Goal: Task Accomplishment & Management: Use online tool/utility

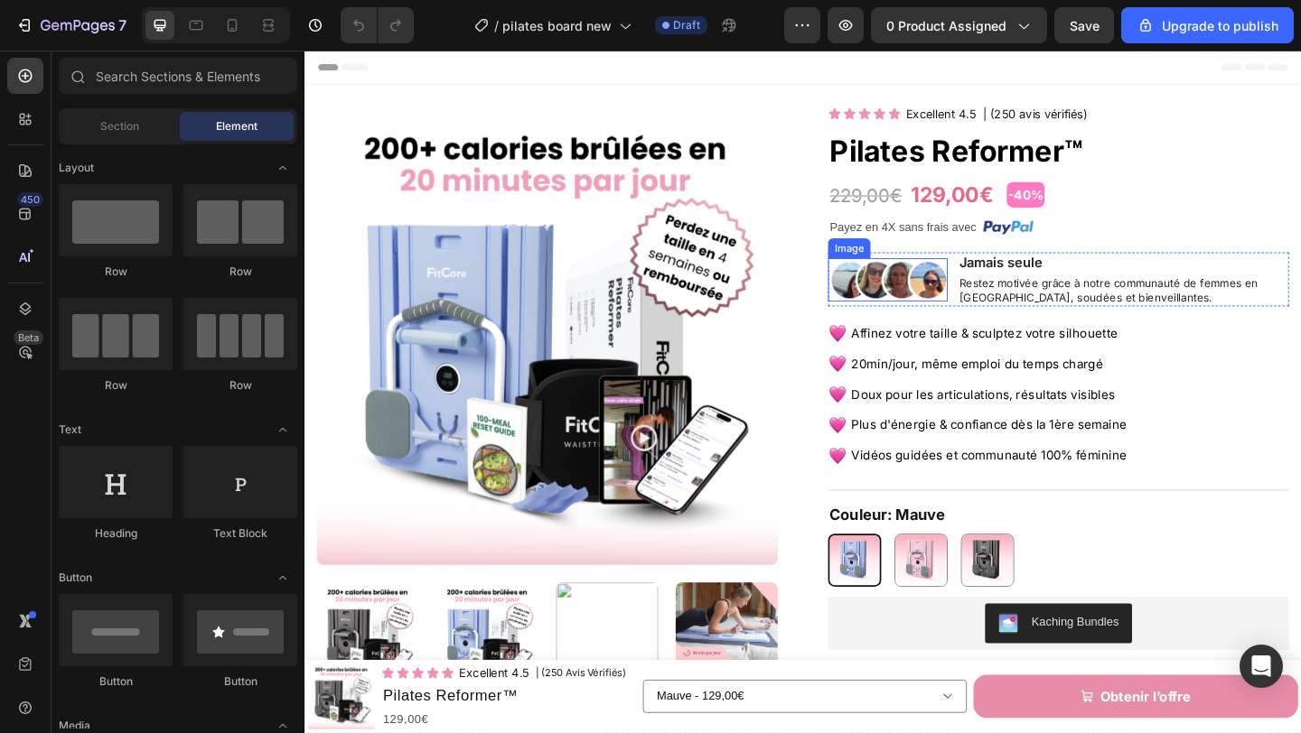
click at [938, 303] on img at bounding box center [938, 299] width 130 height 47
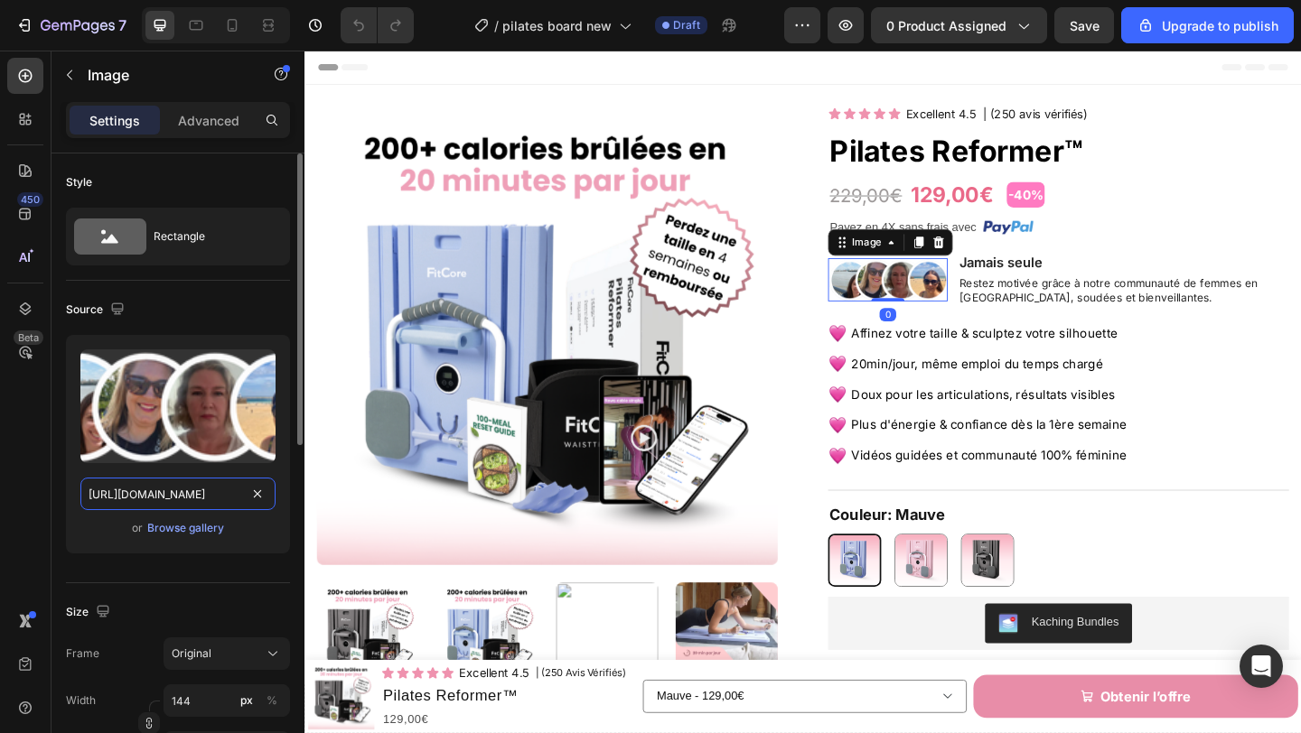
click at [196, 492] on input "https://cdn.shopify.com/s/files/1/0671/8675/3722/files/gempages_527756950092383…" at bounding box center [177, 494] width 195 height 33
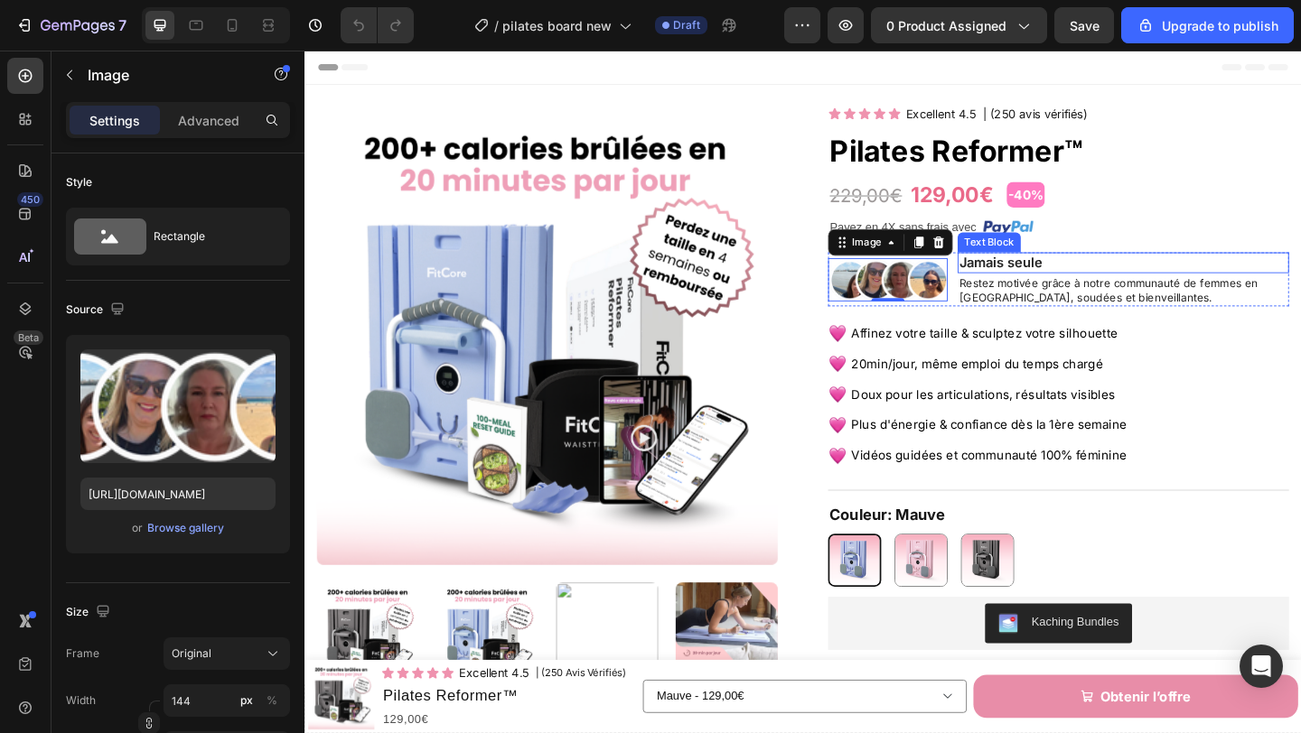
click at [1112, 285] on p "Jamais seule" at bounding box center [1194, 281] width 357 height 19
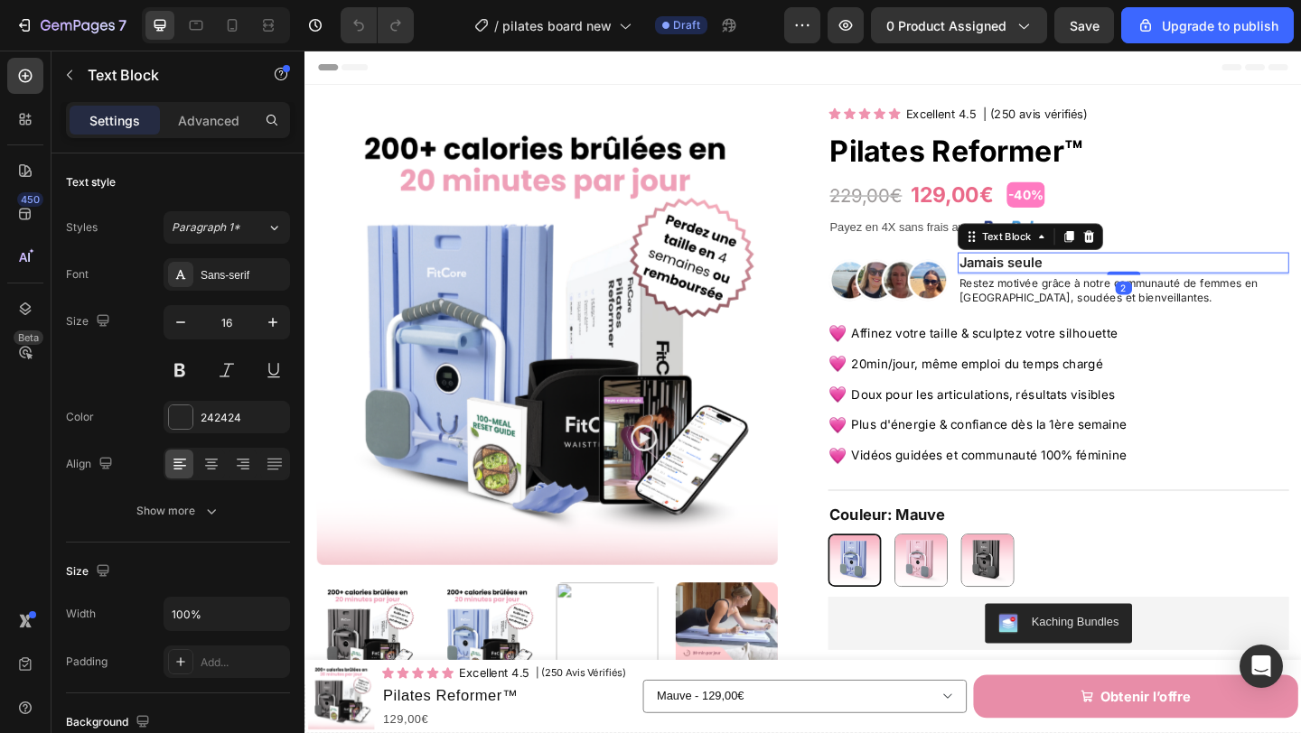
click at [1112, 284] on p "Jamais seule" at bounding box center [1194, 281] width 357 height 19
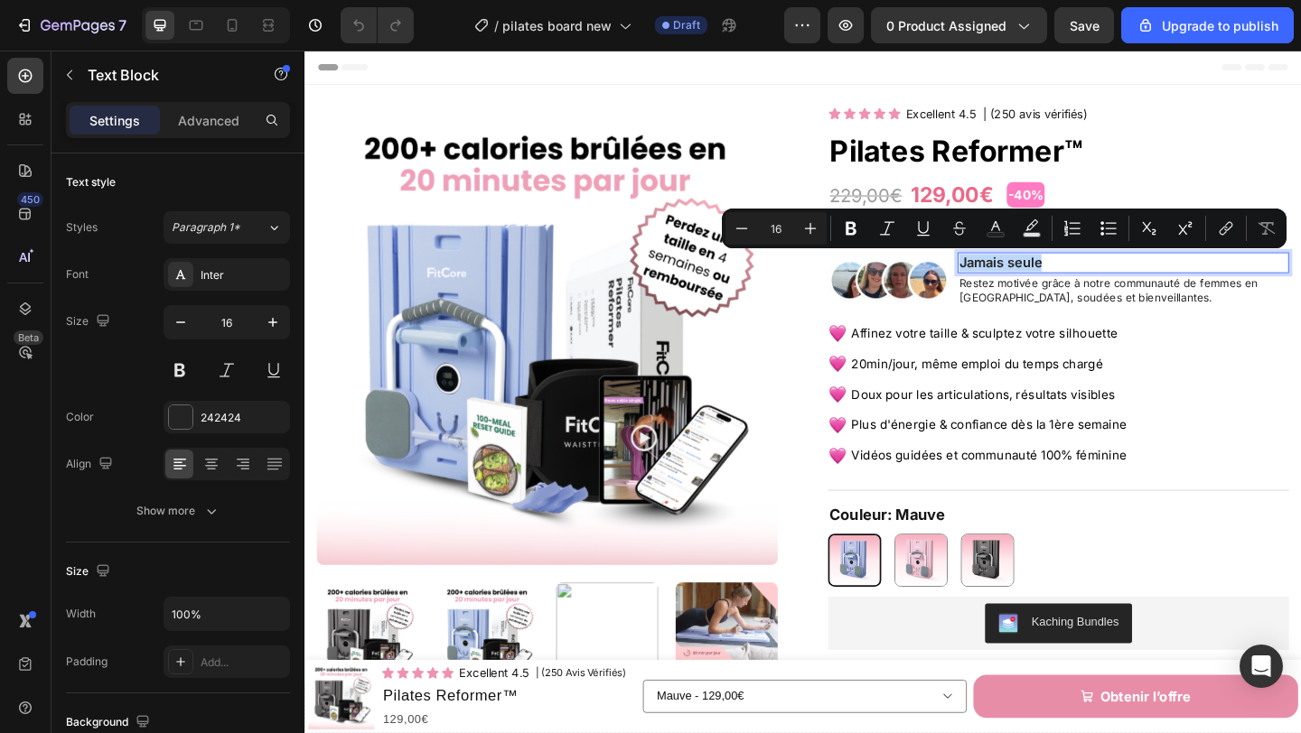
copy p "Jamais seule"
click at [1064, 311] on p "Restez motivée grâce à notre communauté de femmes en [GEOGRAPHIC_DATA], soudées…" at bounding box center [1194, 311] width 357 height 31
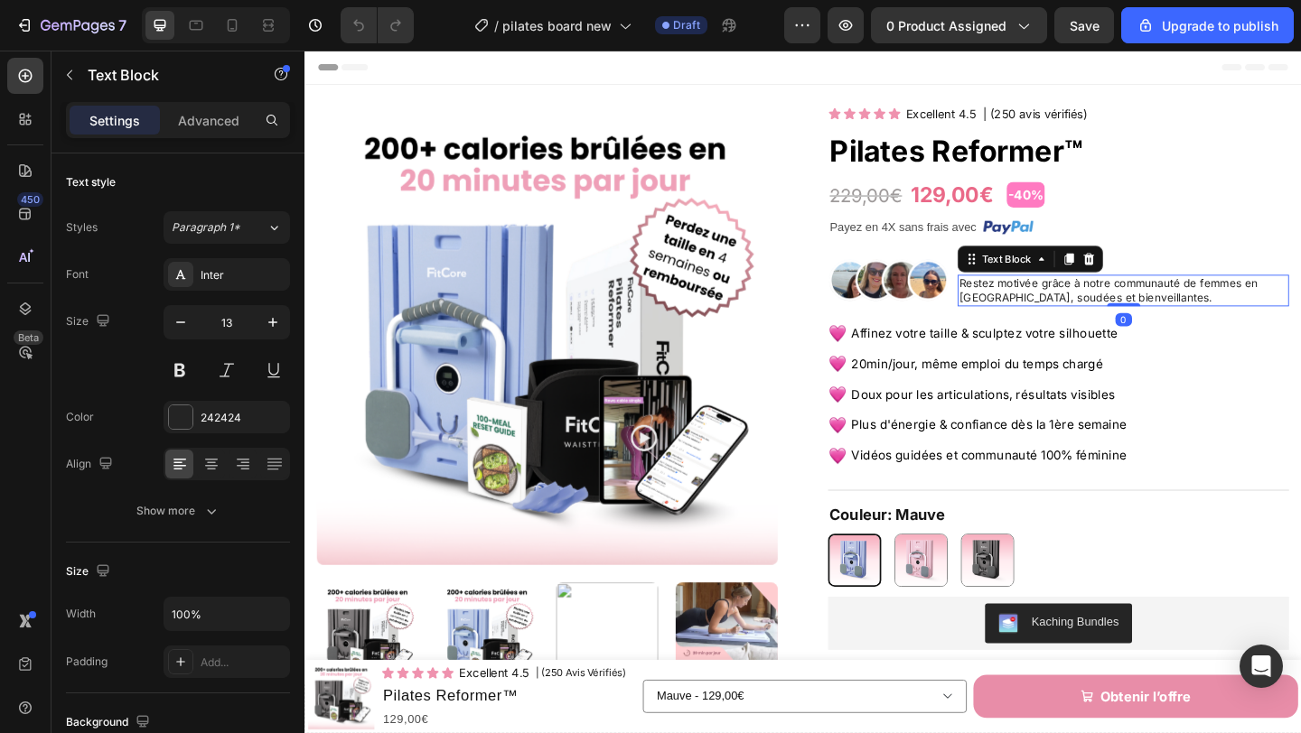
click at [1064, 311] on p "Restez motivée grâce à notre communauté de femmes en [GEOGRAPHIC_DATA], soudées…" at bounding box center [1194, 311] width 357 height 31
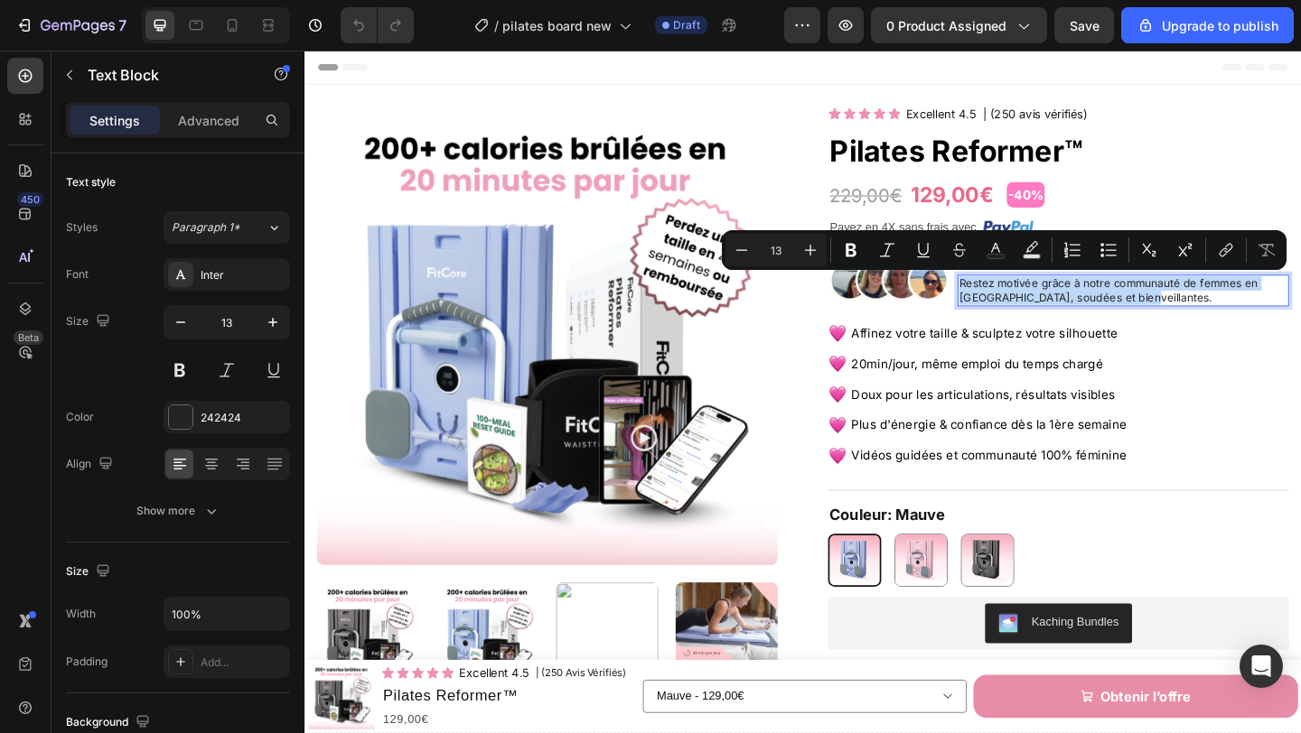
copy p "Restez motivée grâce à notre communauté de femmes en [GEOGRAPHIC_DATA], soudées…"
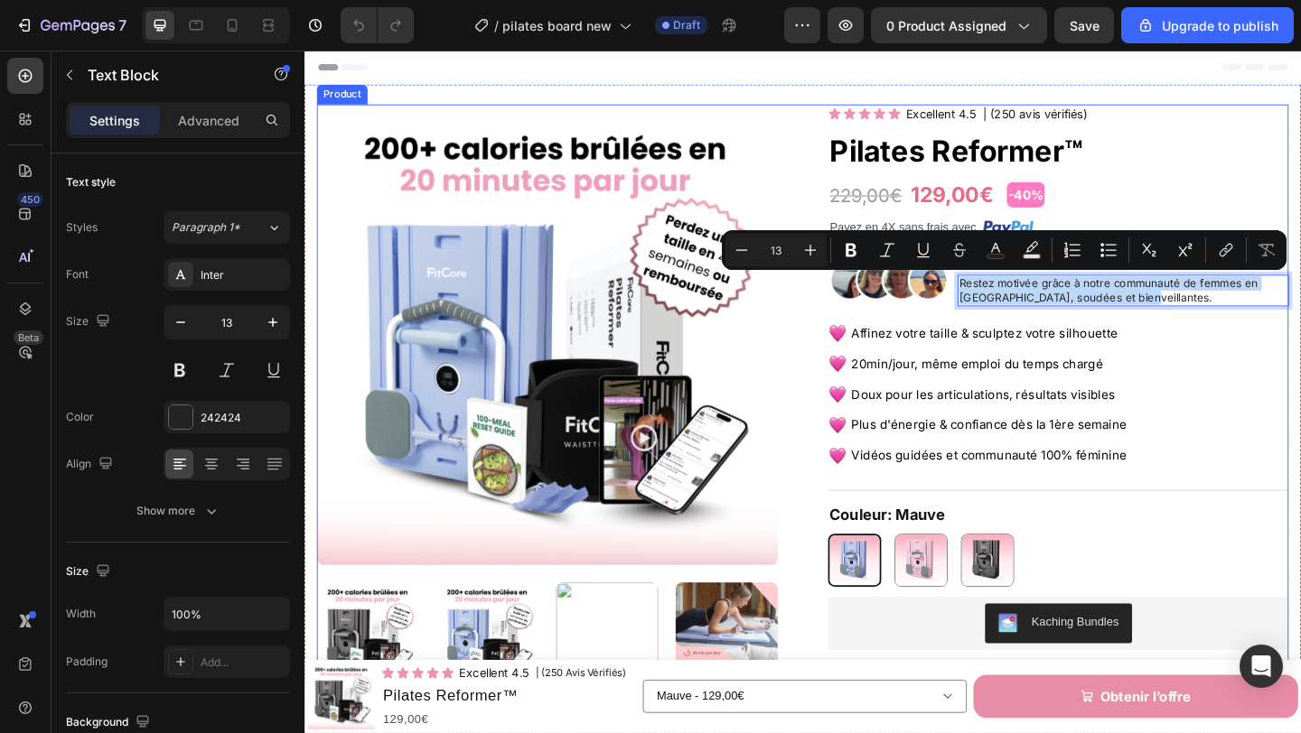
click at [1019, 341] on div "Icon Icon Icon Icon Icon Icon List Excellent 4.5 Text Block | (250 avis vérifié…" at bounding box center [1123, 713] width 501 height 1209
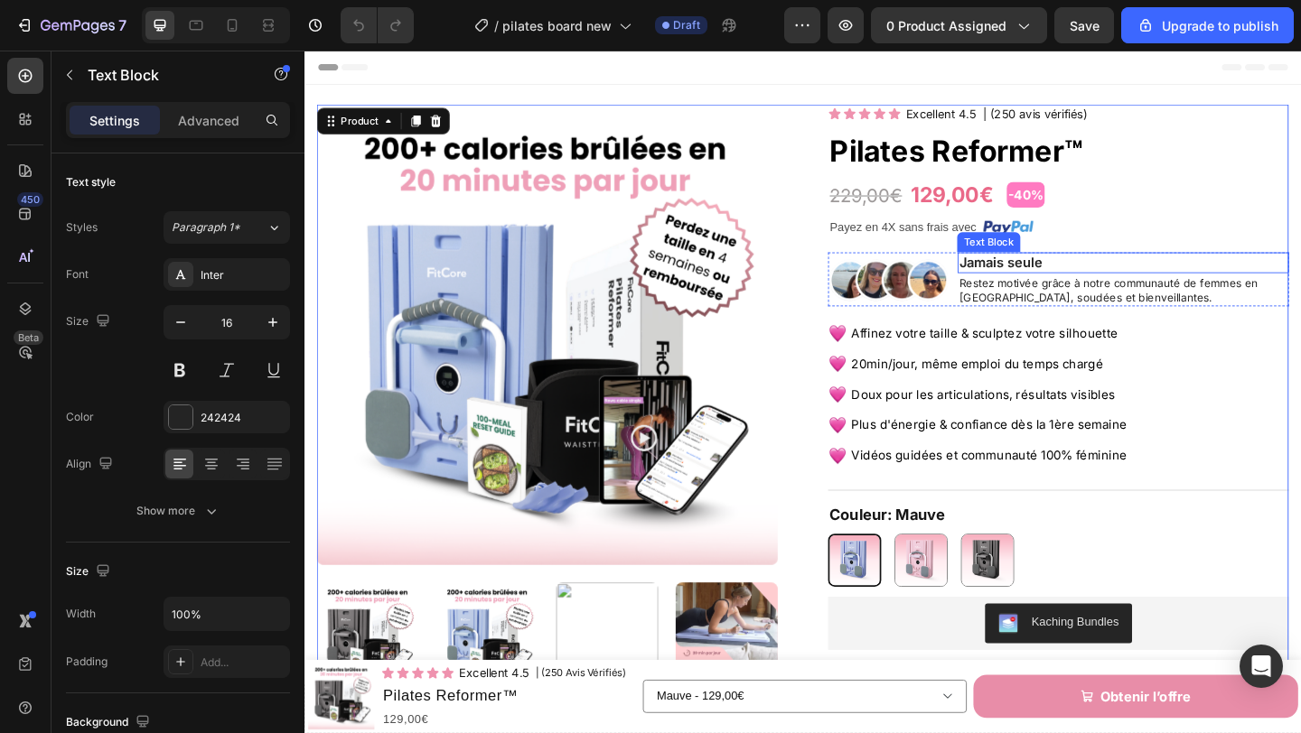
click at [1114, 279] on p "Jamais seule" at bounding box center [1194, 281] width 357 height 19
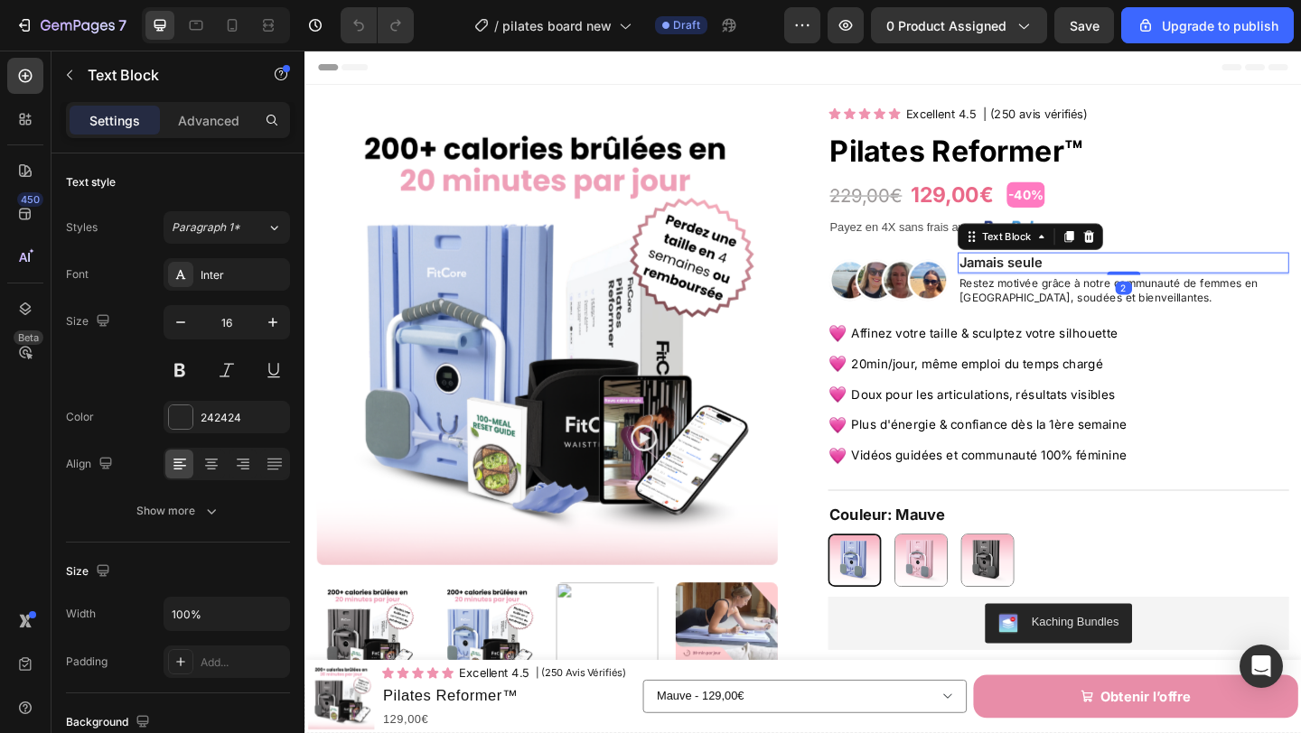
click at [1114, 279] on p "Jamais seule" at bounding box center [1194, 281] width 357 height 19
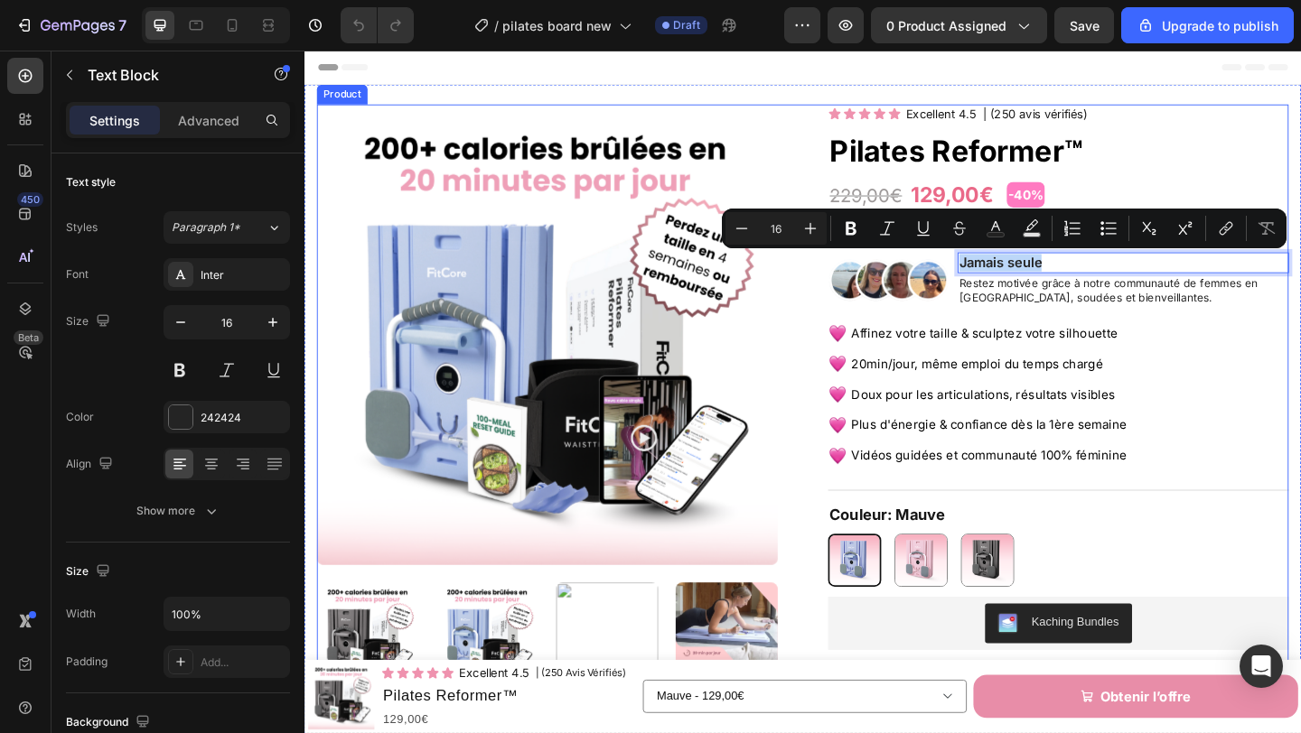
copy p "Jamais seule"
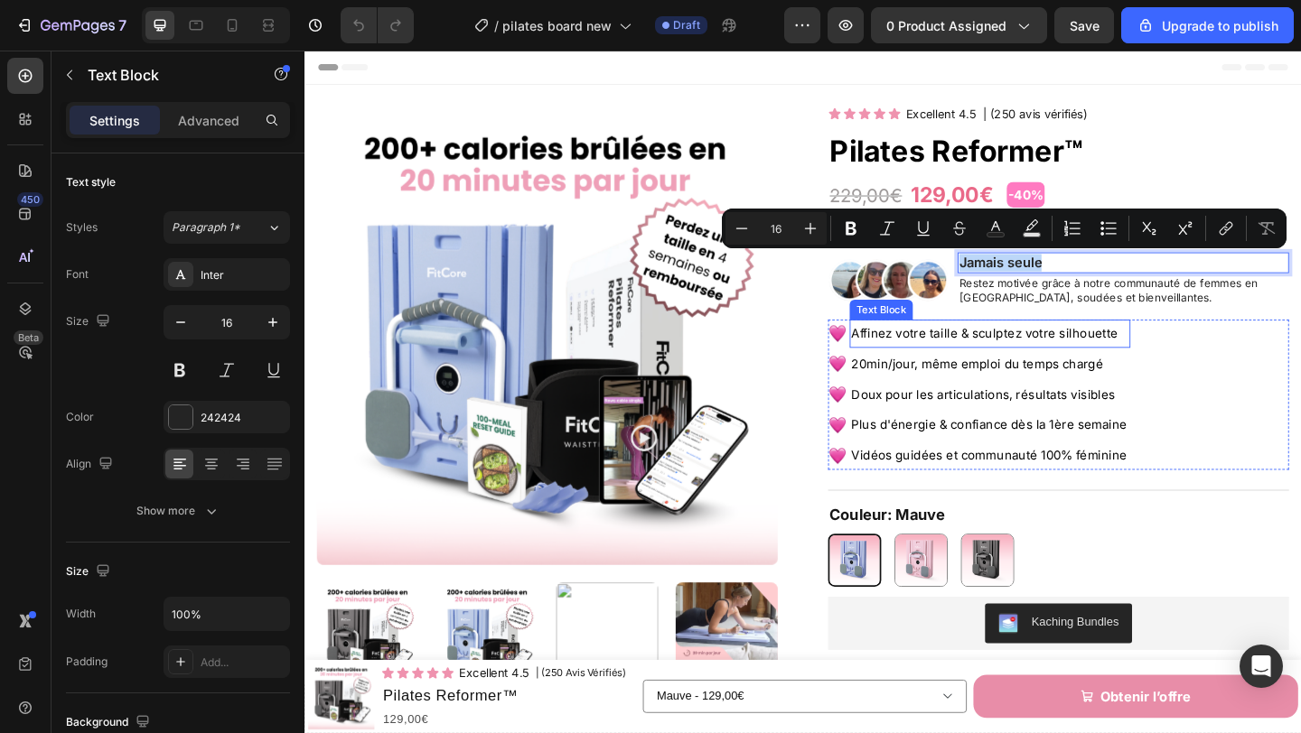
click at [964, 362] on span "Affinez votre taille & sculptez votre silhouette" at bounding box center [1044, 358] width 290 height 16
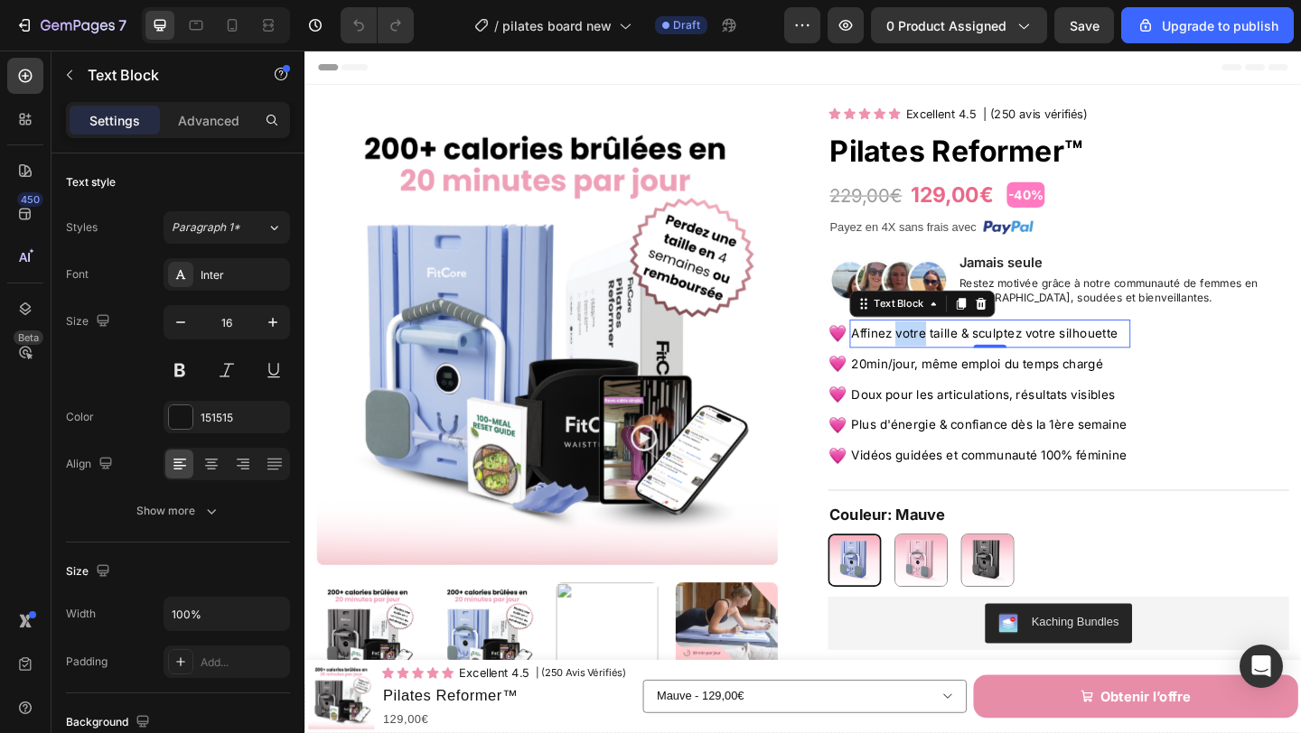
click at [964, 362] on span "Affinez votre taille & sculptez votre silhouette" at bounding box center [1044, 358] width 290 height 16
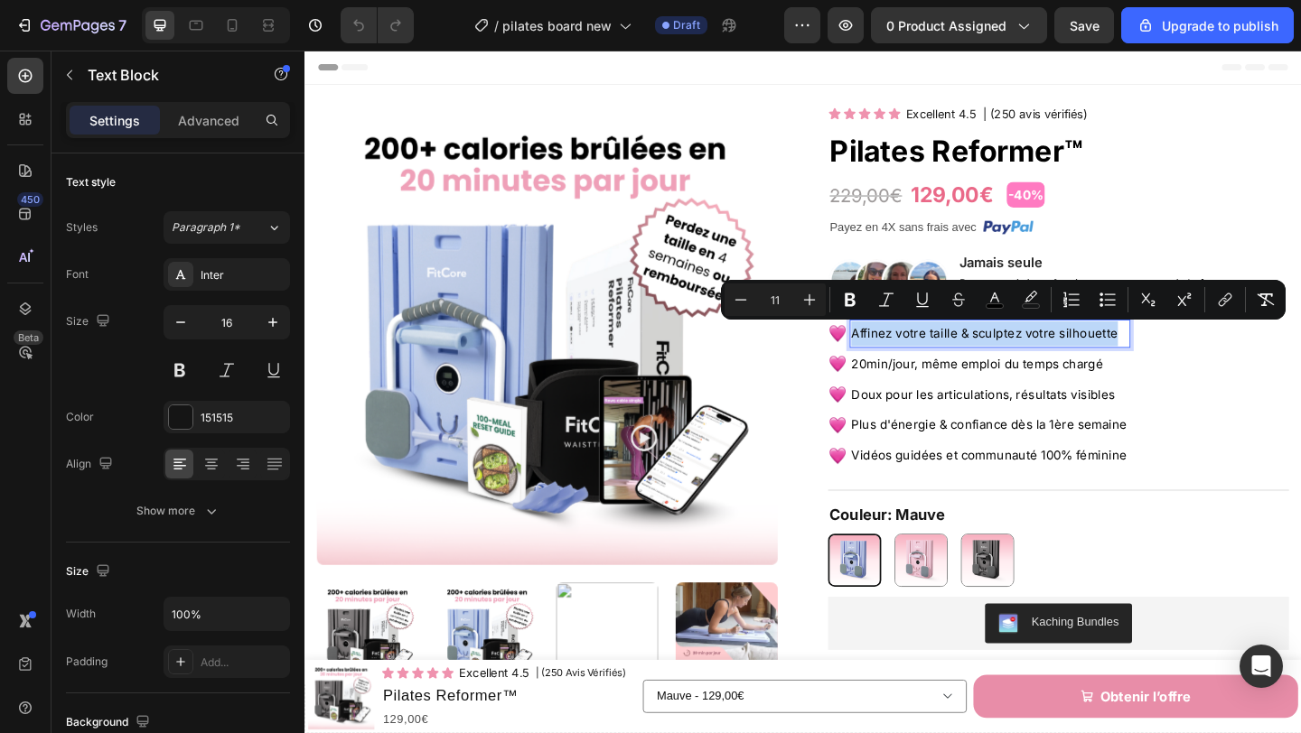
copy span "Affinez votre taille & sculptez votre silhouette"
click at [1020, 395] on span "20min/jour, même emploi du temps chargé" at bounding box center [1036, 392] width 274 height 16
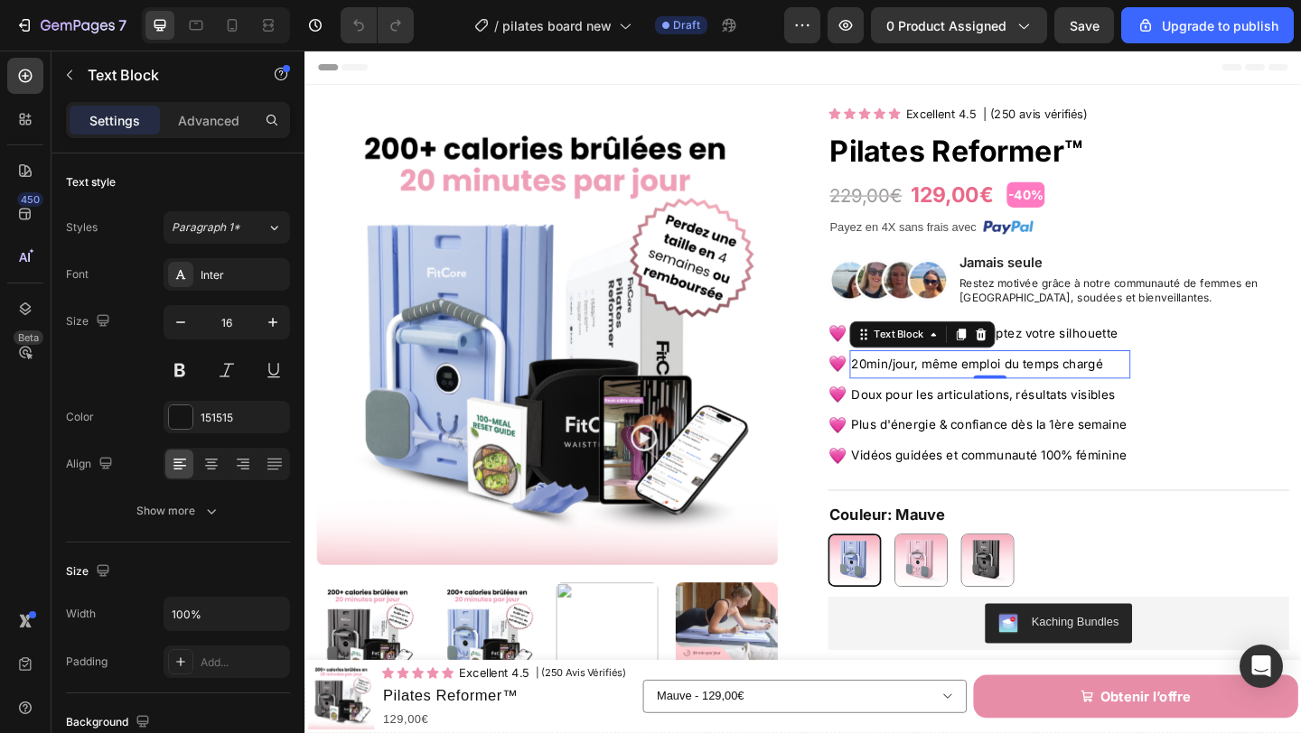
click at [1020, 395] on span "20min/jour, même emploi du temps chargé" at bounding box center [1036, 392] width 274 height 16
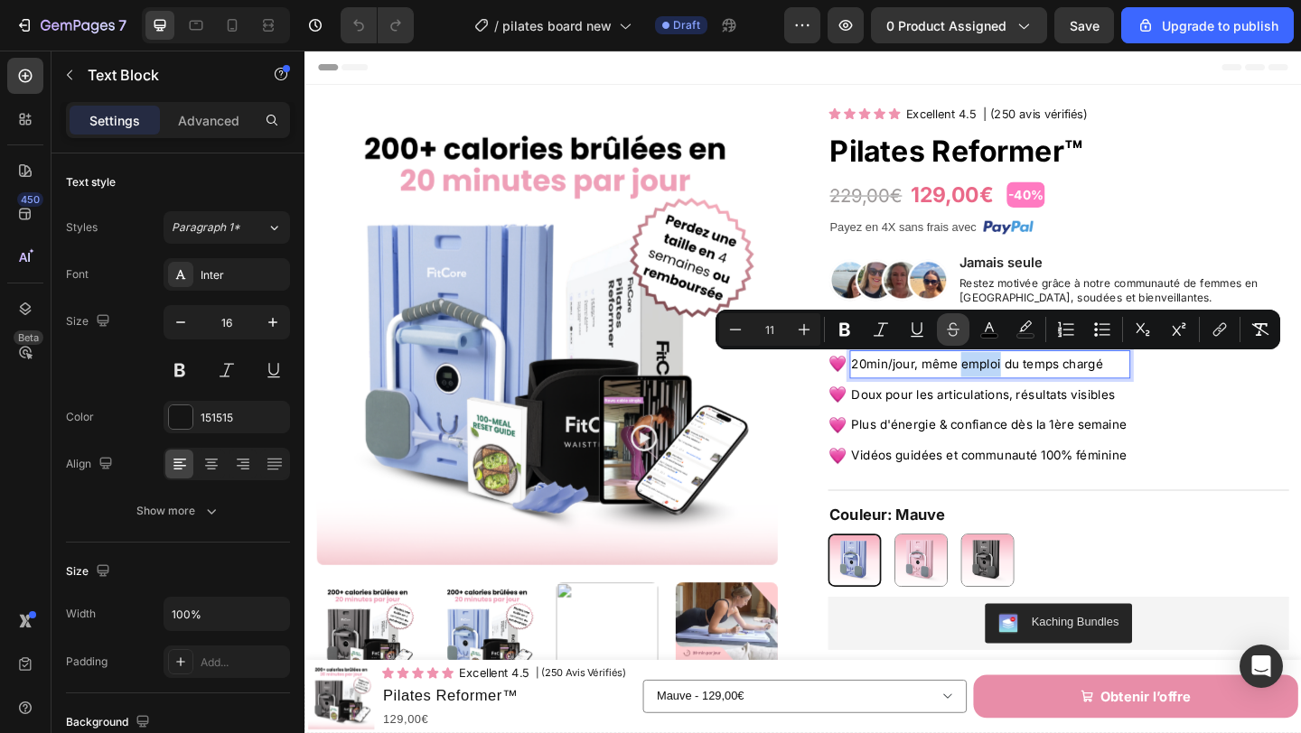
copy span "20min/jour, même emploi du temps chargé"
click at [975, 426] on span "Doux pour les articulations, résultats visibles" at bounding box center [1042, 425] width 287 height 16
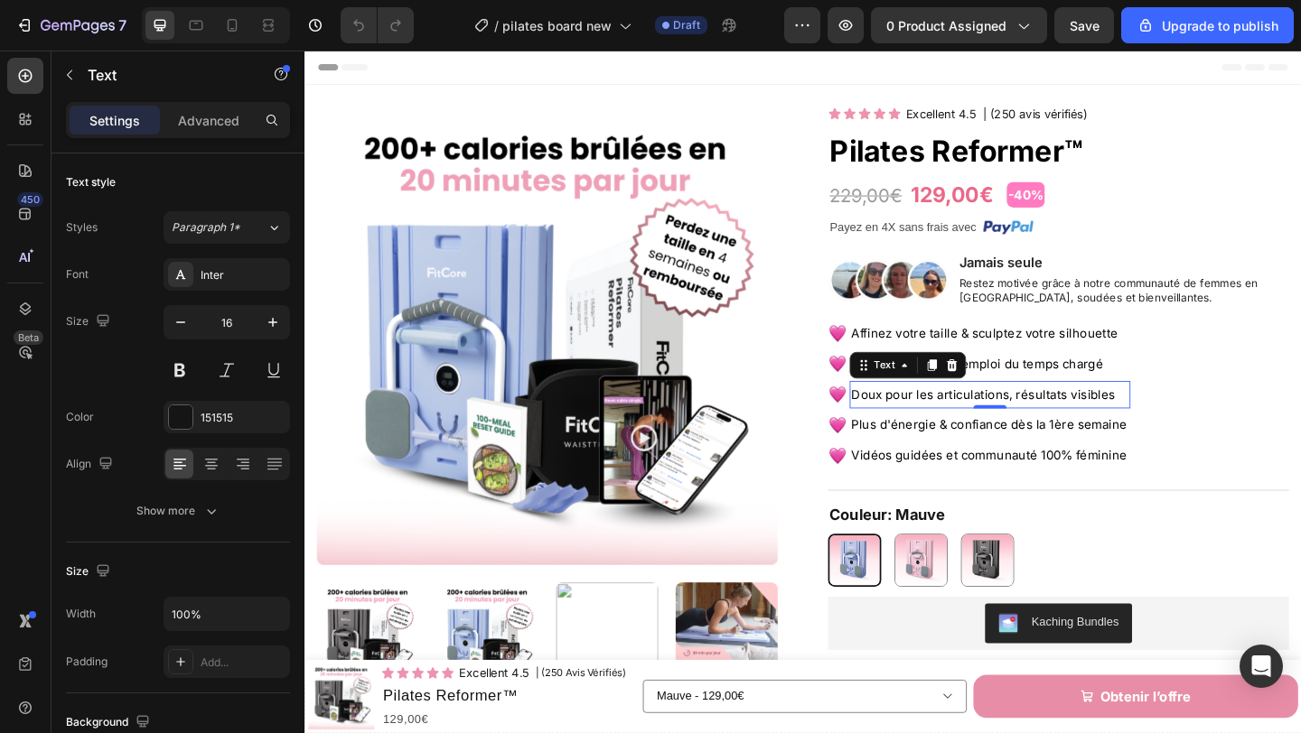
click at [975, 426] on span "Doux pour les articulations, résultats visibles" at bounding box center [1042, 425] width 287 height 16
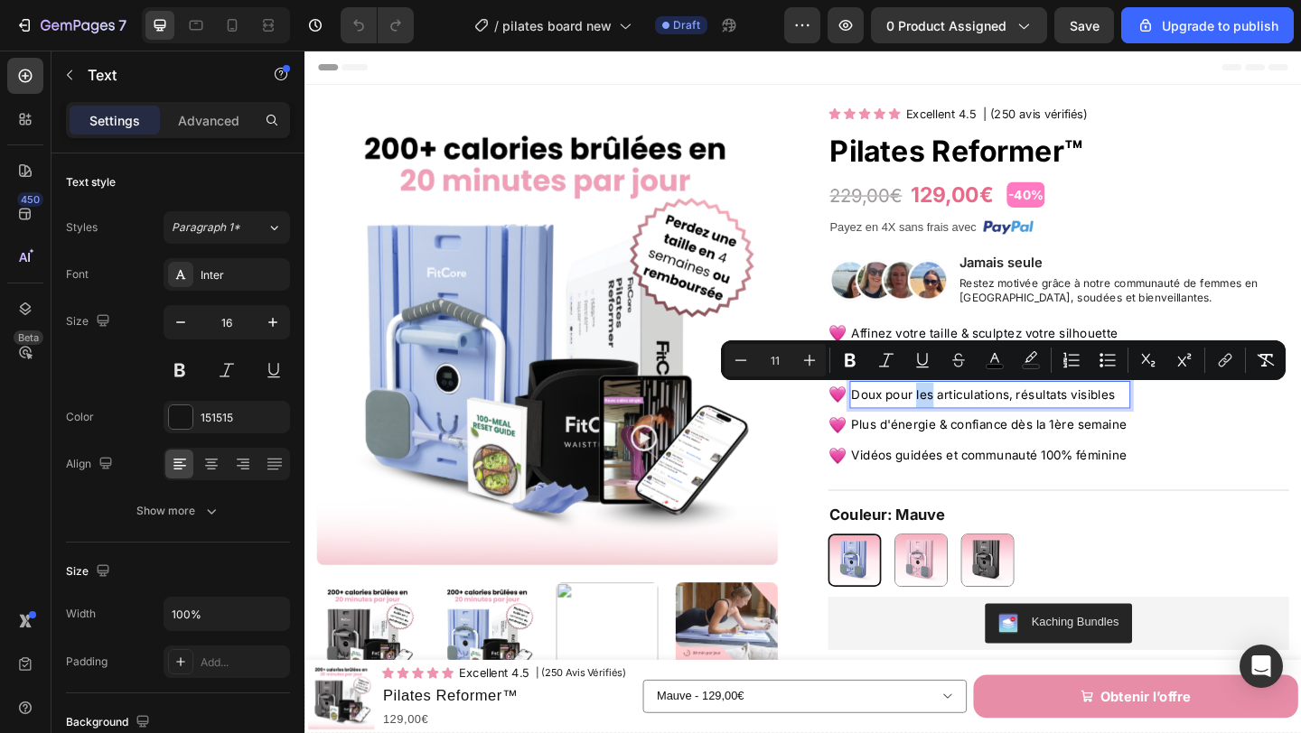
copy span "Doux pour les articulations, résultats visibles"
click at [892, 259] on div "Icon Icon Icon Icon Icon Icon List Excellent 4.5 Text Block | (250 avis vérifié…" at bounding box center [1123, 713] width 501 height 1209
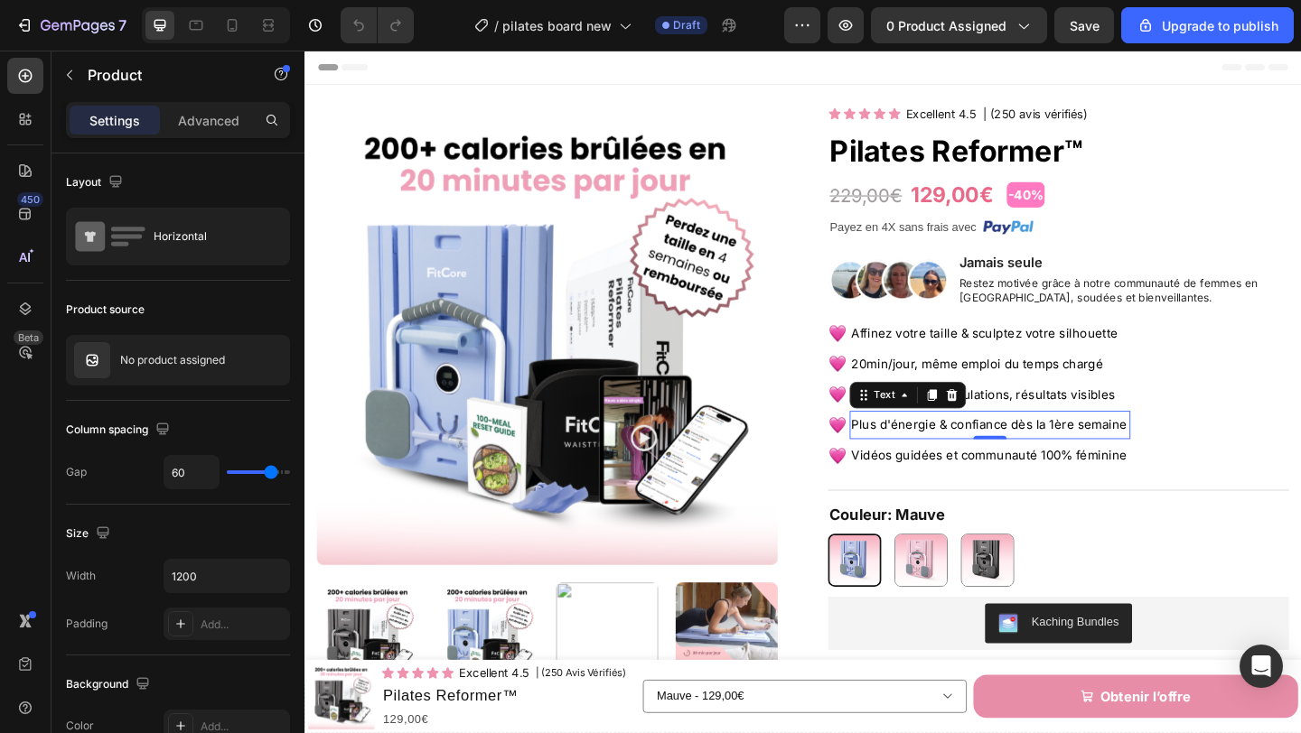
click at [966, 461] on span "Plus d'énergie & confiance dès la 1ère semaine" at bounding box center [1049, 458] width 300 height 16
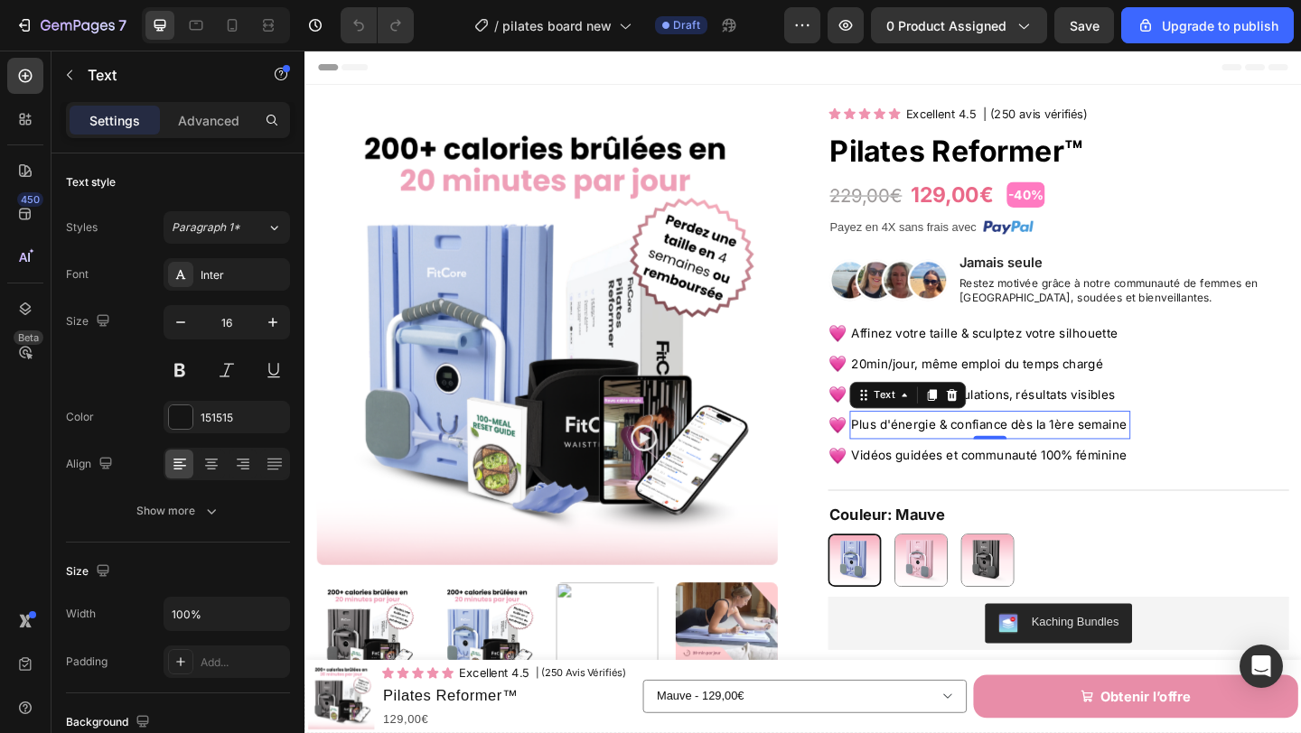
click at [966, 461] on span "Plus d'énergie & confiance dès la 1ère semaine" at bounding box center [1049, 458] width 300 height 16
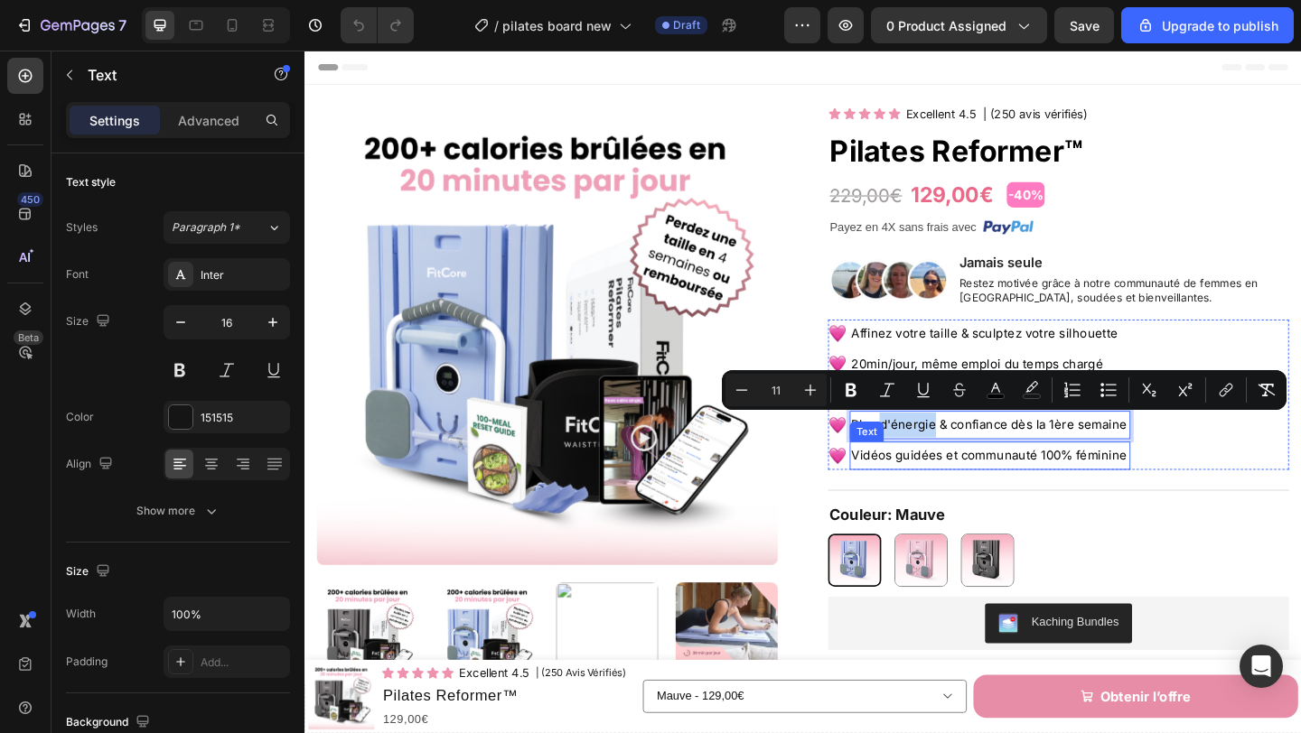
click at [1077, 490] on span "Vidéos guidées et communauté 100% féminine" at bounding box center [1049, 491] width 300 height 16
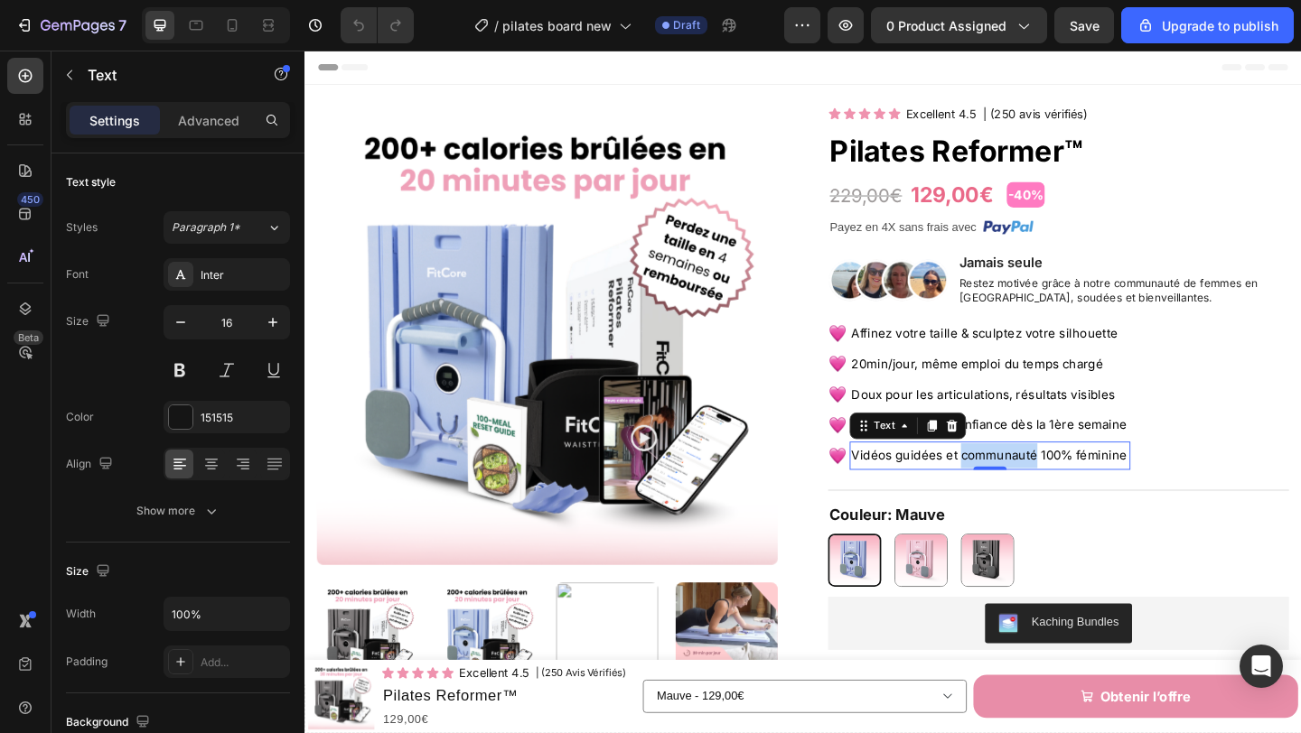
click at [1077, 490] on span "Vidéos guidées et communauté 100% féminine" at bounding box center [1049, 491] width 300 height 16
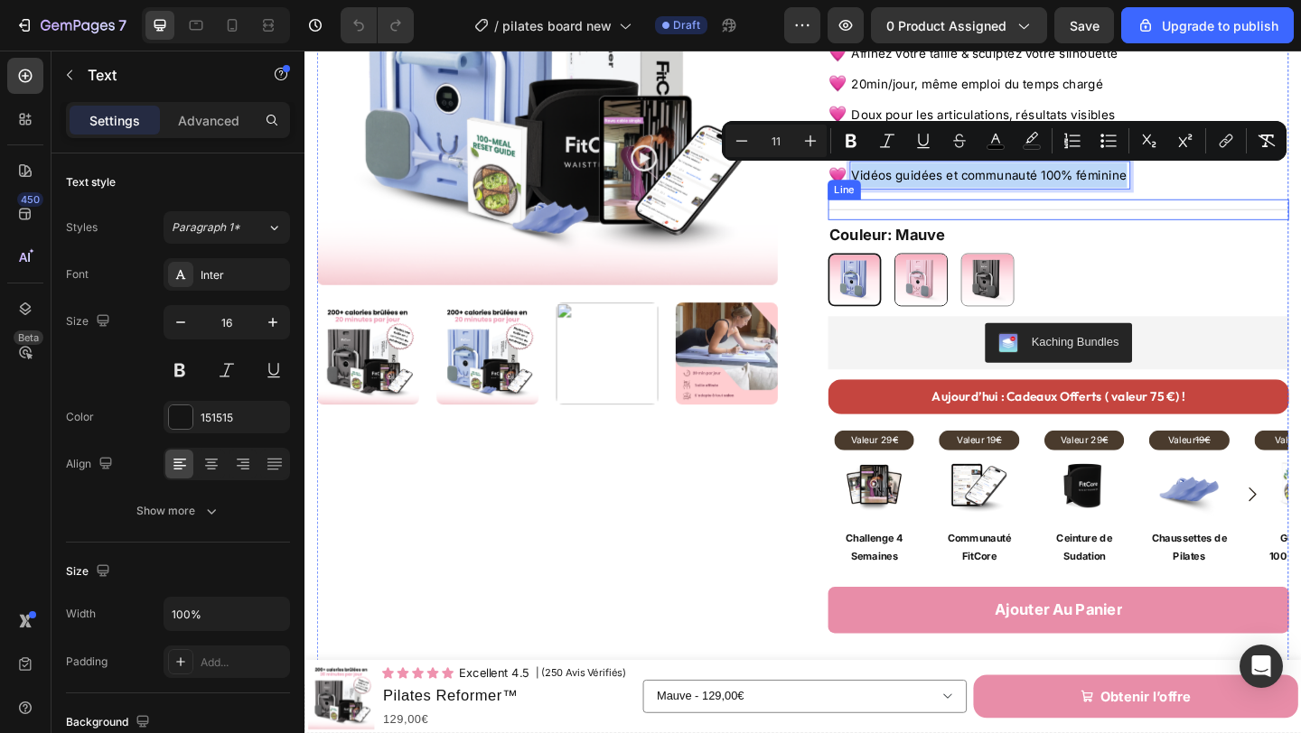
scroll to position [307, 0]
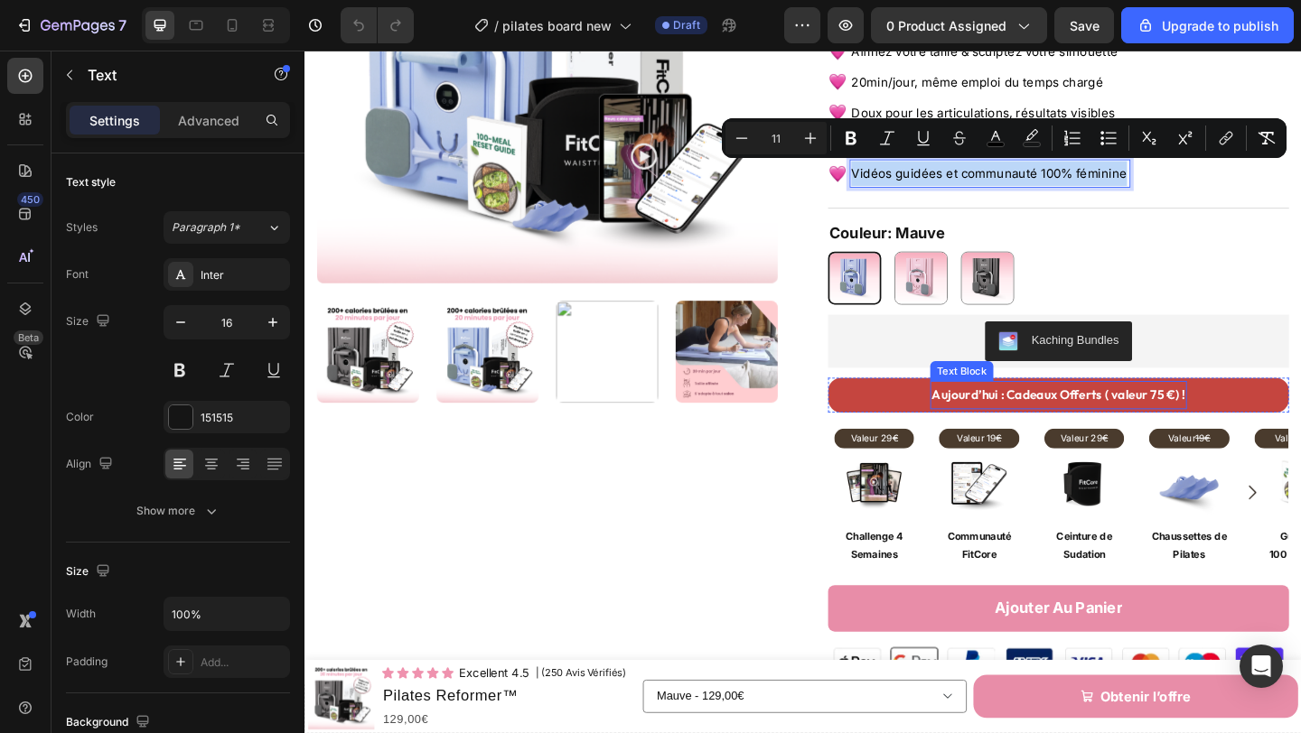
click at [1028, 423] on strong "Aujourd’hui : Cadeaux Offerts ( valeur 75 €) !" at bounding box center [1123, 424] width 275 height 17
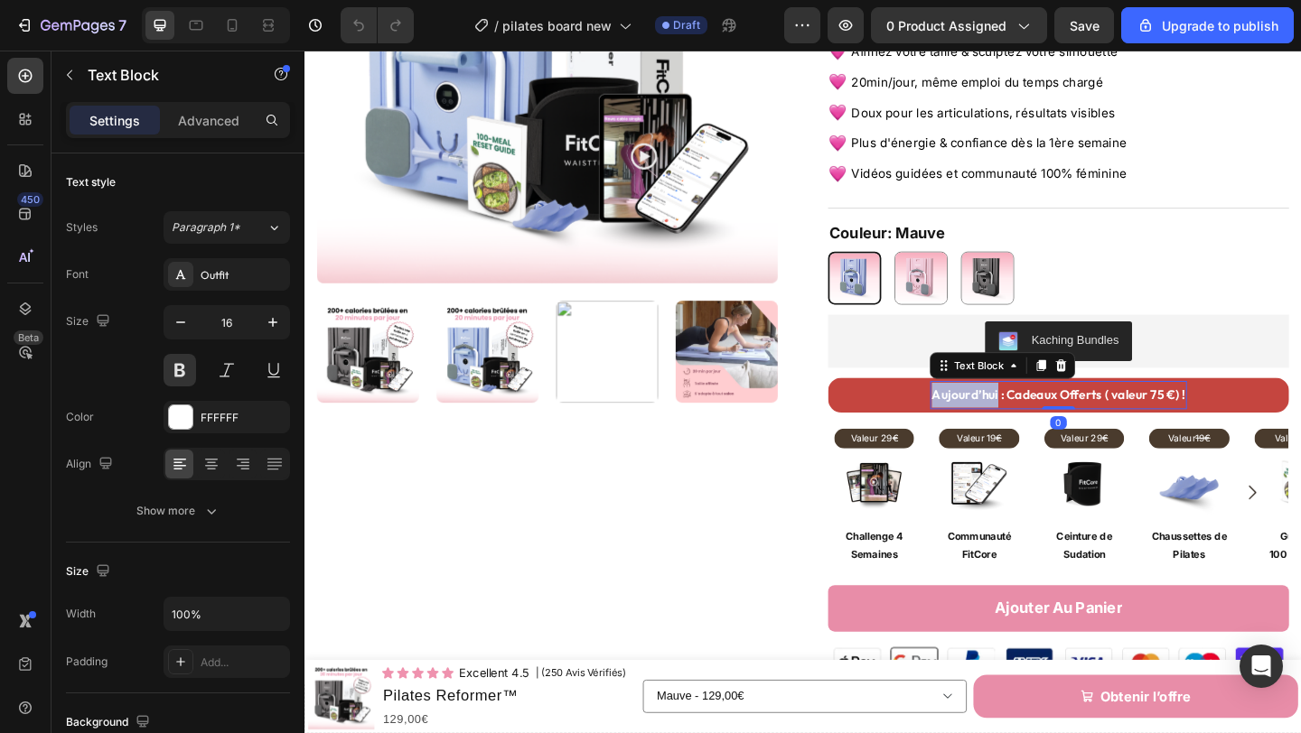
click at [1028, 423] on strong "Aujourd’hui : Cadeaux Offerts ( valeur 75 €) !" at bounding box center [1123, 424] width 275 height 17
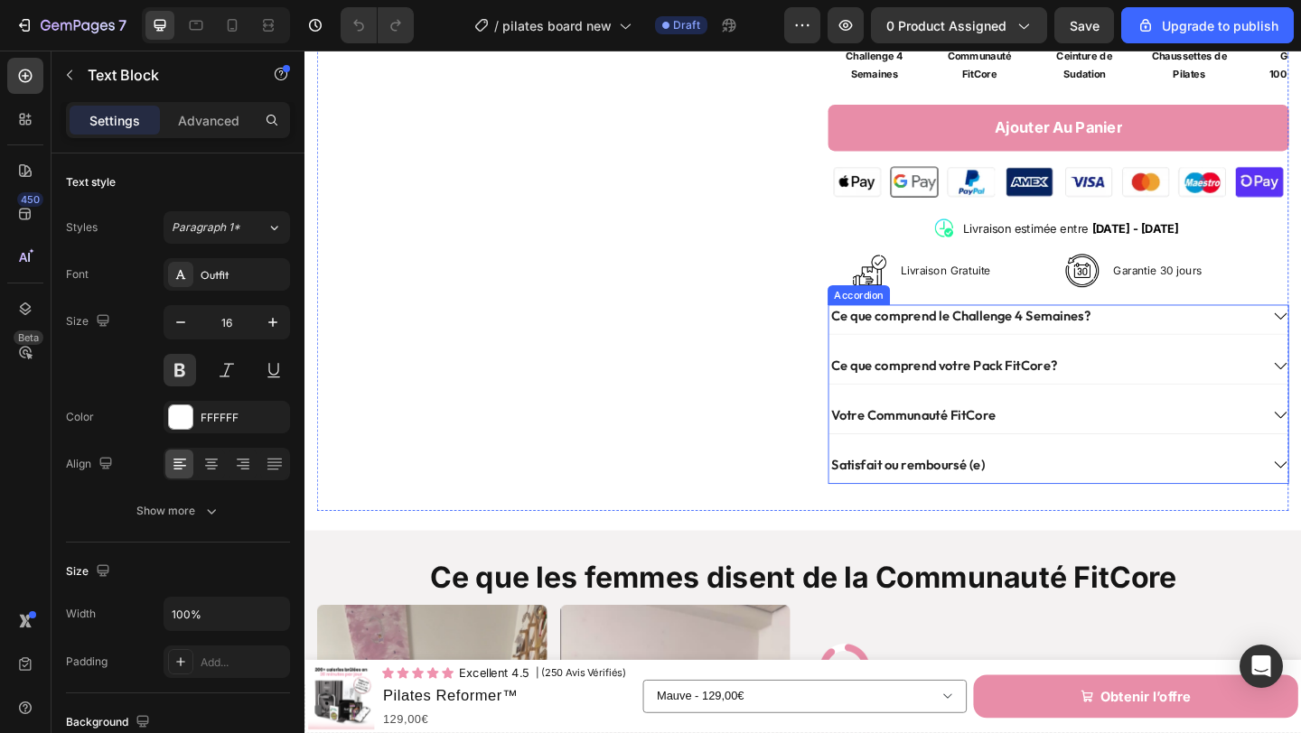
scroll to position [832, 0]
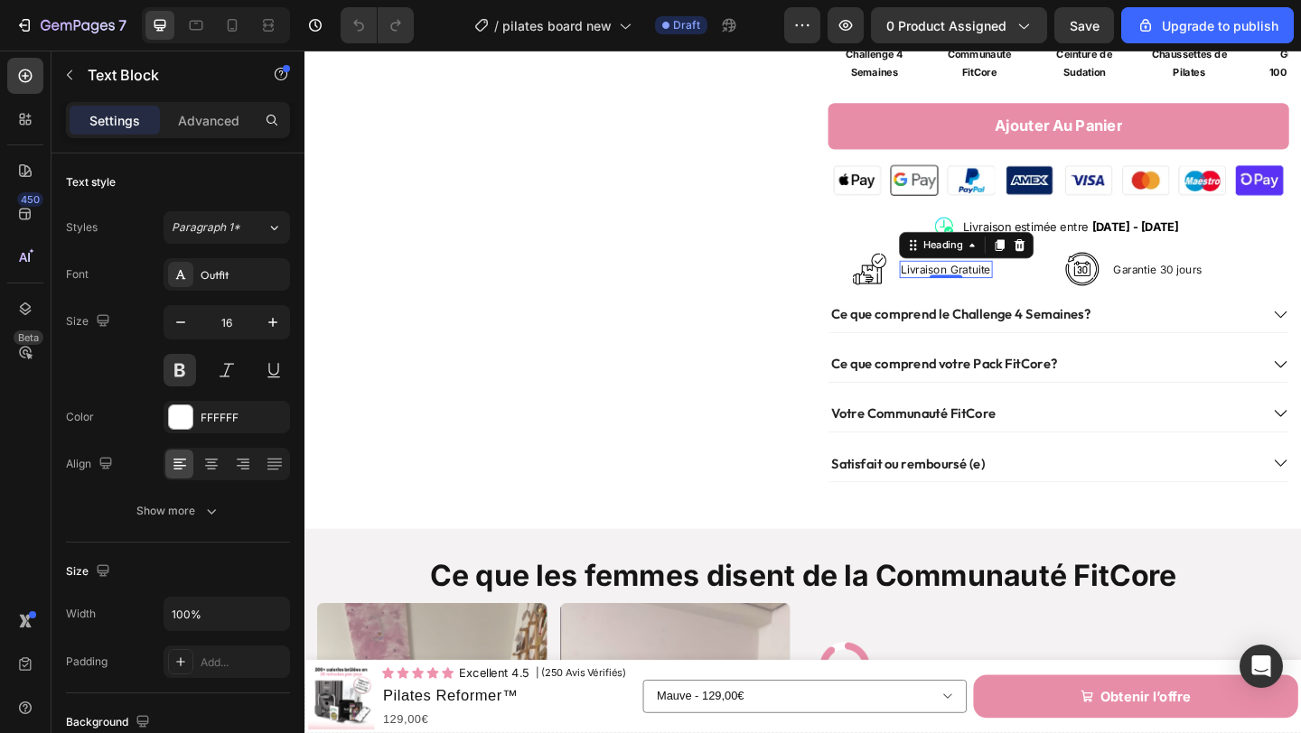
click at [1008, 283] on h2 "Livraison Gratuite" at bounding box center [1001, 288] width 101 height 19
click at [1008, 283] on p "Livraison Gratuite" at bounding box center [1002, 288] width 98 height 15
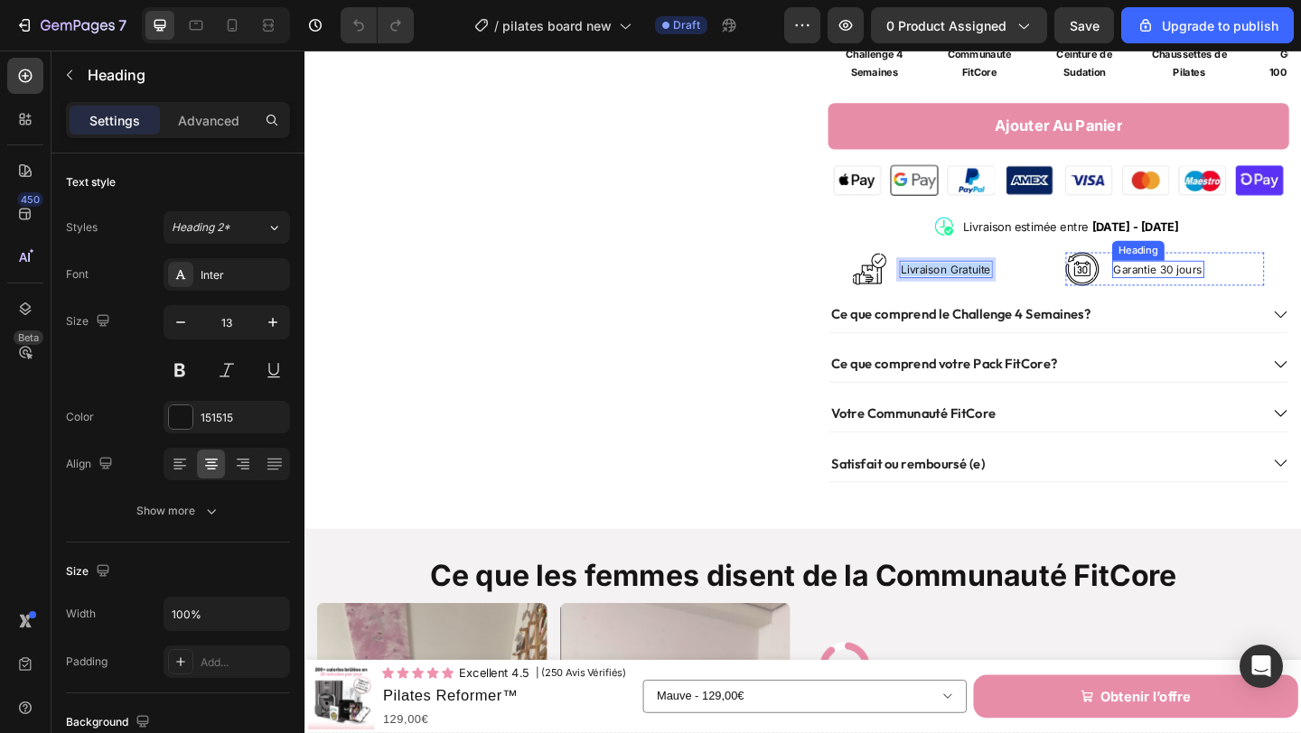
click at [1227, 290] on h2 "Garantie 30 jours" at bounding box center [1232, 288] width 100 height 19
click at [1228, 289] on h2 "Garantie 30 jours" at bounding box center [1232, 288] width 100 height 19
click at [1228, 289] on p "Garantie 30 jours" at bounding box center [1232, 288] width 97 height 15
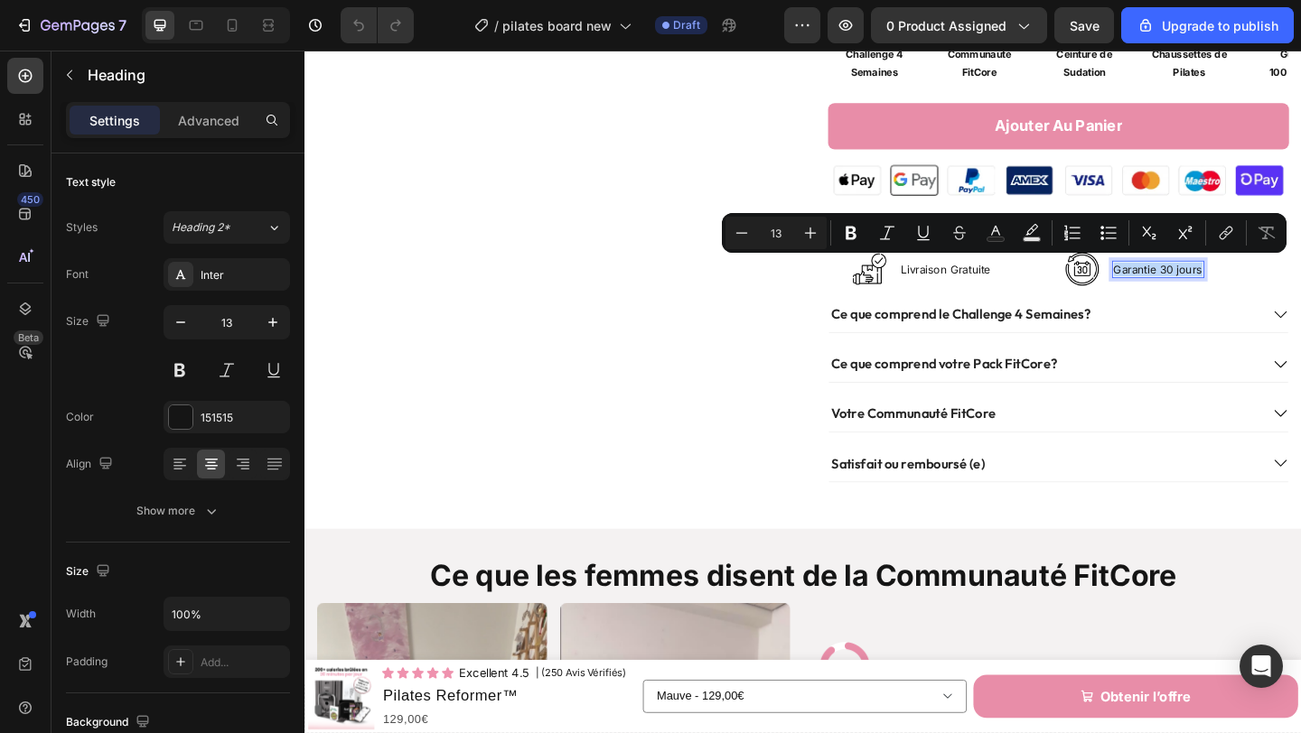
copy p "Garantie 30 jours"
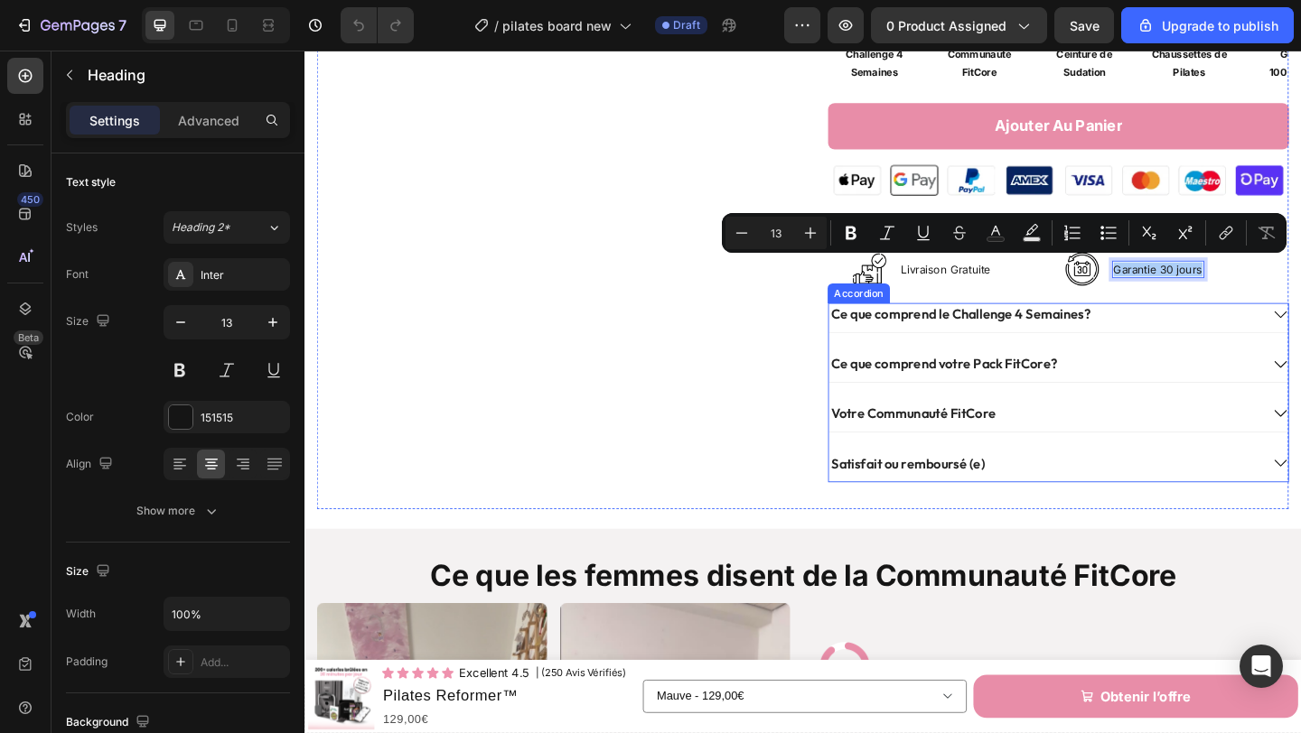
click at [1028, 338] on strong "Ce que comprend le Challenge 4 Semaines?" at bounding box center [1018, 337] width 282 height 18
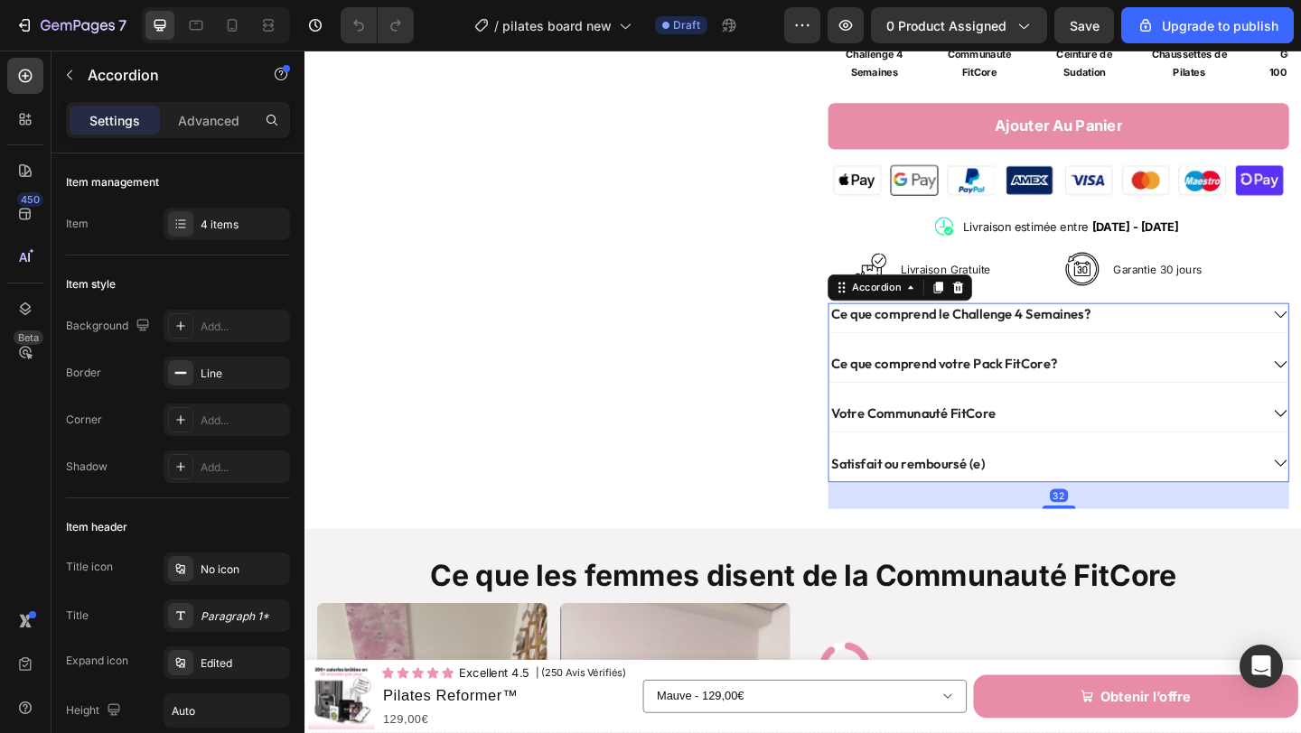
click at [1028, 338] on strong "Ce que comprend le Challenge 4 Semaines?" at bounding box center [1018, 337] width 282 height 18
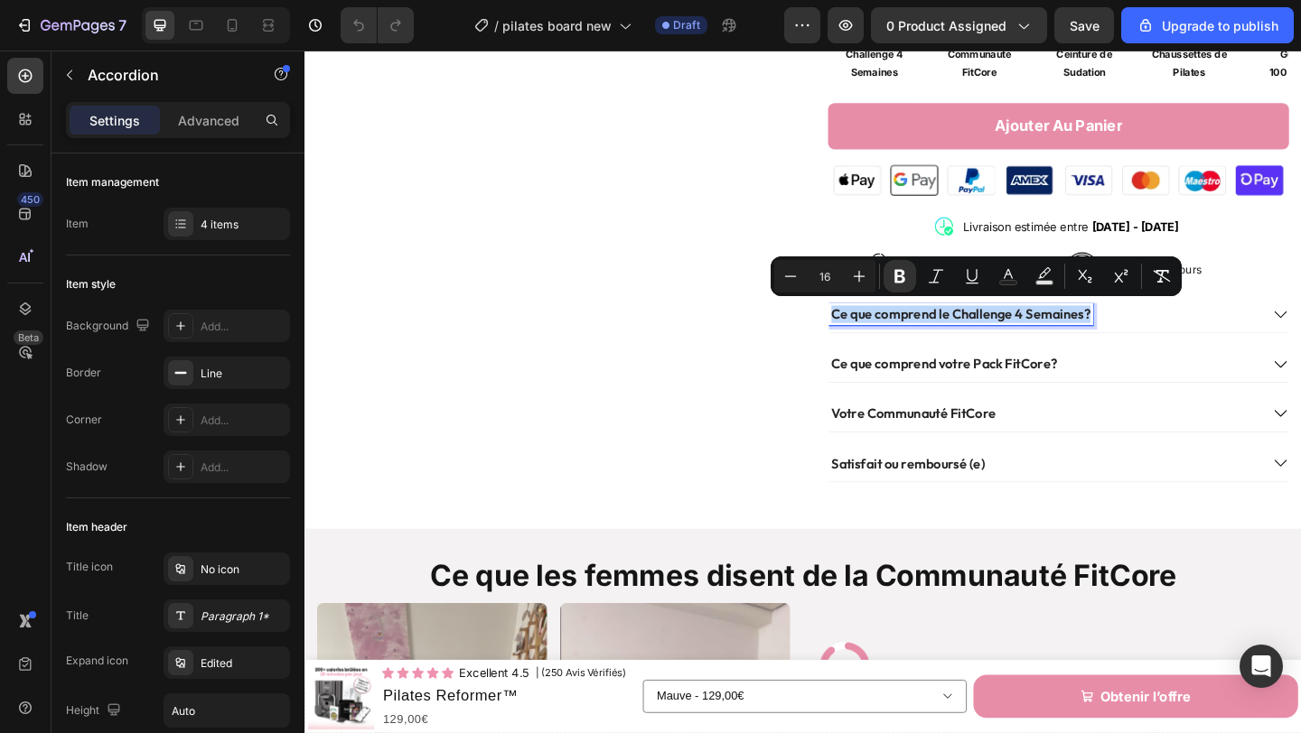
copy strong "Ce que comprend le Challenge 4 Semaines?"
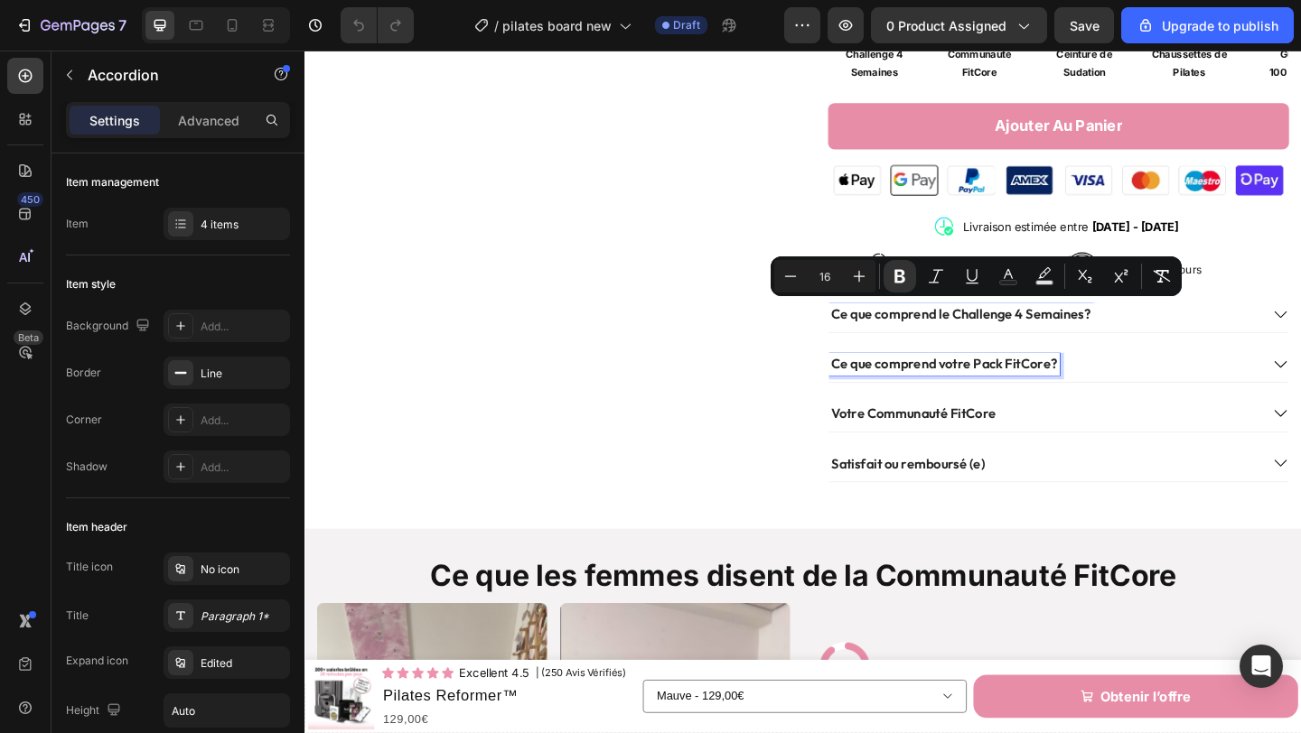
click at [925, 385] on p "Ce que comprend votre Pack FitCore?" at bounding box center [1000, 391] width 246 height 19
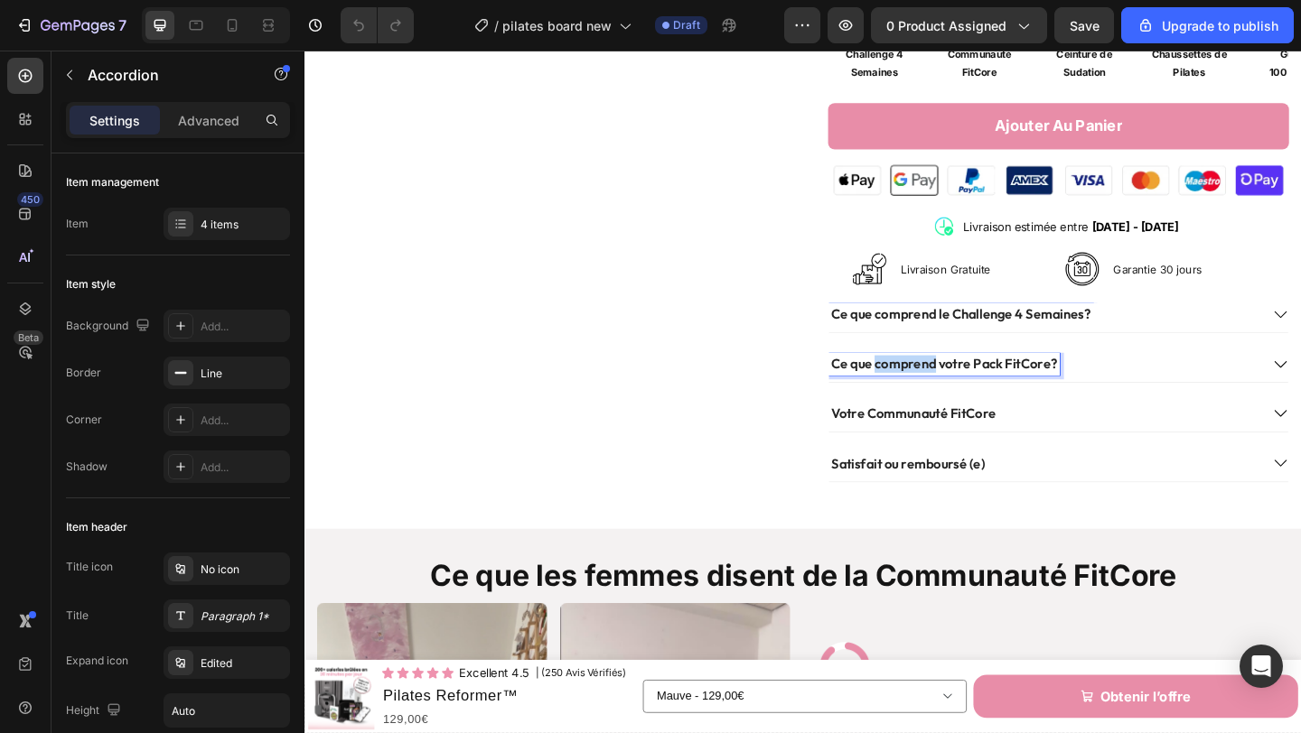
click at [925, 385] on p "Ce que comprend votre Pack FitCore?" at bounding box center [1000, 391] width 246 height 19
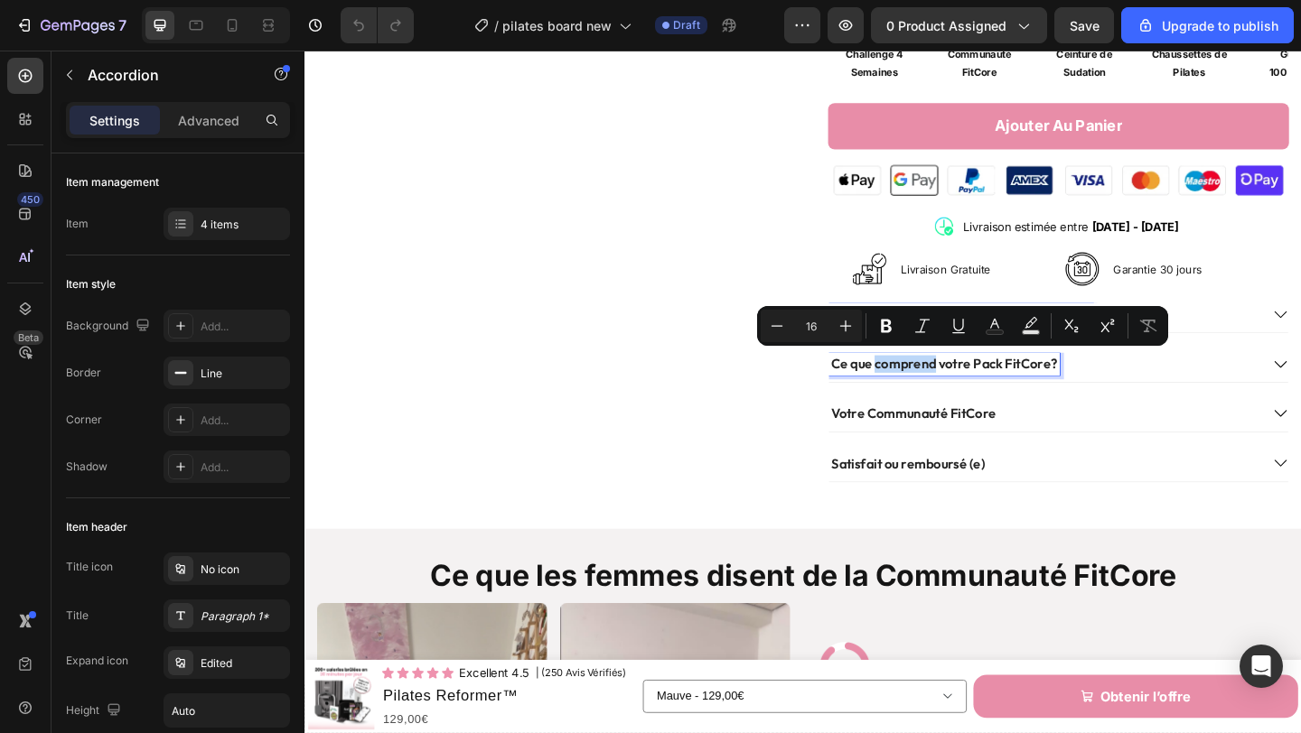
copy p "Ce que comprend votre Pack FitCore?"
click at [1011, 442] on p "Votre Communauté FitCore" at bounding box center [966, 445] width 179 height 19
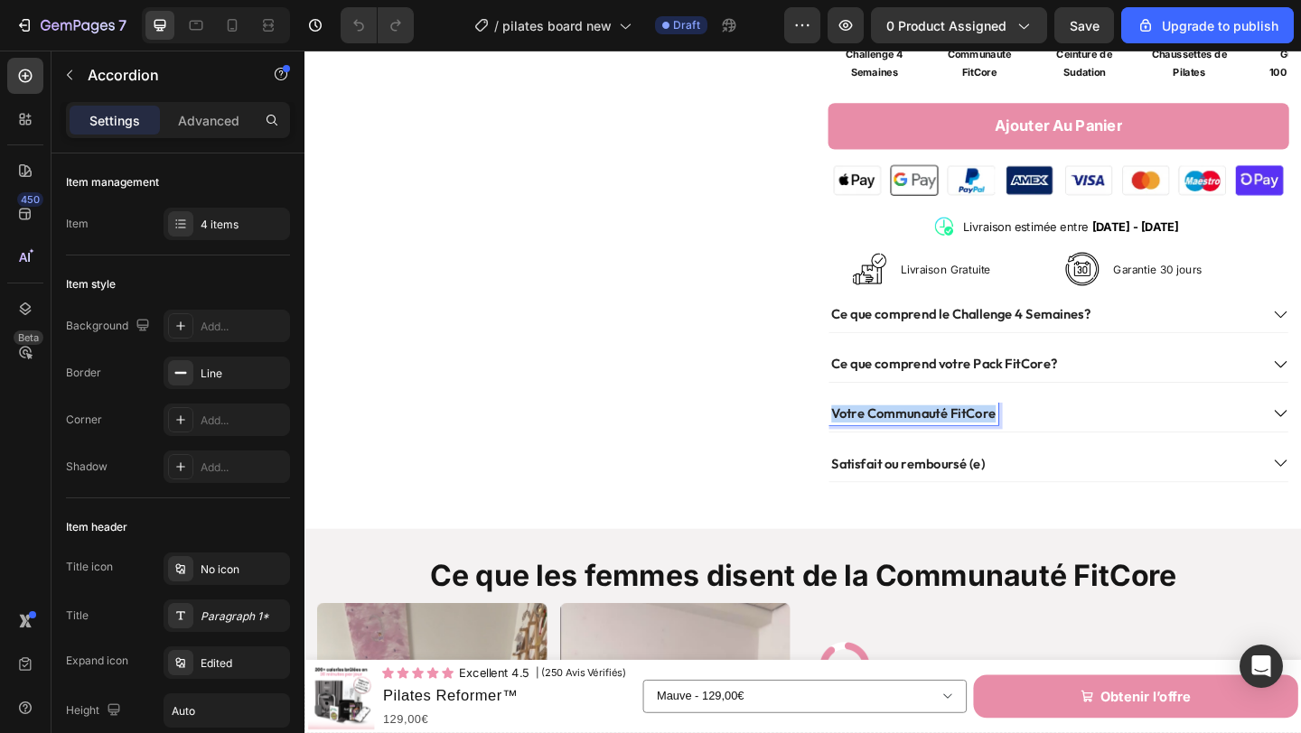
click at [1011, 442] on p "Votre Communauté FitCore" at bounding box center [966, 445] width 179 height 19
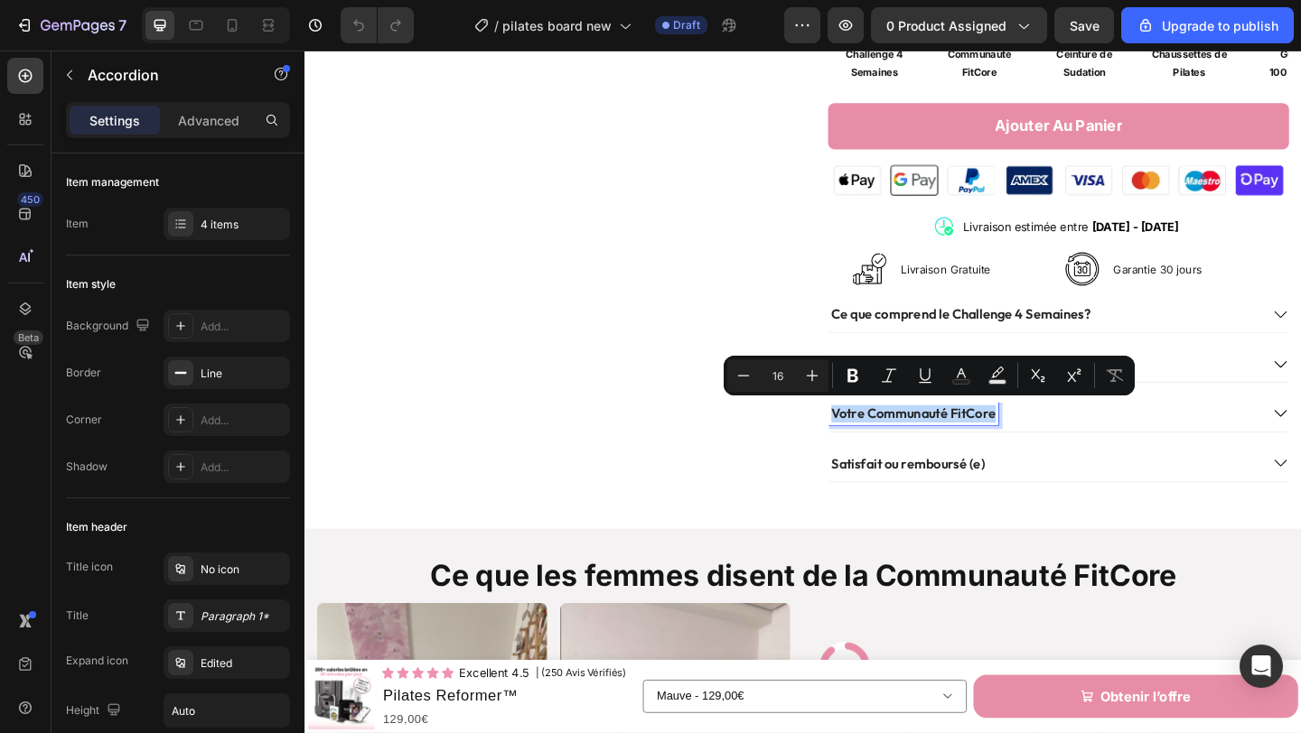
copy p "Votre Communauté FitCore"
click at [1016, 499] on strong "Satisfait ou remboursé (e)" at bounding box center [960, 499] width 167 height 18
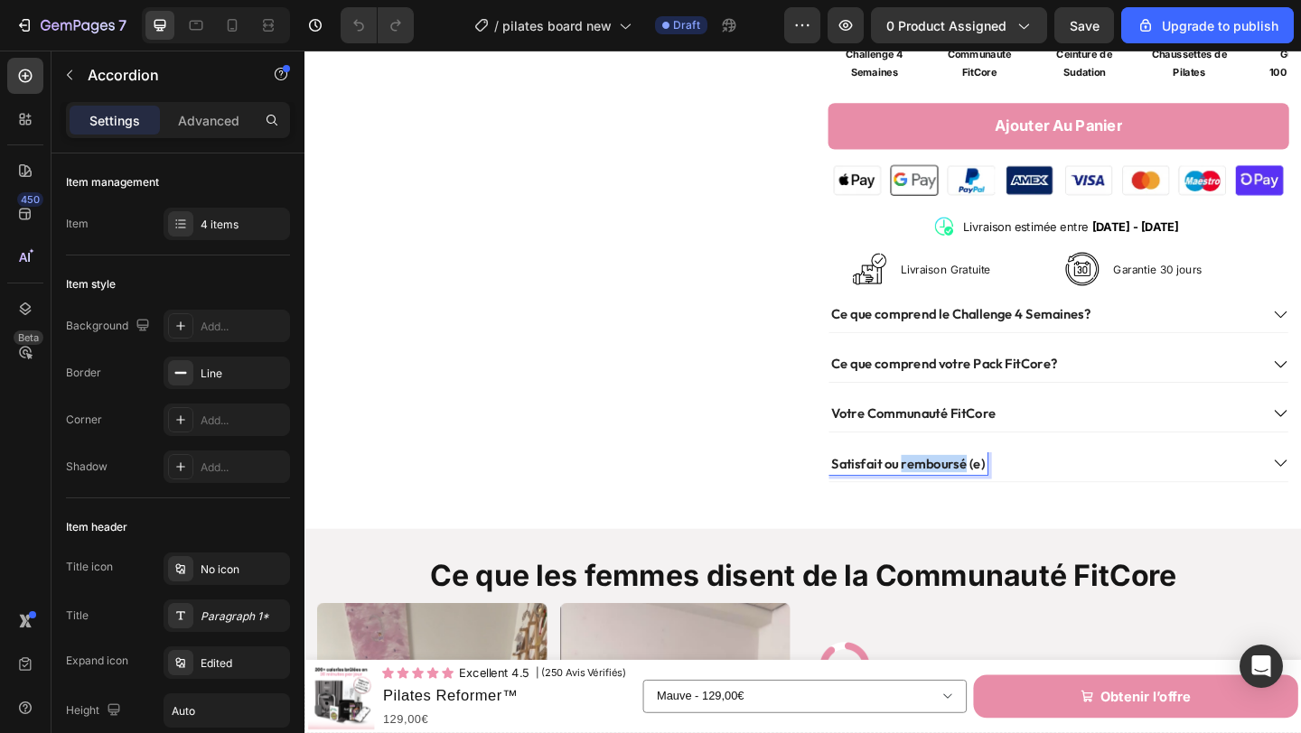
click at [1016, 499] on strong "Satisfait ou remboursé (e)" at bounding box center [960, 499] width 167 height 18
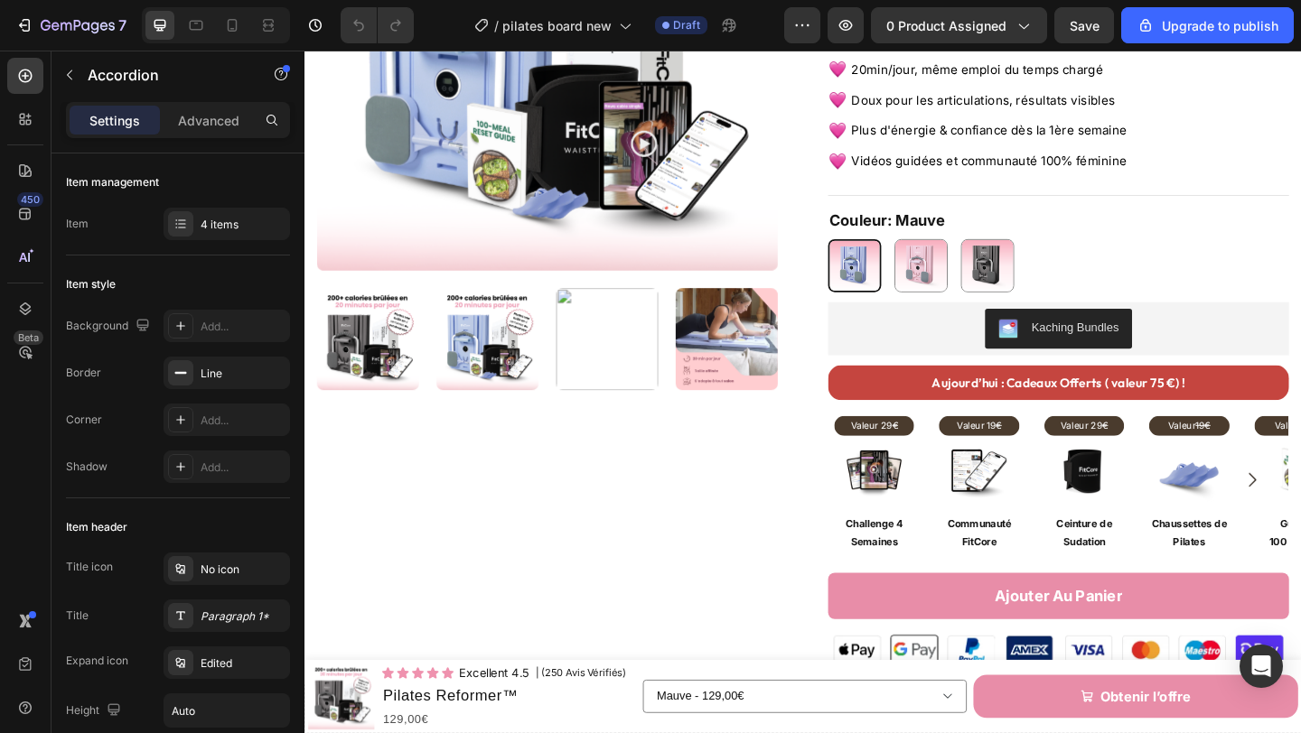
scroll to position [319, 0]
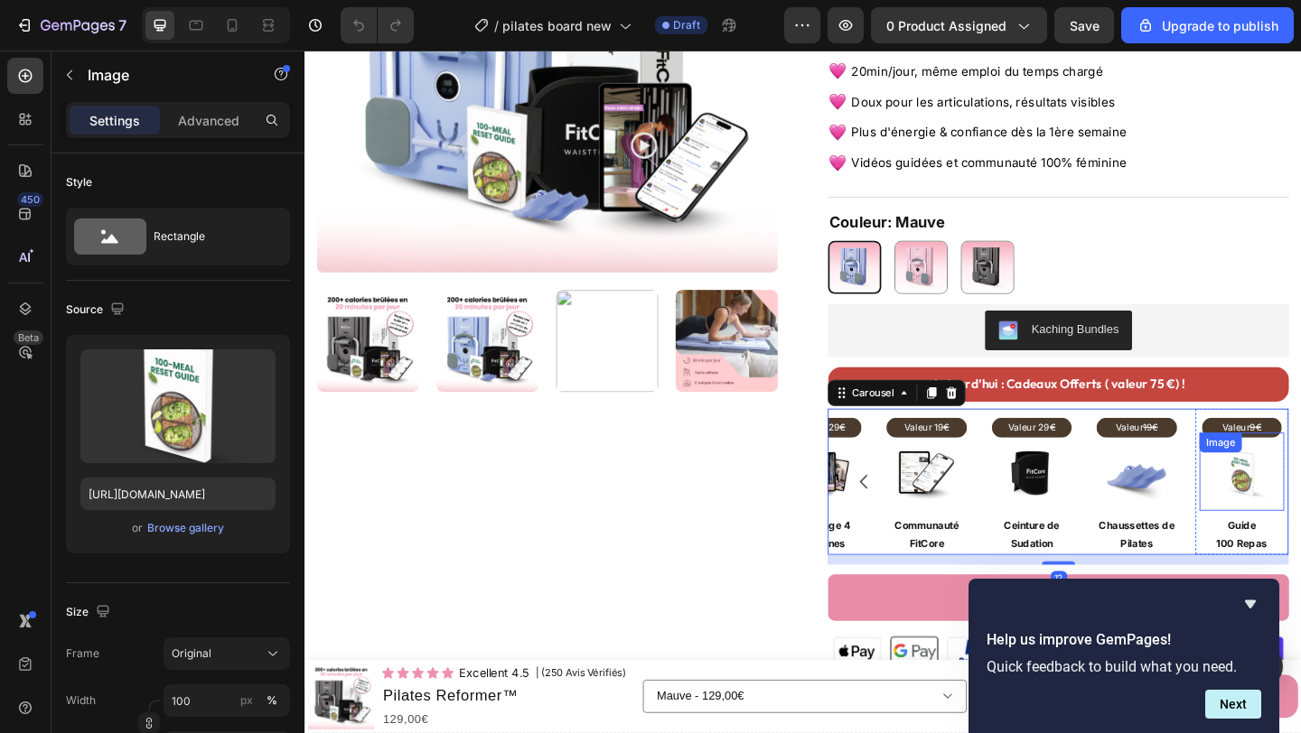
click at [1300, 519] on img at bounding box center [1324, 512] width 78 height 78
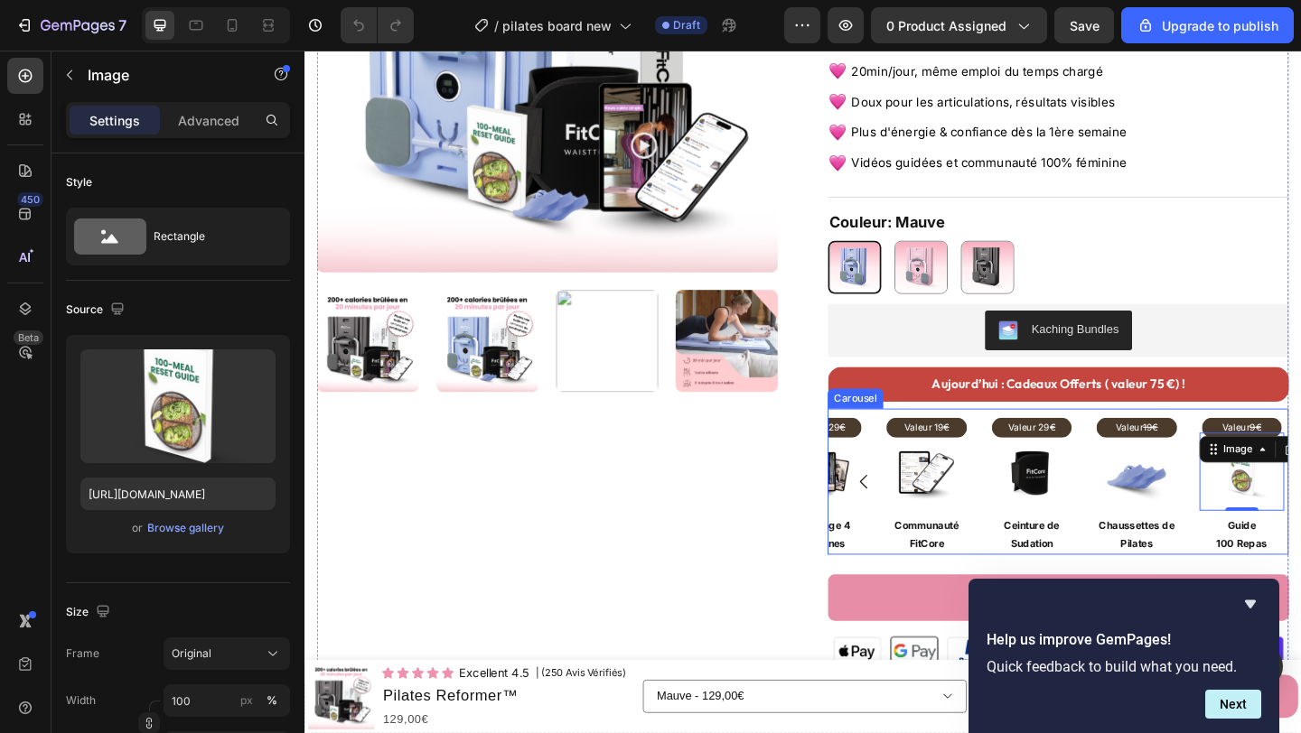
click at [911, 517] on icon "Carousel Back Arrow" at bounding box center [913, 520] width 22 height 22
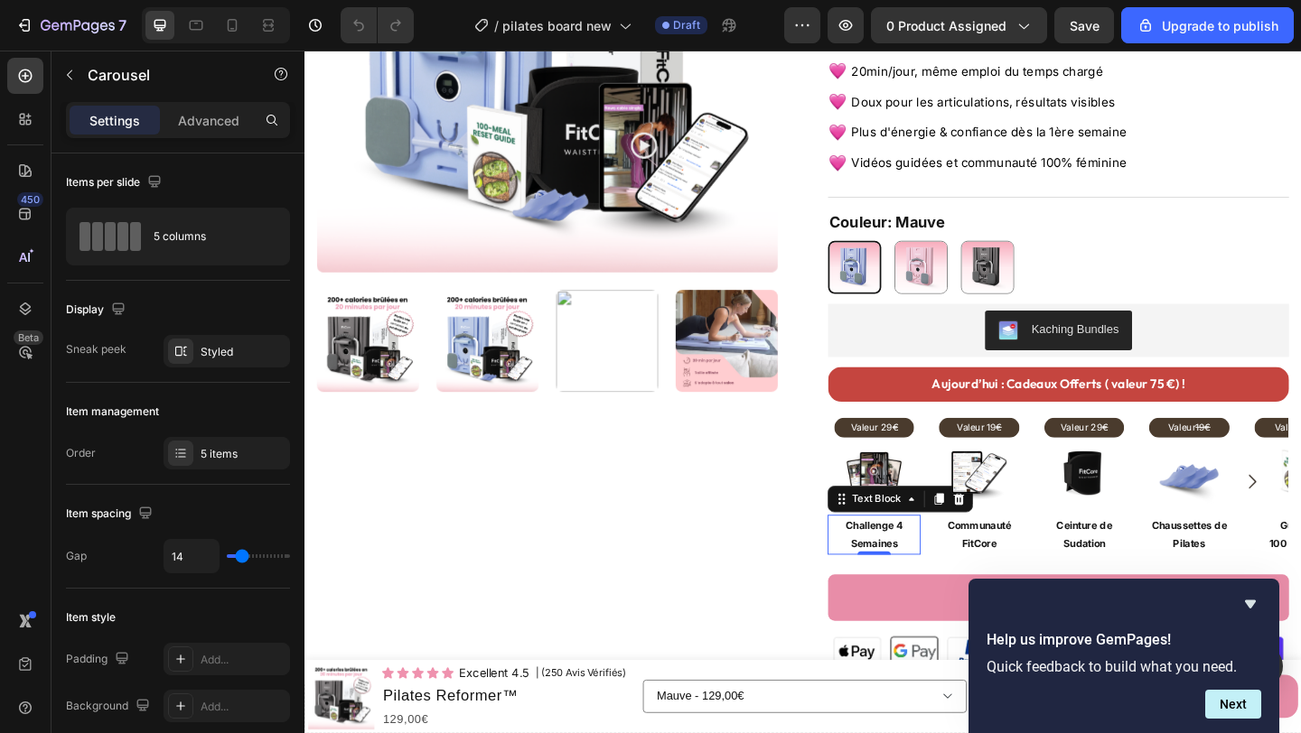
click at [920, 586] on p "Challenge 4 Semaines" at bounding box center [924, 576] width 98 height 39
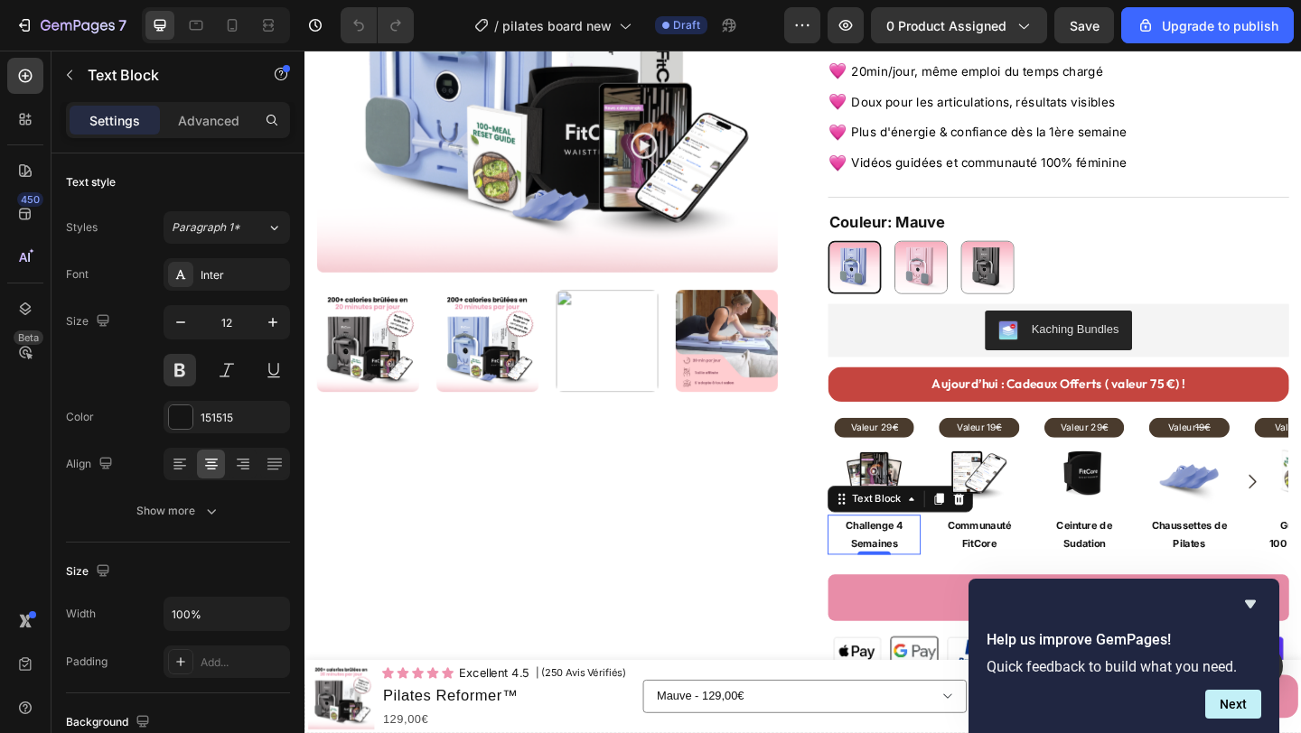
click at [922, 585] on p "Challenge 4 Semaines" at bounding box center [924, 576] width 98 height 39
click at [1033, 574] on p "Communauté FitCore" at bounding box center [1038, 576] width 98 height 39
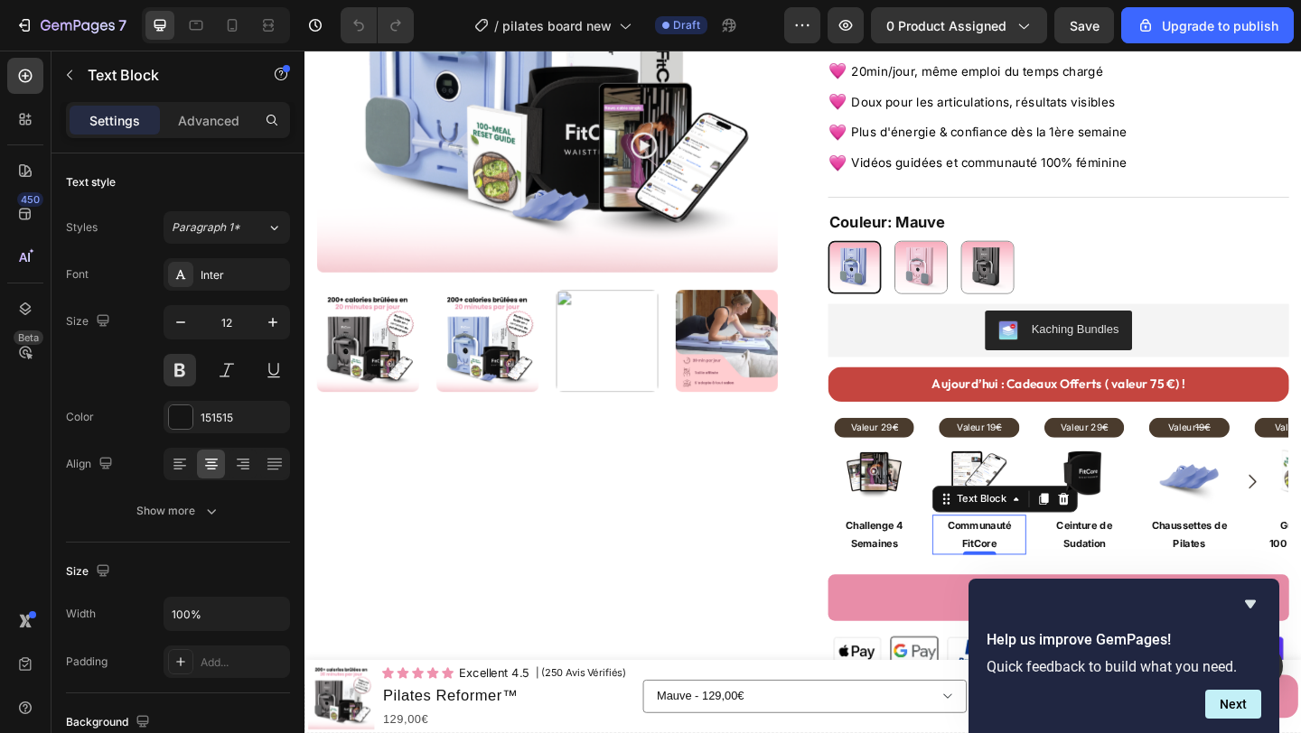
click at [1033, 574] on p "Communauté FitCore" at bounding box center [1038, 576] width 98 height 39
click at [1139, 568] on p "Ceinture de Sudation" at bounding box center [1153, 576] width 98 height 39
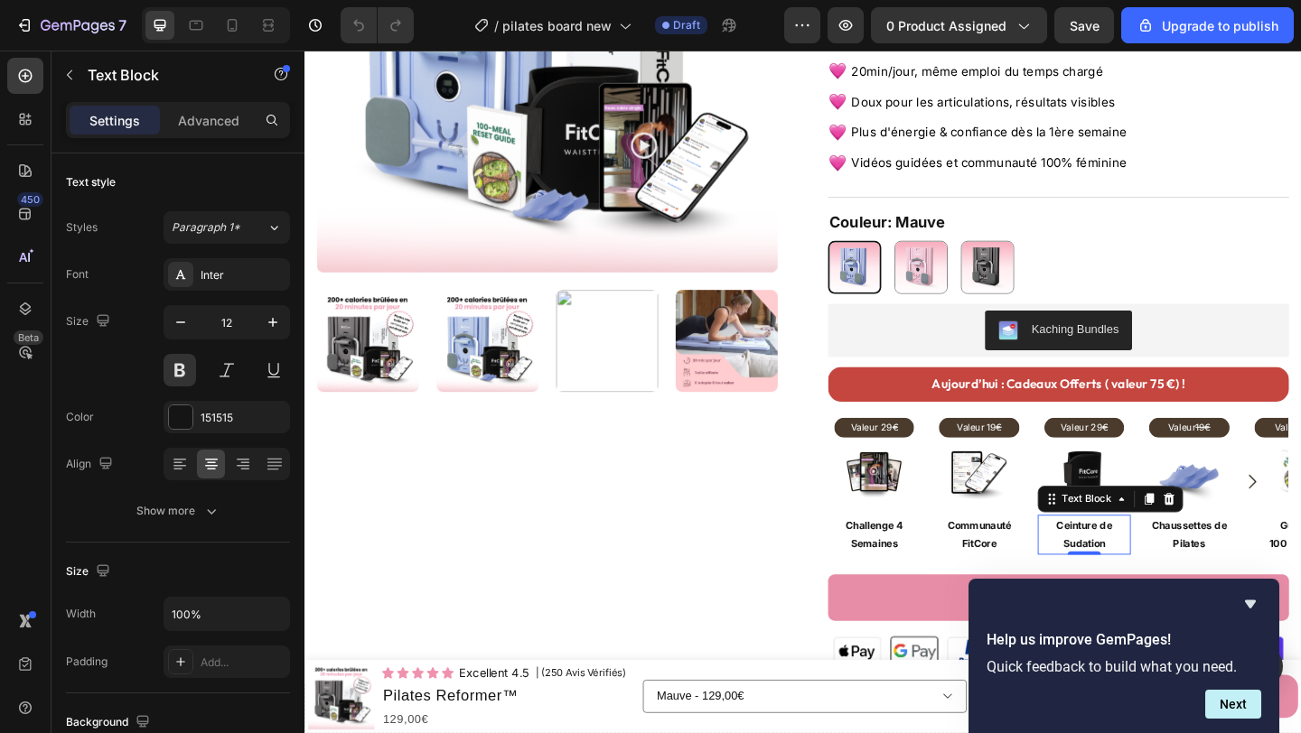
click at [1139, 569] on p "Ceinture de Sudation" at bounding box center [1153, 576] width 98 height 39
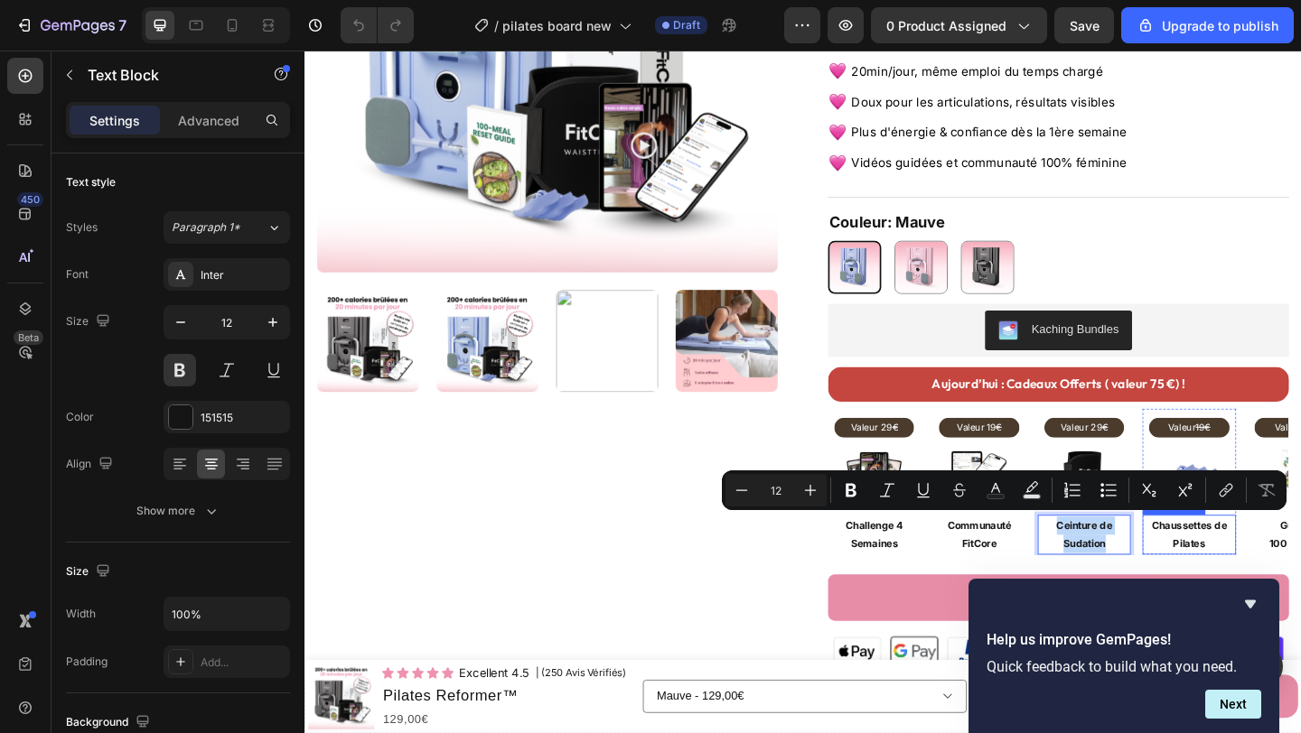
click at [1255, 578] on p "Chaussettes de Pilates" at bounding box center [1267, 576] width 98 height 39
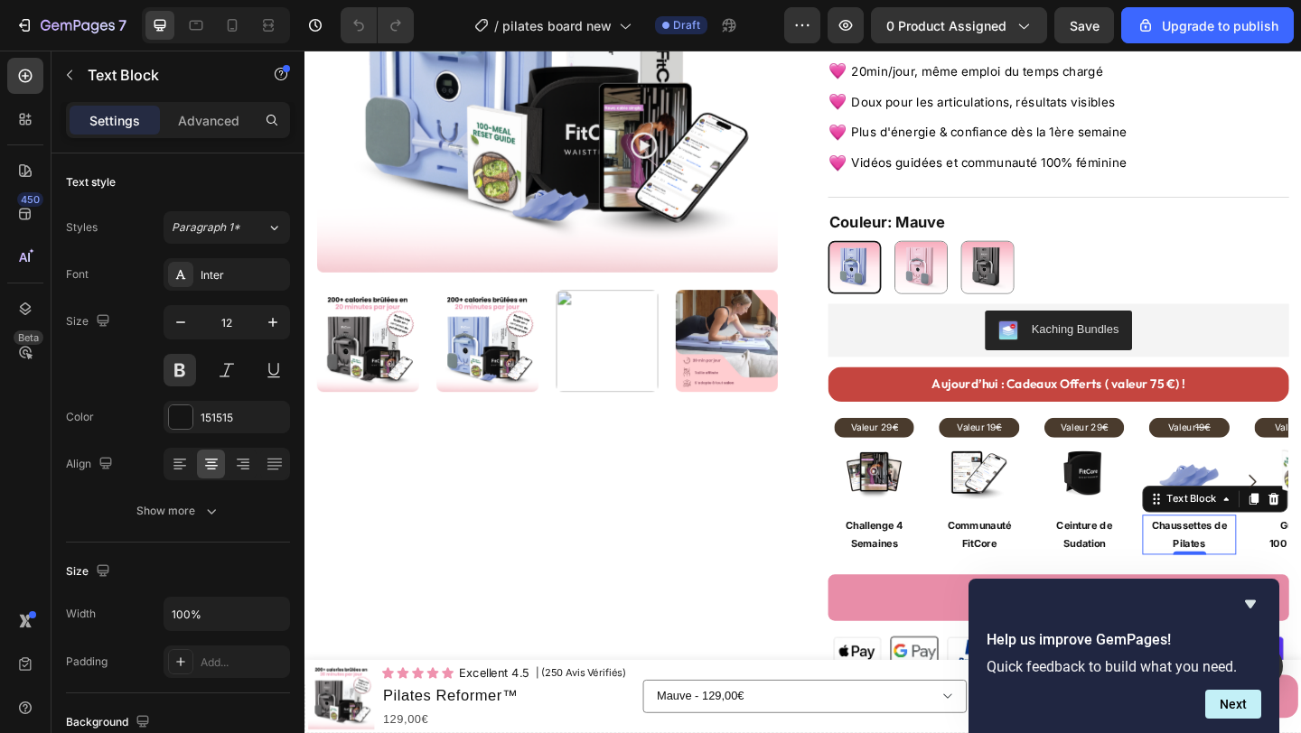
click at [1255, 578] on p "Chaussettes de Pilates" at bounding box center [1267, 576] width 98 height 39
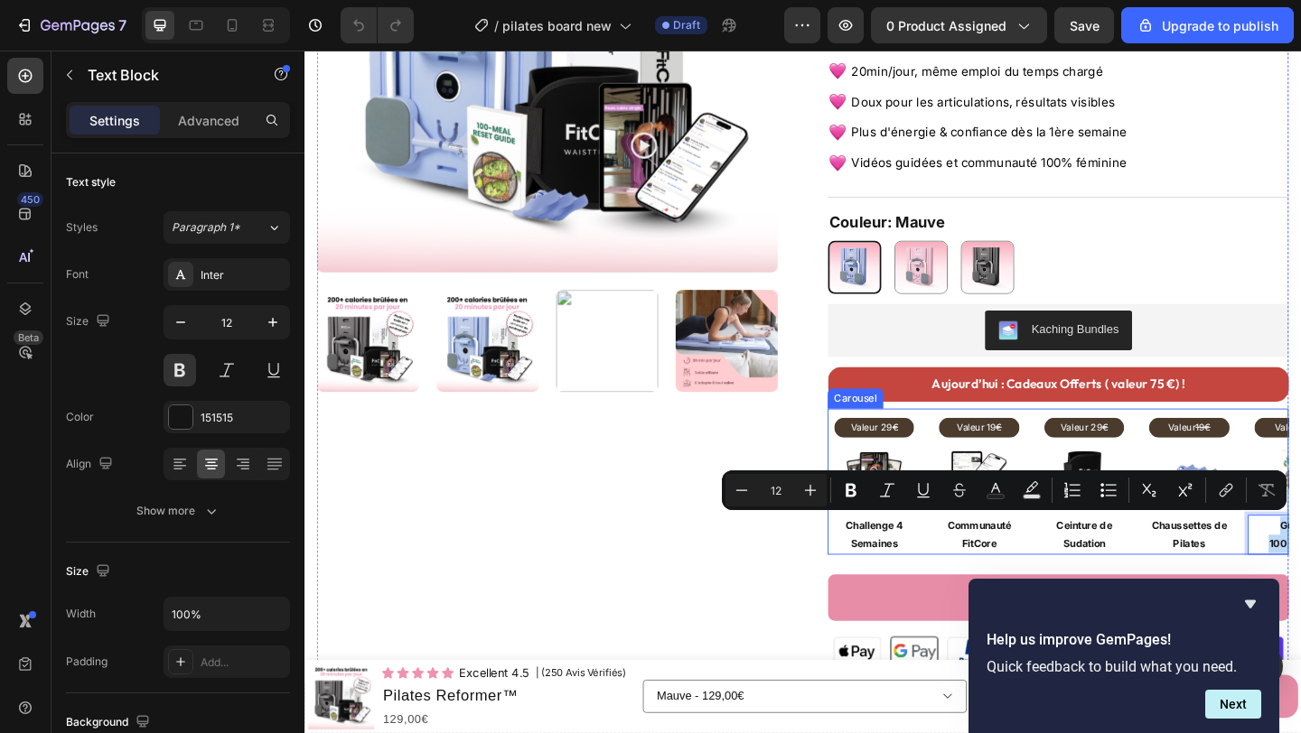
click at [1092, 470] on div "Valeur 29 € Text Block Image Row Challenge 4 Semaines Text Block Row Valeur 19 …" at bounding box center [1123, 519] width 501 height 158
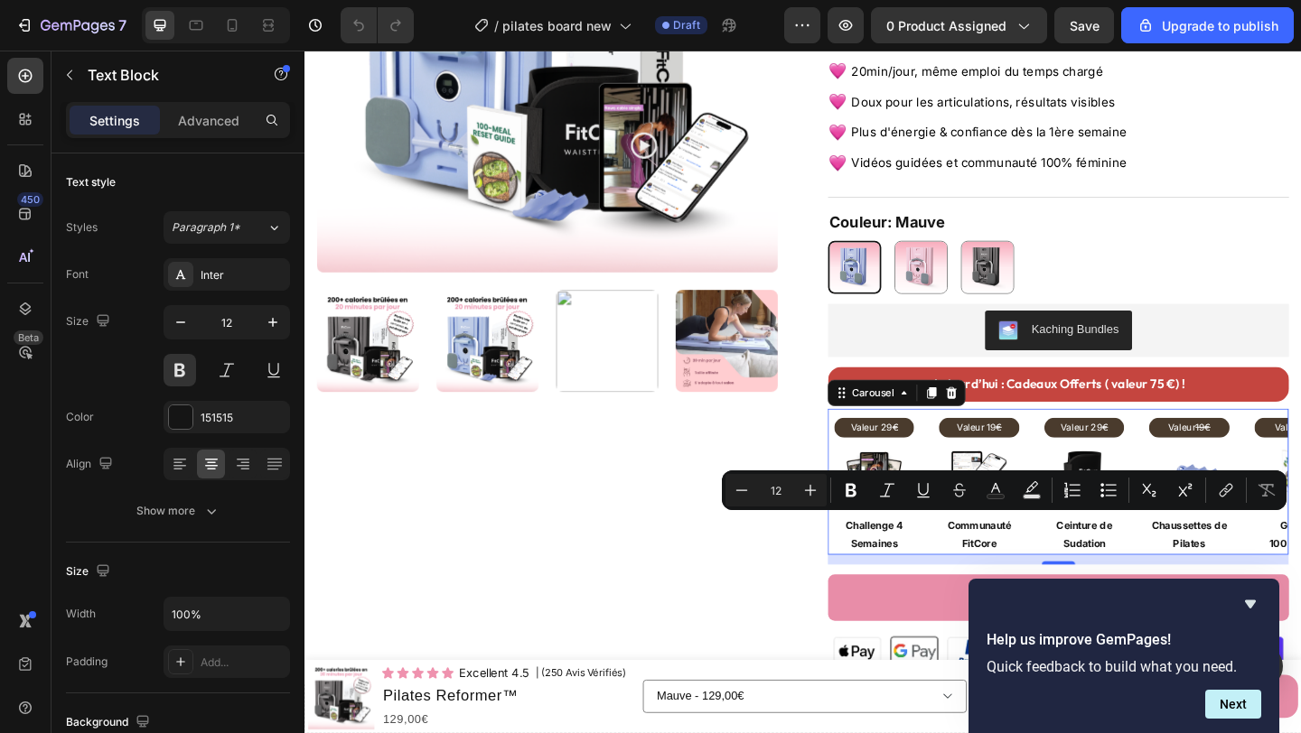
scroll to position [318, 0]
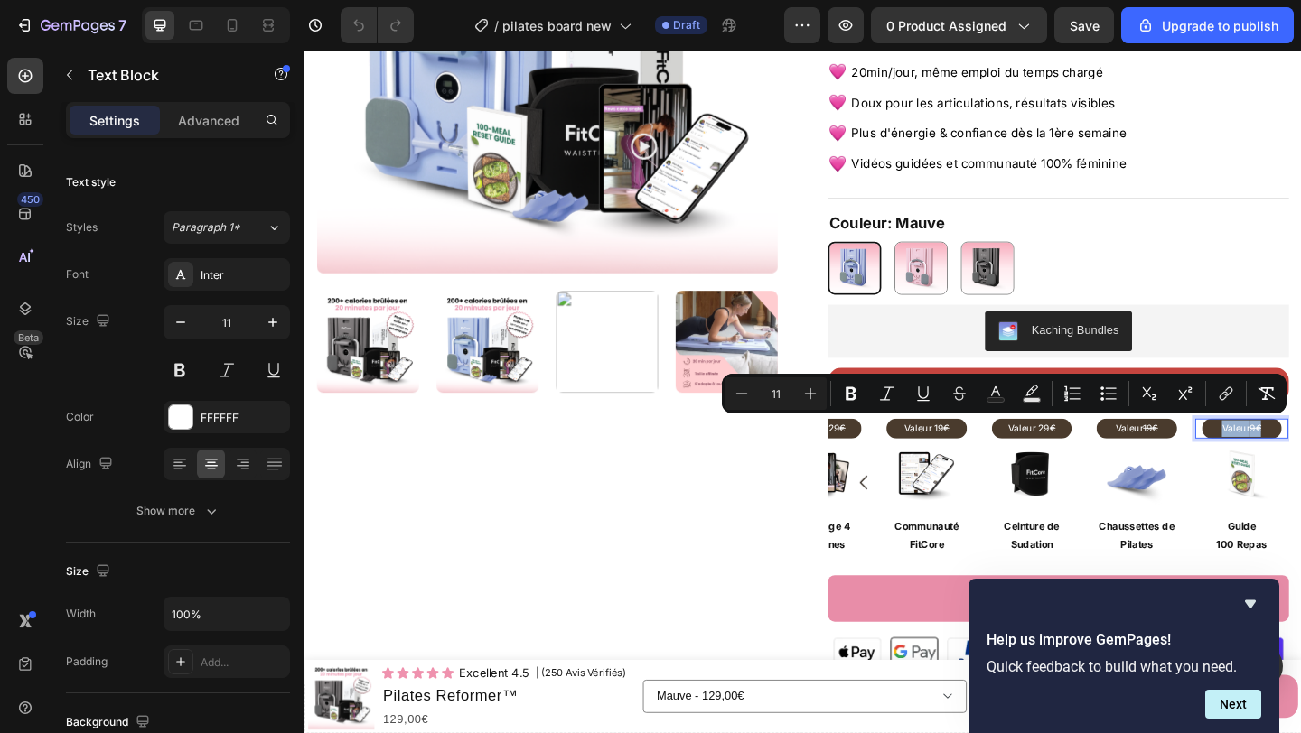
drag, startPoint x: 1335, startPoint y: 459, endPoint x: 1346, endPoint y: 459, distance: 10.8
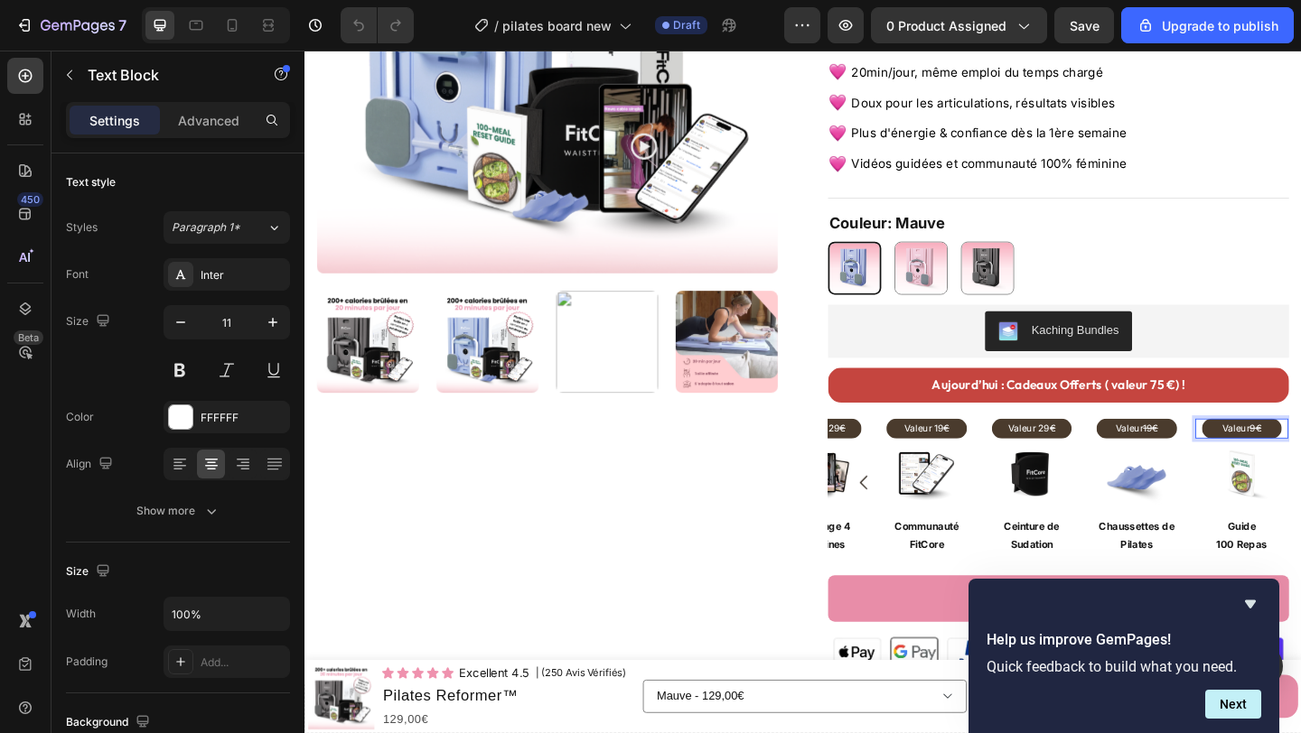
click at [1300, 459] on p "Valeur 9€" at bounding box center [1324, 462] width 83 height 18
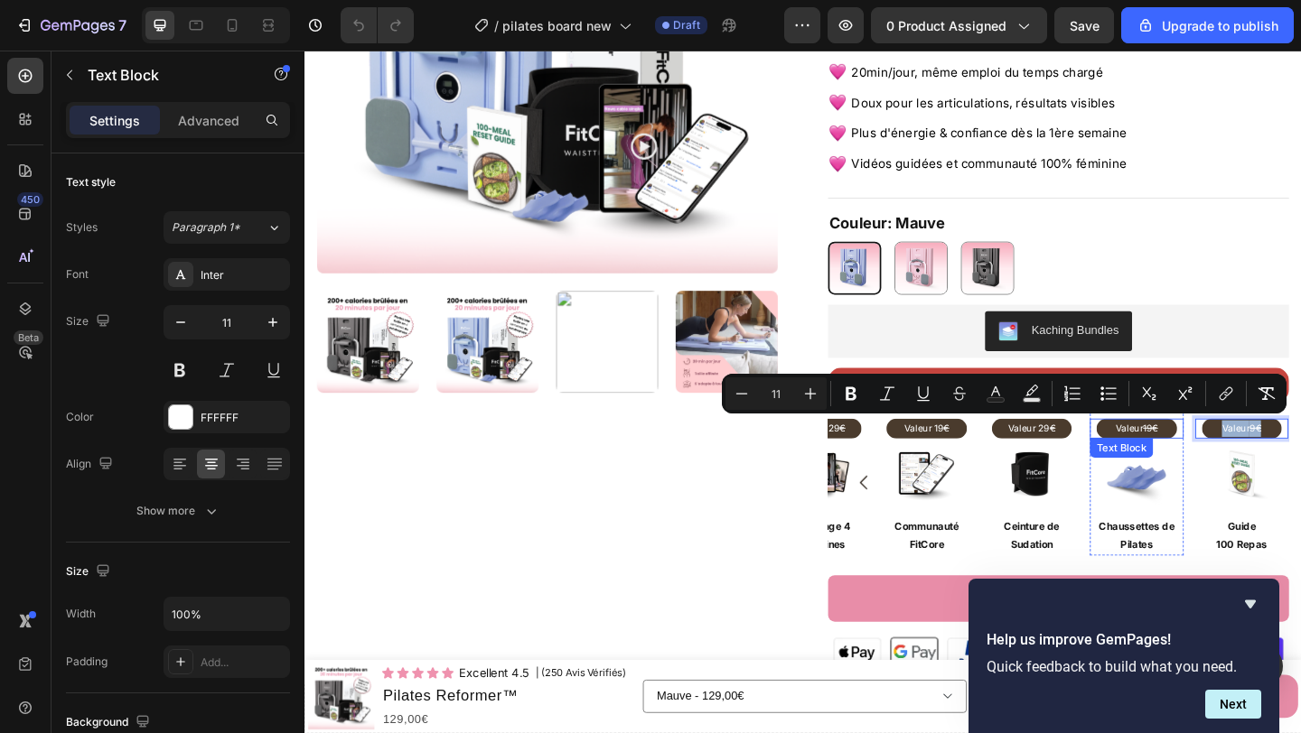
click at [1223, 458] on s "19€" at bounding box center [1225, 460] width 16 height 13
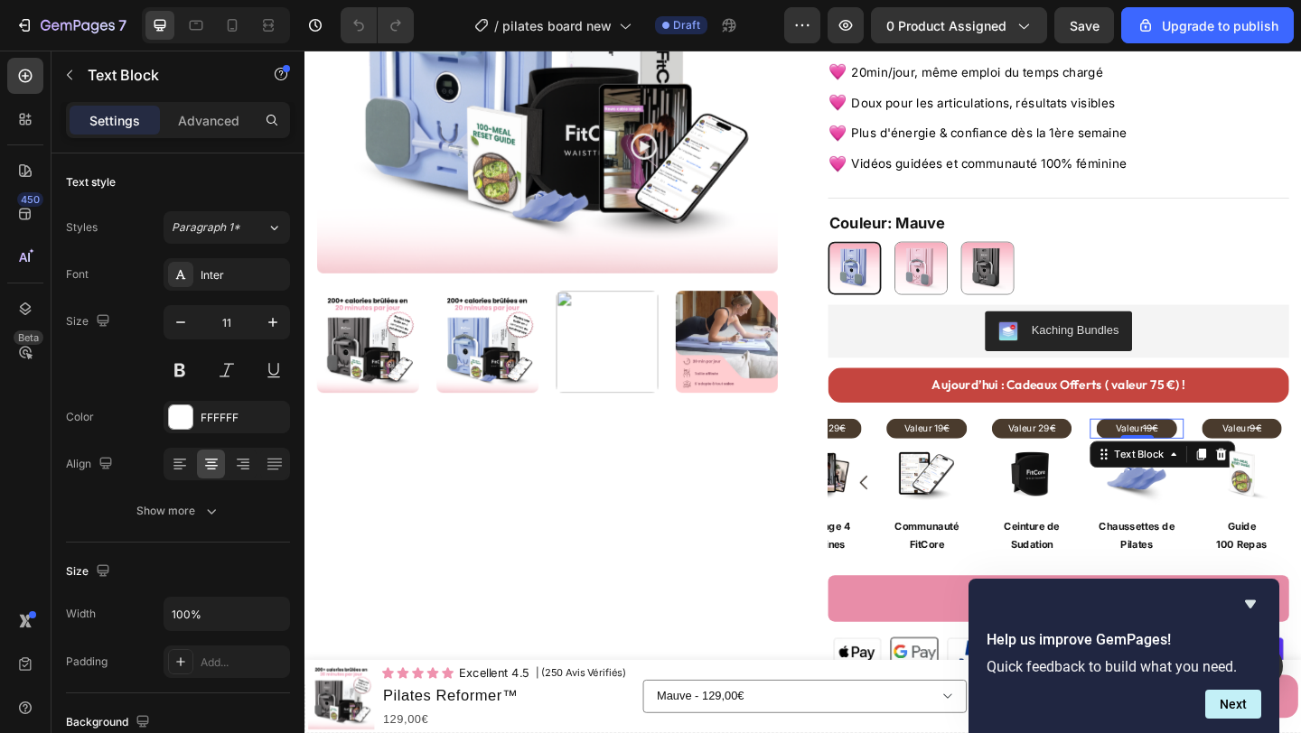
click at [1223, 458] on s "19€" at bounding box center [1225, 460] width 16 height 13
click at [1086, 457] on p "Valeur 29 €" at bounding box center [1095, 462] width 83 height 18
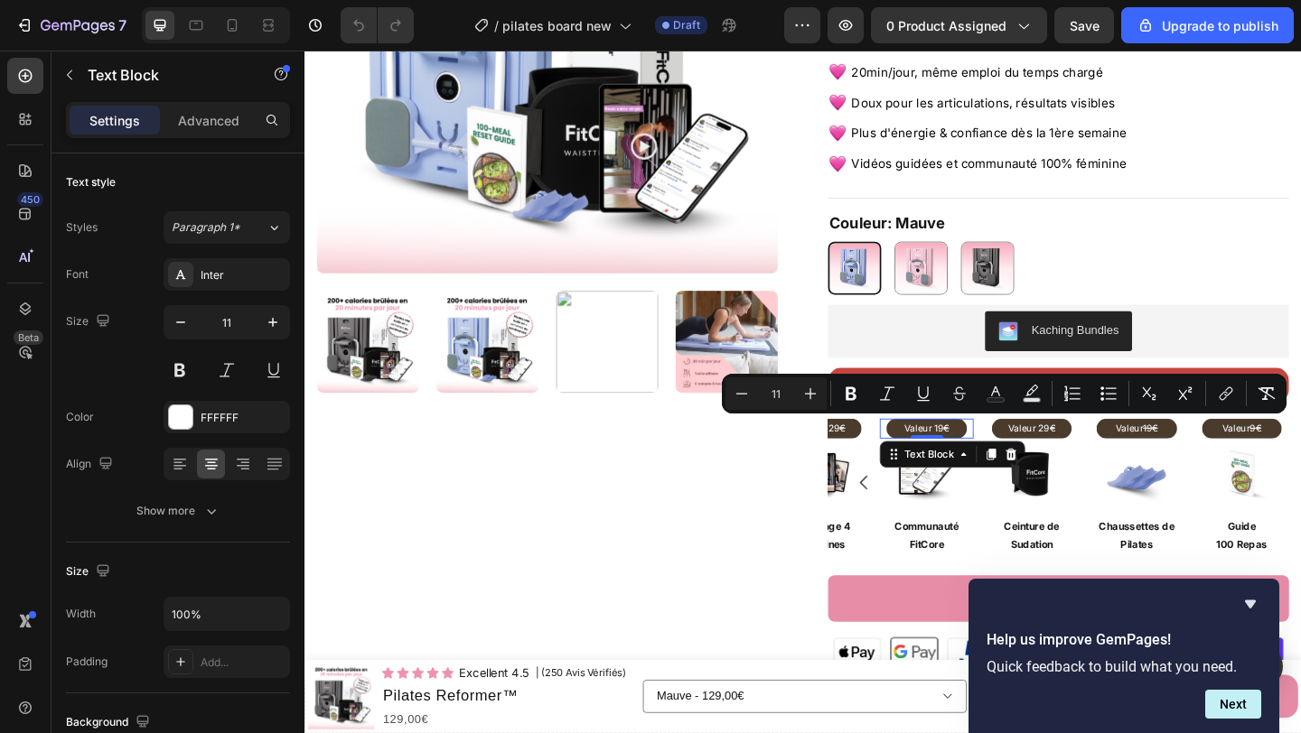
click at [994, 461] on p "Valeur 19 €" at bounding box center [980, 462] width 83 height 18
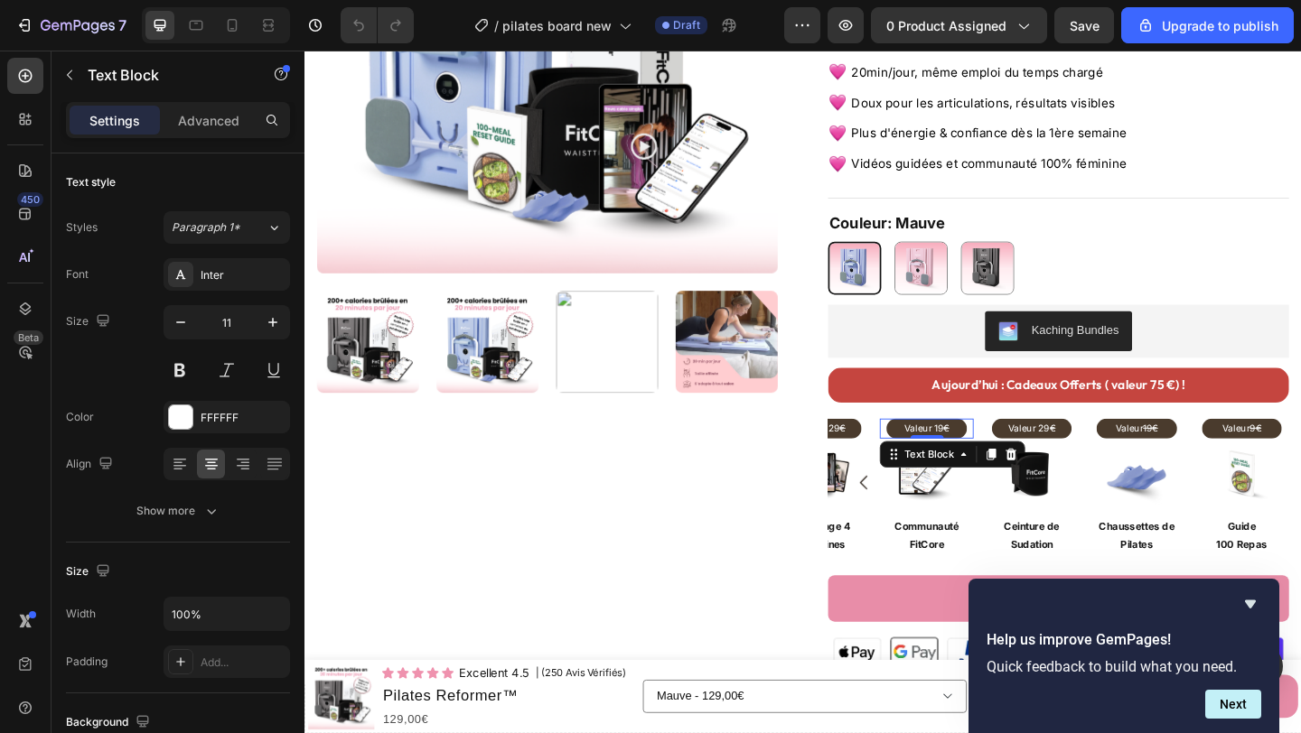
click at [994, 461] on p "Valeur 19 €" at bounding box center [980, 462] width 83 height 18
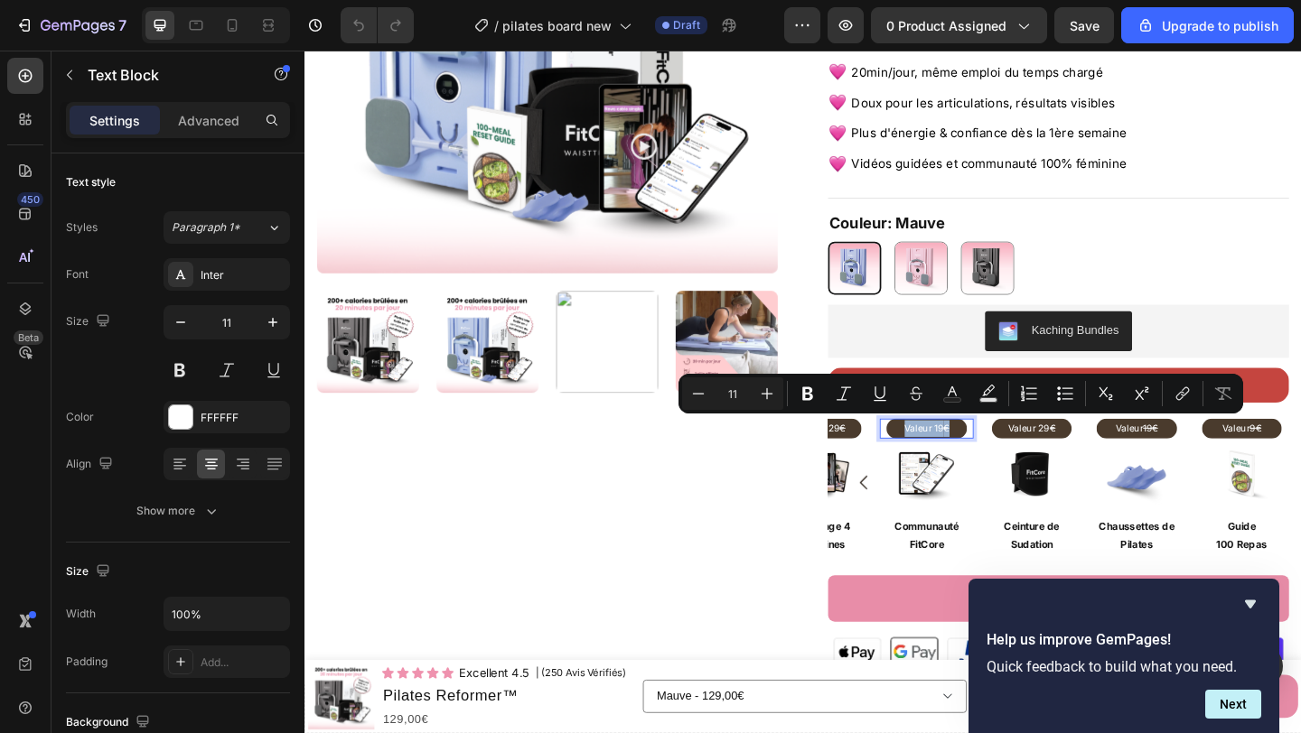
click at [994, 461] on p "Valeur 19 €" at bounding box center [980, 462] width 83 height 18
click at [891, 461] on s "€" at bounding box center [889, 460] width 6 height 13
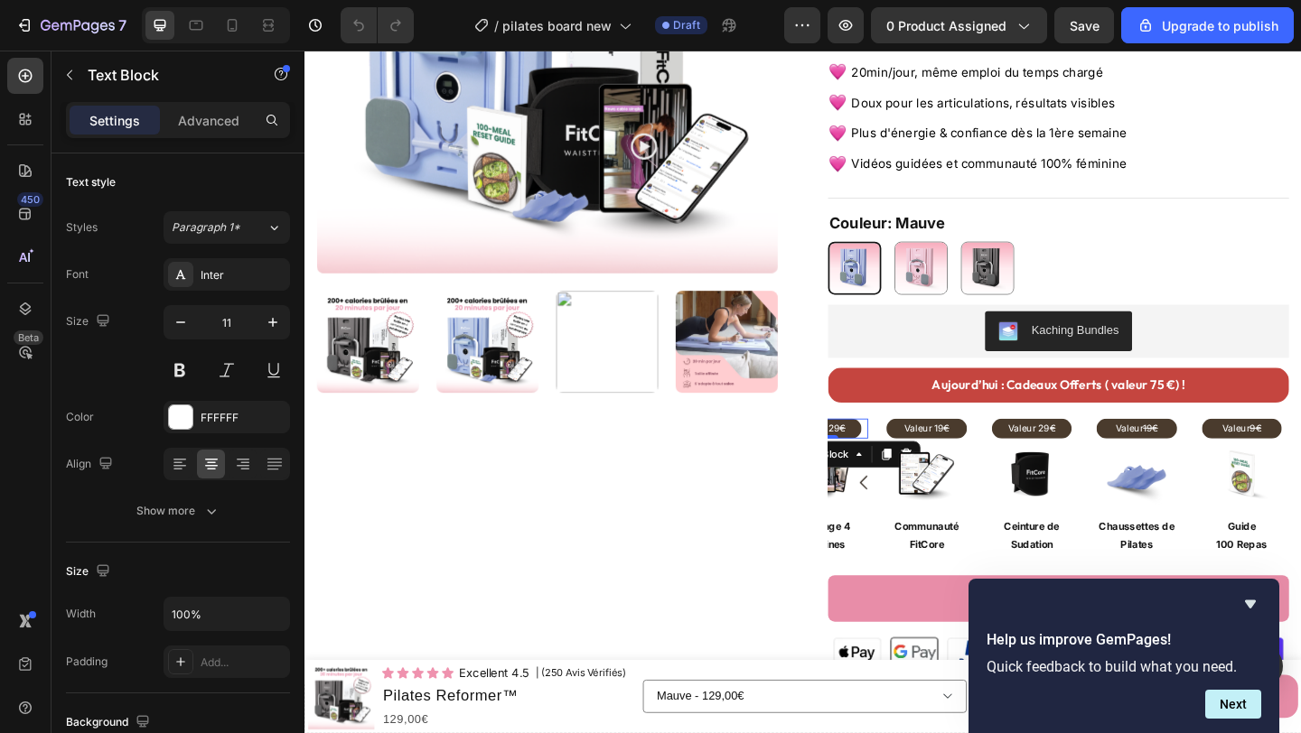
click at [891, 461] on s "€" at bounding box center [889, 460] width 6 height 13
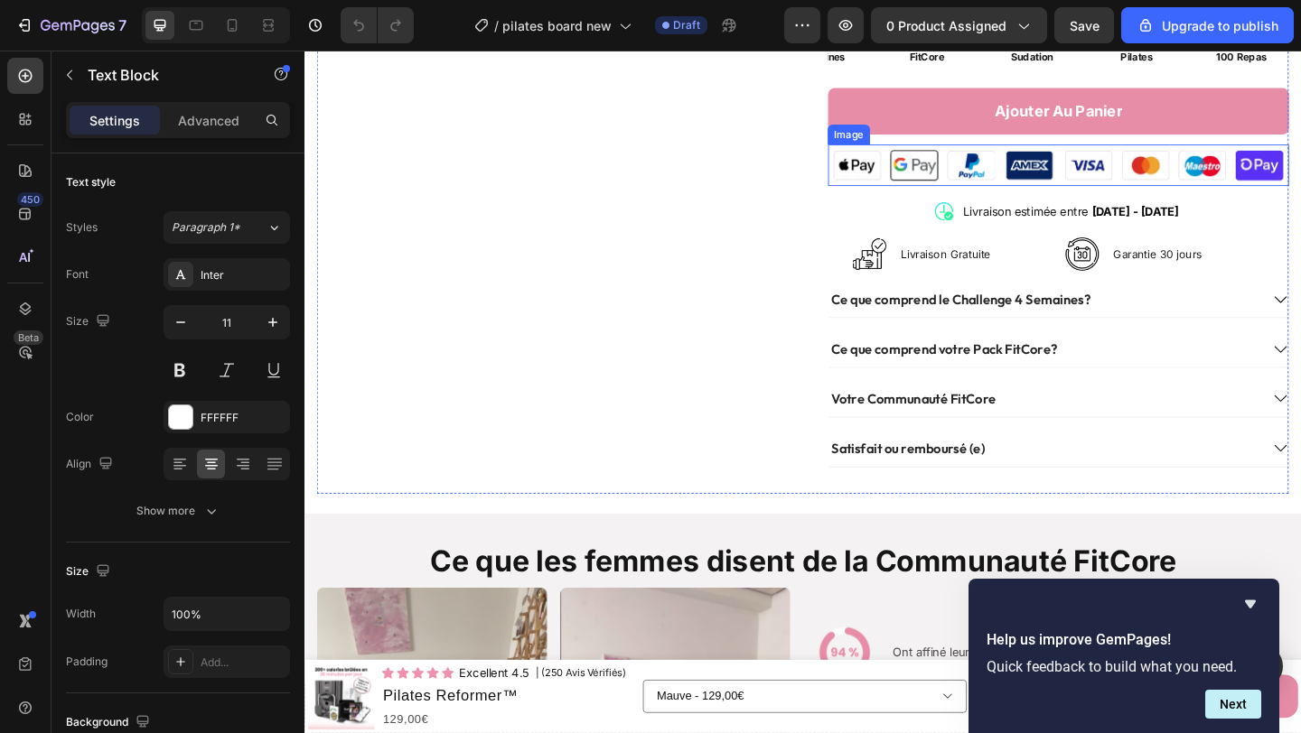
scroll to position [856, 0]
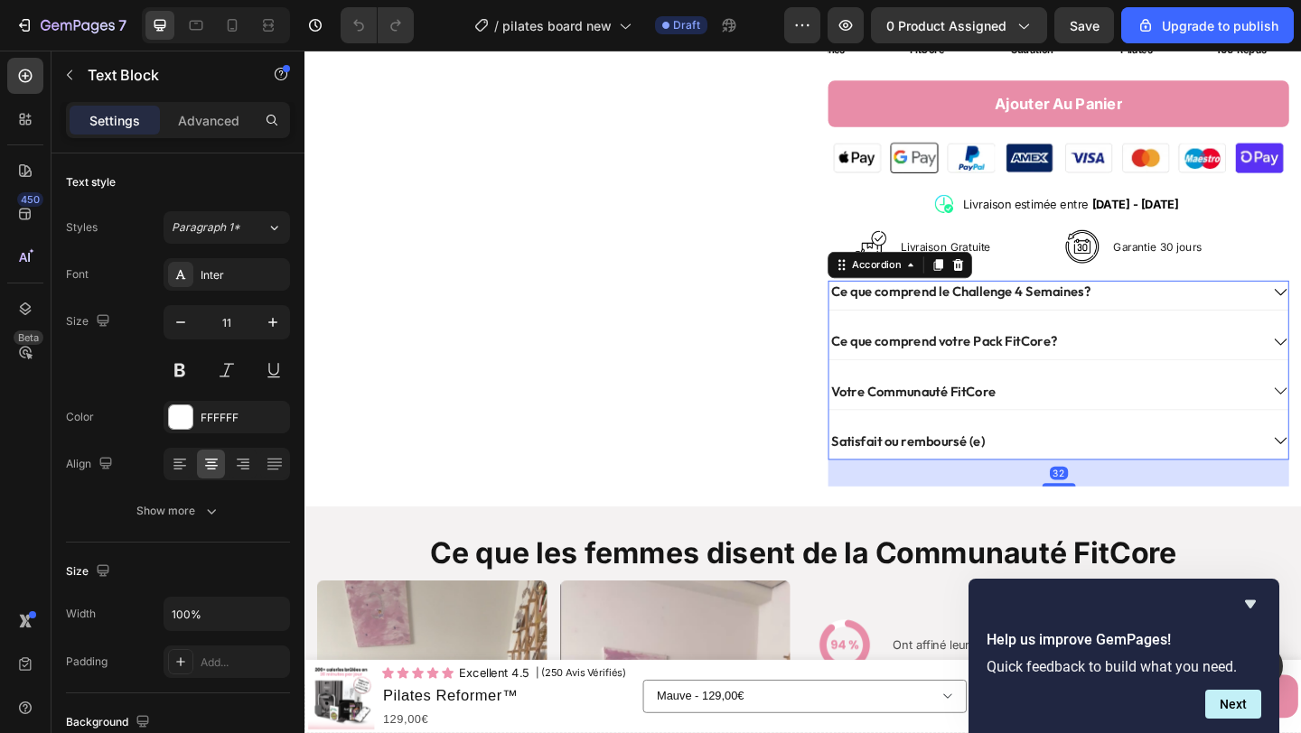
click at [1155, 477] on div "Satisfait ou remboursé (e)" at bounding box center [1108, 475] width 469 height 24
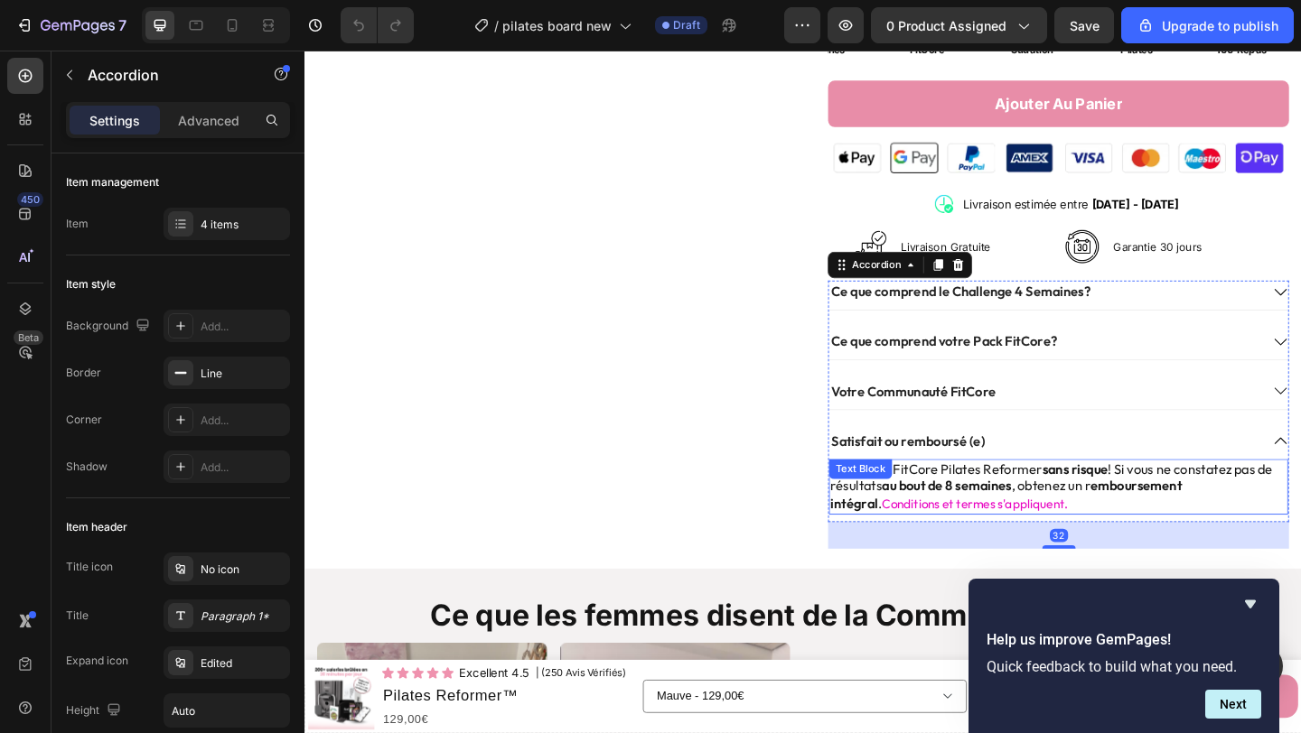
click at [1129, 527] on p "Essayez le FitCore Pilates Reformer sans risque ! Si vous ne constatez pas de r…" at bounding box center [1124, 525] width 496 height 57
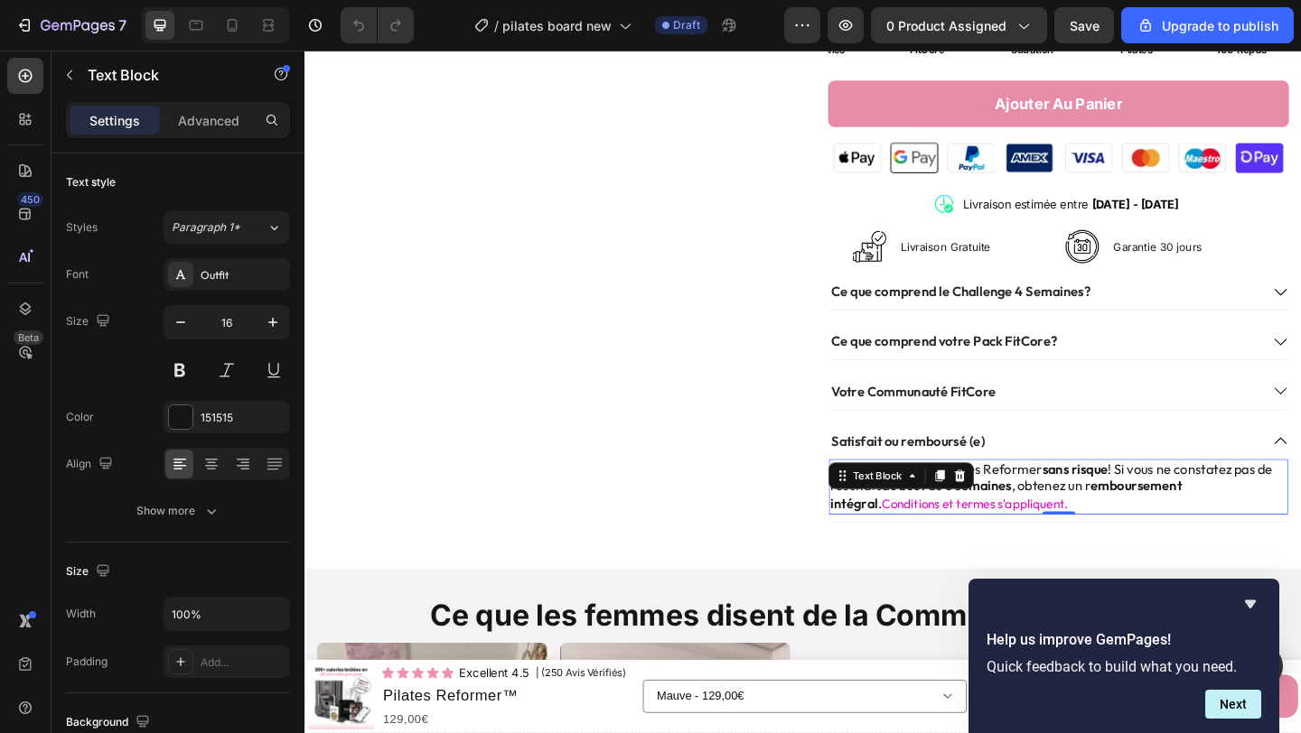
click at [1121, 531] on p "Essayez le FitCore Pilates Reformer sans risque ! Si vous ne constatez pas de r…" at bounding box center [1124, 525] width 496 height 57
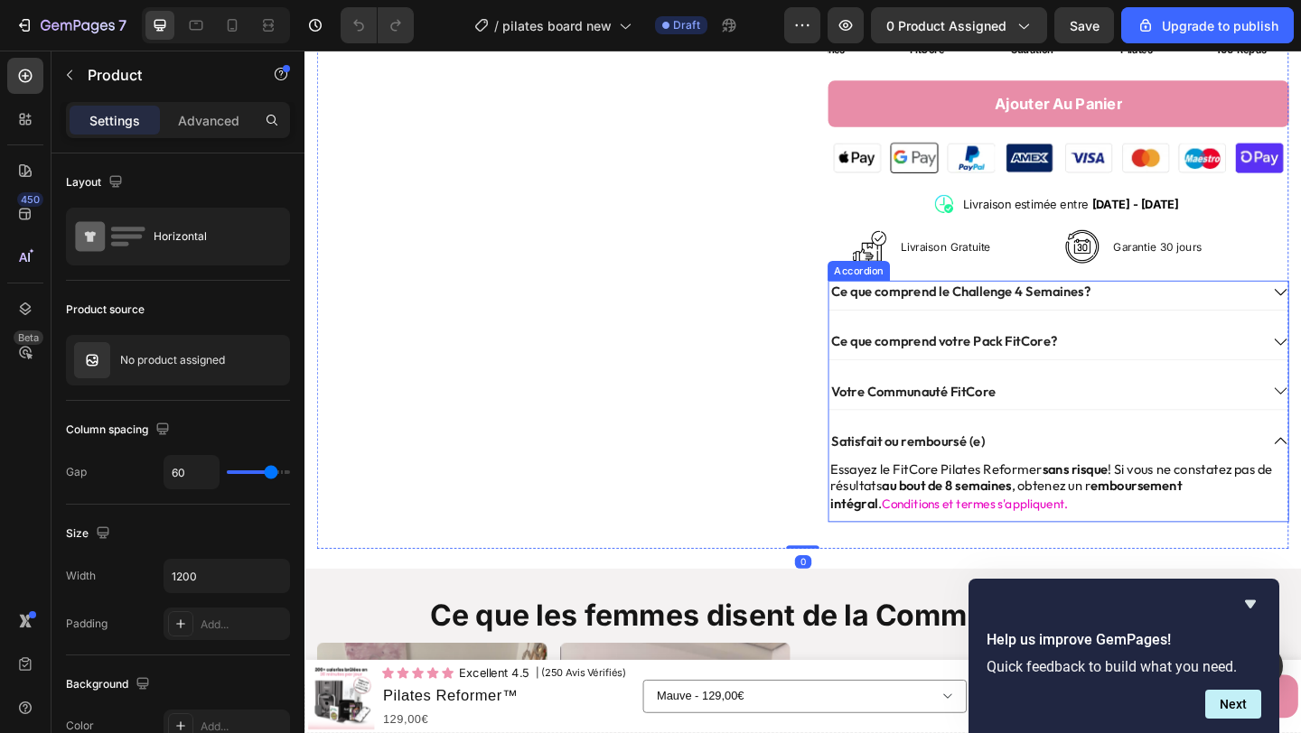
click at [1109, 420] on div "Votre Communauté FitCore" at bounding box center [1108, 421] width 469 height 24
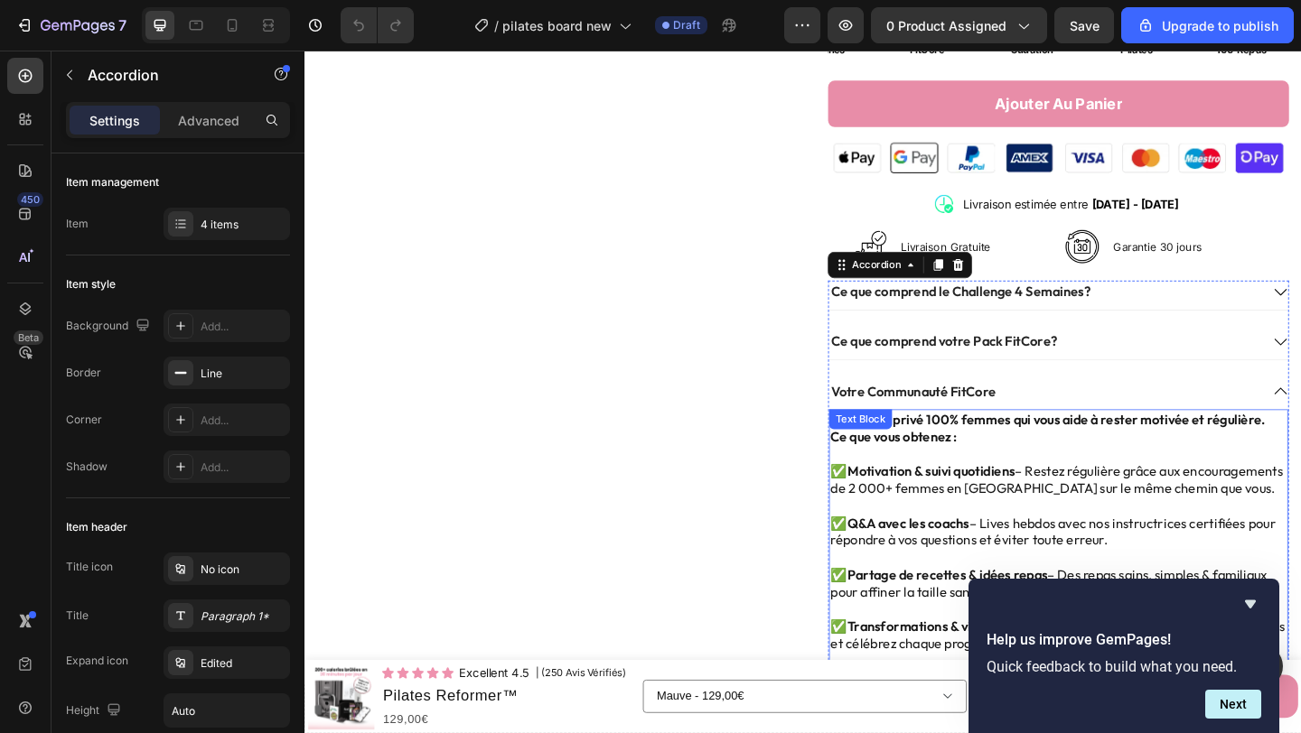
scroll to position [973, 0]
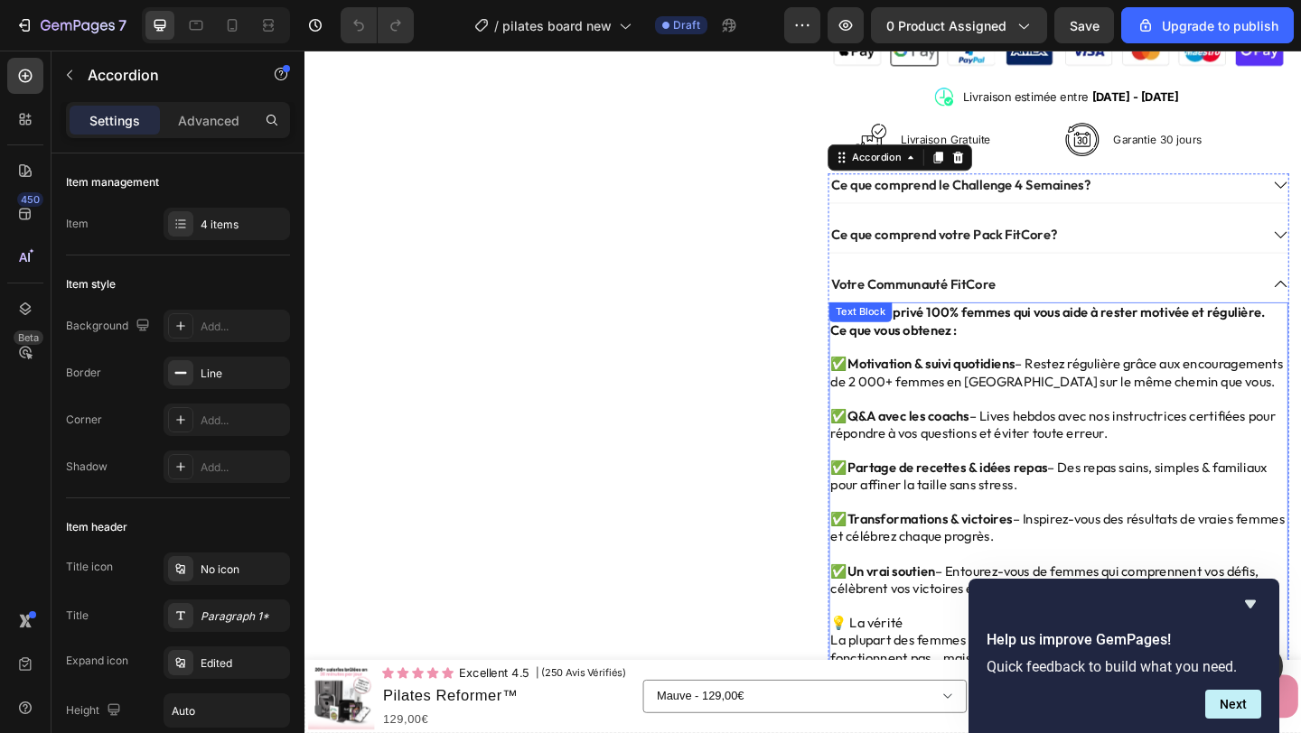
click at [1021, 476] on p at bounding box center [1124, 485] width 496 height 19
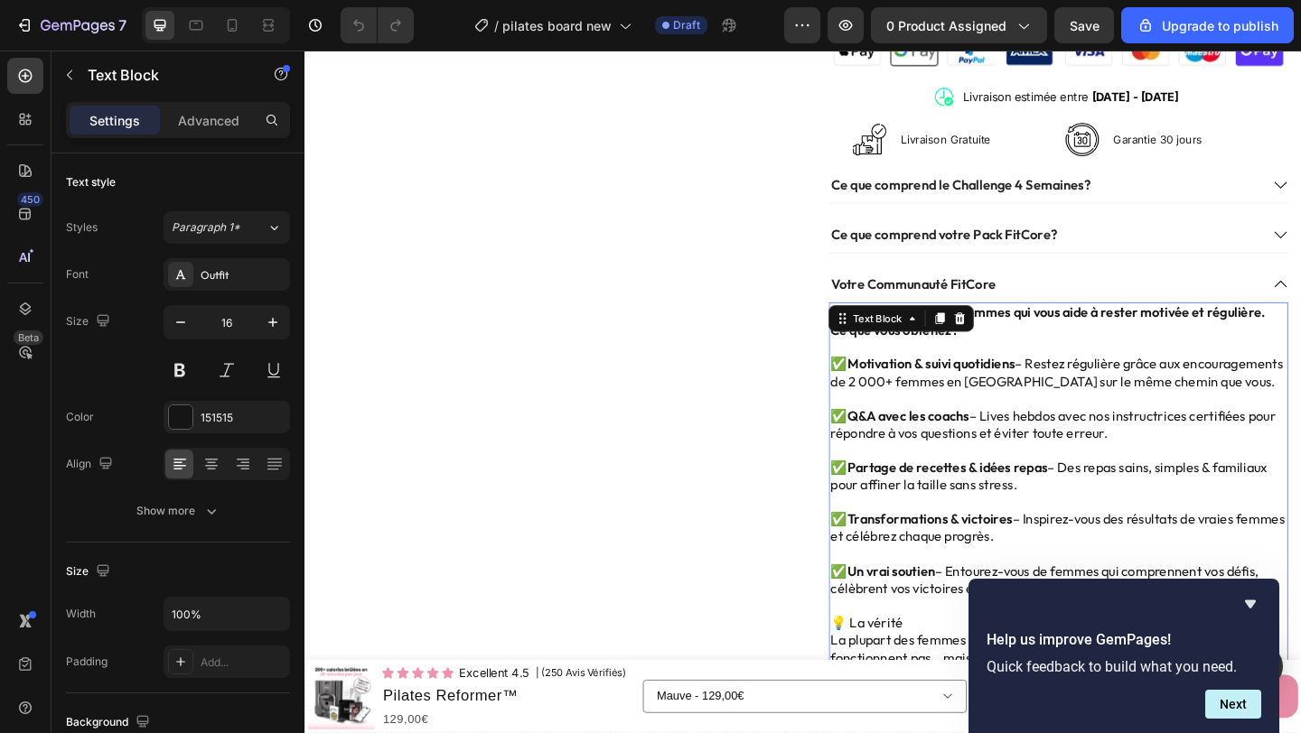
click at [1024, 455] on p "✅ Q&A avec les coachs – Lives hebdos avec nos instructrices certifiées pour rép…" at bounding box center [1124, 458] width 496 height 38
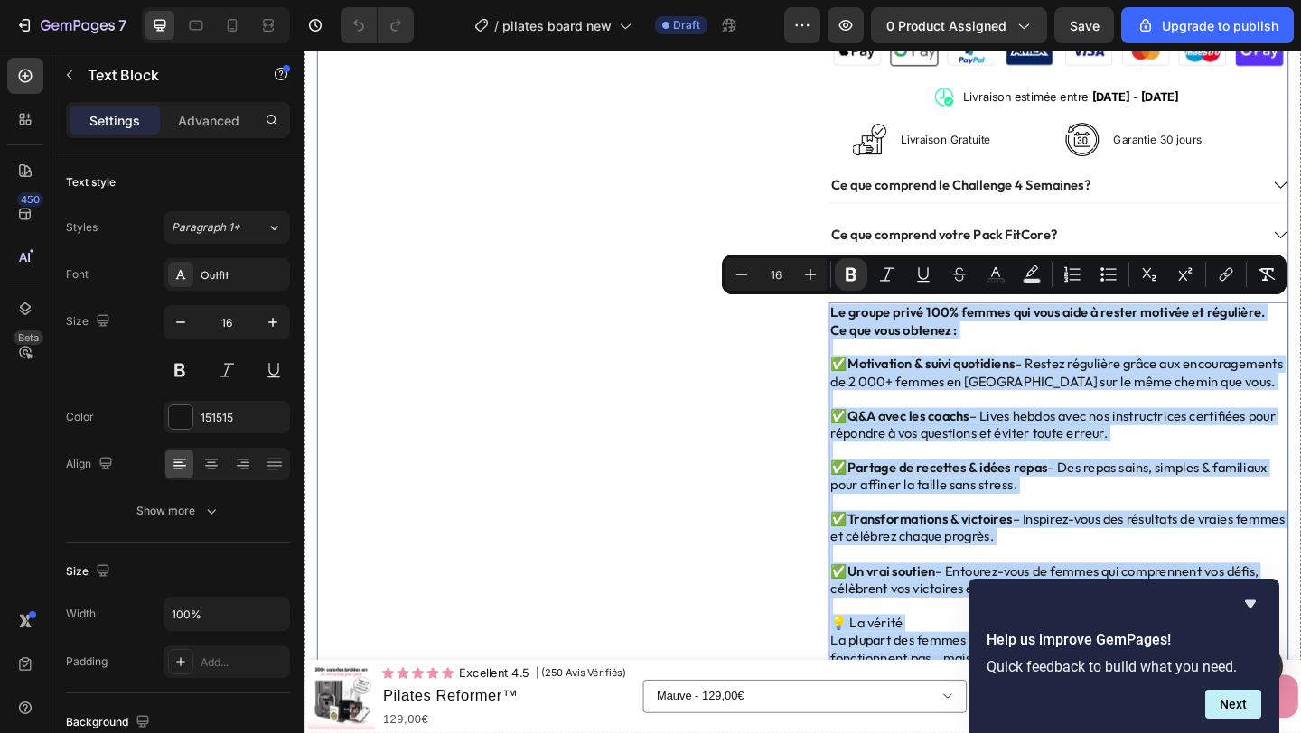
click at [796, 394] on div "Product Images" at bounding box center [568, 3] width 501 height 1733
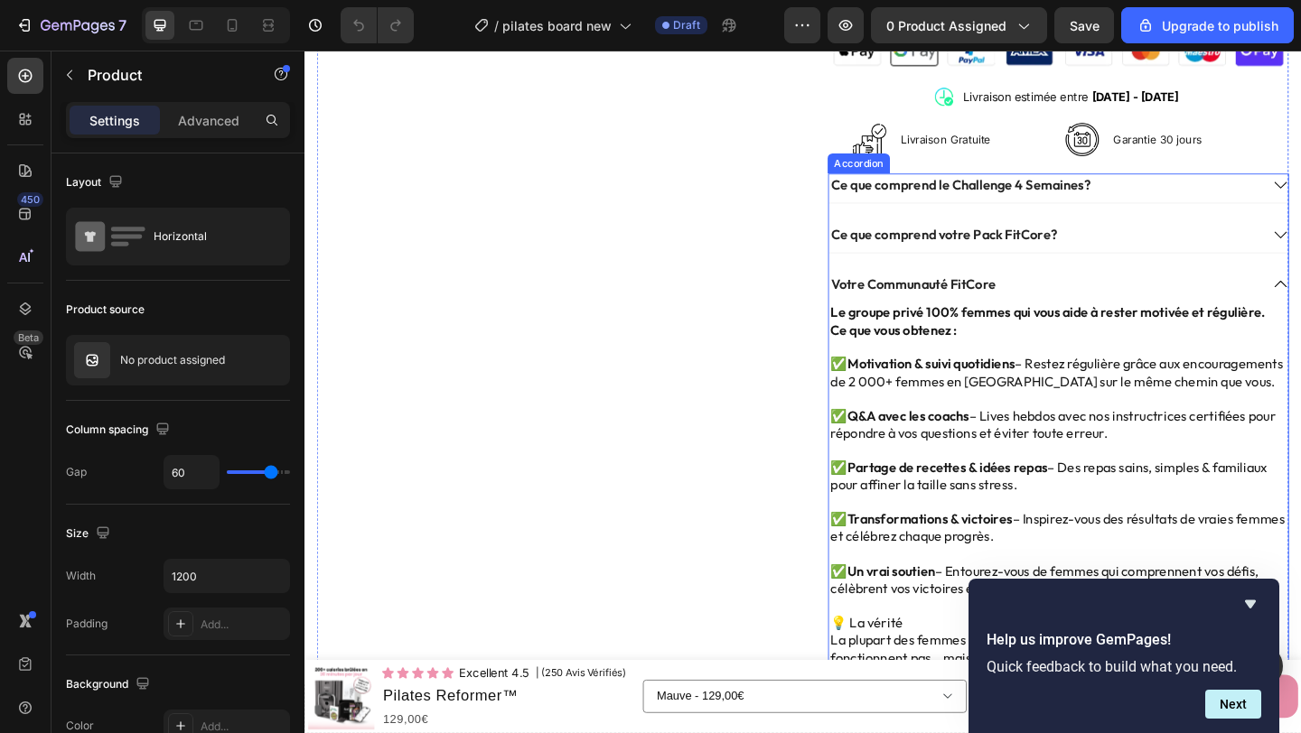
click at [1099, 300] on div "Votre Communauté FitCore" at bounding box center [1108, 305] width 469 height 24
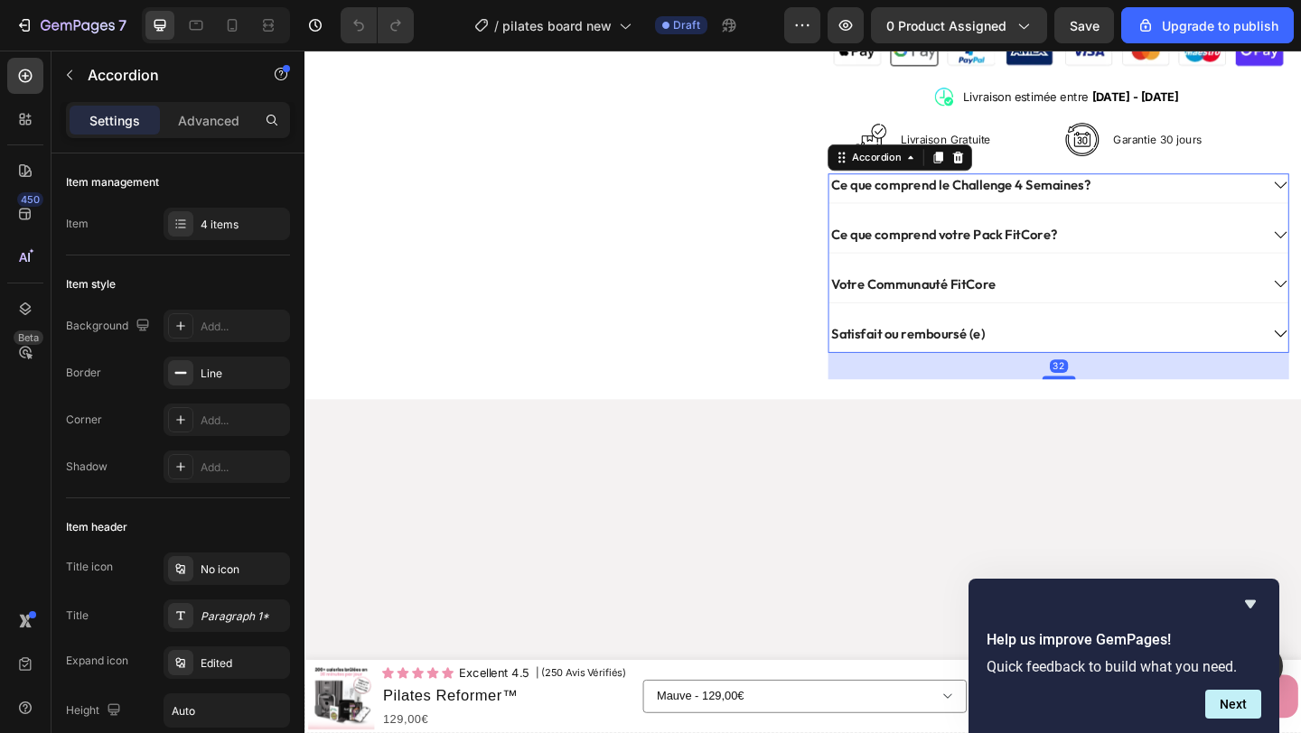
click at [1175, 256] on div "Ce que comprend votre Pack FitCore?" at bounding box center [1108, 250] width 469 height 24
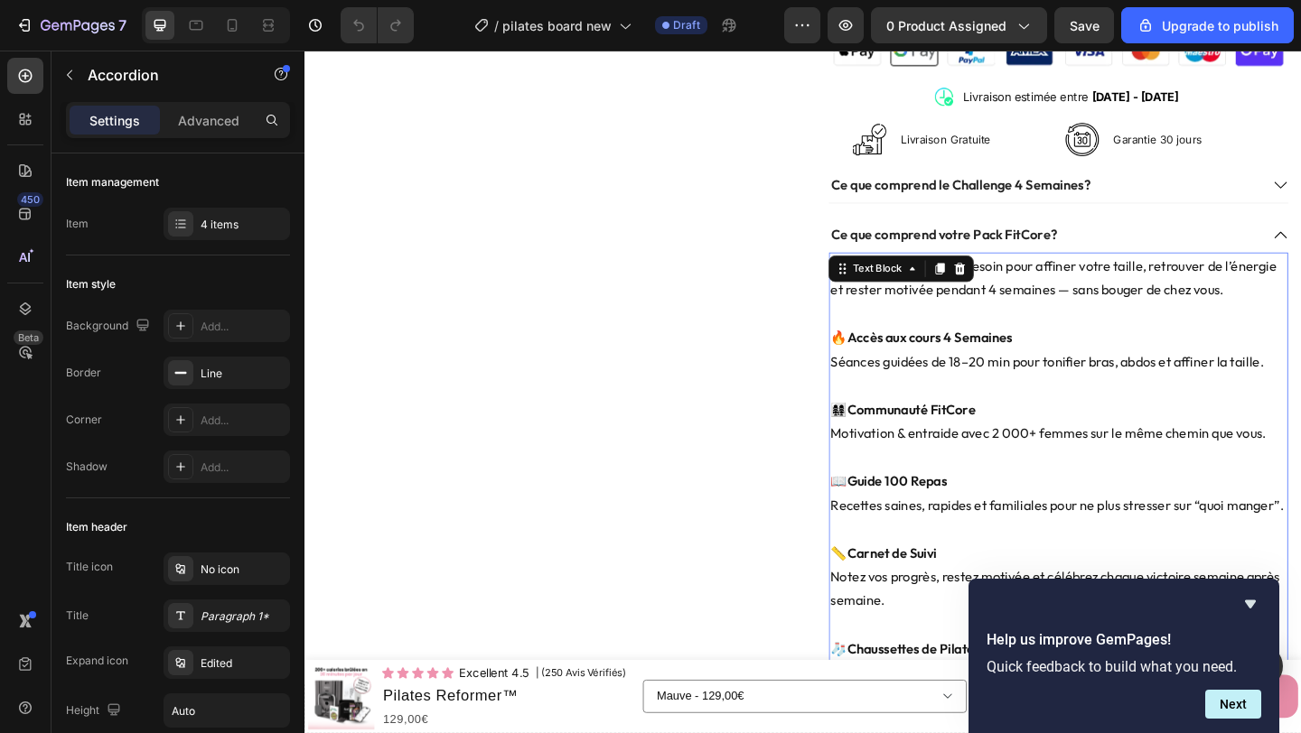
click at [1068, 369] on p "🔥 Accès aux cours 4 Semaines Séances guidées de 18–20 min pour tonifier bras, a…" at bounding box center [1124, 376] width 496 height 52
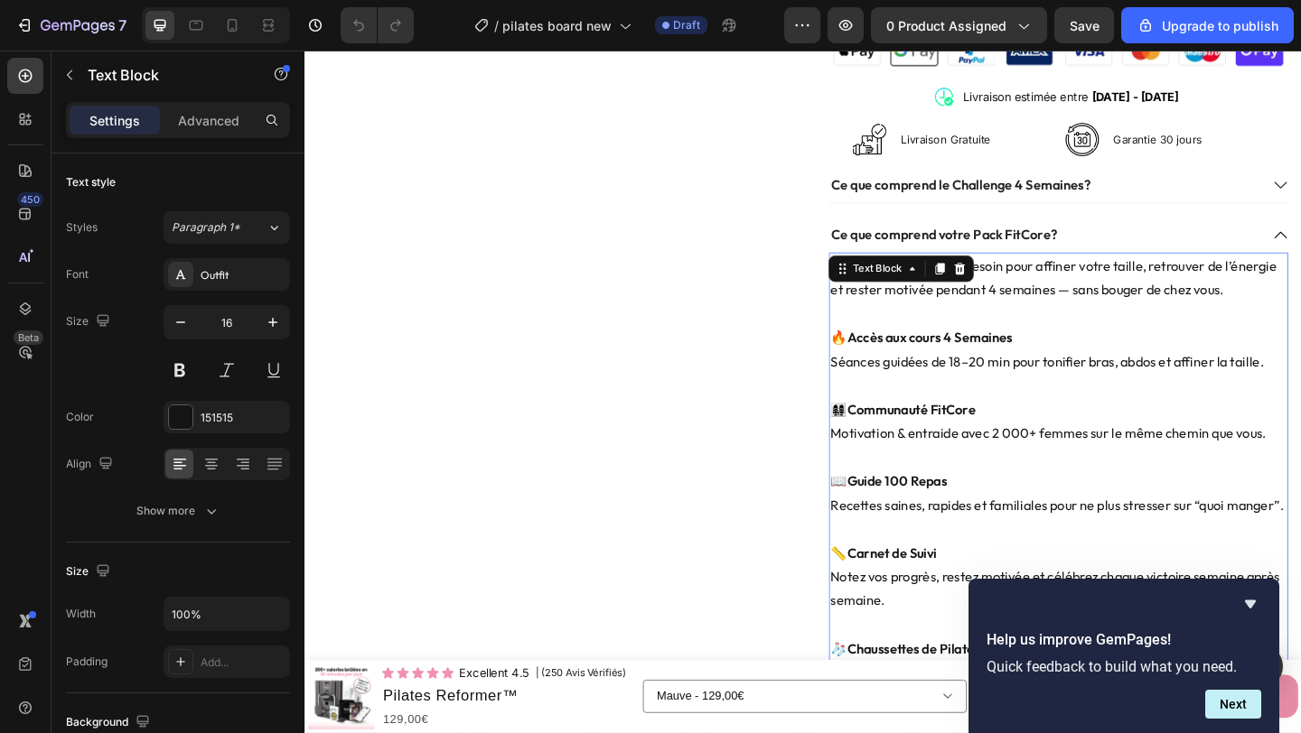
click at [1059, 390] on p "🔥 Accès aux cours 4 Semaines Séances guidées de 18–20 min pour tonifier bras, a…" at bounding box center [1124, 376] width 496 height 52
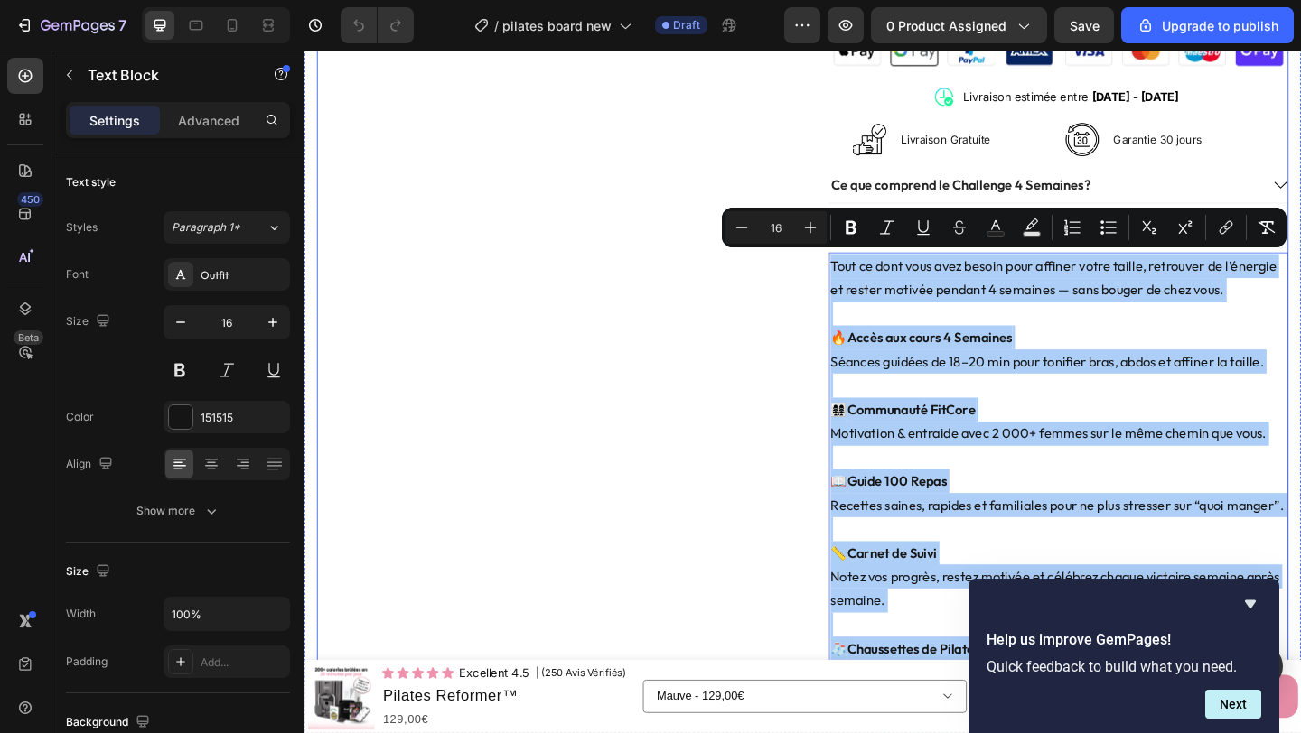
click at [729, 348] on div "Product Images" at bounding box center [568, 220] width 501 height 2167
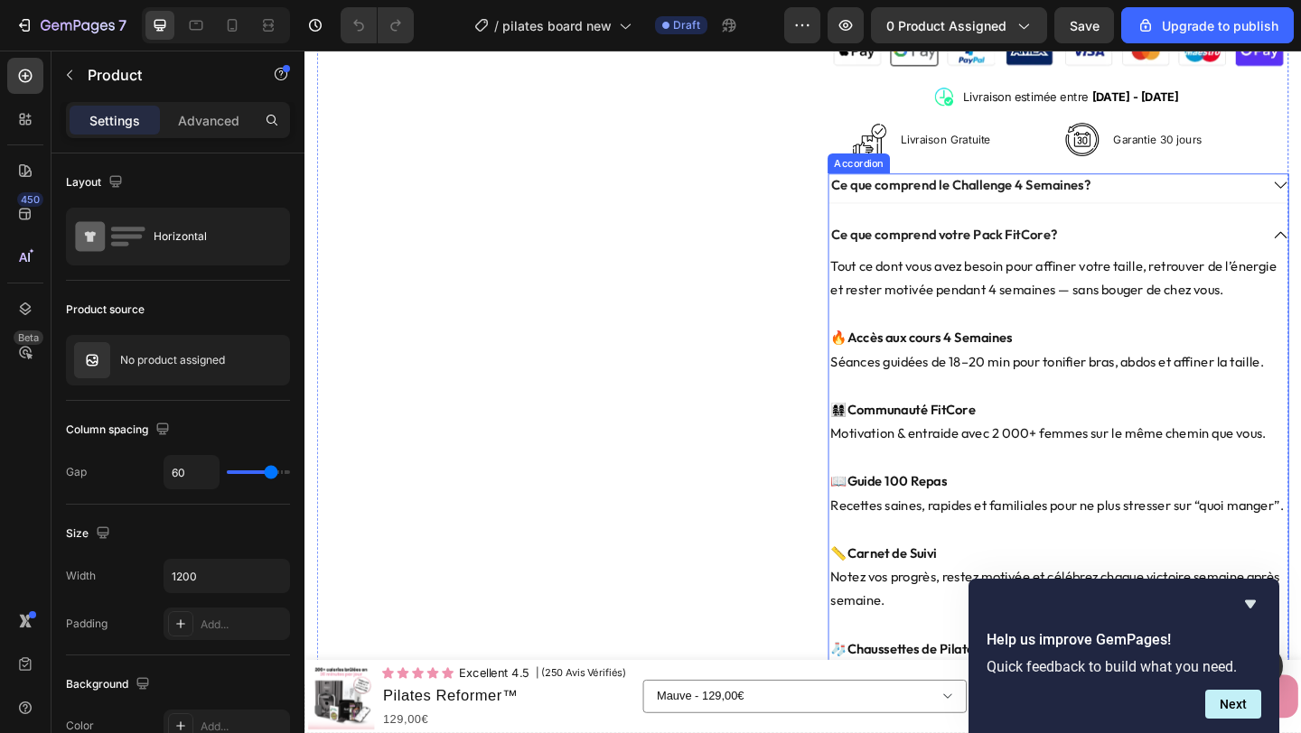
click at [1199, 200] on div "Ce que comprend le Challenge 4 Semaines?" at bounding box center [1108, 196] width 469 height 24
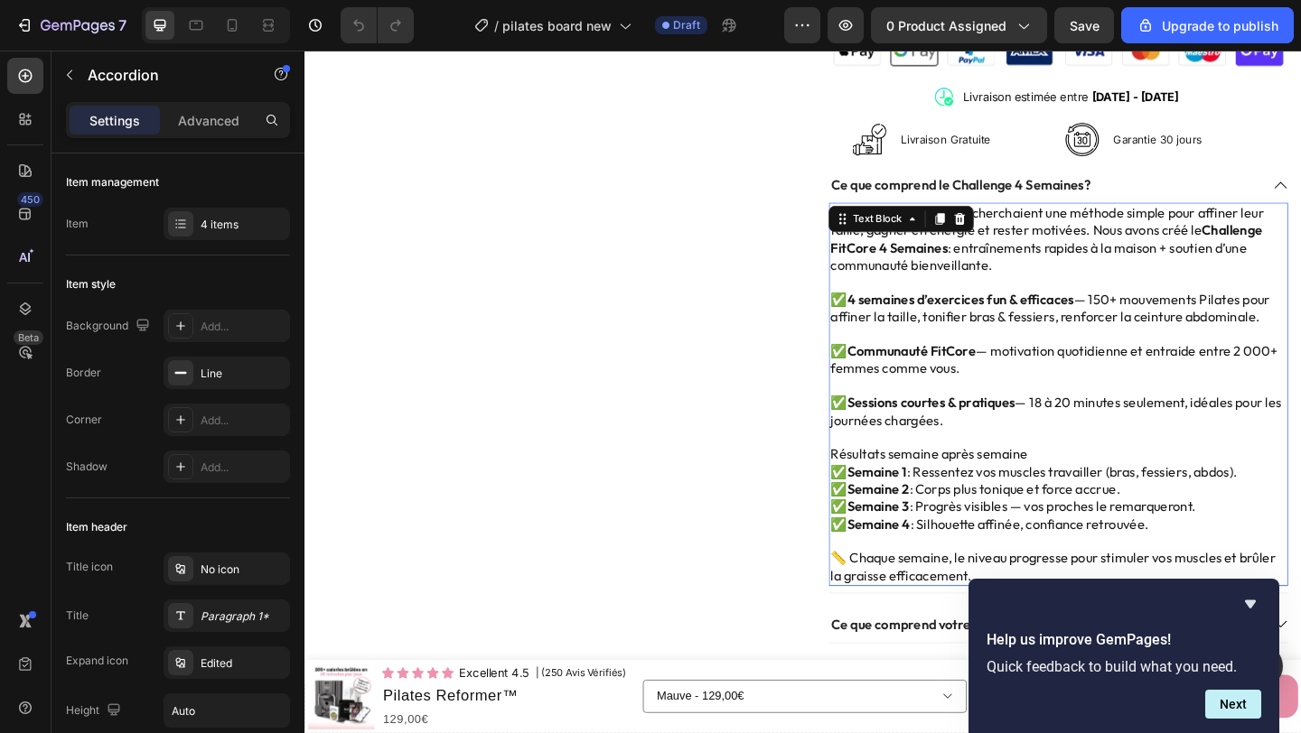
click at [1066, 343] on p "✅ 4 semaines d’exercices fun & efficaces — 150+ mouvements Pilates pour affiner…" at bounding box center [1124, 331] width 496 height 38
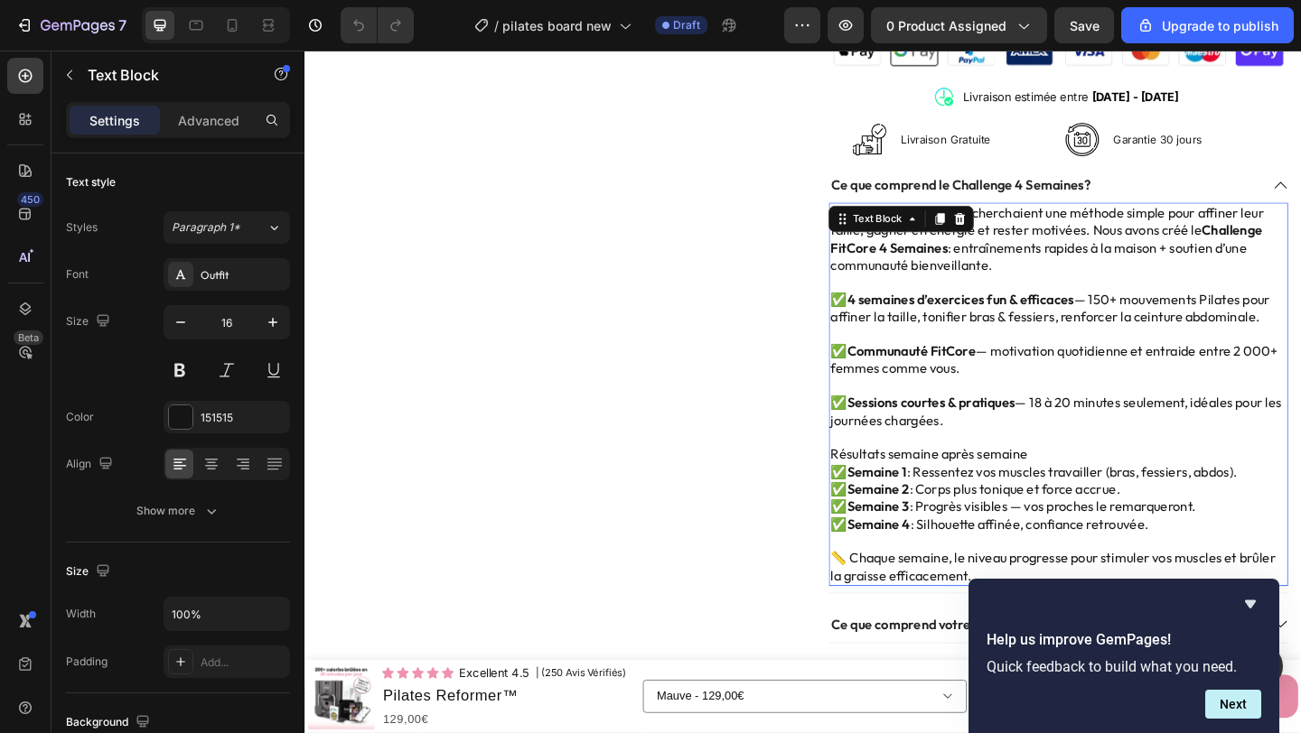
click at [1061, 355] on p at bounding box center [1124, 359] width 496 height 19
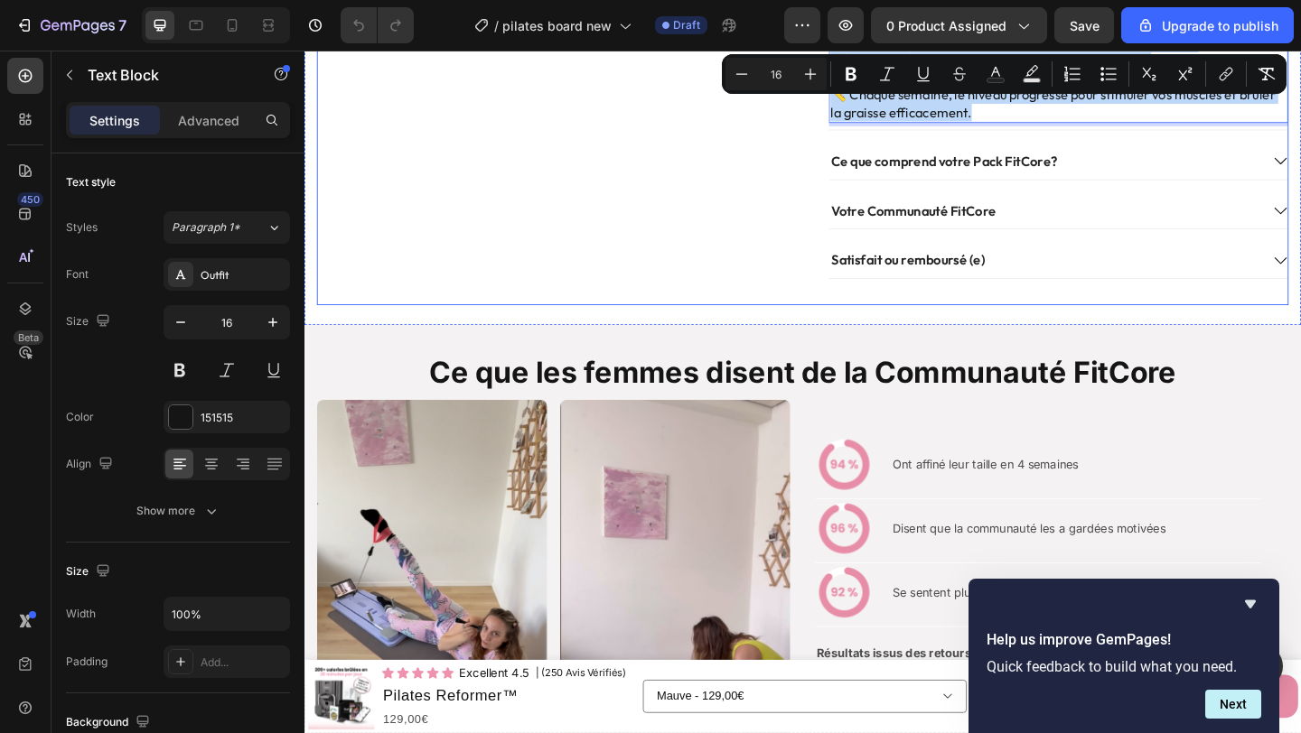
scroll to position [1495, 0]
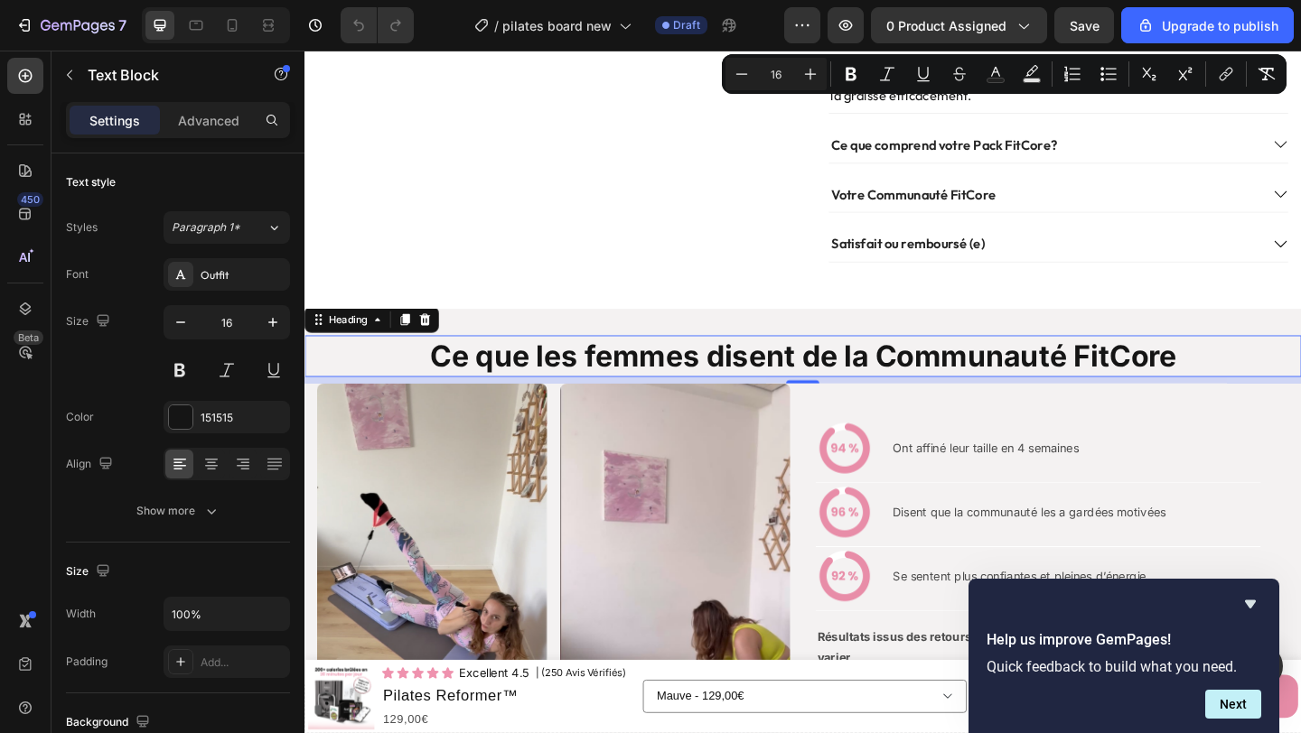
click at [686, 378] on h2 "Ce que les femmes disent de la Communauté FitCore" at bounding box center [847, 382] width 1012 height 45
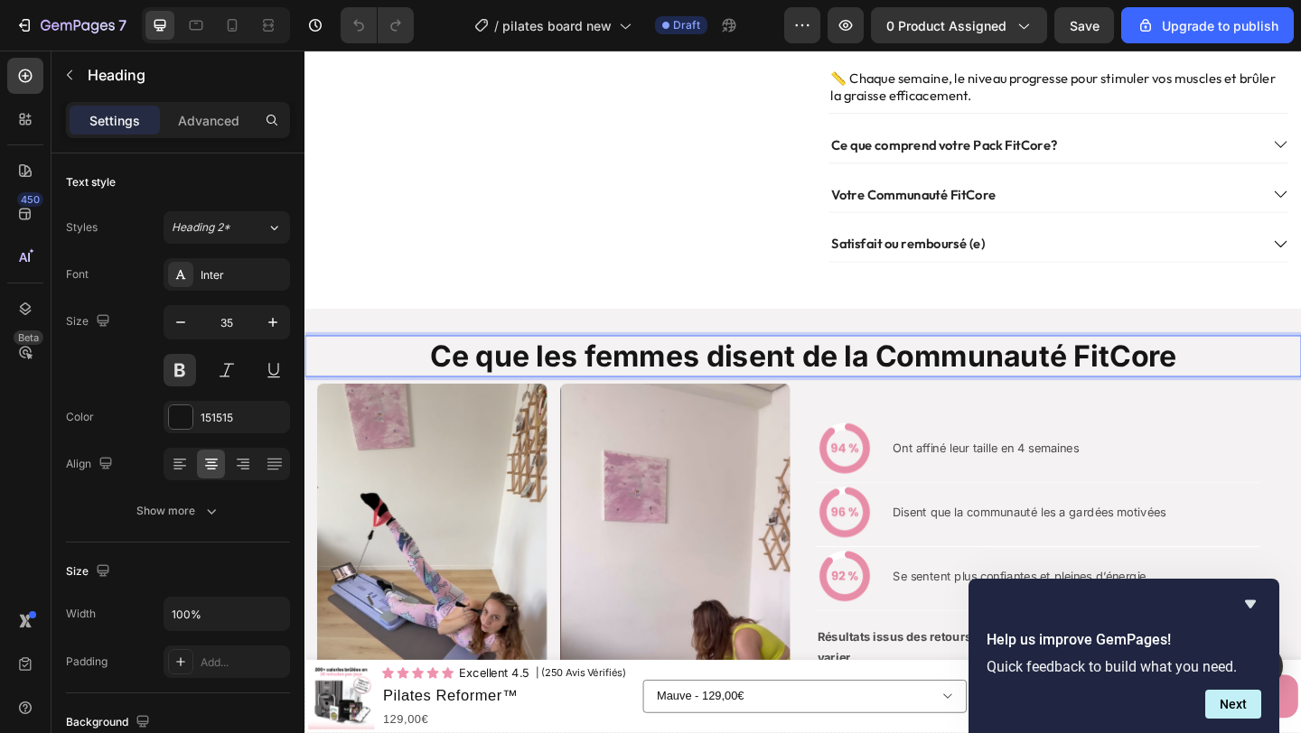
click at [686, 378] on h2 "Ce que les femmes disent de la Communauté FitCore" at bounding box center [847, 382] width 1012 height 45
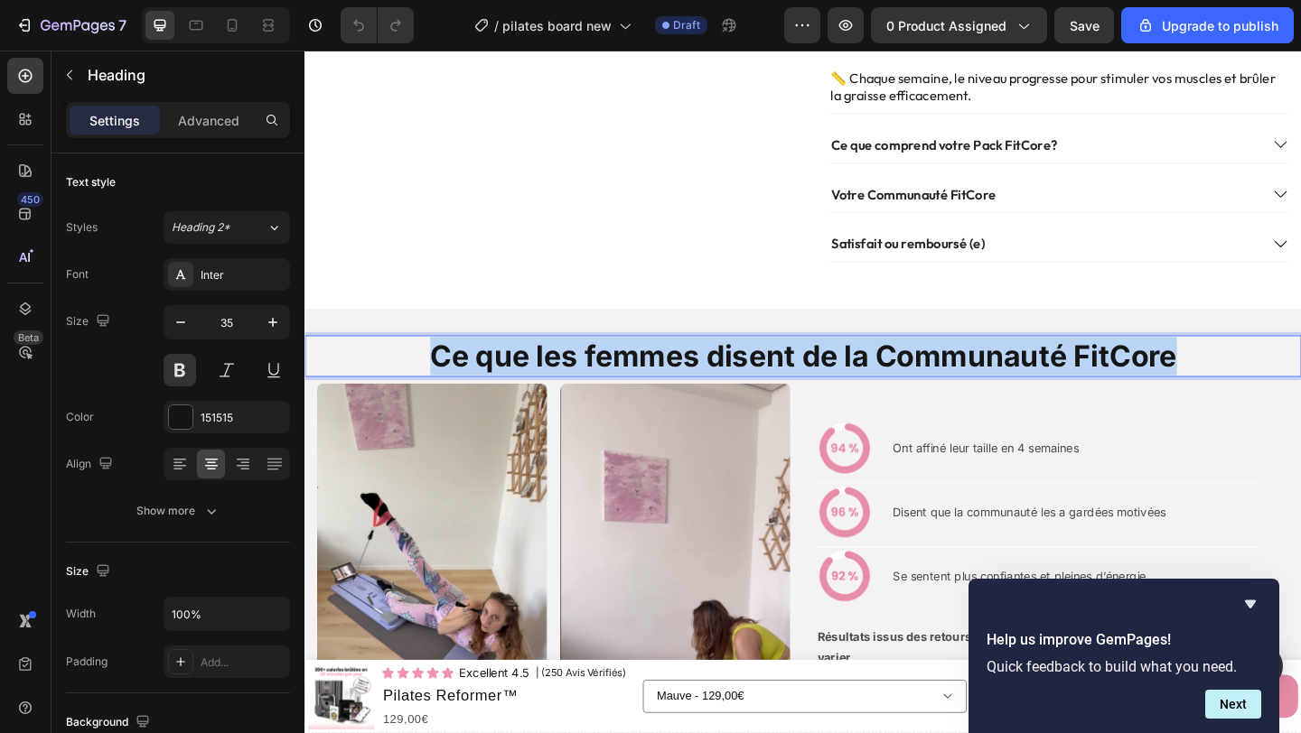
click at [686, 378] on p "Ce que les femmes disent de la Communauté FitCore" at bounding box center [846, 383] width 1008 height 42
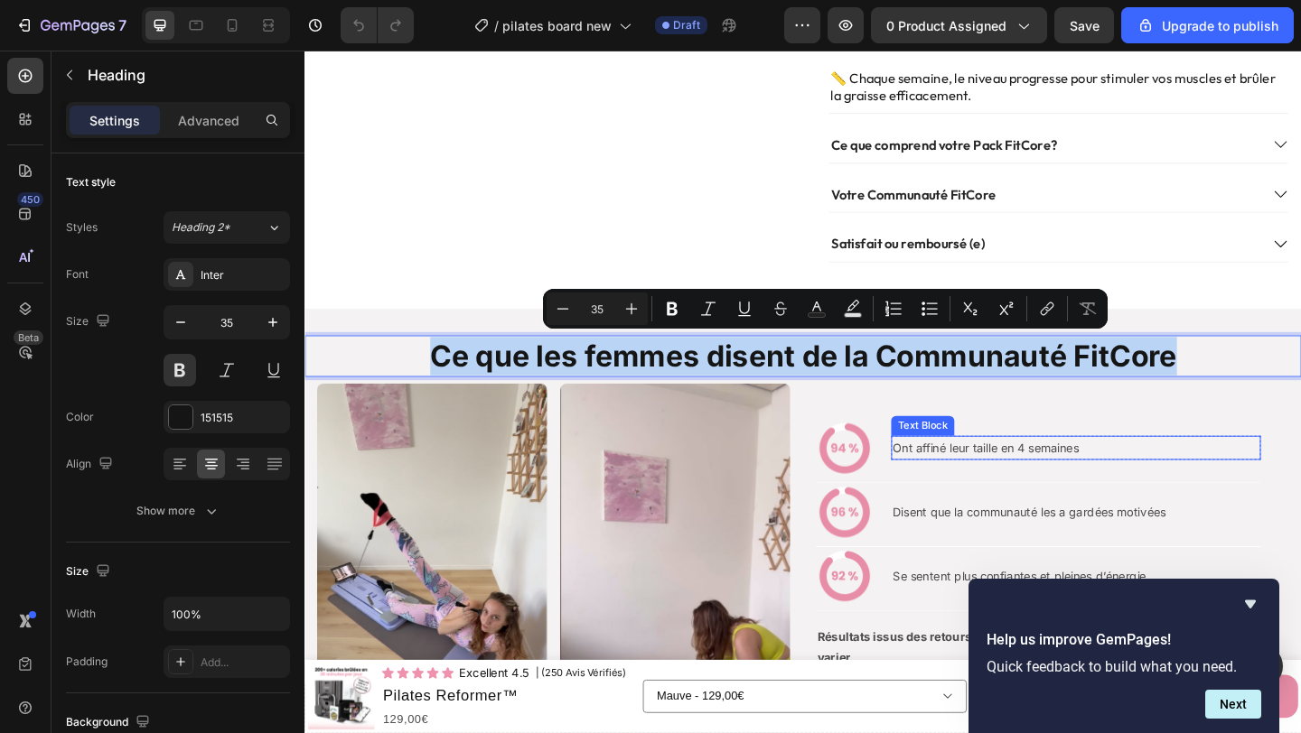
scroll to position [1500, 0]
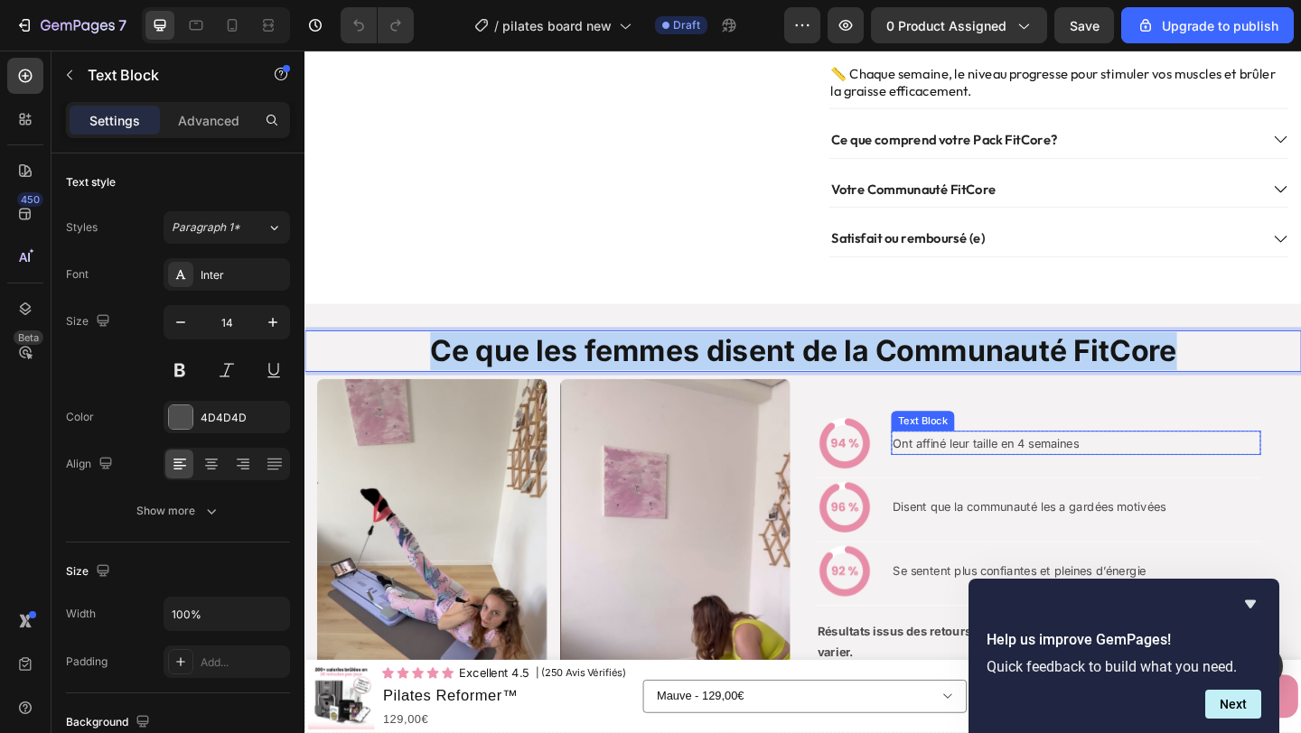
click at [981, 482] on p "Ont affiné leur taille en 4 semaines" at bounding box center [1143, 477] width 398 height 23
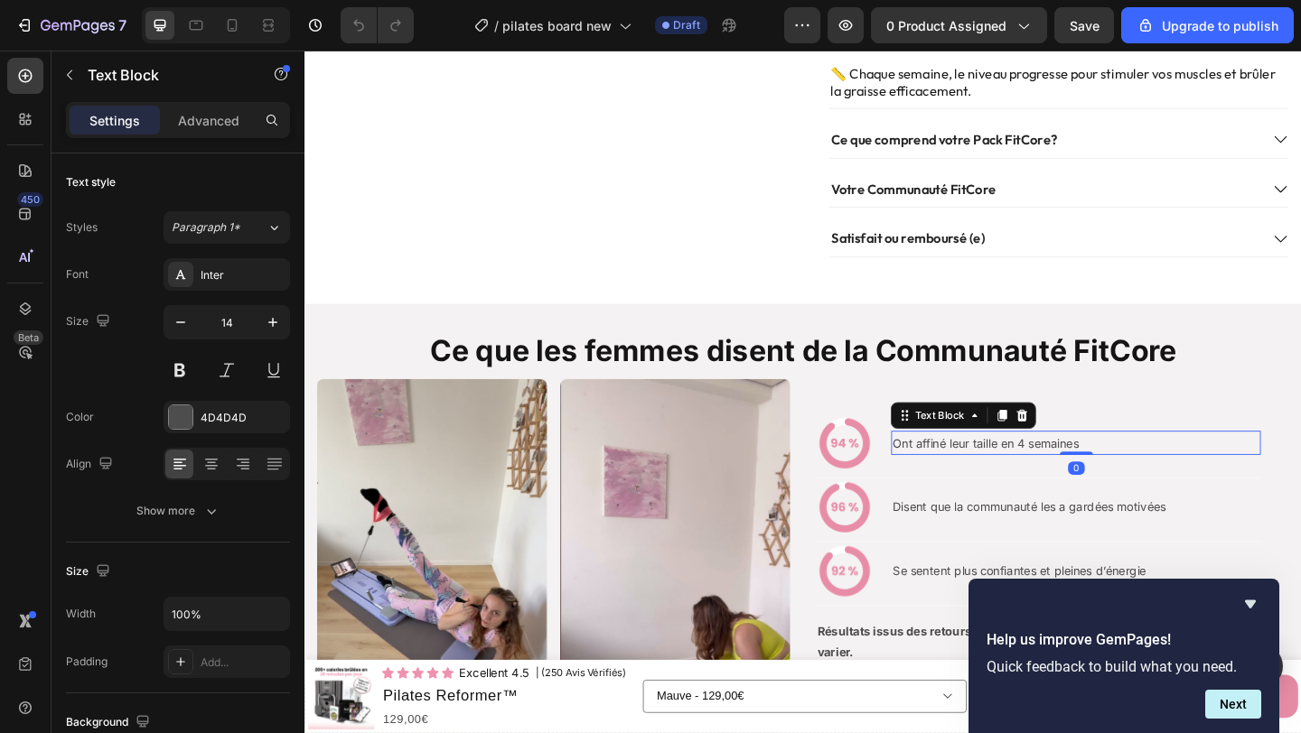
click at [981, 481] on p "Ont affiné leur taille en 4 semaines" at bounding box center [1143, 477] width 398 height 23
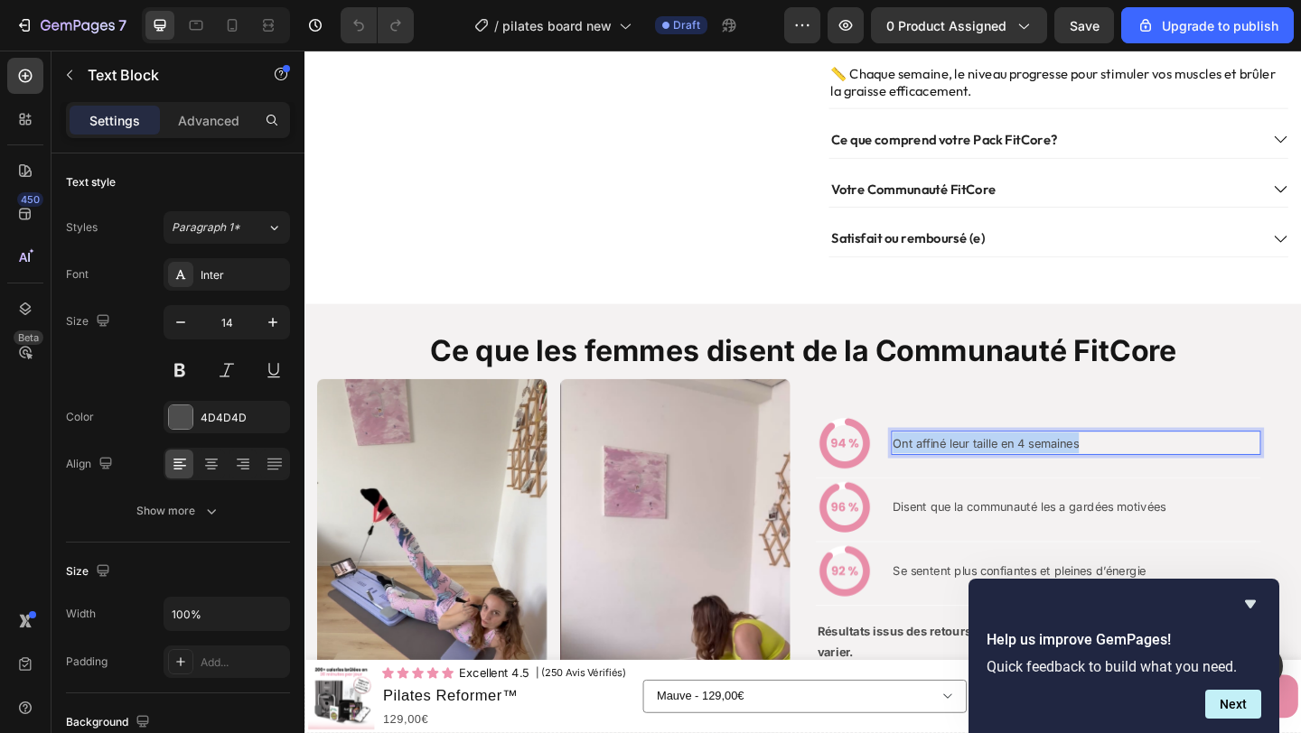
click at [981, 481] on p "Ont affiné leur taille en 4 semaines" at bounding box center [1143, 477] width 398 height 23
click at [1045, 538] on p "Disent que la communauté les a gardées motivées" at bounding box center [1143, 547] width 398 height 23
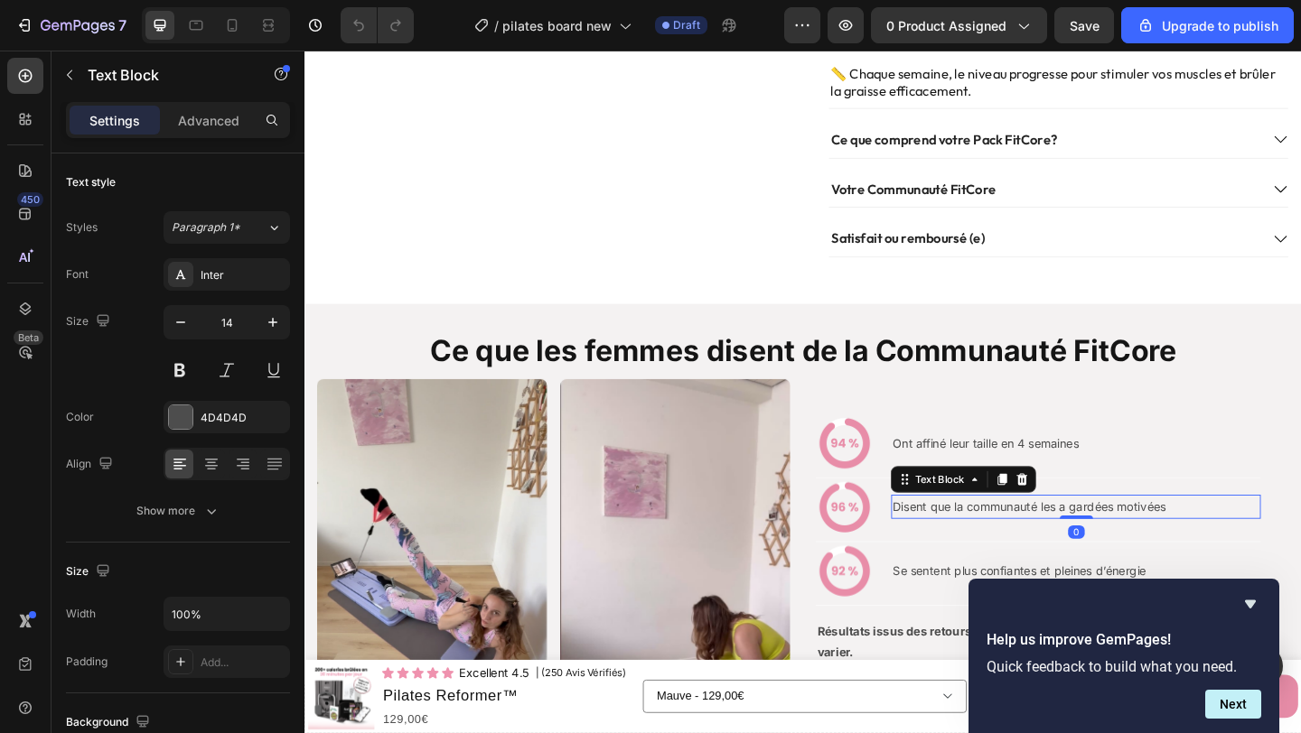
click at [1045, 538] on p "Disent que la communauté les a gardées motivées" at bounding box center [1143, 547] width 398 height 23
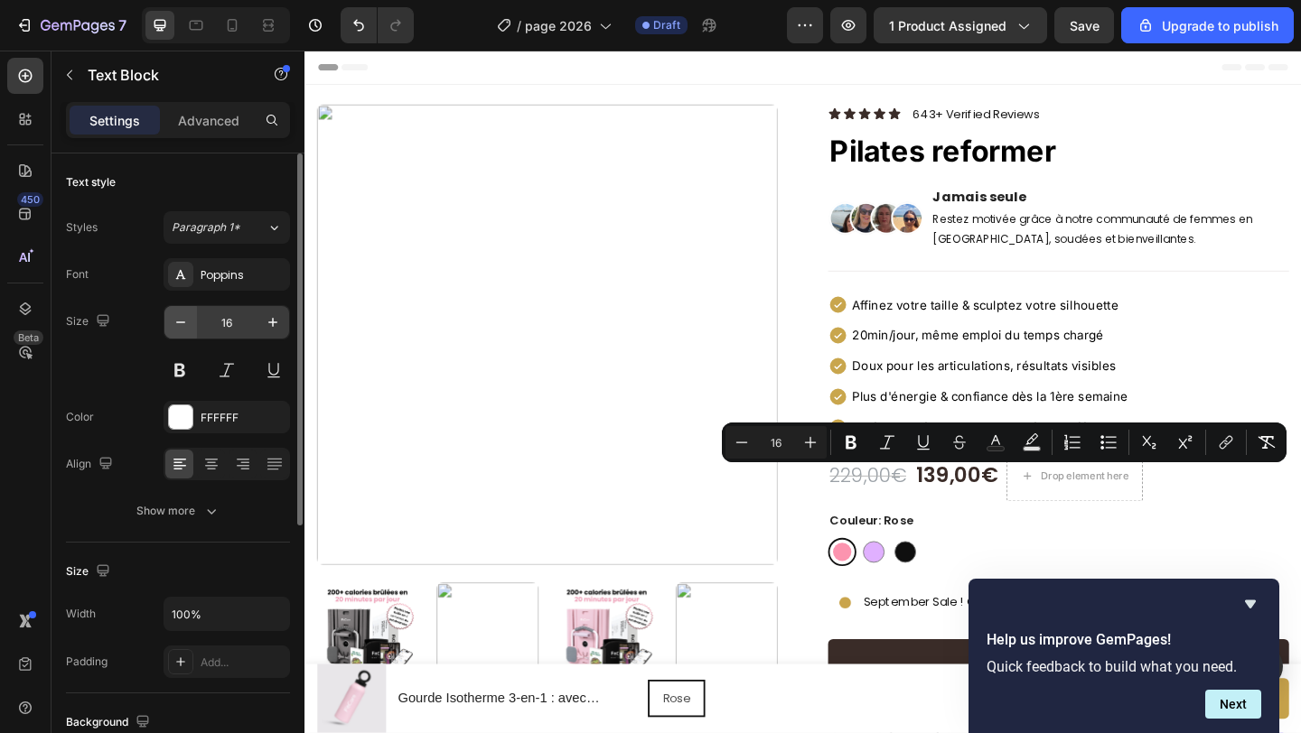
scroll to position [609, 0]
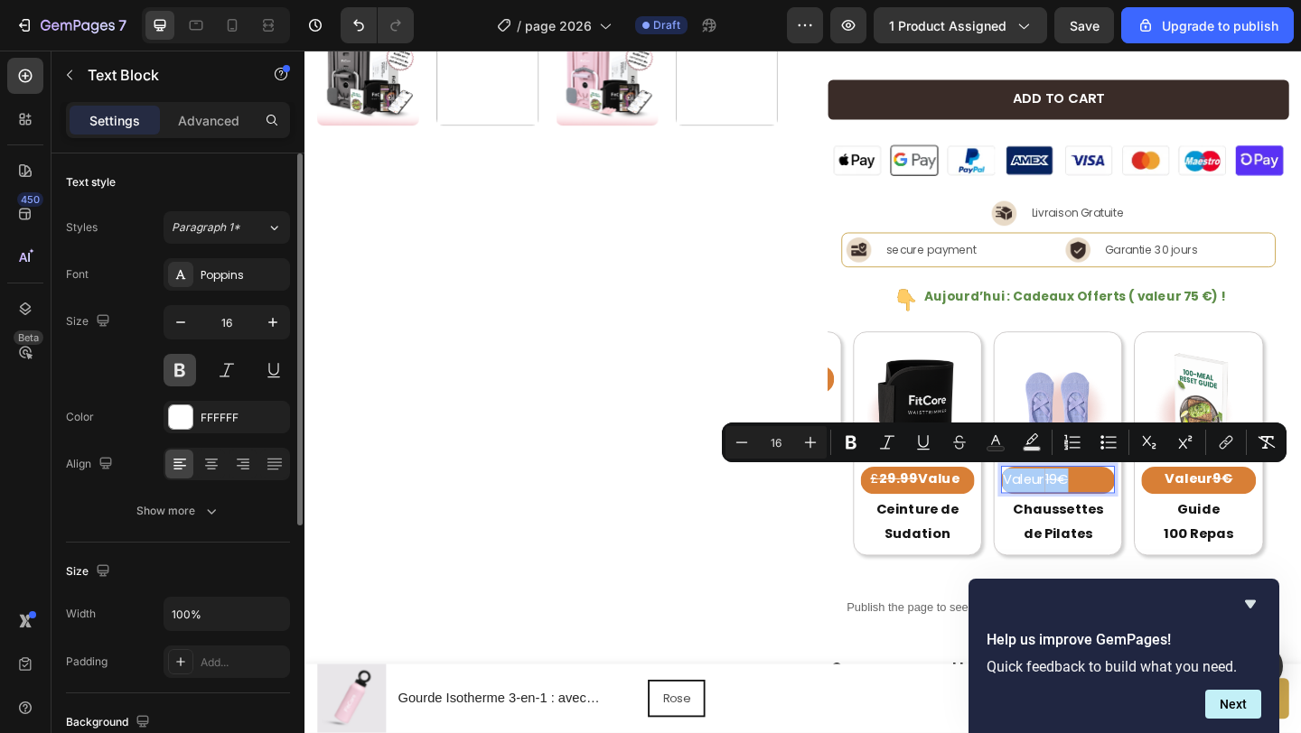
click at [176, 381] on button at bounding box center [179, 370] width 33 height 33
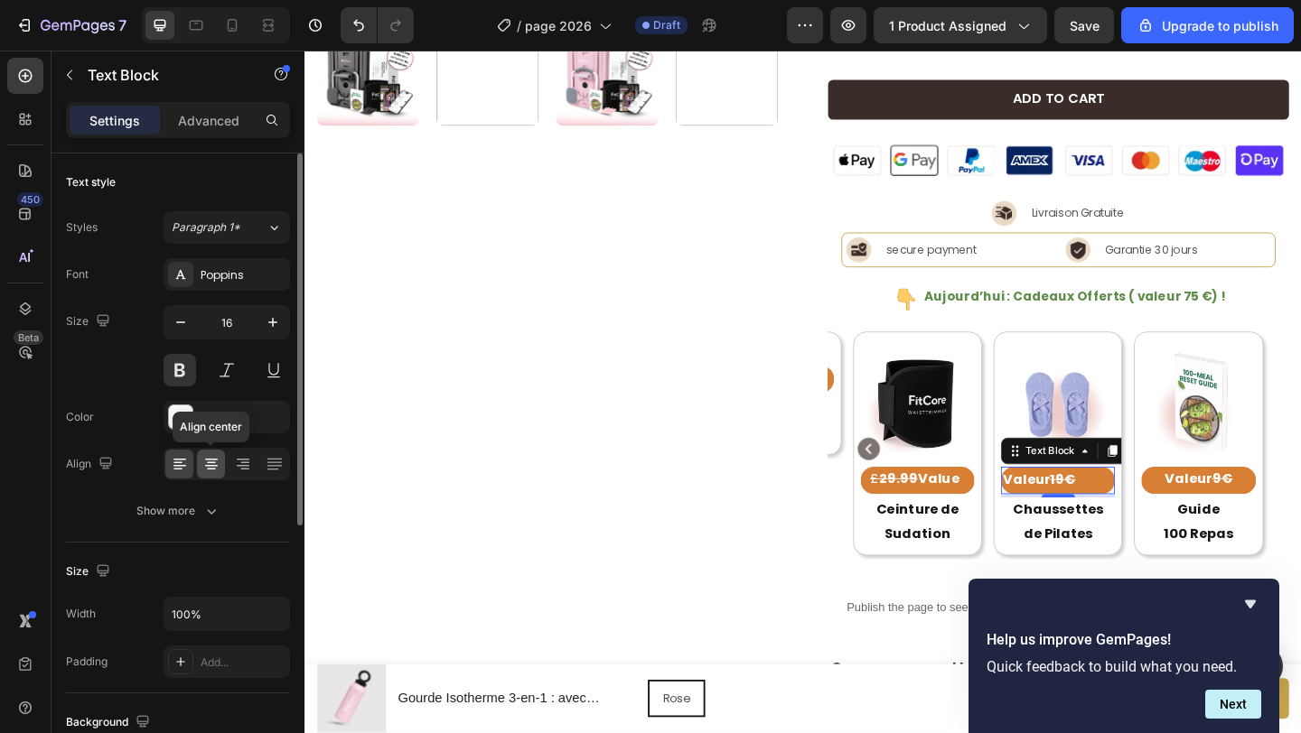
click at [209, 463] on icon at bounding box center [211, 464] width 18 height 18
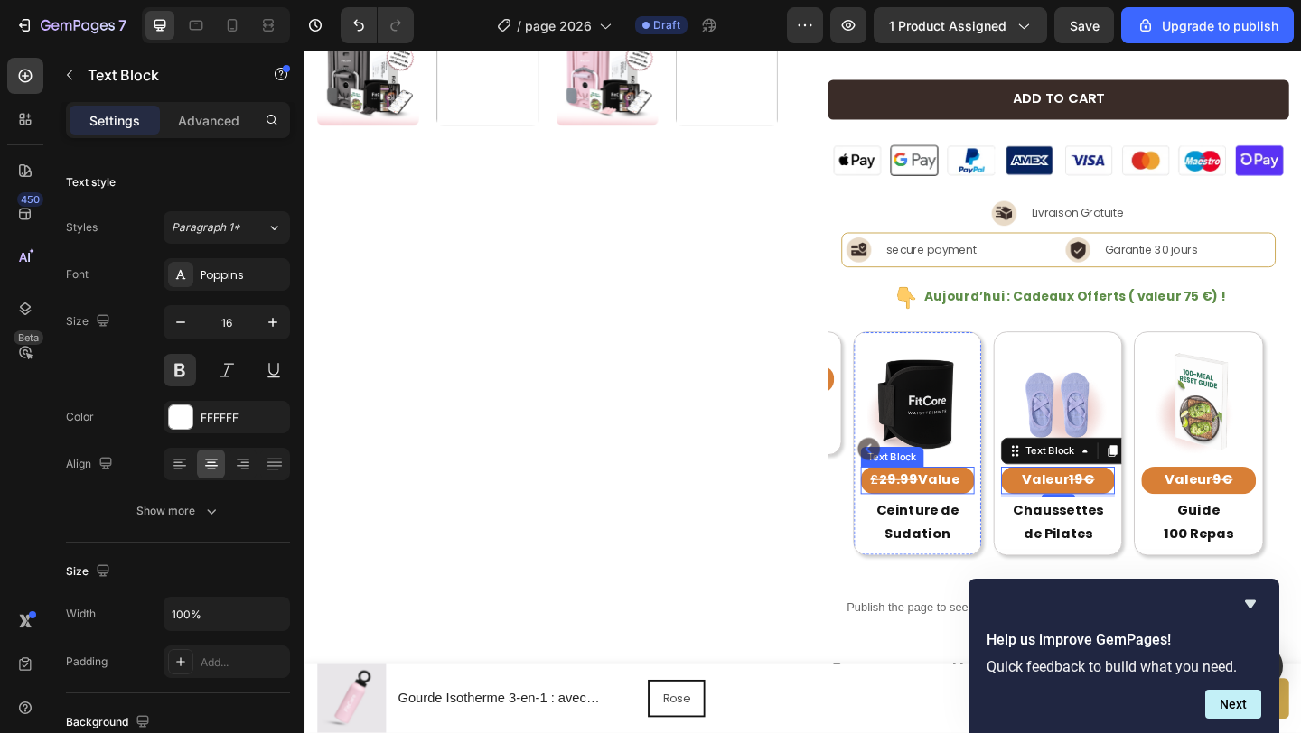
click at [994, 522] on strong "Value" at bounding box center [993, 517] width 45 height 21
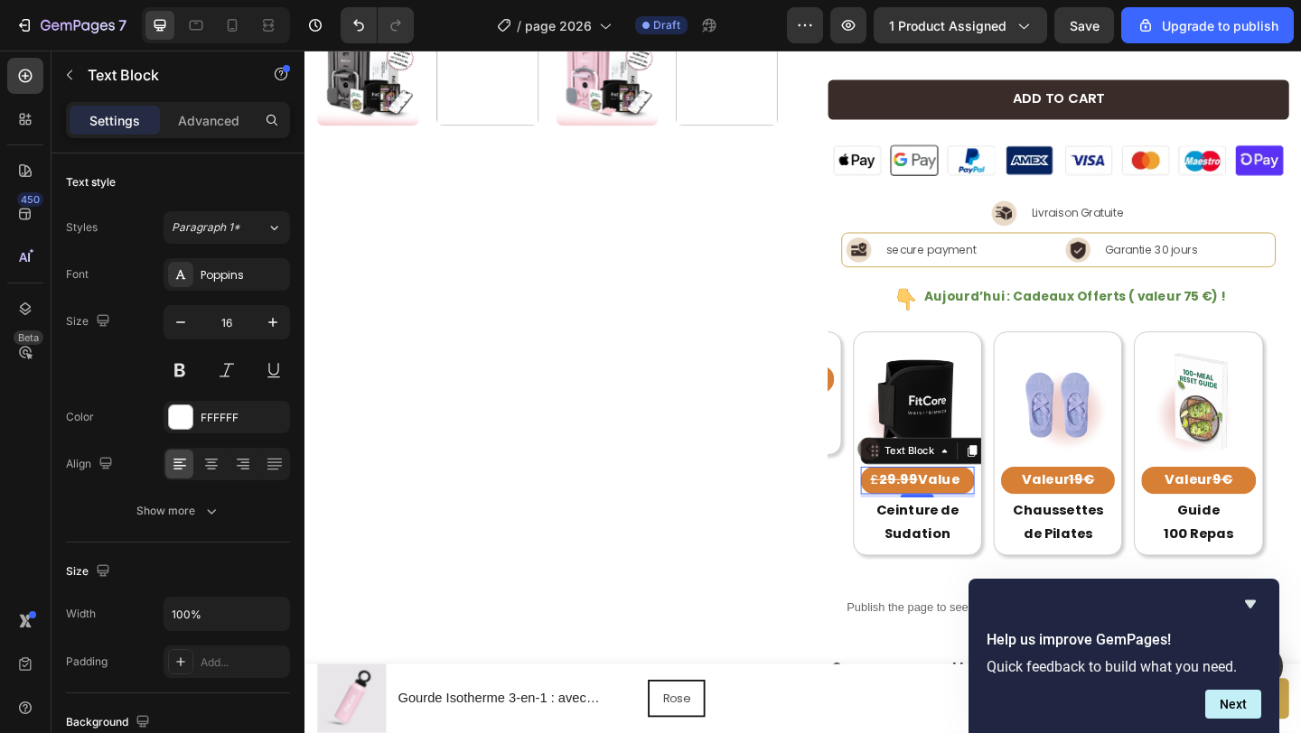
click at [979, 516] on strong "Value" at bounding box center [993, 517] width 45 height 21
click at [985, 521] on s "€" at bounding box center [982, 517] width 13 height 21
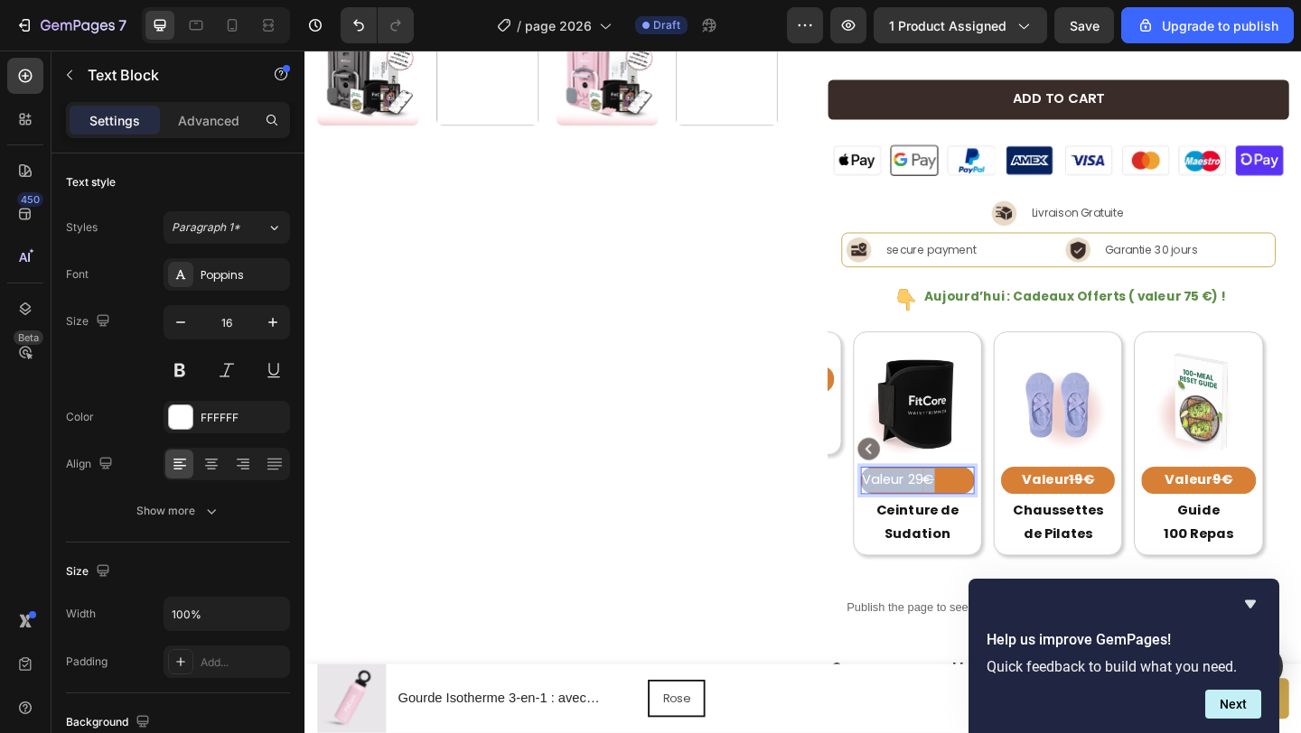
click at [985, 521] on s "€" at bounding box center [982, 517] width 13 height 21
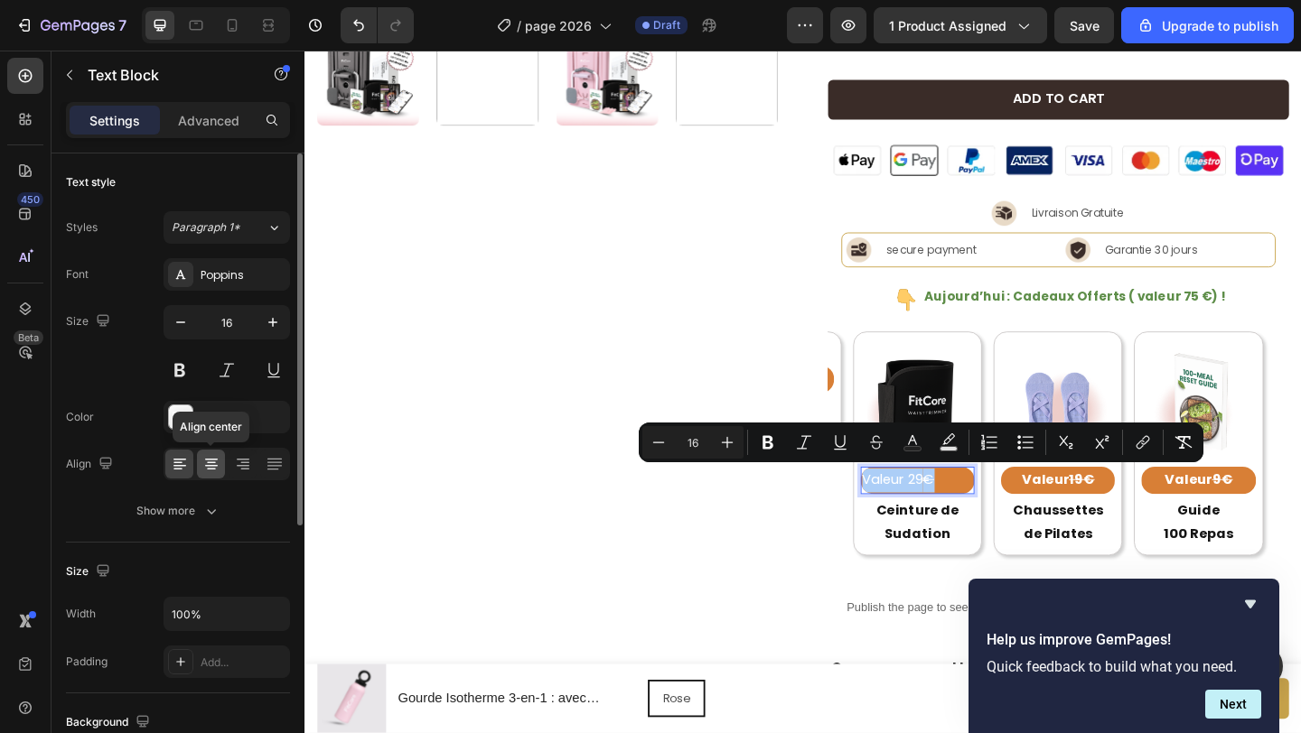
click at [219, 453] on div at bounding box center [211, 464] width 28 height 29
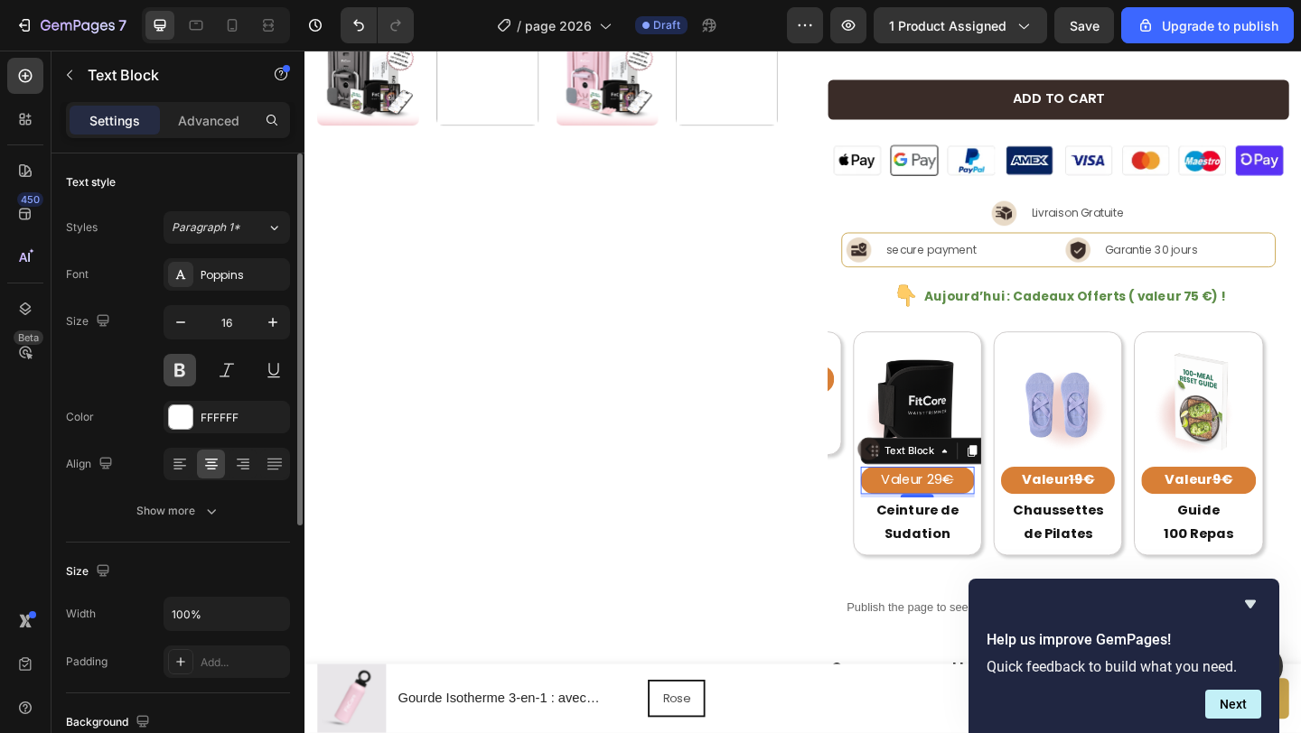
click at [185, 366] on button at bounding box center [179, 370] width 33 height 33
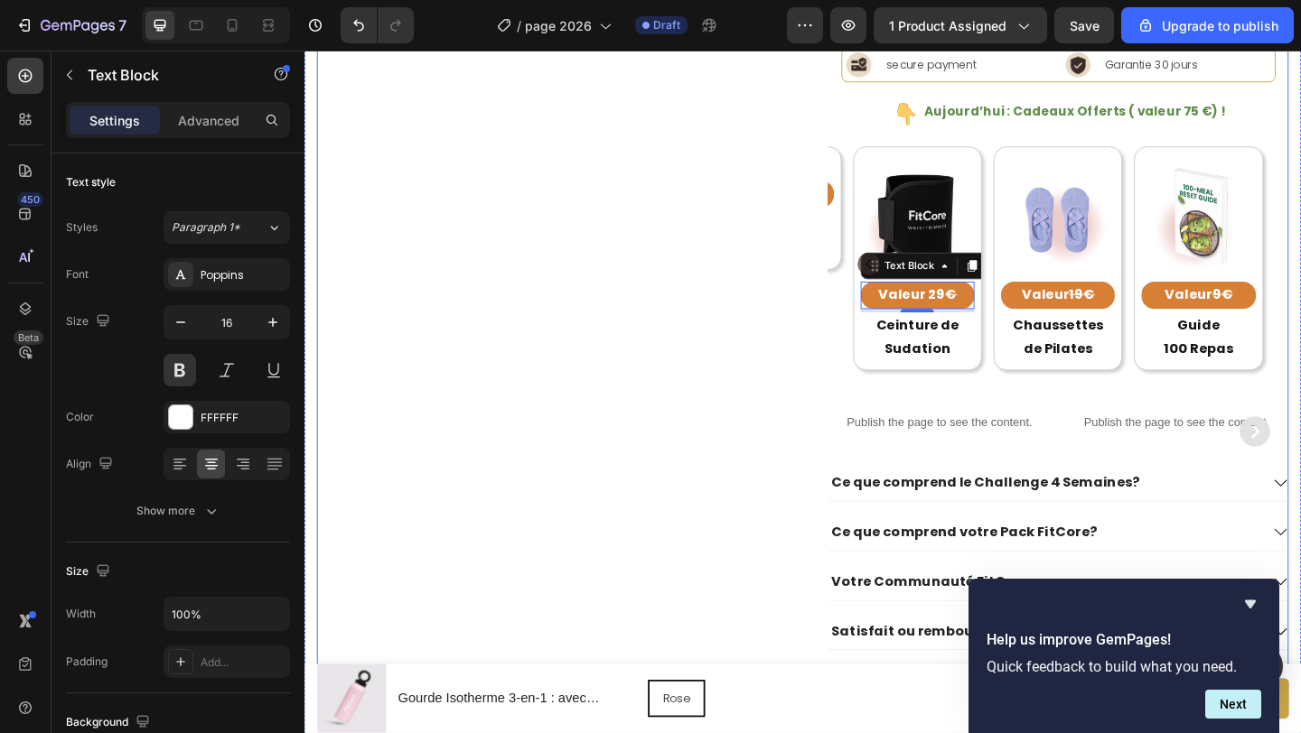
scroll to position [830, 0]
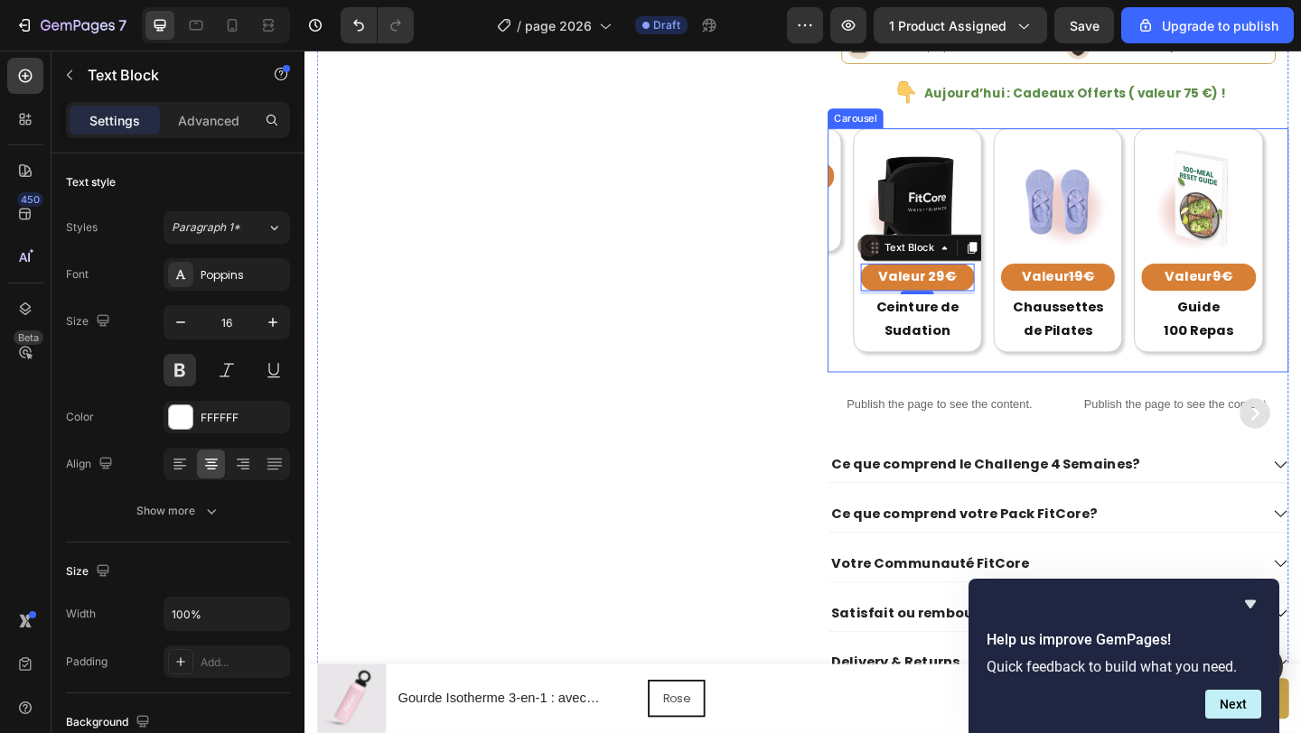
click at [1201, 344] on div "Image Row £ 49.90 Value Text Block Challenge 4 Semaines Text Block Row Image Ro…" at bounding box center [1123, 262] width 501 height 255
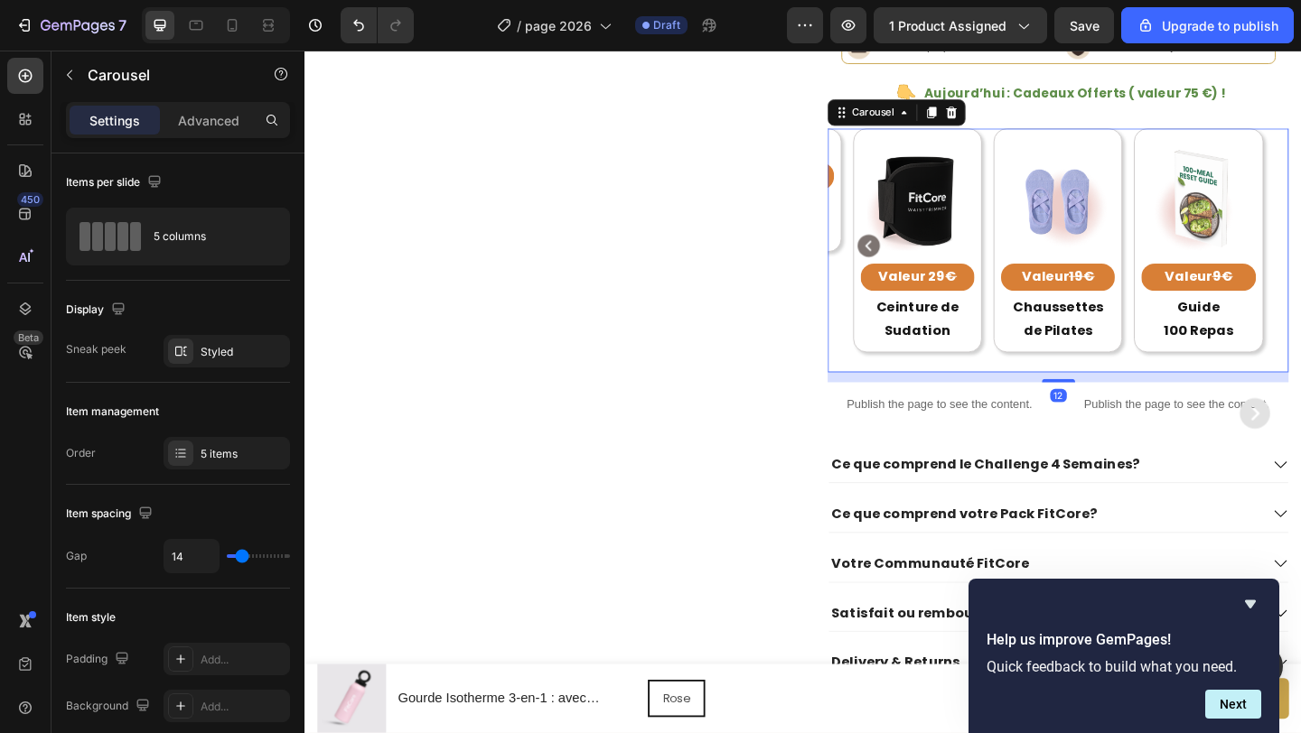
click at [918, 257] on icon "Carousel Back Arrow" at bounding box center [918, 262] width 30 height 30
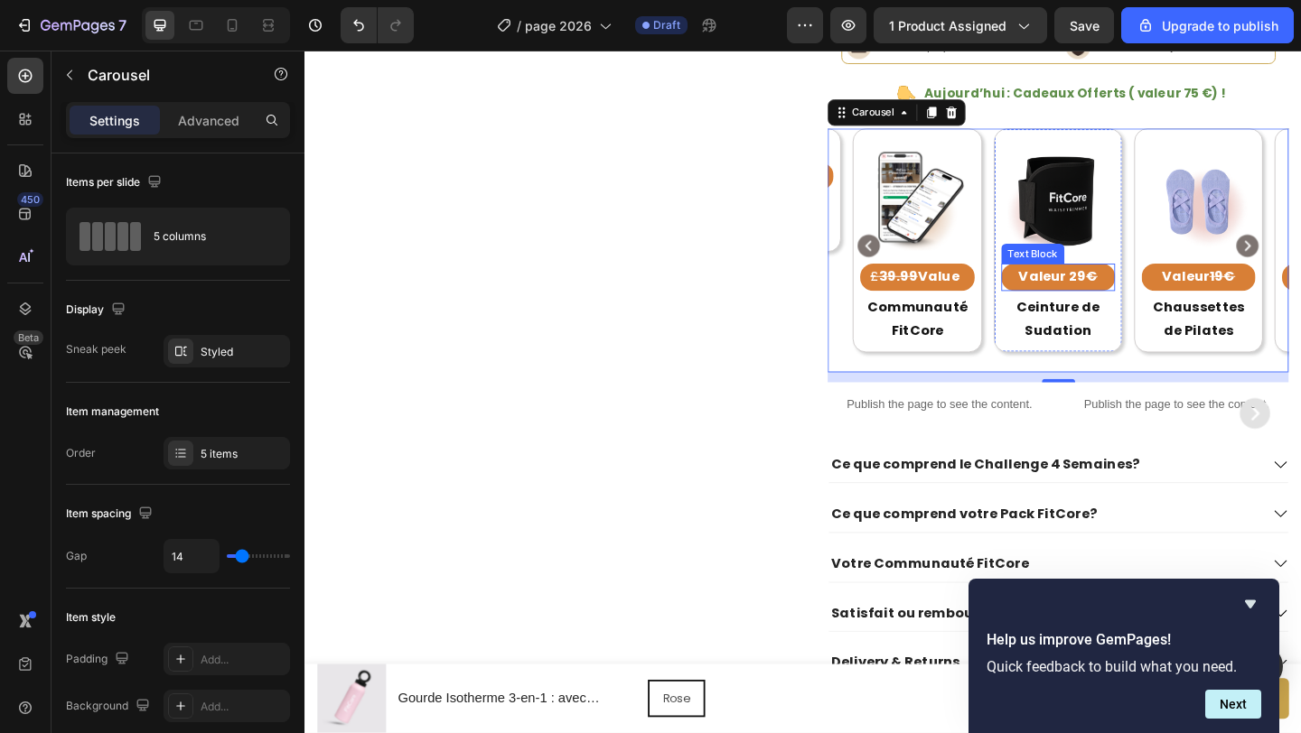
click at [1140, 296] on p "Valeur 29 €" at bounding box center [1124, 297] width 120 height 26
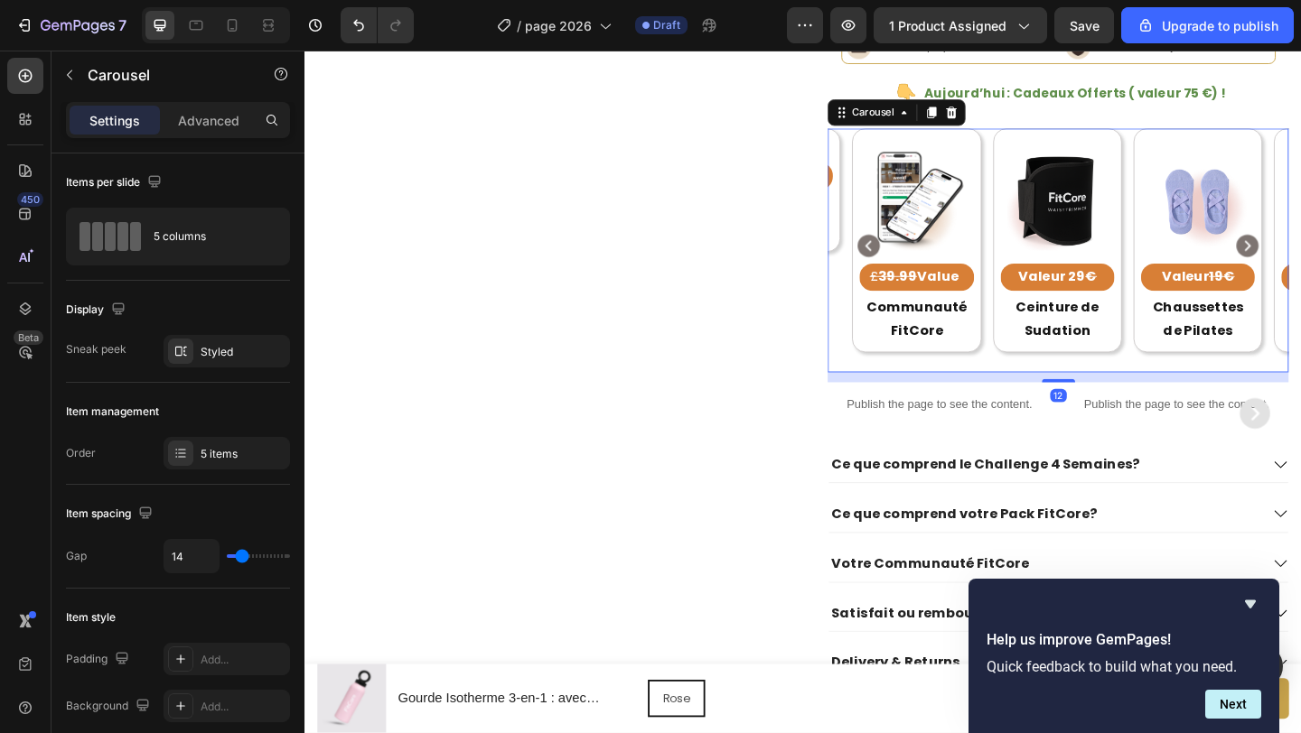
scroll to position [831, 0]
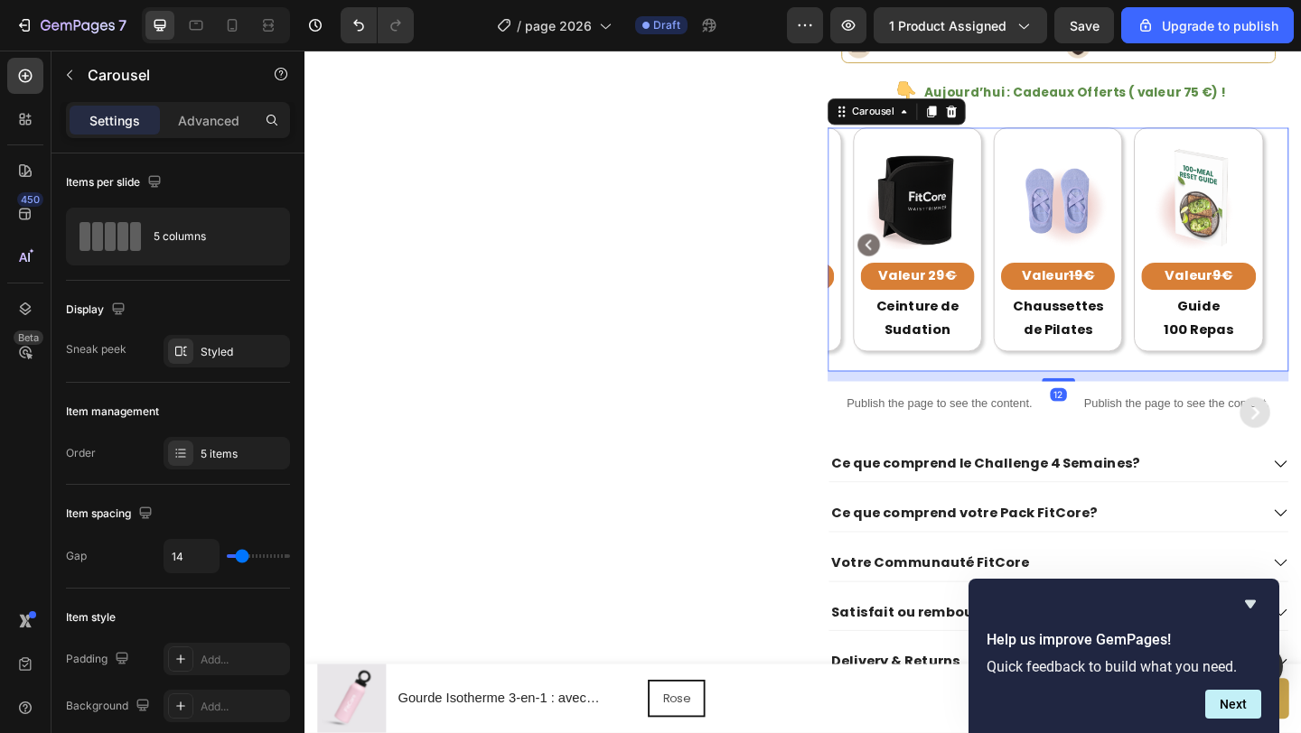
click at [920, 260] on icon "Carousel Back Arrow" at bounding box center [918, 261] width 24 height 24
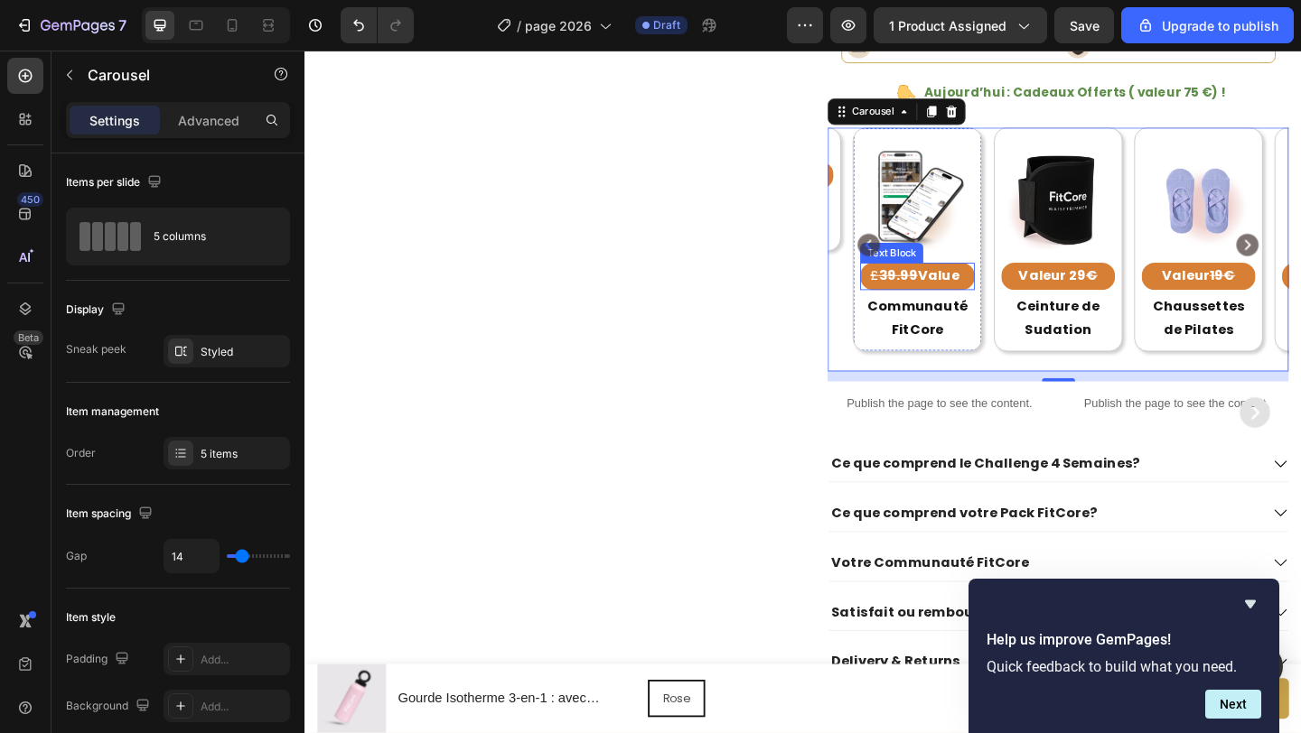
click at [998, 295] on strong "Value" at bounding box center [993, 295] width 45 height 21
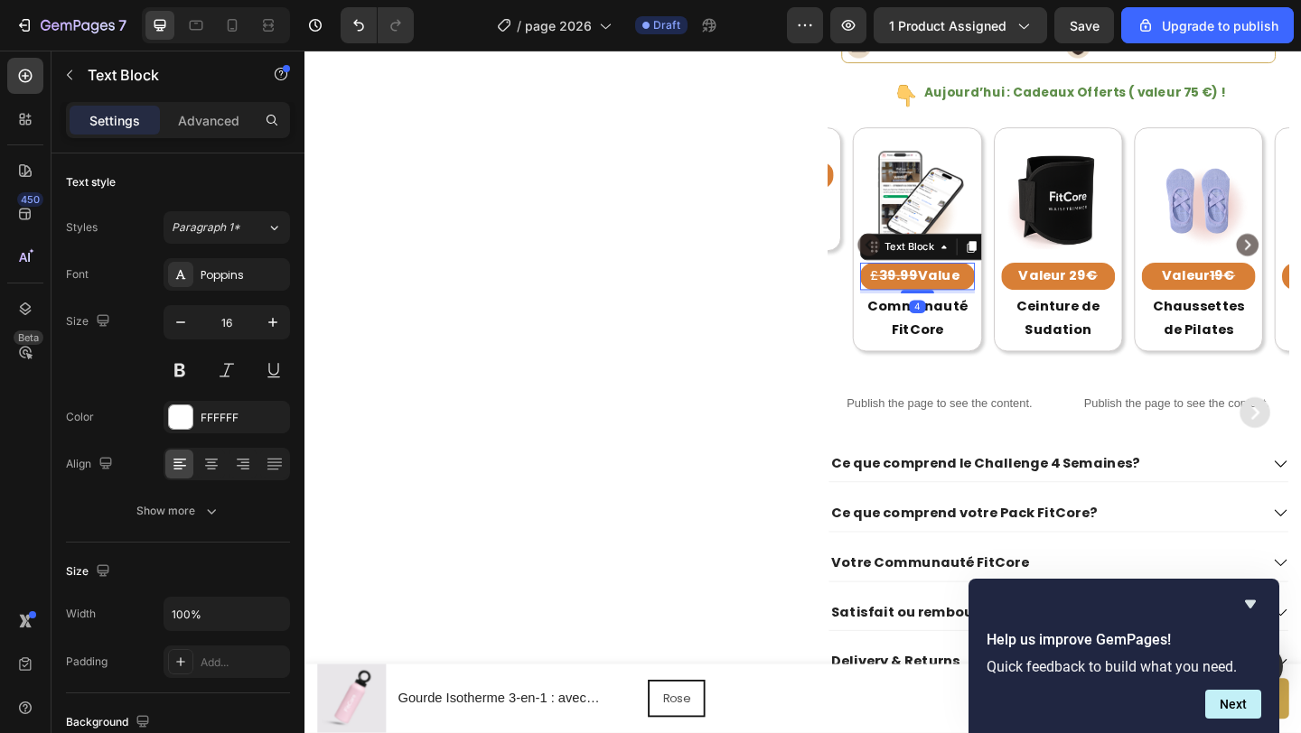
click at [998, 295] on strong "Value" at bounding box center [993, 295] width 45 height 21
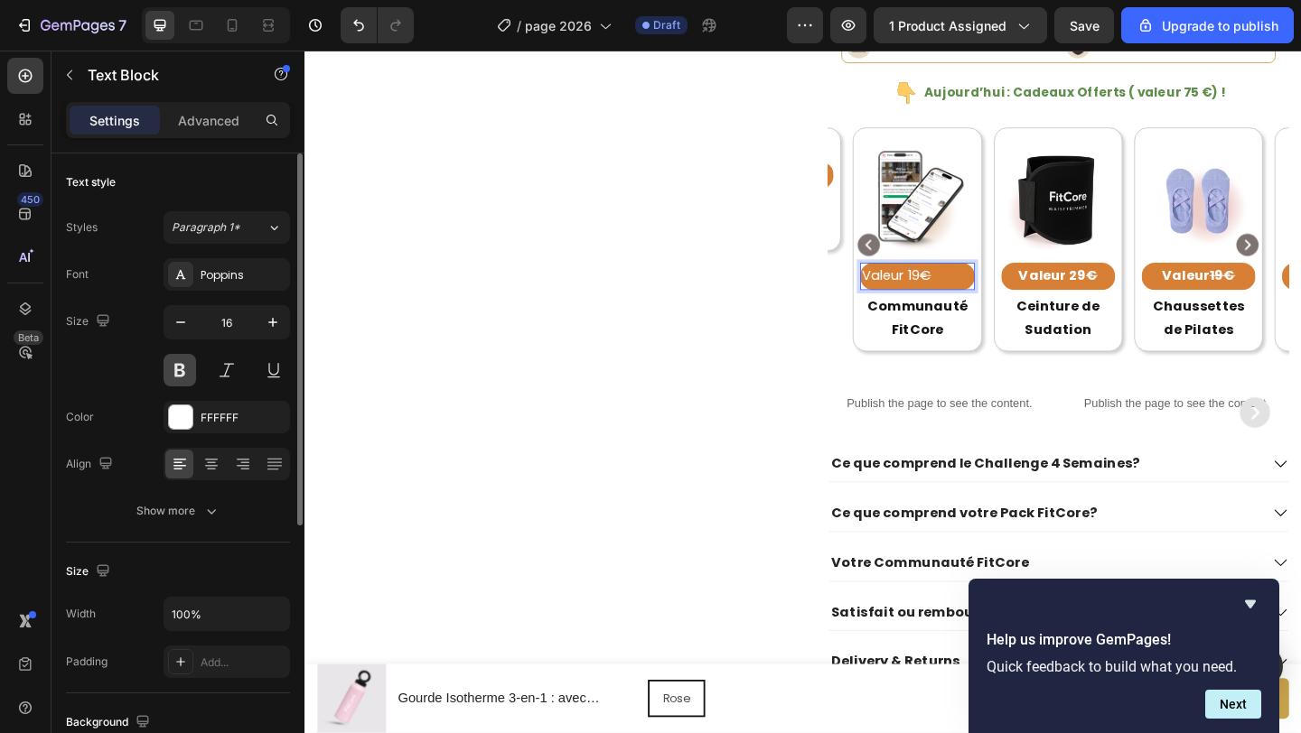
click at [186, 364] on button at bounding box center [179, 370] width 33 height 33
click at [201, 458] on div at bounding box center [211, 464] width 28 height 29
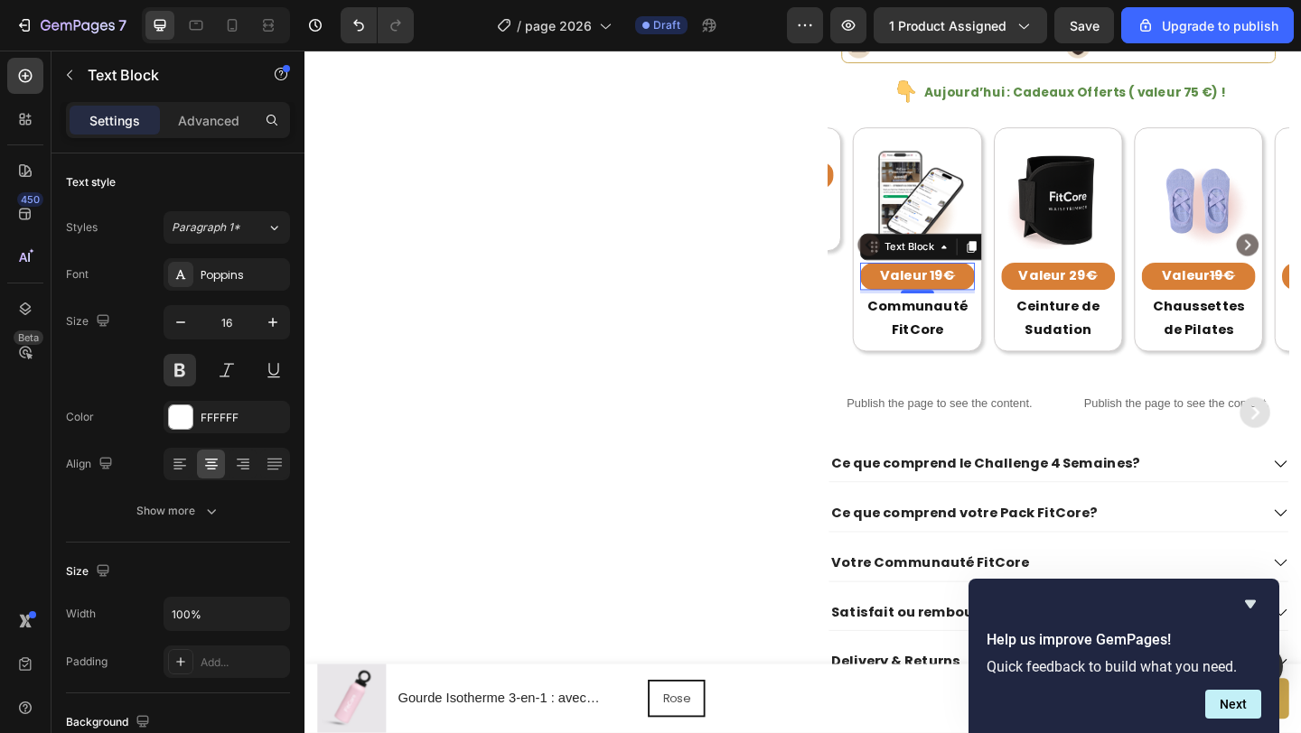
click at [1008, 294] on s "€" at bounding box center [1006, 295] width 13 height 21
click at [1004, 294] on s "€" at bounding box center [1006, 295] width 13 height 21
click at [1004, 295] on s "€" at bounding box center [1006, 295] width 13 height 21
click at [994, 294] on p "Valeur 19 €" at bounding box center [970, 296] width 120 height 26
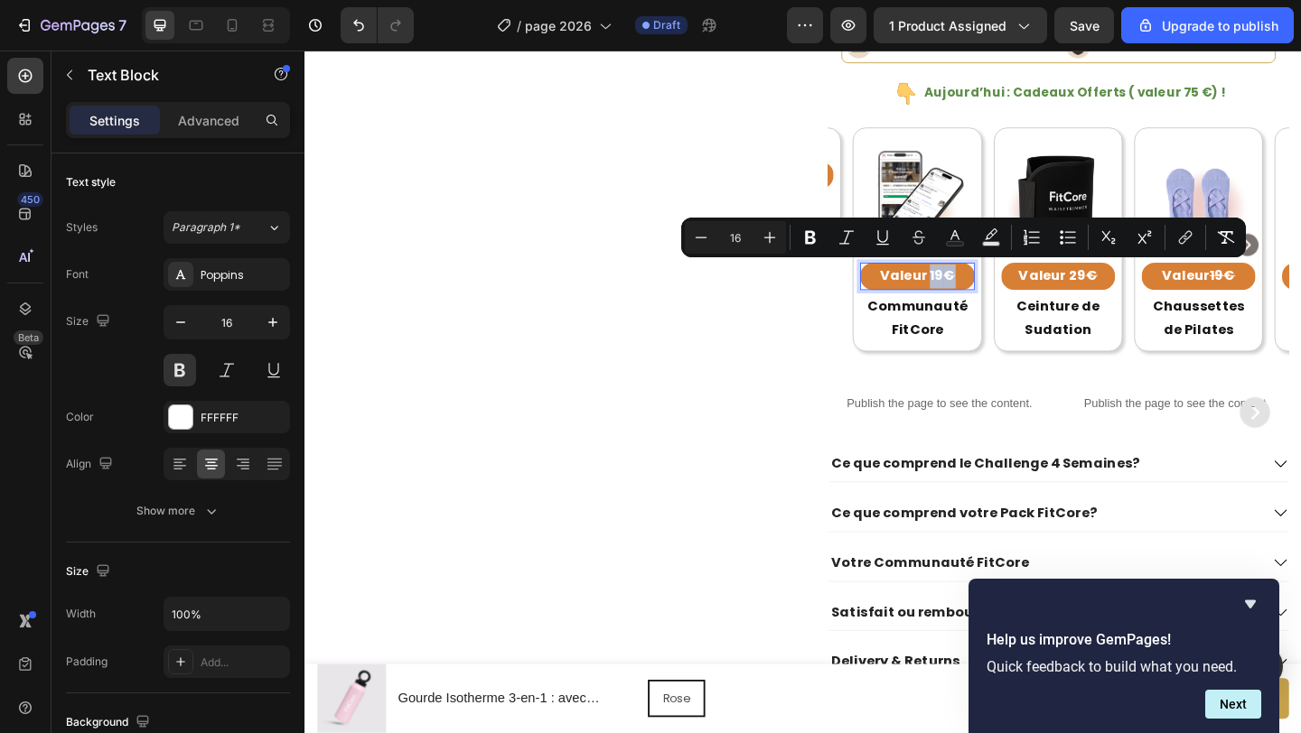
drag, startPoint x: 986, startPoint y: 294, endPoint x: 1013, endPoint y: 295, distance: 26.2
click at [1013, 295] on p "Valeur 19 €" at bounding box center [970, 296] width 120 height 26
click at [918, 243] on icon "Editor contextual toolbar" at bounding box center [919, 238] width 18 height 18
click at [1140, 291] on p "Valeur 29 €" at bounding box center [1124, 296] width 120 height 26
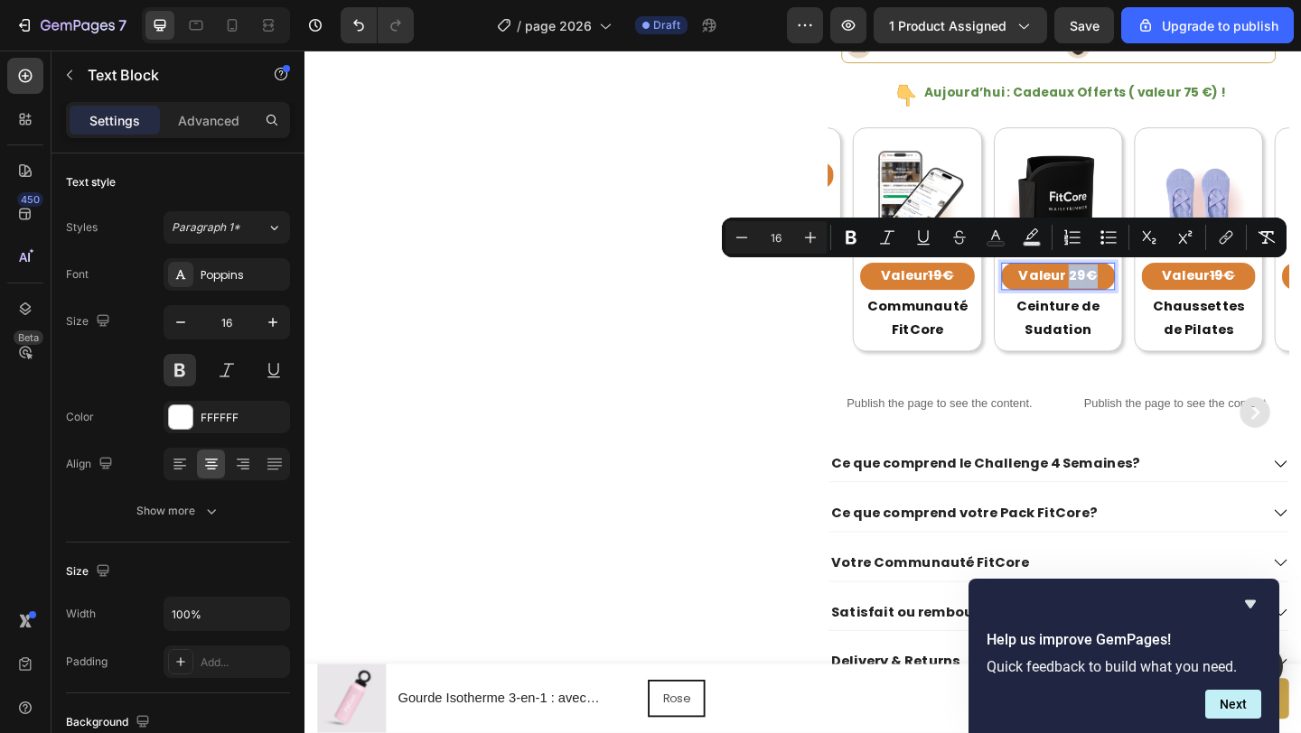
drag, startPoint x: 1139, startPoint y: 294, endPoint x: 1167, endPoint y: 296, distance: 28.1
click at [957, 238] on icon "Editor contextual toolbar" at bounding box center [959, 233] width 13 height 7
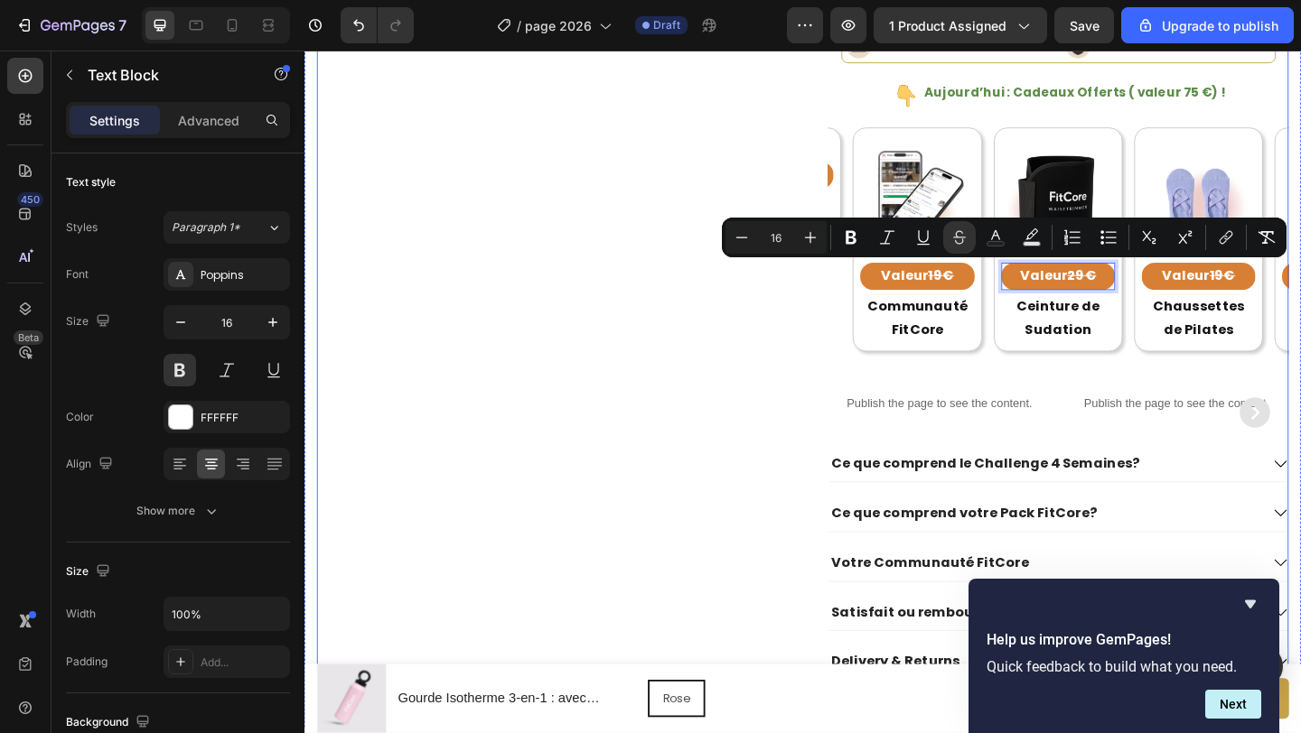
click at [818, 322] on div "Product Images" at bounding box center [568, 21] width 501 height 1487
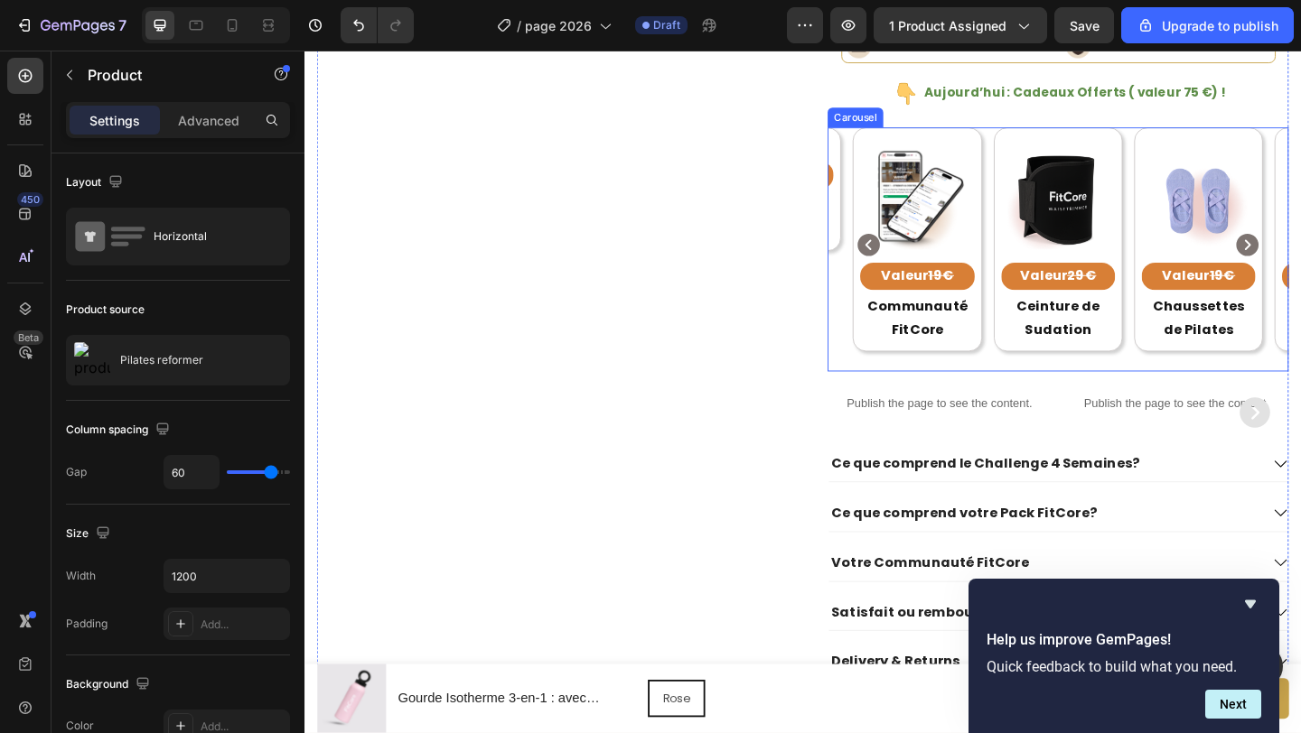
click at [920, 266] on icon "Carousel Back Arrow" at bounding box center [918, 261] width 24 height 24
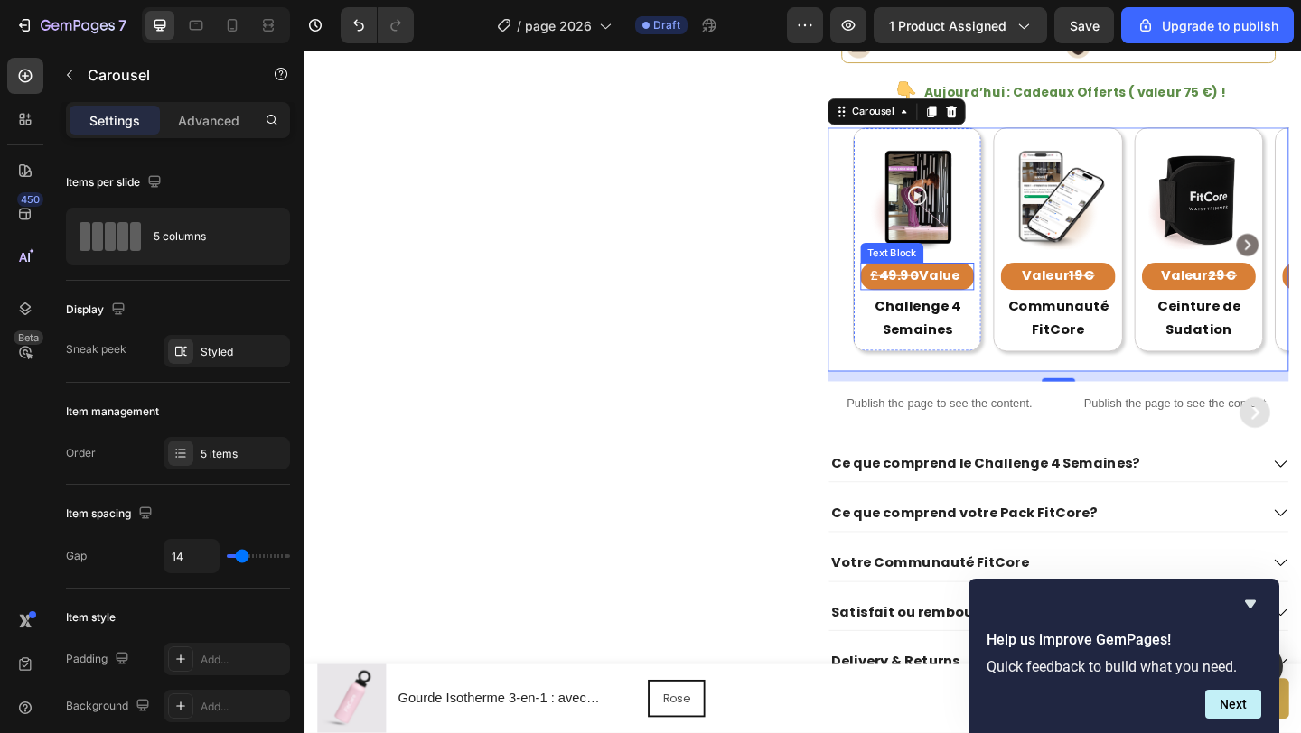
click at [962, 292] on strong "49.90" at bounding box center [950, 295] width 43 height 21
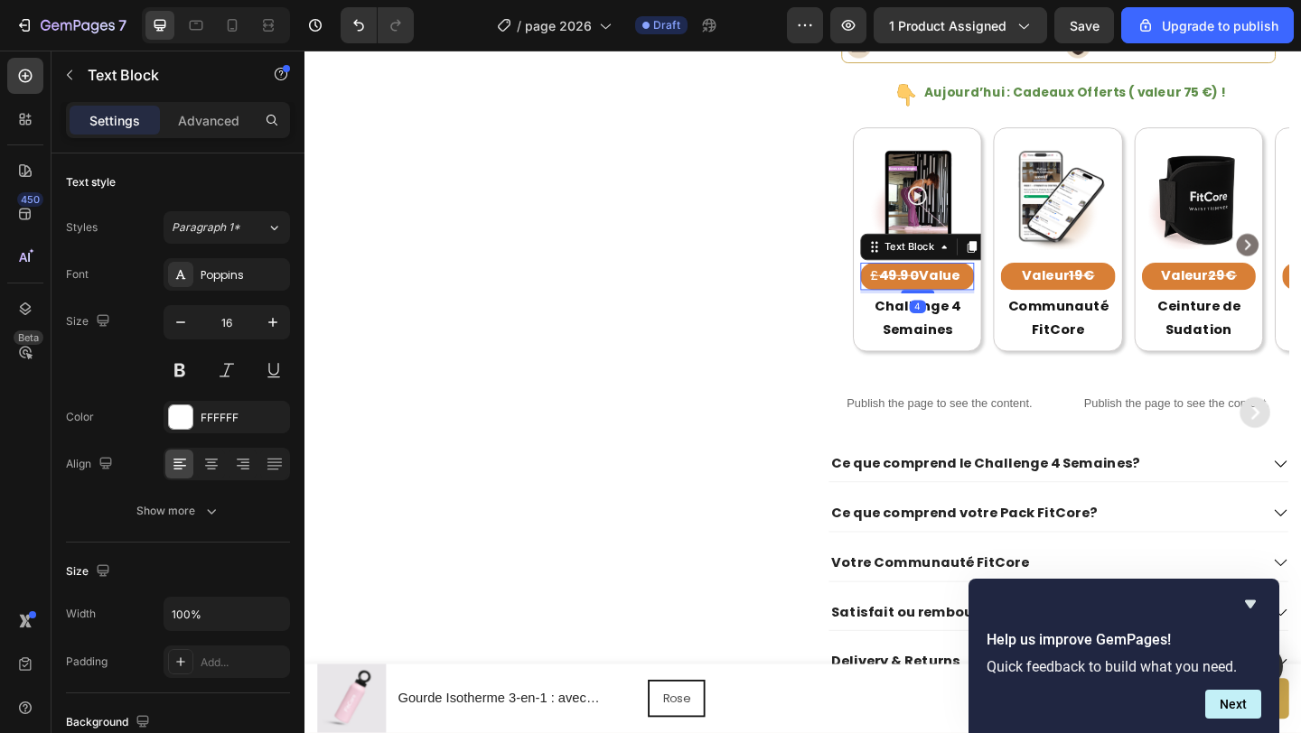
click at [962, 292] on strong "49.90" at bounding box center [950, 295] width 43 height 21
click at [997, 297] on p "Valeur 29 €" at bounding box center [970, 296] width 120 height 26
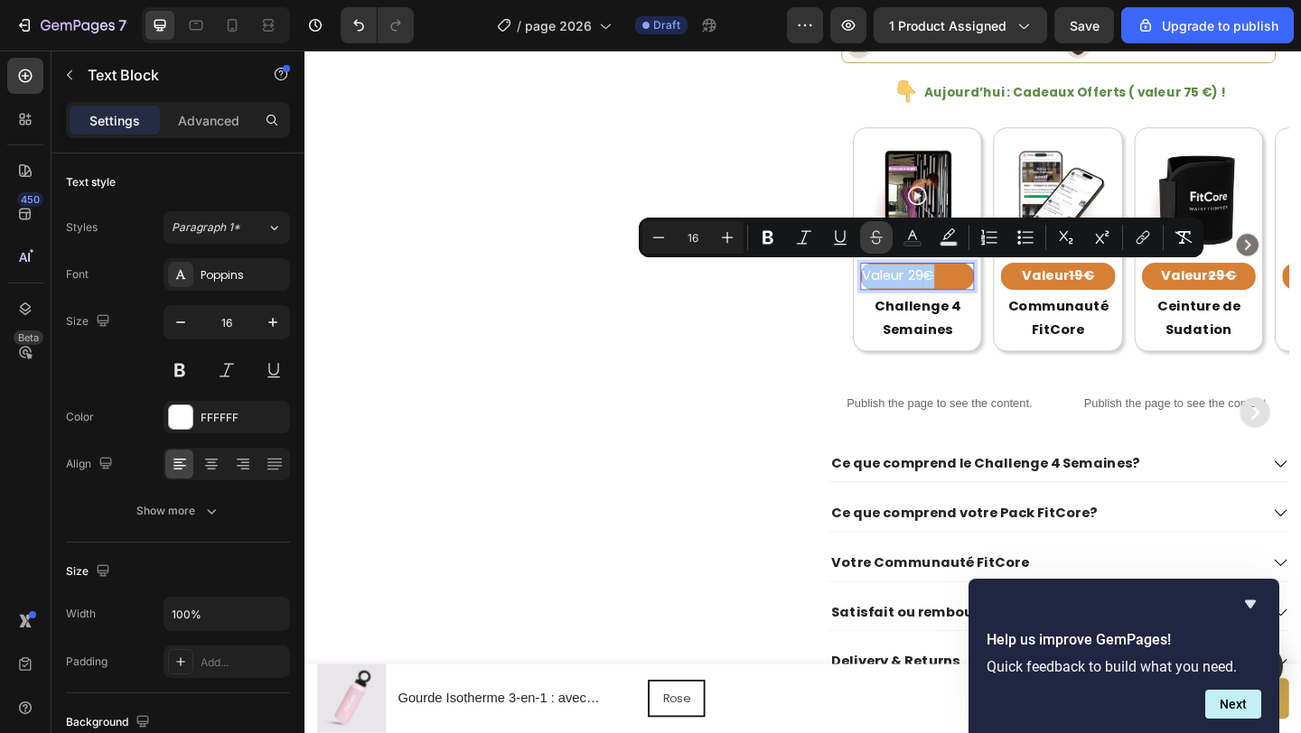
click at [875, 236] on icon "Editor contextual toolbar" at bounding box center [876, 238] width 18 height 18
click at [768, 235] on icon "Editor contextual toolbar" at bounding box center [768, 238] width 18 height 18
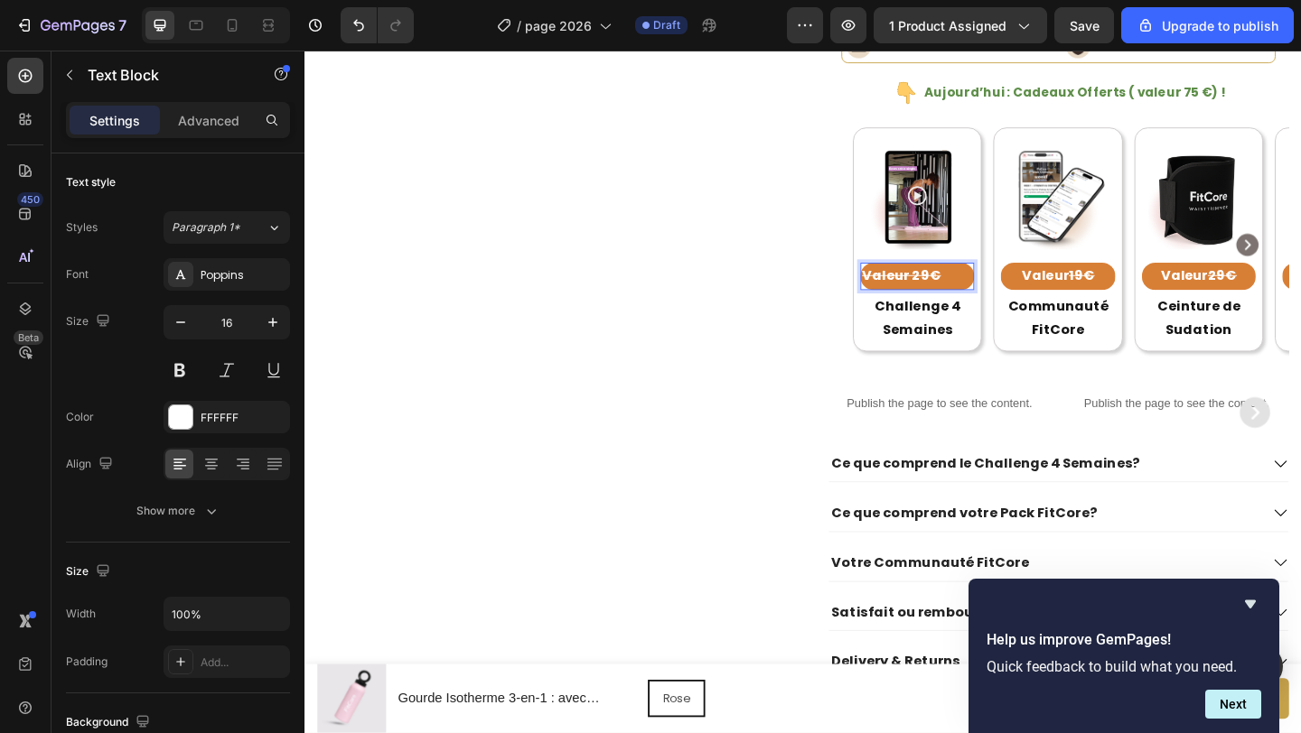
click at [952, 289] on strong "Valeur 29€" at bounding box center [953, 295] width 86 height 21
click at [994, 298] on p "Valeur 29€" at bounding box center [970, 296] width 120 height 26
click at [219, 460] on icon at bounding box center [211, 464] width 18 height 18
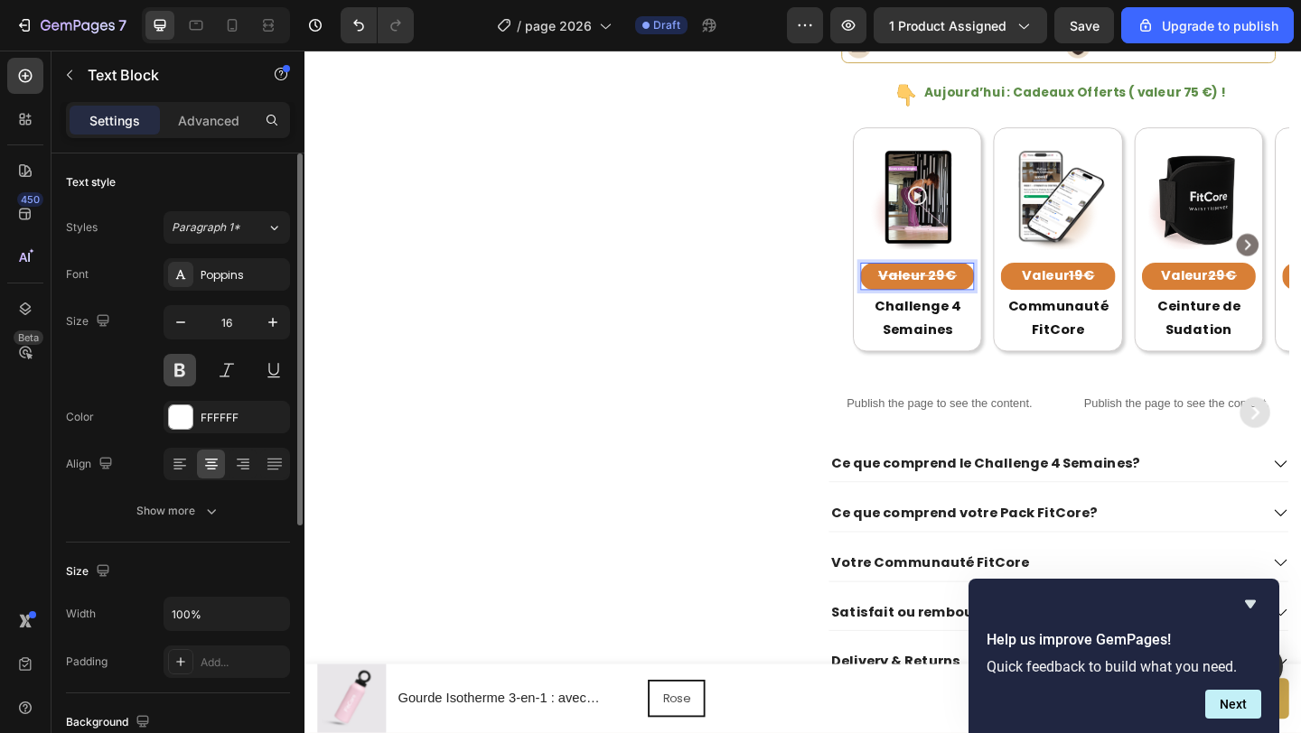
click at [177, 369] on button at bounding box center [179, 370] width 33 height 33
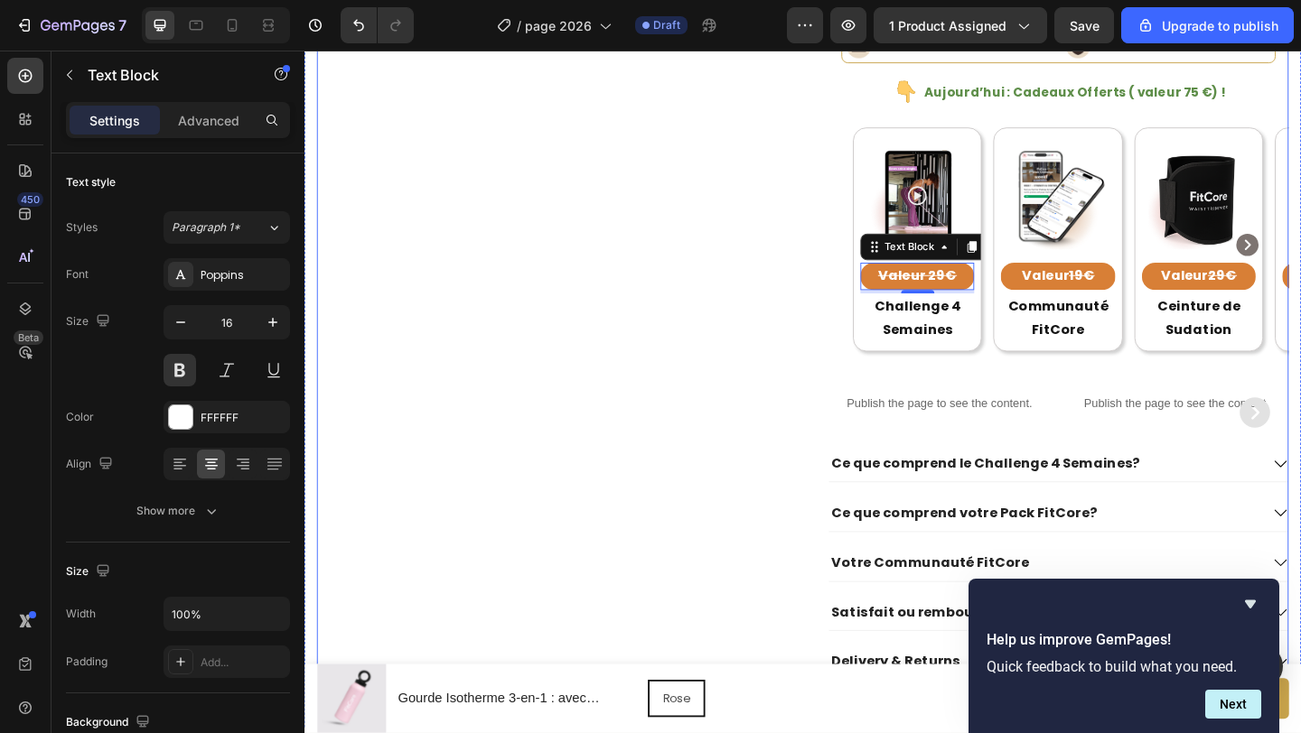
click at [769, 322] on div "Product Images" at bounding box center [568, 21] width 501 height 1487
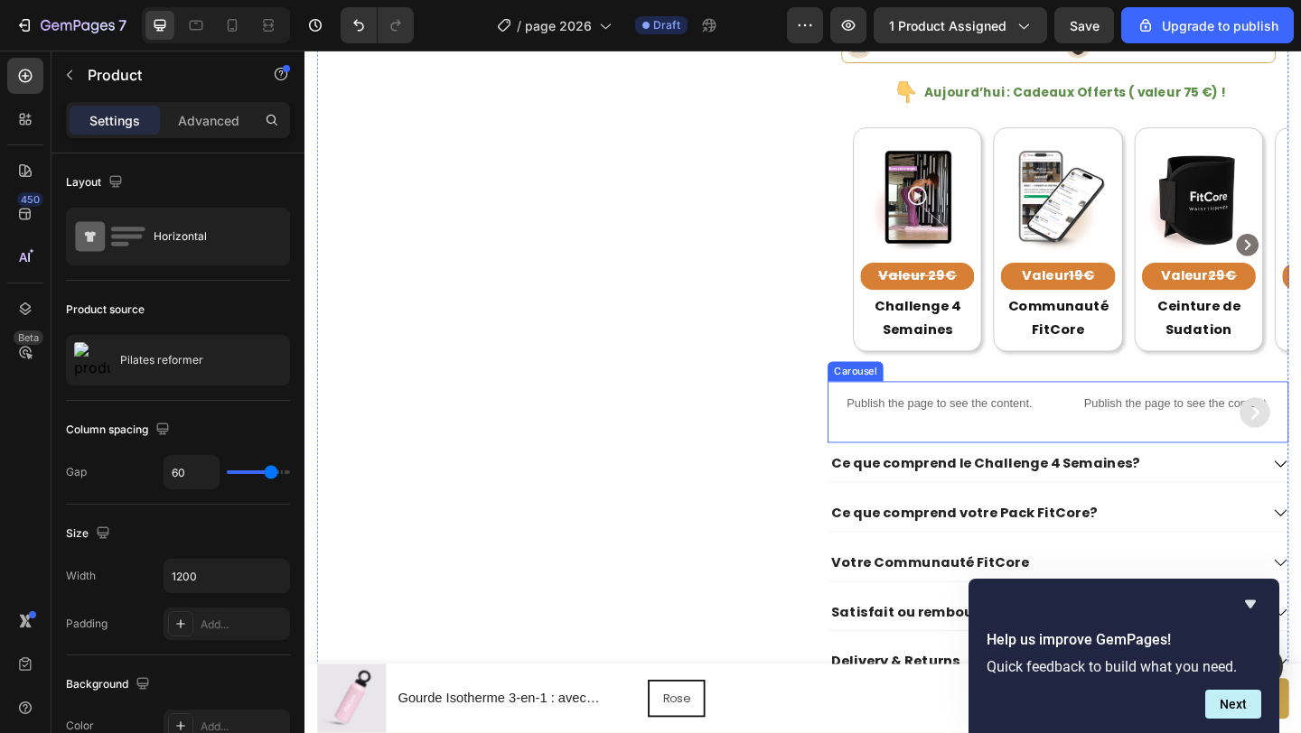
click at [1126, 455] on div "Publish the page to see the content. Custom Code Publish the page to see the co…" at bounding box center [1123, 443] width 501 height 67
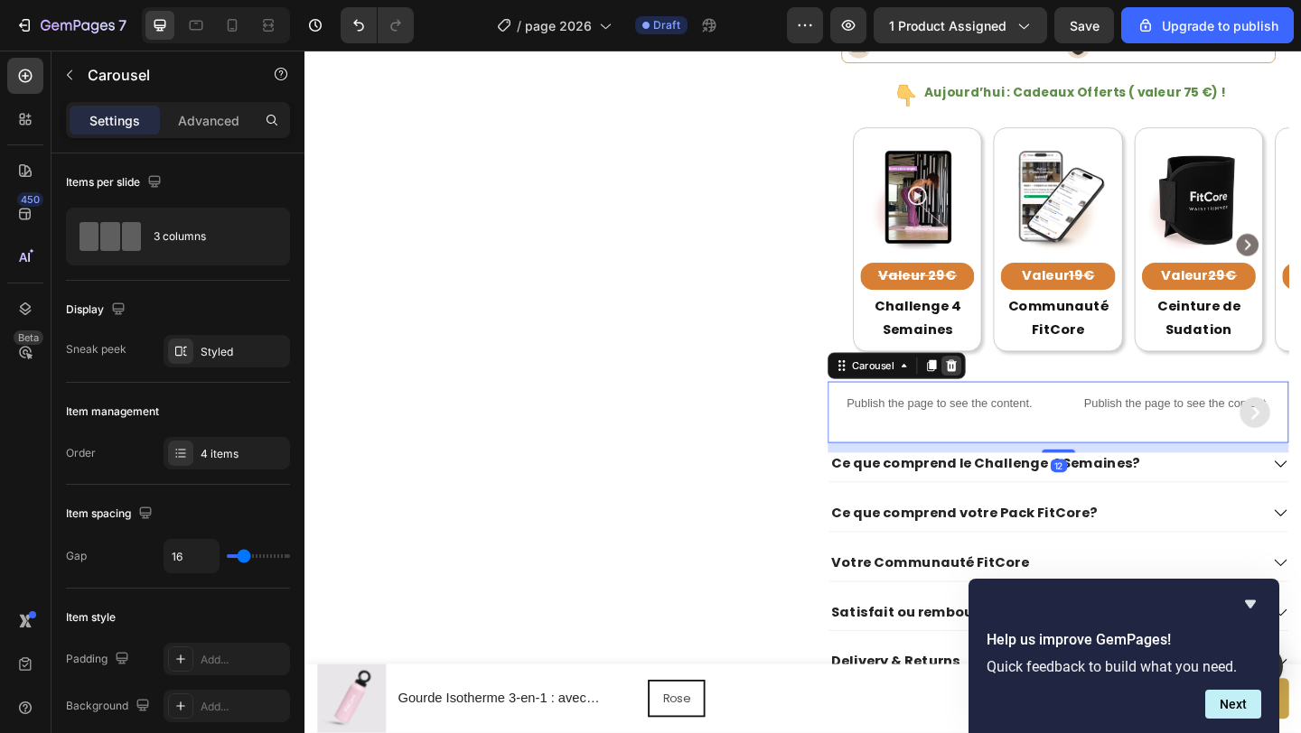
click at [1010, 390] on icon at bounding box center [1008, 393] width 14 height 14
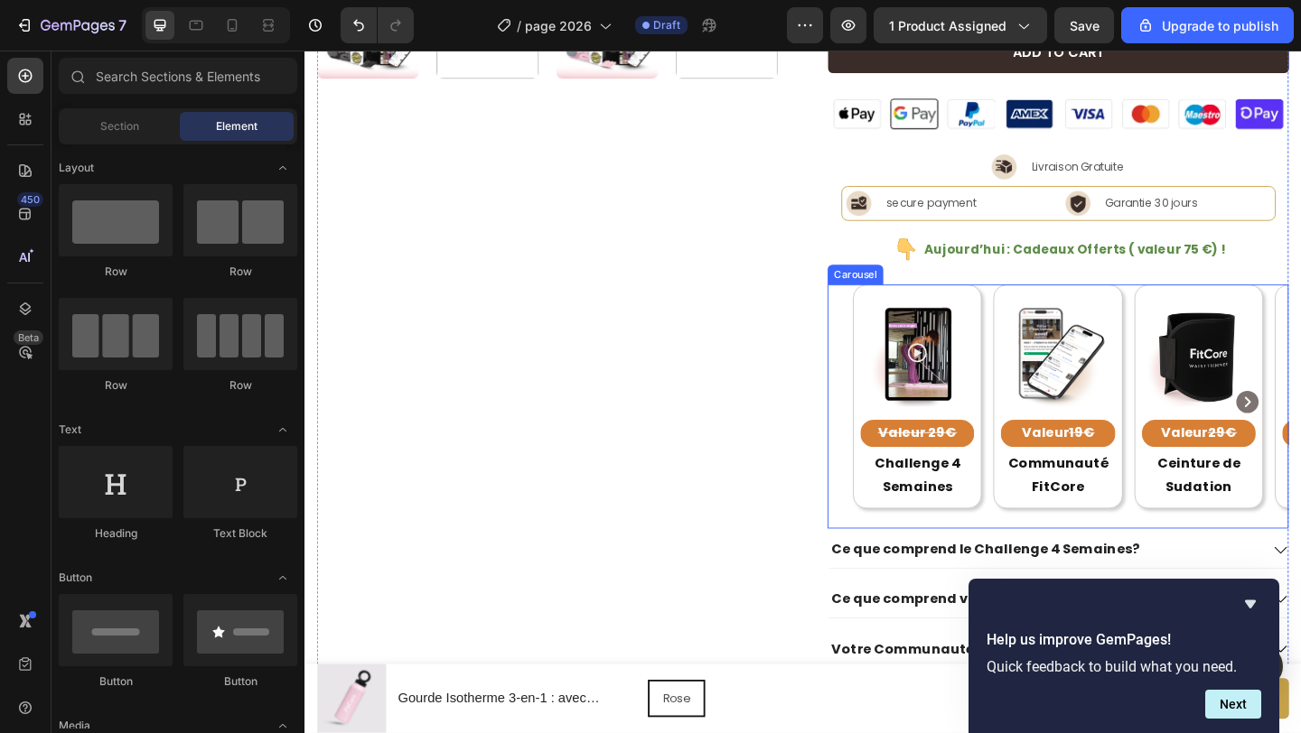
scroll to position [663, 0]
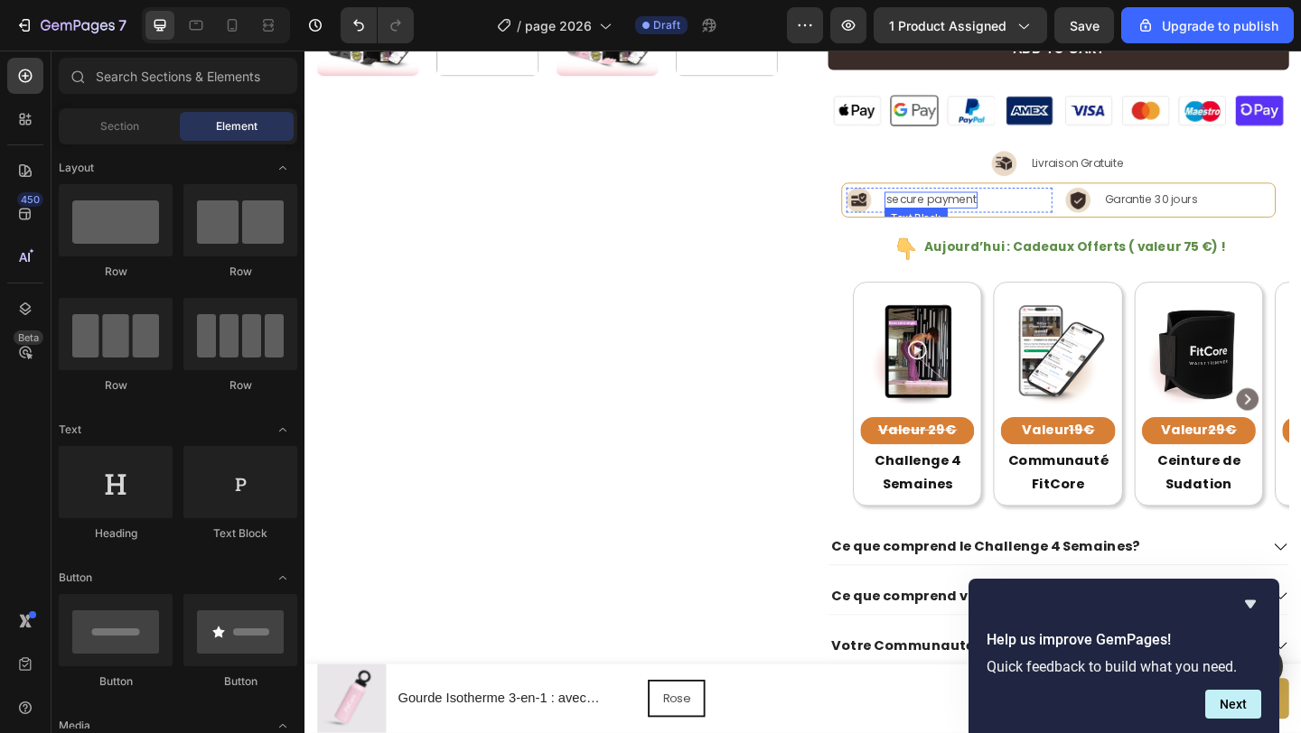
click at [992, 210] on p "secure payment" at bounding box center [986, 213] width 98 height 15
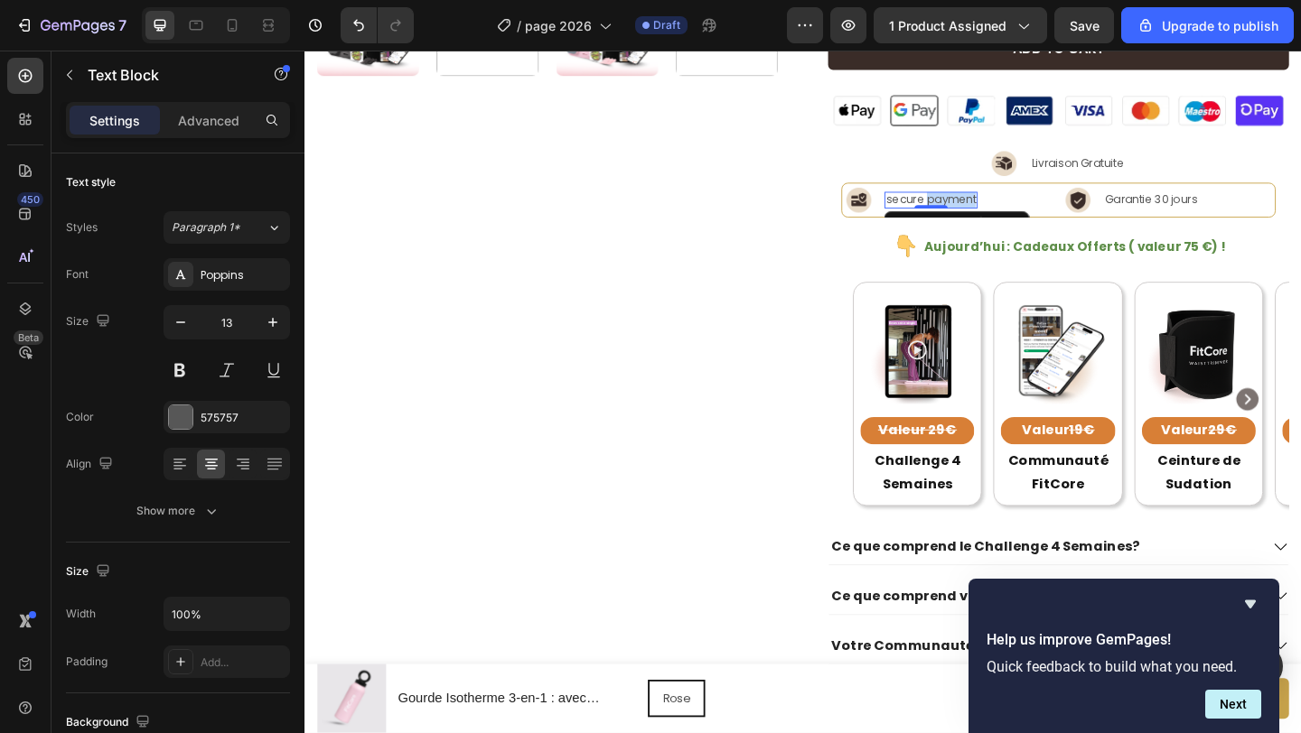
click at [992, 210] on p "secure payment" at bounding box center [986, 213] width 98 height 15
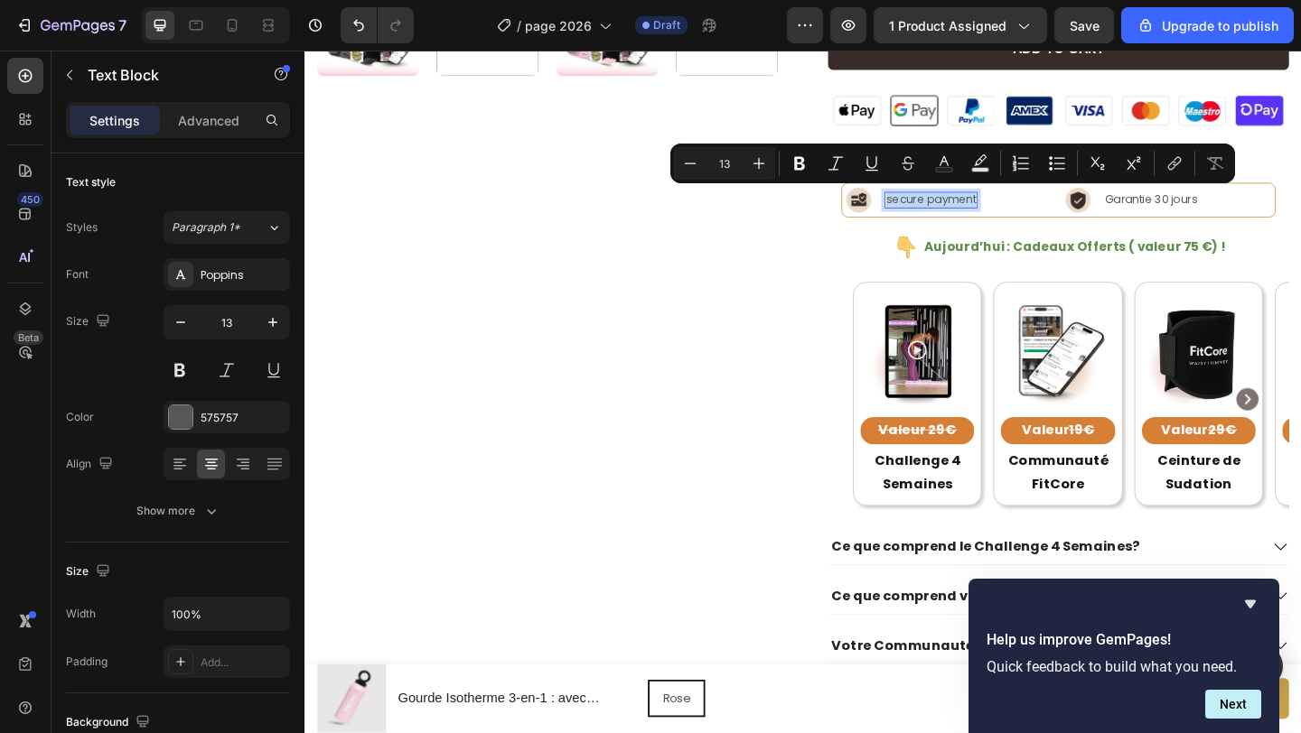
copy p "secure payment"
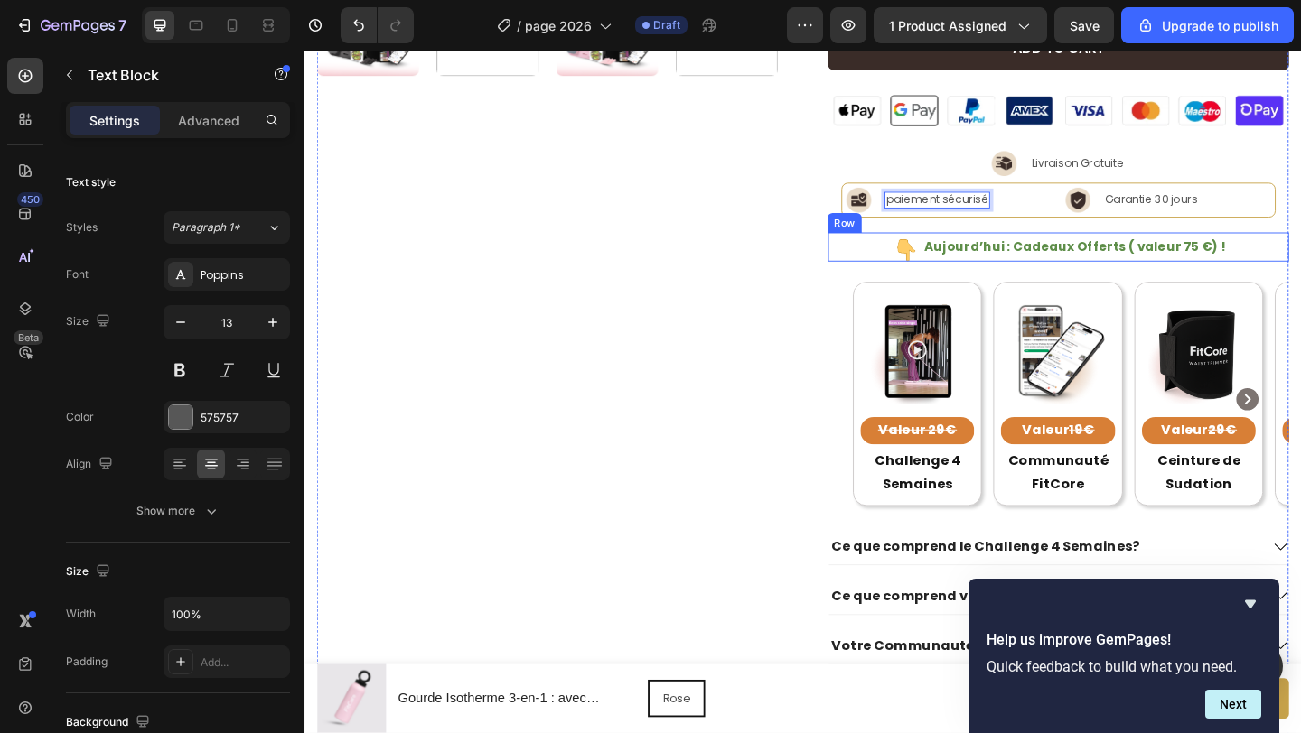
click at [891, 265] on div "Image Aujourd’hui : Cadeaux Offerts ( valeur 75 €) ! Text Block Row" at bounding box center [1123, 264] width 501 height 32
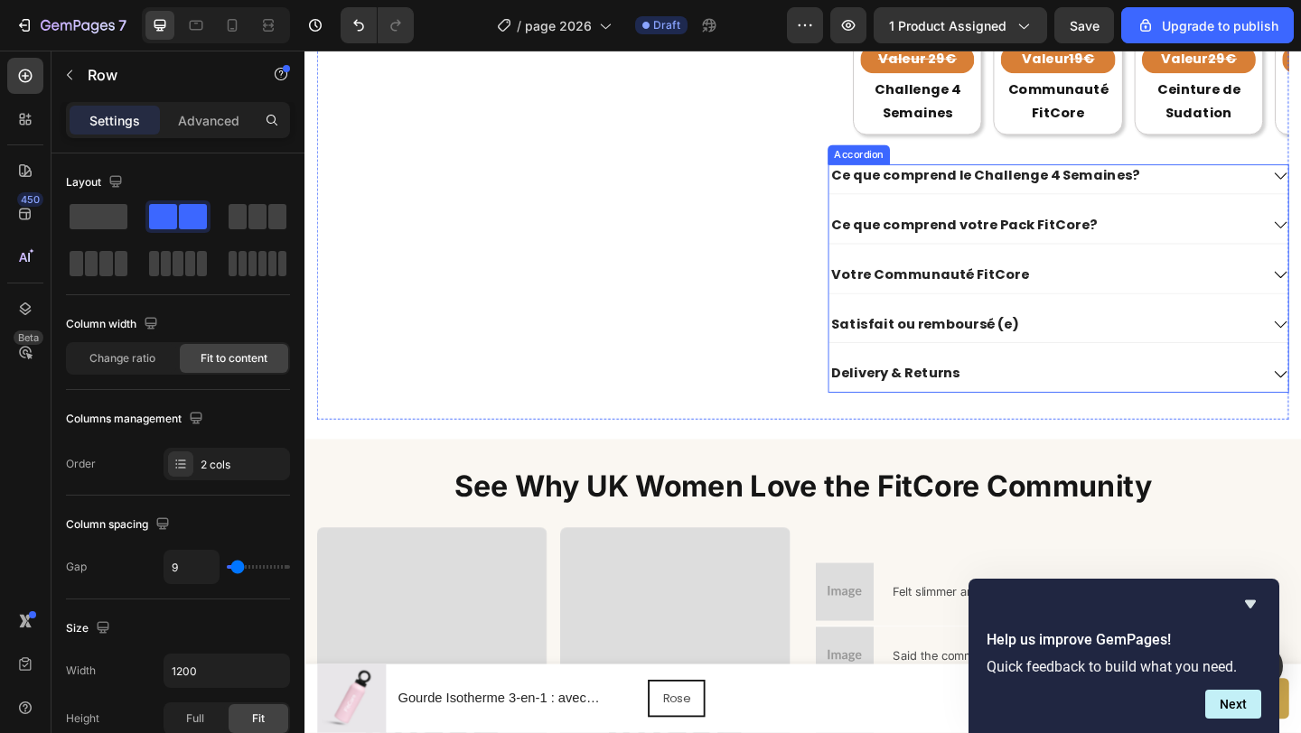
scroll to position [1074, 0]
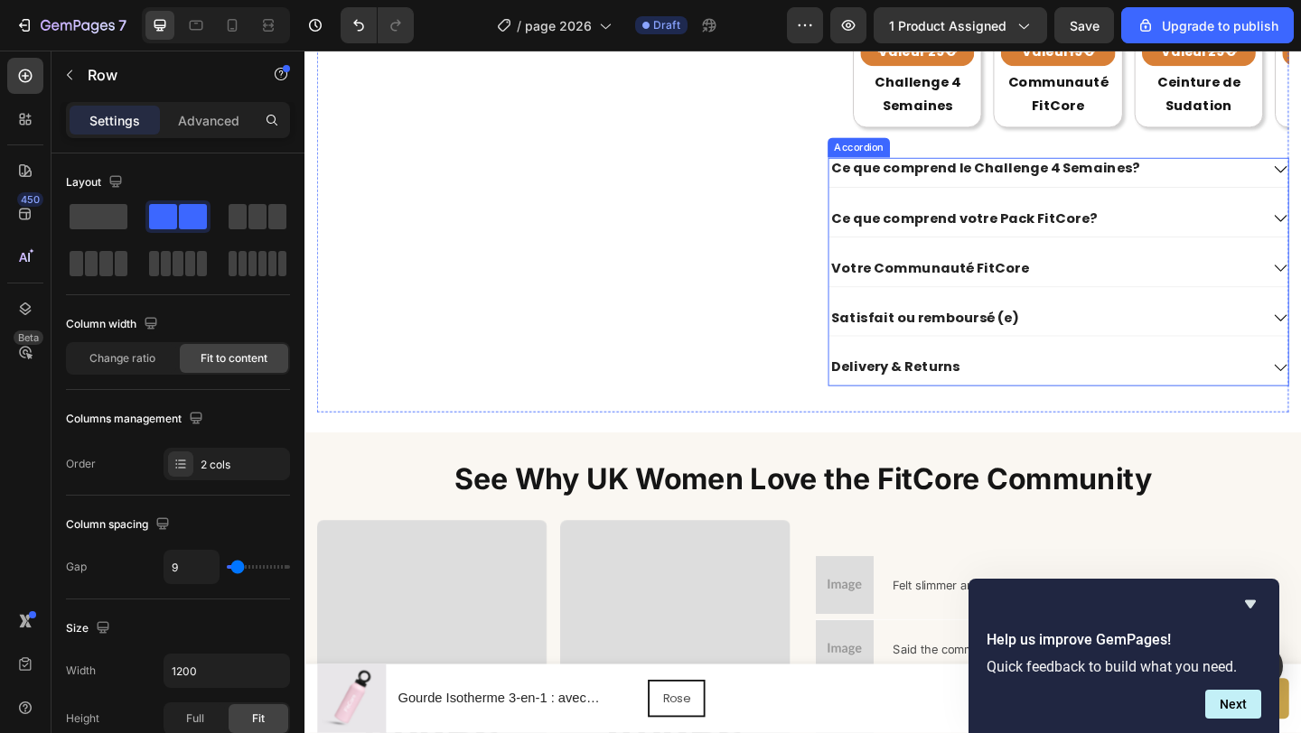
click at [955, 396] on p "Delivery & Returns" at bounding box center [947, 395] width 140 height 19
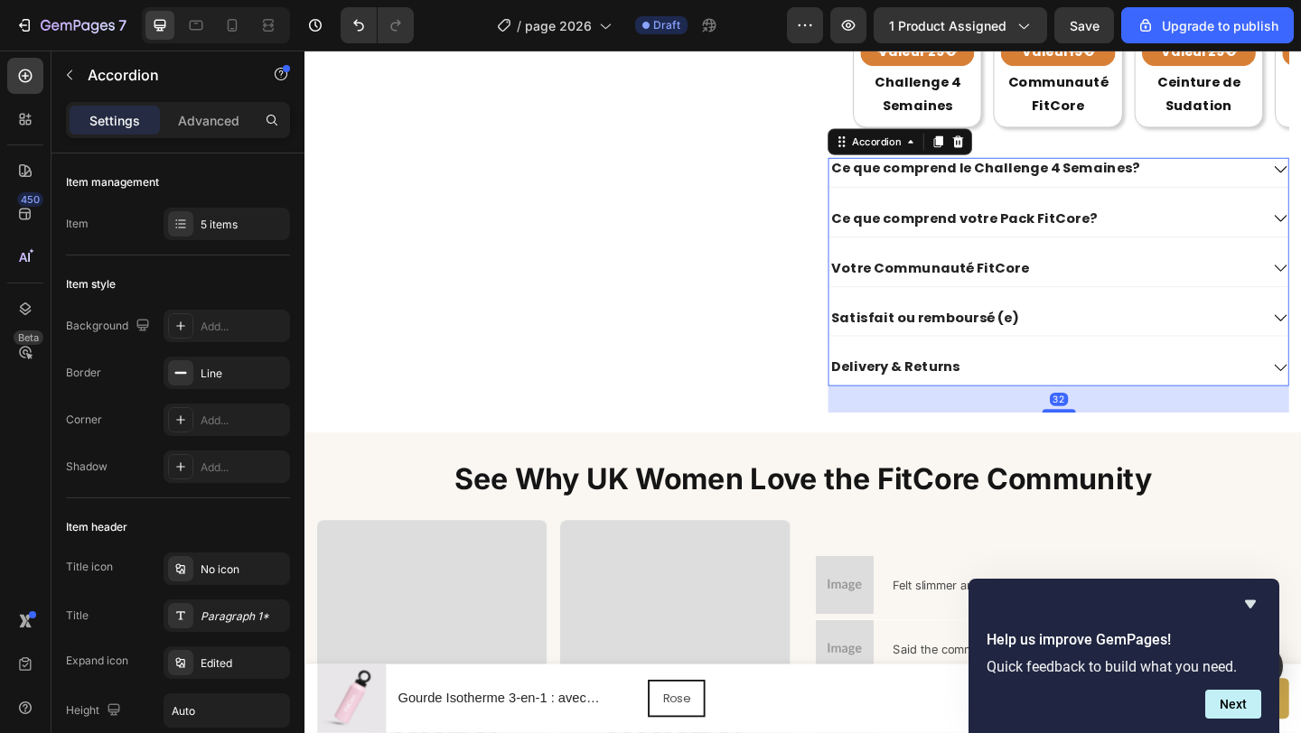
click at [955, 396] on p "Delivery & Returns" at bounding box center [947, 395] width 140 height 19
click at [956, 396] on p "Delivery & Returns" at bounding box center [947, 395] width 140 height 19
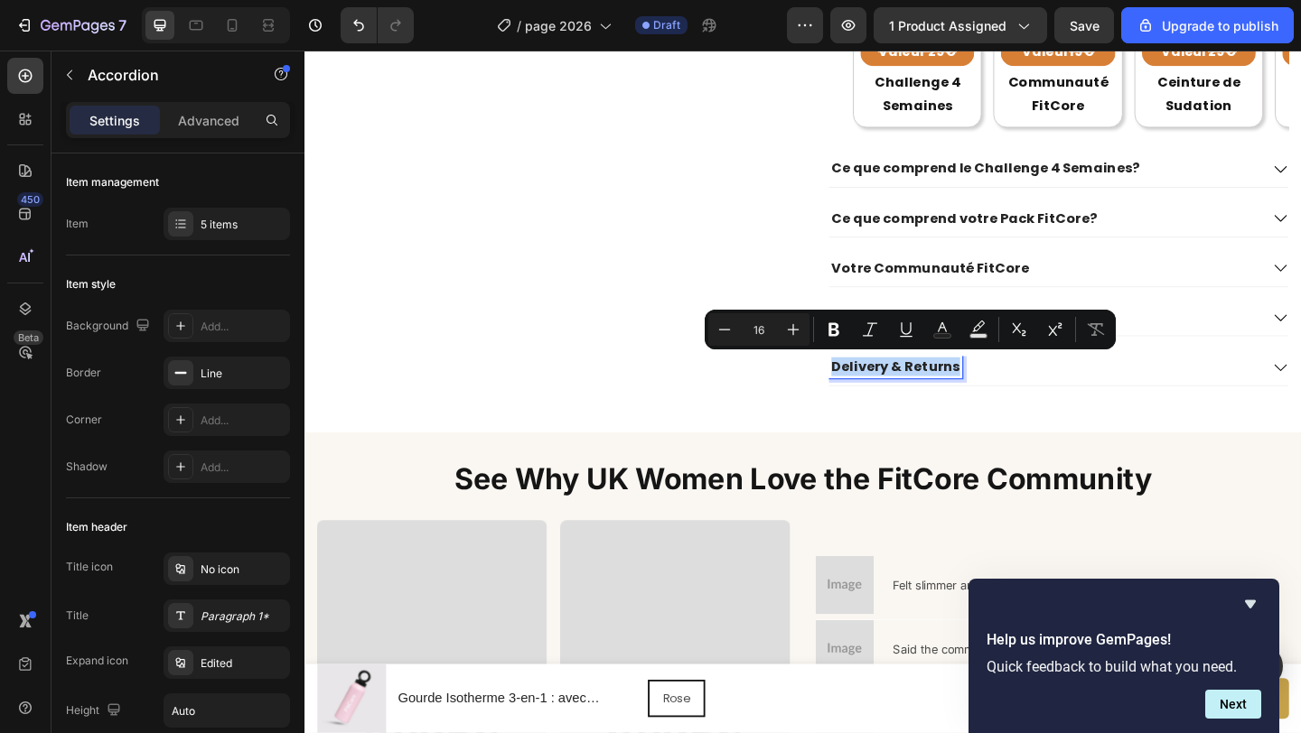
copy p "Delivery & Returns"
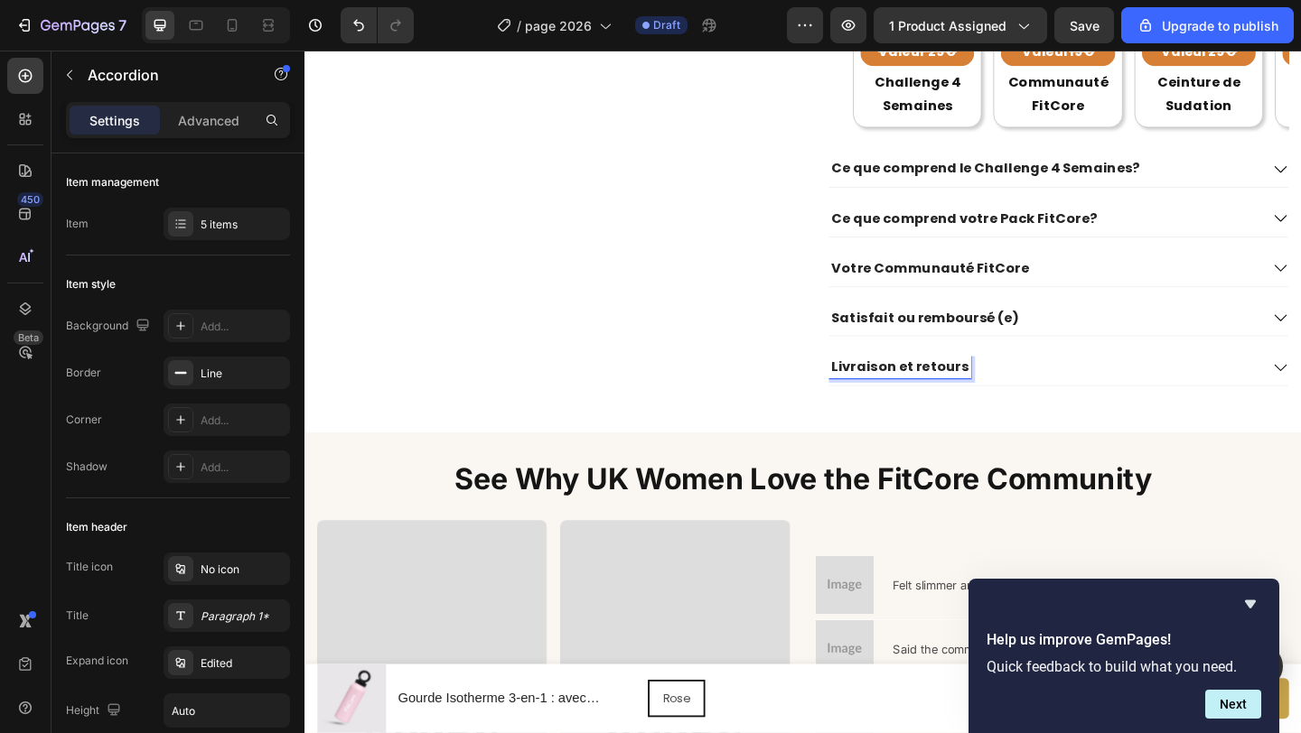
click at [1125, 397] on div "Livraison et retours" at bounding box center [1108, 395] width 469 height 24
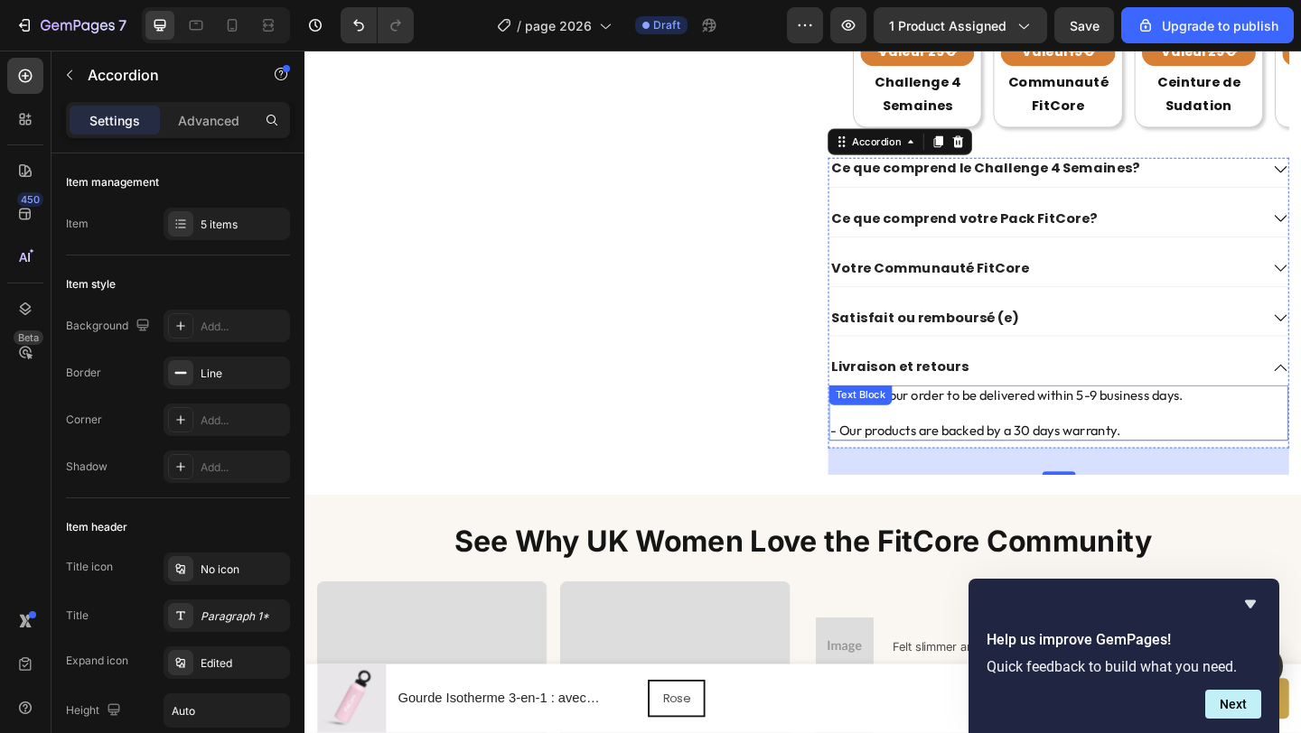
click at [1099, 460] on p "- Our products are backed by a 30 days warranty." at bounding box center [1124, 463] width 496 height 19
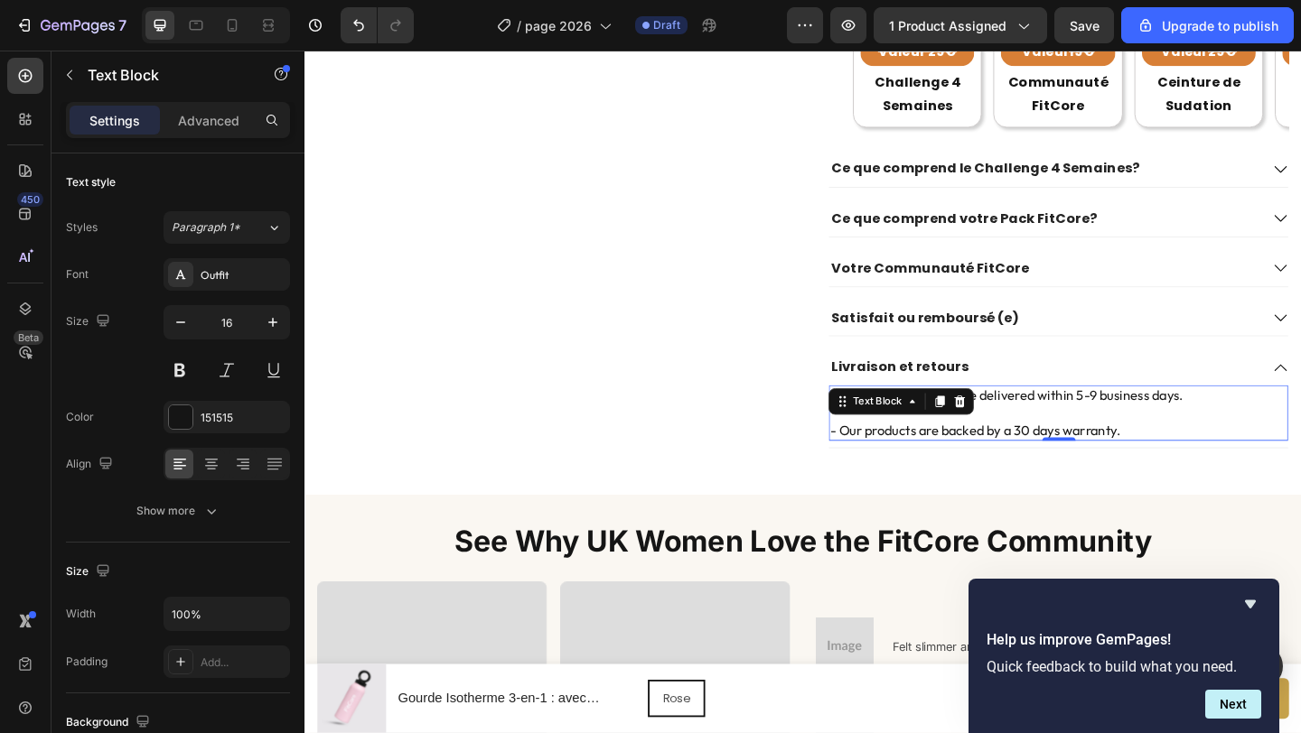
click at [1099, 460] on p "- Our products are backed by a 30 days warranty." at bounding box center [1124, 463] width 496 height 19
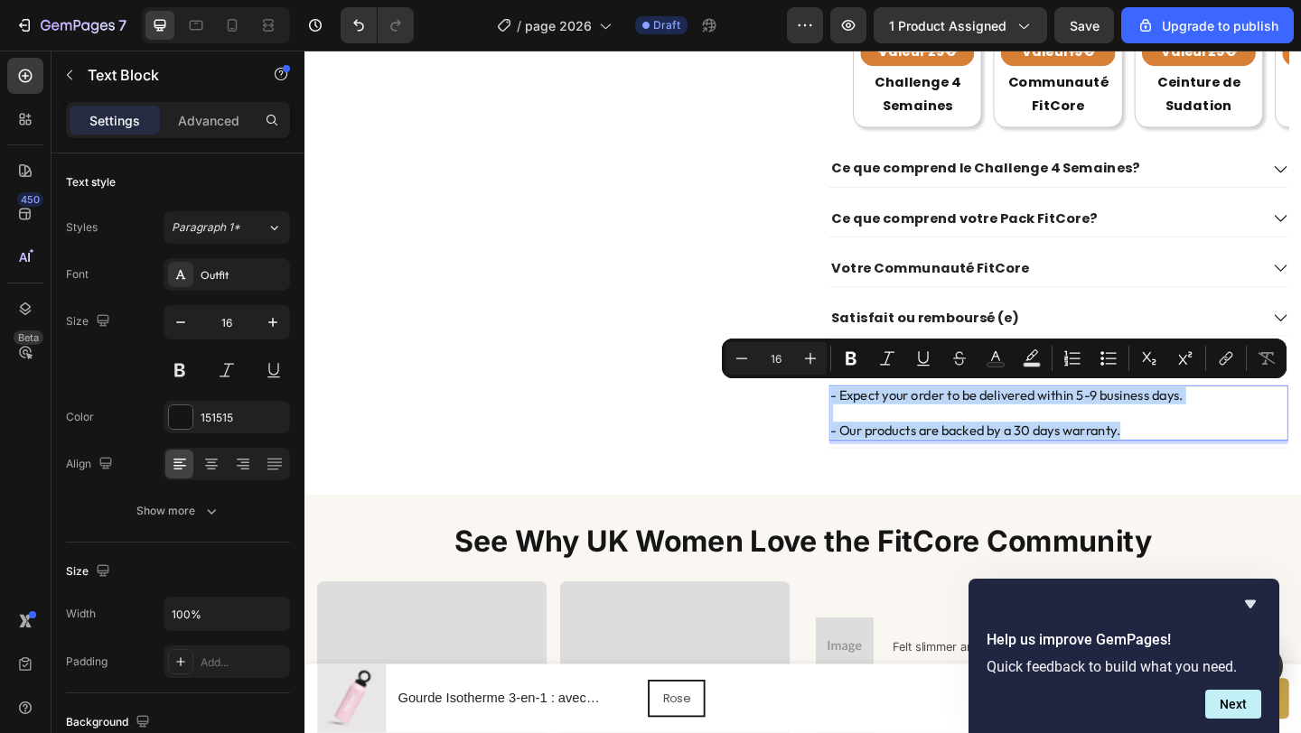
copy div "- Expect your order to be delivered within 5-9 business days. - Our products ar…"
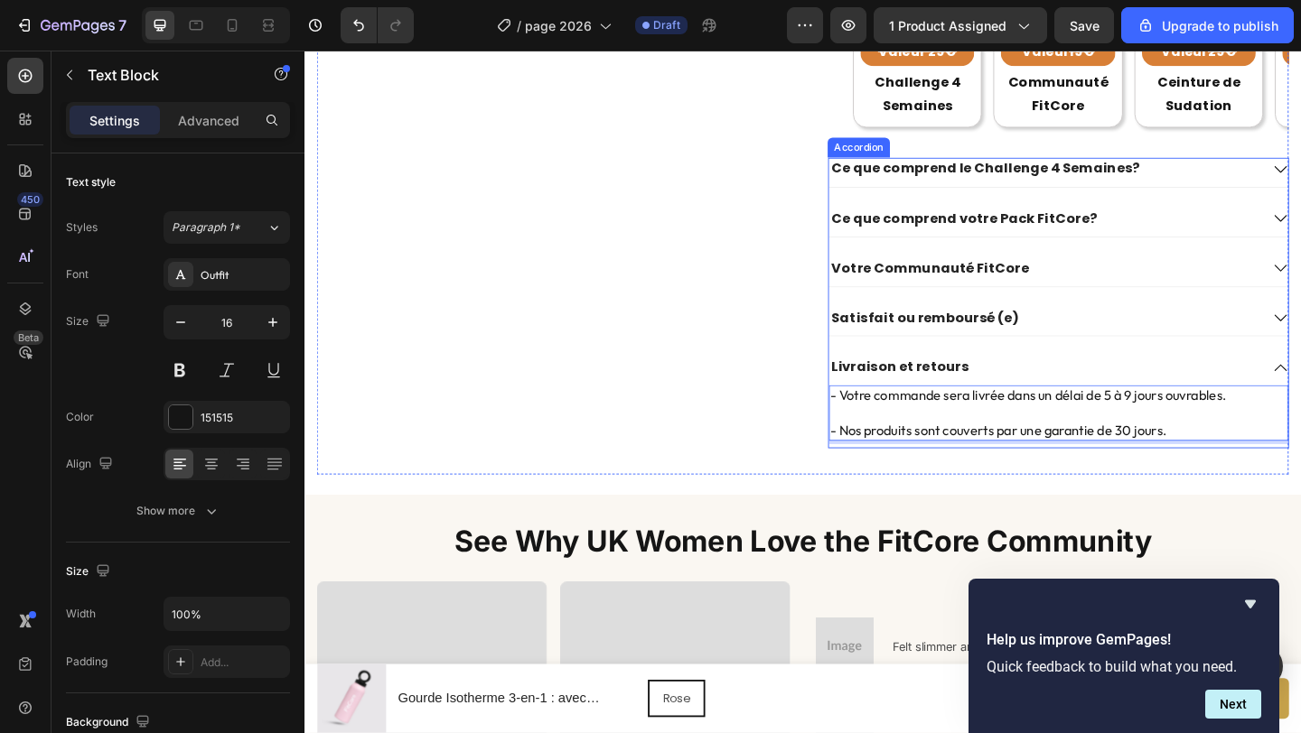
click at [1229, 404] on div "Livraison et retours" at bounding box center [1108, 395] width 469 height 24
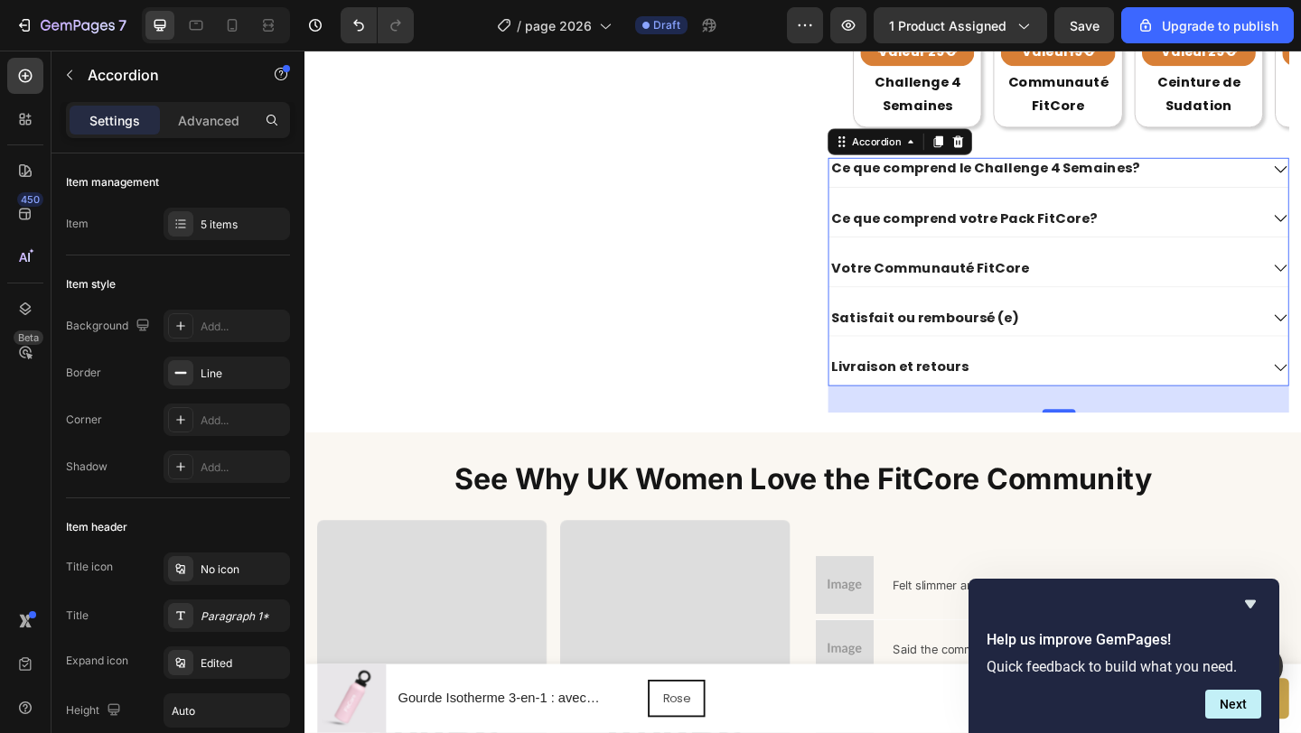
click at [1120, 337] on div "Satisfait ou remboursé (e)" at bounding box center [1108, 342] width 469 height 24
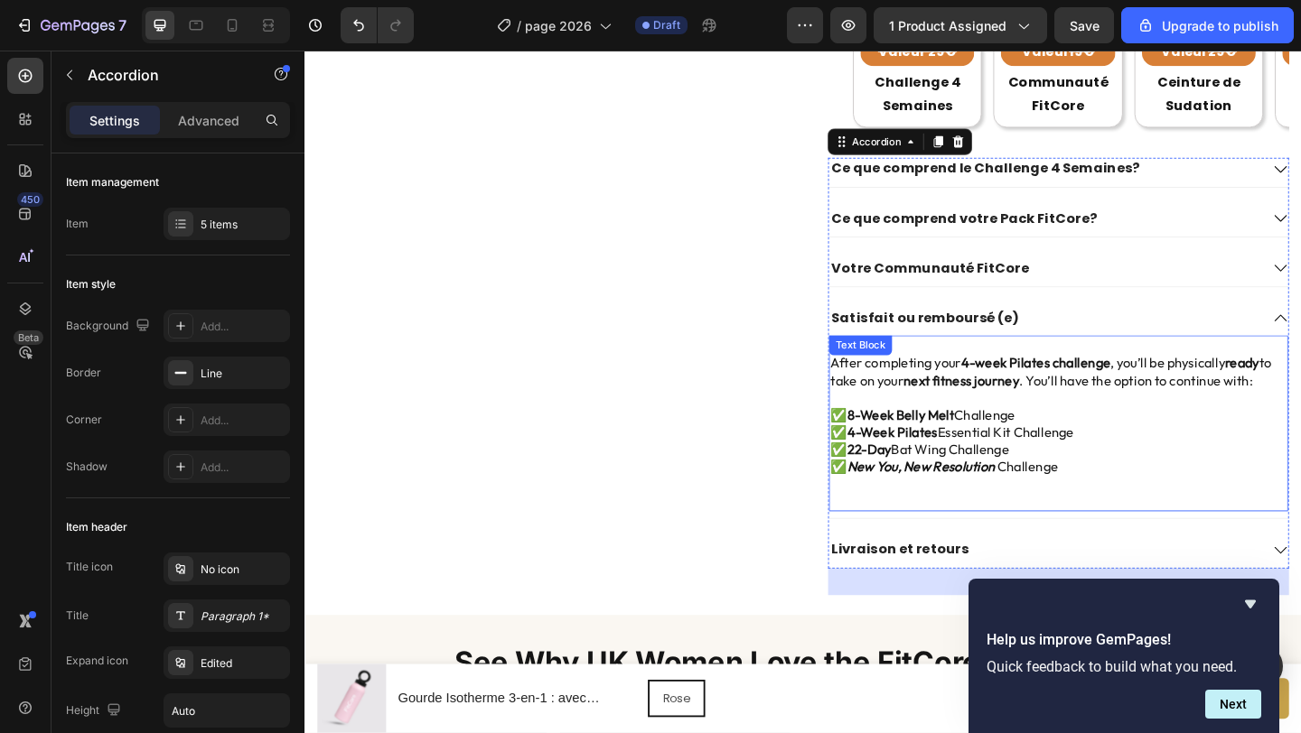
click at [1050, 467] on p "✅ 8-Week Belly Melt Challenge ✅ 4-Week Pilates Essential Kit Challenge ✅ 22-Day…" at bounding box center [1124, 475] width 496 height 75
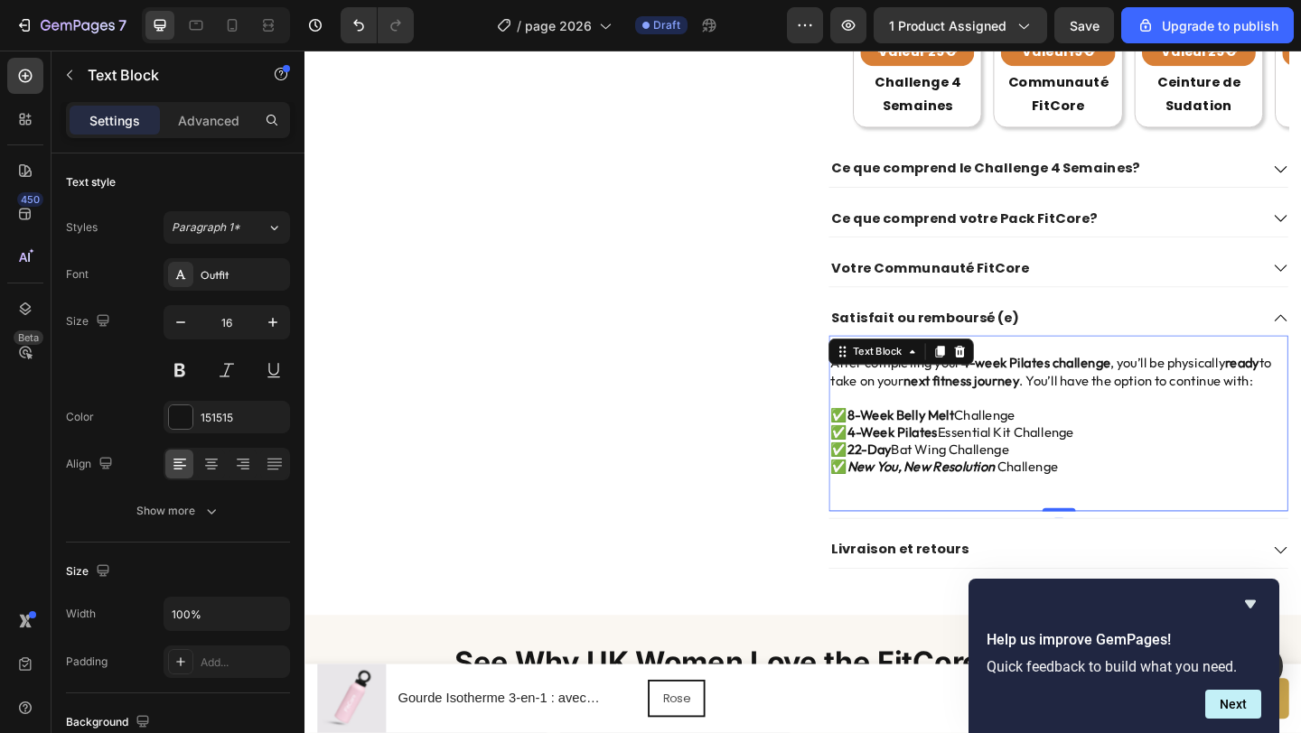
click at [1044, 474] on p "✅ 8-Week Belly Melt Challenge ✅ 4-Week Pilates Essential Kit Challenge ✅ 22-Day…" at bounding box center [1124, 475] width 496 height 75
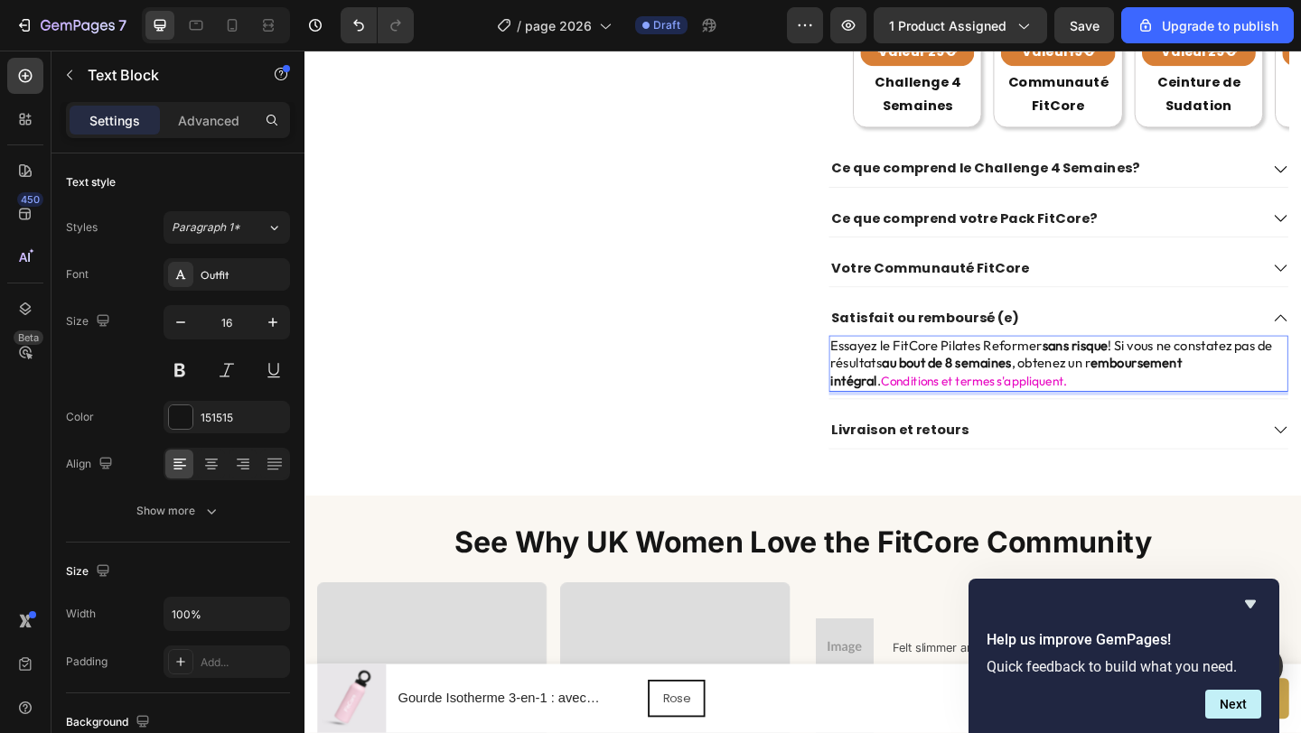
click at [1087, 412] on p "Essayez le FitCore Pilates Reformer sans risque ! Si vous ne constatez pas de r…" at bounding box center [1124, 390] width 496 height 57
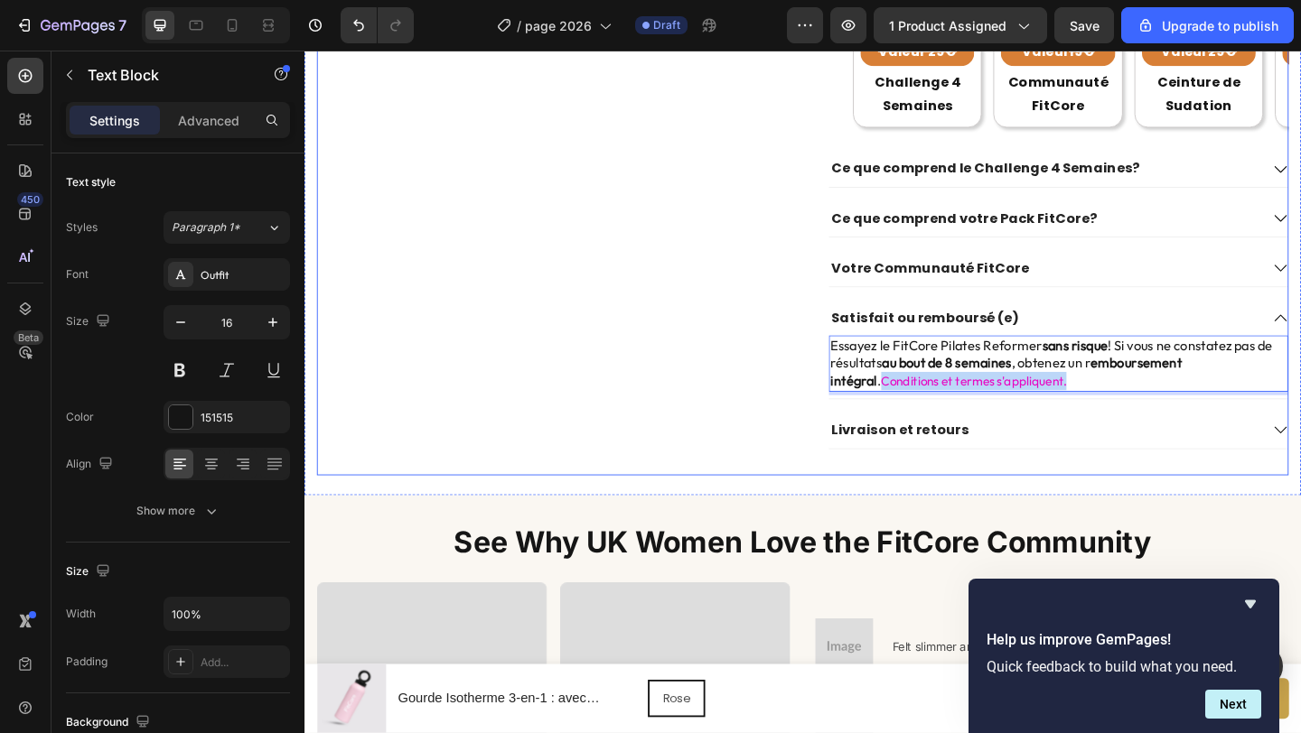
drag, startPoint x: 1080, startPoint y: 408, endPoint x: 873, endPoint y: 405, distance: 206.9
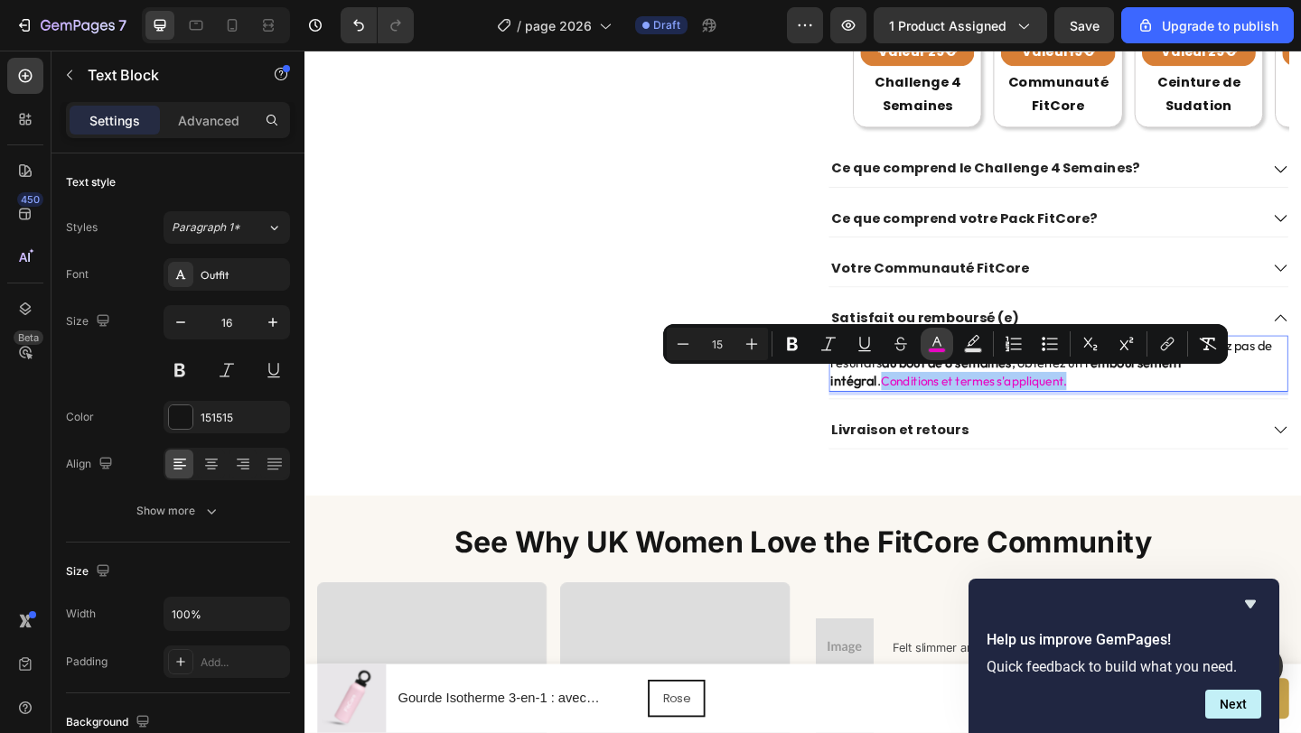
click at [941, 343] on icon "Editor contextual toolbar" at bounding box center [937, 344] width 18 height 18
type input "E806C2"
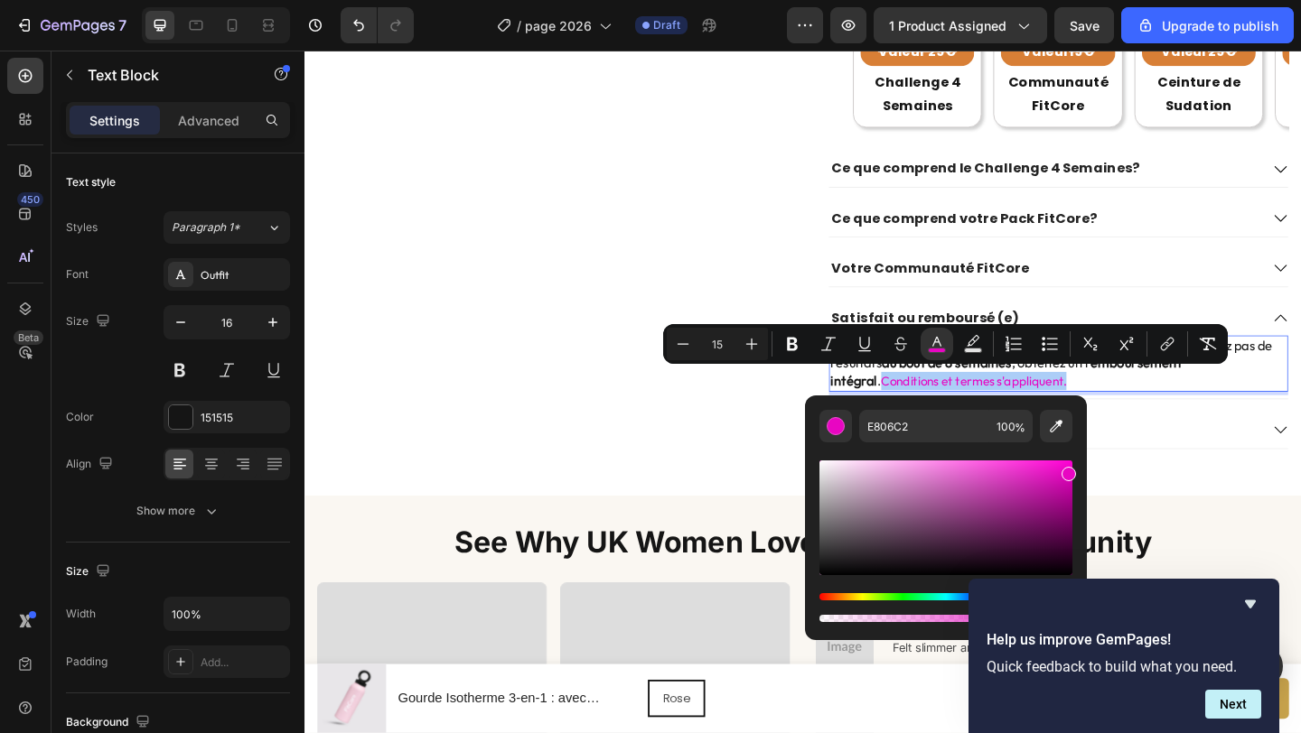
click at [836, 595] on div "Hue" at bounding box center [945, 596] width 253 height 7
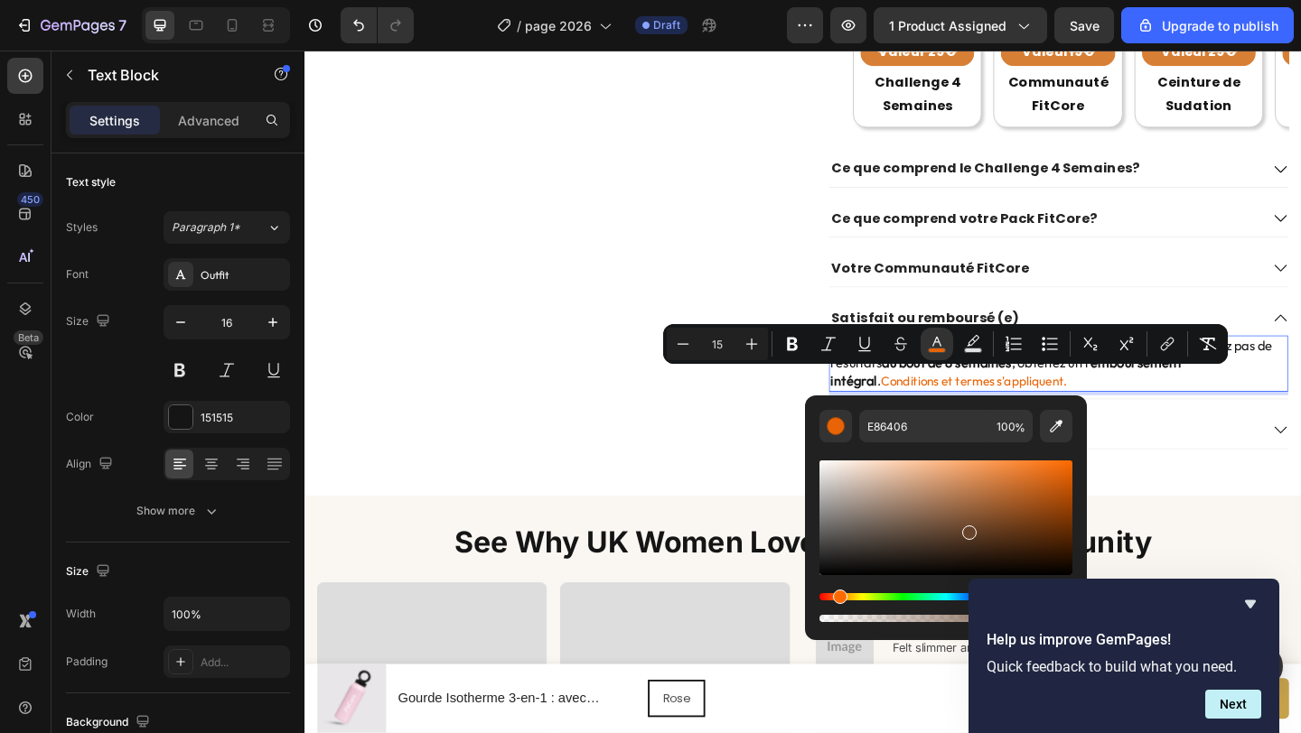
drag, startPoint x: 957, startPoint y: 506, endPoint x: 967, endPoint y: 529, distance: 25.5
click at [967, 529] on div "Editor contextual toolbar" at bounding box center [945, 518] width 253 height 115
drag, startPoint x: 967, startPoint y: 529, endPoint x: 964, endPoint y: 545, distance: 15.8
click at [964, 545] on div "Editor contextual toolbar" at bounding box center [966, 548] width 14 height 14
drag, startPoint x: 964, startPoint y: 544, endPoint x: 975, endPoint y: 533, distance: 16.0
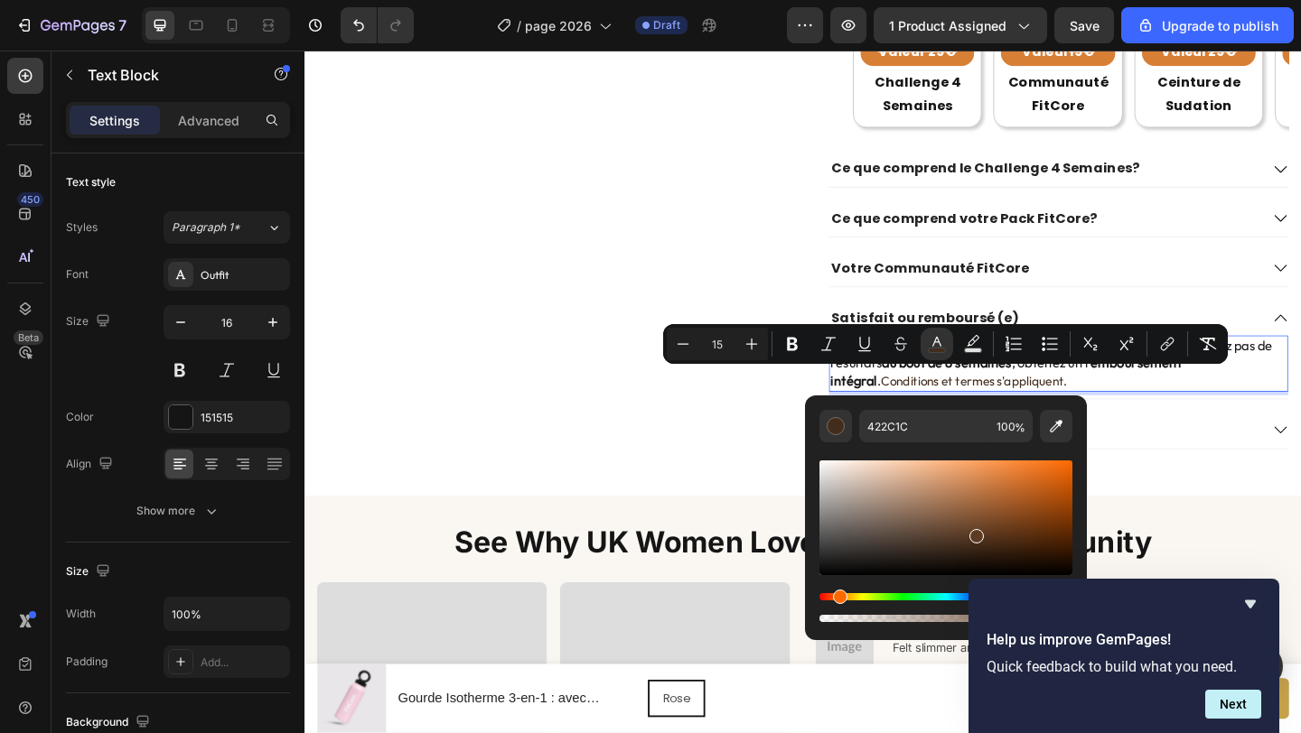
click at [975, 533] on div "Editor contextual toolbar" at bounding box center [976, 536] width 14 height 14
drag, startPoint x: 975, startPoint y: 533, endPoint x: 959, endPoint y: 506, distance: 31.6
click at [956, 509] on div "Editor contextual toolbar" at bounding box center [959, 512] width 14 height 14
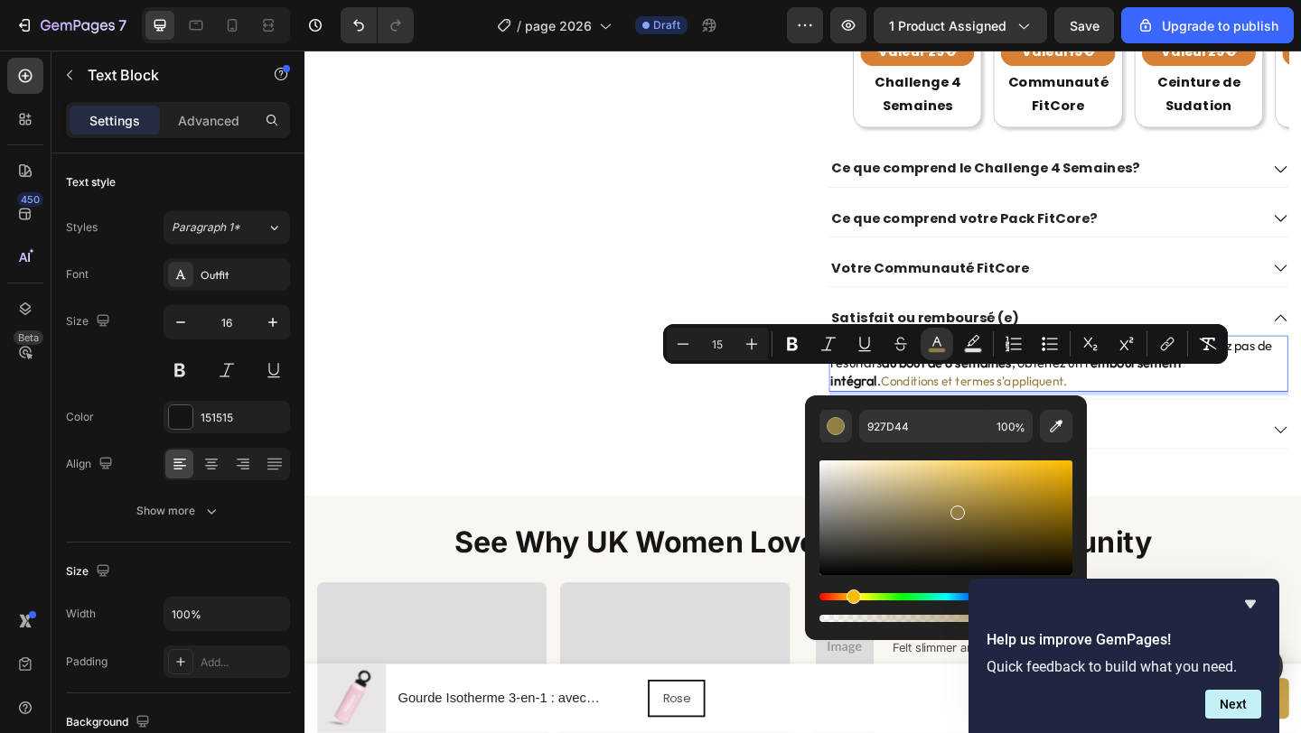
drag, startPoint x: 845, startPoint y: 600, endPoint x: 855, endPoint y: 591, distance: 14.1
click at [852, 595] on div "Hue" at bounding box center [853, 597] width 14 height 14
click at [961, 487] on div "Editor contextual toolbar" at bounding box center [945, 518] width 253 height 115
drag, startPoint x: 962, startPoint y: 486, endPoint x: 982, endPoint y: 482, distance: 20.2
click at [982, 482] on div "Editor contextual toolbar" at bounding box center [984, 484] width 14 height 14
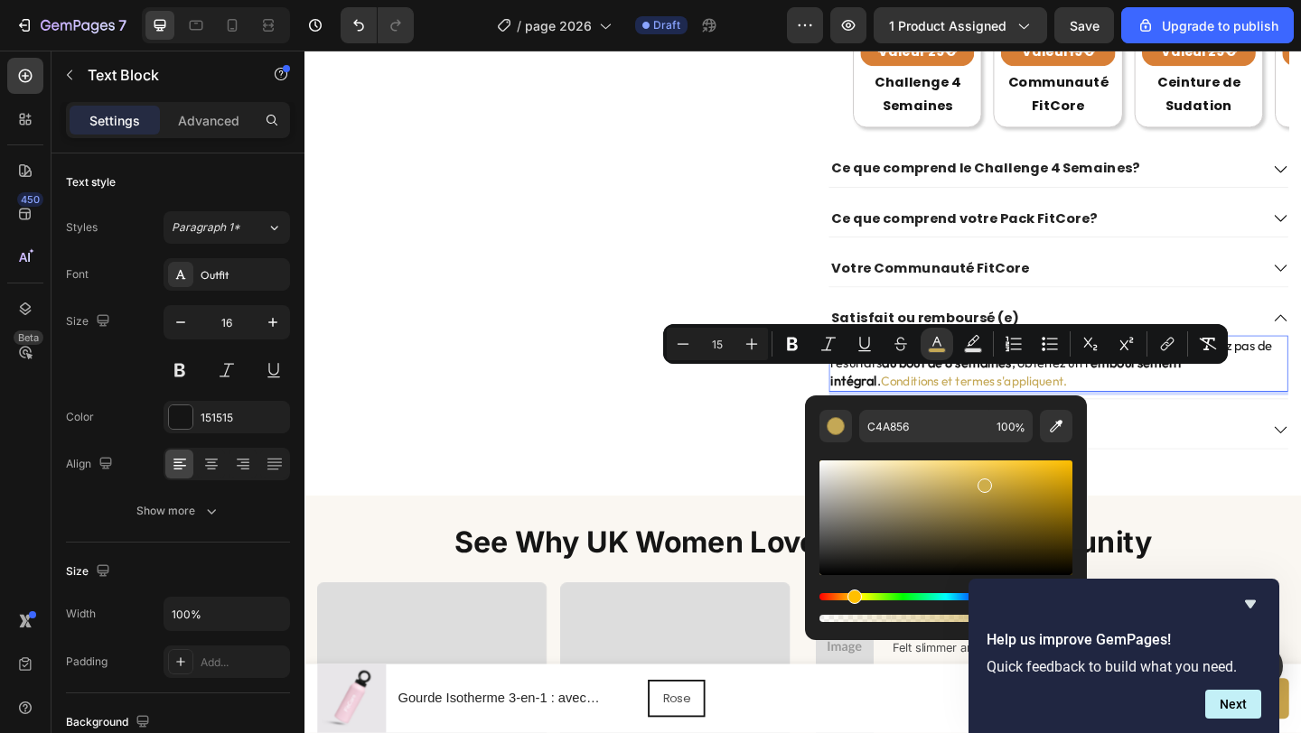
type input "CEAD4A"
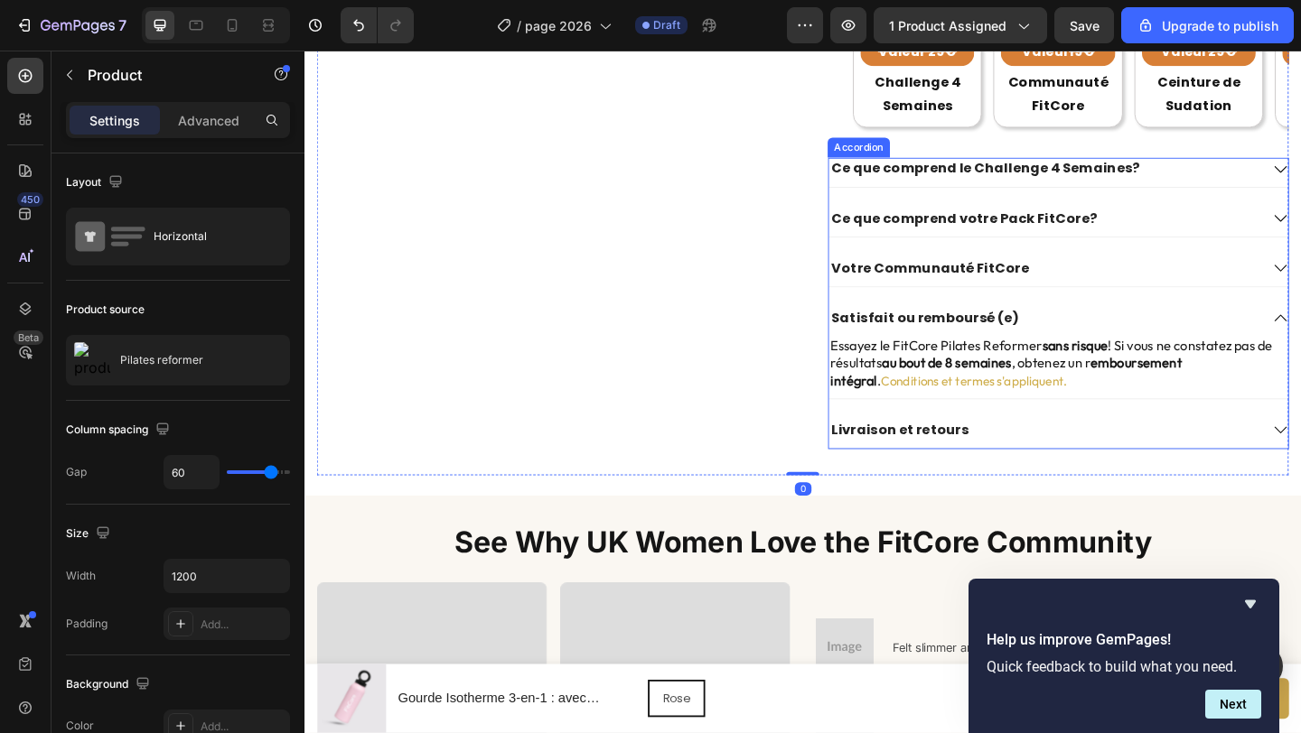
click at [1216, 330] on div "Satisfait ou remboursé (e)" at bounding box center [1108, 342] width 469 height 24
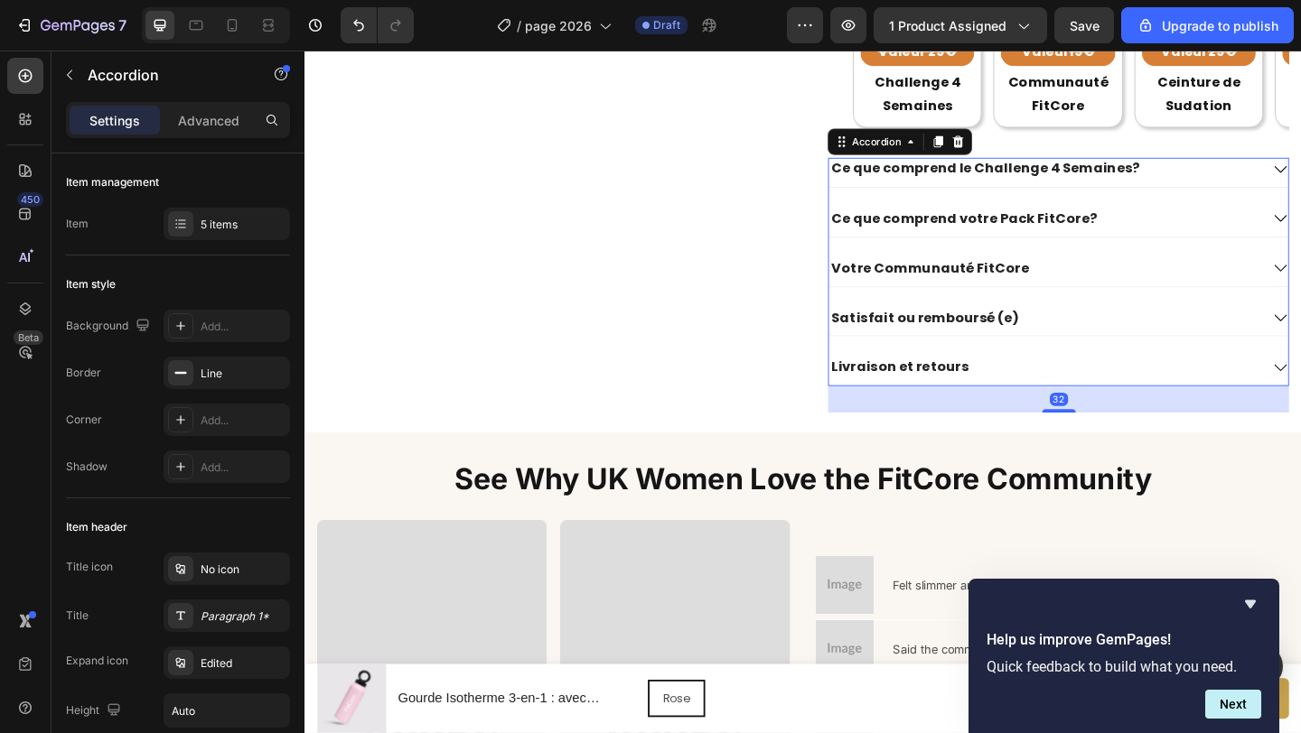
click at [1152, 281] on div "Votre Communauté FitCore" at bounding box center [1108, 287] width 469 height 24
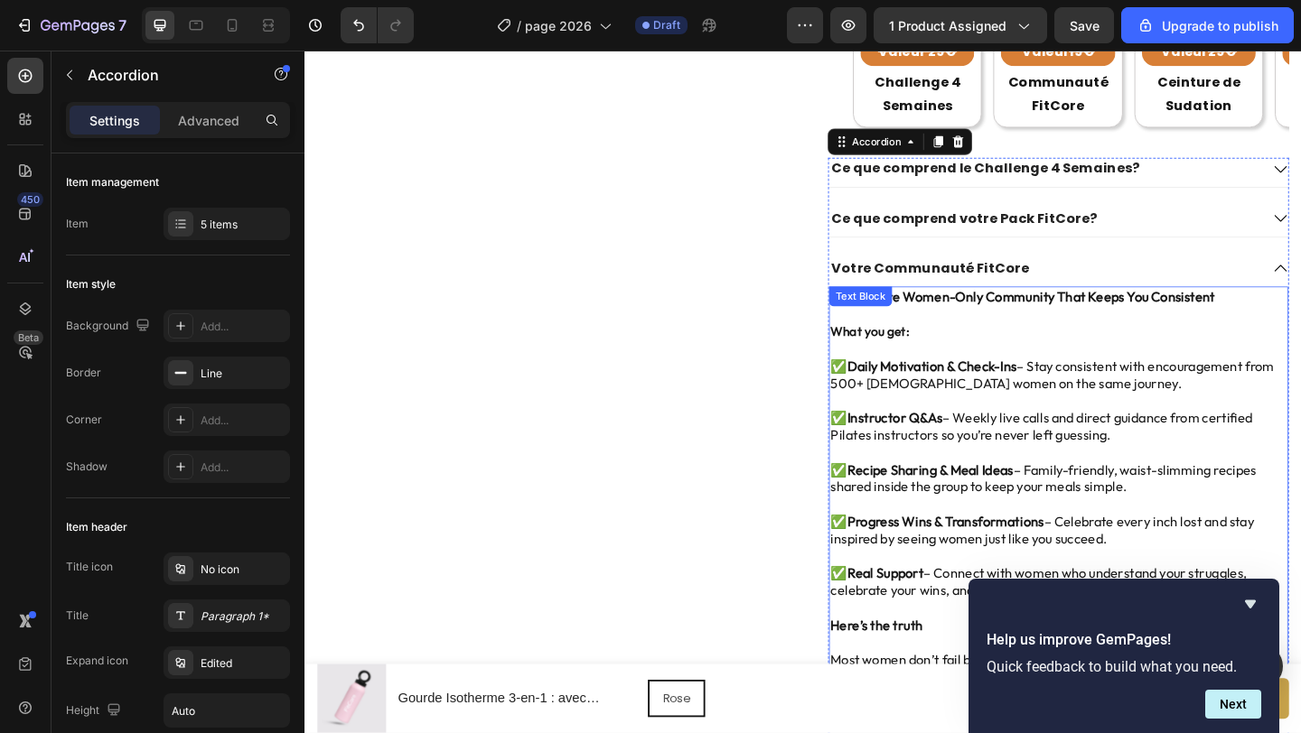
click at [994, 443] on strong "Instructor Q&As" at bounding box center [946, 450] width 104 height 18
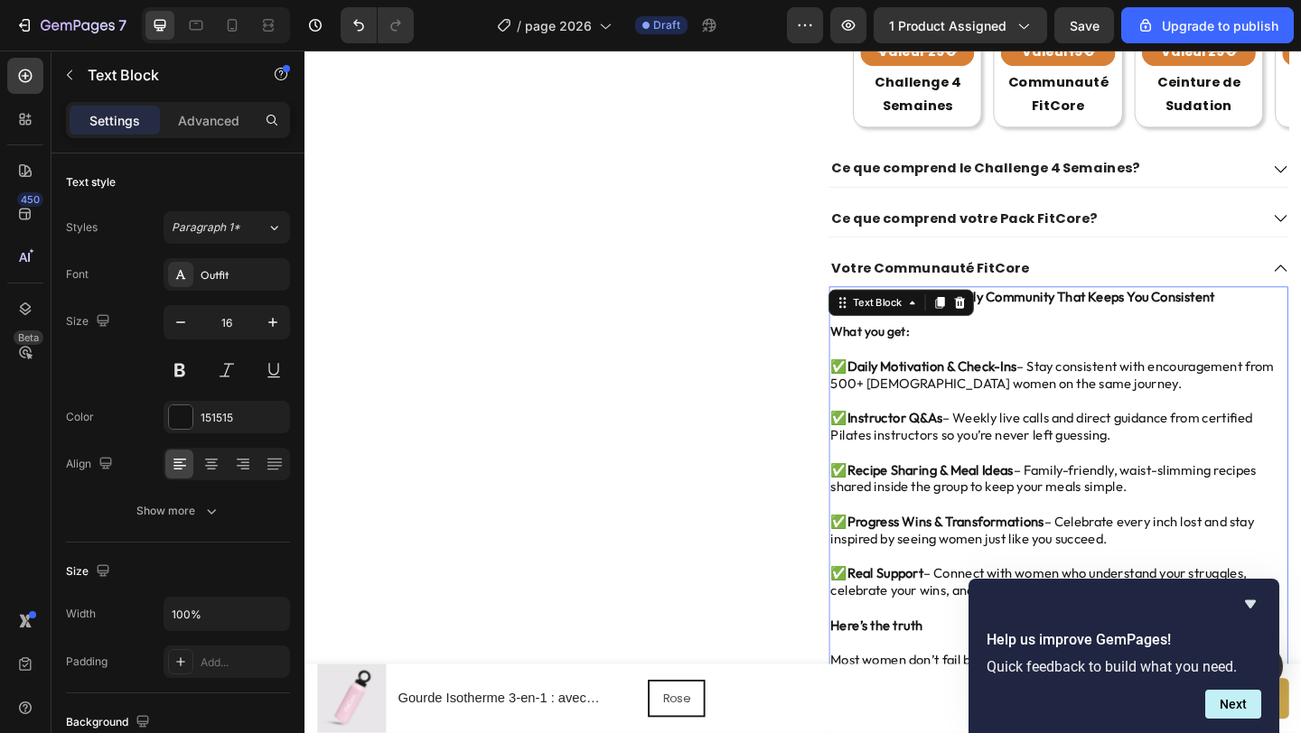
click at [993, 448] on strong "Instructor Q&As" at bounding box center [946, 450] width 104 height 18
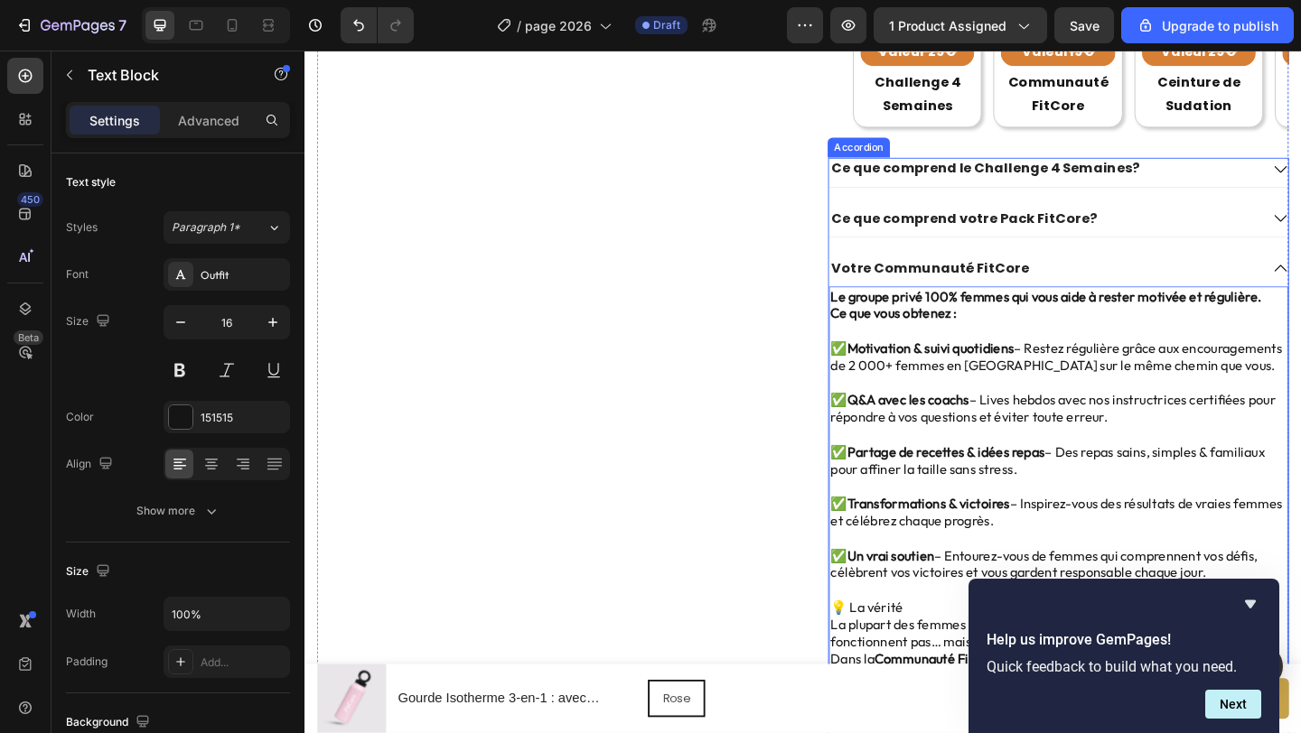
click at [1215, 284] on div "Votre Communauté FitCore" at bounding box center [1108, 287] width 469 height 24
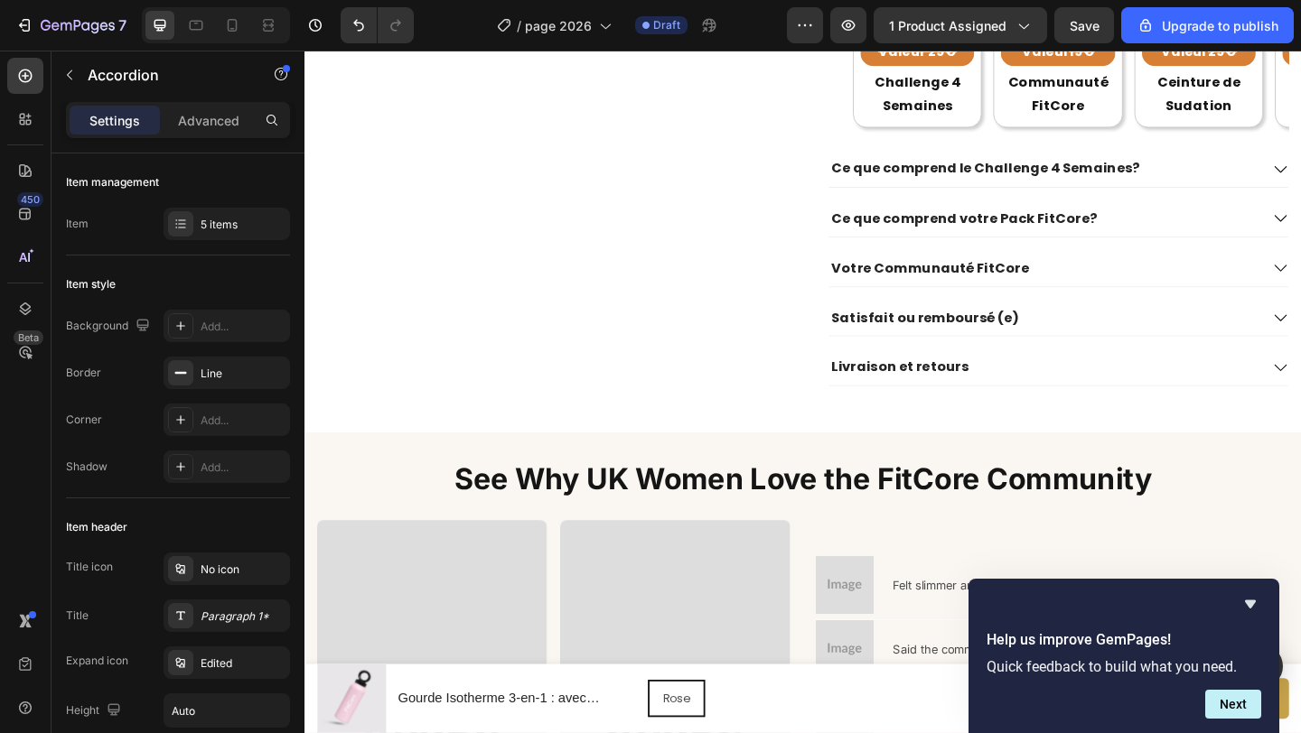
click at [1190, 235] on div "Ce que comprend votre Pack FitCore?" at bounding box center [1108, 233] width 469 height 24
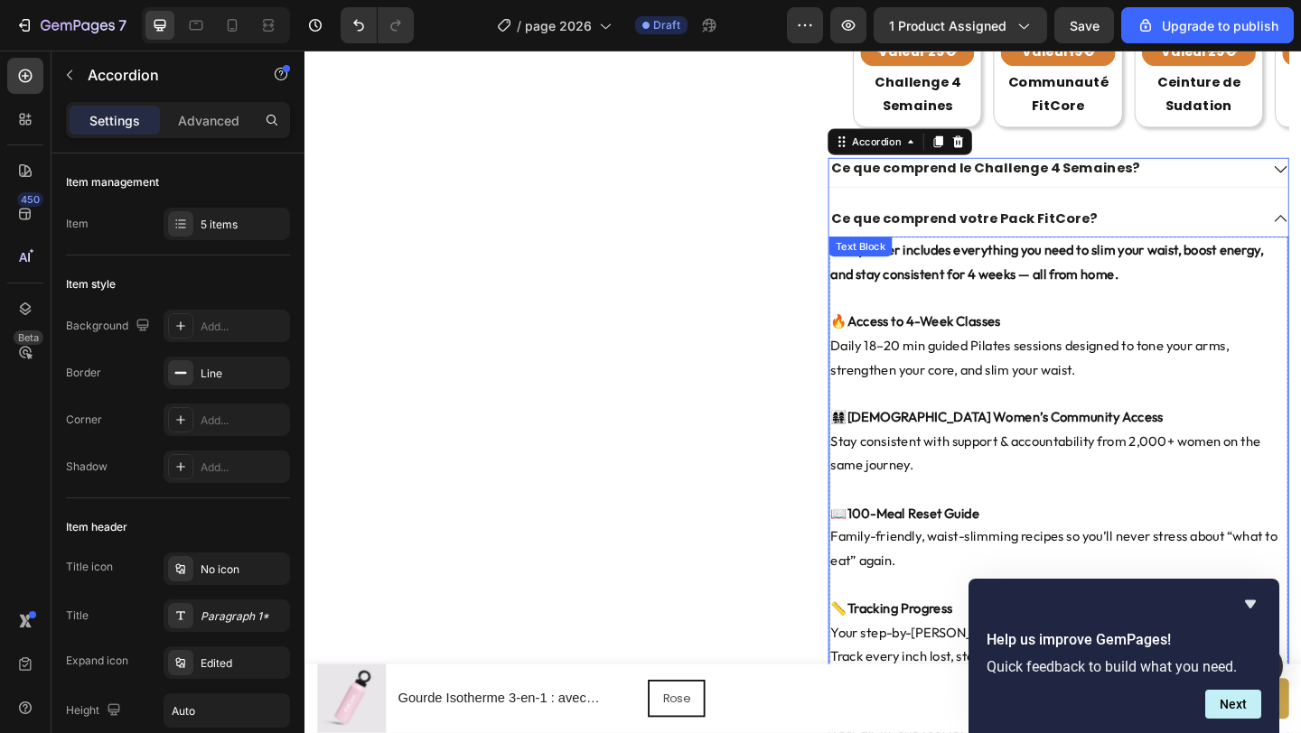
click at [1063, 342] on p "🔥 Access to 4-Week Classes Daily 18–20 min guided Pilates sessions designed to …" at bounding box center [1124, 371] width 496 height 78
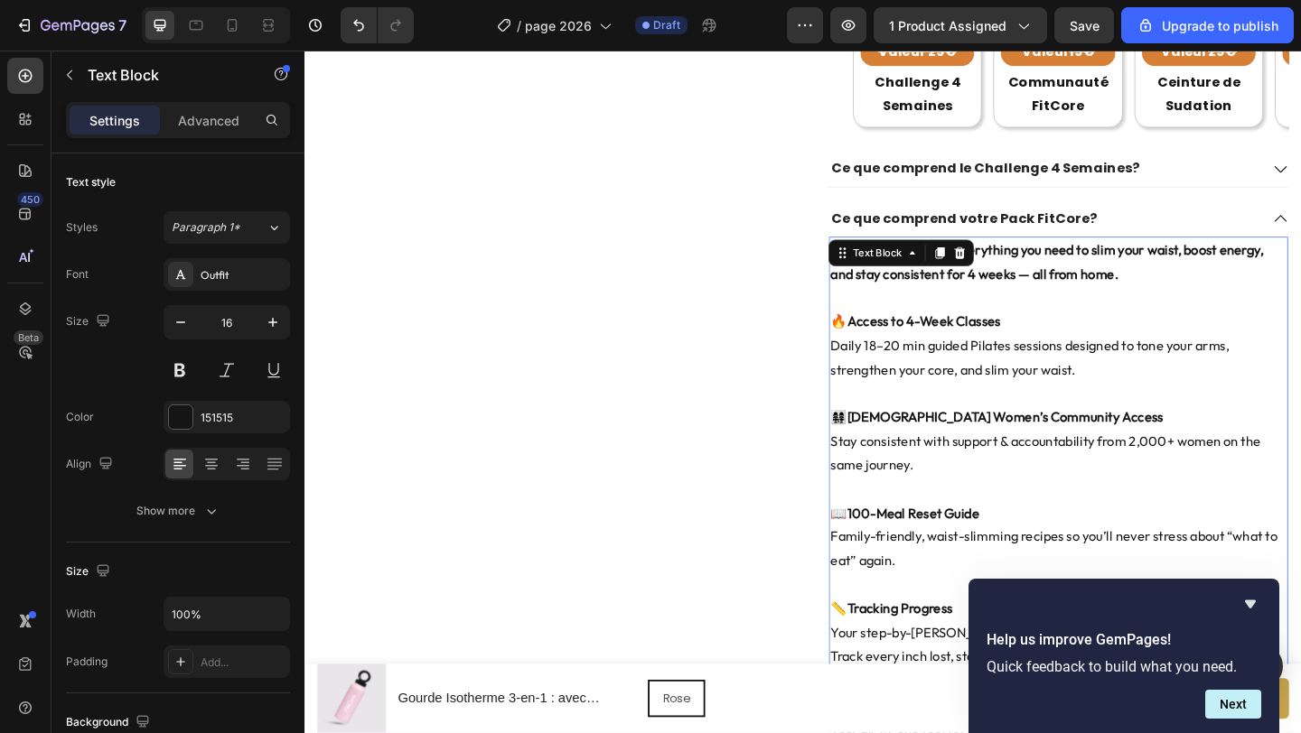
click at [1050, 358] on p "🔥 Access to 4-Week Classes Daily 18–20 min guided Pilates sessions designed to …" at bounding box center [1124, 371] width 496 height 78
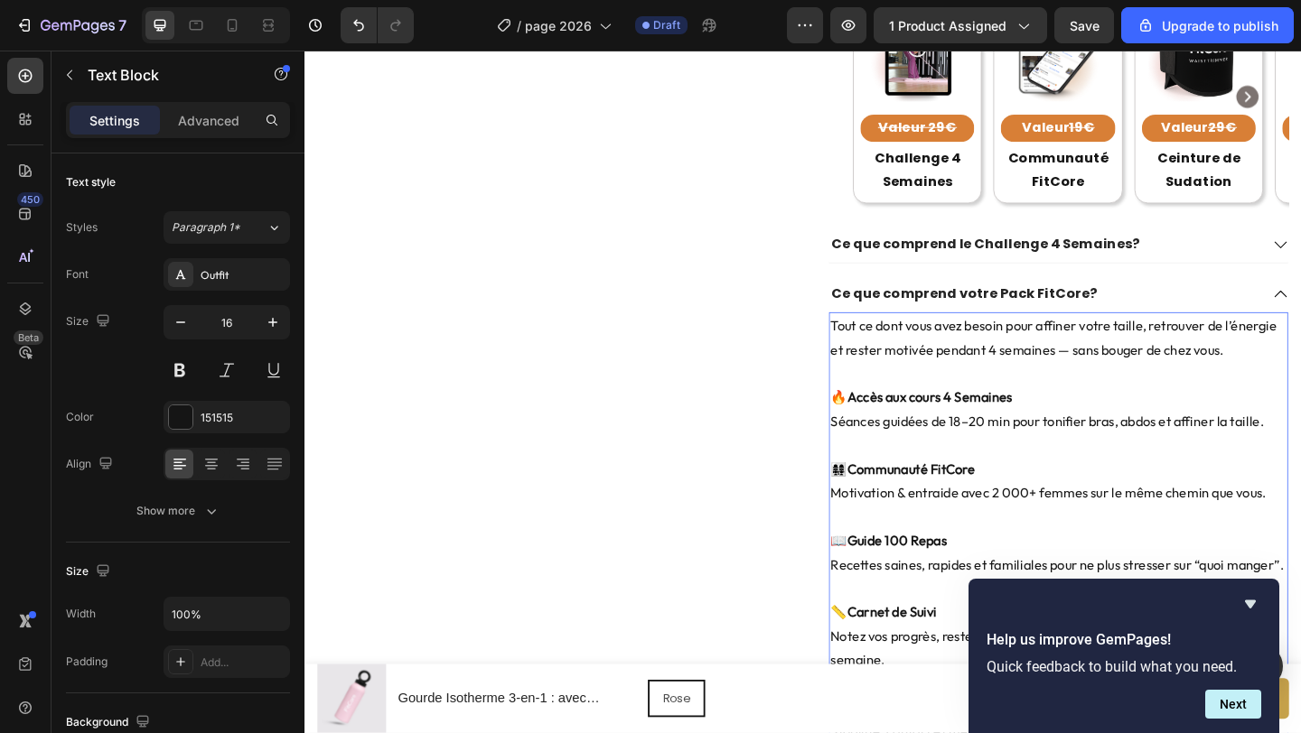
scroll to position [990, 0]
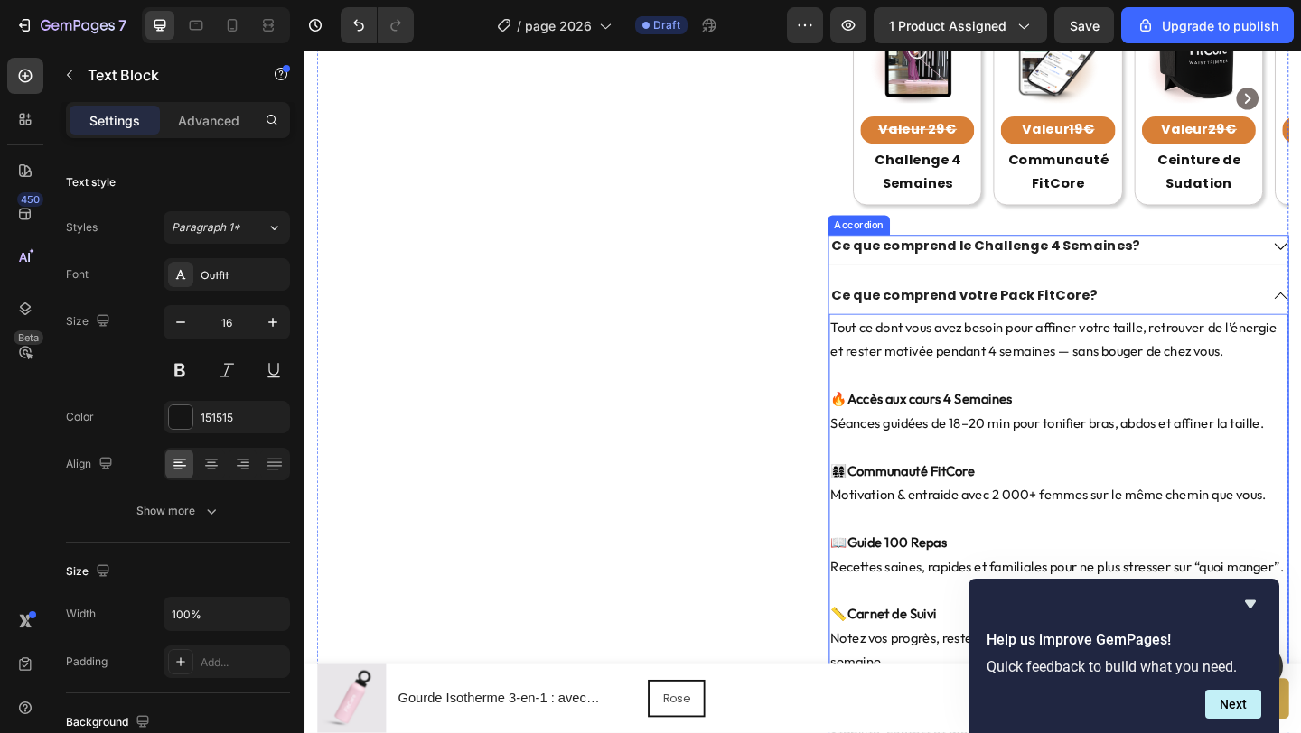
click at [1190, 316] on div "Ce que comprend votre Pack FitCore?" at bounding box center [1108, 317] width 469 height 24
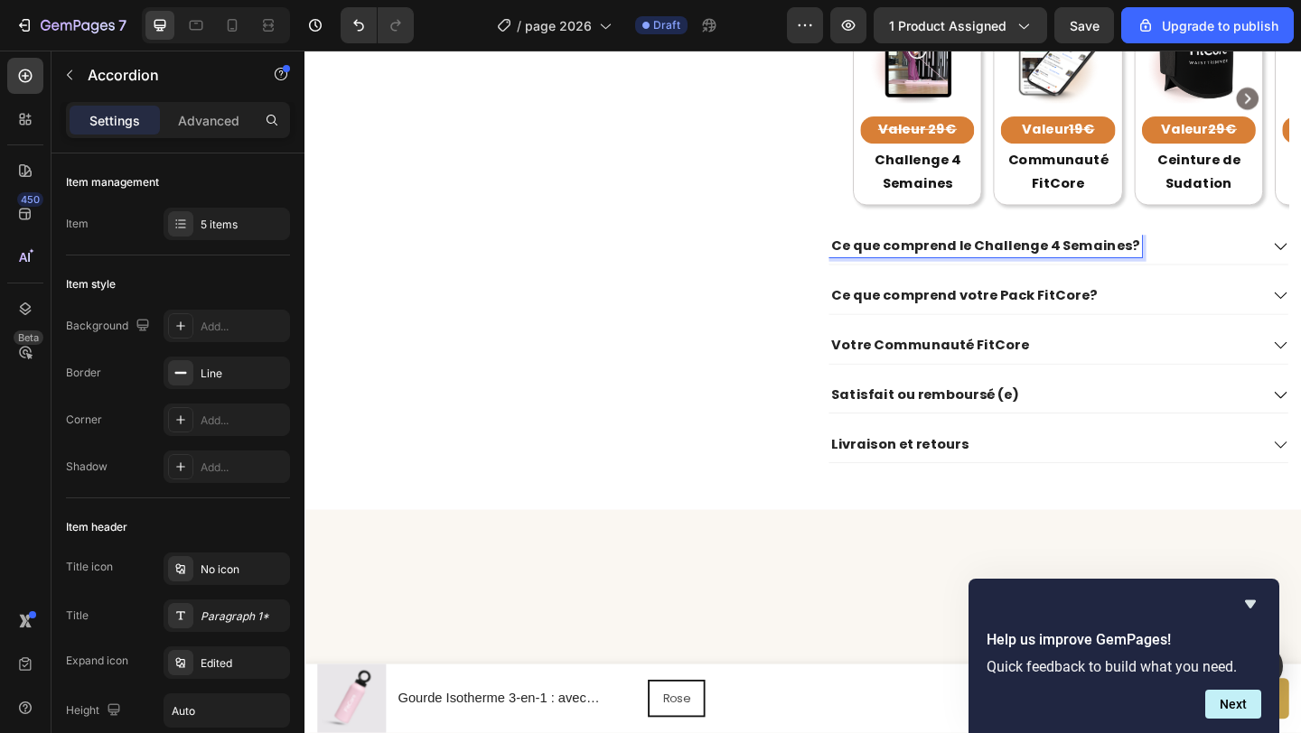
click at [1217, 263] on div "Ce que comprend le Challenge 4 Semaines?" at bounding box center [1108, 263] width 469 height 24
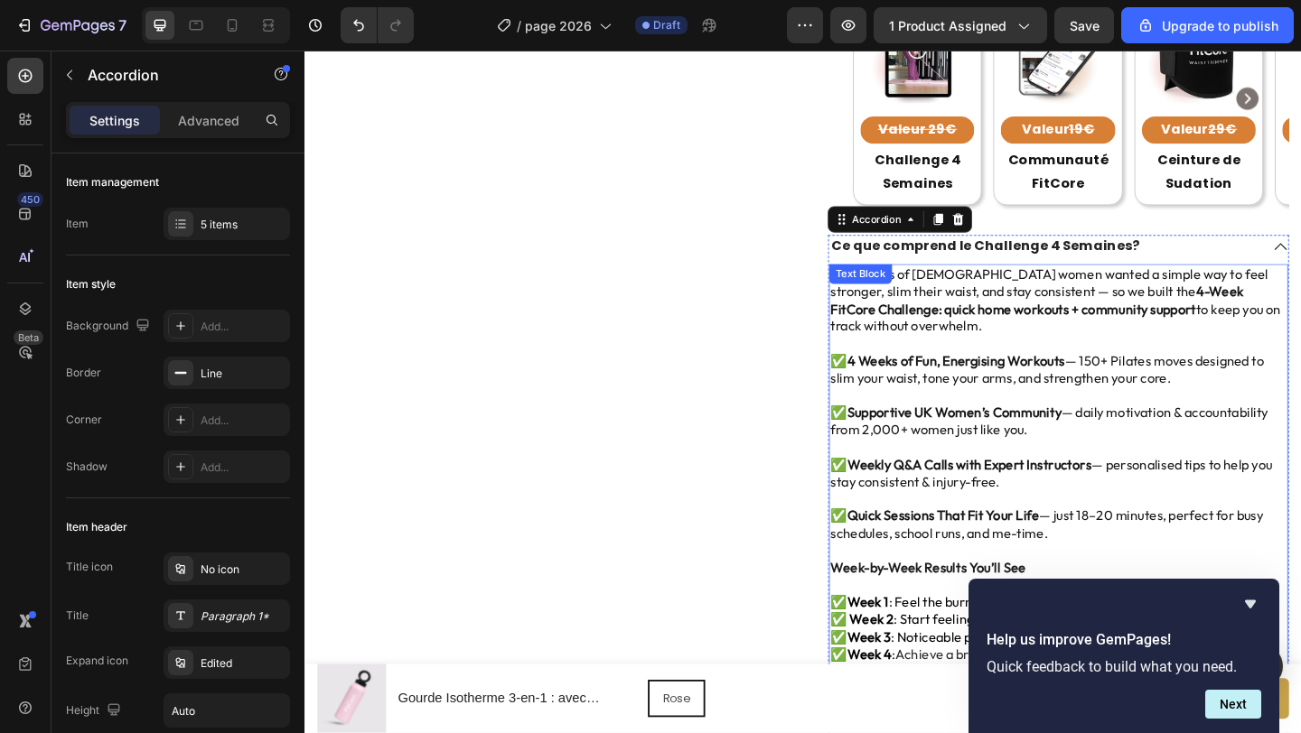
click at [1041, 359] on p at bounding box center [1124, 368] width 496 height 19
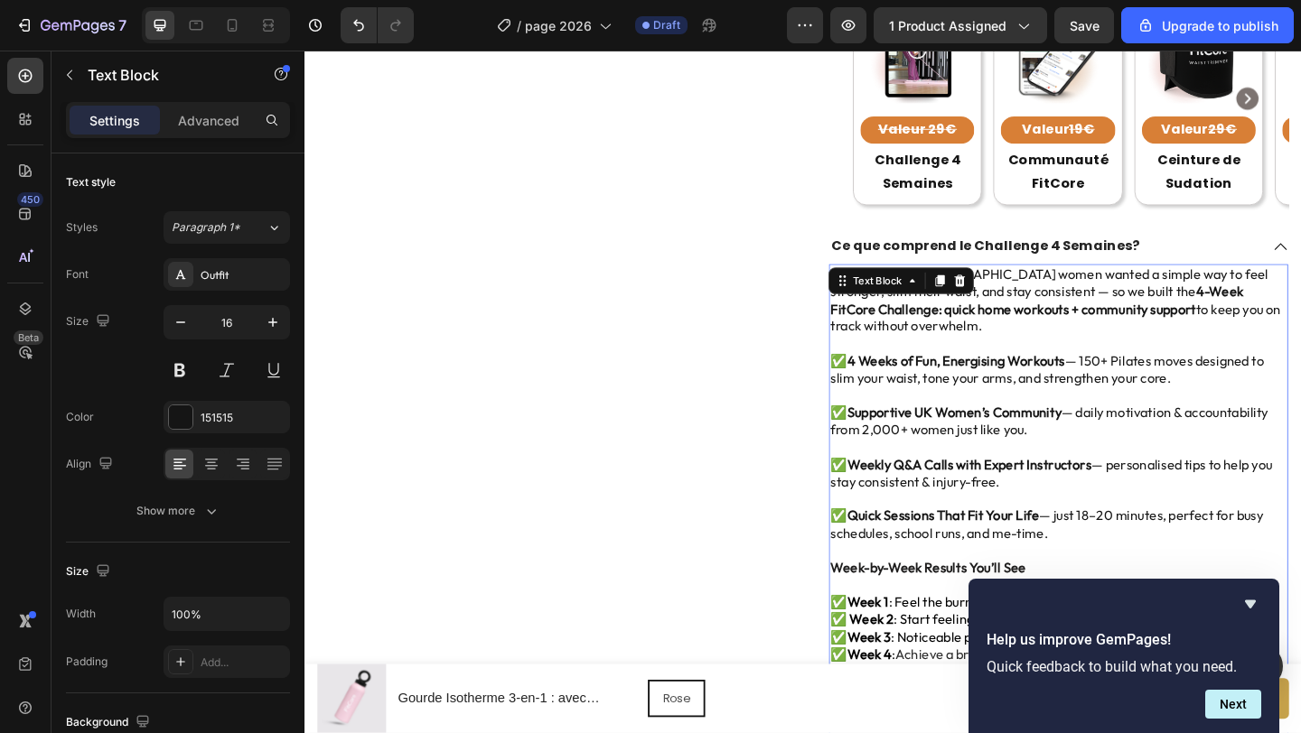
click at [1044, 359] on p "Rich Text Editor. Editing area: main" at bounding box center [1124, 368] width 496 height 19
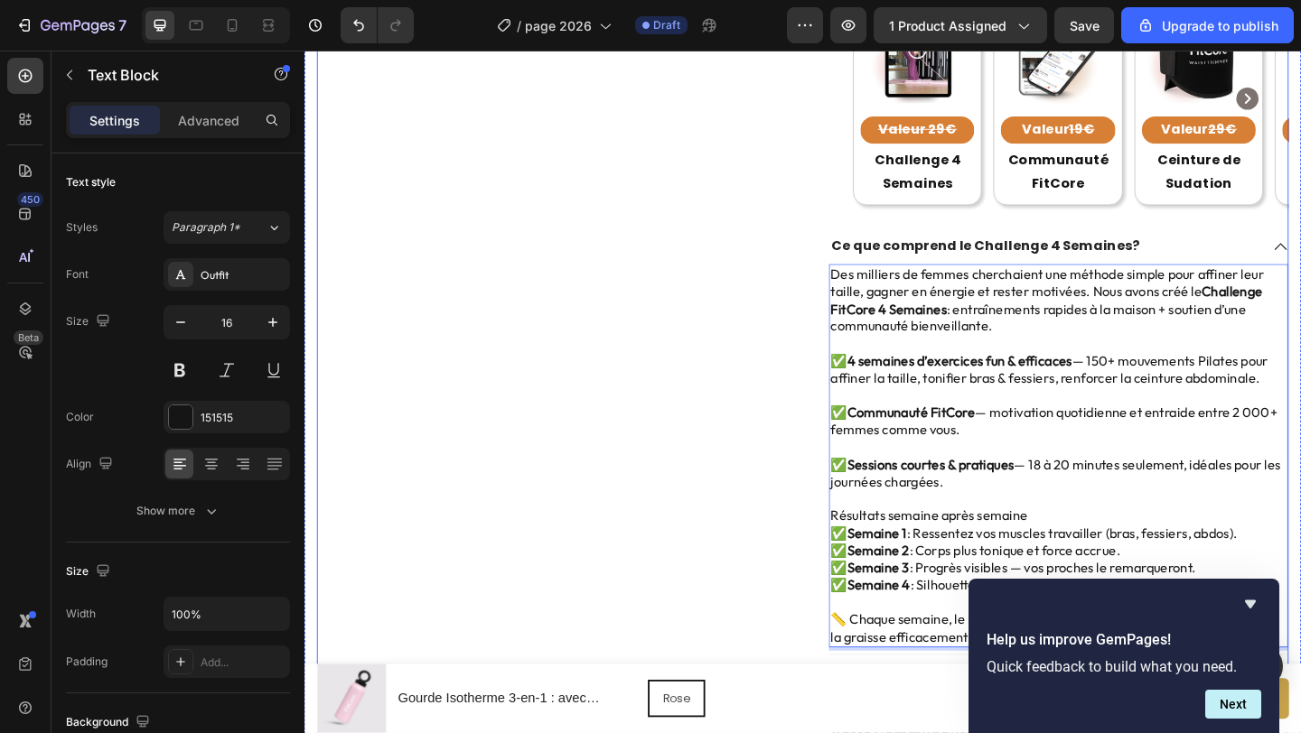
click at [770, 352] on div "Product Images" at bounding box center [568, 36] width 501 height 1834
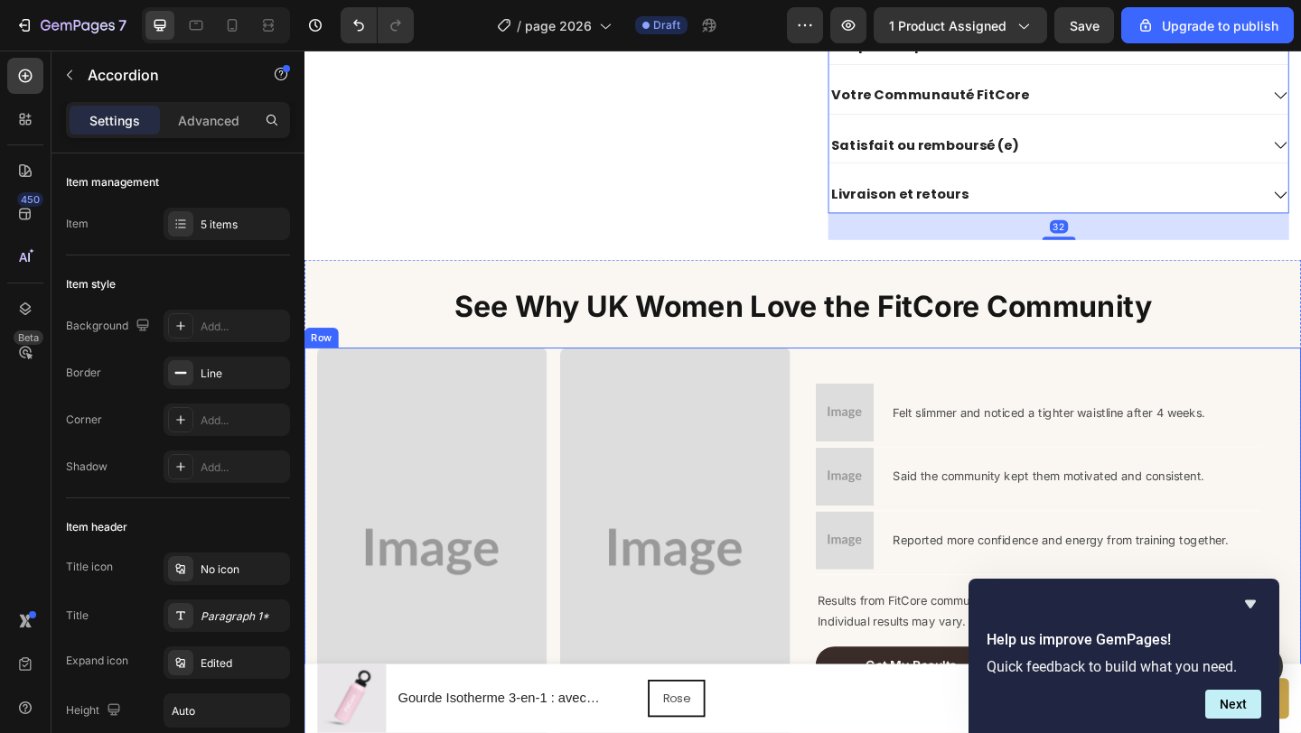
scroll to position [1354, 0]
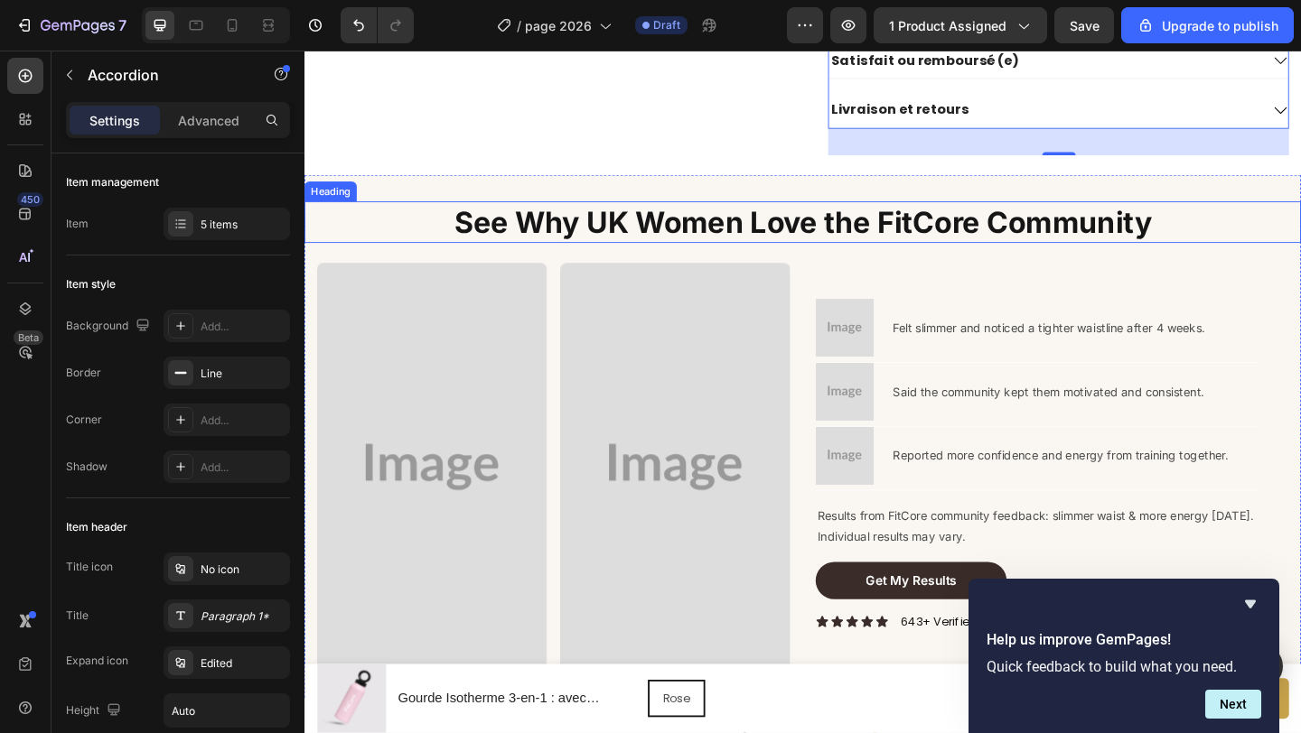
click at [822, 237] on h2 "See Why UK Women Love the FitCore Community" at bounding box center [846, 237] width 1084 height 45
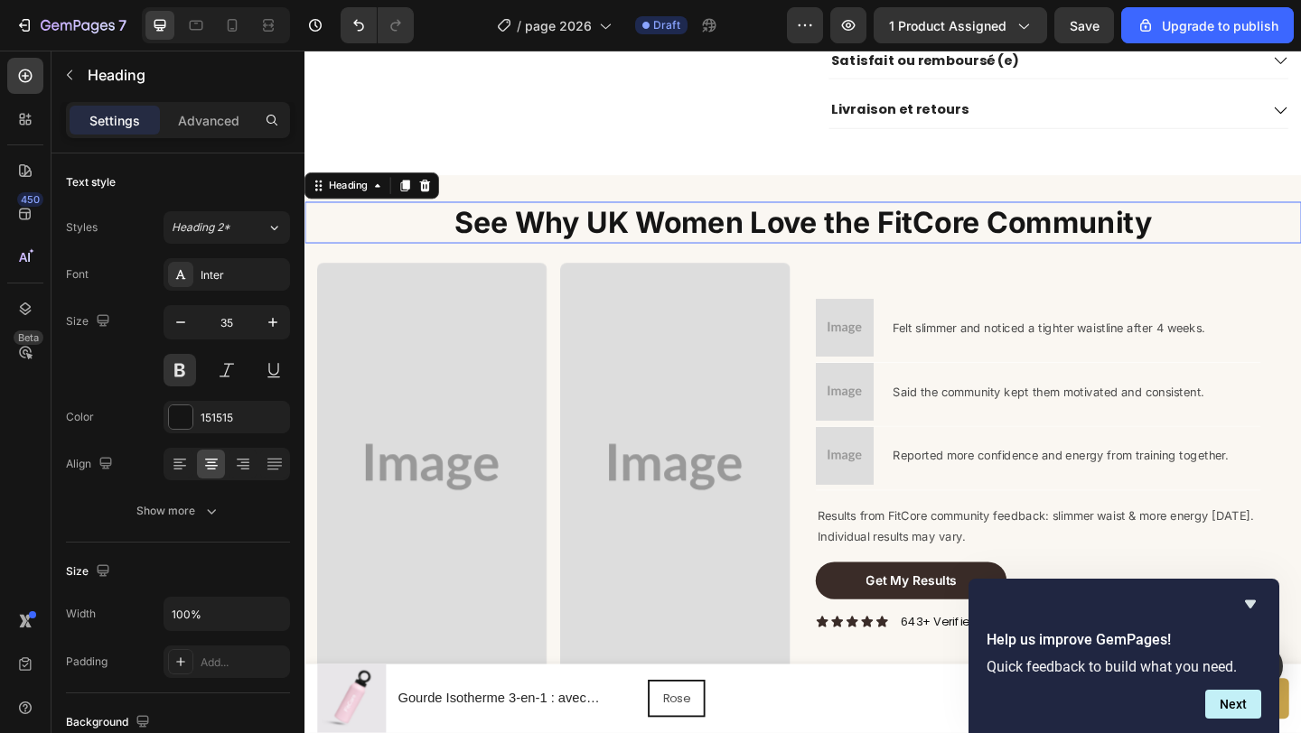
click at [822, 237] on h2 "See Why UK Women Love the FitCore Community" at bounding box center [846, 237] width 1084 height 45
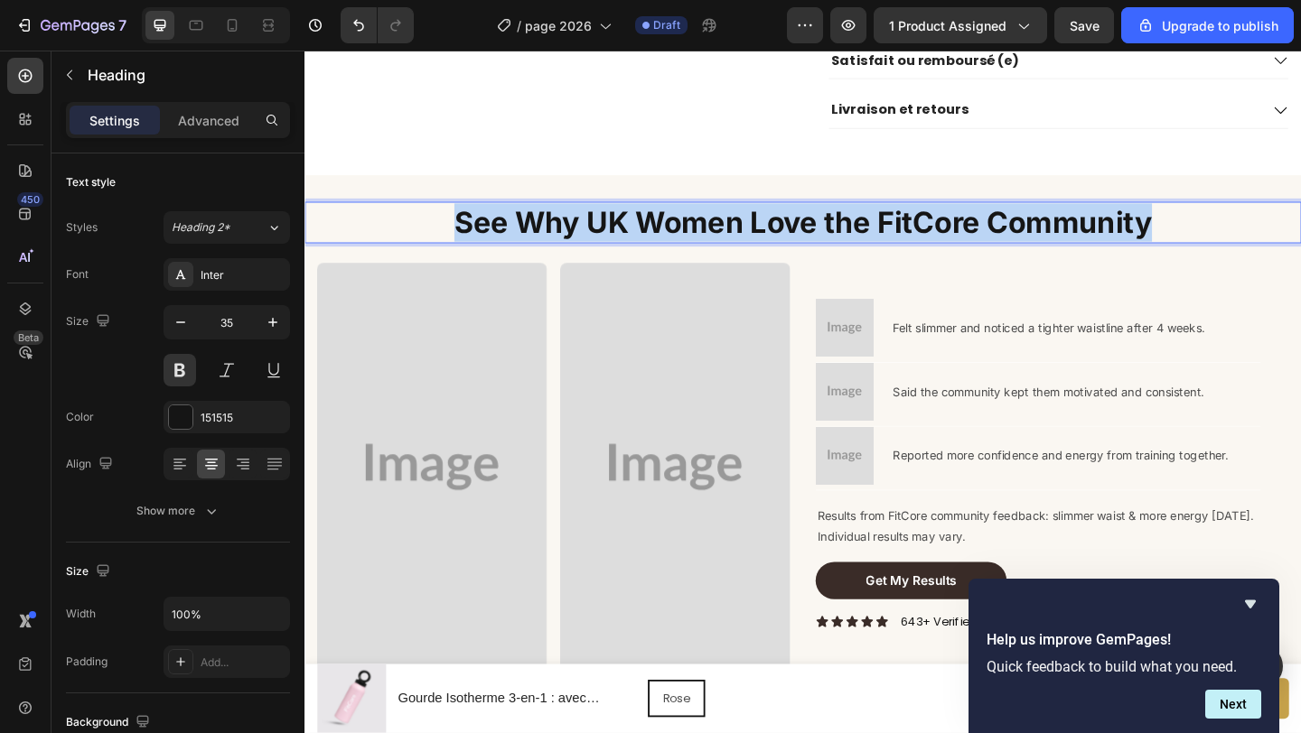
click at [822, 237] on p "See Why UK Women Love the FitCore Community" at bounding box center [846, 238] width 1080 height 42
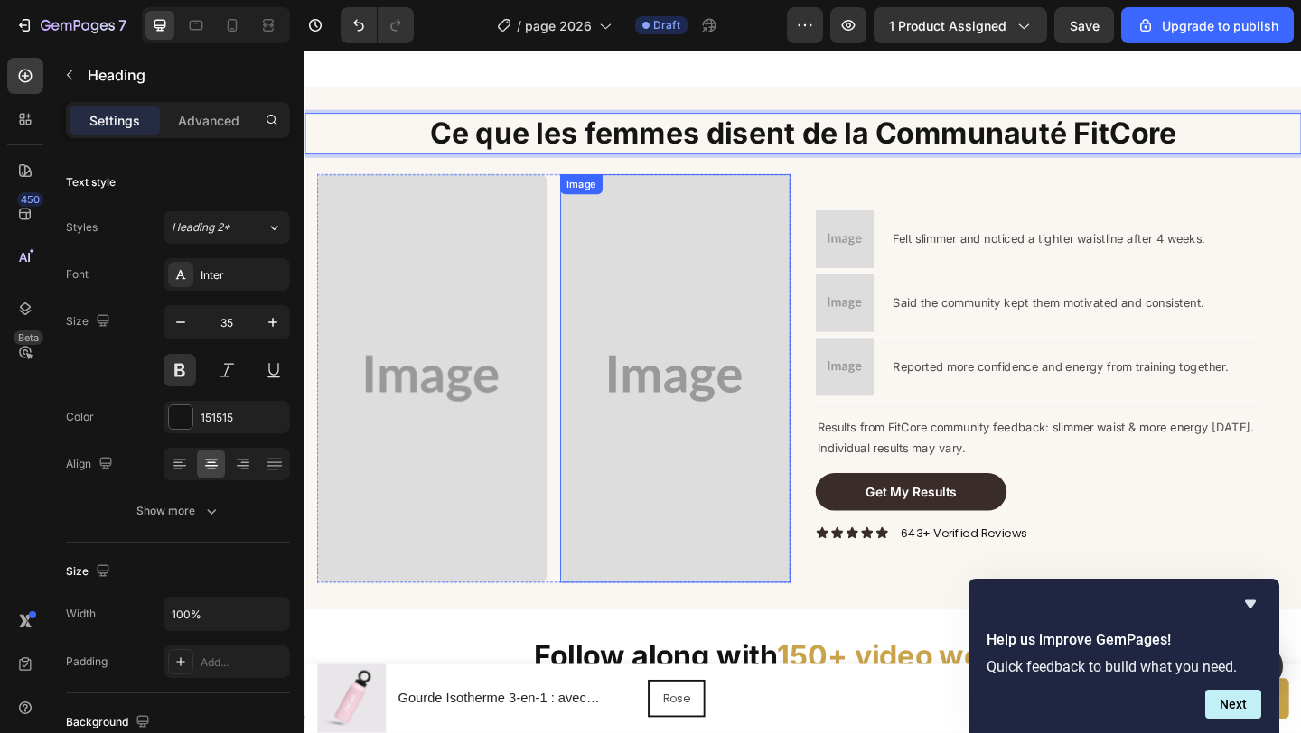
scroll to position [1468, 0]
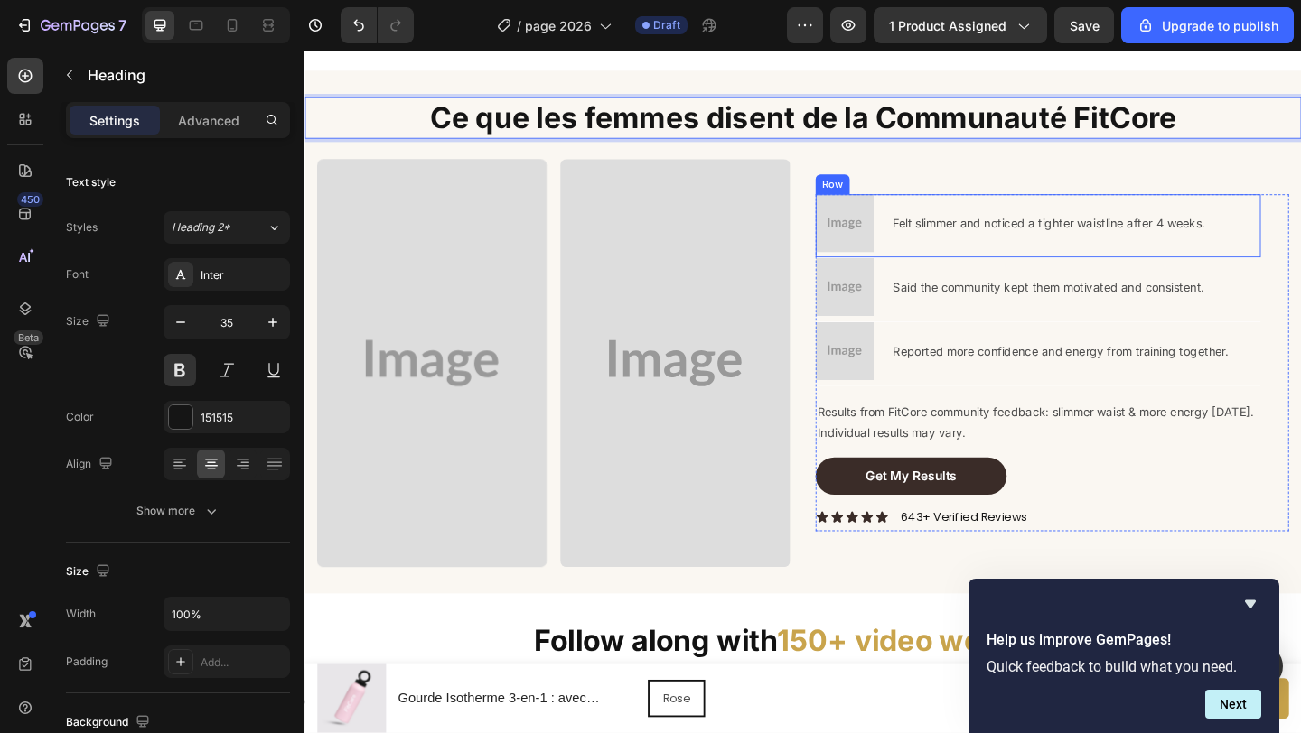
click at [1035, 235] on p "Felt slimmer and noticed a tighter waistline after 4 weeks." at bounding box center [1143, 238] width 398 height 23
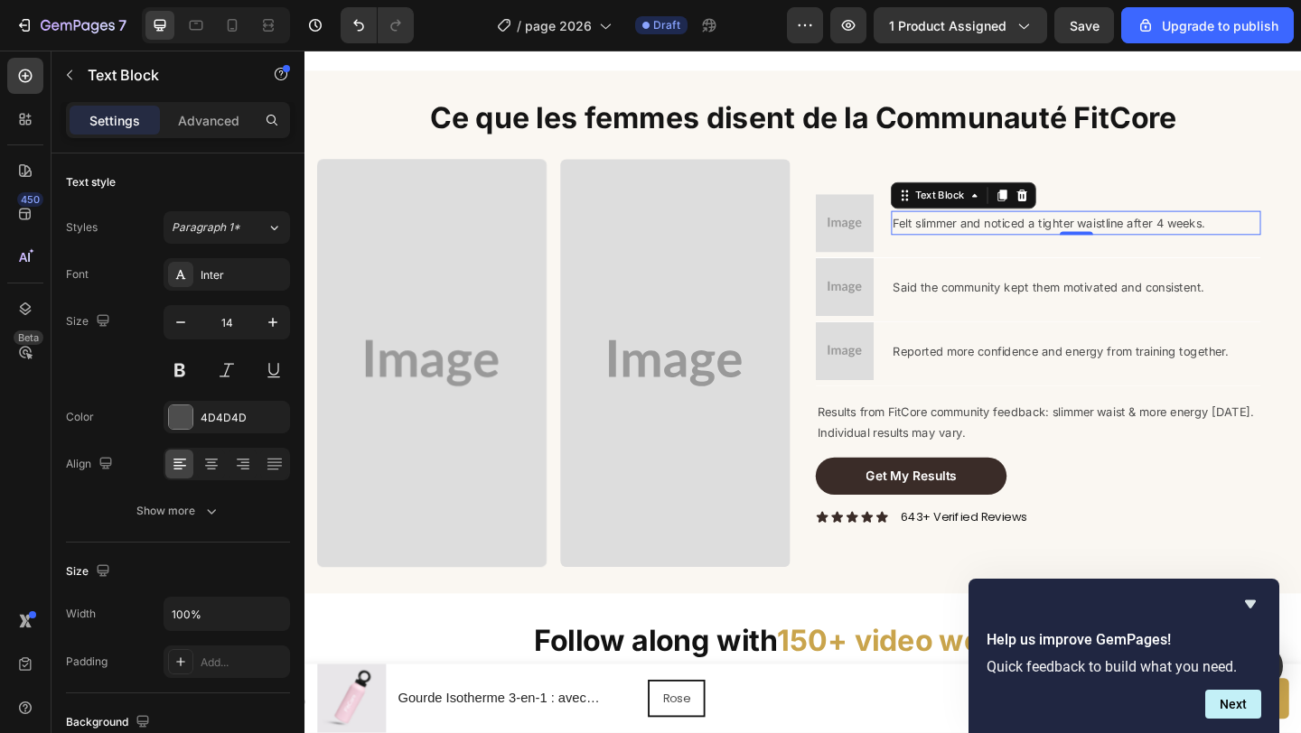
click at [1035, 235] on p "Felt slimmer and noticed a tighter waistline after 4 weeks." at bounding box center [1143, 238] width 398 height 23
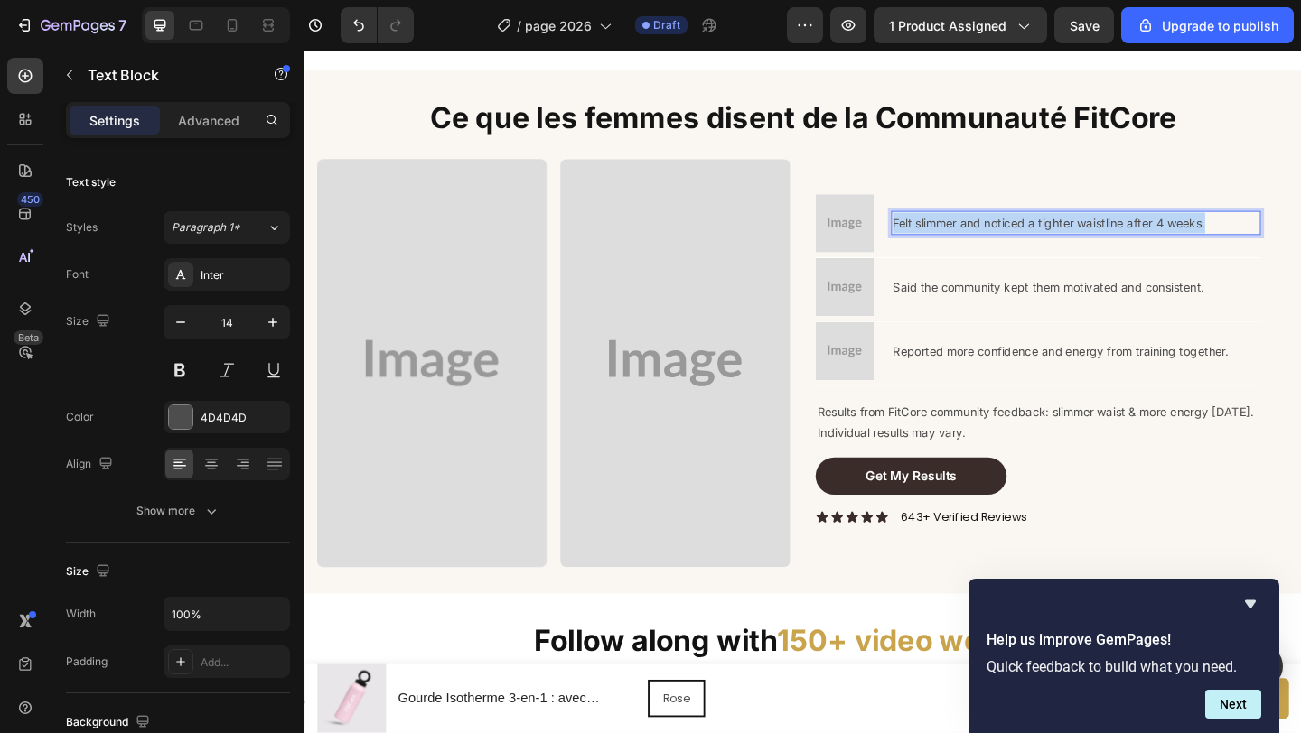
click at [1035, 235] on p "Felt slimmer and noticed a tighter waistline after 4 weeks." at bounding box center [1143, 238] width 398 height 23
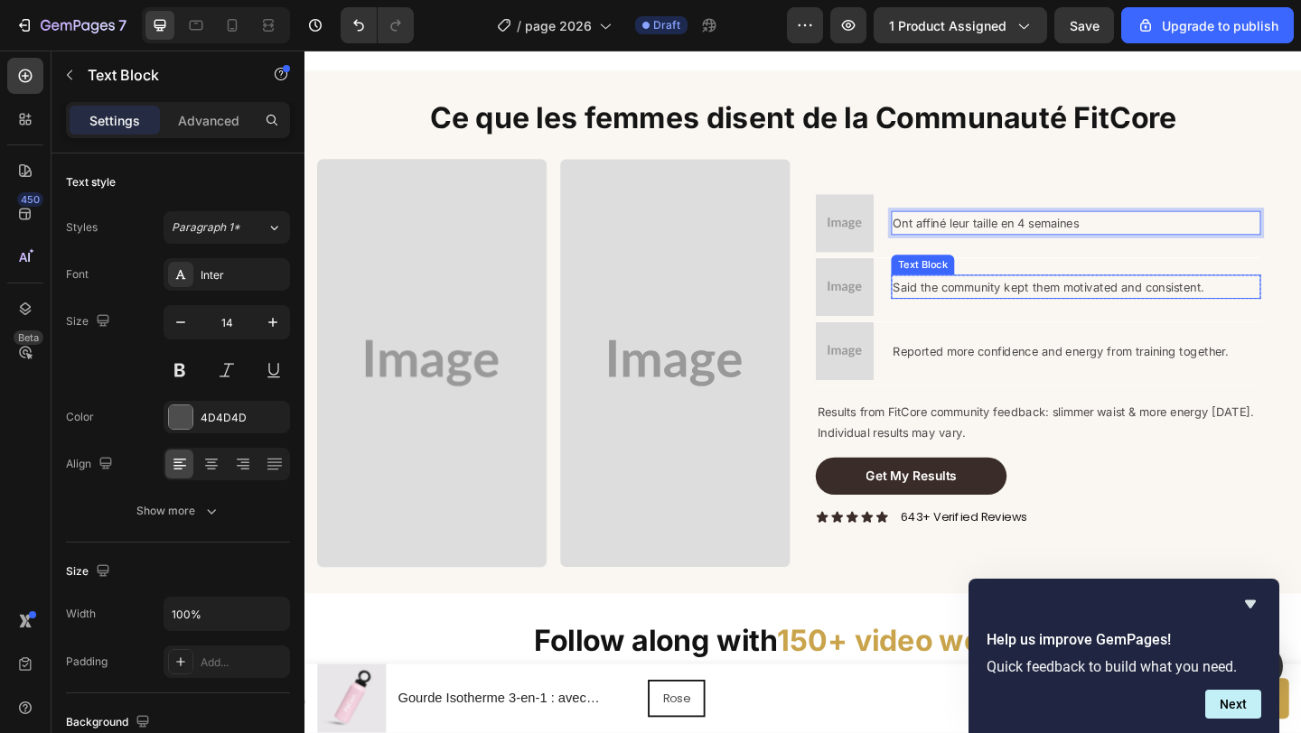
click at [1039, 303] on p "Said the community kept them motivated and consistent." at bounding box center [1143, 307] width 398 height 23
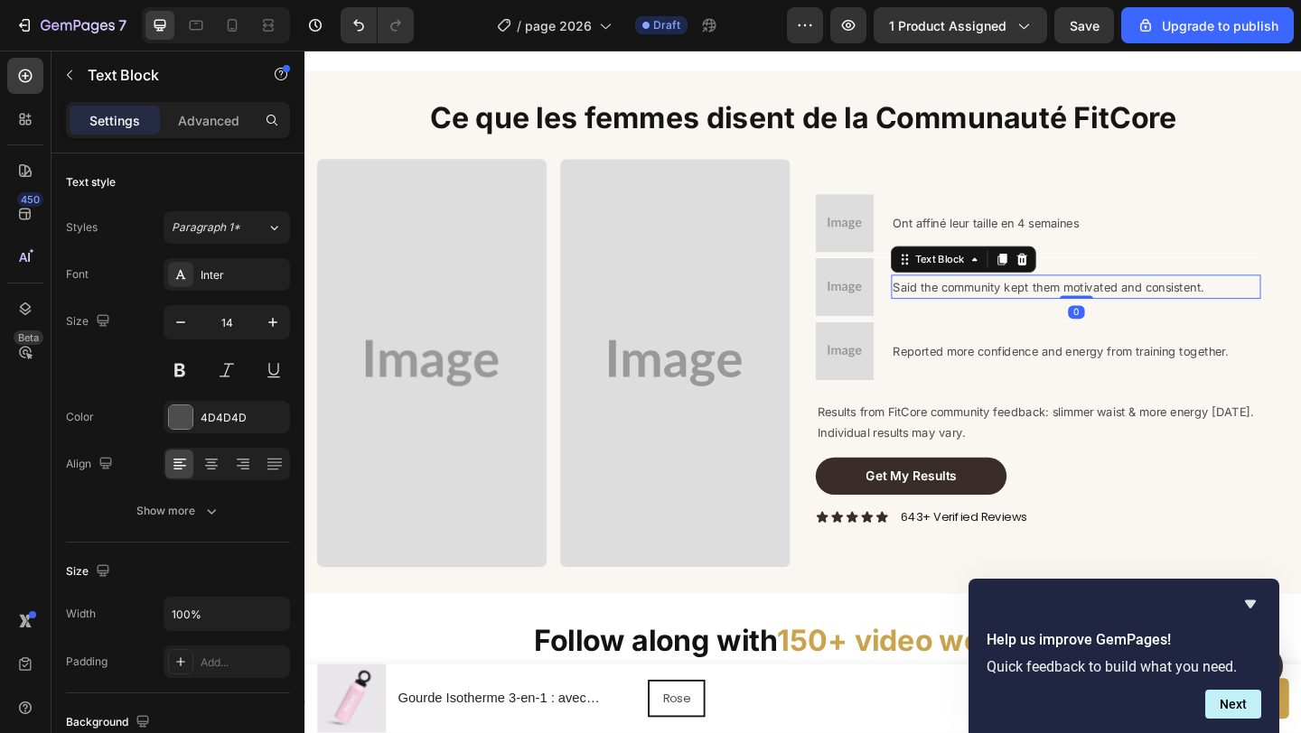
click at [1039, 303] on p "Said the community kept them motivated and consistent." at bounding box center [1143, 307] width 398 height 23
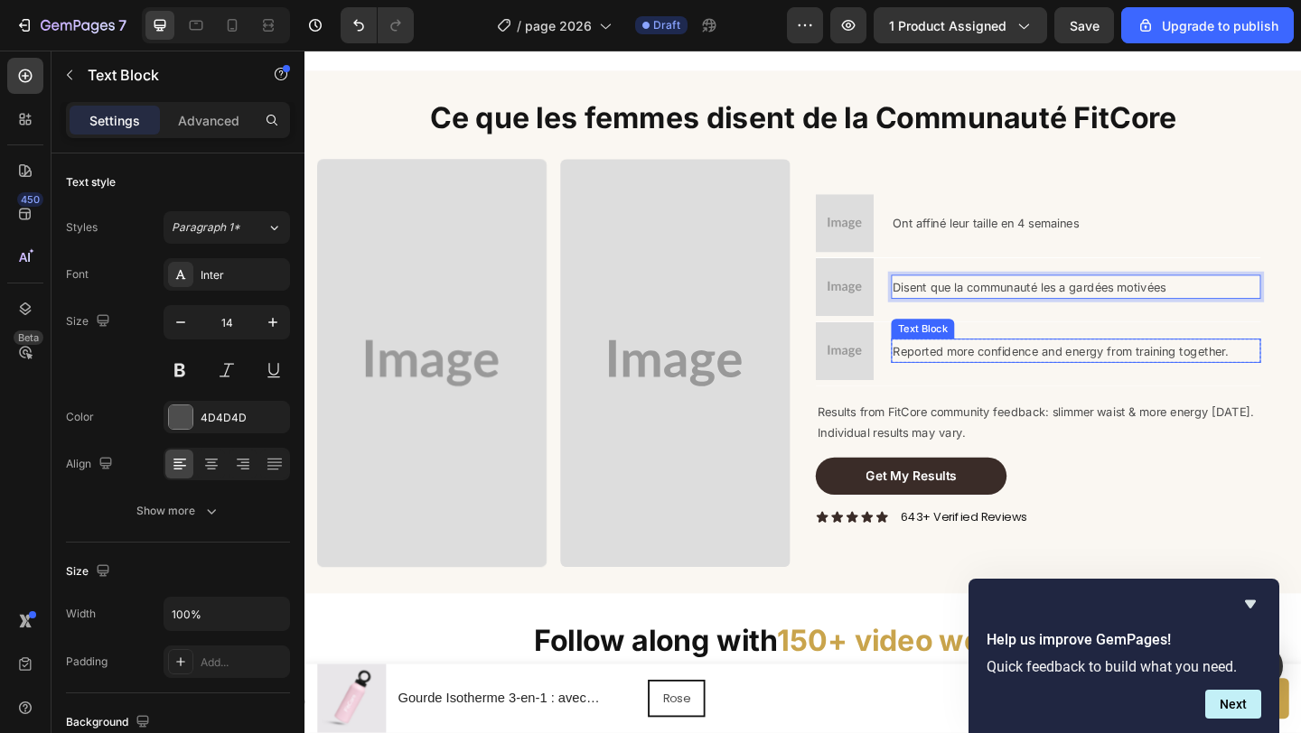
click at [1107, 375] on p "Reported more confidence and energy from training together." at bounding box center [1143, 377] width 398 height 23
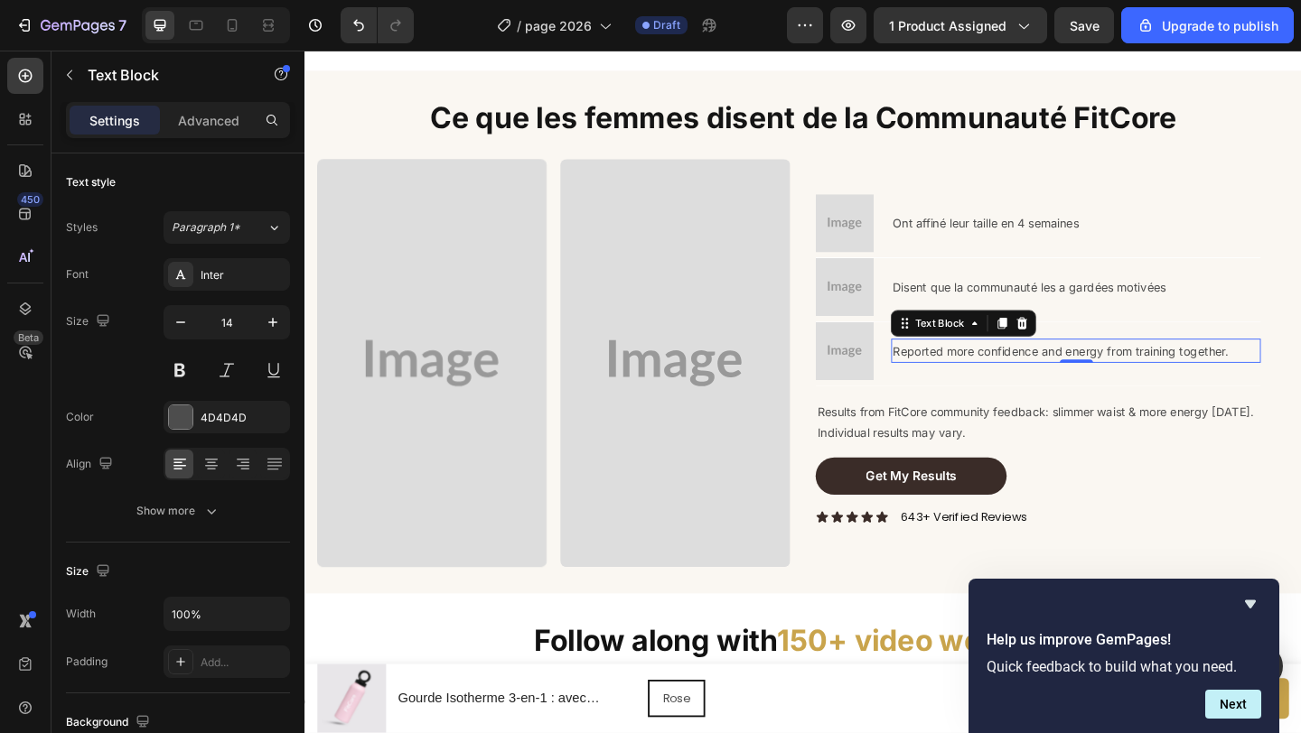
click at [1107, 375] on p "Reported more confidence and energy from training together." at bounding box center [1143, 377] width 398 height 23
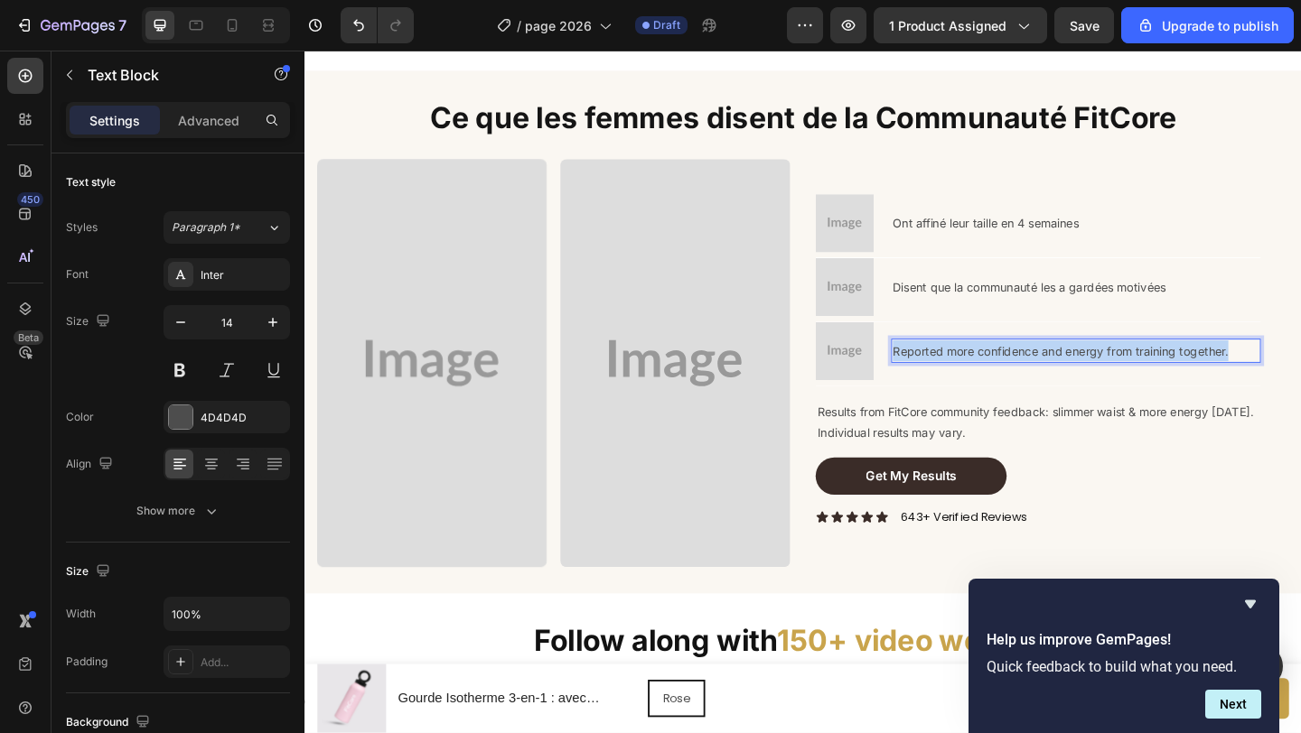
click at [1107, 375] on p "Reported more confidence and energy from training together." at bounding box center [1143, 377] width 398 height 23
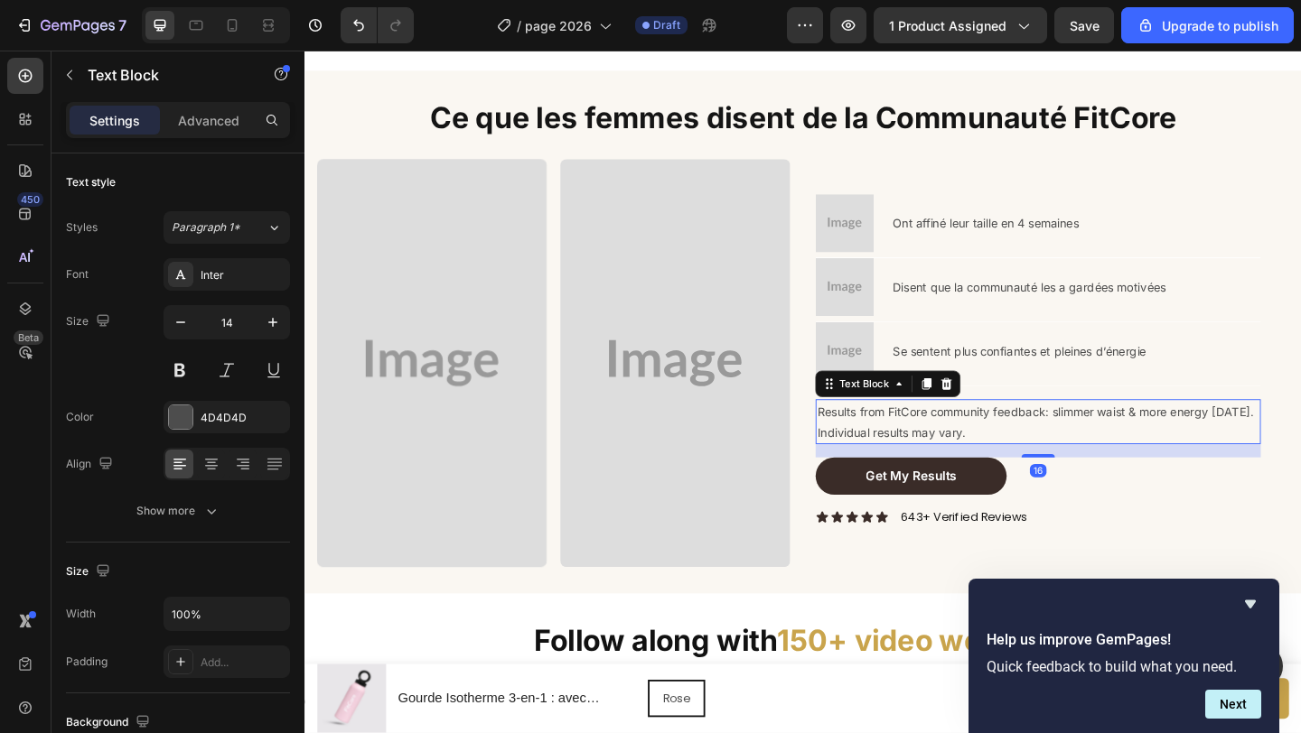
click at [938, 444] on p "Results from FitCore community feedback: slimmer waist & more energy in 4 weeks…" at bounding box center [1102, 454] width 481 height 45
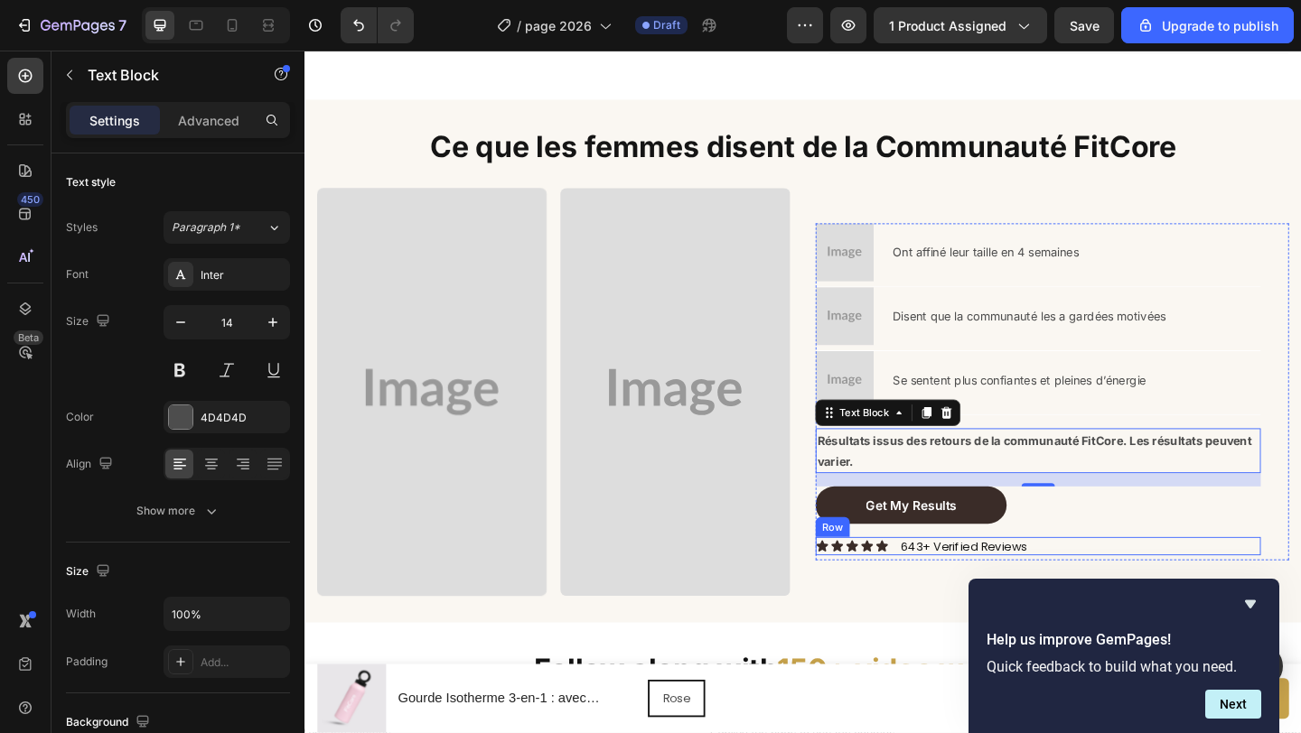
click at [1106, 583] on div "Icon Icon Icon Icon Icon Icon List 643+ Verified Reviews Text Block Row" at bounding box center [1102, 590] width 484 height 20
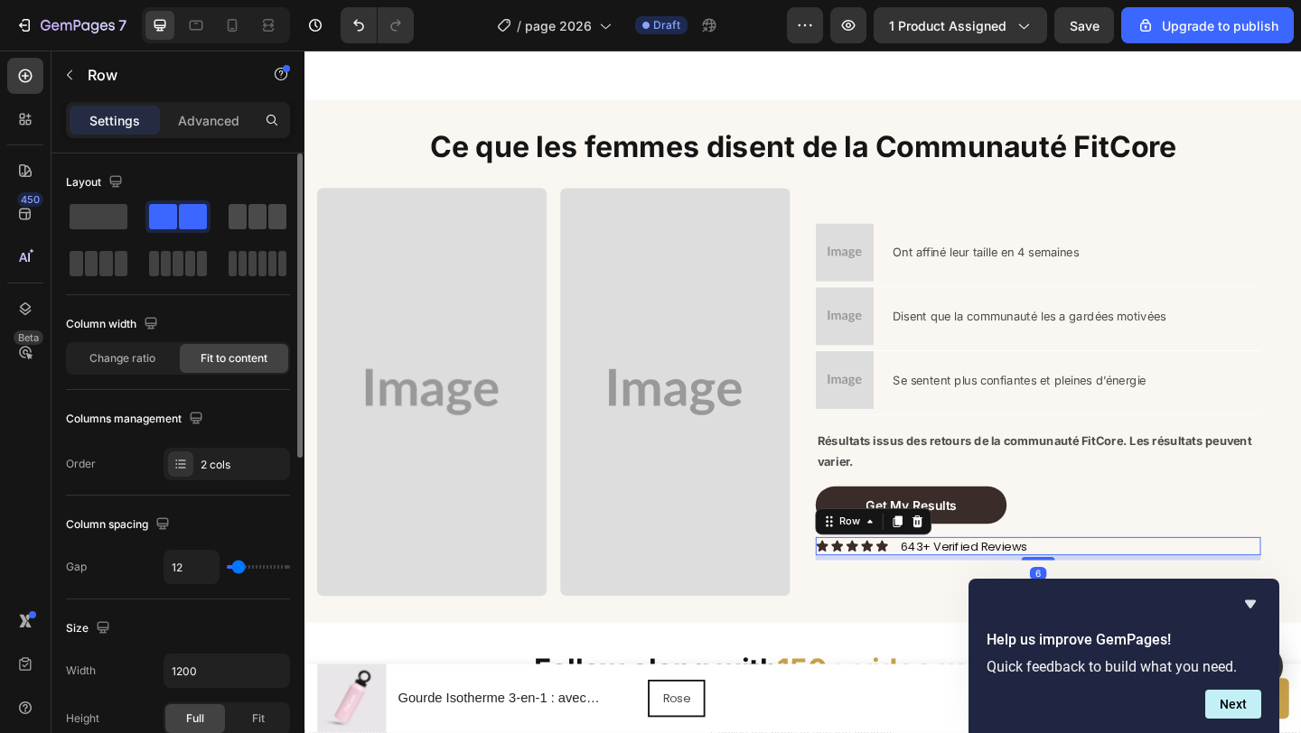
click at [238, 220] on span at bounding box center [238, 216] width 18 height 25
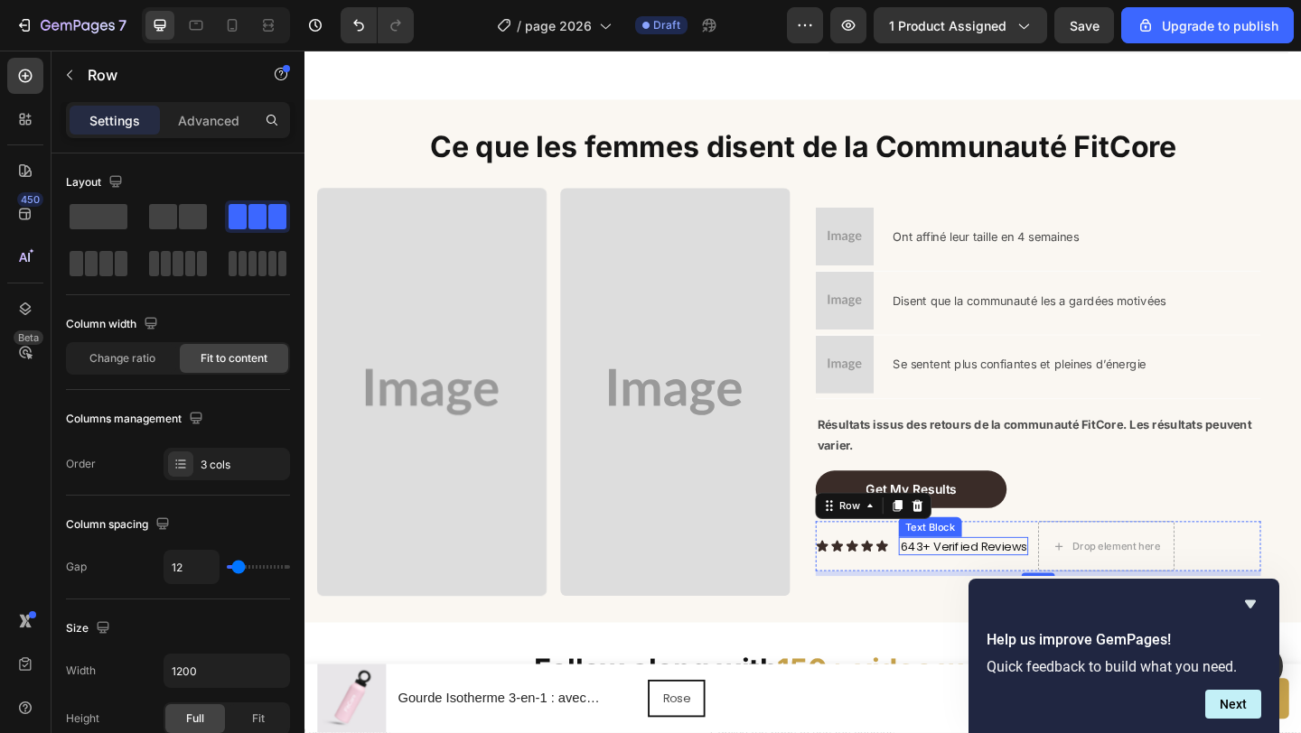
click at [1044, 585] on p "643+ Verified Reviews" at bounding box center [1020, 590] width 137 height 16
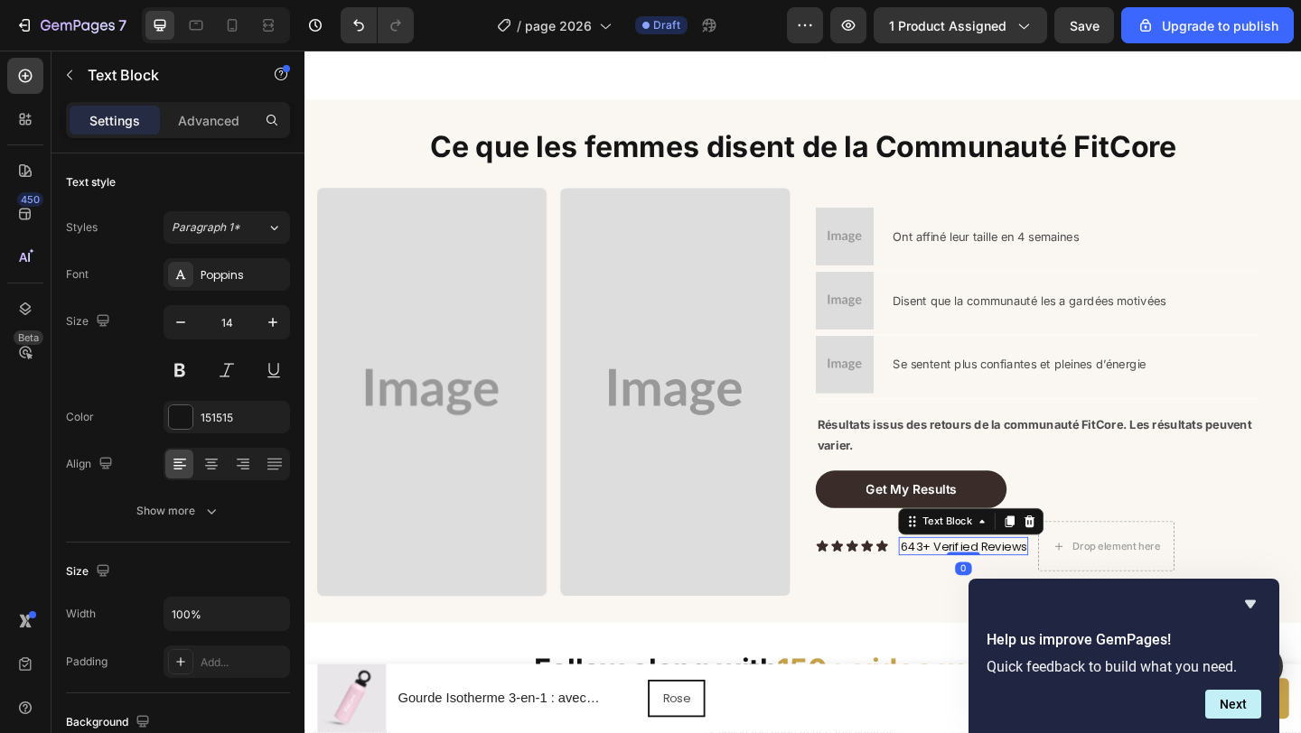
drag, startPoint x: 1073, startPoint y: 559, endPoint x: 1054, endPoint y: 567, distance: 20.6
click at [1073, 559] on icon at bounding box center [1072, 562] width 10 height 13
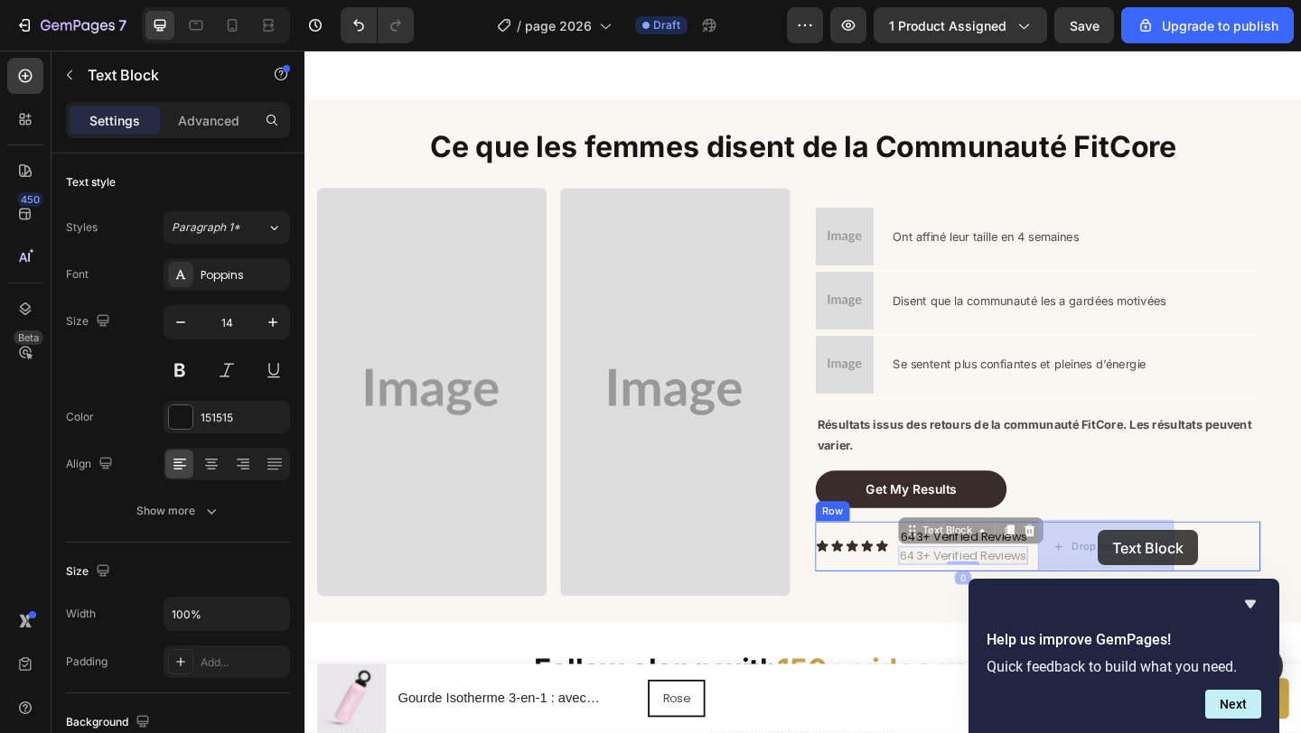
drag, startPoint x: 973, startPoint y: 577, endPoint x: 1165, endPoint y: 574, distance: 192.4
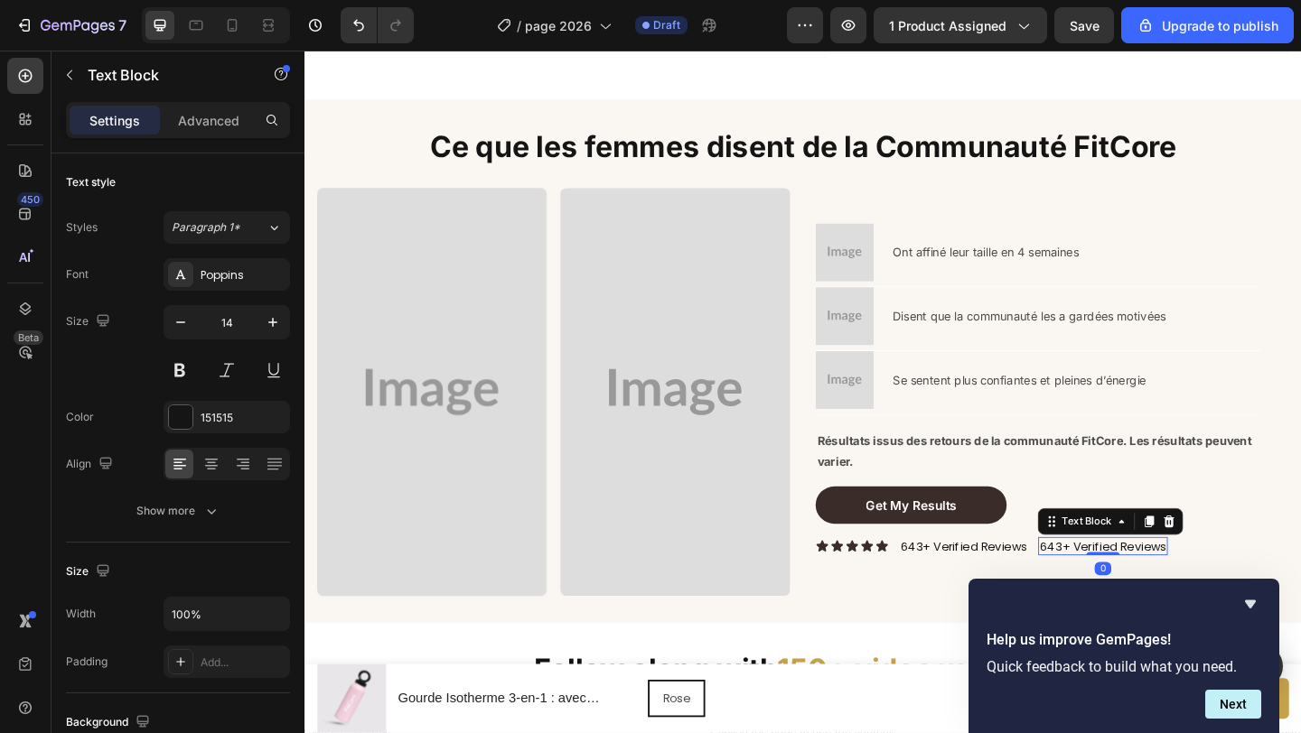
click at [1145, 583] on p "643+ Verified Reviews" at bounding box center [1172, 590] width 137 height 16
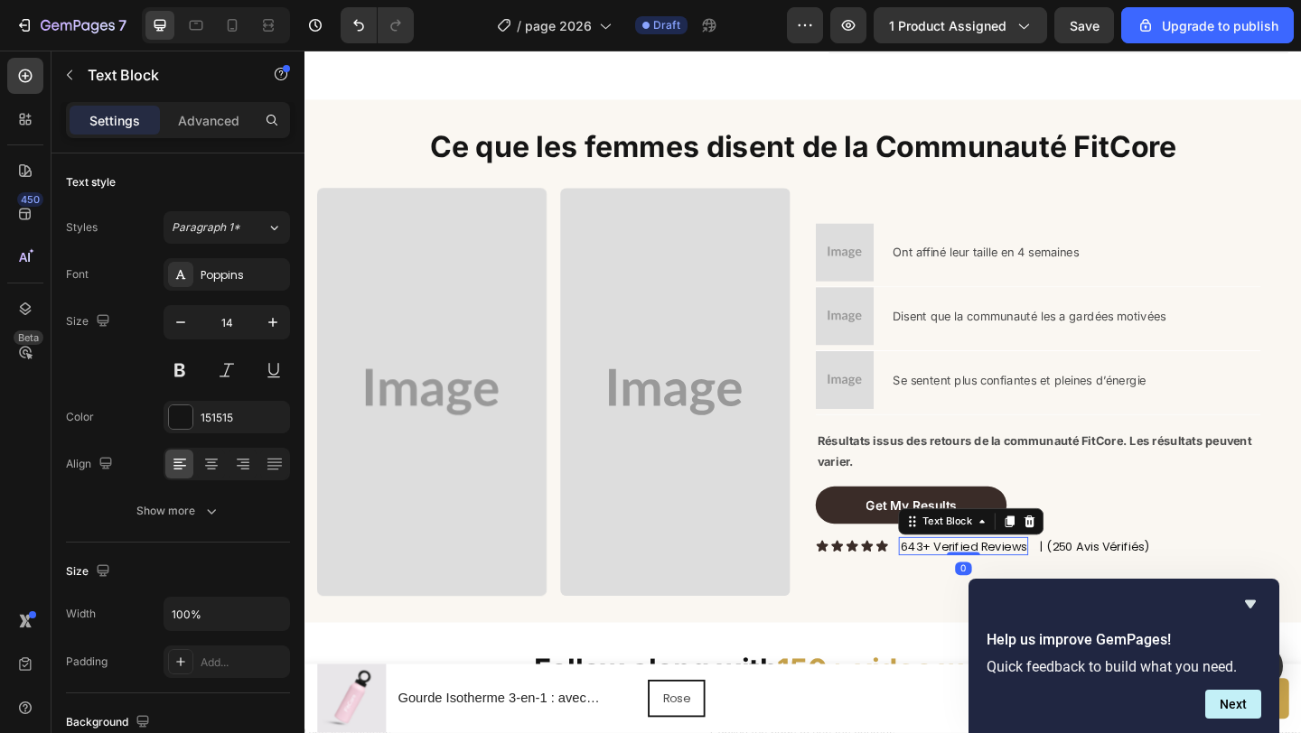
click at [997, 582] on p "643+ Verified Reviews" at bounding box center [1020, 590] width 137 height 16
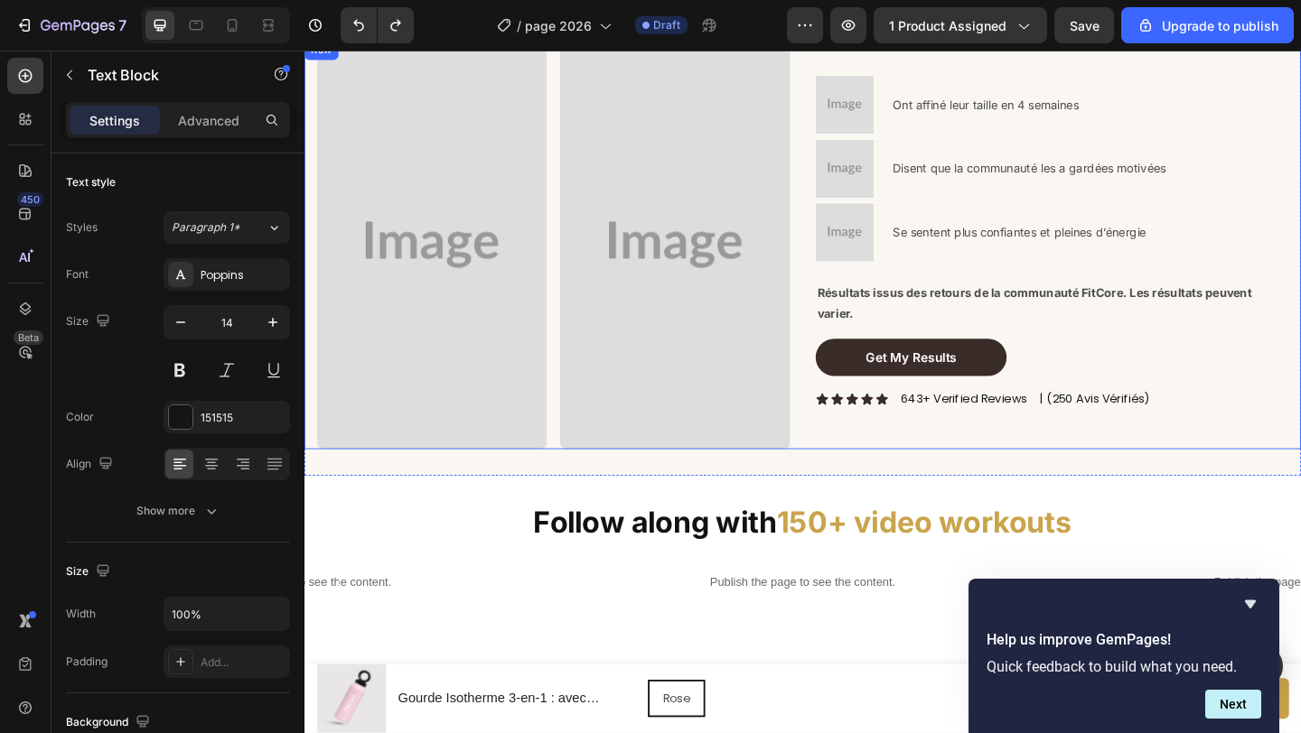
scroll to position [1601, 0]
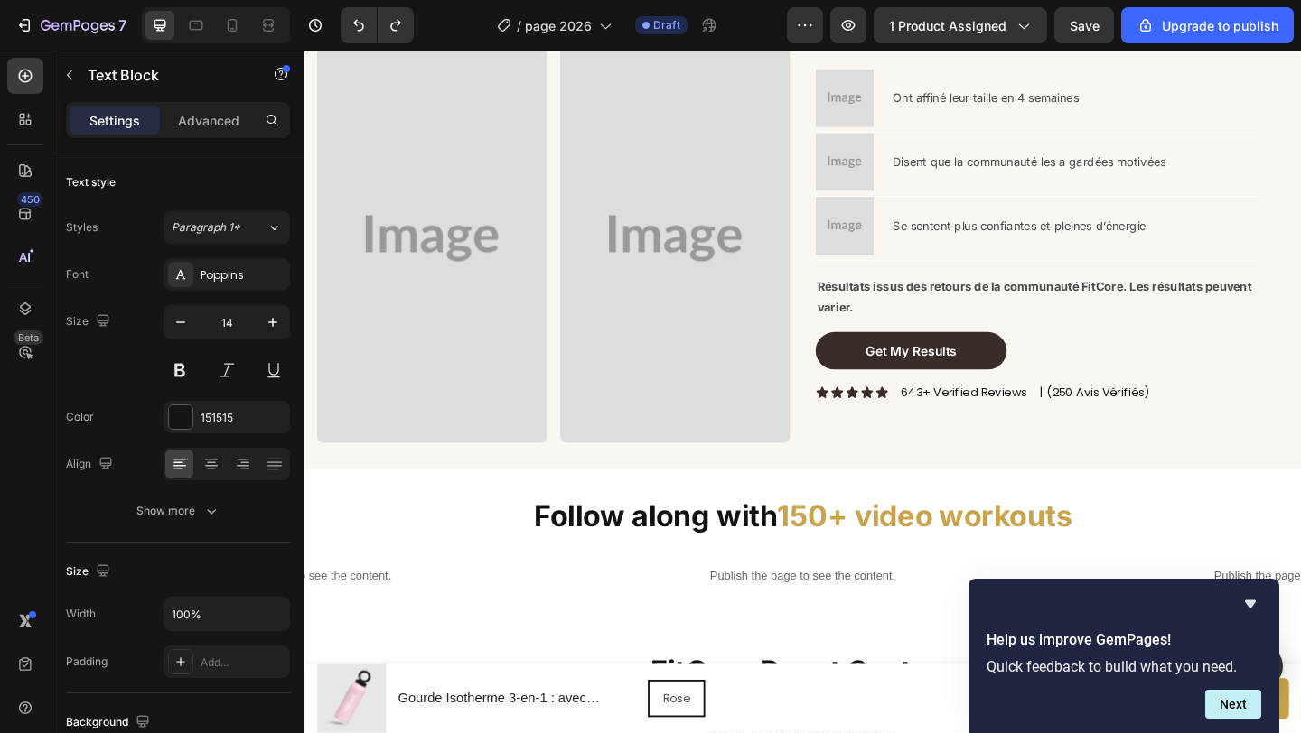
click at [999, 421] on p "643+ Verified Reviews" at bounding box center [1020, 422] width 137 height 16
click at [1007, 419] on p "643+ Verified Reviews" at bounding box center [1020, 422] width 137 height 16
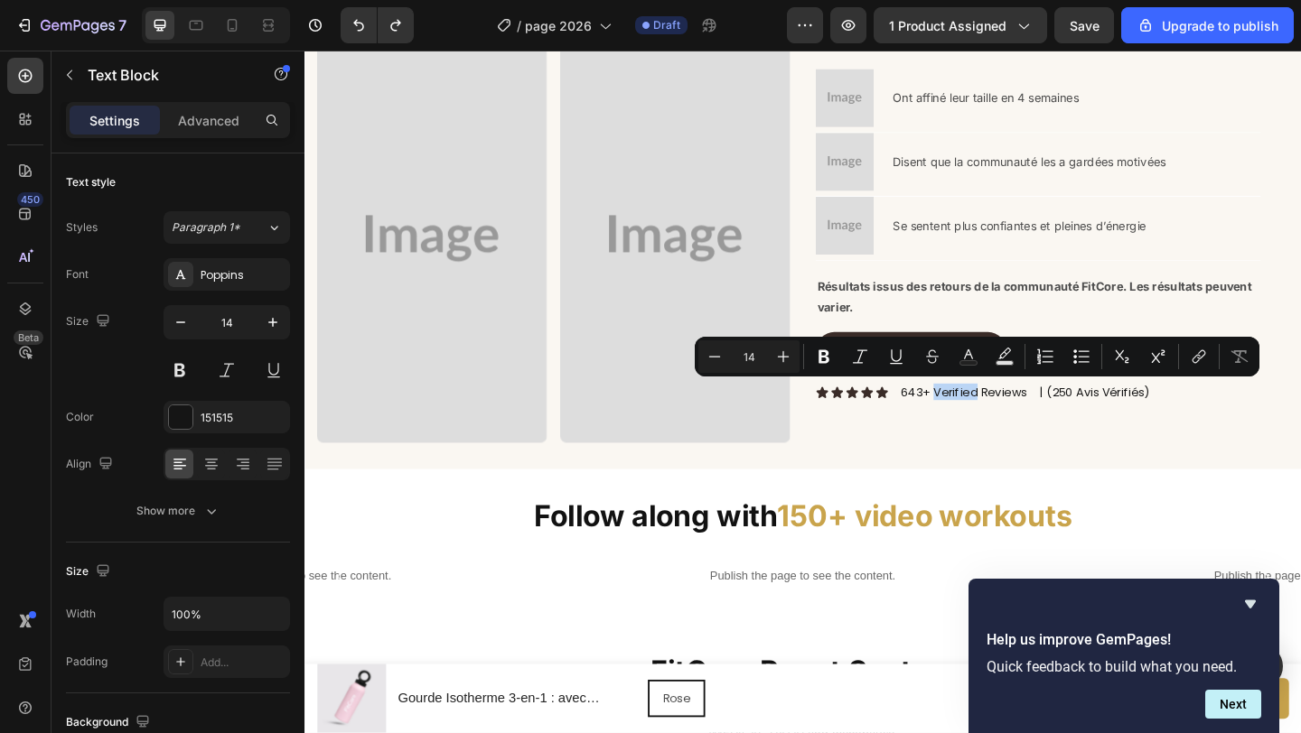
click at [1007, 419] on p "643+ Verified Reviews" at bounding box center [1020, 422] width 137 height 16
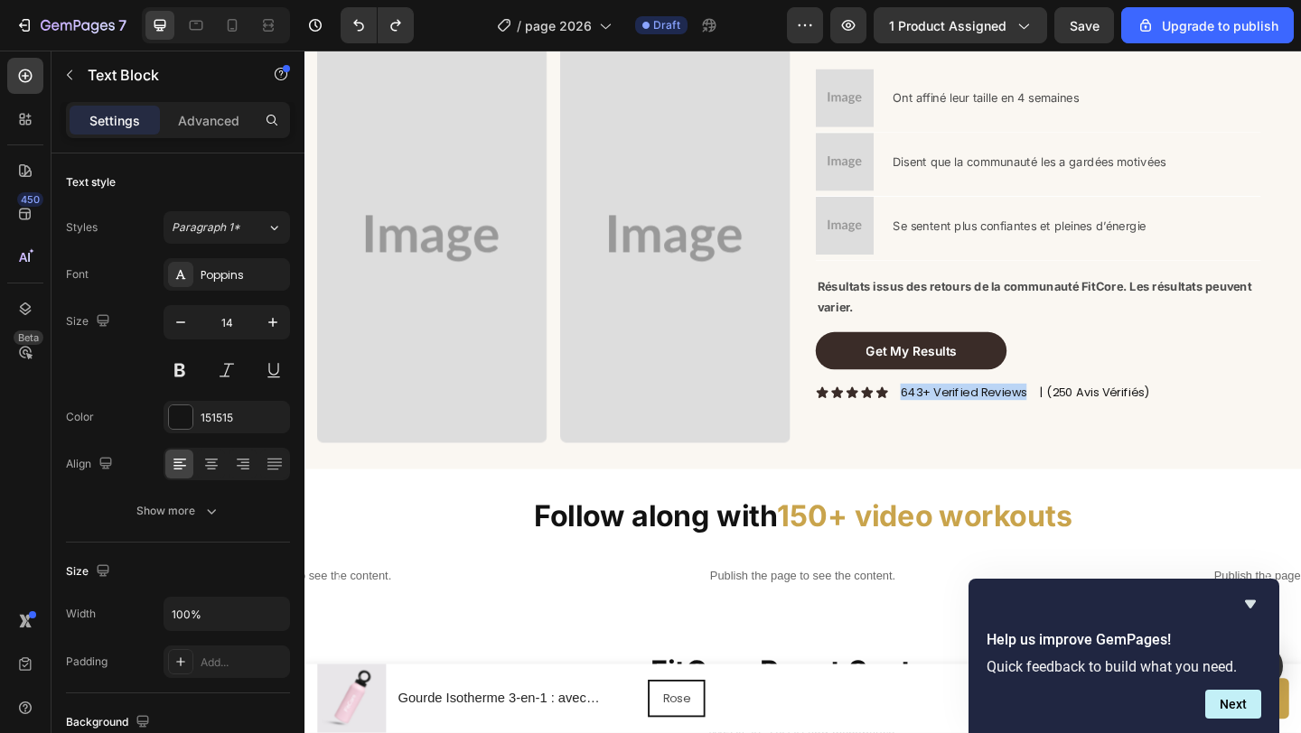
click at [1007, 419] on p "643+ Verified Reviews" at bounding box center [1020, 422] width 137 height 16
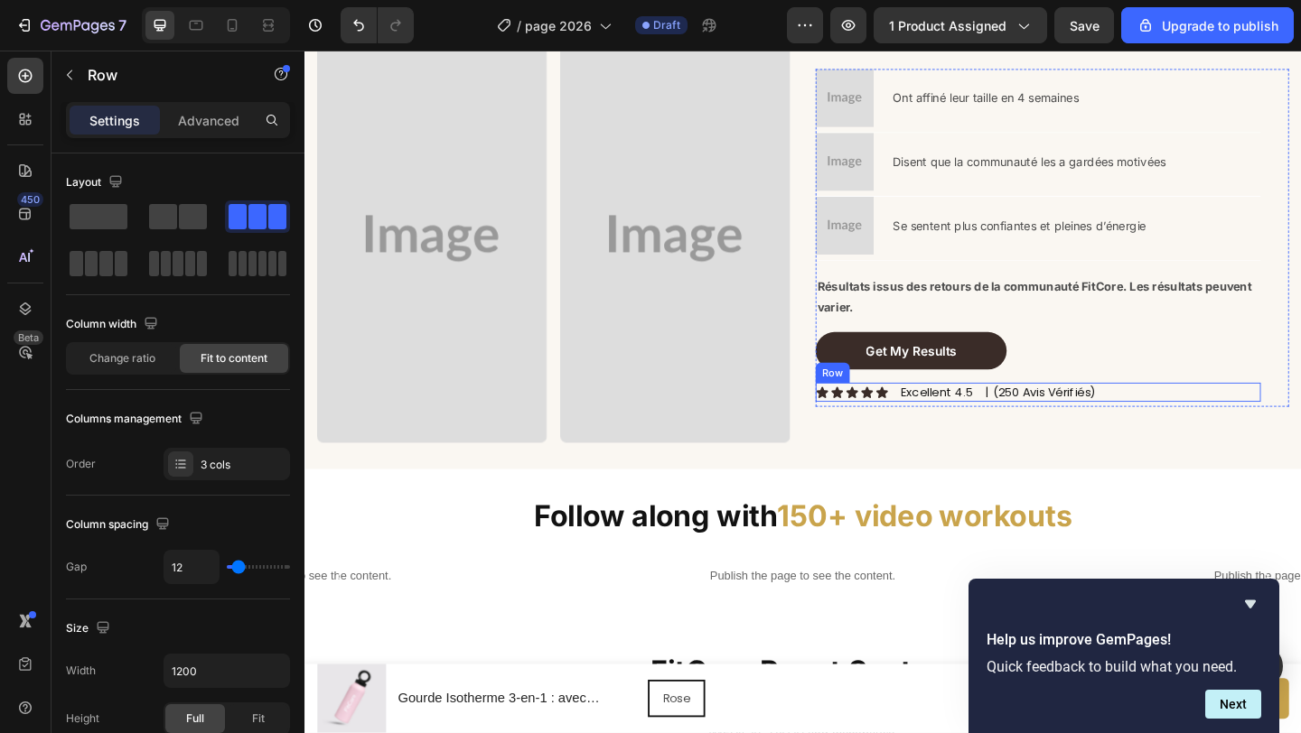
click at [1190, 422] on div "Icon Icon Icon Icon Icon Icon List Excellent 4.5 Text Block | (250 Avis Vérifié…" at bounding box center [1102, 422] width 484 height 20
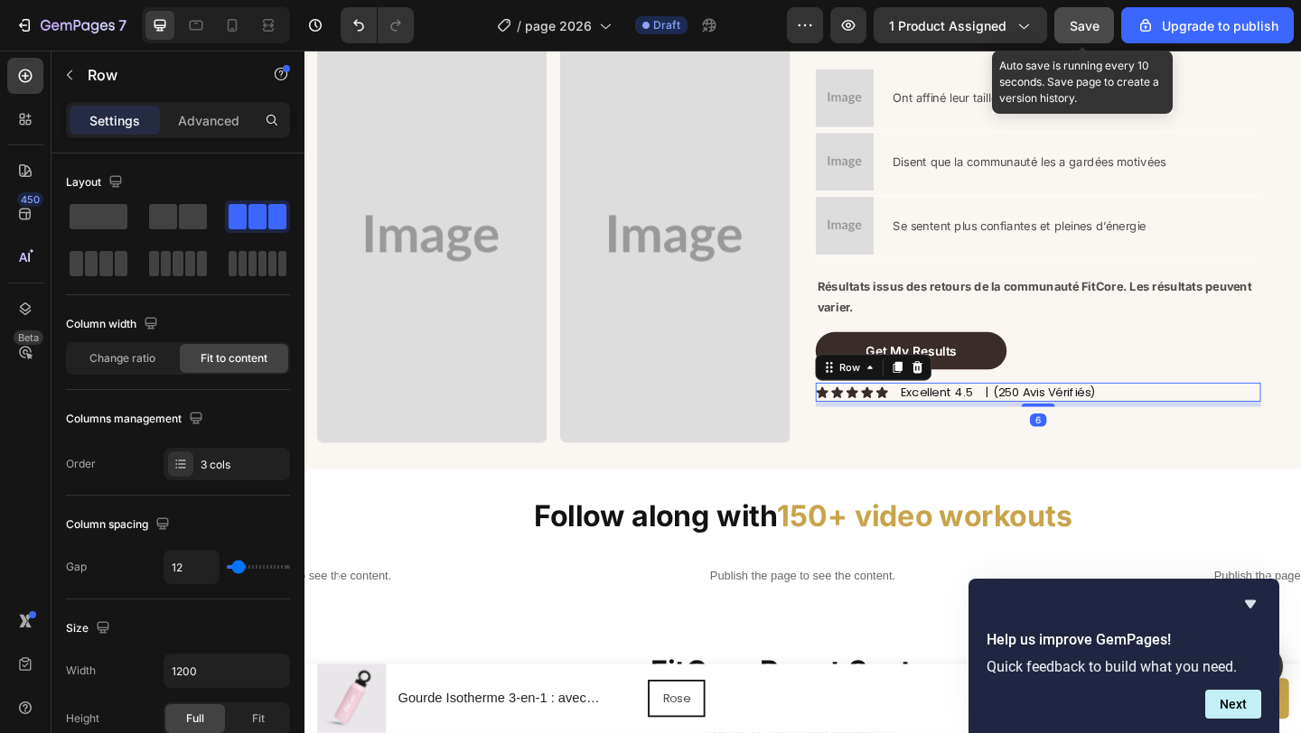
click at [1076, 20] on span "Save" at bounding box center [1084, 25] width 30 height 15
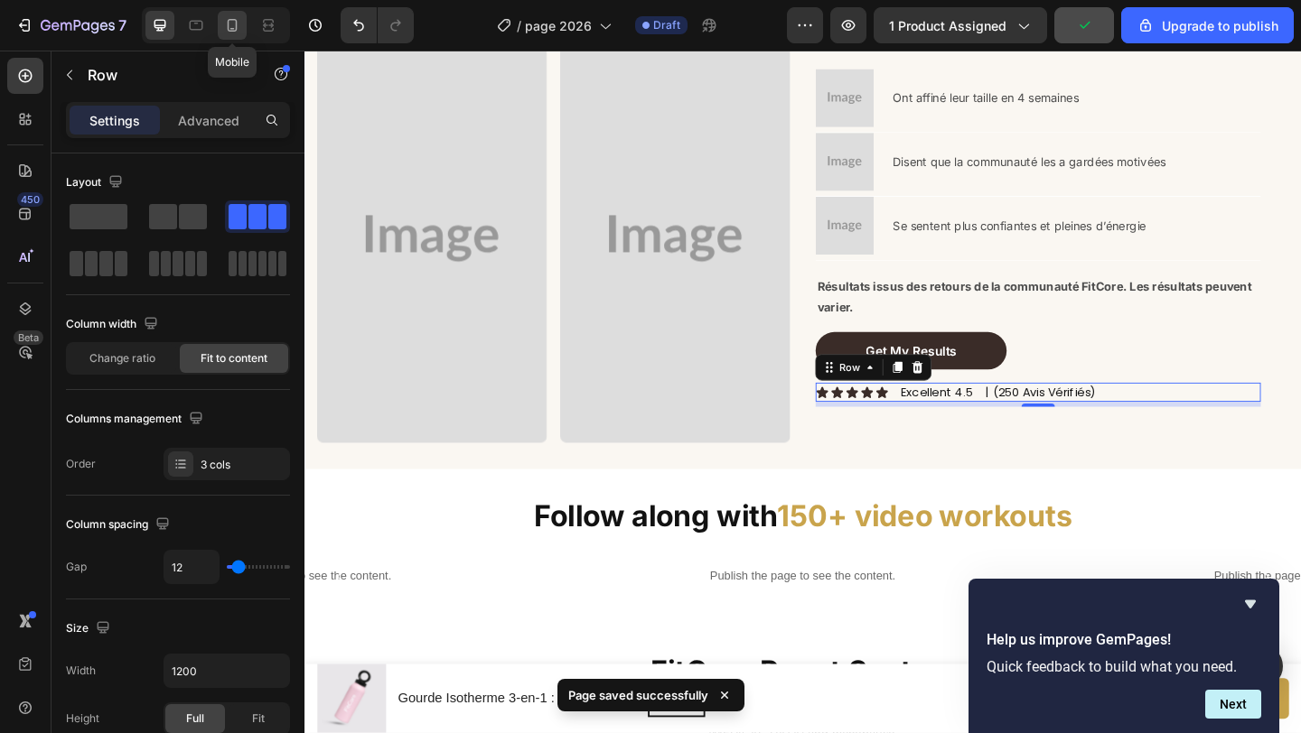
click at [225, 27] on icon at bounding box center [232, 25] width 18 height 18
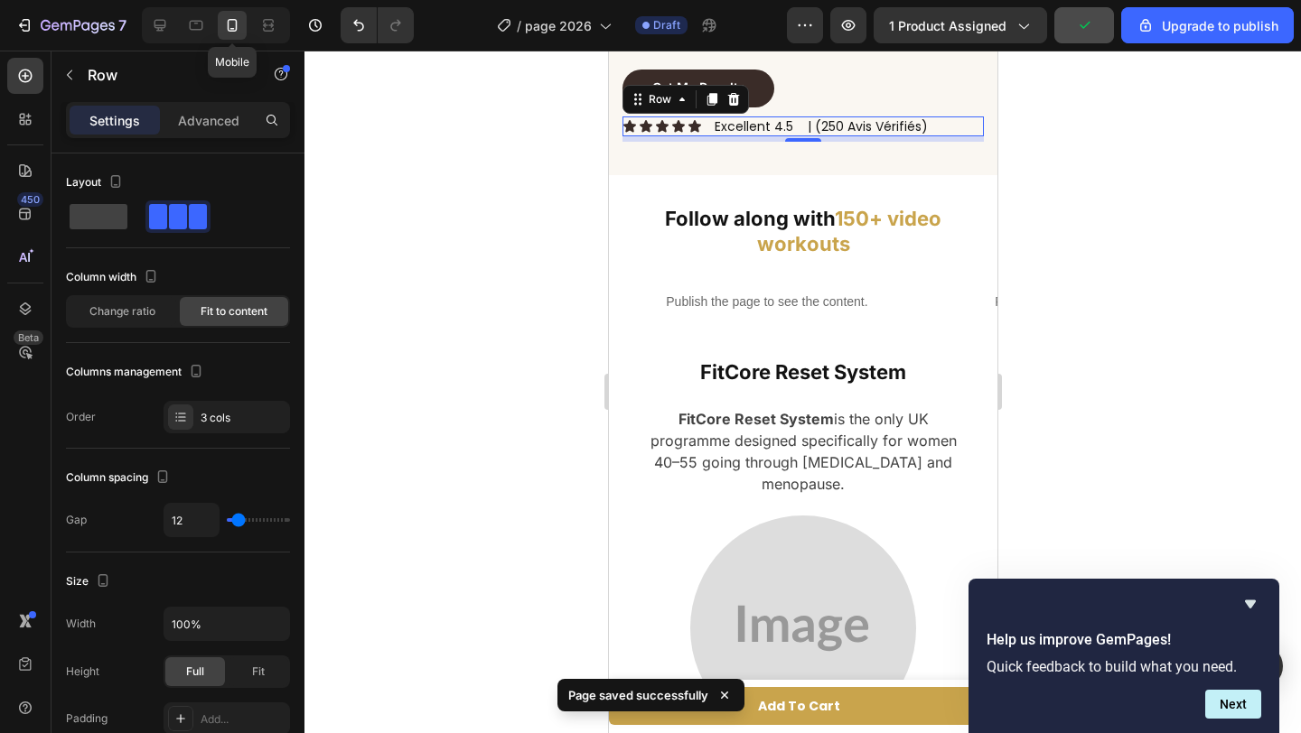
scroll to position [2370, 0]
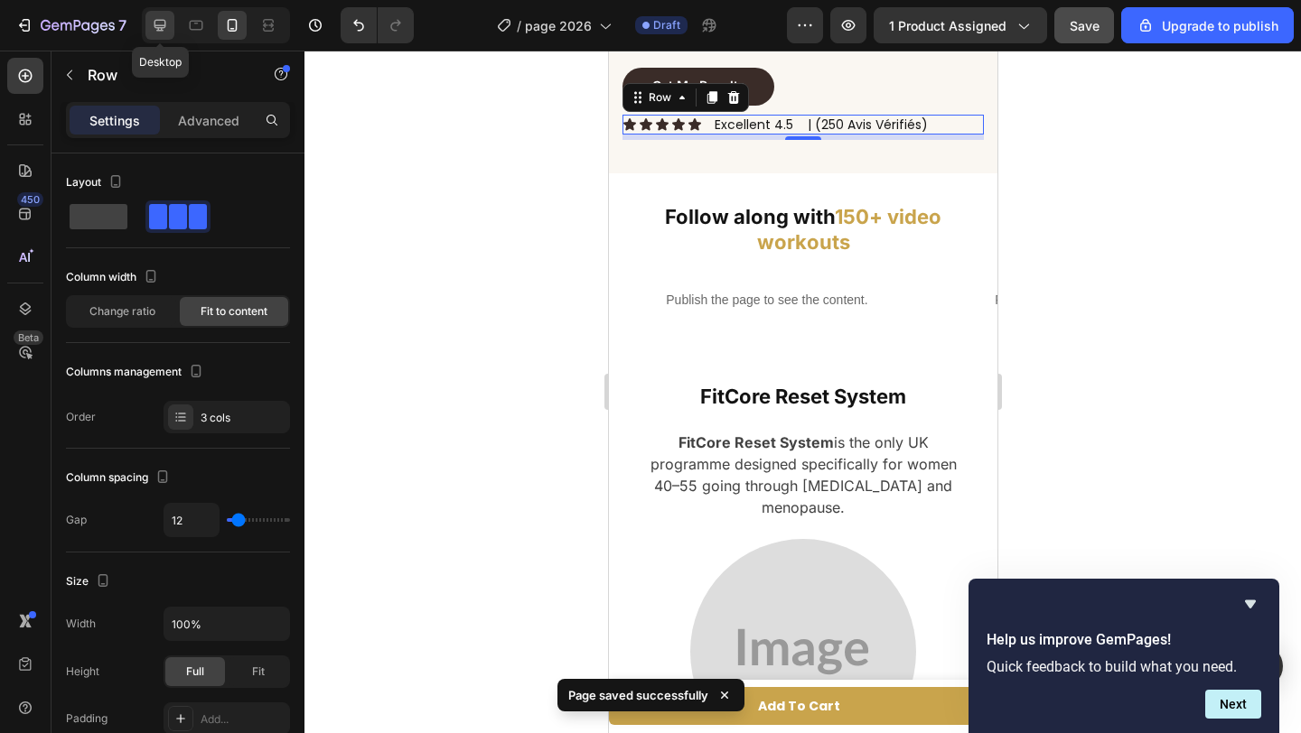
click at [156, 26] on icon at bounding box center [160, 25] width 18 height 18
type input "1200"
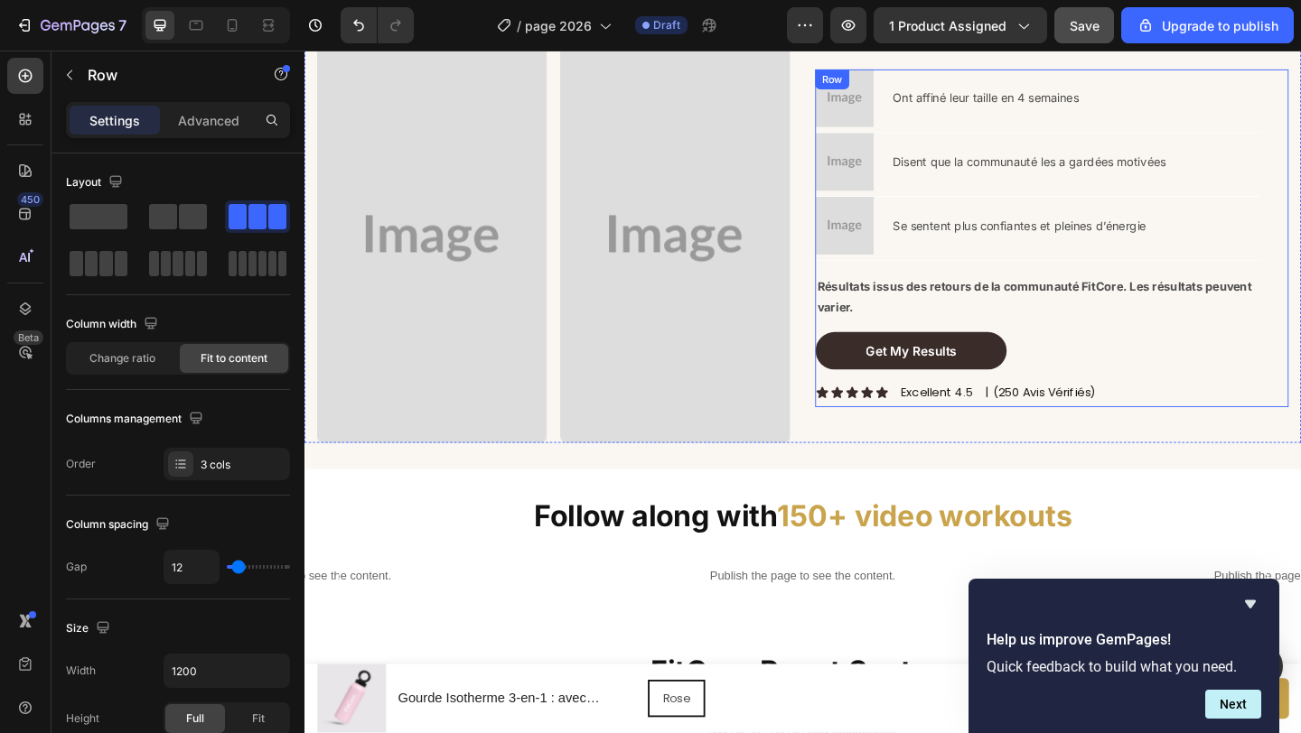
scroll to position [1605, 0]
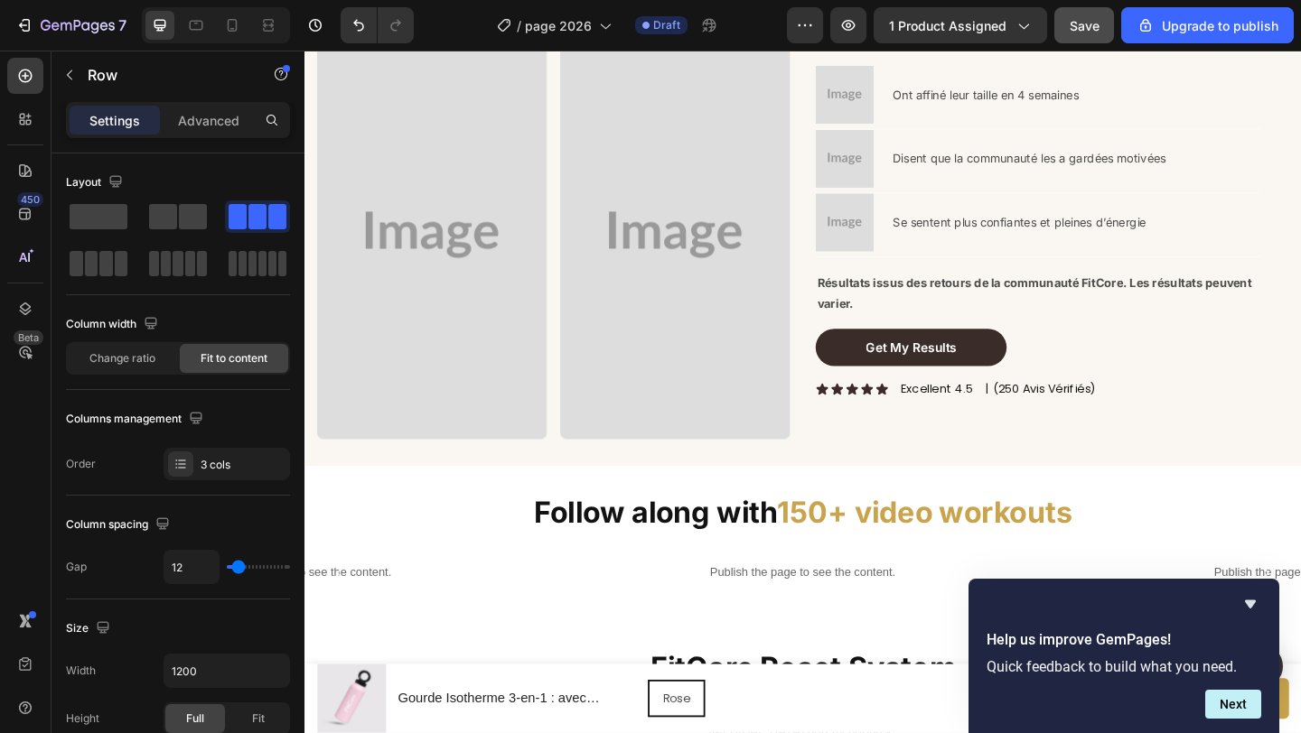
click at [1038, 419] on div "Icon Icon Icon Icon Icon Icon List Excellent 4.5 Text Block | (250 Avis Vérifié…" at bounding box center [1102, 418] width 484 height 20
click at [1045, 418] on p "| (250 Avis Vérifiés)" at bounding box center [1105, 418] width 120 height 16
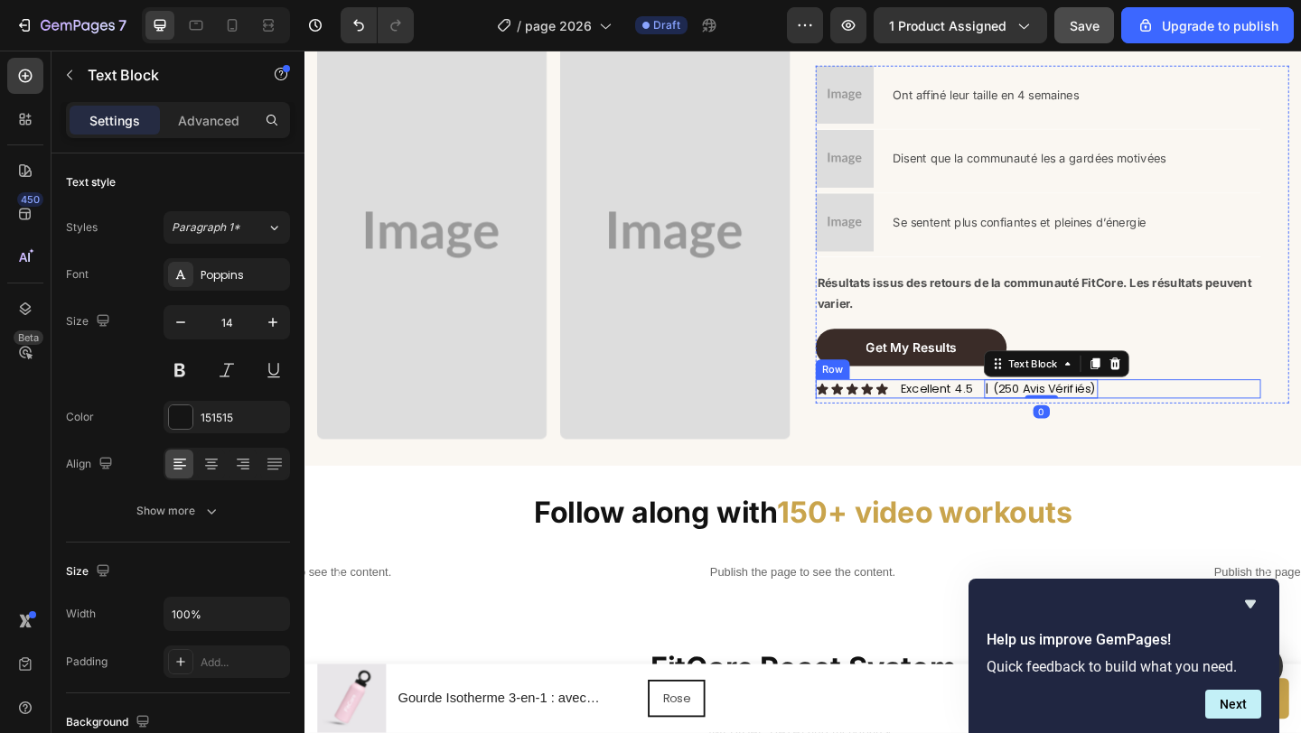
click at [1035, 418] on div "Icon Icon Icon Icon Icon Icon List Excellent 4.5 Text Block | (250 Avis Vérifié…" at bounding box center [1102, 418] width 484 height 20
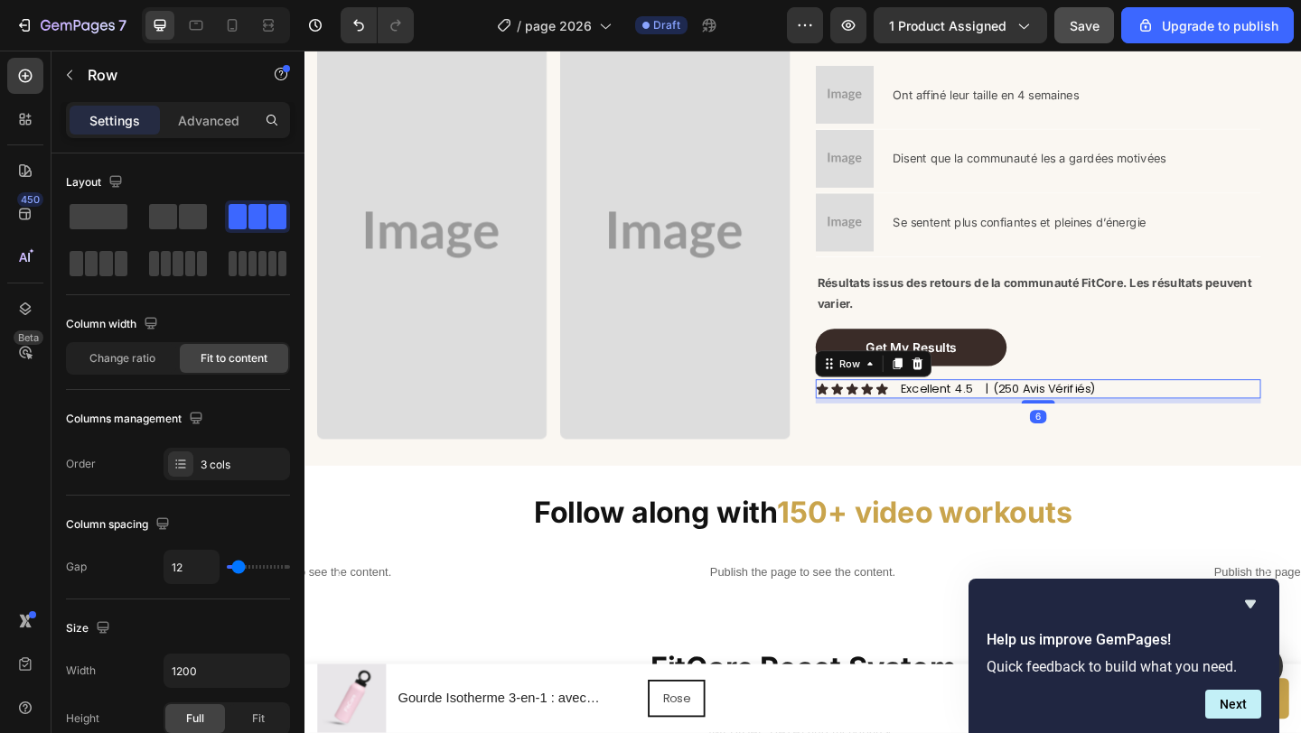
click at [1035, 418] on div "Icon Icon Icon Icon Icon Icon List Excellent 4.5 Text Block | (250 Avis Vérifié…" at bounding box center [1102, 418] width 484 height 20
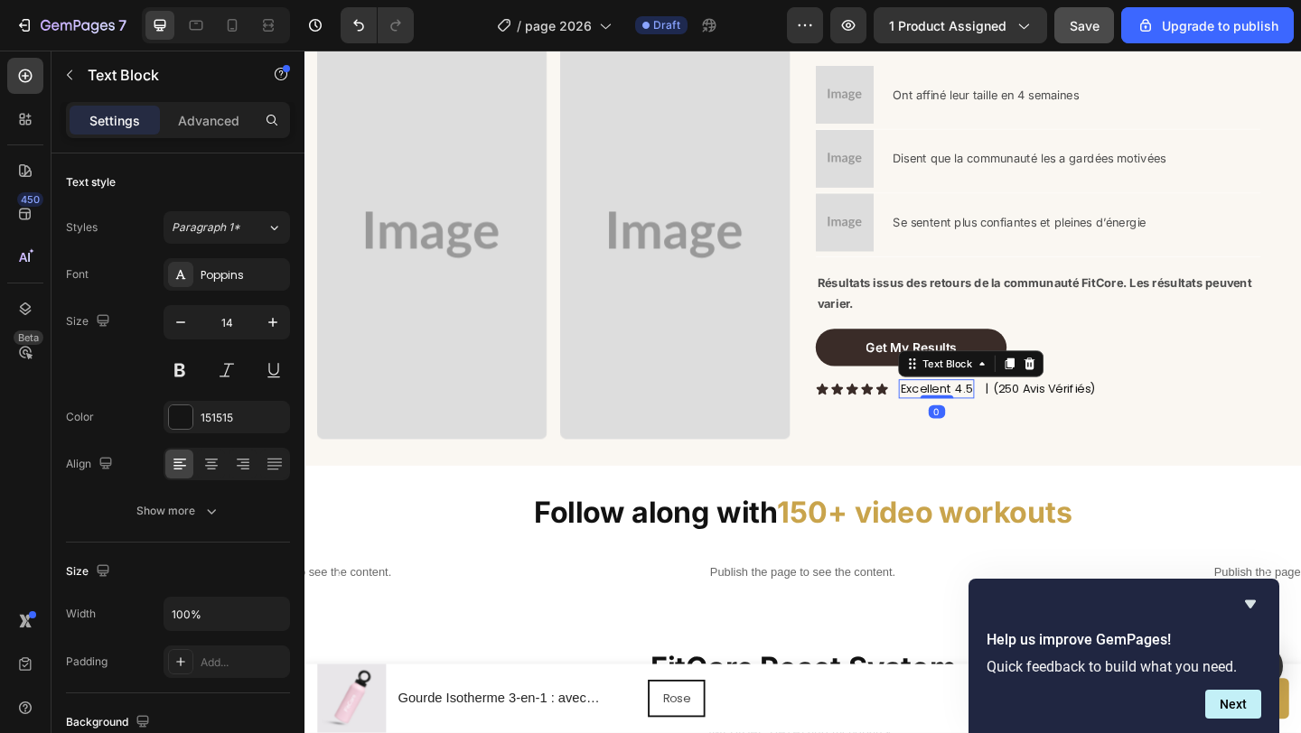
click at [1029, 416] on div "Excellent 4.5" at bounding box center [991, 418] width 82 height 20
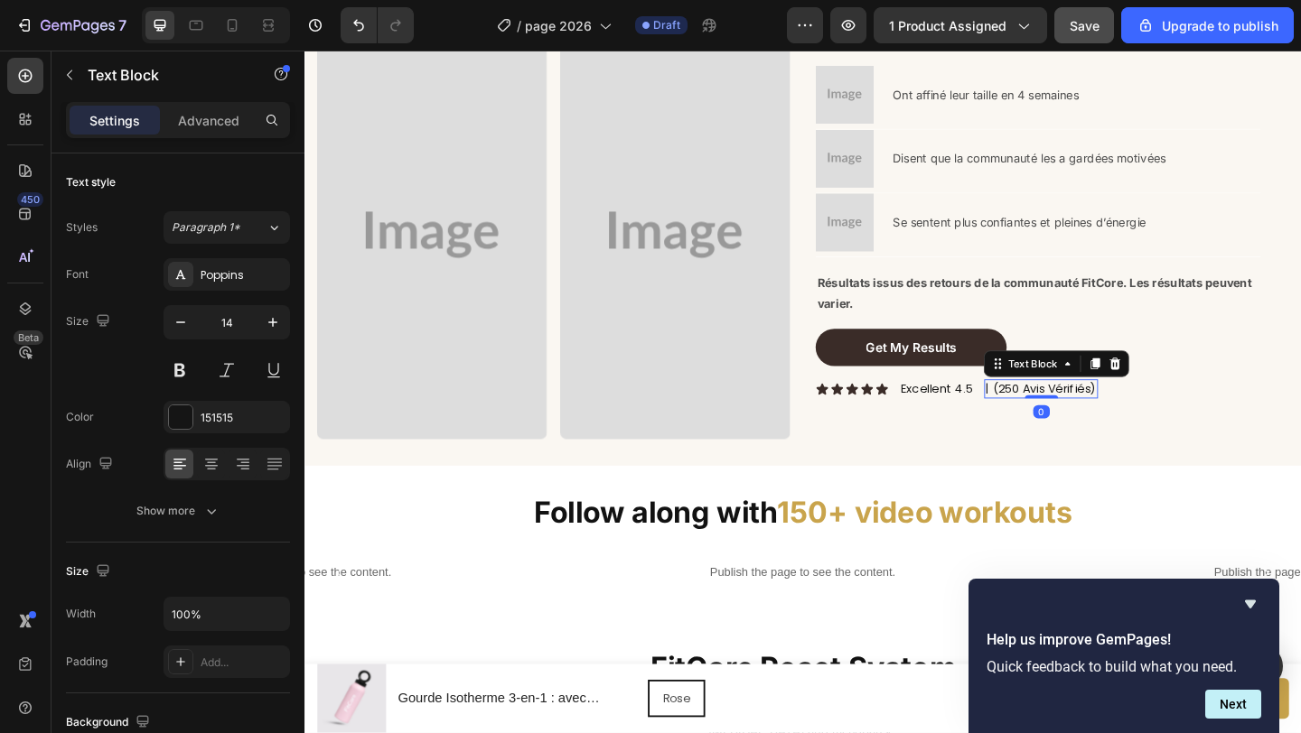
click at [1043, 417] on div "| (250 Avis Vérifiés)" at bounding box center [1105, 418] width 124 height 20
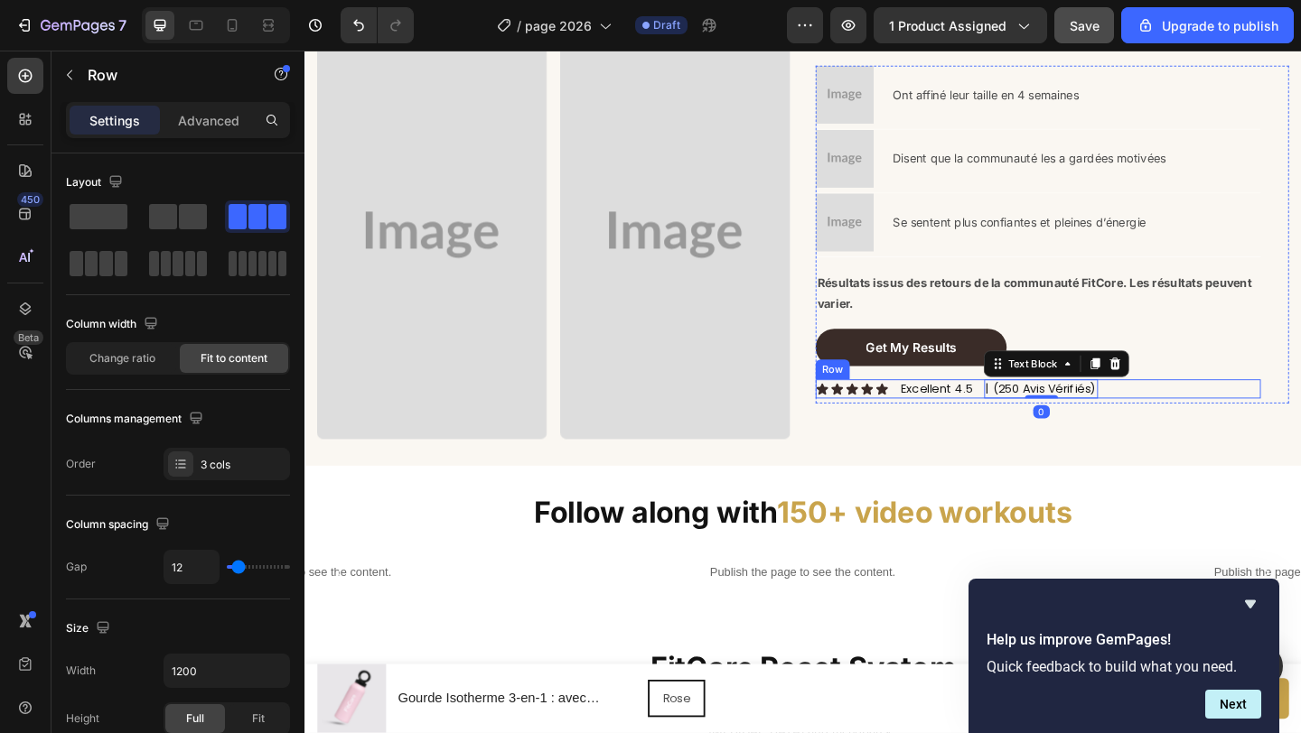
click at [1035, 419] on div "Icon Icon Icon Icon Icon Icon List Excellent 4.5 Text Block | (250 Avis Vérifié…" at bounding box center [1102, 418] width 484 height 20
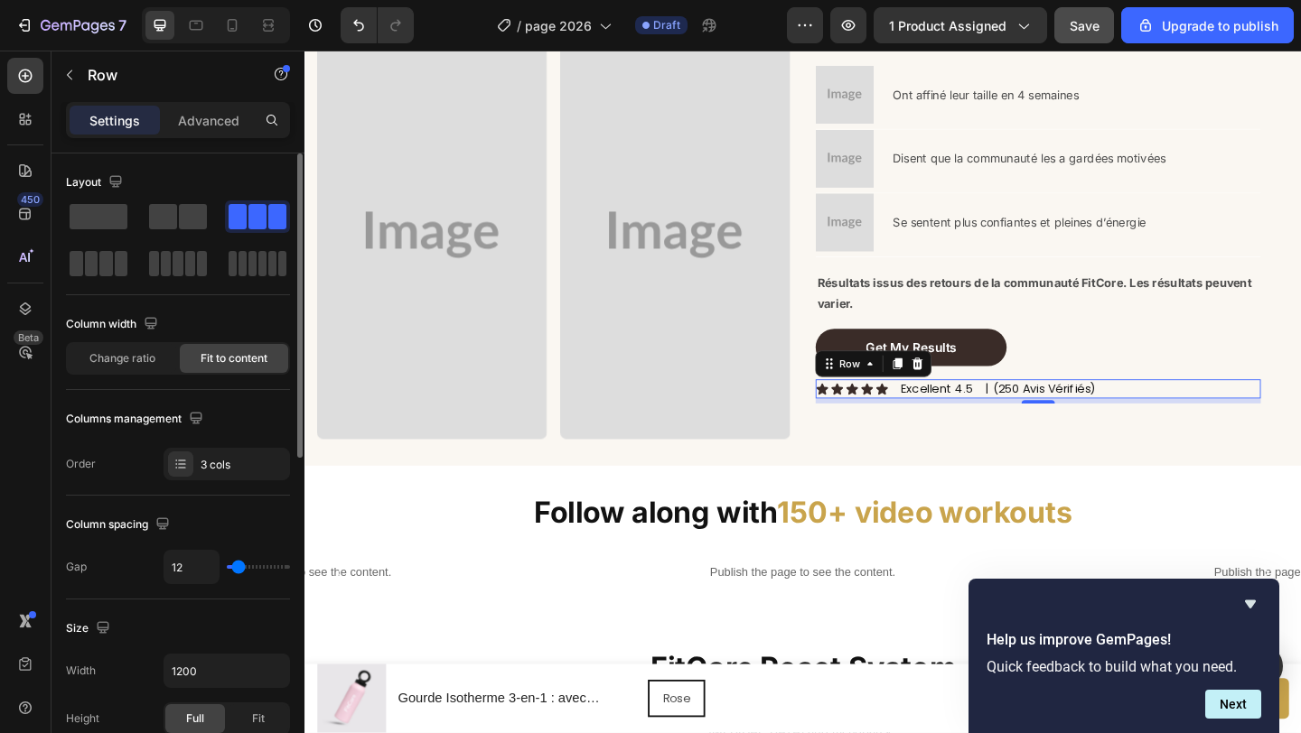
type input "10"
type input "9"
type input "8"
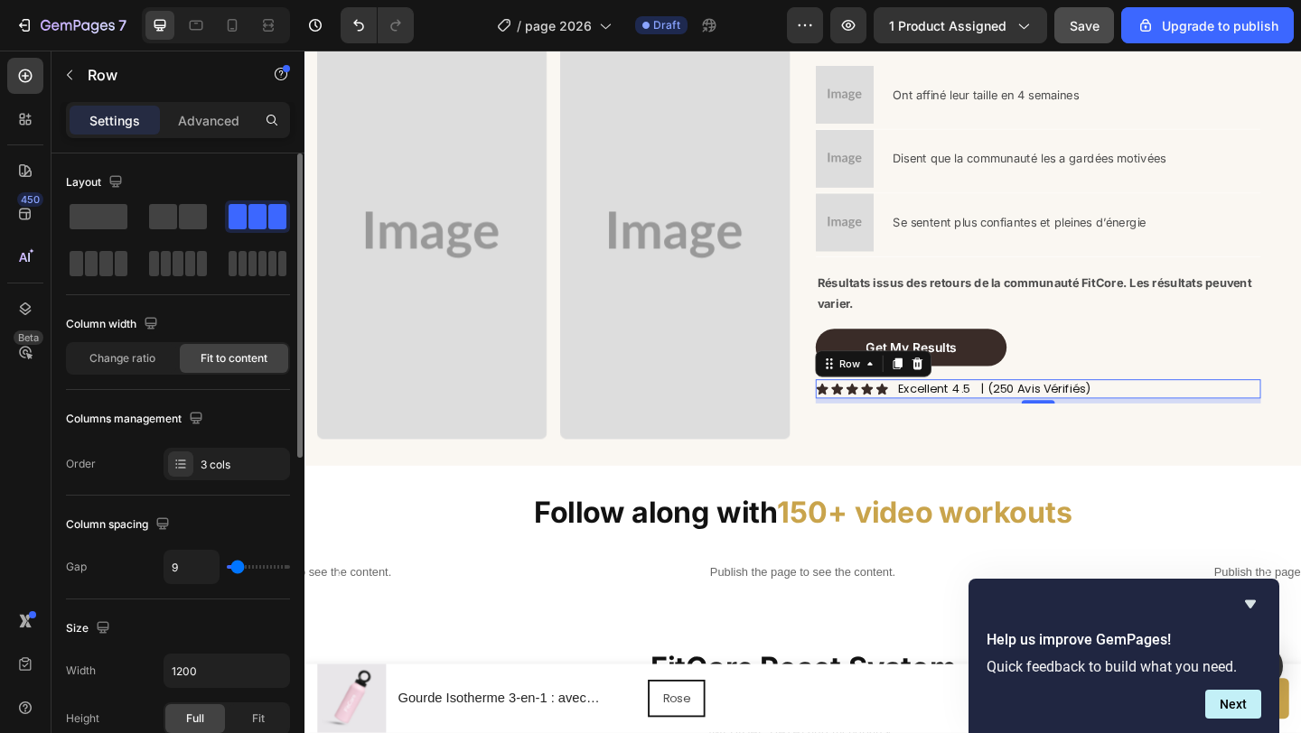
type input "8"
type input "7"
type input "6"
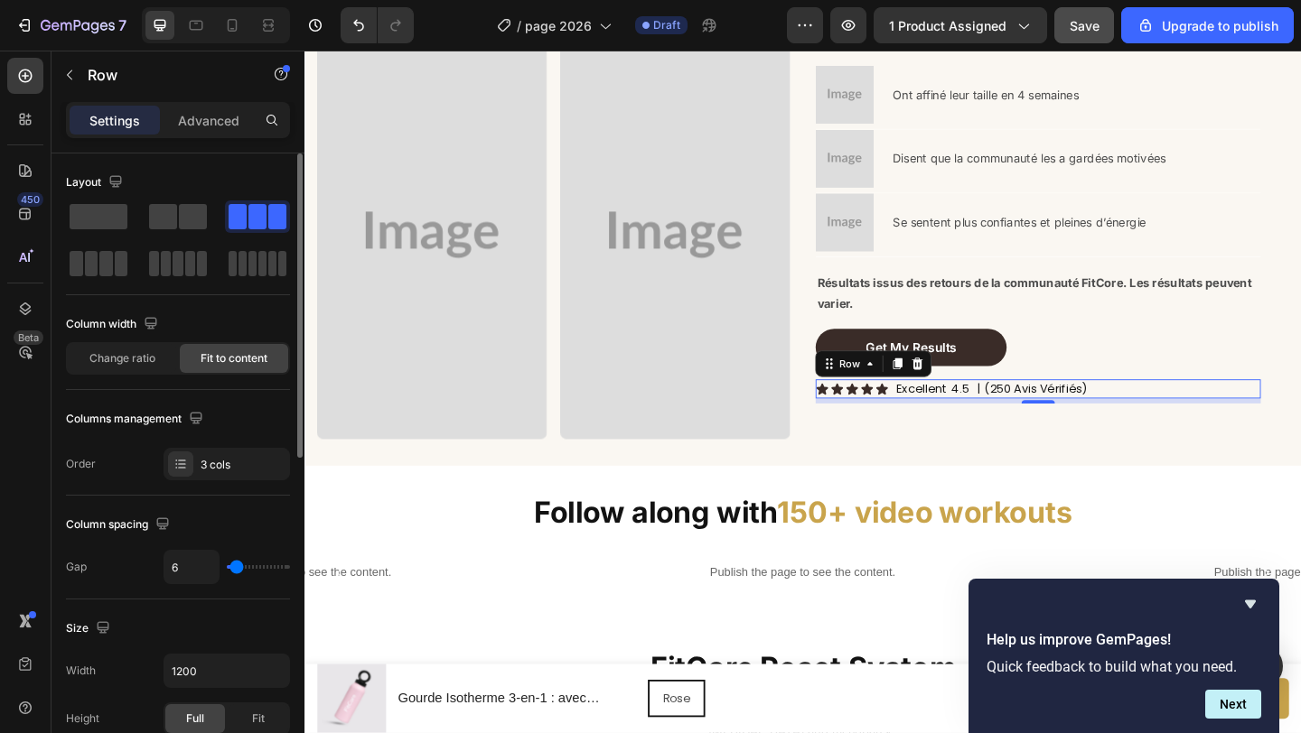
type input "5"
type input "4"
type input "3"
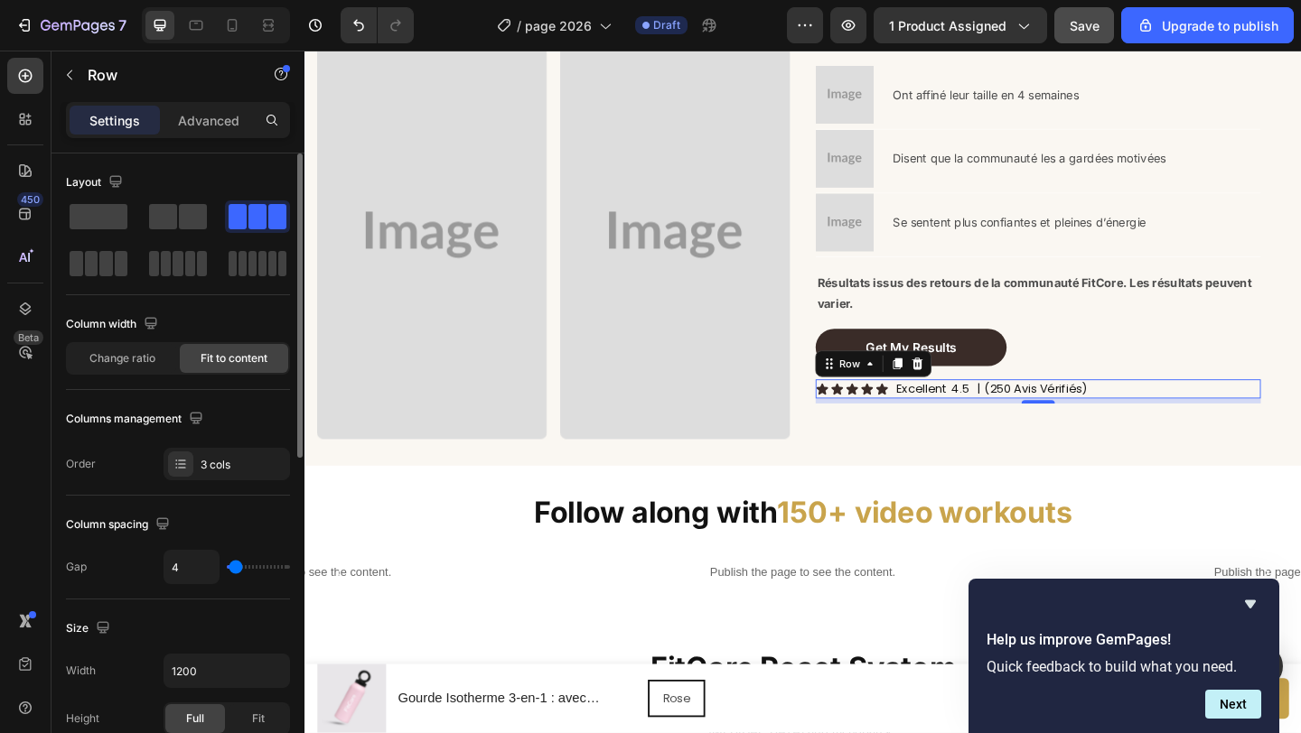
type input "3"
type input "2"
type input "1"
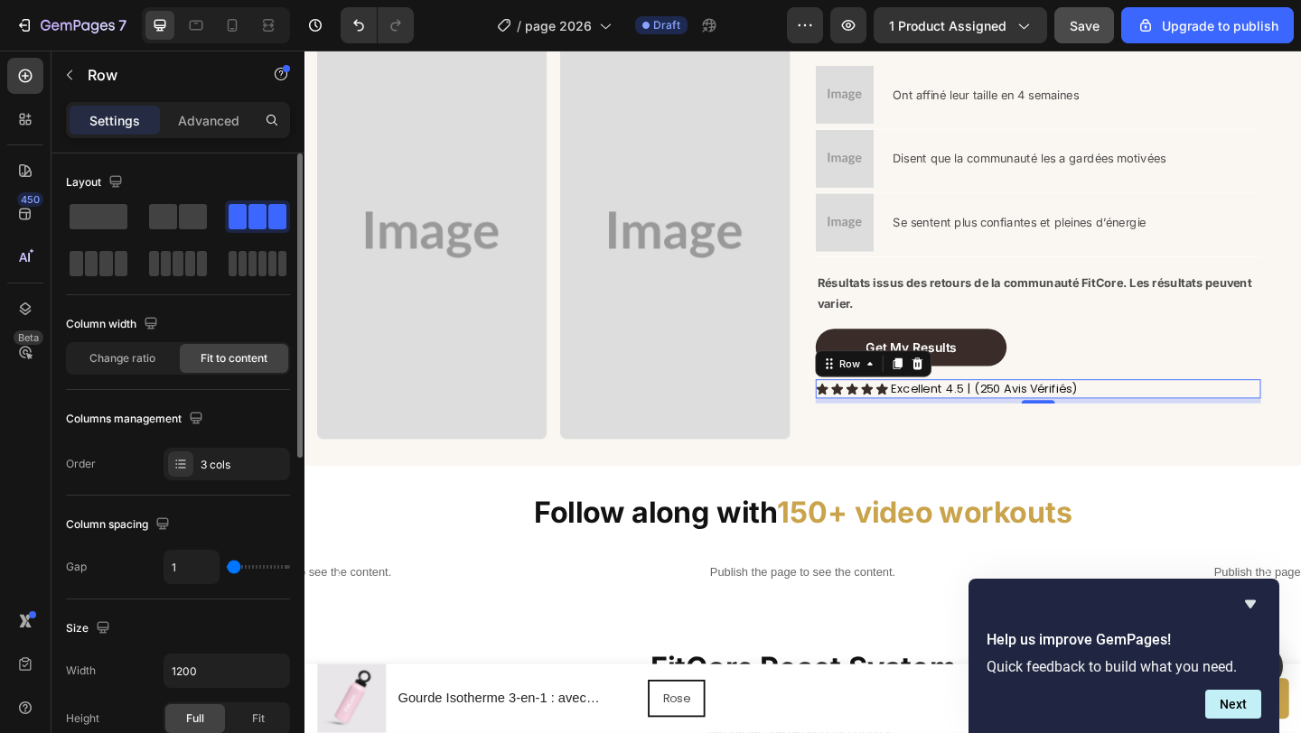
type input "2"
type input "4"
type input "5"
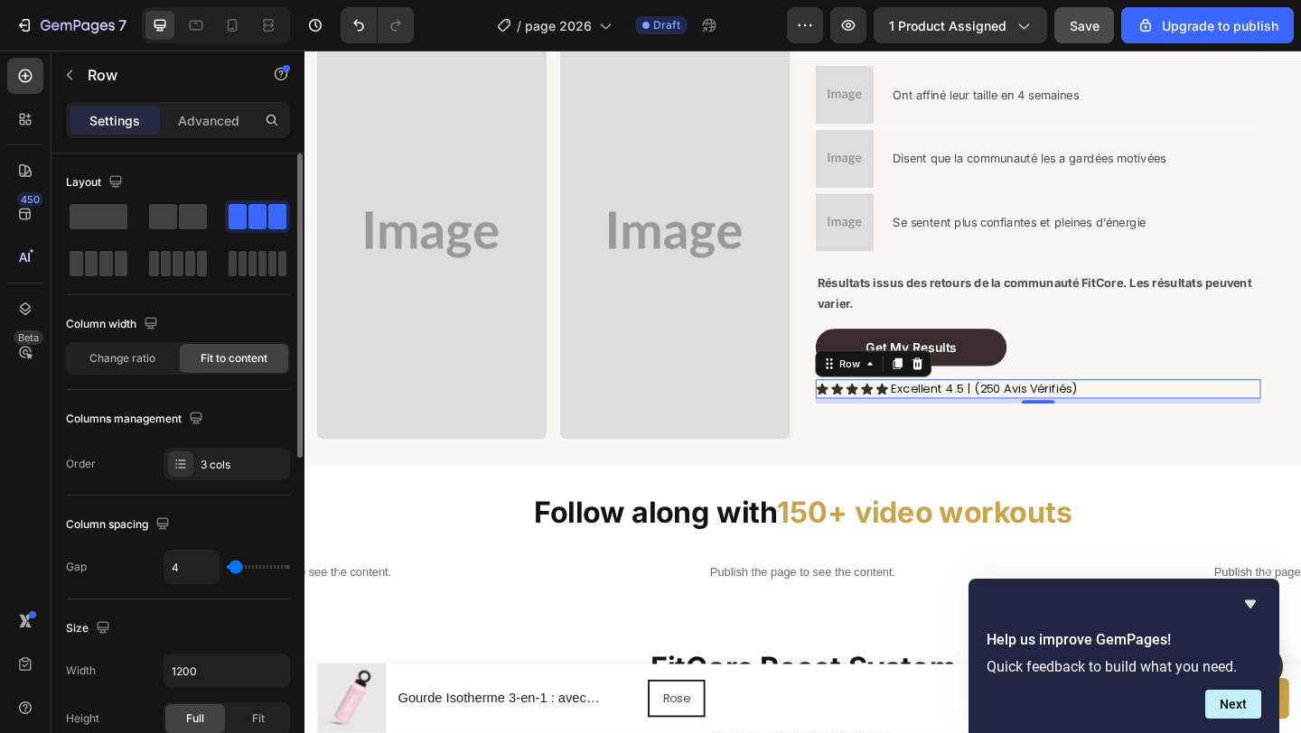
type input "5"
type input "6"
click at [236, 566] on input "range" at bounding box center [258, 567] width 63 height 4
click at [871, 322] on strong "Résultats issus des retours de la communauté FitCore. Les résultats peuvent var…" at bounding box center [1098, 314] width 472 height 38
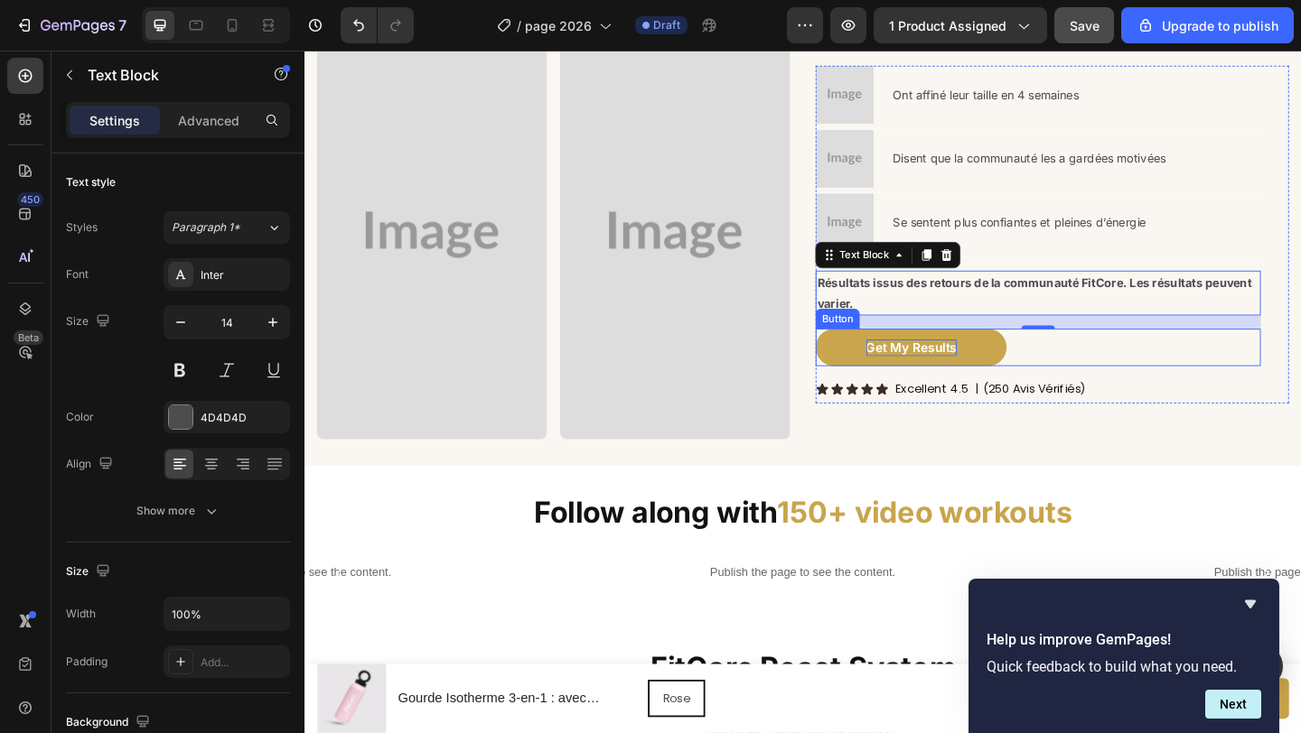
click at [992, 371] on p "Get My Results" at bounding box center [964, 374] width 98 height 18
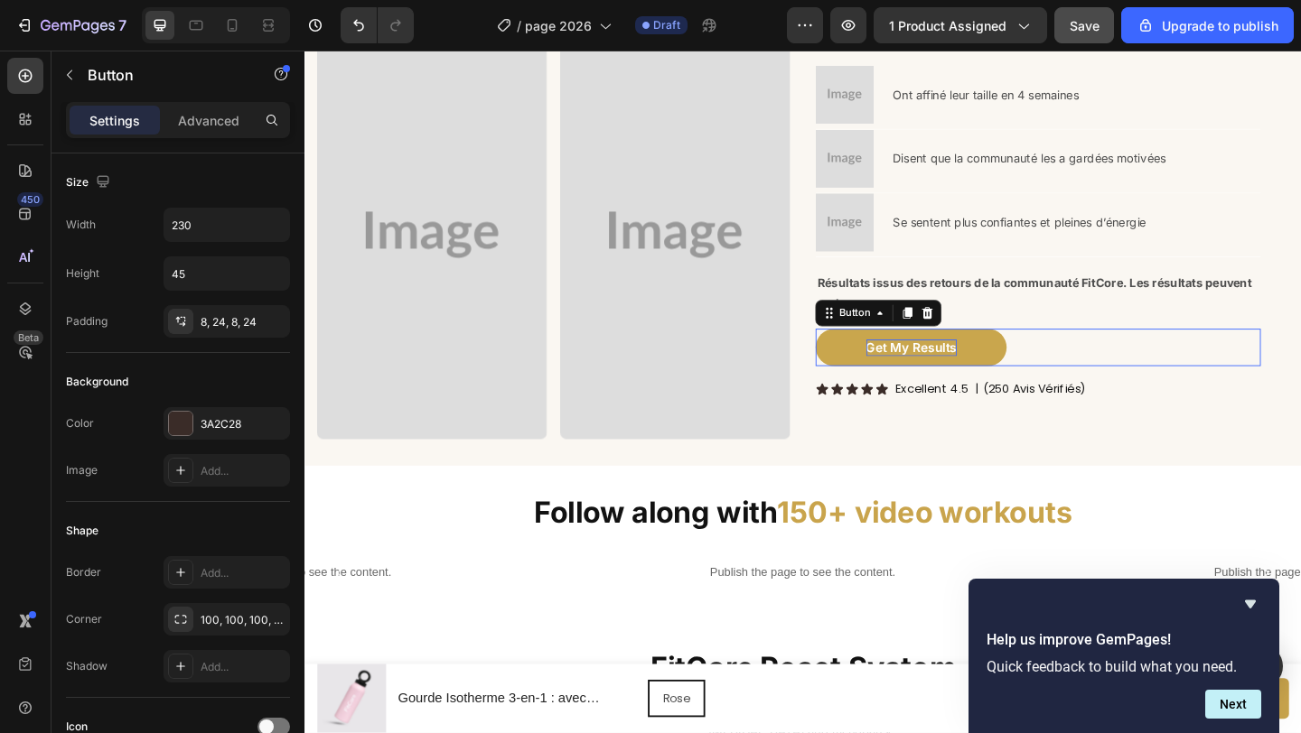
click at [992, 371] on p "Get My Results" at bounding box center [964, 374] width 98 height 18
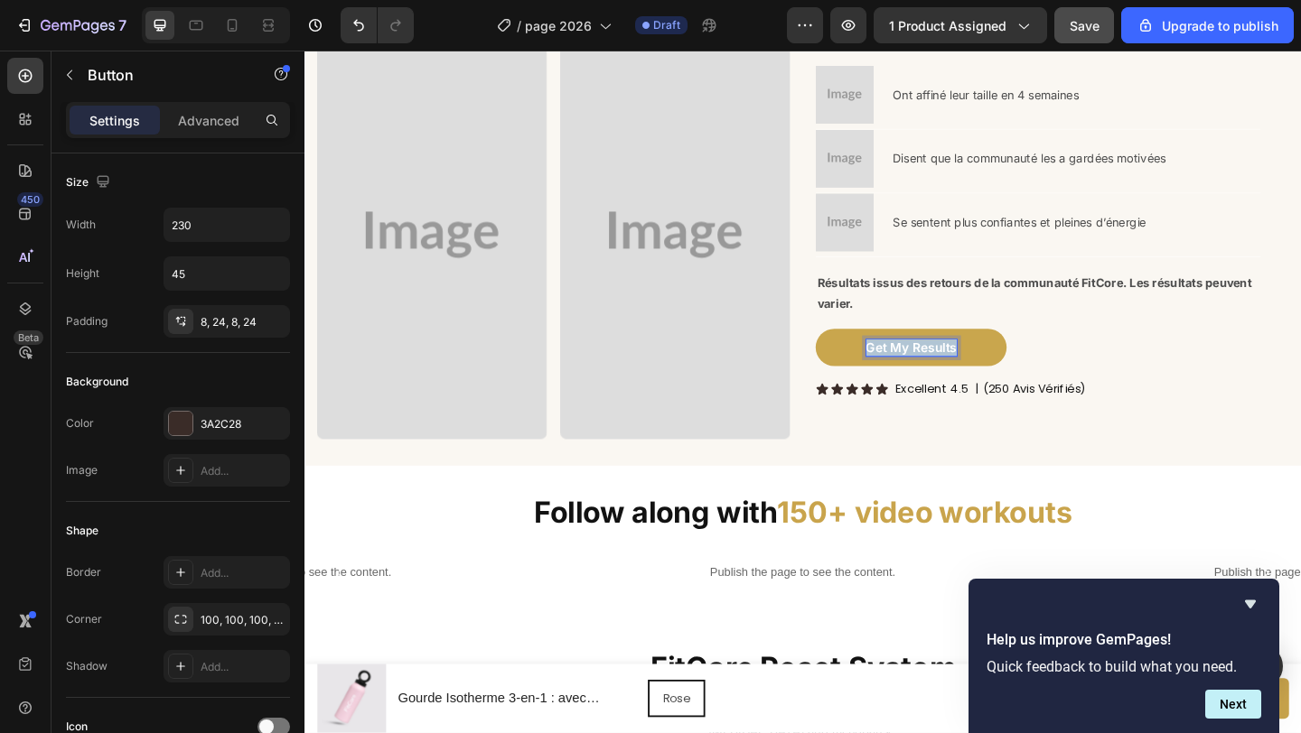
click at [992, 371] on p "Get My Results" at bounding box center [964, 374] width 98 height 18
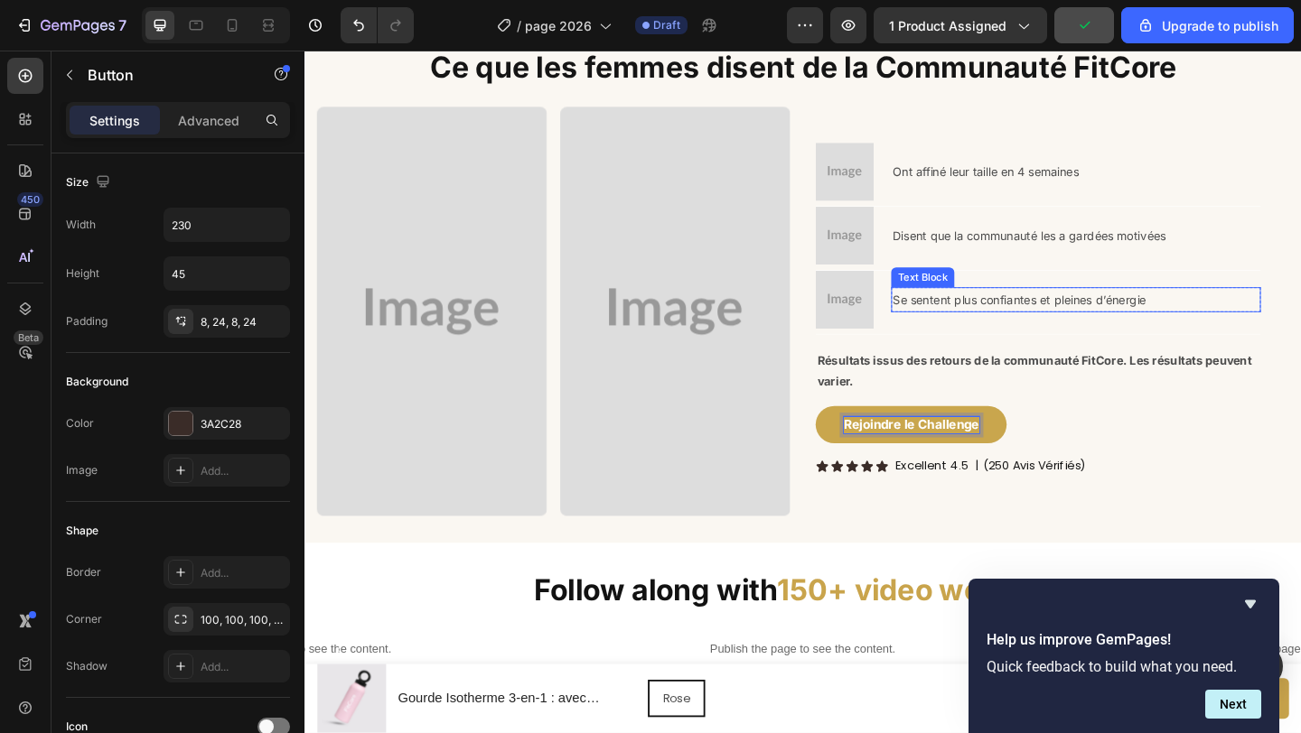
scroll to position [1442, 0]
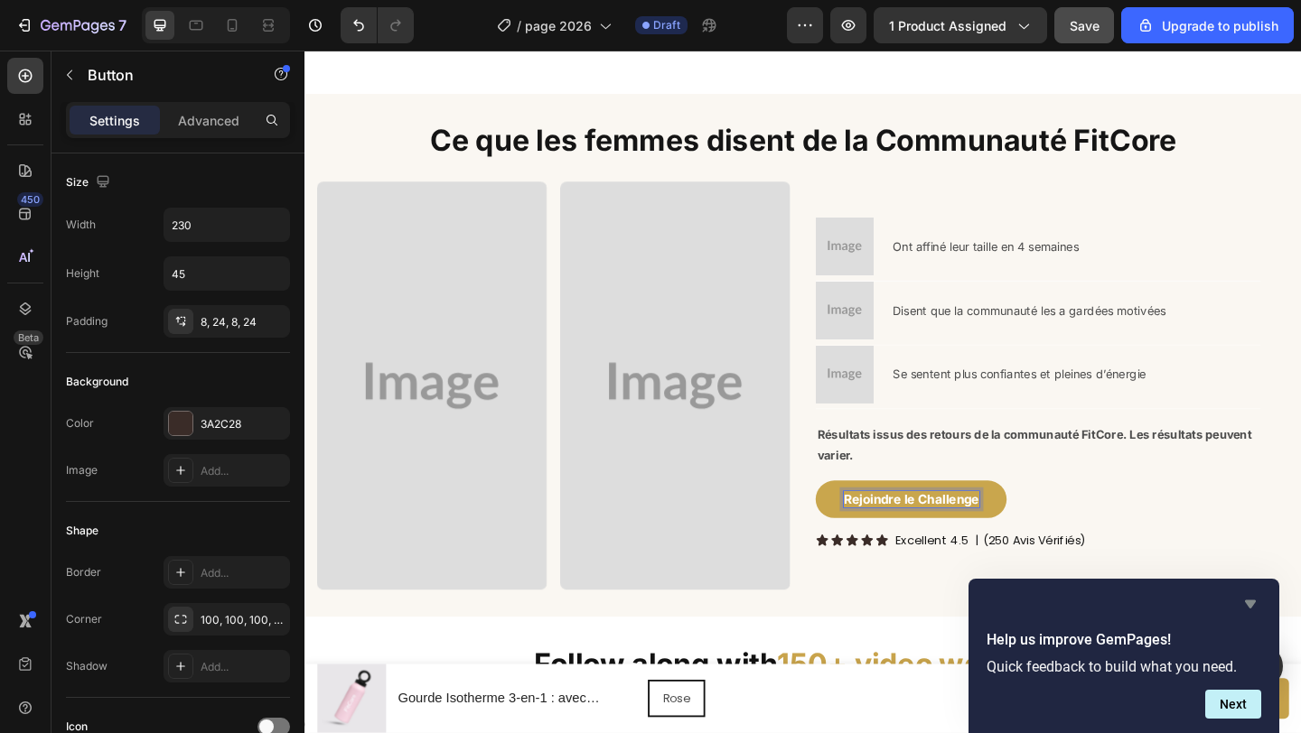
click at [1249, 603] on icon "Hide survey" at bounding box center [1250, 605] width 11 height 8
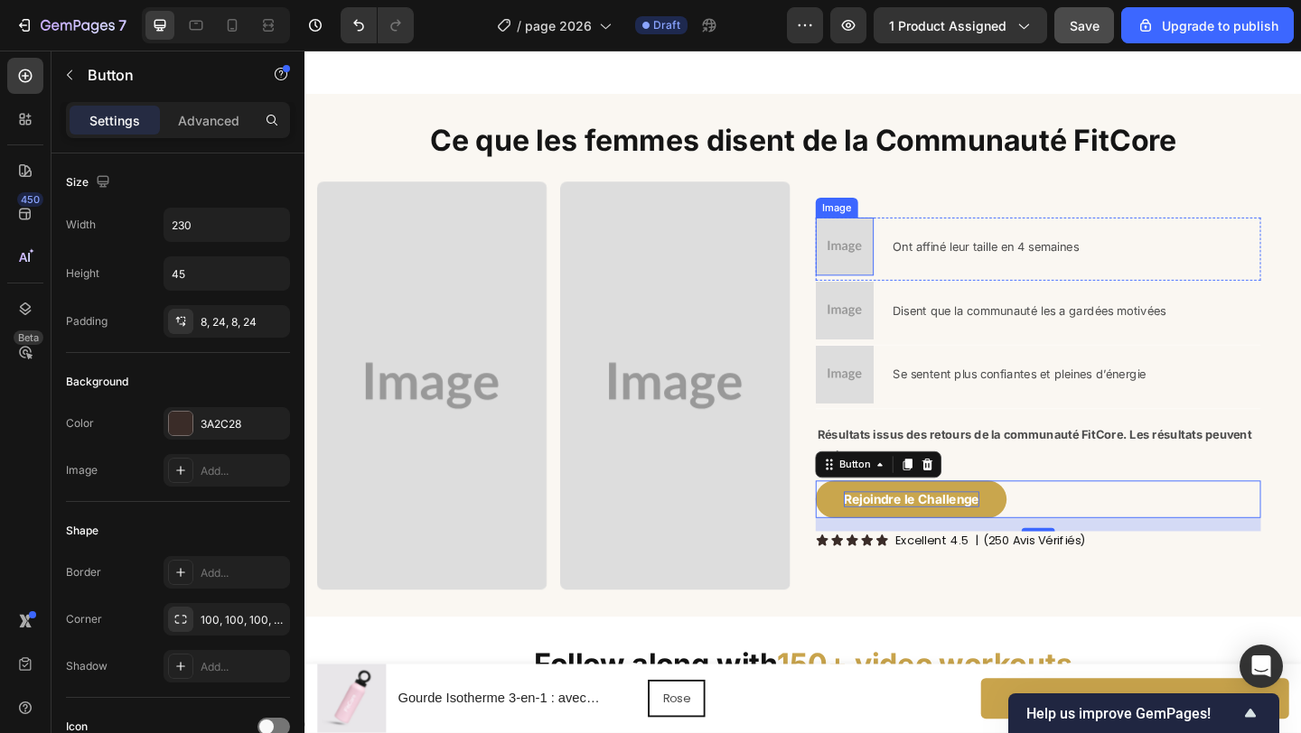
click at [887, 268] on img at bounding box center [891, 263] width 63 height 63
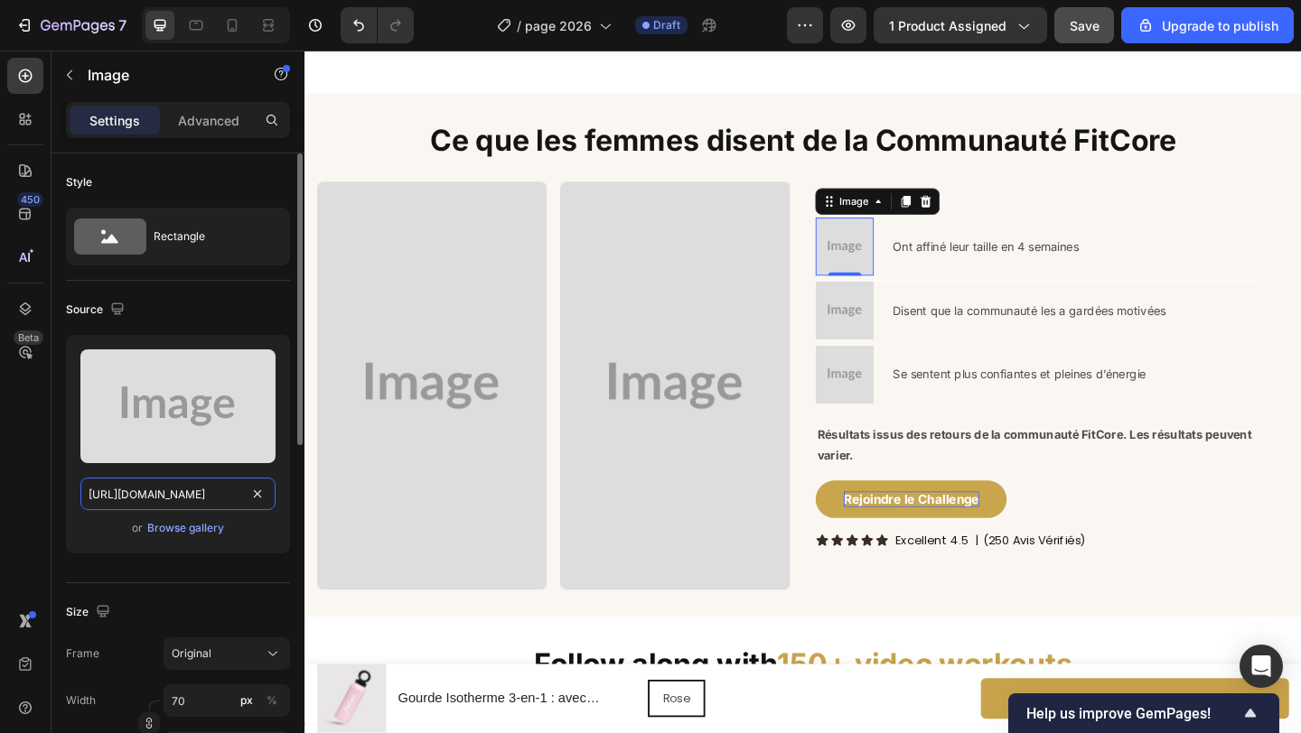
click at [181, 492] on input "https://placehold.co/512x512?text=Image" at bounding box center [177, 494] width 195 height 33
paste input "Copy element from Gempages!"
type input "Copy element from Gempages!"
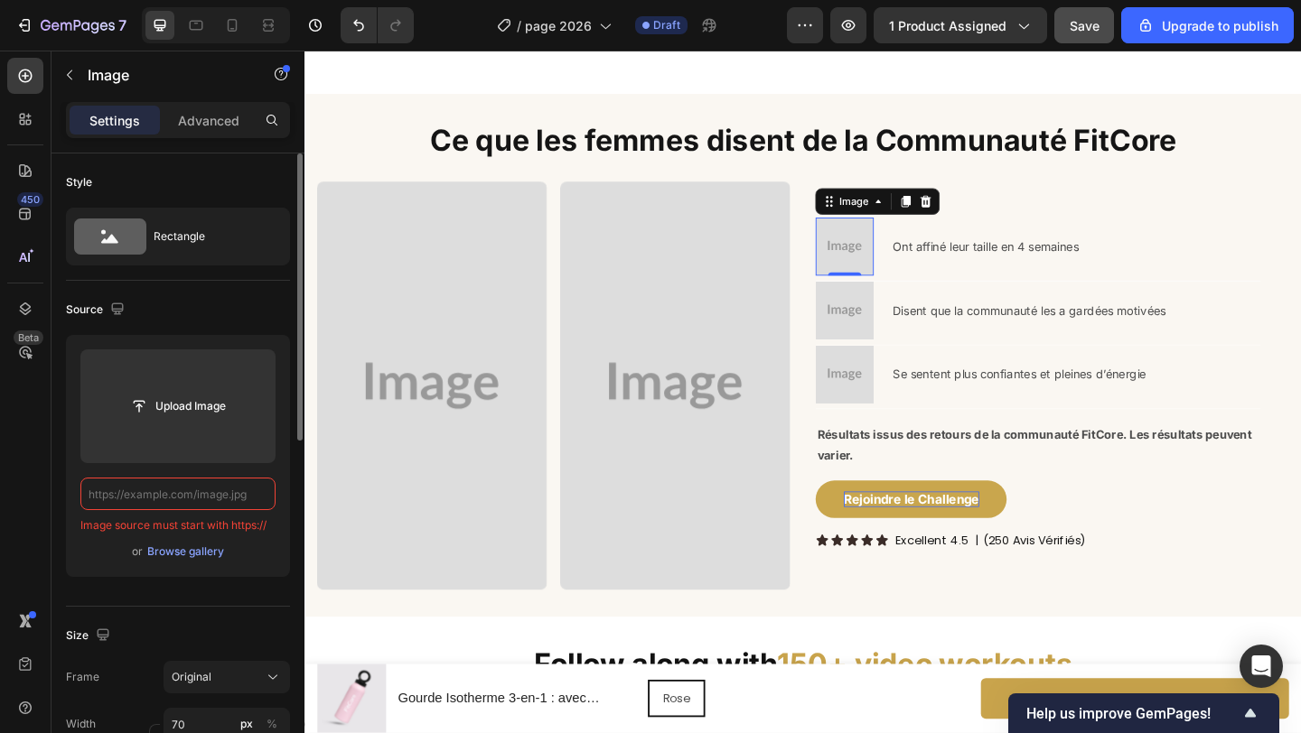
scroll to position [0, 0]
paste input "Copy element from Gempages!"
type input "Copy element from Gempages!"
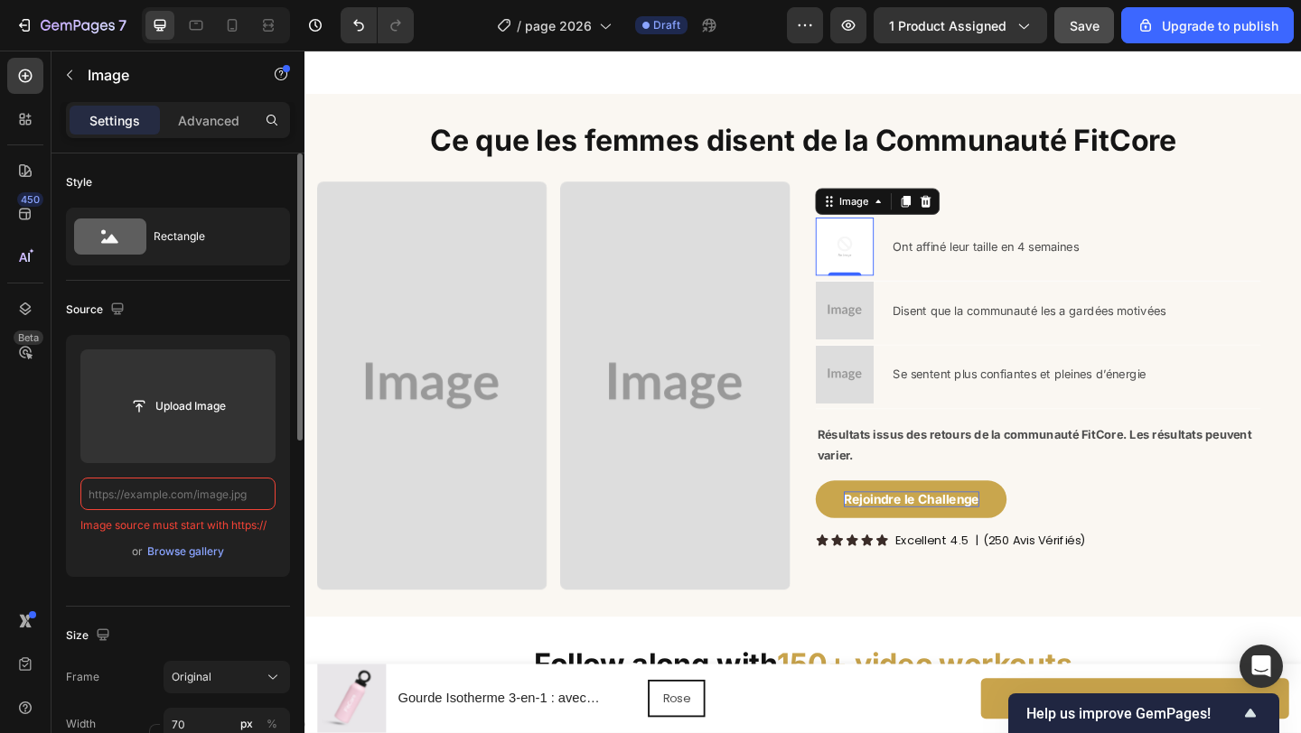
click at [241, 497] on input "text" at bounding box center [177, 494] width 195 height 33
paste input "https://cdn.shopify.com/s/files/1/0671/8675/3722/files/gempages_527756950092383…"
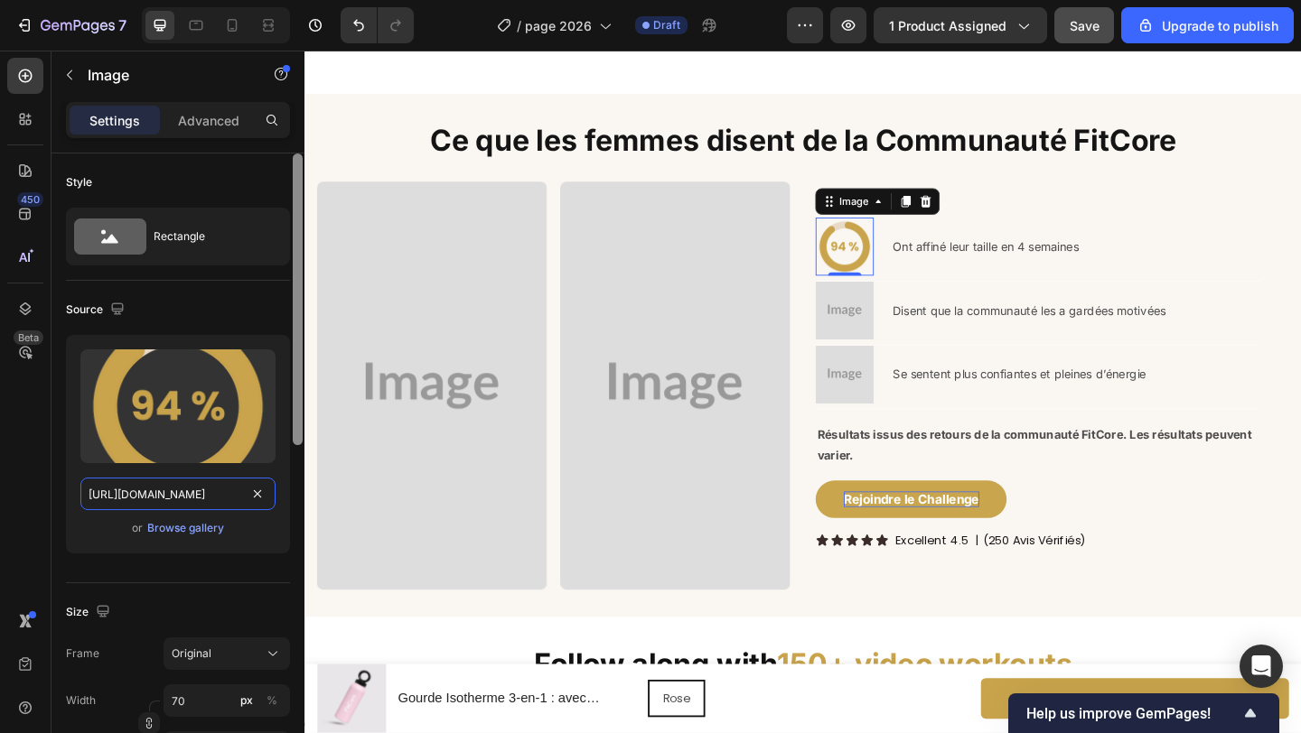
type input "https://cdn.shopify.com/s/files/1/0671/8675/3722/files/gempages_527756950092383…"
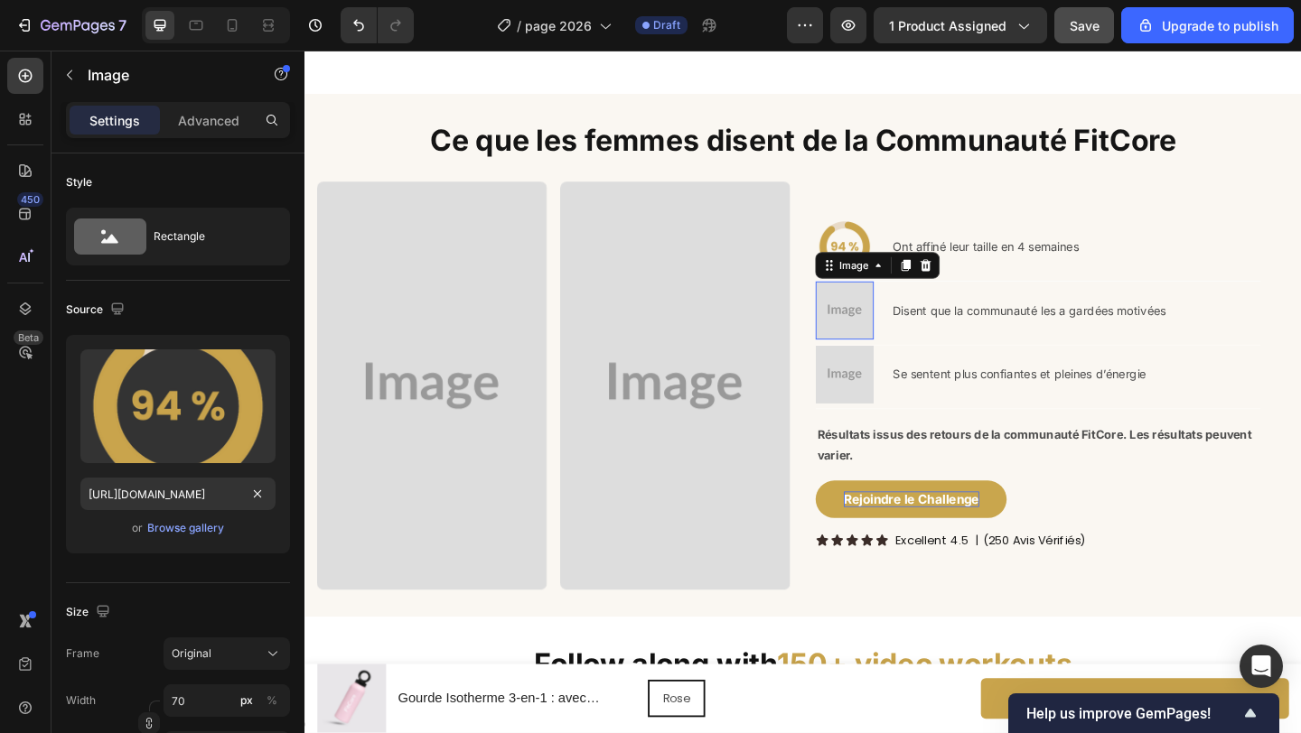
click at [881, 343] on img at bounding box center [891, 333] width 63 height 63
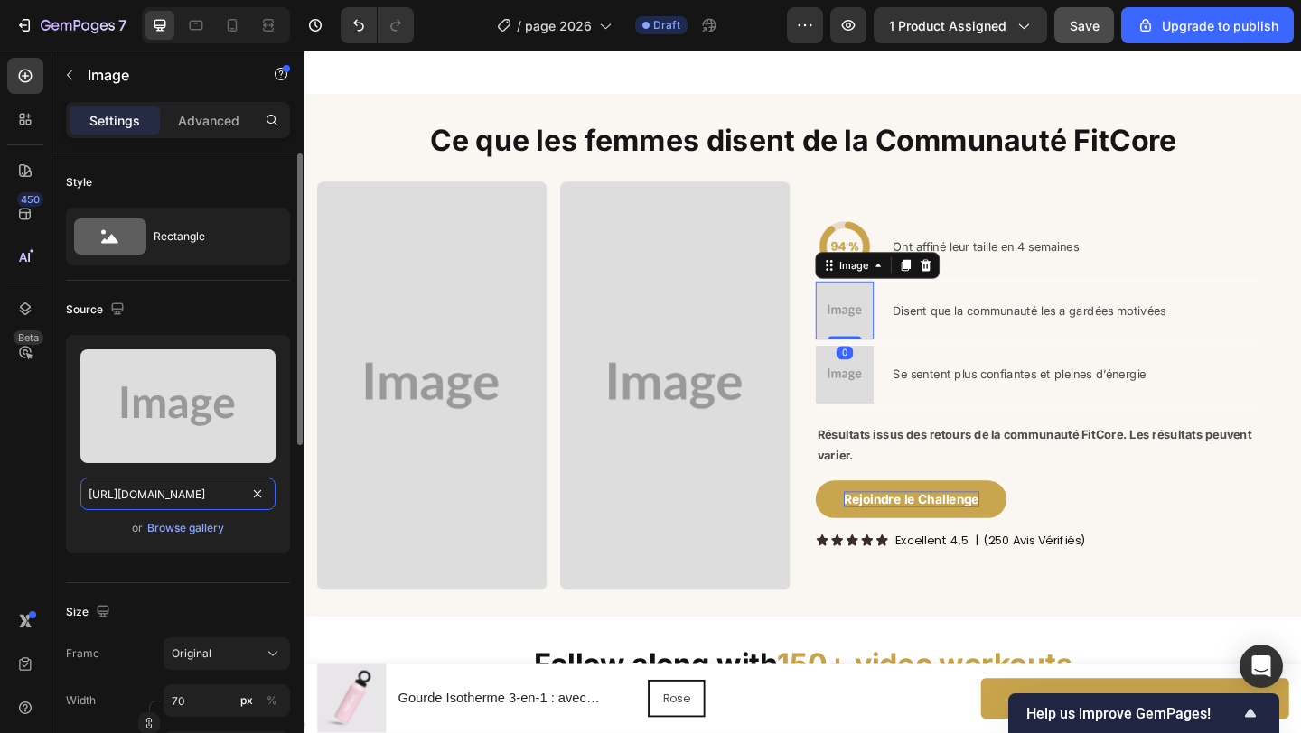
click at [207, 491] on input "https://placehold.co/512x512?text=Image" at bounding box center [177, 494] width 195 height 33
paste input "cdn.shopify.com/s/files/1/0671/8675/3722/files/gempages_527756950092383125-0ea4…"
type input "https://cdn.shopify.com/s/files/1/0671/8675/3722/files/gempages_527756950092383…"
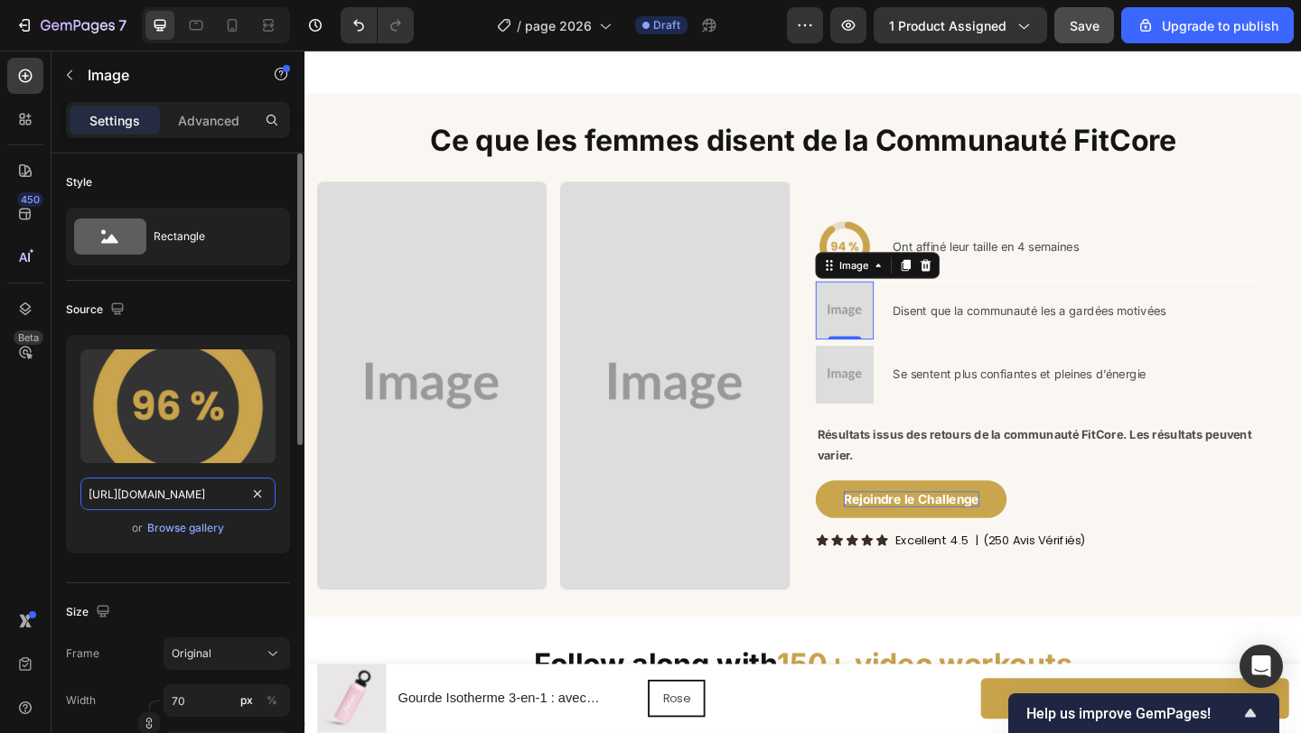
scroll to position [0, 553]
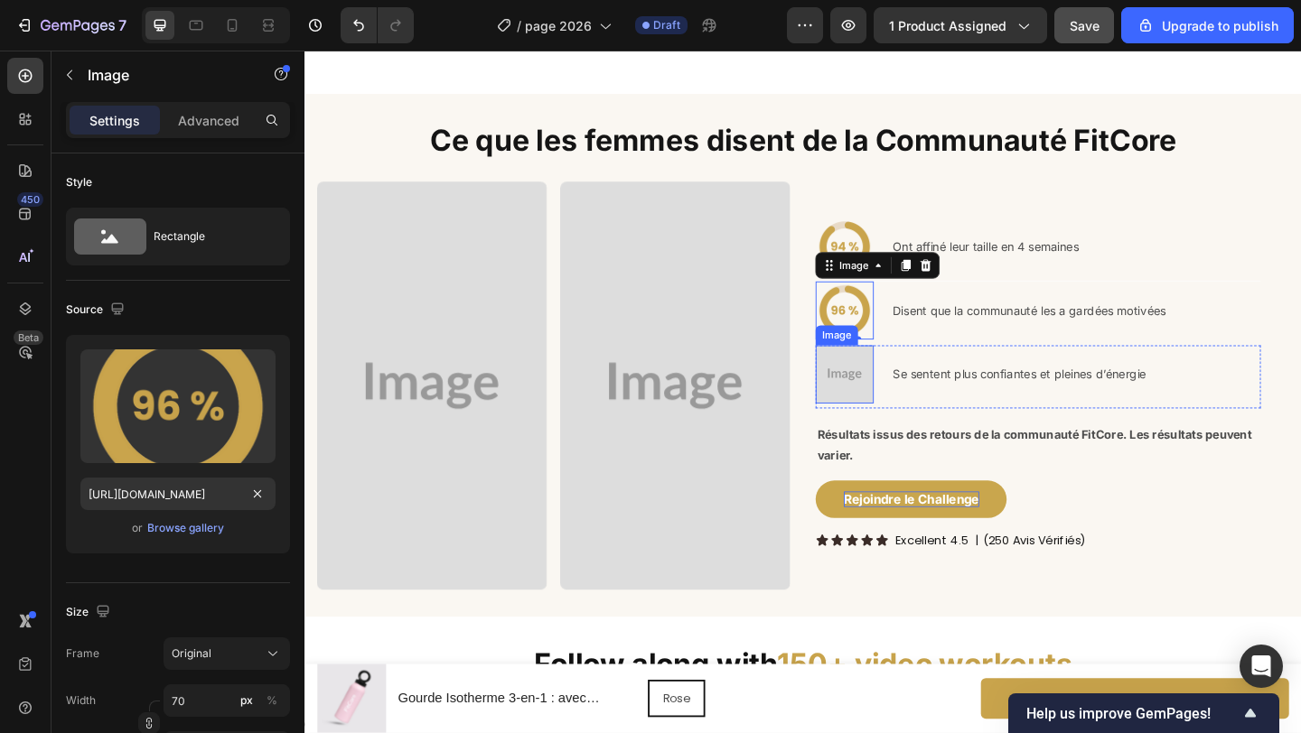
click at [909, 399] on img at bounding box center [891, 402] width 63 height 63
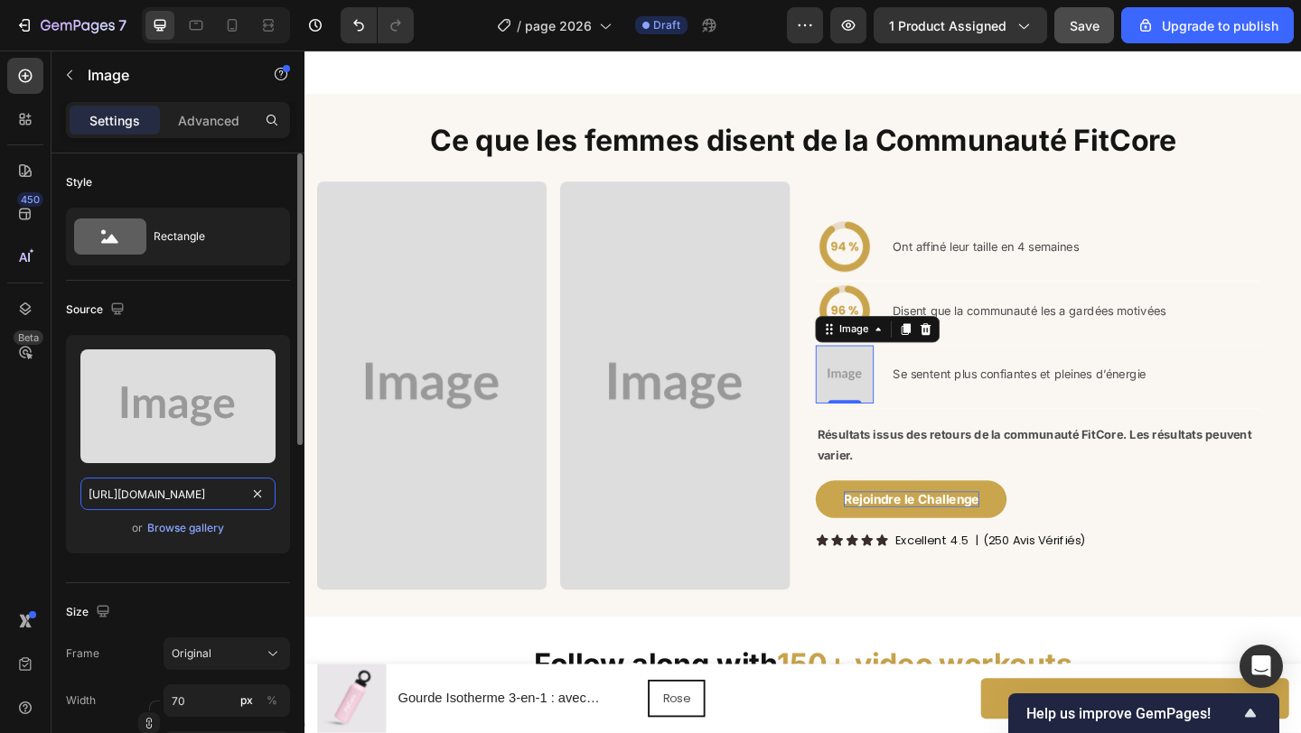
click at [209, 485] on input "https://placehold.co/512x512?text=Image" at bounding box center [177, 494] width 195 height 33
paste input "cdn.shopify.com/s/files/1/0671/8675/3722/files/gempages_527756950092383125-242e…"
type input "https://cdn.shopify.com/s/files/1/0671/8675/3722/files/gempages_527756950092383…"
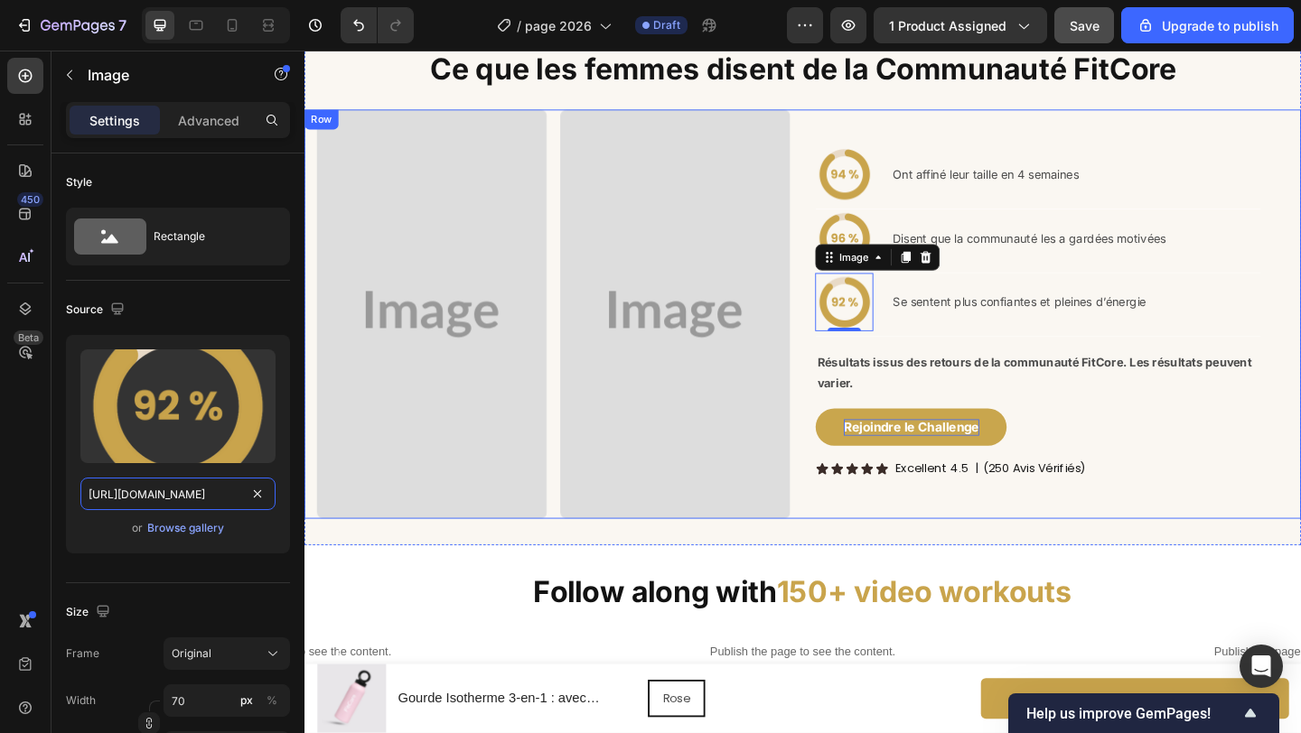
scroll to position [1517, 0]
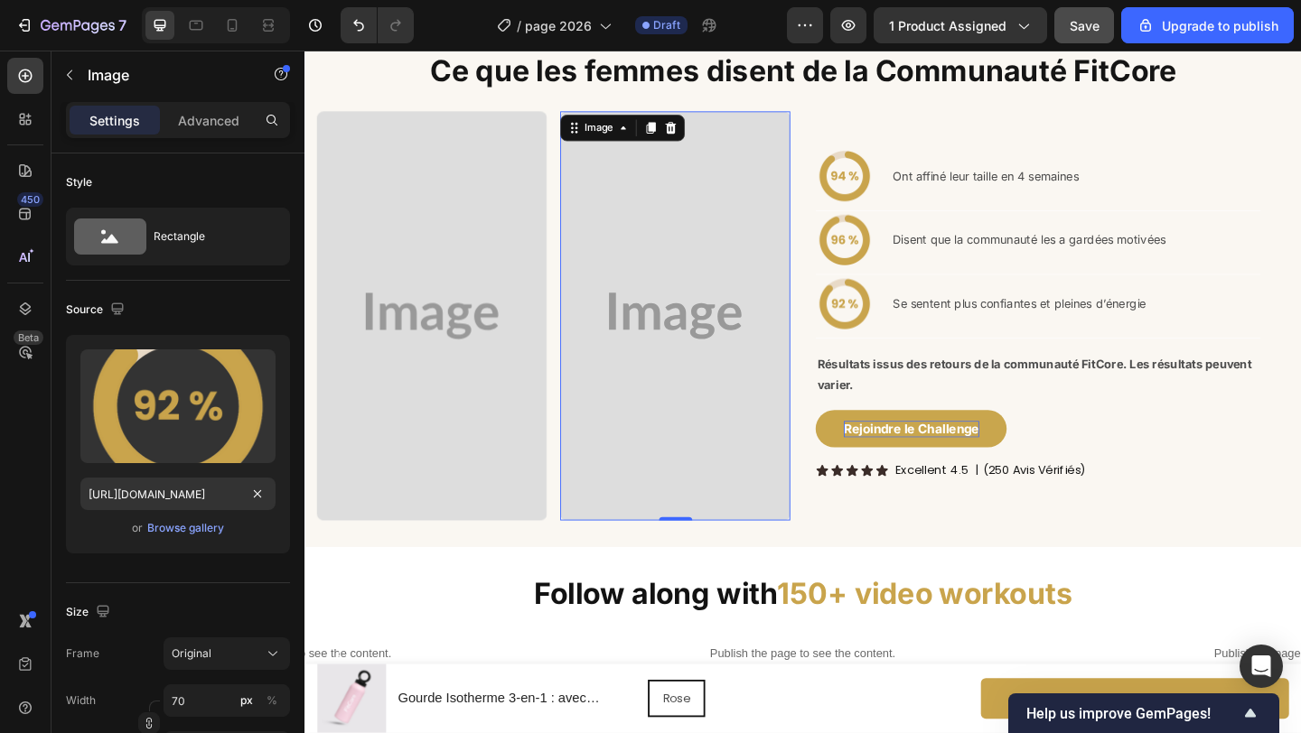
click at [723, 415] on img at bounding box center [708, 339] width 250 height 444
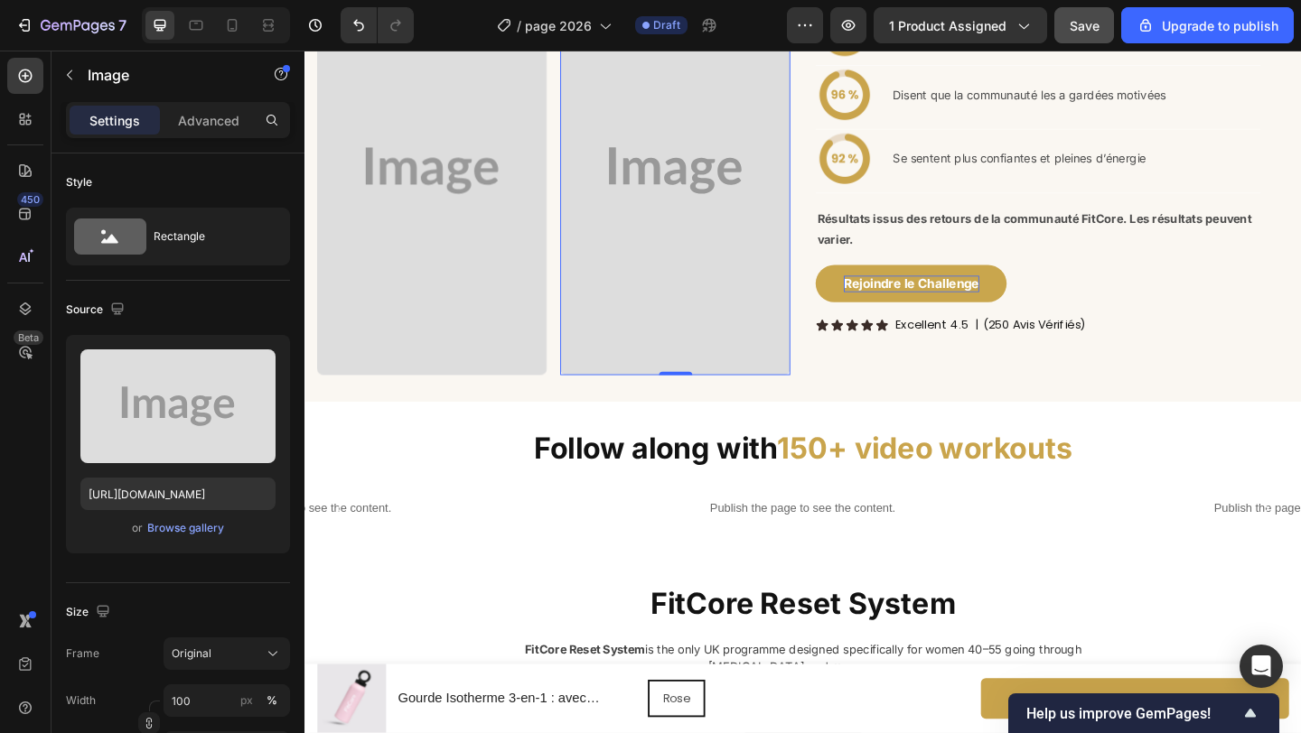
scroll to position [1684, 0]
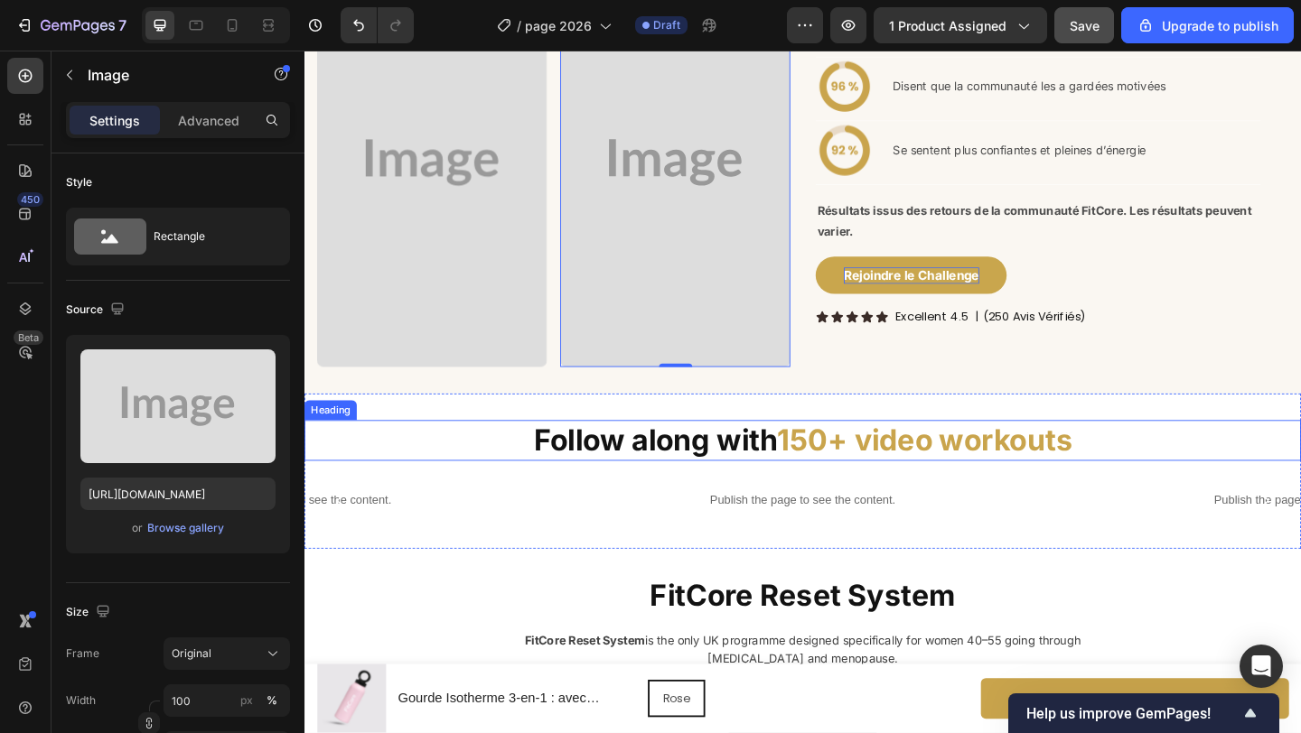
click at [821, 471] on h2 "Follow along with 150+ video workouts" at bounding box center [846, 475] width 1084 height 45
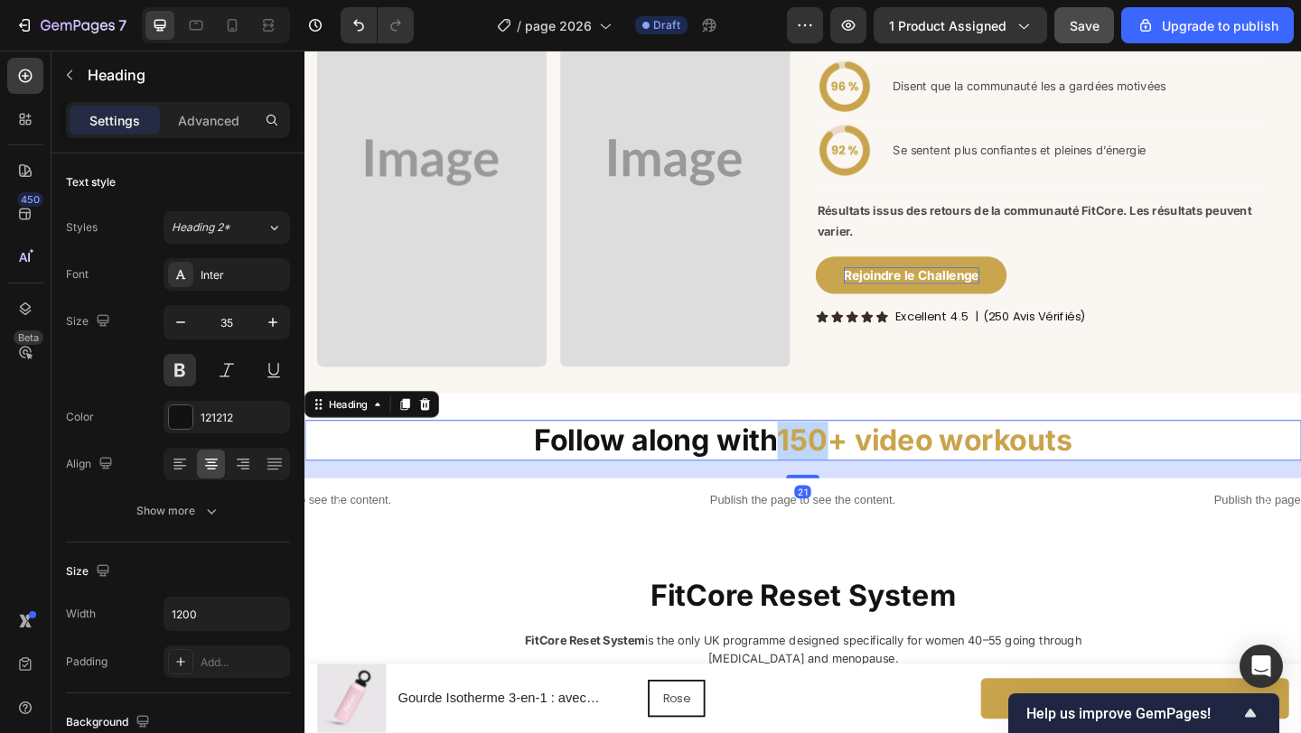
click at [821, 471] on h2 "Follow along with 150+ video workouts" at bounding box center [846, 475] width 1084 height 45
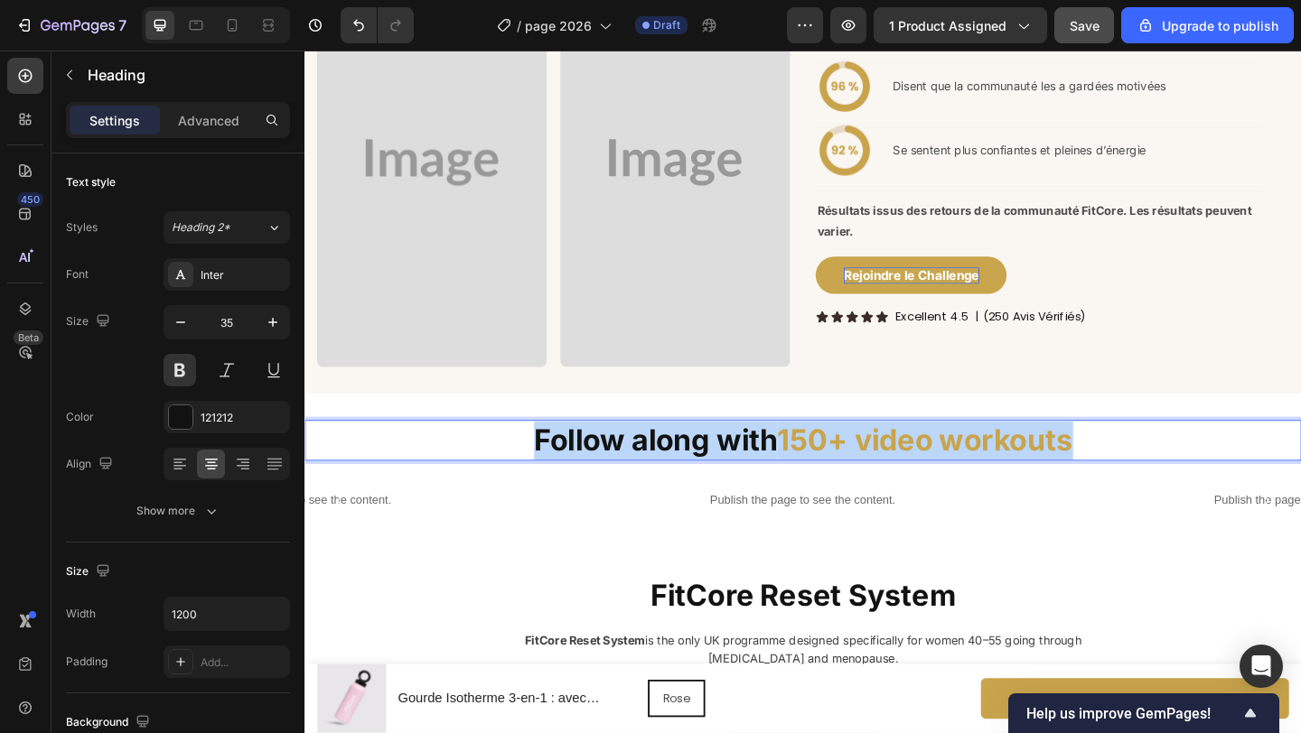
click at [821, 471] on p "Follow along with 150+ video workouts" at bounding box center [846, 475] width 1080 height 42
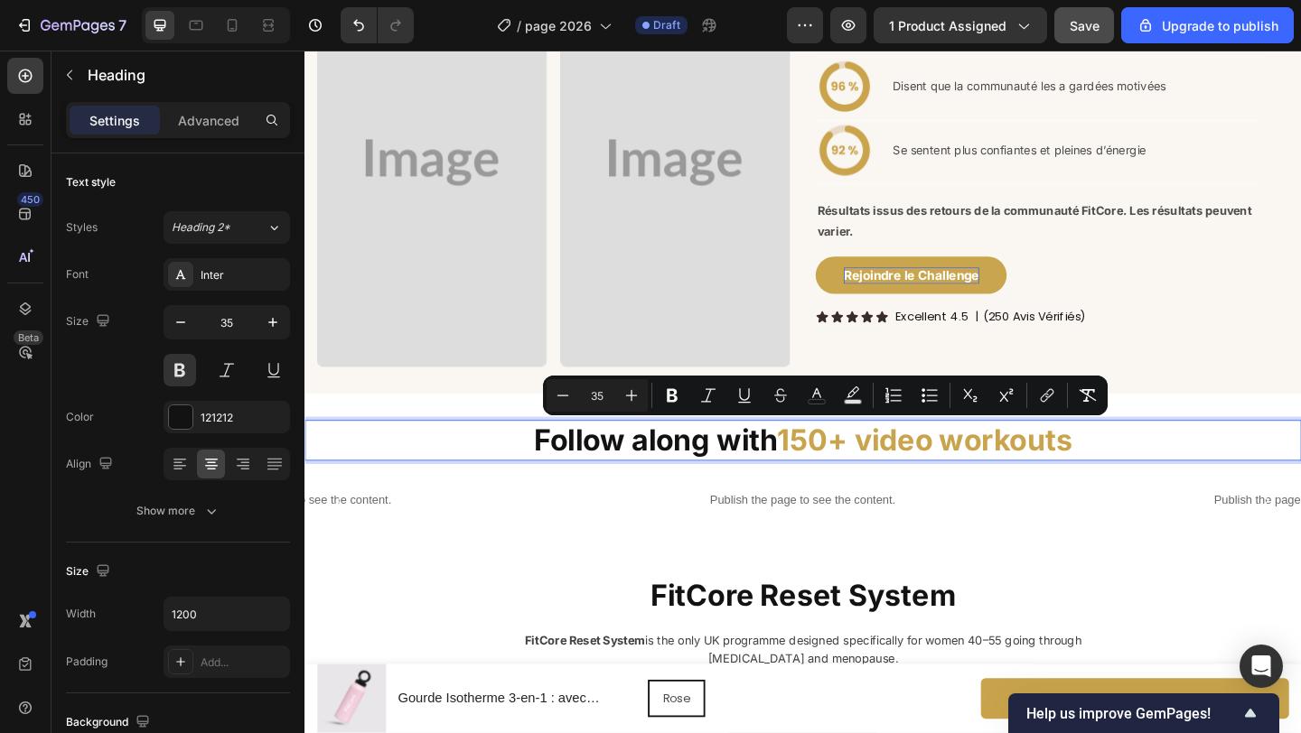
click at [1191, 494] on p "Follow along with 150+ video workouts" at bounding box center [846, 475] width 1080 height 42
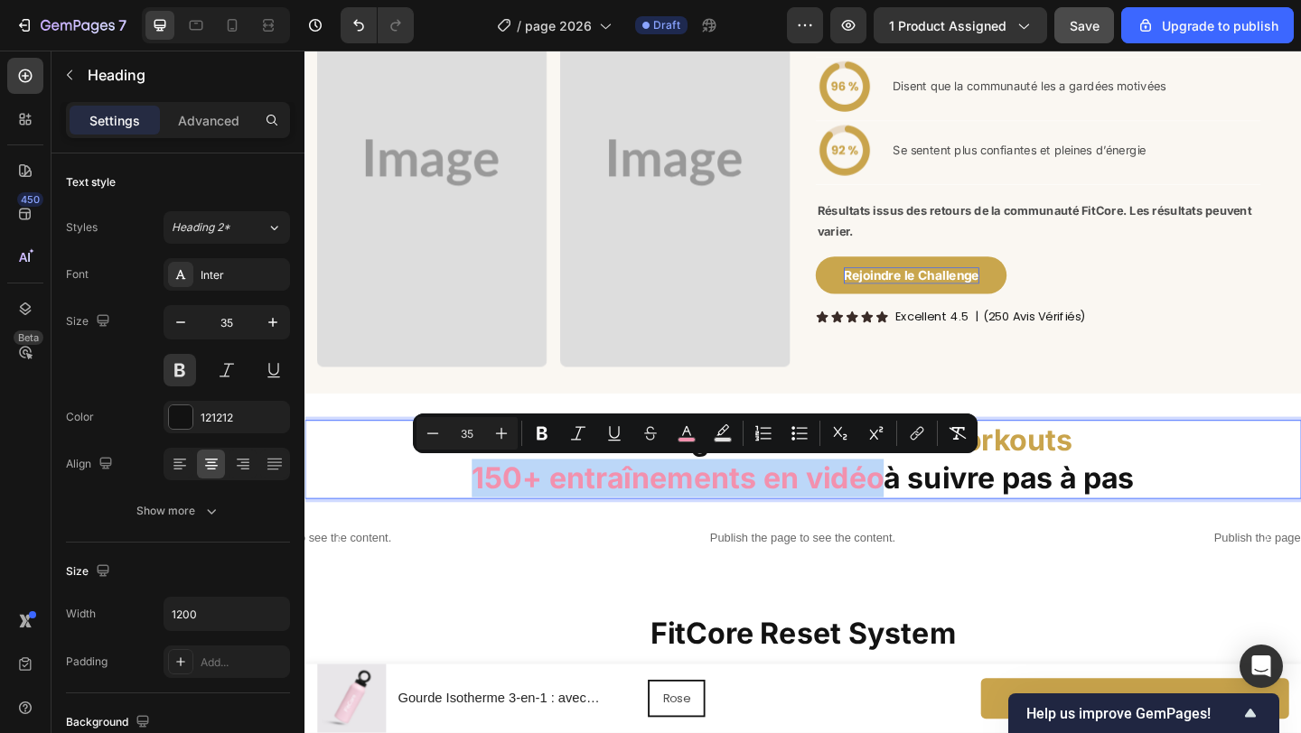
drag, startPoint x: 927, startPoint y: 514, endPoint x: 473, endPoint y: 511, distance: 453.4
click at [473, 511] on p "Follow along with 150+ video workouts 150+ entraînements en vidéo à suivre pas …" at bounding box center [846, 495] width 1080 height 82
click at [682, 433] on icon "Editor contextual toolbar" at bounding box center [686, 434] width 18 height 18
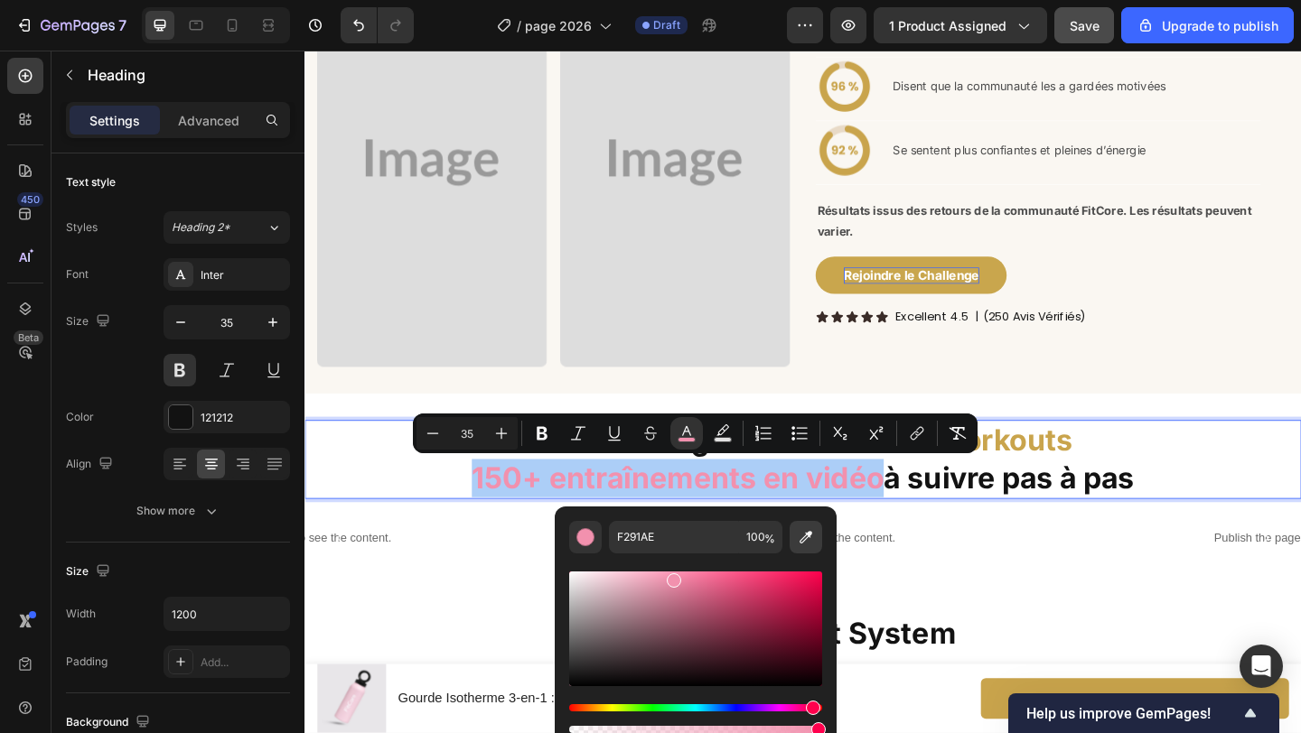
click at [802, 529] on icon "Editor contextual toolbar" at bounding box center [806, 537] width 18 height 18
type input "C9A54C"
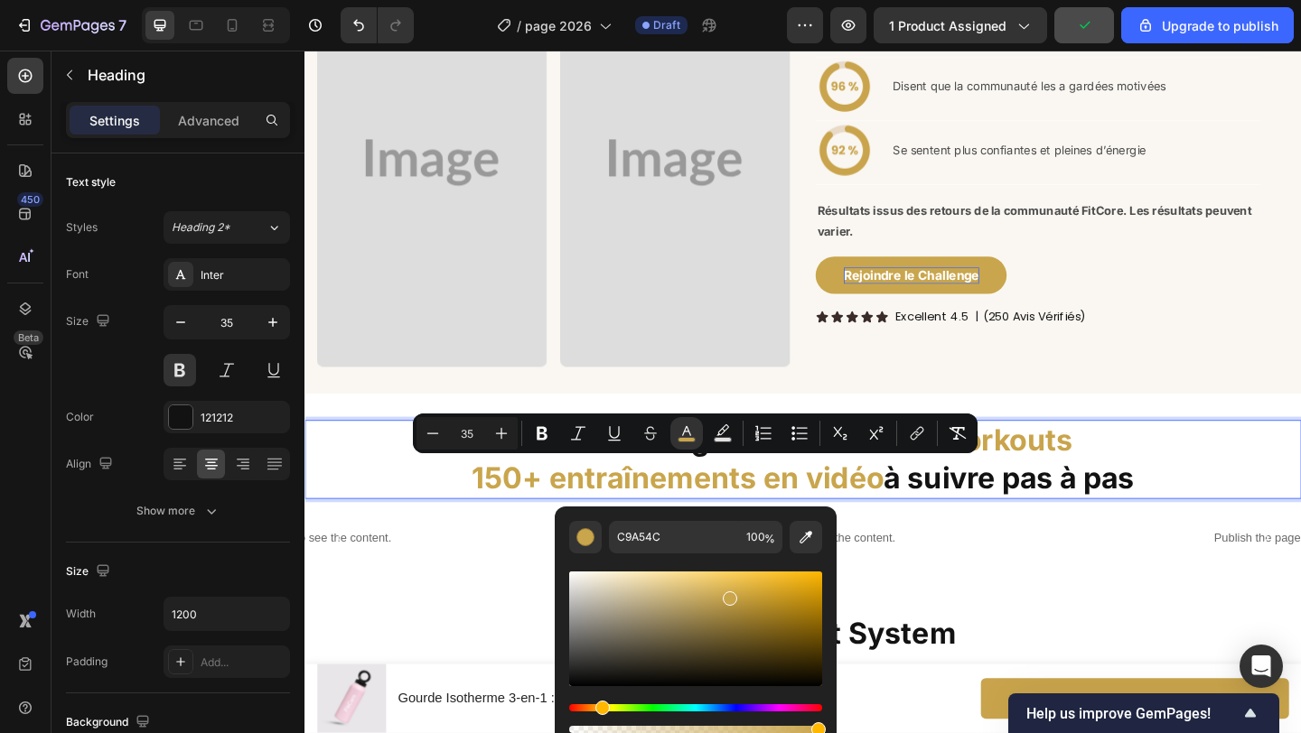
click at [1132, 481] on span "150+ video workouts" at bounding box center [979, 474] width 322 height 38
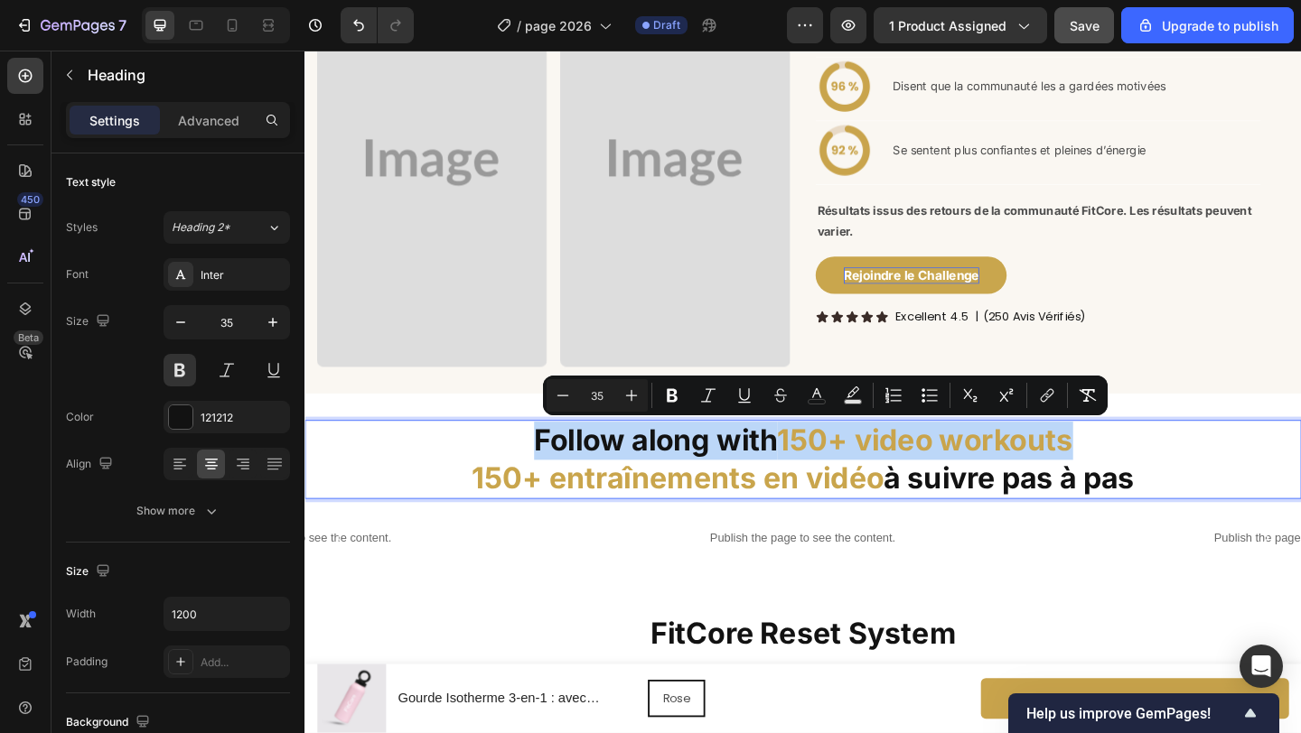
drag, startPoint x: 1162, startPoint y: 478, endPoint x: 546, endPoint y: 474, distance: 615.1
click at [546, 474] on p "Follow along with 150+ video workouts 150+ entraînements en vidéo à suivre pas …" at bounding box center [846, 495] width 1080 height 82
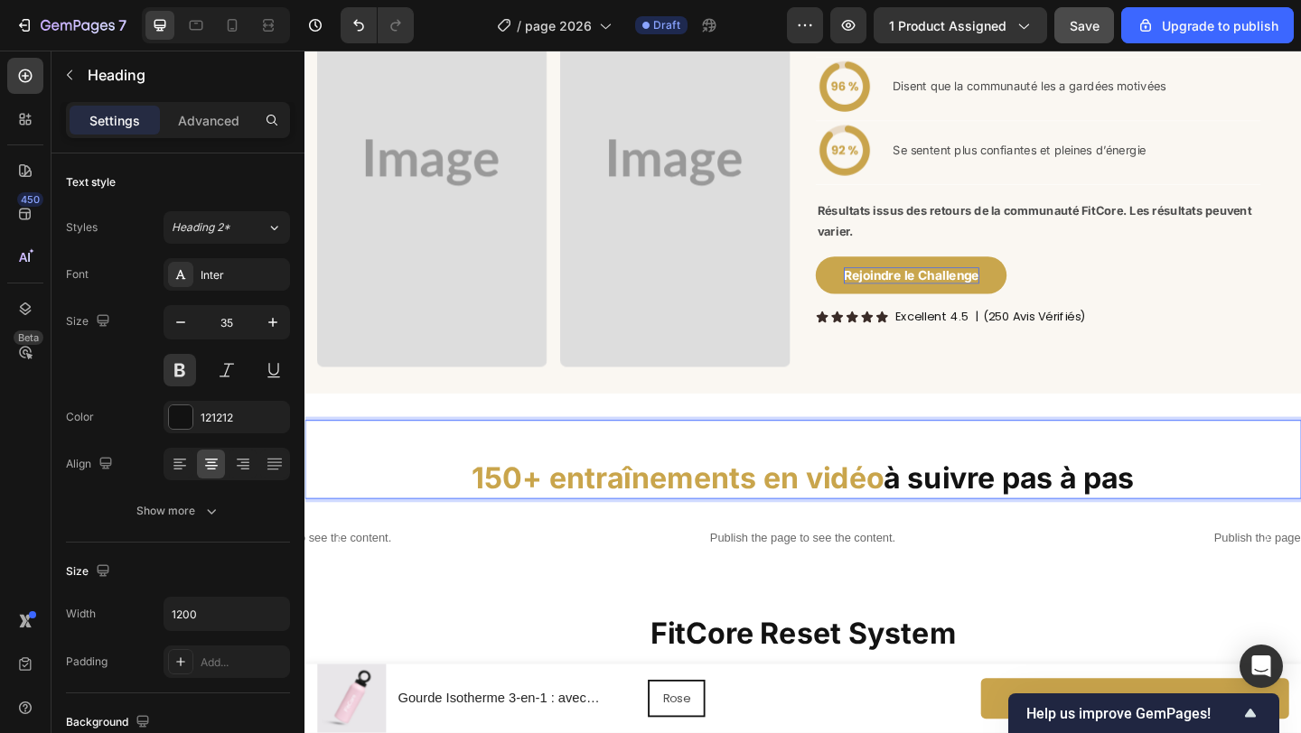
click at [474, 509] on p "⁠⁠⁠⁠⁠⁠⁠ 150+ entraînements en vidéo à suivre pas à pas" at bounding box center [846, 495] width 1080 height 82
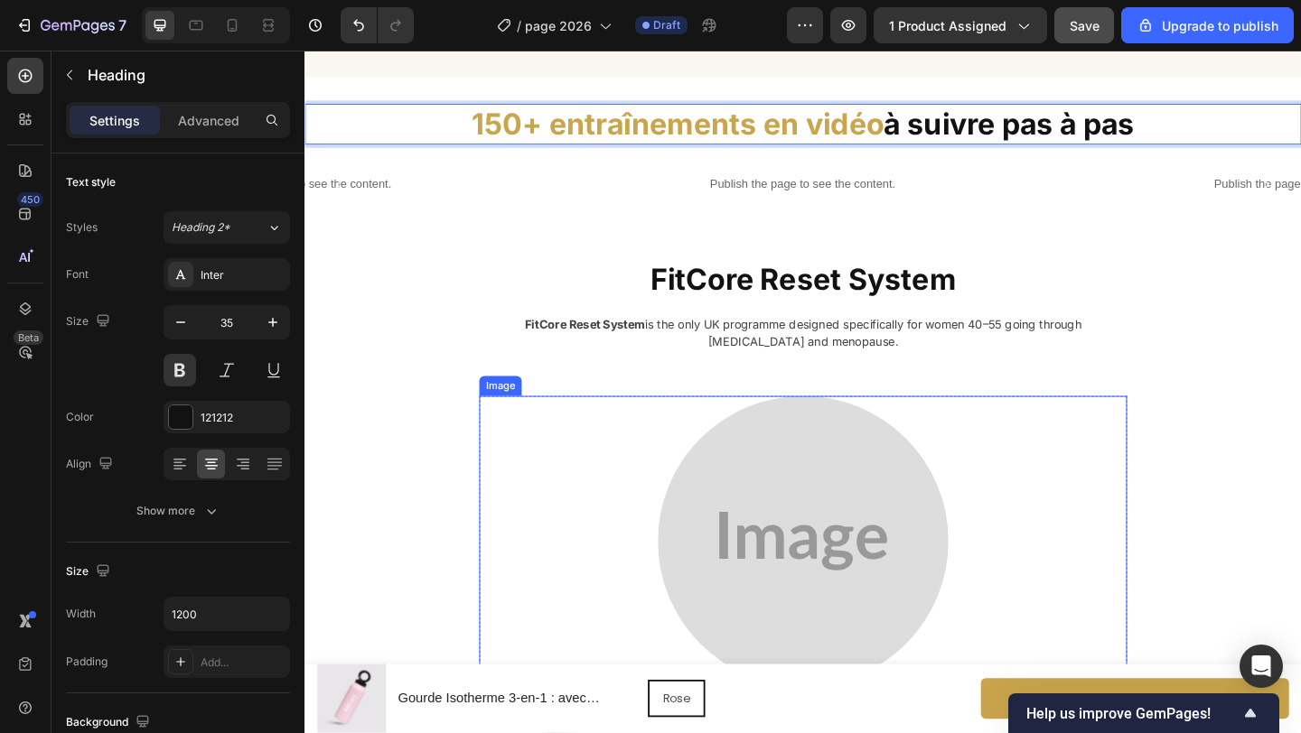
scroll to position [2038, 0]
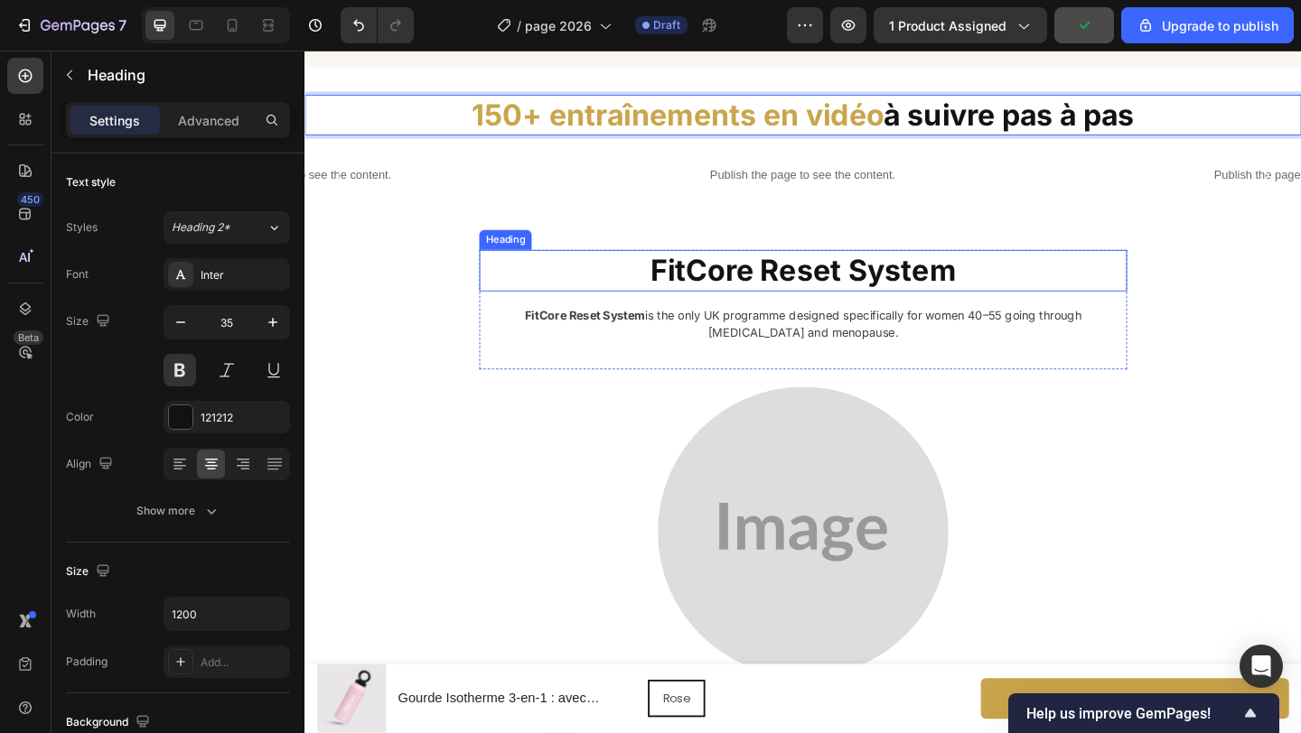
click at [860, 296] on strong "FitCore Reset System" at bounding box center [846, 289] width 332 height 38
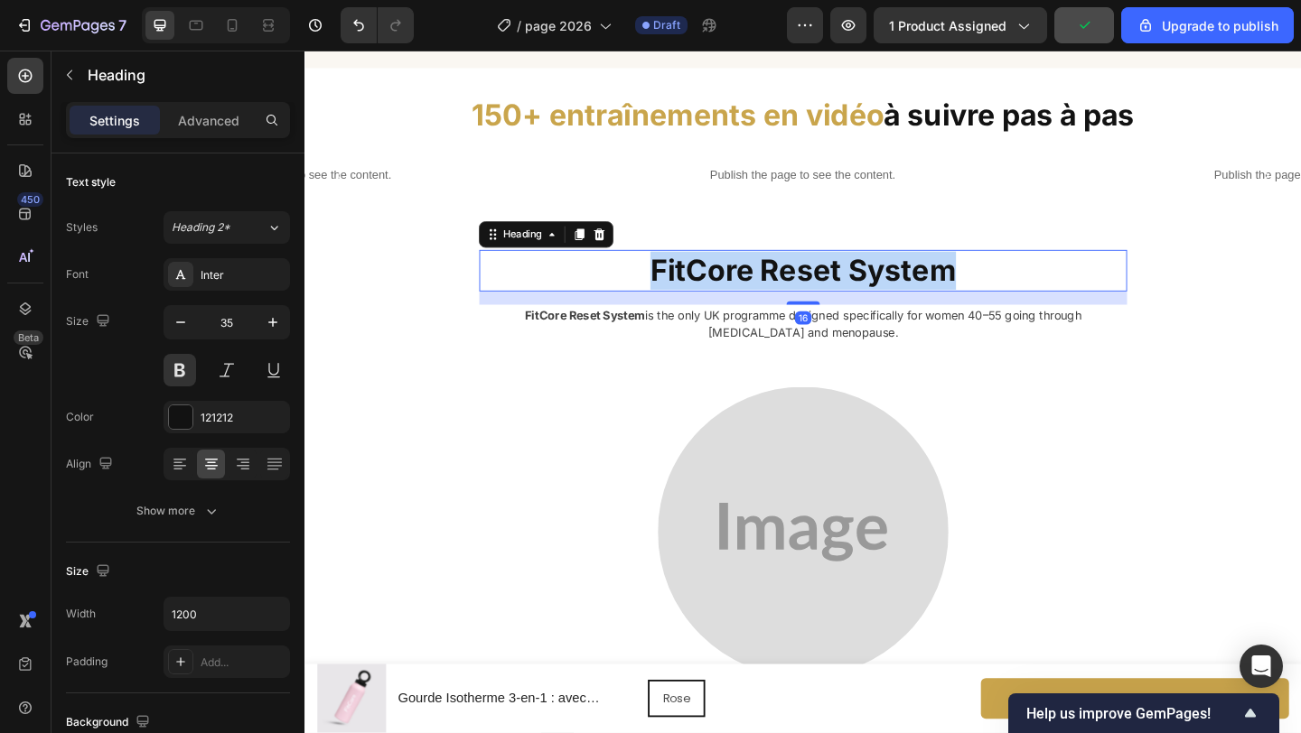
click at [860, 296] on strong "FitCore Reset System" at bounding box center [846, 289] width 332 height 38
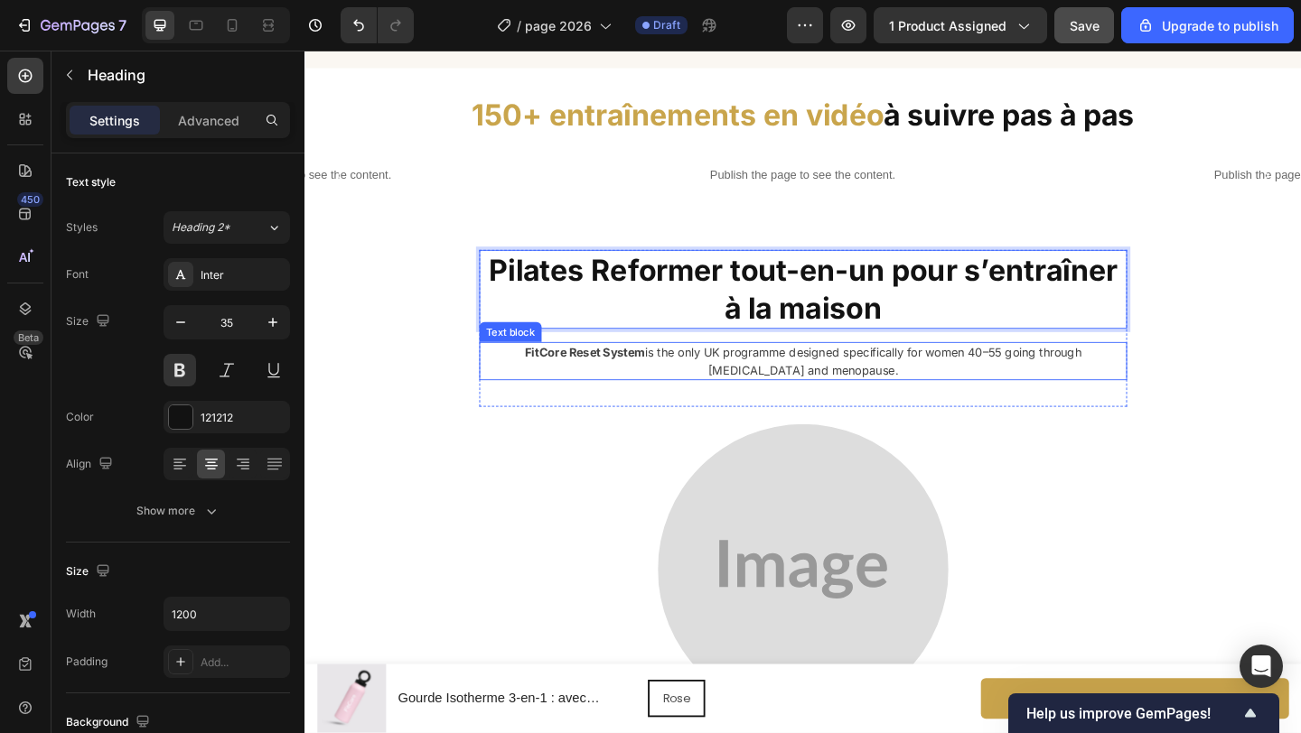
click at [835, 378] on p "FitCore Reset System is the only UK programme designed specifically for women 4…" at bounding box center [846, 388] width 672 height 38
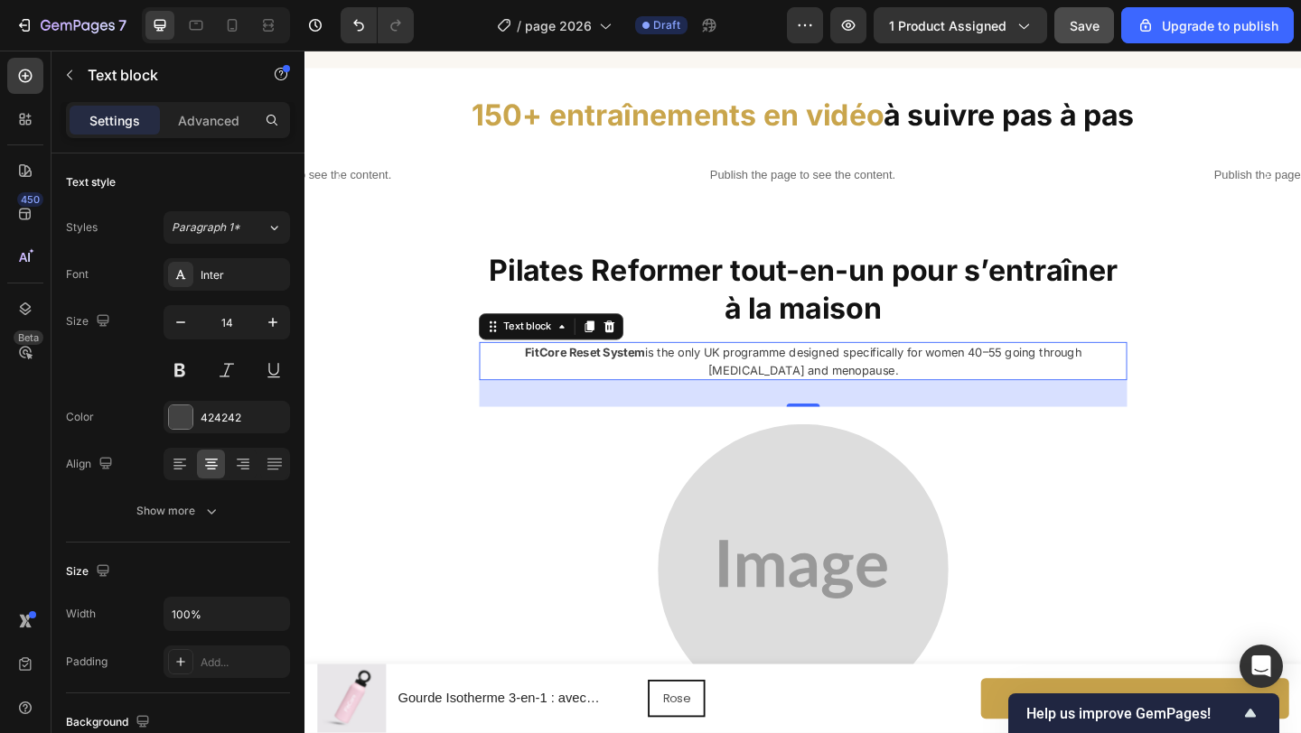
click at [830, 394] on p "FitCore Reset System is the only UK programme designed specifically for women 4…" at bounding box center [846, 388] width 672 height 38
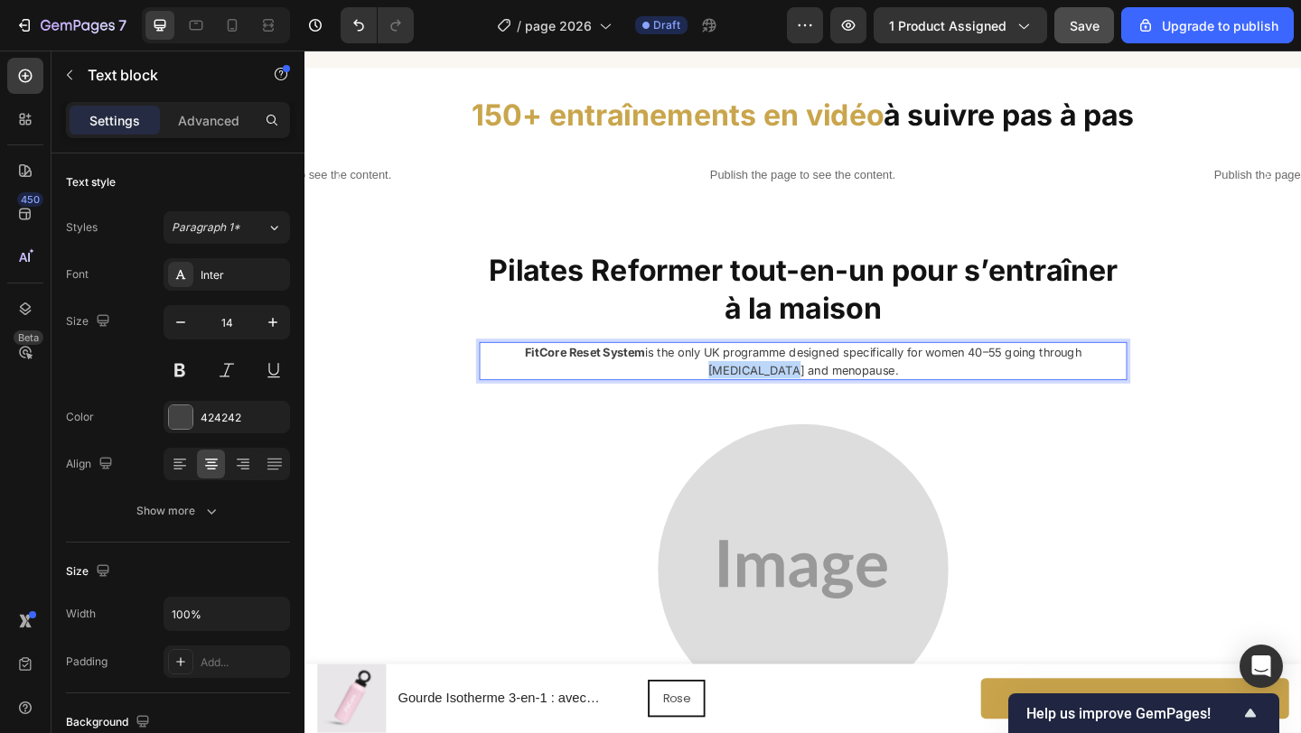
click at [830, 394] on p "FitCore Reset System is the only UK programme designed specifically for women 4…" at bounding box center [846, 388] width 672 height 38
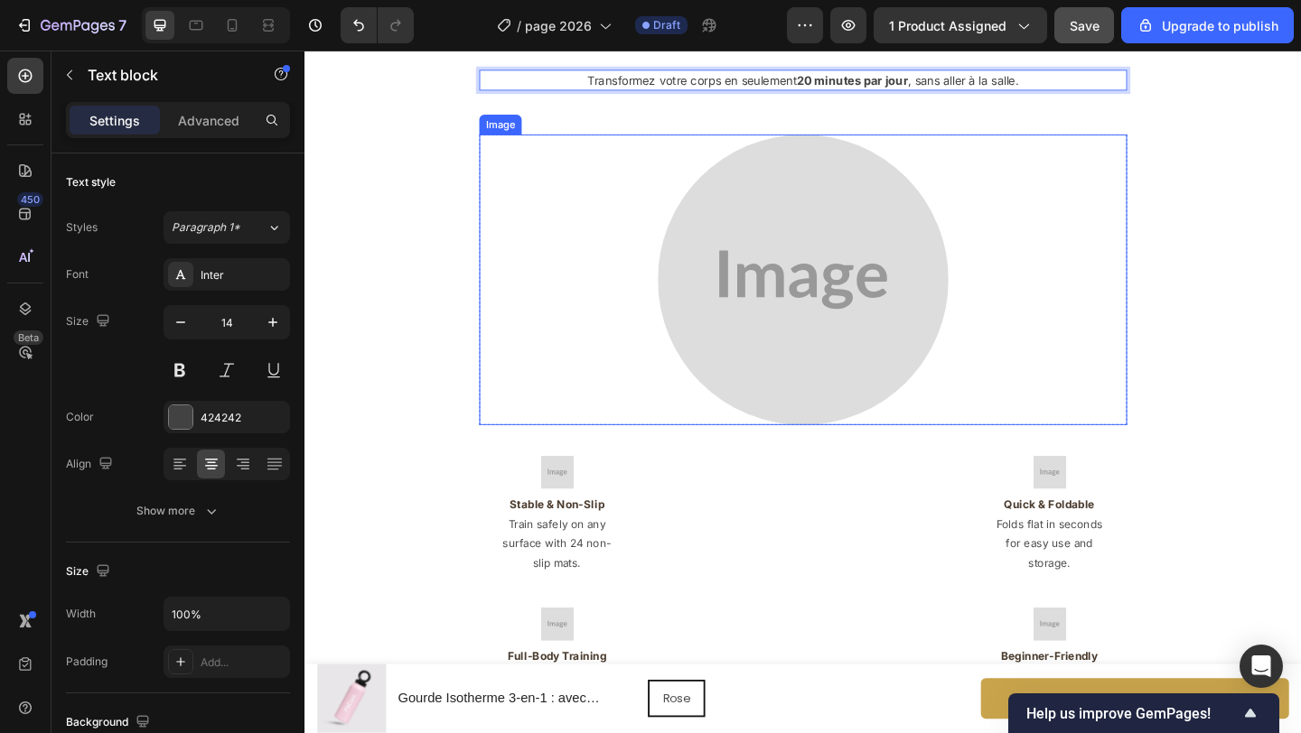
scroll to position [2348, 0]
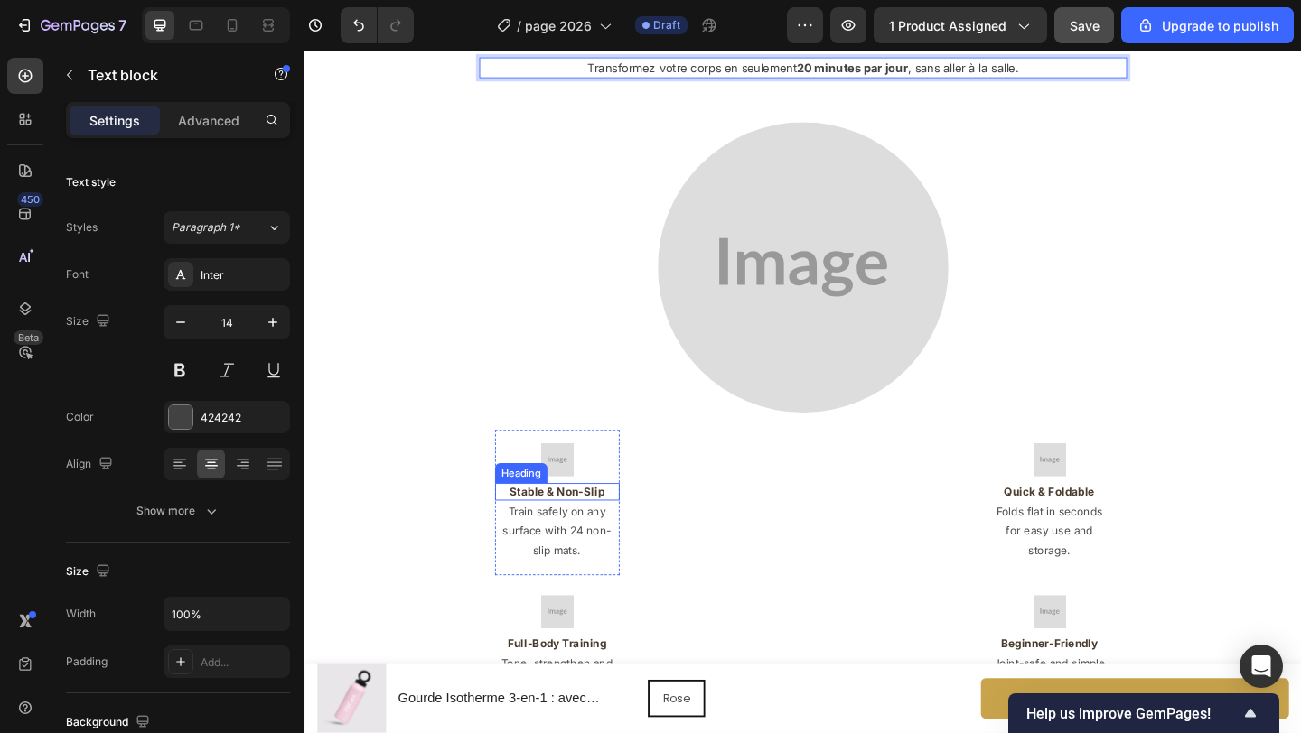
click at [608, 528] on h2 "Stable & Non-Slip" at bounding box center [578, 530] width 135 height 19
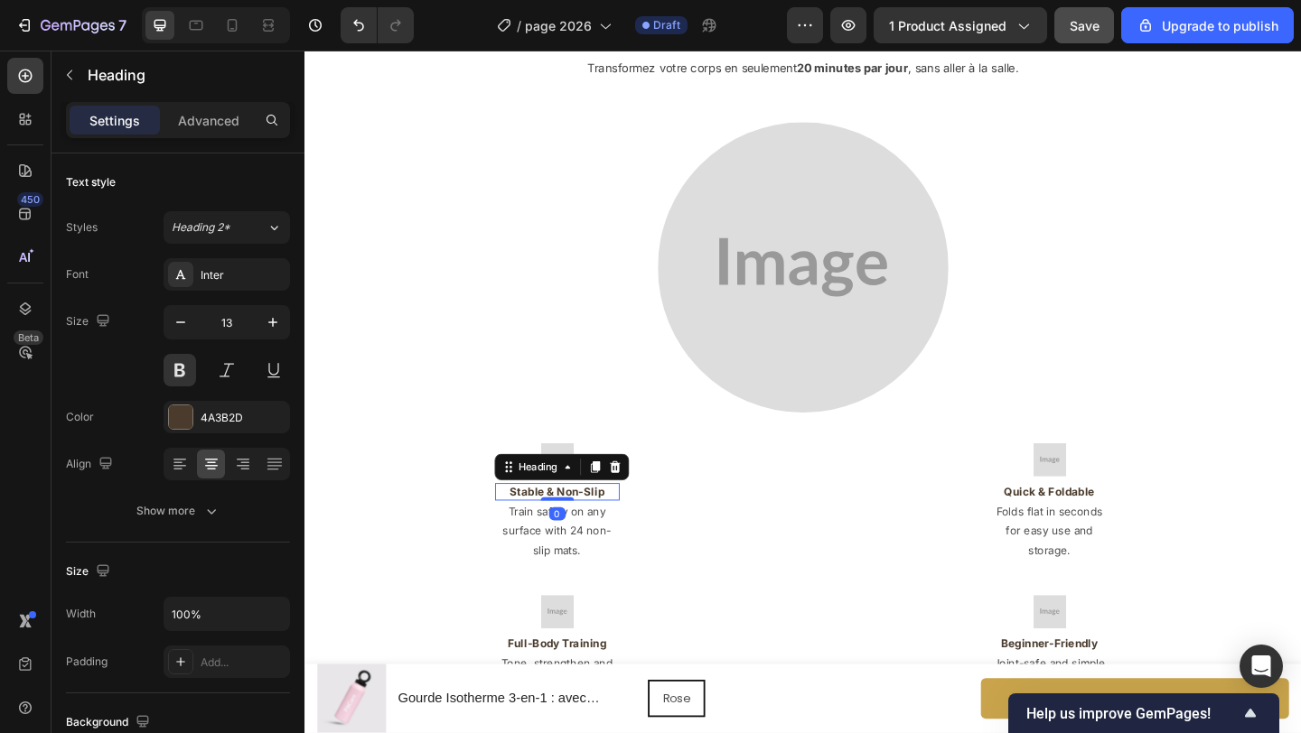
click at [609, 527] on h2 "Stable & Non-Slip" at bounding box center [578, 530] width 135 height 19
click at [609, 528] on p "Stable & Non-Slip" at bounding box center [579, 530] width 132 height 15
click at [582, 561] on p "Train safely on any surface with 24 non-slip mats." at bounding box center [579, 573] width 132 height 63
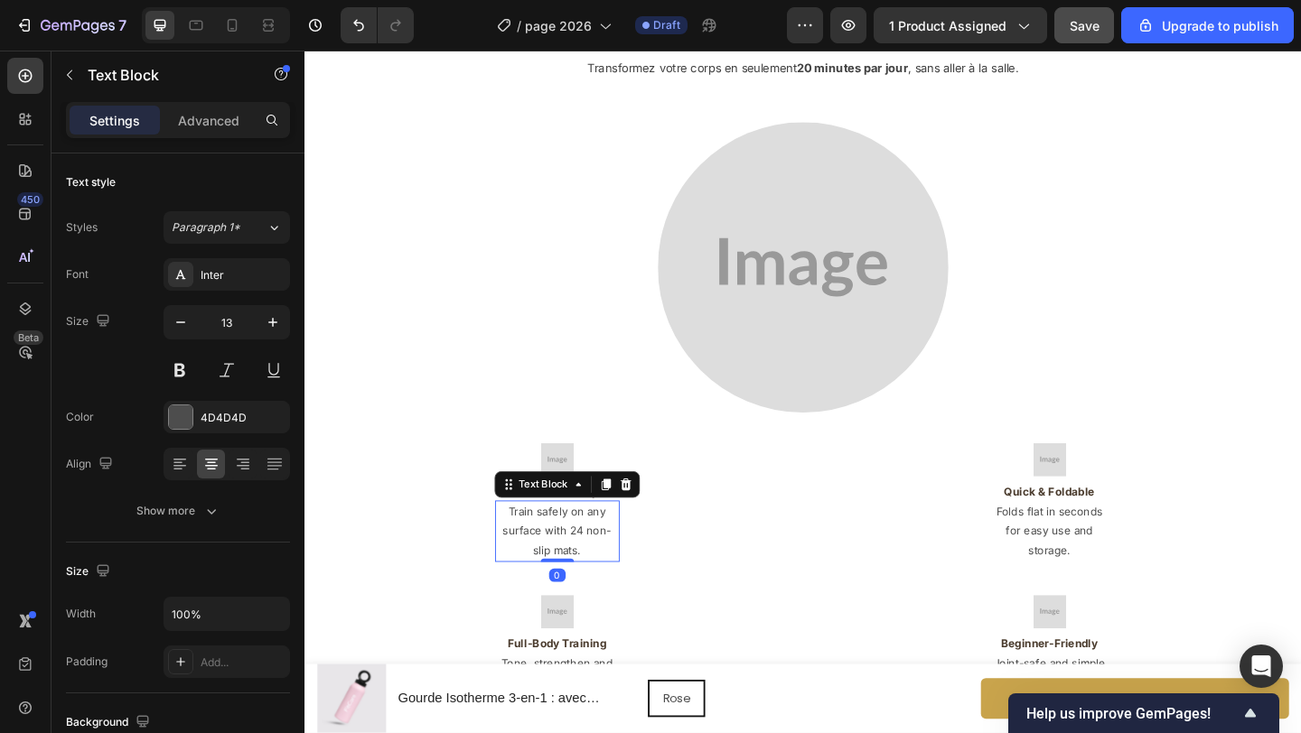
click at [582, 562] on p "Train safely on any surface with 24 non-slip mats." at bounding box center [579, 573] width 132 height 63
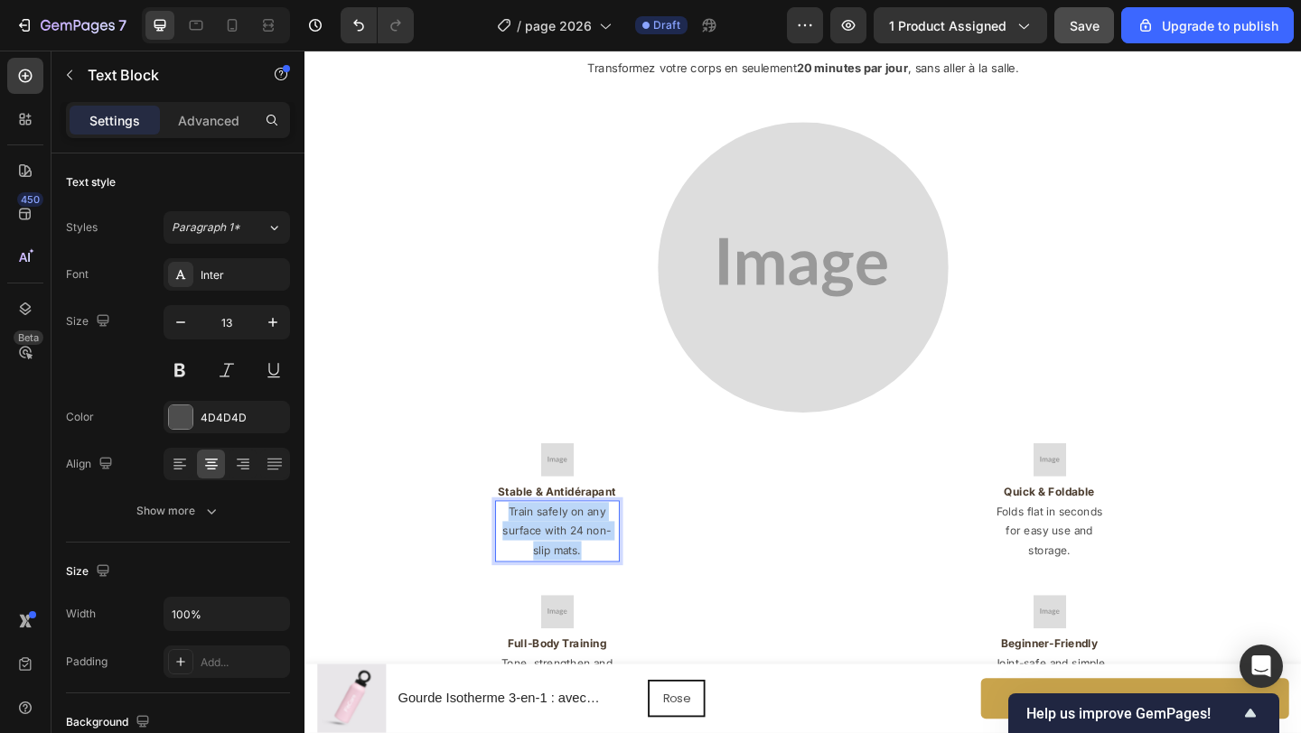
click at [582, 562] on p "Train safely on any surface with 24 non-slip mats." at bounding box center [579, 573] width 132 height 63
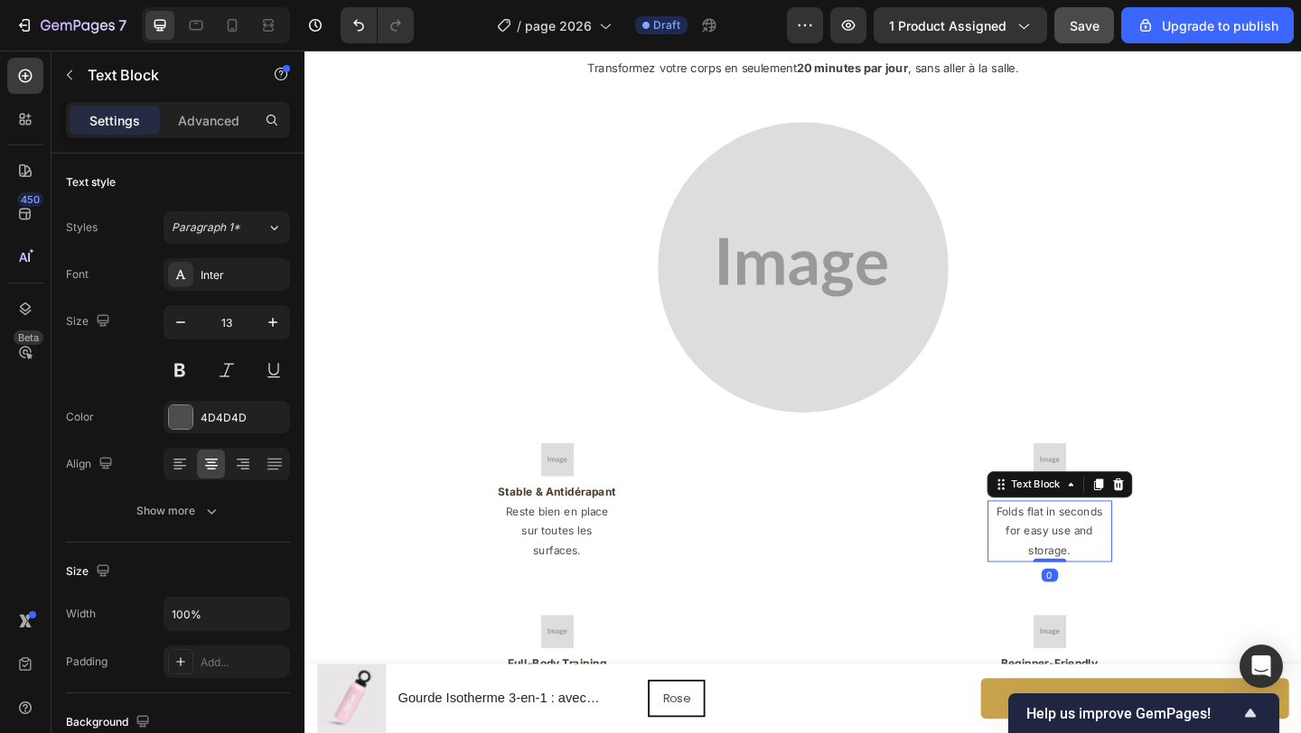
click at [1106, 569] on p "Folds flat in seconds for easy use and storage." at bounding box center [1115, 573] width 132 height 63
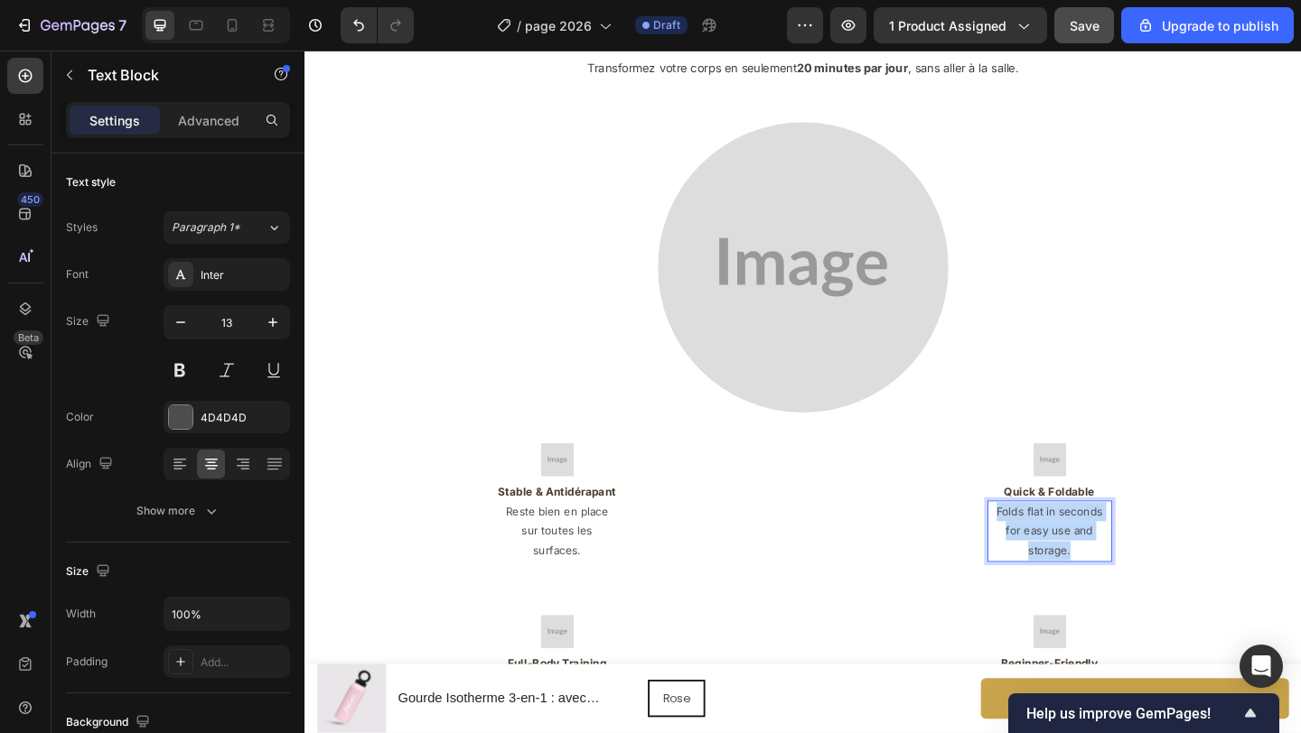
click at [1107, 569] on p "Folds flat in seconds for easy use and storage." at bounding box center [1115, 573] width 132 height 63
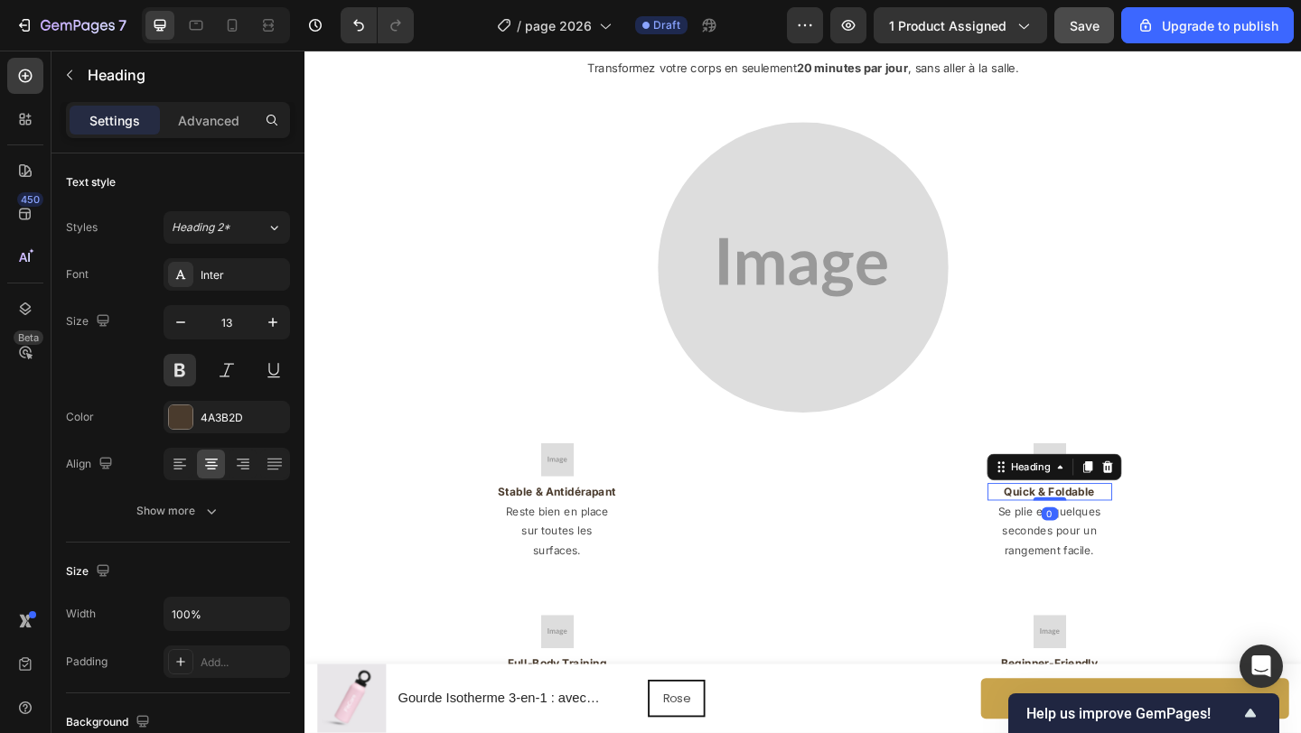
click at [1135, 529] on h2 "Quick & Foldable" at bounding box center [1114, 530] width 135 height 19
click at [1135, 529] on p "Quick & Foldable" at bounding box center [1115, 530] width 132 height 15
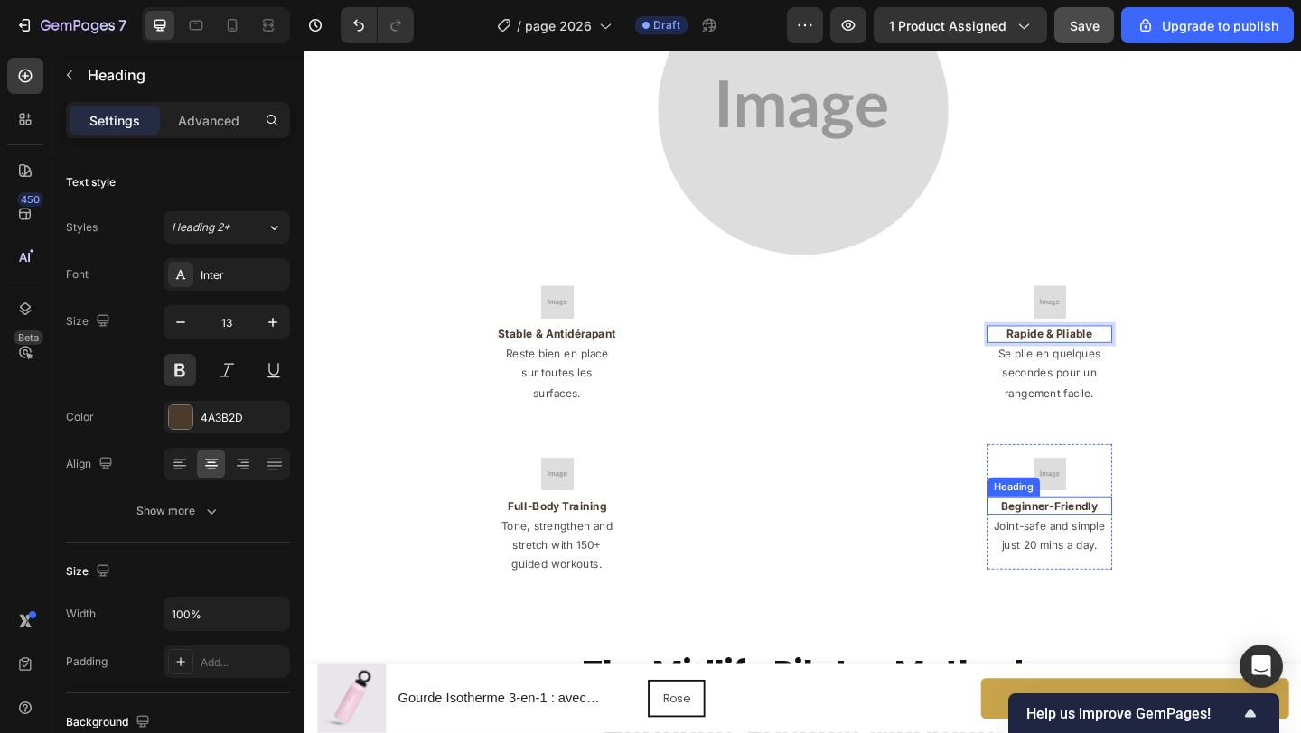
click at [1145, 537] on h2 "Beginner-Friendly" at bounding box center [1114, 546] width 135 height 19
click at [1145, 538] on p "Beginner-Friendly" at bounding box center [1115, 545] width 132 height 15
click at [602, 537] on h2 "Full-Body Training" at bounding box center [578, 546] width 135 height 19
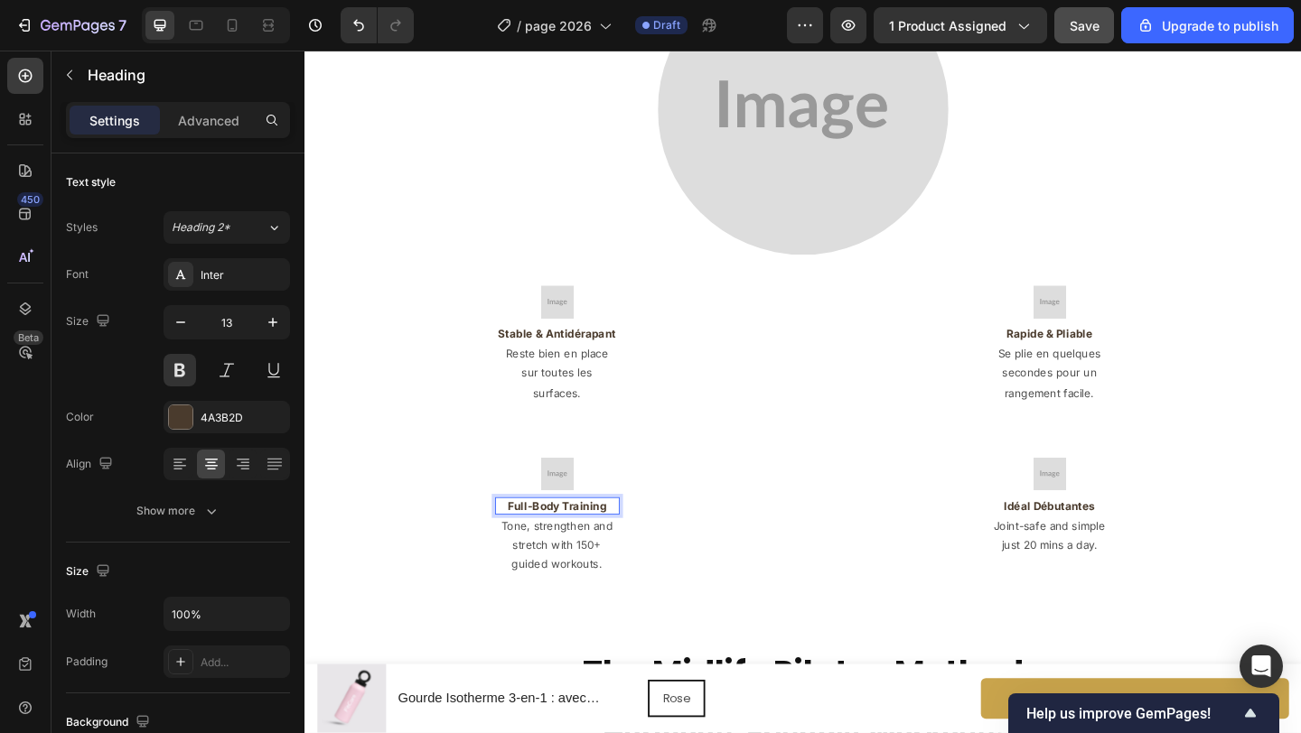
click at [601, 537] on h2 "Full-Body Training" at bounding box center [578, 546] width 135 height 19
click at [601, 538] on p "Full-Body Training" at bounding box center [579, 545] width 132 height 15
click at [592, 595] on p "Tone, strengthen and stretch with 150+ guided workouts." at bounding box center [579, 588] width 132 height 63
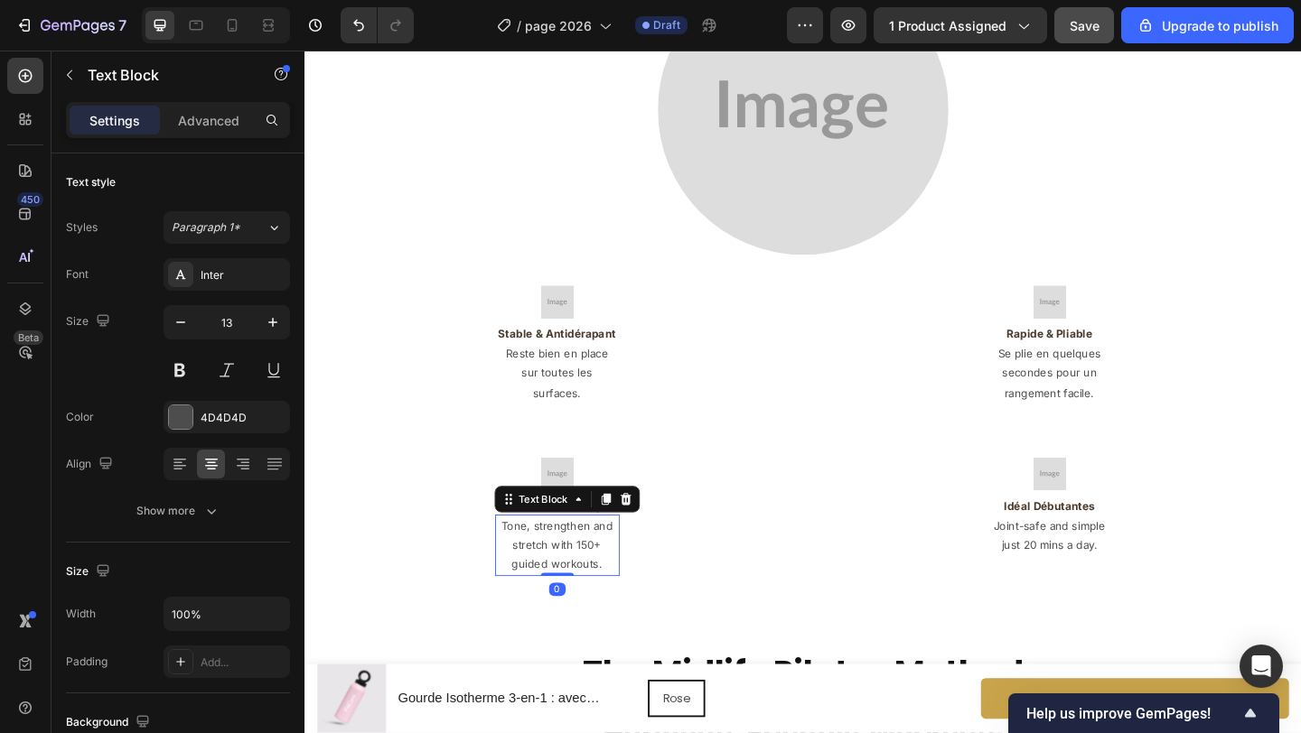
click at [598, 588] on p "Tone, strengthen and stretch with 150+ guided workouts." at bounding box center [579, 588] width 132 height 63
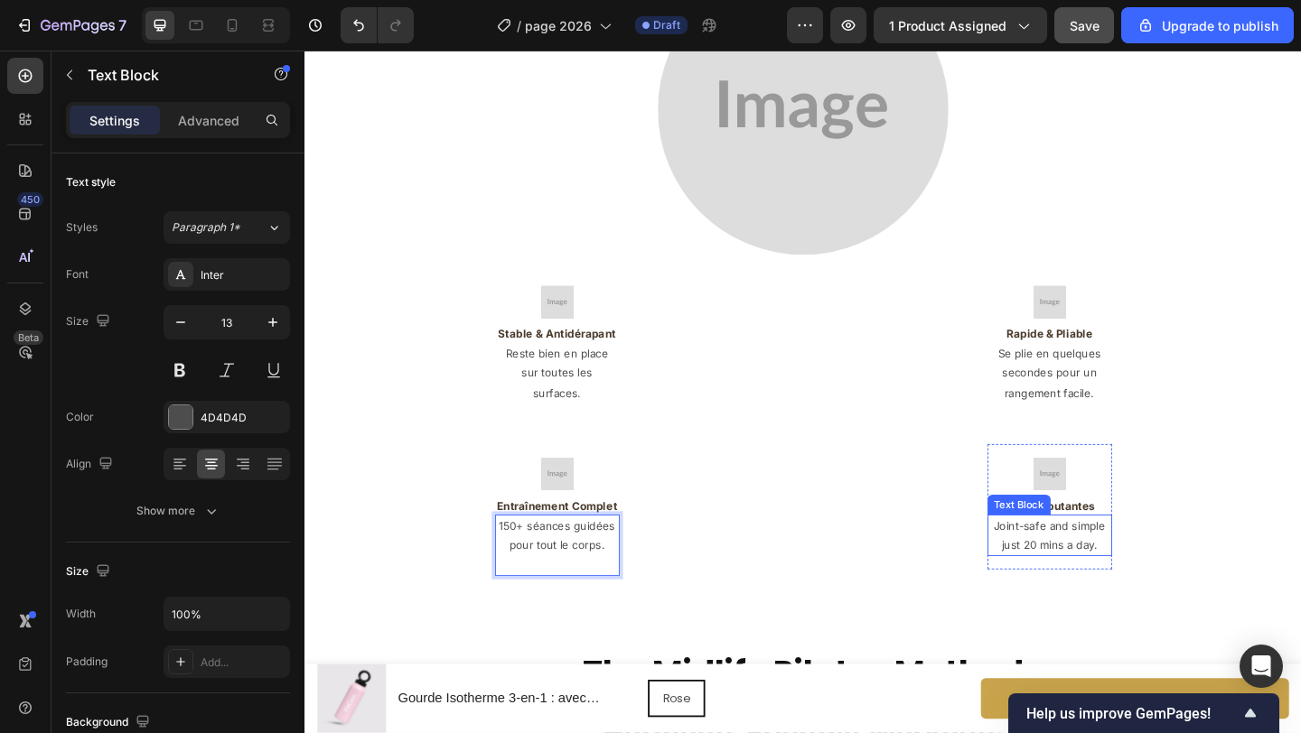
click at [1140, 578] on p "just 20 mins a day." at bounding box center [1115, 588] width 132 height 21
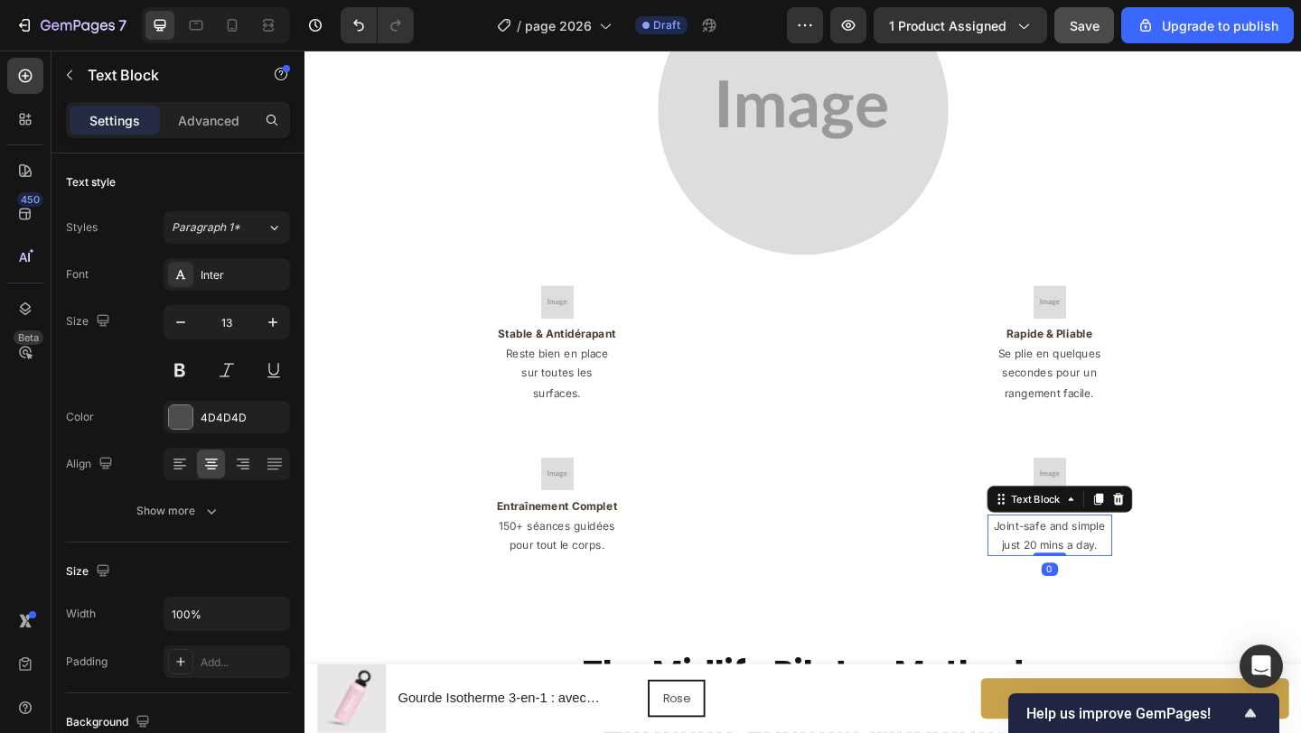
click at [1140, 578] on p "just 20 mins a day." at bounding box center [1115, 588] width 132 height 21
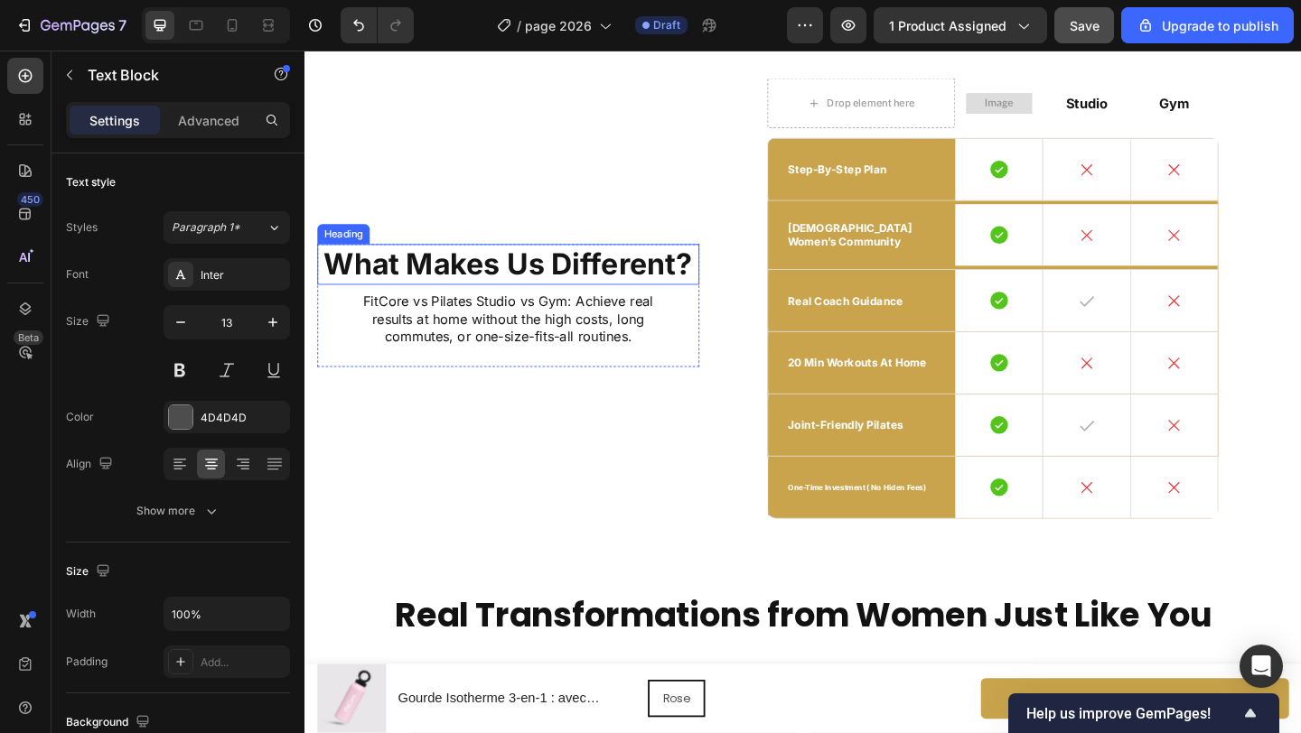
scroll to position [5792, 0]
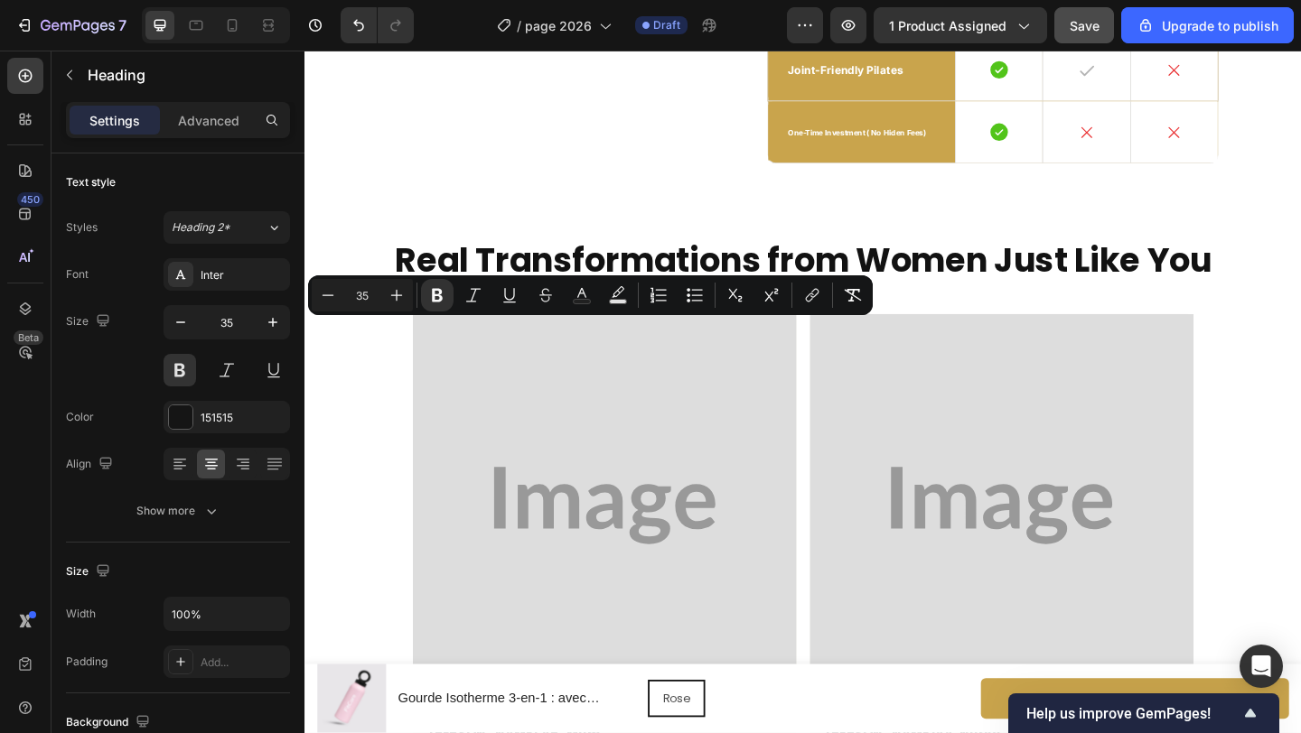
scroll to position [5773, 0]
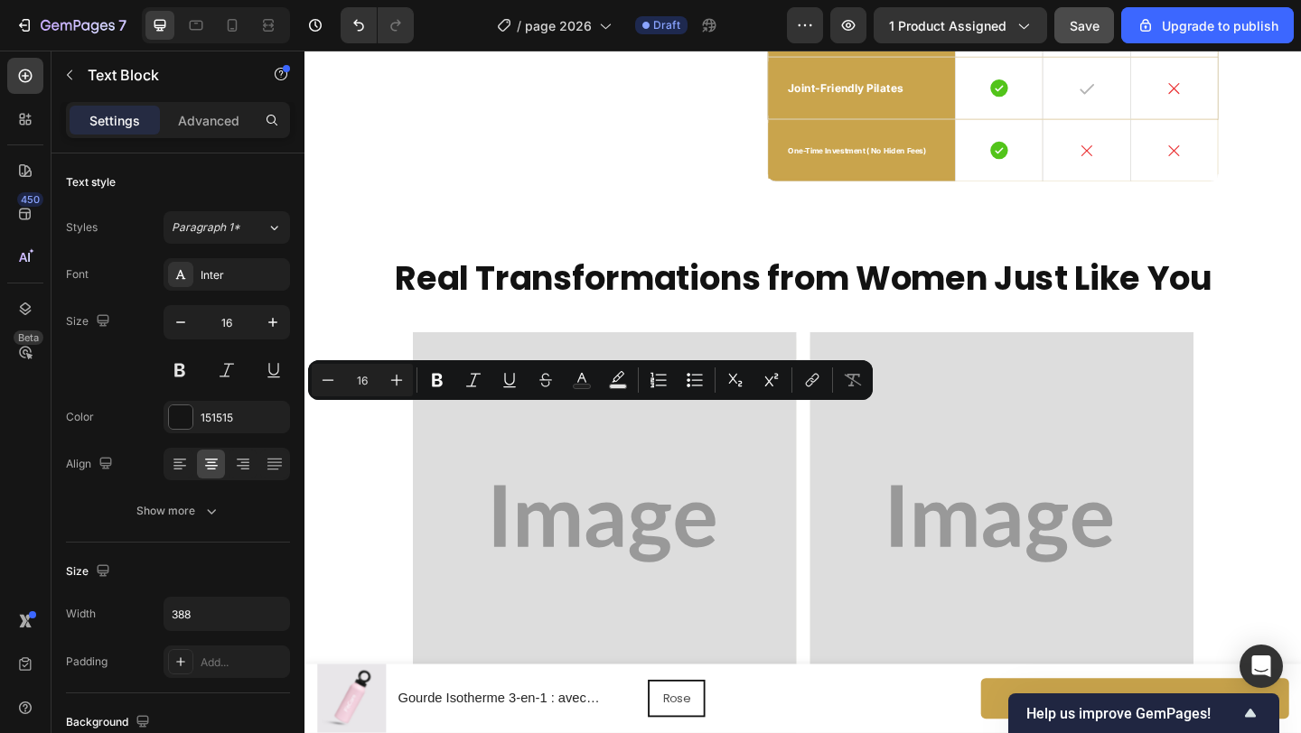
scroll to position [5763, 0]
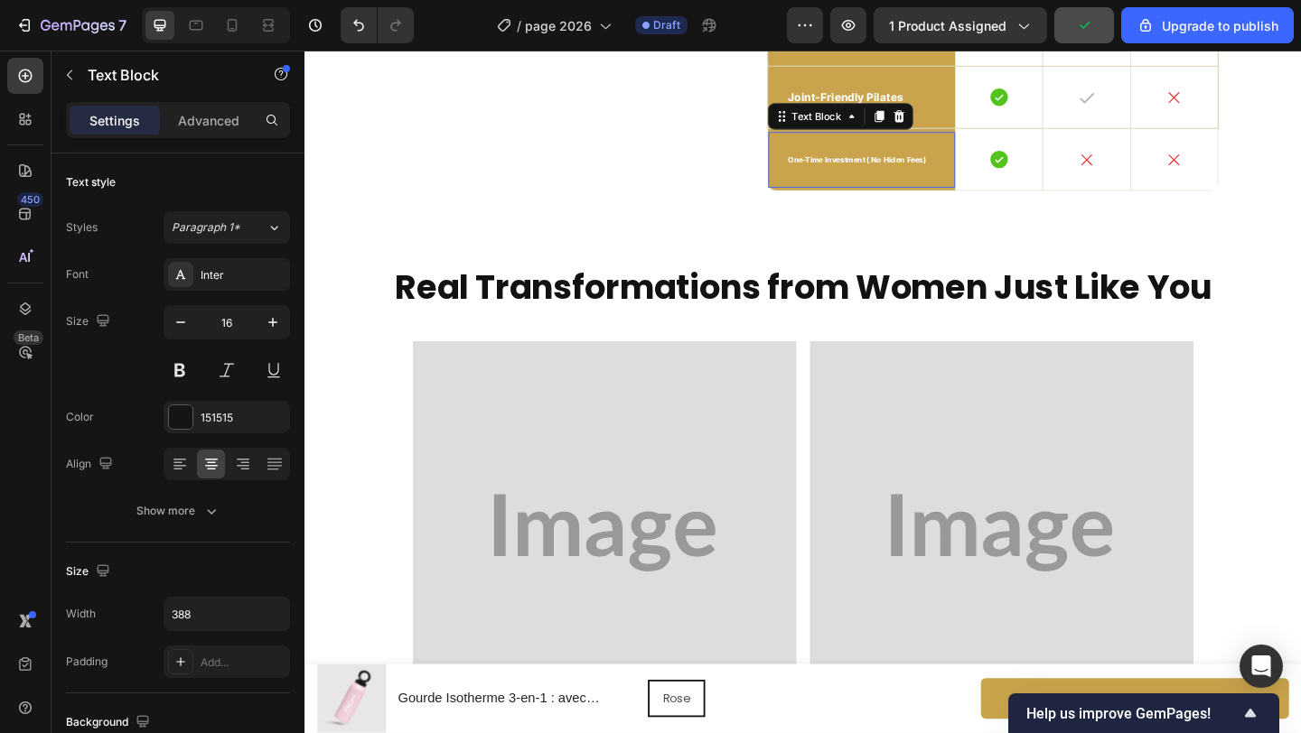
click at [901, 174] on span "one-time investment ( no hiden fees)" at bounding box center [905, 169] width 150 height 10
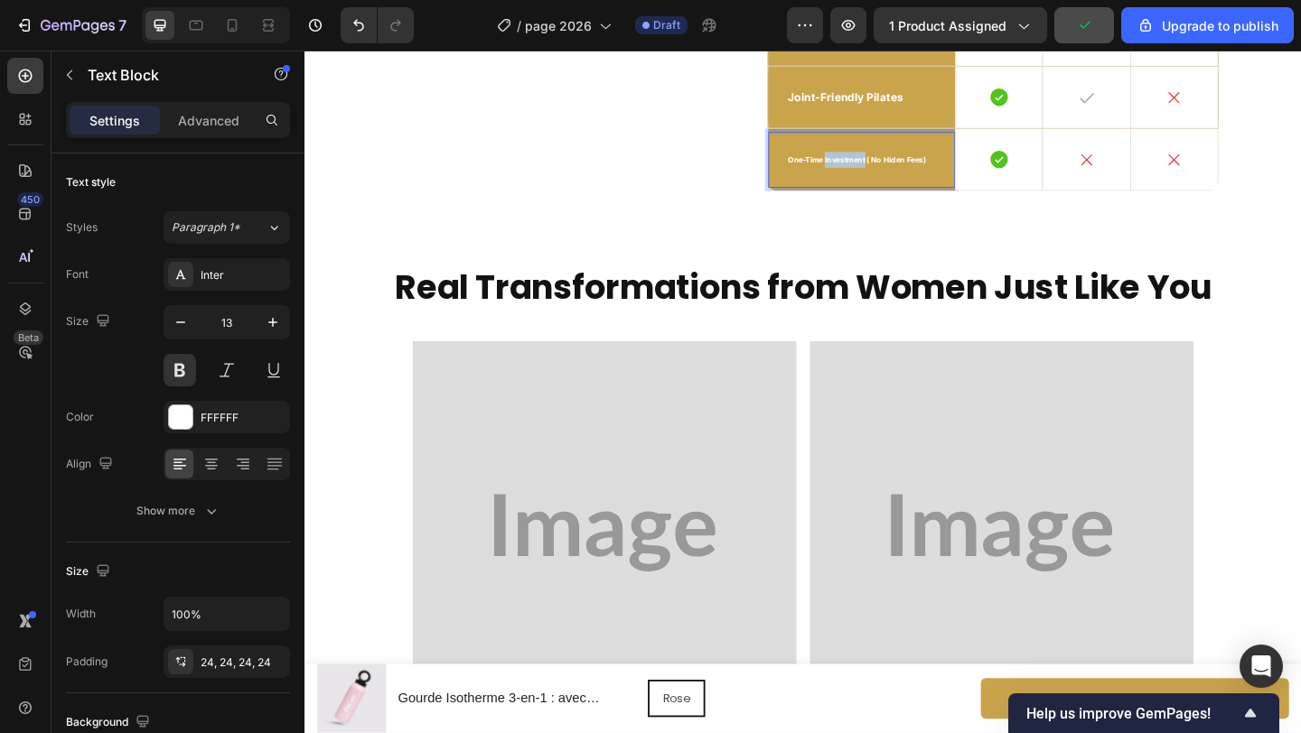
click at [901, 174] on span "one-time investment ( no hiden fees)" at bounding box center [905, 169] width 150 height 10
click at [910, 109] on p "joint-friendly pilates" at bounding box center [910, 101] width 161 height 15
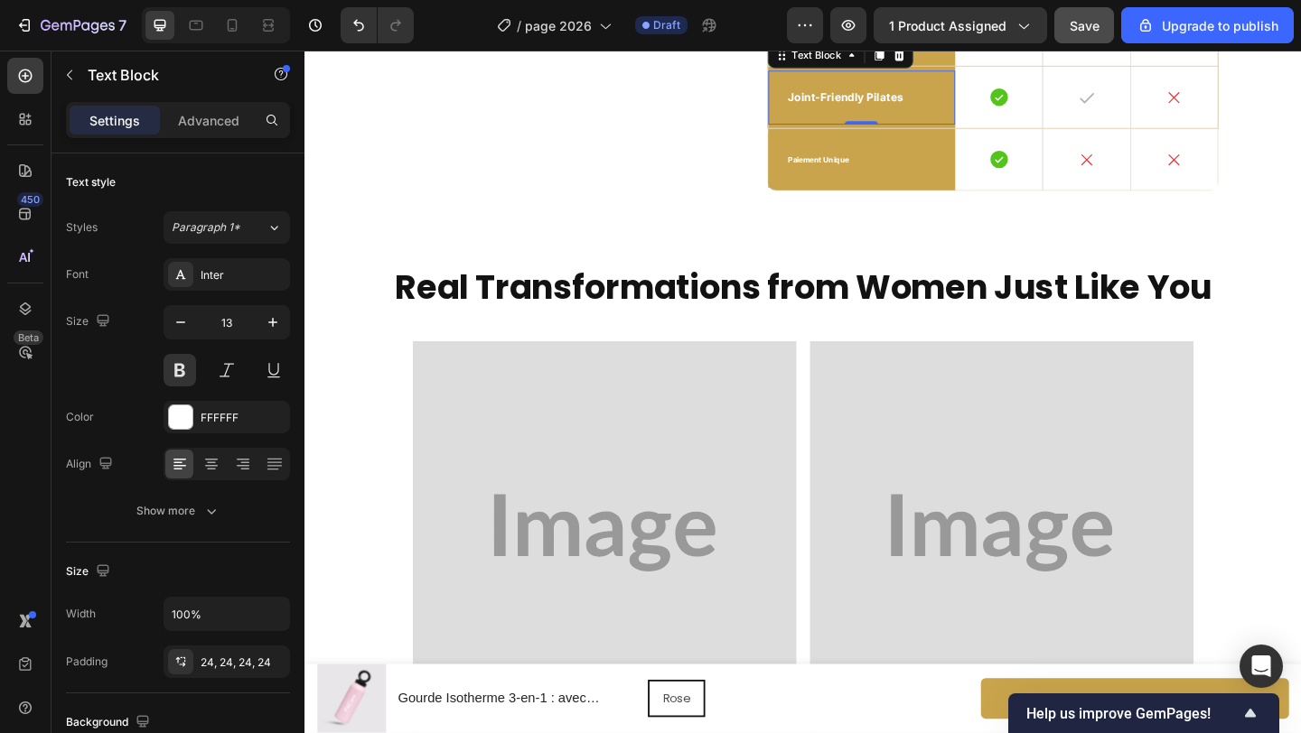
click at [910, 109] on p "joint-friendly pilates" at bounding box center [910, 101] width 161 height 15
click at [881, 42] on p "20 min workouts at home" at bounding box center [910, 33] width 161 height 15
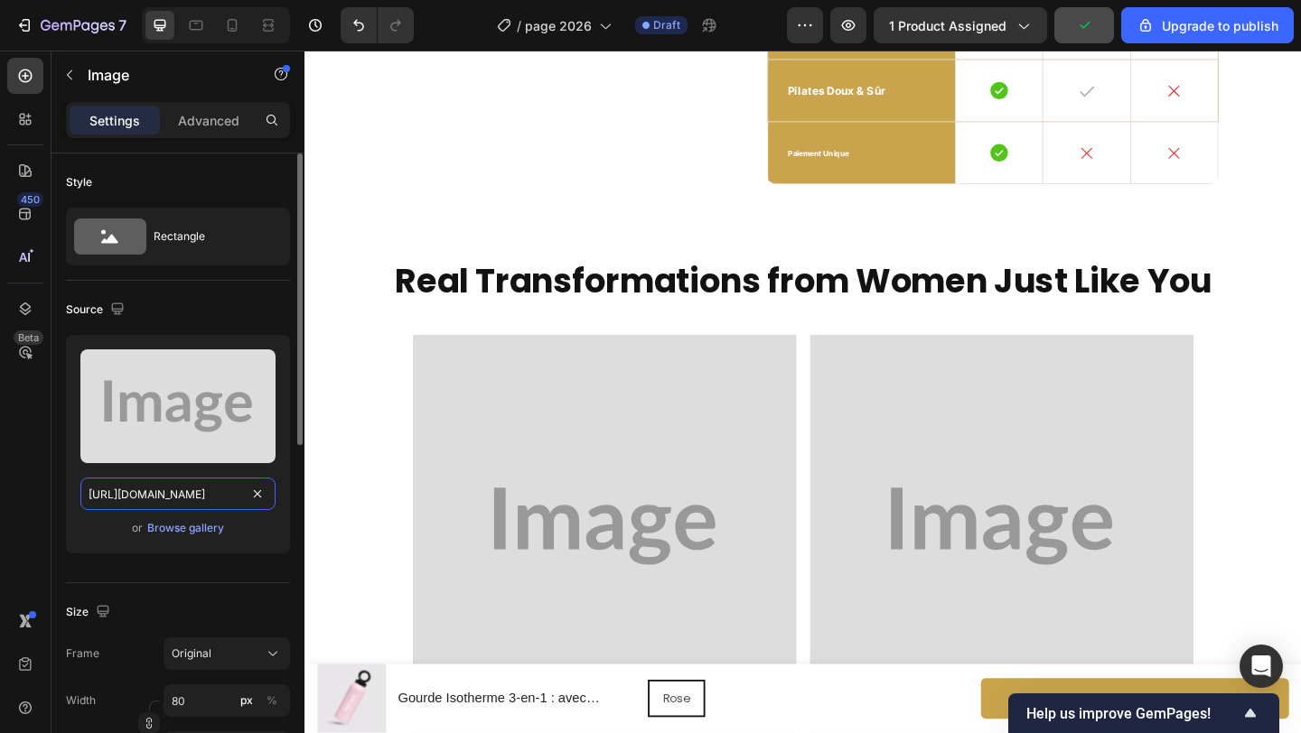
click at [196, 502] on input "https://placehold.co/250x80?text=Image" at bounding box center [177, 494] width 195 height 33
paste input "cdn.shopify.com/s/files/1/0671/8675/3722/files/gempages_527756950092383125-b7d5…"
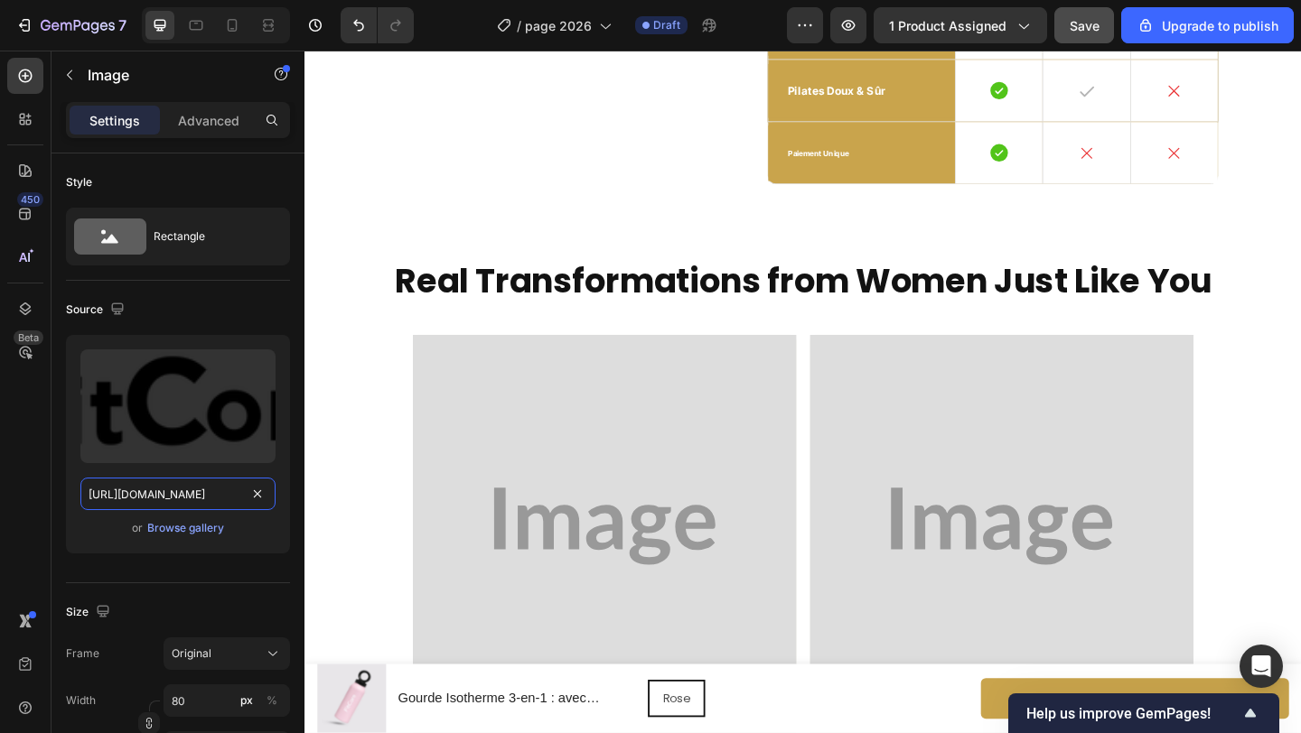
type input "https://cdn.shopify.com/s/files/1/0671/8675/3722/files/gempages_527756950092383…"
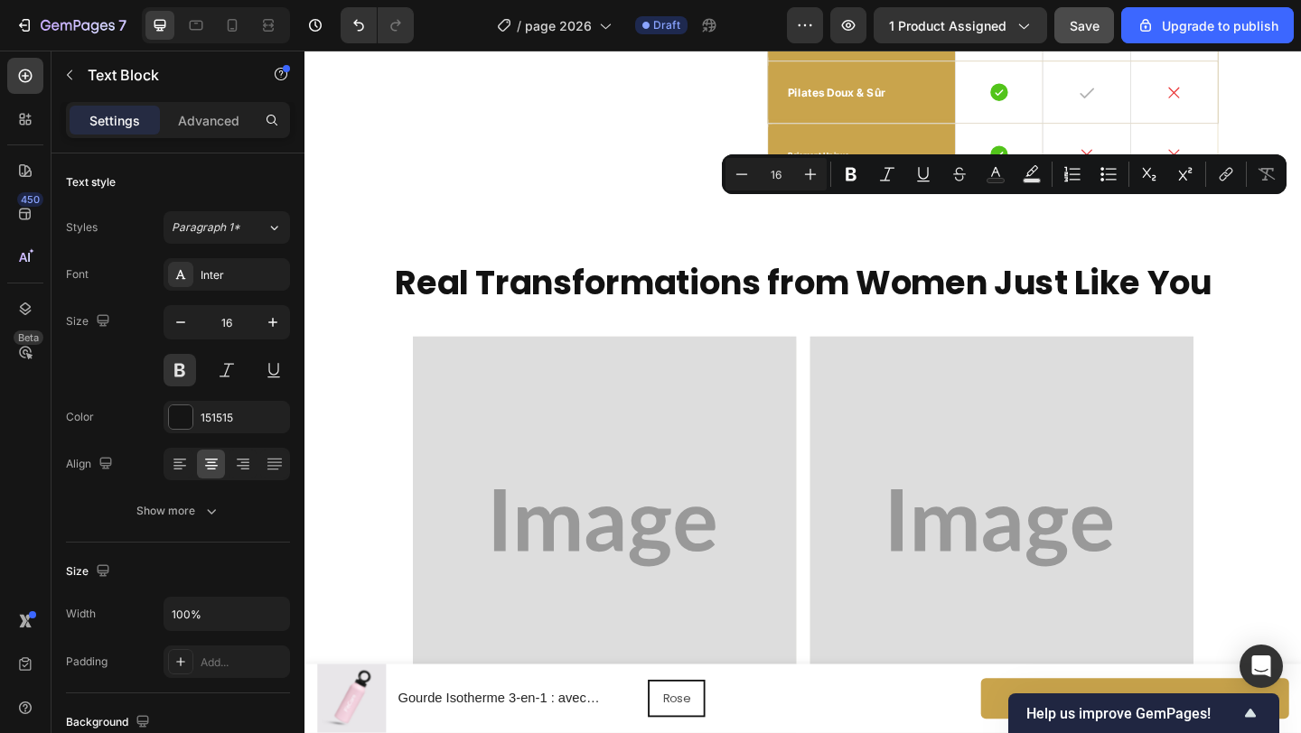
scroll to position [5751, 0]
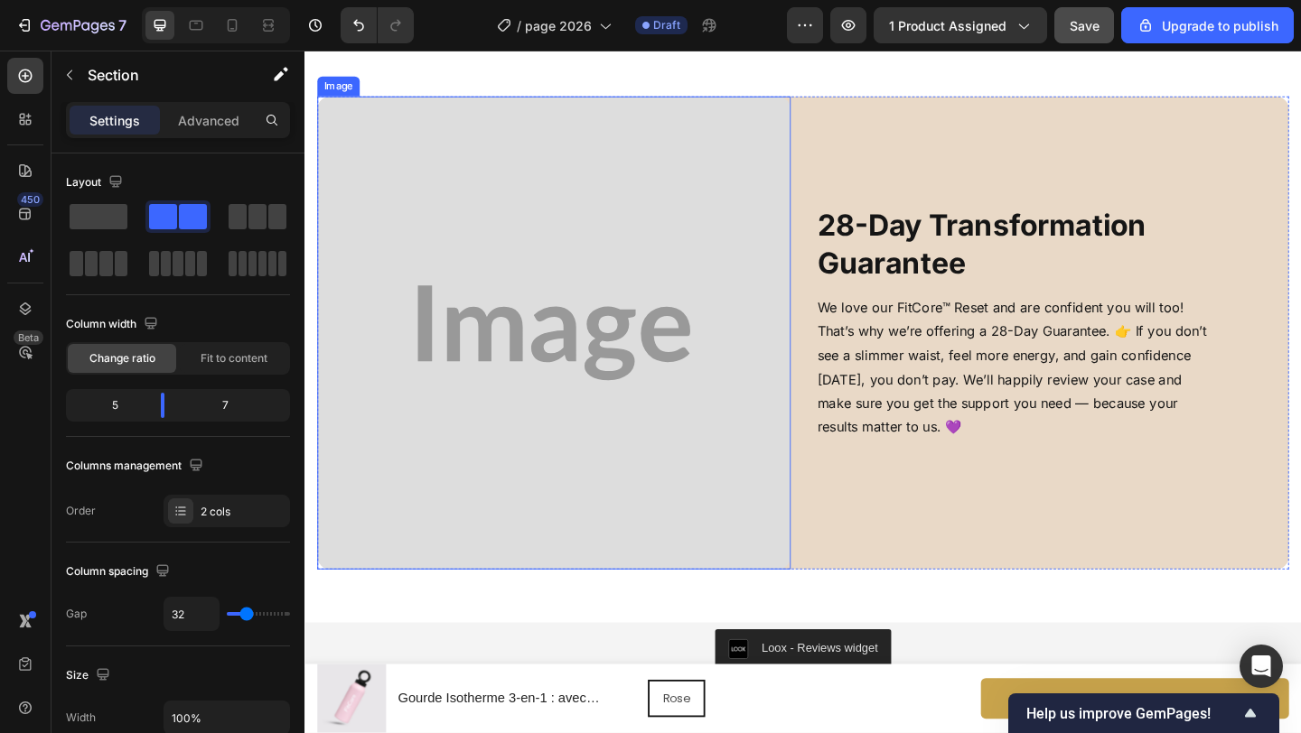
scroll to position [8144, 0]
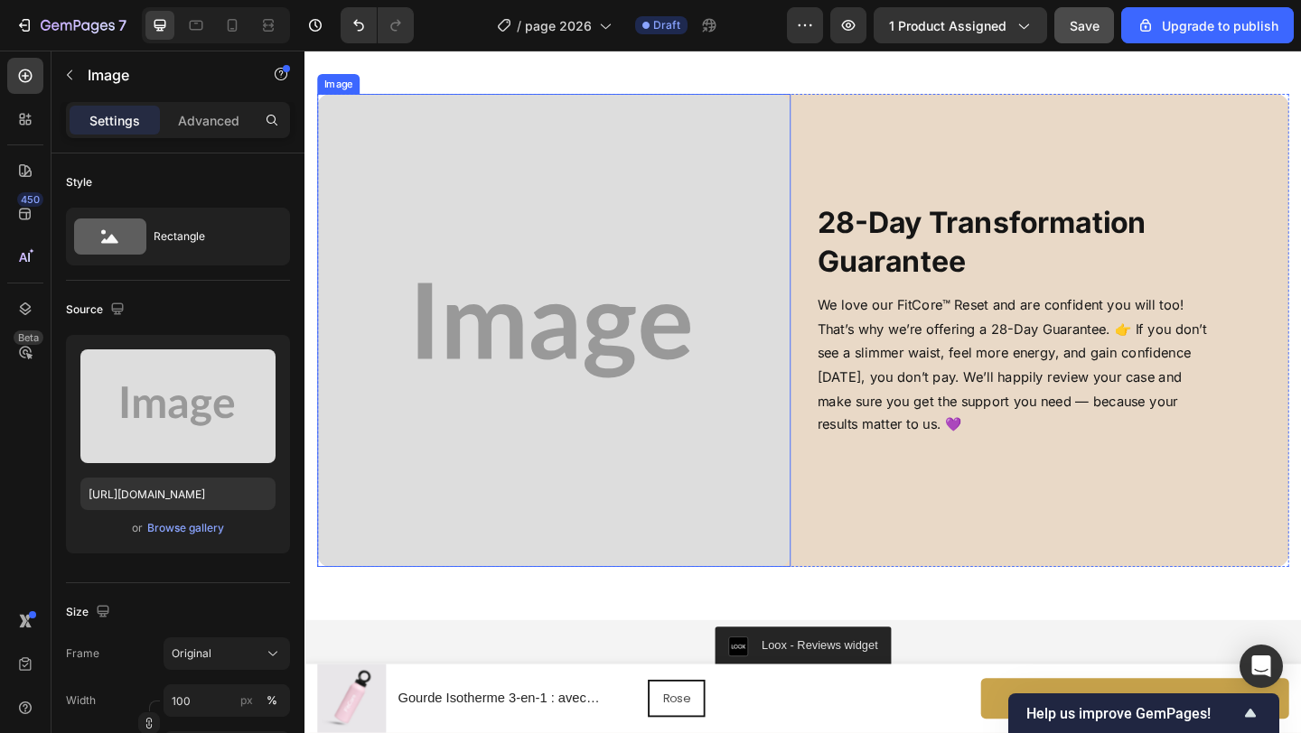
click at [740, 318] on img at bounding box center [575, 355] width 515 height 515
click at [653, 355] on img at bounding box center [575, 355] width 515 height 515
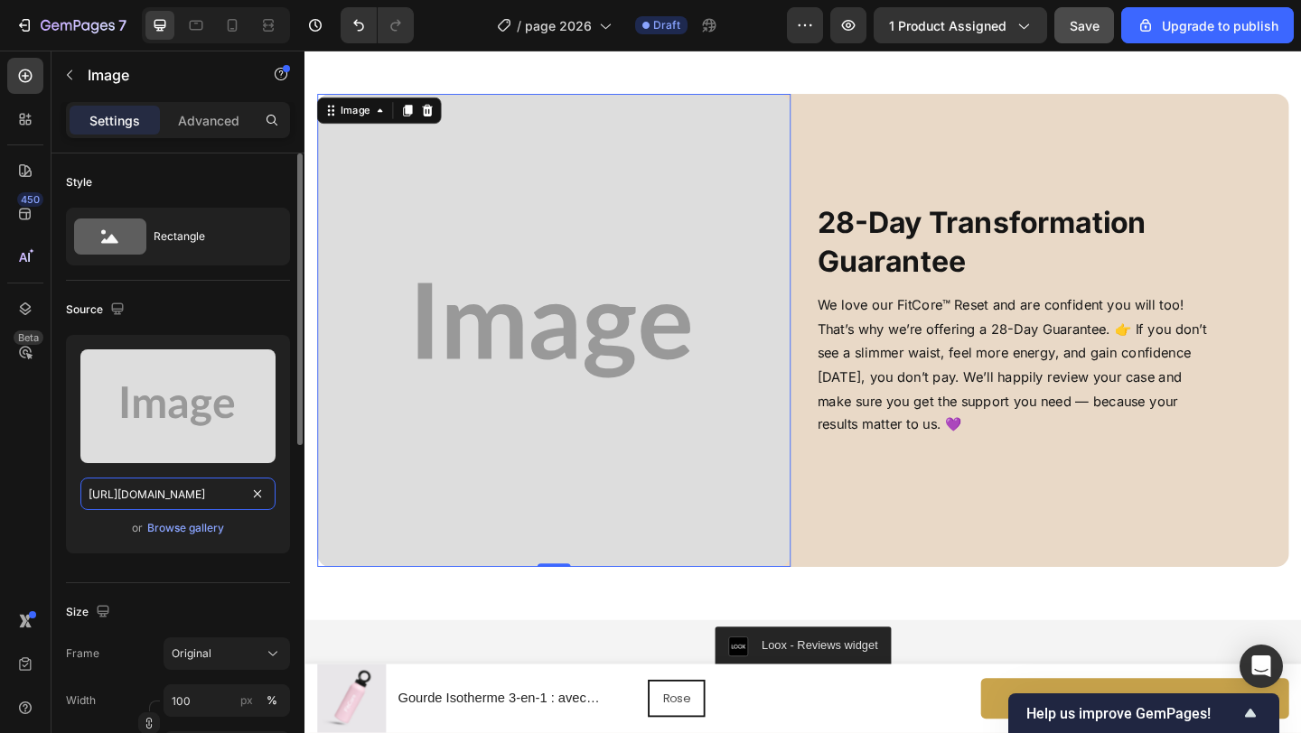
click at [193, 482] on input "https://placehold.co/1000x1000?text=Image" at bounding box center [177, 494] width 195 height 33
paste input "cdn.shopify.com/s/files/1/0671/8675/3722/files/gempages_527756950092383125-d0e4…"
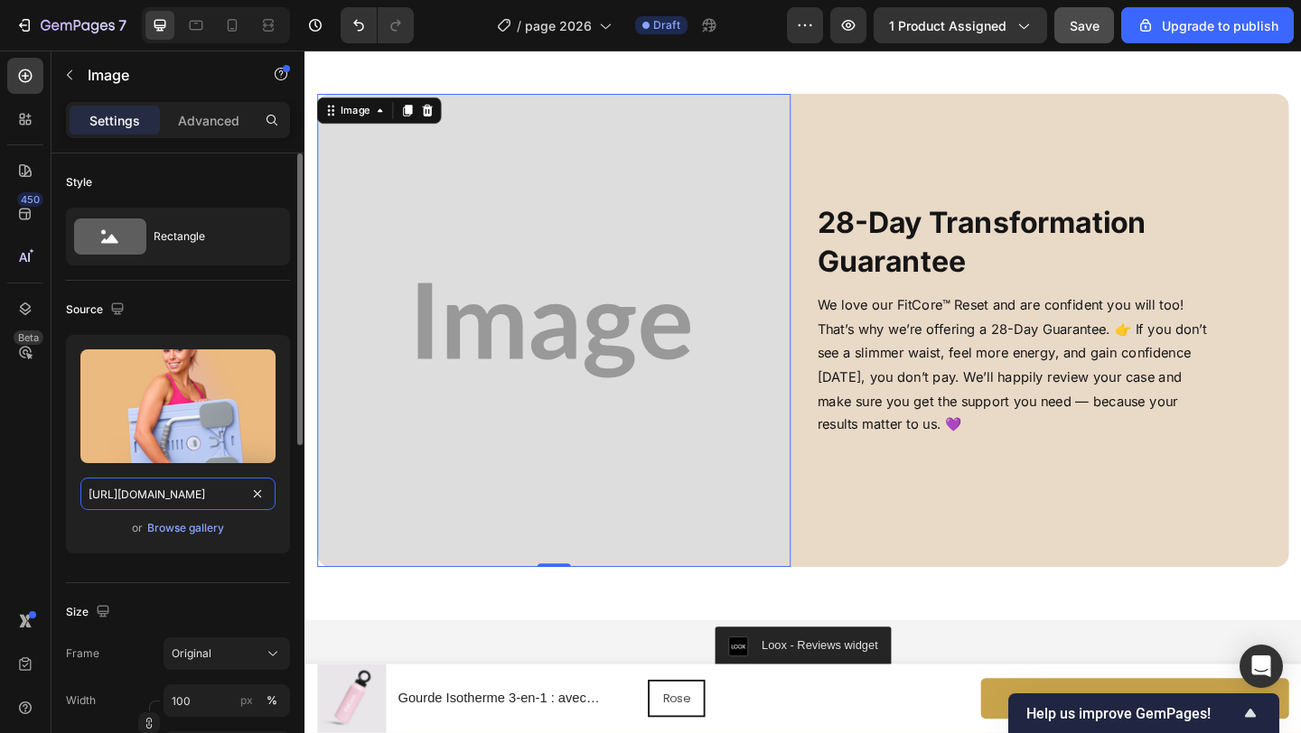
scroll to position [0, 561]
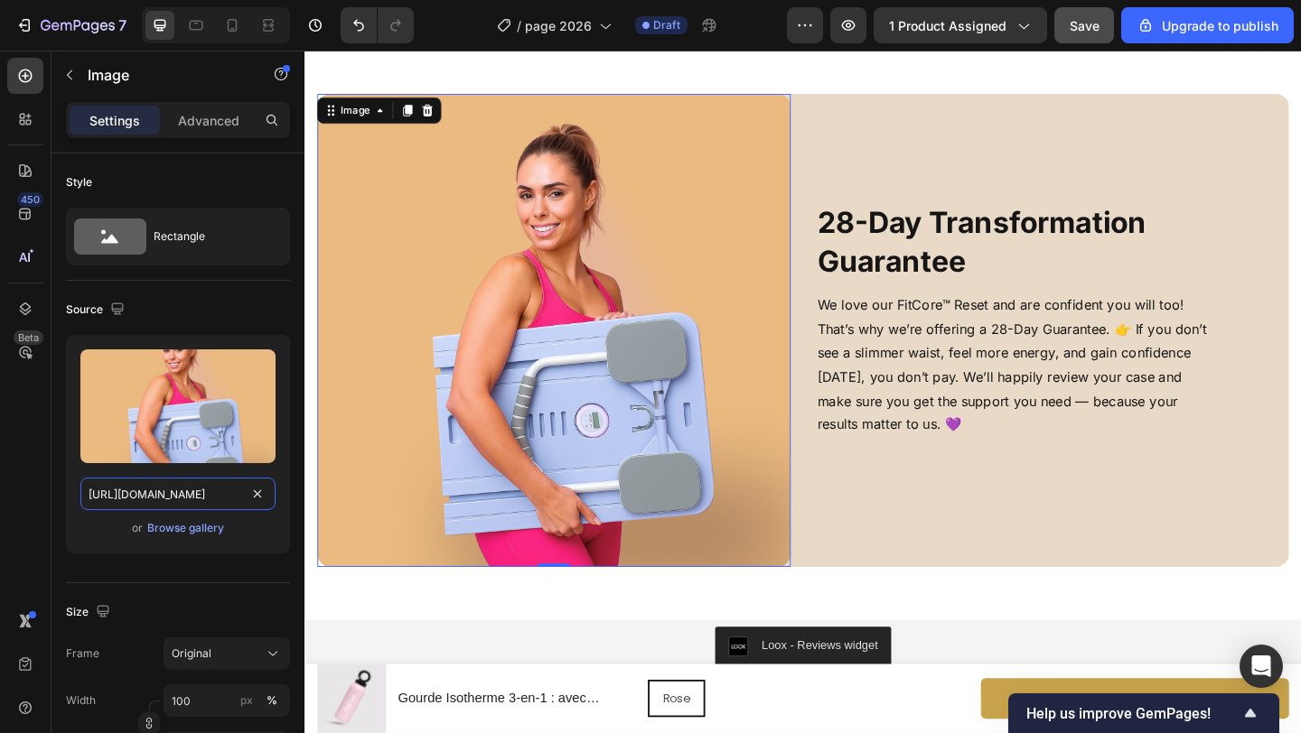
type input "https://cdn.shopify.com/s/files/1/0671/8675/3722/files/gempages_527756950092383…"
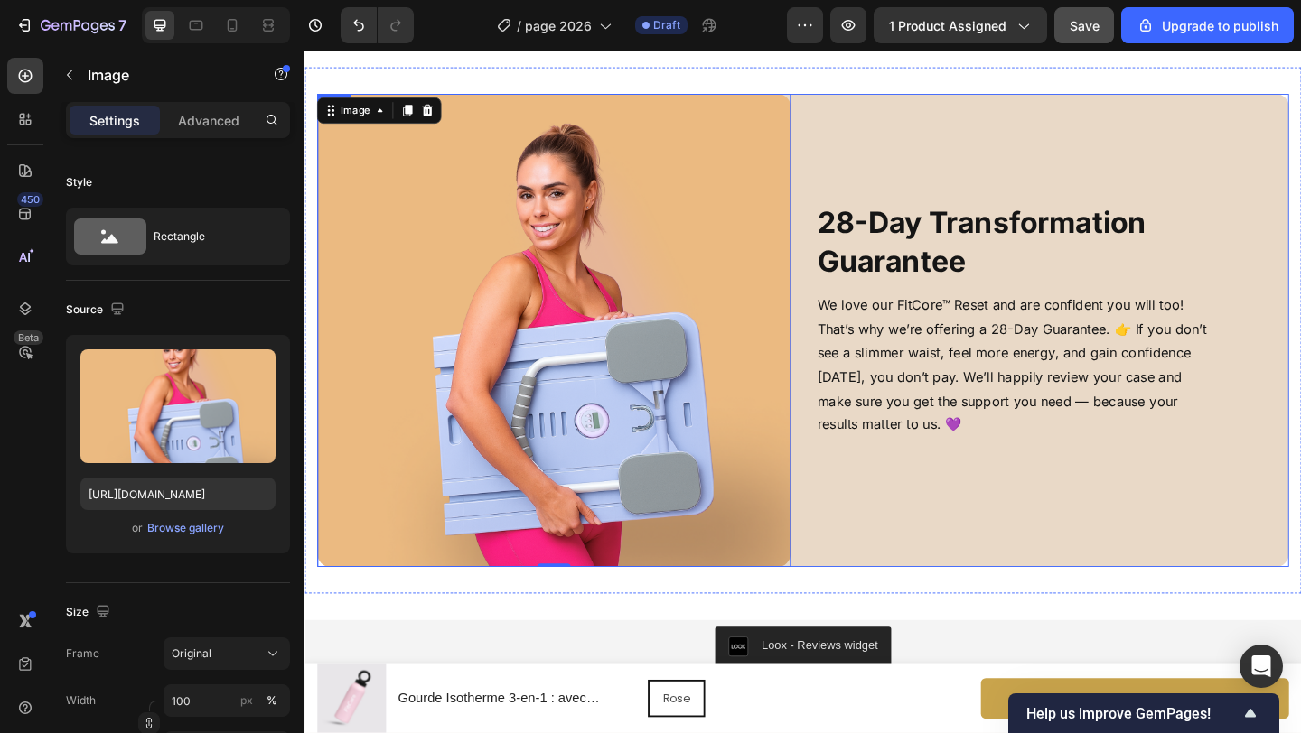
click at [882, 551] on div "28-Day Transformation Guarantee Heading We love our FitCore™ Reset and are conf…" at bounding box center [1117, 355] width 515 height 515
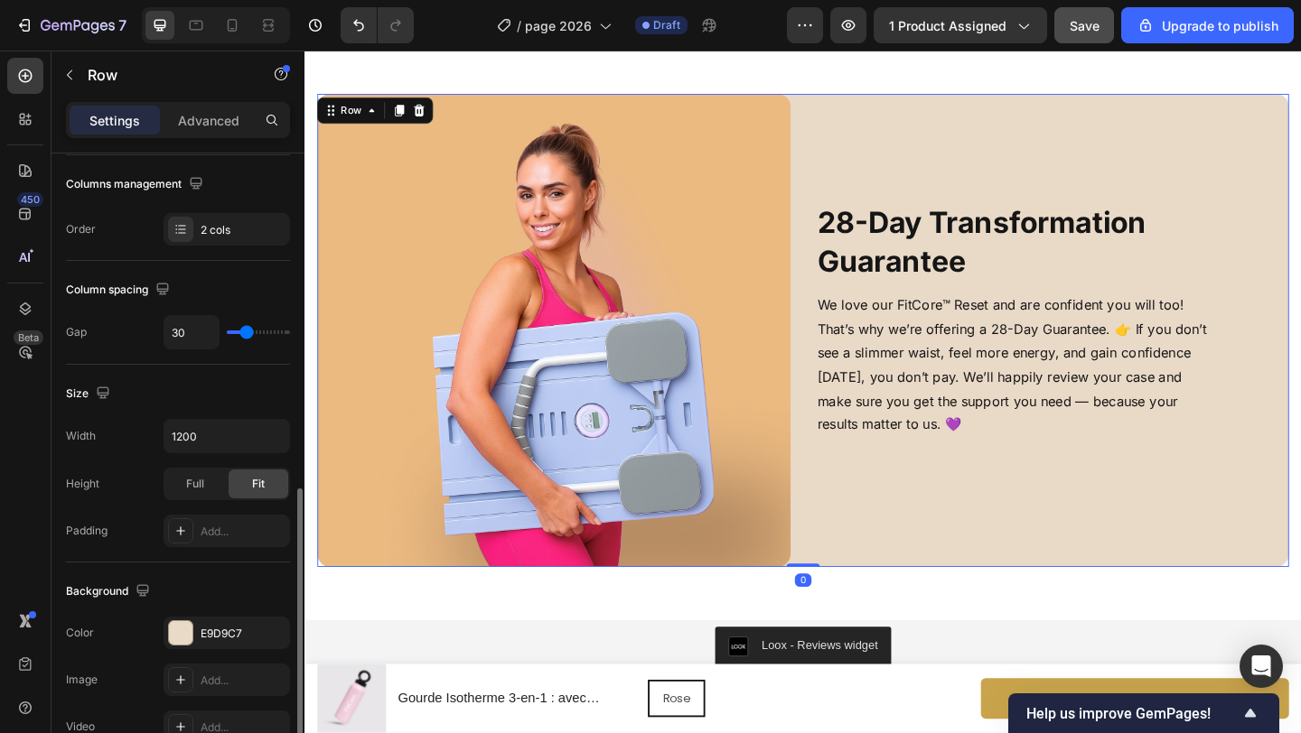
scroll to position [677, 0]
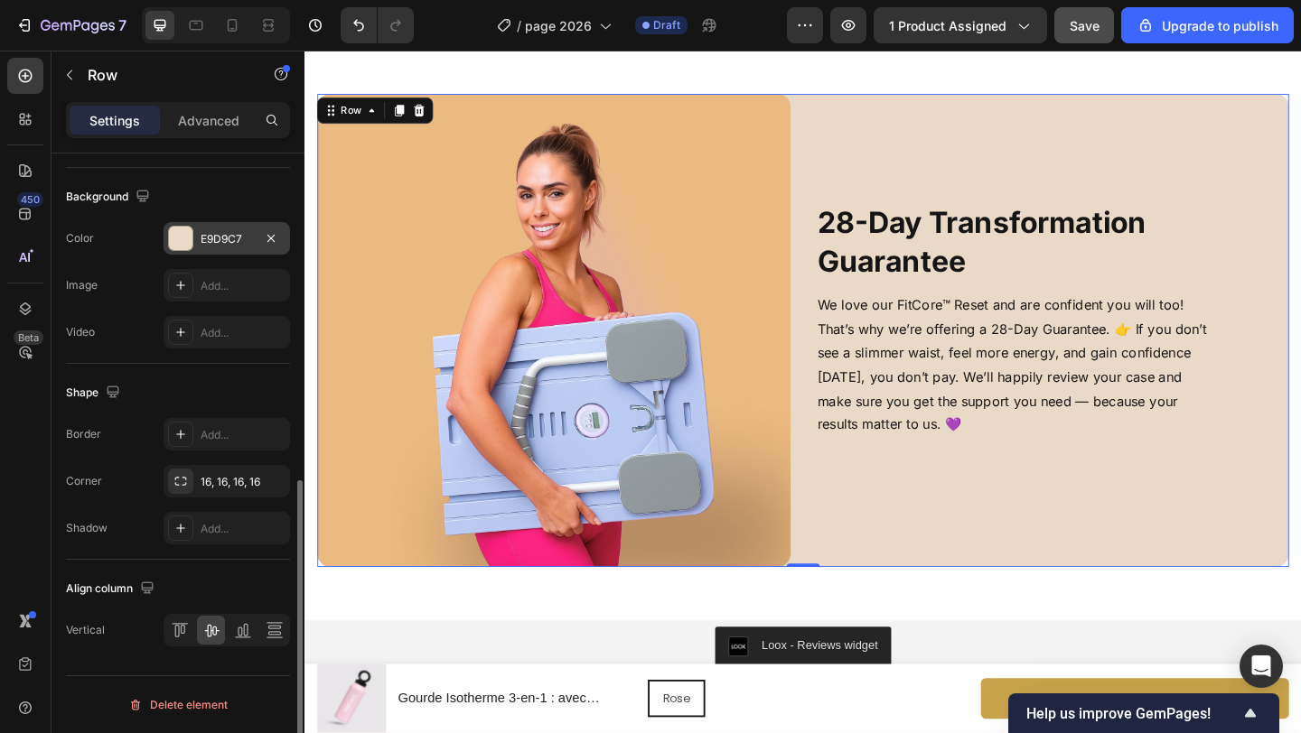
click at [210, 245] on div "E9D9C7" at bounding box center [227, 239] width 52 height 16
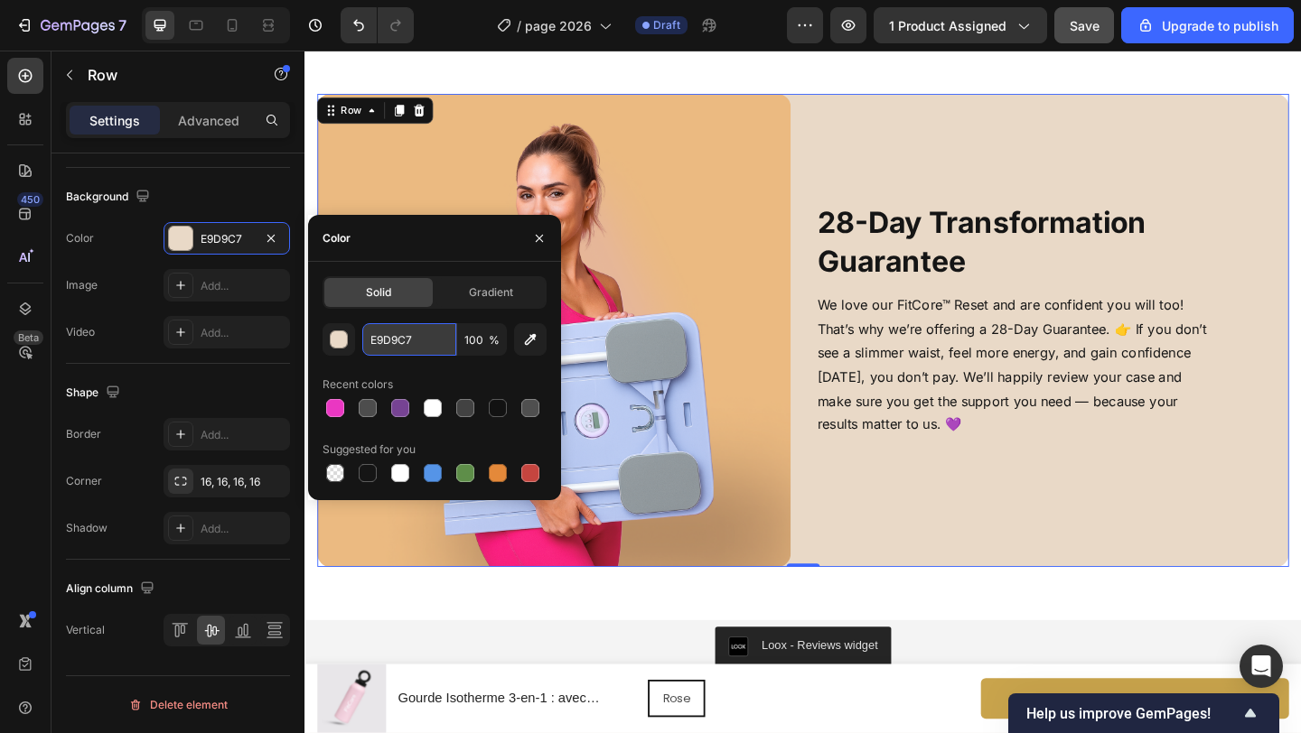
click at [401, 334] on input "E9D9C7" at bounding box center [409, 339] width 94 height 33
click at [901, 164] on div "28-Day Transformation Guarantee Heading We love our FitCore™ Reset and are conf…" at bounding box center [1117, 355] width 515 height 515
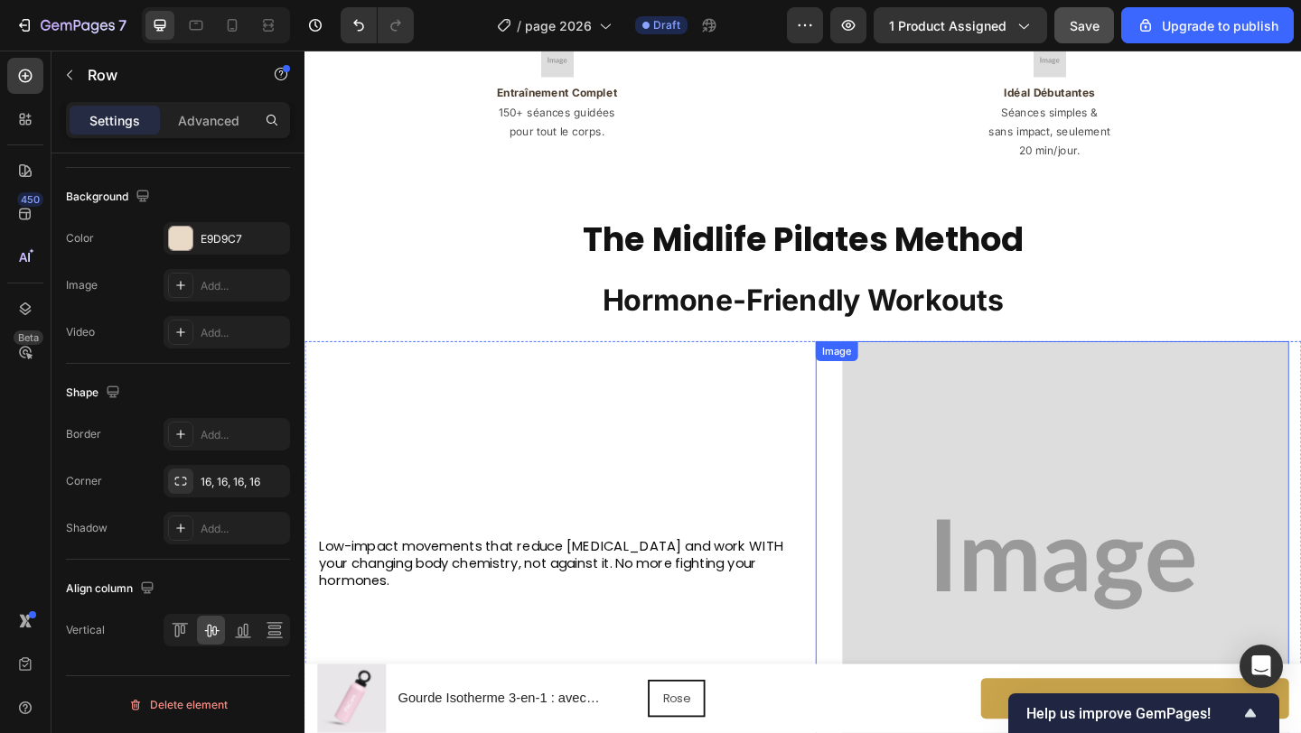
scroll to position [2968, 0]
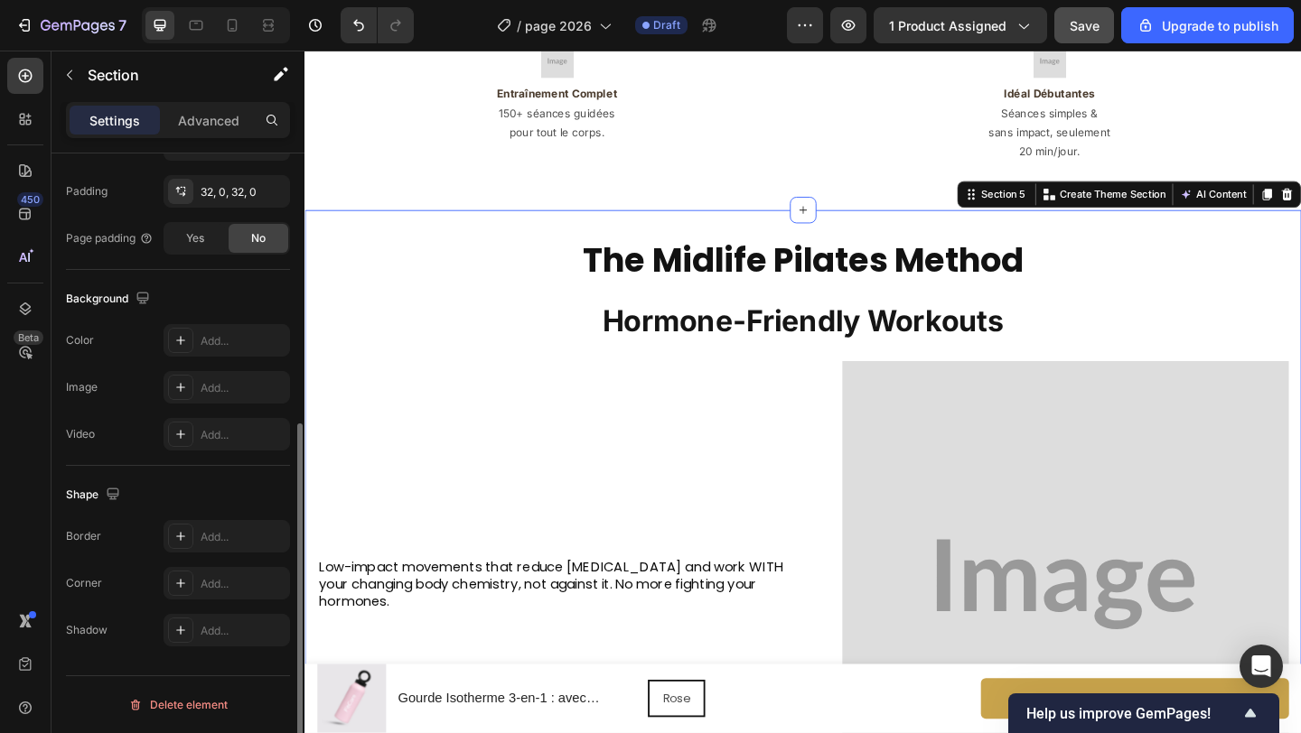
scroll to position [0, 0]
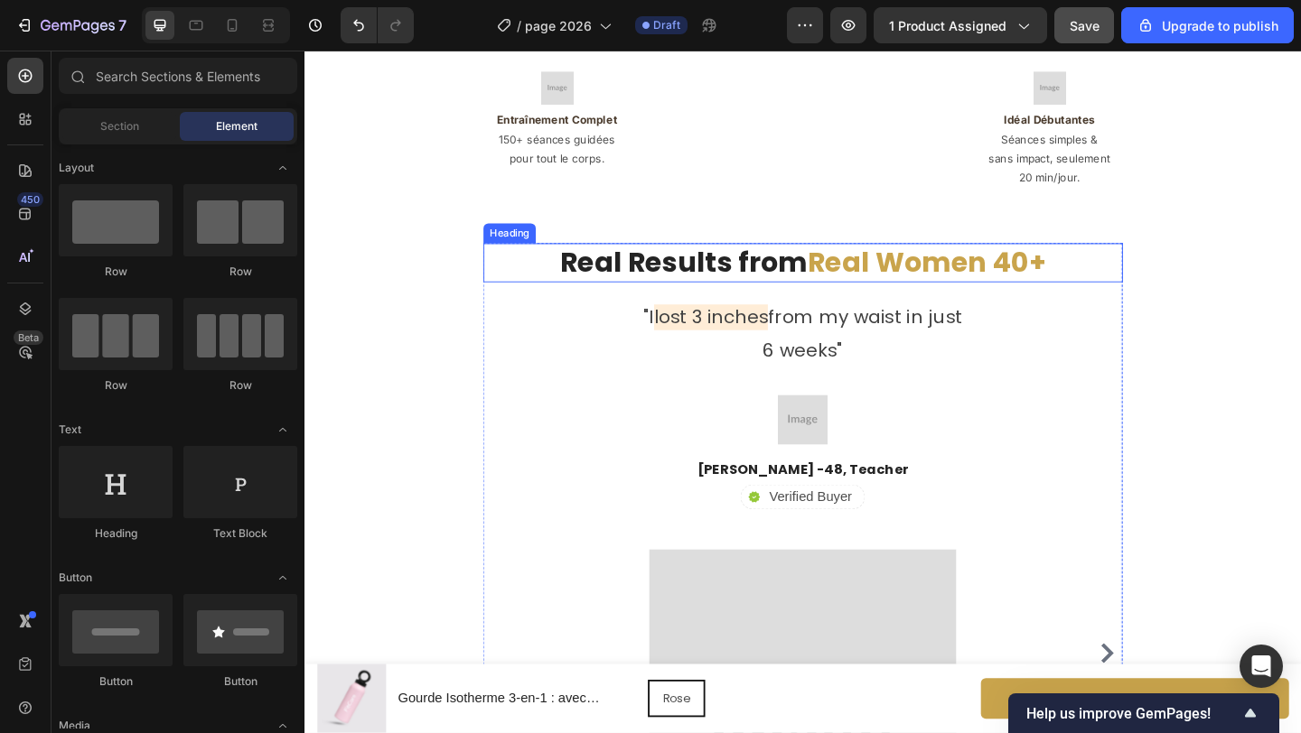
scroll to position [2936, 0]
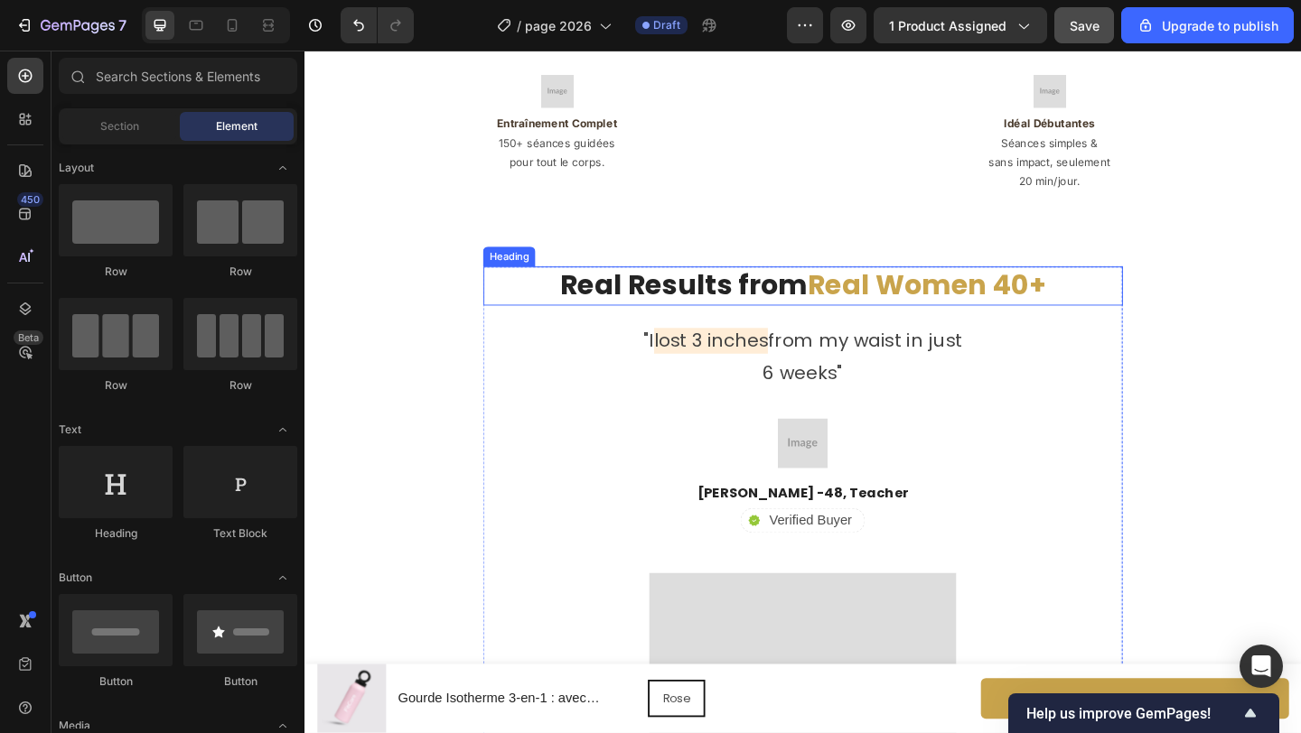
click at [743, 285] on h2 "Real Results from Real Women 40+" at bounding box center [846, 306] width 695 height 42
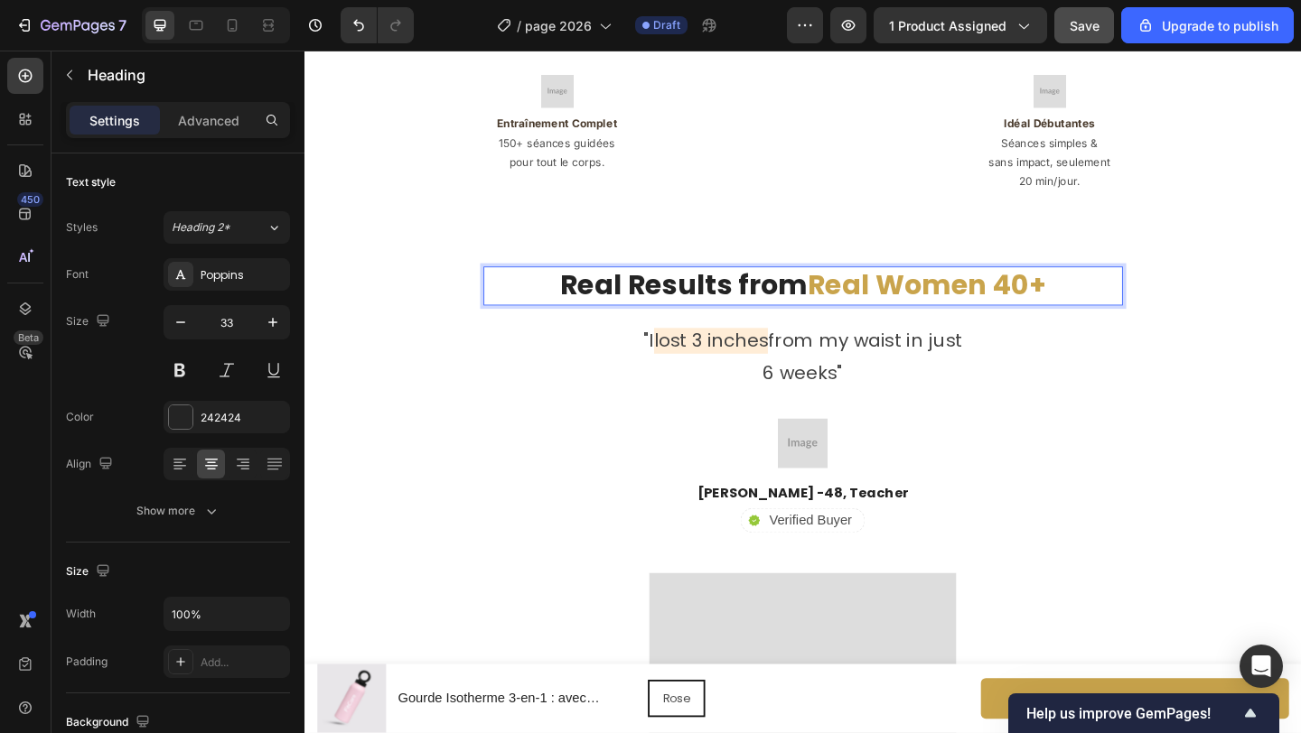
click at [743, 285] on h2 "Real Results from Real Women 40+" at bounding box center [846, 306] width 695 height 42
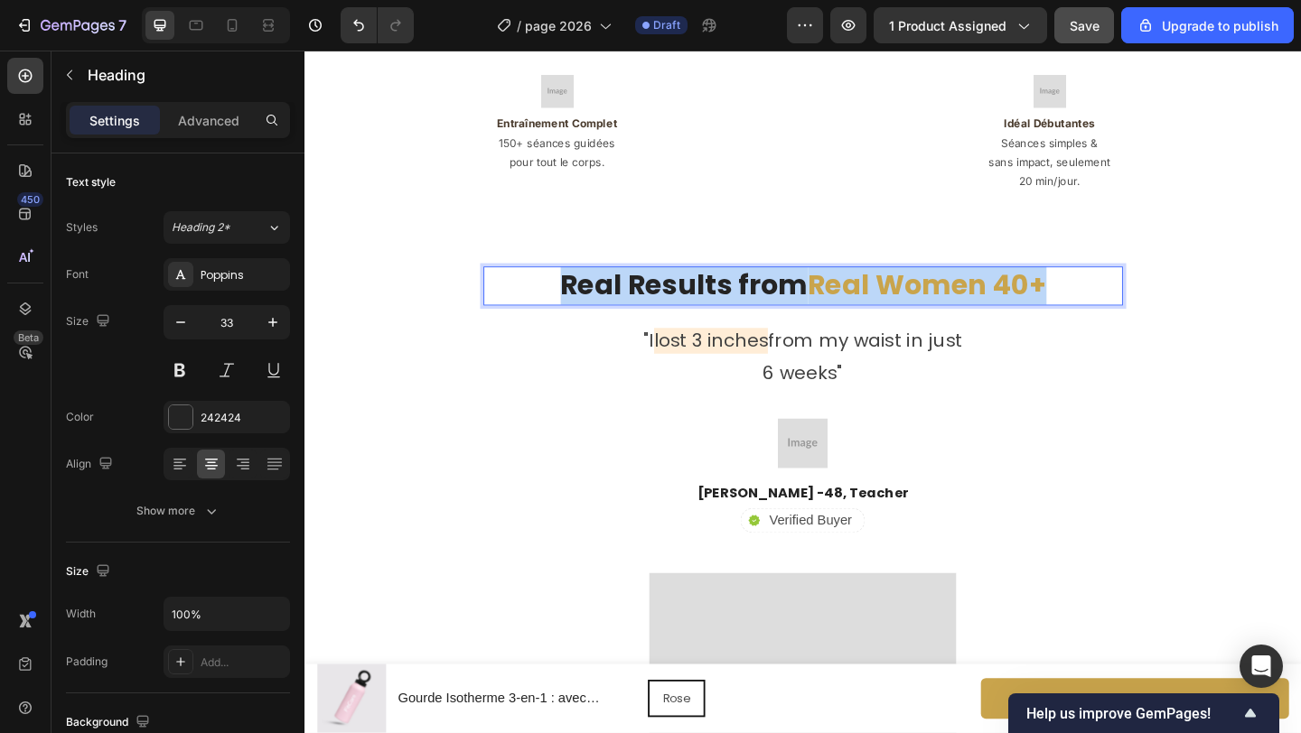
click at [743, 287] on p "Real Results from Real Women 40+" at bounding box center [846, 306] width 692 height 39
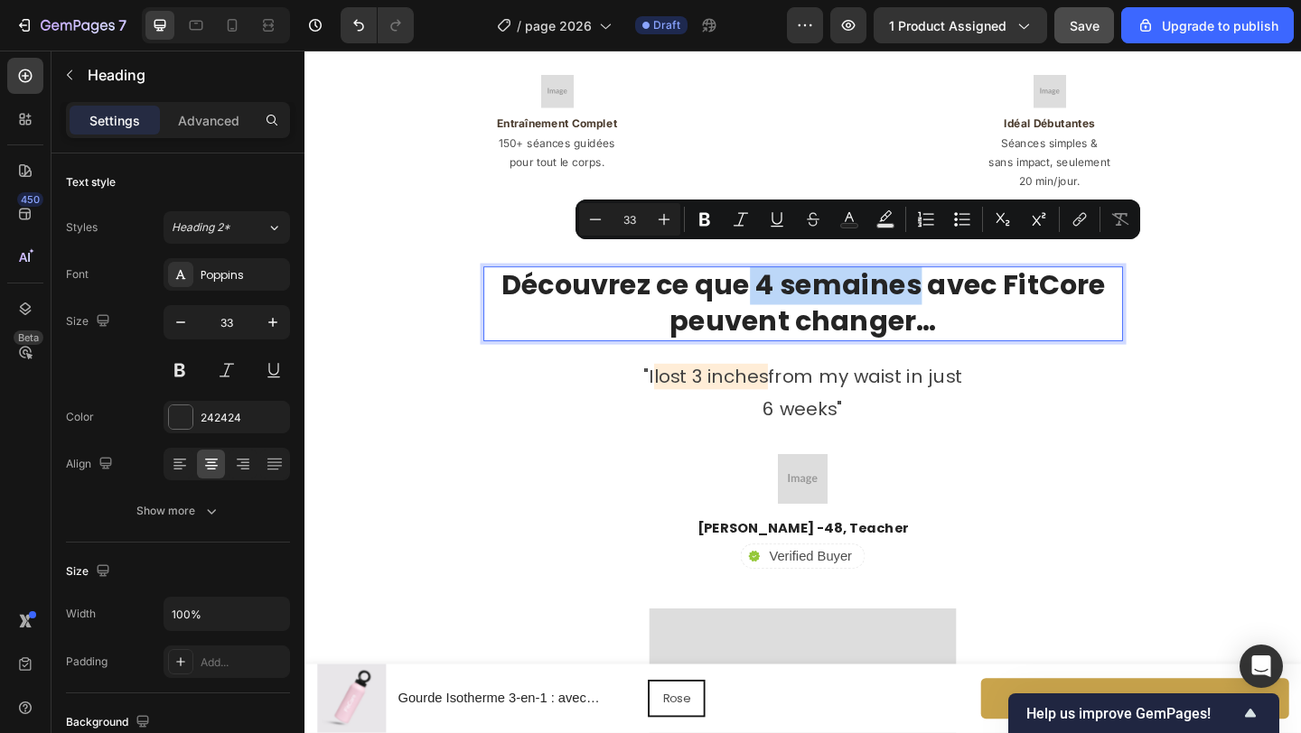
drag, startPoint x: 793, startPoint y: 284, endPoint x: 970, endPoint y: 285, distance: 177.0
click at [970, 287] on p "Découvrez ce que 4 semaines avec FitCore peuvent changer…" at bounding box center [846, 326] width 692 height 78
click at [852, 220] on icon "Editor contextual toolbar" at bounding box center [849, 219] width 18 height 18
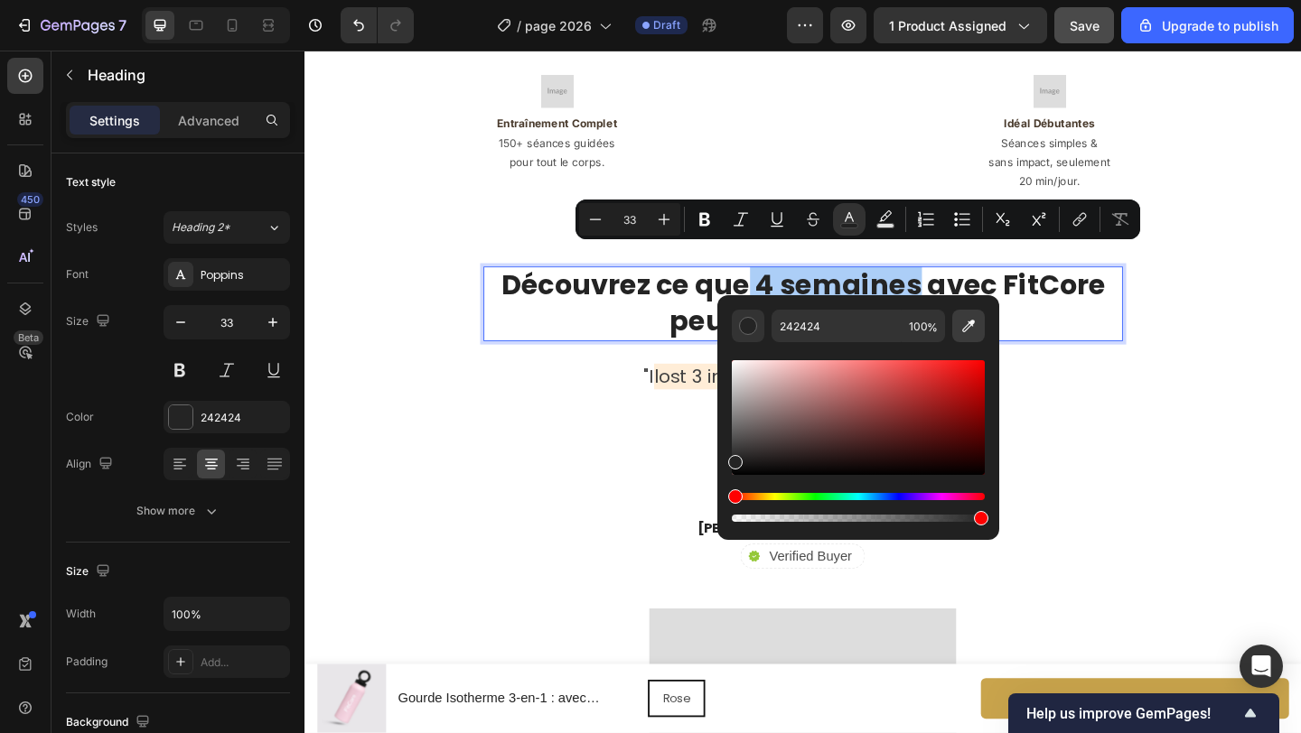
click at [966, 319] on icon "Editor contextual toolbar" at bounding box center [968, 326] width 18 height 18
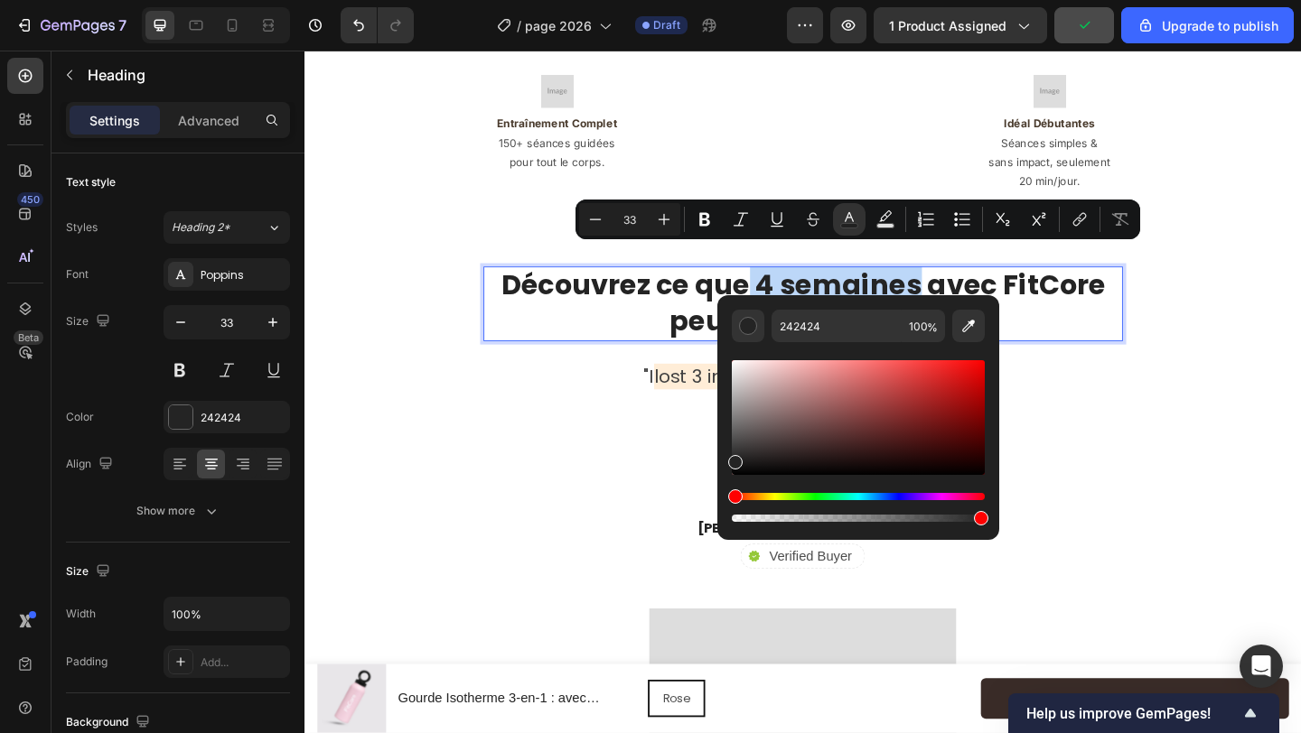
type input "C7A44B"
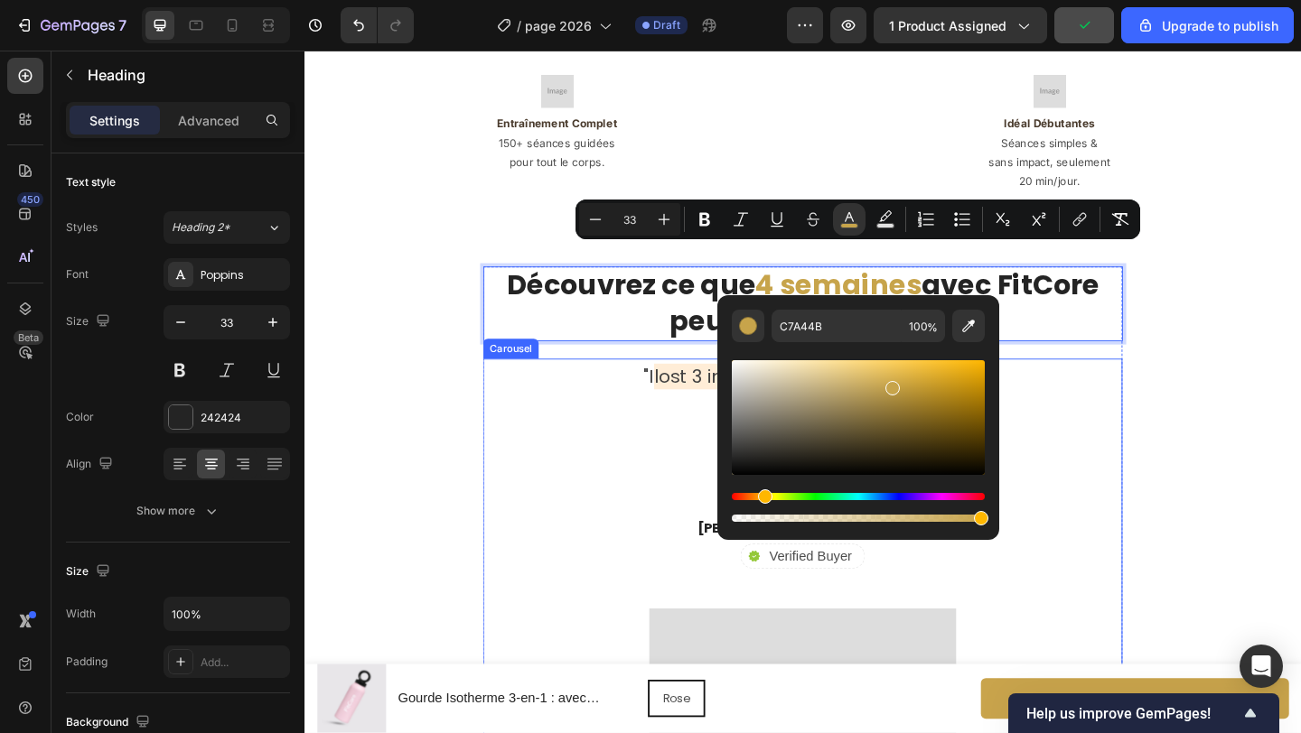
click at [1078, 490] on div at bounding box center [846, 517] width 609 height 54
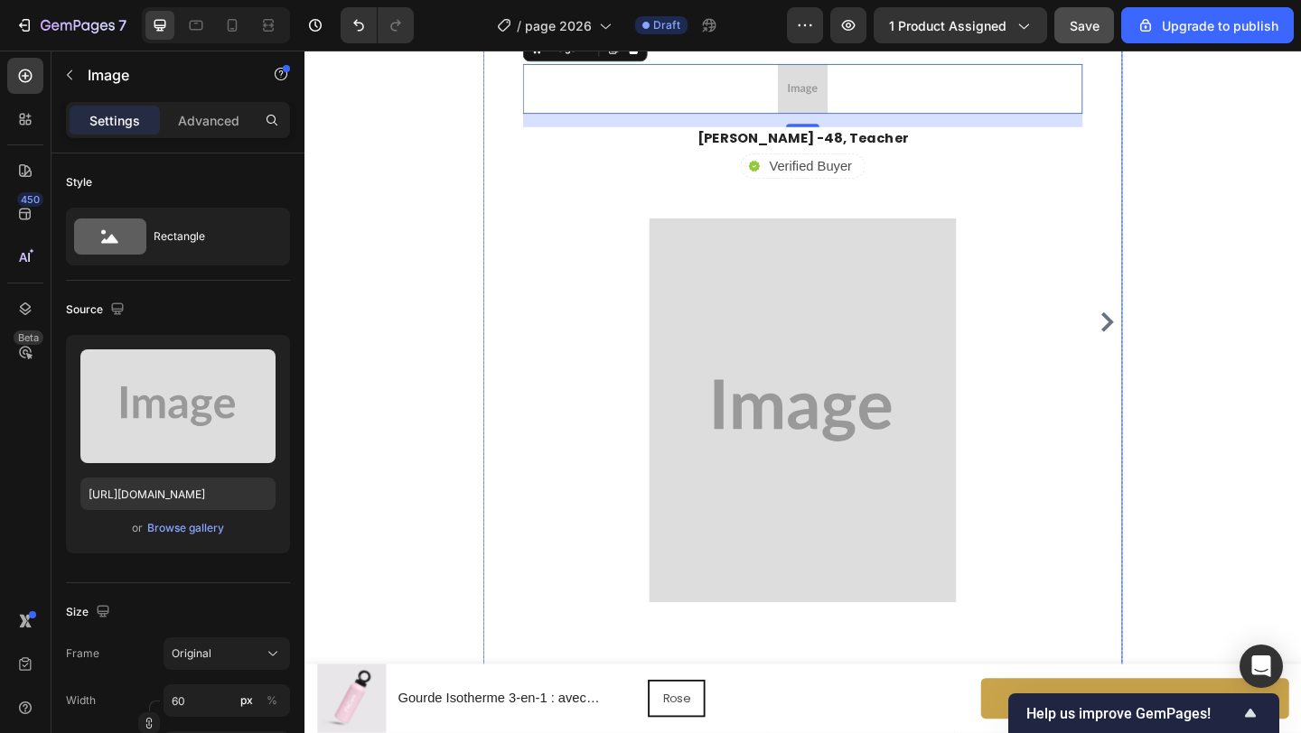
scroll to position [3336, 0]
click at [1168, 351] on icon "Carousel Next Arrow" at bounding box center [1177, 349] width 22 height 22
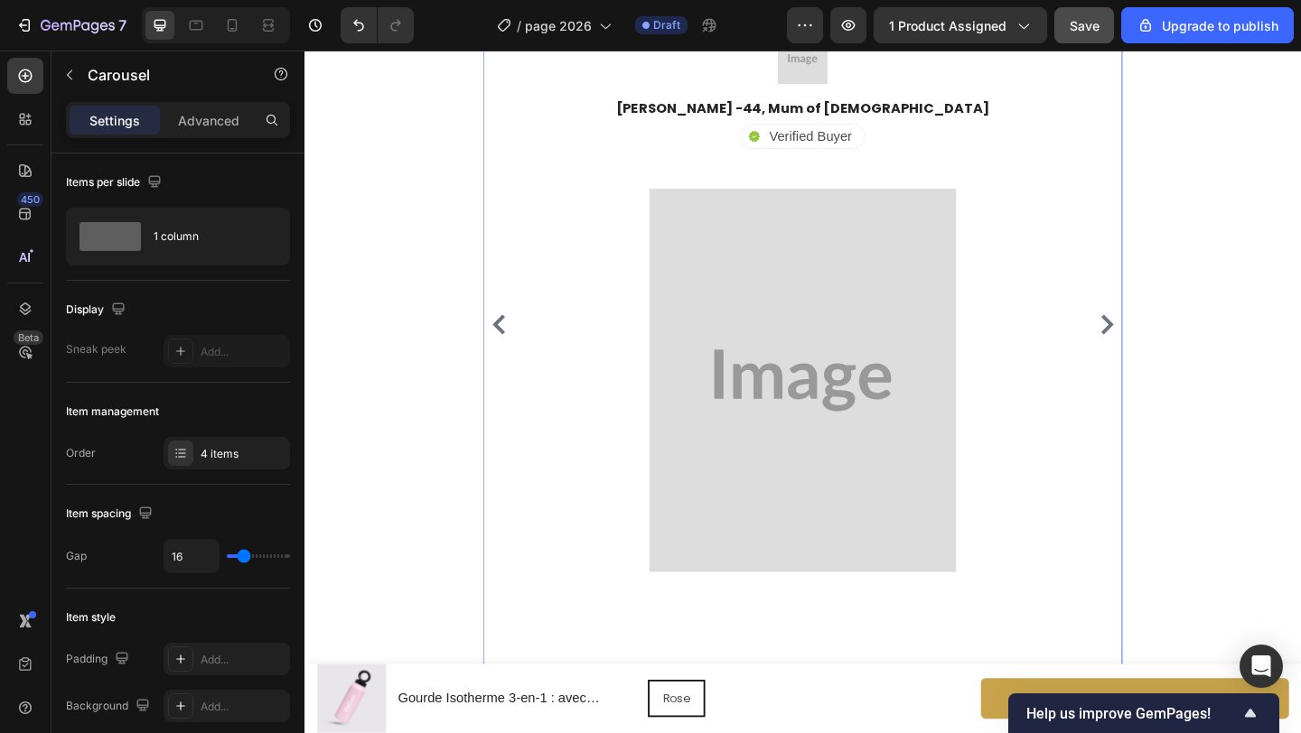
click at [1168, 351] on icon "Carousel Next Arrow" at bounding box center [1177, 349] width 22 height 22
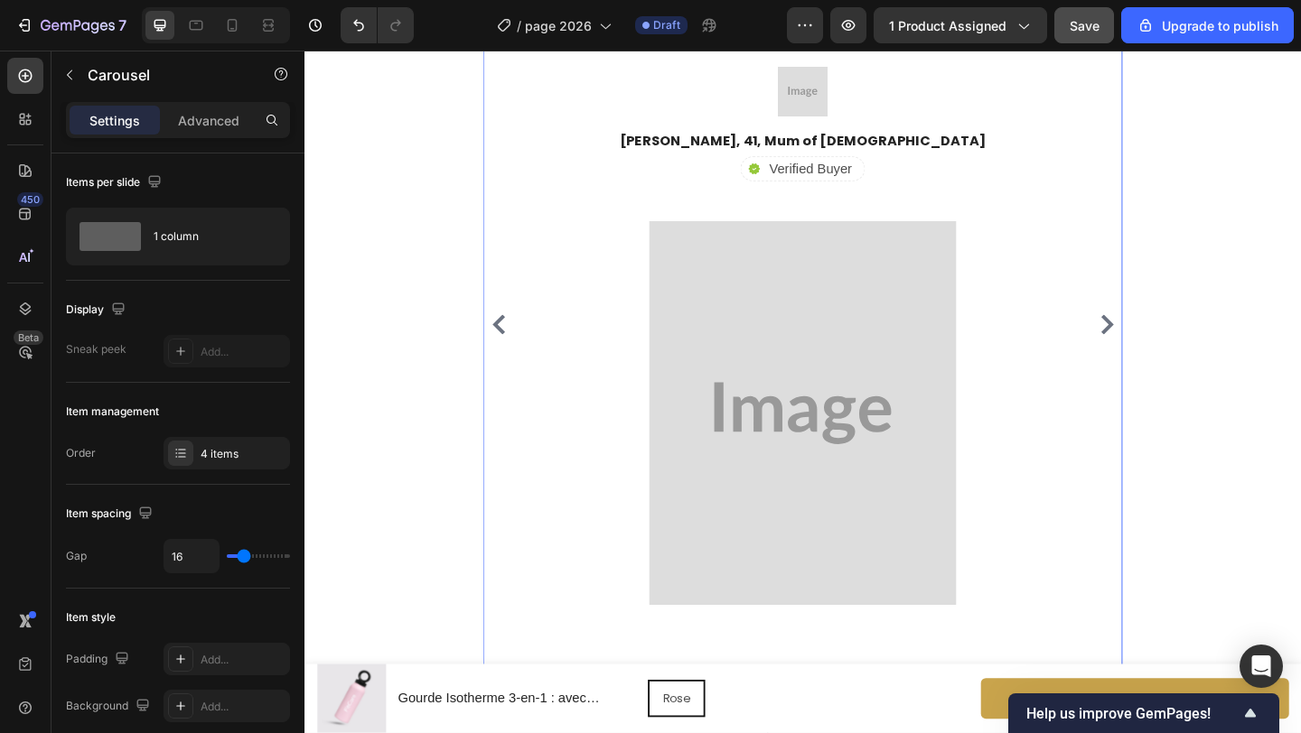
click at [1168, 351] on icon "Carousel Next Arrow" at bounding box center [1177, 349] width 22 height 22
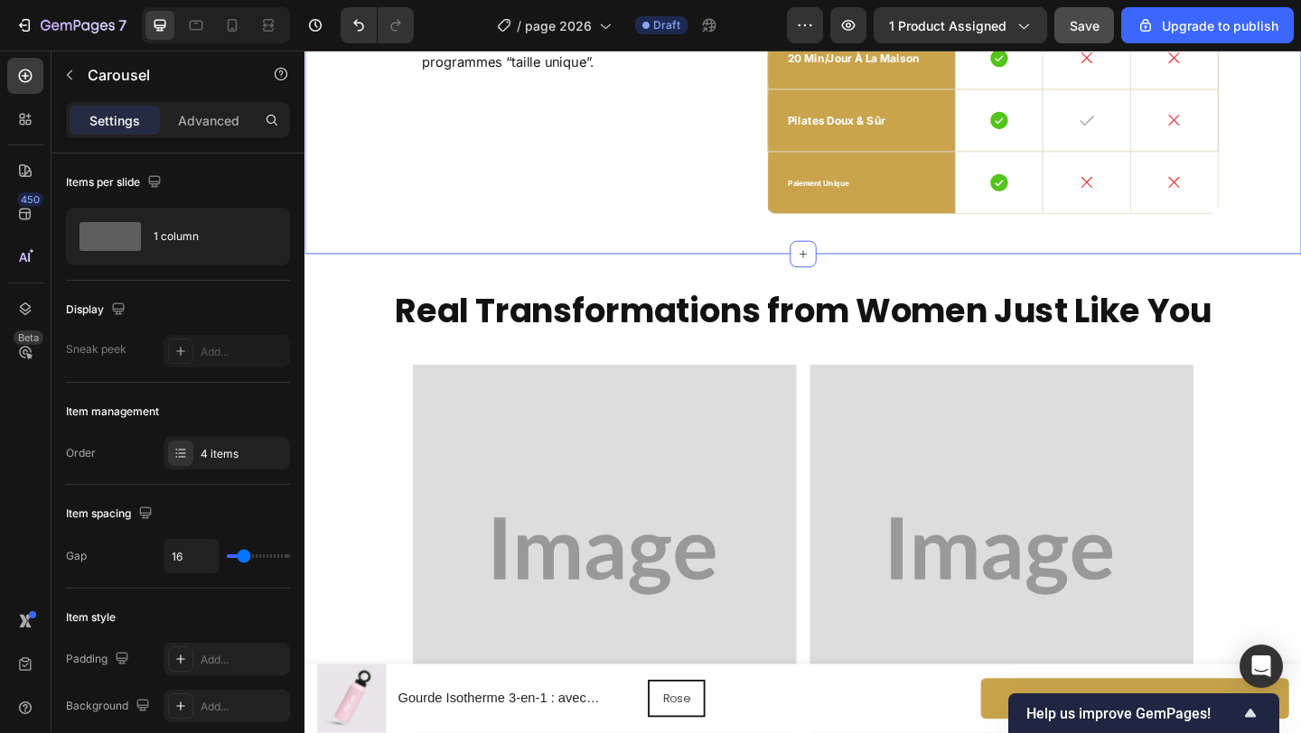
scroll to position [4432, 0]
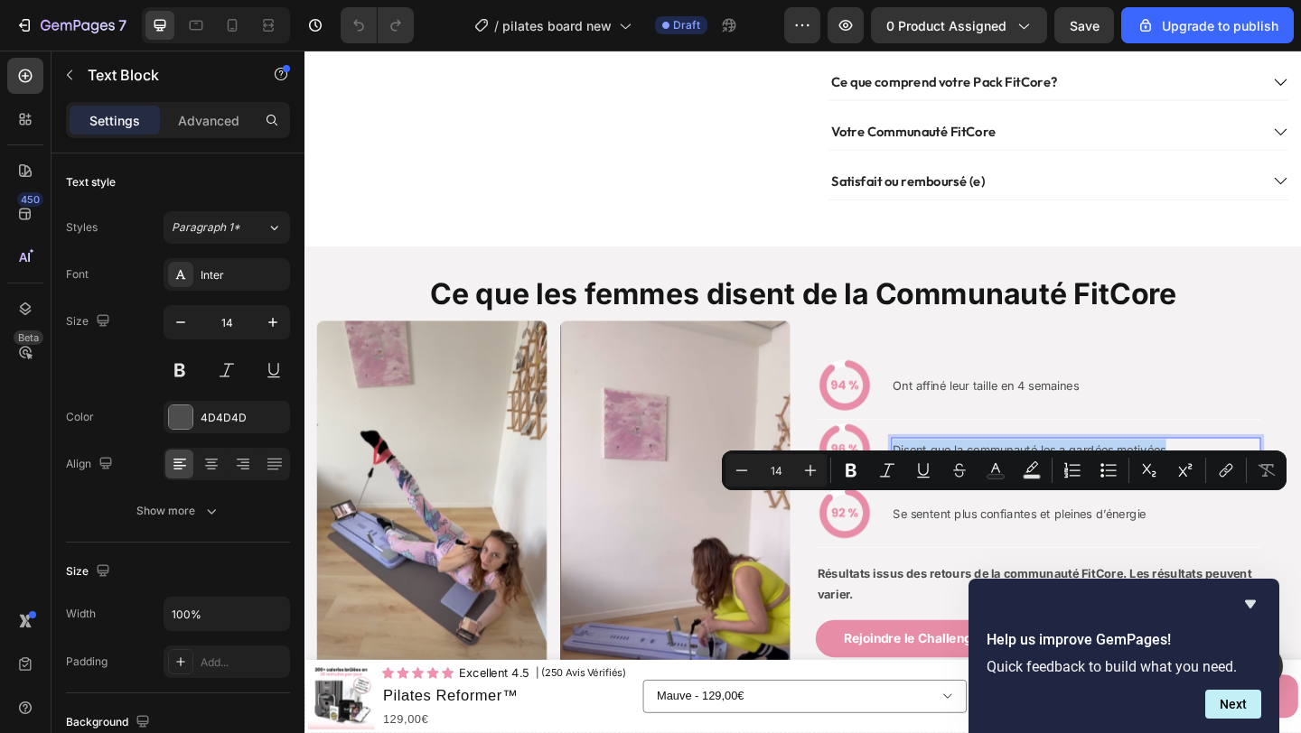
scroll to position [1500, 0]
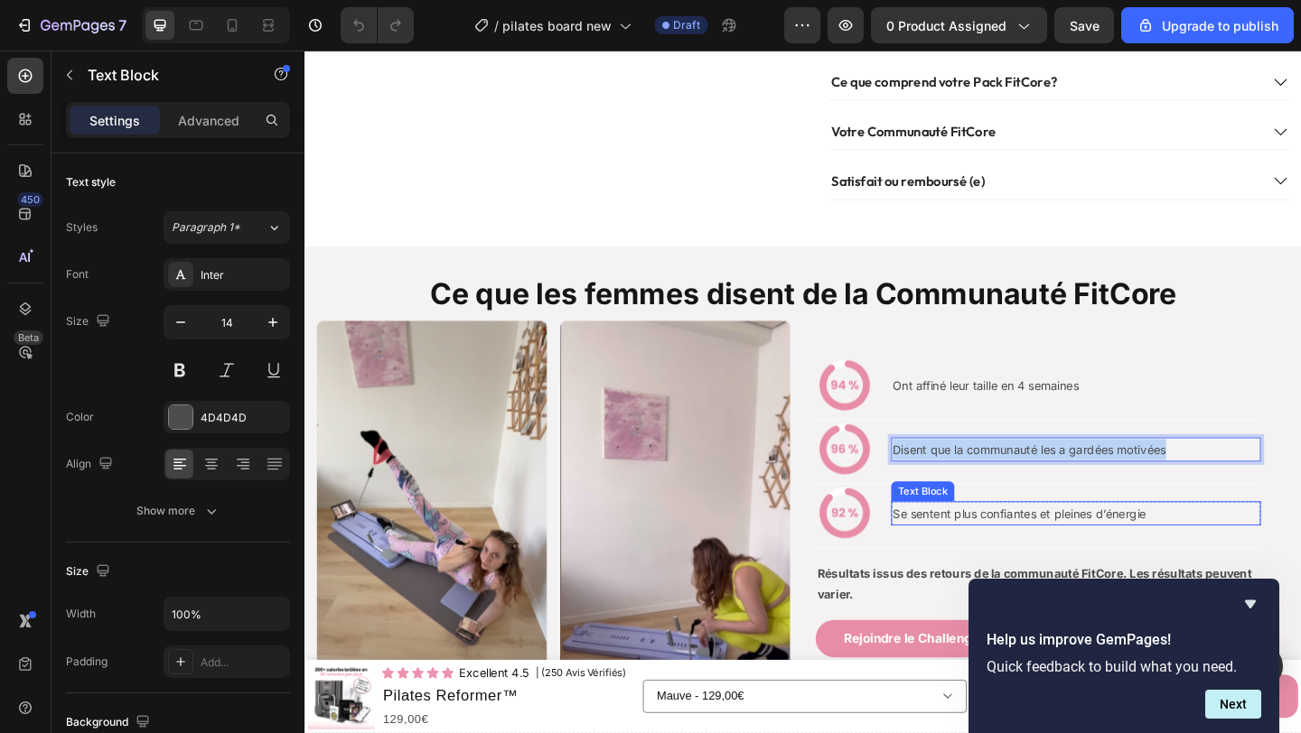
click at [990, 565] on p "Se sentent plus confiantes et pleines d’énergie" at bounding box center [1143, 554] width 398 height 23
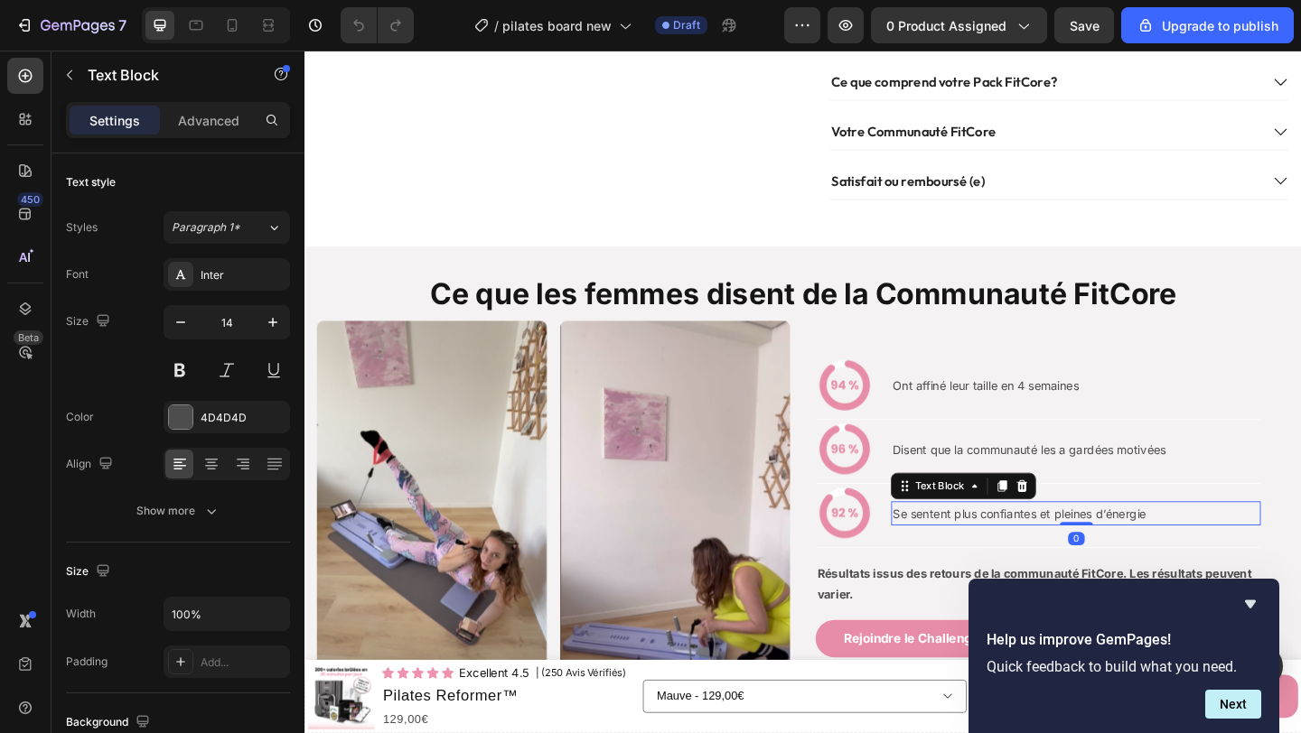
click at [990, 565] on p "Se sentent plus confiantes et pleines d’énergie" at bounding box center [1143, 554] width 398 height 23
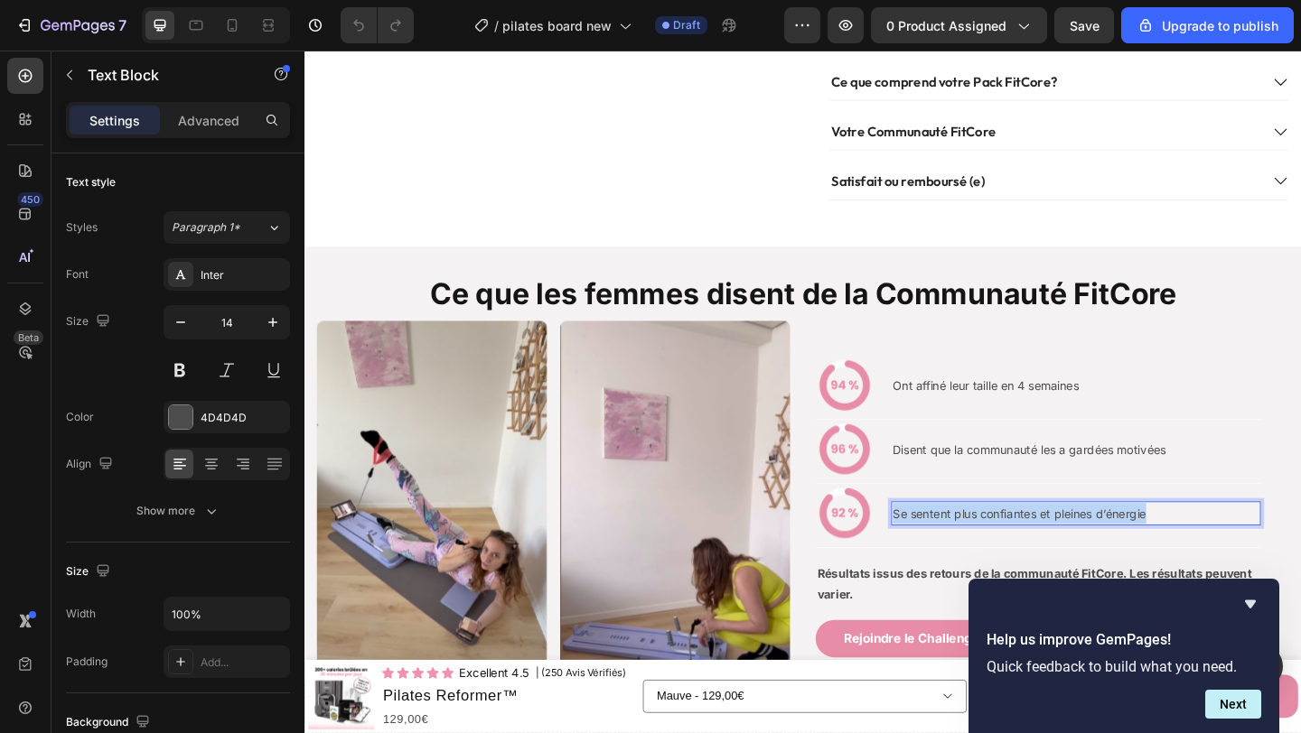
click at [990, 565] on p "Se sentent plus confiantes et pleines d’énergie" at bounding box center [1143, 554] width 398 height 23
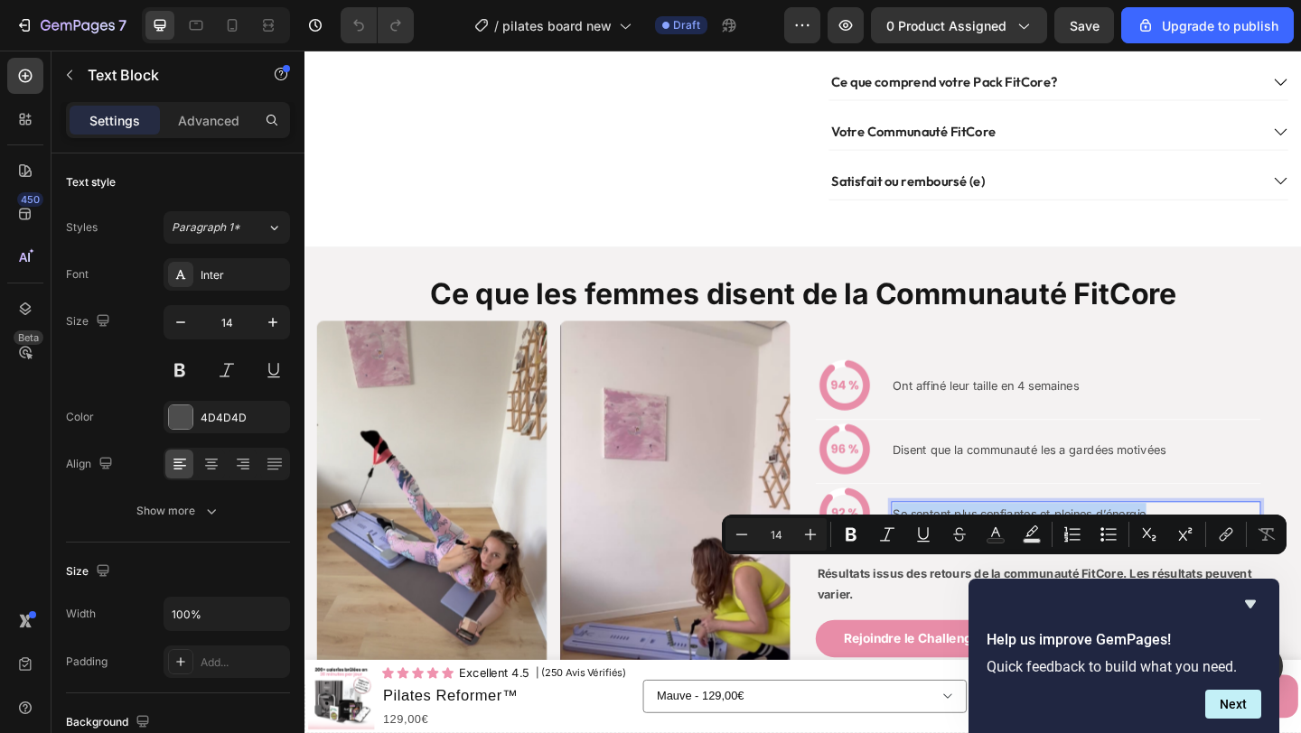
copy p "Se sentent plus confiantes et pleines d’énergie"
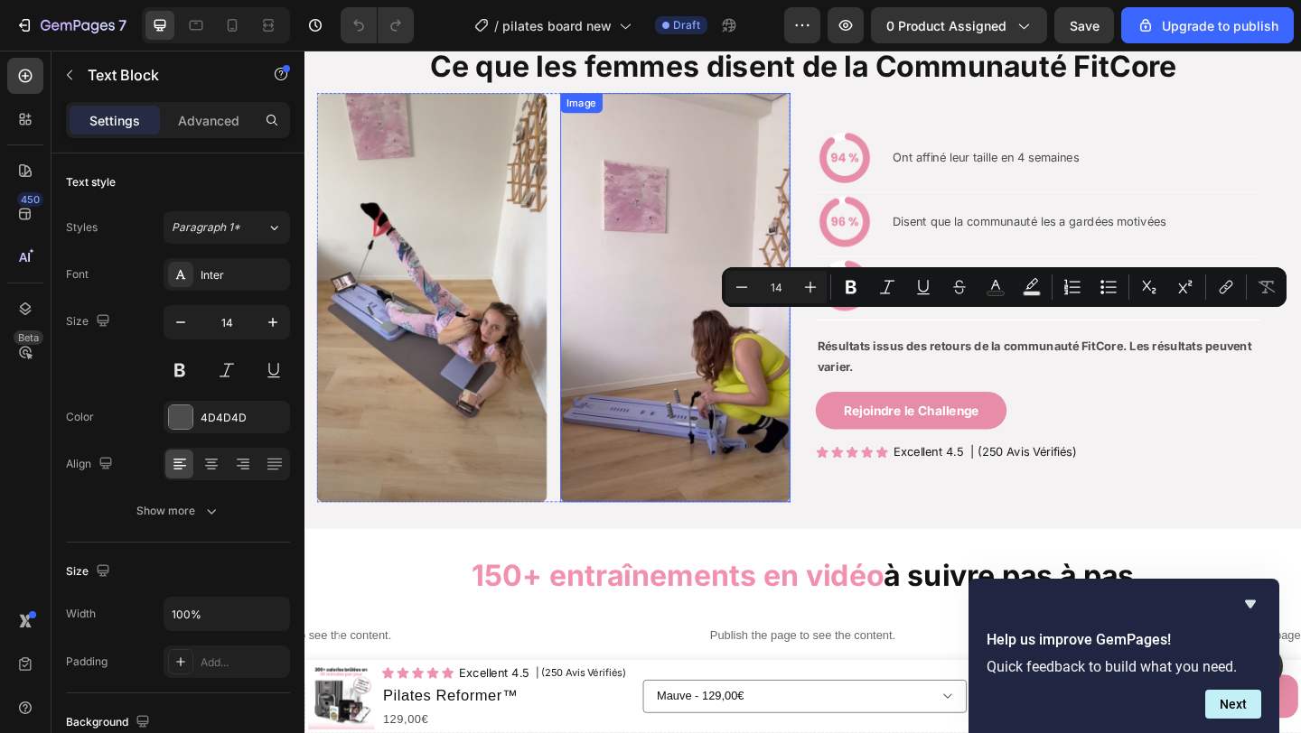
scroll to position [1811, 0]
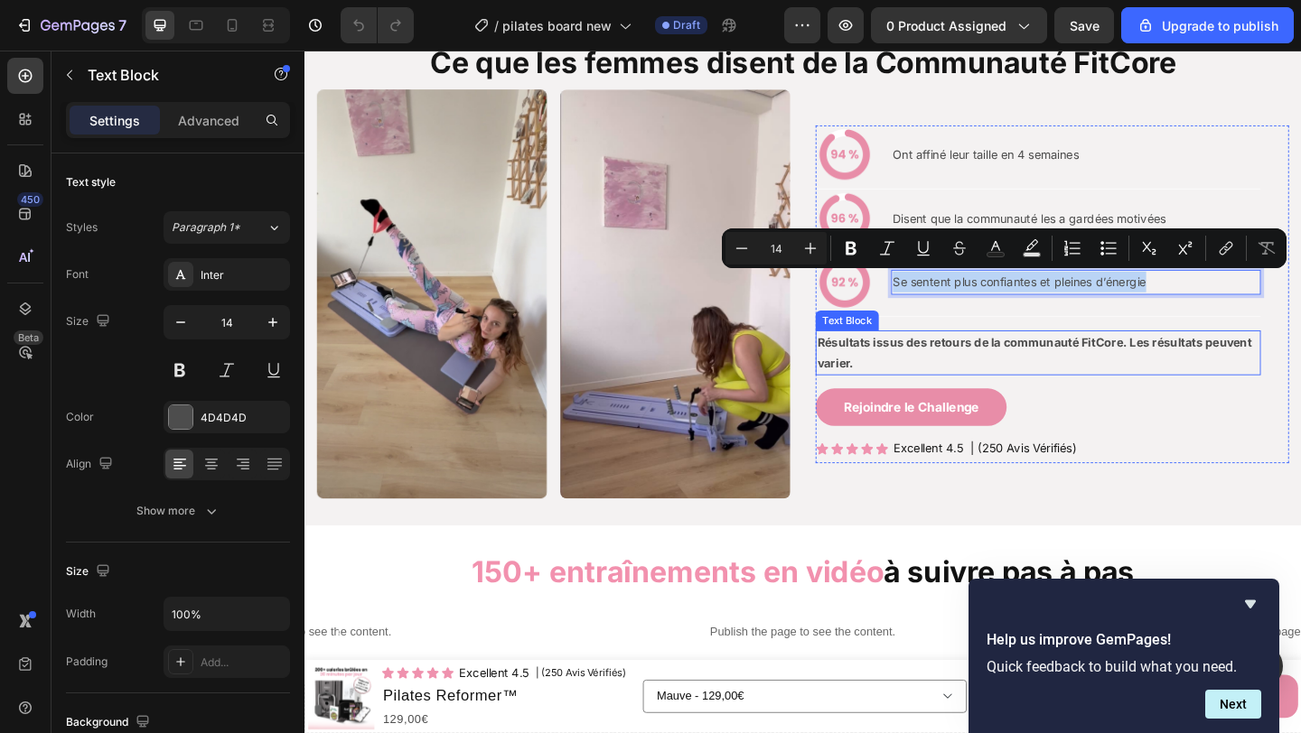
click at [891, 388] on strong "Résultats issus des retours de la communauté FitCore. Les résultats peuvent var…" at bounding box center [1098, 379] width 472 height 38
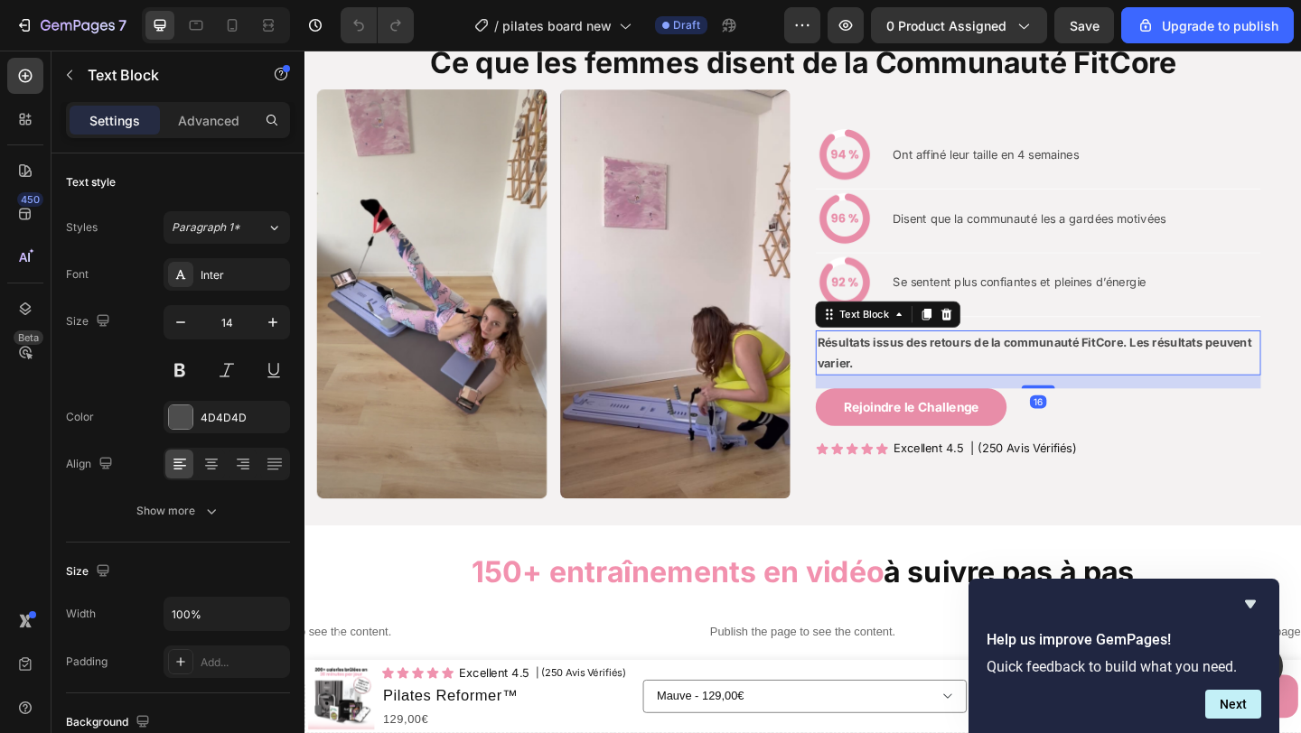
click at [891, 388] on strong "Résultats issus des retours de la communauté FitCore. Les résultats peuvent var…" at bounding box center [1098, 379] width 472 height 38
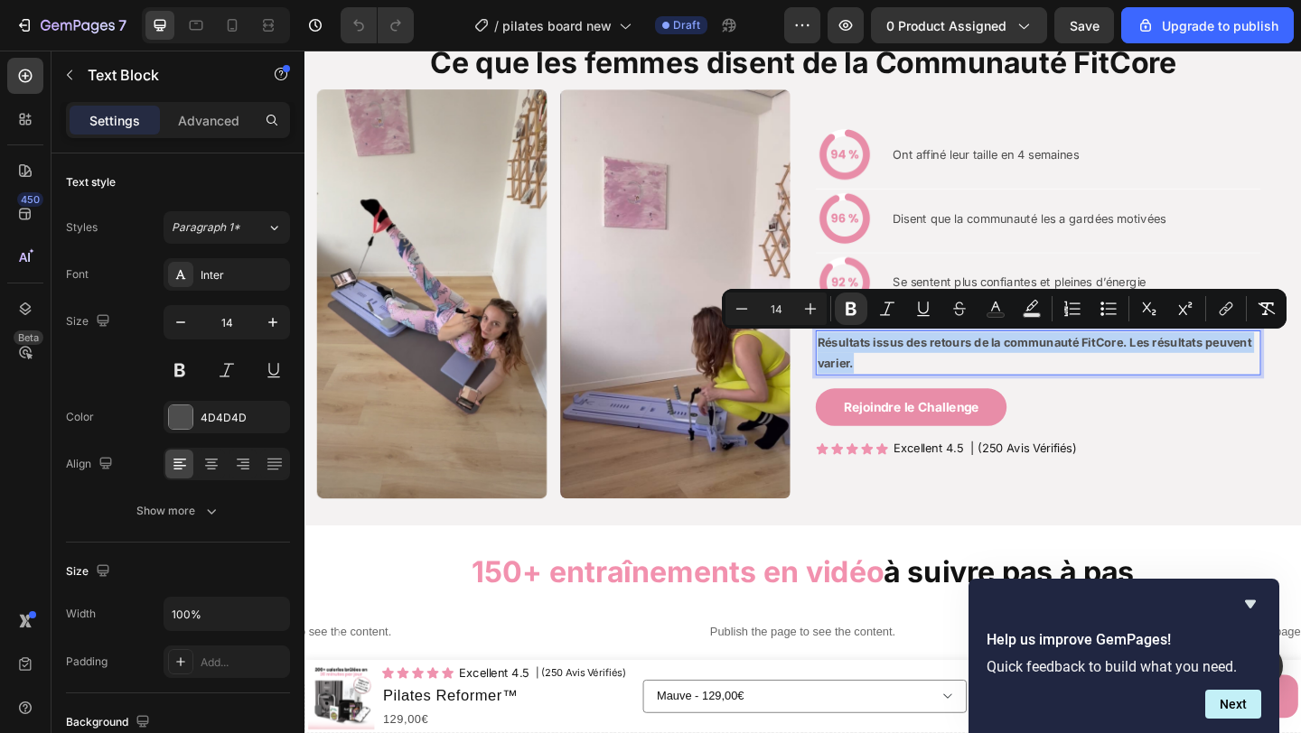
copy strong "Résultats issus des retours de la communauté FitCore. Les résultats peuvent var…"
click at [1098, 485] on p "| (250 Avis Vérifiés)" at bounding box center [1086, 483] width 116 height 16
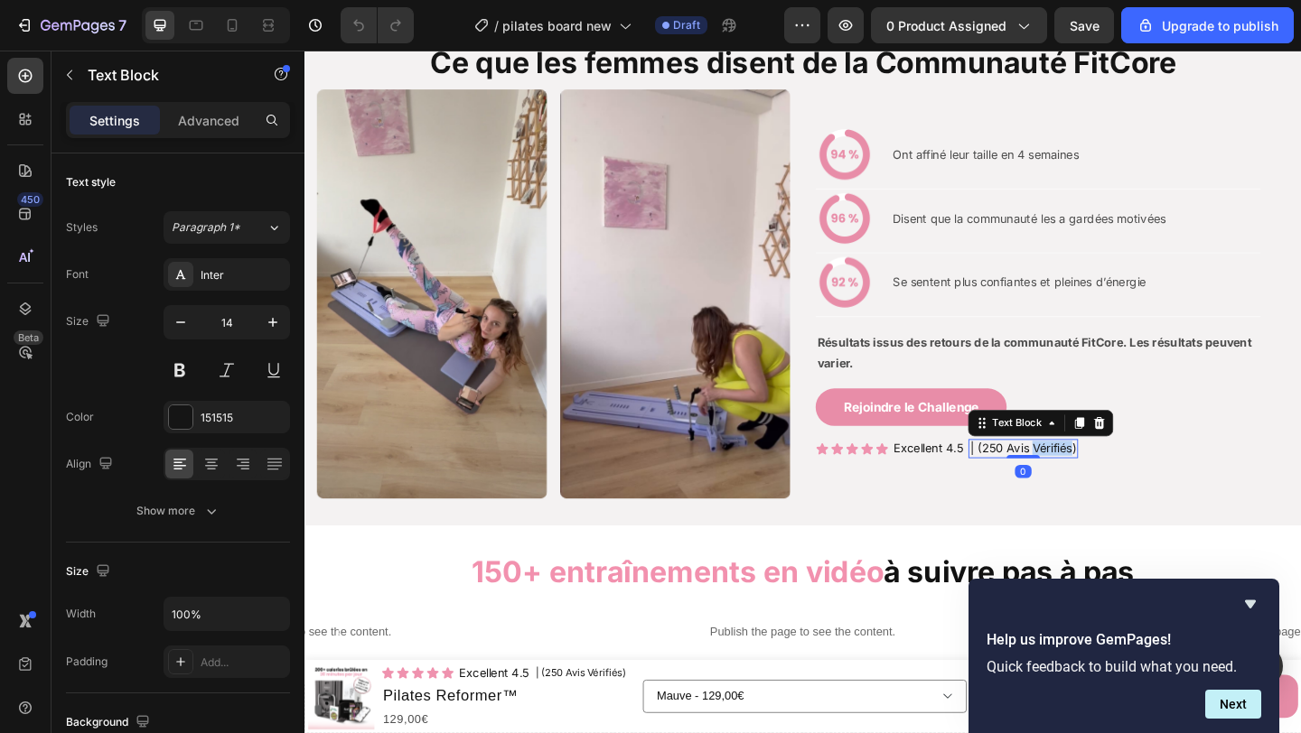
scroll to position [1801, 0]
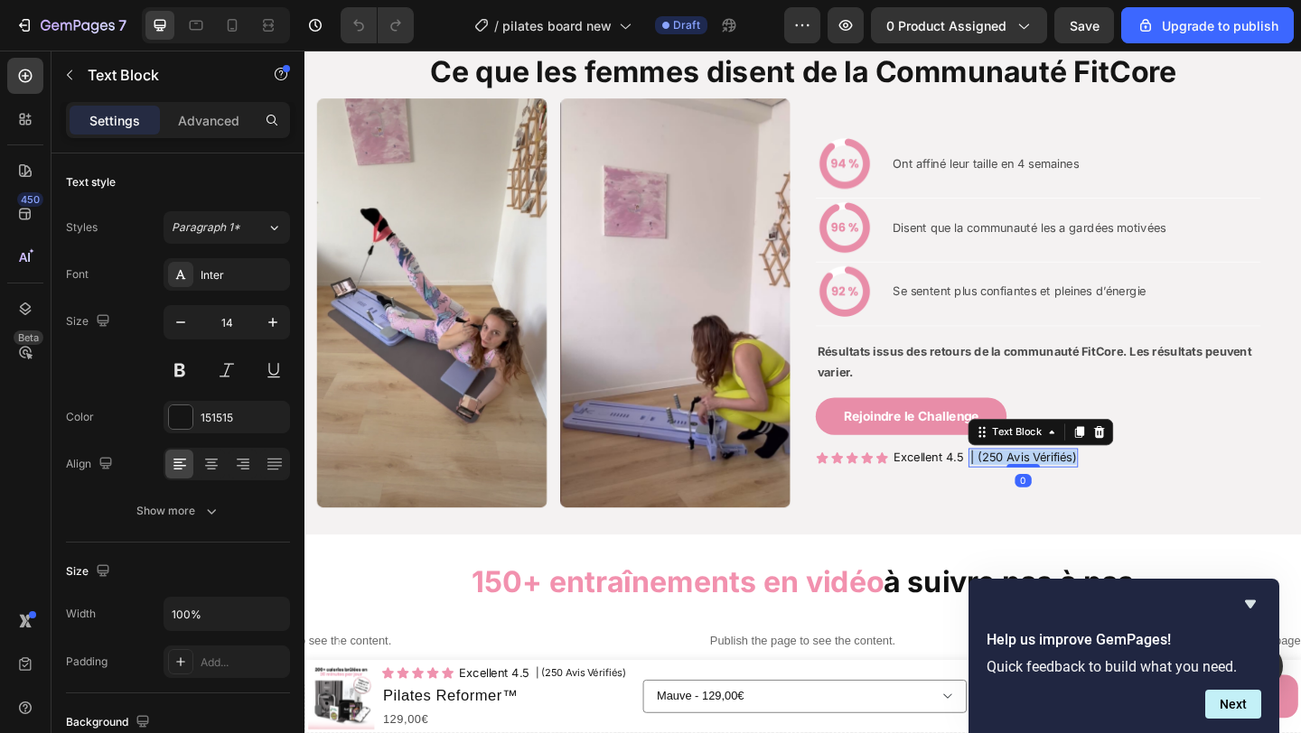
click at [1098, 485] on p "| (250 Avis Vérifiés)" at bounding box center [1086, 493] width 116 height 16
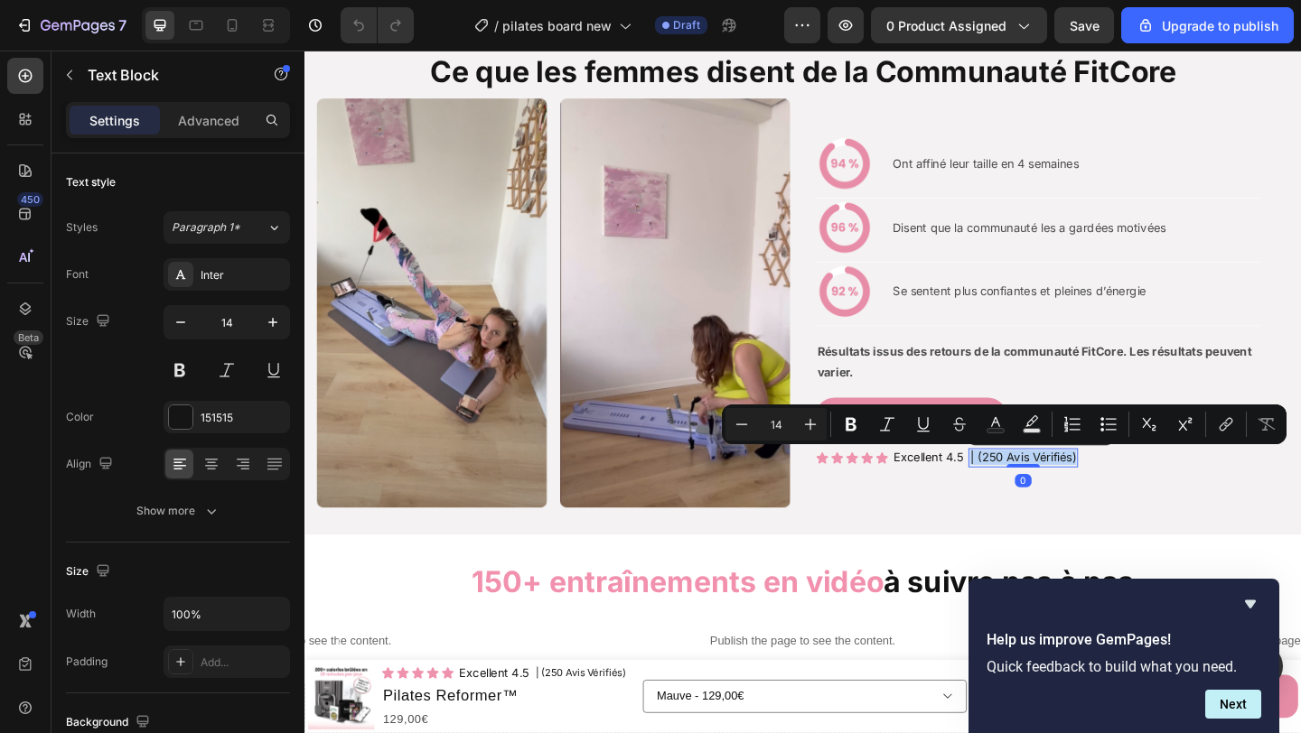
copy p "| (250 Avis Vérifiés)"
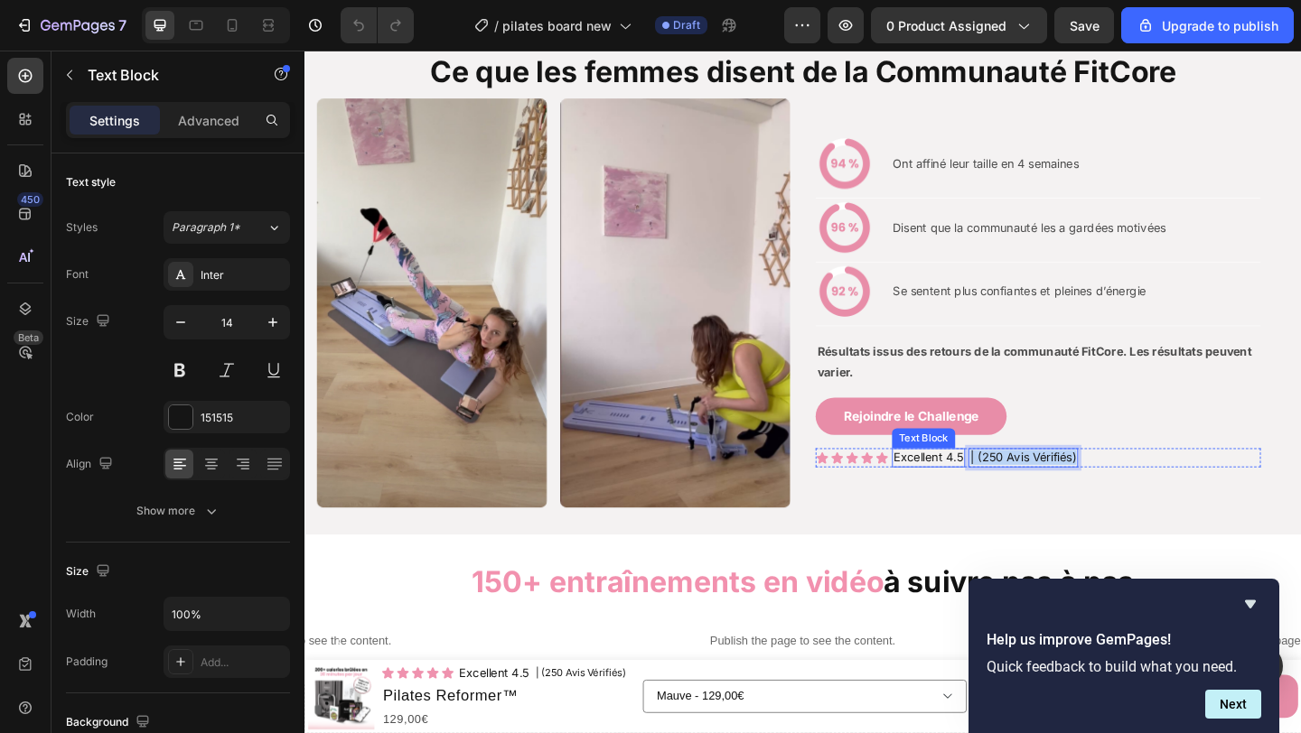
click at [990, 495] on p "Excellent 4.5" at bounding box center [983, 493] width 76 height 16
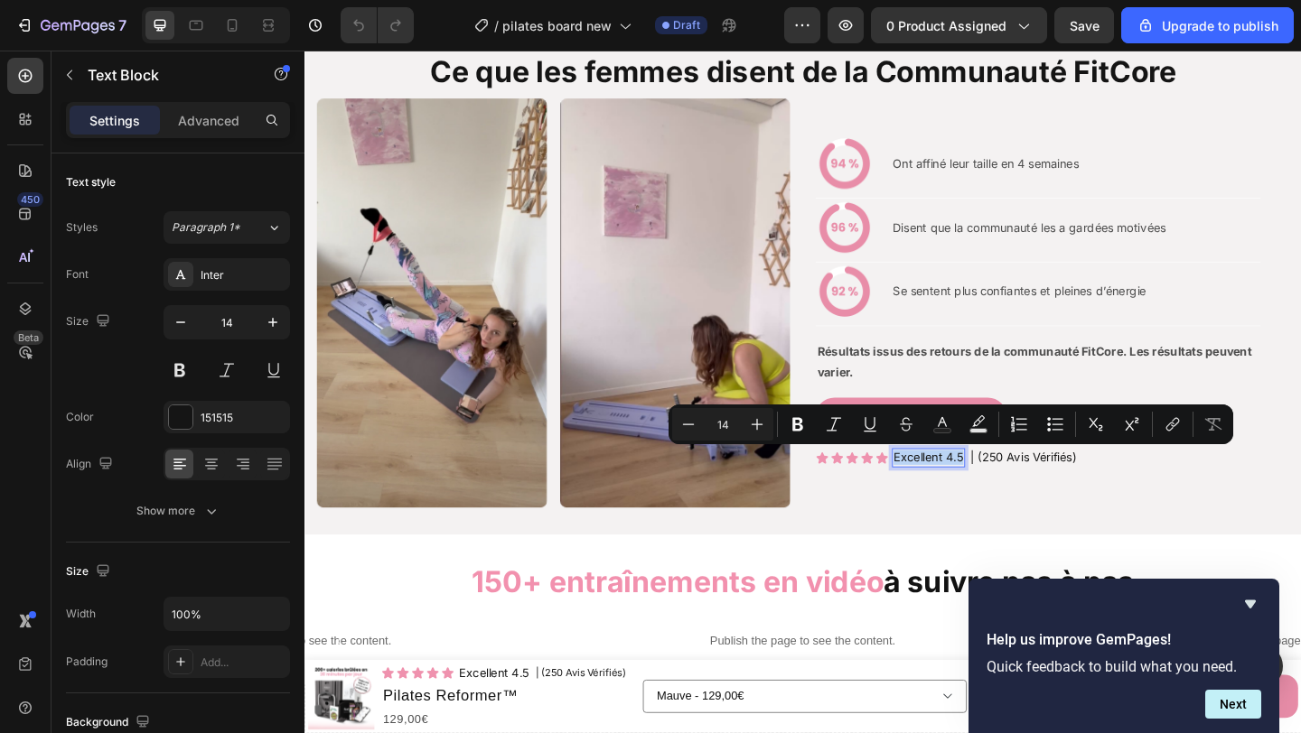
copy p "Excellent 4.5"
click at [971, 383] on strong "Résultats issus des retours de la communauté FitCore. Les résultats peuvent var…" at bounding box center [1098, 389] width 472 height 38
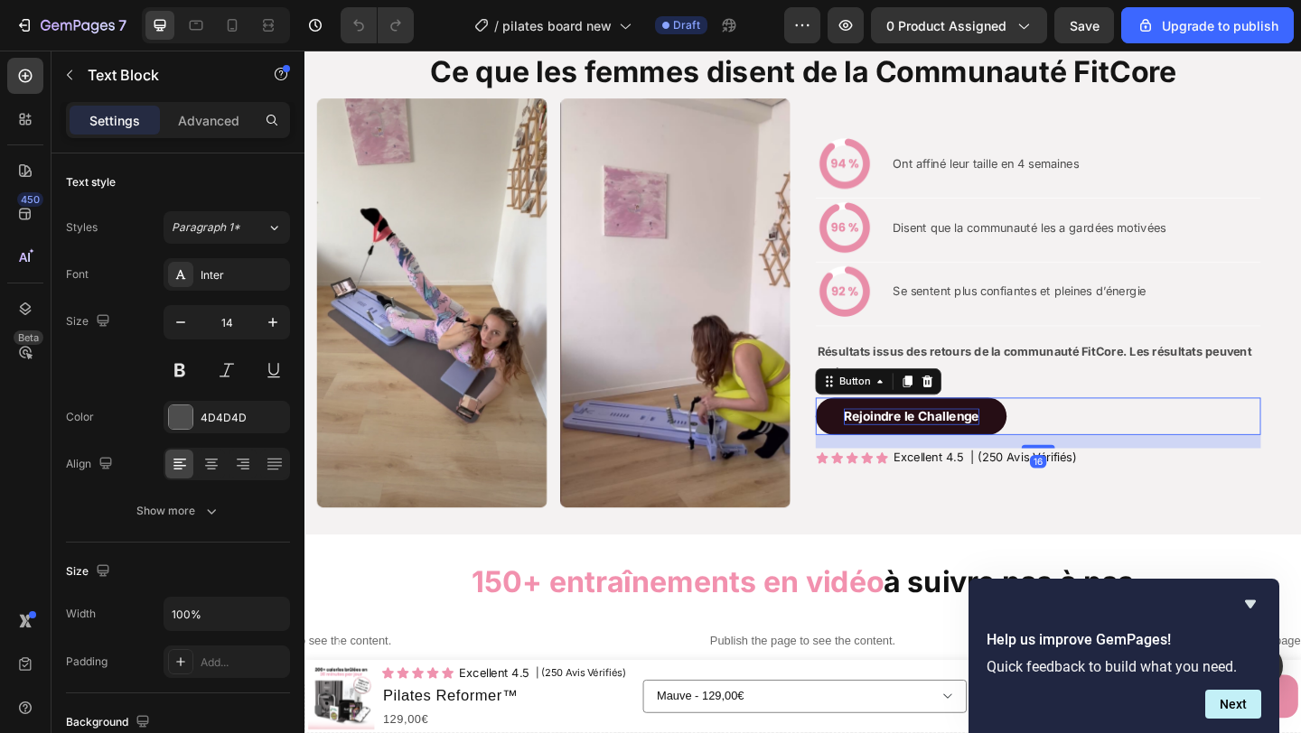
click at [961, 447] on strong "Rejoindre le Challenge" at bounding box center [964, 448] width 147 height 17
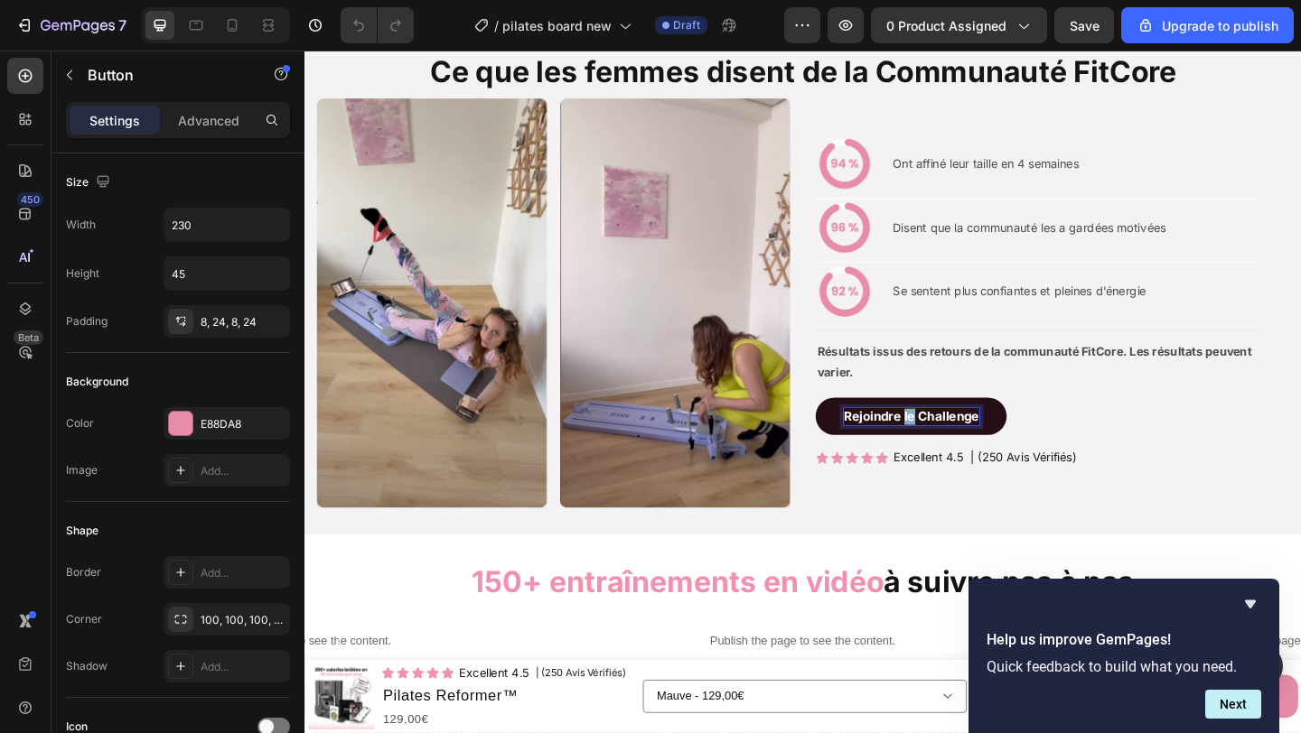
click at [961, 447] on strong "Rejoindre le Challenge" at bounding box center [964, 448] width 147 height 17
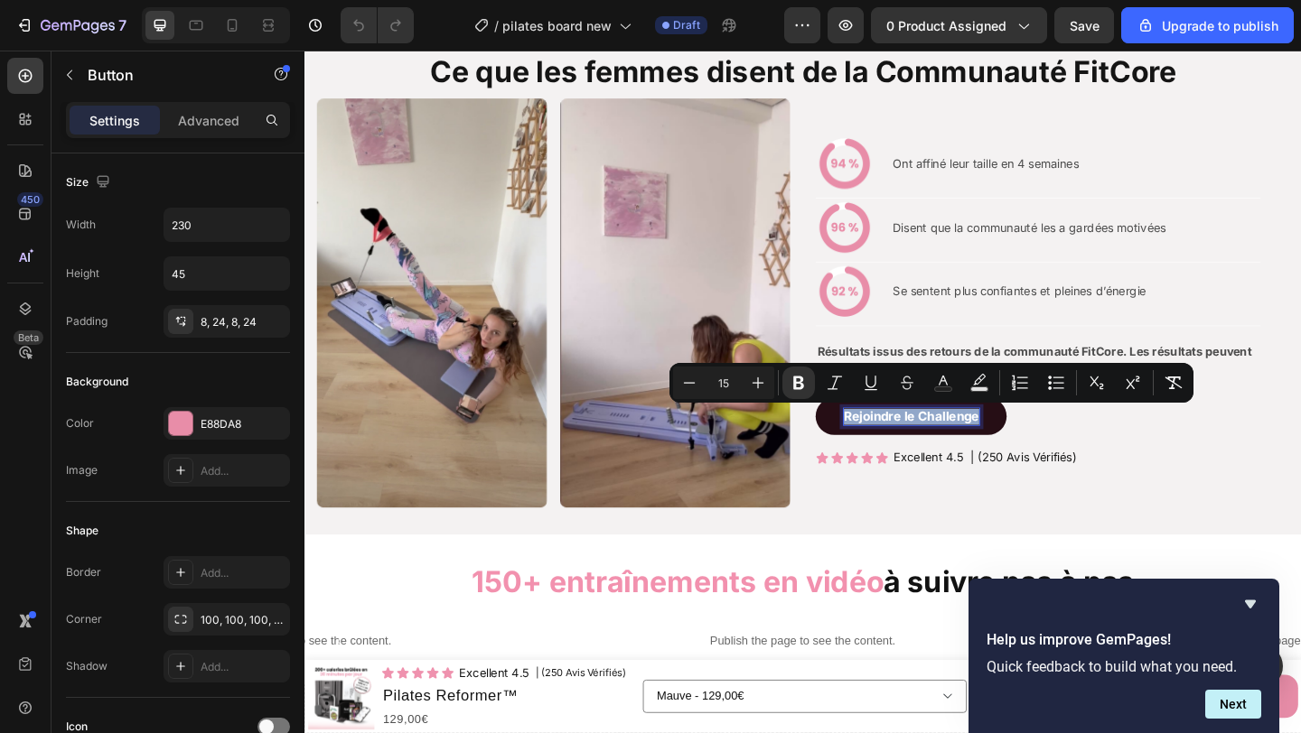
copy strong "Rejoindre le Challenge"
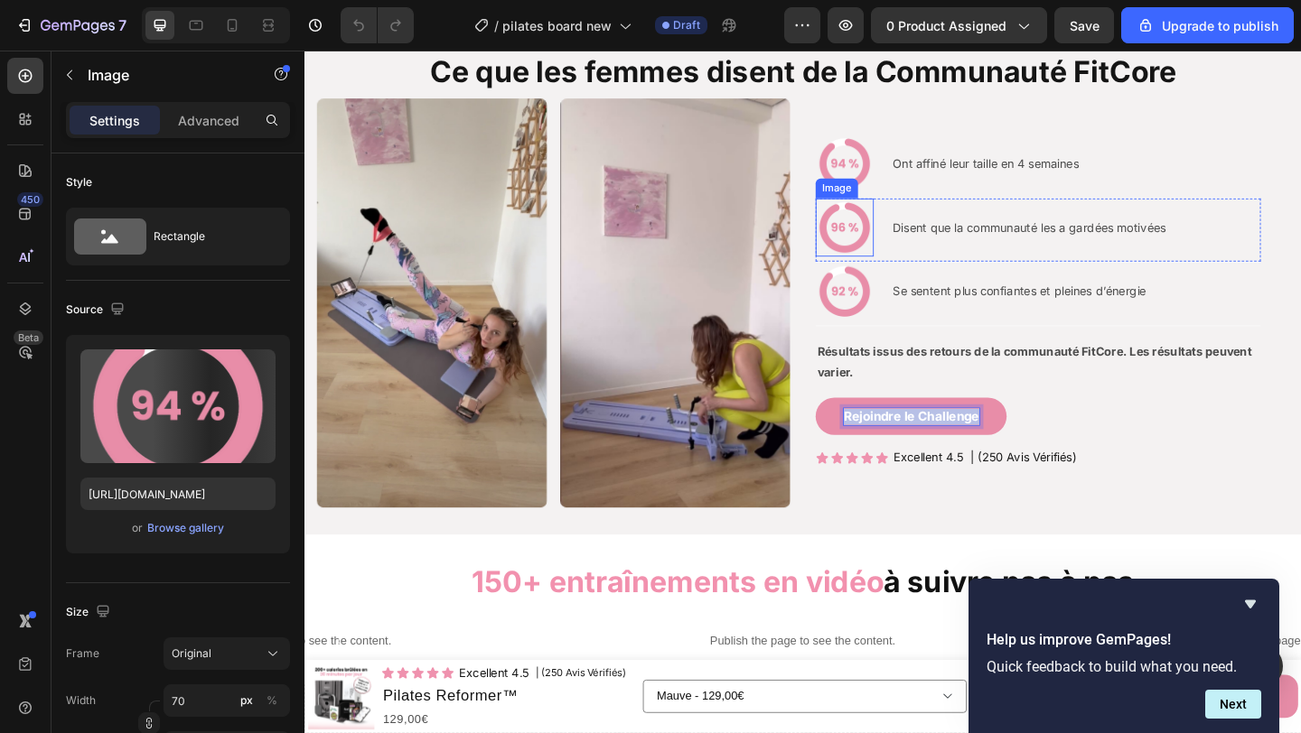
click at [890, 181] on img at bounding box center [891, 173] width 63 height 63
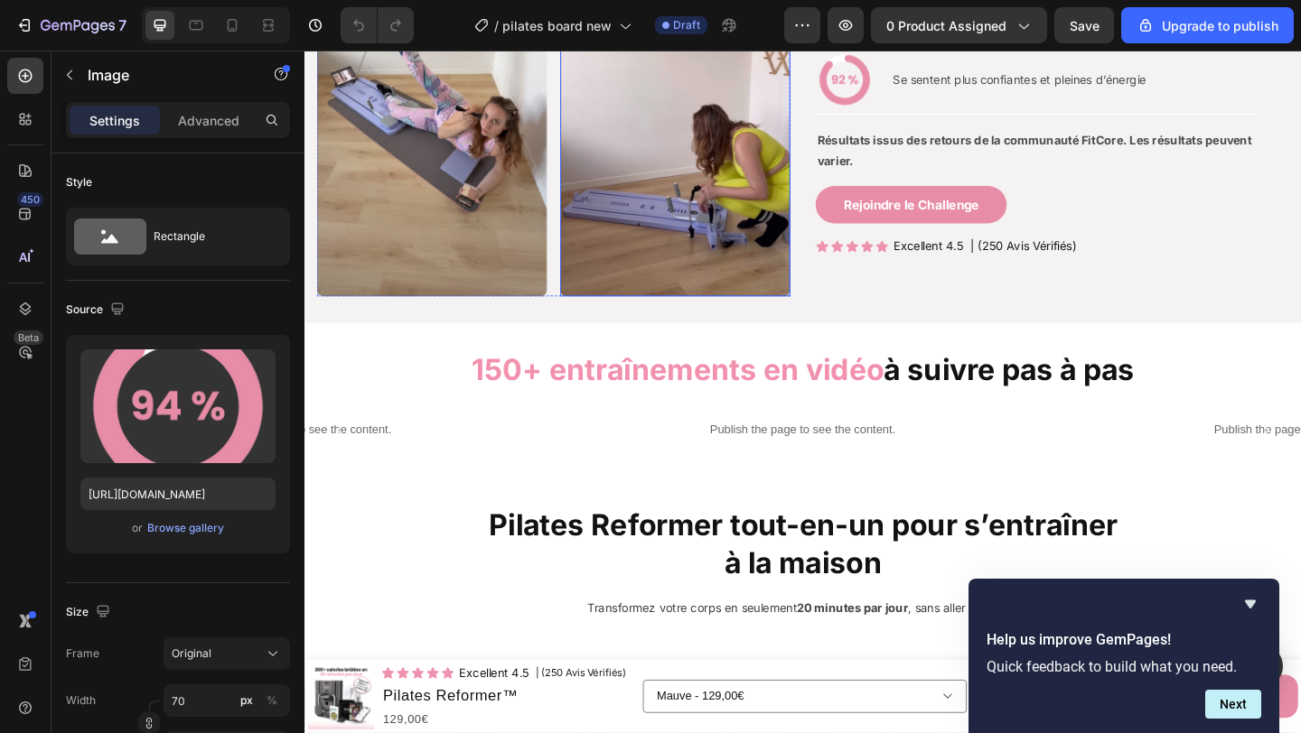
scroll to position [2033, 0]
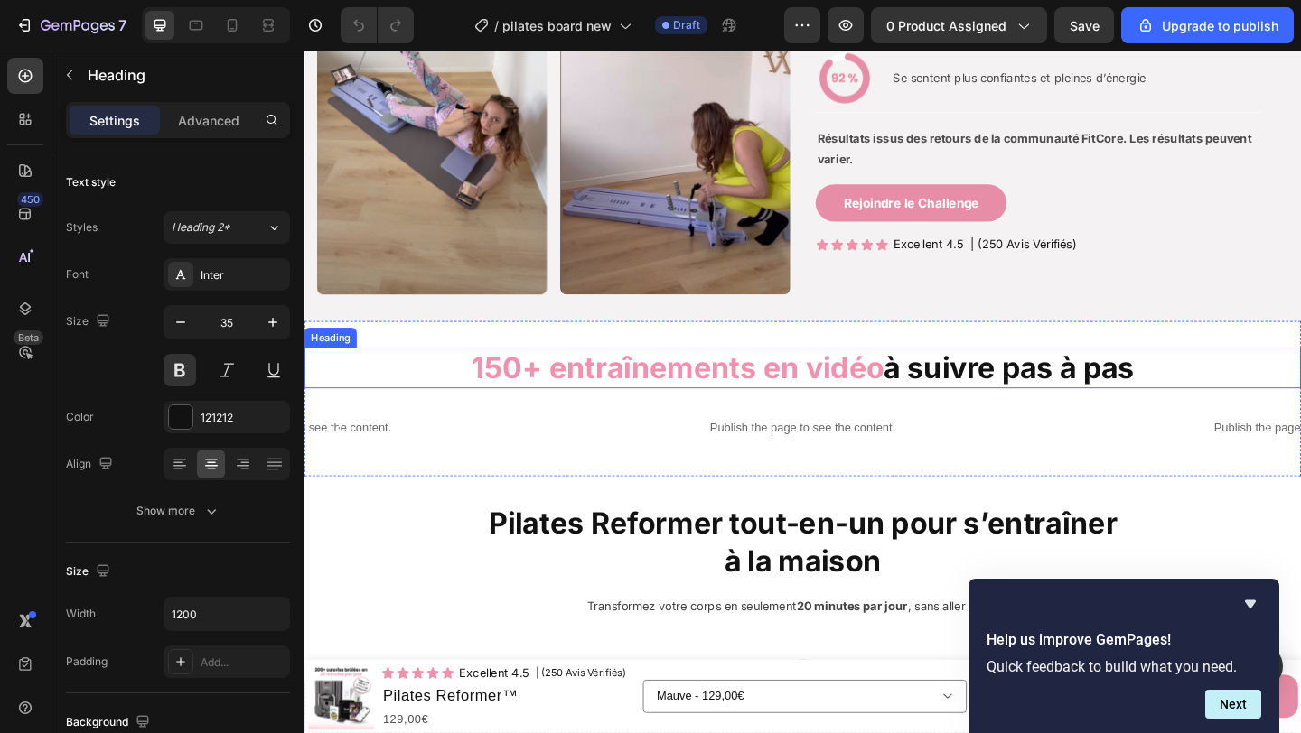
click at [980, 398] on h2 "150+ entraînements en vidéo à suivre pas à pas" at bounding box center [846, 396] width 1084 height 45
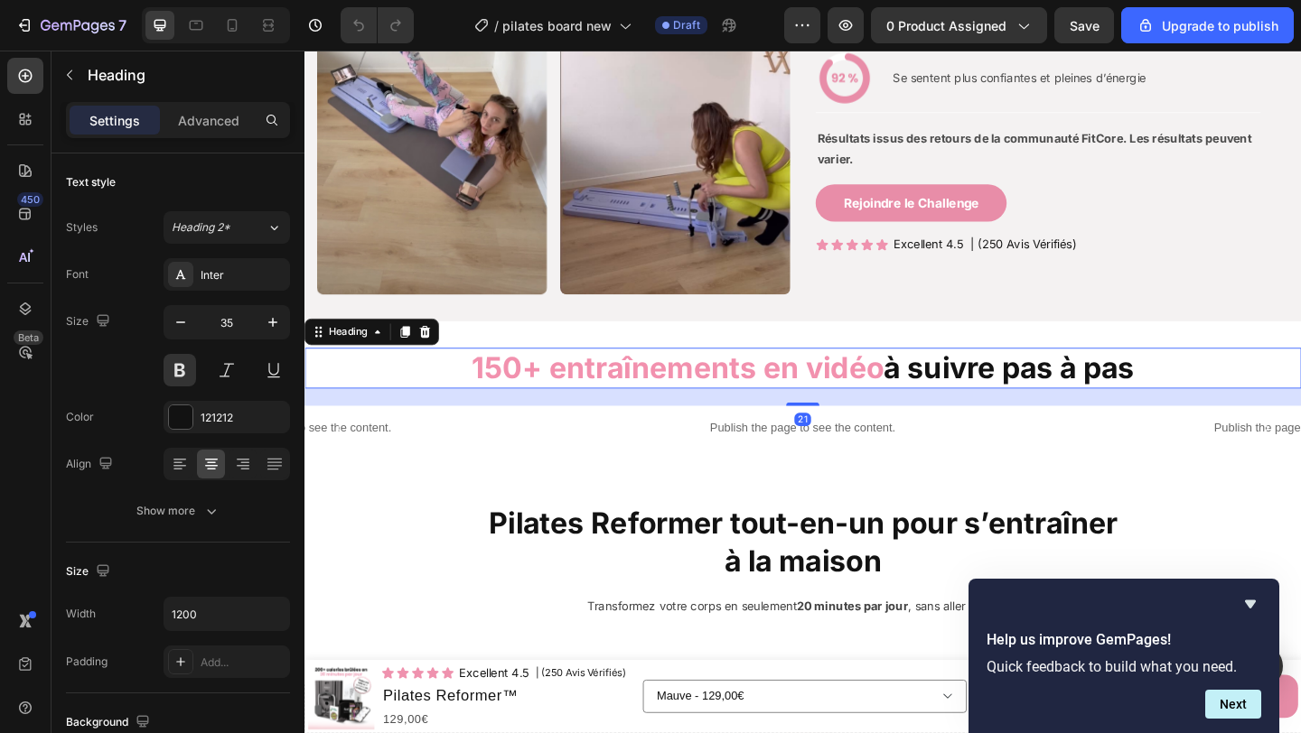
click at [980, 398] on h2 "150+ entraînements en vidéo à suivre pas à pas" at bounding box center [846, 396] width 1084 height 45
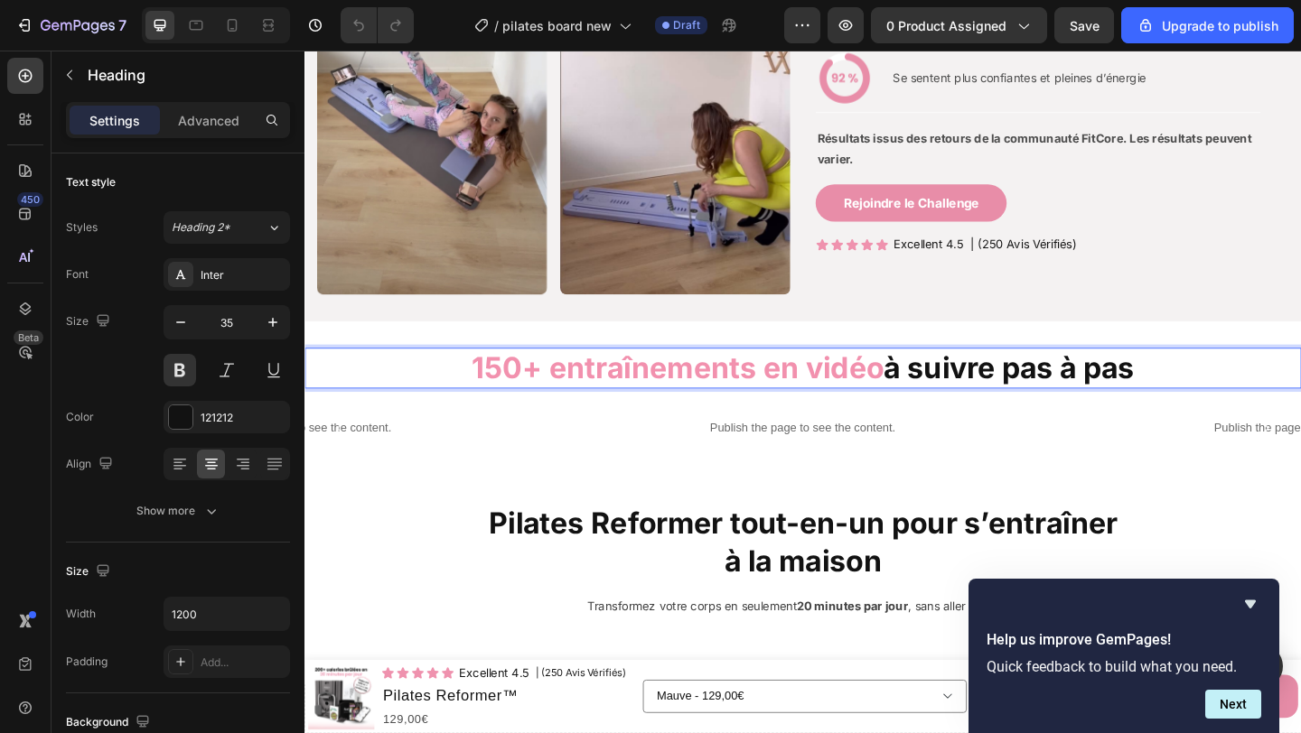
click at [980, 397] on p "150+ entraînements en vidéo à suivre pas à pas" at bounding box center [846, 397] width 1080 height 42
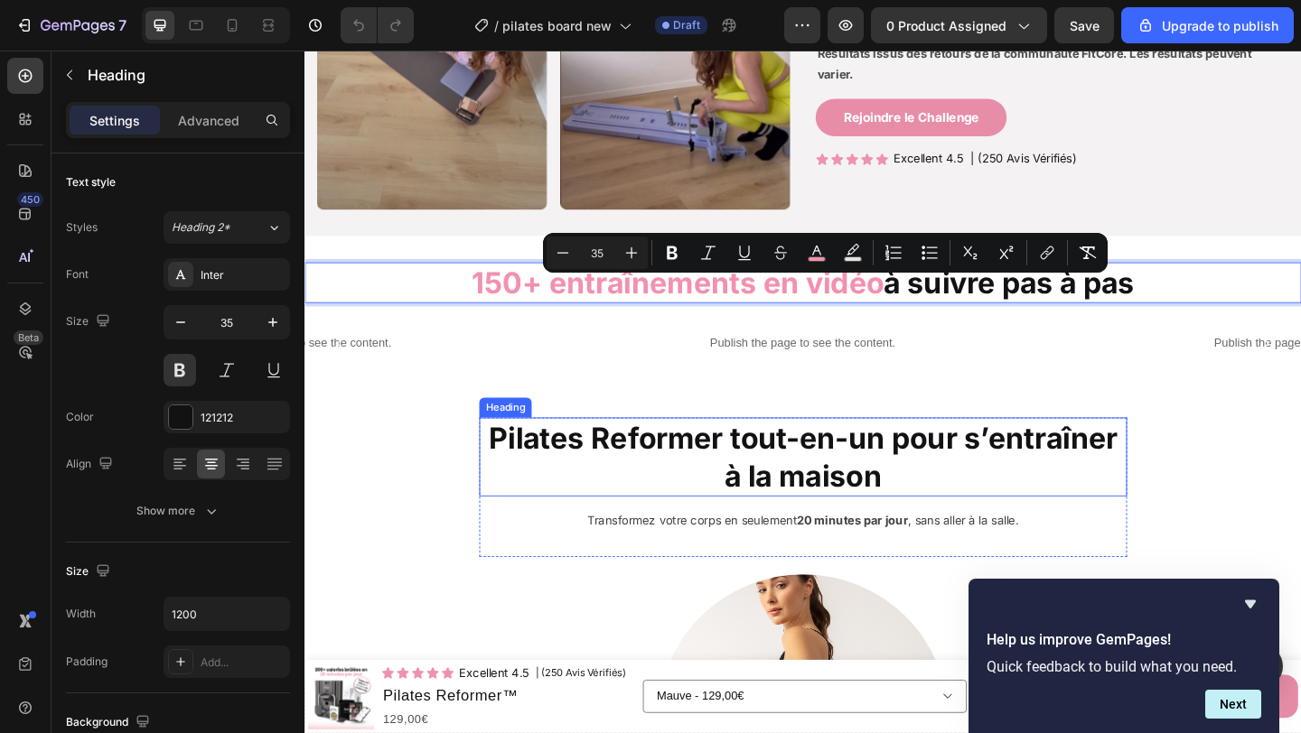
scroll to position [2131, 0]
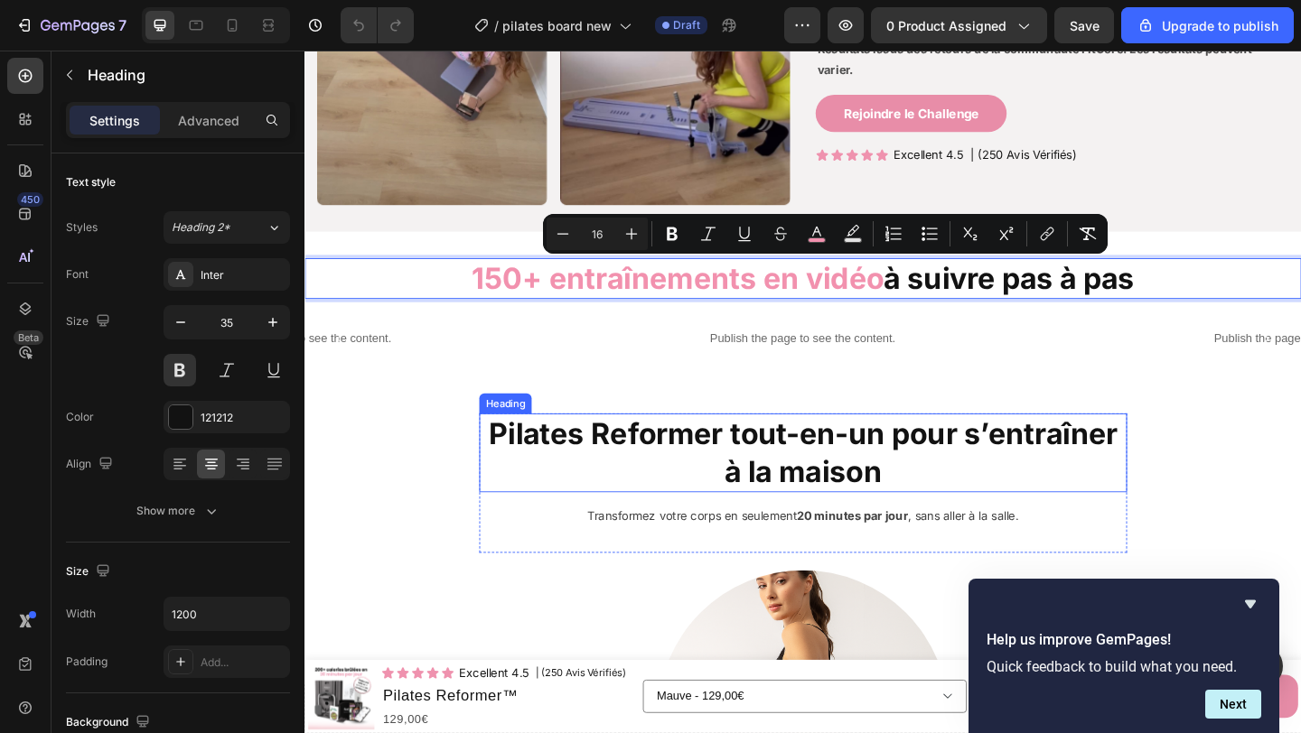
click at [806, 478] on h2 "Pilates Reformer tout-en-un pour s’entraîner à la maison" at bounding box center [846, 488] width 705 height 86
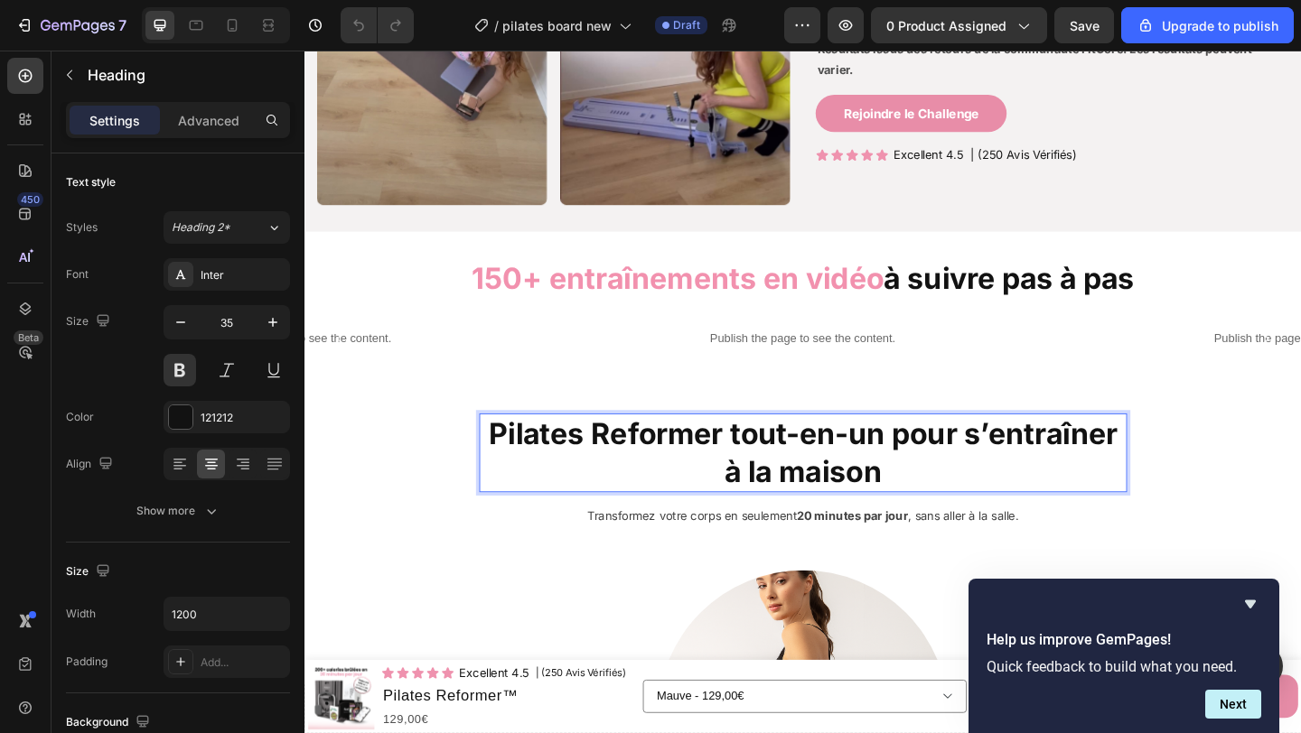
click at [806, 478] on h2 "Pilates Reformer tout-en-un pour s’entraîner à la maison" at bounding box center [846, 488] width 705 height 86
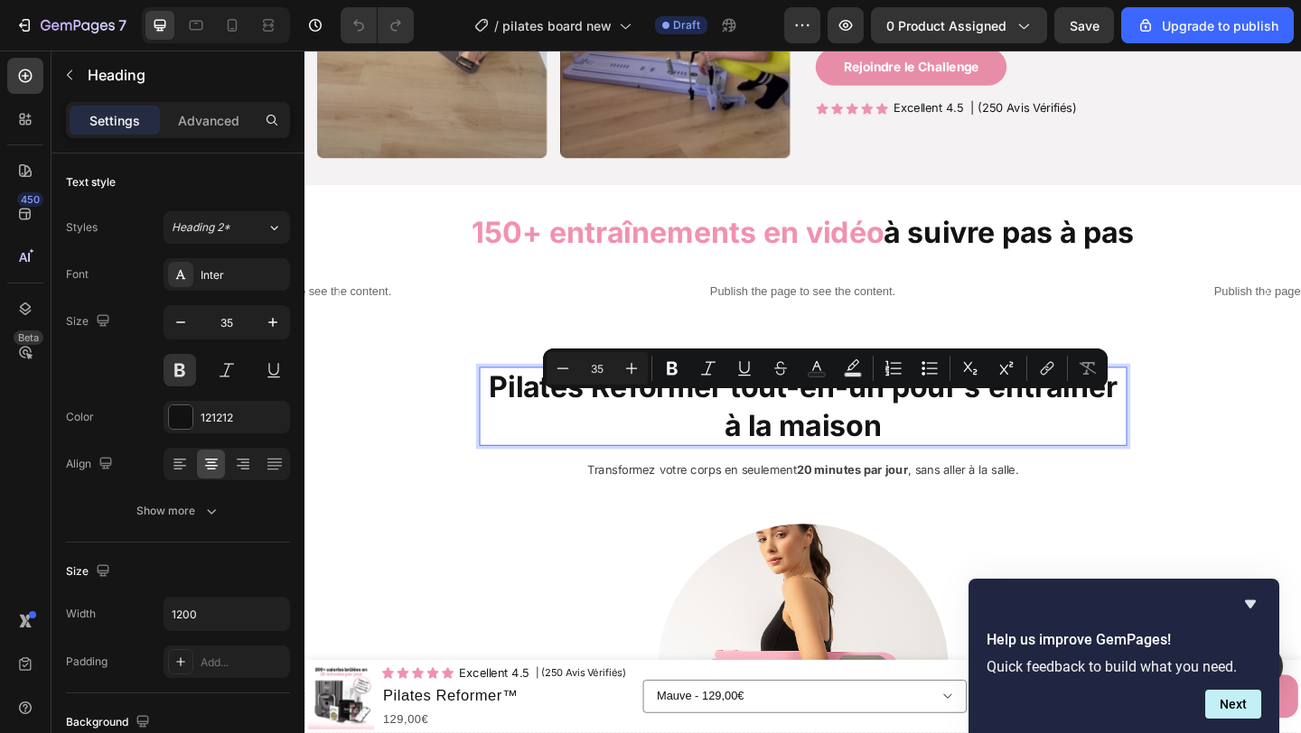
scroll to position [2189, 0]
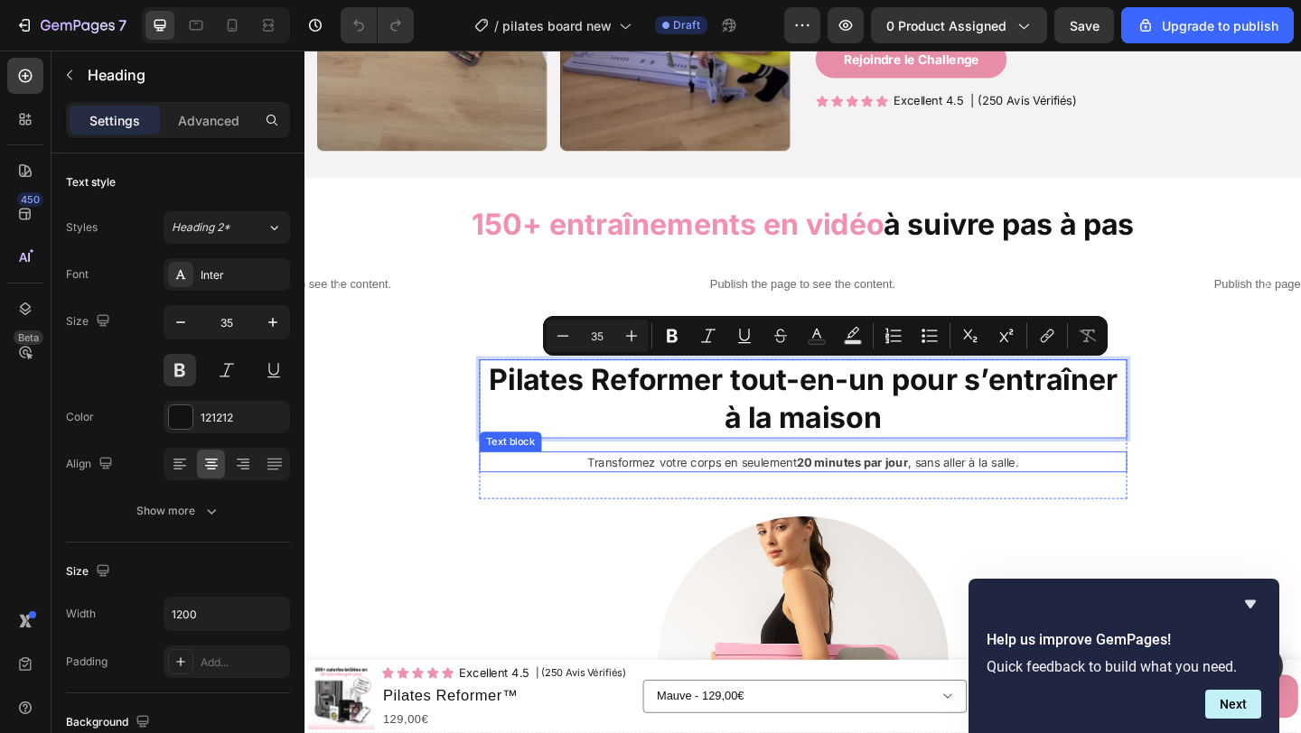
click at [826, 496] on p "Transformez votre corps en seulement 20 minutes par jour , sans aller à la sall…" at bounding box center [846, 498] width 672 height 19
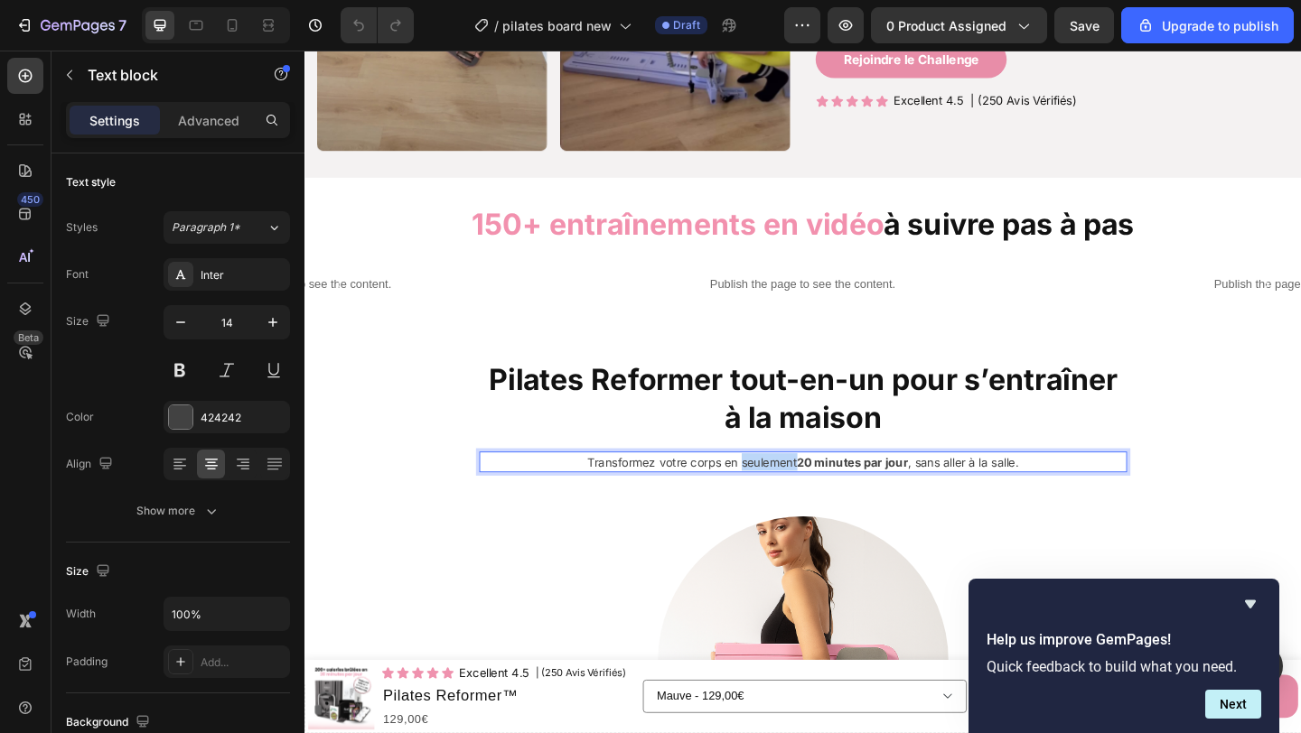
click at [826, 496] on p "Transformez votre corps en seulement 20 minutes par jour , sans aller à la sall…" at bounding box center [846, 498] width 672 height 19
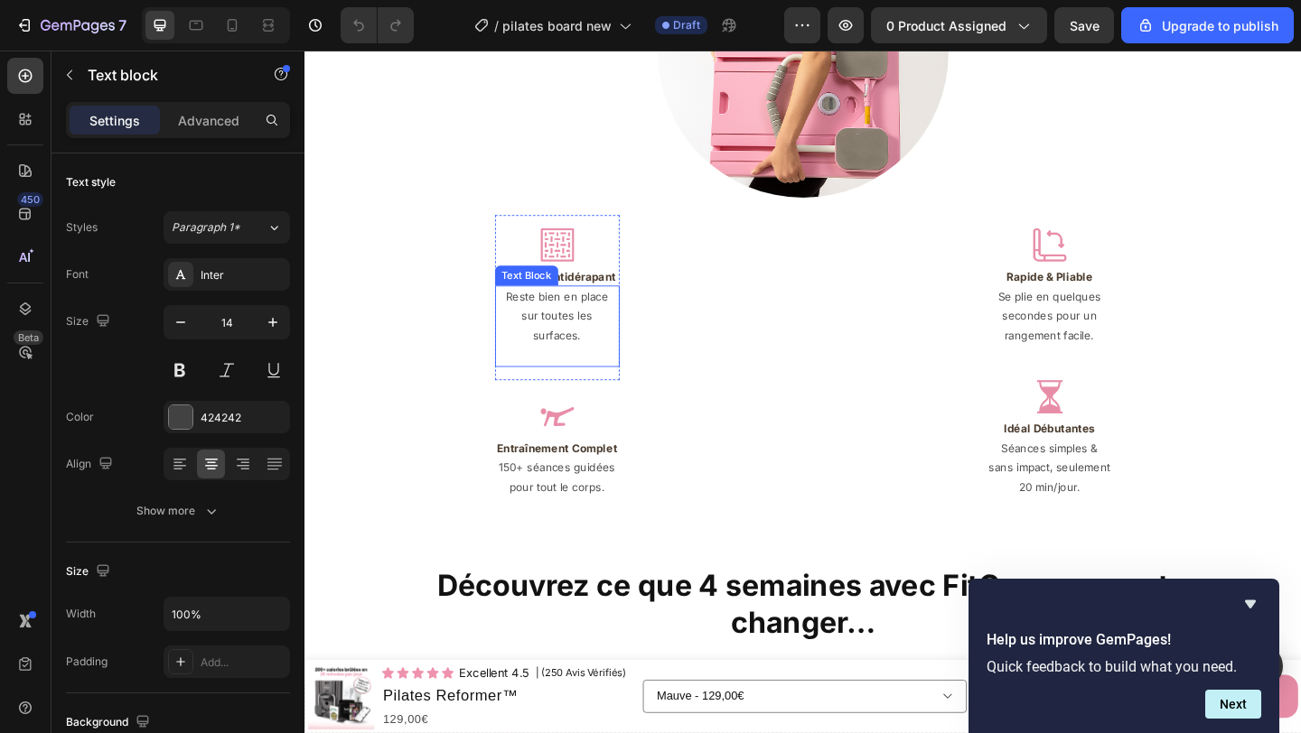
scroll to position [2860, 0]
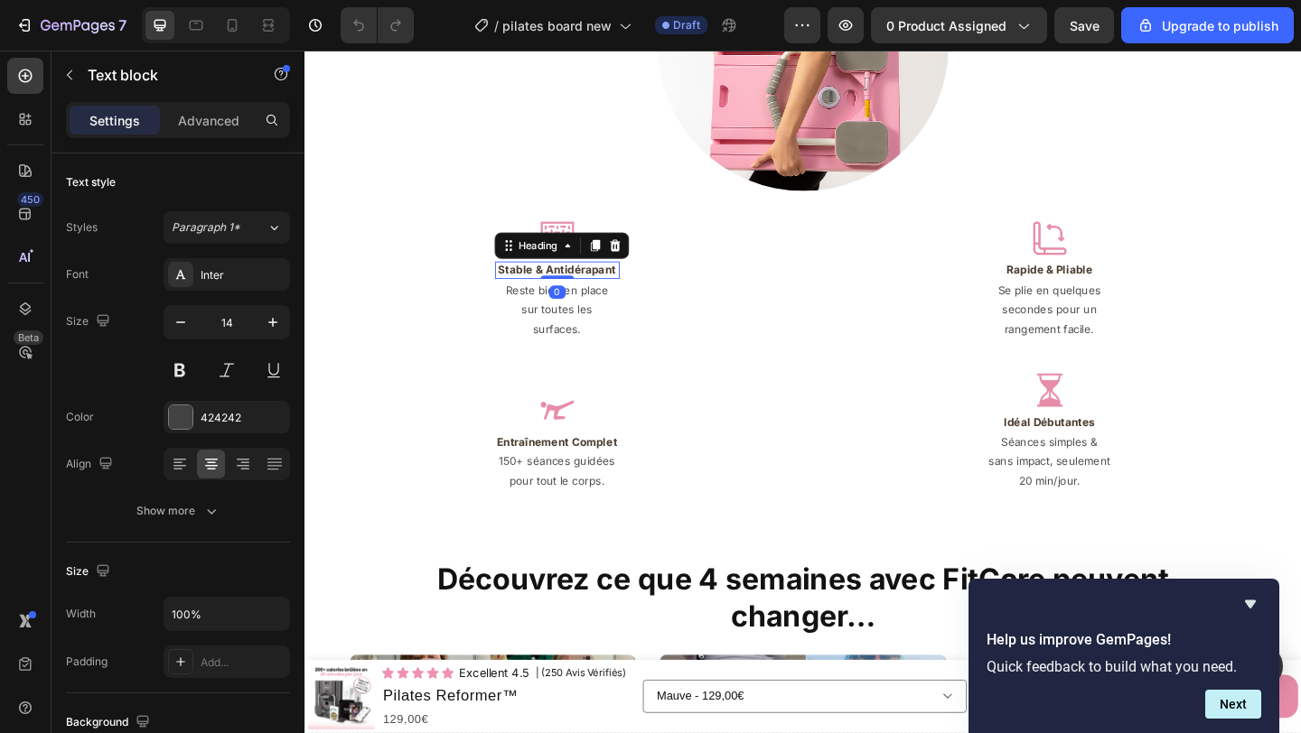
click at [607, 293] on h2 "Stable & Antidérapant" at bounding box center [578, 289] width 135 height 19
click at [607, 293] on p "Stable & Antidérapant" at bounding box center [579, 289] width 132 height 15
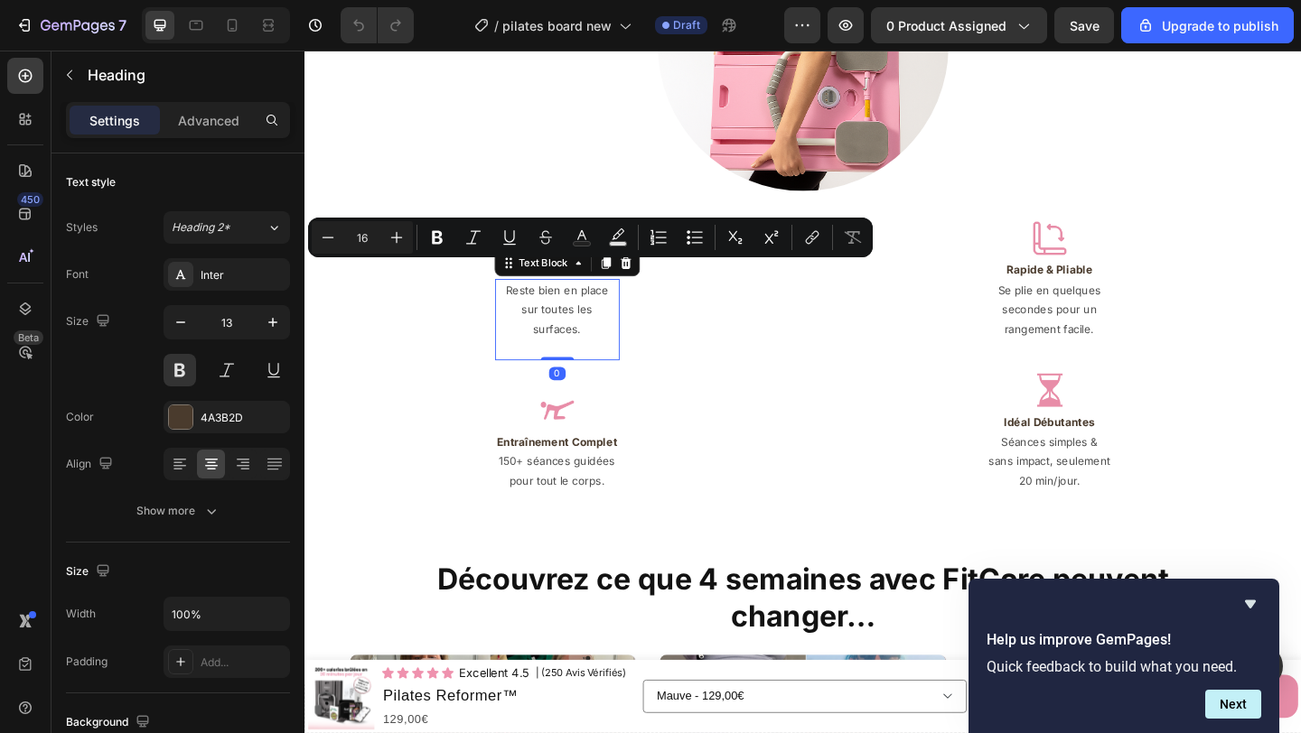
click at [549, 318] on p "Reste bien en place sur toutes les surfaces." at bounding box center [579, 332] width 132 height 63
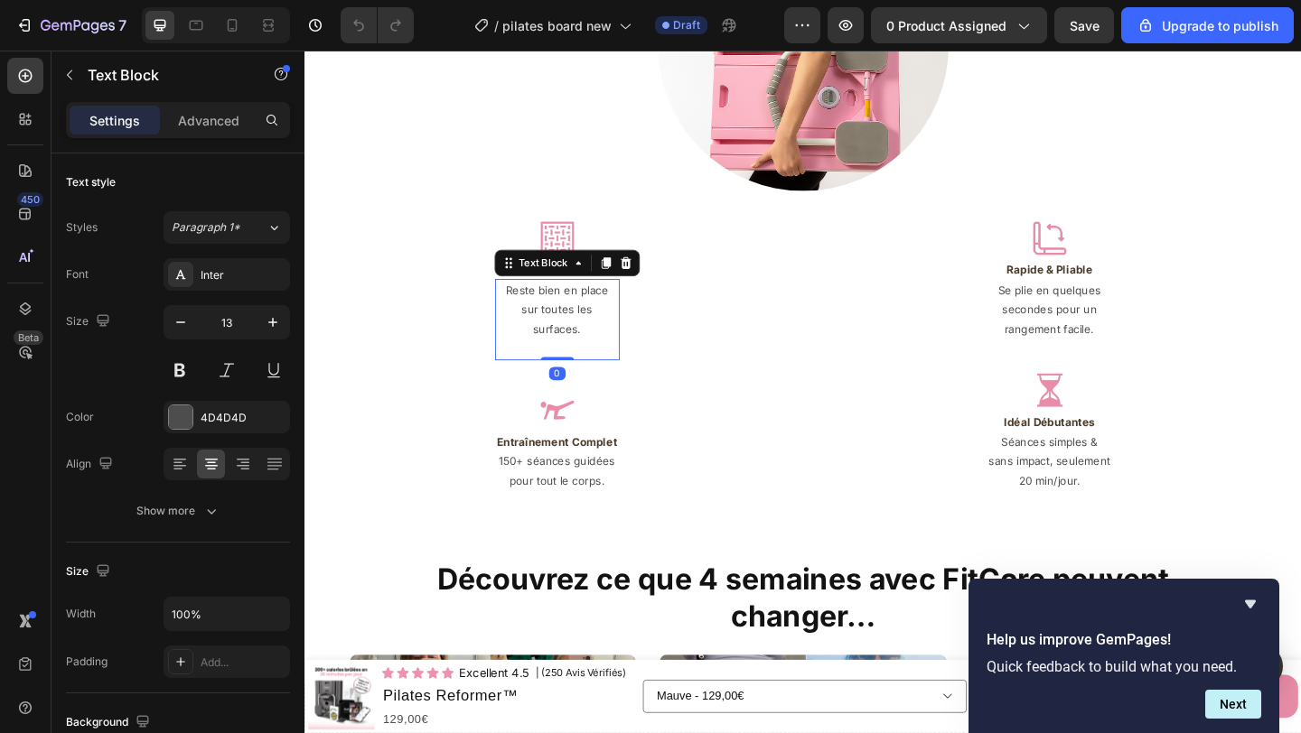
click at [549, 318] on p "Reste bien en place sur toutes les surfaces." at bounding box center [579, 332] width 132 height 63
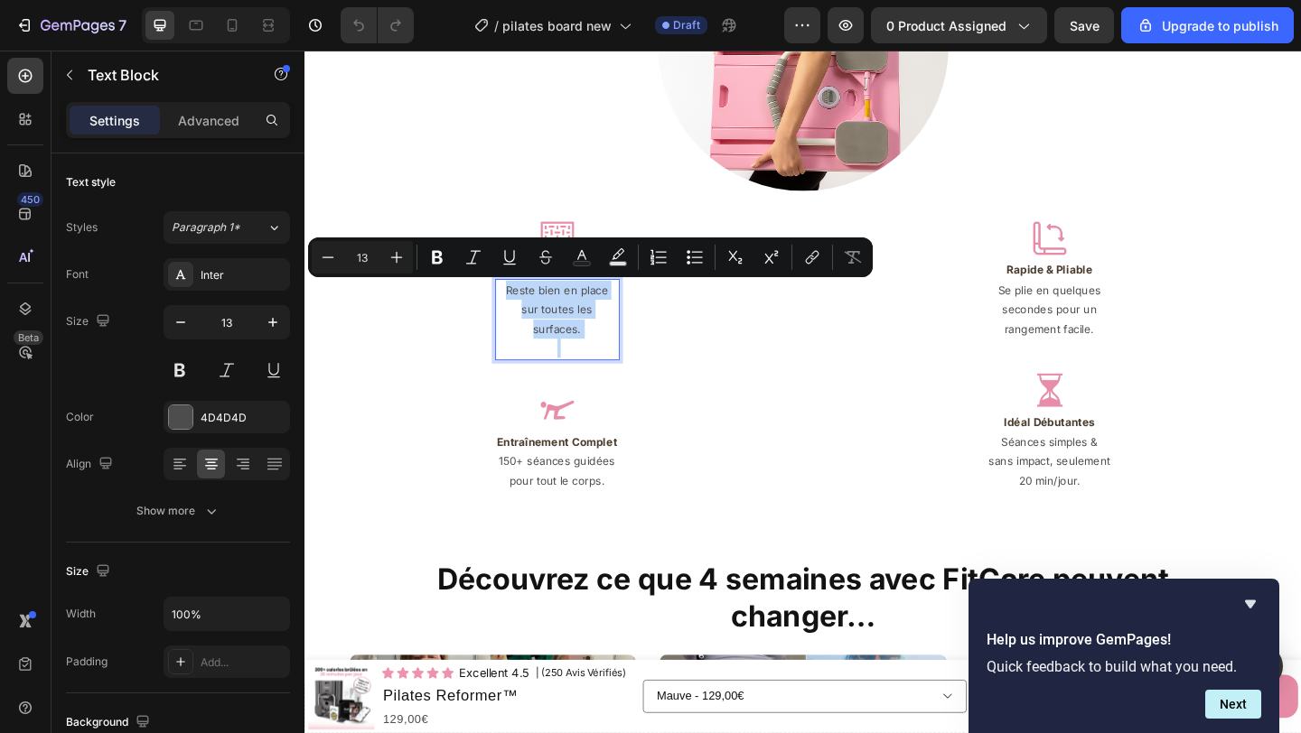
click at [613, 364] on p "Rich Text Editor. Editing area: main" at bounding box center [579, 374] width 132 height 21
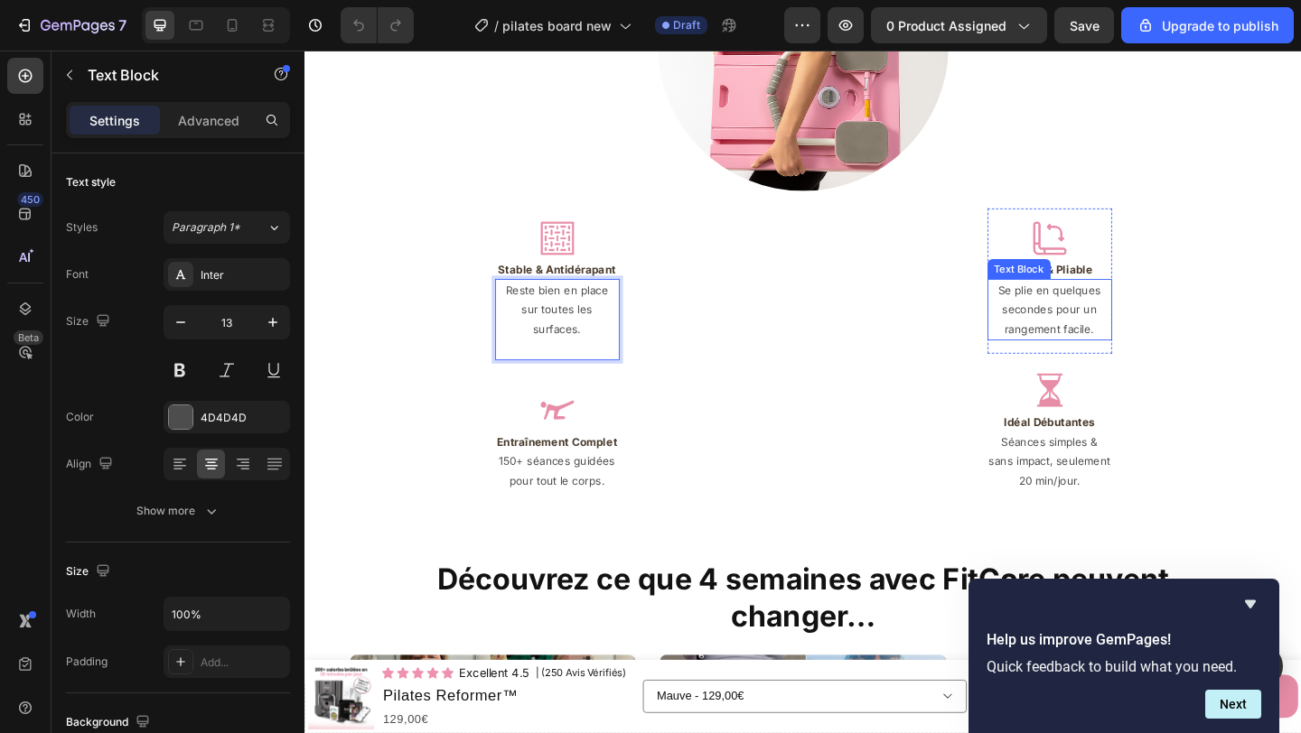
click at [1130, 322] on p "Se plie en quelques secondes pour un rangement facile." at bounding box center [1115, 332] width 132 height 63
click at [1119, 336] on p "Se plie en quelques secondes pour un rangement facile." at bounding box center [1115, 332] width 132 height 63
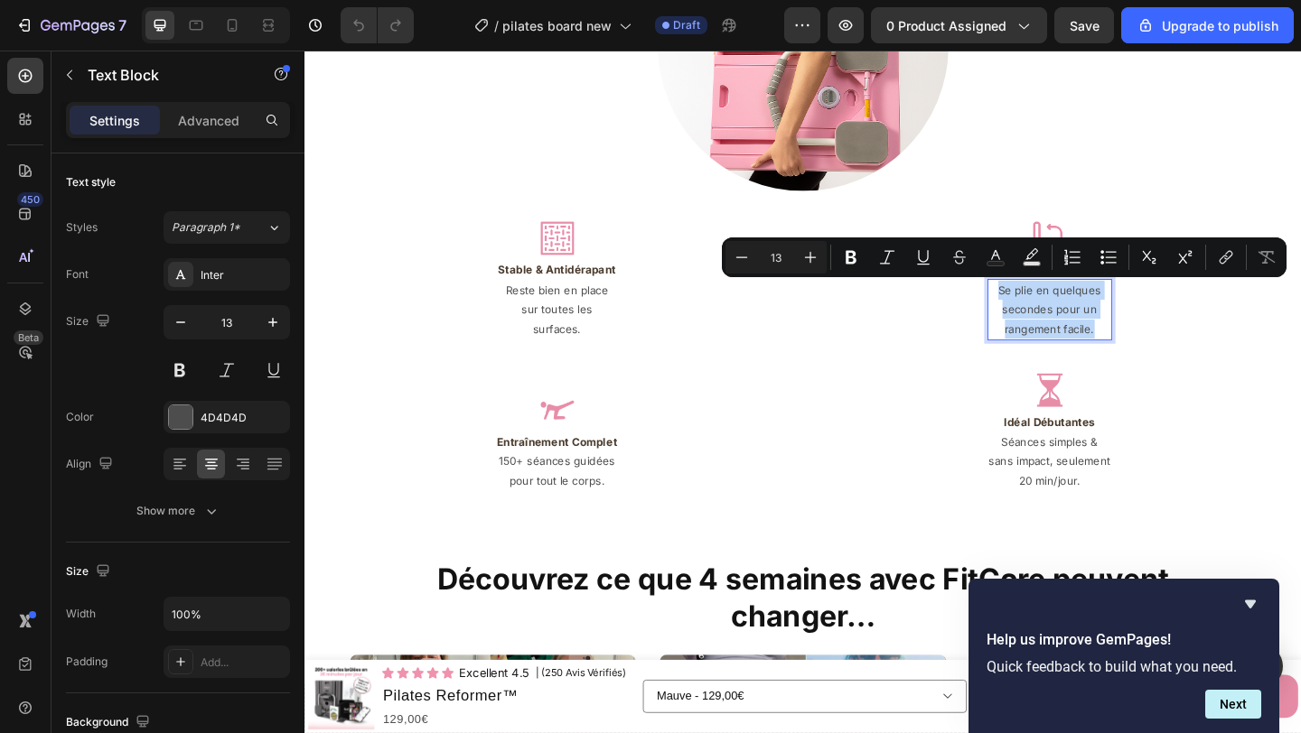
copy p "Se plie en quelques secondes pour un rangement facile."
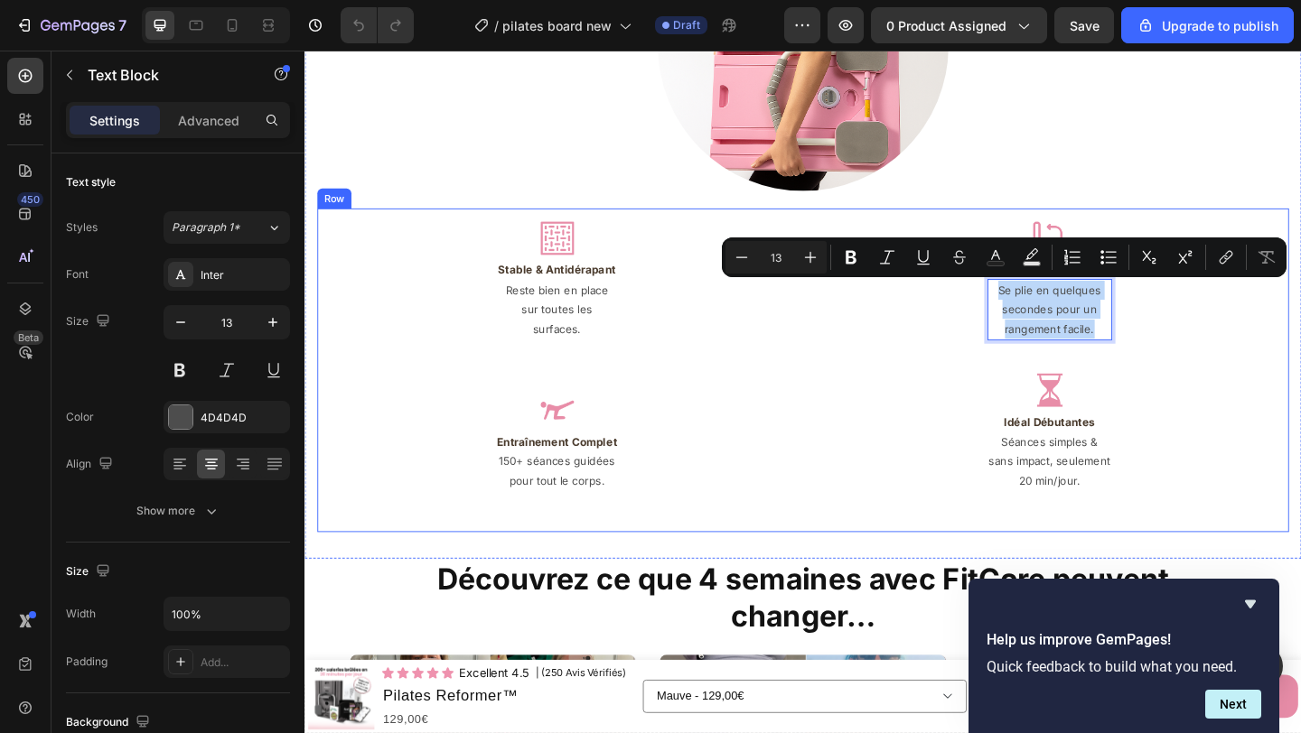
click at [1145, 383] on div "Image Rapide & Pliable Heading Se plie en quelques secondes pour un rangement f…" at bounding box center [1114, 398] width 521 height 352
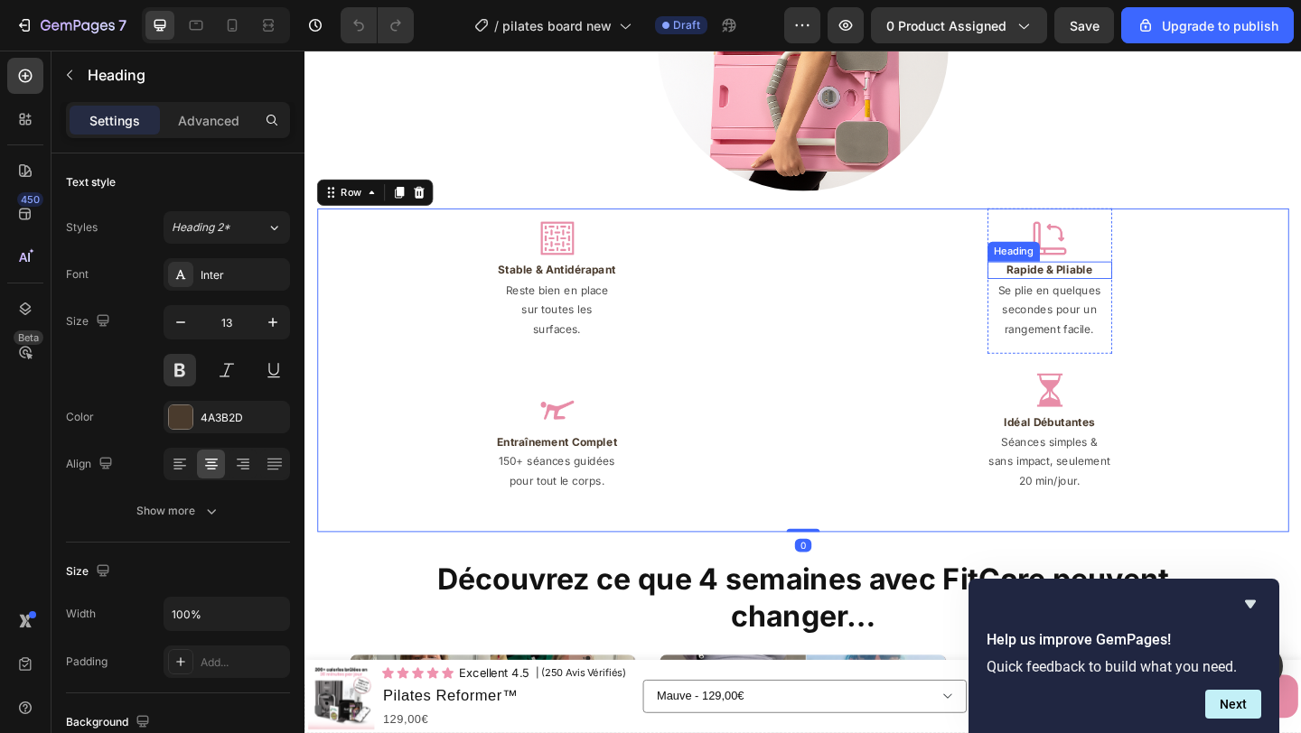
click at [1140, 285] on h2 "Rapide & Pliable" at bounding box center [1114, 289] width 135 height 19
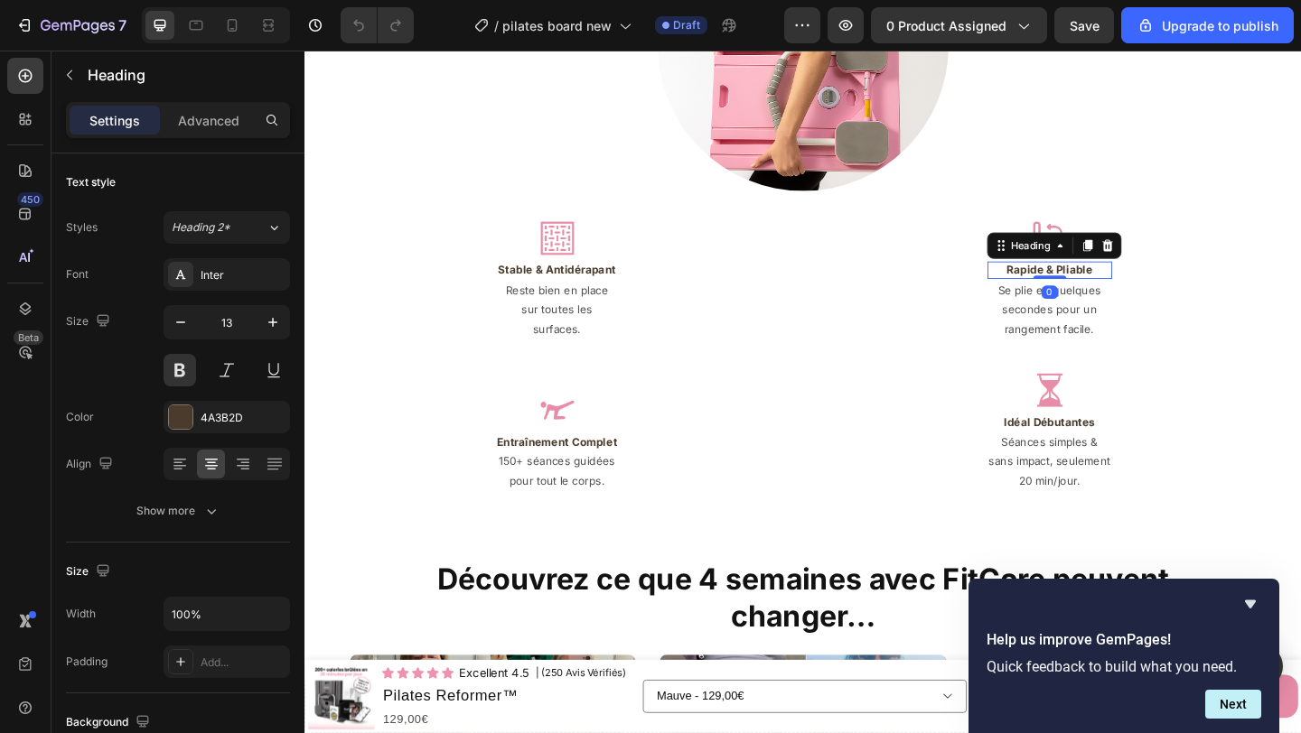
click at [1140, 285] on h2 "Rapide & Pliable" at bounding box center [1114, 289] width 135 height 19
click at [1140, 285] on p "Rapide & Pliable" at bounding box center [1115, 289] width 132 height 15
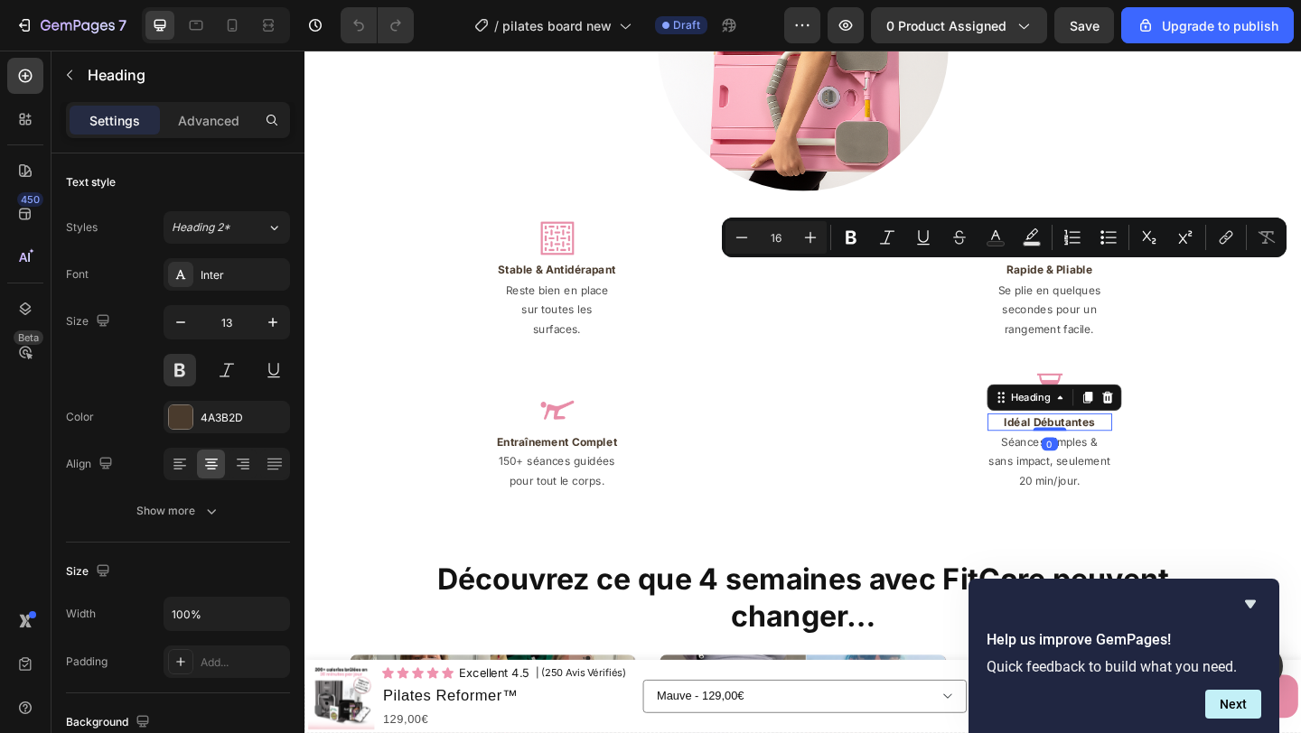
click at [1079, 454] on h2 "Idéal Débutantes" at bounding box center [1114, 454] width 135 height 19
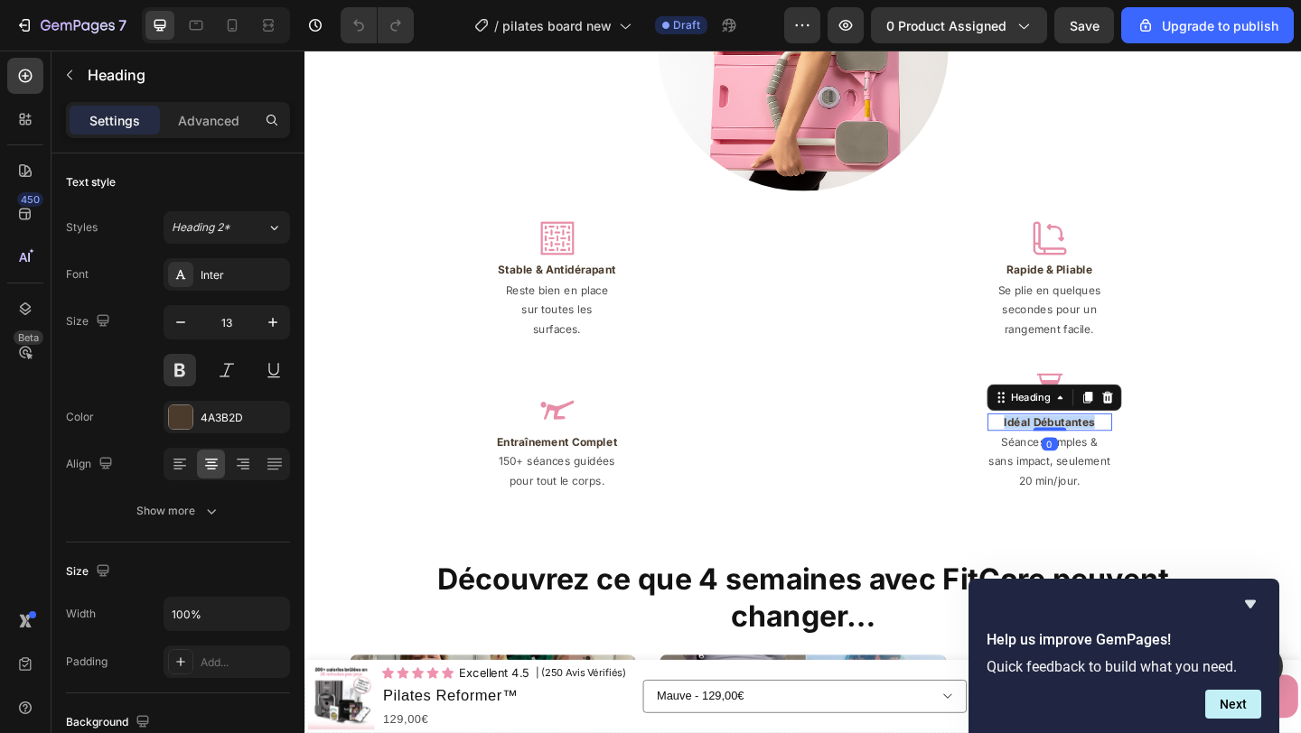
click at [1079, 454] on p "Idéal Débutantes" at bounding box center [1115, 454] width 132 height 15
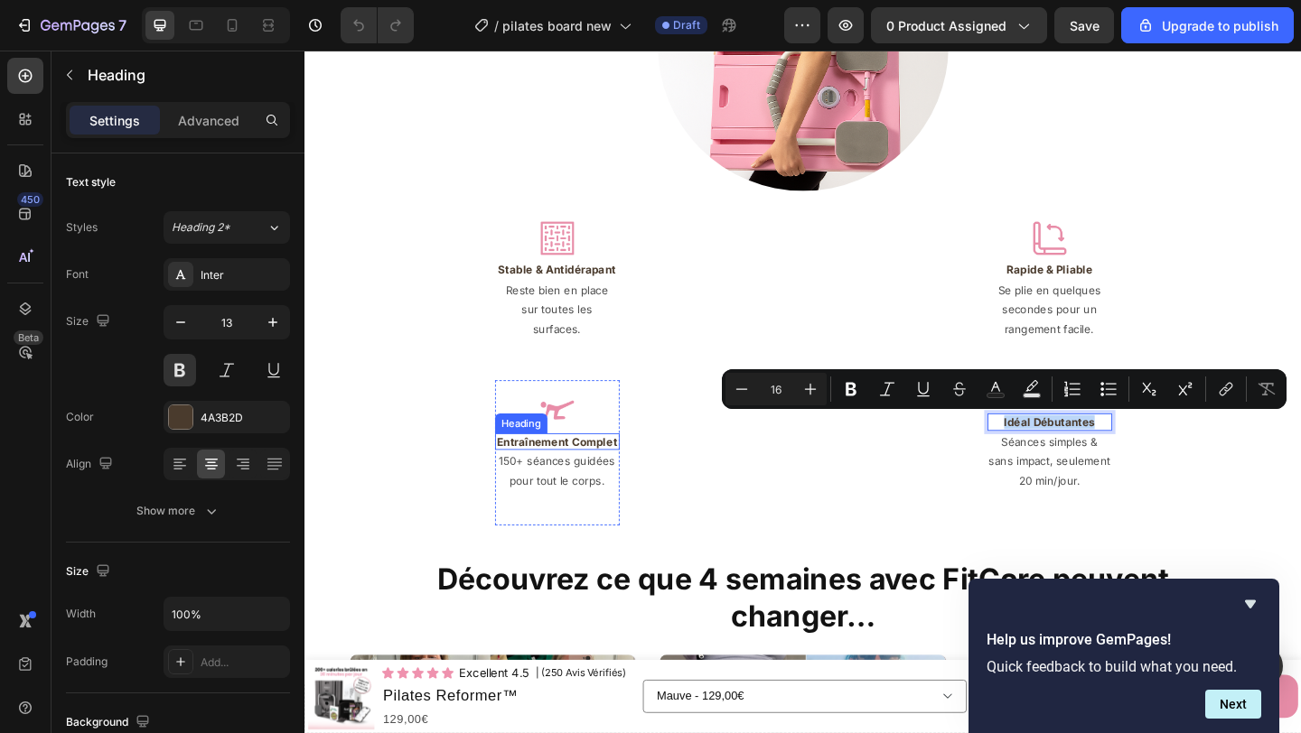
click at [598, 467] on h2 "Entraînement Complet" at bounding box center [578, 476] width 135 height 19
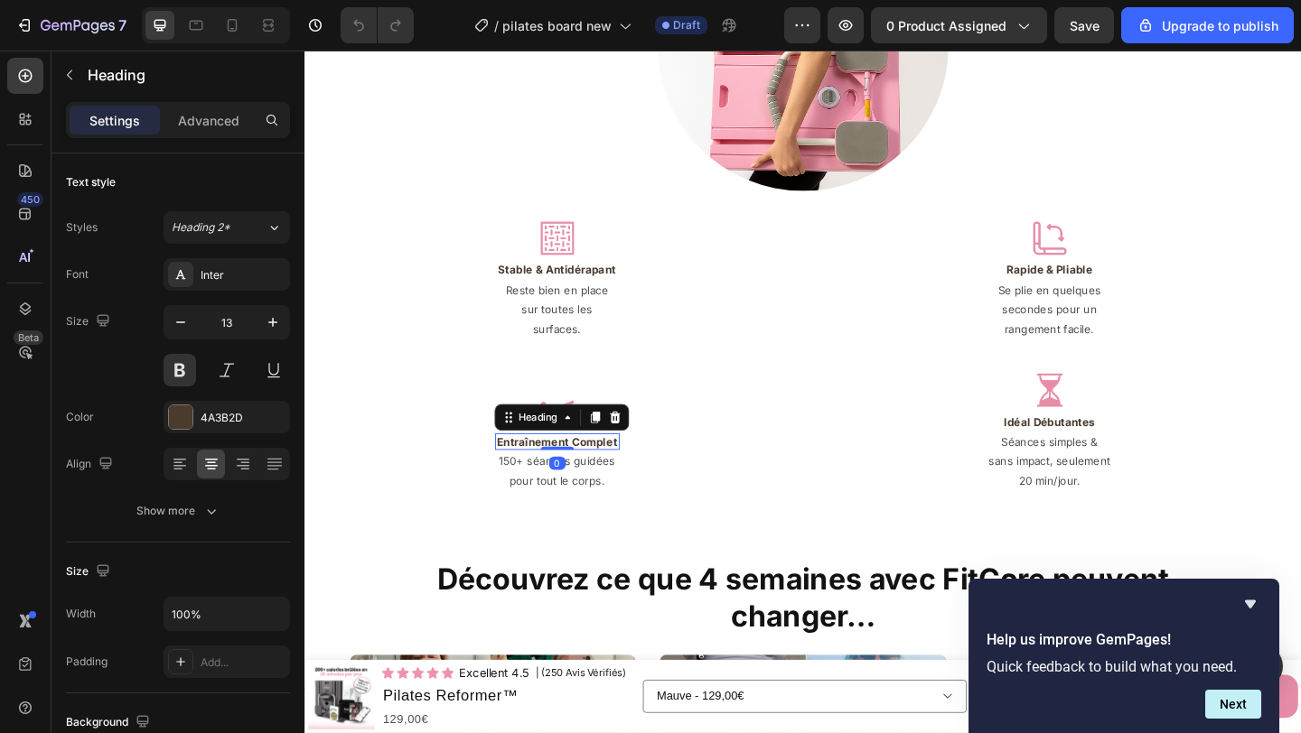
click at [598, 467] on h2 "Entraînement Complet" at bounding box center [578, 476] width 135 height 19
click at [598, 469] on p "Entraînement Complet" at bounding box center [579, 476] width 132 height 15
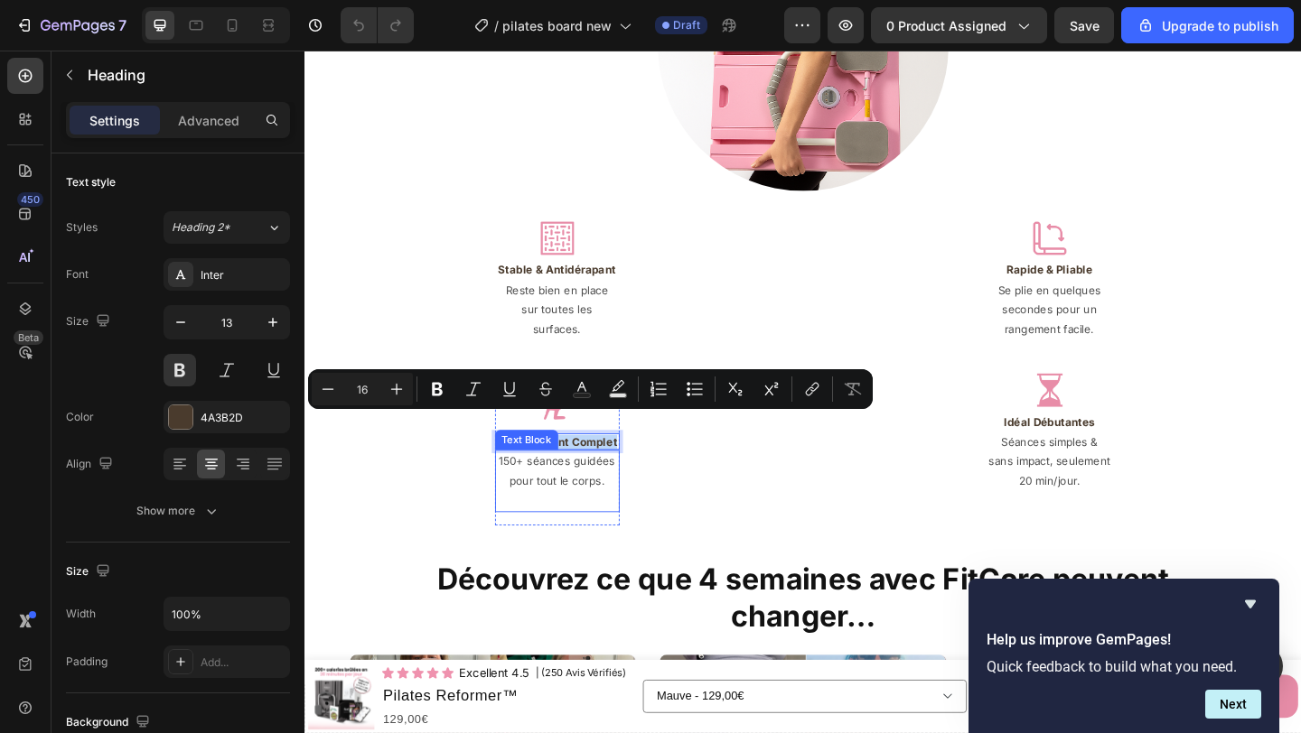
click at [549, 487] on p "150+ séances guidées pour tout le corps." at bounding box center [579, 508] width 132 height 42
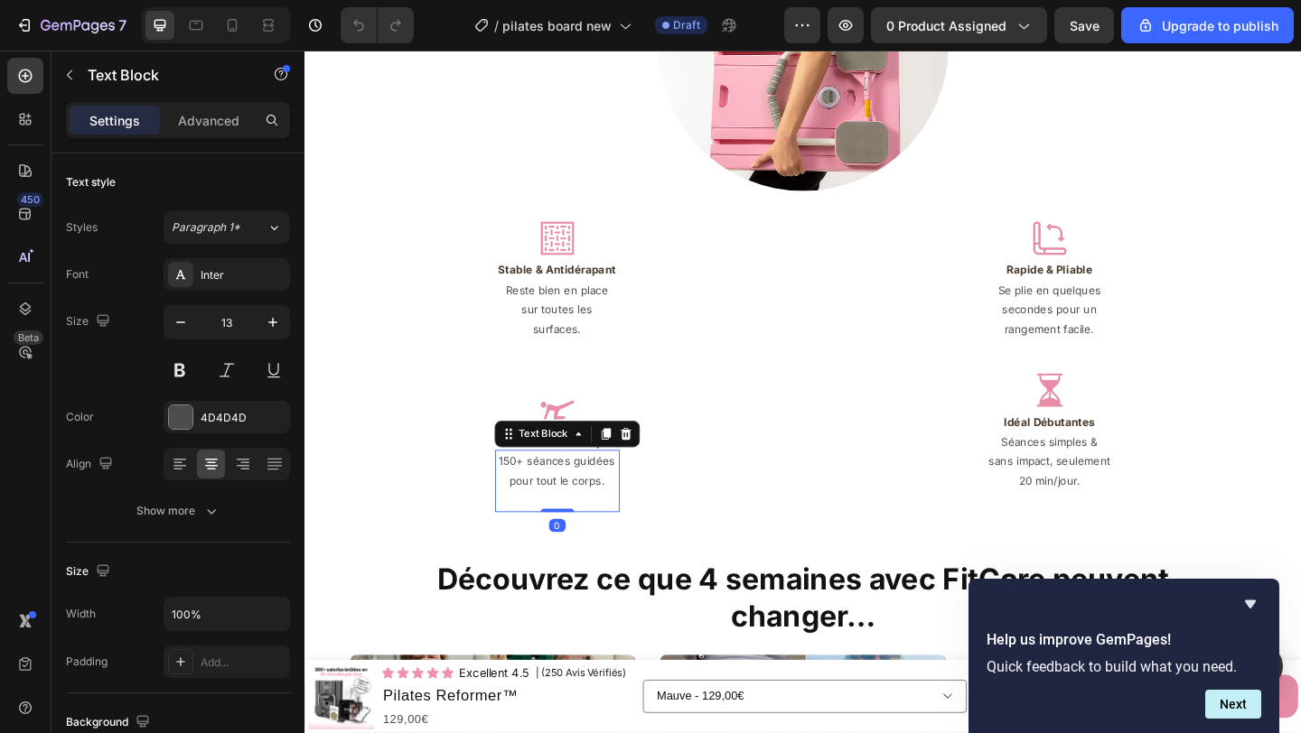
click at [549, 487] on p "150+ séances guidées pour tout le corps." at bounding box center [579, 508] width 132 height 42
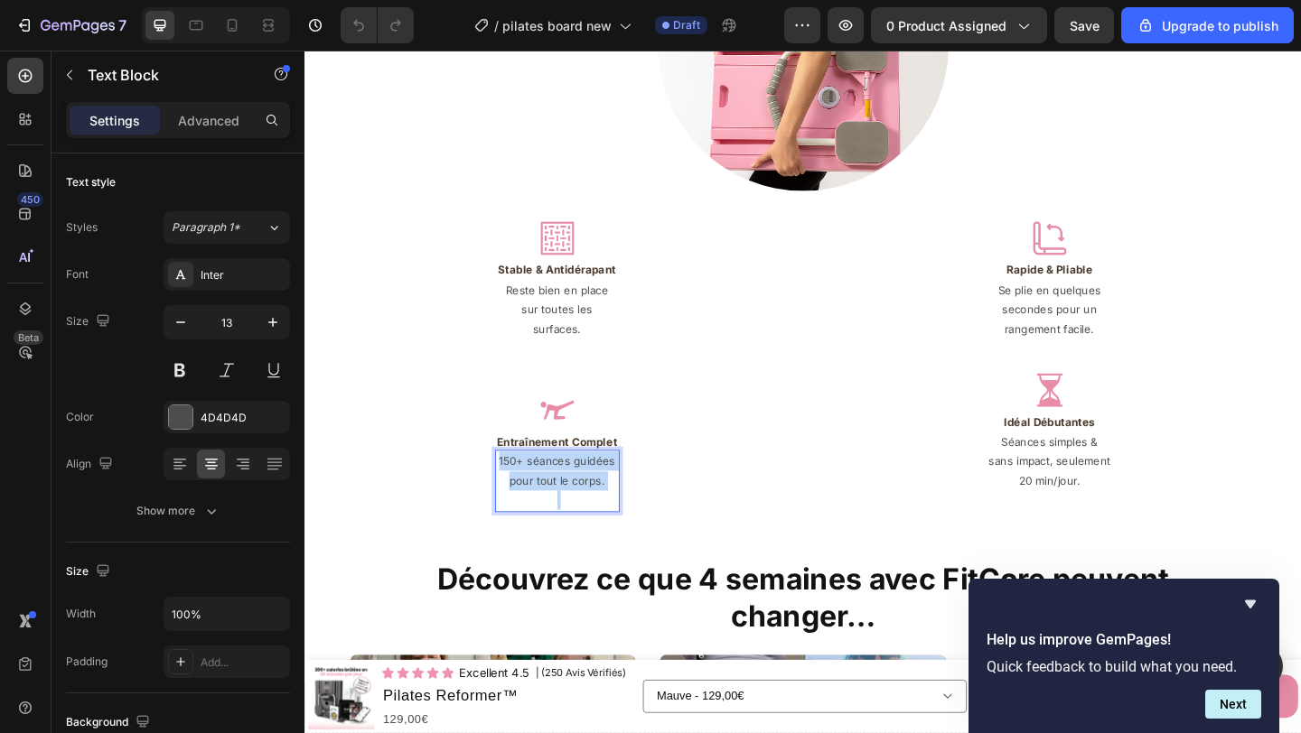
click at [549, 487] on p "150+ séances guidées pour tout le corps." at bounding box center [579, 508] width 132 height 42
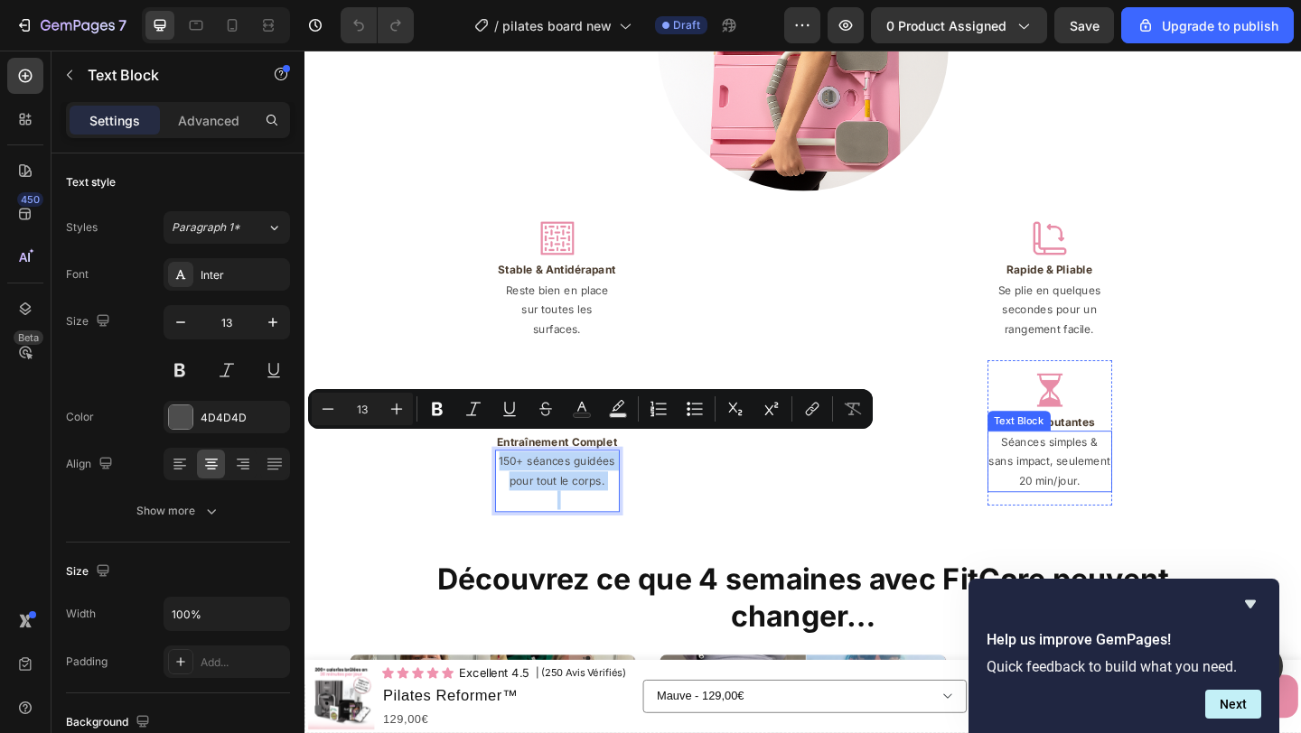
click at [1135, 500] on p "Séances simples & sans impact, seulement 20 min/jour." at bounding box center [1115, 497] width 132 height 63
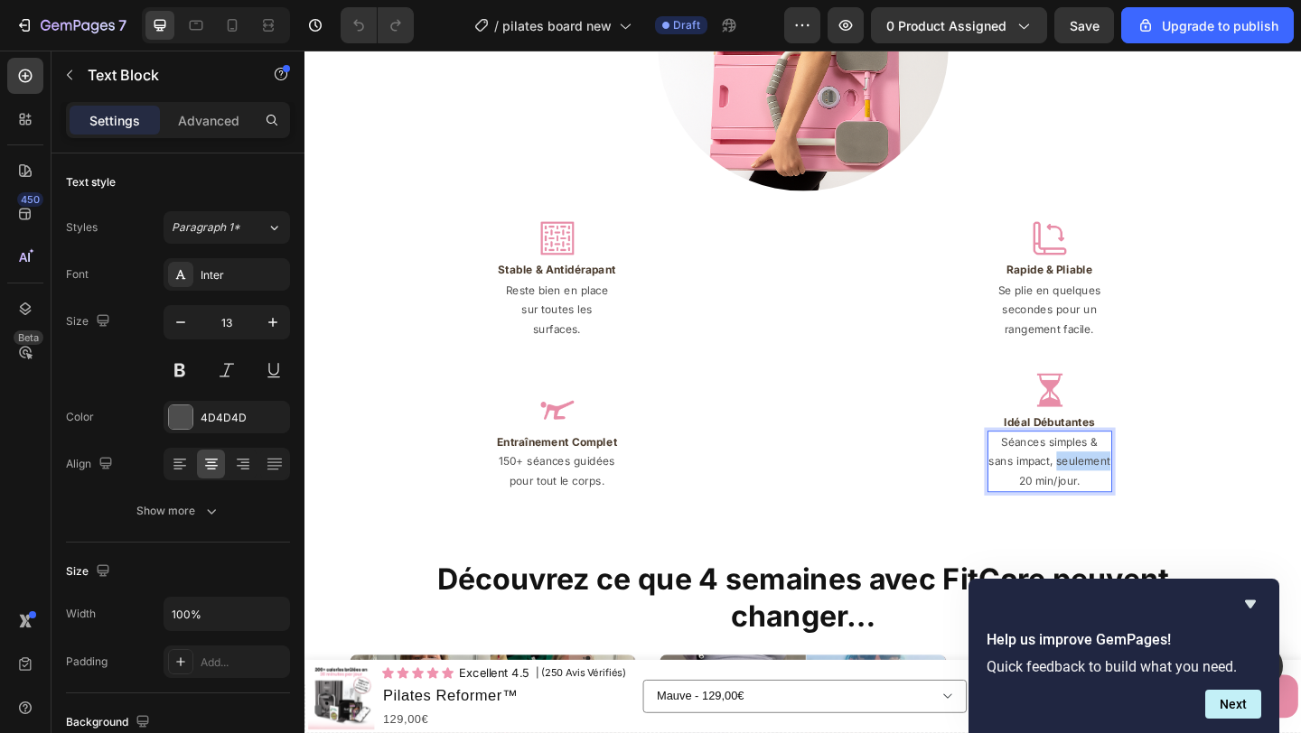
click at [1135, 499] on p "Séances simples & sans impact, seulement 20 min/jour." at bounding box center [1115, 497] width 132 height 63
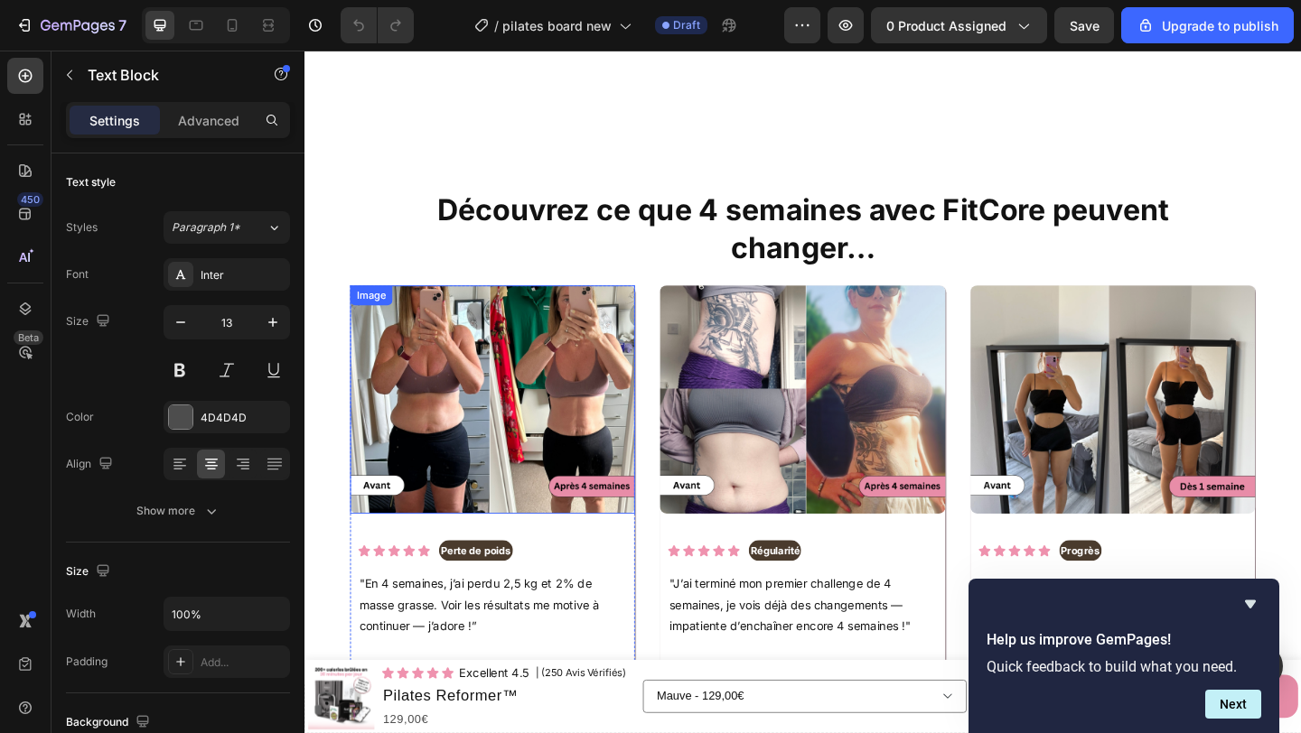
type input "16"
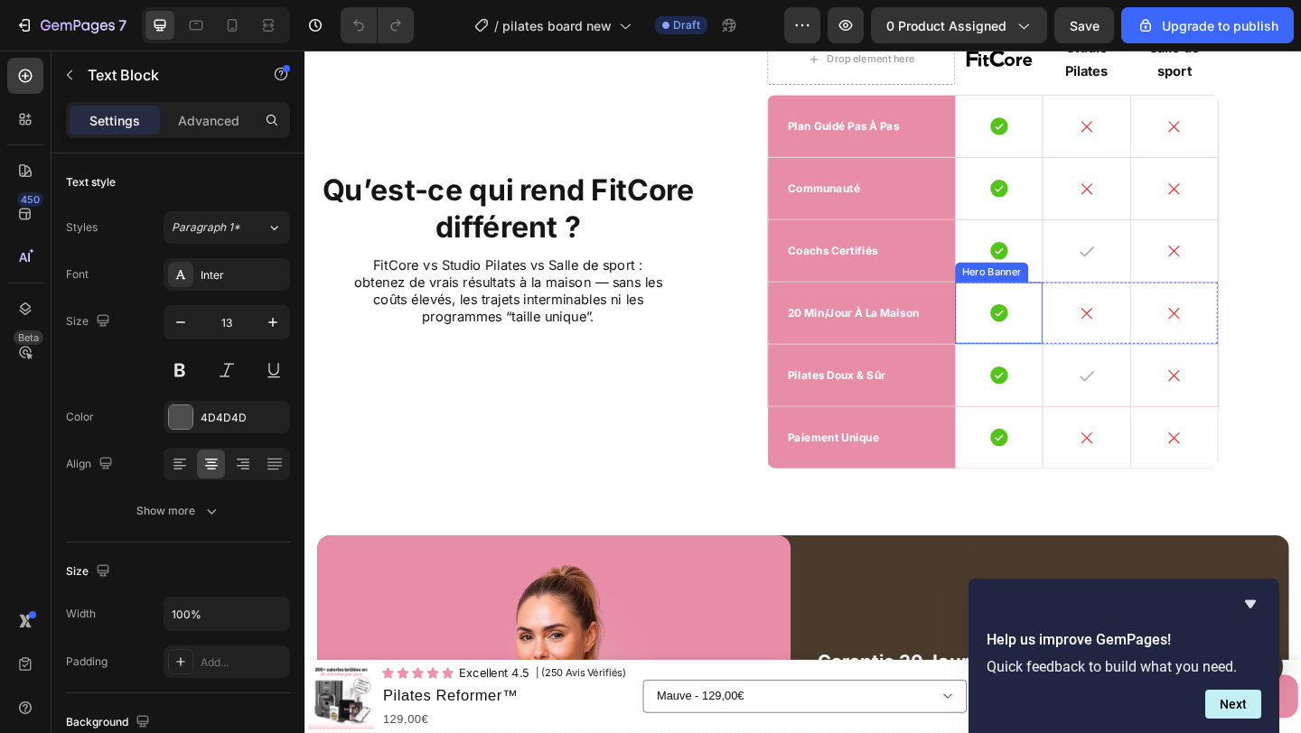
scroll to position [4516, 0]
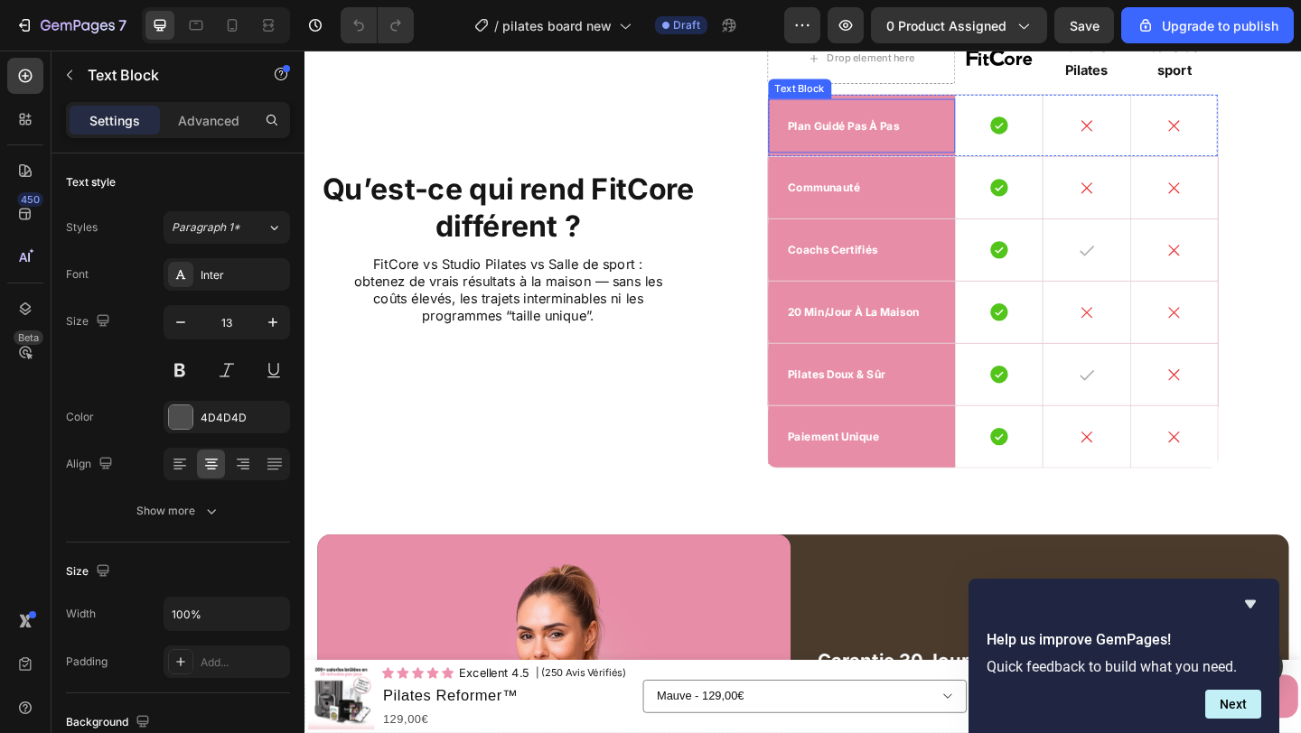
click at [911, 127] on div "plan guidé pas à pas Text Block" at bounding box center [910, 132] width 204 height 59
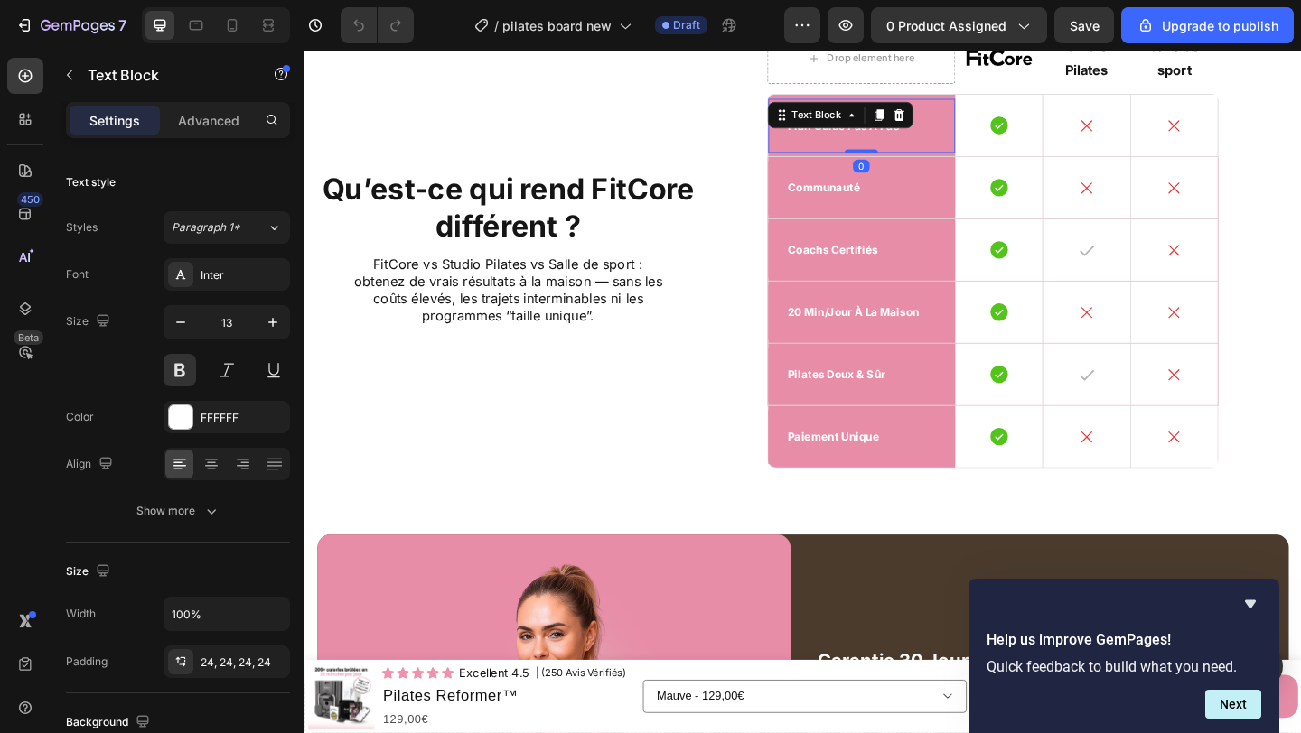
click at [900, 143] on div "plan guidé pas à pas" at bounding box center [910, 132] width 204 height 59
click at [907, 135] on p "plan guidé pas à pas" at bounding box center [910, 132] width 161 height 15
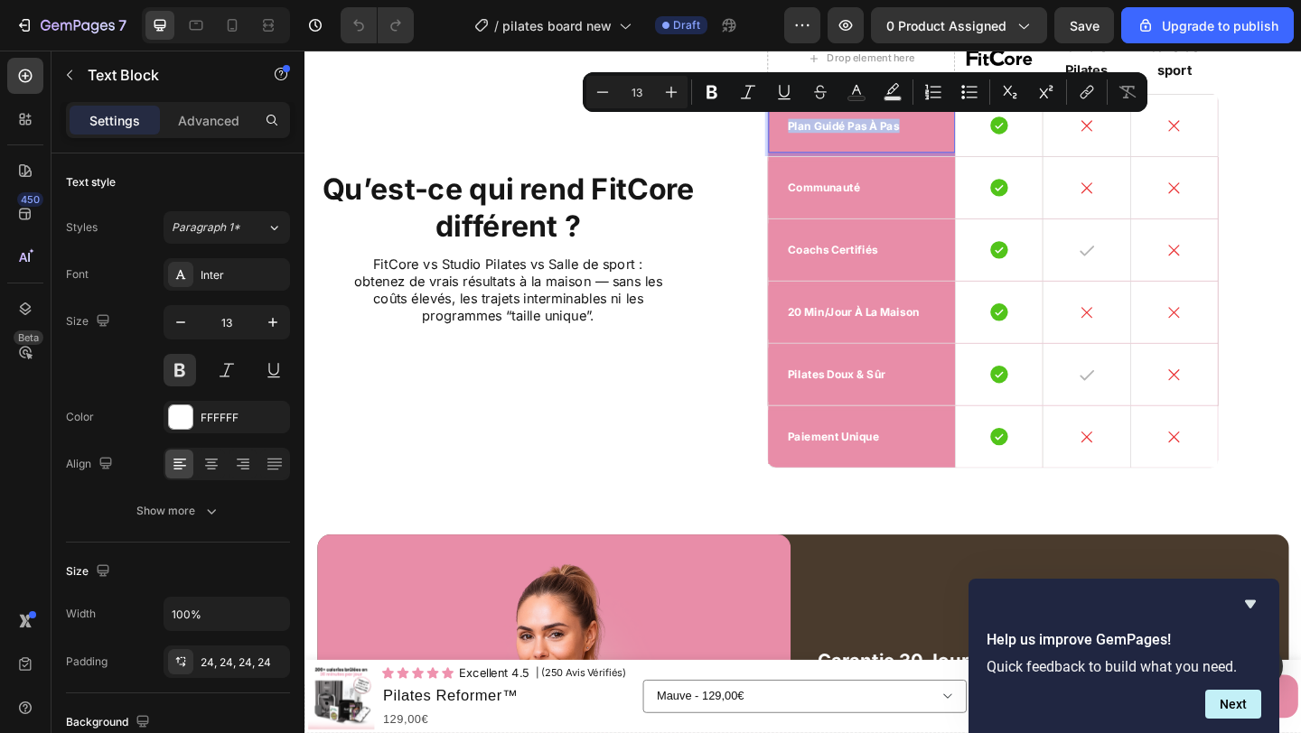
copy p "plan guidé pas à pas"
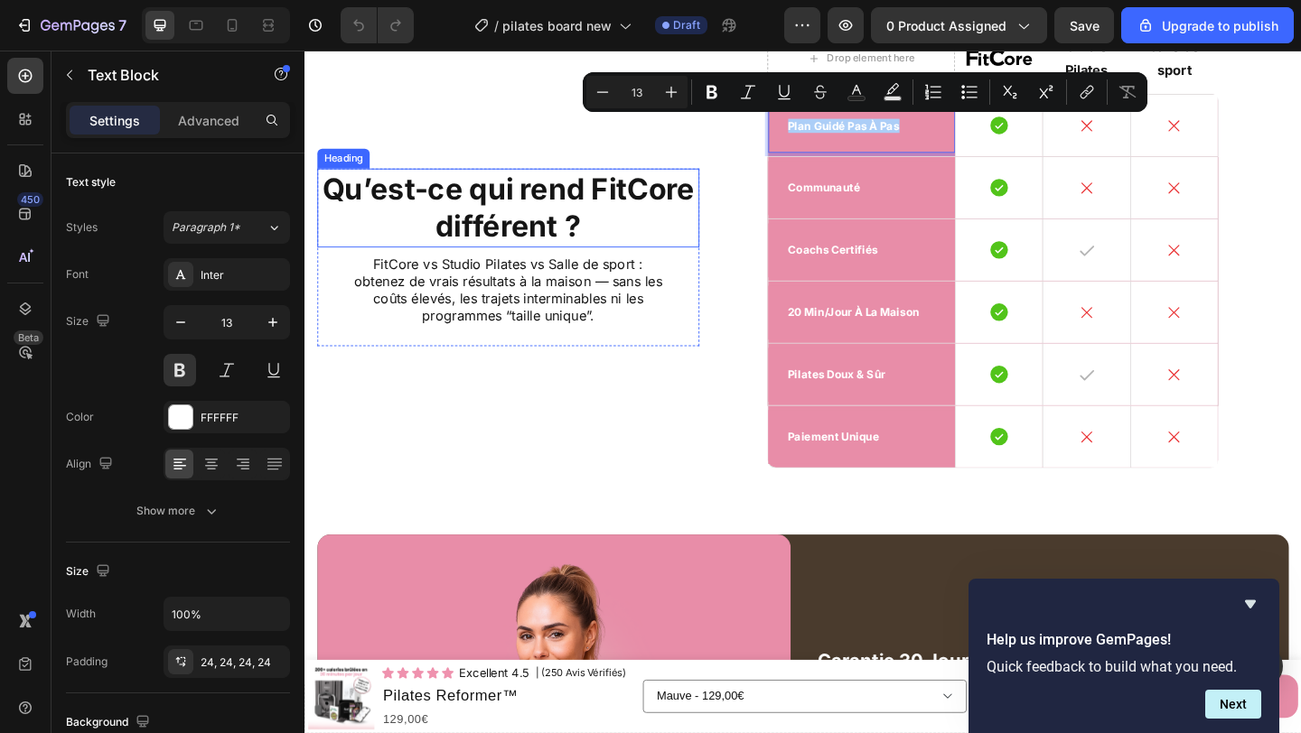
click at [515, 225] on h2 "Qu’est-ce qui rend FitCore différent ?" at bounding box center [525, 222] width 415 height 86
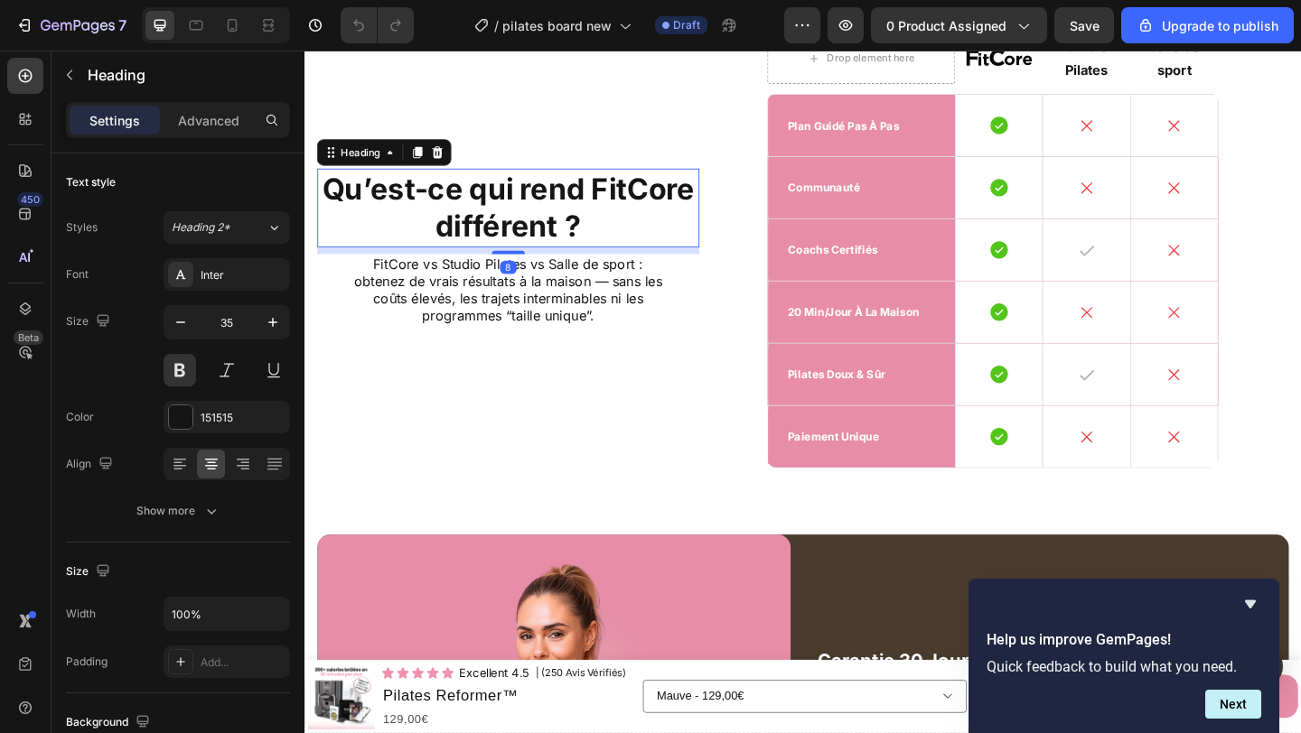
click at [515, 225] on h2 "Qu’est-ce qui rend FitCore différent ?" at bounding box center [525, 222] width 415 height 86
click at [515, 225] on p "Qu’est-ce qui rend FitCore différent ?" at bounding box center [526, 222] width 412 height 82
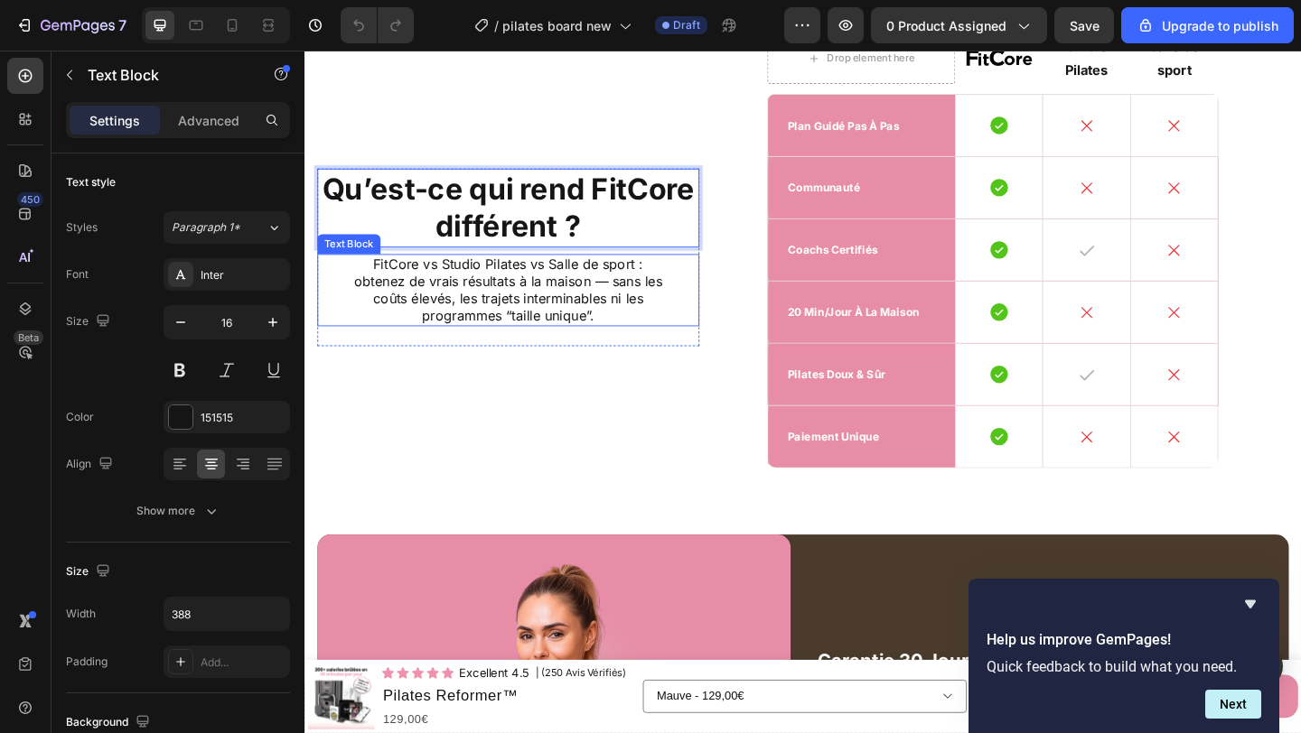
click at [495, 296] on p "FitCore vs Studio Pilates vs Salle de sport : obtenez de vrais résultats à la m…" at bounding box center [525, 311] width 347 height 75
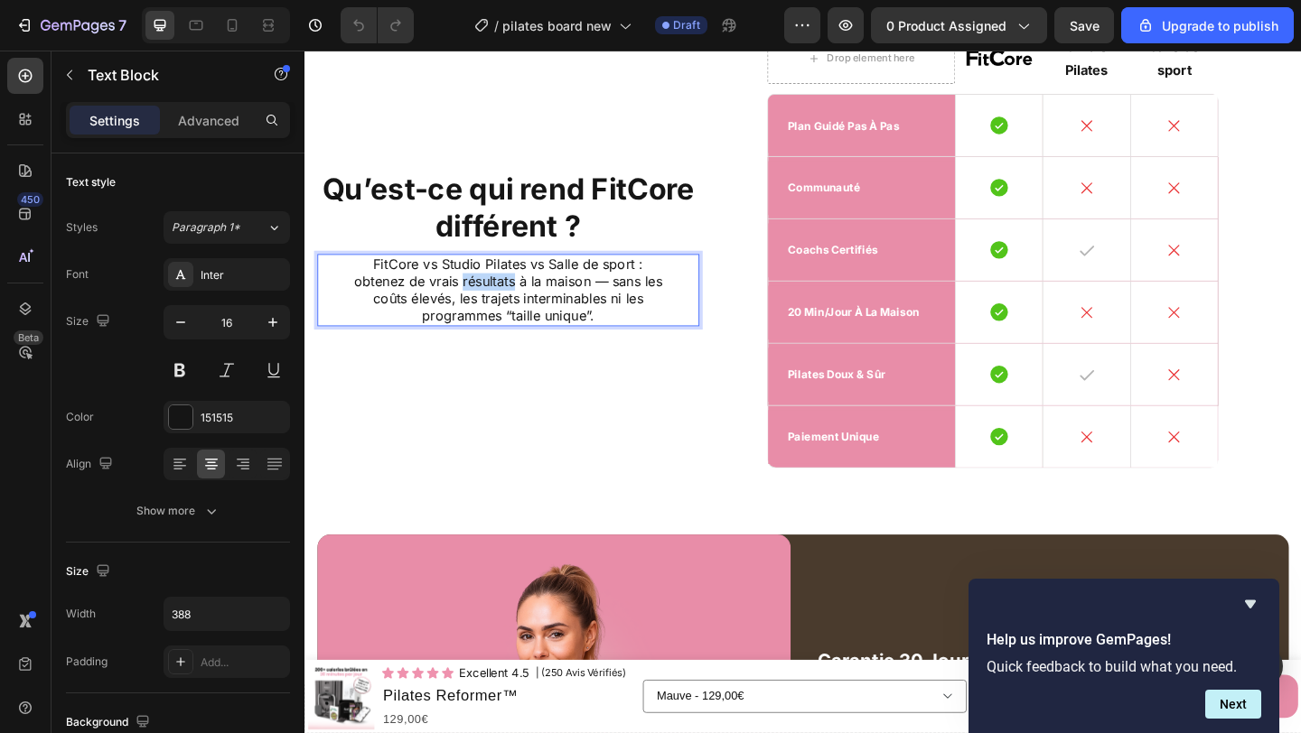
click at [495, 296] on p "FitCore vs Studio Pilates vs Salle de sport : obtenez de vrais résultats à la m…" at bounding box center [525, 311] width 347 height 75
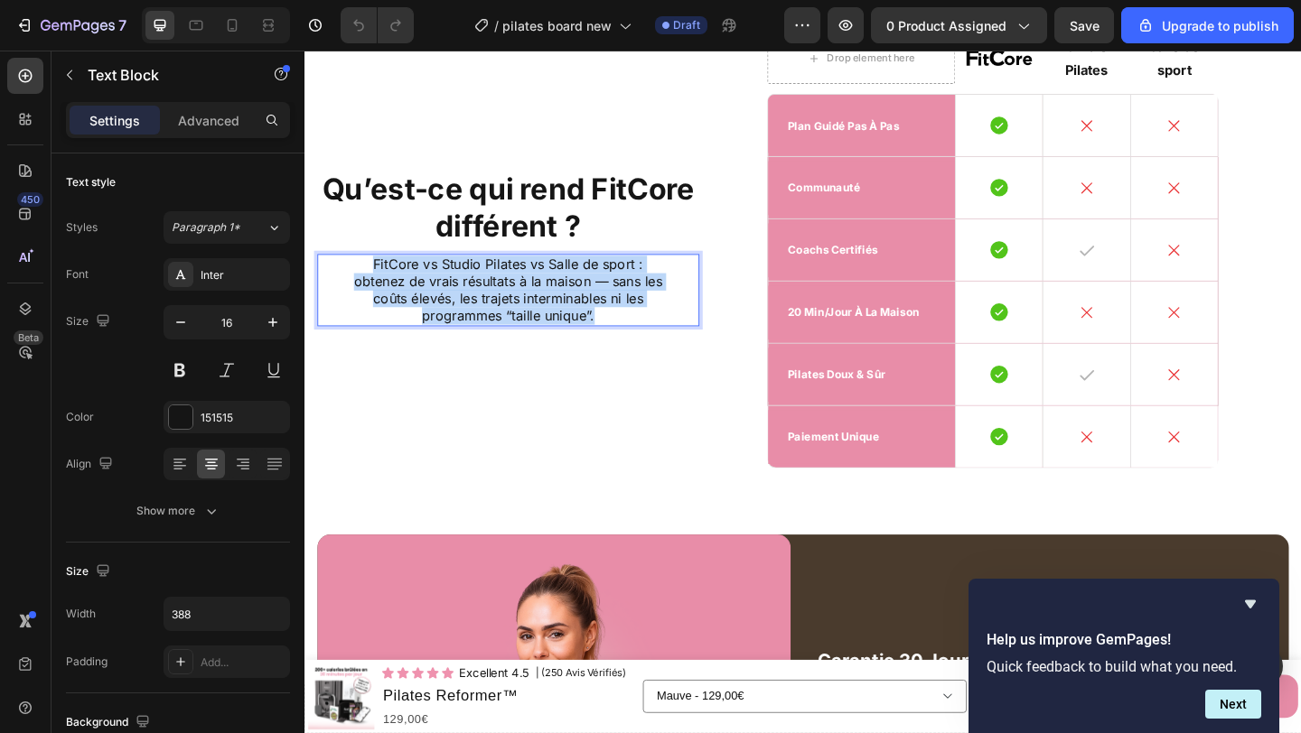
click at [496, 296] on p "FitCore vs Studio Pilates vs Salle de sport : obtenez de vrais résultats à la m…" at bounding box center [525, 311] width 347 height 75
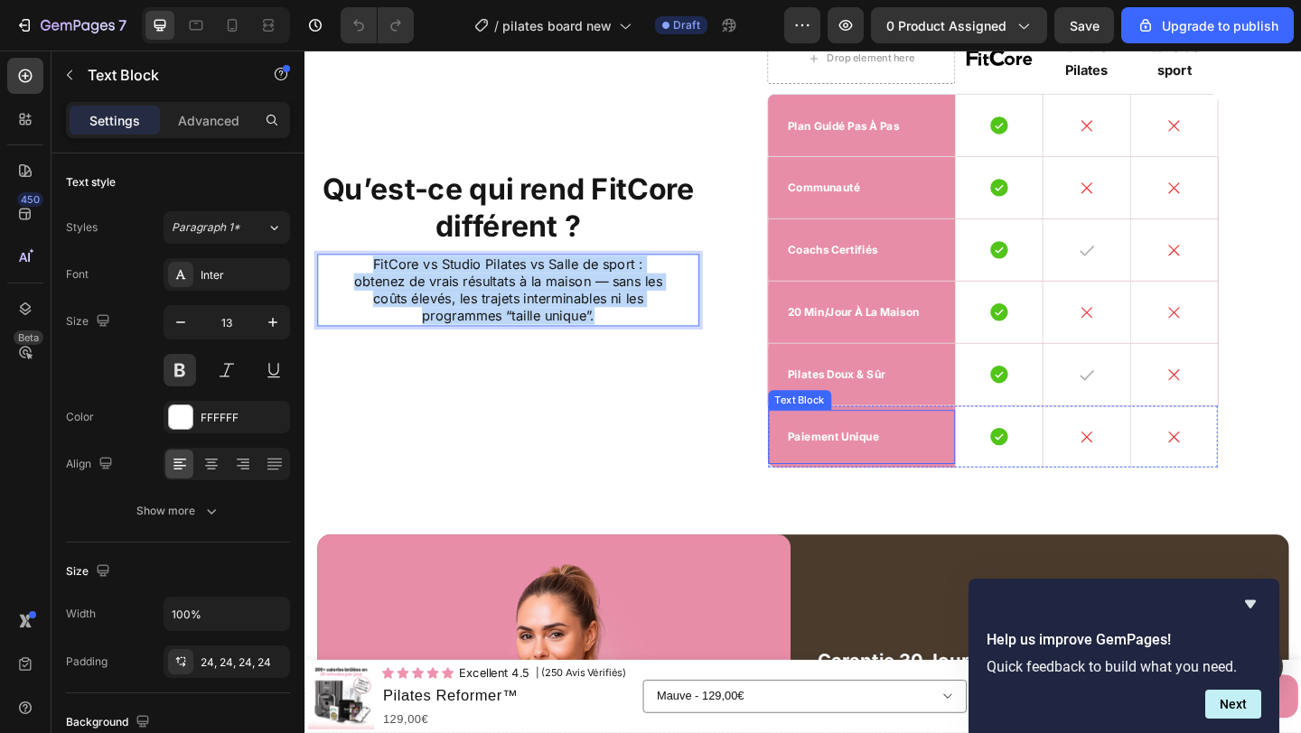
click at [859, 473] on p "paiement unique" at bounding box center [910, 470] width 161 height 15
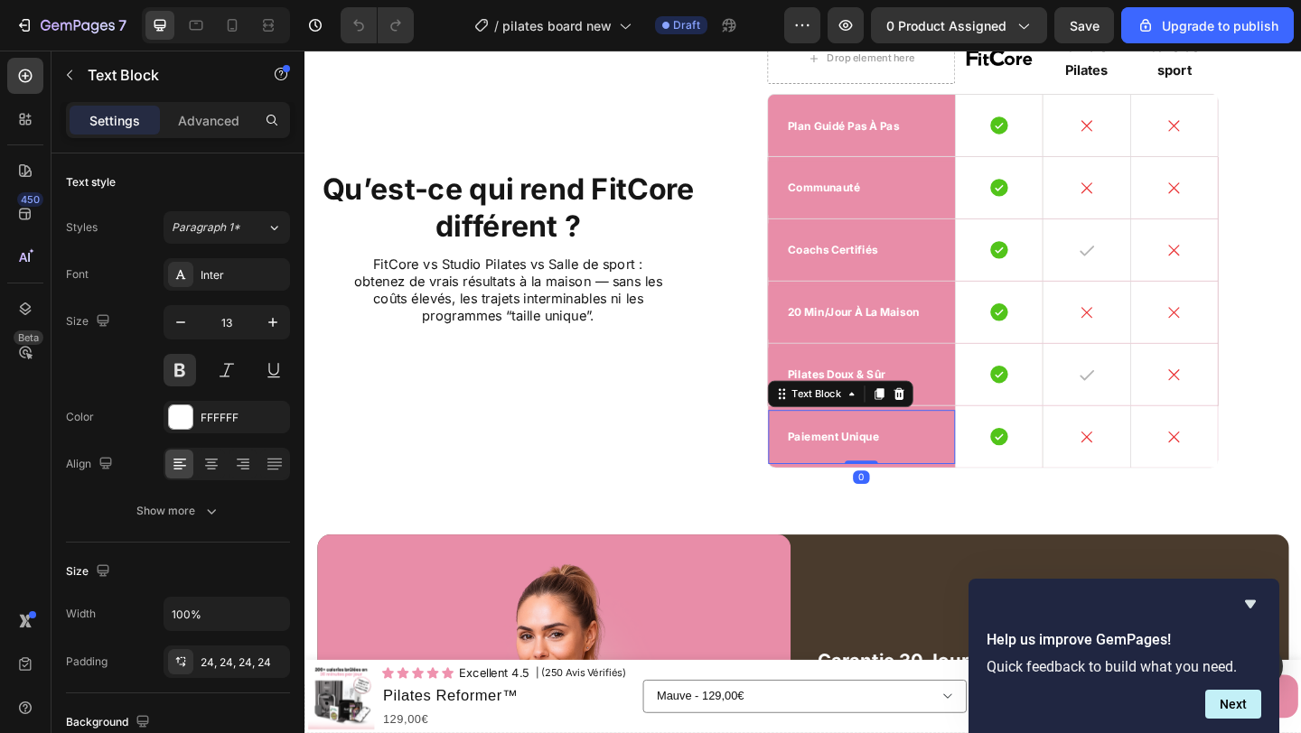
click at [859, 473] on p "paiement unique" at bounding box center [910, 470] width 161 height 15
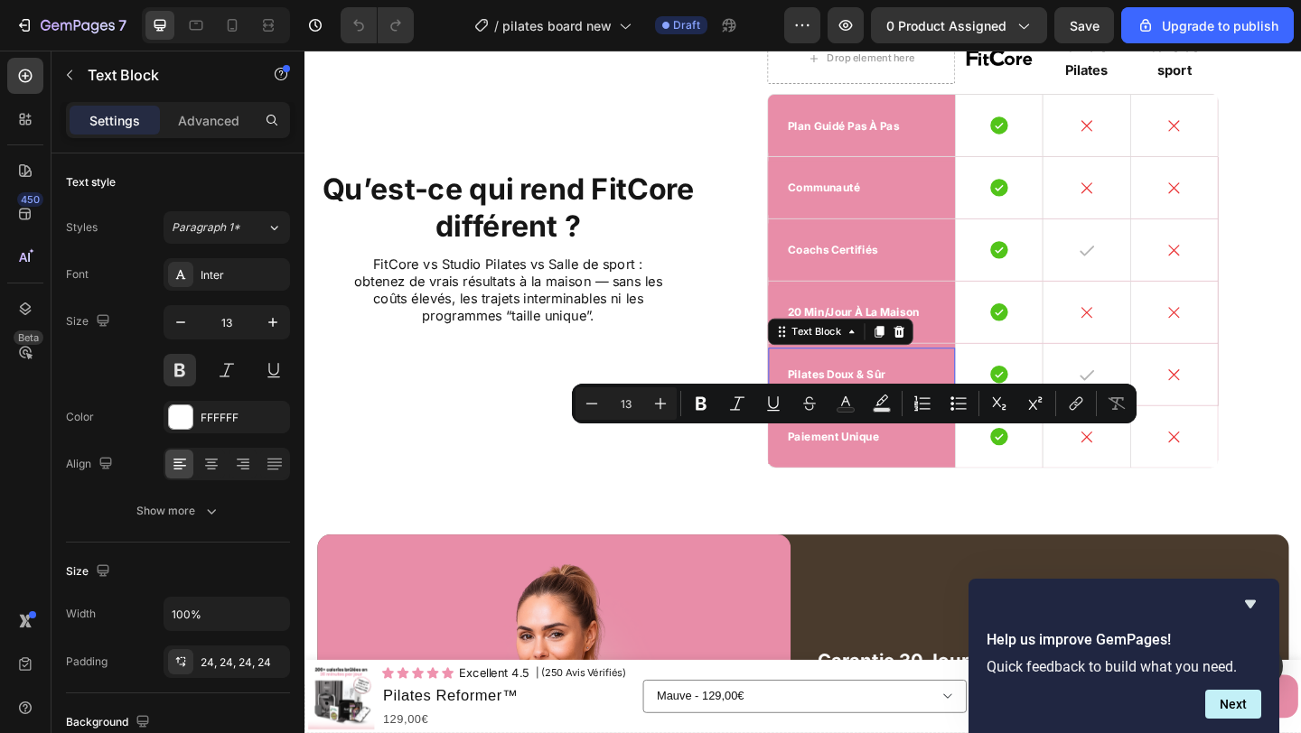
click at [852, 402] on p "pilates doux & sûr" at bounding box center [910, 403] width 161 height 15
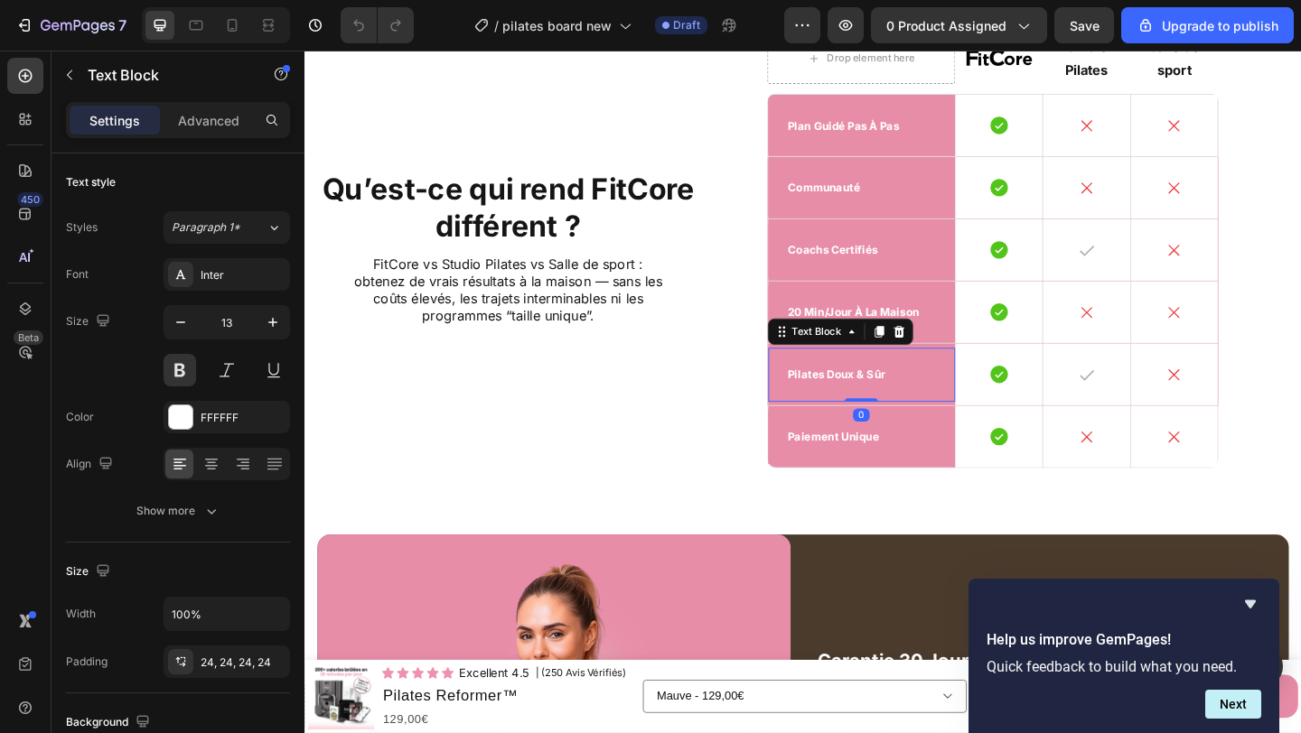
click at [852, 402] on p "pilates doux & sûr" at bounding box center [910, 403] width 161 height 15
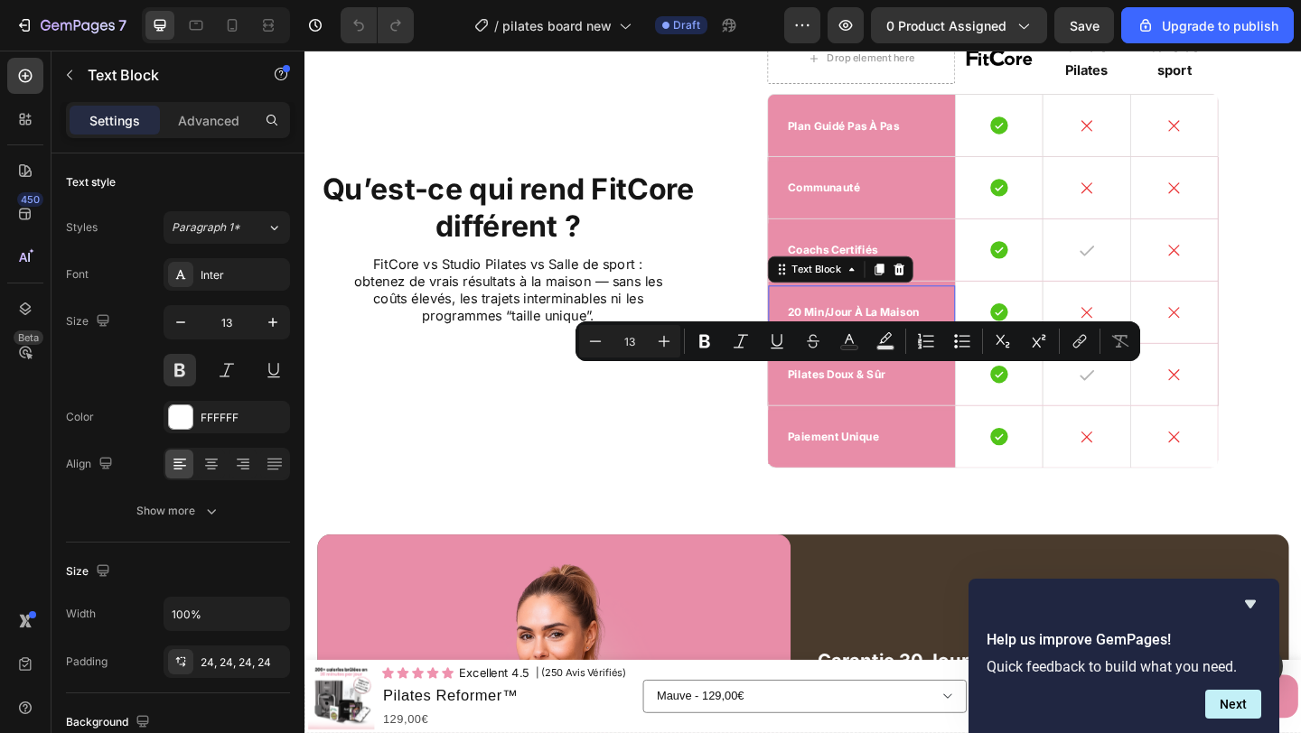
click at [873, 331] on p "20 min/jour à la maison" at bounding box center [910, 335] width 161 height 15
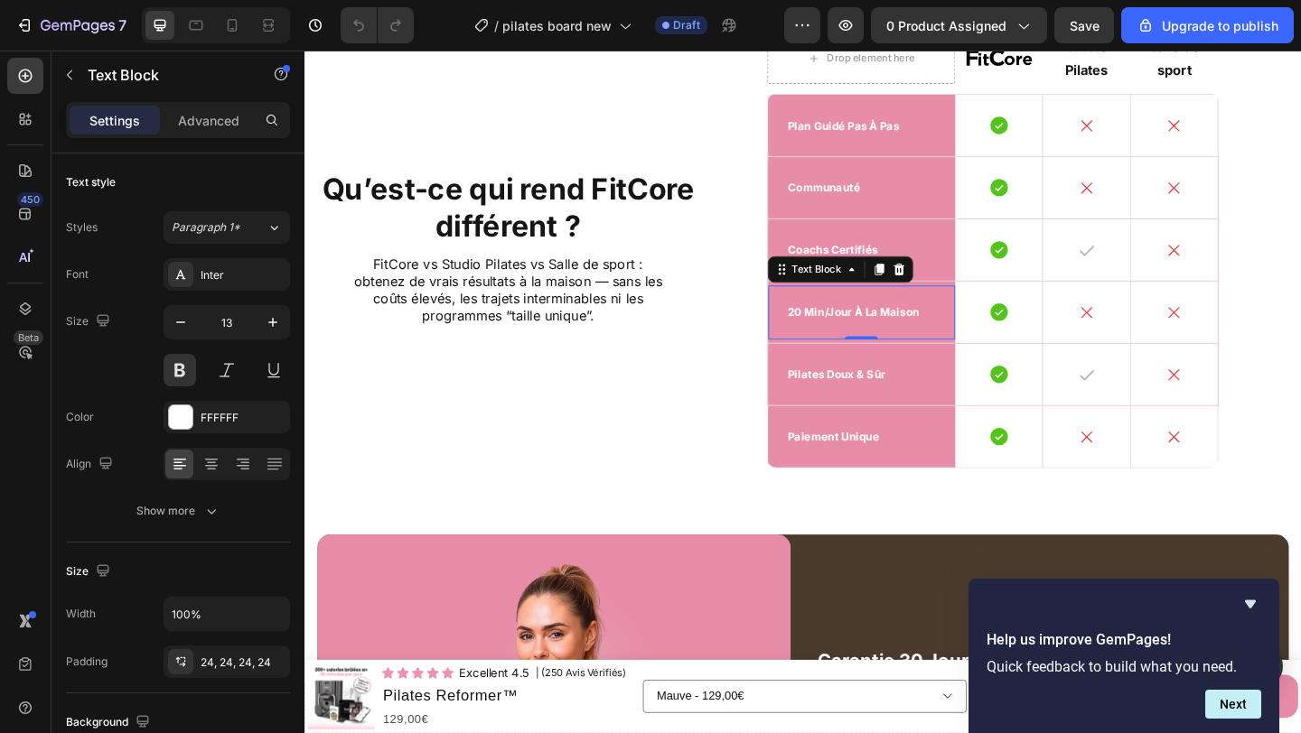
click at [919, 344] on div "20 min/jour à la maison" at bounding box center [910, 335] width 204 height 59
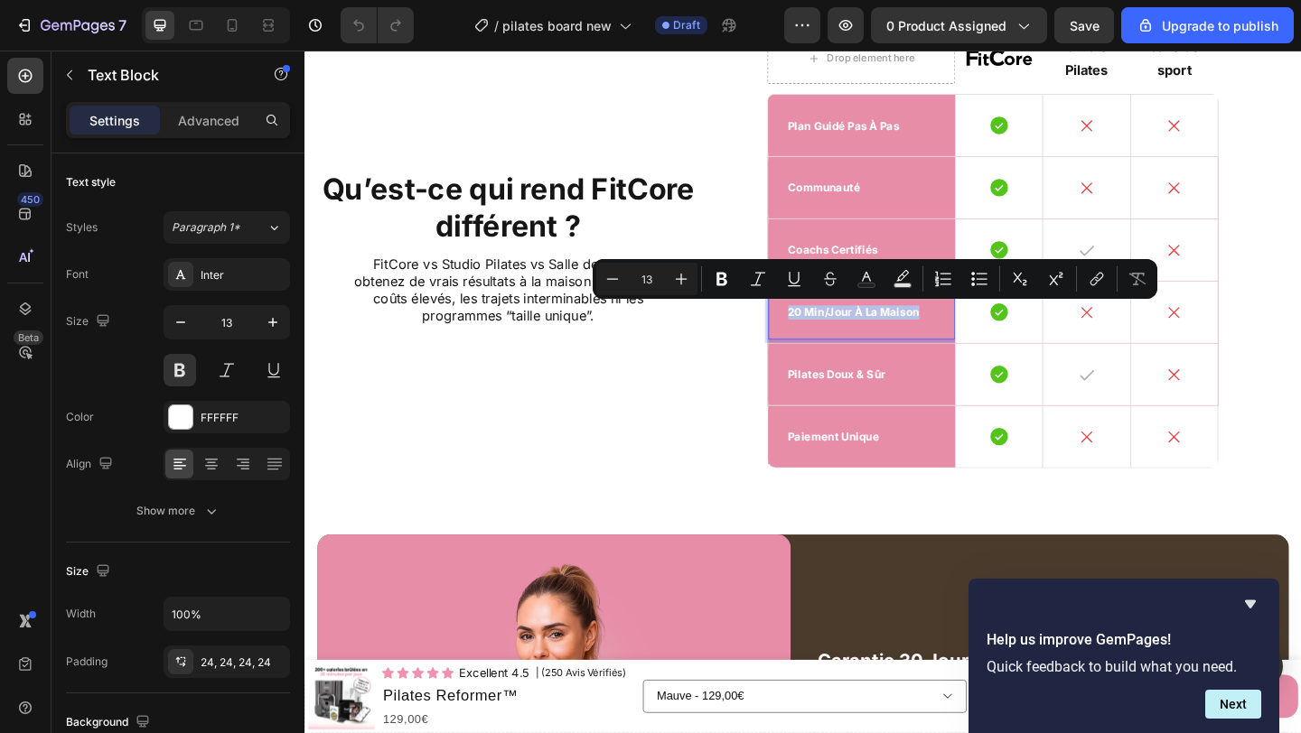
copy p "20 min/jour à la maison"
click at [921, 267] on p "coachs certifiés" at bounding box center [910, 267] width 161 height 15
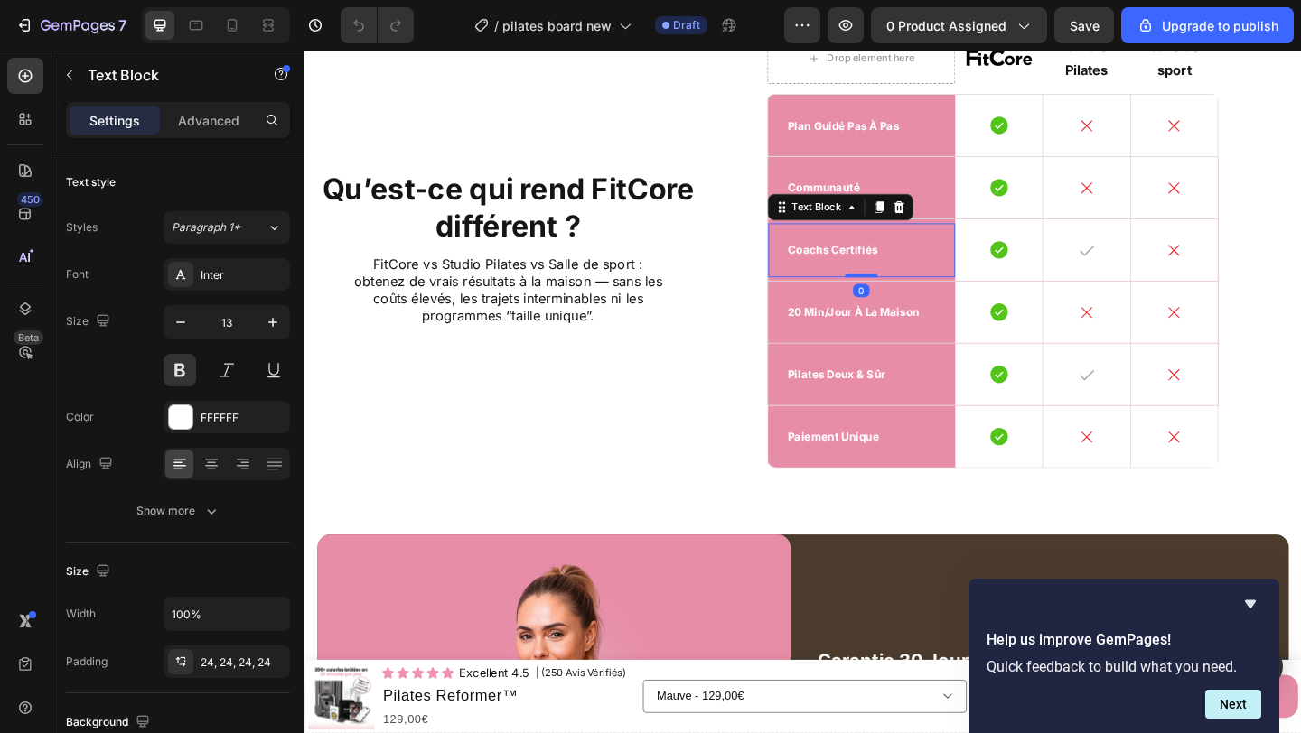
click at [921, 267] on p "coachs certifiés" at bounding box center [910, 267] width 161 height 15
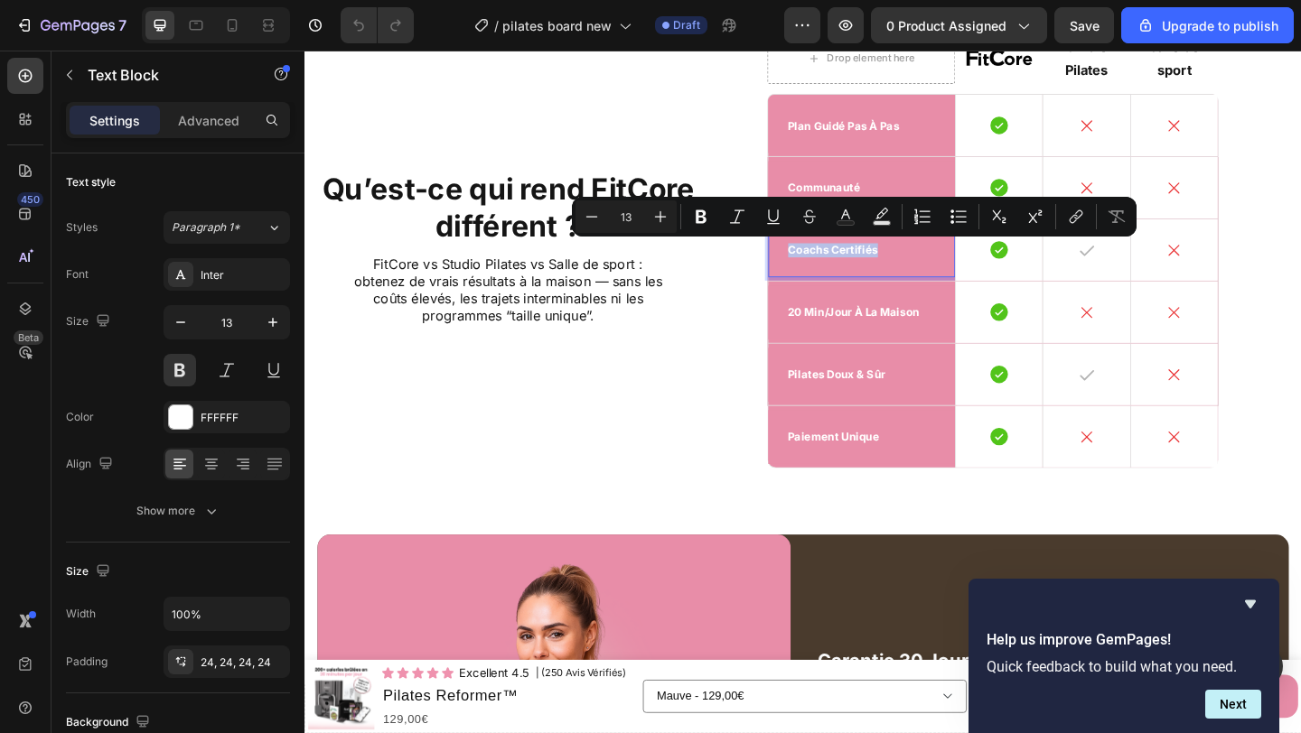
copy p "coachs certifiés"
click at [943, 185] on div "communauté" at bounding box center [910, 200] width 204 height 59
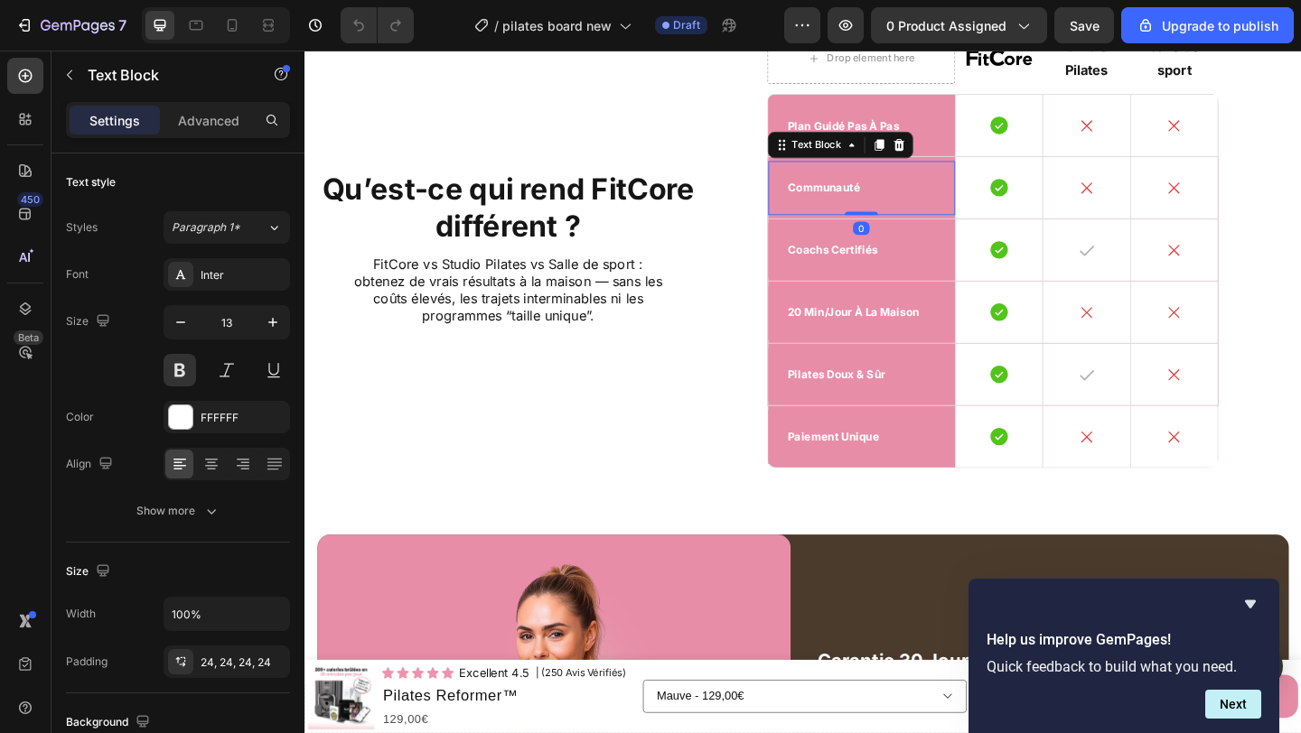
click at [887, 195] on p "communauté" at bounding box center [910, 199] width 161 height 15
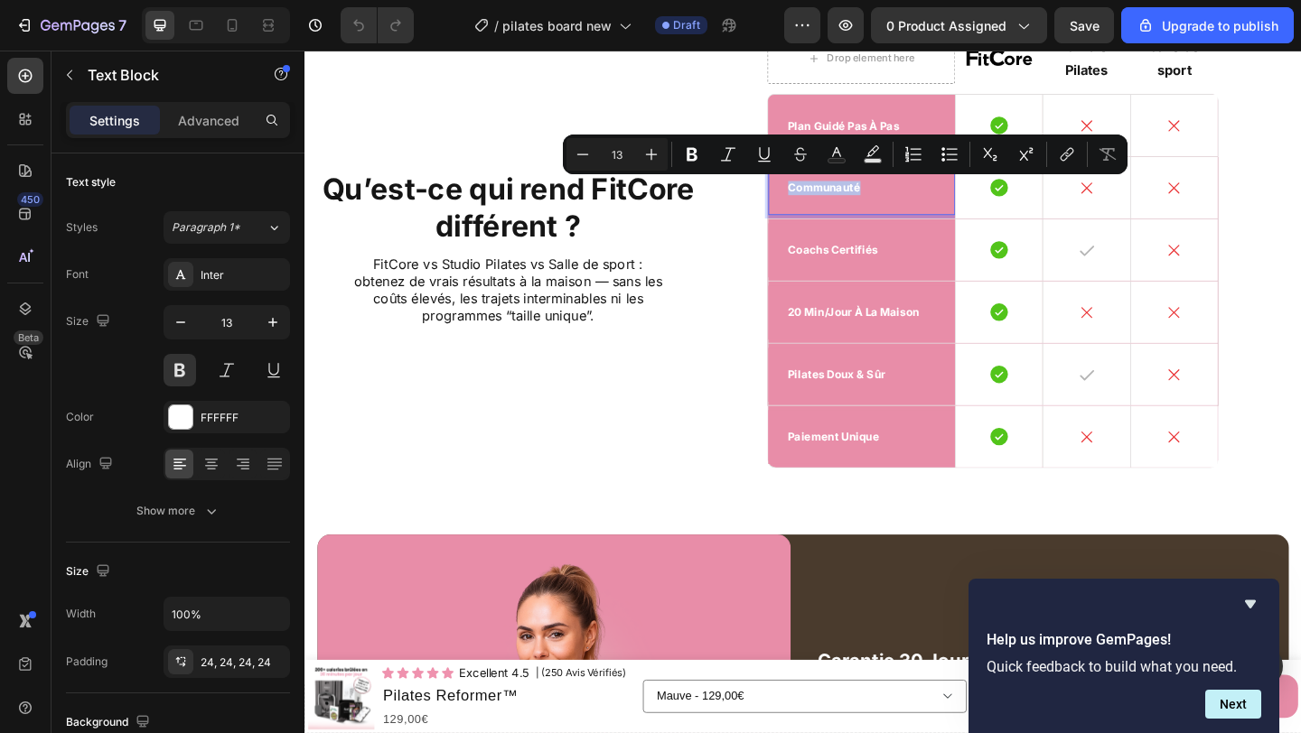
copy p "communauté"
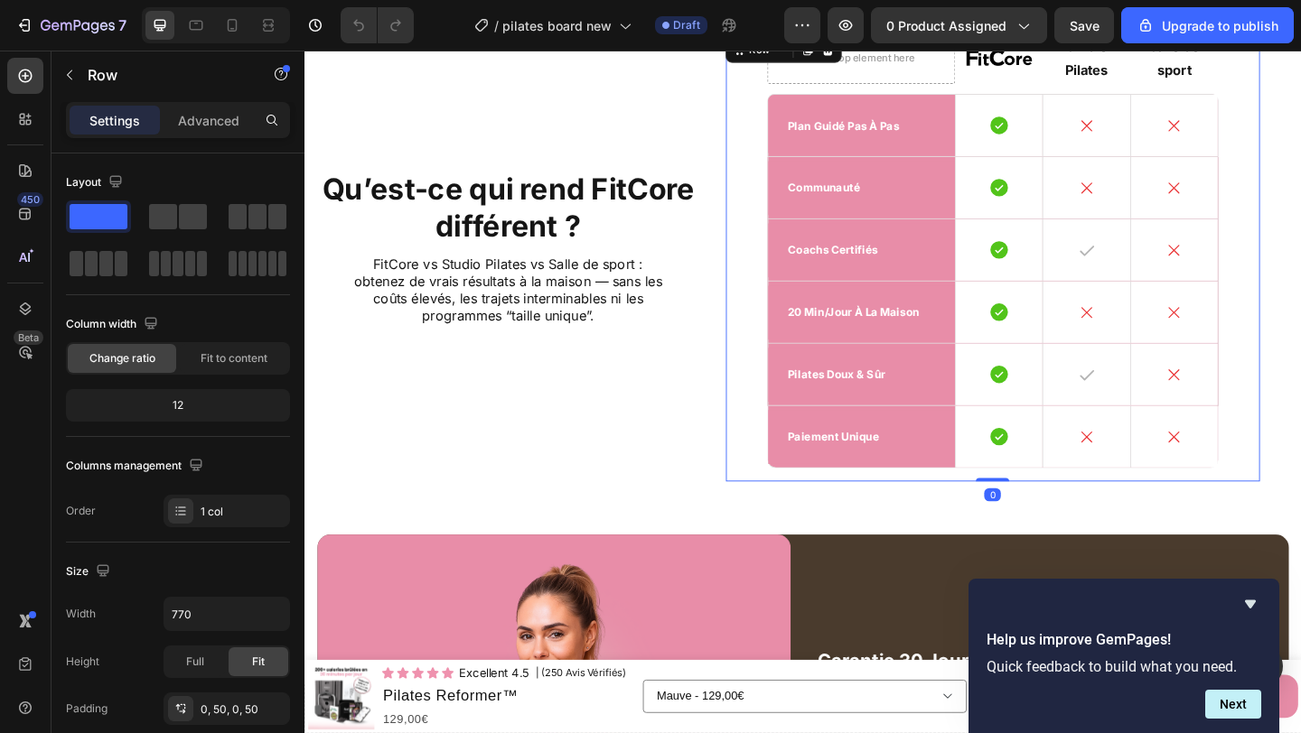
click at [775, 266] on div "Drop element here Image Studio Pilates Text Block Salle de sport Text Block Row…" at bounding box center [1052, 276] width 581 height 489
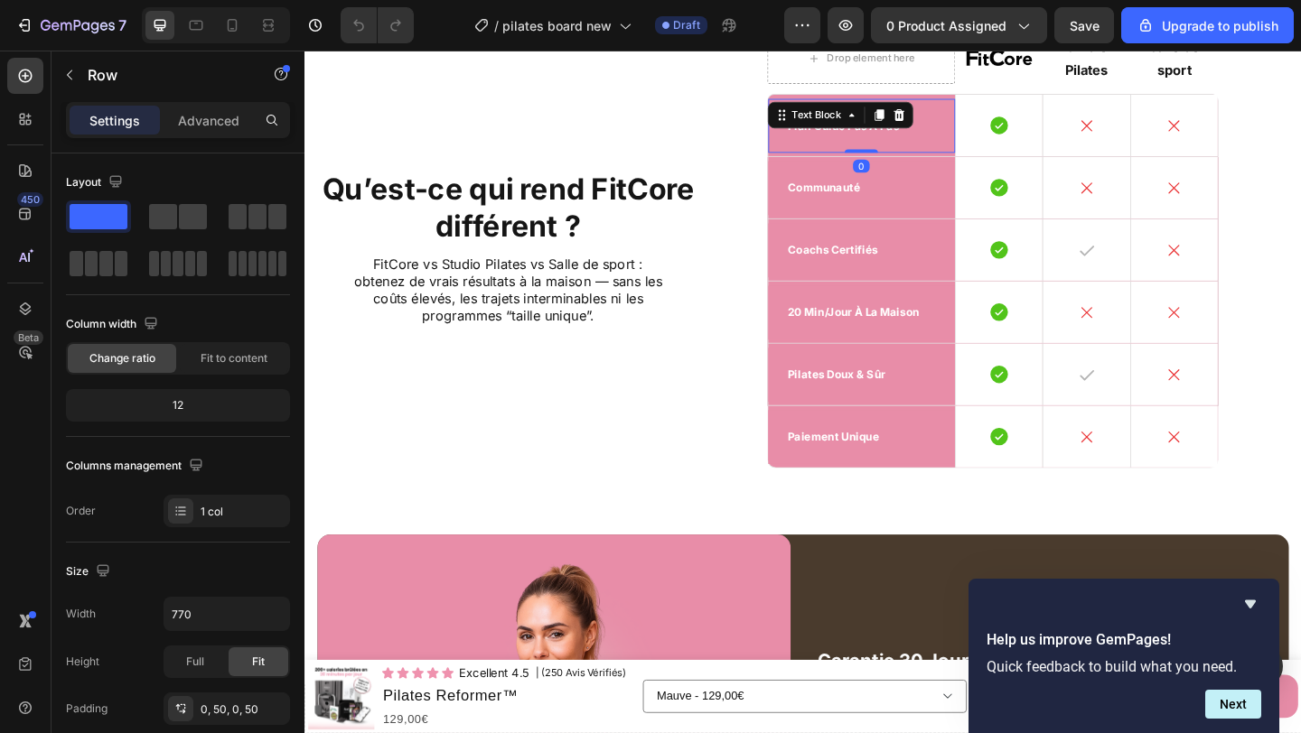
click at [881, 132] on div "plan guidé pas à pas Text Block 0" at bounding box center [910, 132] width 204 height 59
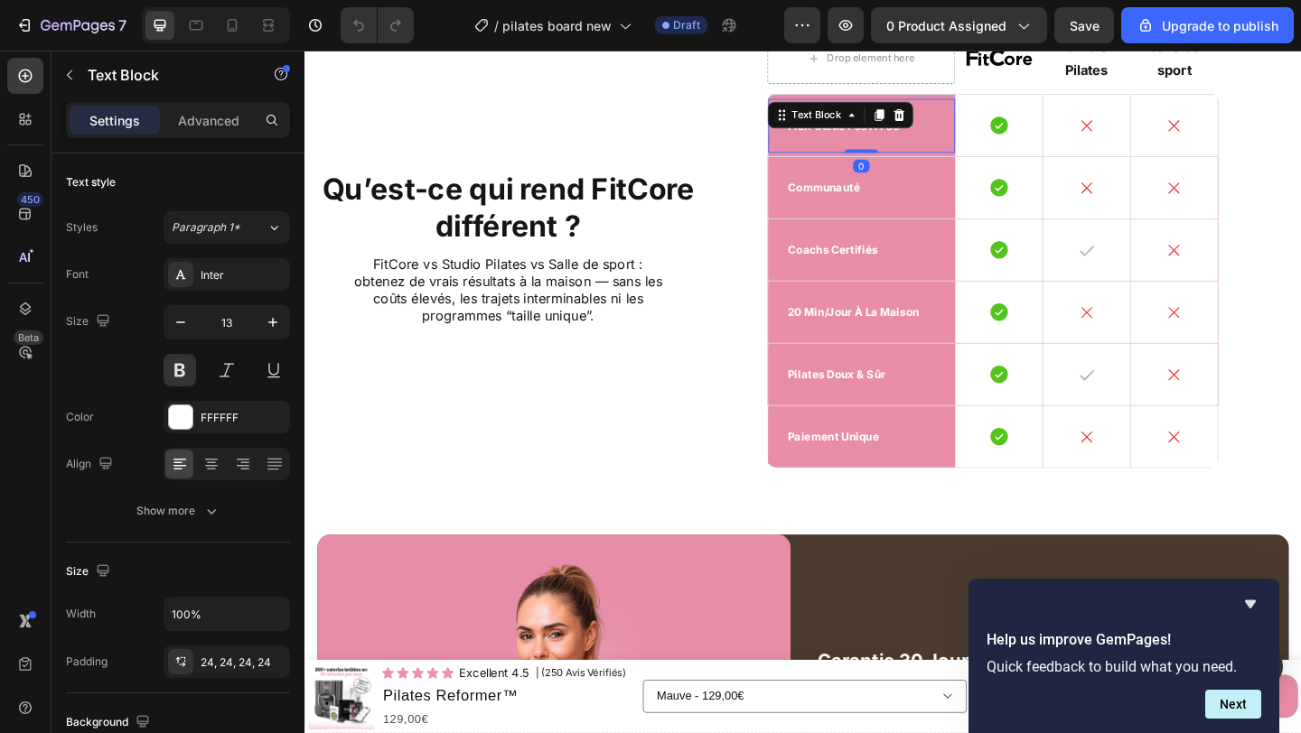
click at [881, 132] on div "Text Block" at bounding box center [887, 121] width 158 height 29
click at [938, 142] on div "plan guidé pas à pas" at bounding box center [910, 132] width 204 height 59
click at [938, 137] on p "plan guidé pas à pas" at bounding box center [910, 132] width 161 height 15
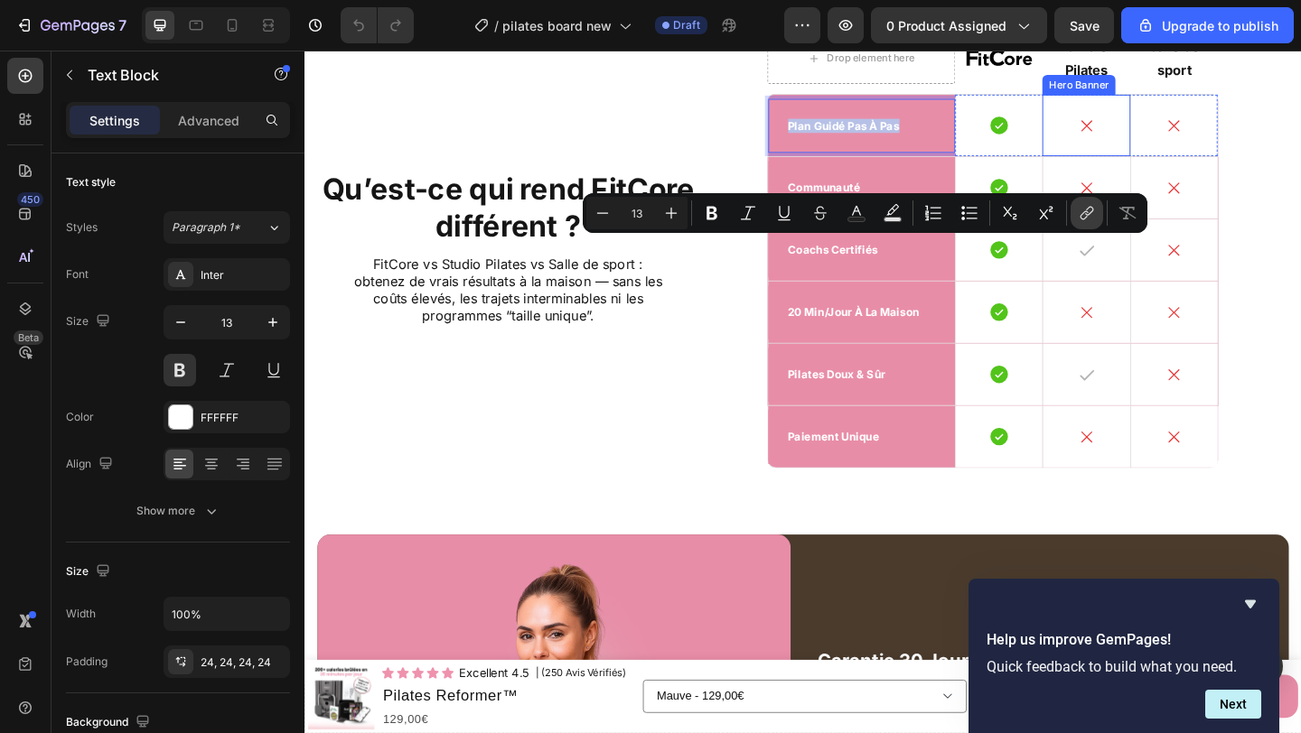
scroll to position [4385, 0]
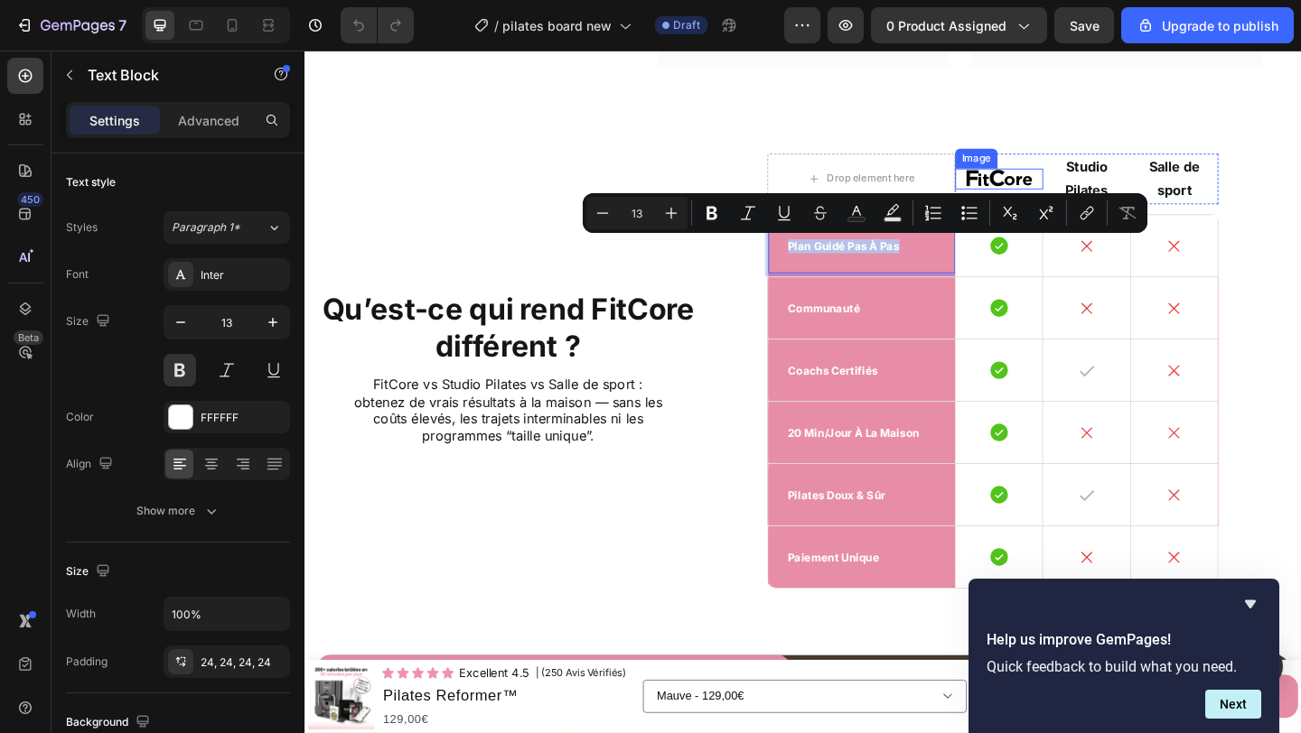
click at [1051, 186] on img at bounding box center [1059, 190] width 72 height 23
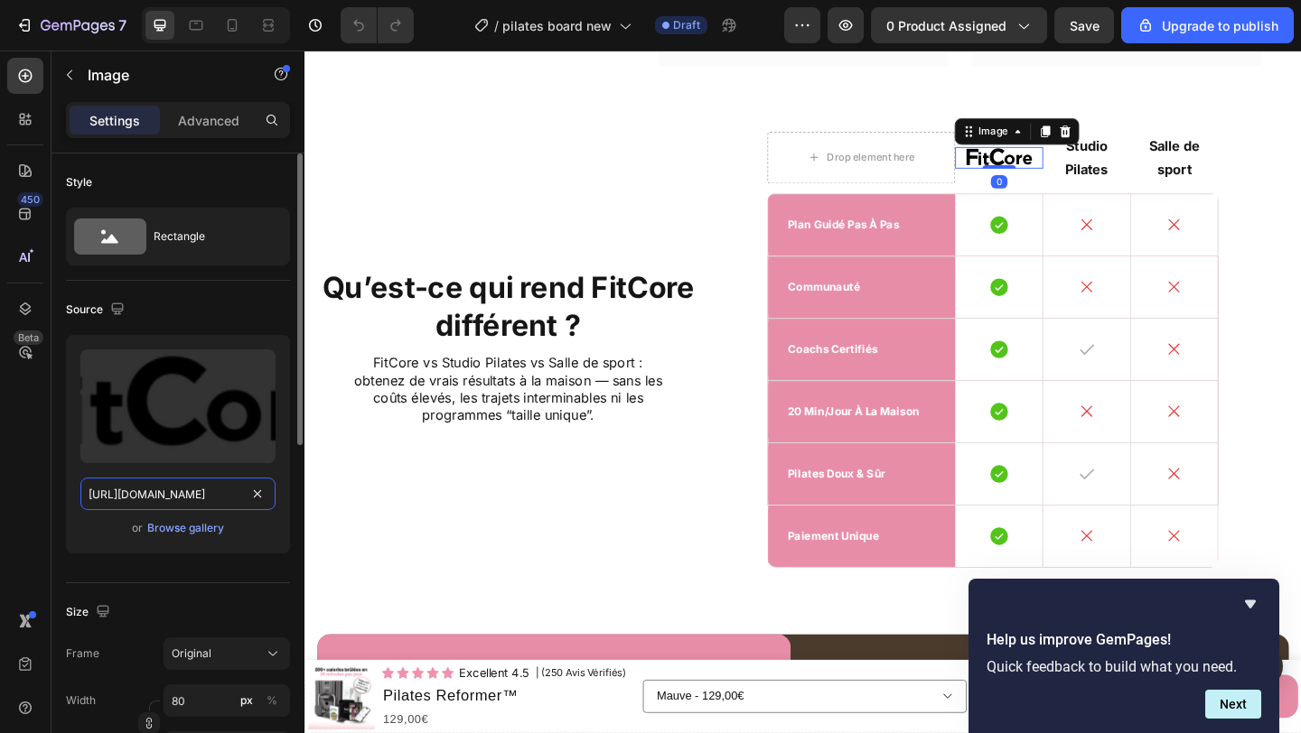
click at [194, 499] on input "https://cdn.shopify.com/s/files/1/0671/8675/3722/files/gempages_527756950092383…" at bounding box center [177, 494] width 195 height 33
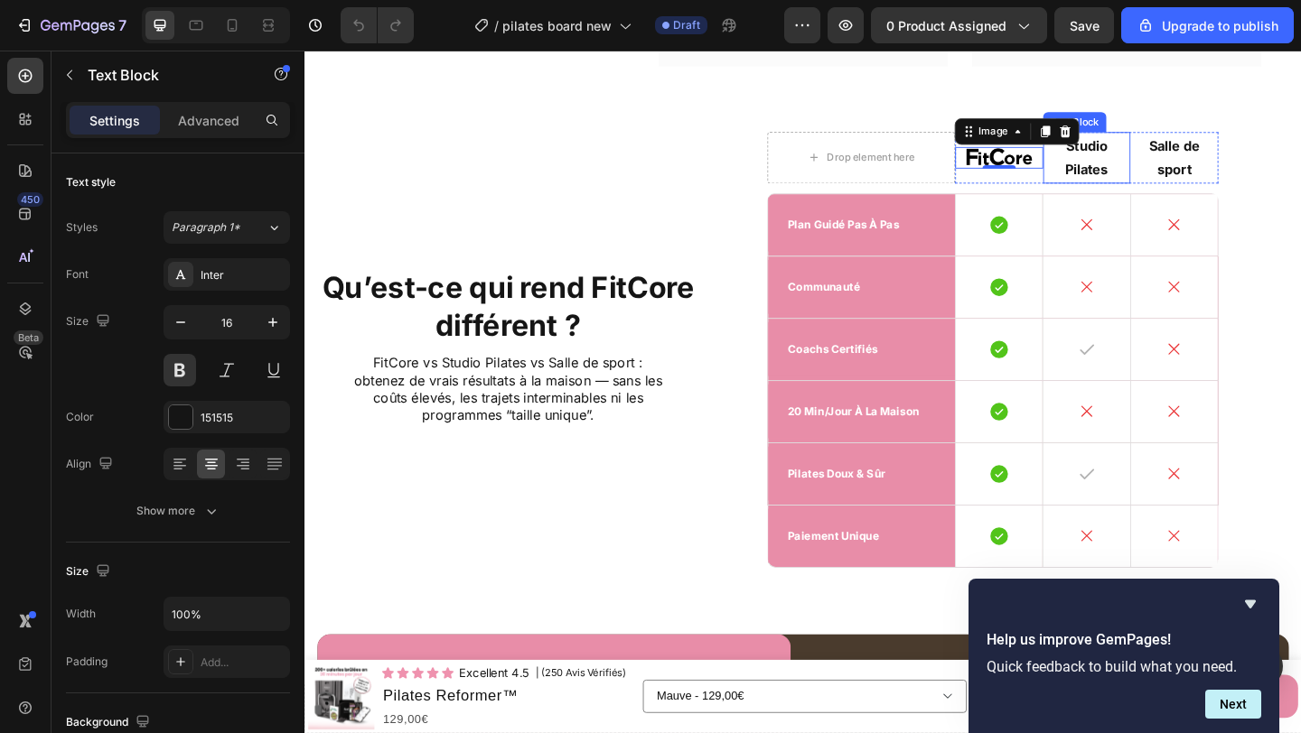
click at [1135, 193] on p "Studio Pilates" at bounding box center [1155, 167] width 92 height 52
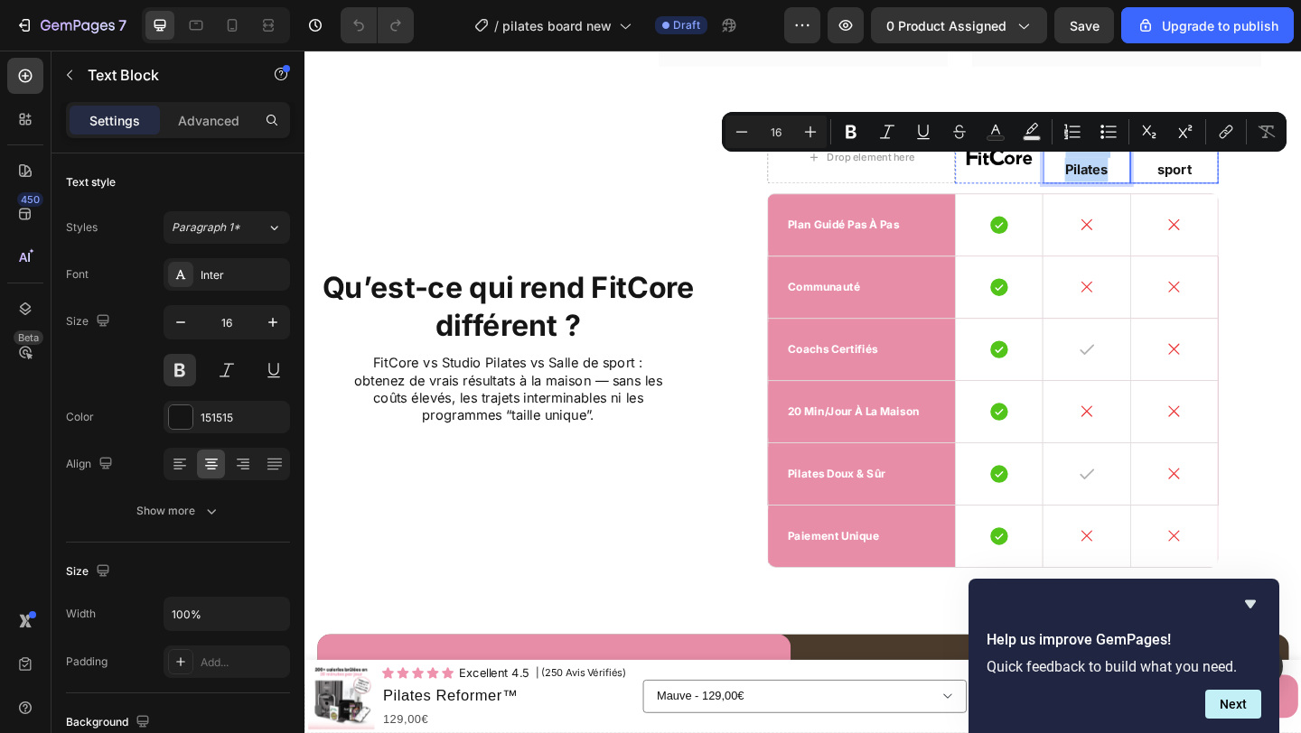
click at [1270, 191] on p "Salle de sport" at bounding box center [1250, 167] width 92 height 52
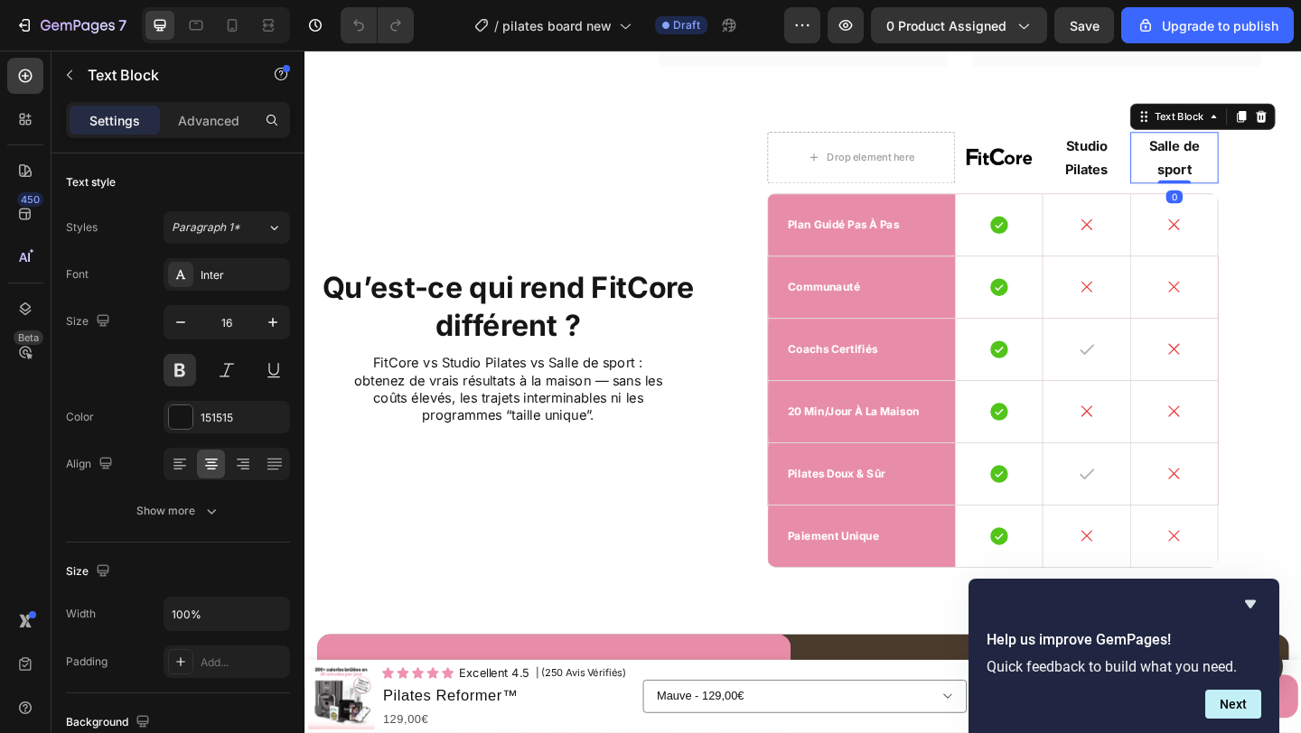
click at [1270, 191] on p "Salle de sport" at bounding box center [1250, 167] width 92 height 52
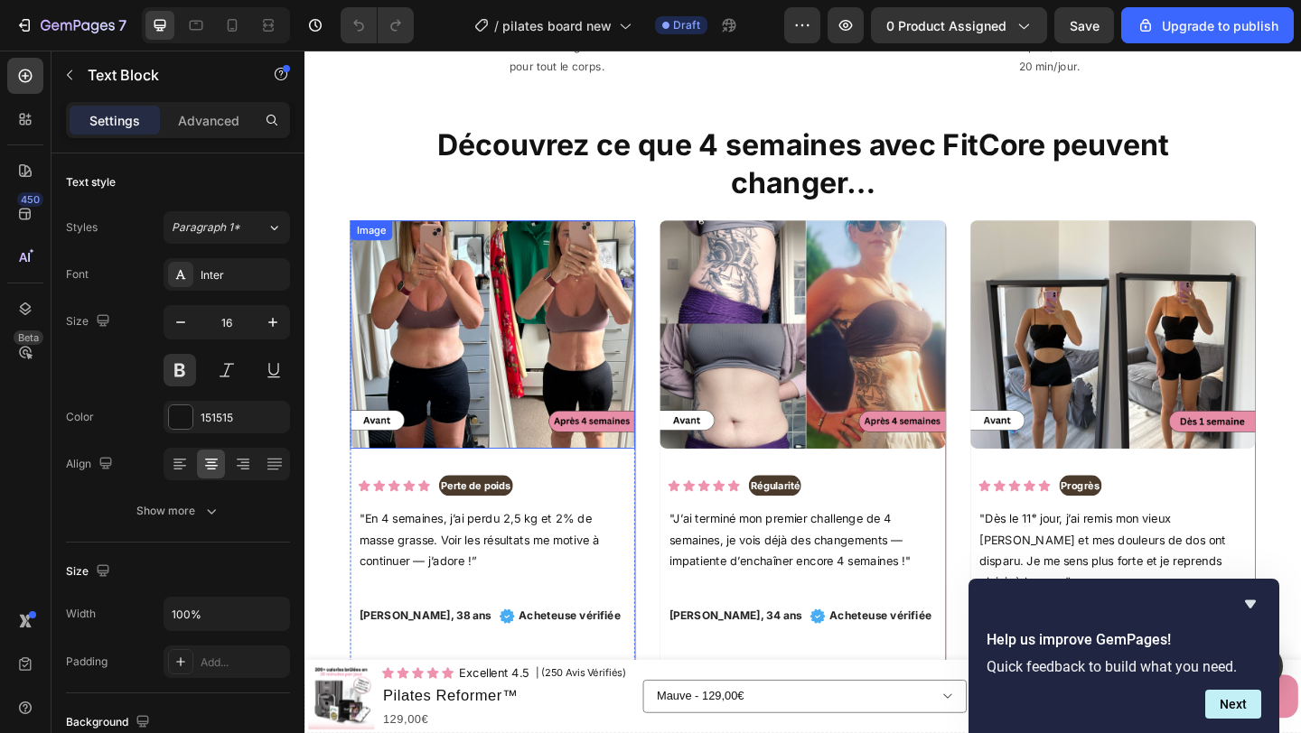
scroll to position [3299, 0]
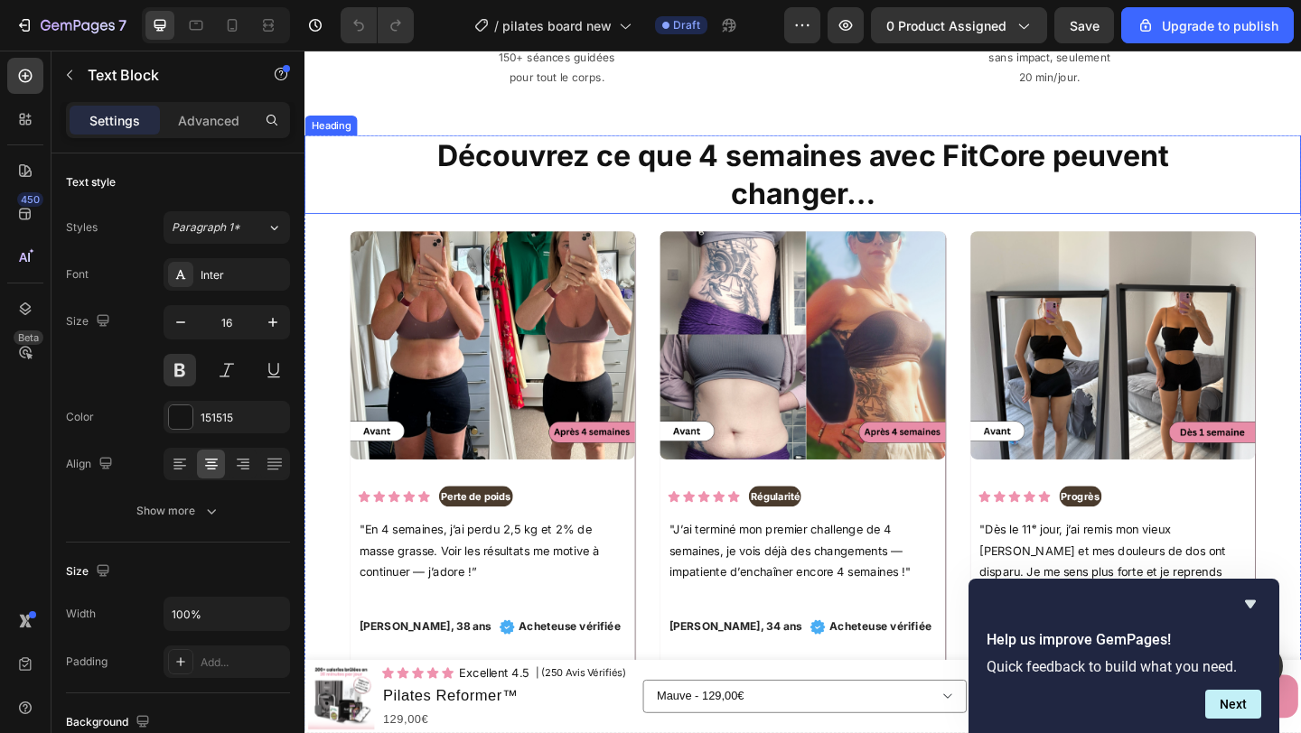
click at [669, 179] on h2 "Découvrez ce que 4 semaines avec FitCore peuvent changer…" at bounding box center [846, 186] width 903 height 86
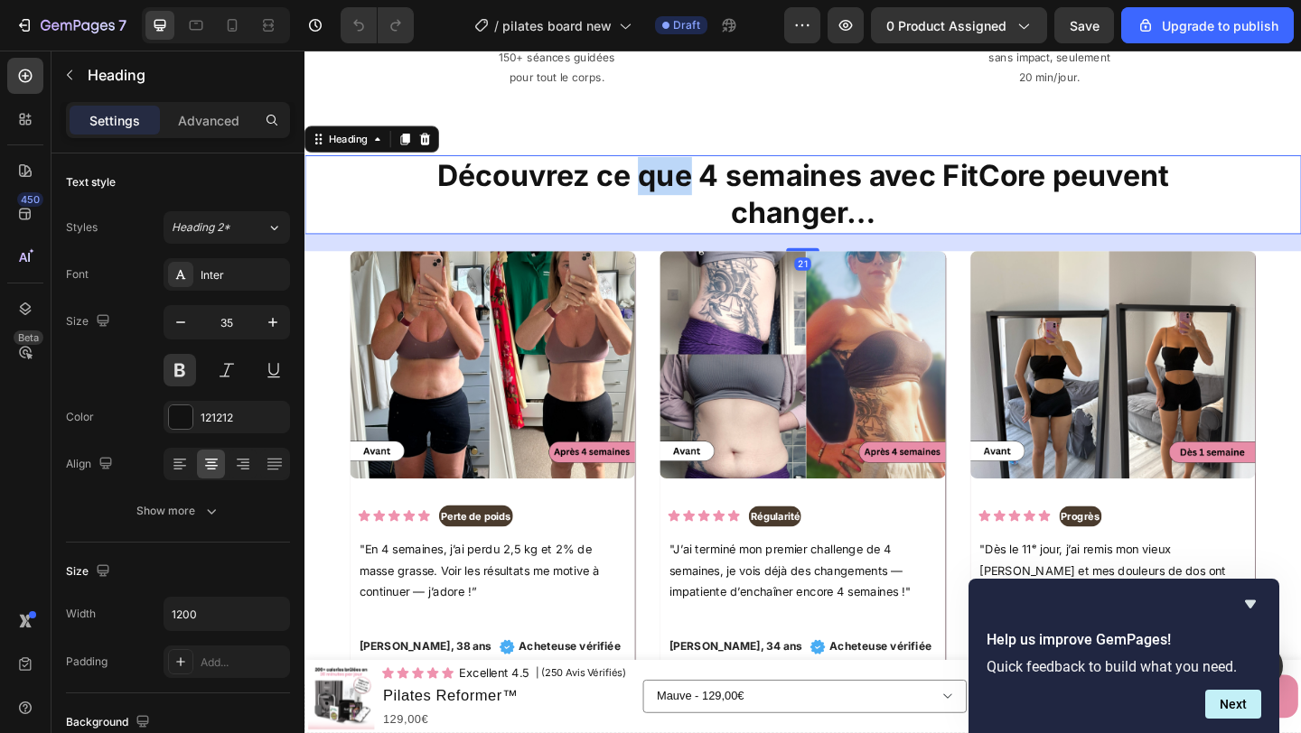
click at [669, 179] on h2 "Découvrez ce que 4 semaines avec FitCore peuvent changer…" at bounding box center [846, 207] width 903 height 86
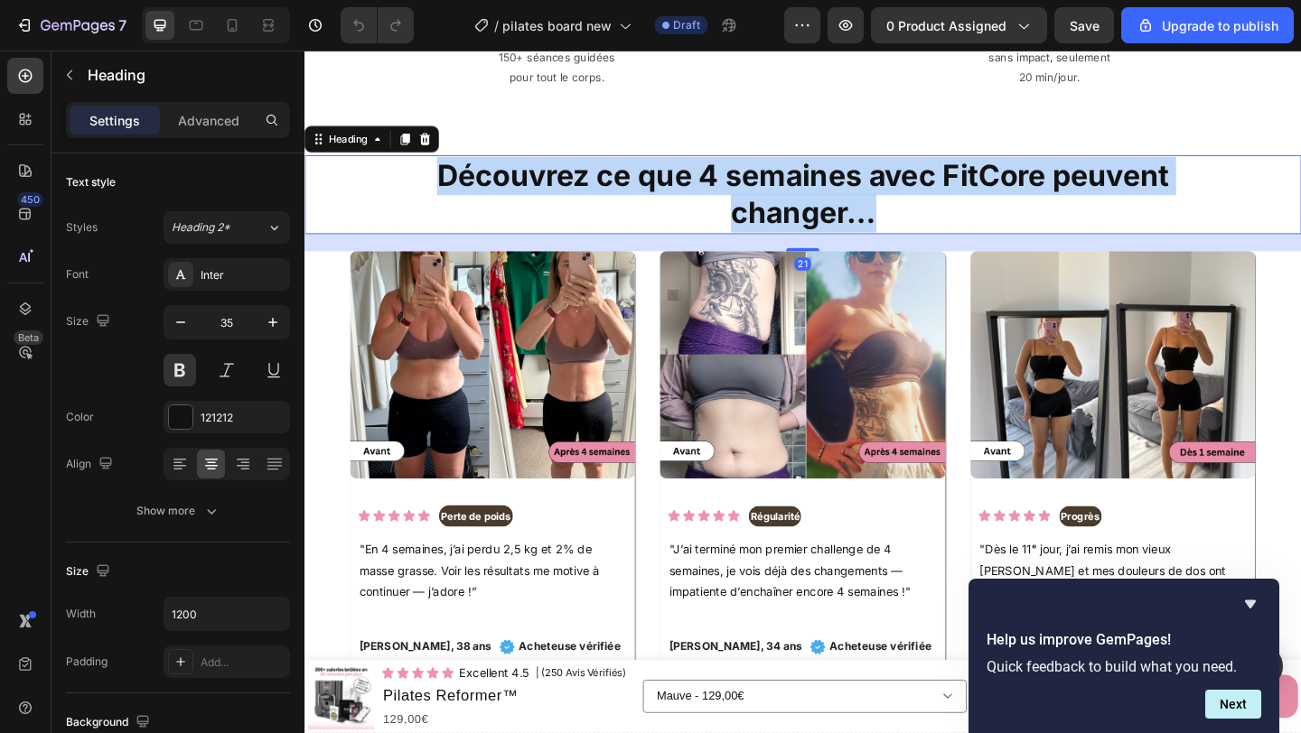
click at [669, 179] on p "Découvrez ce que 4 semaines avec FitCore peuvent changer…" at bounding box center [847, 207] width 900 height 82
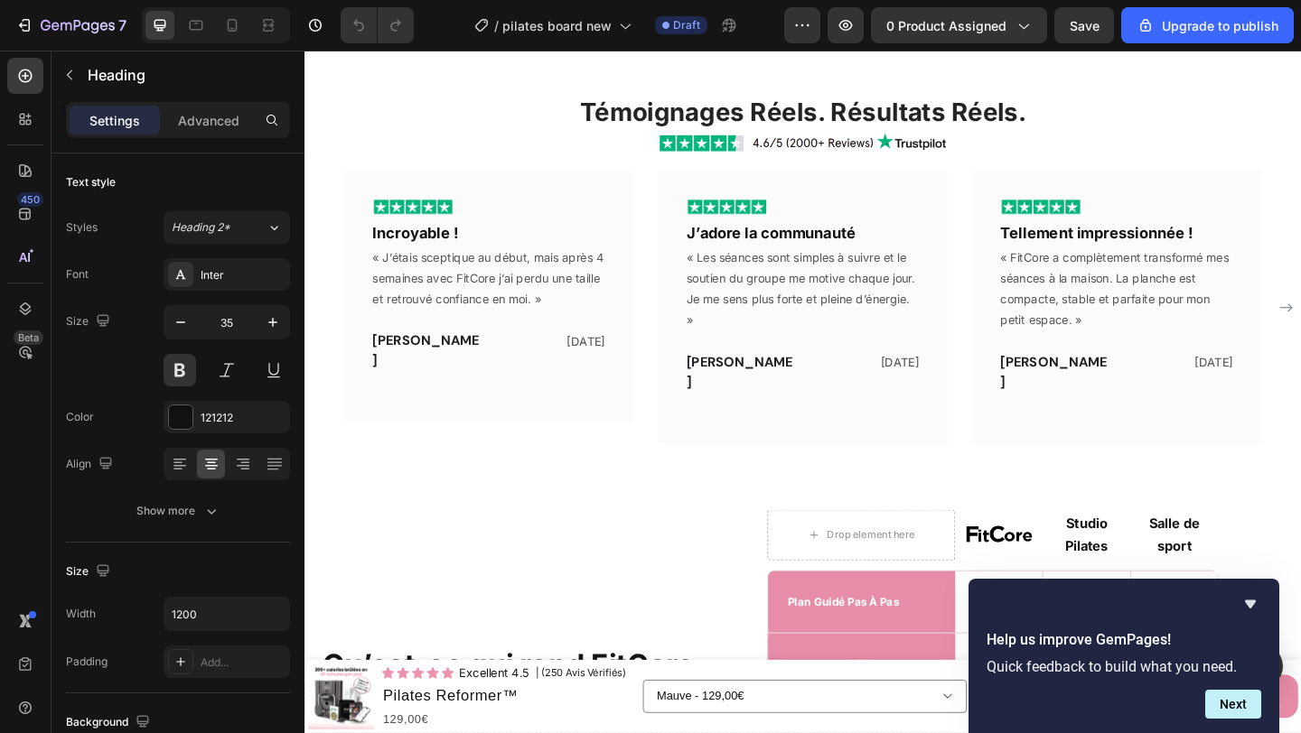
scroll to position [4033, 0]
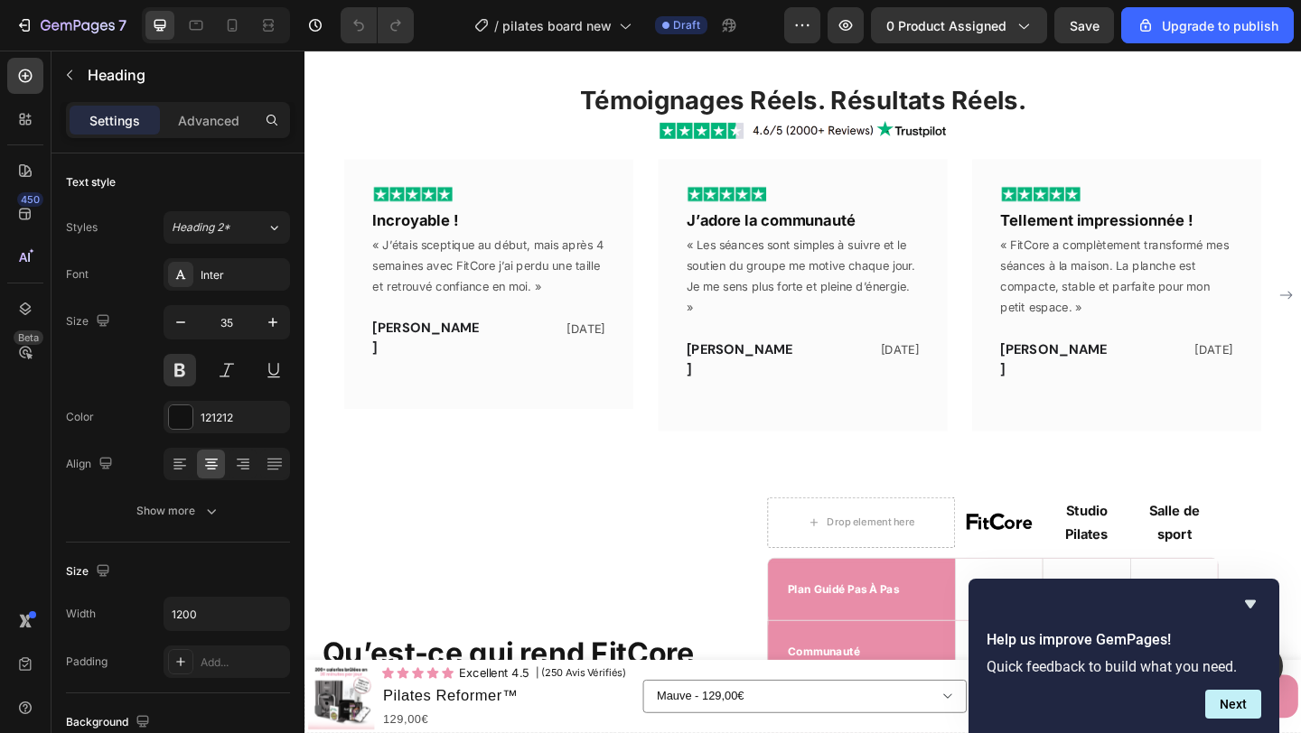
type input "16"
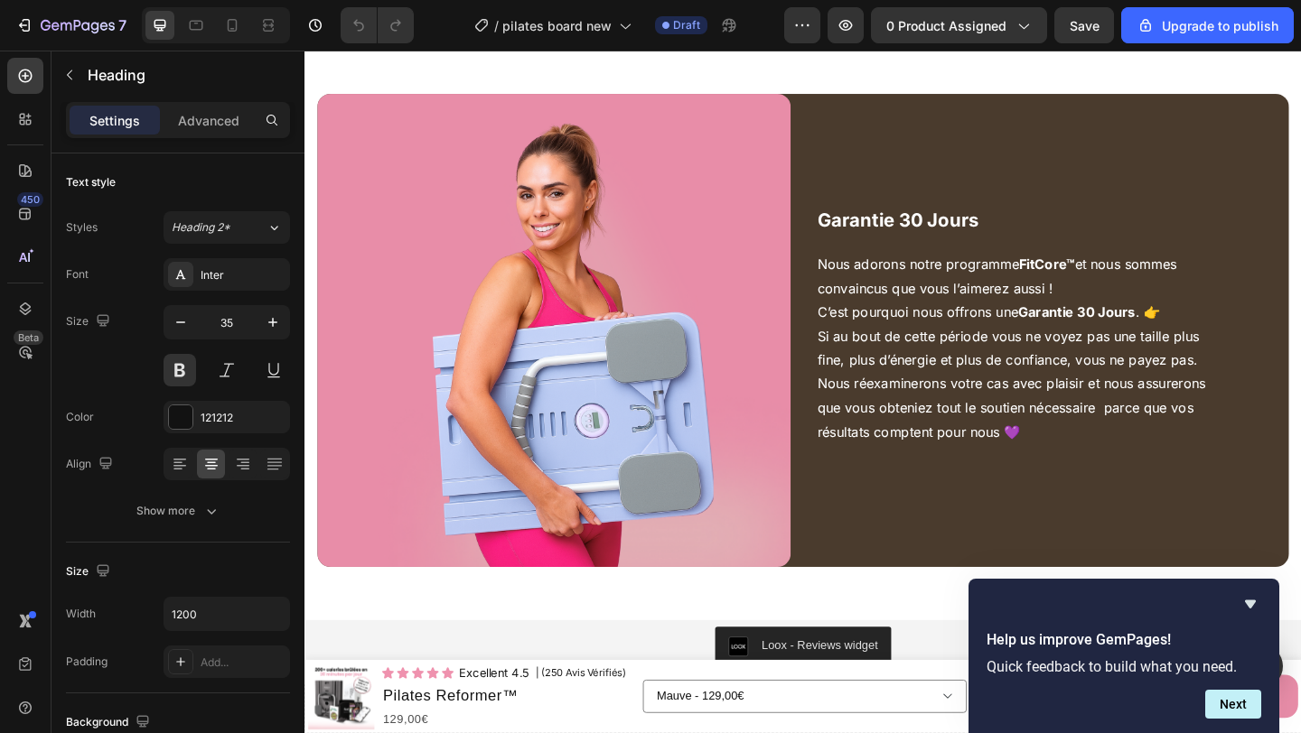
scroll to position [5001, 0]
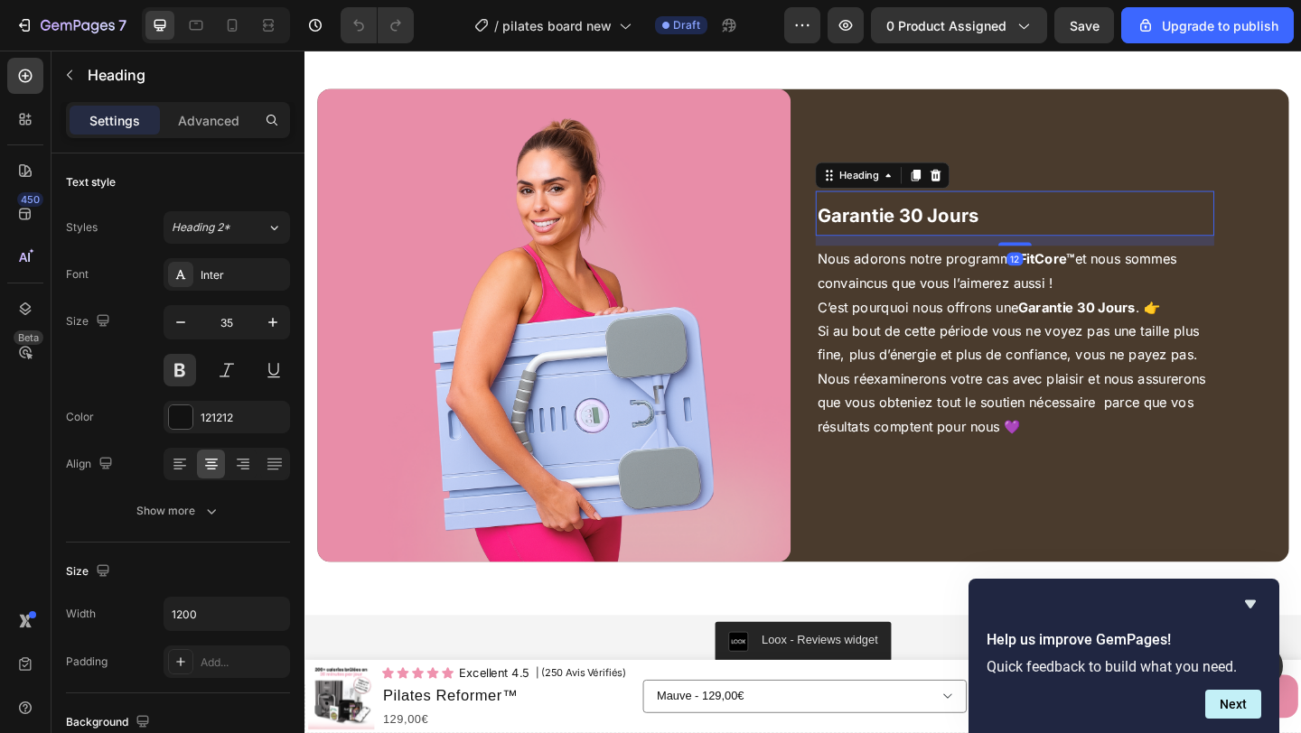
click at [927, 229] on span "Garantie 30 Jours" at bounding box center [949, 229] width 175 height 23
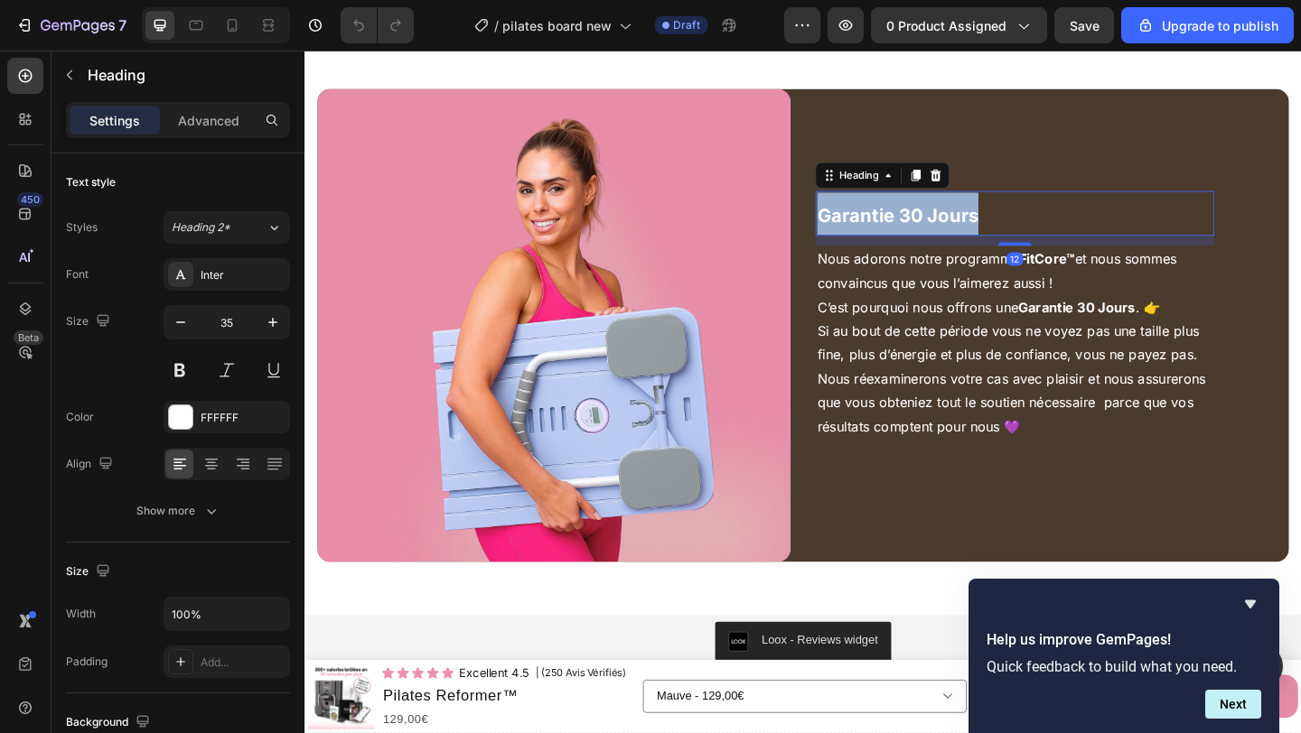
click at [927, 229] on span "Garantie 30 Jours" at bounding box center [949, 229] width 175 height 23
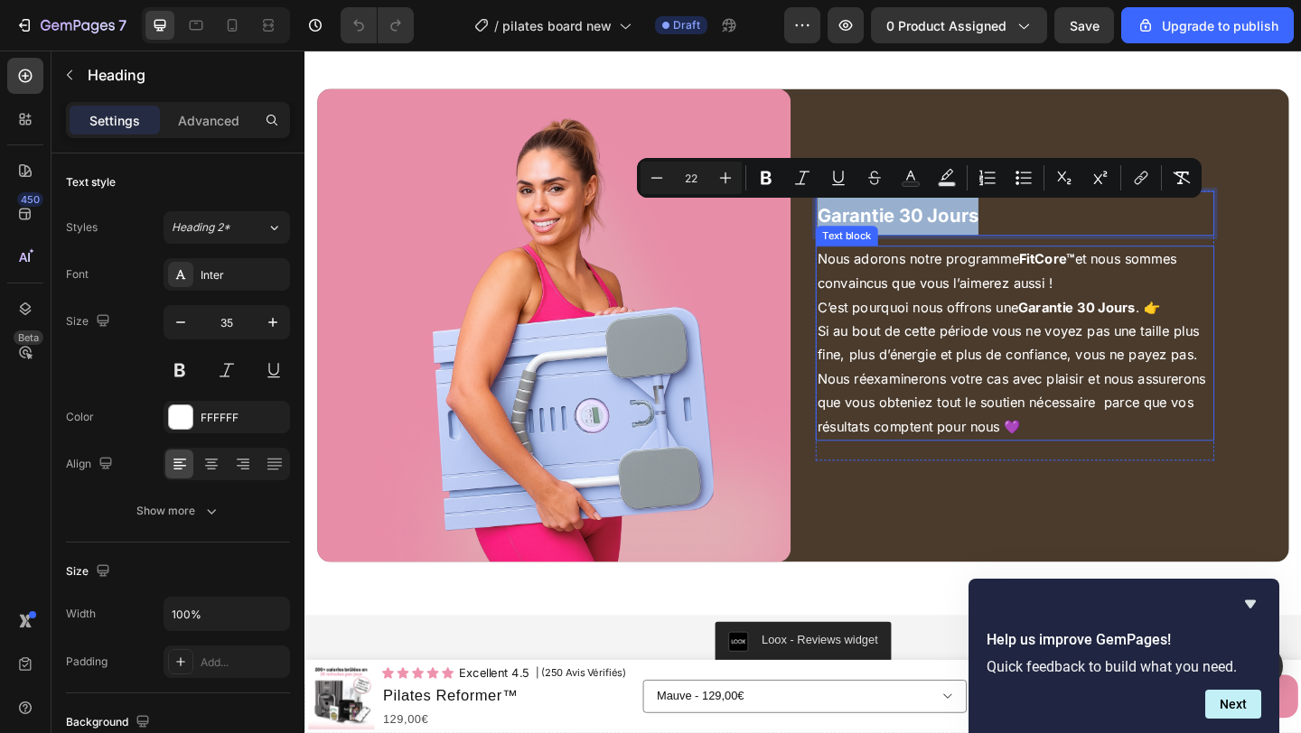
click at [974, 350] on p "Si au bout de cette période vous ne voyez pas une taille plus fine, plus d’éner…" at bounding box center [1077, 408] width 430 height 130
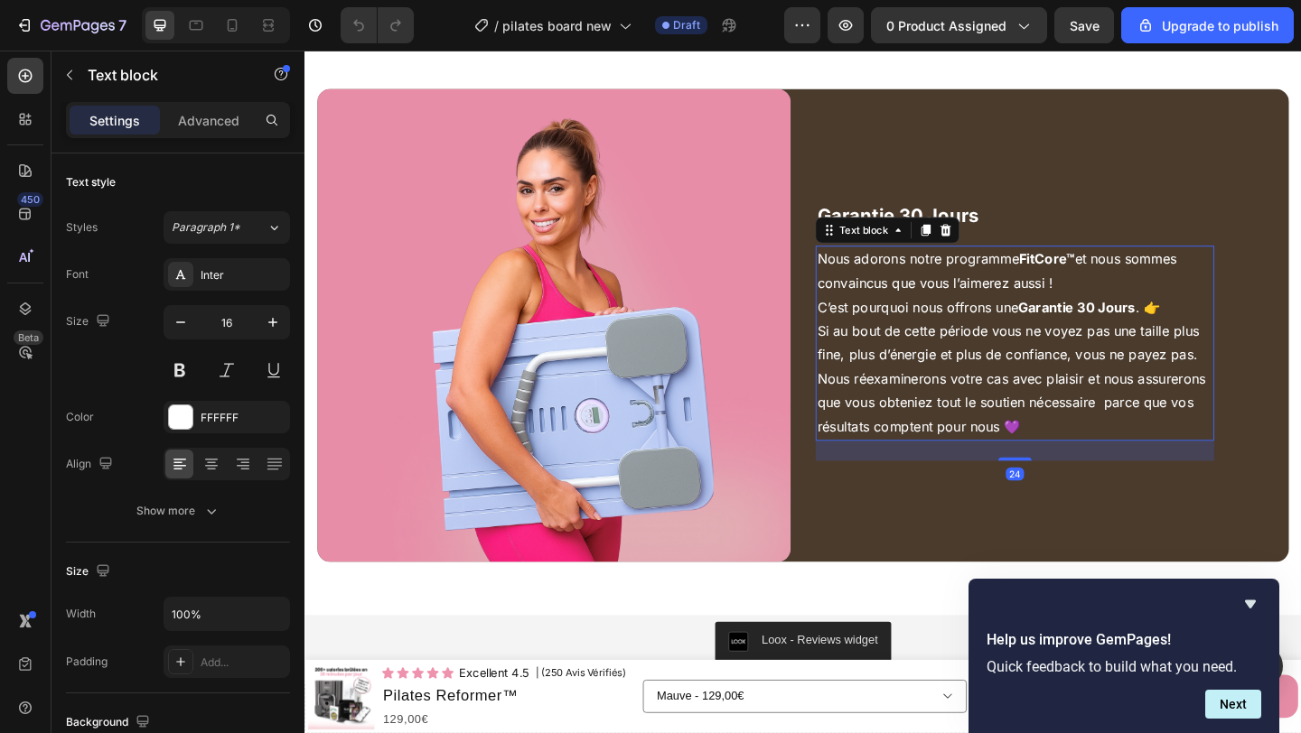
click at [974, 350] on p "Si au bout de cette période vous ne voyez pas une taille plus fine, plus d’éner…" at bounding box center [1077, 408] width 430 height 130
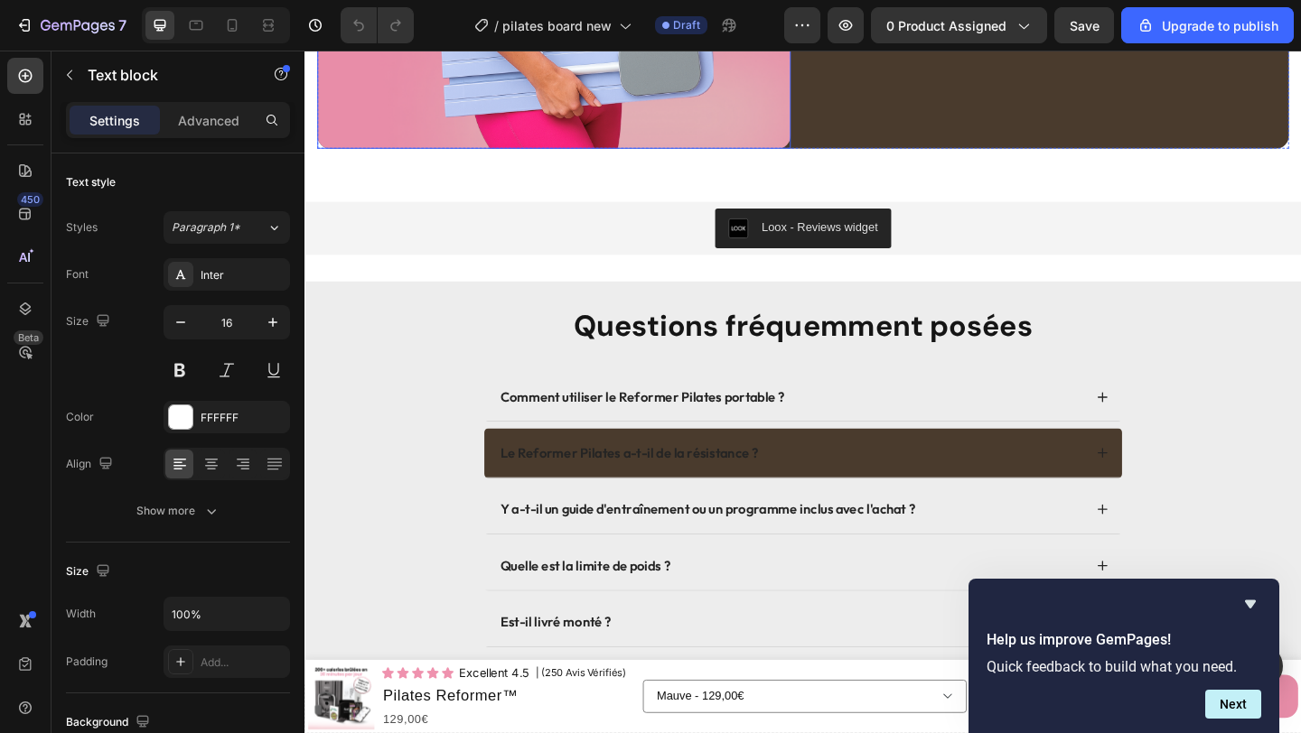
scroll to position [5630, 0]
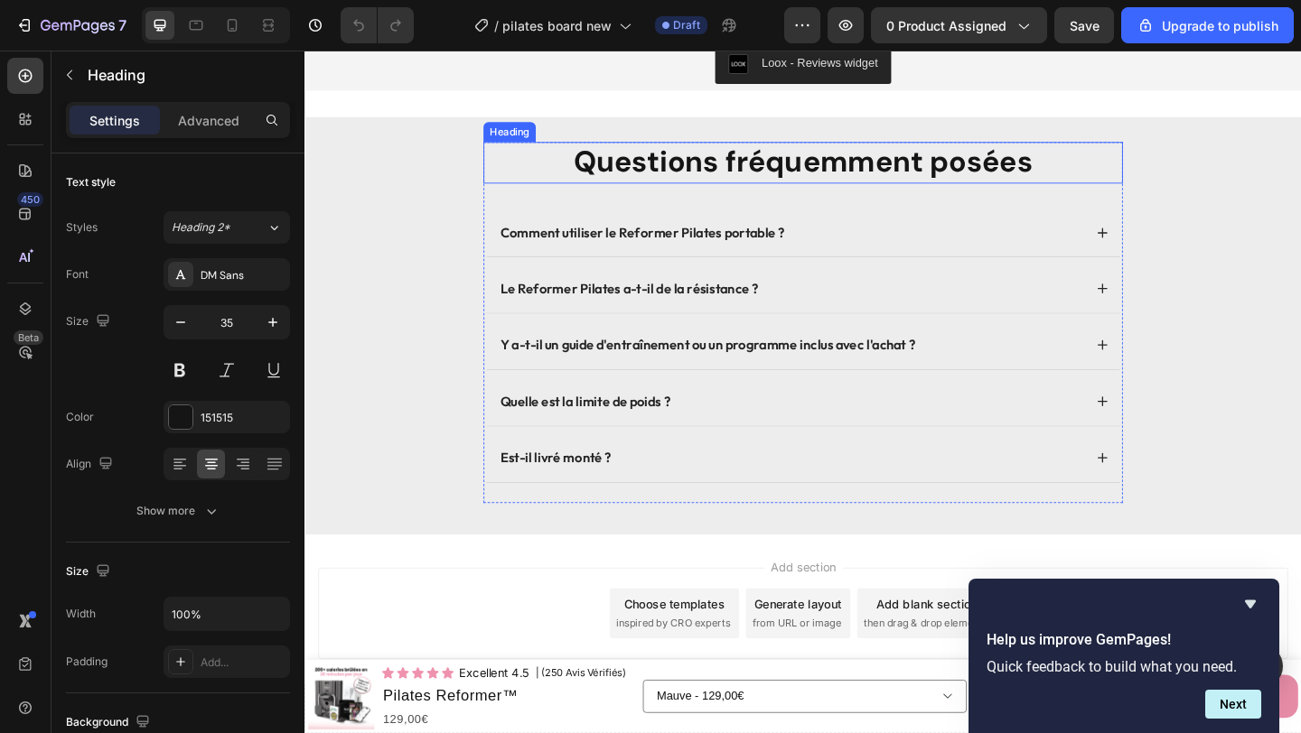
click at [747, 171] on h2 "Questions fréquemment posées" at bounding box center [846, 172] width 695 height 45
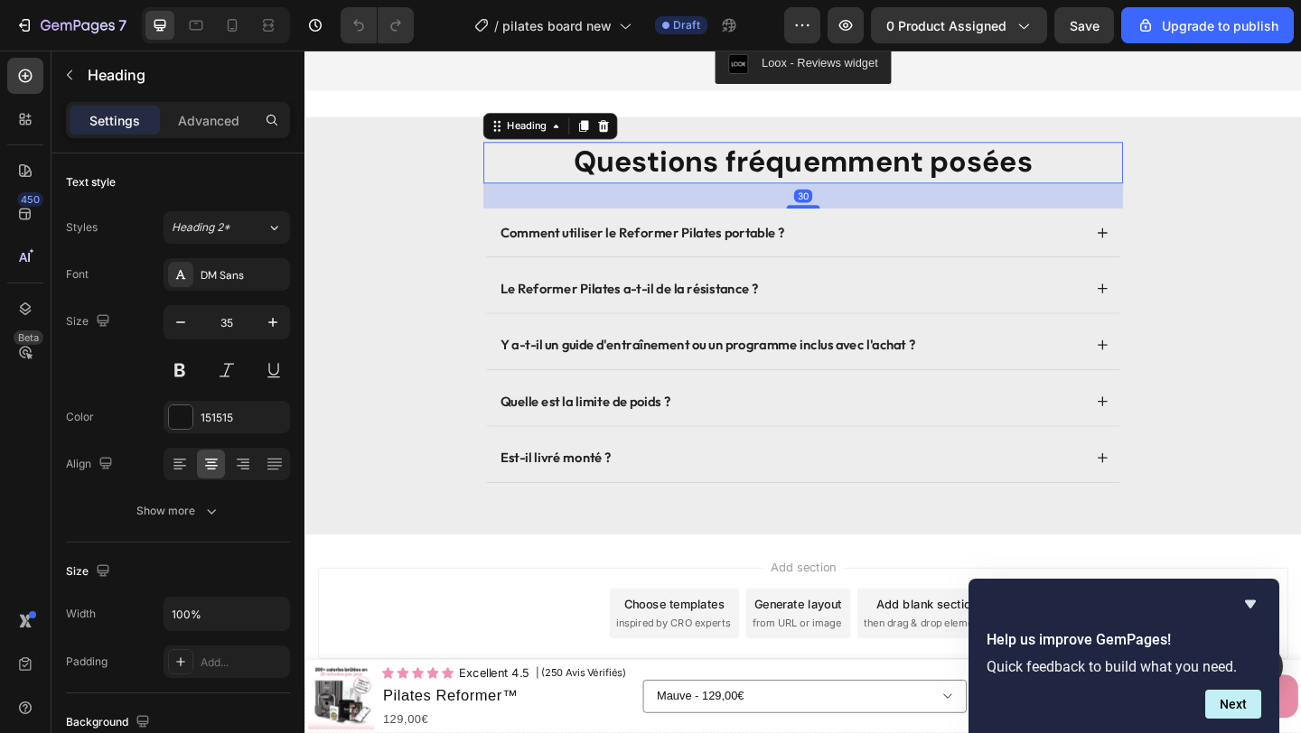
click at [747, 171] on h2 "Questions fréquemment posées" at bounding box center [846, 172] width 695 height 45
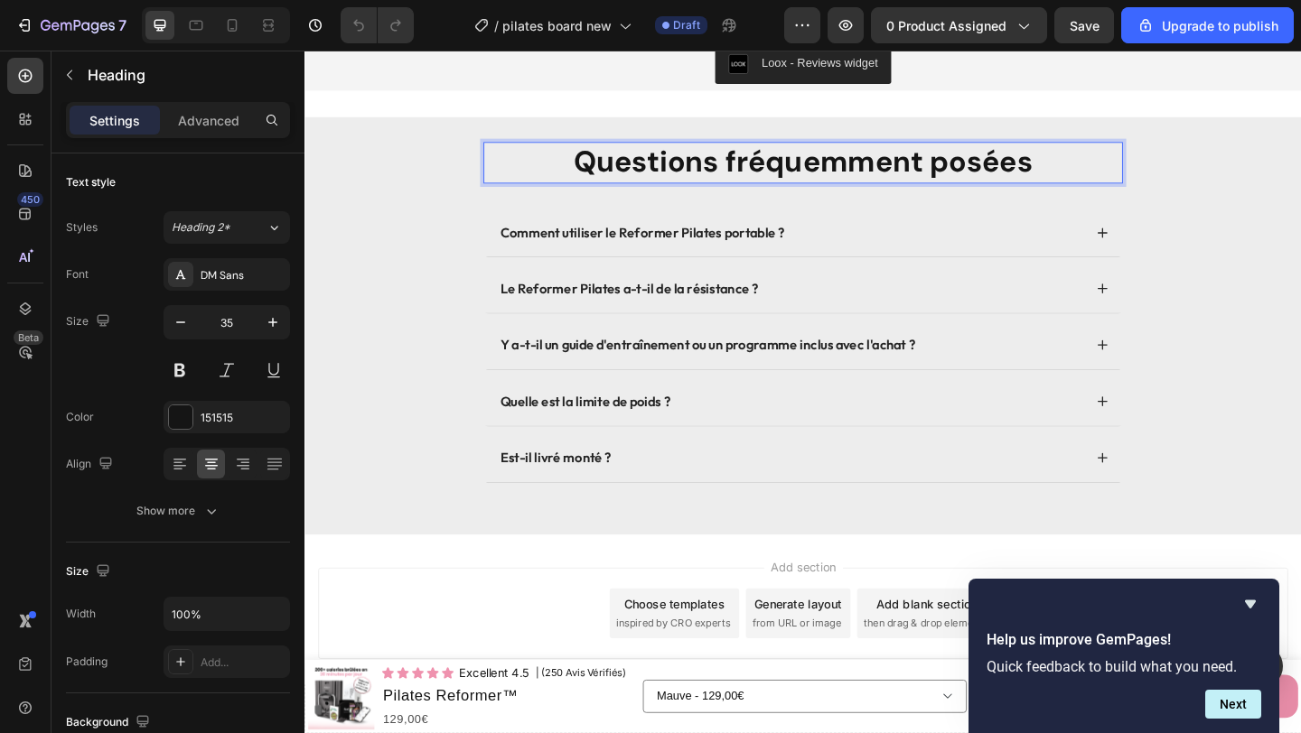
click at [747, 171] on p "Questions fréquemment posées" at bounding box center [846, 173] width 692 height 42
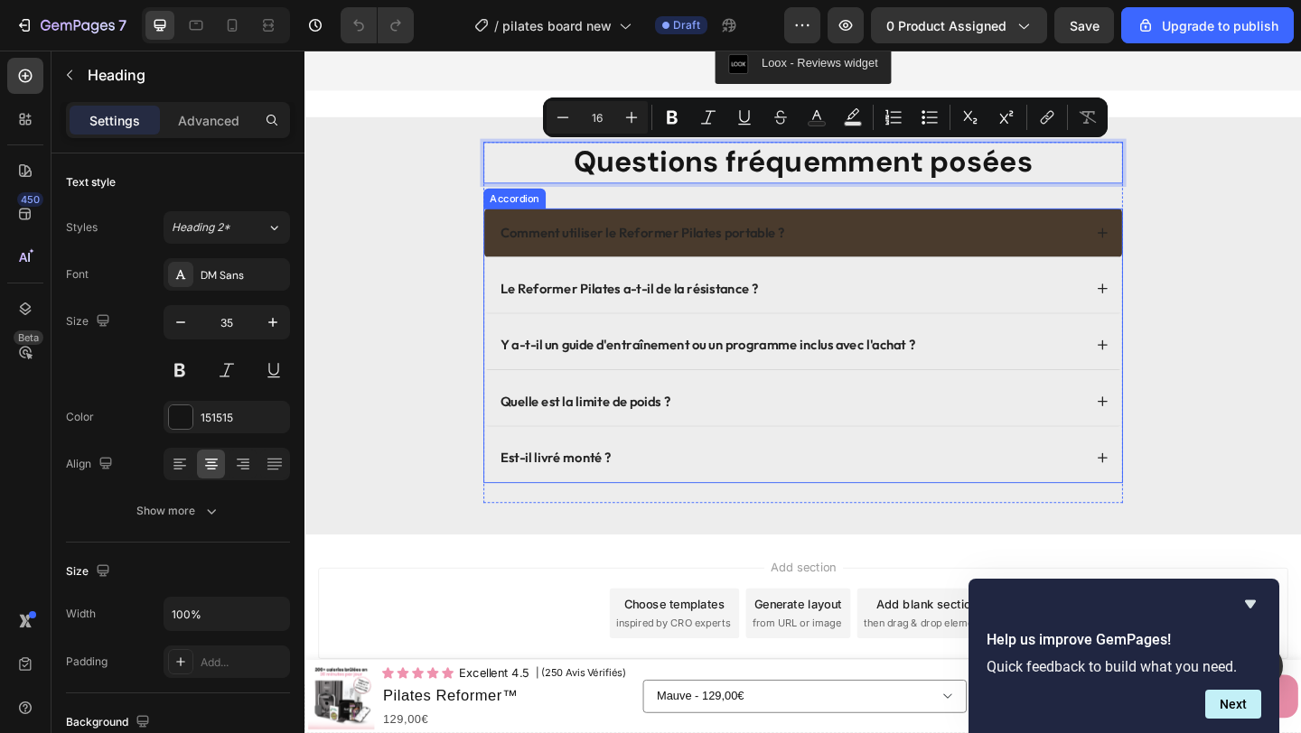
click at [786, 252] on strong "Comment utiliser le Reformer Pilates portable ?" at bounding box center [672, 248] width 310 height 18
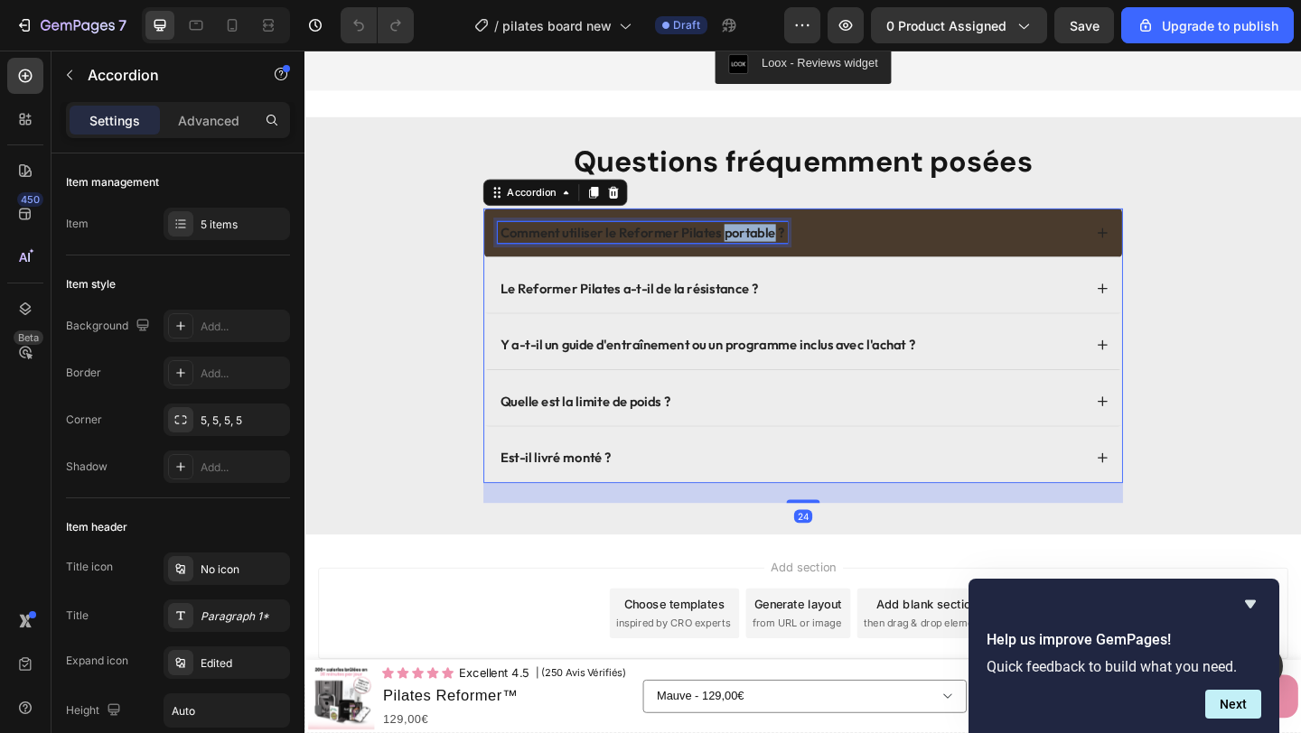
click at [786, 252] on strong "Comment utiliser le Reformer Pilates portable ?" at bounding box center [672, 248] width 310 height 18
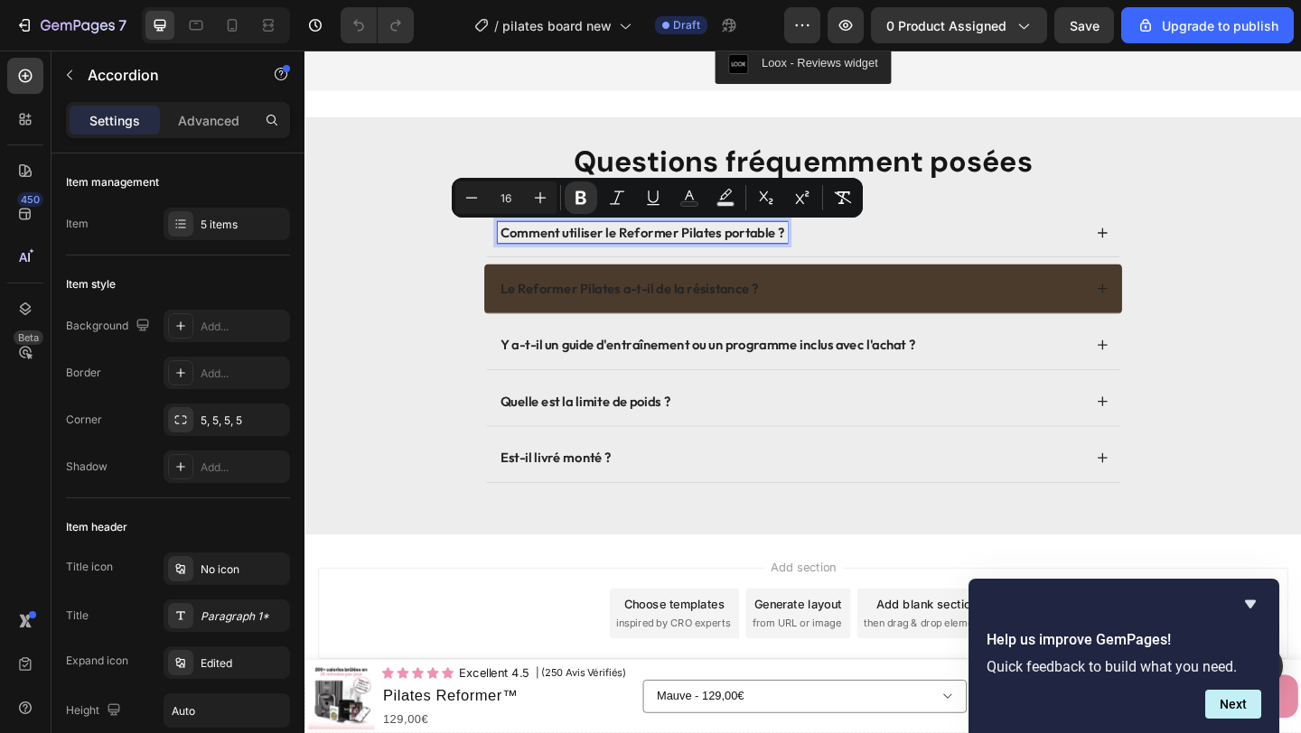
click at [706, 313] on strong "Le Reformer Pilates a-t-il de la résistance ?" at bounding box center [657, 309] width 281 height 18
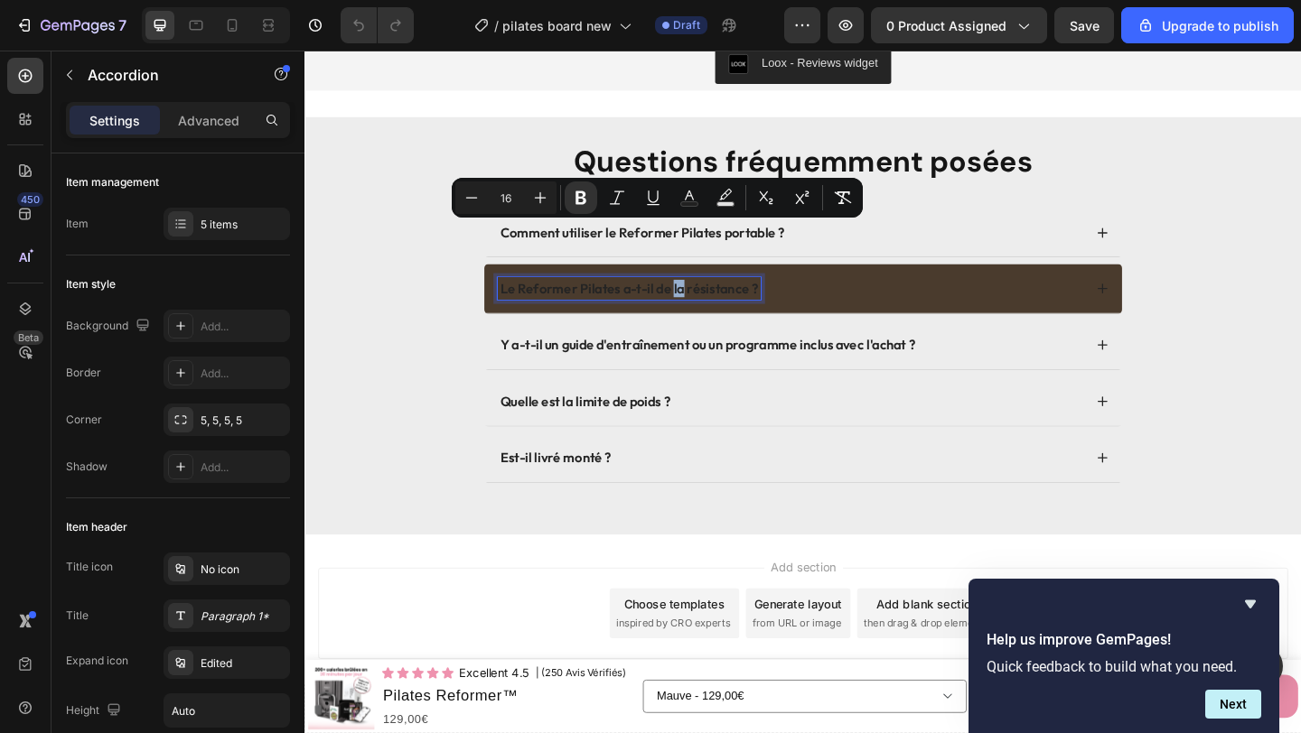
click at [706, 313] on strong "Le Reformer Pilates a-t-il de la résistance ?" at bounding box center [657, 309] width 281 height 18
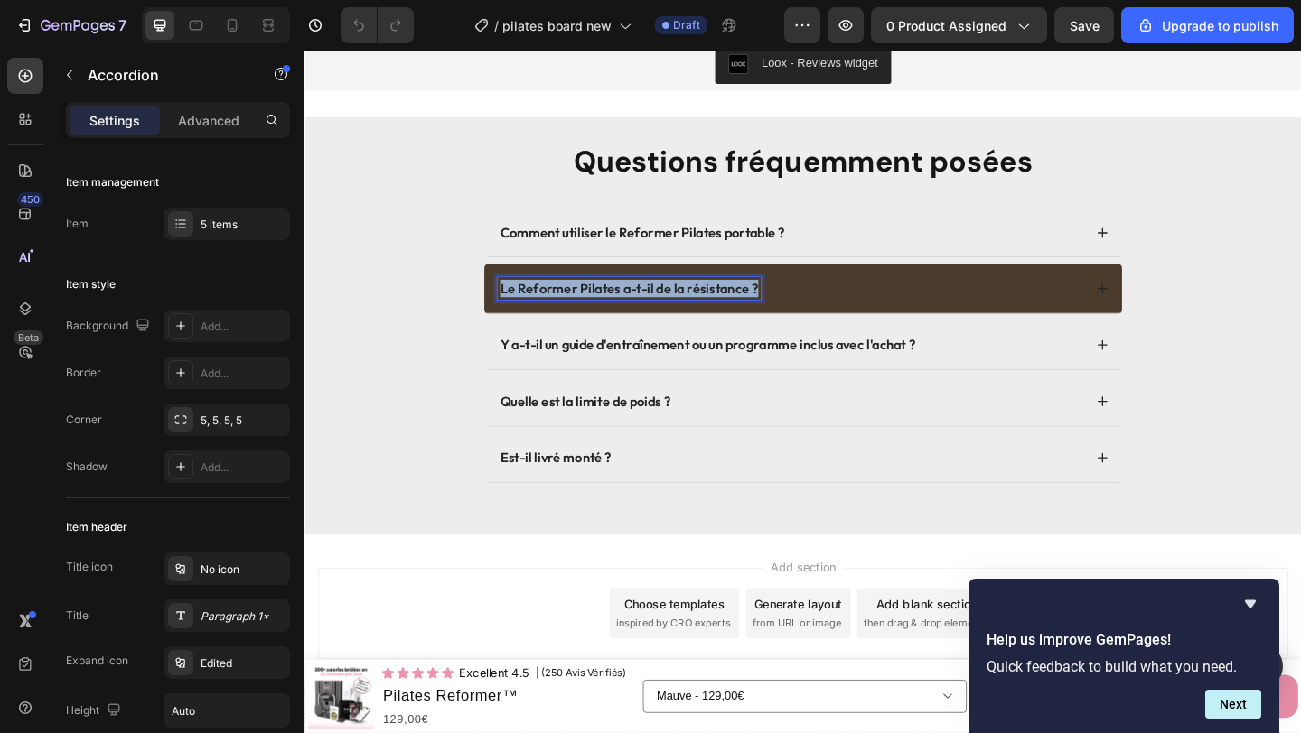
click at [706, 313] on strong "Le Reformer Pilates a-t-il de la résistance ?" at bounding box center [657, 309] width 281 height 18
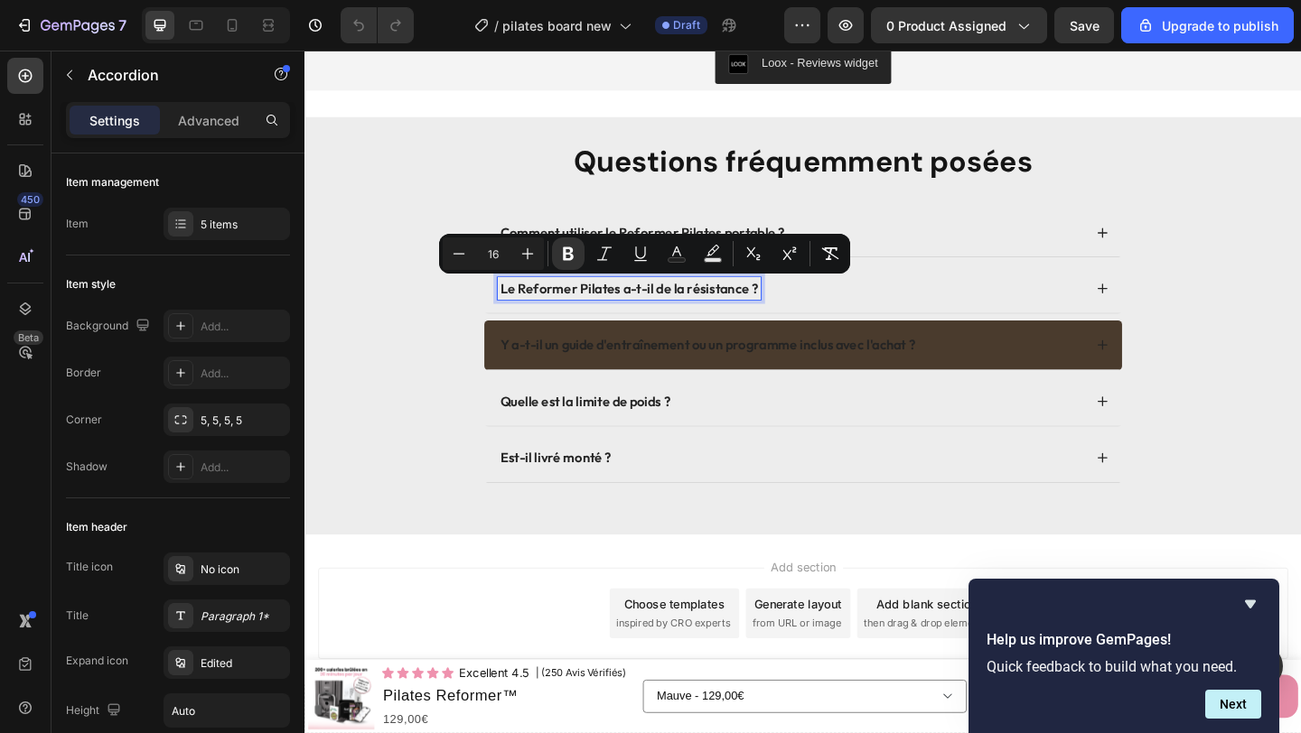
click at [627, 373] on strong "Y a-t-il un guide d'entraînement ou un programme inclus avec l'achat ?" at bounding box center [743, 370] width 452 height 18
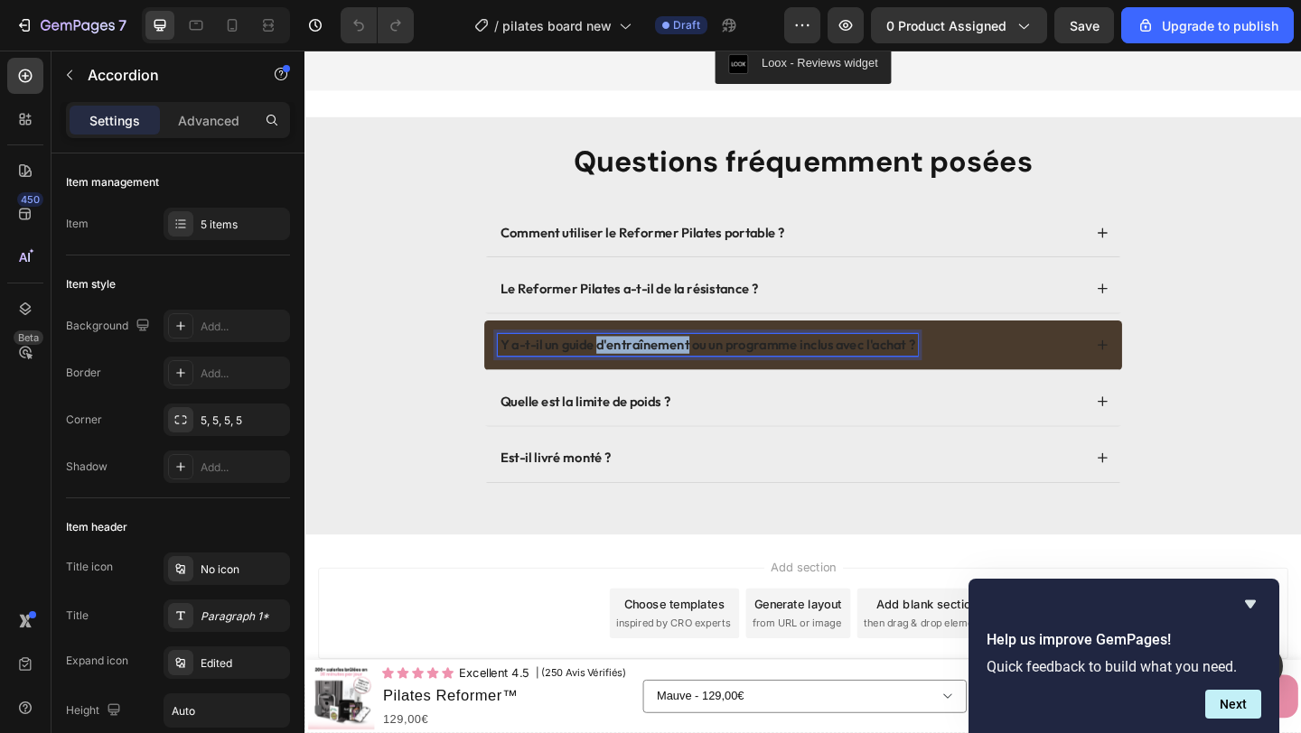
click at [627, 372] on strong "Y a-t-il un guide d'entraînement ou un programme inclus avec l'achat ?" at bounding box center [743, 370] width 452 height 18
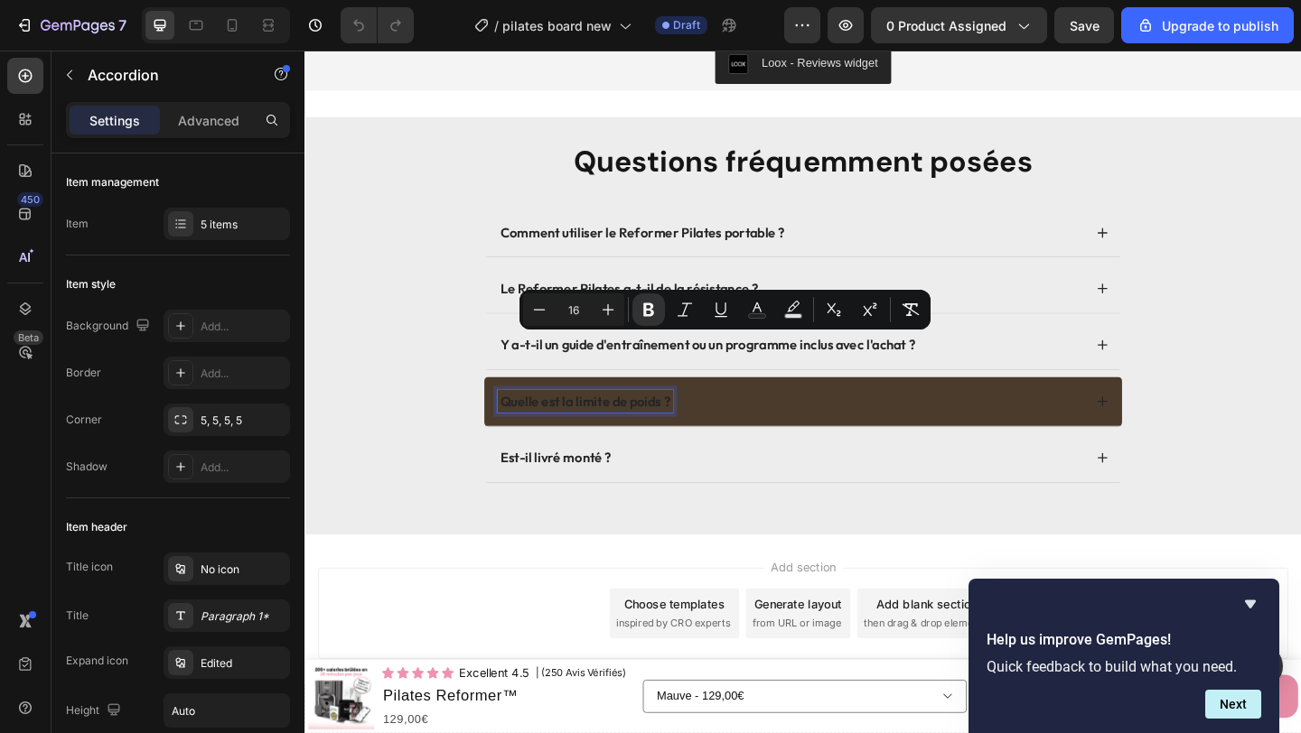
click at [602, 435] on strong "Quelle est la limite de poids ?" at bounding box center [609, 432] width 185 height 18
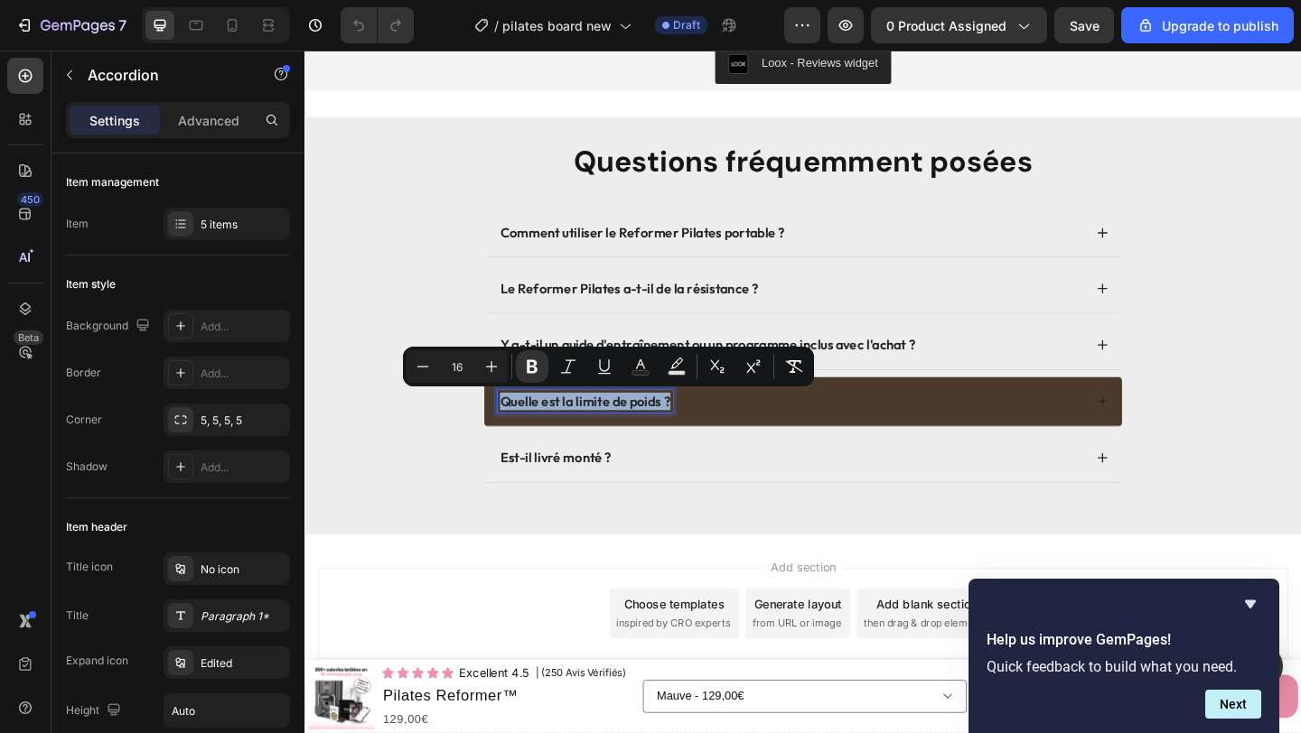
click at [602, 435] on strong "Quelle est la limite de poids ?" at bounding box center [609, 432] width 185 height 18
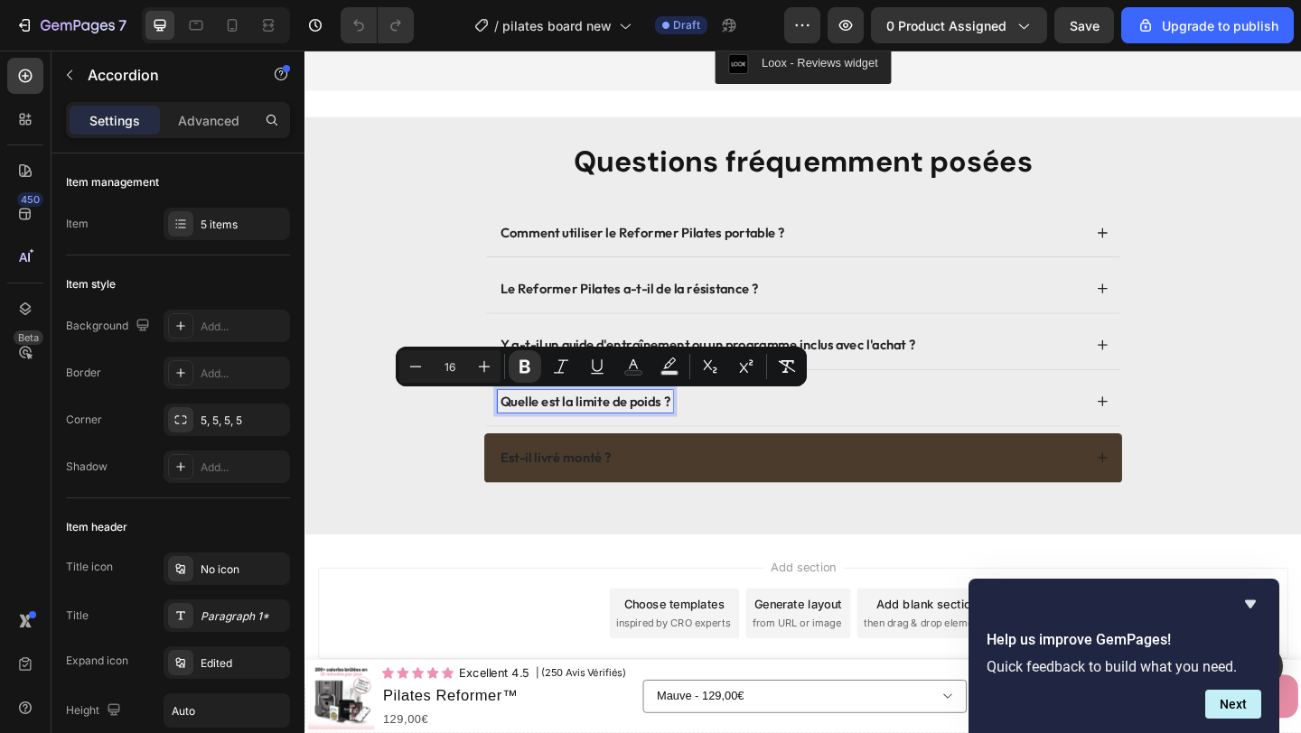
click at [606, 494] on strong "Est-il livré monté ?" at bounding box center [577, 493] width 121 height 18
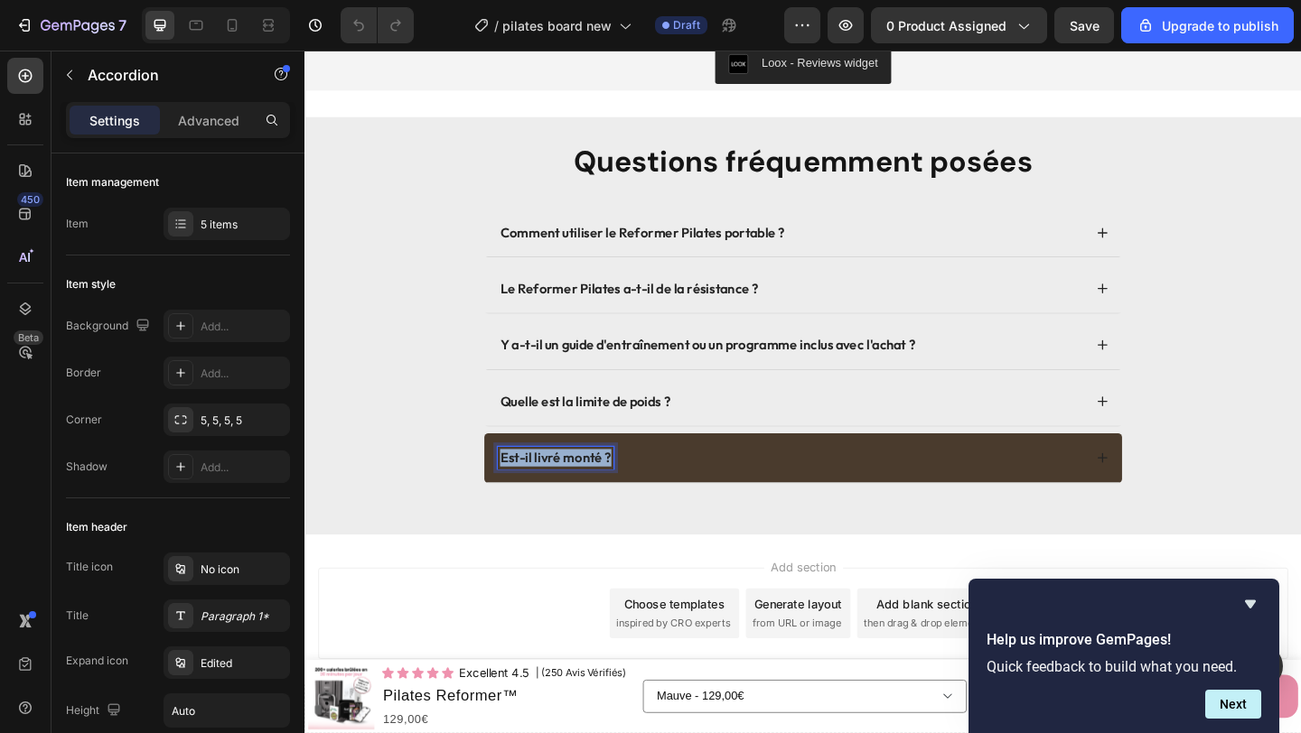
click at [606, 494] on strong "Est-il livré monté ?" at bounding box center [577, 493] width 121 height 18
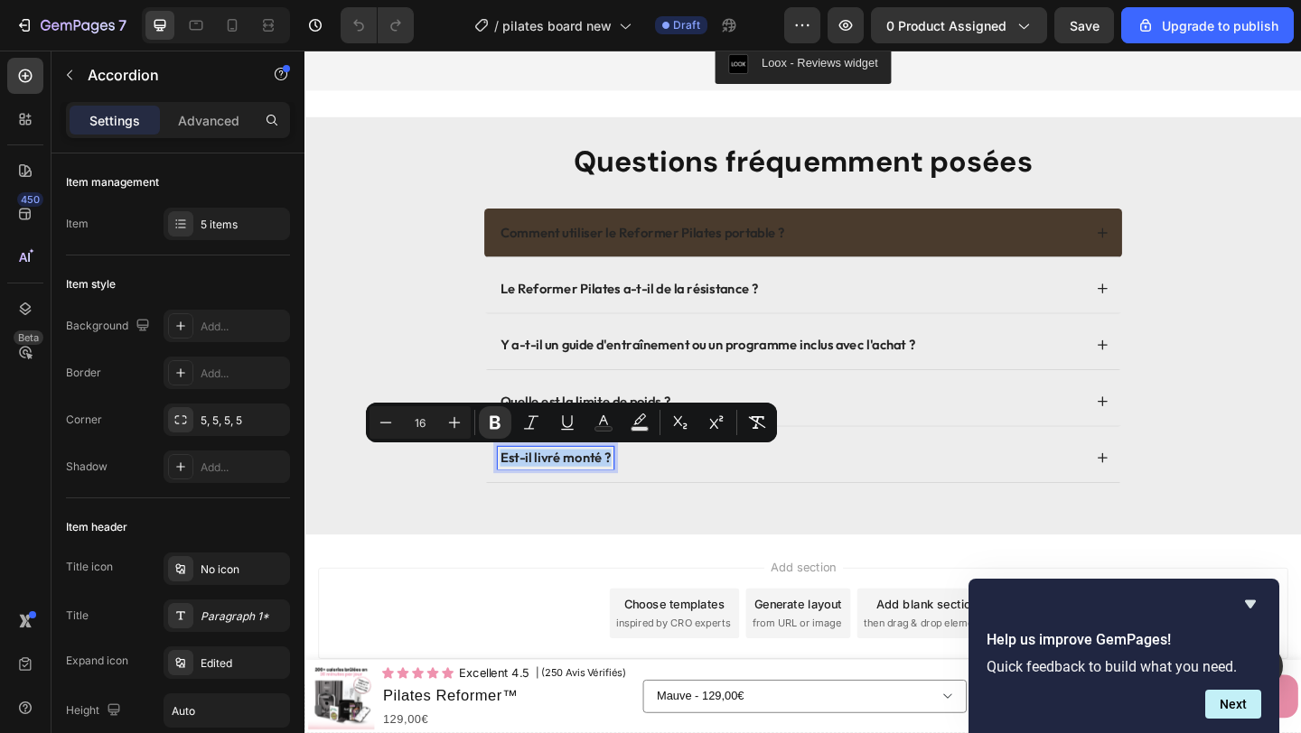
click at [880, 254] on div "Comment utiliser le Reformer Pilates portable ?" at bounding box center [832, 249] width 637 height 24
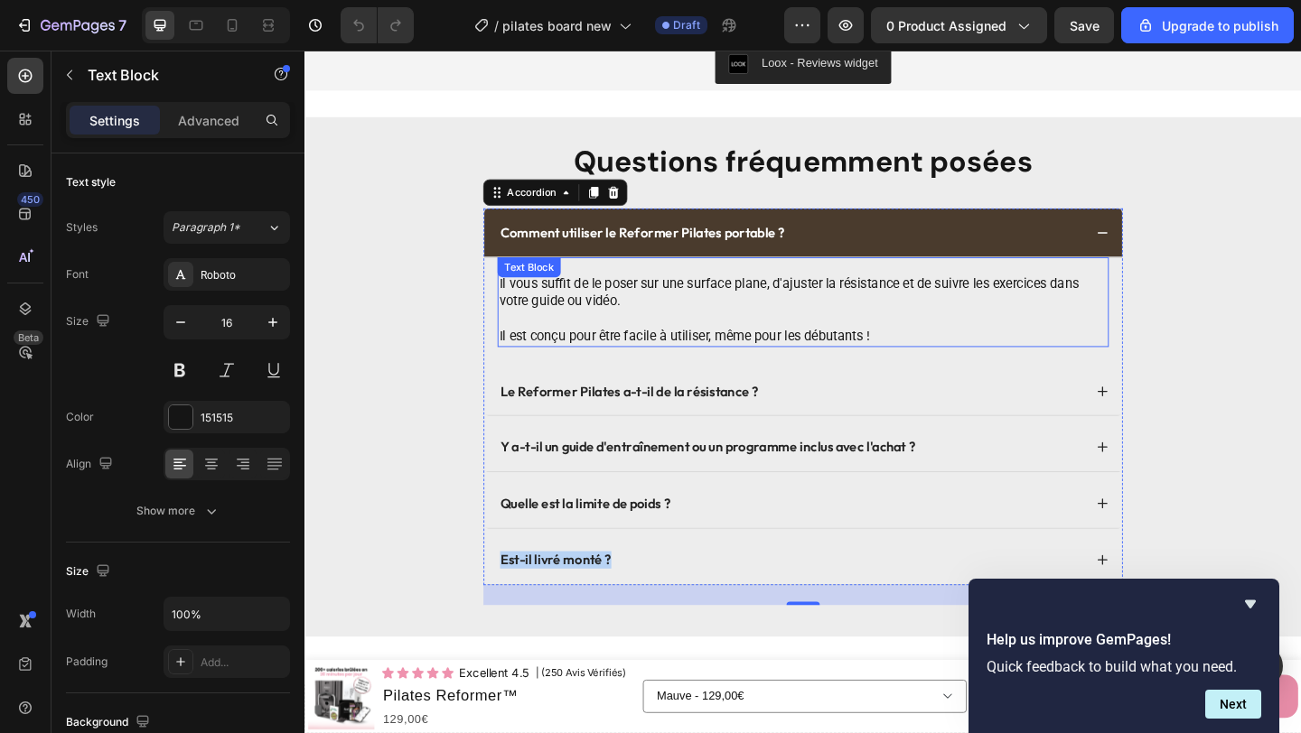
click at [750, 357] on p "Il est conçu pour être facile à utiliser, même pour les débutants !" at bounding box center [846, 361] width 661 height 19
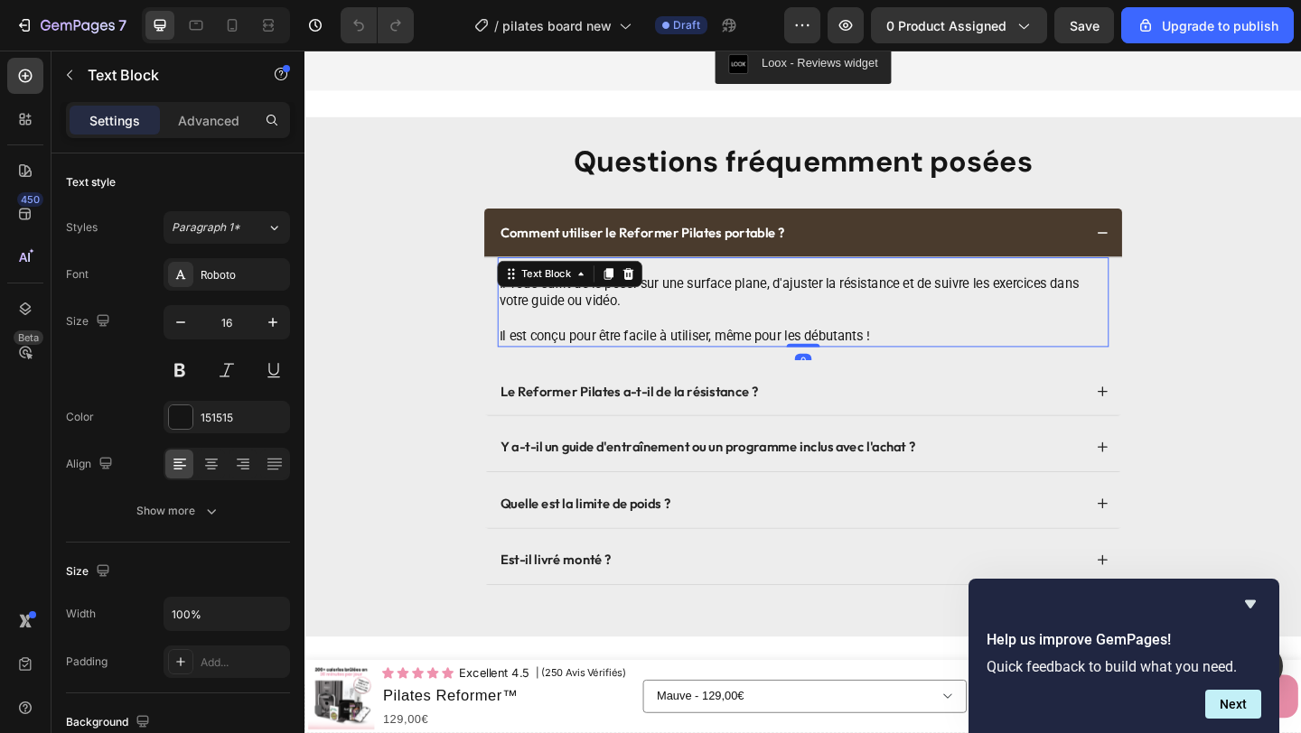
click at [750, 357] on p "Il est conçu pour être facile à utiliser, même pour les débutants !" at bounding box center [846, 361] width 661 height 19
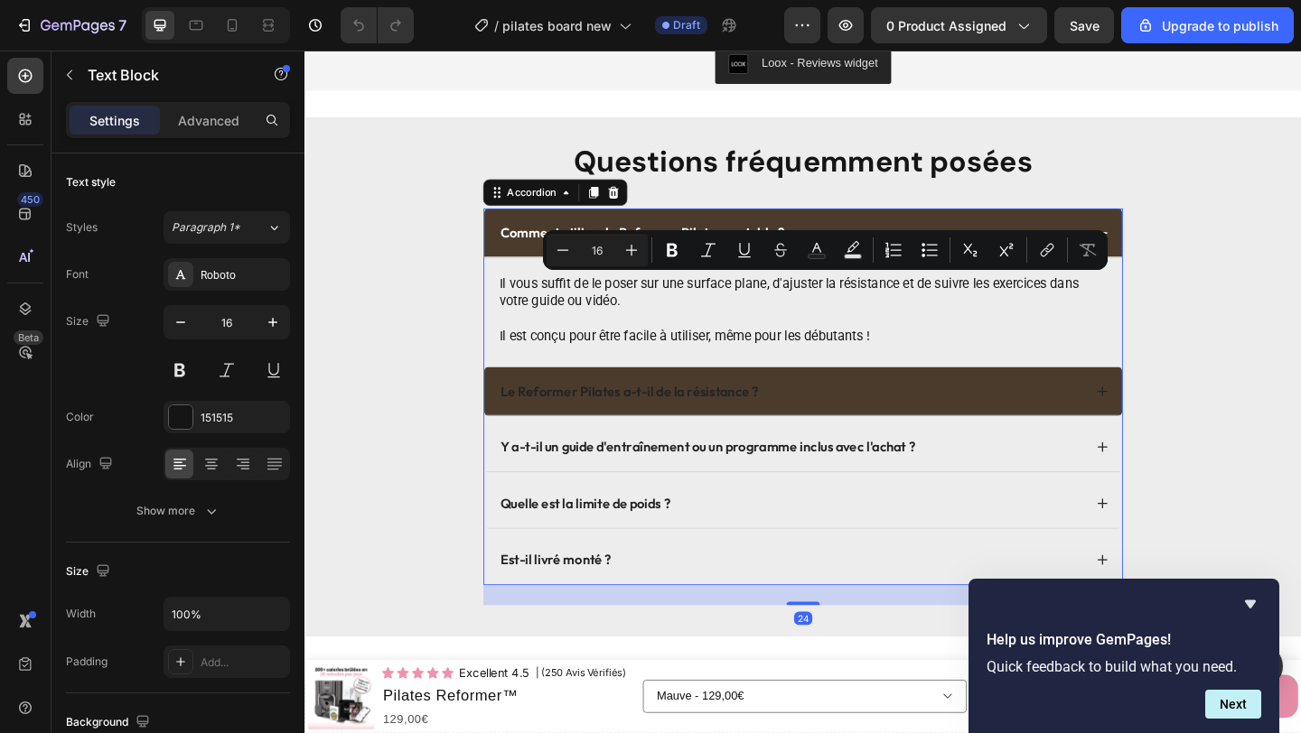
click at [807, 427] on div "Le Reformer Pilates a-t-il de la résistance ?" at bounding box center [832, 421] width 637 height 24
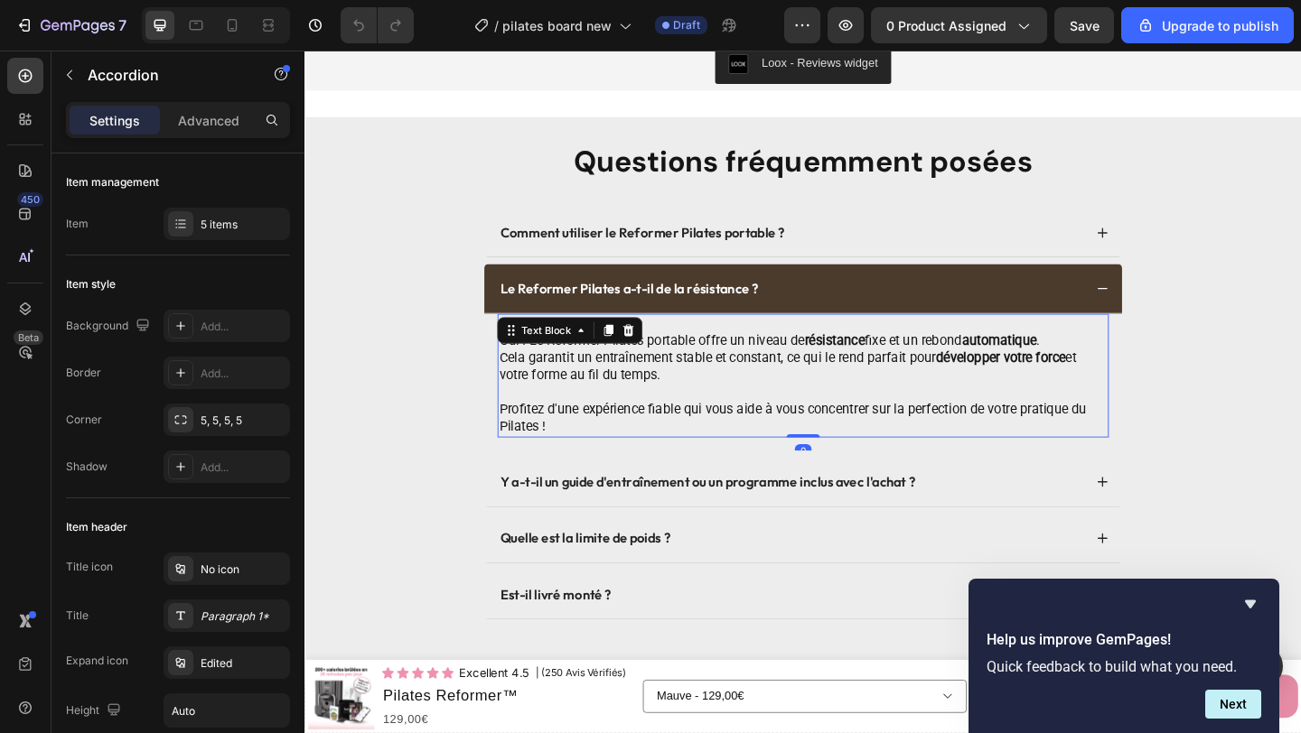
click at [744, 405] on p "Cela garantit un entraînement stable et constant, ce qui le rend parfait pour d…" at bounding box center [846, 395] width 661 height 38
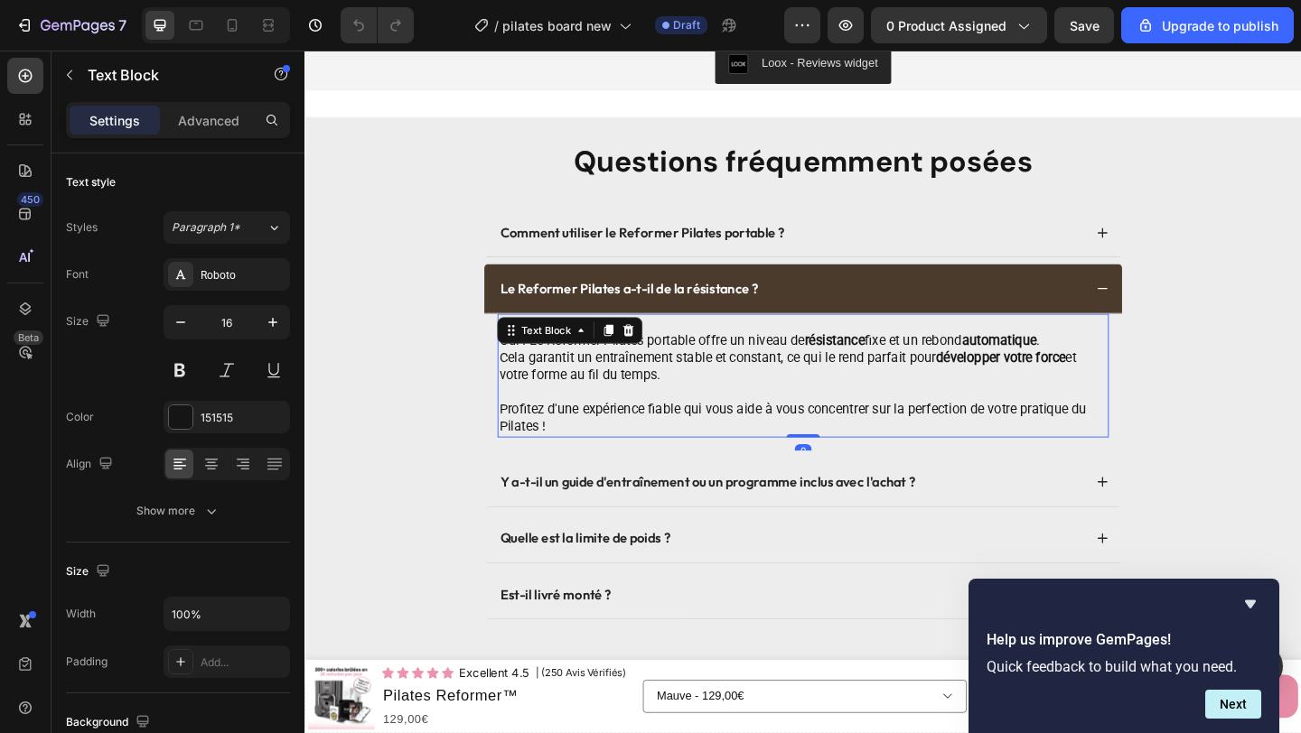
click at [697, 387] on p "Cela garantit un entraînement stable et constant, ce qui le rend parfait pour d…" at bounding box center [846, 395] width 661 height 38
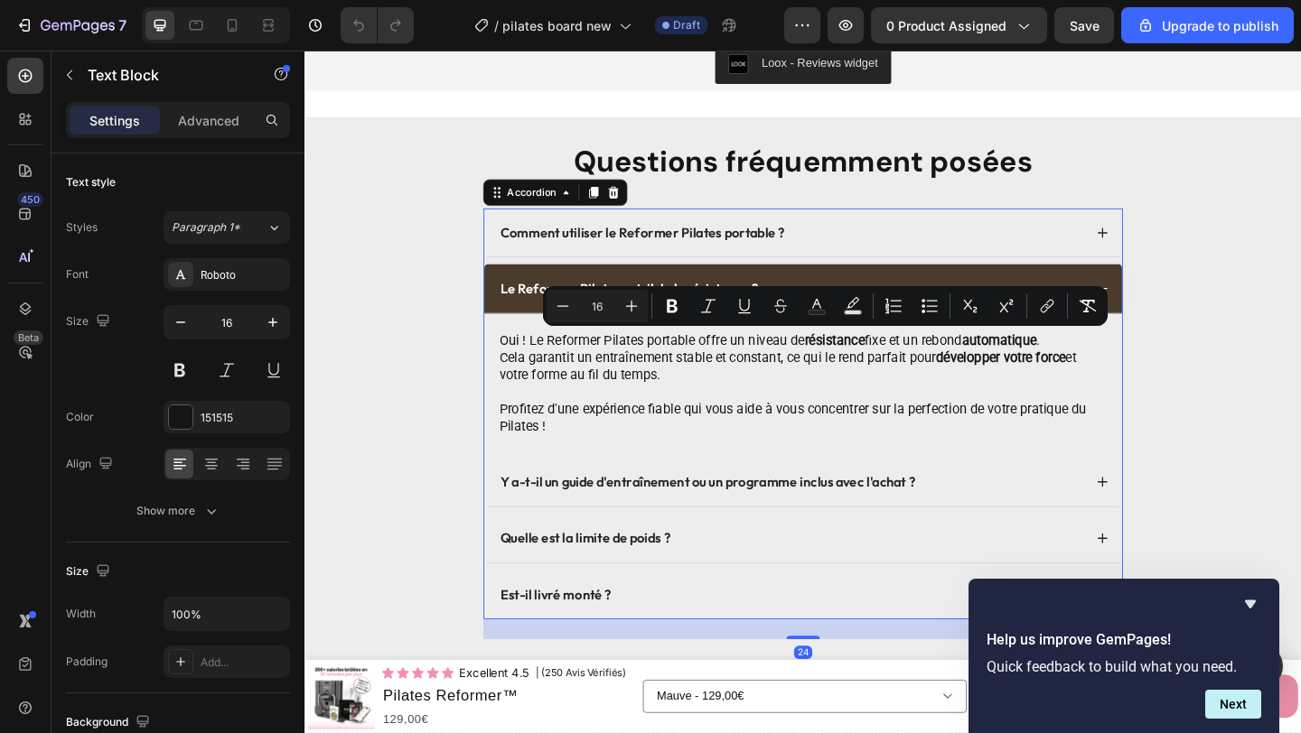
click at [1051, 545] on div "Y a-t-il un guide d'entraînement ou un programme inclus avec l'achat ?" at bounding box center [846, 520] width 694 height 54
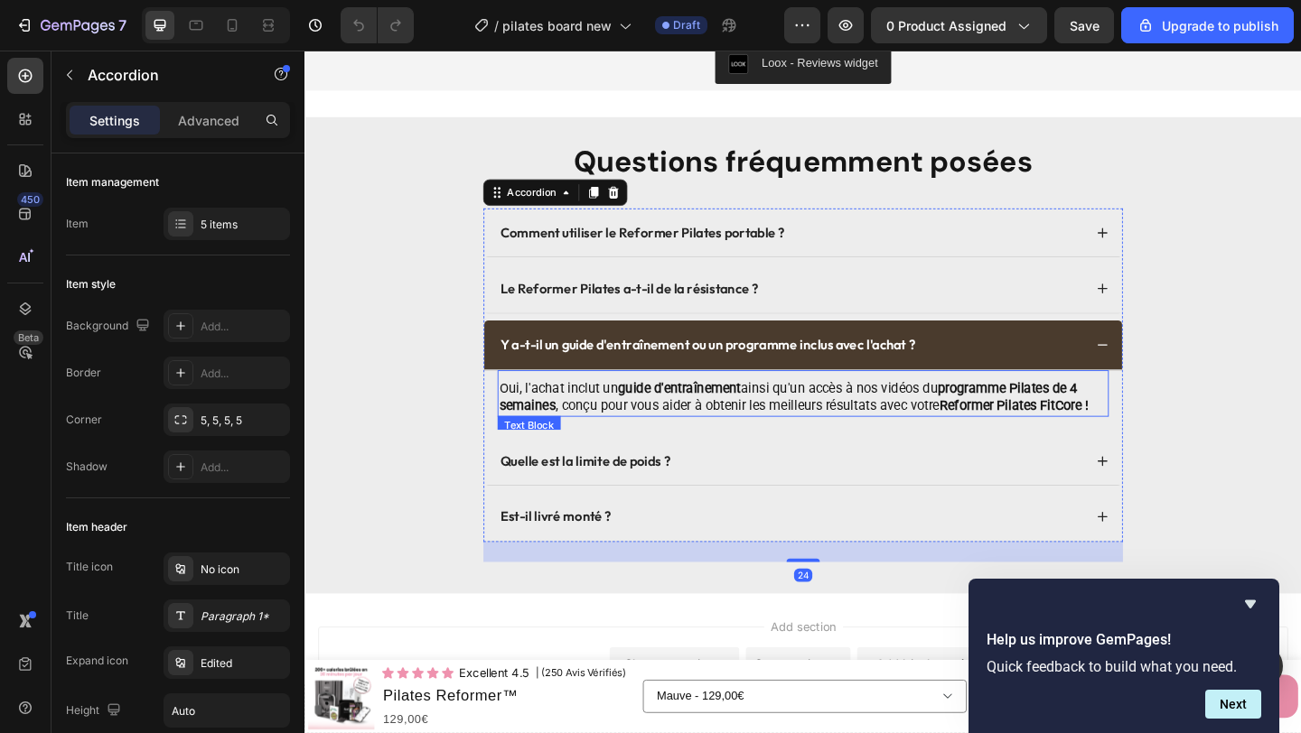
click at [728, 415] on strong "guide d'entraînement" at bounding box center [712, 417] width 134 height 17
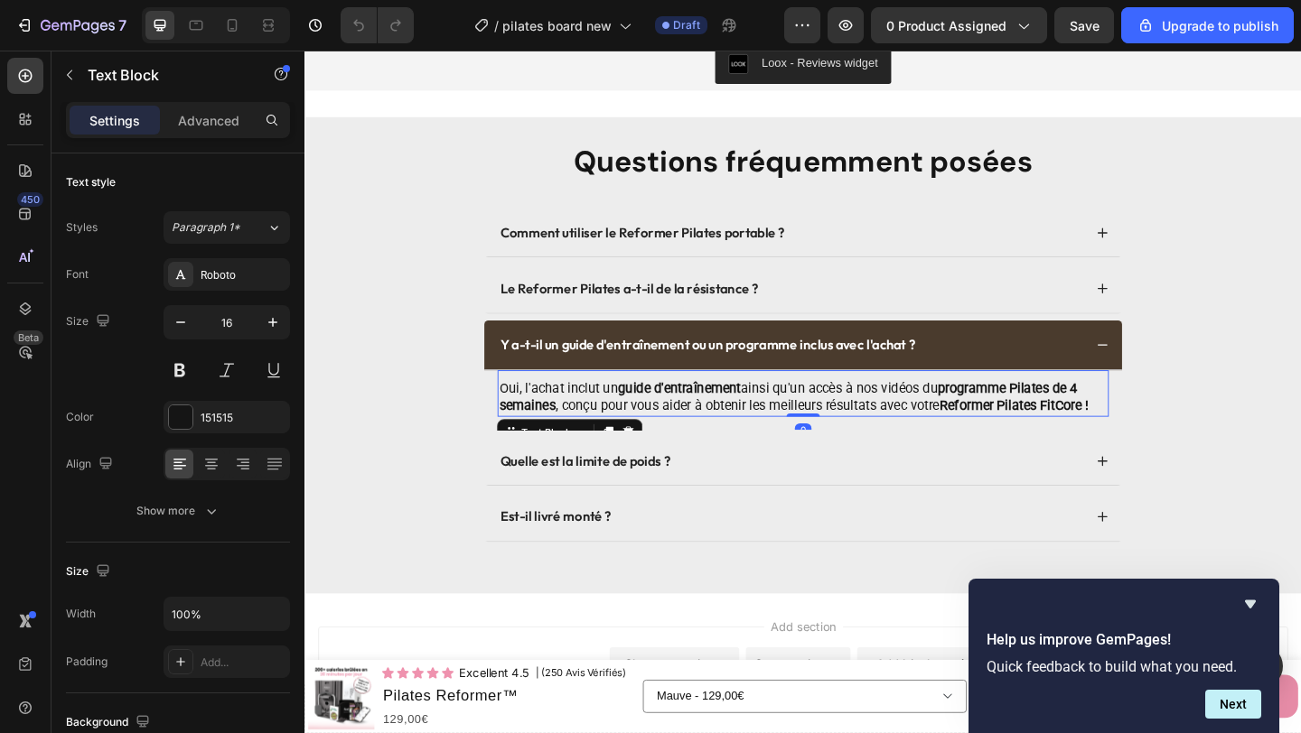
click at [725, 434] on p "Oui, l'achat inclut un guide d'entraînement ainsi qu'un accès à nos vidéos du p…" at bounding box center [846, 428] width 661 height 38
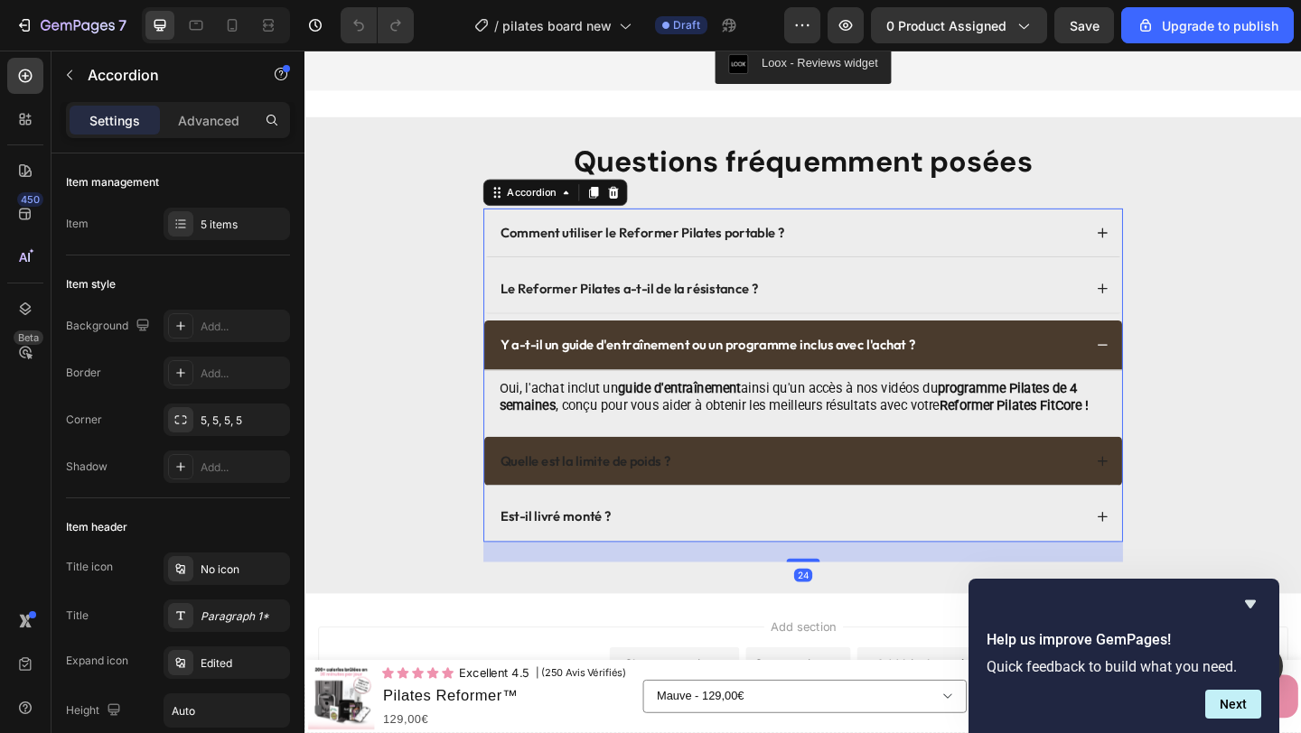
click at [826, 505] on div "Quelle est la limite de poids ?" at bounding box center [832, 497] width 637 height 24
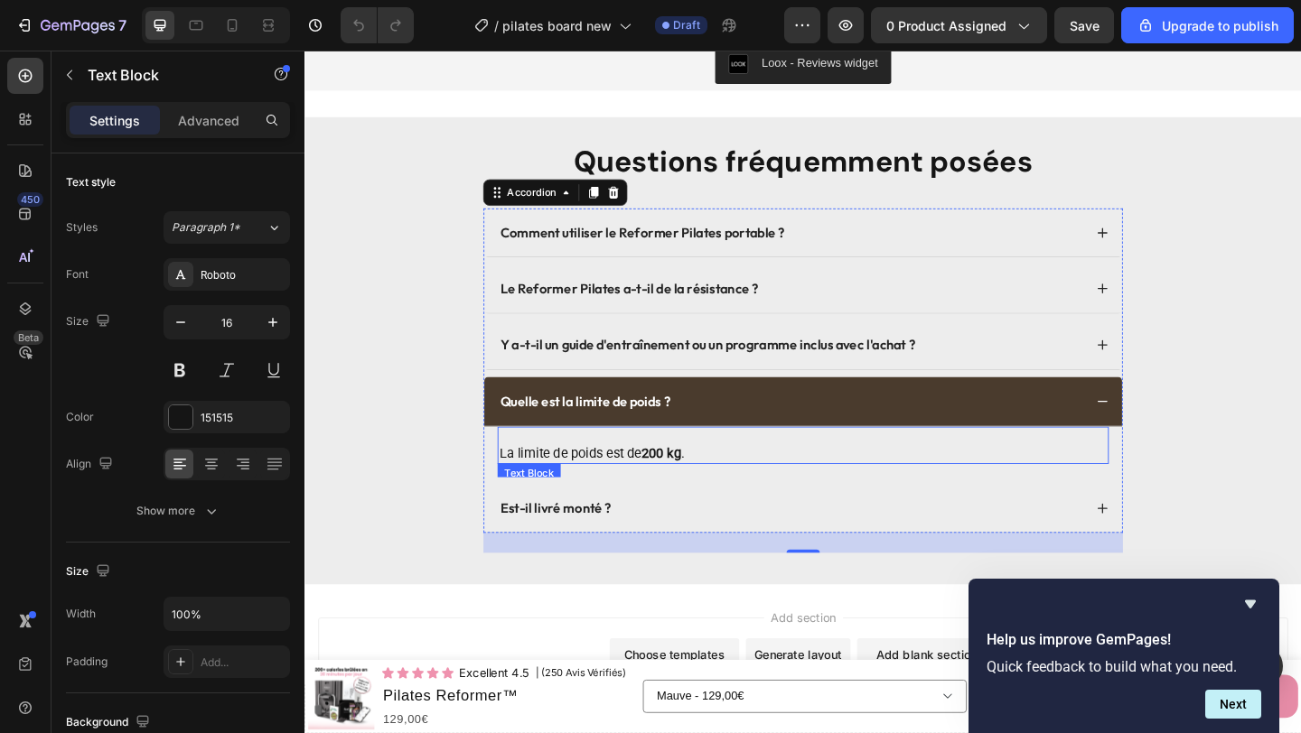
click at [747, 487] on p "La limite de poids est de 200 kg ." at bounding box center [846, 489] width 661 height 19
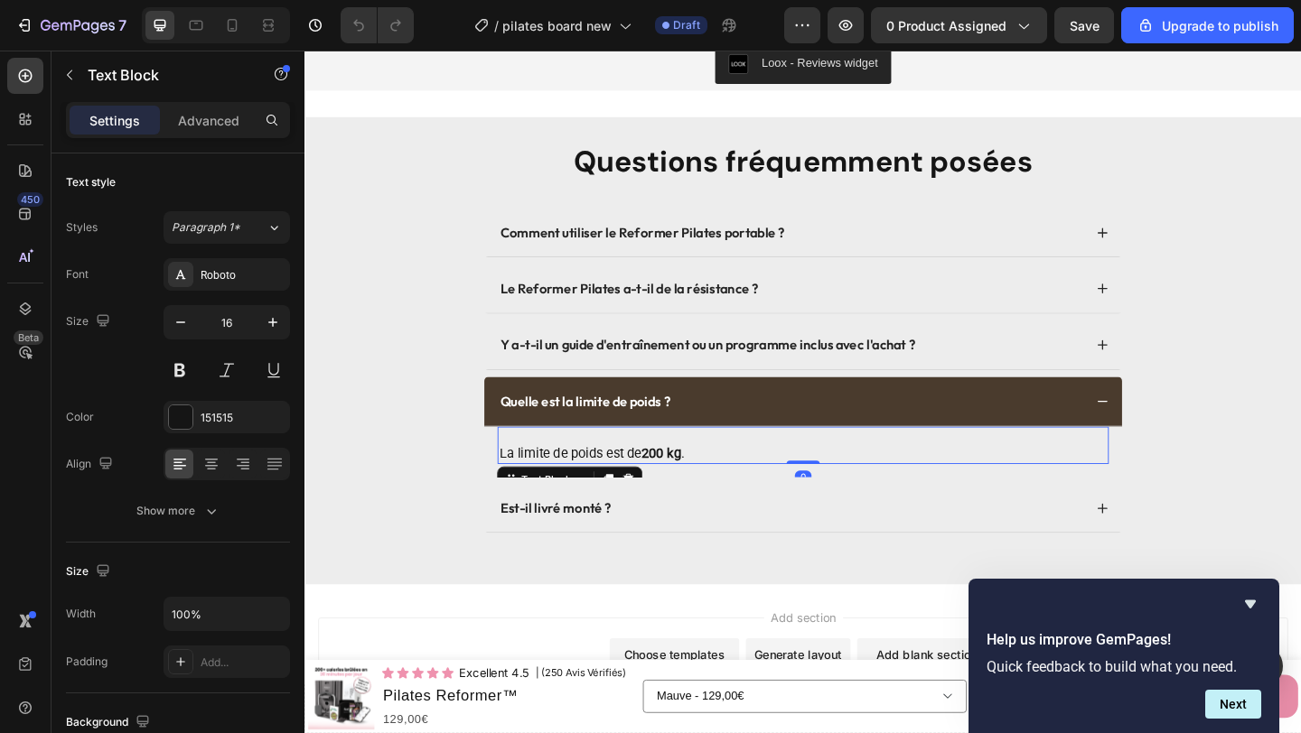
click at [747, 486] on p "La limite de poids est de 200 kg ." at bounding box center [846, 489] width 661 height 19
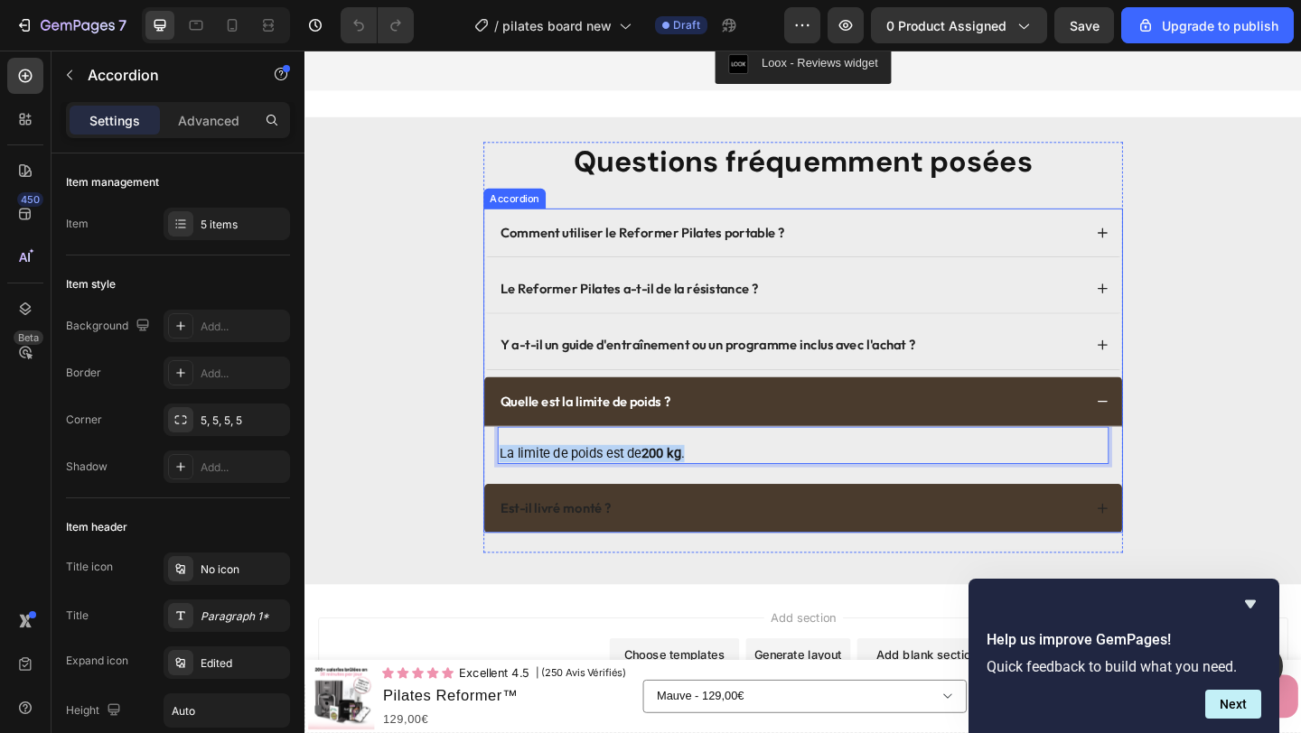
click at [682, 537] on div "Est-il livré monté ?" at bounding box center [832, 549] width 637 height 24
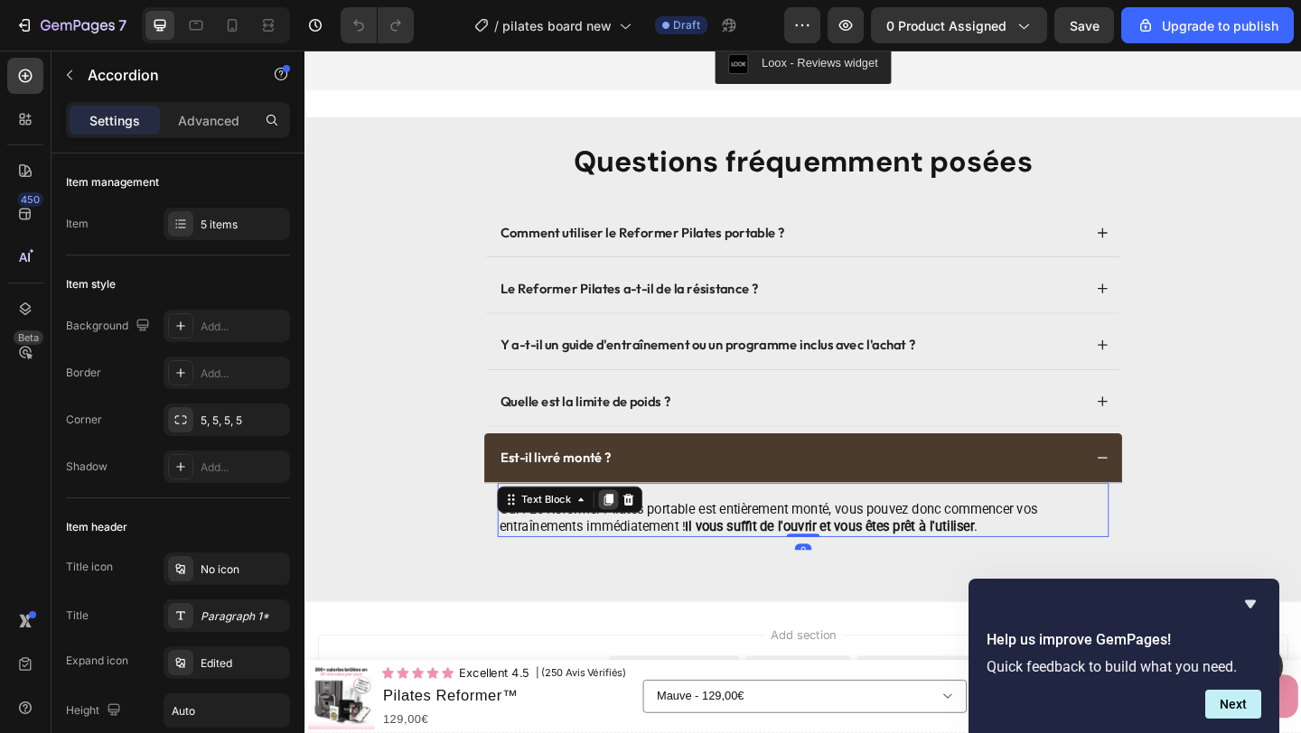
click at [637, 546] on div "Oui ! Le Reformer Pilates portable est entièrement monté, vous pouvez donc comm…" at bounding box center [846, 551] width 665 height 60
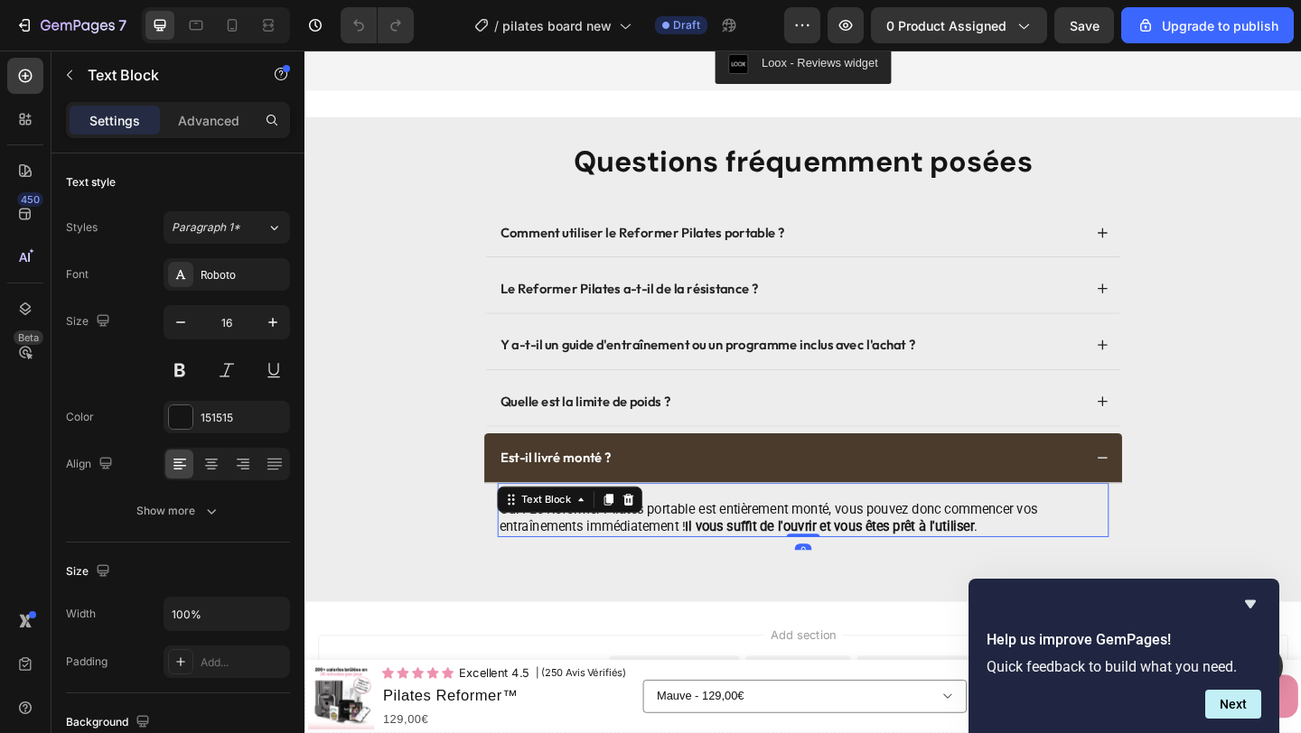
click at [635, 548] on div at bounding box center [635, 539] width 22 height 22
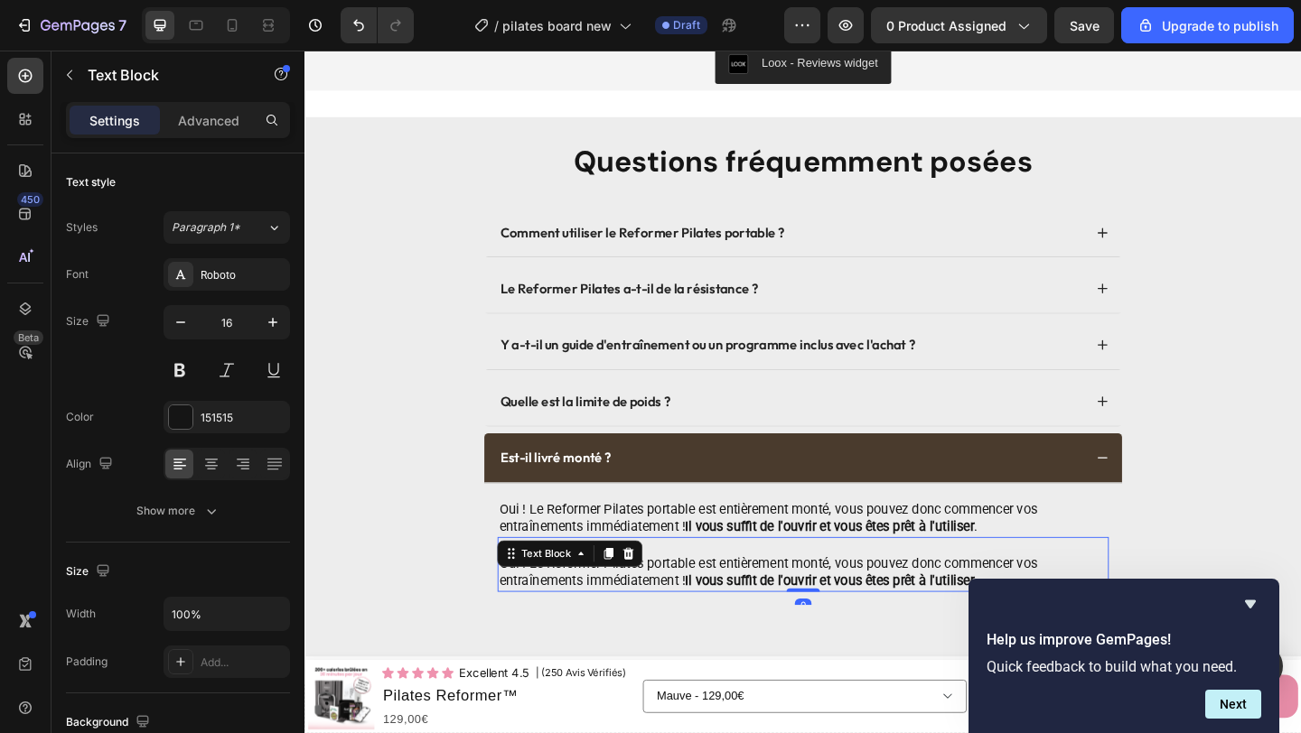
click at [660, 593] on icon at bounding box center [656, 598] width 14 height 14
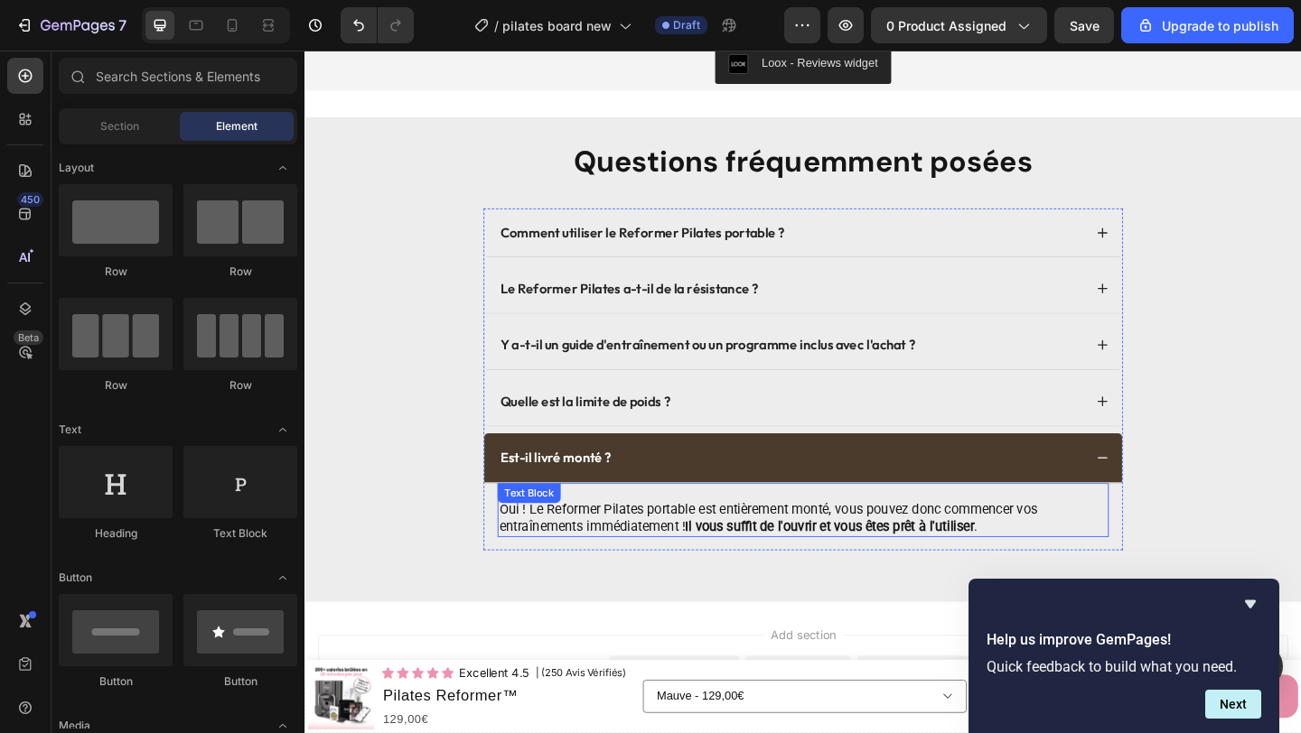
click at [667, 566] on p "Oui ! Le Reformer Pilates portable est entièrement monté, vous pouvez donc comm…" at bounding box center [846, 560] width 661 height 38
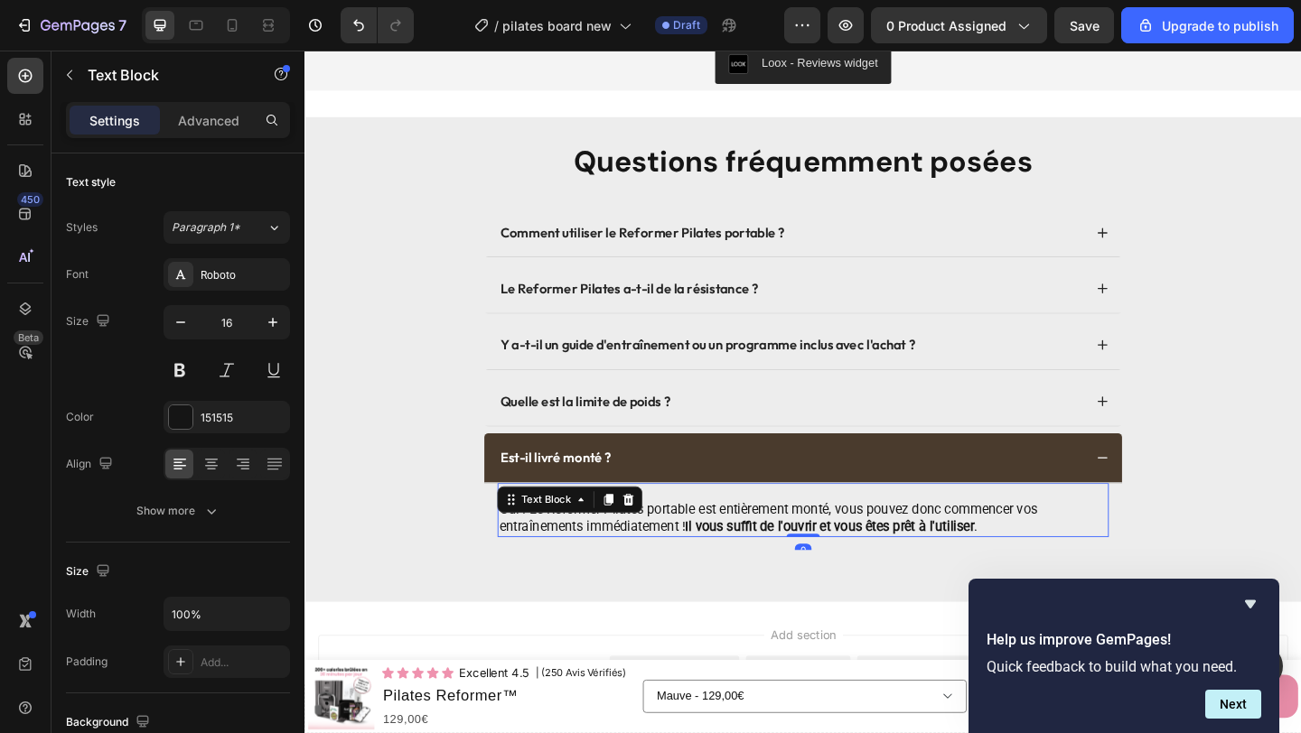
click at [668, 563] on p "Oui ! Le Reformer Pilates portable est entièrement monté, vous pouvez donc comm…" at bounding box center [846, 560] width 661 height 38
click at [668, 564] on p "Oui ! Le Reformer Pilates portable est entièrement monté, vous pouvez donc comm…" at bounding box center [846, 560] width 661 height 38
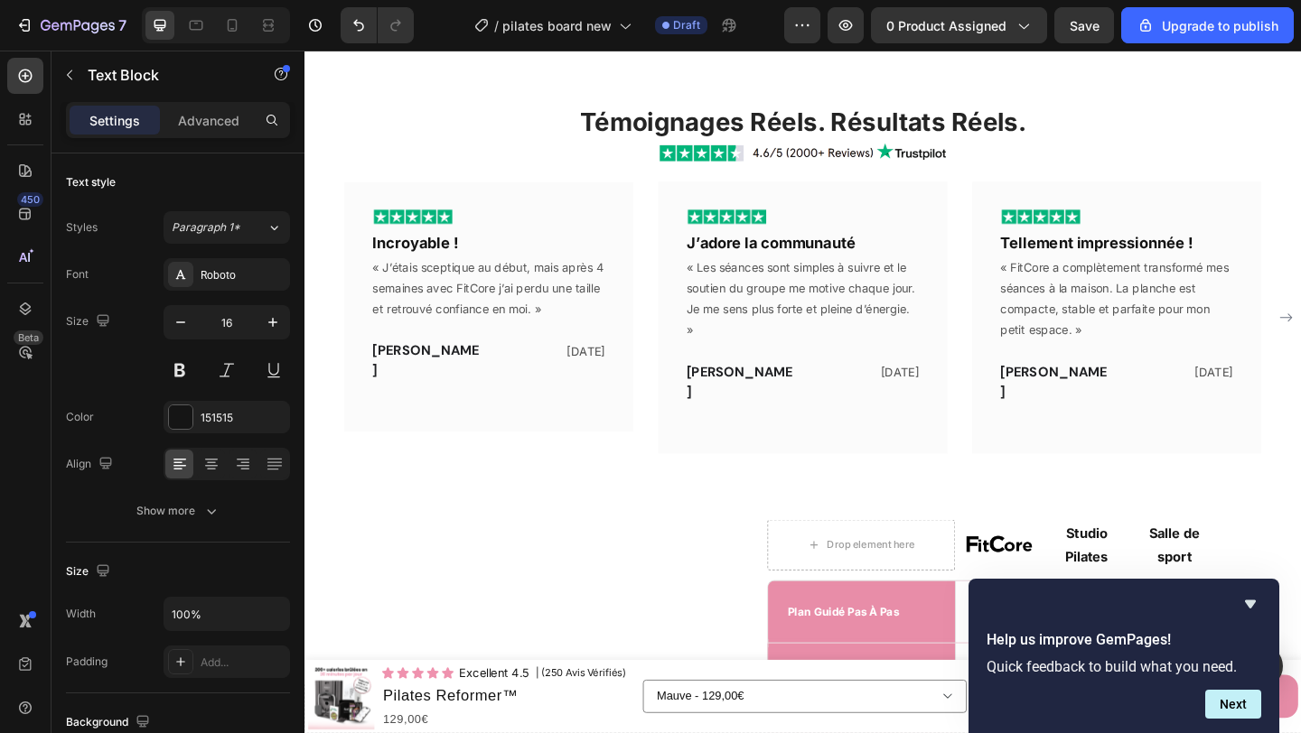
scroll to position [3953, 0]
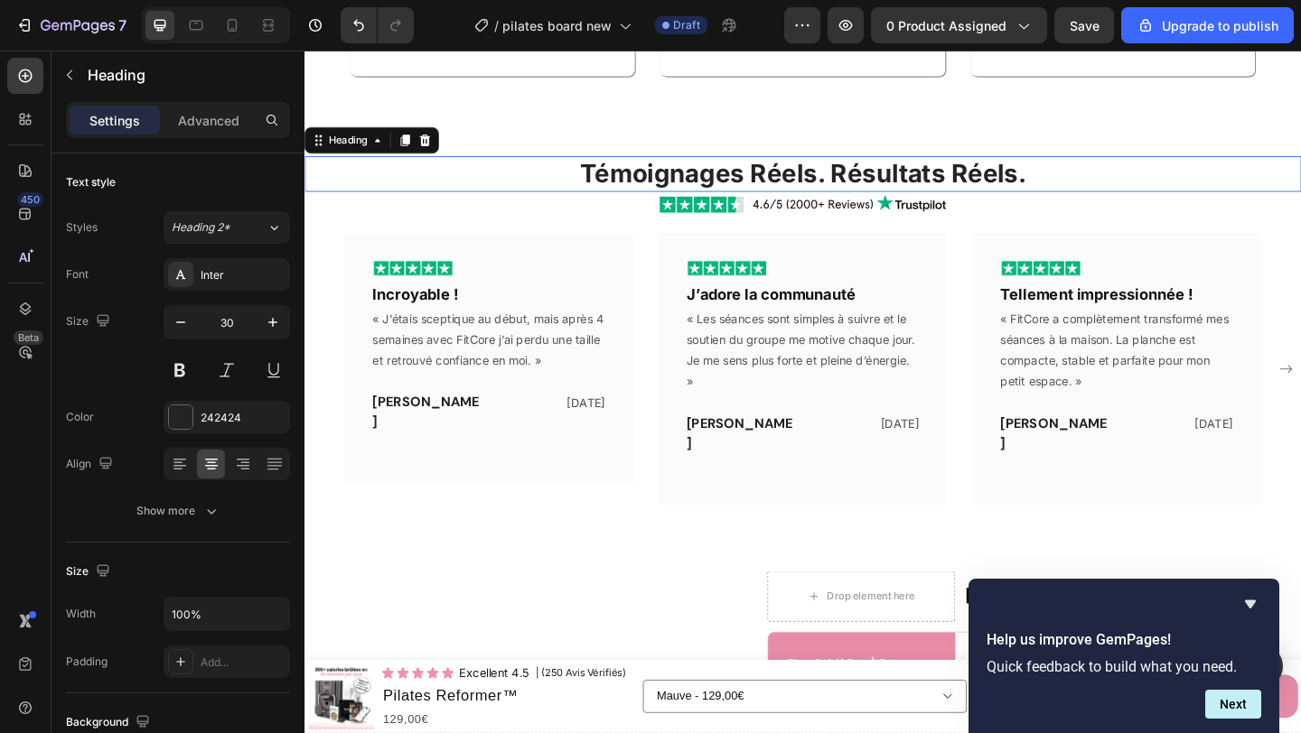
click at [728, 183] on h2 "Témoignages Réels. Résultats Réels." at bounding box center [846, 184] width 1084 height 39
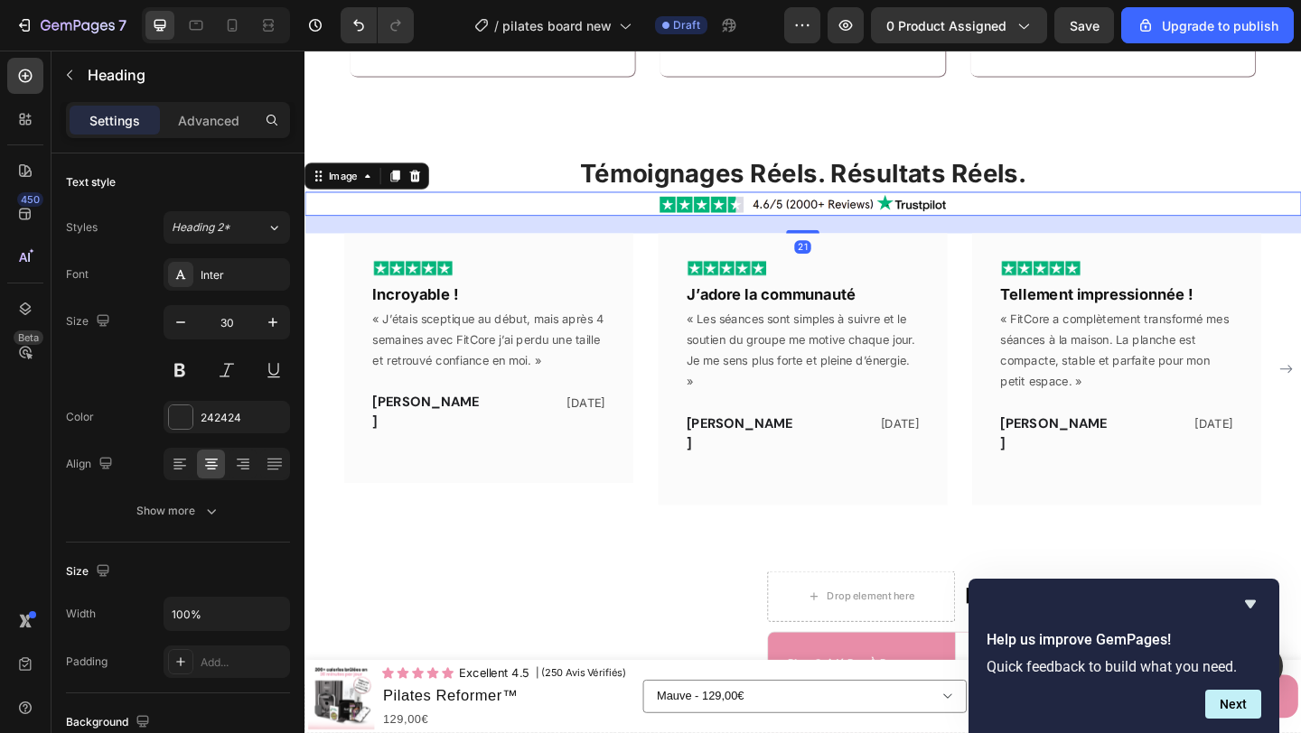
click at [726, 219] on img at bounding box center [846, 217] width 316 height 27
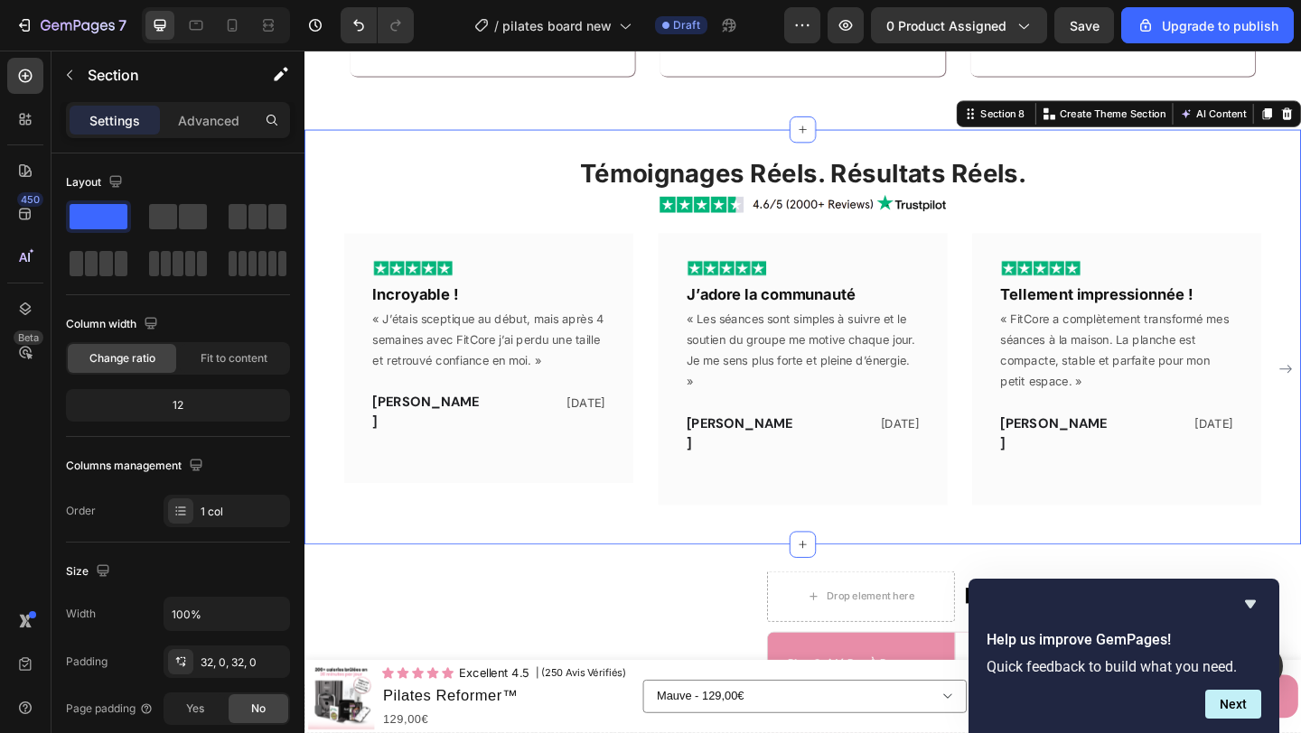
click at [586, 151] on div "Témoignages Réels. Résultats Réels. Heading Image Image Incroyable ! Heading « …" at bounding box center [846, 362] width 1084 height 452
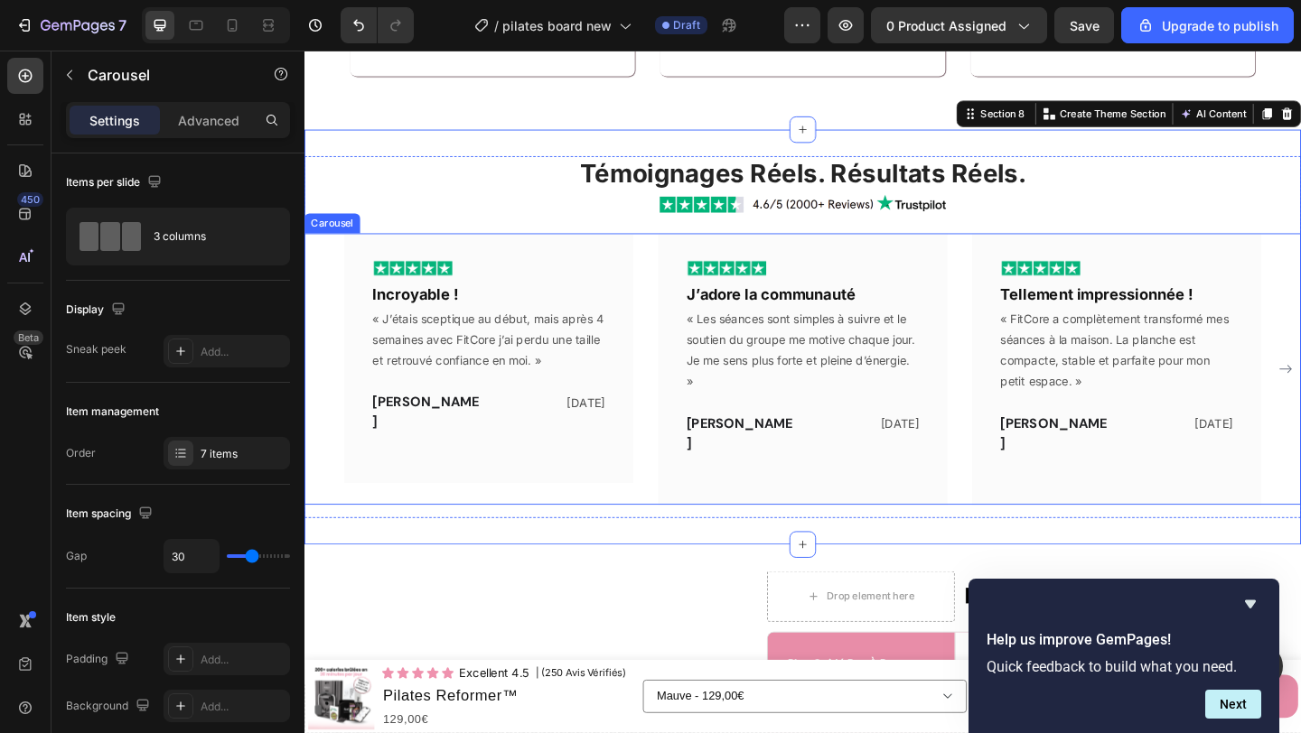
click at [679, 272] on div "Image Incroyable ! Heading « J’étais sceptique au début, mais après 4 semaines …" at bounding box center [846, 396] width 997 height 294
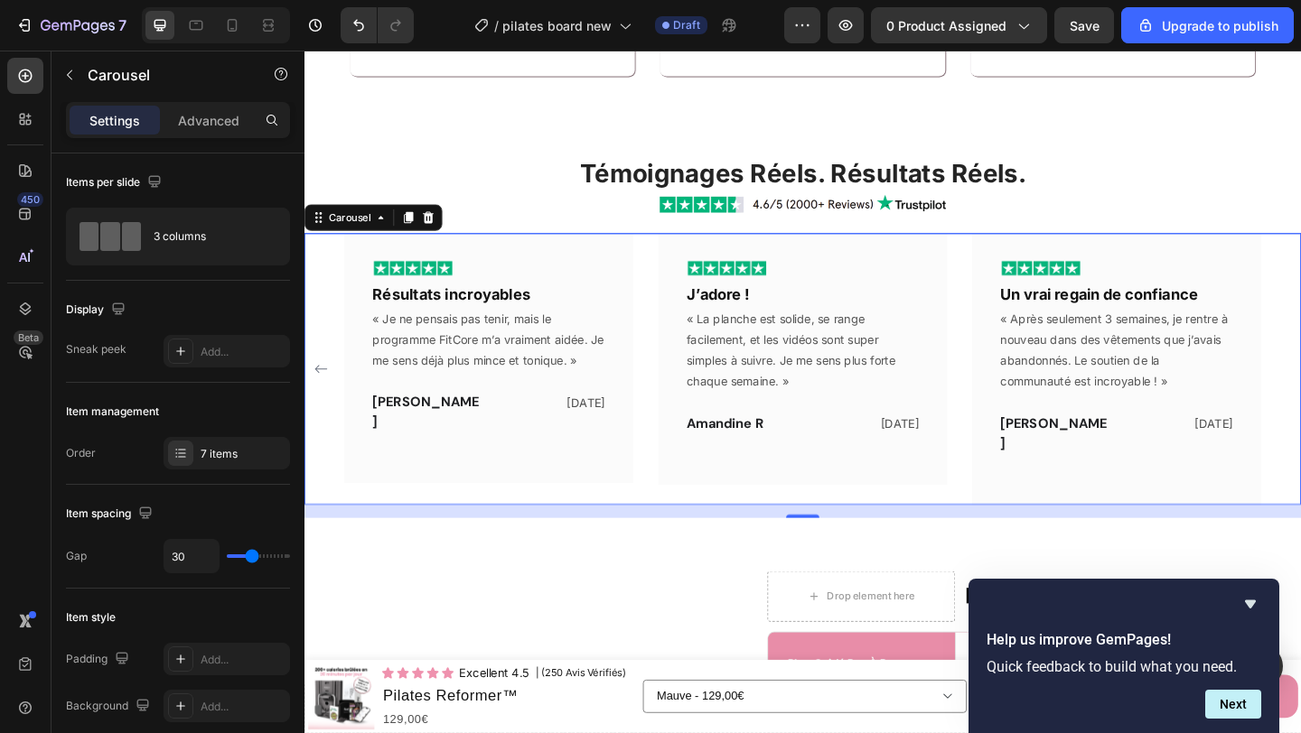
click at [1300, 381] on div "Image Incroyable ! Heading « J’étais sceptique au début, mais après 4 semaines …" at bounding box center [846, 396] width 1084 height 294
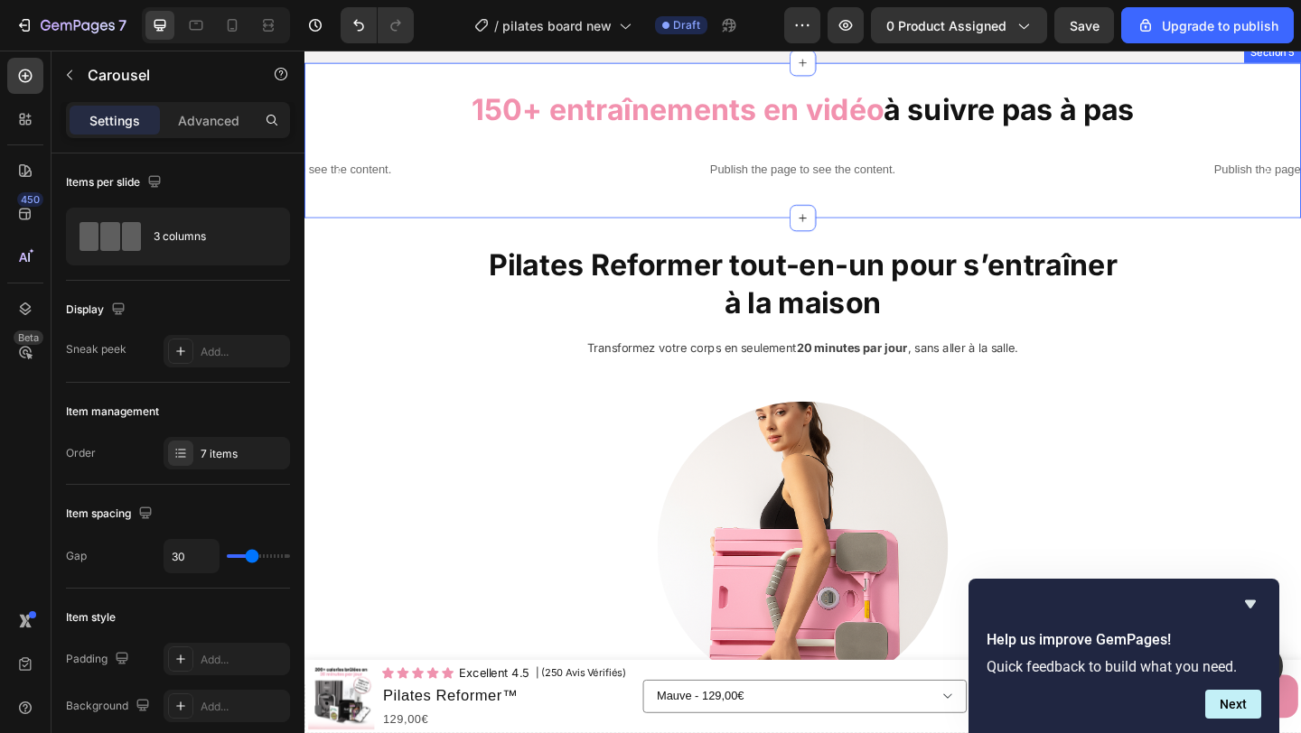
scroll to position [2557, 0]
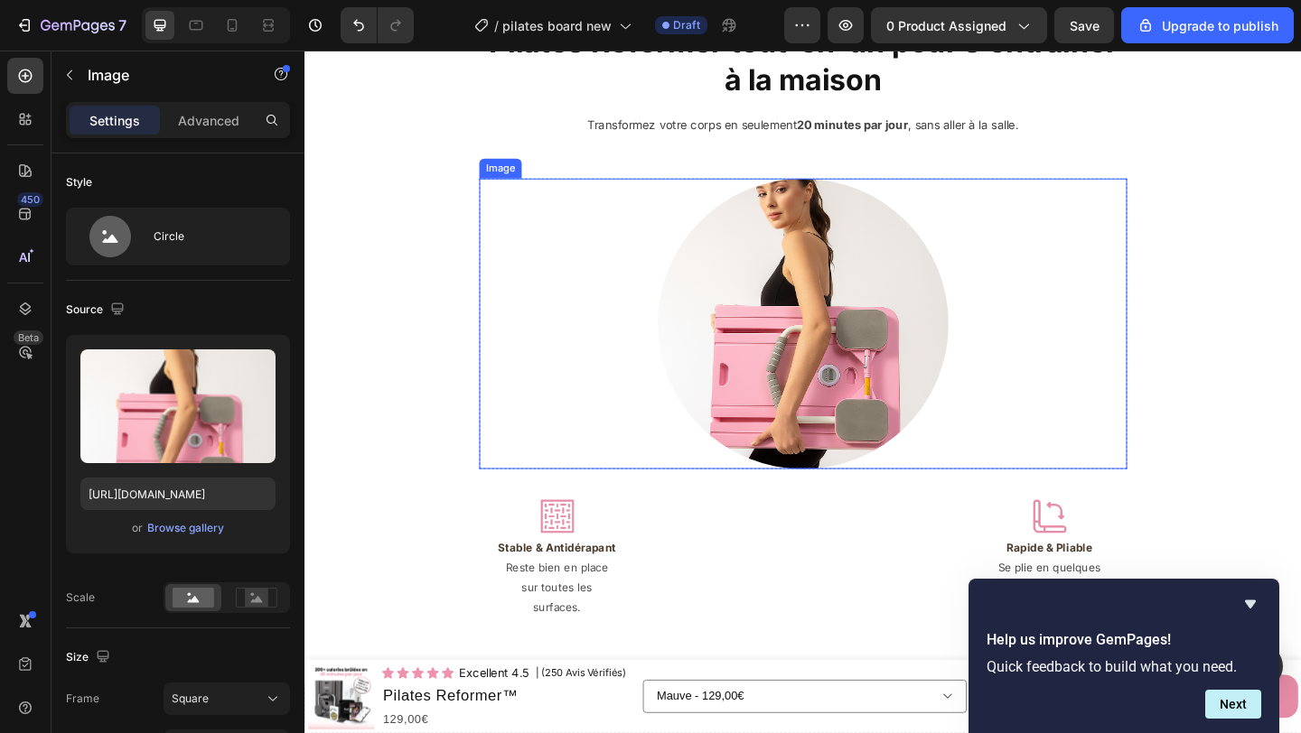
click at [810, 311] on img at bounding box center [846, 348] width 316 height 316
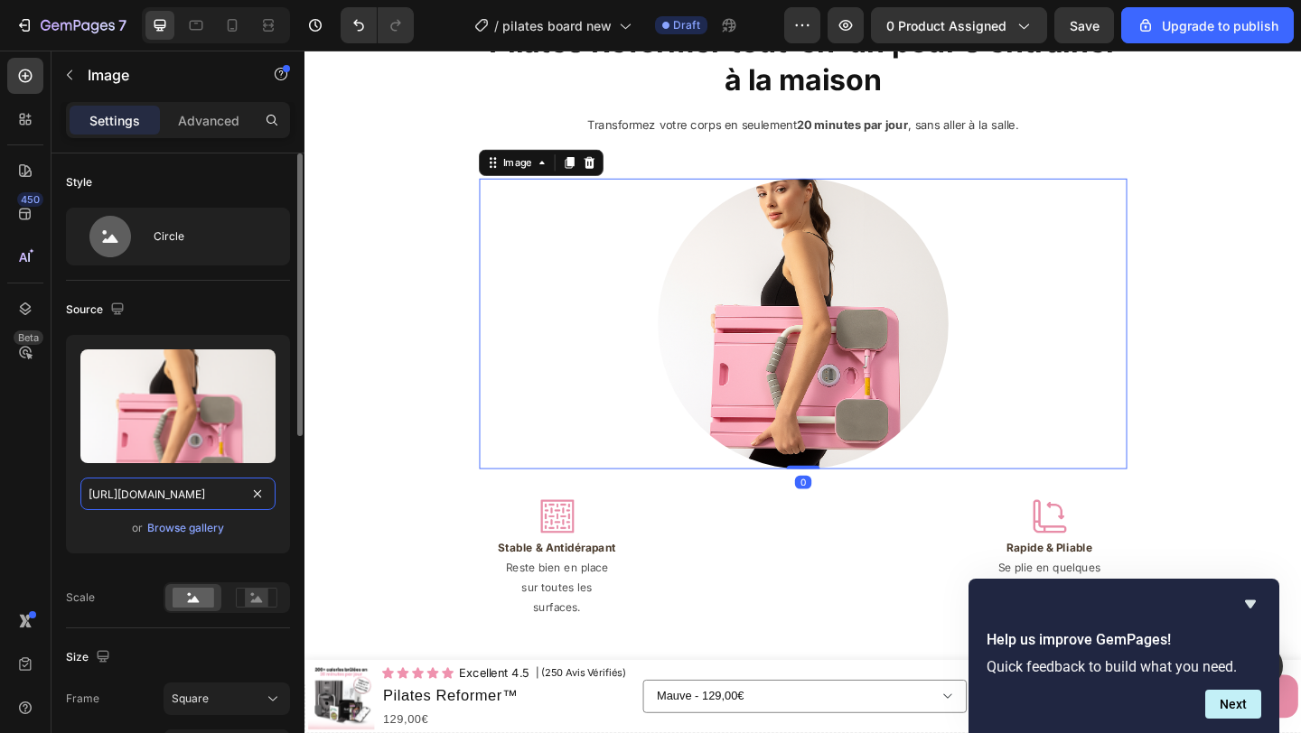
click at [198, 490] on input "https://cdn.shopify.com/s/files/1/0671/8675/3722/files/gempages_527756950092383…" at bounding box center [177, 494] width 195 height 33
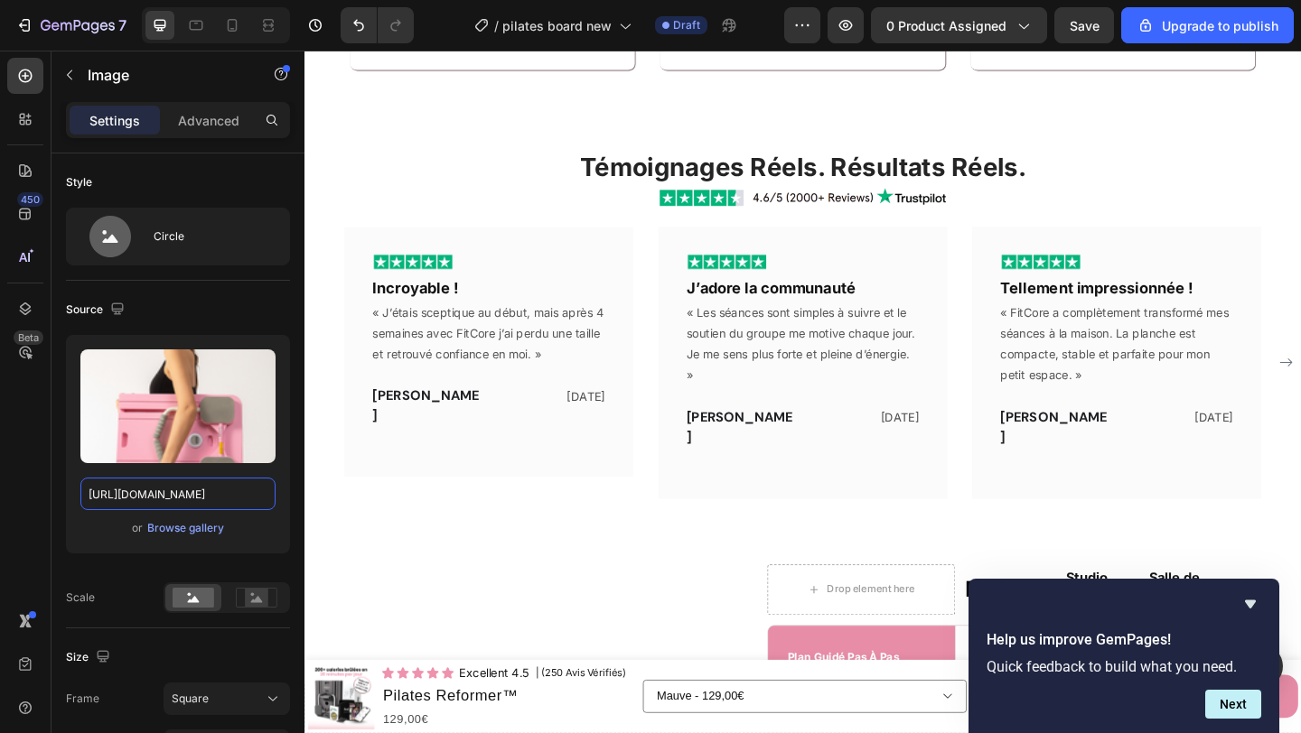
scroll to position [3959, 0]
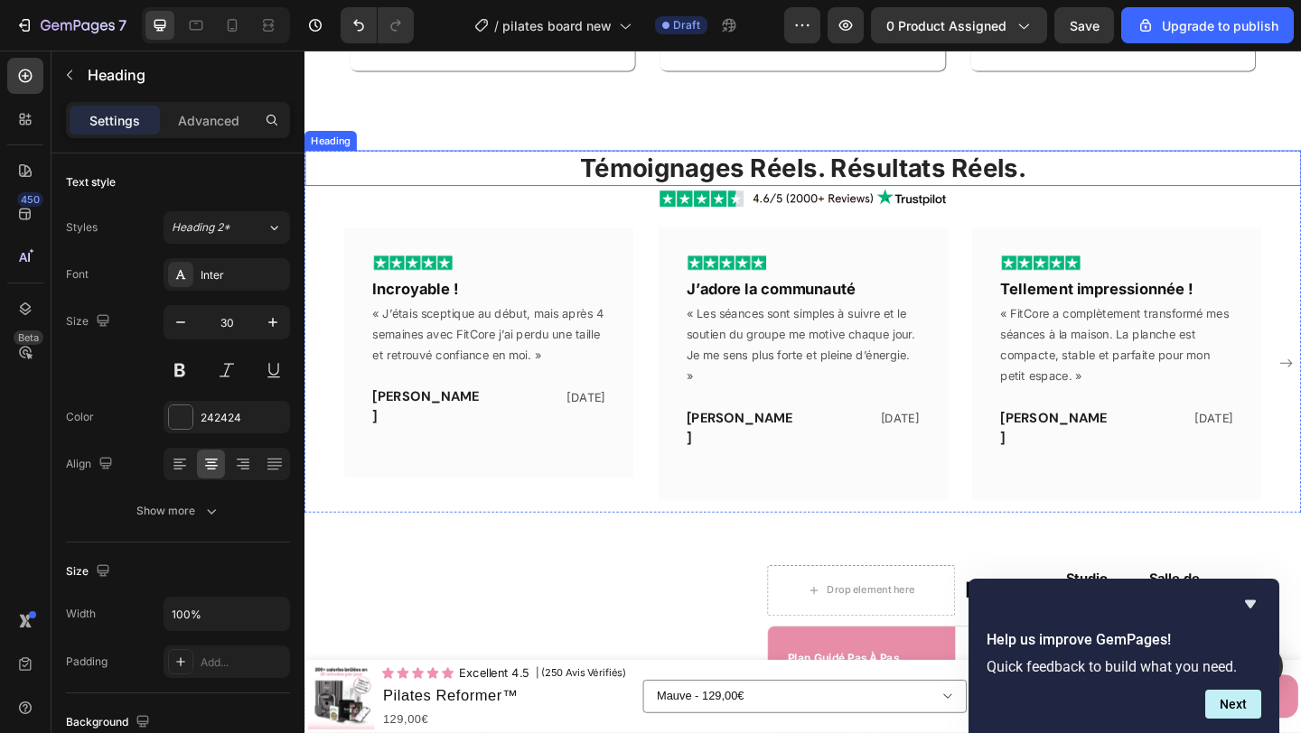
click at [773, 173] on h2 "Témoignages Réels. Résultats Réels." at bounding box center [846, 178] width 1084 height 39
click at [773, 173] on p "Témoignages Réels. Résultats Réels." at bounding box center [846, 178] width 1080 height 35
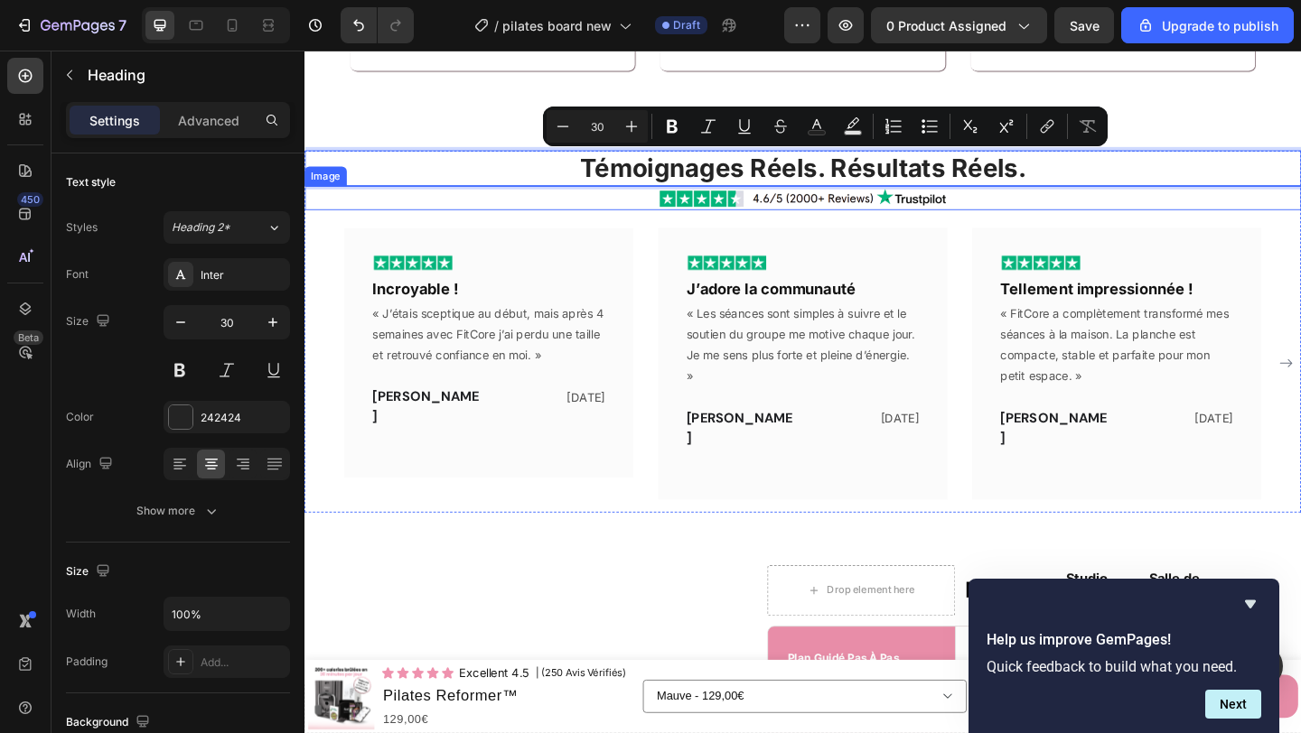
click at [694, 204] on img at bounding box center [846, 211] width 316 height 27
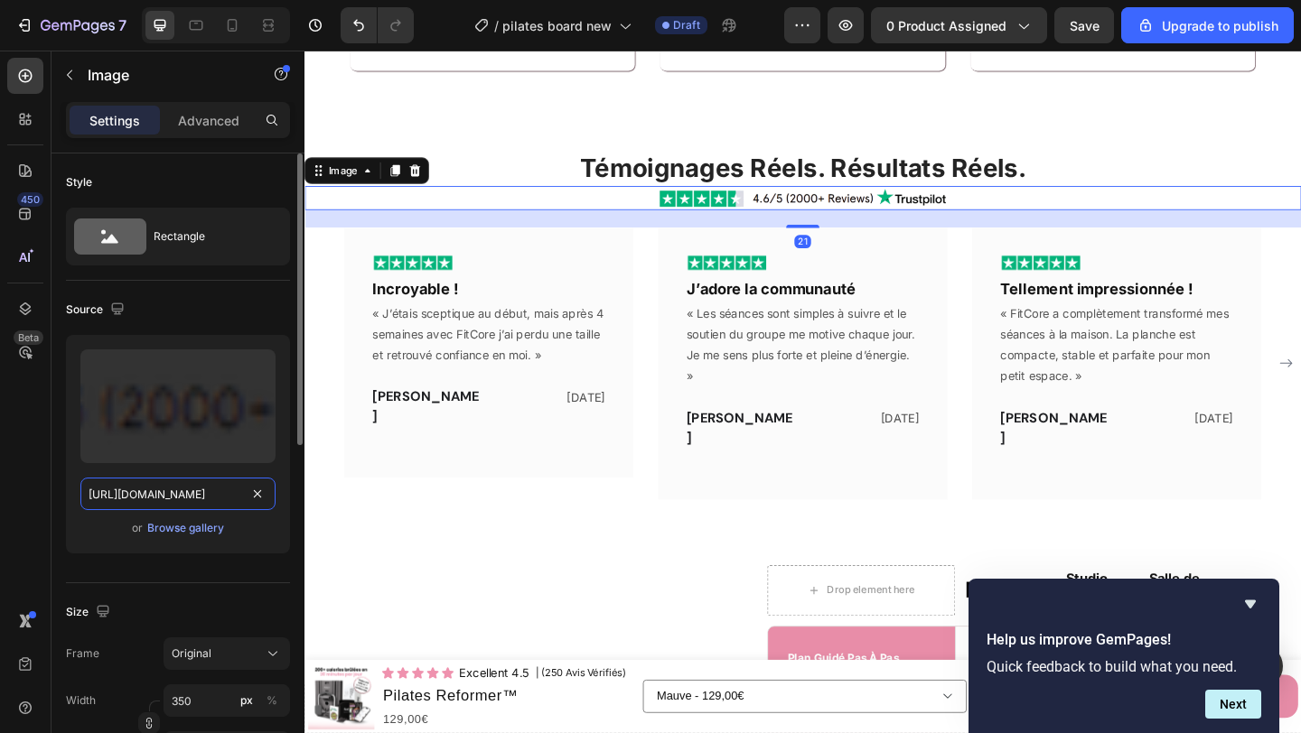
click at [218, 493] on input "https://cdn.shopify.com/s/files/1/0671/8675/3722/files/gempages_527756950092383…" at bounding box center [177, 494] width 195 height 33
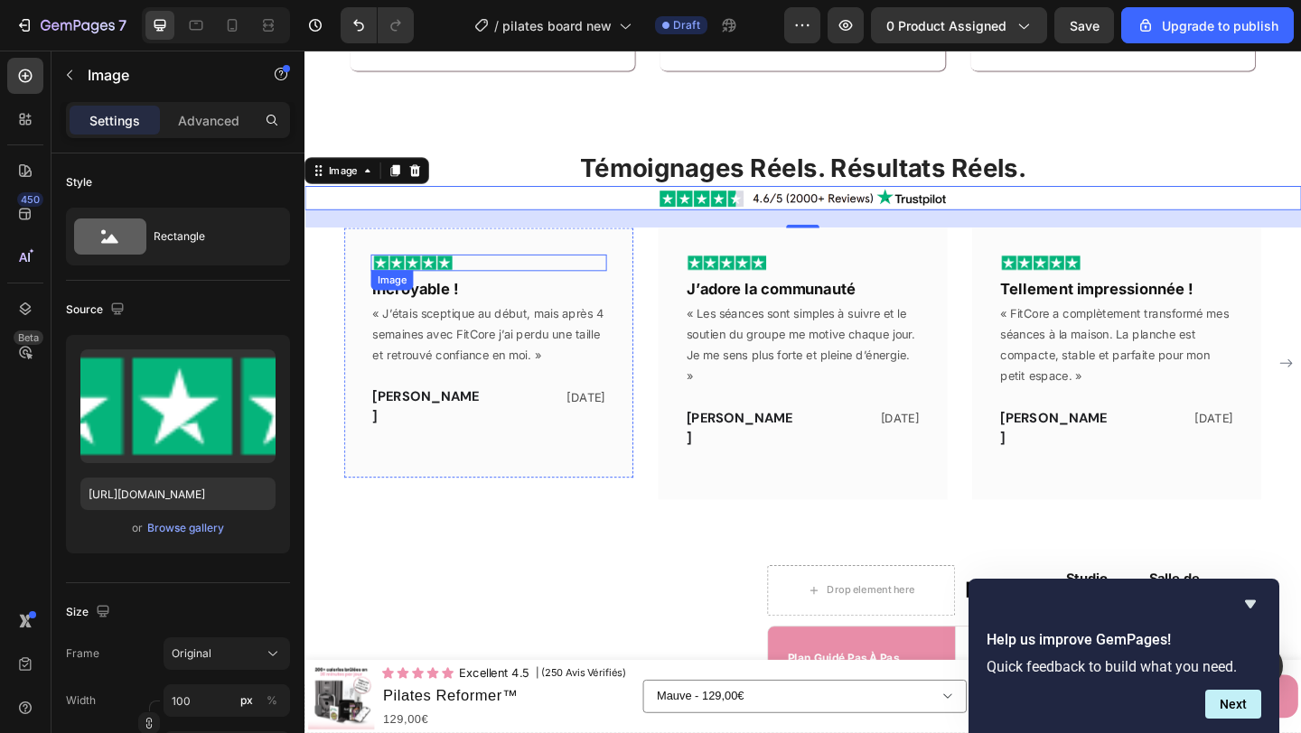
click at [519, 275] on div at bounding box center [505, 281] width 257 height 18
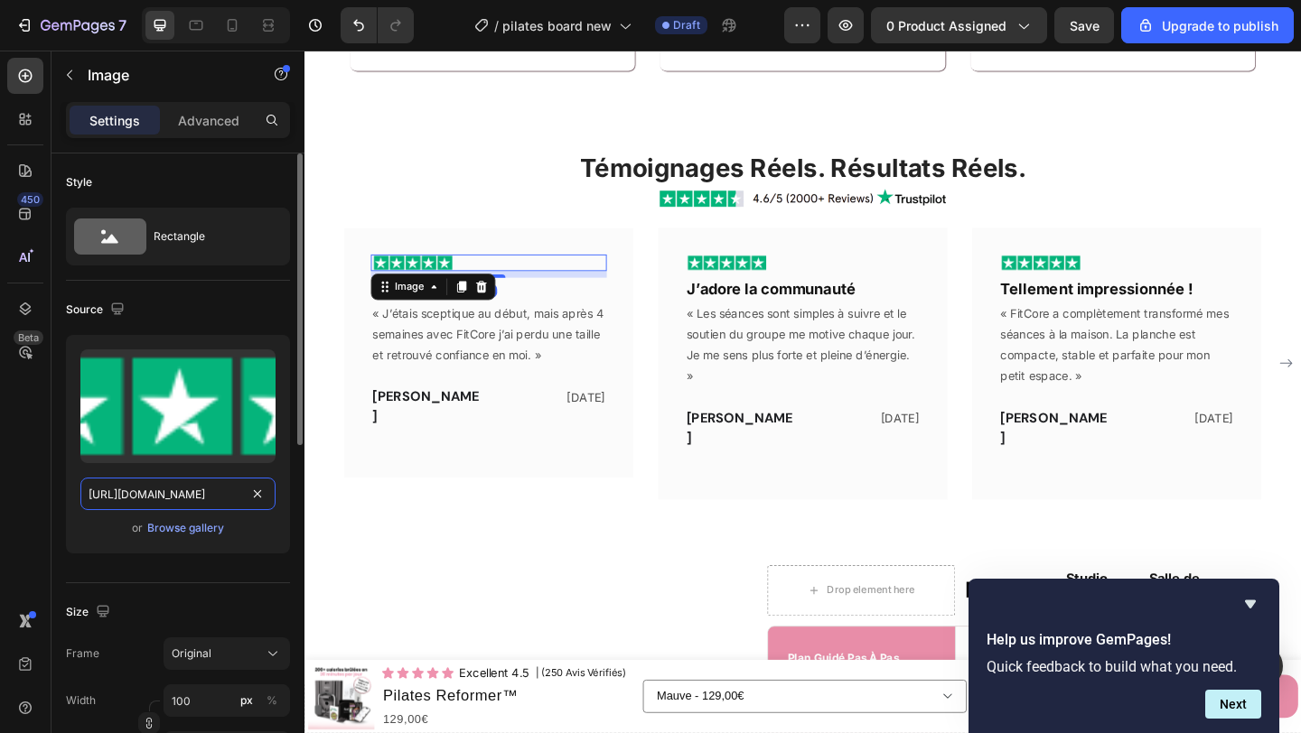
click at [197, 505] on input "https://myvyli.com/cdn/shop/files/gempages_562394396348122123-c3ccf420-7e41-48b…" at bounding box center [177, 494] width 195 height 33
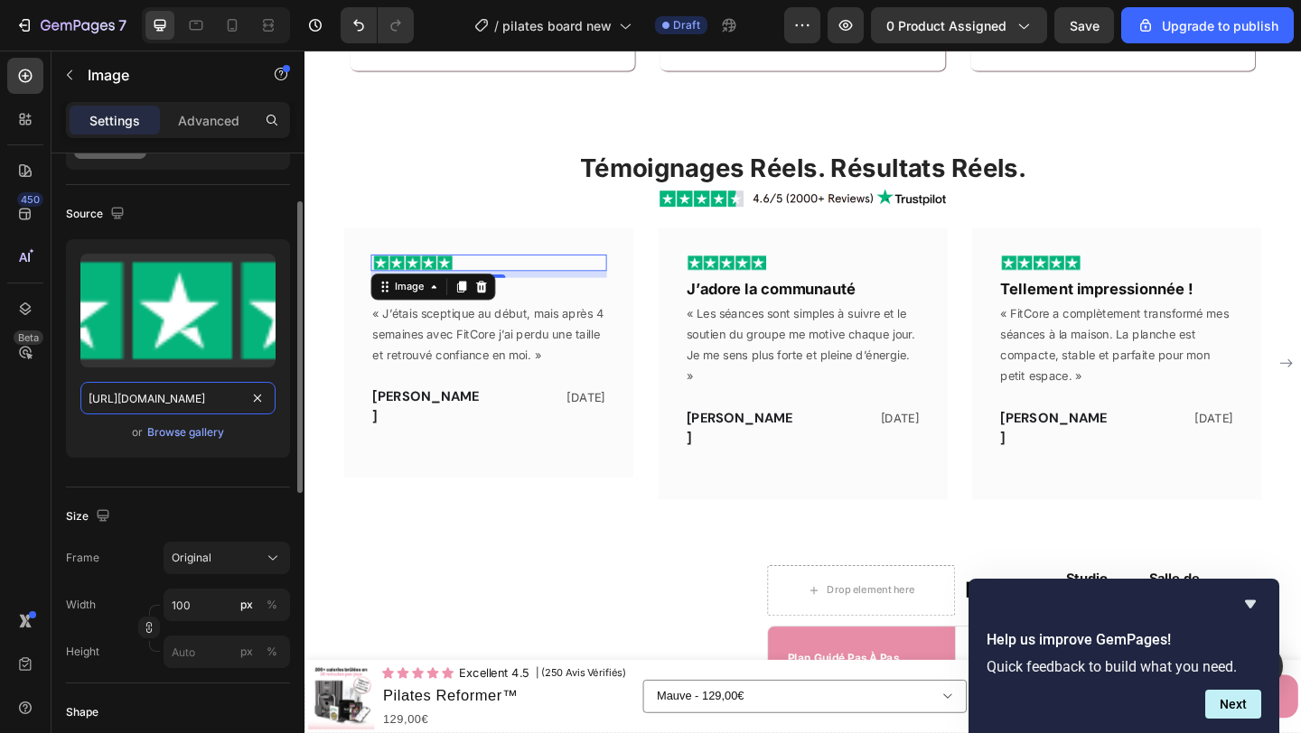
scroll to position [98, 0]
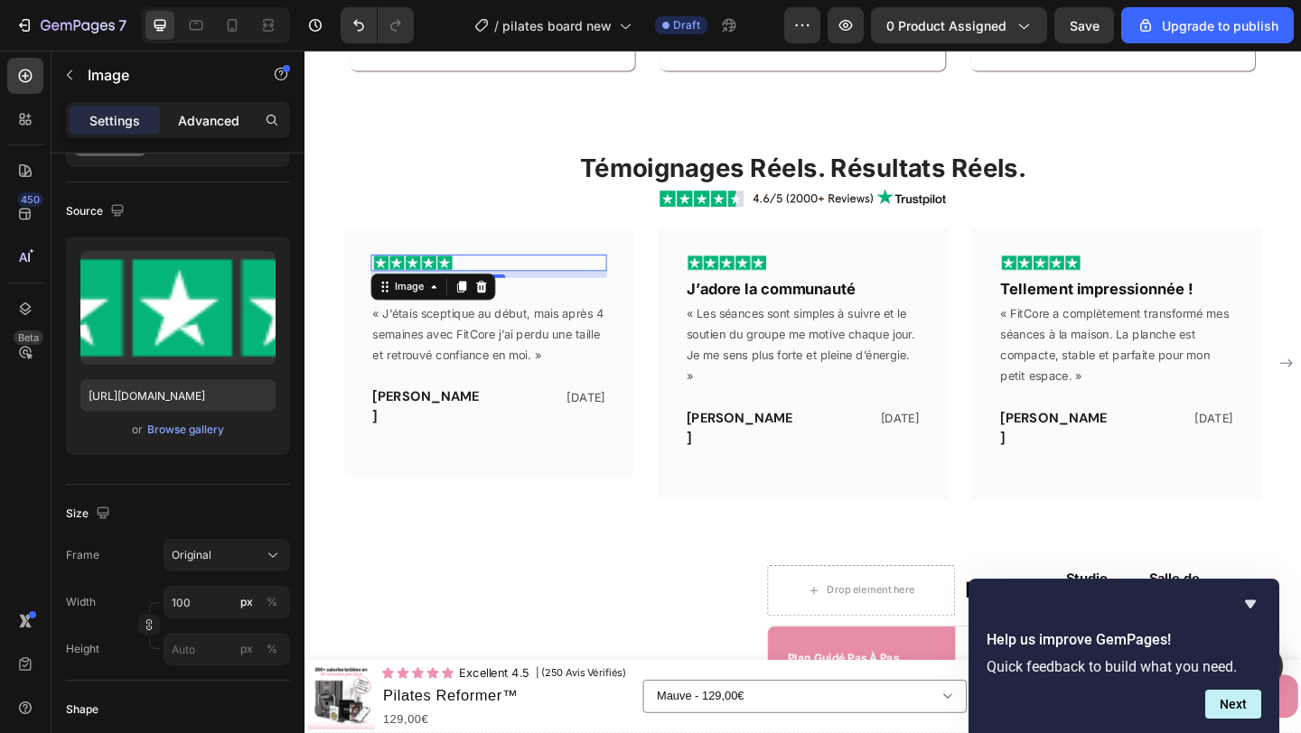
click at [210, 112] on p "Advanced" at bounding box center [208, 120] width 61 height 19
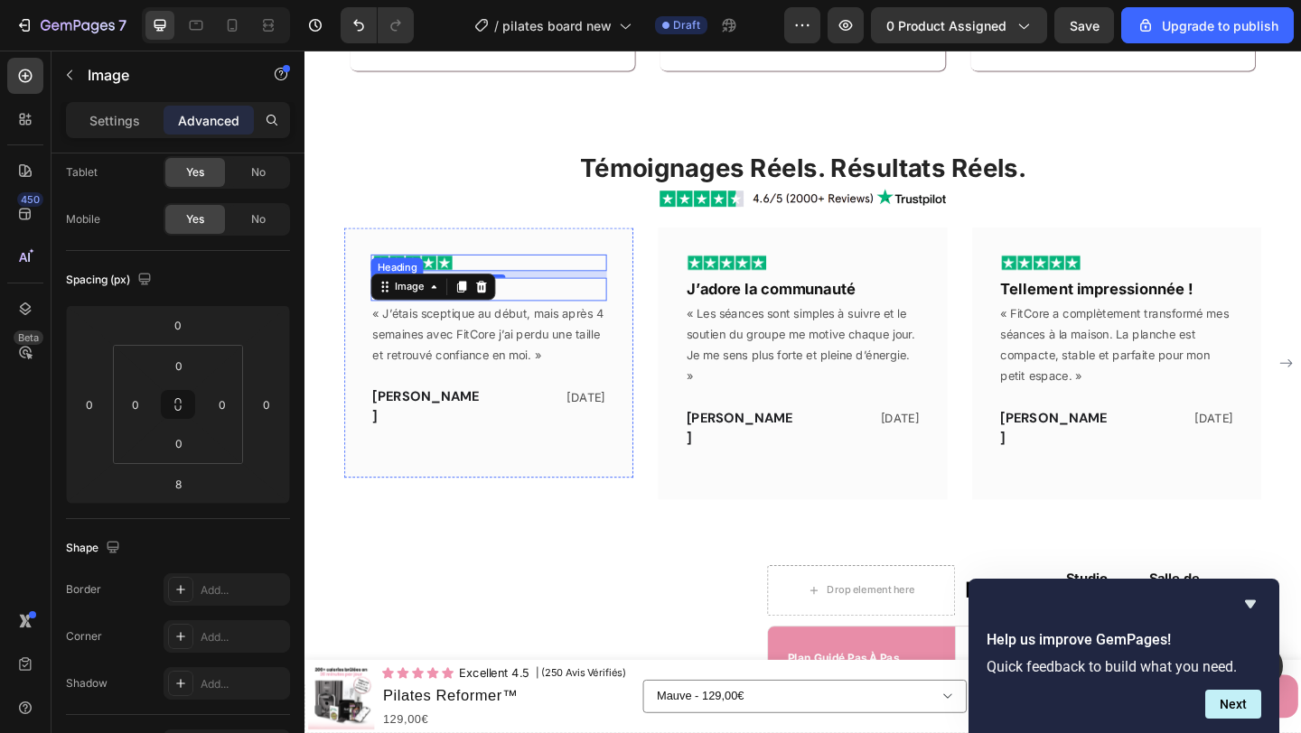
click at [577, 312] on h2 "Incroyable !" at bounding box center [505, 309] width 257 height 24
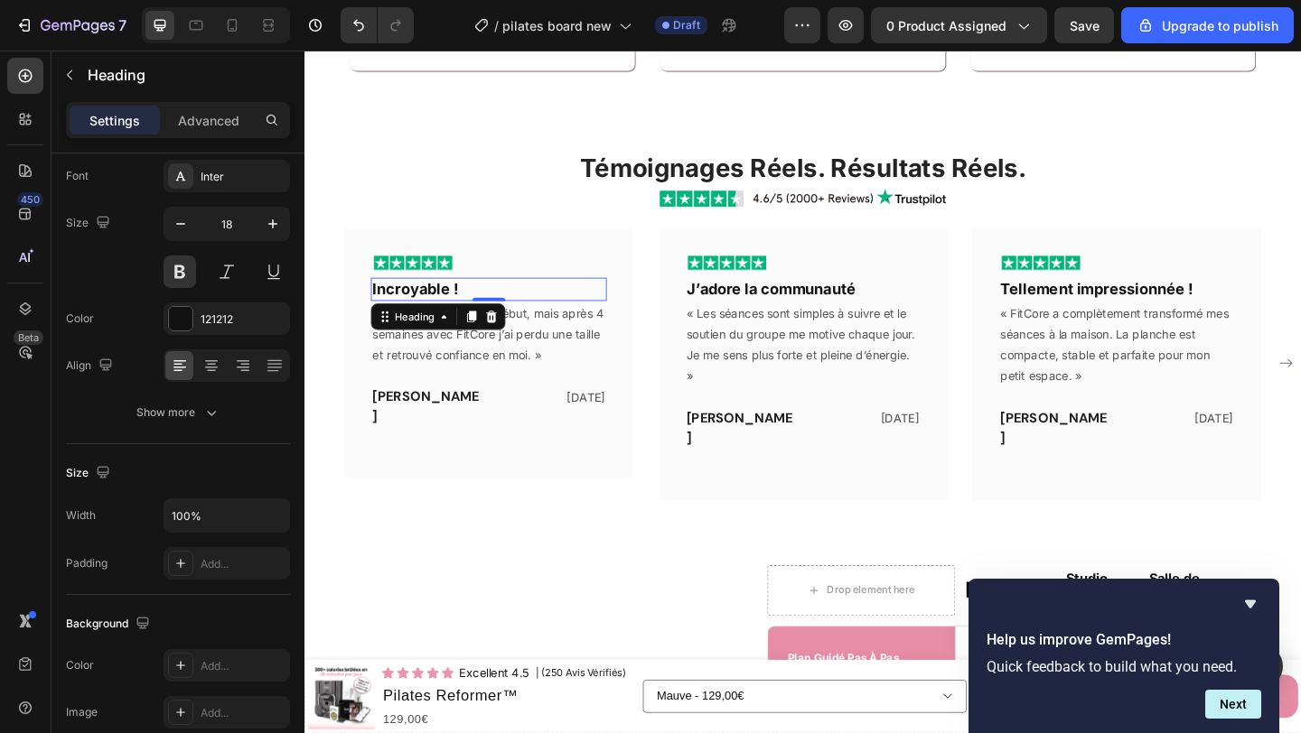
scroll to position [0, 0]
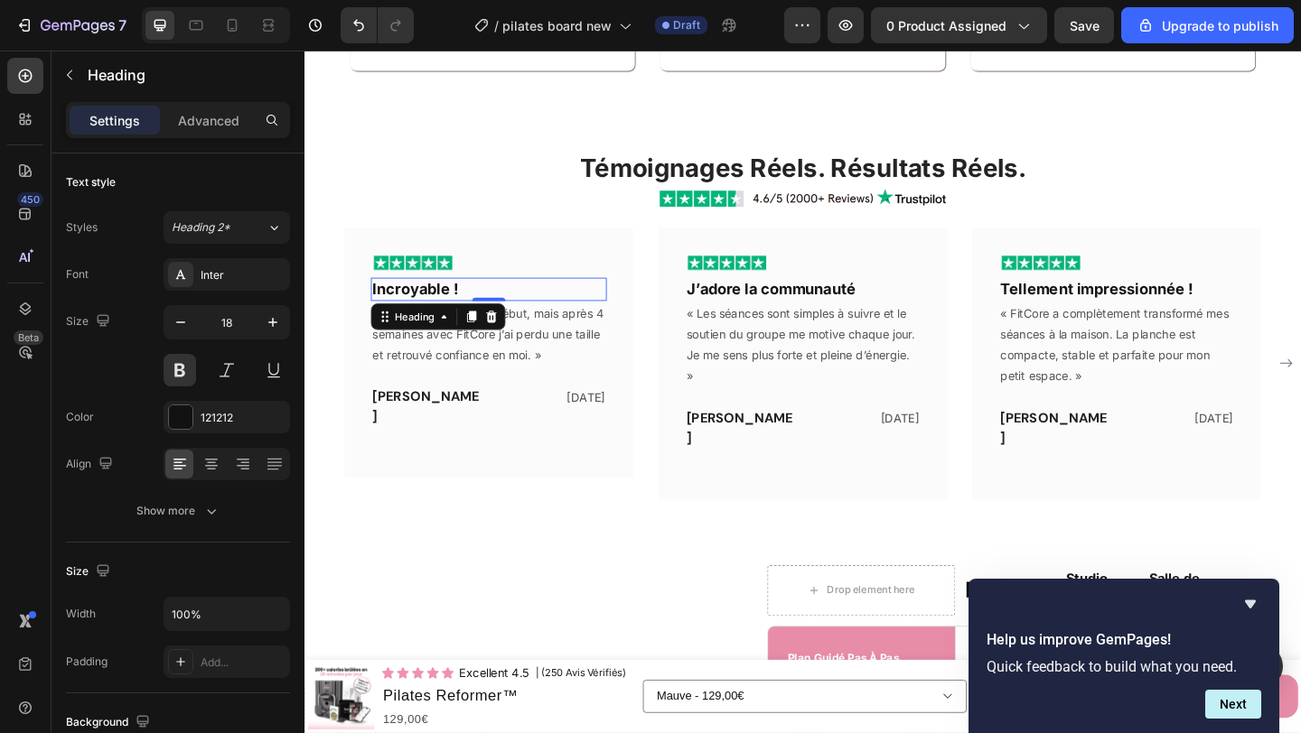
click at [492, 308] on h2 "Incroyable !" at bounding box center [505, 309] width 257 height 24
click at [492, 308] on p "Incroyable !" at bounding box center [504, 309] width 253 height 21
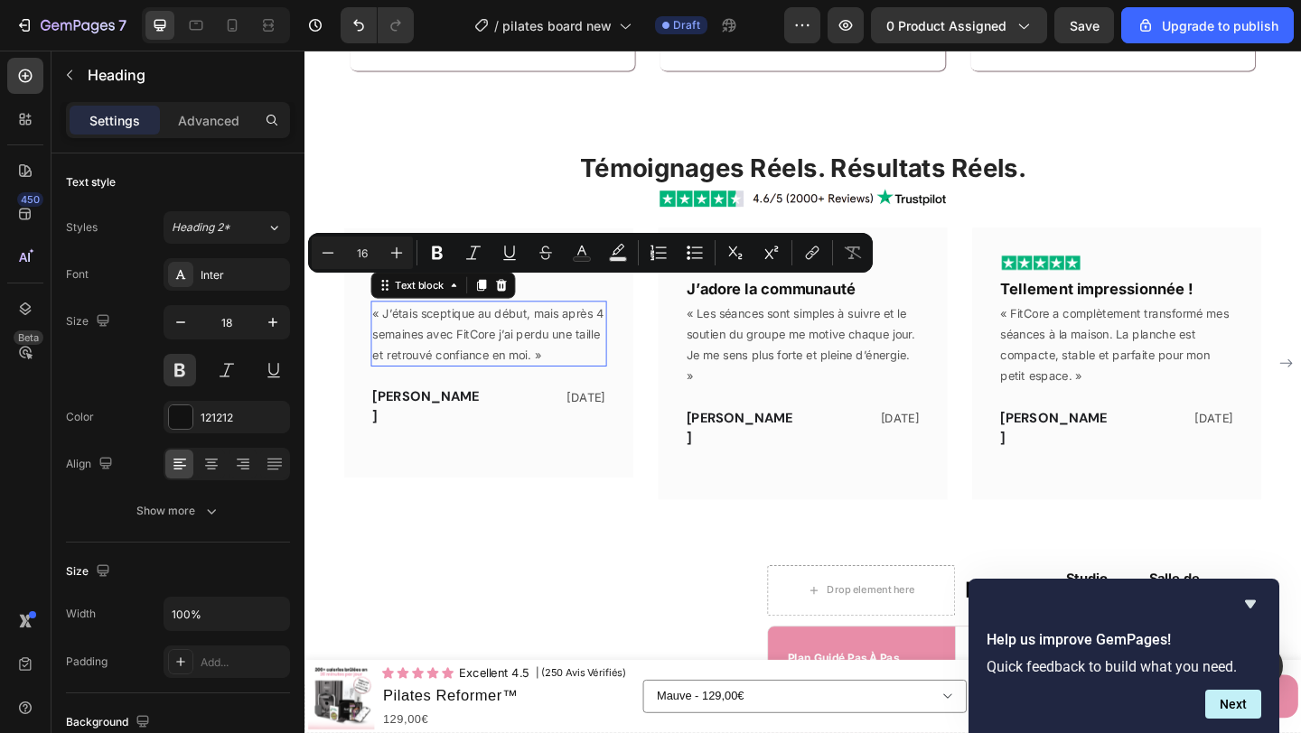
click at [522, 354] on p "« J’étais sceptique au début, mais après 4 semaines avec FitCore j’ai perdu une…" at bounding box center [504, 358] width 253 height 69
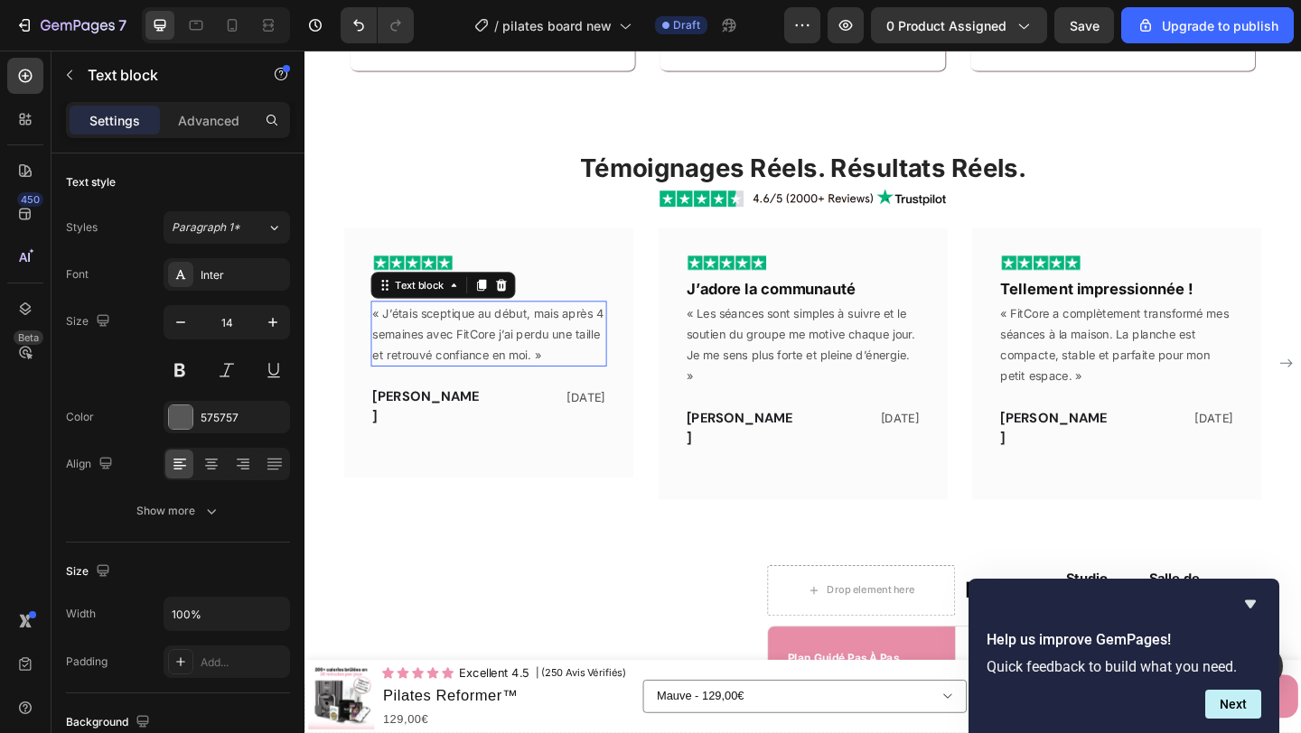
click at [522, 354] on p "« J’étais sceptique au début, mais après 4 semaines avec FitCore j’ai perdu une…" at bounding box center [504, 358] width 253 height 69
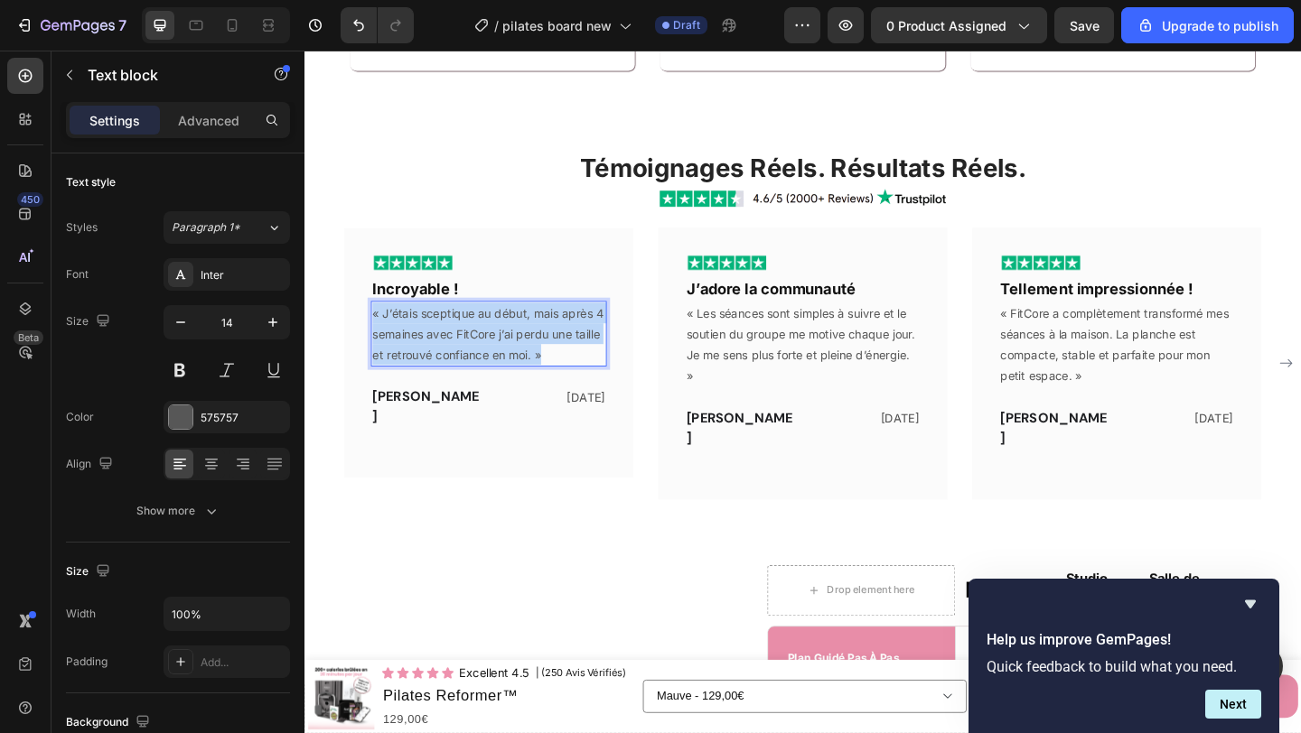
click at [522, 354] on p "« J’étais sceptique au début, mais après 4 semaines avec FitCore j’ai perdu une…" at bounding box center [504, 358] width 253 height 69
click at [431, 430] on span "[PERSON_NAME]" at bounding box center [436, 436] width 116 height 41
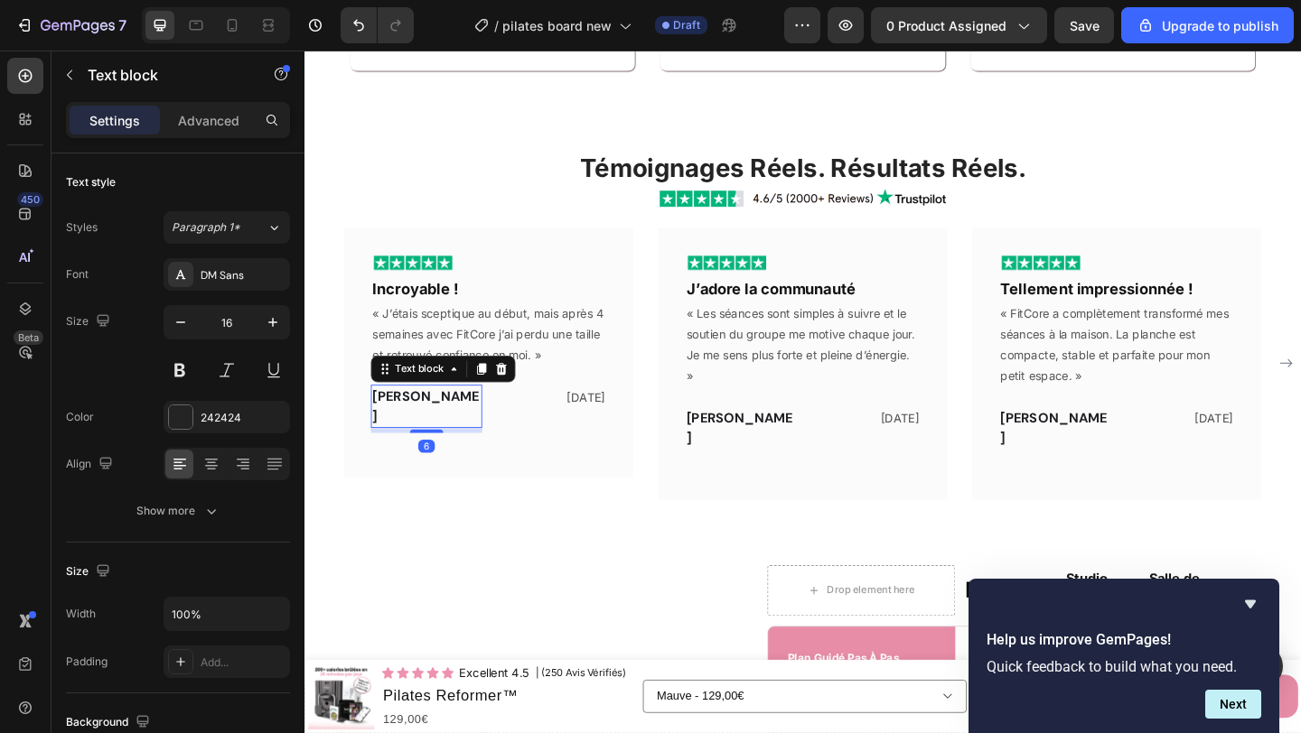
click at [431, 430] on span "[PERSON_NAME]" at bounding box center [436, 436] width 116 height 41
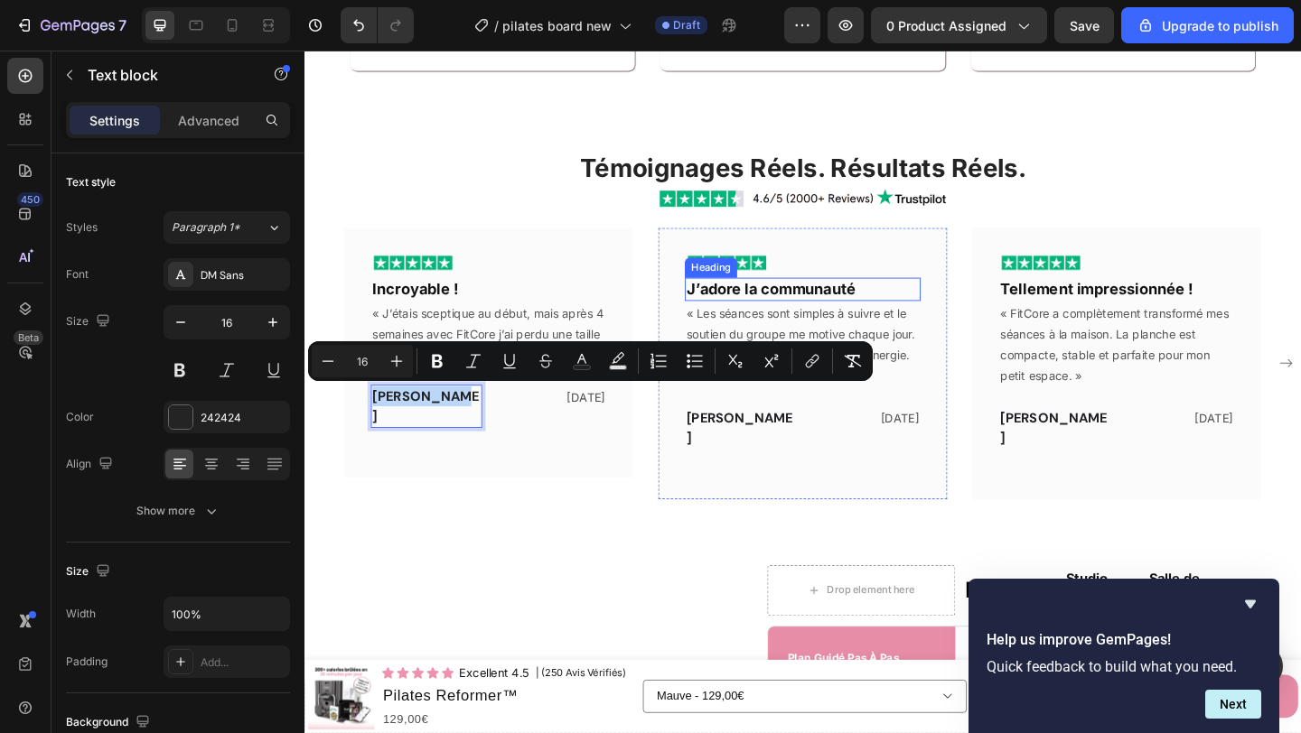
click at [862, 307] on h2 "J’adore la communauté" at bounding box center [846, 309] width 257 height 24
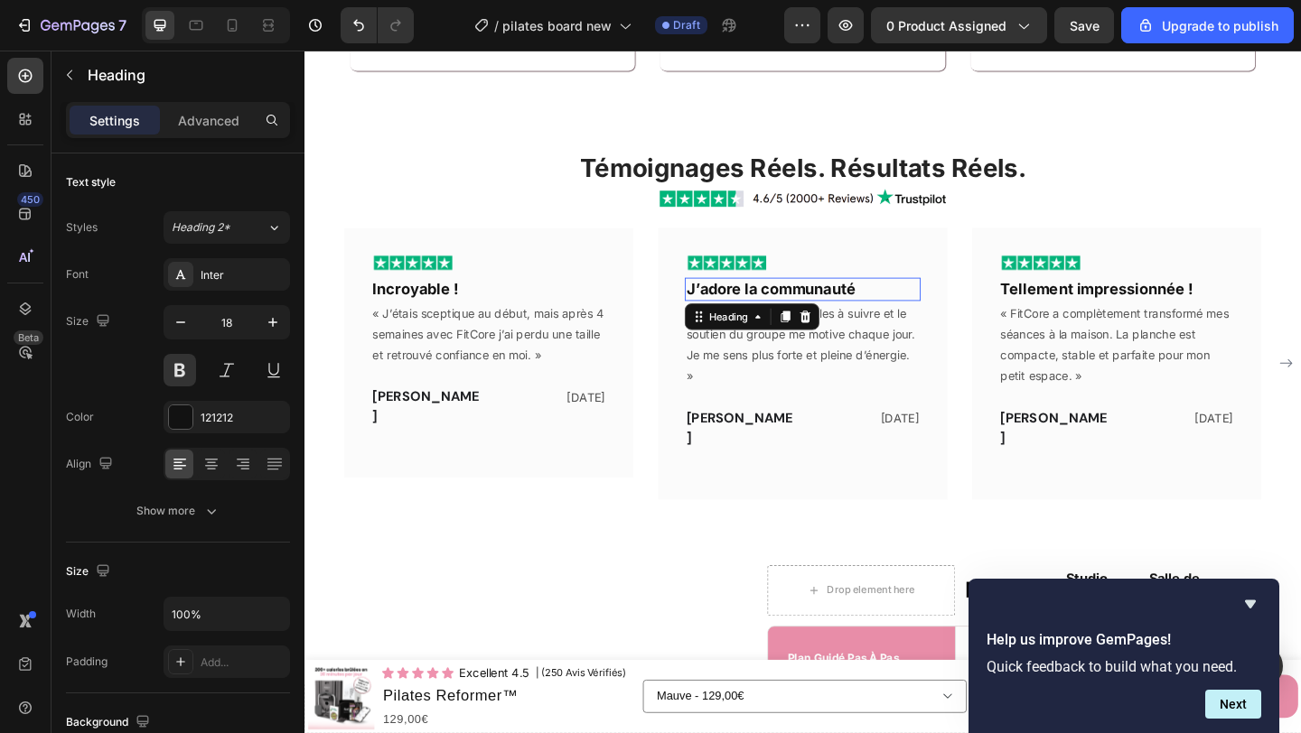
click at [862, 307] on h2 "J’adore la communauté" at bounding box center [846, 309] width 257 height 24
click at [862, 307] on p "J’adore la communauté" at bounding box center [846, 309] width 253 height 21
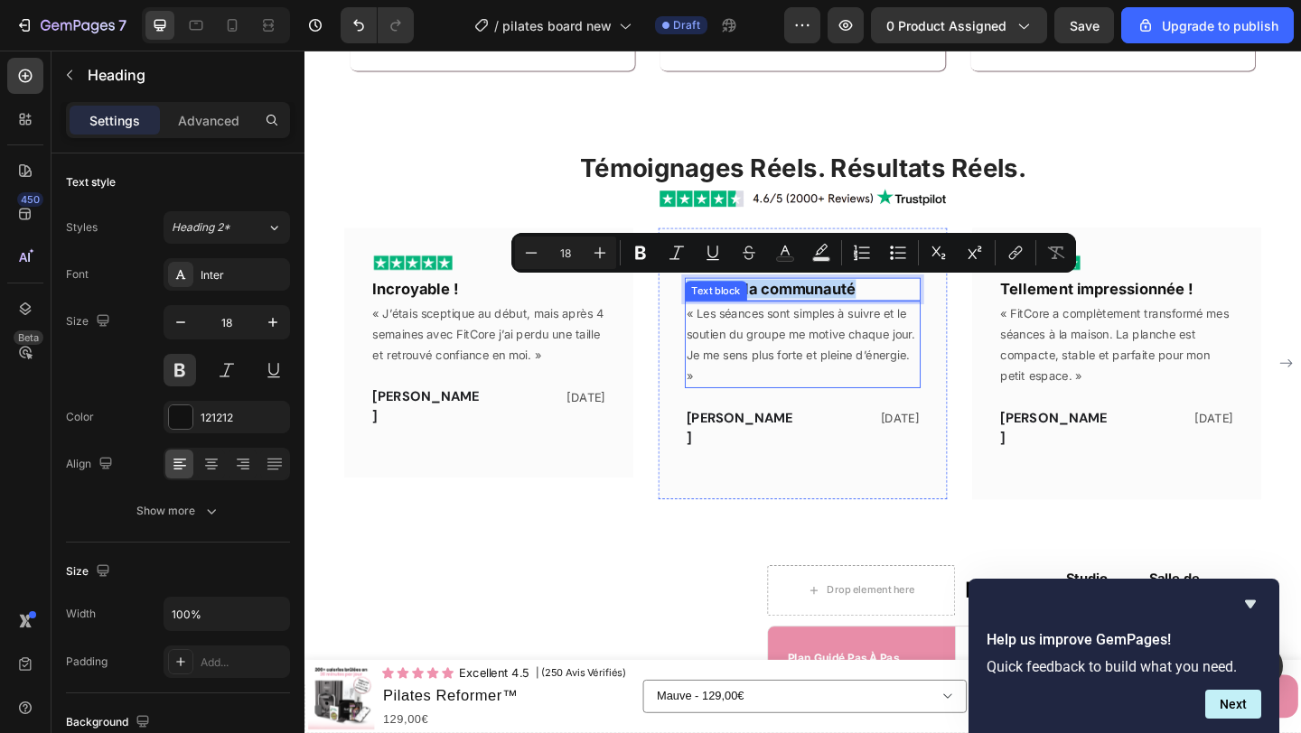
click at [853, 373] on p "« Les séances sont simples à suivre et le soutien du groupe me motive chaque jo…" at bounding box center [846, 369] width 253 height 91
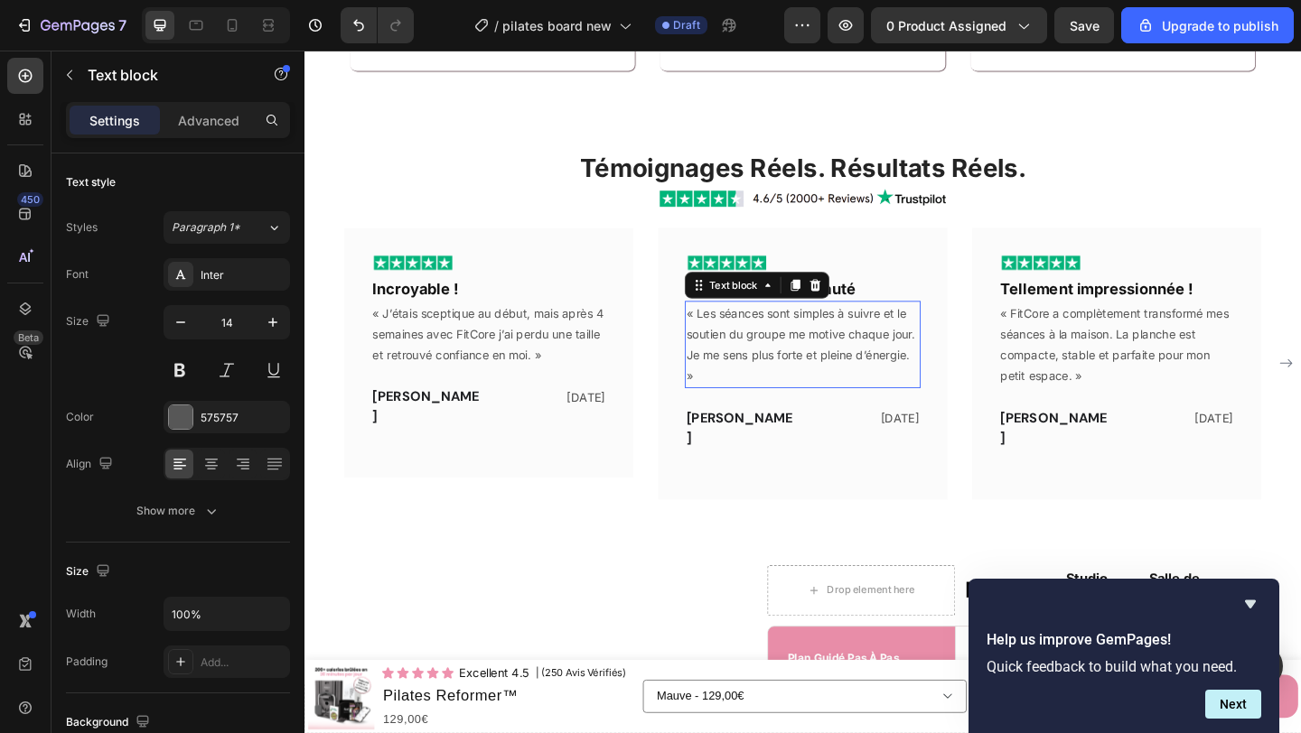
click at [853, 373] on p "« Les séances sont simples à suivre et le soutien du groupe me motive chaque jo…" at bounding box center [846, 369] width 253 height 91
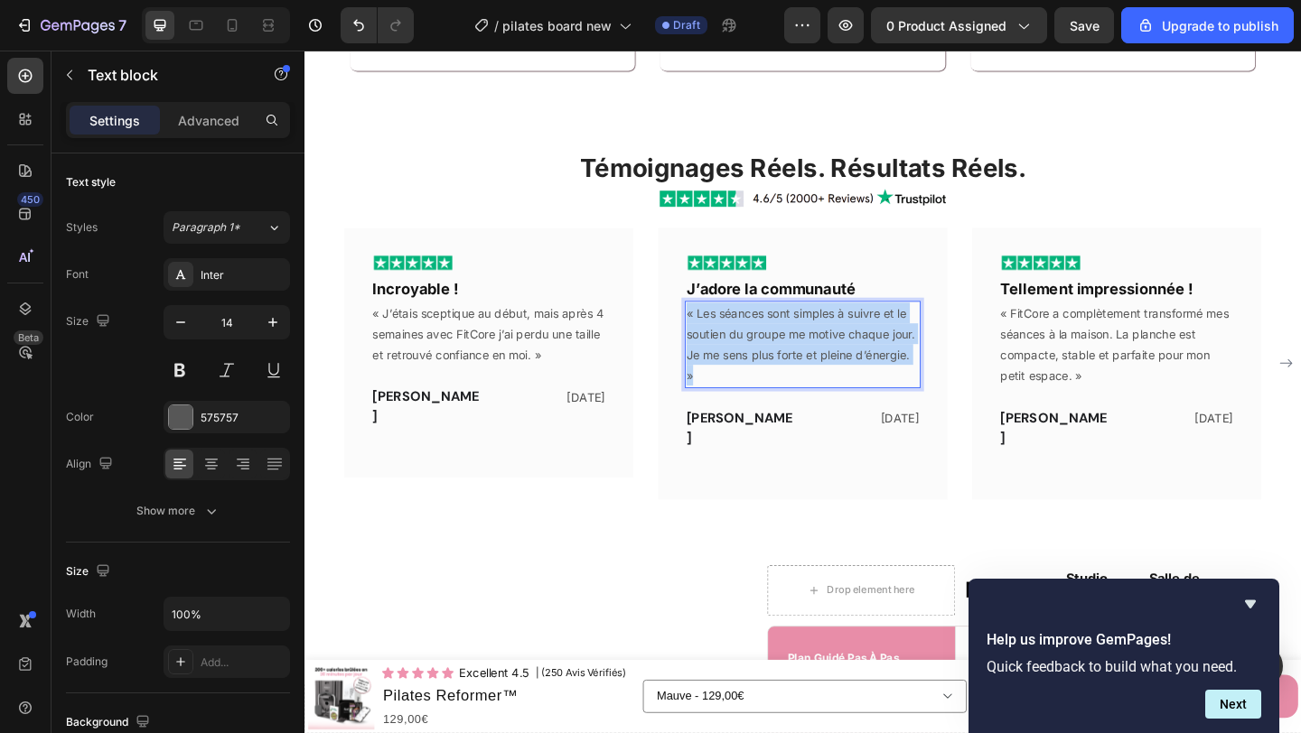
click at [853, 373] on p "« Les séances sont simples à suivre et le soutien du groupe me motive chaque jo…" at bounding box center [846, 369] width 253 height 91
click at [775, 451] on span "[PERSON_NAME]" at bounding box center [778, 460] width 116 height 41
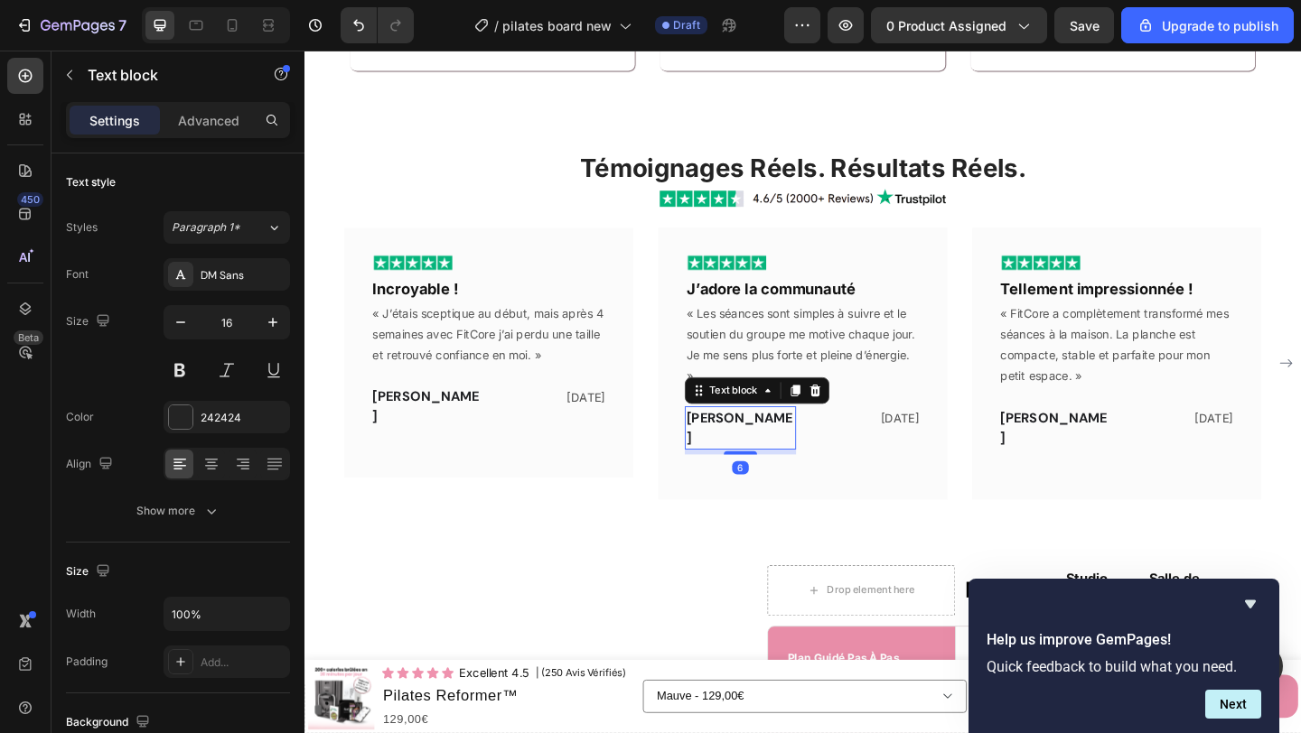
click at [775, 451] on span "[PERSON_NAME]" at bounding box center [778, 460] width 116 height 41
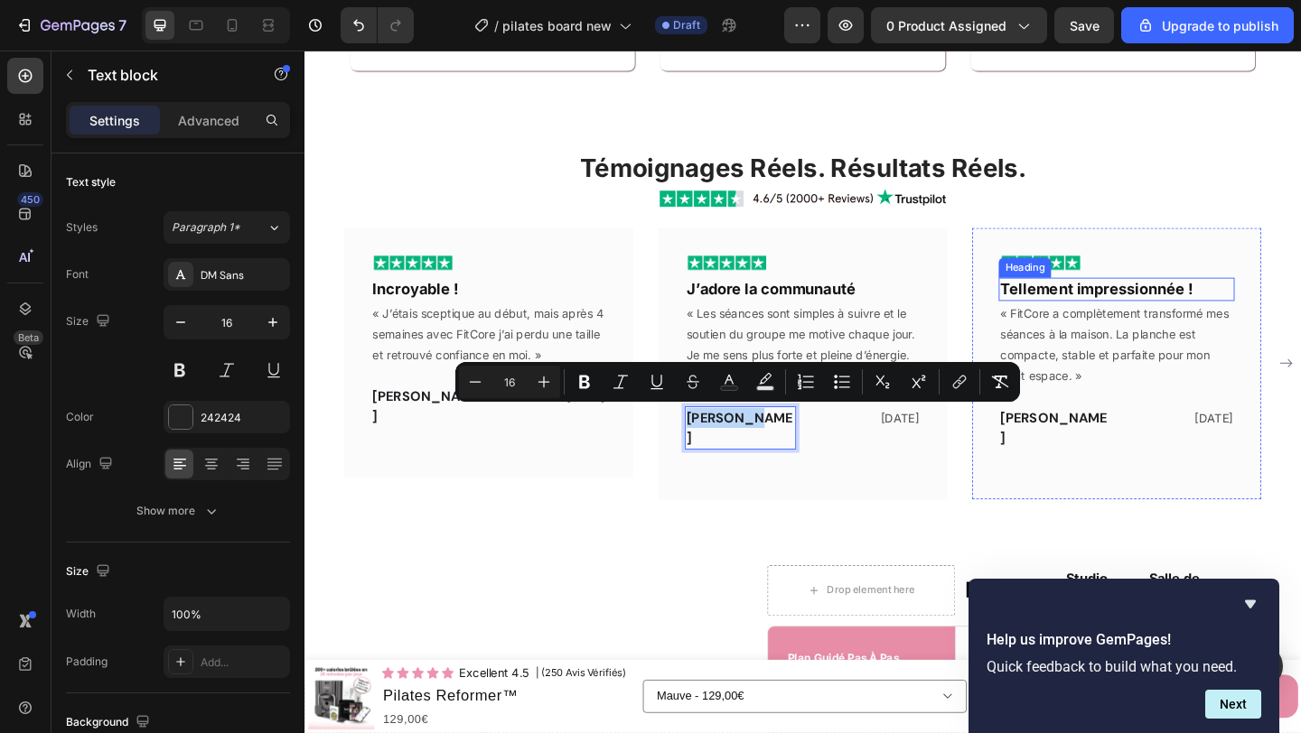
click at [1181, 313] on h2 "Tellement impressionnée !" at bounding box center [1187, 309] width 257 height 24
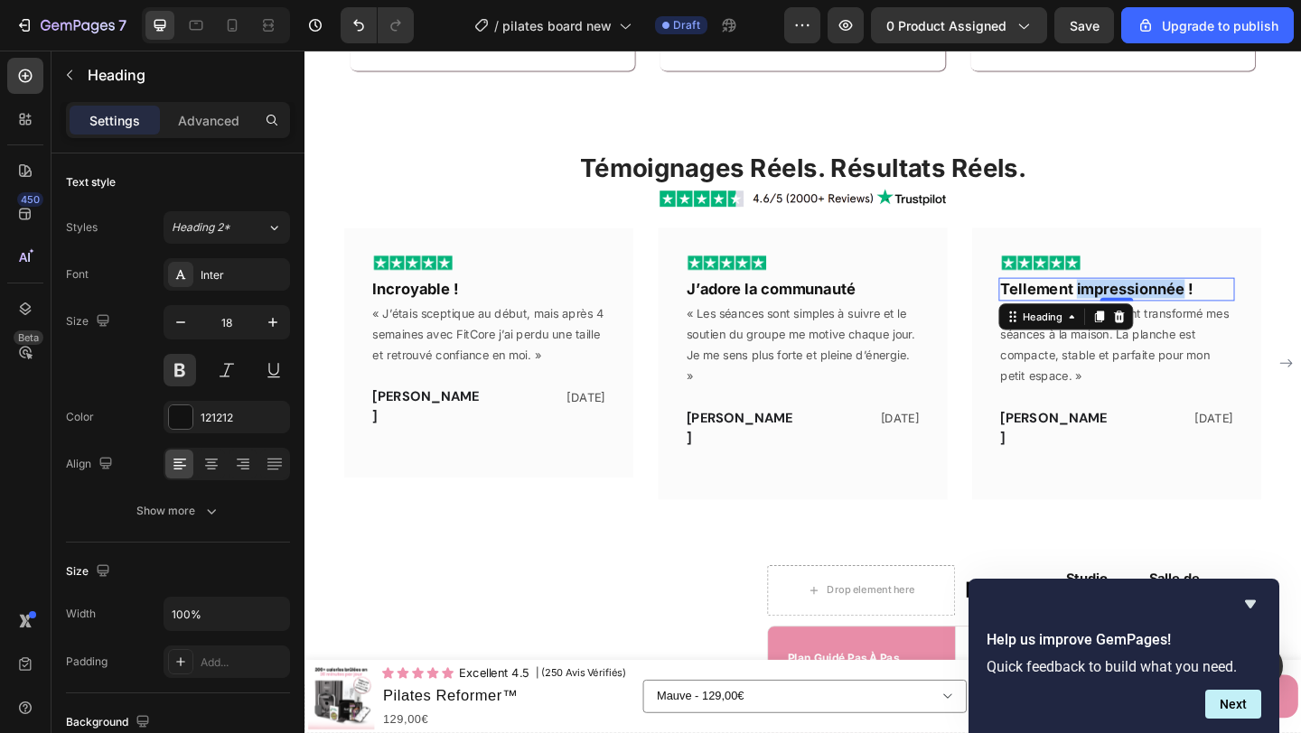
click at [1181, 313] on h2 "Tellement impressionnée !" at bounding box center [1187, 309] width 257 height 24
click at [1181, 313] on p "Tellement impressionnée !" at bounding box center [1187, 309] width 253 height 21
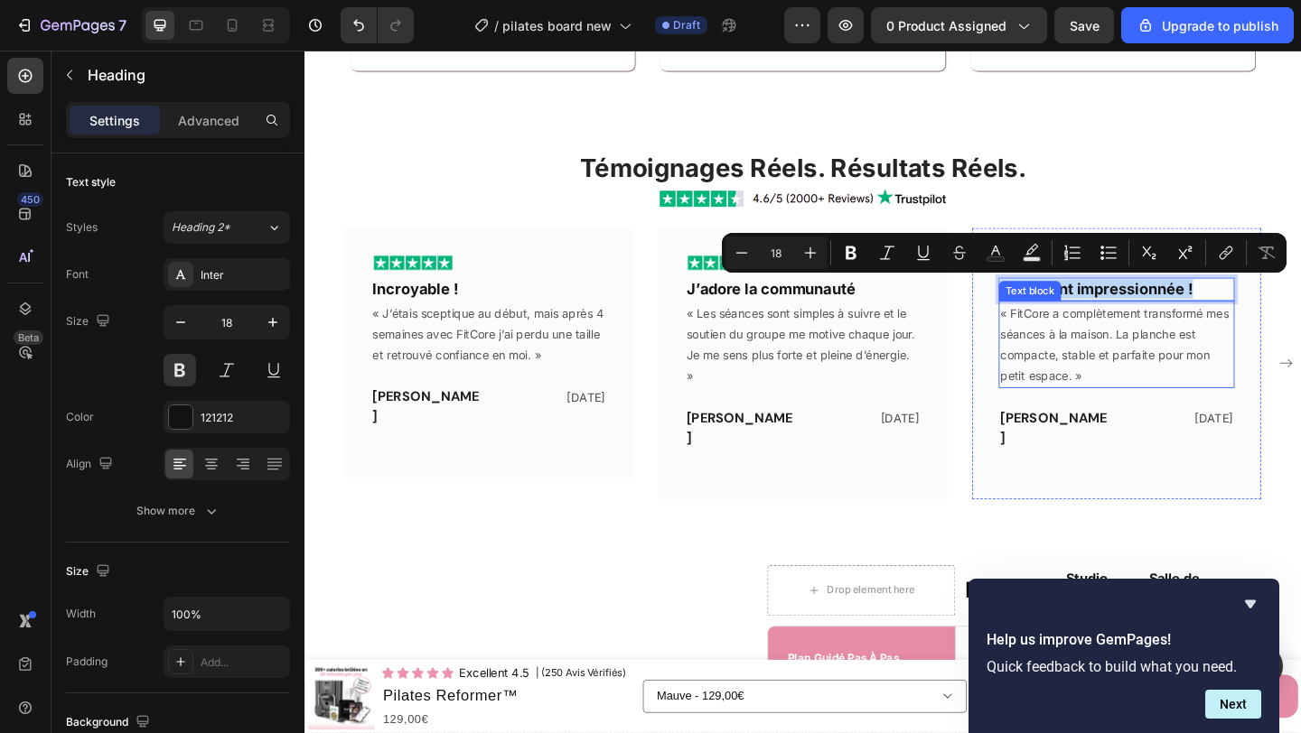
click at [1097, 358] on p "« FitCore a complètement transformé mes séances à la maison. La planche est com…" at bounding box center [1187, 369] width 253 height 91
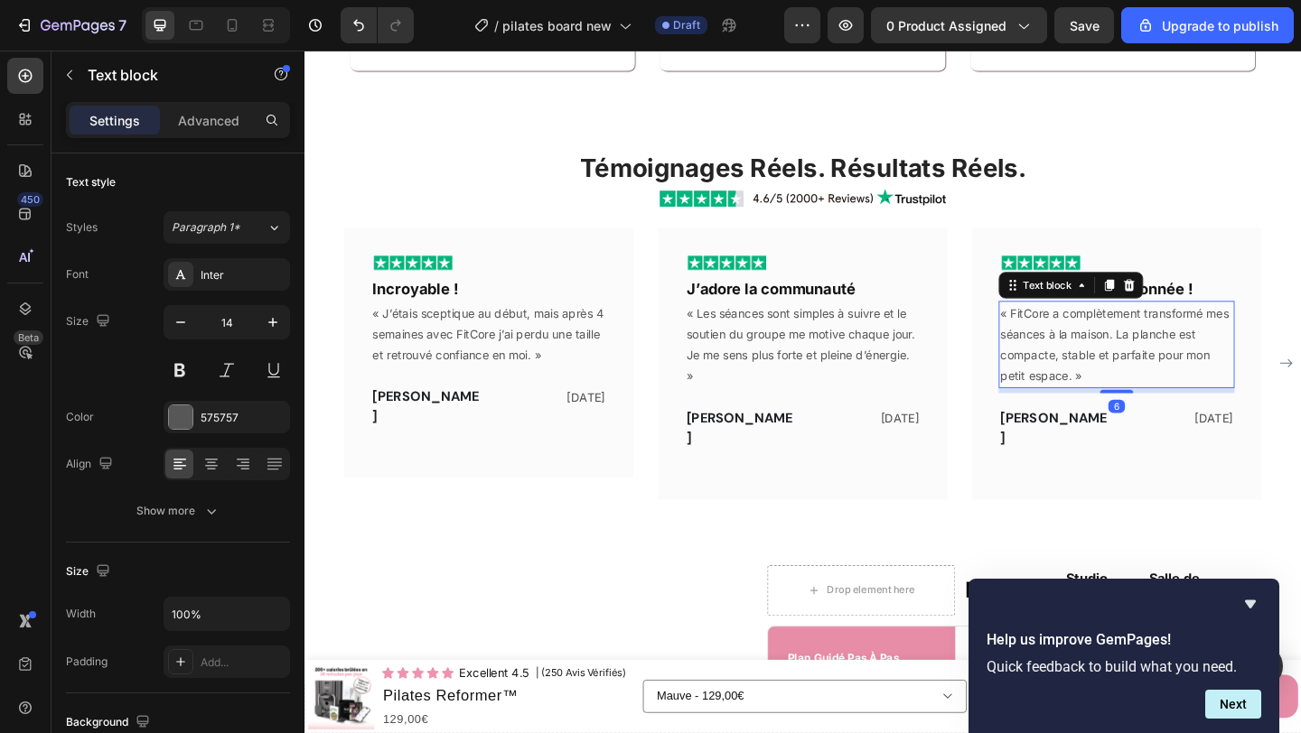
click at [1097, 358] on p "« FitCore a complètement transformé mes séances à la maison. La planche est com…" at bounding box center [1187, 369] width 253 height 91
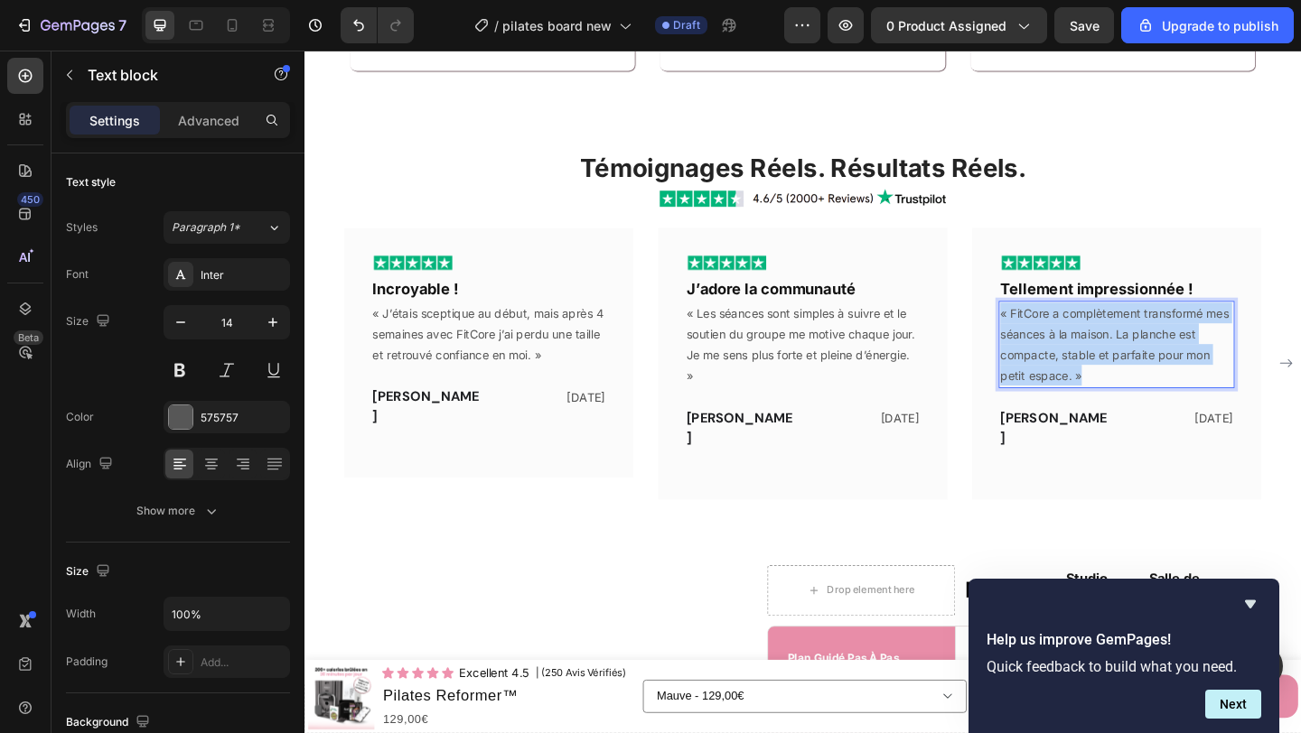
click at [1097, 358] on p "« FitCore a complètement transformé mes séances à la maison. La planche est com…" at bounding box center [1187, 369] width 253 height 91
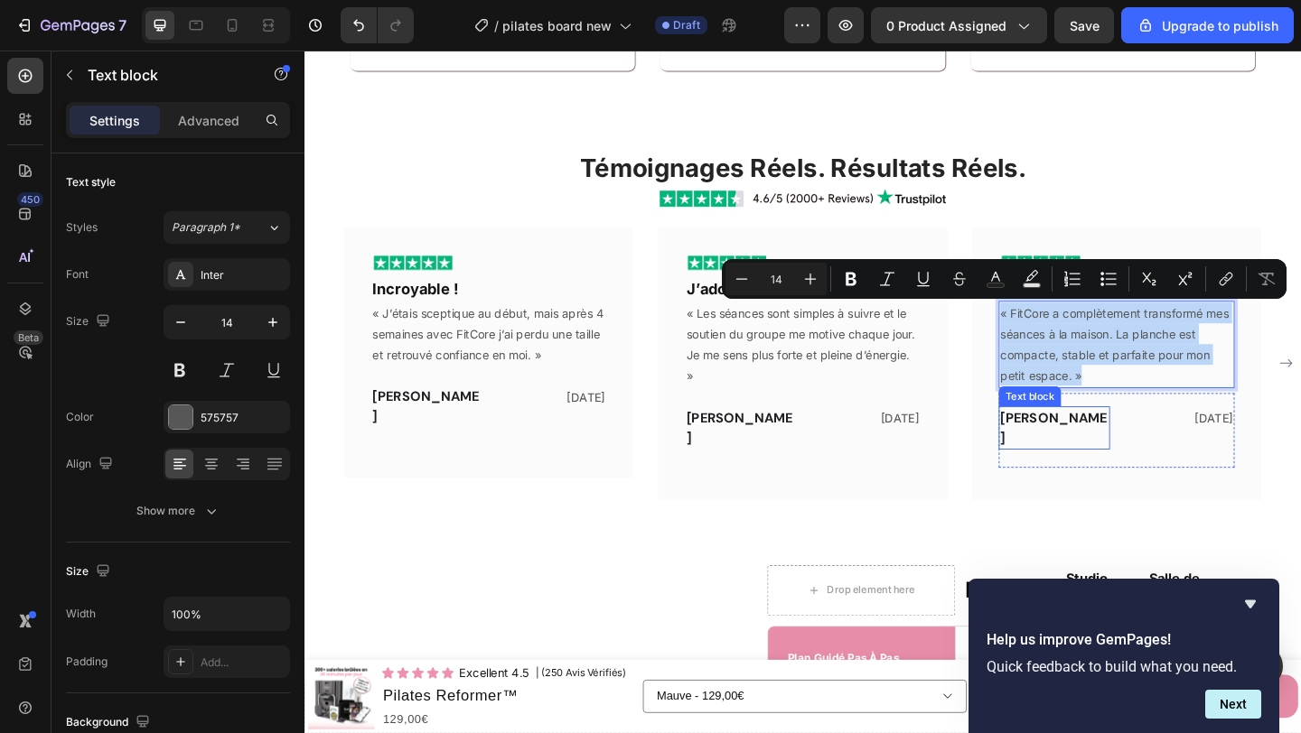
click at [1097, 447] on span "[PERSON_NAME]" at bounding box center [1119, 460] width 116 height 41
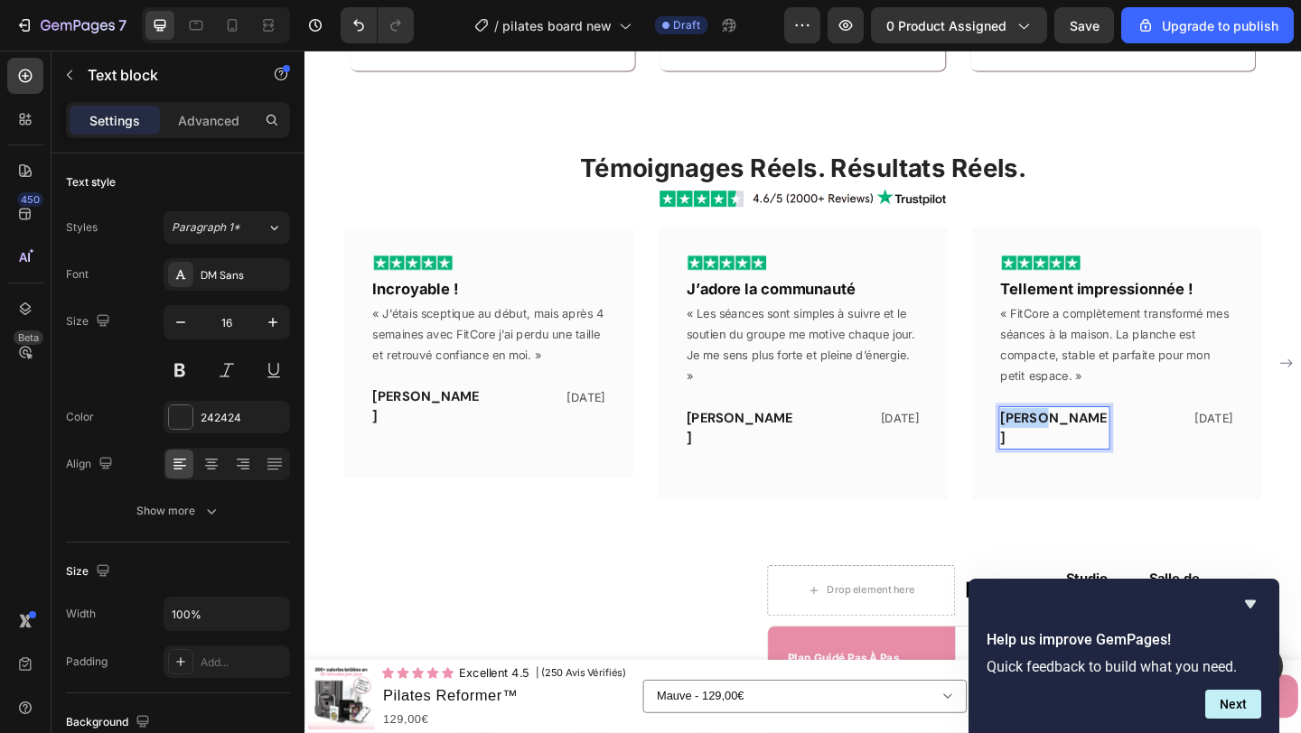
click at [1093, 450] on span "[PERSON_NAME]" at bounding box center [1119, 460] width 116 height 41
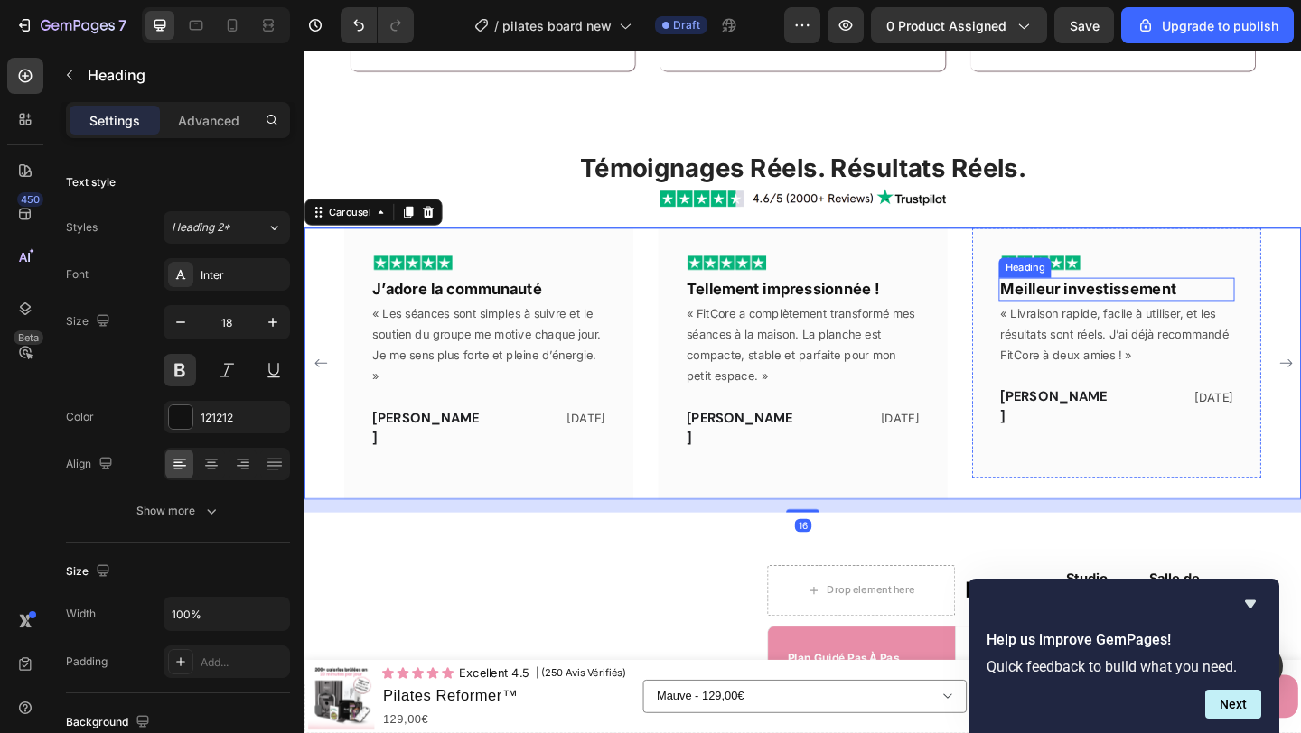
click at [1179, 308] on h2 "Meilleur investissement" at bounding box center [1187, 309] width 257 height 24
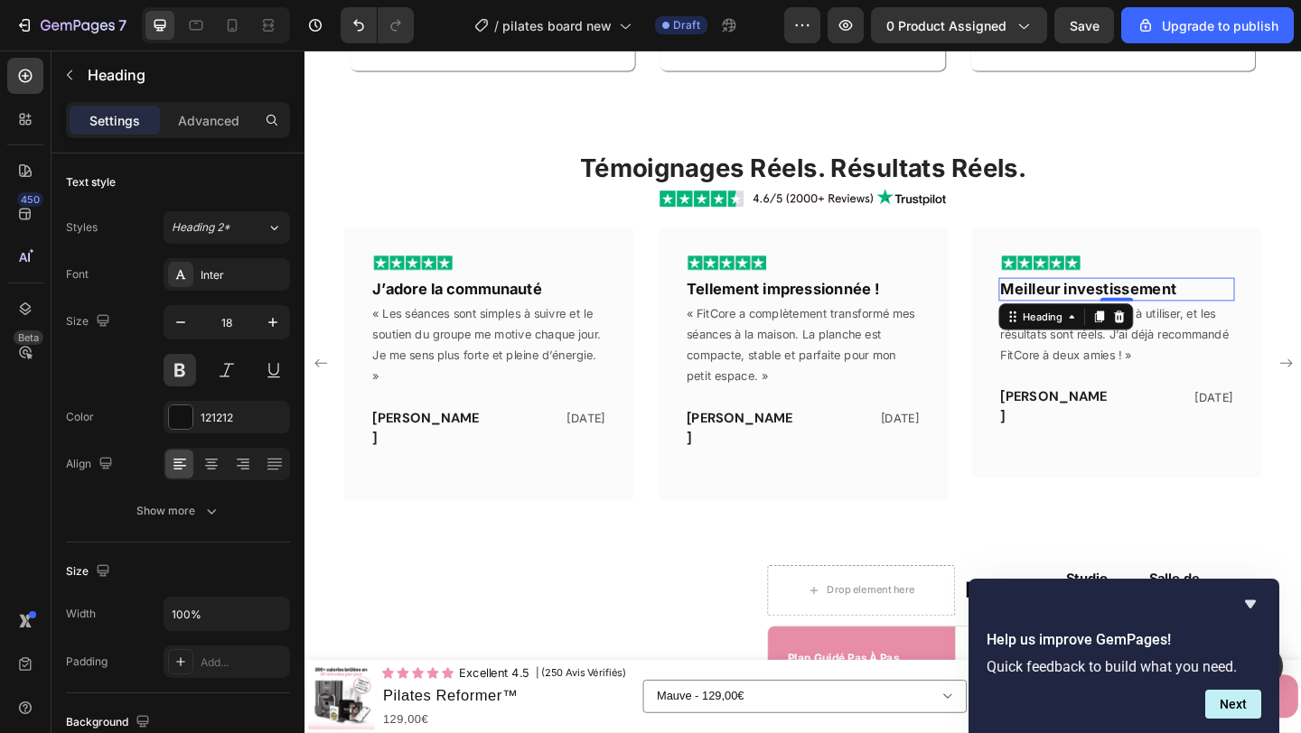
click at [1179, 308] on h2 "Meilleur investissement" at bounding box center [1187, 309] width 257 height 24
click at [1179, 308] on p "Meilleur investissement" at bounding box center [1187, 309] width 253 height 21
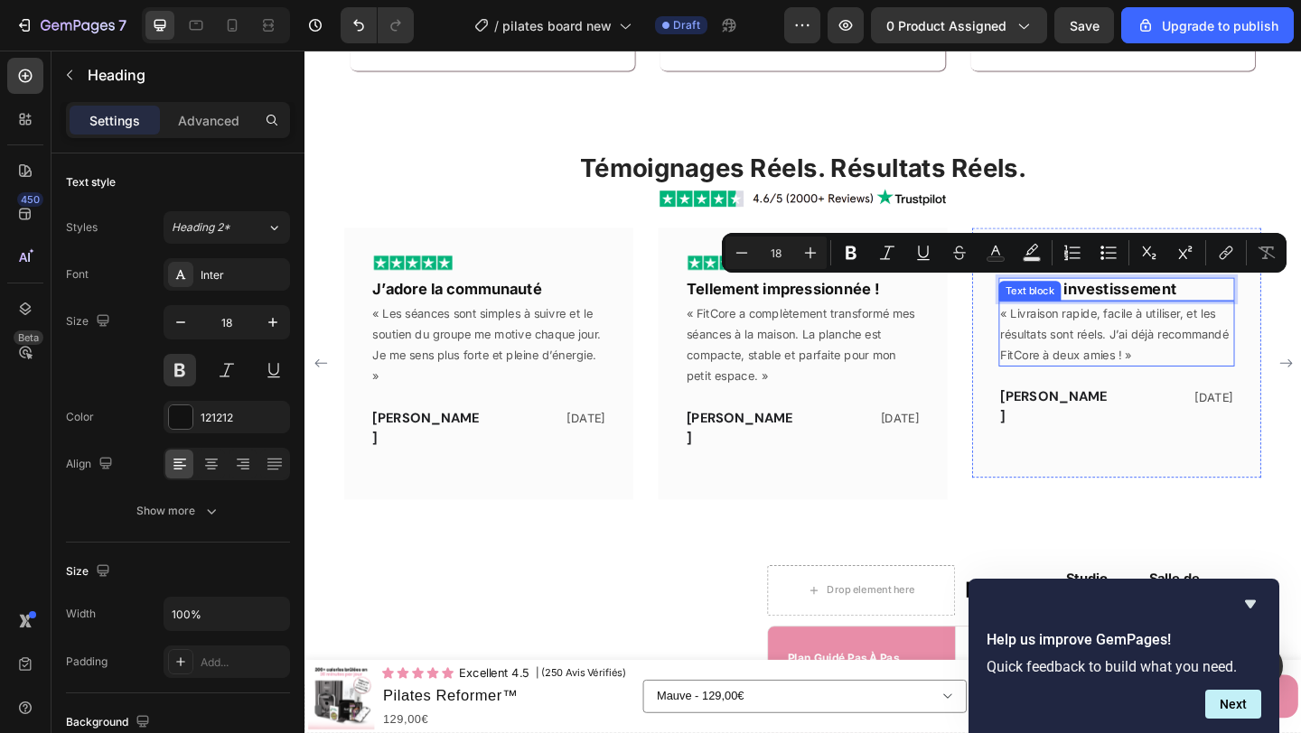
click at [1204, 364] on p "« Livraison rapide, facile à utiliser, et les résultats sont réels. J’ai déjà r…" at bounding box center [1187, 358] width 253 height 69
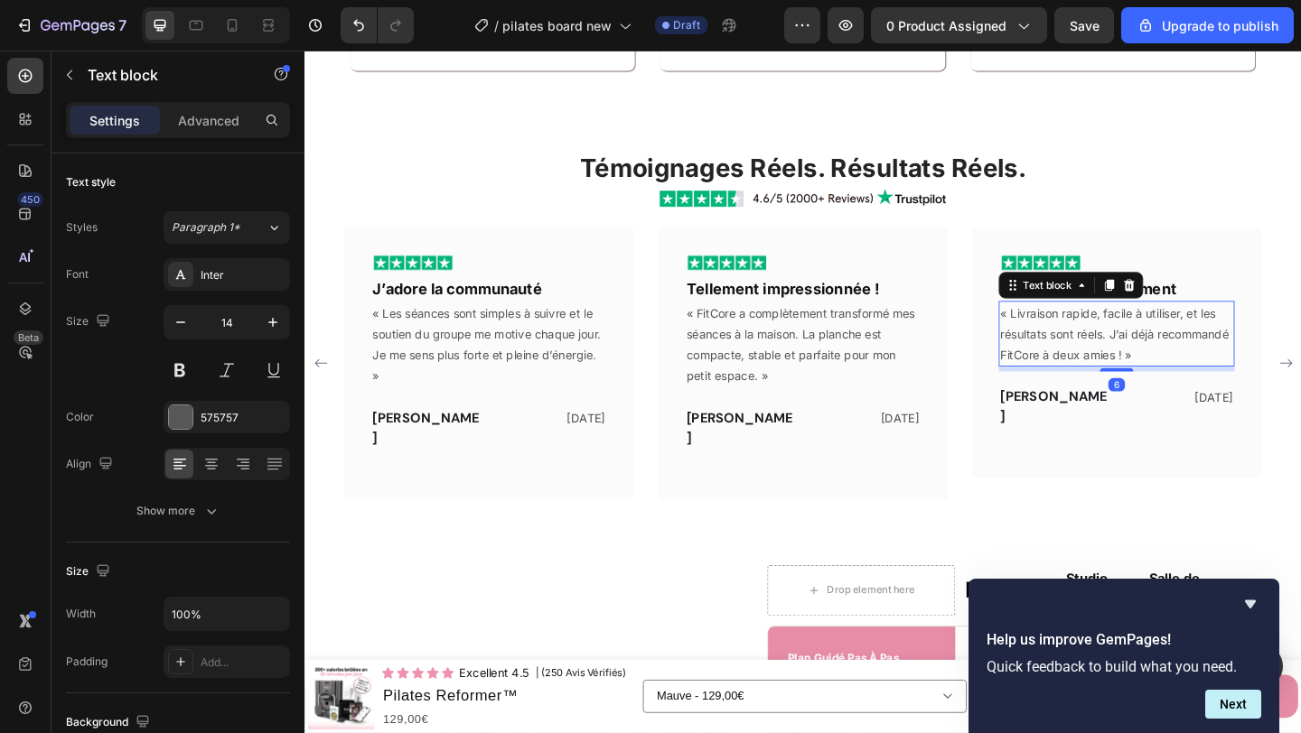
click at [1204, 364] on p "« Livraison rapide, facile à utiliser, et les résultats sont réels. J’ai déjà r…" at bounding box center [1187, 358] width 253 height 69
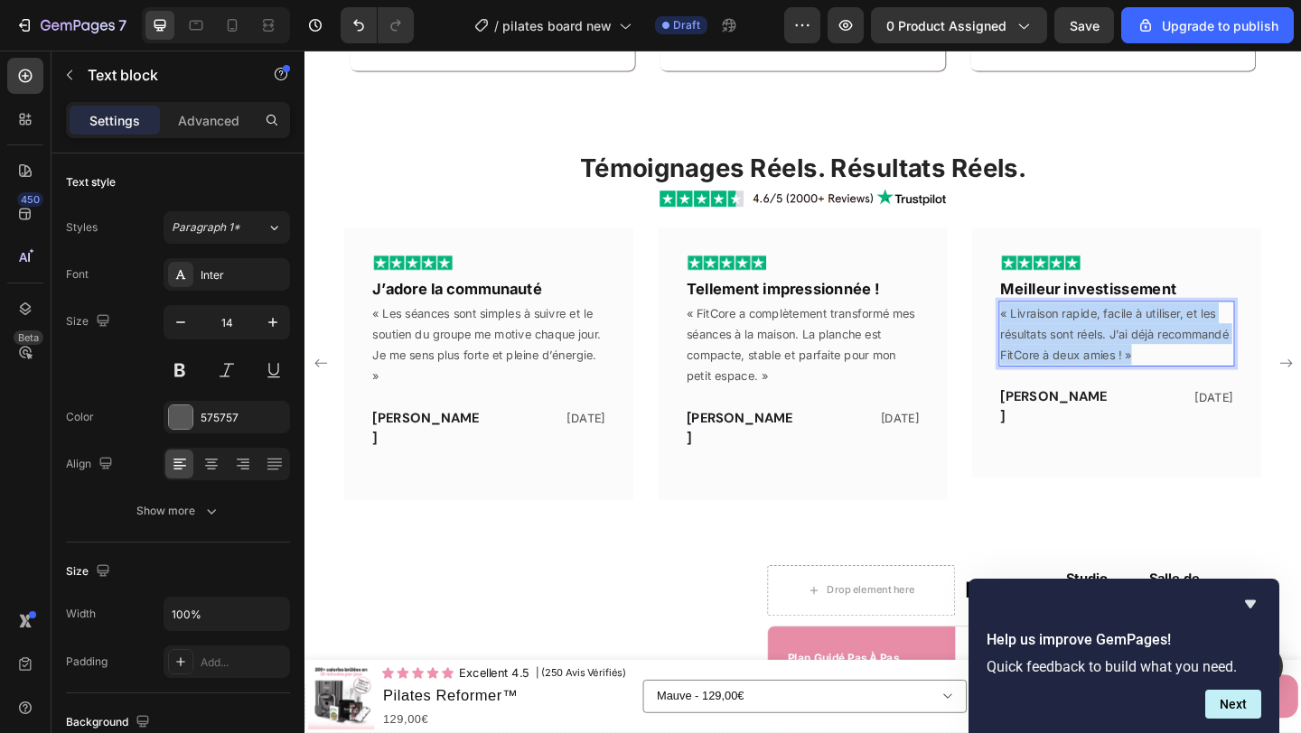
click at [1204, 364] on p "« Livraison rapide, facile à utiliser, et les résultats sont réels. J’ai déjà r…" at bounding box center [1187, 358] width 253 height 69
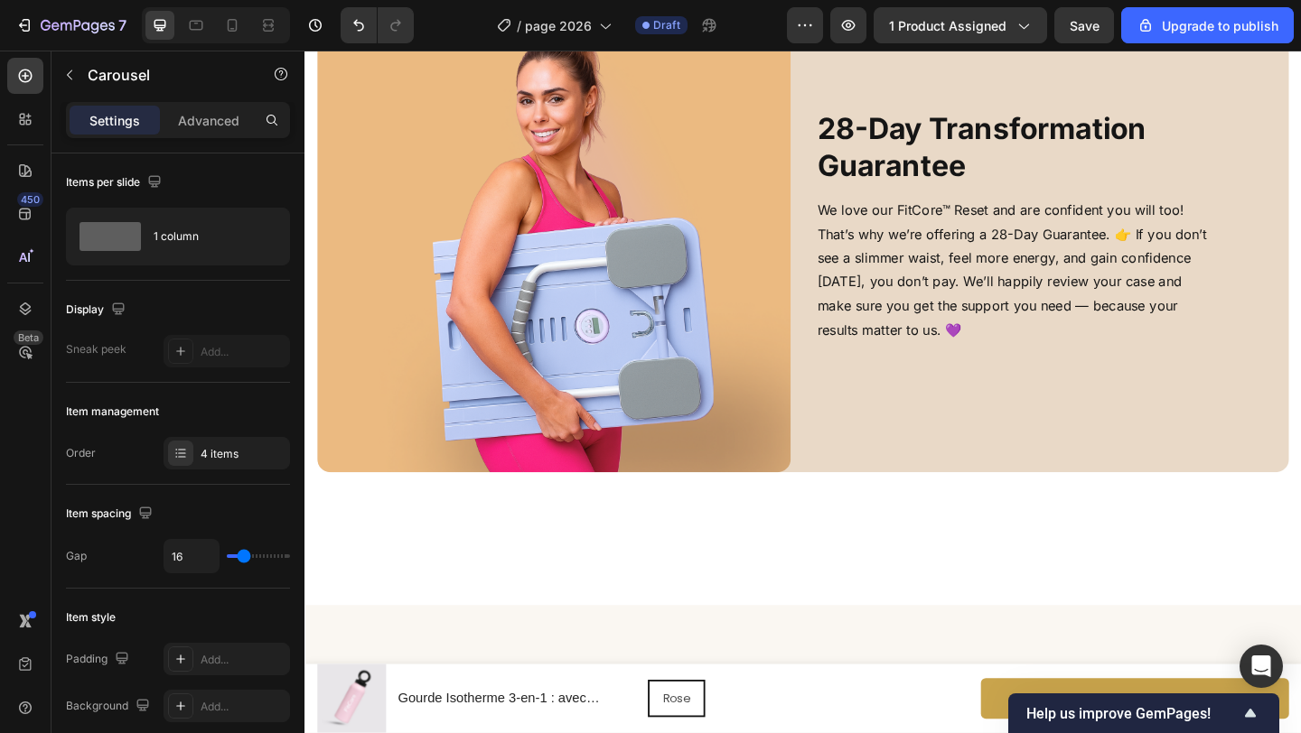
scroll to position [5998, 0]
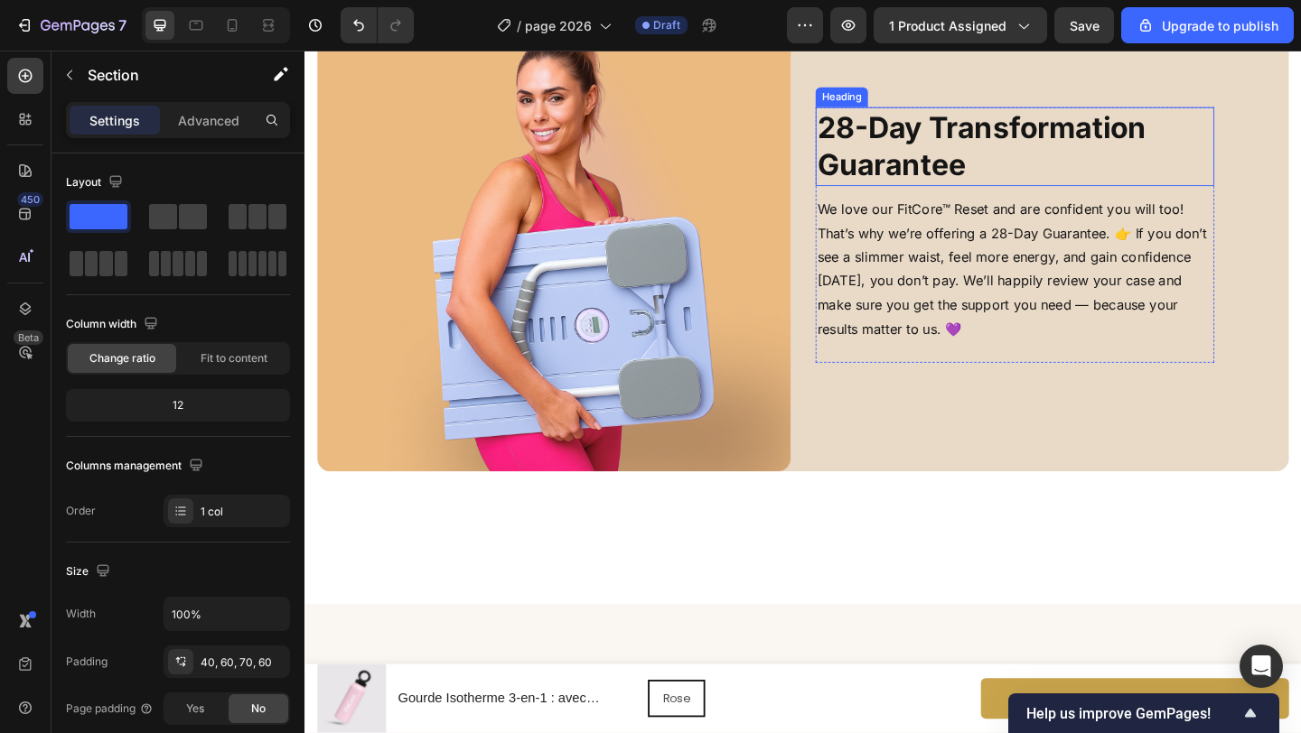
click at [910, 198] on h2 "28-Day Transformation Guarantee" at bounding box center [1077, 155] width 434 height 86
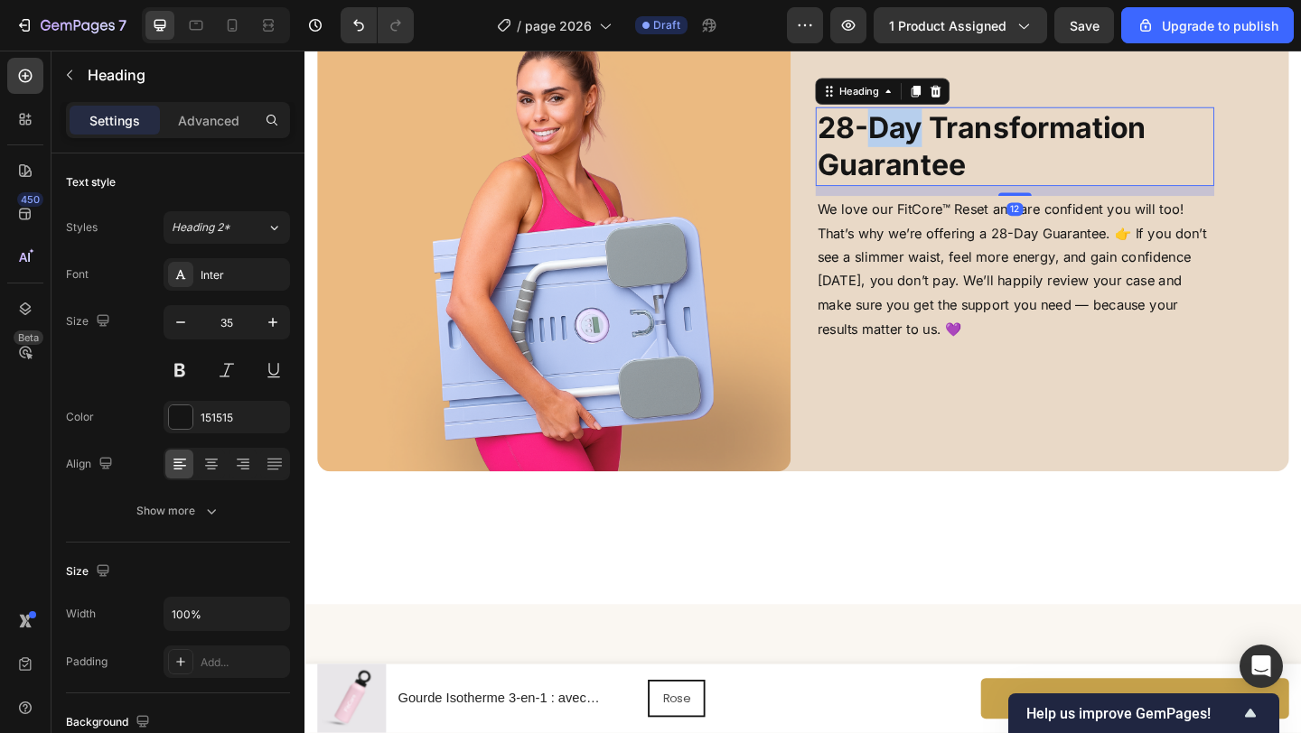
click at [910, 198] on h2 "28-Day Transformation Guarantee" at bounding box center [1077, 155] width 434 height 86
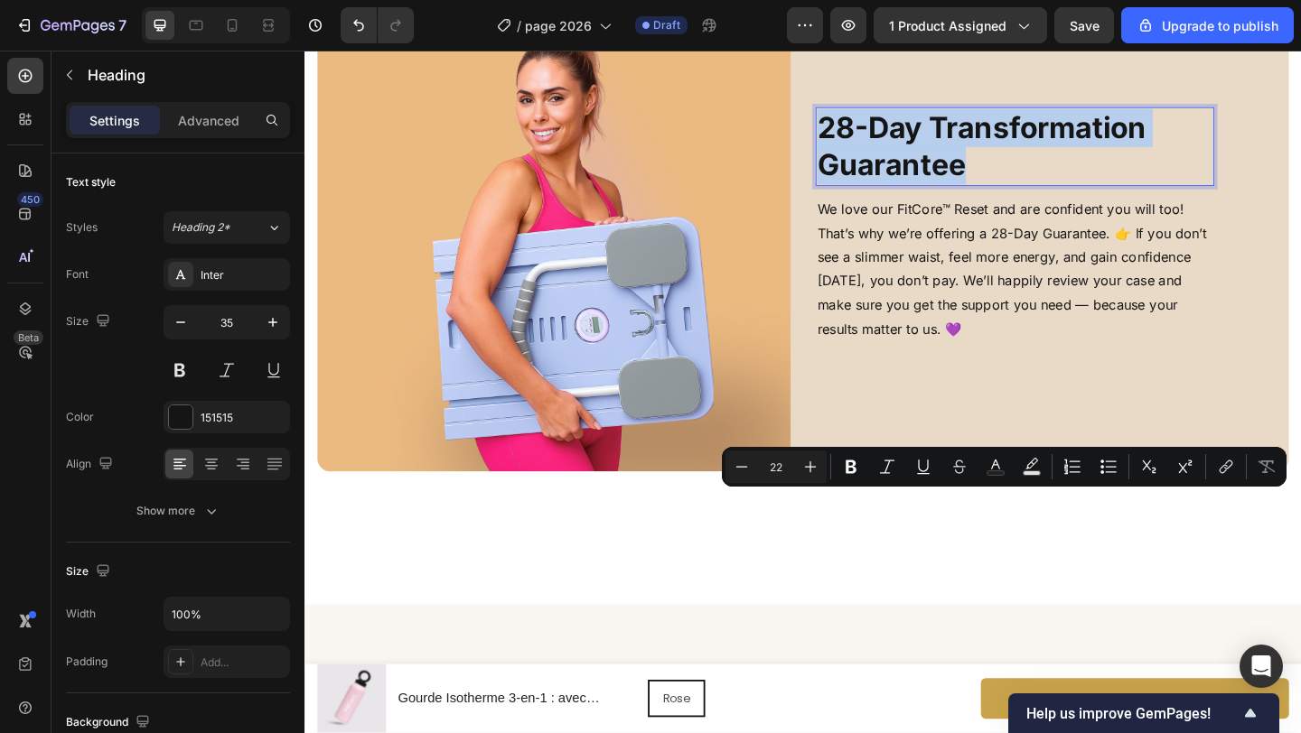
scroll to position [6016, 0]
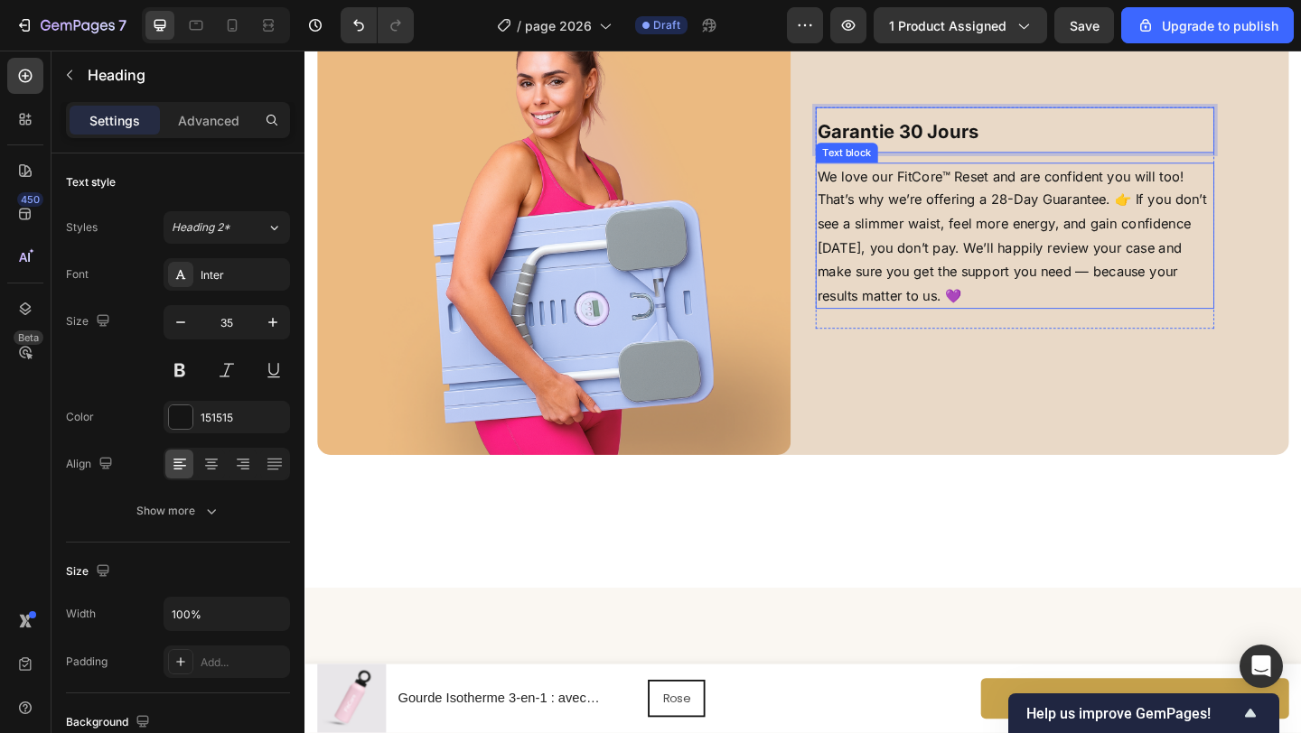
click at [1049, 331] on p "We love our FitCore™ Reset and are confident you will too! That’s why we’re off…" at bounding box center [1077, 252] width 430 height 156
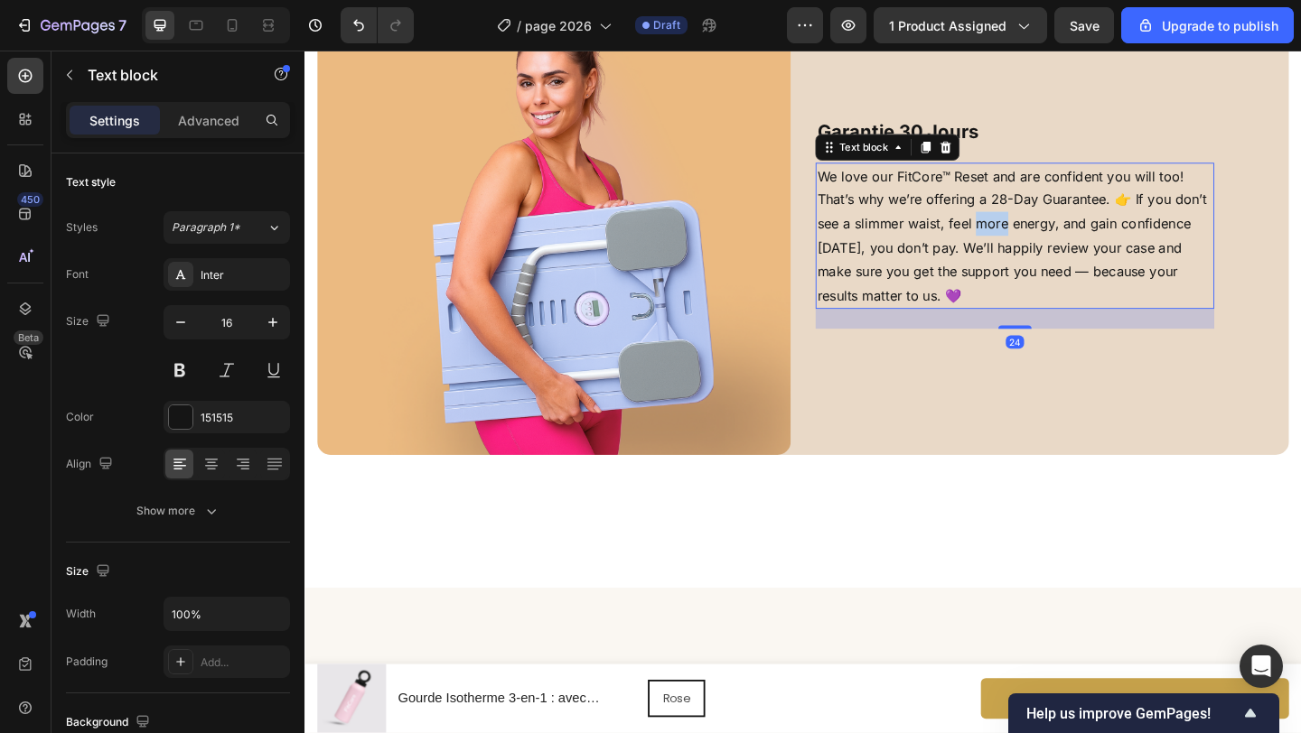
click at [1050, 331] on p "We love our FitCore™ Reset and are confident you will too! That’s why we’re off…" at bounding box center [1077, 252] width 430 height 156
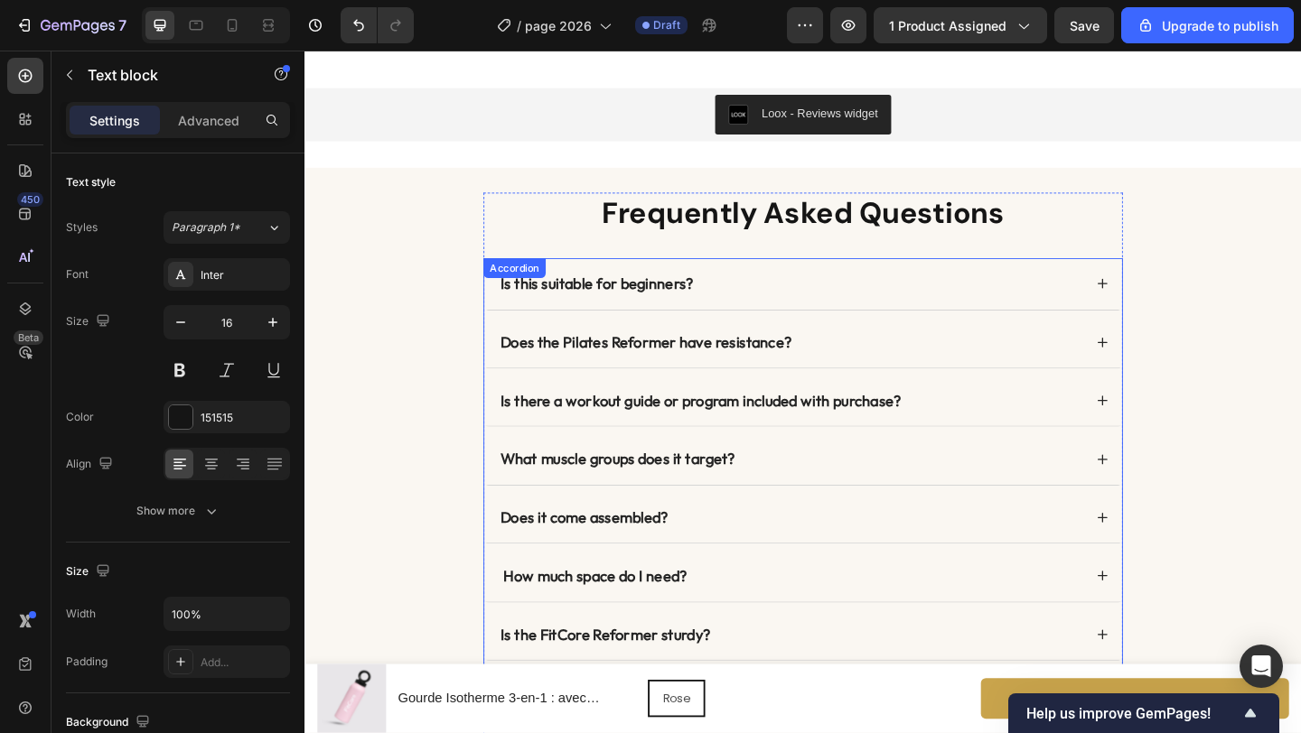
scroll to position [6889, 0]
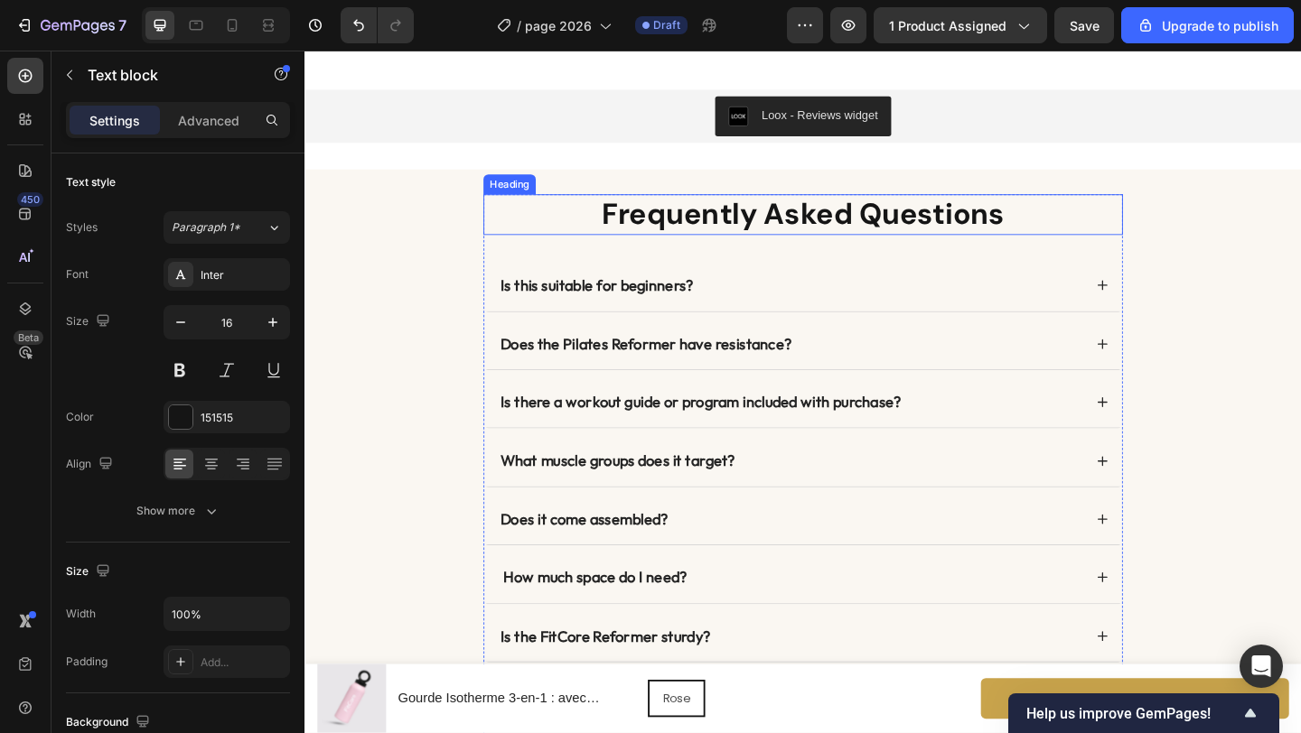
click at [781, 233] on h2 "Frequently Asked Questions" at bounding box center [846, 229] width 695 height 45
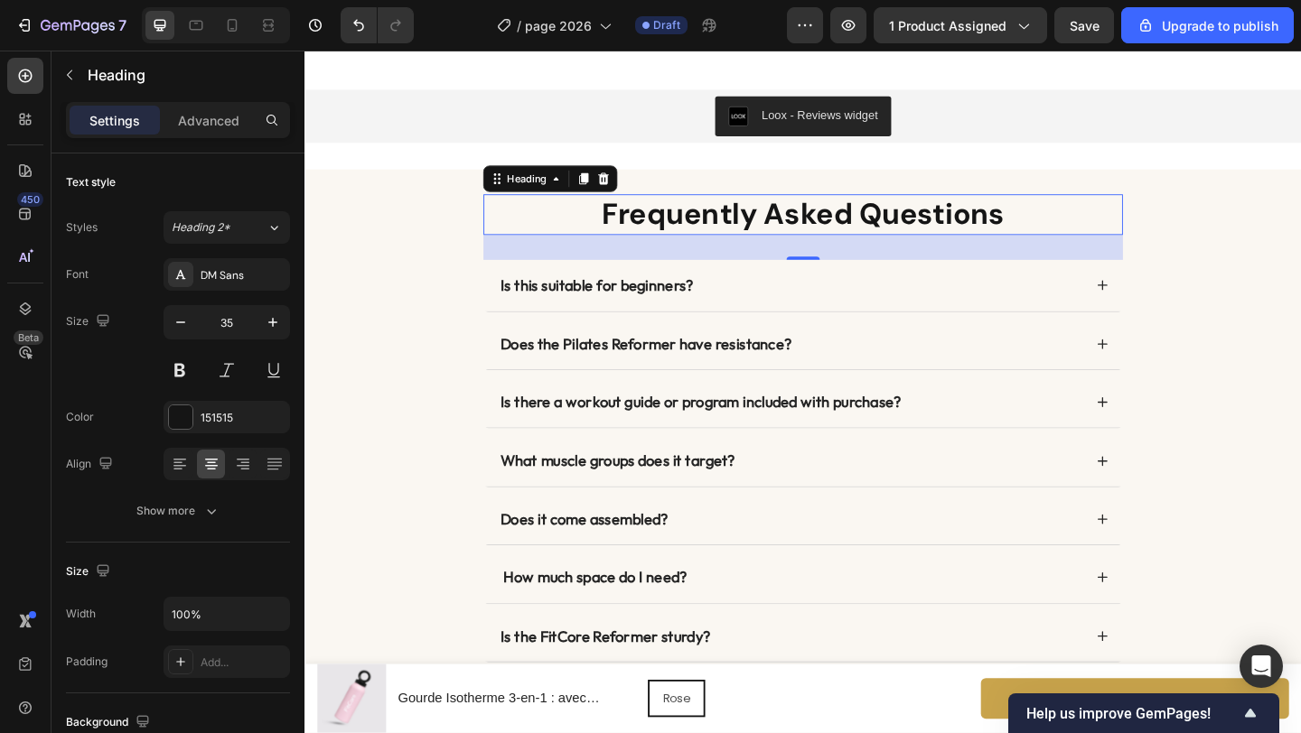
click at [781, 233] on h2 "Frequently Asked Questions" at bounding box center [846, 229] width 695 height 45
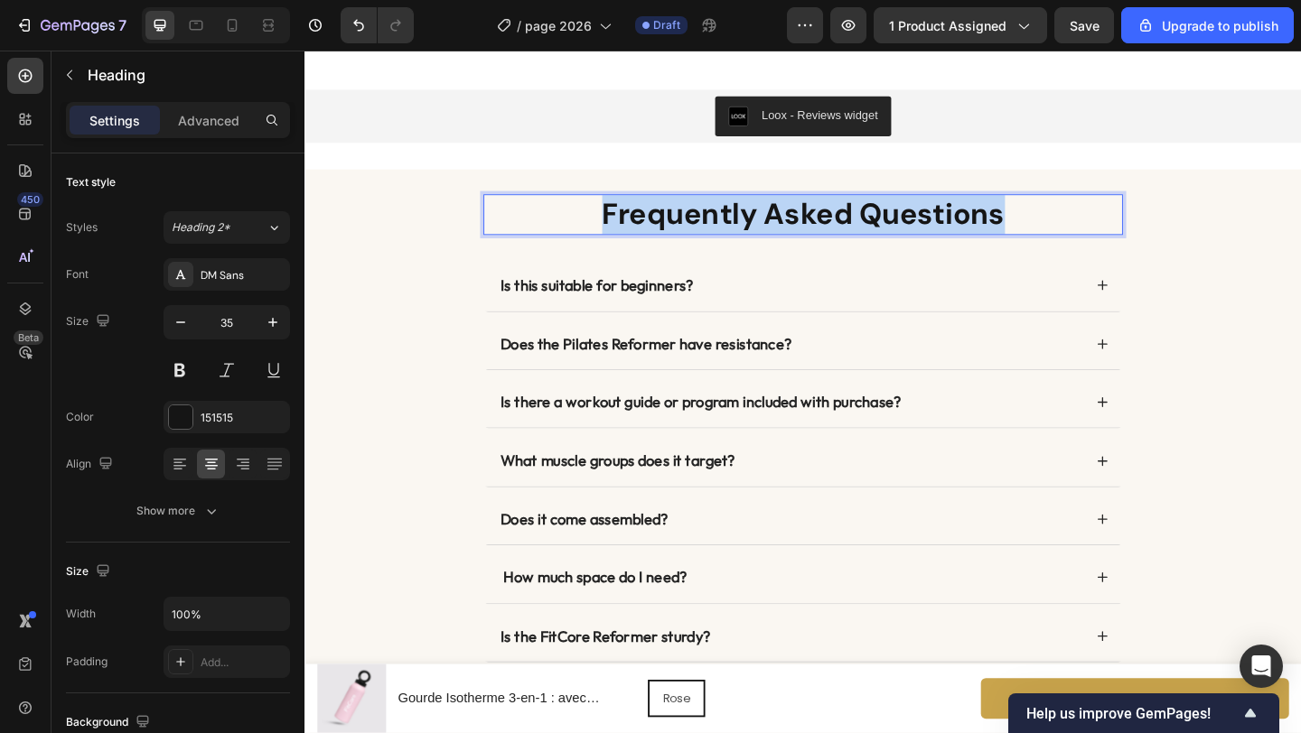
click at [781, 233] on p "Frequently Asked Questions" at bounding box center [846, 230] width 692 height 42
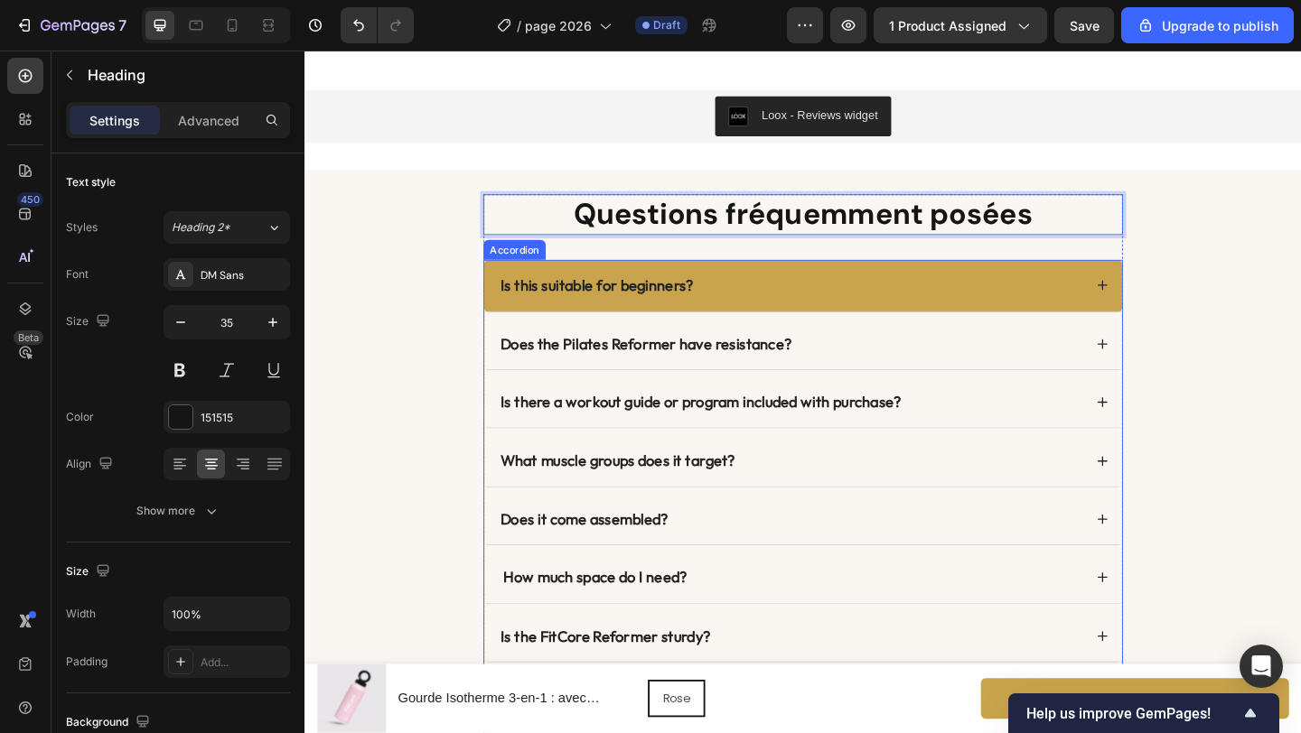
click at [648, 301] on strong "Is this suitable for beginners?" at bounding box center [622, 305] width 210 height 21
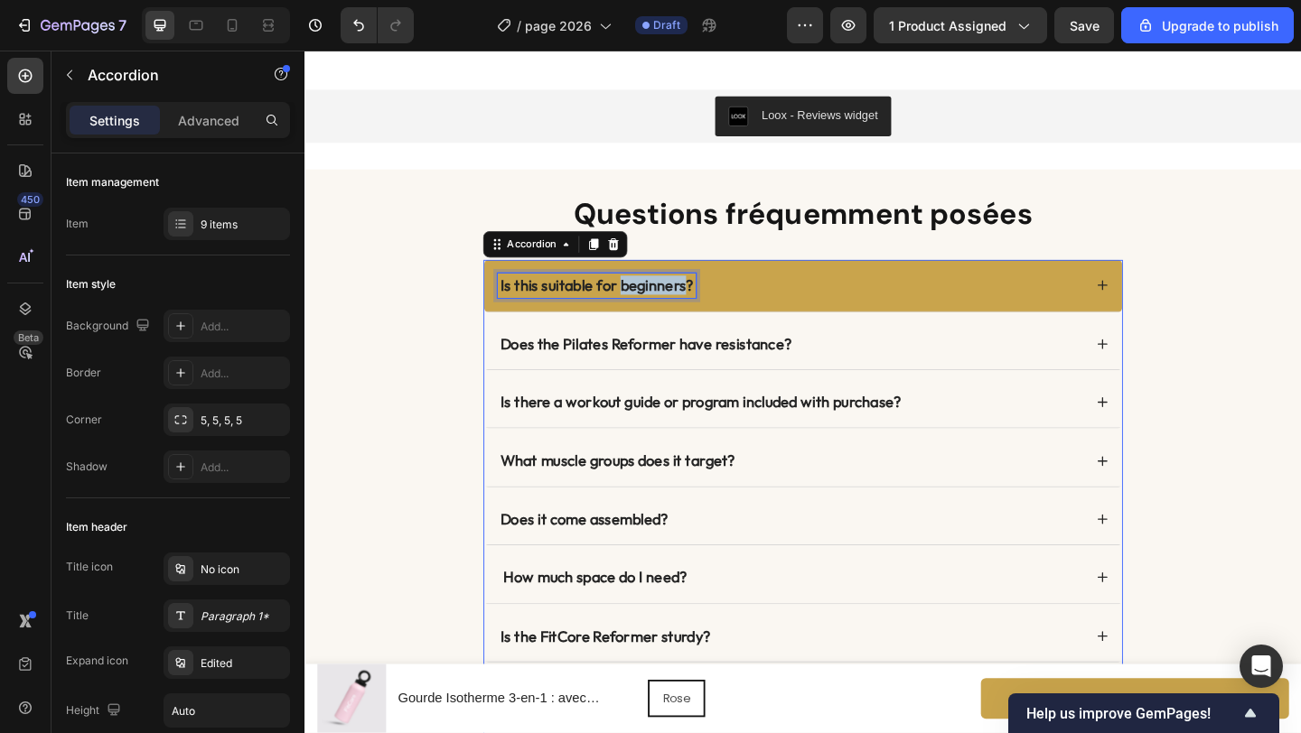
click at [648, 301] on strong "Is this suitable for beginners?" at bounding box center [622, 305] width 210 height 21
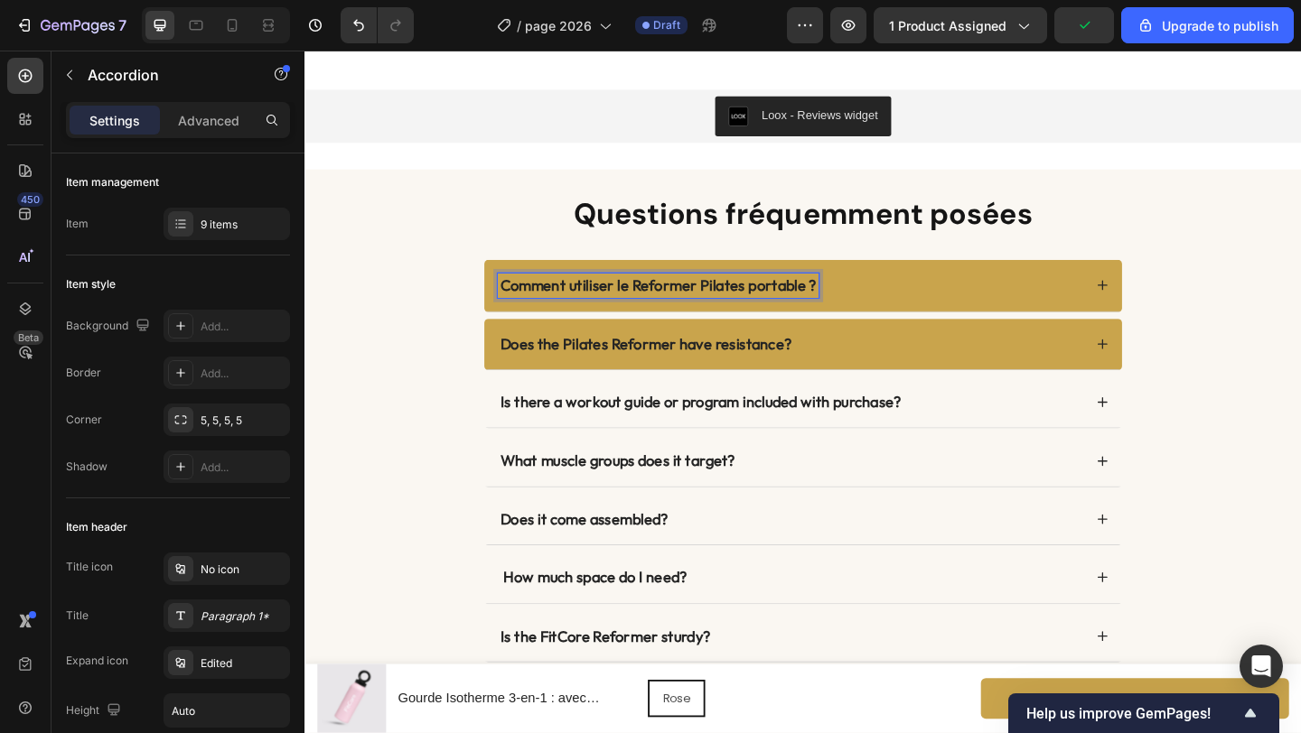
click at [686, 370] on strong "Does the Pilates Reformer have resistance?" at bounding box center [675, 369] width 317 height 21
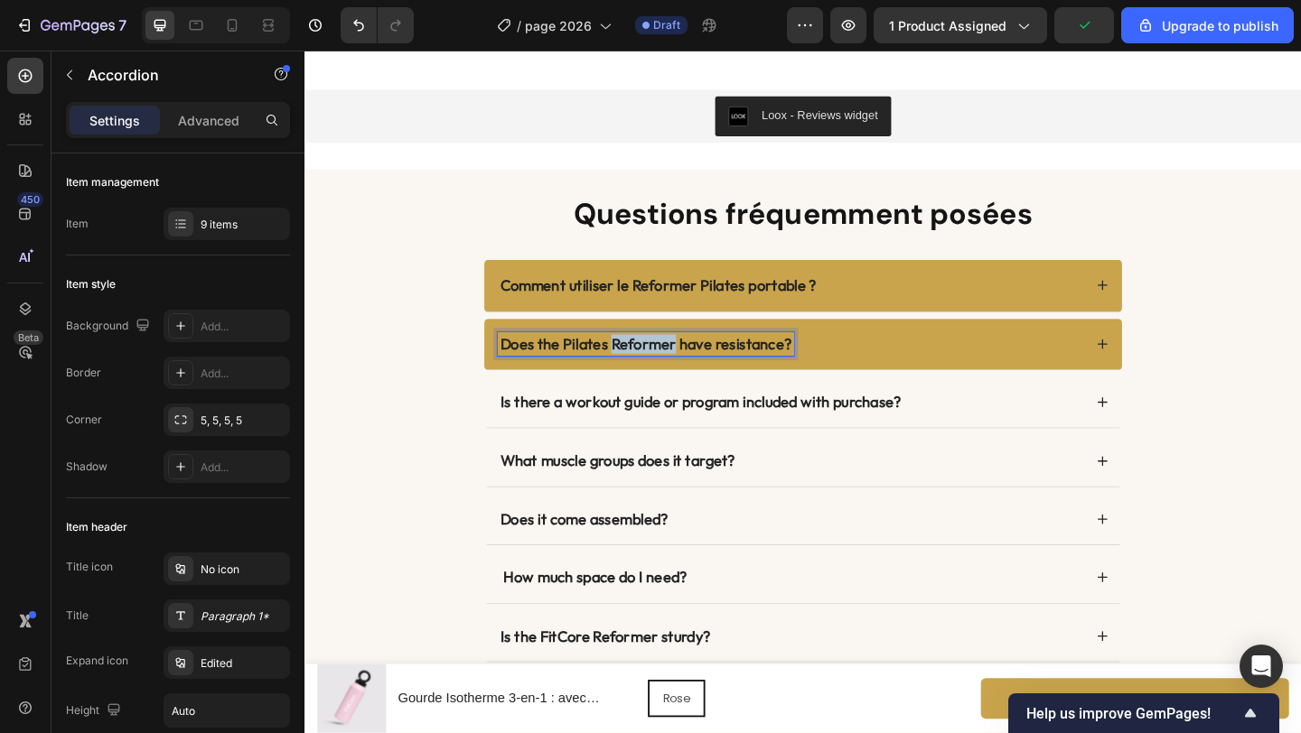
click at [686, 370] on strong "Does the Pilates Reformer have resistance?" at bounding box center [675, 369] width 317 height 21
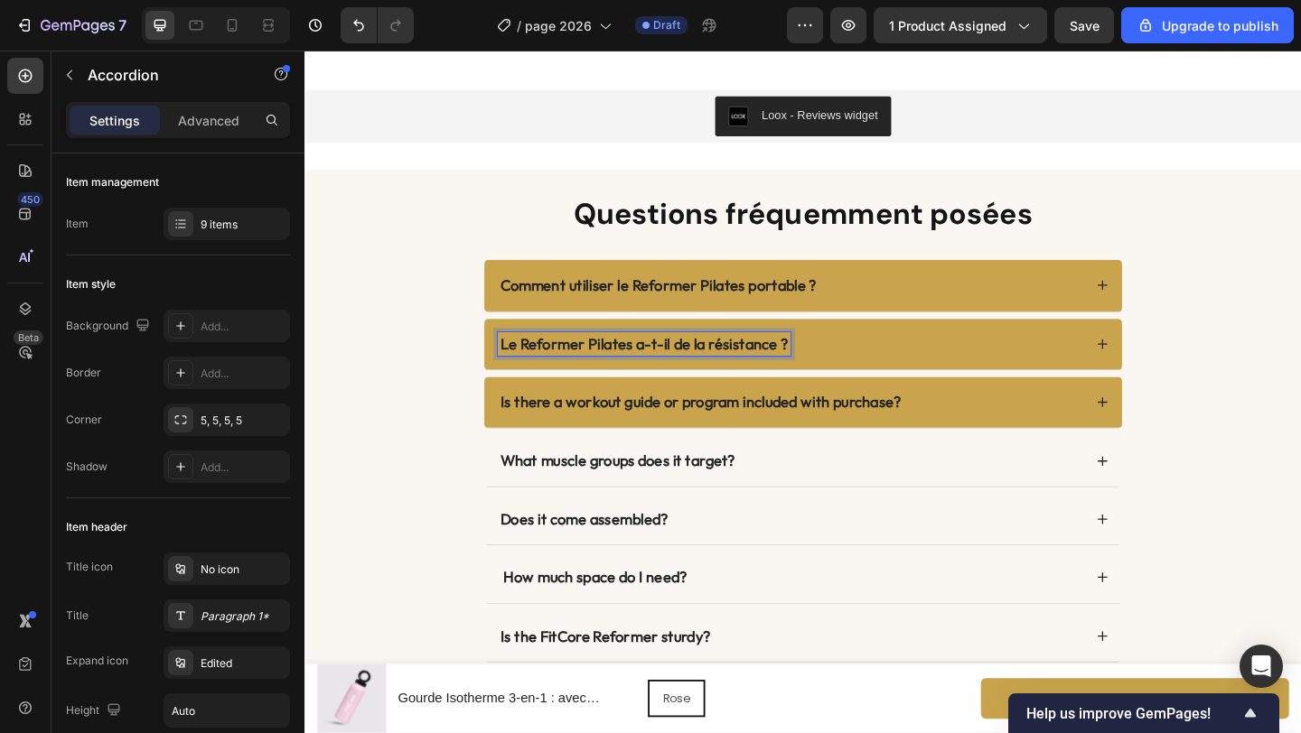
click at [659, 436] on strong "Is there a workout guide or program included with purchase?" at bounding box center [735, 433] width 436 height 21
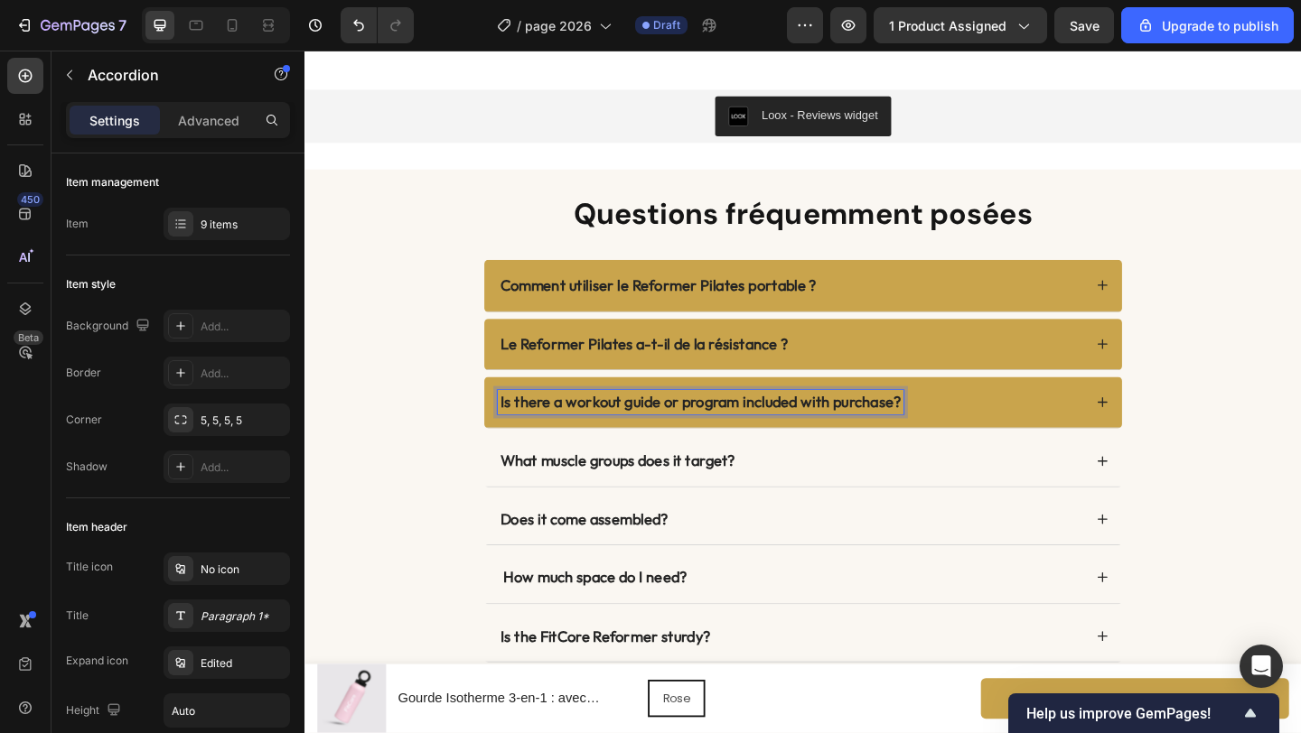
click at [660, 436] on strong "Is there a workout guide or program included with purchase?" at bounding box center [735, 433] width 436 height 21
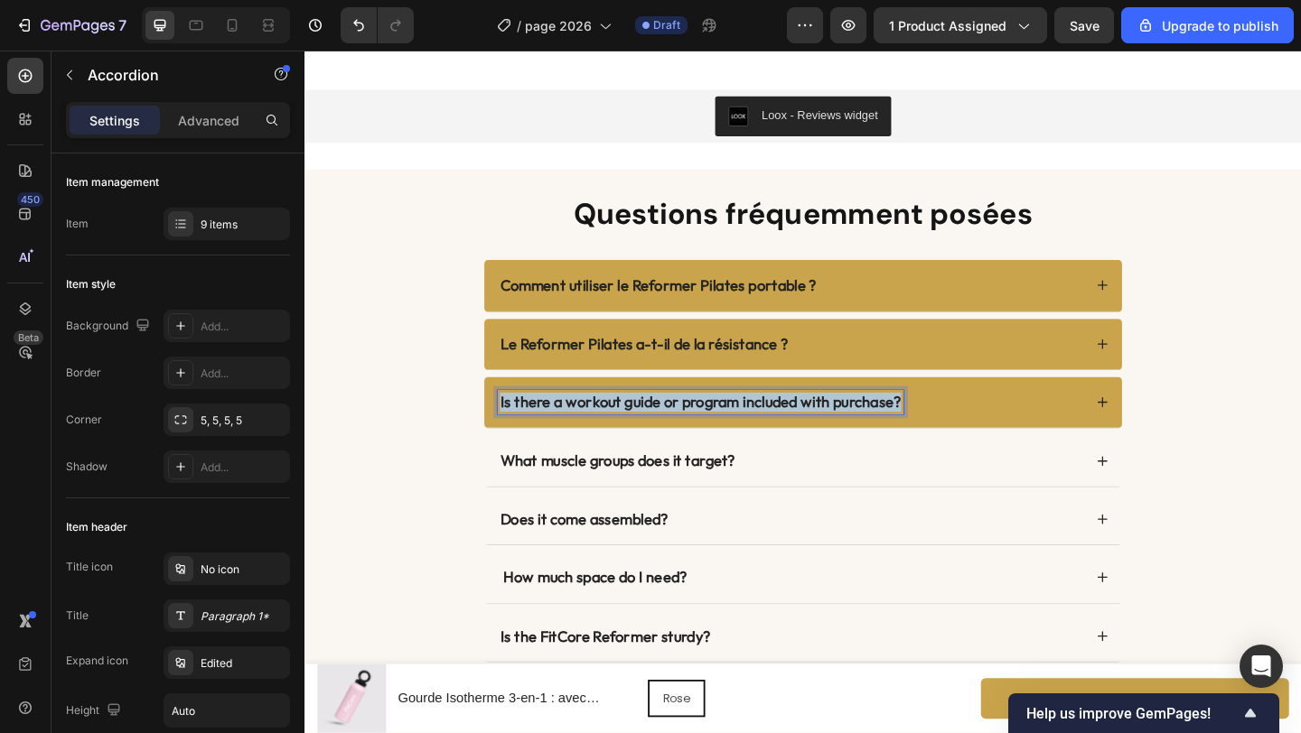
click at [660, 436] on strong "Is there a workout guide or program included with purchase?" at bounding box center [735, 433] width 436 height 21
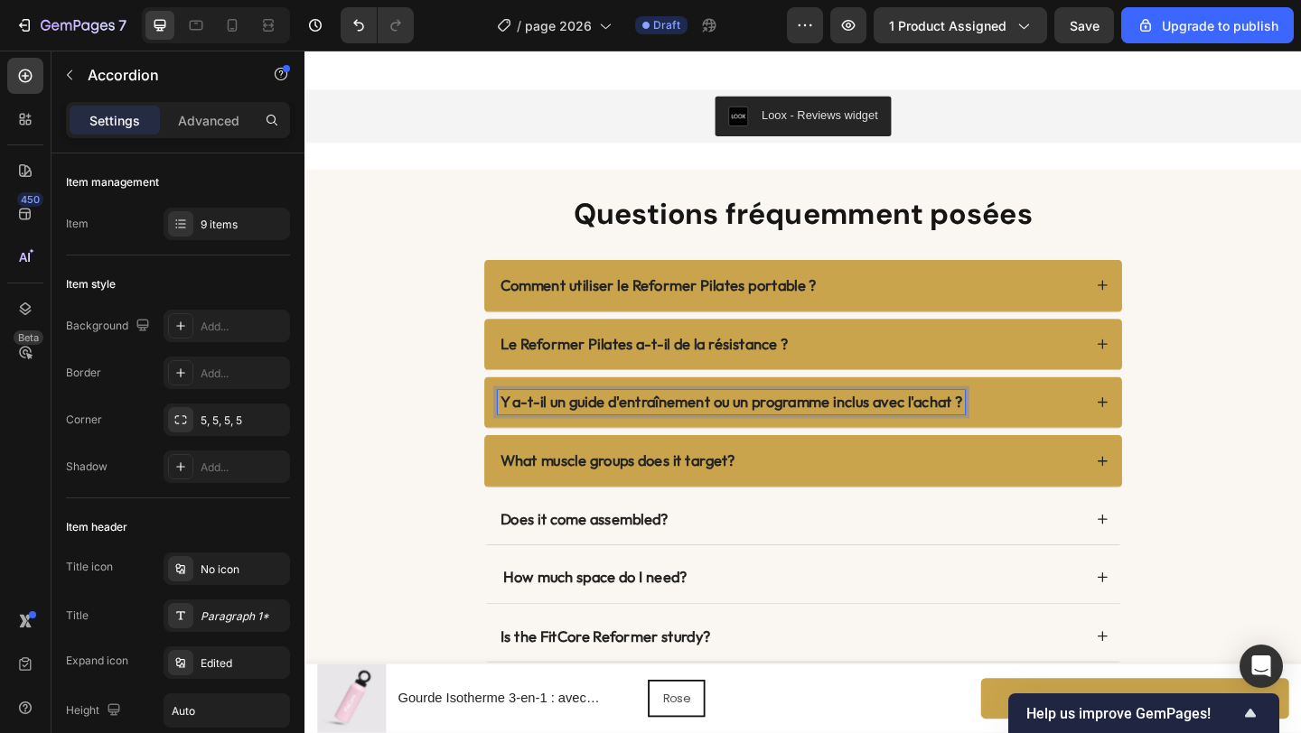
click at [615, 489] on strong "What muscle groups does it target?" at bounding box center [645, 496] width 256 height 21
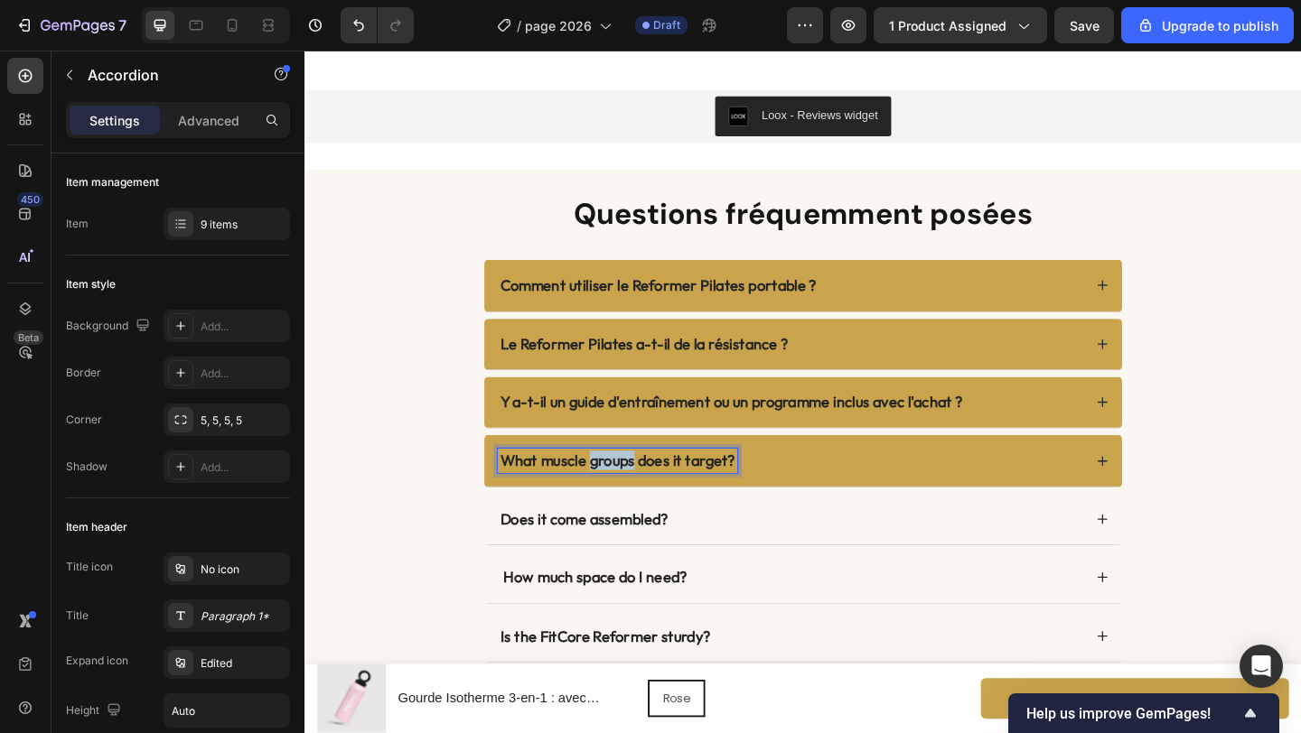
click at [616, 488] on strong "What muscle groups does it target?" at bounding box center [645, 496] width 256 height 21
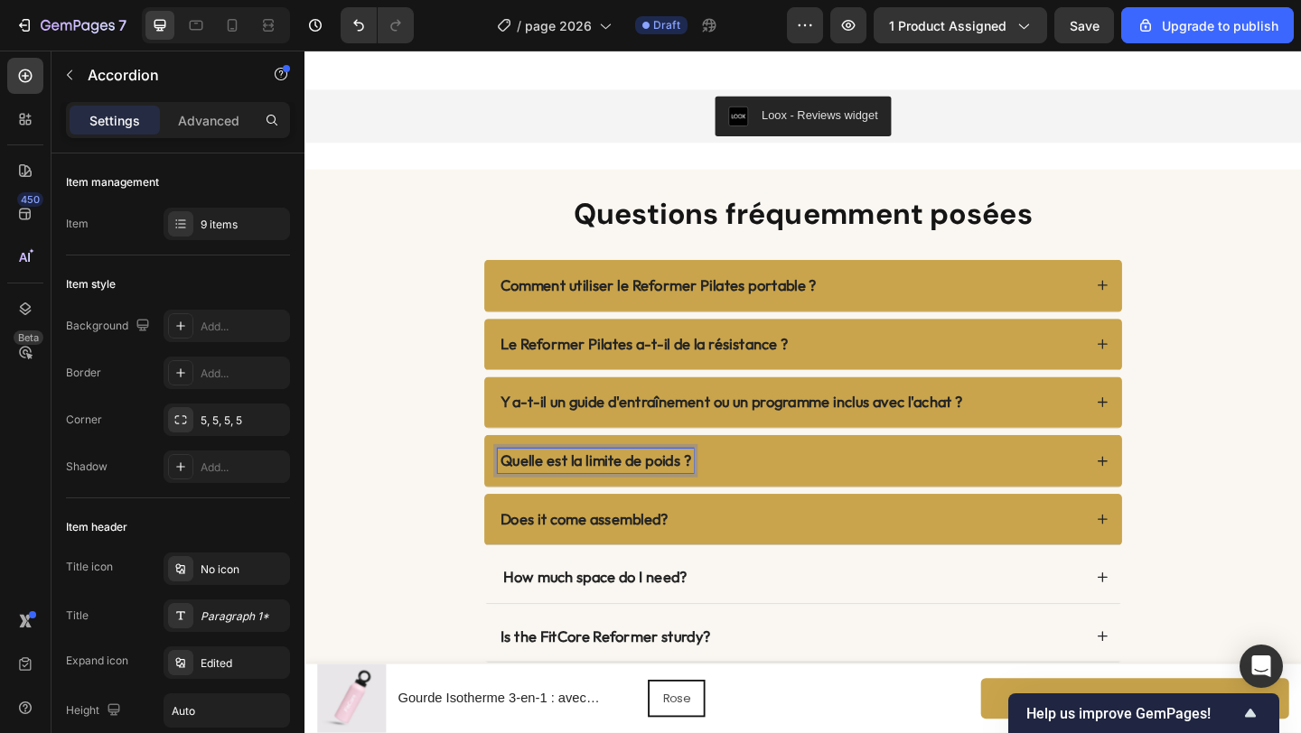
click at [648, 573] on div "Does it come assembled?" at bounding box center [846, 561] width 694 height 56
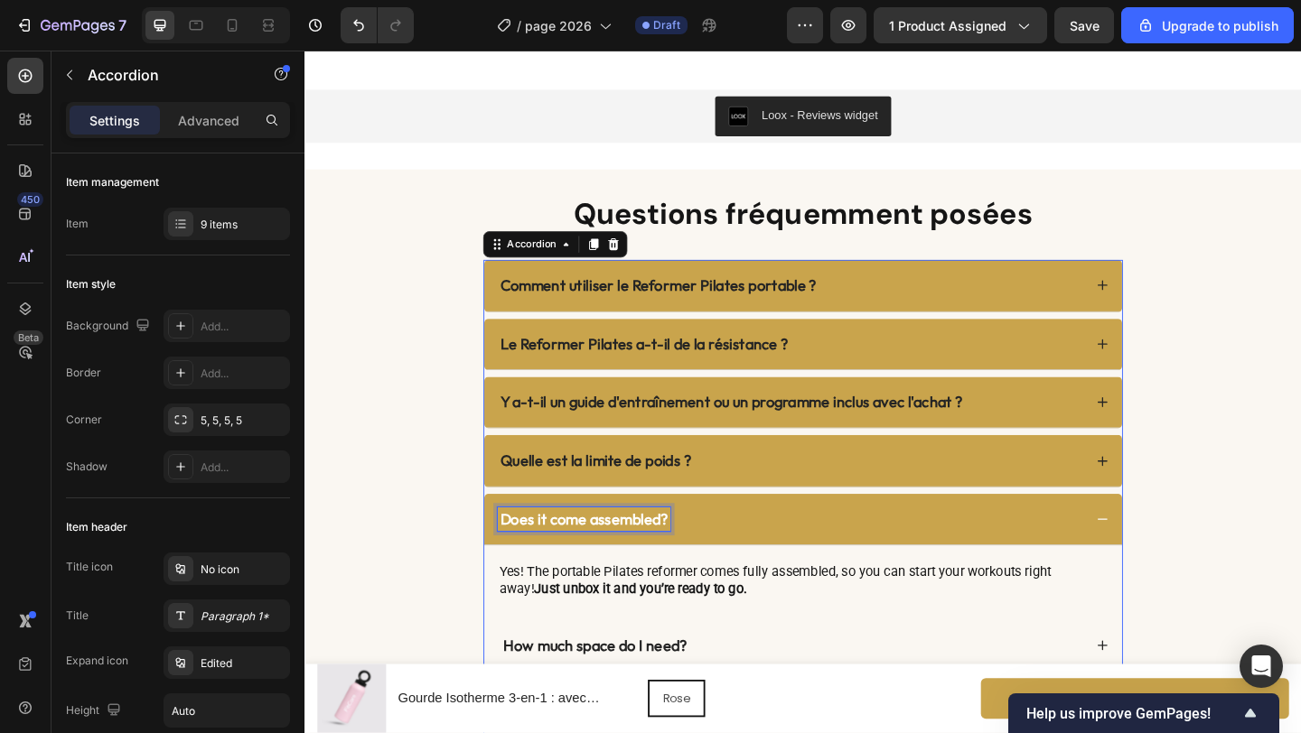
click at [651, 564] on strong "Does it come assembled?" at bounding box center [608, 560] width 182 height 21
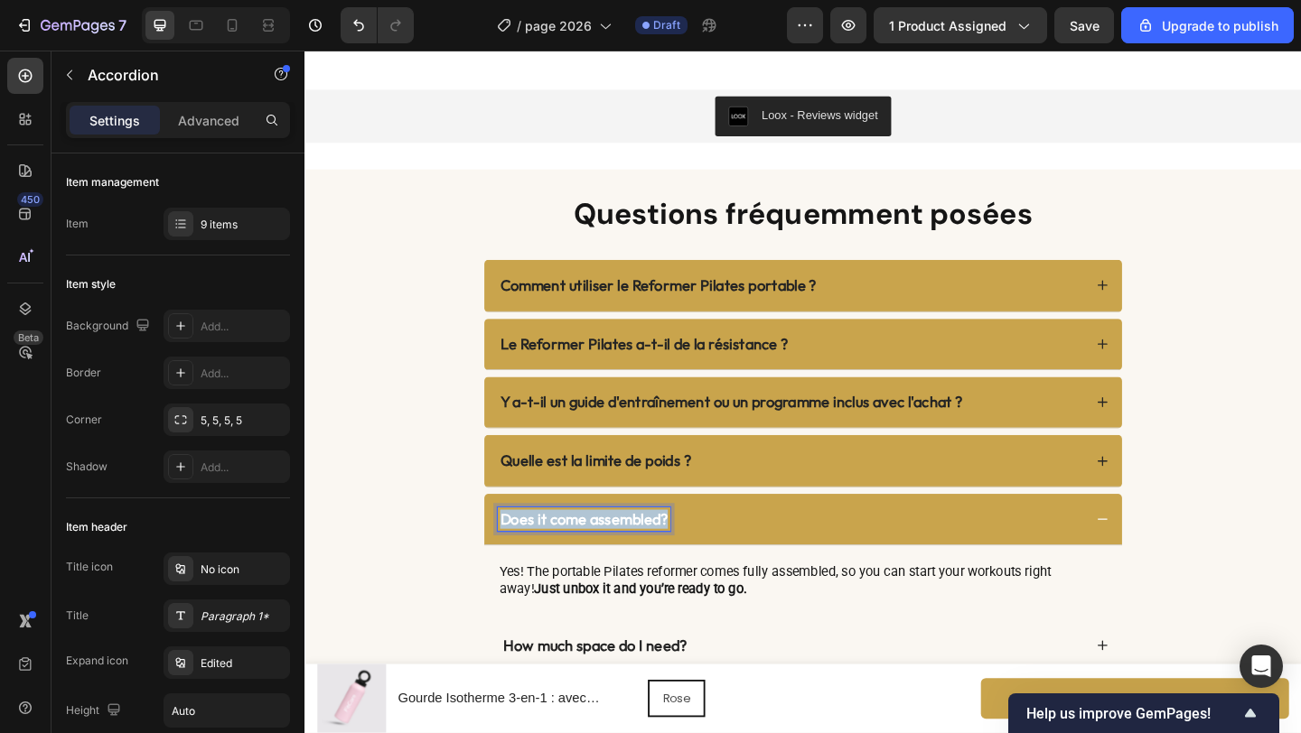
click at [651, 564] on strong "Does it come assembled?" at bounding box center [608, 560] width 182 height 21
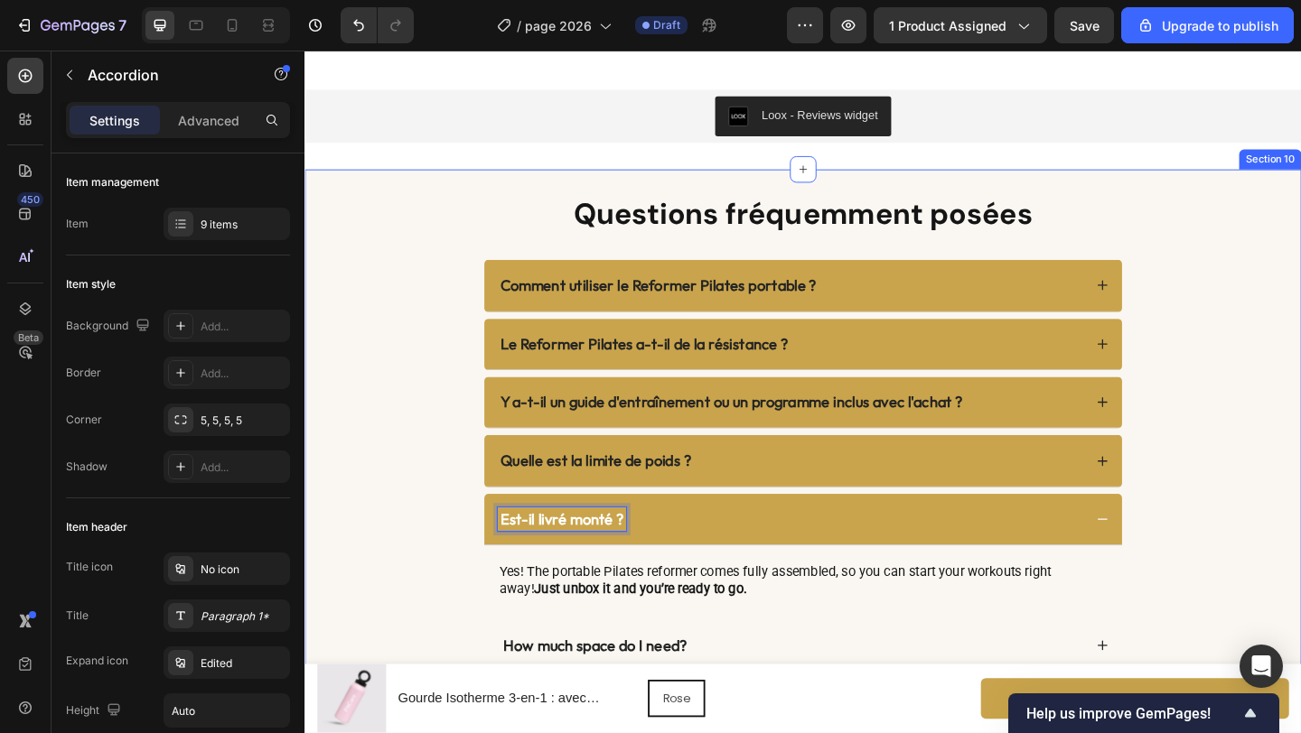
click at [428, 565] on div "Questions fréquemment posées Heading Comment utiliser le Reformer Pilates porta…" at bounding box center [846, 573] width 1048 height 733
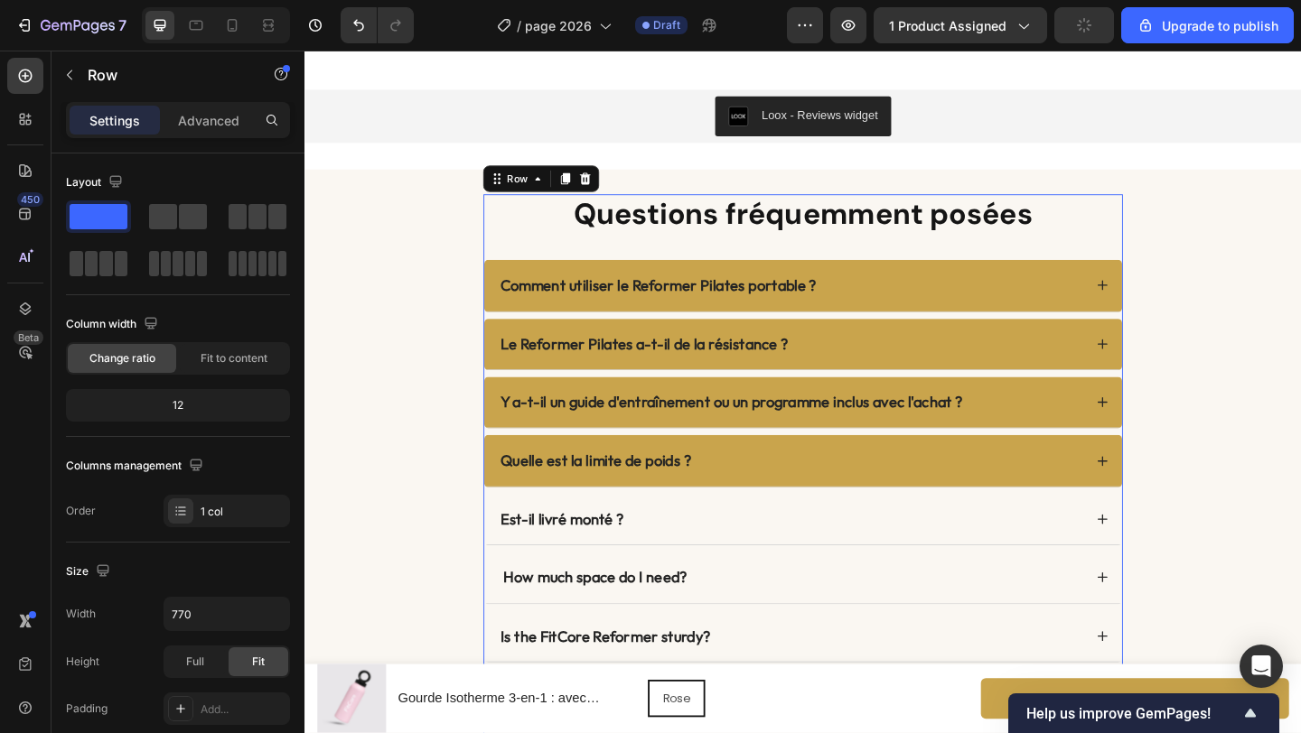
click at [532, 265] on div "Questions fréquemment posées Heading Comment utiliser le Reformer Pilates porta…" at bounding box center [846, 536] width 695 height 658
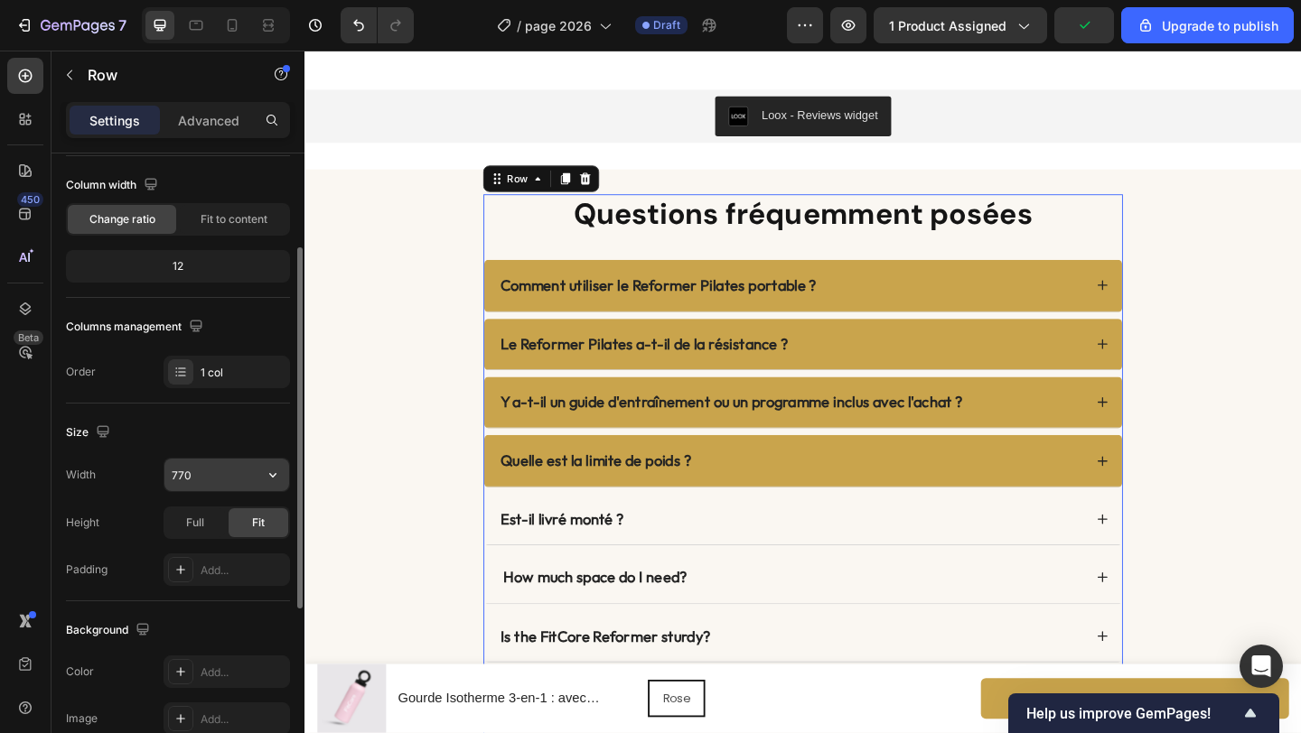
scroll to position [148, 0]
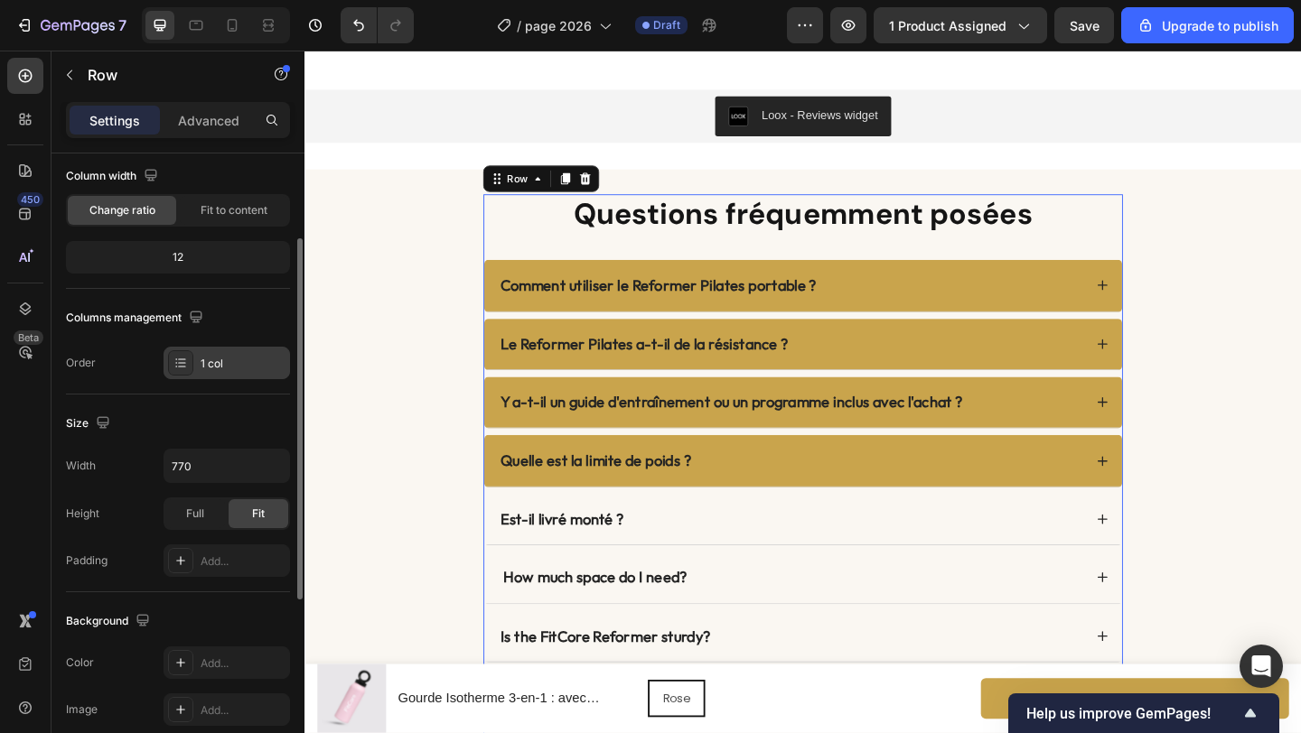
click at [230, 369] on div "1 col" at bounding box center [243, 364] width 85 height 16
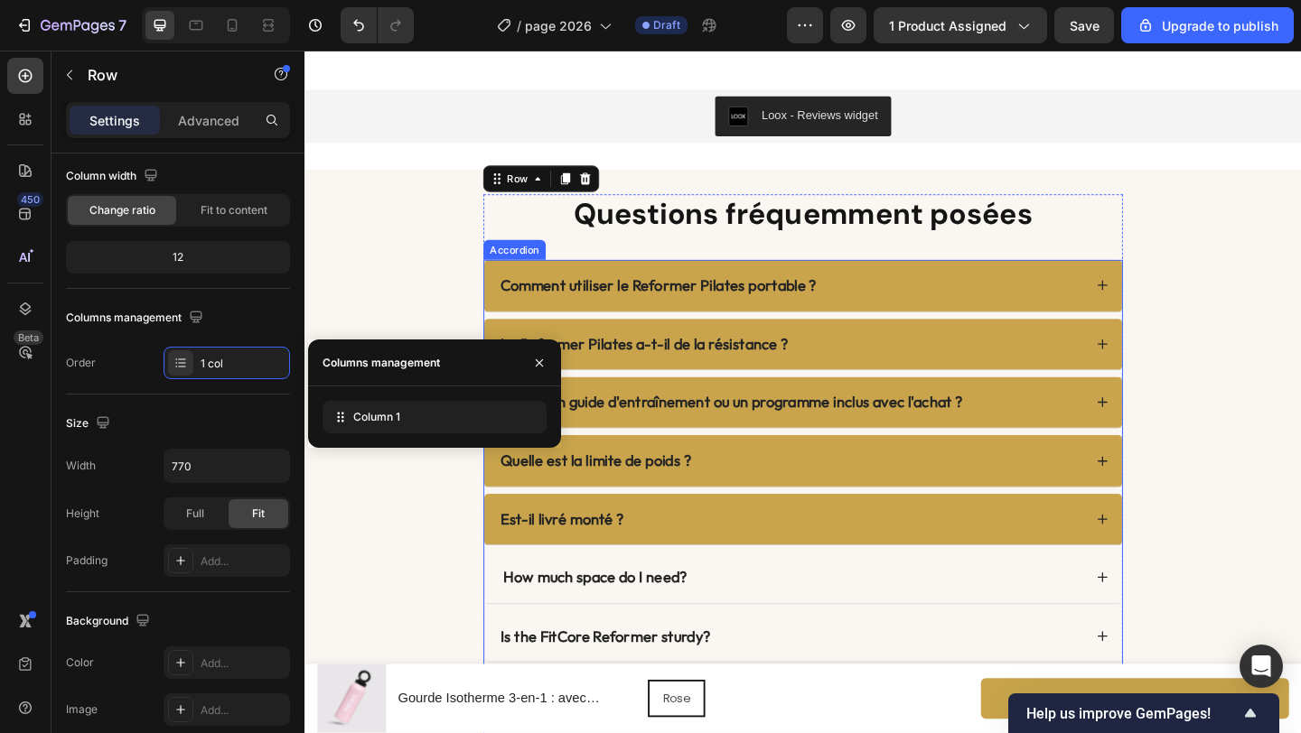
click at [691, 537] on div "Est-il livré monté ?" at bounding box center [846, 561] width 694 height 56
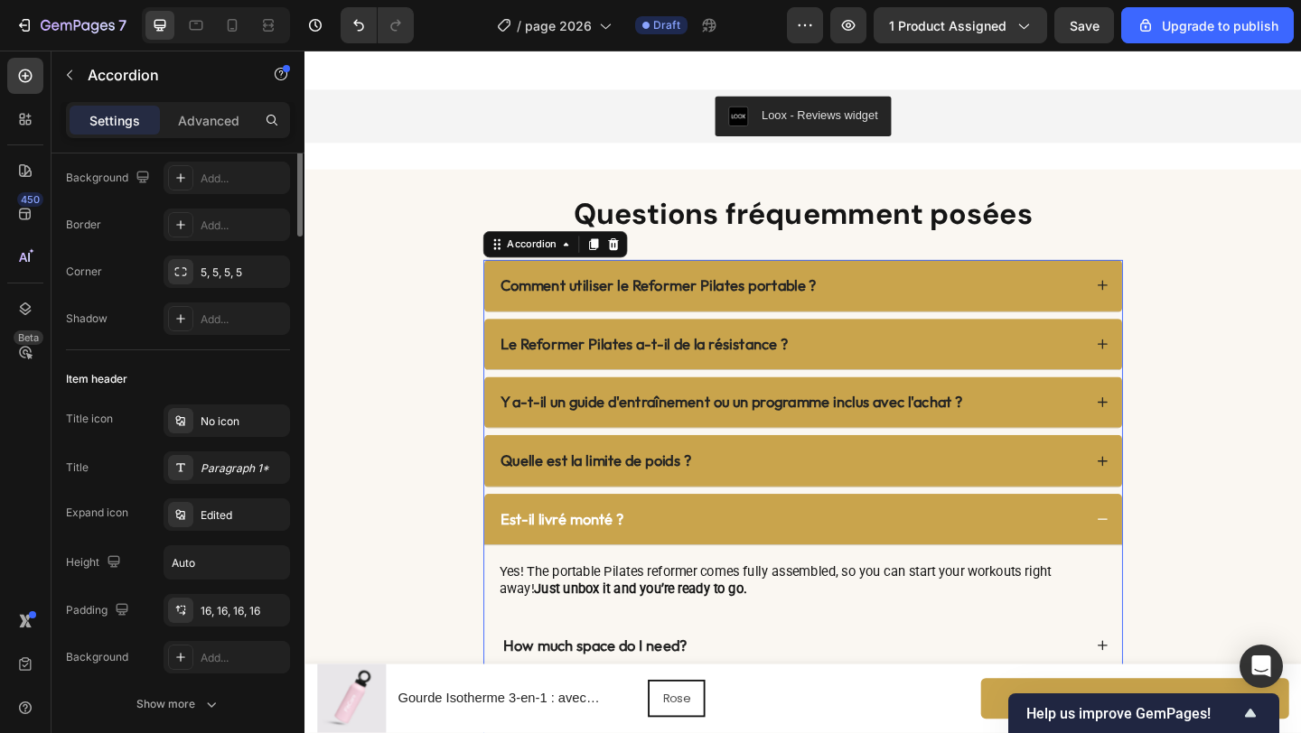
scroll to position [0, 0]
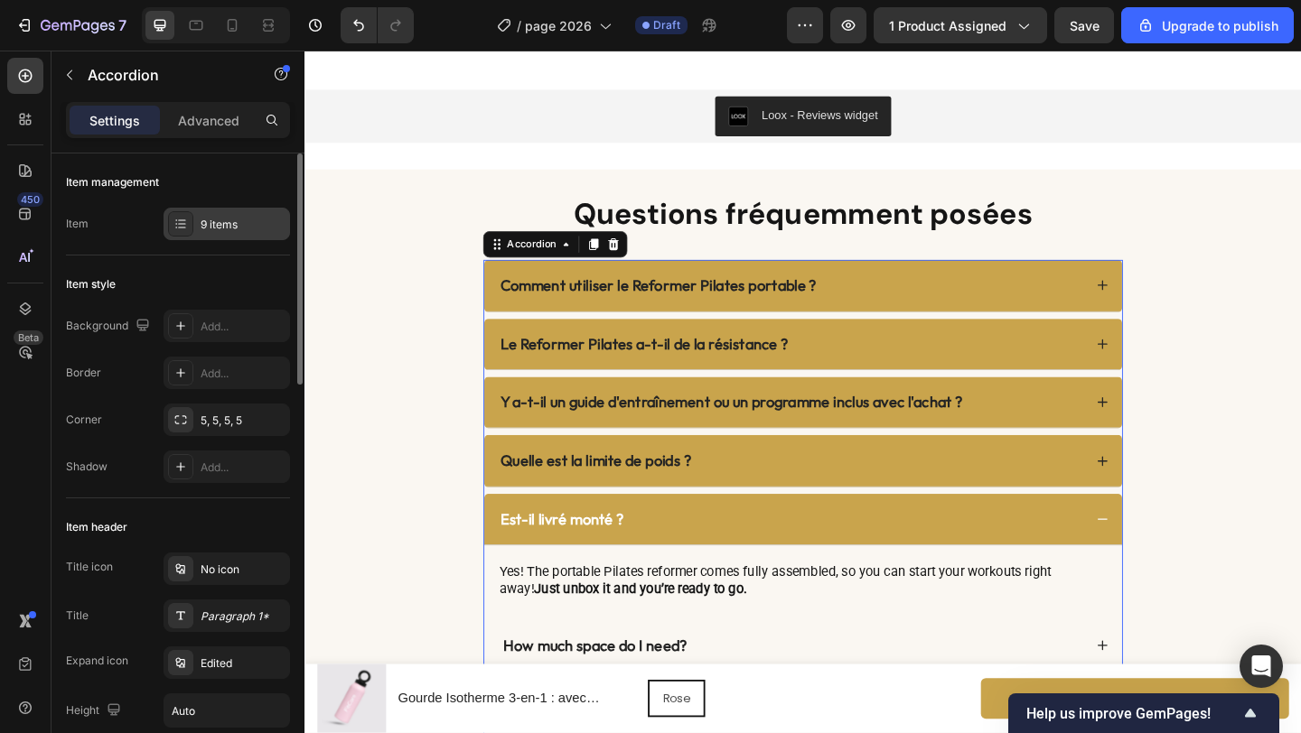
click at [245, 229] on div "9 items" at bounding box center [243, 225] width 85 height 16
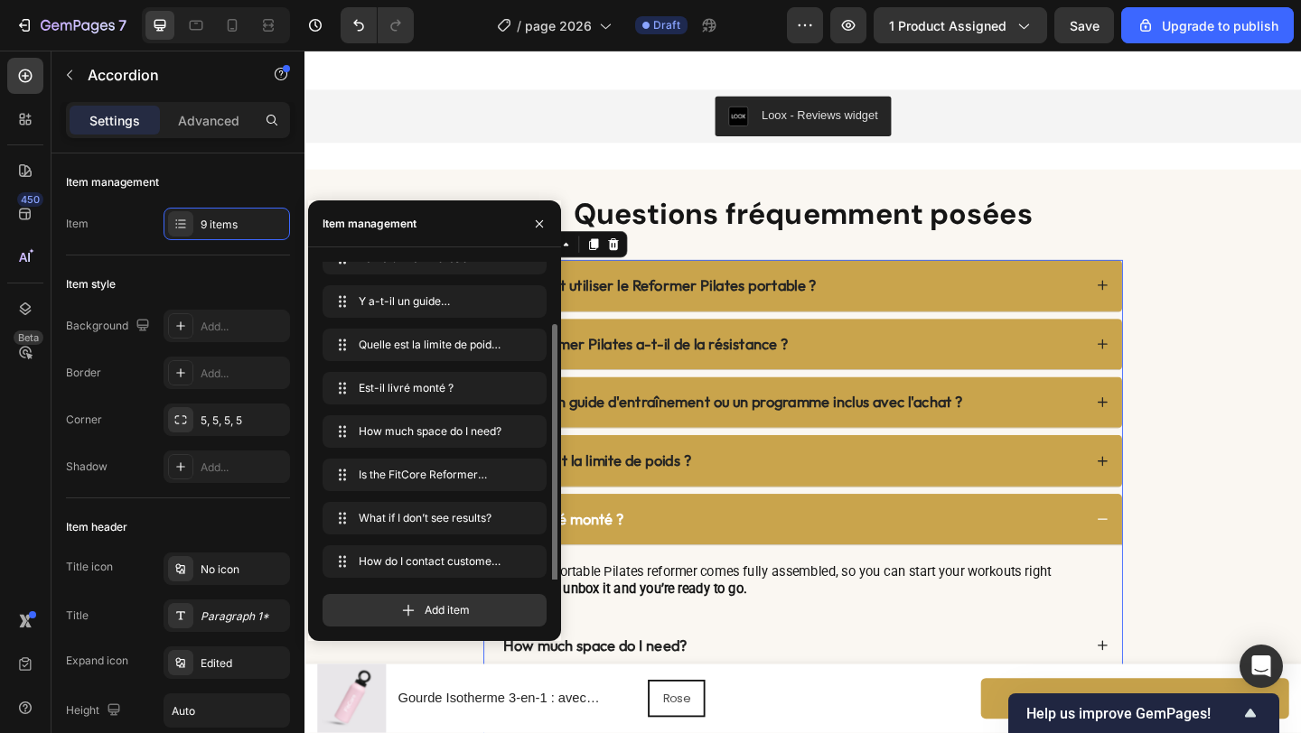
scroll to position [69, 0]
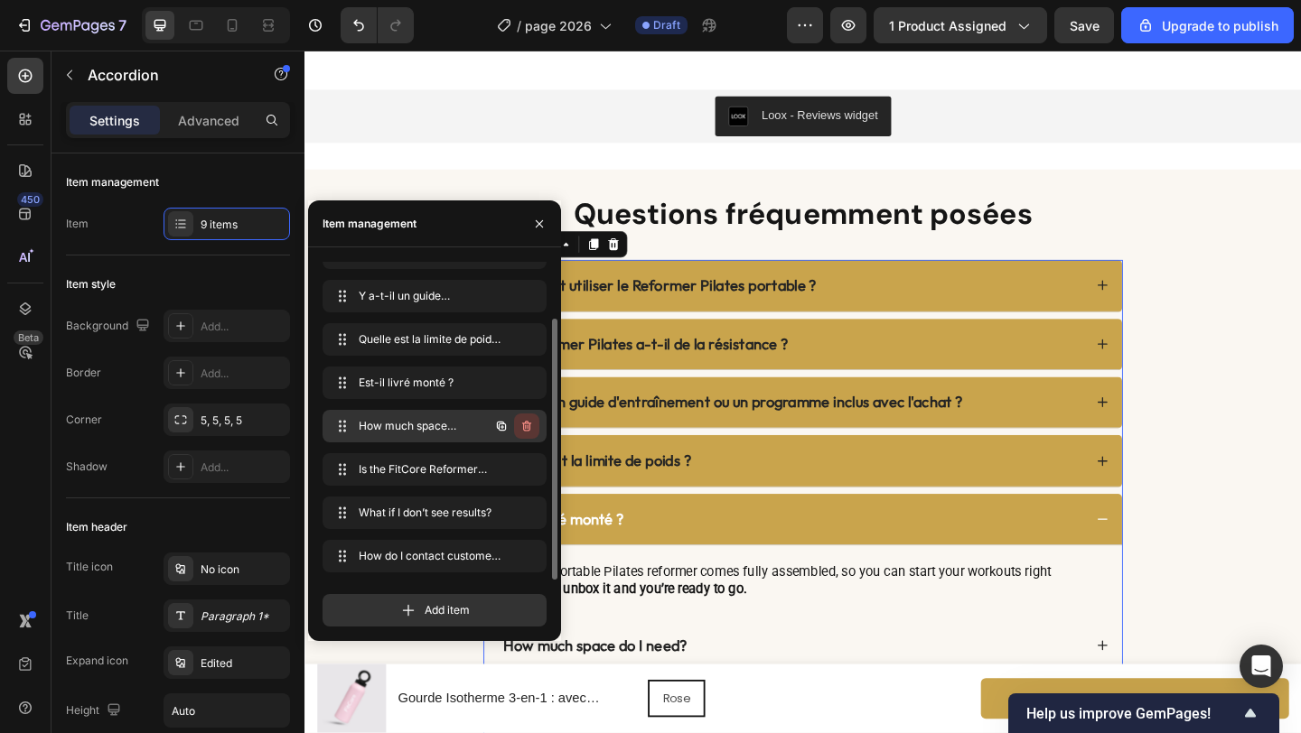
click at [527, 426] on icon "button" at bounding box center [527, 427] width 1 height 5
click at [527, 426] on div "Delete" at bounding box center [514, 426] width 33 height 16
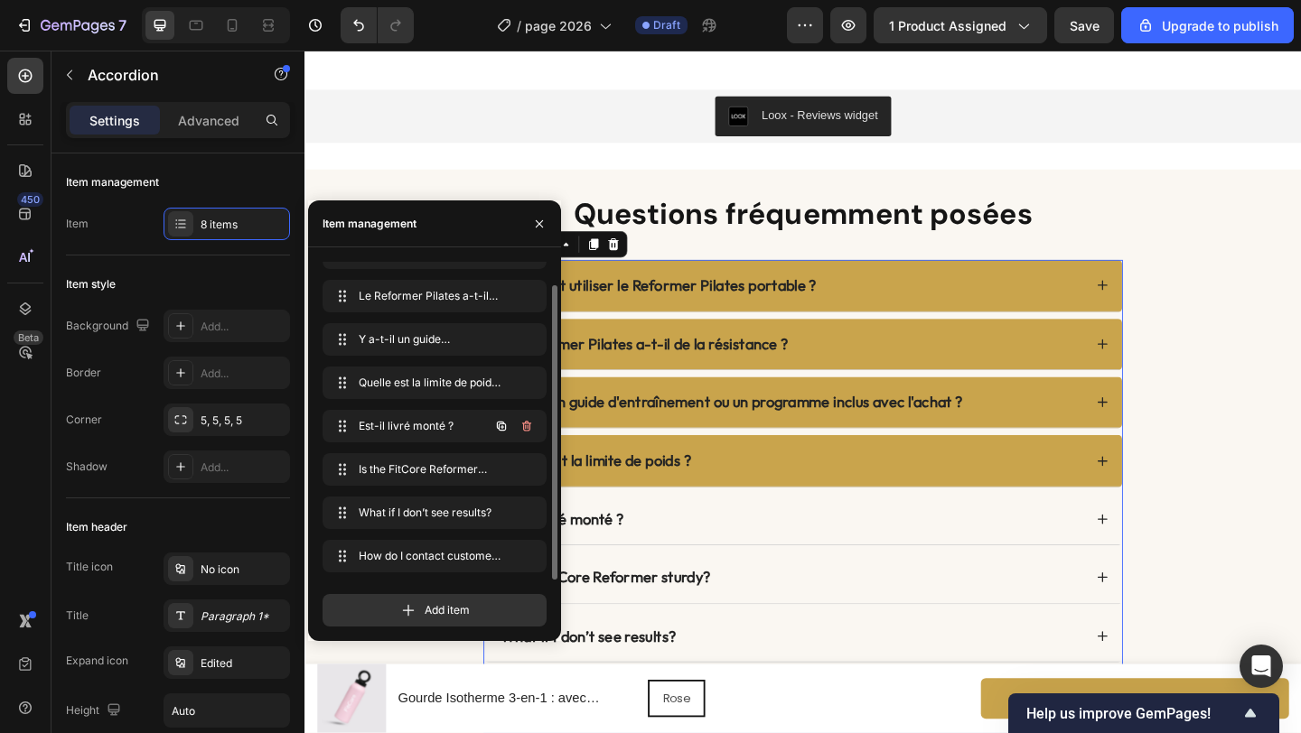
scroll to position [25, 0]
click at [525, 468] on icon "button" at bounding box center [526, 469] width 14 height 14
click at [525, 468] on div "Delete" at bounding box center [514, 470] width 33 height 16
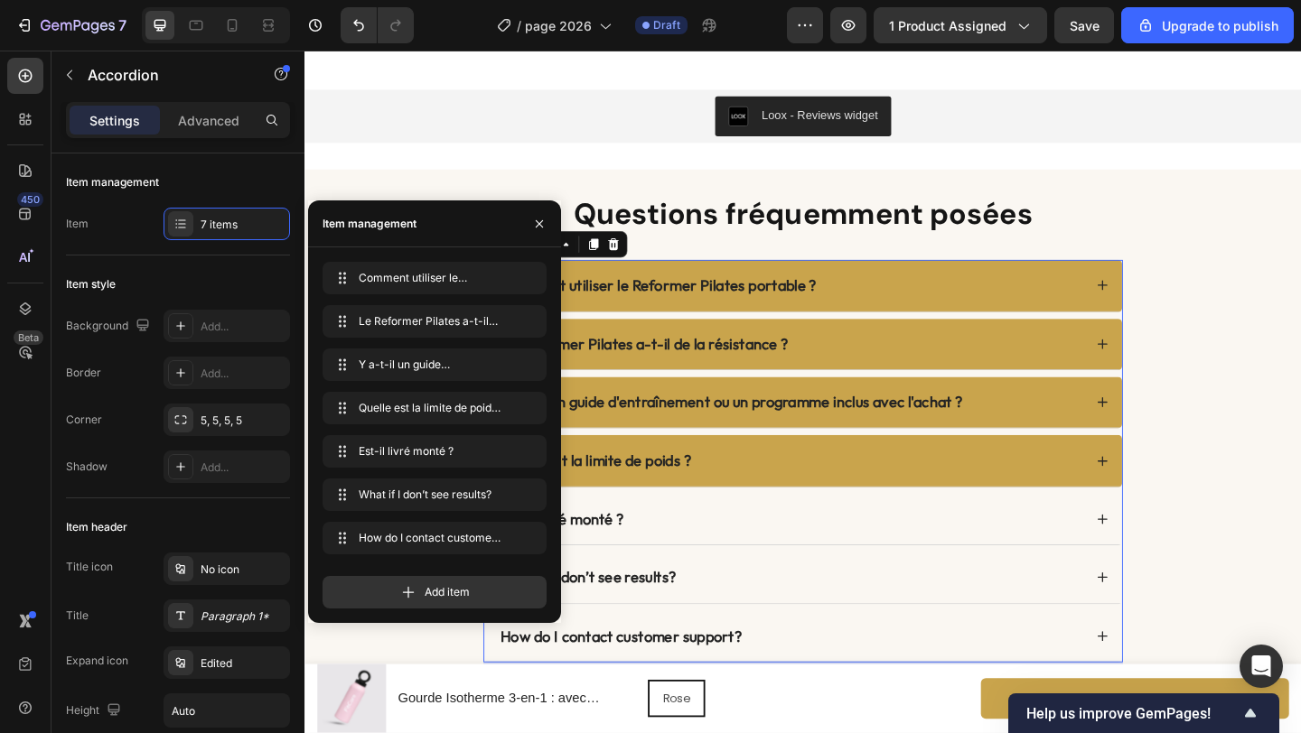
scroll to position [0, 0]
click at [527, 492] on icon "button" at bounding box center [526, 495] width 9 height 11
click at [527, 492] on div "Delete" at bounding box center [514, 495] width 33 height 16
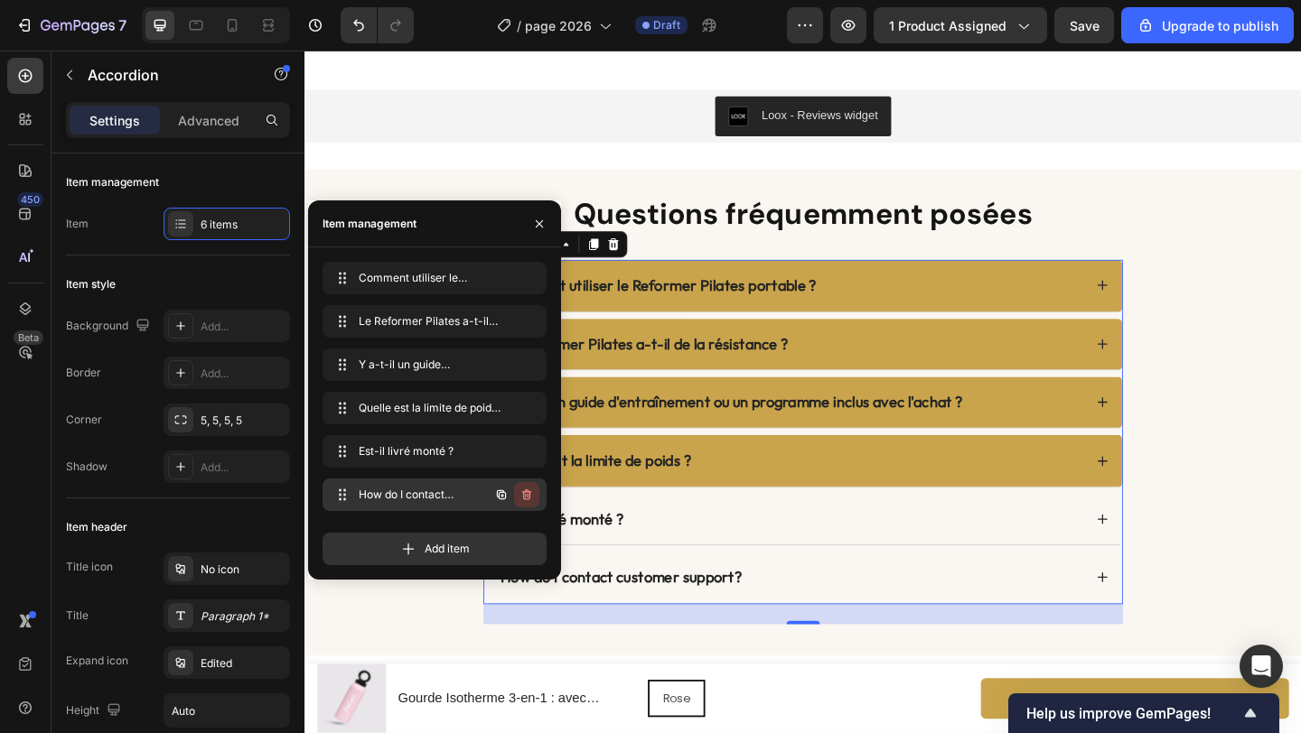
click at [532, 499] on icon "button" at bounding box center [526, 495] width 14 height 14
click at [533, 496] on button "Delete" at bounding box center [515, 494] width 50 height 25
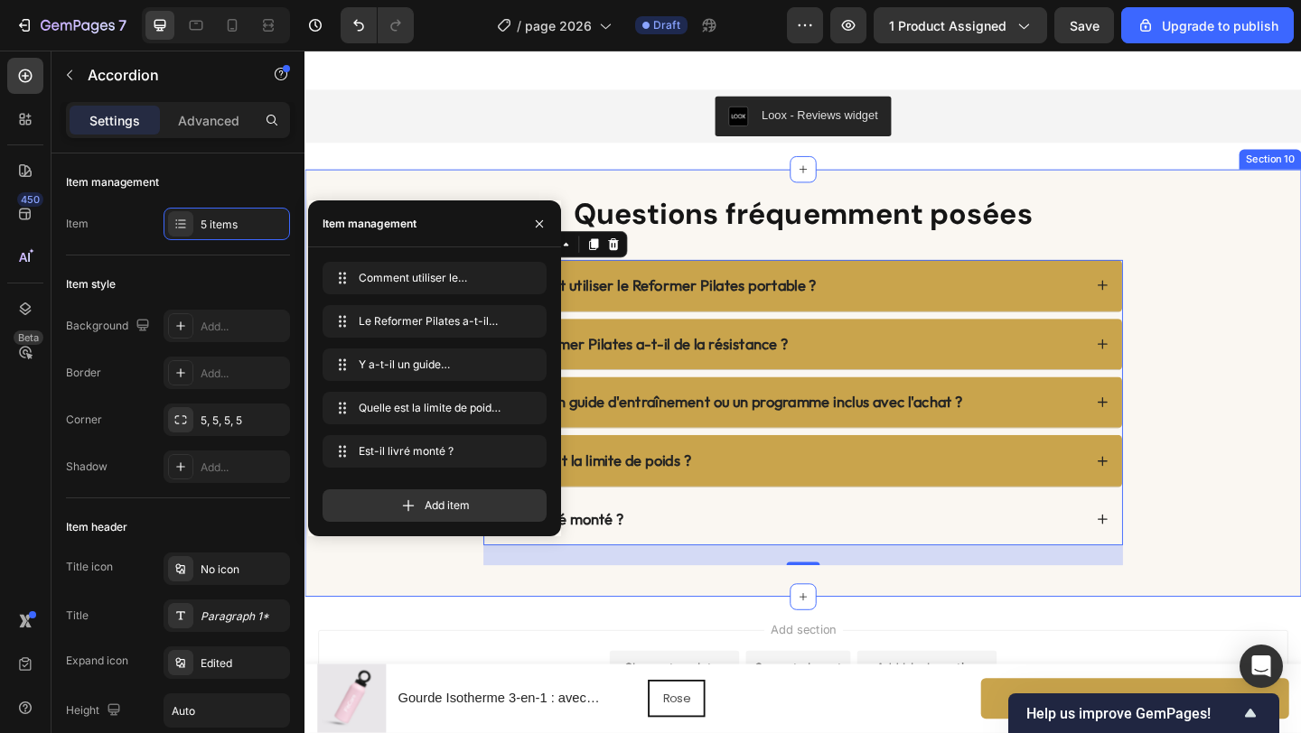
click at [451, 618] on div "Questions fréquemment posées Heading Comment utiliser le Reformer Pilates porta…" at bounding box center [846, 413] width 1084 height 466
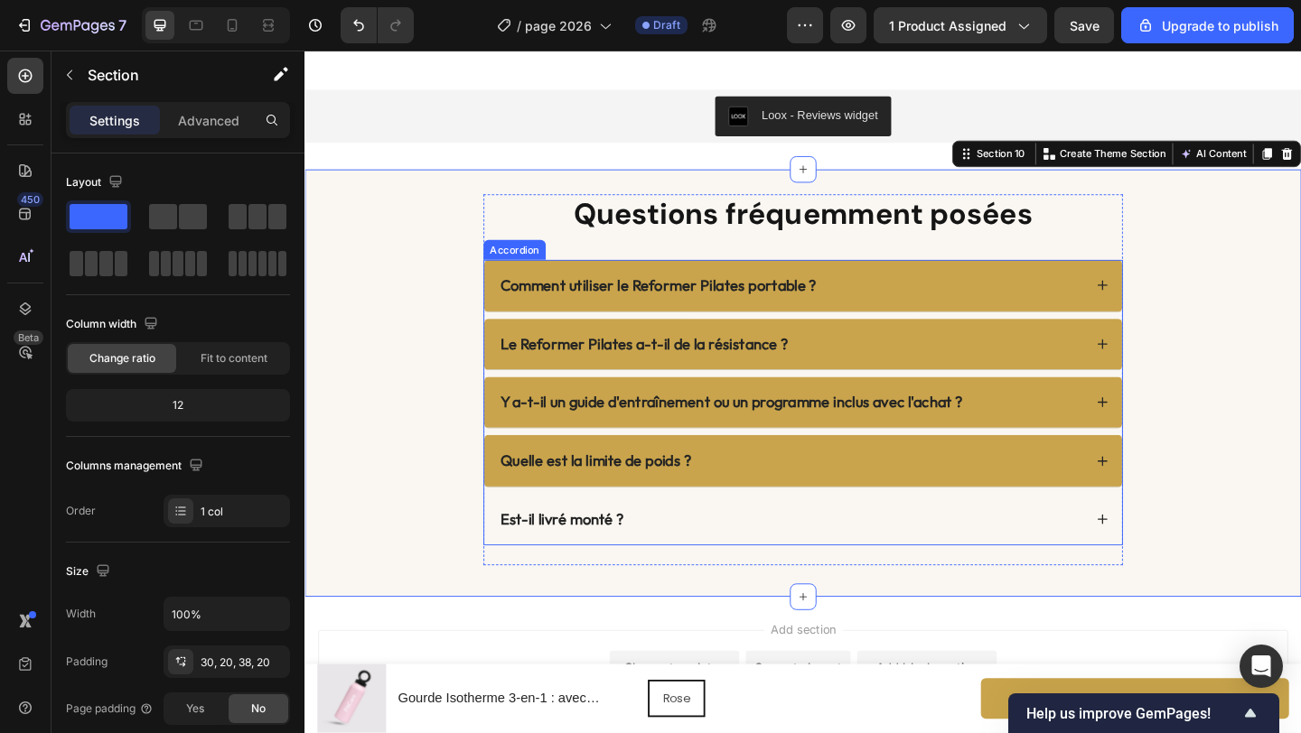
click at [935, 319] on div "Comment utiliser le Reformer Pilates portable ?" at bounding box center [846, 306] width 694 height 56
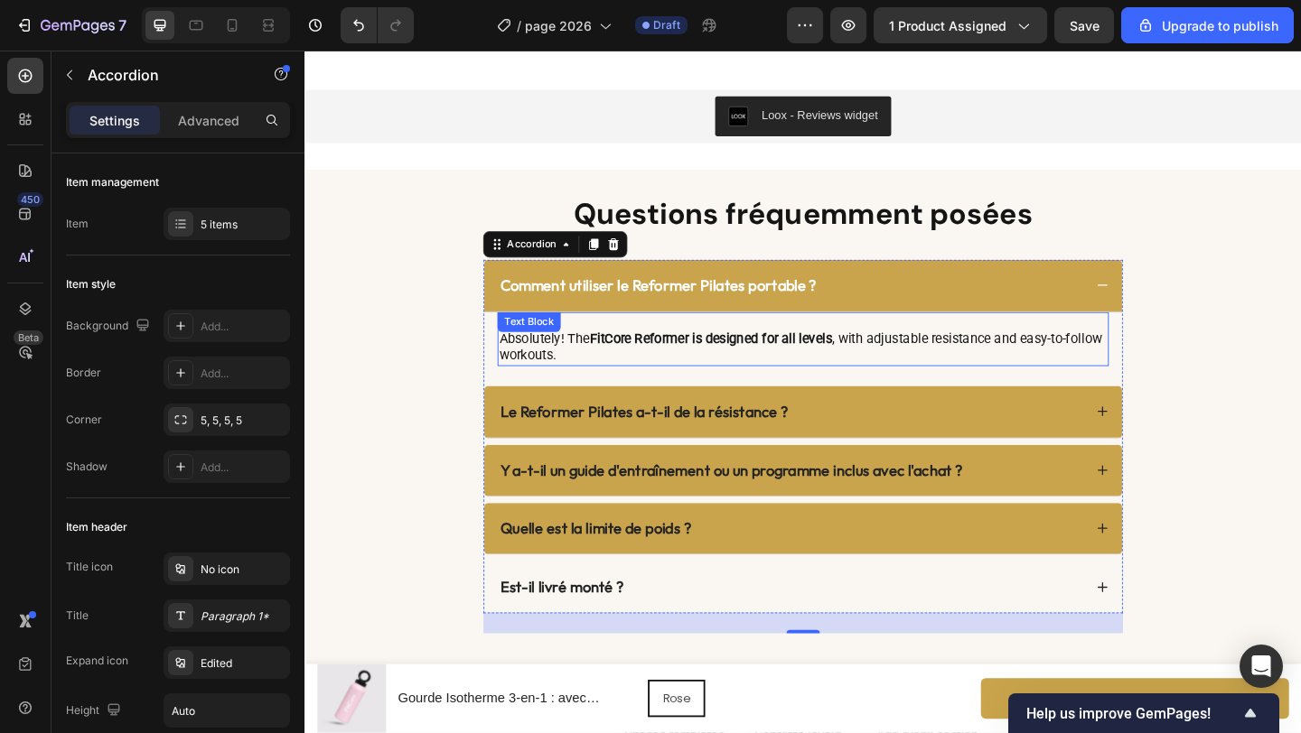
click at [642, 369] on strong "FitCore Reformer is designed for all levels" at bounding box center [746, 363] width 264 height 17
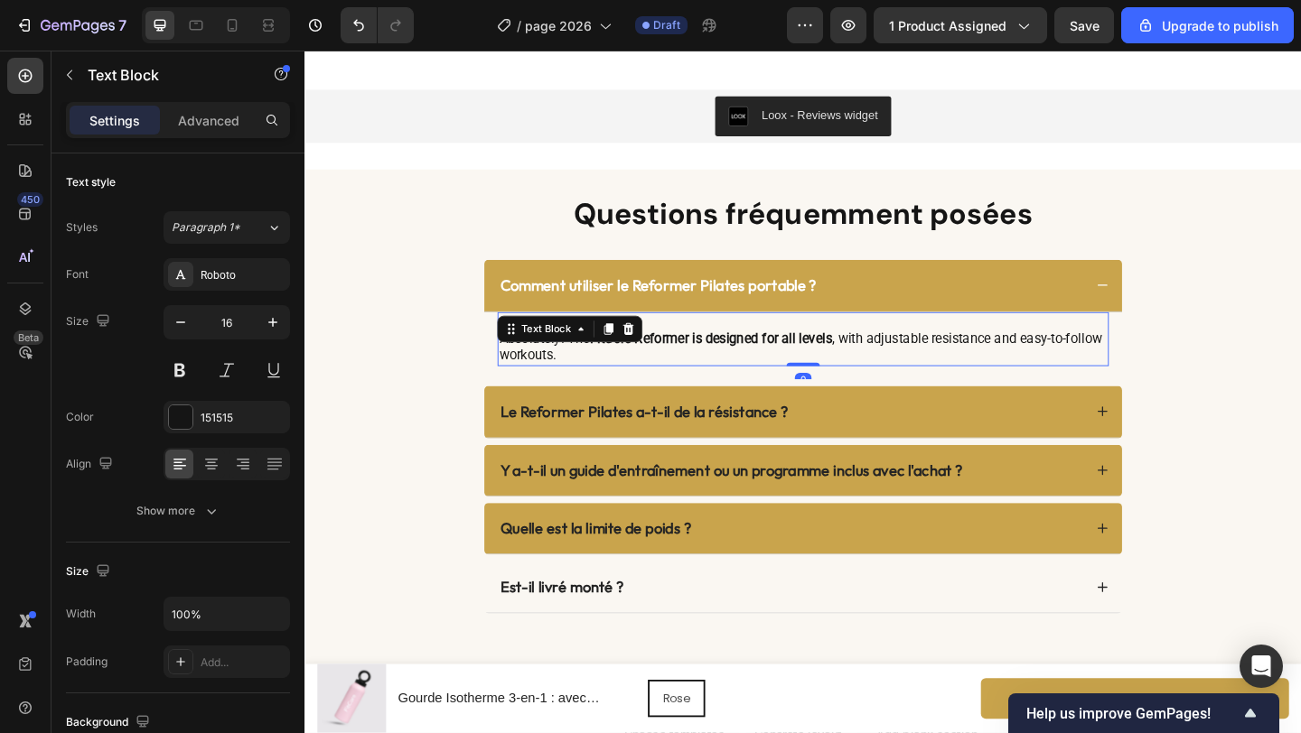
click at [637, 374] on p "Absolutely! The FitCore Reformer is designed for all levels , with adjustable r…" at bounding box center [846, 374] width 661 height 38
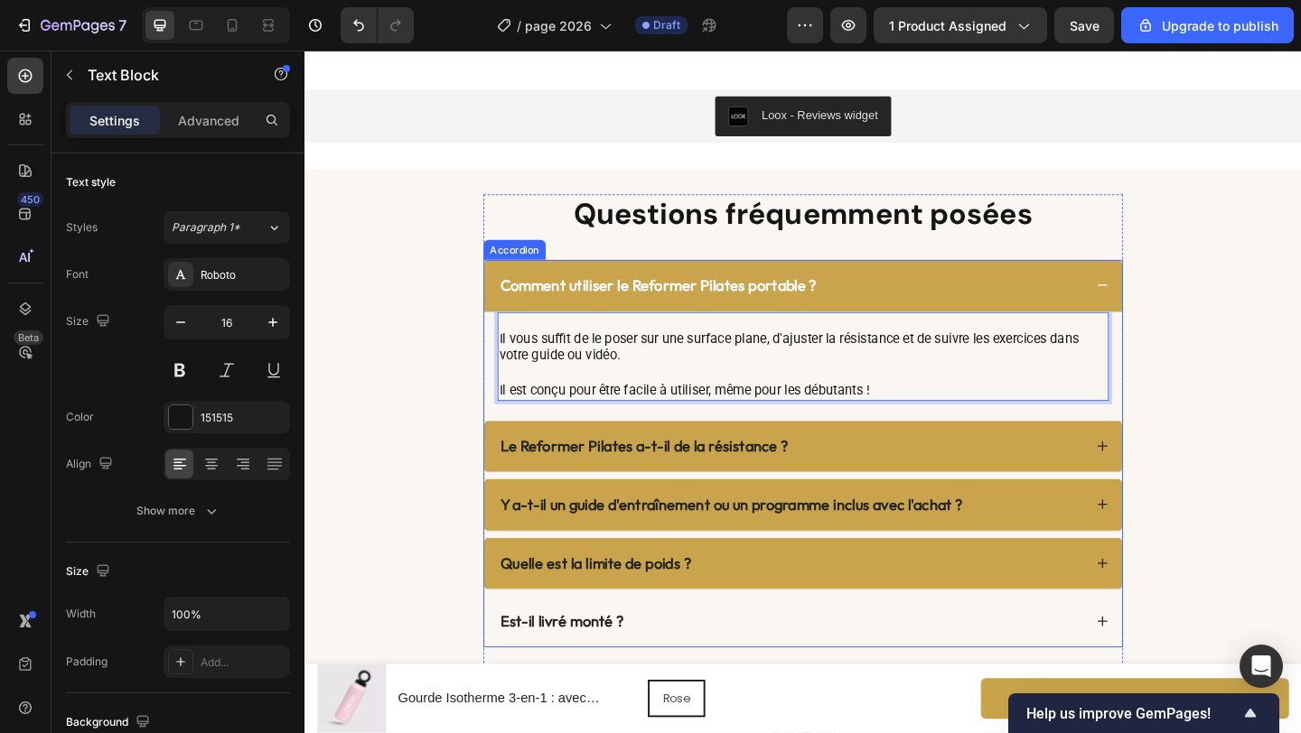
click at [882, 487] on div "Le Reformer Pilates a-t-il de la résistance ?" at bounding box center [832, 481] width 637 height 26
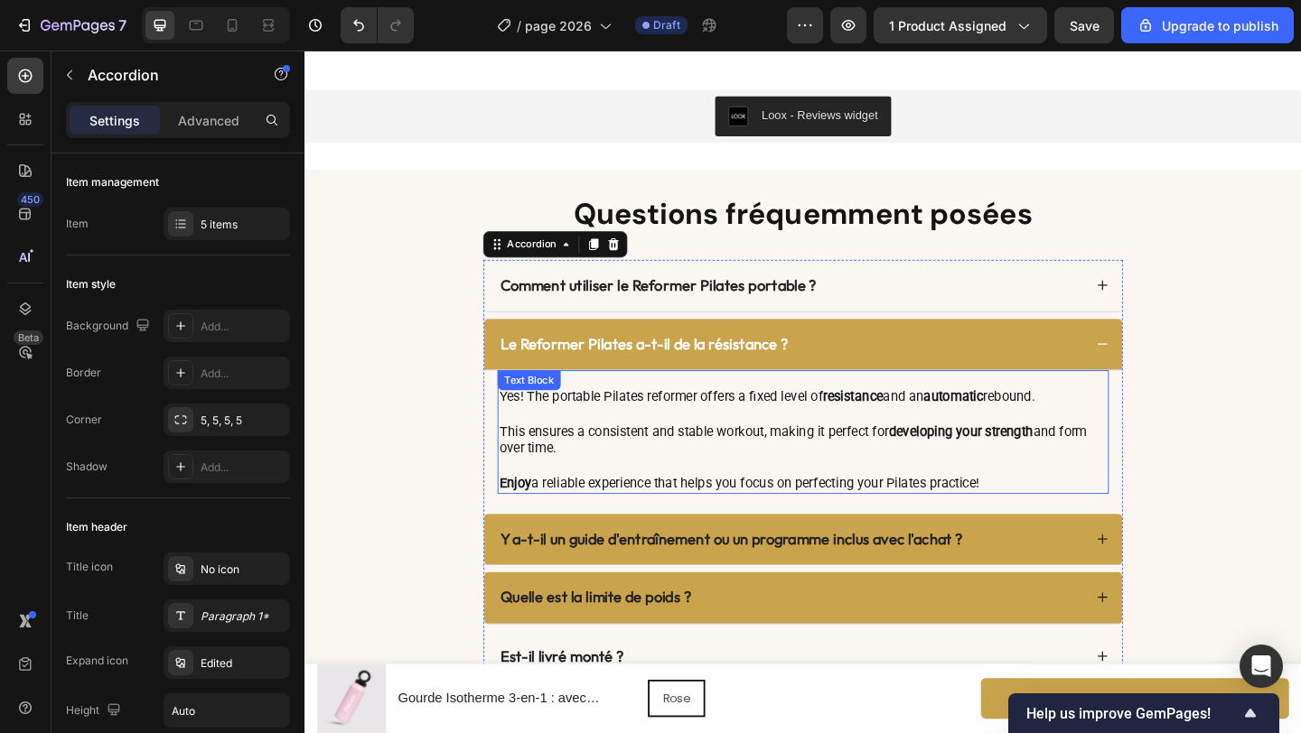
click at [739, 471] on p "This ensures a consistent and stable workout, making it perfect for developing …" at bounding box center [846, 475] width 661 height 38
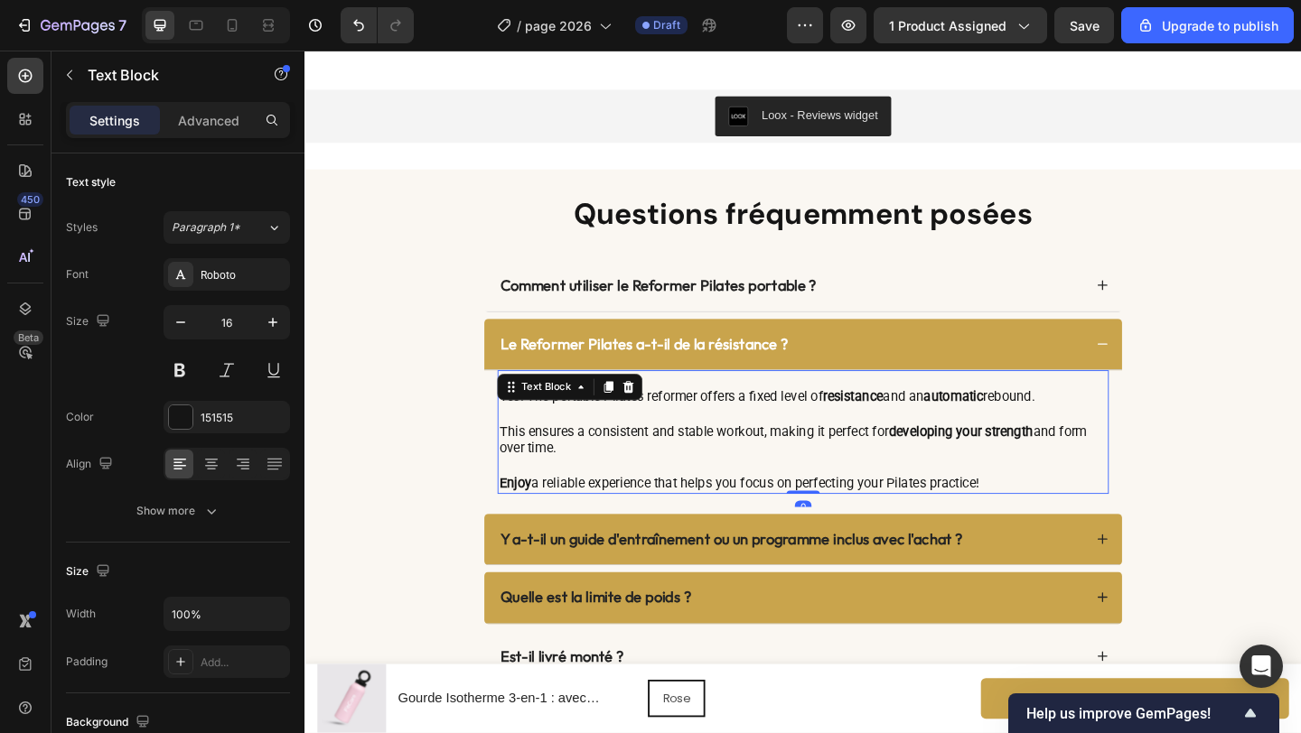
click at [739, 469] on p "This ensures a consistent and stable workout, making it perfect for developing …" at bounding box center [846, 475] width 661 height 38
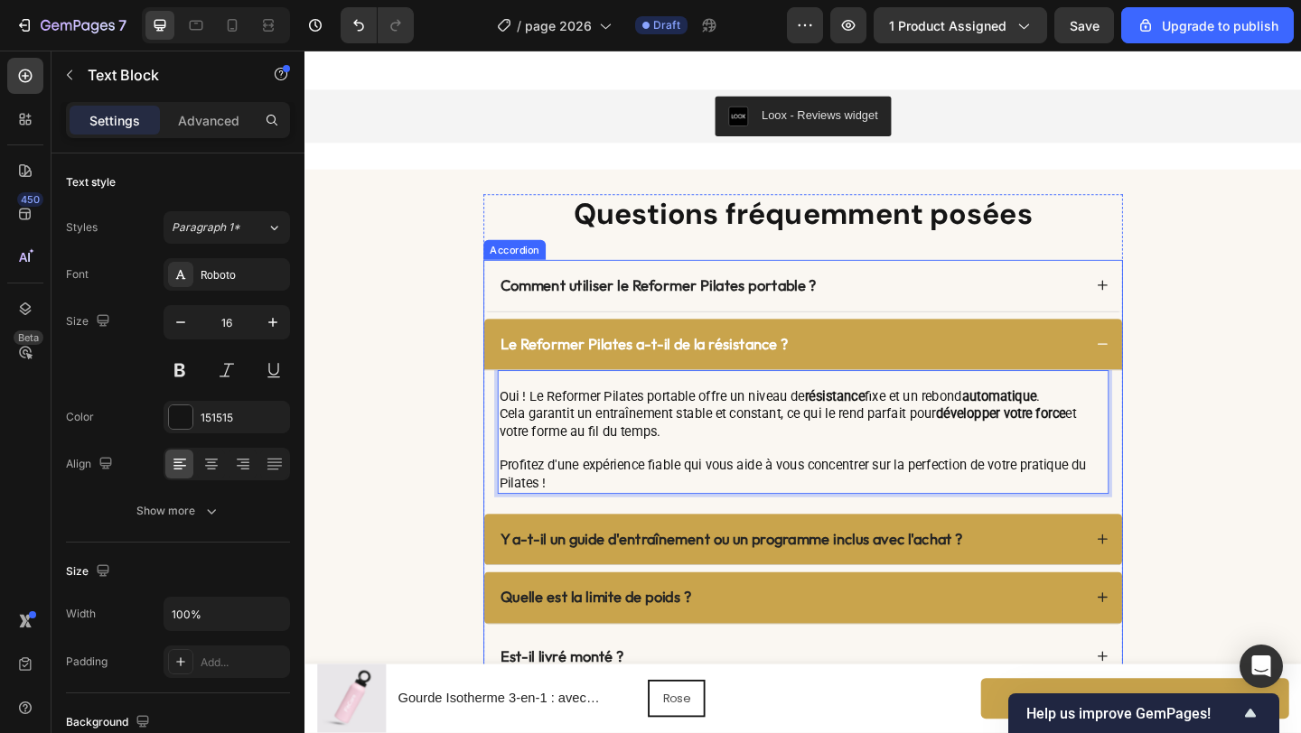
click at [1171, 367] on icon at bounding box center [1172, 370] width 14 height 14
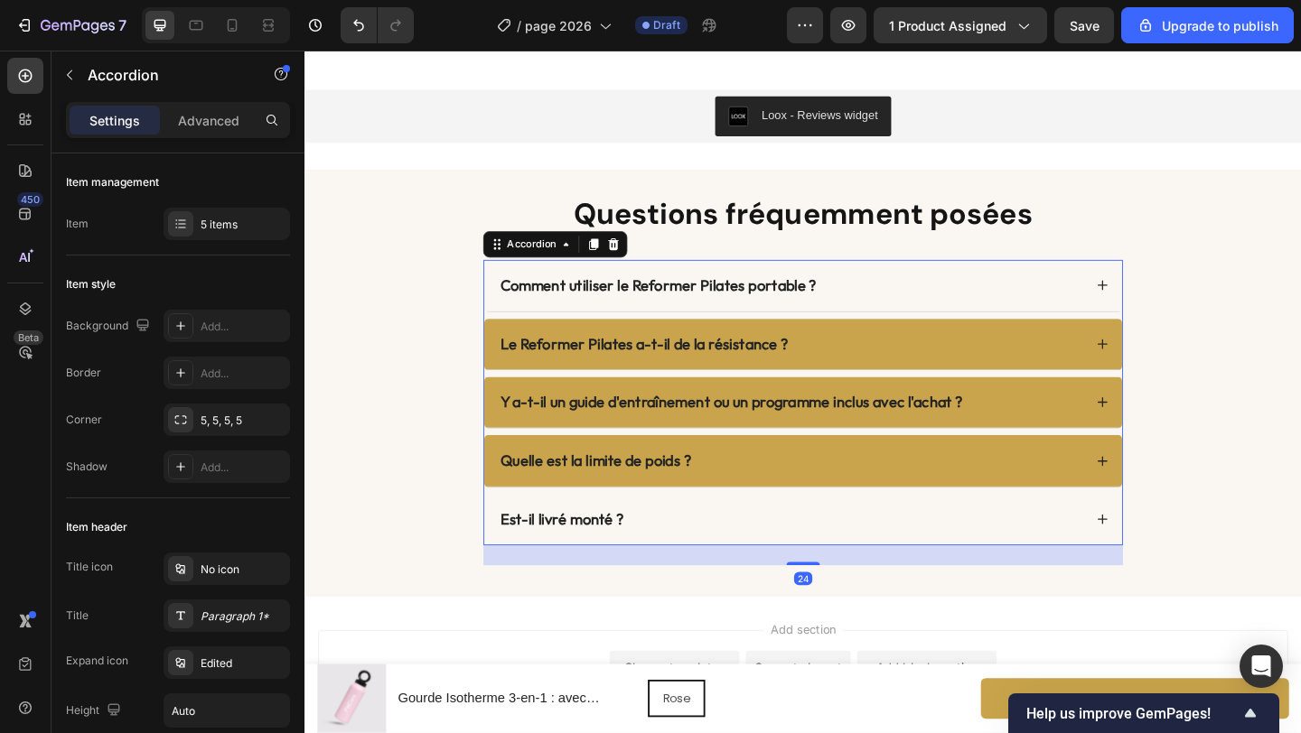
click at [1144, 438] on div "Y a-t-il un guide d'entraînement ou un programme inclus avec l'achat ?" at bounding box center [832, 433] width 637 height 26
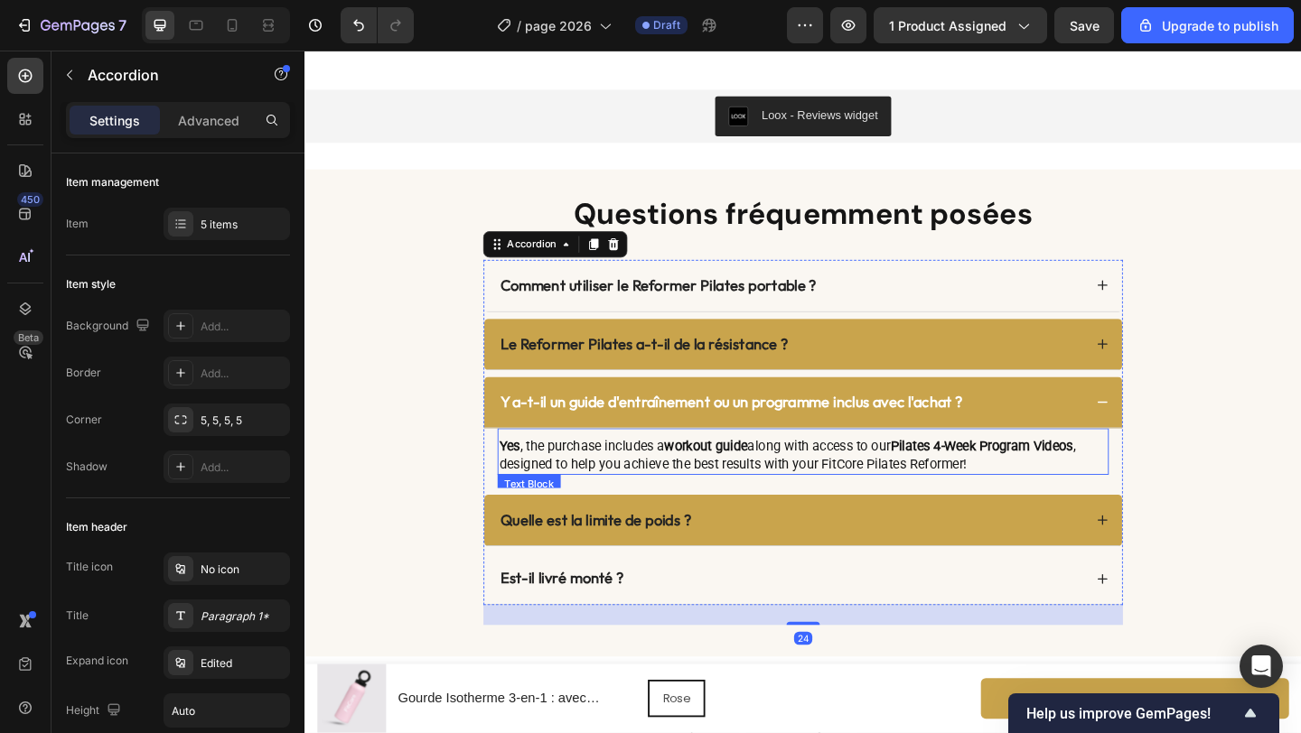
click at [892, 496] on p "Yes , the purchase includes a workout guide along with access to our Pilates 4-…" at bounding box center [846, 491] width 661 height 38
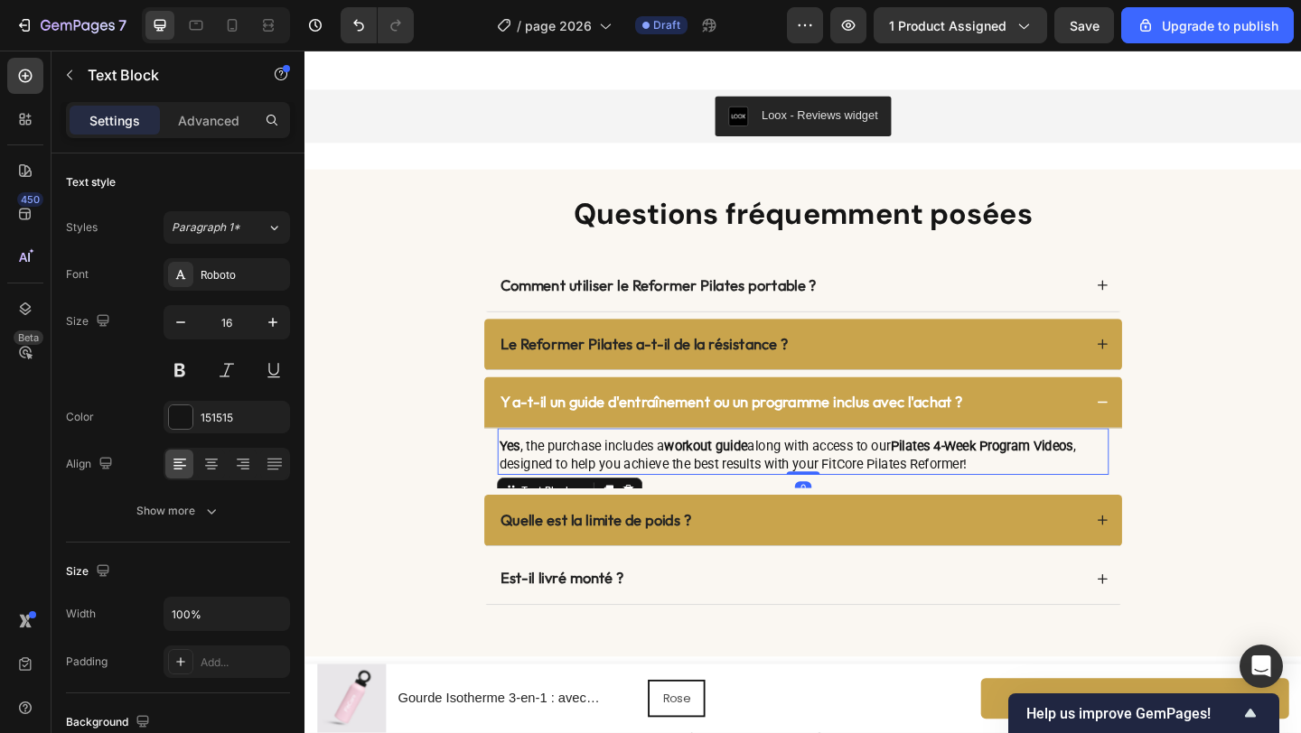
click at [892, 496] on p "Yes , the purchase includes a workout guide along with access to our Pilates 4-…" at bounding box center [846, 491] width 661 height 38
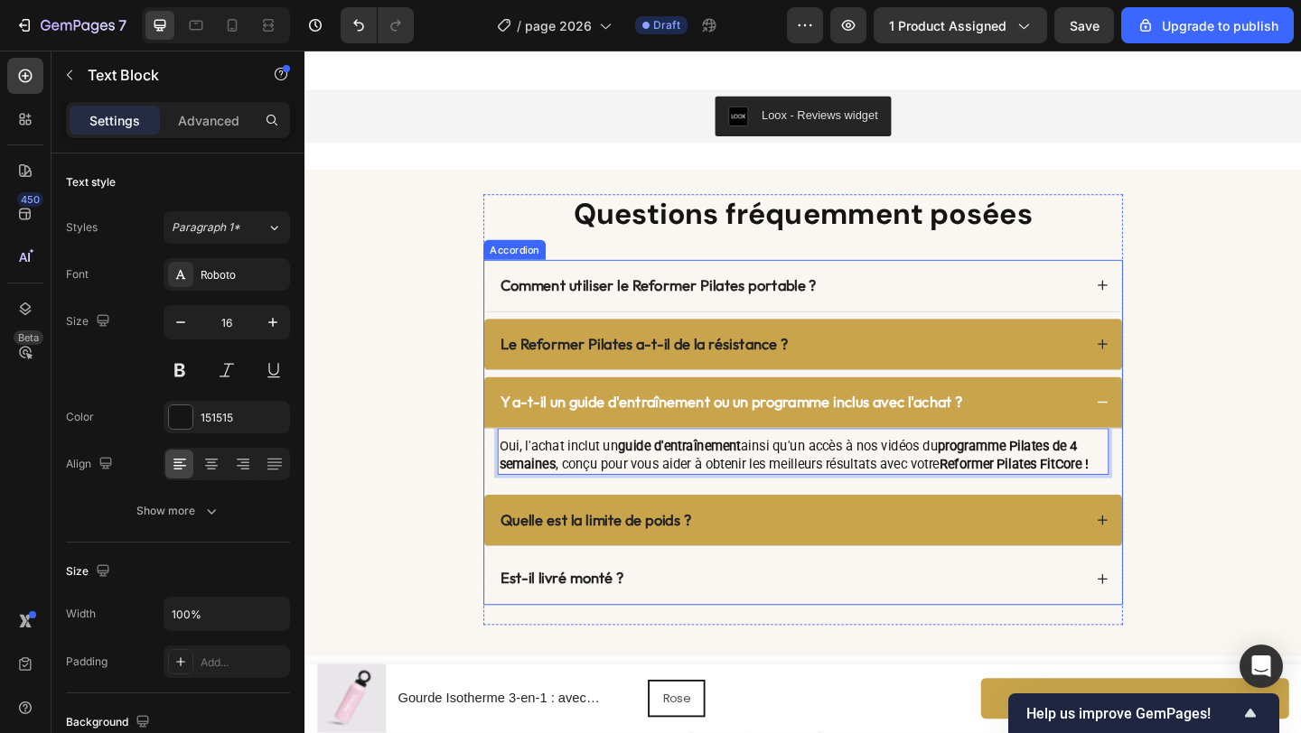
click at [798, 550] on div "Quelle est la limite de poids ?" at bounding box center [832, 561] width 637 height 26
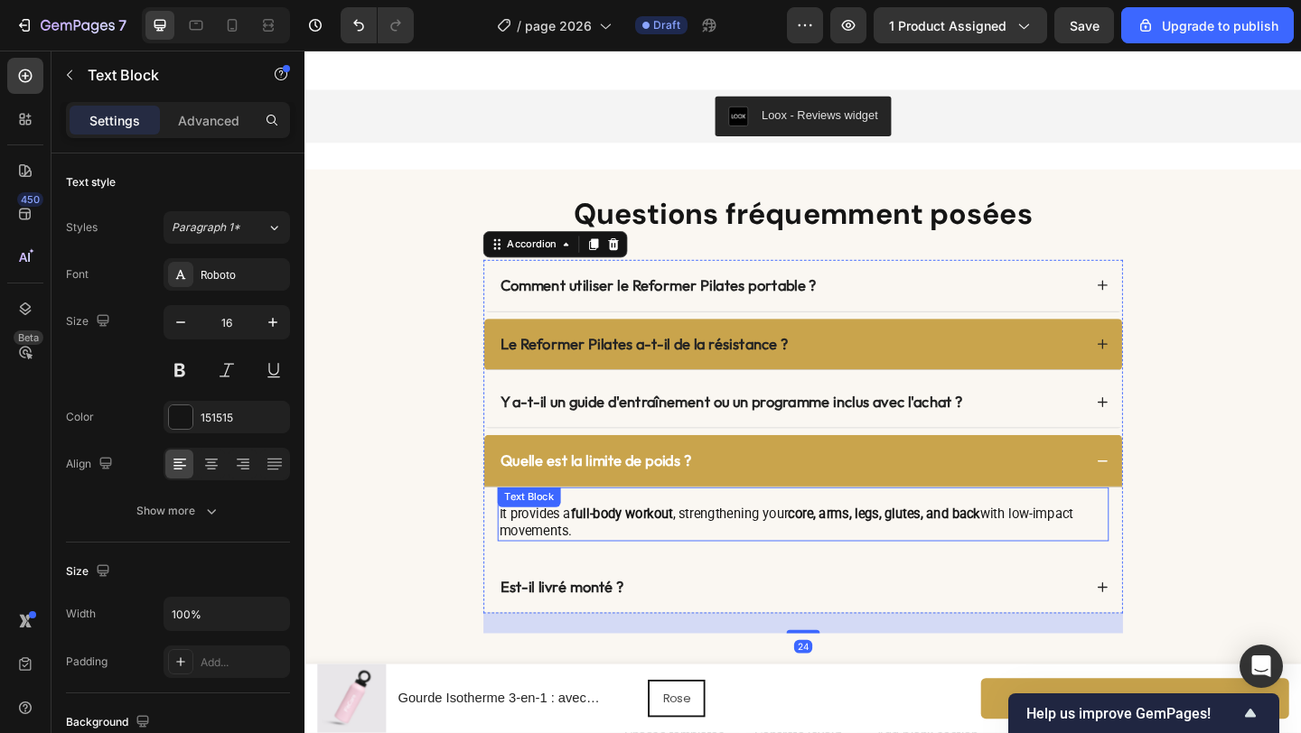
click at [723, 559] on p "It provides a full-body workout , strengthening your core, arms, legs, glutes, …" at bounding box center [846, 565] width 661 height 38
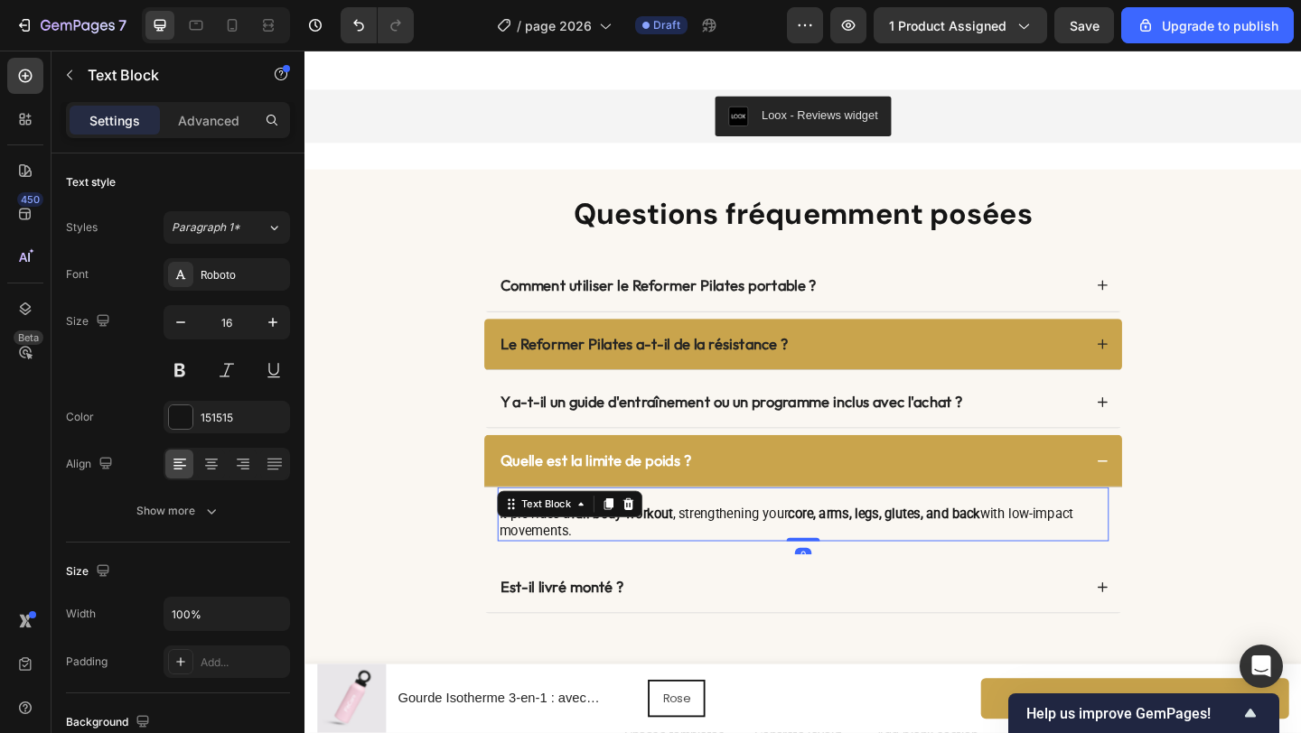
click at [723, 559] on p "It provides a full-body workout , strengthening your core, arms, legs, glutes, …" at bounding box center [846, 565] width 661 height 38
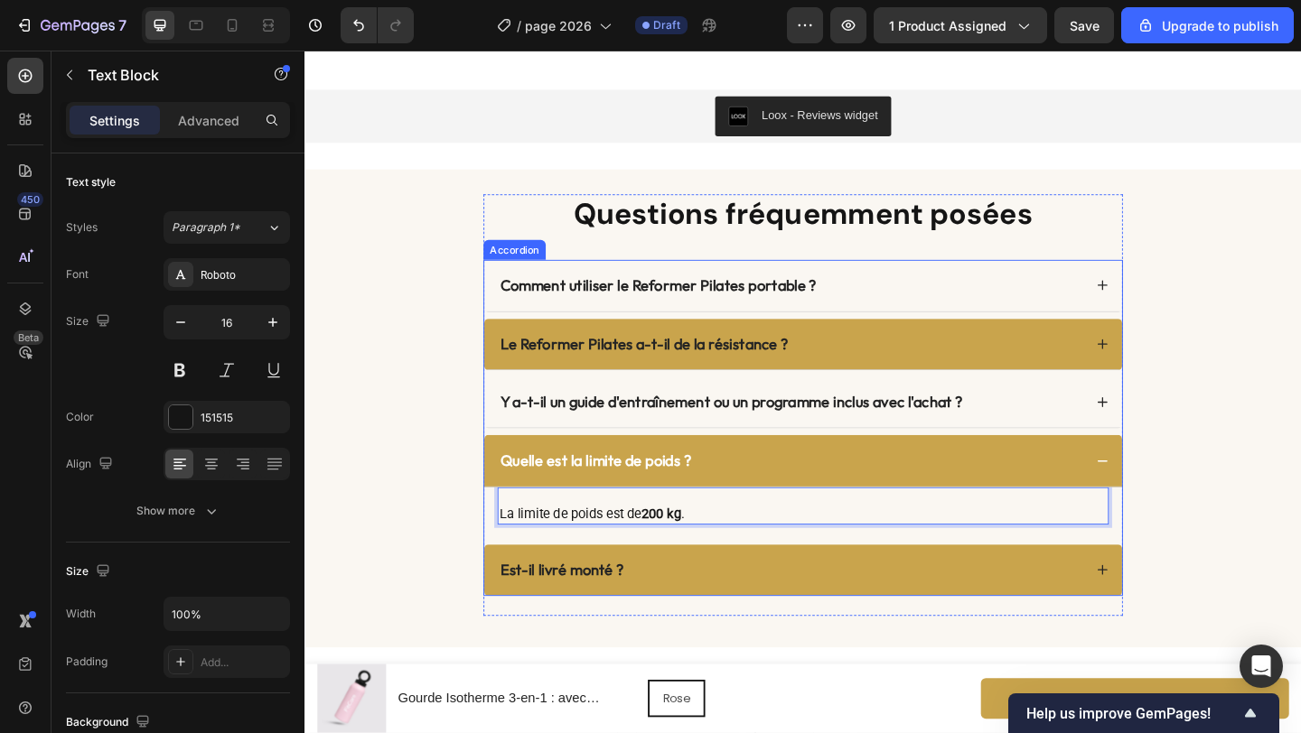
click at [705, 625] on div "Est-il livré monté ?" at bounding box center [832, 615] width 637 height 26
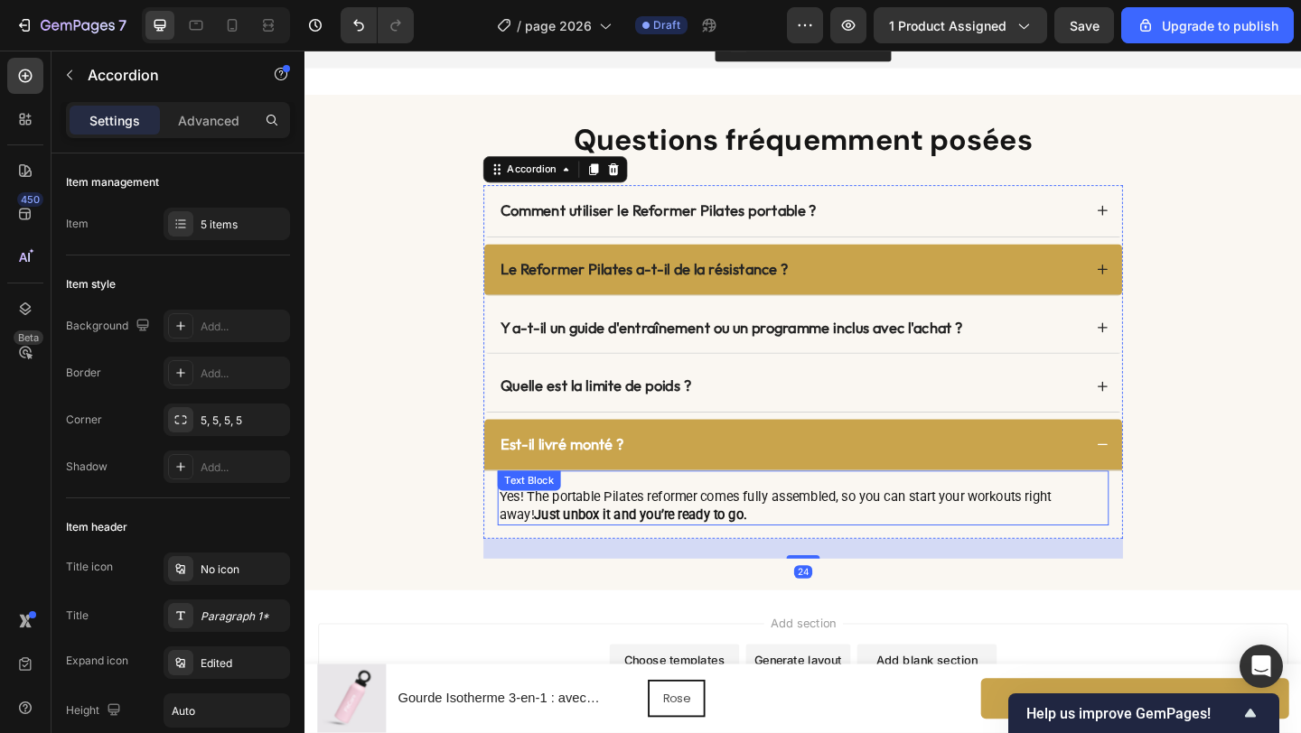
scroll to position [6977, 0]
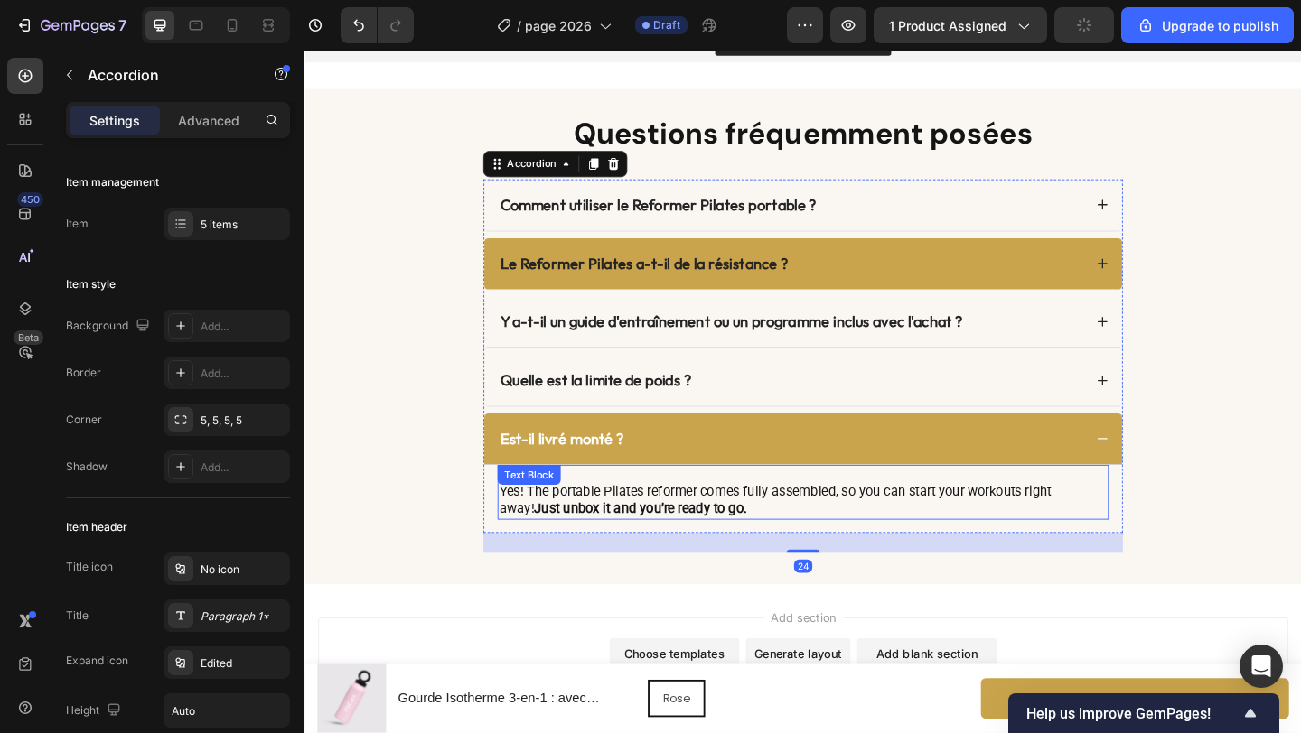
click at [695, 557] on p "Yes! The portable Pilates reformer comes fully assembled, so you can start your…" at bounding box center [846, 540] width 661 height 38
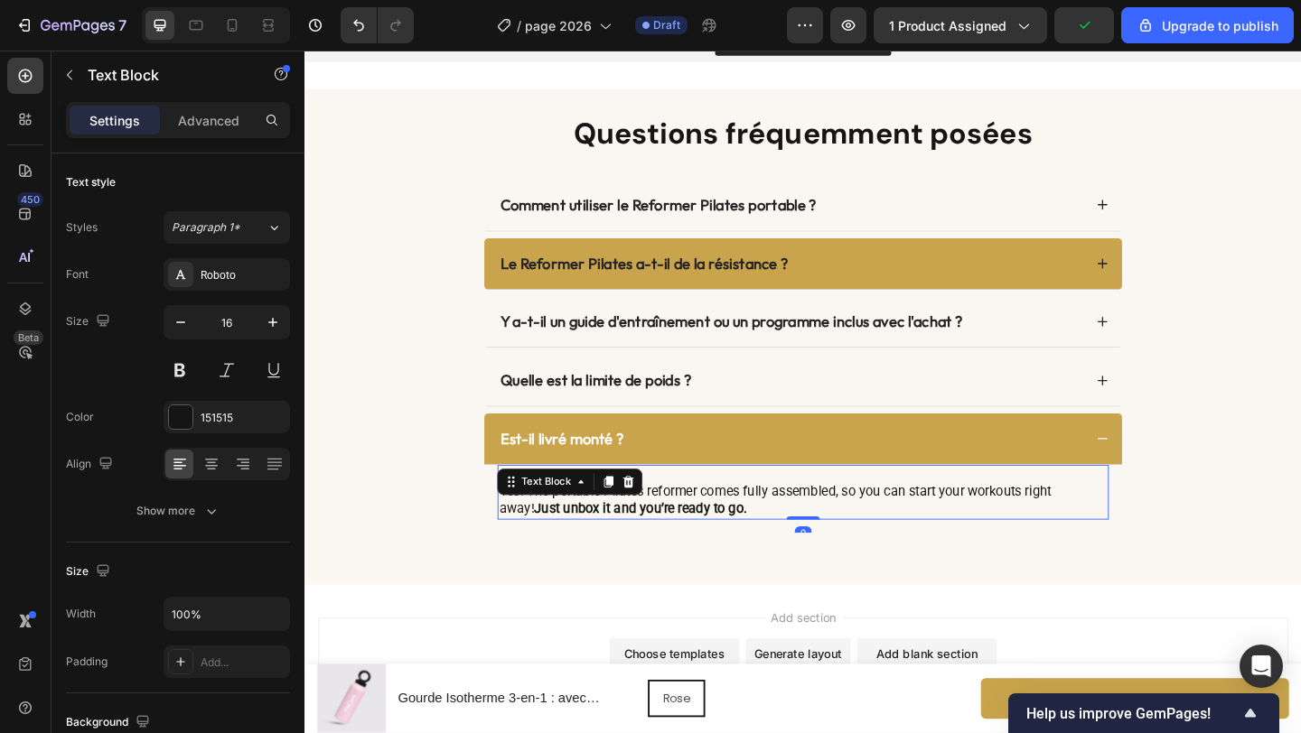
click at [700, 550] on strong "Just unbox it and you’re ready to go." at bounding box center [669, 548] width 231 height 17
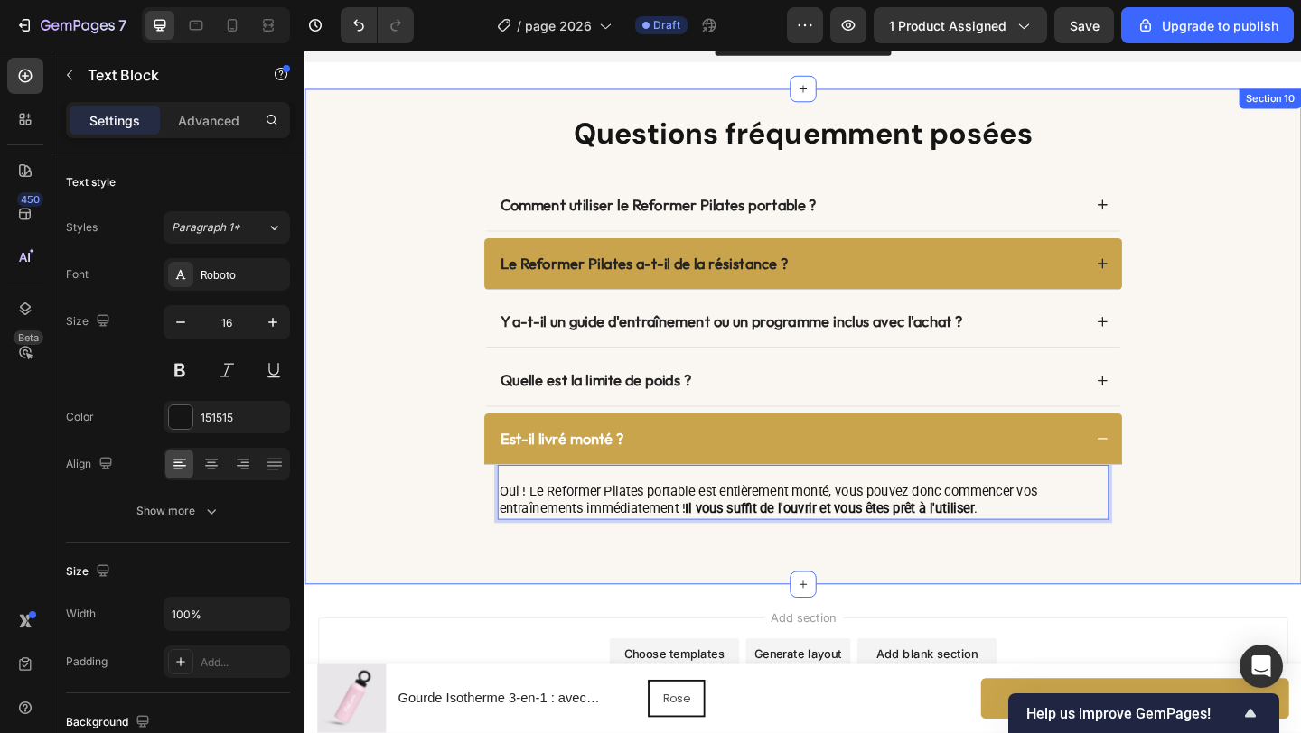
click at [420, 519] on div "Questions fréquemment posées Heading Comment utiliser le Reformer Pilates porta…" at bounding box center [846, 358] width 1048 height 478
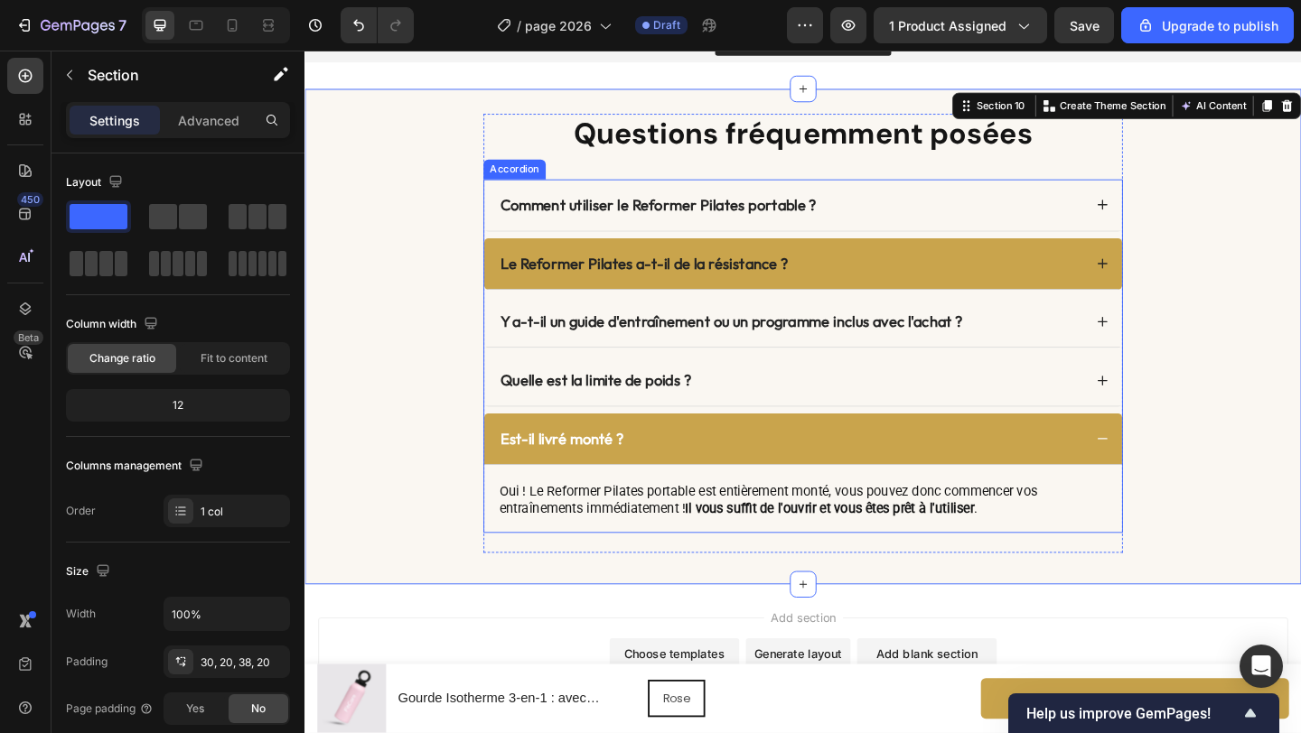
click at [1165, 475] on icon at bounding box center [1172, 473] width 14 height 14
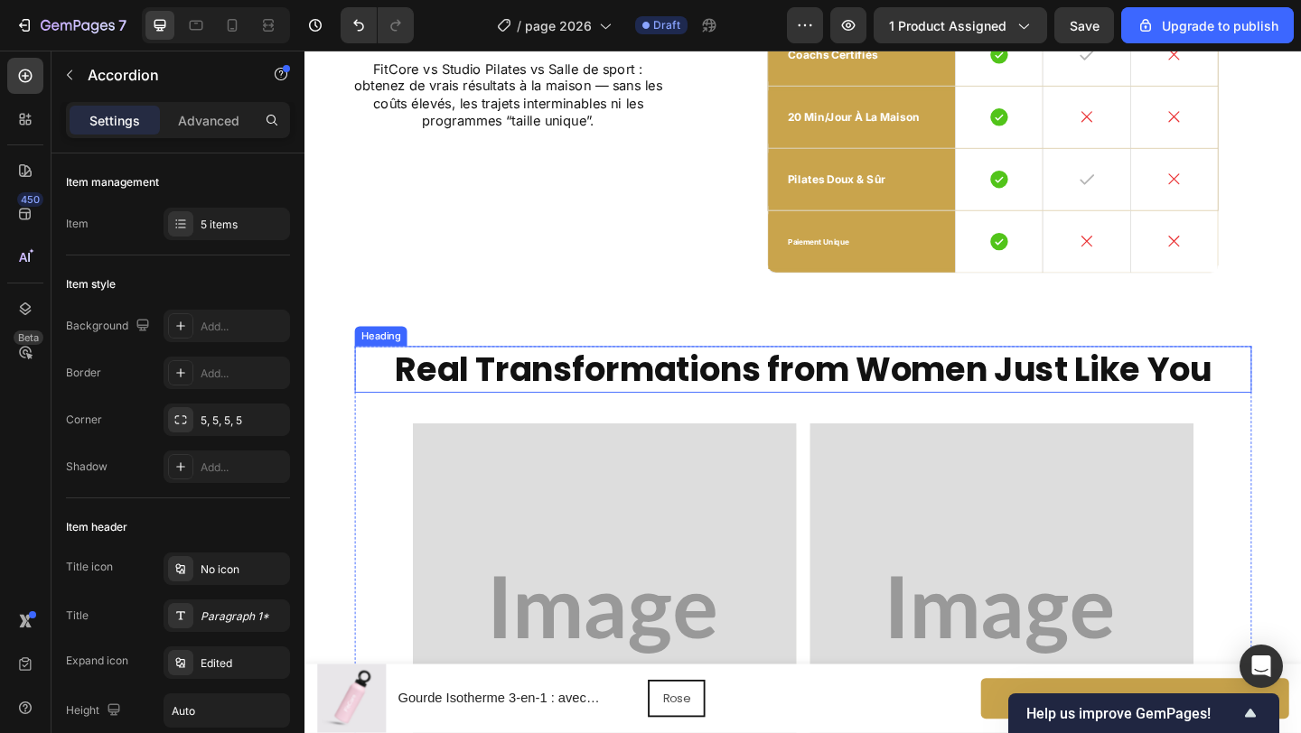
scroll to position [4300, 0]
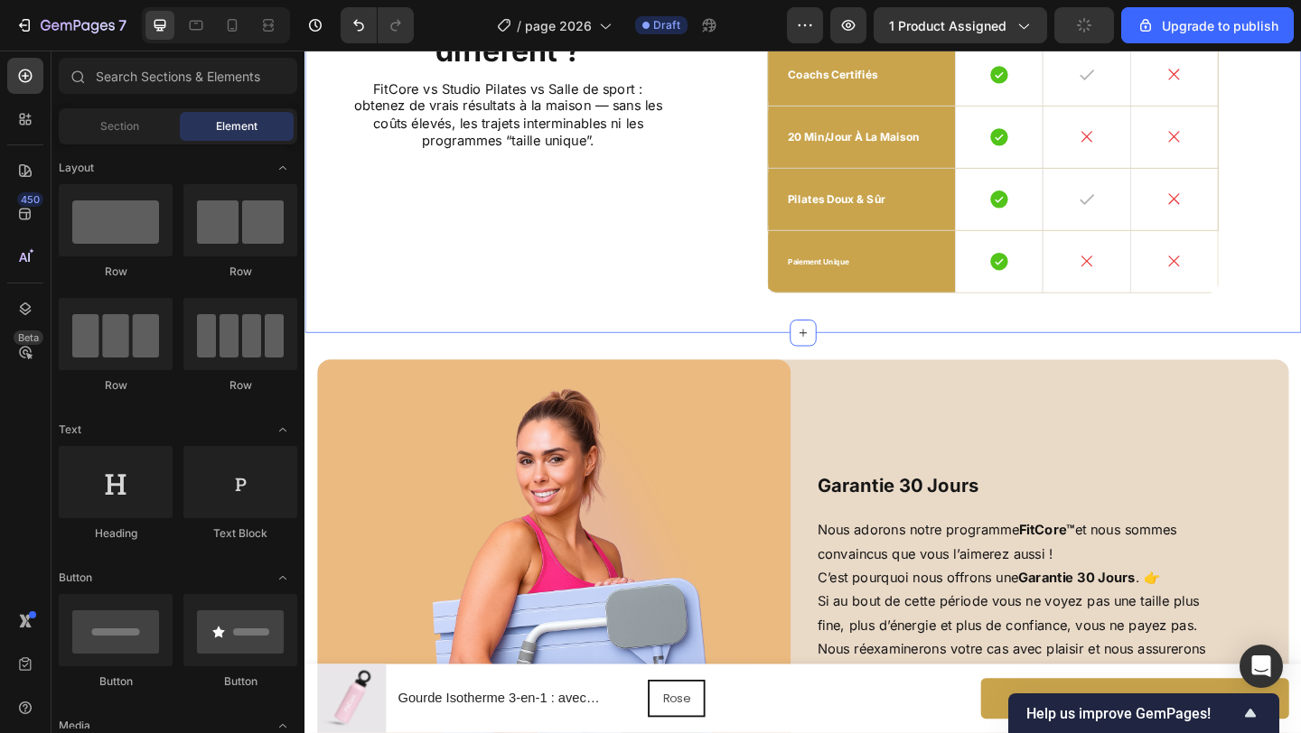
scroll to position [4283, 0]
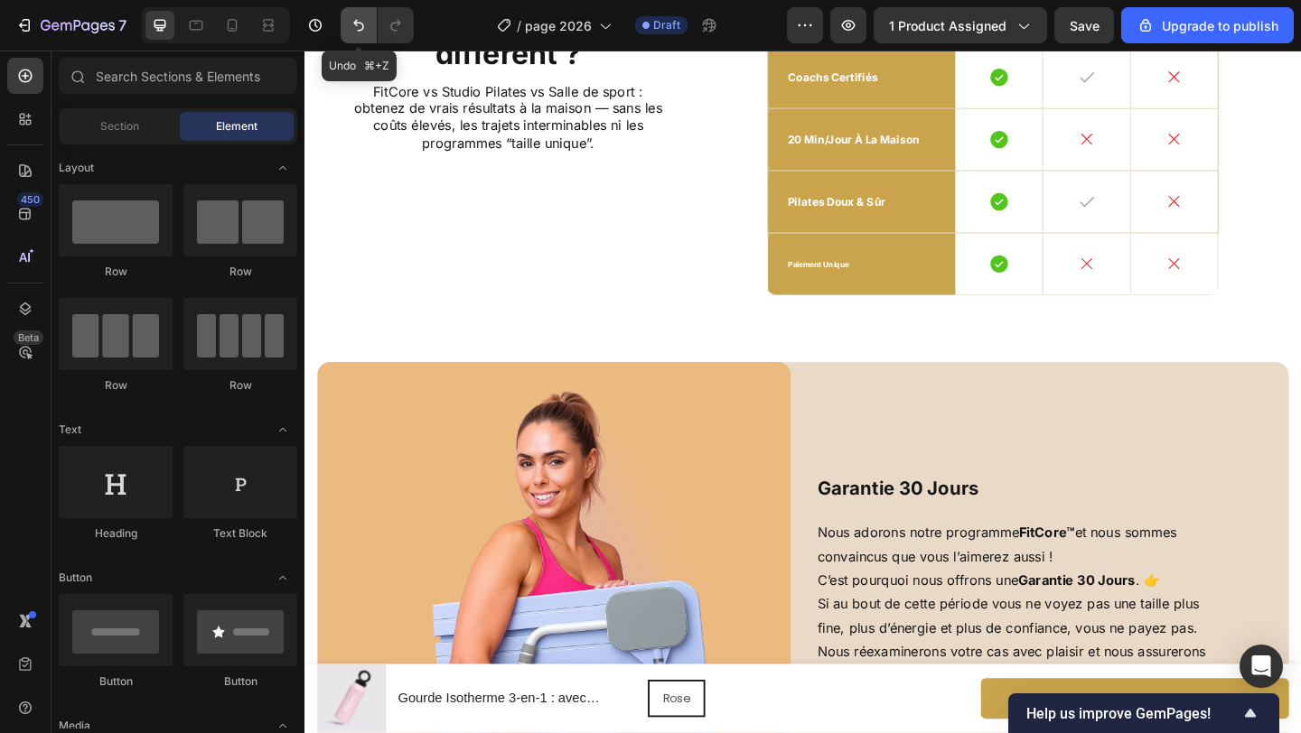
drag, startPoint x: 350, startPoint y: 27, endPoint x: 366, endPoint y: 34, distance: 17.8
click at [350, 27] on icon "Undo/Redo" at bounding box center [359, 25] width 18 height 18
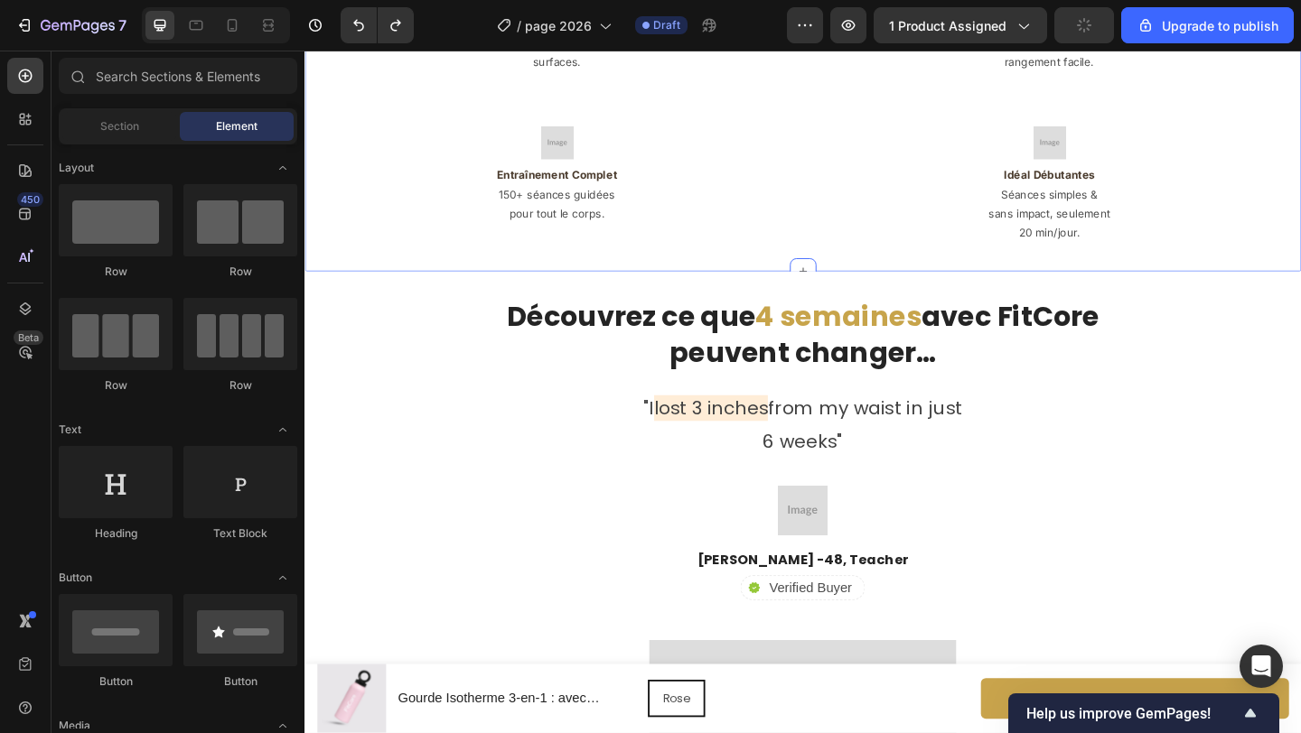
scroll to position [2879, 0]
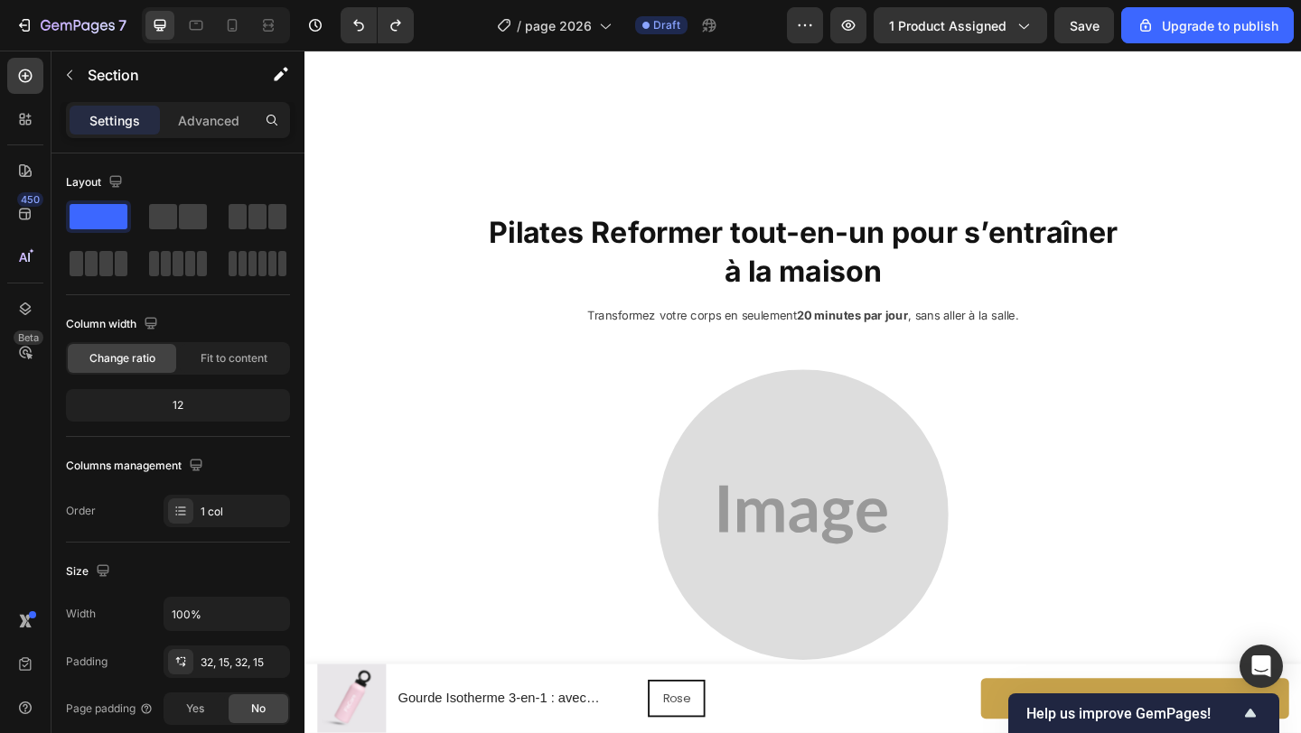
scroll to position [2472, 0]
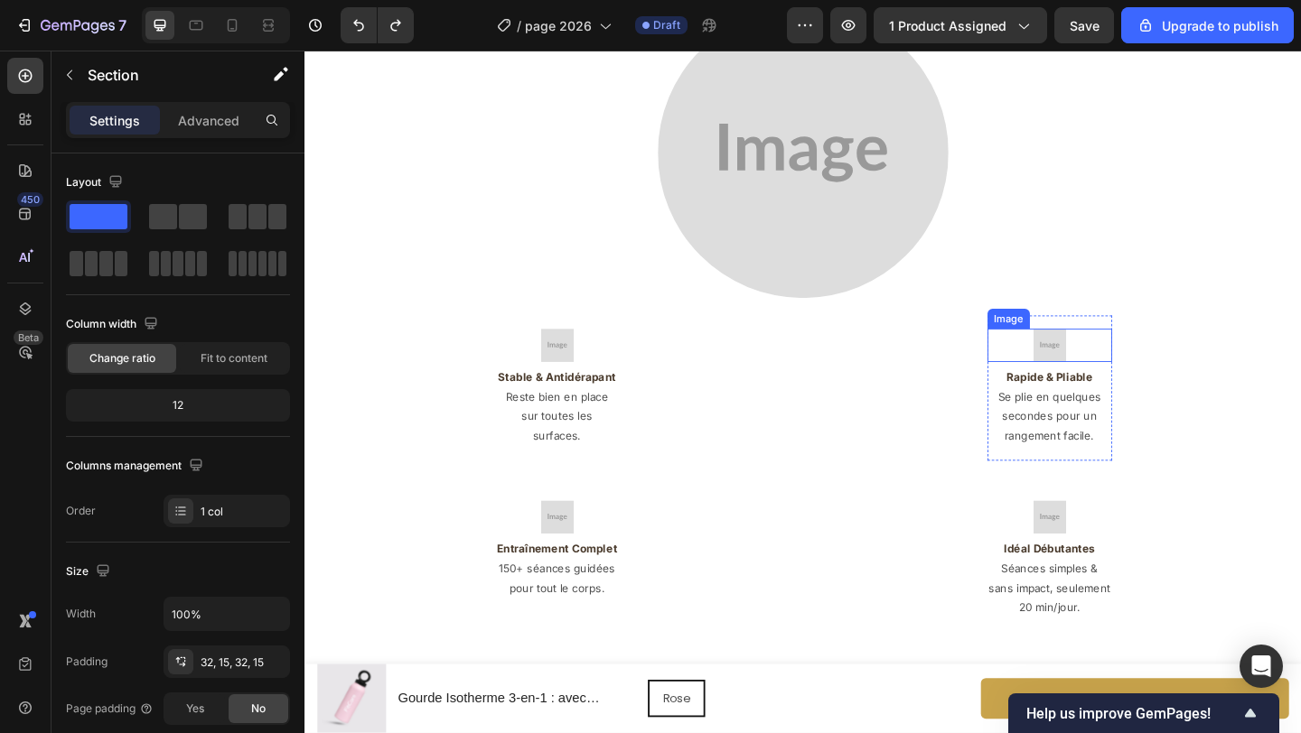
click at [1112, 377] on img at bounding box center [1115, 371] width 36 height 36
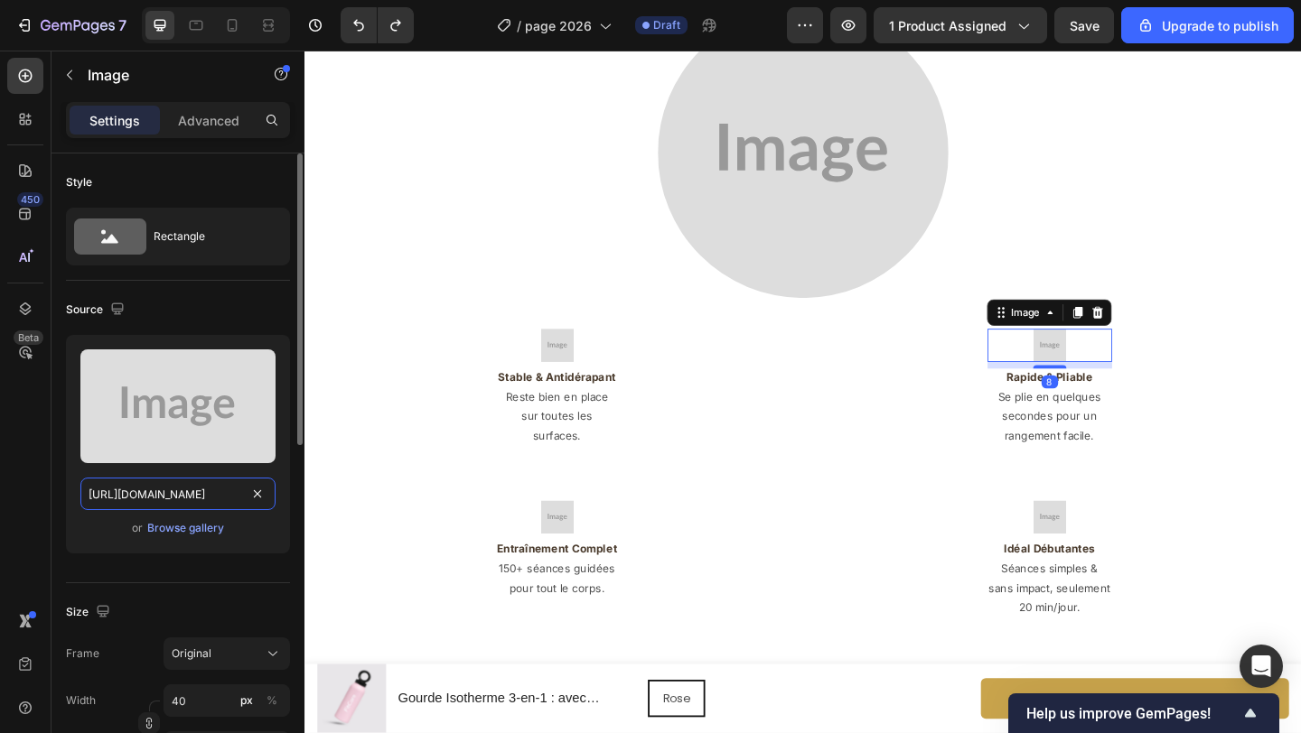
click at [171, 492] on input "https://placehold.co/512x512?text=Image" at bounding box center [177, 494] width 195 height 33
paste input "cdn.shopify.com/s/files/1/0671/8675/3722/files/gempages_527756950092383125-3396…"
type input "https://cdn.shopify.com/s/files/1/0671/8675/3722/files/gempages_527756950092383…"
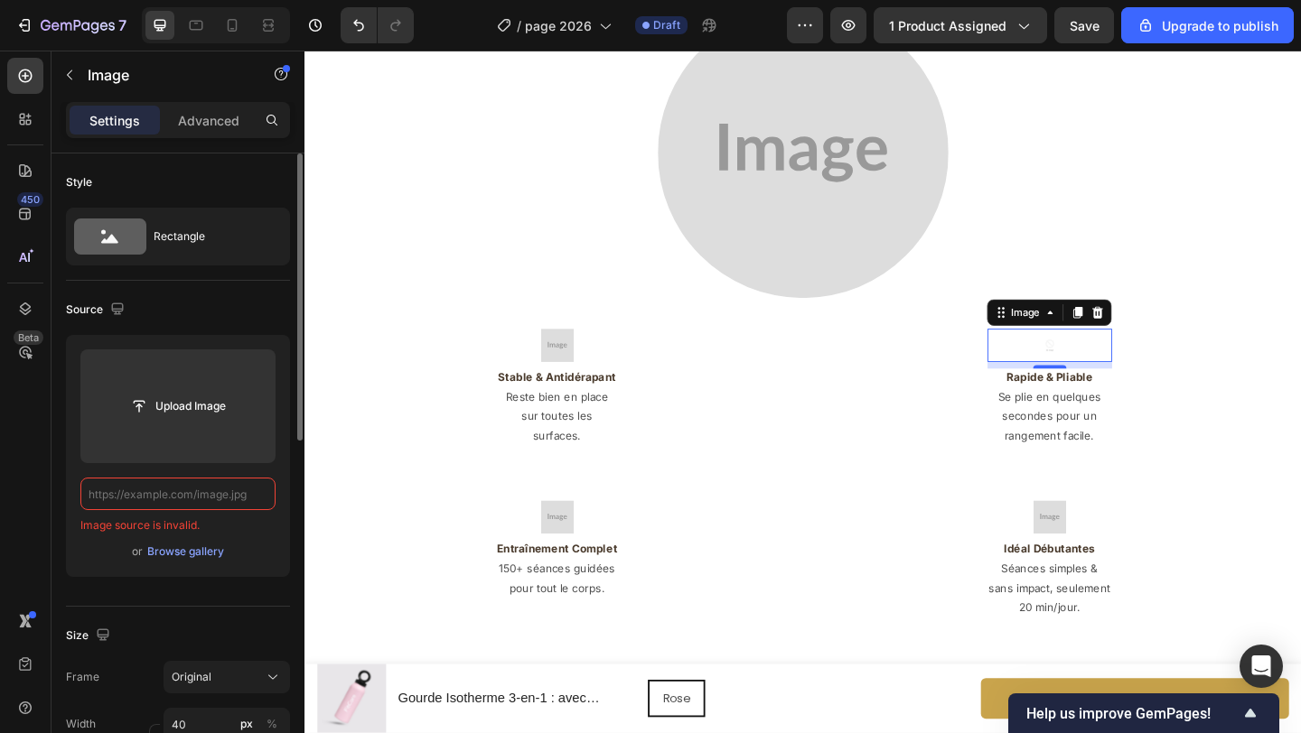
scroll to position [0, 0]
paste input "https://cdn.shopify.com/s/files/1/0671/8675/3722/files/gempages_527756950092383…"
type input "https://cdn.shopify.com/s/files/1/0671/8675/3722/files/gempages_527756950092383…"
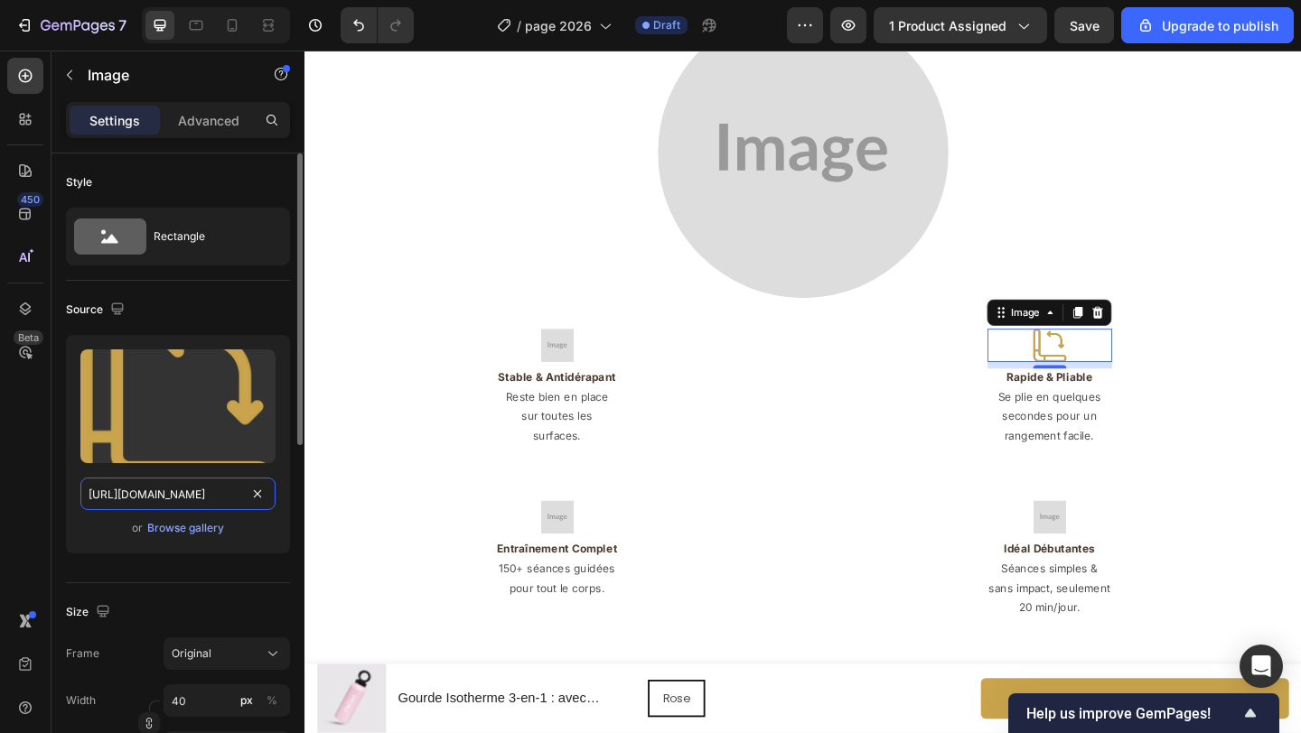
scroll to position [0, 552]
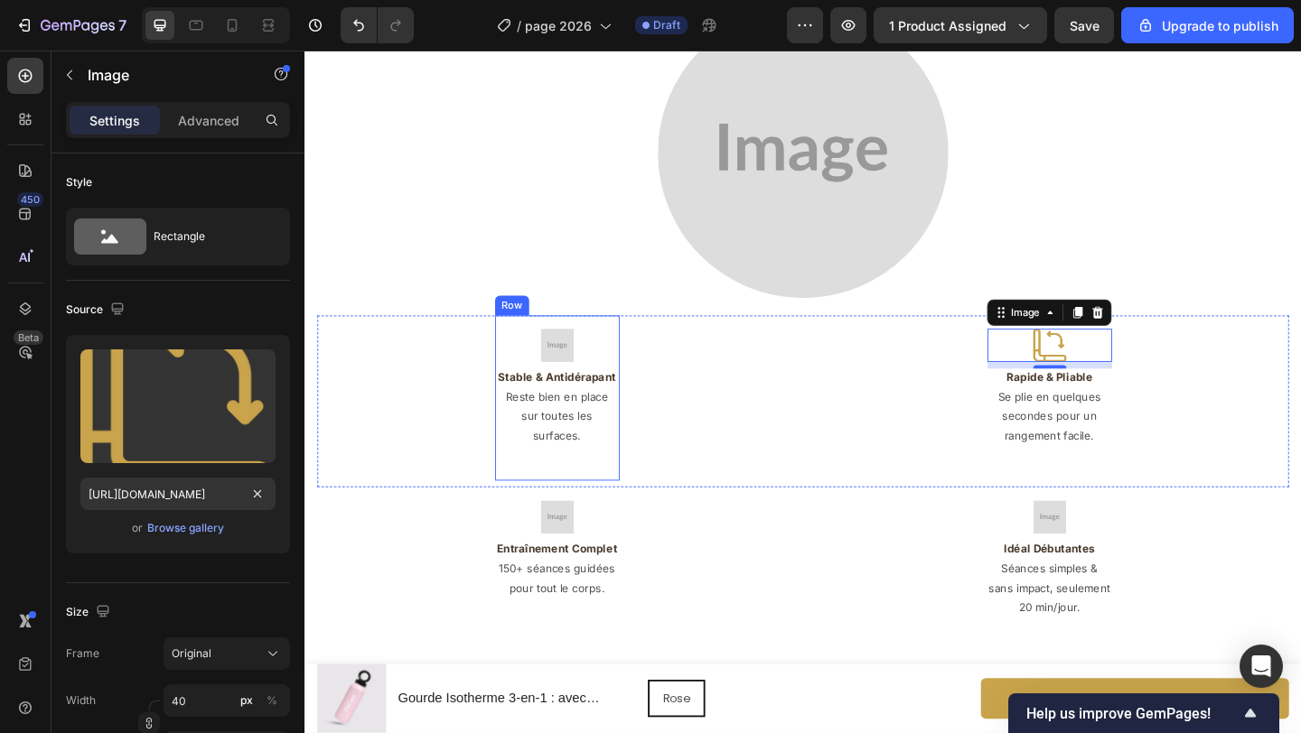
click at [594, 389] on div "Image Stable & Antidérapant Heading Reste bien en place sur toutes les surfaces…" at bounding box center [578, 428] width 135 height 151
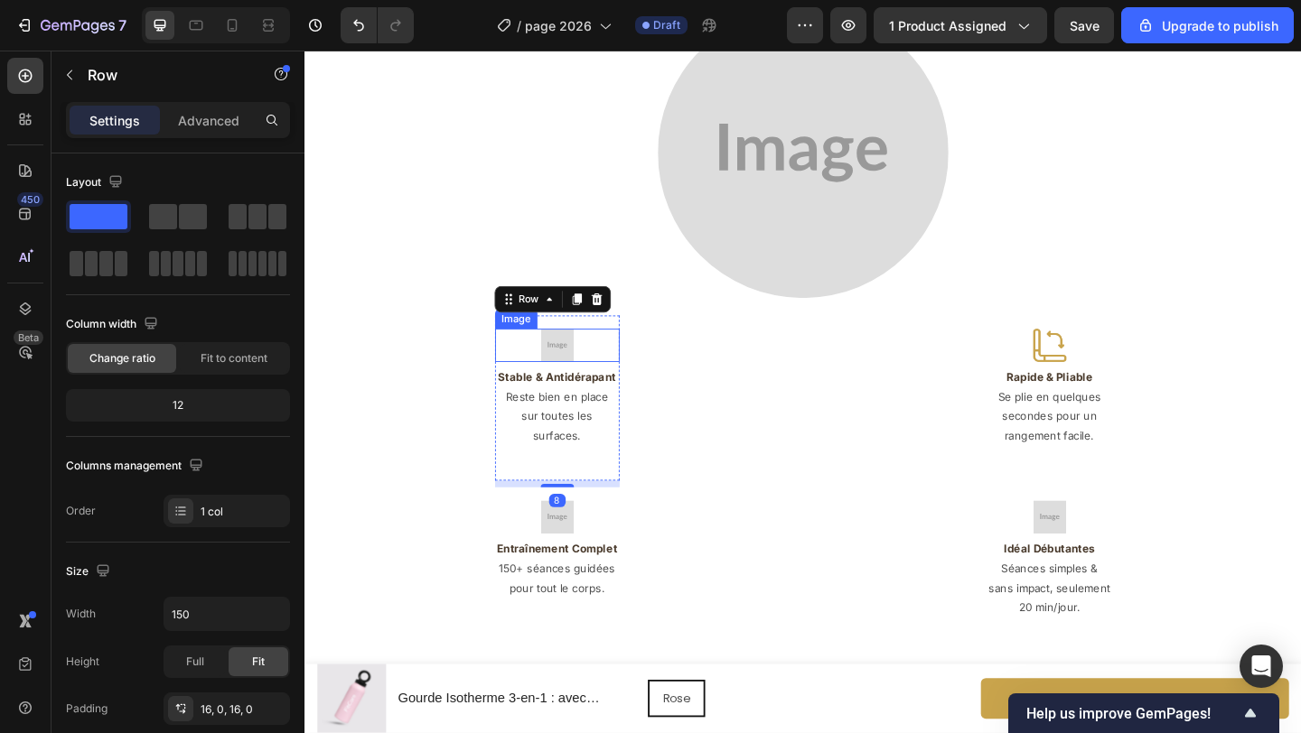
click at [589, 379] on img at bounding box center [579, 371] width 36 height 36
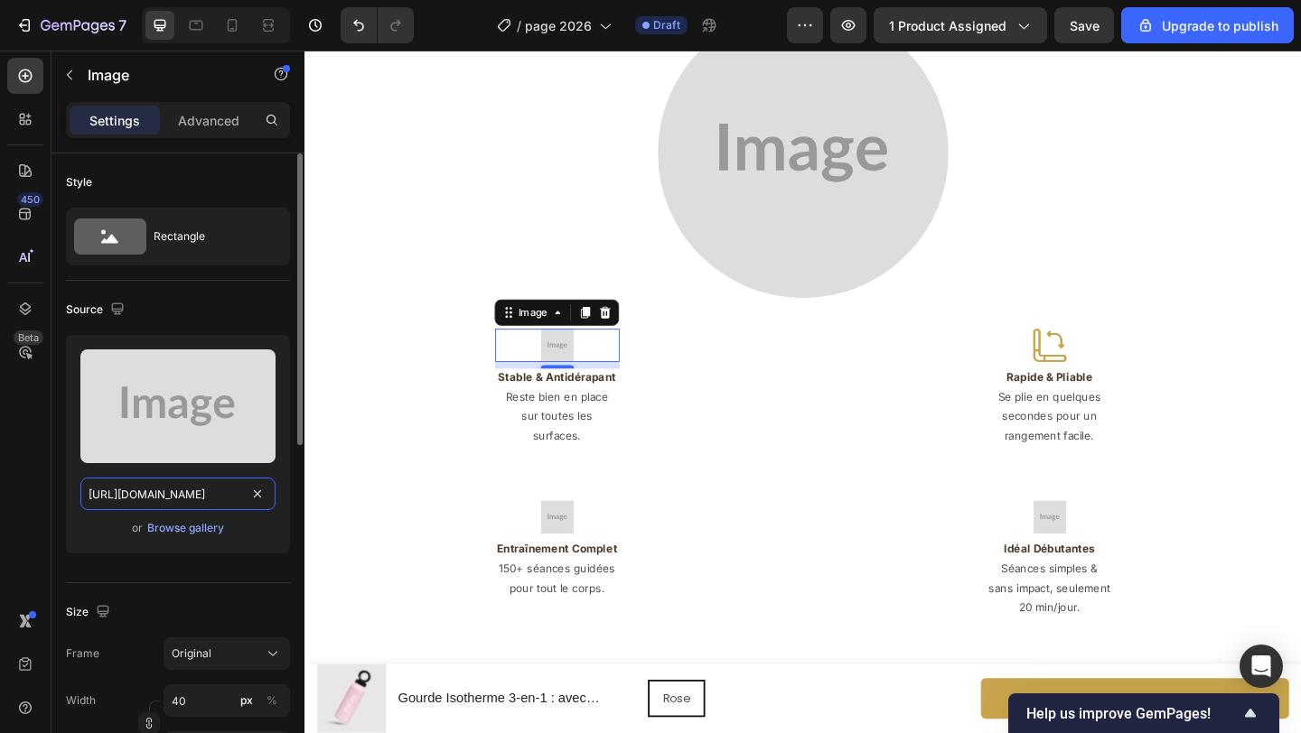
click at [204, 503] on input "https://placehold.co/512x512?text=Image" at bounding box center [177, 494] width 195 height 33
paste input "cdn.shopify.com/s/files/1/0671/8675/3722/files/gempages_527756950092383125-61bf…"
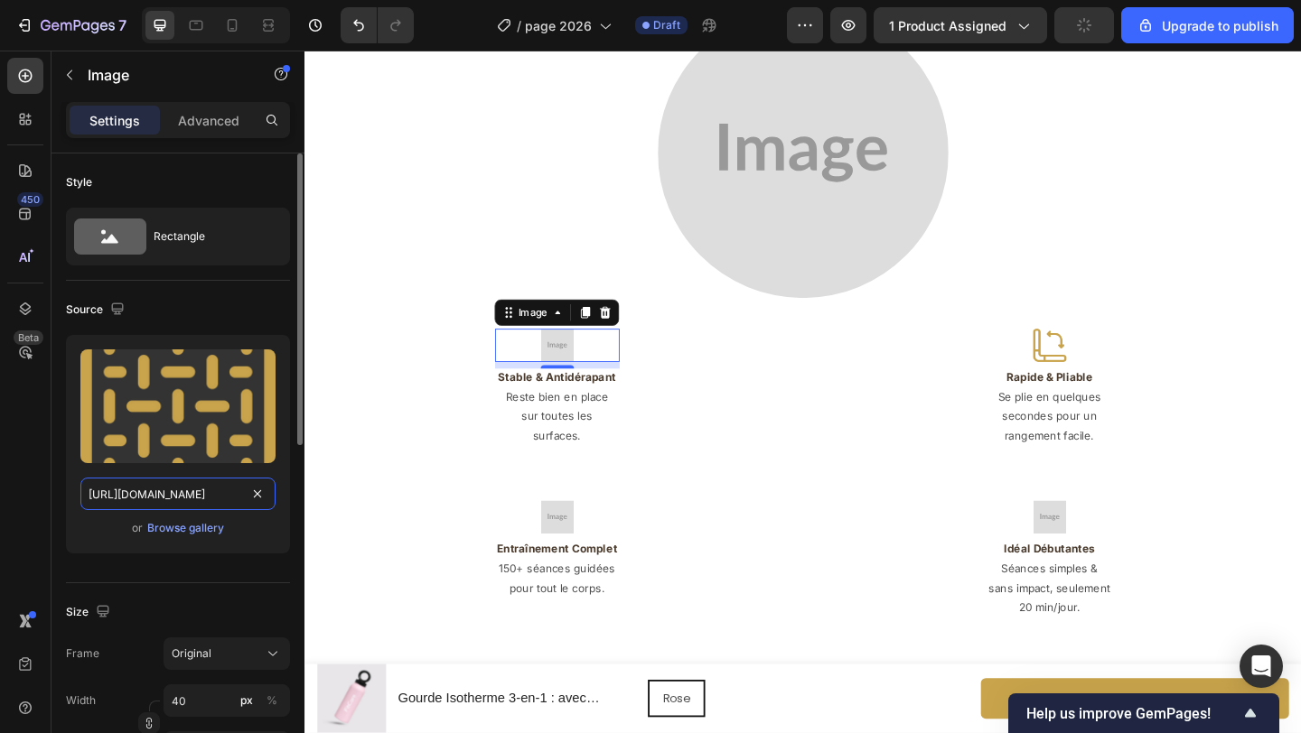
scroll to position [0, 543]
type input "https://cdn.shopify.com/s/files/1/0671/8675/3722/files/gempages_527756950092383…"
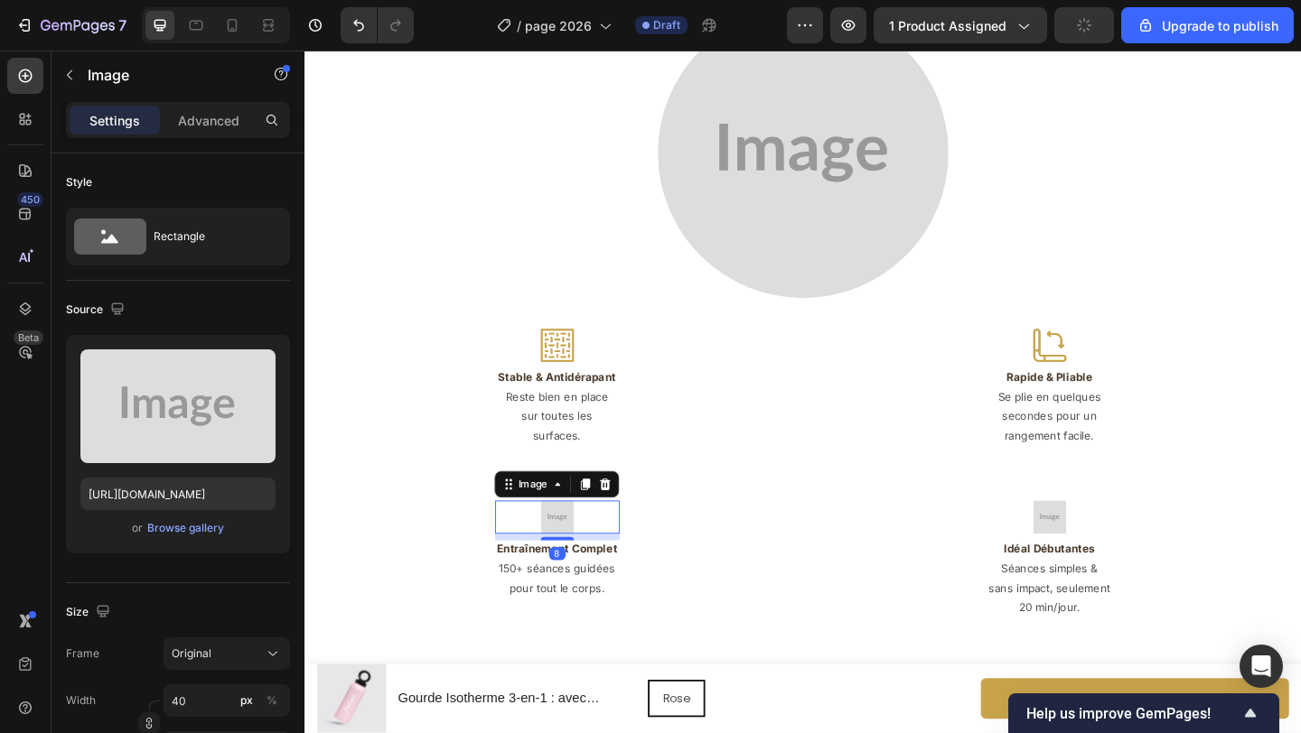
click at [582, 540] on img at bounding box center [579, 558] width 36 height 36
click at [208, 503] on input "https://placehold.co/512x512?text=Image" at bounding box center [177, 494] width 195 height 33
paste input "cdn.shopify.com/s/files/1/0671/8675/3722/files/gempages_527756950092383125-7a8d…"
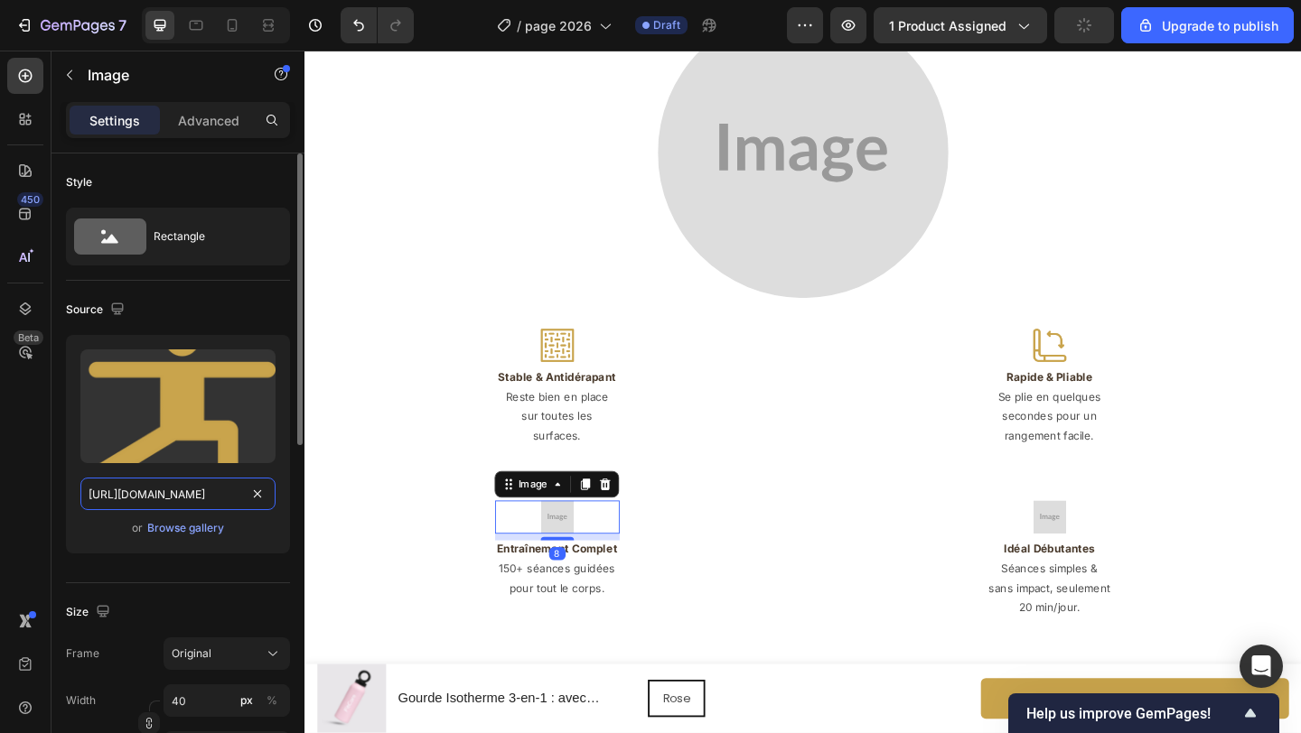
scroll to position [0, 546]
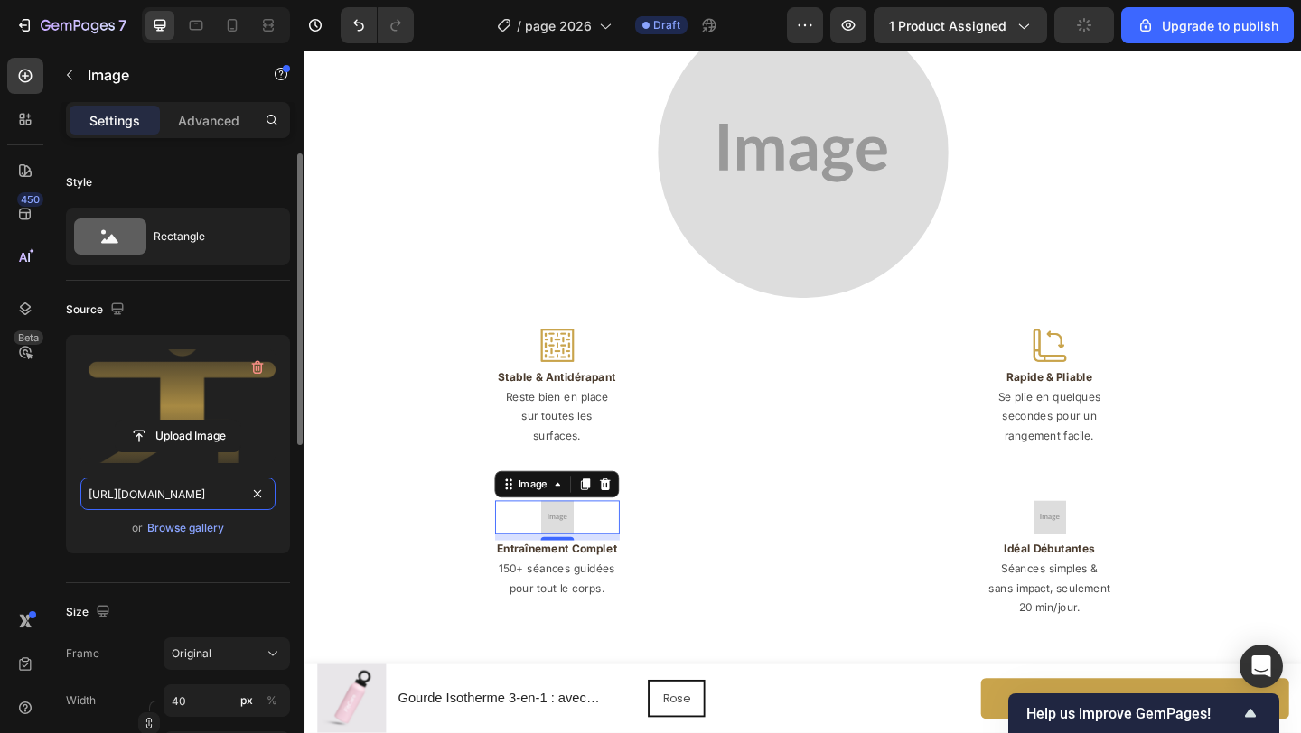
type input "https://cdn.shopify.com/s/files/1/0671/8675/3722/files/gempages_527756950092383…"
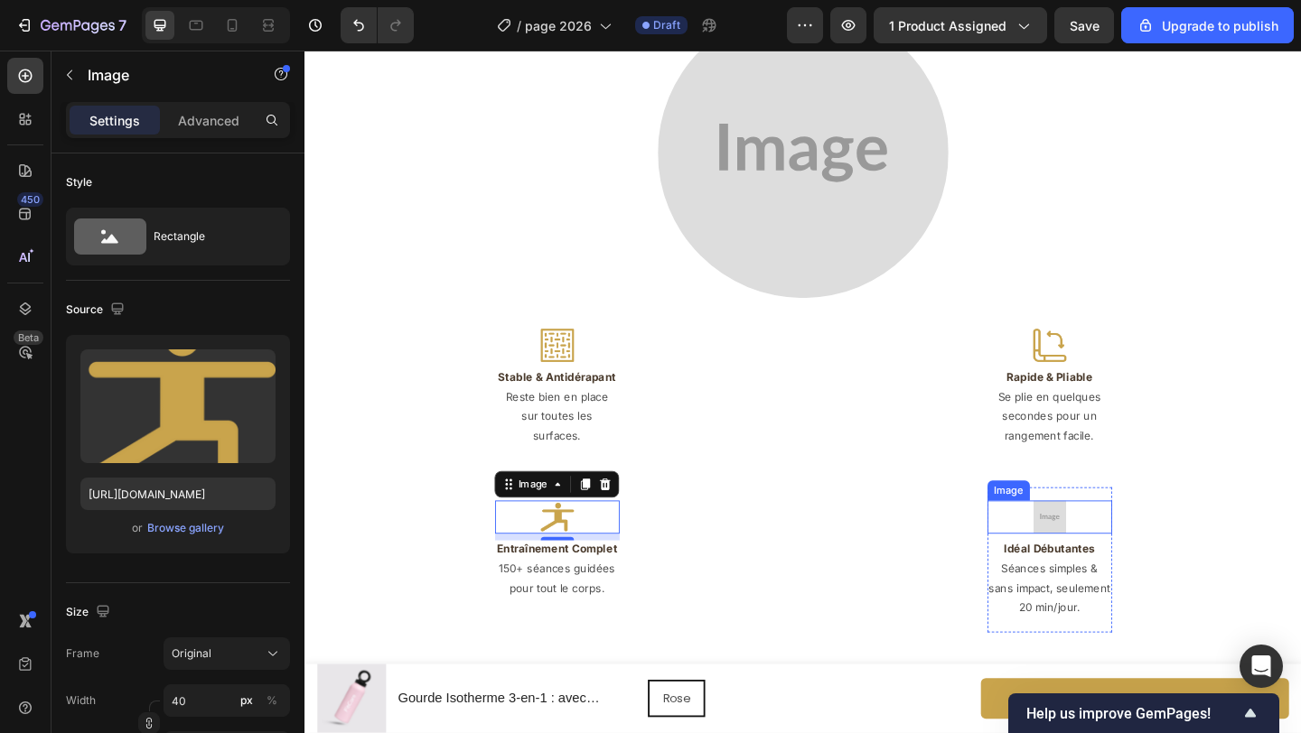
click at [1097, 540] on img at bounding box center [1115, 558] width 36 height 36
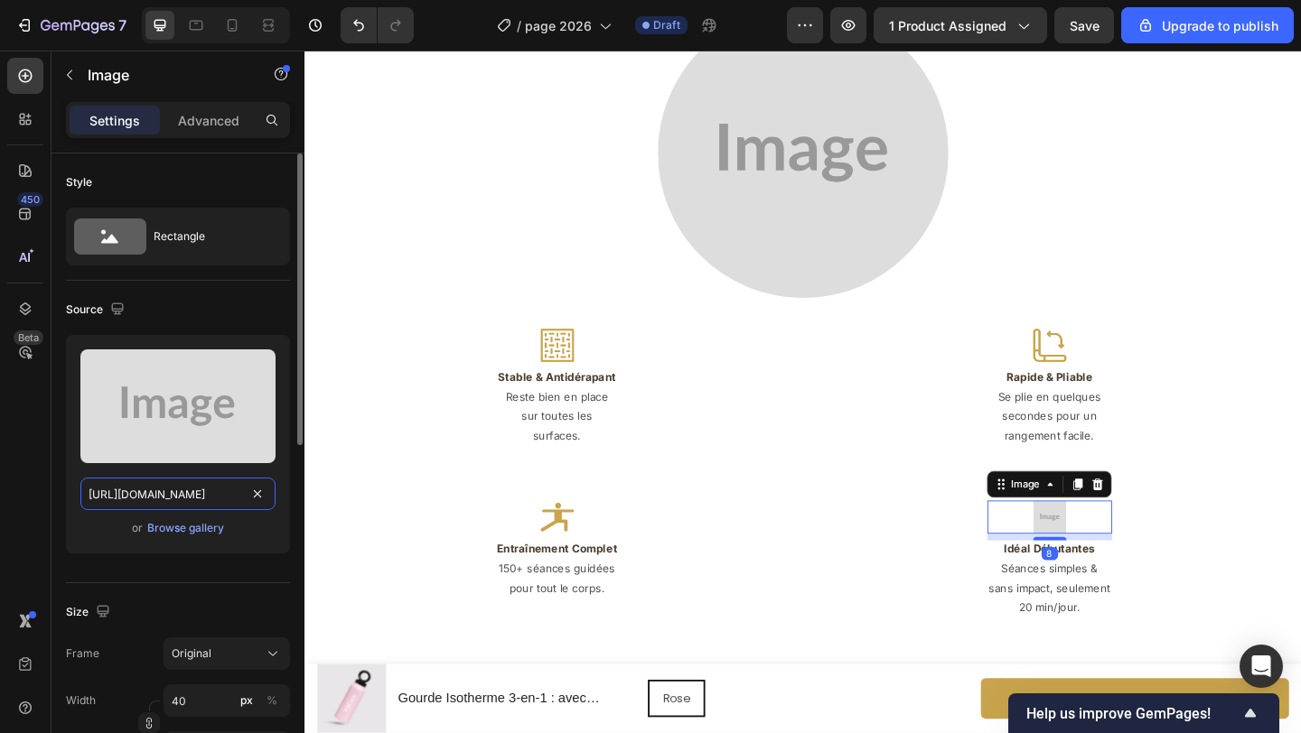
click at [194, 491] on input "https://placehold.co/512x512?text=Image" at bounding box center [177, 494] width 195 height 33
paste input "cdn.shopify.com/s/files/1/0671/8675/3722/files/gempages_527756950092383125-7cd6…"
type input "https://cdn.shopify.com/s/files/1/0671/8675/3722/files/gempages_527756950092383…"
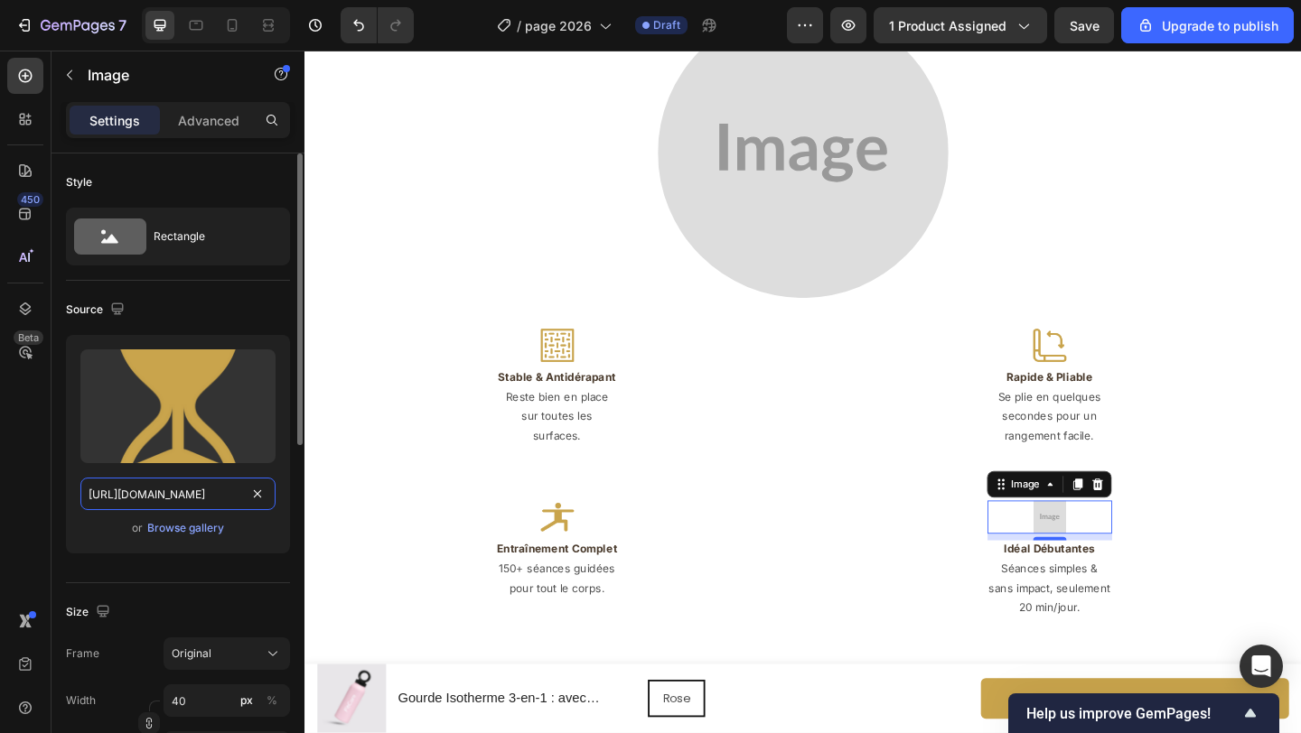
scroll to position [0, 555]
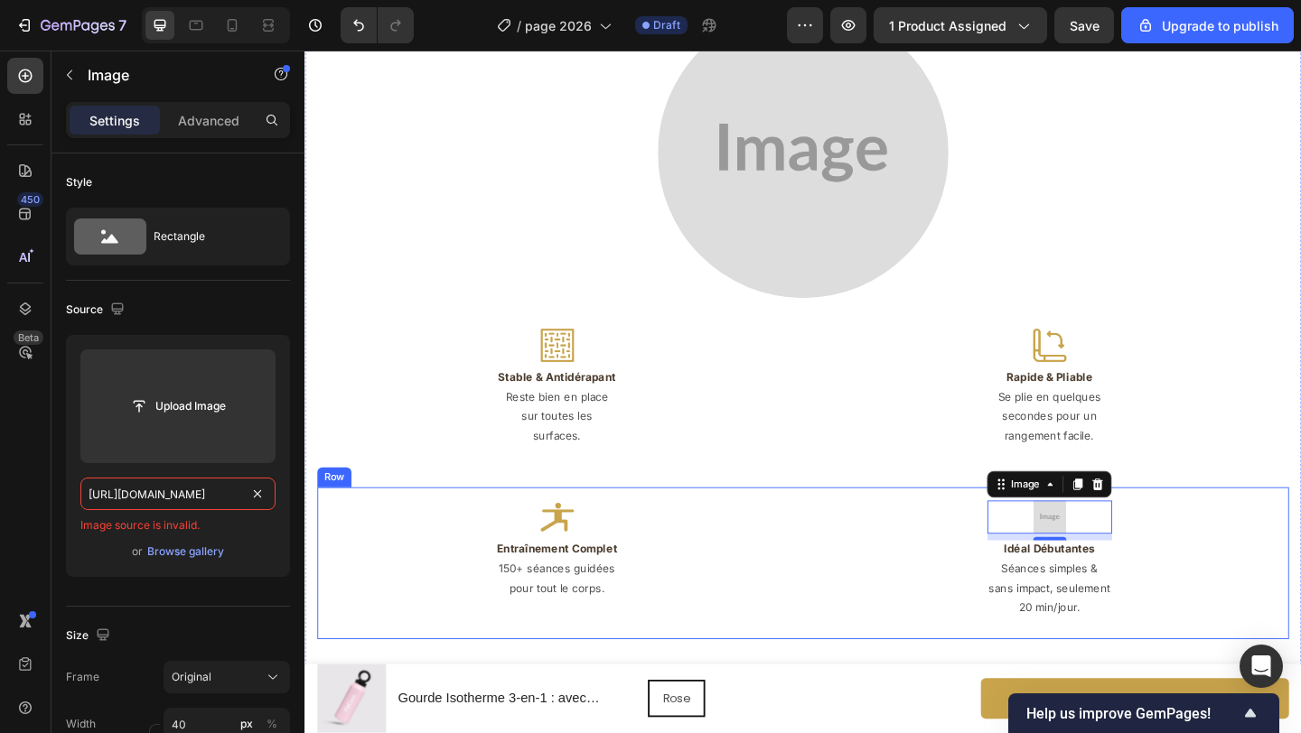
click at [923, 546] on div "Image 8 Idéal Débutantes Heading Séances simples & sans impact, seulement 20 mi…" at bounding box center [1114, 608] width 521 height 165
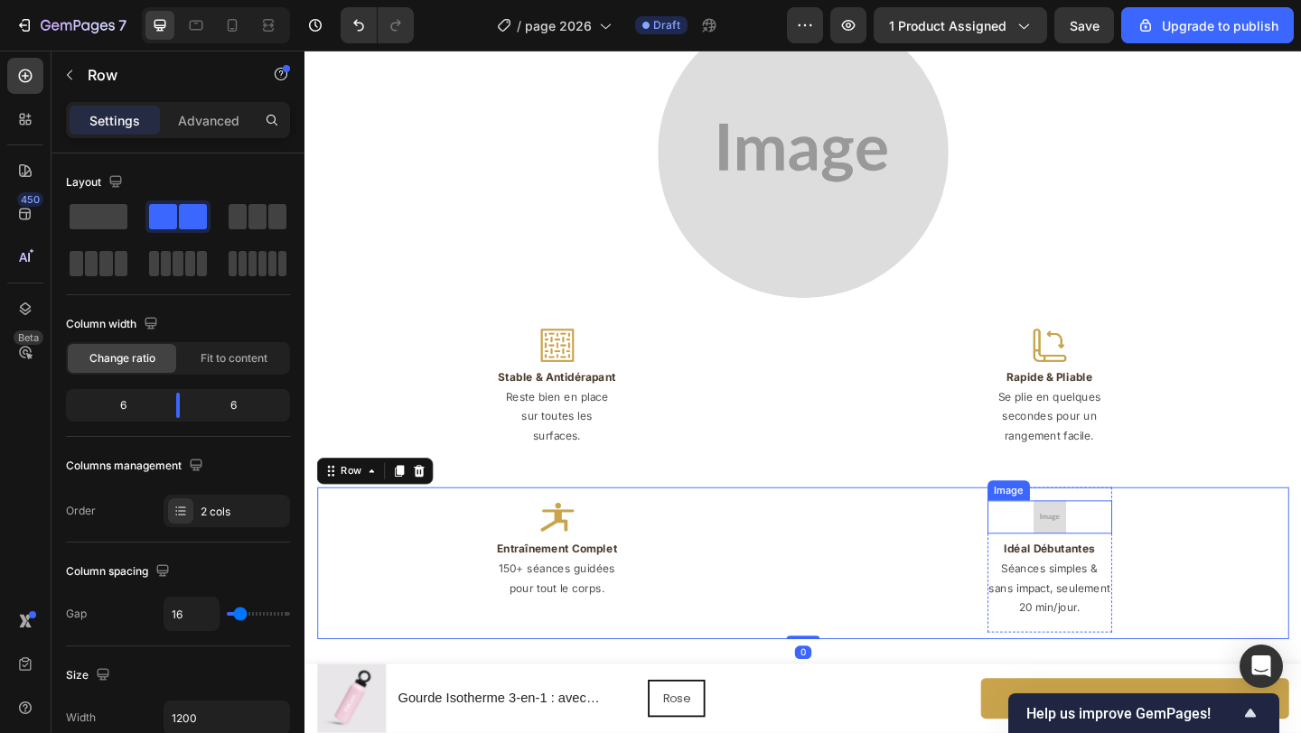
click at [1120, 544] on img at bounding box center [1115, 558] width 36 height 36
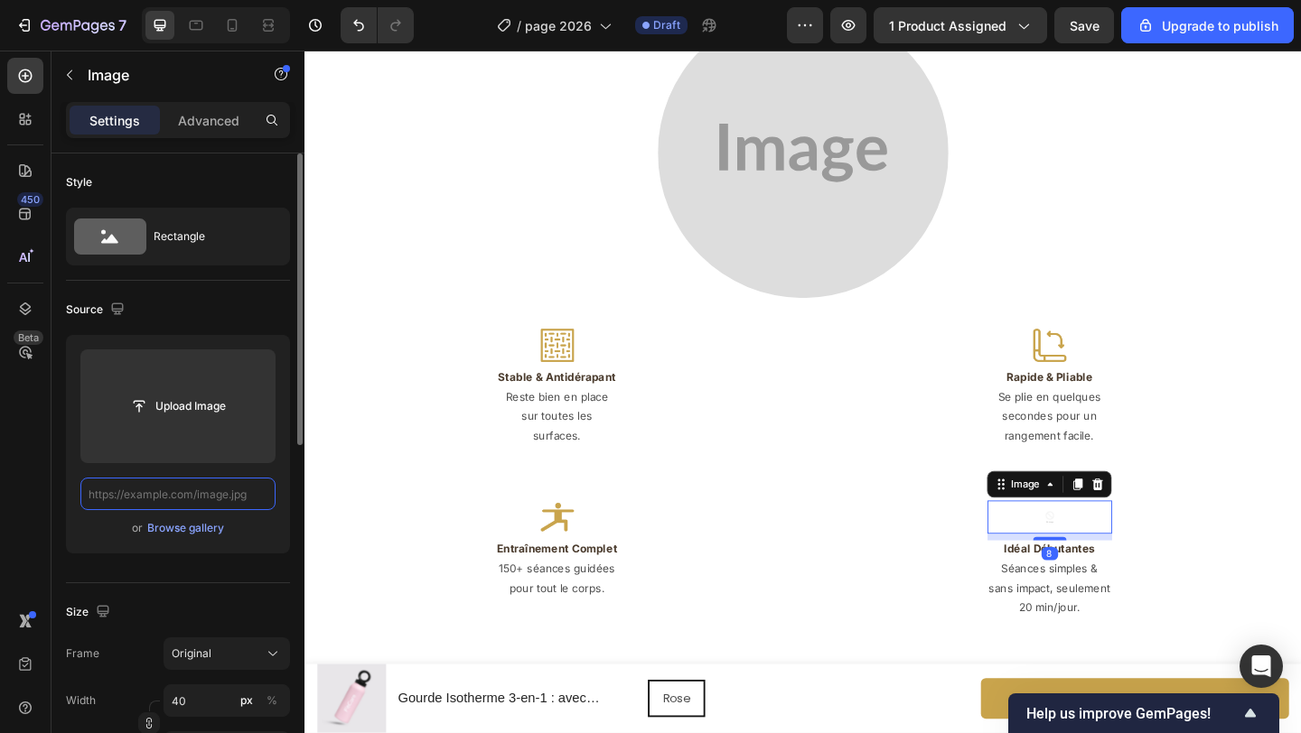
scroll to position [0, 0]
click at [221, 494] on input "text" at bounding box center [177, 494] width 195 height 33
paste input "https://cdn.shopify.com/s/files/1/0671/8675/3722/files/gempages_527756950092383…"
type input "https://cdn.shopify.com/s/files/1/0671/8675/3722/files/gempages_527756950092383…"
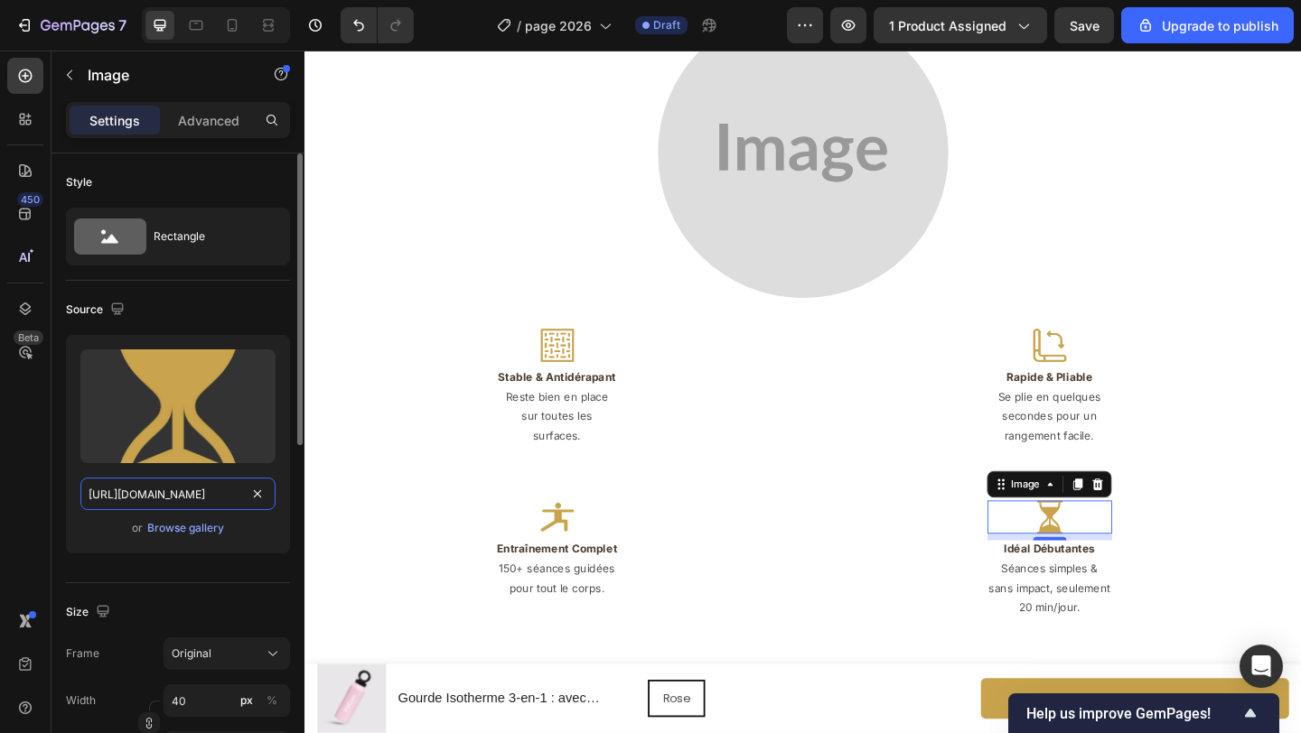
scroll to position [0, 555]
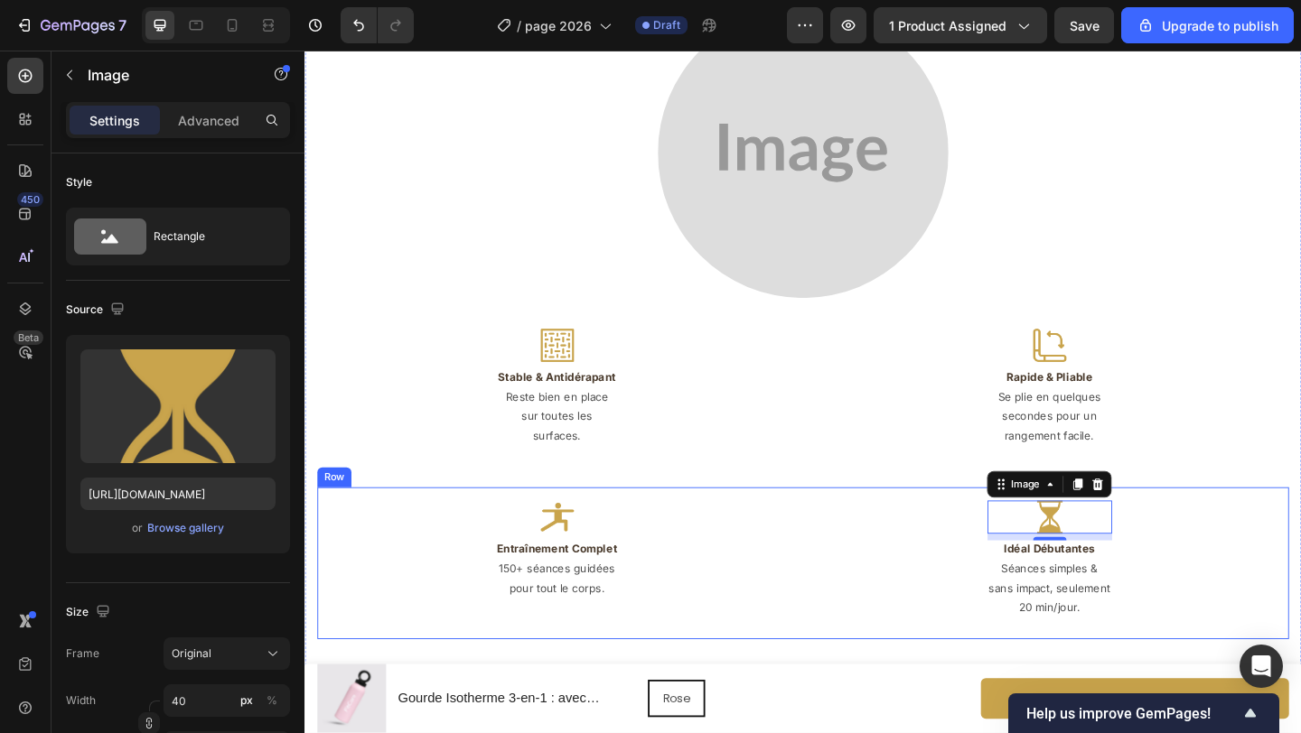
click at [897, 526] on div "Image 8 Idéal Débutantes Heading Séances simples & sans impact, seulement 20 mi…" at bounding box center [1114, 608] width 521 height 165
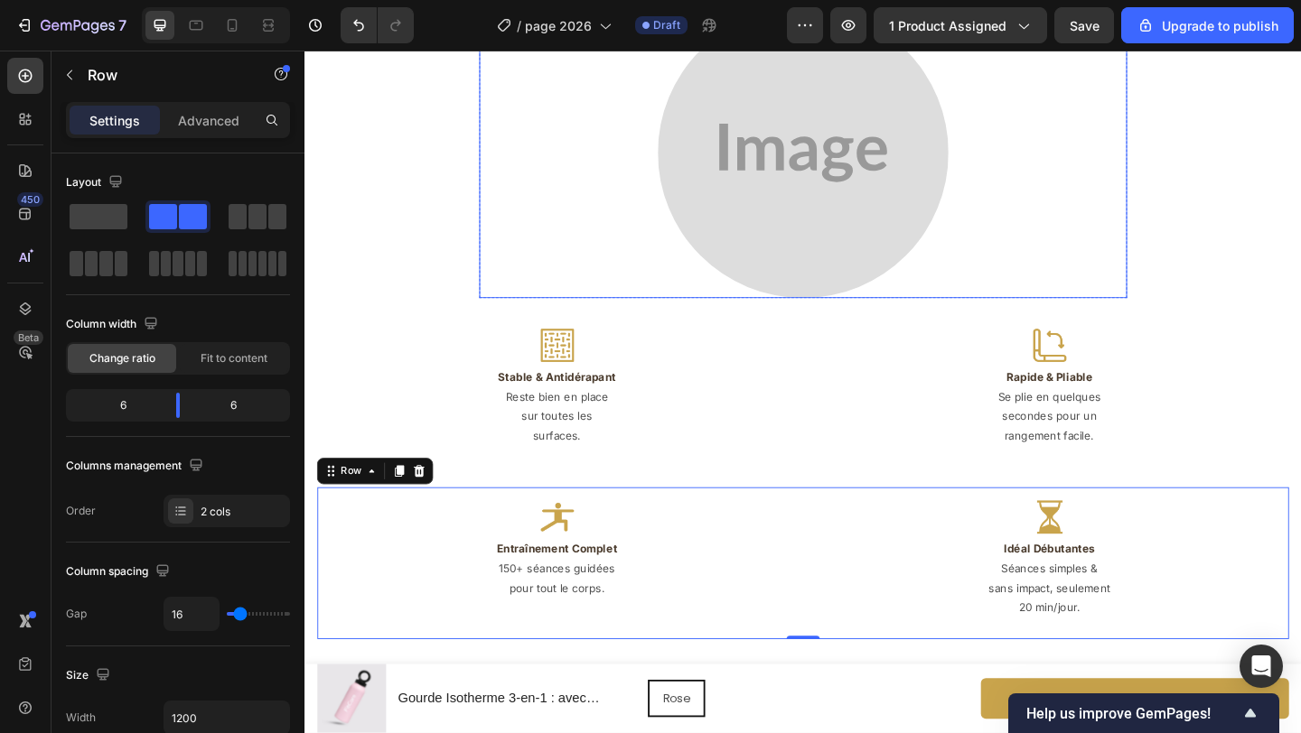
click at [808, 171] on img at bounding box center [846, 162] width 316 height 316
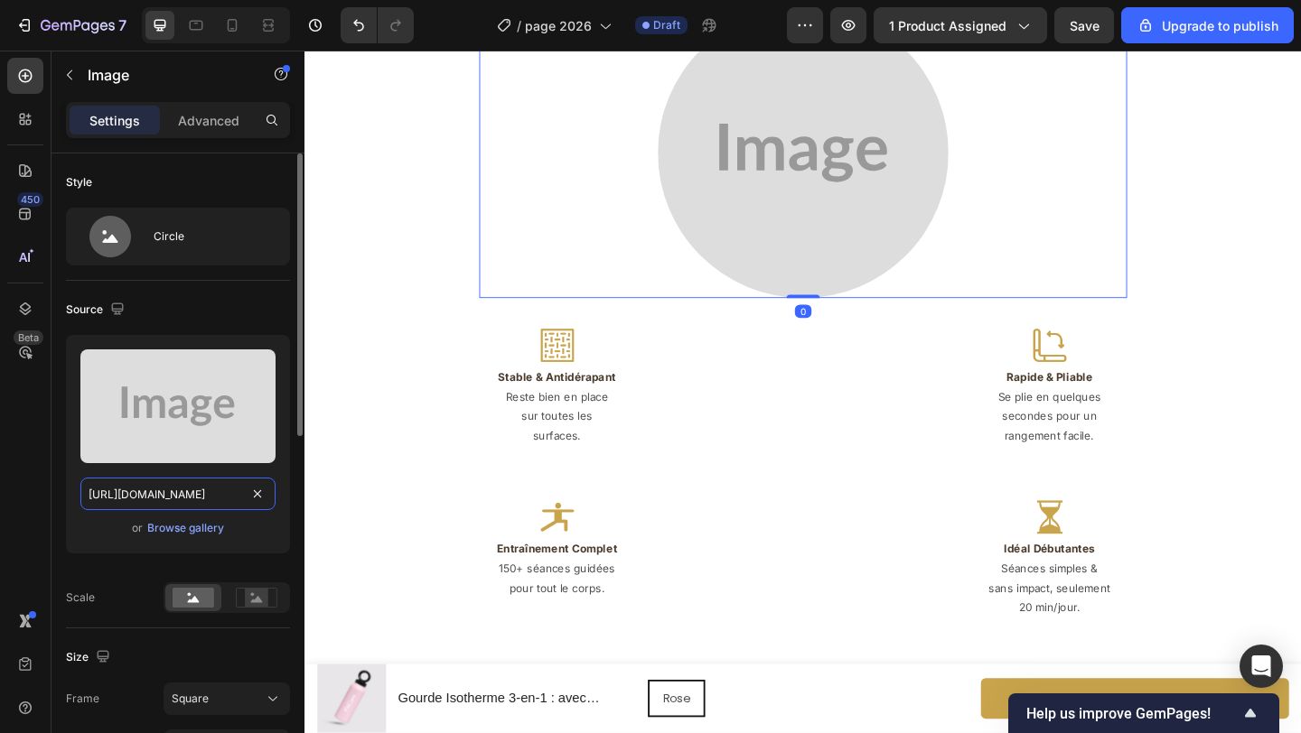
click at [181, 482] on input "https://placehold.co/1100x1100?text=Image" at bounding box center [177, 494] width 195 height 33
paste input "cdn.shopify.com/s/files/1/0671/8675/3722/files/gempages_527756950092383125-457c…"
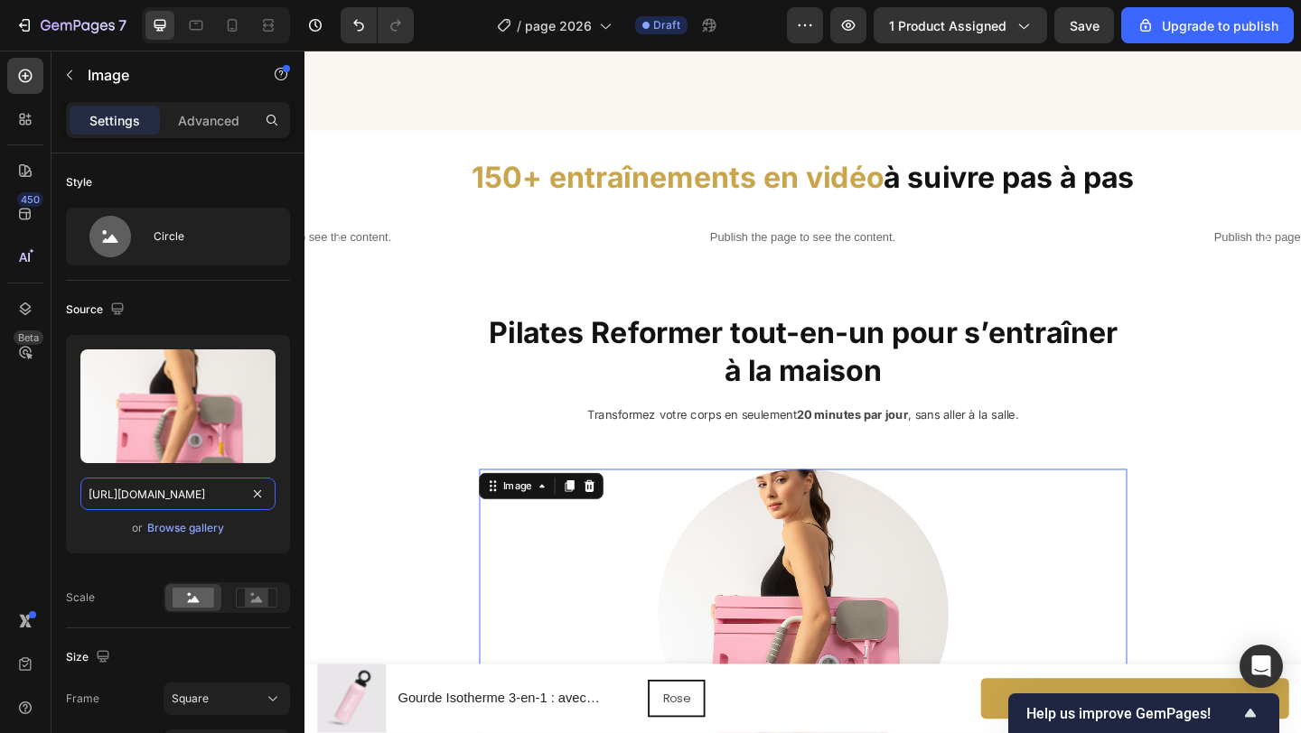
scroll to position [1952, 0]
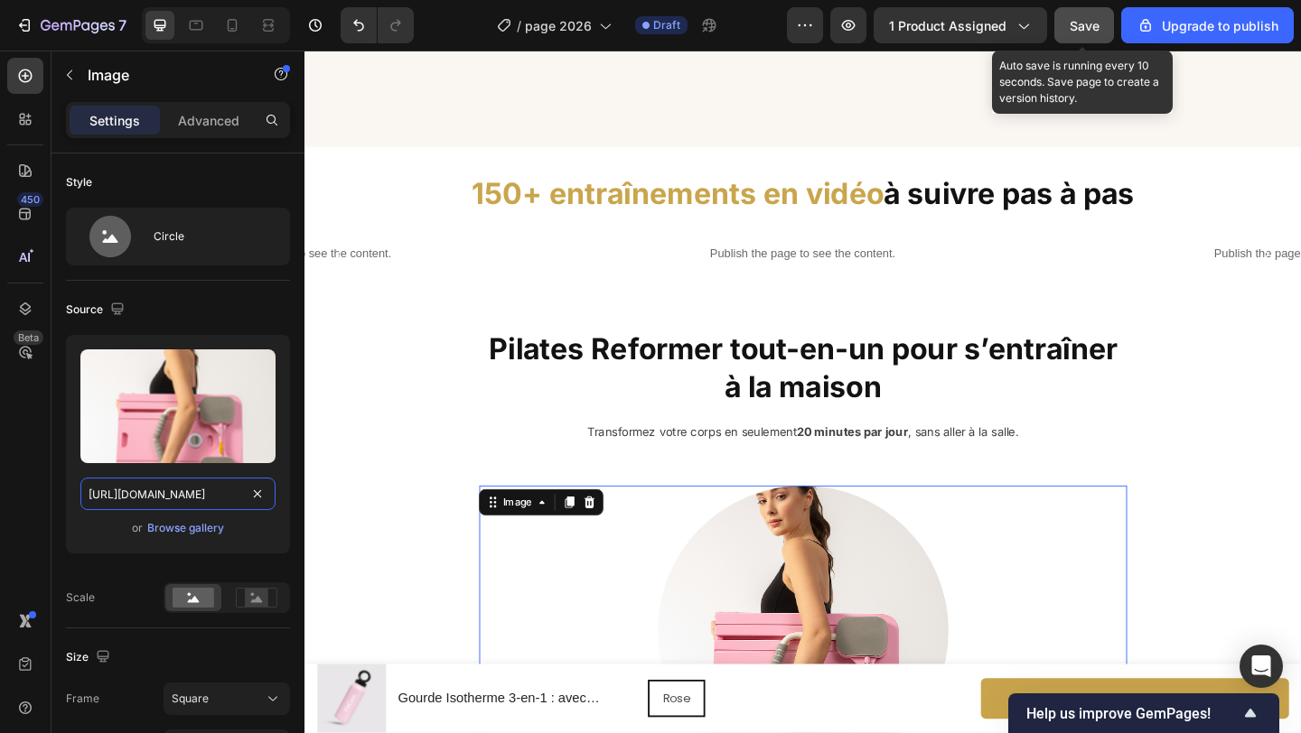
type input "[URL][DOMAIN_NAME]"
click at [1071, 32] on span "Save" at bounding box center [1084, 25] width 30 height 15
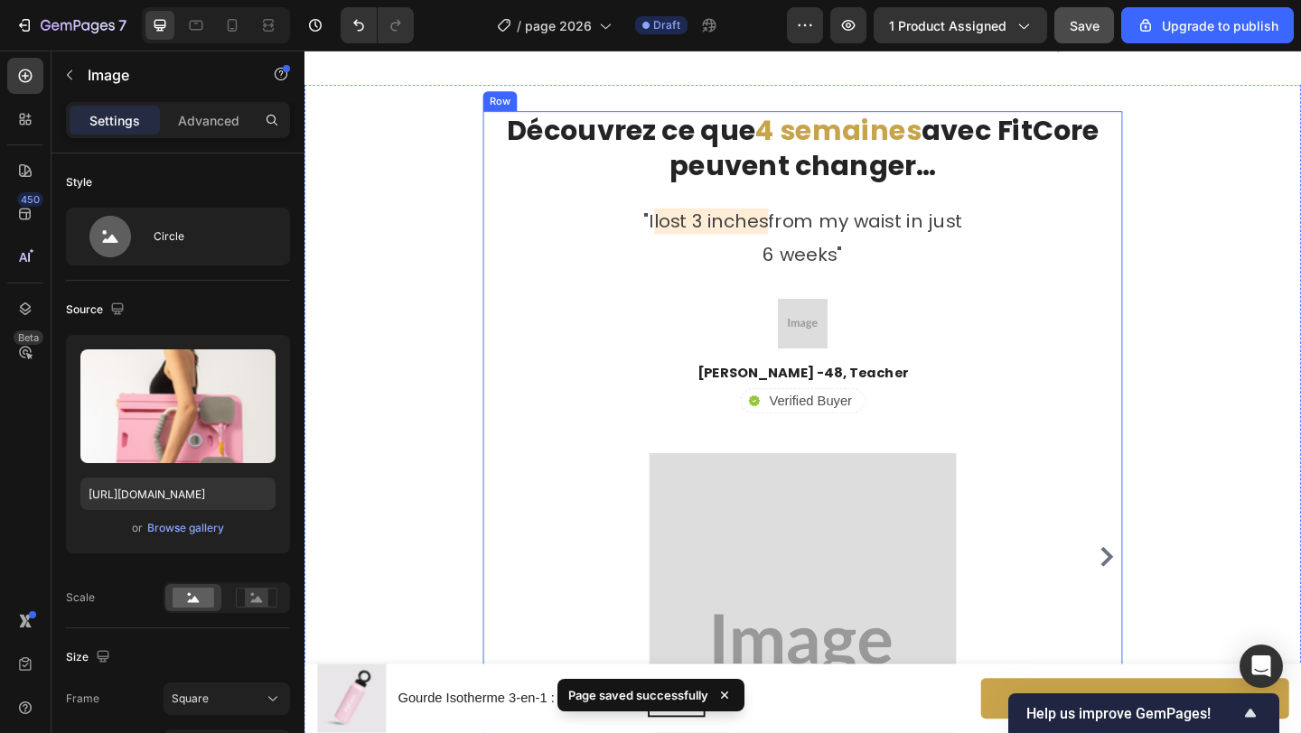
scroll to position [3084, 0]
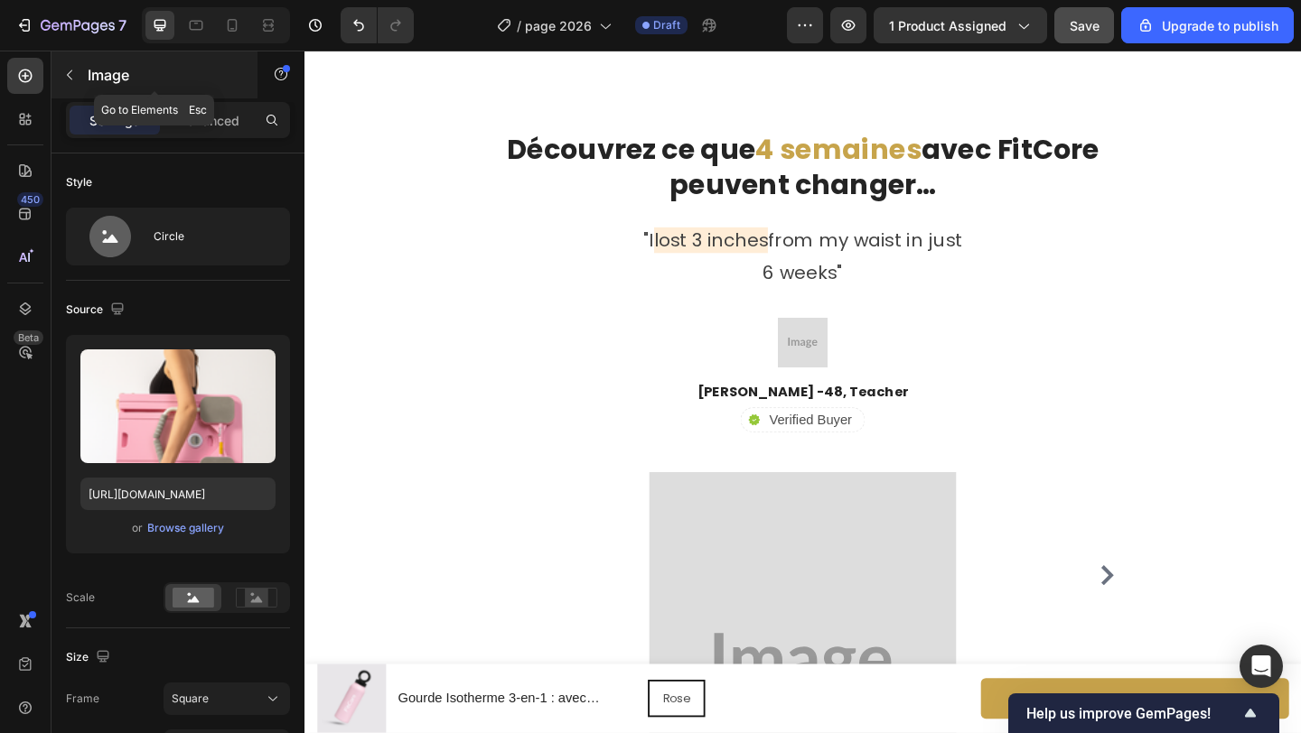
click at [72, 81] on icon "button" at bounding box center [69, 75] width 14 height 14
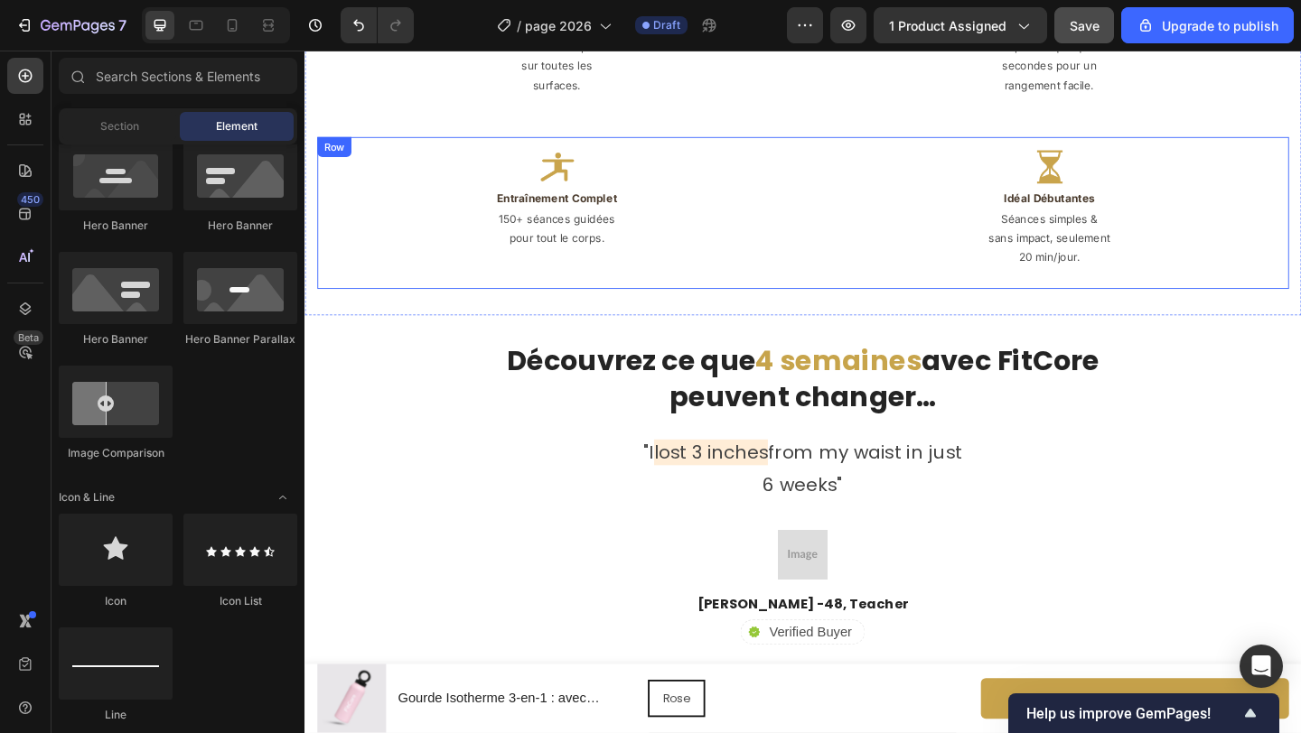
scroll to position [2850, 0]
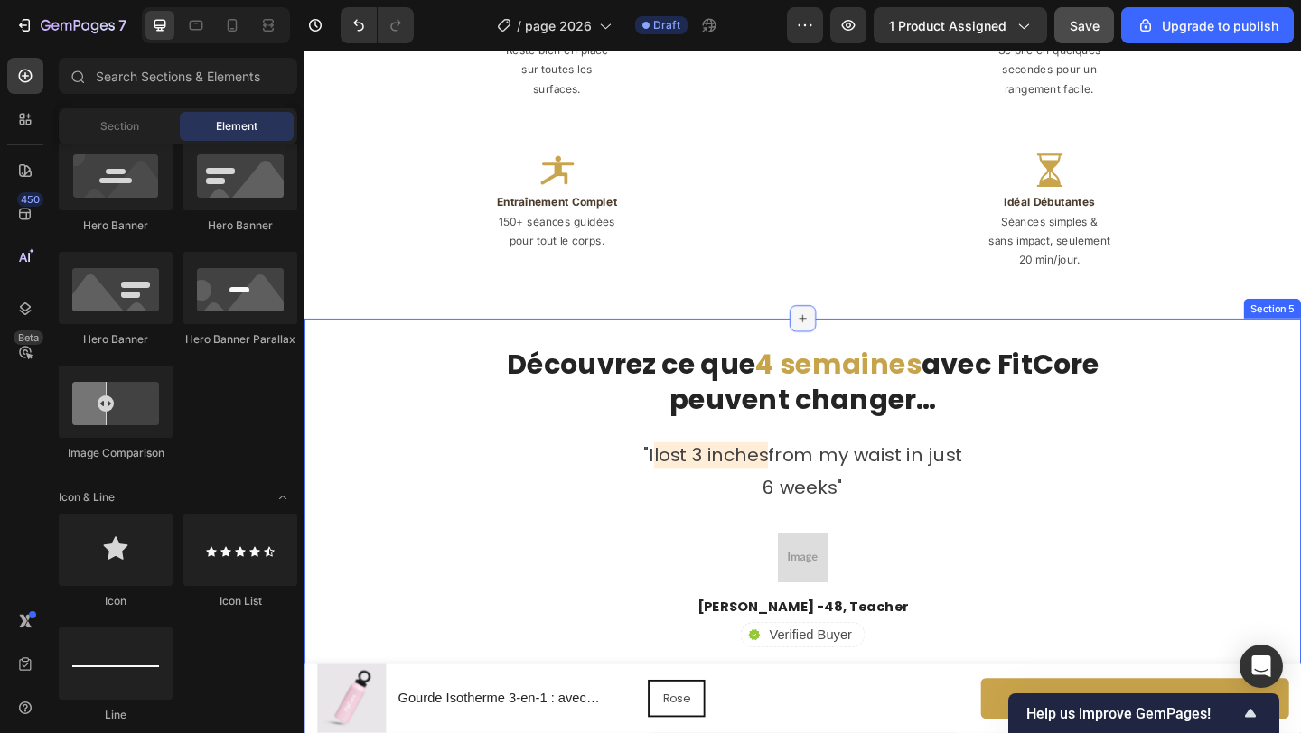
click at [847, 335] on icon at bounding box center [846, 342] width 14 height 14
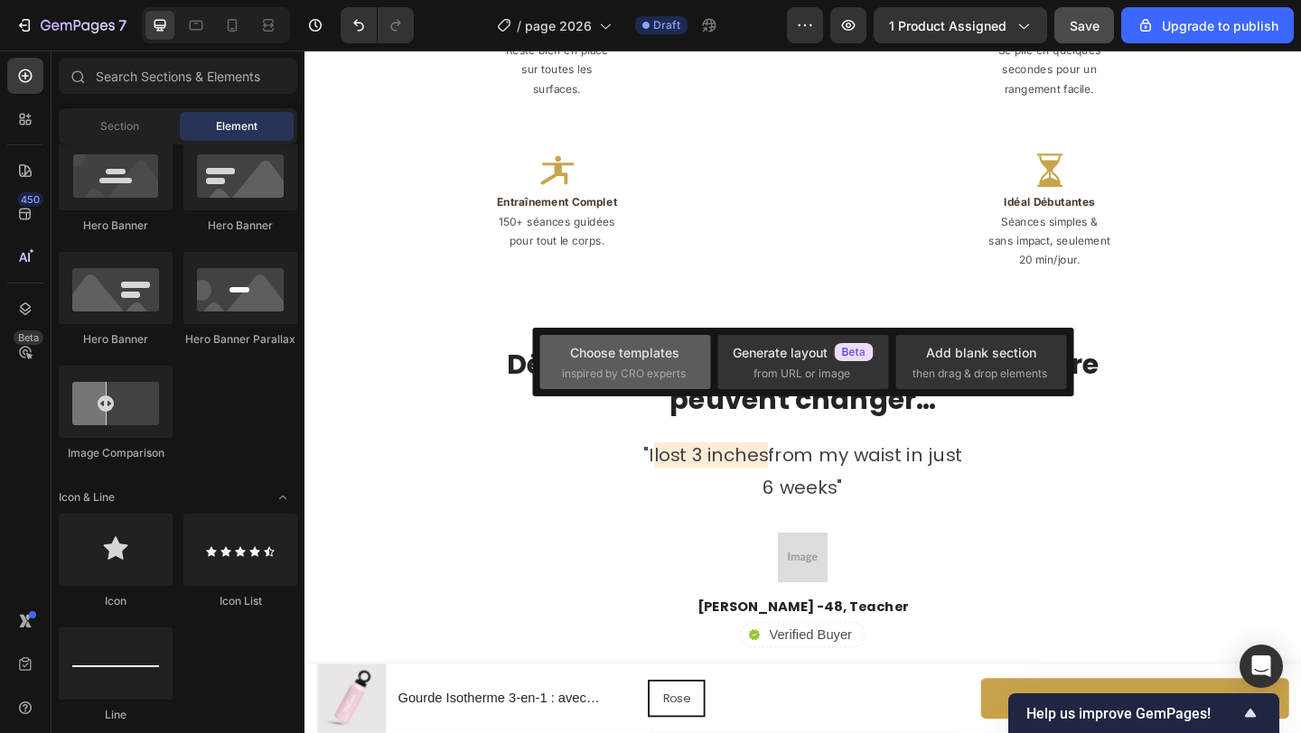
click at [669, 350] on div "Choose templates" at bounding box center [624, 352] width 109 height 19
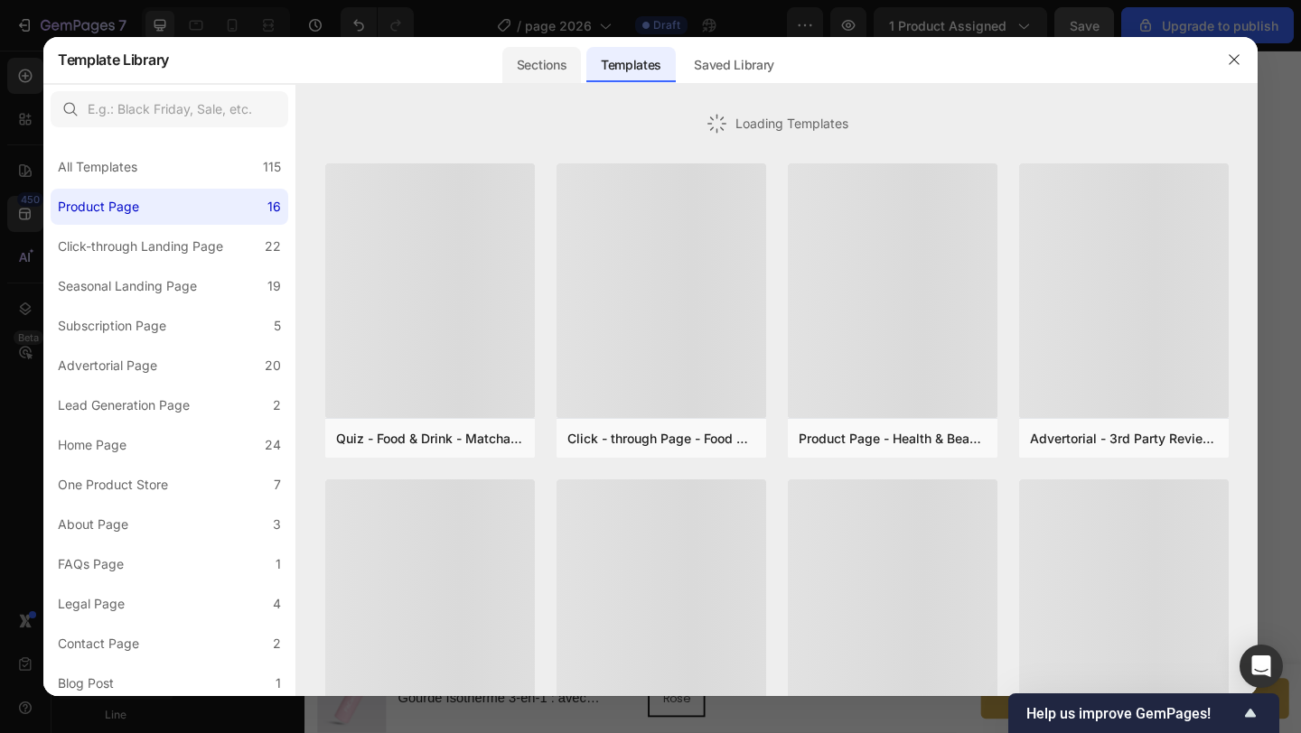
click at [522, 78] on div "Sections" at bounding box center [541, 65] width 79 height 36
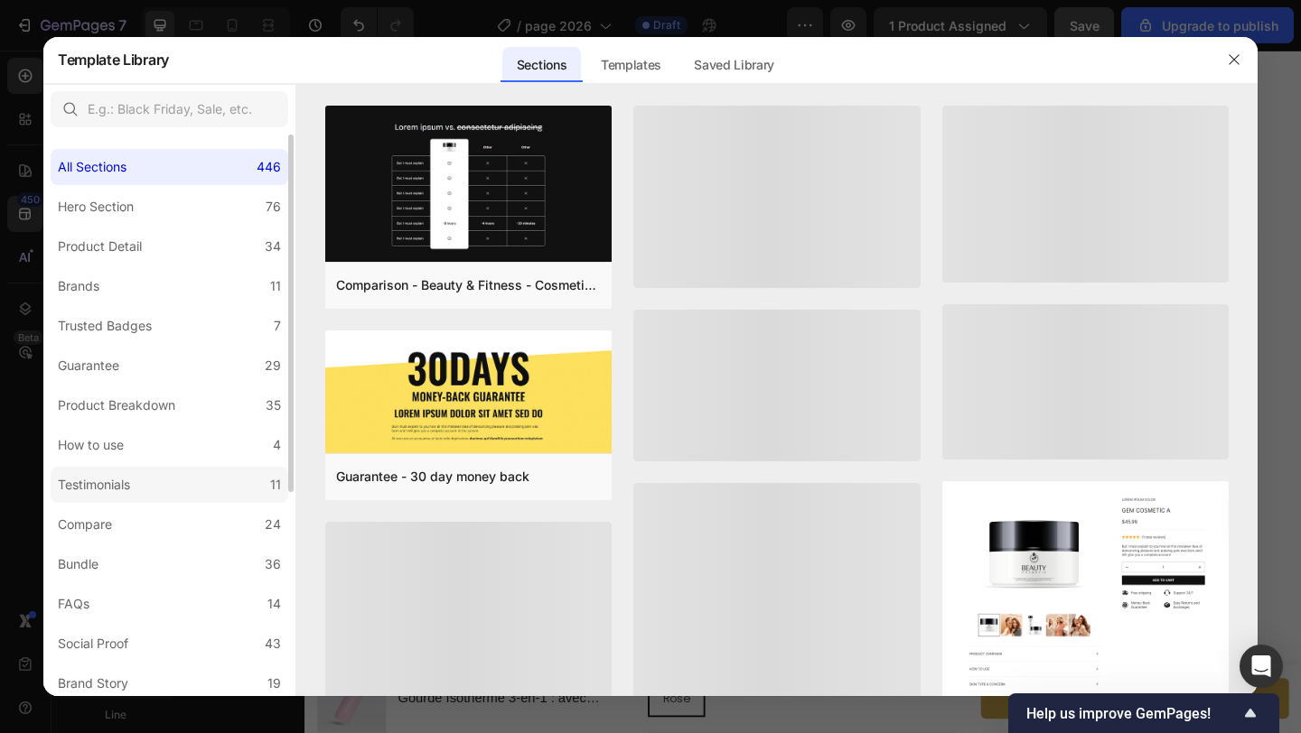
click at [189, 484] on label "Testimonials 11" at bounding box center [170, 485] width 238 height 36
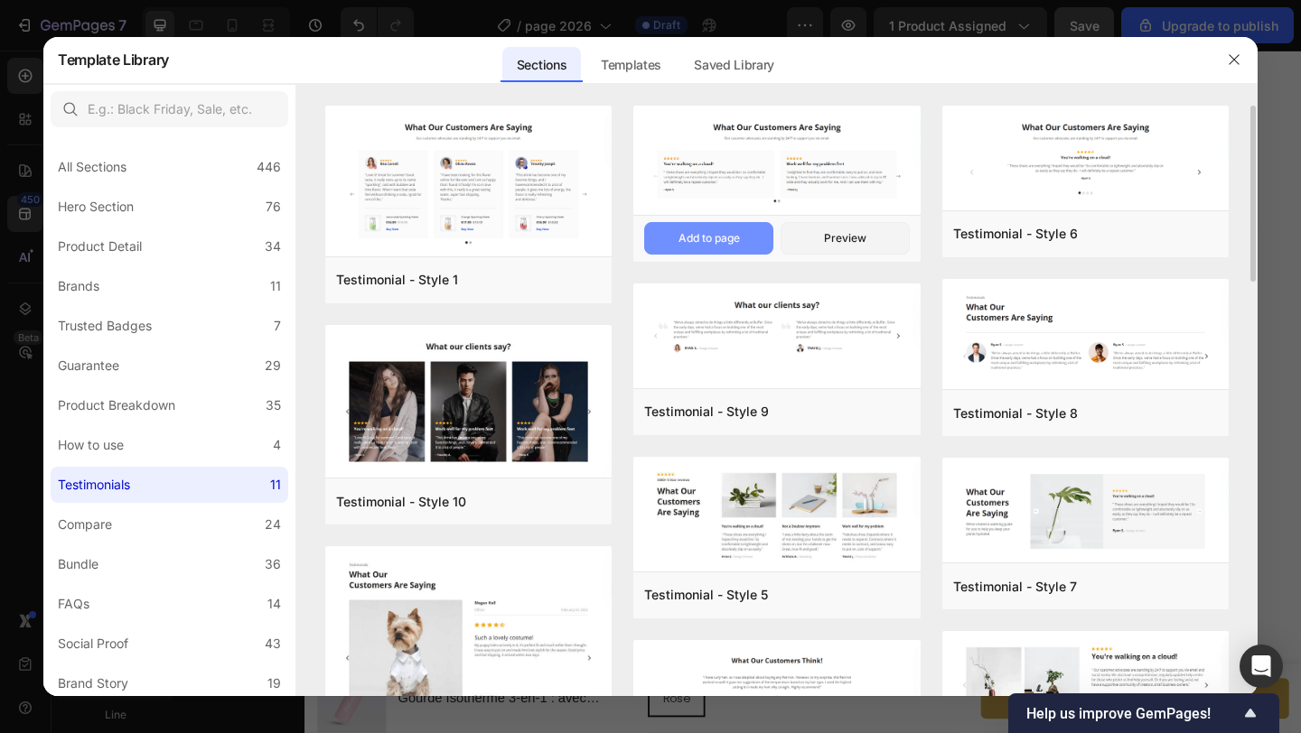
click at [729, 230] on div "Add to page" at bounding box center [708, 238] width 61 height 16
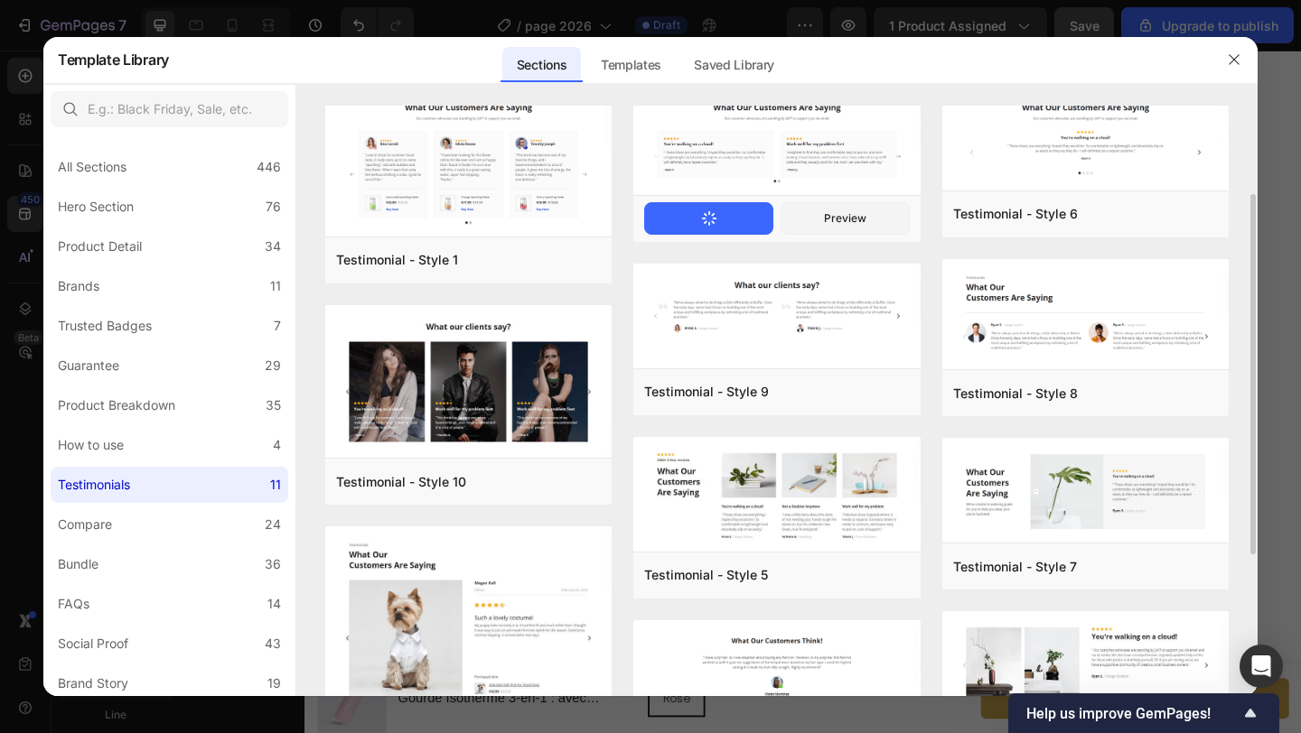
scroll to position [0, 0]
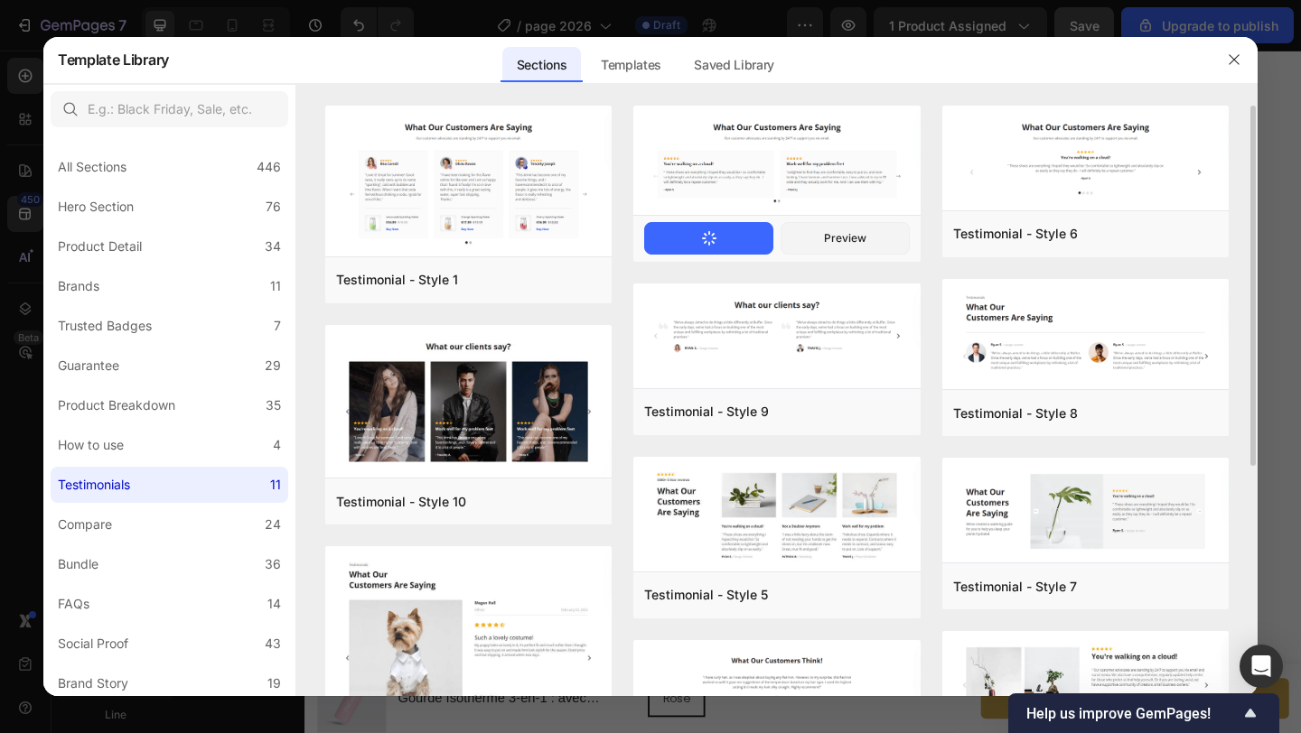
click at [722, 234] on button "Add to page" at bounding box center [708, 238] width 129 height 33
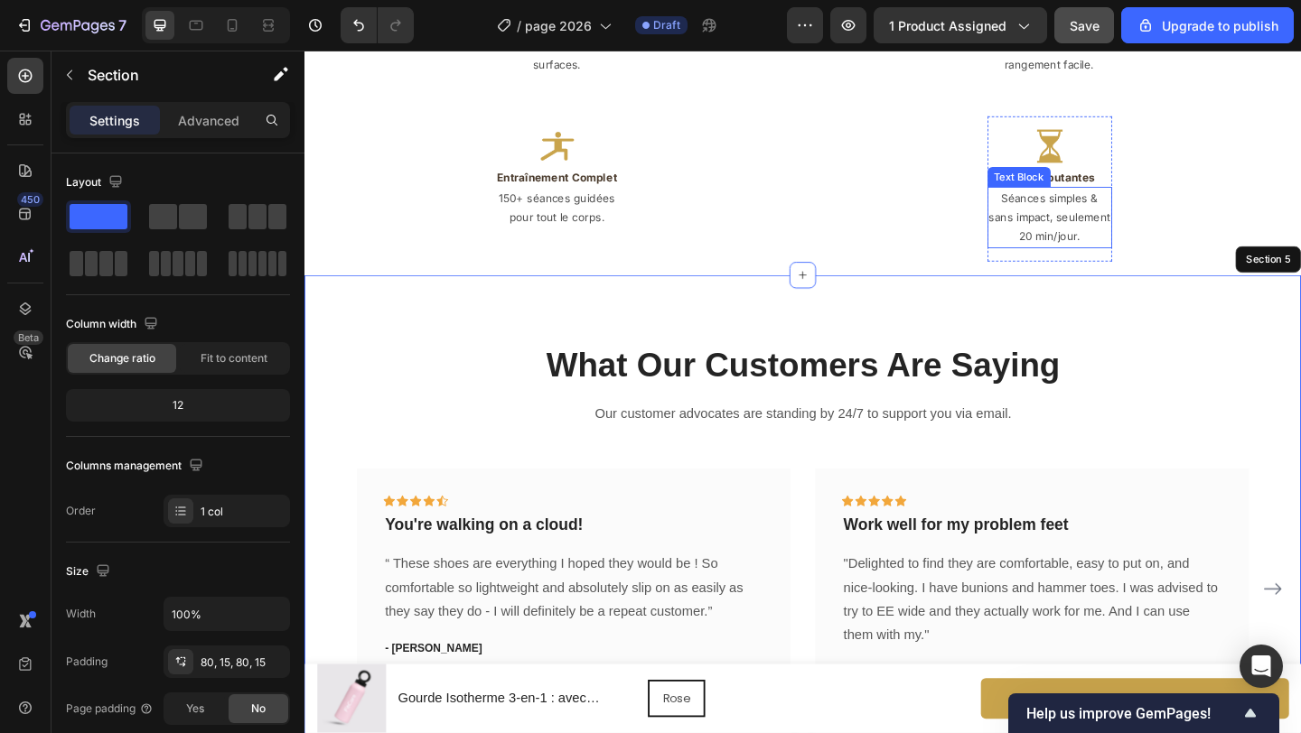
scroll to position [2870, 0]
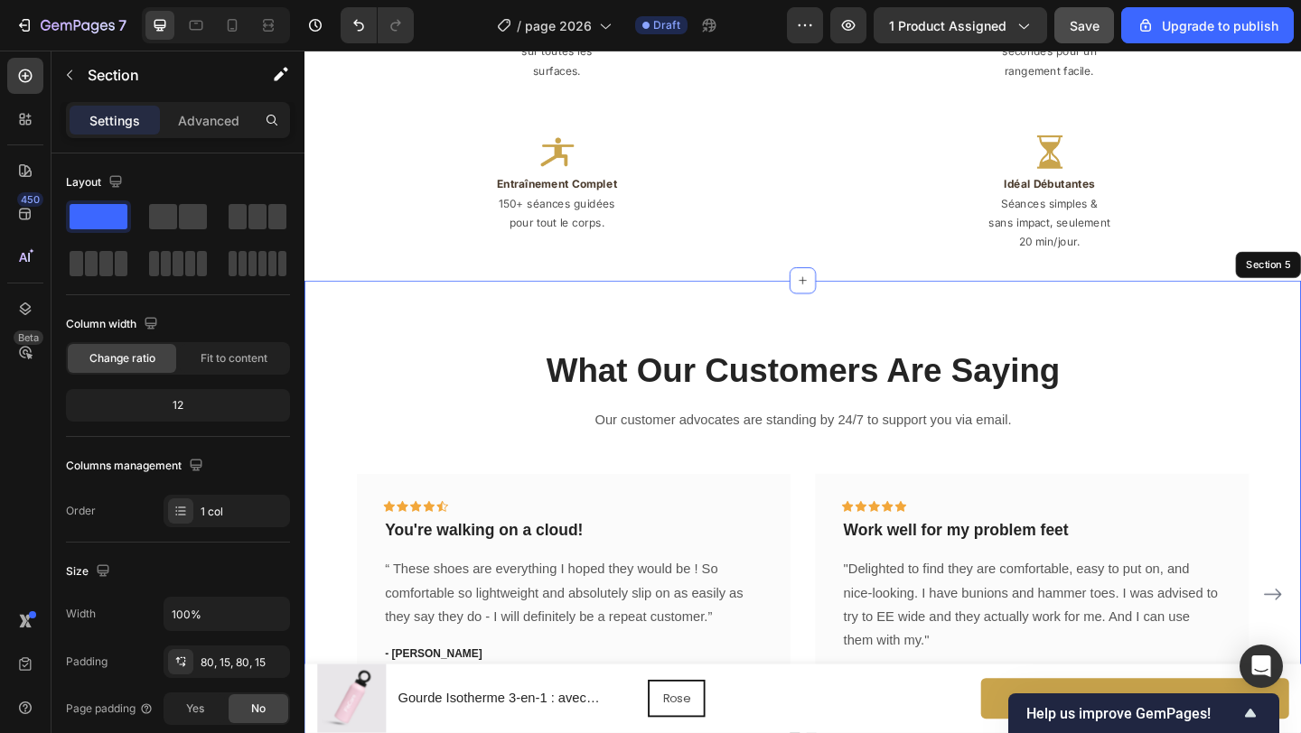
click at [1136, 330] on div "What Our Customers Are Saying Heading Our customer advocates are standing by 24…" at bounding box center [846, 585] width 1084 height 569
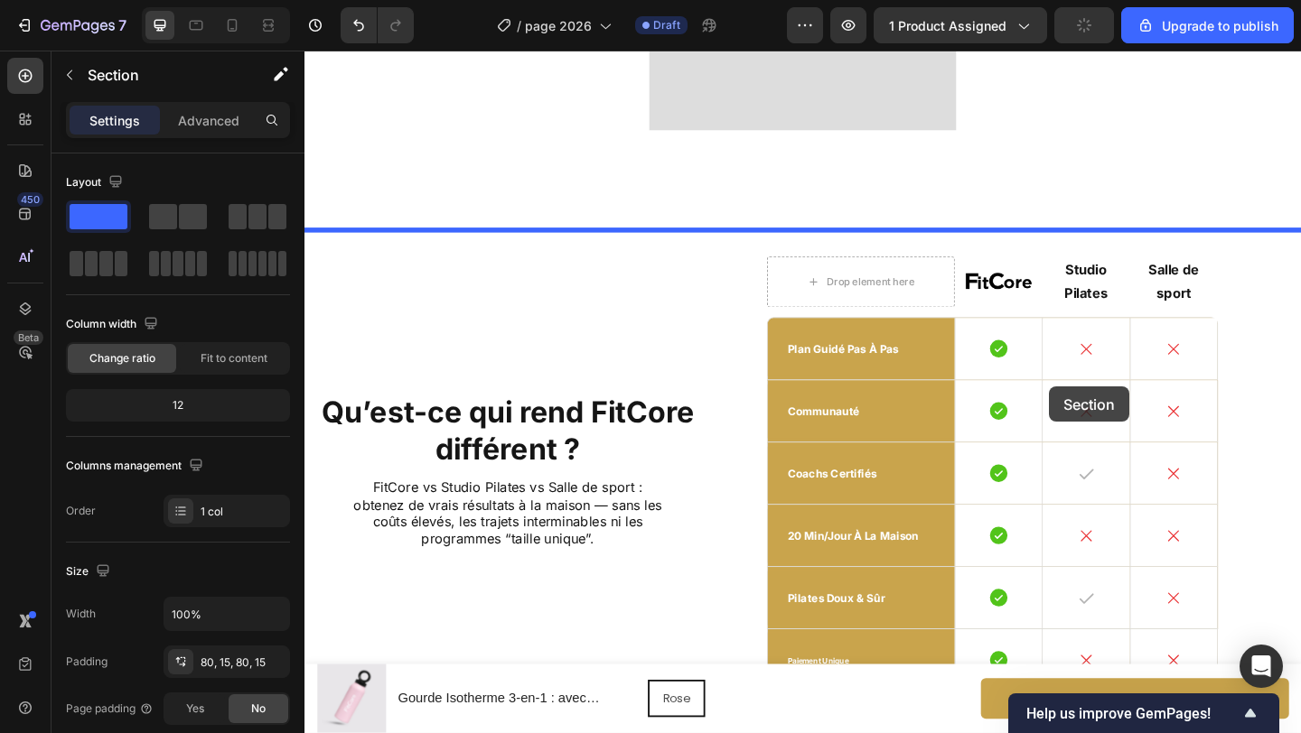
scroll to position [4429, 0]
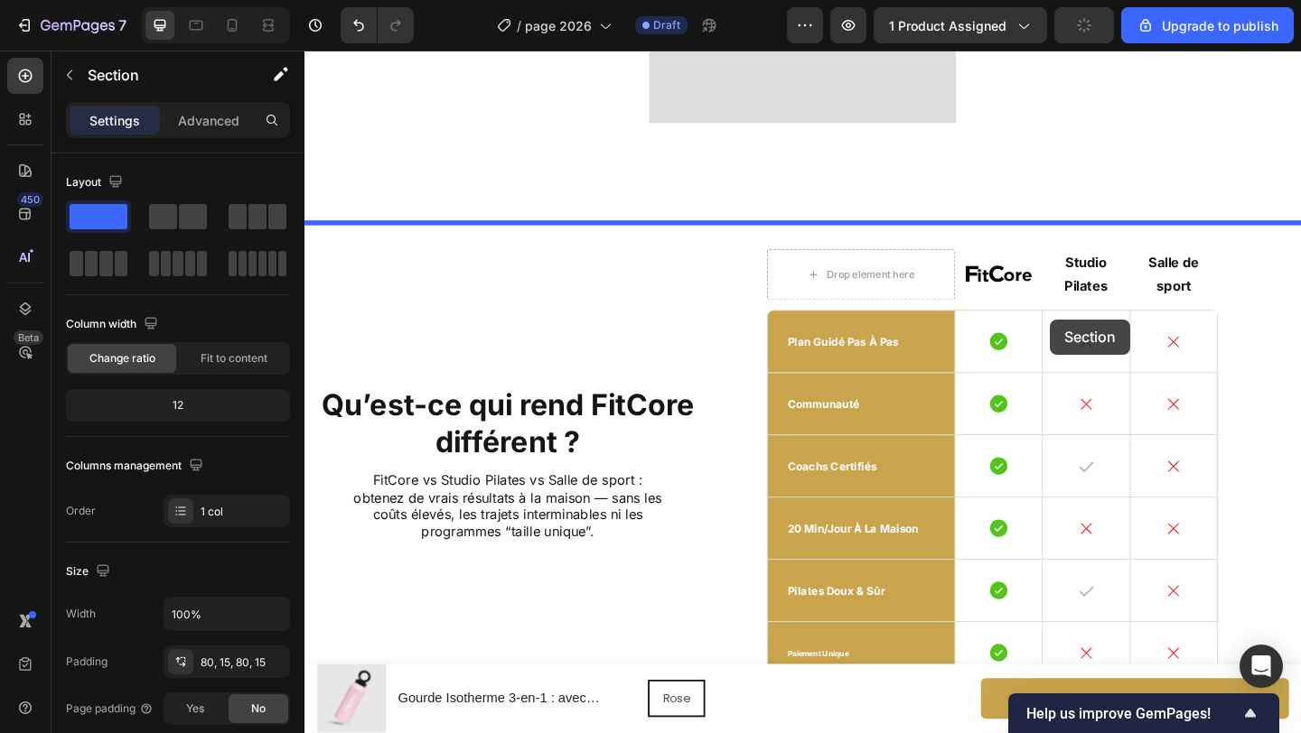
drag, startPoint x: 1329, startPoint y: 238, endPoint x: 1115, endPoint y: 343, distance: 237.9
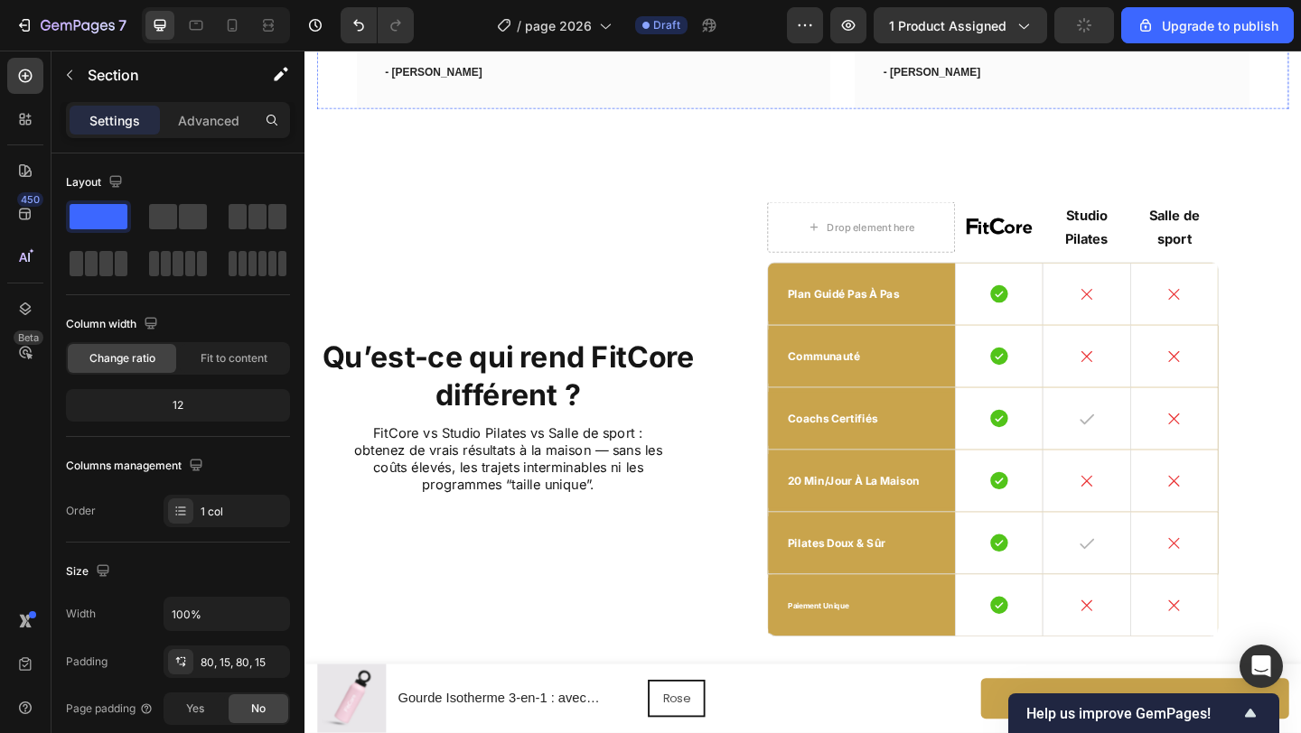
scroll to position [3848, 0]
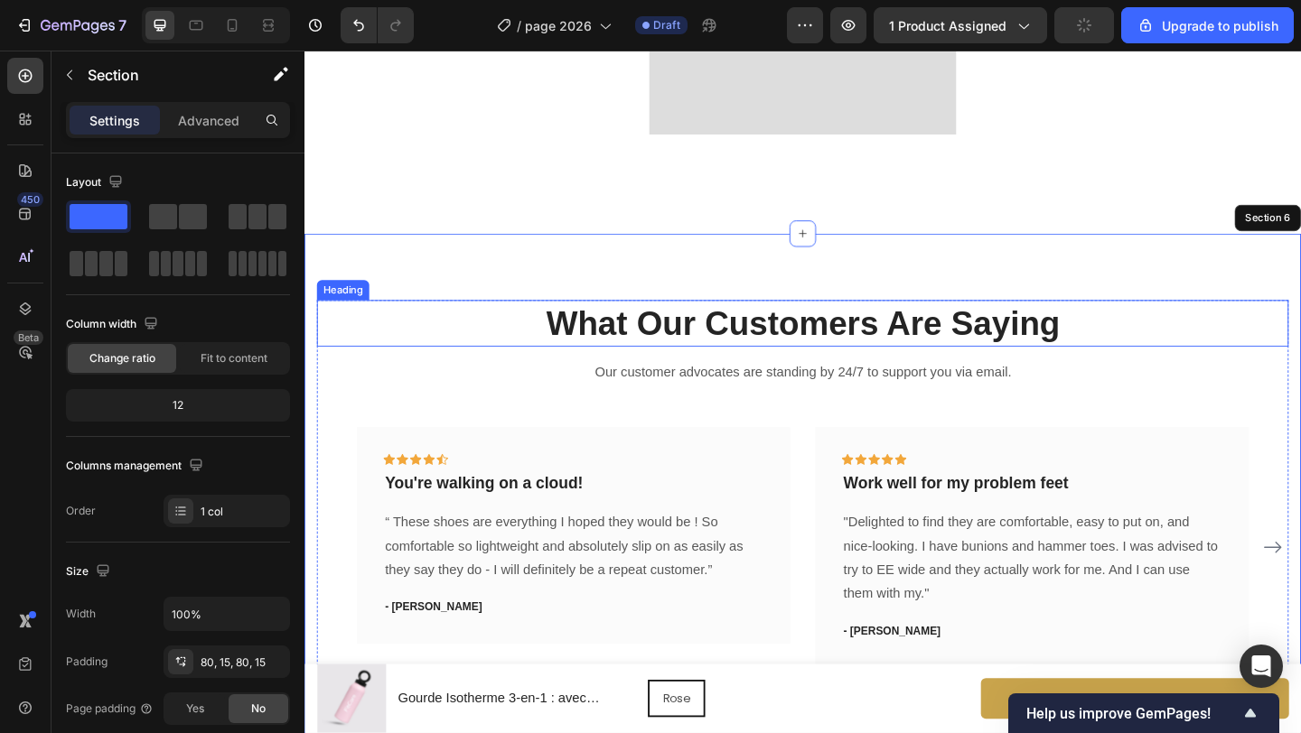
click at [861, 358] on p "What Our Customers Are Saying" at bounding box center [846, 346] width 1053 height 47
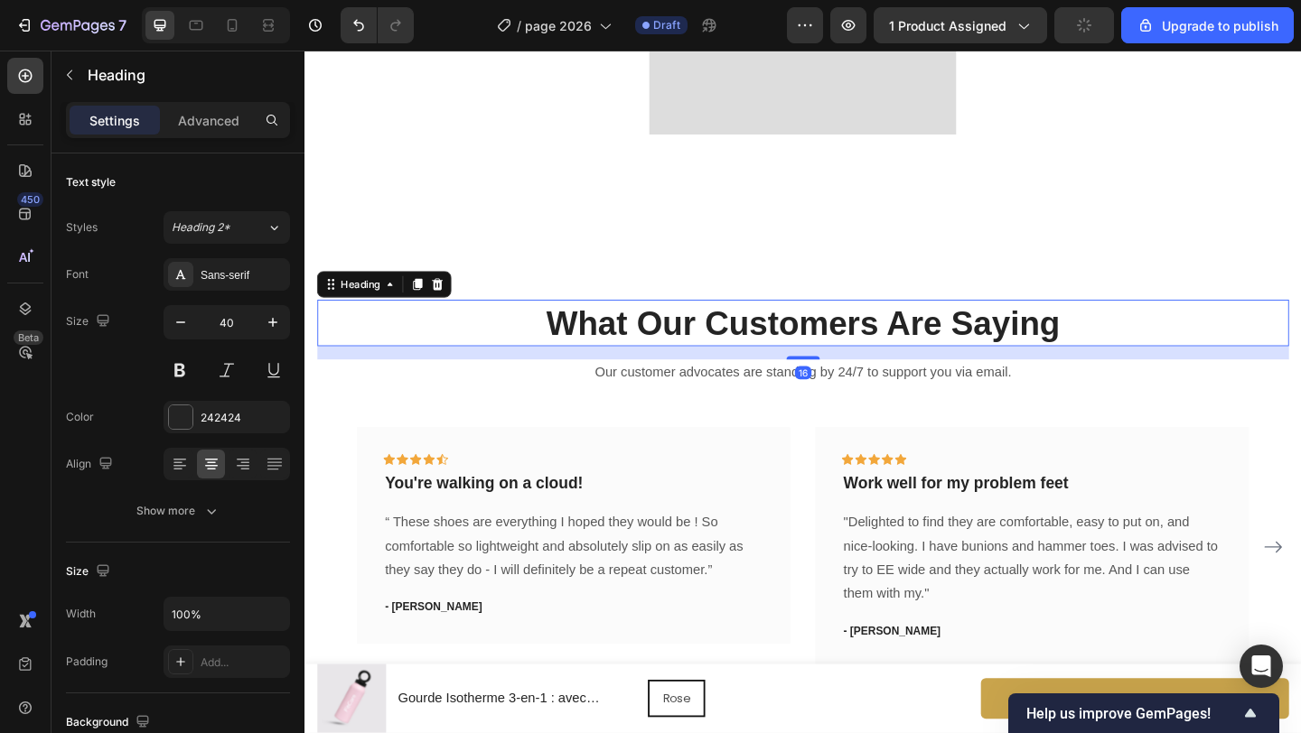
click at [861, 358] on p "What Our Customers Are Saying" at bounding box center [846, 346] width 1053 height 47
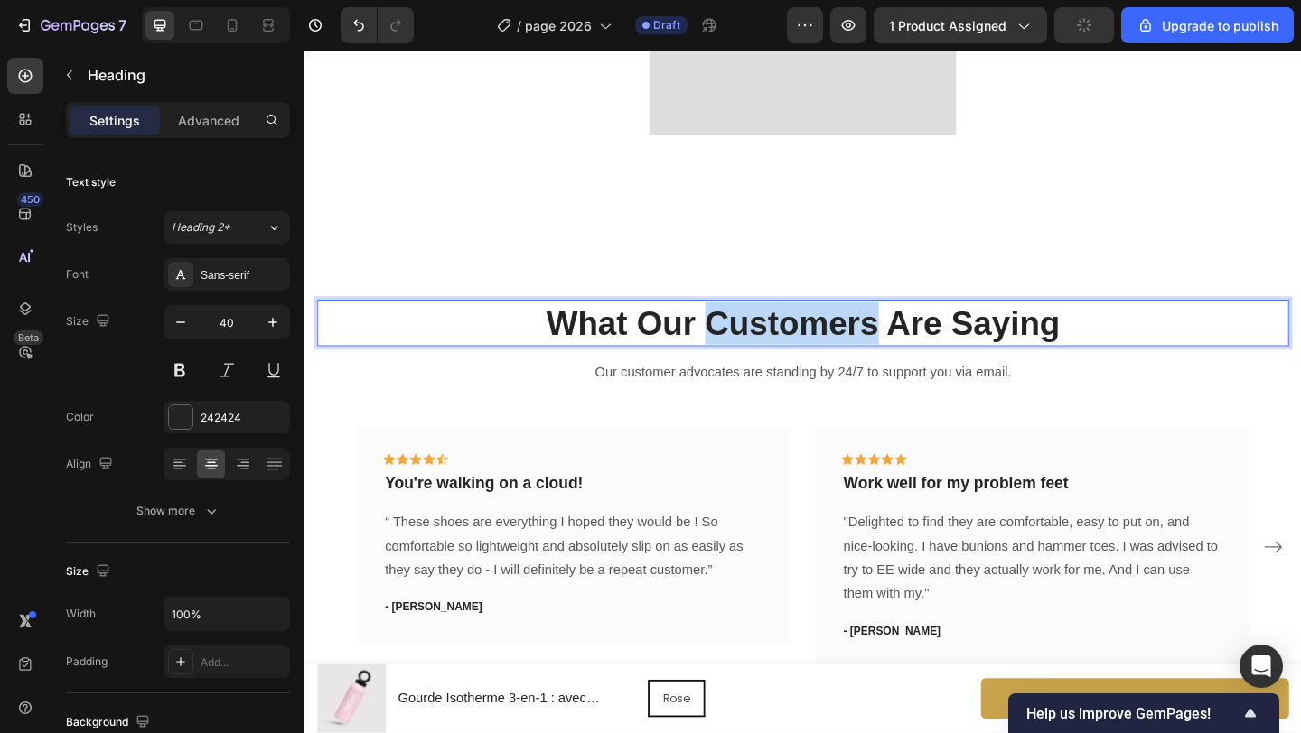
click at [861, 358] on p "What Our Customers Are Saying" at bounding box center [846, 346] width 1053 height 47
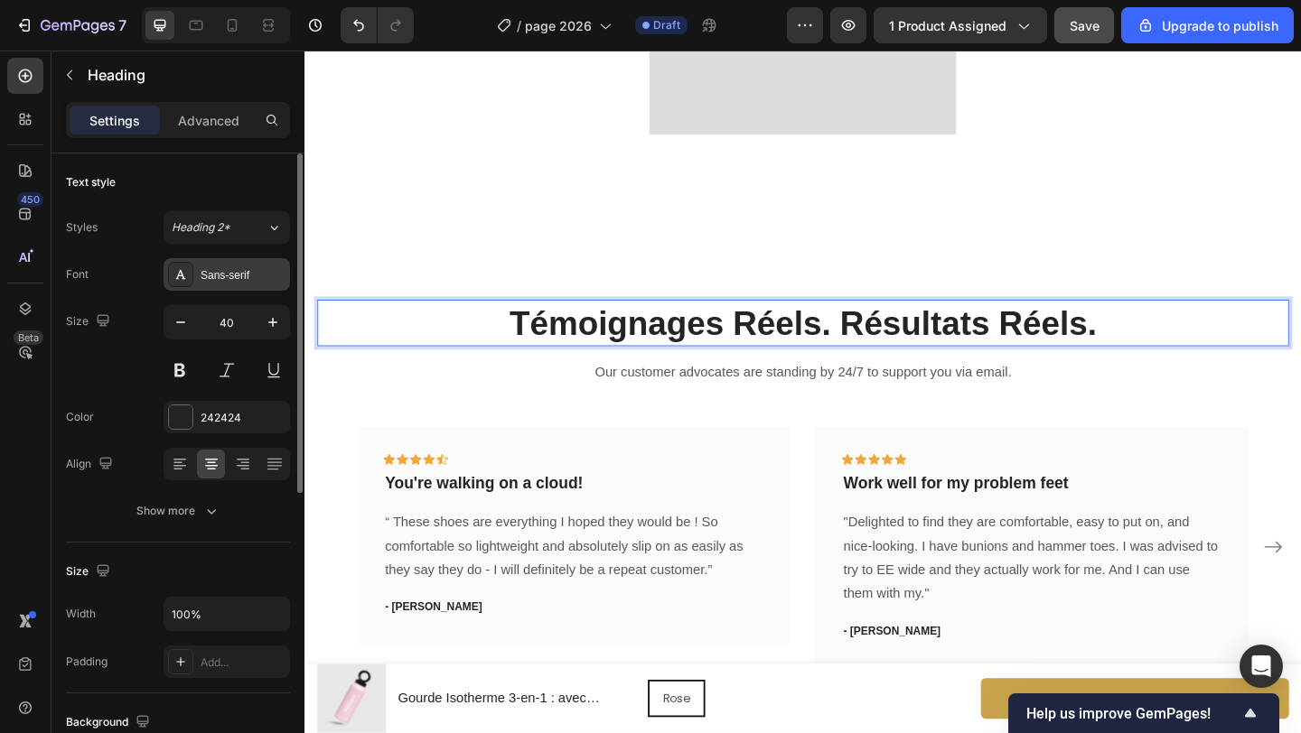
click at [262, 277] on div "Sans-serif" at bounding box center [243, 275] width 85 height 16
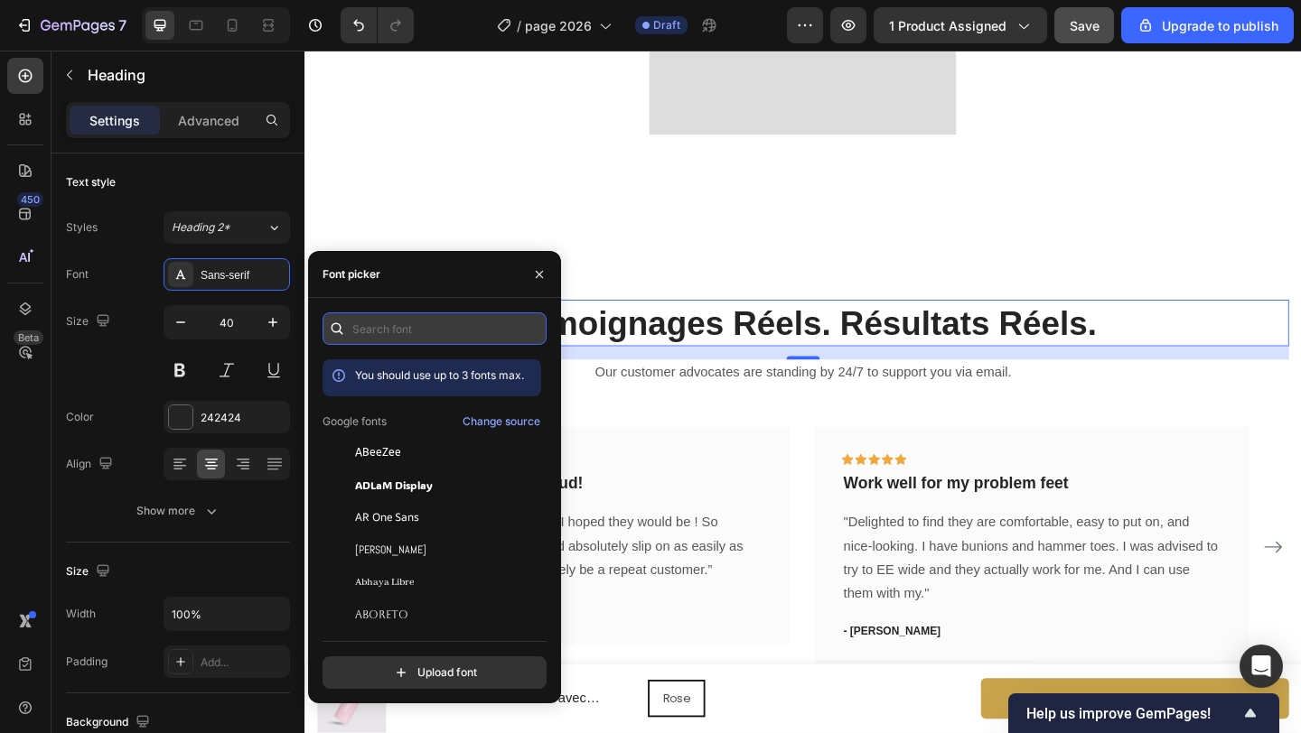
click at [395, 330] on input "text" at bounding box center [434, 329] width 224 height 33
type input "p"
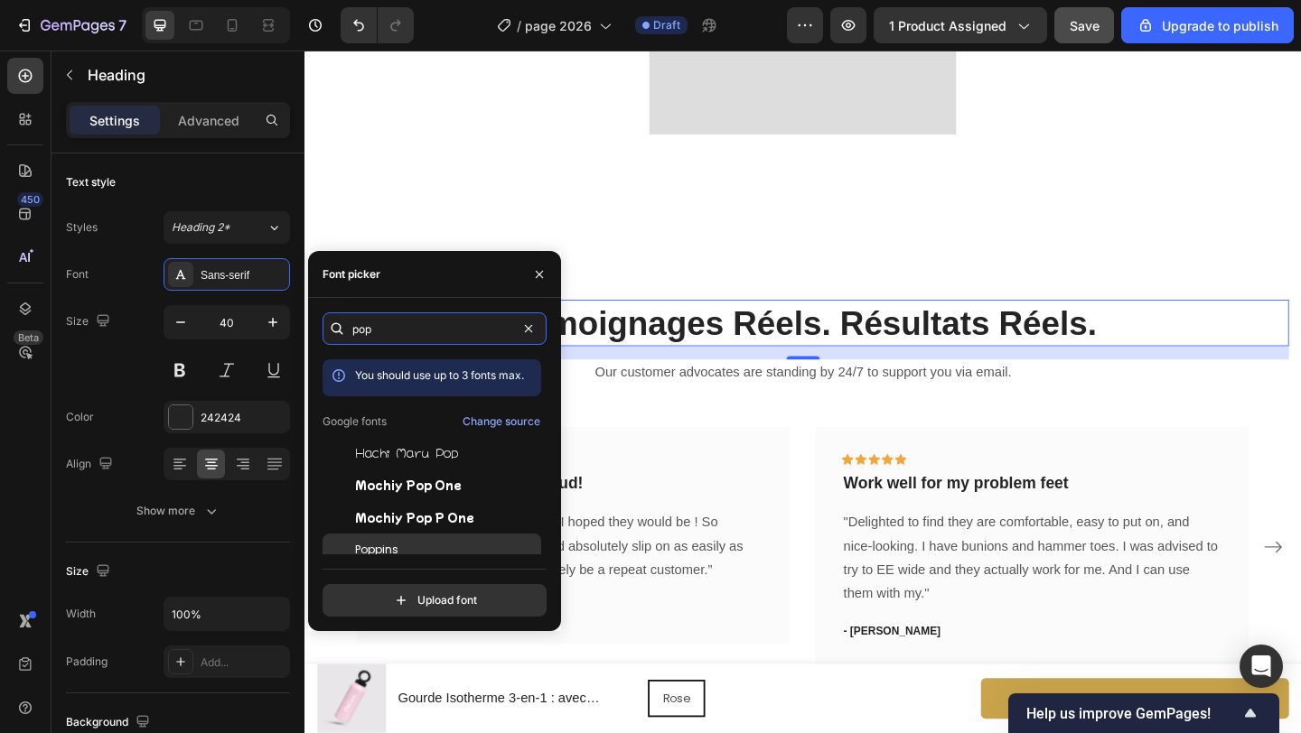
type input "pop"
click at [428, 544] on div "Poppins" at bounding box center [446, 550] width 182 height 16
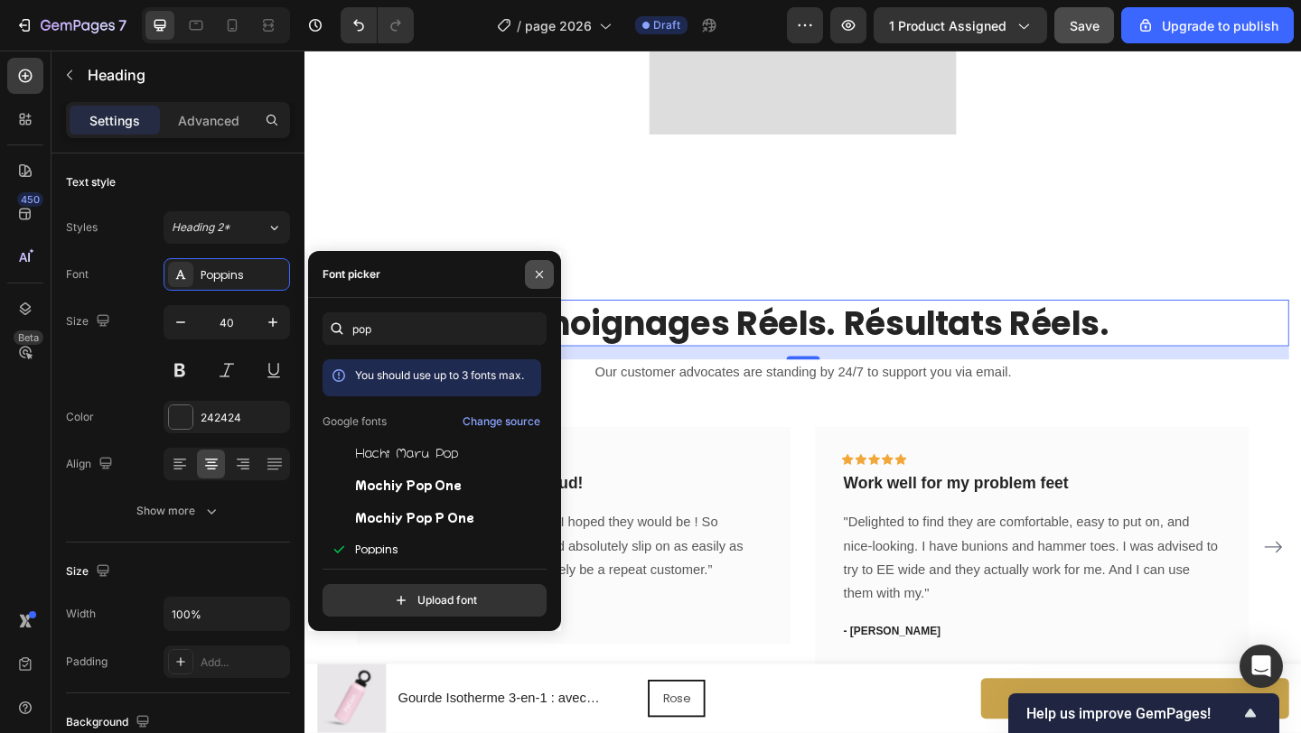
click at [538, 275] on icon "button" at bounding box center [539, 274] width 14 height 14
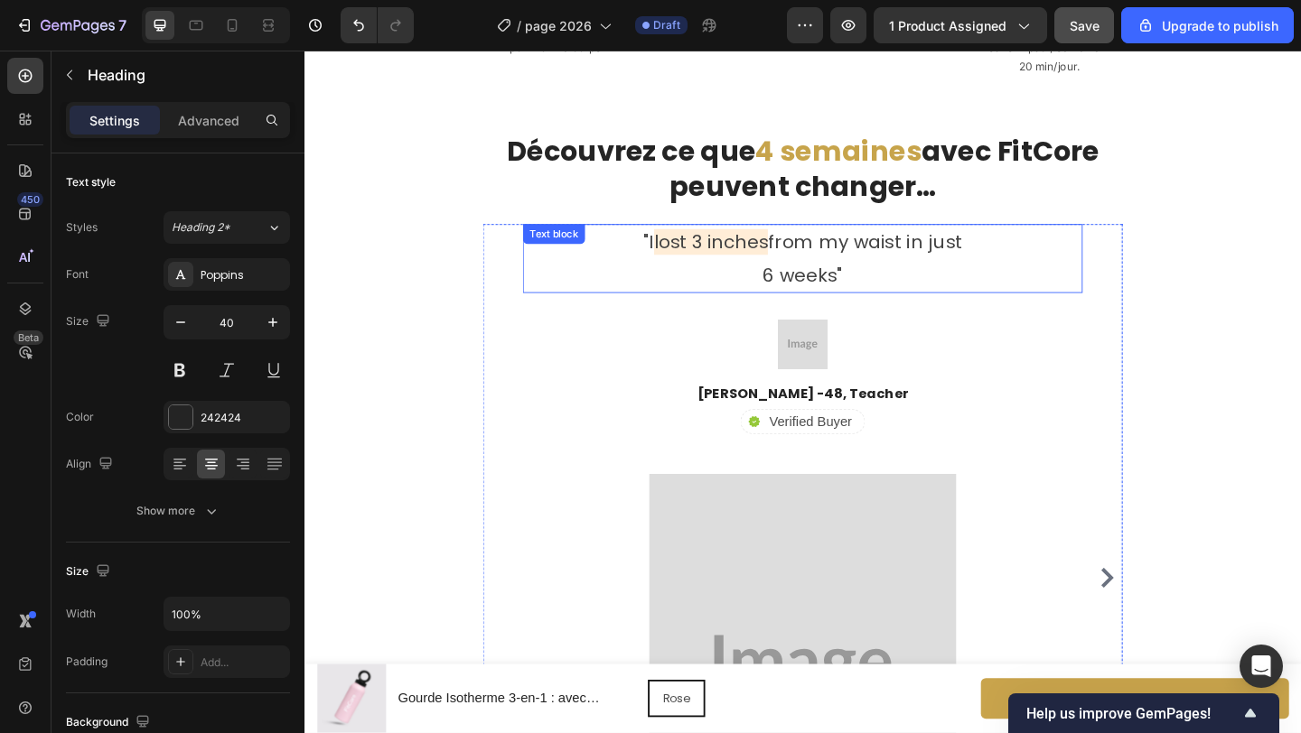
scroll to position [2843, 0]
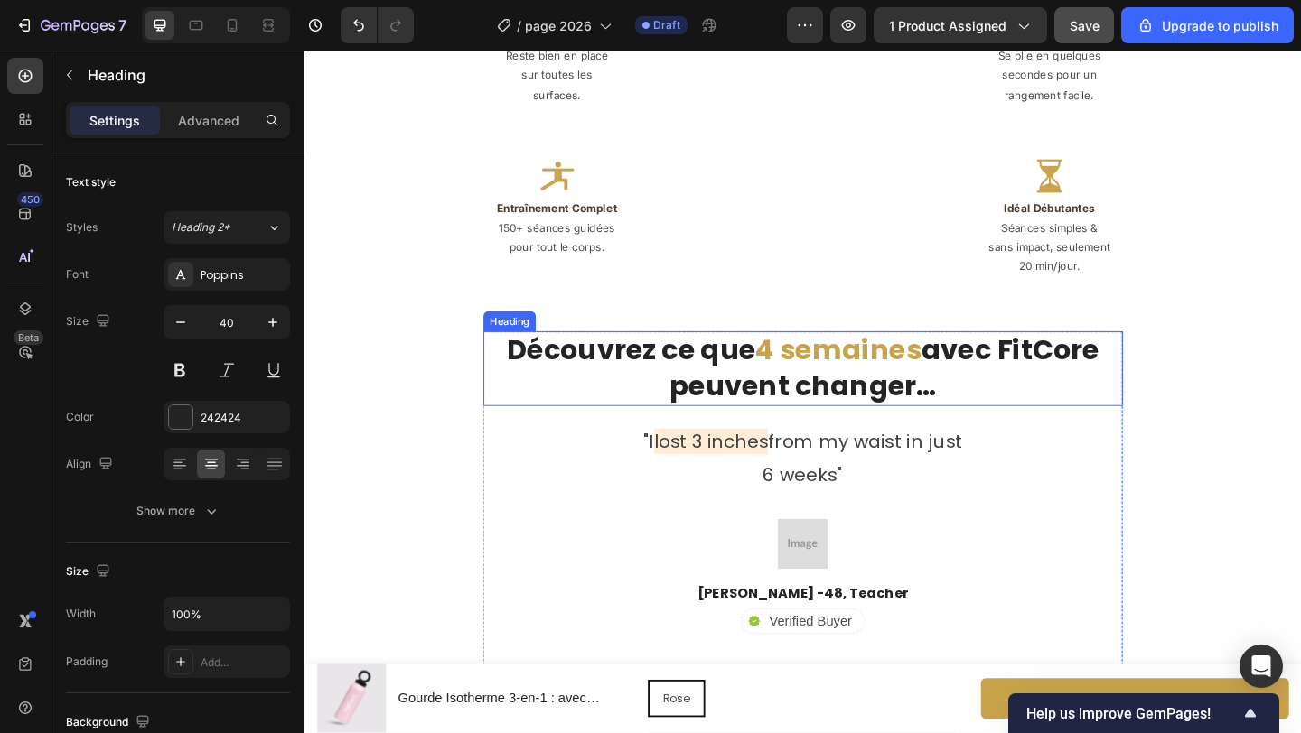
click at [779, 405] on h2 "Découvrez ce que 4 semaines avec FitCore peuvent changer…" at bounding box center [846, 396] width 695 height 81
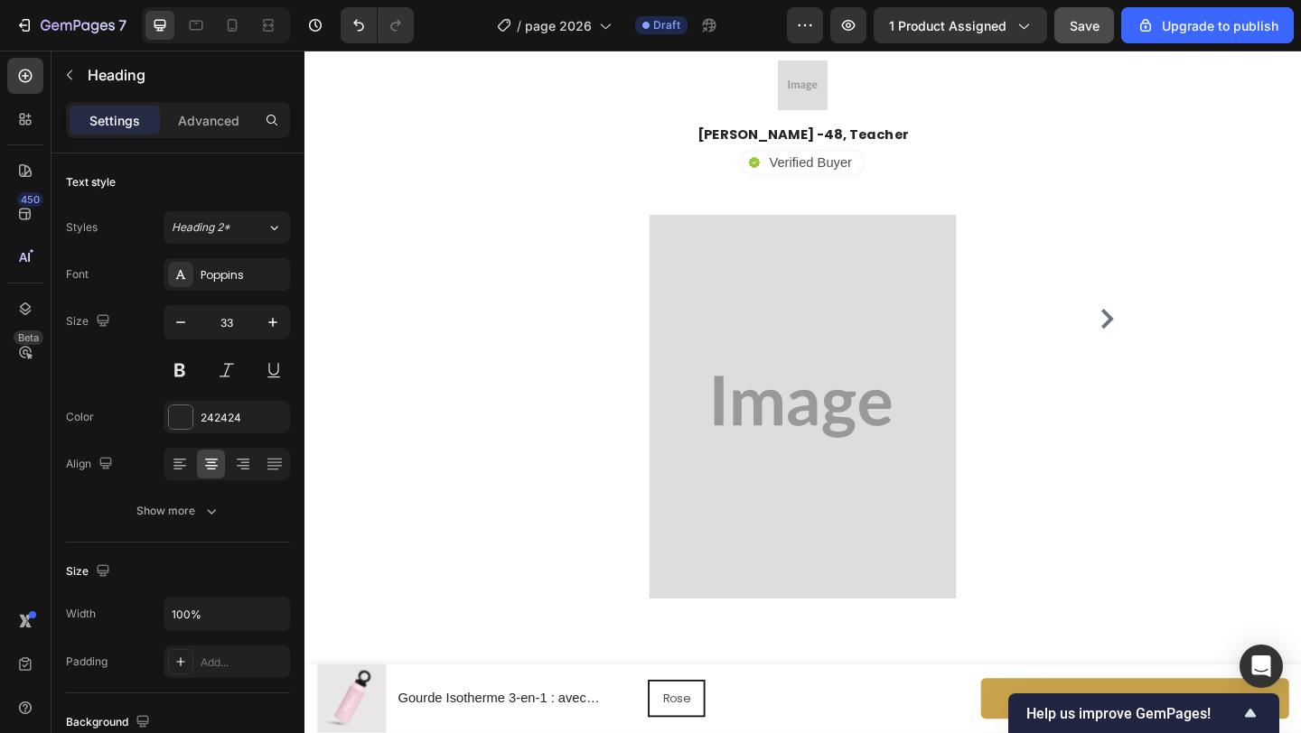
scroll to position [4014, 0]
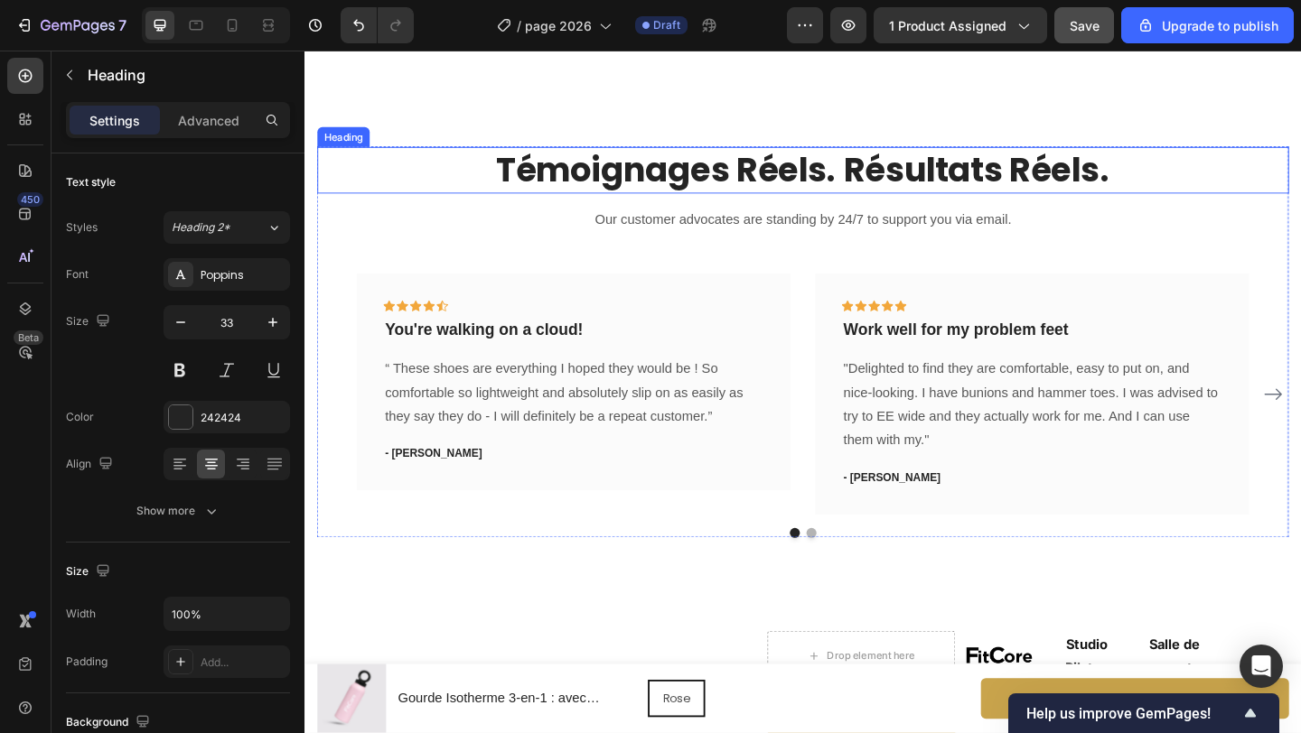
click at [786, 186] on h2 "Témoignages Réels. Résultats Réels." at bounding box center [846, 180] width 1057 height 51
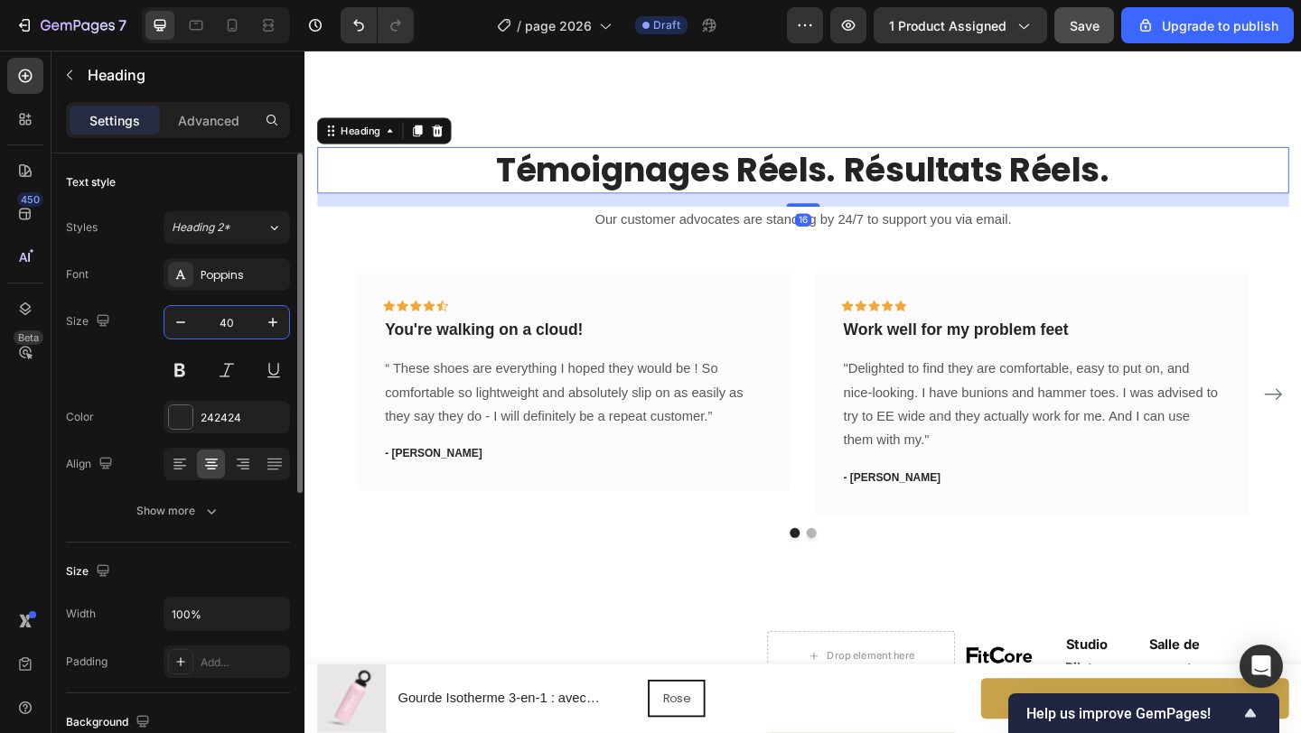
click at [238, 317] on input "40" at bounding box center [227, 322] width 60 height 33
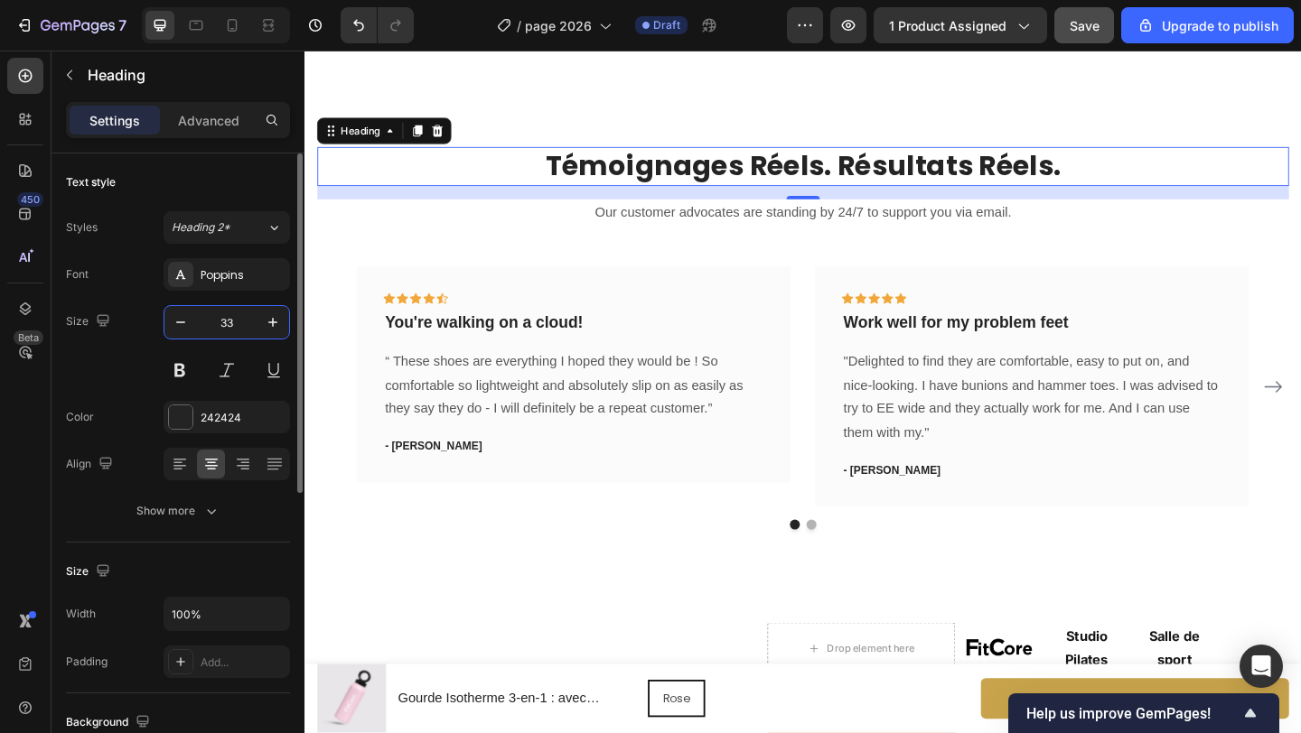
type input "33"
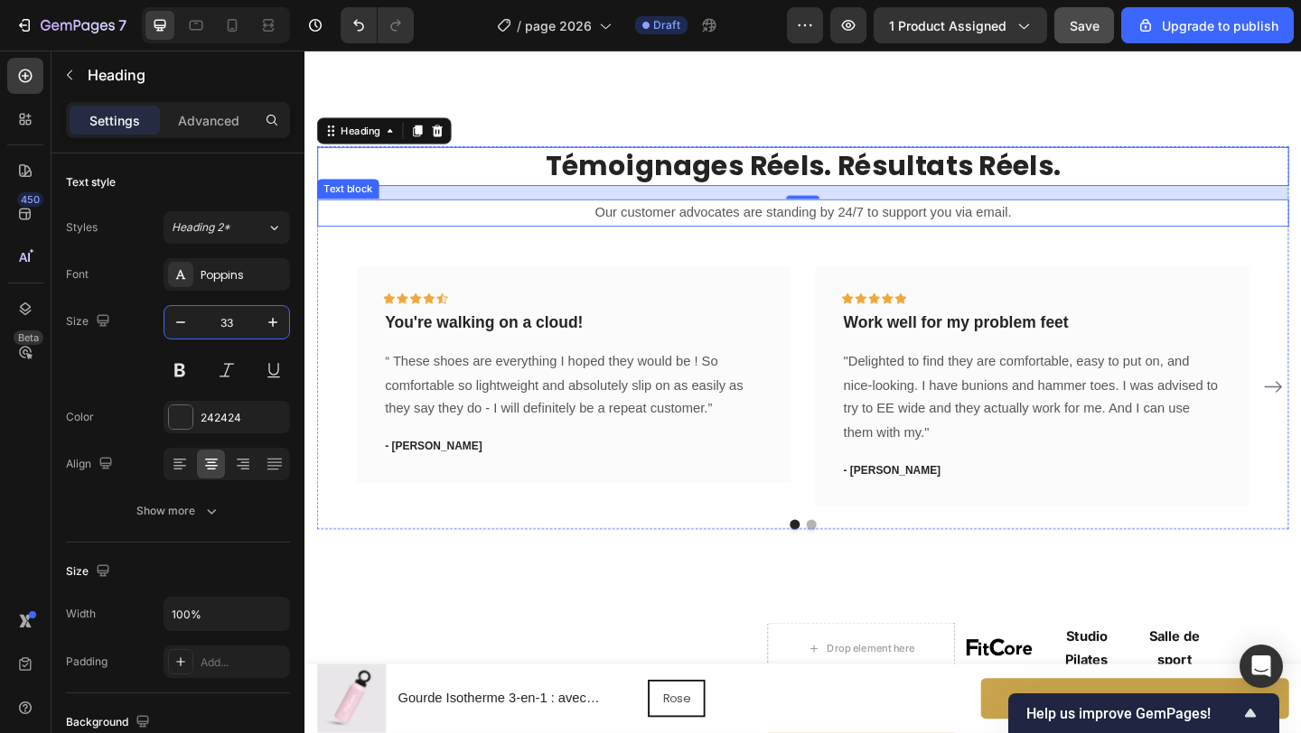
click at [776, 229] on p "Our customer advocates are standing by 24/7 to support you via email." at bounding box center [846, 227] width 1053 height 26
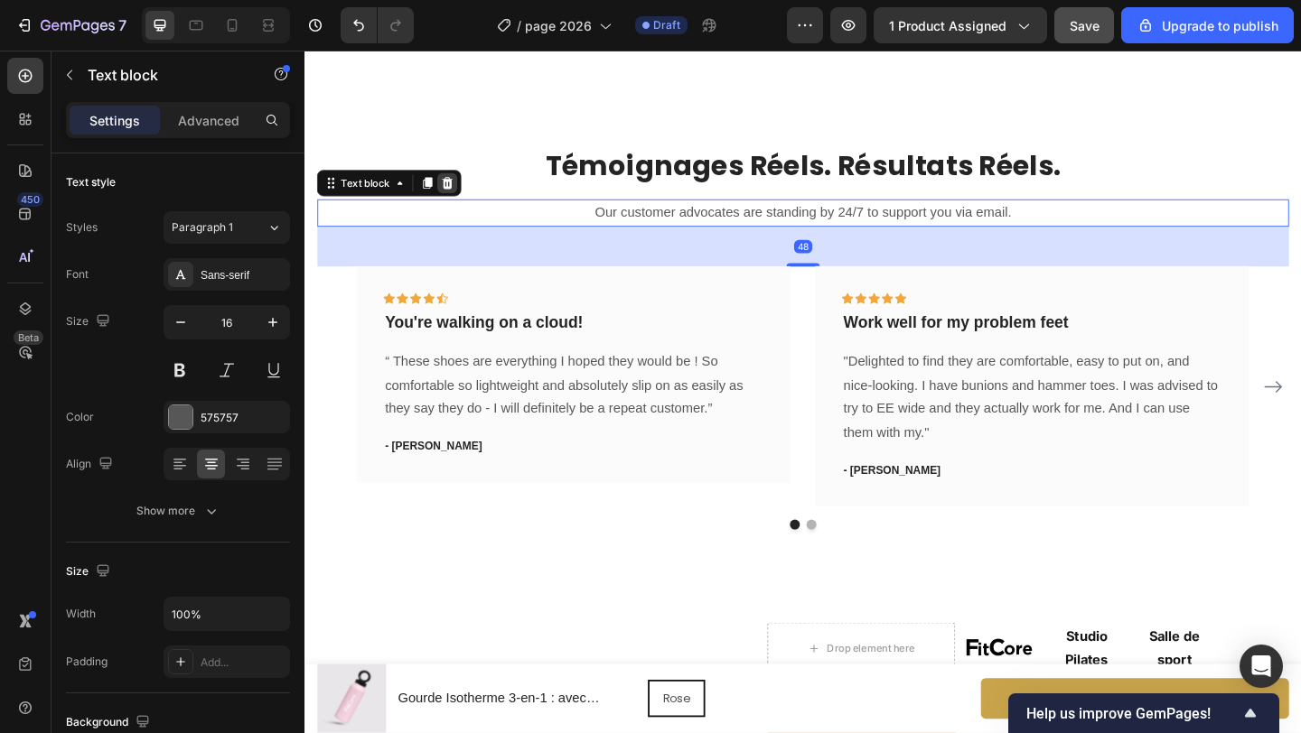
click at [456, 196] on icon at bounding box center [460, 195] width 12 height 13
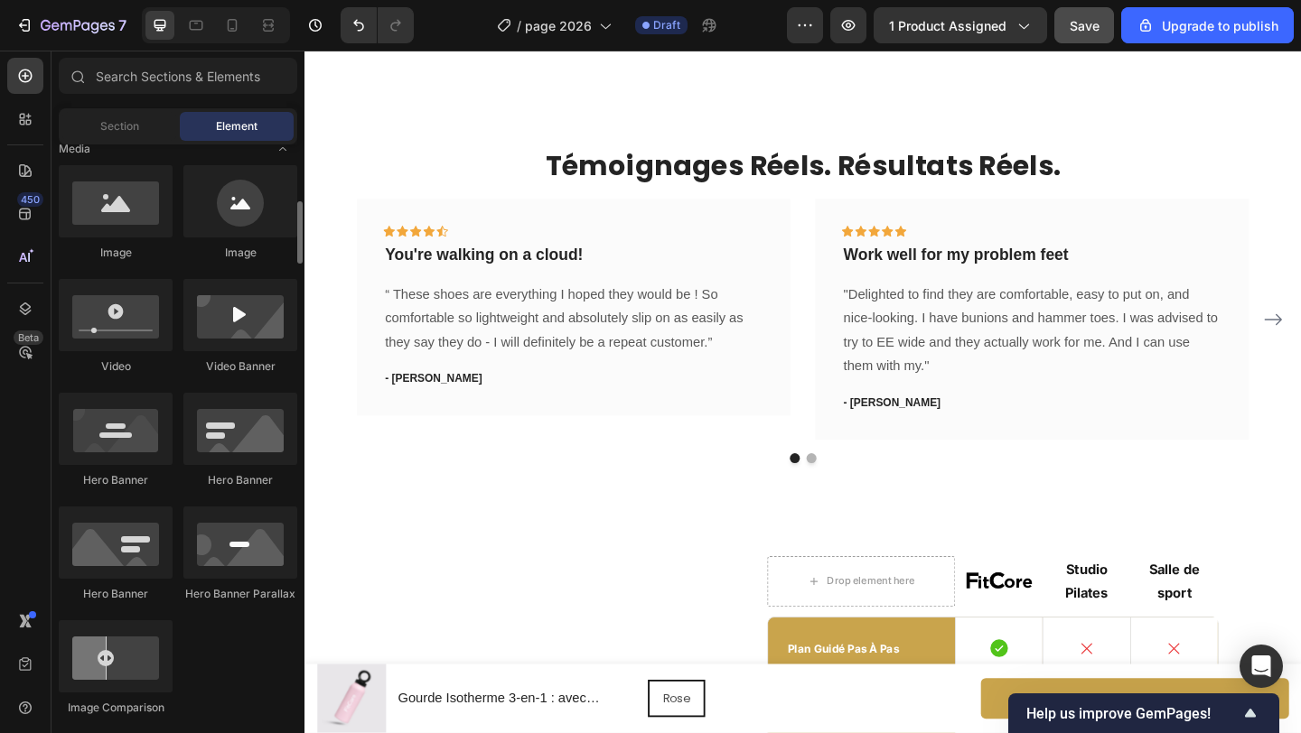
scroll to position [599, 0]
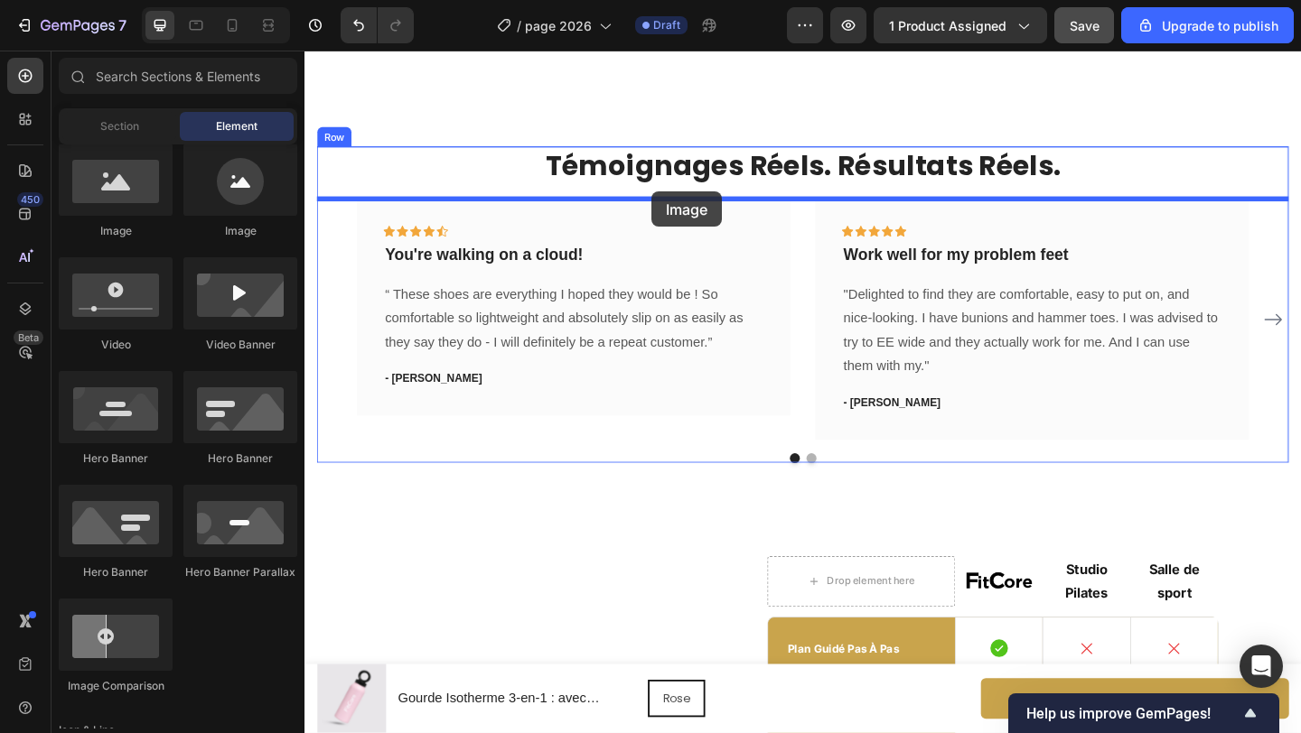
drag, startPoint x: 423, startPoint y: 248, endPoint x: 682, endPoint y: 204, distance: 263.0
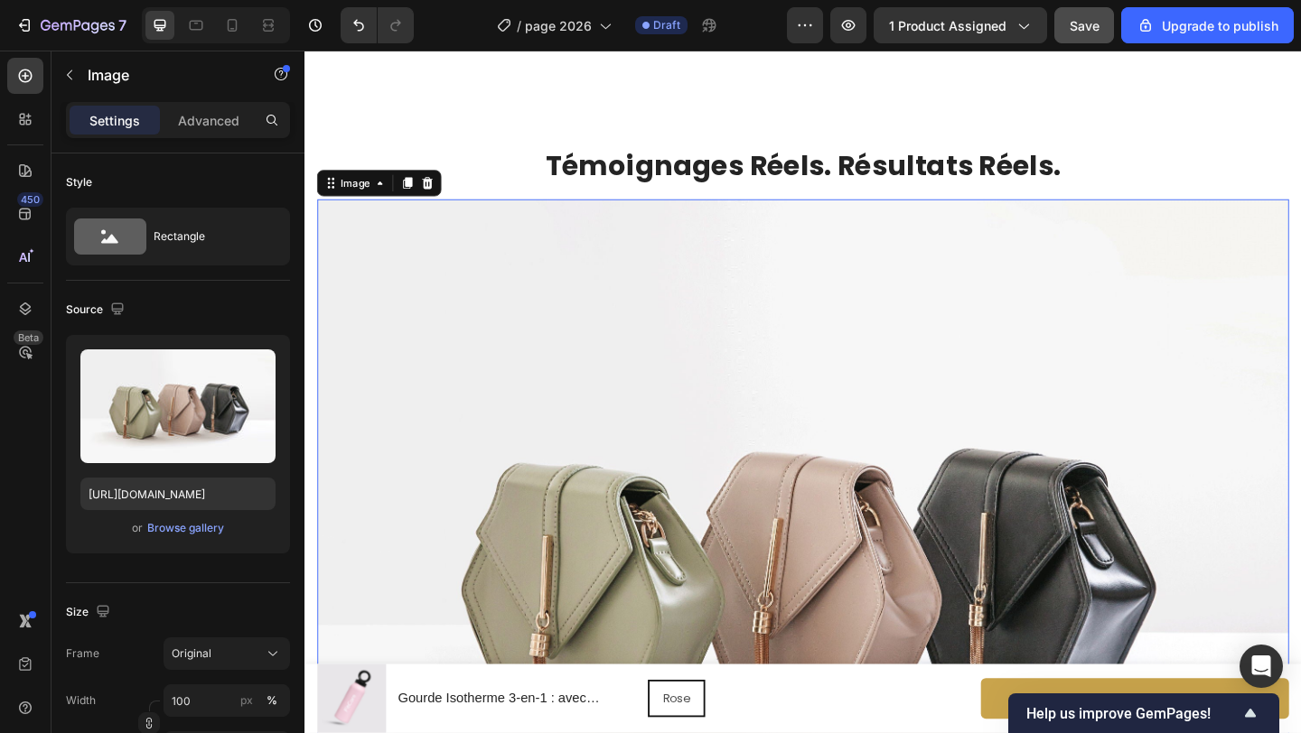
click at [749, 269] on img at bounding box center [846, 608] width 1057 height 793
click at [213, 490] on input "https://cdn.shopify.com/s/files/1/2005/9307/files/image_demo.jpg" at bounding box center [177, 494] width 195 height 33
paste input "0671/8675/3722/files/gempages_527756950092383125-581215fa-af1e-437b-be9f-78f134…"
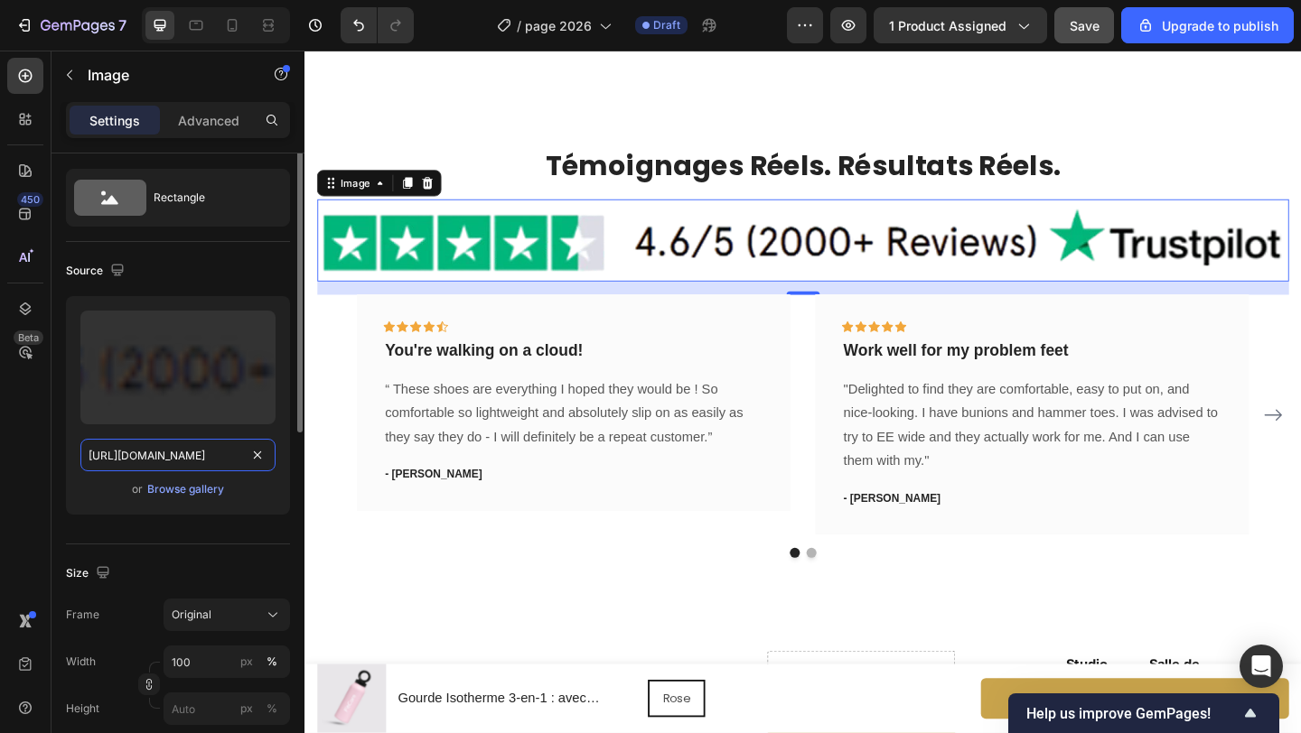
scroll to position [47, 0]
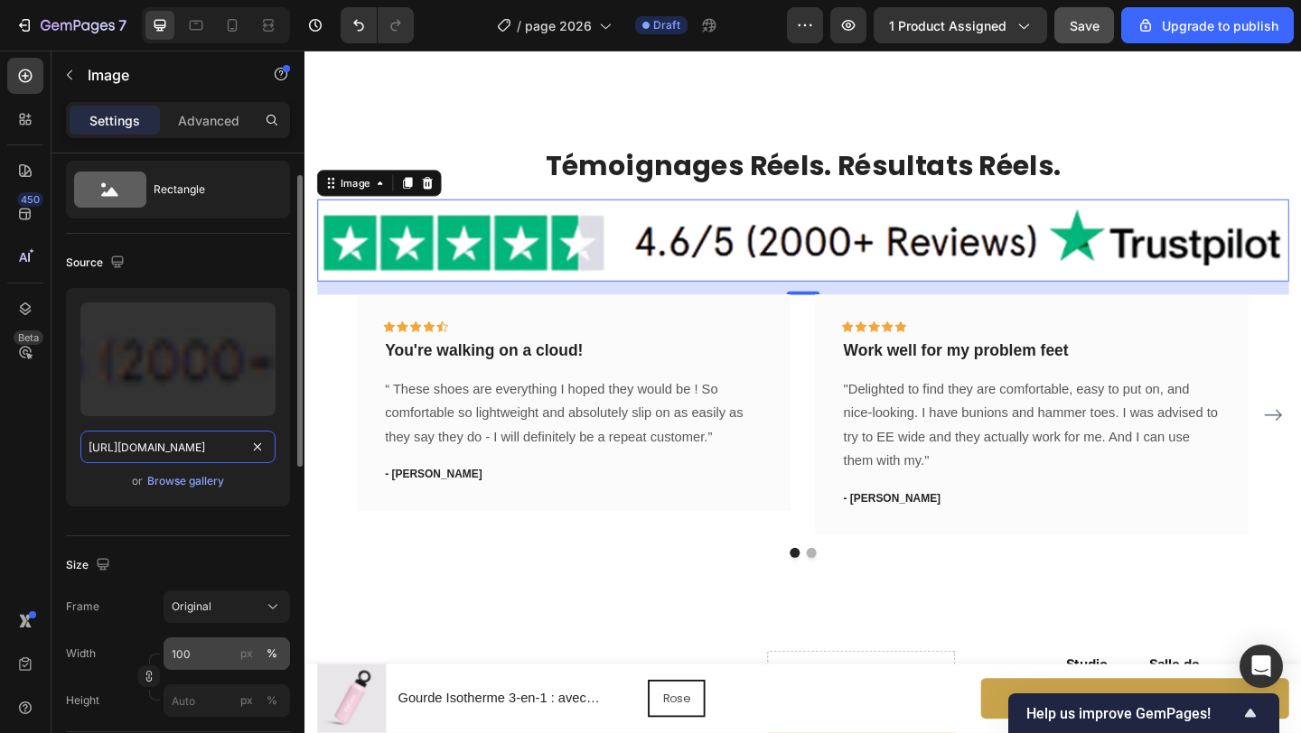
type input "[URL][DOMAIN_NAME]"
click at [198, 648] on input "100" at bounding box center [226, 654] width 126 height 33
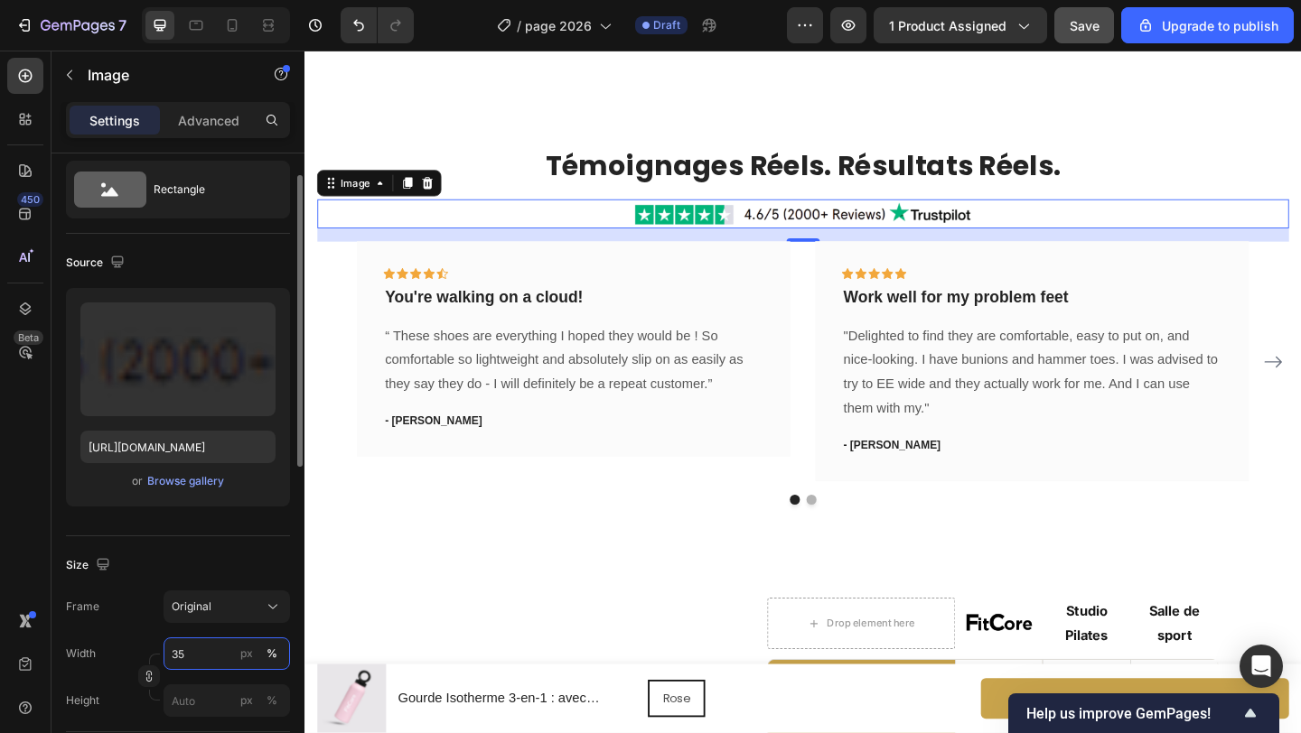
type input "3"
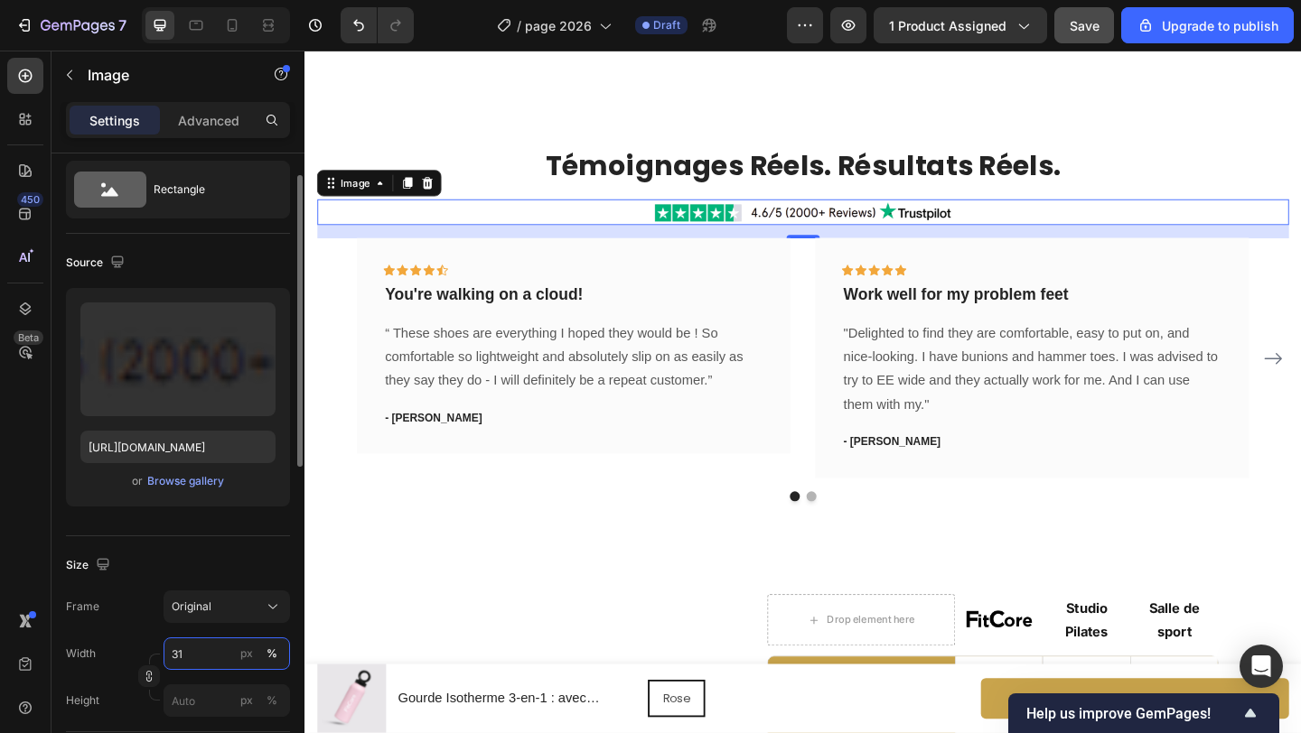
type input "3"
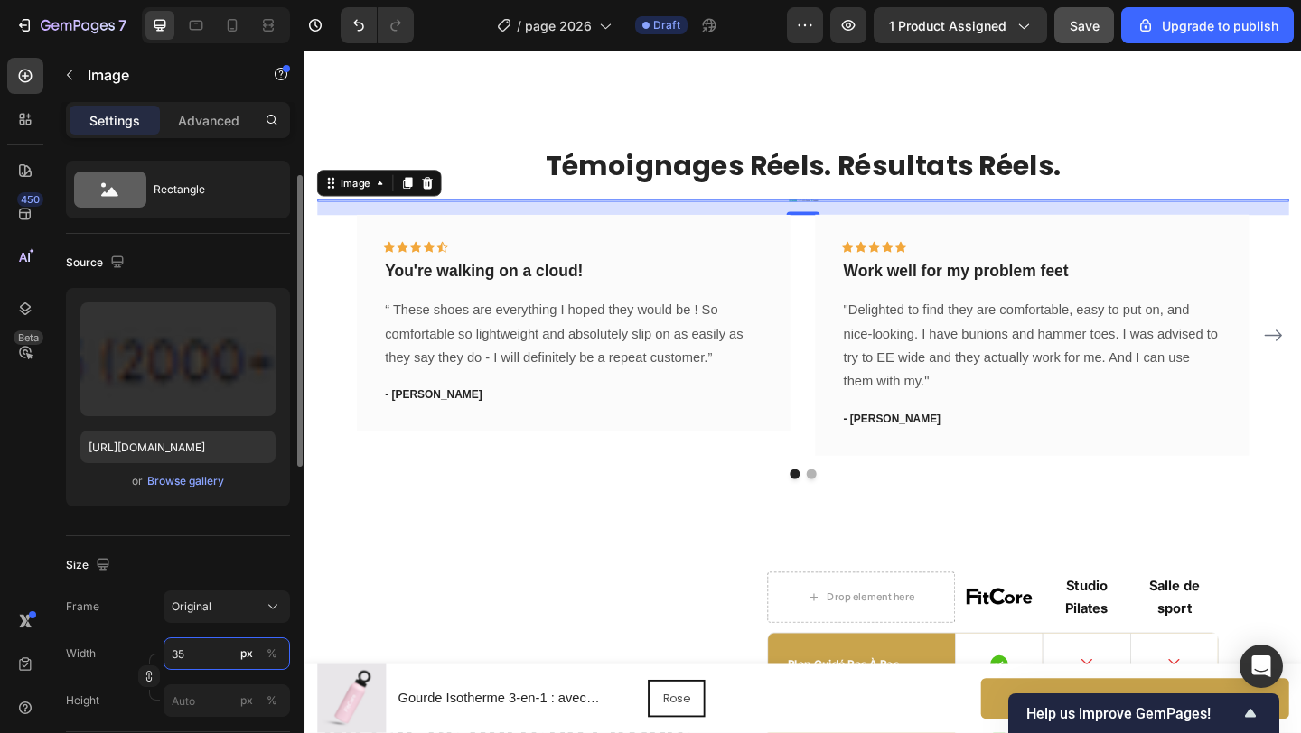
type input "350"
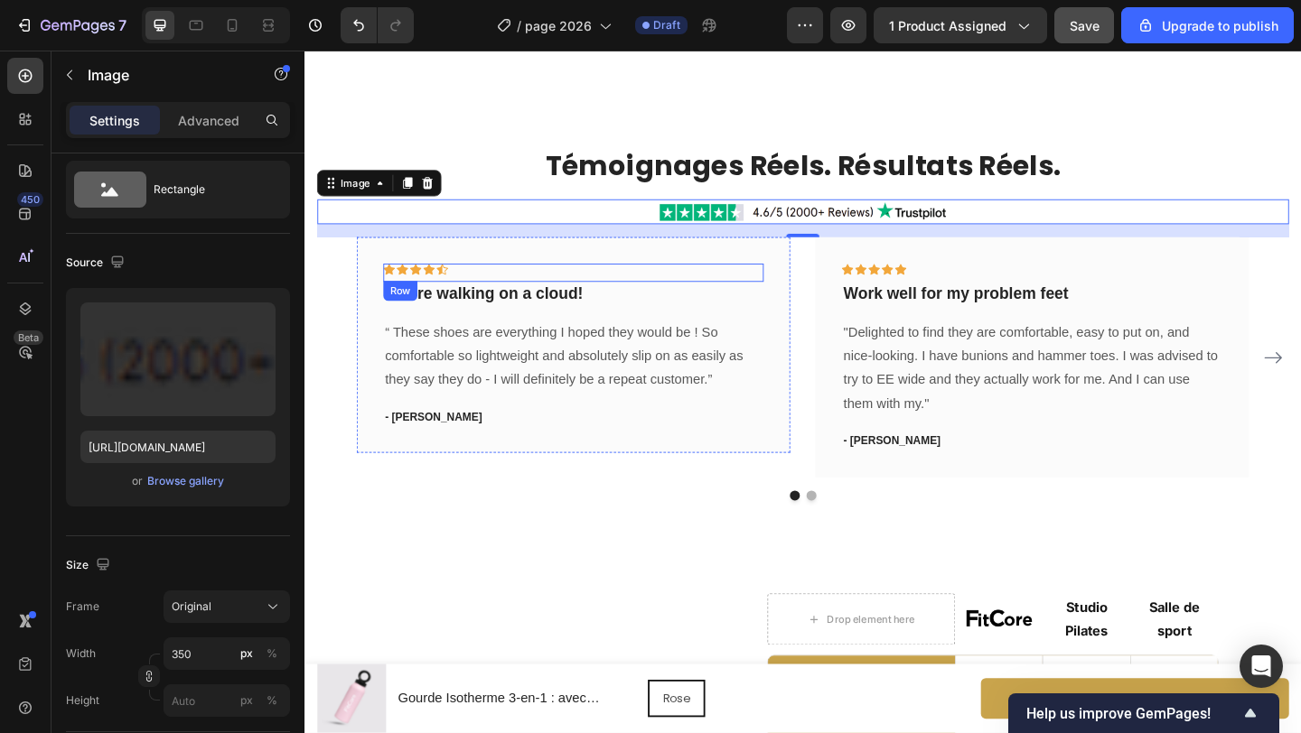
click at [620, 286] on div "Icon Icon Icon Icon Icon Row" at bounding box center [597, 293] width 414 height 20
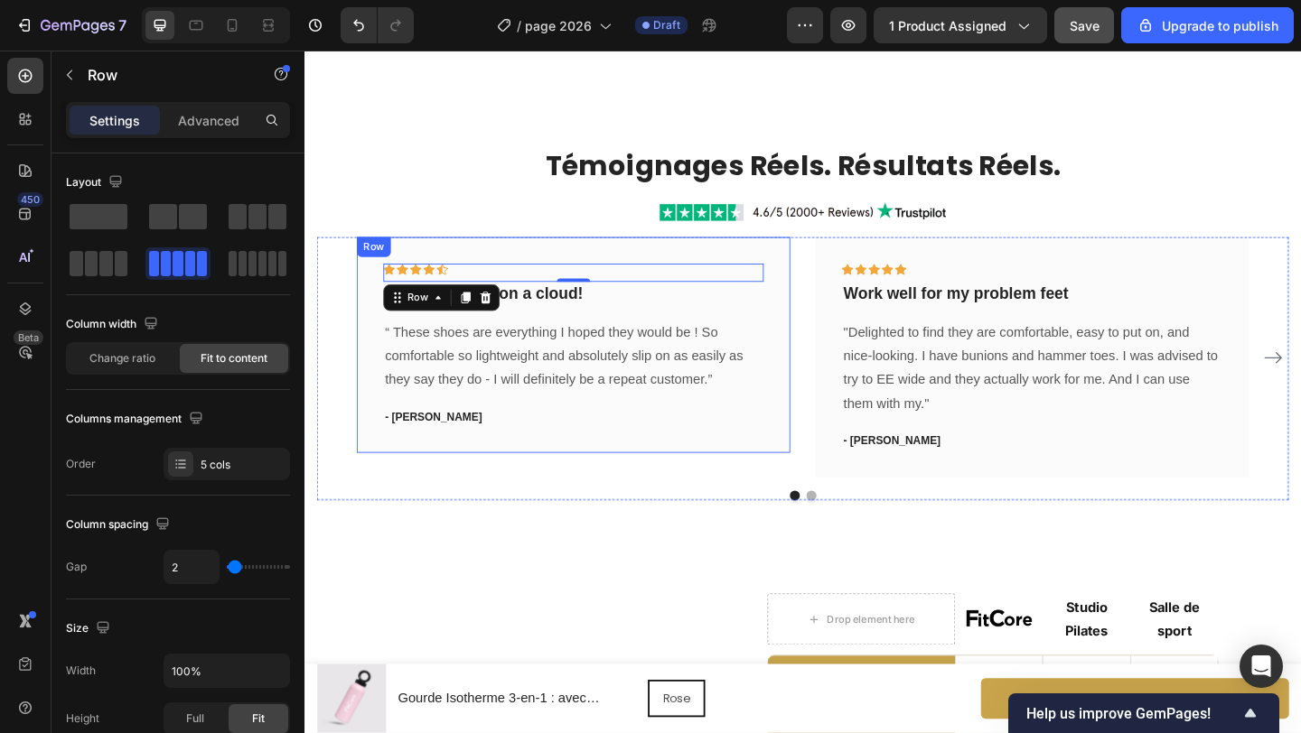
click at [742, 470] on div "Icon Icon Icon Icon Icon Row 0 You're walking on a cloud! Text block “ These sh…" at bounding box center [596, 372] width 471 height 236
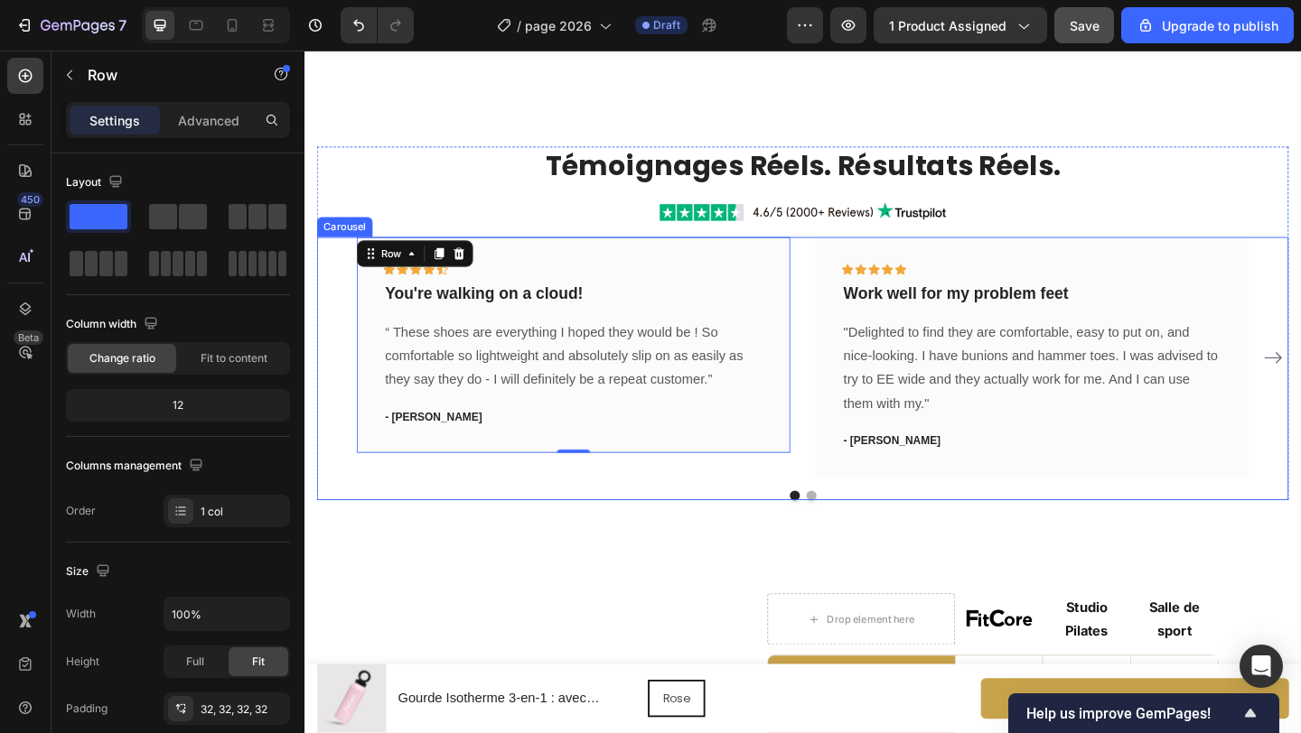
click at [850, 344] on div "Icon Icon Icon Icon Icon Row You're walking on a cloud! Text block “ These shoe…" at bounding box center [846, 384] width 970 height 261
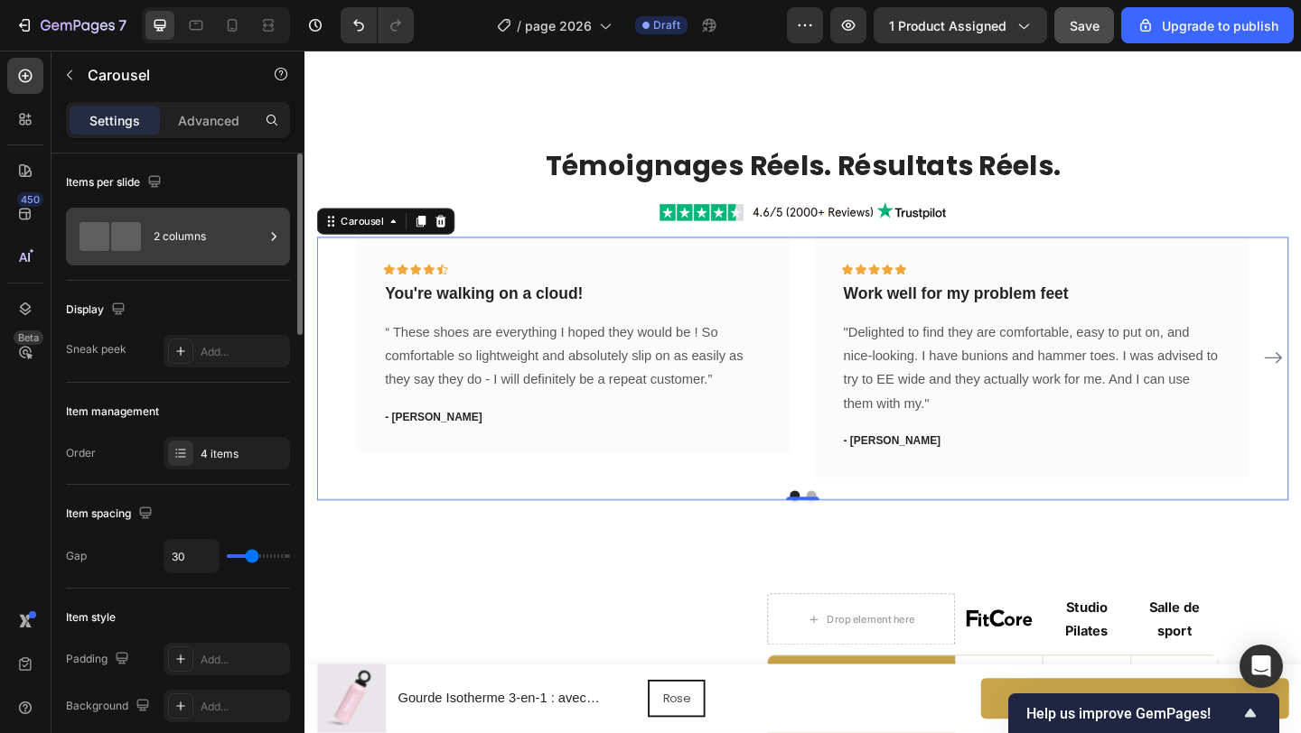
click at [257, 235] on div "2 columns" at bounding box center [209, 237] width 110 height 42
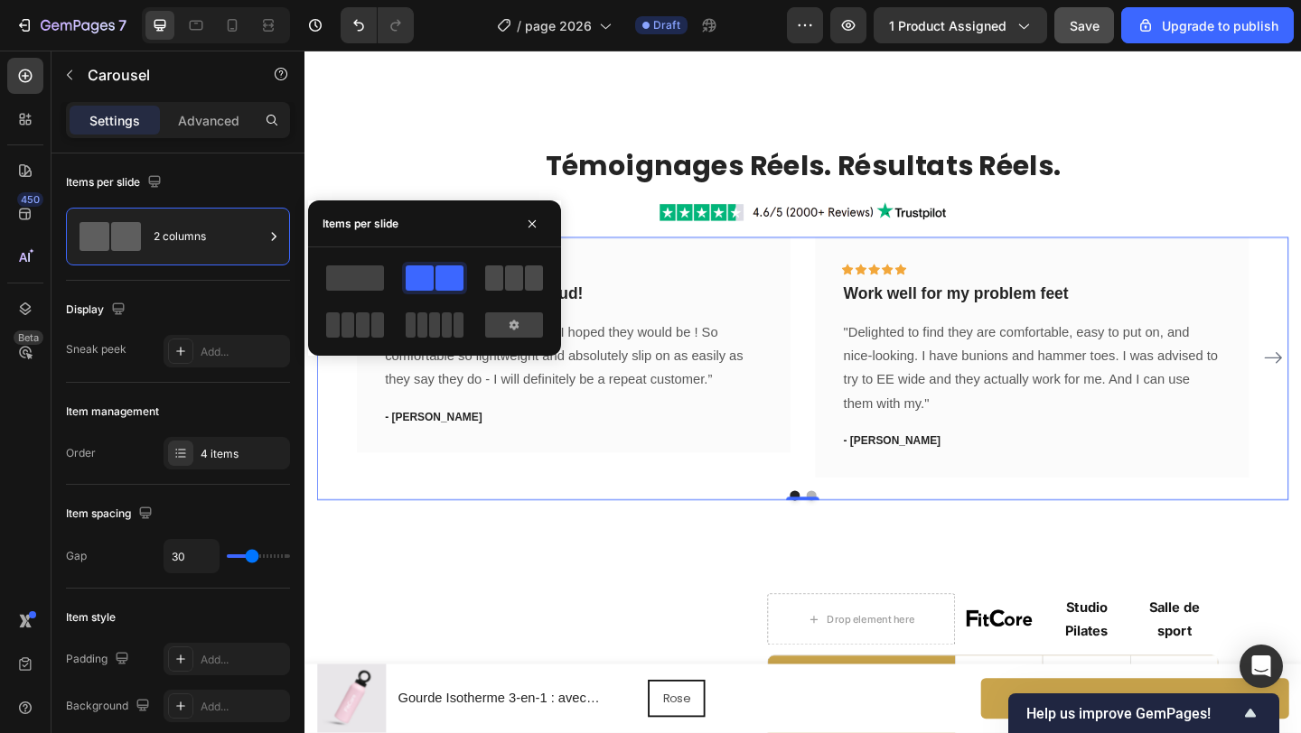
click at [491, 282] on span at bounding box center [494, 278] width 18 height 25
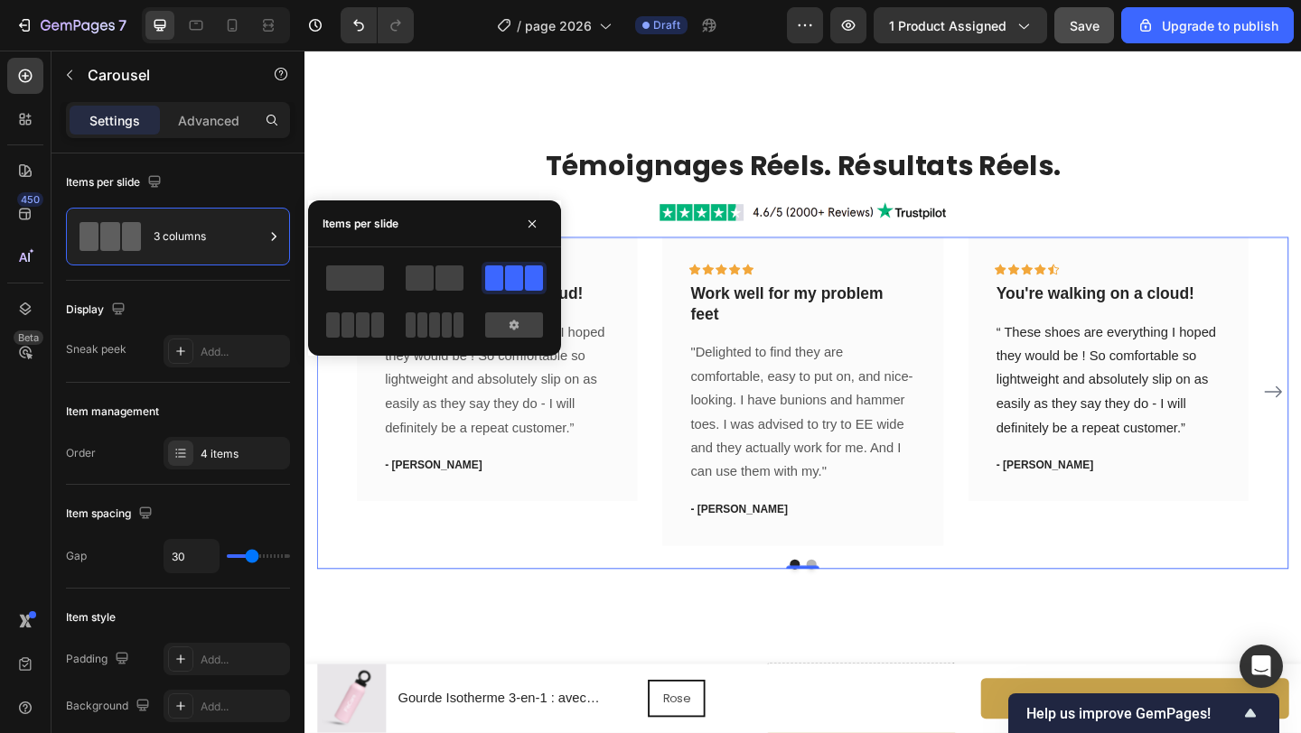
click at [686, 439] on div "Icon Icon Icon Icon Icon Row You're walking on a cloud! Text block “ These shoe…" at bounding box center [846, 422] width 970 height 336
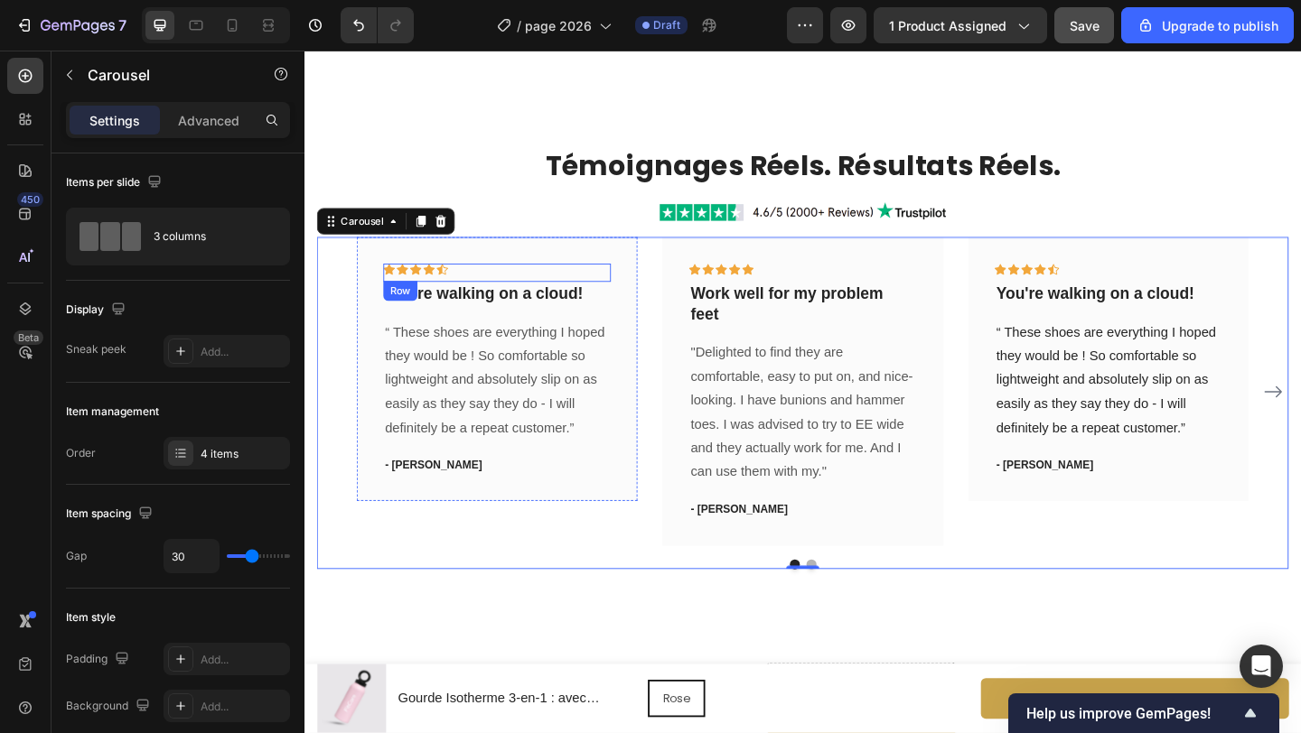
click at [475, 293] on div "Icon Icon Icon Icon Icon Row" at bounding box center [513, 293] width 247 height 20
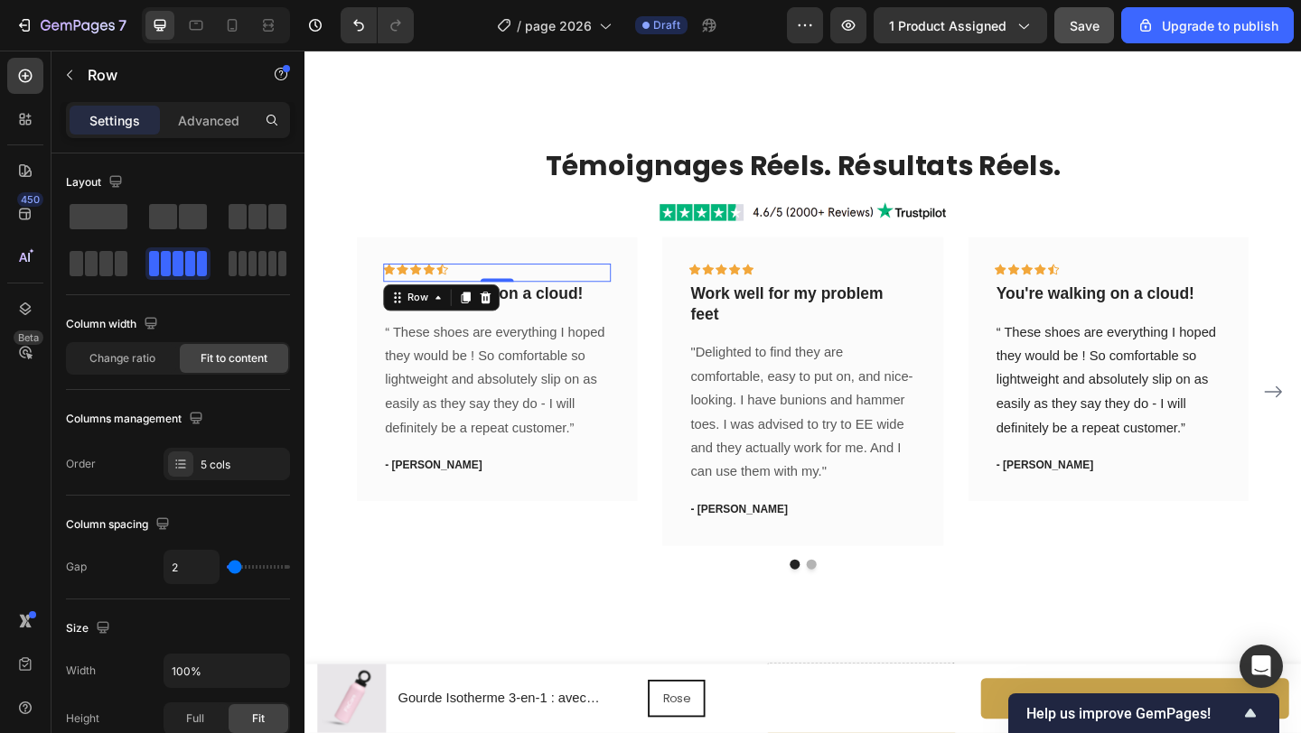
click at [499, 311] on div at bounding box center [501, 320] width 22 height 22
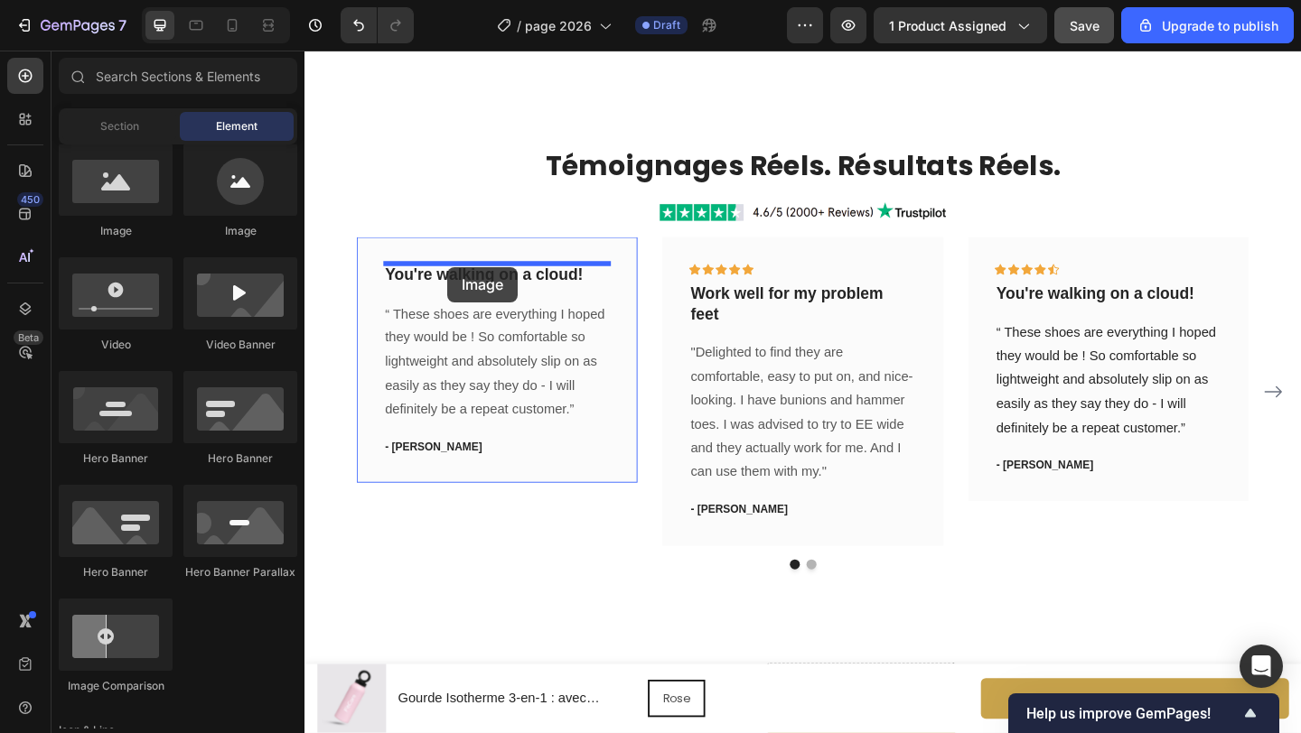
drag, startPoint x: 460, startPoint y: 265, endPoint x: 460, endPoint y: 286, distance: 21.7
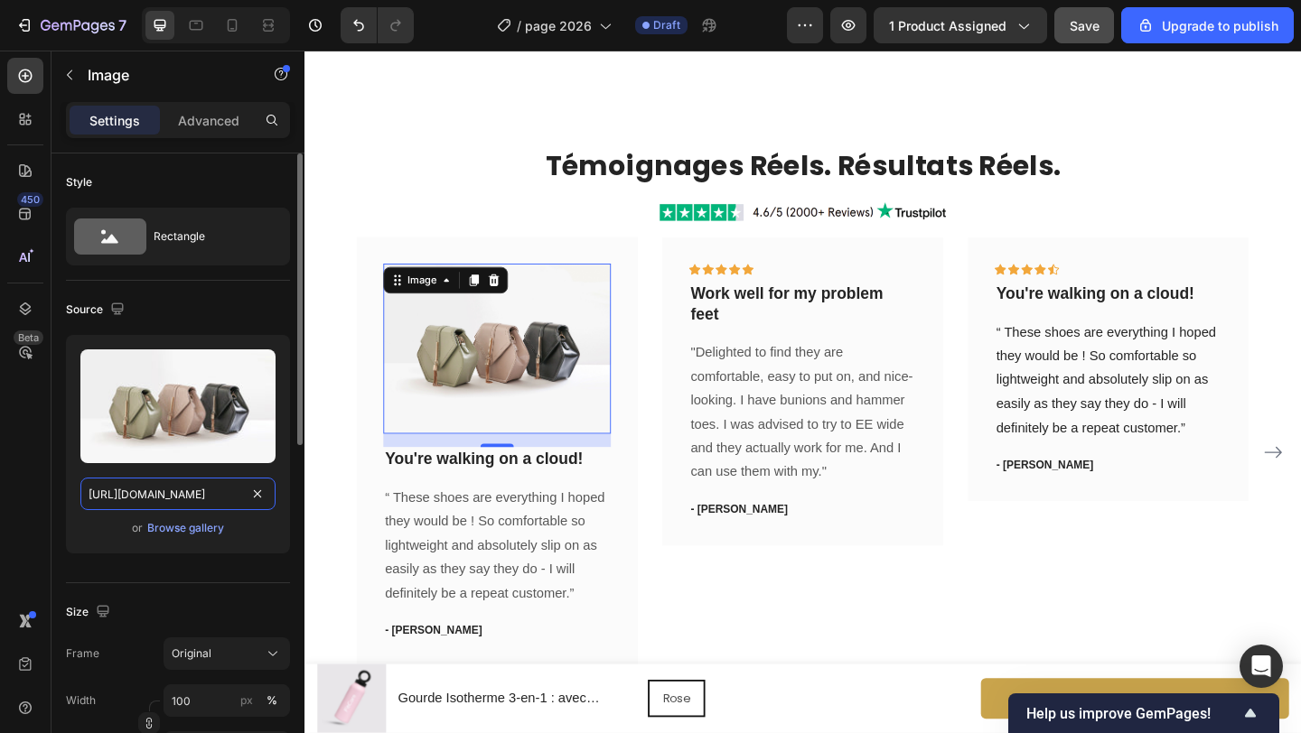
click at [175, 494] on input "https://cdn.shopify.com/s/files/1/2005/9307/files/image_demo.jpg" at bounding box center [177, 494] width 195 height 33
paste input "myvyli.com/cdn/shop/files/gempages_562394396348122123-c3ccf420-7e41-48b3-895b-8…"
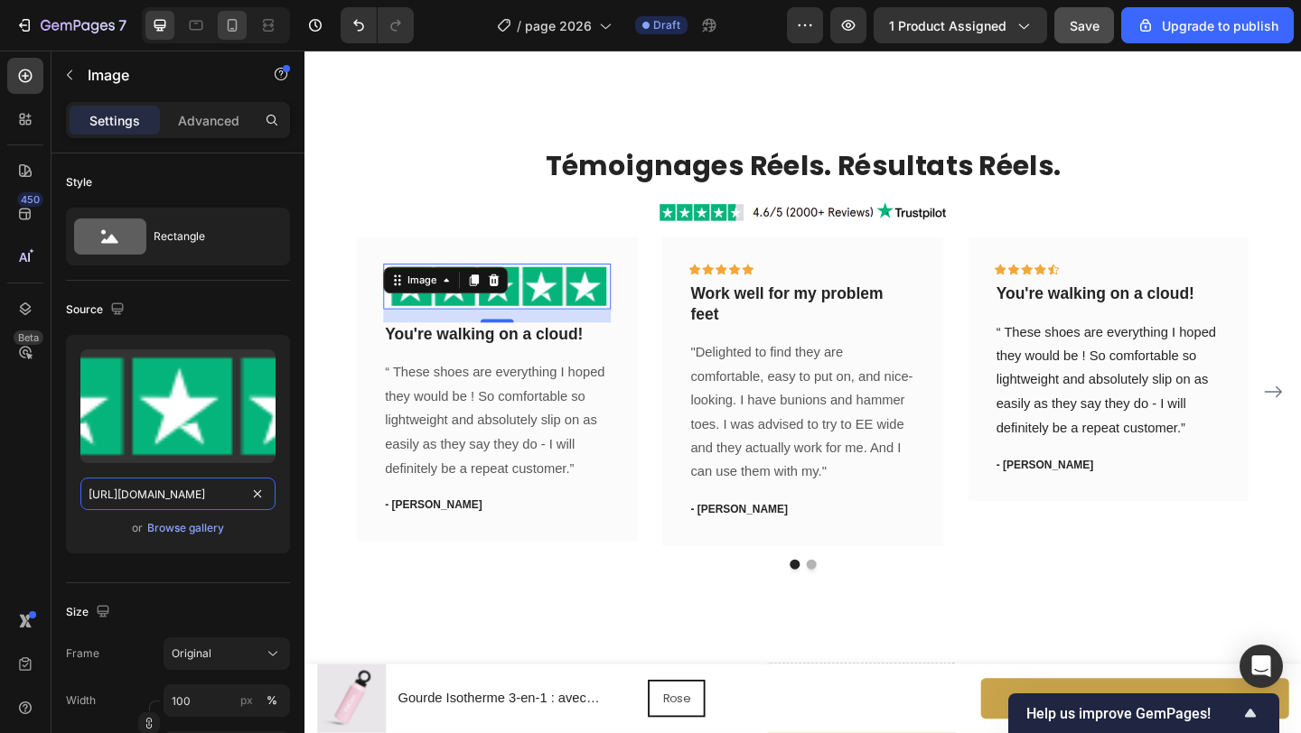
type input "[URL][DOMAIN_NAME]"
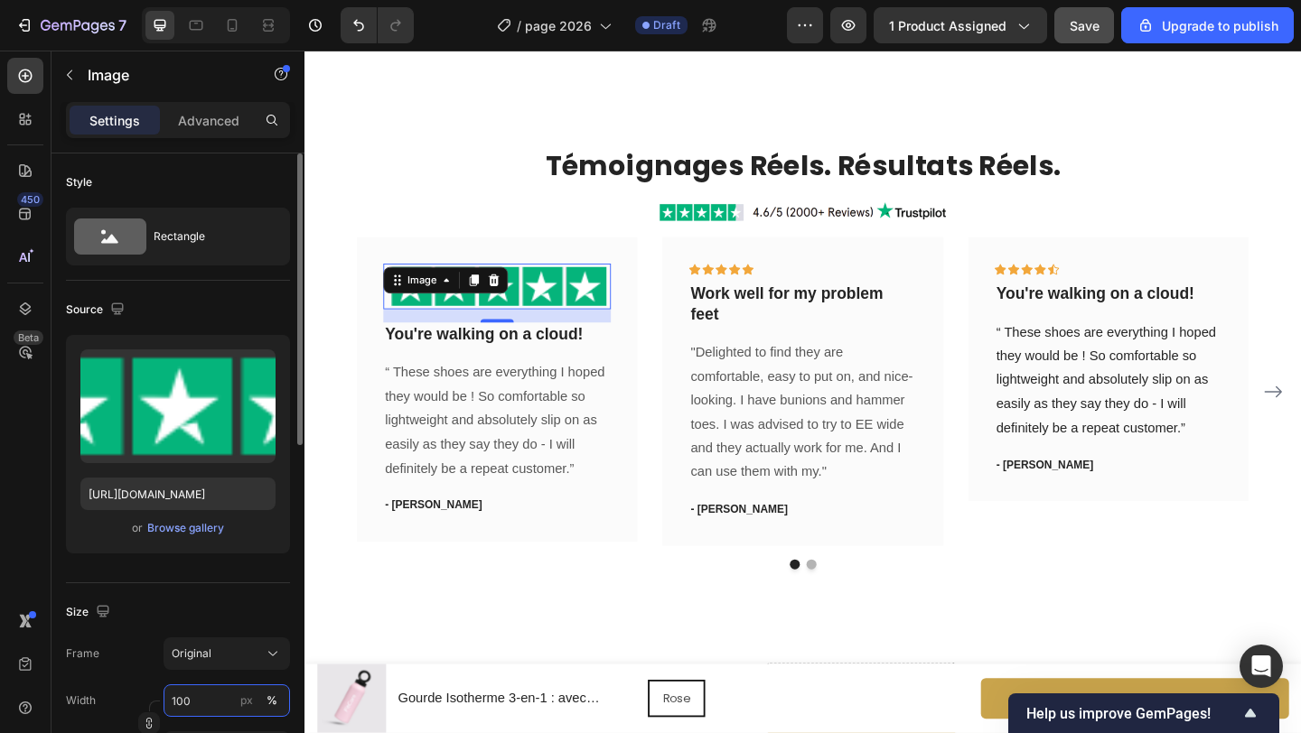
click at [207, 710] on input "100" at bounding box center [226, 701] width 126 height 33
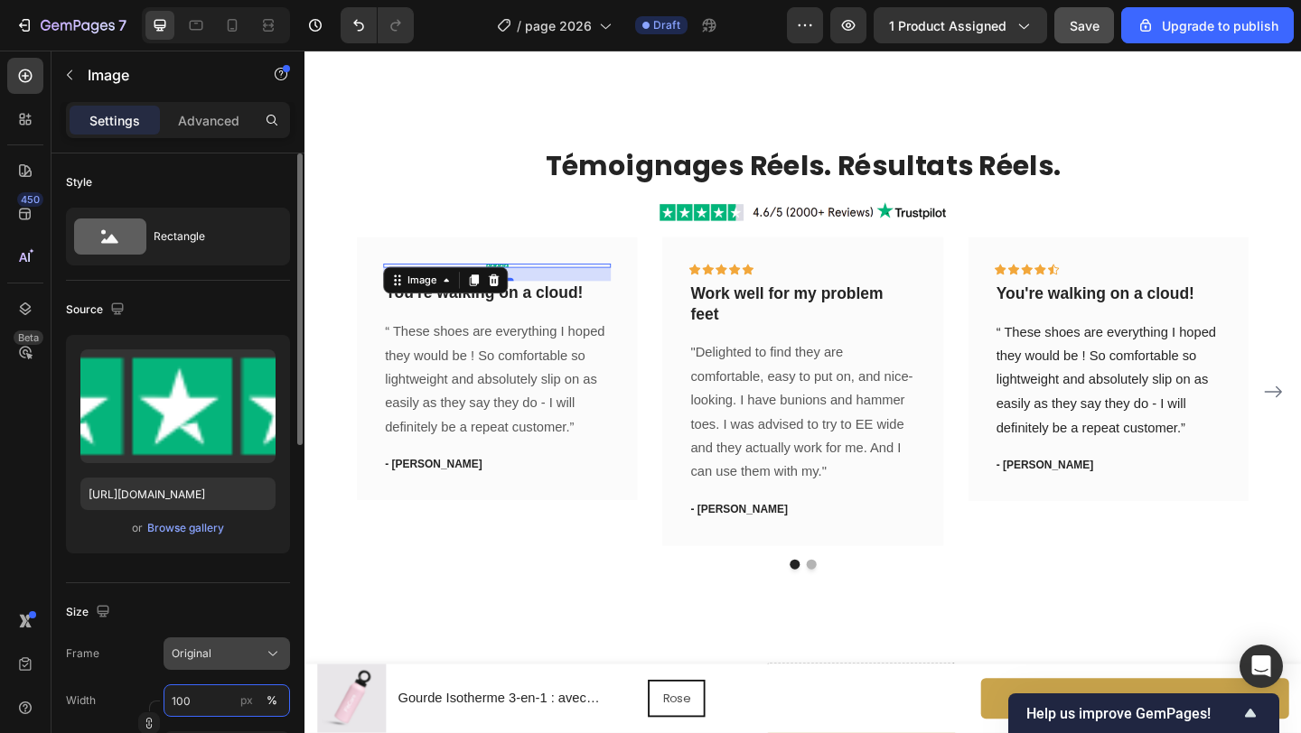
type input "100"
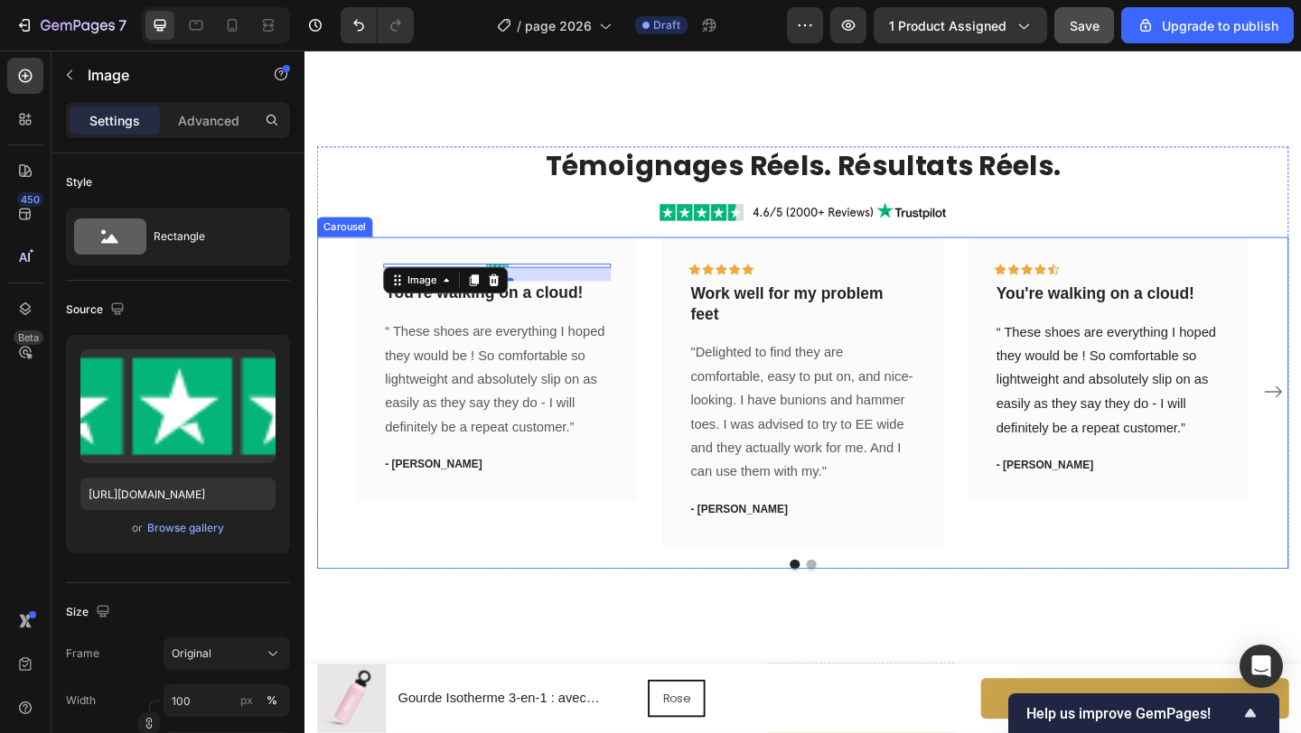
click at [596, 569] on div "Image 16 You're walking on a cloud! Text block “ These shoes are everything I h…" at bounding box center [513, 422] width 305 height 336
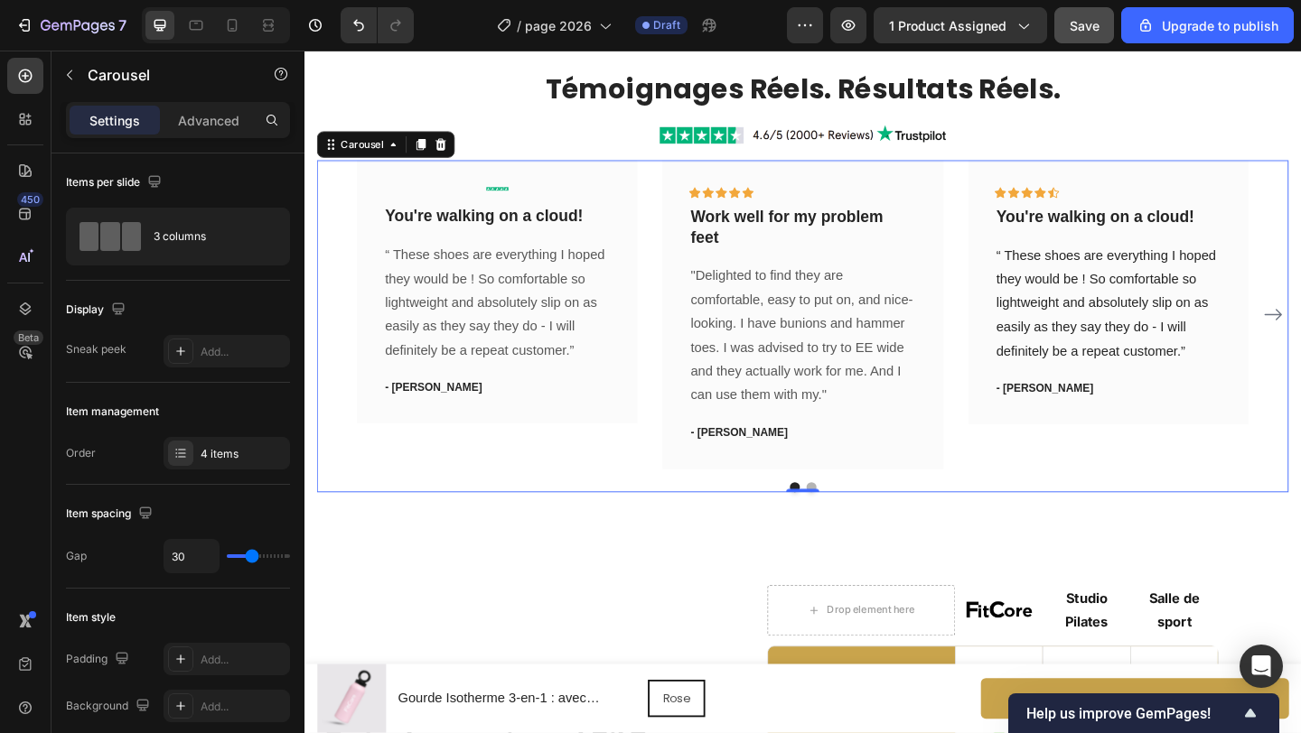
scroll to position [4122, 0]
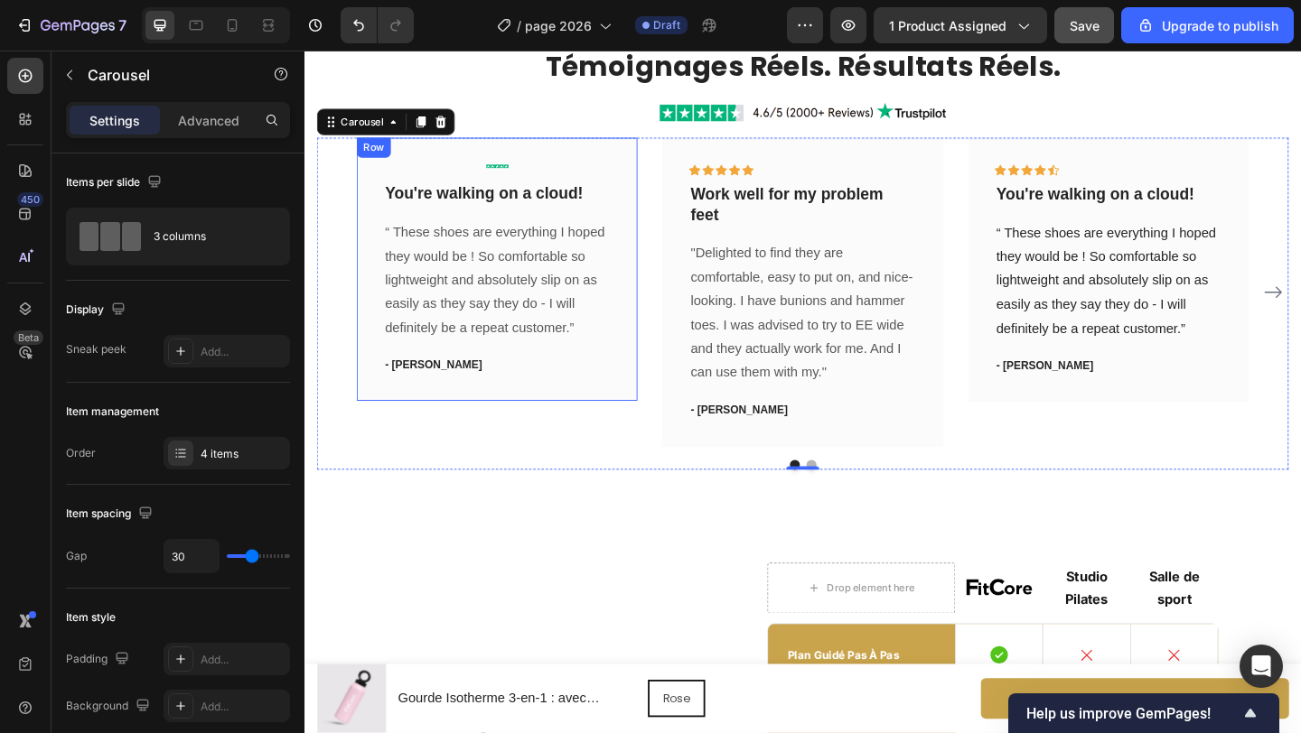
click at [528, 179] on div "Image You're walking on a cloud! Text block “ These shoes are everything I hope…" at bounding box center [513, 288] width 247 height 229
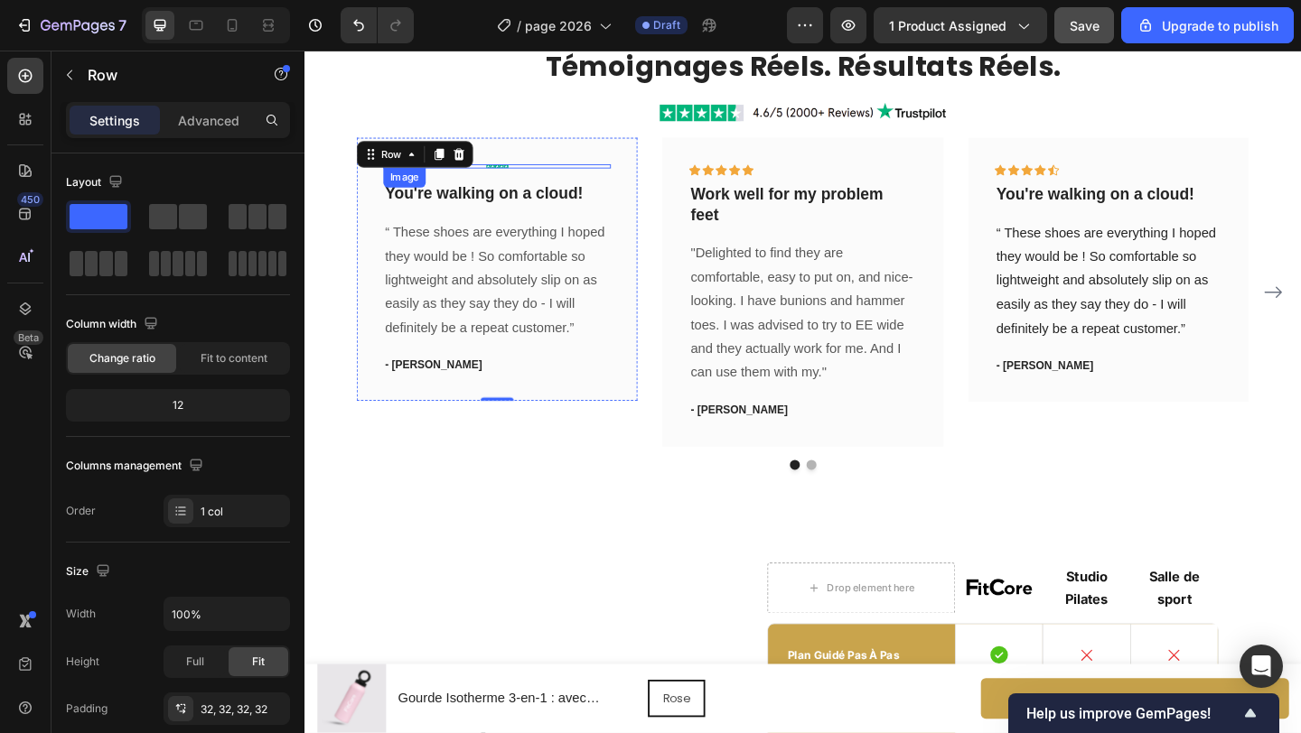
click at [518, 174] on img at bounding box center [513, 176] width 24 height 5
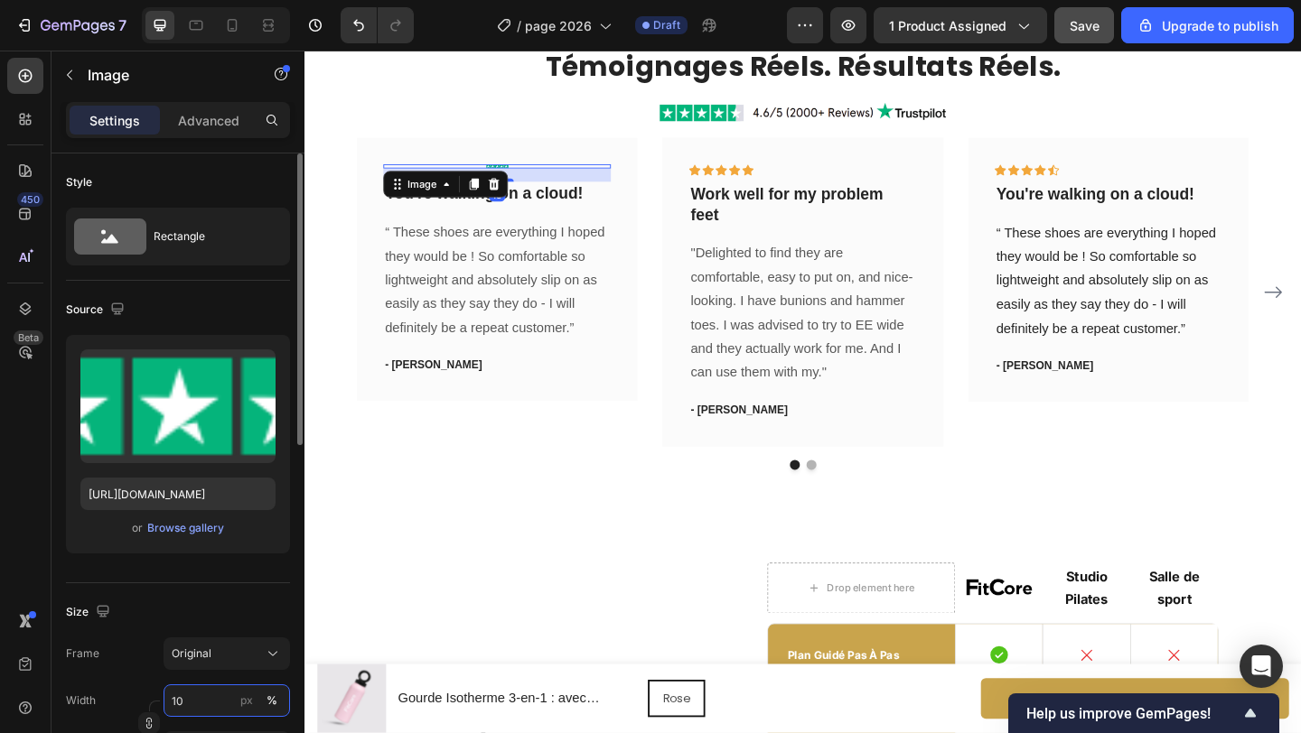
click at [215, 700] on input "10" at bounding box center [226, 701] width 126 height 33
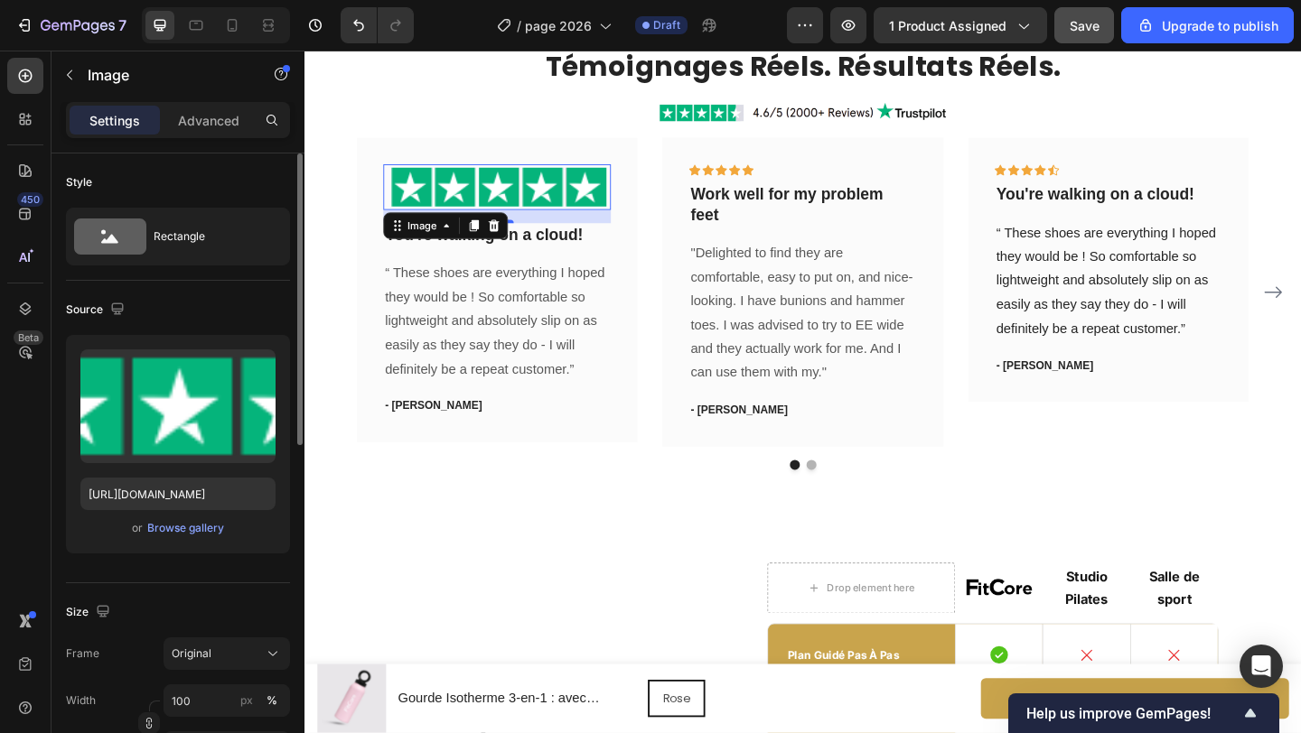
click at [208, 612] on div "Size" at bounding box center [178, 612] width 224 height 29
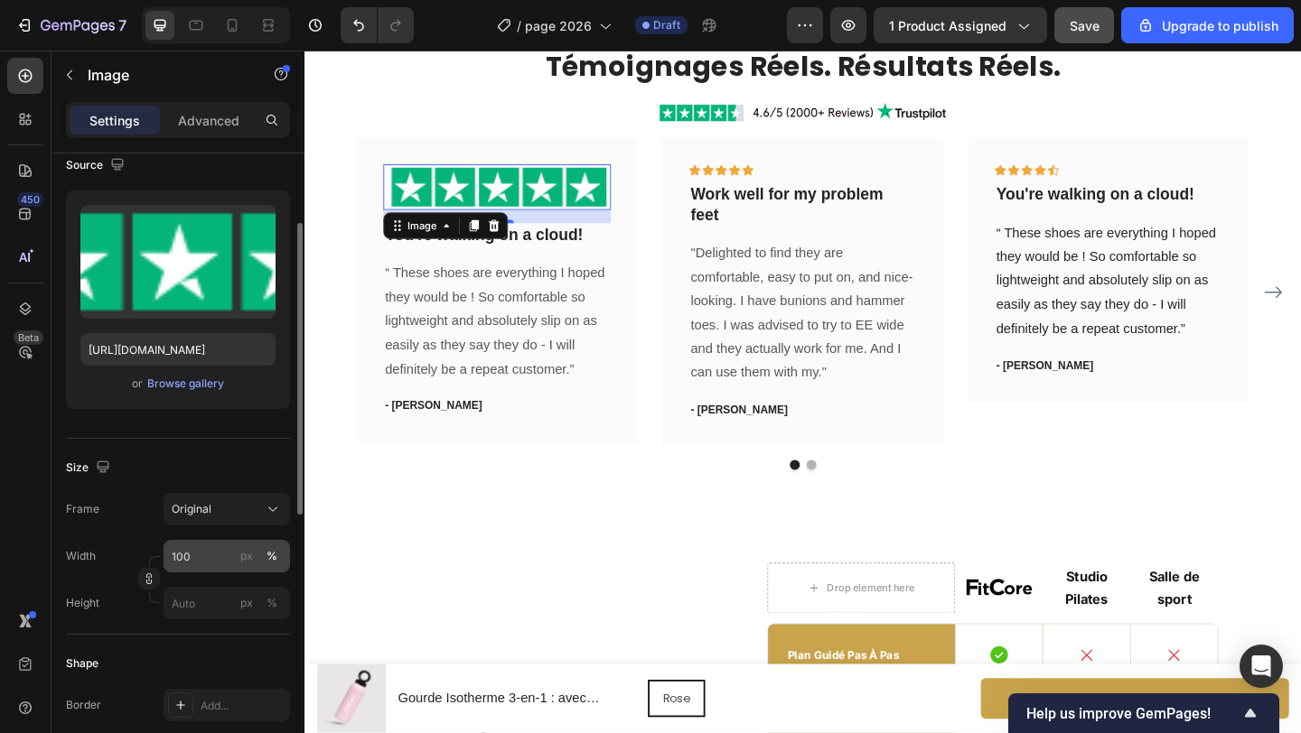
scroll to position [146, 0]
click at [220, 556] on input "100" at bounding box center [226, 554] width 126 height 33
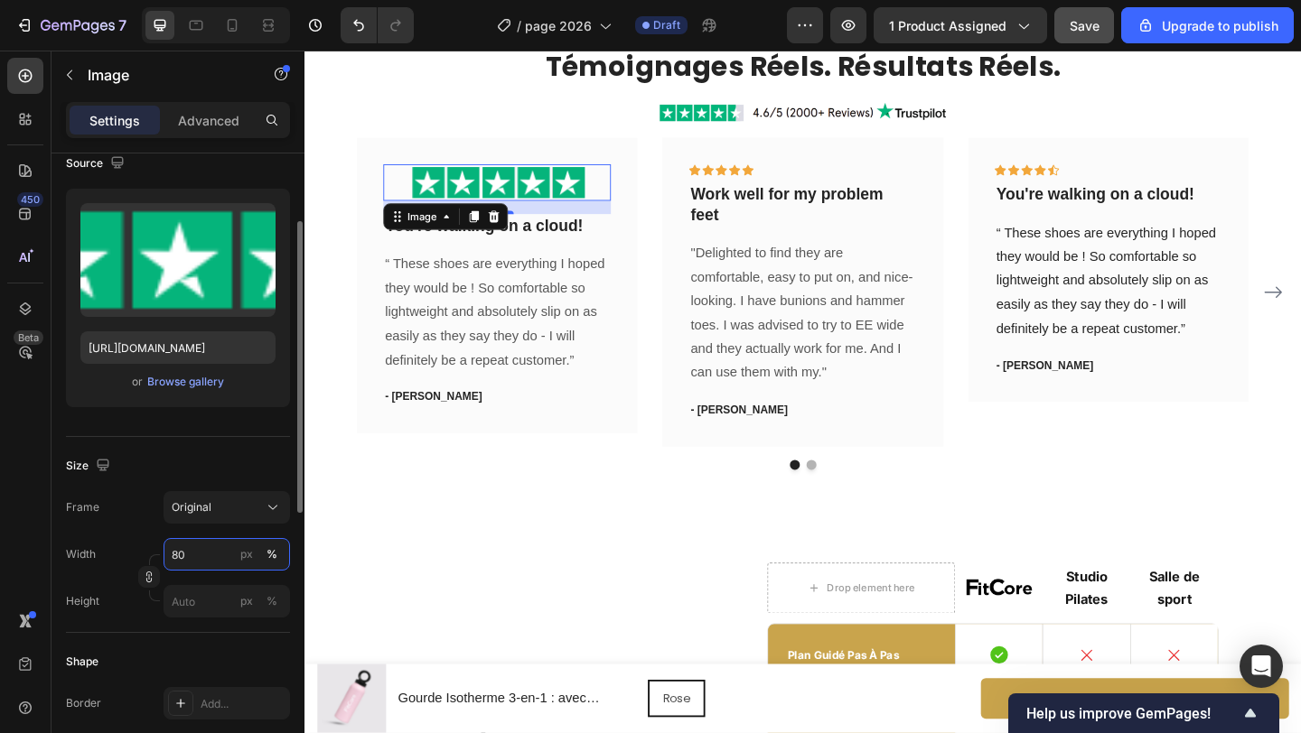
type input "8"
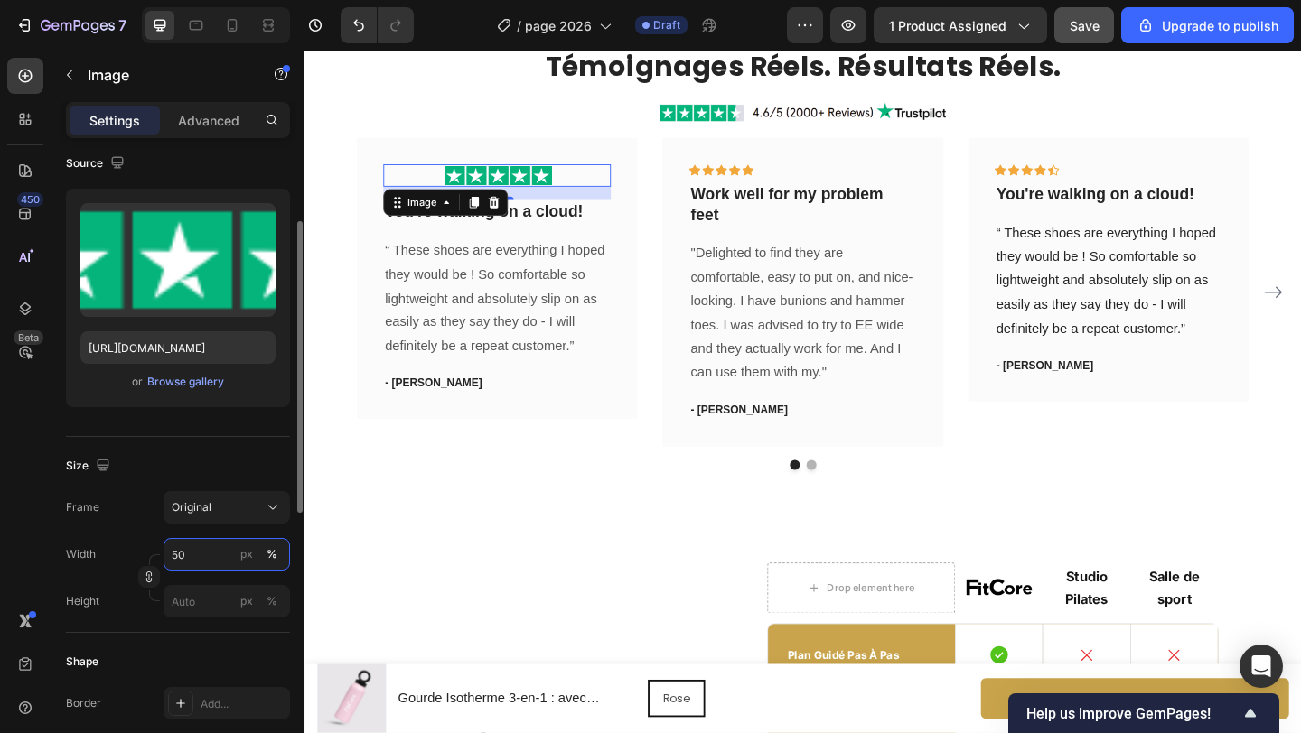
click at [220, 551] on input "50" at bounding box center [226, 554] width 126 height 33
click at [198, 555] on input "50" at bounding box center [226, 554] width 126 height 33
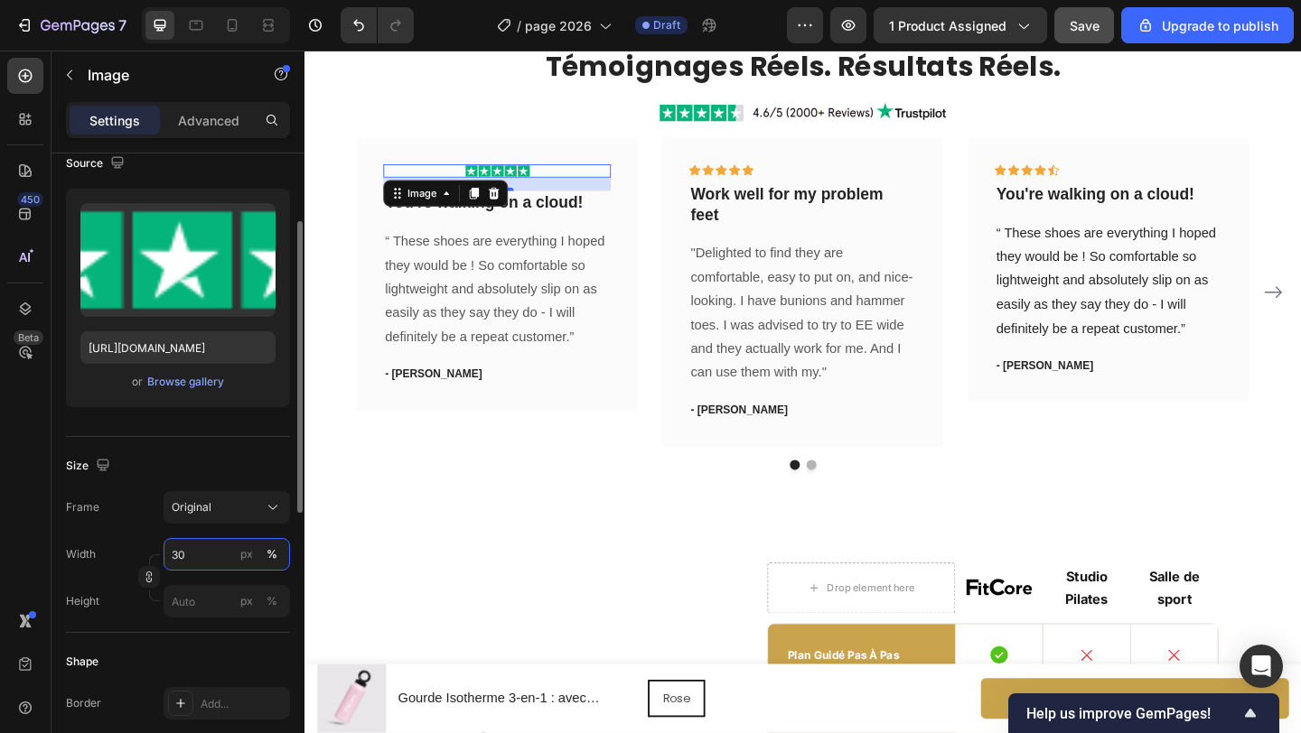
type input "3"
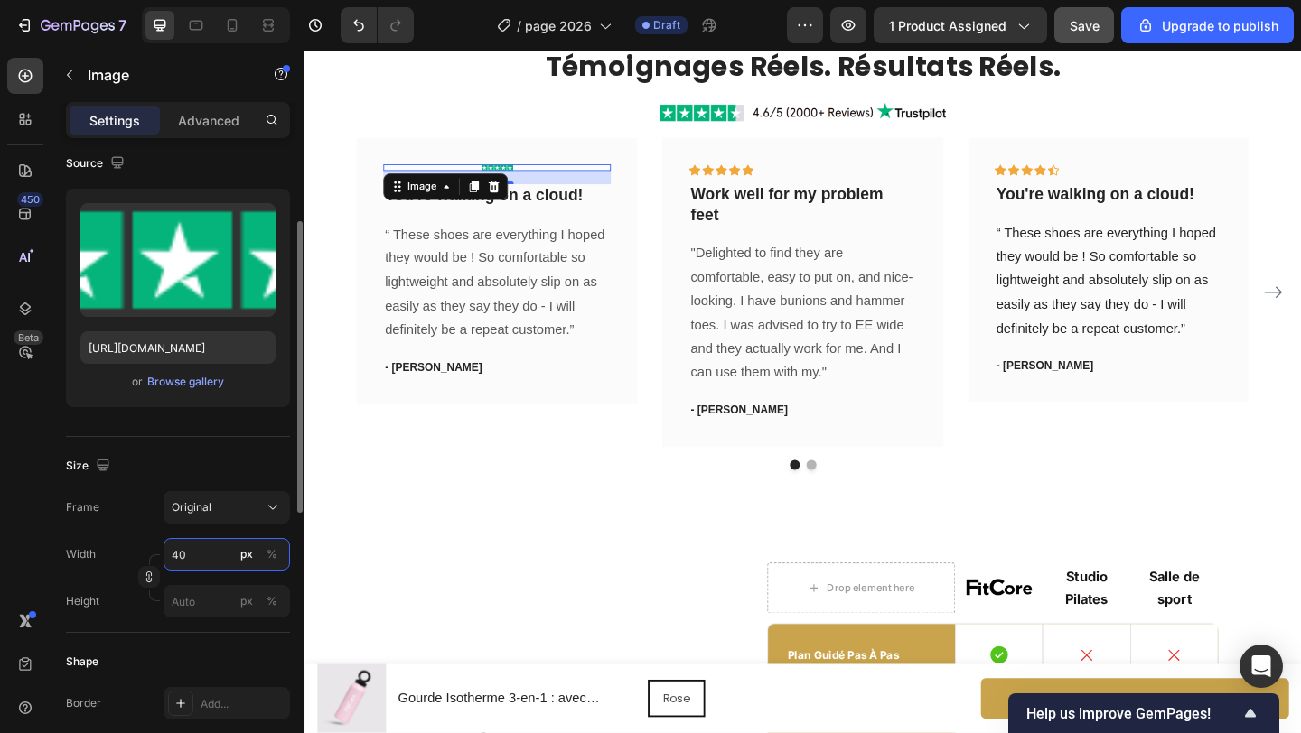
type input "4"
type input "5"
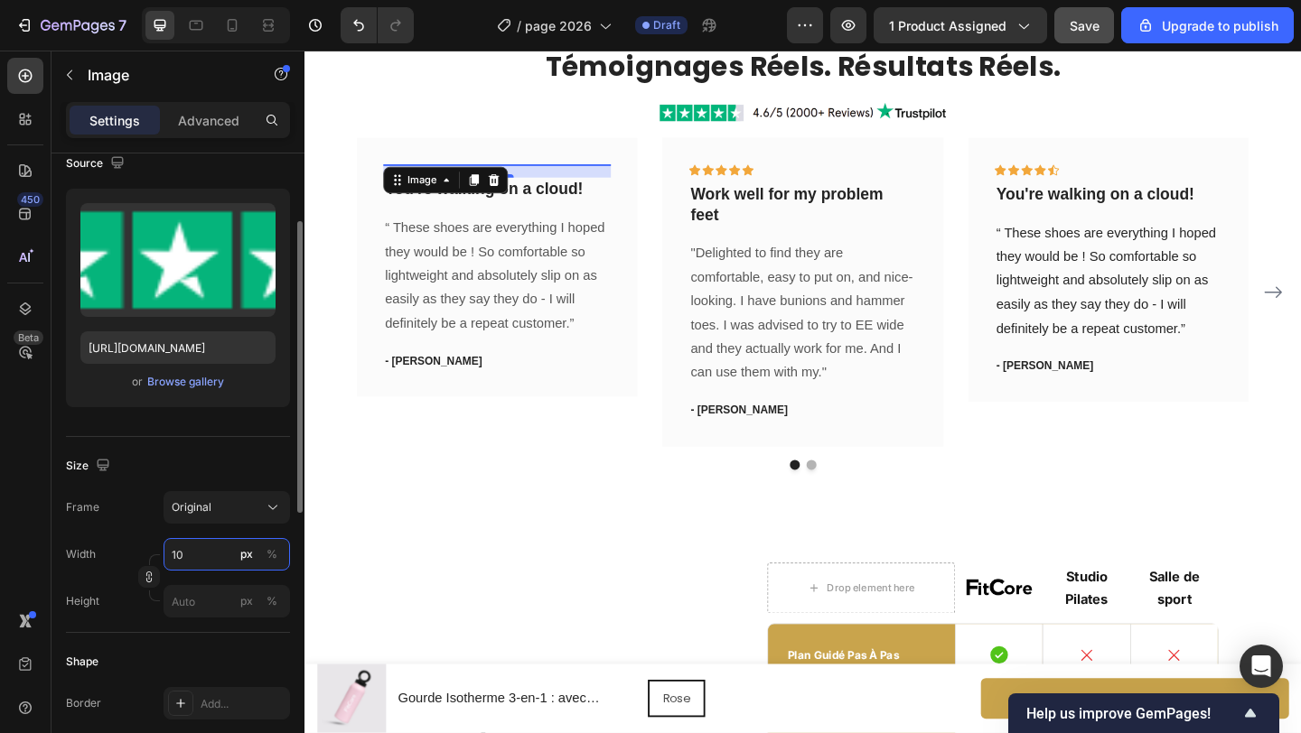
type input "100"
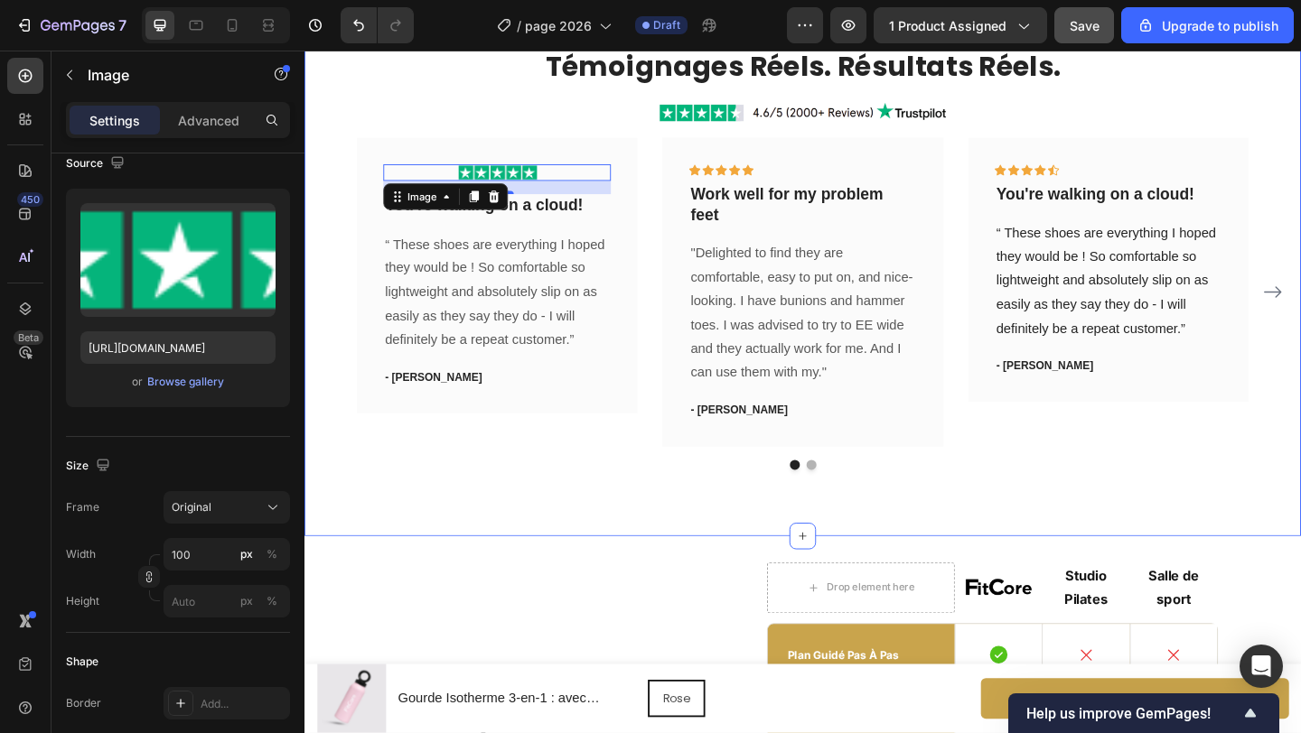
click at [498, 514] on div "Témoignages Réels. Résultats Réels. Heading Image Image 16 You're walking on a …" at bounding box center [846, 276] width 1084 height 603
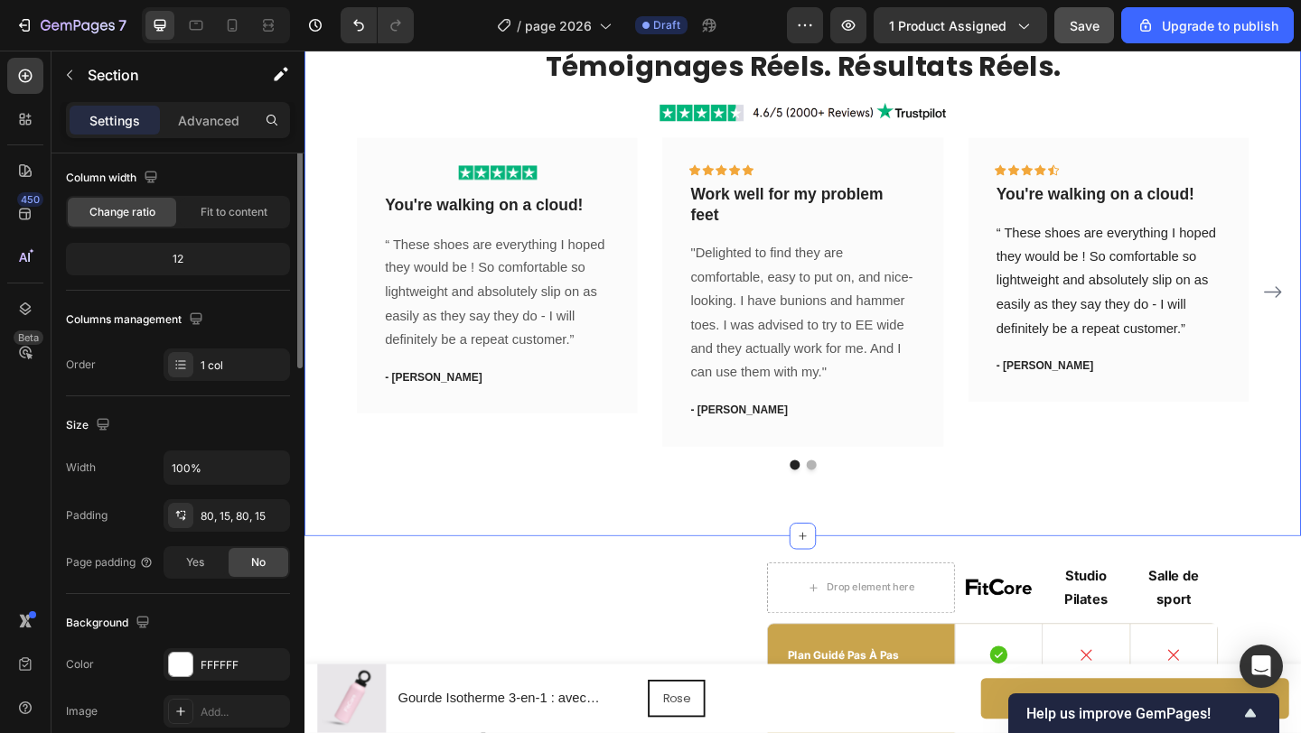
scroll to position [0, 0]
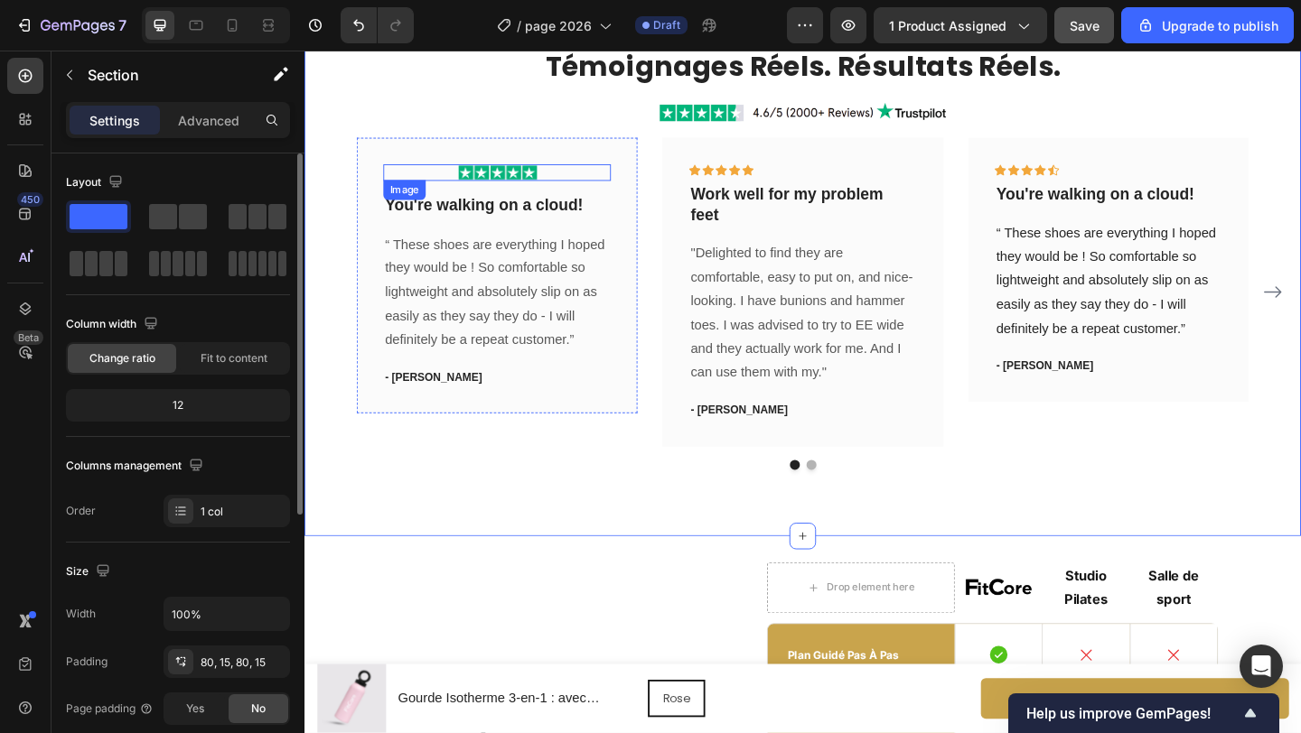
click at [532, 185] on img at bounding box center [514, 183] width 90 height 18
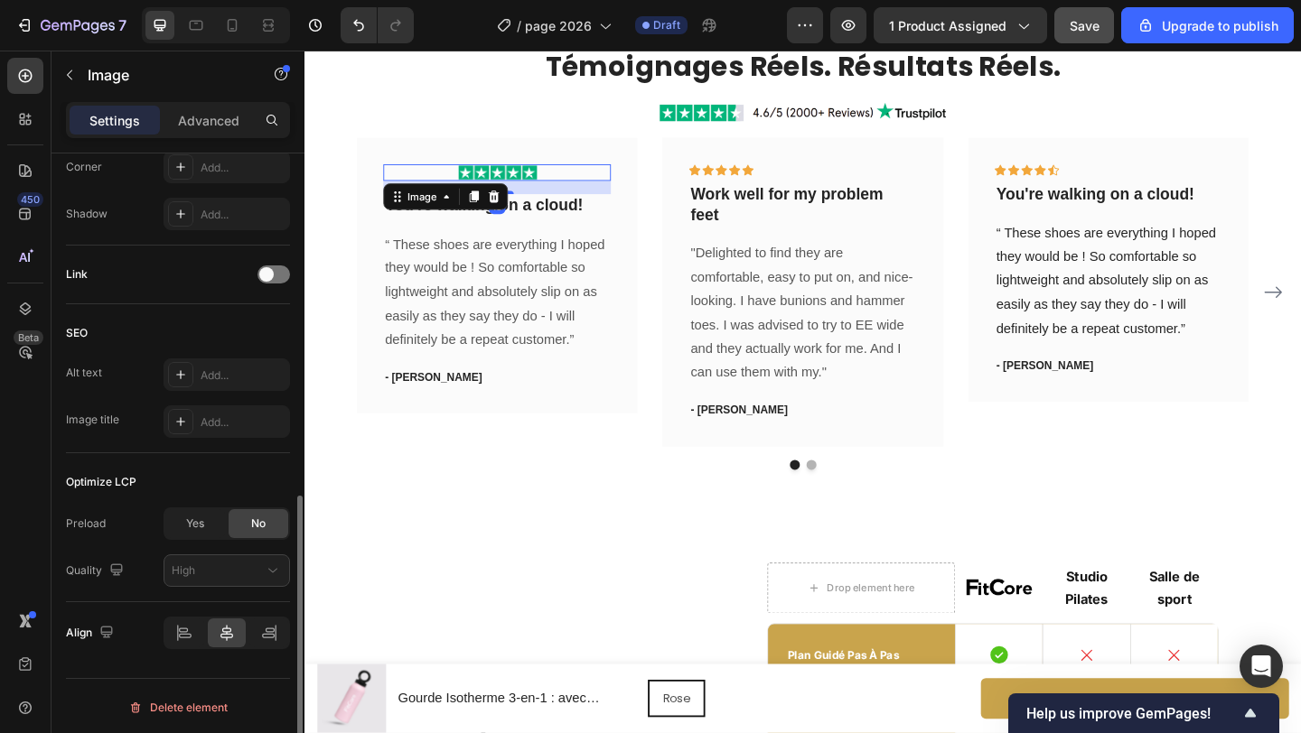
scroll to position [733, 0]
click at [189, 623] on icon at bounding box center [184, 630] width 18 height 18
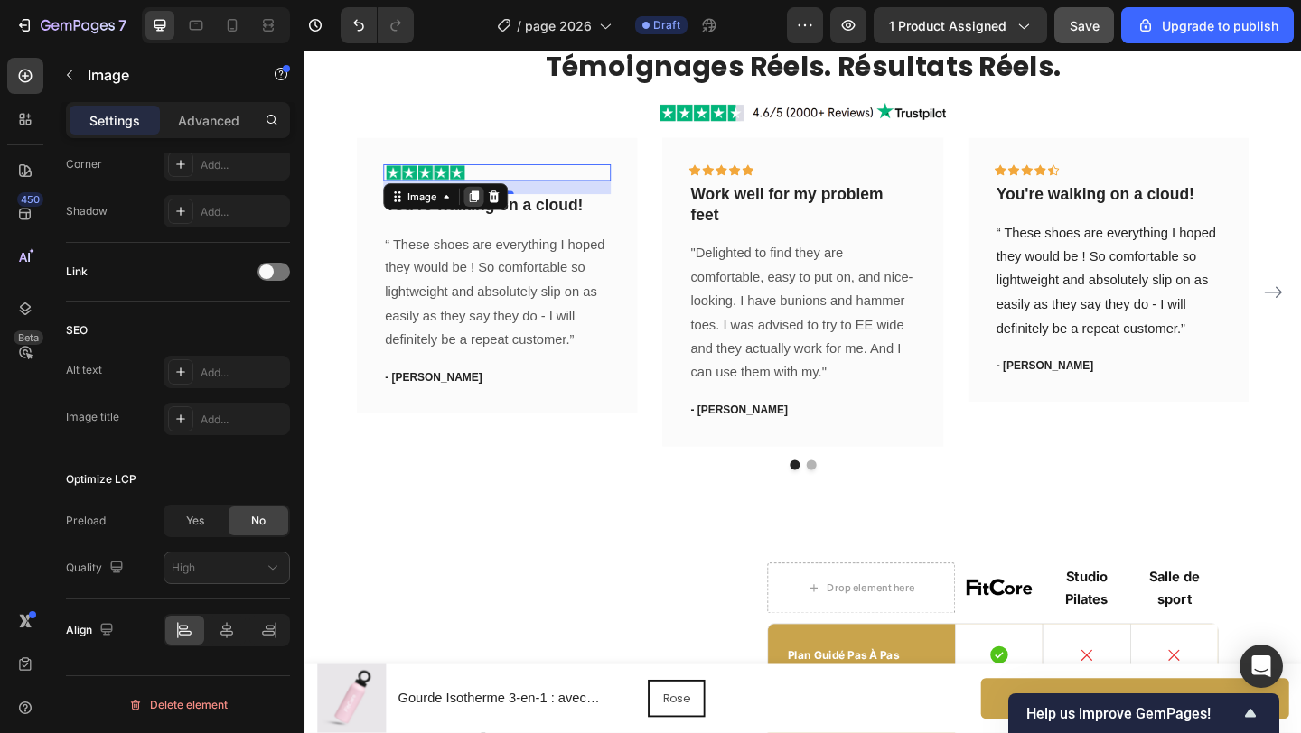
click at [492, 209] on icon at bounding box center [489, 209] width 10 height 13
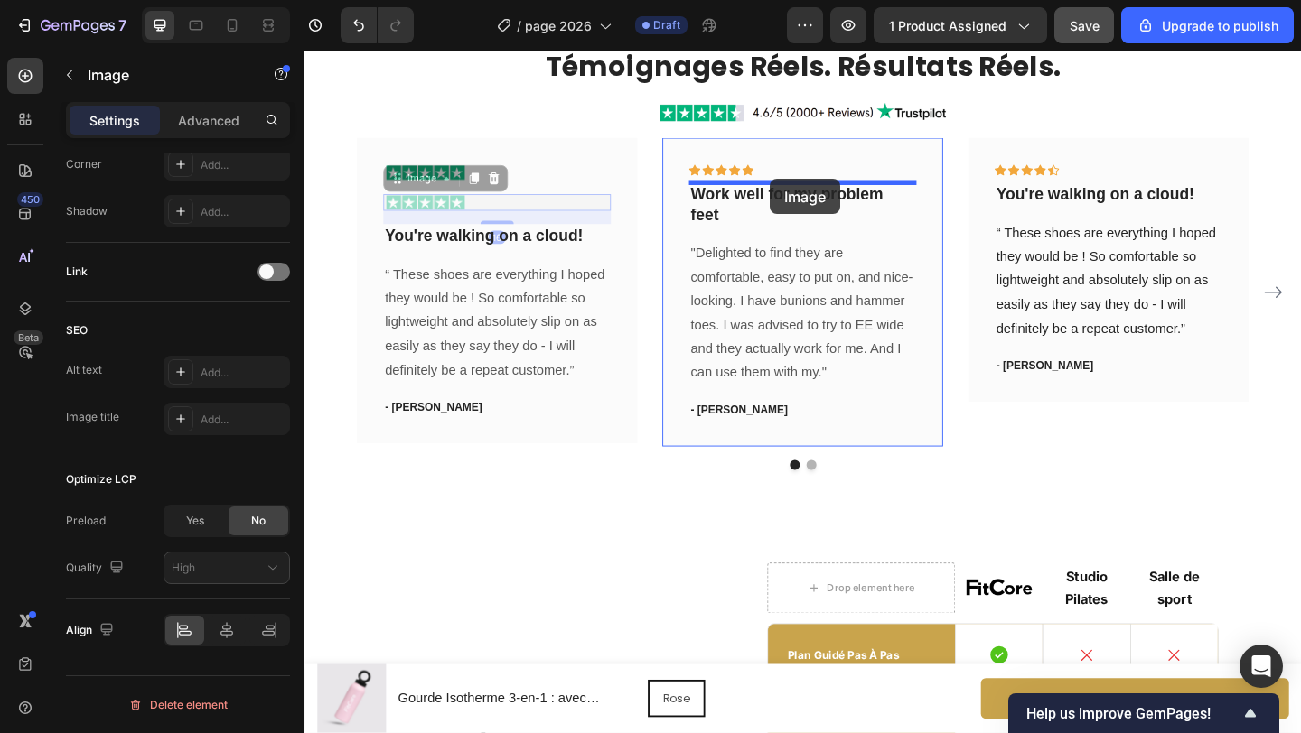
drag, startPoint x: 404, startPoint y: 187, endPoint x: 810, endPoint y: 191, distance: 406.5
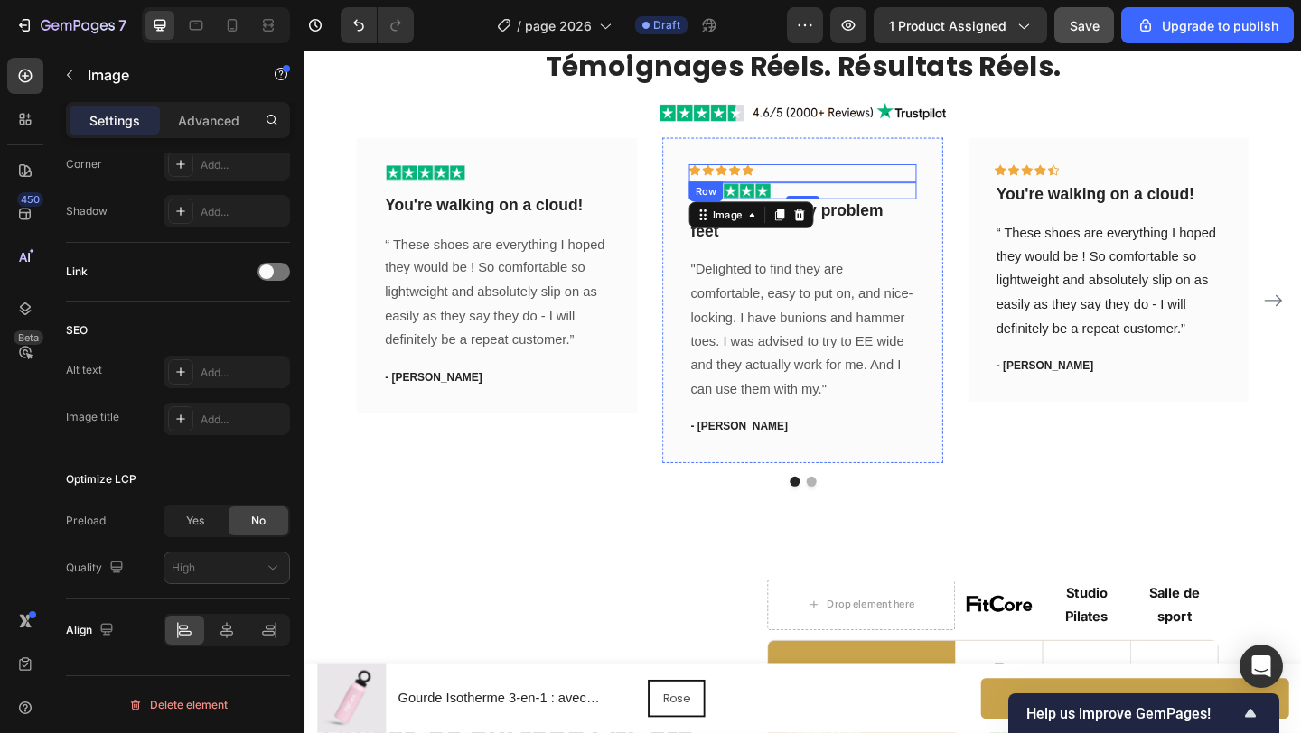
click at [797, 182] on div "Icon Icon Icon Icon Icon Row" at bounding box center [846, 184] width 247 height 20
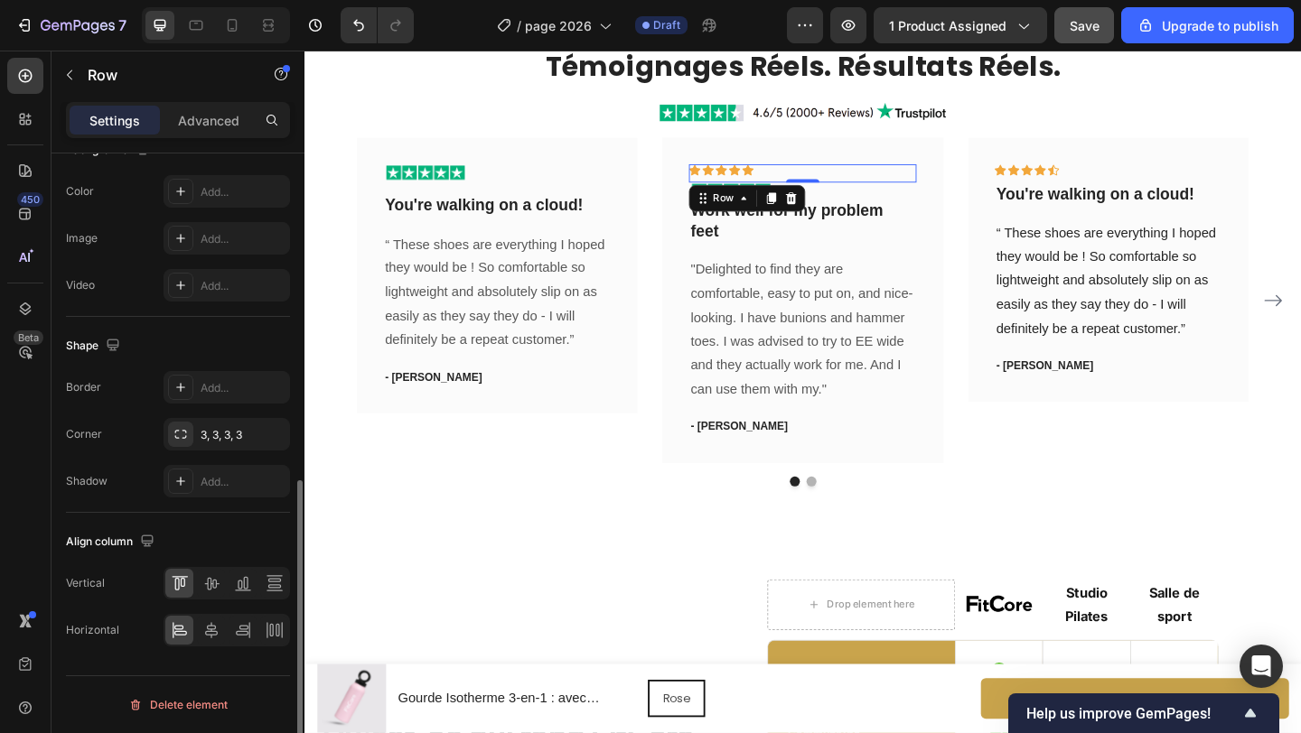
scroll to position [0, 0]
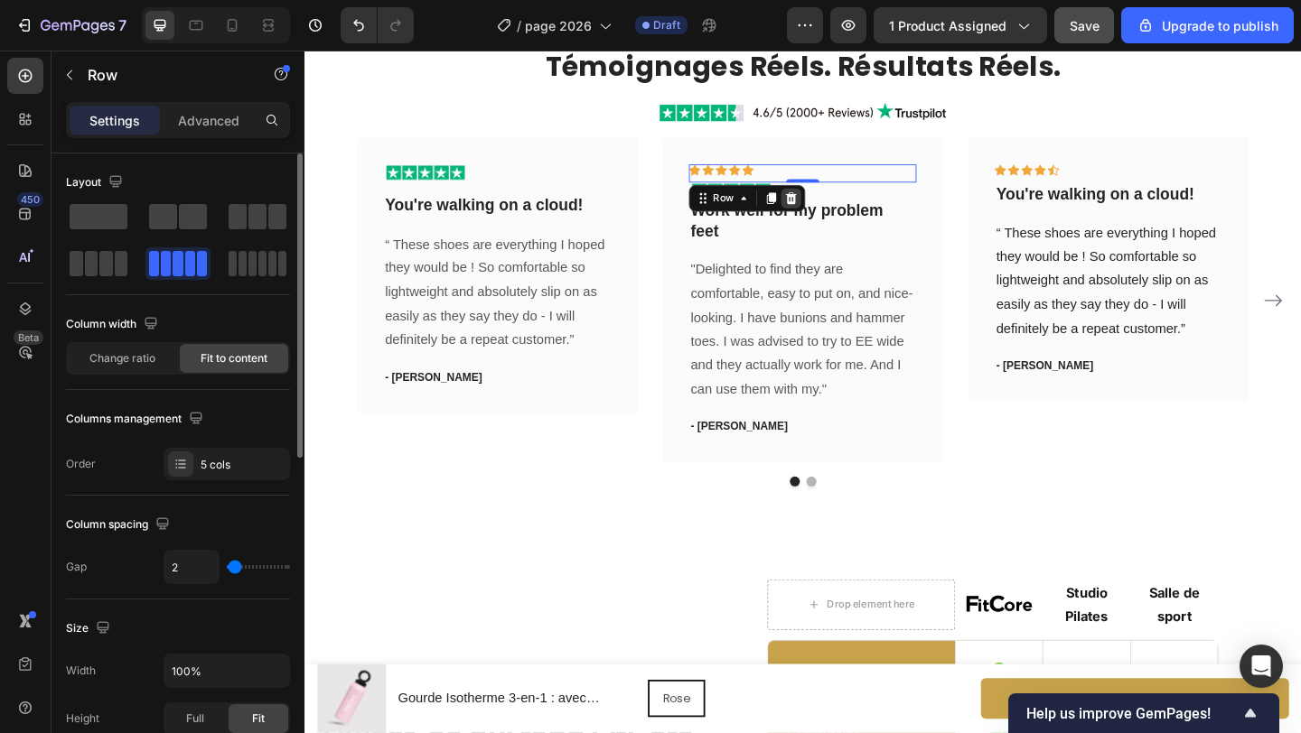
click at [831, 207] on icon at bounding box center [834, 211] width 12 height 13
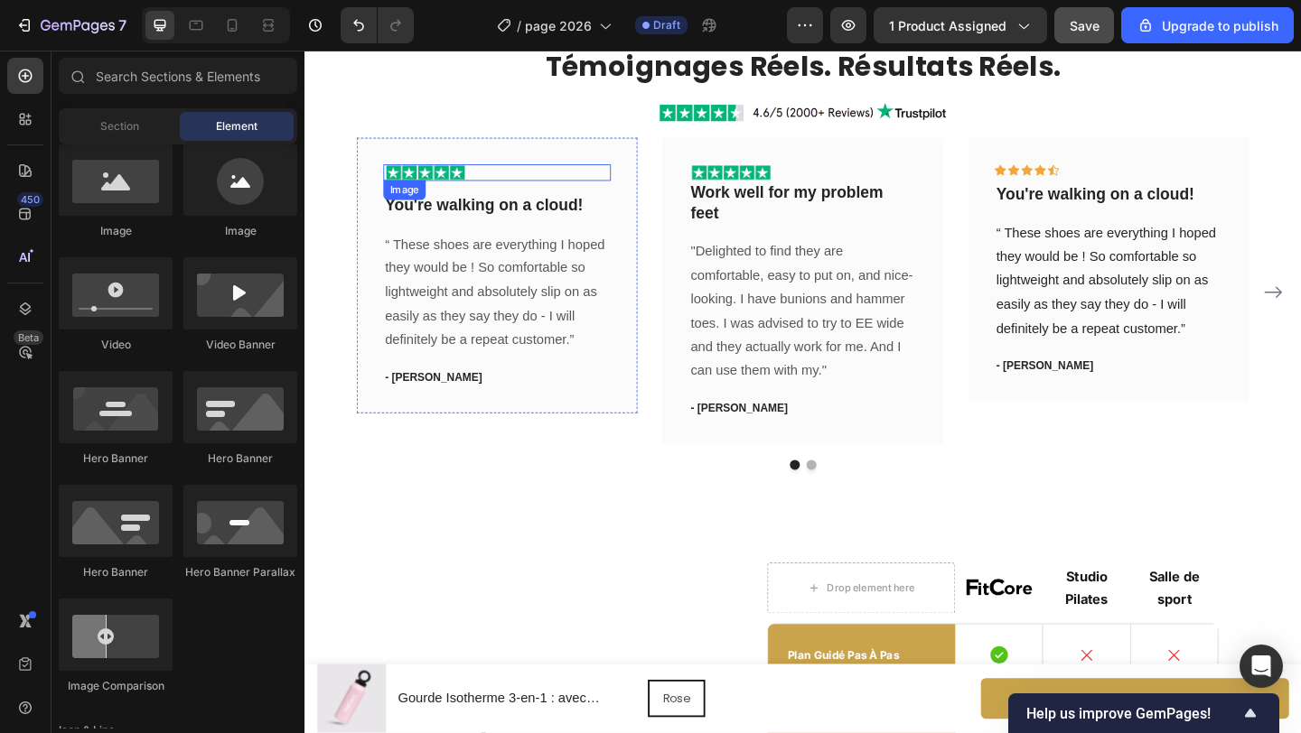
click at [481, 180] on div at bounding box center [513, 183] width 247 height 18
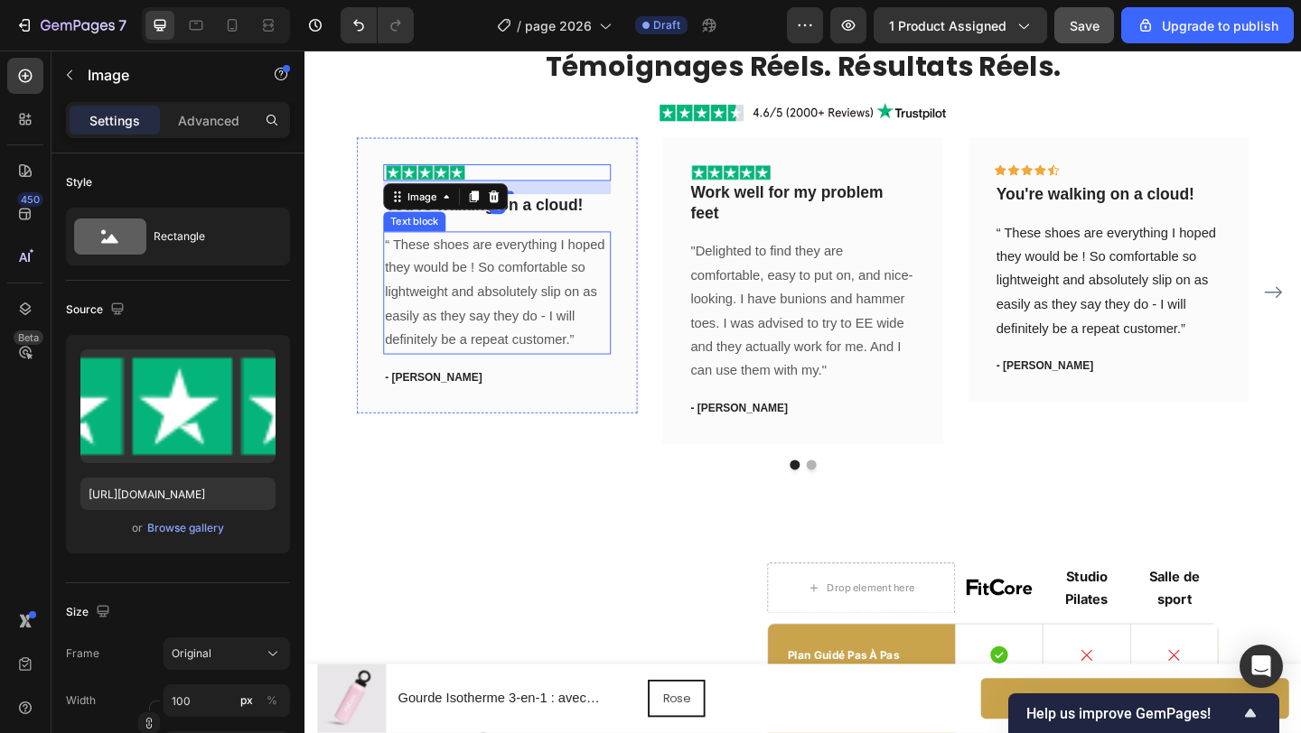
click at [614, 247] on div "“ These shoes are everything I hoped they would be ! So comfortable so lightwei…" at bounding box center [513, 314] width 247 height 134
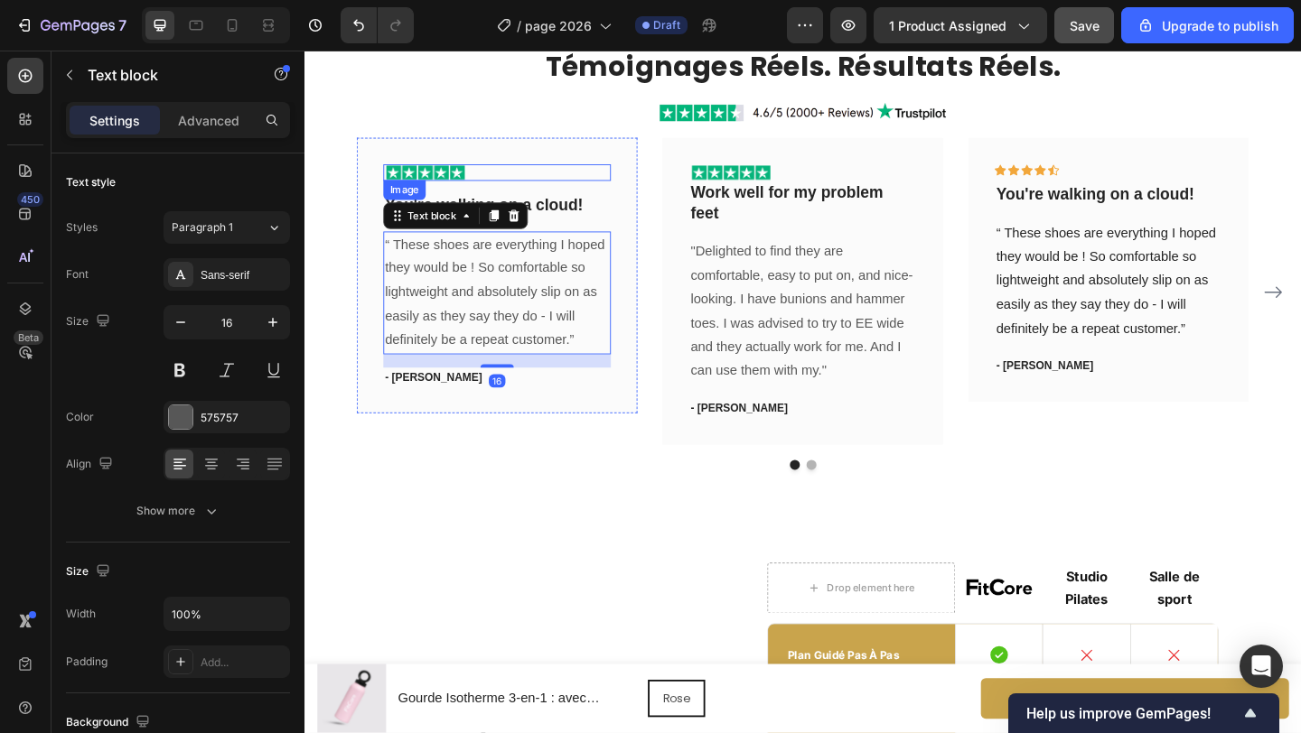
click at [588, 180] on div at bounding box center [513, 183] width 247 height 18
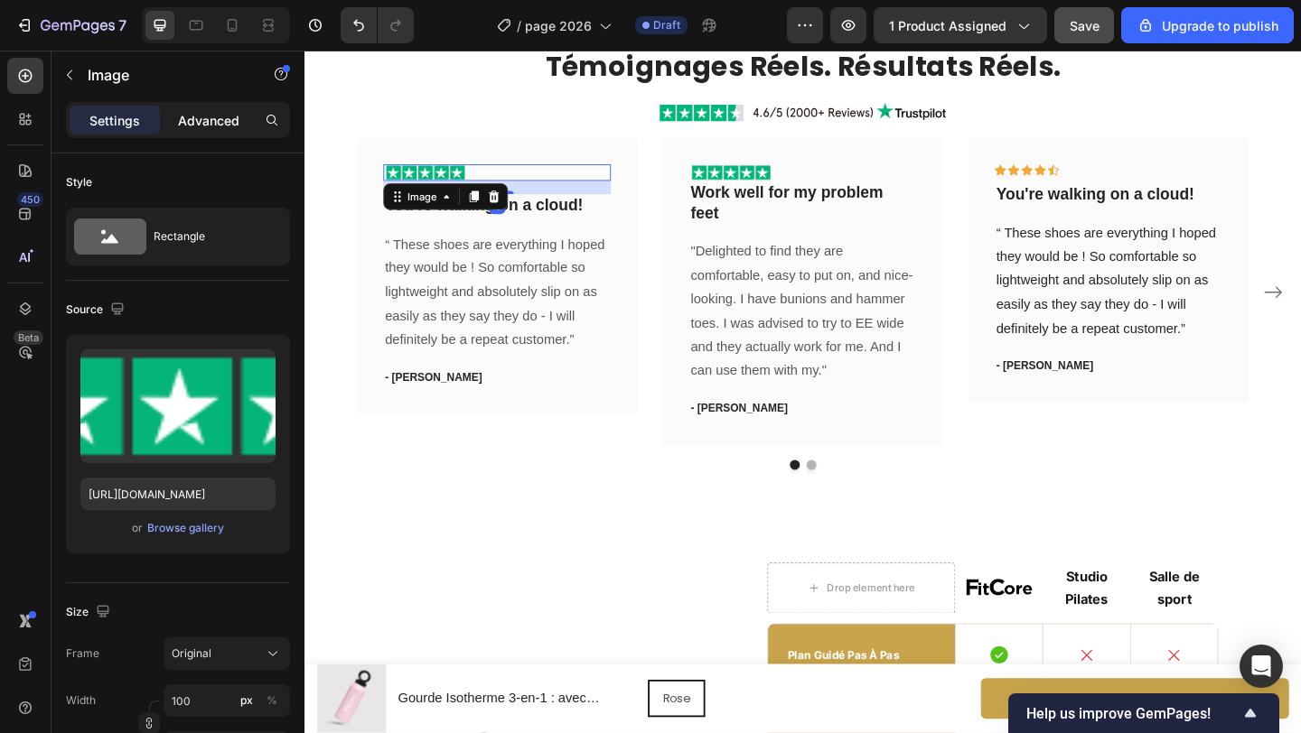
click at [205, 116] on p "Advanced" at bounding box center [208, 120] width 61 height 19
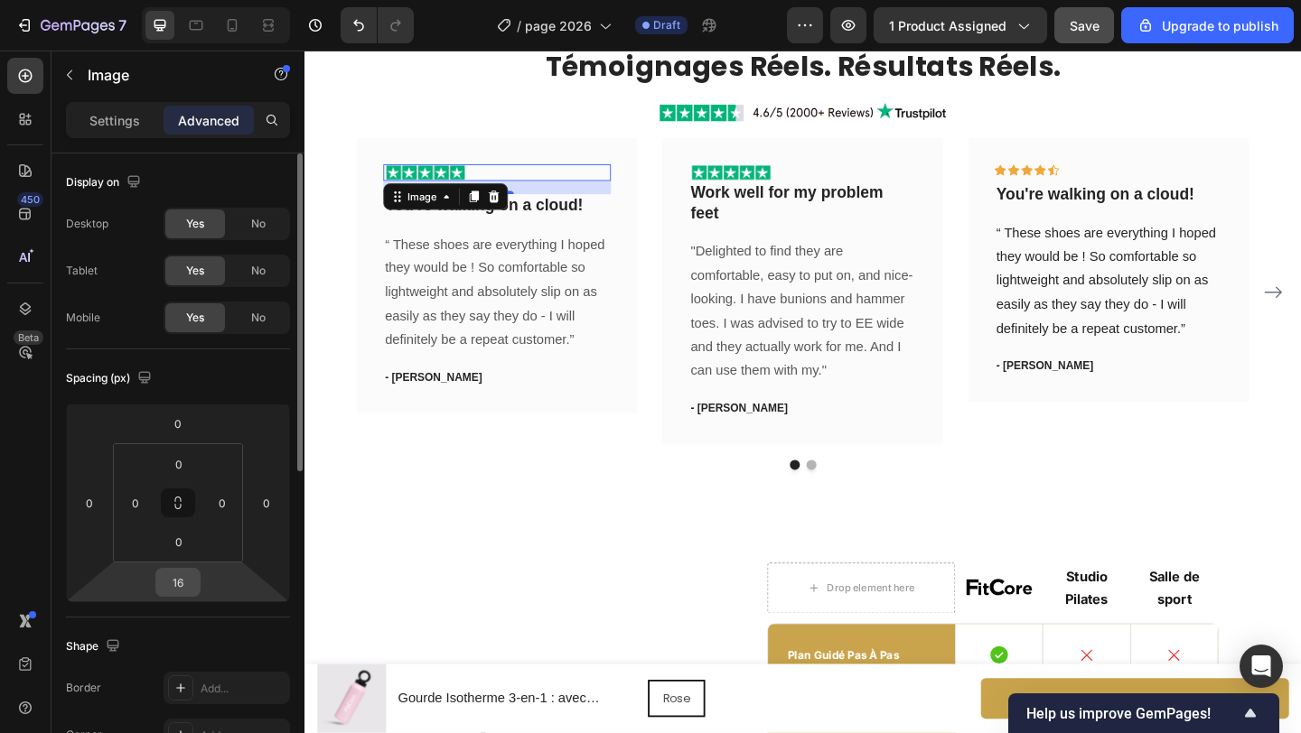
click at [186, 584] on input "16" at bounding box center [178, 582] width 36 height 27
type input "8"
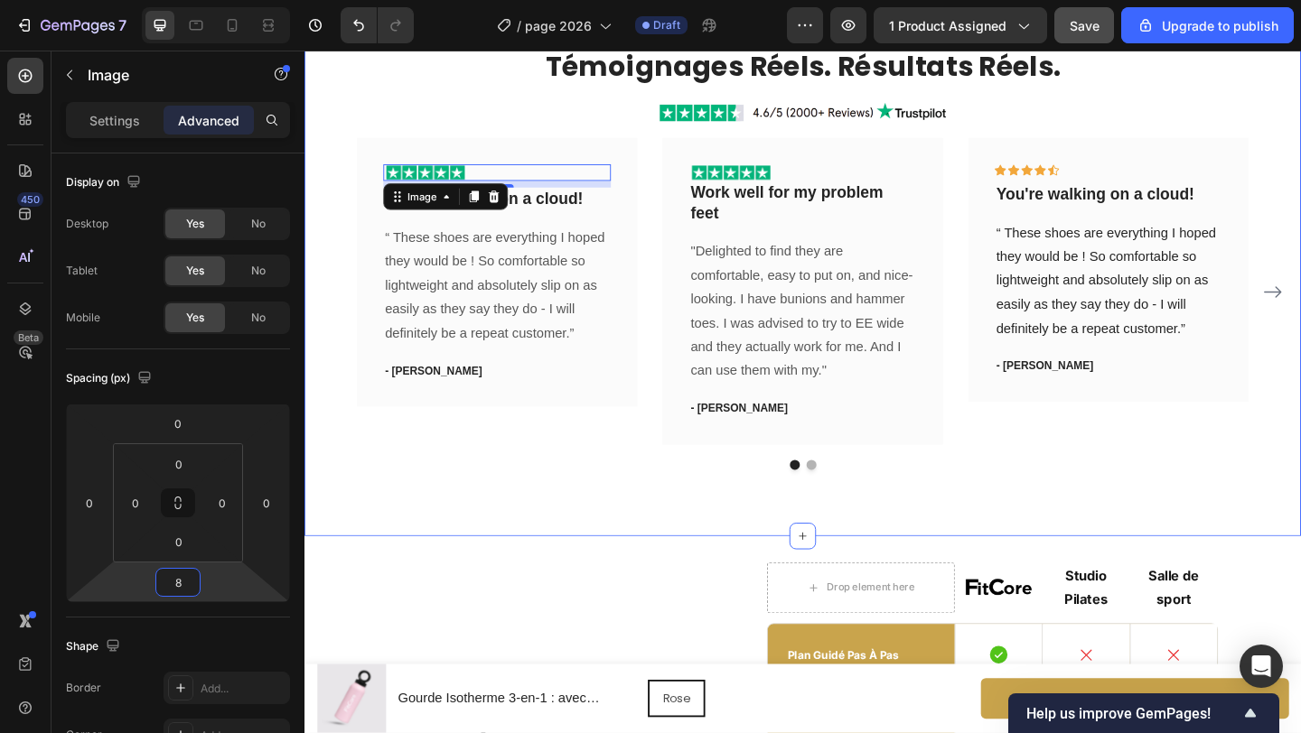
click at [546, 544] on div "Témoignages Réels. Résultats Réels. Heading Image Image 8 You're walking on a c…" at bounding box center [846, 276] width 1084 height 603
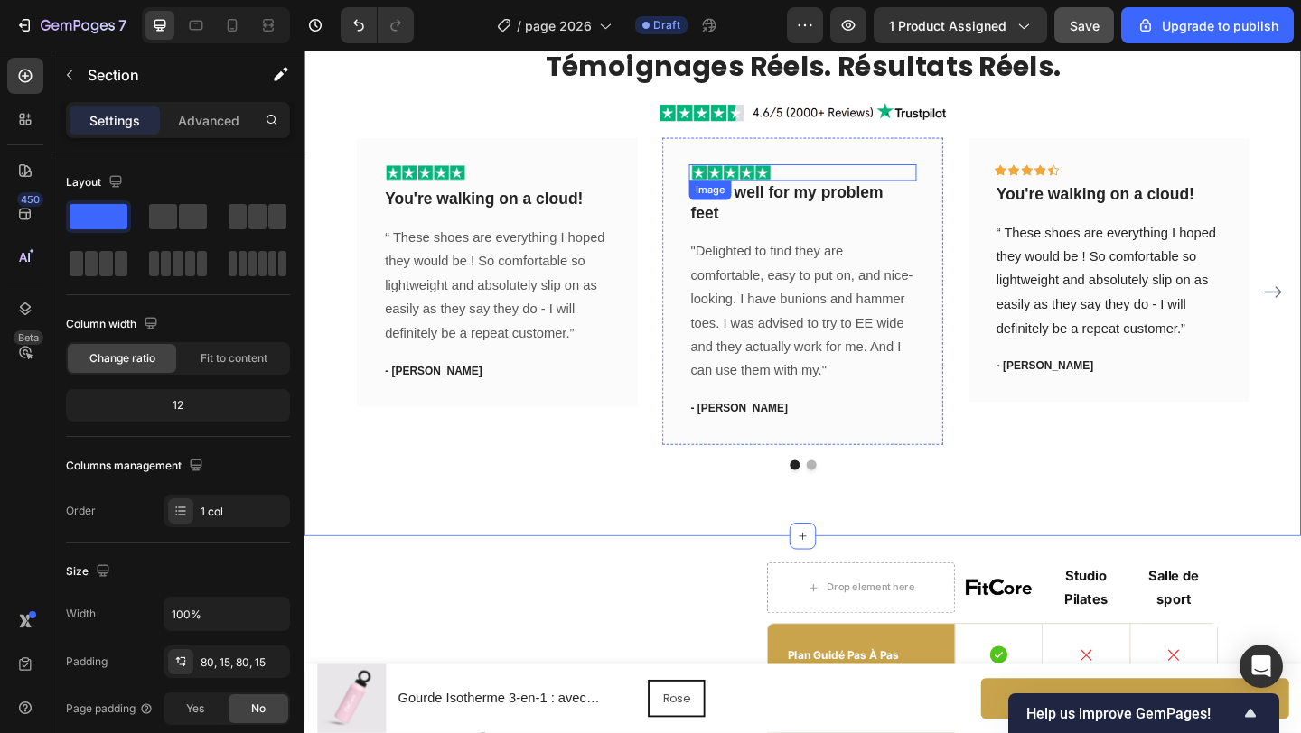
click at [807, 182] on img at bounding box center [768, 183] width 90 height 18
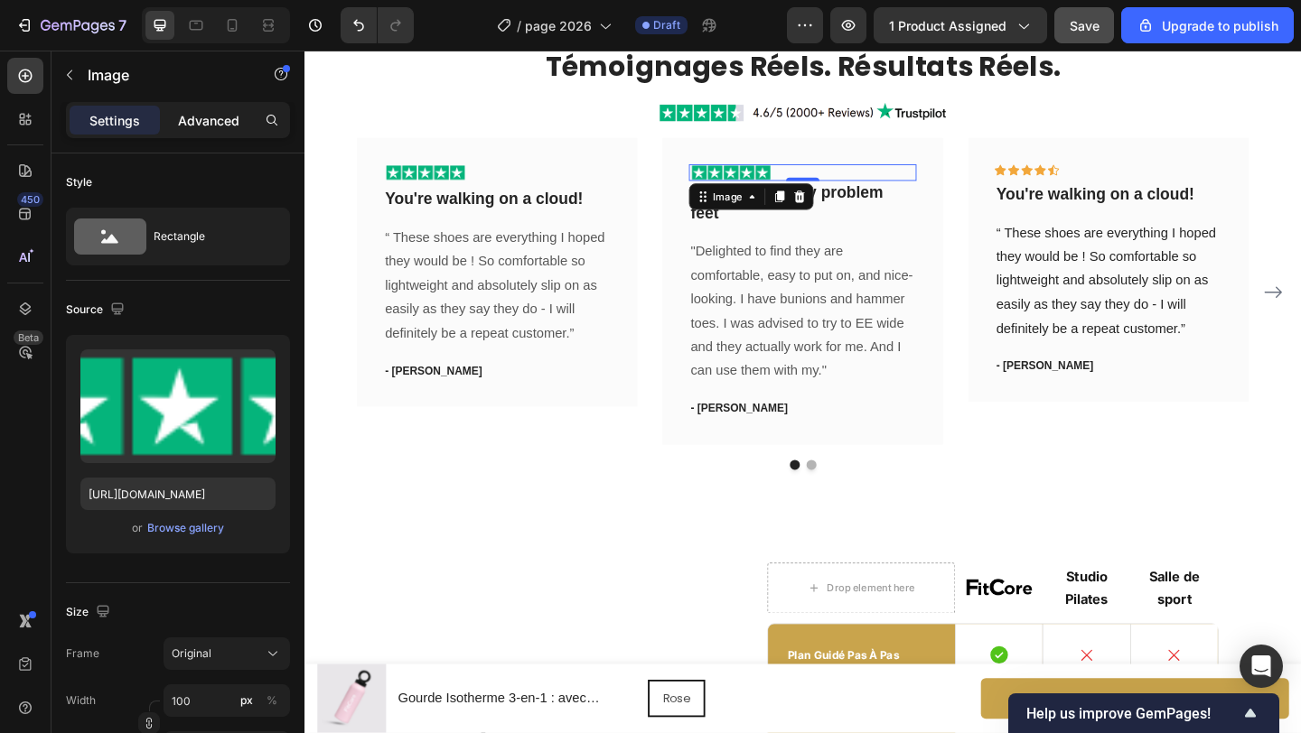
click at [192, 117] on p "Advanced" at bounding box center [208, 120] width 61 height 19
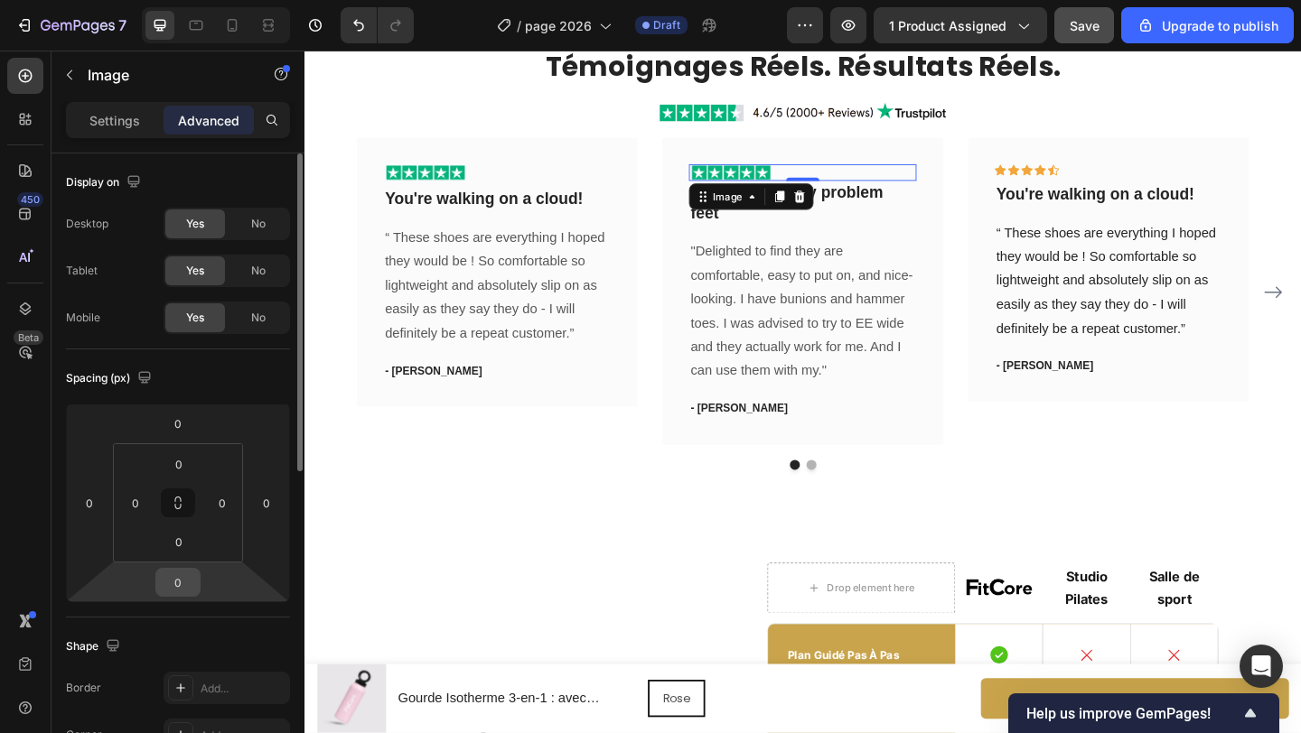
click at [184, 573] on input "0" at bounding box center [178, 582] width 36 height 27
type input "8"
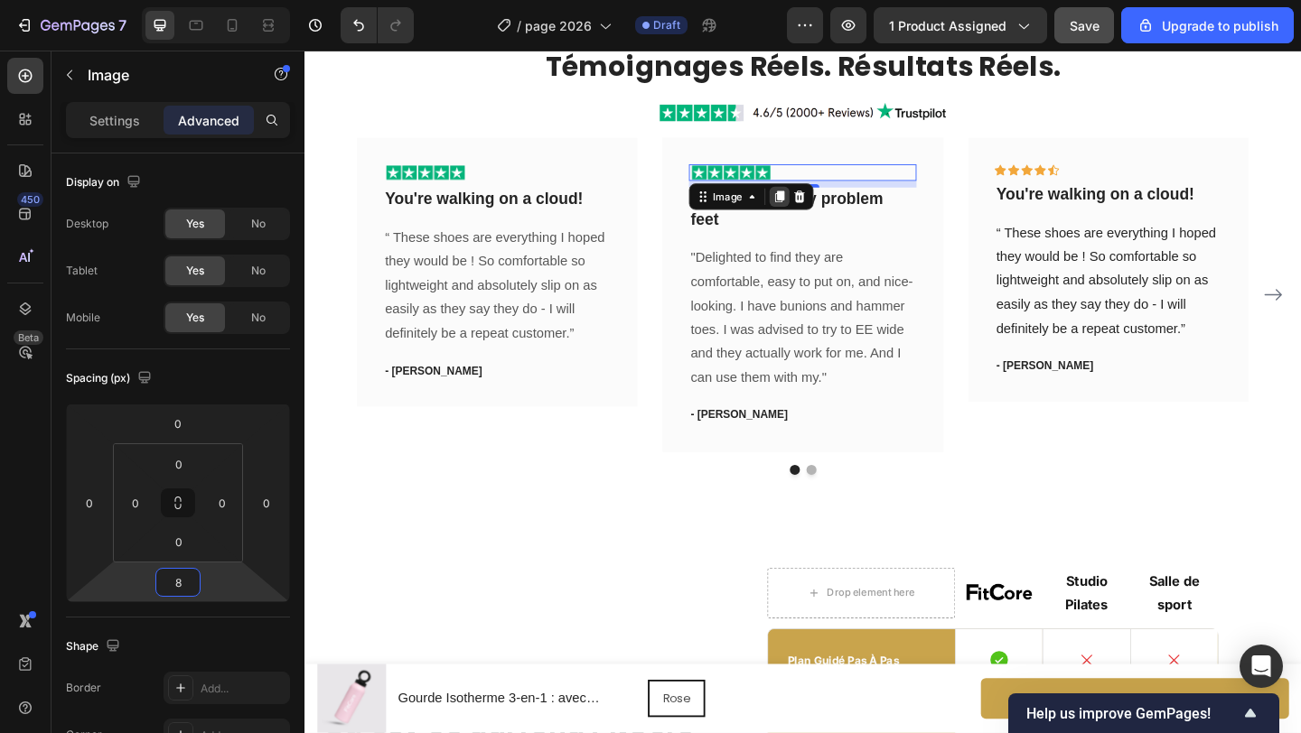
click at [823, 209] on icon at bounding box center [822, 209] width 10 height 13
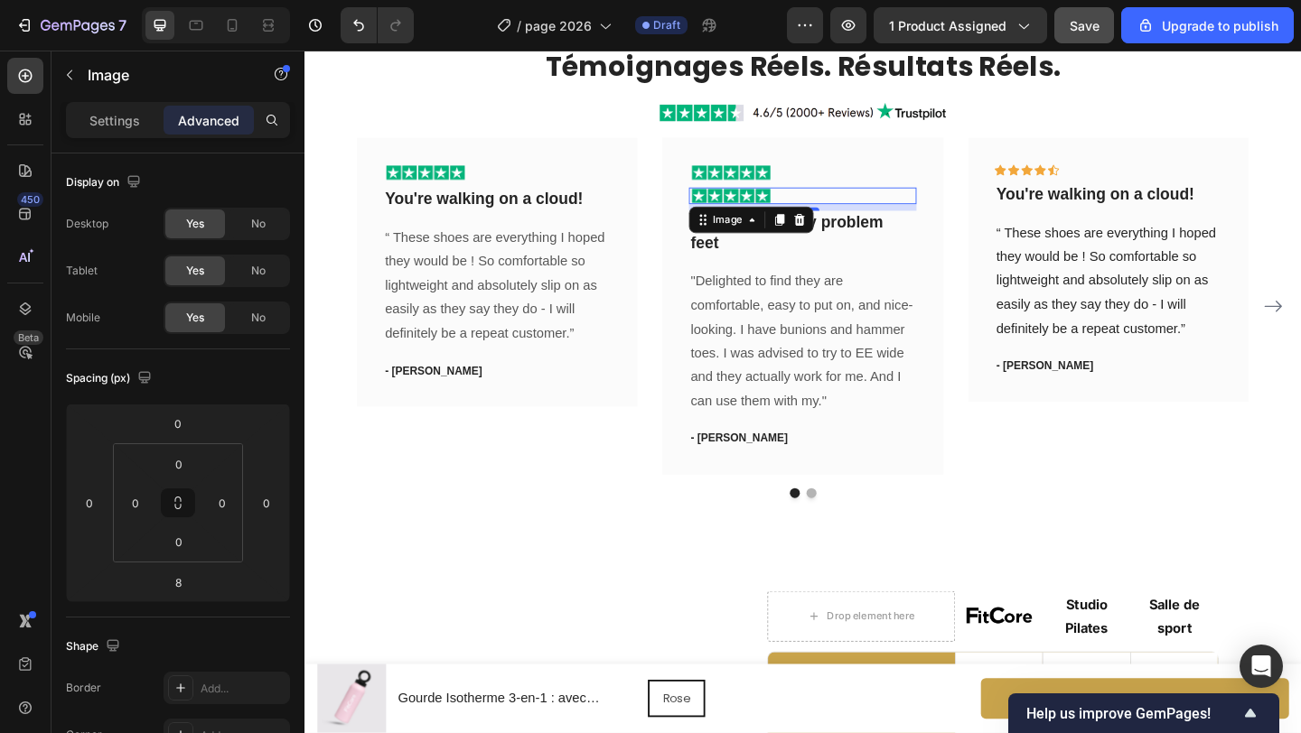
click at [835, 232] on div at bounding box center [843, 235] width 22 height 22
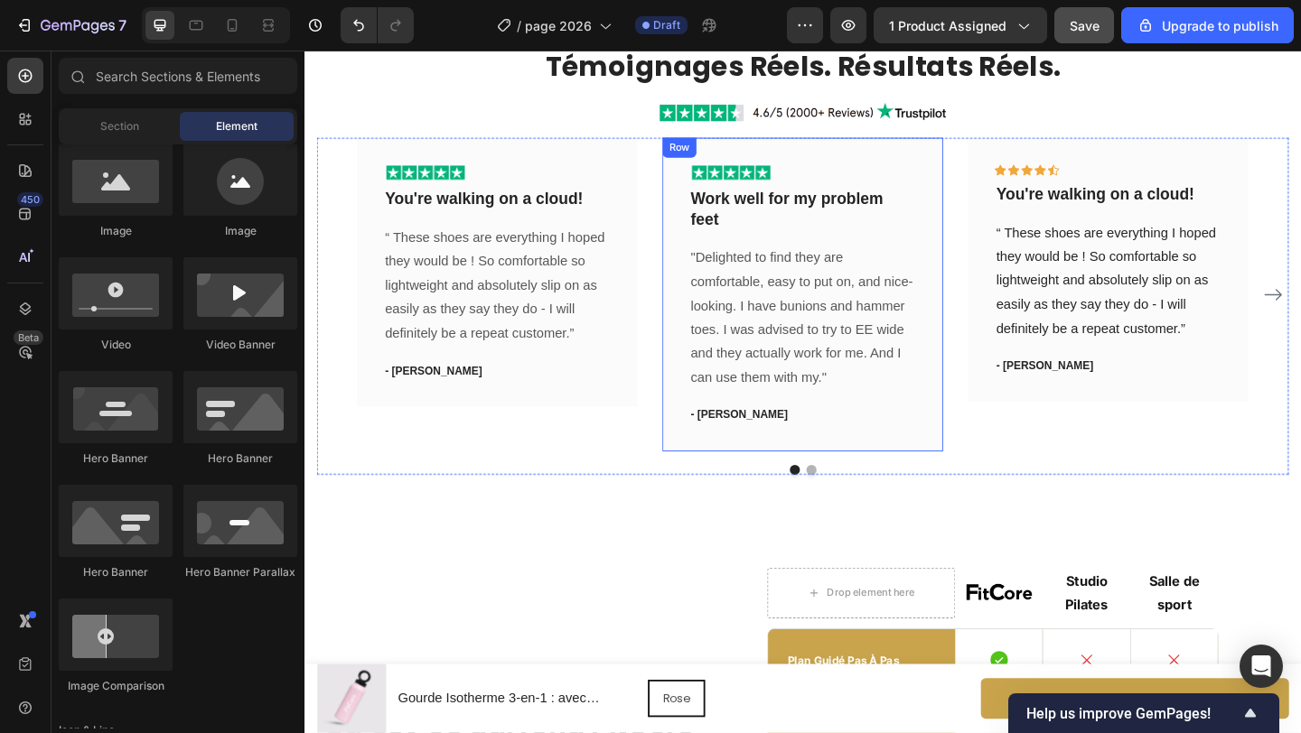
click at [705, 245] on div "Image Work well for my problem feet Text block "Delighted to find they are comf…" at bounding box center [846, 315] width 305 height 341
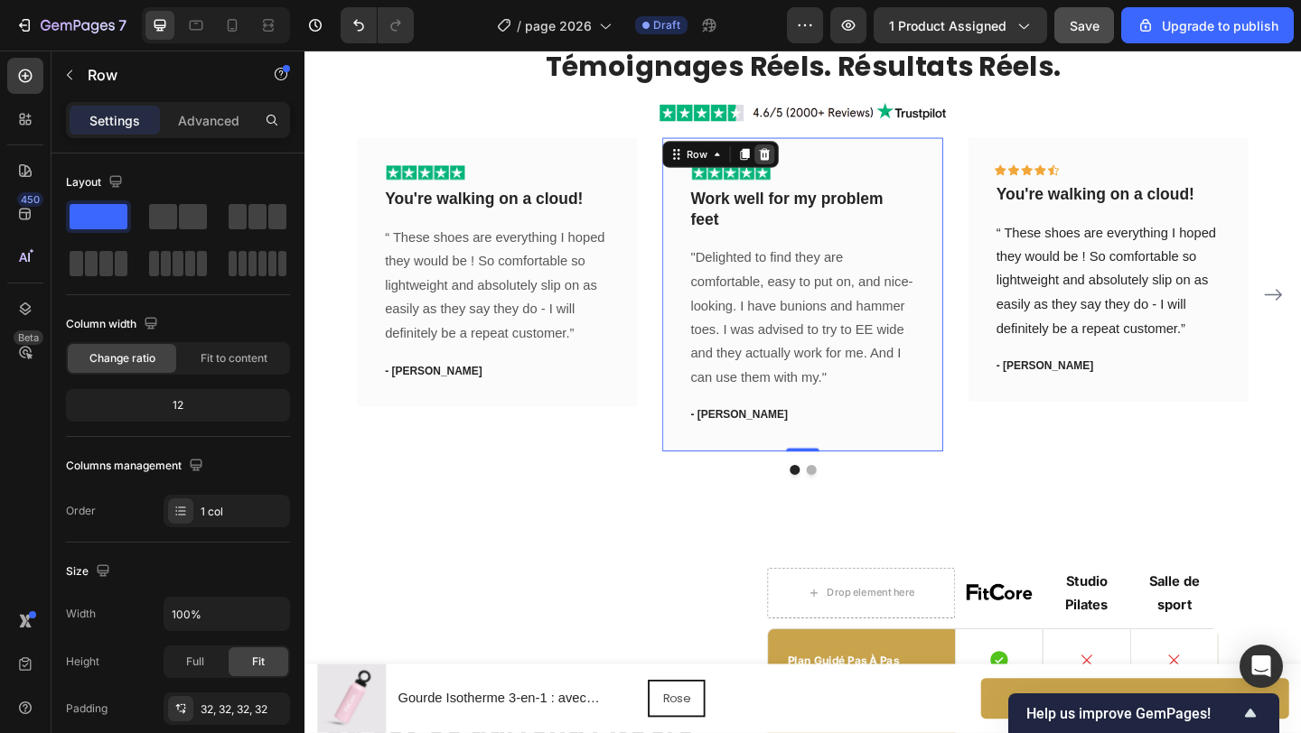
click at [803, 162] on icon at bounding box center [805, 163] width 14 height 14
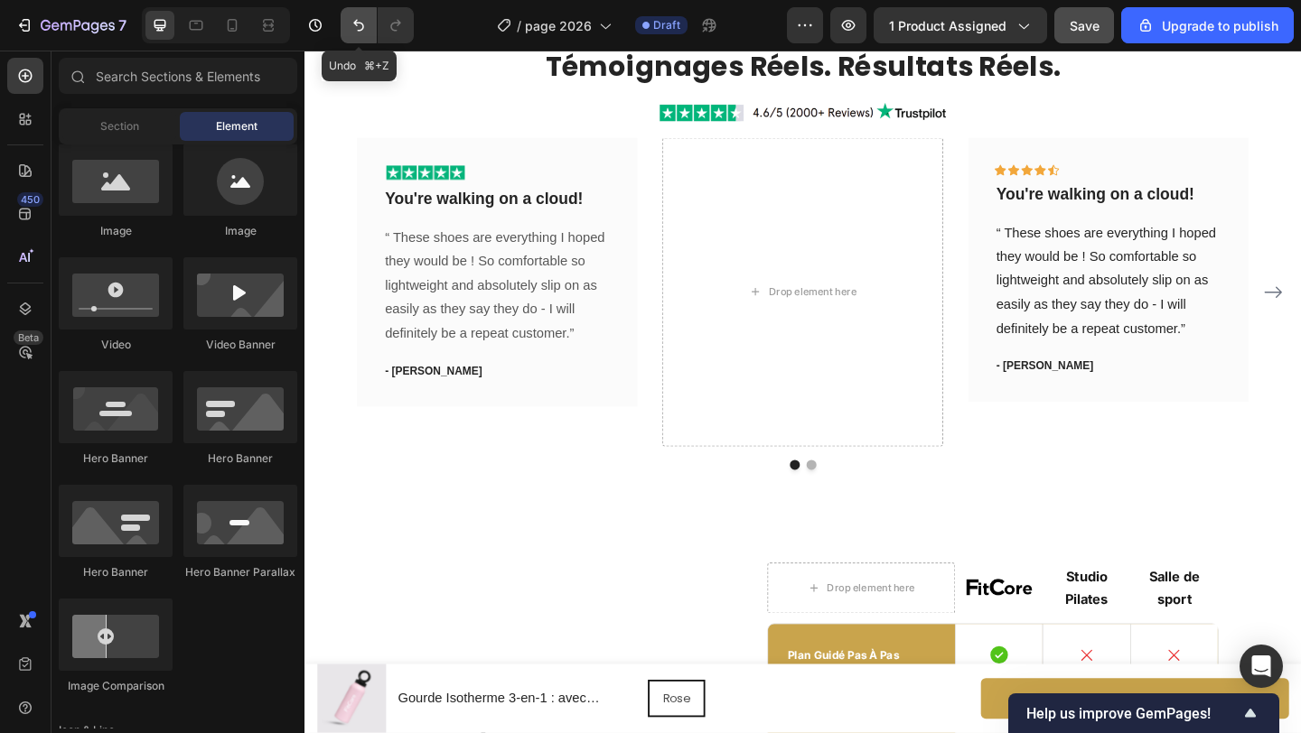
click at [356, 25] on icon "Undo/Redo" at bounding box center [358, 26] width 11 height 12
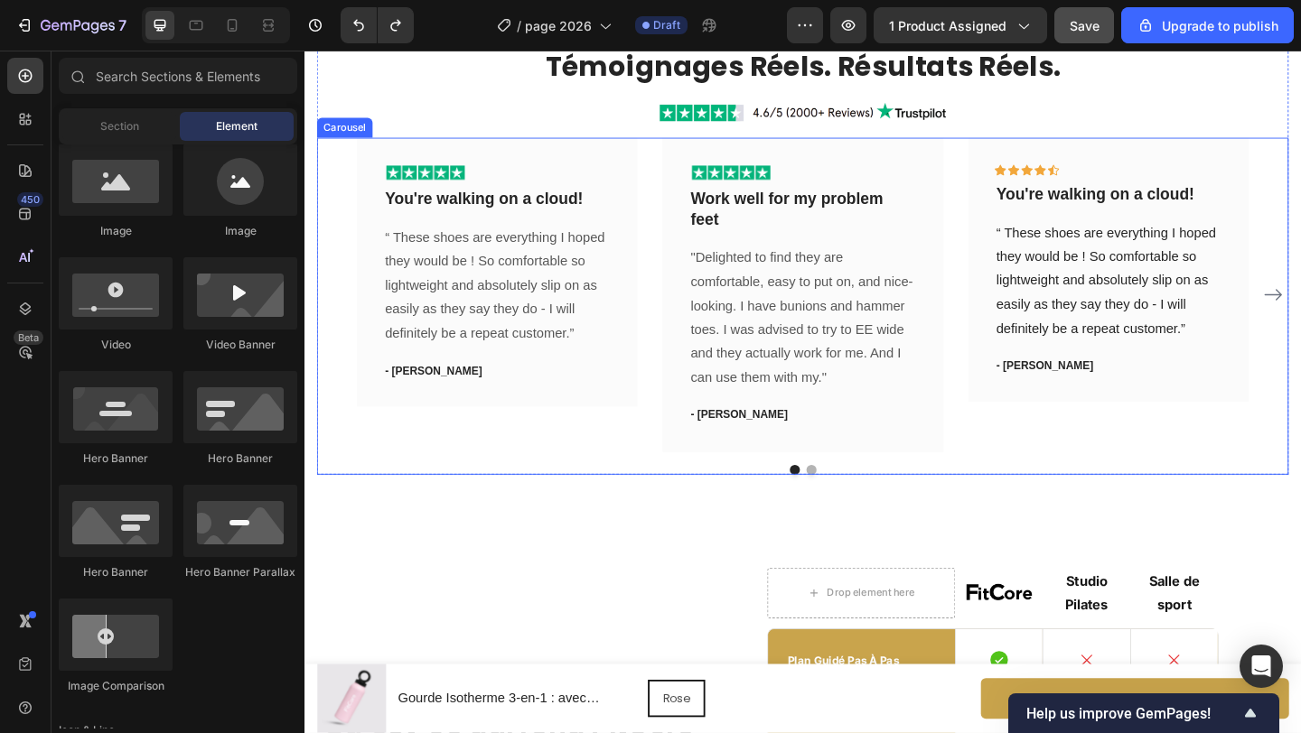
click at [680, 219] on div "Image You're walking on a cloud! Text block “ These shoes are everything I hope…" at bounding box center [846, 315] width 970 height 341
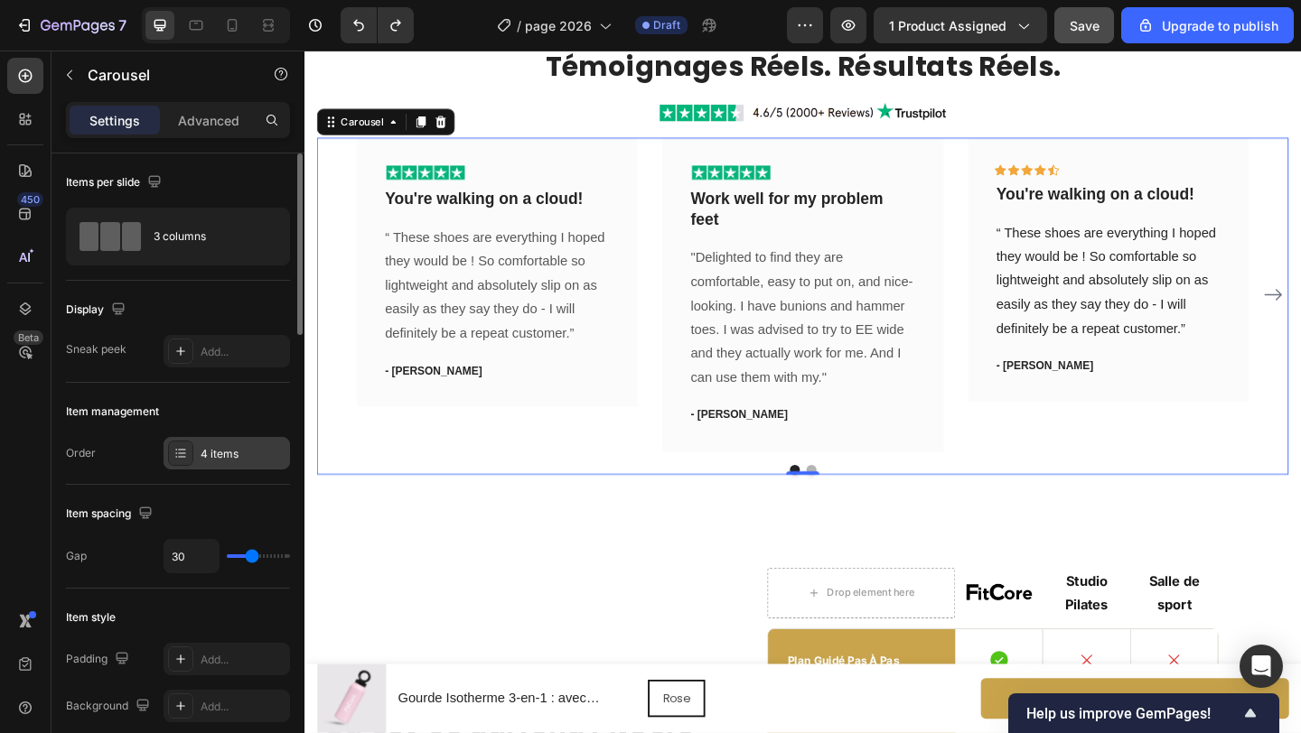
click at [231, 454] on div "4 items" at bounding box center [243, 454] width 85 height 16
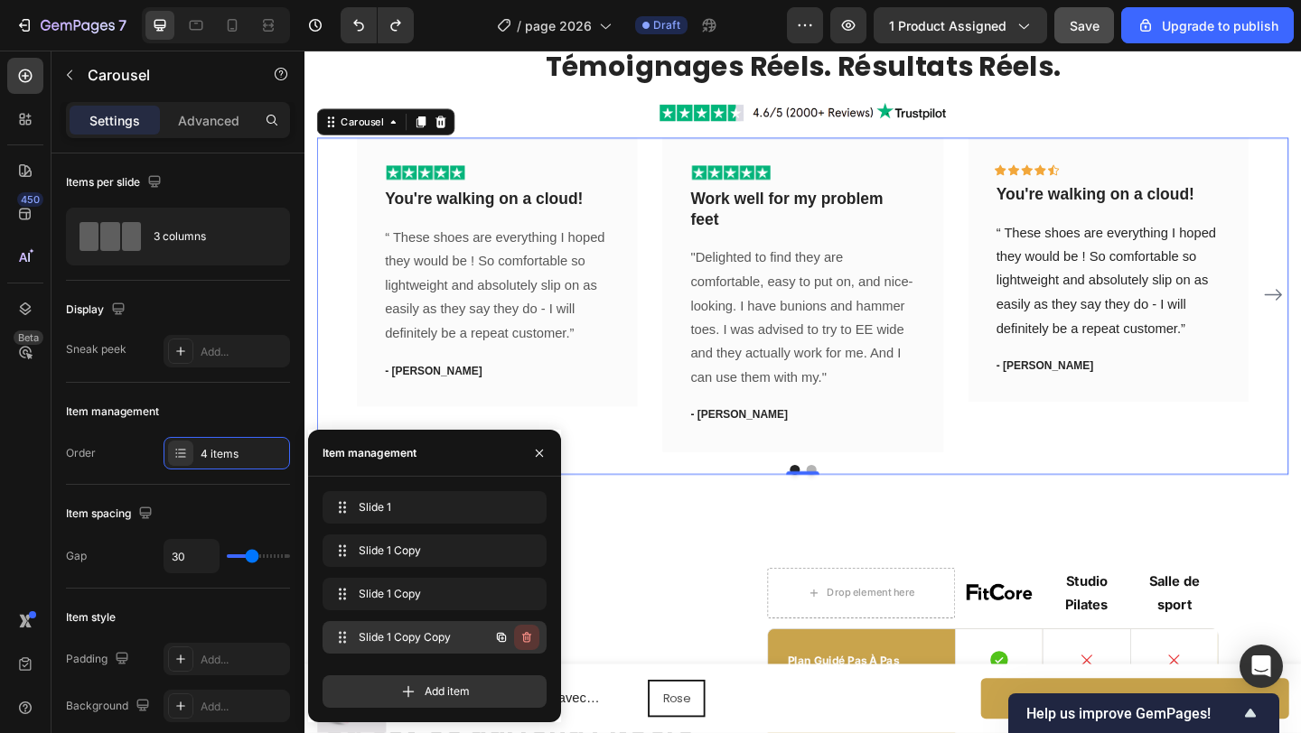
click at [526, 631] on icon "button" at bounding box center [526, 637] width 14 height 14
click at [526, 631] on div "Delete" at bounding box center [514, 638] width 33 height 16
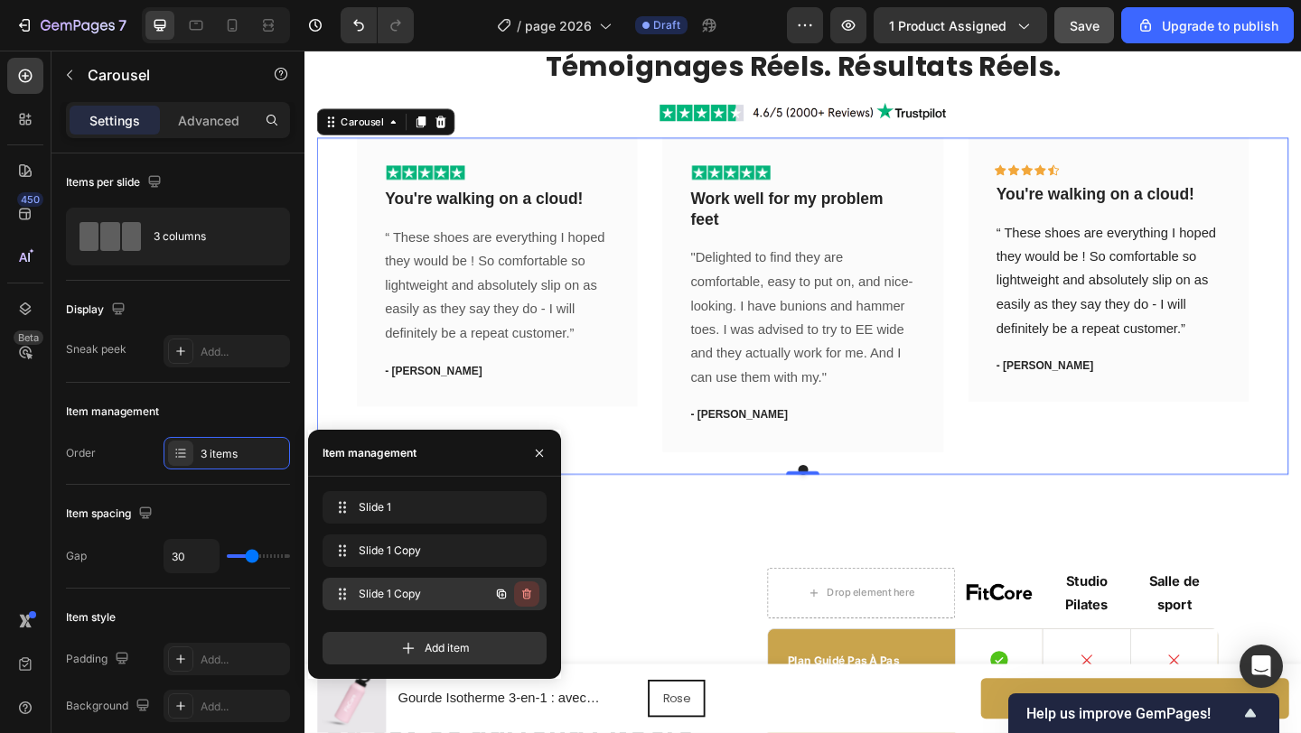
click at [527, 601] on icon "button" at bounding box center [526, 594] width 14 height 14
click at [527, 593] on div "Delete" at bounding box center [514, 594] width 33 height 16
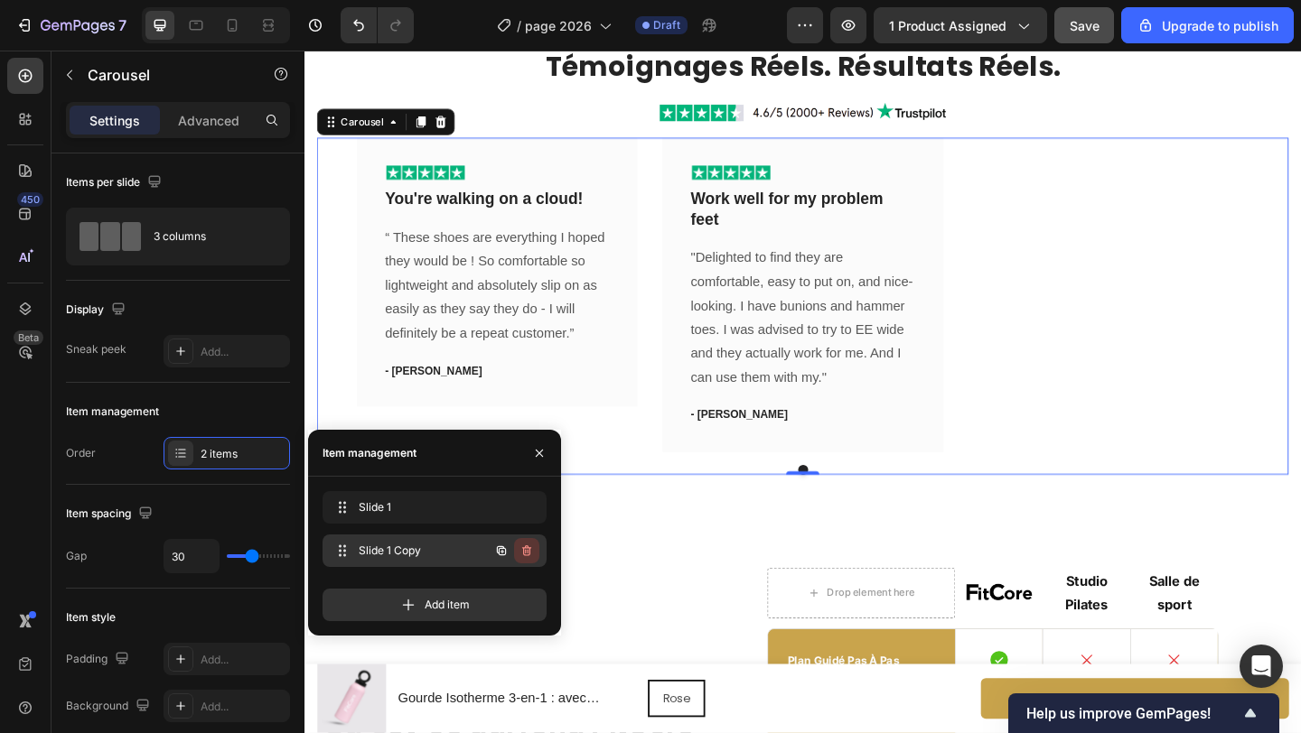
click at [531, 555] on icon "button" at bounding box center [526, 551] width 14 height 14
click at [531, 555] on button "Delete" at bounding box center [515, 550] width 50 height 25
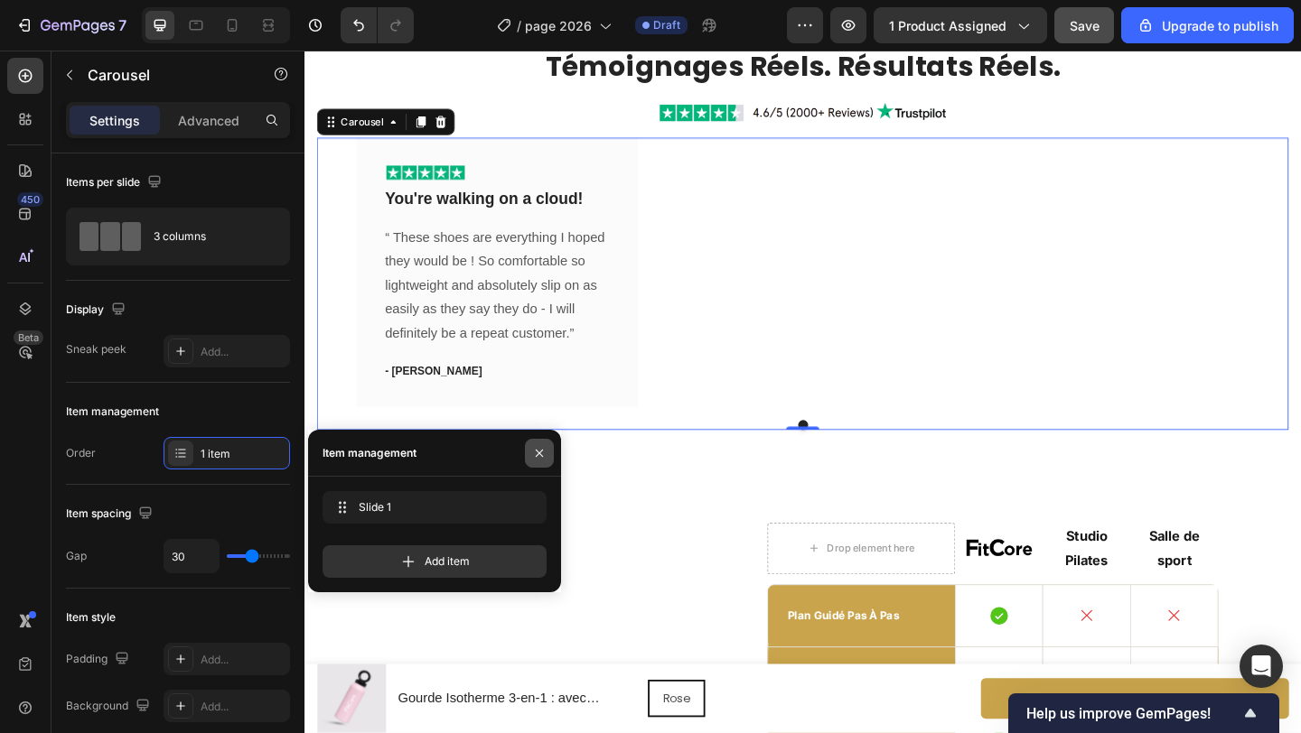
click at [544, 450] on icon "button" at bounding box center [539, 453] width 14 height 14
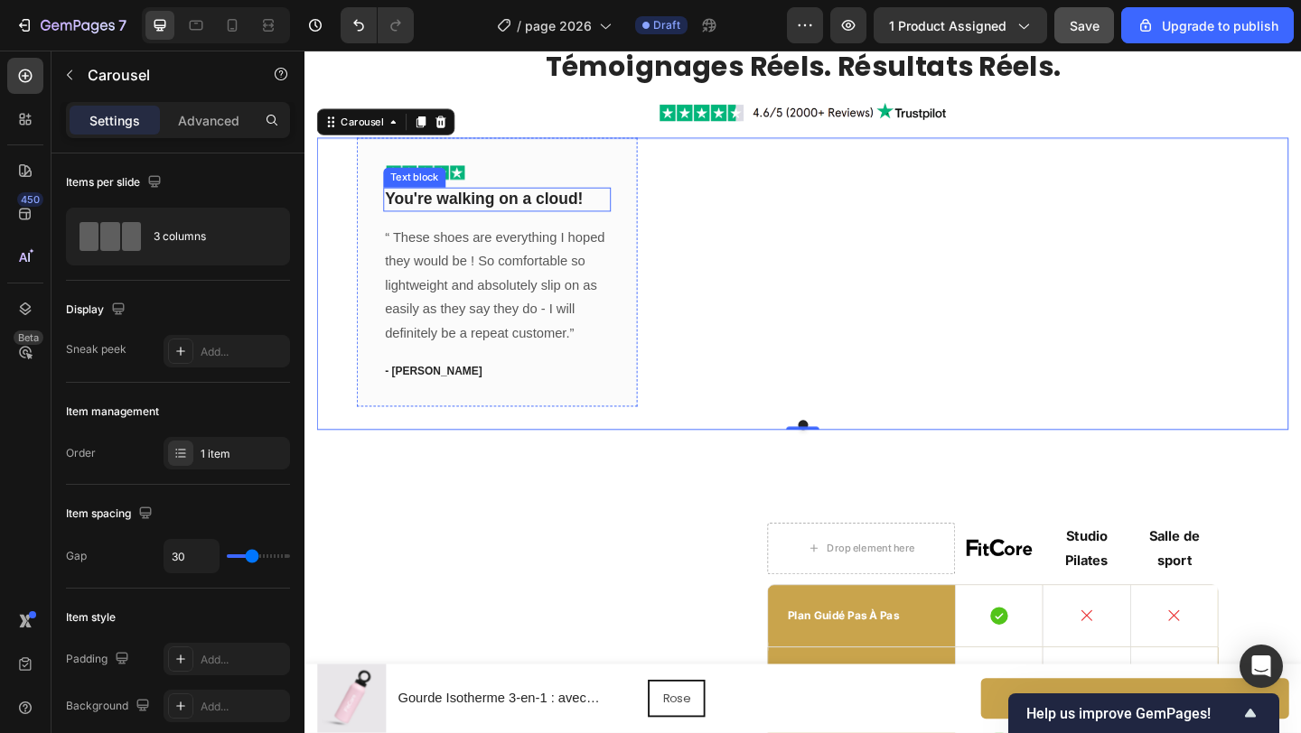
click at [507, 211] on p "You're walking on a cloud!" at bounding box center [514, 212] width 244 height 23
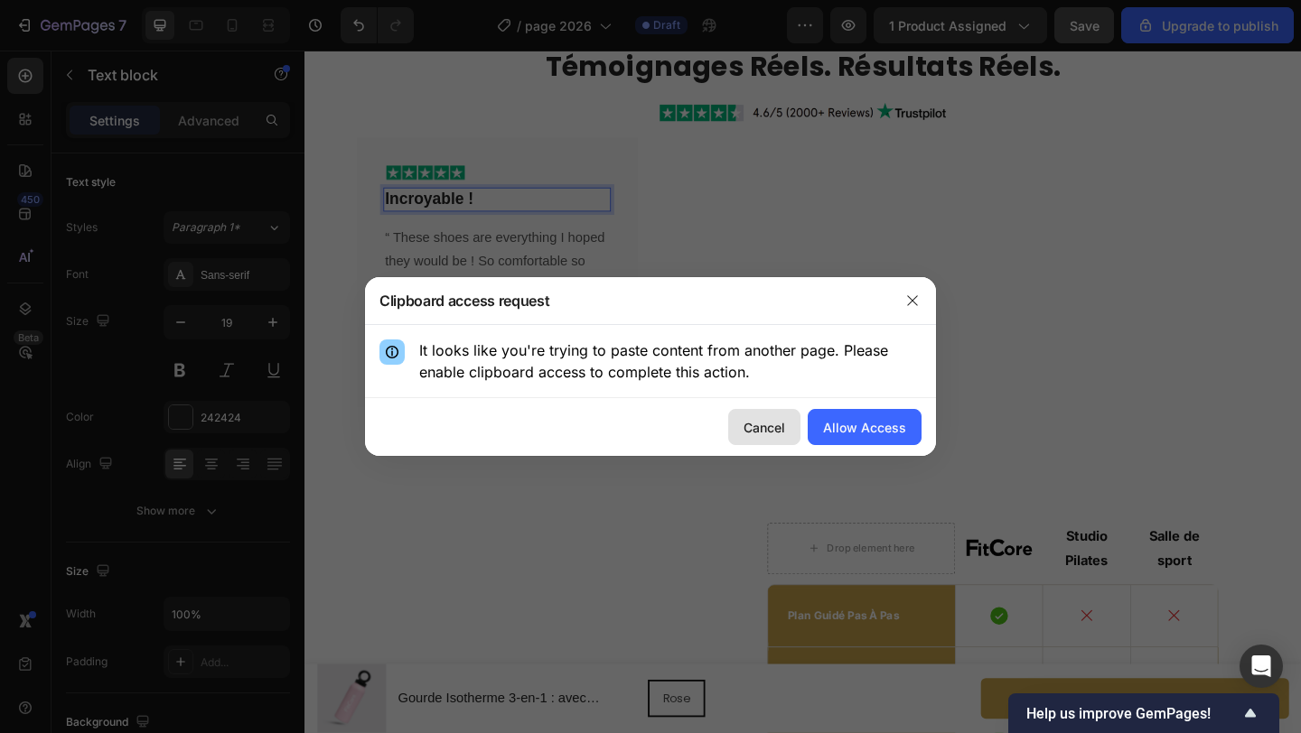
click at [775, 422] on div "Cancel" at bounding box center [764, 427] width 42 height 19
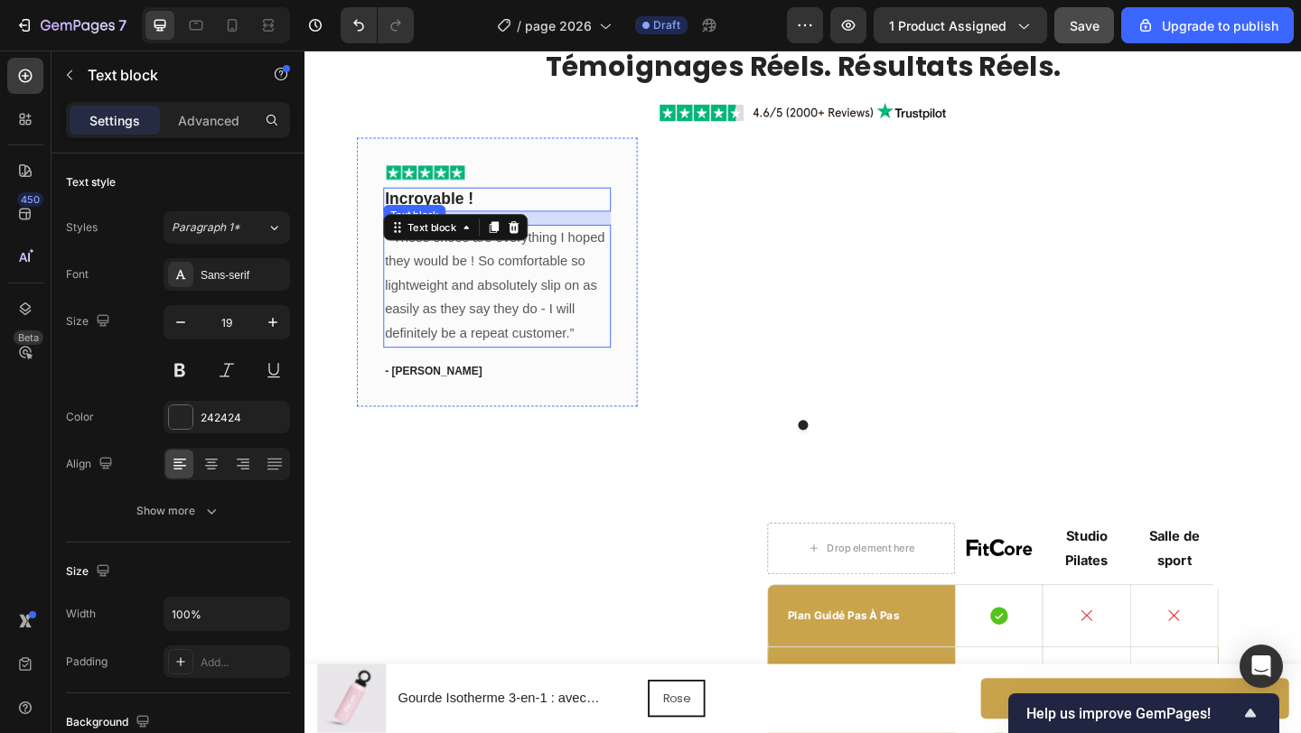
click at [513, 322] on p "“ These shoes are everything I hoped they would be ! So comfortable so lightwei…" at bounding box center [514, 307] width 244 height 130
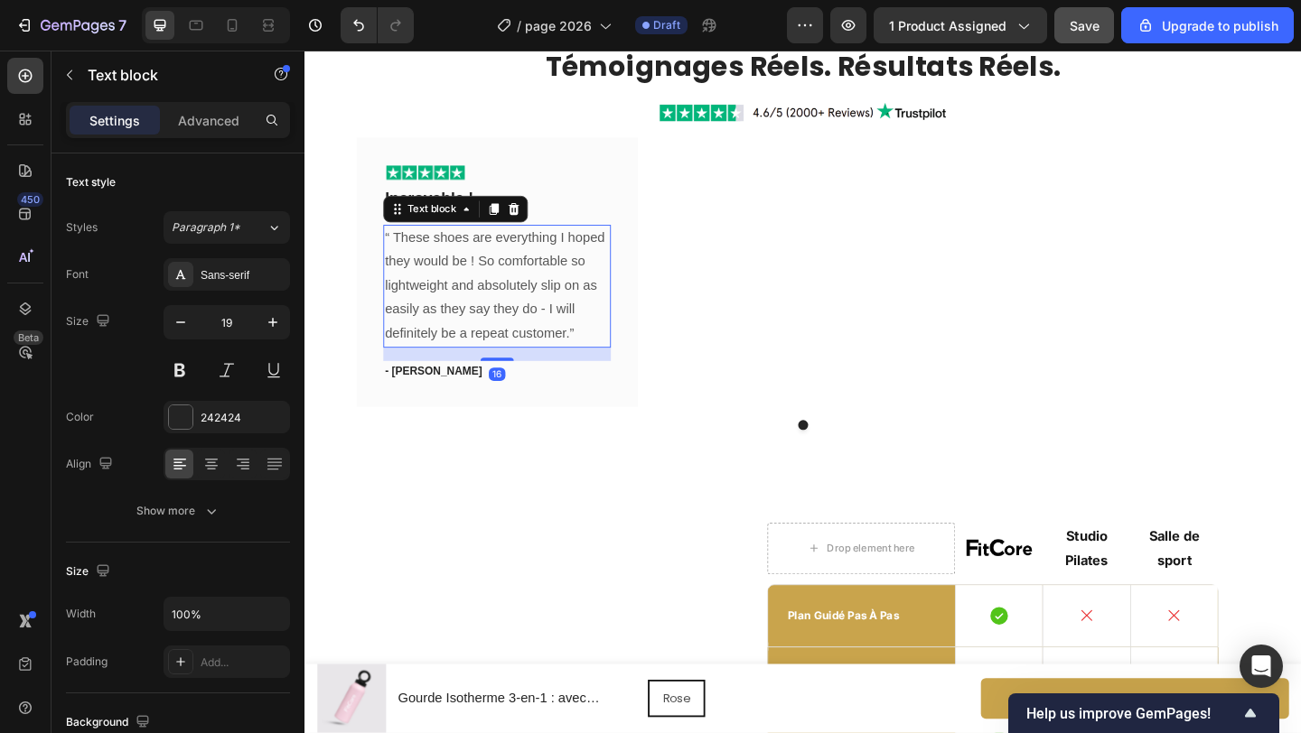
click at [513, 322] on p "“ These shoes are everything I hoped they would be ! So comfortable so lightwei…" at bounding box center [514, 307] width 244 height 130
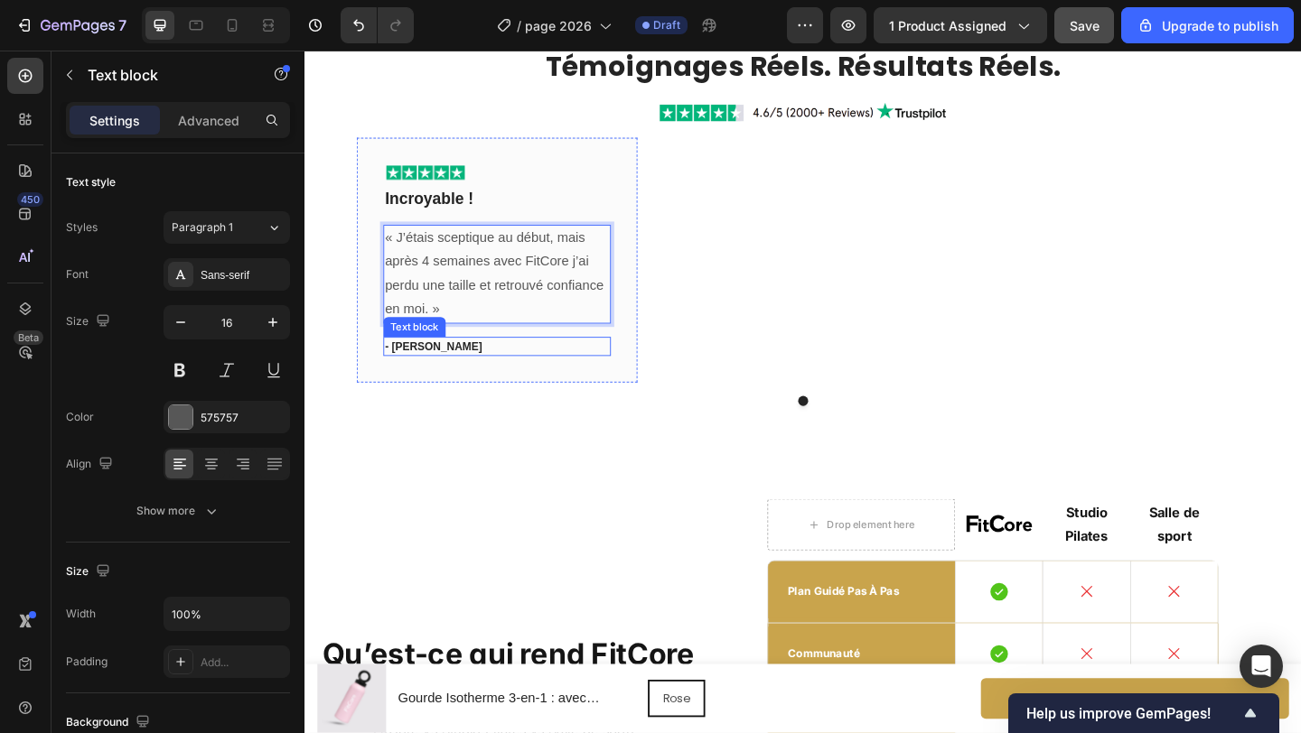
click at [431, 370] on p "- Ryan S." at bounding box center [514, 373] width 244 height 18
click at [431, 371] on p "- Ryan S." at bounding box center [514, 373] width 244 height 18
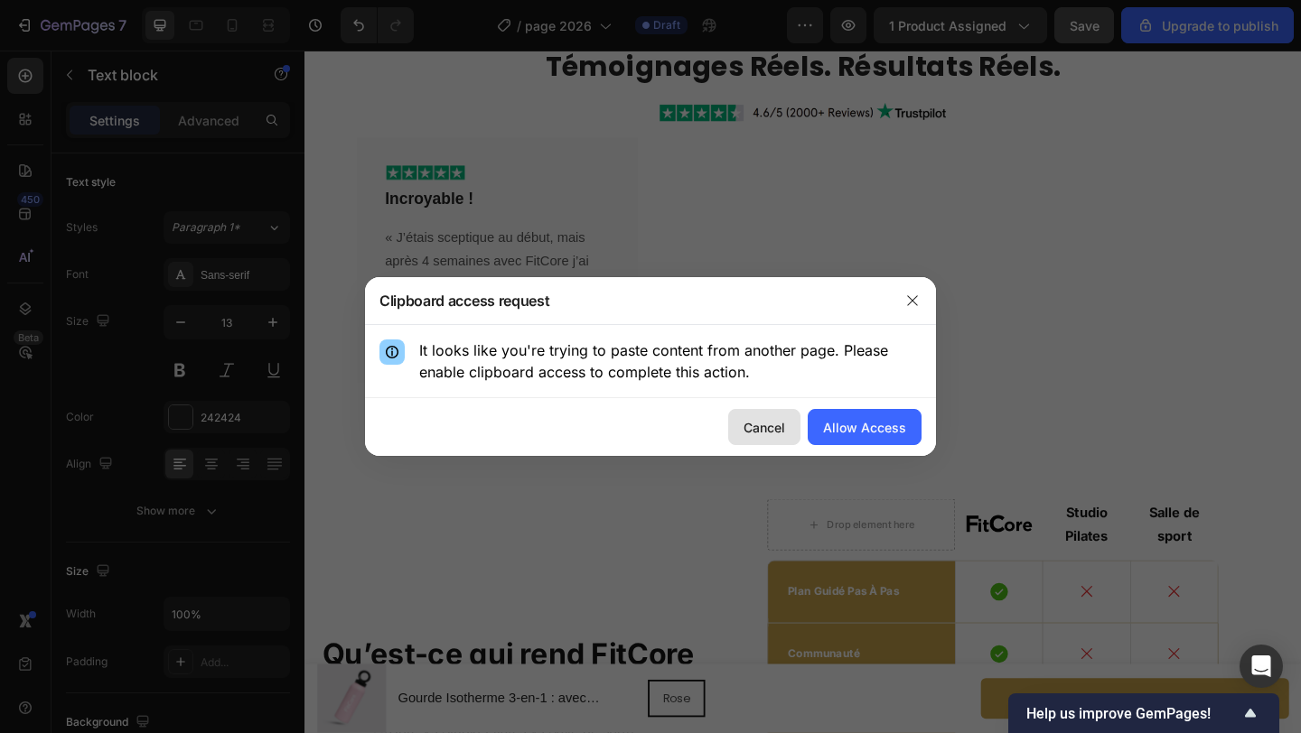
click at [766, 422] on div "Cancel" at bounding box center [764, 427] width 42 height 19
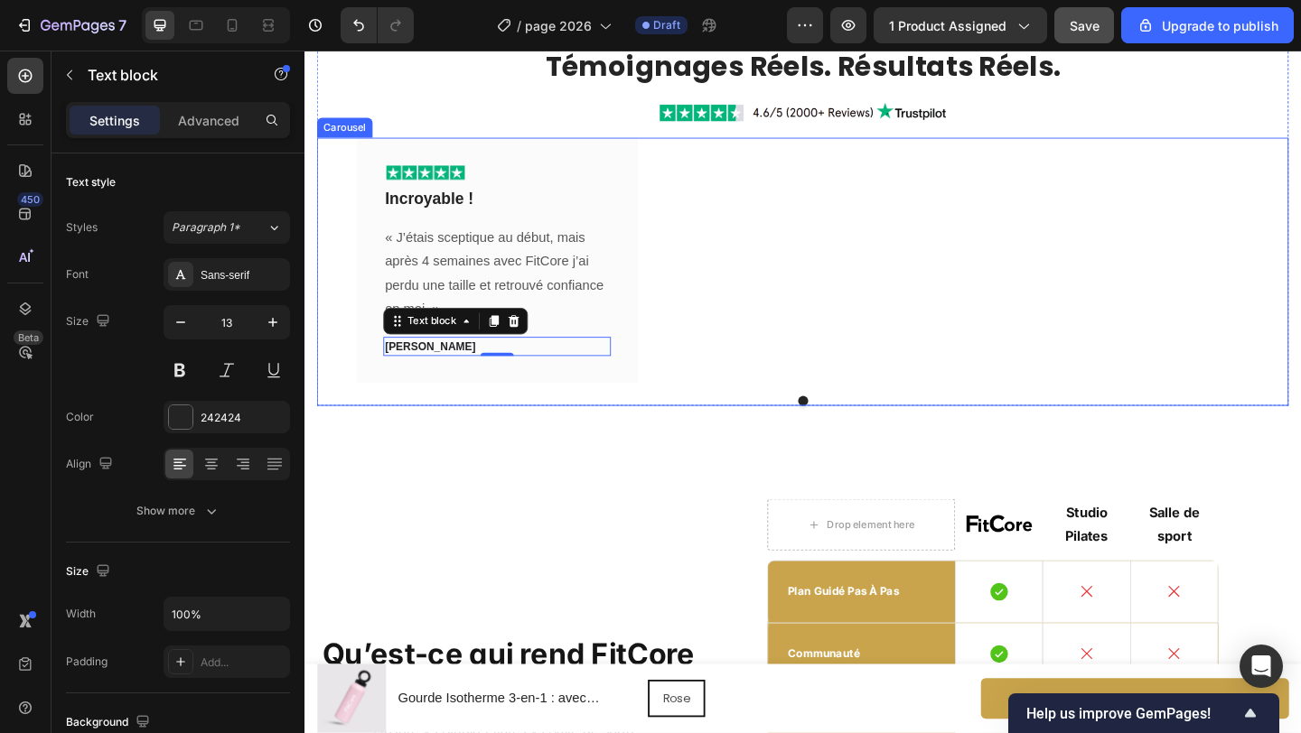
click at [736, 390] on div "Image Incroyable ! Text block « J’étais sceptique au début, mais après 4 semain…" at bounding box center [846, 278] width 970 height 266
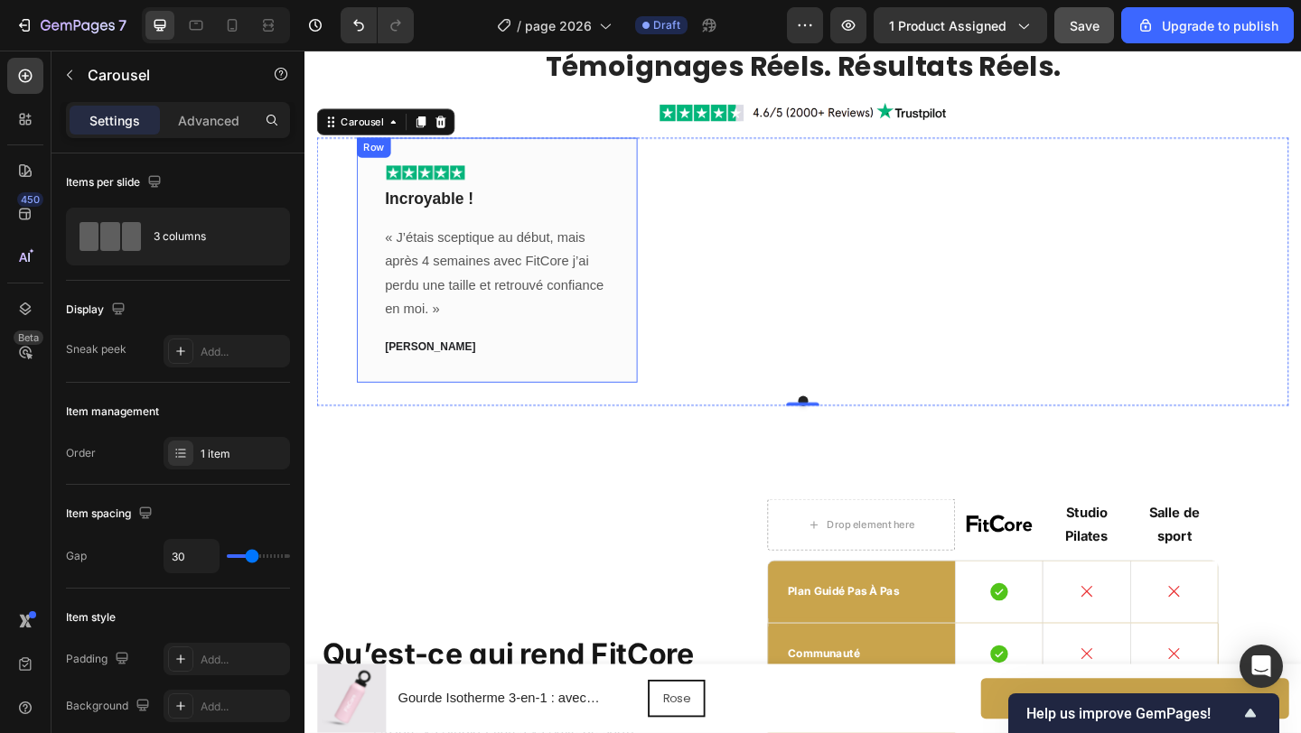
click at [647, 173] on div "Image Incroyable ! Text block « J’étais sceptique au début, mais [DATE] avec Fi…" at bounding box center [513, 278] width 305 height 266
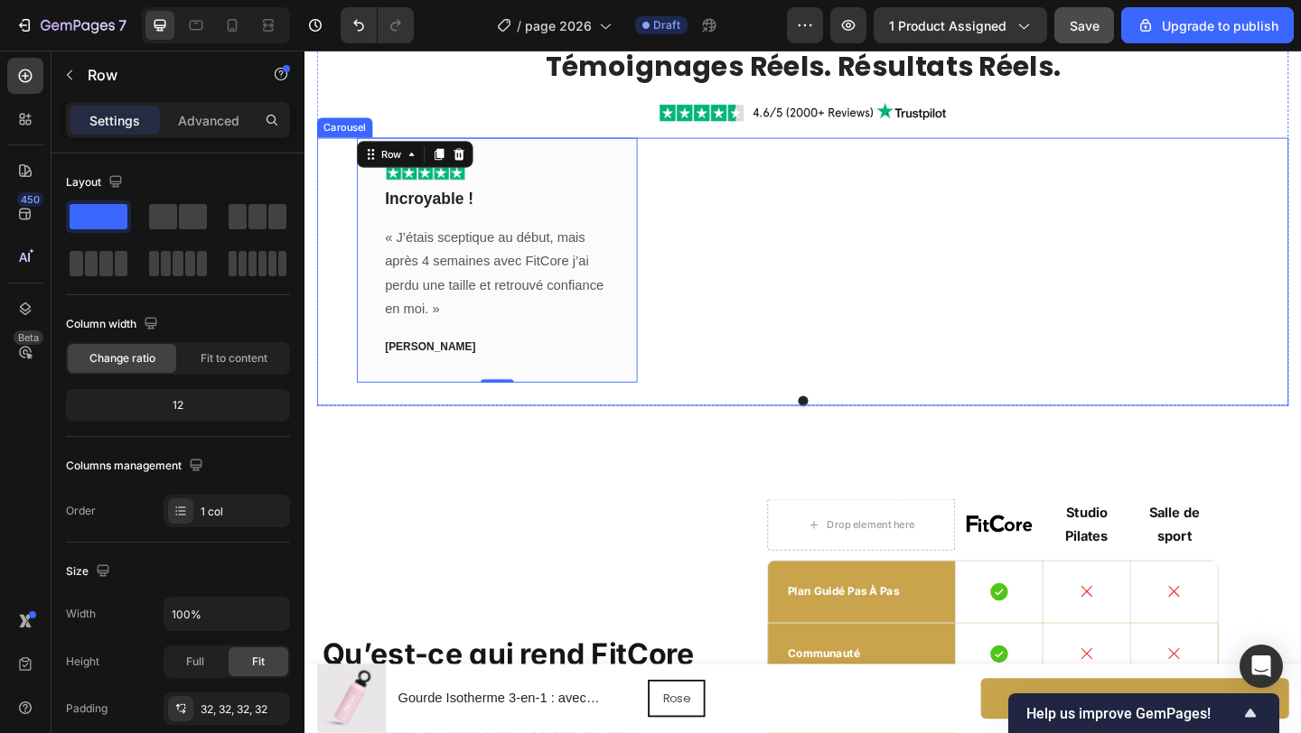
click at [768, 270] on div "Image Incroyable ! Text block « J’étais sceptique au début, mais après 4 semain…" at bounding box center [846, 278] width 970 height 266
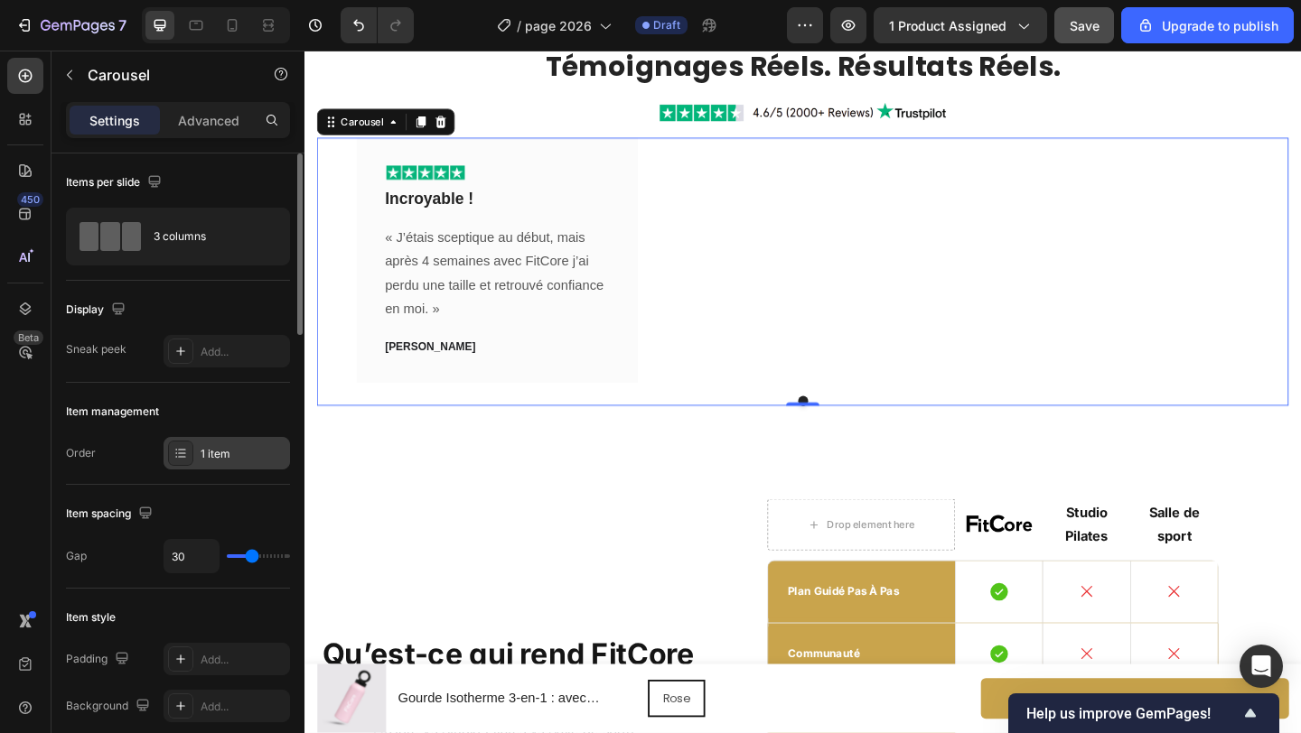
click at [212, 463] on div "1 item" at bounding box center [226, 453] width 126 height 33
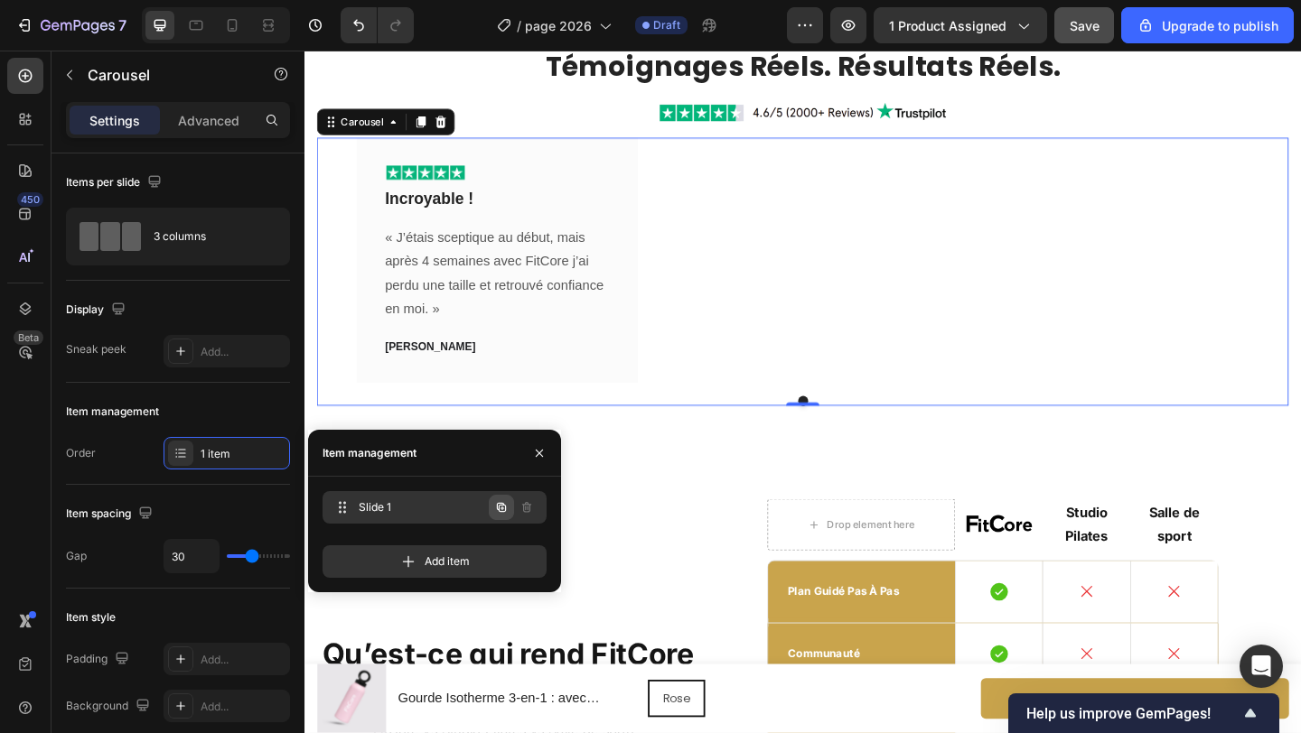
click at [499, 510] on icon "button" at bounding box center [501, 507] width 9 height 9
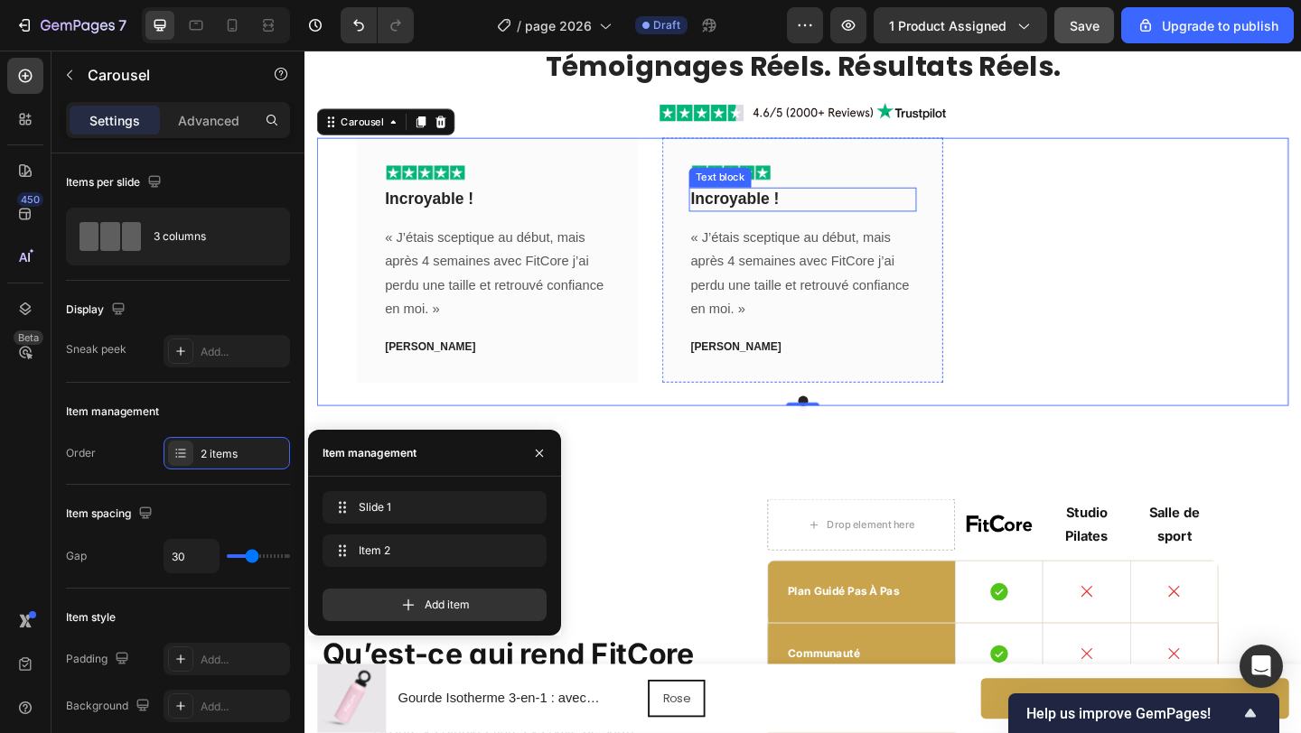
click at [826, 211] on p "Incroyable !" at bounding box center [846, 212] width 244 height 23
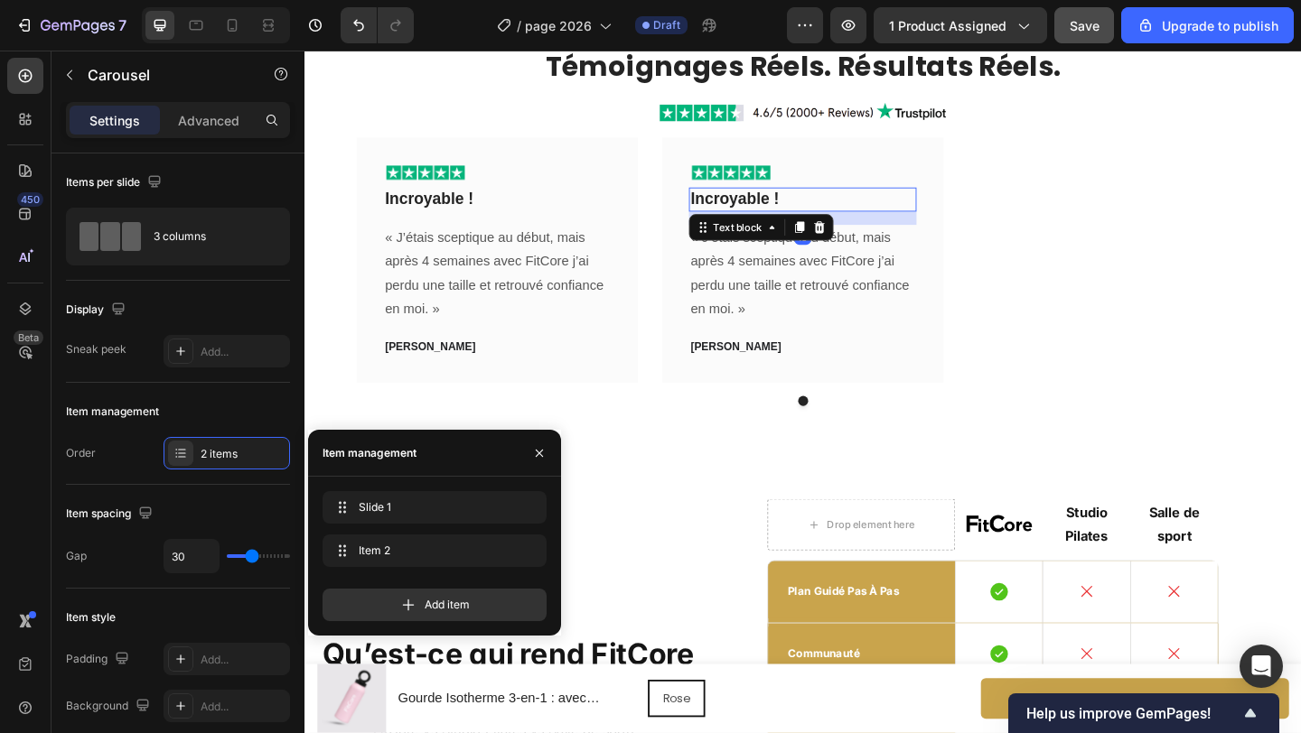
click at [826, 211] on p "Incroyable !" at bounding box center [846, 212] width 244 height 23
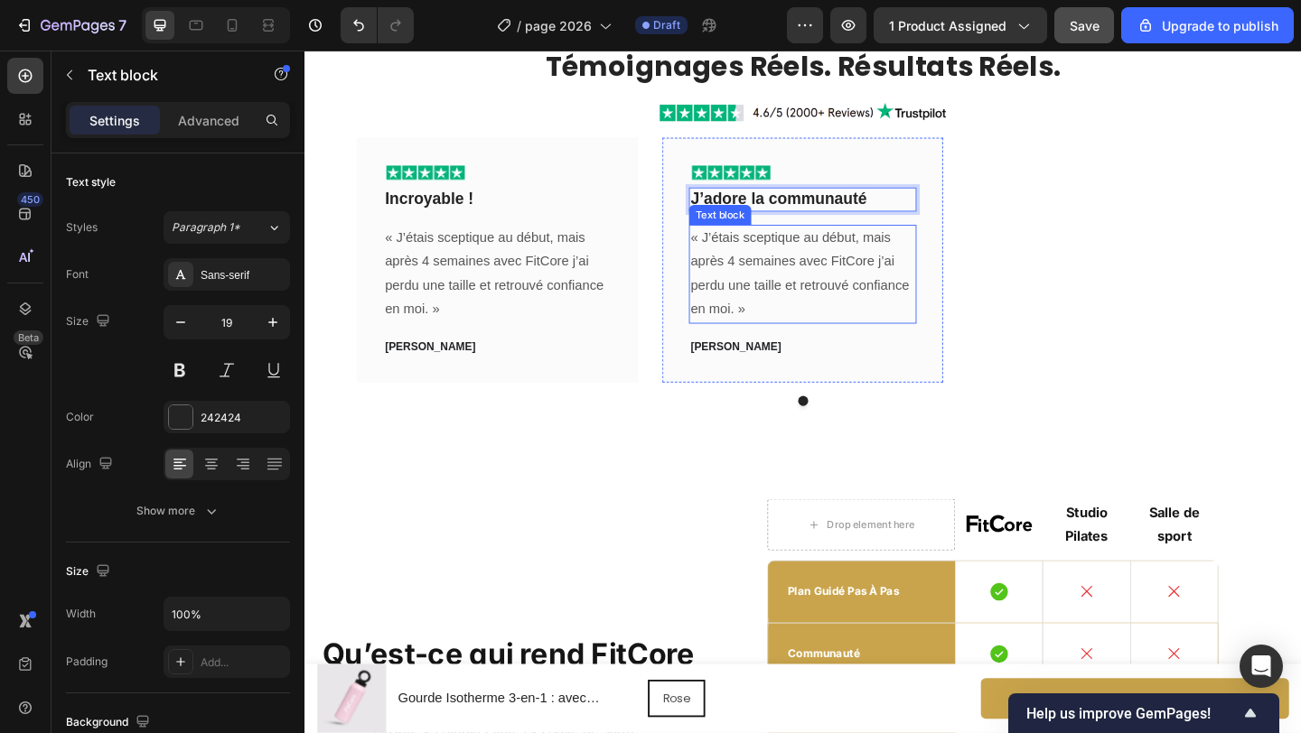
click at [829, 297] on p "« J’étais sceptique au début, mais après 4 semaines avec FitCore j’ai perdu une…" at bounding box center [846, 294] width 244 height 104
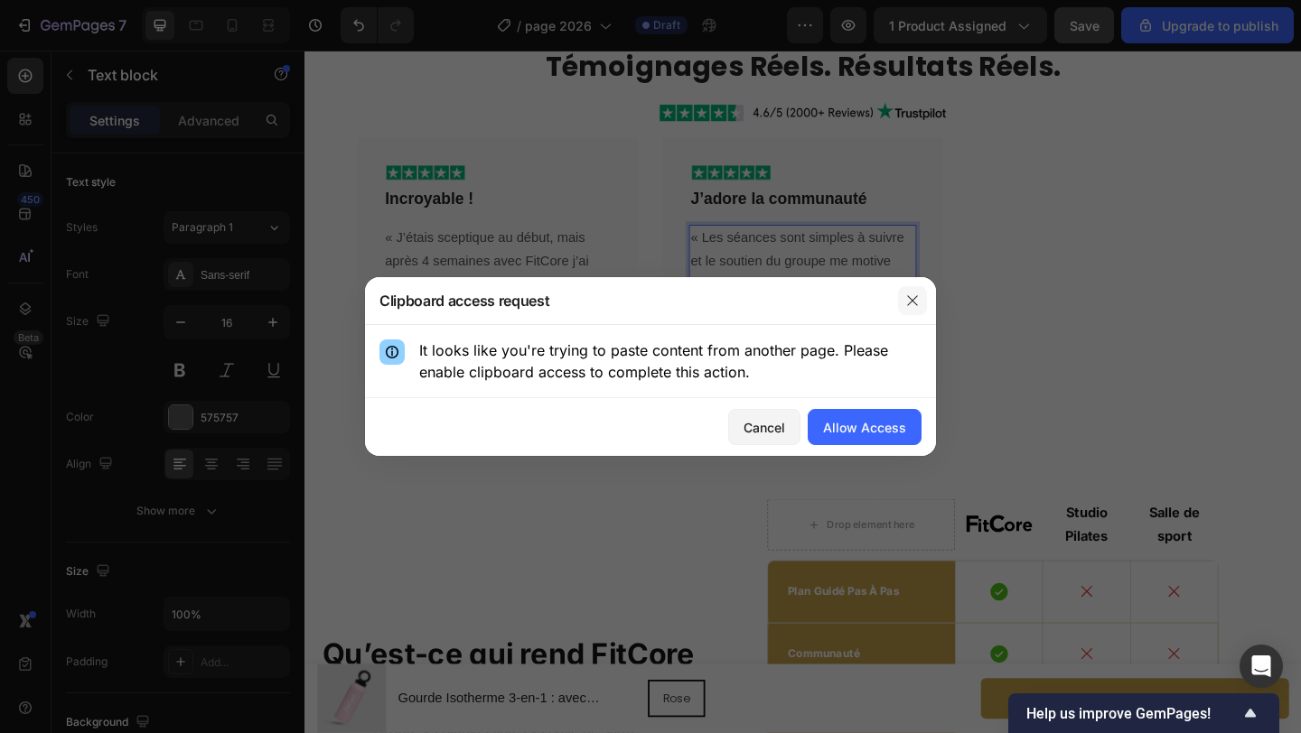
click at [908, 310] on button "button" at bounding box center [912, 300] width 29 height 29
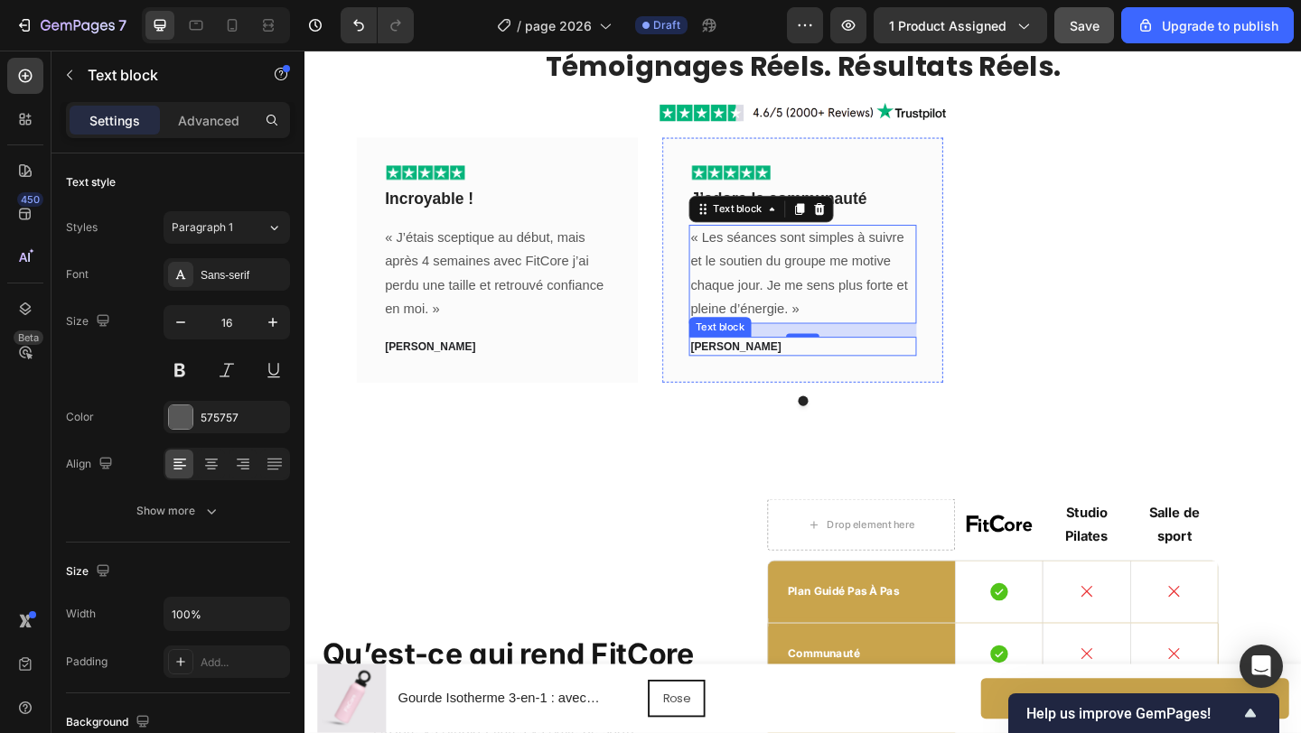
click at [783, 374] on span "[PERSON_NAME]" at bounding box center [773, 373] width 98 height 14
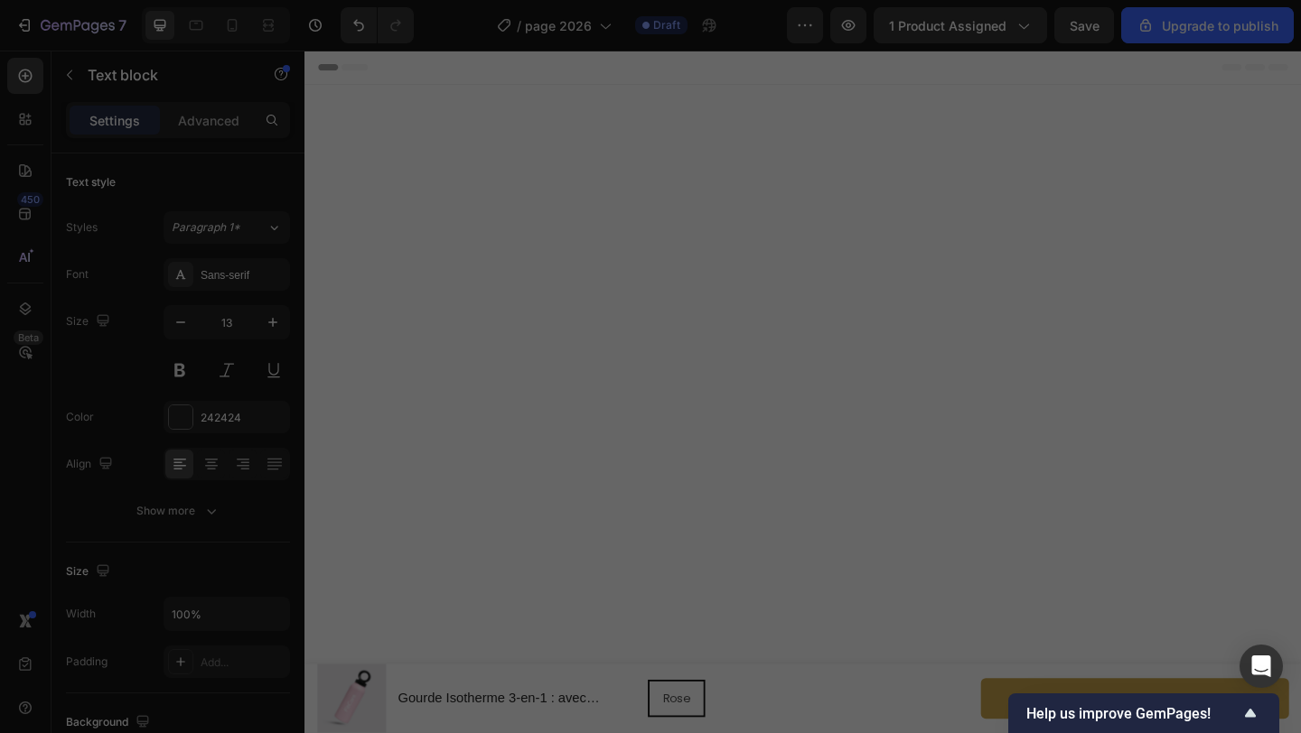
scroll to position [4122, 0]
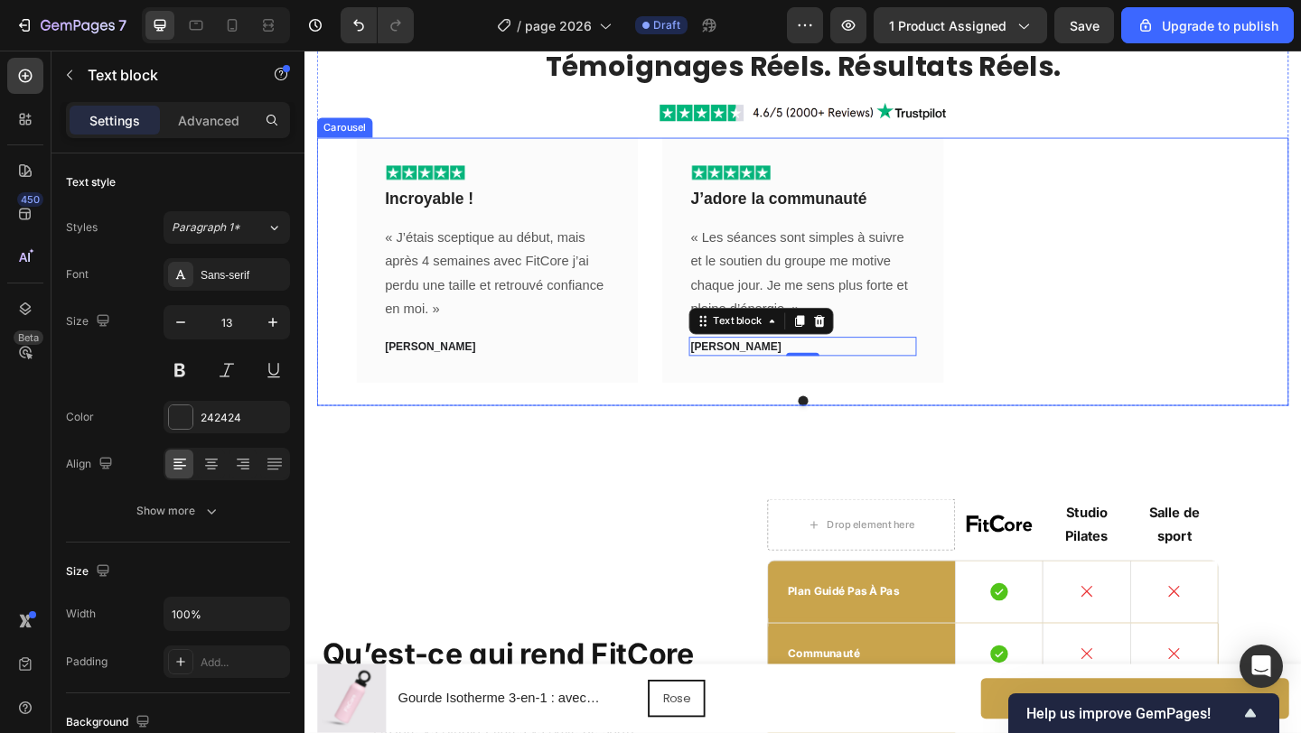
click at [679, 375] on div "Image Incroyable ! Text block « J’étais sceptique au début, mais [DATE] avec Fi…" at bounding box center [846, 278] width 970 height 266
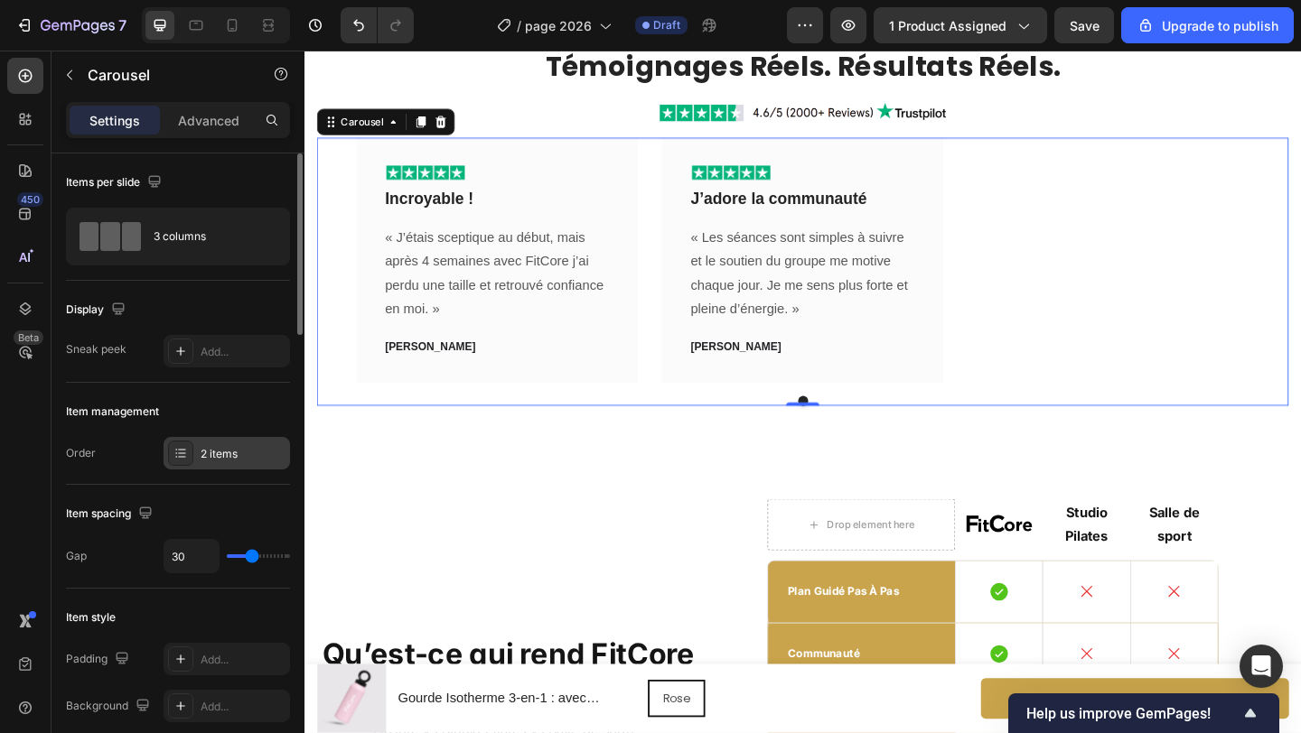
click at [235, 453] on div "2 items" at bounding box center [243, 454] width 85 height 16
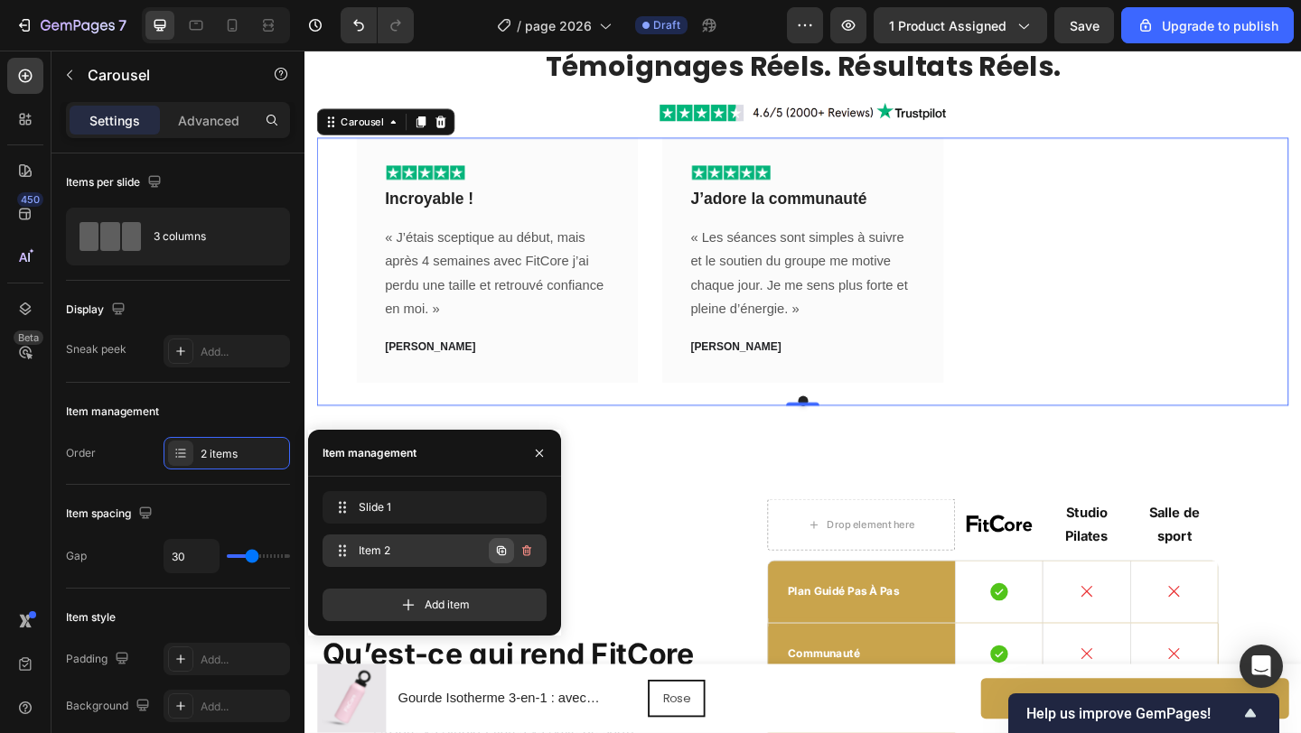
click at [501, 549] on icon "button" at bounding box center [501, 551] width 14 height 14
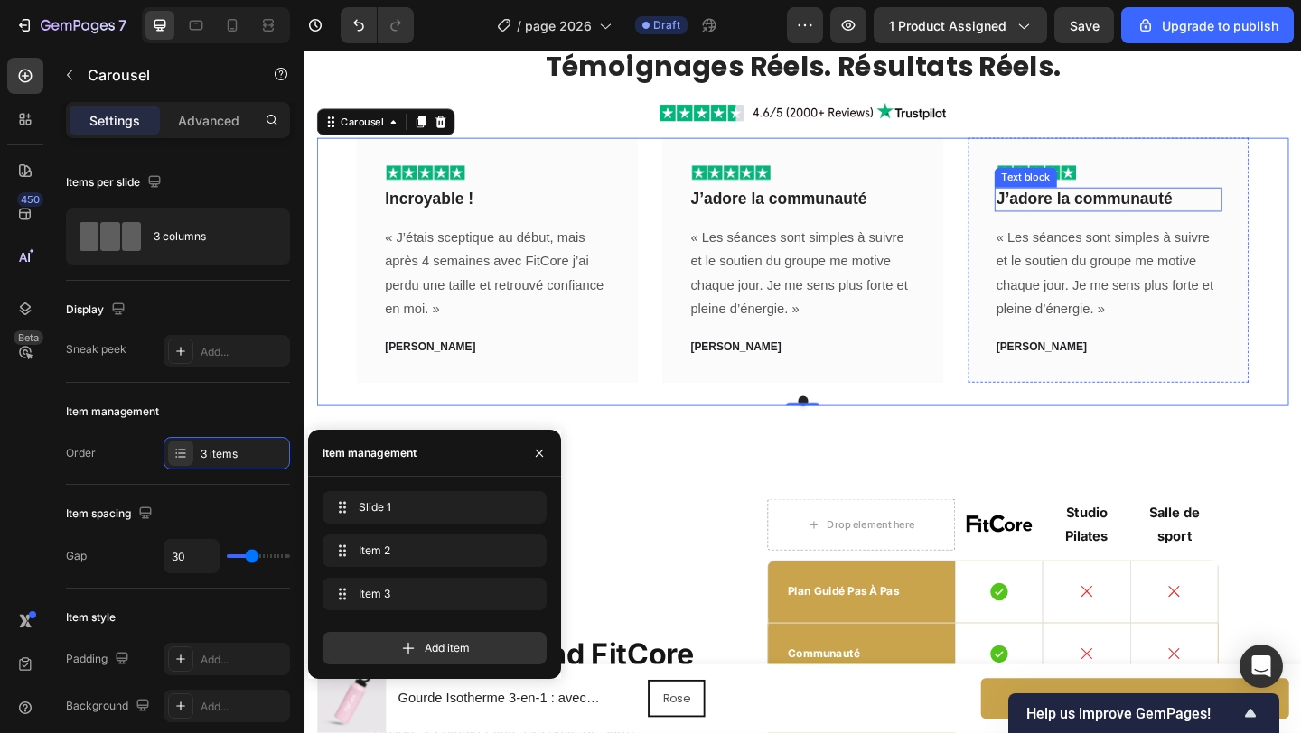
click at [1157, 213] on p "J’adore la communauté" at bounding box center [1179, 212] width 244 height 23
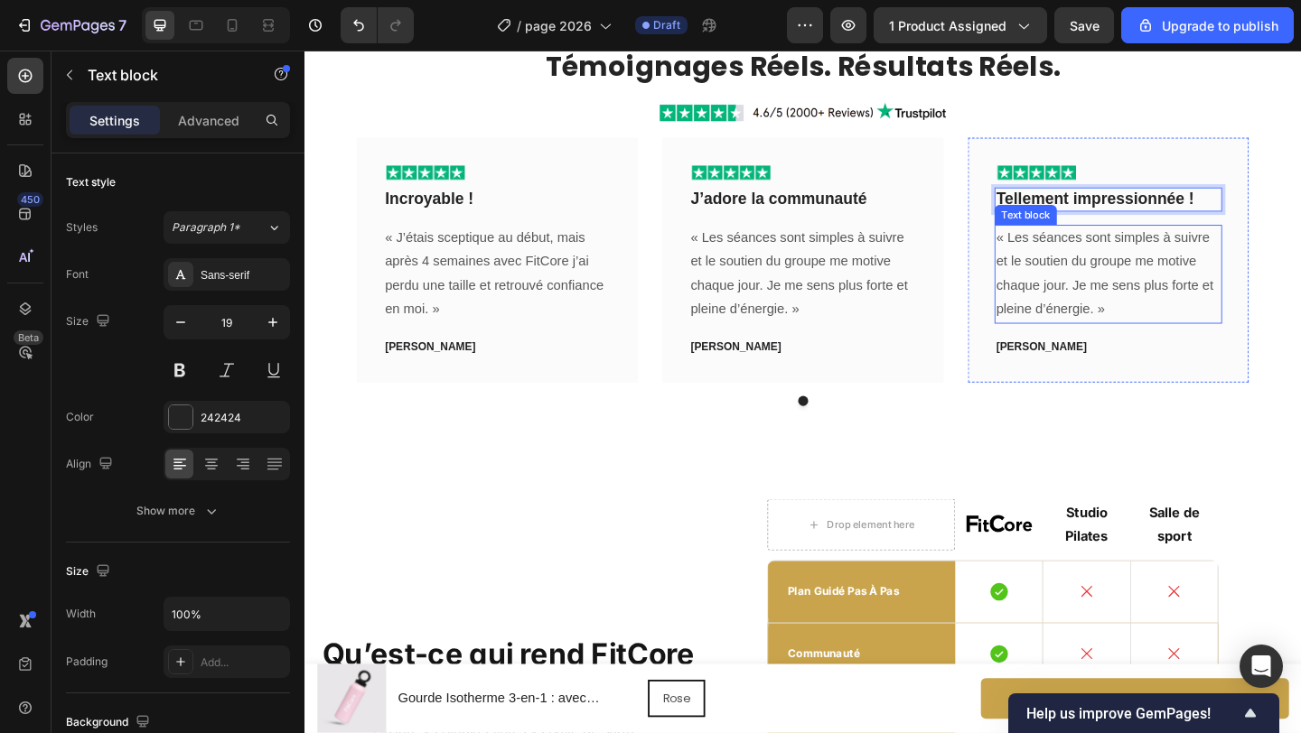
click at [1151, 311] on p "« Les séances sont simples à suivre et le soutien du groupe me motive chaque jo…" at bounding box center [1179, 294] width 244 height 104
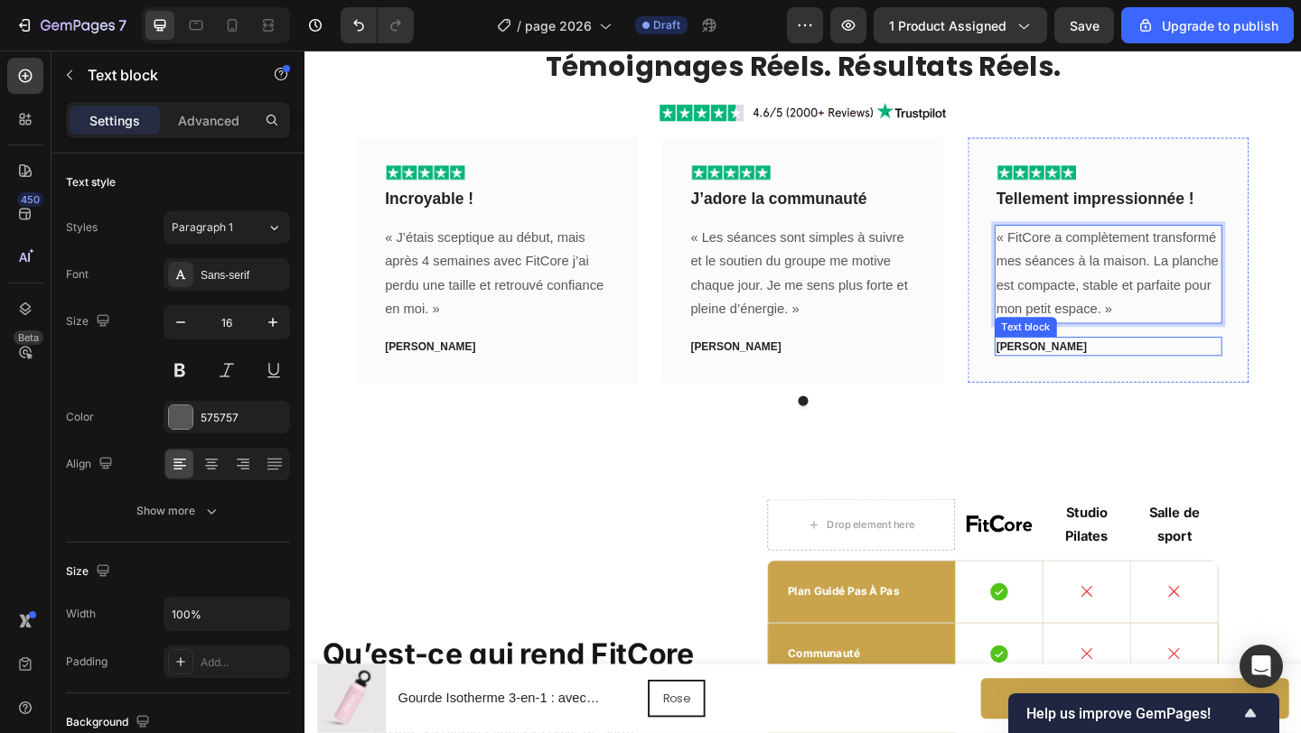
click at [1083, 369] on span "[PERSON_NAME]" at bounding box center [1106, 373] width 98 height 14
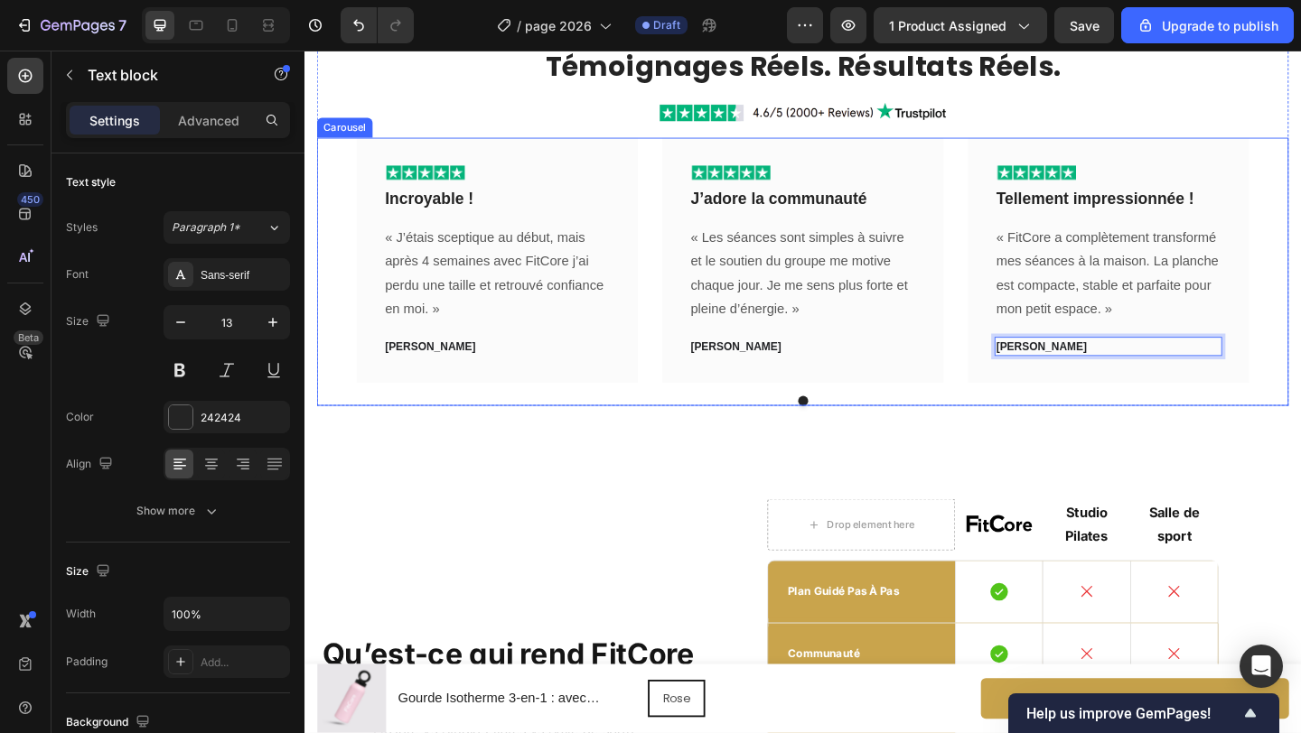
click at [1008, 238] on div "Image Incroyable ! Text block « J’étais sceptique au début, mais après 4 semain…" at bounding box center [846, 278] width 970 height 266
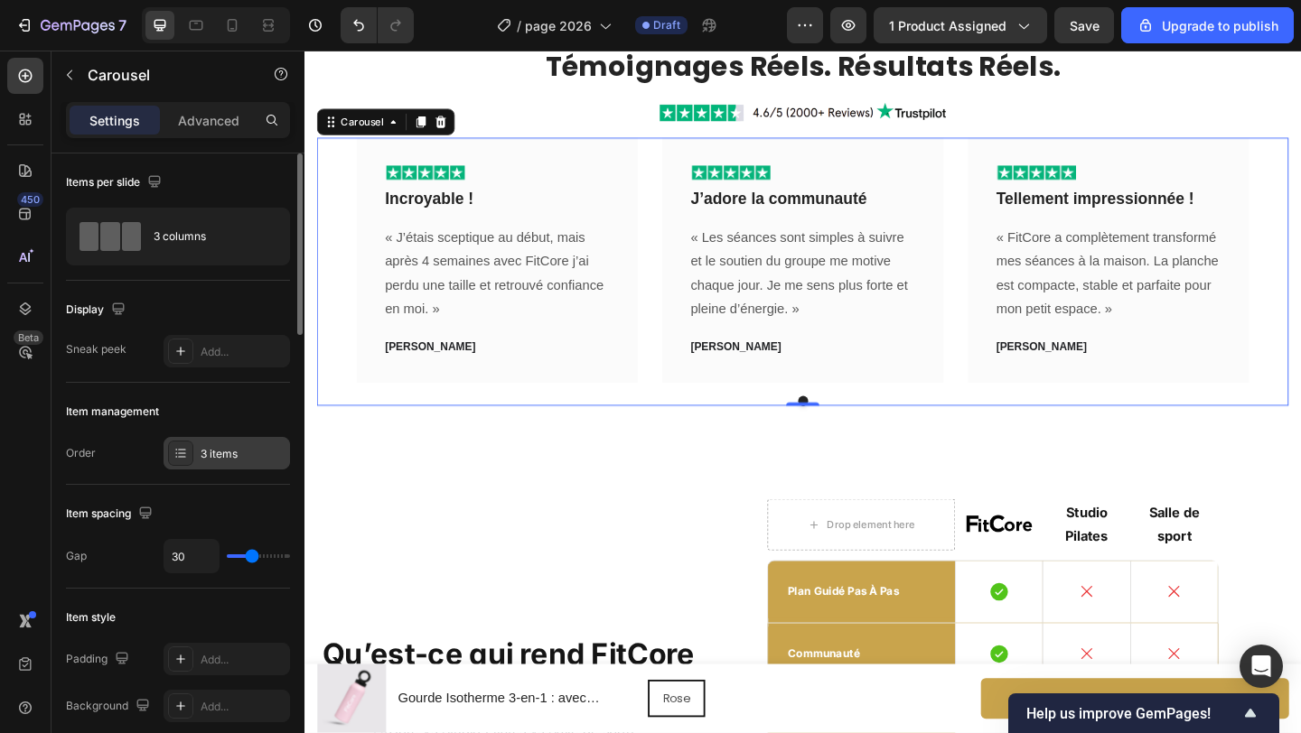
click at [215, 449] on div "3 items" at bounding box center [243, 454] width 85 height 16
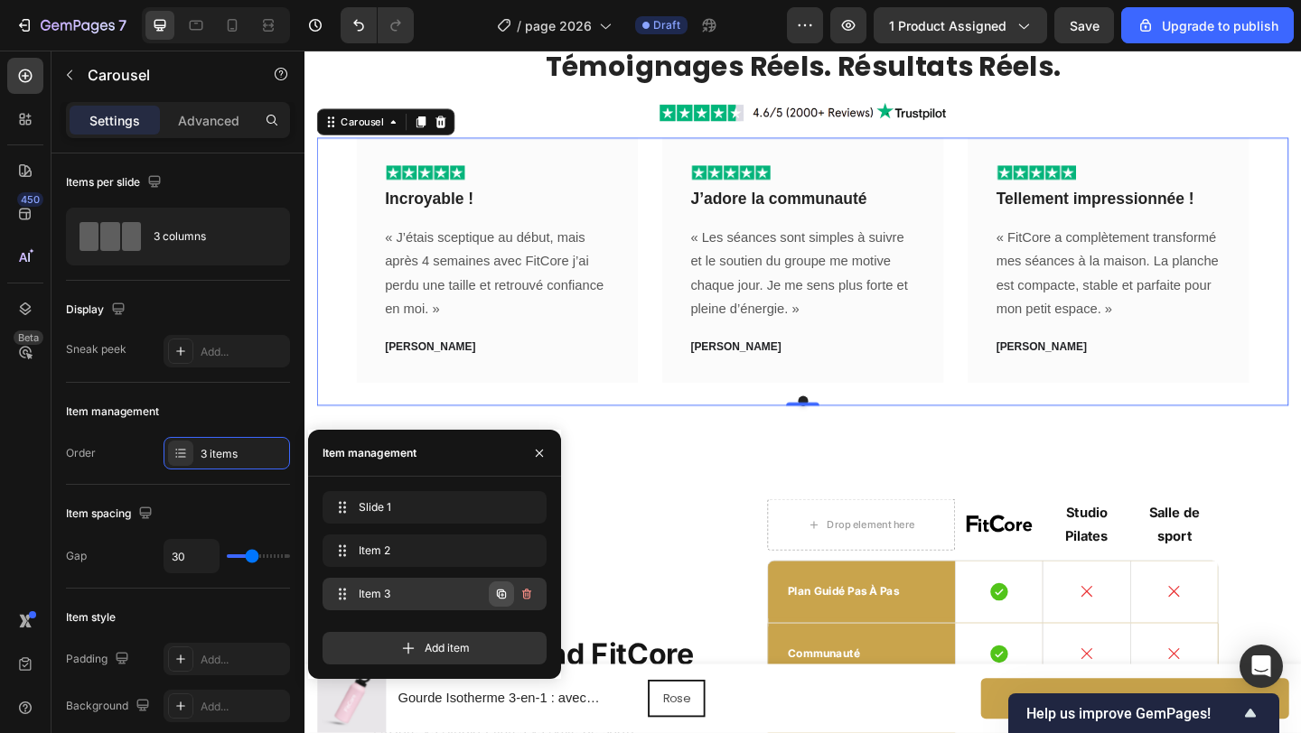
click at [500, 592] on icon "button" at bounding box center [501, 594] width 9 height 9
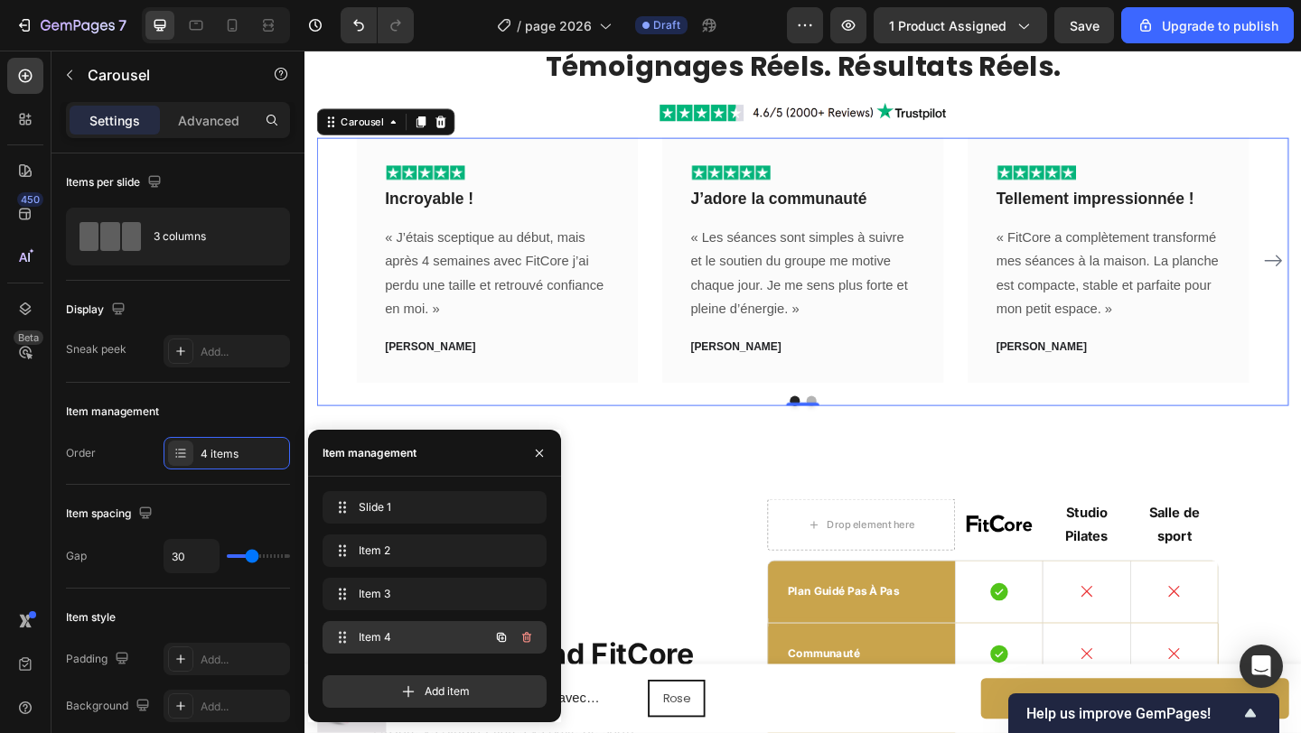
click at [443, 632] on span "Item 4" at bounding box center [410, 638] width 102 height 16
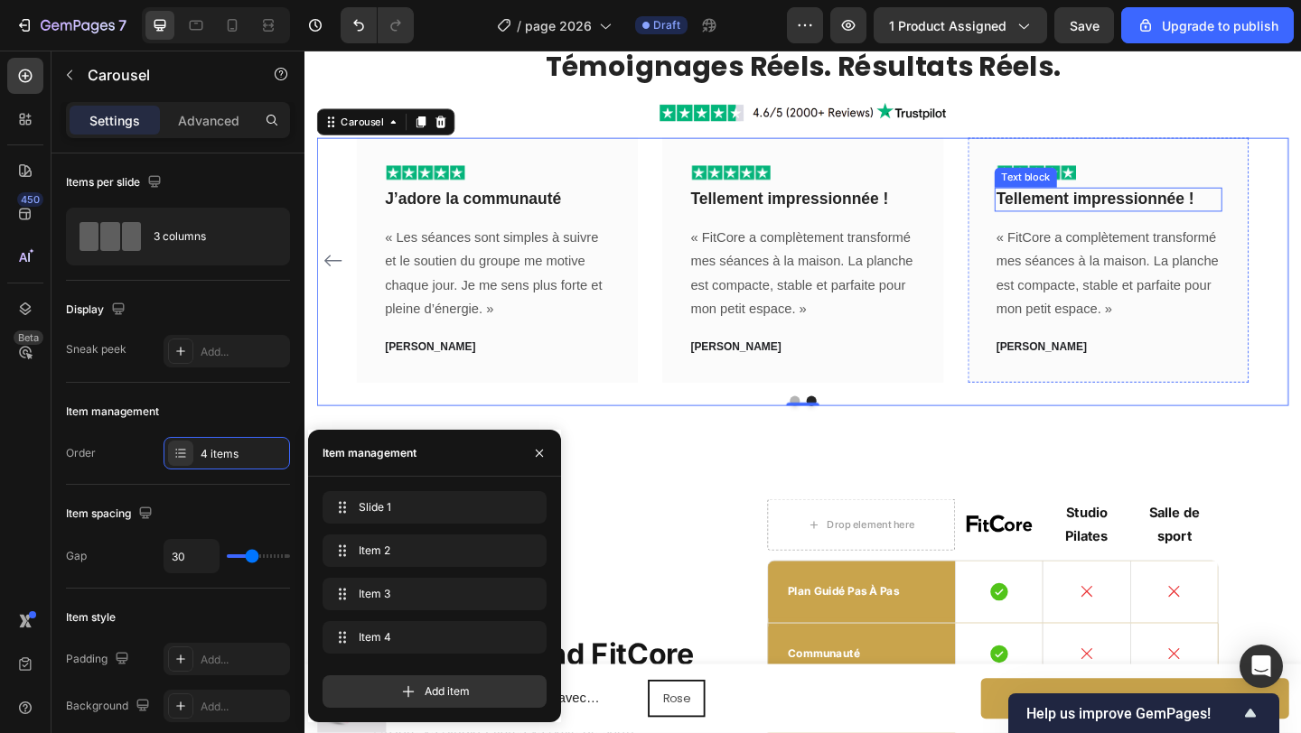
click at [1195, 211] on p "Tellement impressionnée !" at bounding box center [1179, 212] width 244 height 23
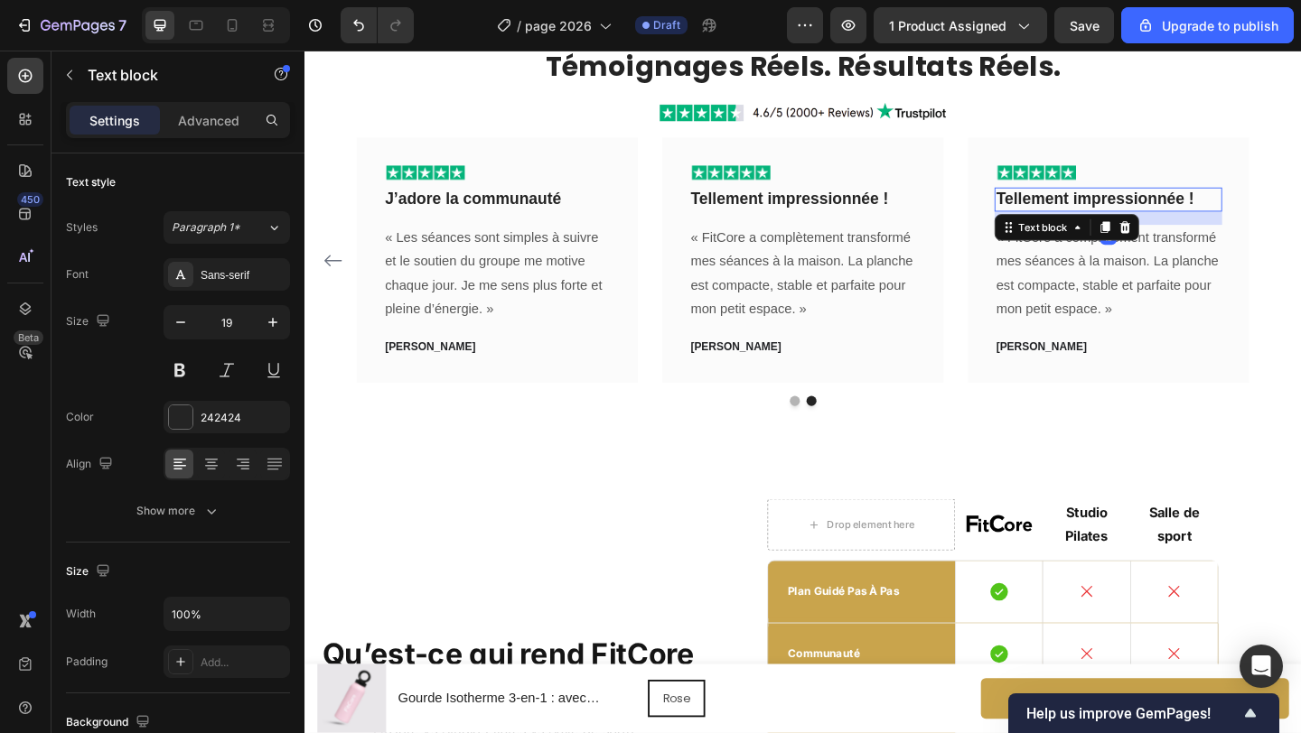
click at [1195, 211] on p "Tellement impressionnée !" at bounding box center [1179, 212] width 244 height 23
click at [1237, 316] on p "« FitCore a complètement transformé mes séances à la maison. La planche est com…" at bounding box center [1179, 294] width 244 height 104
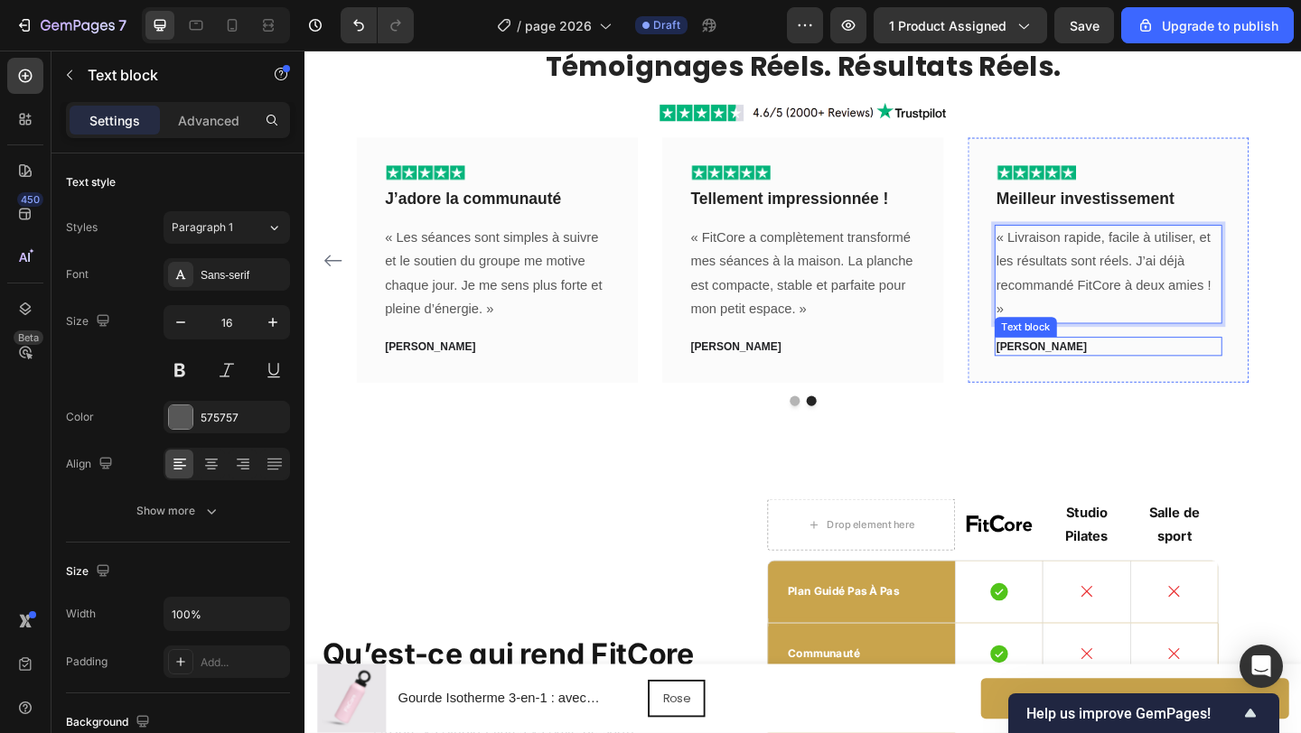
click at [1103, 368] on p "[PERSON_NAME]" at bounding box center [1179, 373] width 244 height 18
click at [1066, 328] on p "« Livraison rapide, facile à utiliser, et les résultats sont réels. J’ai déjà r…" at bounding box center [1179, 294] width 244 height 104
click at [1068, 335] on p "« Livraison rapide, facile à utiliser, et les résultats sont réels. J’ai déjà r…" at bounding box center [1179, 294] width 244 height 104
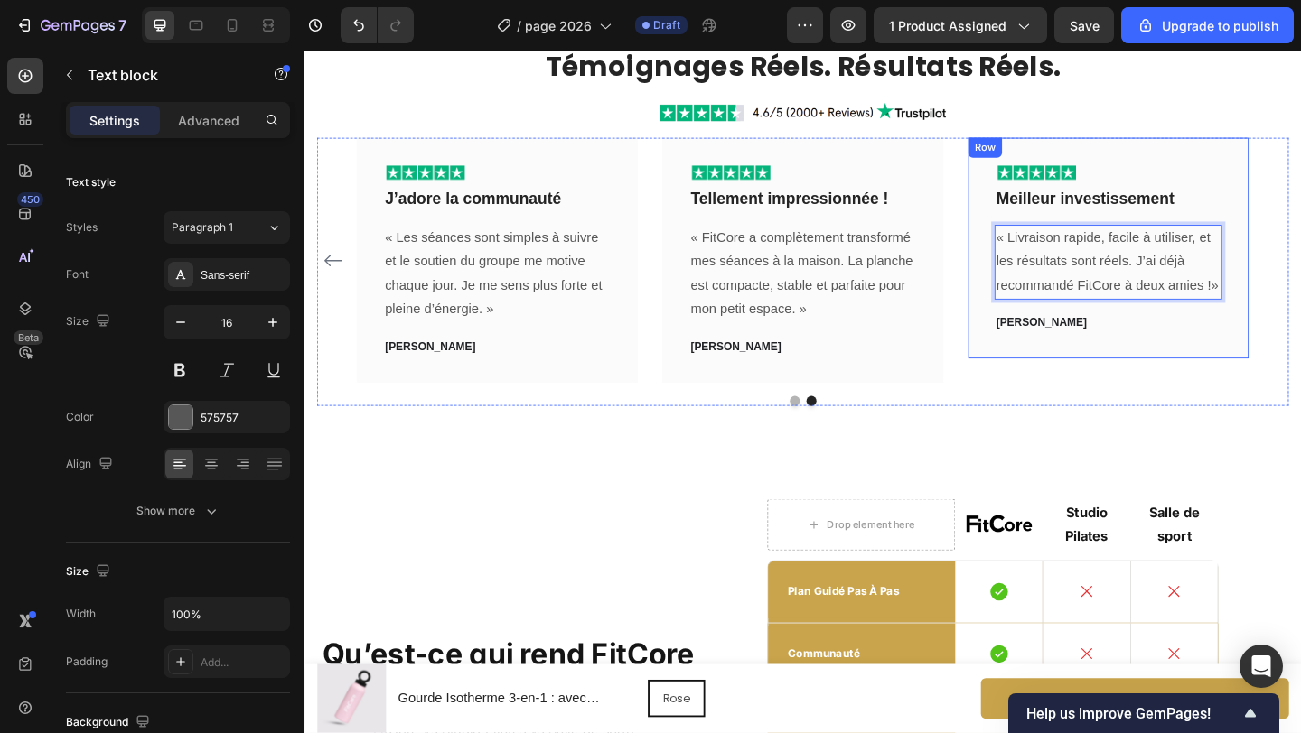
click at [1164, 374] on div "Image Meilleur investissement Text block « Livraison rapide, facile à utiliser,…" at bounding box center [1178, 265] width 305 height 241
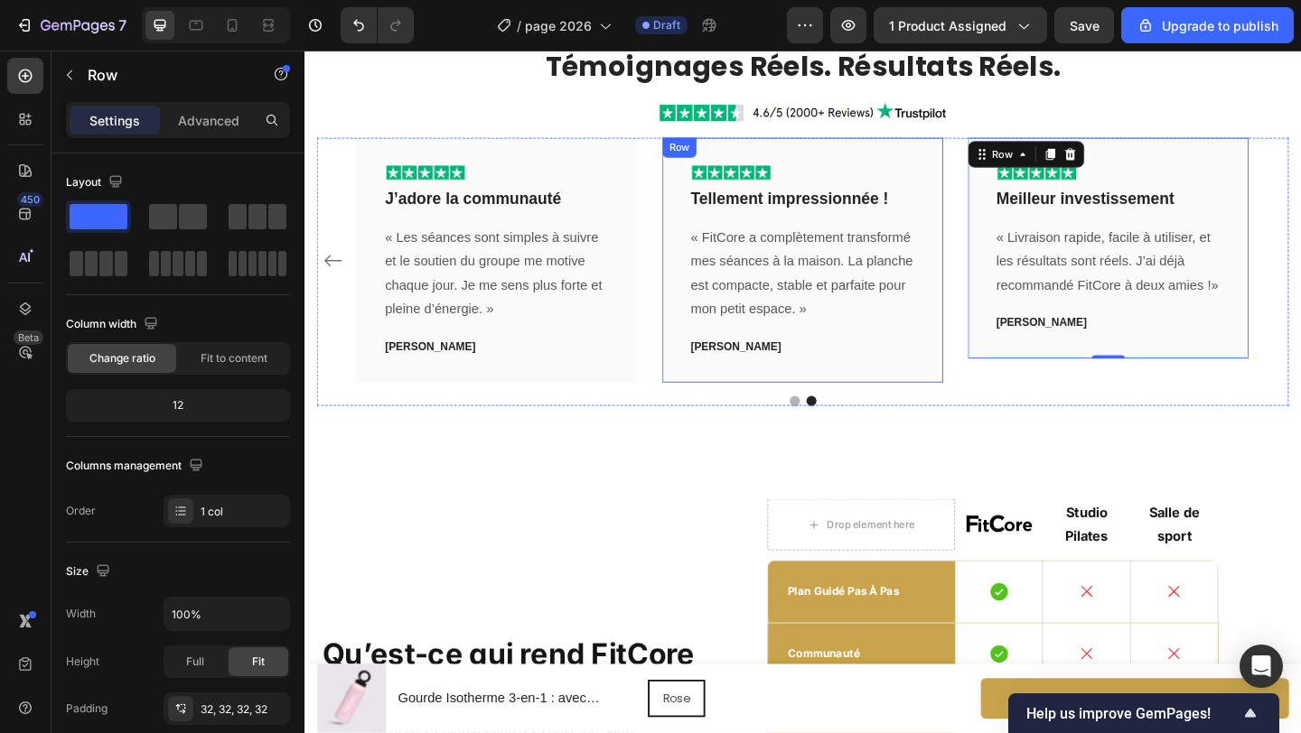
click at [689, 332] on div "Image Incroyable ! Text block « J’étais sceptique au début, mais après 4 semain…" at bounding box center [846, 278] width 970 height 266
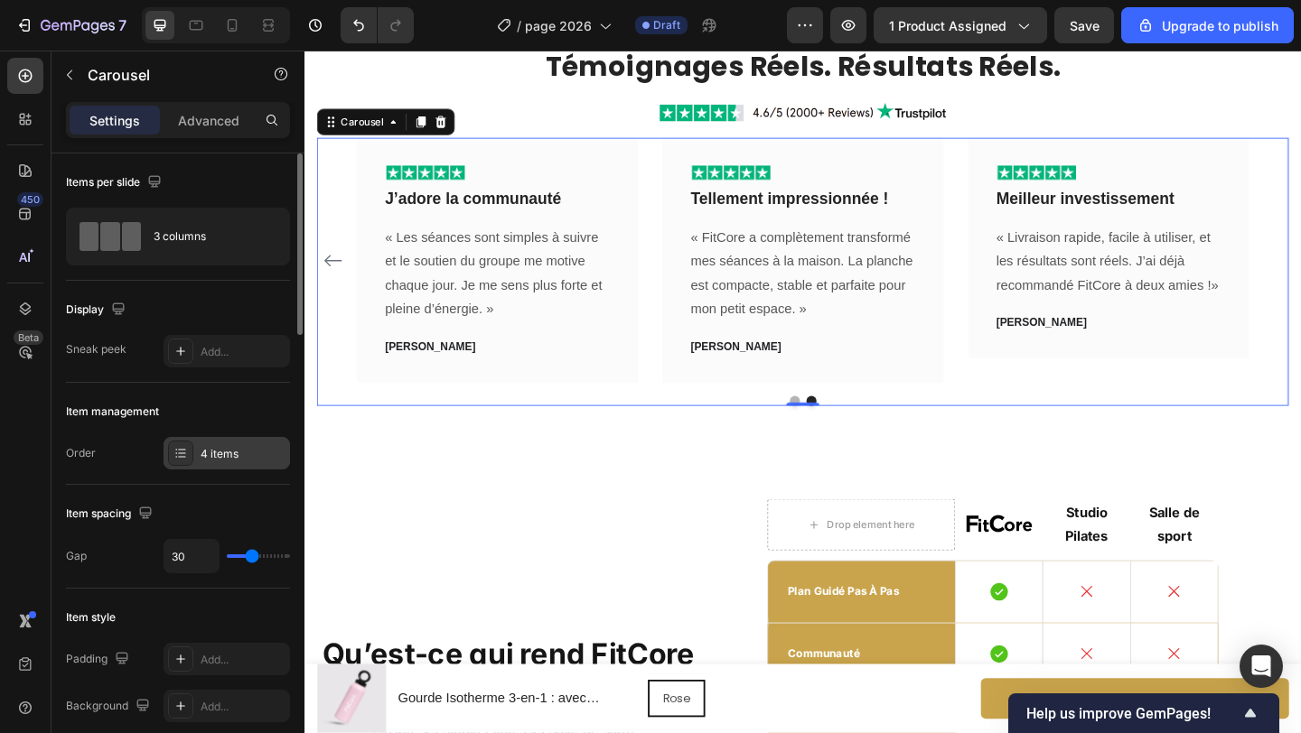
click at [203, 449] on div "4 items" at bounding box center [243, 454] width 85 height 16
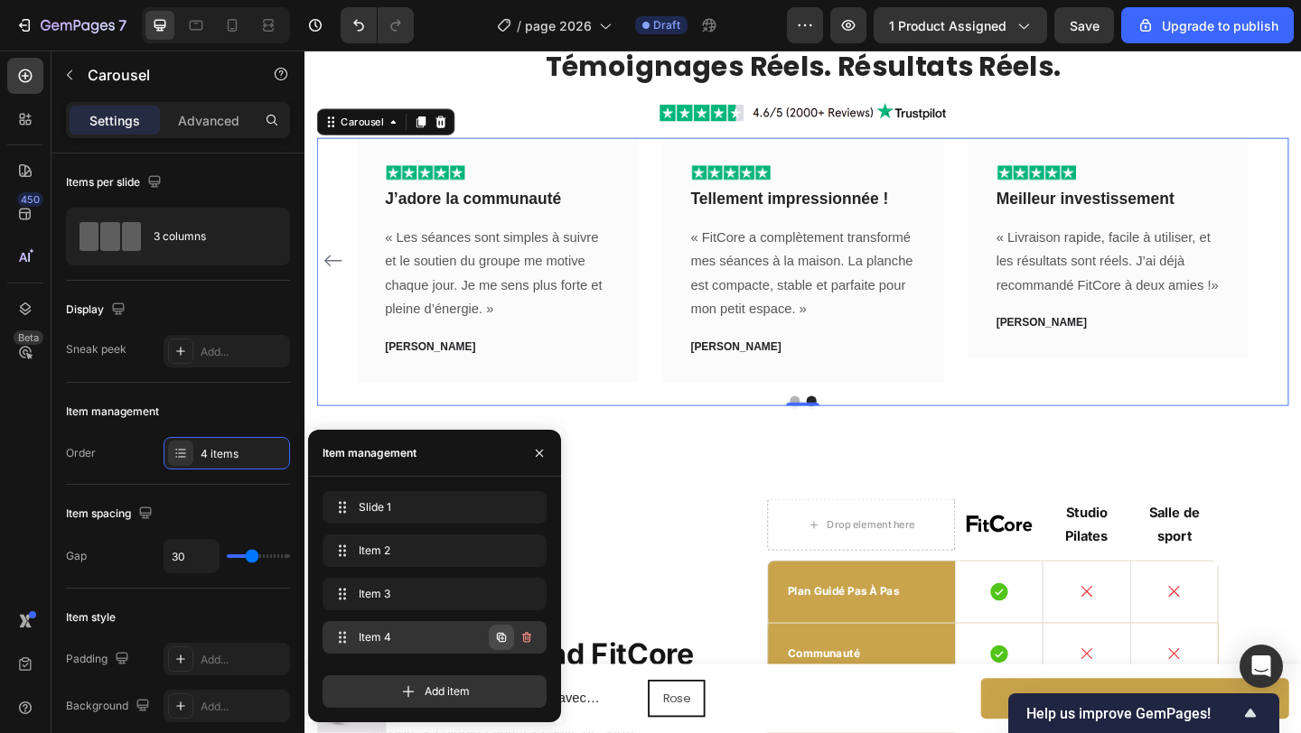
click at [504, 637] on icon "button" at bounding box center [501, 637] width 14 height 14
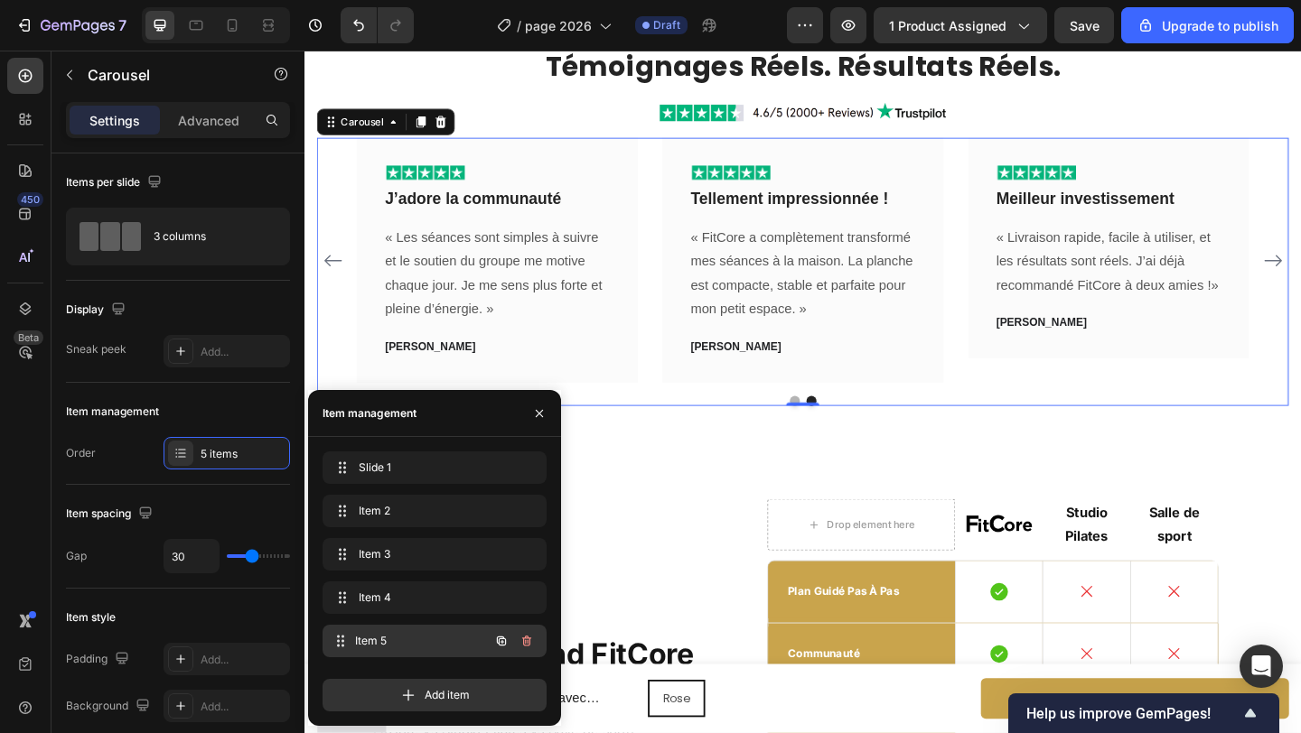
click at [452, 640] on span "Item 5" at bounding box center [422, 641] width 134 height 16
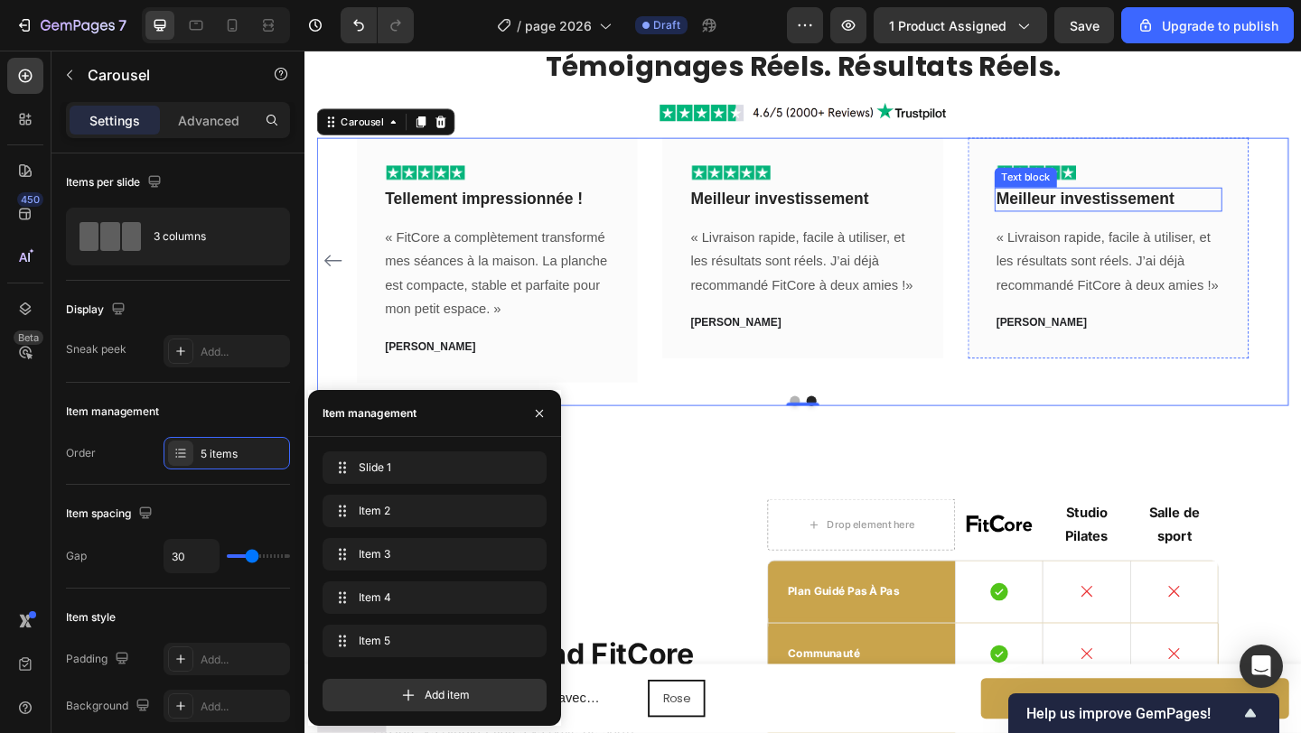
click at [1087, 213] on p "Meilleur investissement" at bounding box center [1179, 212] width 244 height 23
click at [1086, 213] on p "Meilleur investissement" at bounding box center [1179, 212] width 244 height 23
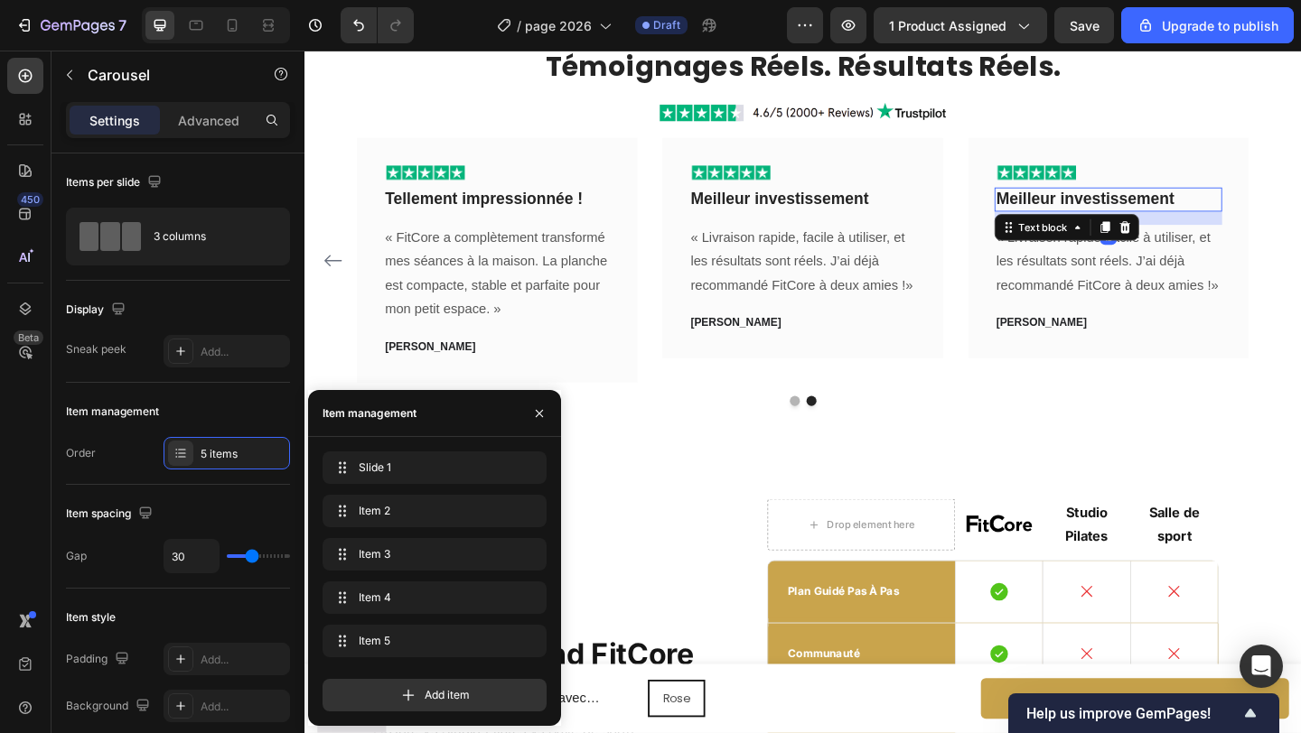
click at [1087, 213] on p "Meilleur investissement" at bounding box center [1179, 212] width 244 height 23
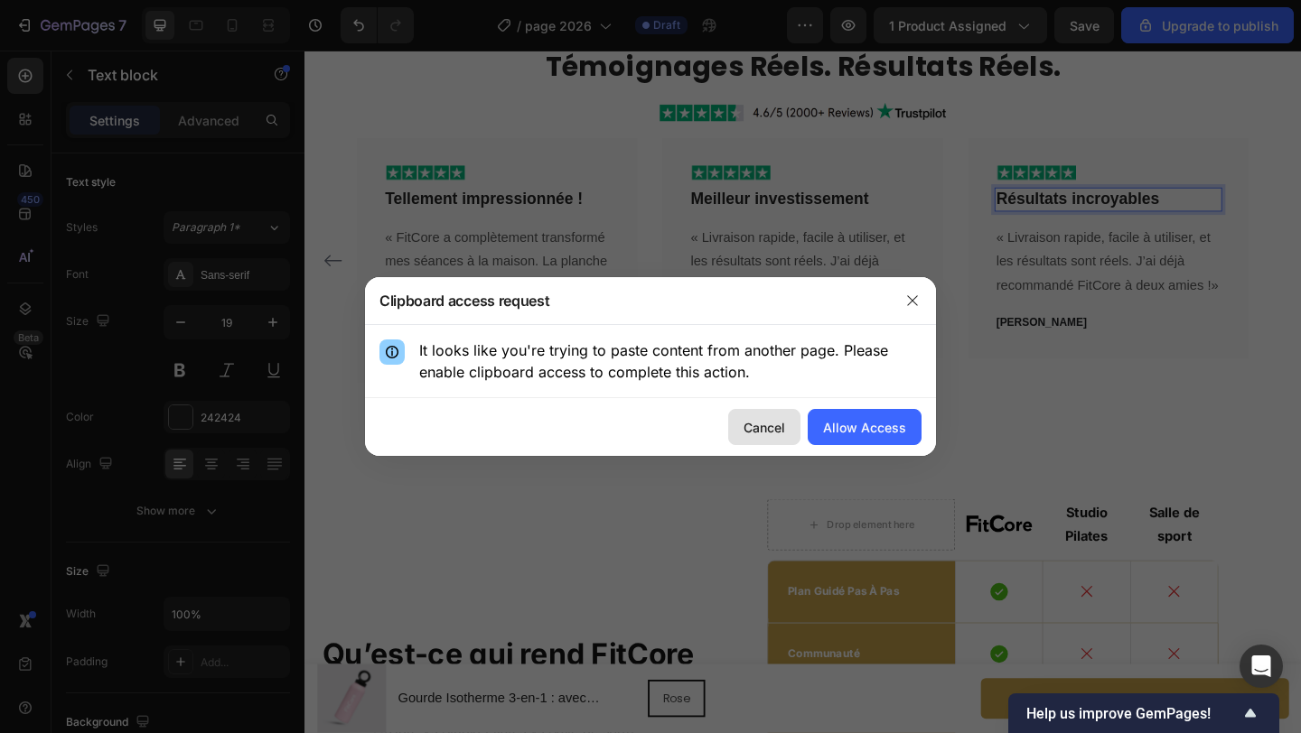
click at [793, 432] on button "Cancel" at bounding box center [764, 427] width 72 height 36
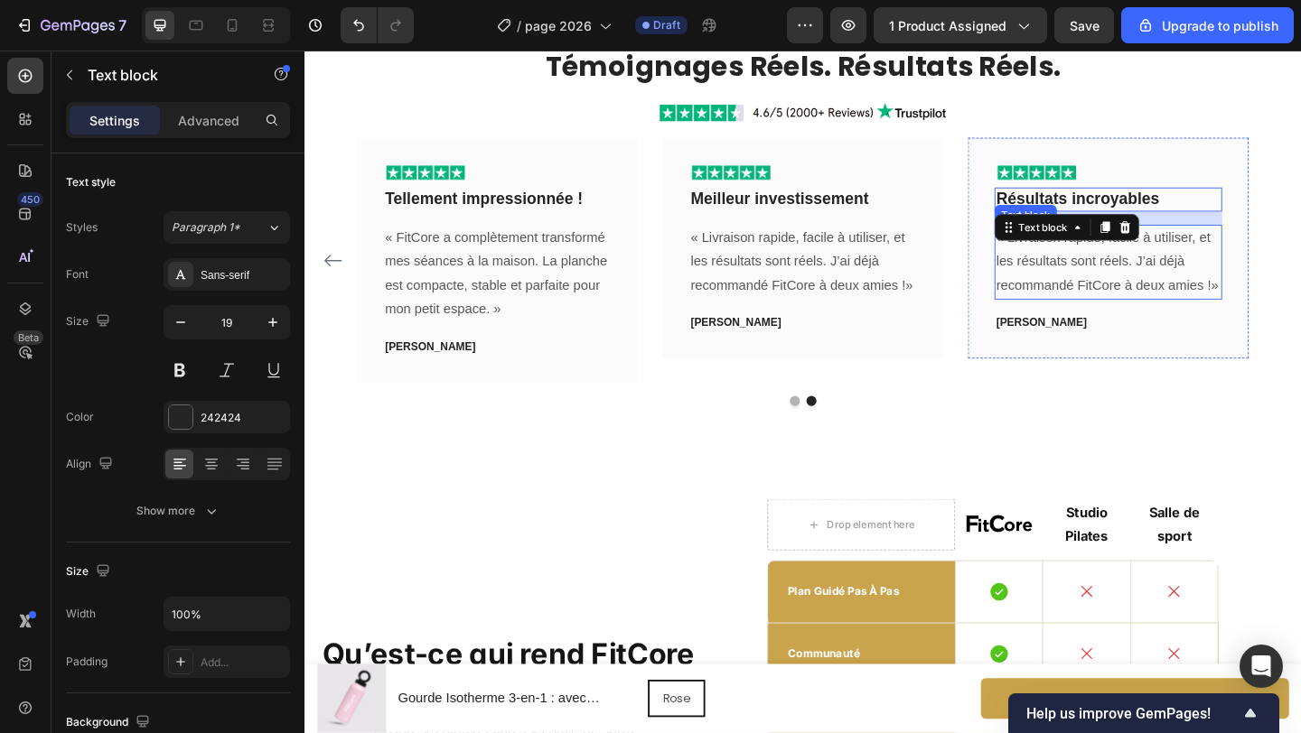
click at [1215, 279] on p "« Livraison rapide, facile à utiliser, et les résultats sont réels. J’ai déjà r…" at bounding box center [1179, 281] width 244 height 78
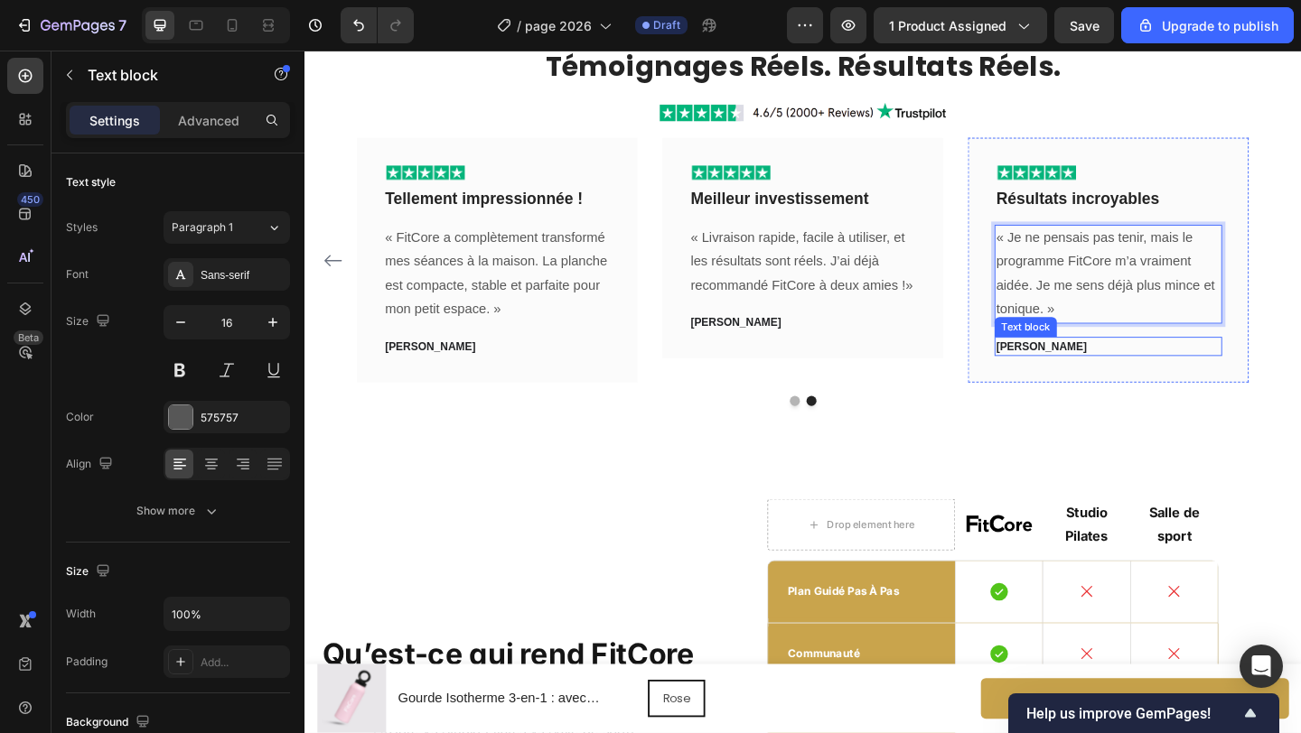
click at [1087, 374] on span "[PERSON_NAME]" at bounding box center [1106, 373] width 98 height 14
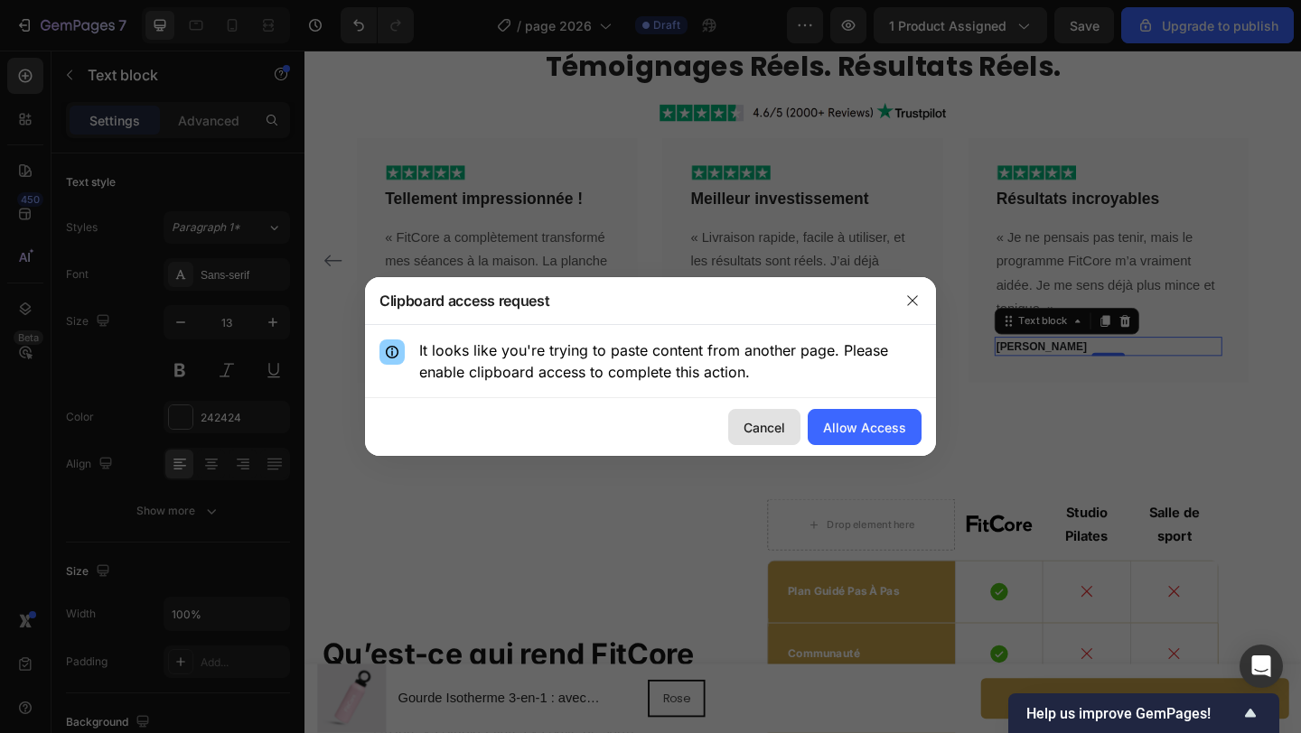
click at [784, 417] on button "Cancel" at bounding box center [764, 427] width 72 height 36
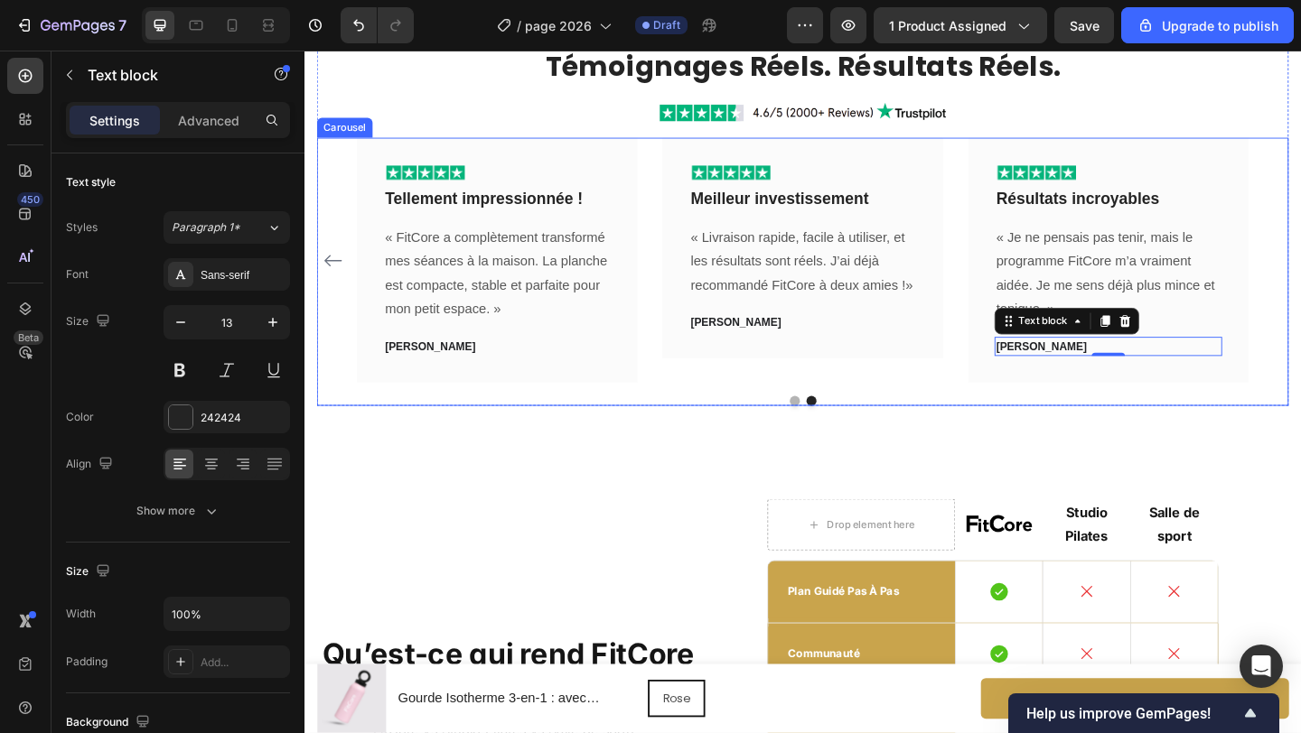
click at [991, 405] on div "Image Meilleur investissement Text block « Livraison rapide, facile à utiliser,…" at bounding box center [846, 278] width 305 height 266
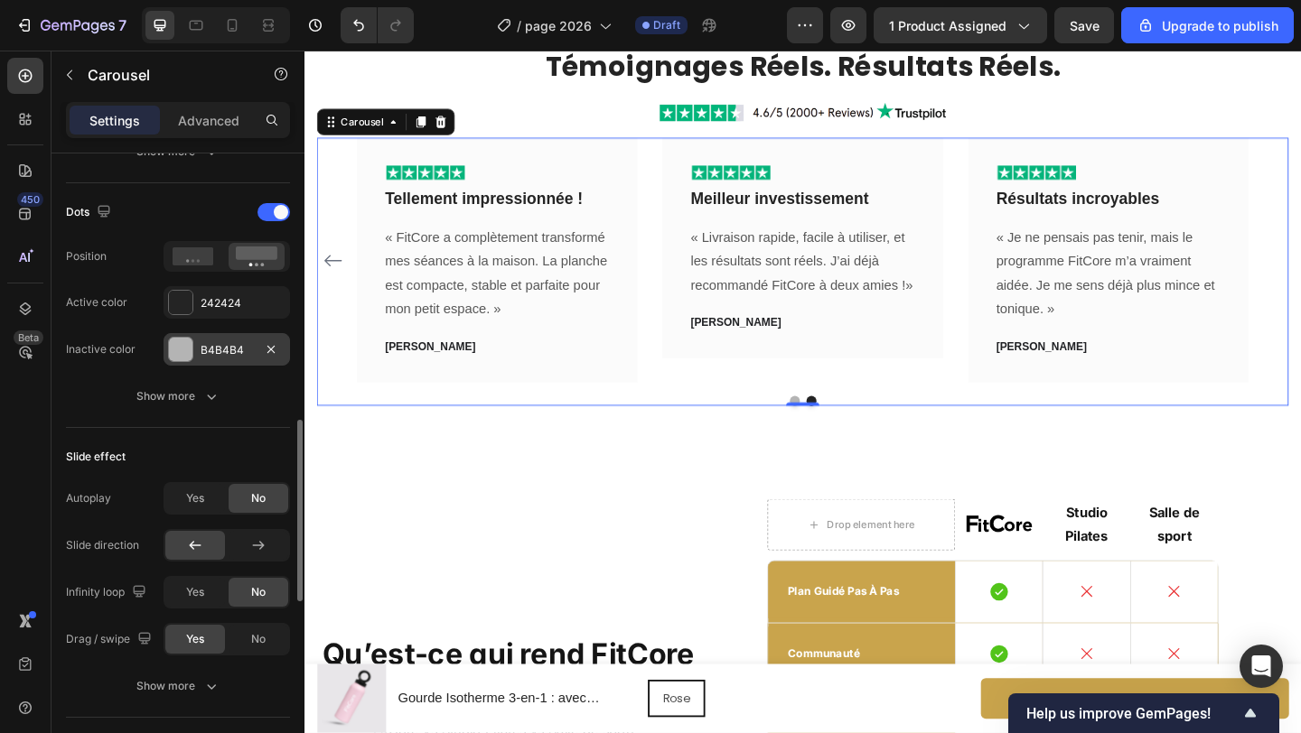
scroll to position [882, 0]
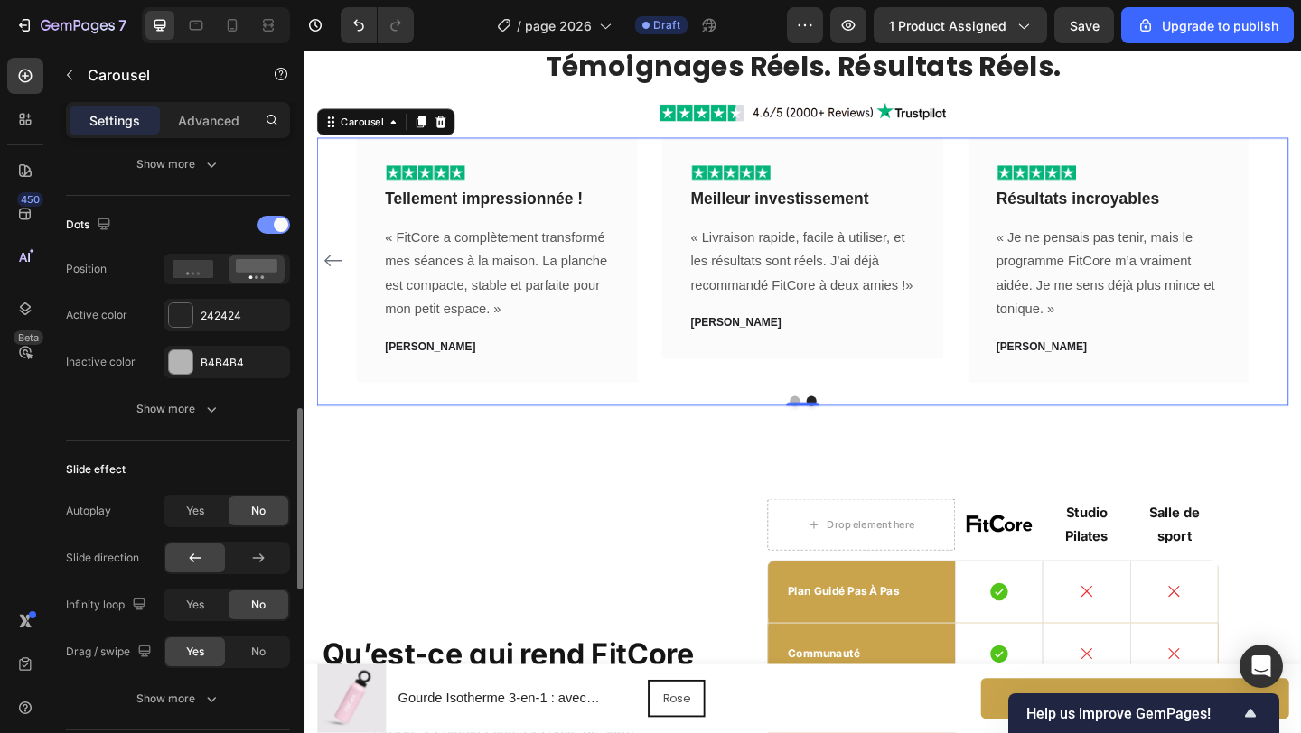
click at [273, 226] on div at bounding box center [273, 225] width 33 height 18
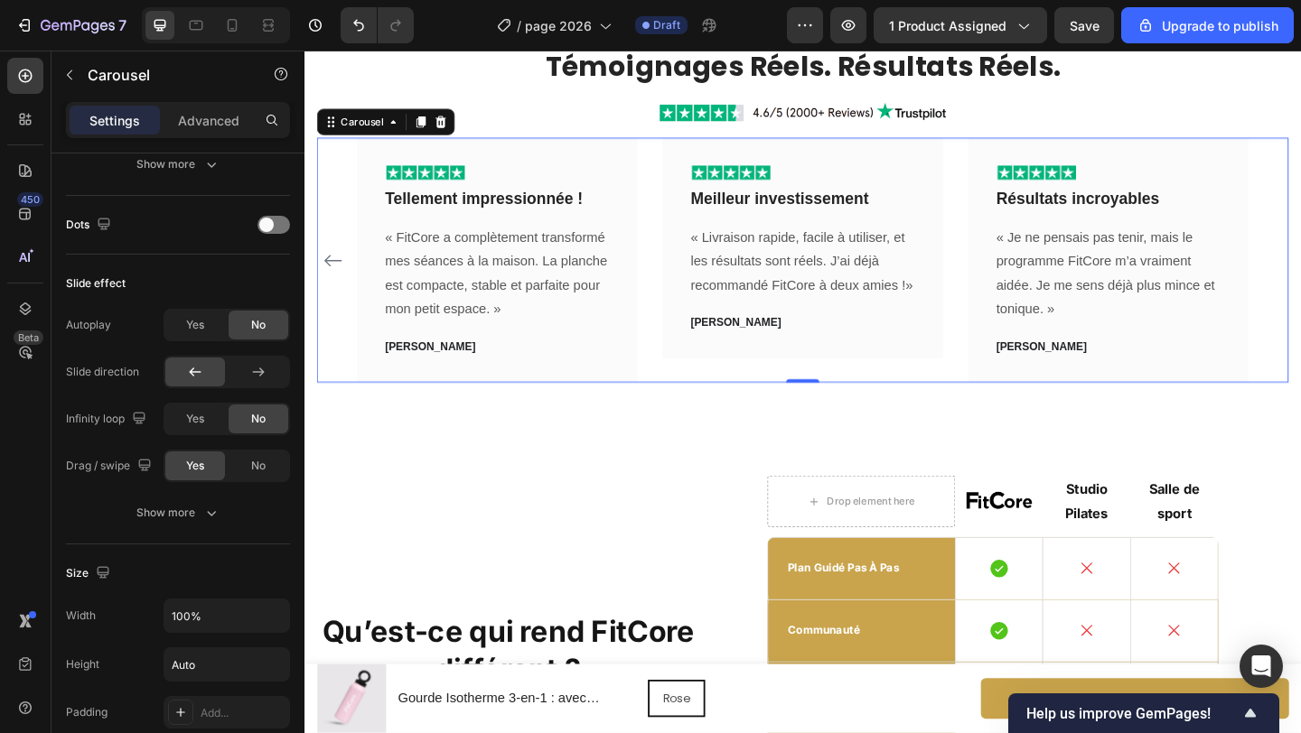
click at [1012, 265] on div "Image Incroyable ! Text block « J’étais sceptique au début, mais après 4 semain…" at bounding box center [846, 278] width 970 height 266
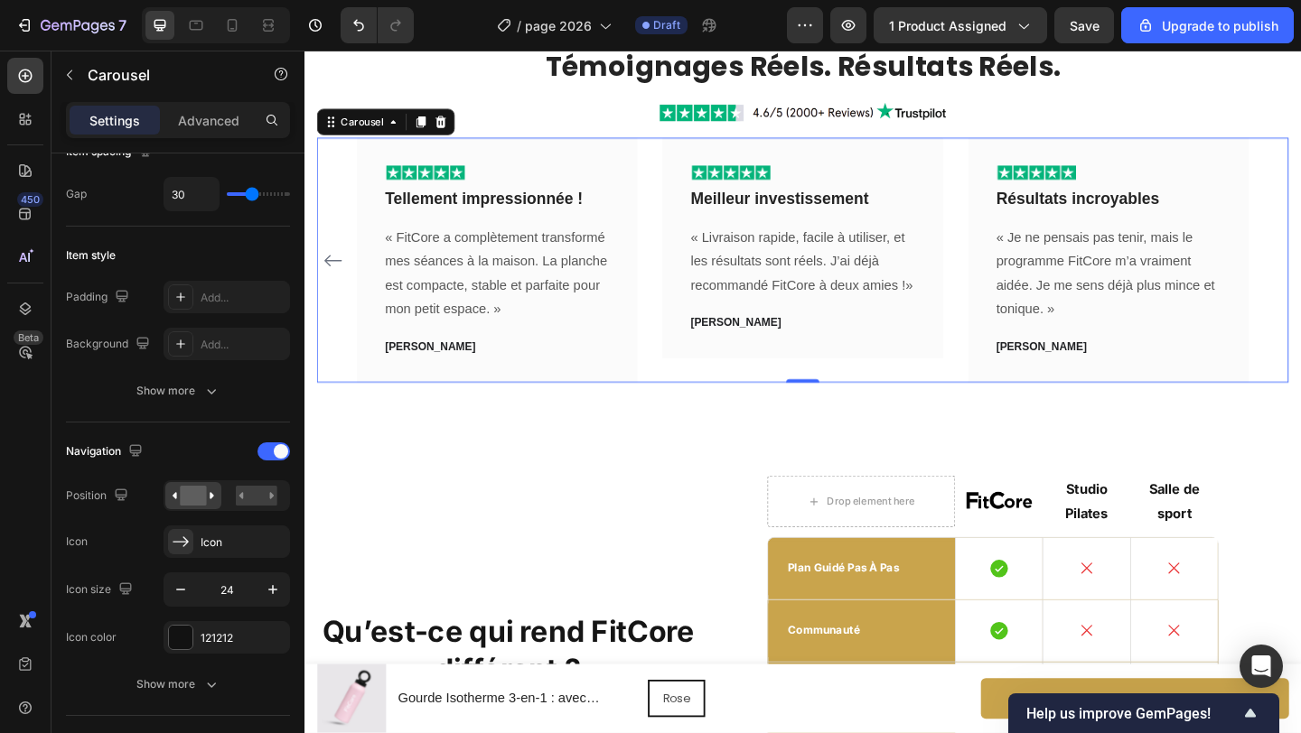
scroll to position [0, 0]
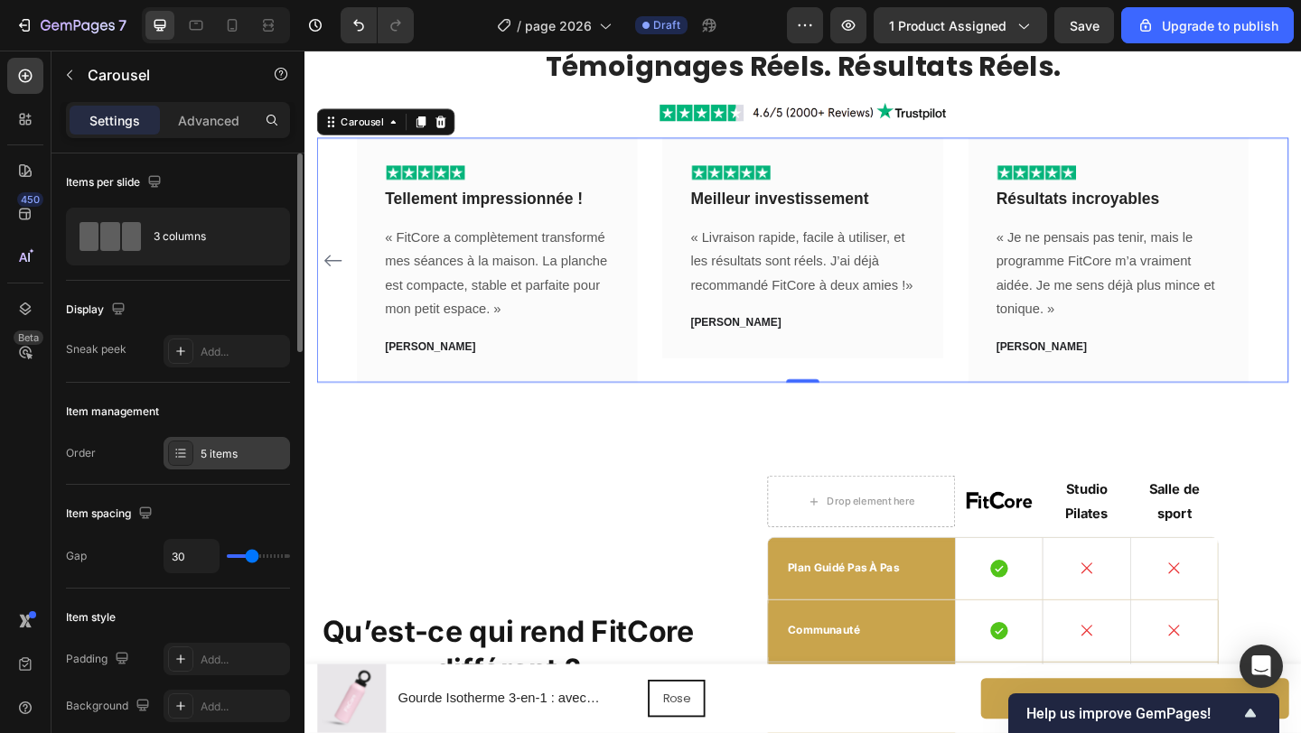
click at [202, 463] on div "5 items" at bounding box center [226, 453] width 126 height 33
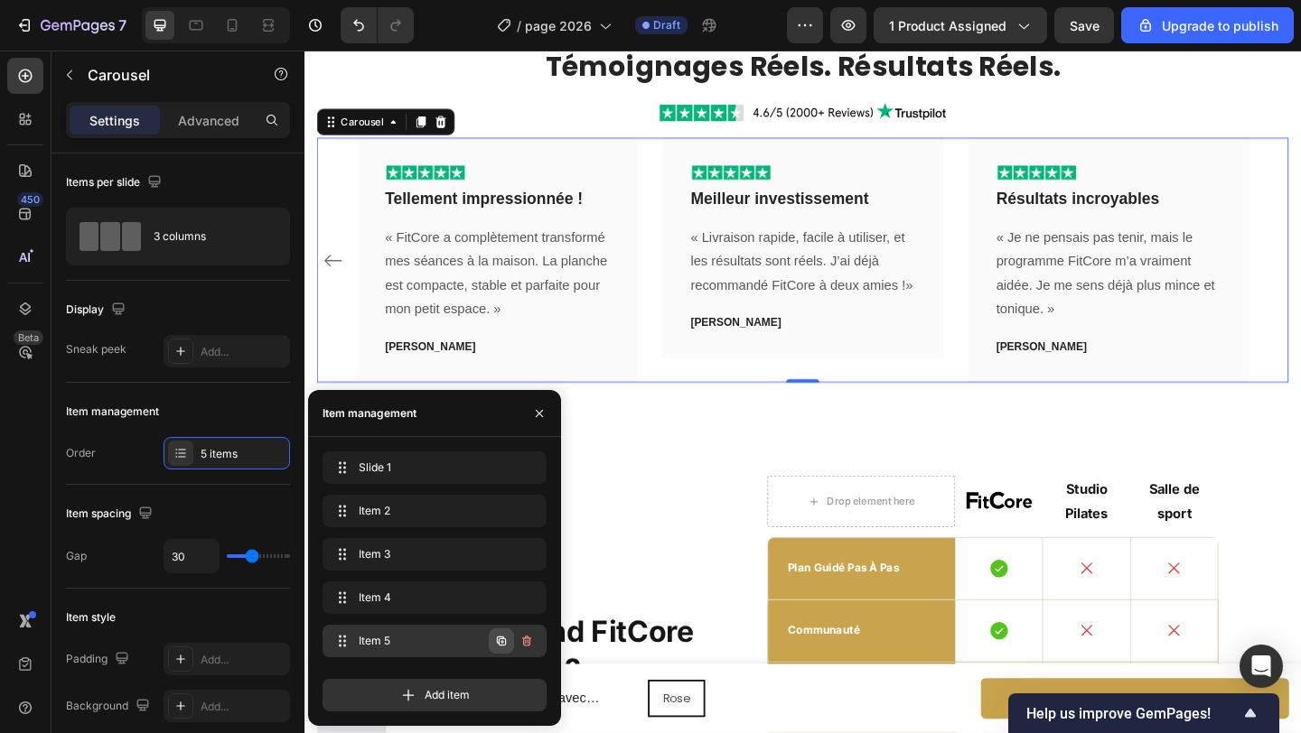
click at [504, 638] on icon "button" at bounding box center [501, 641] width 14 height 14
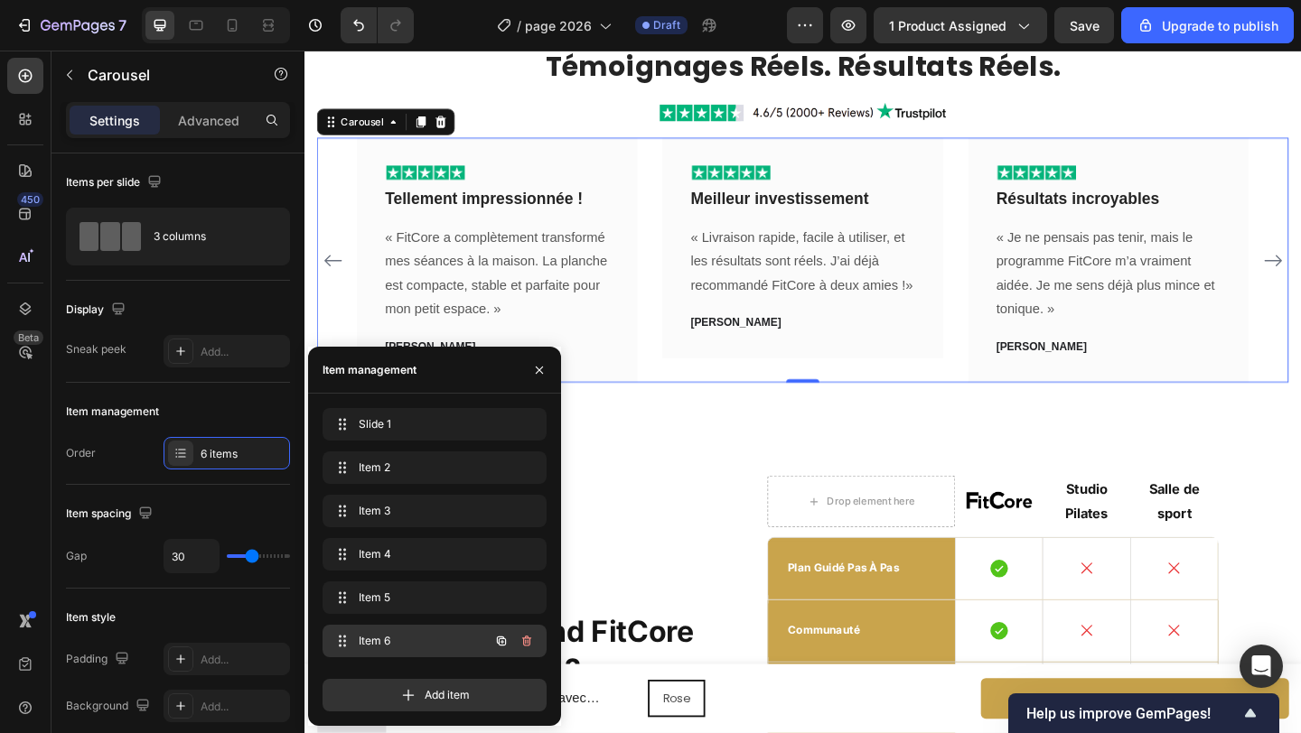
click at [427, 642] on span "Item 6" at bounding box center [410, 641] width 102 height 16
click at [429, 634] on span "Item 6" at bounding box center [410, 641] width 102 height 16
click at [427, 634] on span "Item 6" at bounding box center [422, 641] width 134 height 16
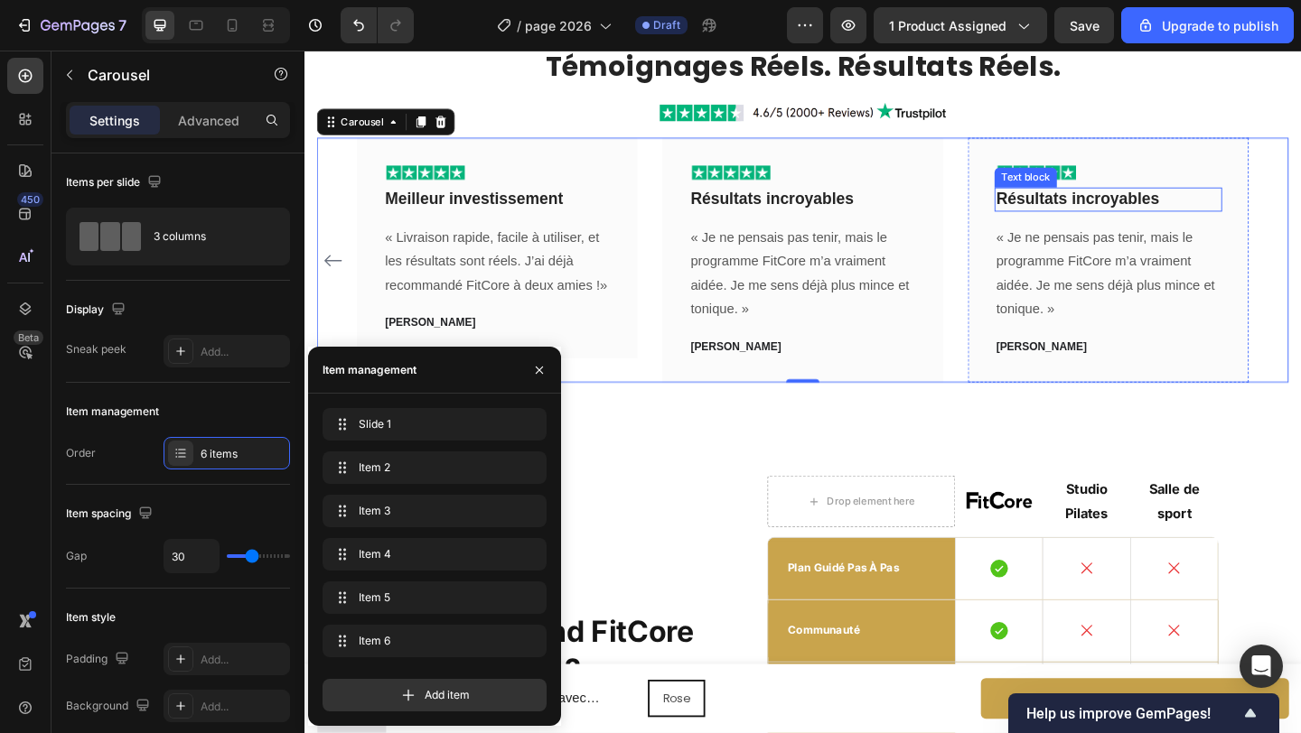
click at [1089, 210] on p "Résultats incroyables" at bounding box center [1179, 212] width 244 height 23
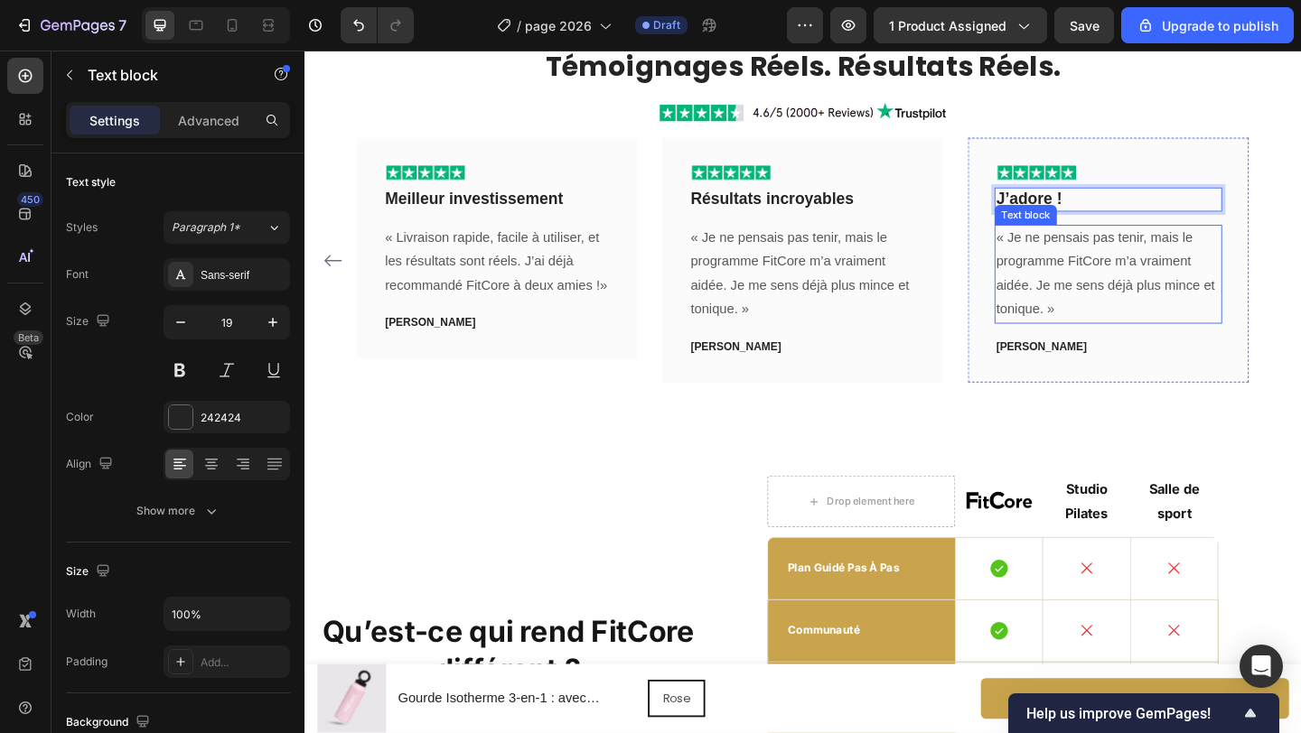
click at [1154, 314] on p "« Je ne pensais pas tenir, mais le programme FitCore m’a vraiment aidée. Je me …" at bounding box center [1179, 294] width 244 height 104
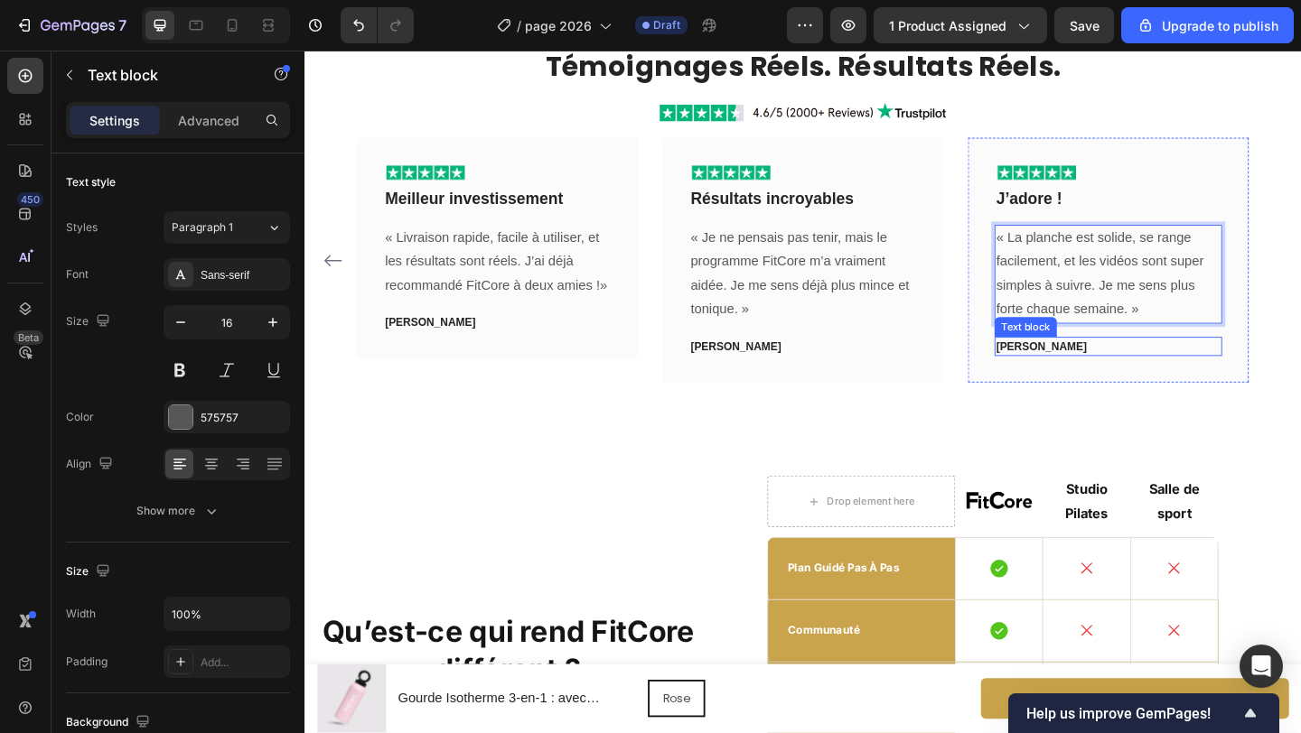
click at [1090, 366] on span "[PERSON_NAME]" at bounding box center [1106, 373] width 98 height 14
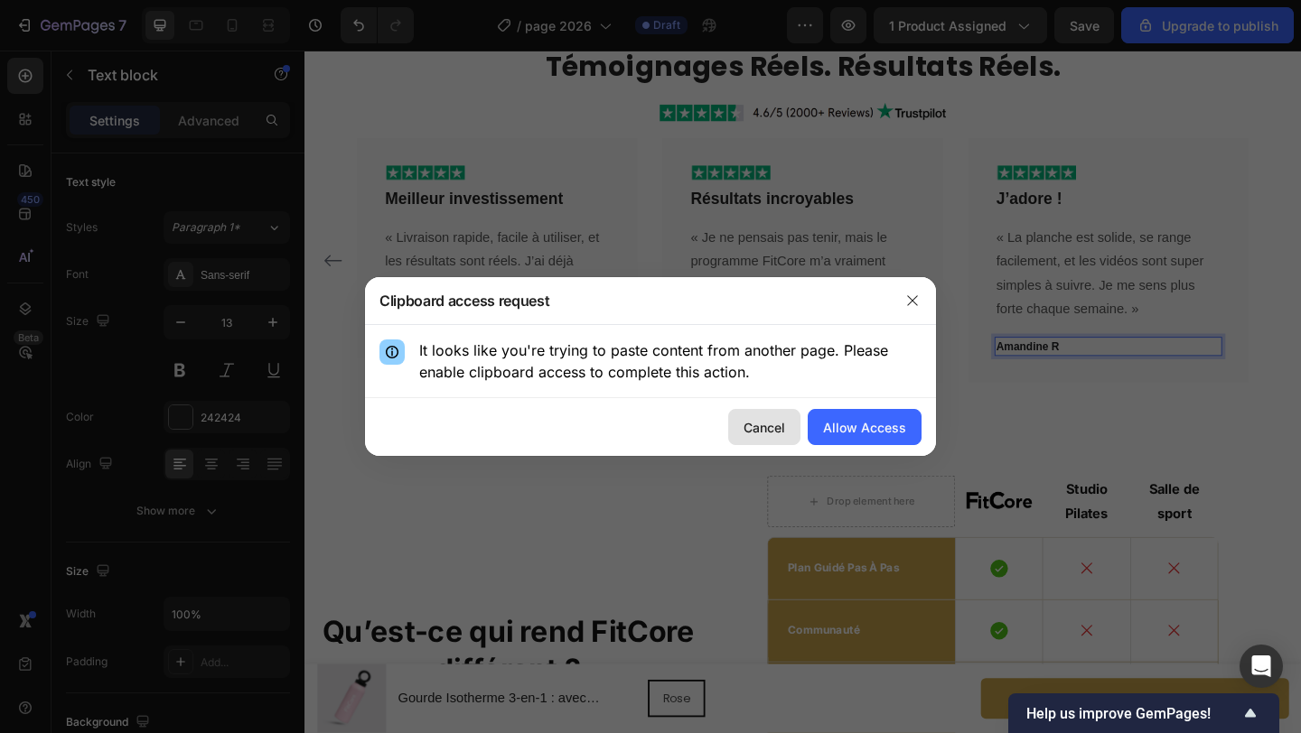
click at [762, 421] on div "Cancel" at bounding box center [764, 427] width 42 height 19
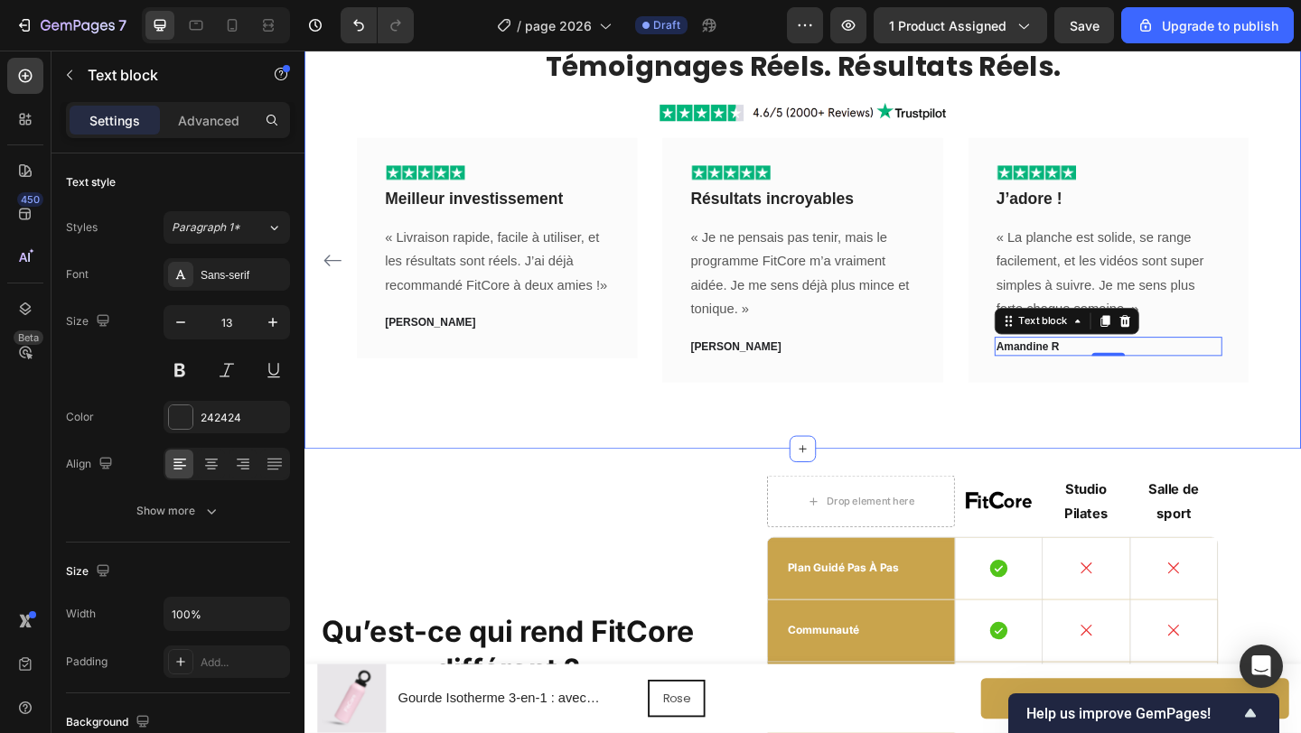
click at [994, 455] on div "Témoignages Réels. Résultats Réels. Heading Image Image Incroyable ! Text block…" at bounding box center [846, 229] width 1084 height 509
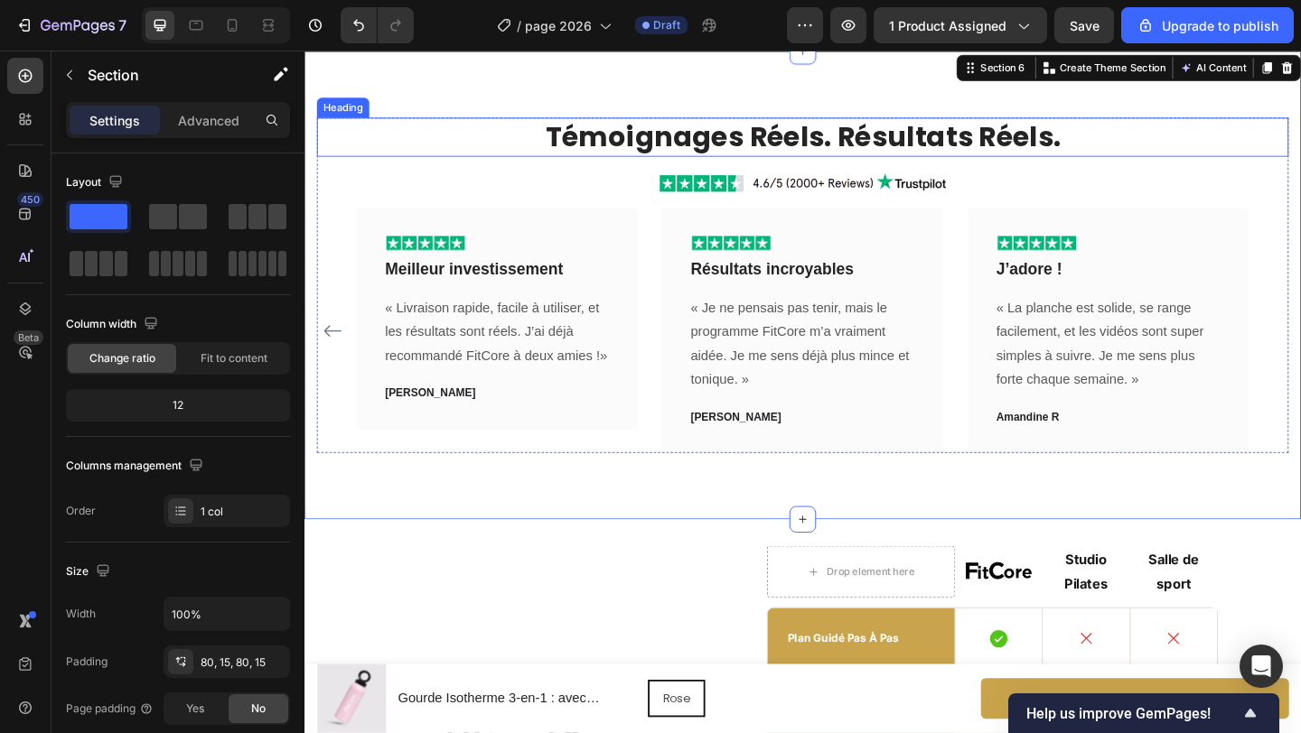
scroll to position [4043, 0]
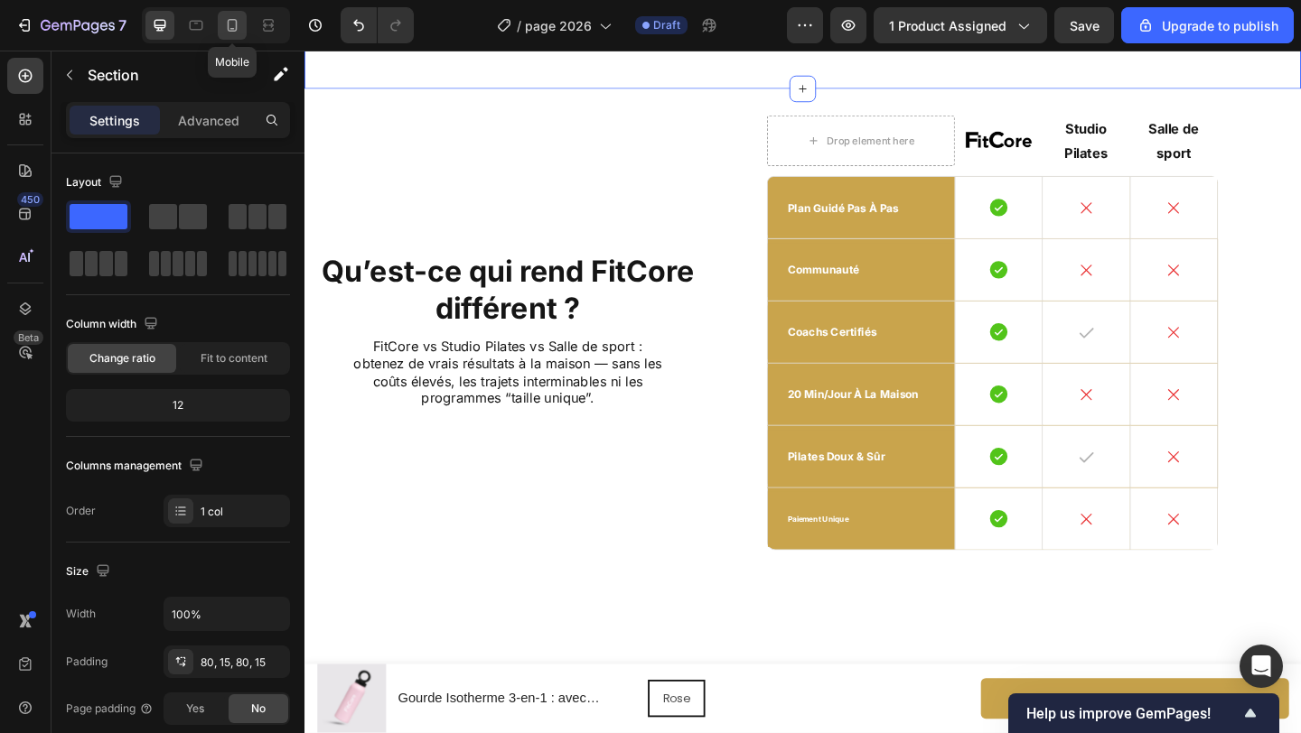
click at [229, 24] on icon at bounding box center [232, 25] width 18 height 18
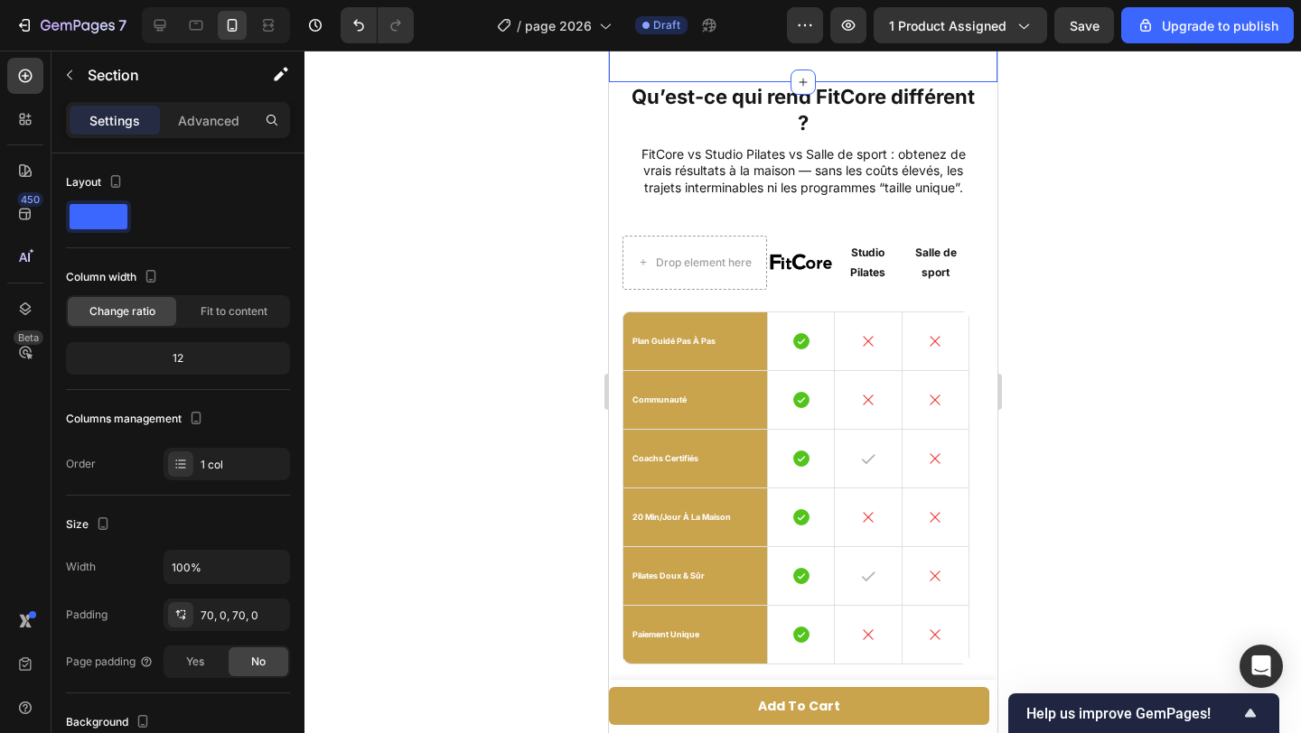
scroll to position [3997, 0]
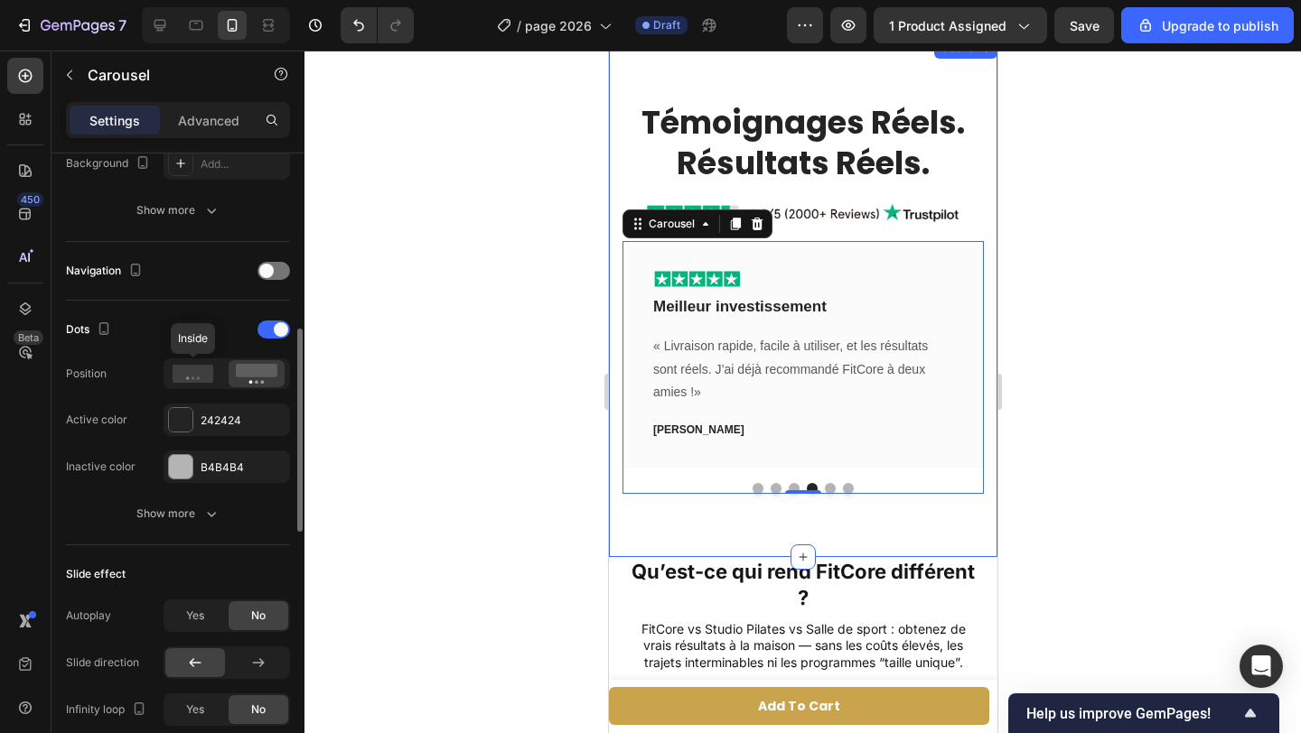
scroll to position [541, 0]
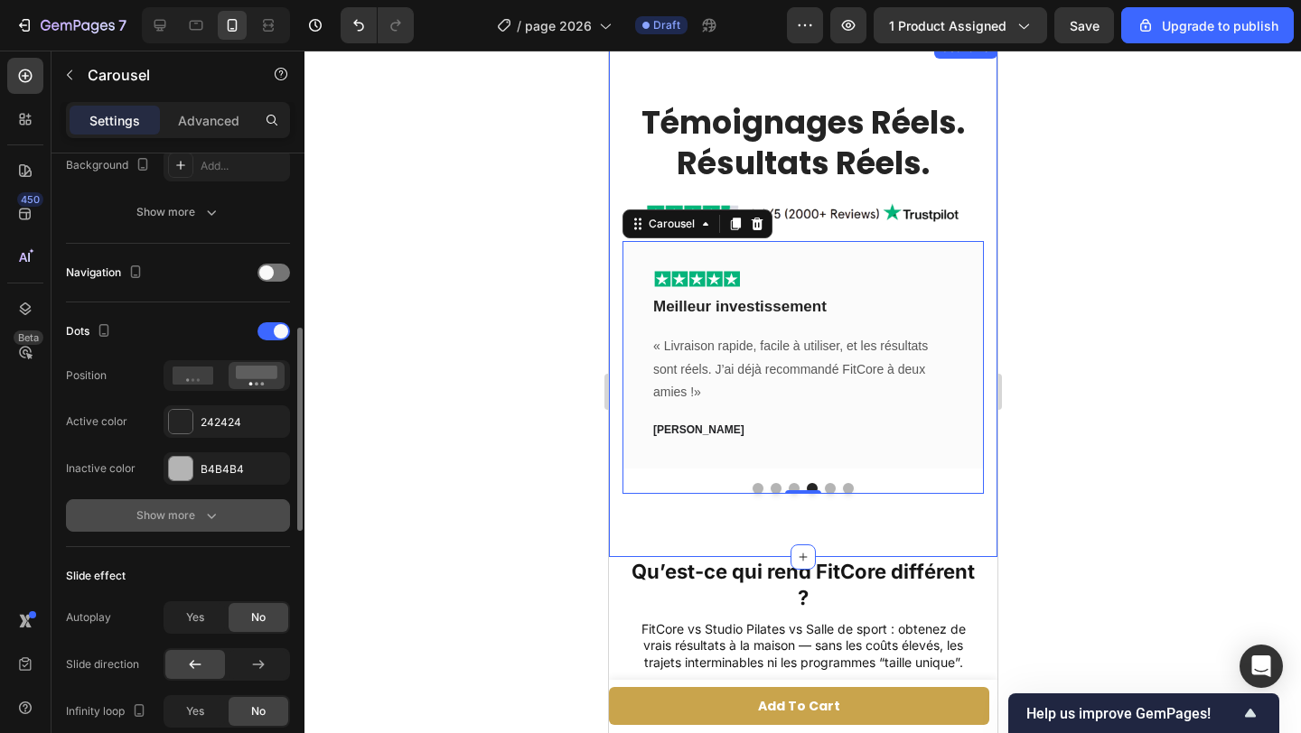
click at [175, 512] on div "Show more" at bounding box center [178, 516] width 84 height 18
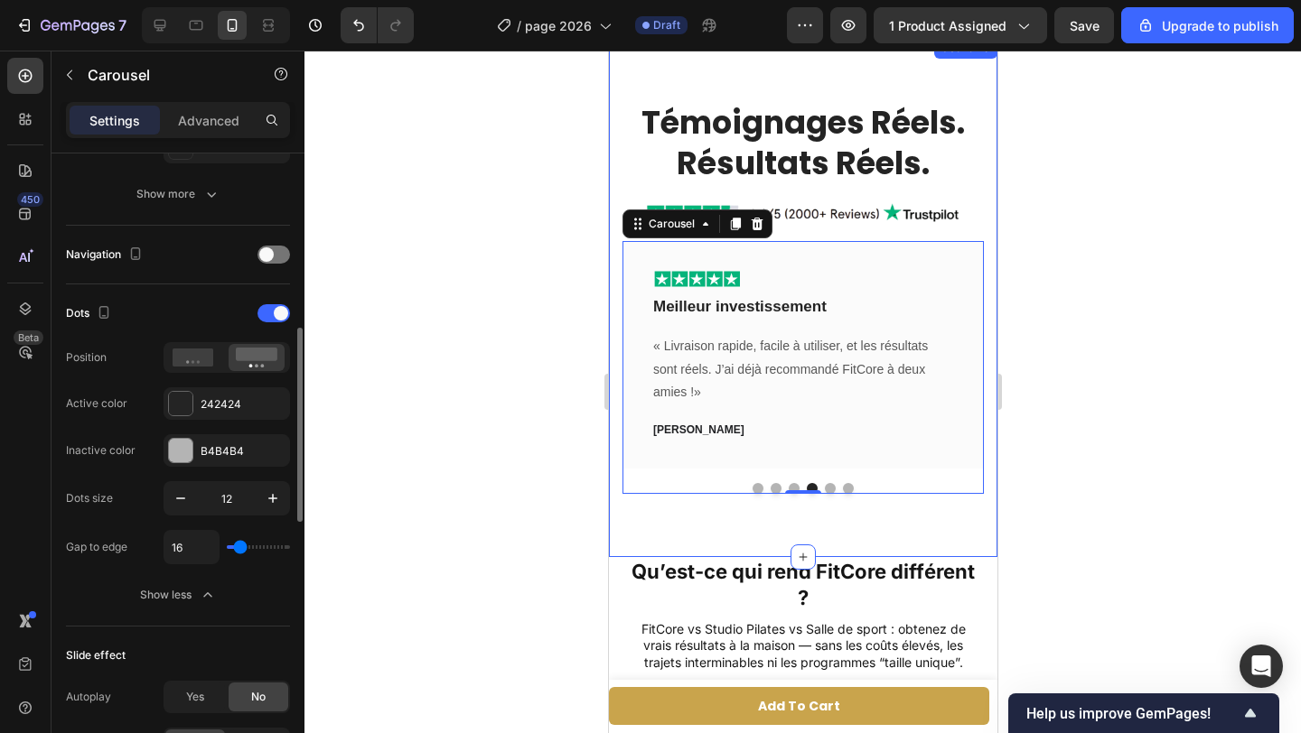
scroll to position [562, 0]
click at [183, 502] on icon "button" at bounding box center [181, 496] width 18 height 18
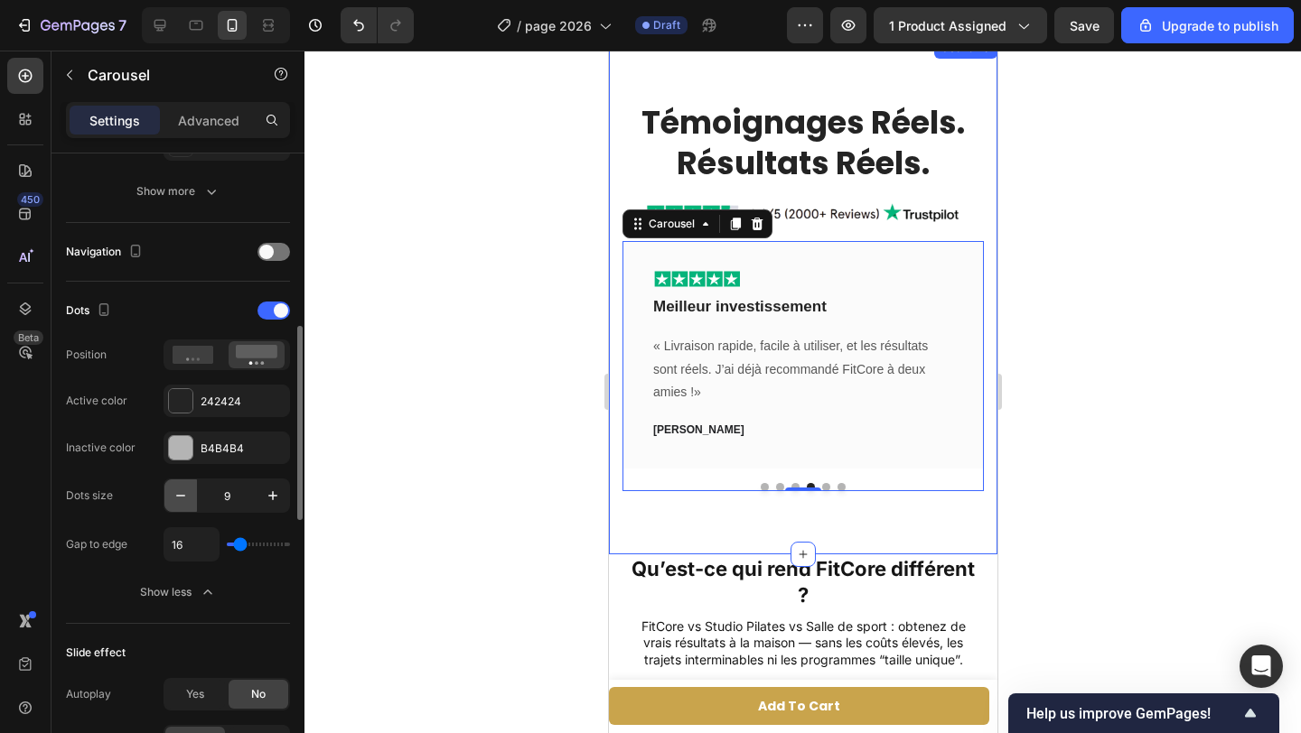
click at [184, 500] on icon "button" at bounding box center [181, 496] width 18 height 18
type input "6"
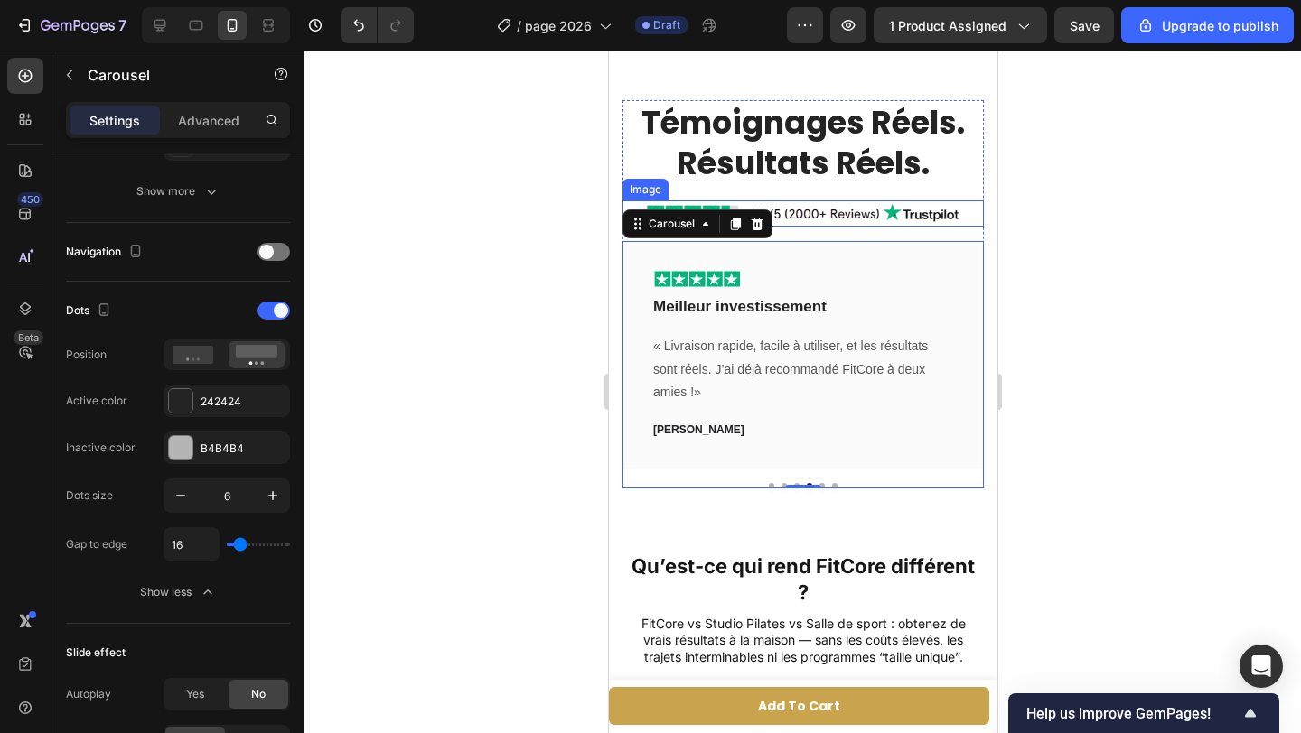
click at [852, 215] on img at bounding box center [802, 214] width 316 height 26
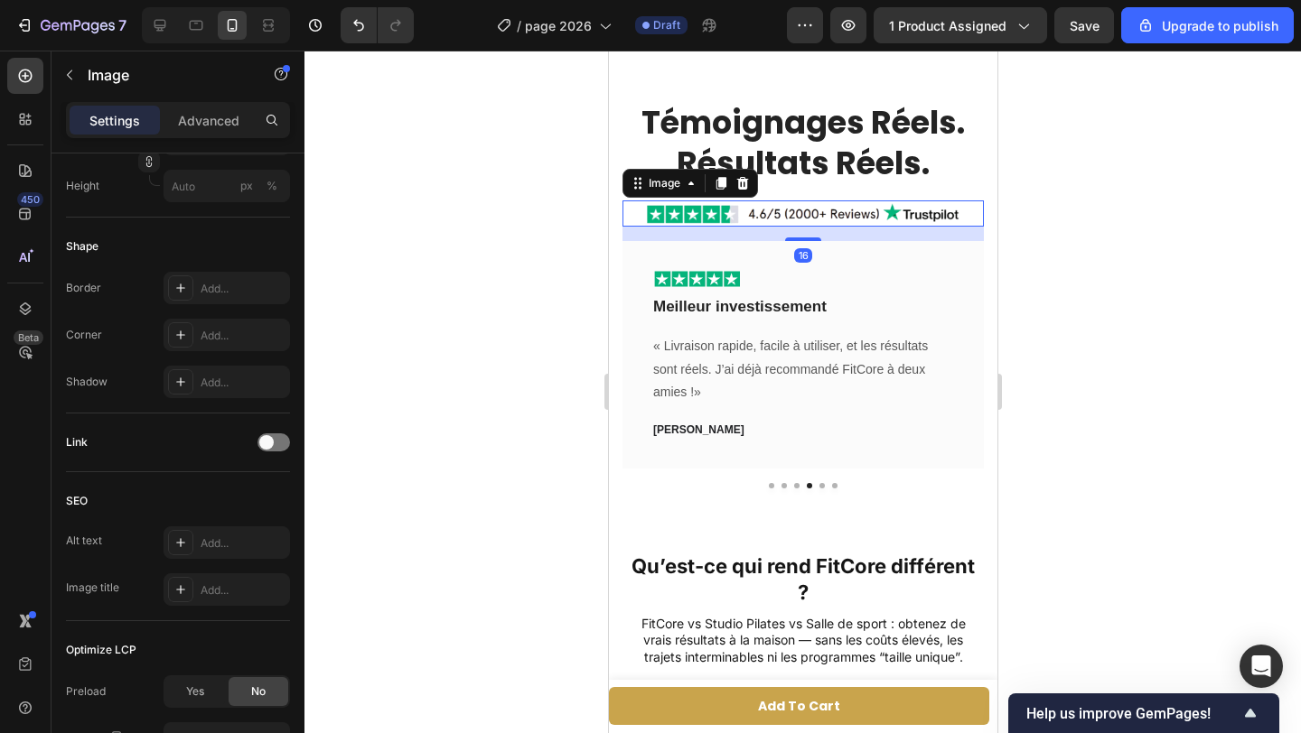
scroll to position [0, 0]
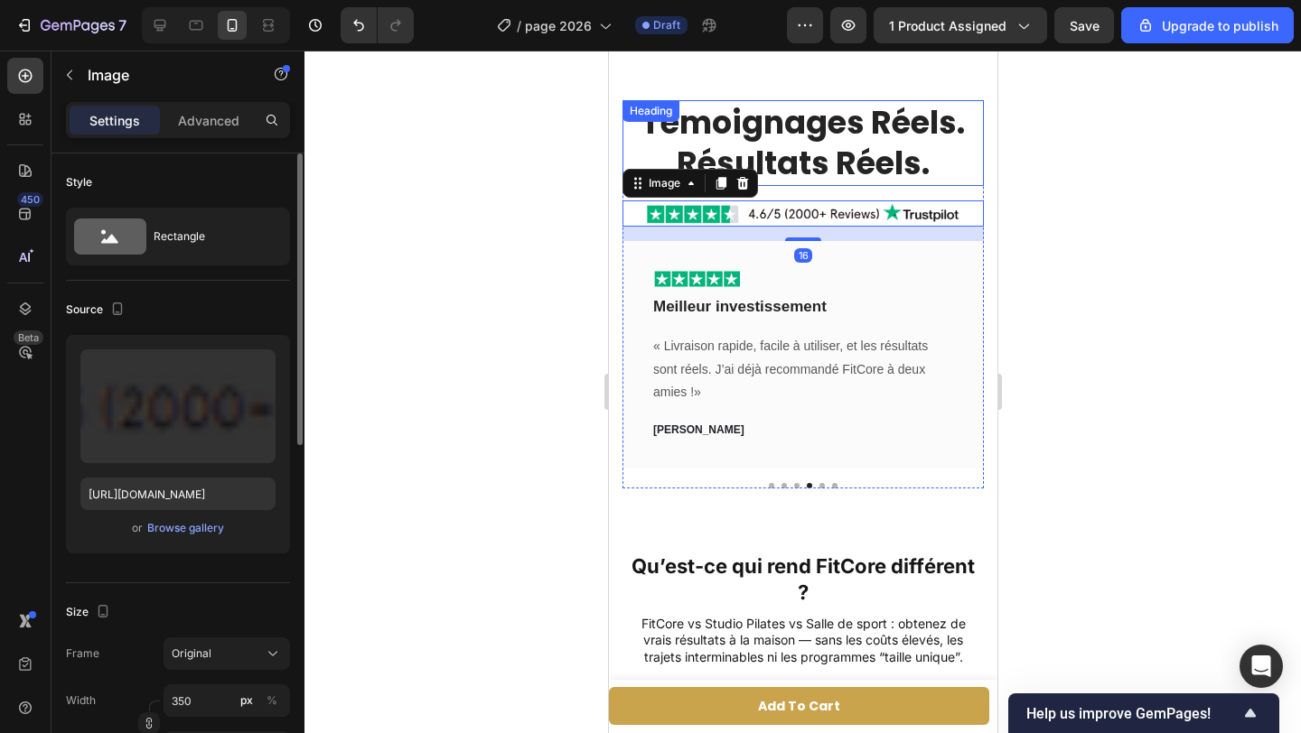
click at [821, 155] on h2 "Témoignages Réels. Résultats Réels." at bounding box center [801, 143] width 361 height 86
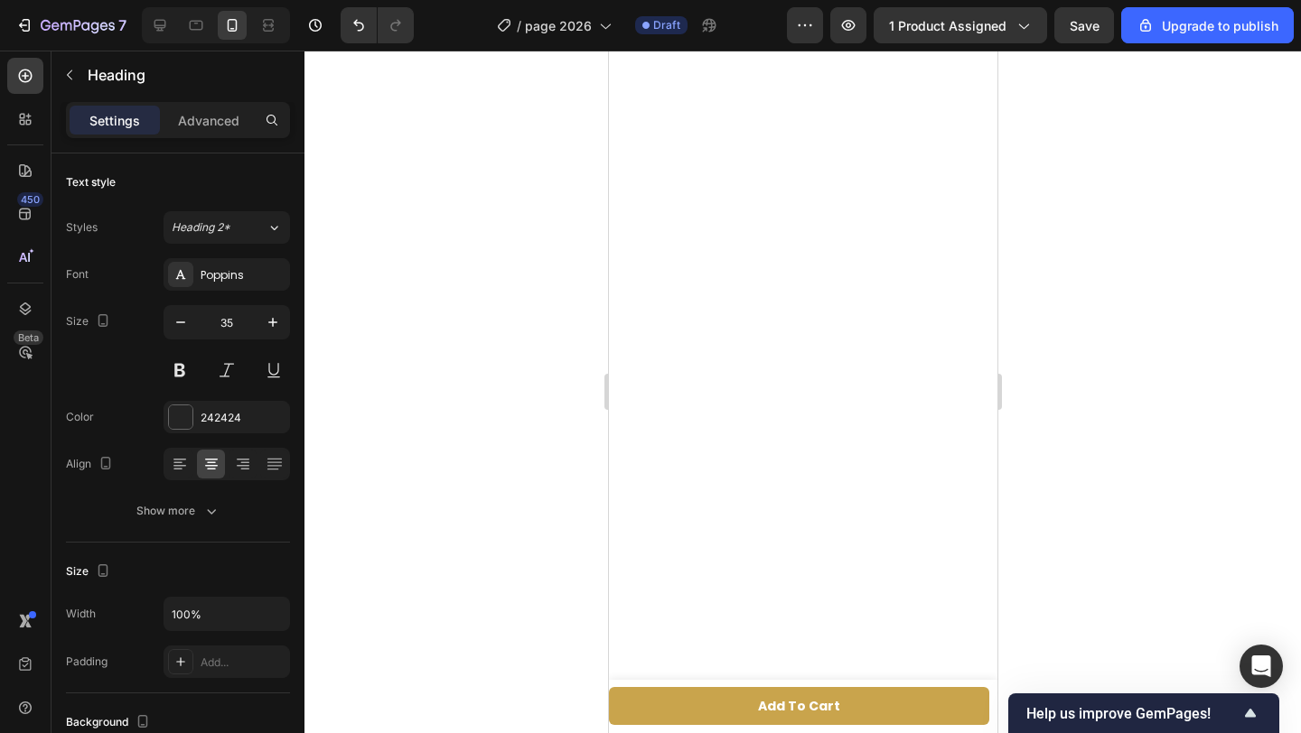
scroll to position [3048, 0]
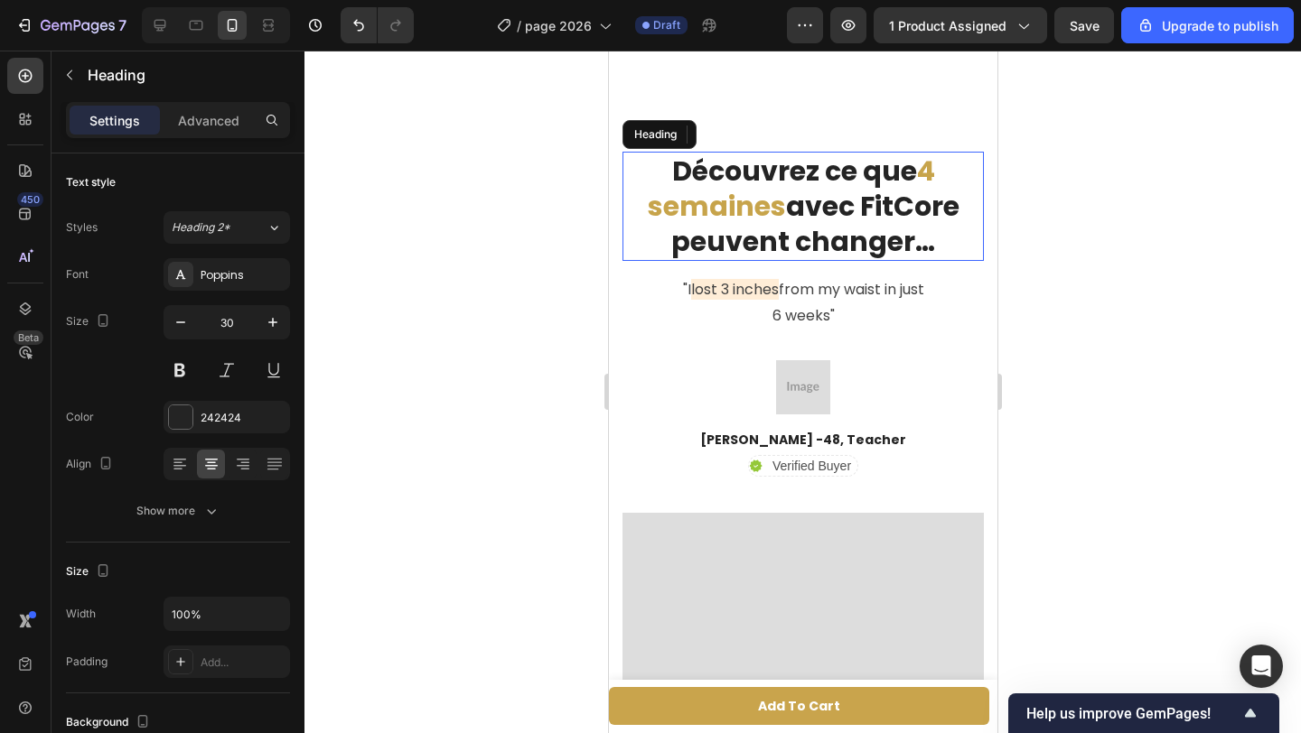
click at [805, 191] on h2 "Découvrez ce que 4 semaines avec FitCore peuvent changer…" at bounding box center [801, 206] width 361 height 109
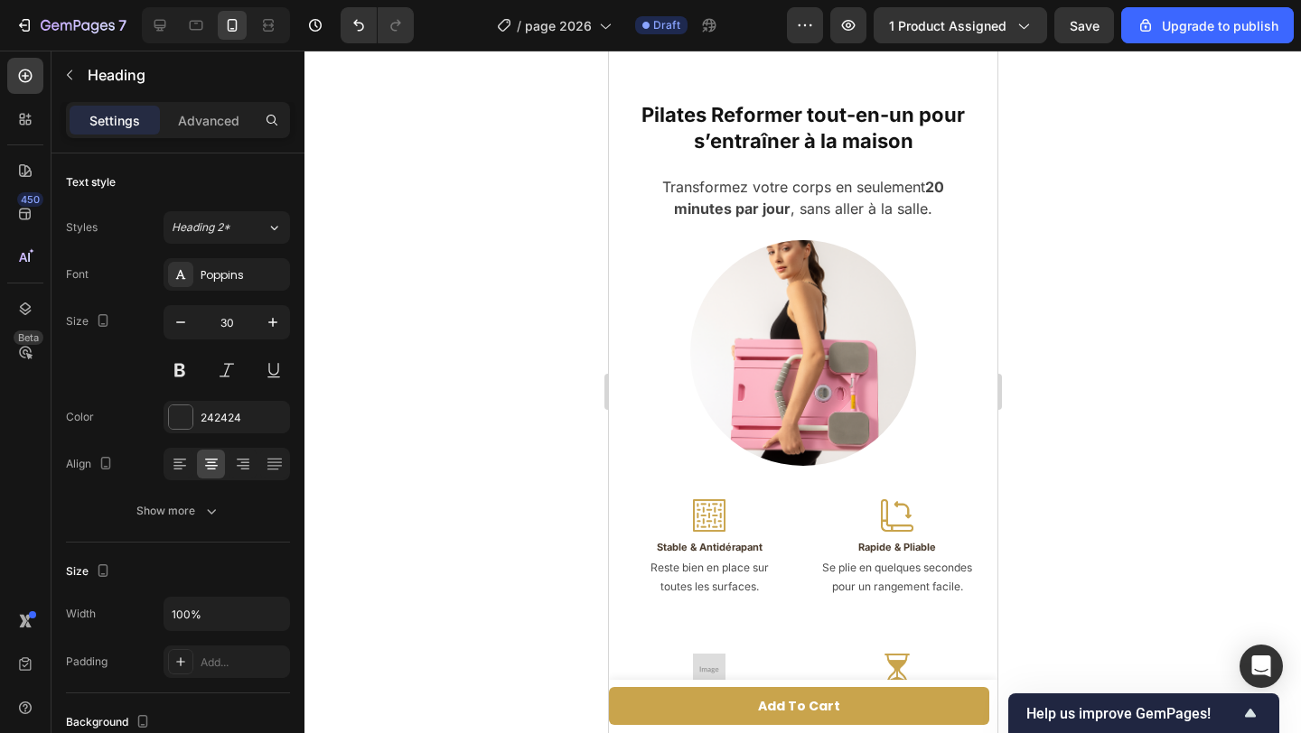
scroll to position [2142, 0]
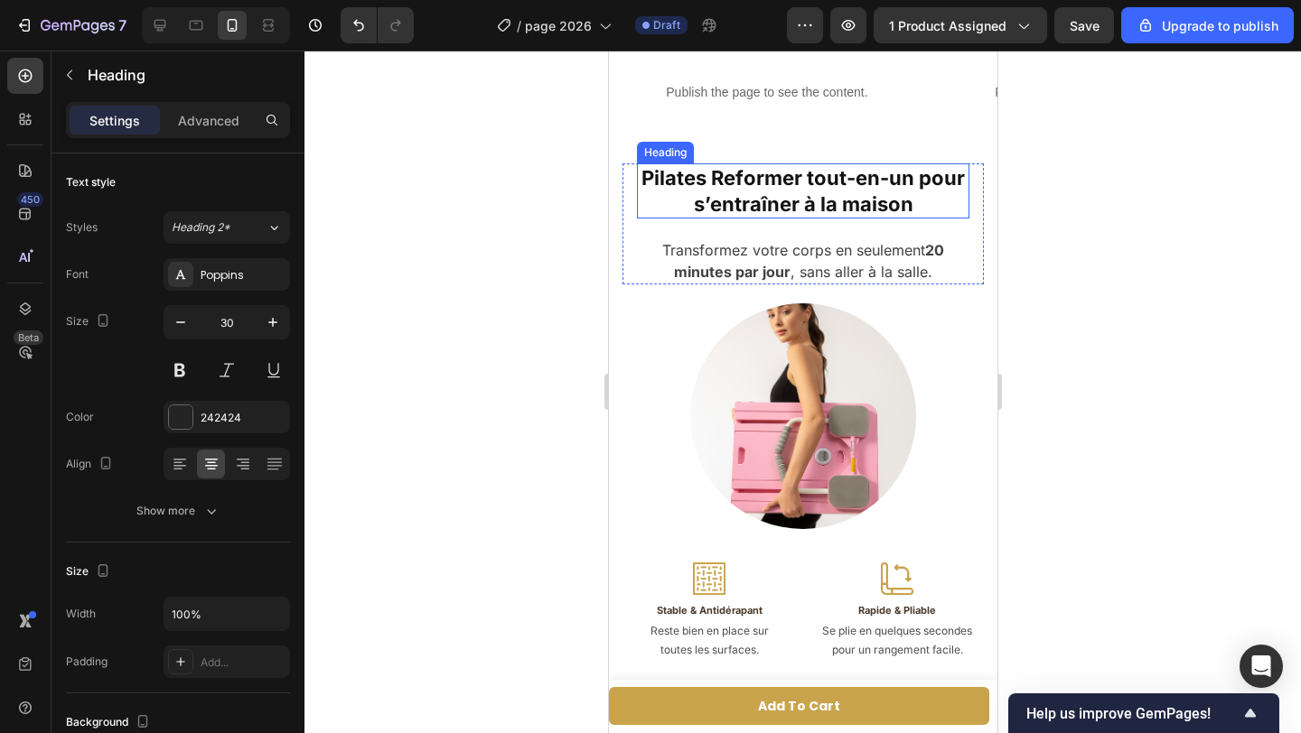
click at [789, 188] on strong "Pilates Reformer tout-en-un pour s’entraîner à la maison" at bounding box center [801, 191] width 323 height 50
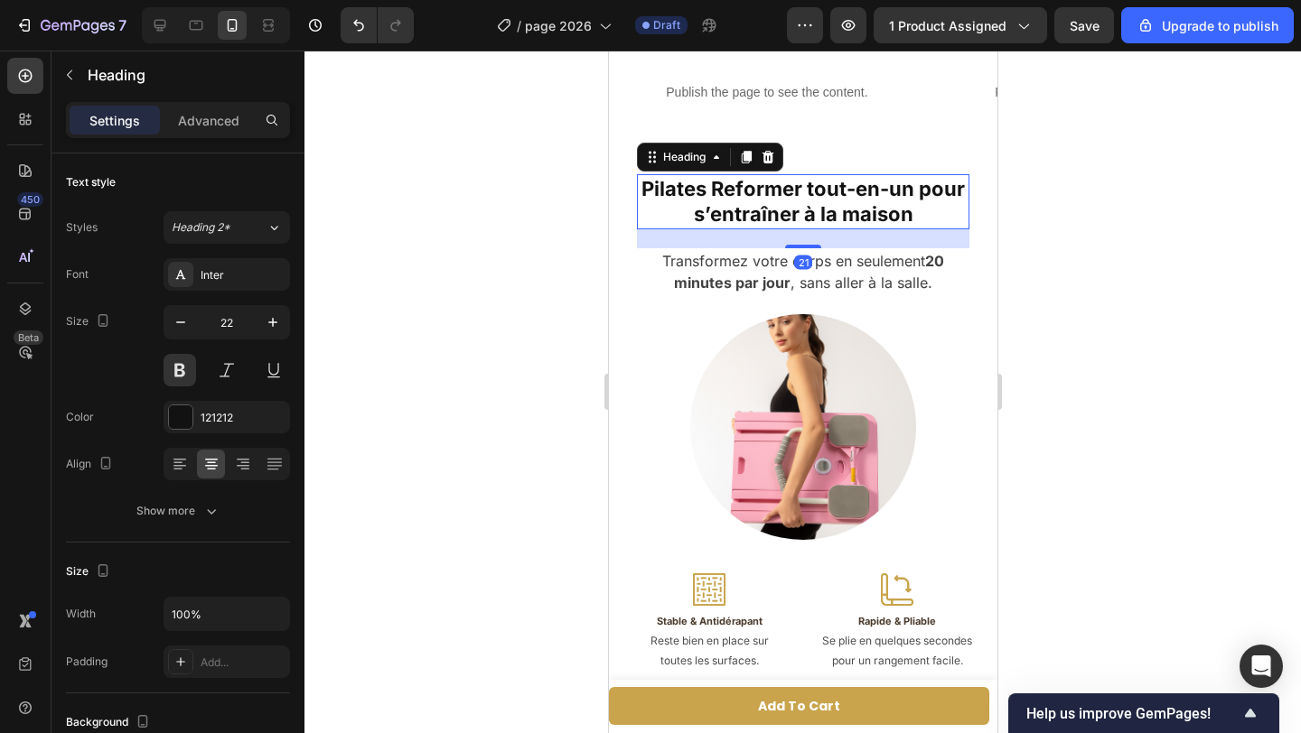
click at [795, 404] on div "Pilates Reformer tout-en-un pour s’entraîner à la maison Heading 21 Transformez…" at bounding box center [801, 521] width 361 height 694
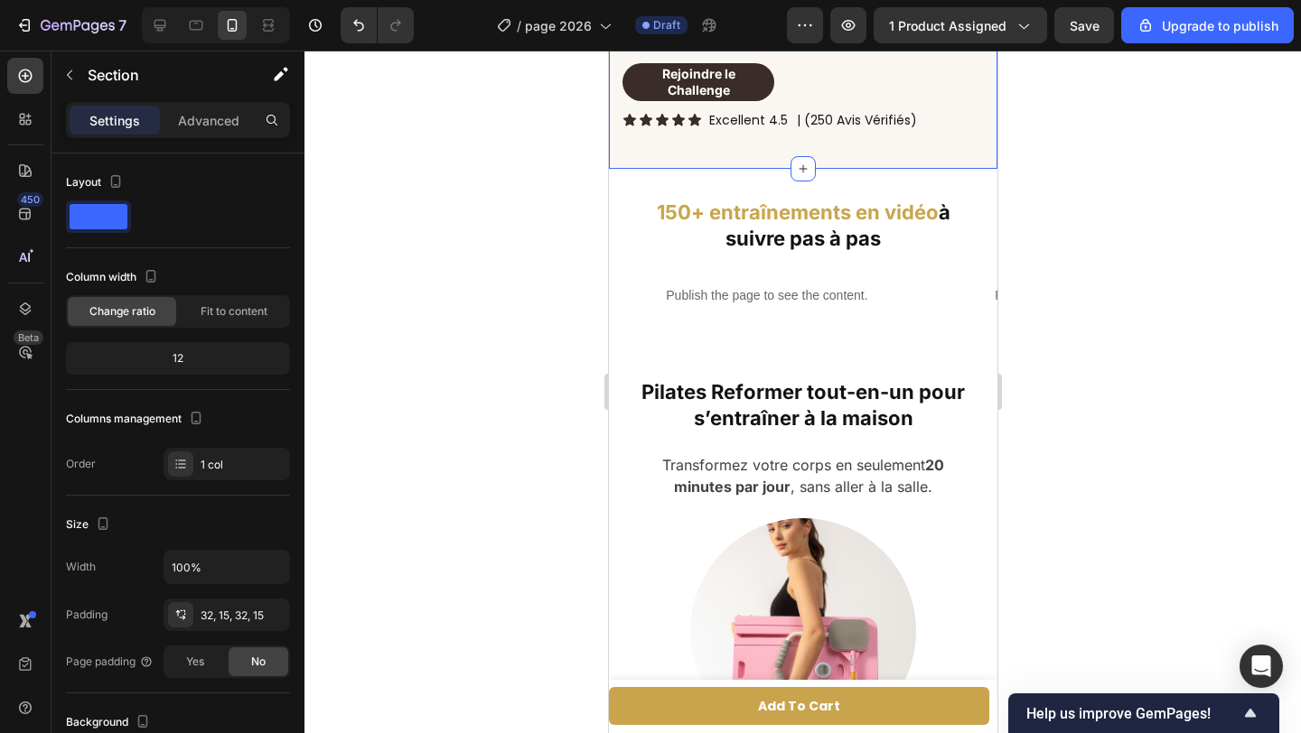
scroll to position [2128, 0]
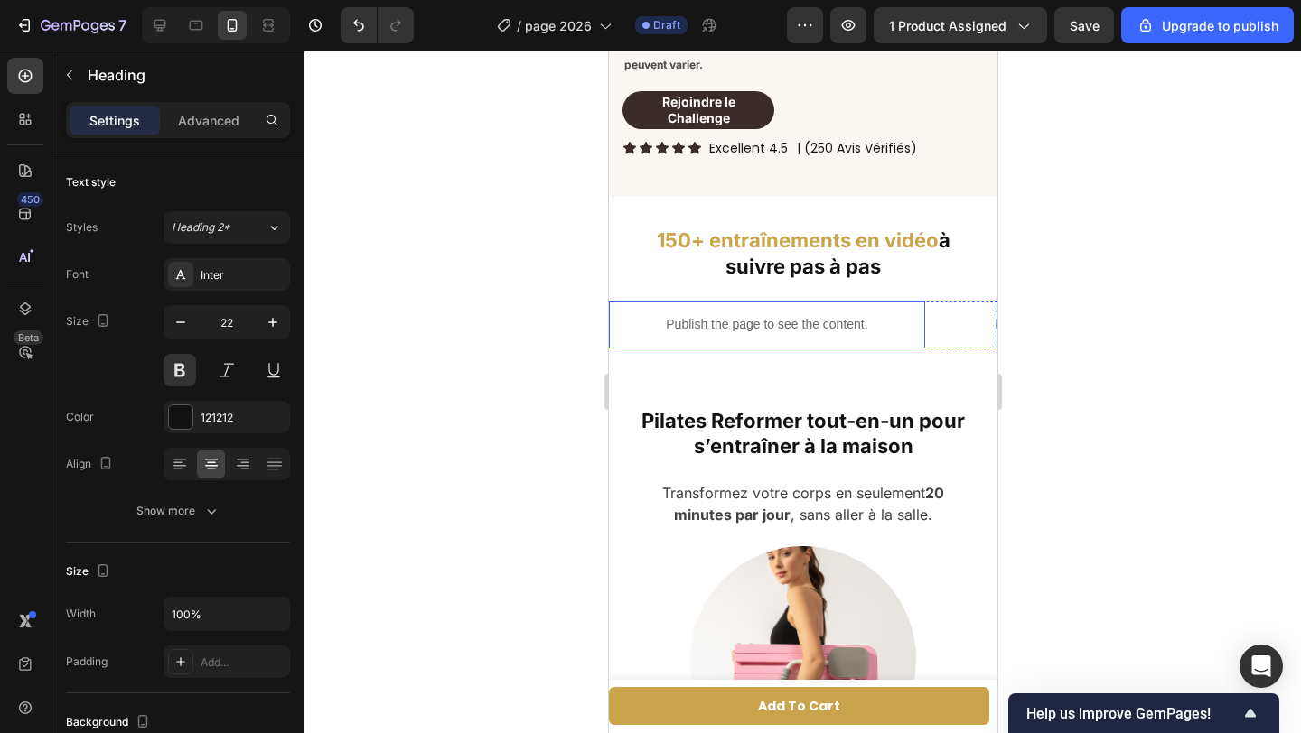
scroll to position [2294, 0]
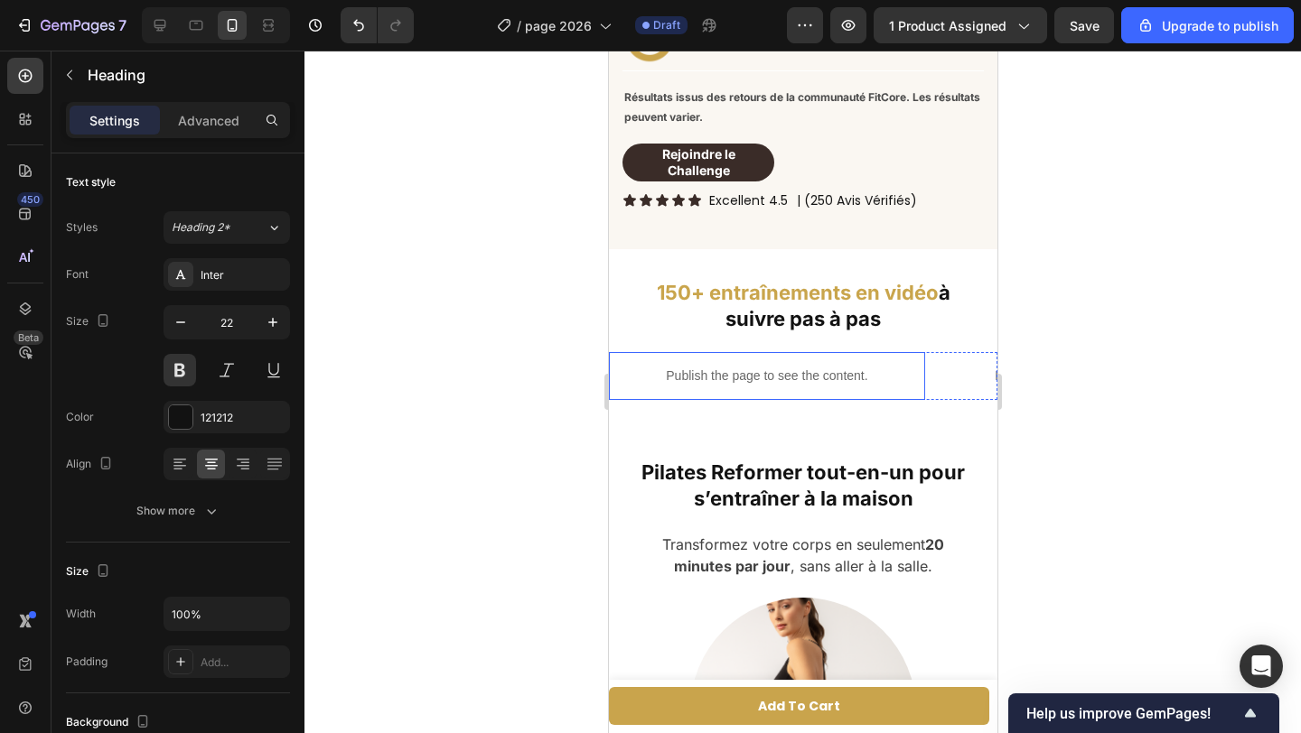
click at [907, 363] on div "Publish the page to see the content." at bounding box center [766, 376] width 316 height 48
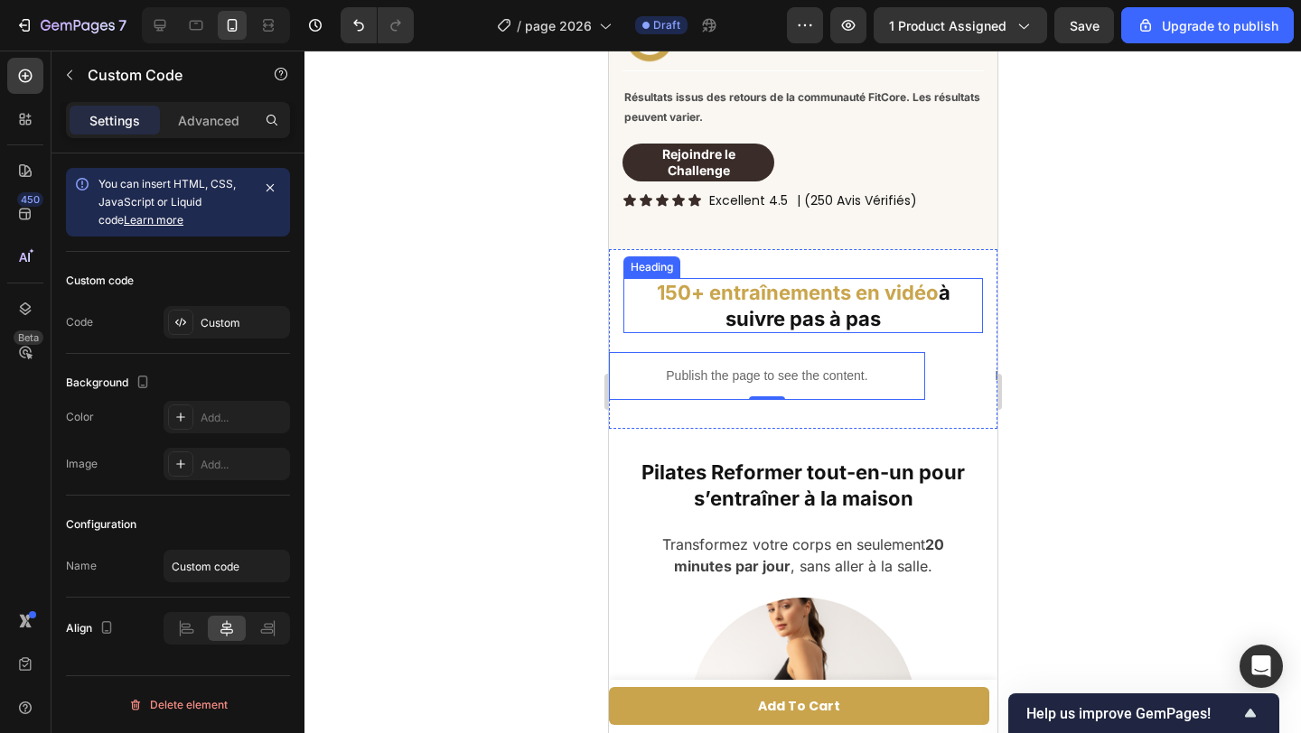
click at [894, 313] on p "⁠⁠⁠⁠⁠⁠⁠ 150+ entraînements en vidéo à suivre pas à pas" at bounding box center [802, 305] width 356 height 51
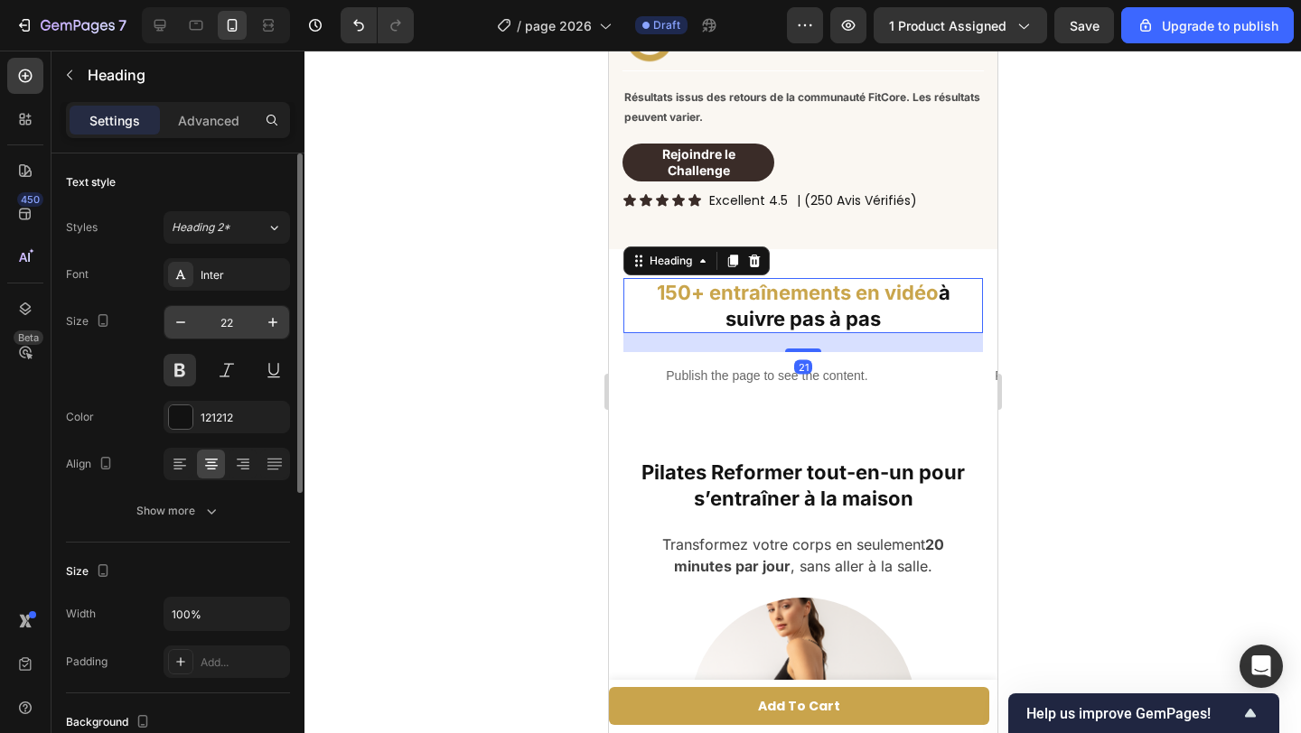
click at [240, 318] on input "22" at bounding box center [227, 322] width 60 height 33
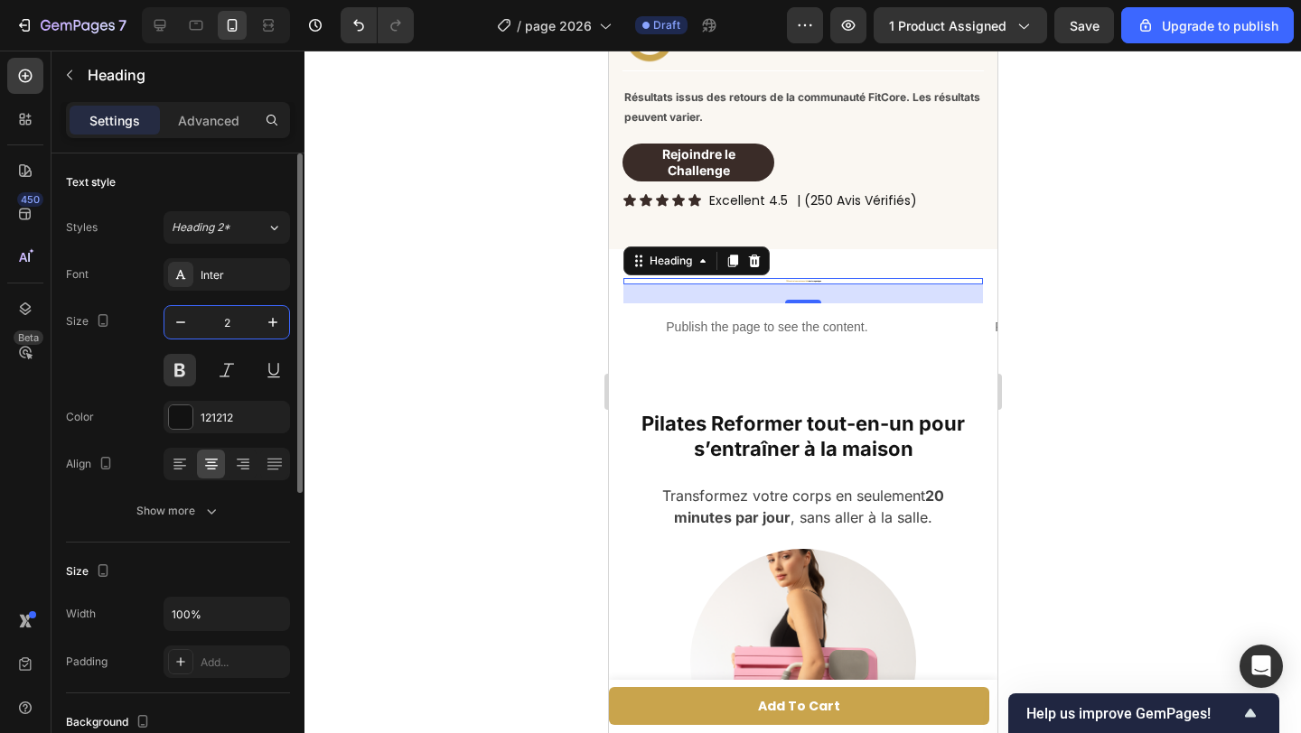
type input "25"
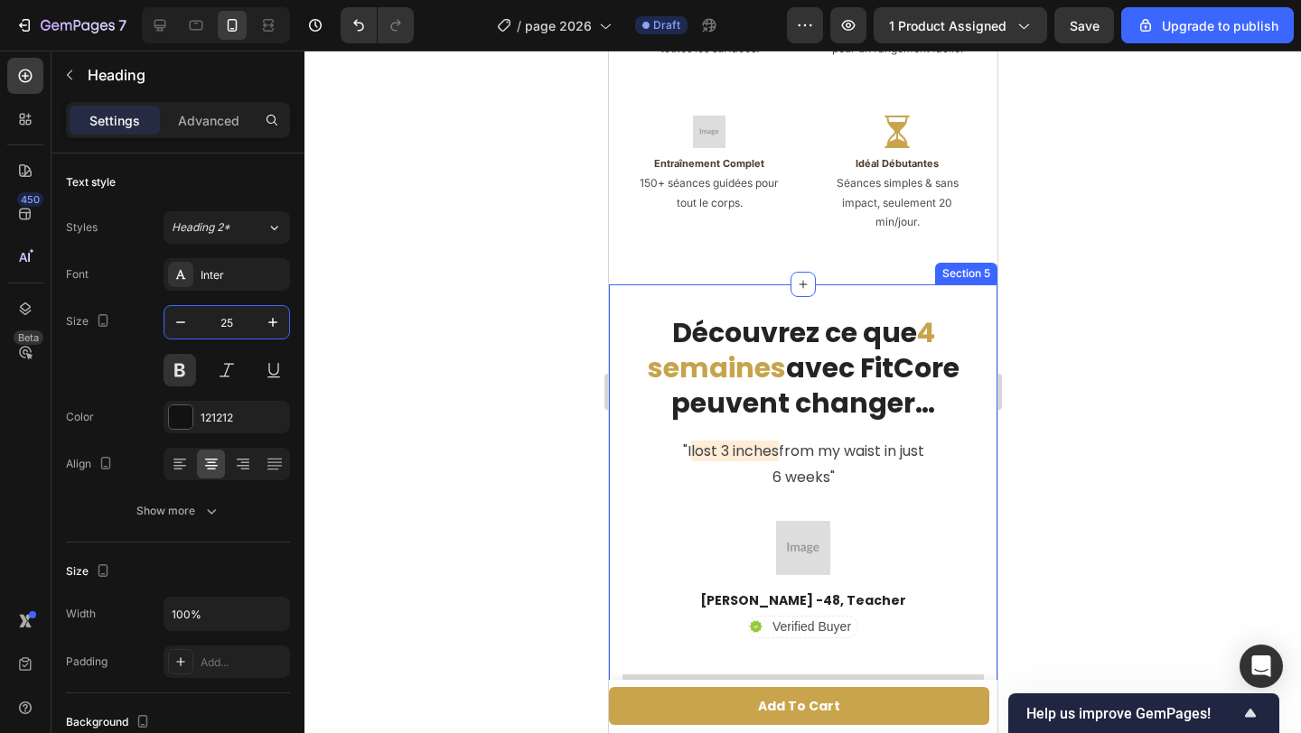
scroll to position [3204, 0]
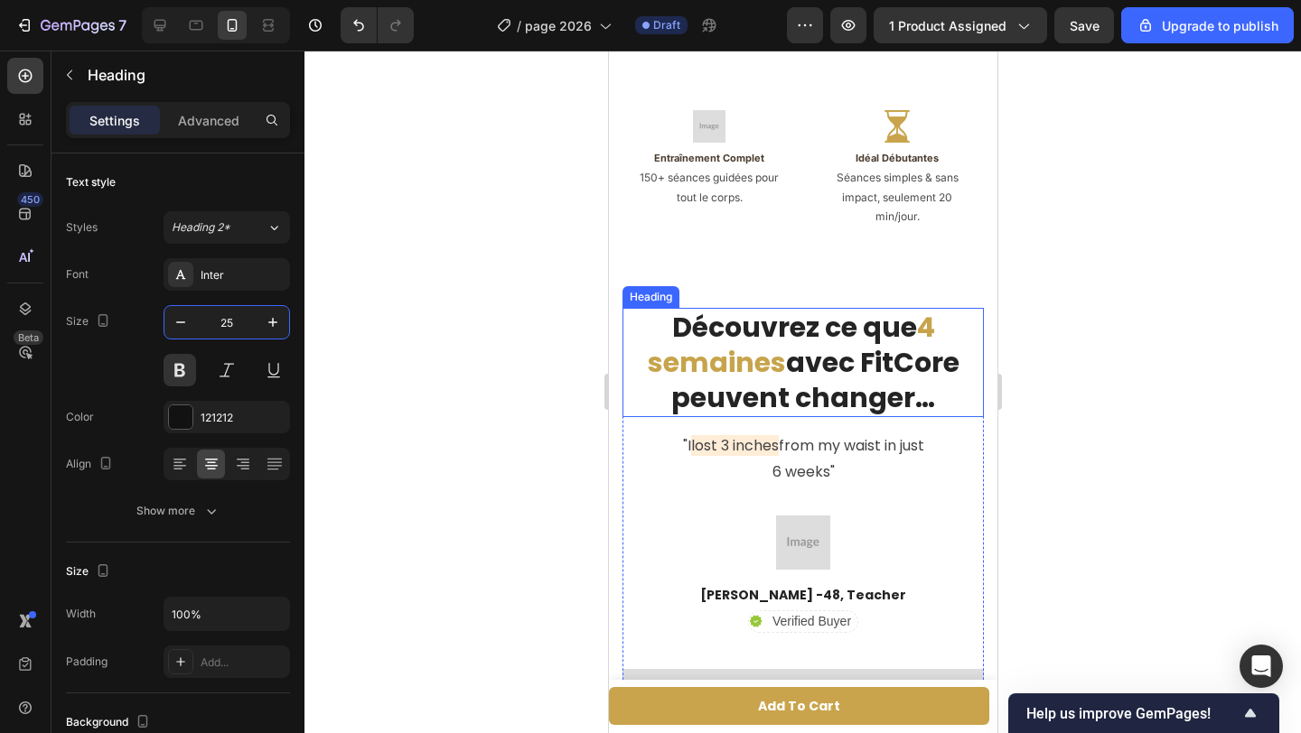
click at [795, 342] on h2 "Découvrez ce que 4 semaines avec FitCore peuvent changer…" at bounding box center [801, 362] width 361 height 109
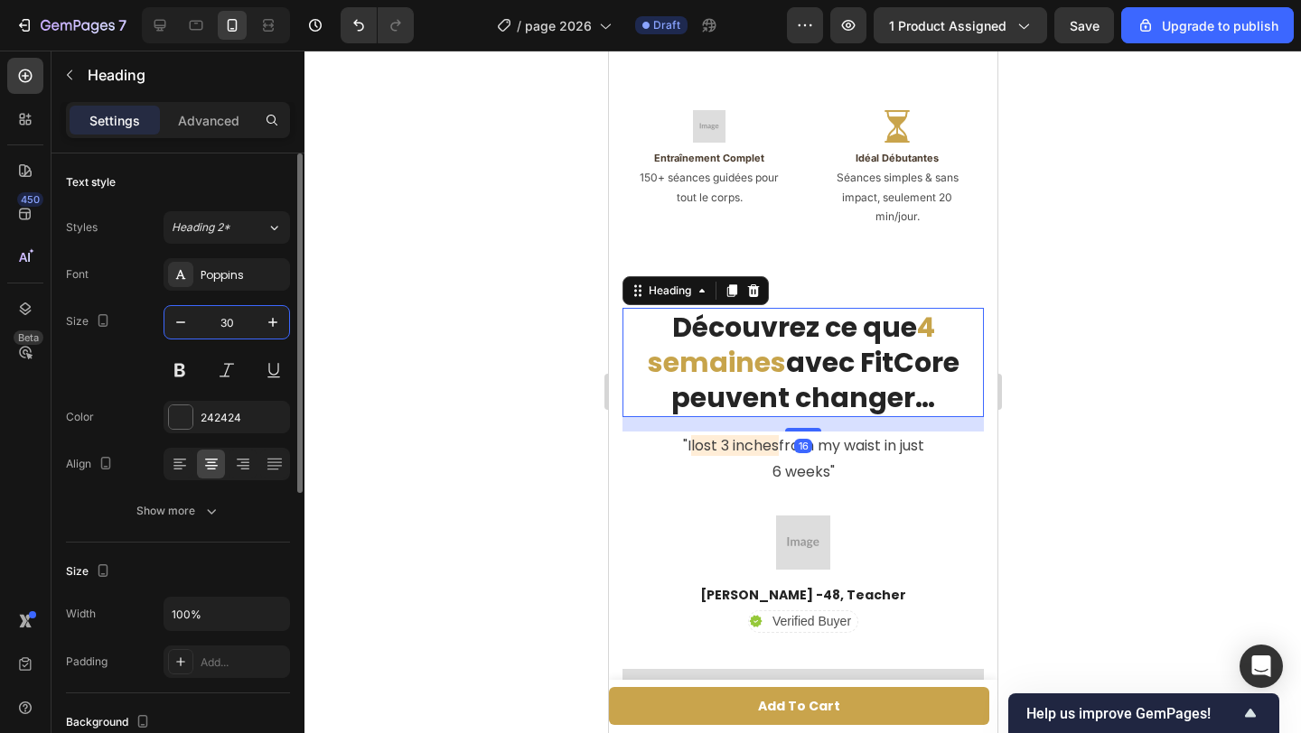
click at [239, 327] on input "30" at bounding box center [227, 322] width 60 height 33
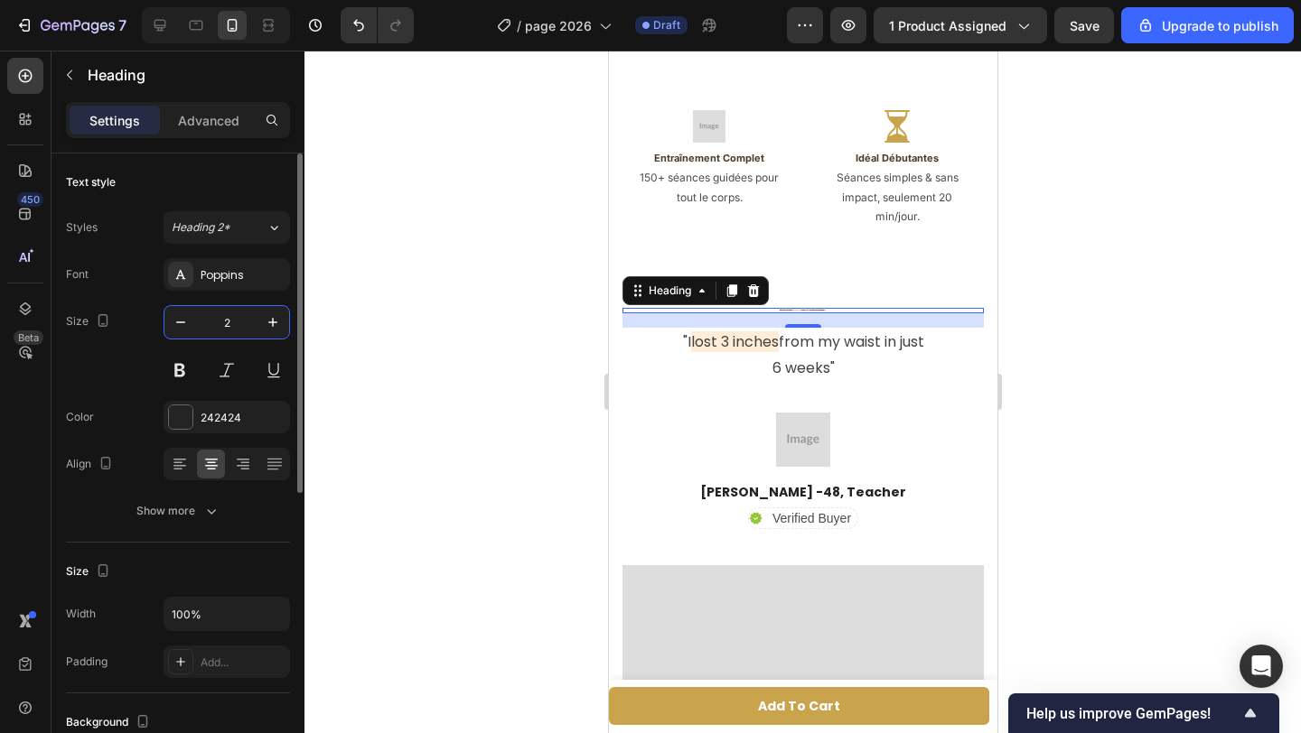
type input "25"
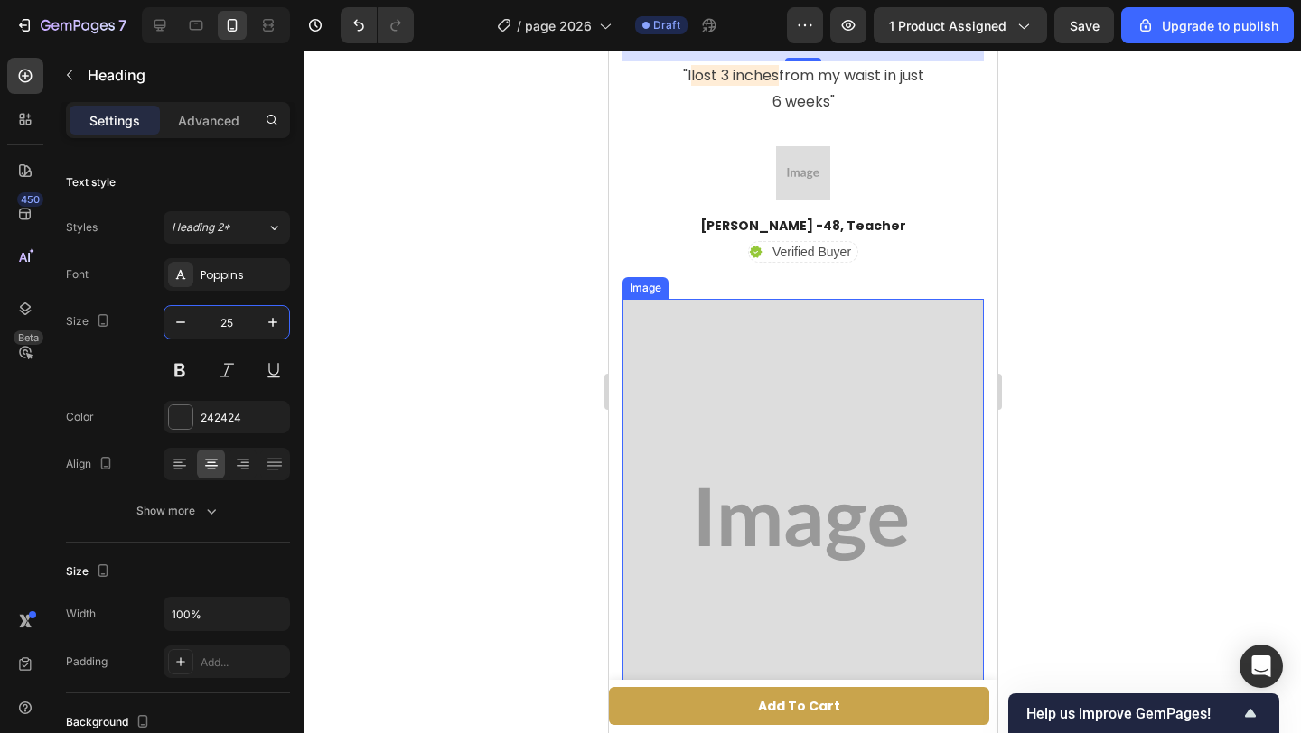
scroll to position [3675, 0]
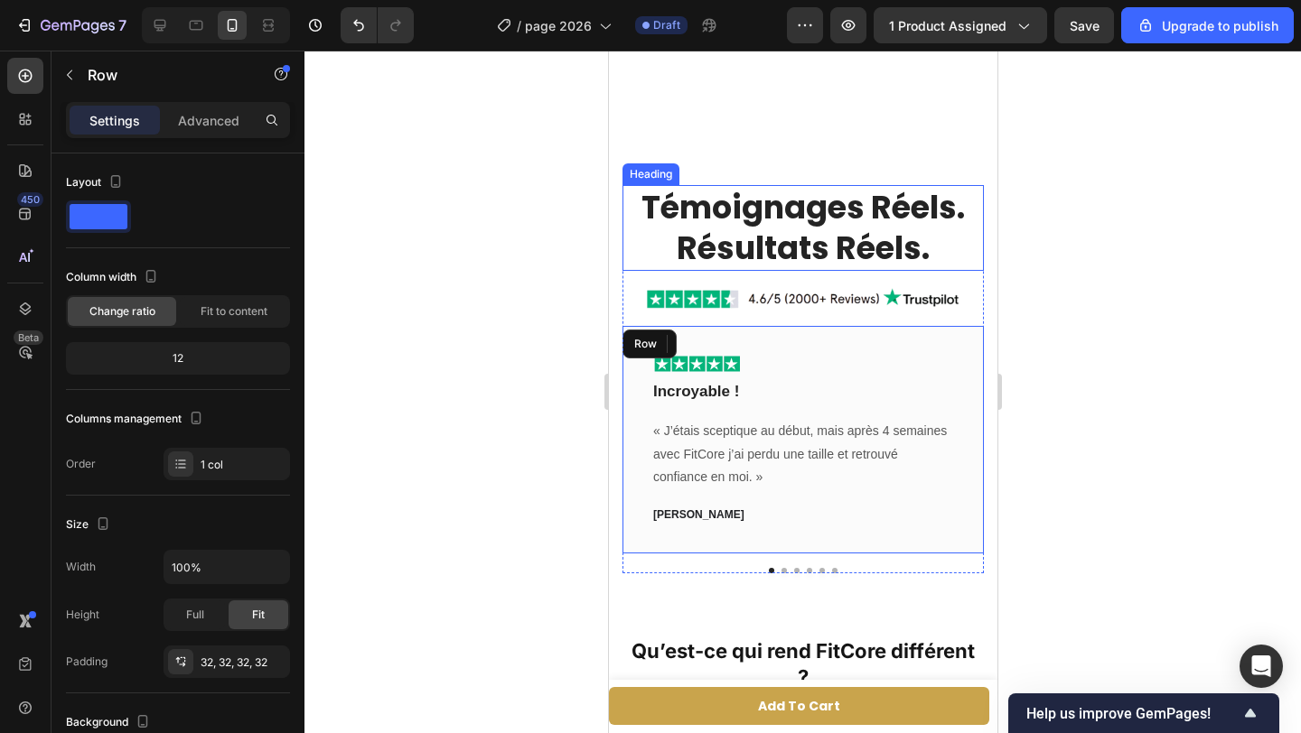
click at [746, 223] on p "Témoignages Réels. Résultats Réels." at bounding box center [802, 228] width 358 height 82
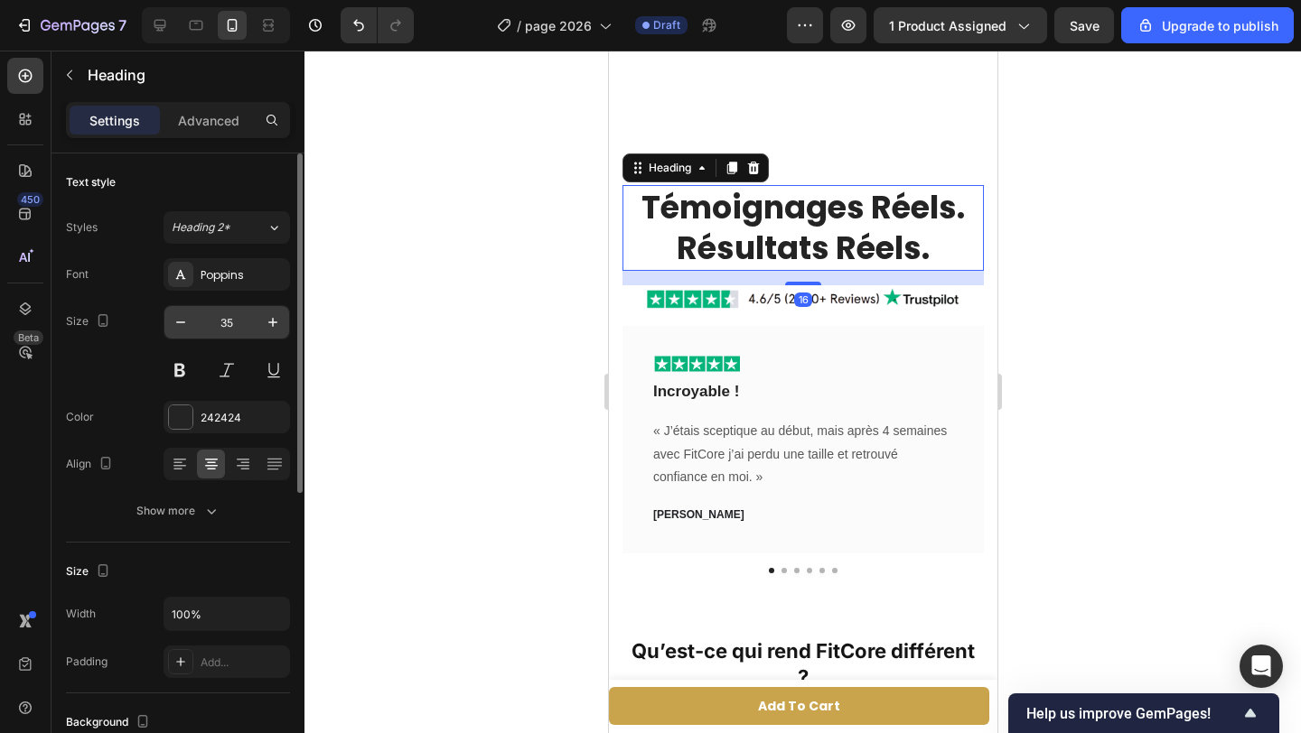
click at [244, 325] on input "35" at bounding box center [227, 322] width 60 height 33
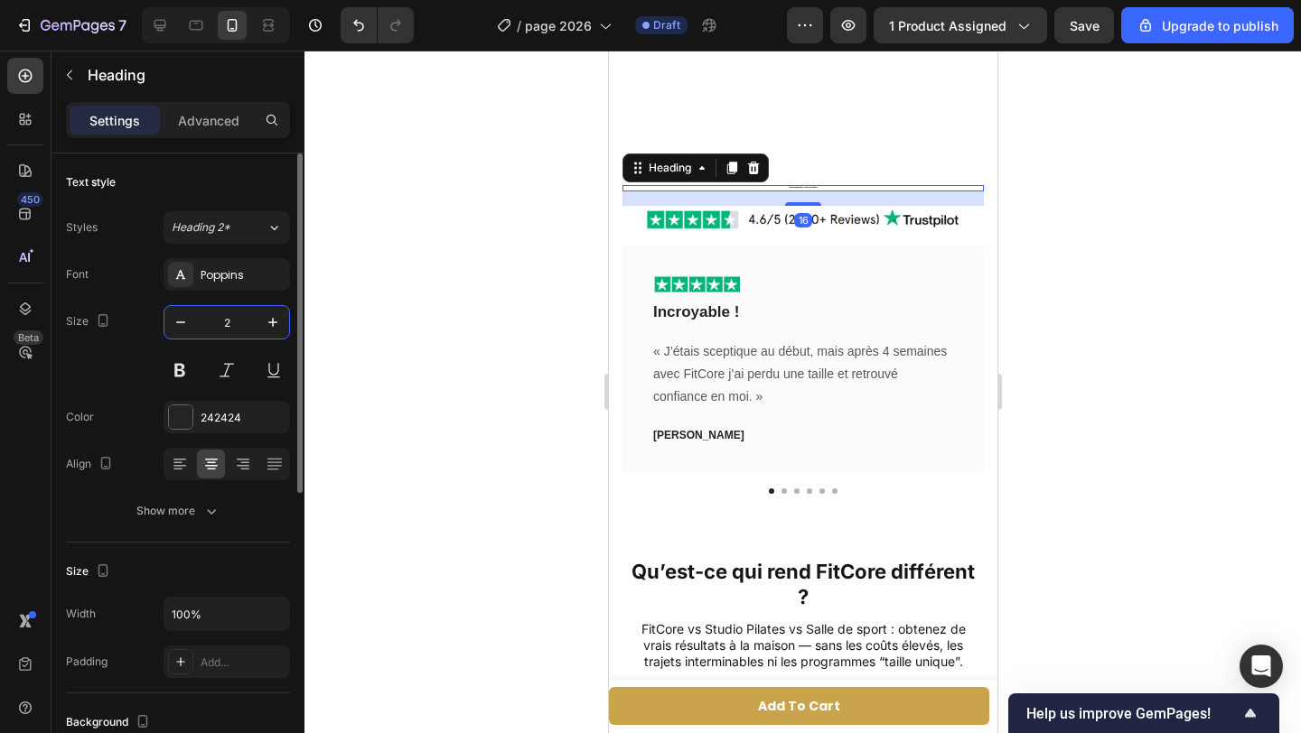
type input "25"
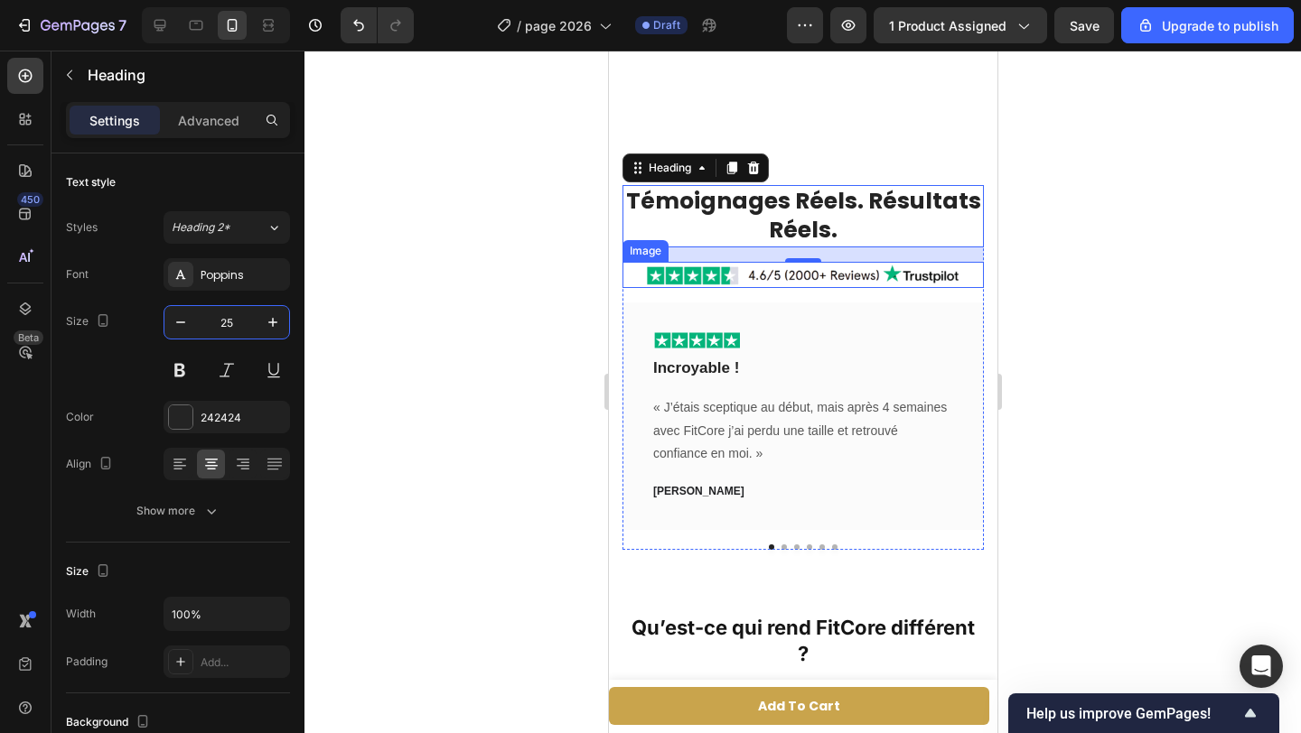
click at [761, 276] on img at bounding box center [802, 275] width 316 height 26
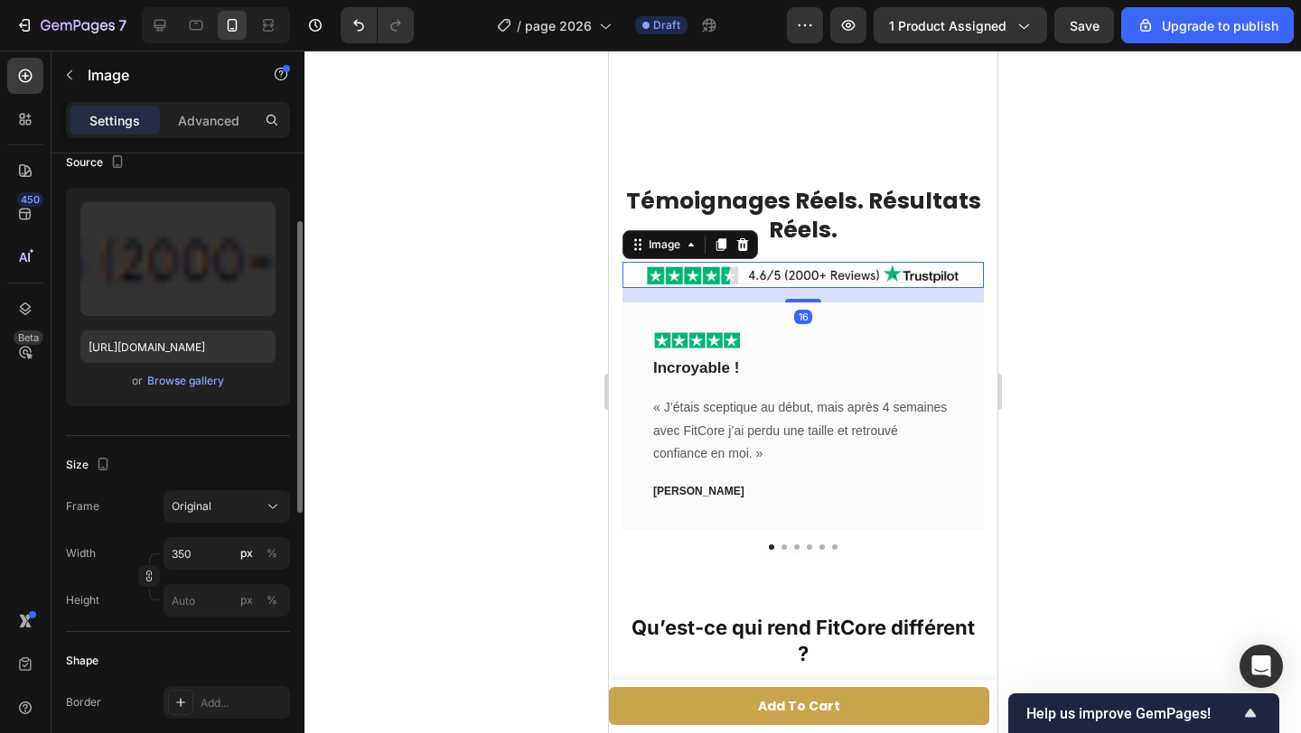
scroll to position [148, 0]
click at [201, 546] on input "350" at bounding box center [226, 553] width 126 height 33
click at [201, 560] on input "350" at bounding box center [226, 553] width 126 height 33
click at [201, 559] on input "350" at bounding box center [226, 553] width 126 height 33
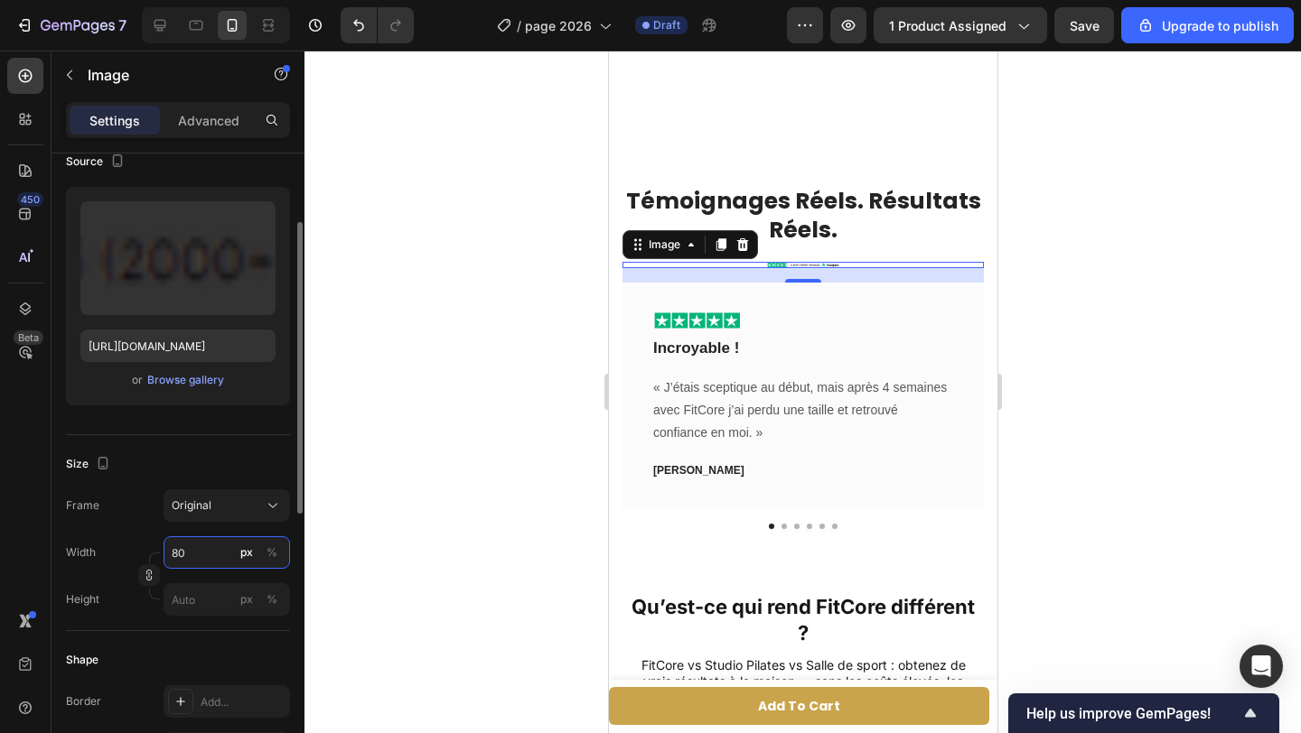
type input "8"
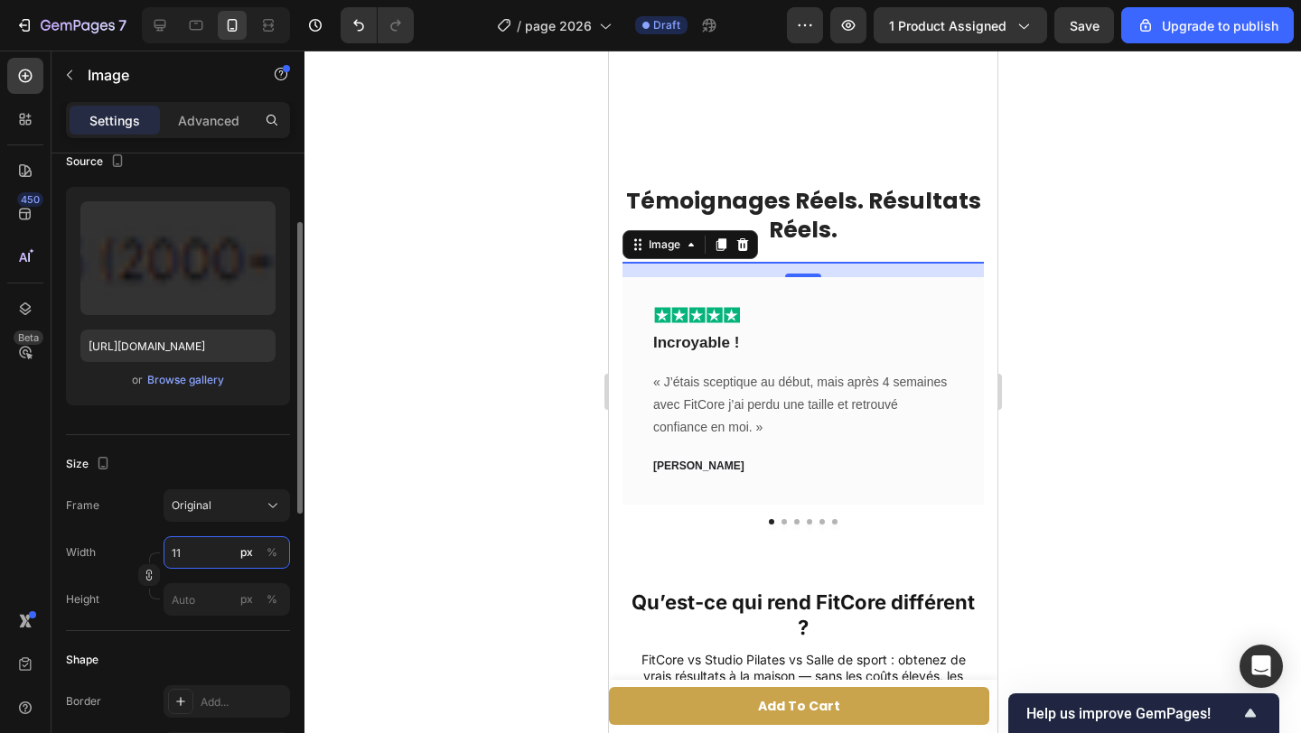
type input "1"
type input "2"
type input "350"
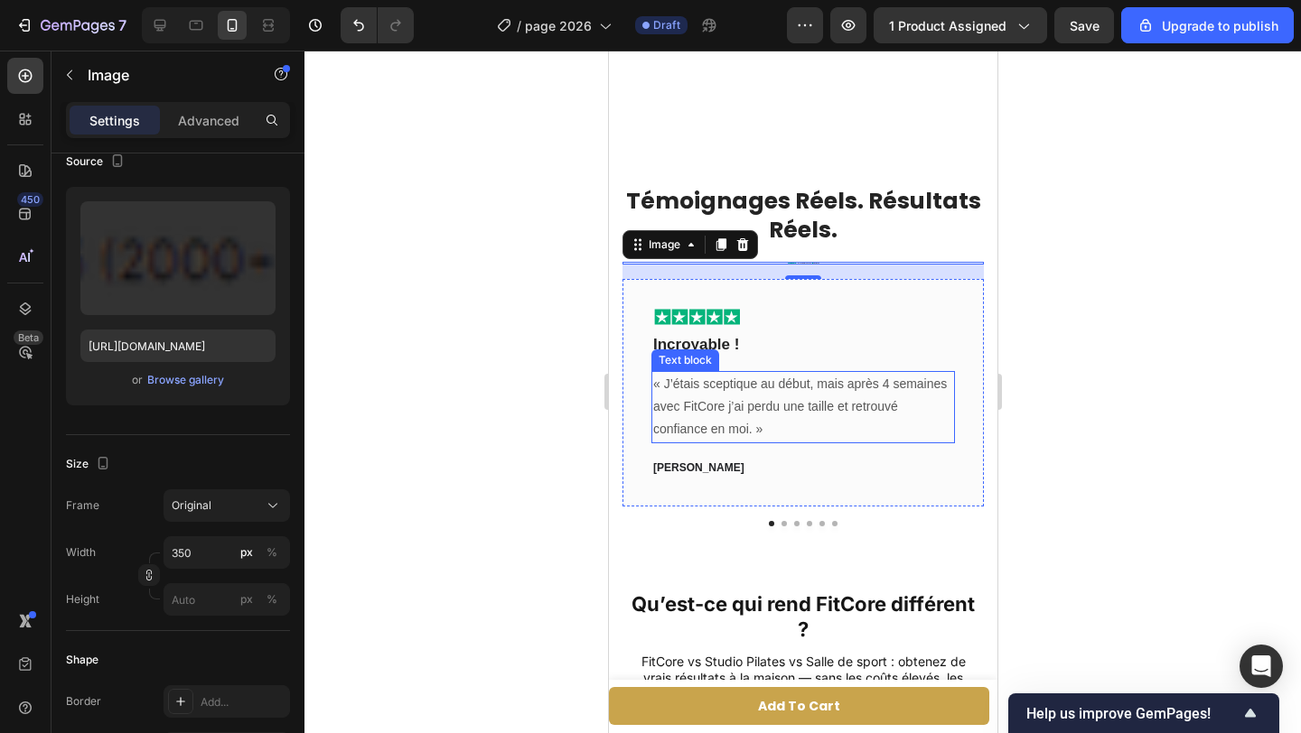
click at [698, 371] on div "« J’étais sceptique au début, mais après 4 semaines avec FitCore j’ai perdu une…" at bounding box center [801, 407] width 303 height 72
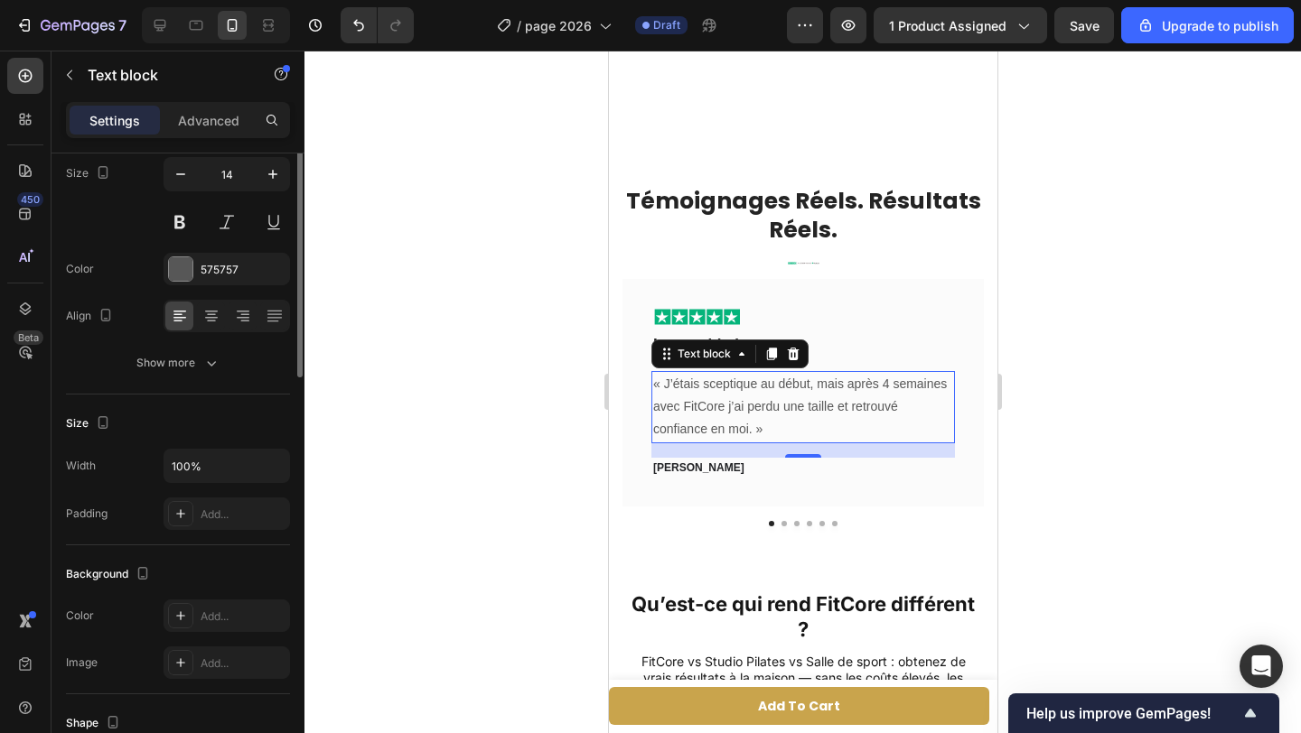
scroll to position [0, 0]
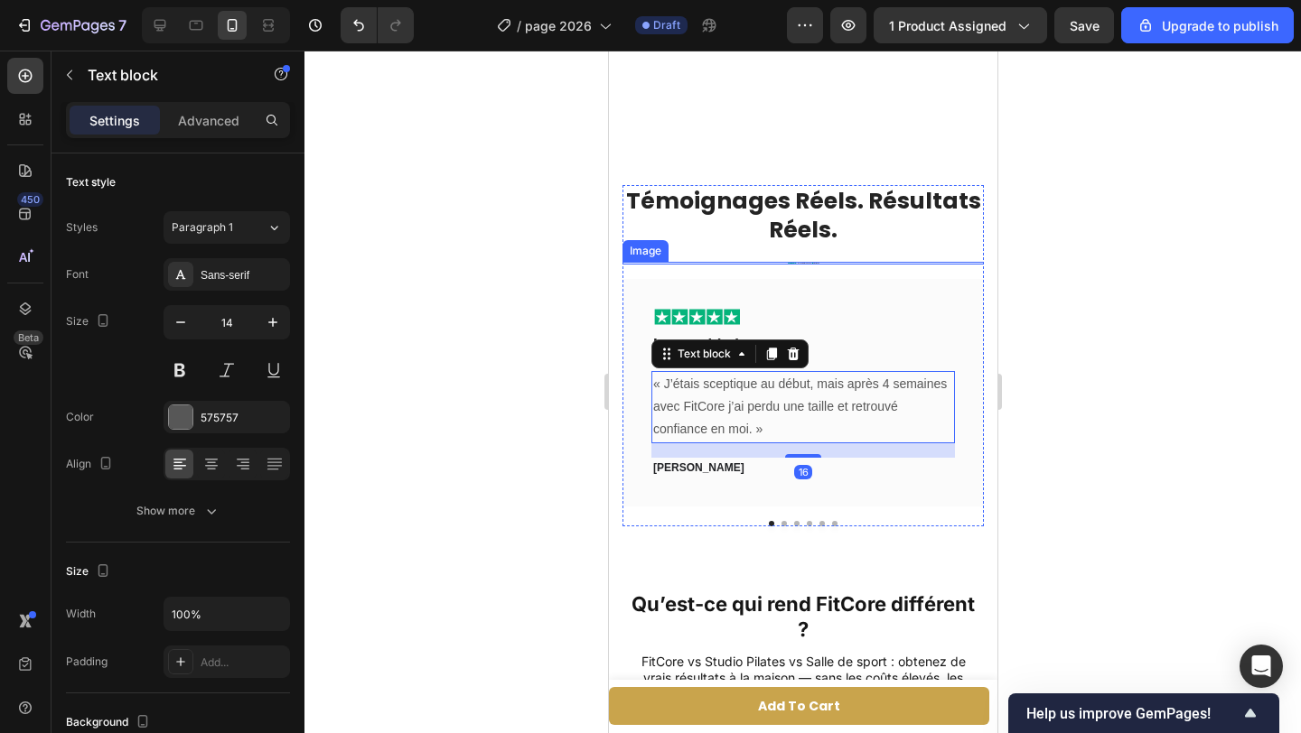
click at [787, 262] on img at bounding box center [803, 263] width 32 height 3
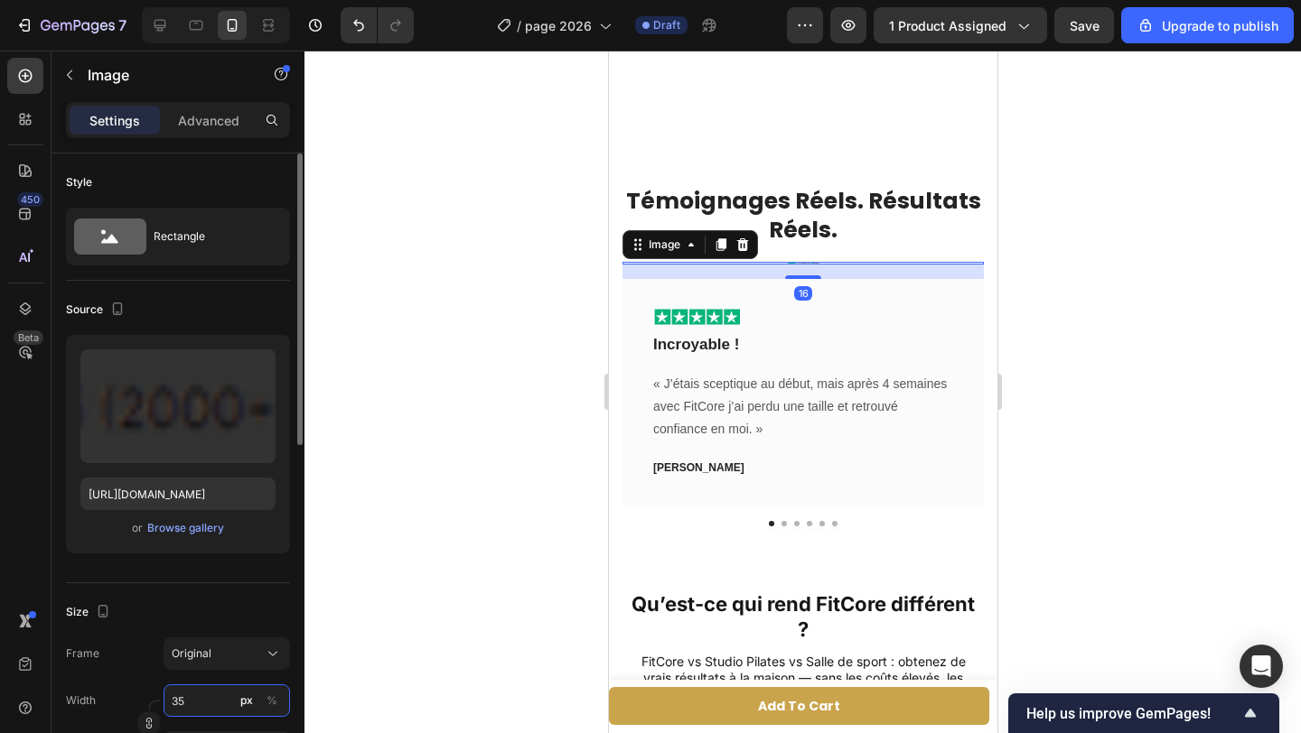
click at [199, 703] on input "35" at bounding box center [226, 701] width 126 height 33
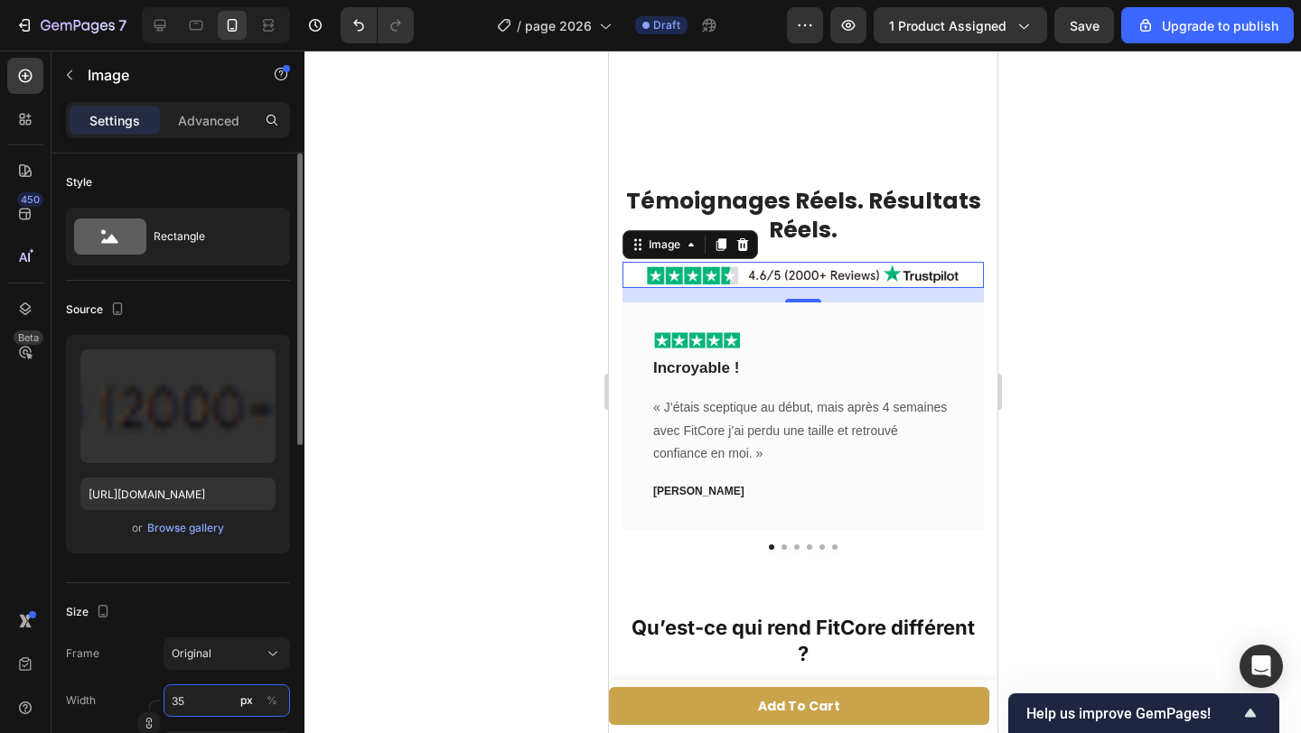
type input "3"
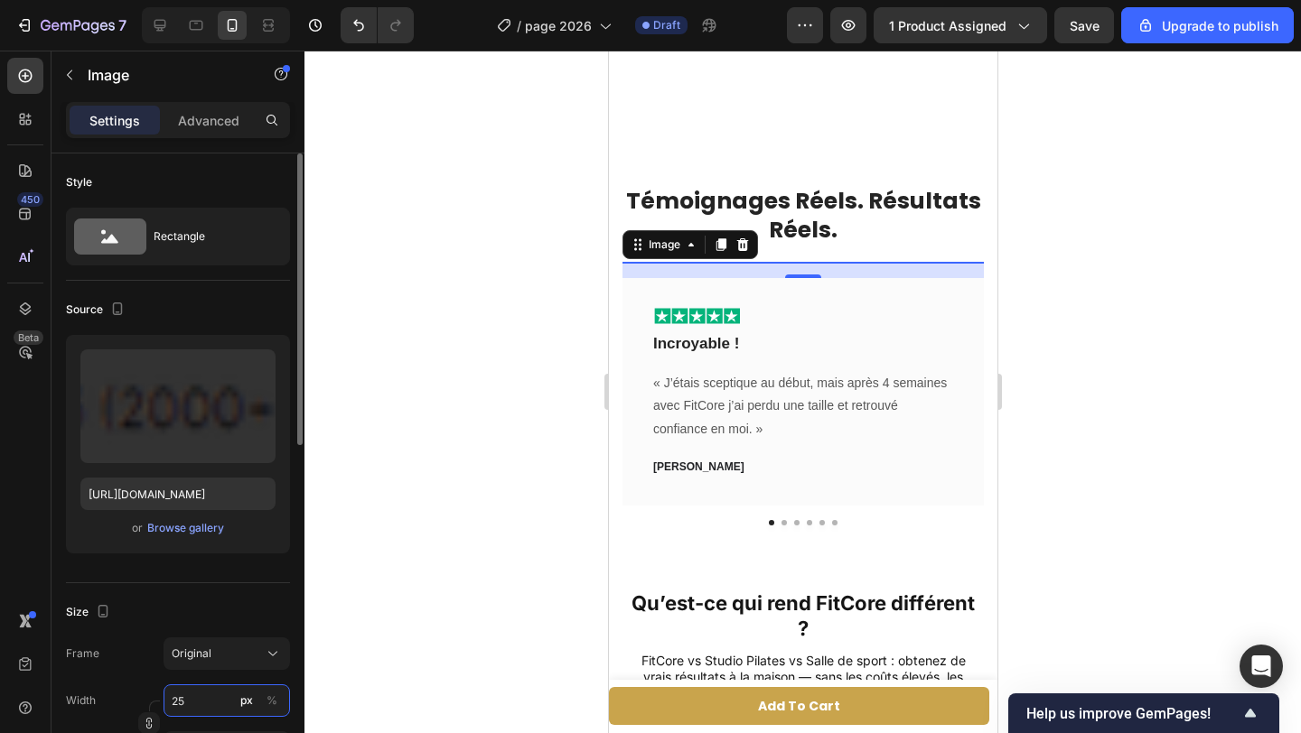
type input "250"
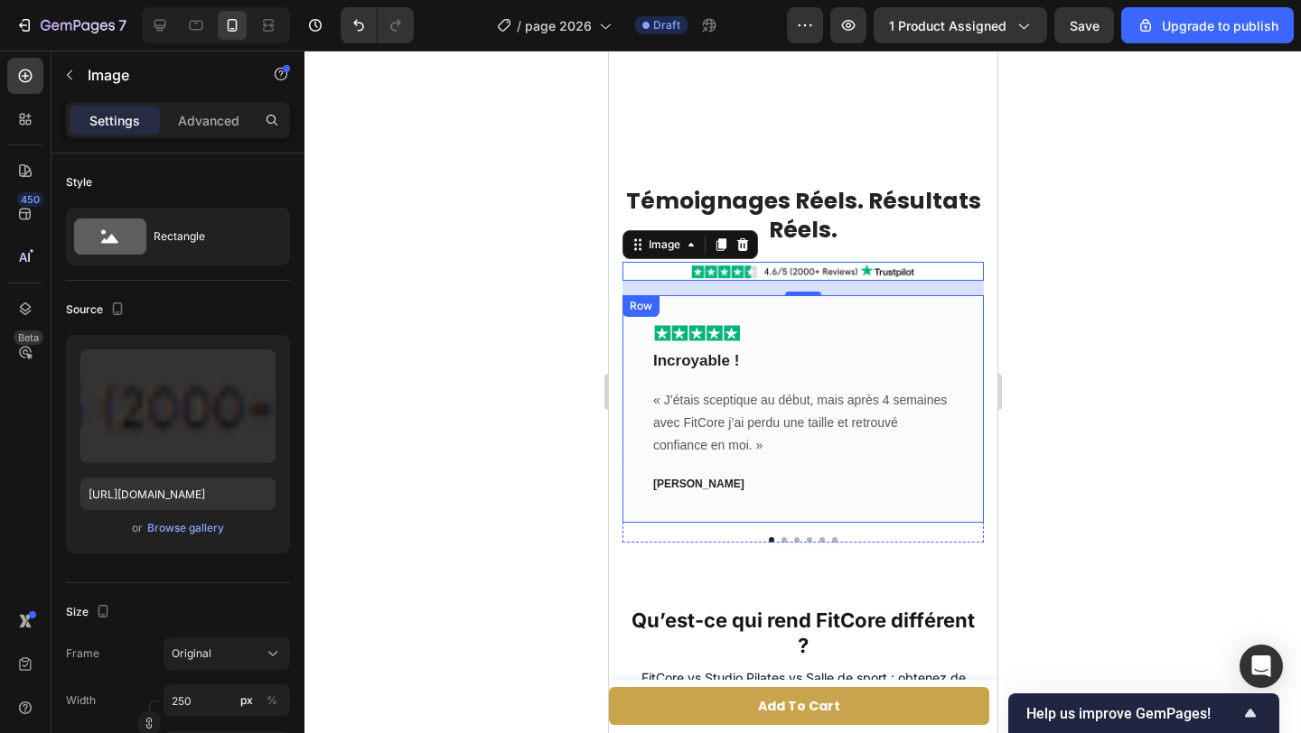
click at [623, 341] on div "Image Incroyable ! Text block « J’étais sceptique au début, mais après 4 semain…" at bounding box center [801, 409] width 361 height 228
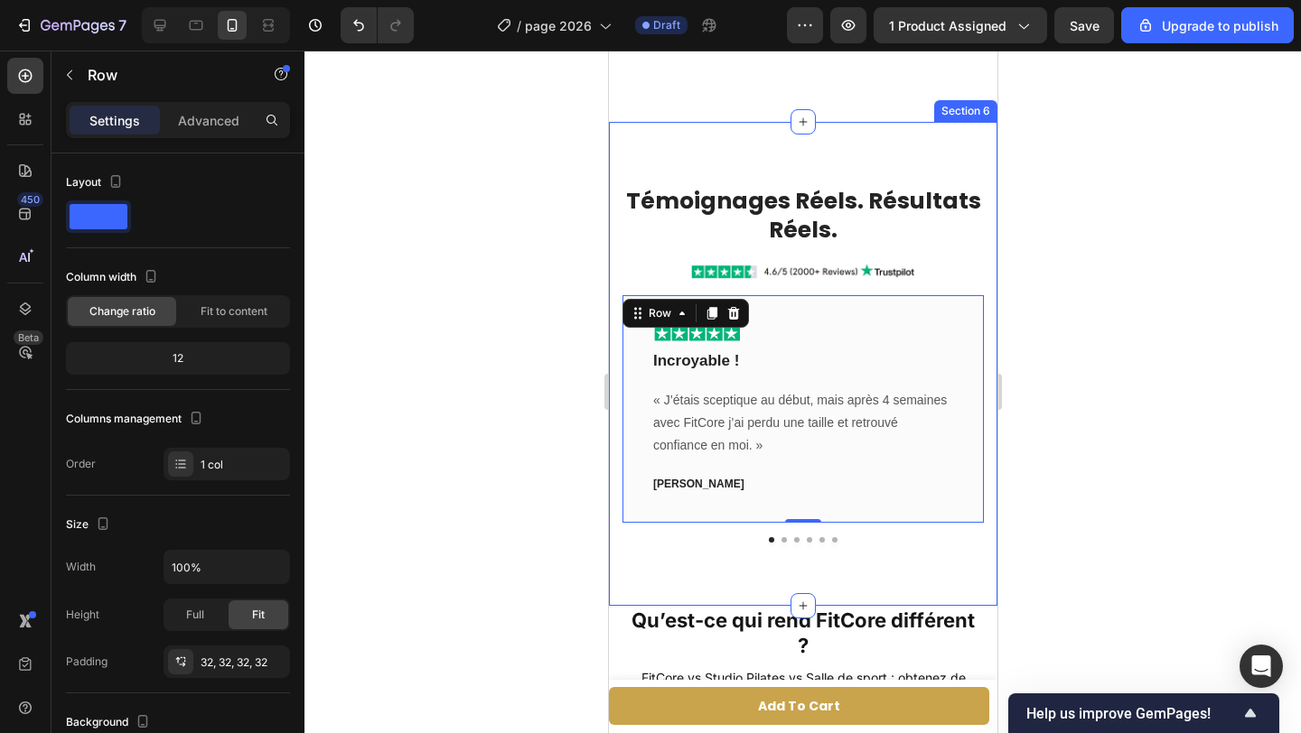
click at [897, 547] on div "Témoignages Réels. Résultats Réels. Heading Image Image Incroyable ! Text block…" at bounding box center [802, 364] width 388 height 484
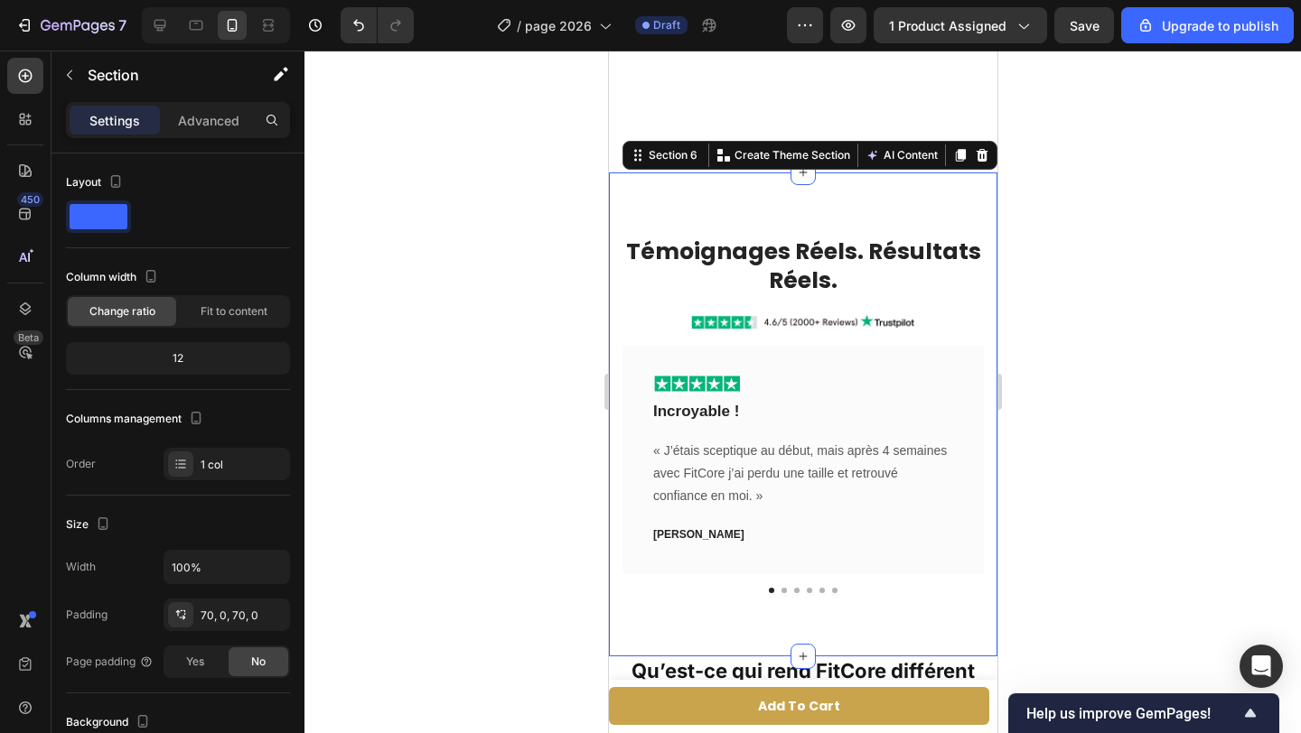
scroll to position [4604, 0]
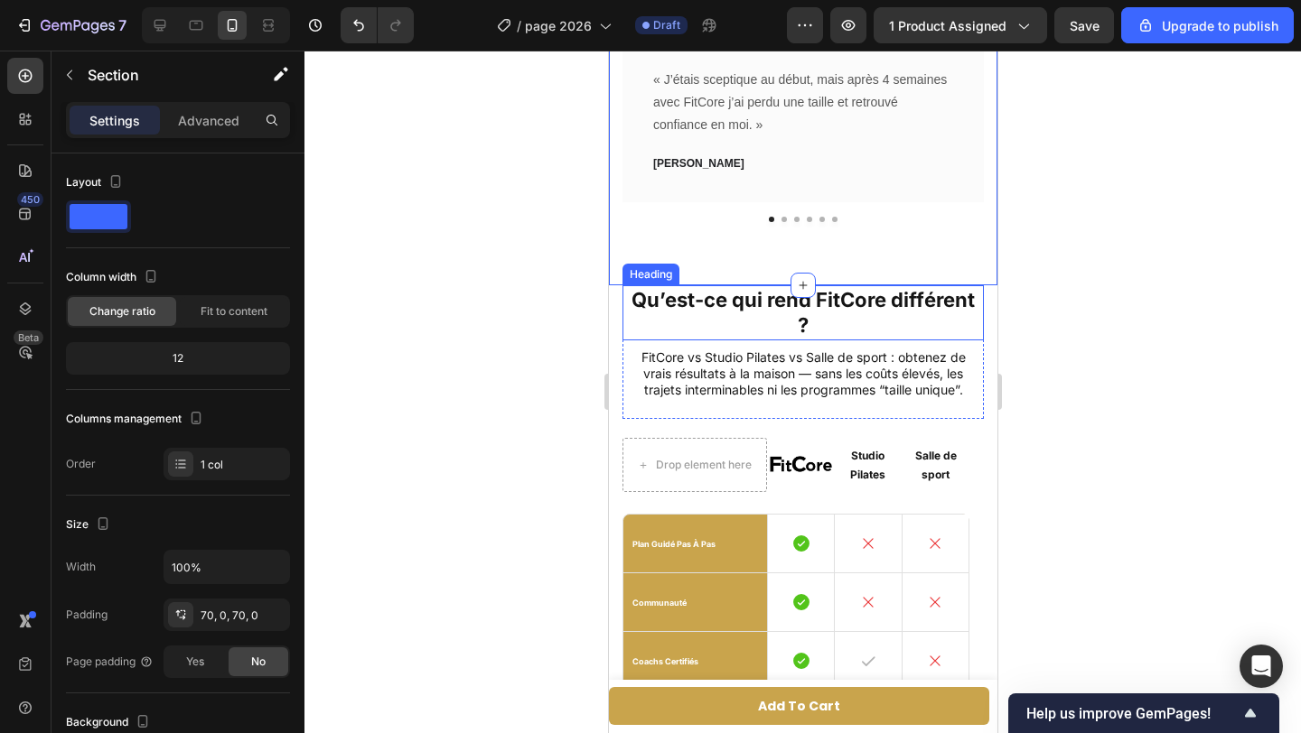
click at [808, 313] on h2 "Qu’est-ce qui rend FitCore différent ?" at bounding box center [801, 312] width 361 height 55
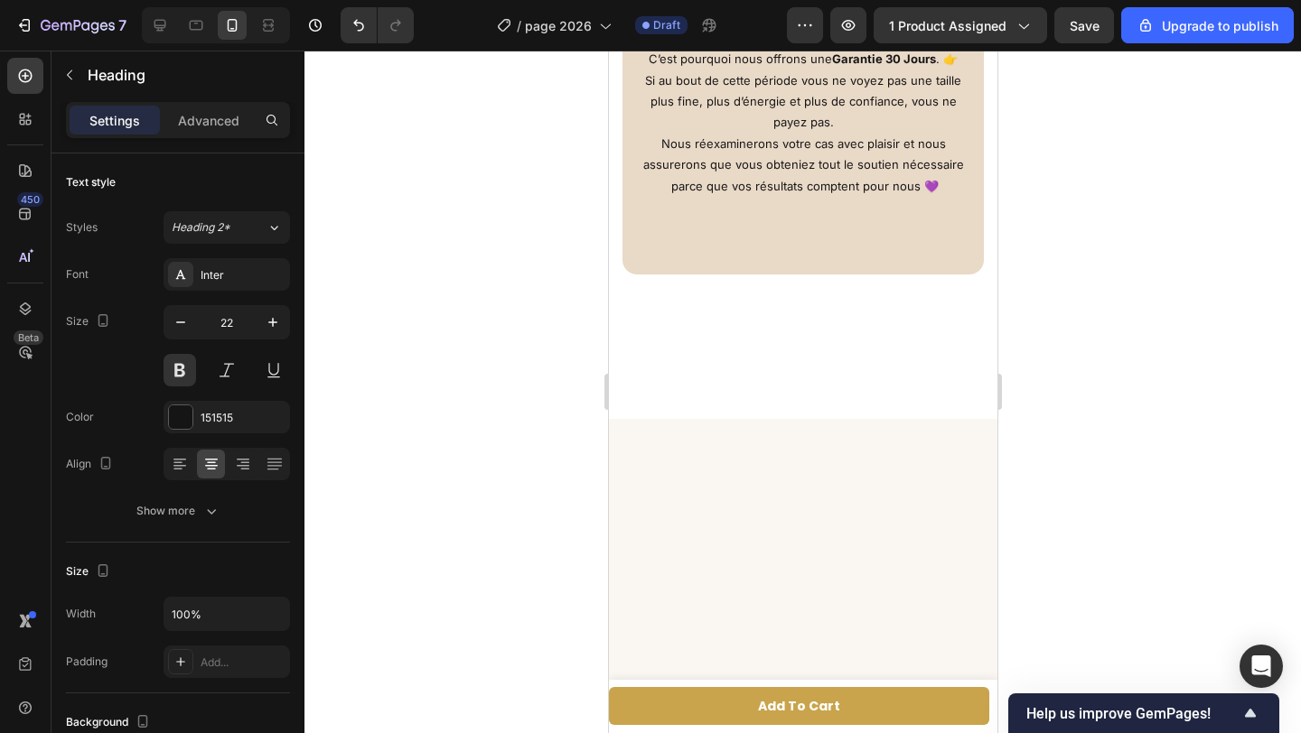
scroll to position [7245, 0]
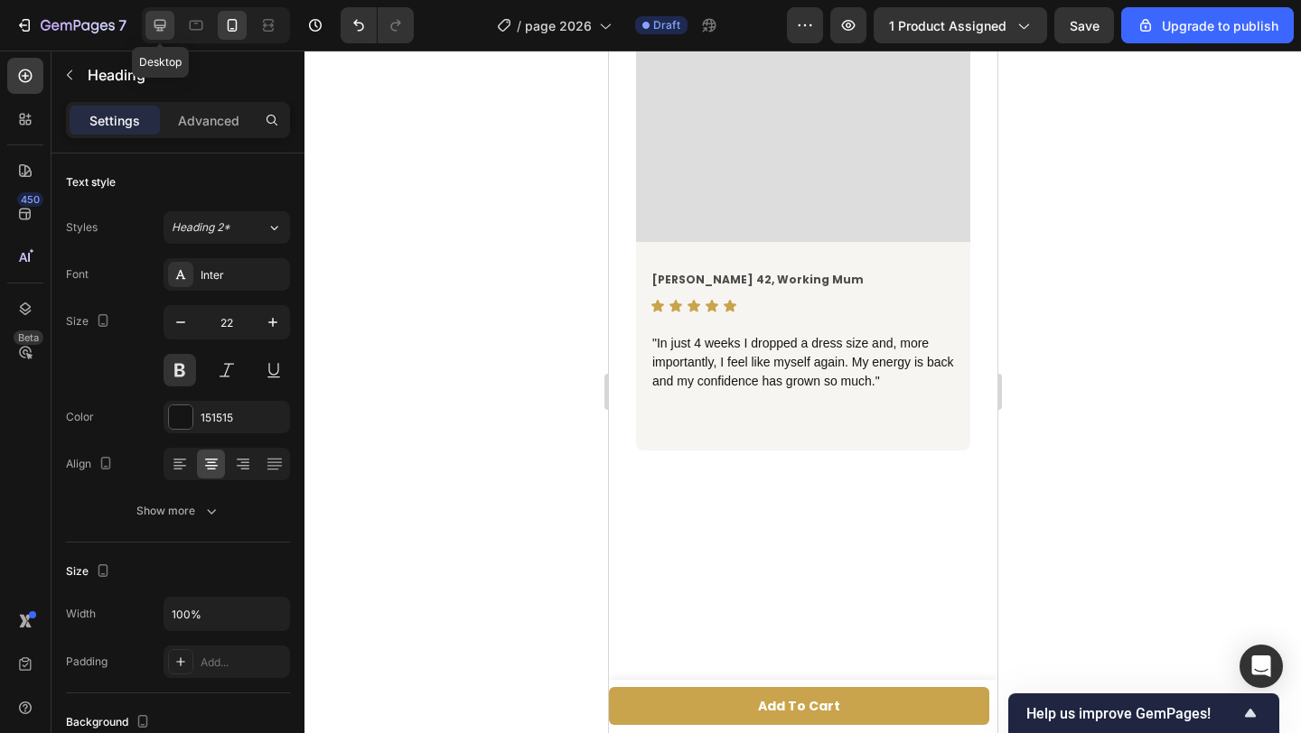
click at [163, 28] on icon at bounding box center [160, 25] width 18 height 18
type input "35"
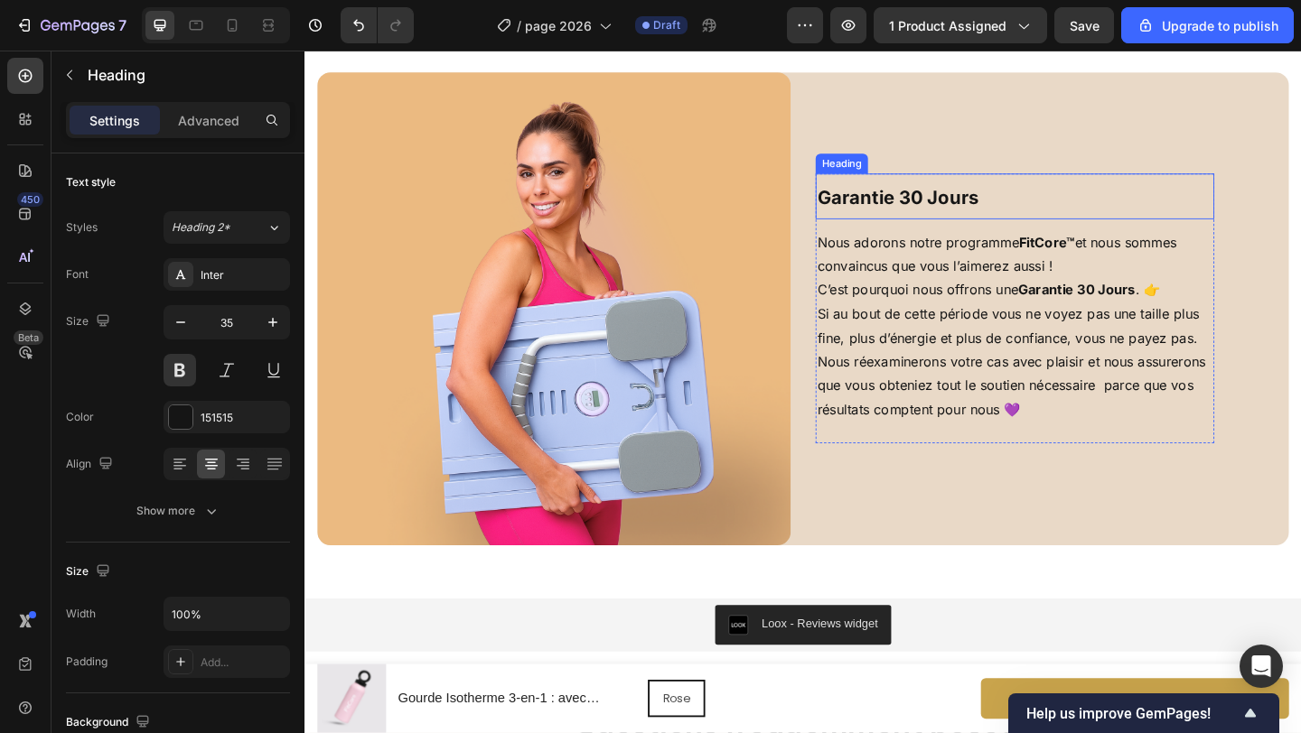
scroll to position [4733, 0]
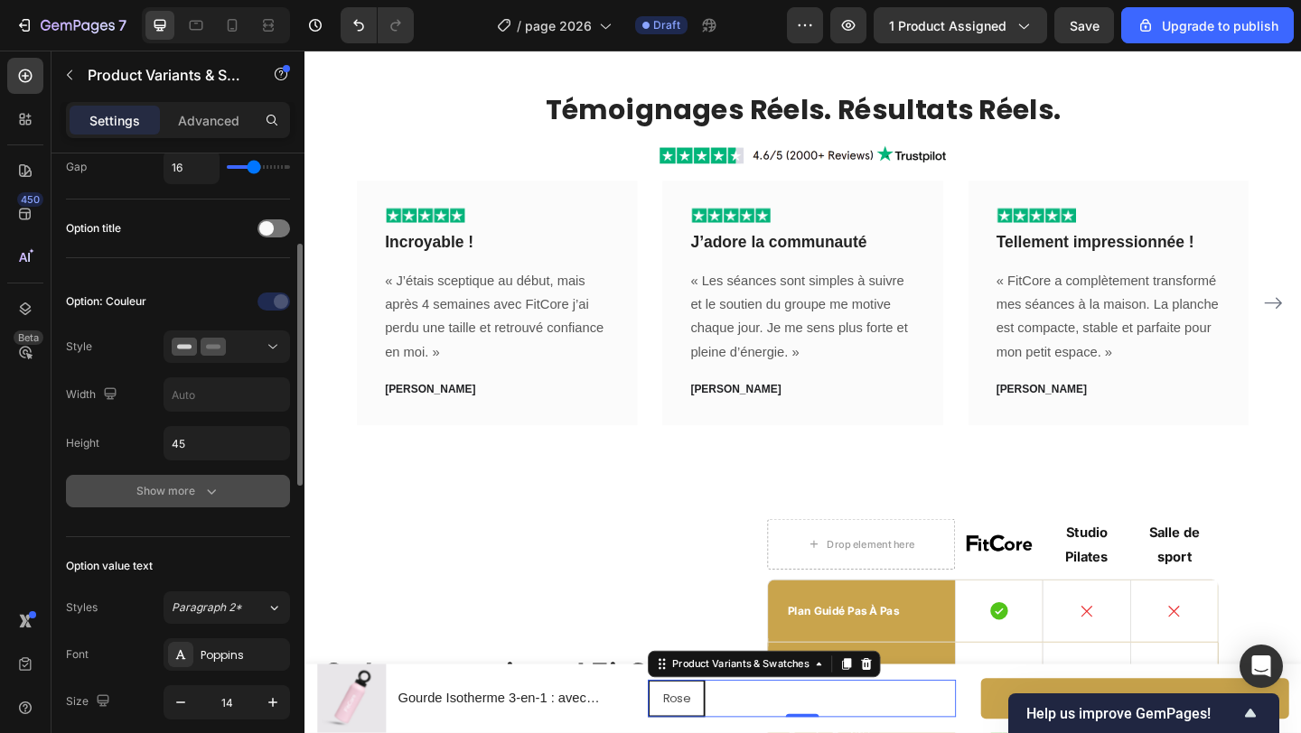
scroll to position [236, 0]
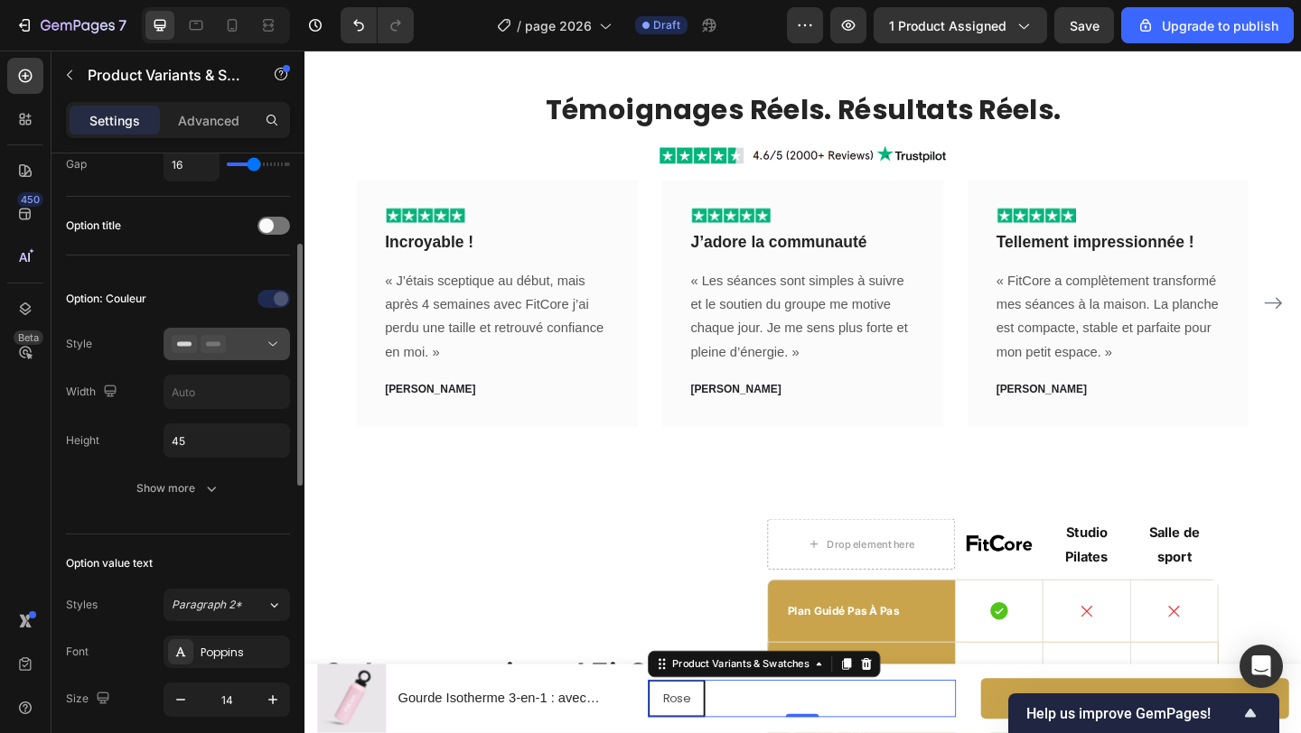
click at [230, 345] on div at bounding box center [227, 344] width 110 height 18
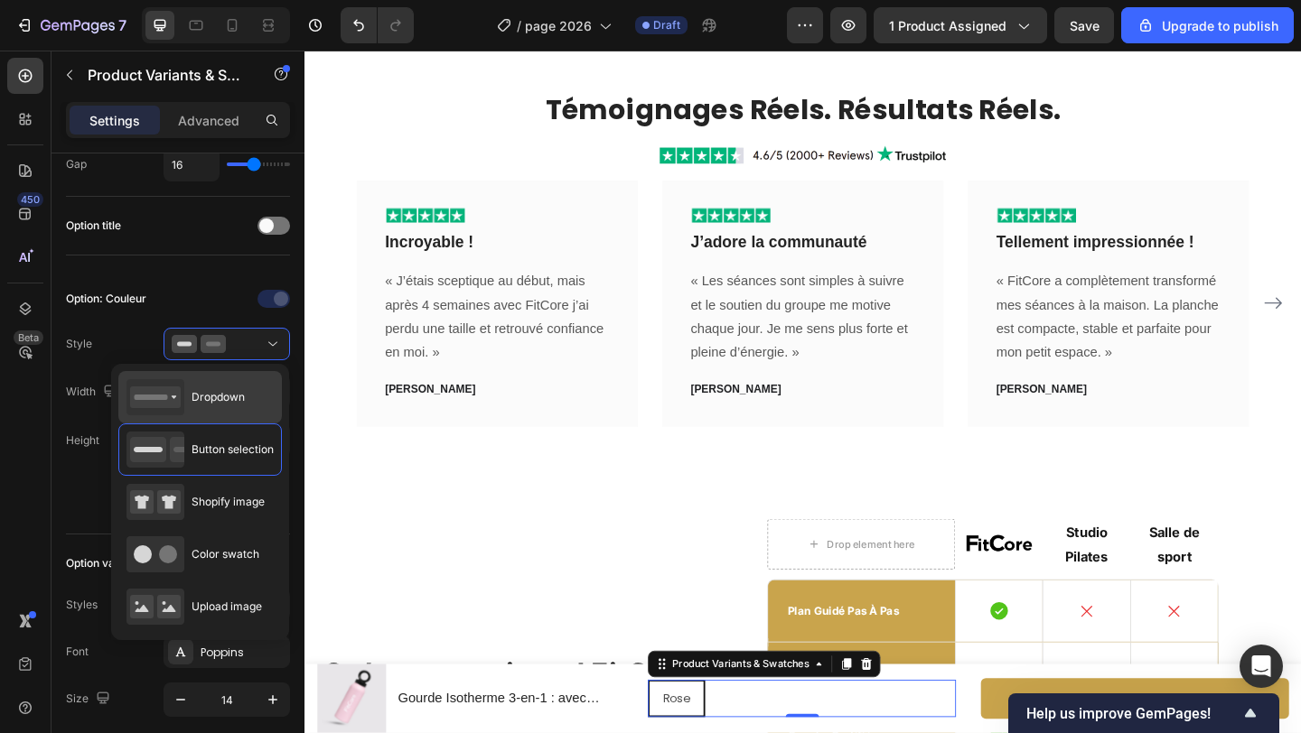
click at [230, 394] on span "Dropdown" at bounding box center [217, 397] width 53 height 16
type input "100%"
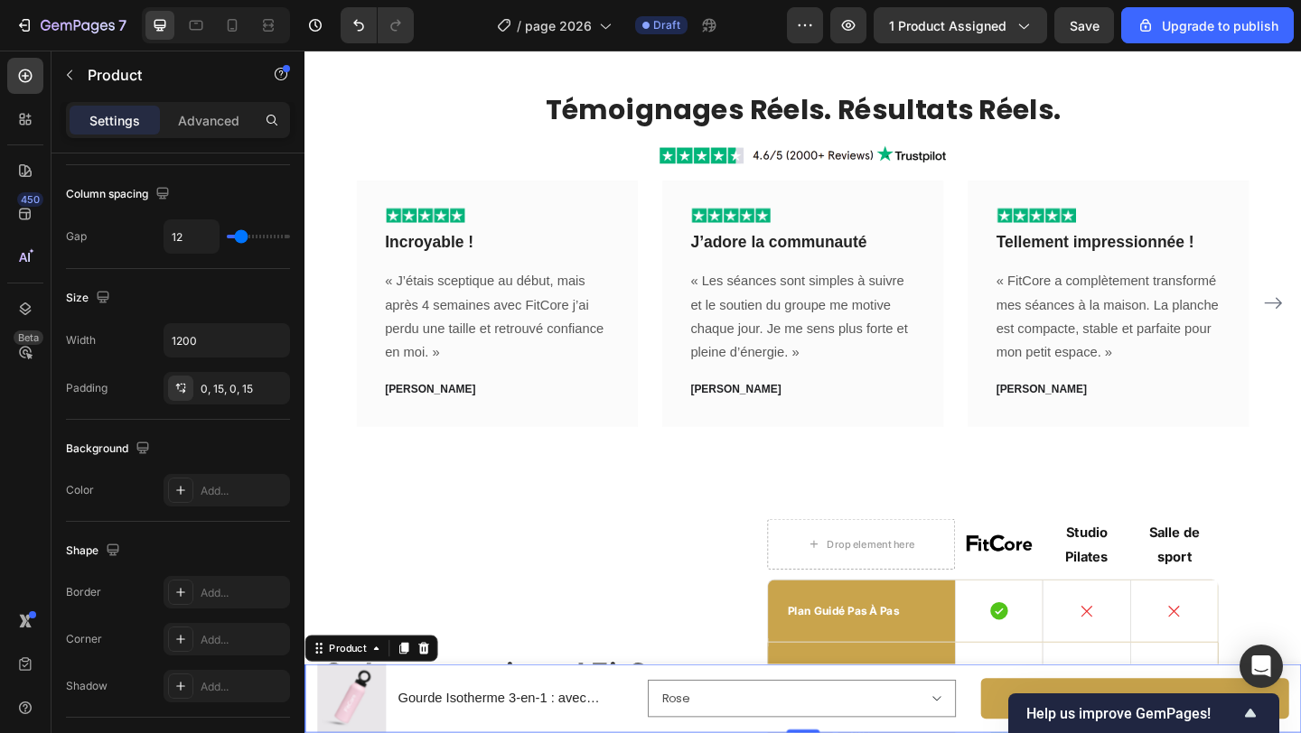
scroll to position [0, 0]
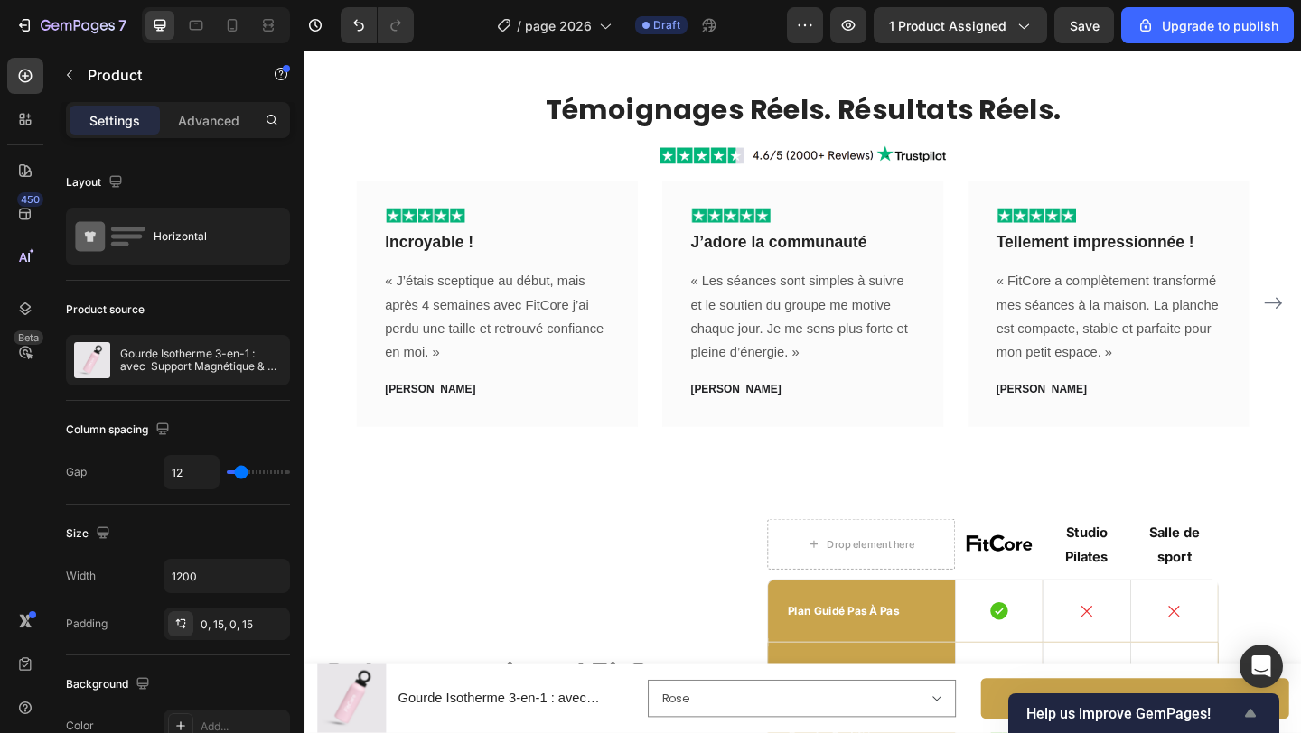
click at [1250, 714] on icon "Show survey - Help us improve GemPages!" at bounding box center [1250, 713] width 11 height 8
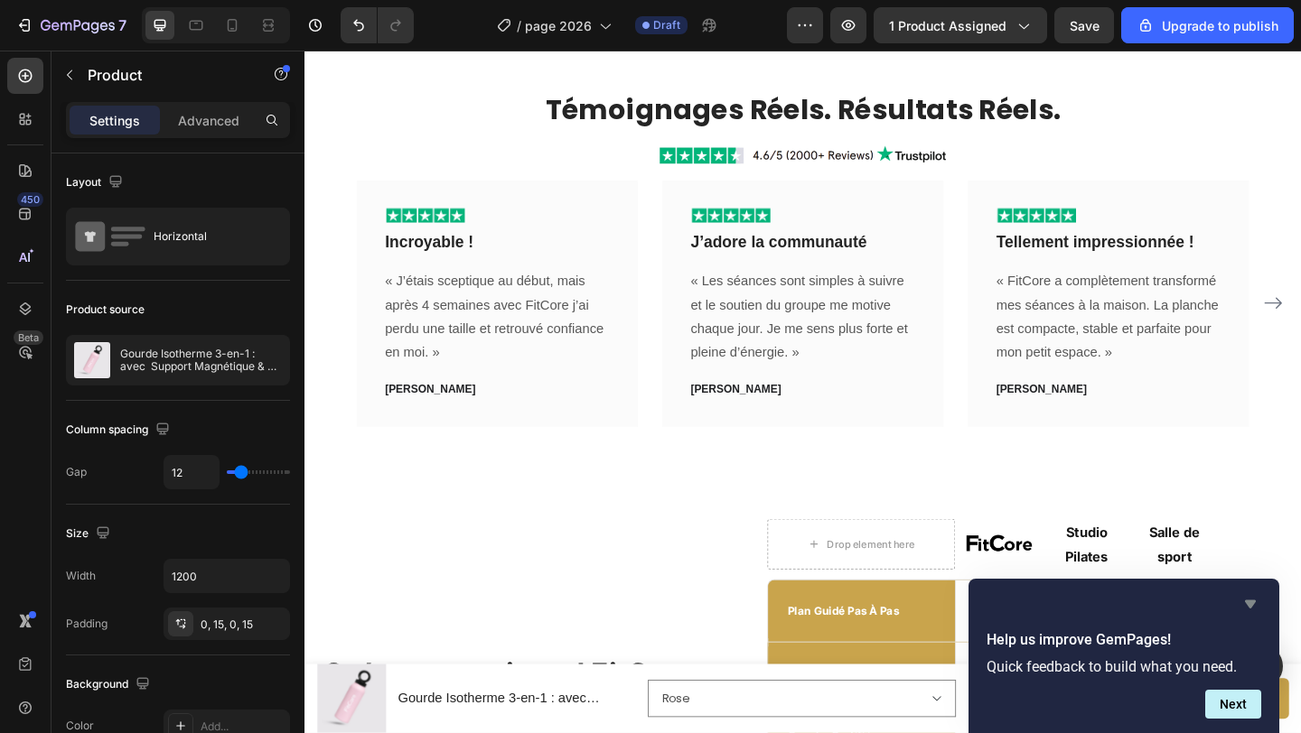
click at [1246, 604] on icon "Hide survey" at bounding box center [1250, 604] width 22 height 22
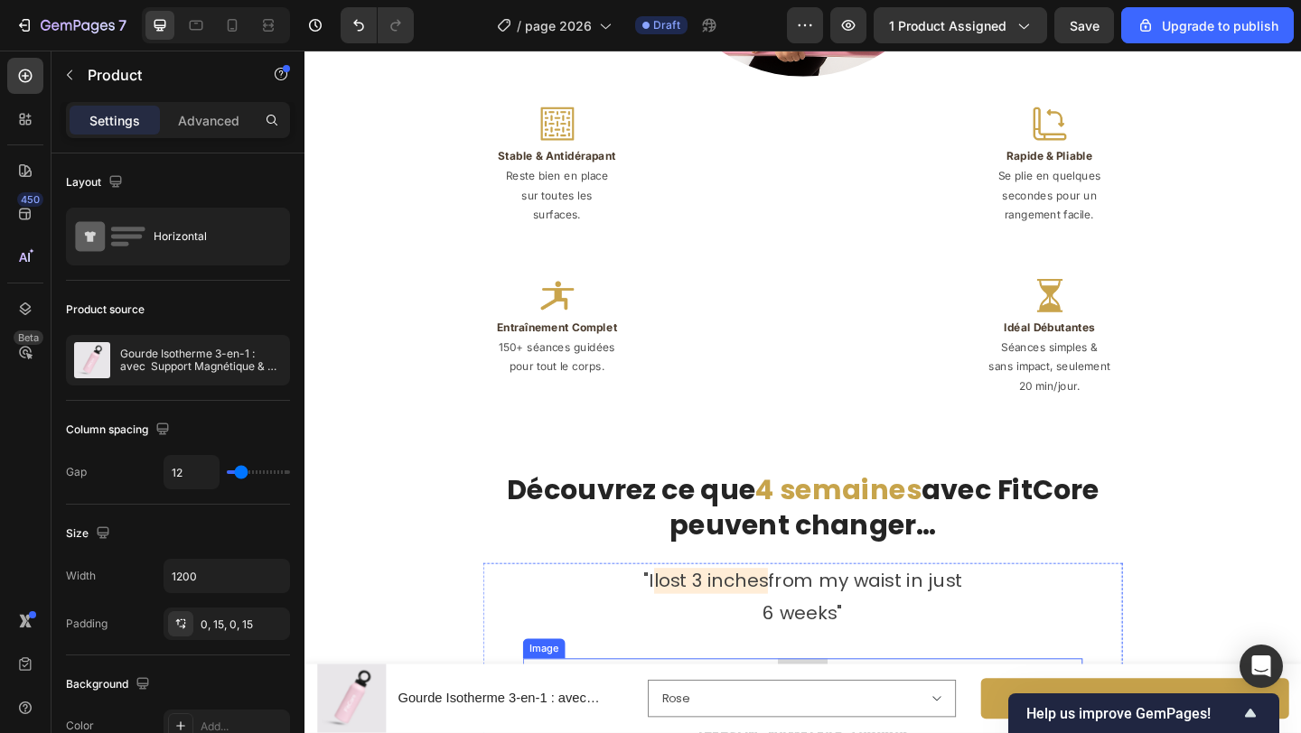
scroll to position [3136, 0]
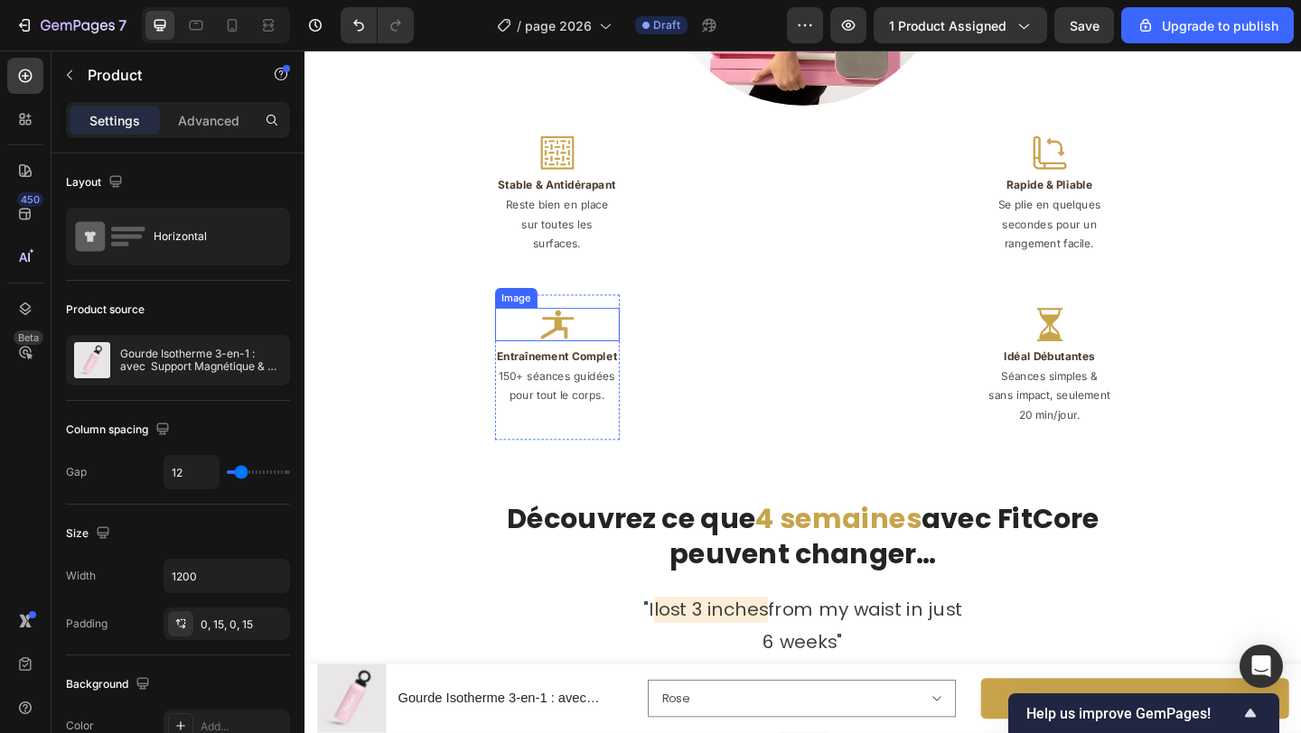
click at [556, 331] on div at bounding box center [578, 349] width 135 height 36
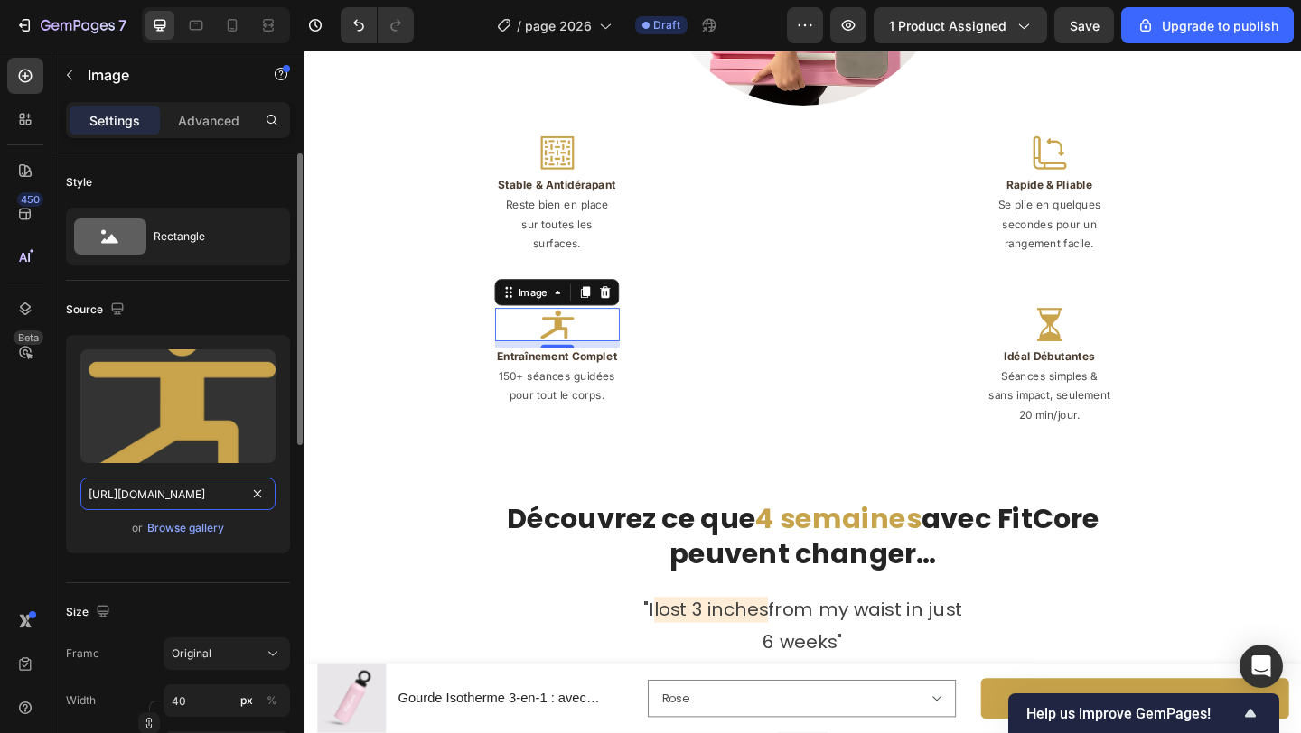
click at [193, 490] on input "https://cdn.shopify.com/s/files/1/0671/8675/3722/files/gempages_527756950092383…" at bounding box center [177, 494] width 195 height 33
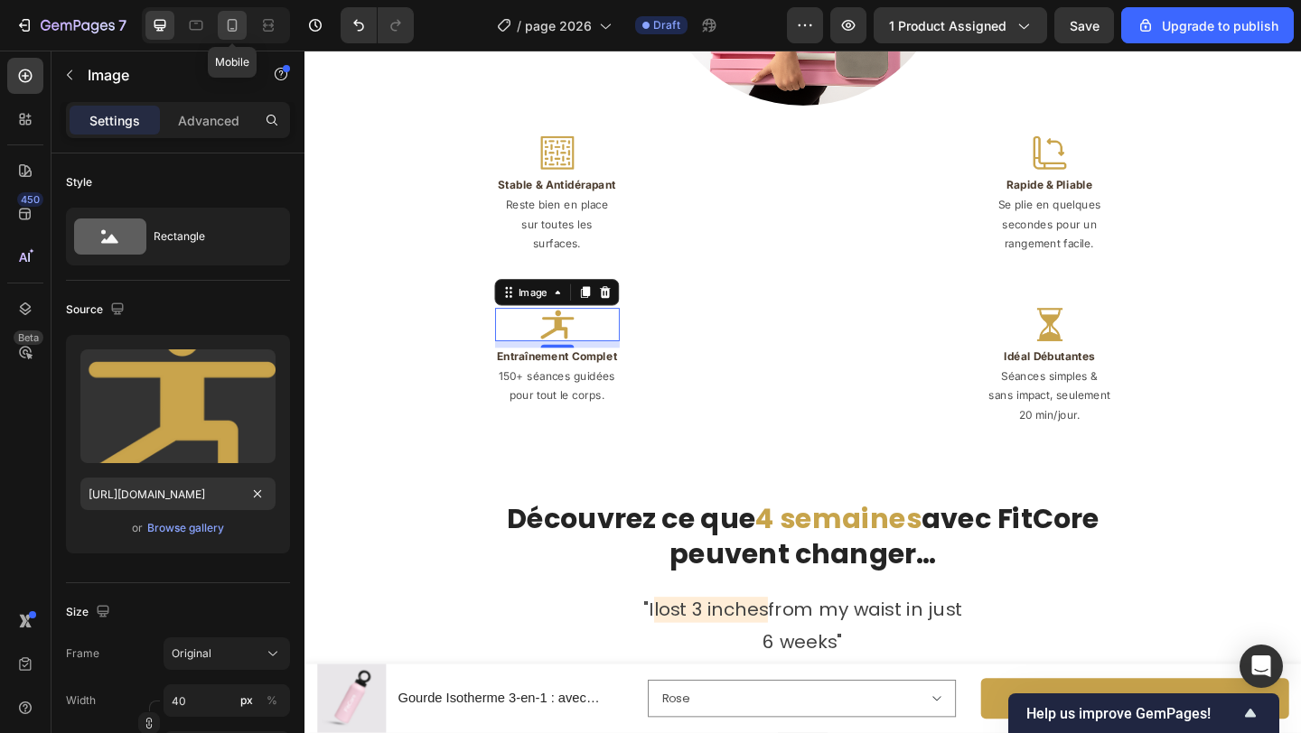
click at [229, 32] on icon at bounding box center [232, 25] width 18 height 18
type input "36"
type input "https://placehold.co/512x512?text=Image"
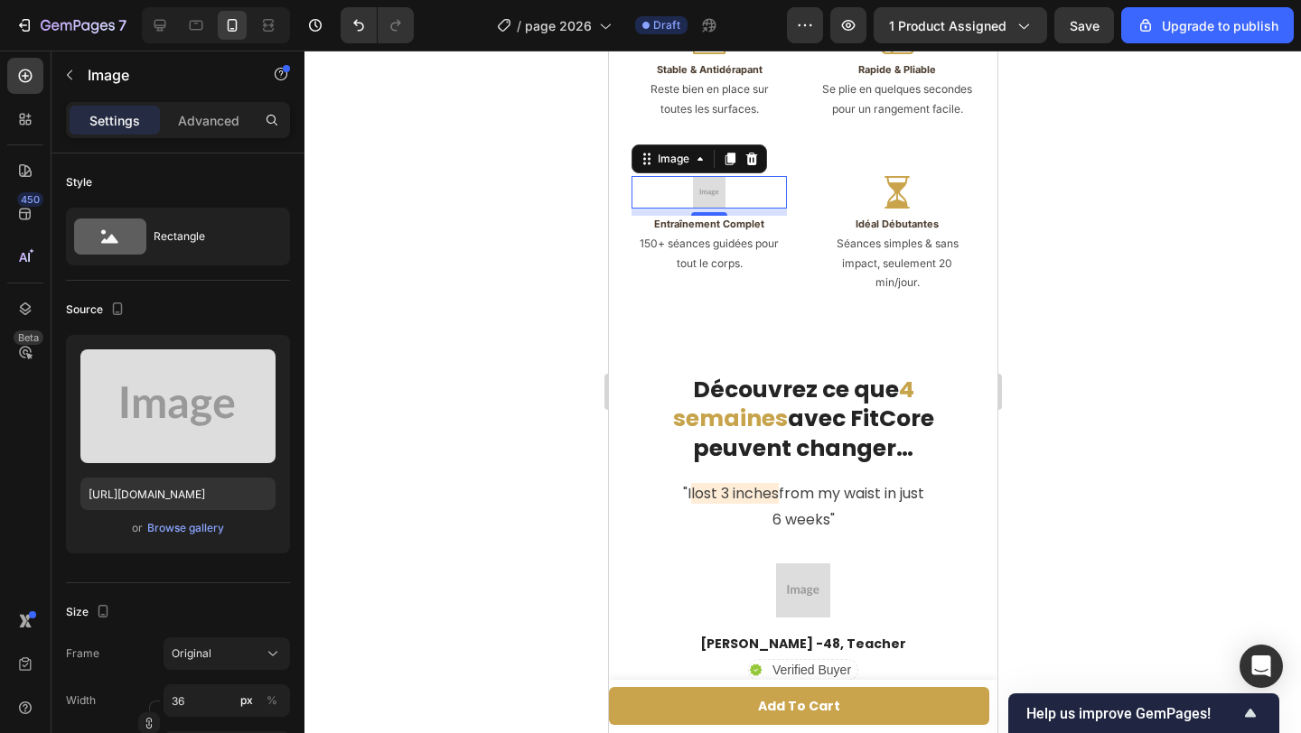
scroll to position [3200, 0]
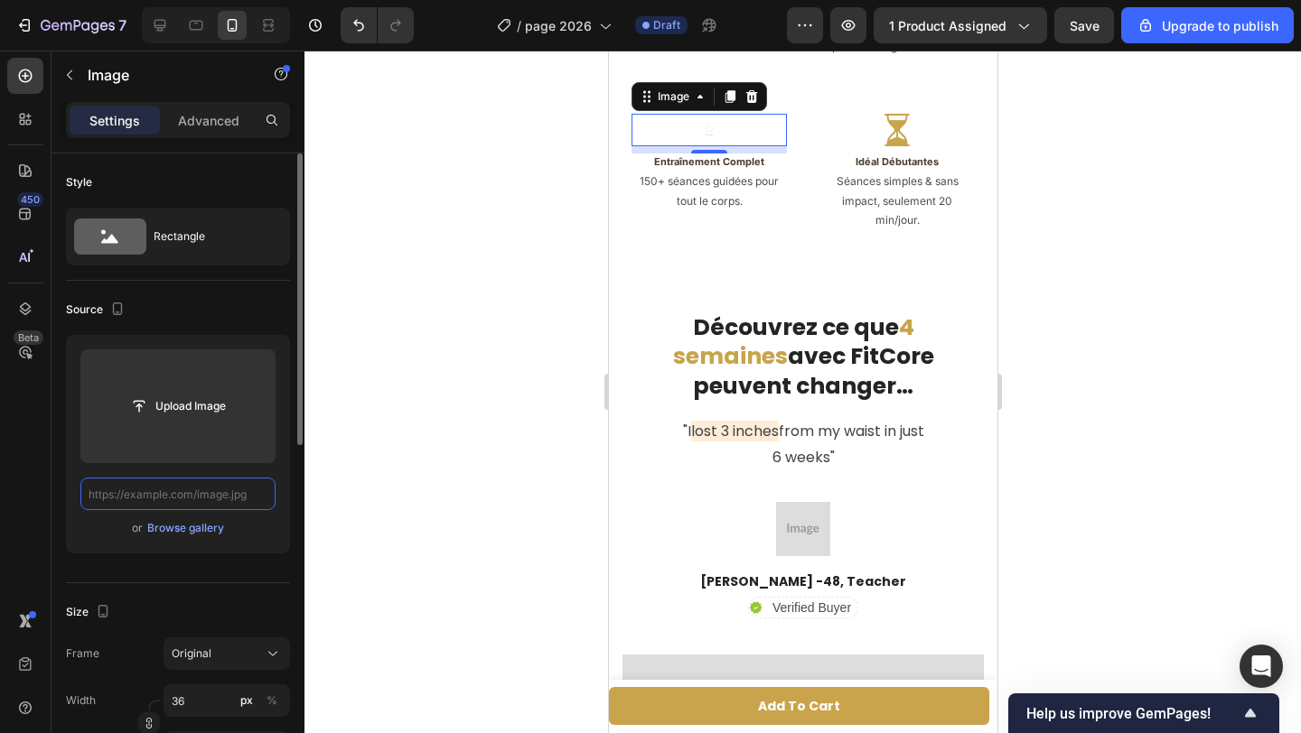
click at [228, 497] on input "text" at bounding box center [177, 494] width 195 height 33
paste input "https://cdn.shopify.com/s/files/1/0671/8675/3722/files/gempages_527756950092383…"
type input "https://cdn.shopify.com/s/files/1/0671/8675/3722/files/gempages_527756950092383…"
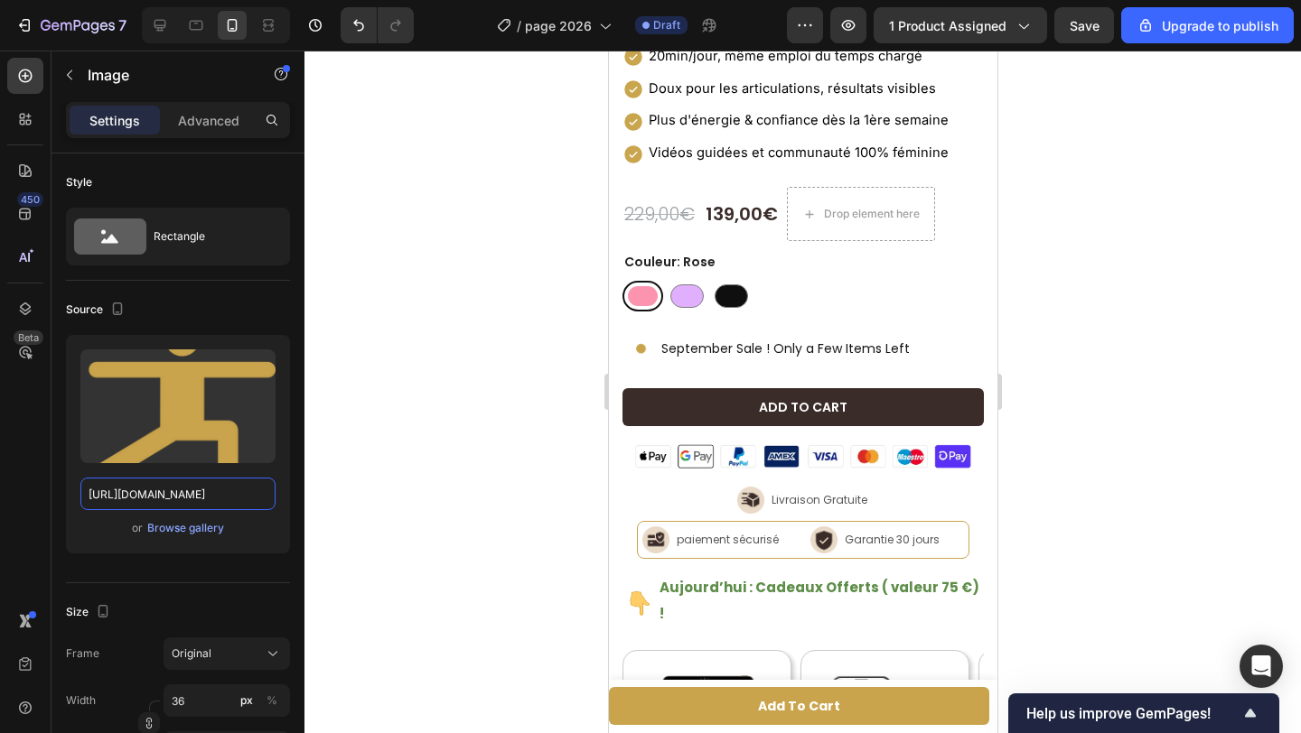
scroll to position [797, 0]
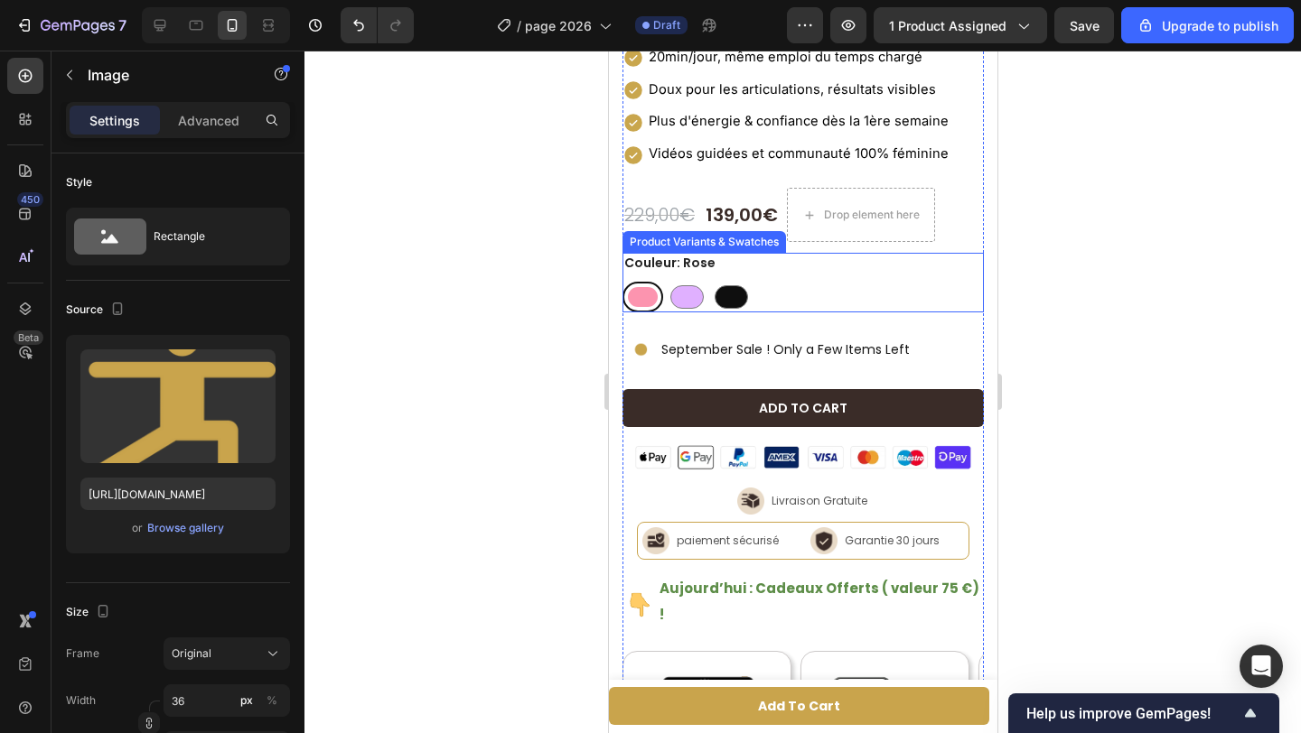
click at [774, 282] on div "Rose Rose Mauve Mauve Noir Noir" at bounding box center [801, 297] width 361 height 31
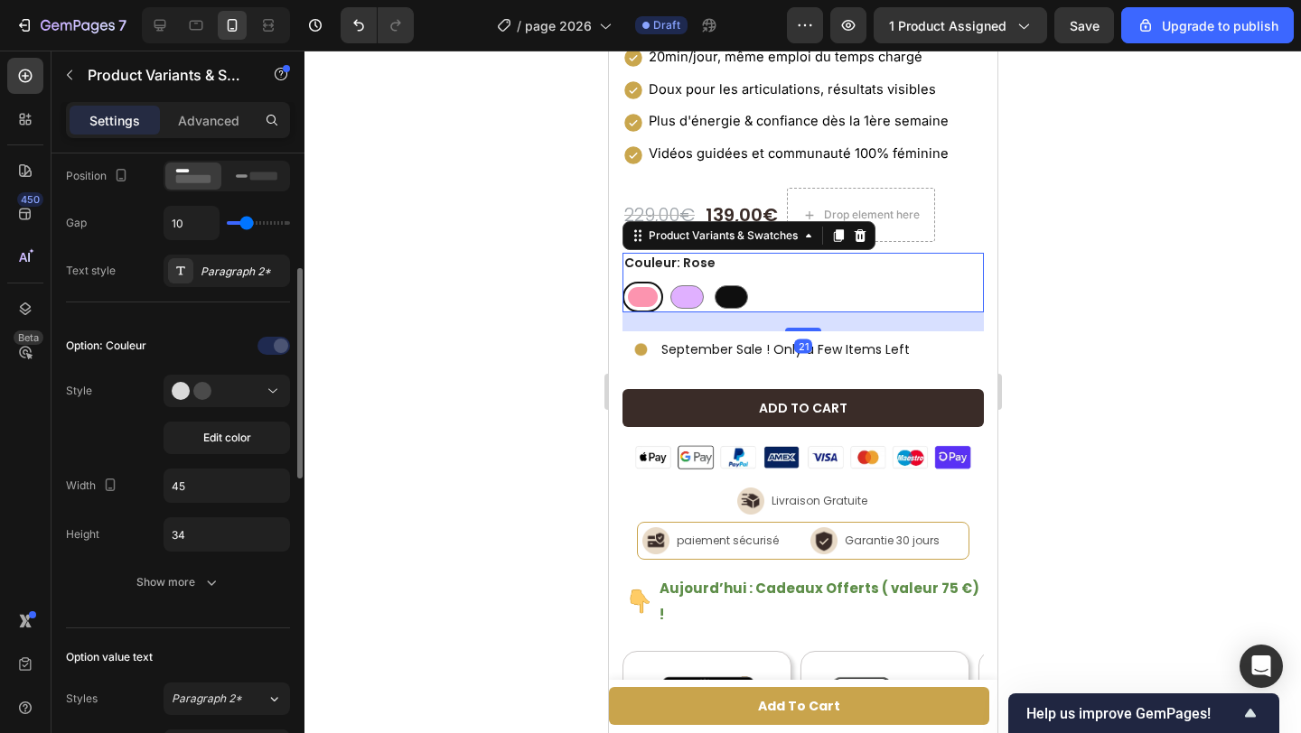
scroll to position [337, 0]
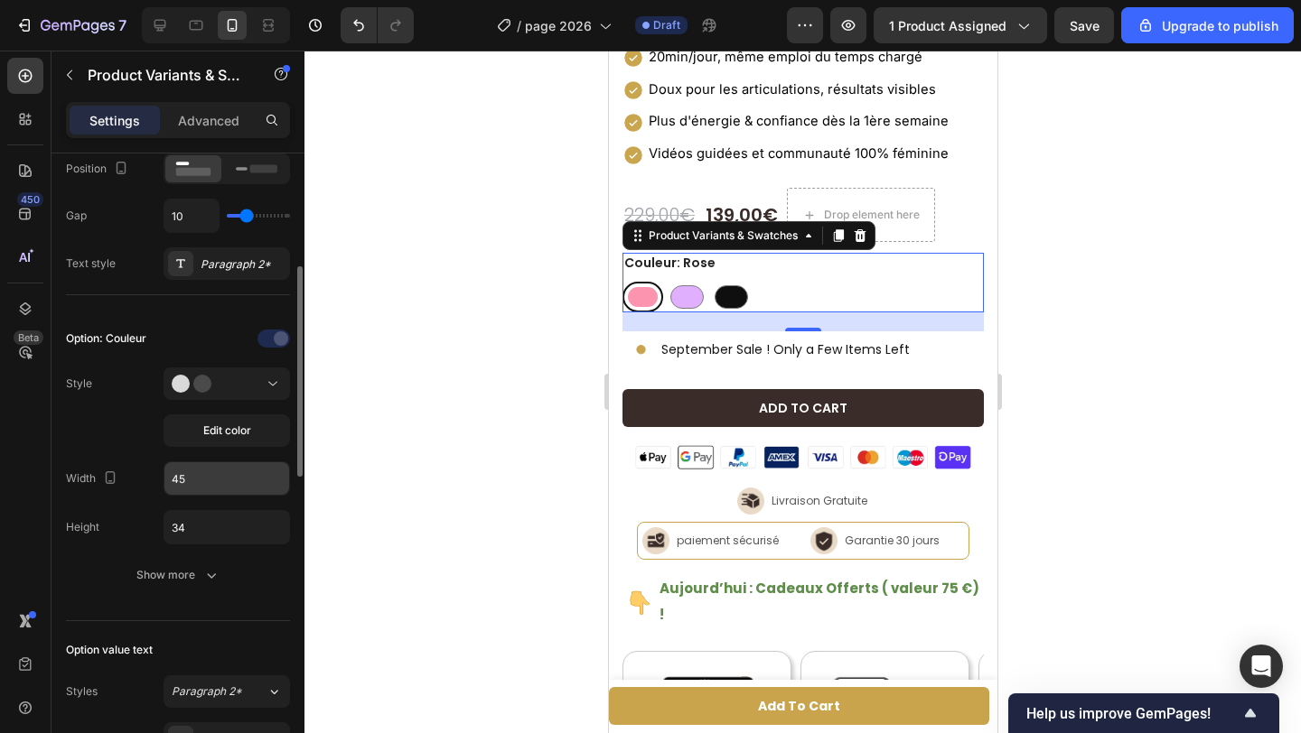
click at [197, 477] on input "45" at bounding box center [226, 478] width 125 height 33
type input "34"
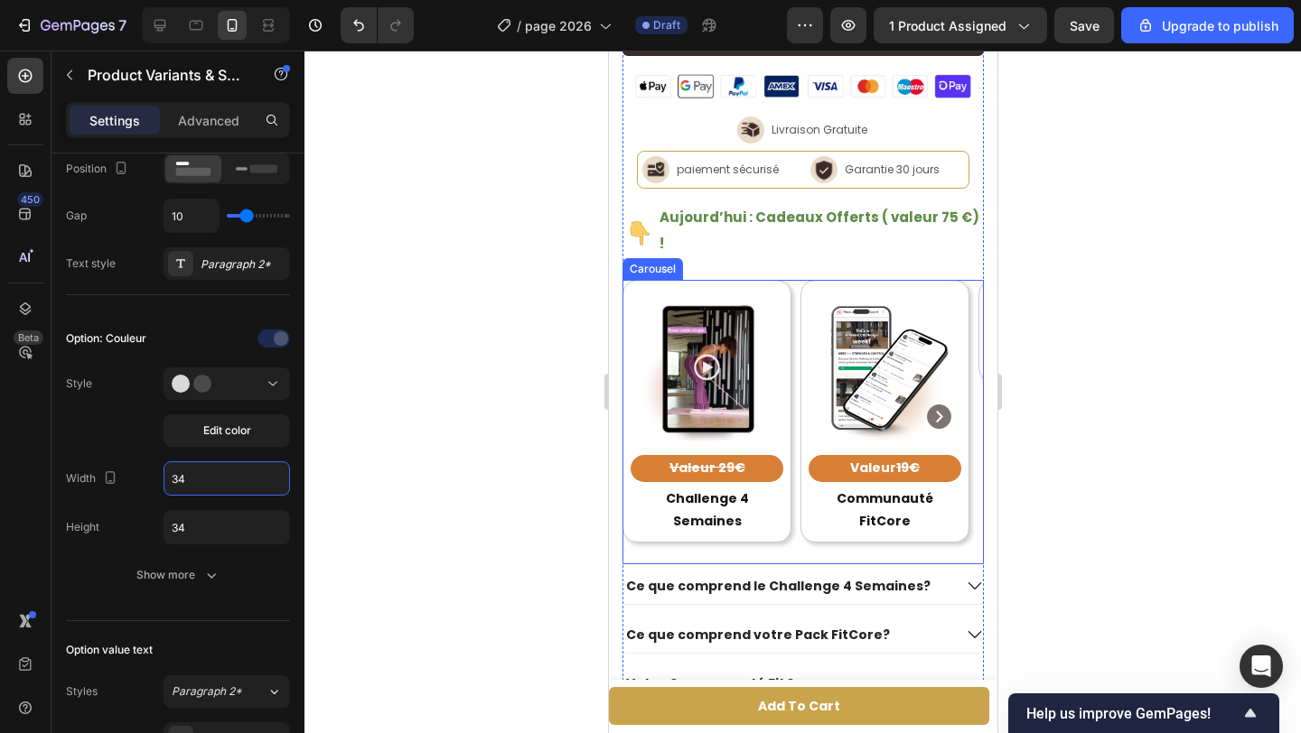
scroll to position [1167, 0]
click at [938, 403] on icon "Carousel Next Arrow" at bounding box center [938, 418] width 30 height 30
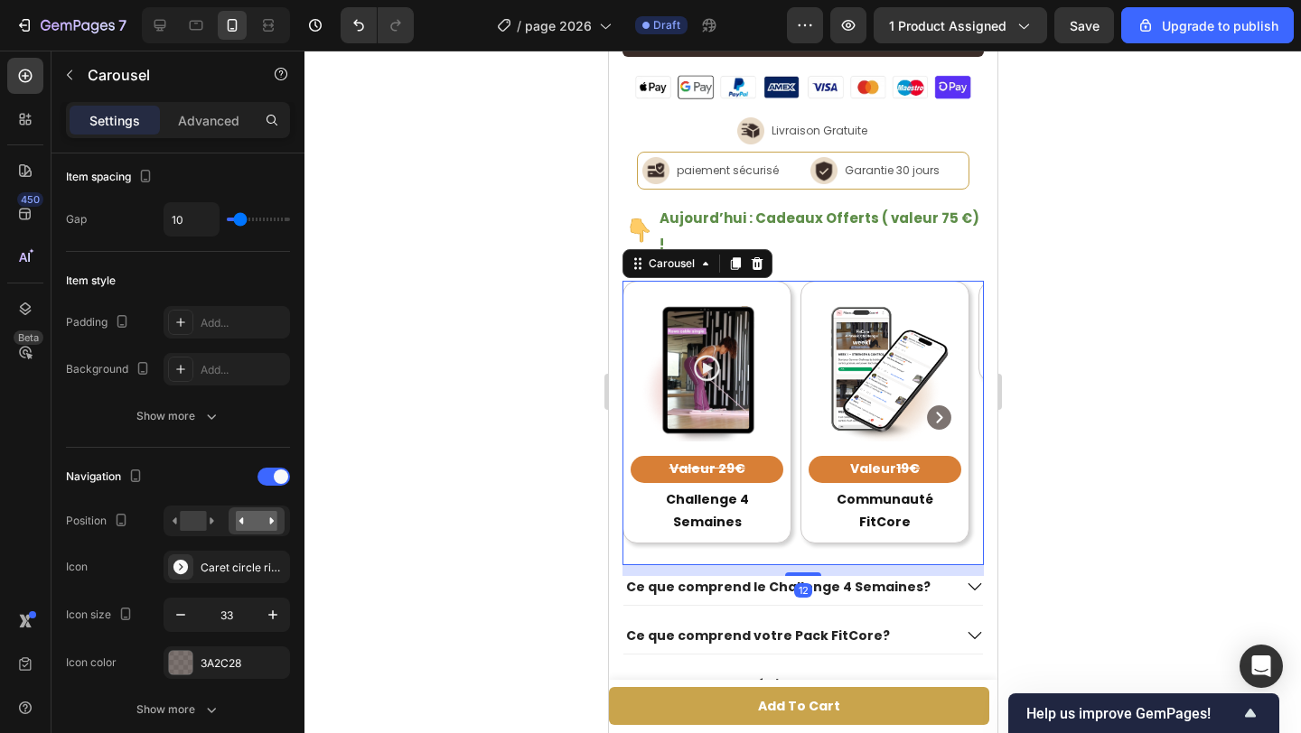
scroll to position [0, 0]
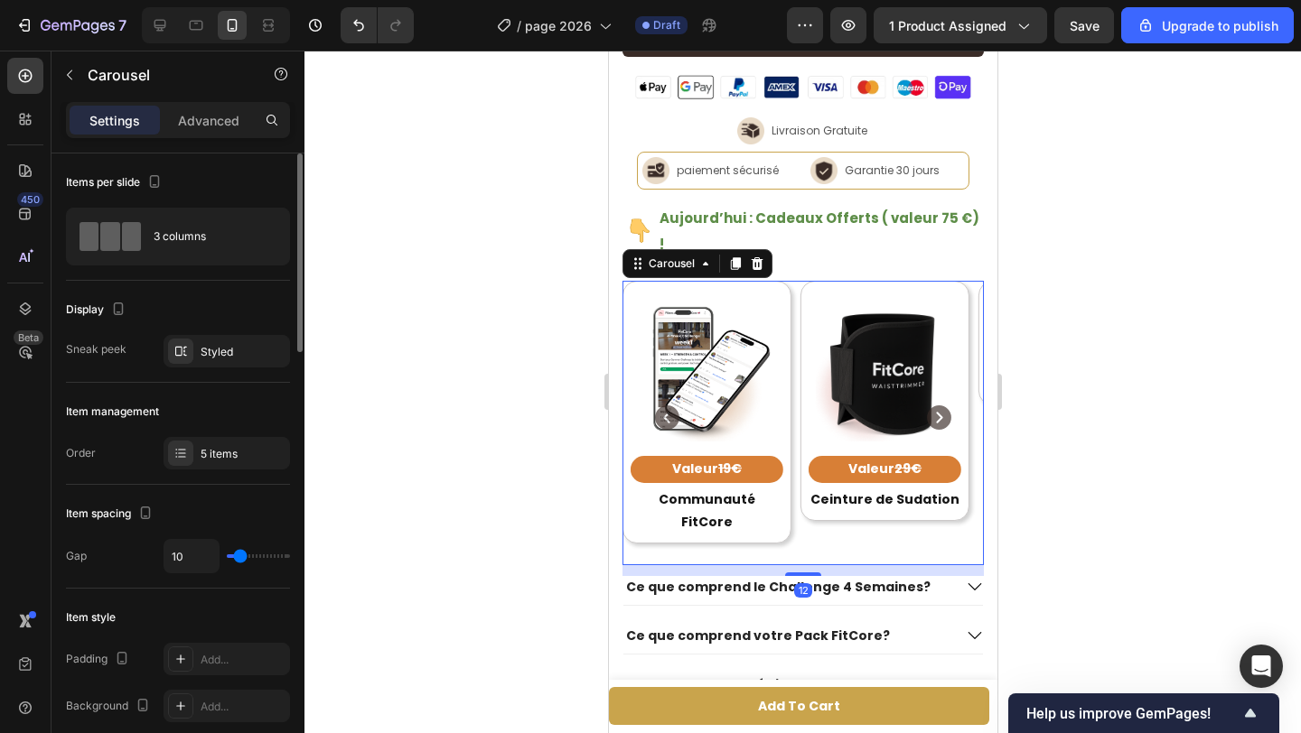
click at [938, 403] on icon "Carousel Next Arrow" at bounding box center [938, 418] width 30 height 30
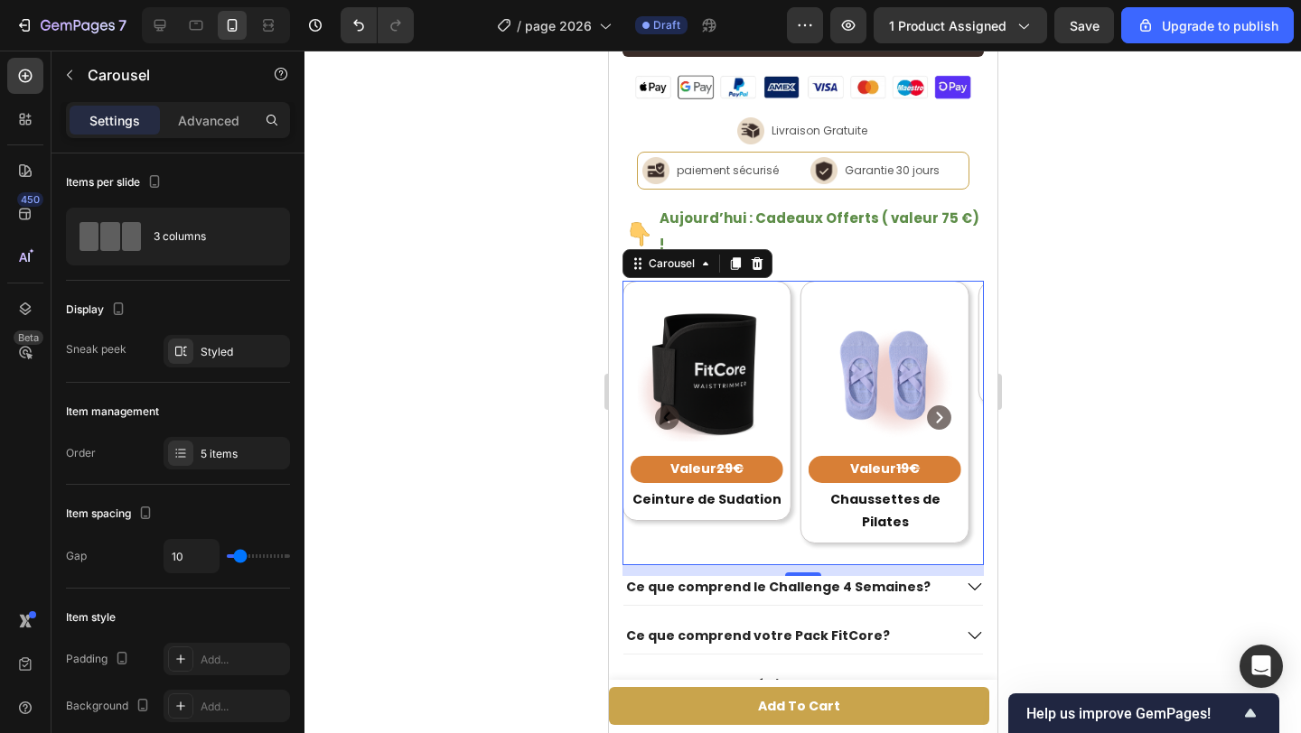
click at [938, 403] on icon "Carousel Next Arrow" at bounding box center [938, 418] width 30 height 30
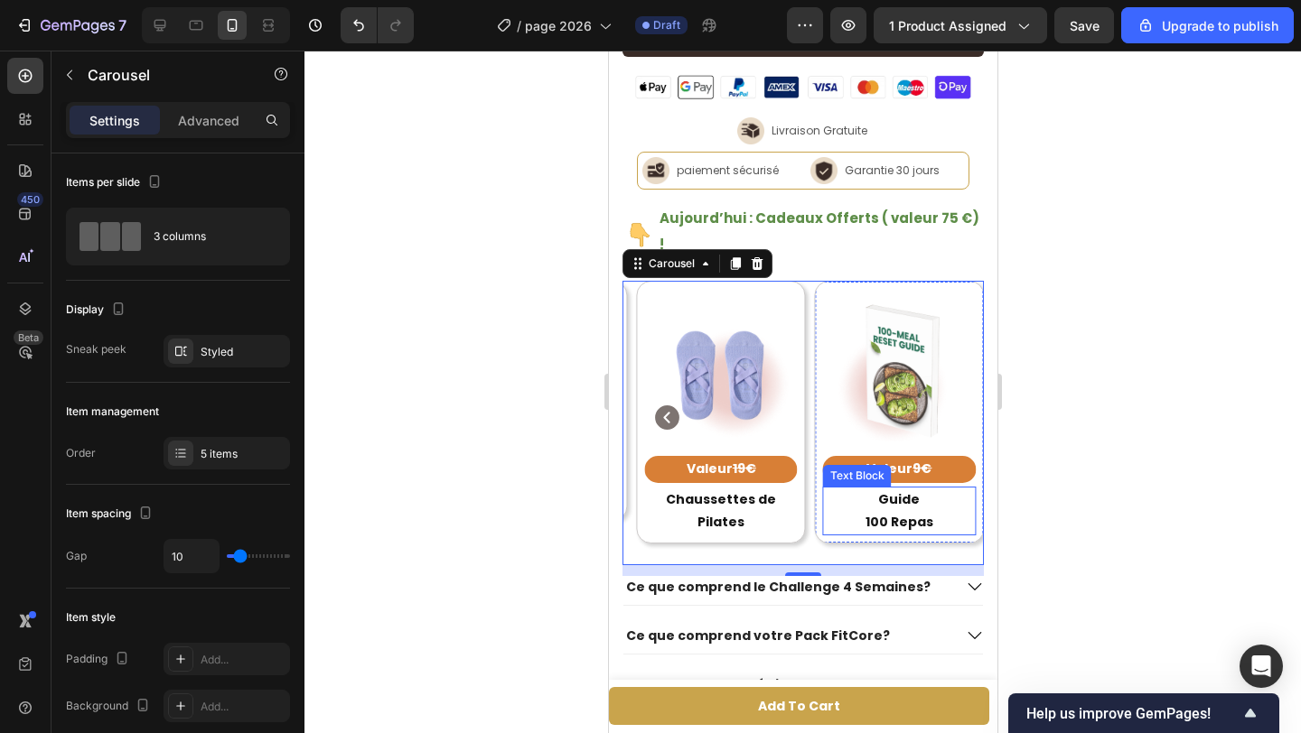
click at [878, 490] on div "Guide 100 Repas" at bounding box center [898, 511] width 153 height 49
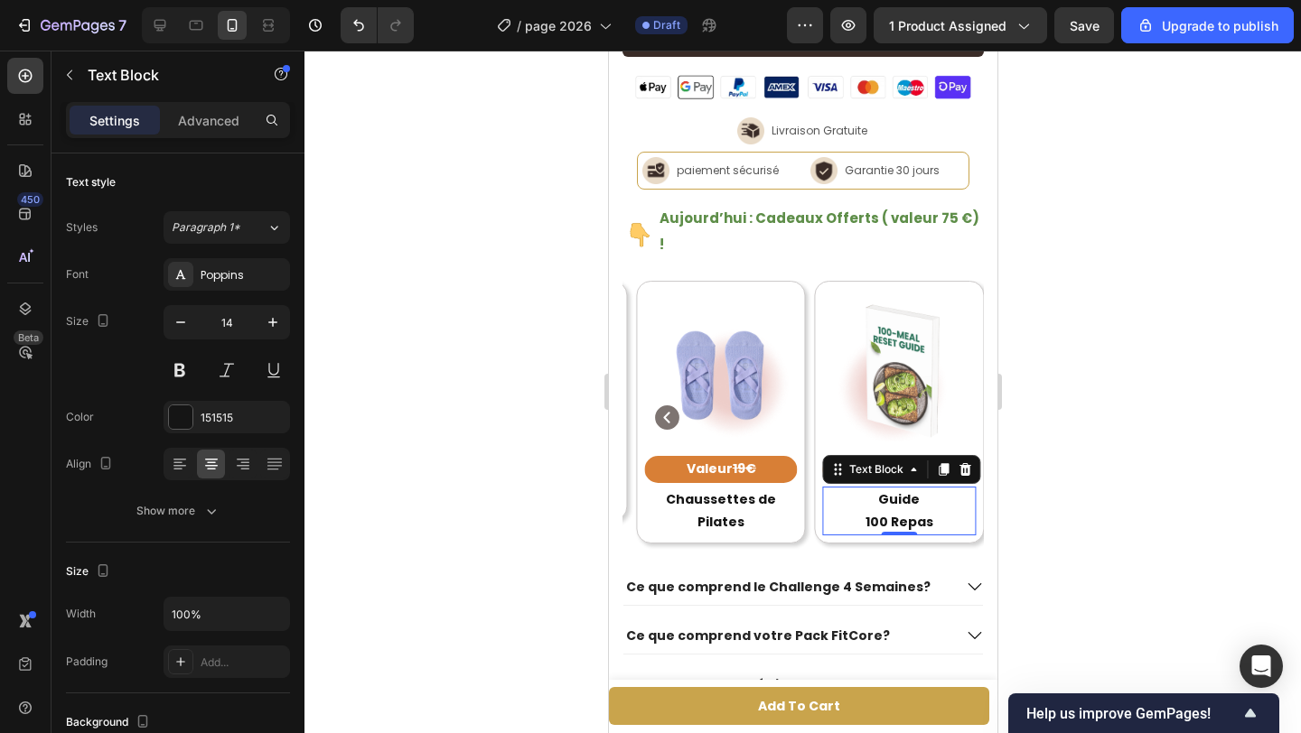
click at [861, 511] on p "100 Repas" at bounding box center [898, 522] width 149 height 23
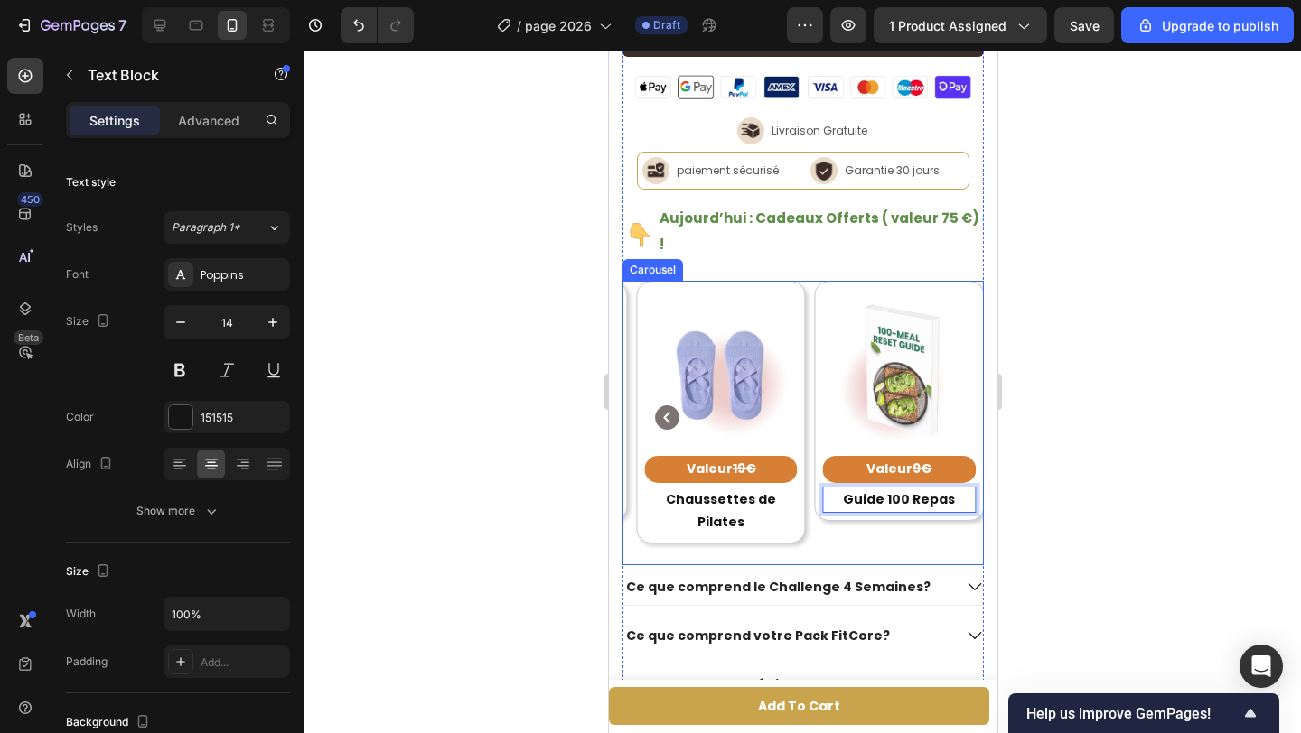
click at [831, 488] on div "Image Row Valeur 29€ Text Block Challenge 4 Semaines Text Block Row Image Row V…" at bounding box center [801, 423] width 361 height 285
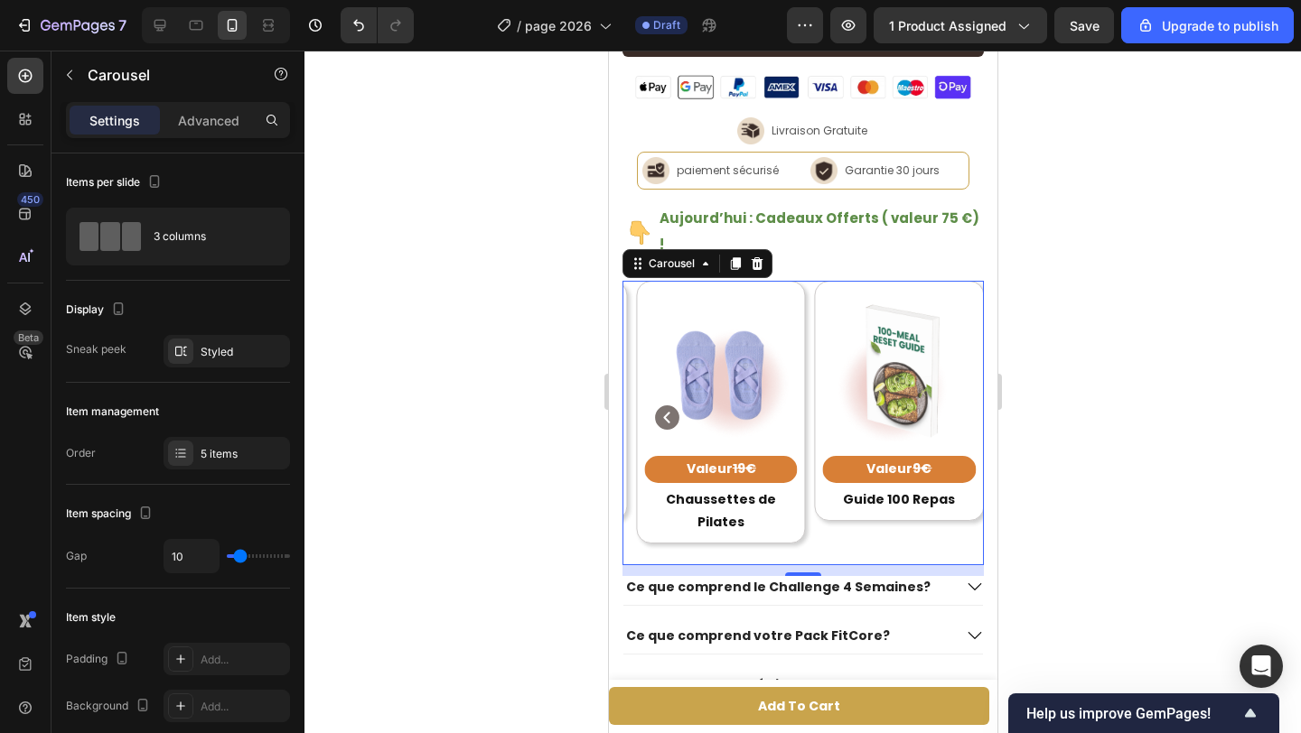
click at [667, 406] on icon "Carousel Back Arrow" at bounding box center [666, 418] width 24 height 24
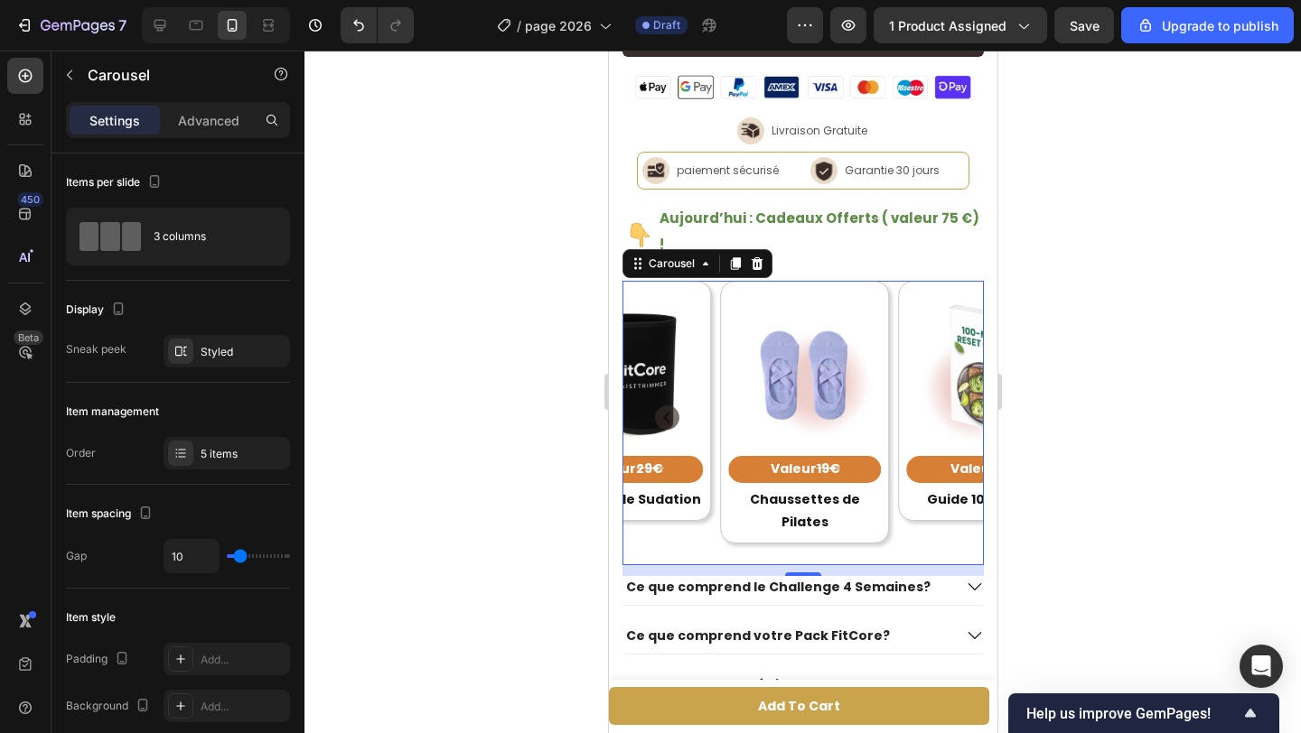
click at [667, 406] on icon "Carousel Back Arrow" at bounding box center [666, 418] width 24 height 24
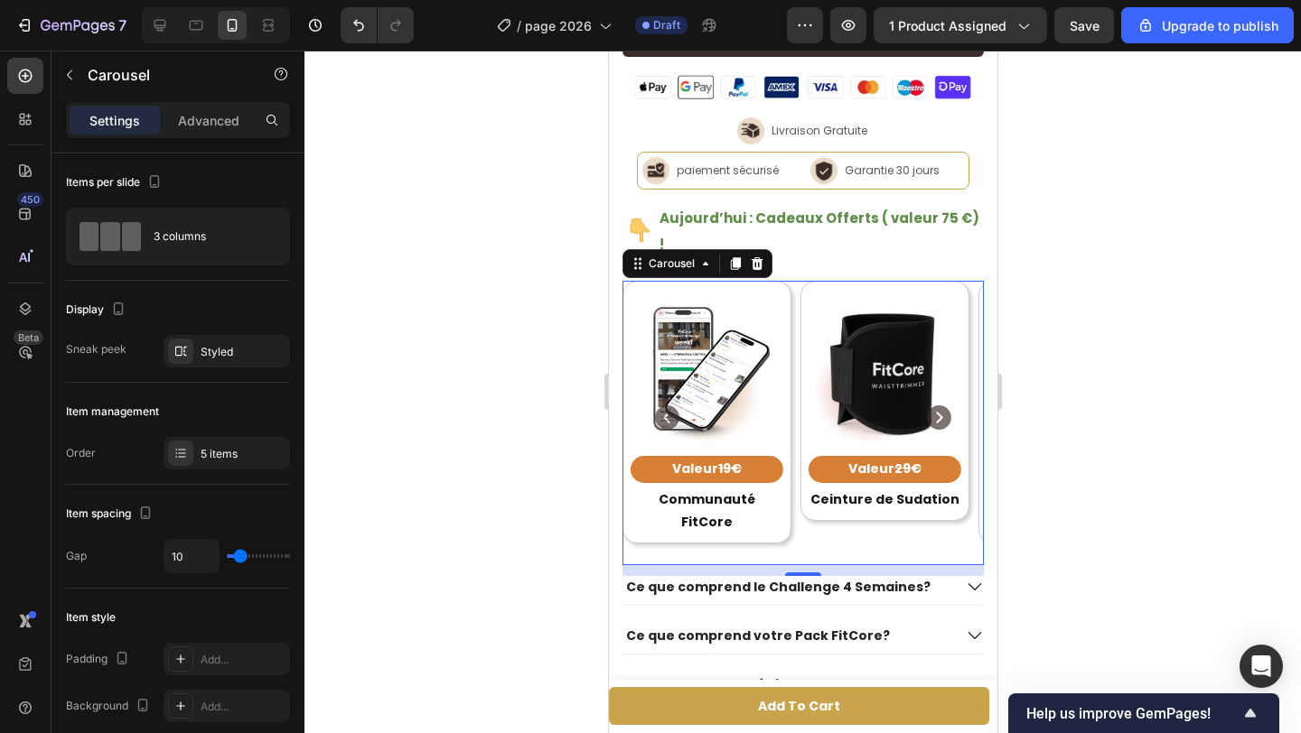
click at [667, 406] on icon "Carousel Back Arrow" at bounding box center [666, 418] width 24 height 24
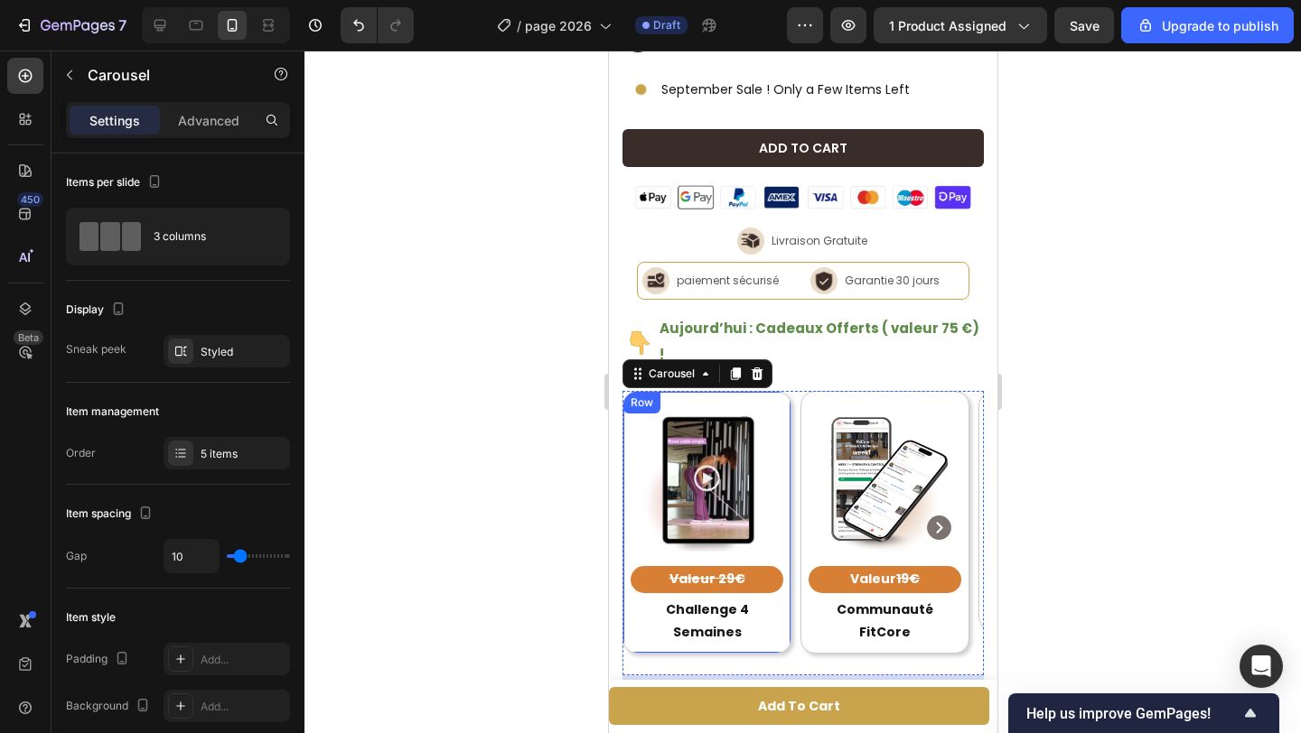
scroll to position [1060, 0]
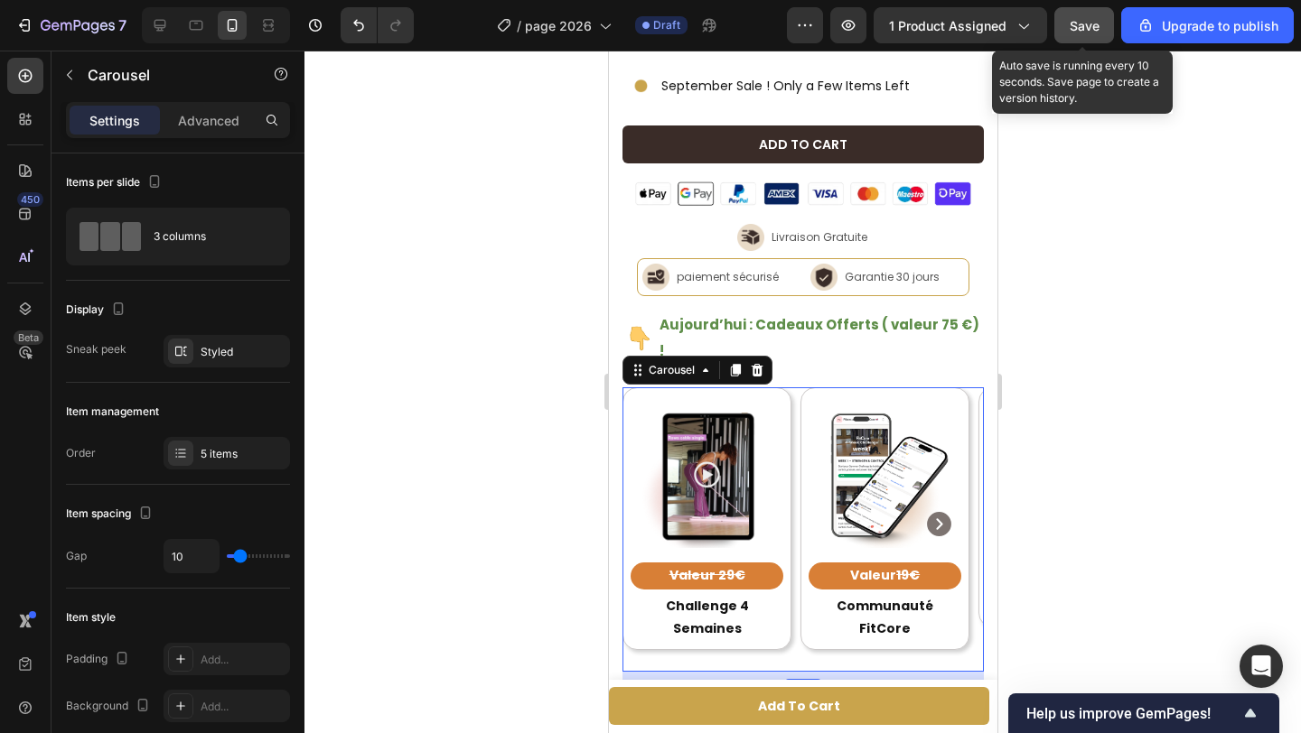
click at [1077, 34] on button "Save" at bounding box center [1084, 25] width 60 height 36
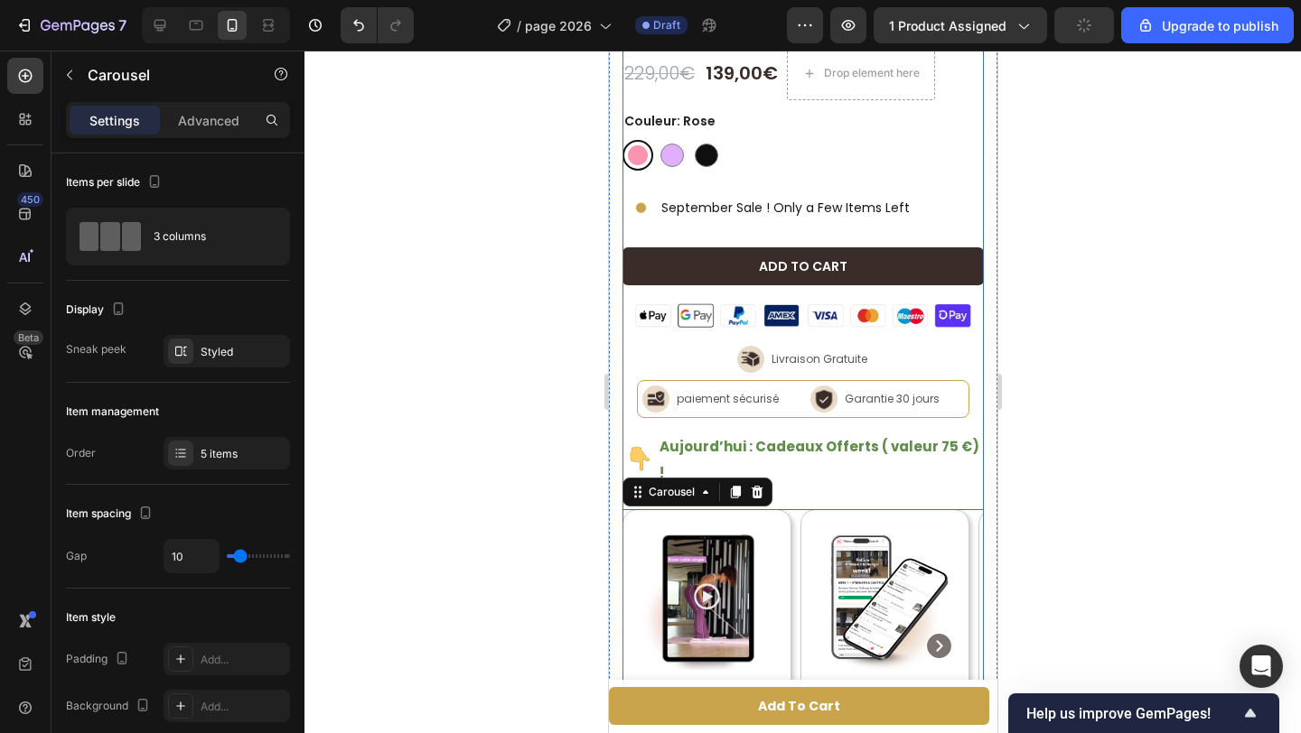
scroll to position [761, 0]
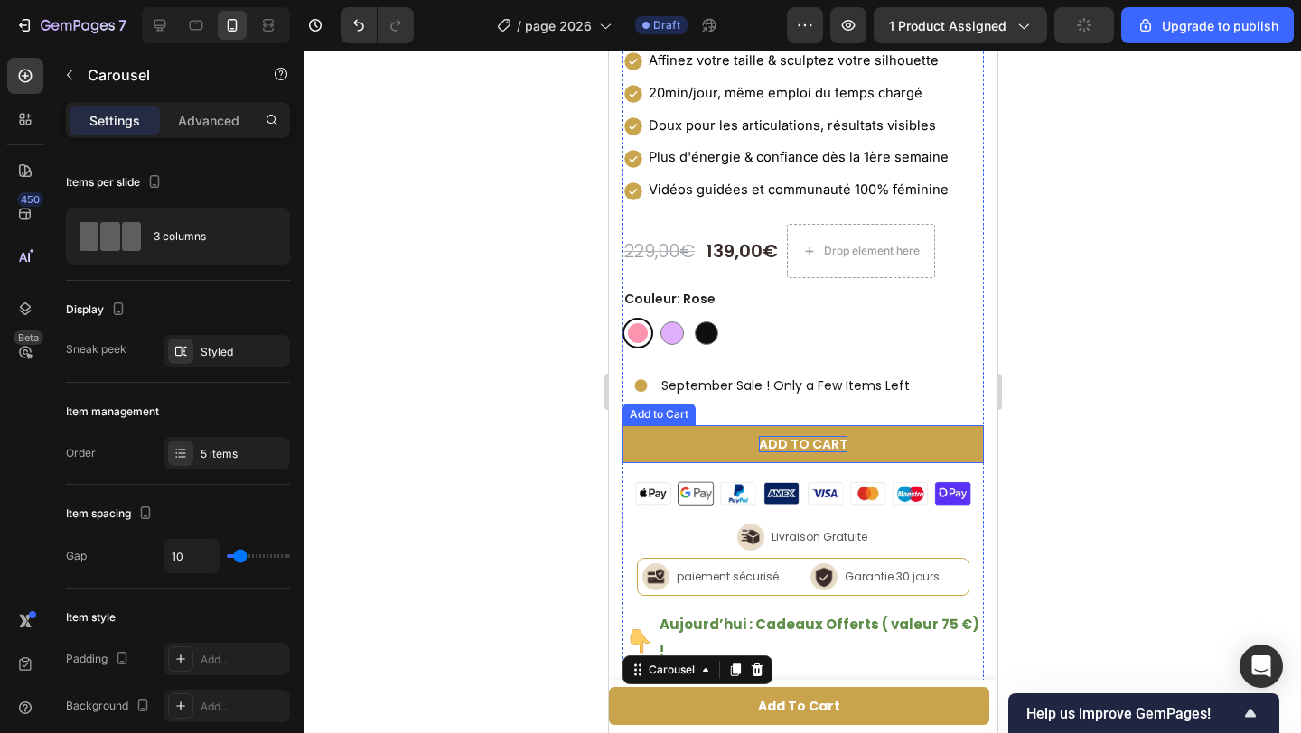
click at [812, 436] on div "Add to cart" at bounding box center [802, 444] width 89 height 16
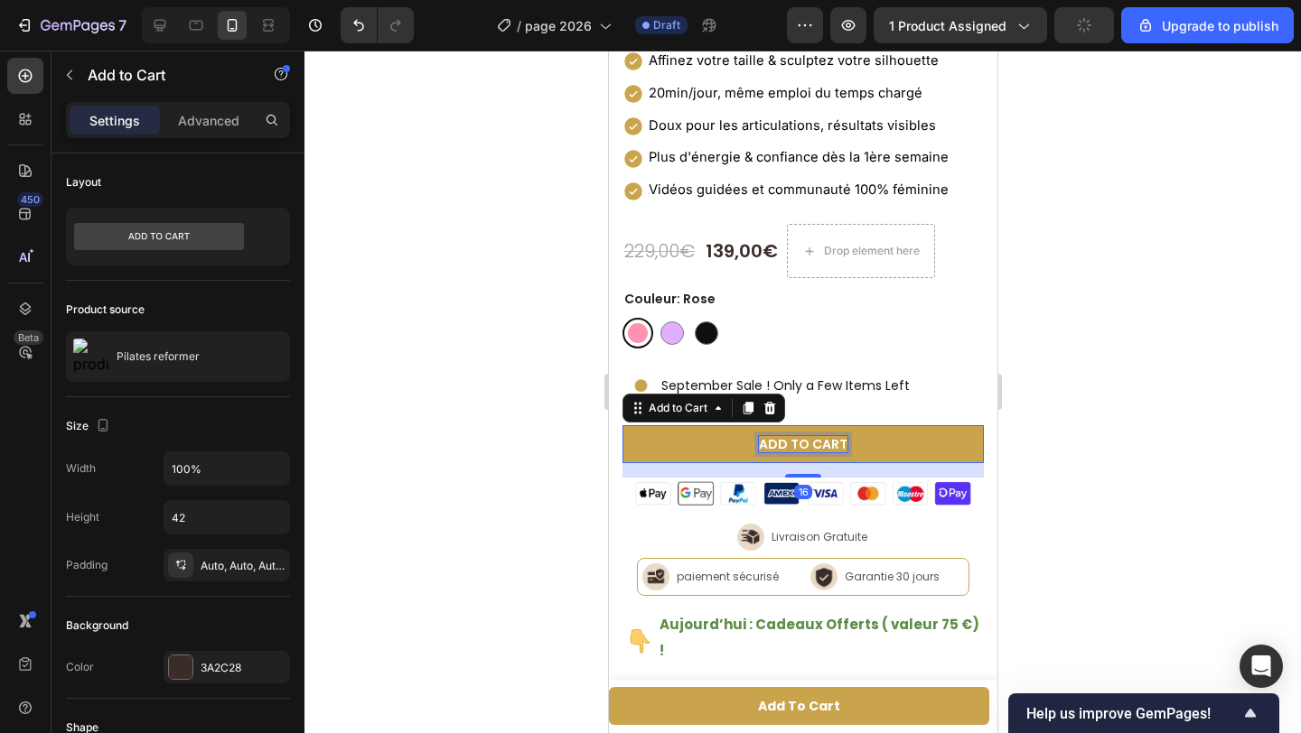
click at [813, 436] on p "Add to cart" at bounding box center [802, 444] width 89 height 16
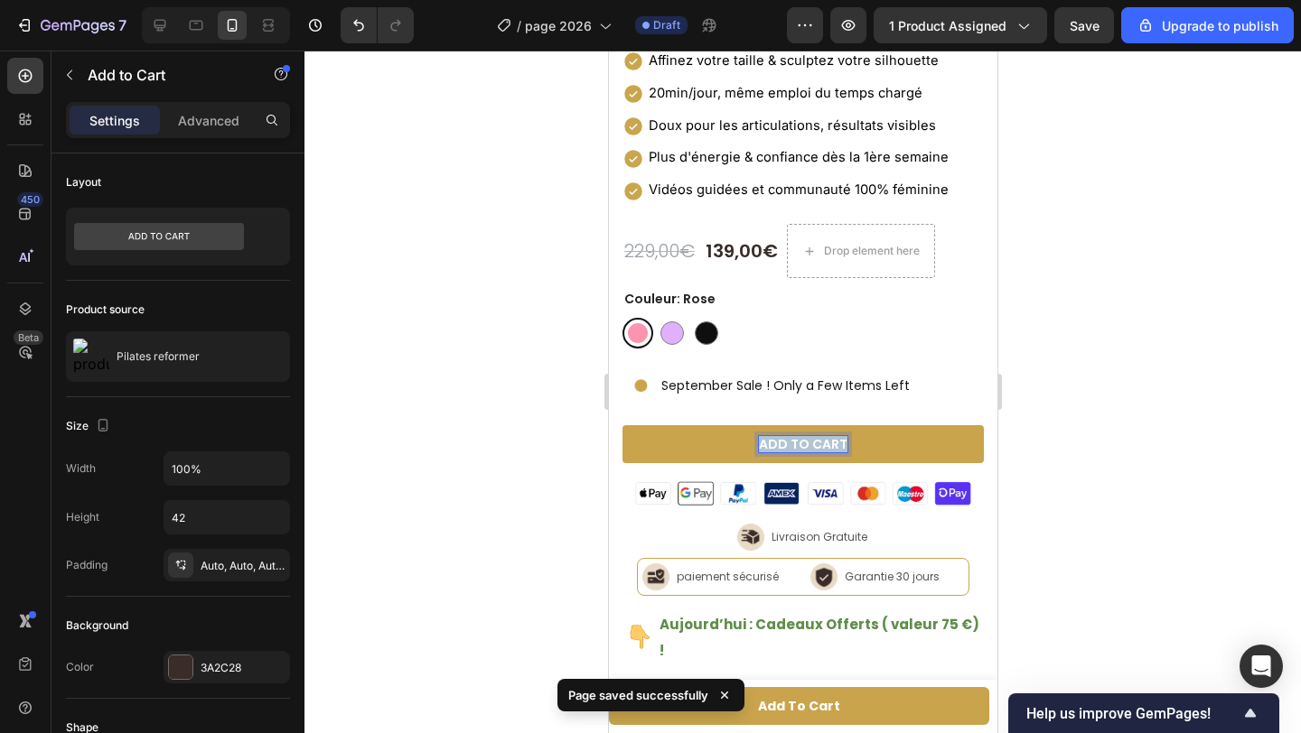
click at [793, 436] on p "Add to cart" at bounding box center [802, 444] width 89 height 16
copy p "Add to cart"
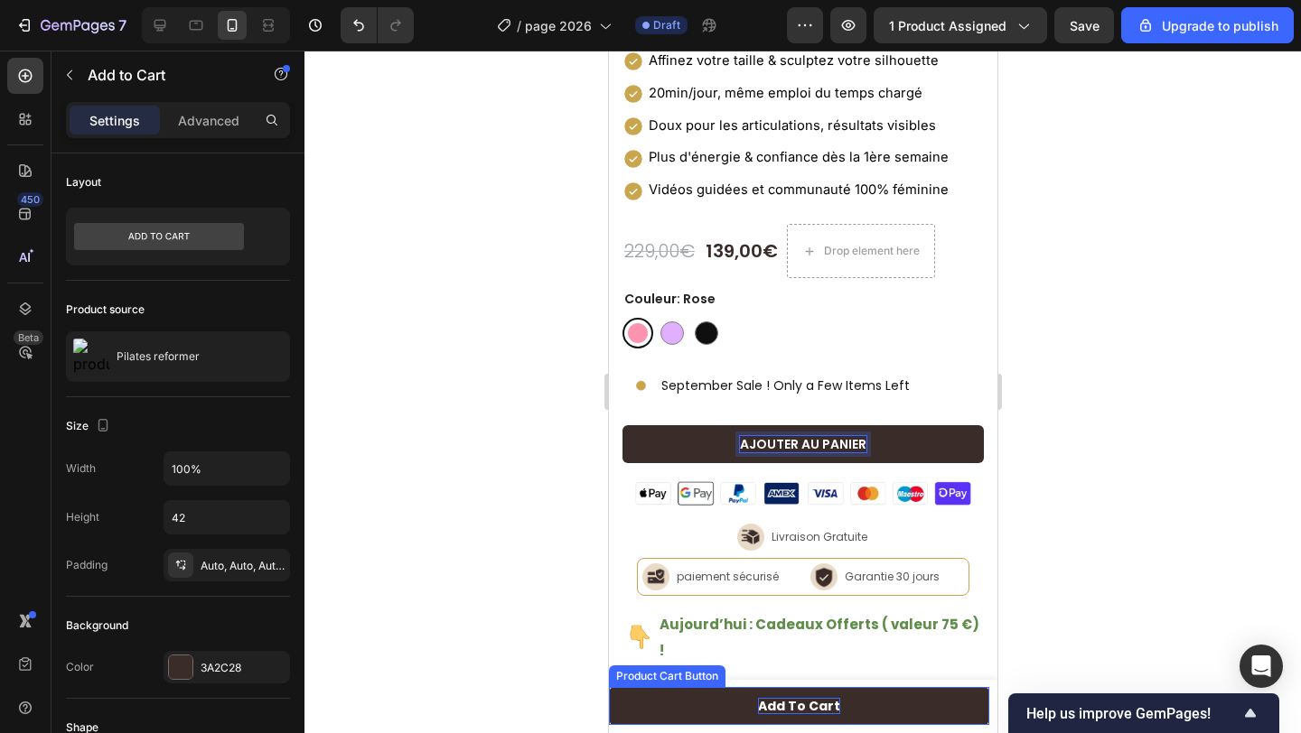
click at [802, 704] on div "Add to cart" at bounding box center [798, 706] width 82 height 16
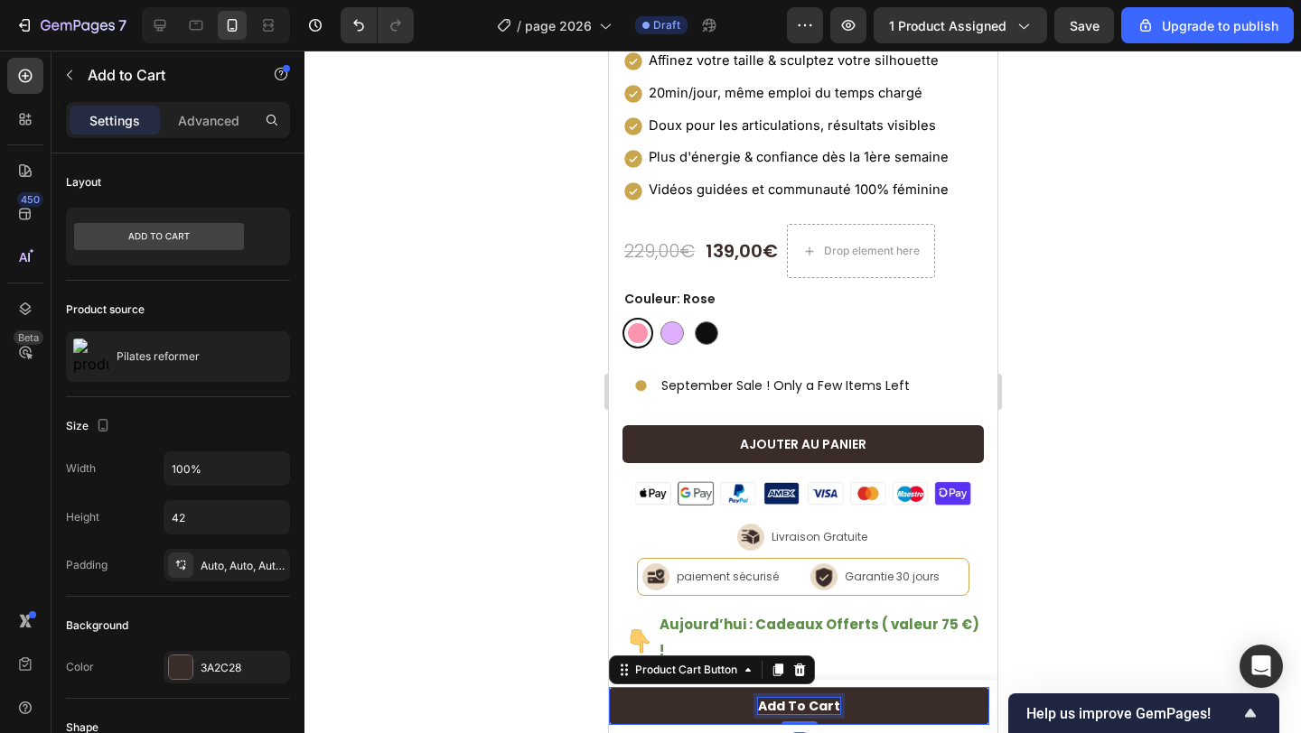
click at [802, 704] on div "Add to cart" at bounding box center [798, 706] width 82 height 16
click at [802, 704] on p "Add to cart" at bounding box center [798, 706] width 82 height 16
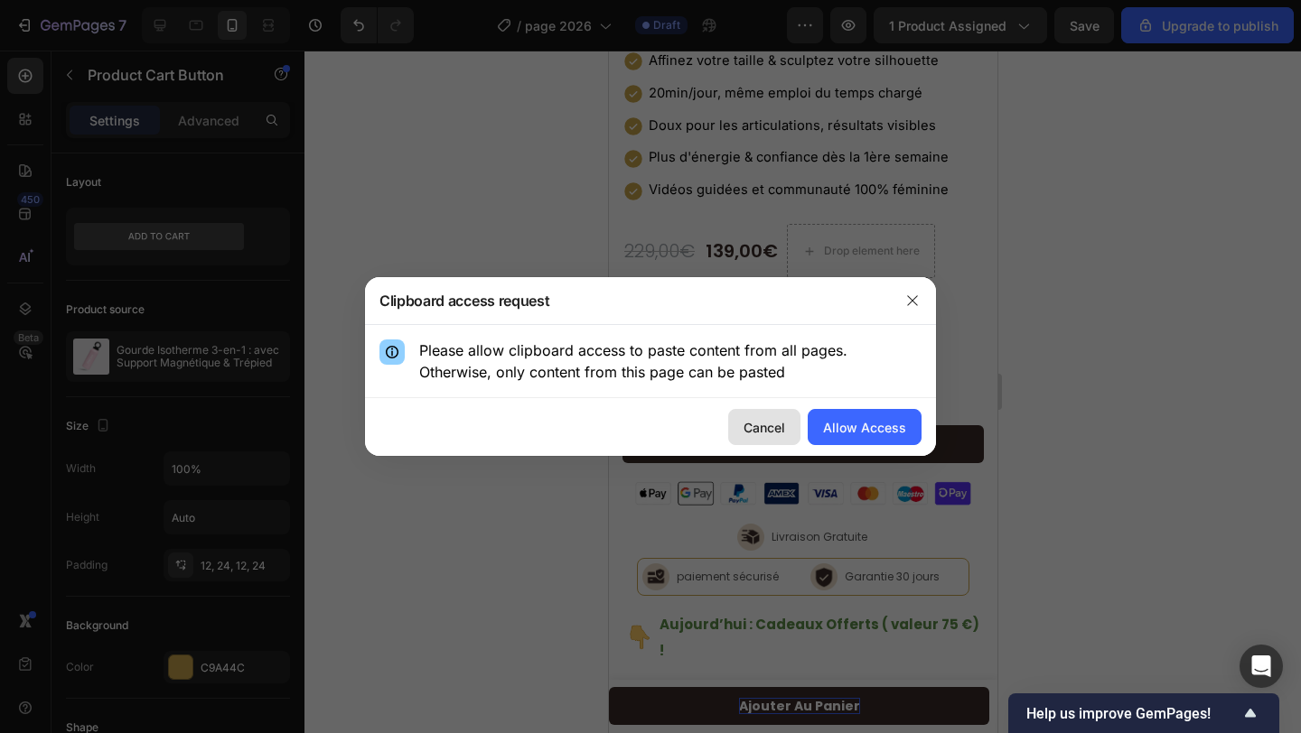
click at [780, 433] on div "Cancel" at bounding box center [764, 427] width 42 height 19
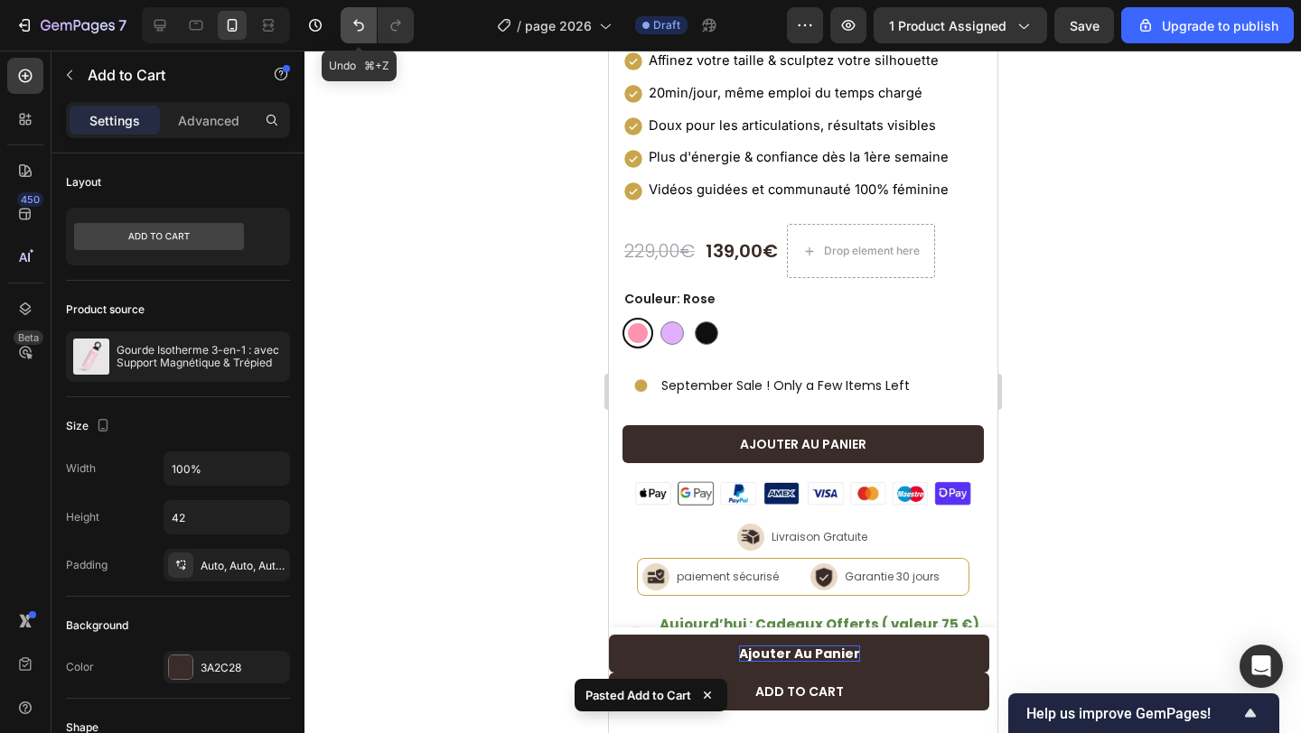
click at [357, 30] on icon "Undo/Redo" at bounding box center [359, 25] width 18 height 18
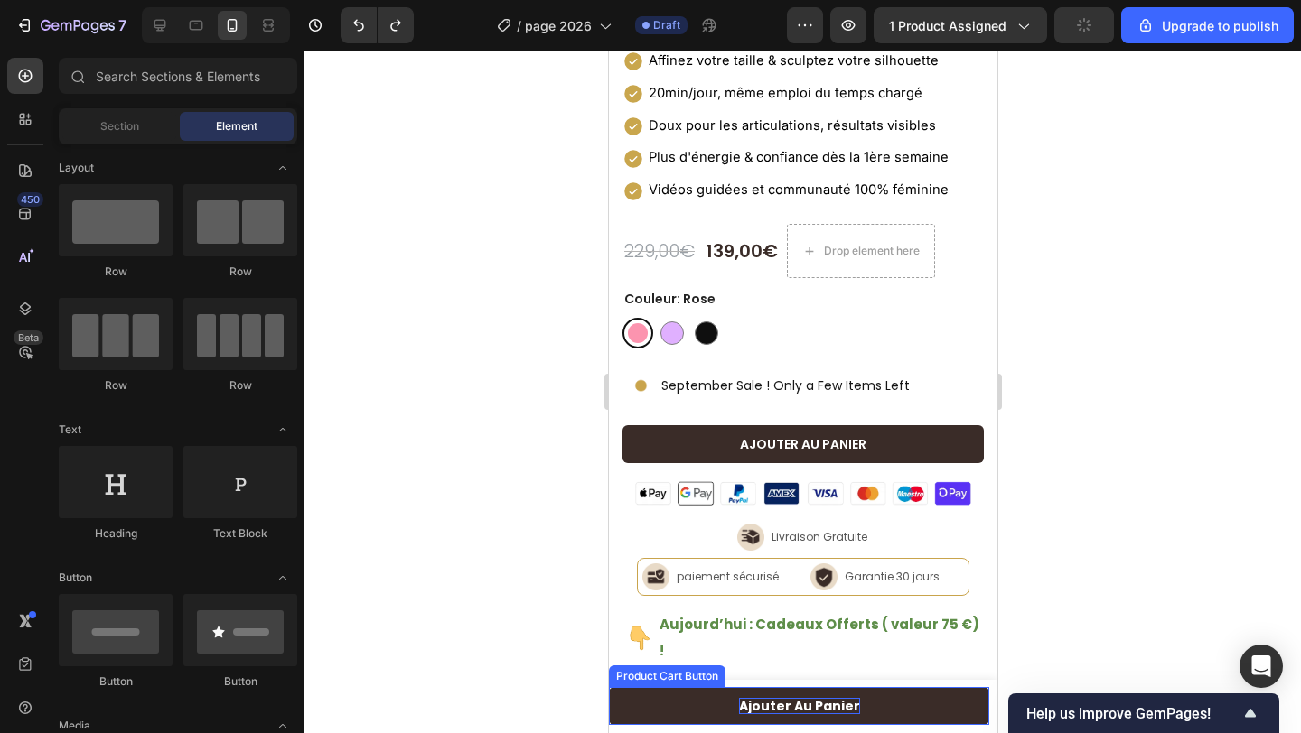
click at [798, 704] on p "Ajouter au panier" at bounding box center [798, 706] width 121 height 16
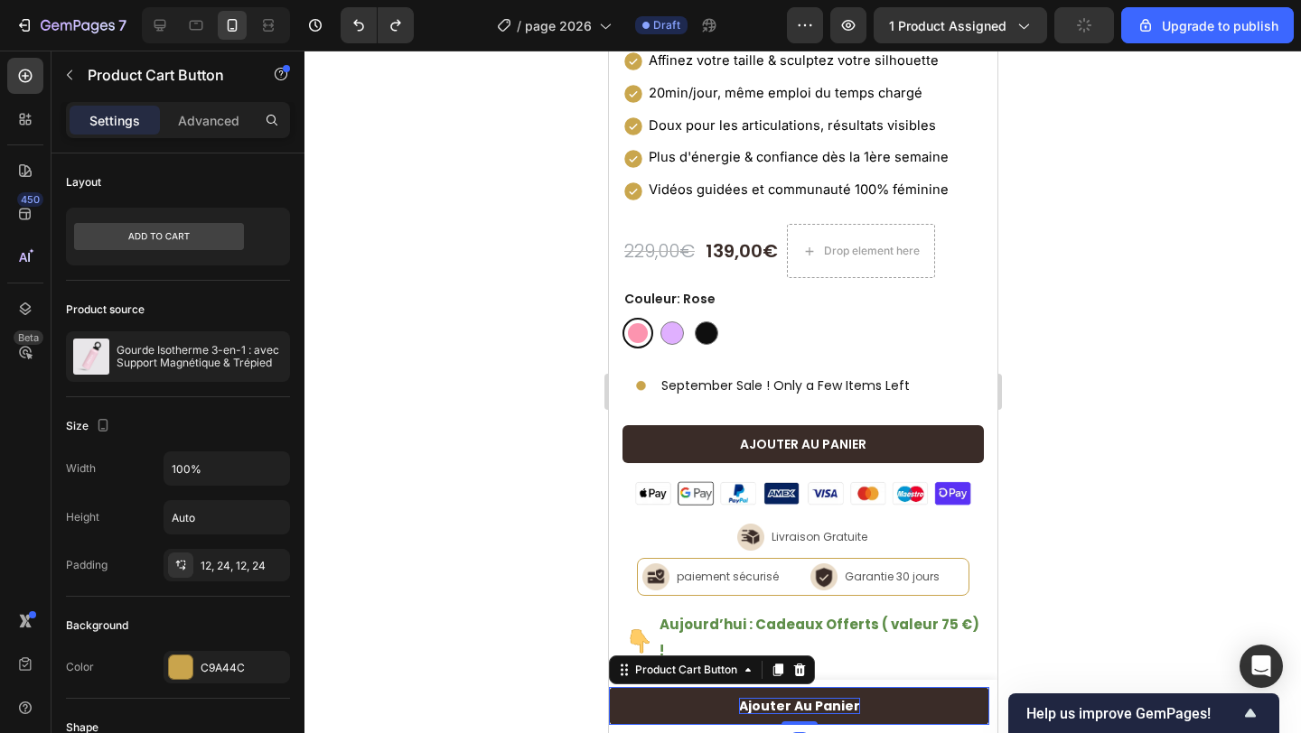
click at [798, 704] on p "Ajouter au panier" at bounding box center [798, 706] width 121 height 16
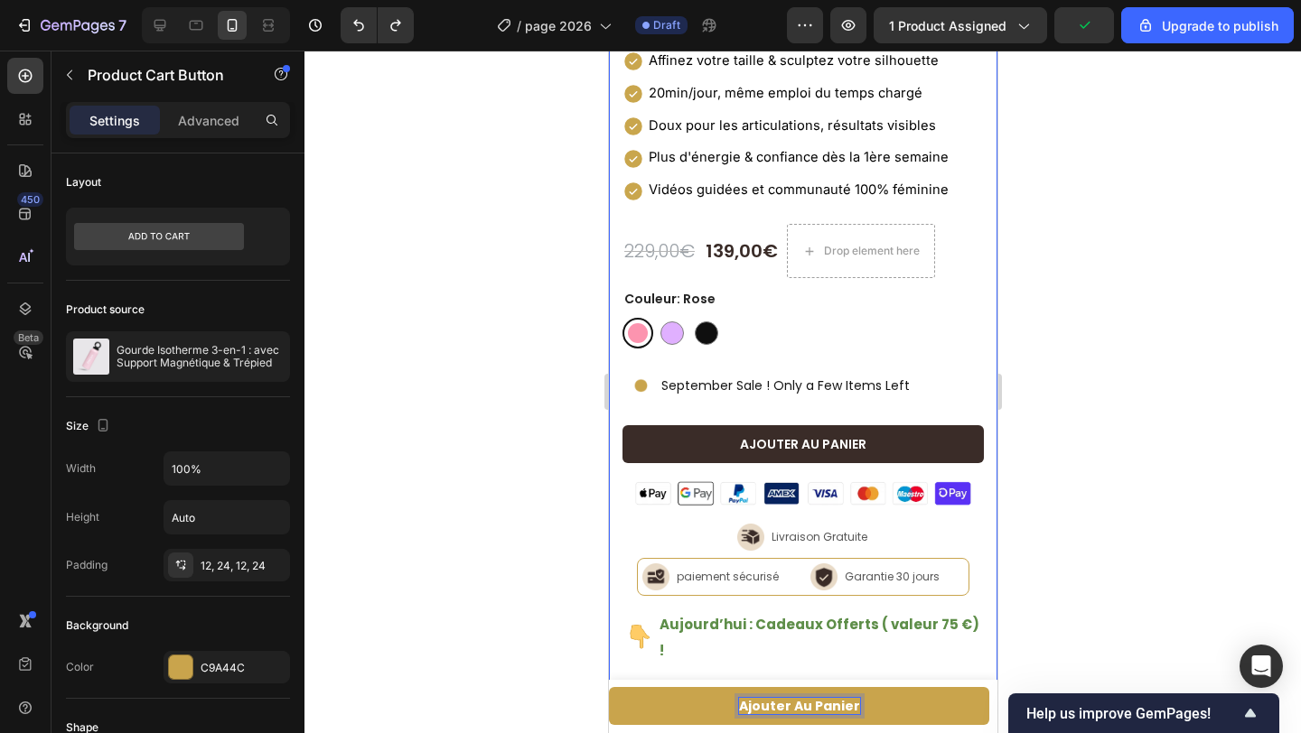
click at [615, 622] on div "Product Images Icon Icon Icon Icon Icon Icon List 643+ Verified Reviews Text Bl…" at bounding box center [802, 293] width 388 height 1932
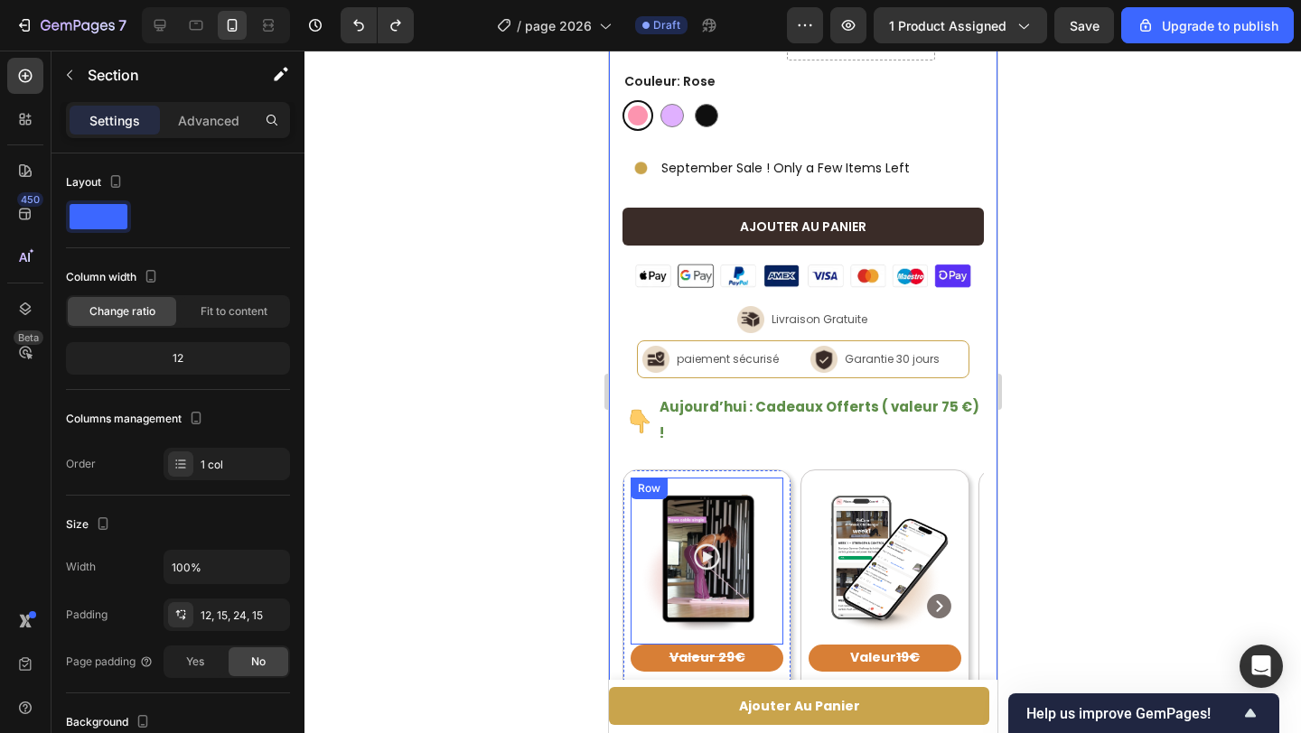
scroll to position [802, 0]
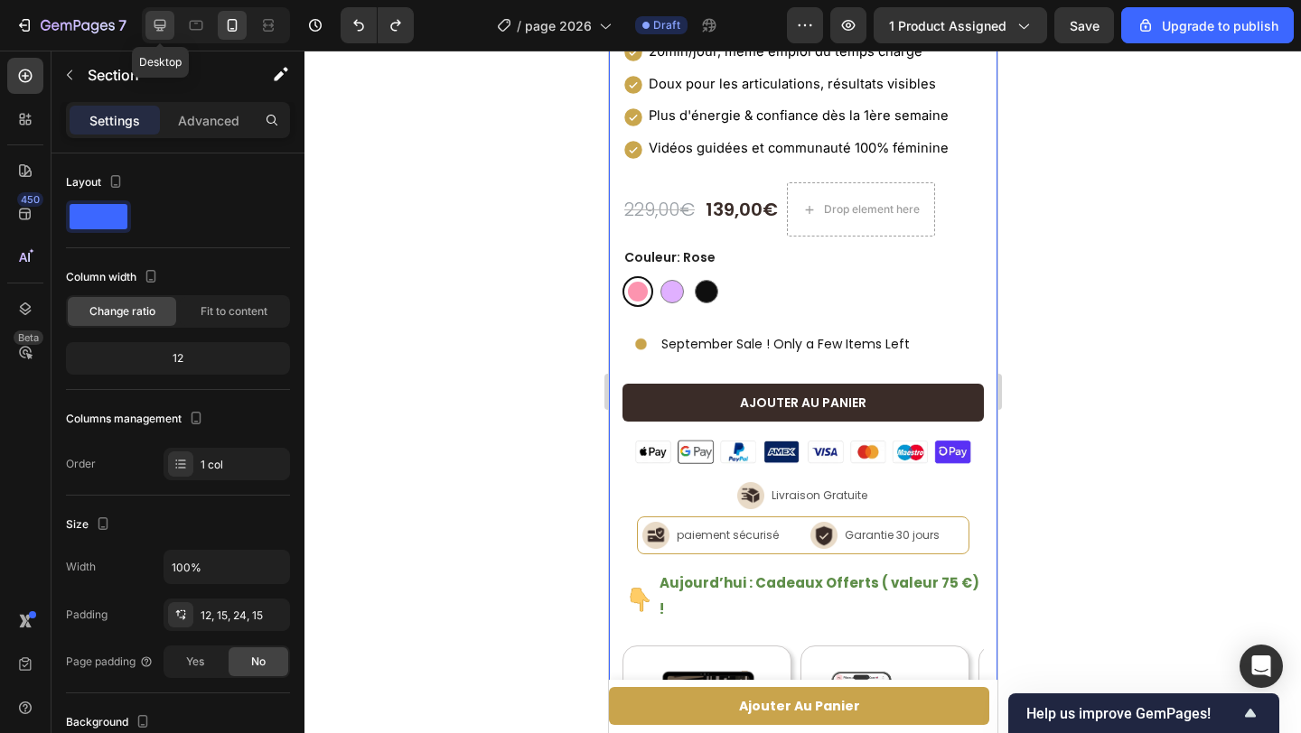
click at [168, 27] on icon at bounding box center [160, 25] width 18 height 18
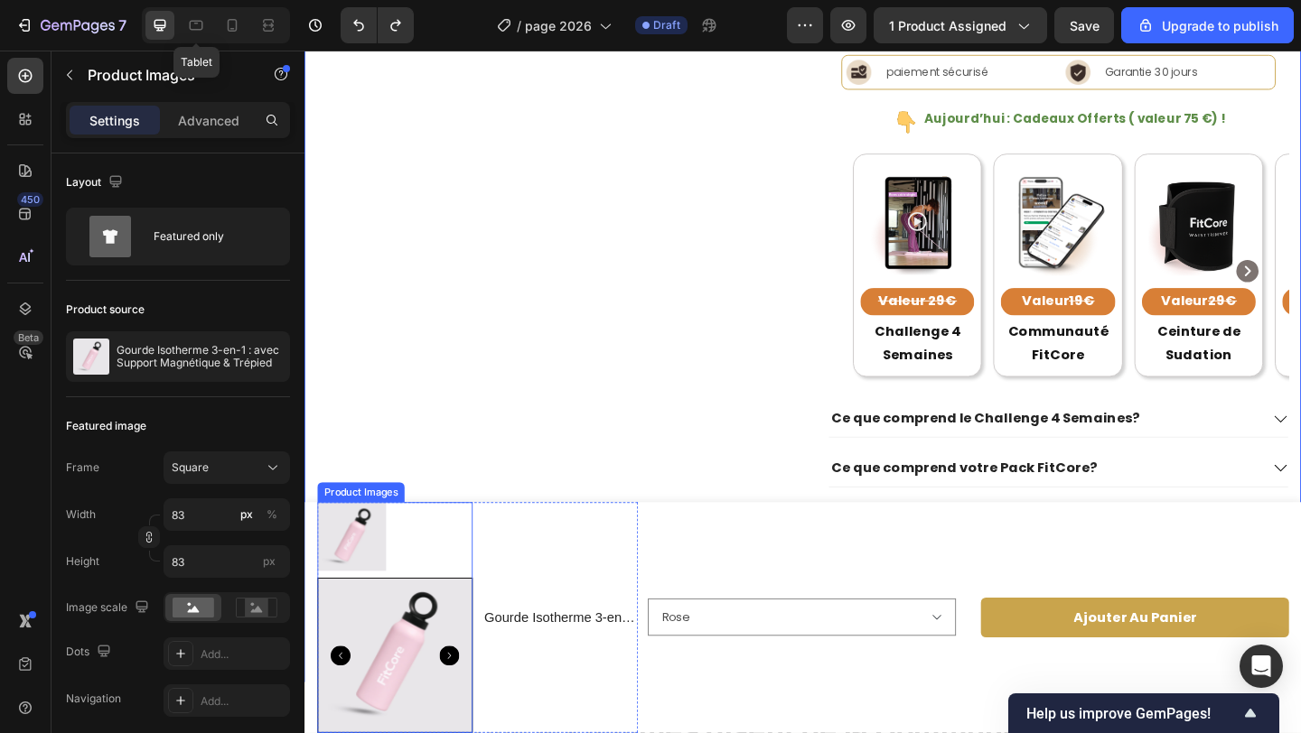
click at [376, 572] on img at bounding box center [355, 579] width 75 height 75
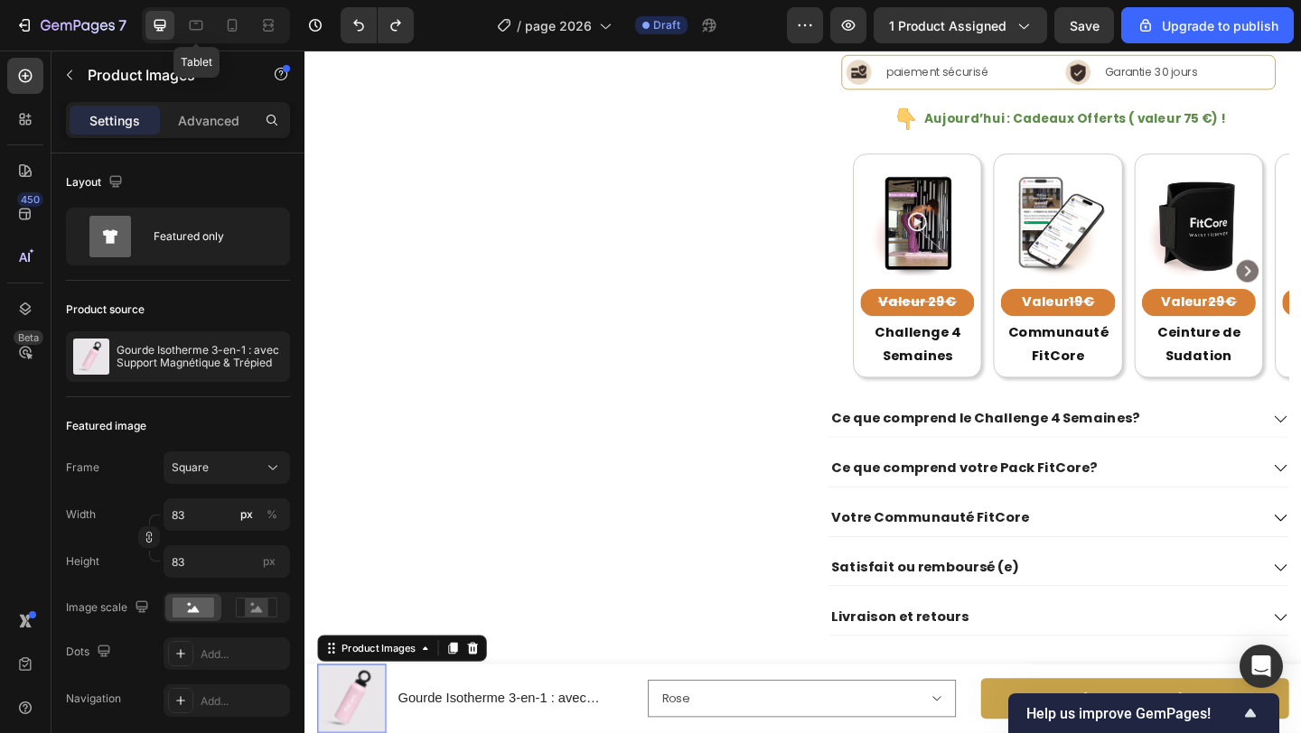
scroll to position [1291, 0]
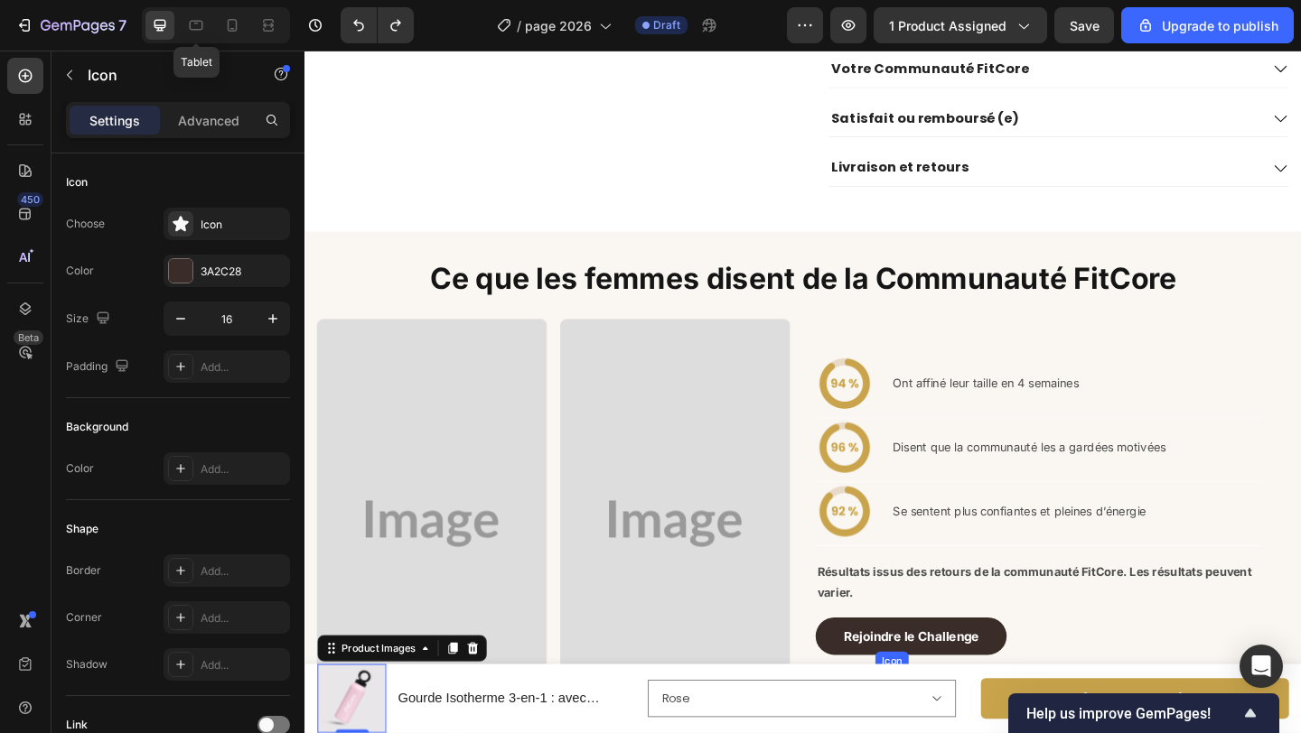
click at [931, 727] on icon at bounding box center [932, 733] width 13 height 12
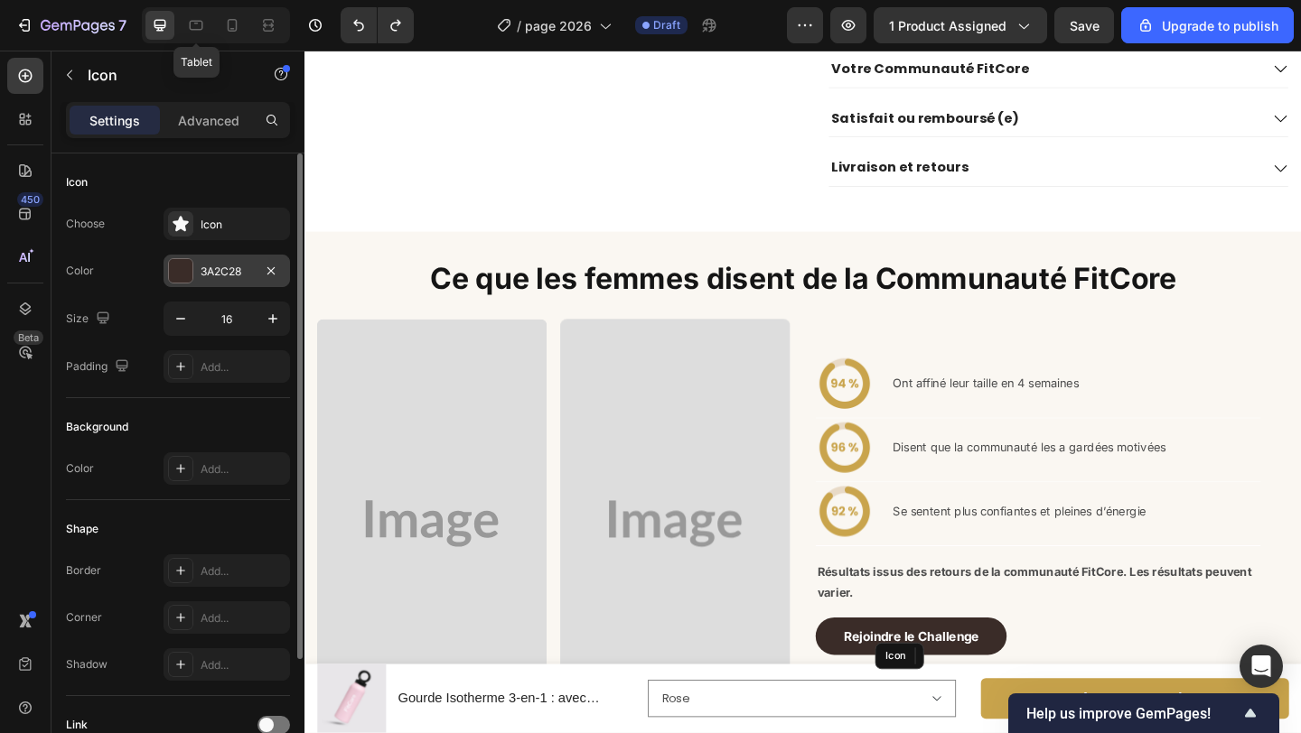
click at [213, 270] on div "3A2C28" at bounding box center [227, 272] width 52 height 16
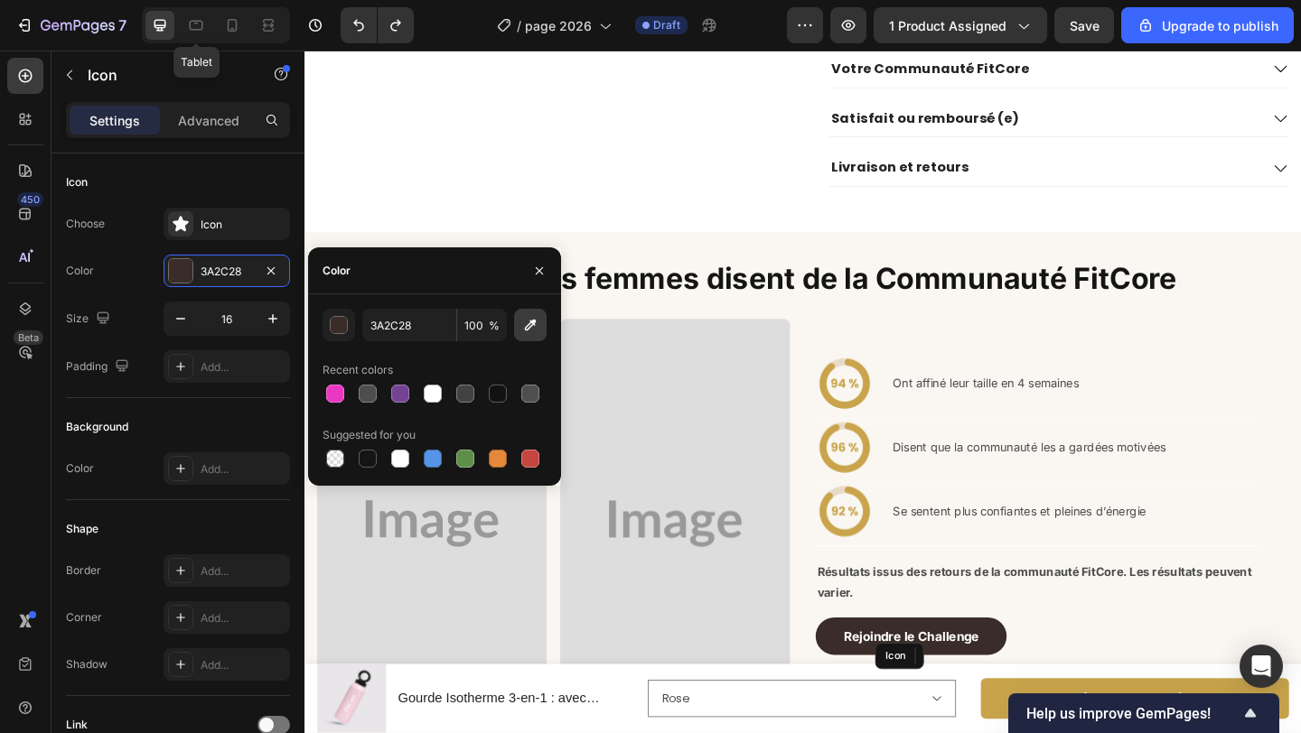
click at [526, 328] on icon "button" at bounding box center [531, 326] width 12 height 12
click at [531, 321] on icon "button" at bounding box center [531, 326] width 12 height 12
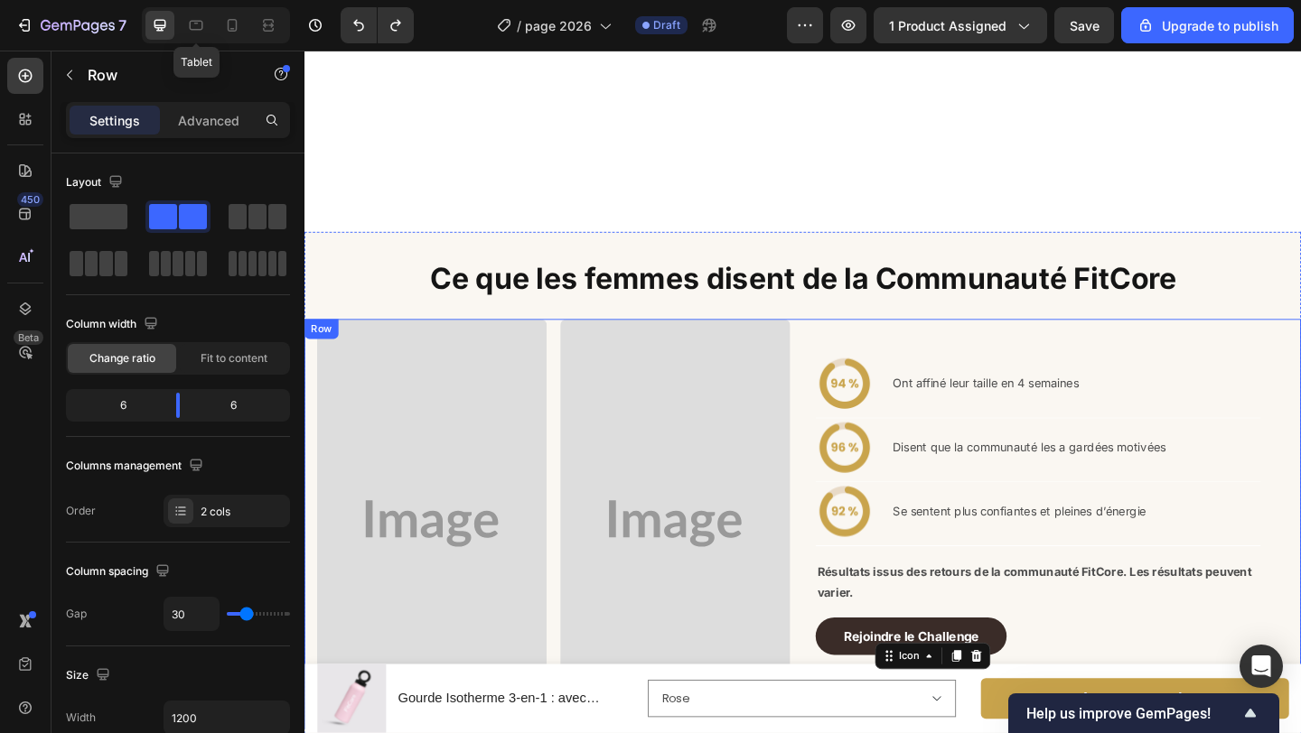
click at [881, 492] on div "Image Ont affiné leur taille en 4 semaines Text Block Row Row Image Disent que …" at bounding box center [1117, 564] width 515 height 444
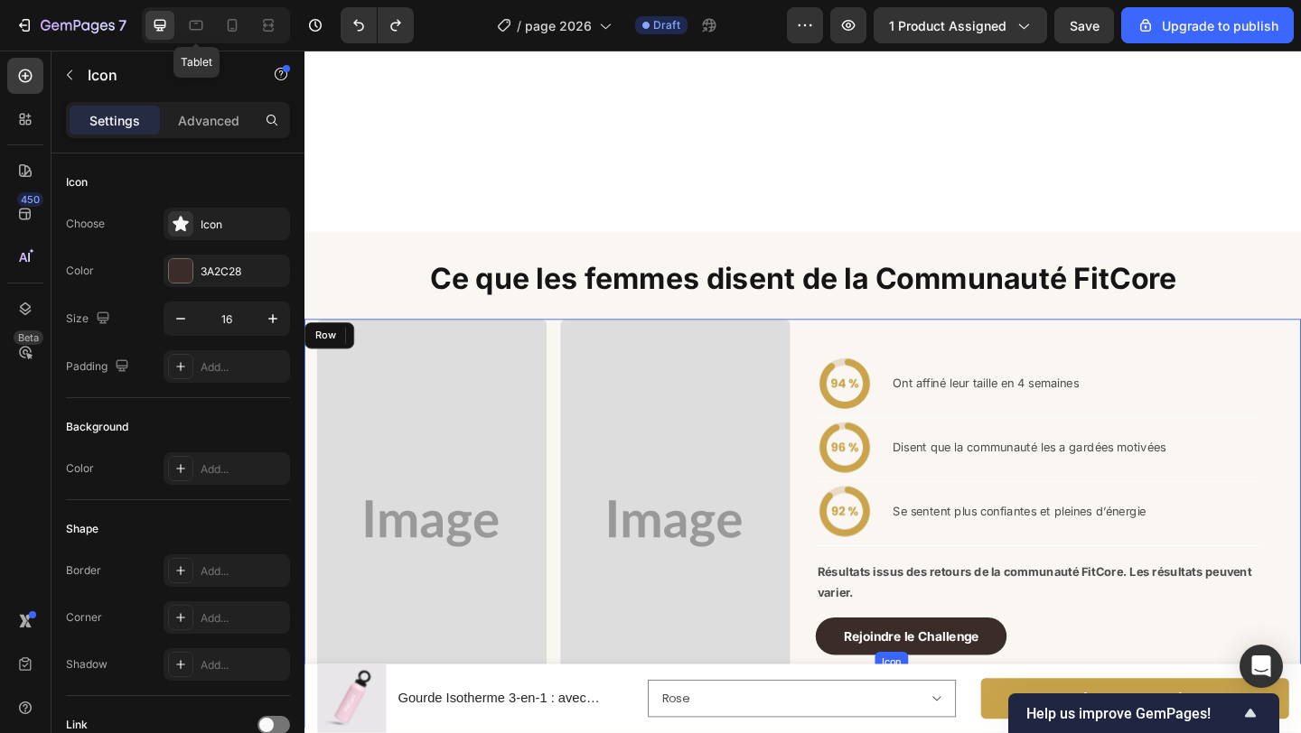
click at [929, 727] on icon at bounding box center [932, 733] width 13 height 12
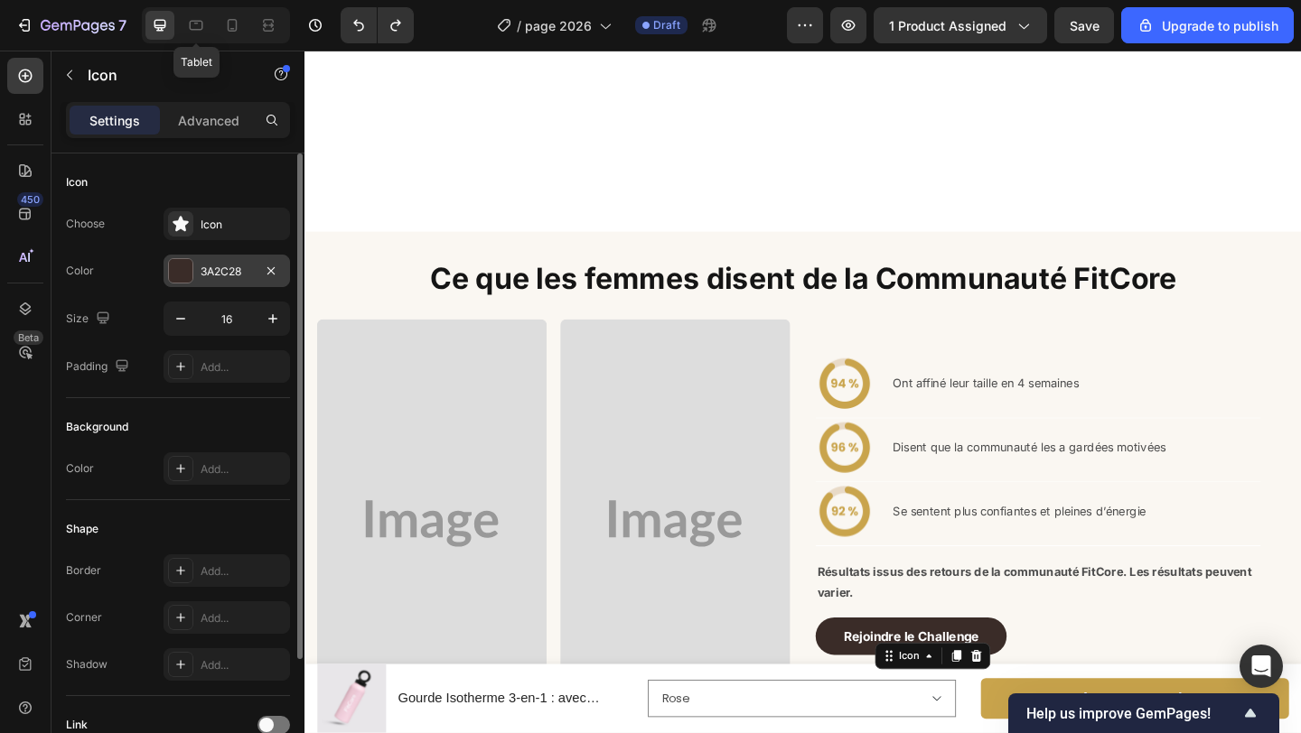
click at [199, 273] on div "3A2C28" at bounding box center [226, 271] width 126 height 33
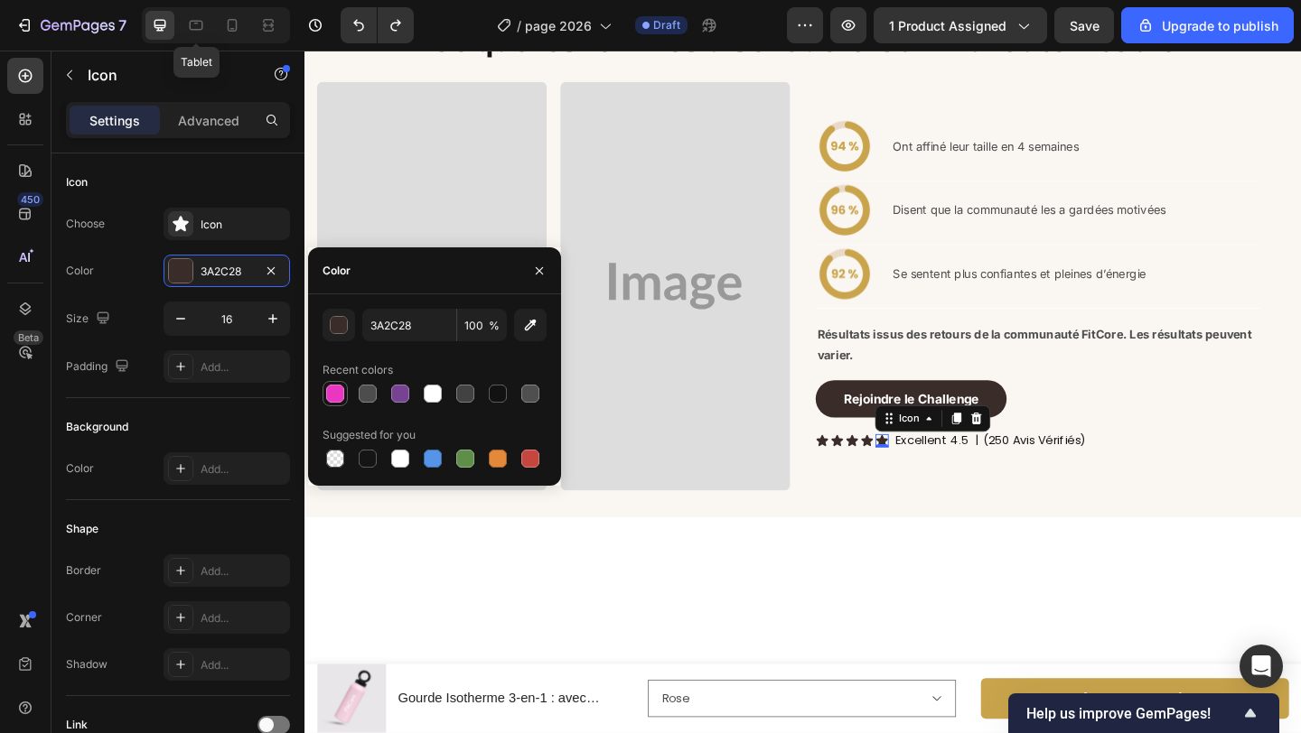
click at [336, 390] on div at bounding box center [335, 394] width 18 height 18
click at [523, 331] on icon "button" at bounding box center [530, 325] width 18 height 18
type input "CAA54D"
click at [917, 474] on icon at bounding box center [916, 475] width 13 height 12
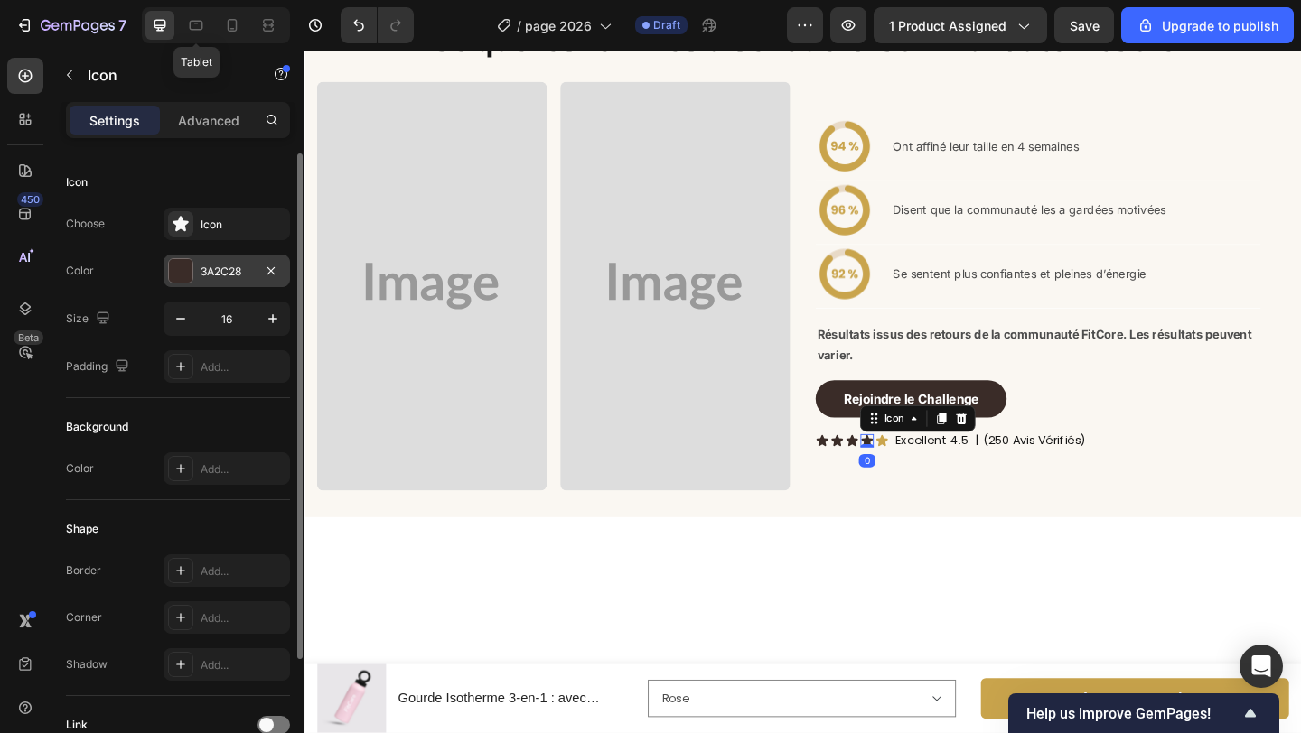
click at [206, 275] on div "3A2C28" at bounding box center [227, 272] width 52 height 16
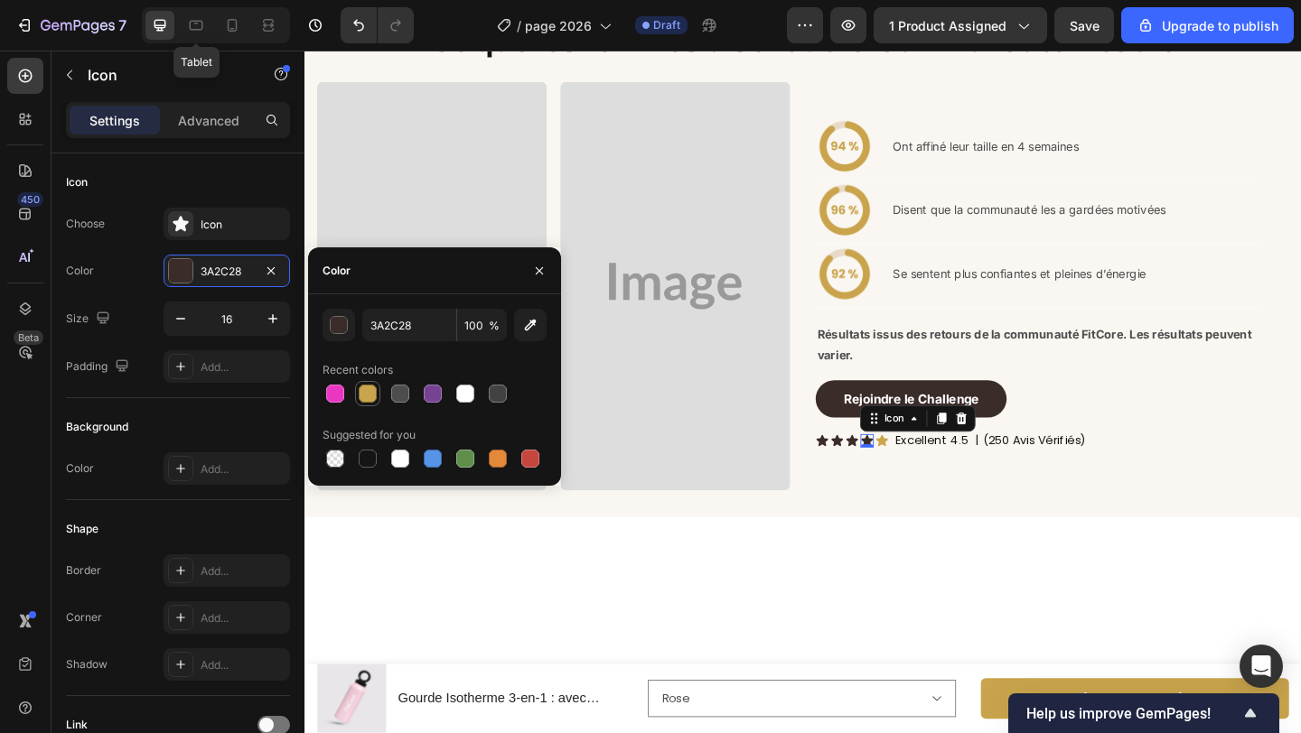
click at [373, 390] on div at bounding box center [368, 394] width 18 height 18
type input "CAA54D"
click at [898, 476] on icon at bounding box center [899, 475] width 13 height 12
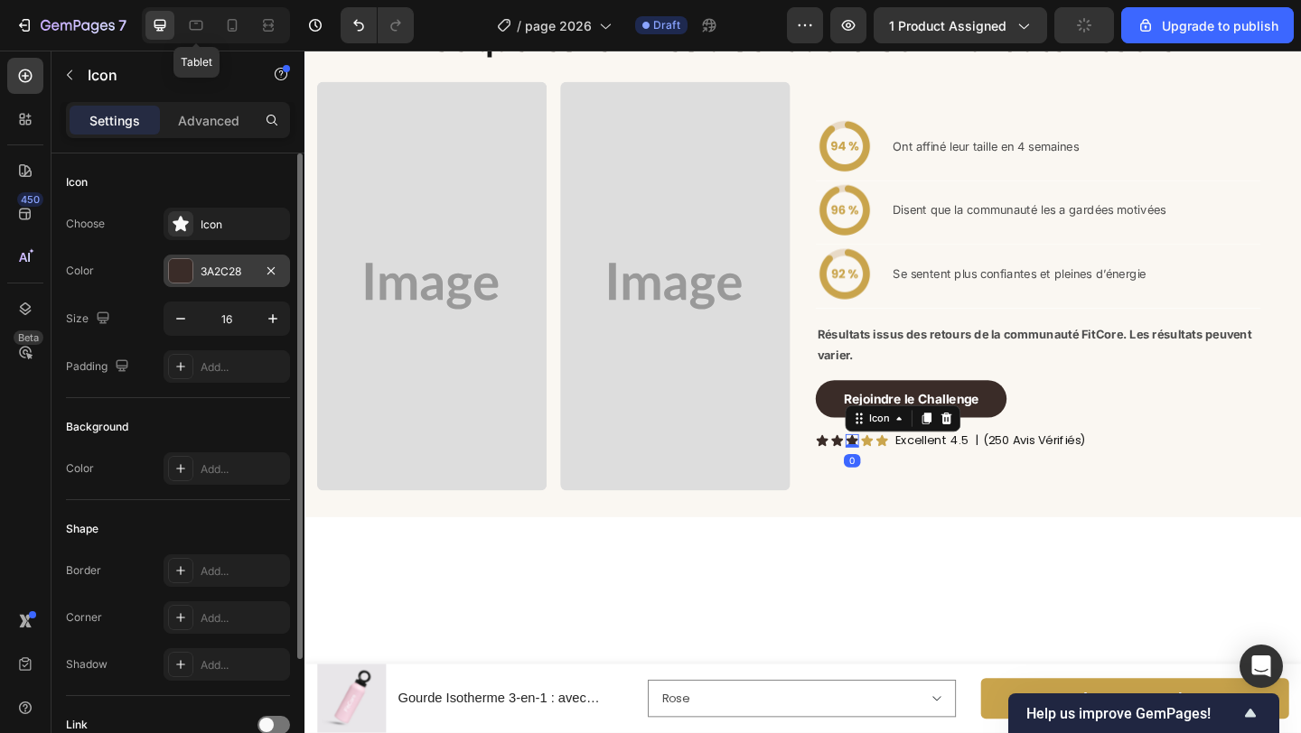
click at [197, 283] on div "3A2C28" at bounding box center [226, 271] width 126 height 33
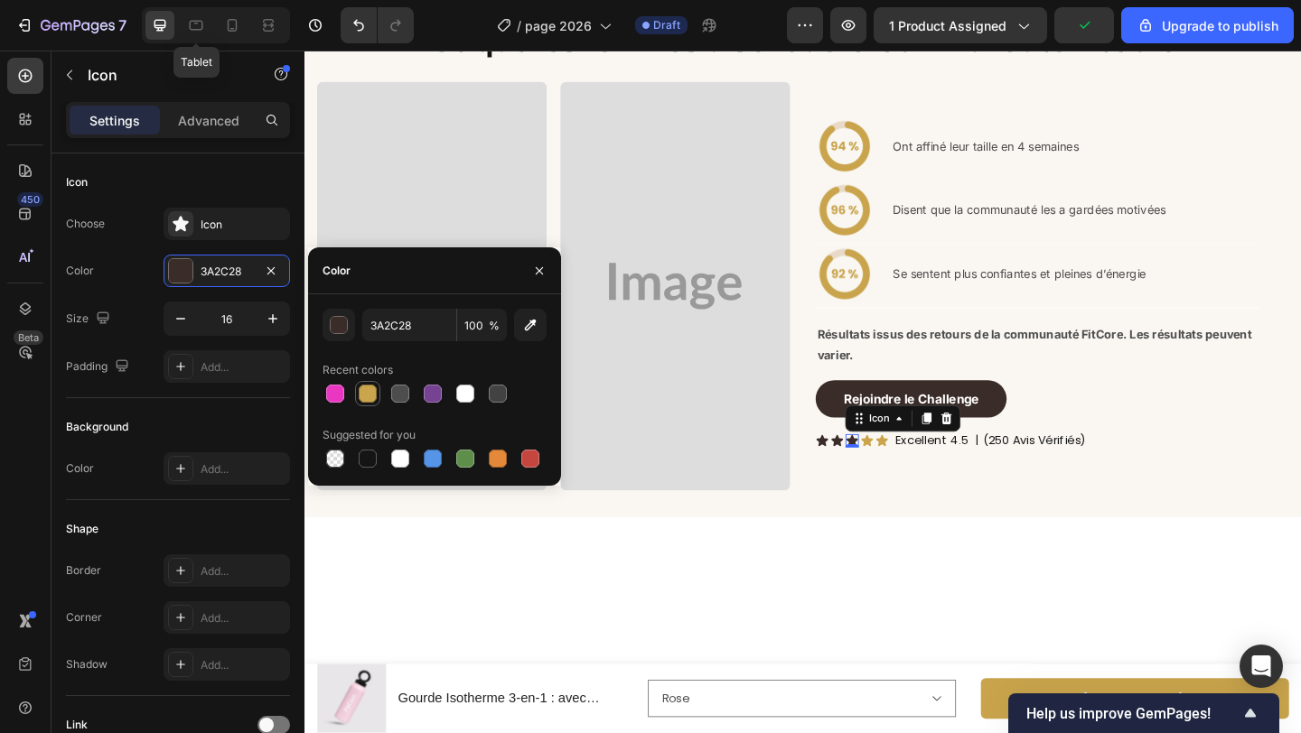
click at [367, 397] on div at bounding box center [368, 394] width 18 height 18
type input "CAA54D"
click at [885, 475] on icon at bounding box center [883, 475] width 13 height 12
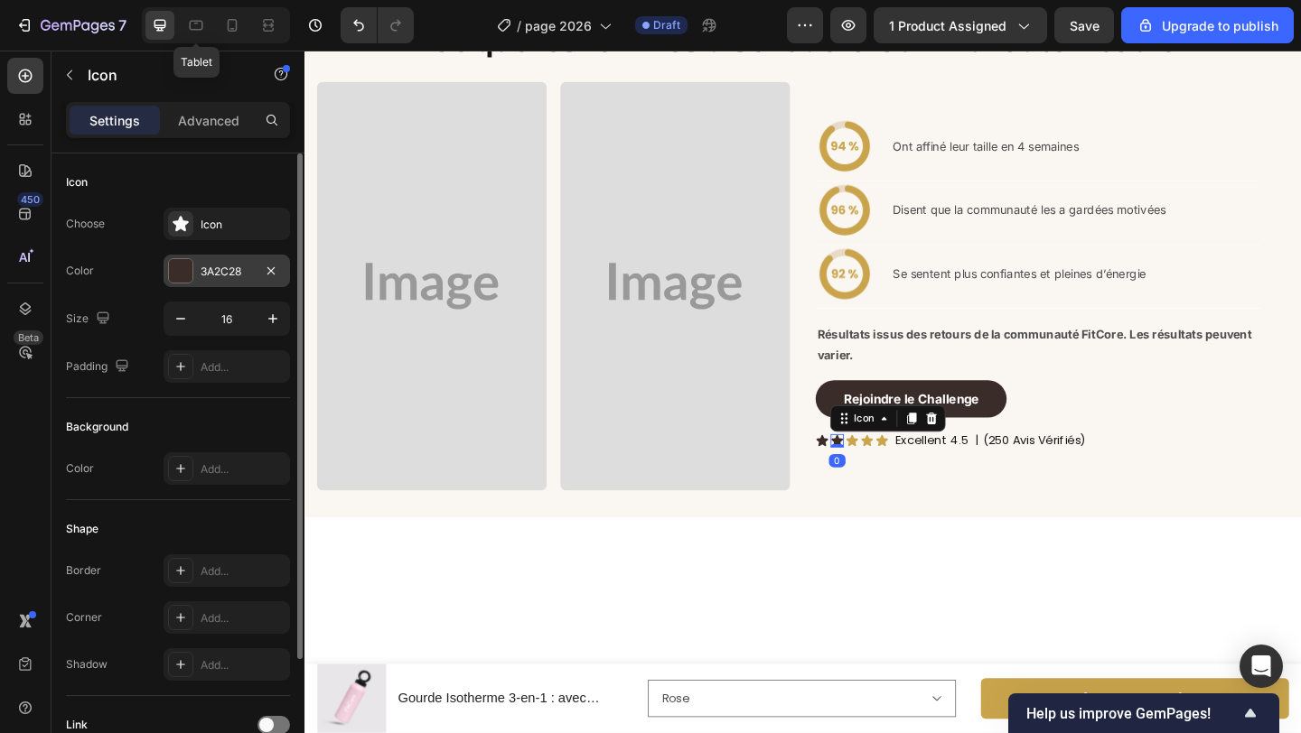
click at [185, 275] on div at bounding box center [180, 270] width 23 height 23
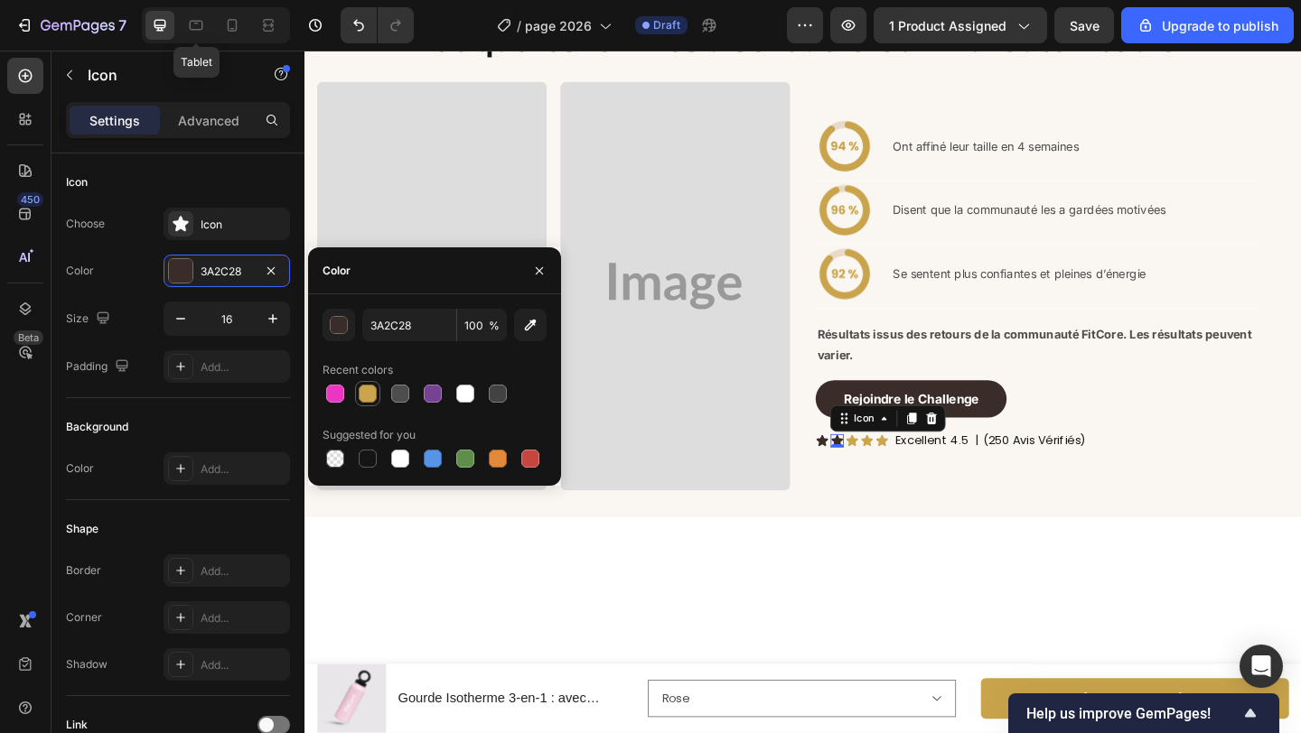
click at [369, 385] on div at bounding box center [368, 394] width 18 height 18
type input "CAA54D"
click at [868, 475] on icon at bounding box center [867, 475] width 13 height 12
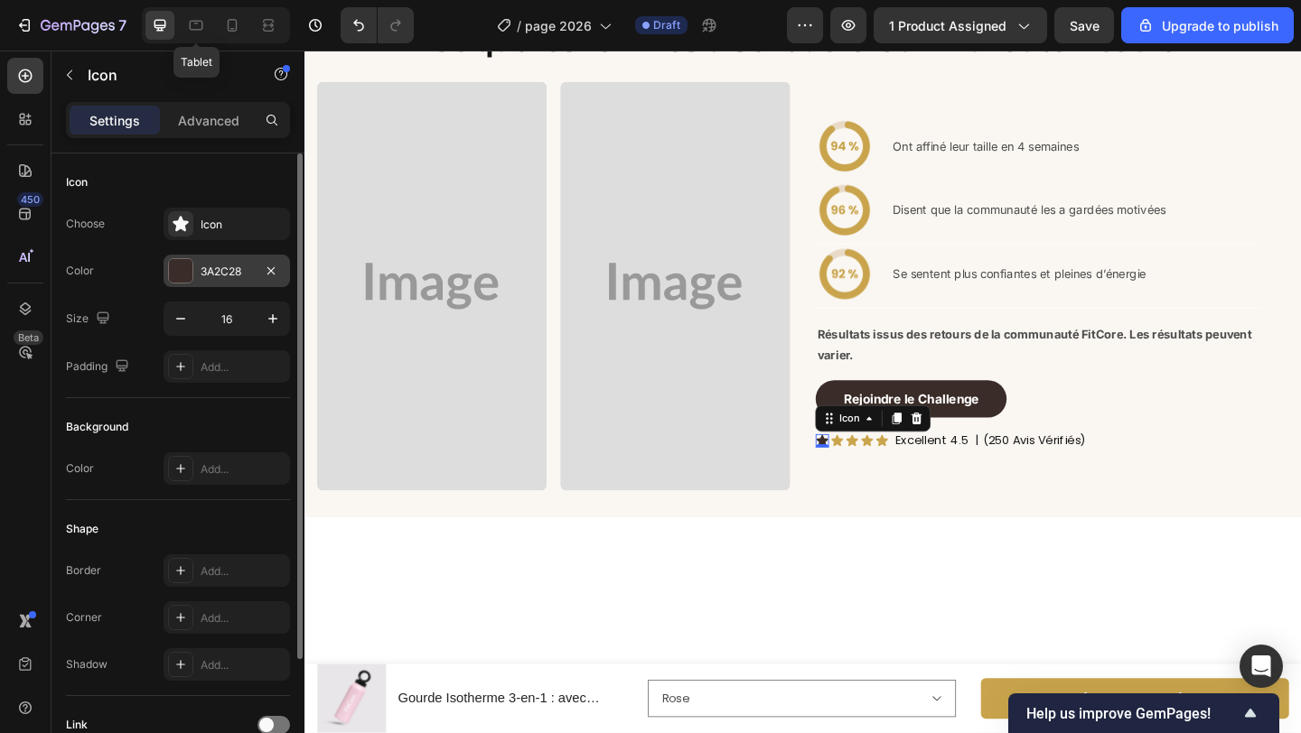
click at [211, 284] on div "3A2C28" at bounding box center [226, 271] width 126 height 33
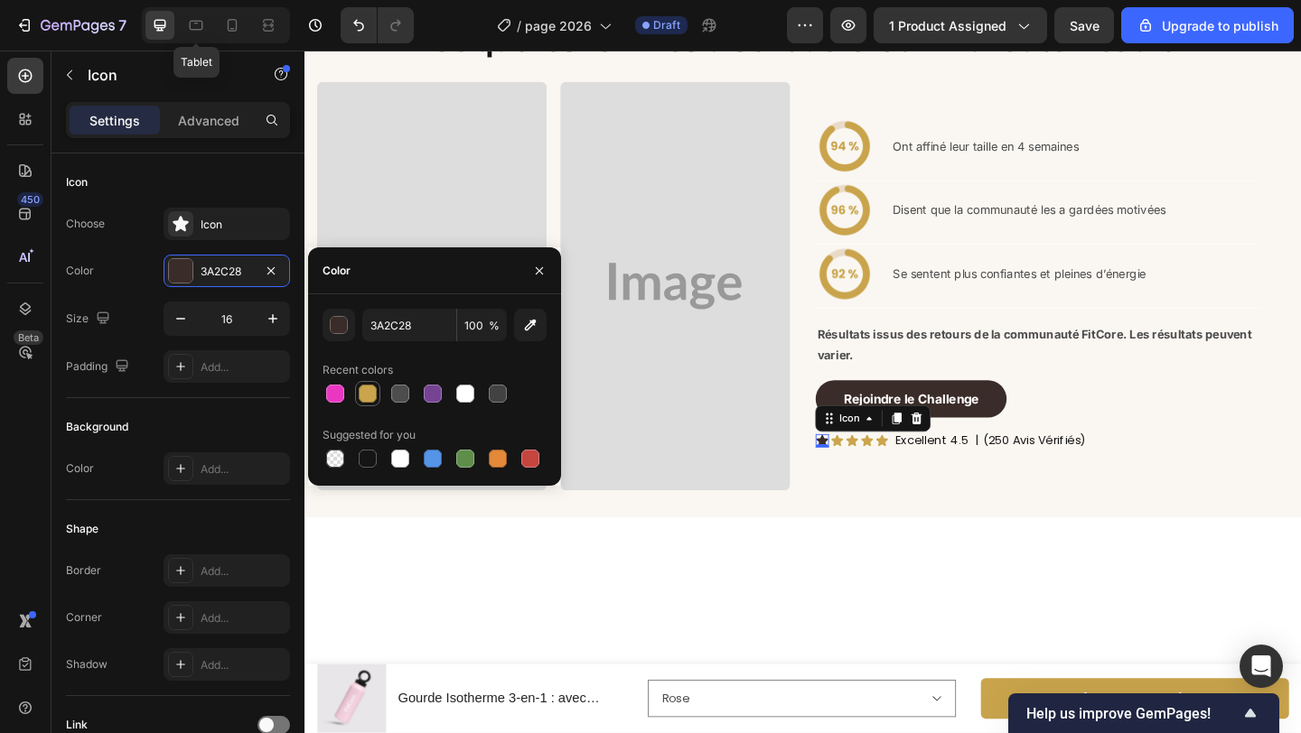
click at [369, 398] on div at bounding box center [368, 394] width 18 height 18
type input "CAA54D"
click at [543, 274] on icon "button" at bounding box center [539, 271] width 14 height 14
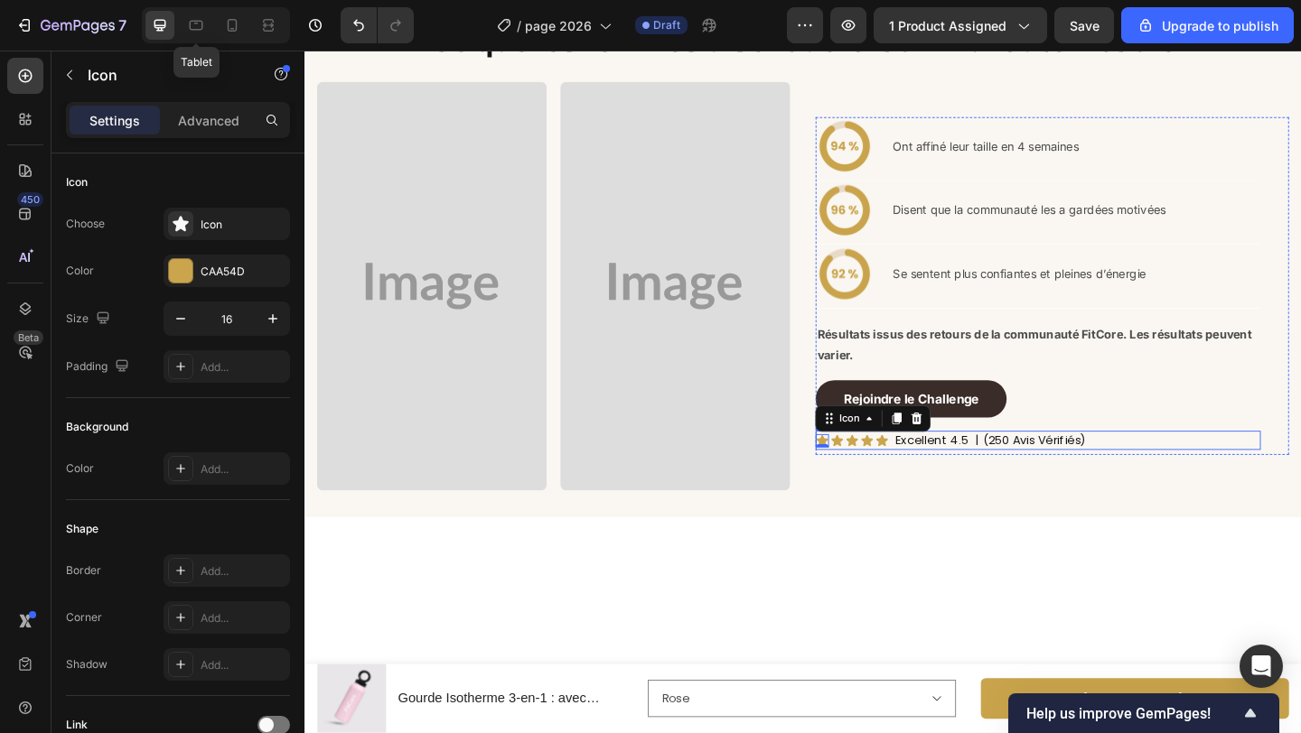
click at [1227, 478] on div "Icon 0 Icon Icon Icon Icon Icon List Excellent 4.5 Text Block | (250 Avis Vérif…" at bounding box center [1102, 474] width 484 height 20
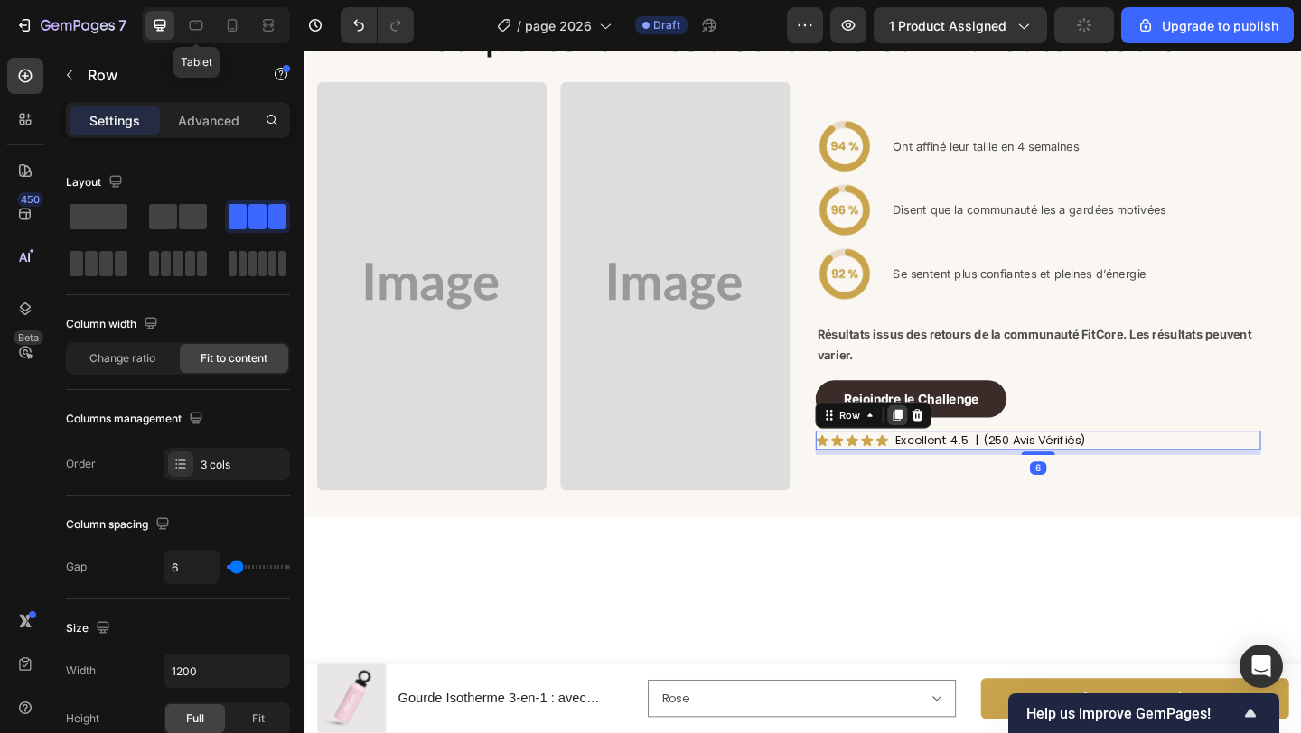
click at [950, 441] on icon at bounding box center [949, 447] width 14 height 14
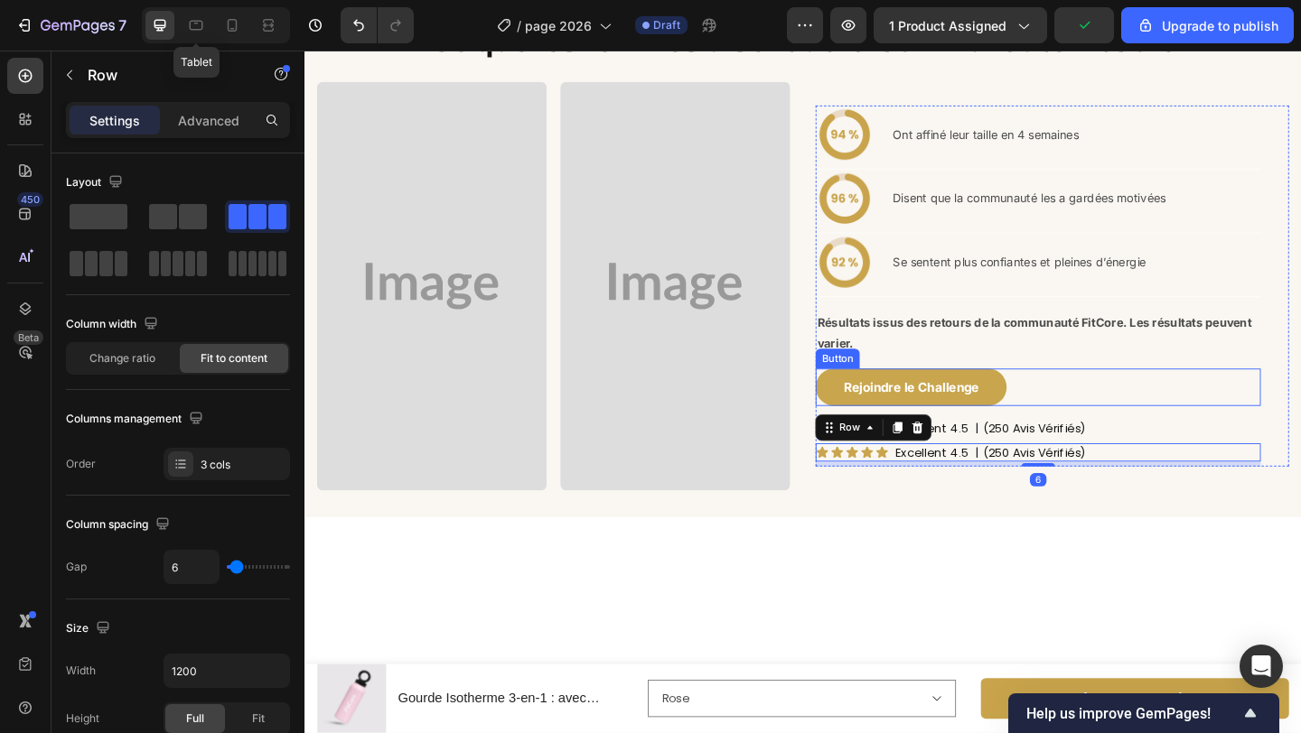
click at [882, 418] on link "Rejoindre le Challenge" at bounding box center [964, 417] width 208 height 41
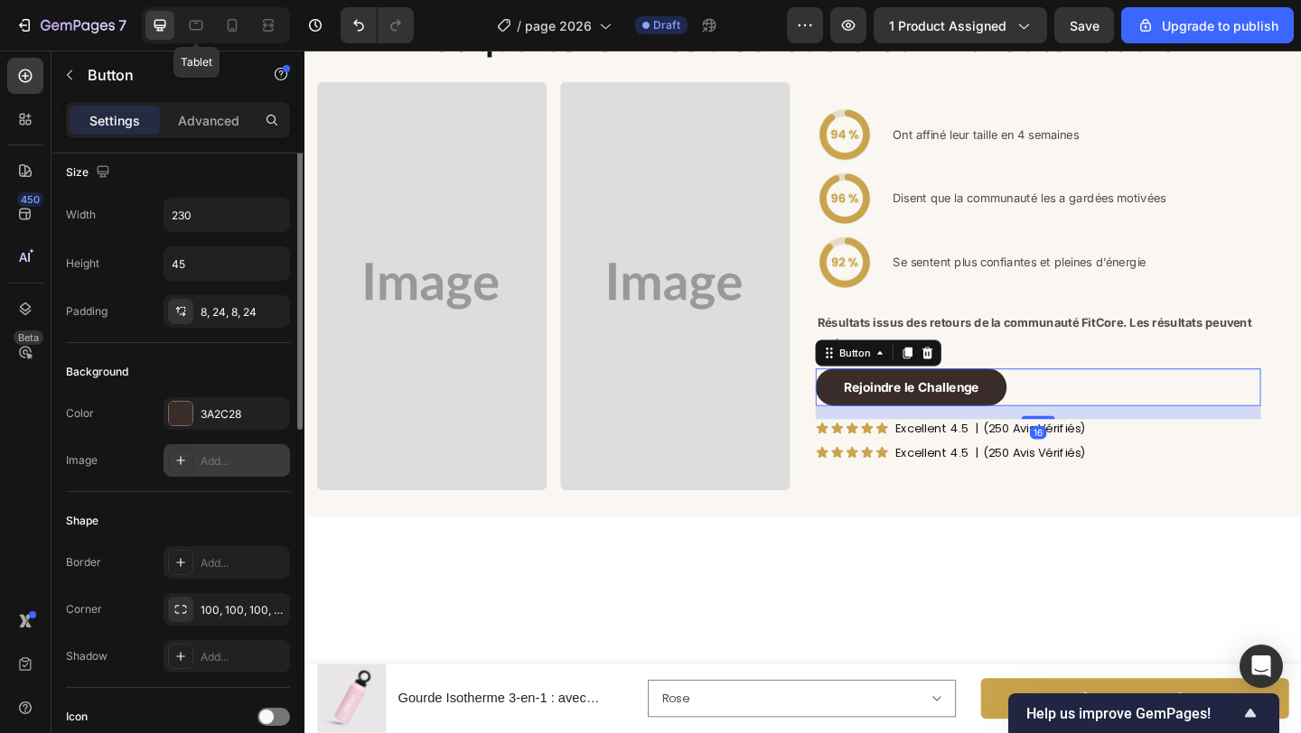
scroll to position [15, 0]
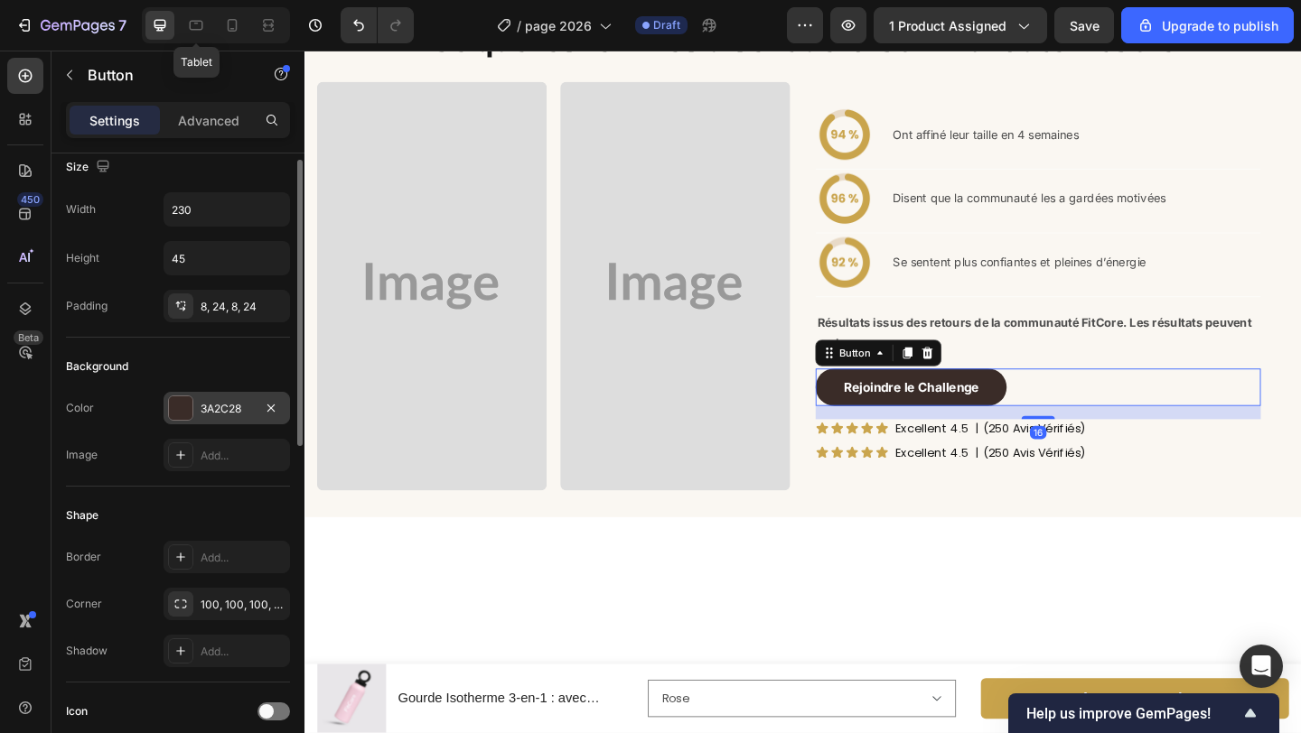
click at [211, 408] on div "3A2C28" at bounding box center [227, 409] width 52 height 16
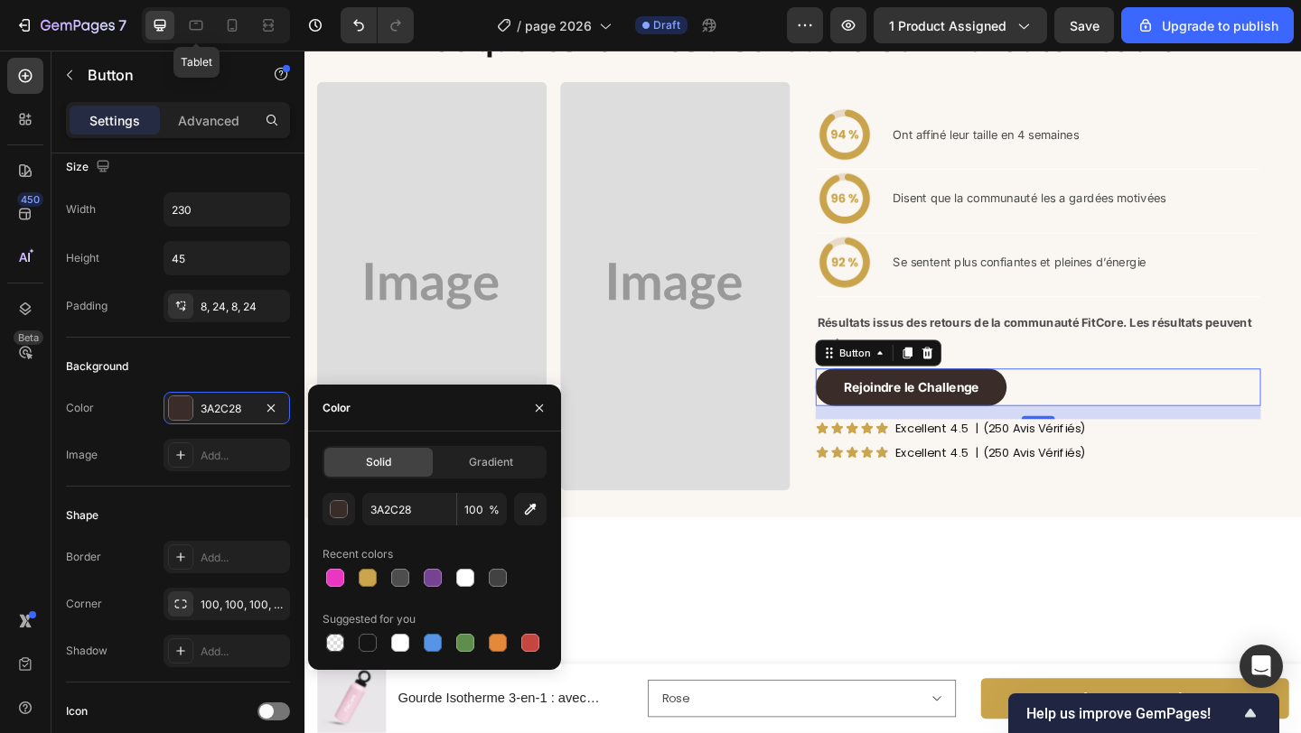
drag, startPoint x: 368, startPoint y: 569, endPoint x: 345, endPoint y: 561, distance: 24.0
click at [368, 569] on div at bounding box center [368, 578] width 18 height 18
type input "CAA54D"
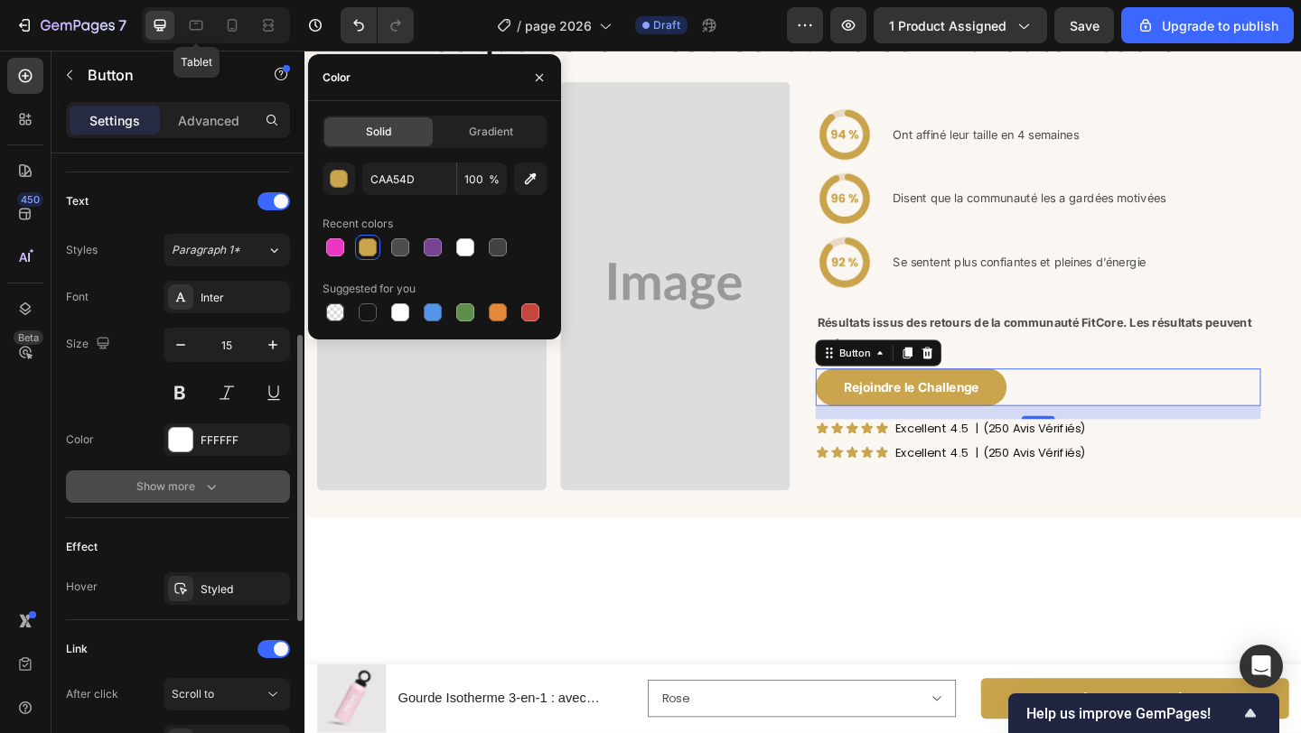
scroll to position [602, 0]
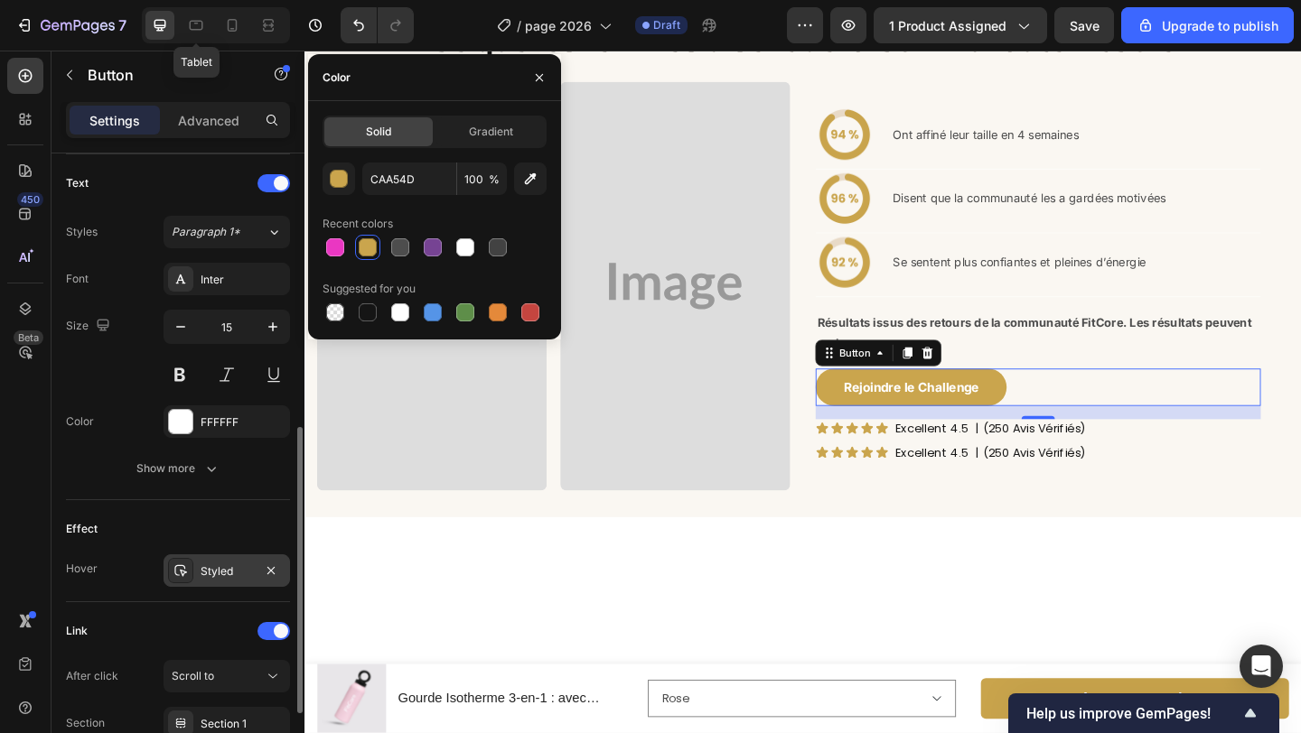
click at [209, 564] on div "Styled" at bounding box center [227, 572] width 52 height 16
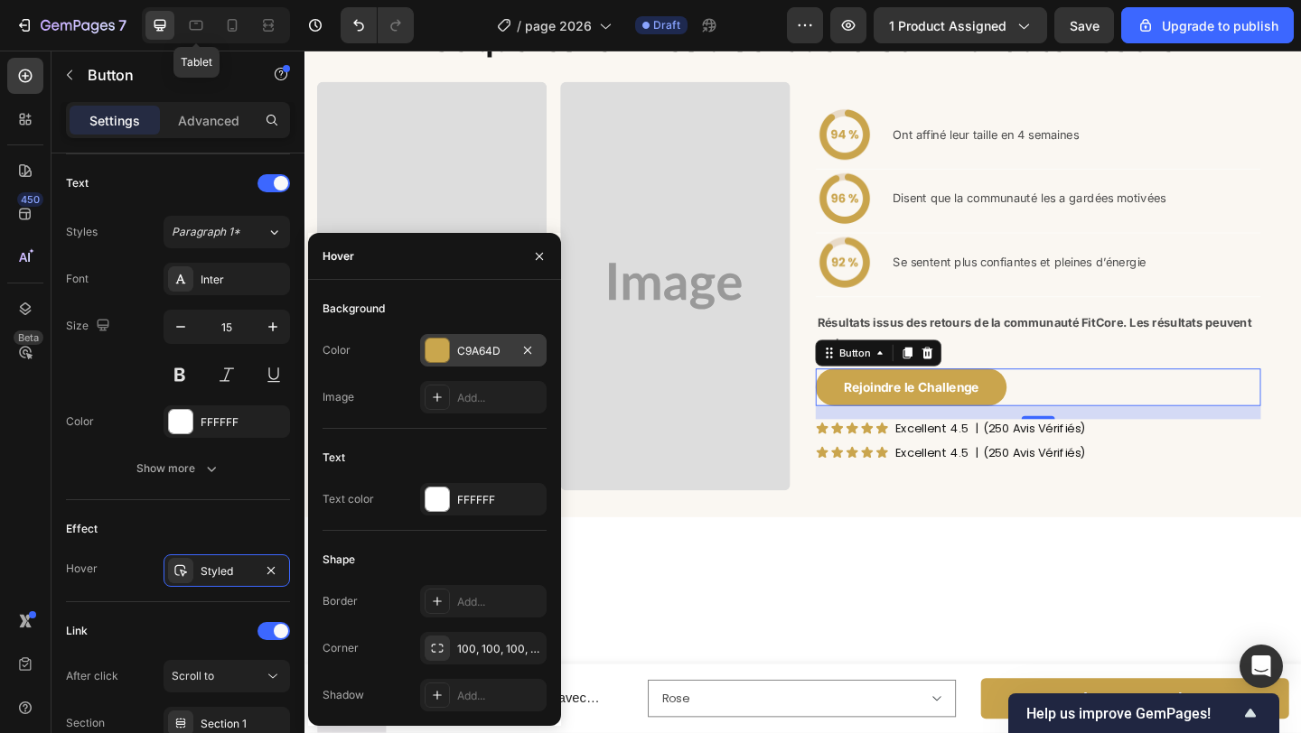
click at [452, 347] on div "C9A64D" at bounding box center [483, 350] width 126 height 33
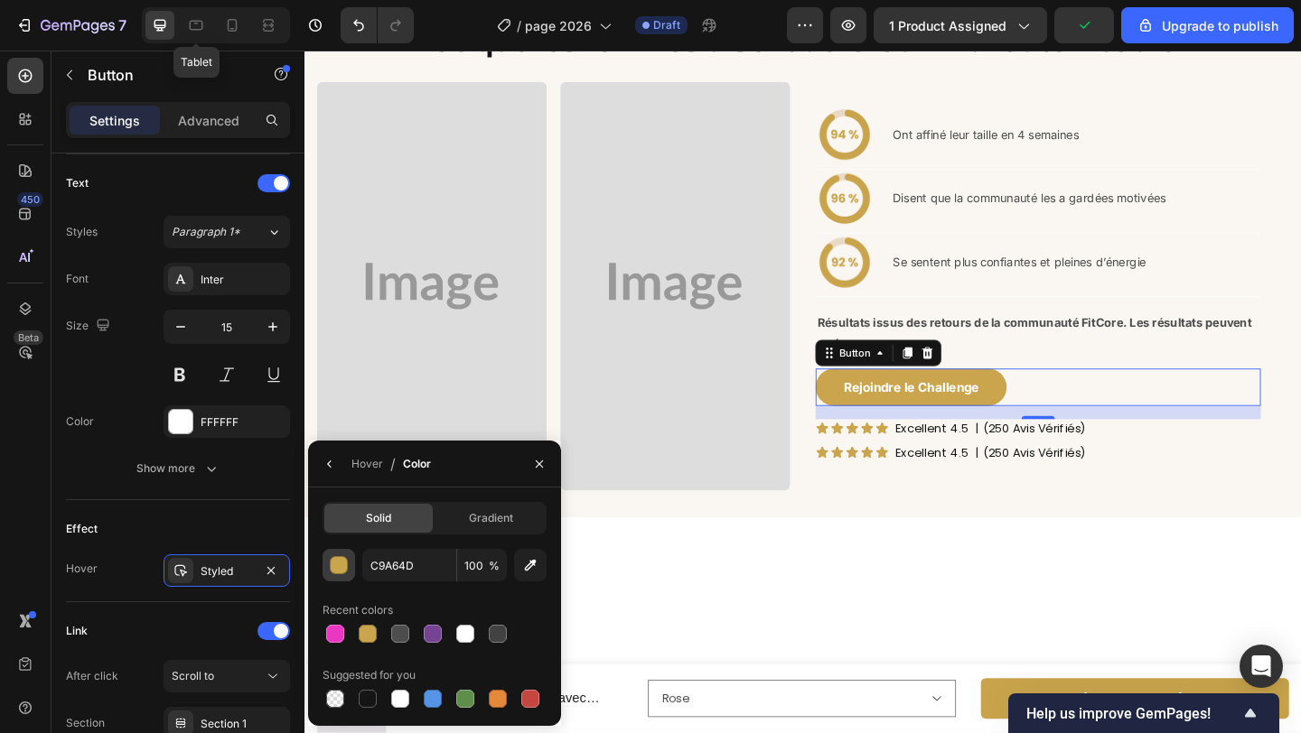
click at [350, 565] on button "button" at bounding box center [338, 565] width 33 height 33
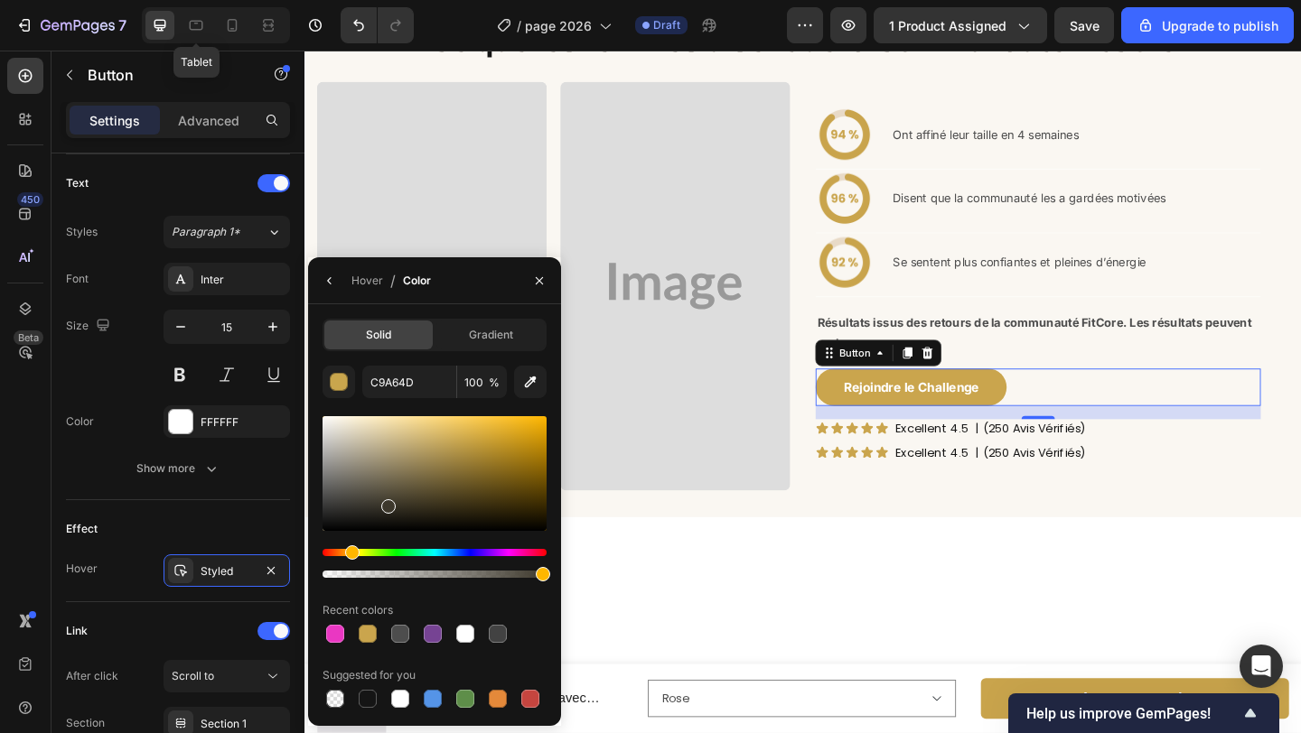
click at [386, 503] on div at bounding box center [434, 473] width 224 height 115
click at [395, 494] on div at bounding box center [397, 497] width 14 height 14
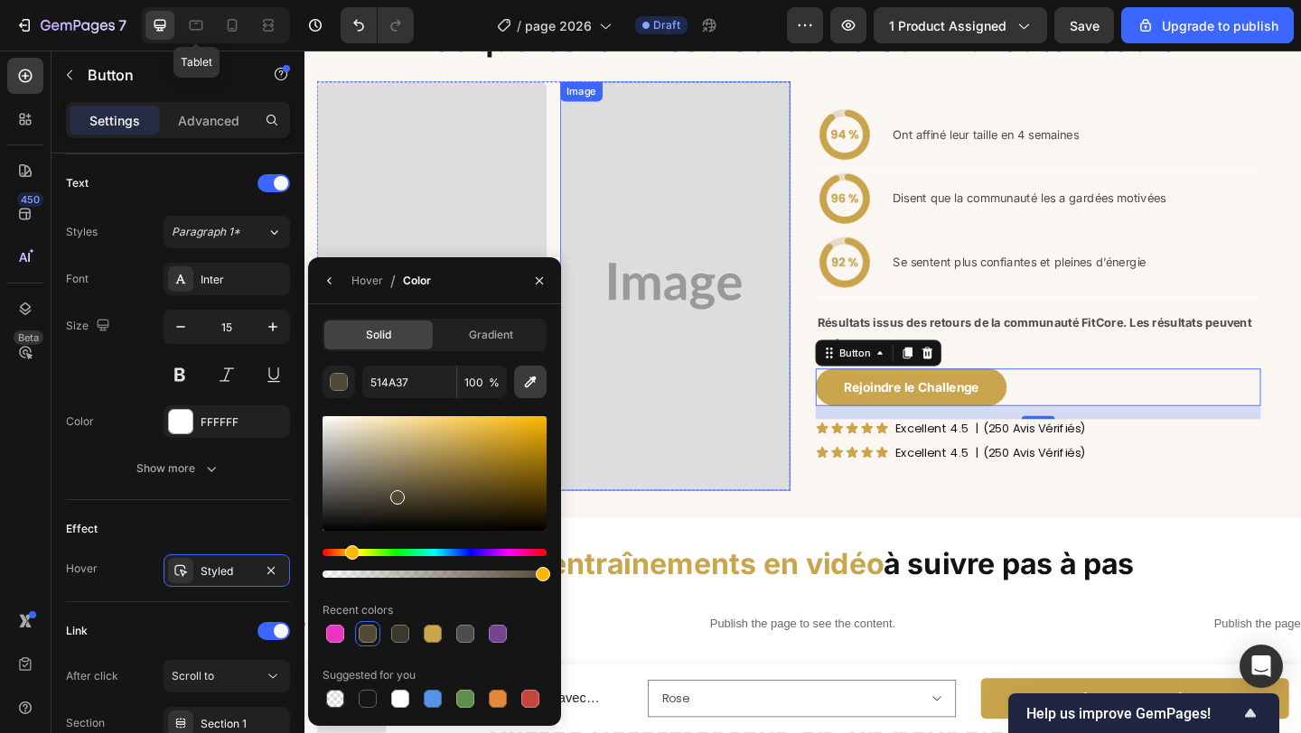
drag, startPoint x: 533, startPoint y: 381, endPoint x: 494, endPoint y: 499, distance: 124.5
click at [533, 381] on icon "button" at bounding box center [531, 383] width 12 height 12
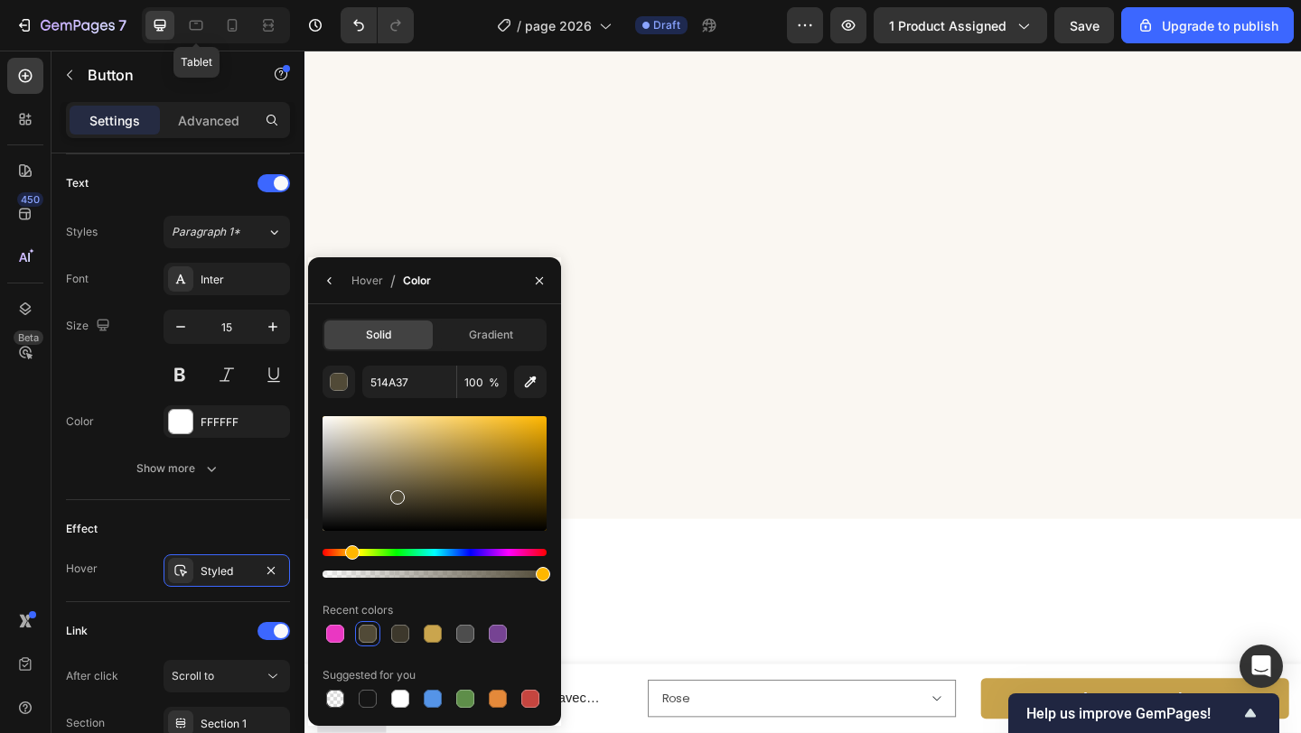
scroll to position [0, 0]
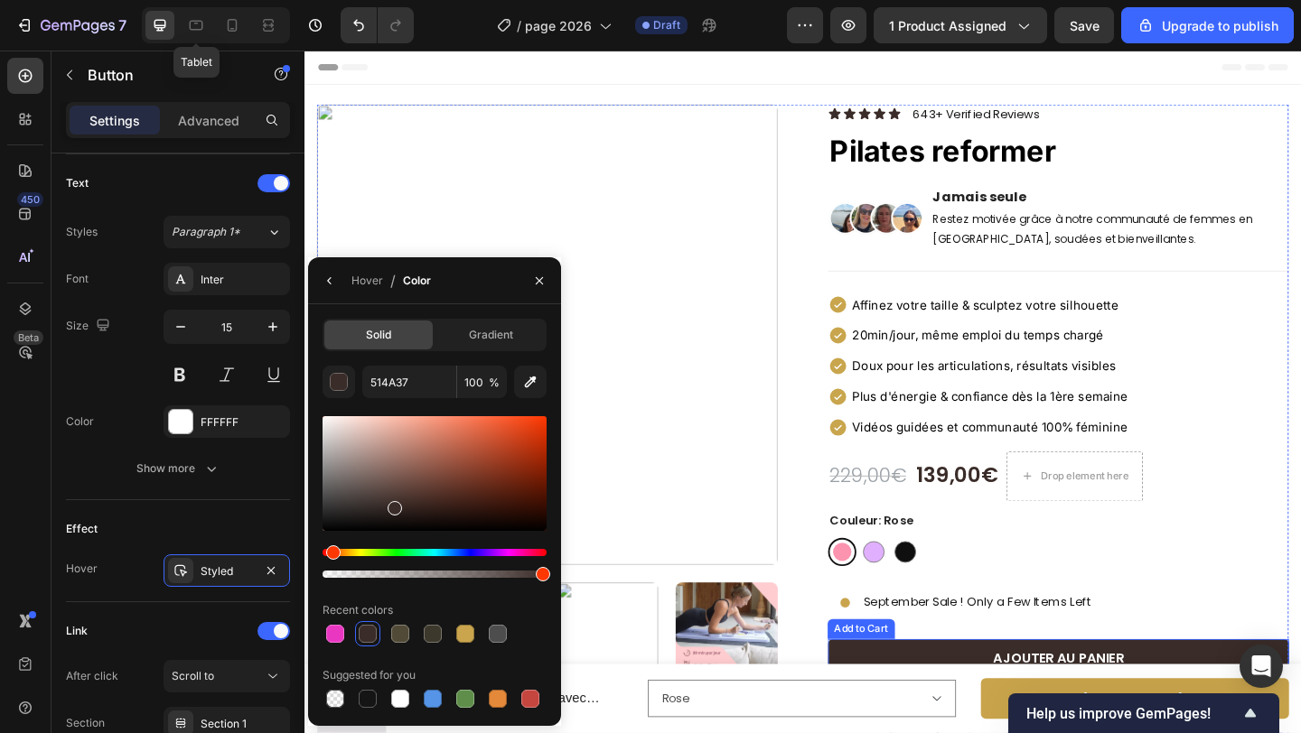
type input "3A2C28"
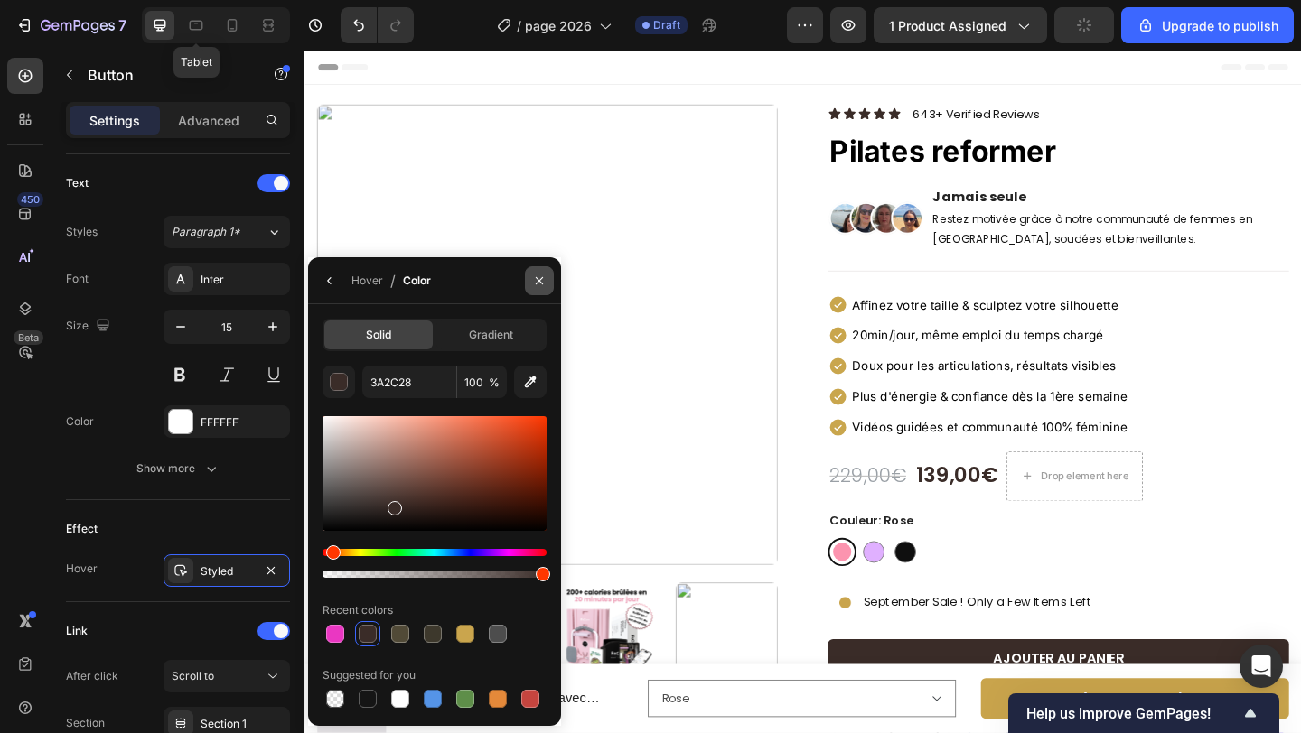
click at [538, 281] on icon "button" at bounding box center [539, 281] width 14 height 14
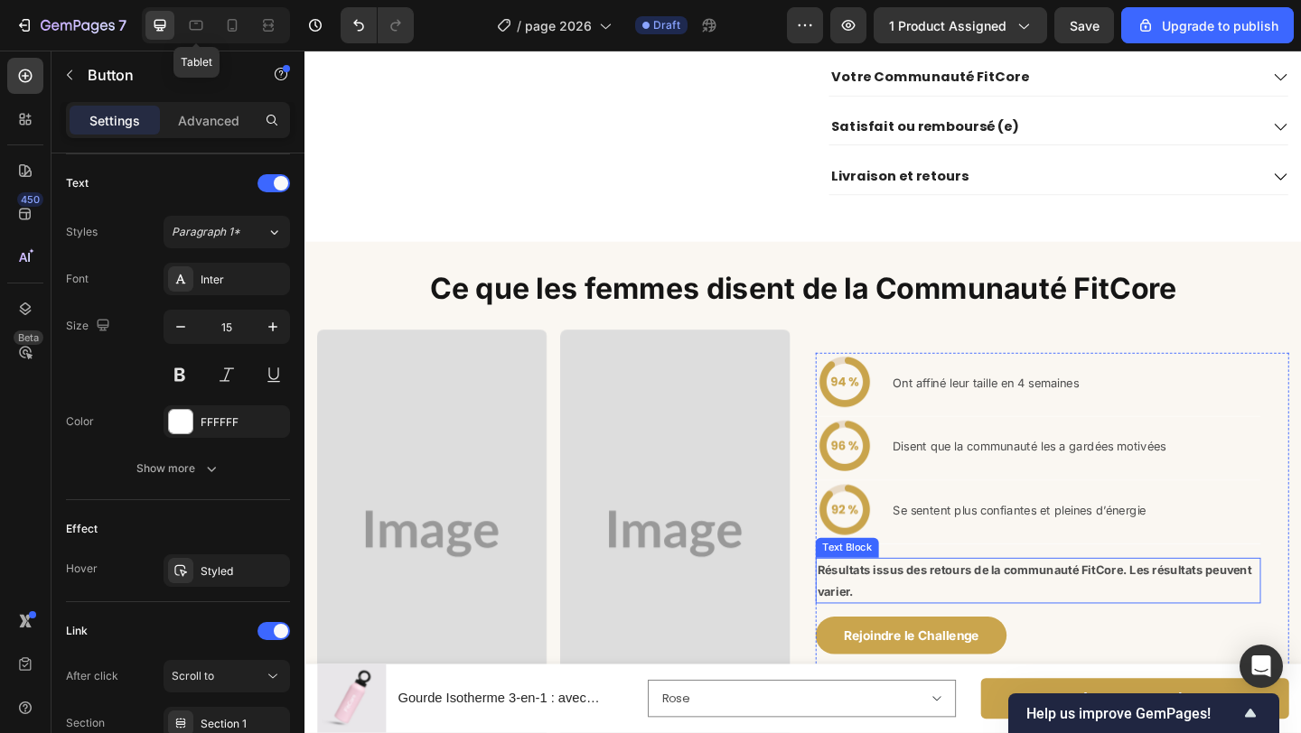
scroll to position [1426, 0]
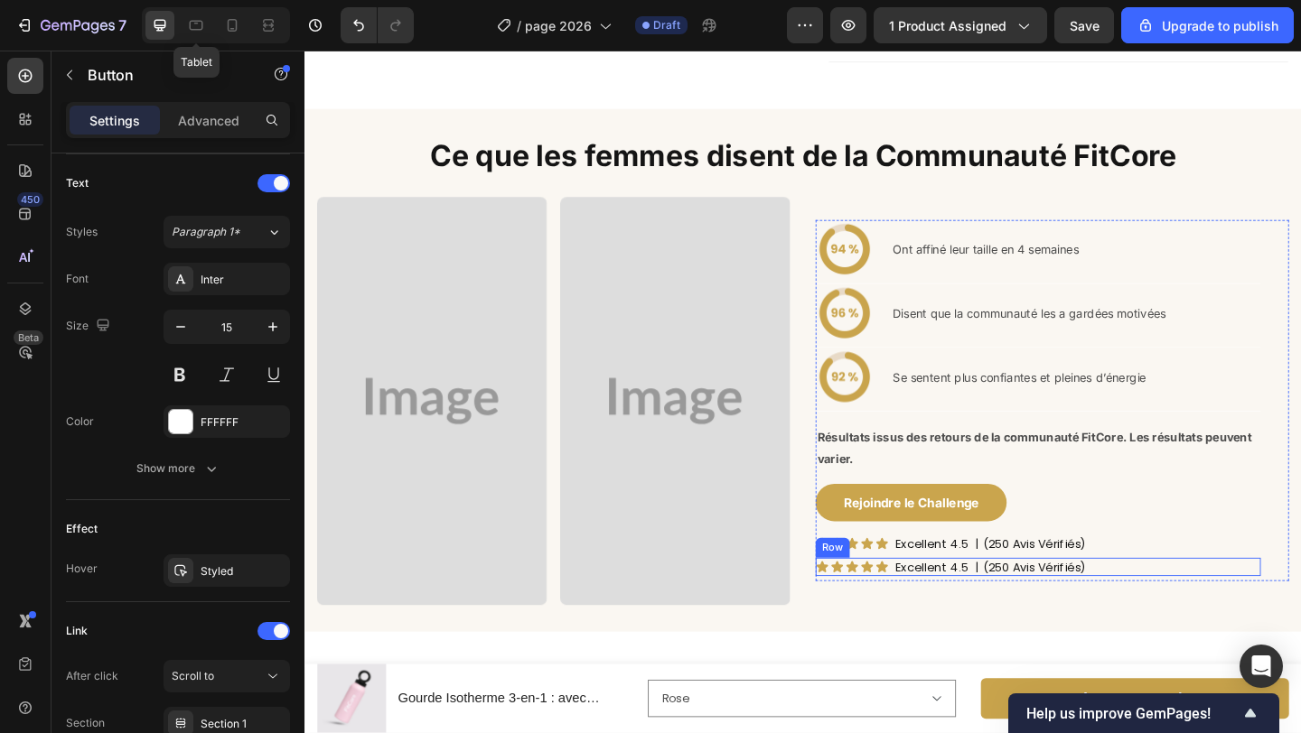
click at [1172, 606] on div "Icon Icon Icon Icon Icon Icon List Excellent 4.5 Text Block | (250 Avis Vérifié…" at bounding box center [1102, 612] width 484 height 20
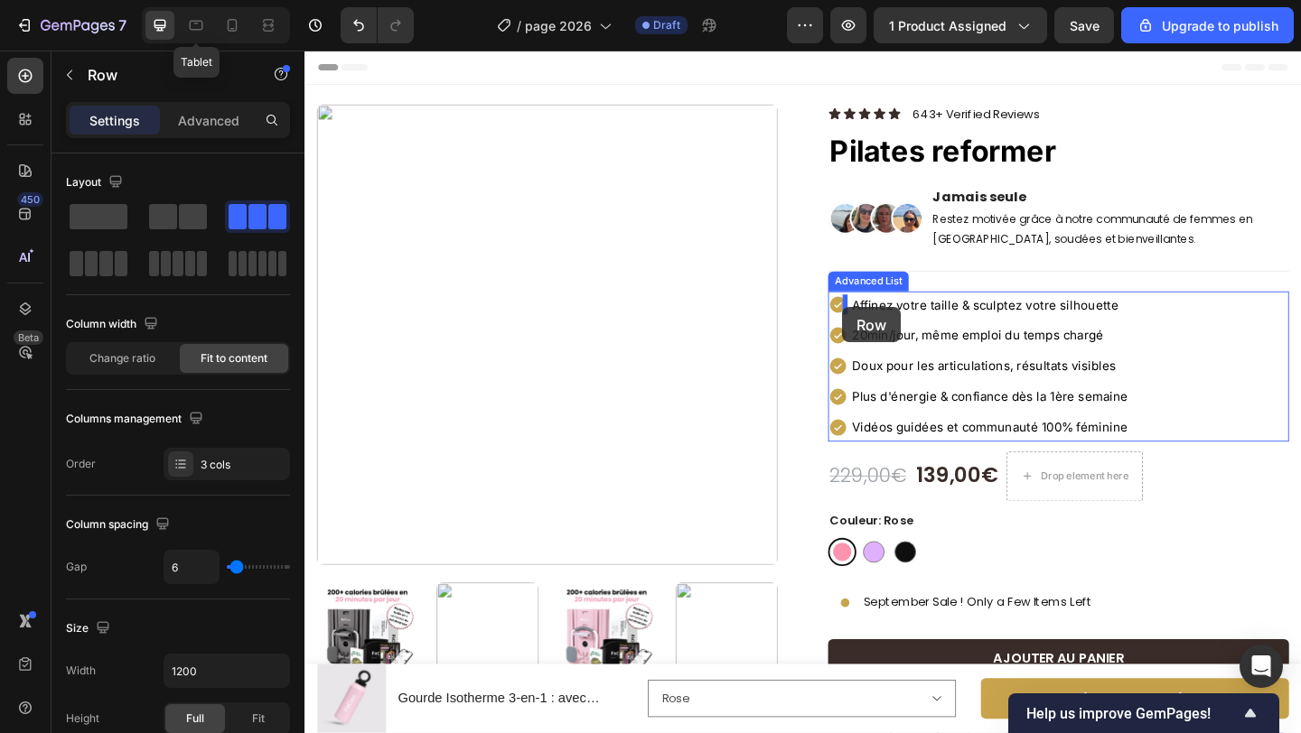
scroll to position [1, 0]
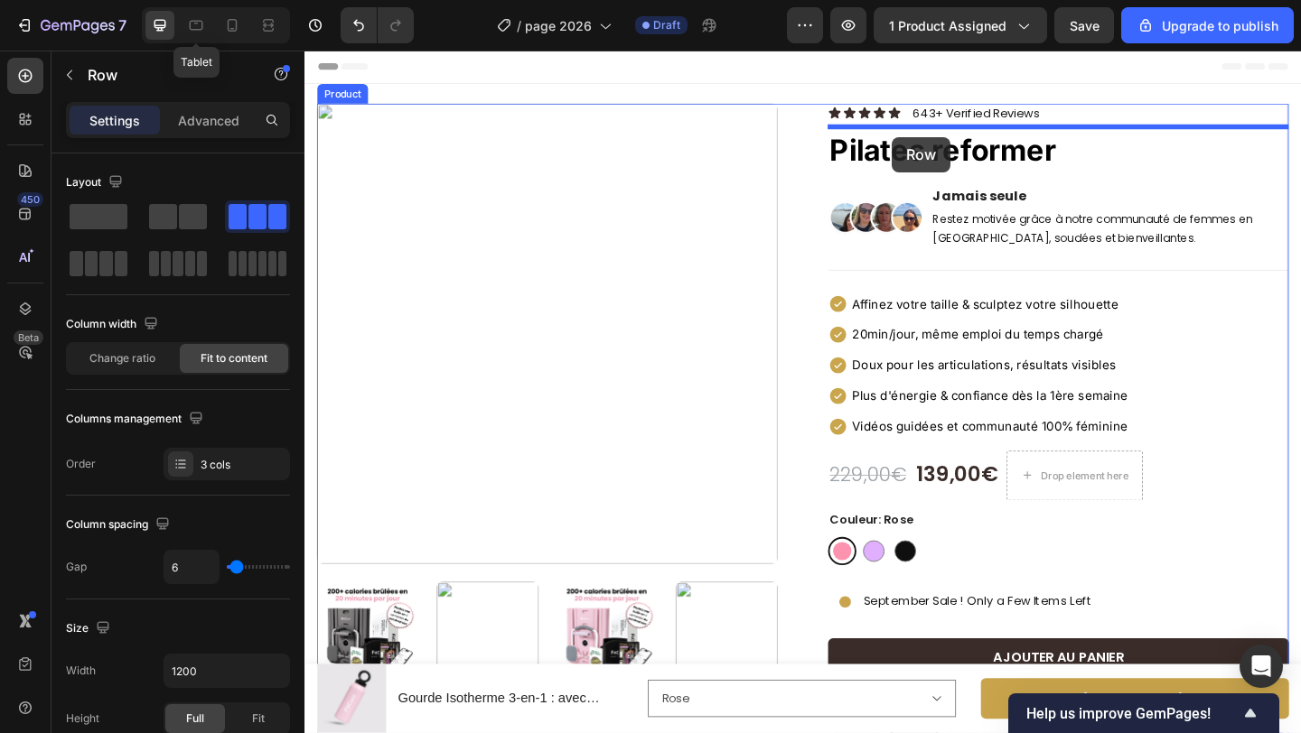
drag, startPoint x: 877, startPoint y: 579, endPoint x: 943, endPoint y: 145, distance: 439.4
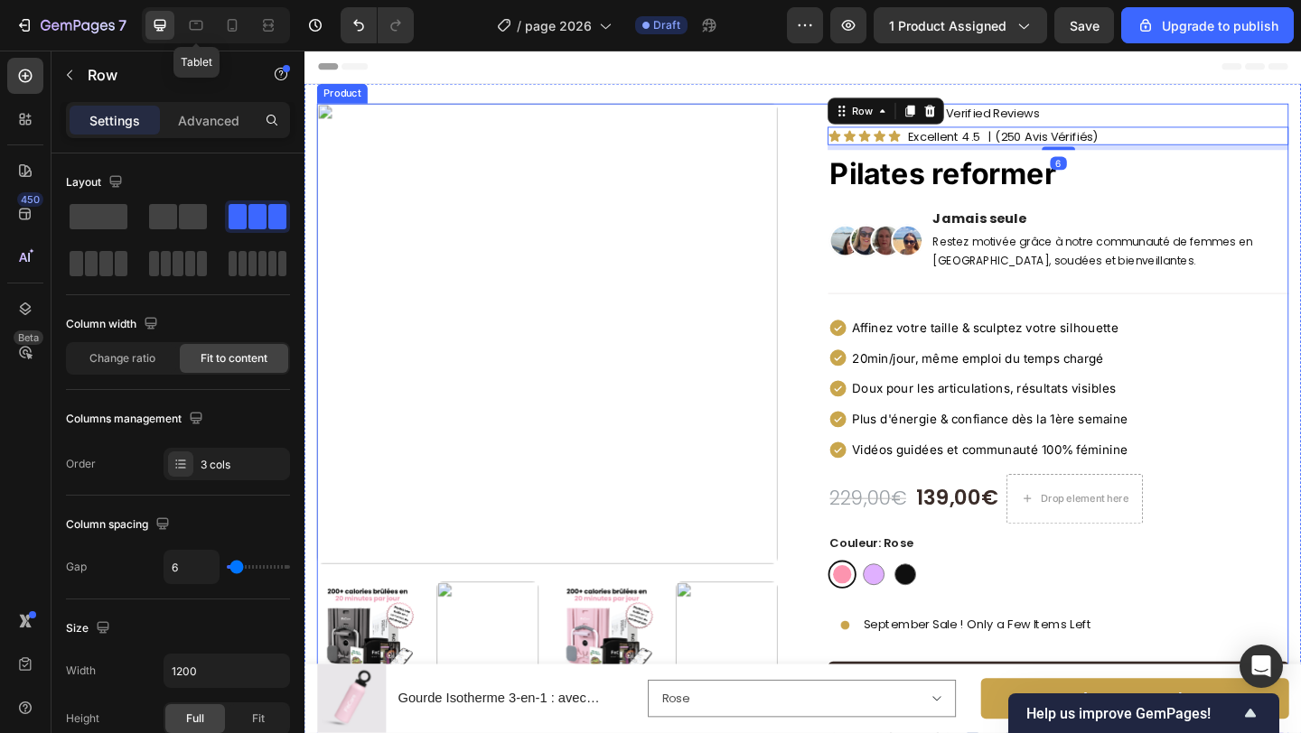
scroll to position [2, 0]
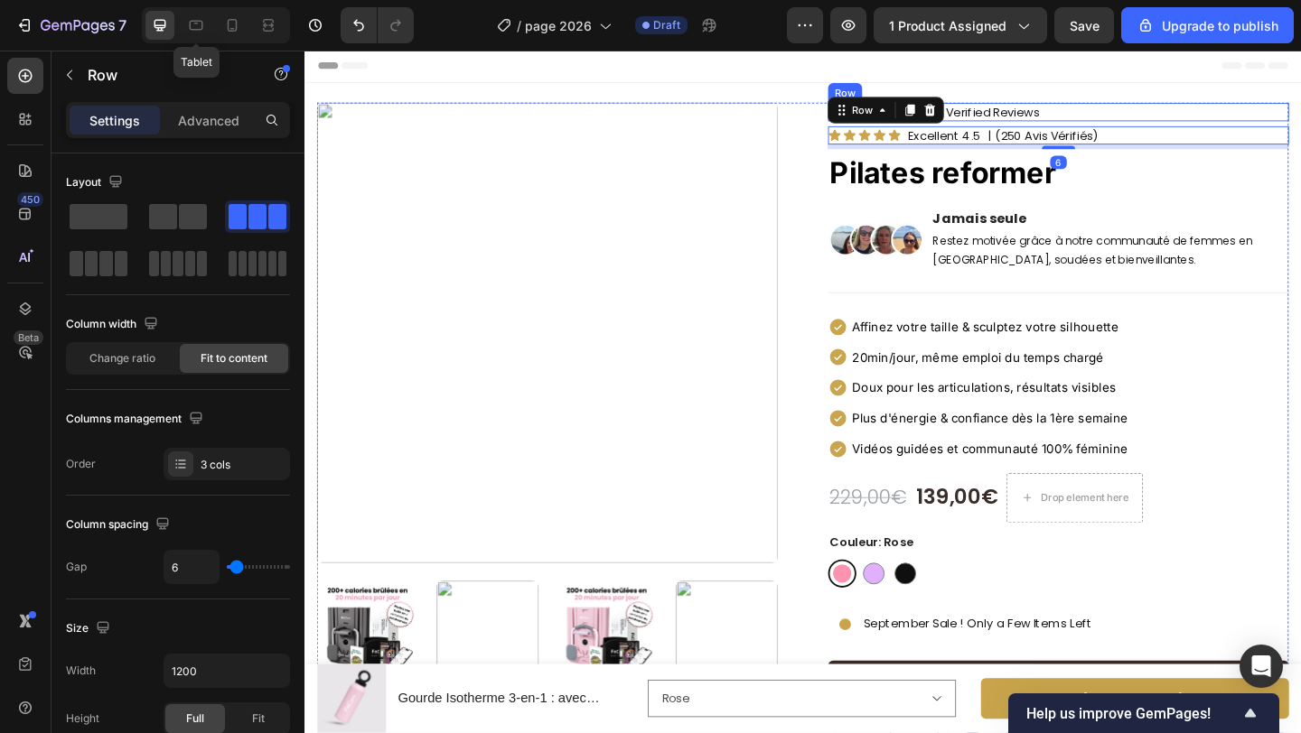
click at [1142, 119] on div "Icon Icon Icon Icon Icon Icon List 643+ Verified Reviews Text Block Row" at bounding box center [1123, 117] width 501 height 20
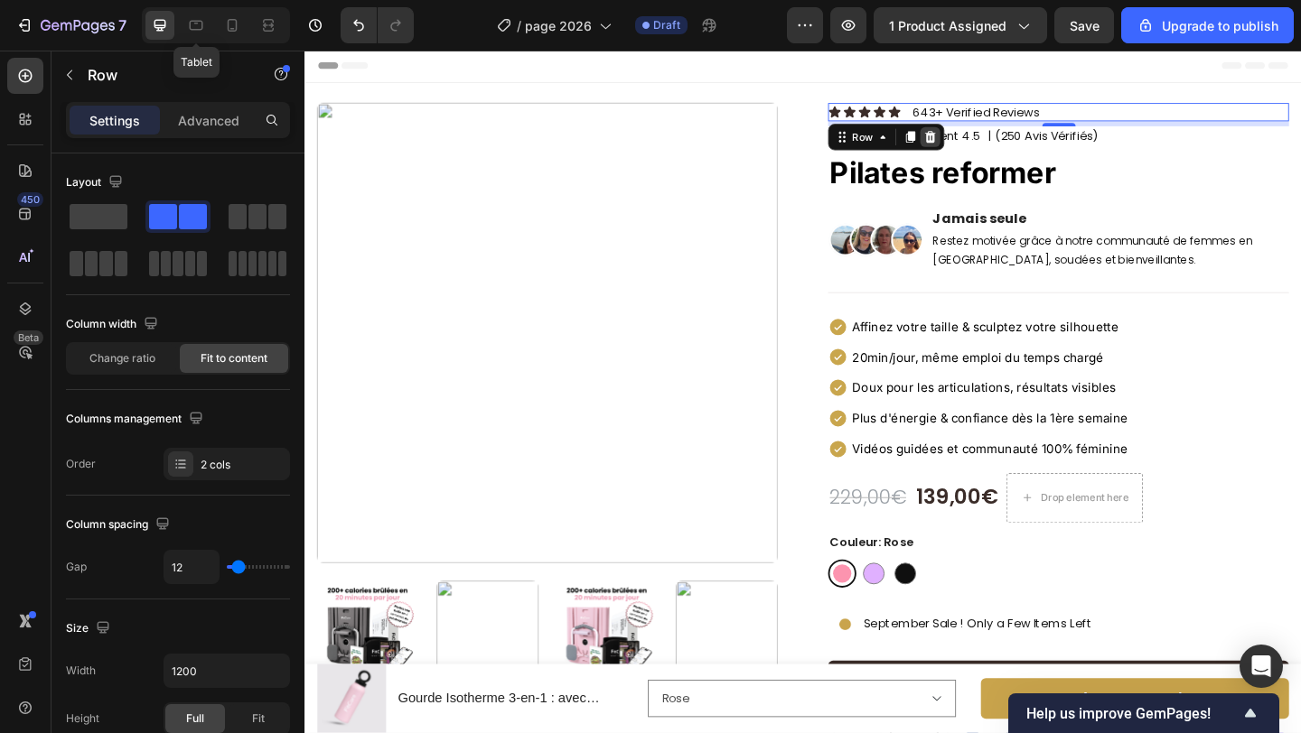
click at [985, 145] on icon at bounding box center [985, 144] width 12 height 13
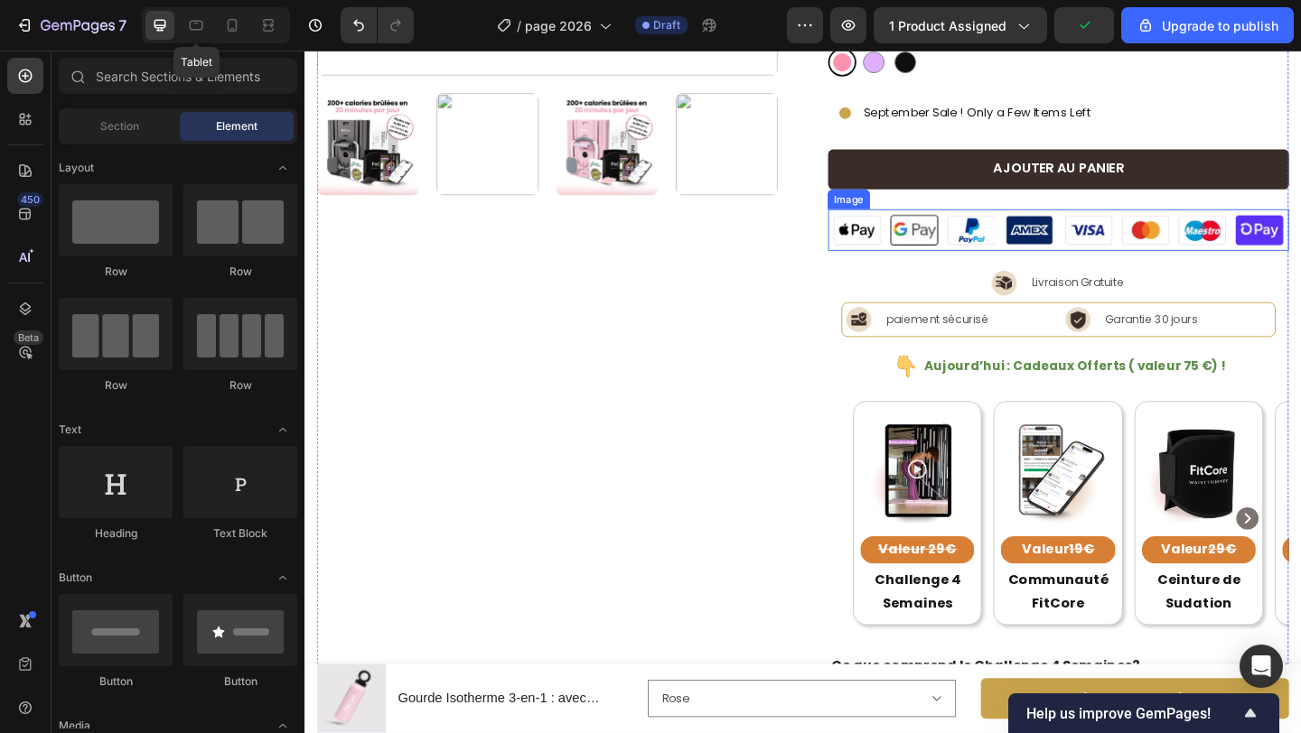
scroll to position [568, 0]
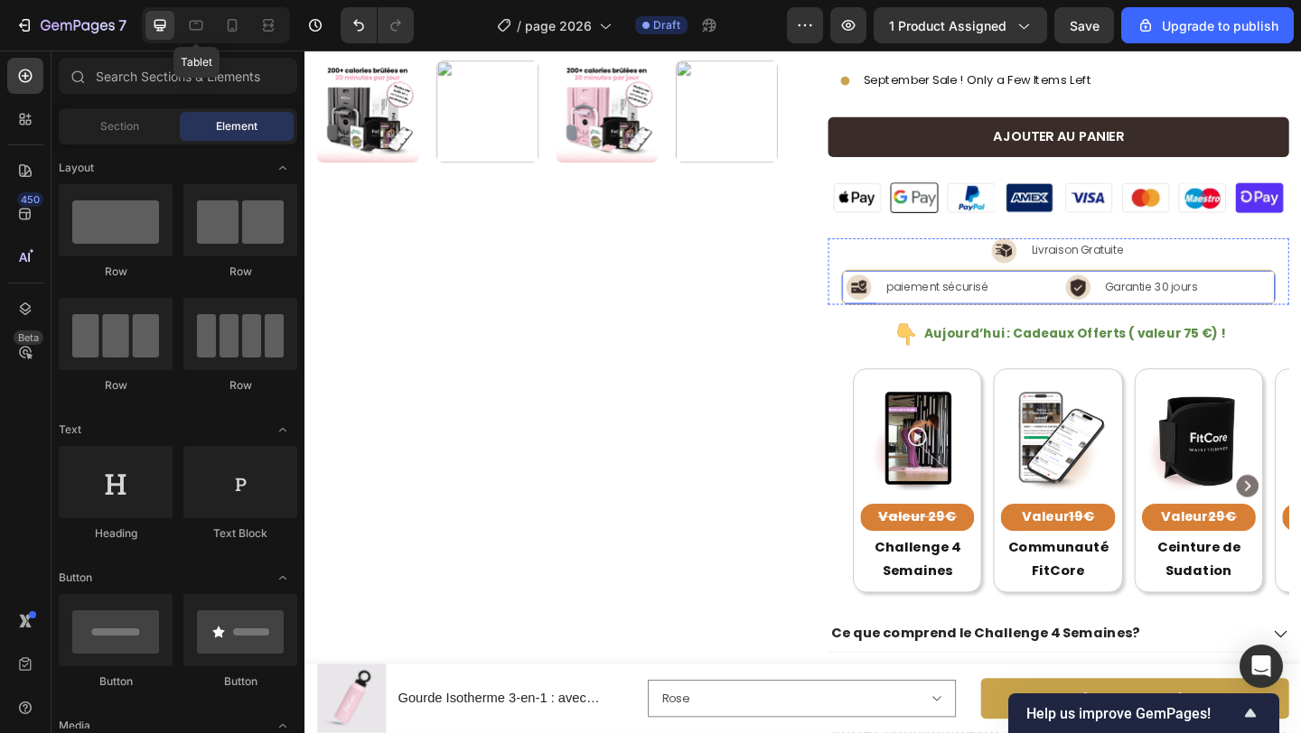
click at [1125, 298] on div "Image paiement sécurisé Text Block Row Image Garantie 30 jours Text Block Row R…" at bounding box center [1124, 308] width 472 height 38
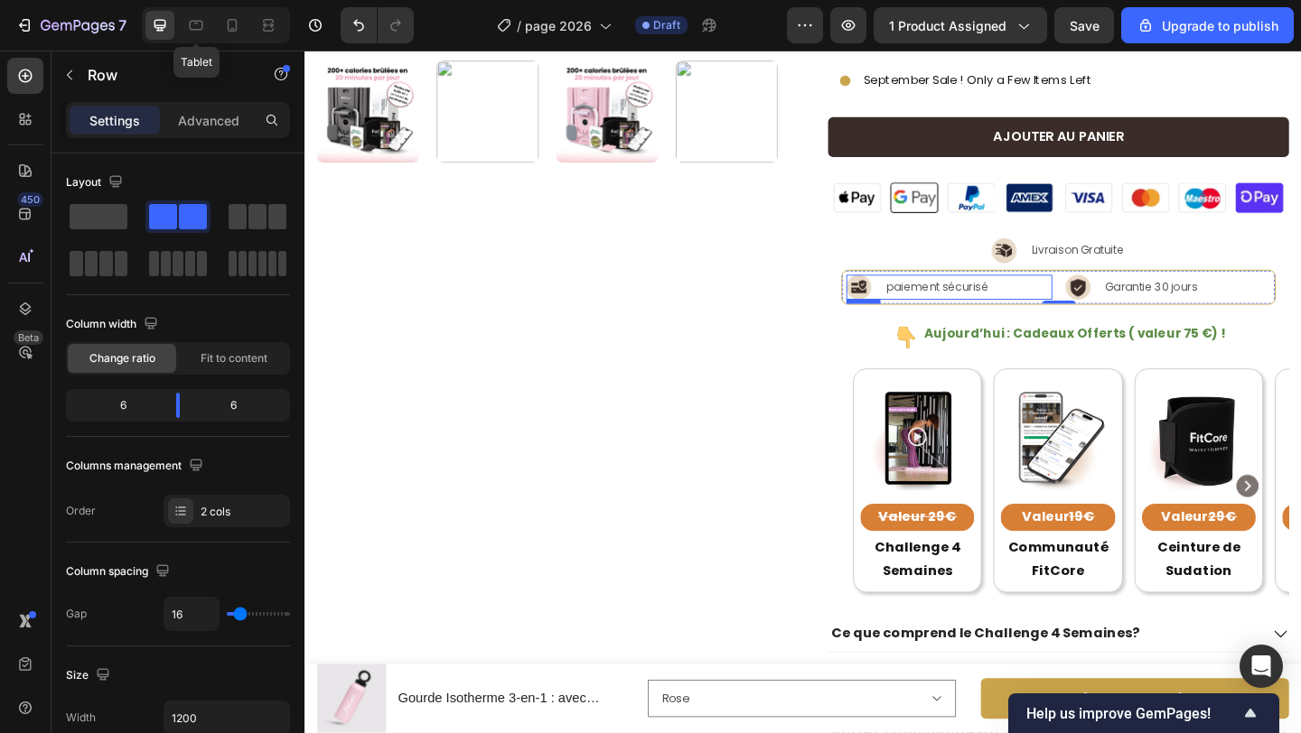
click at [1106, 301] on div "Image paiement sécurisé Text Block Row" at bounding box center [1005, 307] width 224 height 27
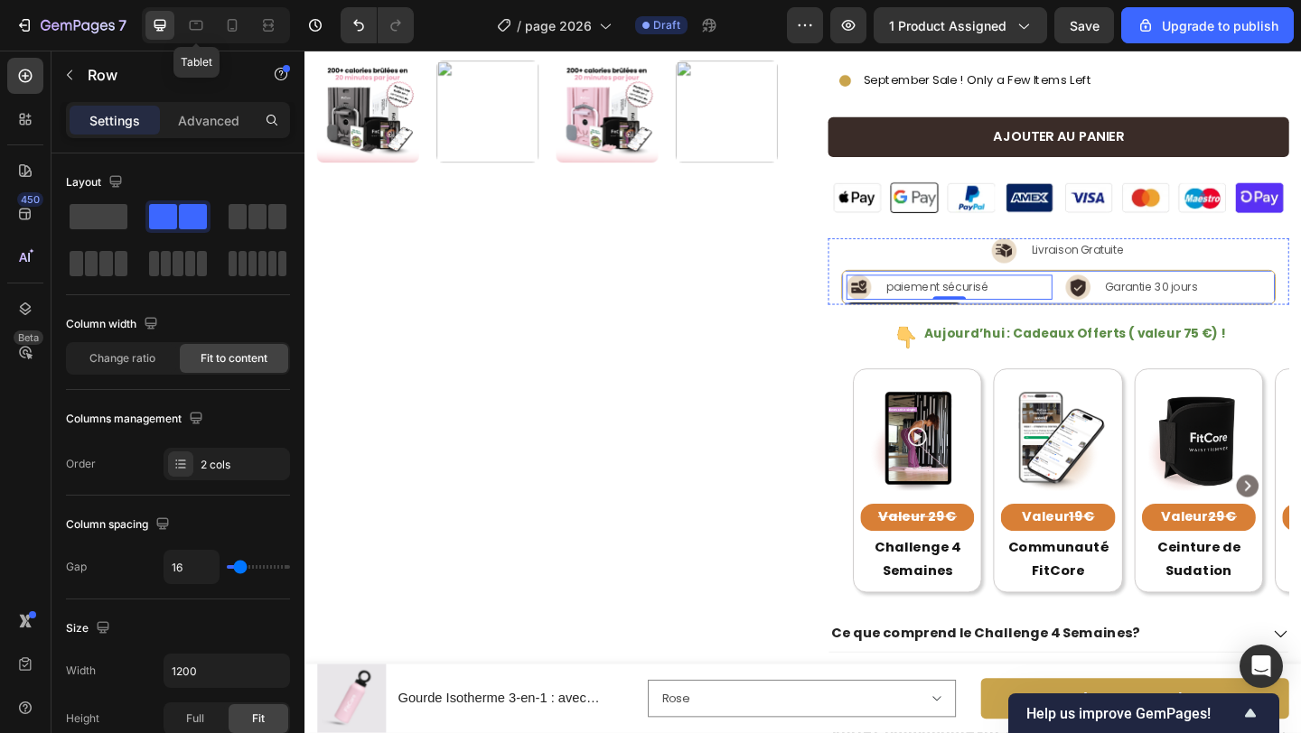
click at [1127, 295] on div "Image paiement sécurisé Text Block Row 0 Image Garantie 30 jours Text Block Row…" at bounding box center [1124, 308] width 472 height 38
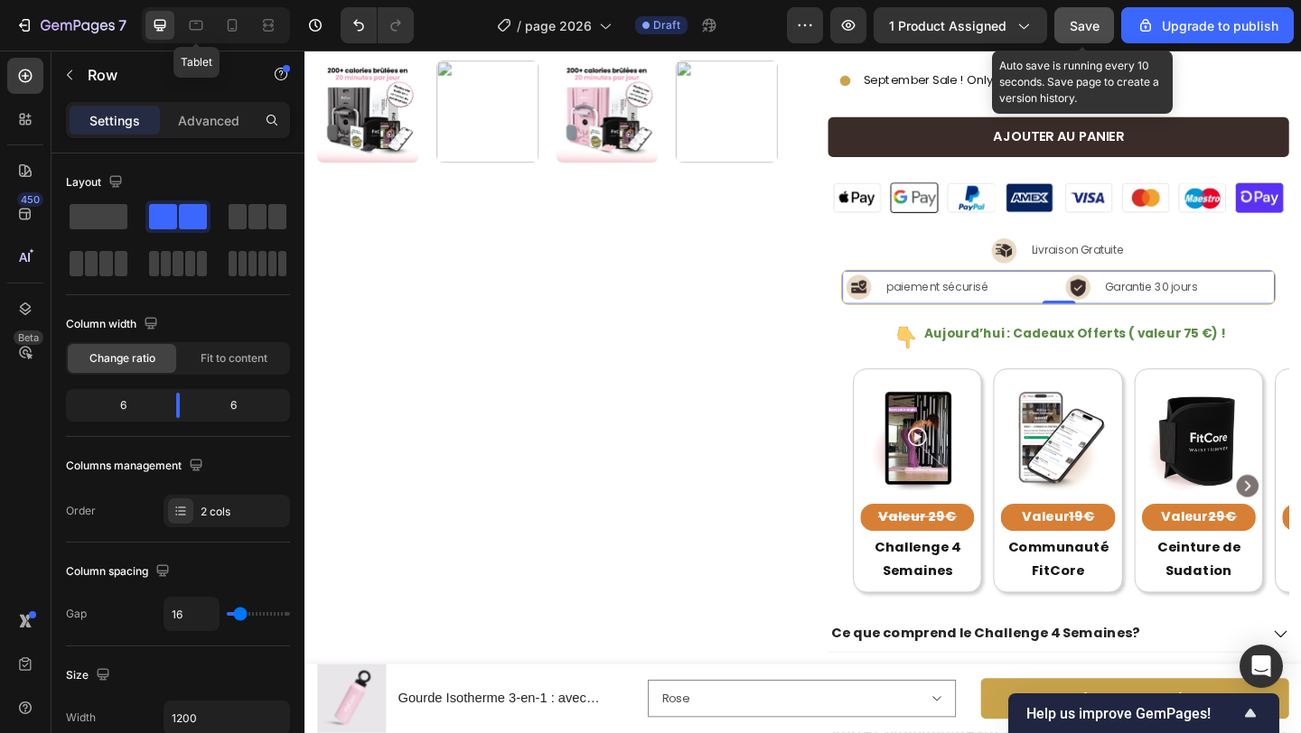
click at [1077, 23] on span "Save" at bounding box center [1084, 25] width 30 height 15
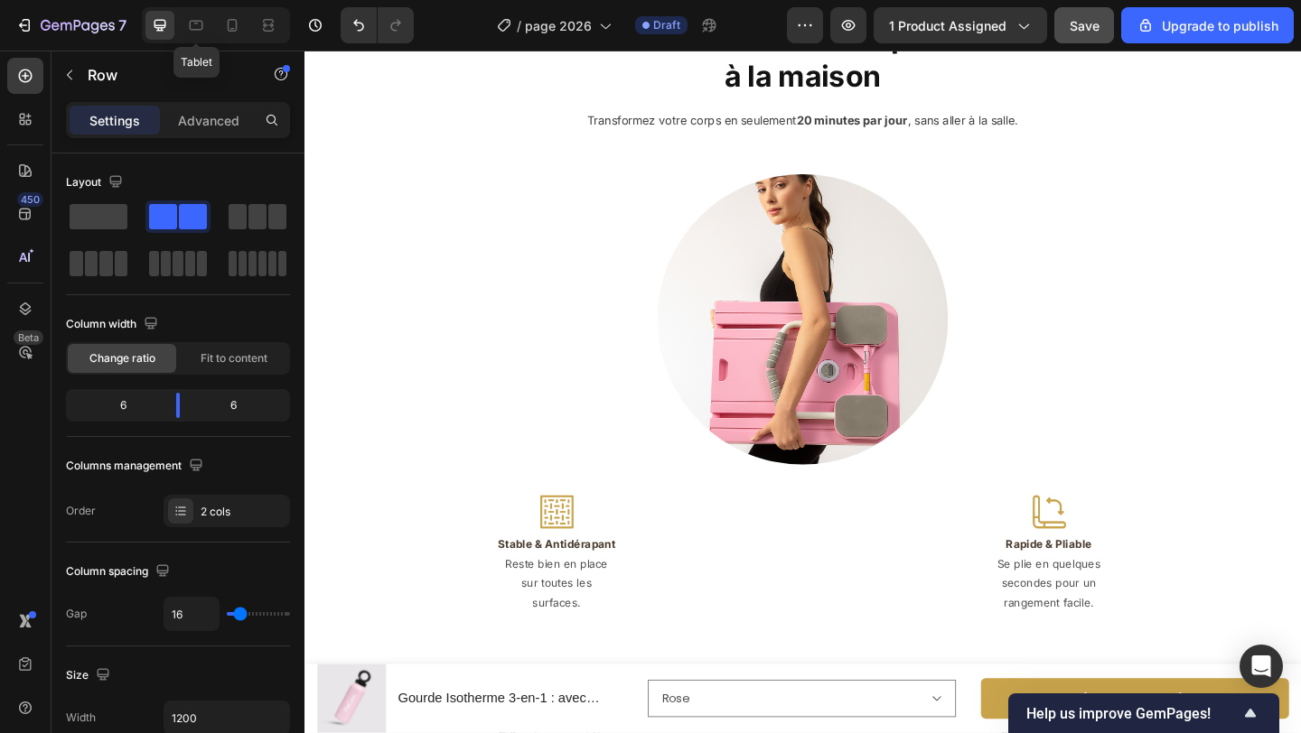
scroll to position [1979, 0]
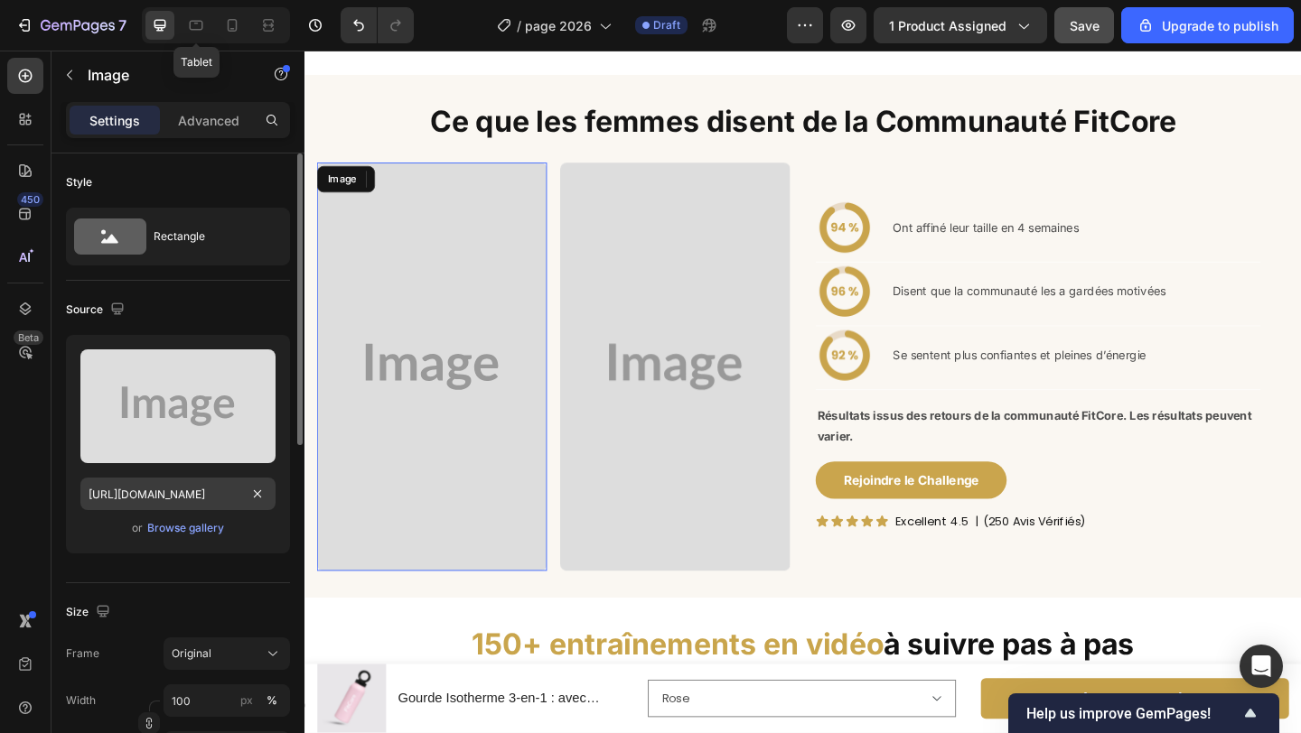
scroll to position [0, 0]
click at [230, 493] on input "https://placehold.co/2160x3840?text=Image" at bounding box center [177, 494] width 195 height 33
paste input "cdn.shopify.com/s/files/1/0903/9020/0665/files/gempages_546252643626910542-cb26…"
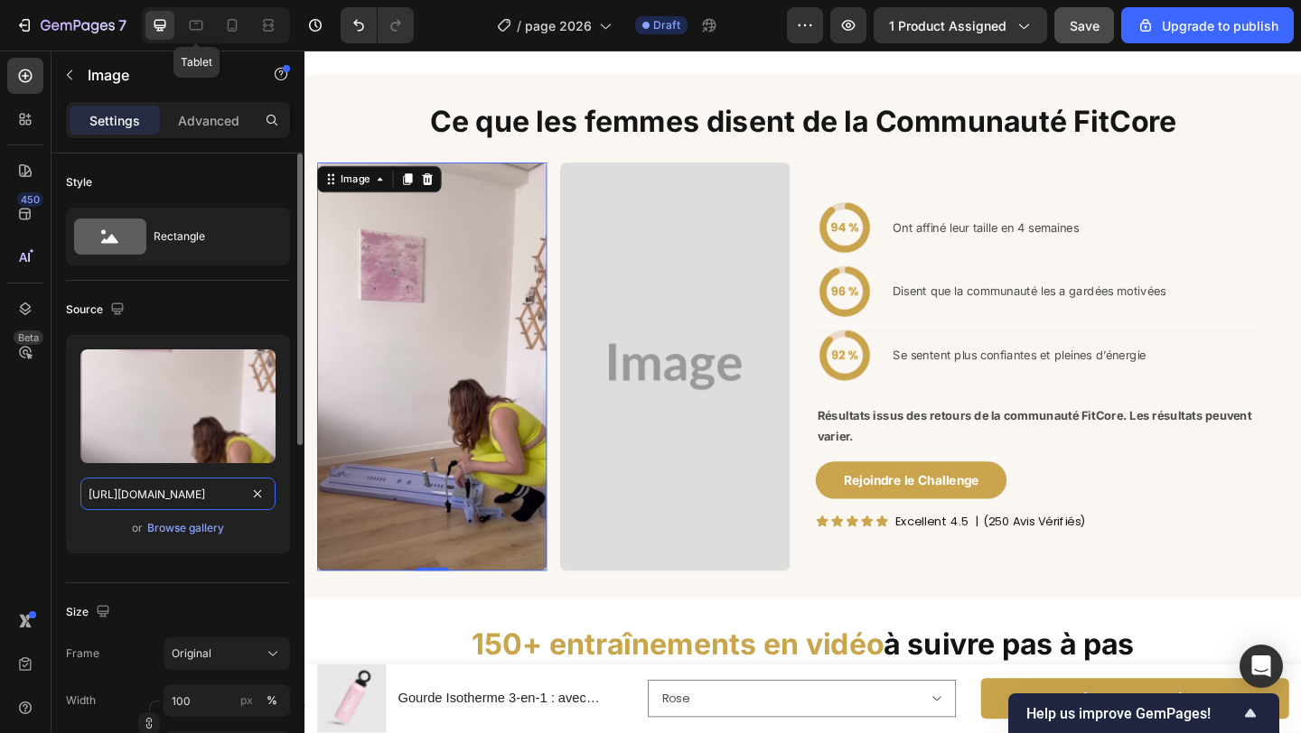
scroll to position [0, 568]
type input "https://cdn.shopify.com/s/files/1/0903/9020/0665/files/gempages_546252643626910…"
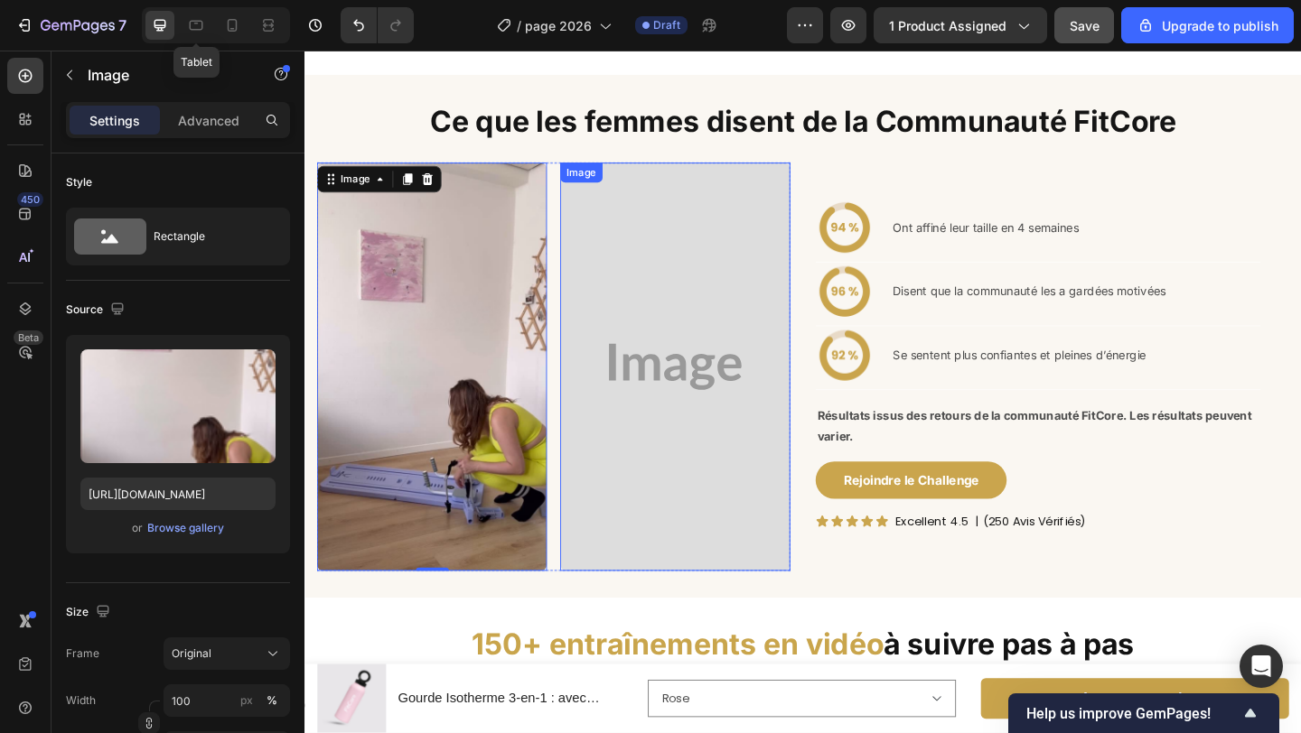
click at [705, 335] on img at bounding box center [708, 395] width 250 height 444
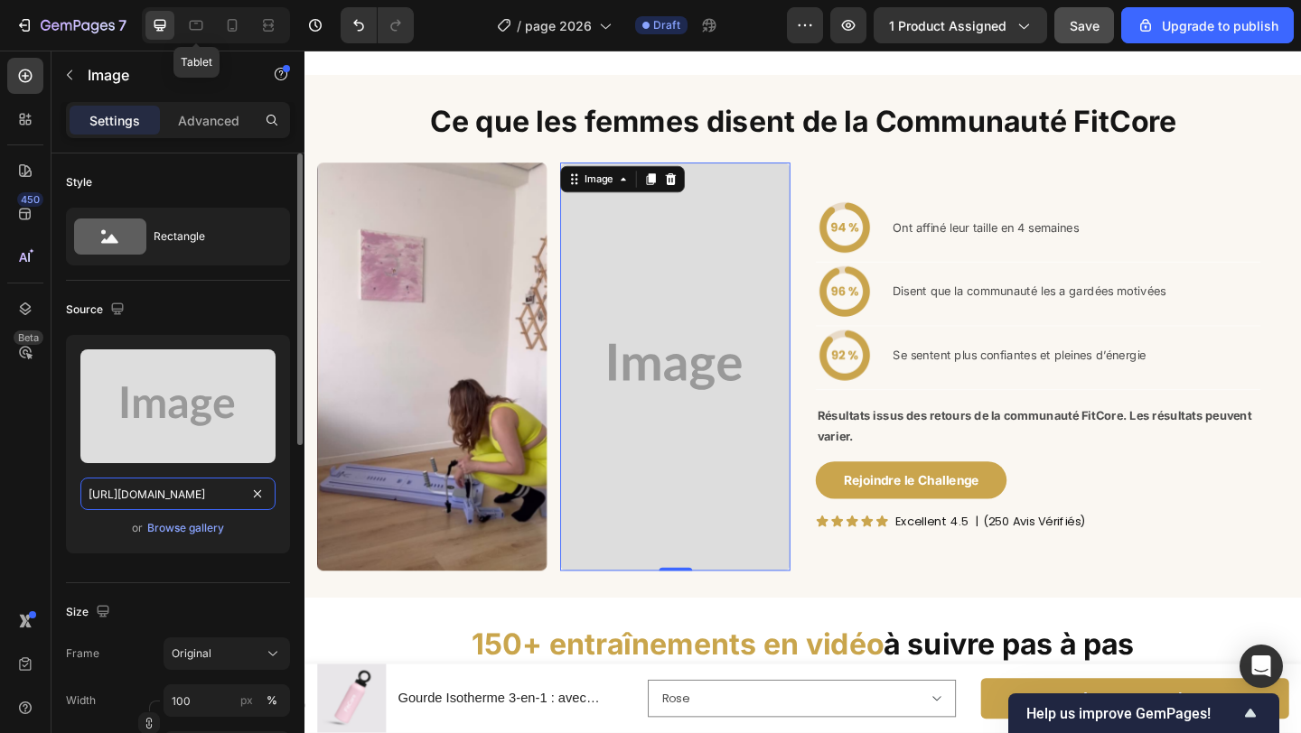
click at [219, 489] on input "https://placehold.co/2160x3840?text=Image" at bounding box center [177, 494] width 195 height 33
paste input "cdn.shopify.com/s/files/1/0903/9020/0665/files/gempages_546252643626910542-57ac…"
type input "https://cdn.shopify.com/s/files/1/0903/9020/0665/files/gempages_546252643626910…"
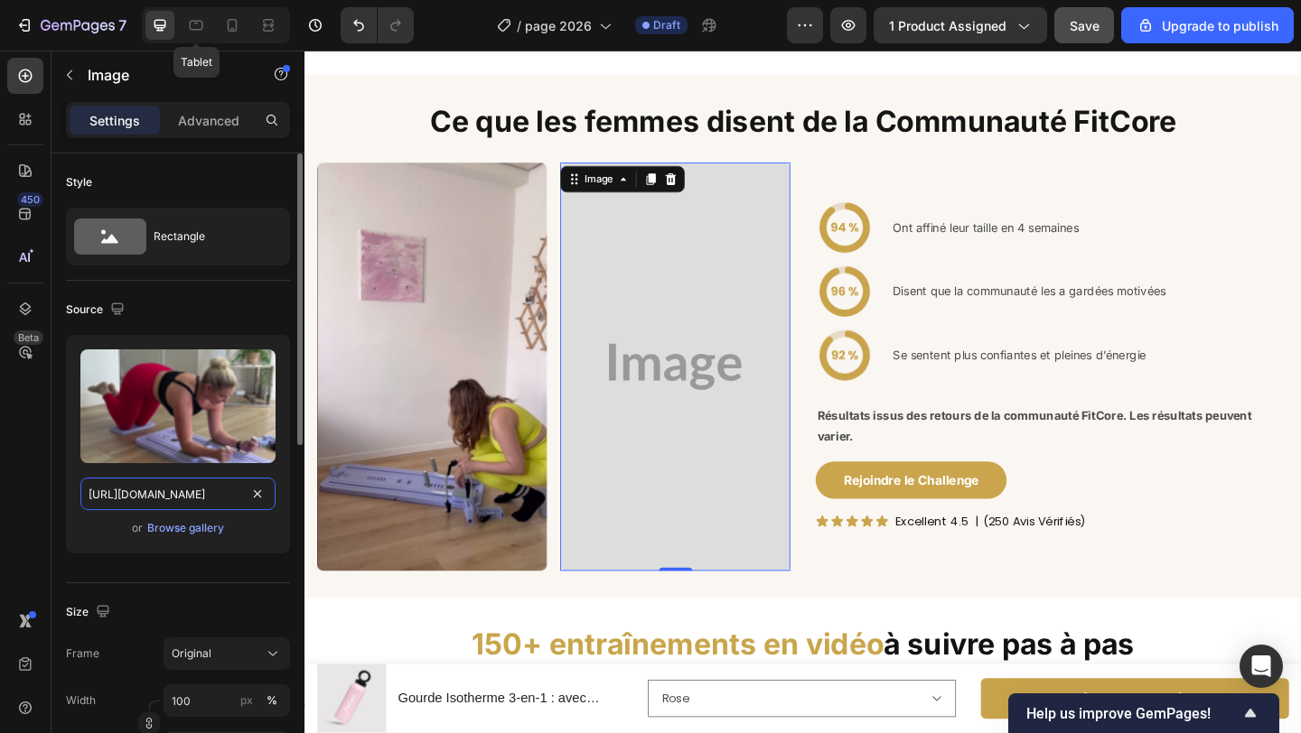
scroll to position [0, 565]
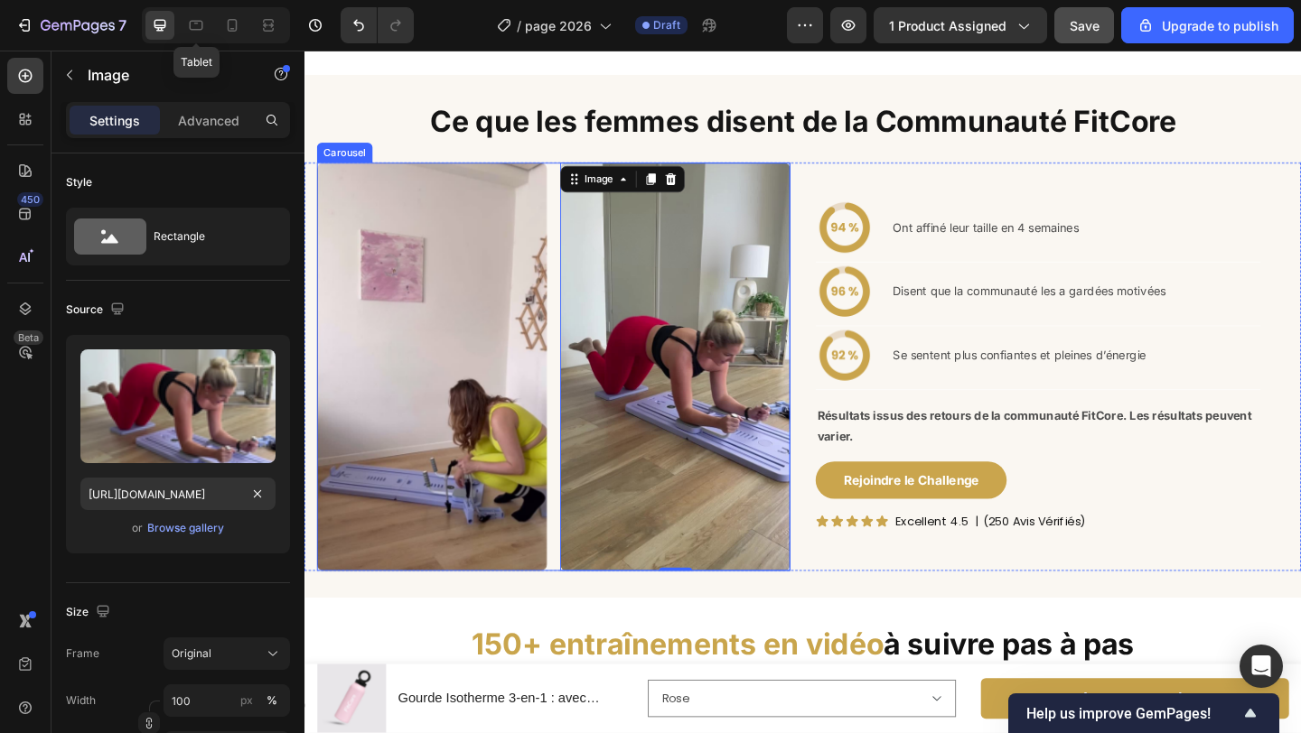
click at [578, 434] on div "Image Image 0 Image Image Image Image Image Image Image Image Image Image Image" at bounding box center [575, 395] width 515 height 444
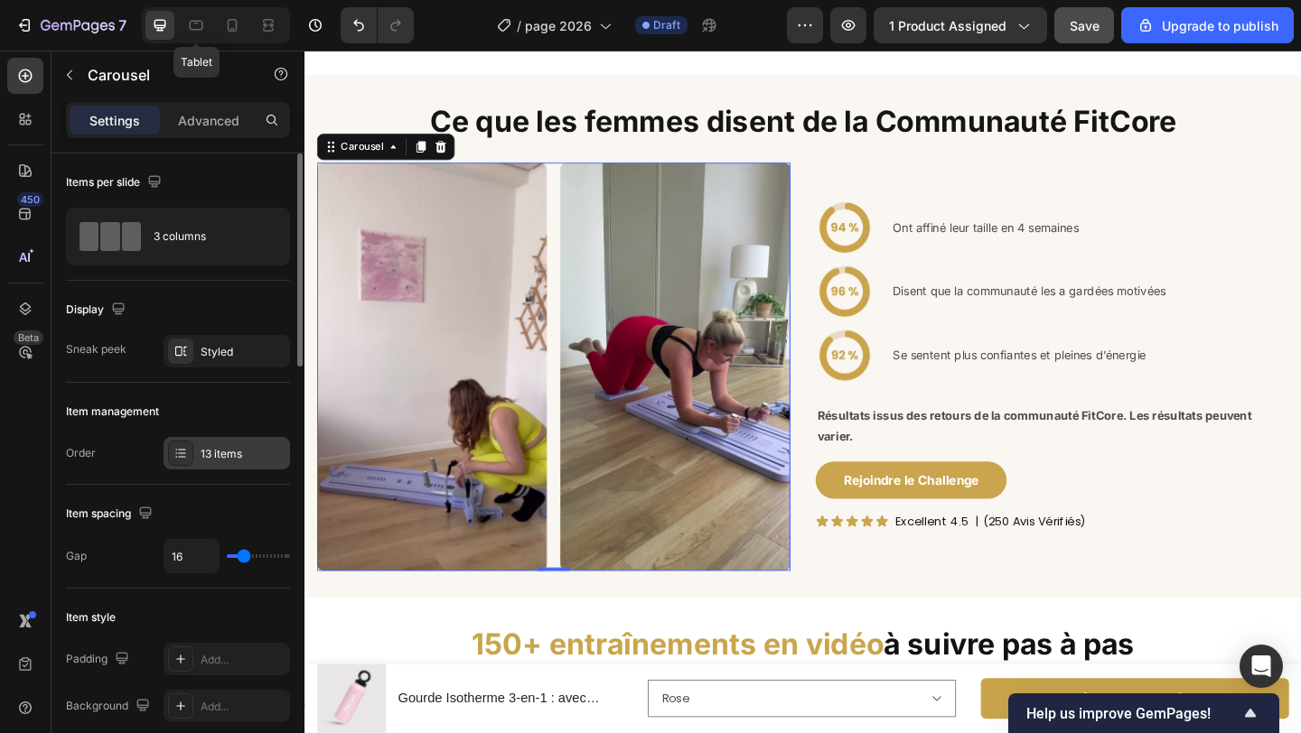
click at [219, 456] on div "13 items" at bounding box center [243, 454] width 85 height 16
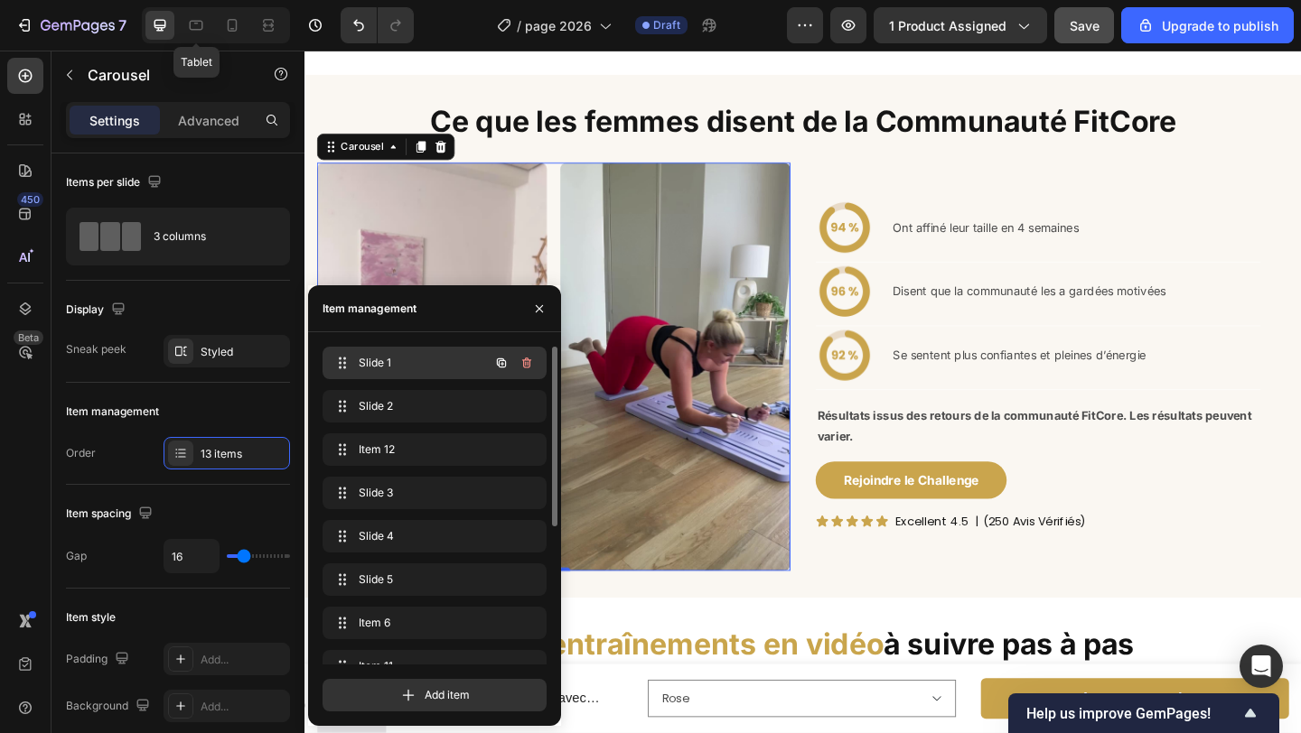
click at [407, 370] on span "Slide 1" at bounding box center [410, 363] width 102 height 16
click at [412, 403] on span "Slide 2" at bounding box center [422, 406] width 134 height 16
click at [415, 442] on span "Item 12" at bounding box center [410, 450] width 102 height 16
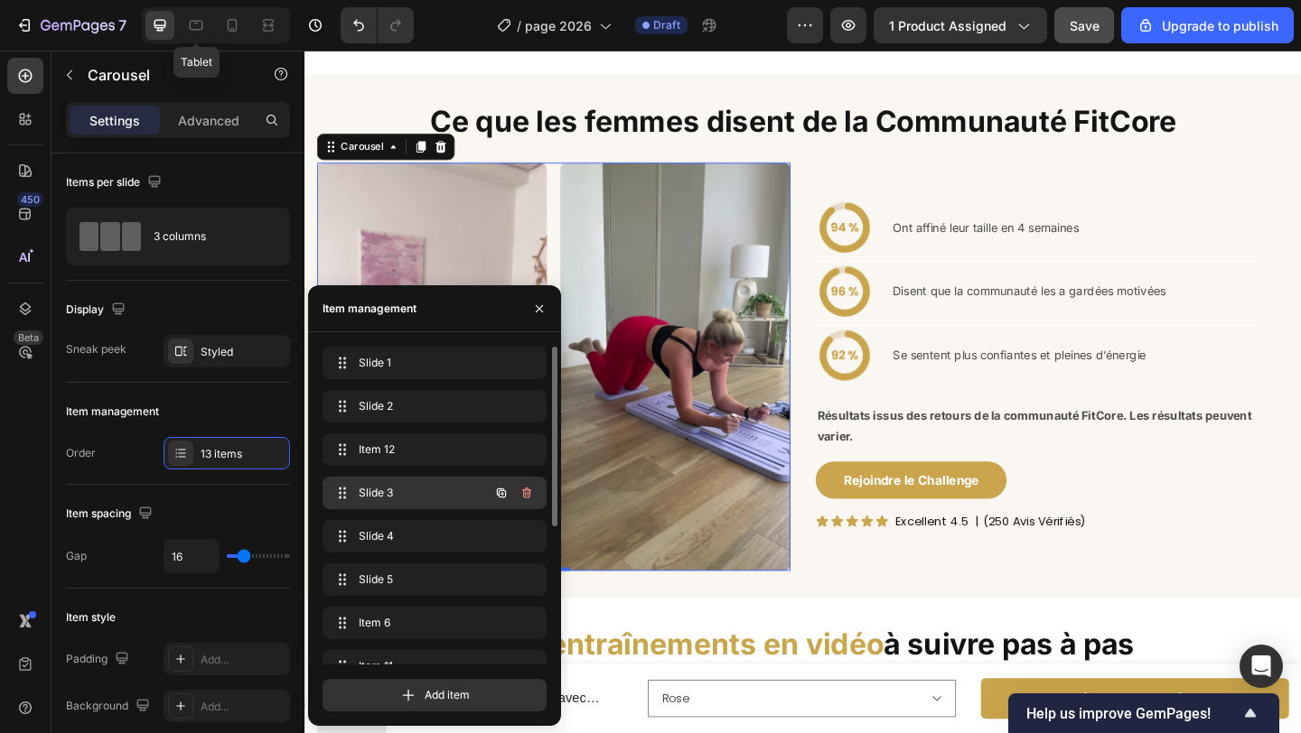
click at [430, 490] on span "Slide 3" at bounding box center [410, 493] width 102 height 16
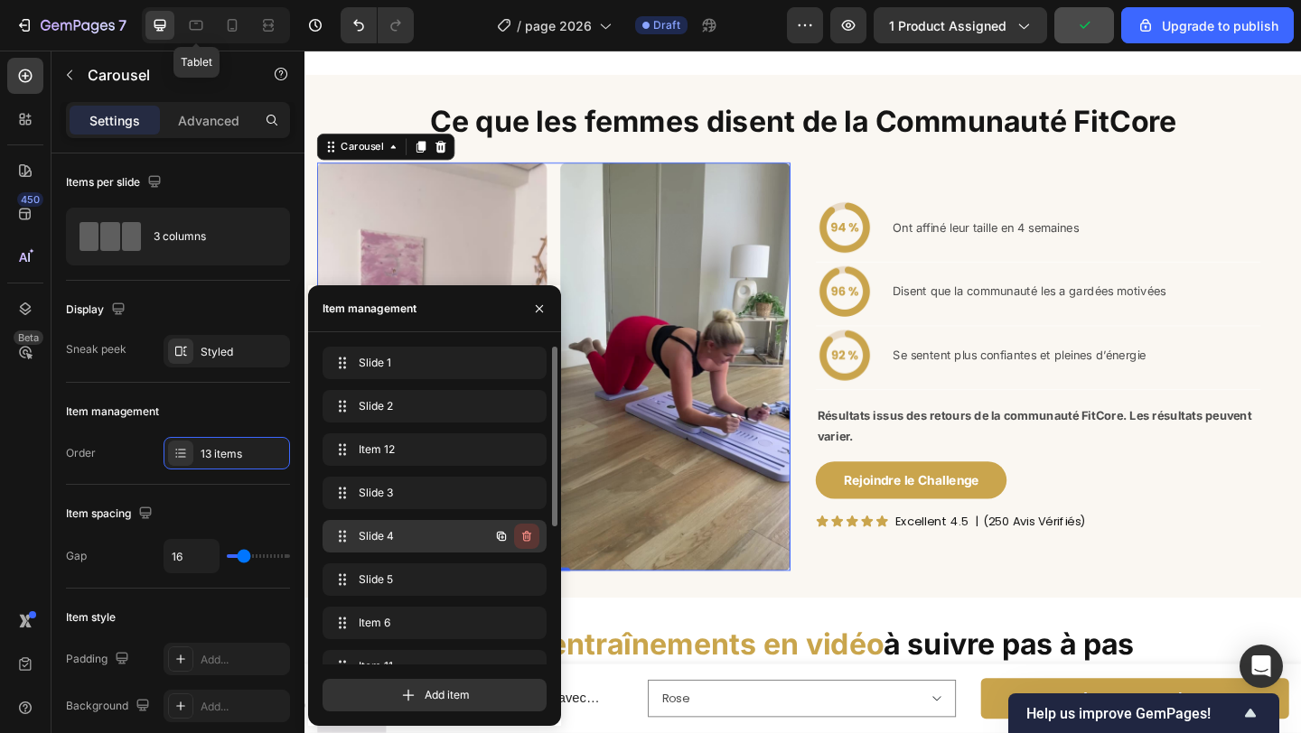
click at [528, 536] on icon "button" at bounding box center [526, 536] width 14 height 14
click at [528, 536] on div "Delete" at bounding box center [514, 536] width 33 height 16
click at [519, 537] on icon "button" at bounding box center [526, 536] width 14 height 14
click at [519, 537] on div "Delete" at bounding box center [514, 536] width 33 height 16
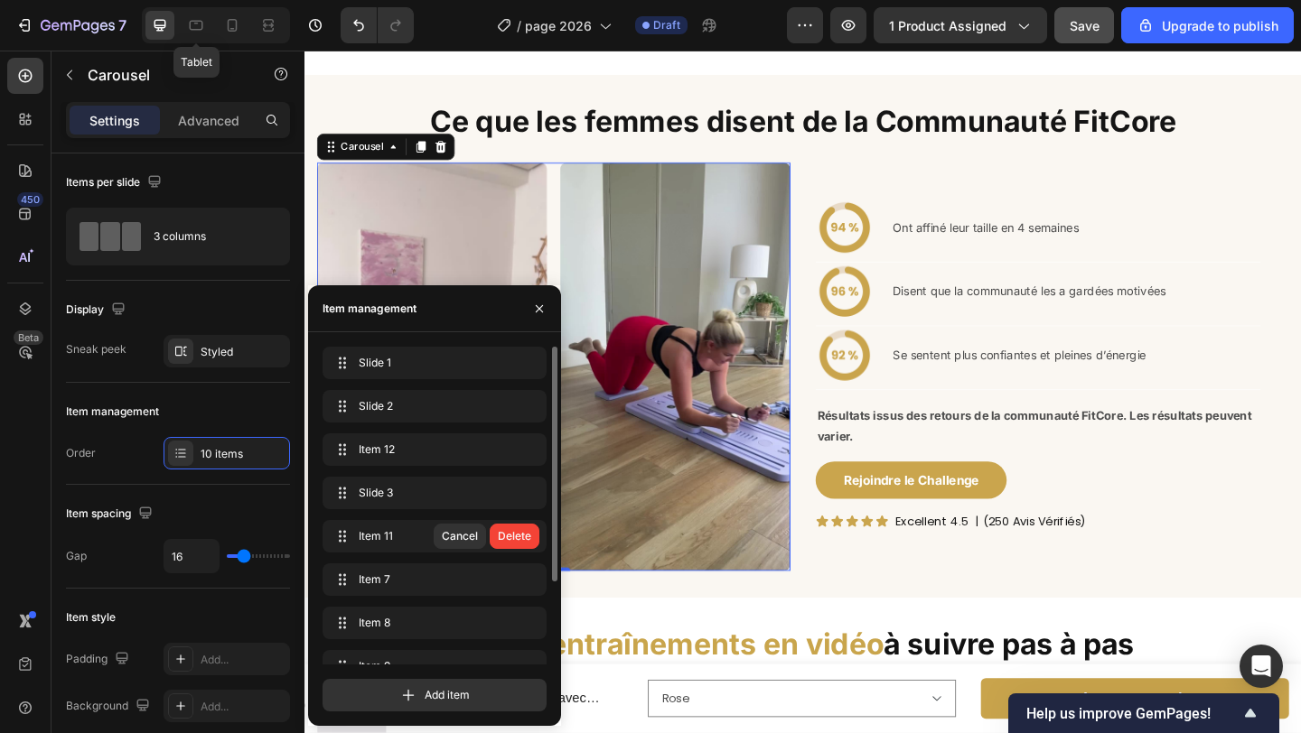
click at [519, 537] on div "Delete" at bounding box center [514, 536] width 33 height 16
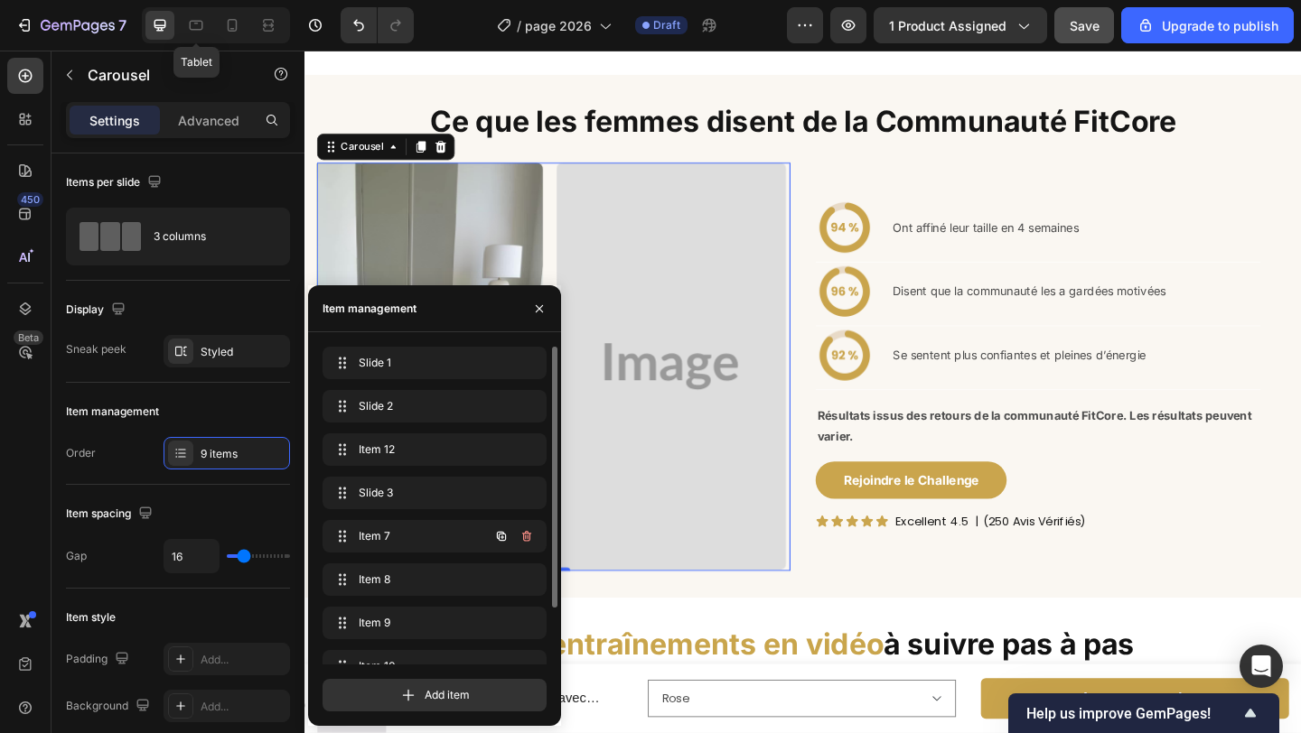
click at [519, 537] on icon "button" at bounding box center [526, 536] width 14 height 14
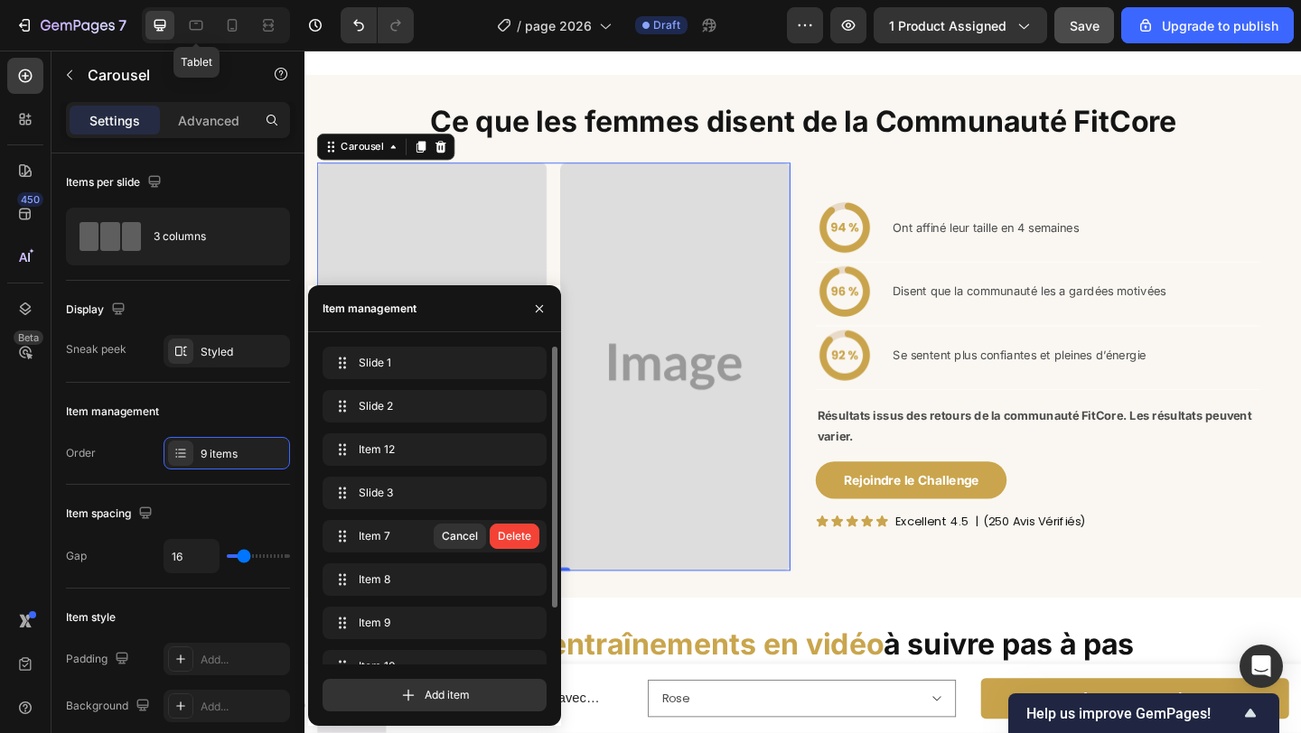
click at [519, 537] on div "Delete" at bounding box center [514, 536] width 33 height 16
click at [519, 537] on icon "button" at bounding box center [526, 536] width 14 height 14
click at [519, 537] on div "Delete" at bounding box center [514, 536] width 33 height 16
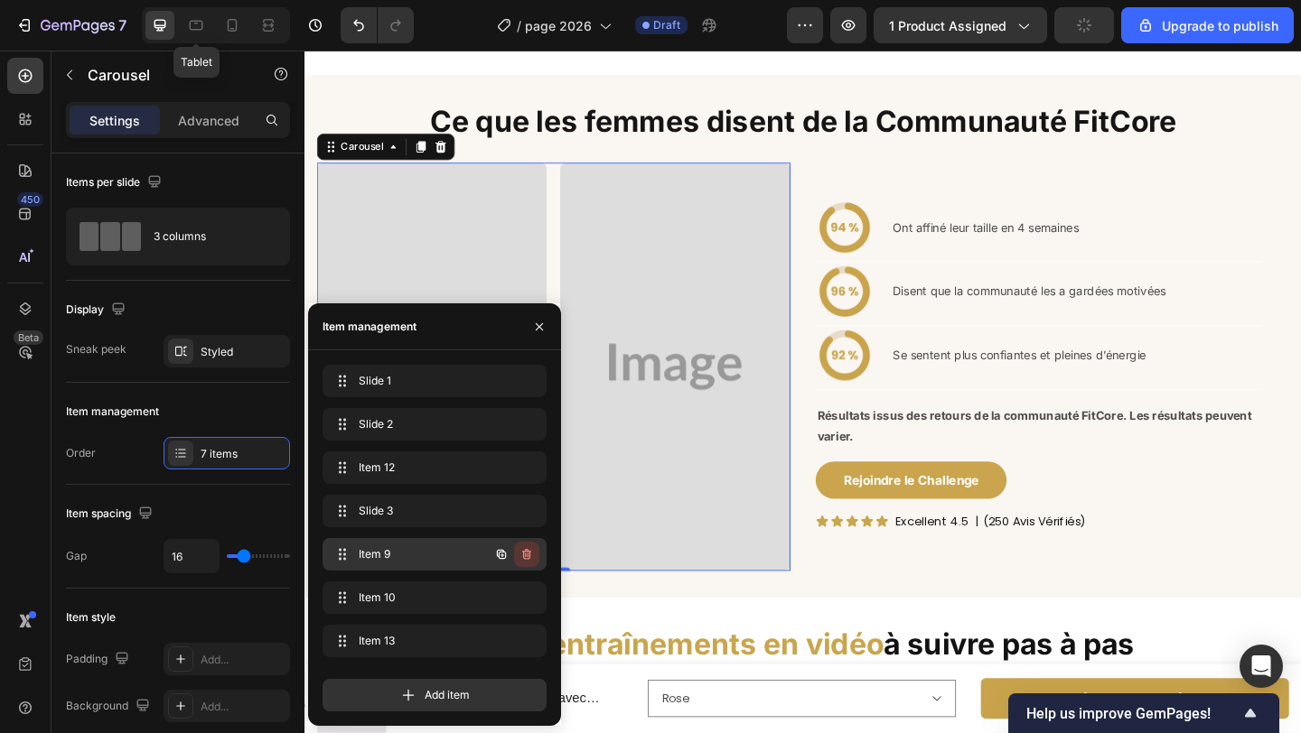
click at [527, 554] on icon "button" at bounding box center [526, 554] width 14 height 14
click at [527, 554] on div "Delete" at bounding box center [514, 554] width 33 height 16
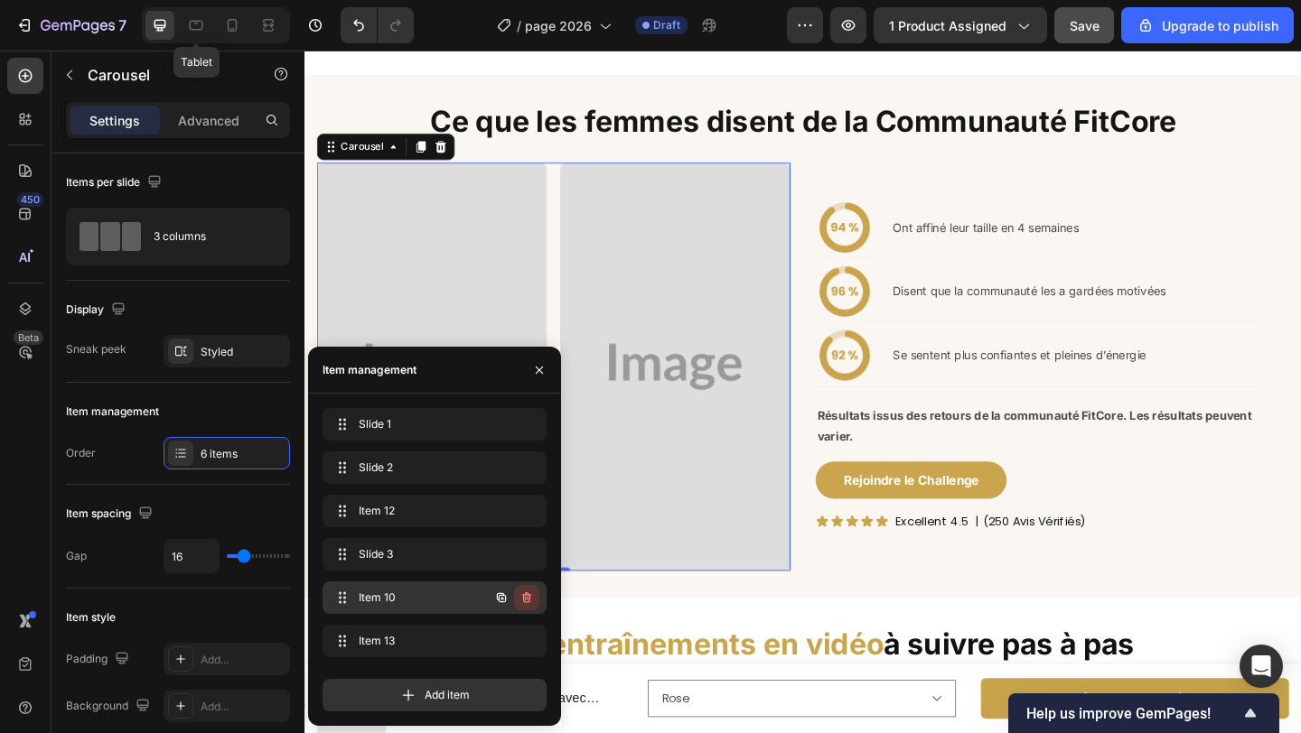
click at [529, 598] on icon "button" at bounding box center [526, 598] width 9 height 11
click at [528, 597] on div "Delete" at bounding box center [514, 598] width 33 height 16
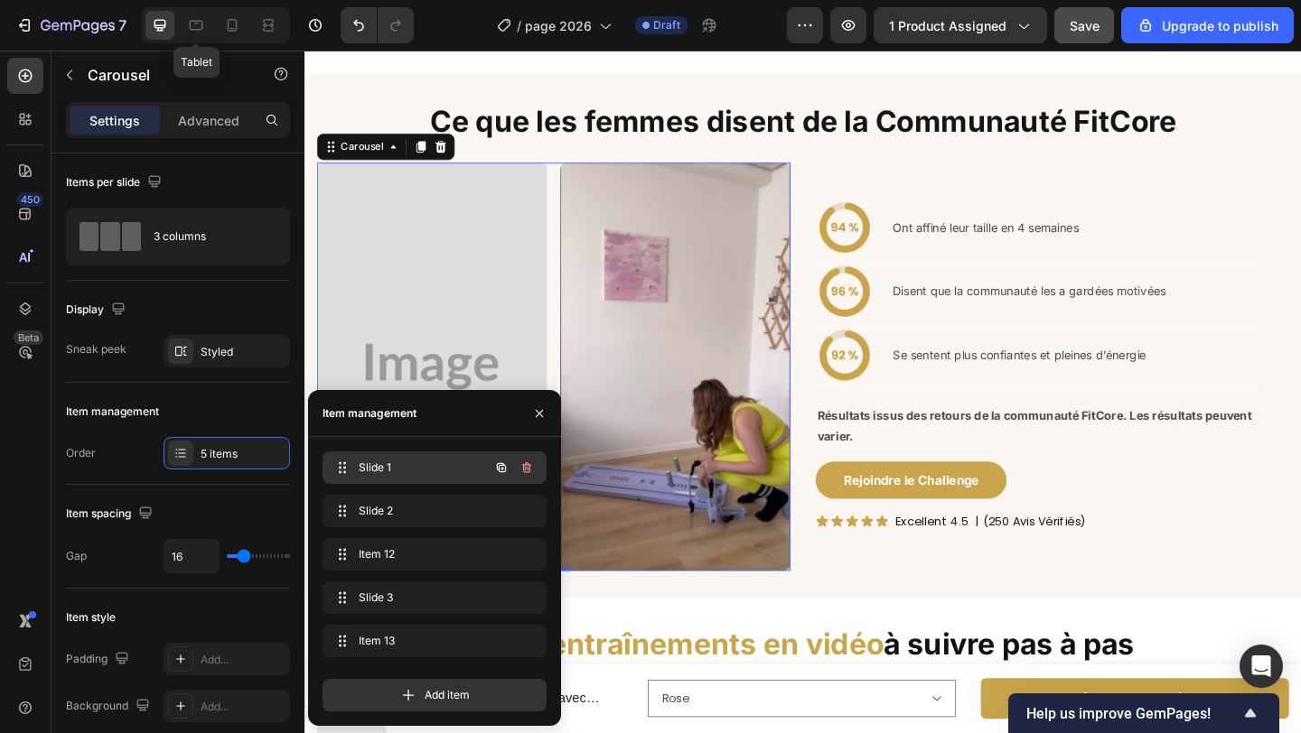
click at [453, 471] on span "Slide 1" at bounding box center [410, 468] width 102 height 16
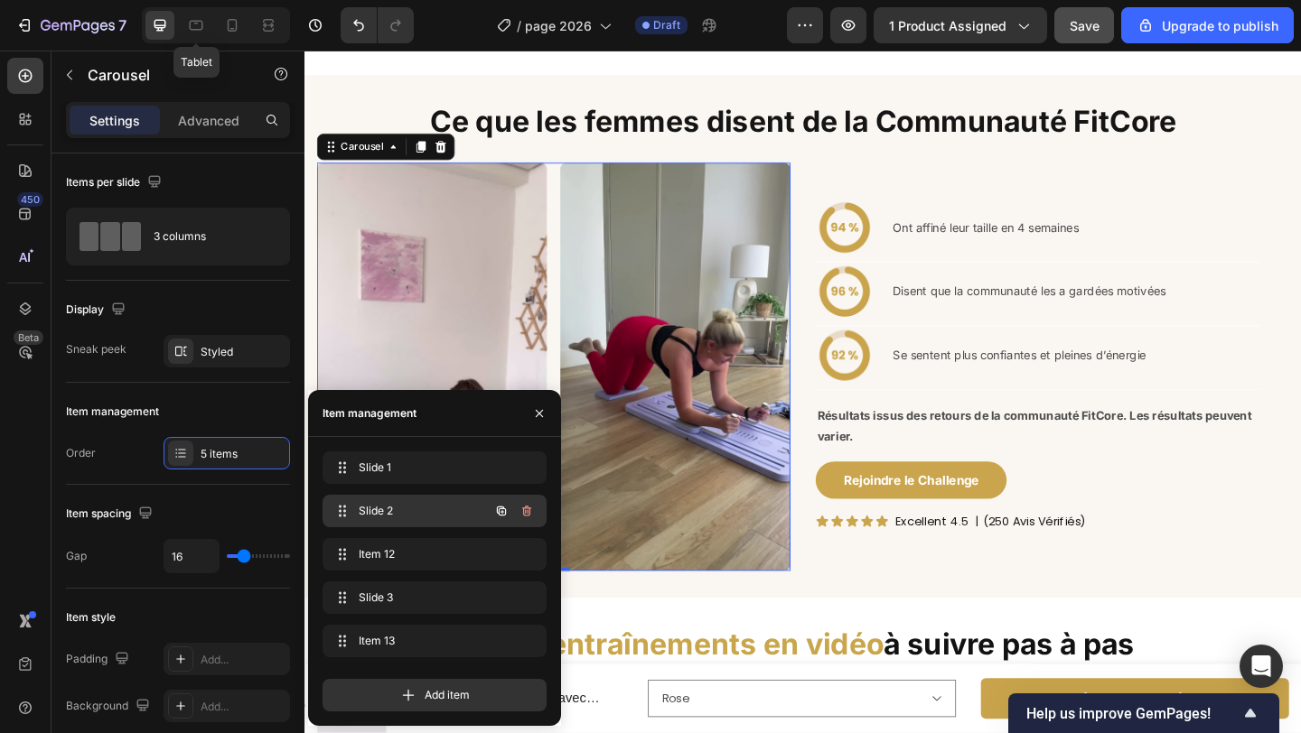
click at [430, 506] on span "Slide 2" at bounding box center [410, 511] width 102 height 16
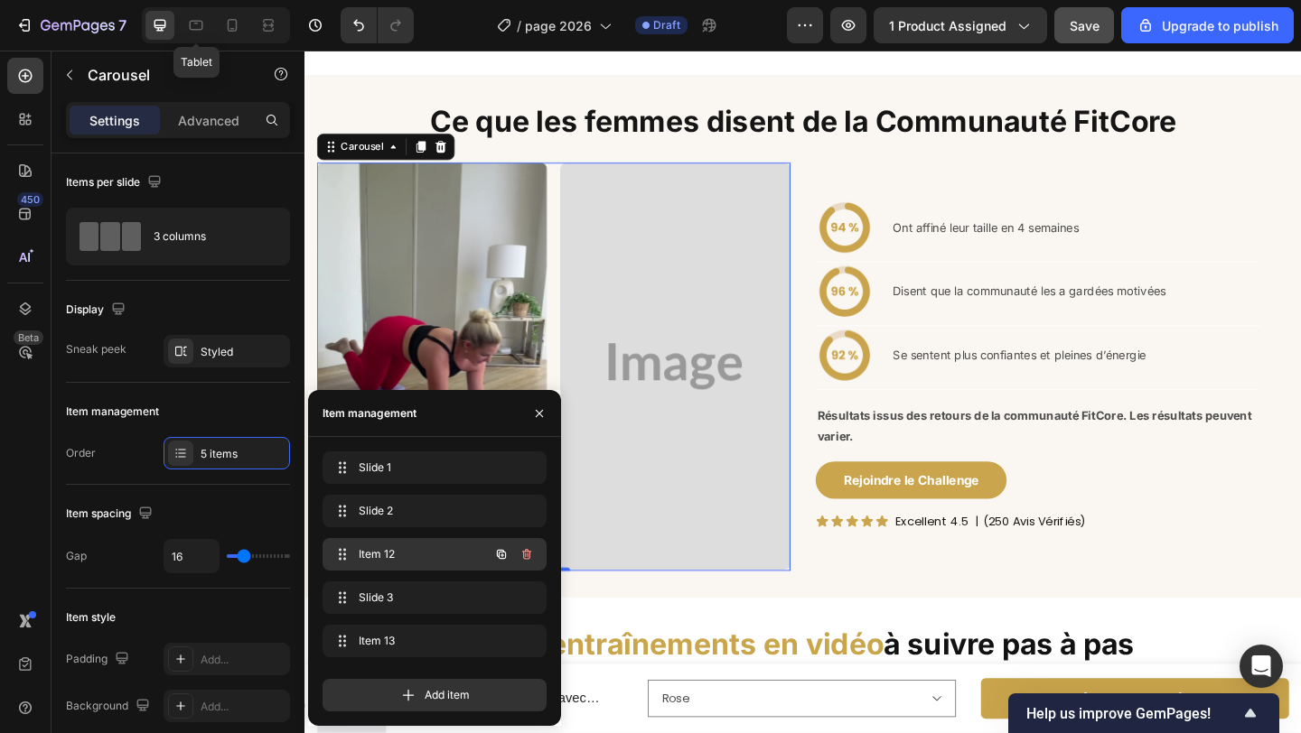
click at [426, 550] on span "Item 12" at bounding box center [410, 554] width 102 height 16
click at [426, 562] on span "Item 12" at bounding box center [410, 554] width 102 height 16
click at [426, 562] on span "Item 12" at bounding box center [422, 554] width 134 height 16
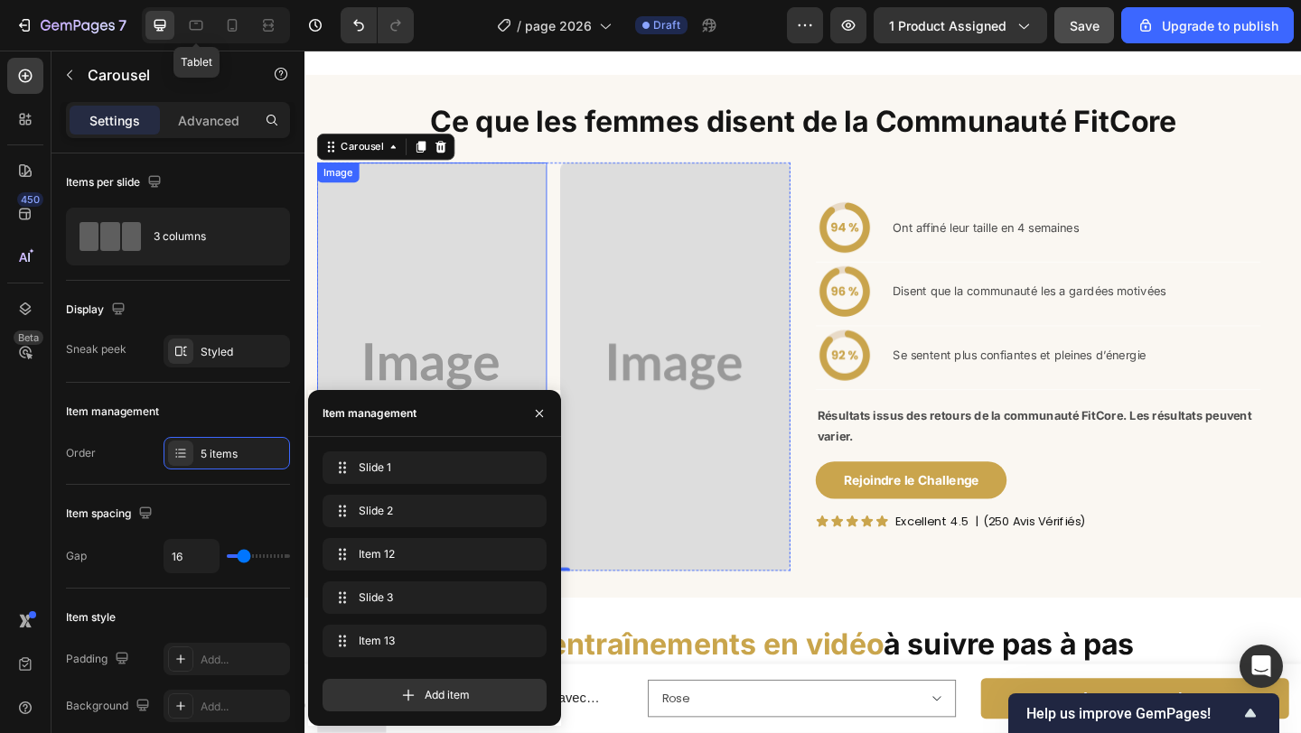
click at [442, 309] on img at bounding box center [443, 395] width 250 height 444
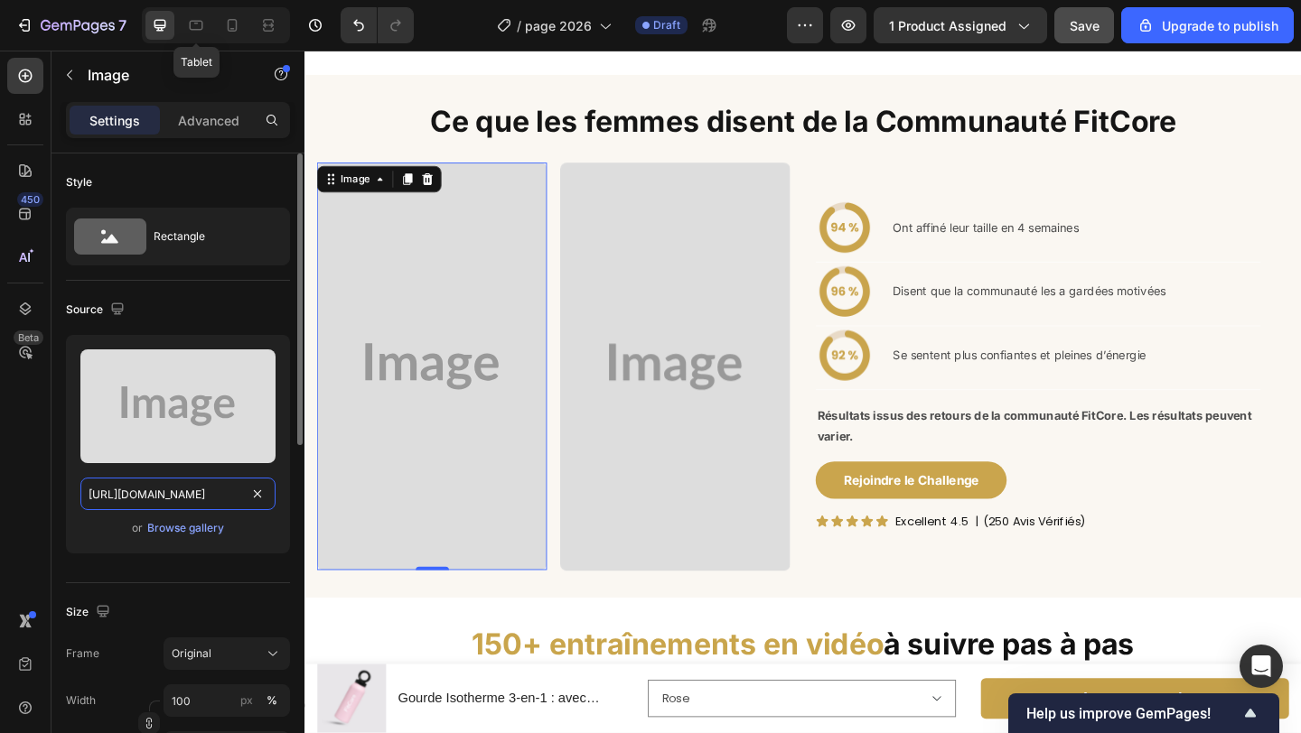
click at [215, 486] on input "https://placehold.co/640x1136?text=Image" at bounding box center [177, 494] width 195 height 33
click at [210, 493] on input "https://placehold.co/640x1136?text=Image" at bounding box center [177, 494] width 195 height 33
paste input "cdn.shopify.com/s/files/1/0903/9020/0665/files/gempages_546252643626910542-ffcd…"
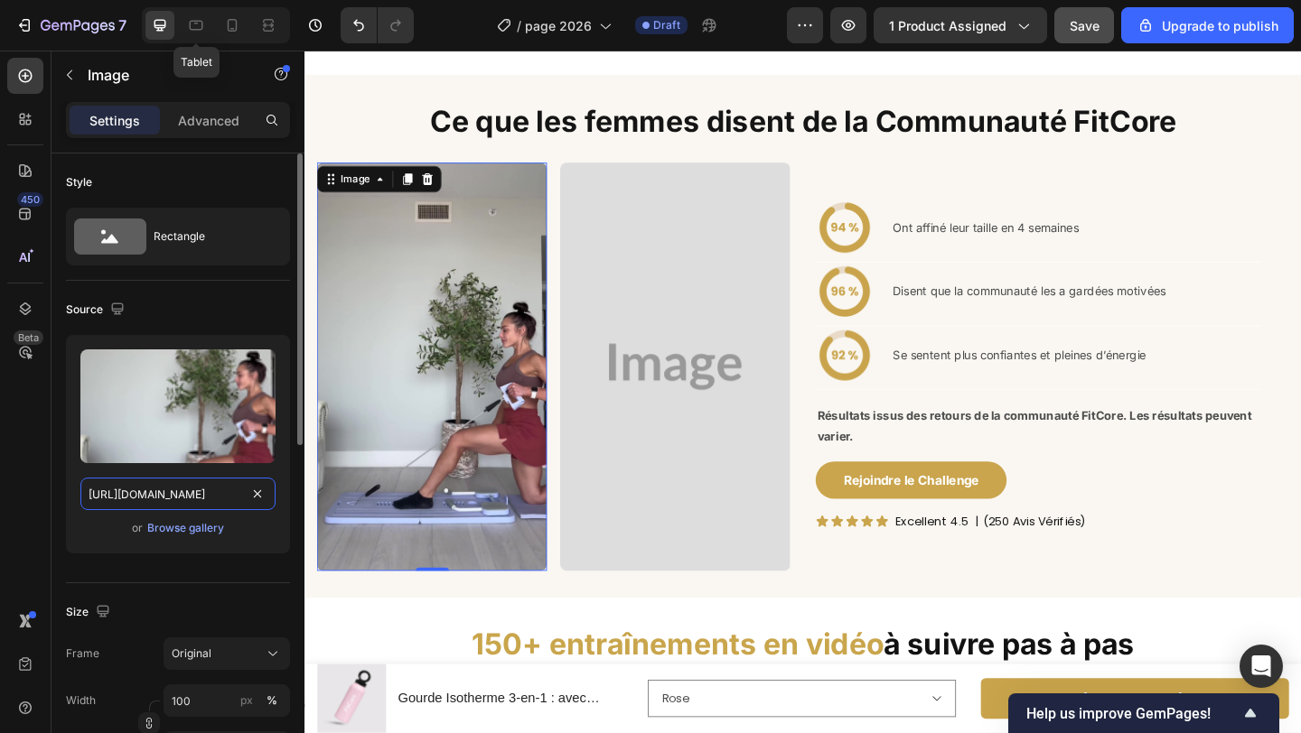
scroll to position [0, 555]
type input "https://cdn.shopify.com/s/files/1/0903/9020/0665/files/gempages_546252643626910…"
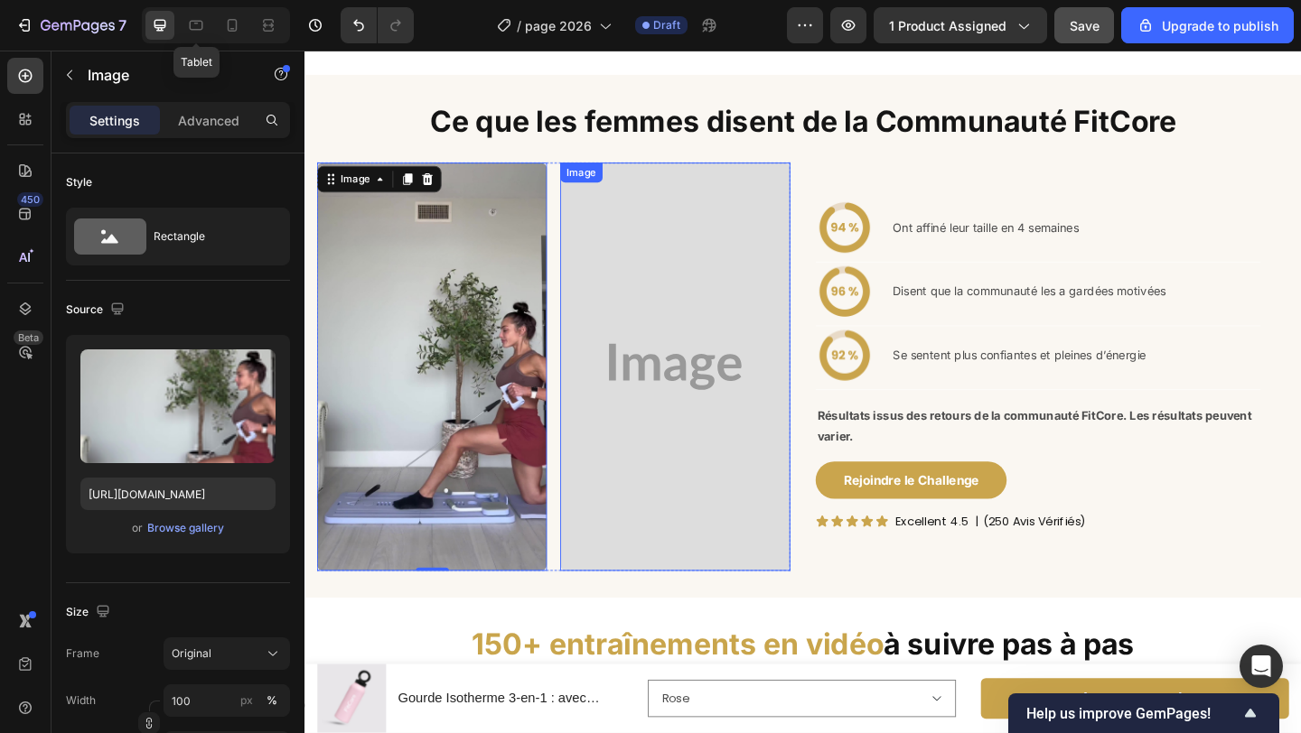
click at [667, 273] on img at bounding box center [708, 395] width 250 height 444
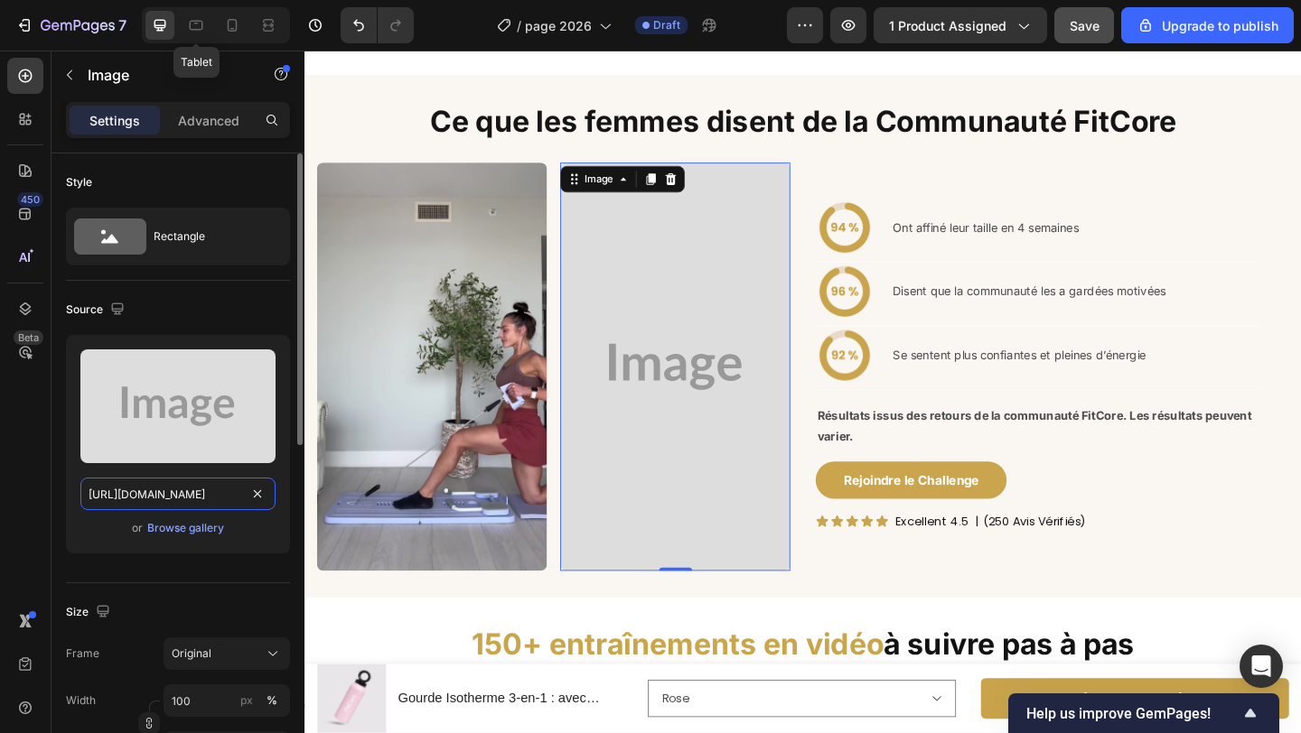
click at [206, 497] on input "https://placehold.co/2160x3840?text=Image" at bounding box center [177, 494] width 195 height 33
paste input "cdn.shopify.com/s/files/1/0903/9020/0665/files/gempages_546252643626910542-68f9…"
type input "https://cdn.shopify.com/s/files/1/0903/9020/0665/files/gempages_546252643626910…"
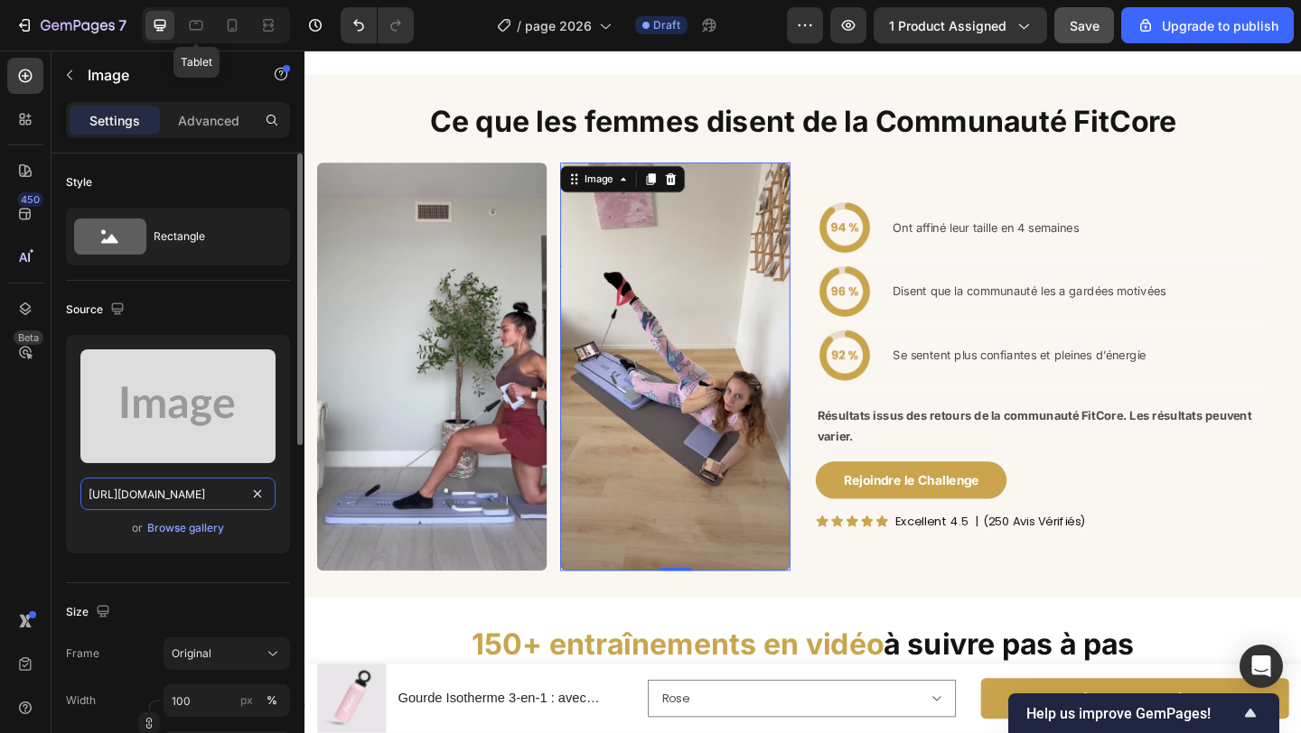
scroll to position [0, 560]
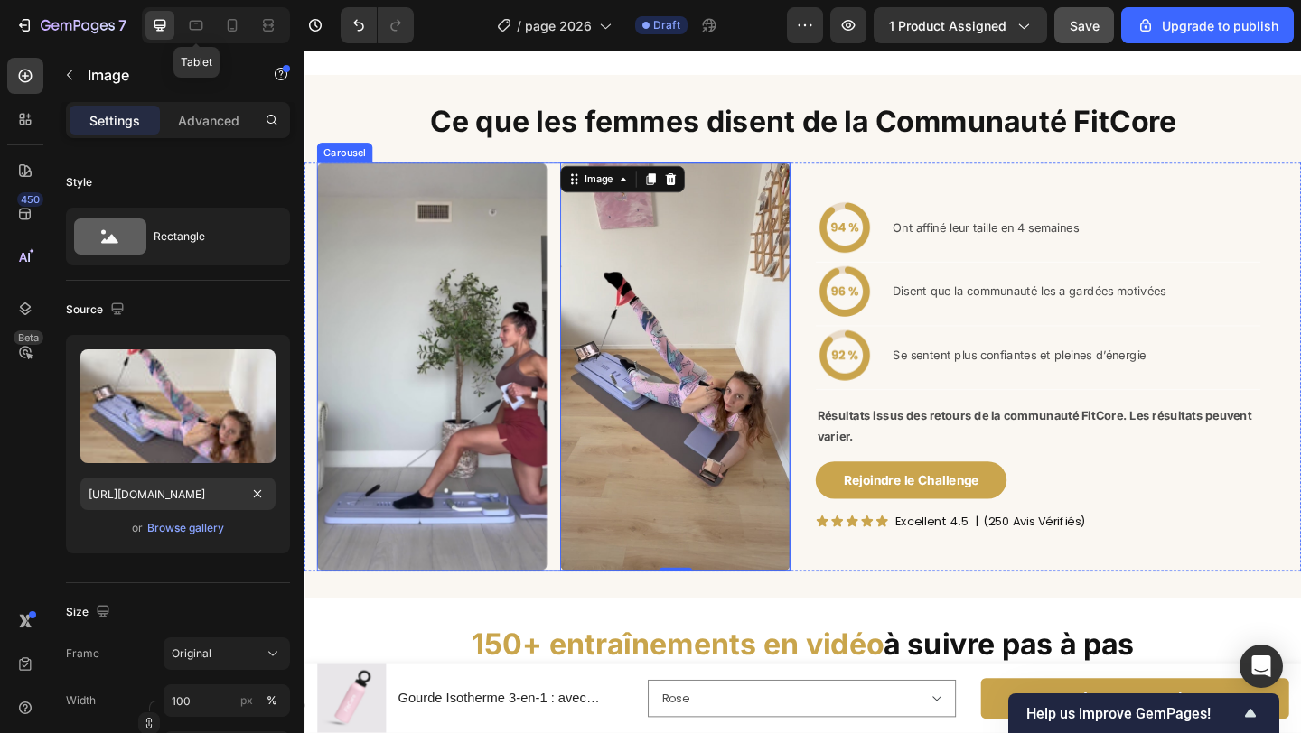
click at [574, 444] on div "Image Image Image Image 0 Image" at bounding box center [575, 395] width 515 height 444
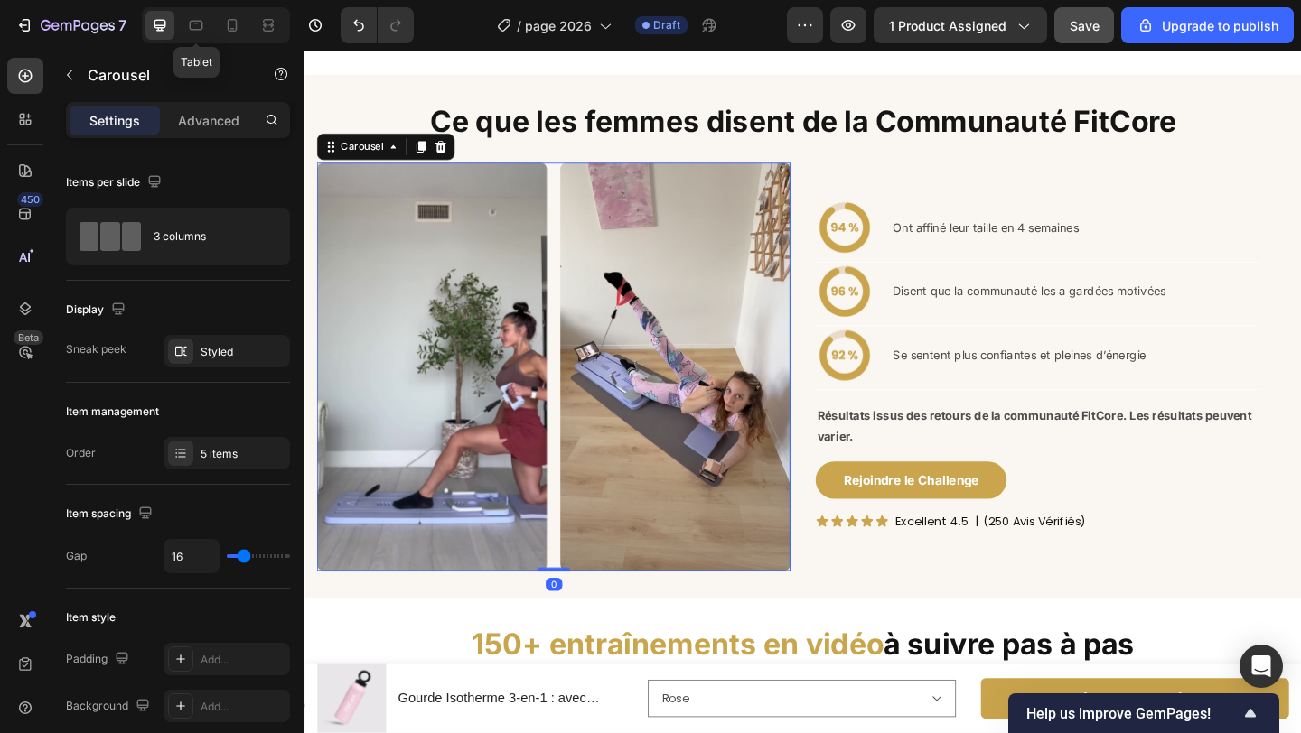
click at [574, 445] on div "Image Image Image Image Image" at bounding box center [575, 395] width 515 height 444
drag, startPoint x: 208, startPoint y: 461, endPoint x: 242, endPoint y: 471, distance: 36.0
click at [208, 461] on div "5 items" at bounding box center [243, 454] width 85 height 16
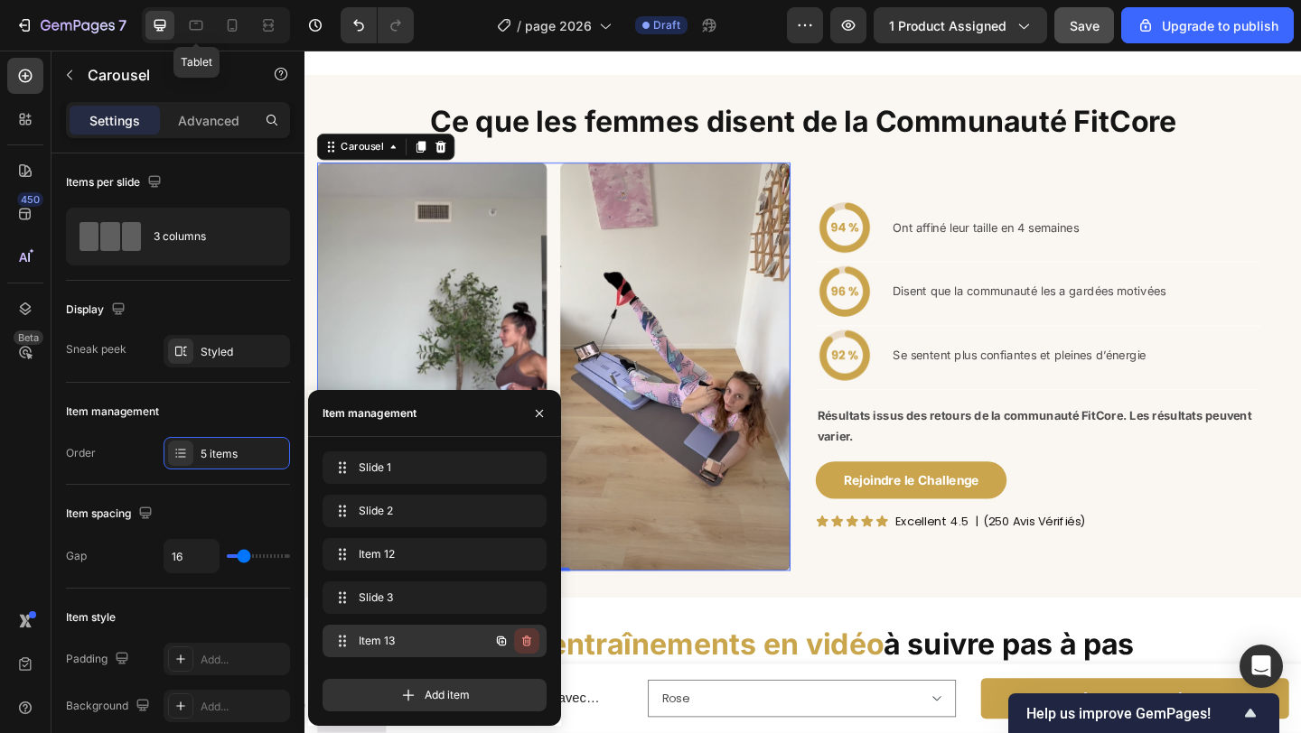
click at [527, 639] on icon "button" at bounding box center [526, 641] width 14 height 14
click at [527, 639] on div "Delete" at bounding box center [514, 641] width 33 height 16
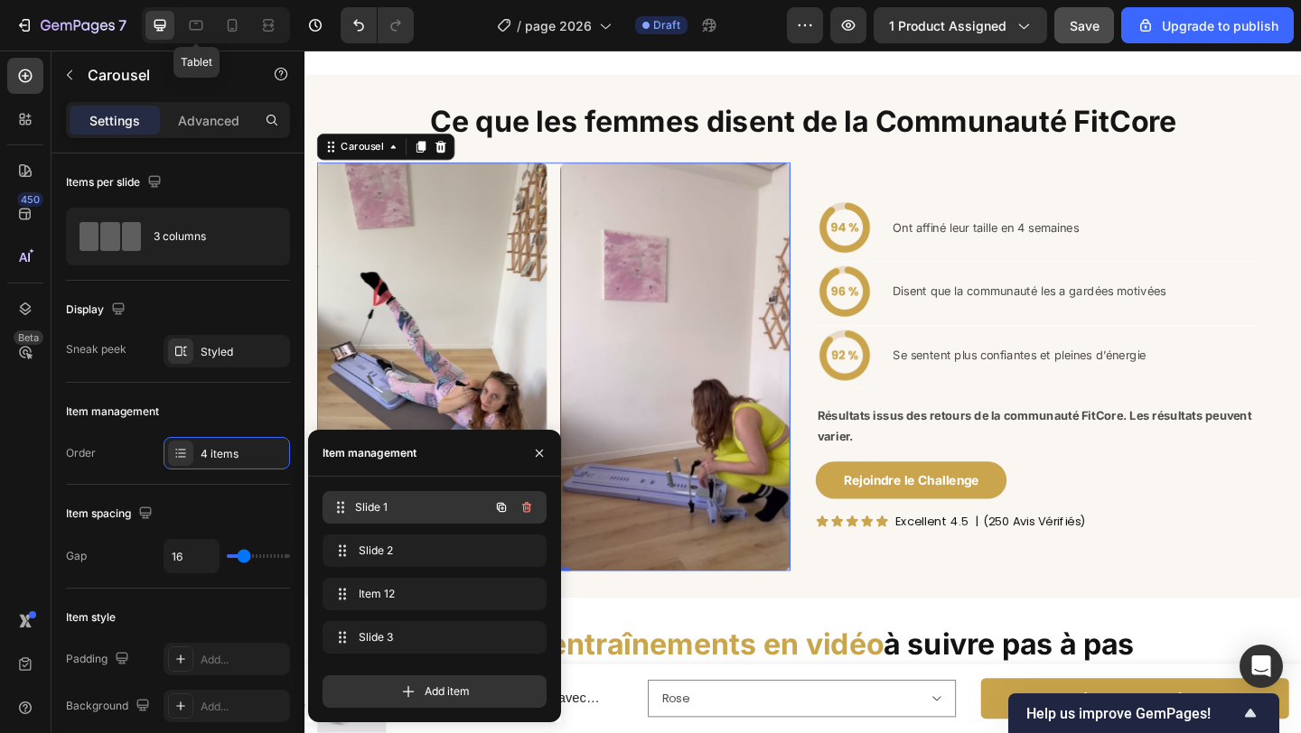
click at [422, 514] on span "Slide 1" at bounding box center [422, 507] width 134 height 16
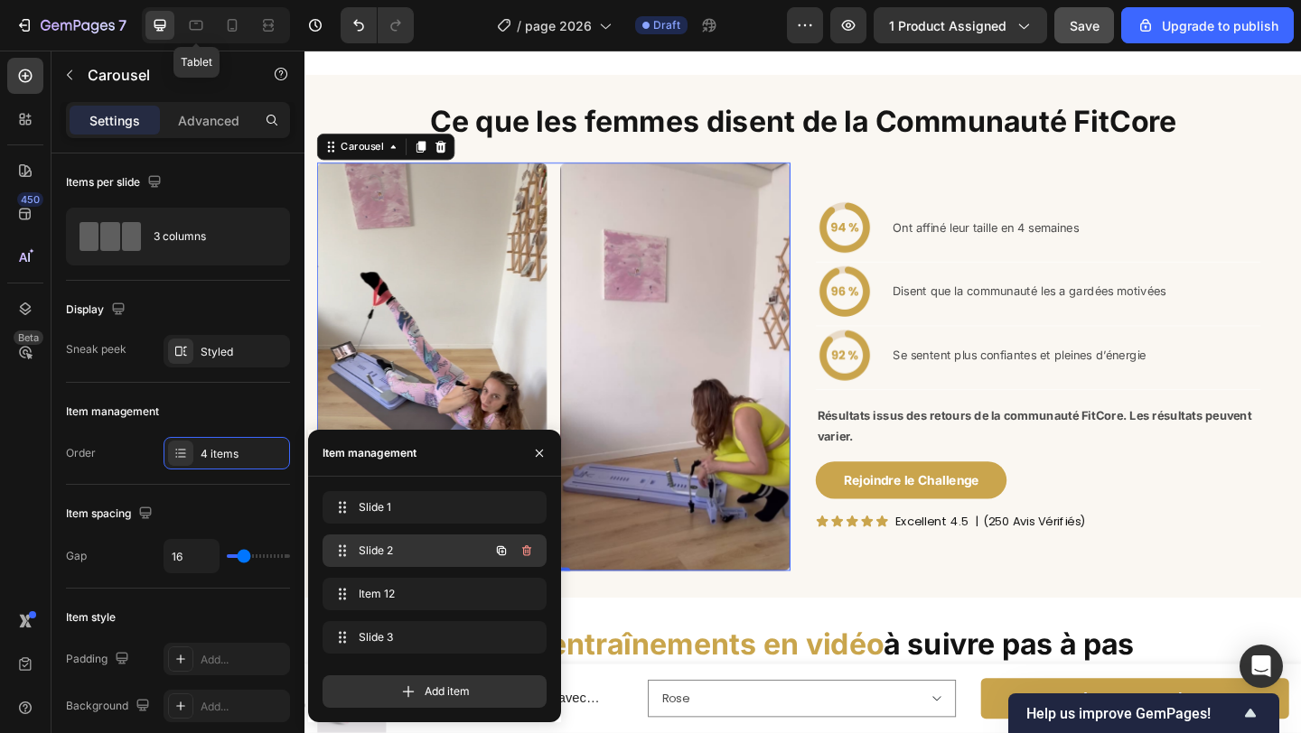
click at [396, 547] on span "Slide 2" at bounding box center [410, 551] width 102 height 16
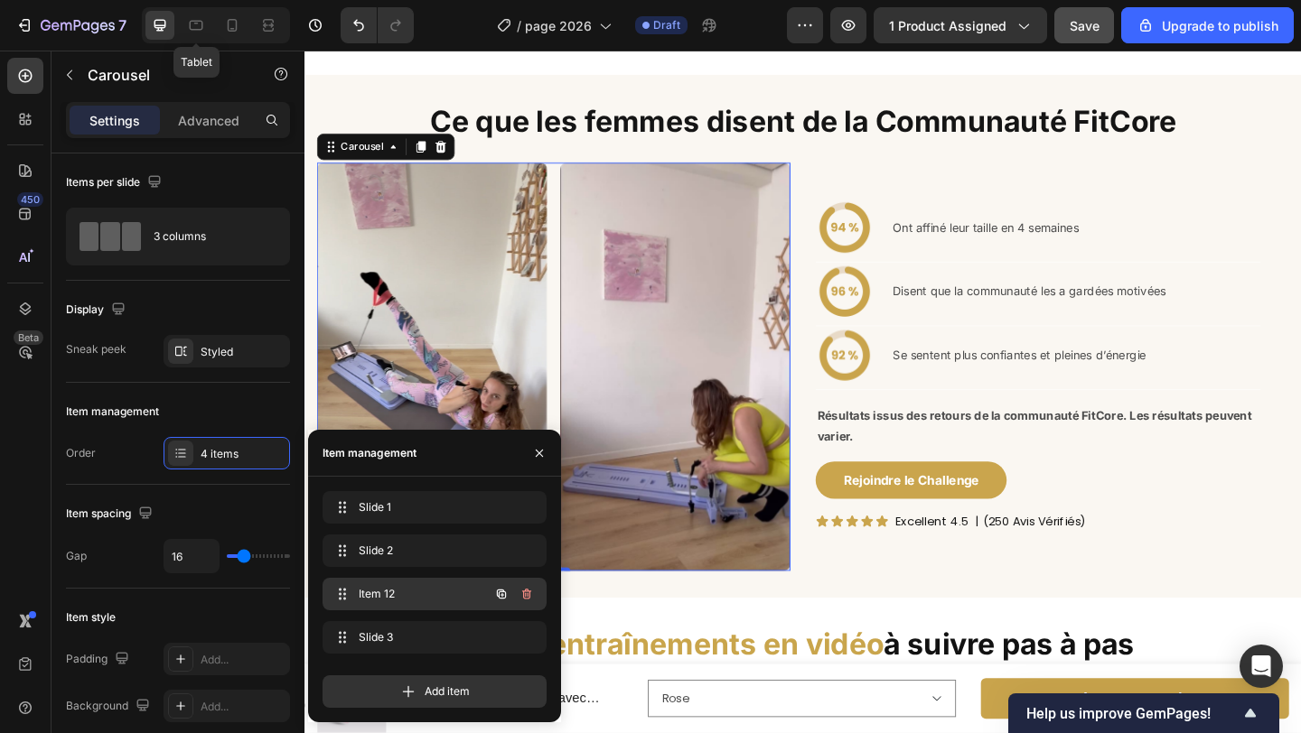
click at [386, 595] on span "Item 12" at bounding box center [410, 594] width 102 height 16
click at [384, 633] on span "Slide 3" at bounding box center [410, 638] width 102 height 16
click at [543, 454] on icon "button" at bounding box center [539, 453] width 14 height 14
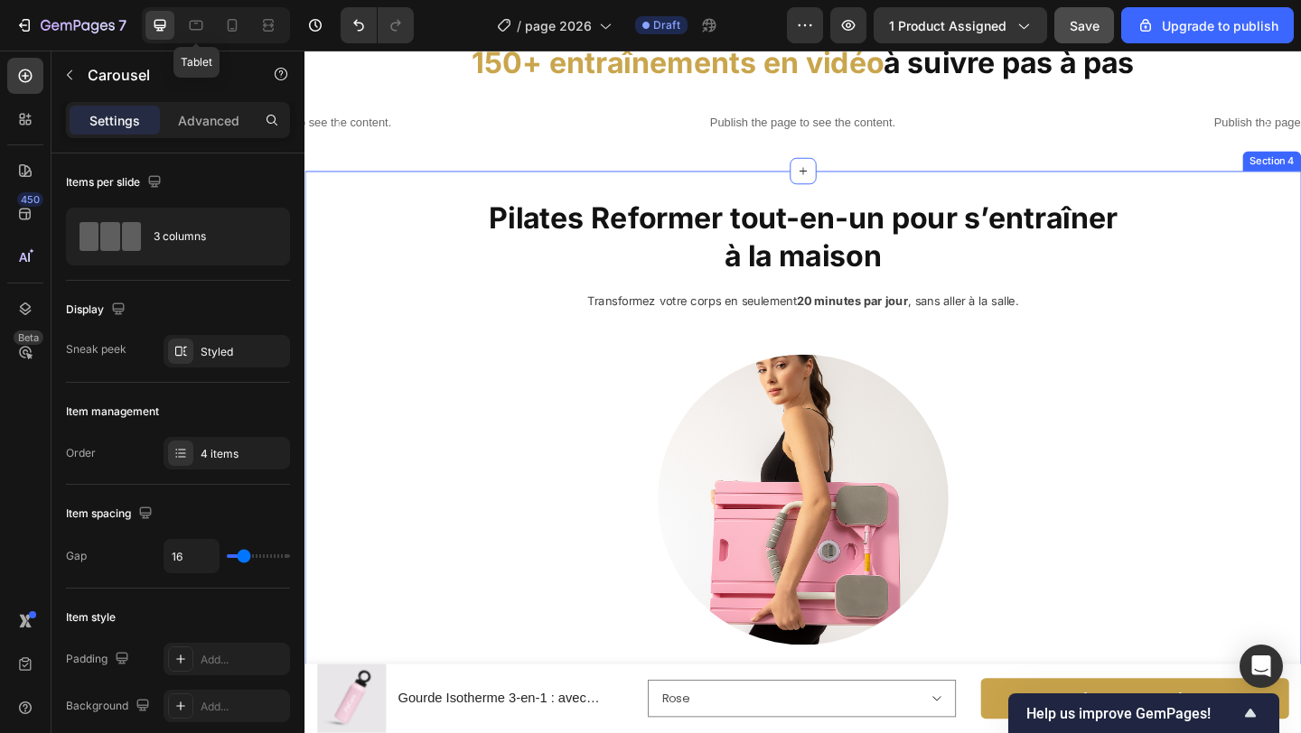
scroll to position [2090, 0]
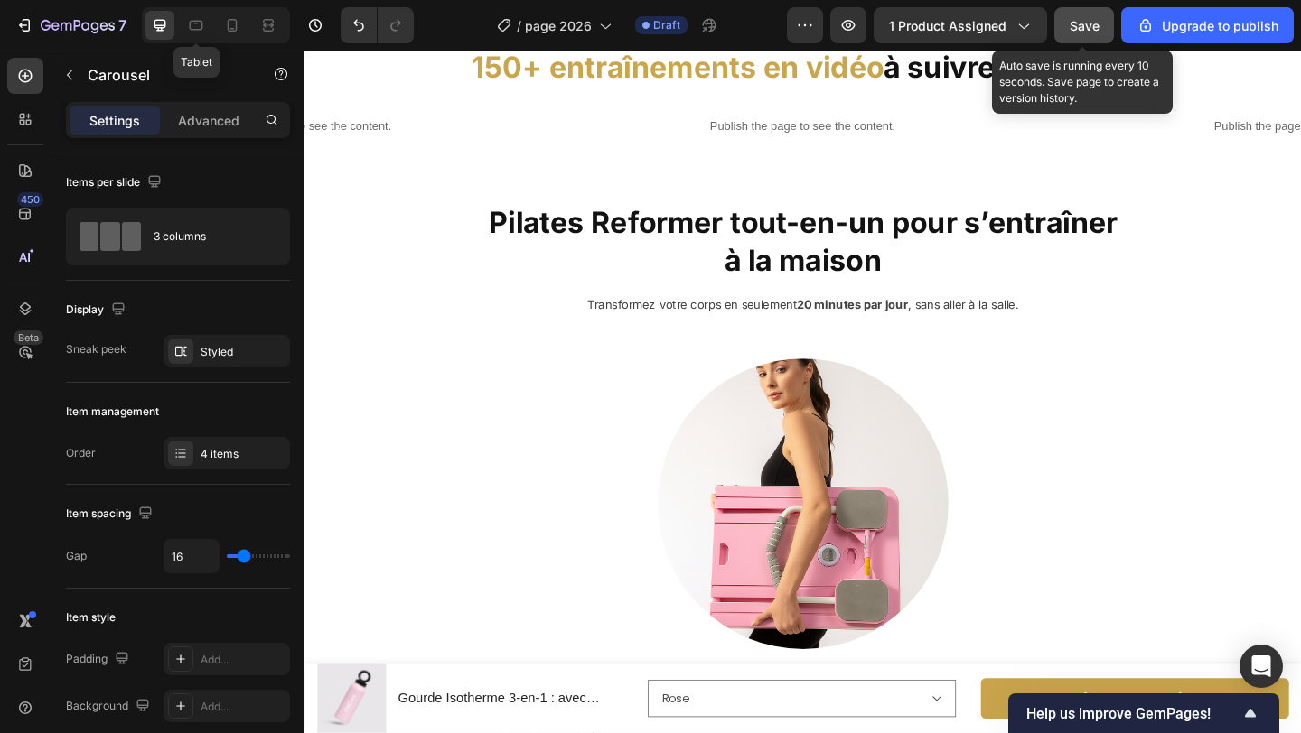
click at [1081, 39] on button "Save" at bounding box center [1084, 25] width 60 height 36
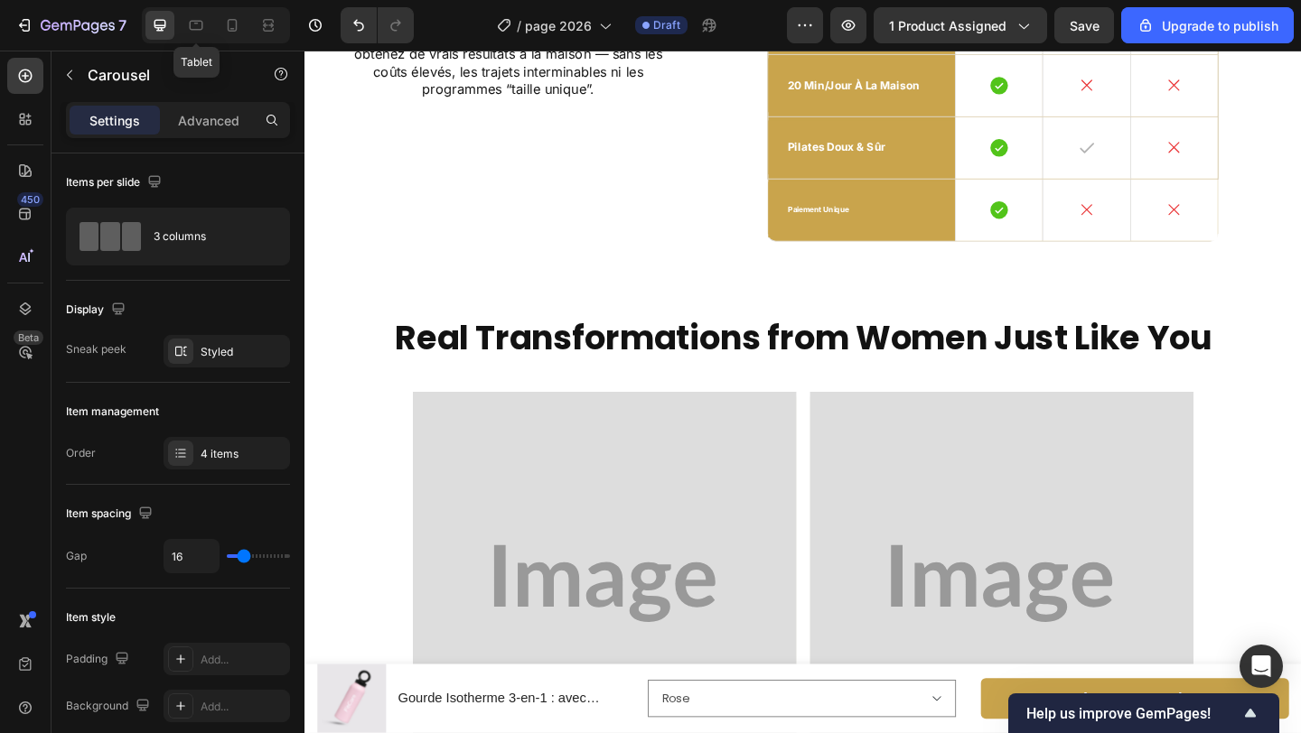
scroll to position [4852, 0]
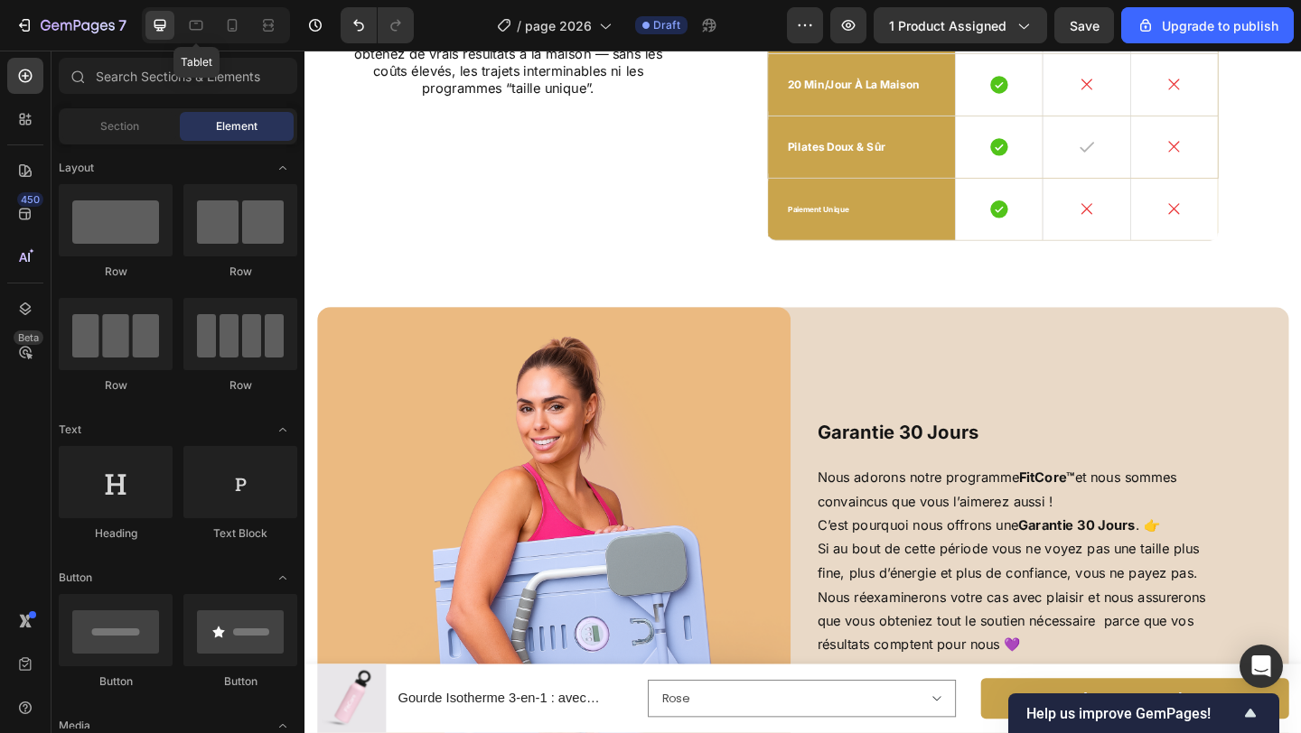
click at [1015, 27] on icon "button" at bounding box center [1022, 25] width 18 height 18
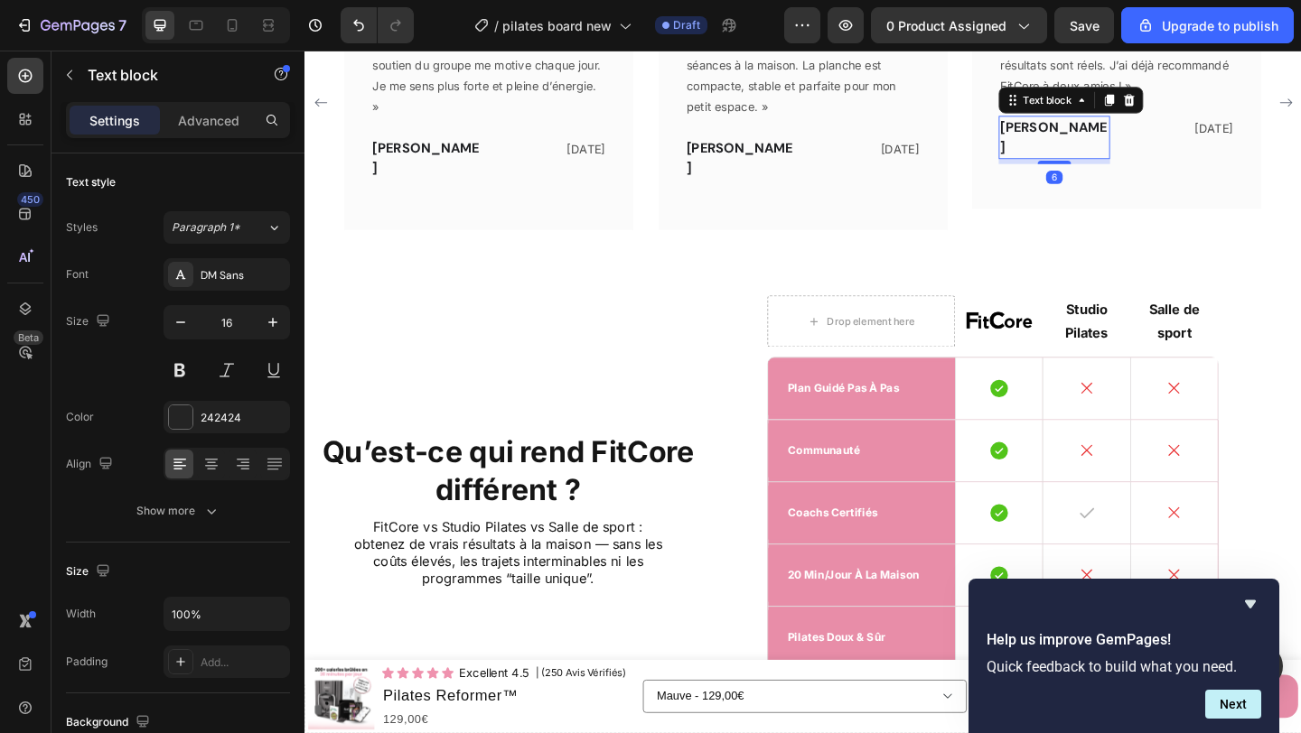
scroll to position [3959, 0]
click at [1078, 164] on span "[PERSON_NAME]" at bounding box center [1119, 144] width 116 height 41
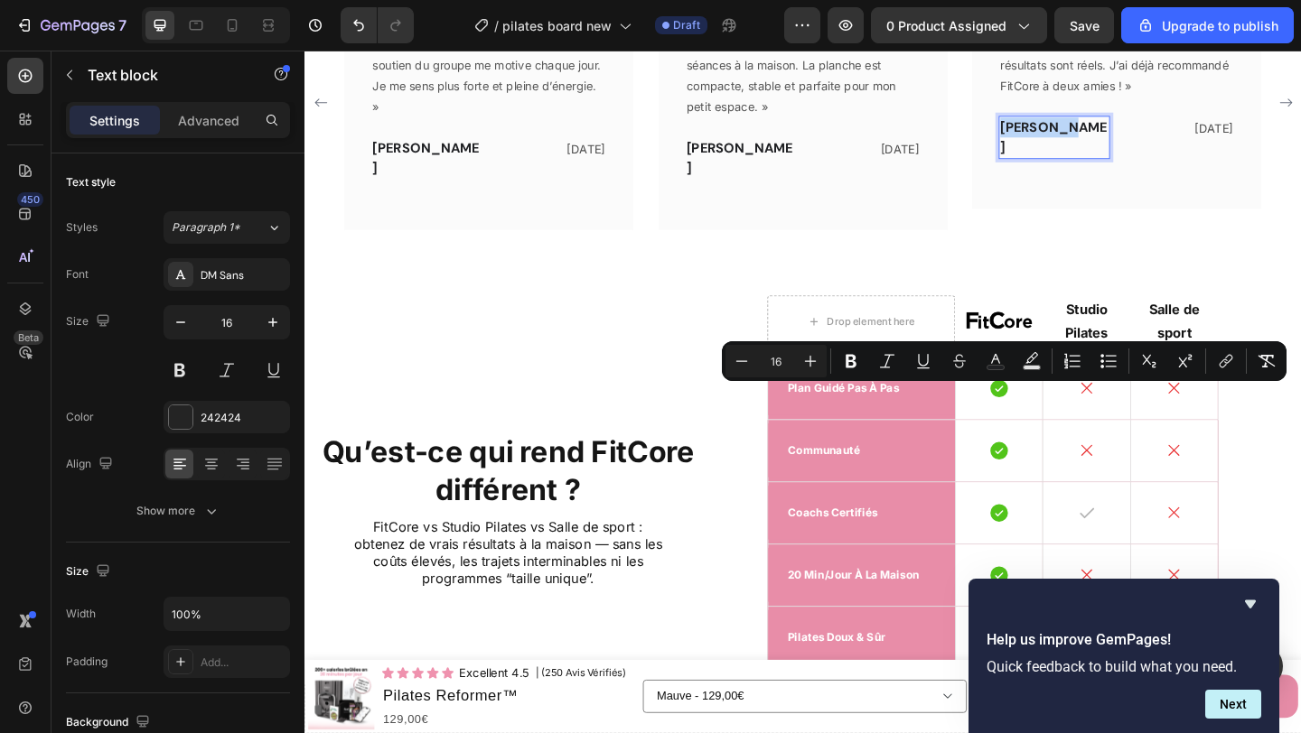
copy span "[PERSON_NAME]"
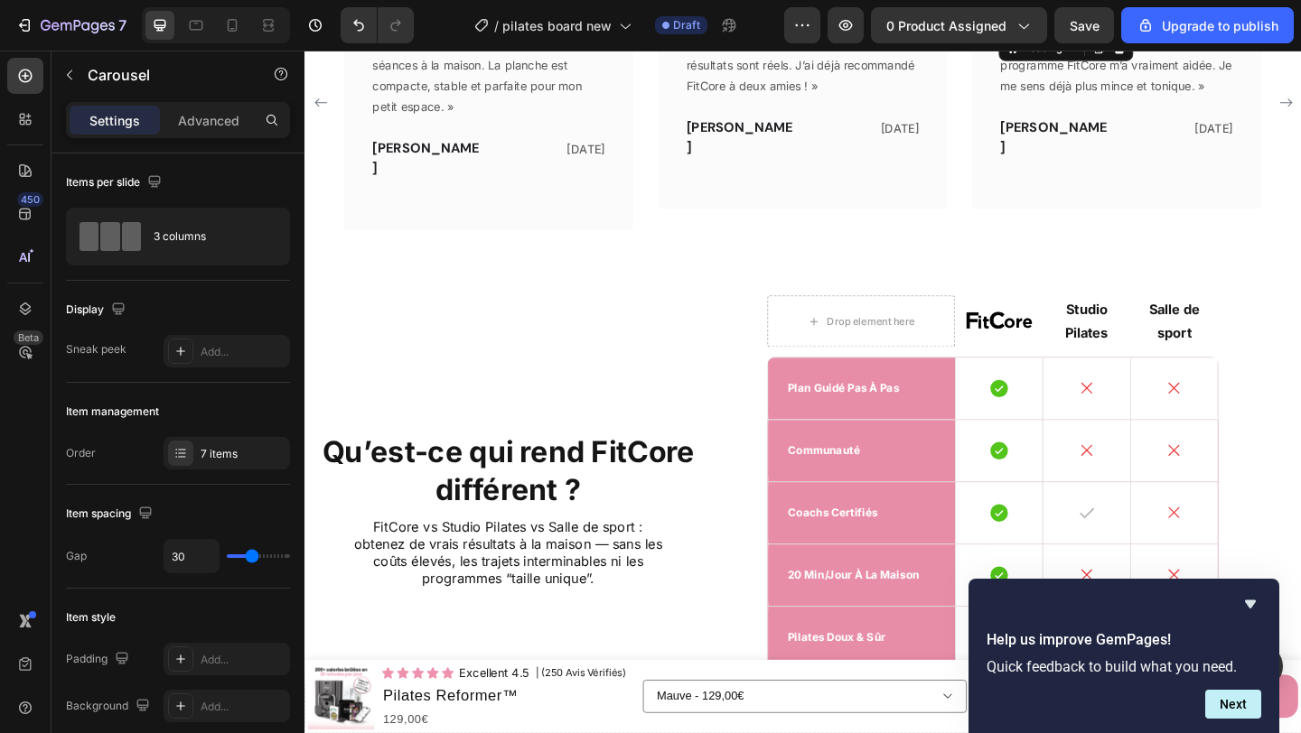
click at [1200, 29] on h2 "Résultats incroyables" at bounding box center [1187, 17] width 257 height 24
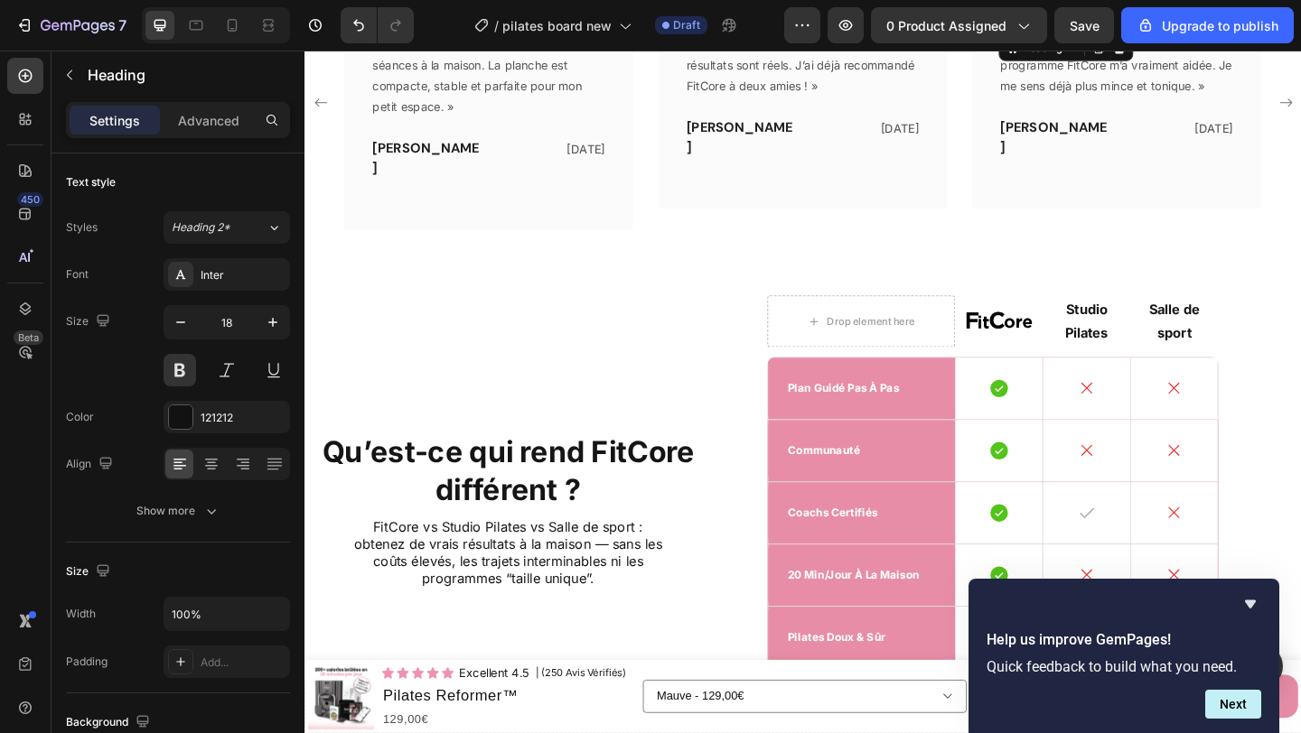
click at [1200, 29] on h2 "Résultats incroyables" at bounding box center [1187, 17] width 257 height 24
click at [1200, 27] on p "Résultats incroyables" at bounding box center [1187, 16] width 253 height 21
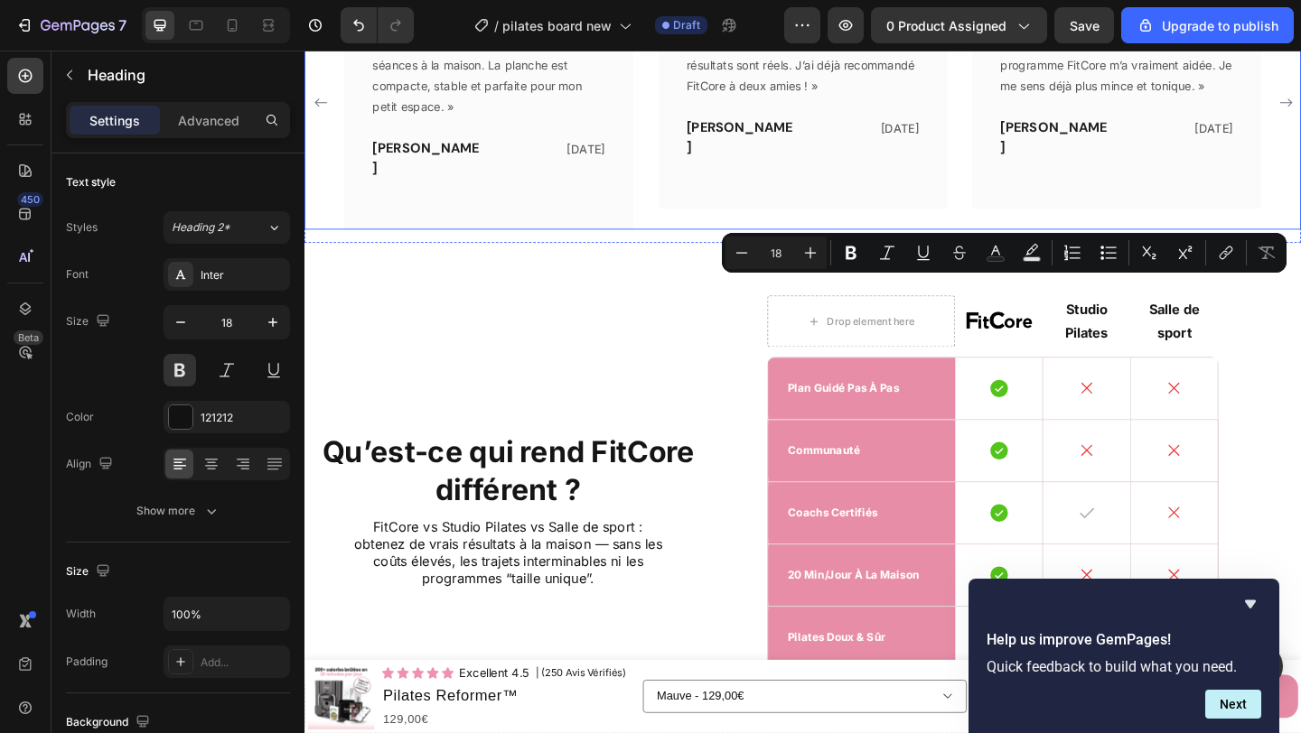
click at [1024, 245] on div "Image Incroyable ! Heading « J’étais sceptique au début, mais [DATE] avec FitCo…" at bounding box center [846, 106] width 997 height 276
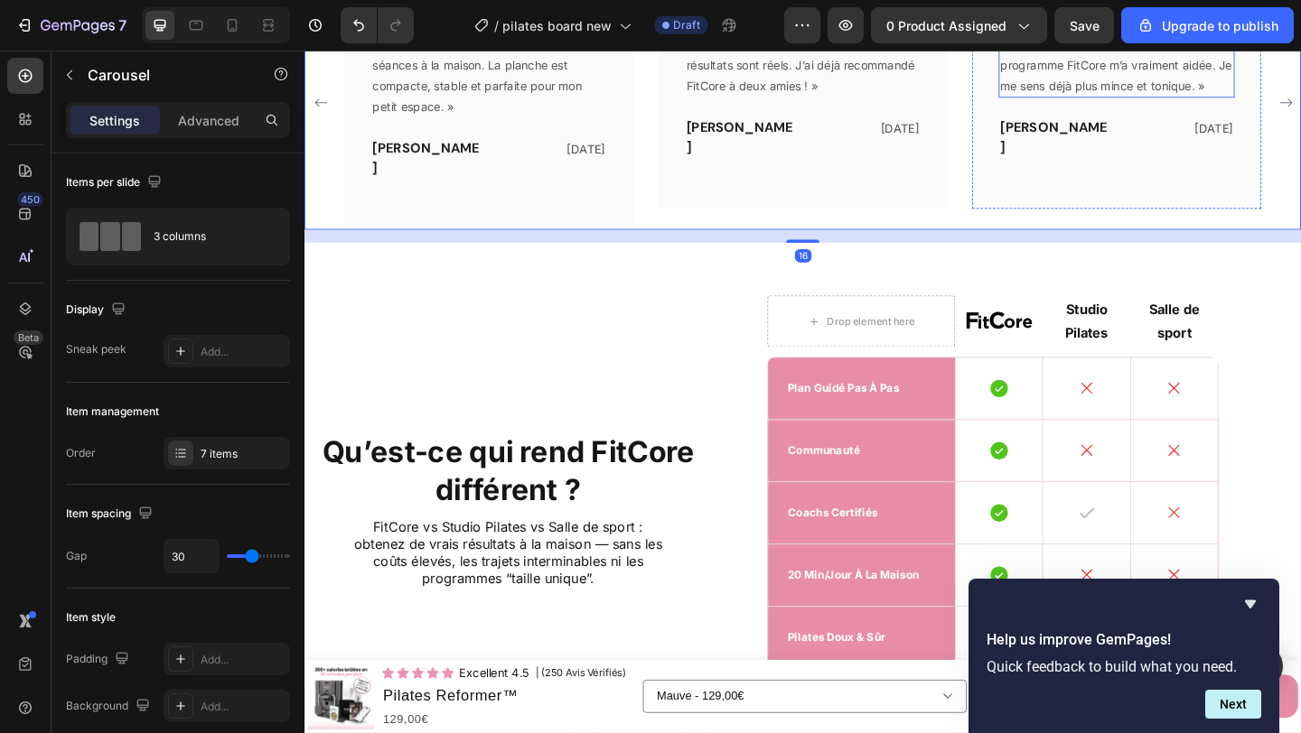
click at [1135, 100] on p "« Je ne pensais pas tenir, mais le programme FitCore m’a vraiment aidée. Je me …" at bounding box center [1187, 66] width 253 height 69
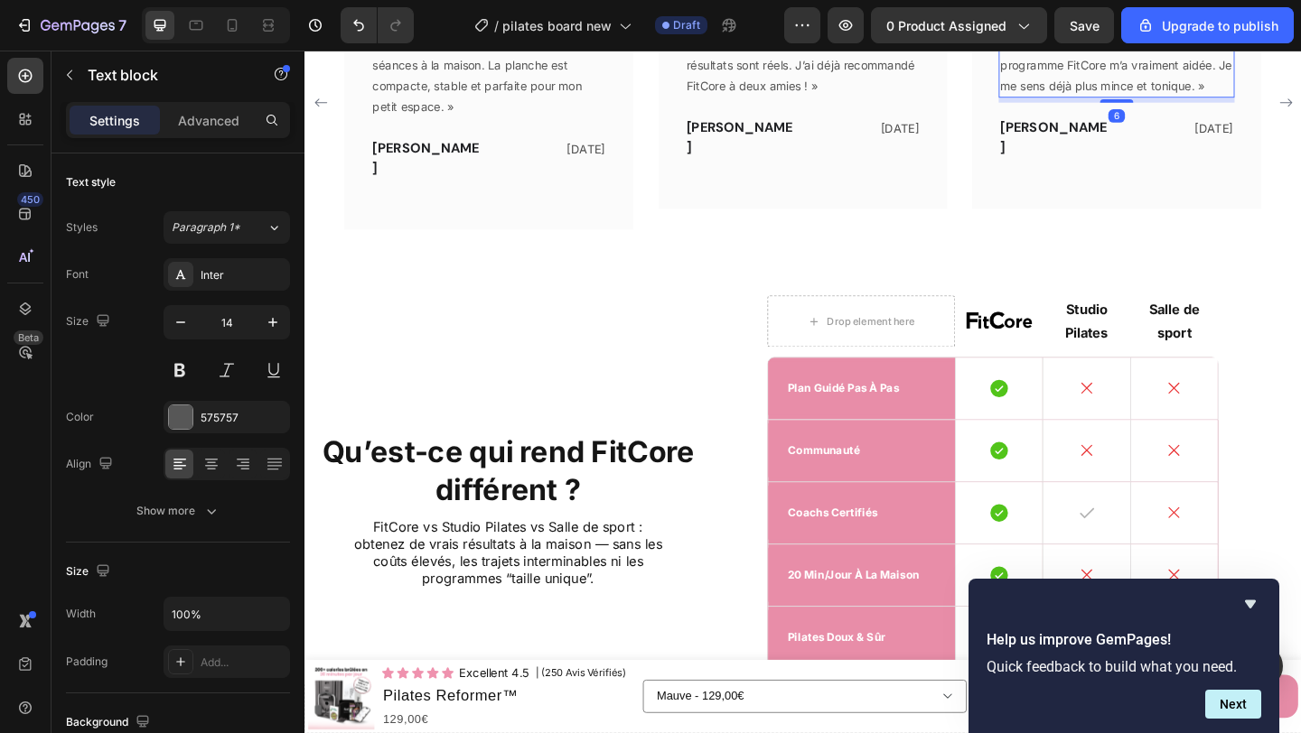
click at [1135, 100] on p "« Je ne pensais pas tenir, mais le programme FitCore m’a vraiment aidée. Je me …" at bounding box center [1187, 66] width 253 height 69
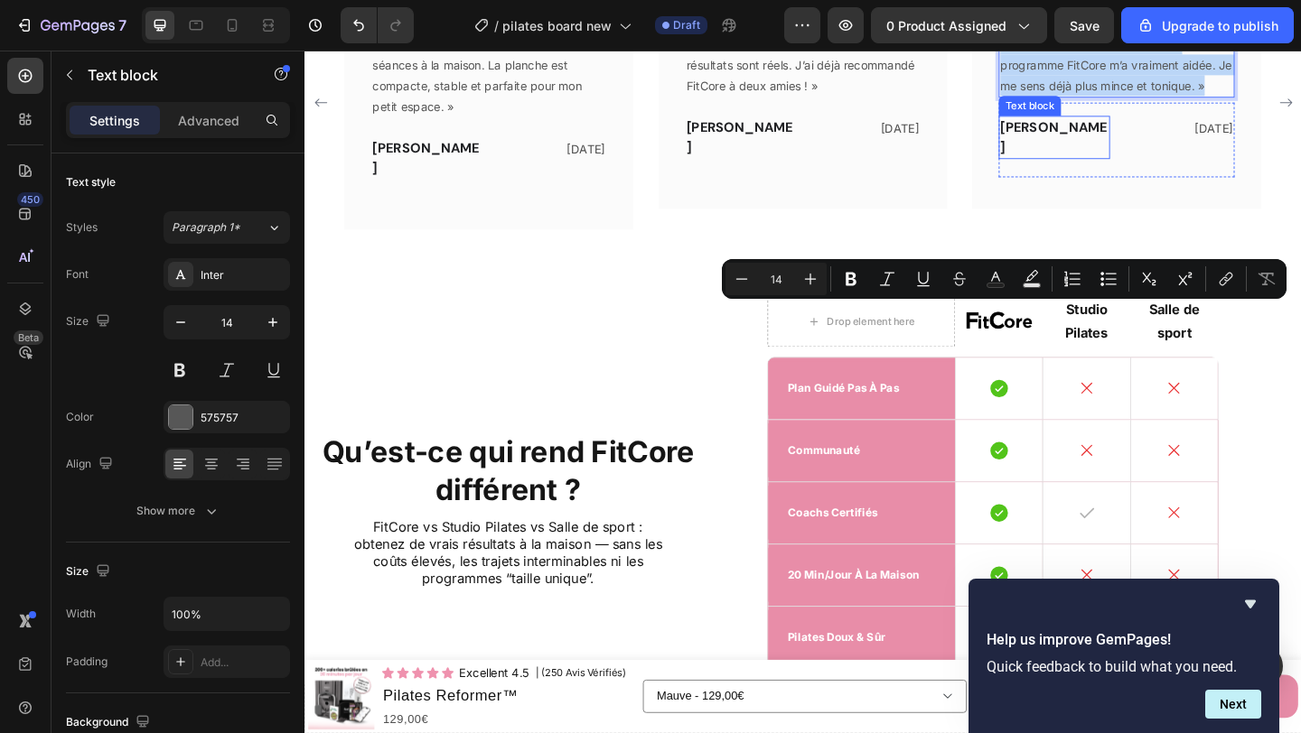
click at [1116, 164] on span "[PERSON_NAME]" at bounding box center [1119, 144] width 116 height 41
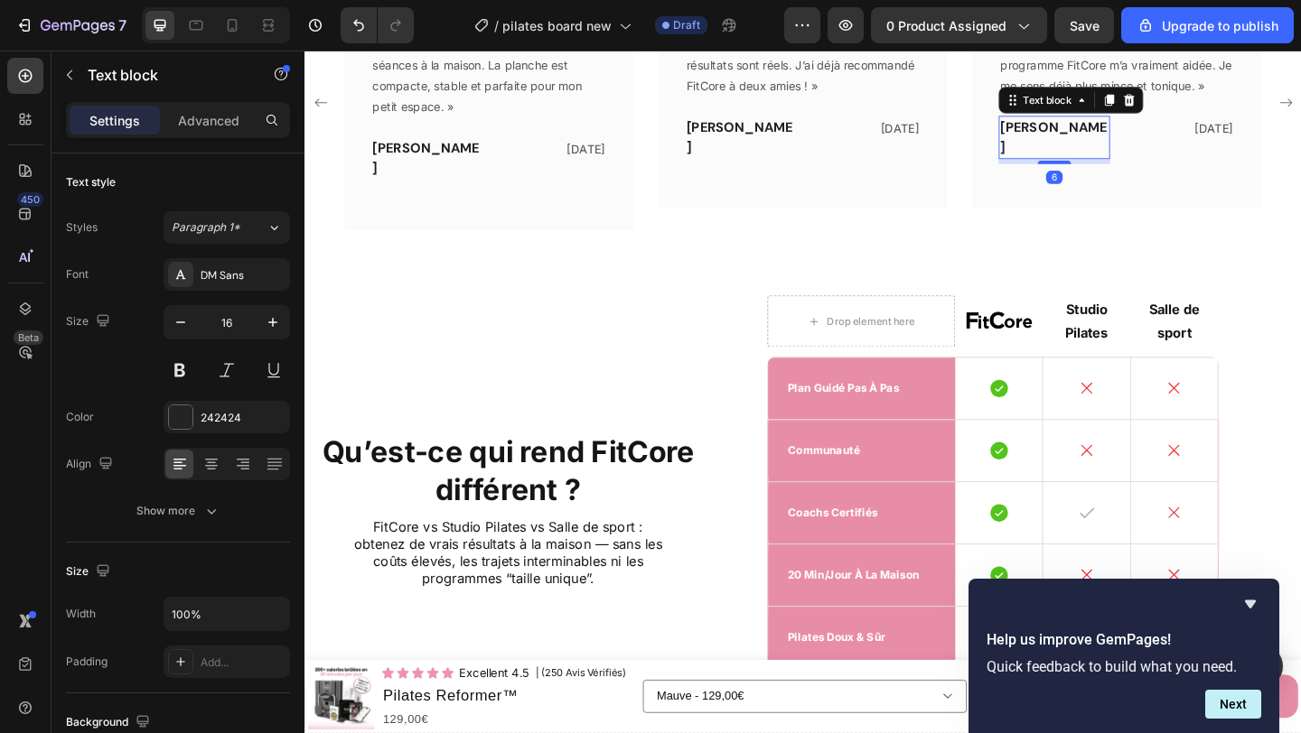
click at [1116, 164] on span "[PERSON_NAME]" at bounding box center [1119, 144] width 116 height 41
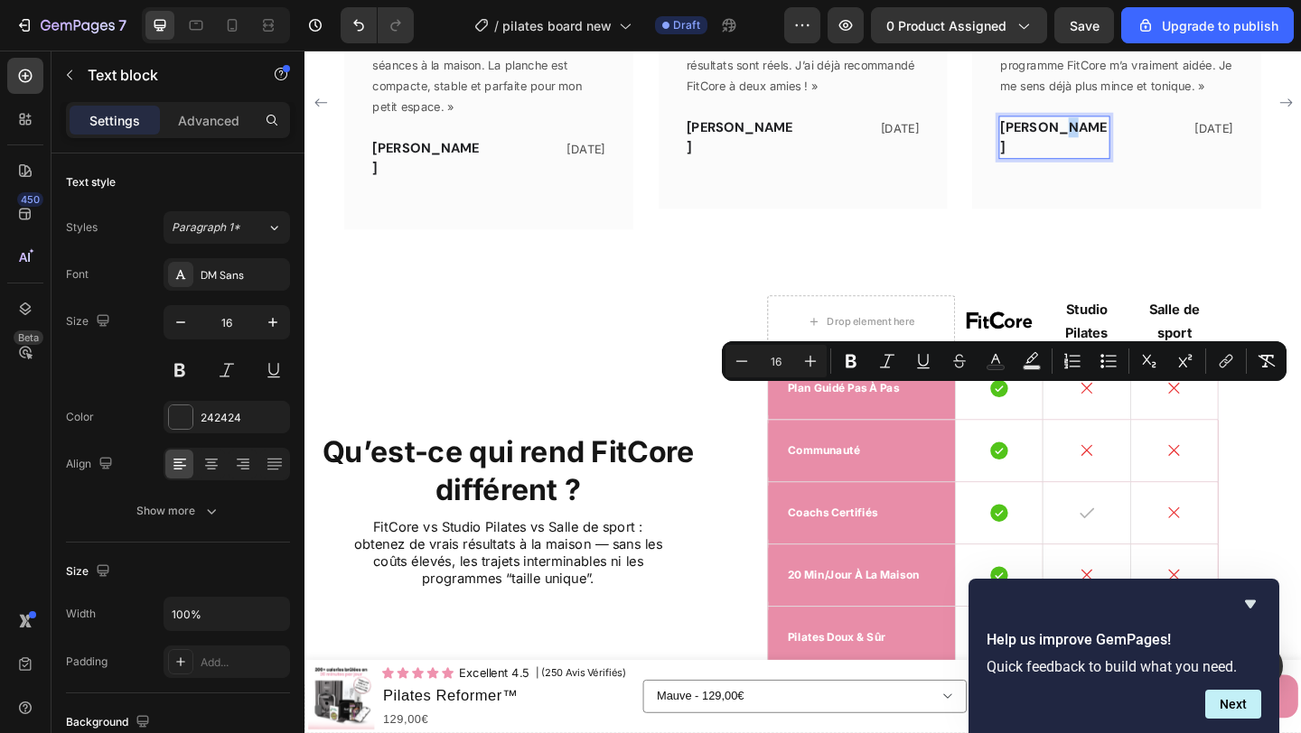
click at [1114, 164] on span "[PERSON_NAME]" at bounding box center [1119, 144] width 116 height 41
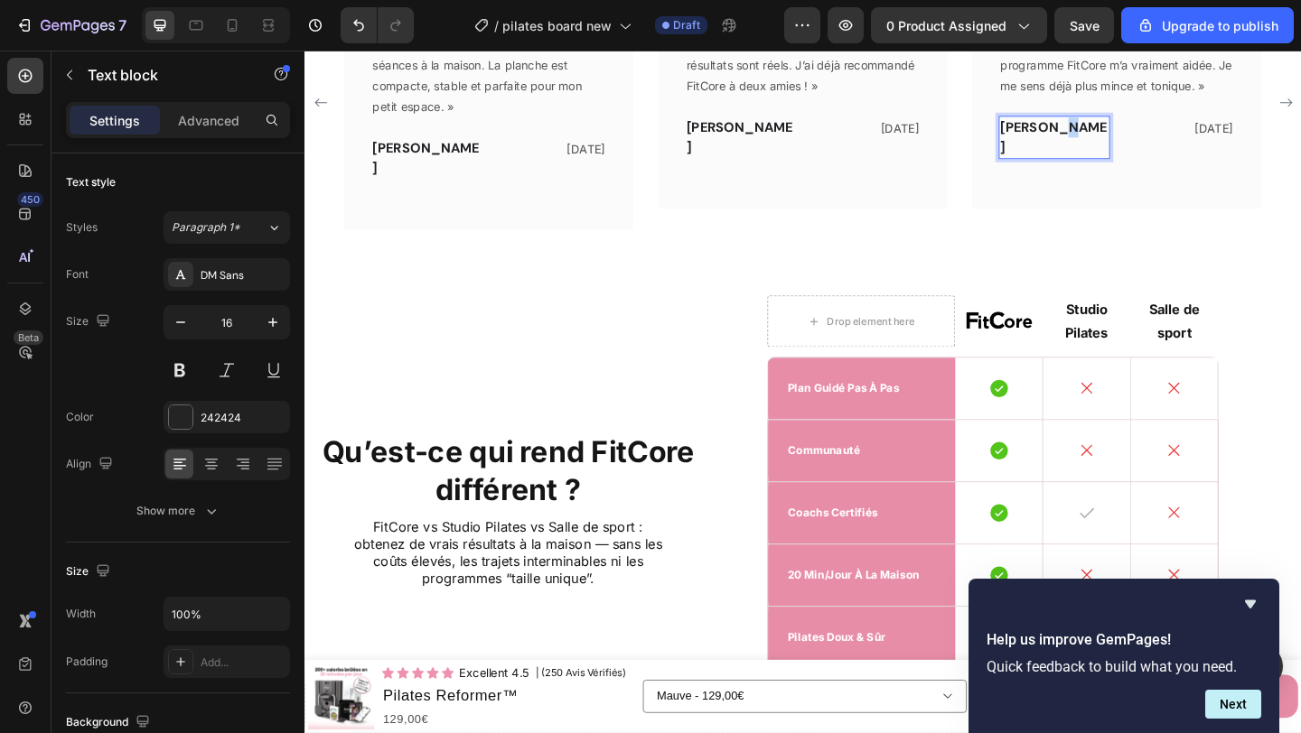
click at [1114, 164] on span "[PERSON_NAME]" at bounding box center [1119, 144] width 116 height 41
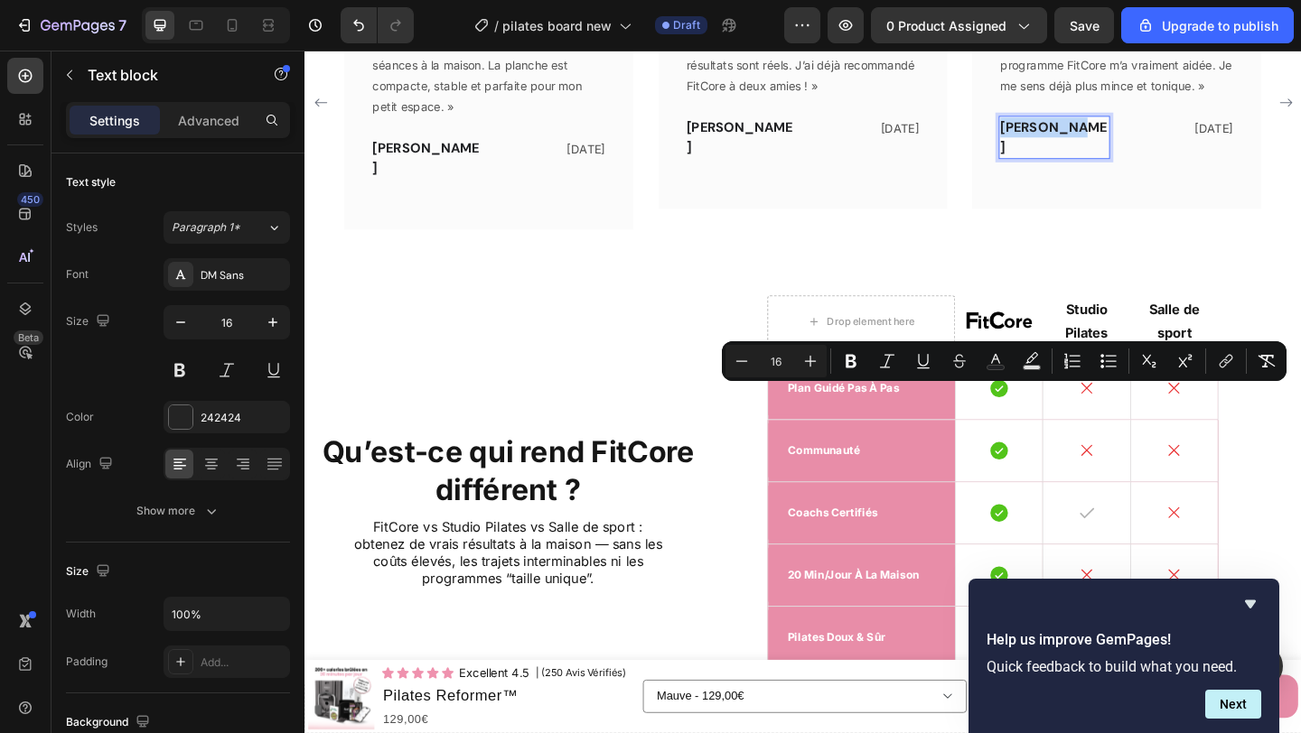
copy span "[PERSON_NAME]"
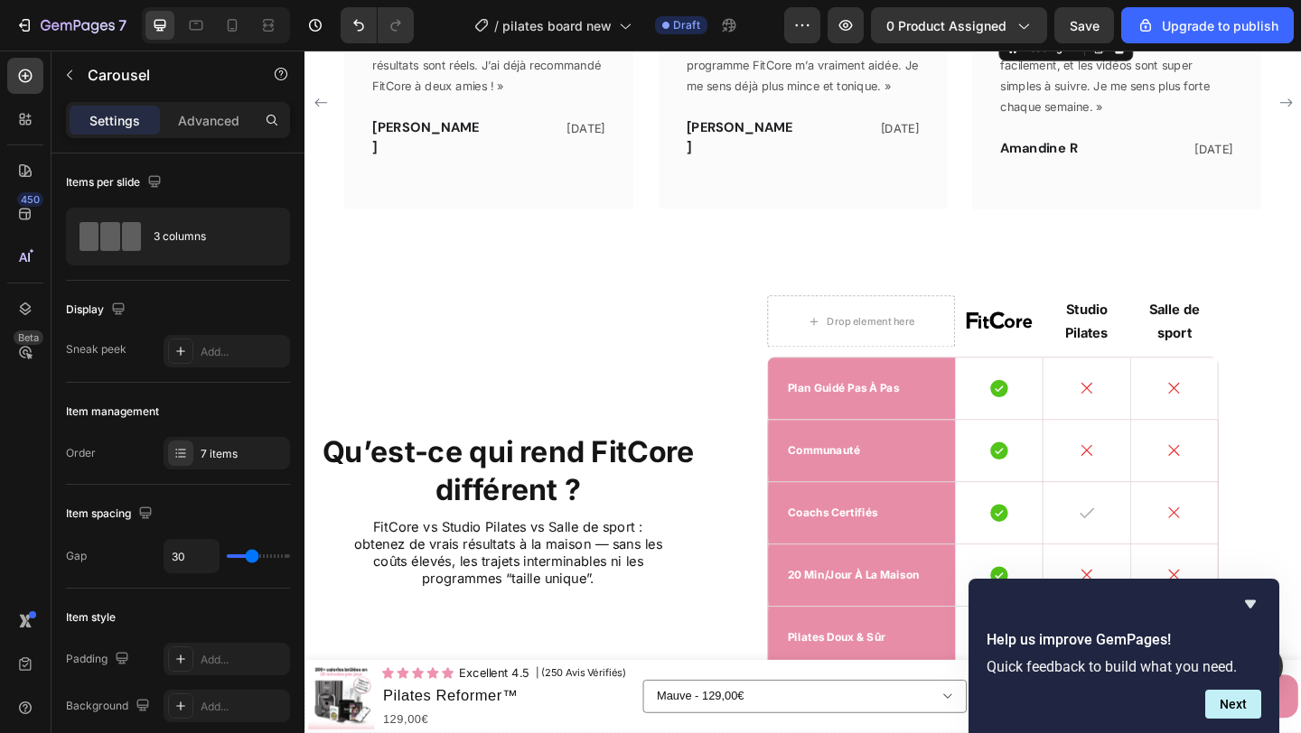
click at [1128, 29] on h2 "J’adore !" at bounding box center [1187, 17] width 257 height 24
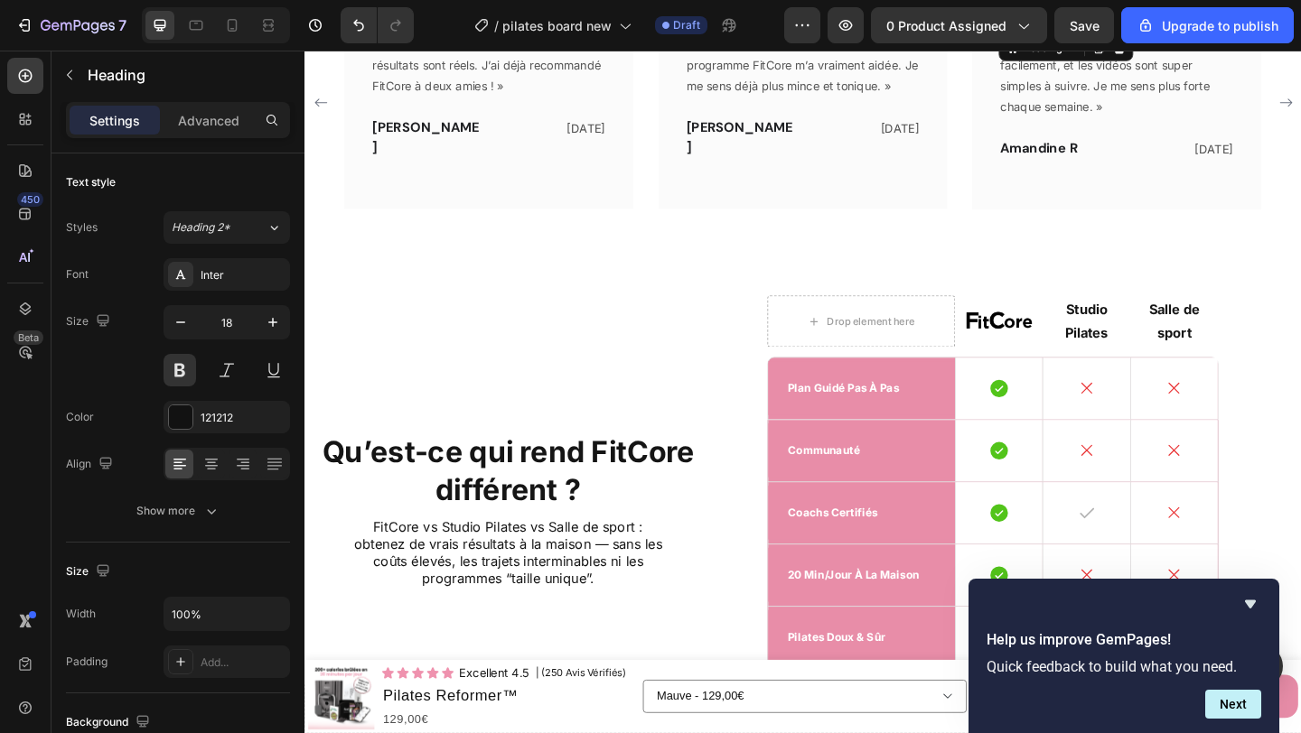
click at [1128, 29] on h2 "J’adore !" at bounding box center [1187, 17] width 257 height 24
click at [1127, 27] on p "J’adore !" at bounding box center [1187, 16] width 253 height 21
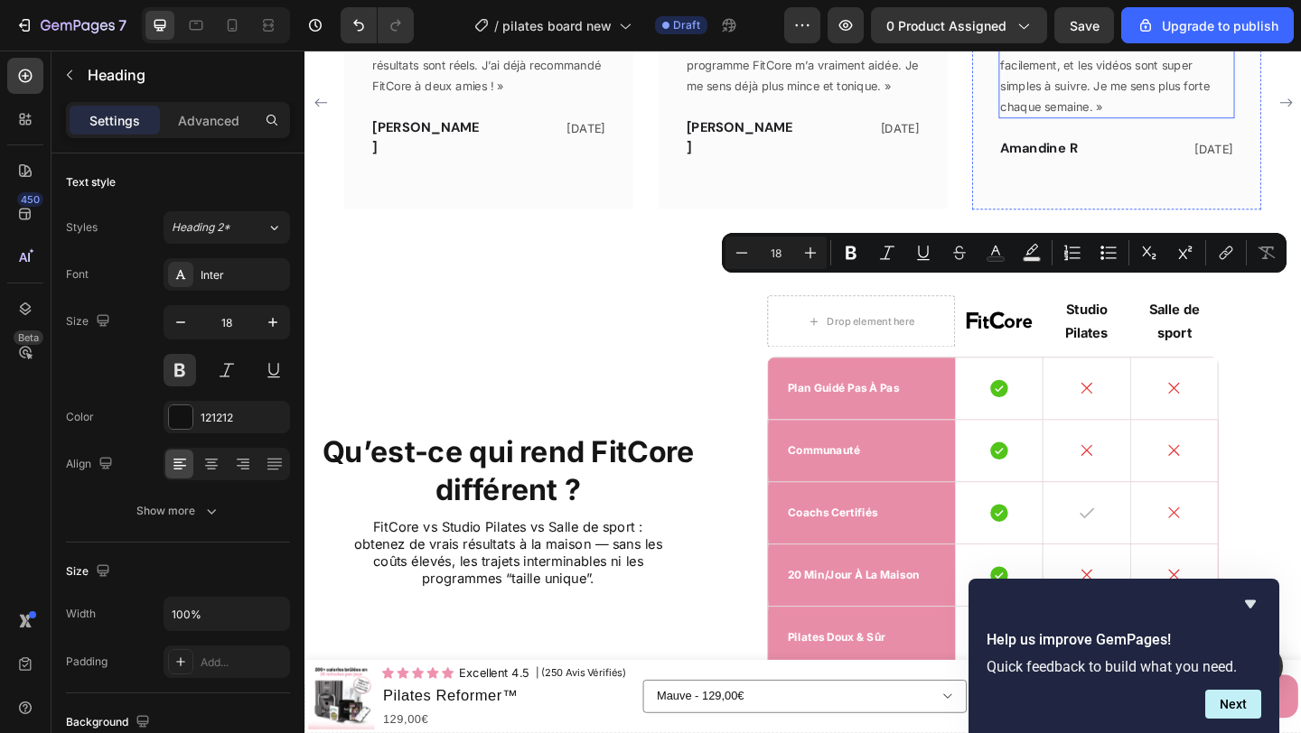
click at [1141, 123] on p "« La planche est solide, se range facilement, et les vidéos sont super simples …" at bounding box center [1187, 77] width 253 height 91
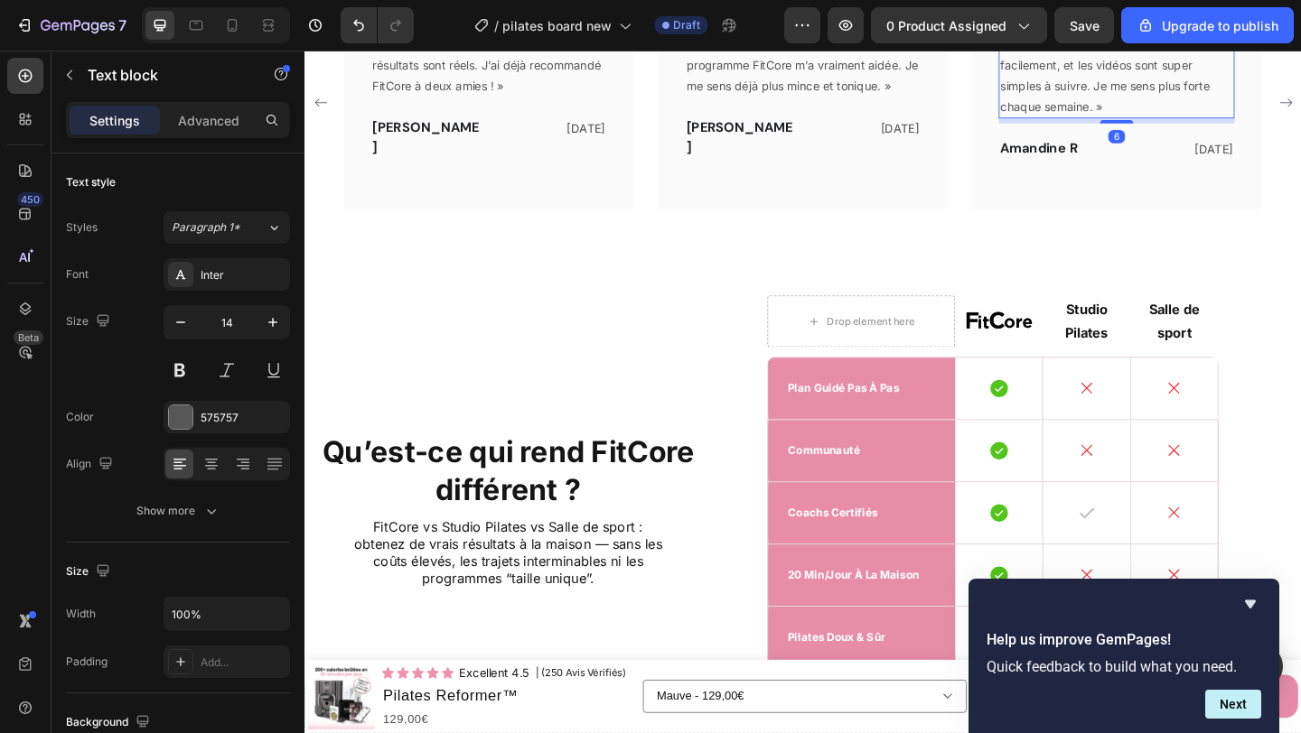
click at [1141, 123] on p "« La planche est solide, se range facilement, et les vidéos sont super simples …" at bounding box center [1187, 77] width 253 height 91
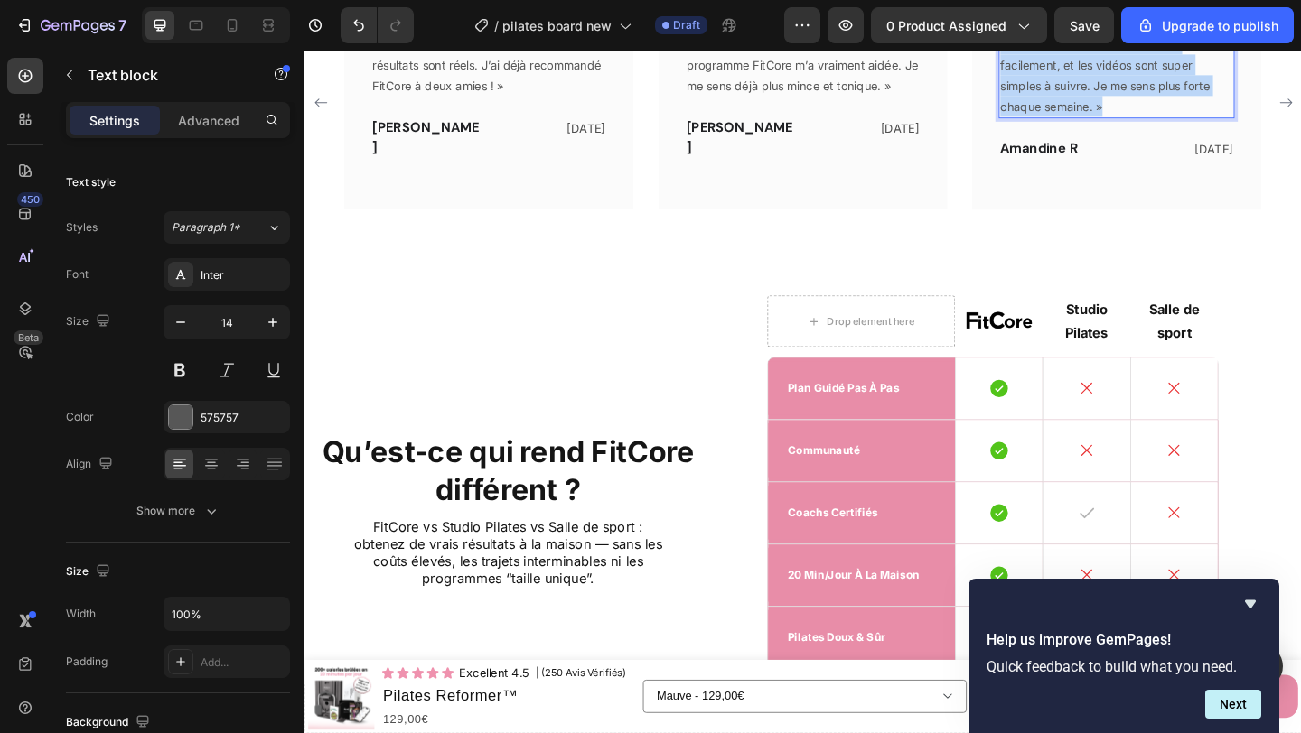
click at [1141, 123] on p "« La planche est solide, se range facilement, et les vidéos sont super simples …" at bounding box center [1187, 77] width 253 height 91
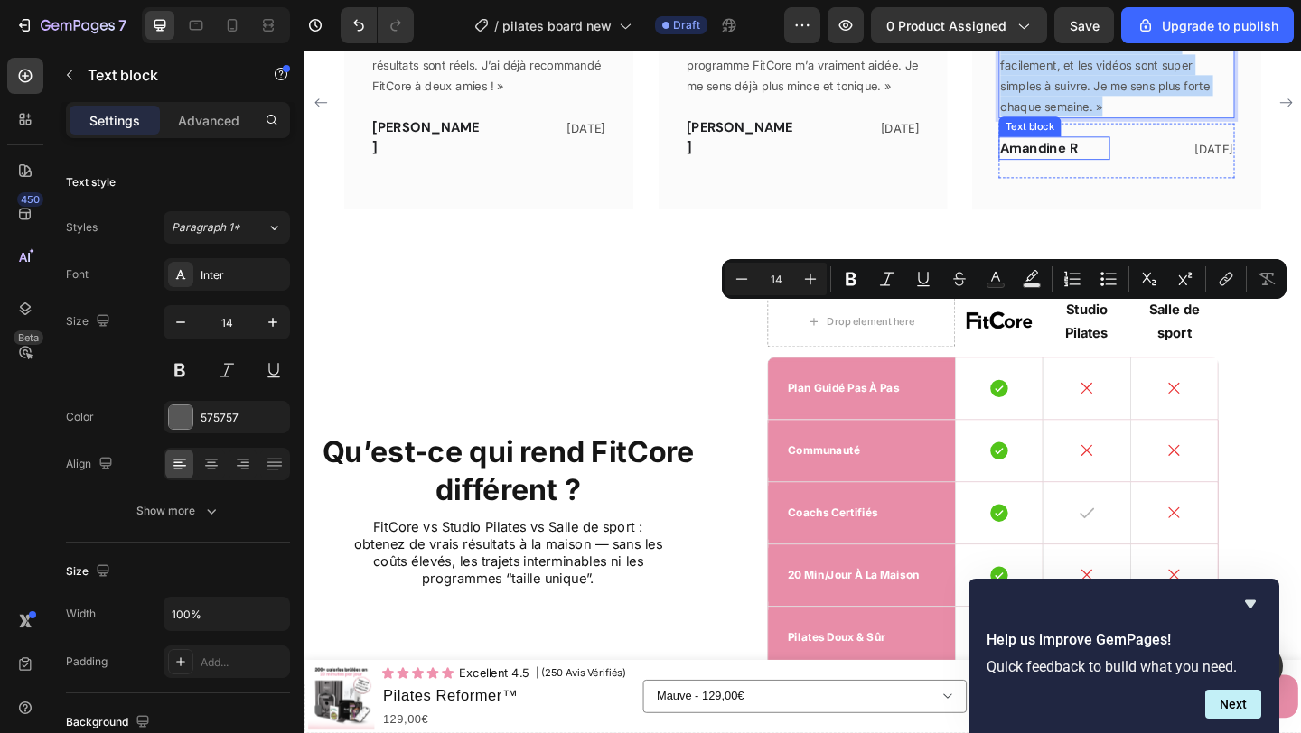
click at [1140, 165] on span "Amandine R" at bounding box center [1103, 155] width 84 height 19
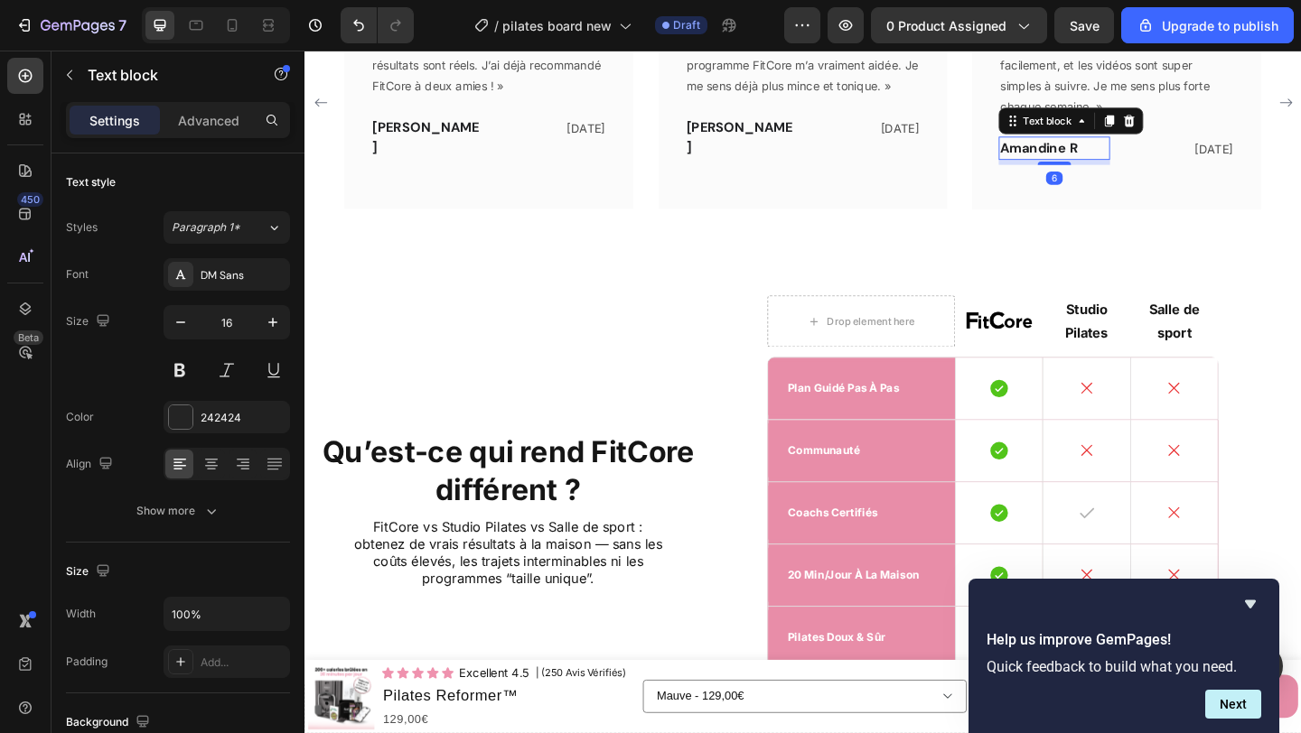
click at [1140, 165] on span "Amandine R" at bounding box center [1103, 155] width 84 height 19
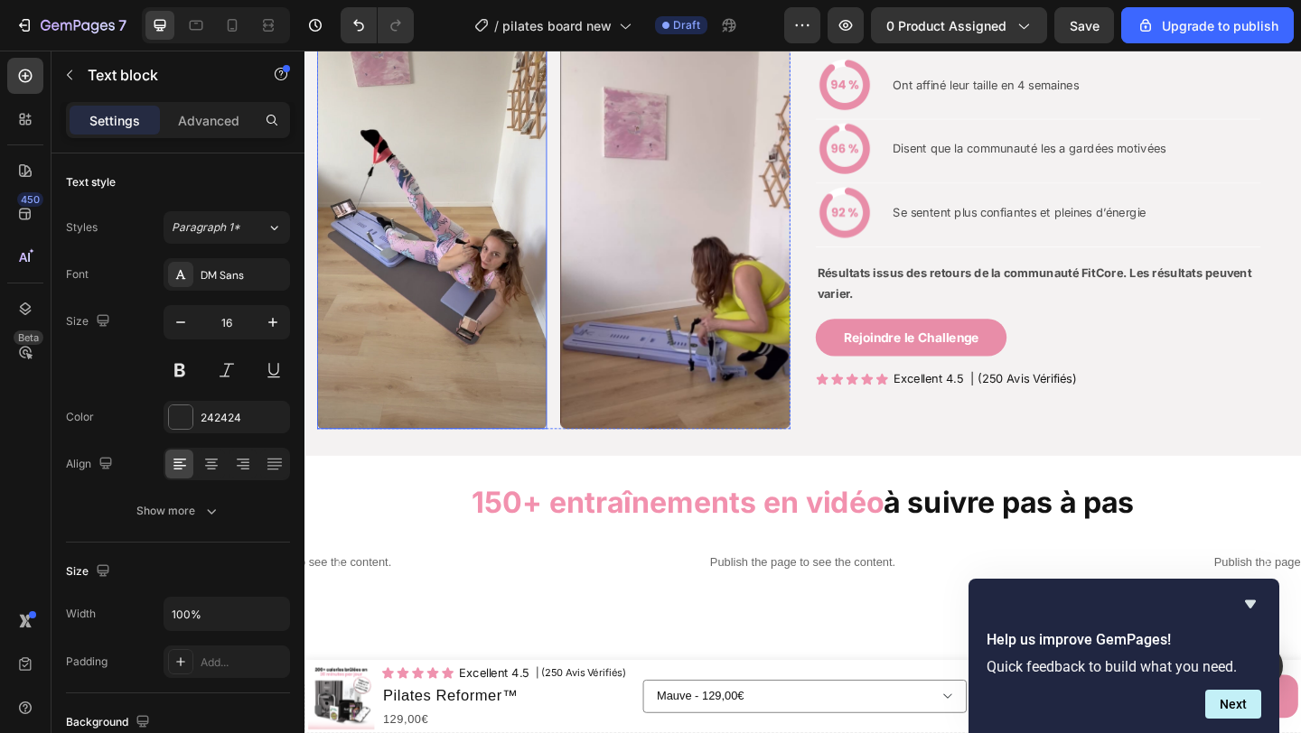
scroll to position [1638, 0]
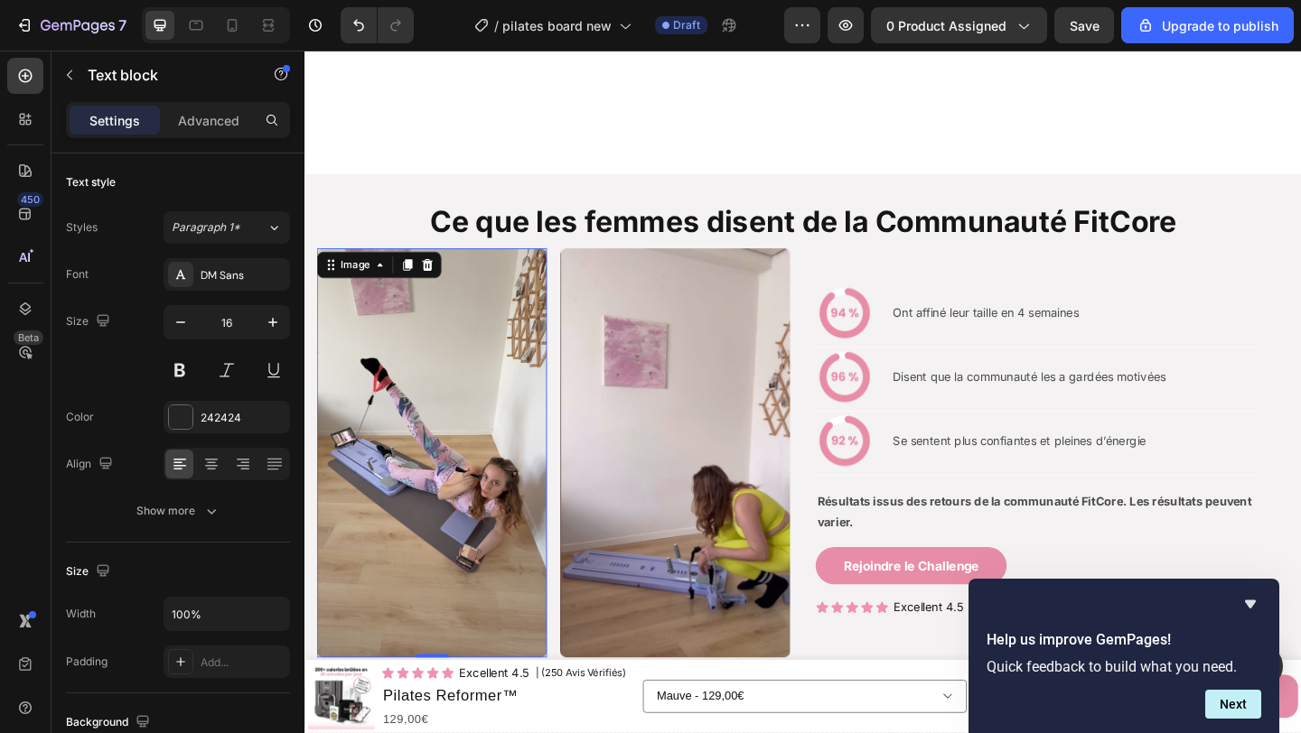
click at [480, 345] on img at bounding box center [443, 488] width 250 height 444
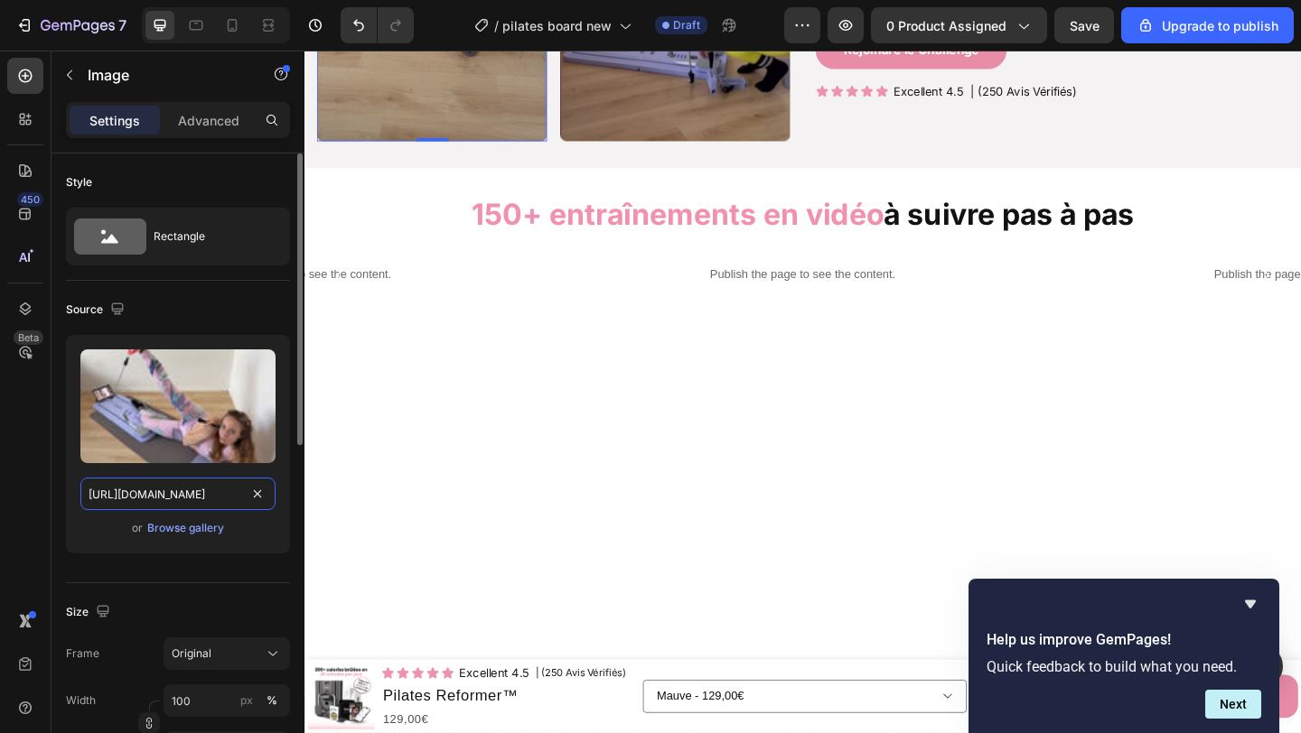
click at [178, 499] on input "https://cdn.shopify.com/s/files/1/0903/9020/0665/files/gempages_546252643626910…" at bounding box center [177, 494] width 195 height 33
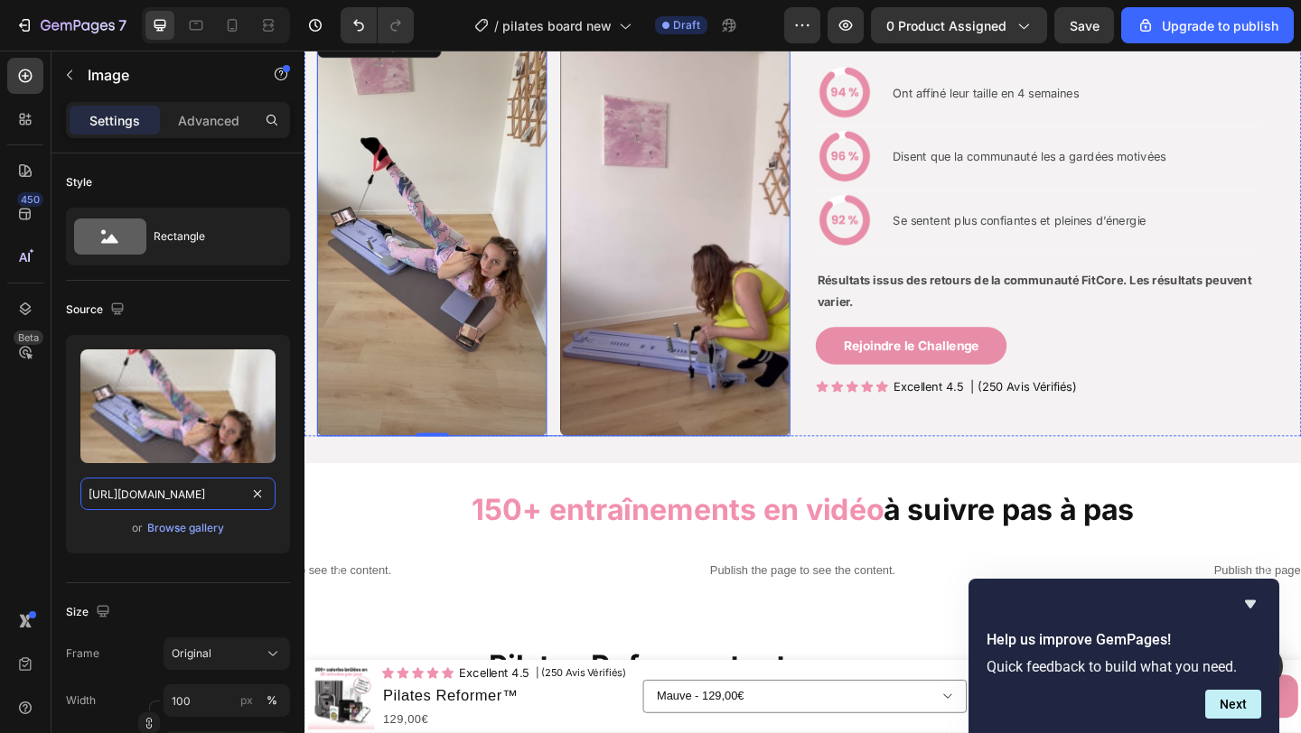
scroll to position [1433, 0]
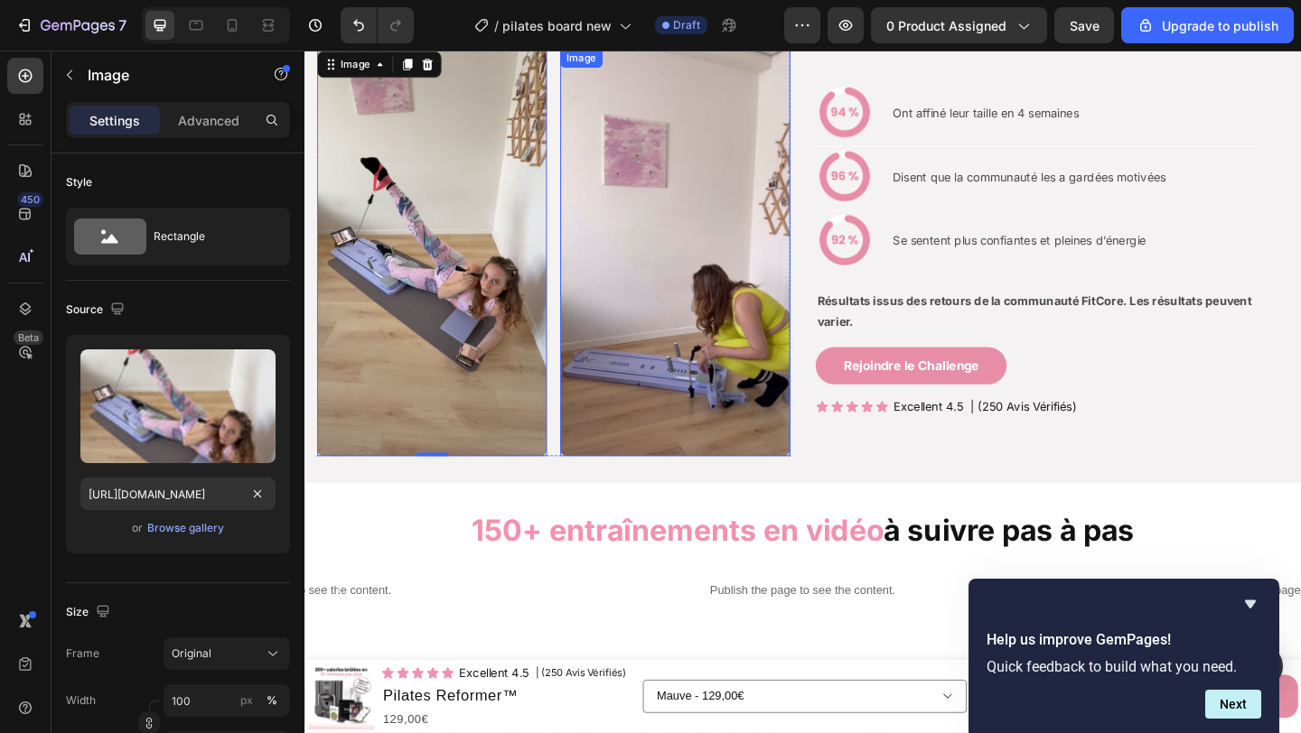
click at [644, 346] on img at bounding box center [708, 270] width 250 height 444
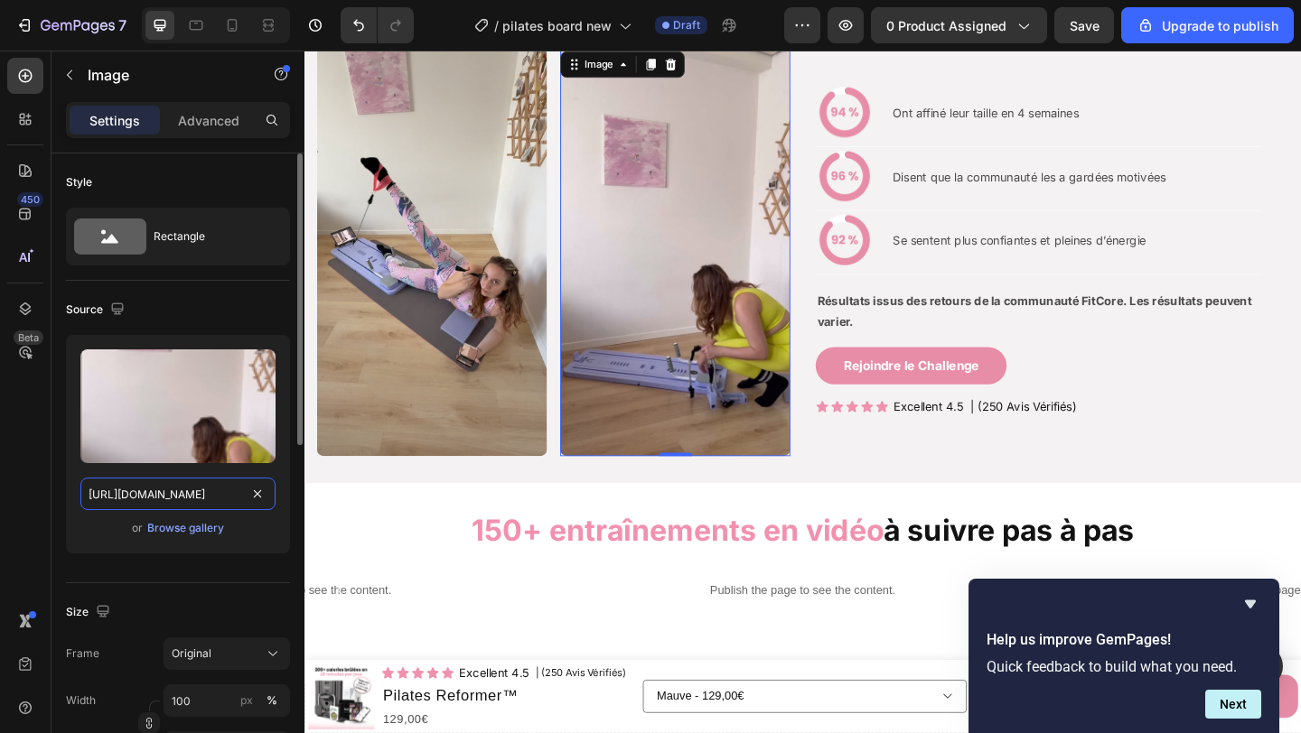
click at [150, 501] on input "https://cdn.shopify.com/s/files/1/0903/9020/0665/files/gempages_546252643626910…" at bounding box center [177, 494] width 195 height 33
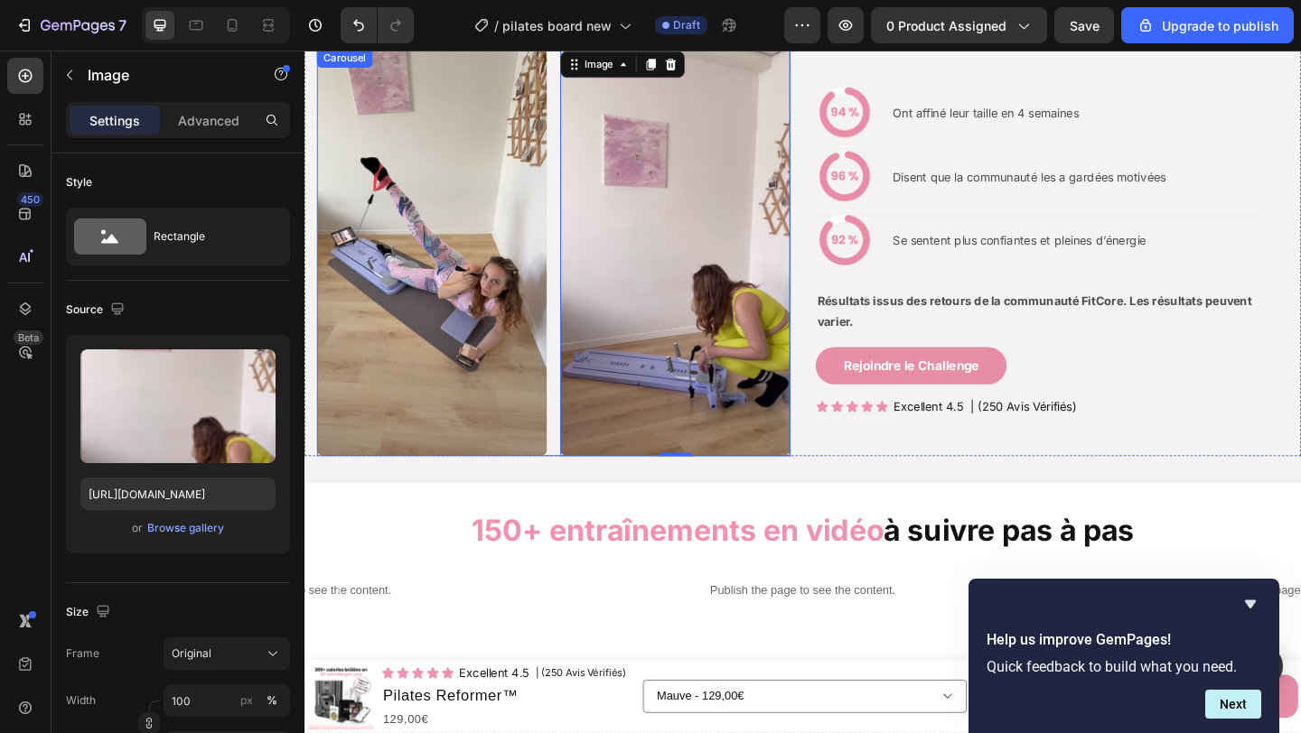
click at [572, 187] on div "Image Image 0 Image Image" at bounding box center [575, 270] width 515 height 444
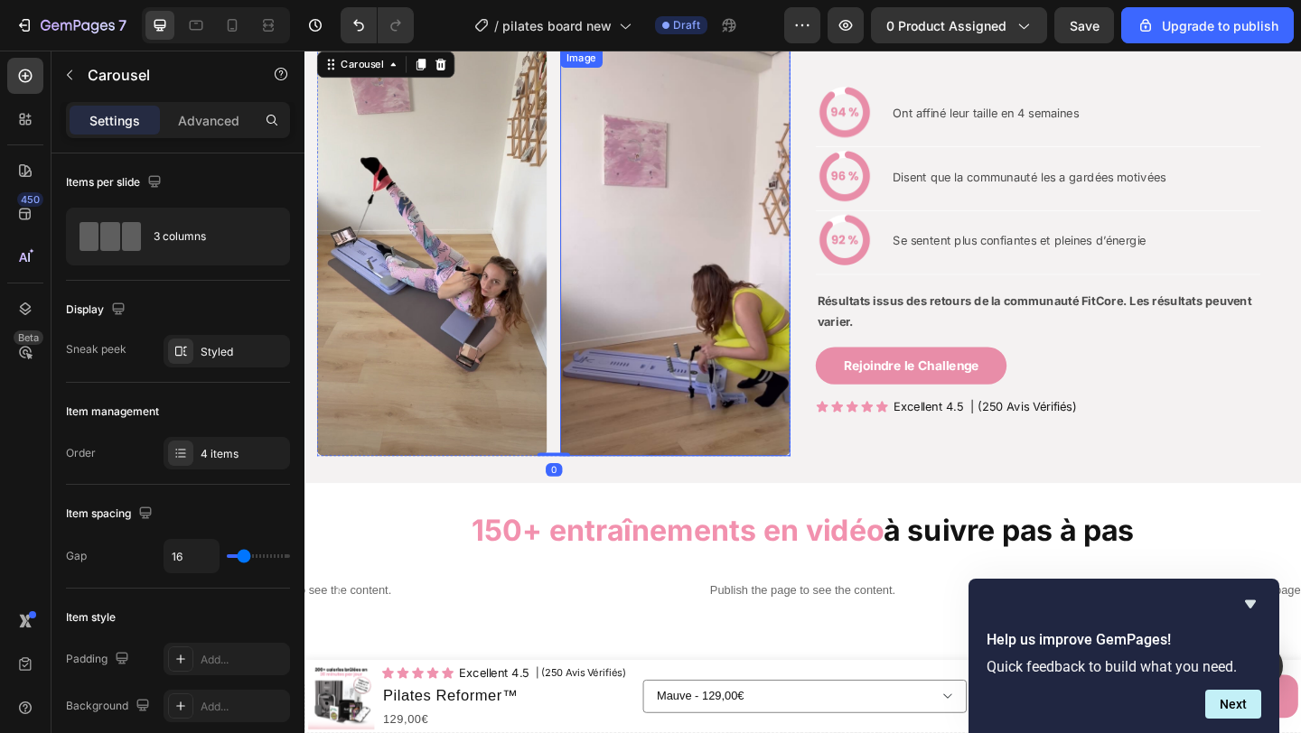
click at [588, 181] on img at bounding box center [708, 270] width 250 height 444
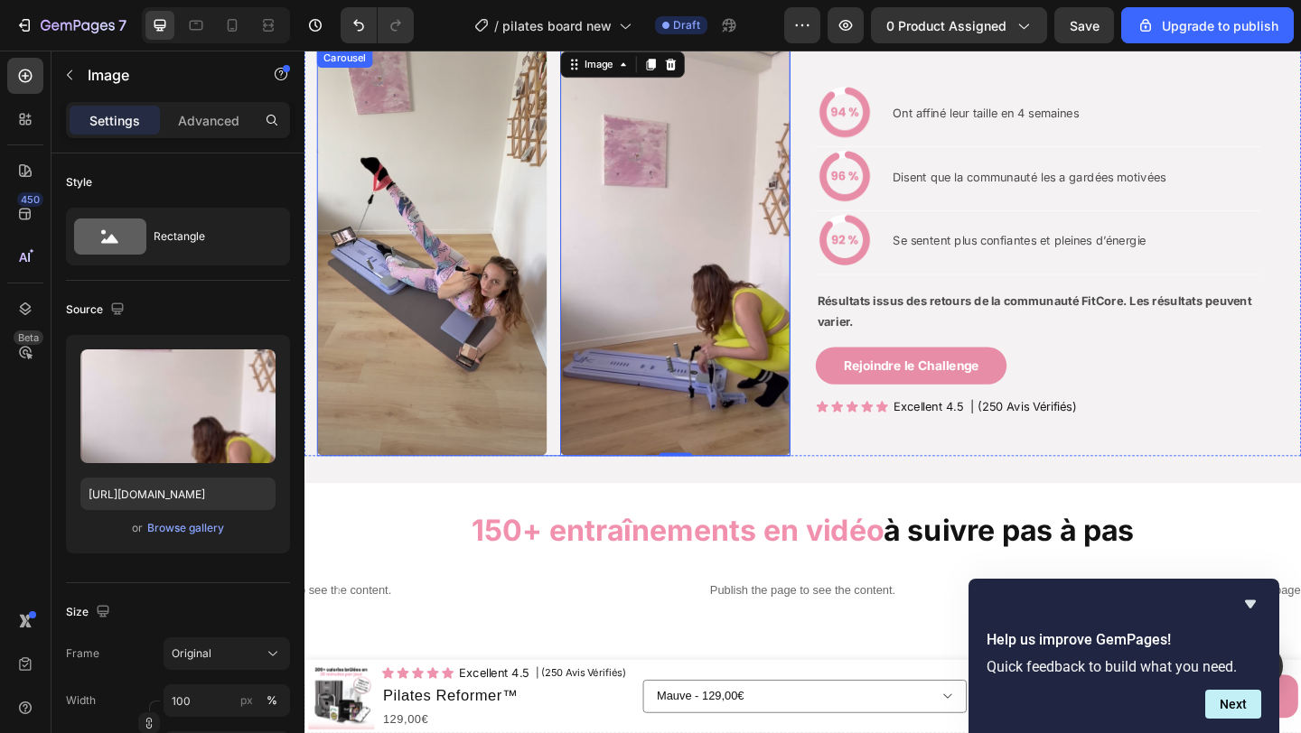
click at [582, 182] on div "Image Image 0 Image Image" at bounding box center [575, 270] width 515 height 444
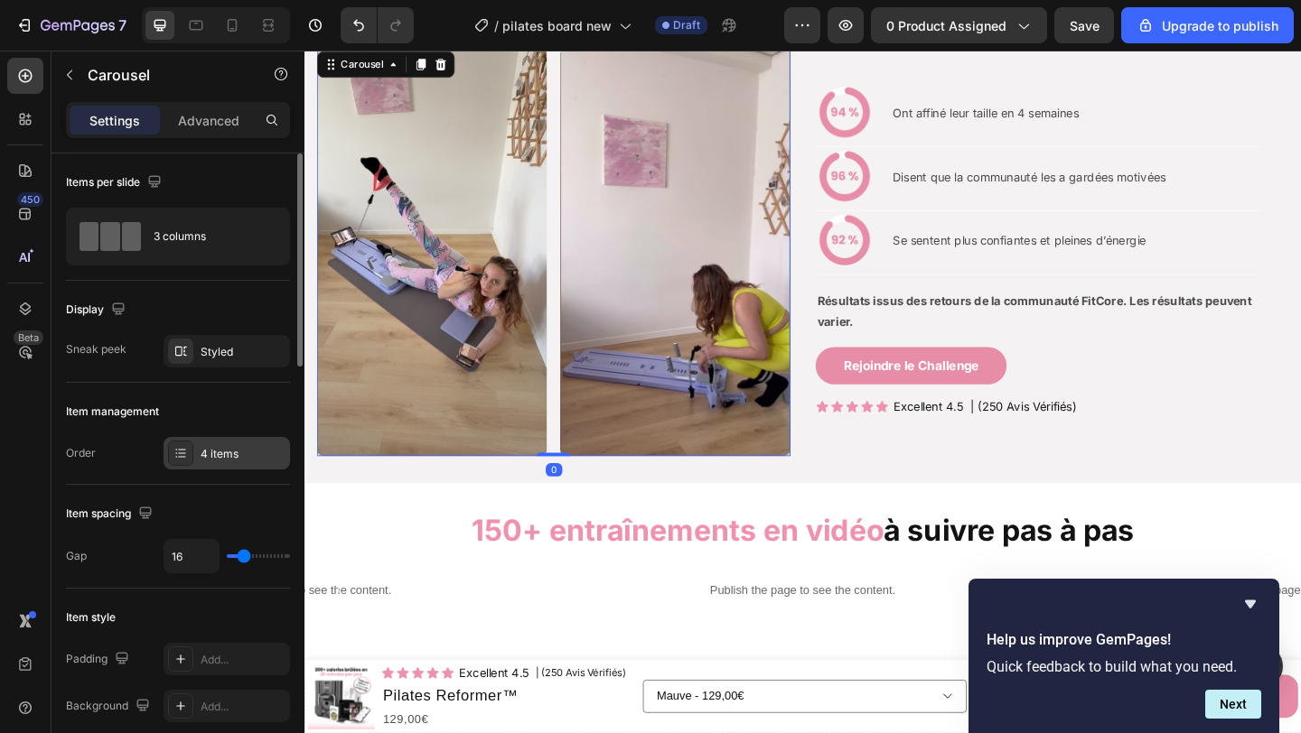
click at [232, 460] on div "4 items" at bounding box center [243, 454] width 85 height 16
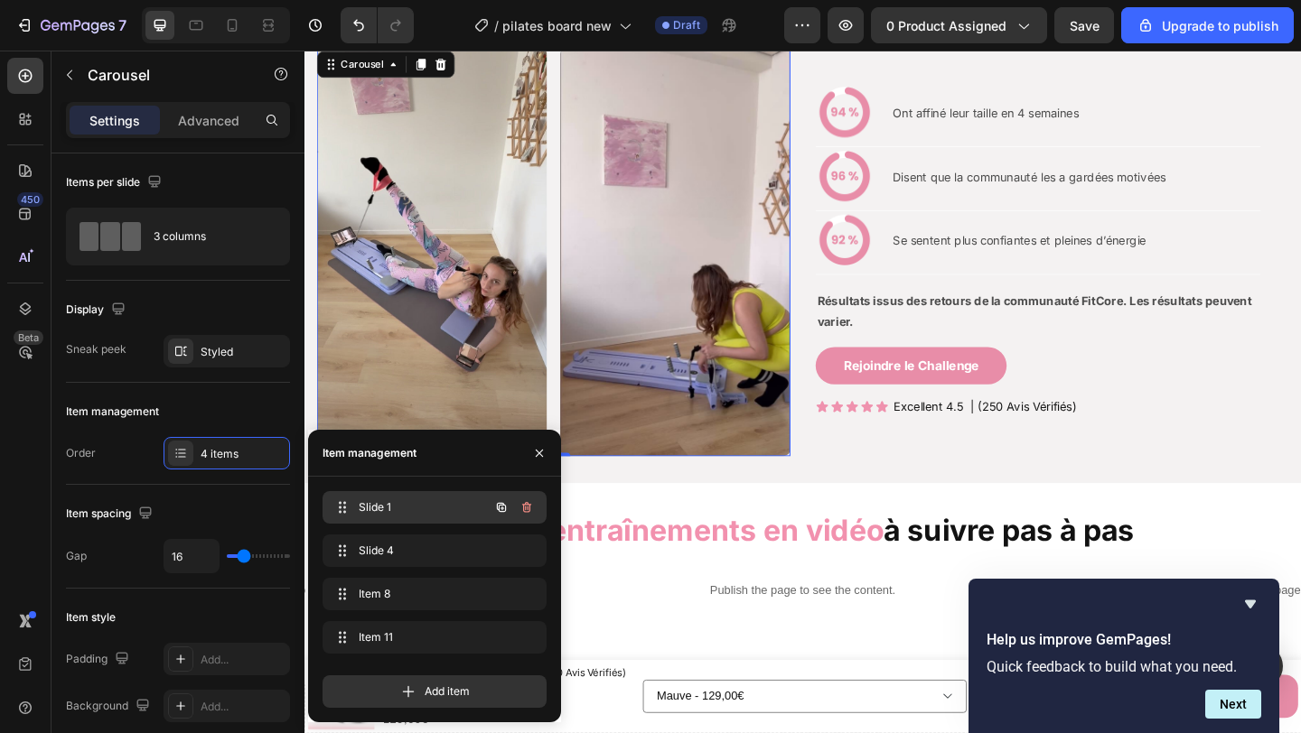
click at [369, 499] on span "Slide 1" at bounding box center [410, 507] width 102 height 16
click at [376, 509] on span "Slide 1" at bounding box center [410, 507] width 102 height 16
click at [377, 509] on span "Slide 1" at bounding box center [422, 507] width 134 height 16
click at [376, 509] on span "Slide 1" at bounding box center [410, 507] width 102 height 16
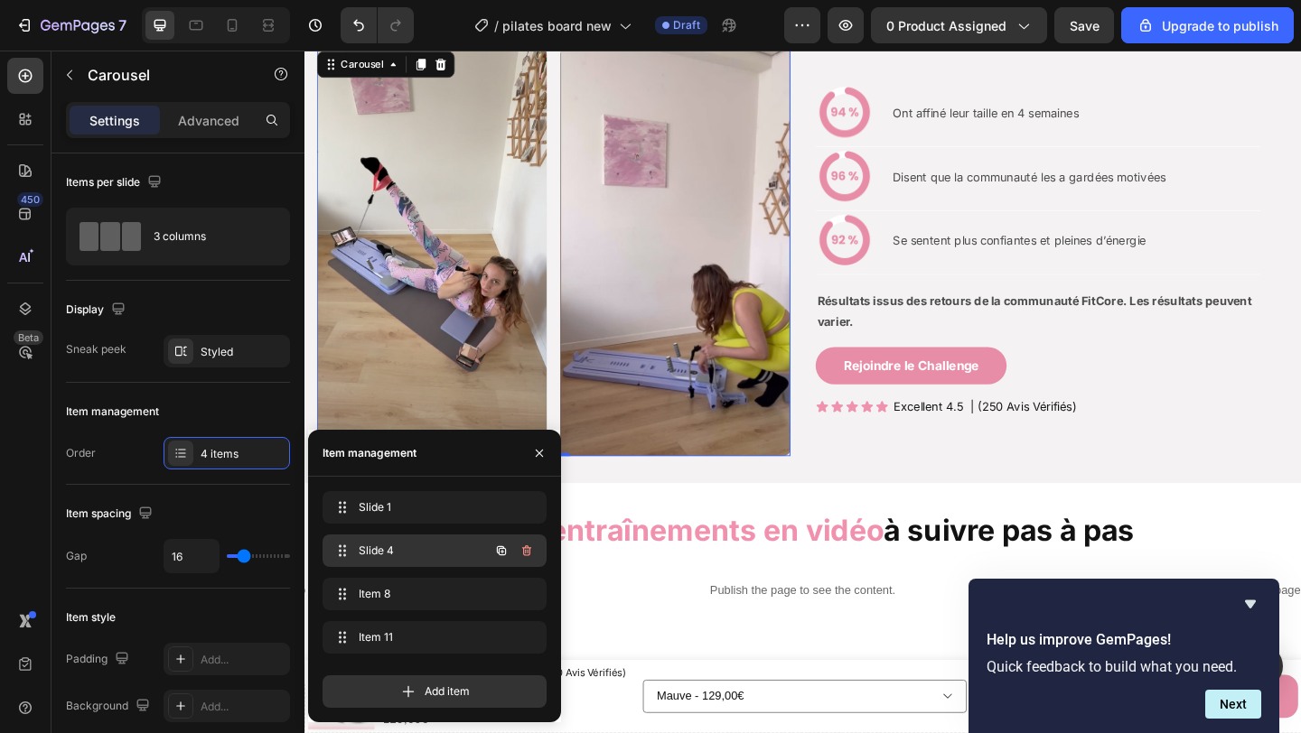
click at [393, 546] on span "Slide 4" at bounding box center [410, 551] width 102 height 16
click at [395, 546] on span "Slide 4" at bounding box center [410, 551] width 102 height 16
click at [394, 546] on span "Slide 4" at bounding box center [410, 551] width 102 height 16
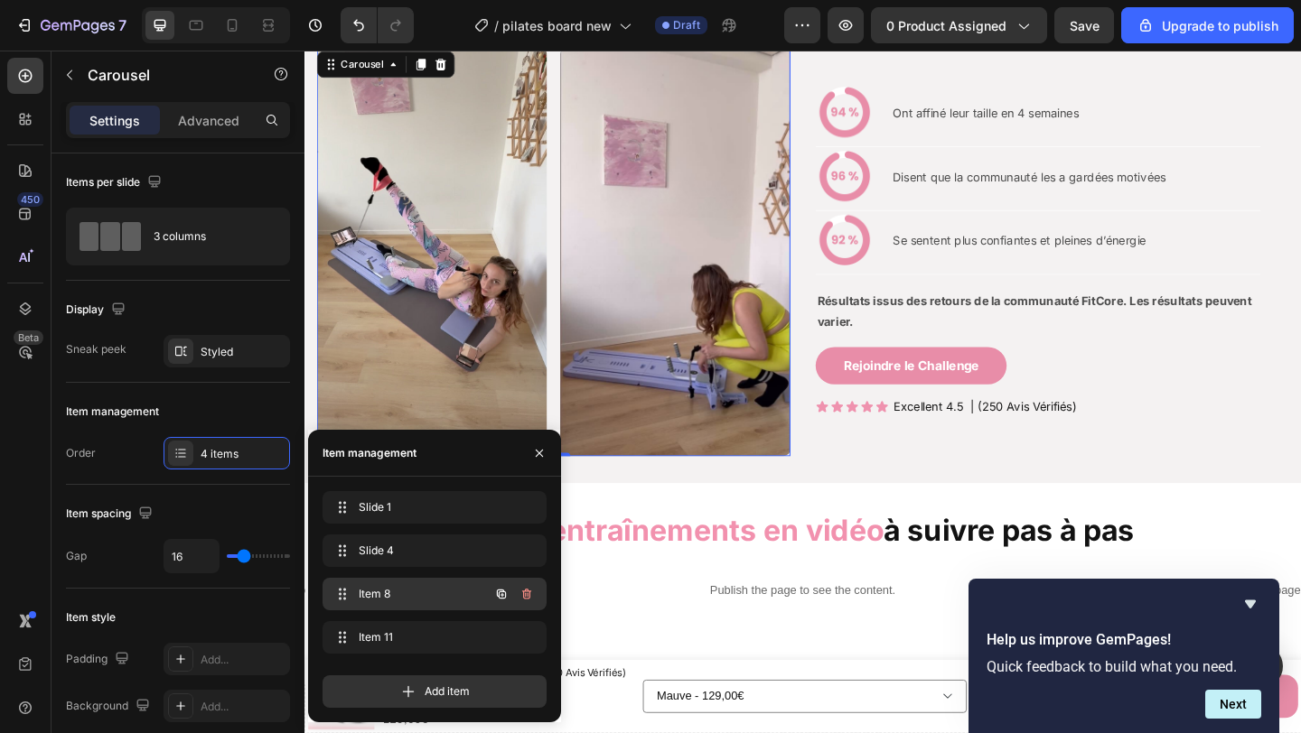
click at [406, 584] on div "Item 8 Item 8" at bounding box center [409, 594] width 159 height 25
click at [488, 632] on div "Item 11 Item 11" at bounding box center [409, 637] width 159 height 25
click at [475, 633] on div "Item 11 Item 11" at bounding box center [409, 637] width 159 height 25
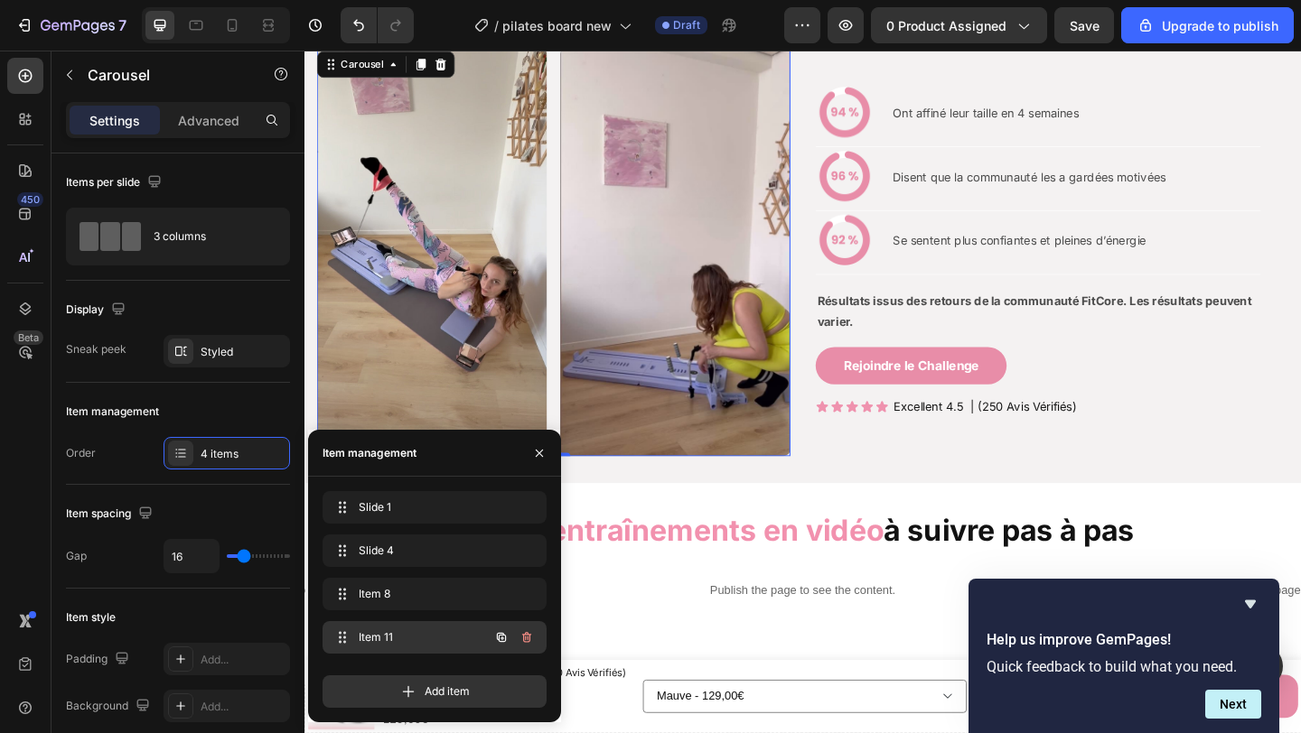
click at [475, 633] on div "Item 11 Item 11" at bounding box center [409, 637] width 159 height 25
click at [467, 634] on div "Item 11 Item 11" at bounding box center [409, 637] width 159 height 25
drag, startPoint x: 467, startPoint y: 634, endPoint x: 481, endPoint y: 601, distance: 36.4
click at [467, 634] on div "Item 11 Item 11" at bounding box center [409, 637] width 159 height 25
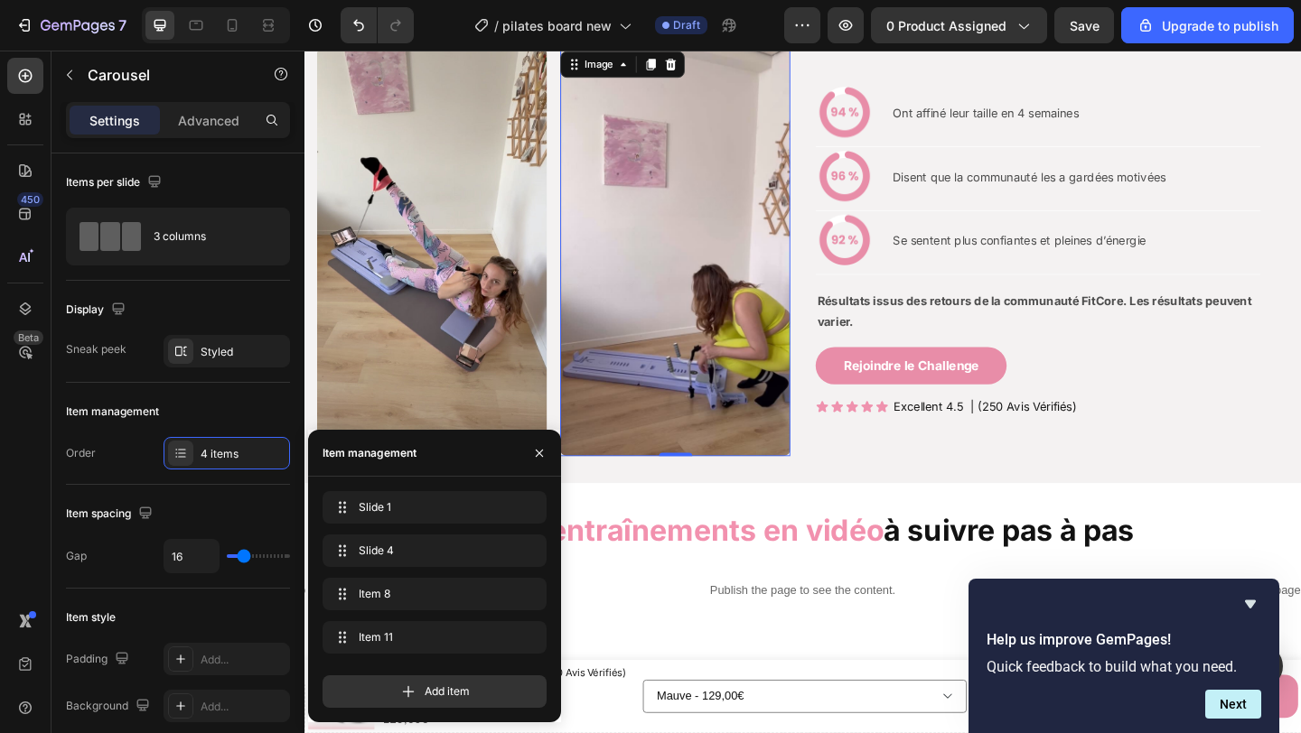
click at [583, 371] on img at bounding box center [708, 270] width 250 height 444
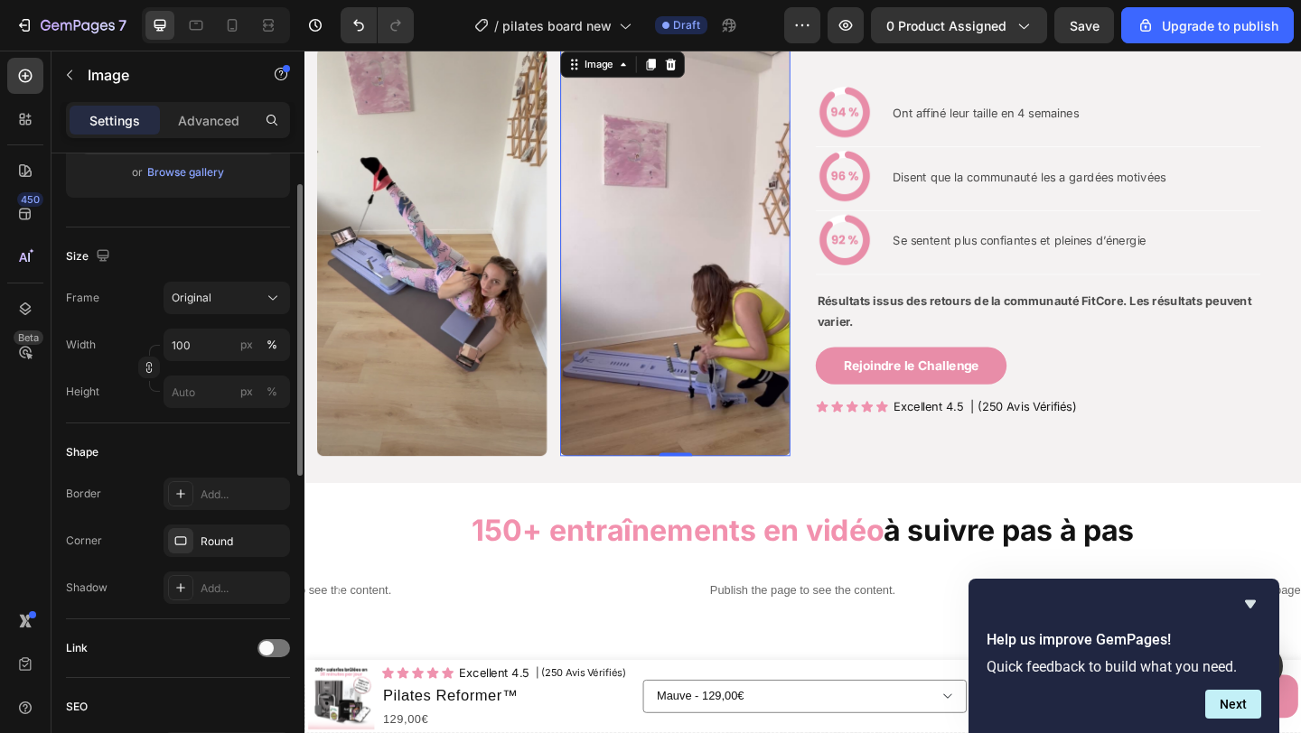
scroll to position [733, 0]
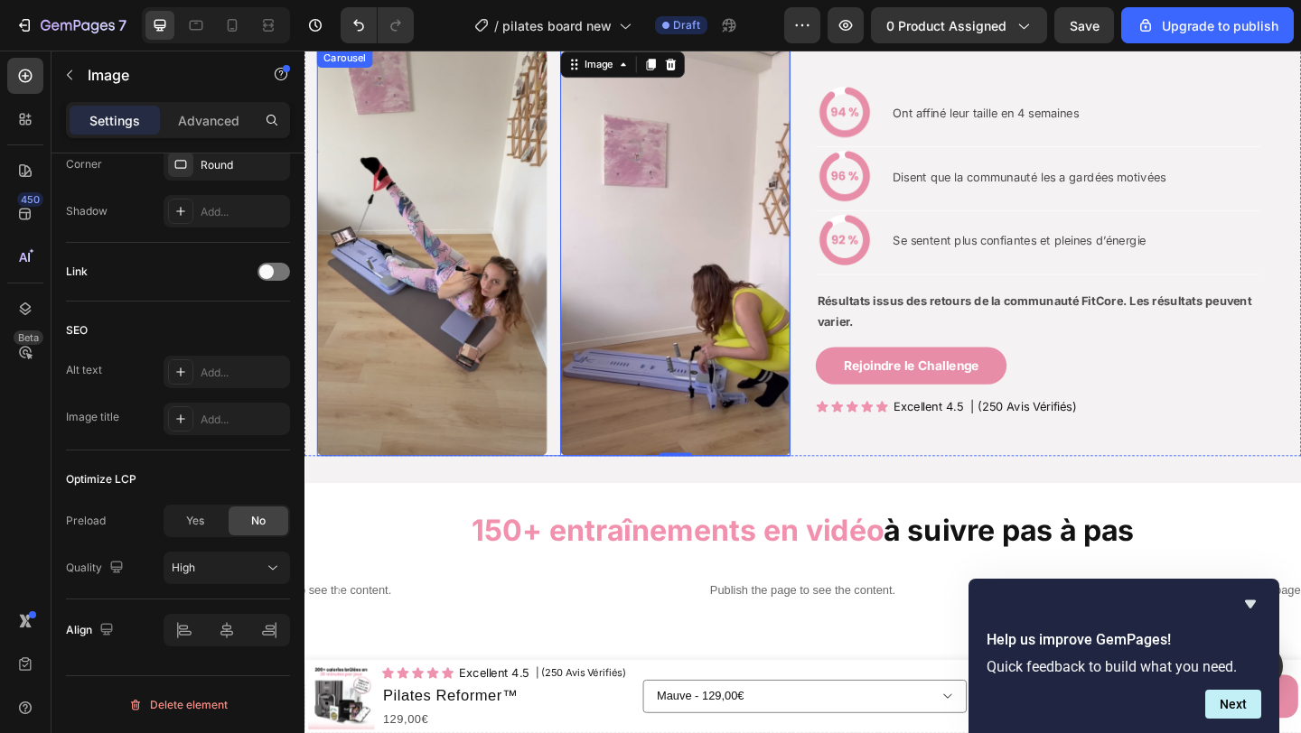
click at [574, 415] on div "Image Image 0 Image Image" at bounding box center [575, 270] width 515 height 444
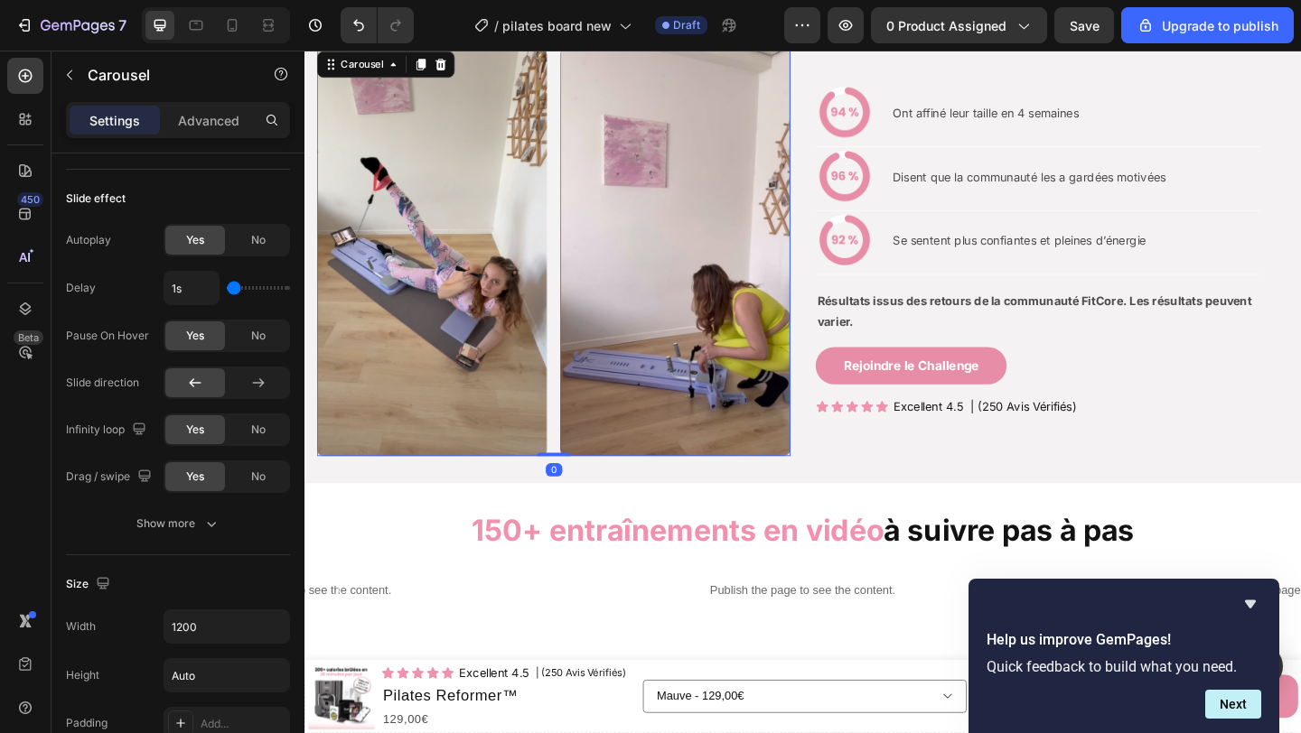
scroll to position [0, 0]
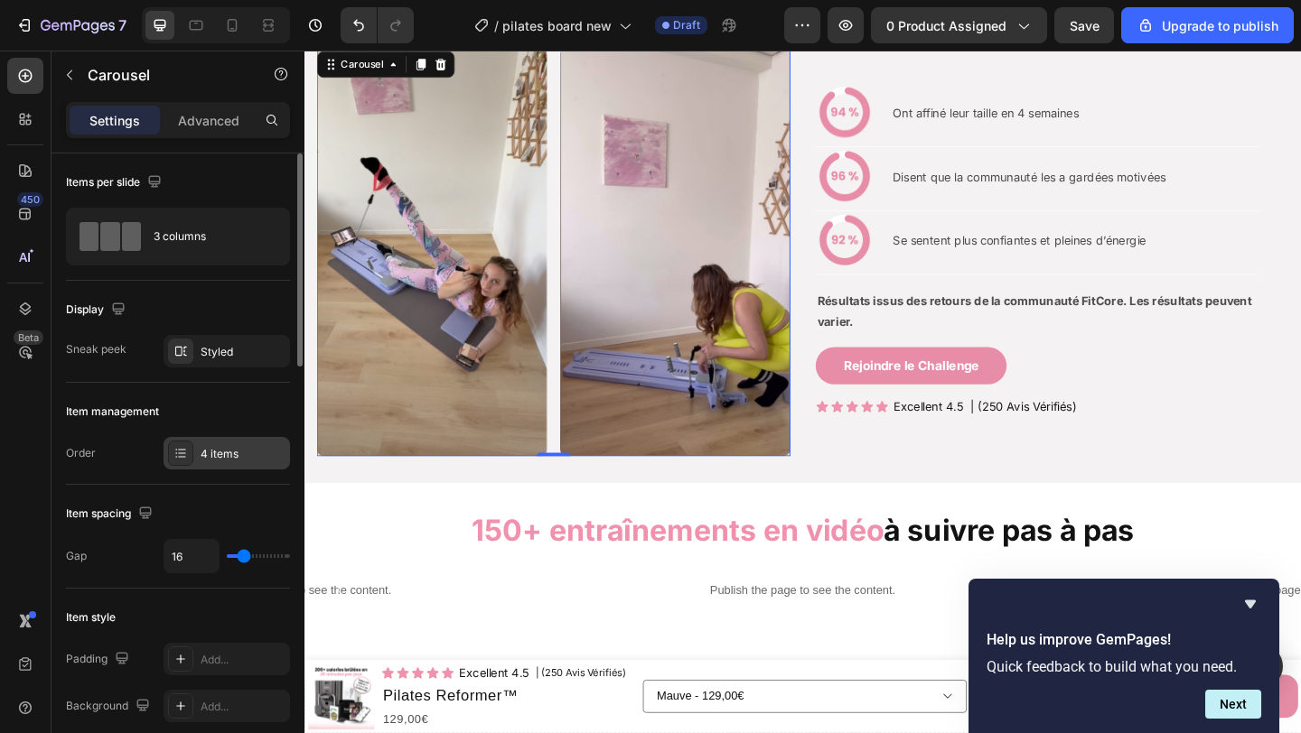
click at [197, 447] on div "4 items" at bounding box center [226, 453] width 126 height 33
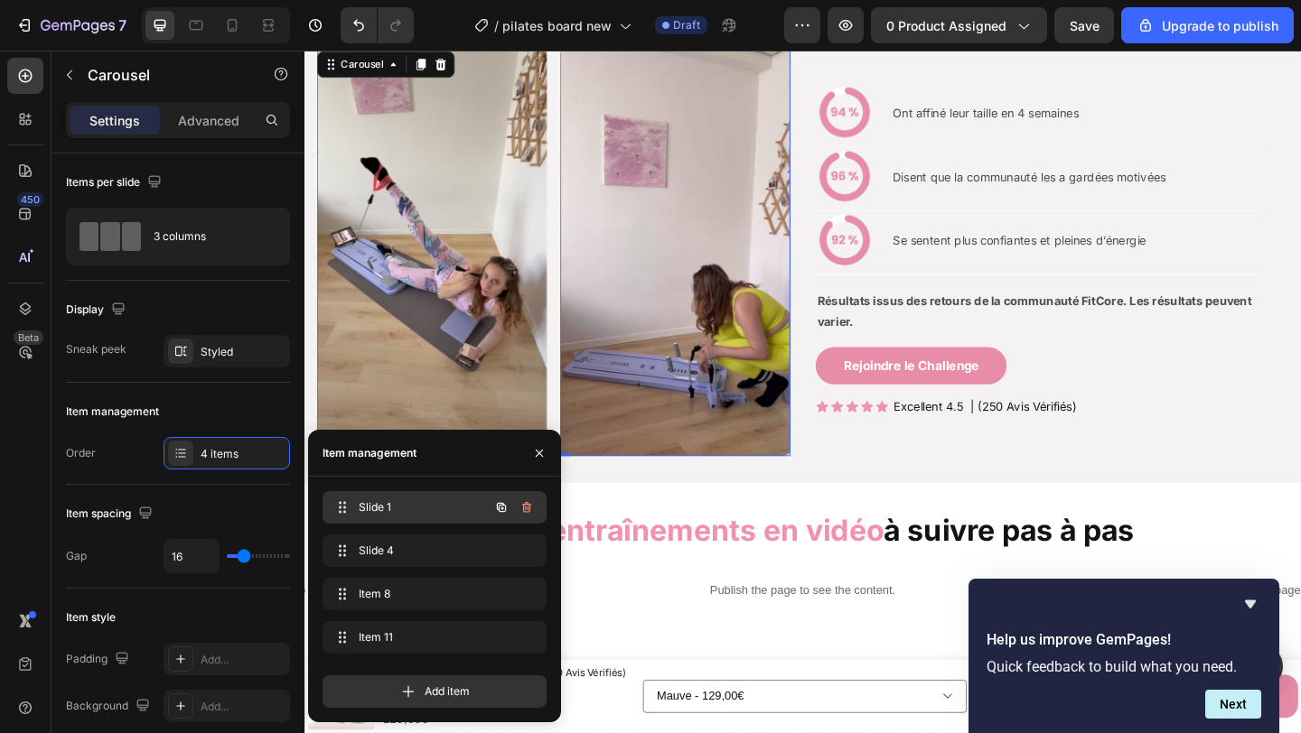
click at [355, 505] on div "Slide 1 Slide 1" at bounding box center [409, 507] width 159 height 25
click at [368, 505] on span "Slide 1" at bounding box center [410, 507] width 102 height 16
click at [369, 505] on span "Slide 1" at bounding box center [410, 507] width 102 height 16
click at [368, 505] on span "Slide 1" at bounding box center [410, 507] width 102 height 16
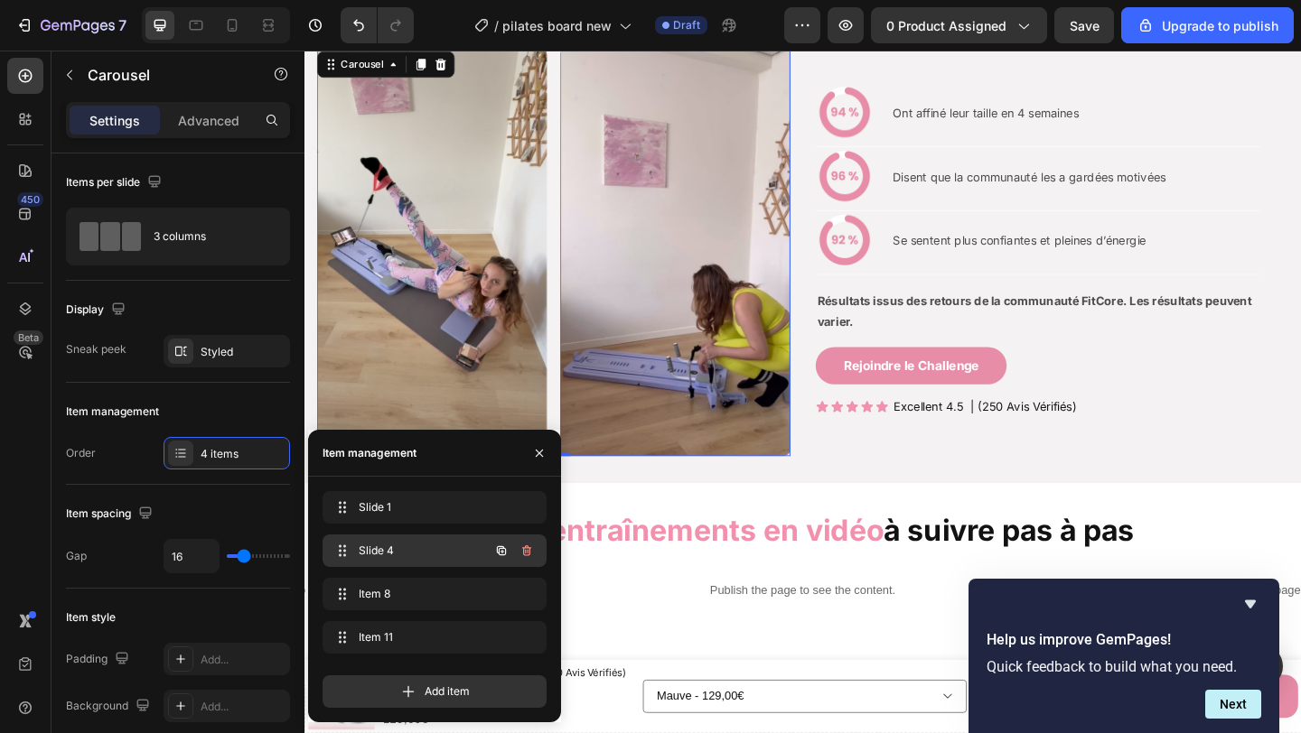
click at [380, 544] on span "Slide 4" at bounding box center [410, 551] width 102 height 16
click at [380, 544] on span "Slide 4" at bounding box center [422, 551] width 134 height 16
click at [380, 543] on span "Slide 4" at bounding box center [410, 551] width 102 height 16
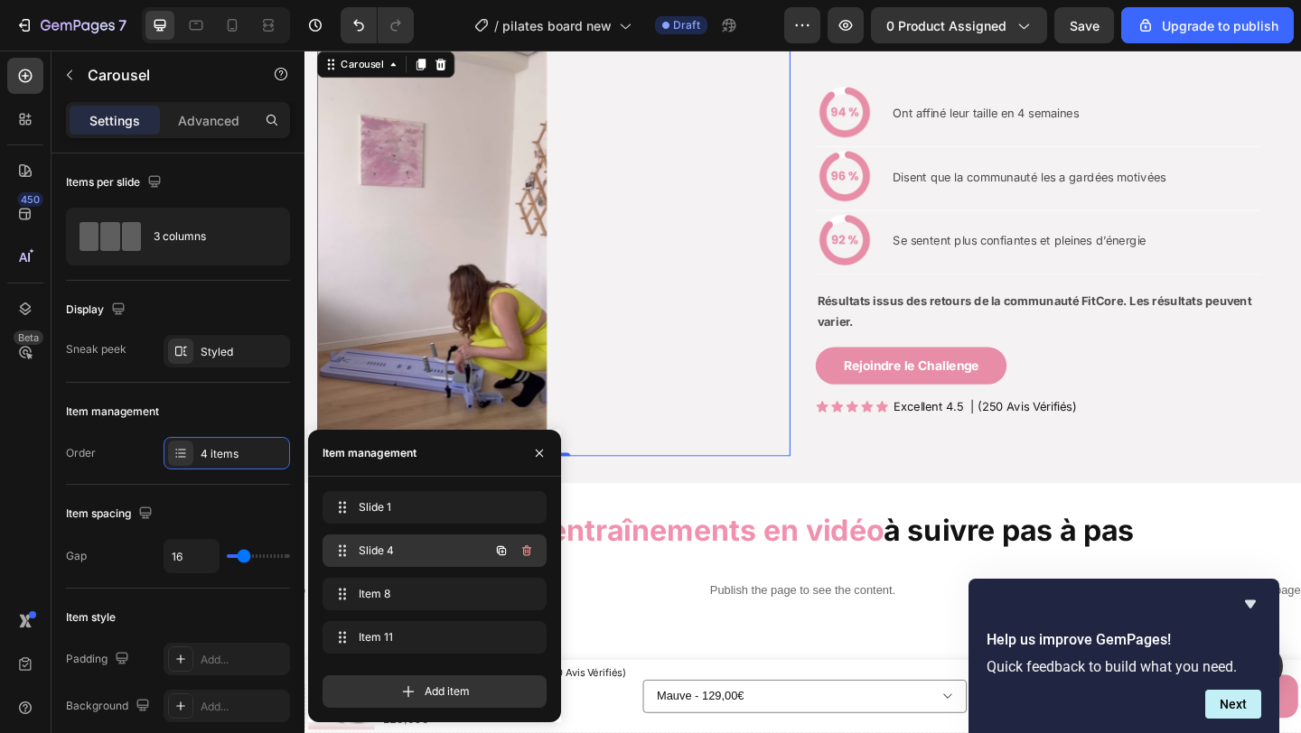
click at [384, 547] on span "Slide 4" at bounding box center [410, 551] width 102 height 16
click at [384, 548] on span "Slide 4" at bounding box center [410, 551] width 102 height 16
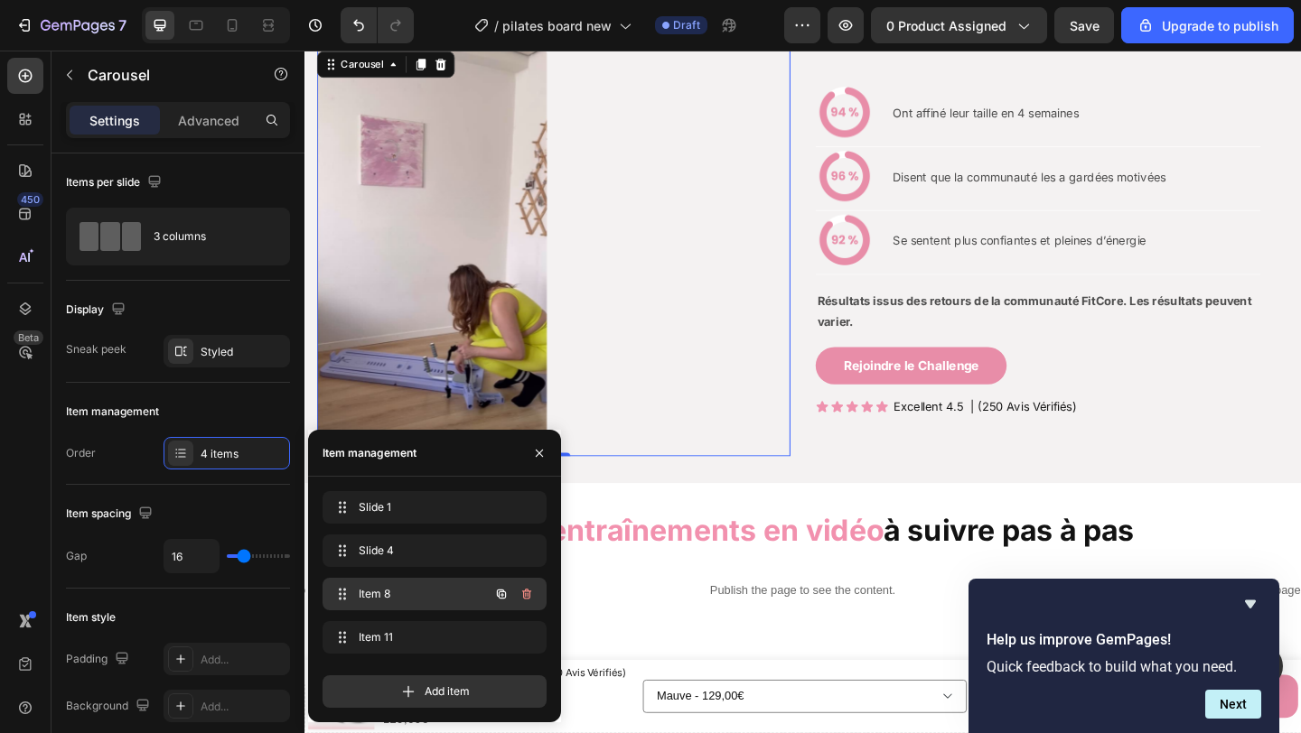
click at [397, 584] on div "Item 8 Item 8" at bounding box center [409, 594] width 159 height 25
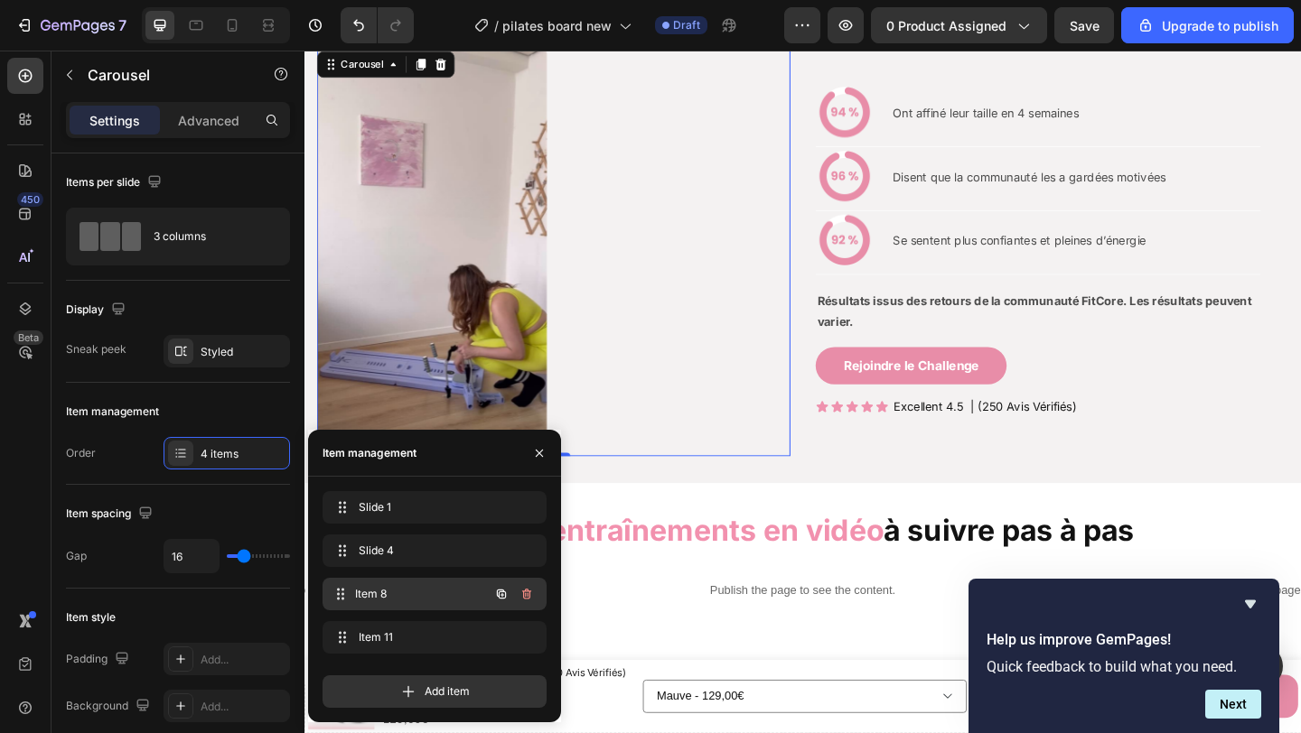
click at [397, 584] on div "Item 8 Item 8" at bounding box center [409, 594] width 159 height 25
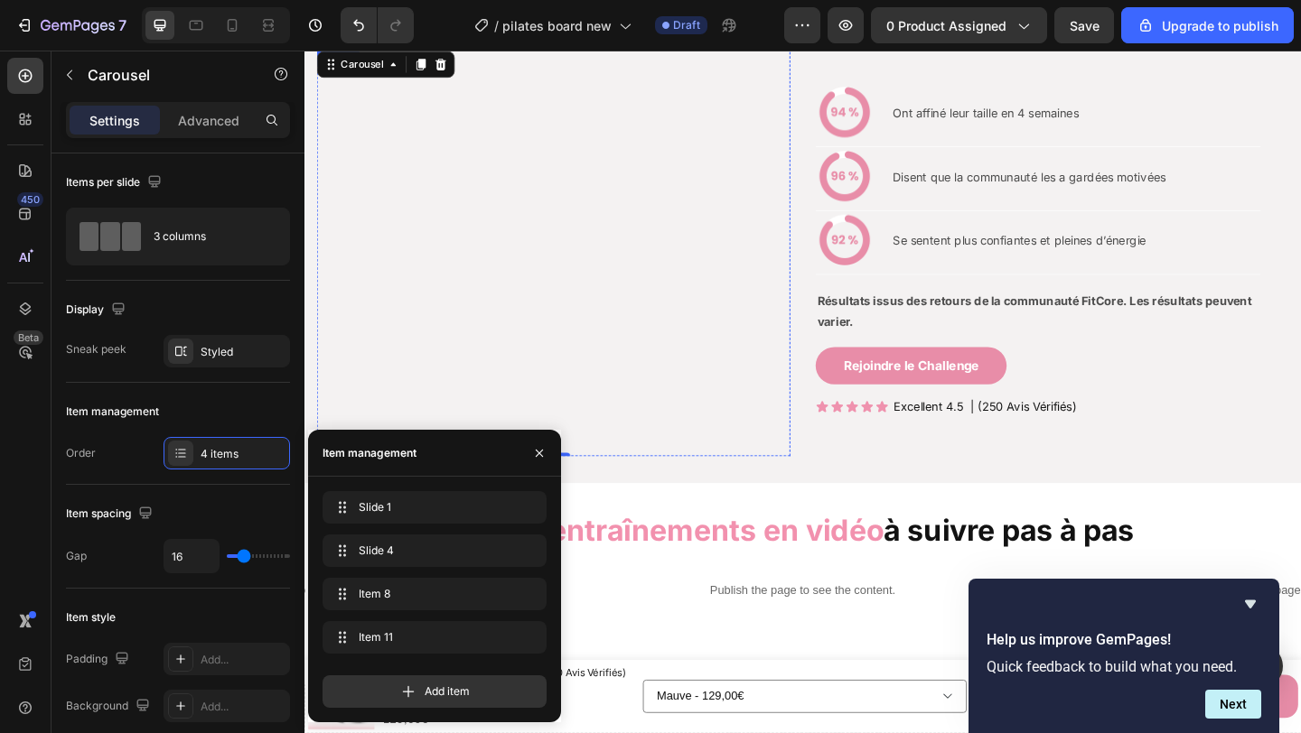
click at [405, 48] on img at bounding box center [443, 48] width 250 height 0
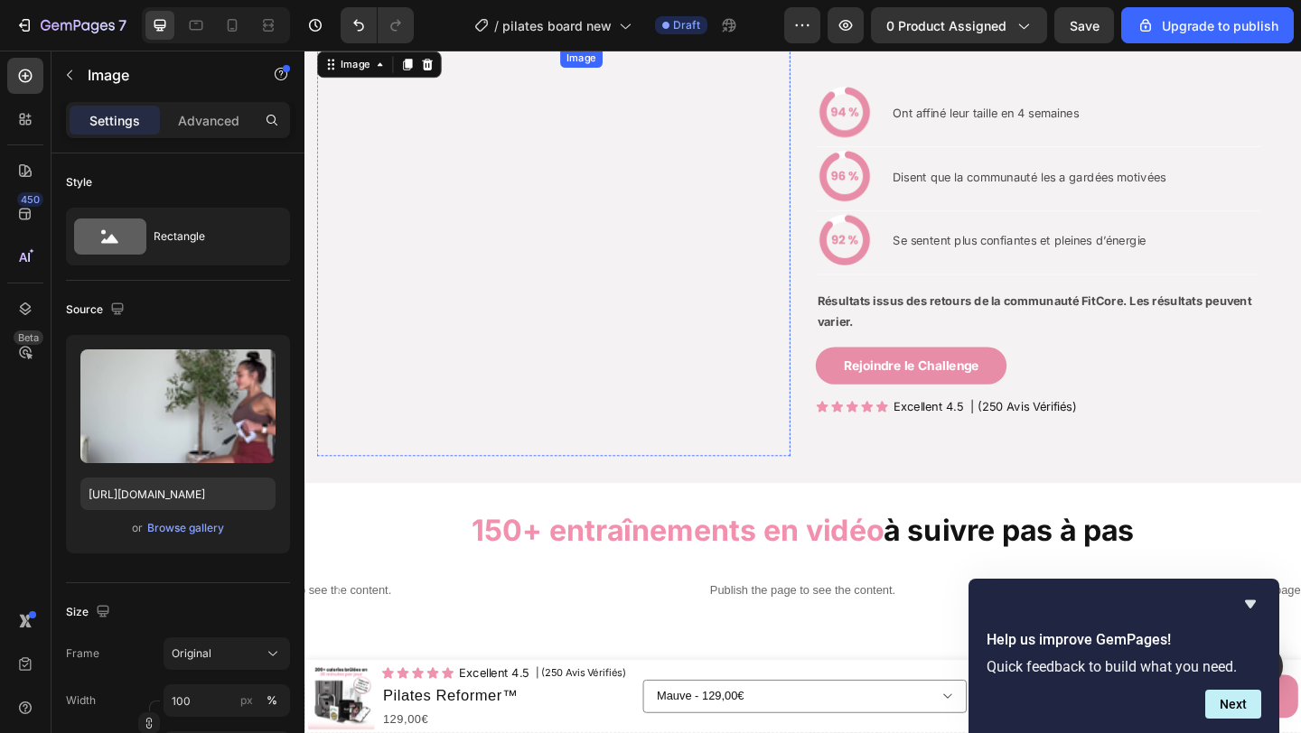
click at [679, 48] on img at bounding box center [708, 48] width 250 height 0
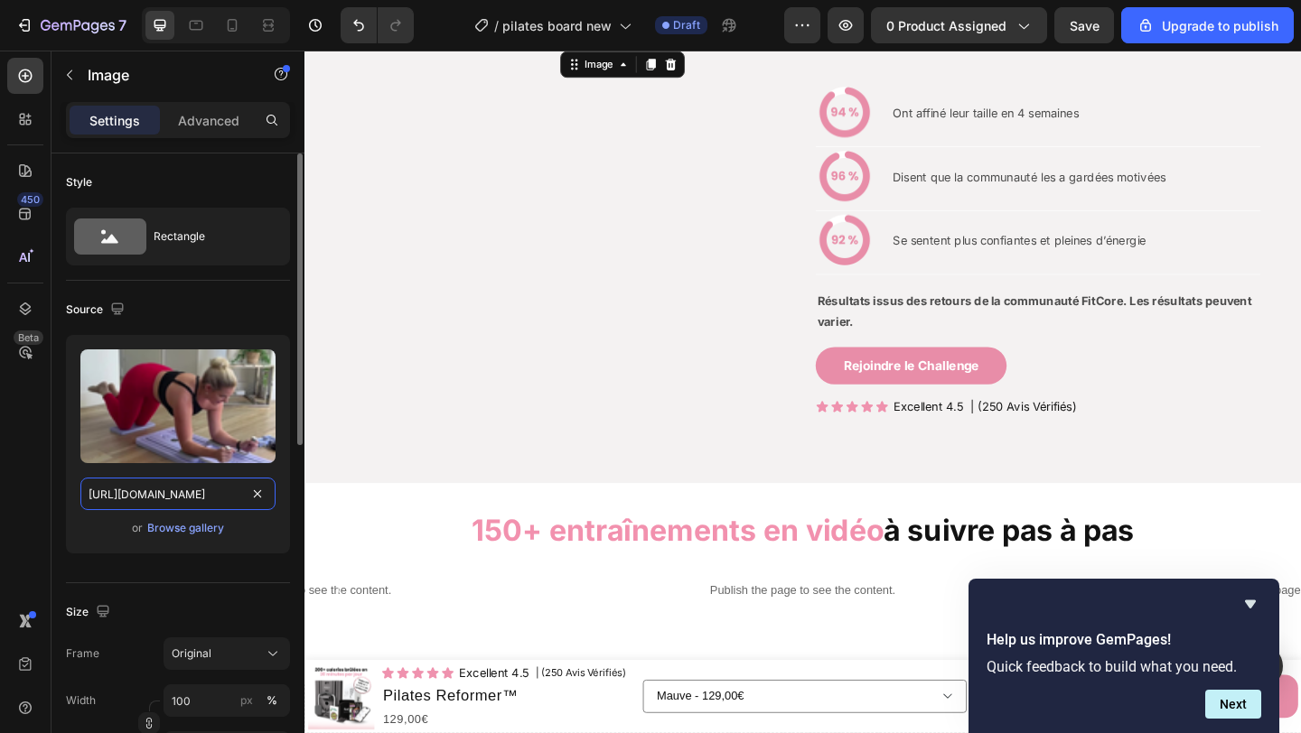
click at [208, 489] on input "https://cdn.shopify.com/s/files/1/0903/9020/0665/files/gempages_546252643626910…" at bounding box center [177, 494] width 195 height 33
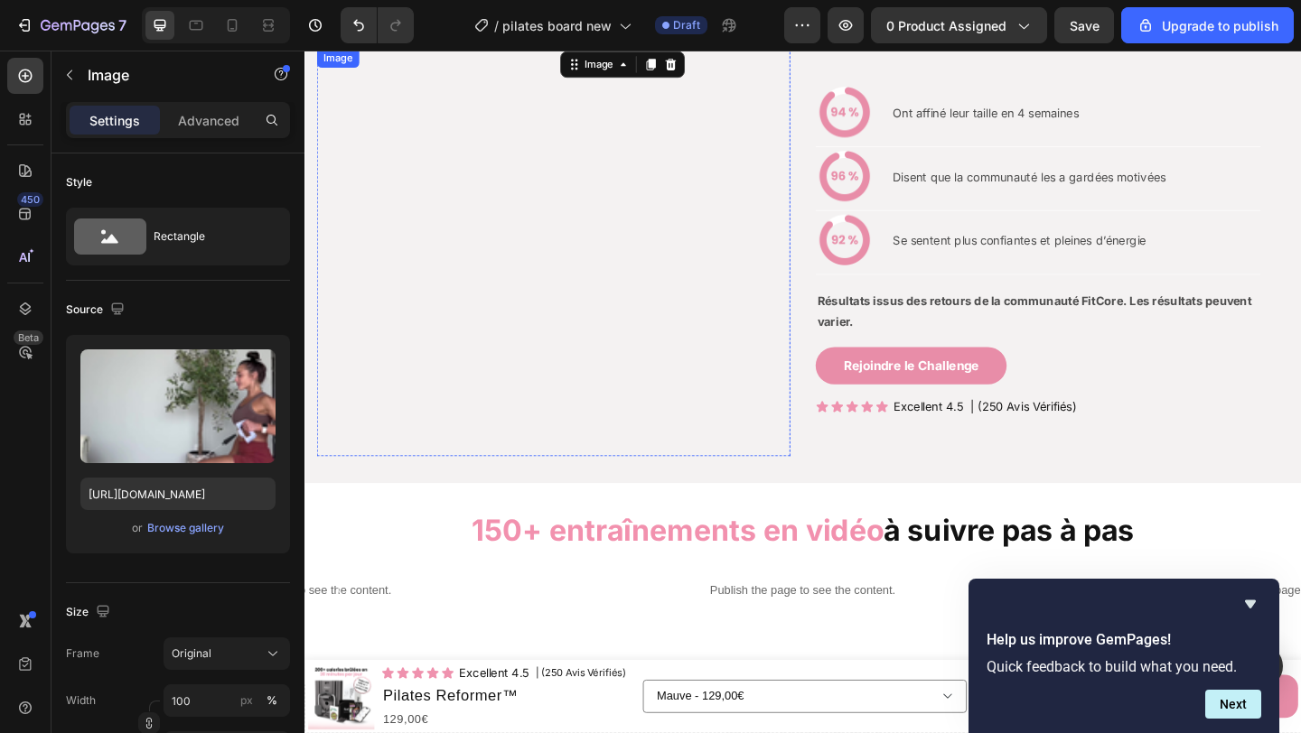
click at [436, 48] on img at bounding box center [443, 48] width 250 height 0
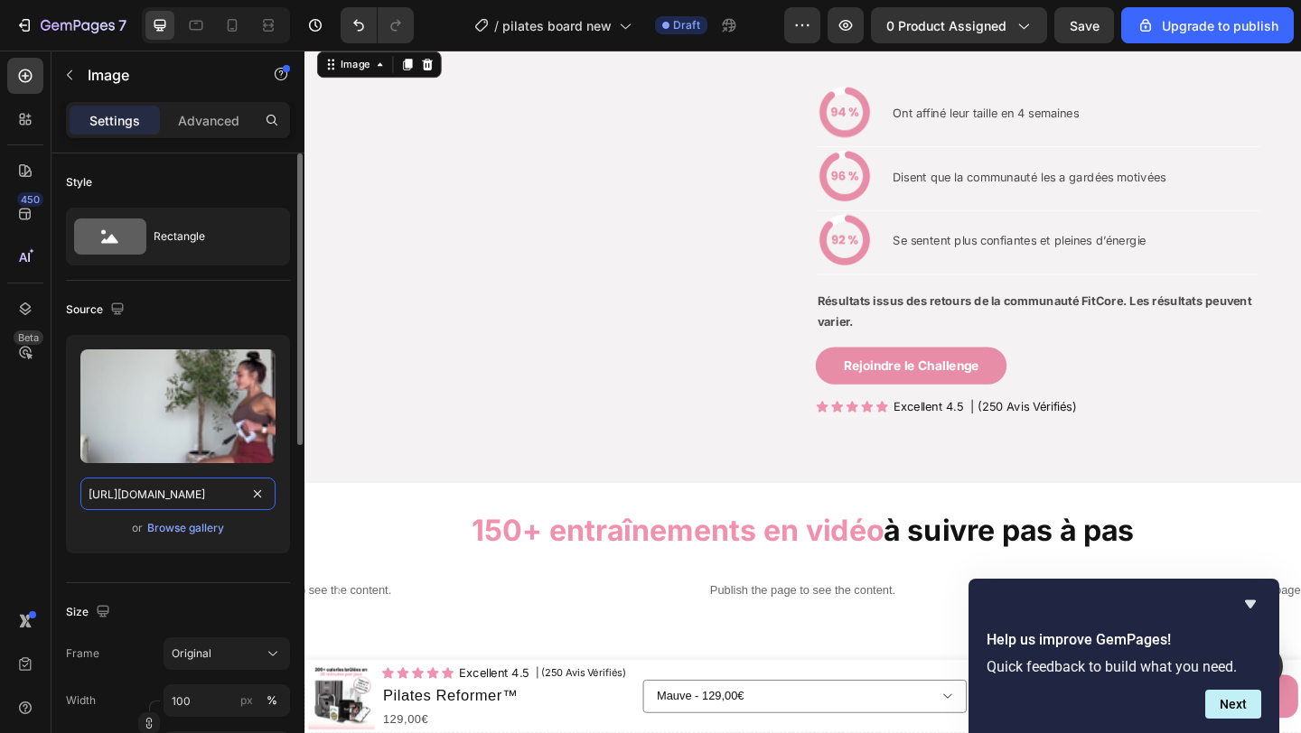
click at [182, 498] on input "https://cdn.shopify.com/s/files/1/0903/9020/0665/files/gempages_546252643626910…" at bounding box center [177, 494] width 195 height 33
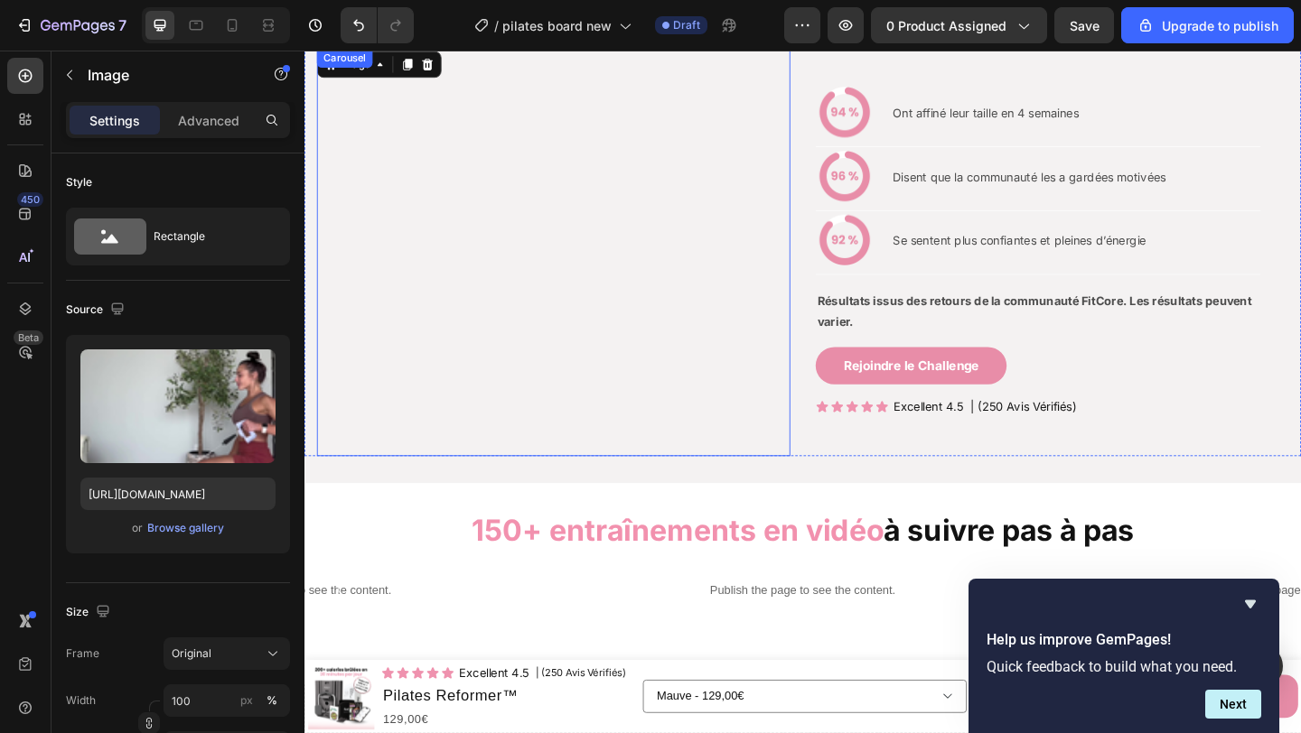
click at [572, 425] on div "Image Image Image 0 Image" at bounding box center [575, 270] width 515 height 444
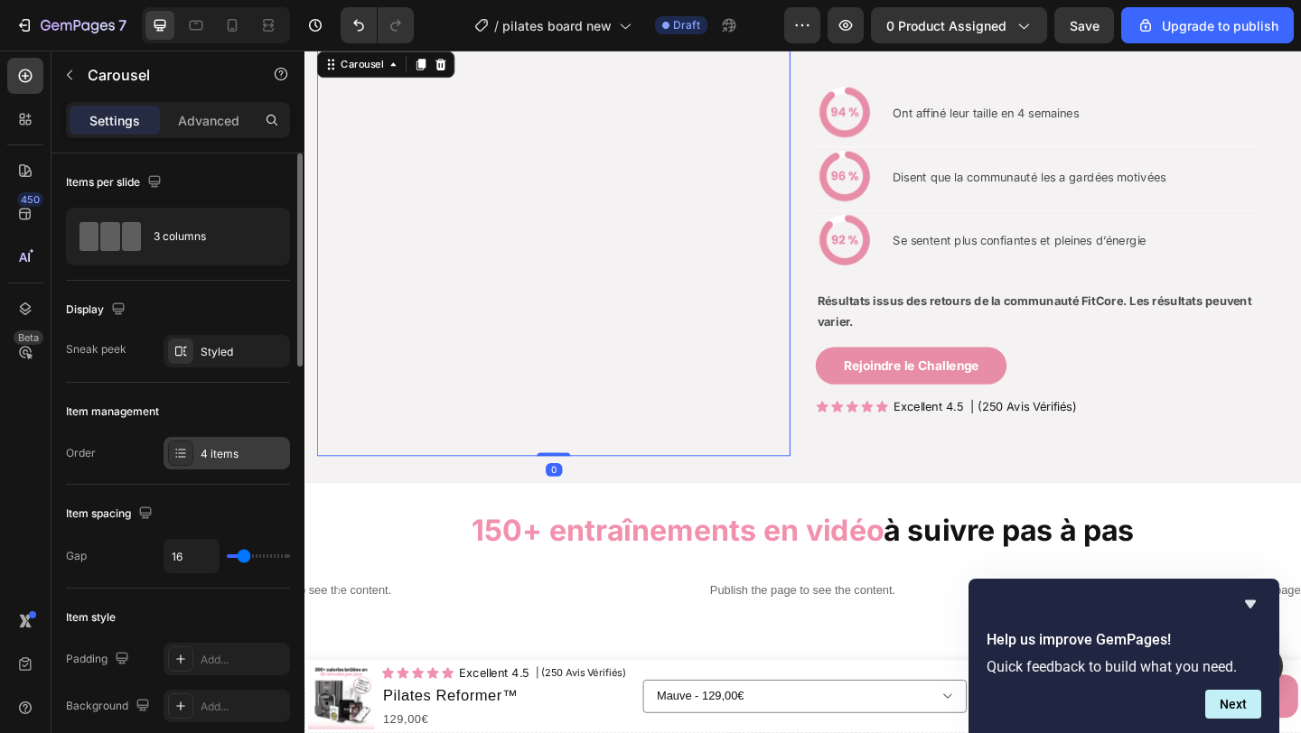
click at [218, 462] on div "4 items" at bounding box center [243, 454] width 85 height 16
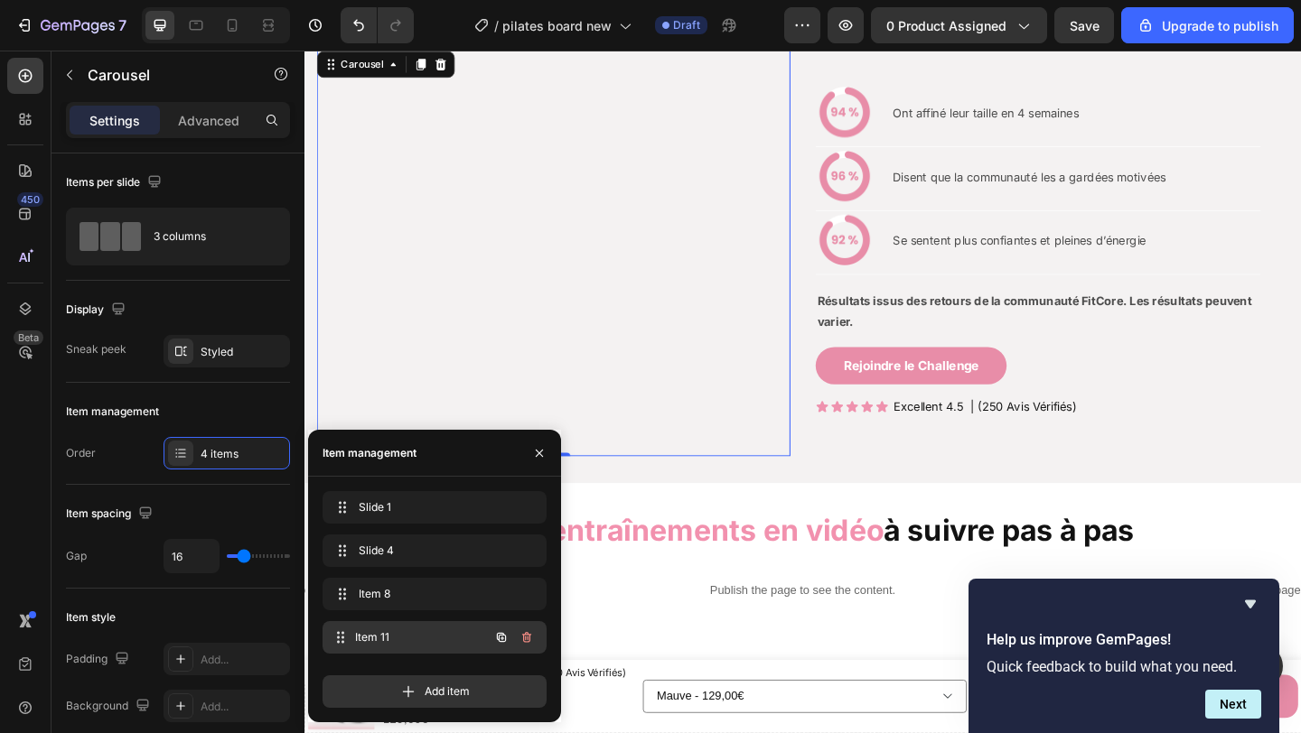
click at [388, 627] on div "Item 11 Item 11" at bounding box center [409, 637] width 159 height 25
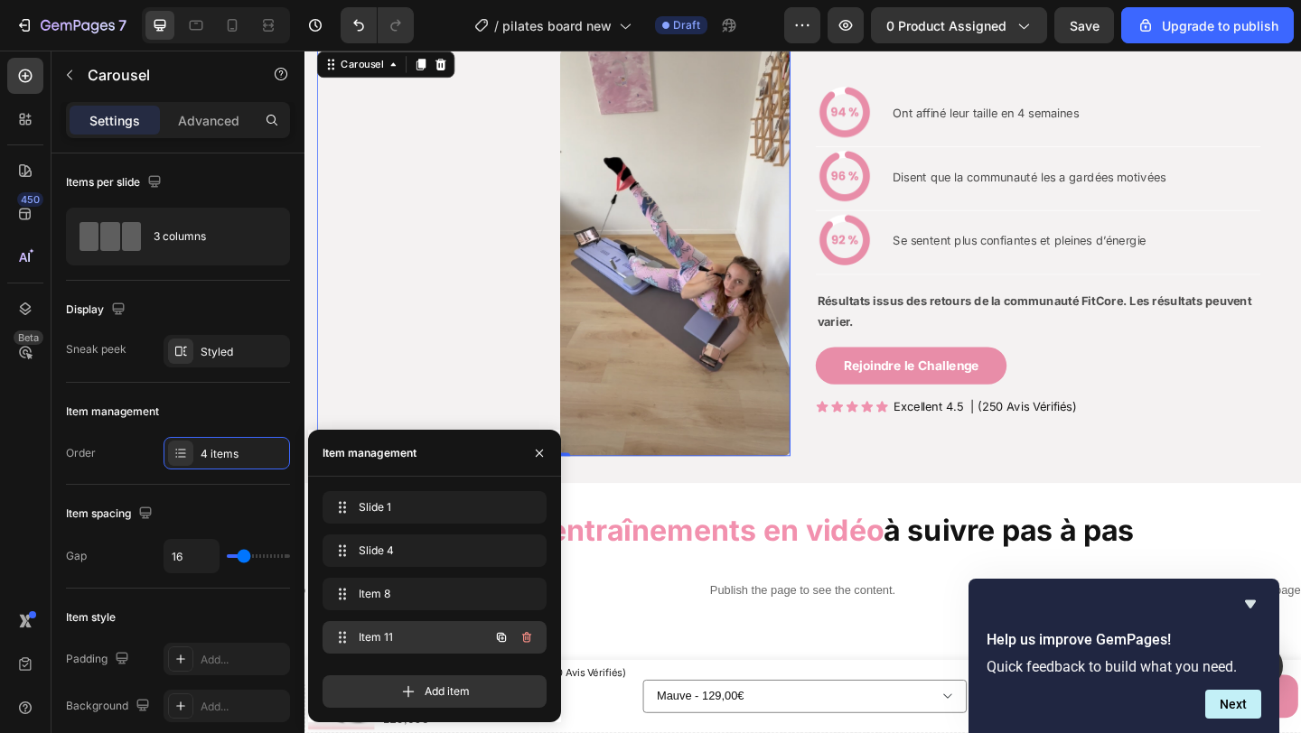
click at [388, 627] on div "Item 11 Item 11" at bounding box center [409, 637] width 159 height 25
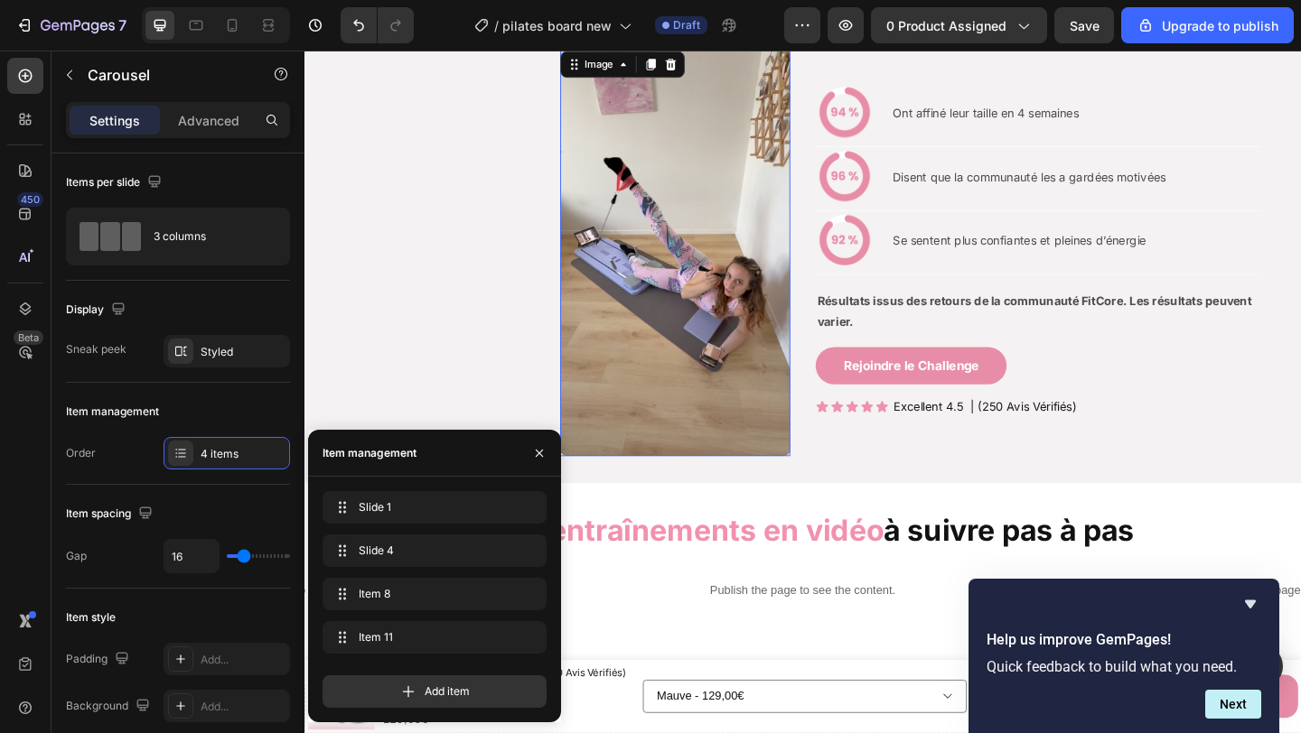
click at [662, 361] on img at bounding box center [708, 270] width 250 height 444
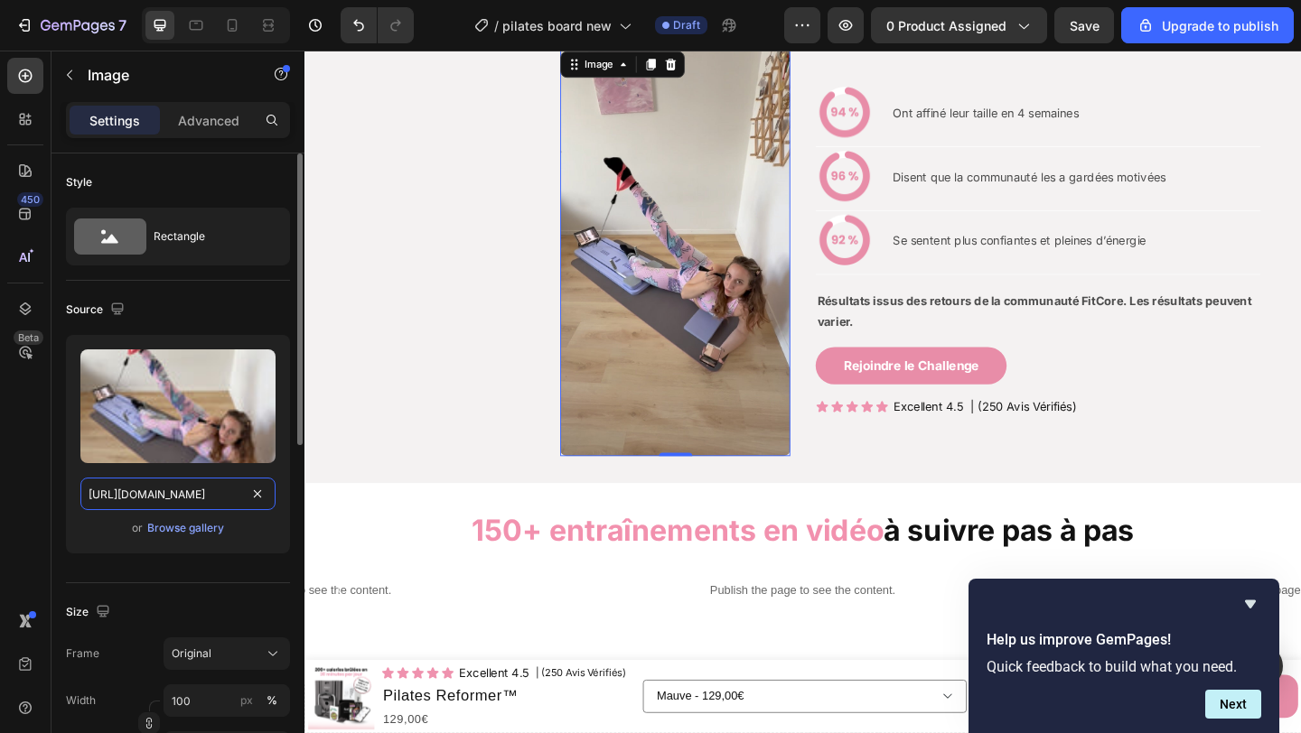
click at [187, 491] on input "https://cdn.shopify.com/s/files/1/0903/9020/0665/files/gempages_546252643626910…" at bounding box center [177, 494] width 195 height 33
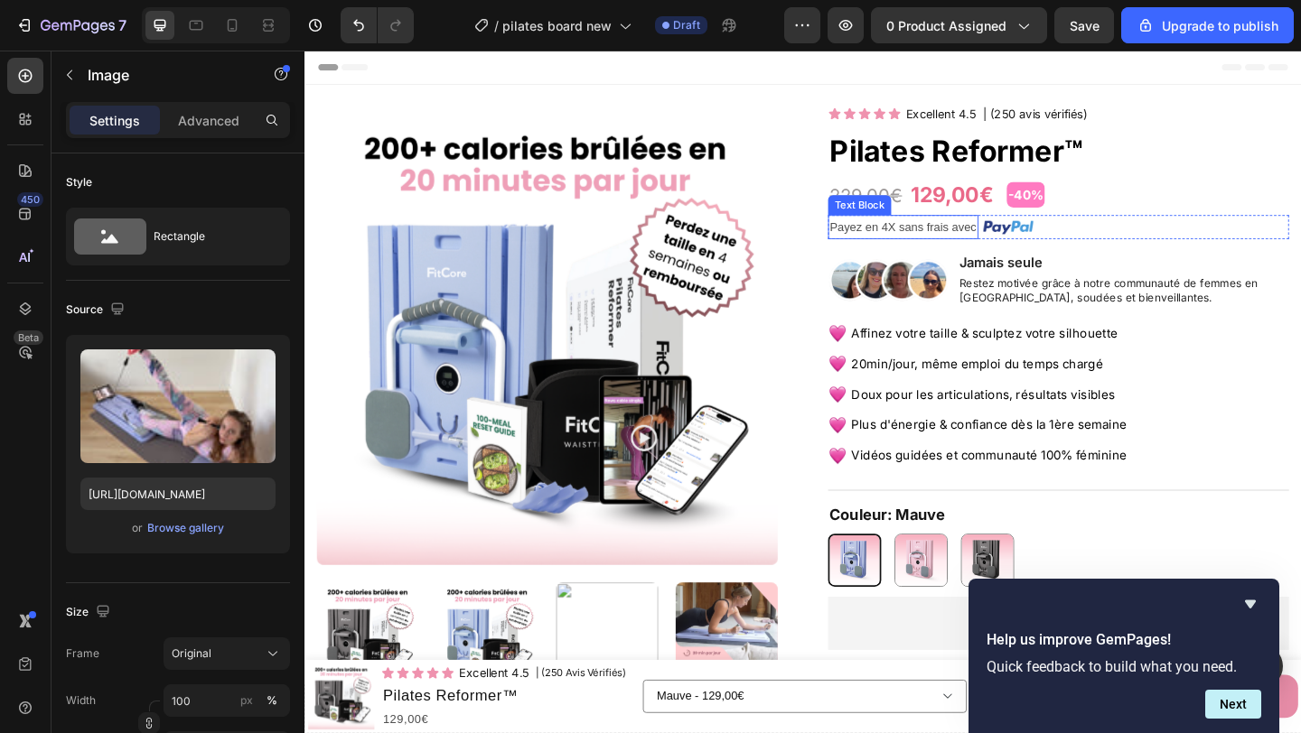
click at [999, 243] on p "Payez en 4X sans frais avec" at bounding box center [955, 242] width 160 height 23
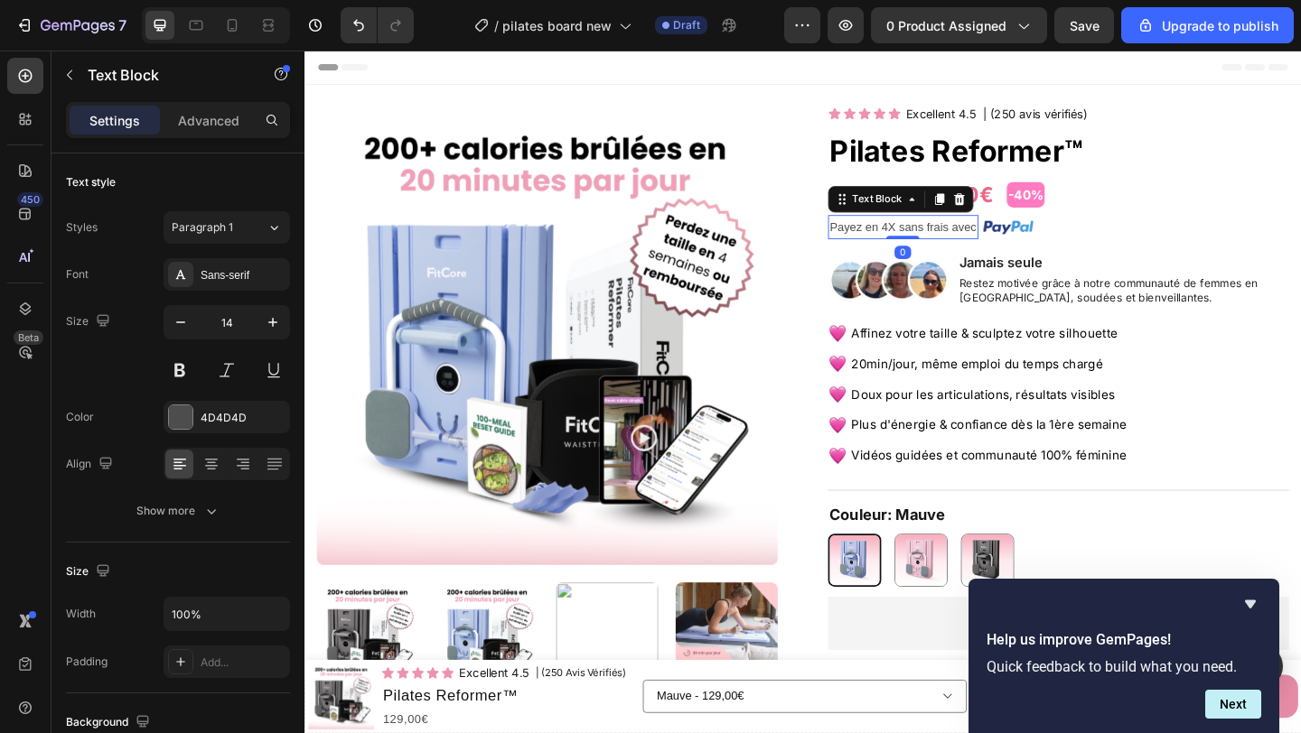
click at [999, 243] on p "Payez en 4X sans frais avec" at bounding box center [955, 242] width 160 height 23
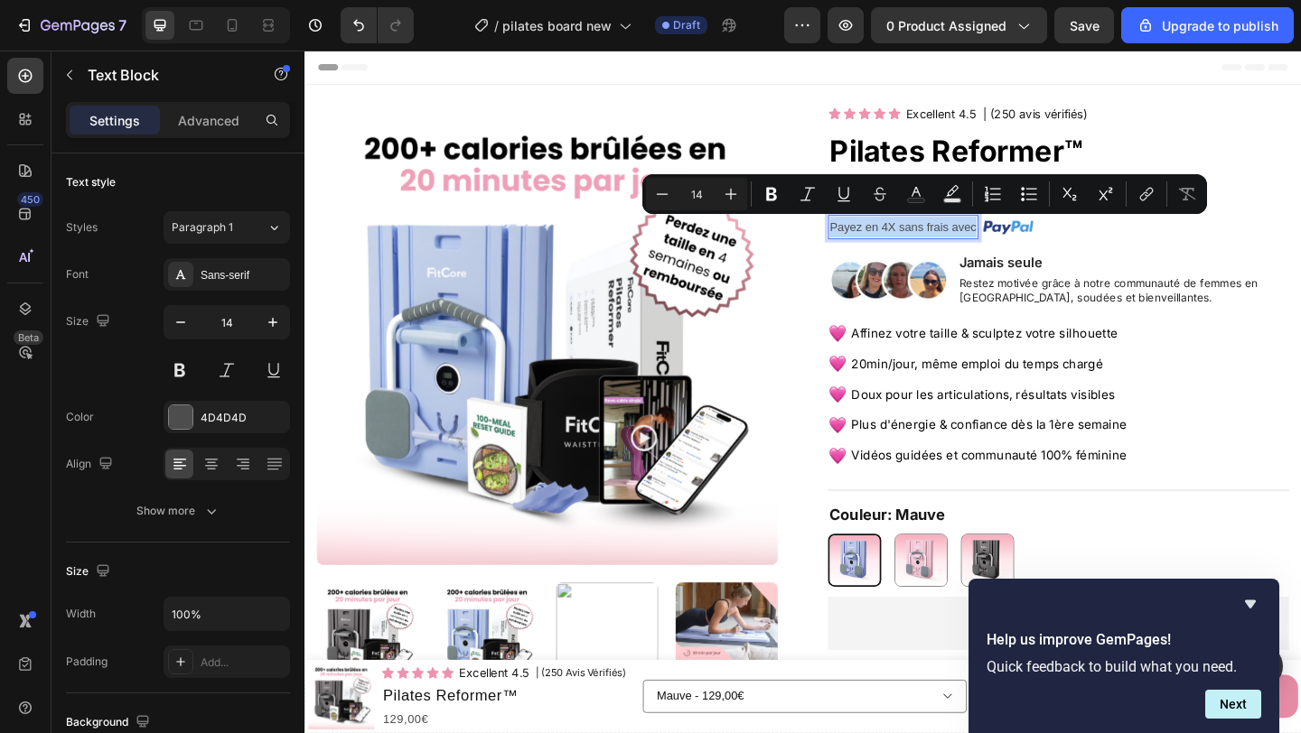
copy p "Payez en 4X sans frais avec"
click at [1066, 245] on img at bounding box center [1069, 243] width 54 height 14
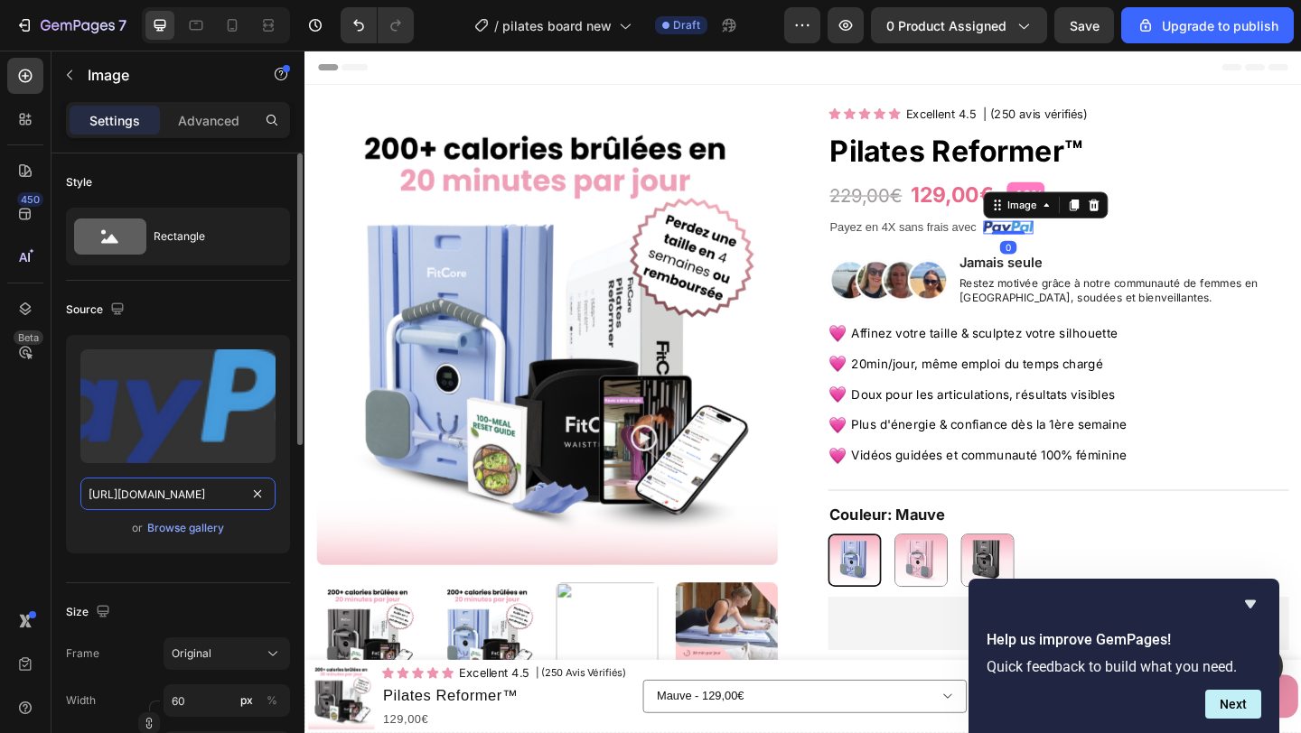
click at [214, 489] on input "[URL][DOMAIN_NAME]" at bounding box center [177, 494] width 195 height 33
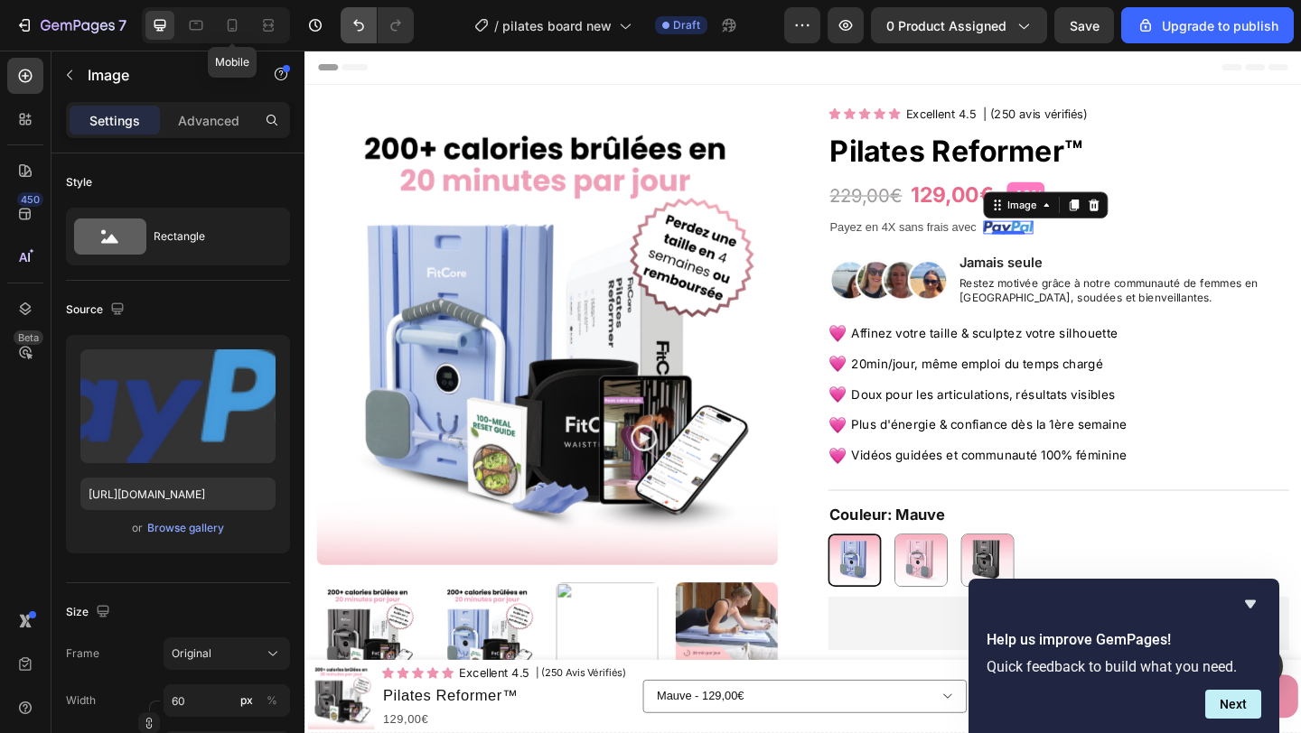
drag, startPoint x: 227, startPoint y: 22, endPoint x: 353, endPoint y: 40, distance: 127.7
click at [227, 22] on icon at bounding box center [232, 25] width 18 height 18
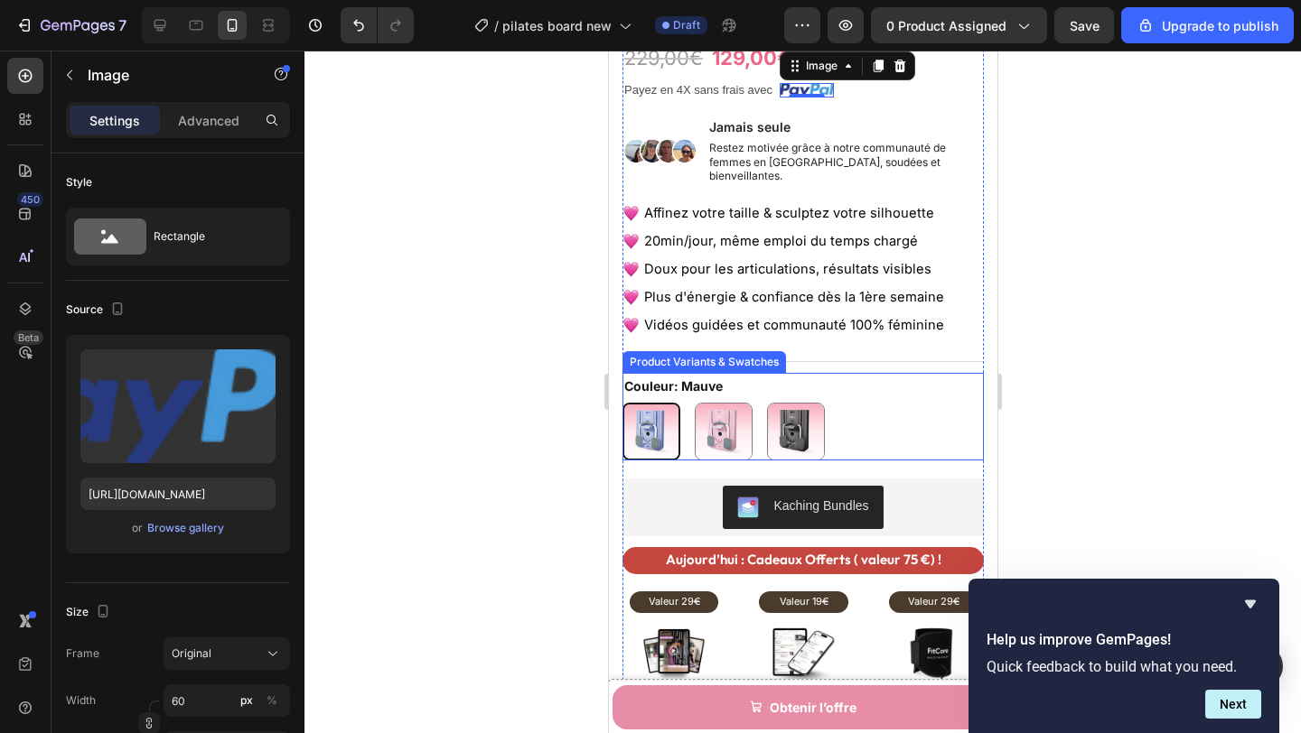
scroll to position [607, 0]
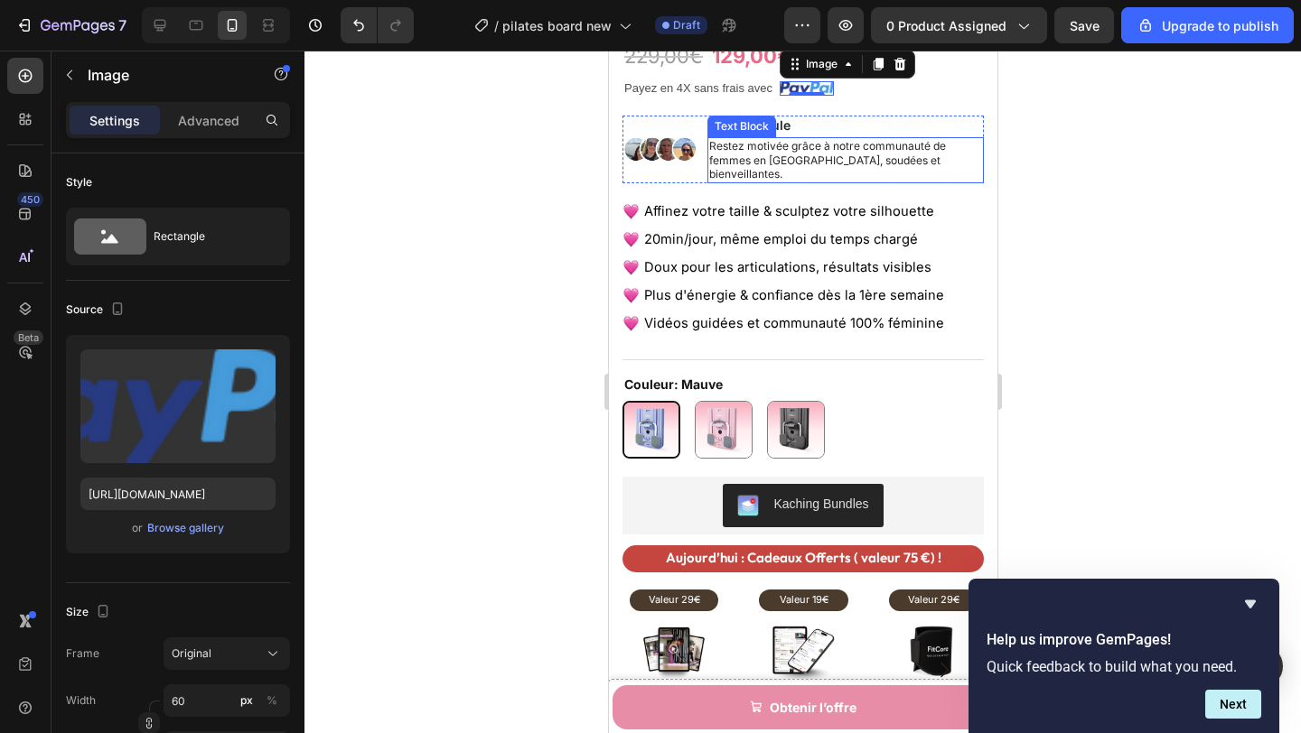
click at [826, 154] on p "Restez motivée grâce à notre communauté de femmes en [GEOGRAPHIC_DATA], soudées…" at bounding box center [844, 160] width 273 height 42
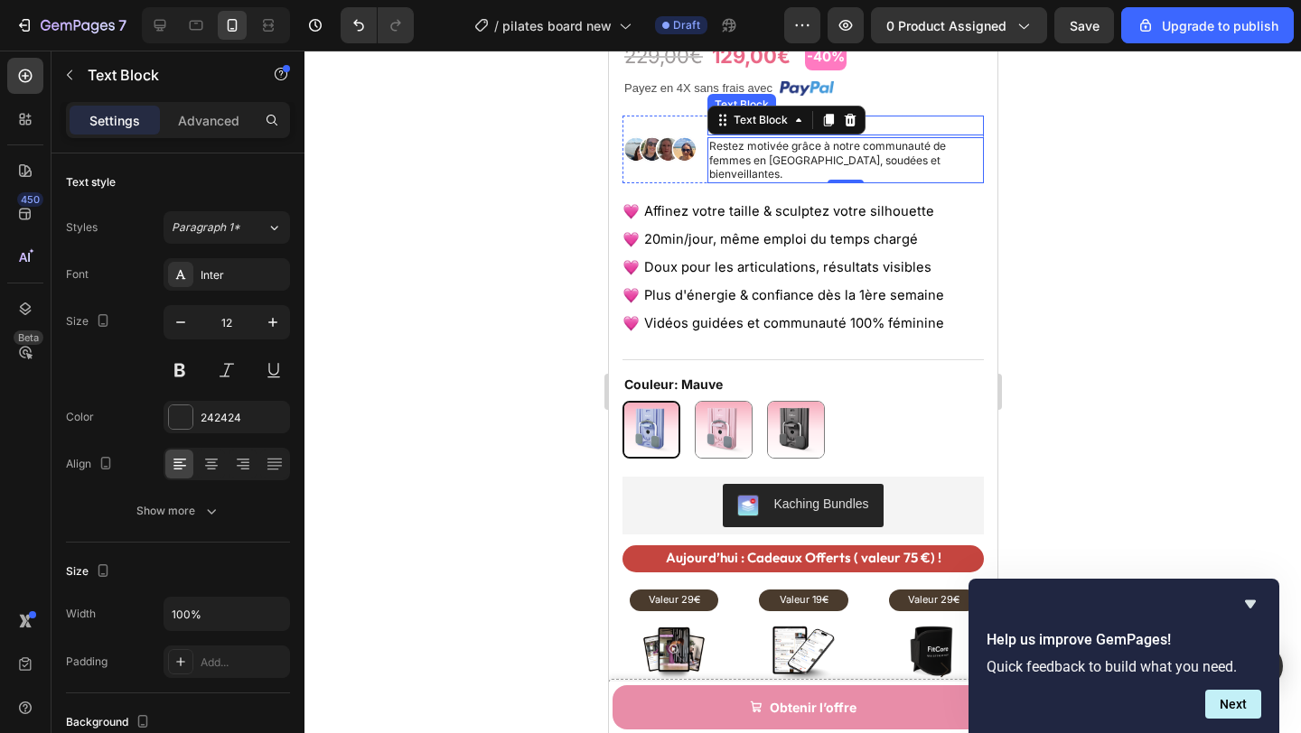
click at [963, 121] on p "Jamais seule" at bounding box center [844, 125] width 273 height 16
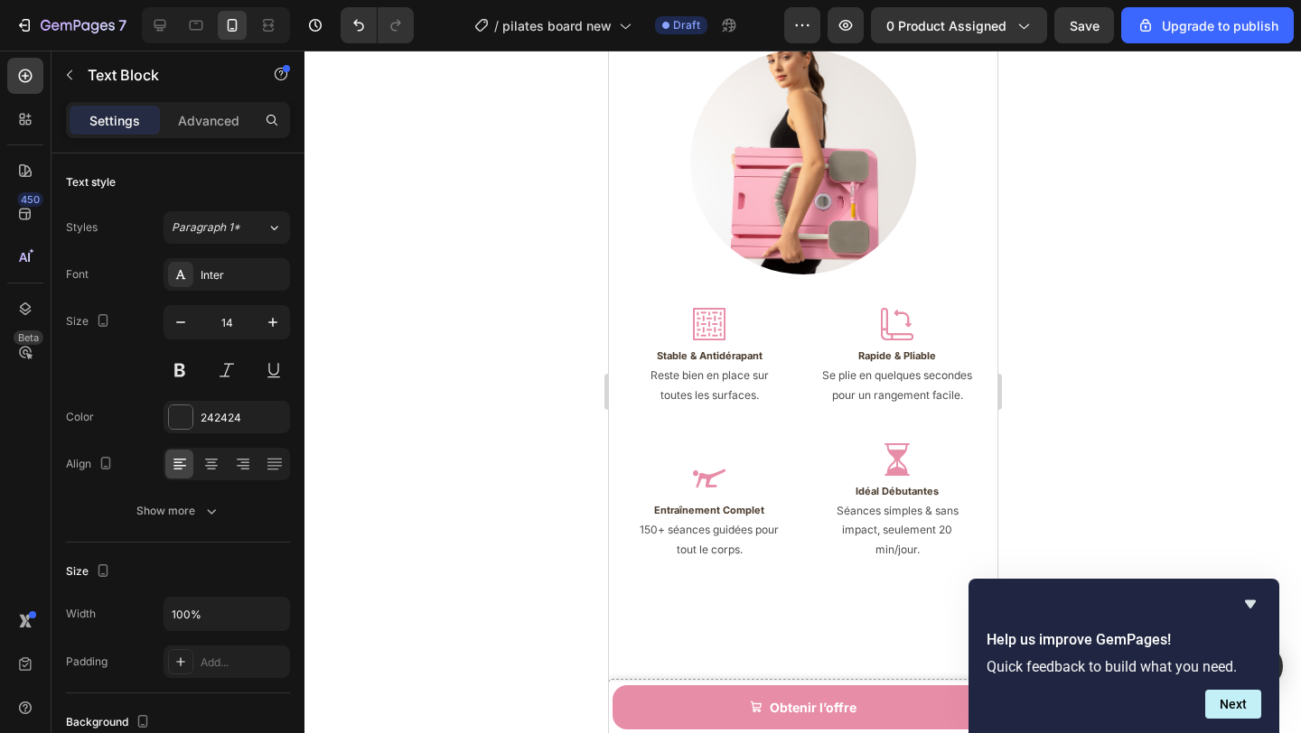
scroll to position [2443, 0]
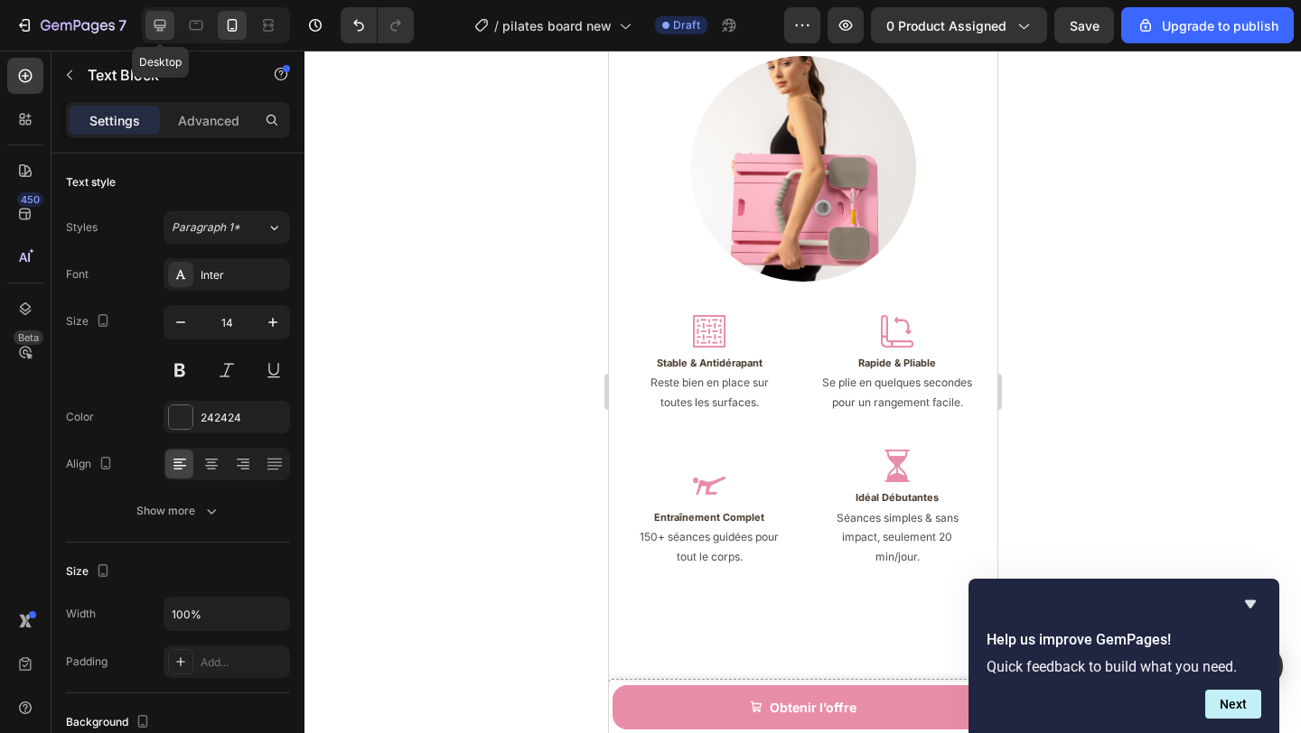
click at [163, 30] on icon at bounding box center [160, 26] width 12 height 12
type input "16"
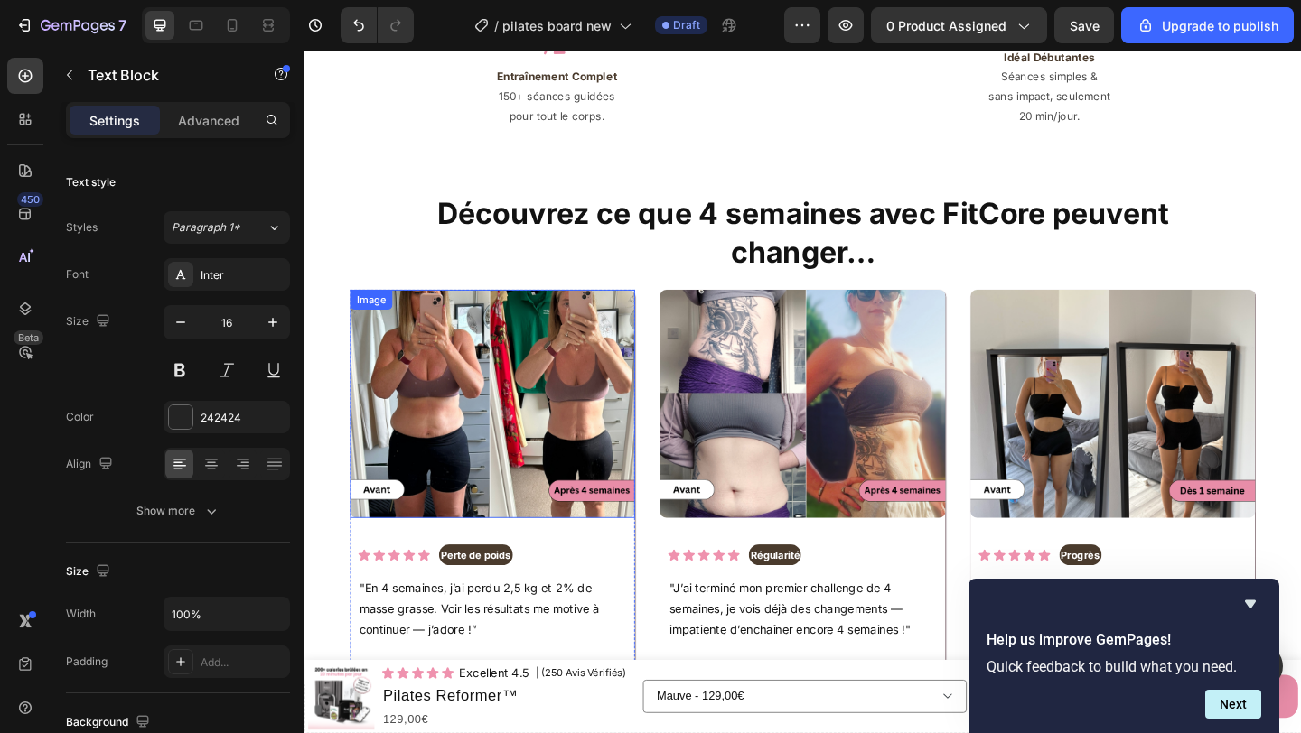
scroll to position [3226, 0]
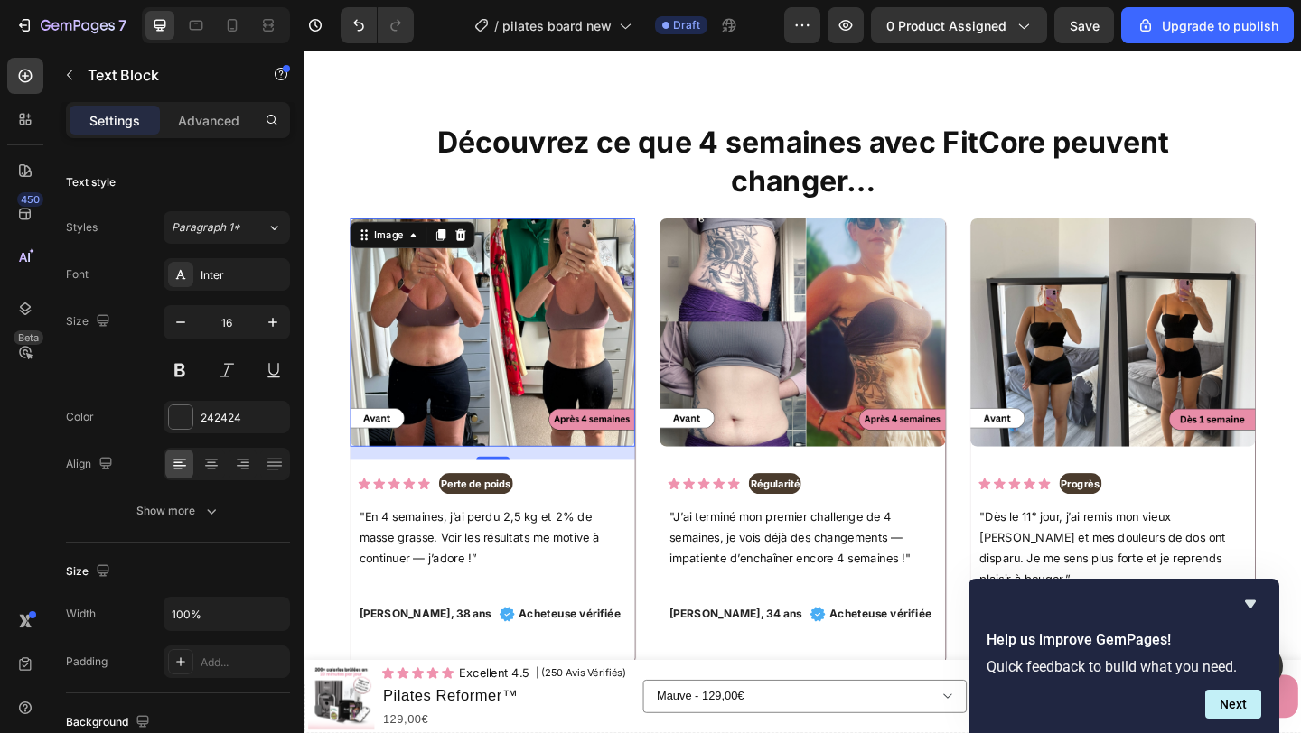
click at [575, 308] on img at bounding box center [509, 357] width 310 height 248
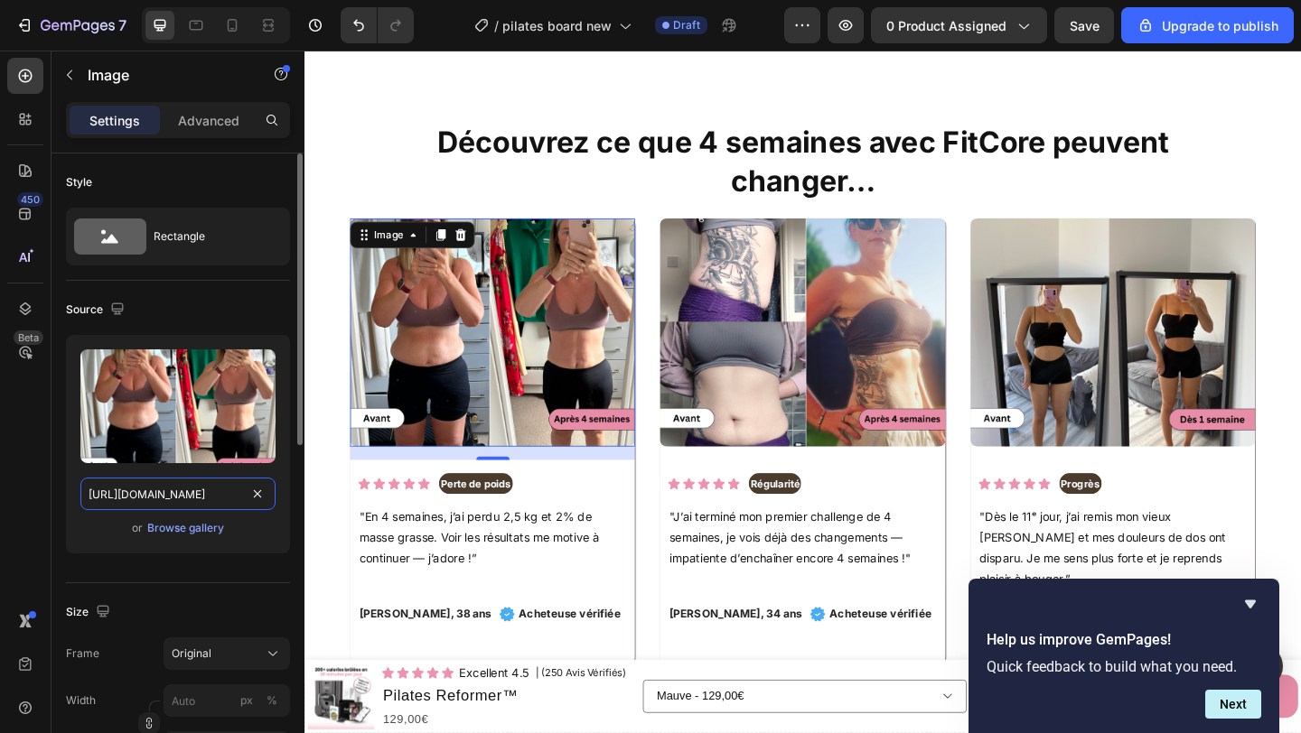
click at [182, 492] on input "[URL][DOMAIN_NAME]" at bounding box center [177, 494] width 195 height 33
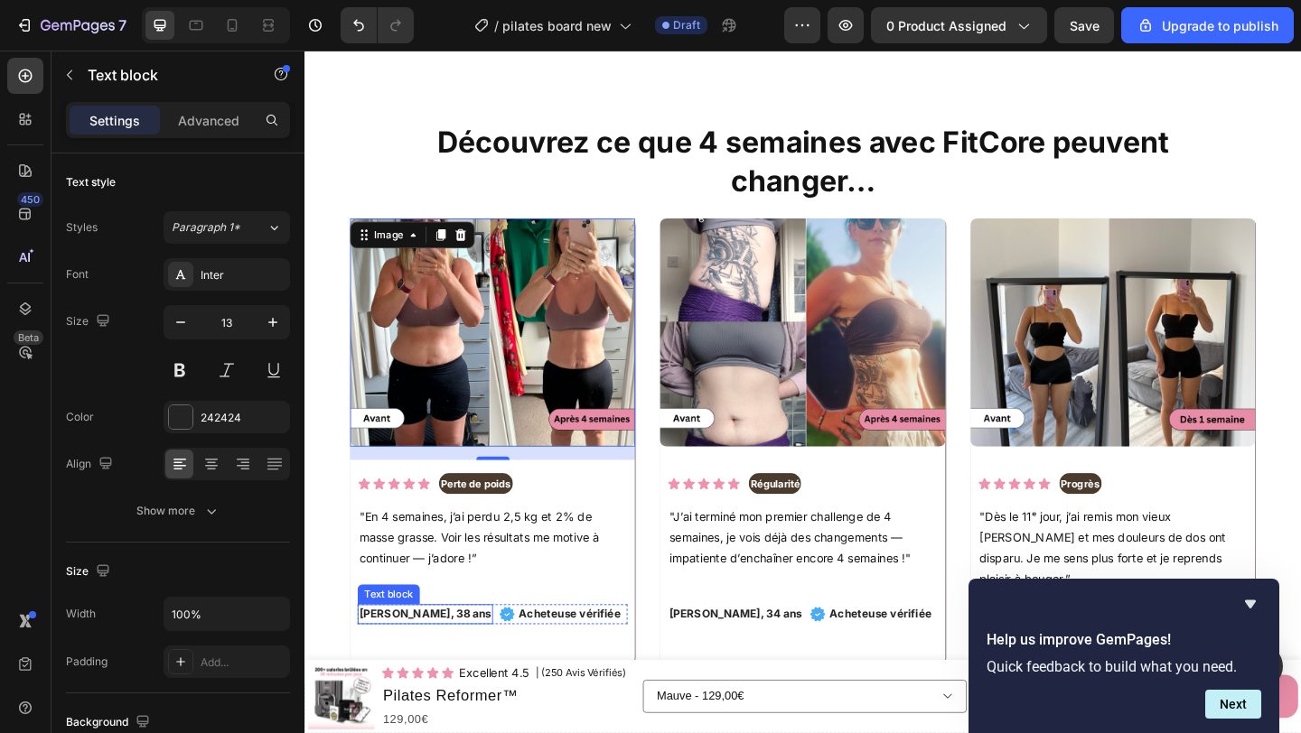
click at [397, 655] on p "Claire M., 38 ans" at bounding box center [436, 664] width 144 height 18
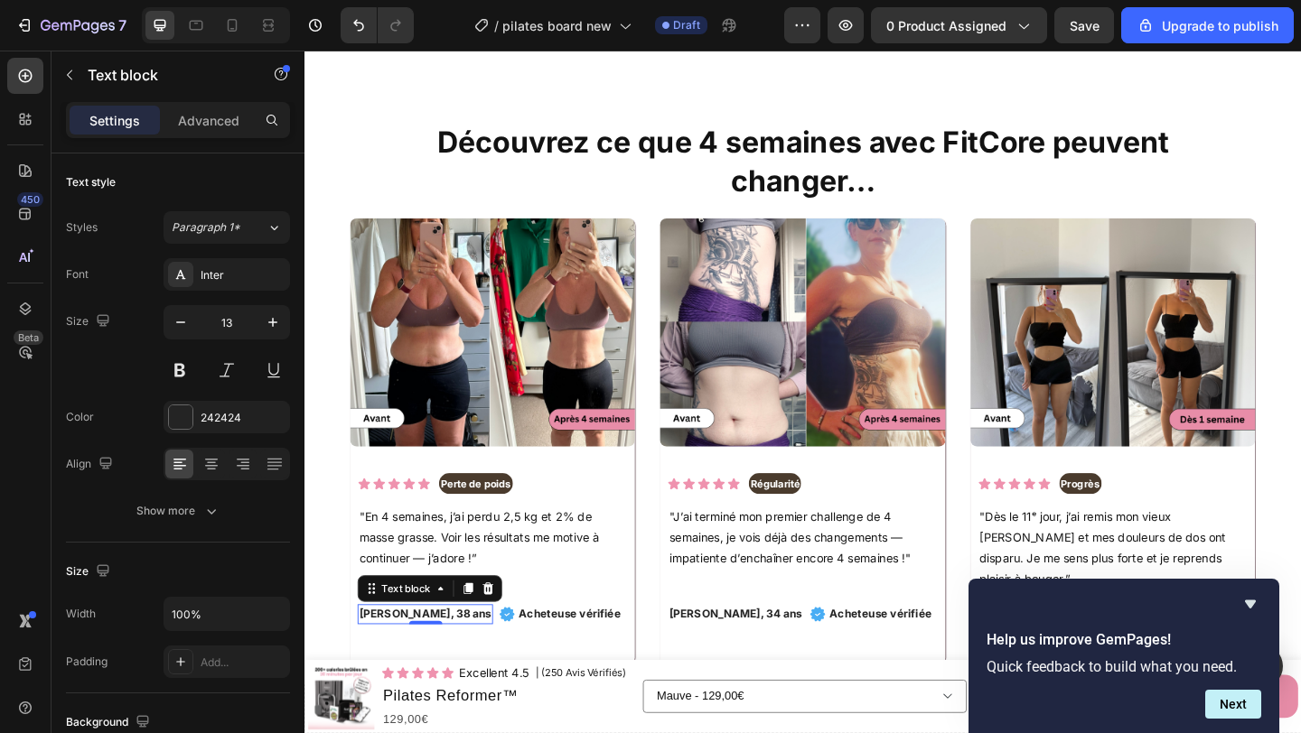
click at [397, 655] on p "Claire M., 38 ans" at bounding box center [436, 664] width 144 height 18
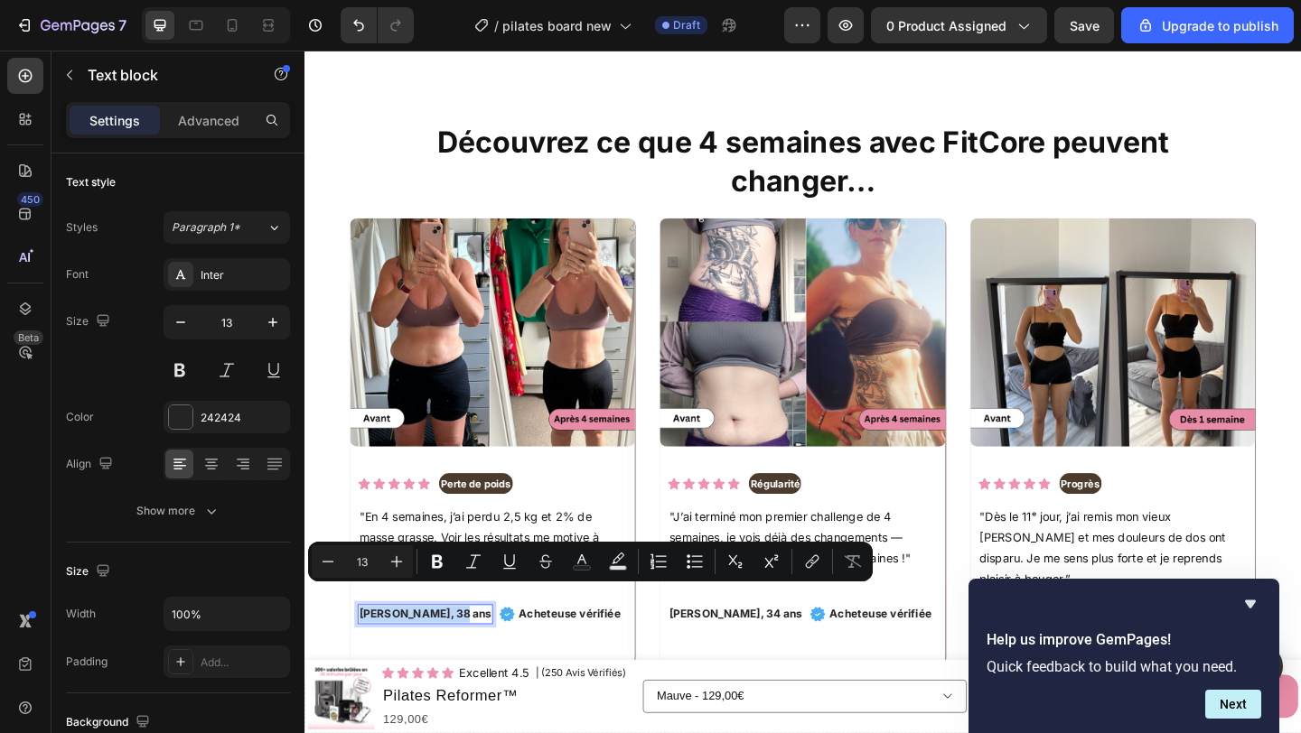
copy p "Claire M., 38 ans"
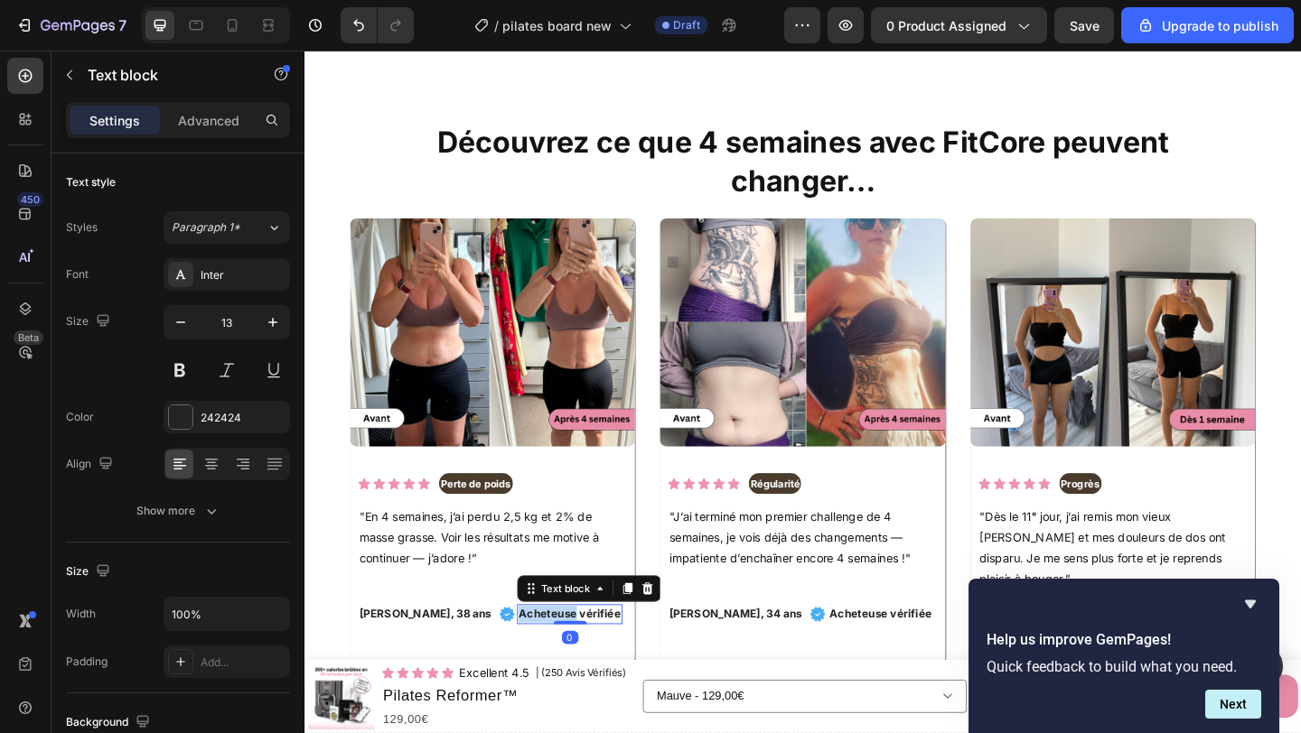
click at [537, 655] on p "Acheteuse vérifiée" at bounding box center [592, 664] width 111 height 18
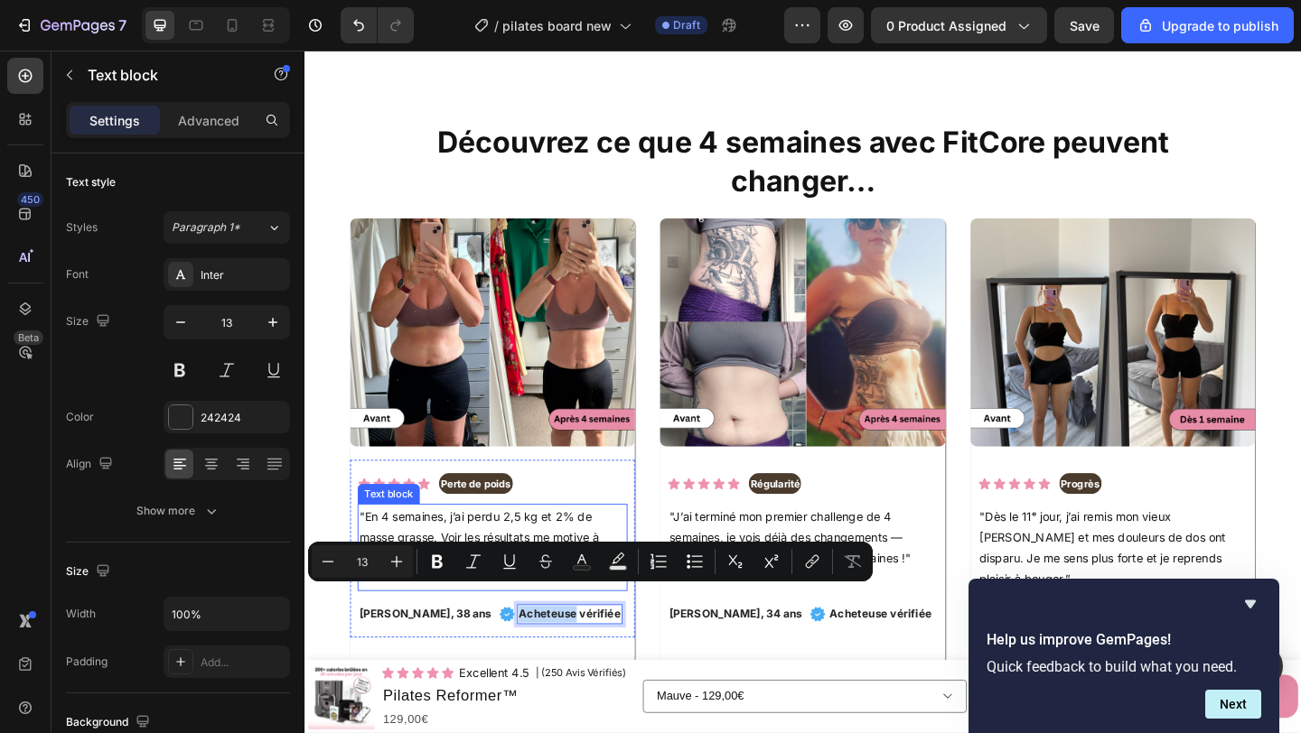
click at [436, 554] on p ""En 4 semaines, j’ai perdu 2,5 kg et 2% de masse grasse. Voir les résultats me …" at bounding box center [509, 580] width 290 height 69
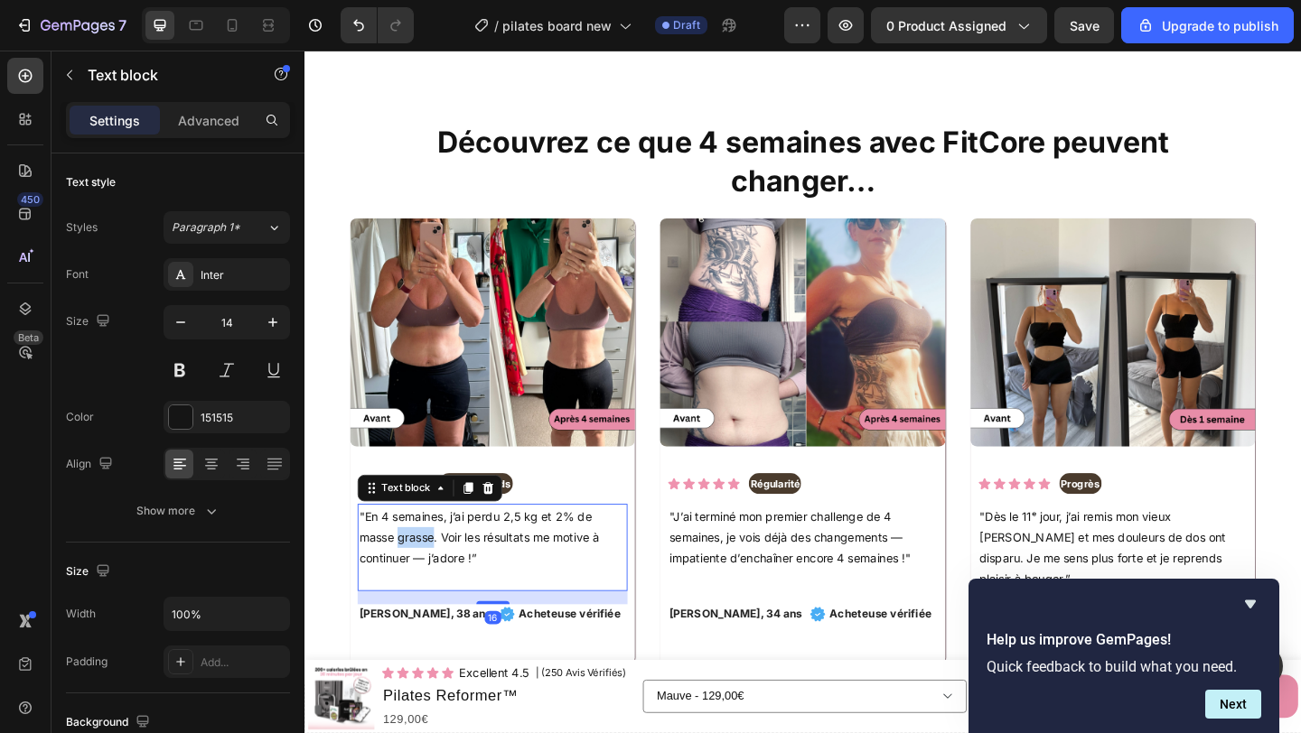
click at [436, 554] on p ""En 4 semaines, j’ai perdu 2,5 kg et 2% de masse grasse. Voir les résultats me …" at bounding box center [509, 580] width 290 height 69
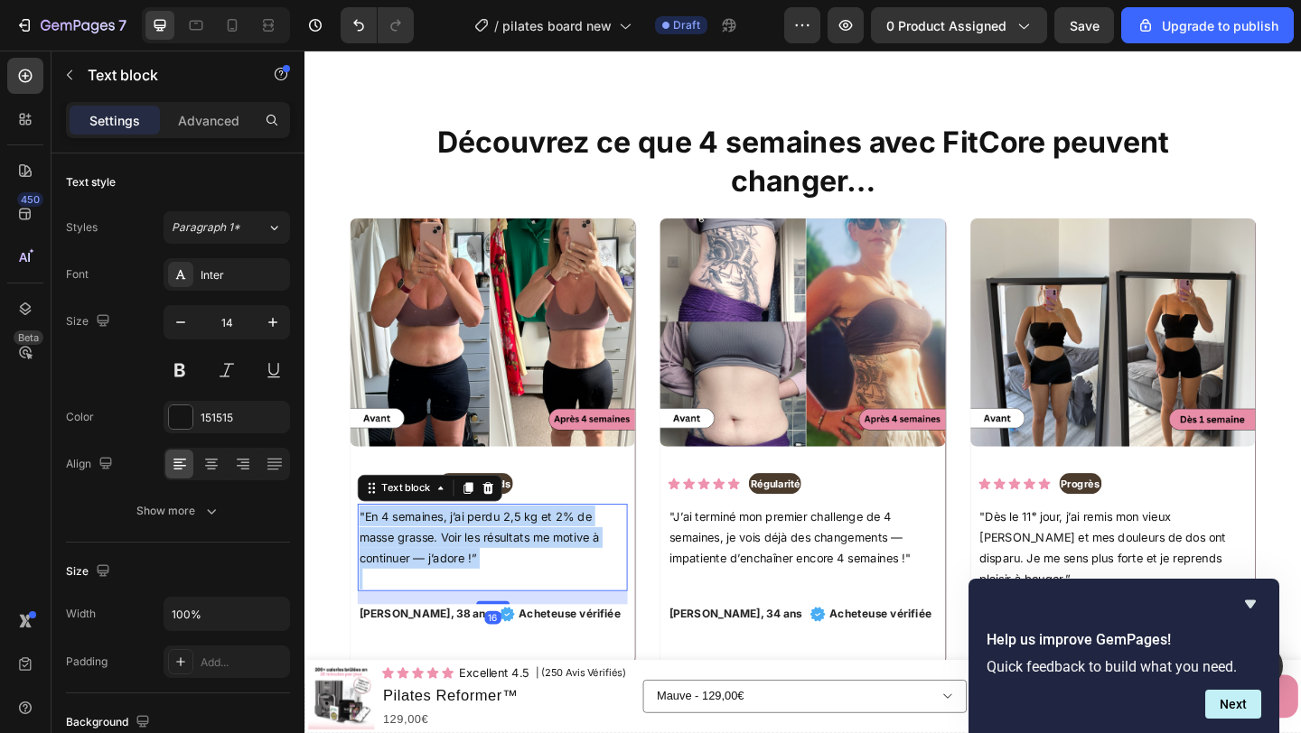
click at [436, 554] on p ""En 4 semaines, j’ai perdu 2,5 kg et 2% de masse grasse. Voir les résultats me …" at bounding box center [509, 580] width 290 height 69
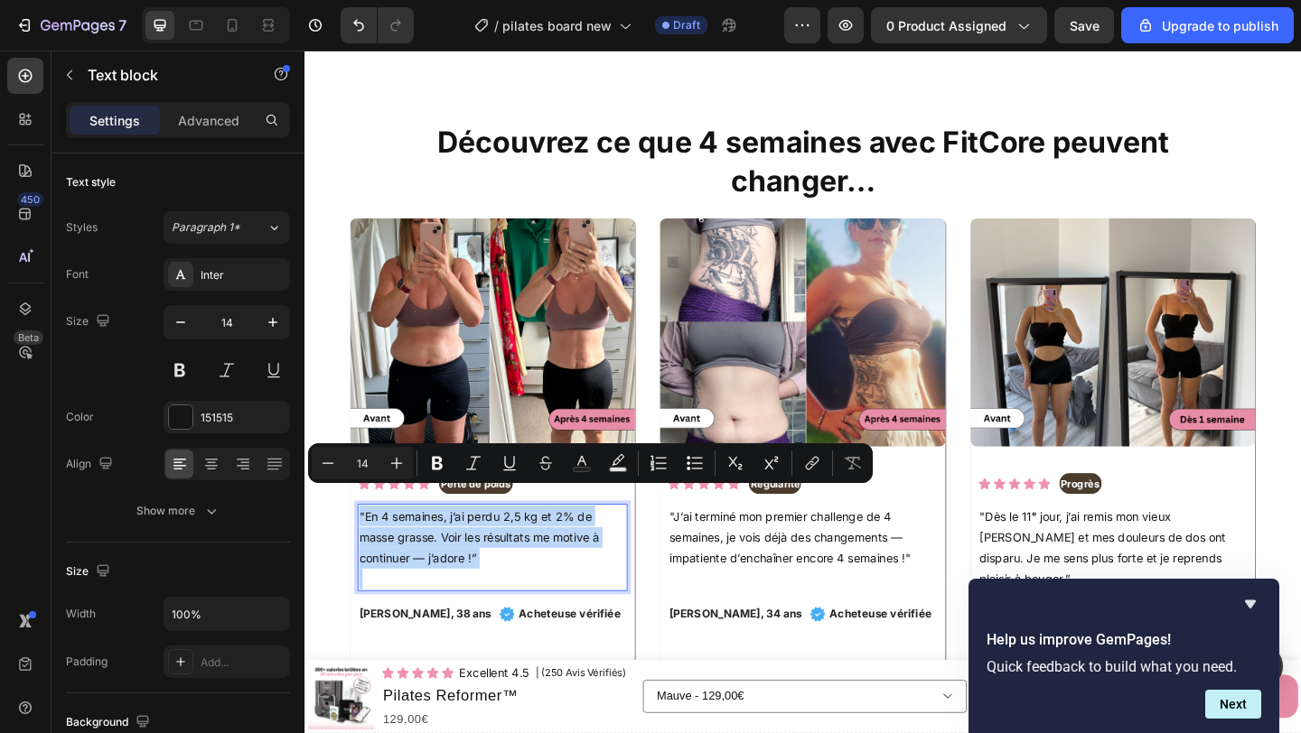
copy p ""En 4 semaines, j’ai perdu 2,5 kg et 2% de masse grasse. Voir les résultats me …"
click at [752, 569] on p ""J’ai terminé mon premier challenge de 4 semaines, je vois déjà des changements…" at bounding box center [846, 580] width 290 height 69
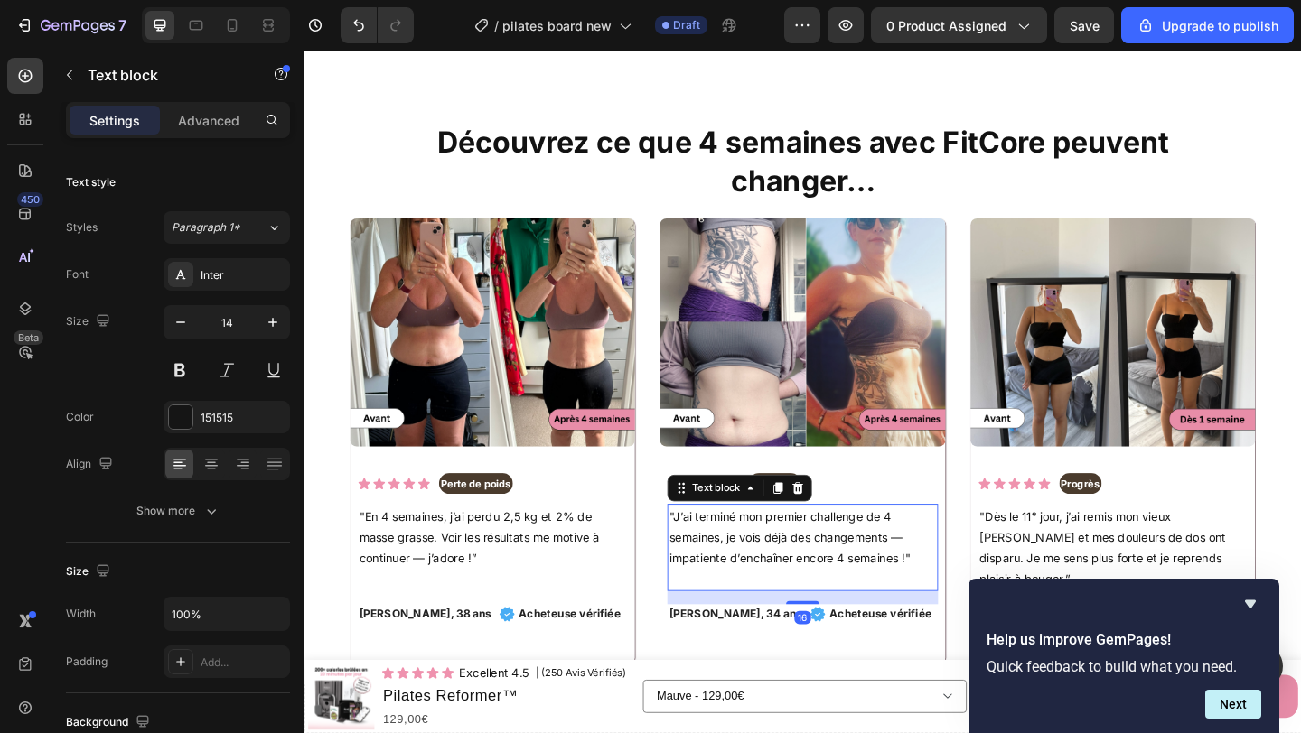
click at [752, 569] on p ""J’ai terminé mon premier challenge de 4 semaines, je vois déjà des changements…" at bounding box center [846, 580] width 290 height 69
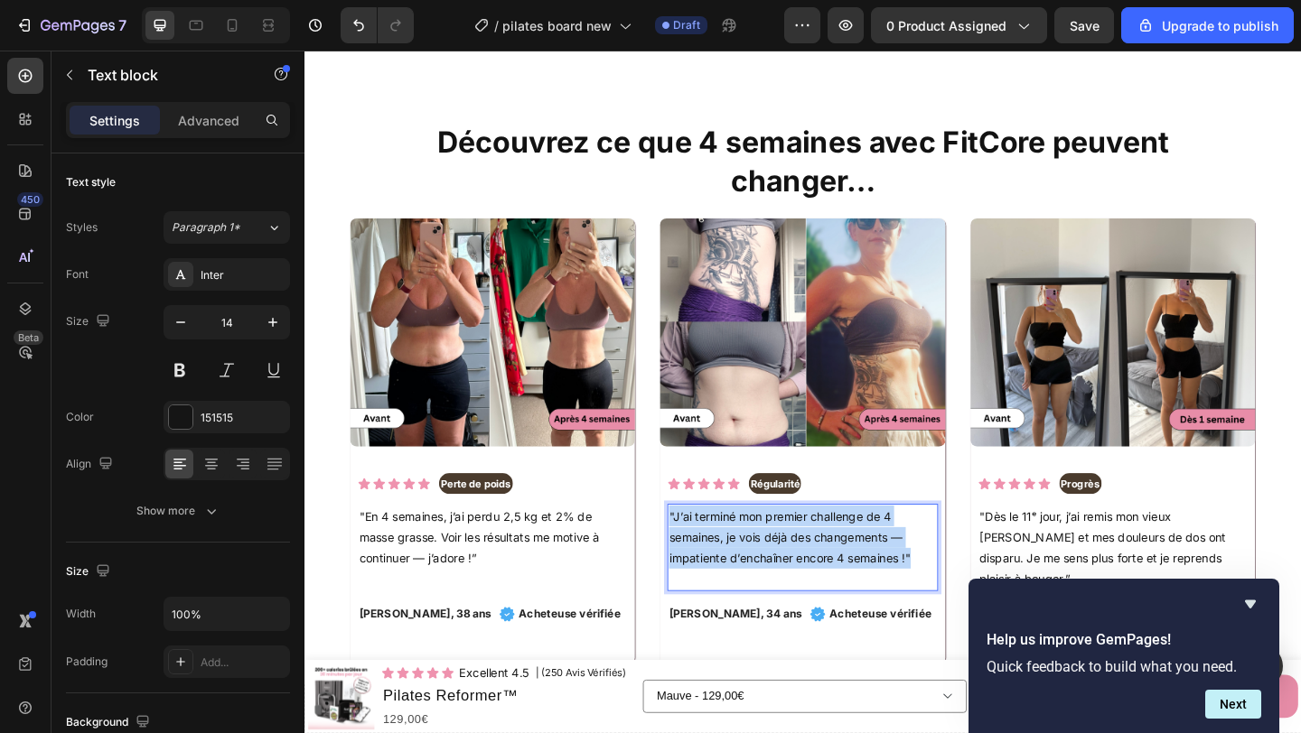
click at [752, 569] on p ""J’ai terminé mon premier challenge de 4 semaines, je vois déjà des changements…" at bounding box center [846, 580] width 290 height 69
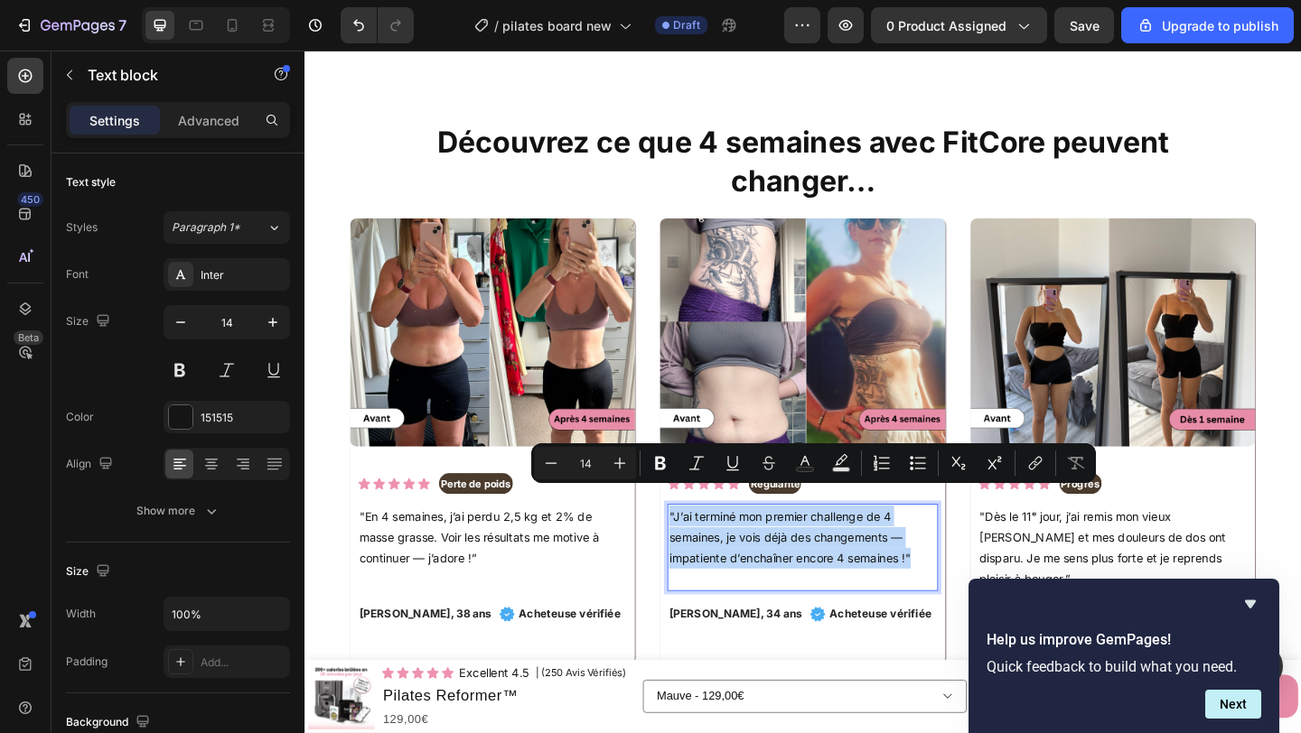
copy p ""J’ai terminé mon premier challenge de 4 semaines, je vois déjà des changements…"
click at [1111, 565] on p ""Dès le 11ᵉ jour, j’ai remis mon vieux [PERSON_NAME] et mes douleurs de dos ont…" at bounding box center [1184, 591] width 290 height 91
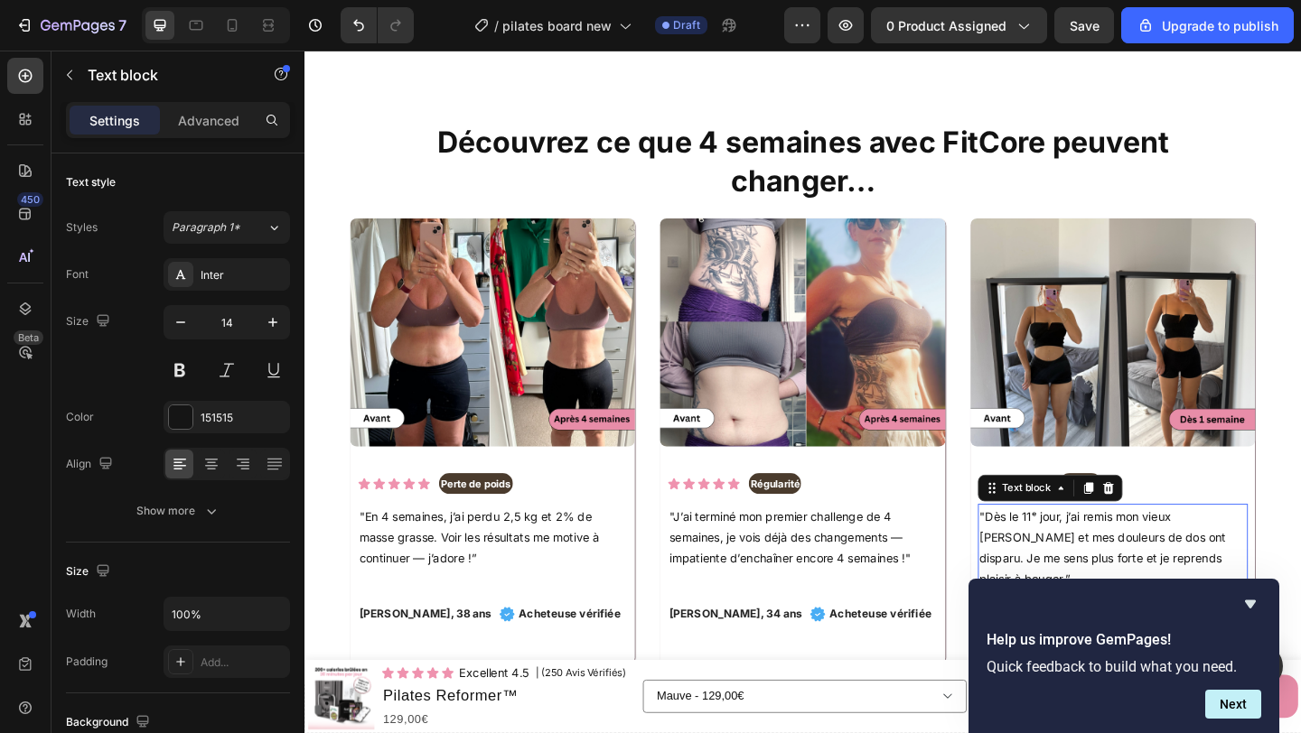
click at [1111, 565] on p ""Dès le 11ᵉ jour, j’ai remis mon vieux [PERSON_NAME] et mes douleurs de dos ont…" at bounding box center [1184, 591] width 290 height 91
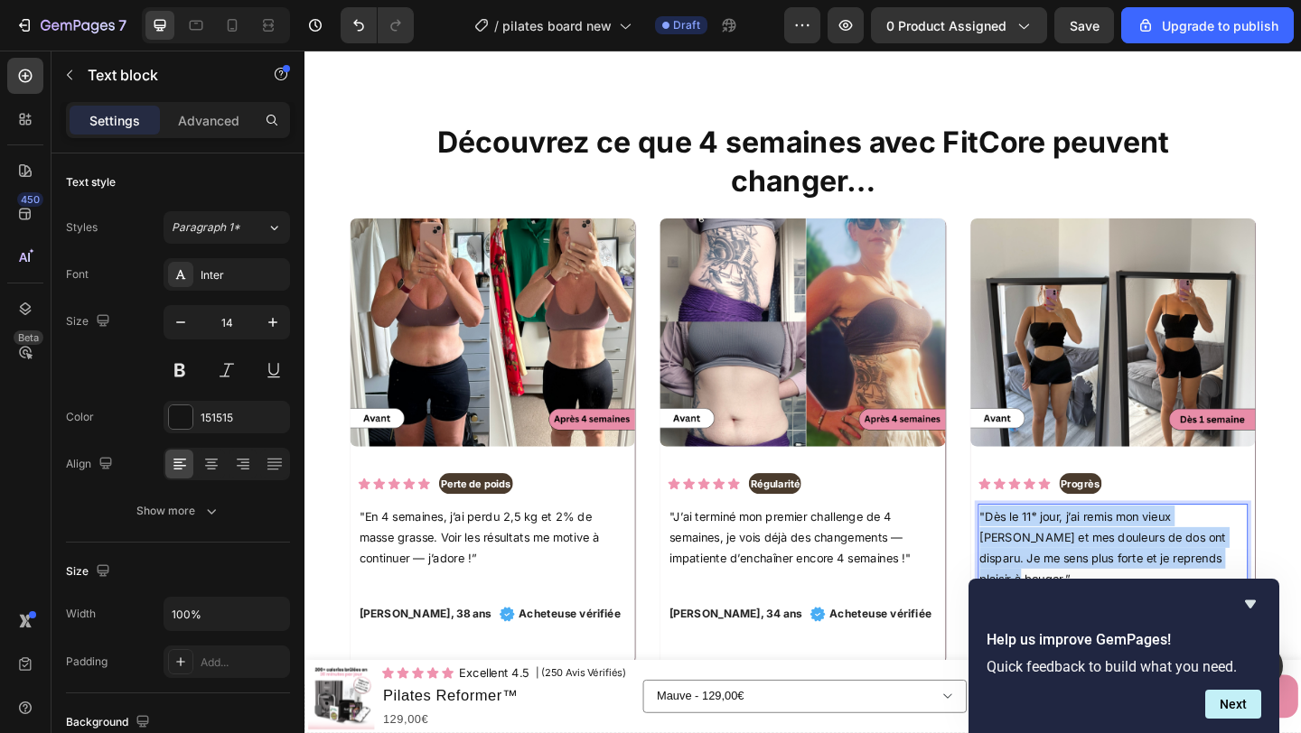
click at [1111, 565] on p ""Dès le 11ᵉ jour, j’ai remis mon vieux [PERSON_NAME] et mes douleurs de dos ont…" at bounding box center [1184, 591] width 290 height 91
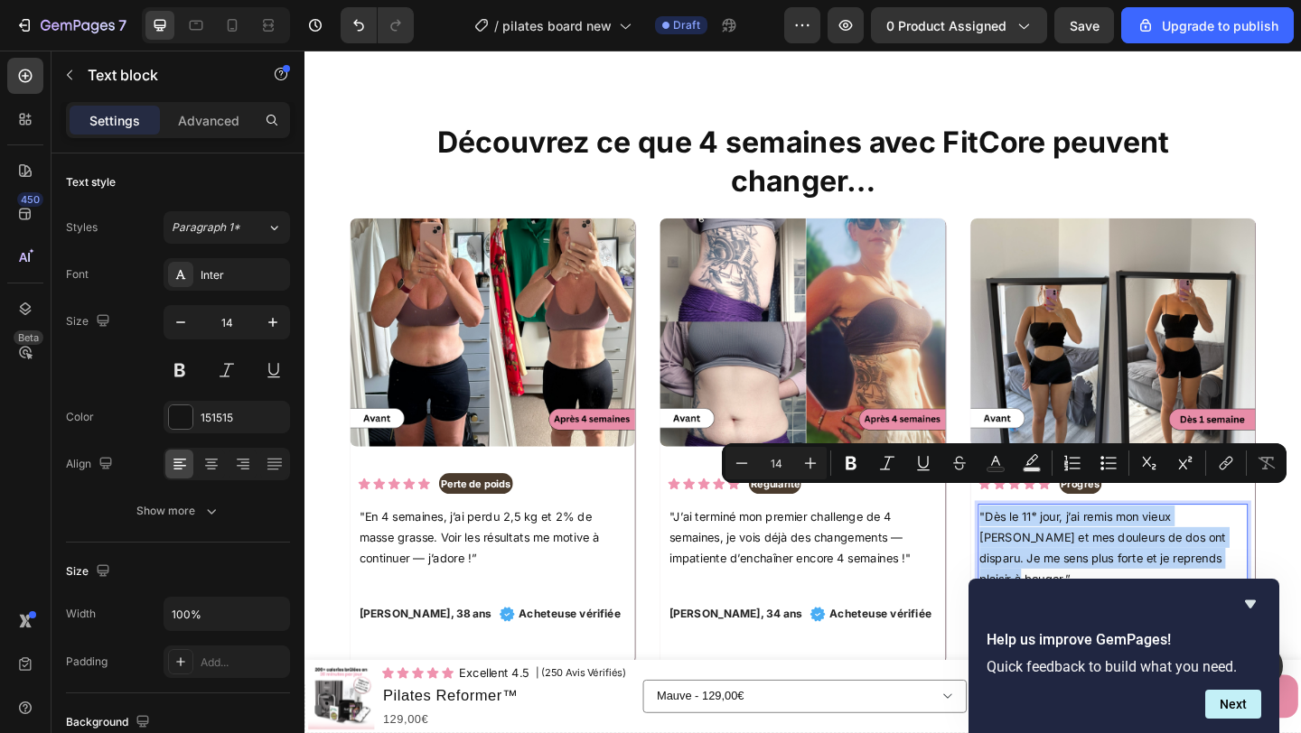
copy p ""Dès le 11ᵉ jour, j’ai remis mon vieux [PERSON_NAME] et mes douleurs de dos ont…"
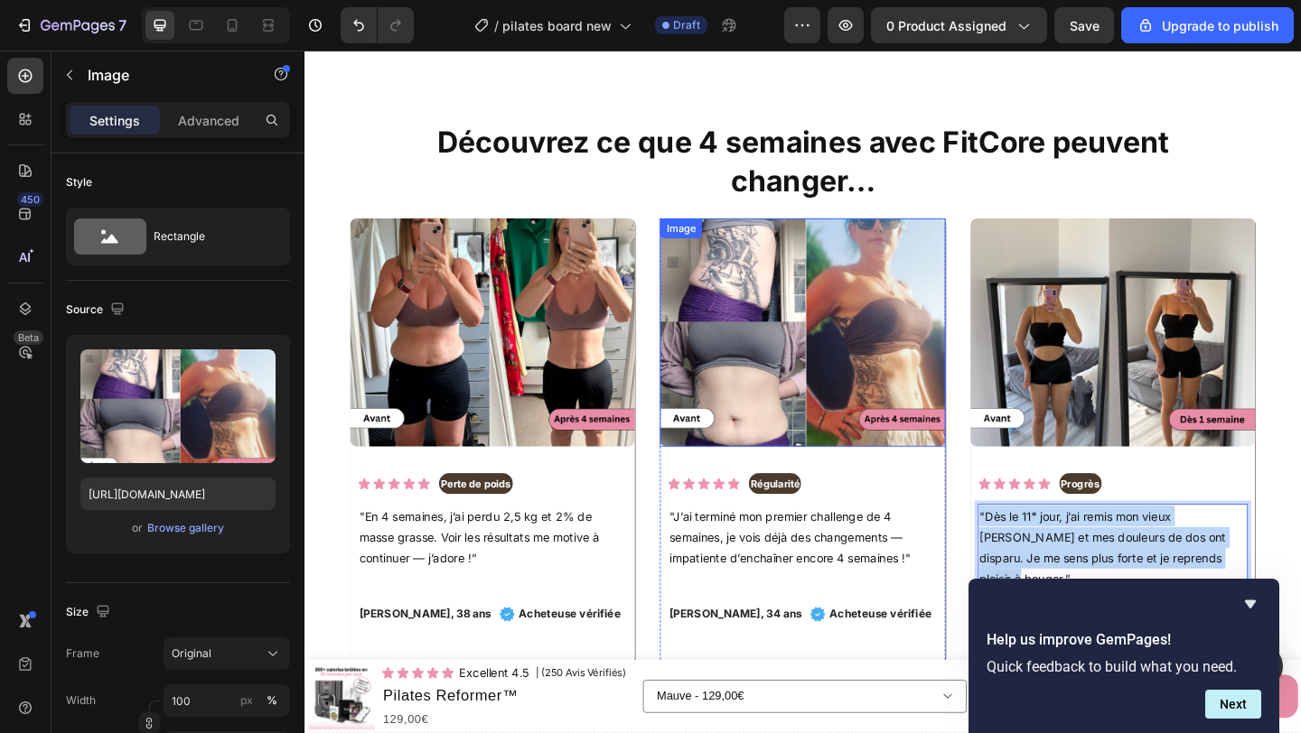
click at [738, 337] on img at bounding box center [846, 357] width 310 height 248
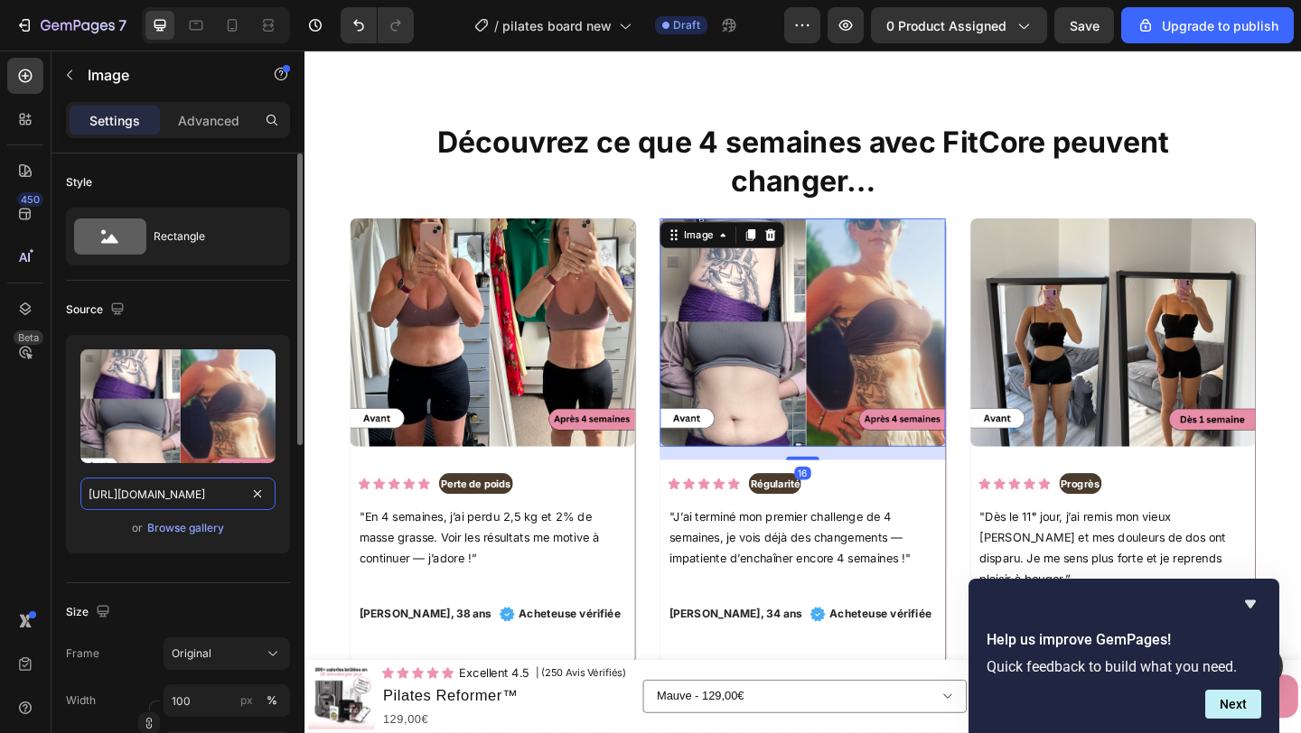
click at [175, 489] on input "https://cdn.shopify.com/s/files/1/0903/9020/0665/files/gempages_546252643626910…" at bounding box center [177, 494] width 195 height 33
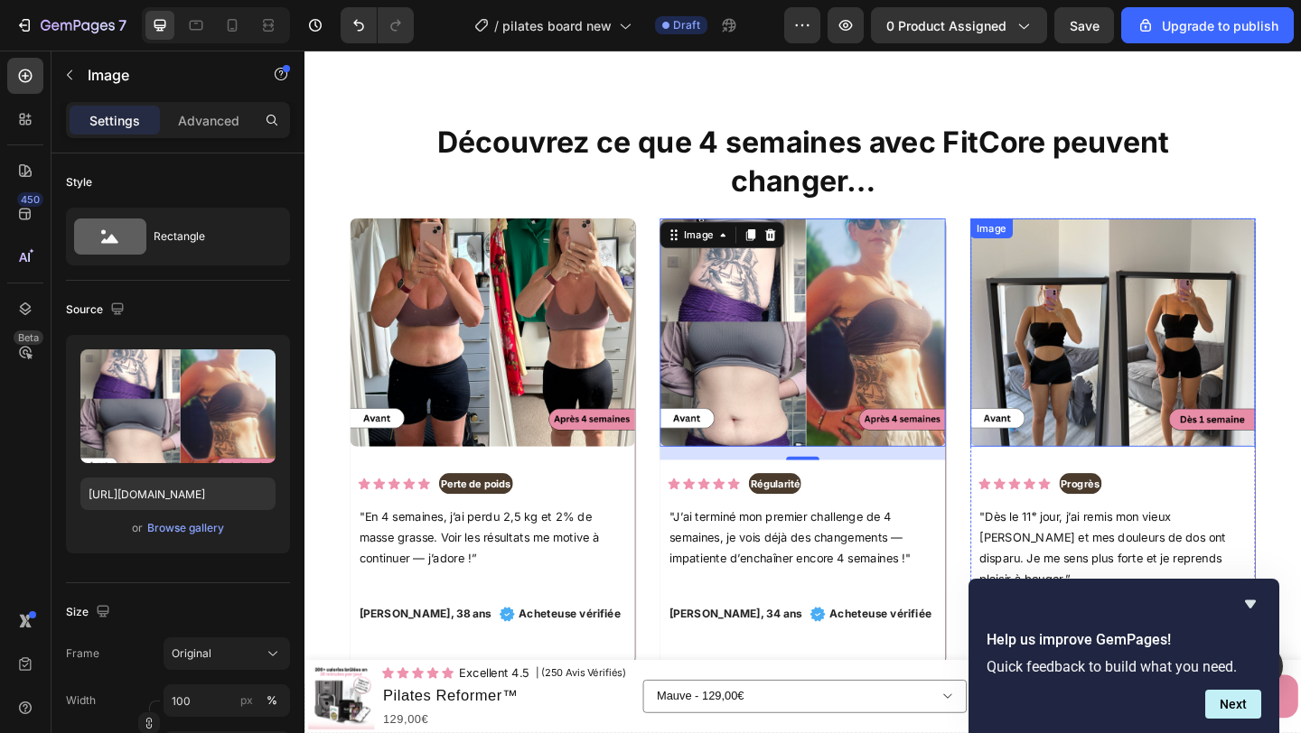
click at [1097, 355] on img at bounding box center [1184, 357] width 310 height 248
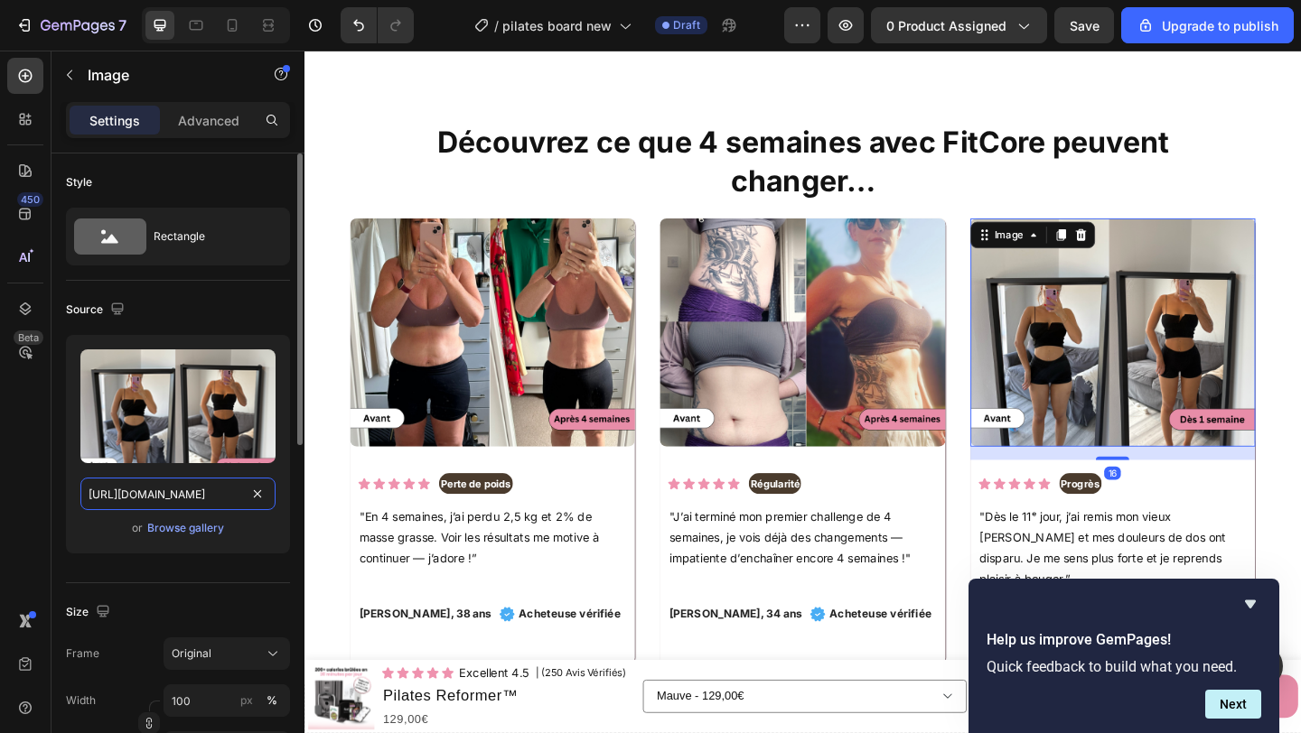
click at [171, 494] on input "https://cdn.shopify.com/s/files/1/0903/9020/0665/files/gempages_546252643626910…" at bounding box center [177, 494] width 195 height 33
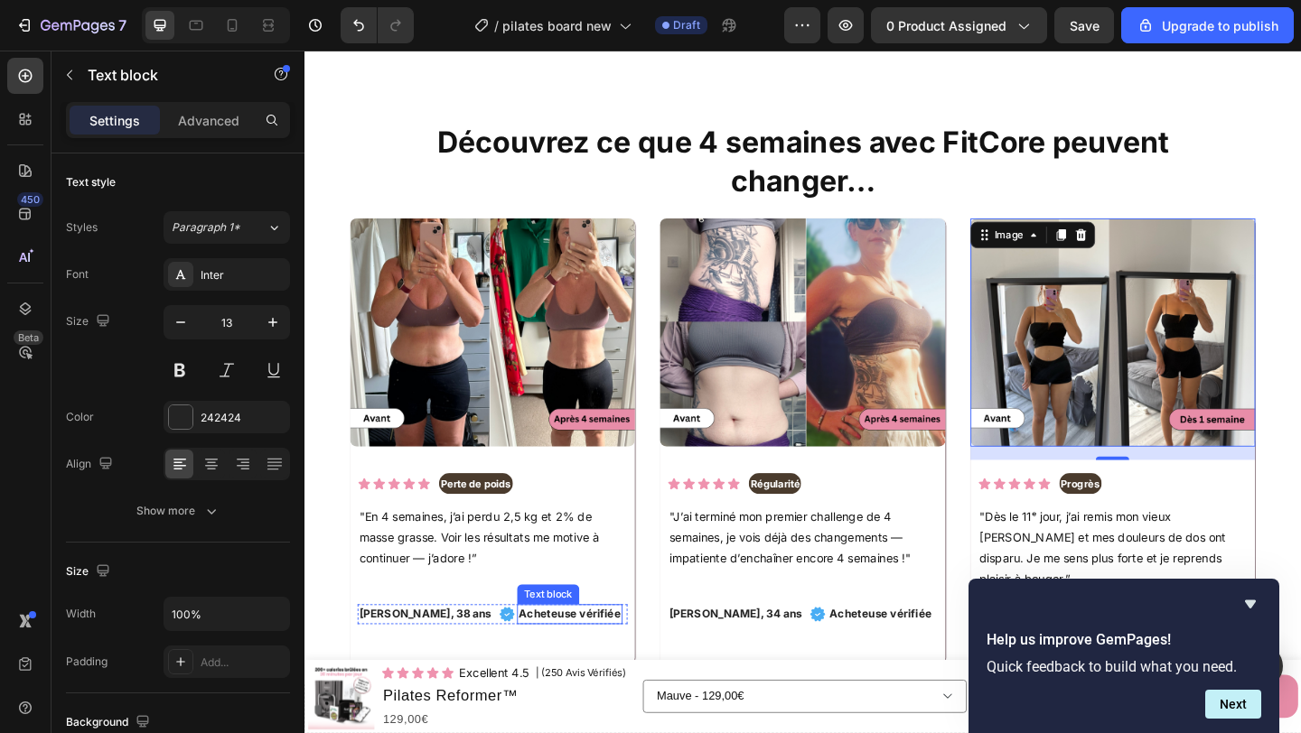
click at [537, 655] on p "Acheteuse vérifiée" at bounding box center [592, 664] width 111 height 18
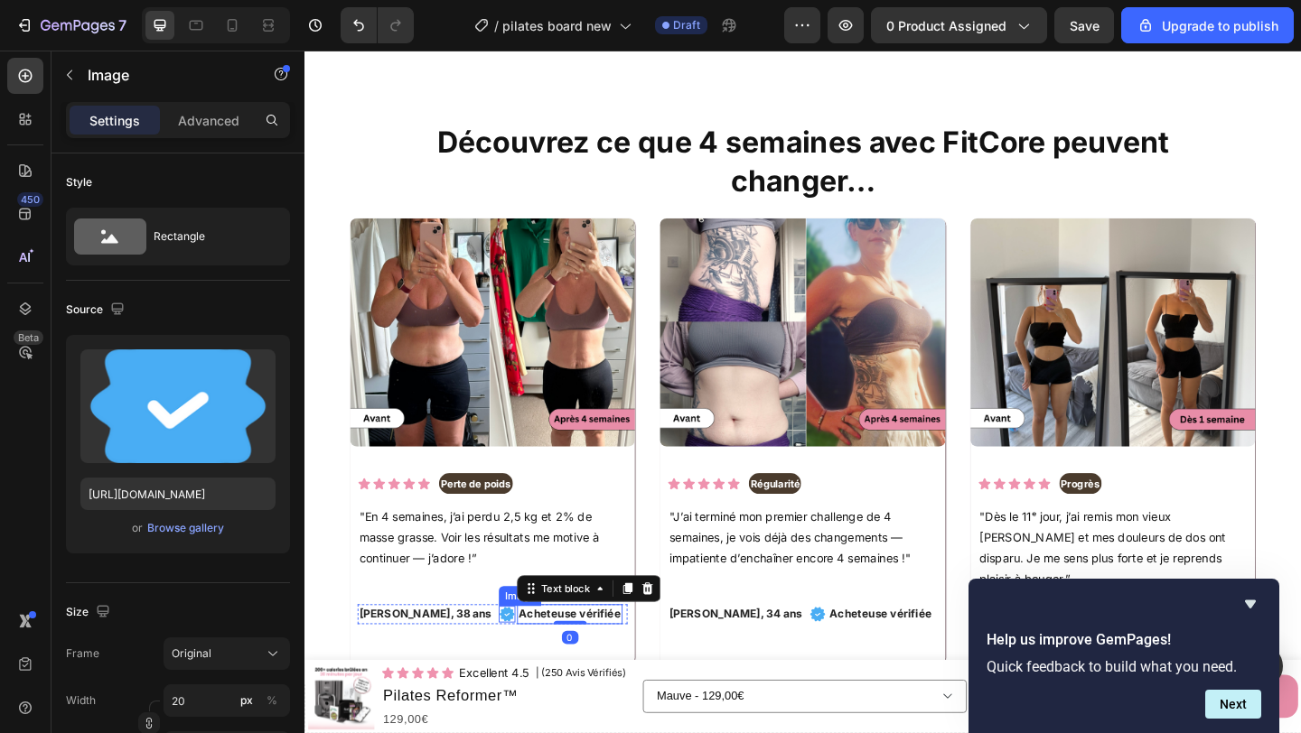
click at [516, 655] on img at bounding box center [525, 664] width 18 height 18
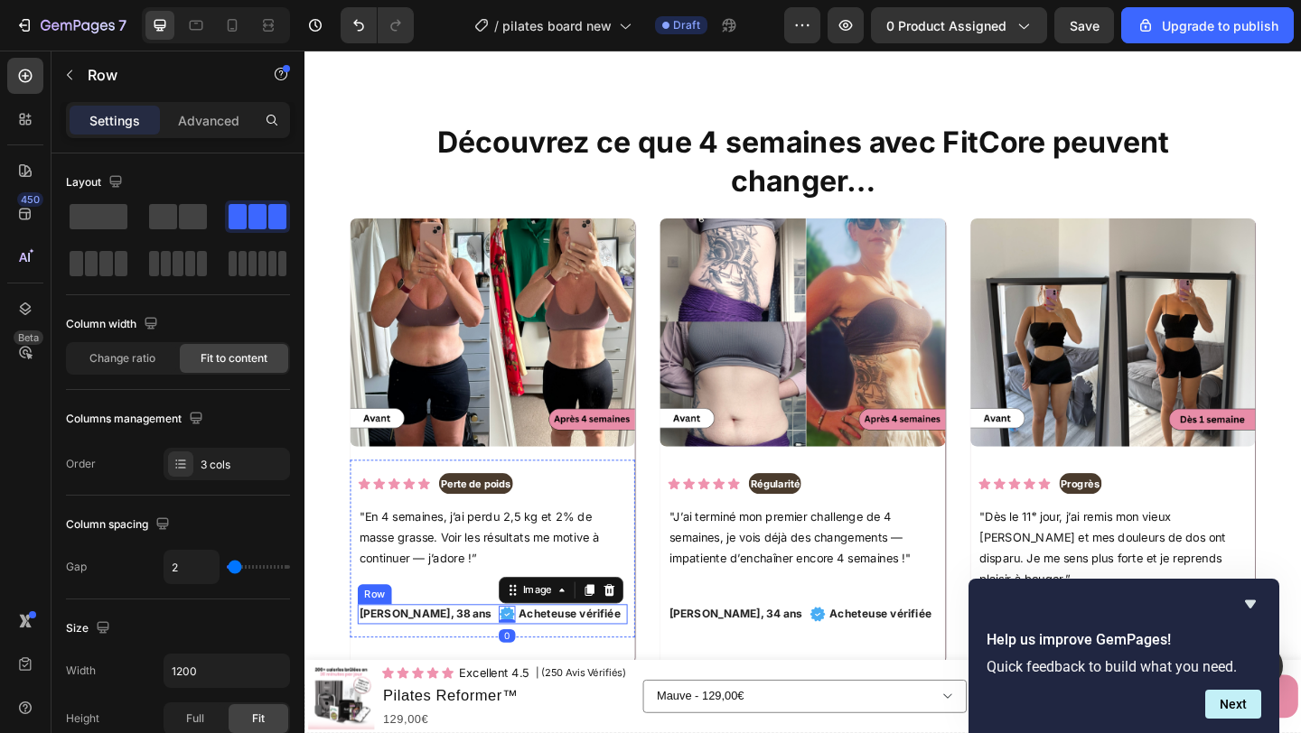
click at [464, 653] on div "Claire M., 38 ans Text block" at bounding box center [438, 664] width 152 height 22
click at [549, 655] on p "Acheteuse vérifiée" at bounding box center [592, 664] width 111 height 18
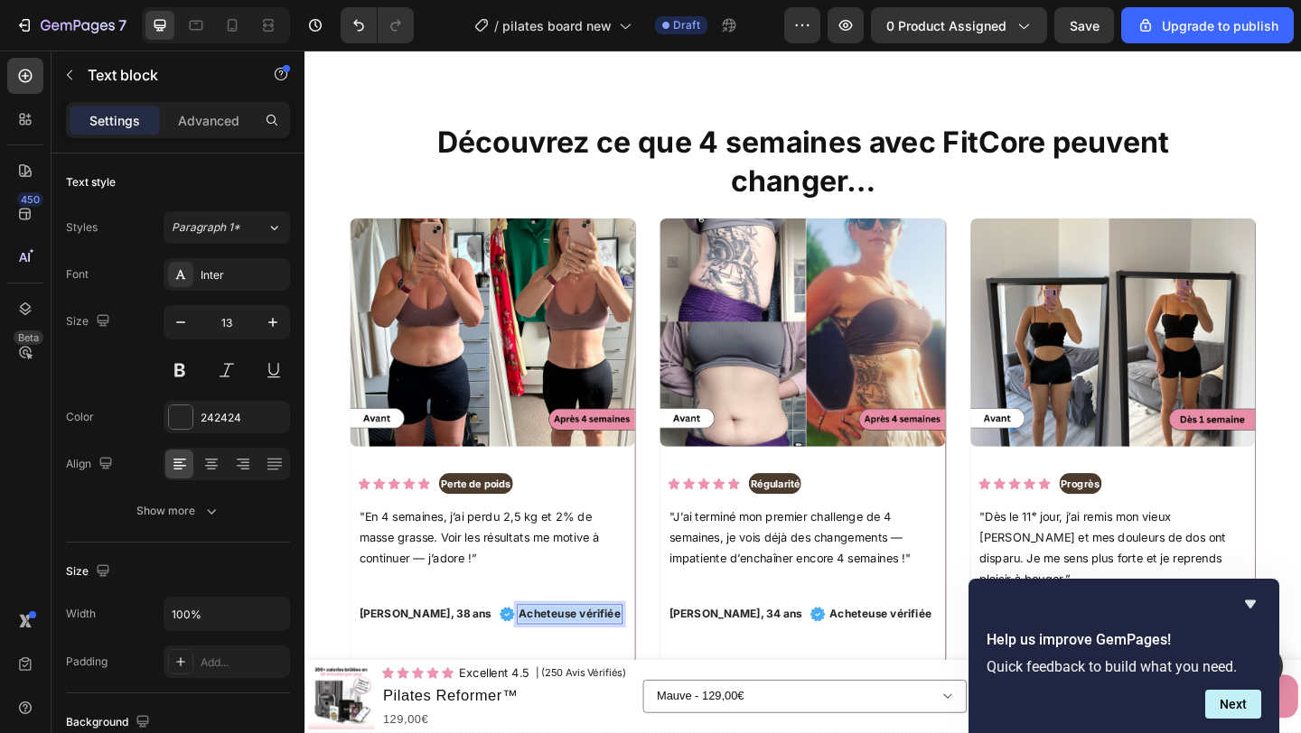
click at [549, 655] on p "Acheteuse vérifiée" at bounding box center [592, 664] width 111 height 18
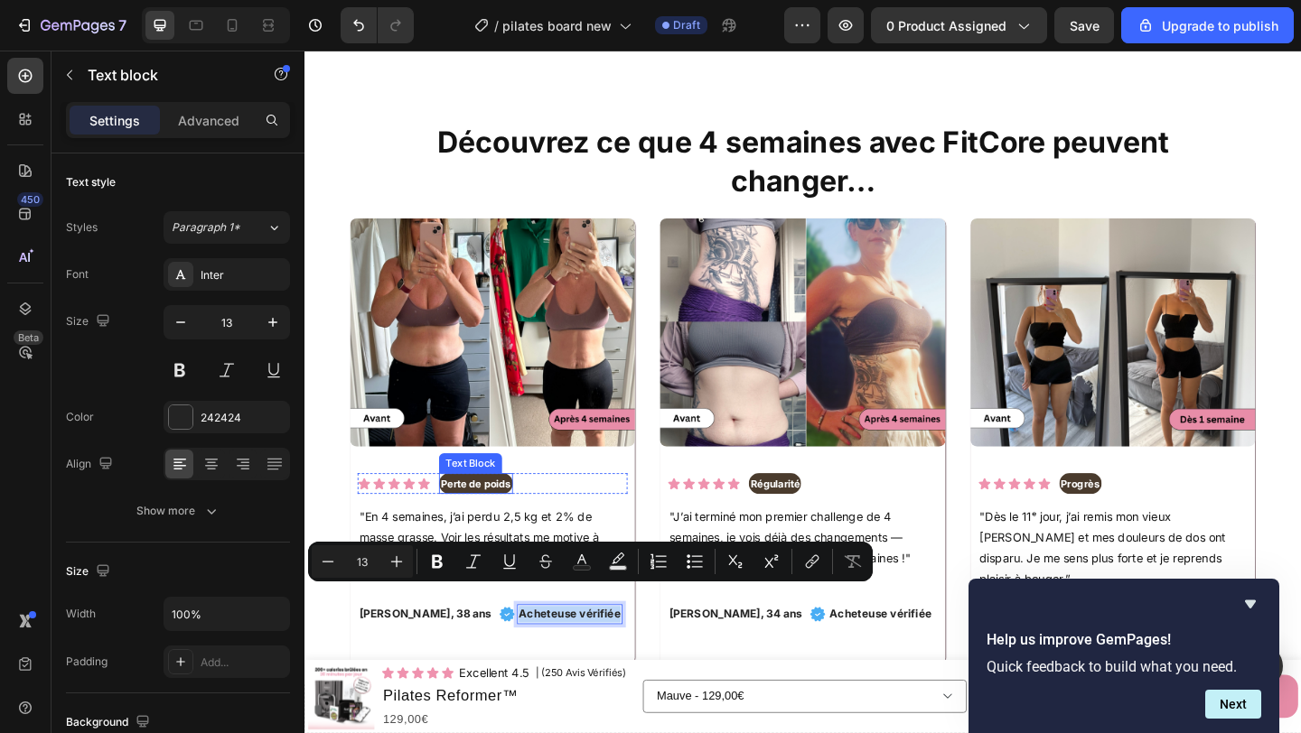
click at [507, 512] on p "Perte de poids" at bounding box center [491, 522] width 77 height 20
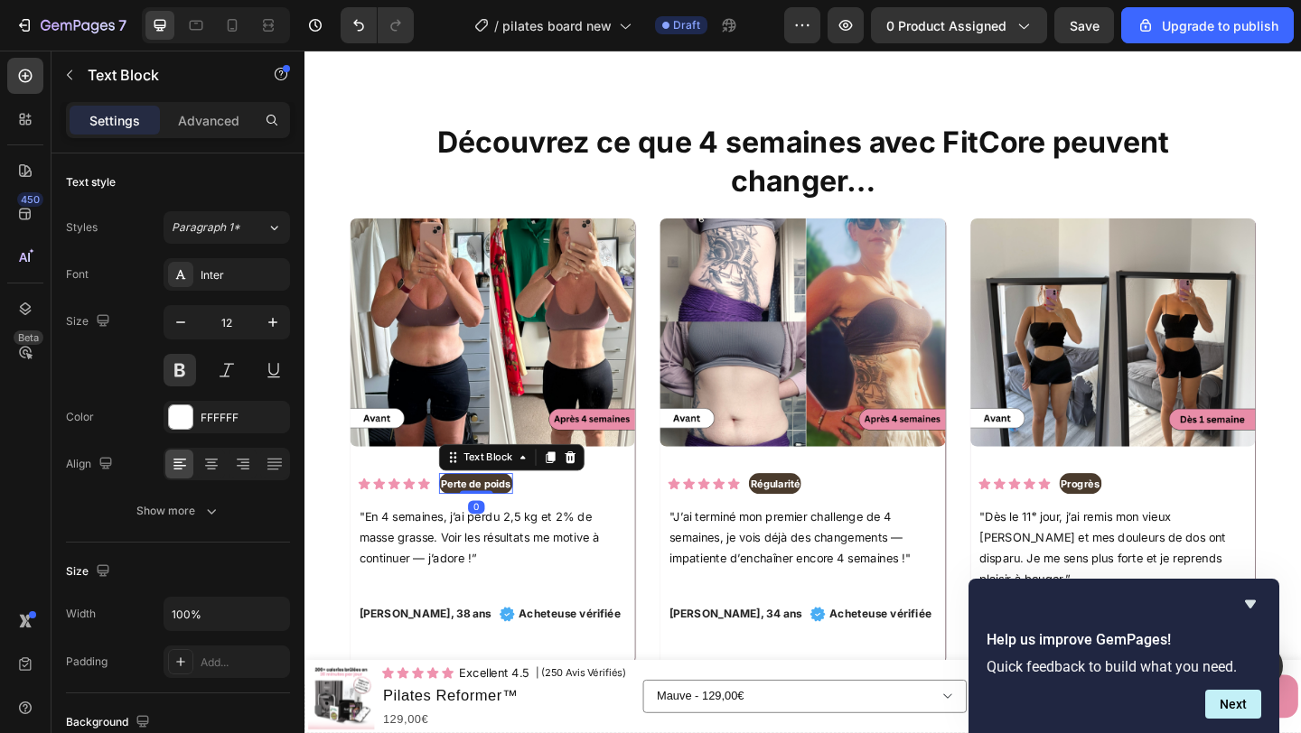
click at [507, 512] on p "Perte de poids" at bounding box center [491, 522] width 77 height 20
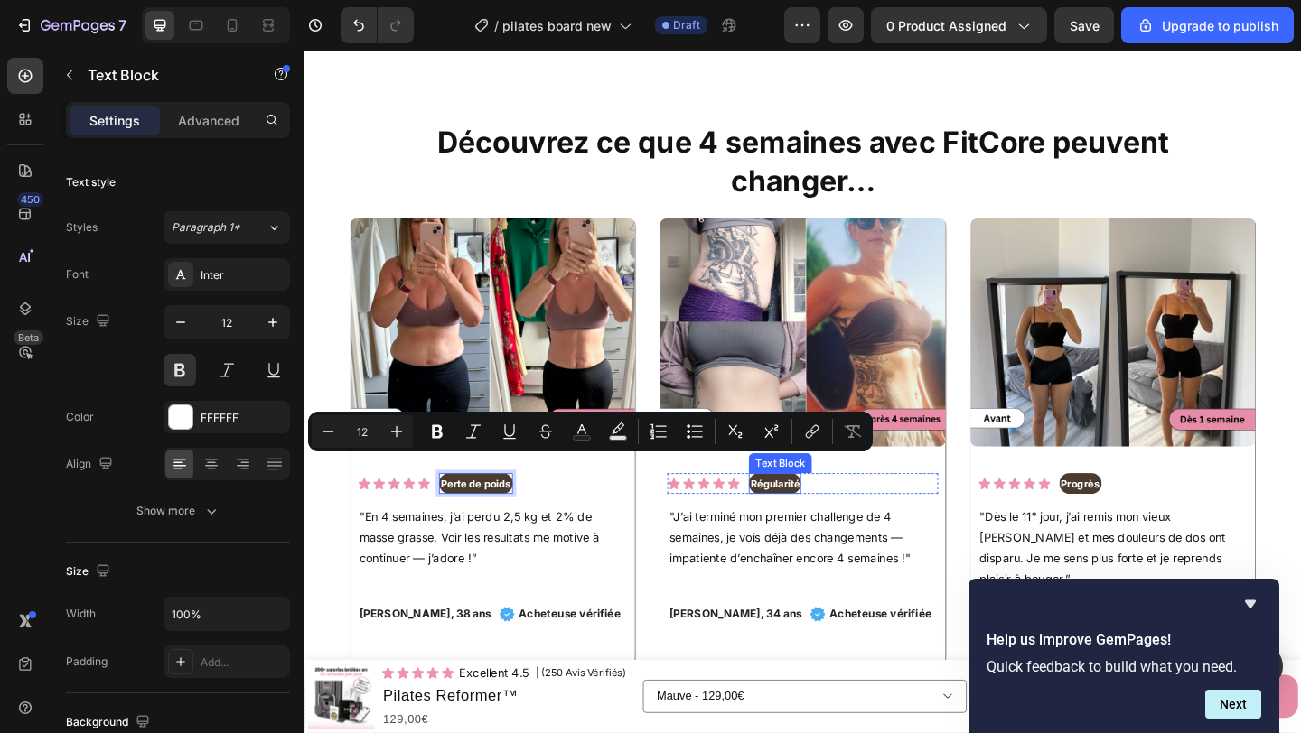
click at [823, 512] on p "Régularité" at bounding box center [815, 522] width 53 height 20
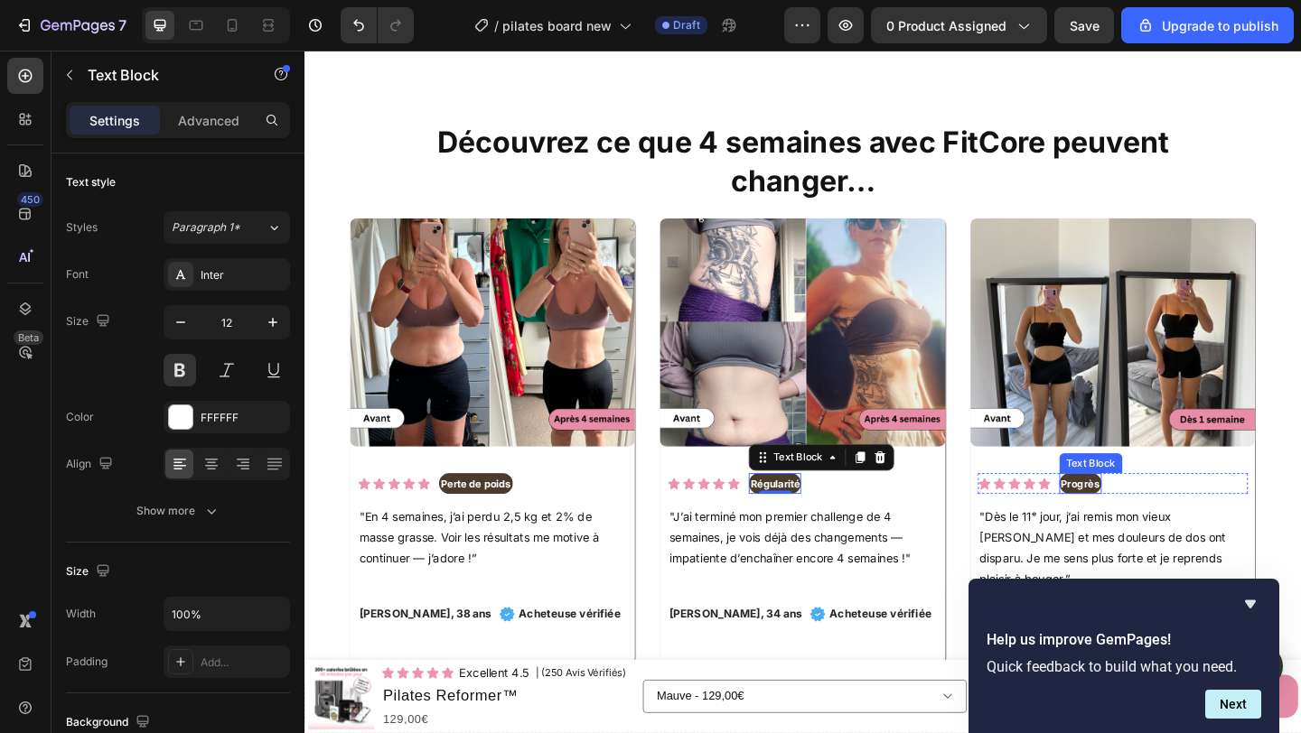
click at [1160, 512] on p "Progrès" at bounding box center [1148, 522] width 42 height 20
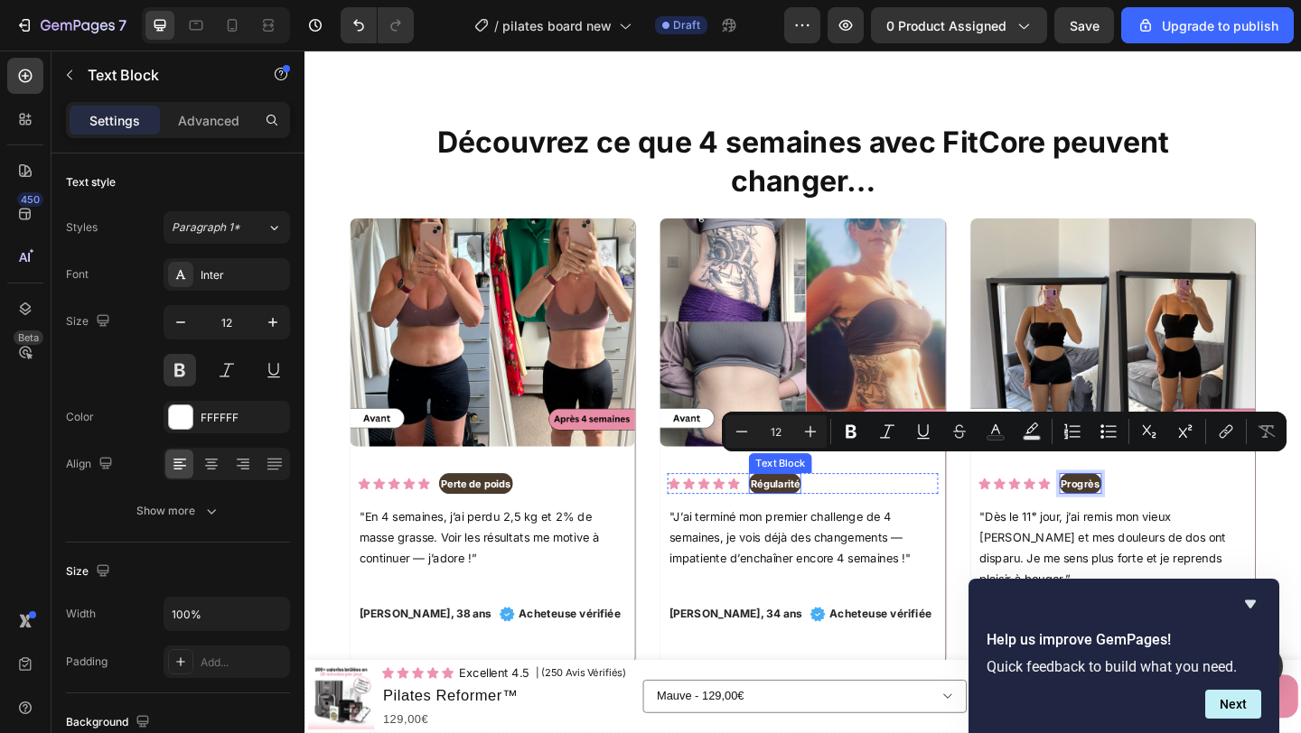
click at [818, 510] on div "Régularité Text Block" at bounding box center [816, 521] width 57 height 23
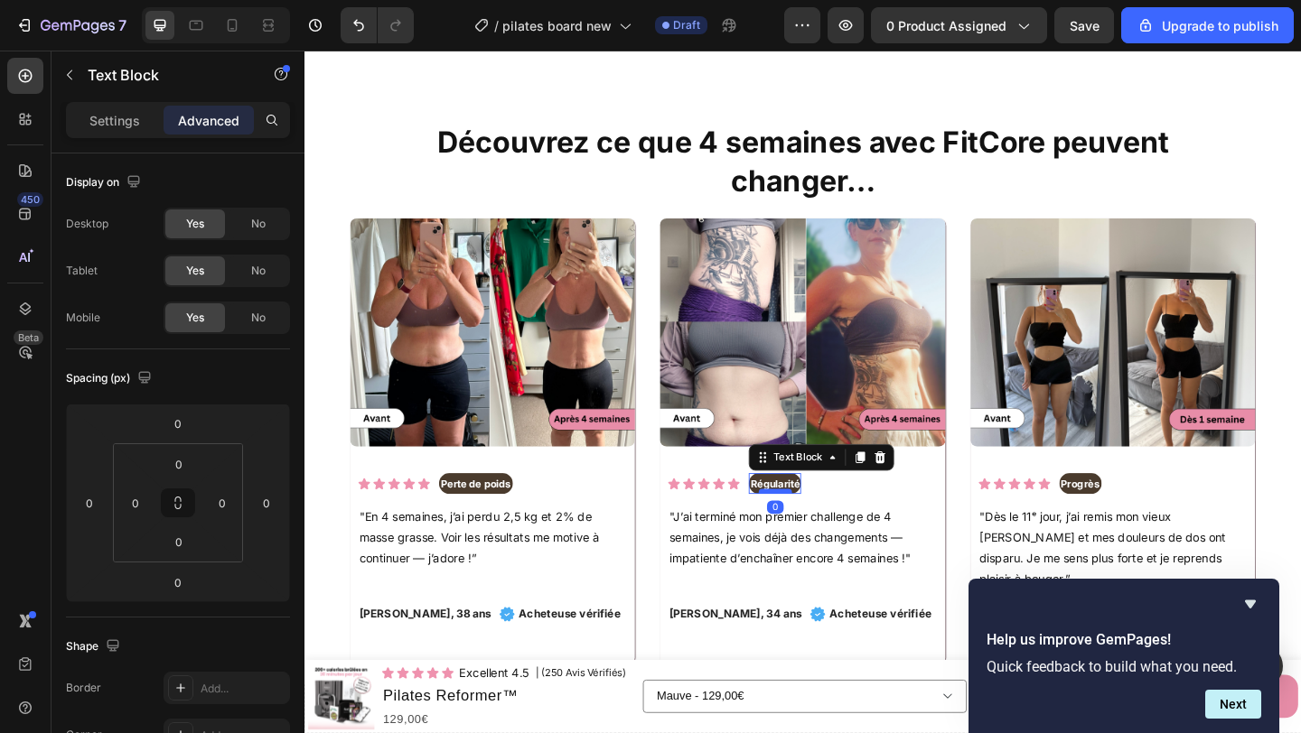
click at [818, 527] on div at bounding box center [816, 529] width 36 height 5
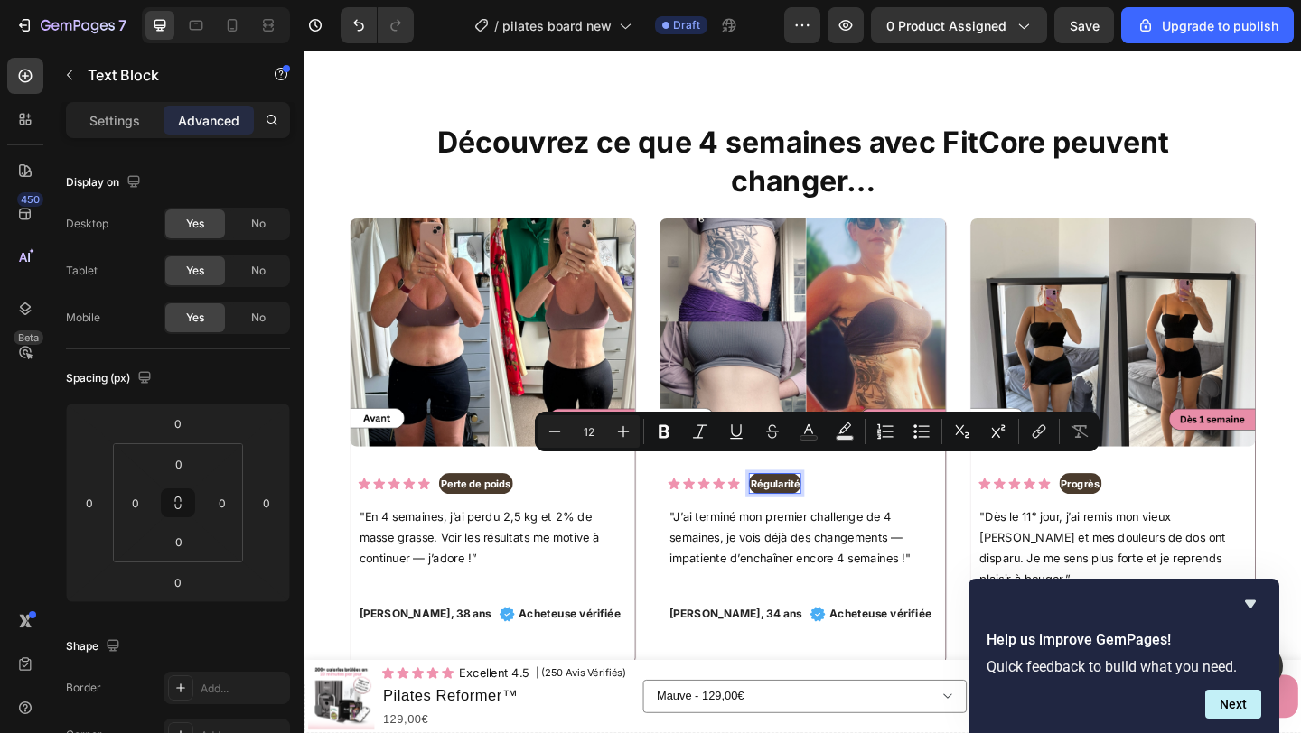
click at [821, 512] on p "Régularité" at bounding box center [815, 522] width 53 height 20
click at [819, 512] on p "Régularité" at bounding box center [815, 522] width 53 height 20
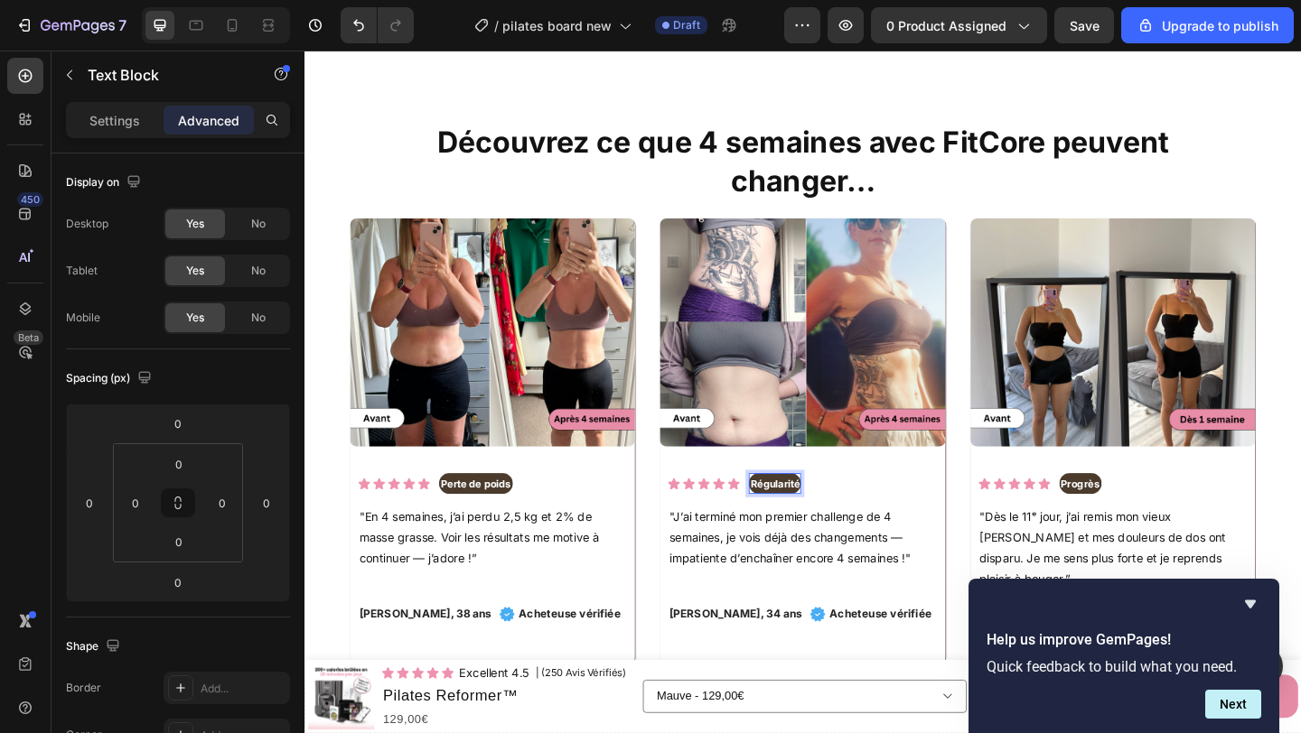
click at [820, 512] on p "Régularité" at bounding box center [815, 522] width 53 height 20
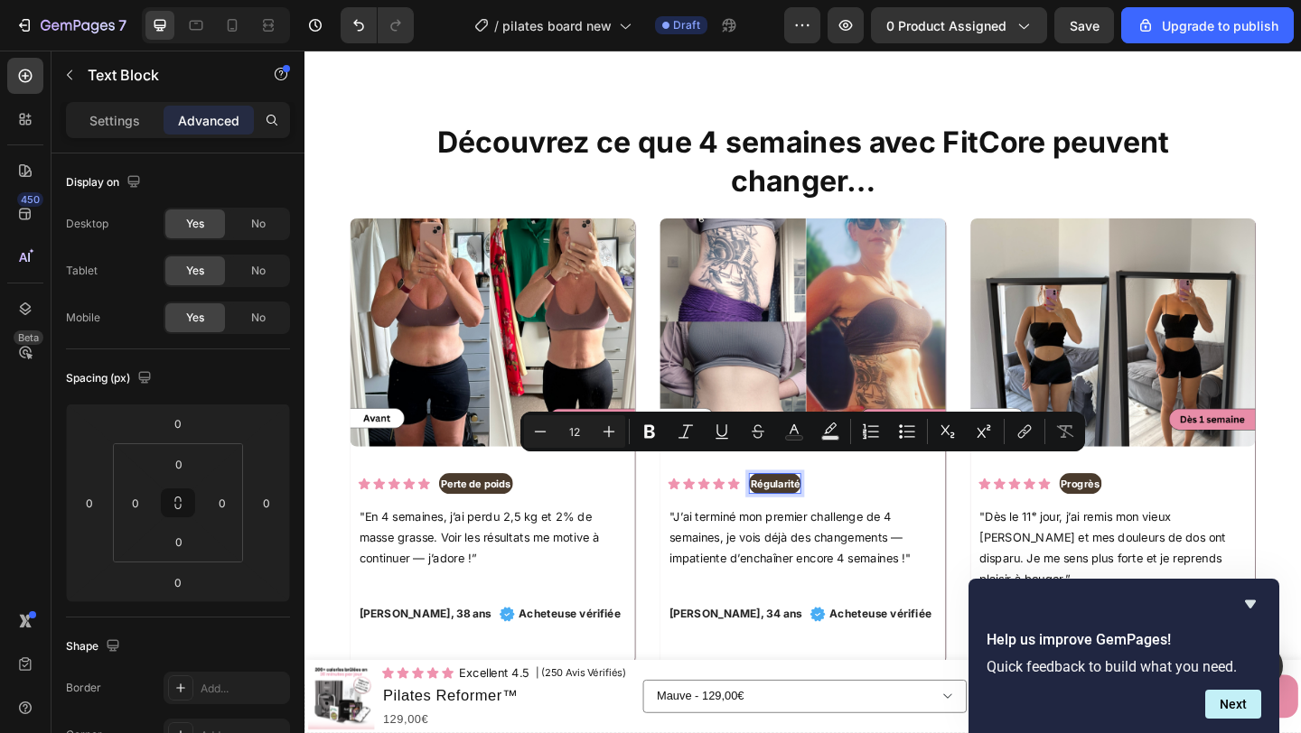
copy p "Régularité"
click at [752, 655] on p "[PERSON_NAME], 34 ans" at bounding box center [773, 664] width 145 height 18
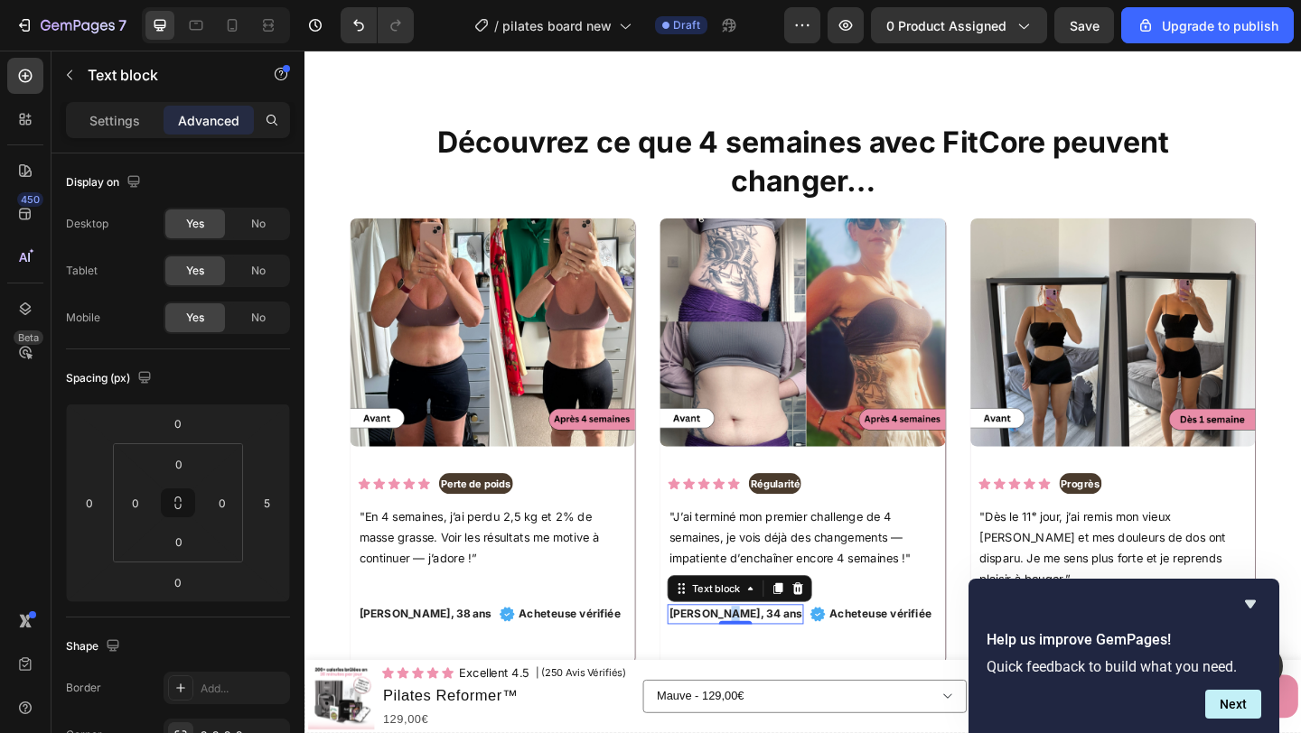
click at [752, 655] on p "[PERSON_NAME], 34 ans" at bounding box center [773, 664] width 145 height 18
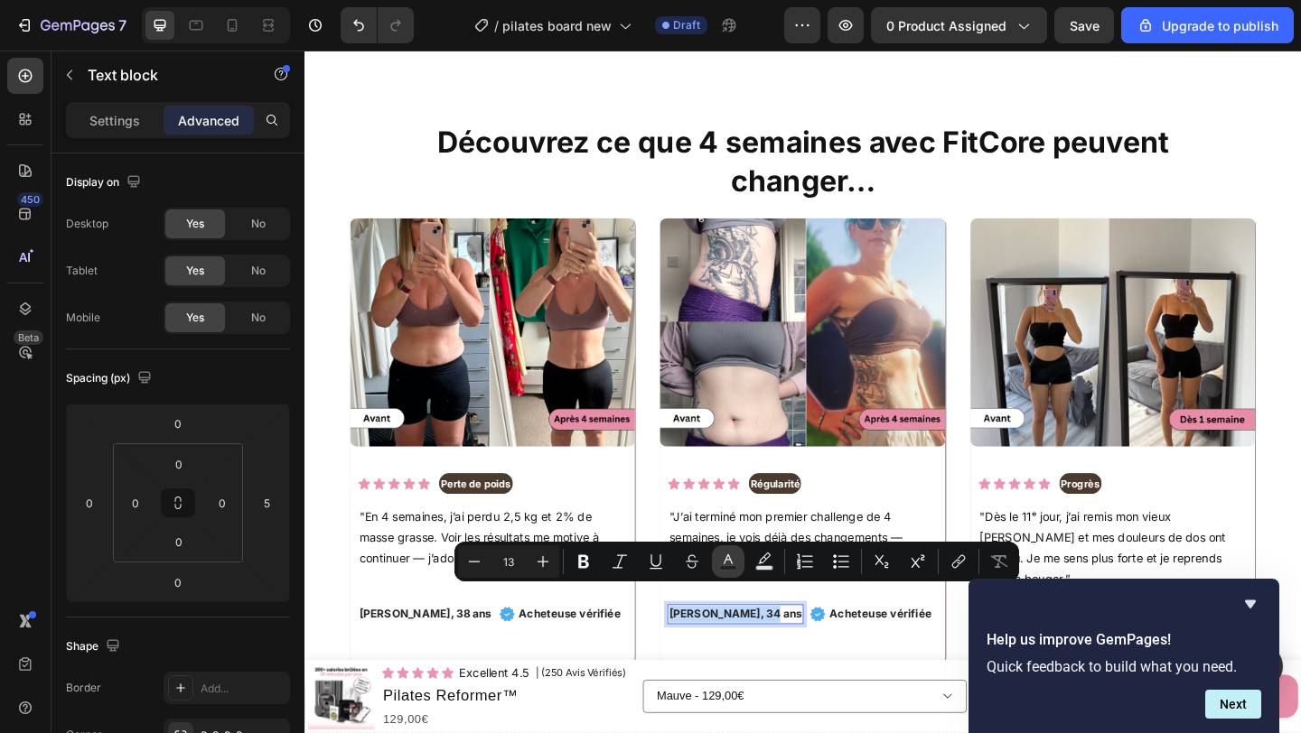
copy p "[PERSON_NAME], 34 ans"
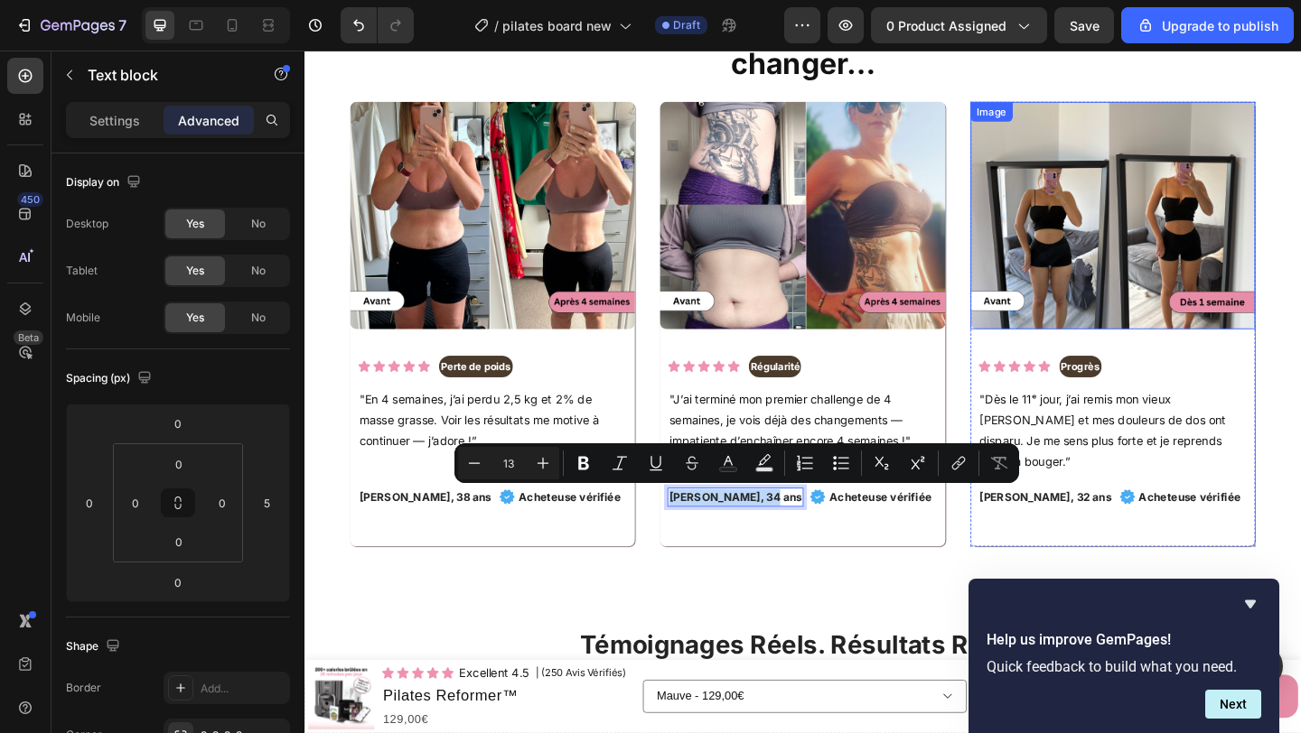
scroll to position [3333, 0]
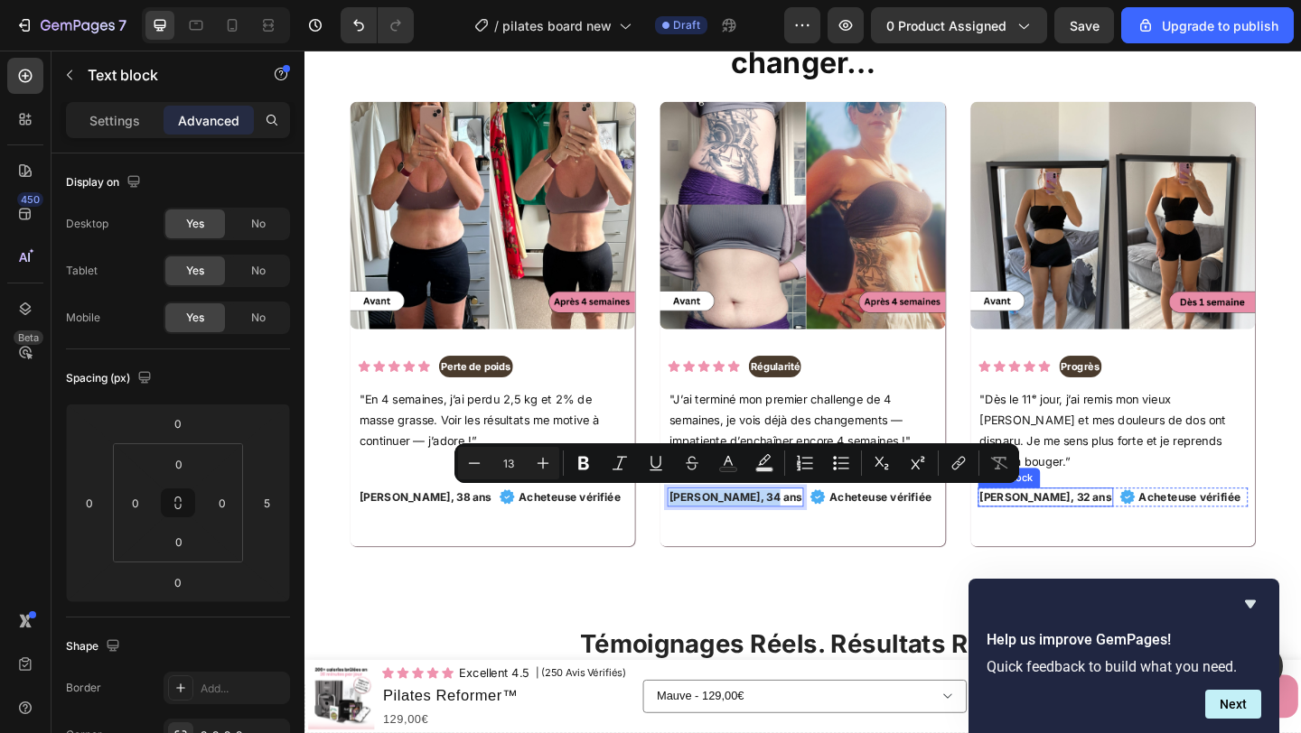
click at [1104, 527] on p "[PERSON_NAME], 32 ans" at bounding box center [1111, 536] width 144 height 18
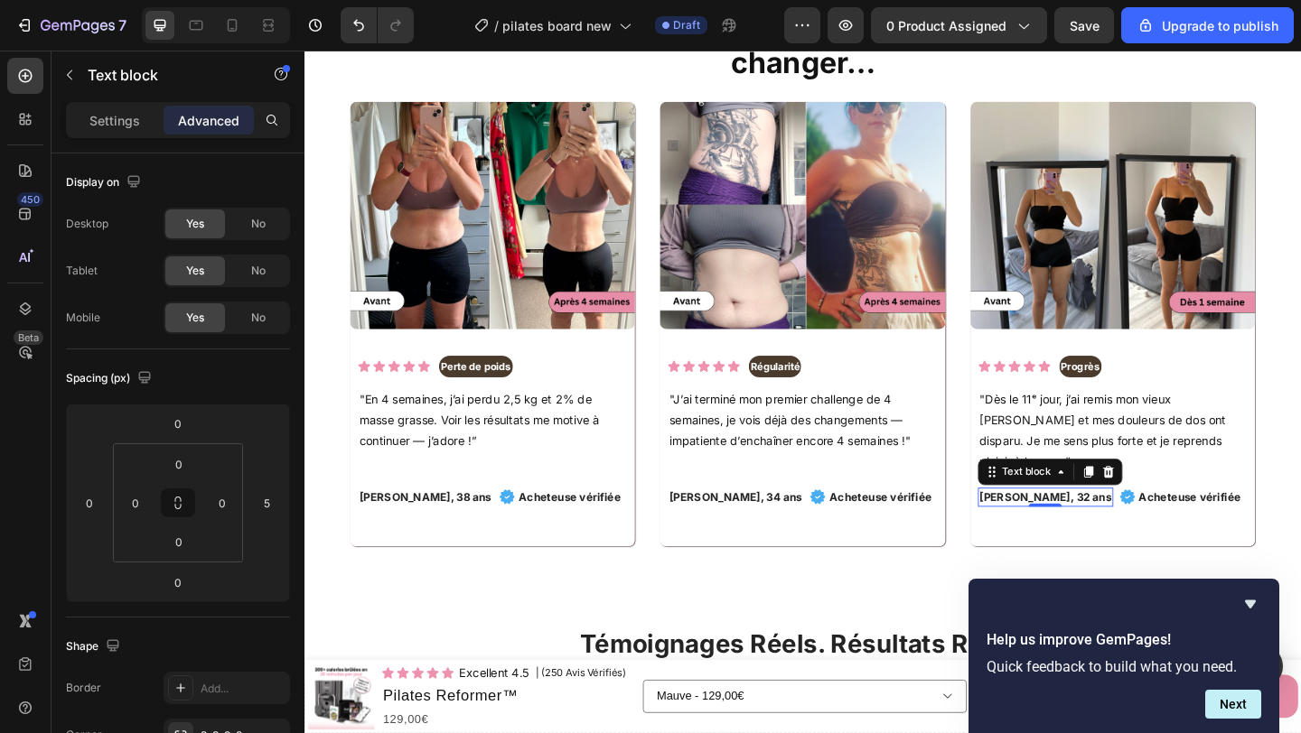
click at [1104, 527] on p "[PERSON_NAME], 32 ans" at bounding box center [1111, 536] width 144 height 18
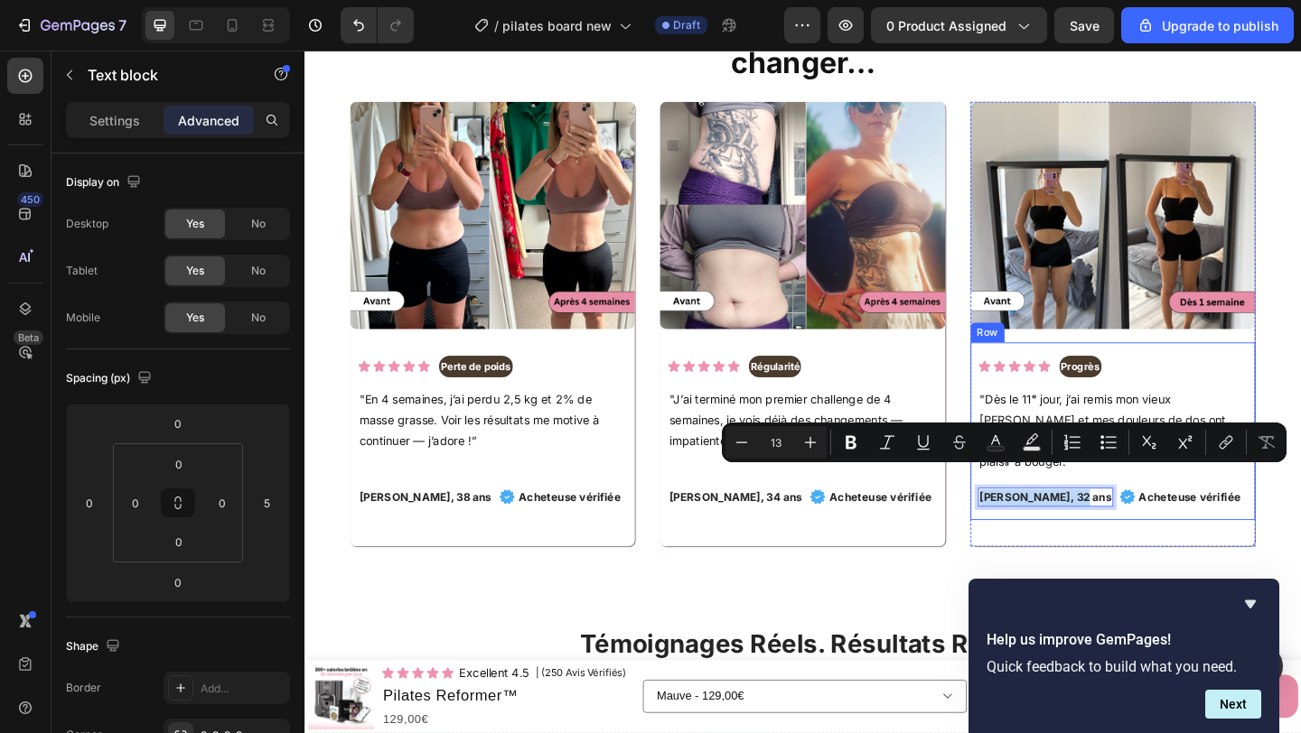
copy p "[PERSON_NAME], 32 ans"
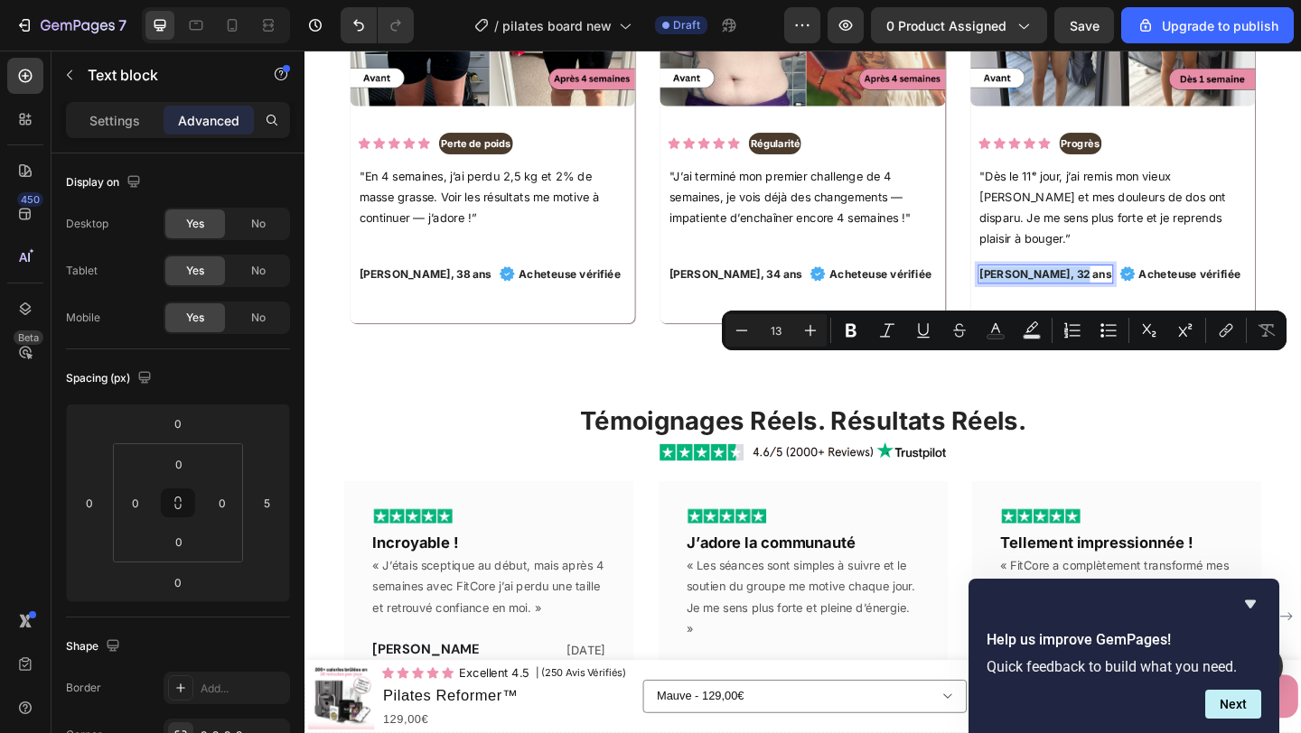
scroll to position [3596, 0]
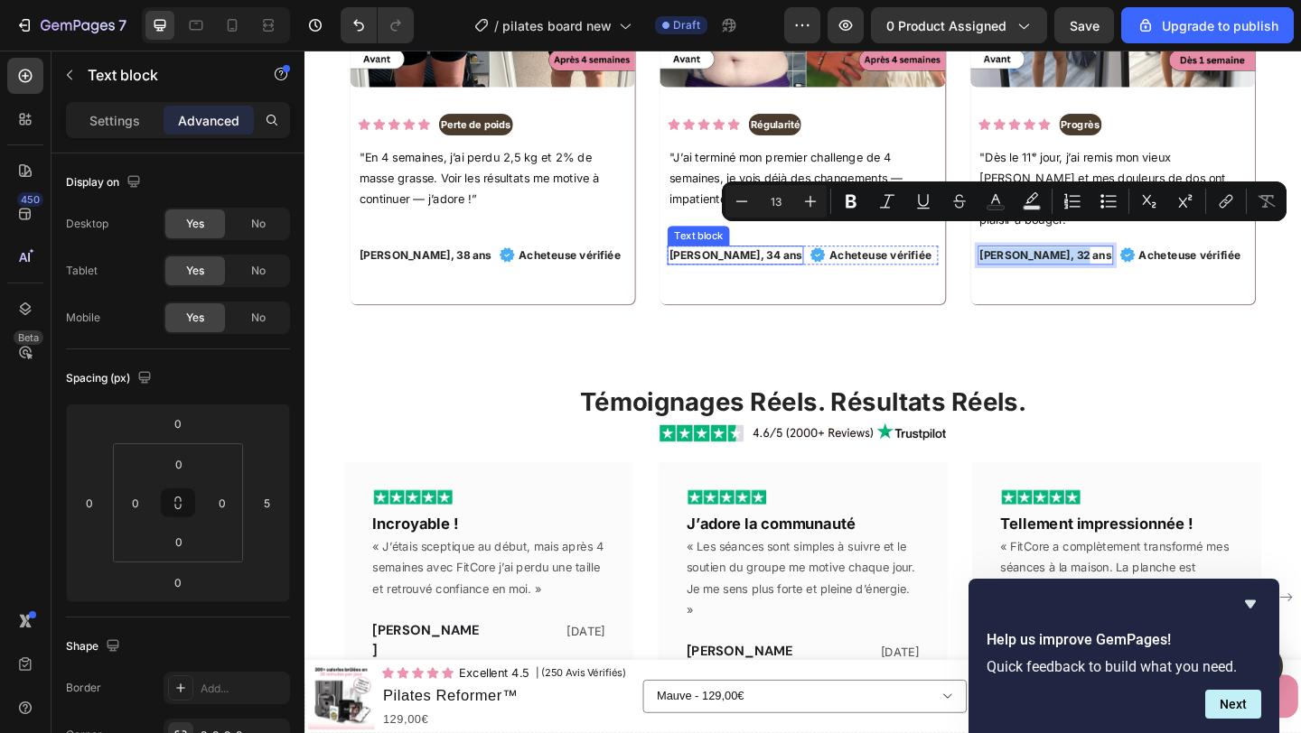
click at [734, 271] on p "[PERSON_NAME], 34 ans" at bounding box center [773, 274] width 145 height 18
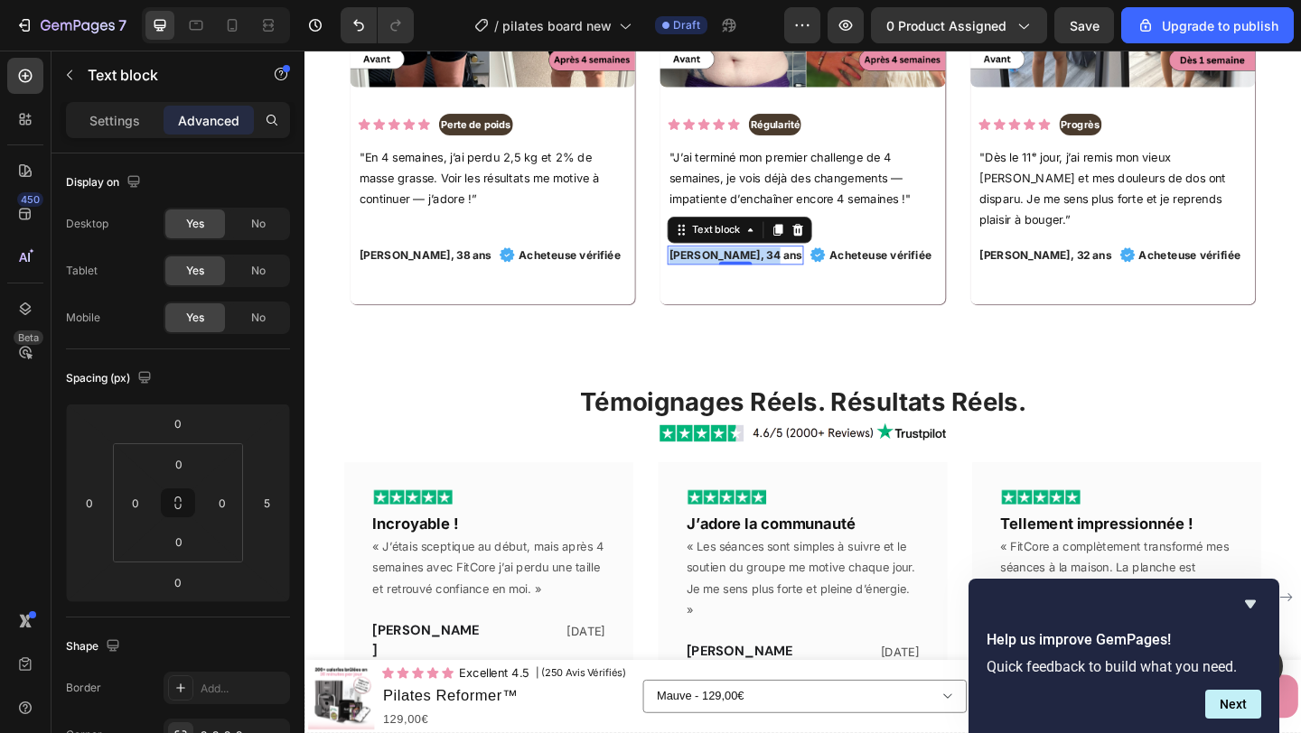
click at [734, 271] on p "[PERSON_NAME], 34 ans" at bounding box center [773, 274] width 145 height 18
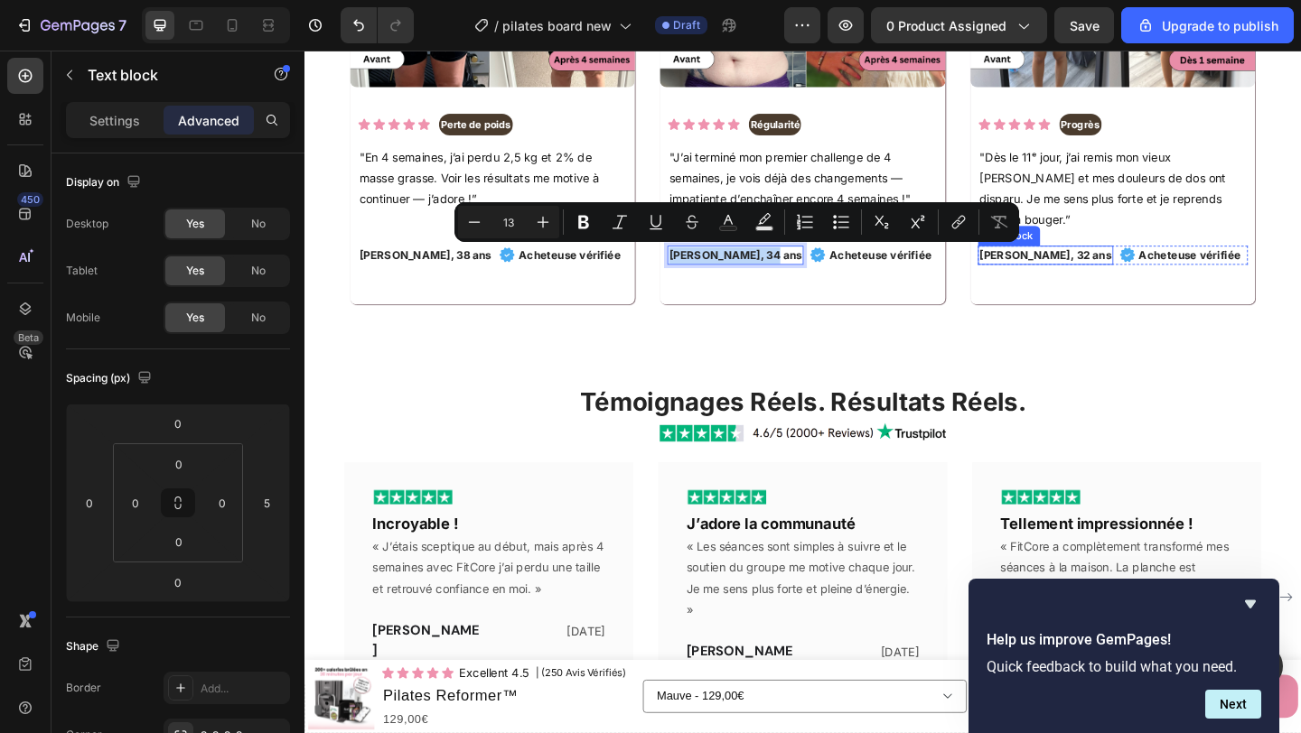
click at [1111, 265] on p "[PERSON_NAME], 32 ans" at bounding box center [1111, 274] width 144 height 18
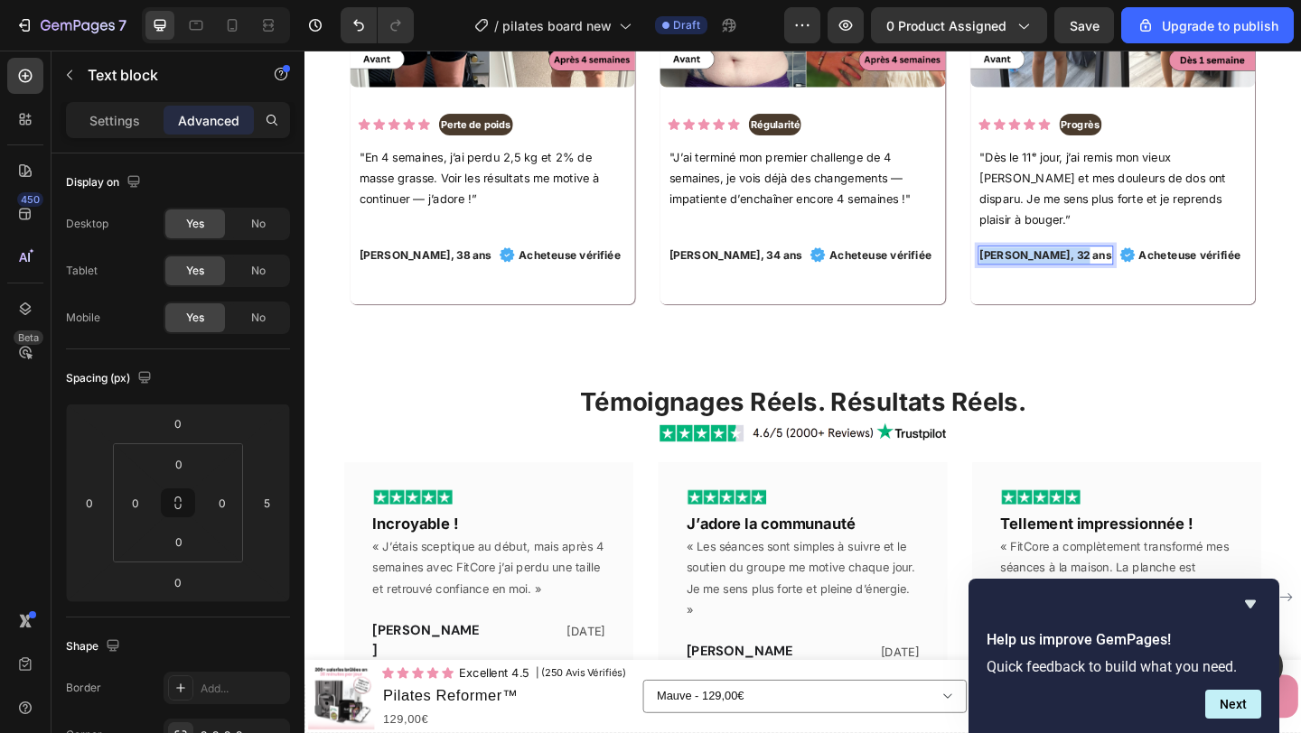
click at [1111, 265] on p "[PERSON_NAME], 32 ans" at bounding box center [1111, 274] width 144 height 18
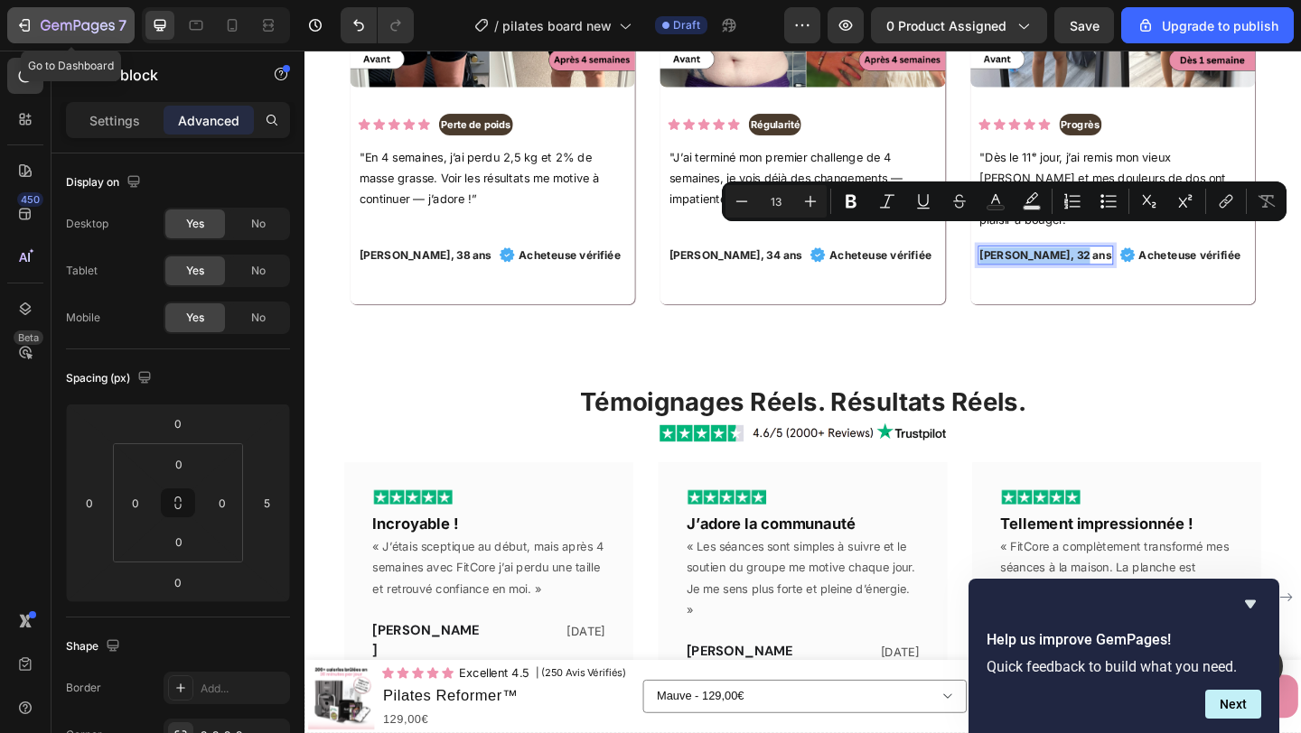
click at [30, 14] on div "7" at bounding box center [70, 25] width 111 height 22
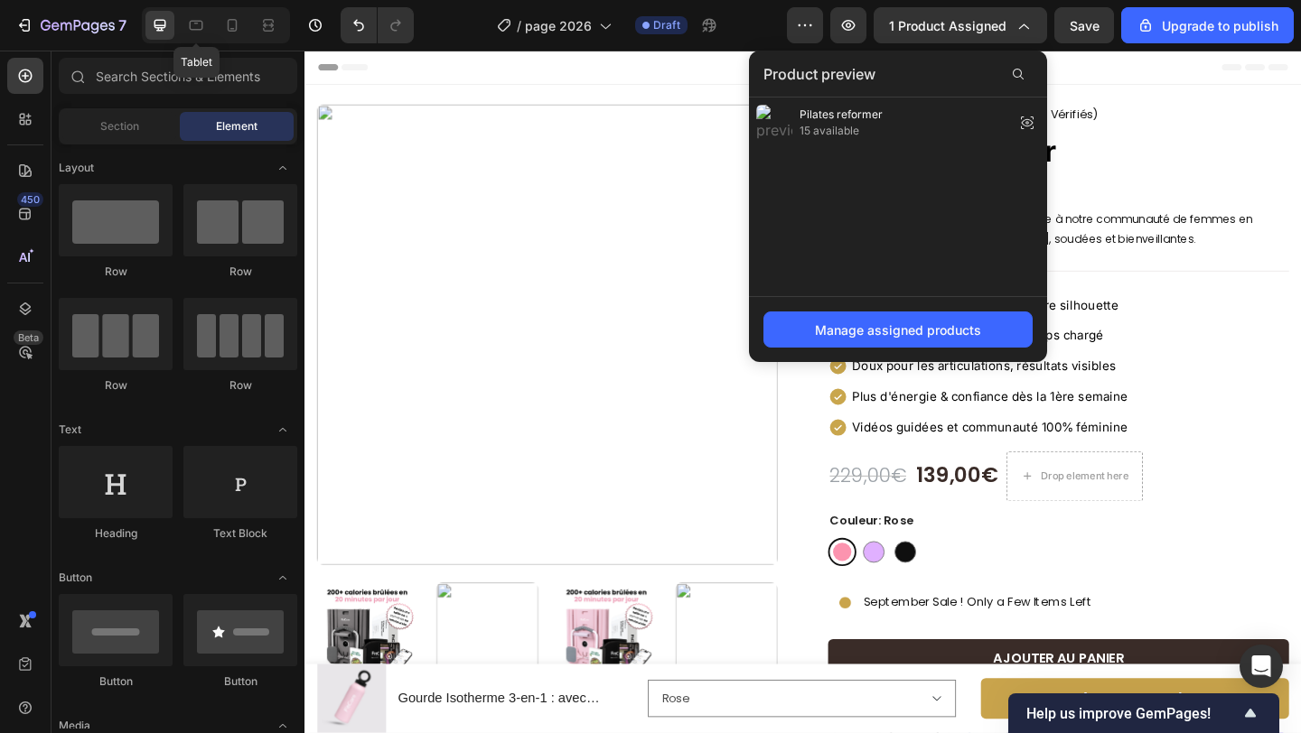
scroll to position [599, 0]
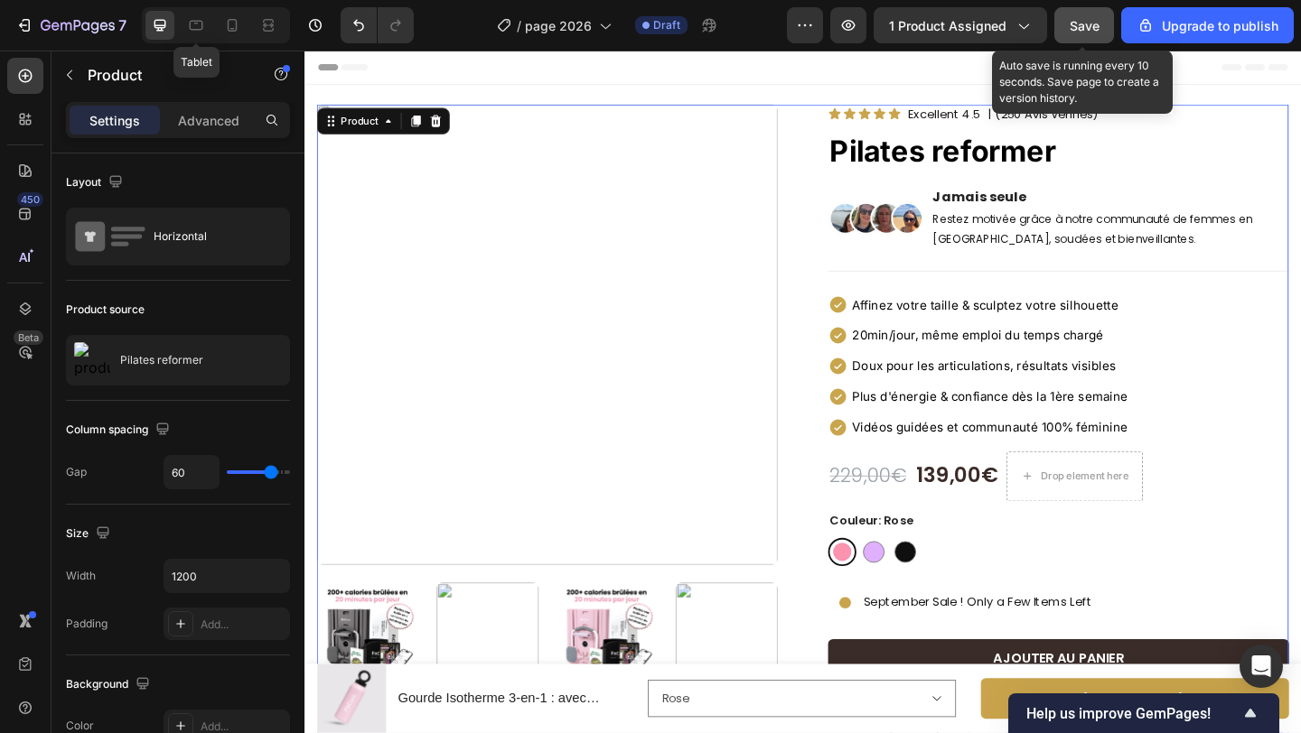
click at [1078, 40] on button "Save" at bounding box center [1084, 25] width 60 height 36
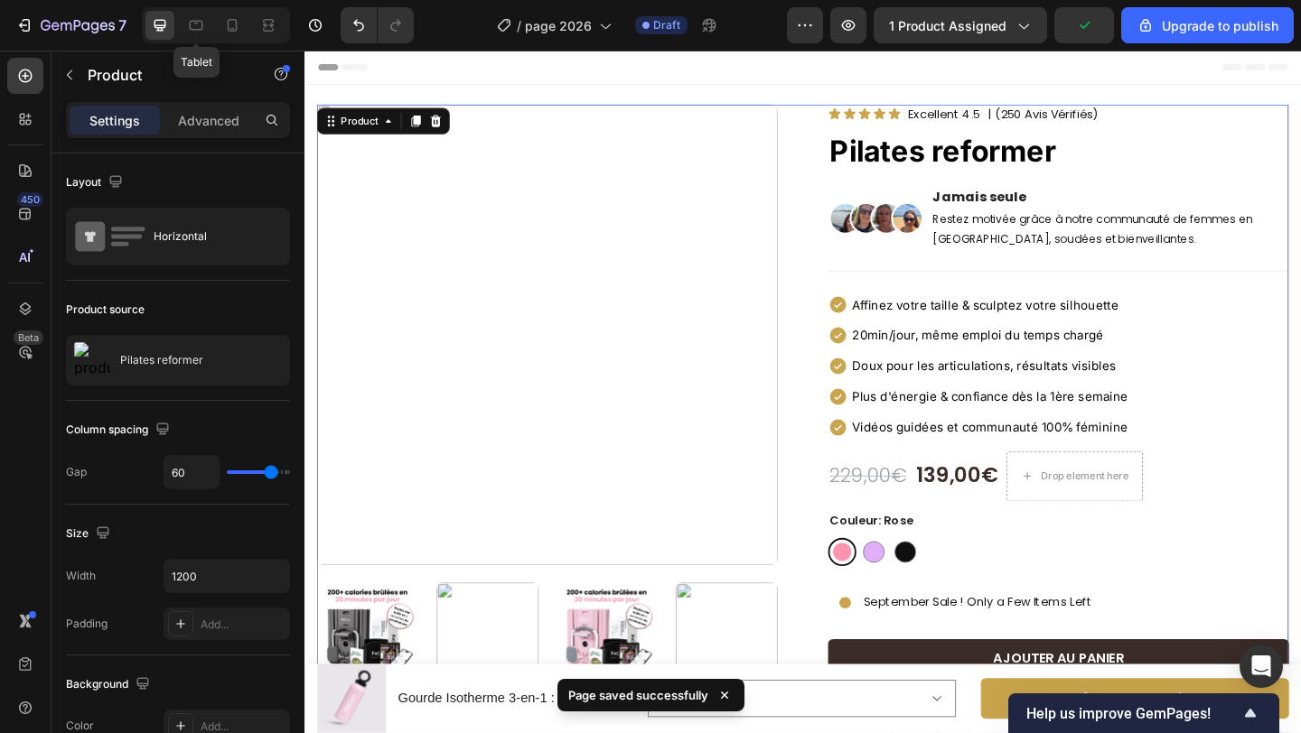
scroll to position [78, 0]
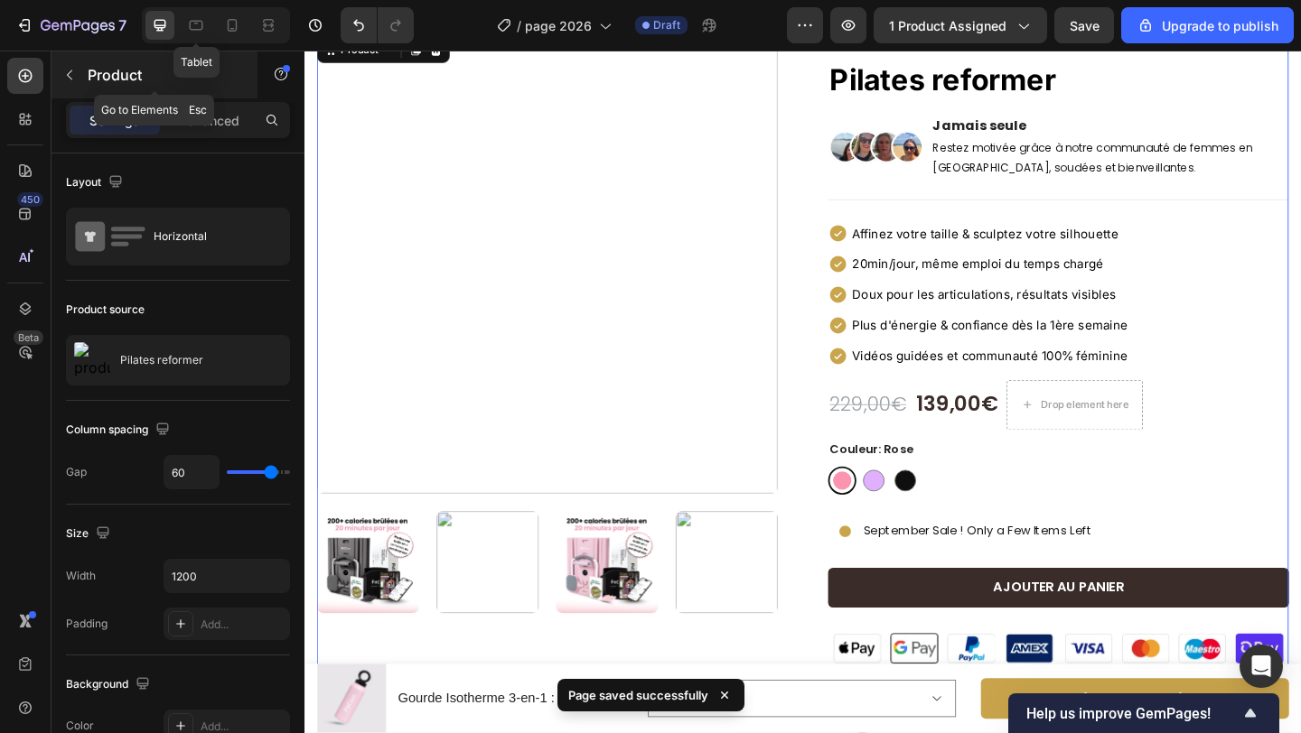
click at [81, 89] on div at bounding box center [69, 75] width 29 height 29
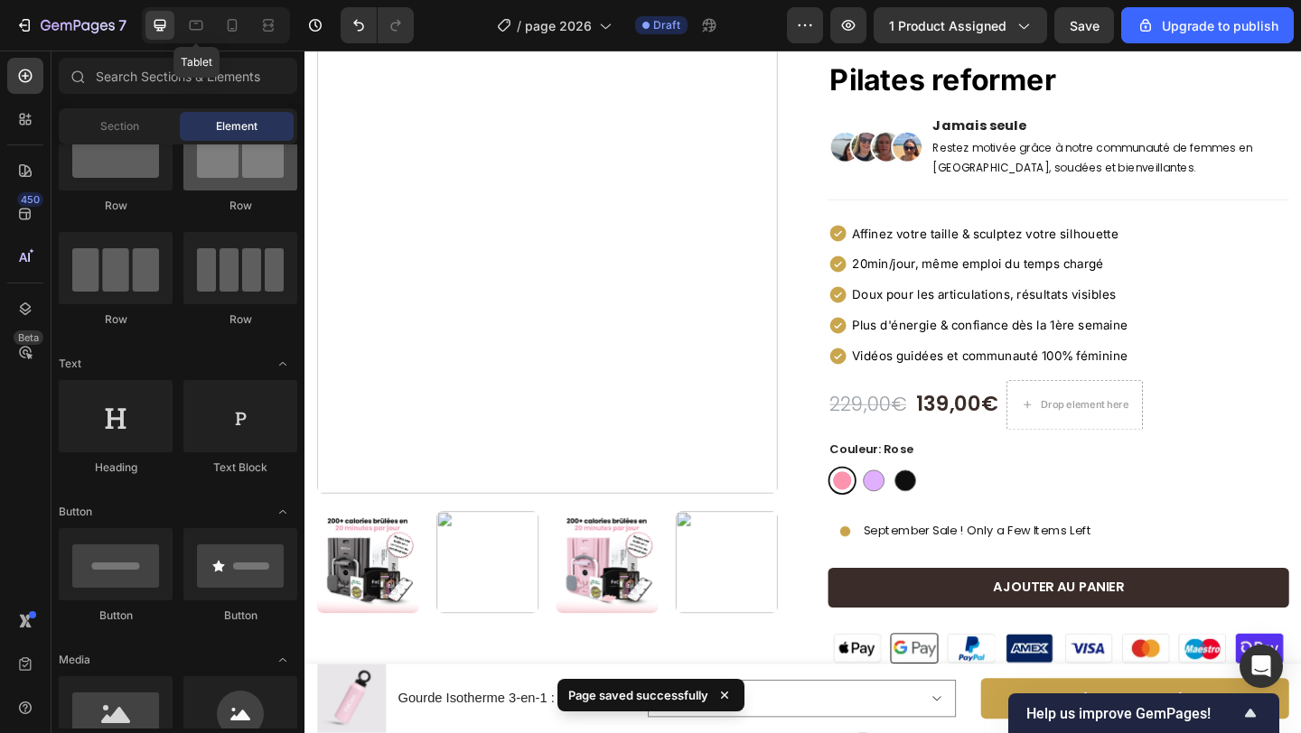
scroll to position [0, 0]
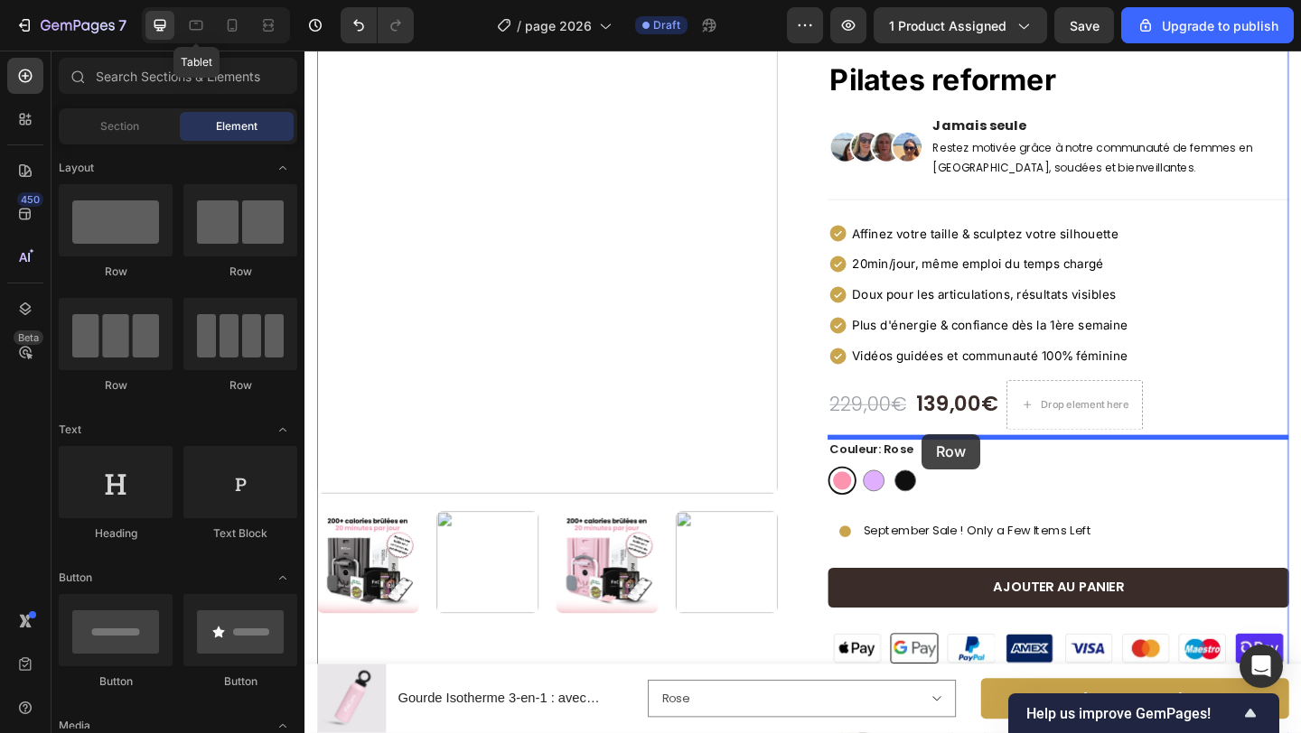
drag, startPoint x: 814, startPoint y: 416, endPoint x: 963, endPoint y: 464, distance: 156.5
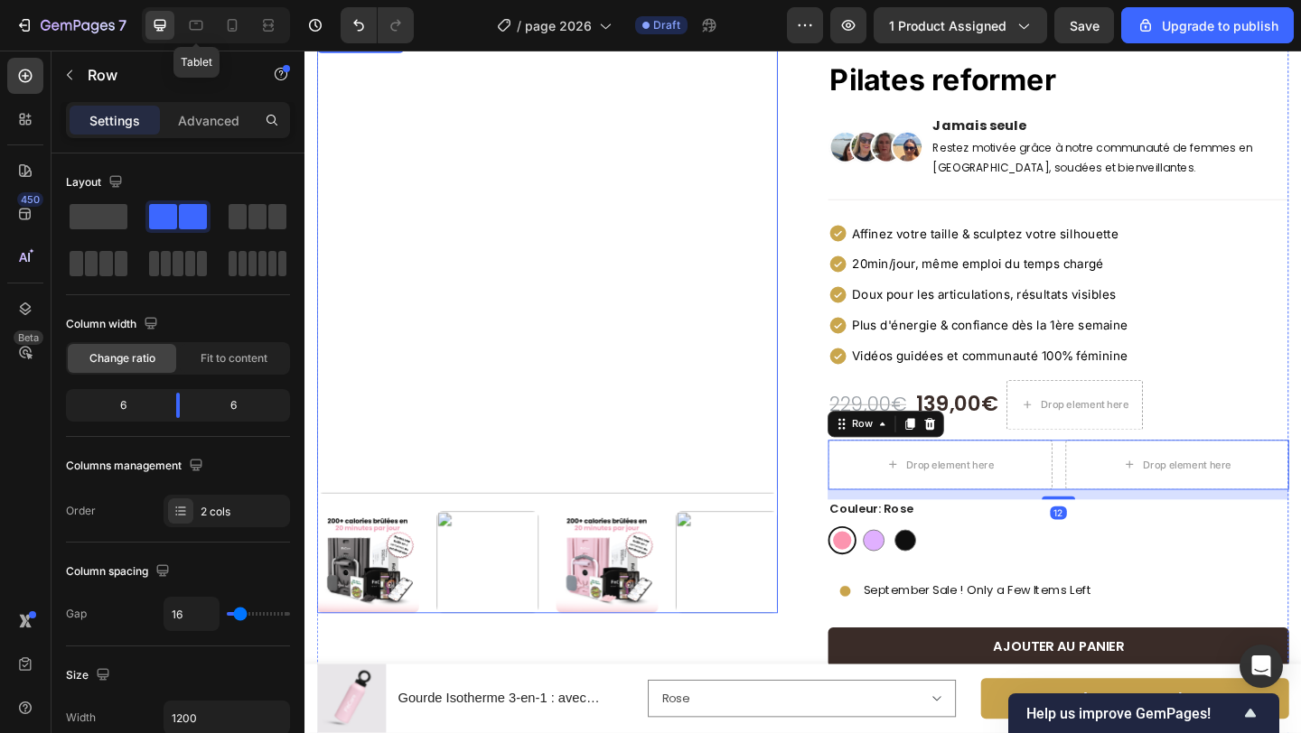
scroll to position [79, 0]
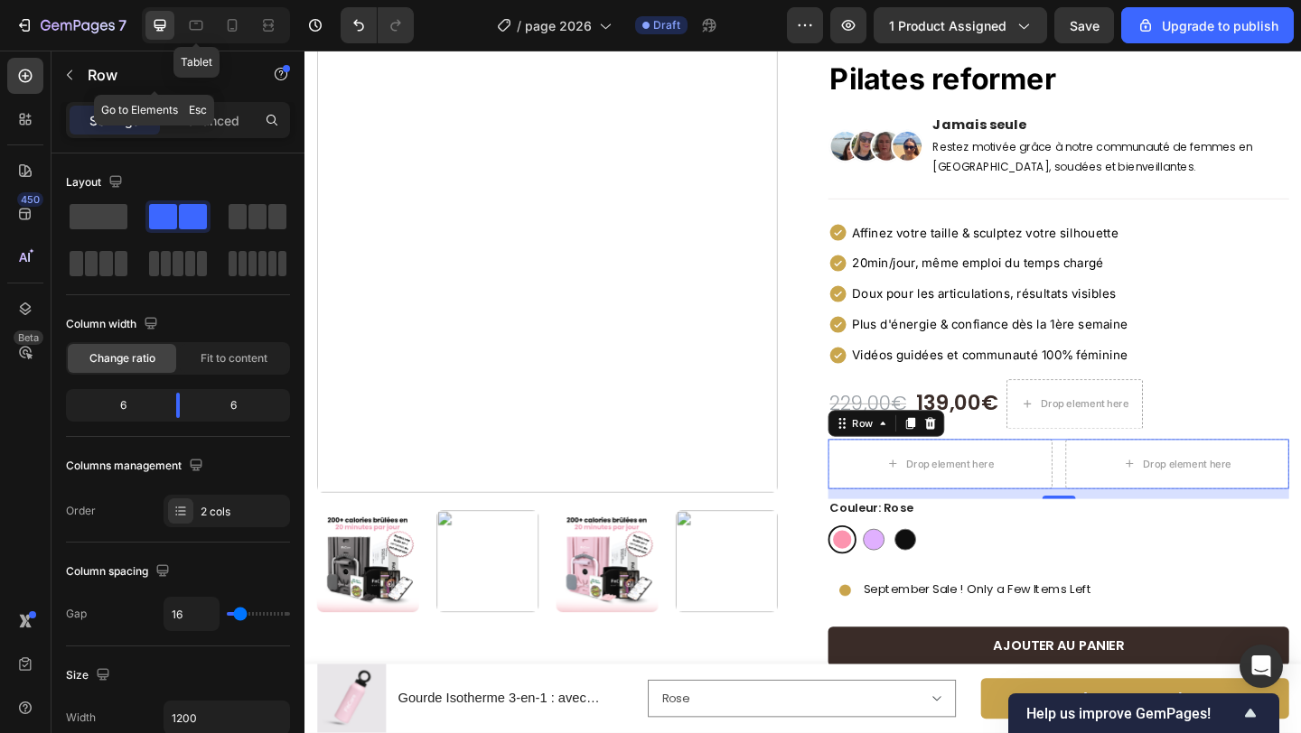
click at [86, 77] on div "Row" at bounding box center [154, 74] width 206 height 47
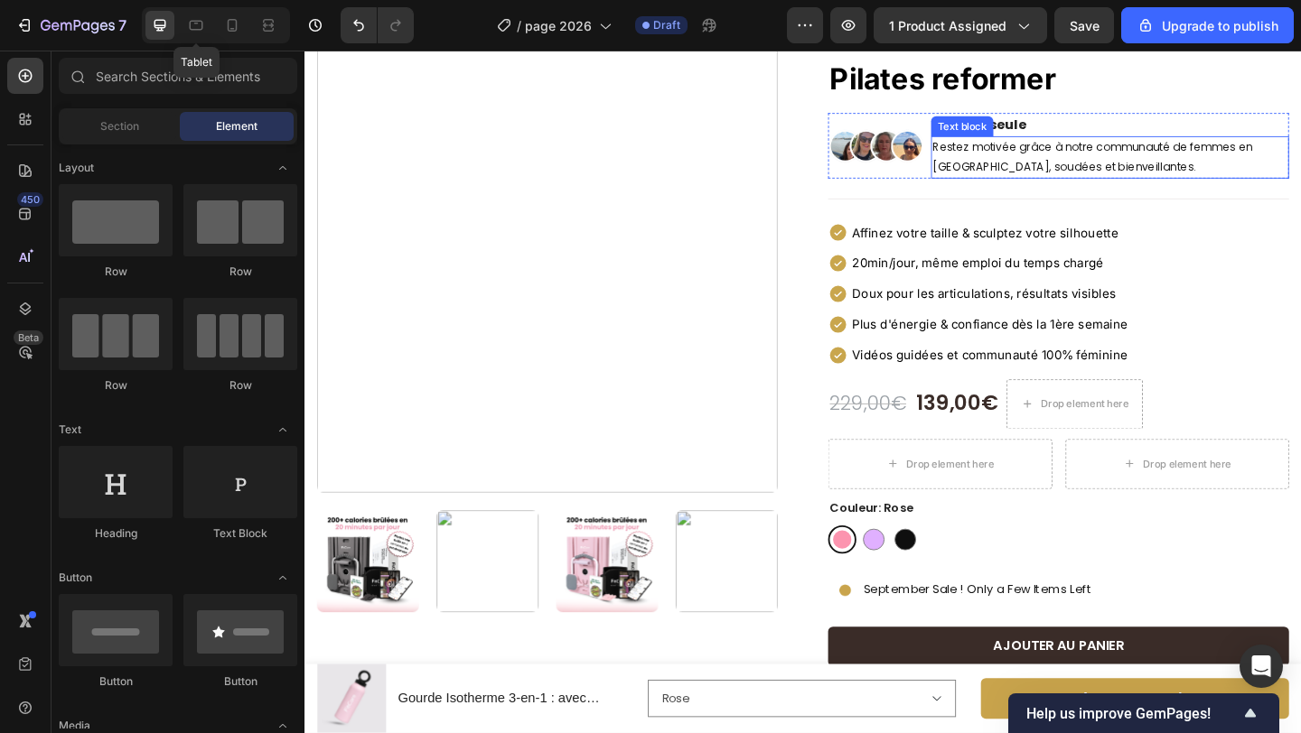
click at [1052, 169] on p "Restez motivée grâce à notre communauté de femmes en [GEOGRAPHIC_DATA], soudées…" at bounding box center [1180, 166] width 386 height 42
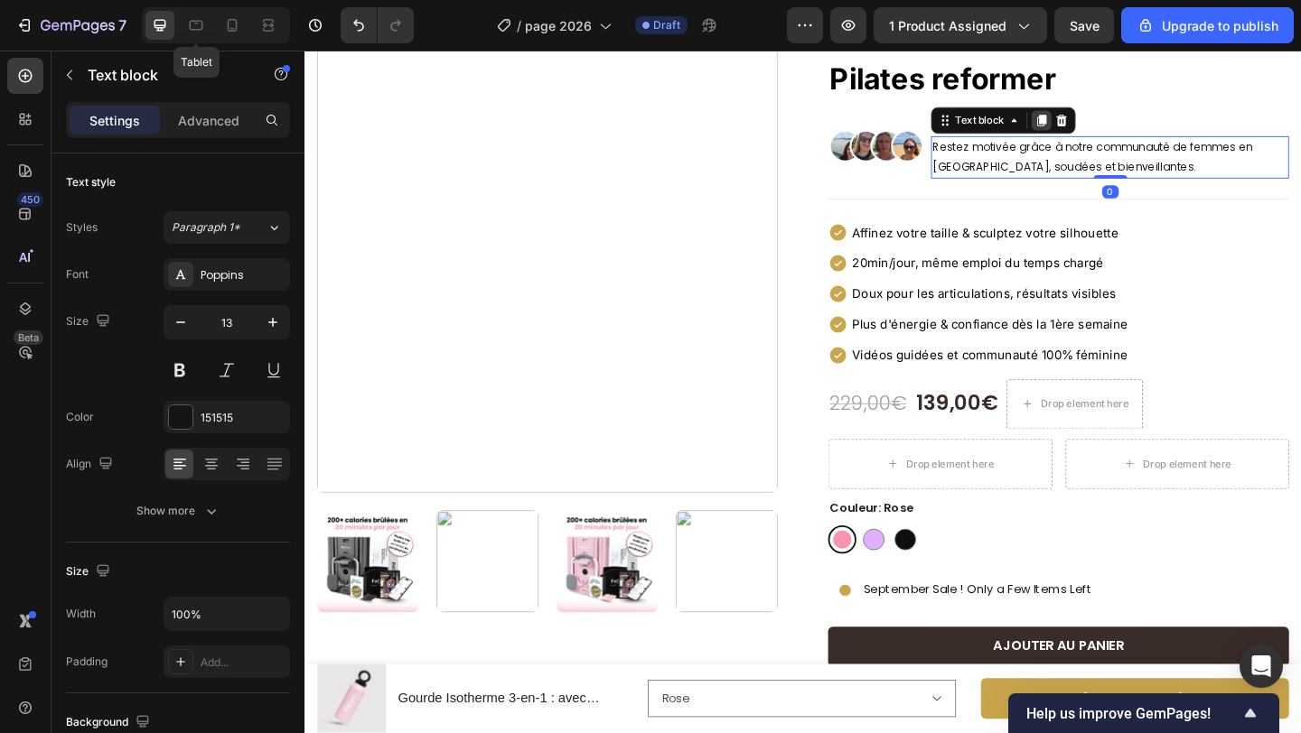
click at [1097, 130] on div at bounding box center [1106, 127] width 22 height 22
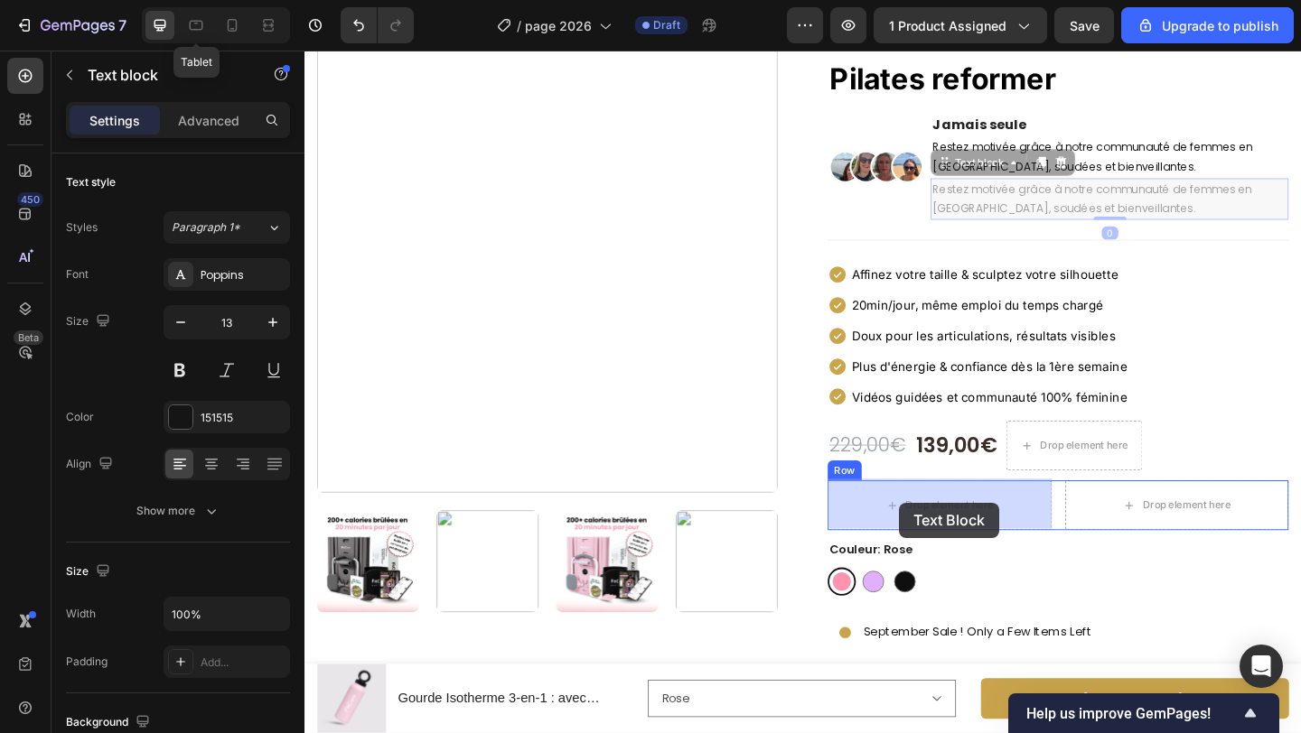
drag, startPoint x: 998, startPoint y: 179, endPoint x: 952, endPoint y: 543, distance: 366.9
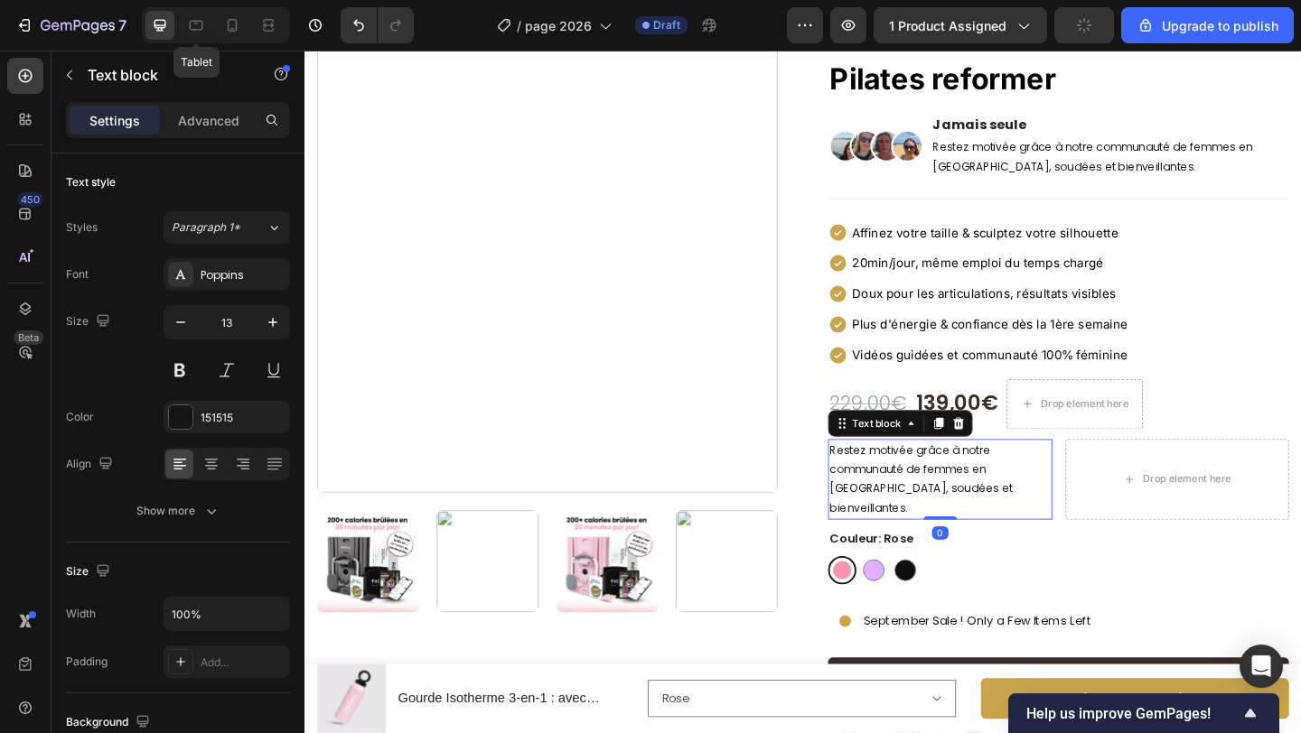
click at [975, 519] on p "Restez motivée grâce à notre communauté de femmes en [GEOGRAPHIC_DATA], soudées…" at bounding box center [995, 517] width 240 height 85
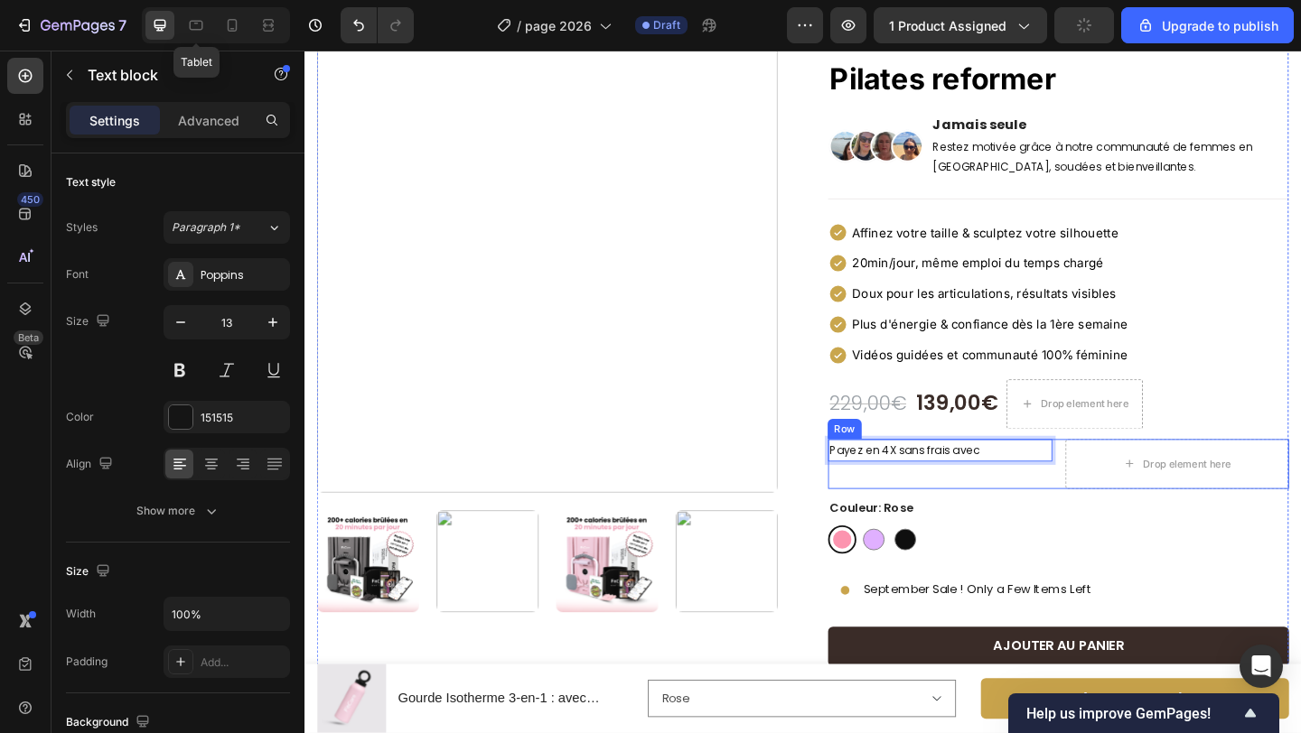
click at [1125, 499] on div "Payez en 4X sans frais avec Text block 0 Drop element here Row" at bounding box center [1123, 500] width 501 height 54
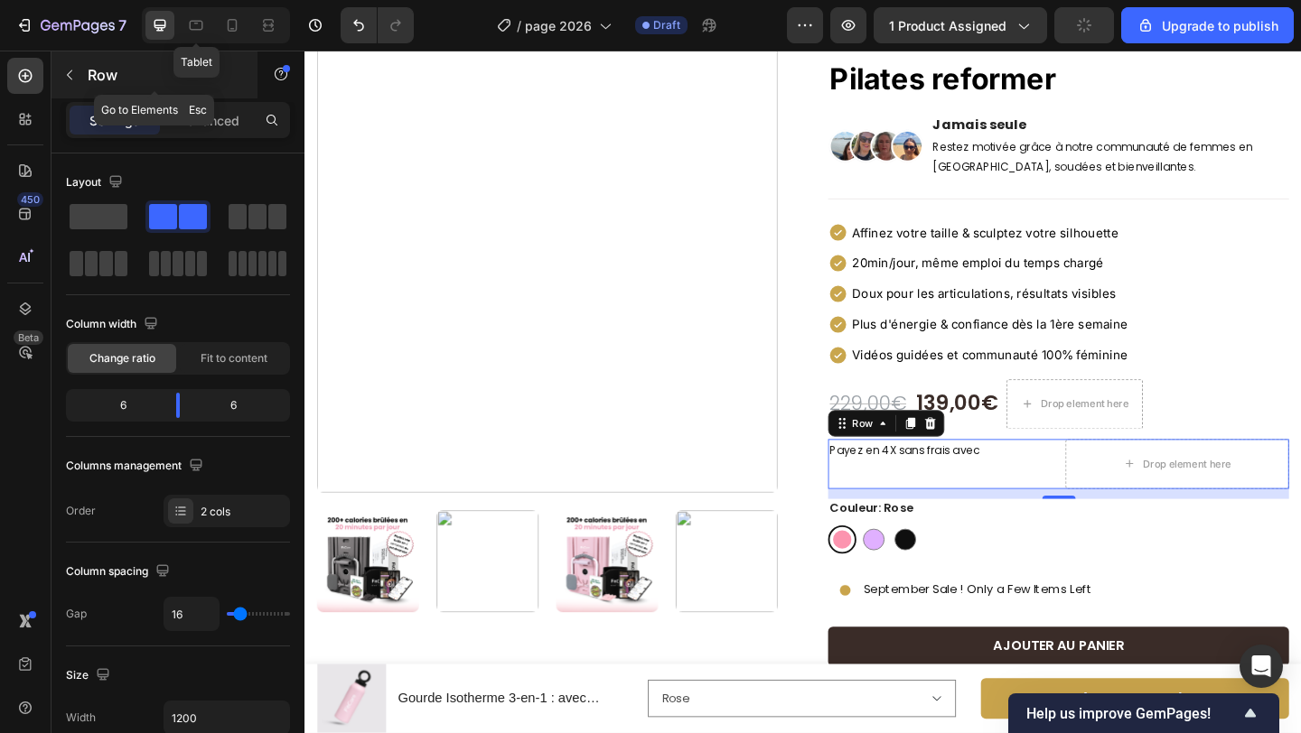
click at [90, 75] on p "Row" at bounding box center [165, 75] width 154 height 22
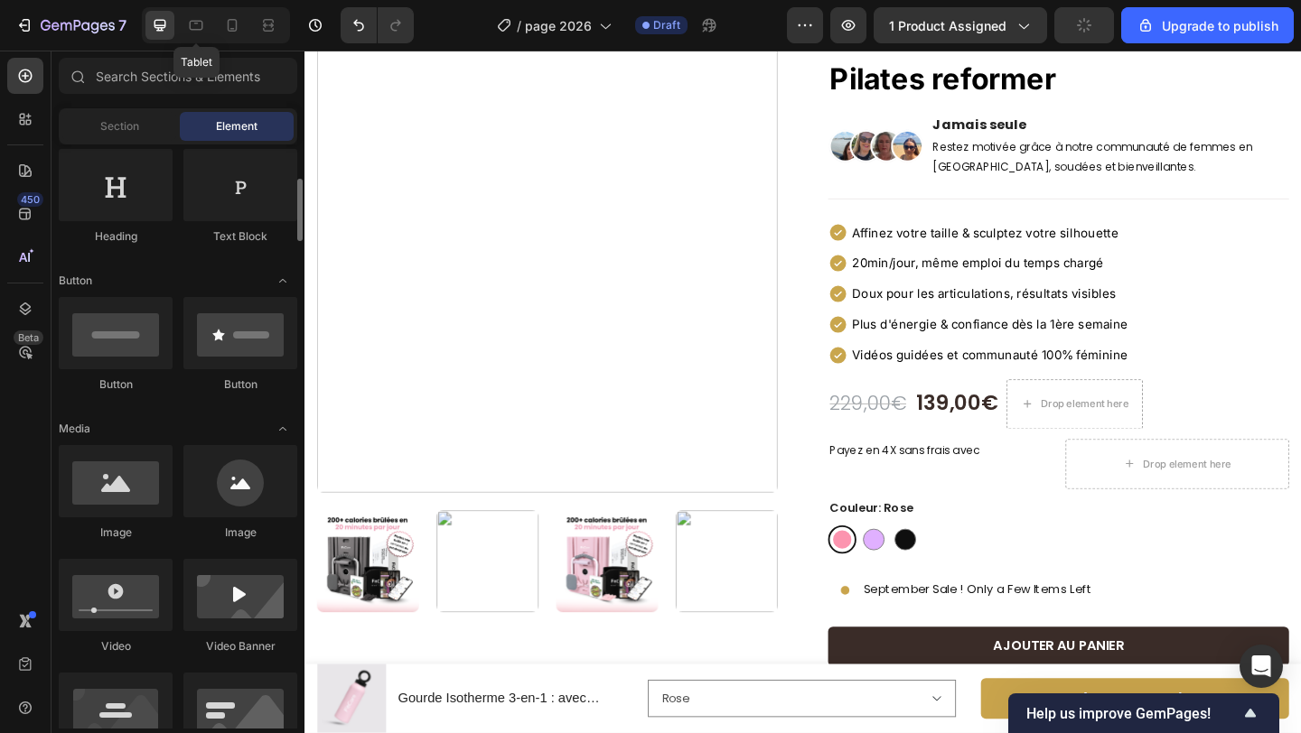
scroll to position [300, 0]
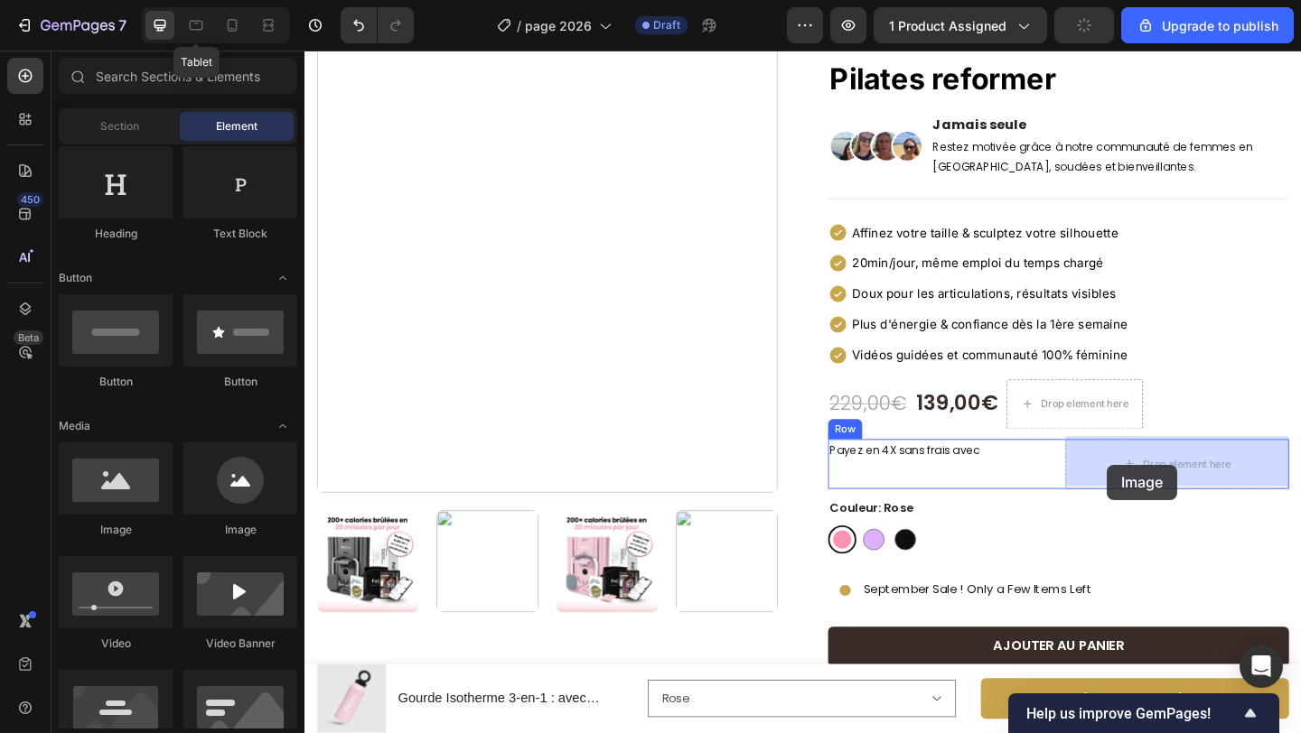
drag, startPoint x: 456, startPoint y: 532, endPoint x: 1174, endPoint y: 499, distance: 718.8
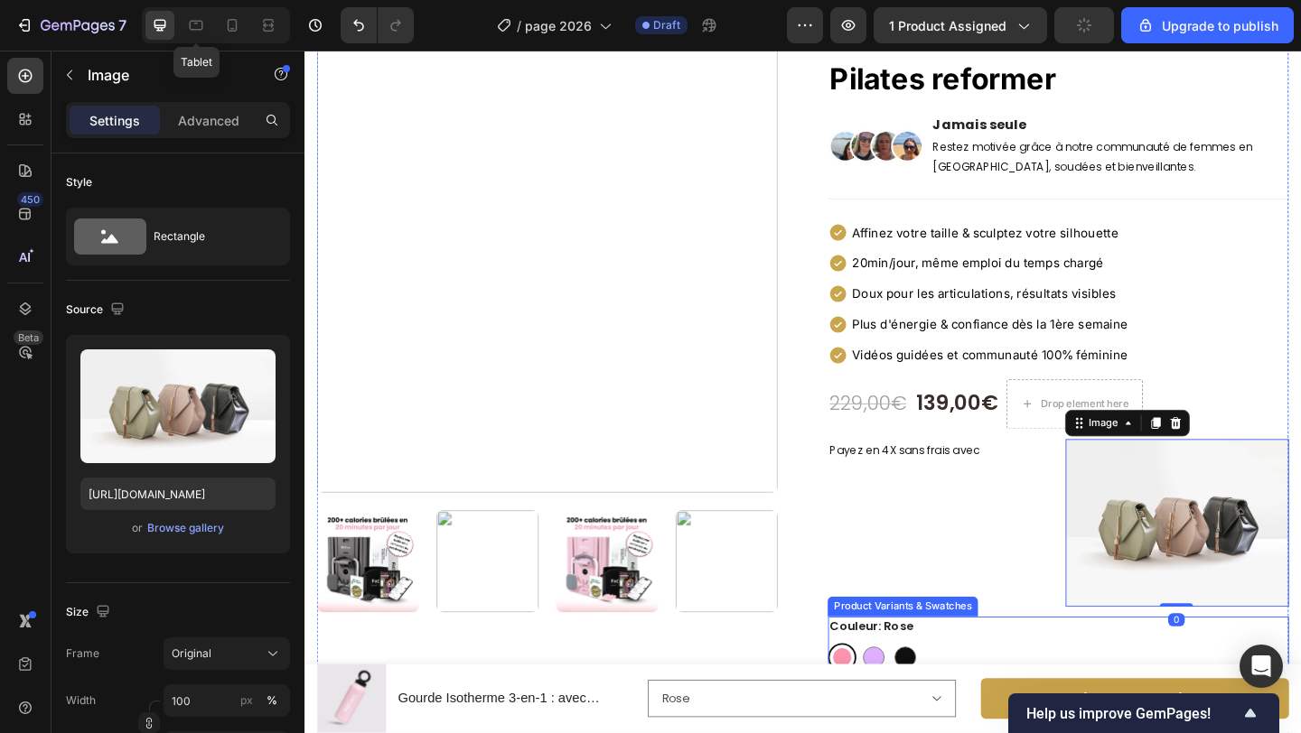
scroll to position [94, 0]
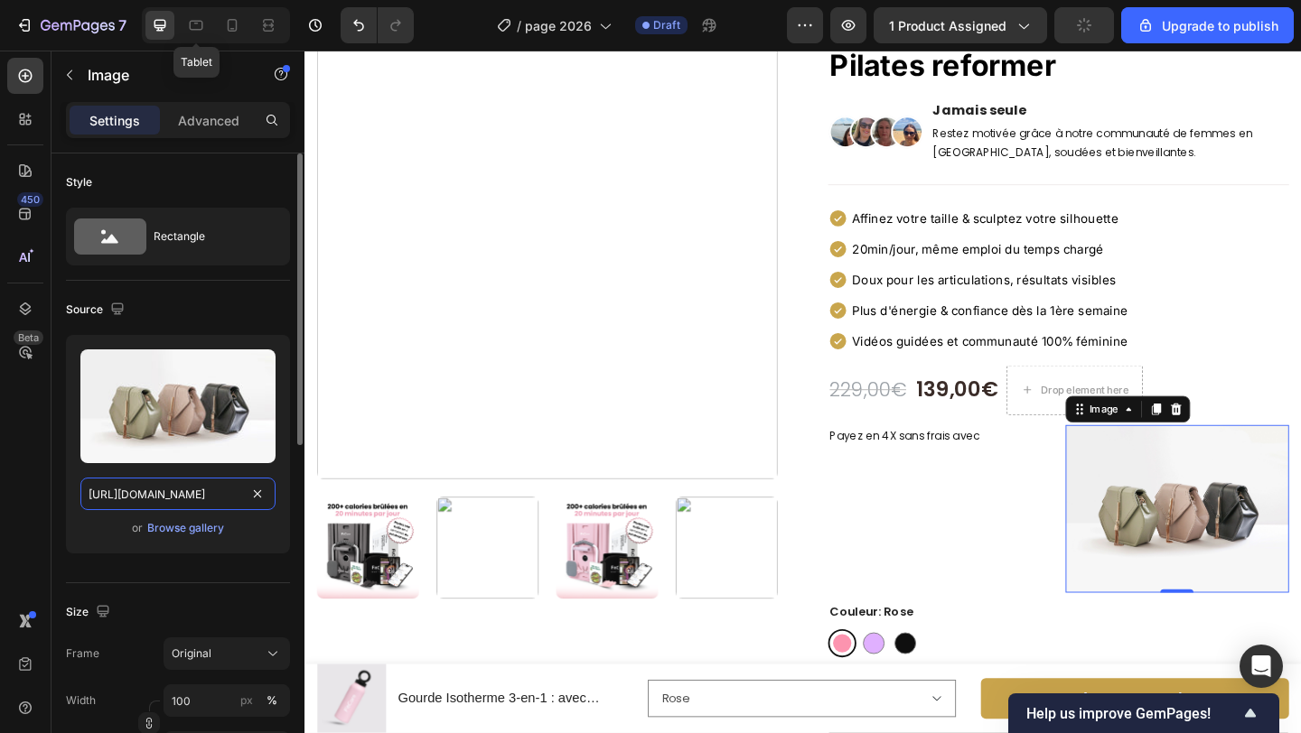
click at [190, 503] on input "[URL][DOMAIN_NAME]" at bounding box center [177, 494] width 195 height 33
paste input "0903/9020/0665/files/[URL][DOMAIN_NAME]"
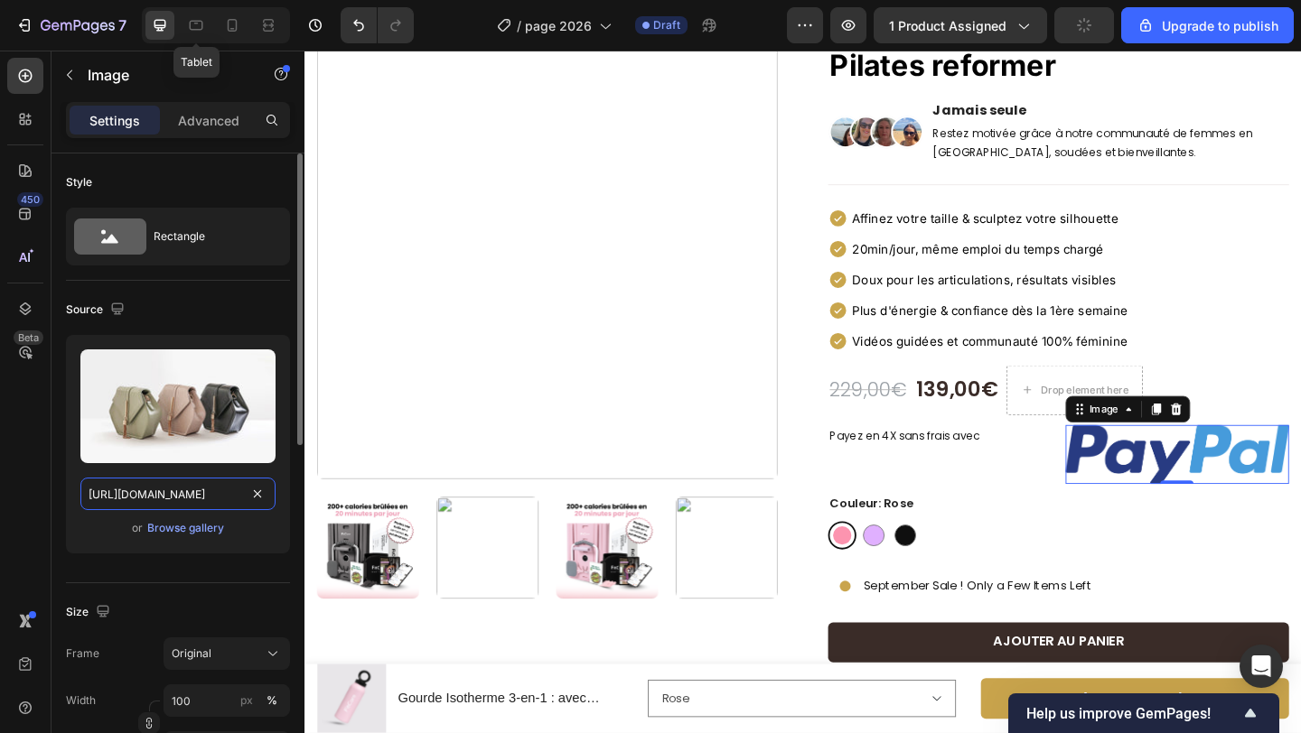
scroll to position [0, 564]
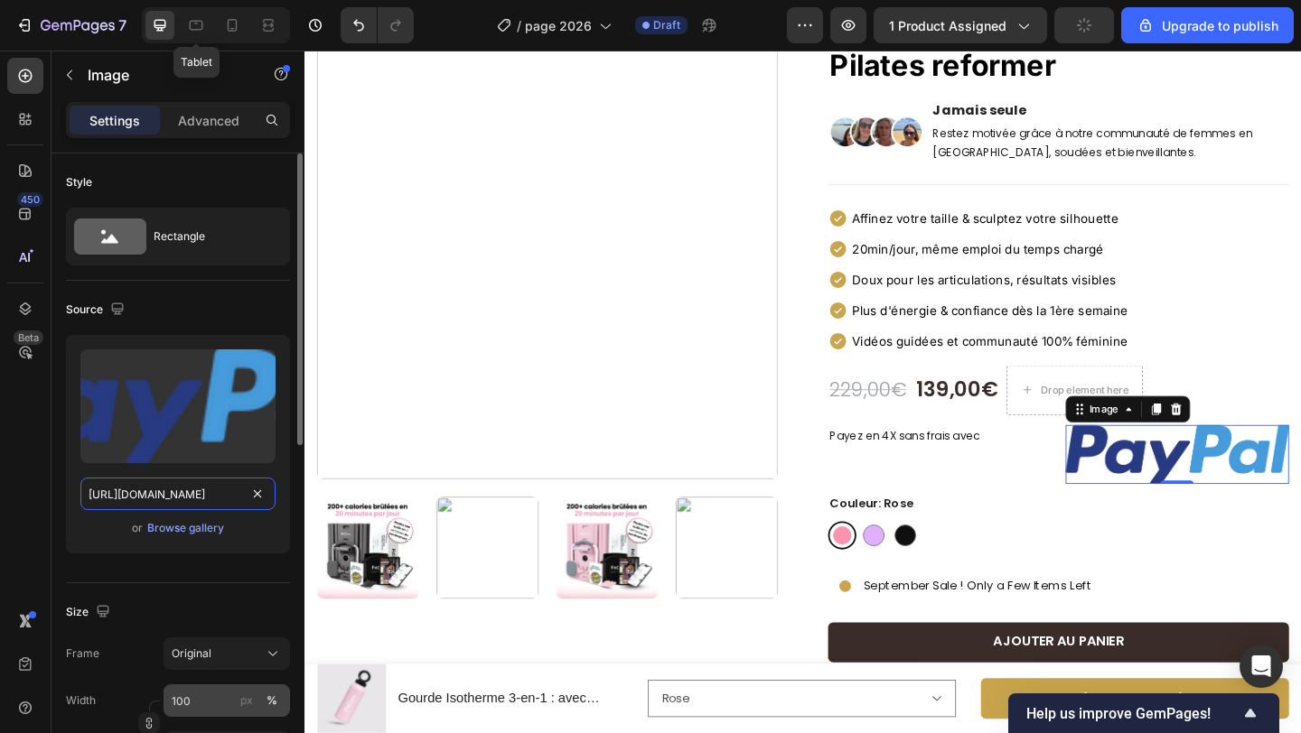
type input "[URL][DOMAIN_NAME]"
click at [204, 714] on input "100" at bounding box center [226, 701] width 126 height 33
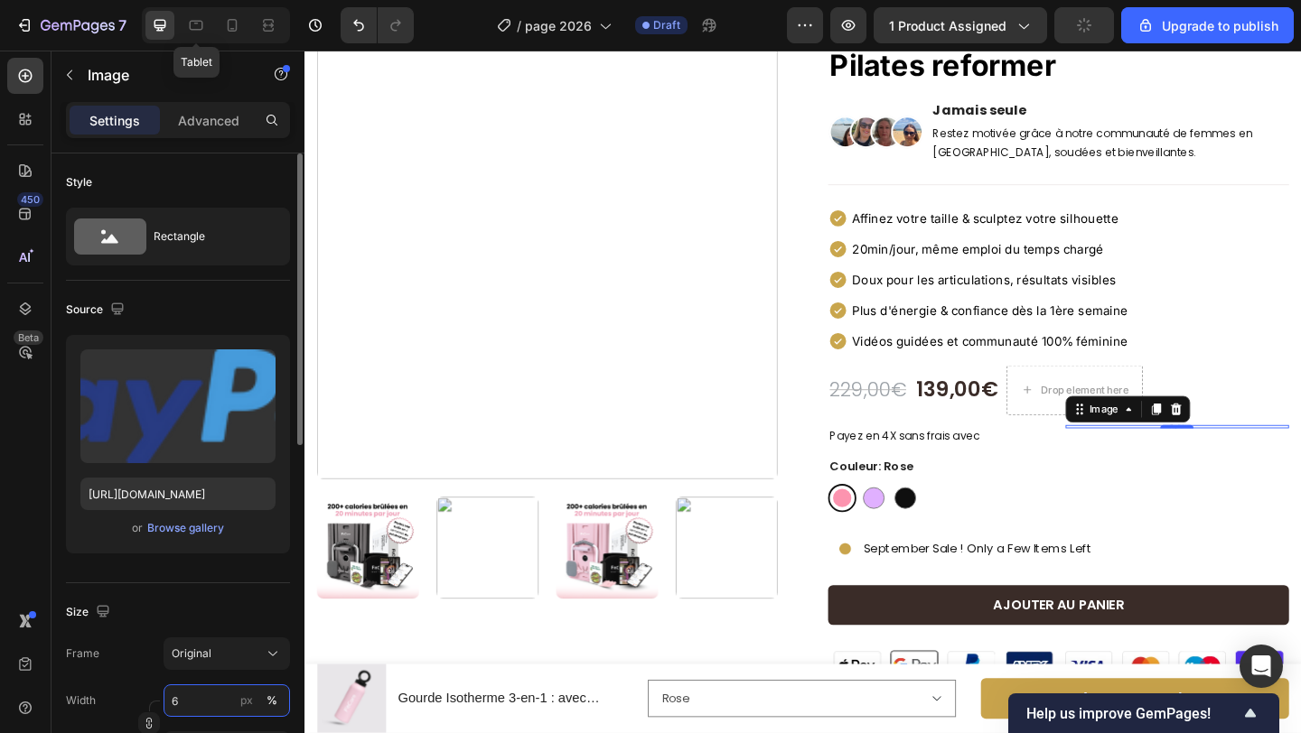
type input "60"
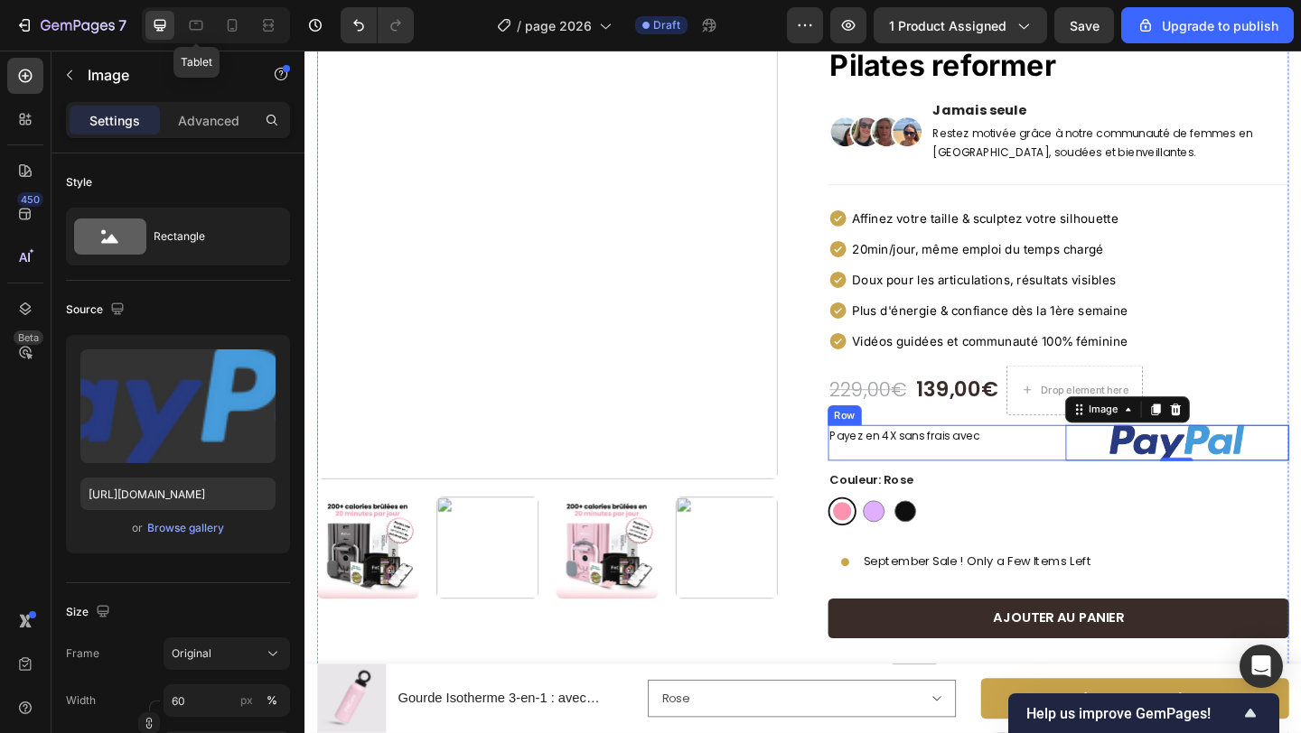
click at [1115, 482] on div "Payez en 4X sans frais avec Text block" at bounding box center [995, 477] width 244 height 39
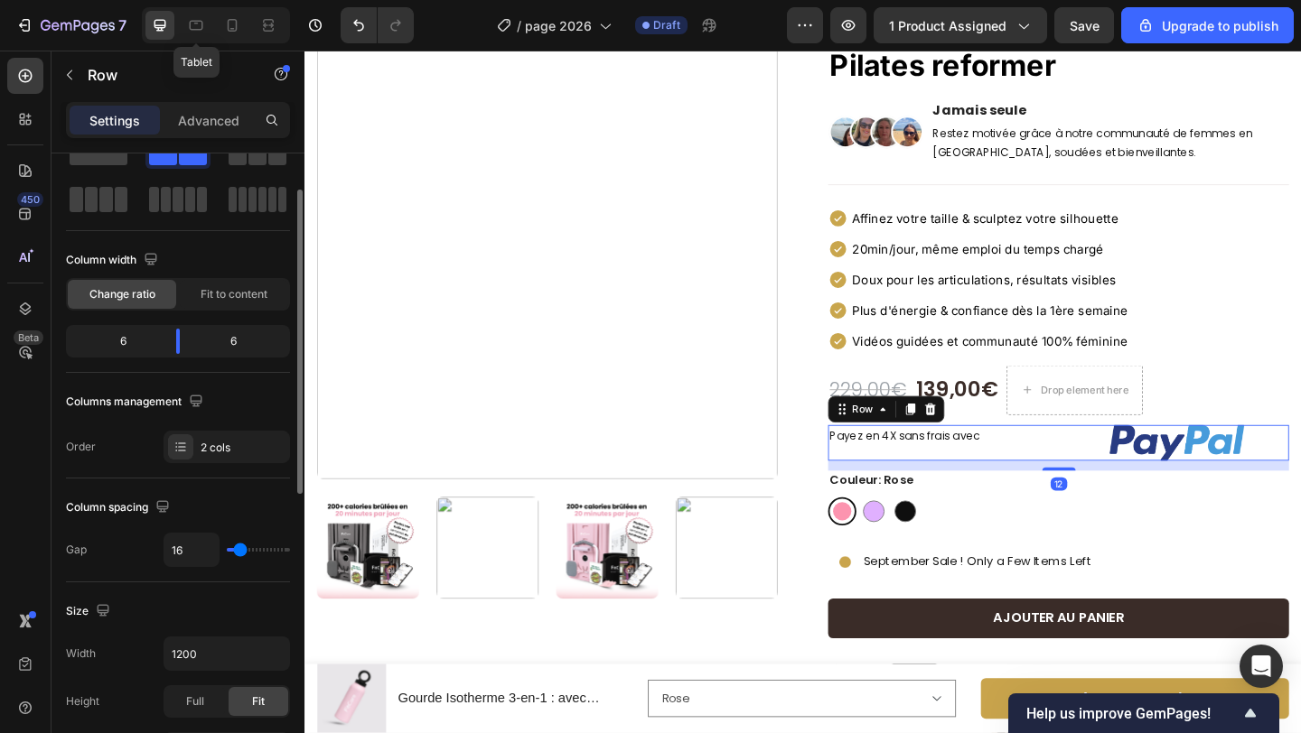
scroll to position [68, 0]
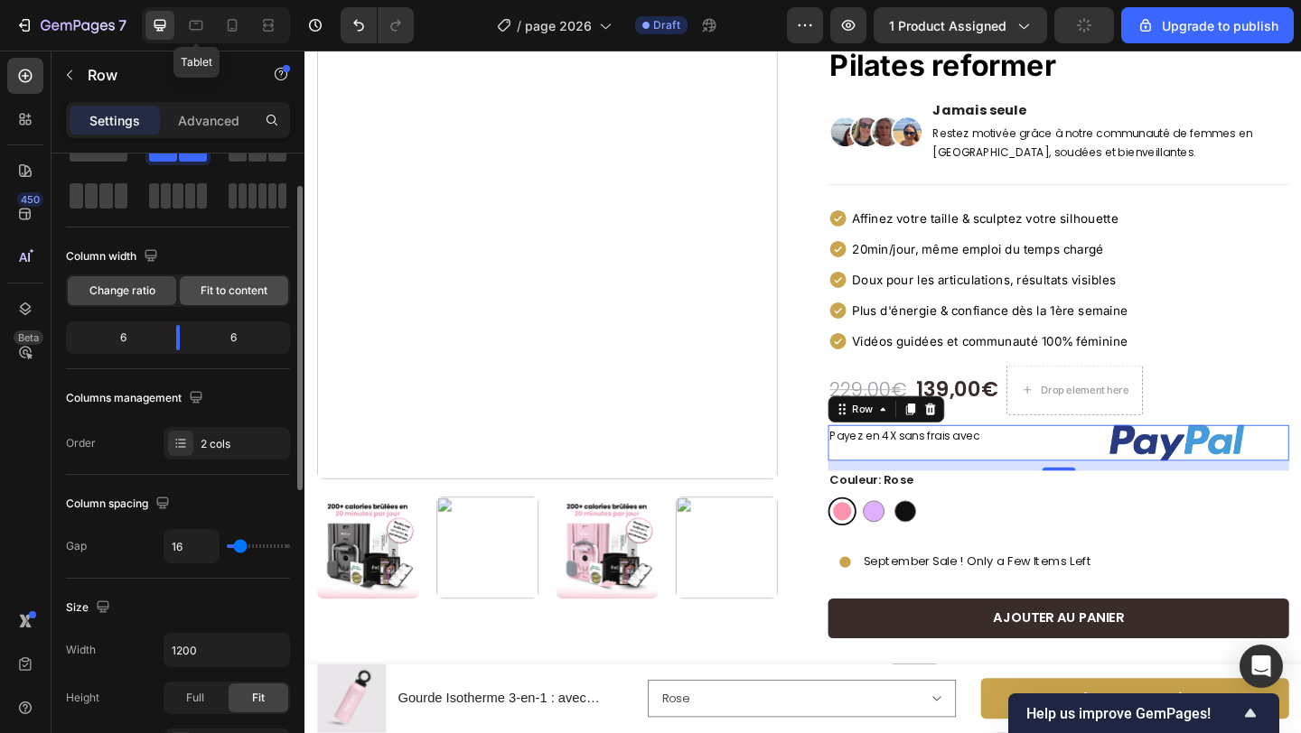
click at [214, 294] on span "Fit to content" at bounding box center [234, 291] width 67 height 16
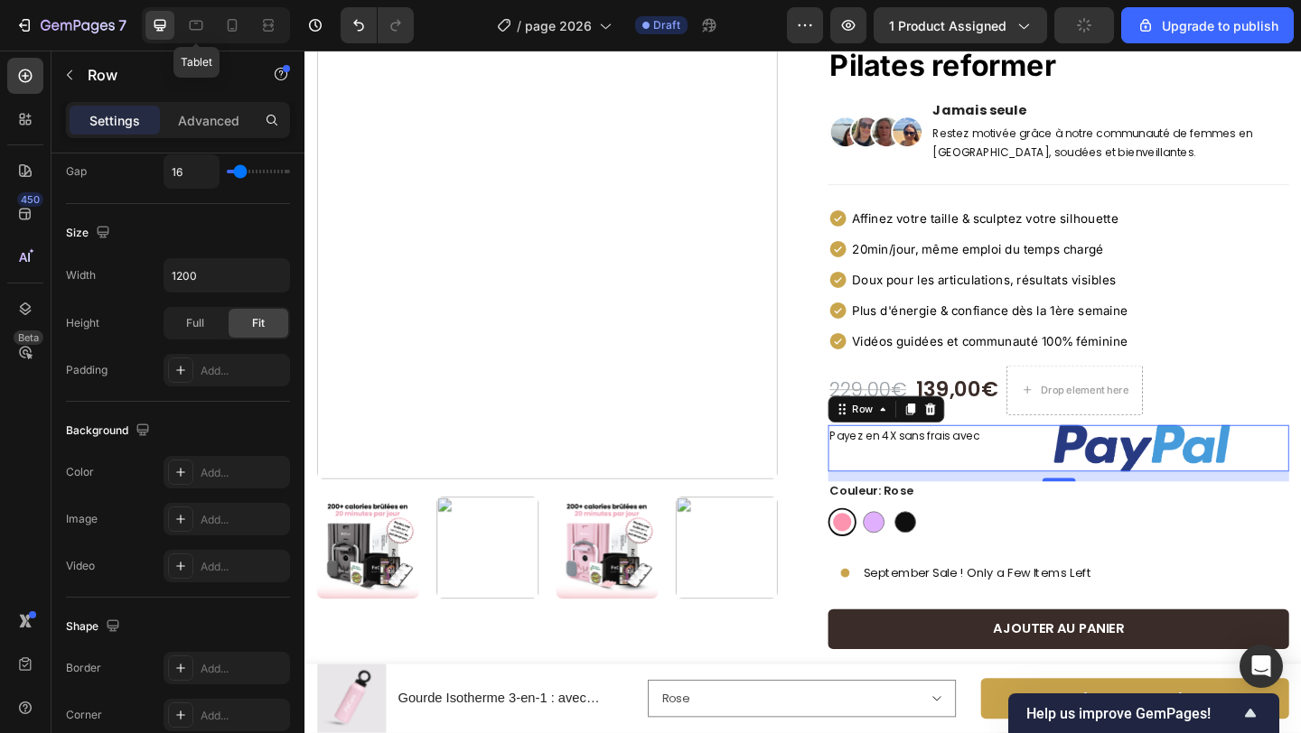
scroll to position [677, 0]
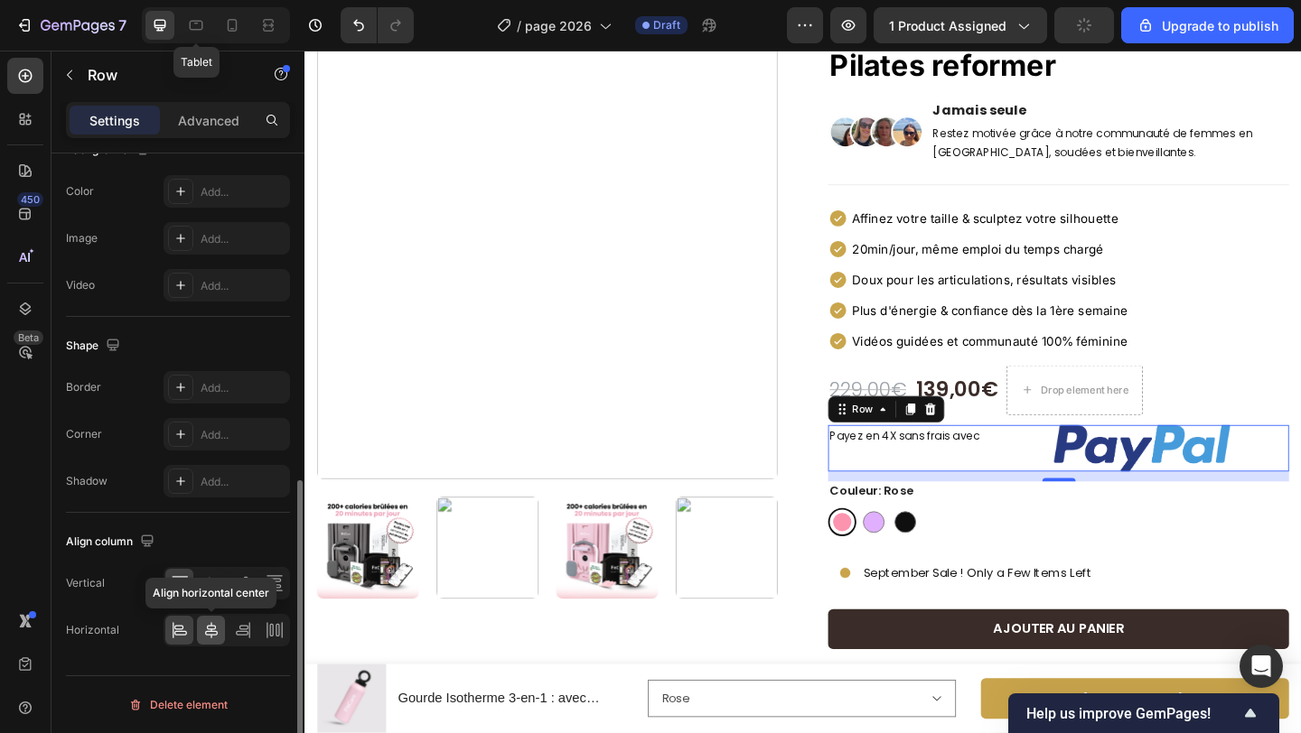
click at [207, 630] on icon at bounding box center [211, 630] width 18 height 18
click at [179, 633] on icon at bounding box center [180, 630] width 18 height 18
click at [206, 583] on icon at bounding box center [211, 584] width 14 height 13
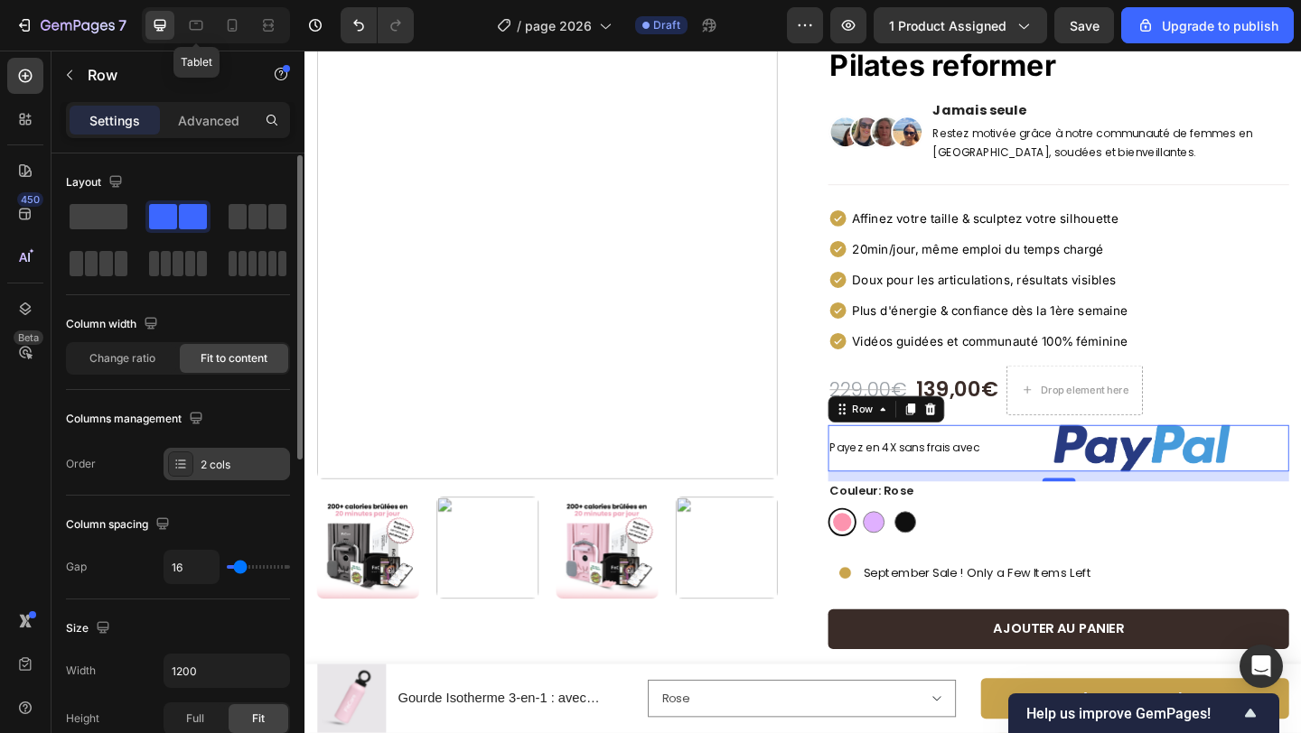
scroll to position [2, 0]
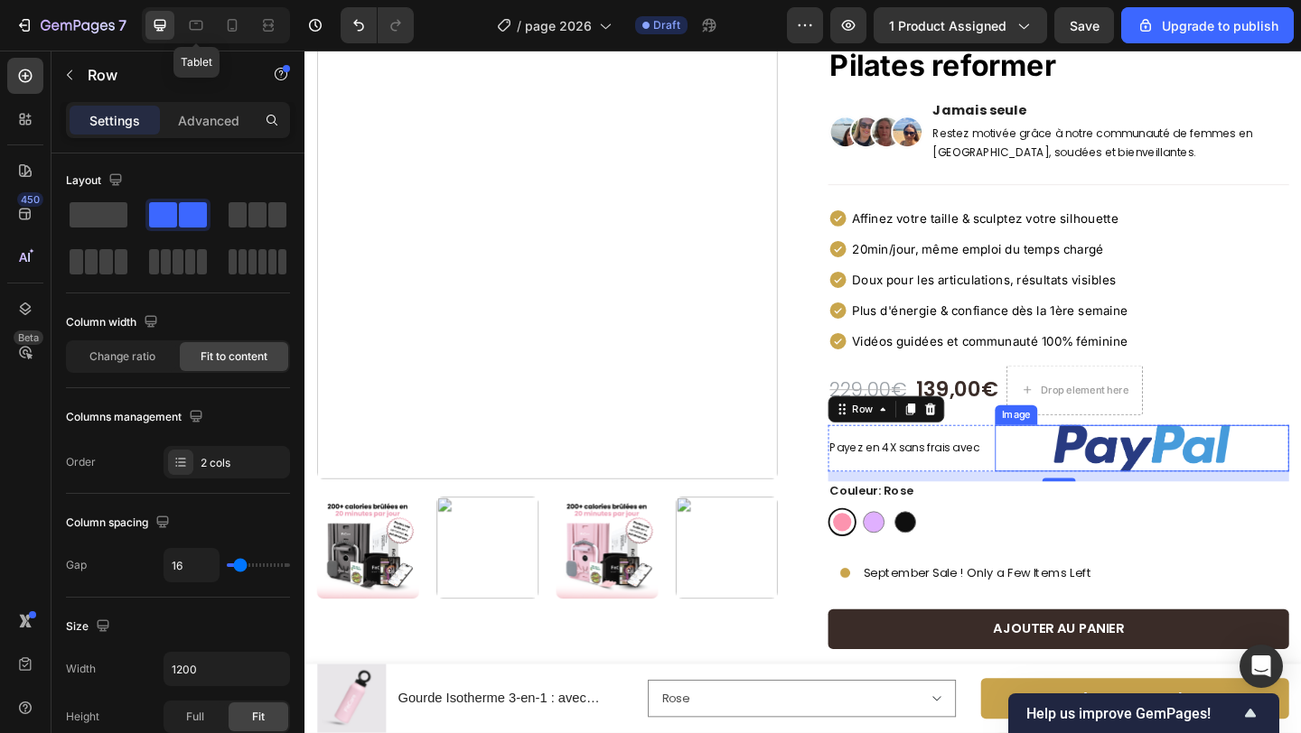
click at [1080, 486] on div at bounding box center [1215, 483] width 320 height 51
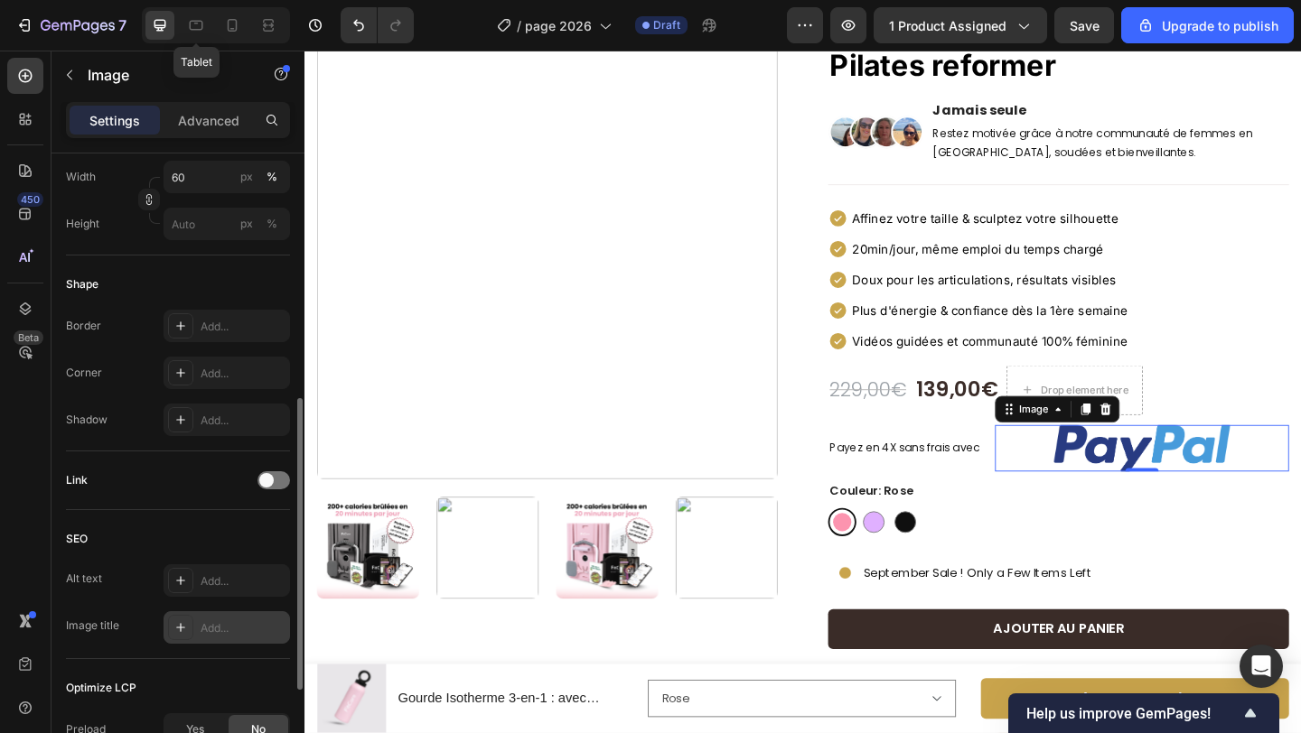
scroll to position [733, 0]
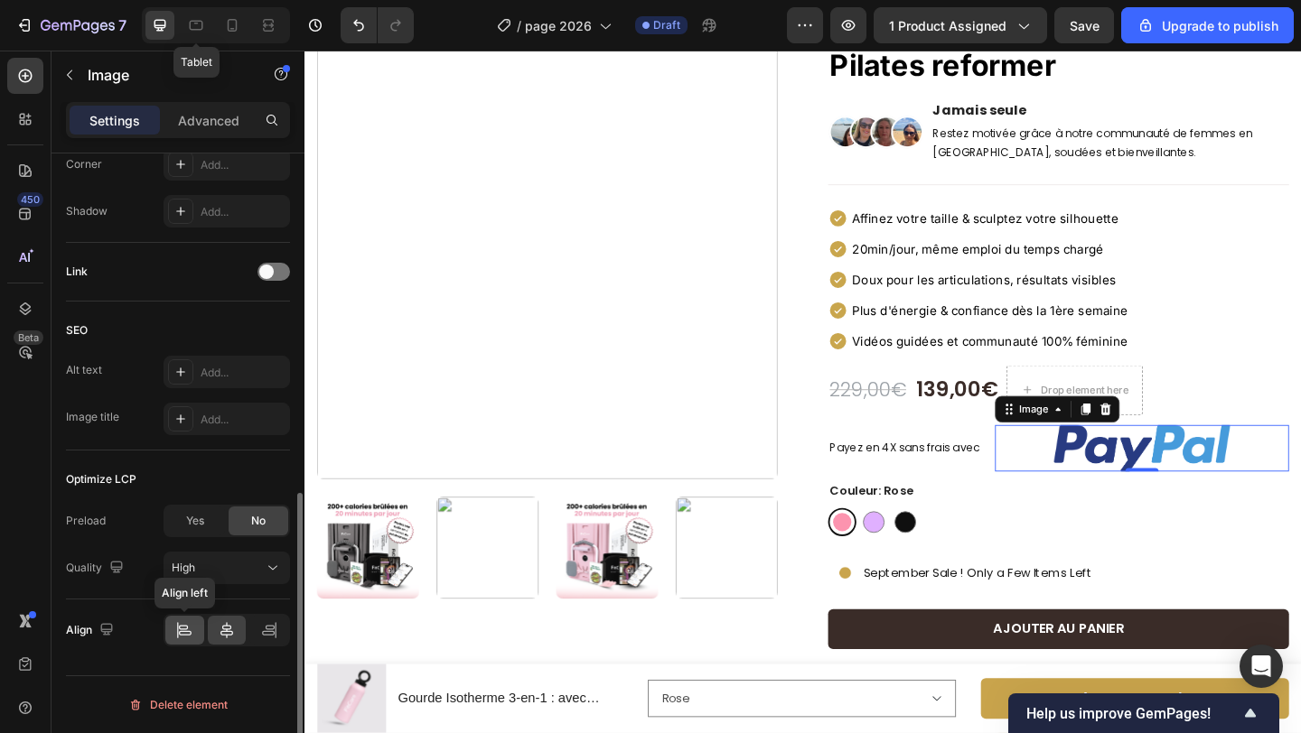
click at [183, 634] on icon at bounding box center [185, 633] width 13 height 5
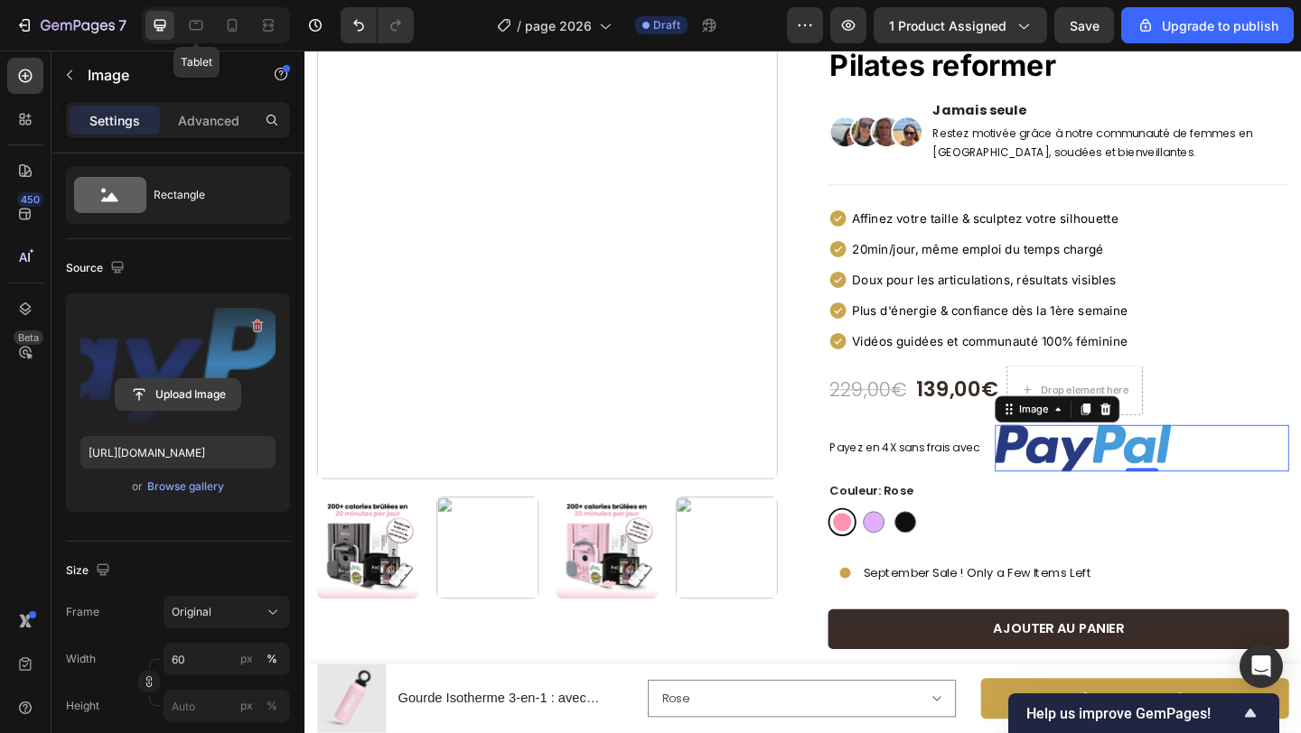
scroll to position [0, 0]
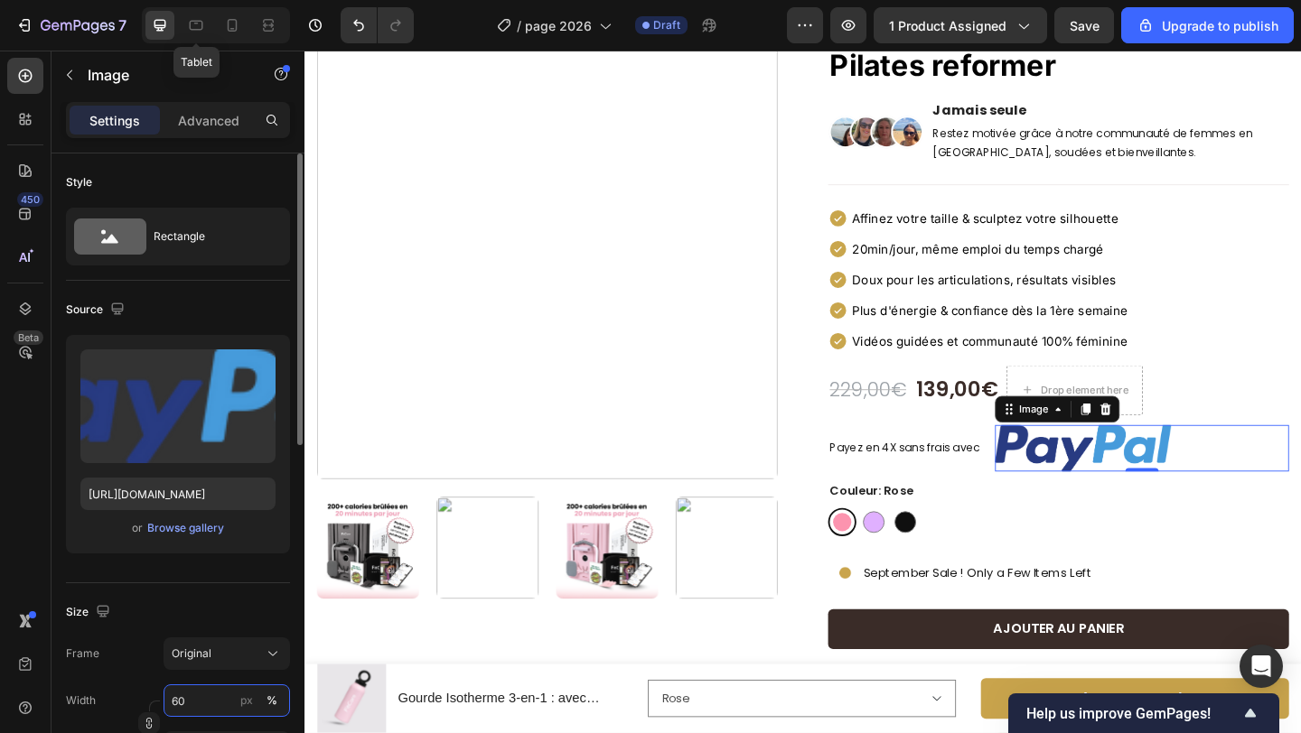
click at [207, 706] on input "60" at bounding box center [226, 701] width 126 height 33
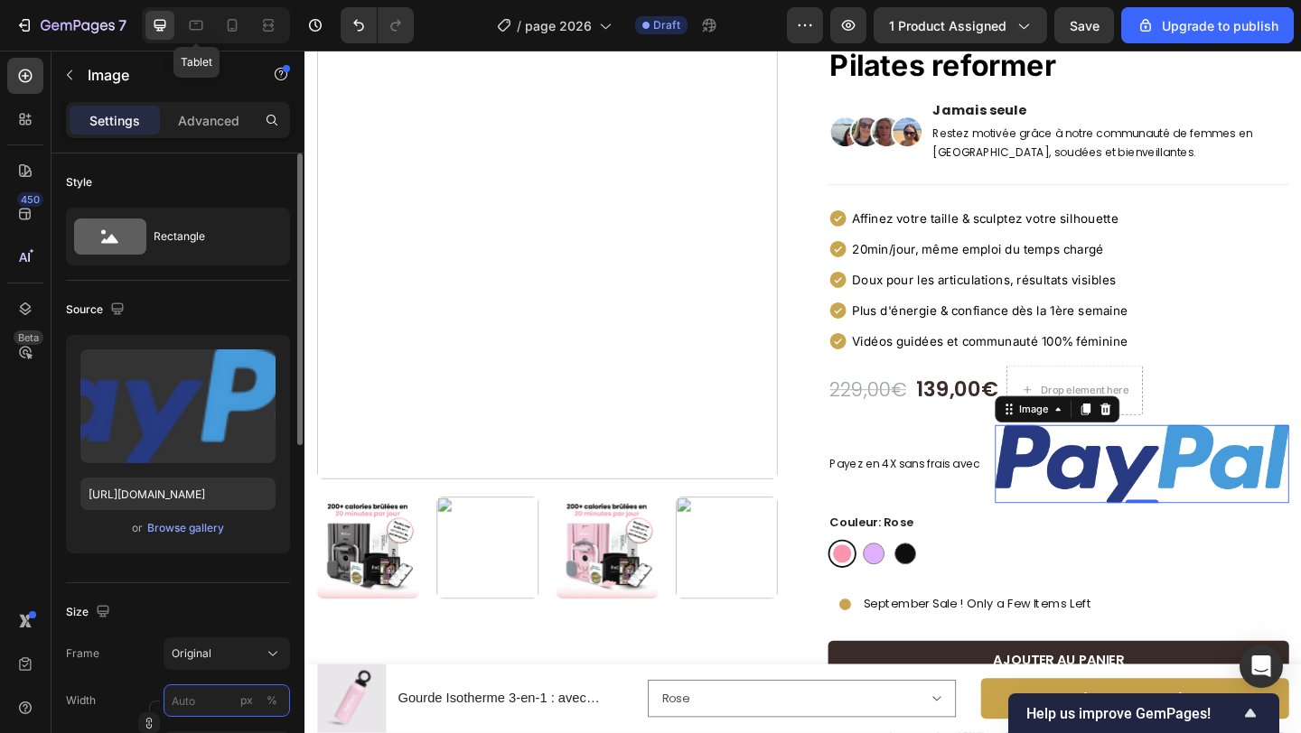
type input "4"
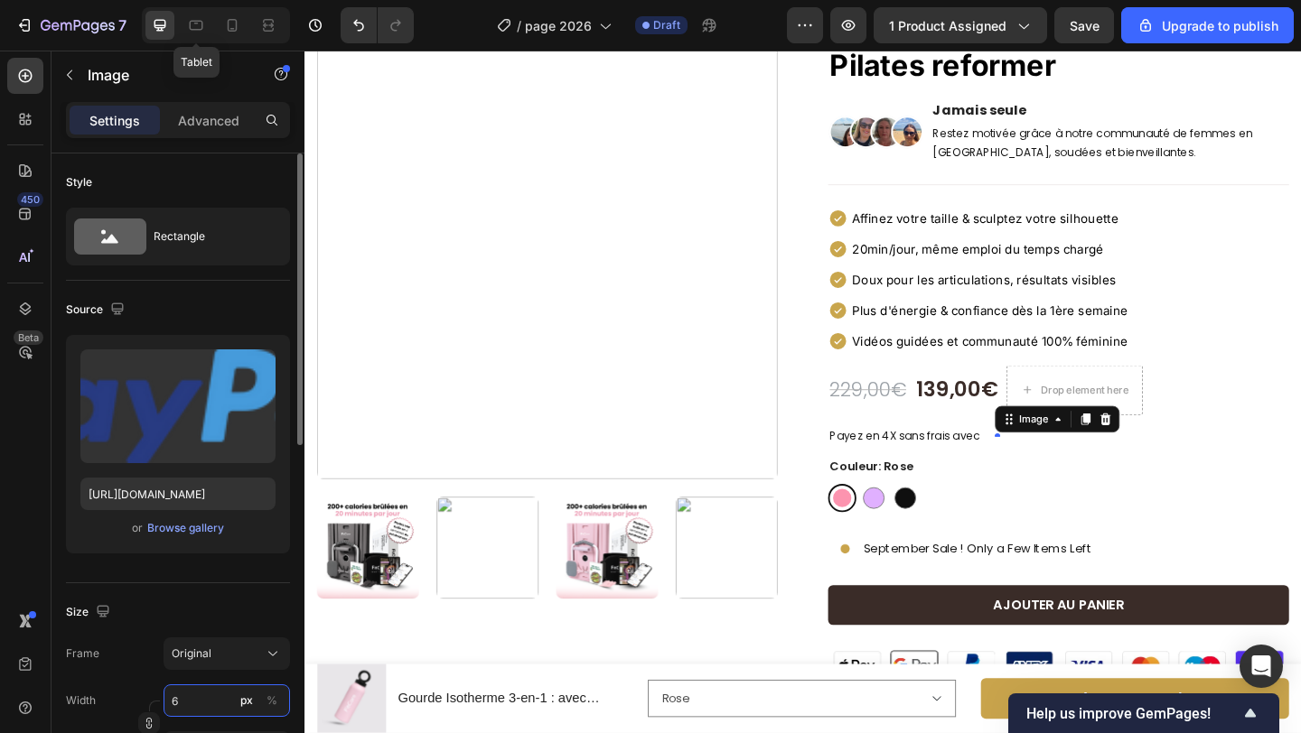
type input "60"
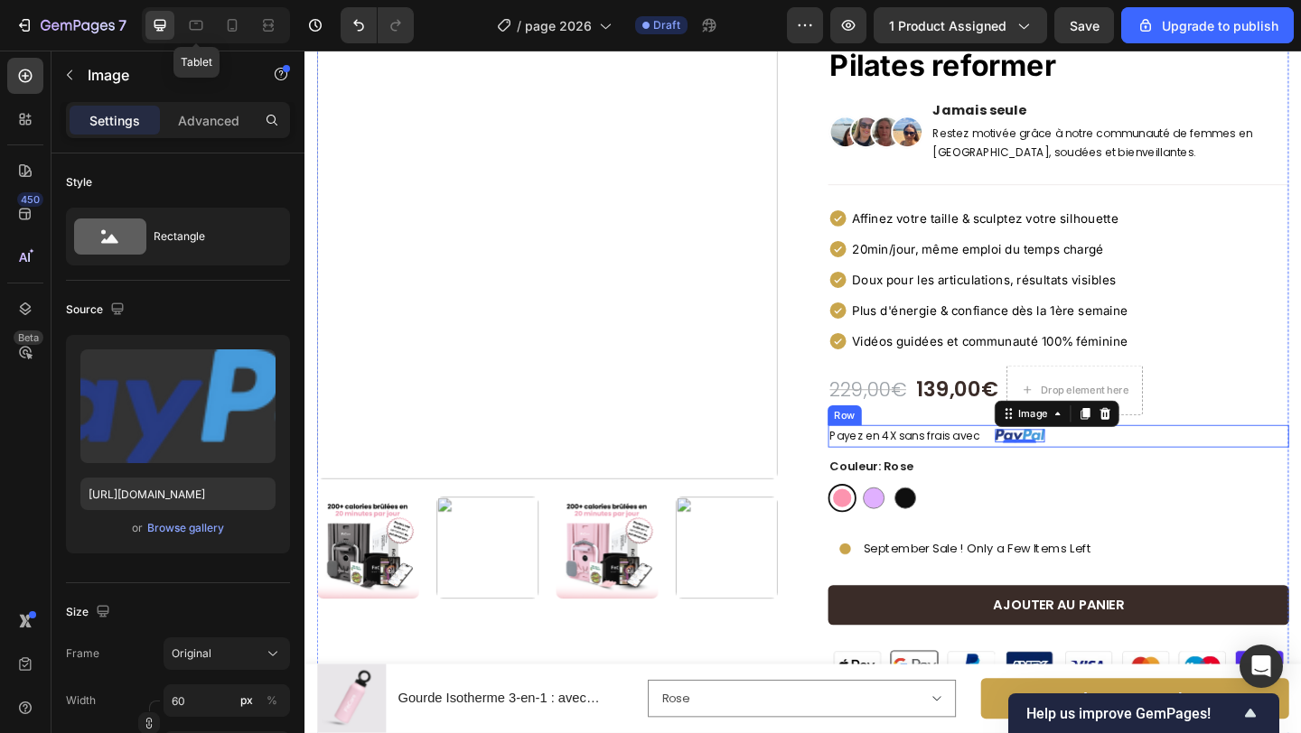
click at [1115, 478] on div "Payez en 4X sans frais avec Text block Image 0 Row" at bounding box center [1123, 470] width 501 height 24
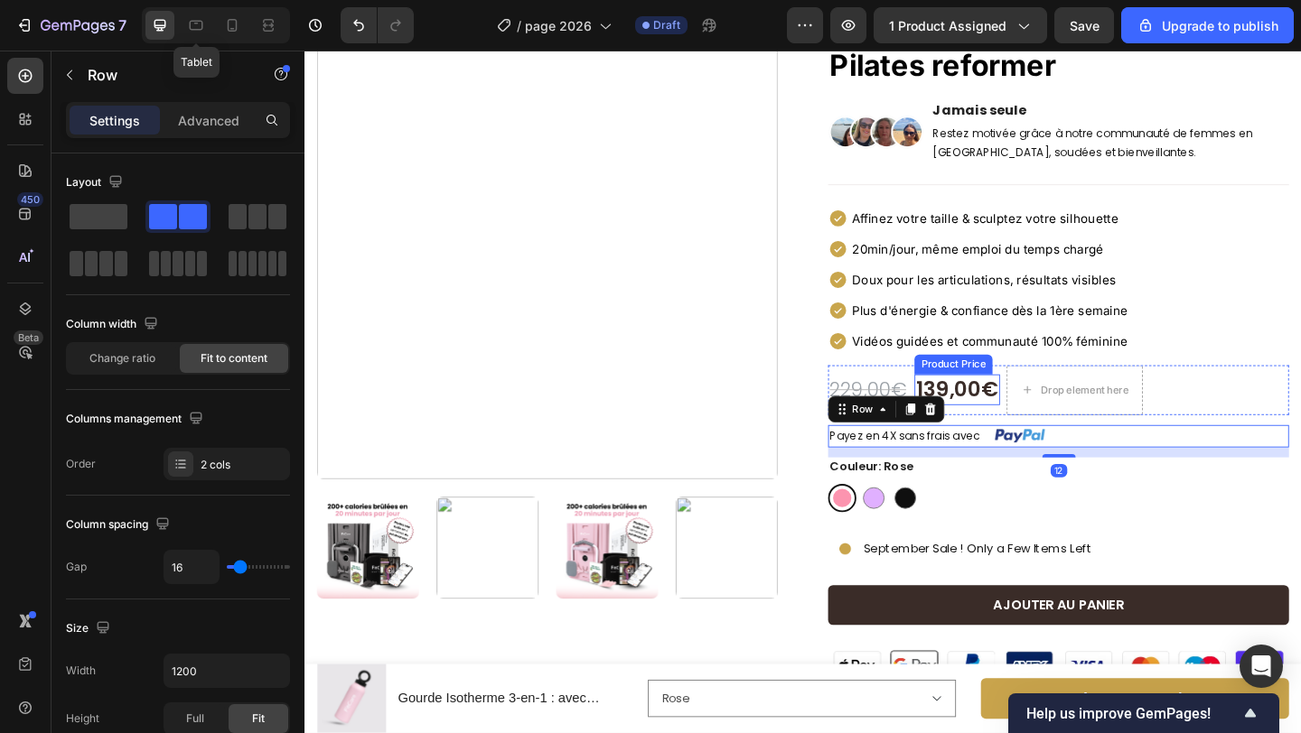
click at [1044, 431] on div "139,00€" at bounding box center [1013, 419] width 93 height 33
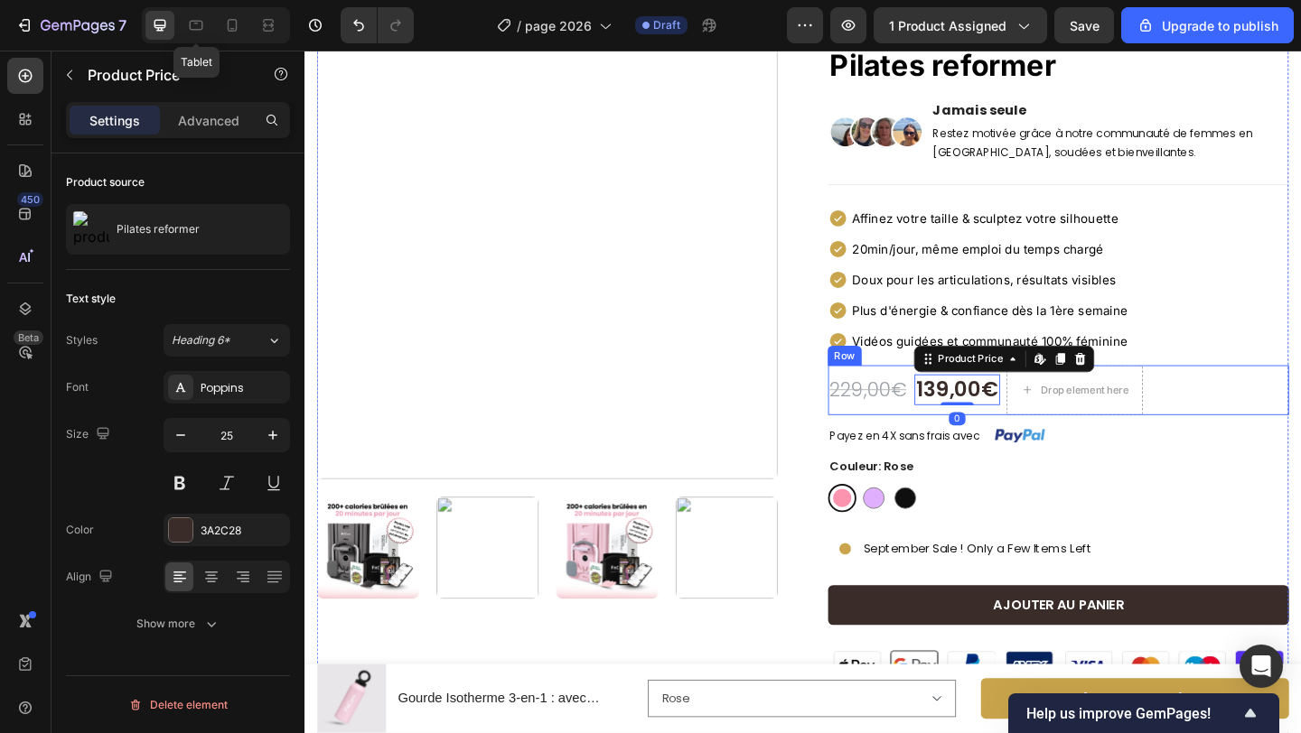
click at [1059, 439] on div "229,00€ Product Price Product Price 139,00€ Product Price Edit content in Shopi…" at bounding box center [1123, 420] width 501 height 54
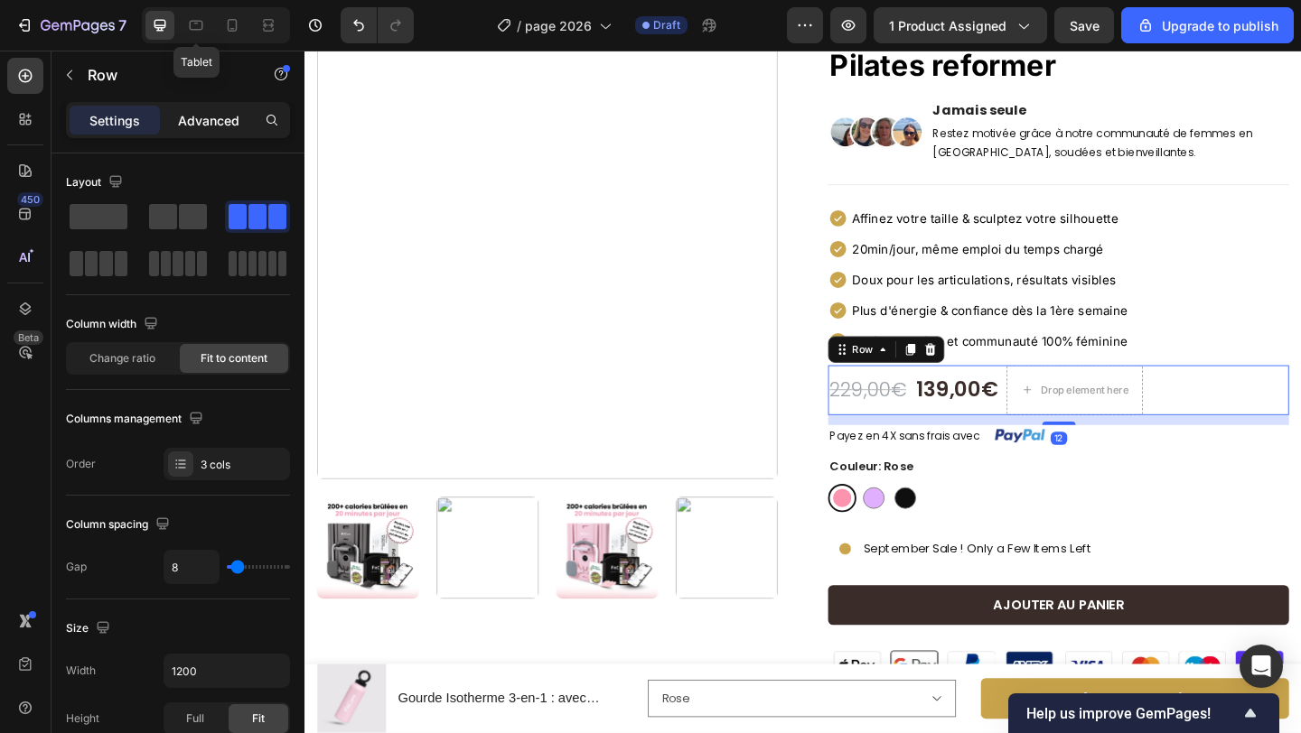
click at [205, 120] on p "Advanced" at bounding box center [208, 120] width 61 height 19
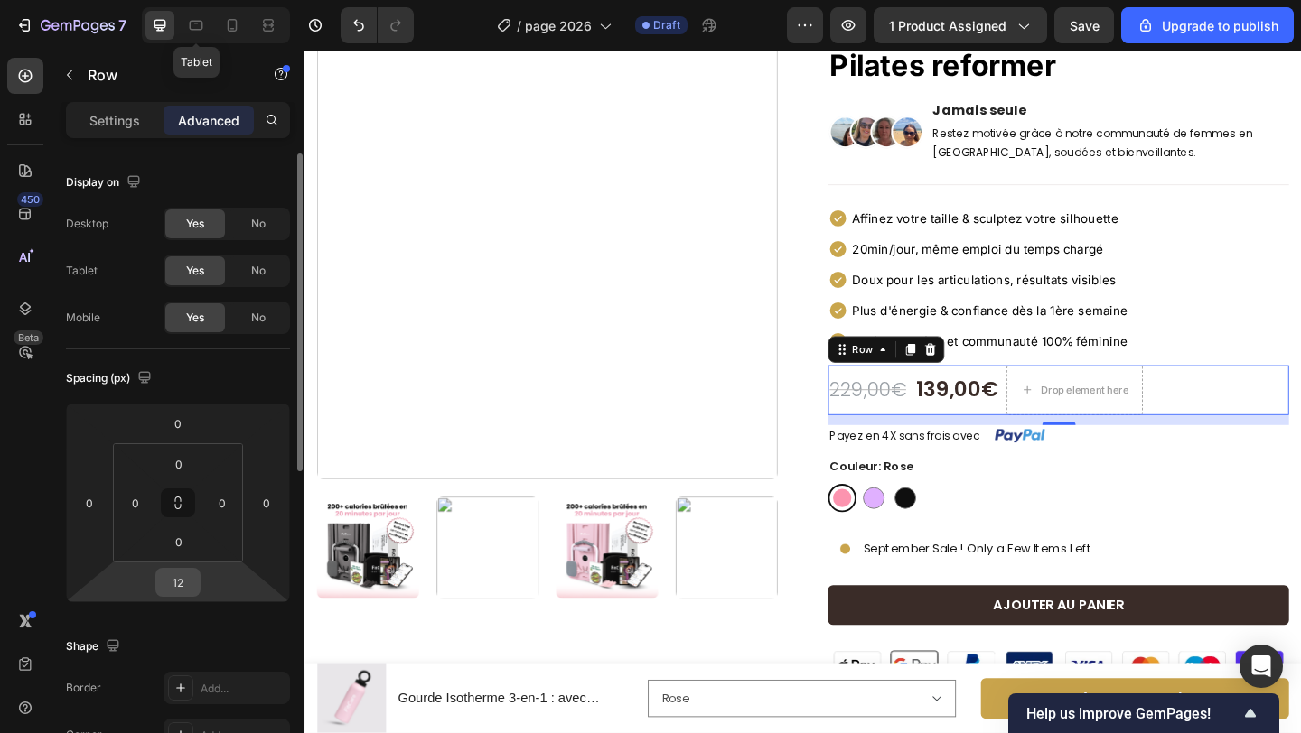
click at [187, 581] on input "12" at bounding box center [178, 582] width 36 height 27
type input "8"
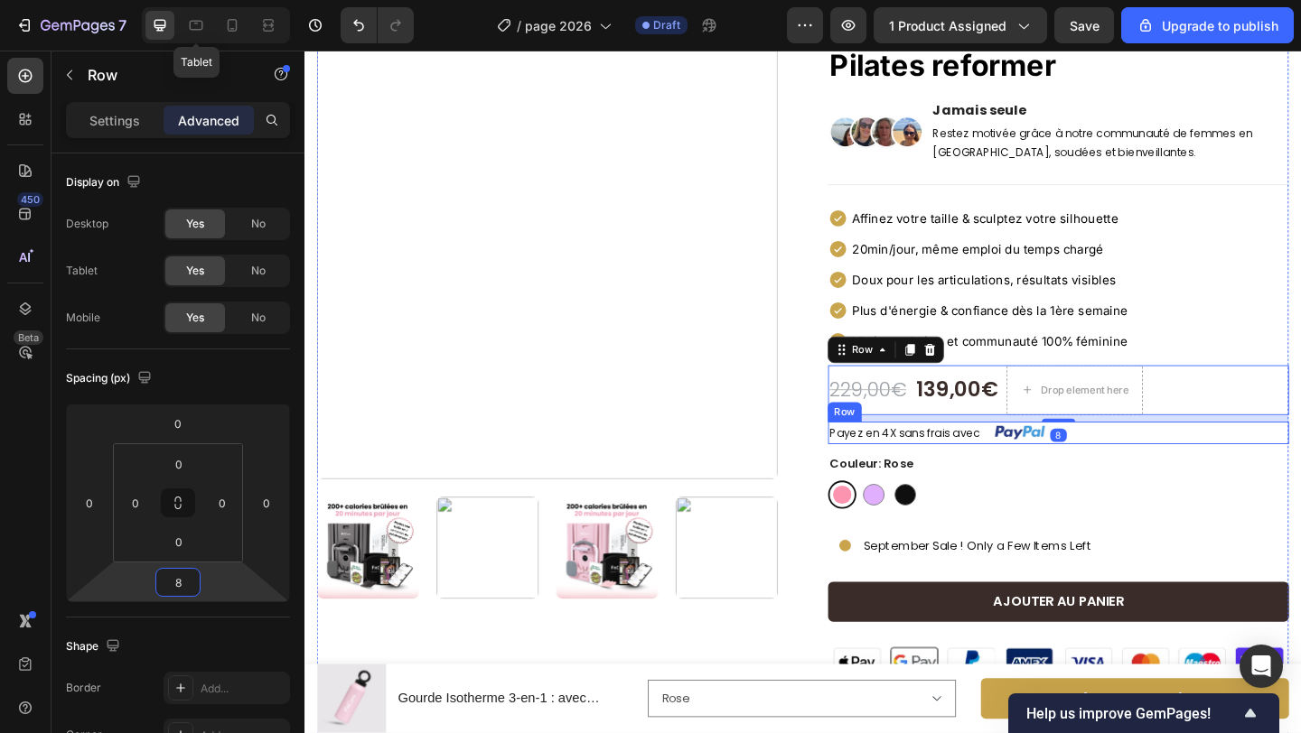
click at [1171, 470] on div "Payez en 4X sans frais avec Text block Image Row" at bounding box center [1123, 466] width 501 height 24
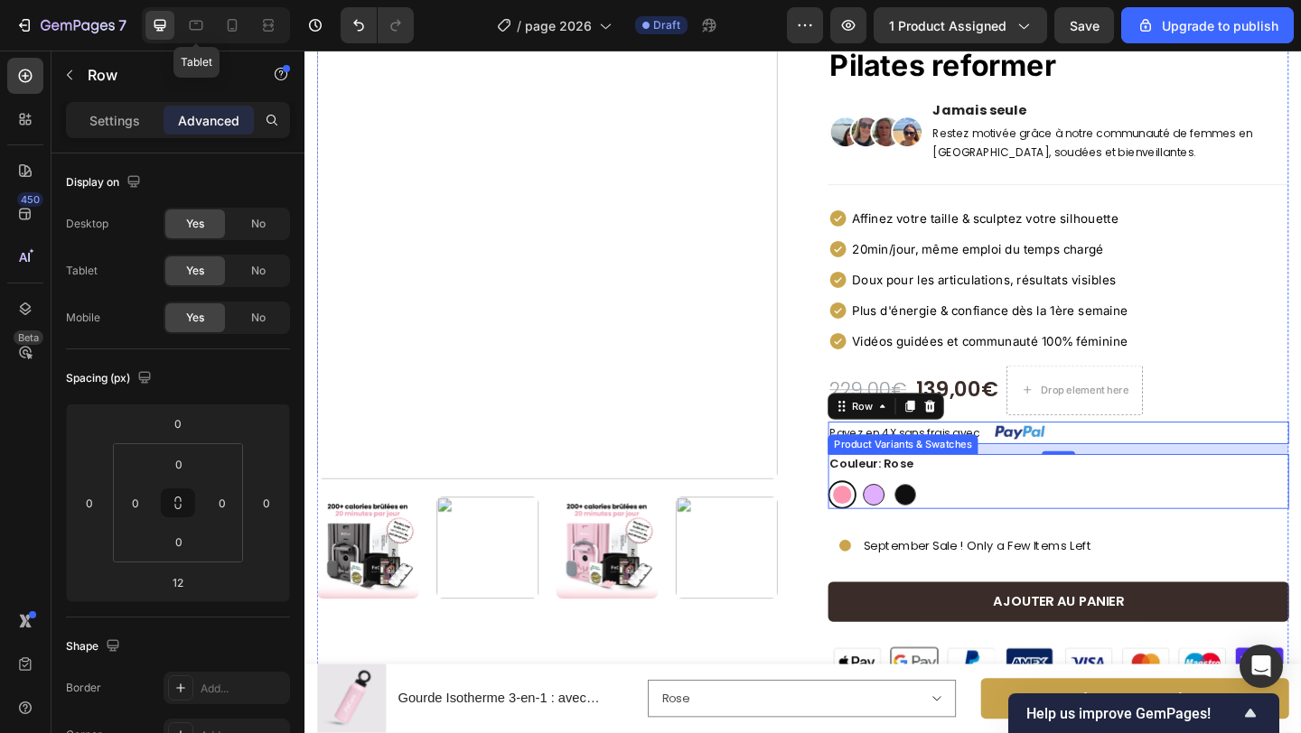
click at [919, 527] on div at bounding box center [922, 533] width 23 height 23
click at [908, 518] on input "Mauve Mauve" at bounding box center [907, 518] width 1 height 1
radio input "true"
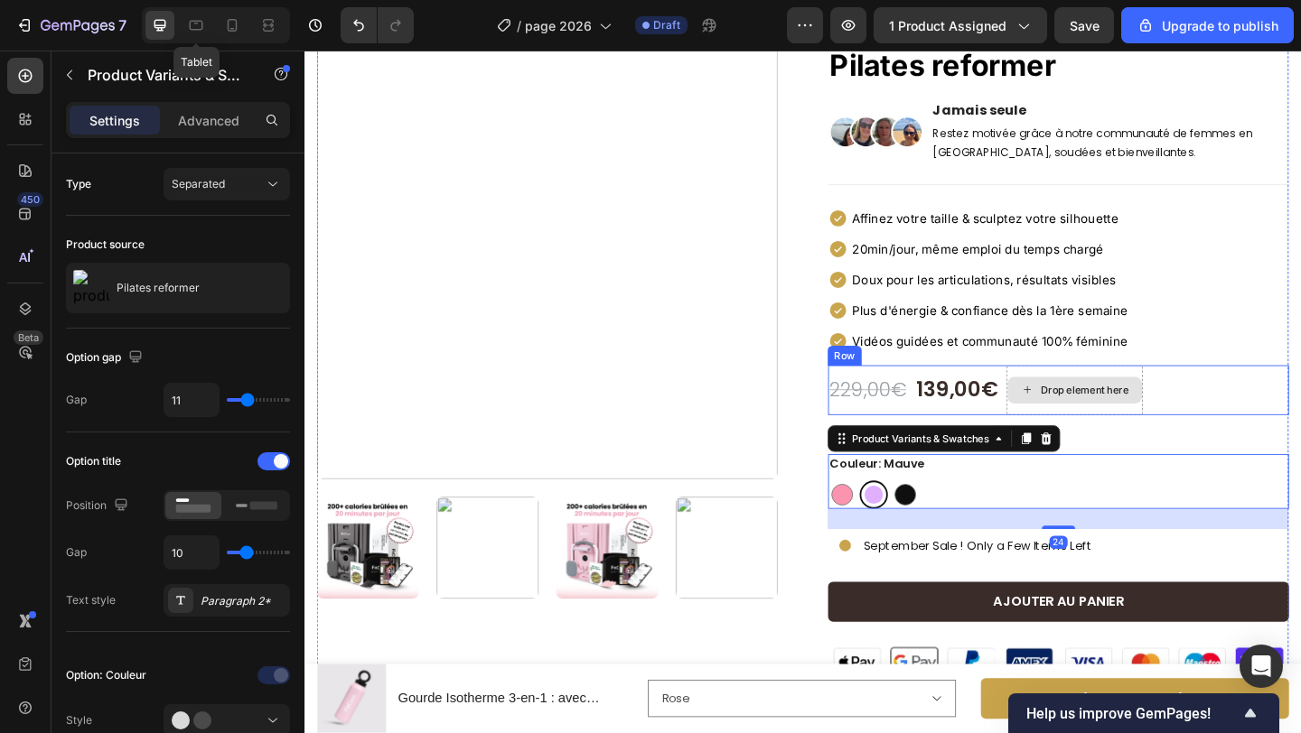
click at [1197, 425] on div "Drop element here" at bounding box center [1142, 420] width 146 height 29
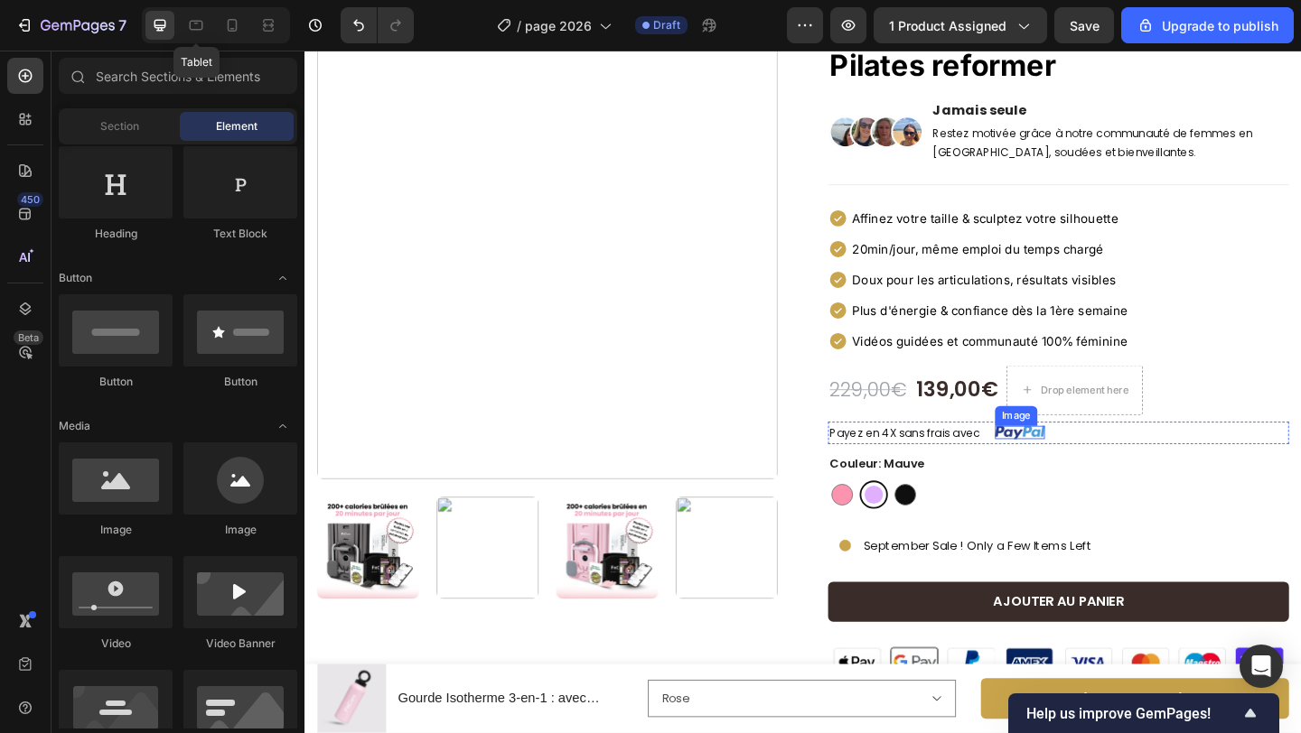
click at [1091, 459] on img at bounding box center [1082, 466] width 54 height 14
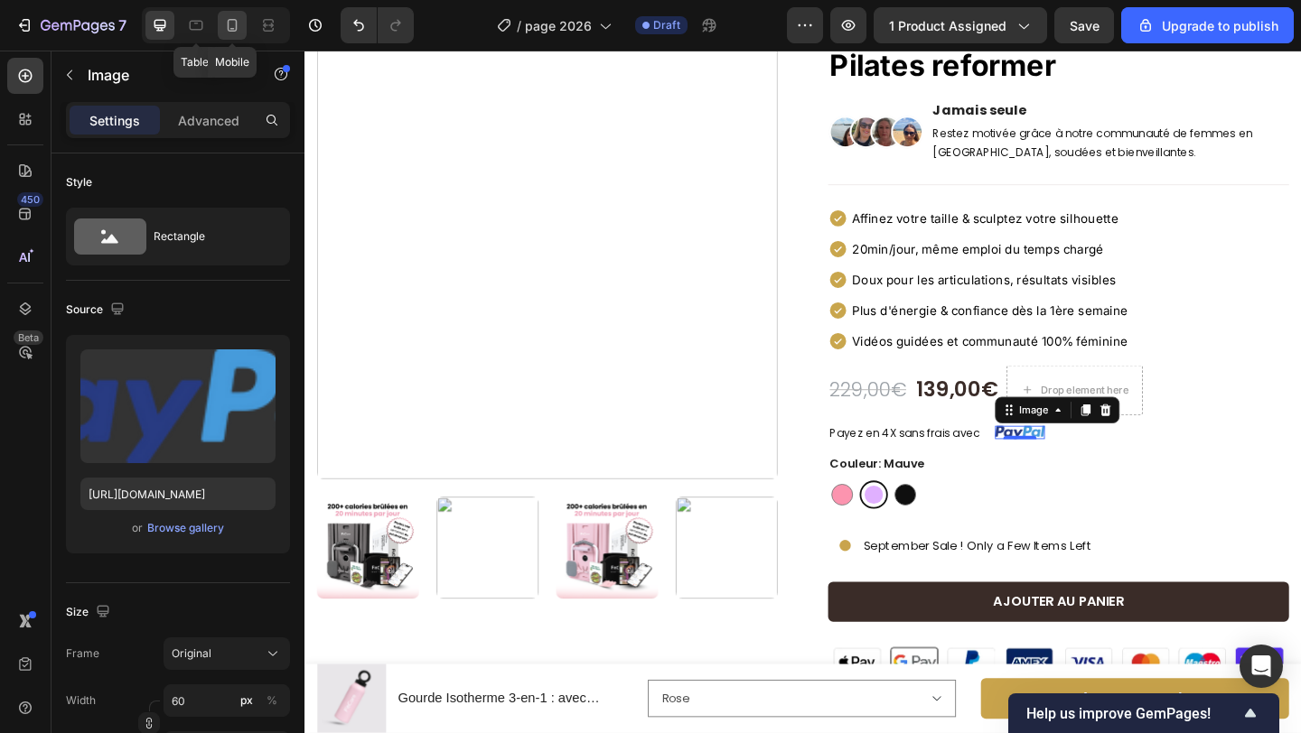
click at [237, 26] on icon at bounding box center [233, 25] width 10 height 13
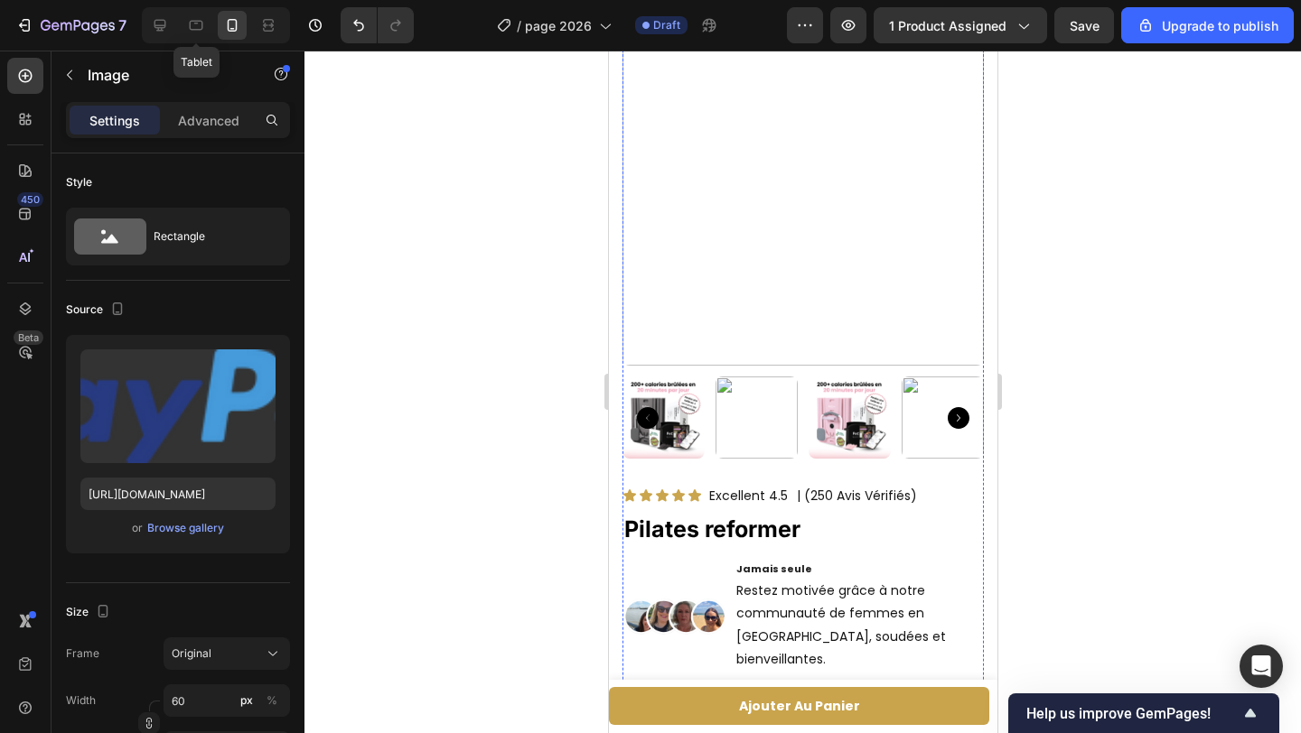
scroll to position [918, 0]
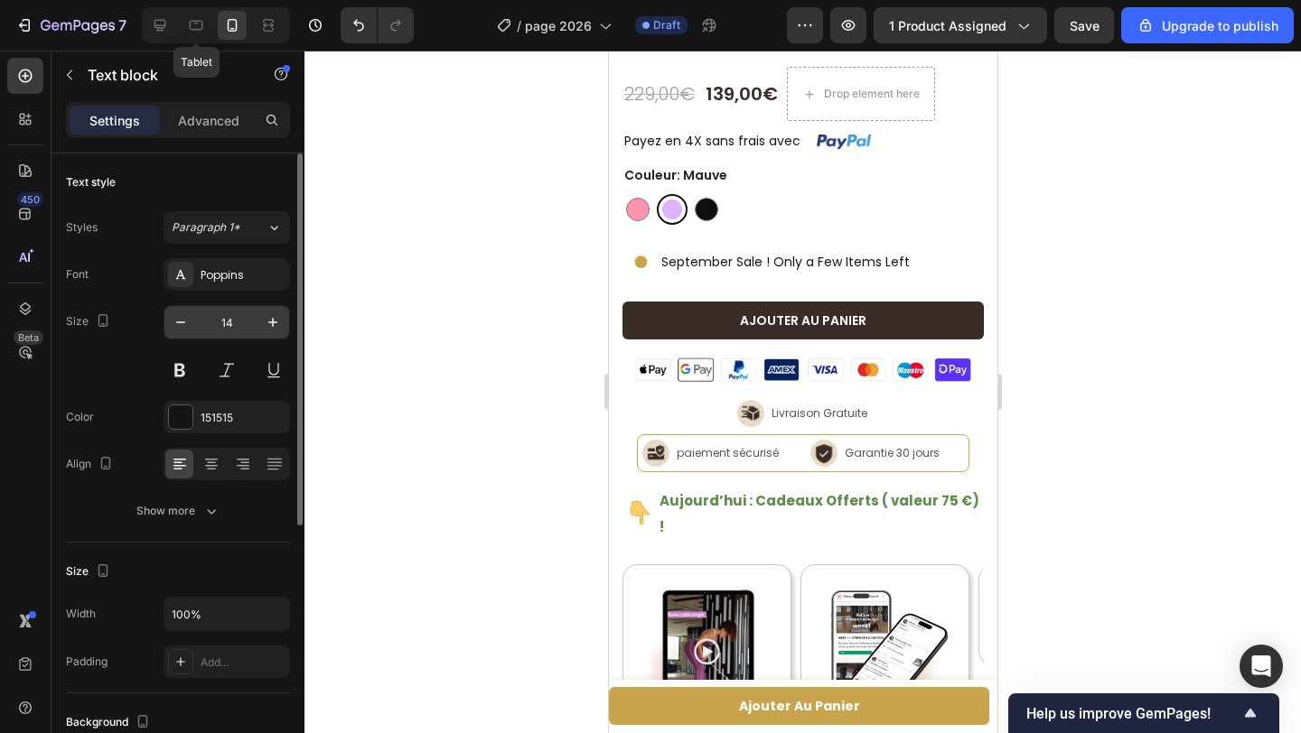
click at [237, 321] on input "14" at bounding box center [227, 322] width 60 height 33
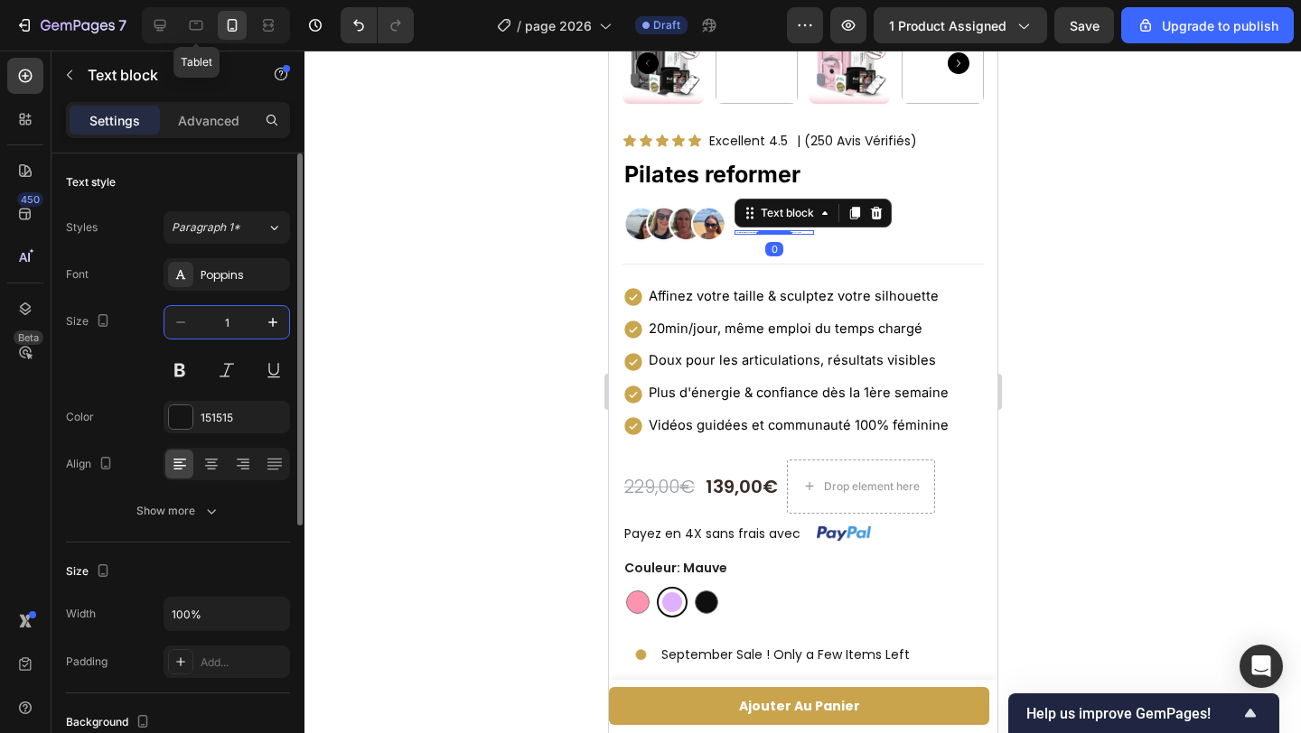
type input "12"
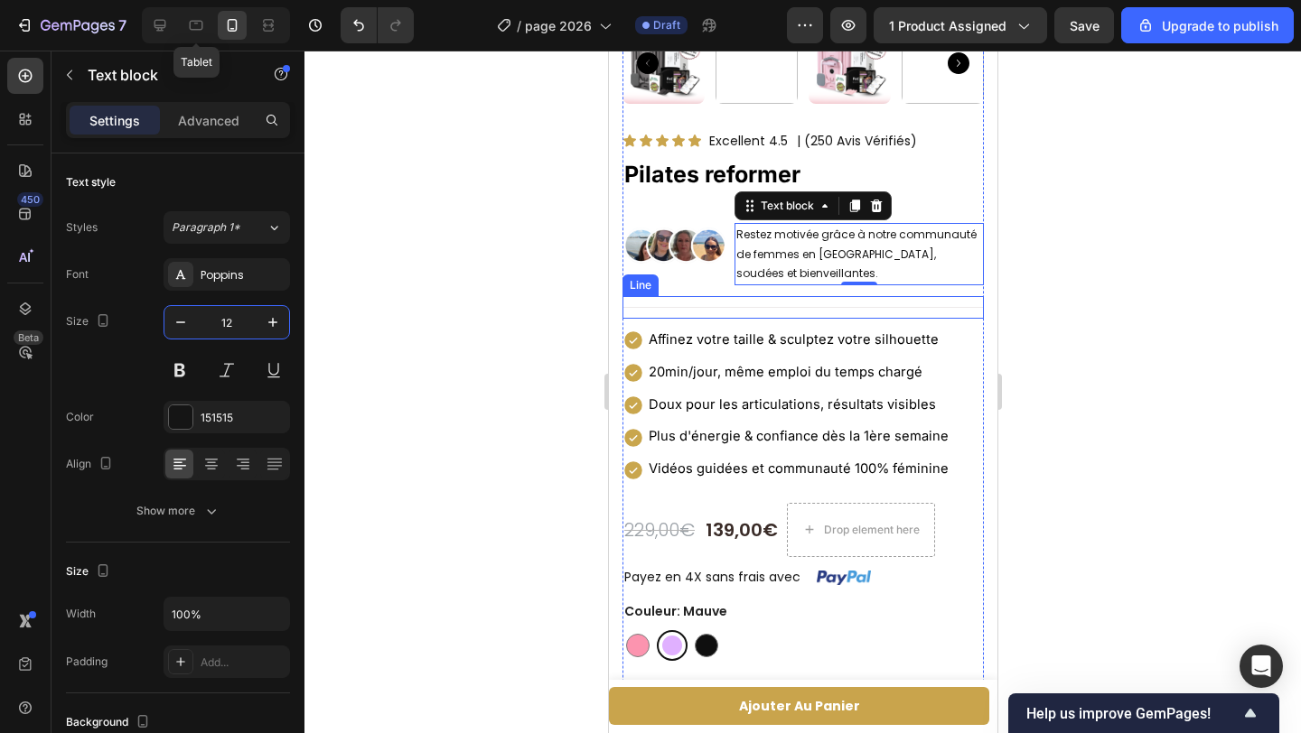
click at [728, 300] on div "Title Line" at bounding box center [801, 307] width 361 height 23
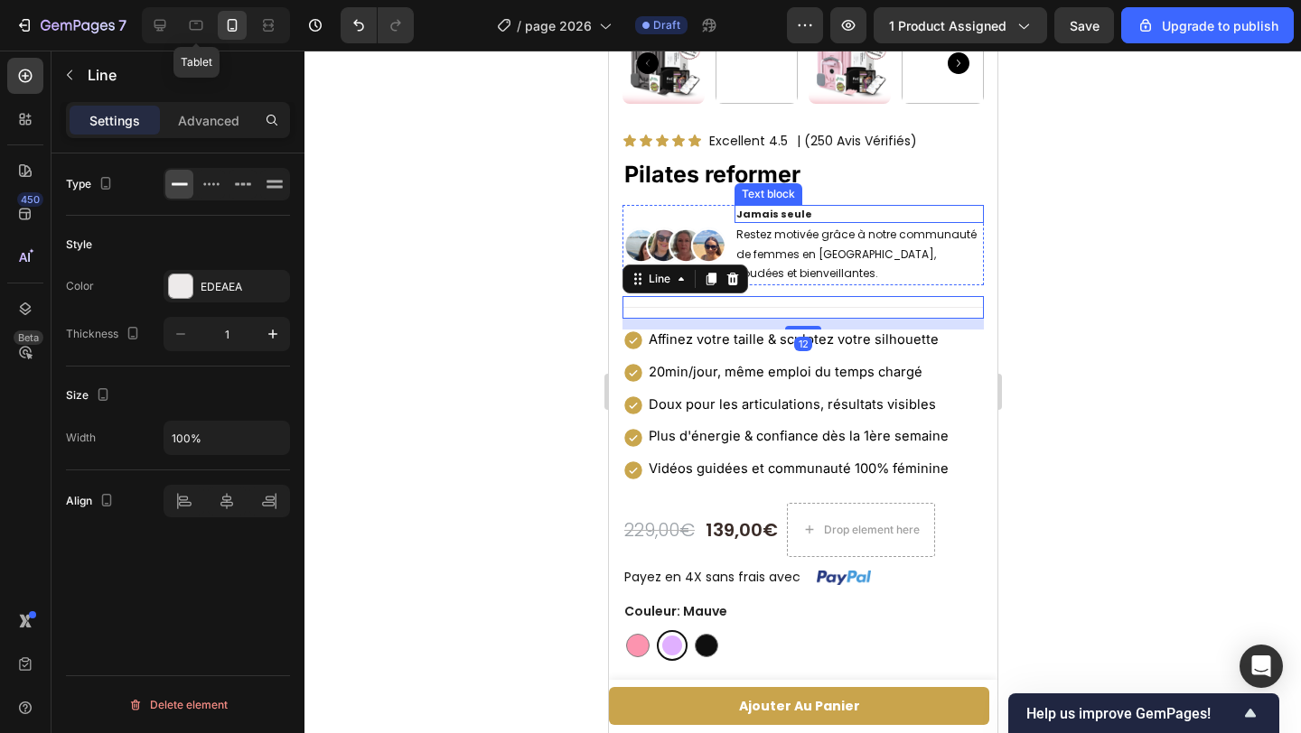
click at [831, 215] on p "Jamais seule" at bounding box center [858, 214] width 246 height 15
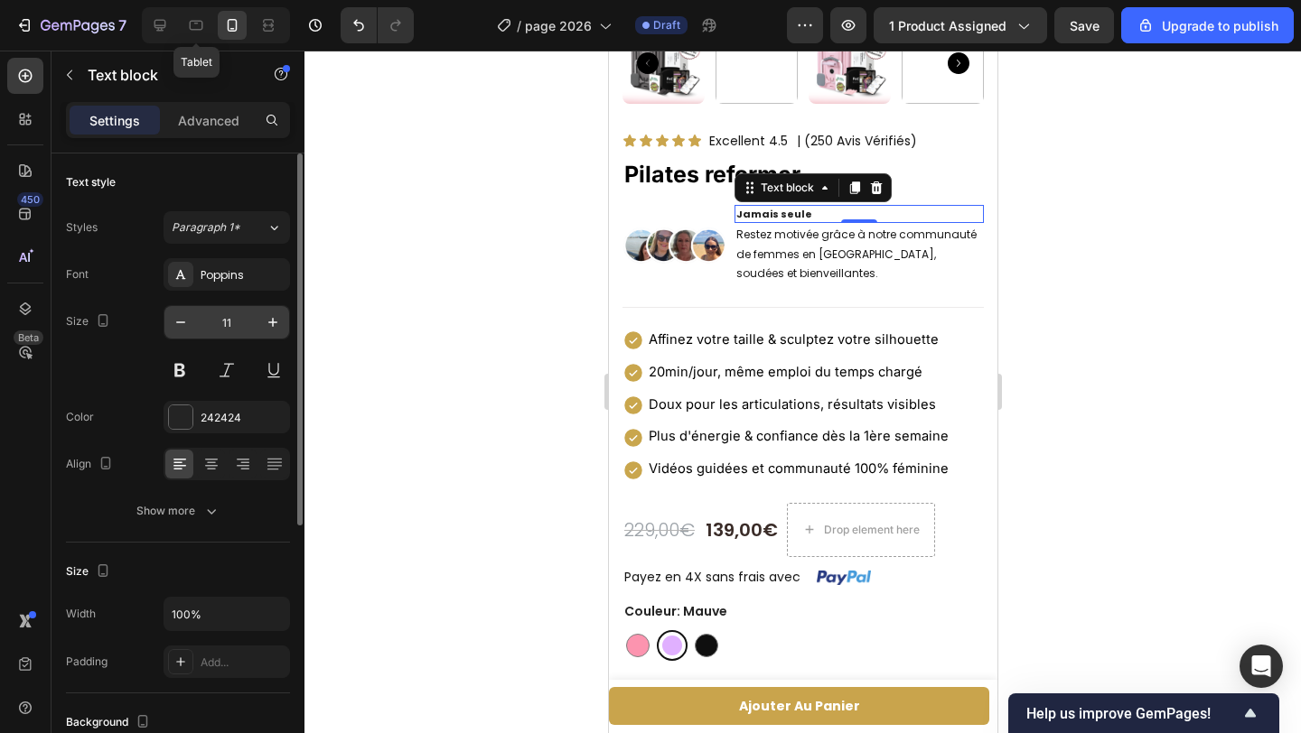
click at [243, 324] on input "11" at bounding box center [227, 322] width 60 height 33
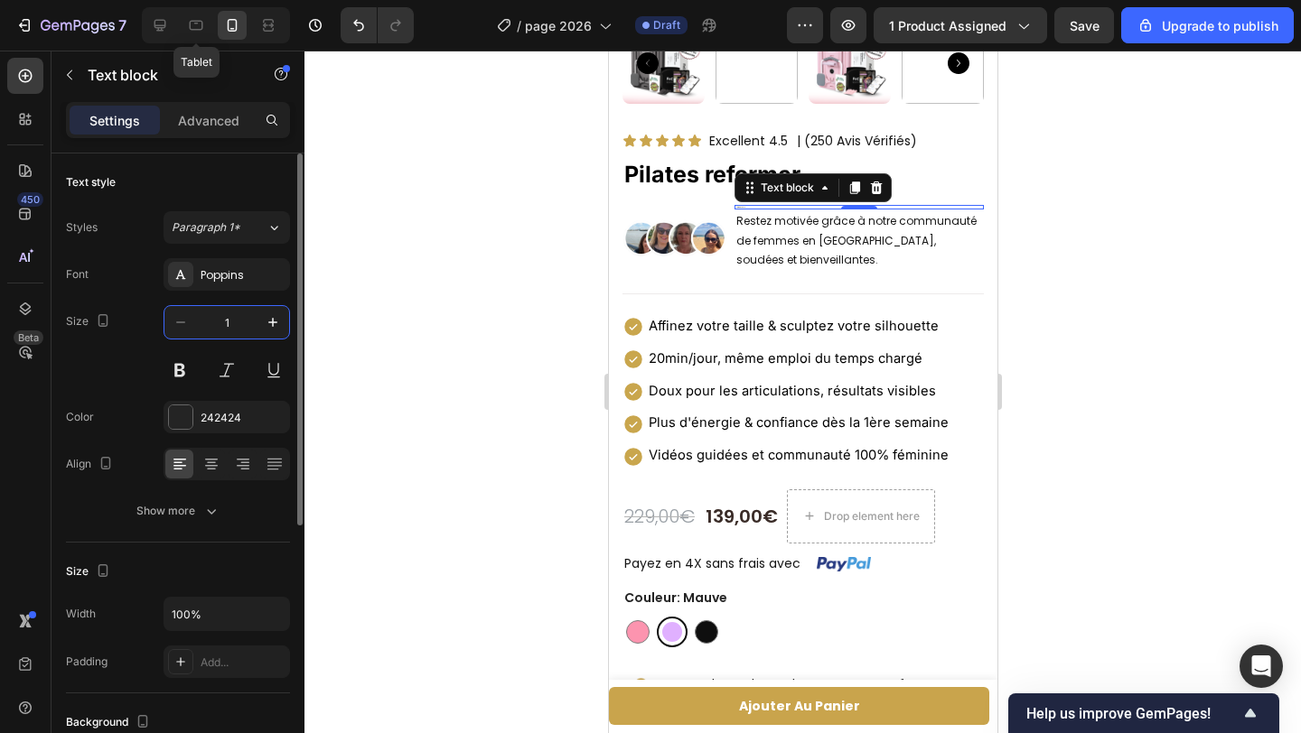
type input "14"
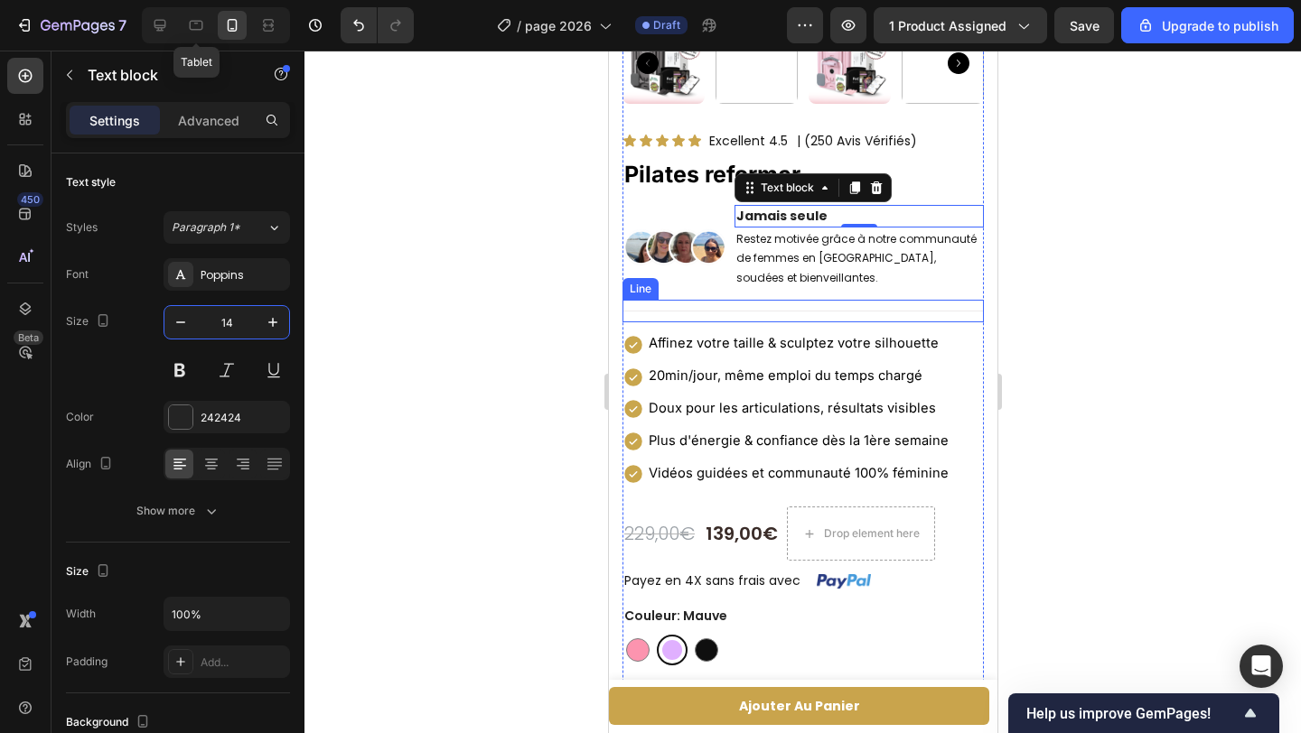
click at [745, 314] on div "Title Line" at bounding box center [801, 311] width 361 height 23
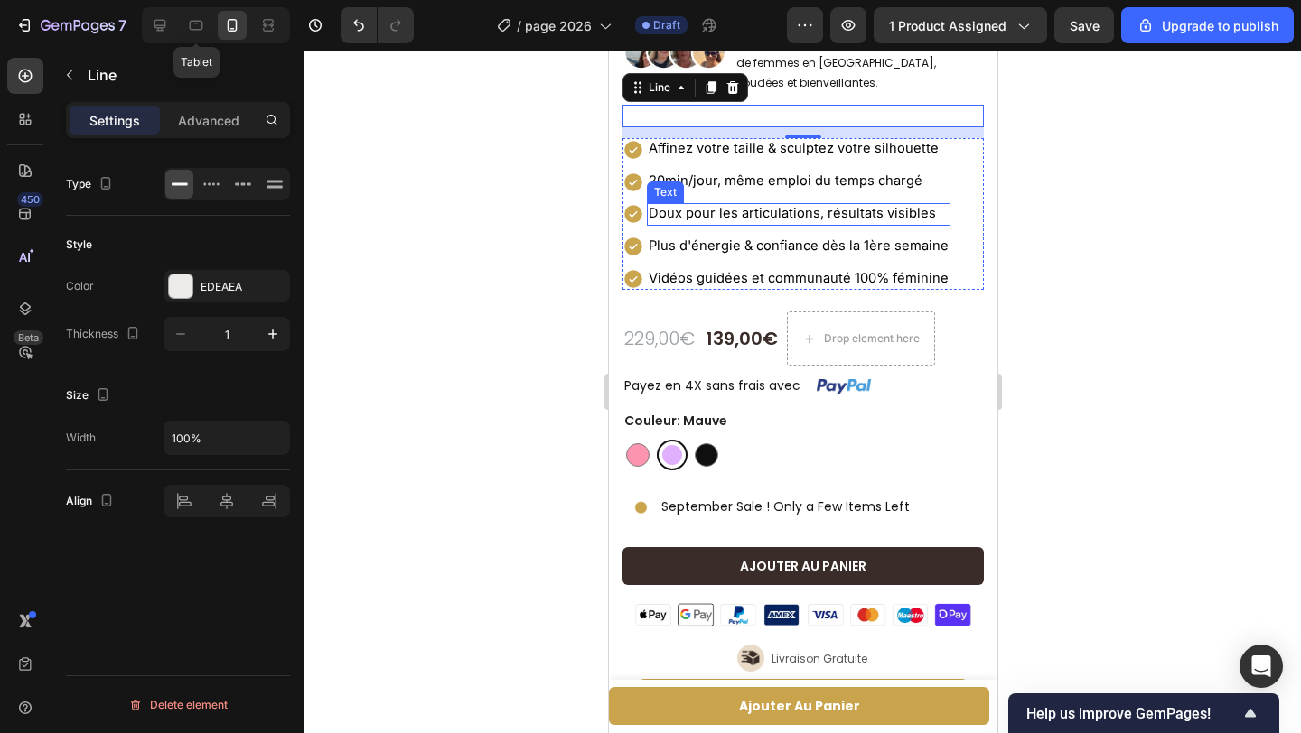
scroll to position [647, 0]
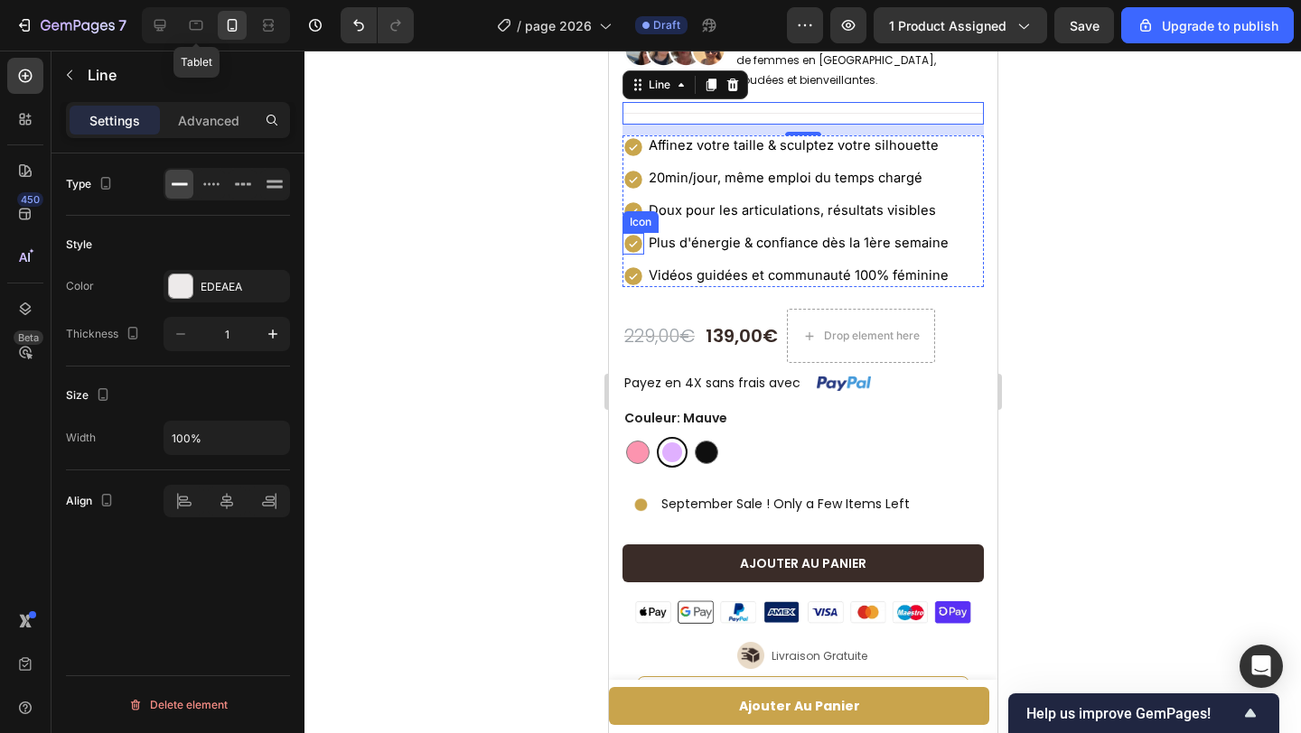
click at [633, 246] on icon at bounding box center [632, 244] width 22 height 22
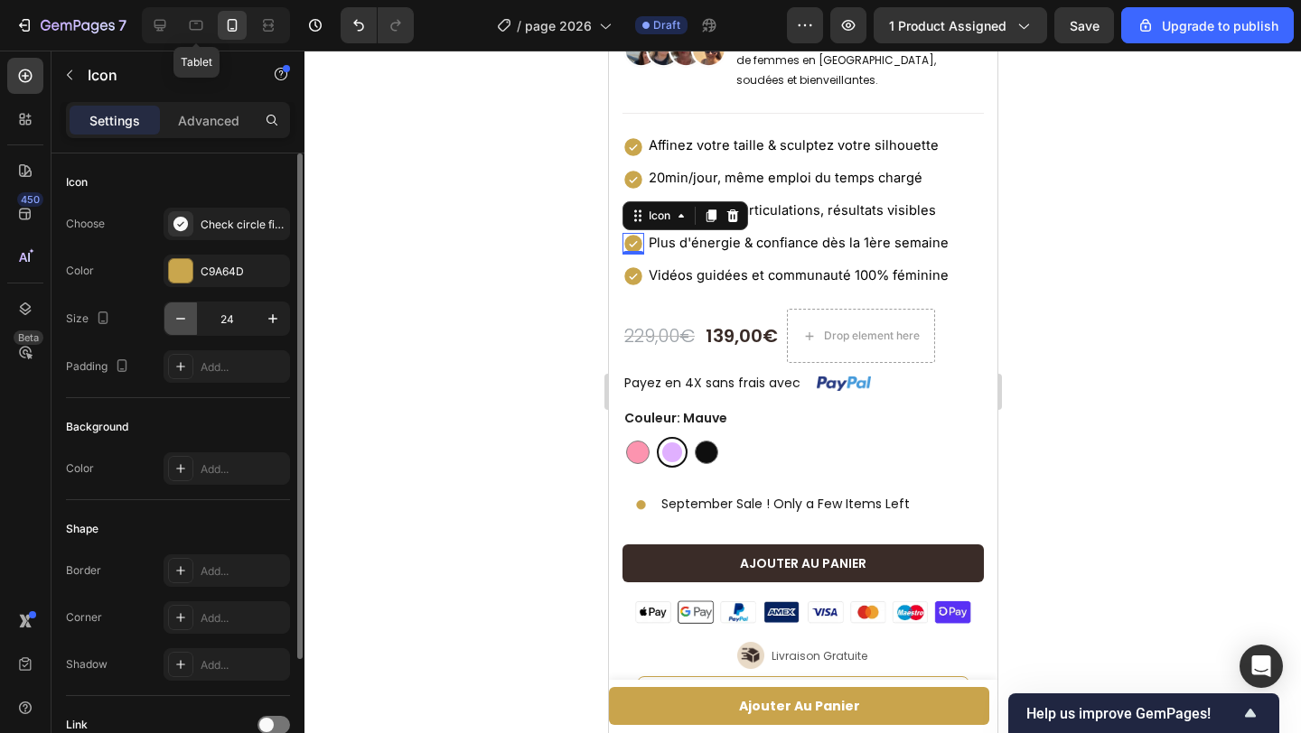
click at [185, 314] on icon "button" at bounding box center [181, 319] width 18 height 18
click at [182, 315] on icon "button" at bounding box center [181, 319] width 18 height 18
type input "20"
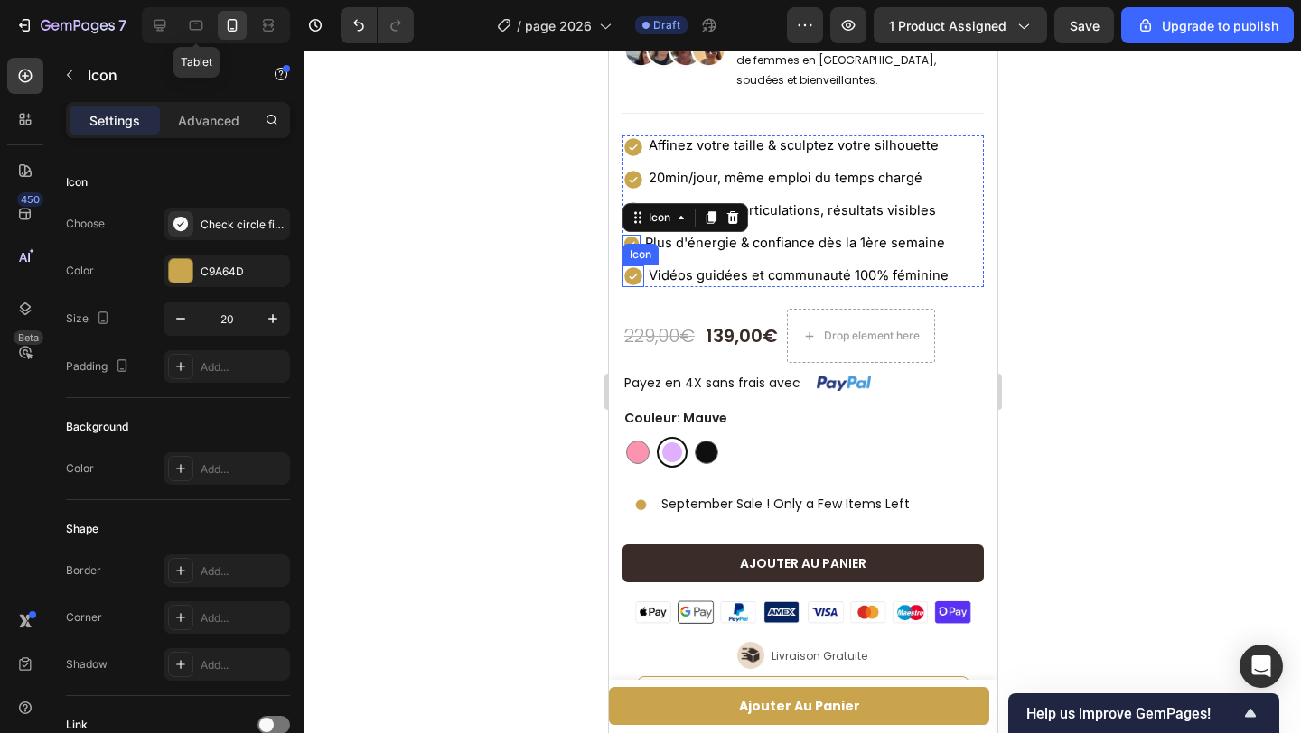
click at [633, 283] on icon at bounding box center [632, 276] width 18 height 18
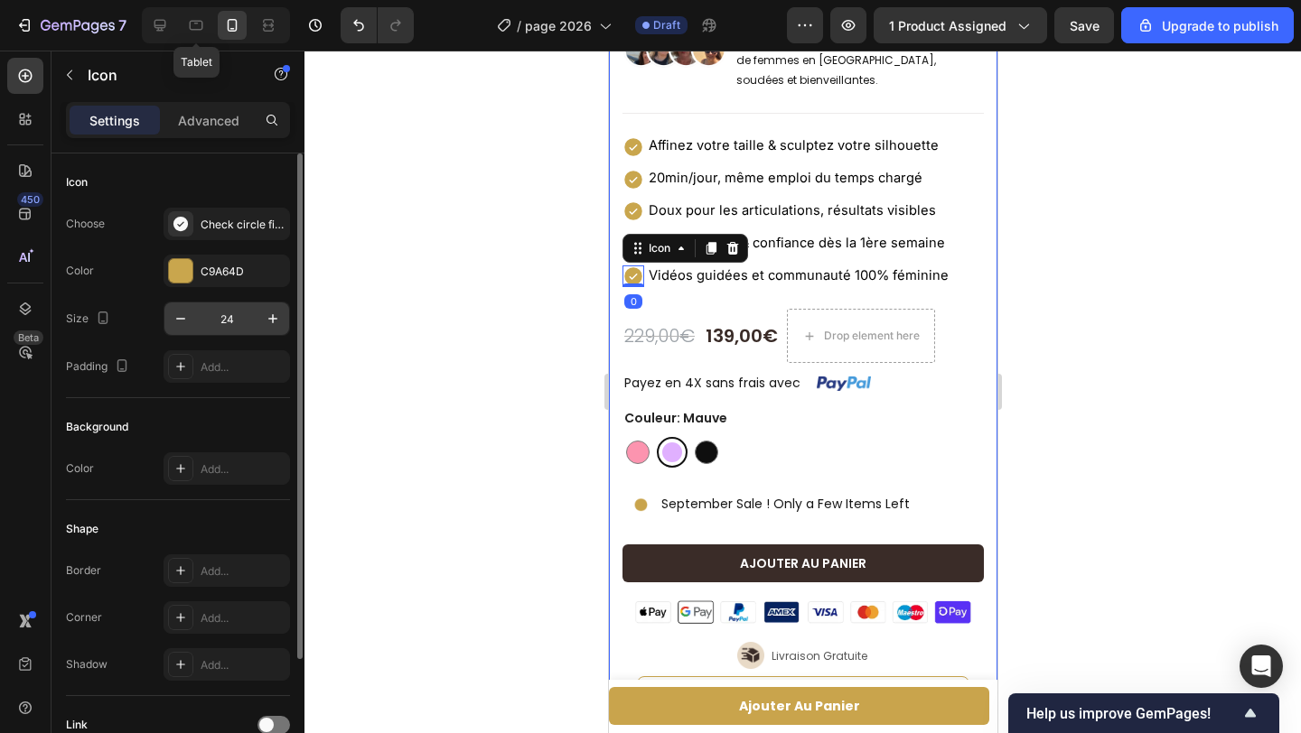
click at [243, 313] on input "24" at bounding box center [227, 319] width 60 height 33
type input "18"
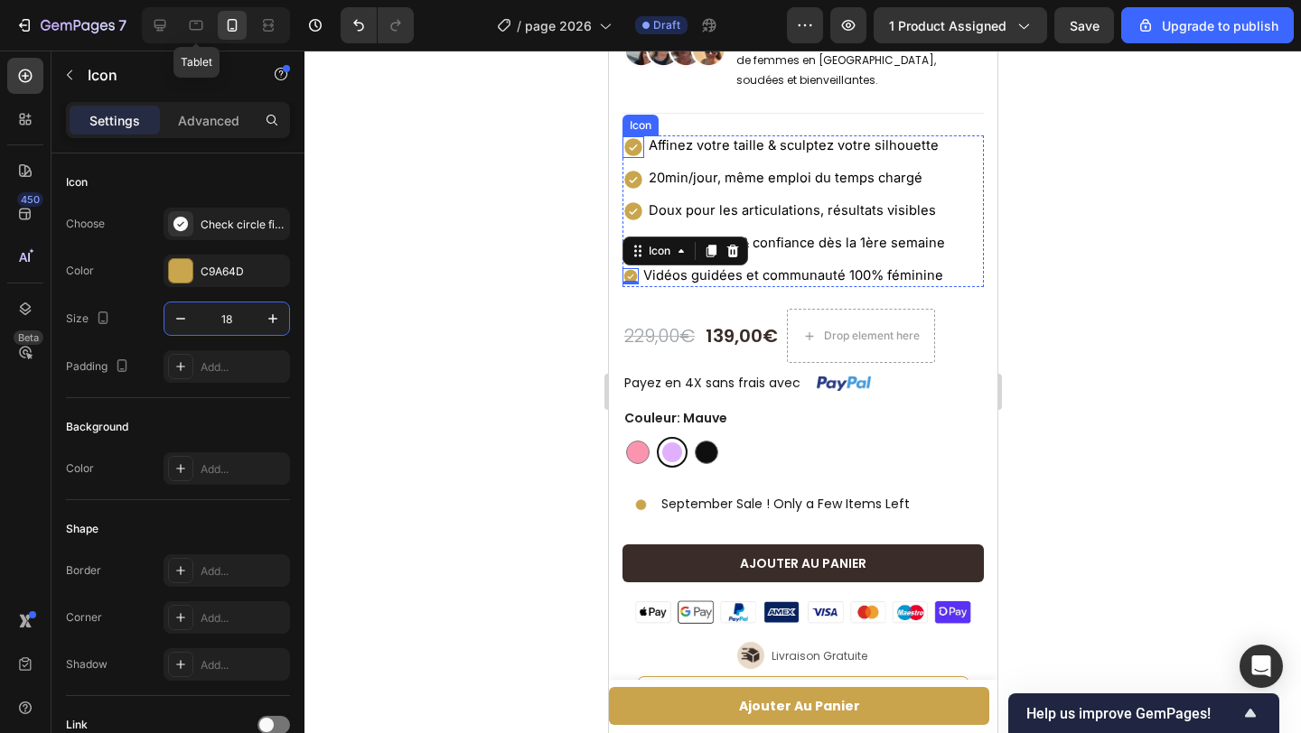
click at [639, 147] on icon at bounding box center [632, 147] width 18 height 18
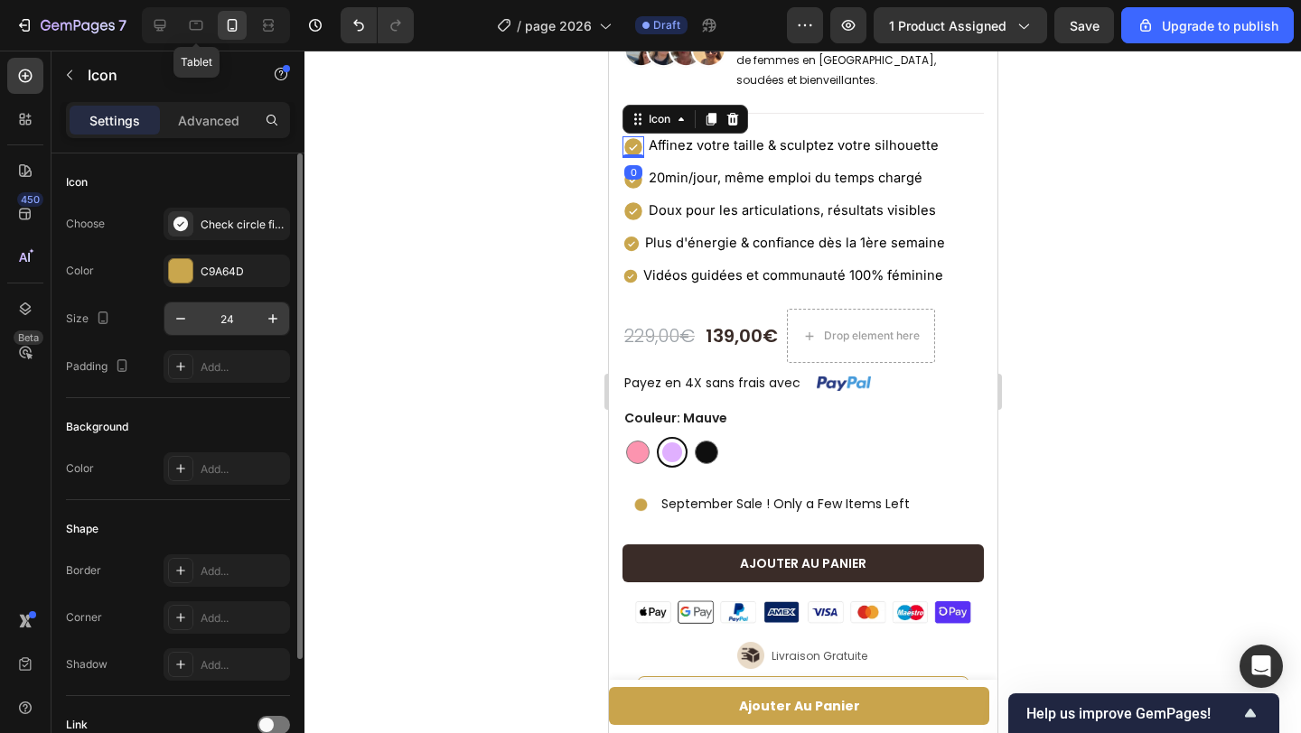
click at [236, 317] on input "24" at bounding box center [227, 319] width 60 height 33
type input "18"
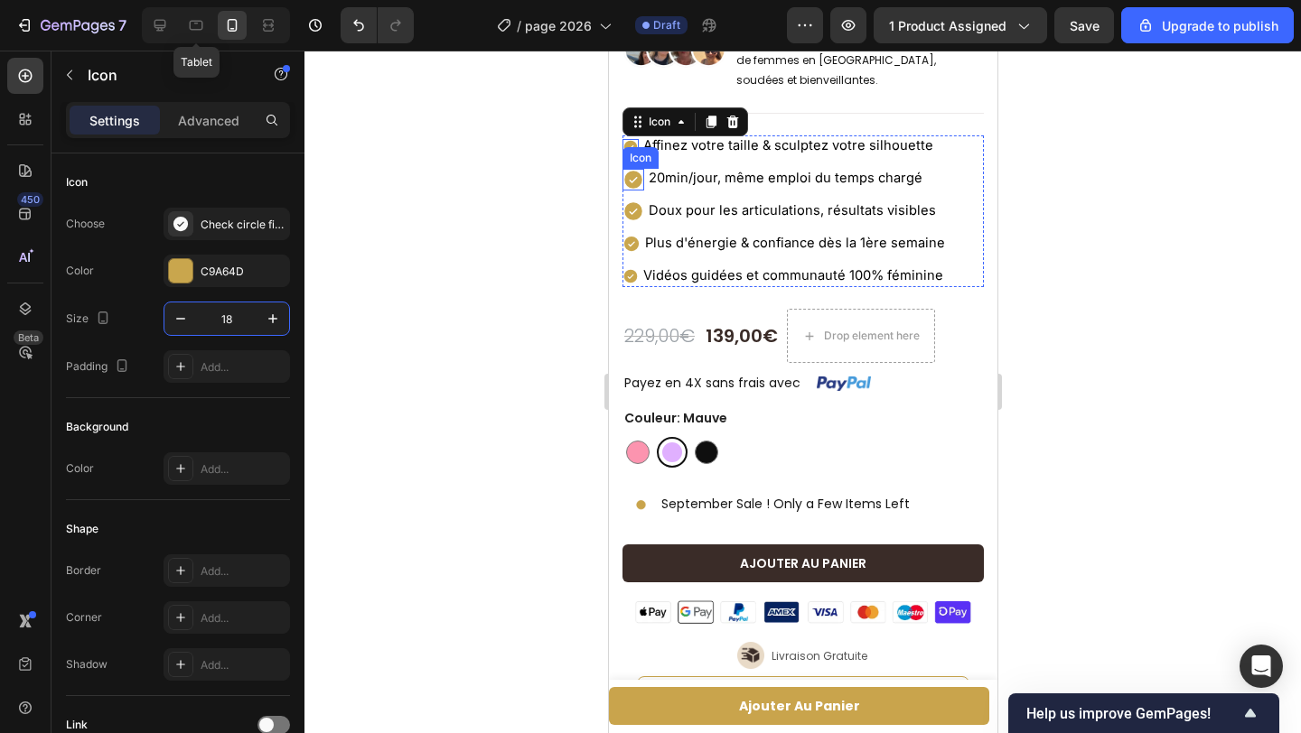
click at [635, 181] on icon at bounding box center [632, 180] width 18 height 18
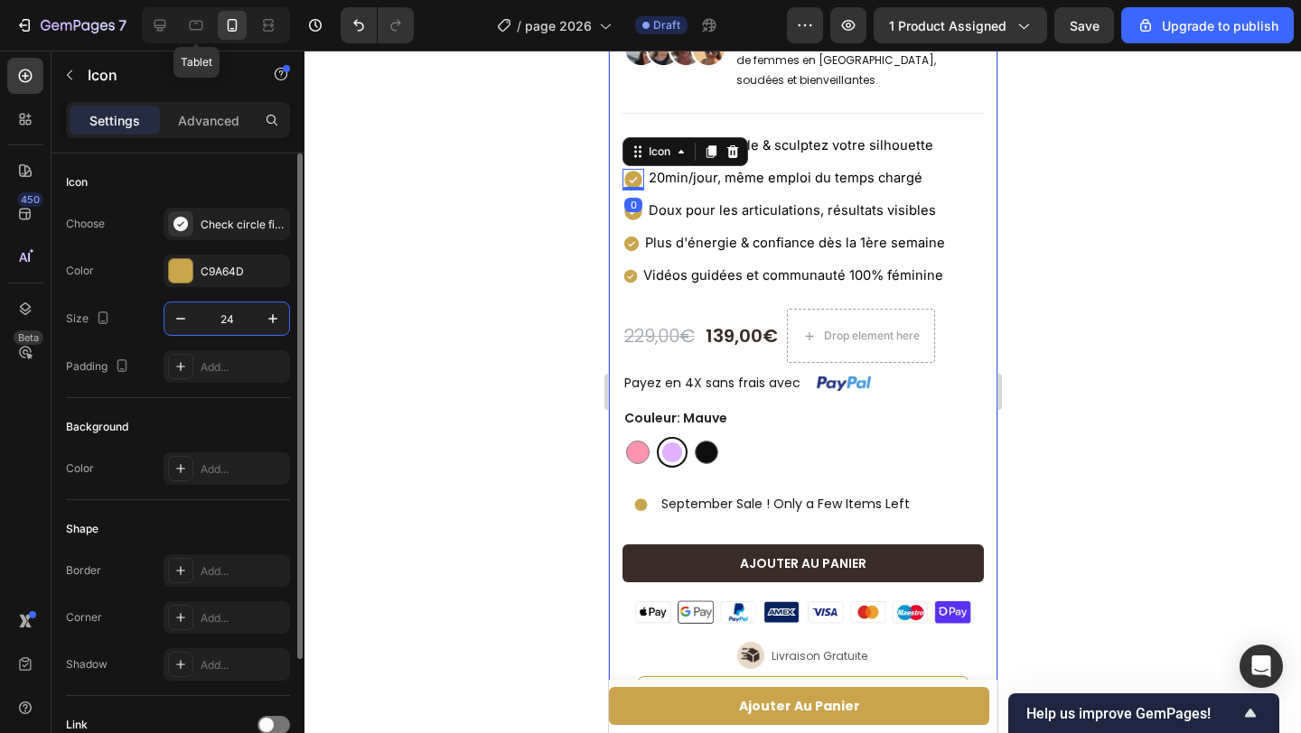
click at [231, 318] on input "24" at bounding box center [227, 319] width 60 height 33
type input "18"
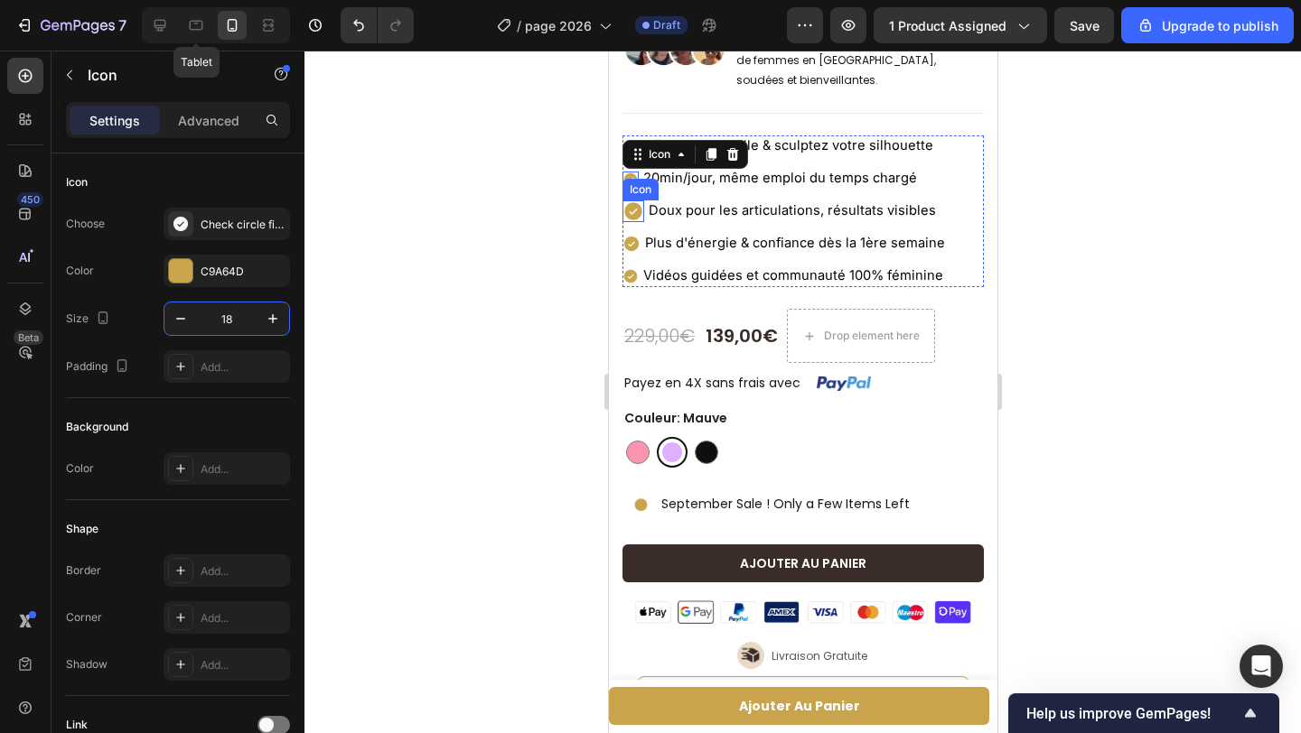
click at [635, 219] on icon at bounding box center [632, 212] width 18 height 18
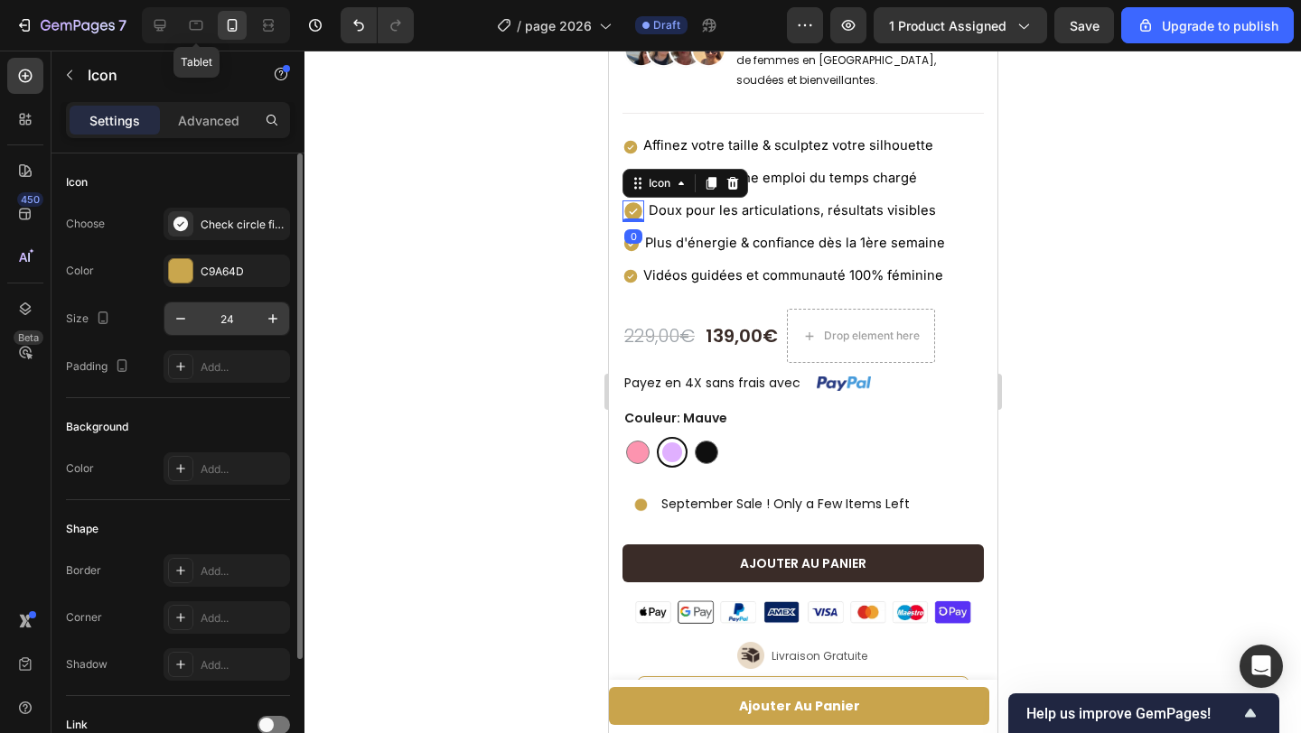
click at [239, 317] on input "24" at bounding box center [227, 319] width 60 height 33
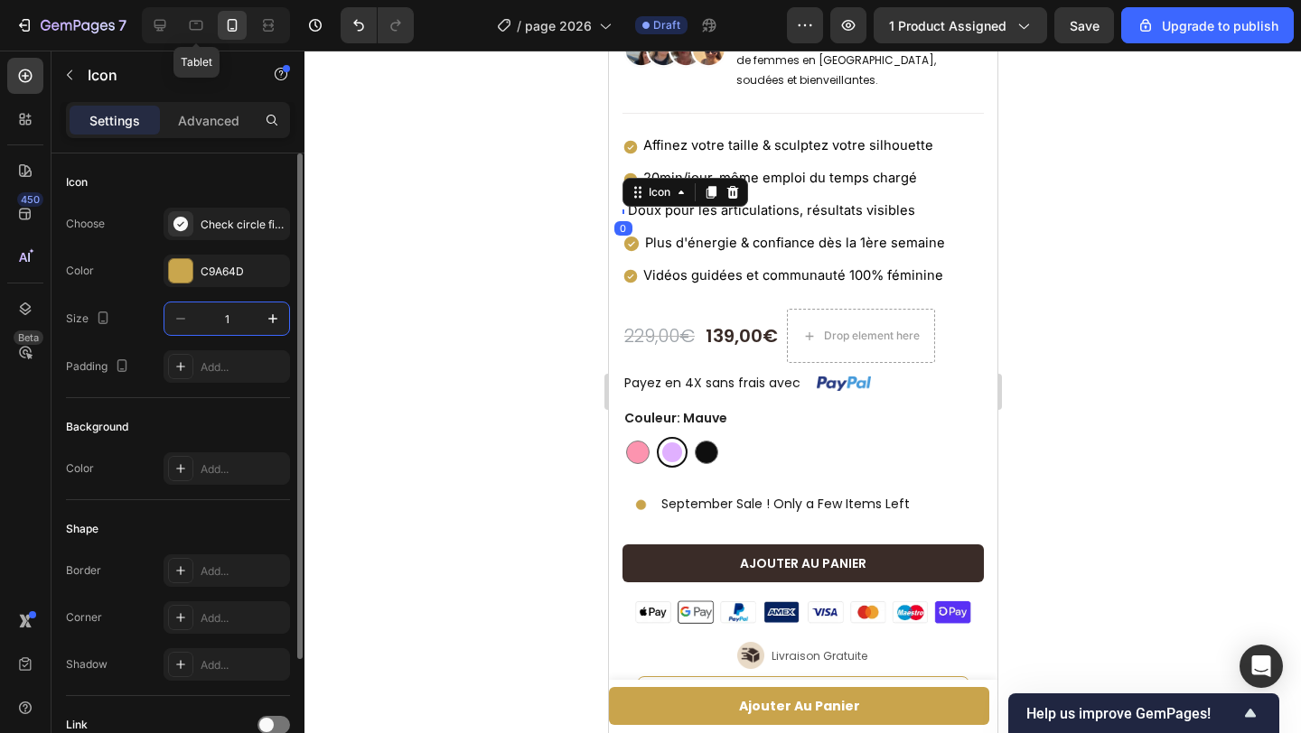
type input "18"
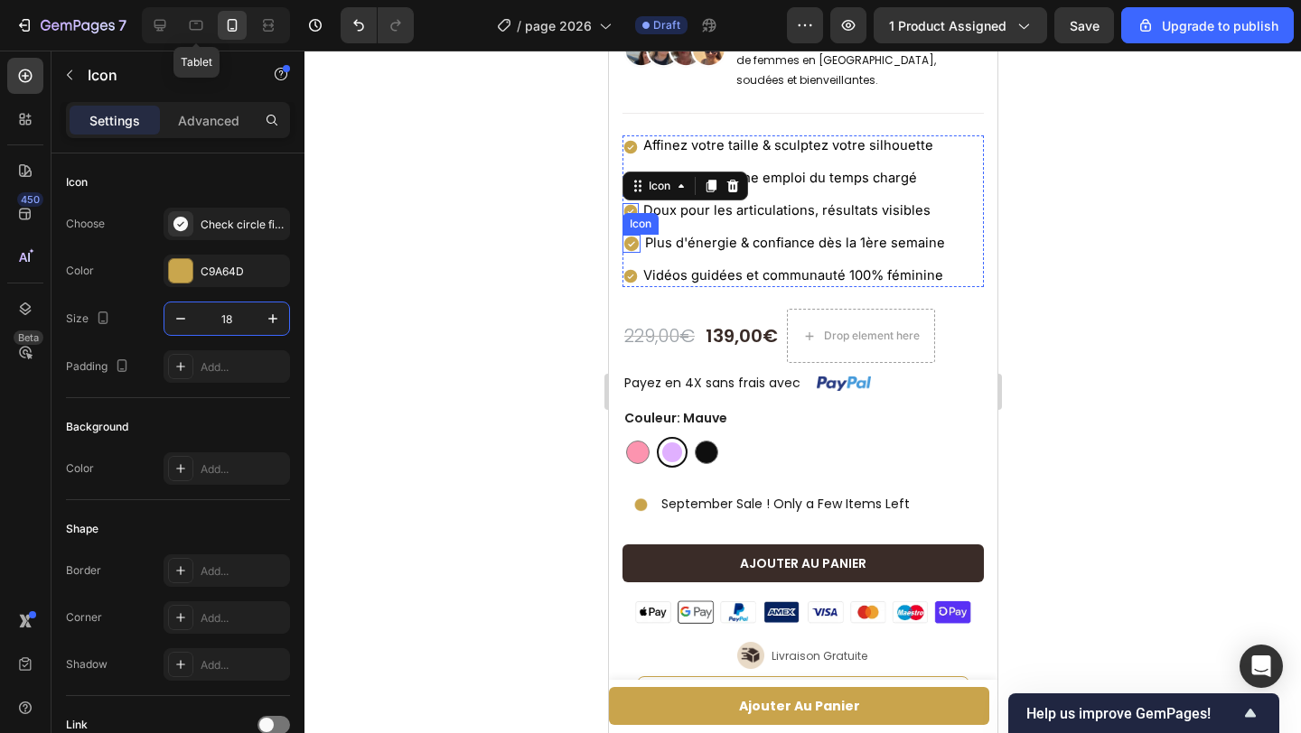
click at [634, 248] on icon at bounding box center [630, 244] width 14 height 14
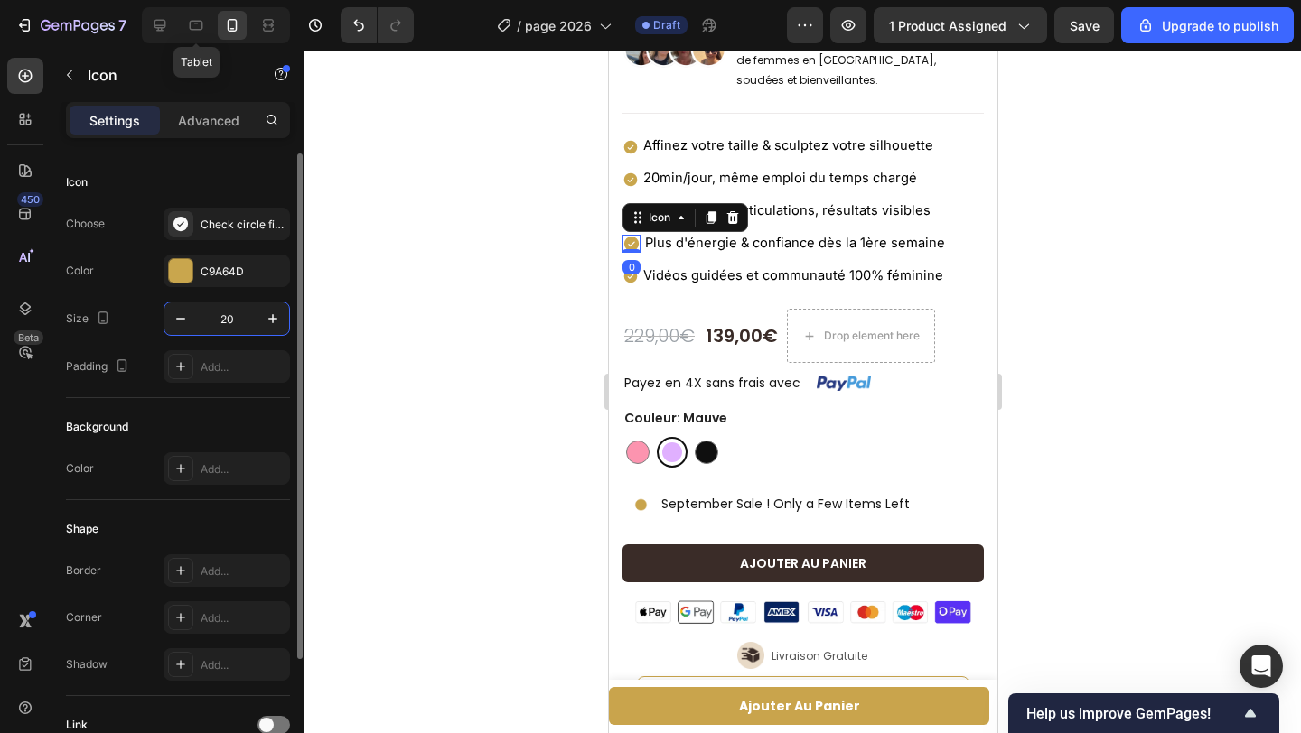
click at [236, 321] on input "20" at bounding box center [227, 319] width 60 height 33
type input "18"
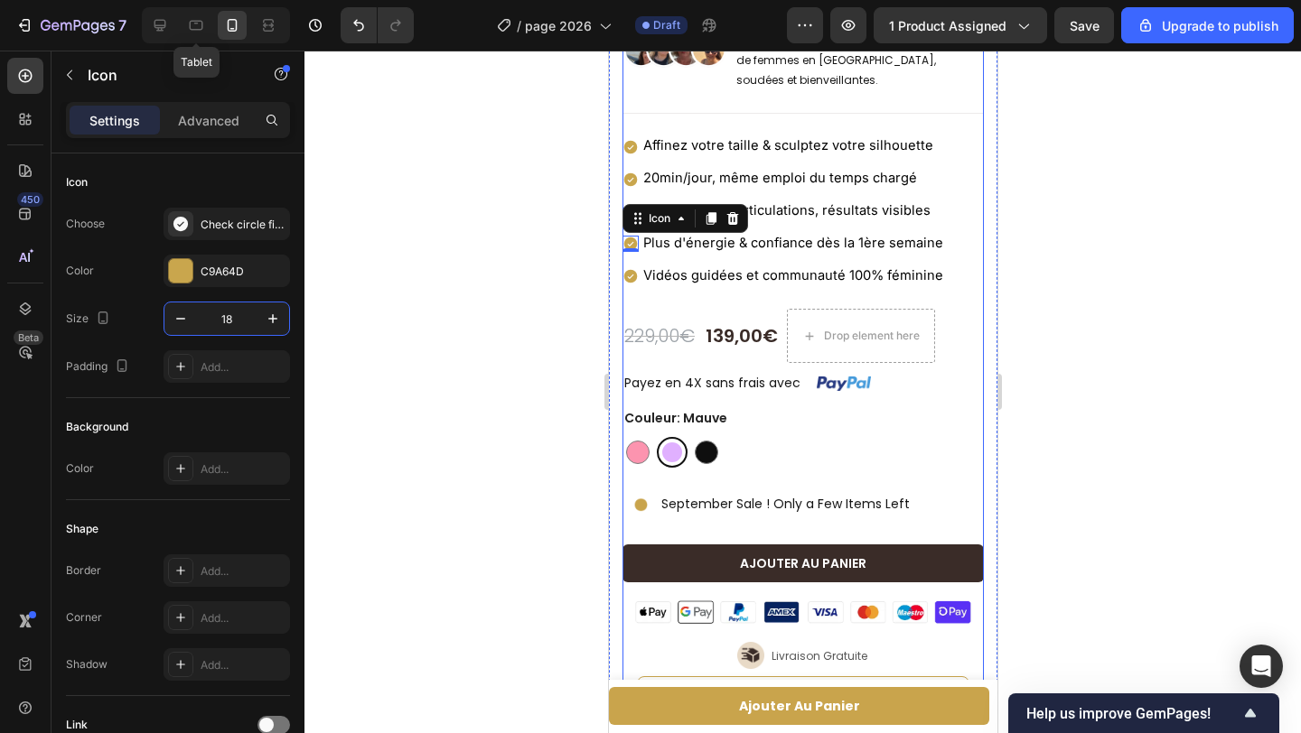
click at [980, 303] on div "Icon Icon Icon Icon Icon Icon List Excellent 4.5 Text Block | (250 Avis Vérifié…" at bounding box center [801, 644] width 361 height 1423
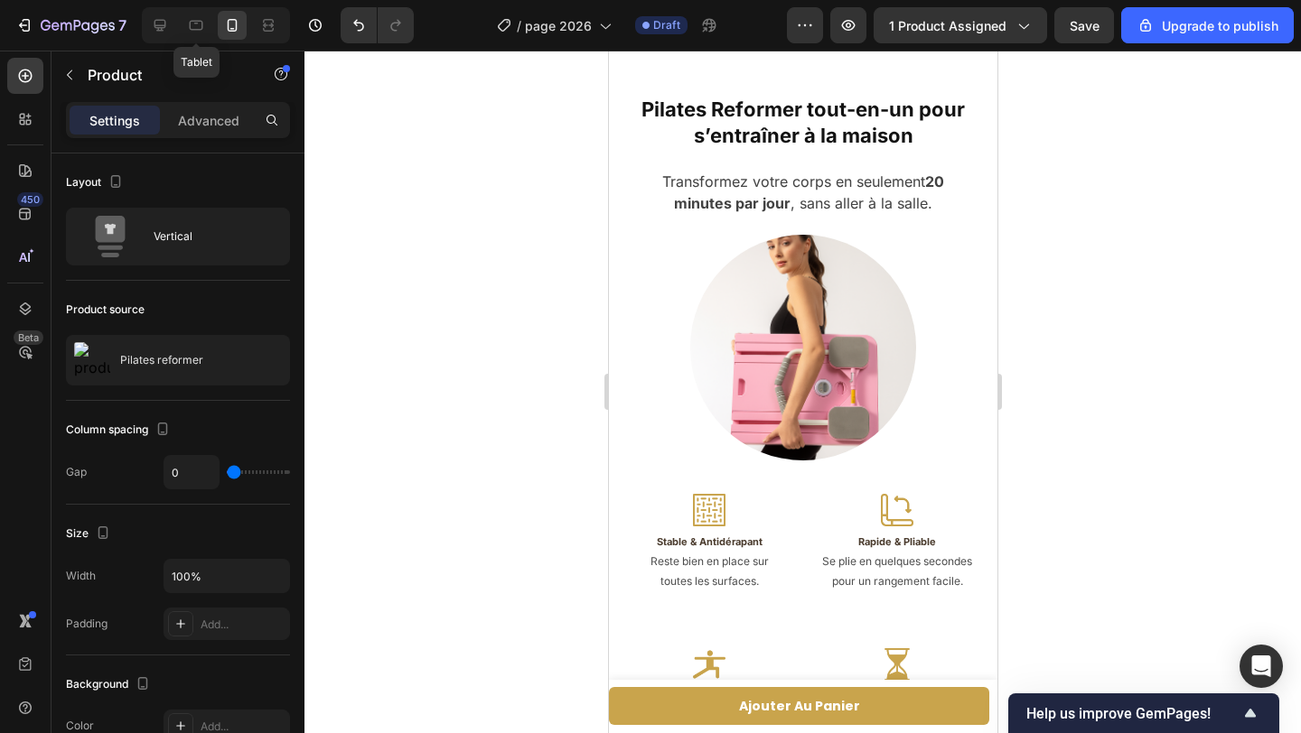
scroll to position [2469, 0]
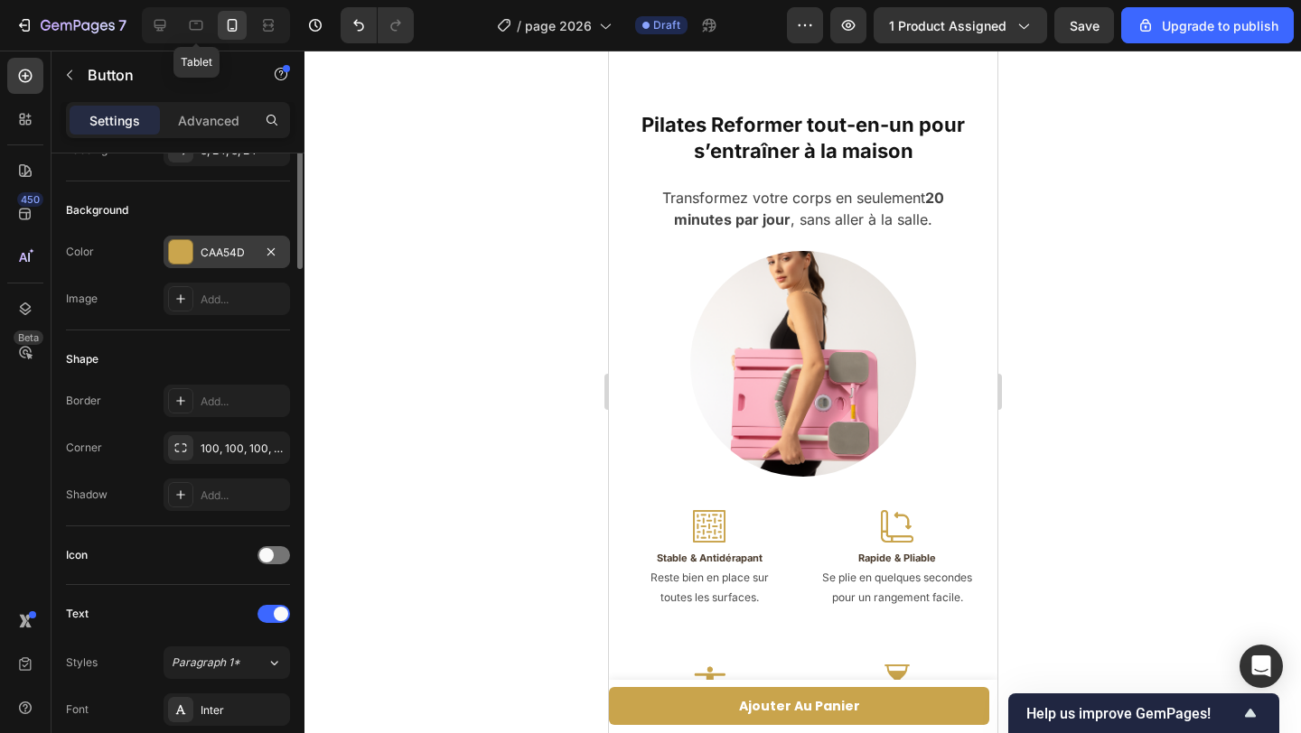
scroll to position [0, 0]
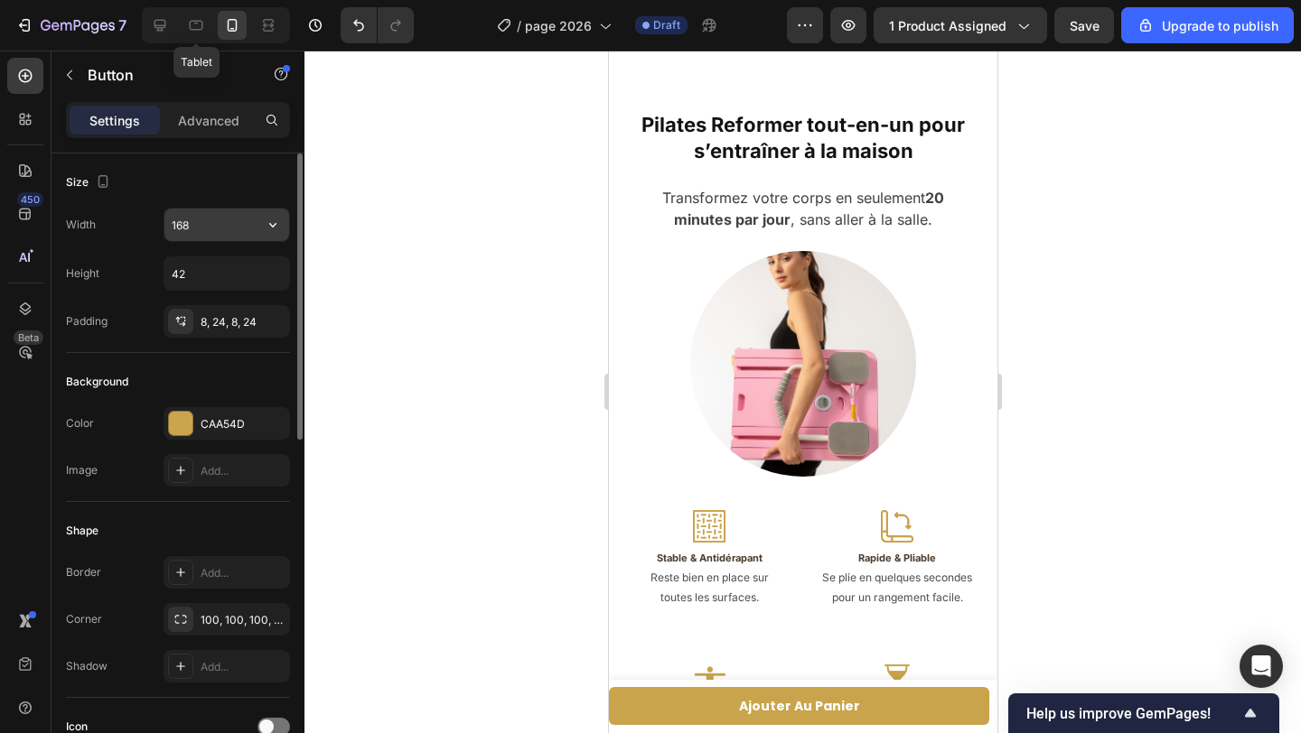
click at [220, 229] on input "168" at bounding box center [226, 225] width 125 height 33
click at [266, 227] on icon "button" at bounding box center [273, 225] width 18 height 18
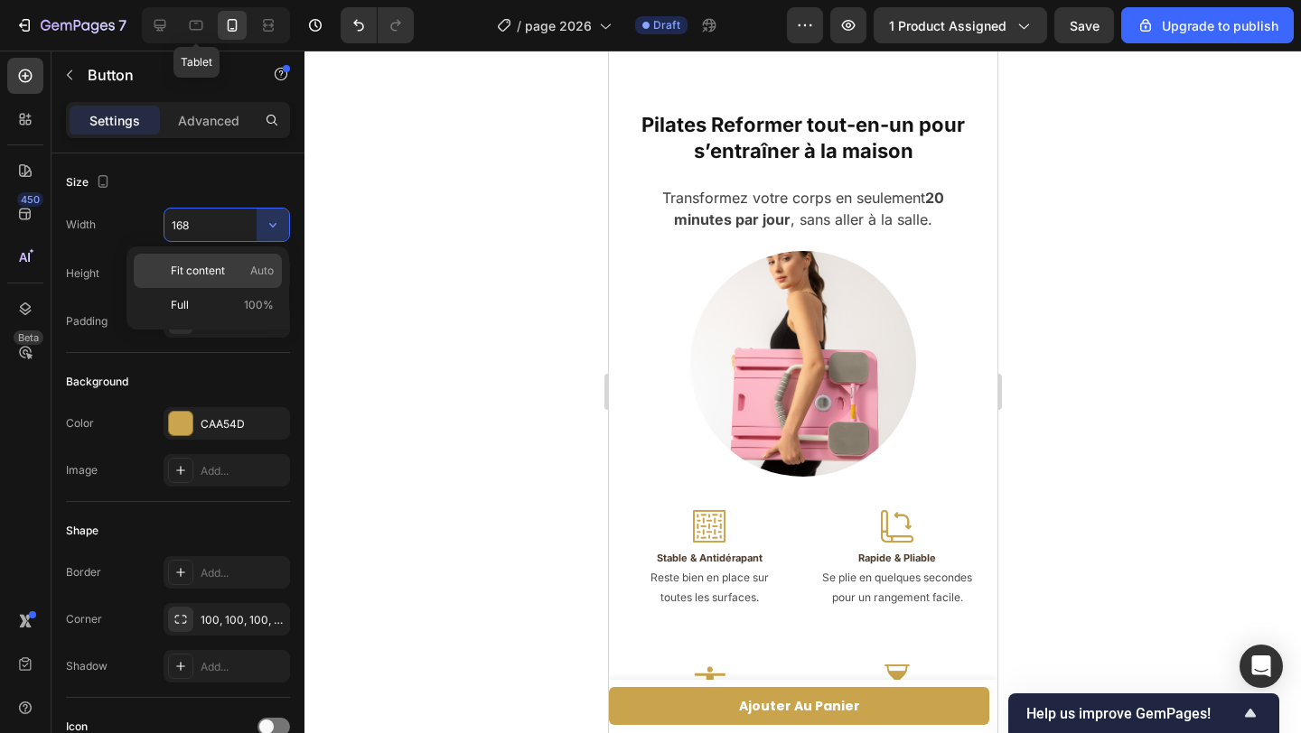
click at [241, 278] on p "Fit content Auto" at bounding box center [222, 271] width 103 height 16
type input "Auto"
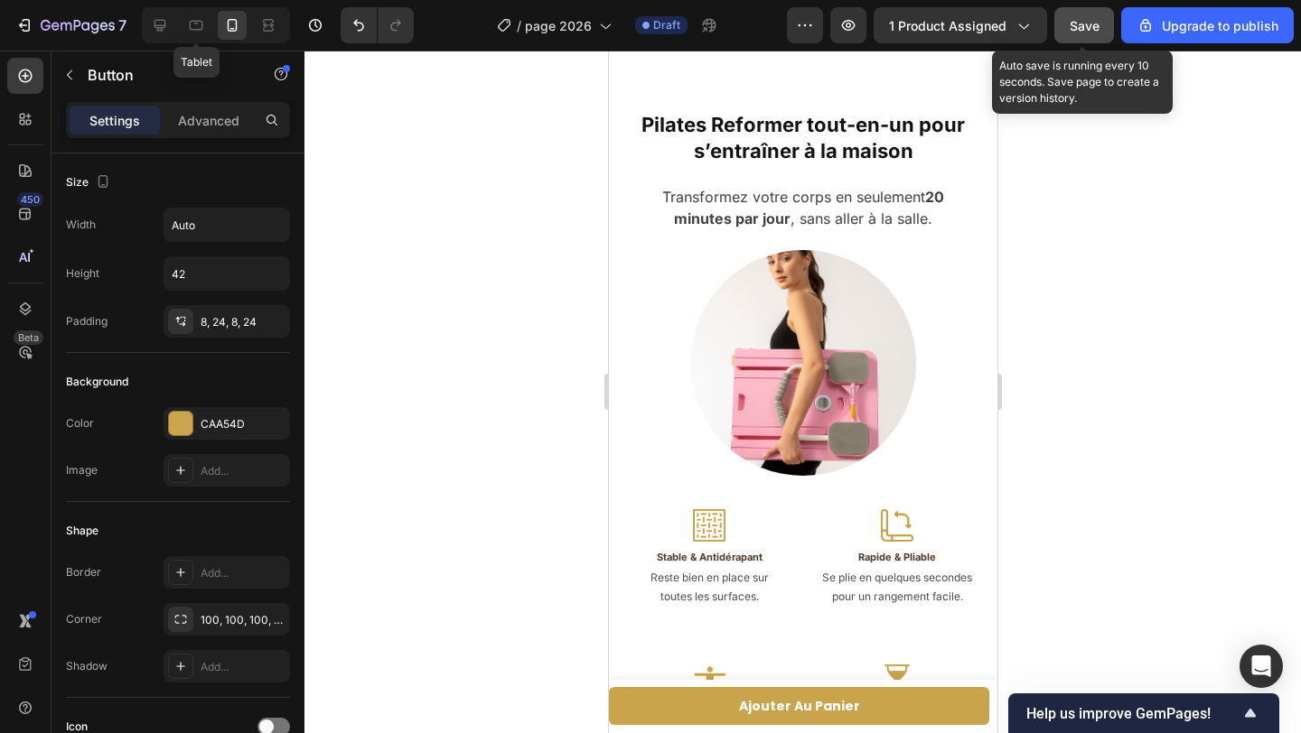
click at [1084, 35] on button "Save" at bounding box center [1084, 25] width 60 height 36
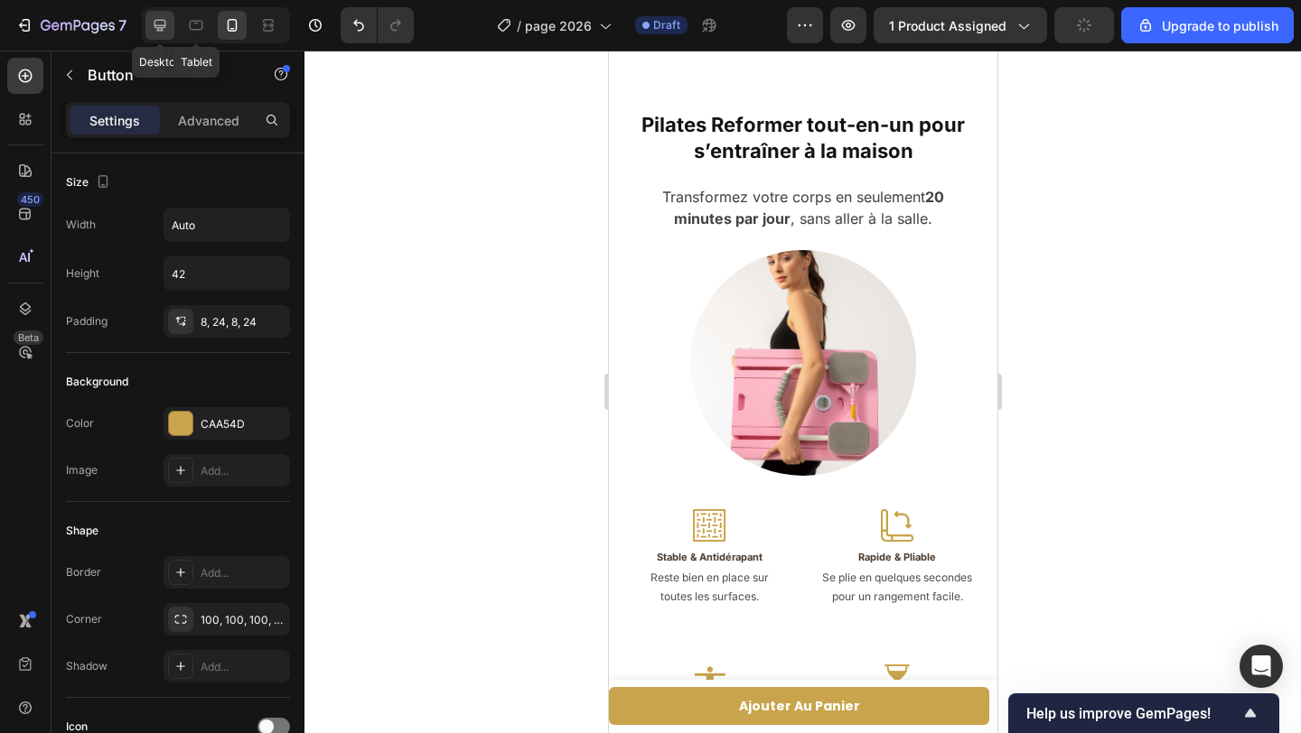
click at [163, 32] on icon at bounding box center [160, 25] width 18 height 18
type input "45"
type input "230"
type input "15"
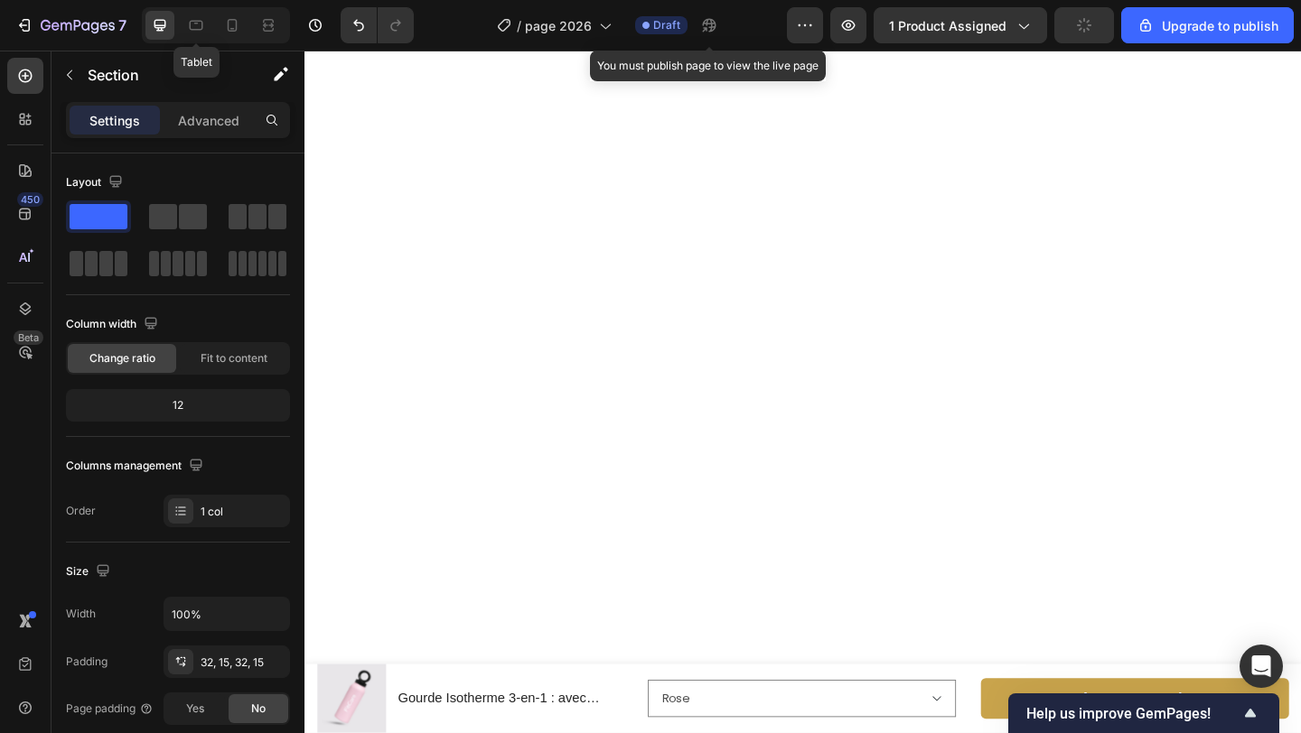
drag, startPoint x: 1119, startPoint y: 183, endPoint x: 1110, endPoint y: 182, distance: 9.1
click at [1119, 215] on div at bounding box center [846, 678] width 1084 height 927
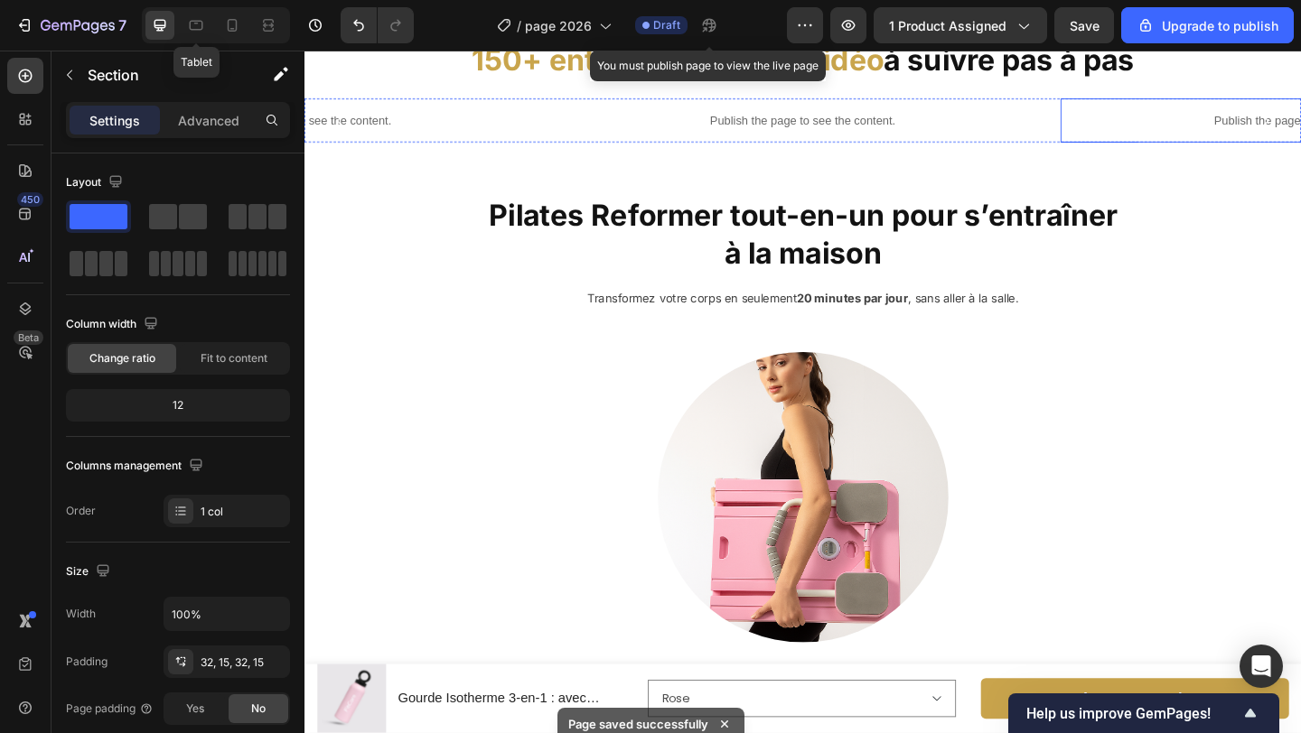
scroll to position [2547, 0]
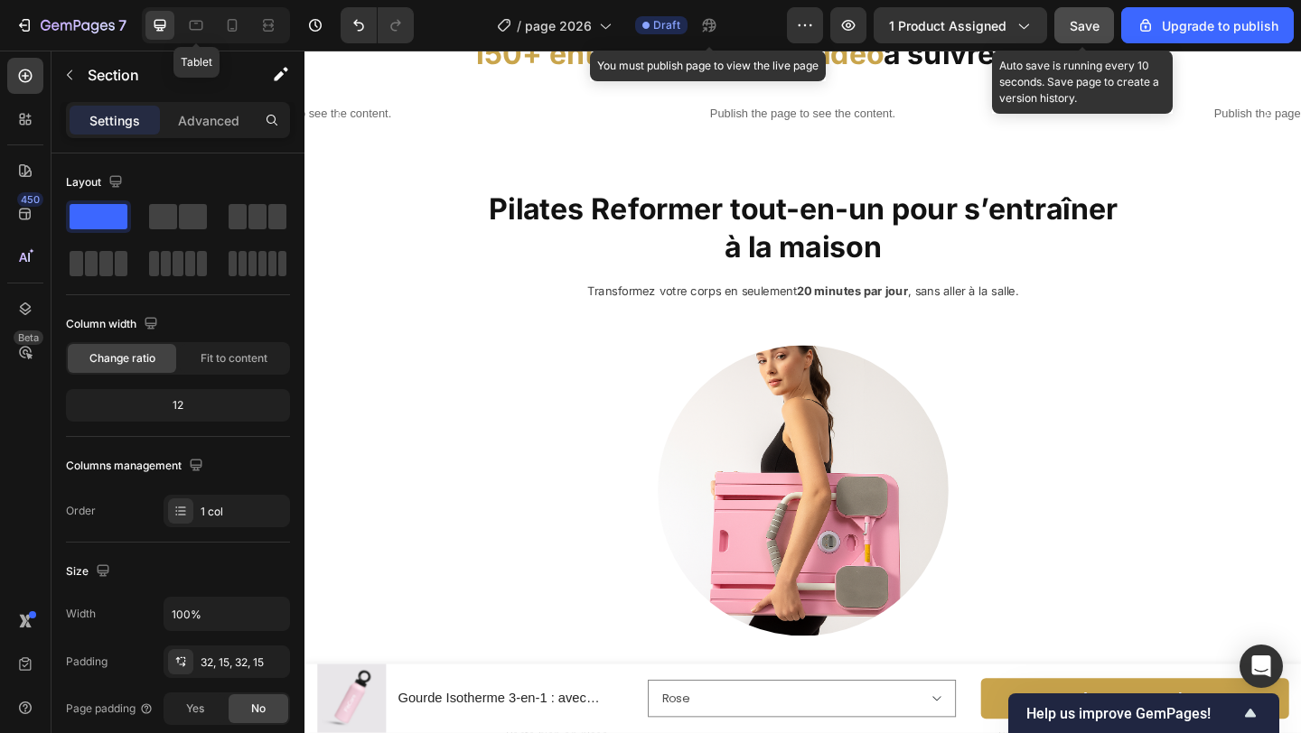
click at [1065, 21] on button "Save" at bounding box center [1084, 25] width 60 height 36
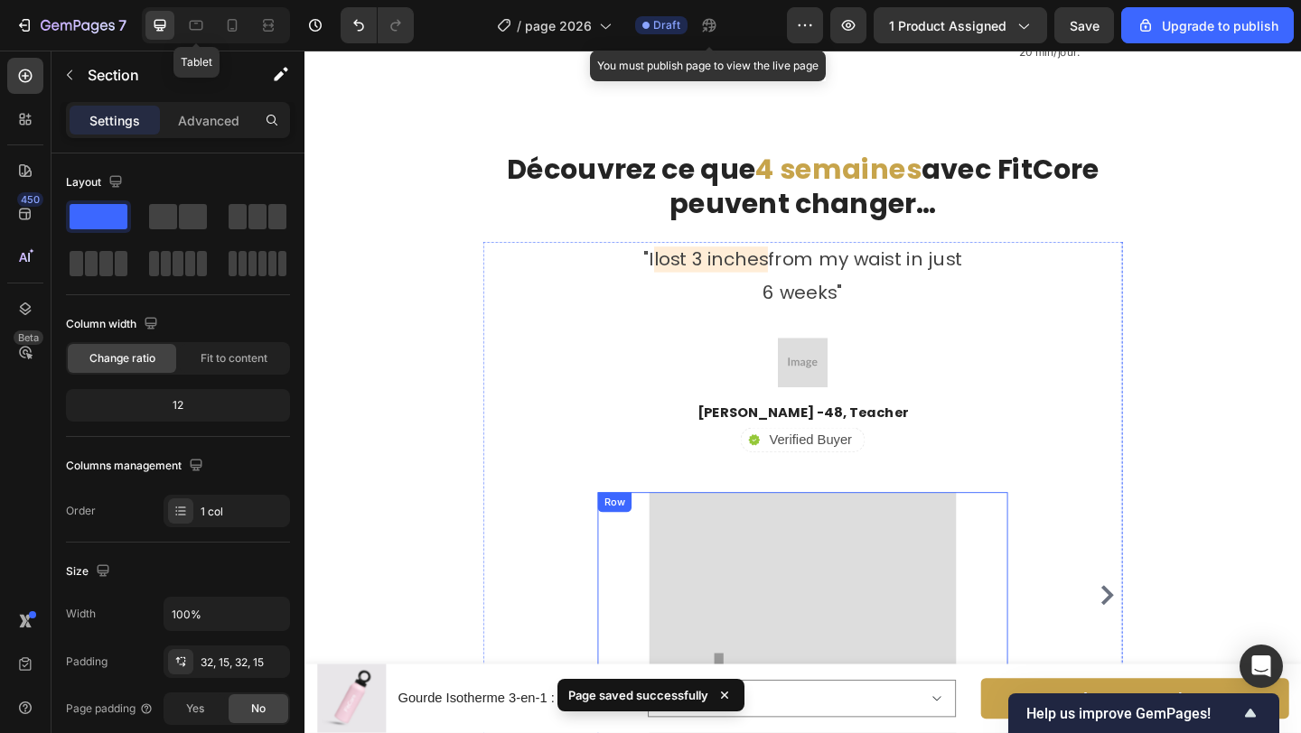
scroll to position [3474, 0]
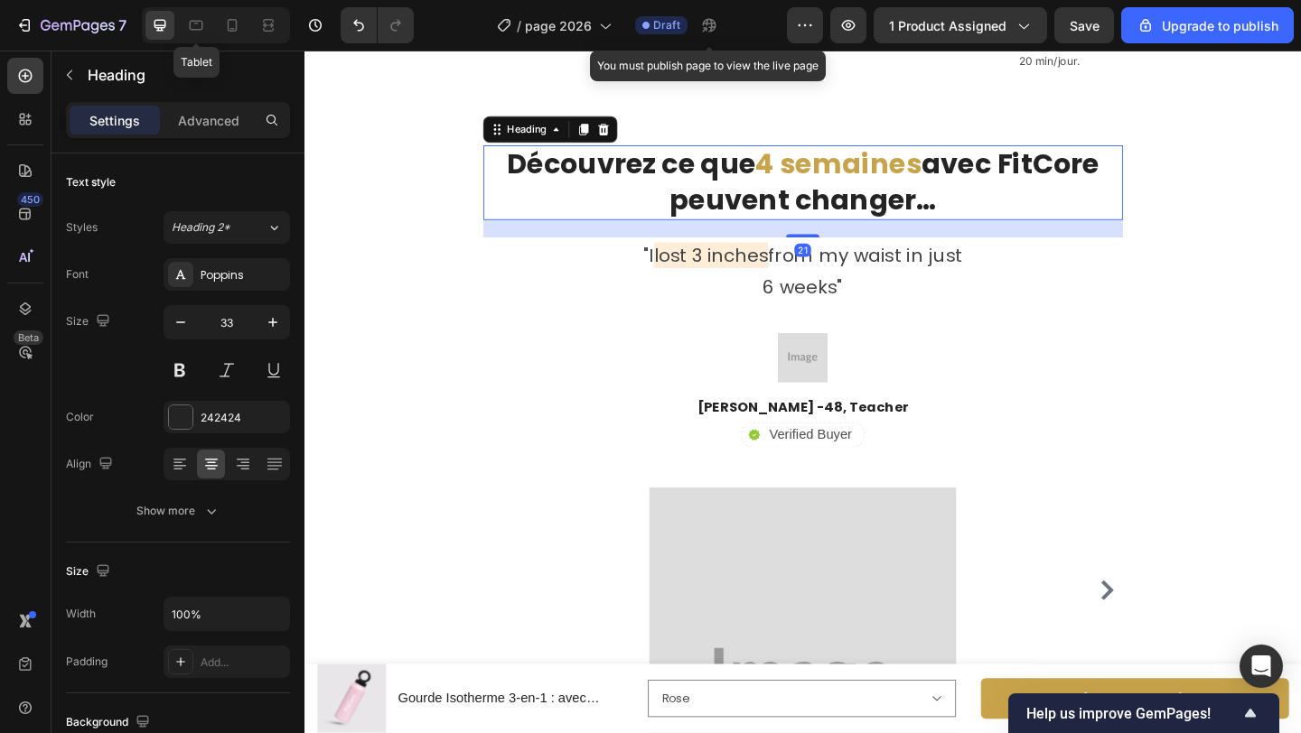
click at [869, 215] on h2 "Découvrez ce que 4 semaines avec FitCore peuvent changer…" at bounding box center [846, 194] width 695 height 81
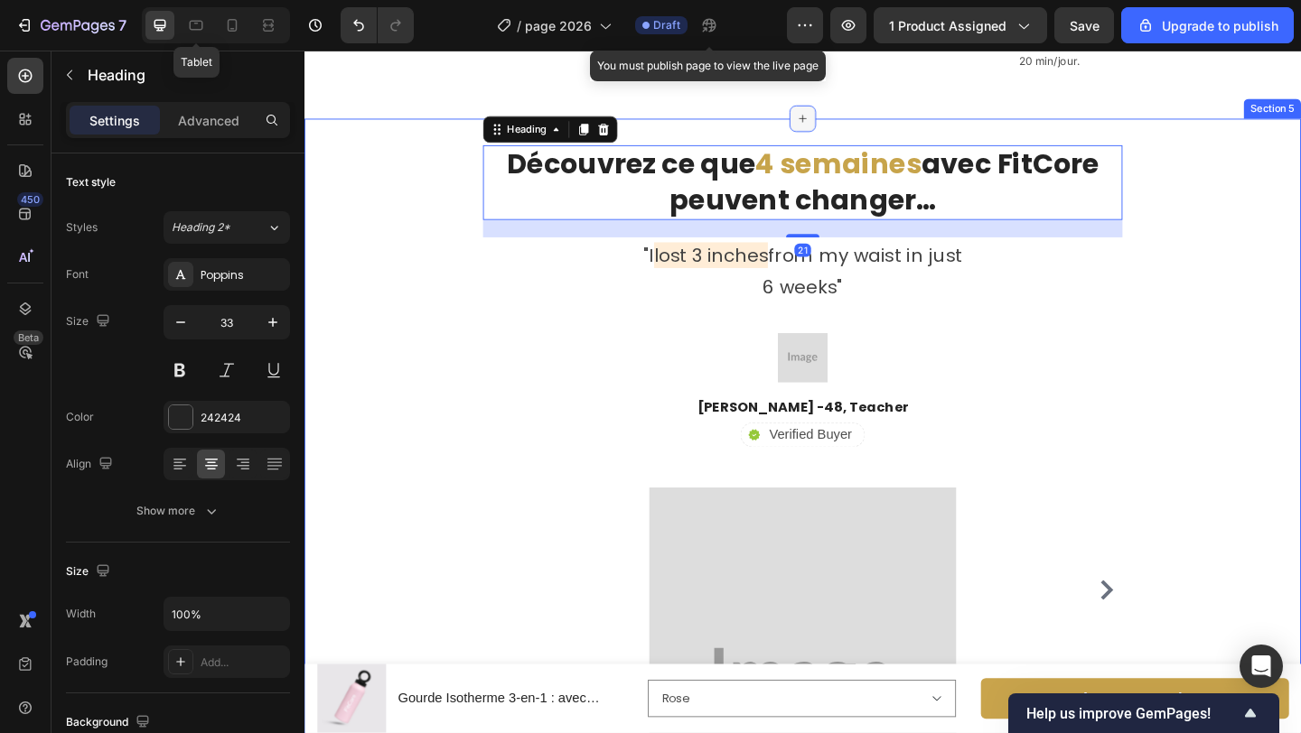
click at [850, 132] on icon at bounding box center [846, 124] width 14 height 14
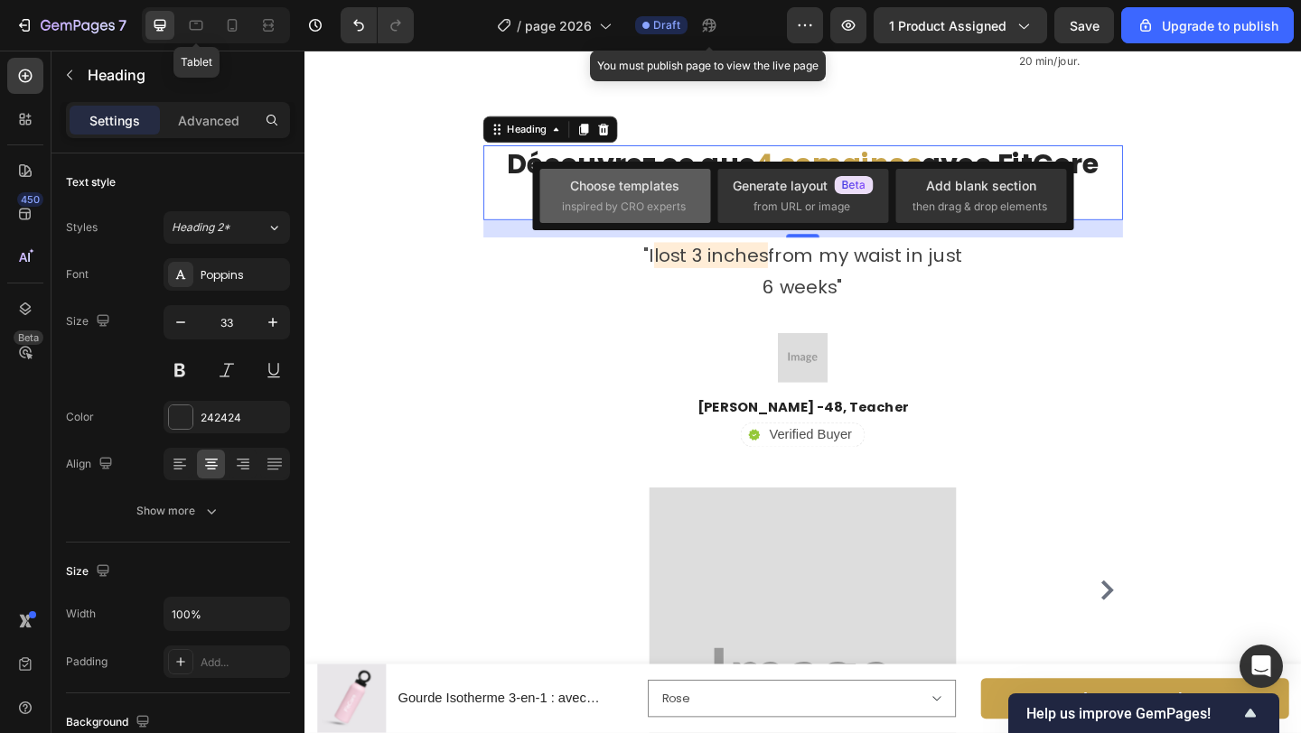
click at [661, 189] on div "Choose templates" at bounding box center [624, 185] width 109 height 19
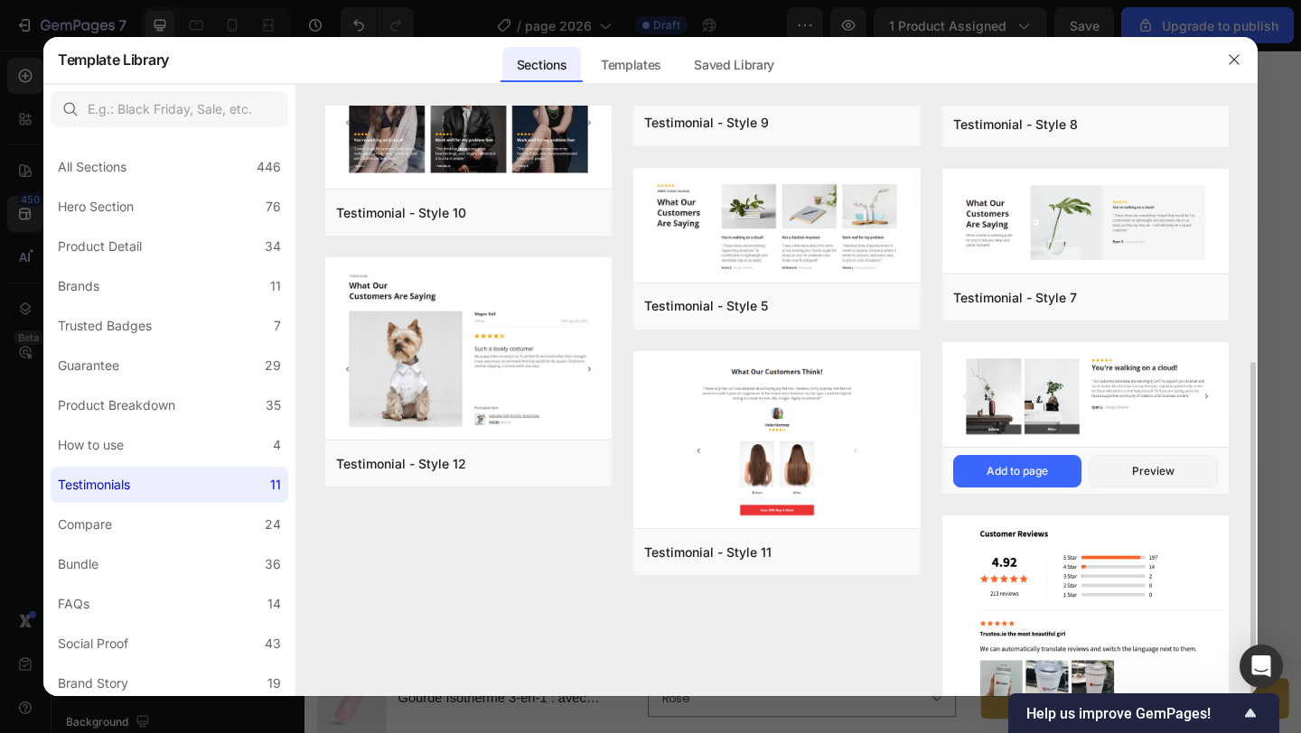
scroll to position [174, 0]
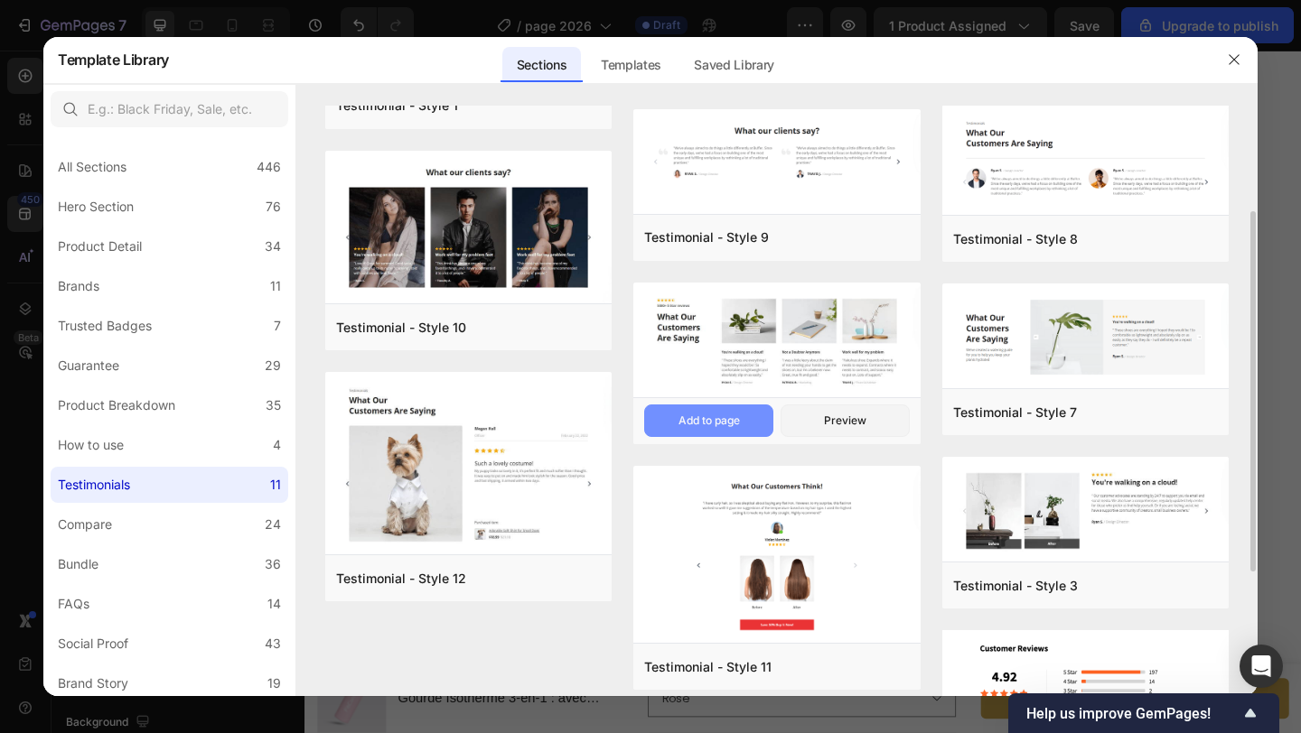
click at [741, 413] on button "Add to page" at bounding box center [708, 421] width 129 height 33
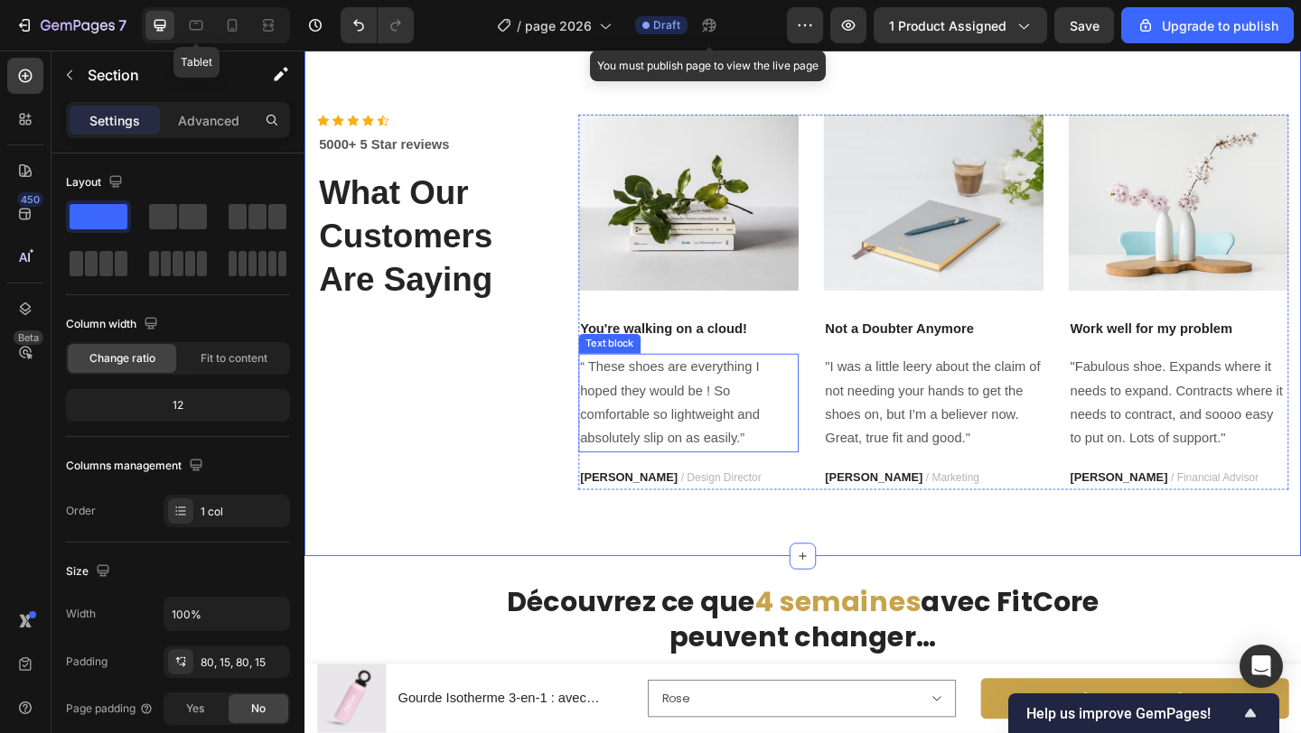
scroll to position [3562, 0]
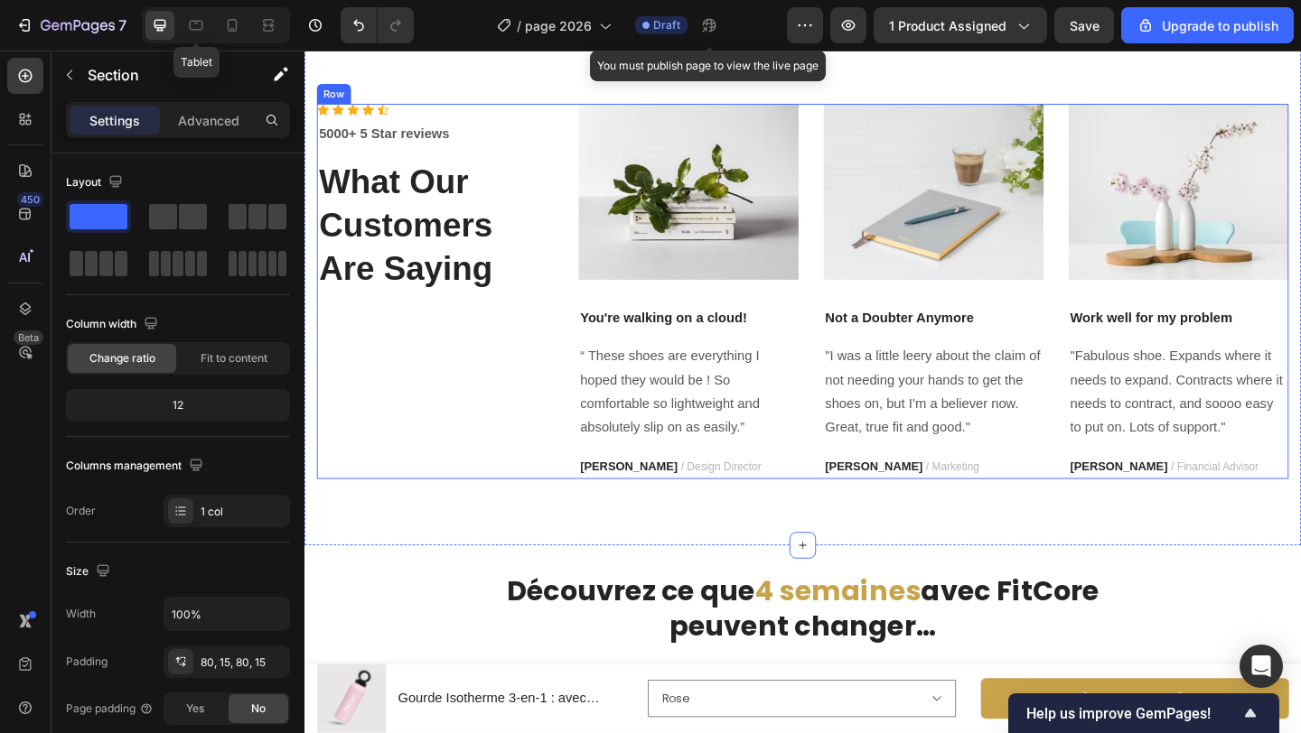
click at [596, 211] on div "Icon Icon Icon Icon Icon Icon List Hoz 5000+ 5 Star reviews Text block What Our…" at bounding box center [846, 312] width 1057 height 408
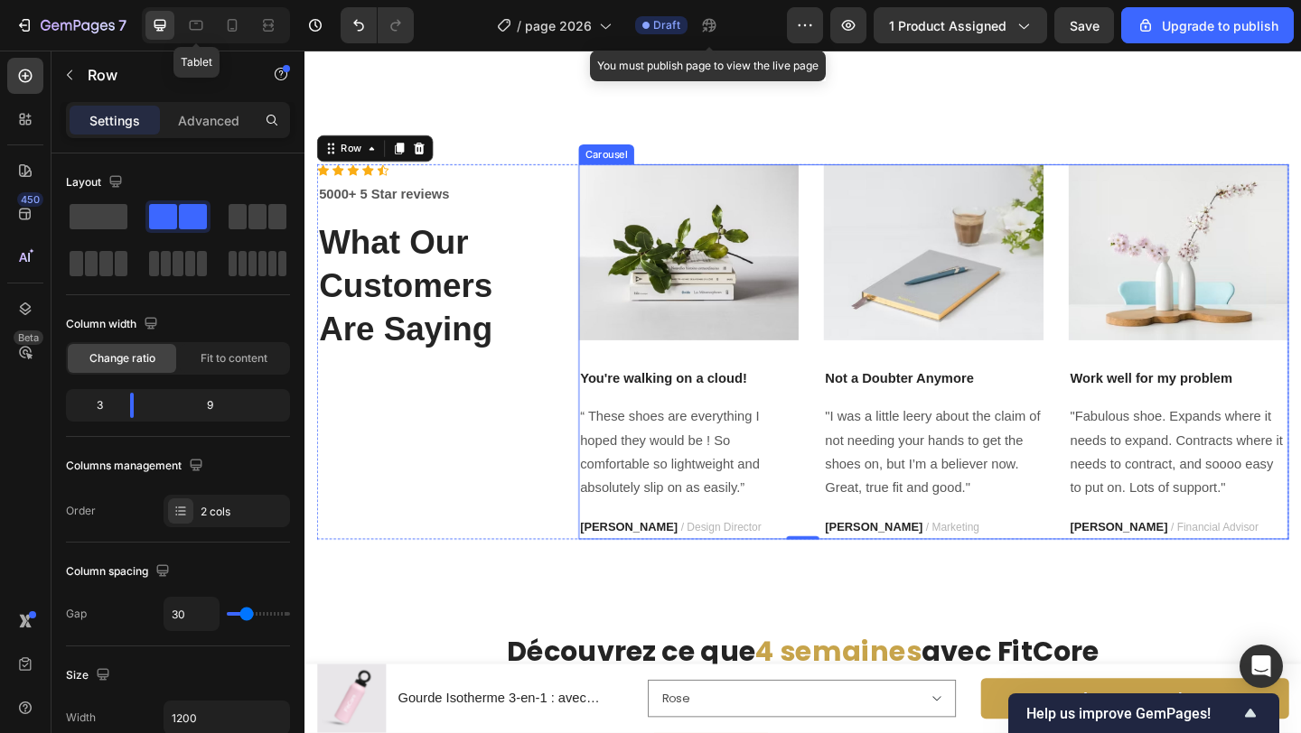
scroll to position [3494, 0]
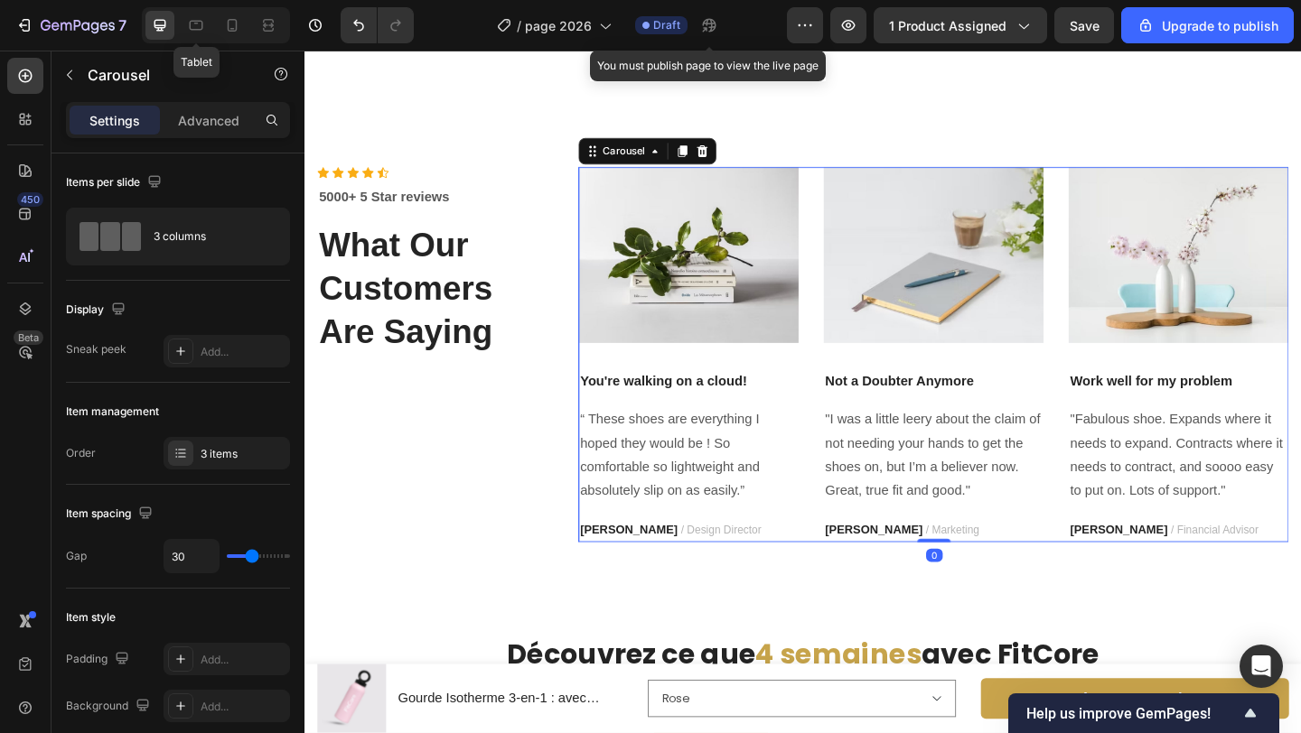
click at [861, 260] on div "Image You're walking on a cloud! Text block “ These shoes are everything I hope…" at bounding box center [988, 381] width 772 height 408
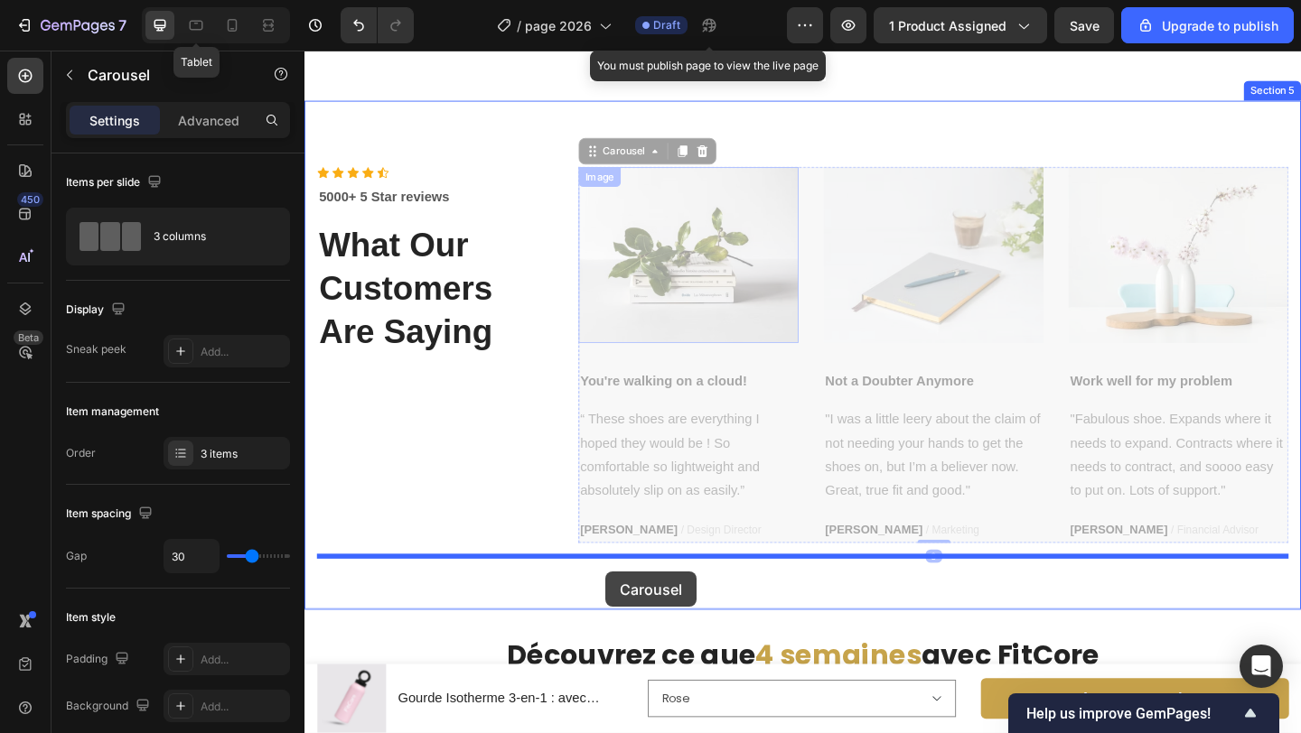
drag, startPoint x: 621, startPoint y: 175, endPoint x: 631, endPoint y: 618, distance: 442.7
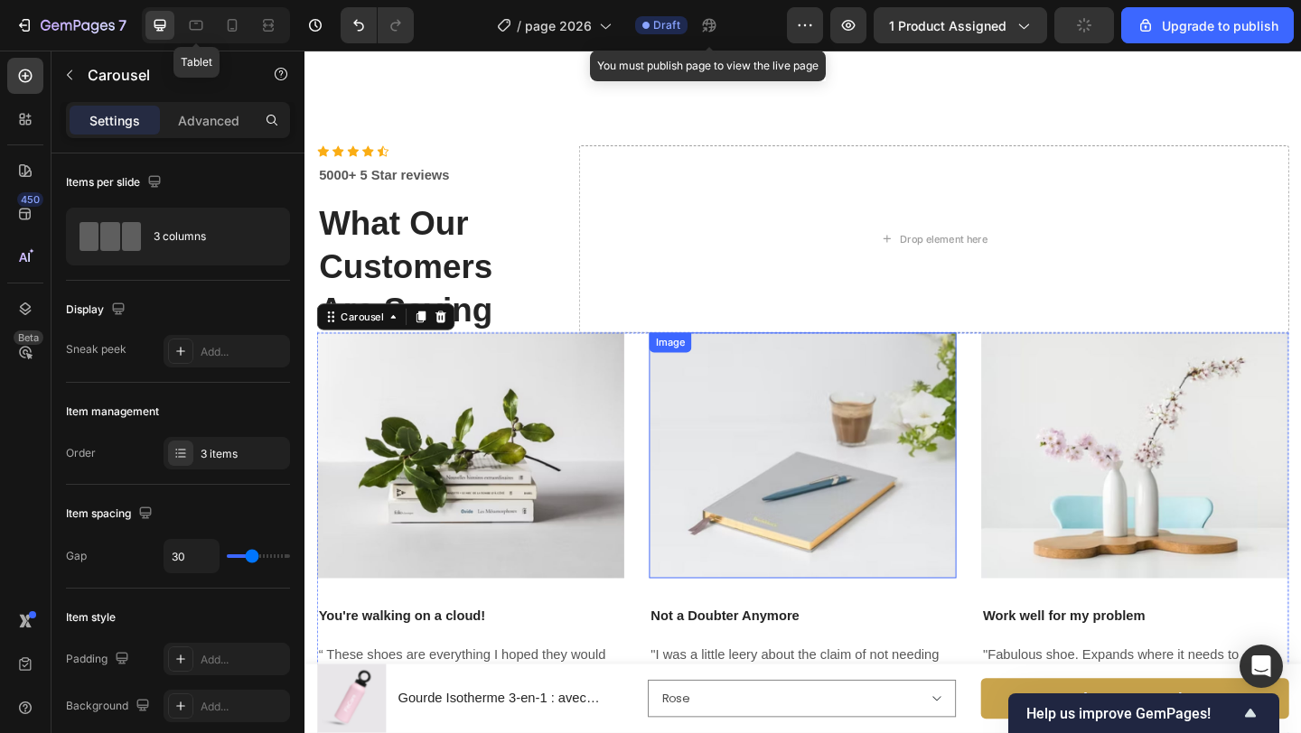
scroll to position [3529, 0]
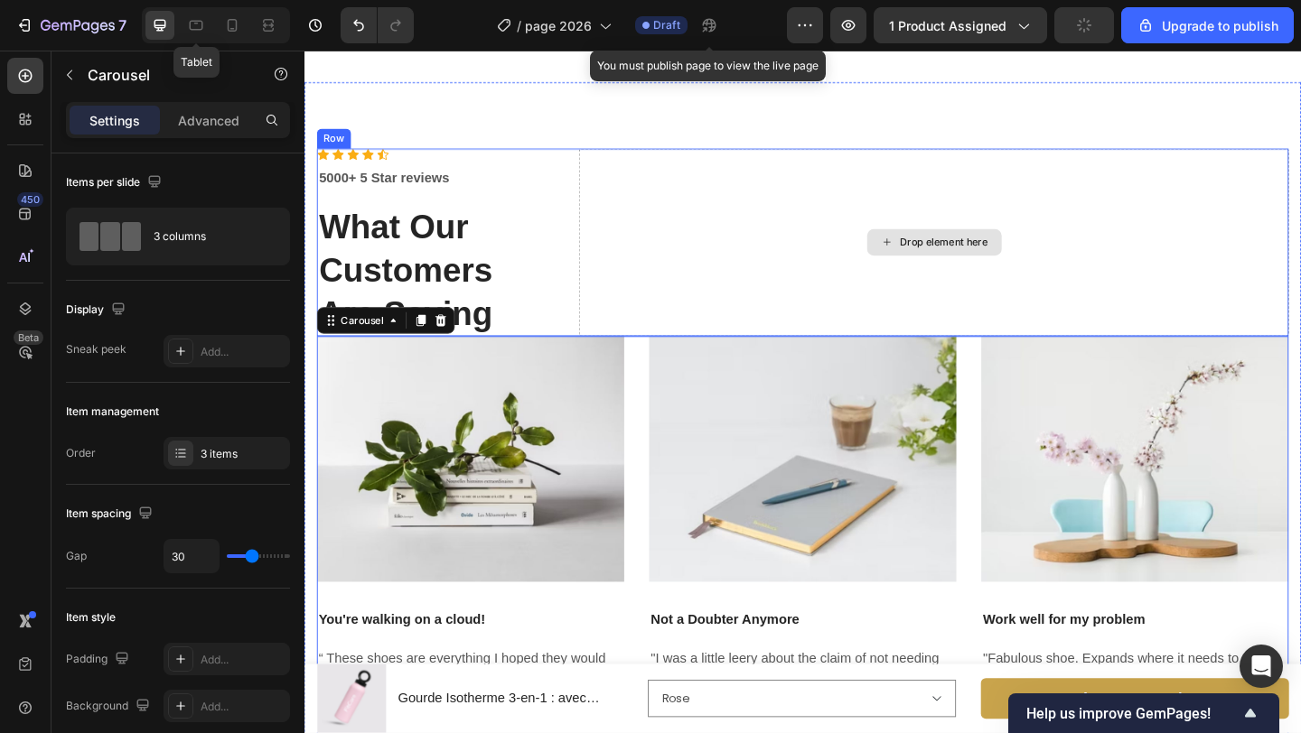
click at [684, 267] on div "Drop element here" at bounding box center [988, 259] width 772 height 204
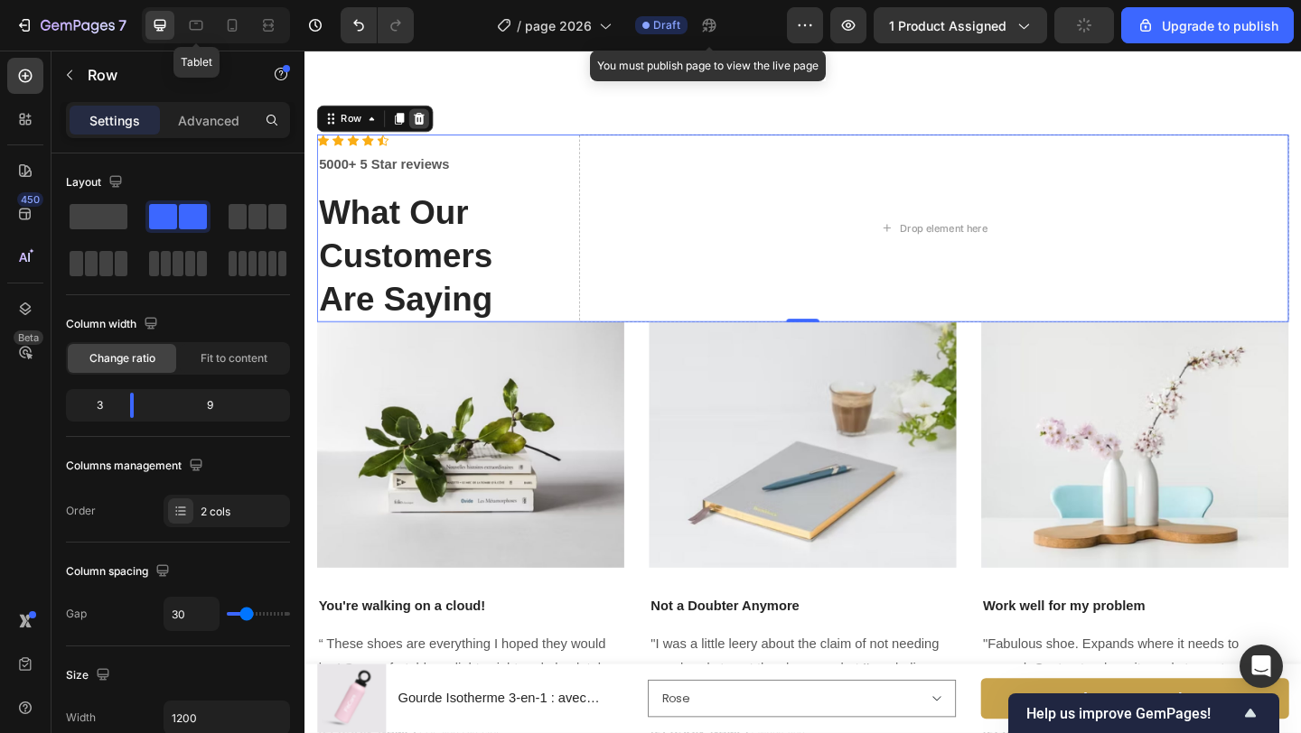
click at [431, 131] on icon at bounding box center [430, 124] width 12 height 13
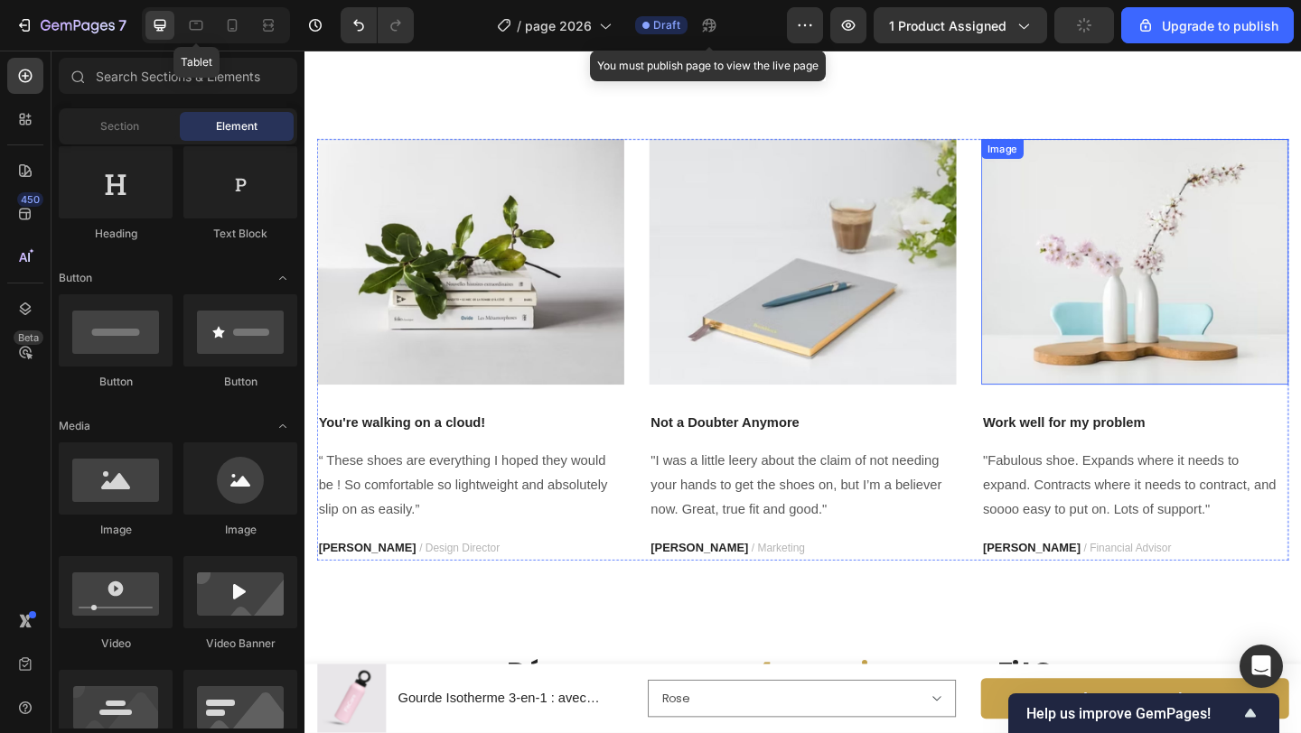
scroll to position [3555, 0]
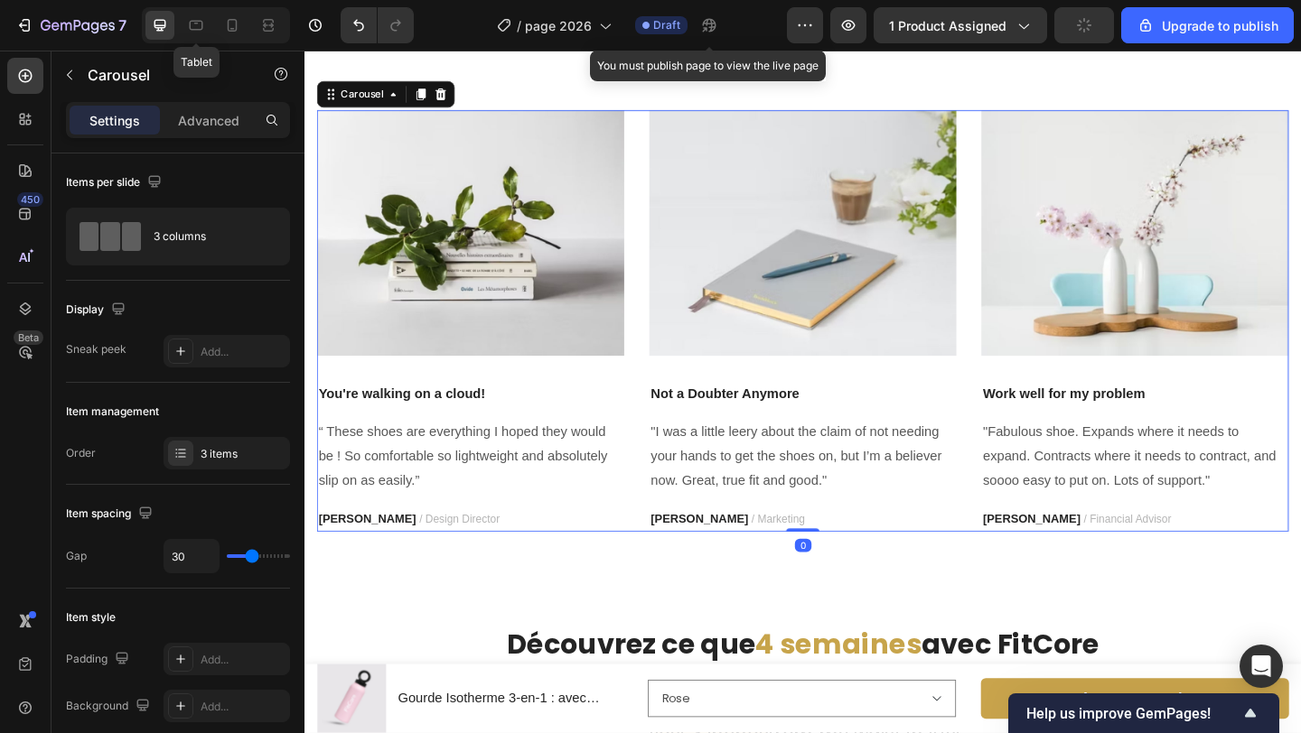
click at [611, 407] on div "Image You're walking on a cloud! Text block “ These shoes are everything I hope…" at bounding box center [485, 345] width 334 height 459
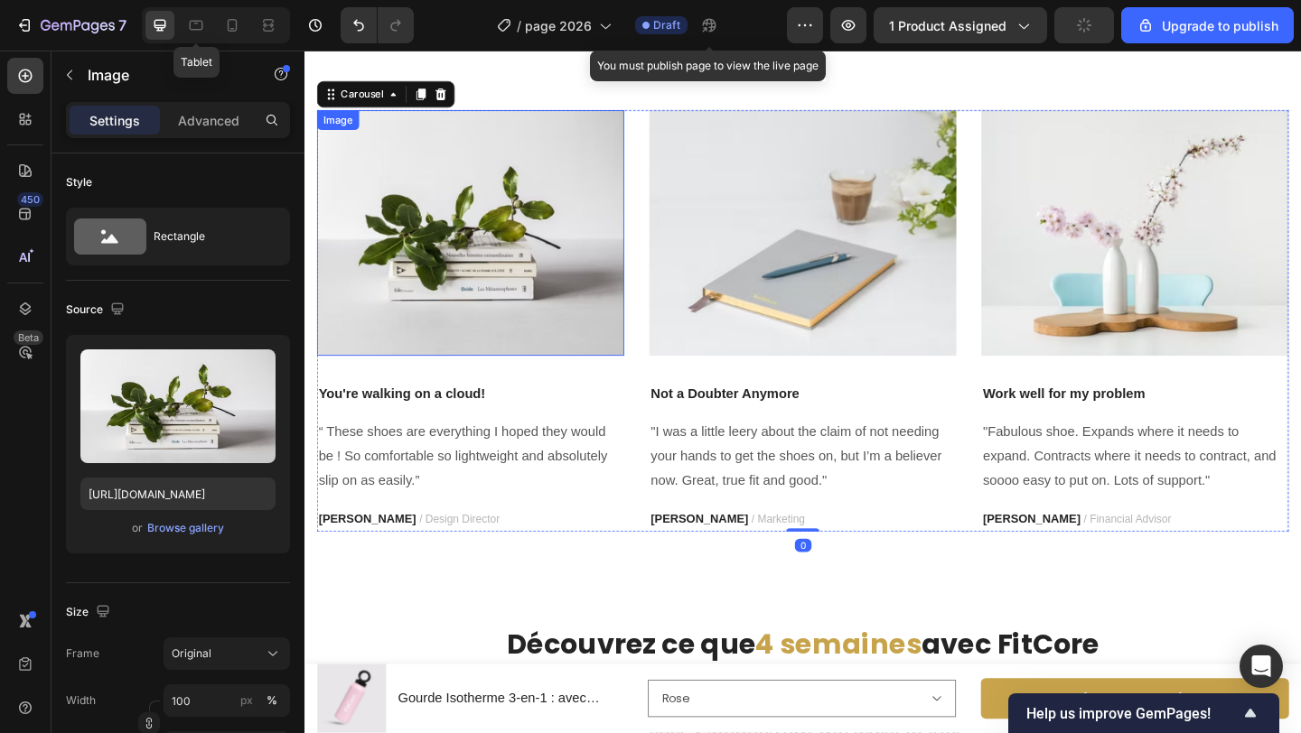
click at [611, 362] on img at bounding box center [485, 249] width 334 height 267
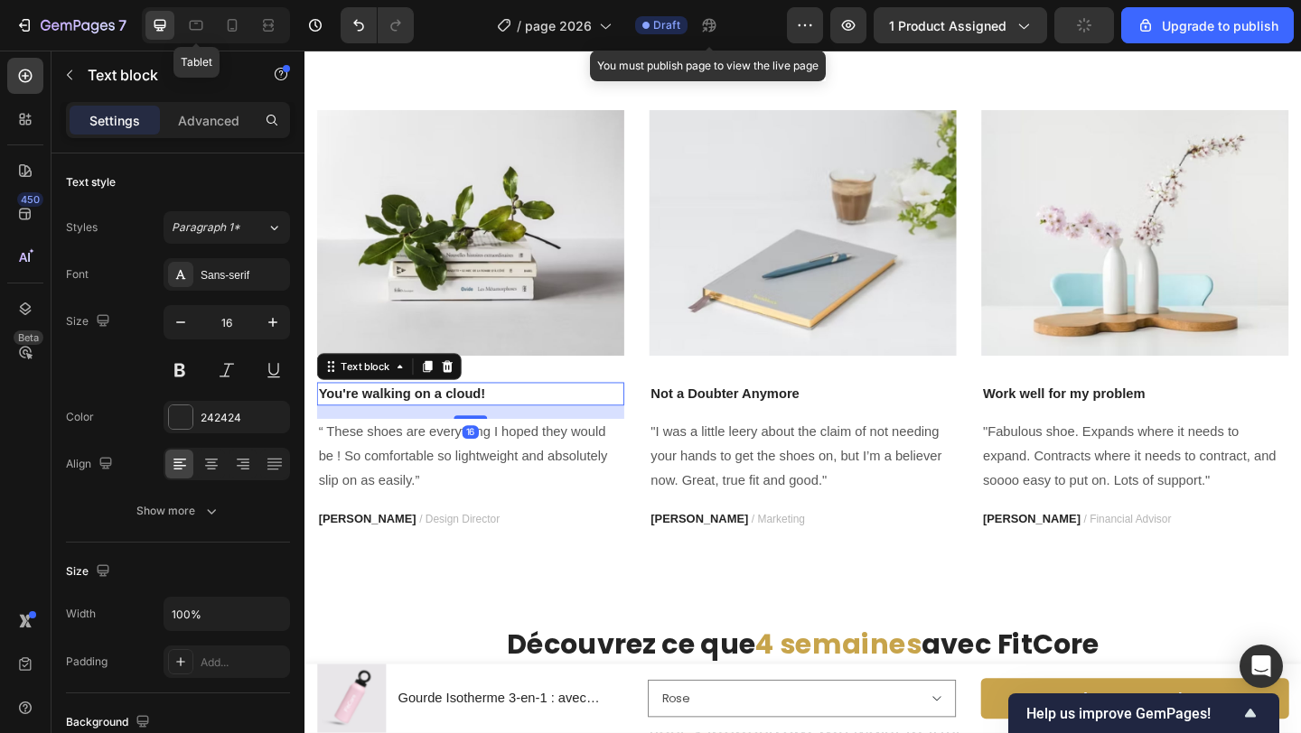
click at [578, 434] on p "You're walking on a cloud!" at bounding box center [485, 425] width 331 height 22
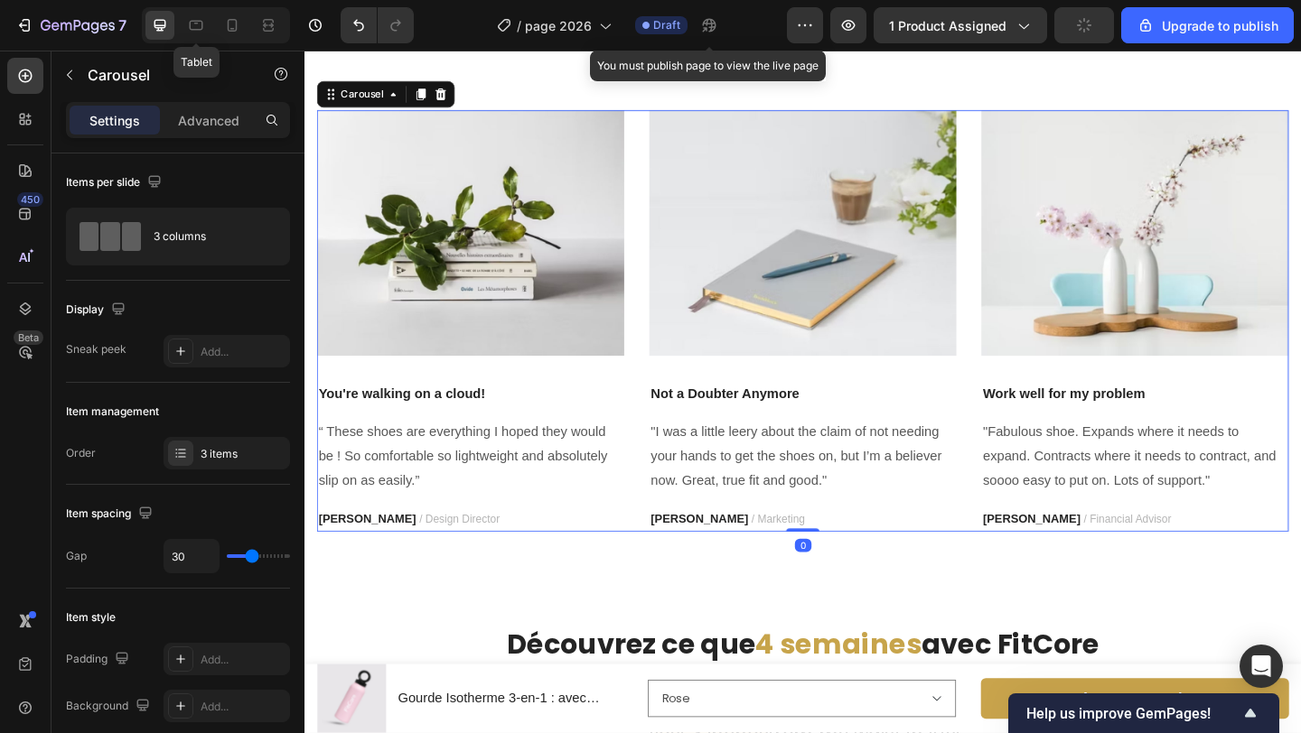
click at [662, 396] on div "Image You're walking on a cloud! Text block “ These shoes are everything I hope…" at bounding box center [846, 345] width 1057 height 459
click at [629, 313] on img at bounding box center [485, 249] width 334 height 267
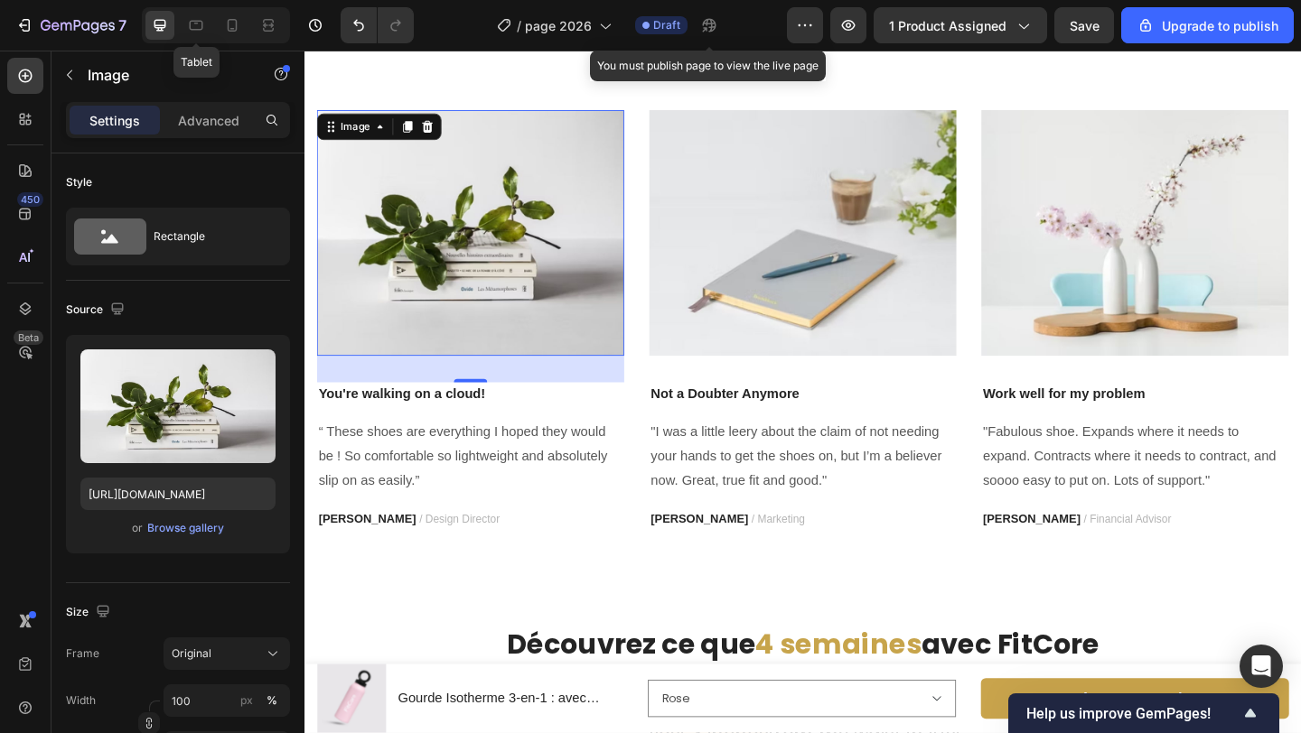
click at [509, 250] on img at bounding box center [485, 249] width 334 height 267
click at [192, 486] on input "[URL][DOMAIN_NAME]" at bounding box center [177, 494] width 195 height 33
click at [191, 494] on input "[URL][DOMAIN_NAME]" at bounding box center [177, 494] width 195 height 33
paste input "[DOMAIN_NAME][URL]"
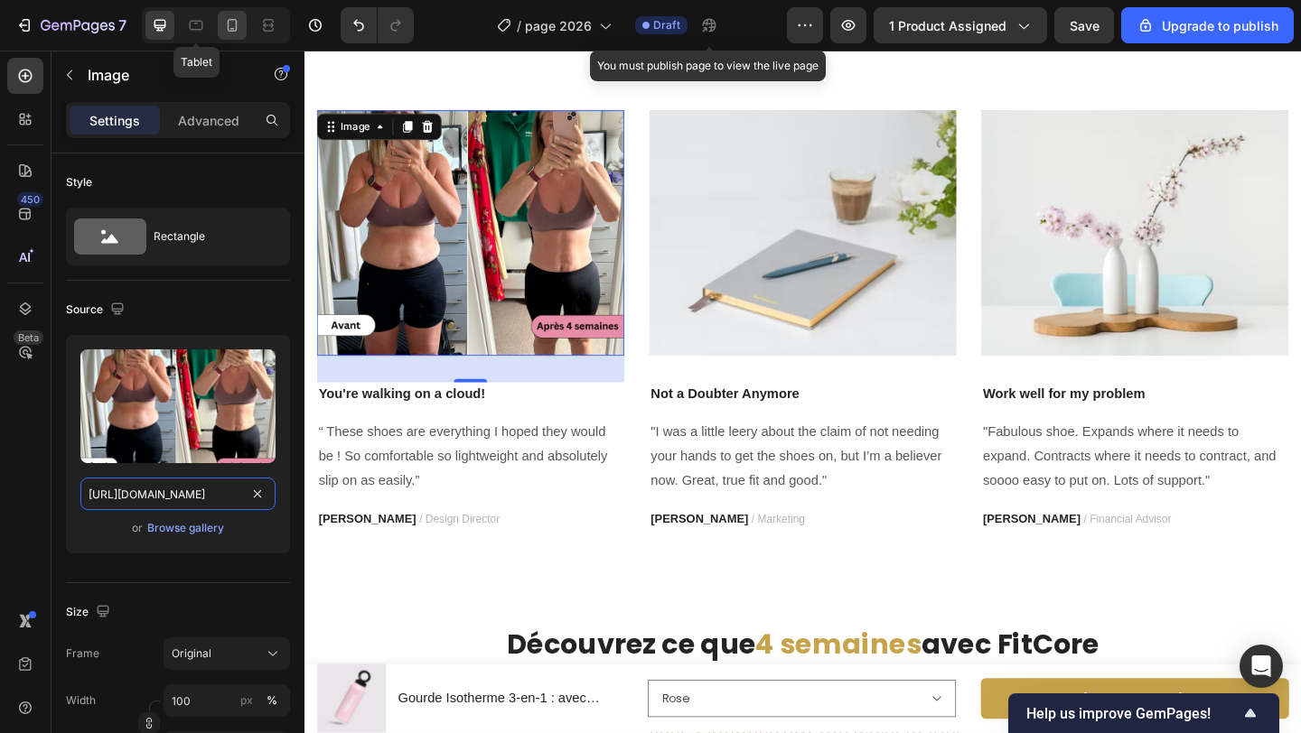
type input "[URL][DOMAIN_NAME]"
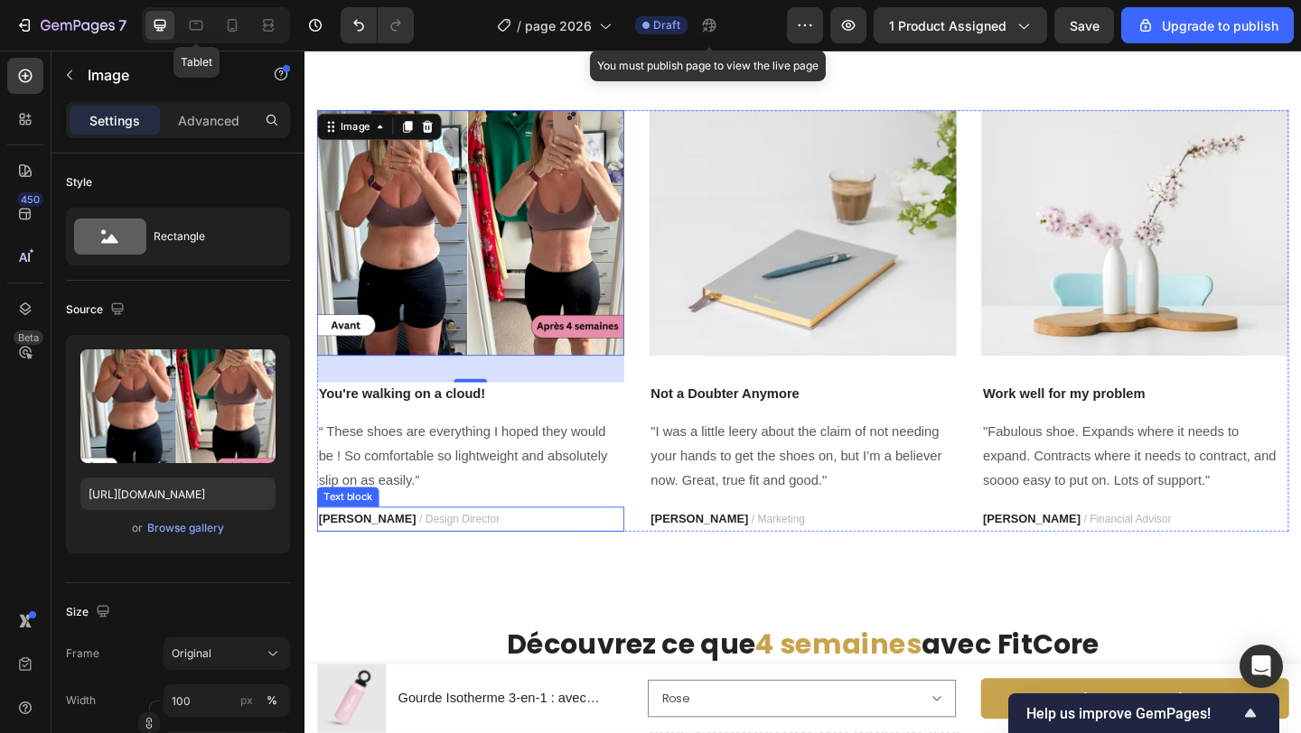
click at [341, 567] on strong "[PERSON_NAME]" at bounding box center [373, 560] width 106 height 14
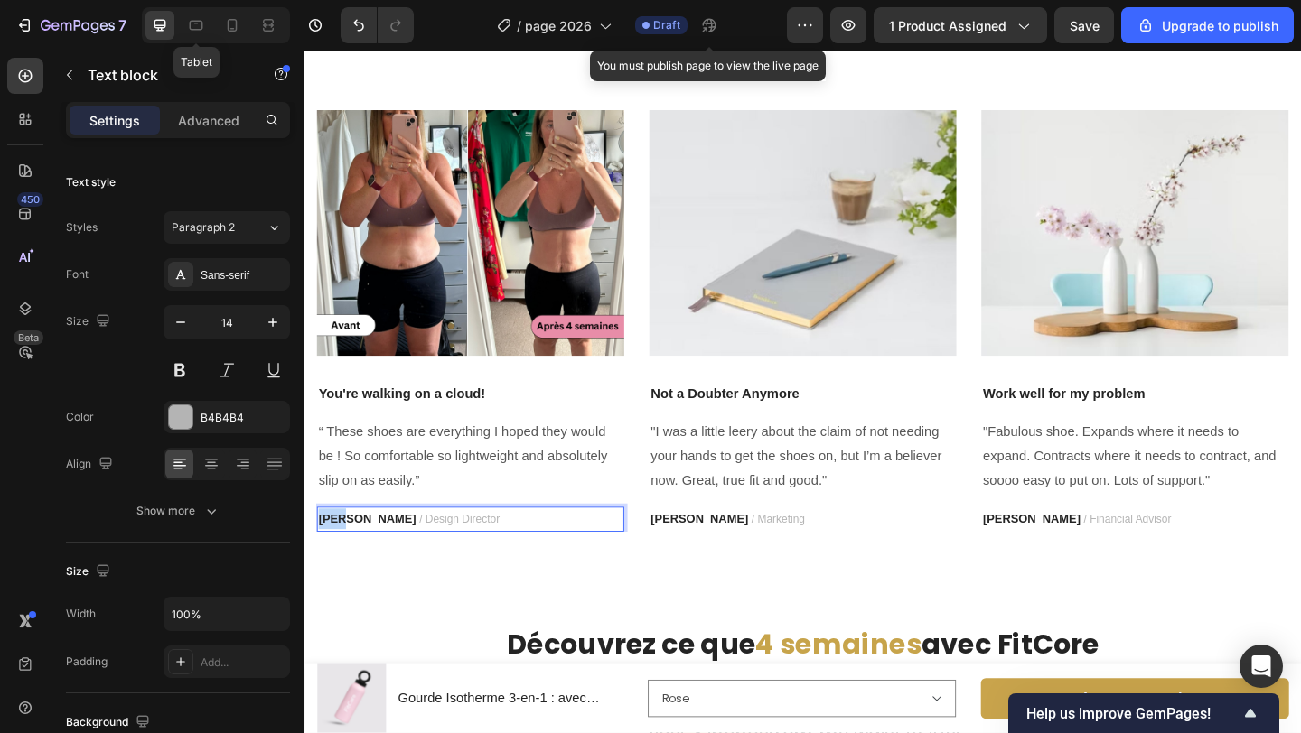
click at [341, 567] on strong "[PERSON_NAME]" at bounding box center [373, 560] width 106 height 14
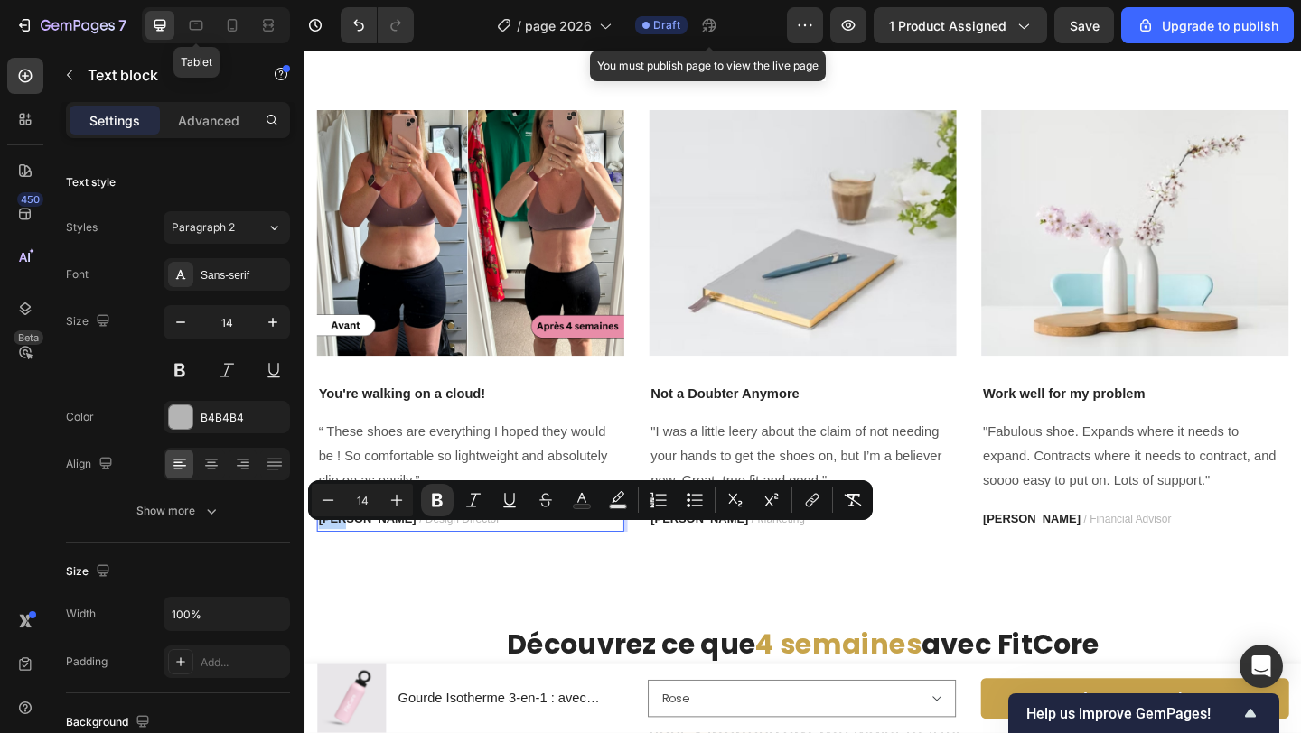
click at [341, 567] on strong "[PERSON_NAME]" at bounding box center [373, 560] width 106 height 14
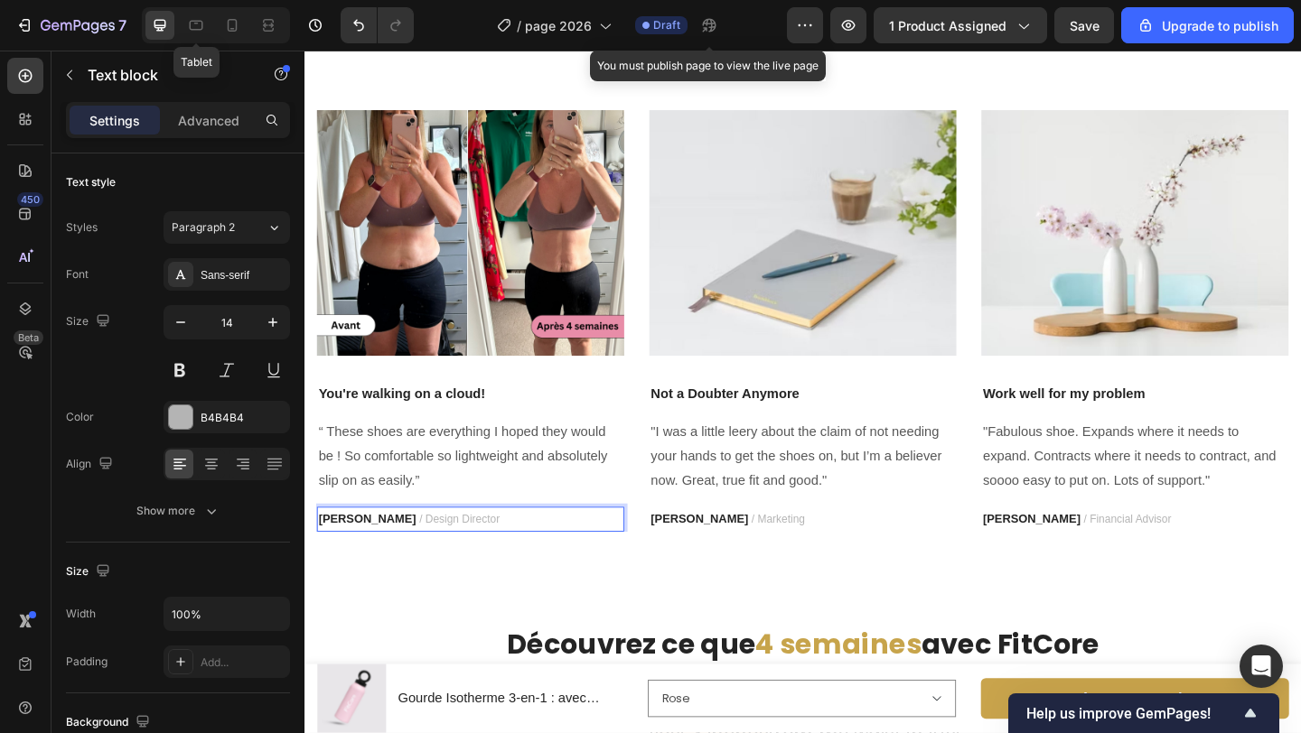
click at [346, 567] on strong "[PERSON_NAME]" at bounding box center [373, 560] width 106 height 14
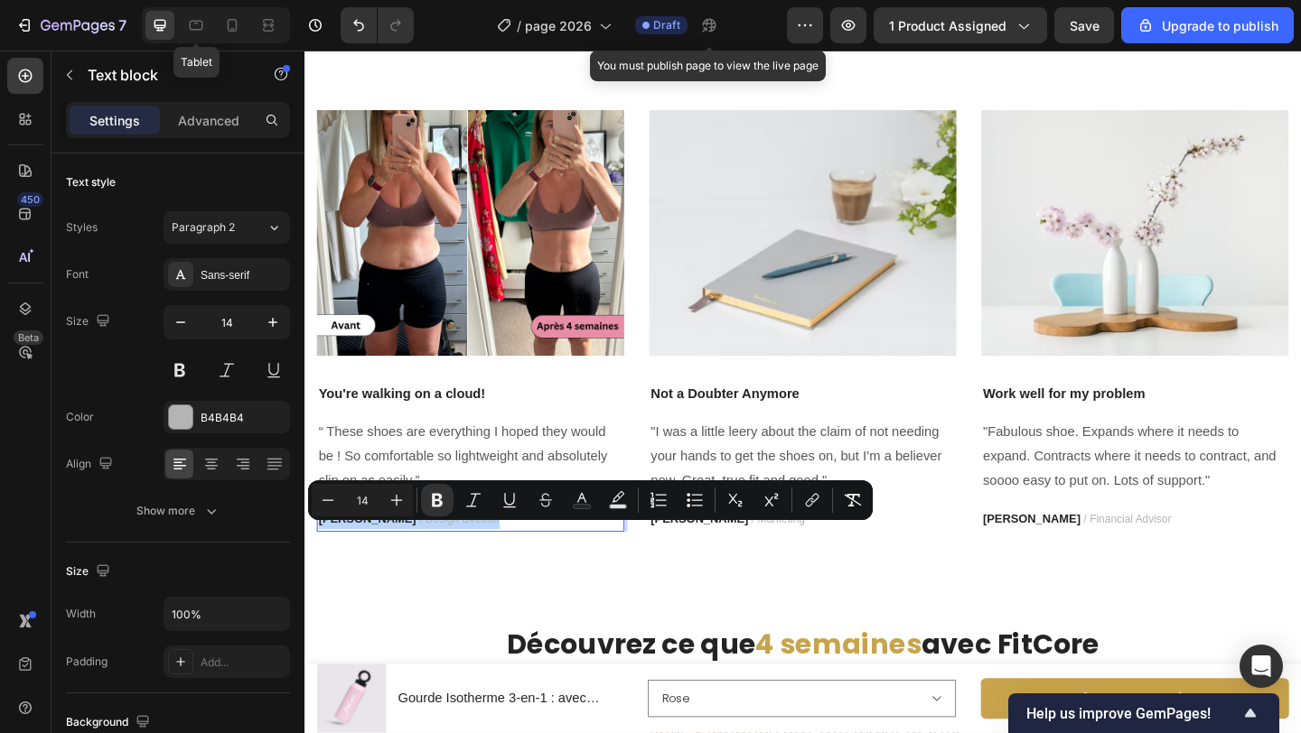
click at [349, 567] on strong "[PERSON_NAME]" at bounding box center [373, 560] width 106 height 14
drag, startPoint x: 367, startPoint y: 575, endPoint x: 317, endPoint y: 577, distance: 49.7
click at [318, 574] on div "[PERSON_NAME] / Design Director" at bounding box center [485, 560] width 334 height 26
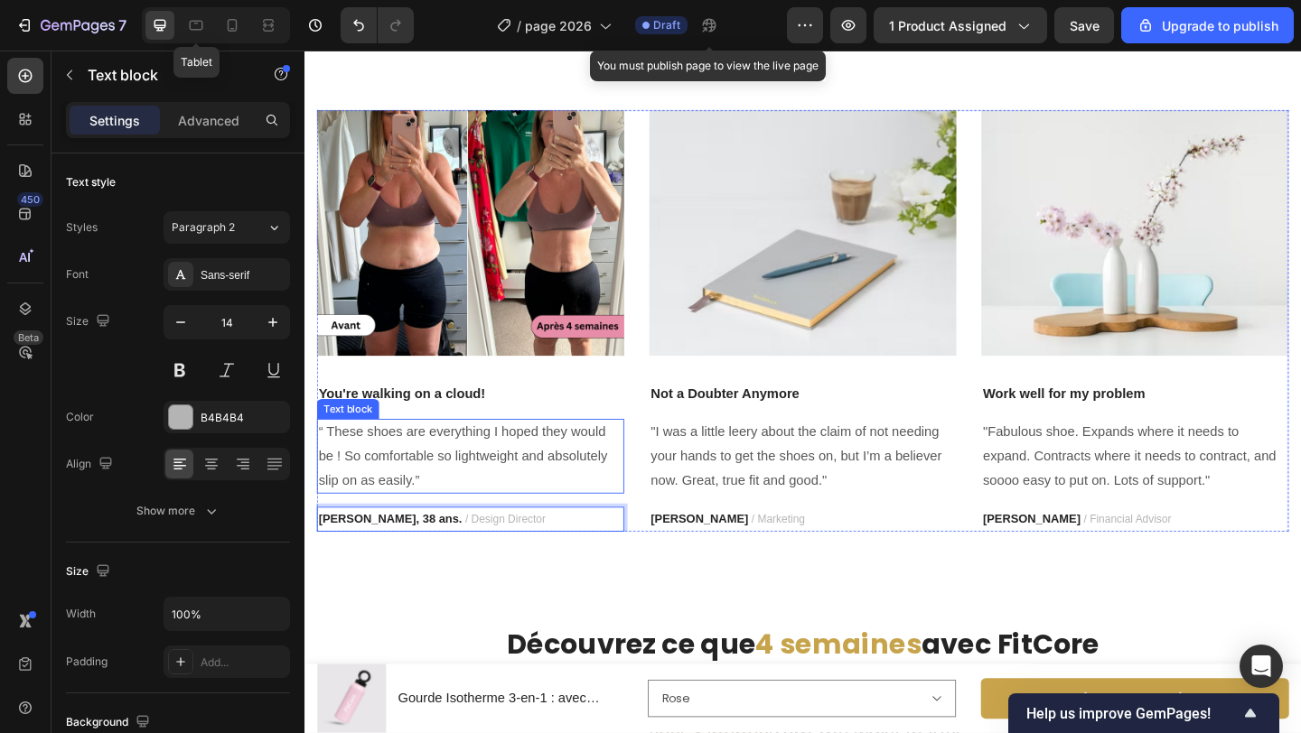
click at [426, 517] on p "“ These shoes are everything I hoped they would be ! So comfortable so lightwei…" at bounding box center [485, 492] width 331 height 78
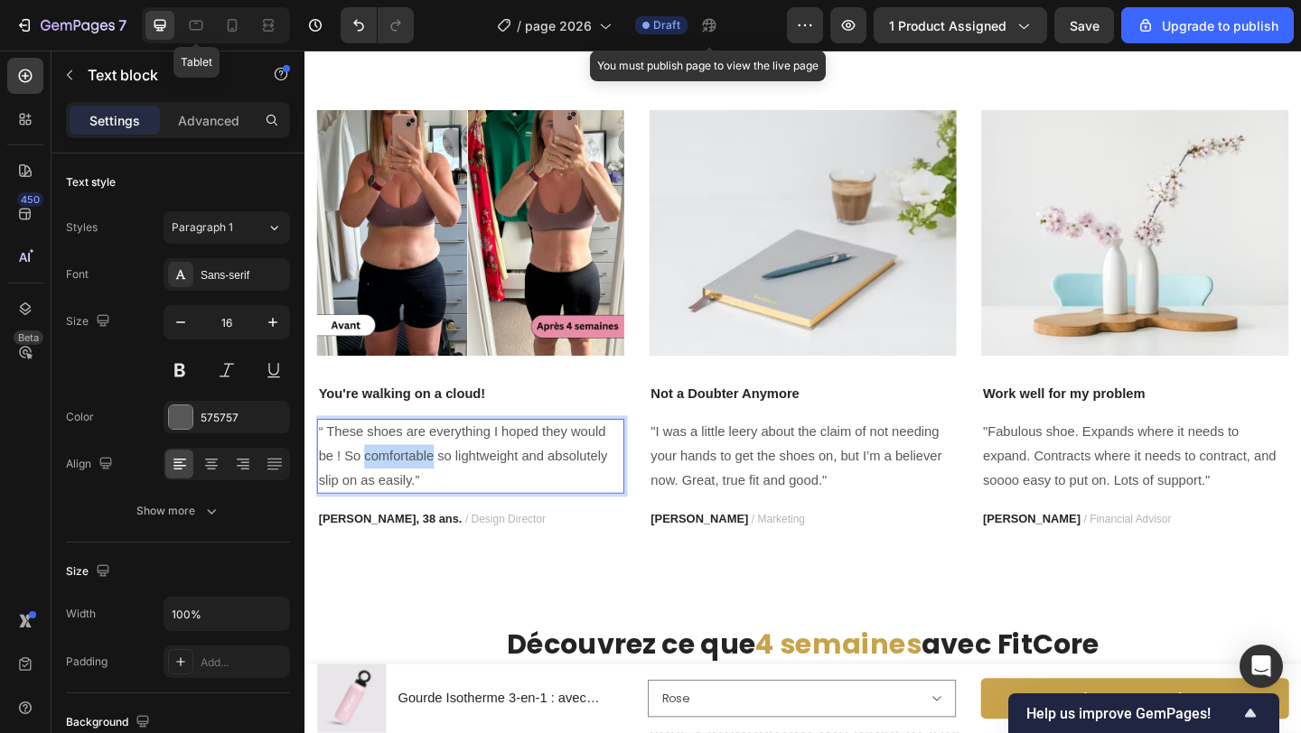
click at [427, 517] on p "“ These shoes are everything I hoped they would be ! So comfortable so lightwei…" at bounding box center [485, 492] width 331 height 78
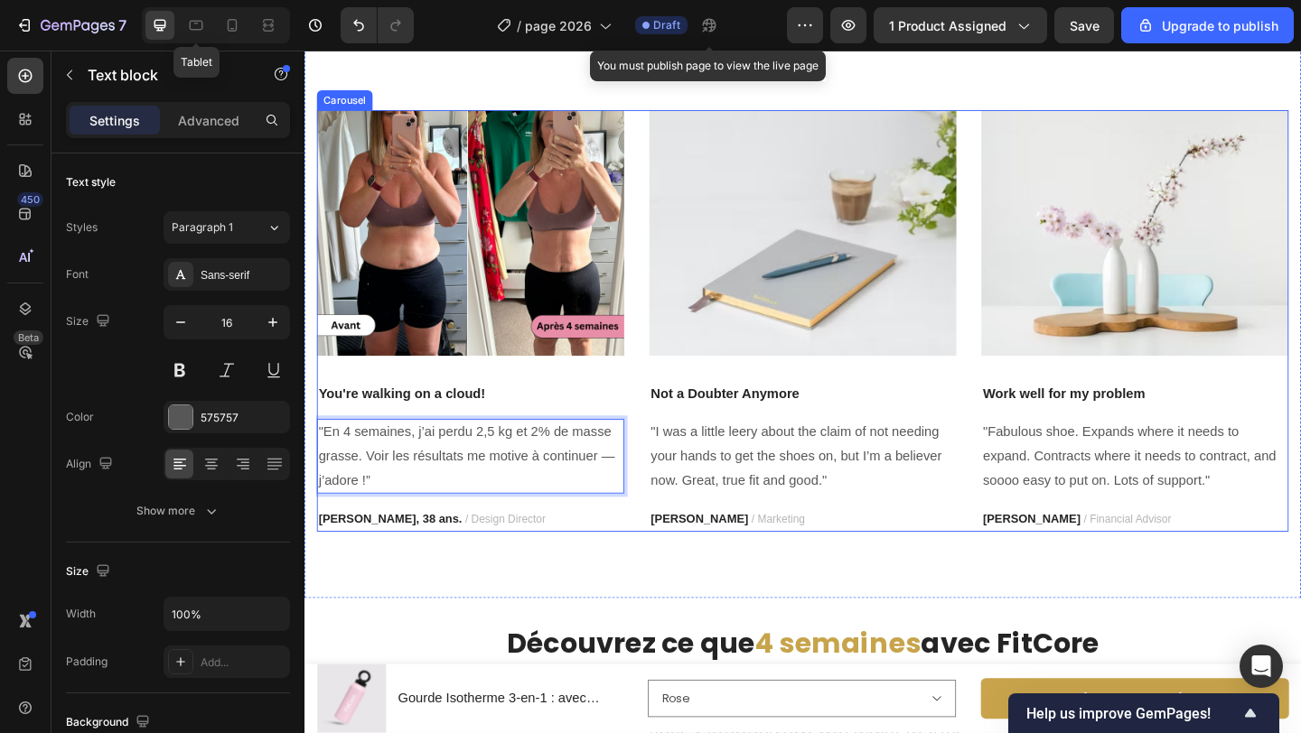
click at [655, 424] on div "Image You're walking on a cloud! Text block "En 4 semaines, j’ai perdu 2,5 kg e…" at bounding box center [846, 345] width 1057 height 459
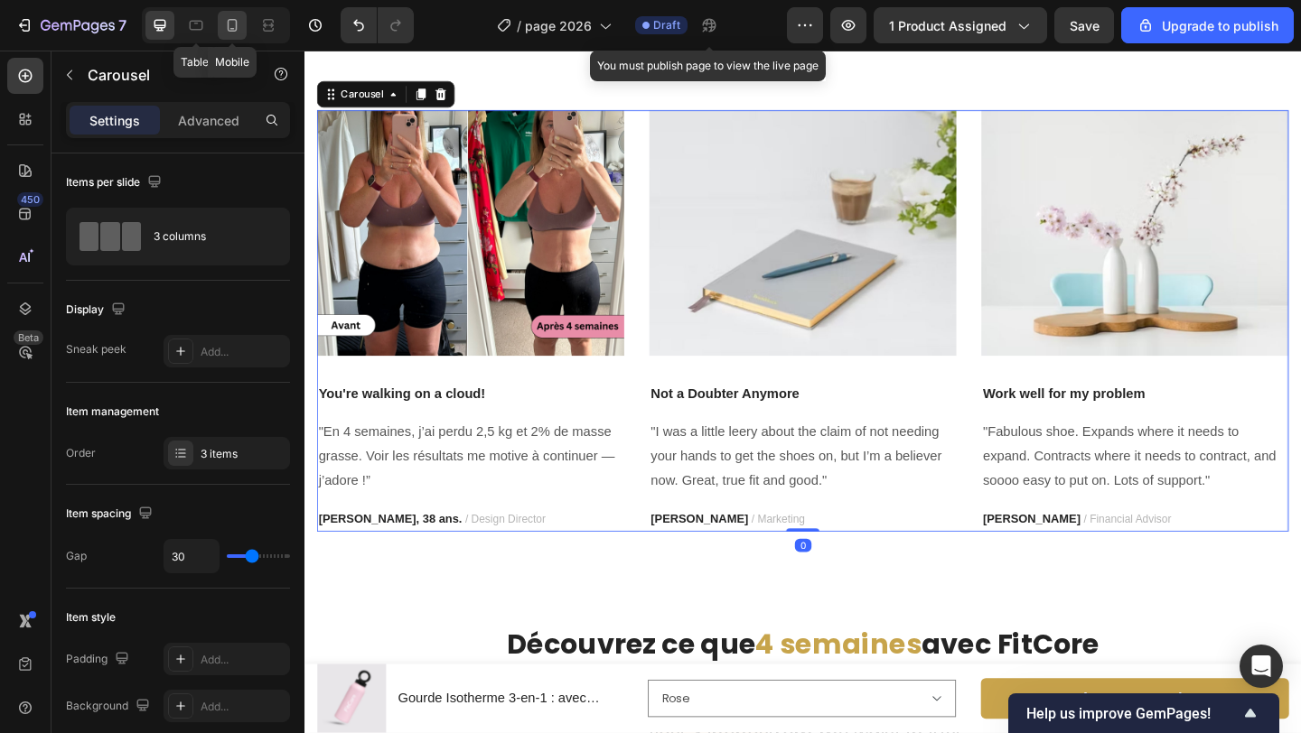
click at [243, 27] on div at bounding box center [232, 25] width 29 height 29
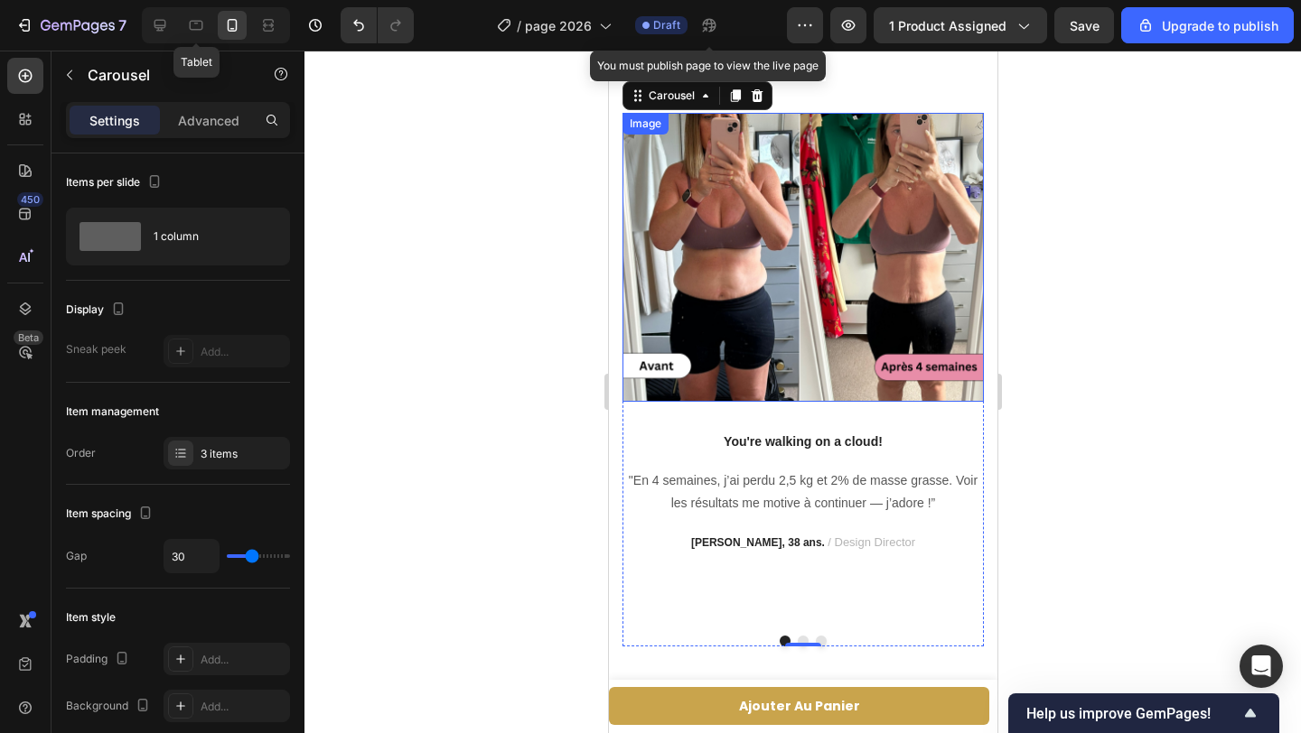
scroll to position [3300, 0]
click at [168, 17] on icon at bounding box center [160, 25] width 18 height 18
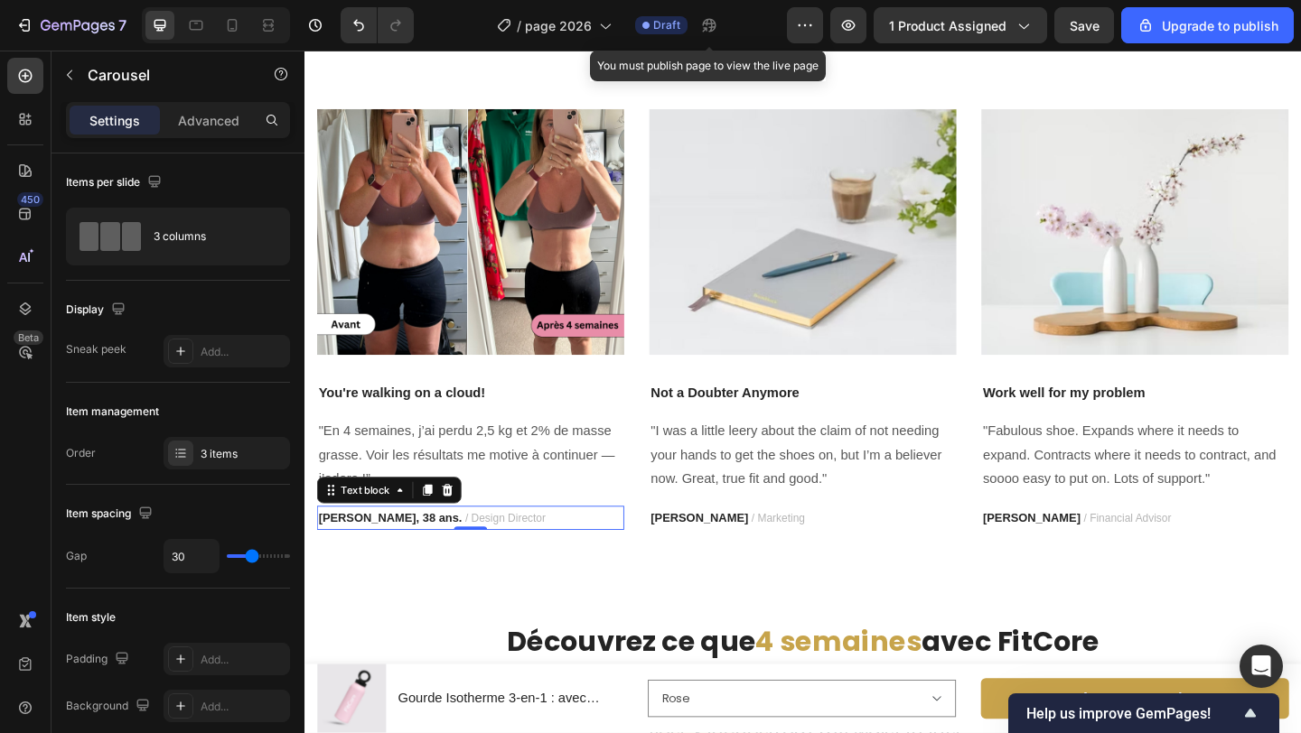
click at [523, 559] on p "[PERSON_NAME], 38 ans. / Design Director" at bounding box center [485, 558] width 331 height 23
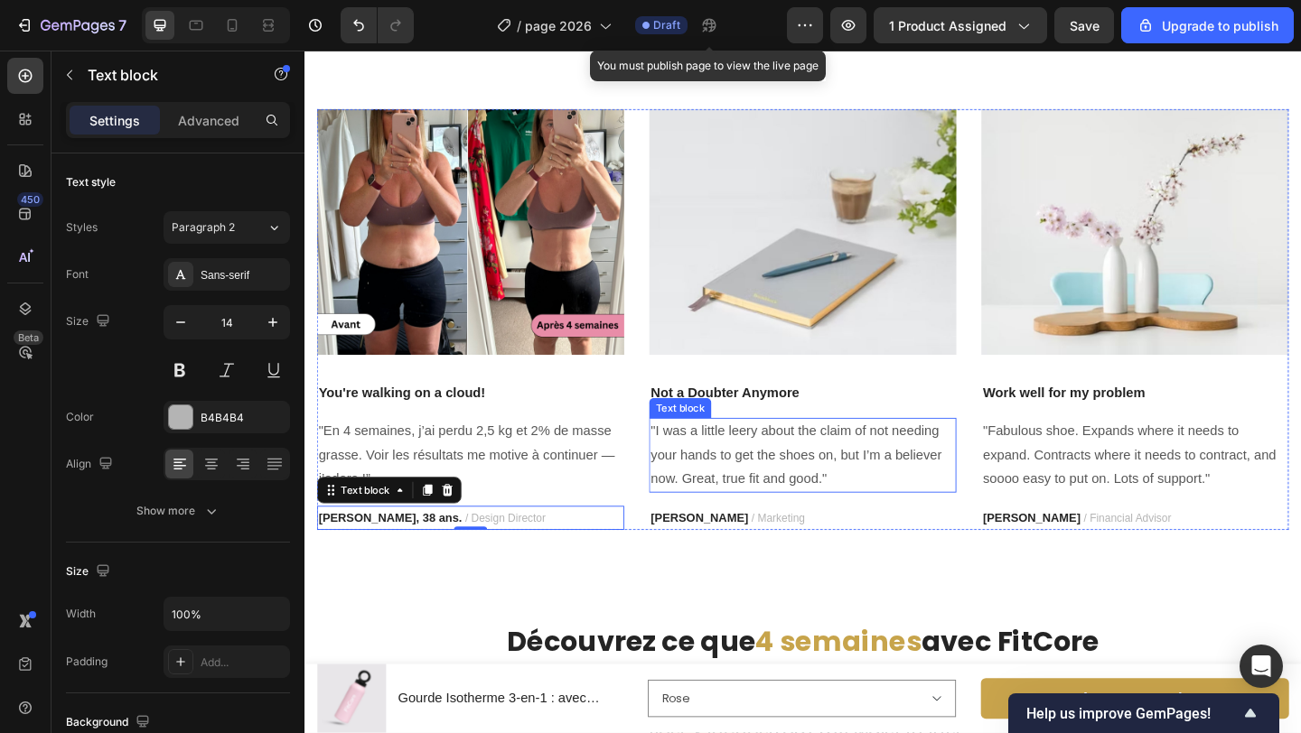
click at [850, 517] on p ""I was a little leery about the claim of not needing your hands to get the shoe…" at bounding box center [846, 491] width 331 height 78
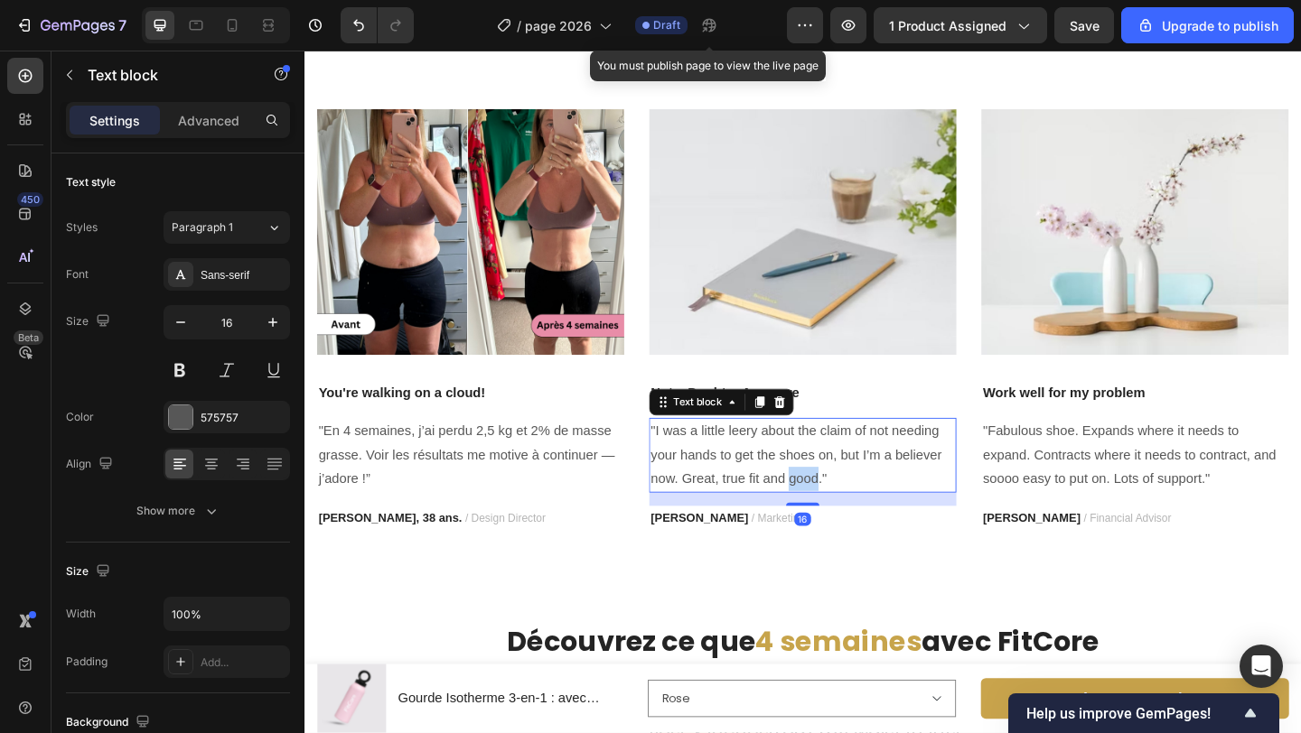
click at [850, 516] on p ""I was a little leery about the claim of not needing your hands to get the shoe…" at bounding box center [846, 491] width 331 height 78
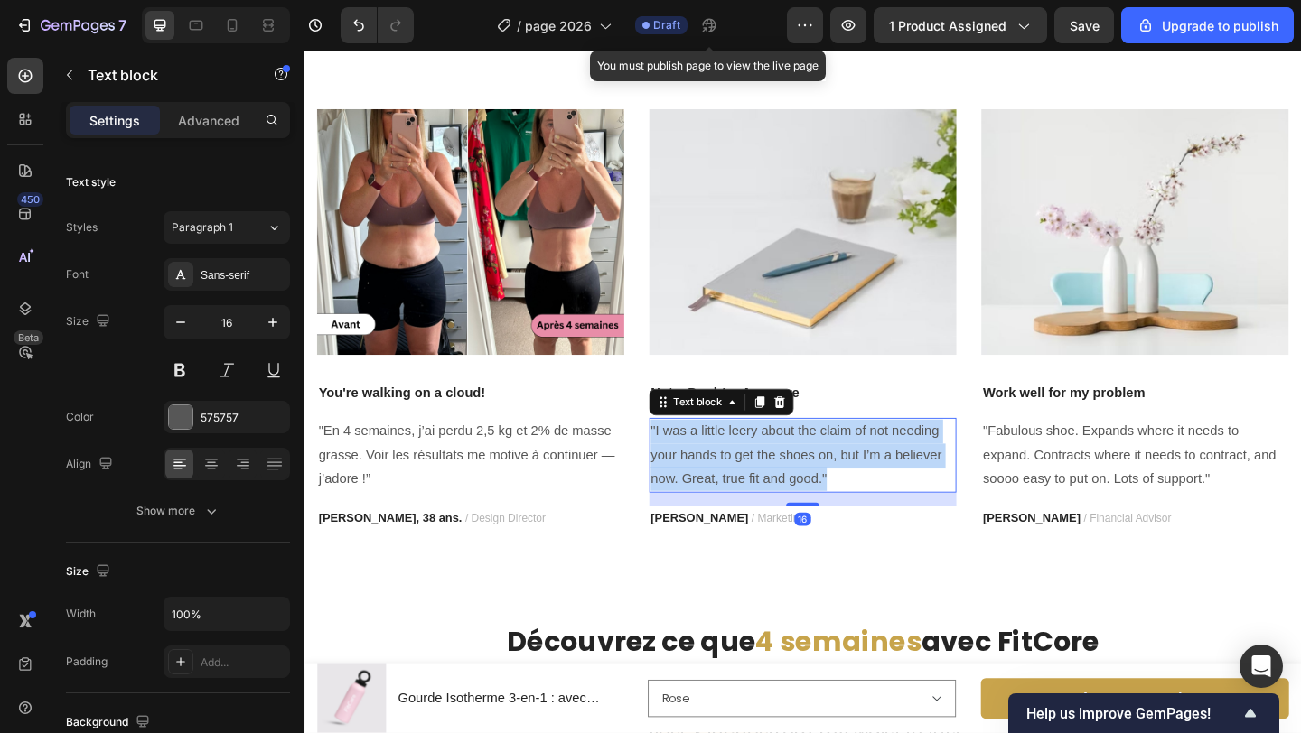
click at [850, 516] on p ""I was a little leery about the claim of not needing your hands to get the shoe…" at bounding box center [846, 491] width 331 height 78
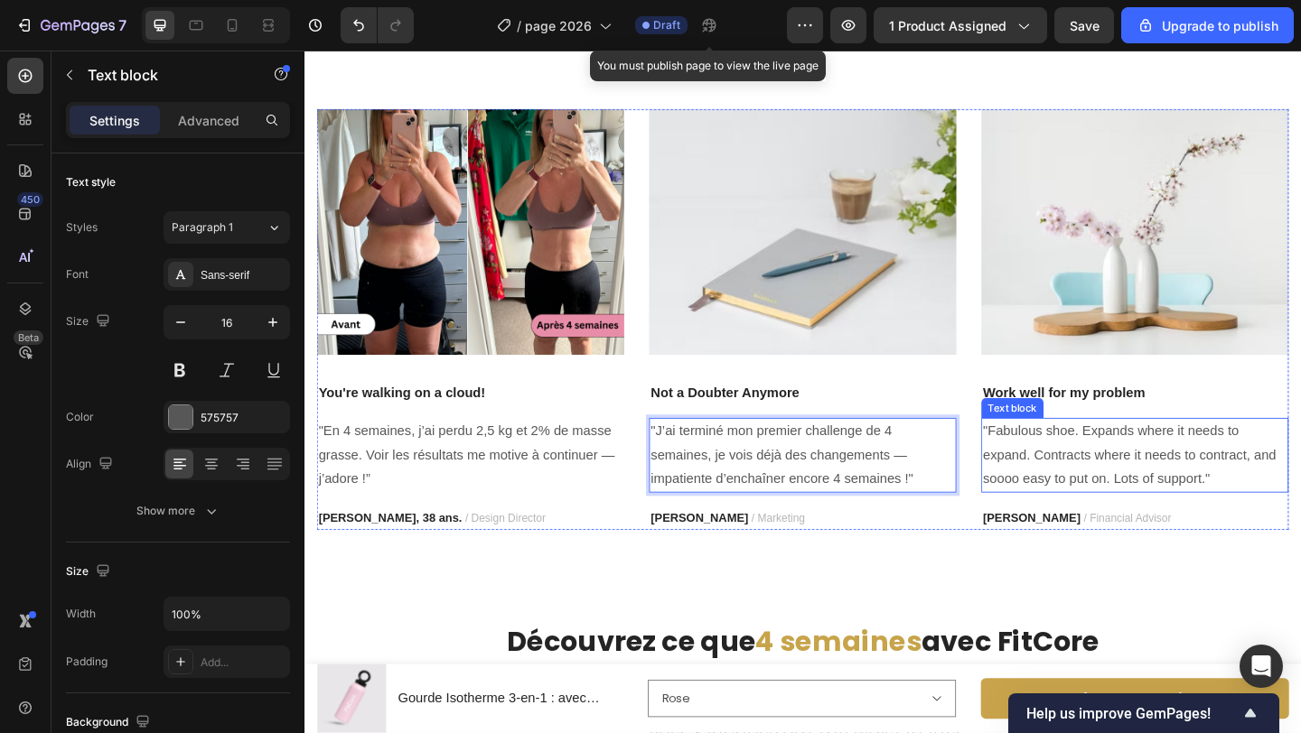
click at [1118, 493] on p ""Fabulous shoe. Expands where it needs to expand. Contracts where it needs to c…" at bounding box center [1207, 491] width 331 height 78
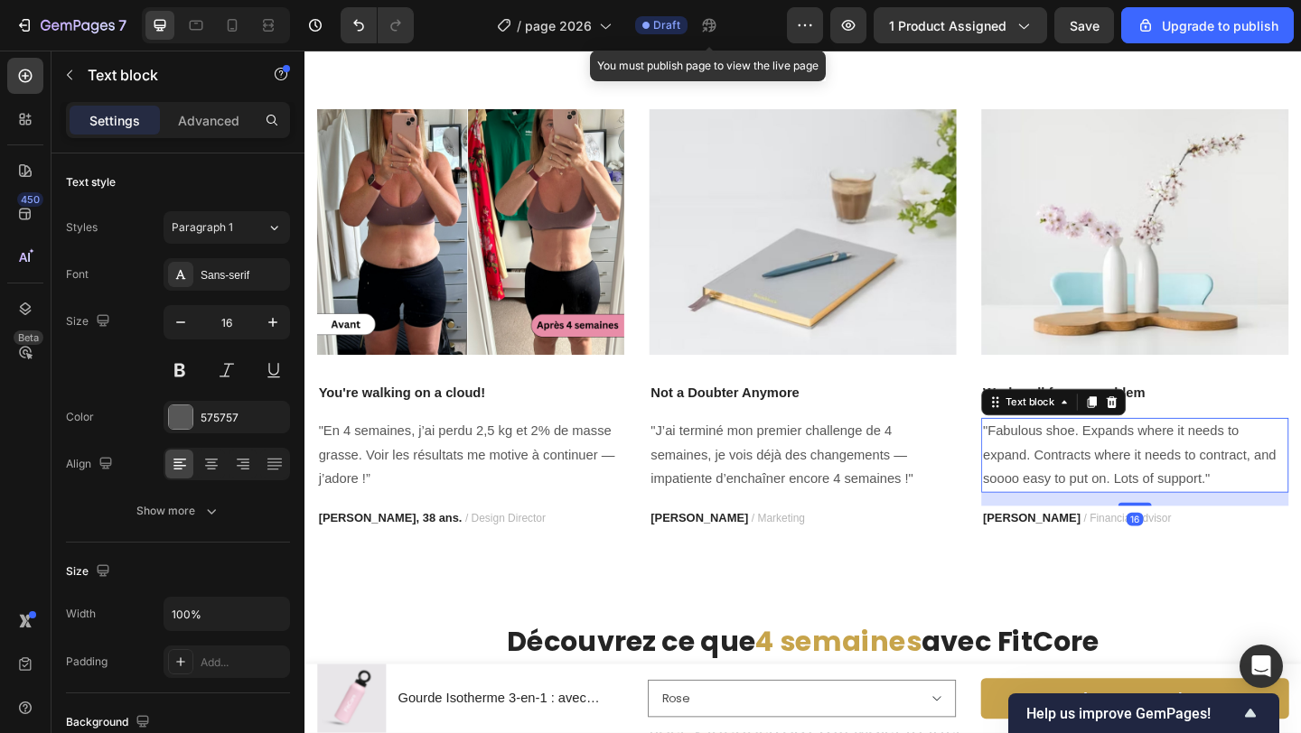
click at [1118, 493] on p ""Fabulous shoe. Expands where it needs to expand. Contracts where it needs to c…" at bounding box center [1207, 491] width 331 height 78
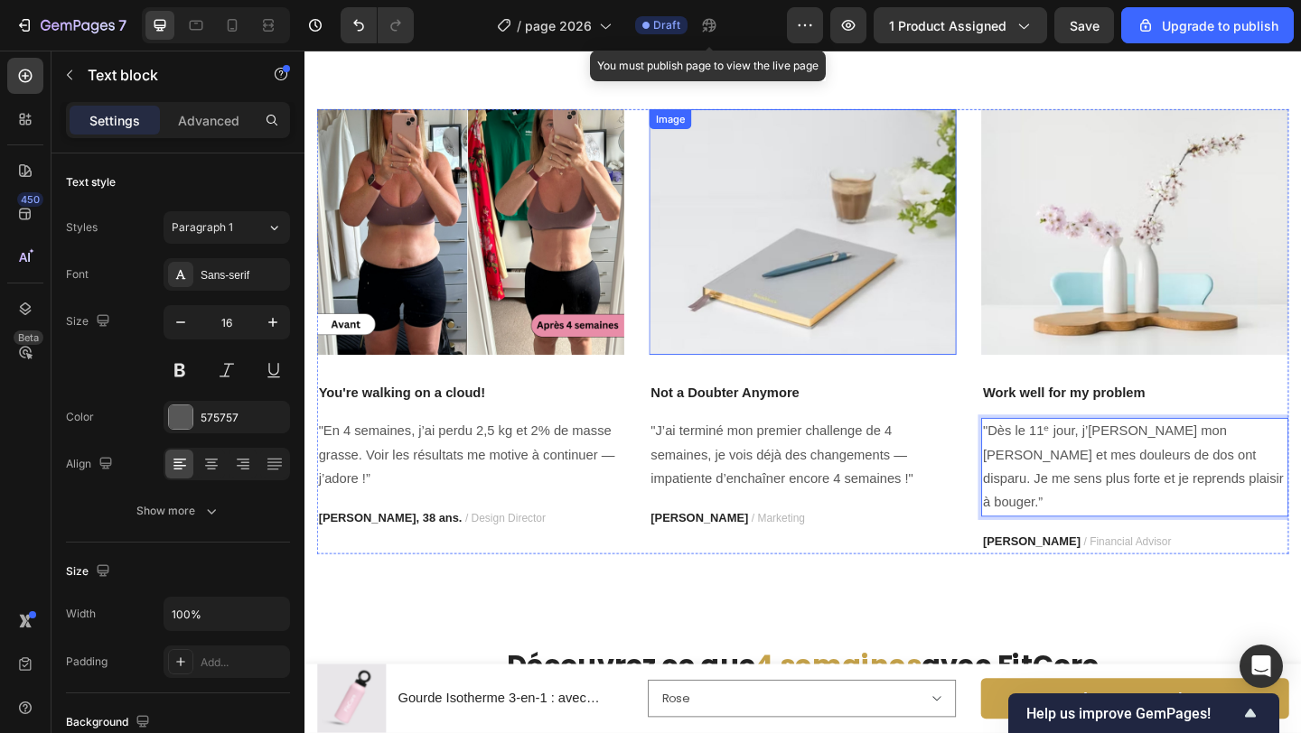
click at [787, 266] on img at bounding box center [846, 247] width 334 height 267
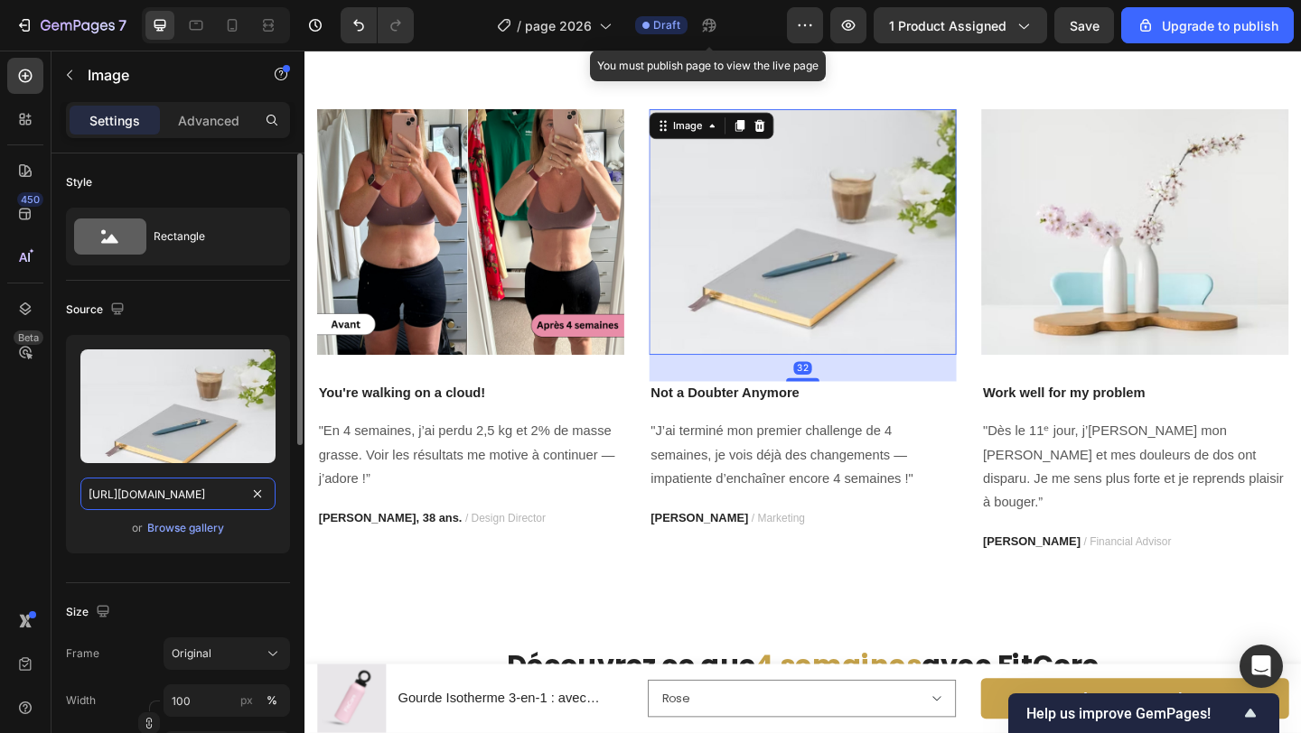
click at [160, 496] on input "[URL][DOMAIN_NAME]" at bounding box center [177, 494] width 195 height 33
paste input "[DOMAIN_NAME][URL]"
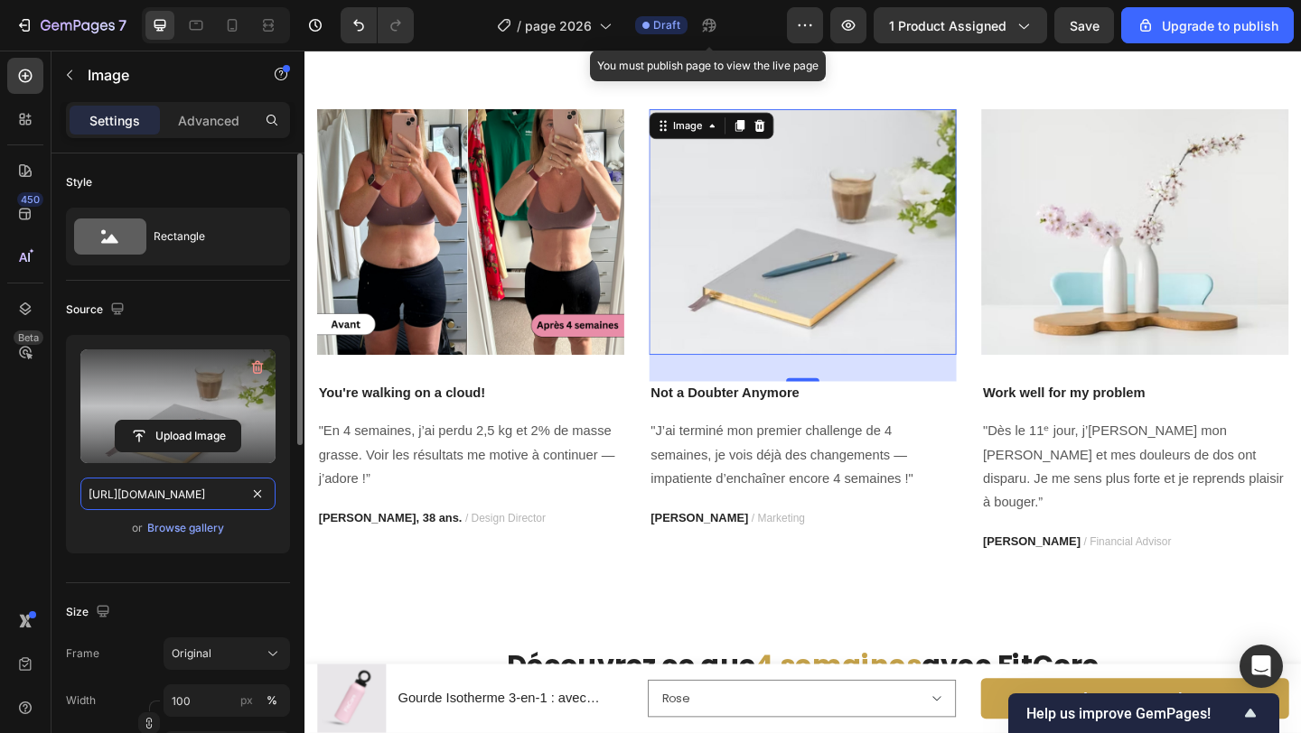
scroll to position [0, 570]
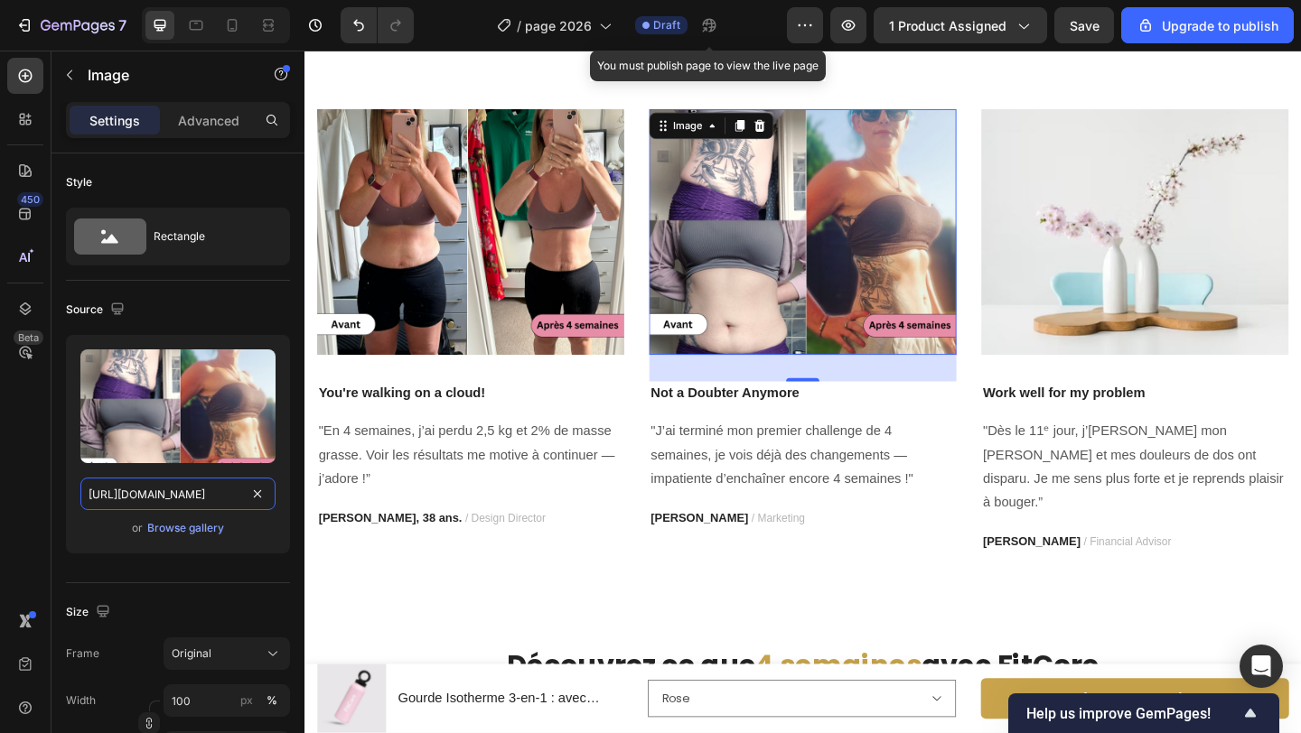
type input "[URL][DOMAIN_NAME]"
click at [1275, 318] on img at bounding box center [1208, 247] width 334 height 267
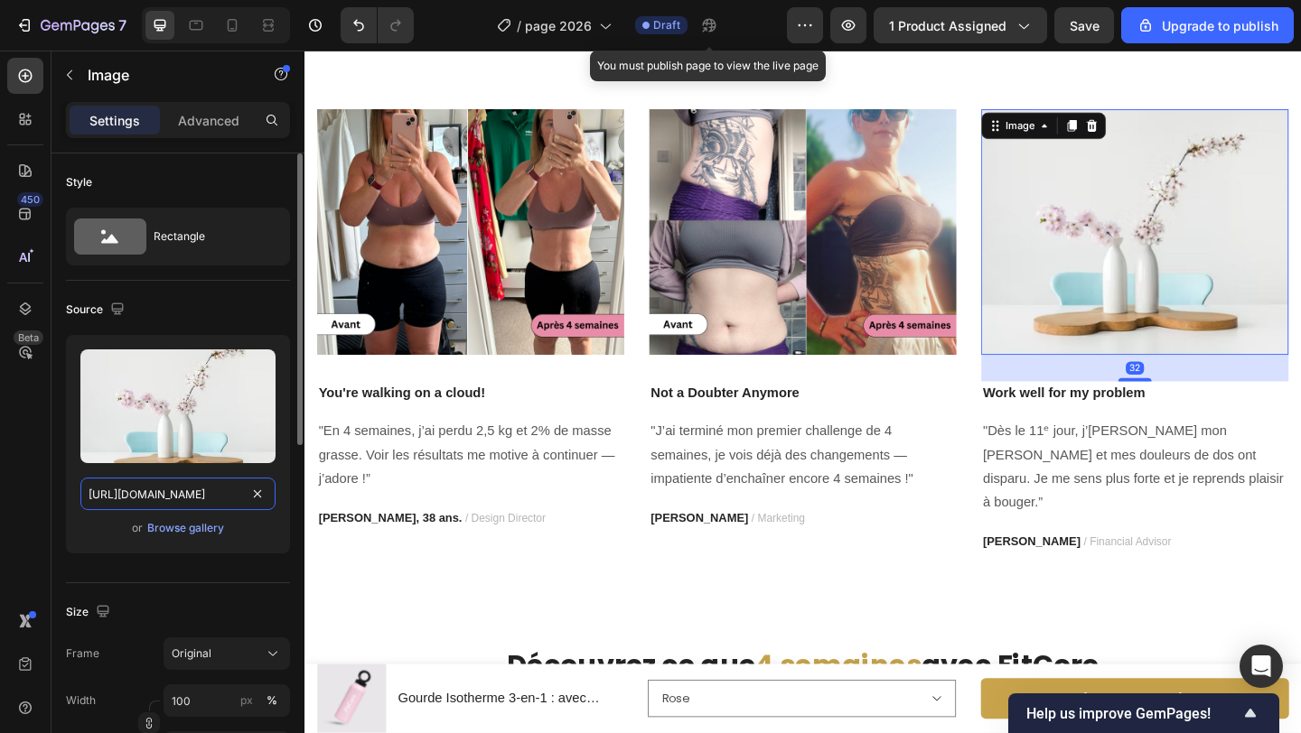
click at [203, 494] on input "[URL][DOMAIN_NAME]" at bounding box center [177, 494] width 195 height 33
paste input "[DOMAIN_NAME][URL]"
type input "[URL][DOMAIN_NAME]"
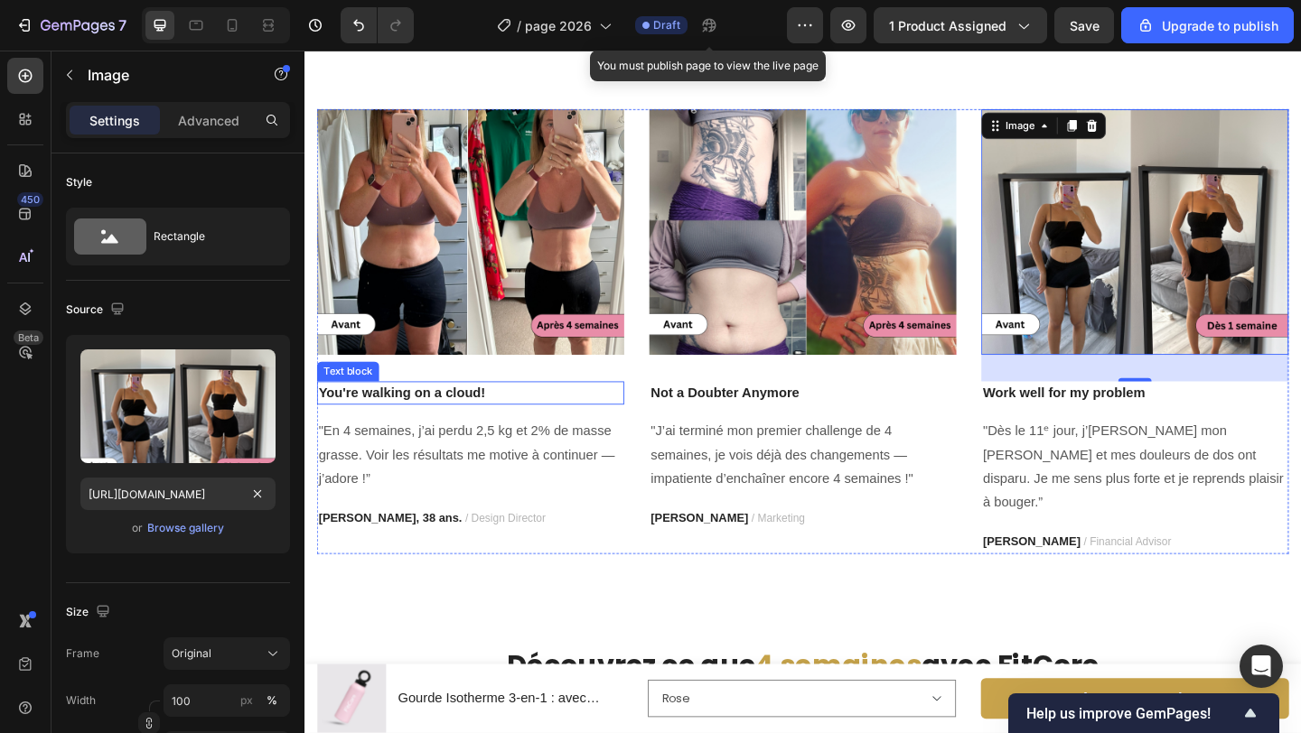
click at [648, 416] on p "You're walking on a cloud!" at bounding box center [485, 423] width 331 height 22
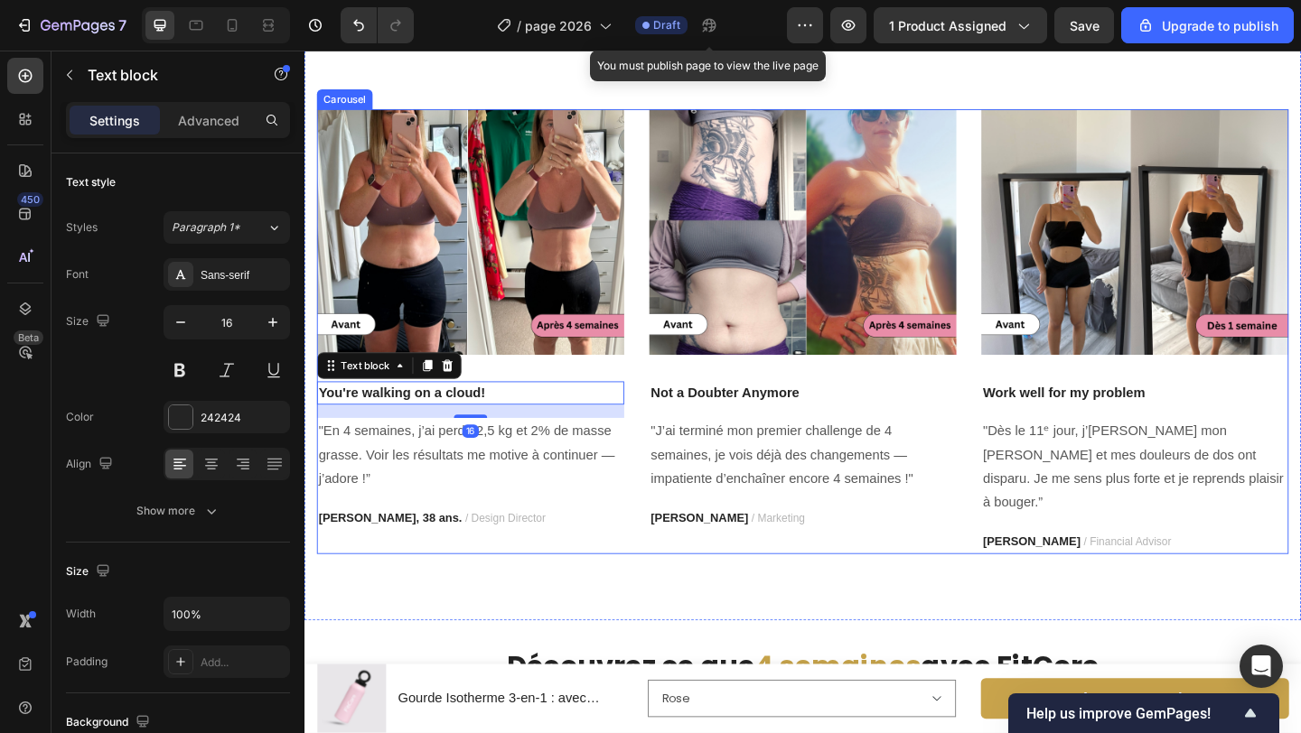
click at [670, 415] on div "Image You're walking on a cloud! Text block 16 "En 4 semaines, j’ai perdu 2,5 k…" at bounding box center [846, 356] width 1057 height 484
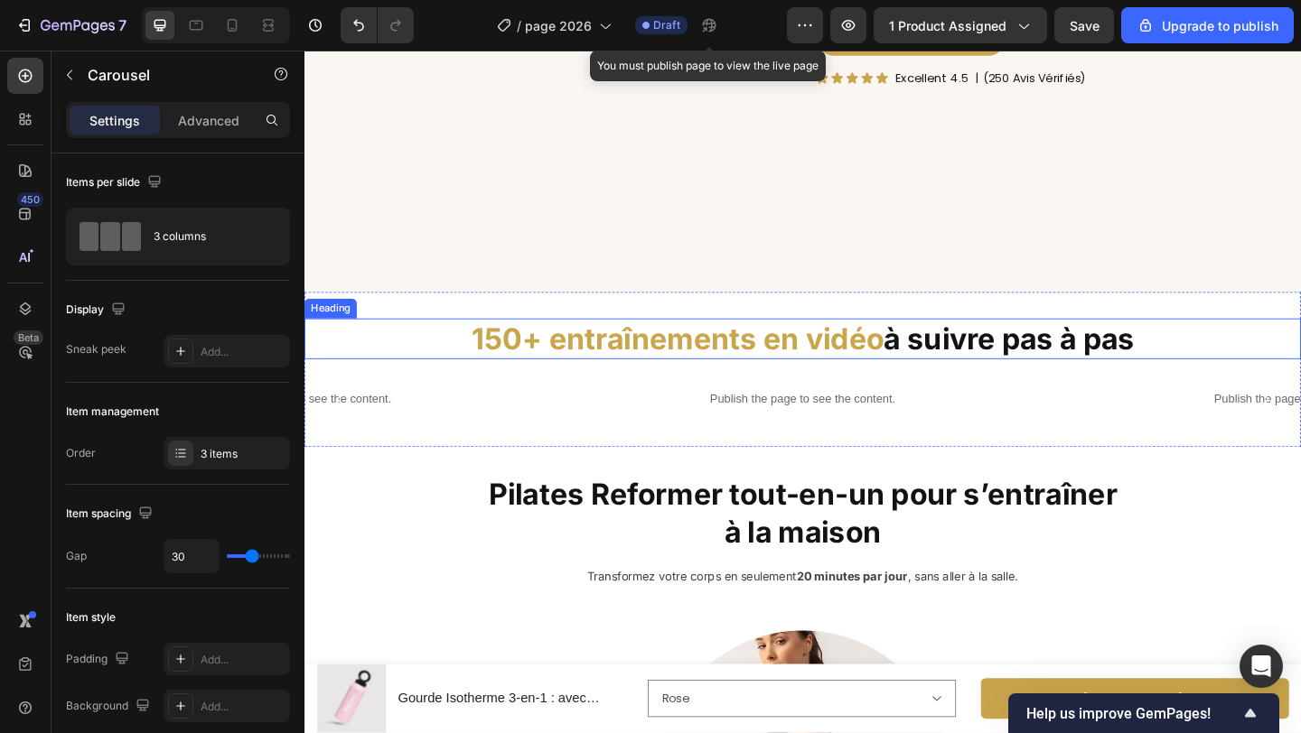
scroll to position [2233, 0]
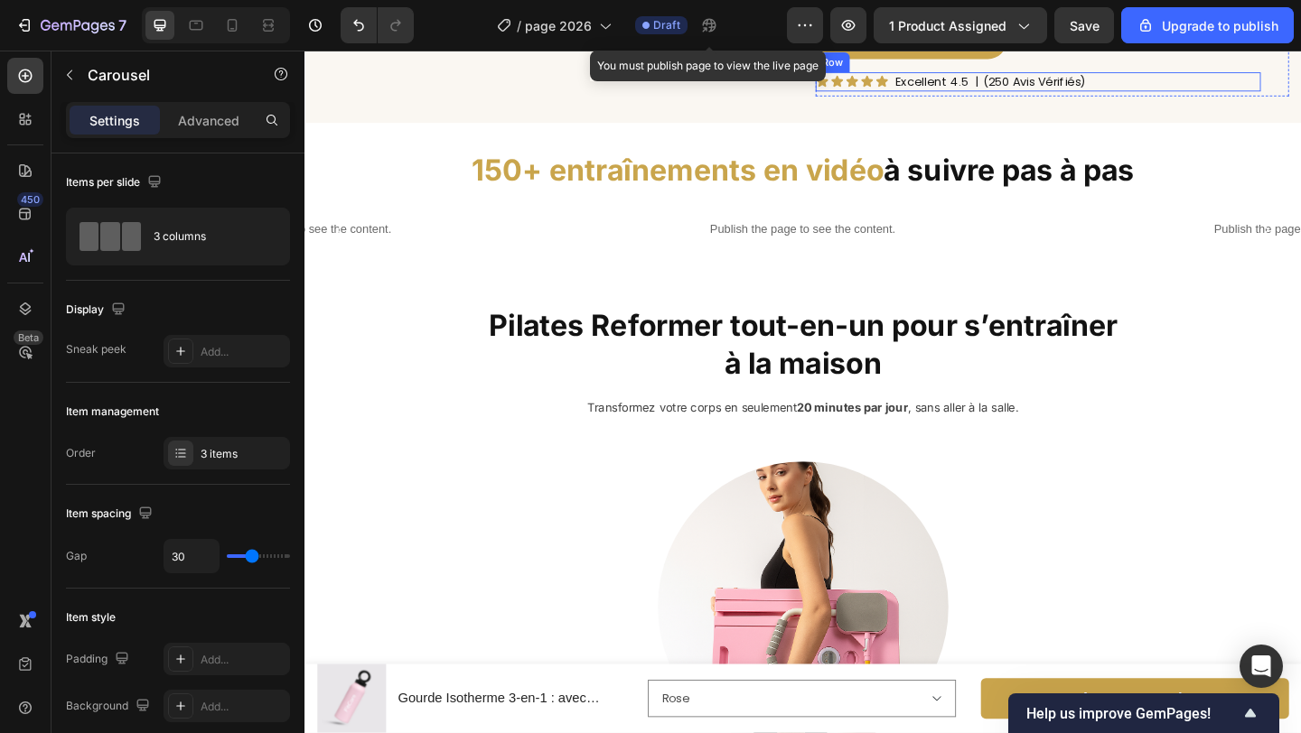
click at [1029, 94] on div "Icon Icon Icon Icon Icon Icon List Excellent 4.5 Text Block | (250 Avis Vérifié…" at bounding box center [1102, 84] width 484 height 20
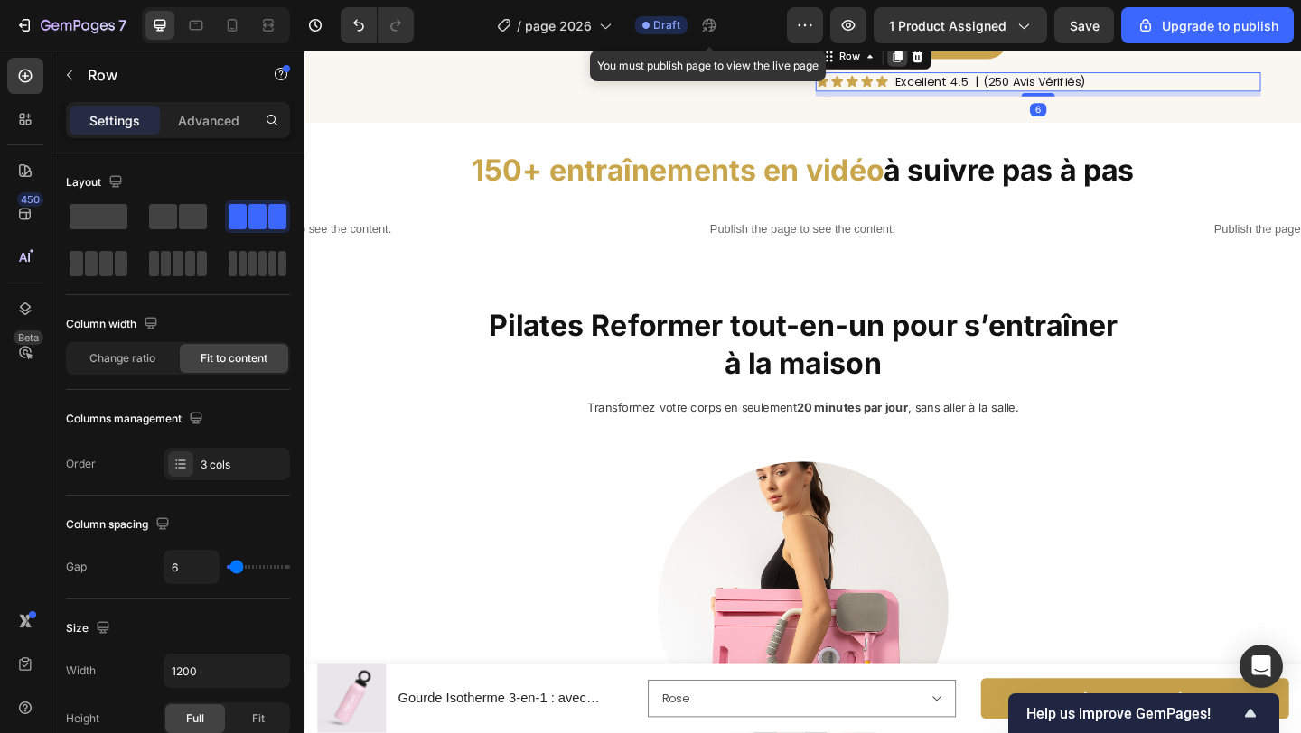
click at [952, 64] on icon at bounding box center [950, 57] width 10 height 13
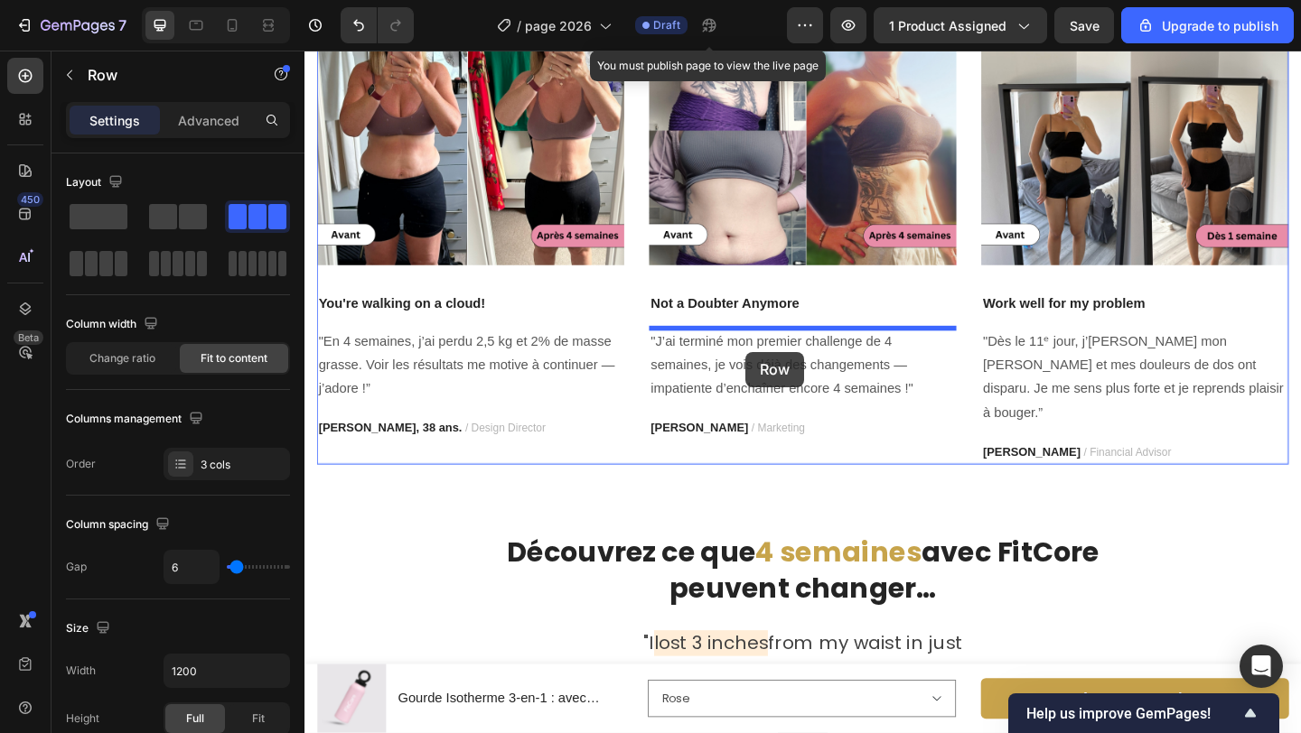
scroll to position [3700, 0]
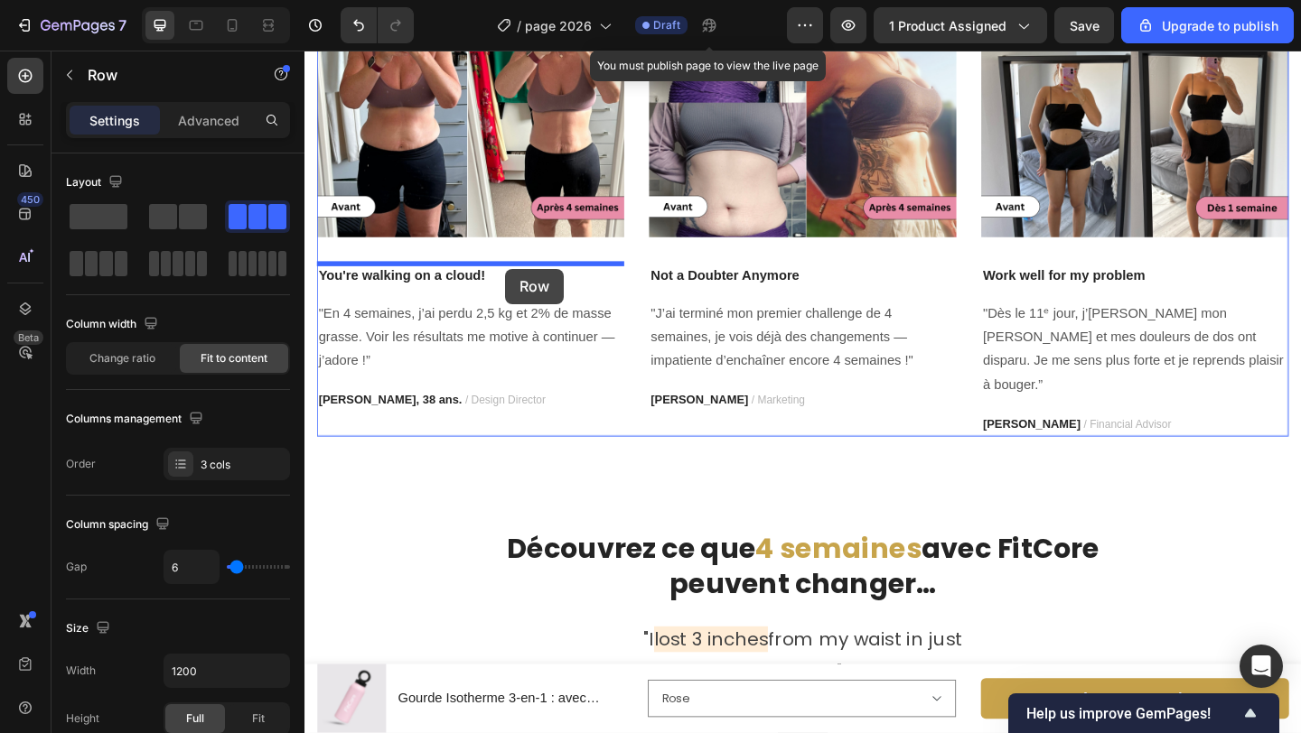
drag, startPoint x: 878, startPoint y: 235, endPoint x: 522, endPoint y: 288, distance: 359.8
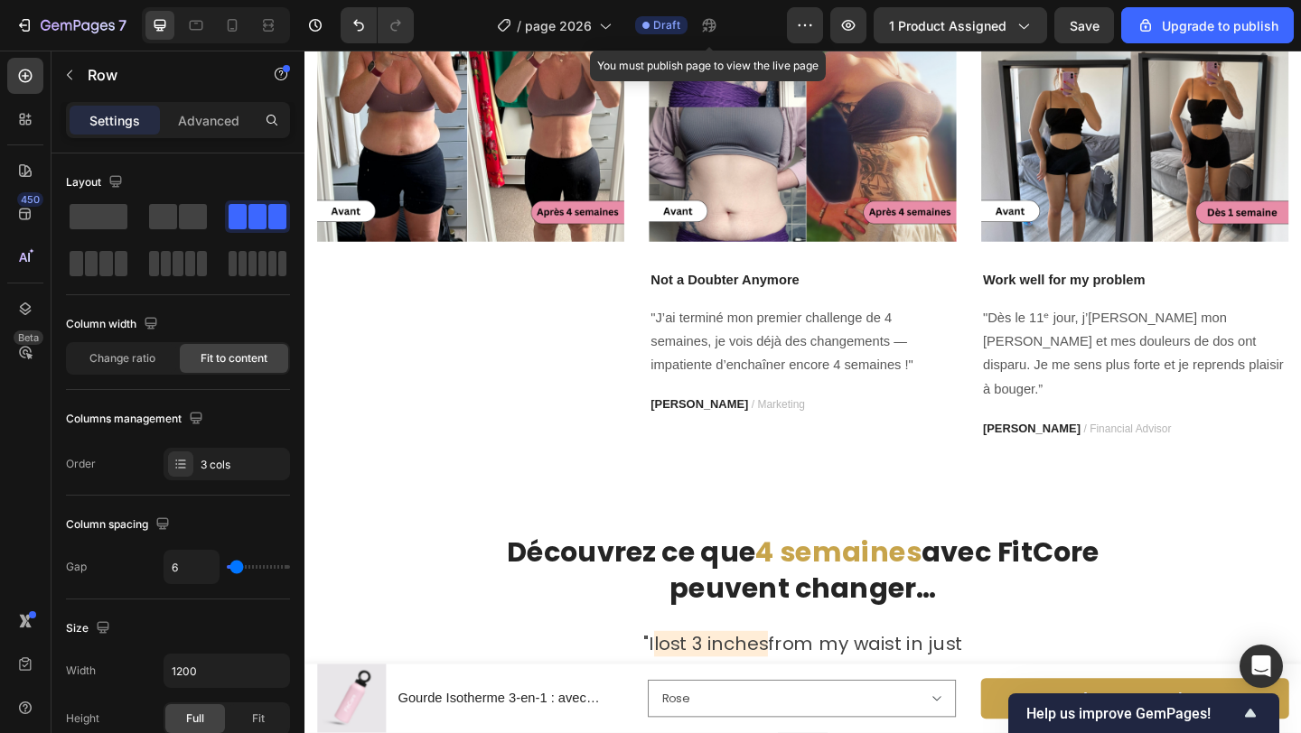
scroll to position [3682, 0]
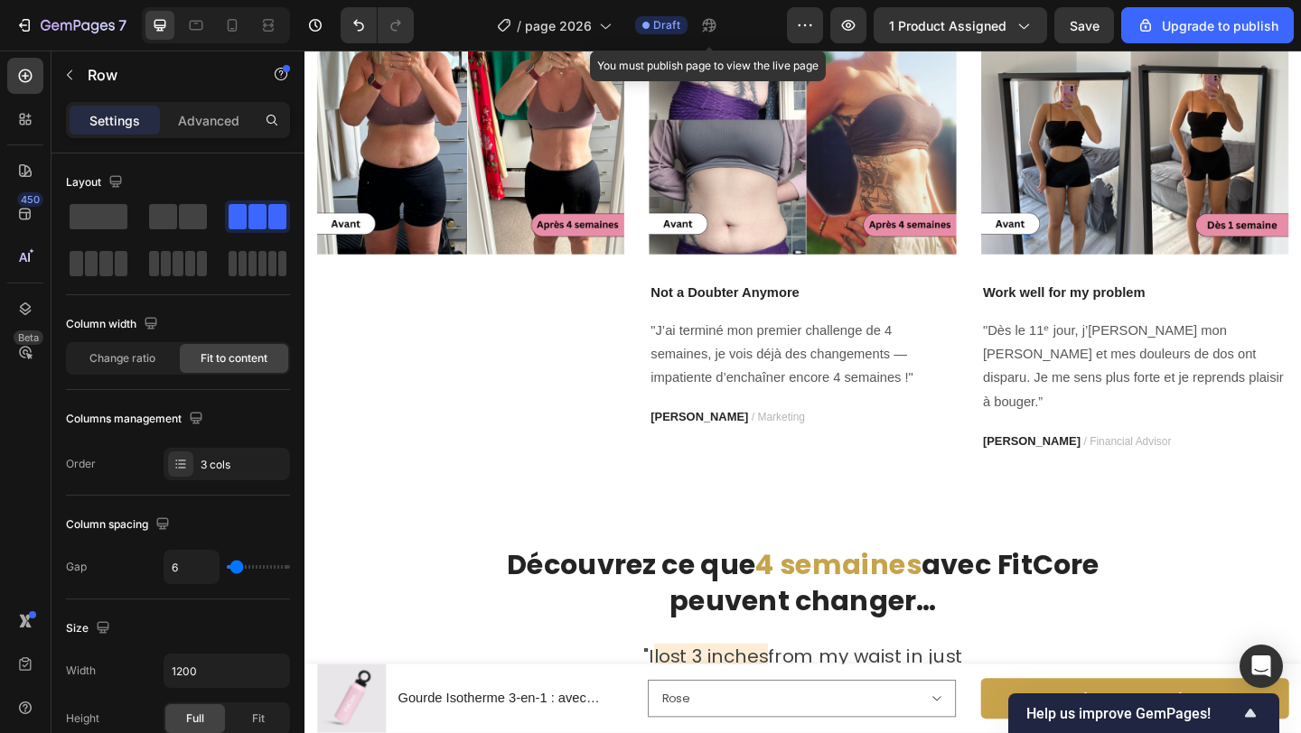
click at [616, 303] on div "Icon Icon Icon Icon Icon Icon List Excellent 4.5 Text Block | (250 Avis Vérifié…" at bounding box center [485, 543] width 334 height 484
click at [509, 312] on div "| (250 Avis Vérifiés) Text Block" at bounding box center [552, 543] width 124 height 484
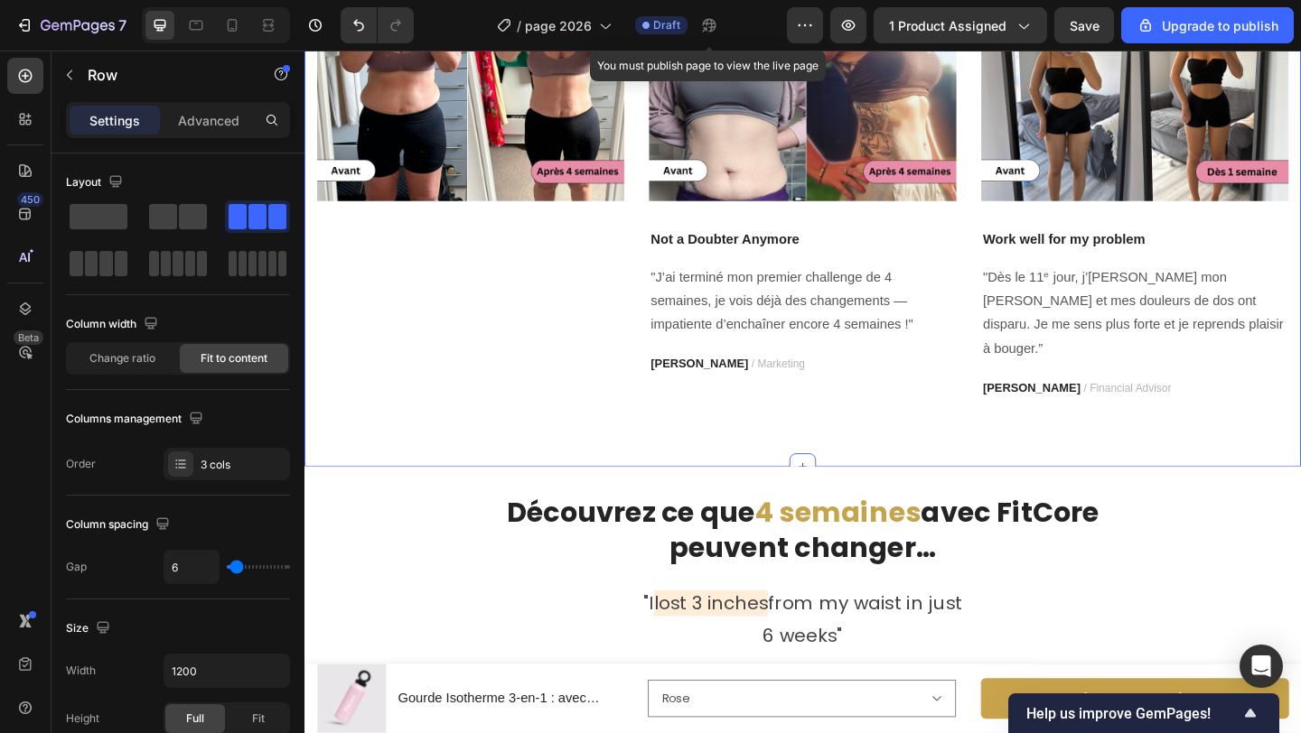
scroll to position [3763, 0]
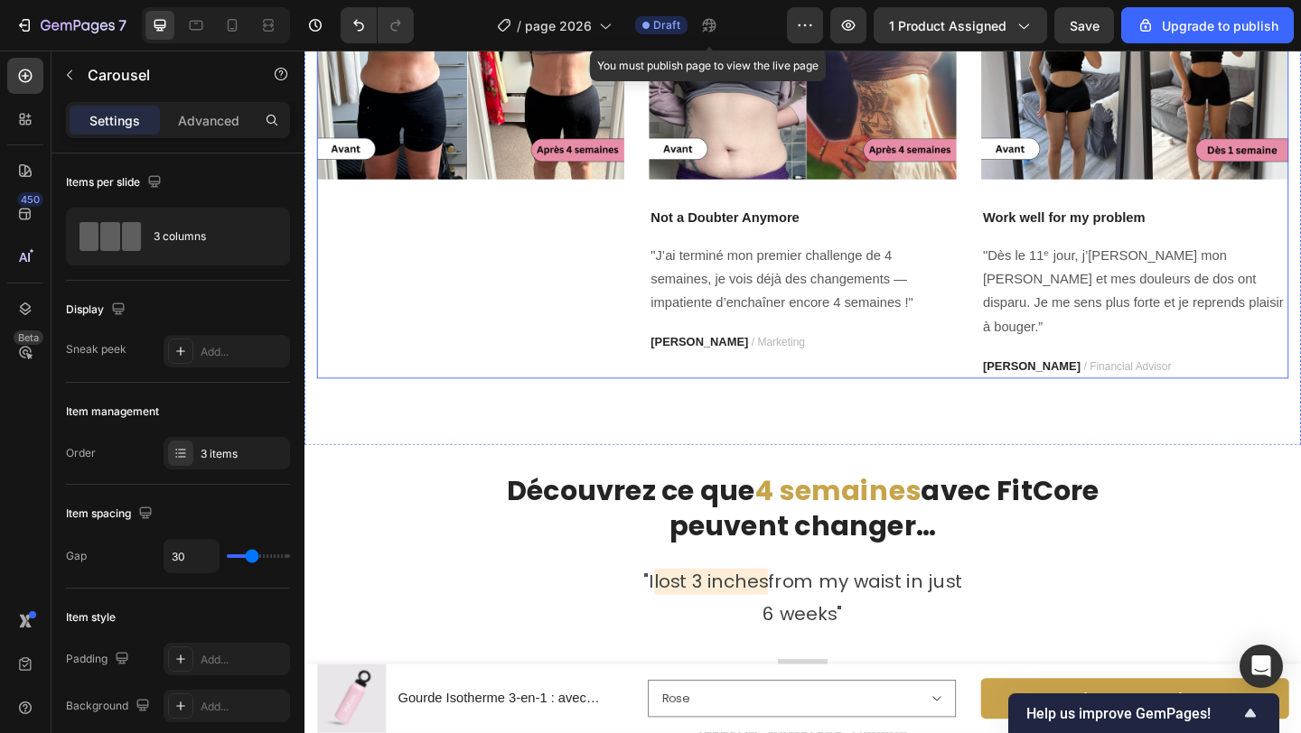
click at [660, 260] on div "Image Icon Icon Icon Icon Icon Icon List Excellent 4.5 Text Block | (250 Avis V…" at bounding box center [846, 165] width 1057 height 484
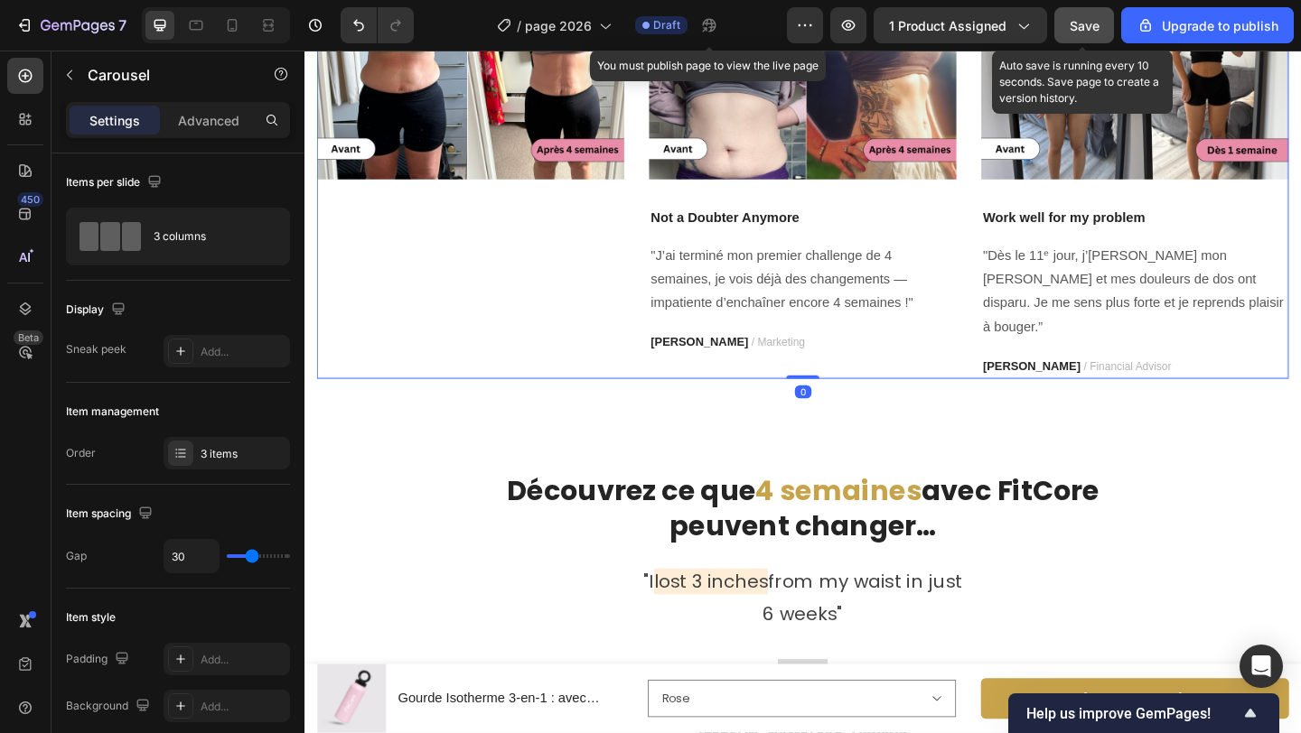
click at [1087, 33] on div "Save" at bounding box center [1084, 25] width 30 height 19
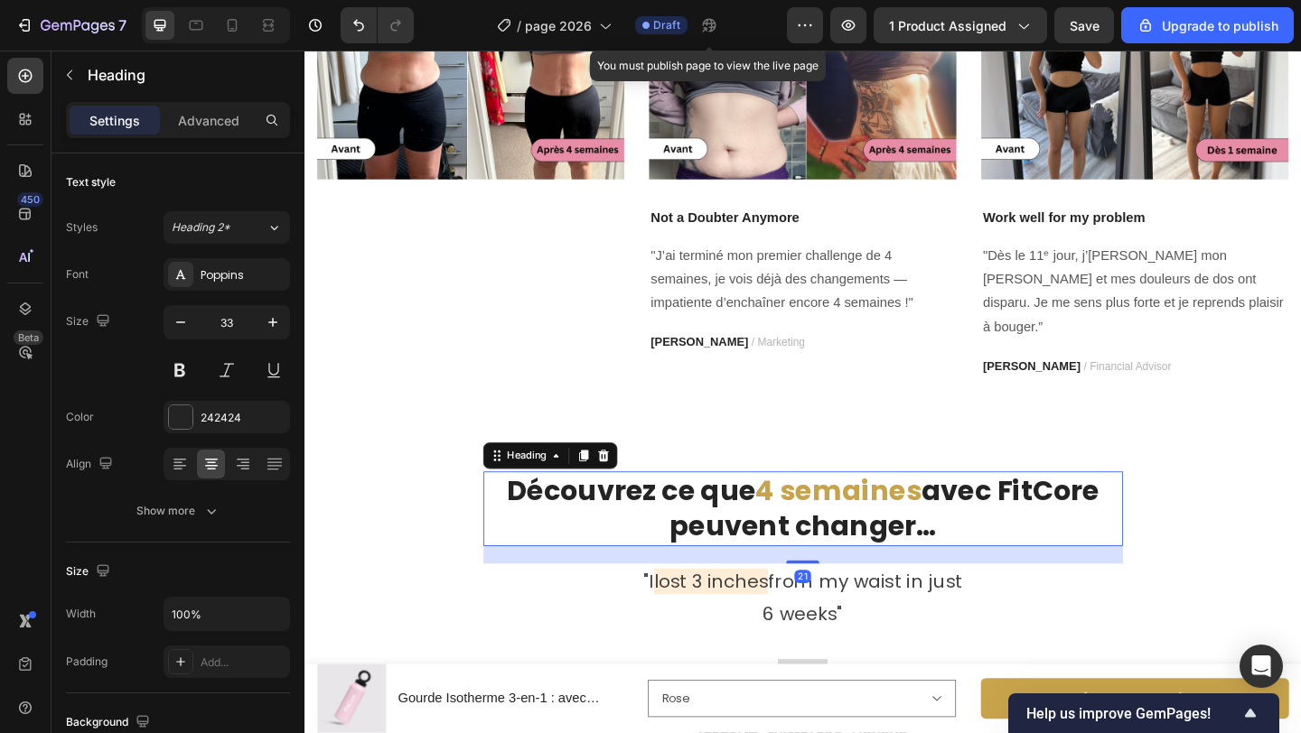
click at [772, 526] on h2 "Découvrez ce que 4 semaines avec FitCore peuvent changer…" at bounding box center [846, 549] width 695 height 81
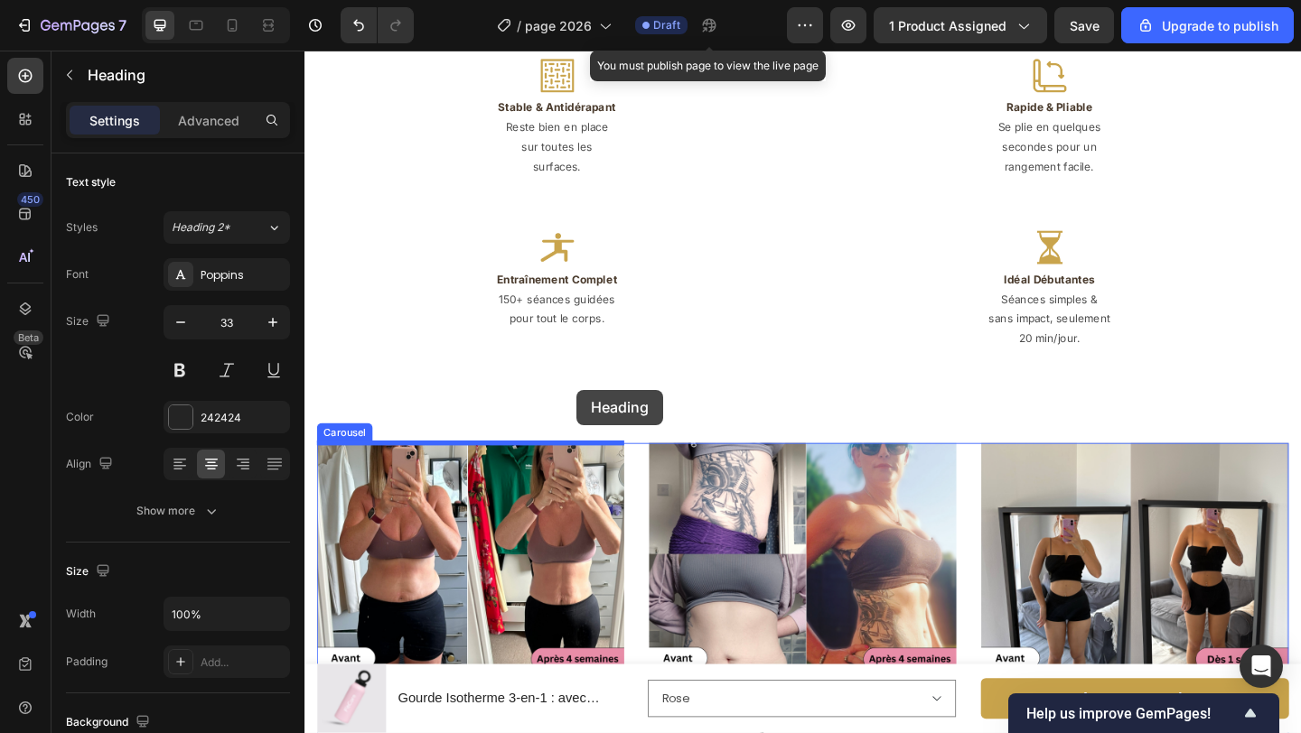
scroll to position [3166, 0]
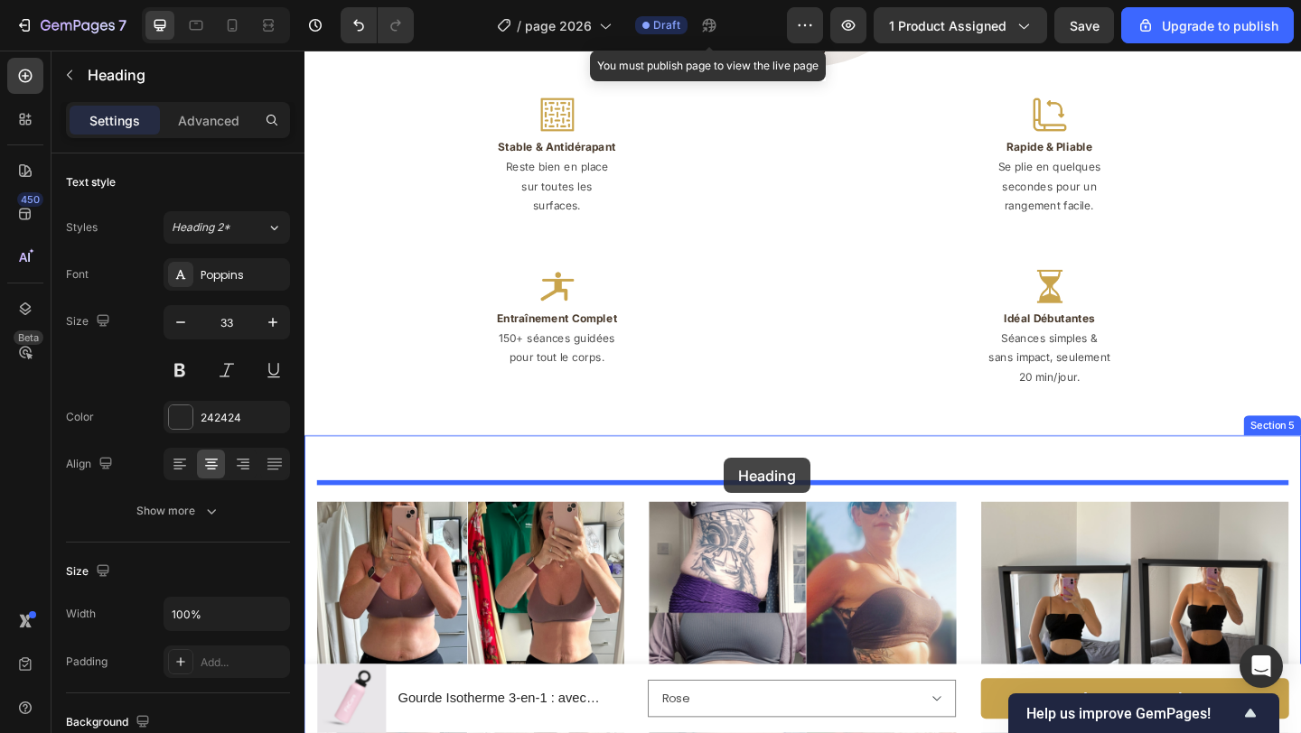
drag, startPoint x: 515, startPoint y: 496, endPoint x: 761, endPoint y: 494, distance: 245.7
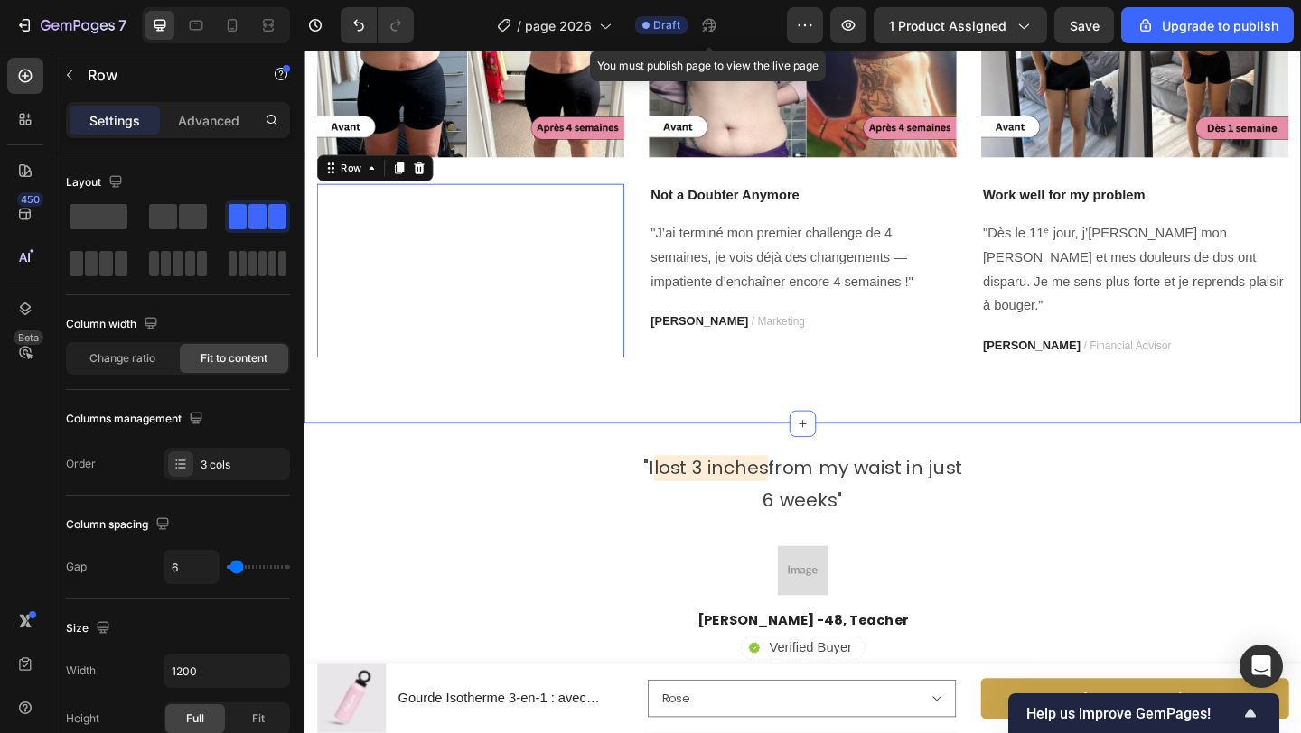
click at [602, 405] on div "Découvrez ce que 4 semaines avec FitCore peuvent changer… Heading Image Icon Ic…" at bounding box center [846, 111] width 1084 height 690
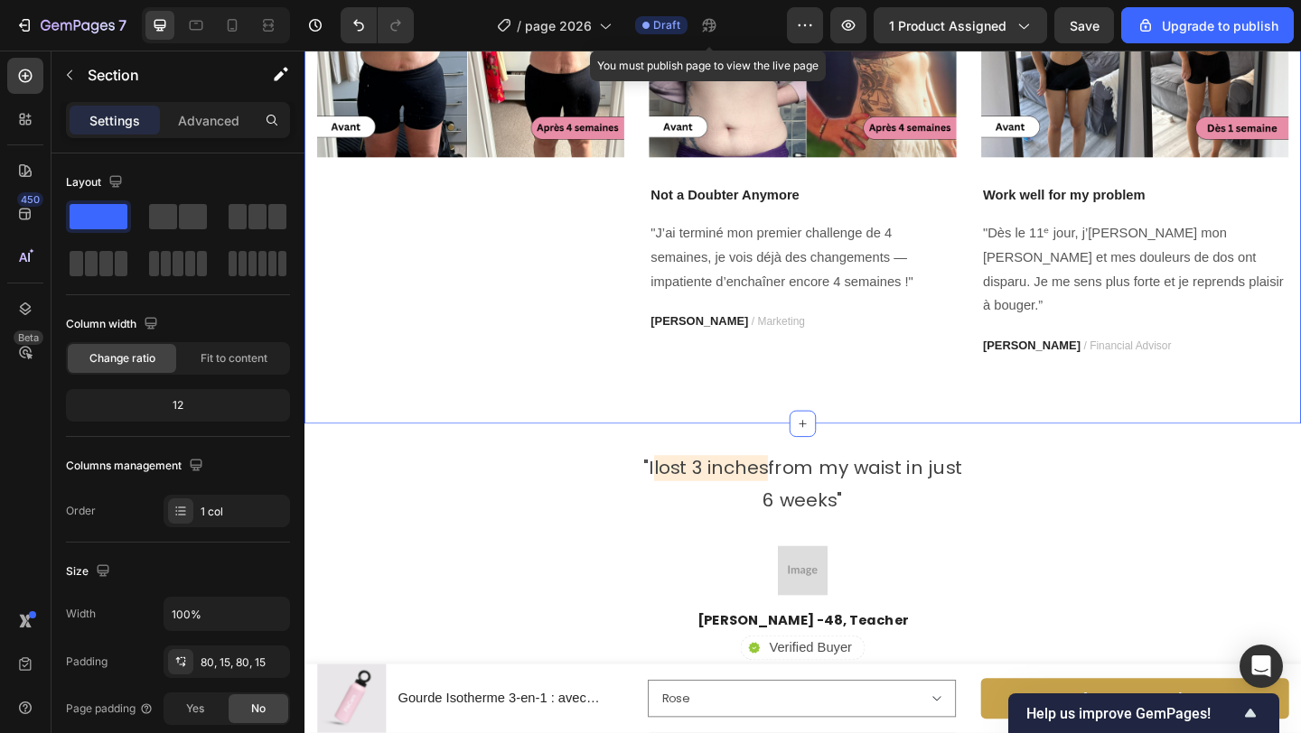
scroll to position [3849, 0]
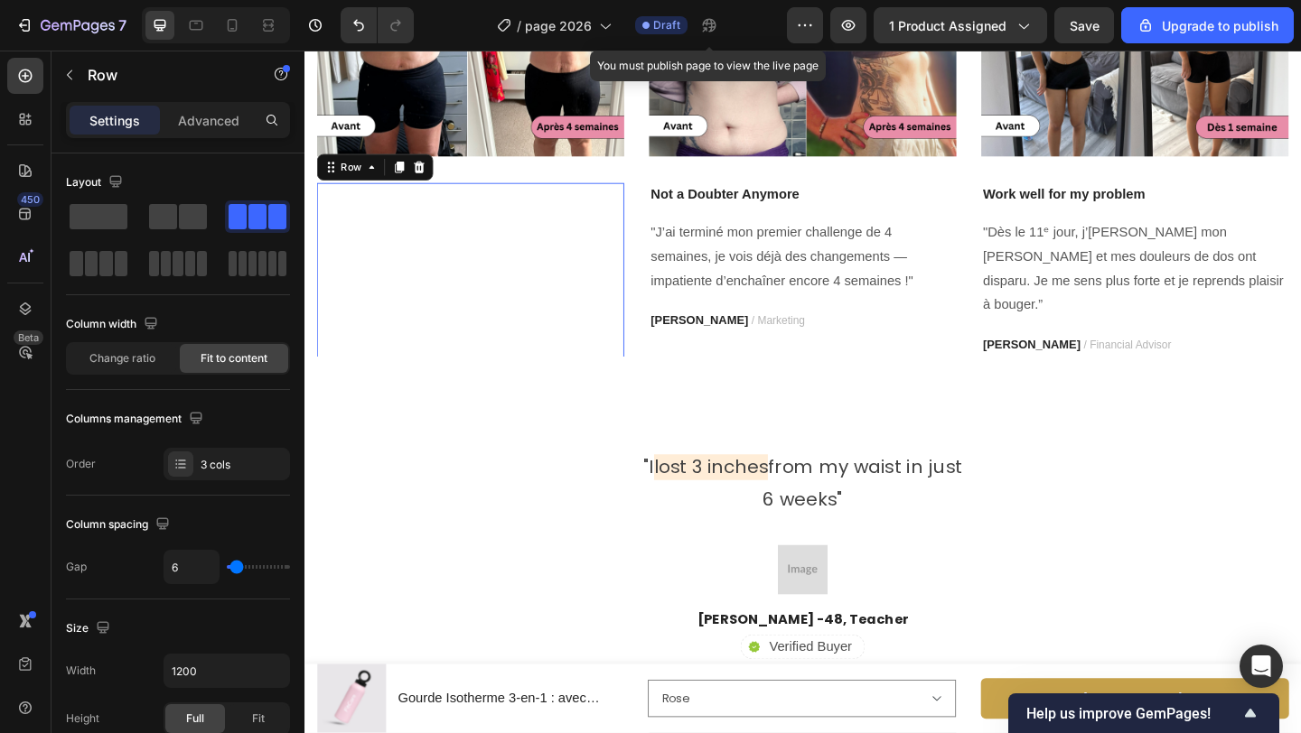
click at [573, 310] on div "| (250 Avis Vérifiés) Text Block" at bounding box center [552, 436] width 124 height 484
click at [520, 316] on div "| (250 Avis Vérifiés) Text Block" at bounding box center [552, 436] width 124 height 484
click at [351, 28] on icon "Undo/Redo" at bounding box center [359, 25] width 18 height 18
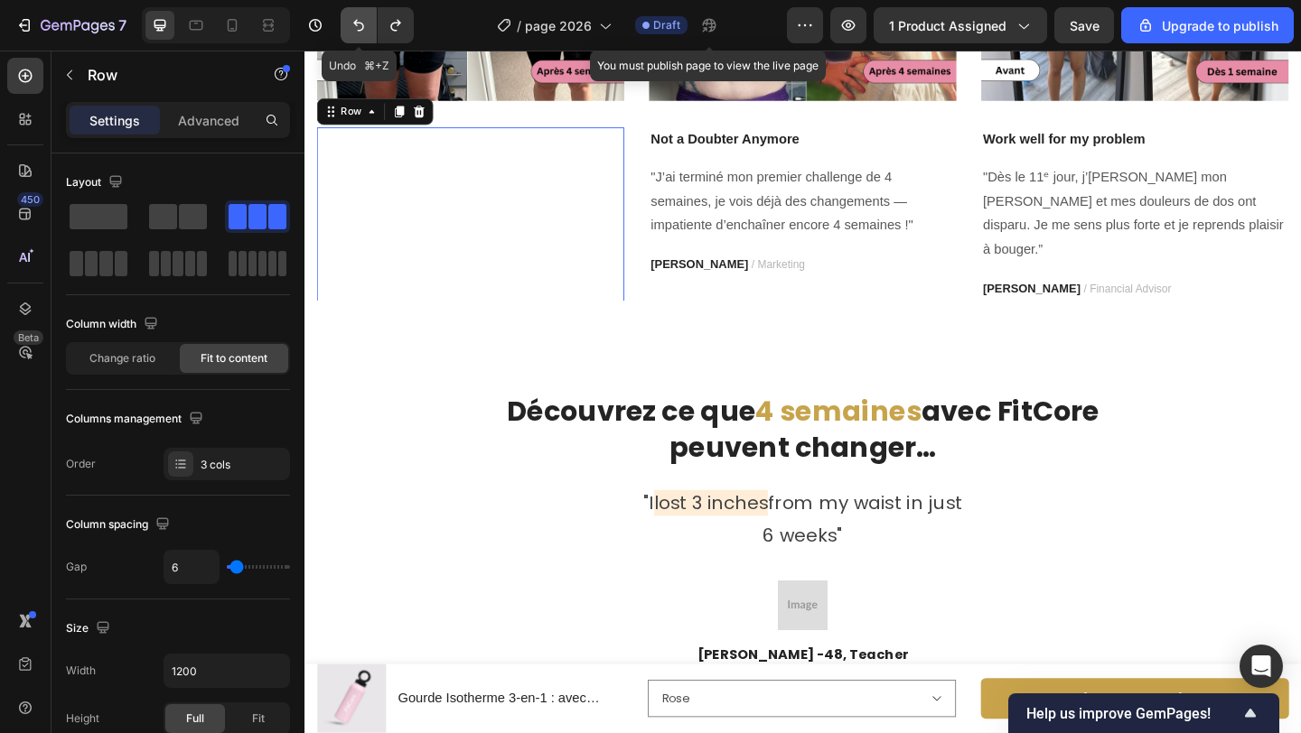
scroll to position [3787, 0]
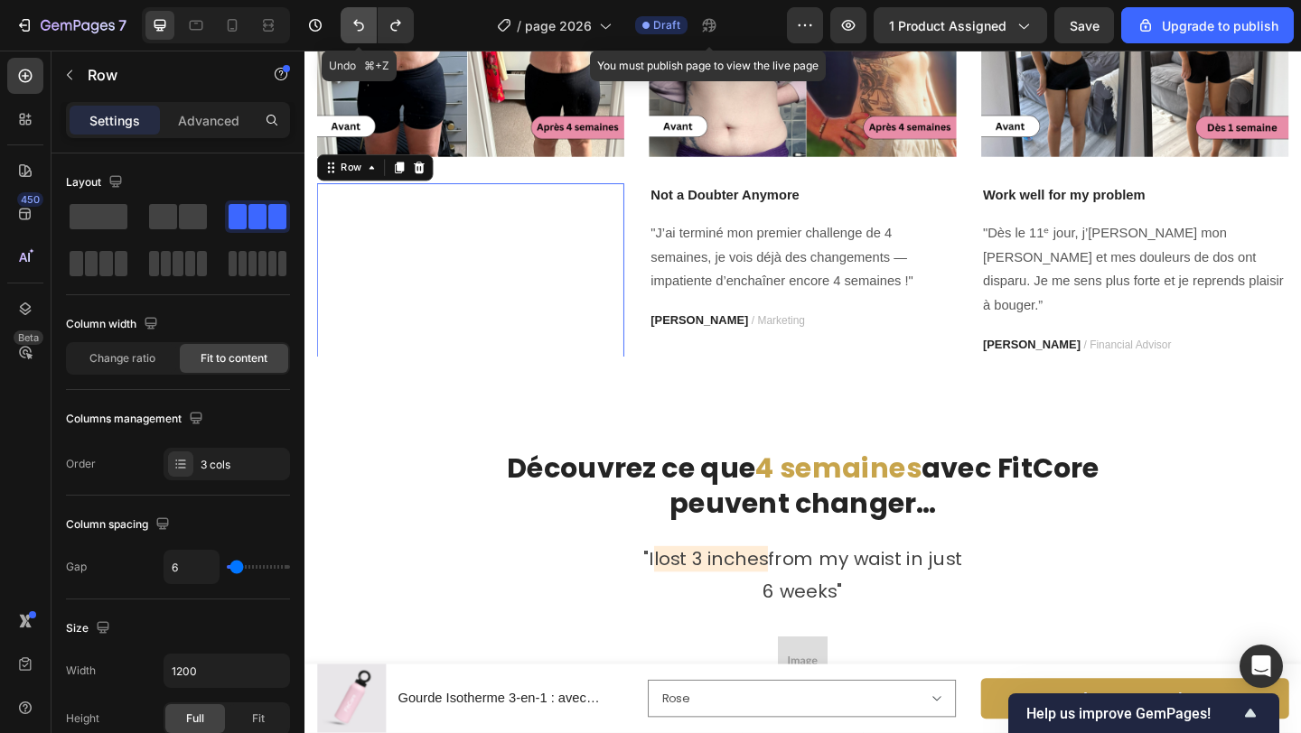
click at [359, 34] on button "Undo/Redo" at bounding box center [359, 25] width 36 height 36
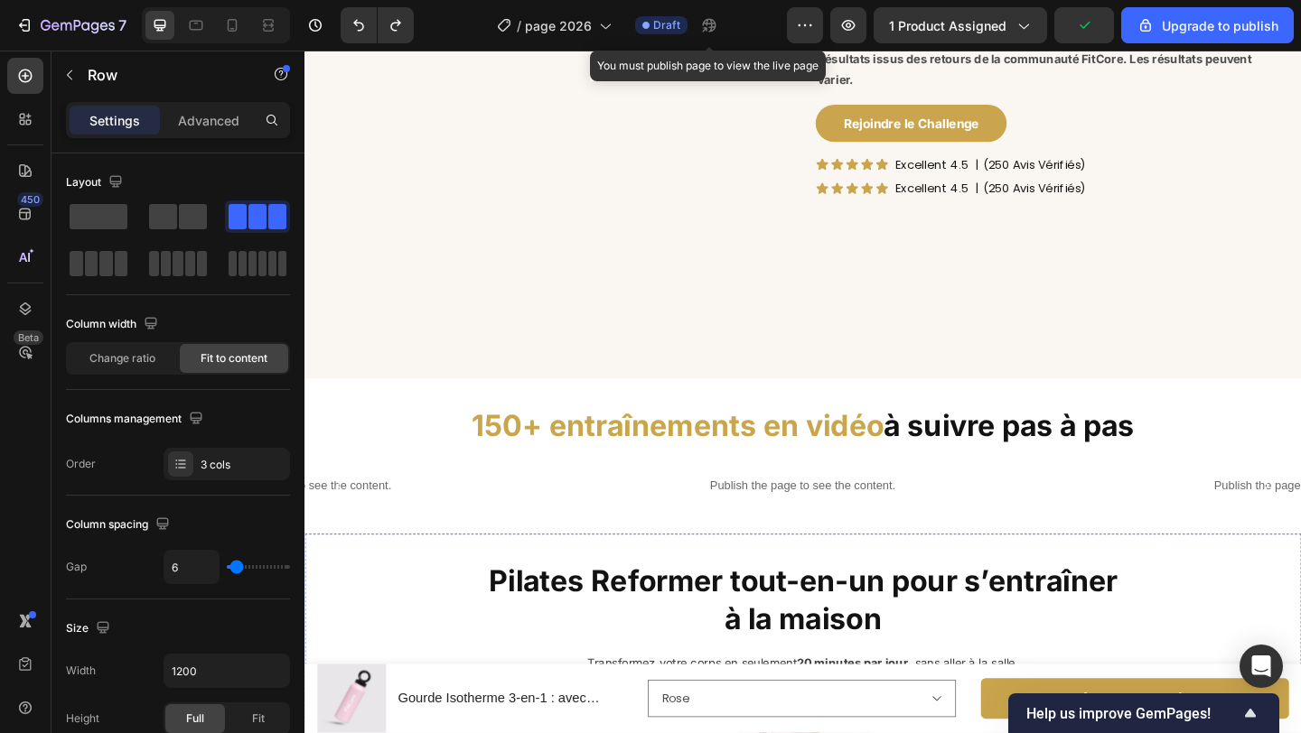
scroll to position [2123, 0]
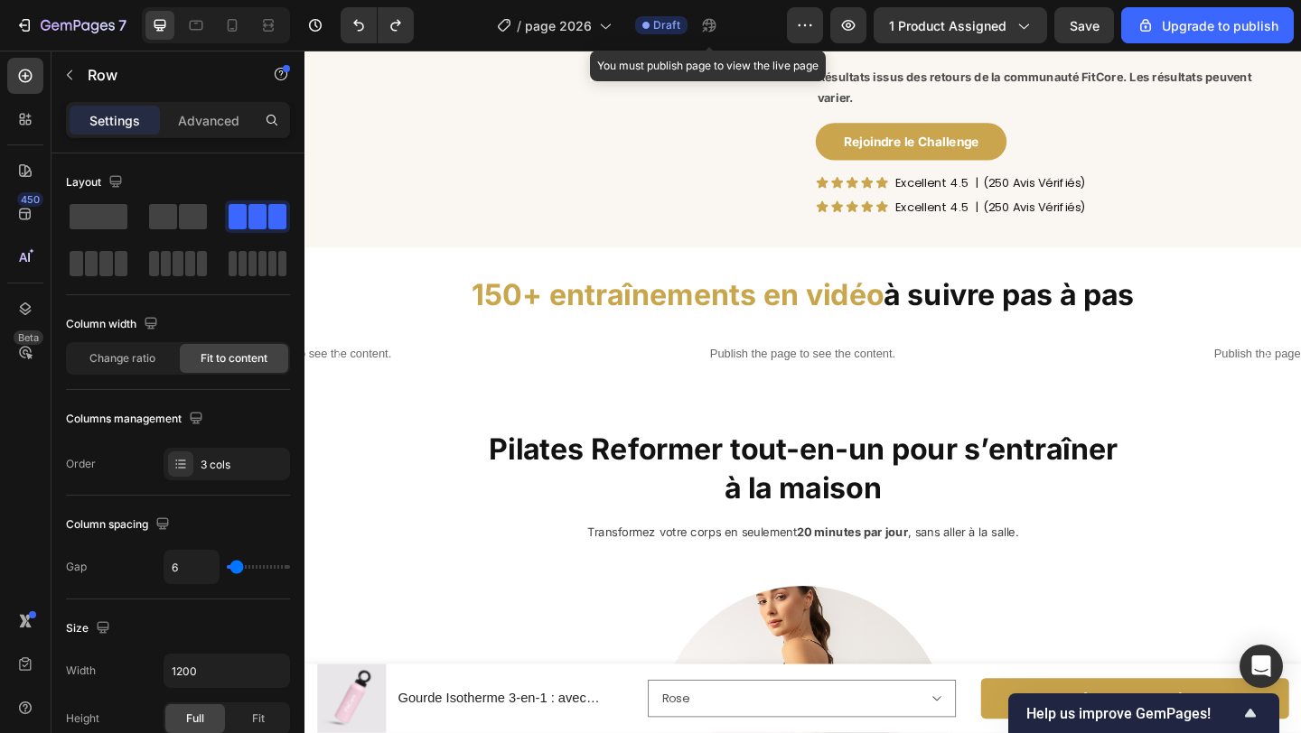
click at [1170, 230] on div "Icon Icon Icon Icon Icon Icon List Excellent 4.5 Text Block | (250 Avis Vérifié…" at bounding box center [1102, 220] width 484 height 20
click at [1139, 229] on p "| (250 Avis Vérifiés)" at bounding box center [1094, 220] width 120 height 16
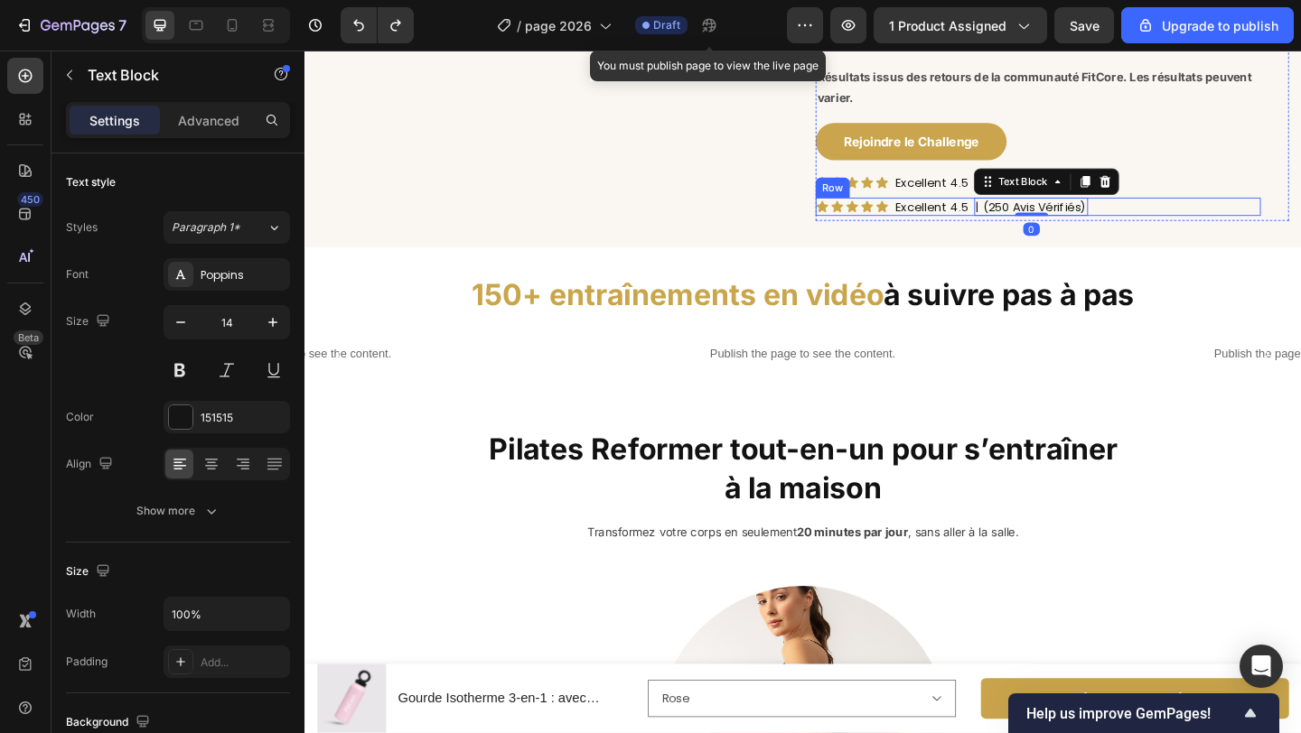
click at [1174, 230] on div "Icon Icon Icon Icon Icon Icon List Excellent 4.5 Text Block | (250 Avis Vérifié…" at bounding box center [1102, 220] width 484 height 20
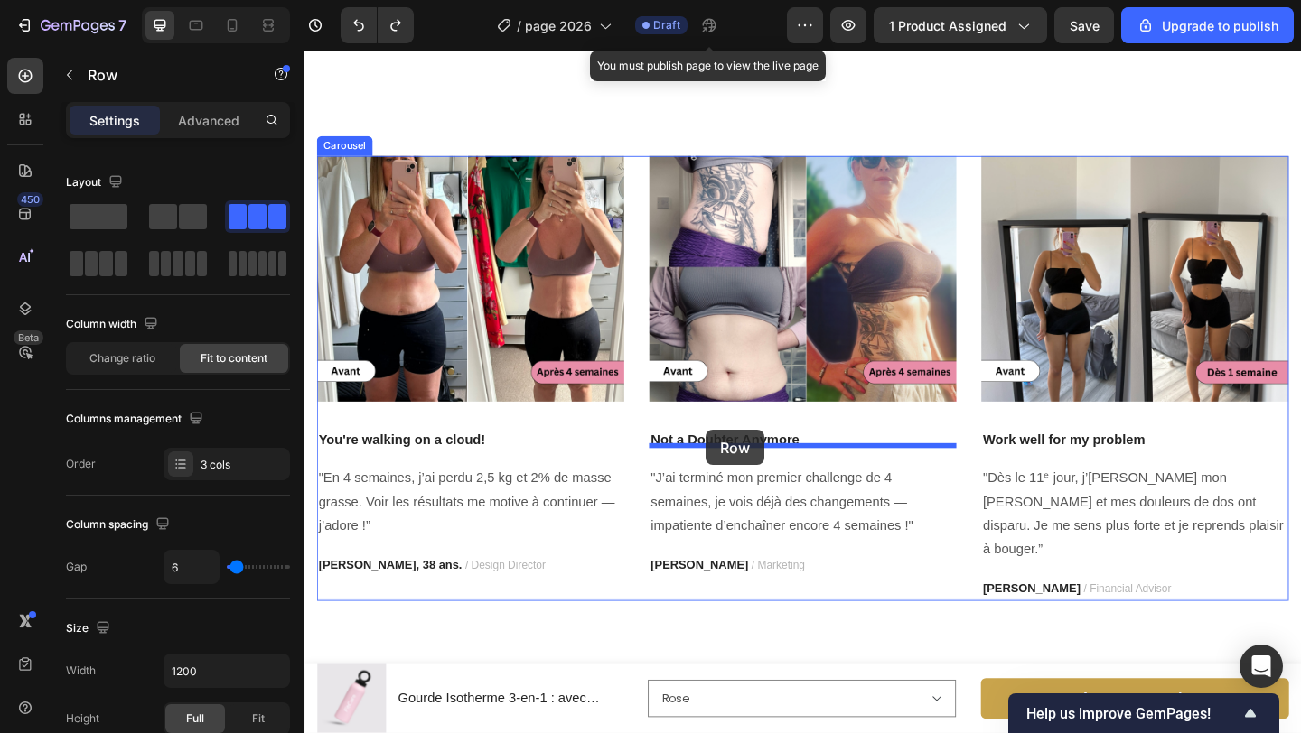
drag, startPoint x: 872, startPoint y: 336, endPoint x: 741, endPoint y: 463, distance: 182.7
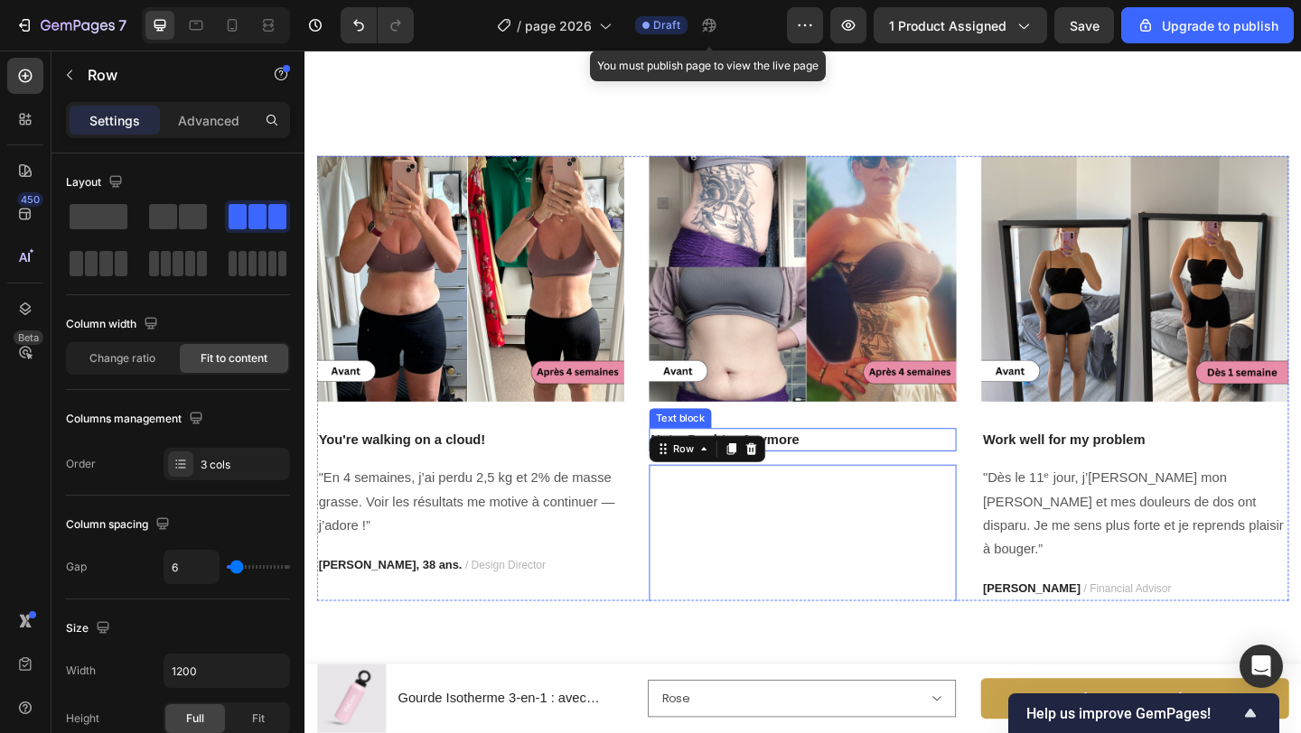
scroll to position [3543, 0]
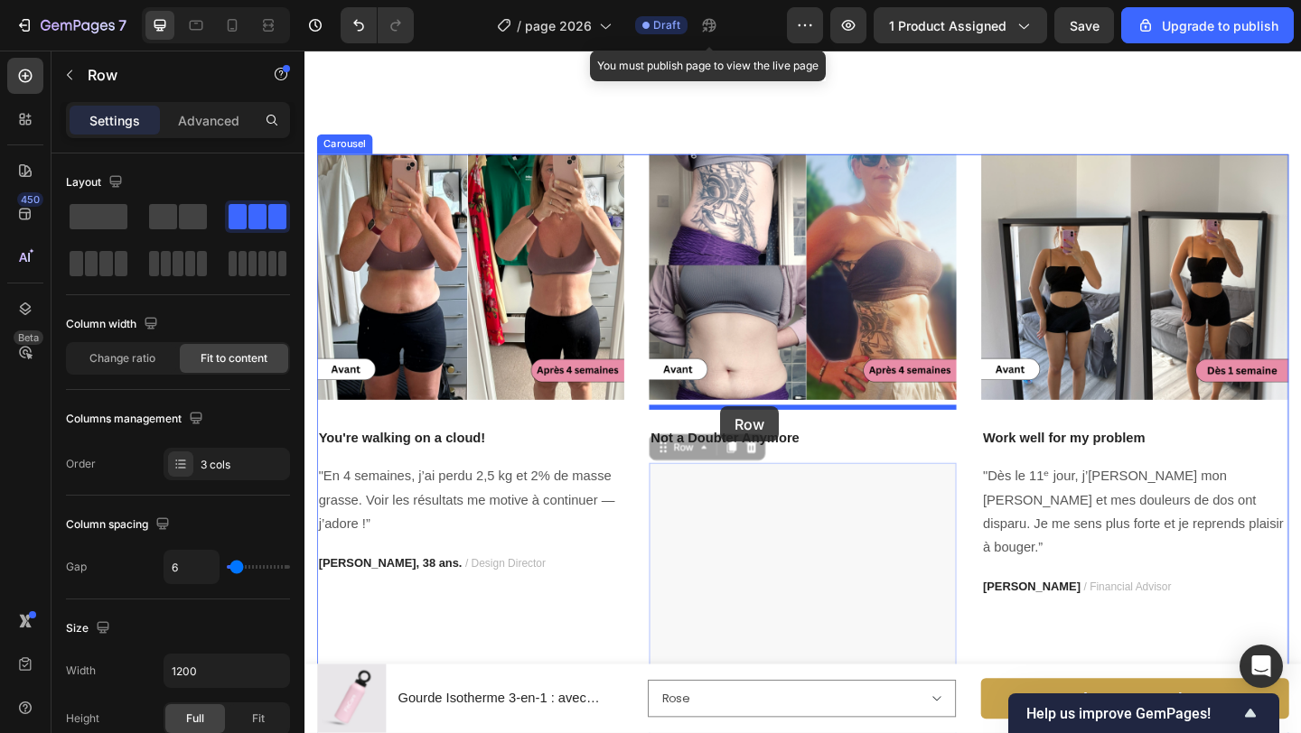
drag, startPoint x: 697, startPoint y: 467, endPoint x: 756, endPoint y: 438, distance: 65.4
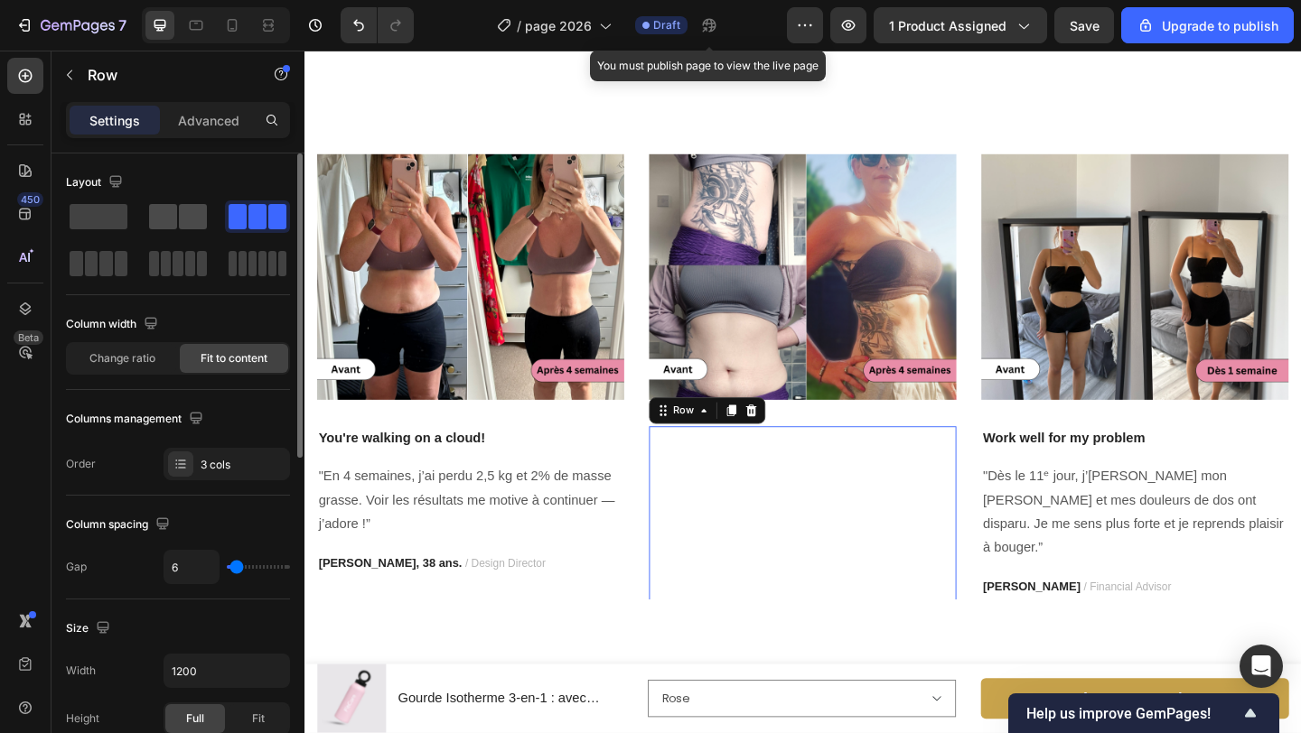
click at [172, 223] on span at bounding box center [163, 216] width 28 height 25
click at [91, 218] on span at bounding box center [99, 216] width 58 height 25
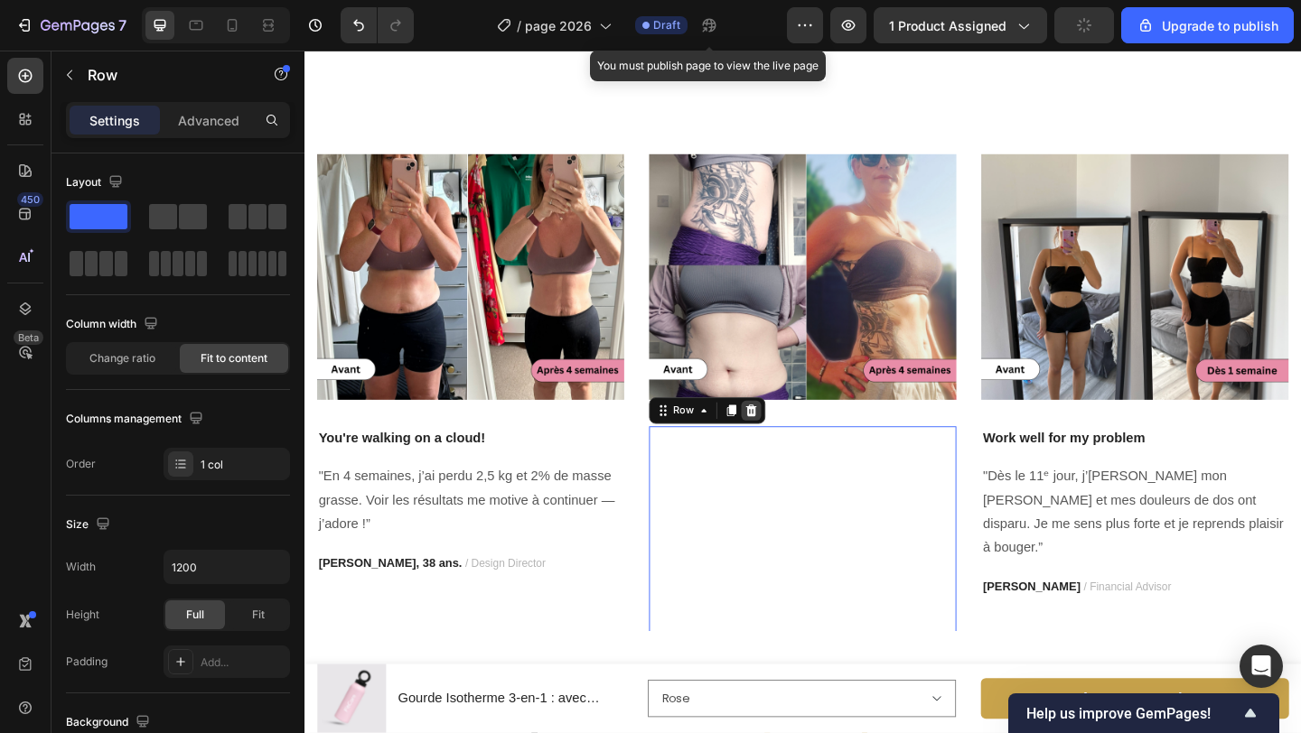
click at [796, 435] on icon at bounding box center [790, 442] width 14 height 14
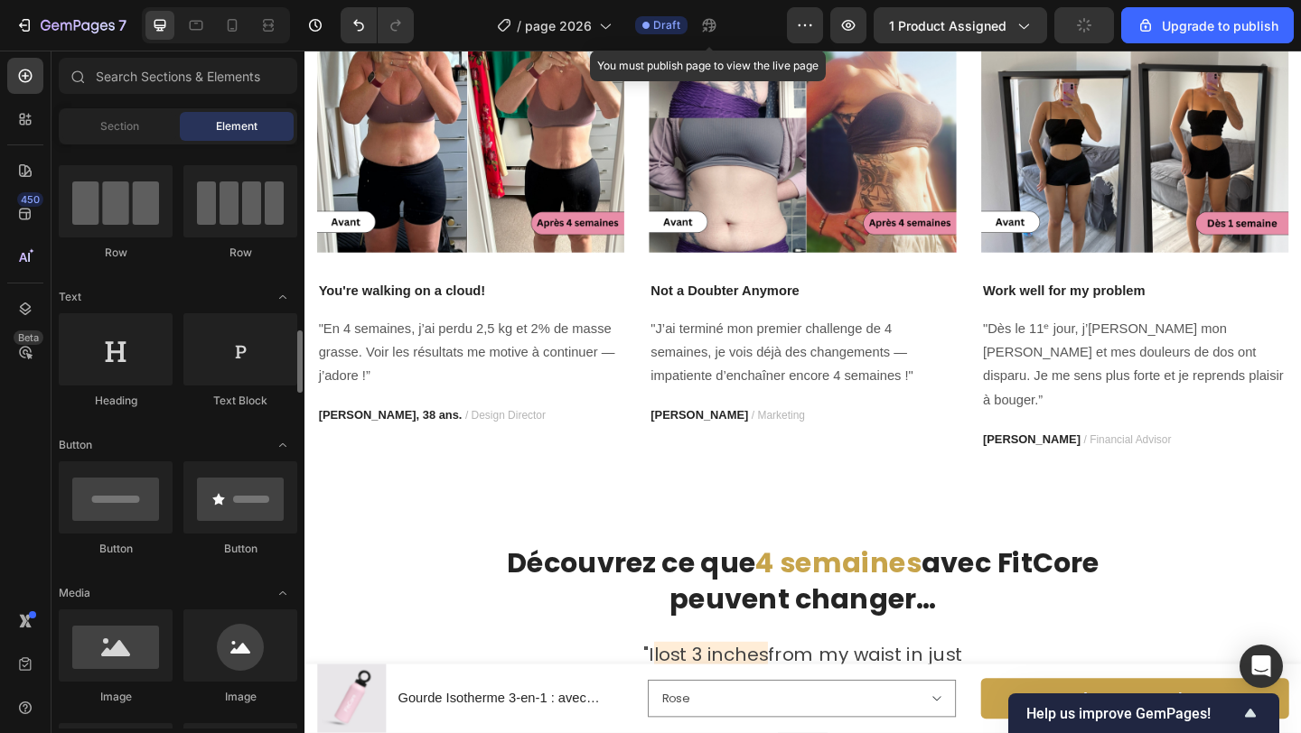
scroll to position [0, 0]
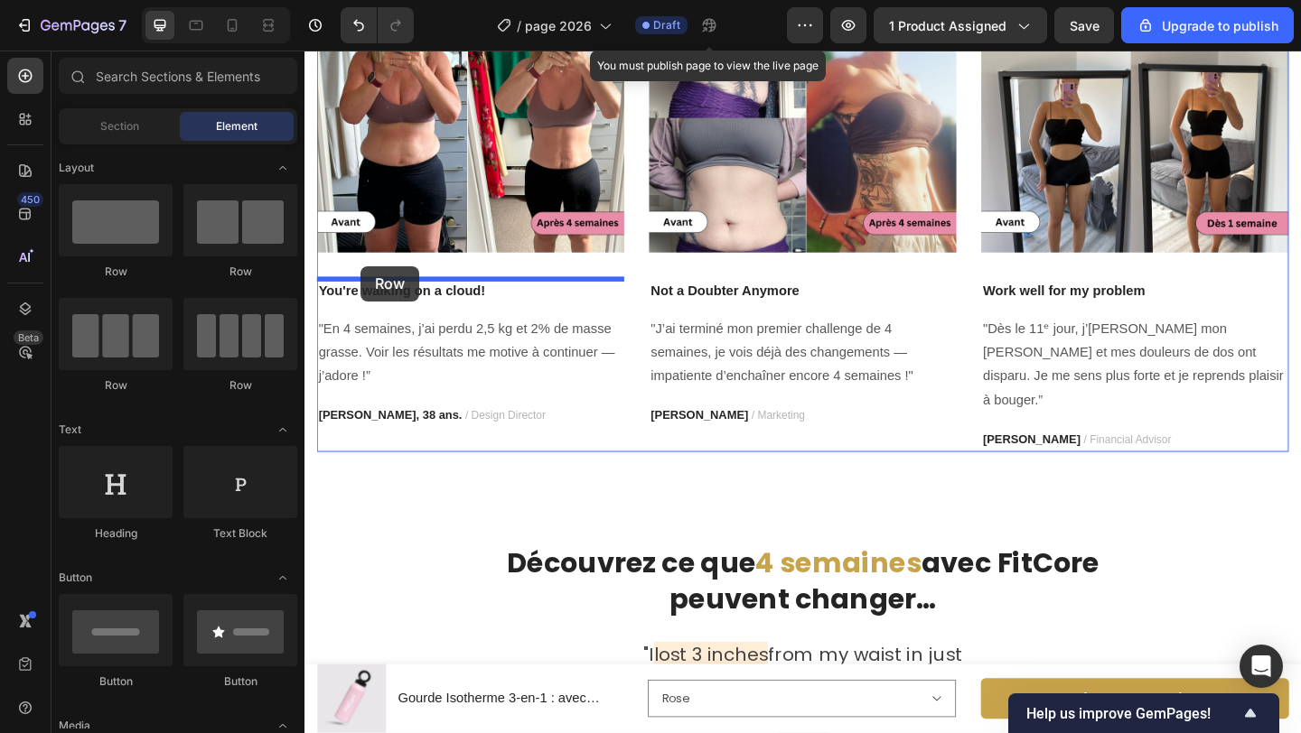
drag, startPoint x: 523, startPoint y: 294, endPoint x: 370, endPoint y: 286, distance: 152.9
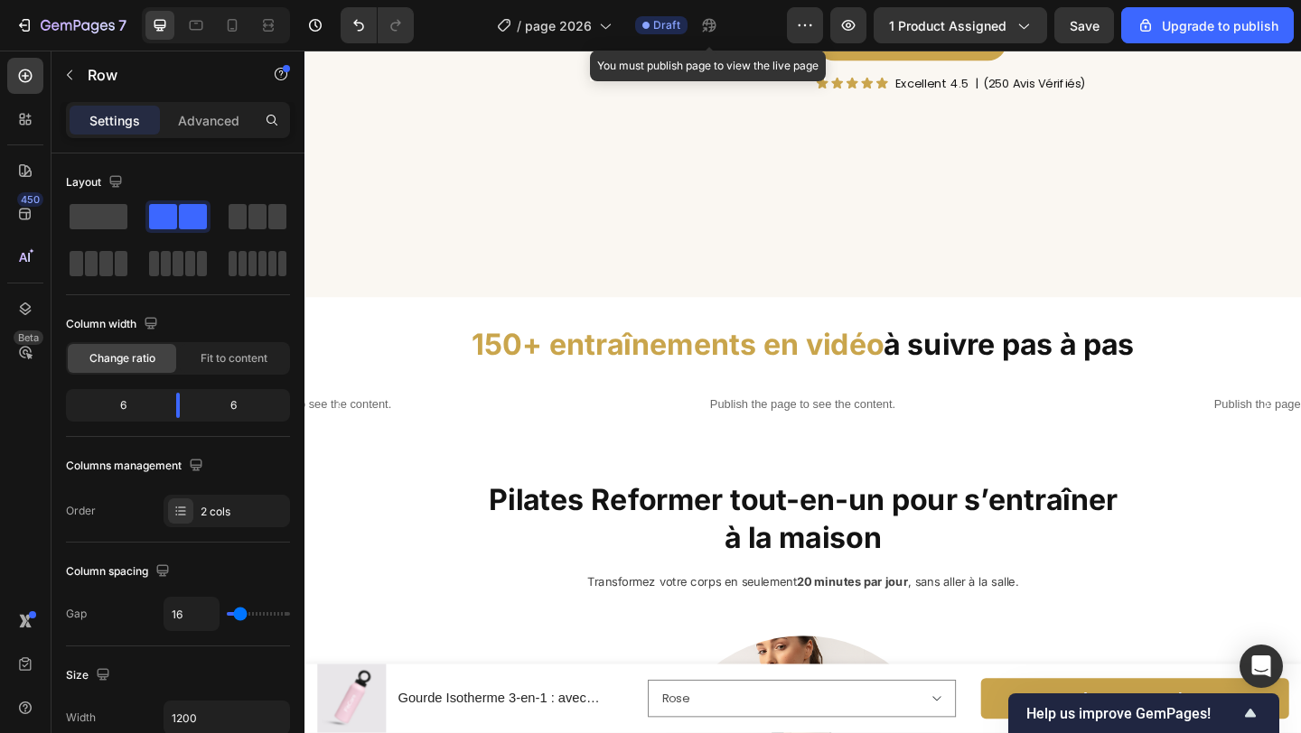
scroll to position [2208, 0]
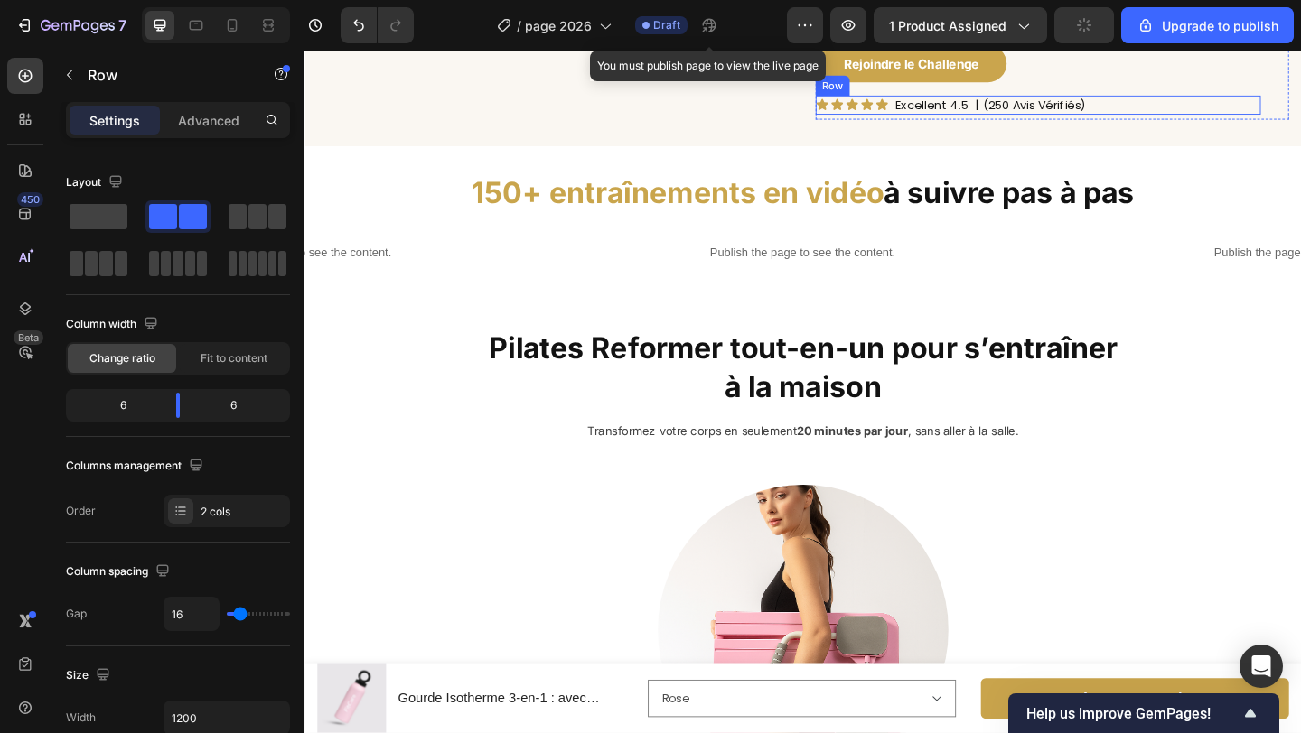
click at [943, 119] on div "Icon Icon Icon Icon Icon Icon List Excellent 4.5 Text Block | (250 Avis Vérifié…" at bounding box center [1102, 109] width 484 height 20
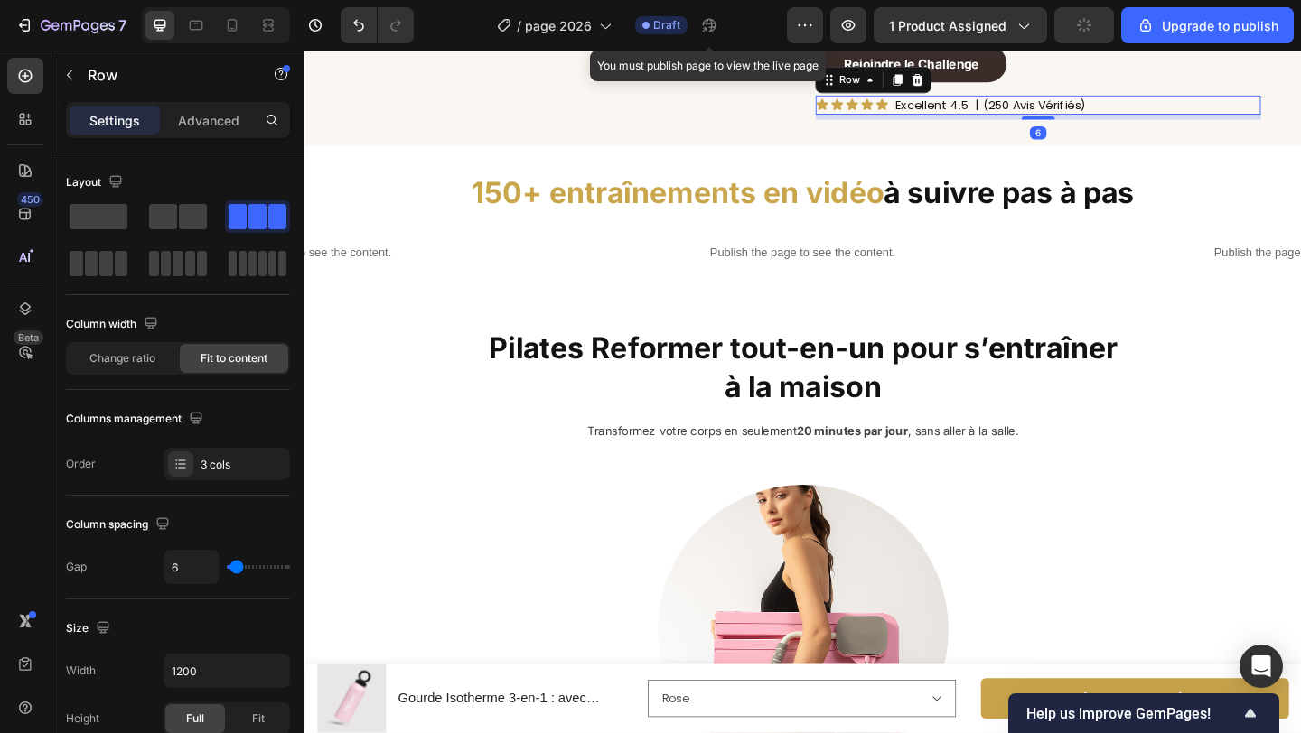
click at [943, 89] on icon at bounding box center [949, 82] width 14 height 14
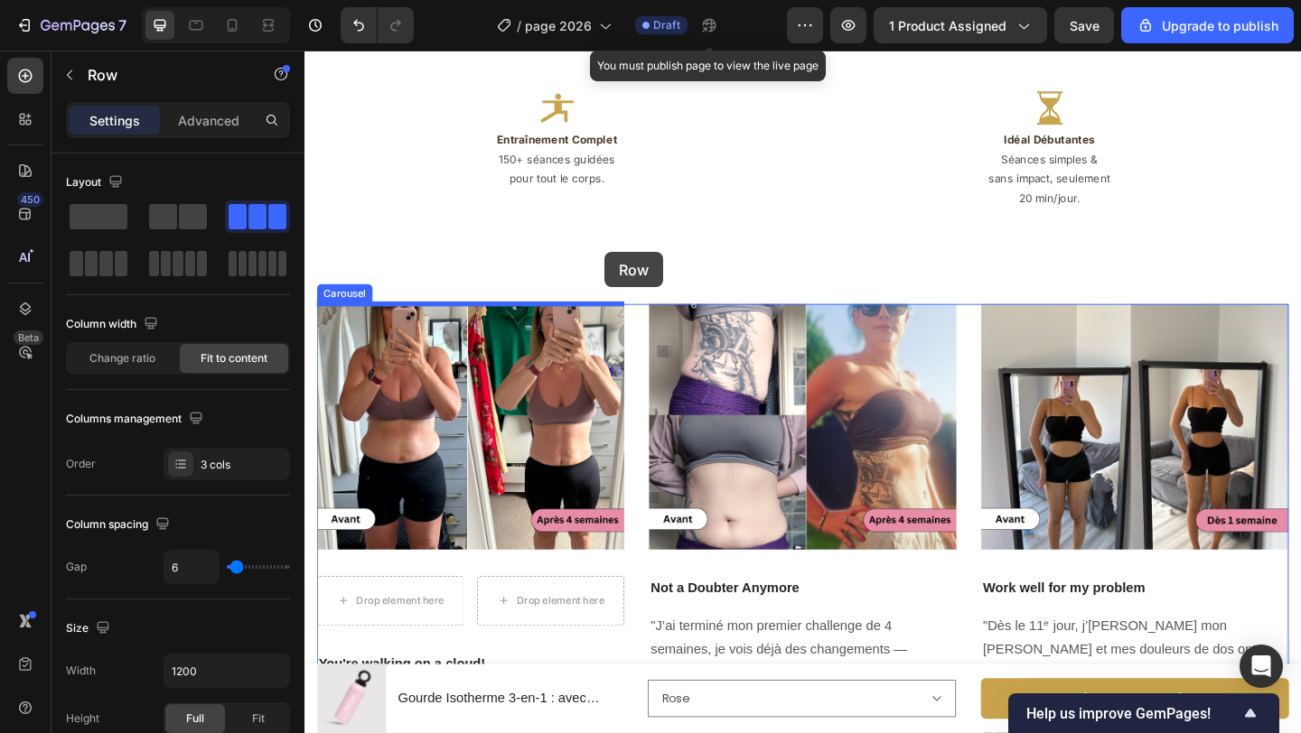
scroll to position [3336, 0]
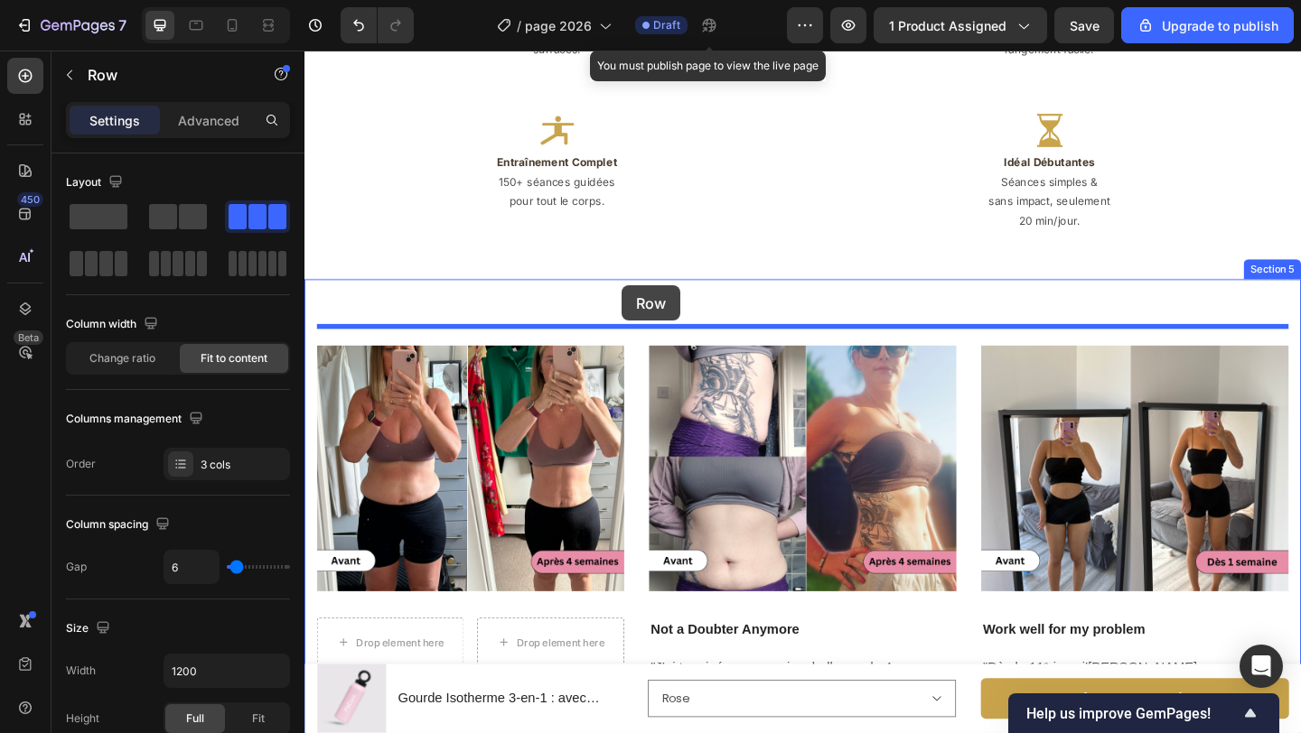
drag, startPoint x: 869, startPoint y: 254, endPoint x: 649, endPoint y: 306, distance: 225.7
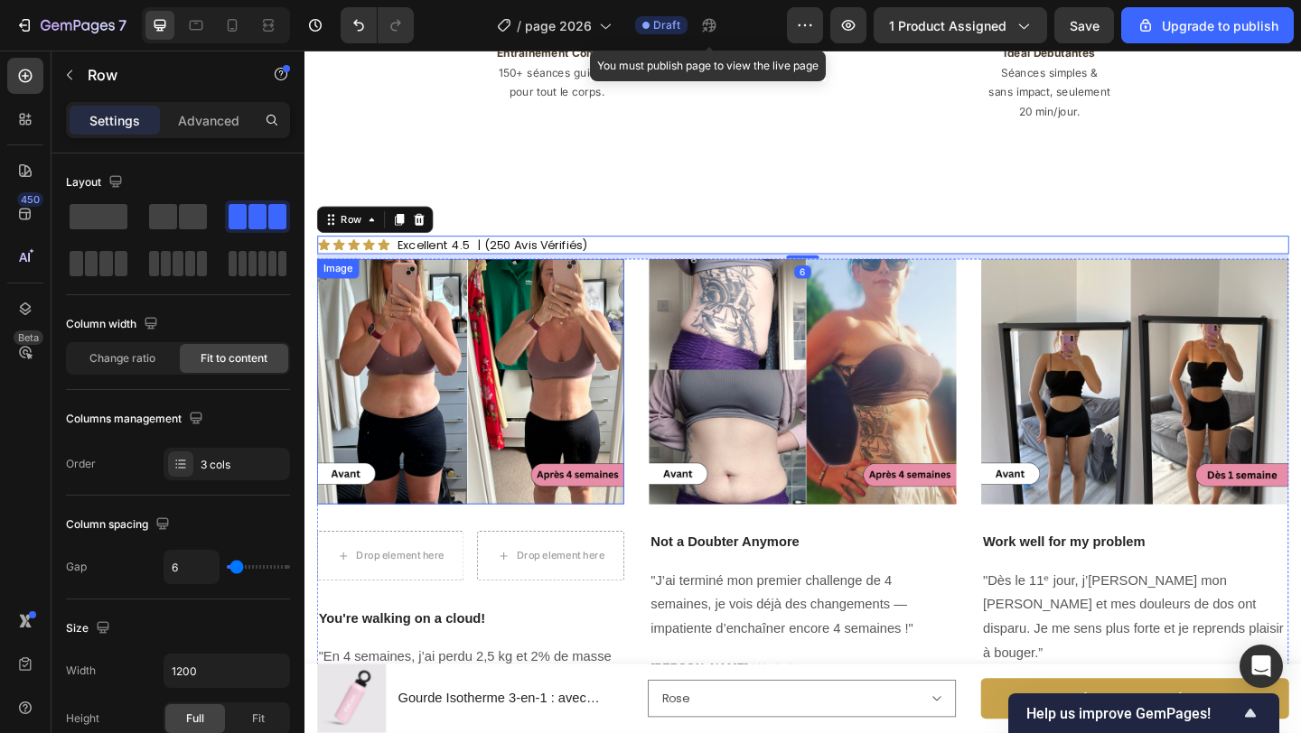
scroll to position [3460, 0]
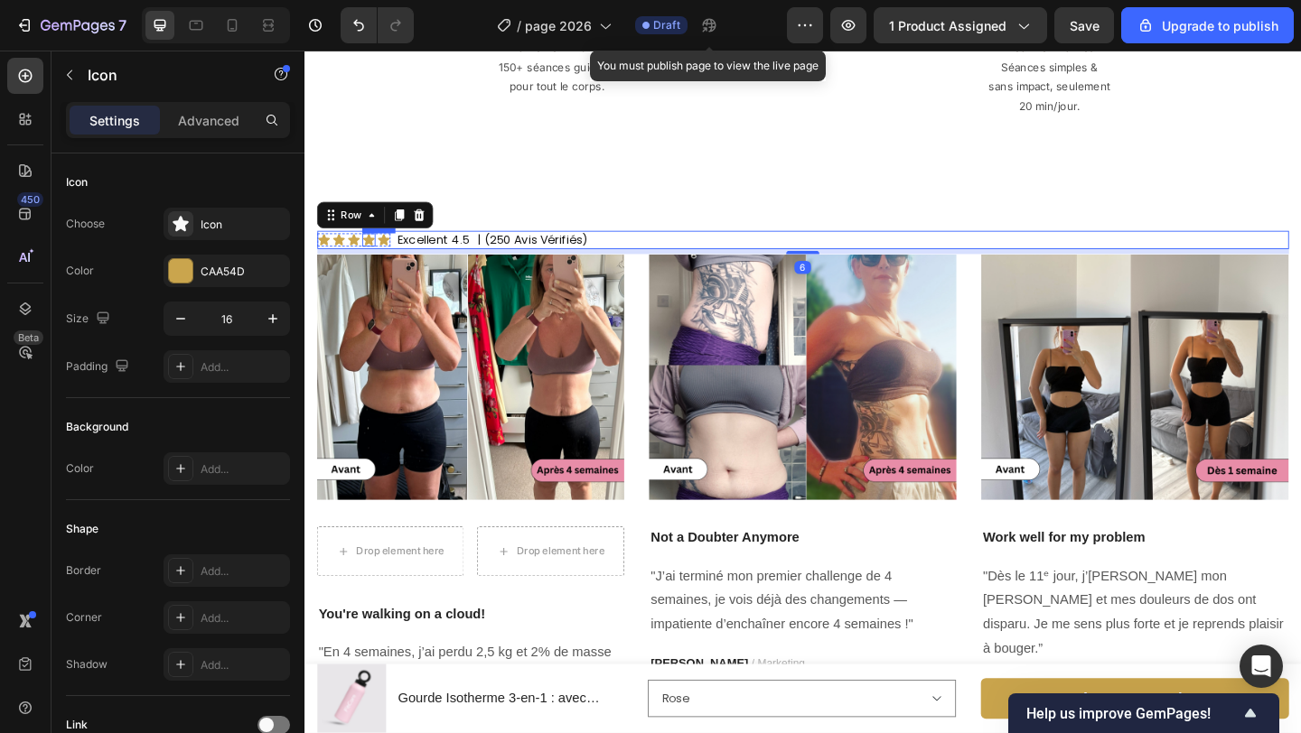
click at [376, 249] on div "Icon" at bounding box center [374, 256] width 14 height 14
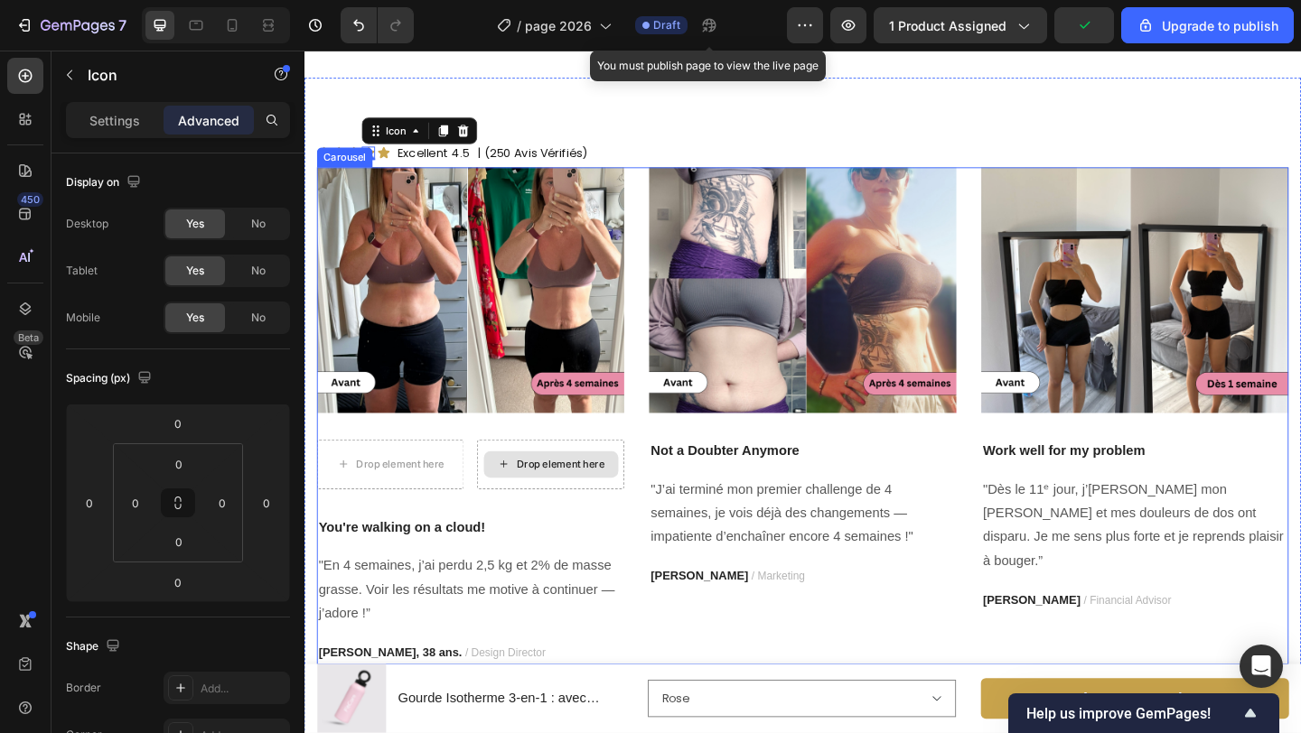
scroll to position [3605, 0]
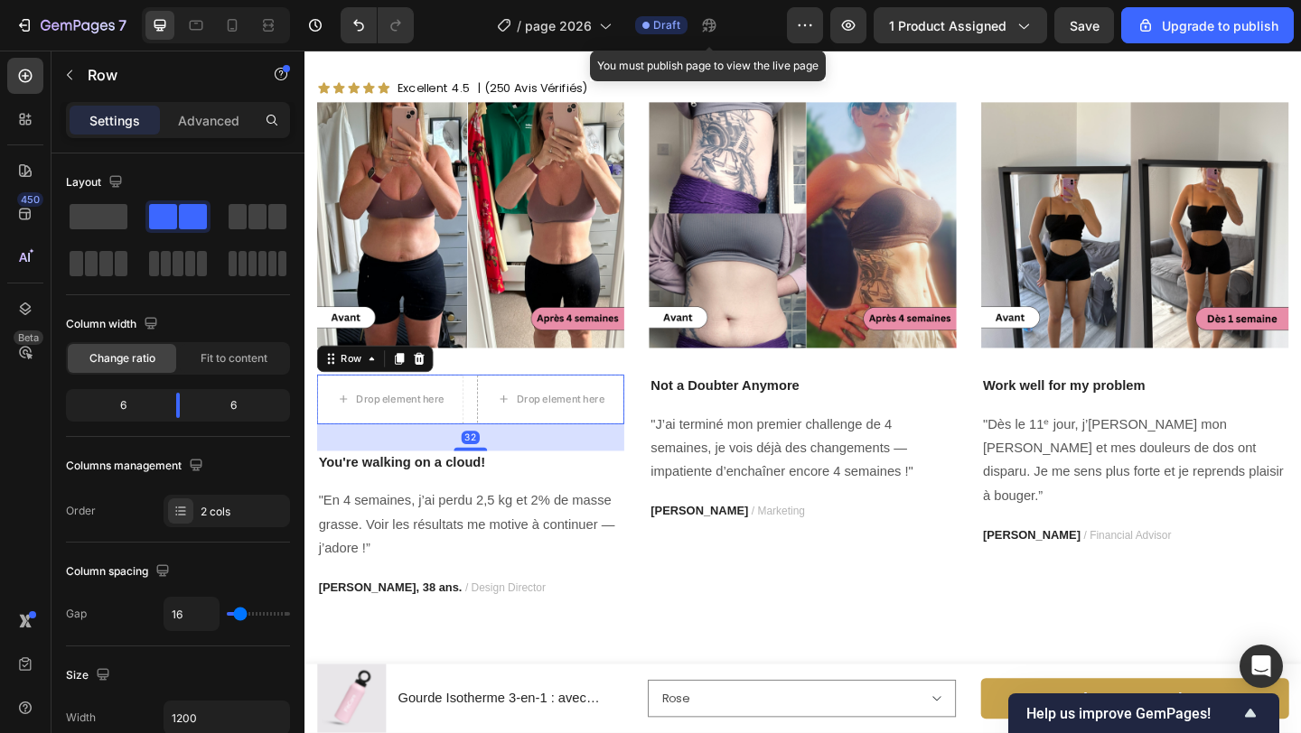
click at [485, 432] on div "Drop element here Drop element here Row 32" at bounding box center [485, 430] width 334 height 54
click at [410, 387] on icon at bounding box center [408, 385] width 10 height 13
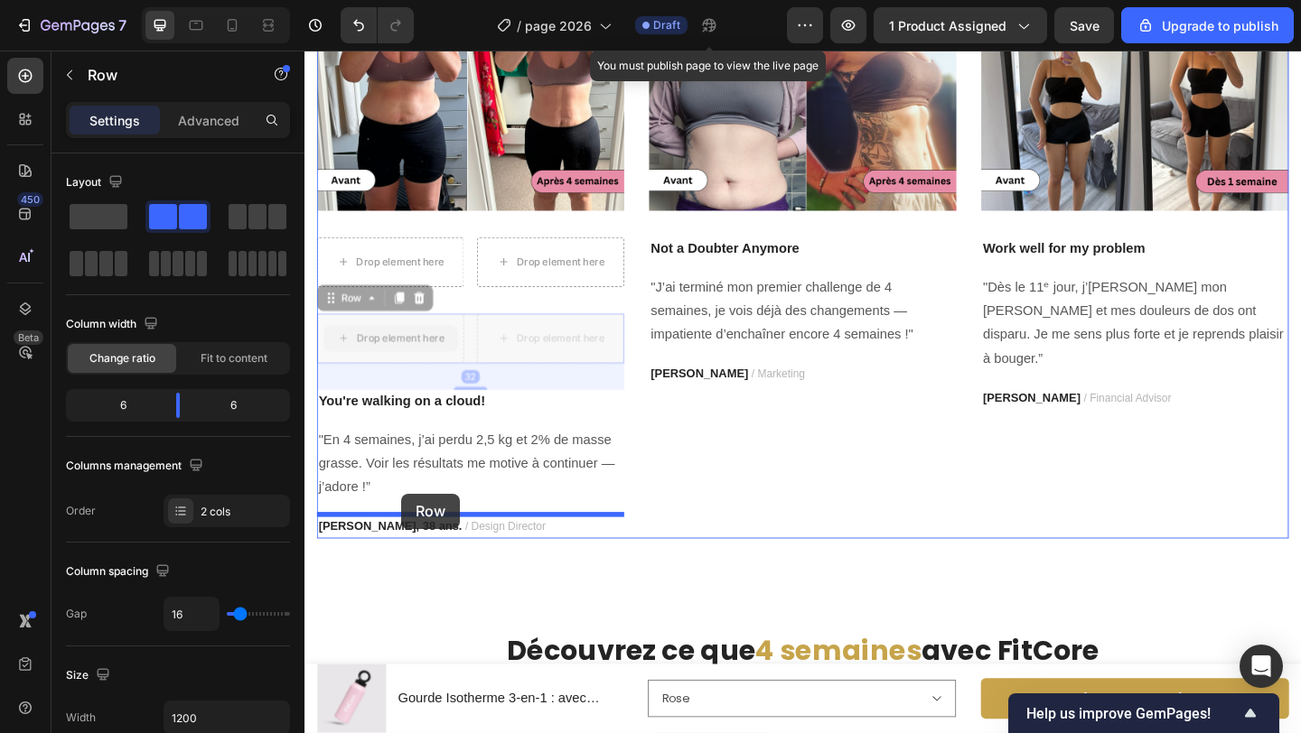
drag, startPoint x: 342, startPoint y: 470, endPoint x: 407, endPoint y: 531, distance: 89.5
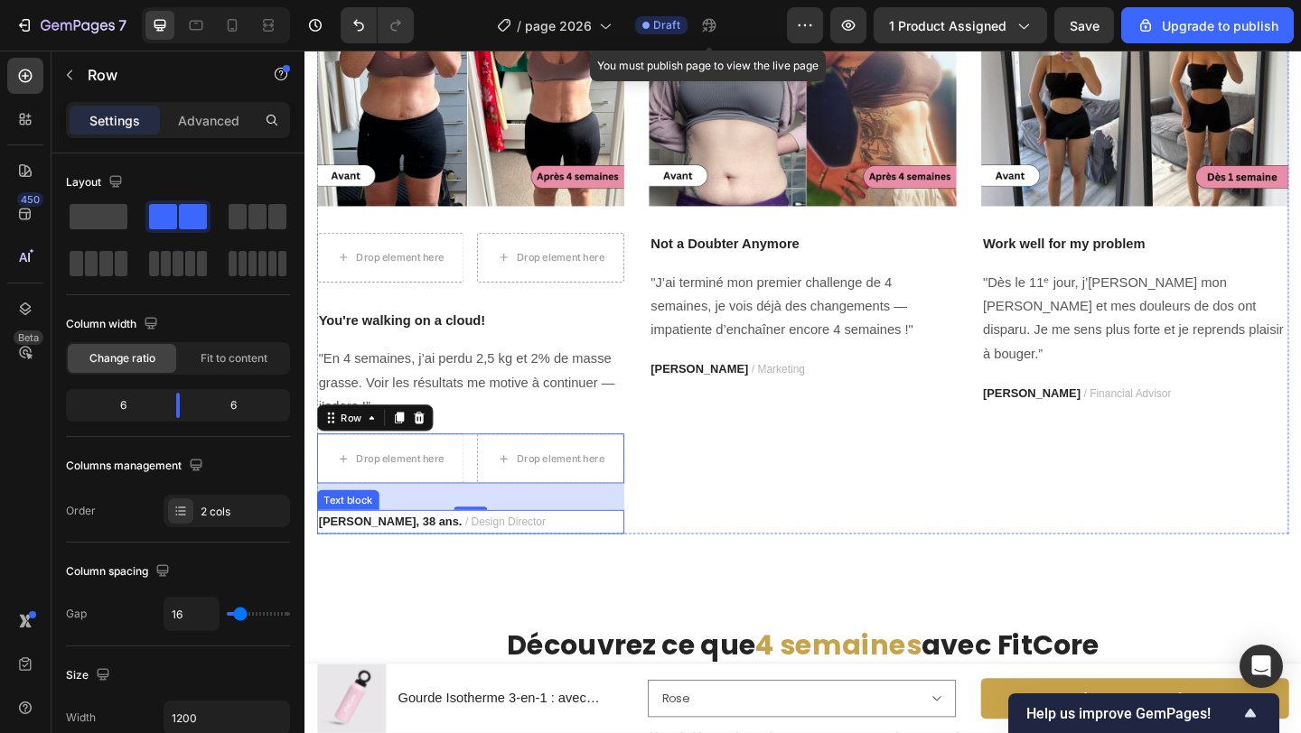
click at [386, 564] on strong "[PERSON_NAME], 38 ans." at bounding box center [398, 562] width 156 height 14
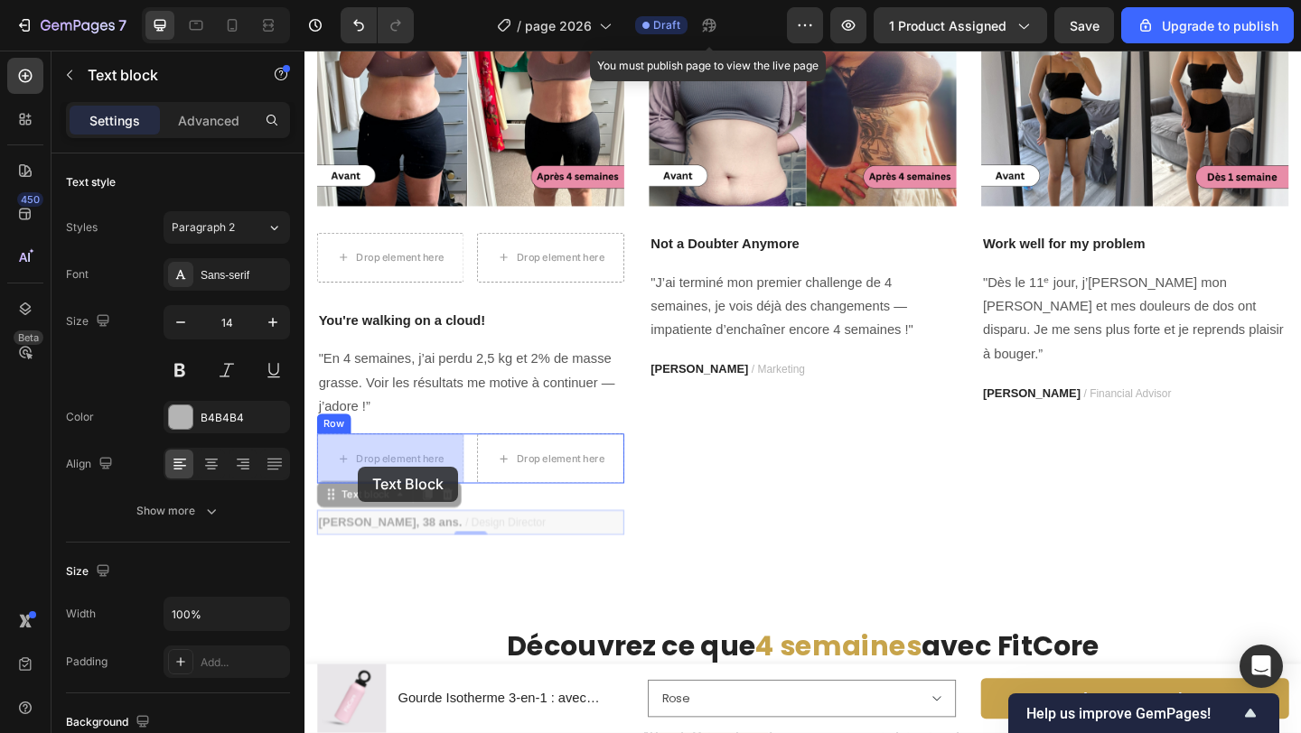
drag, startPoint x: 339, startPoint y: 537, endPoint x: 363, endPoint y: 501, distance: 42.8
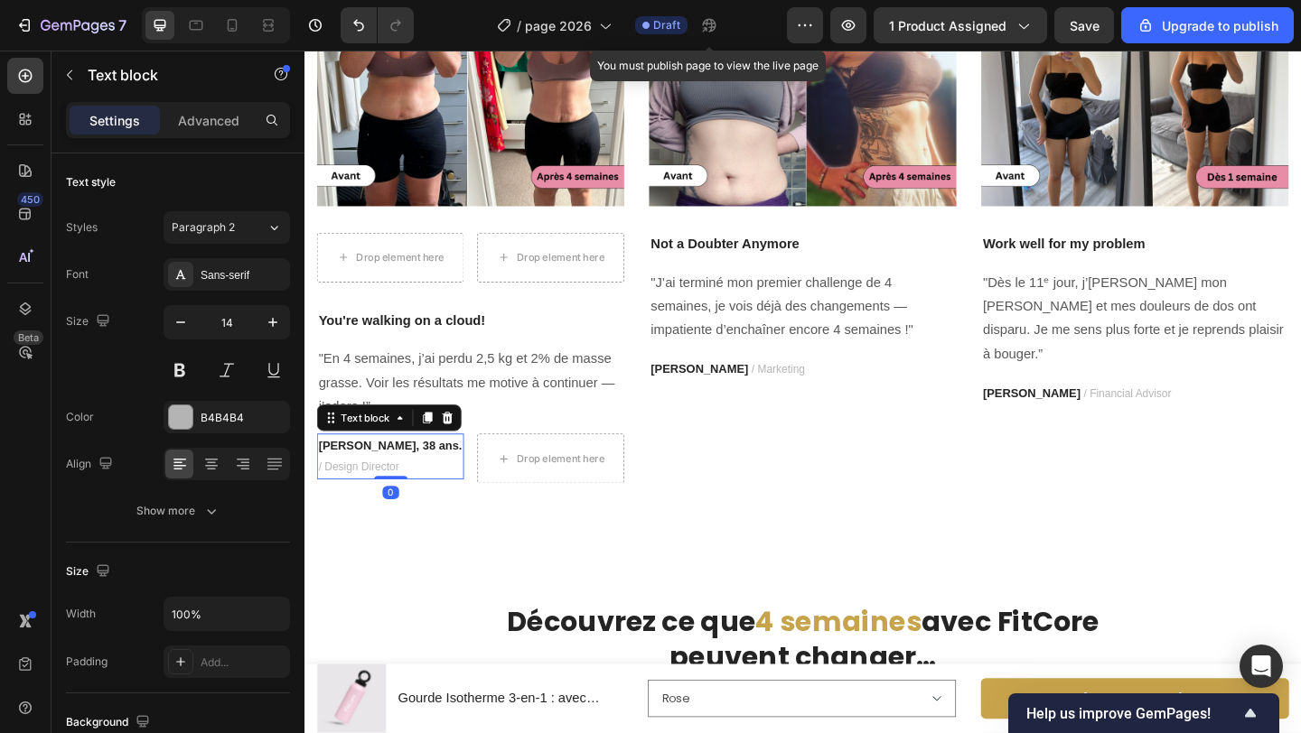
click at [405, 499] on p "[PERSON_NAME], 38 ans. / Design Director" at bounding box center [398, 491] width 156 height 45
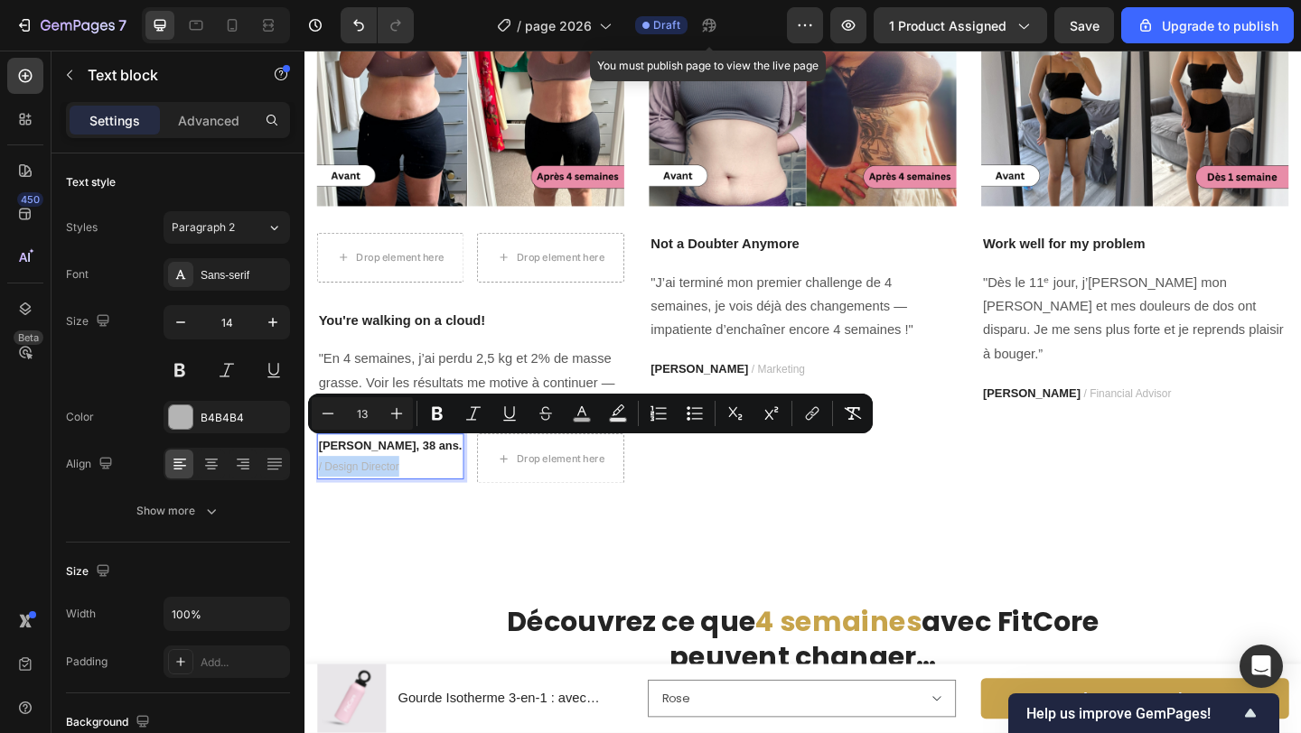
drag, startPoint x: 402, startPoint y: 500, endPoint x: 425, endPoint y: 481, distance: 30.2
click at [425, 481] on p "[PERSON_NAME], 38 ans. / Design Director" at bounding box center [398, 491] width 156 height 45
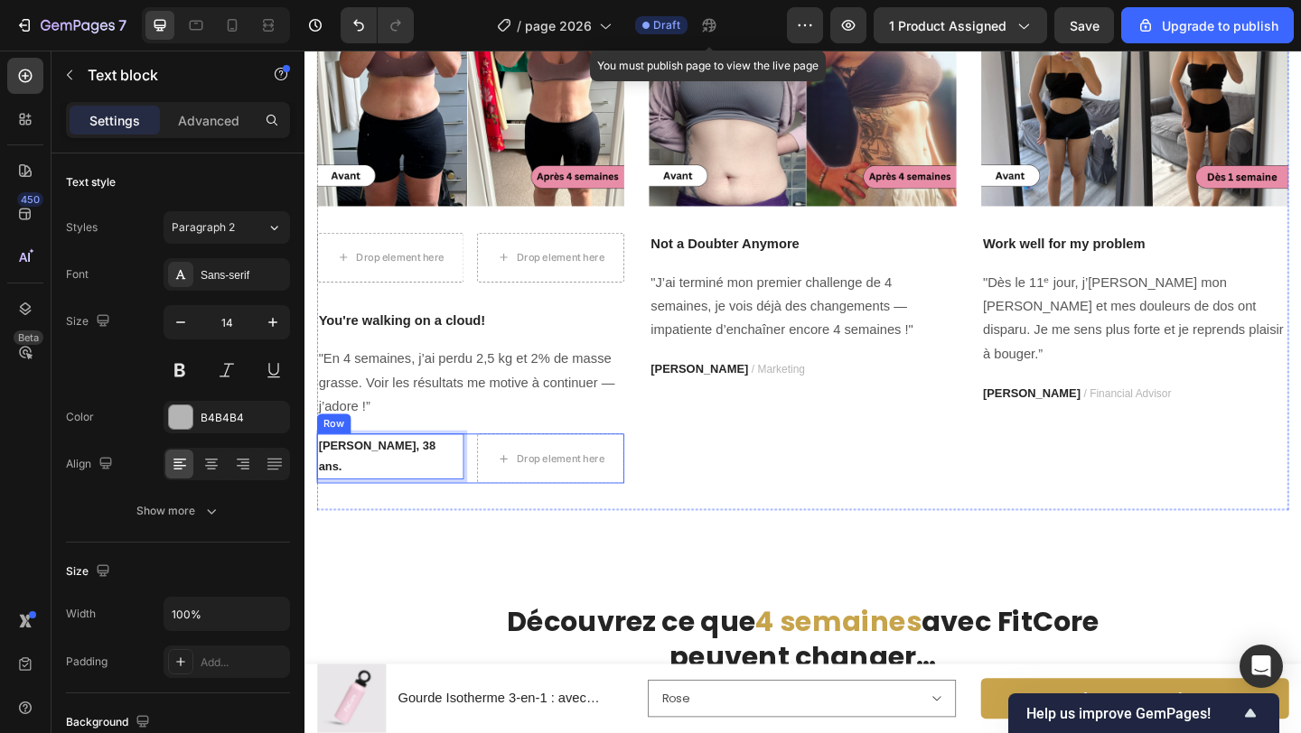
click at [486, 485] on div "[PERSON_NAME], 38 ans. Text block 0 Drop element here Row" at bounding box center [485, 494] width 334 height 54
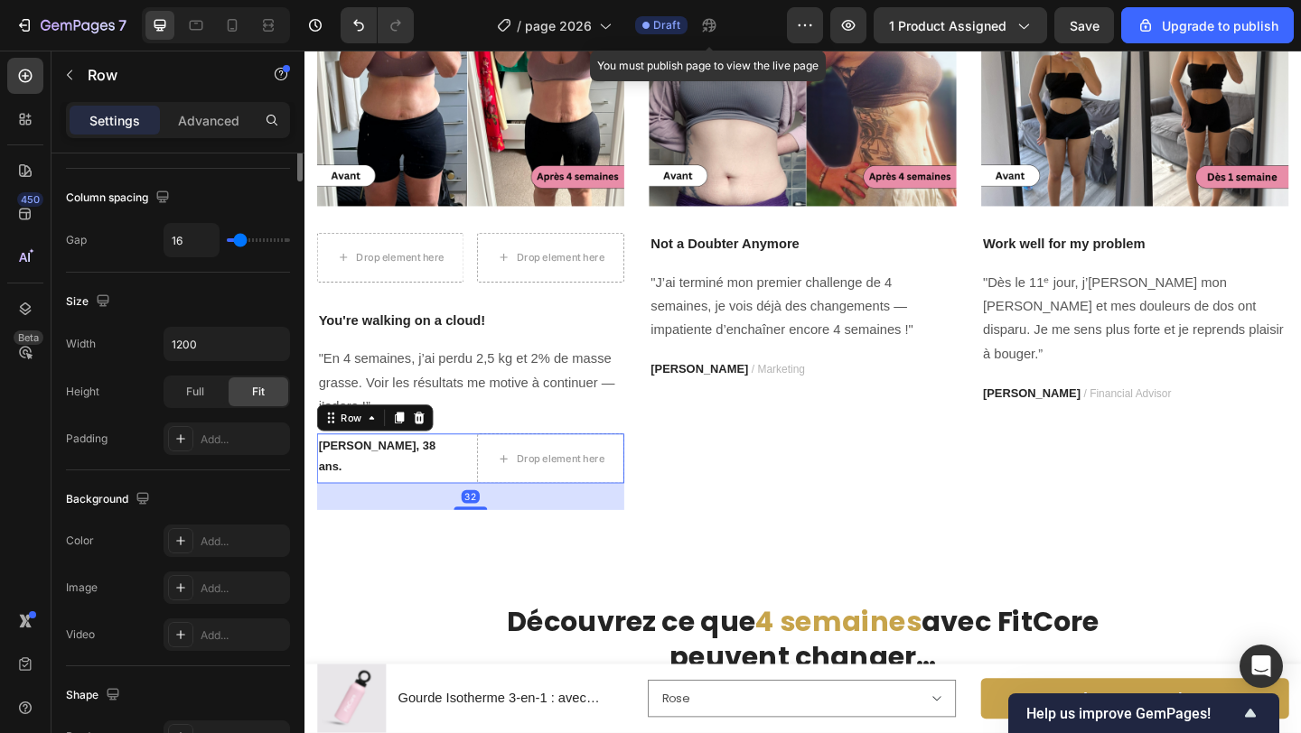
scroll to position [677, 0]
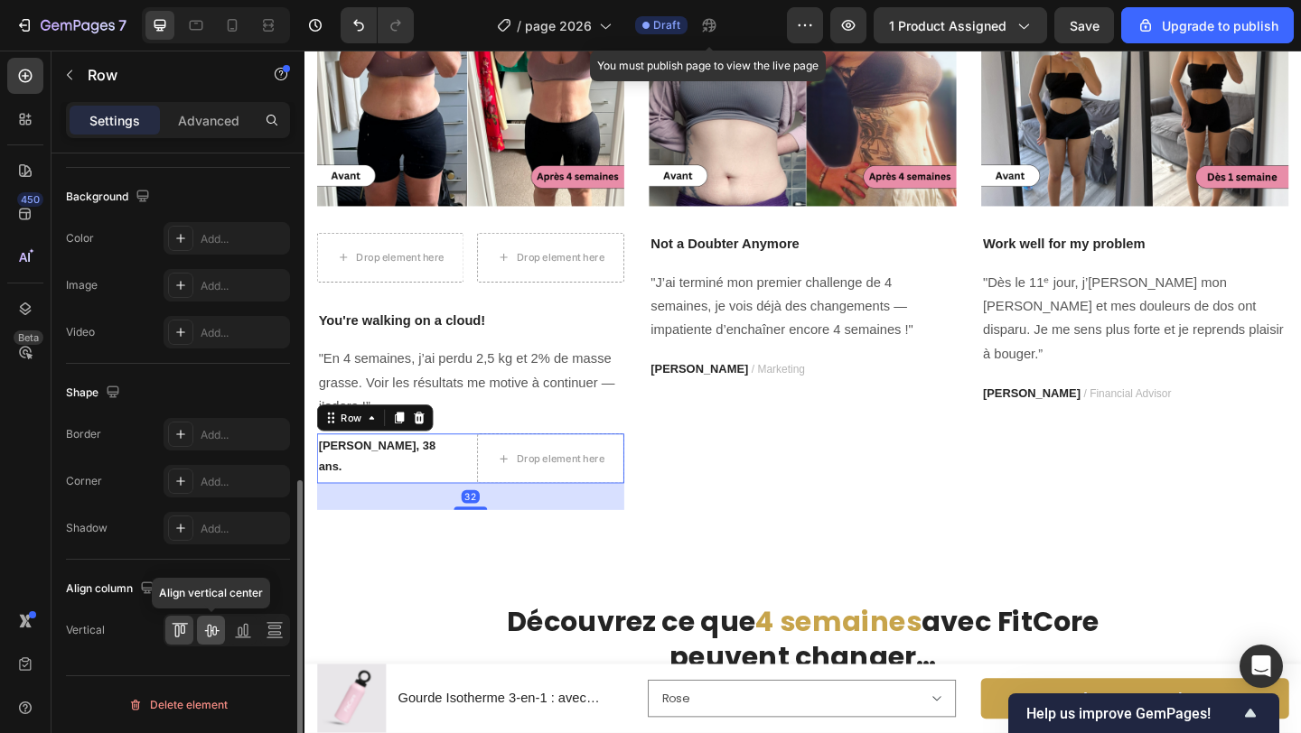
click at [214, 628] on icon at bounding box center [211, 630] width 18 height 18
click at [479, 284] on div "Drop element here Drop element here Row" at bounding box center [485, 275] width 334 height 54
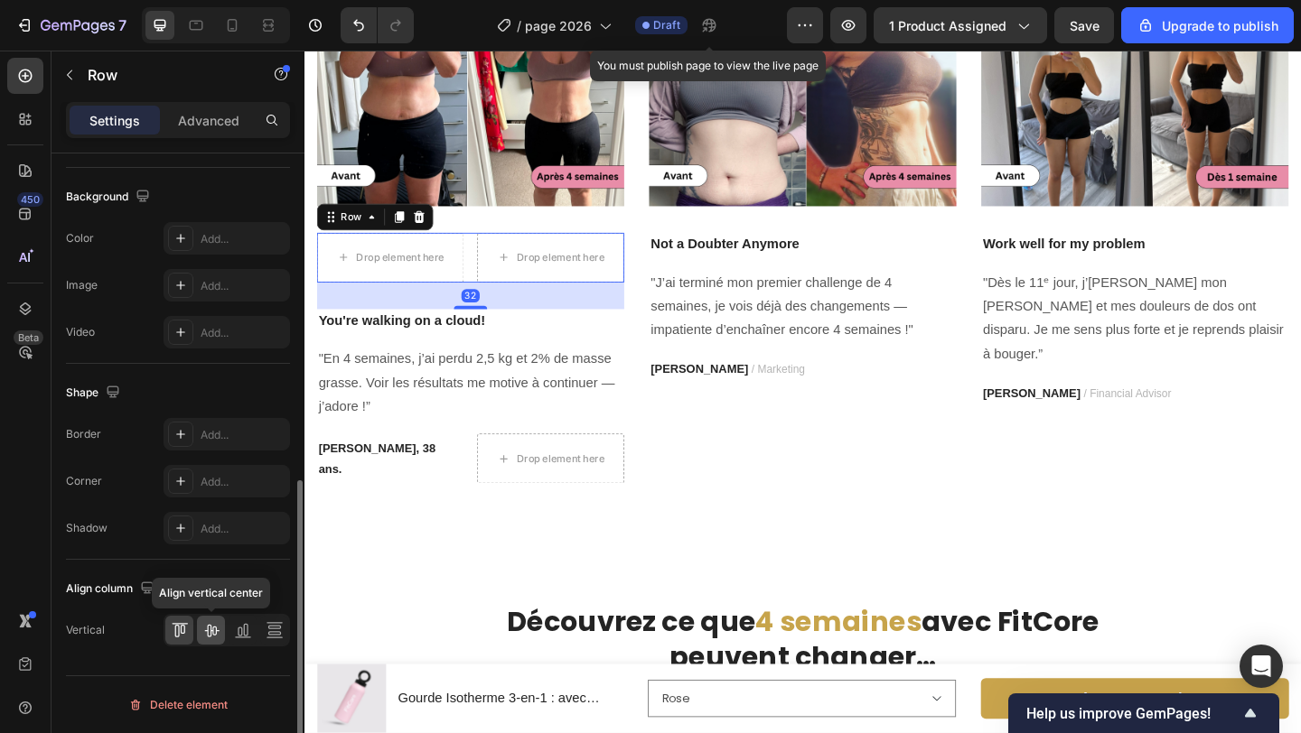
click at [217, 624] on icon at bounding box center [211, 630] width 18 height 18
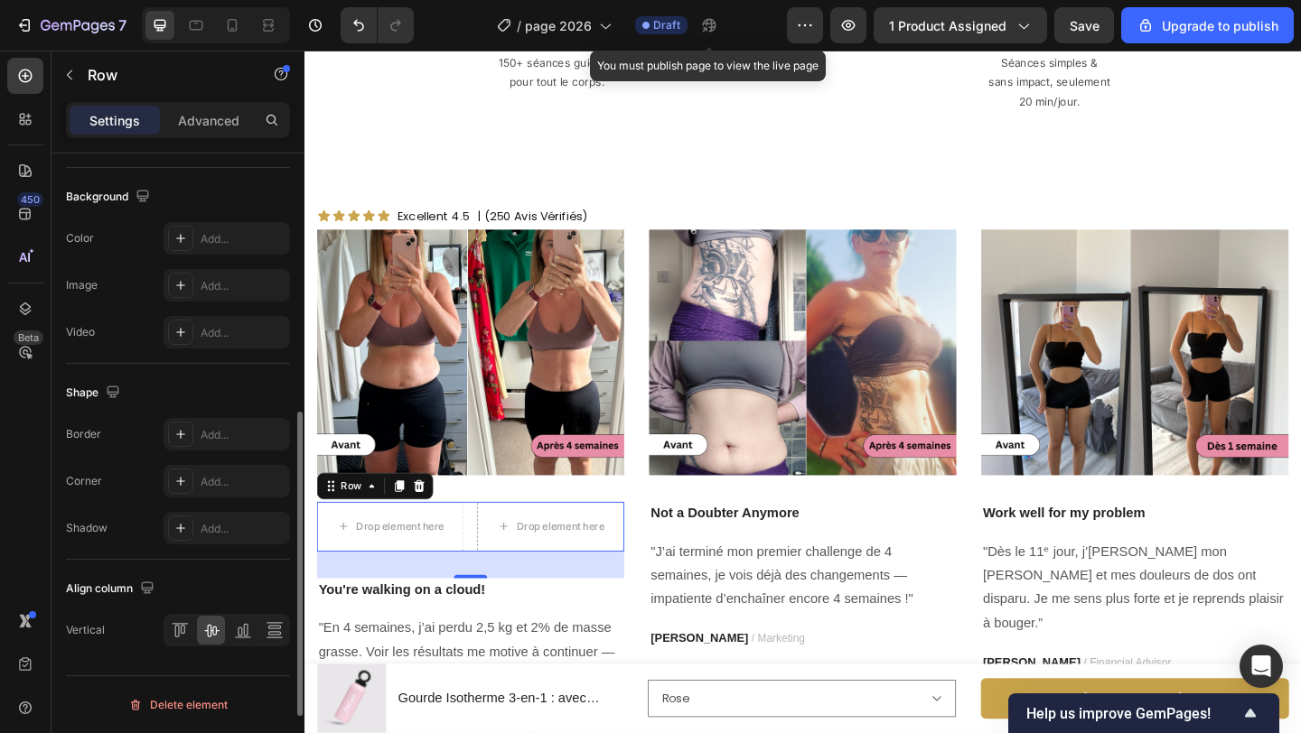
scroll to position [0, 0]
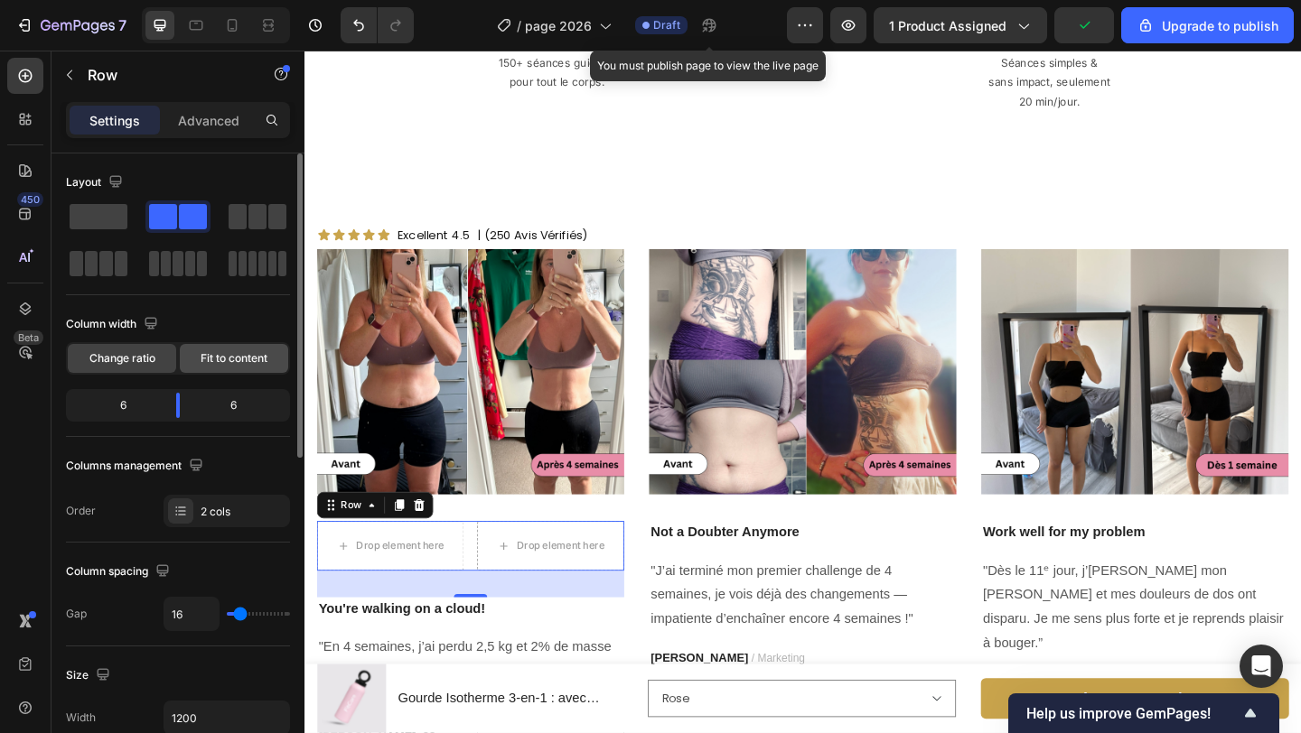
click at [207, 355] on span "Fit to content" at bounding box center [234, 358] width 67 height 16
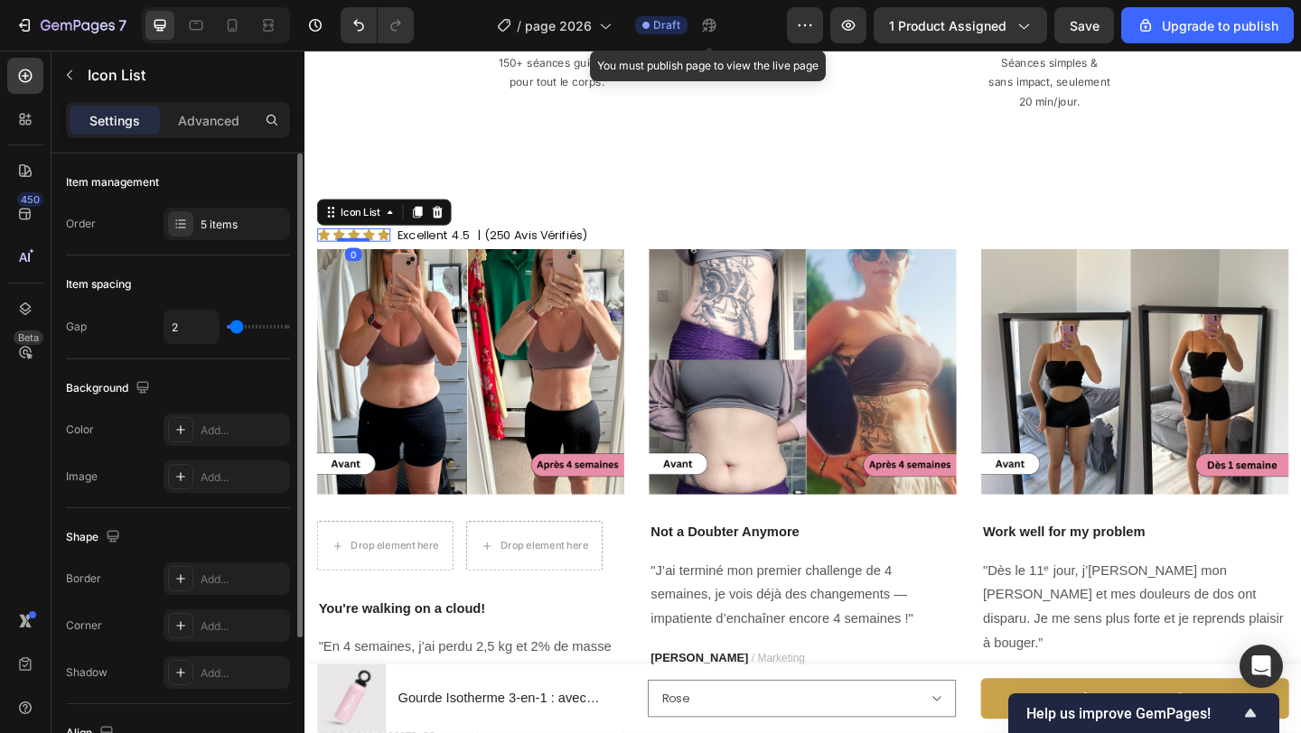
click at [381, 244] on div "Icon Icon Icon Icon Icon" at bounding box center [357, 251] width 79 height 14
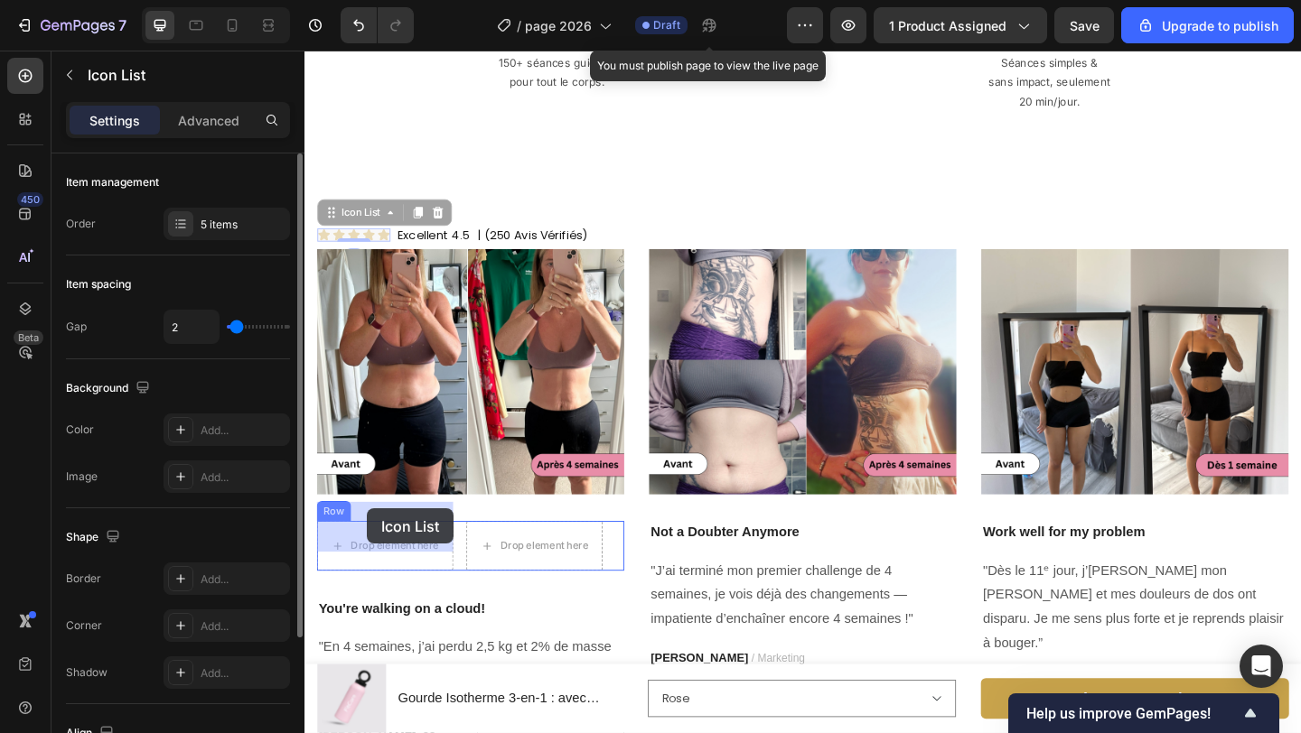
drag, startPoint x: 333, startPoint y: 207, endPoint x: 374, endPoint y: 548, distance: 343.8
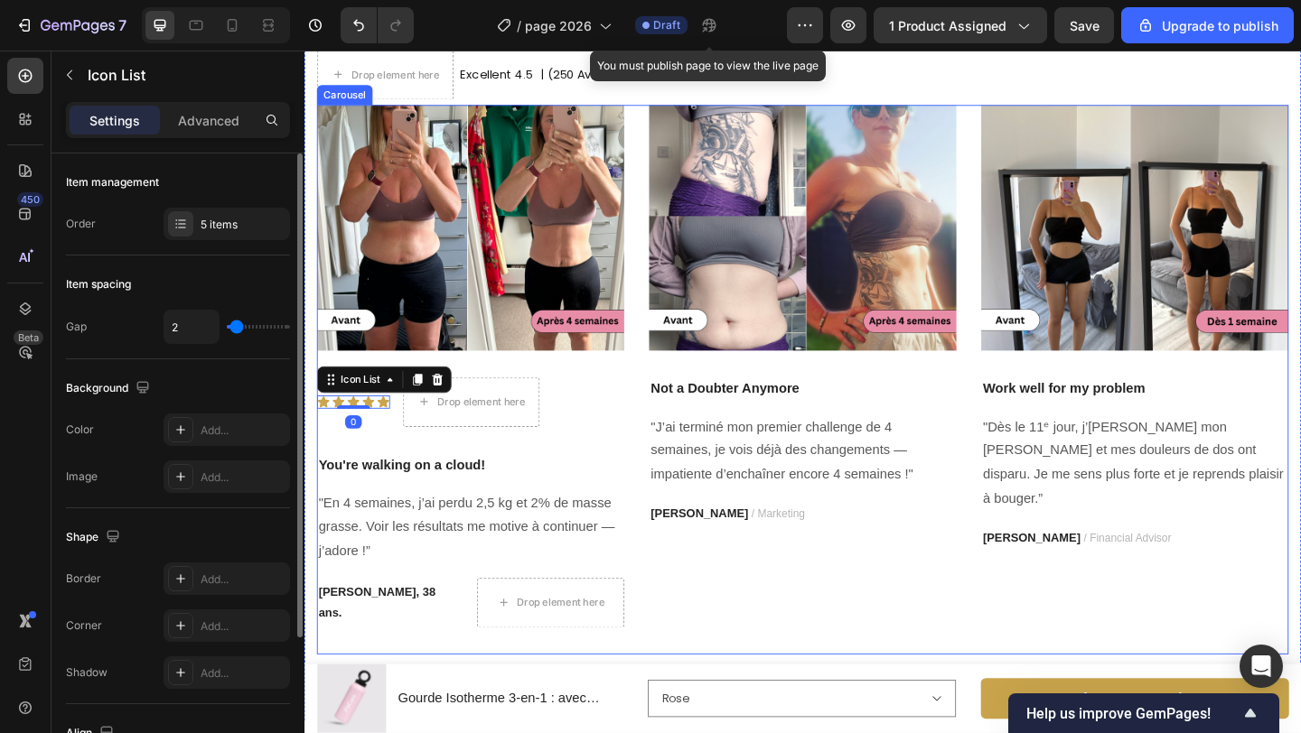
scroll to position [3638, 0]
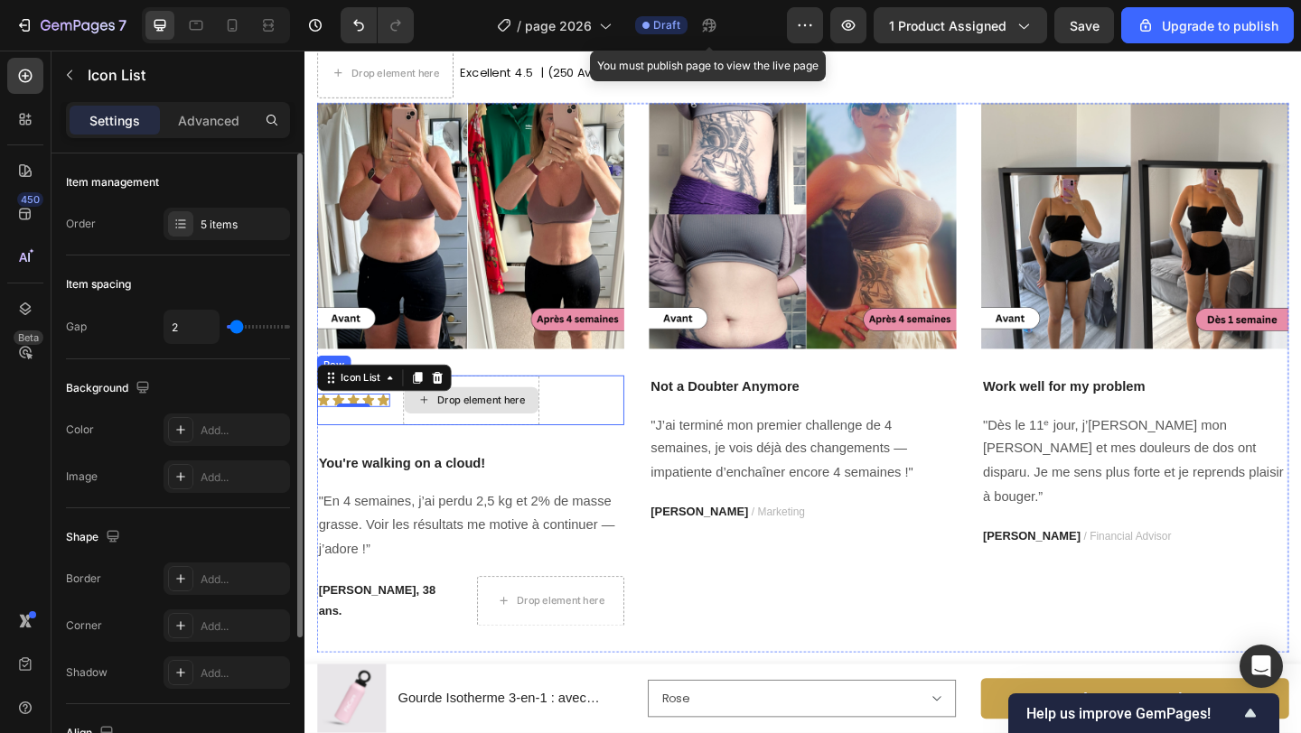
click at [462, 446] on div "Drop element here" at bounding box center [486, 431] width 148 height 54
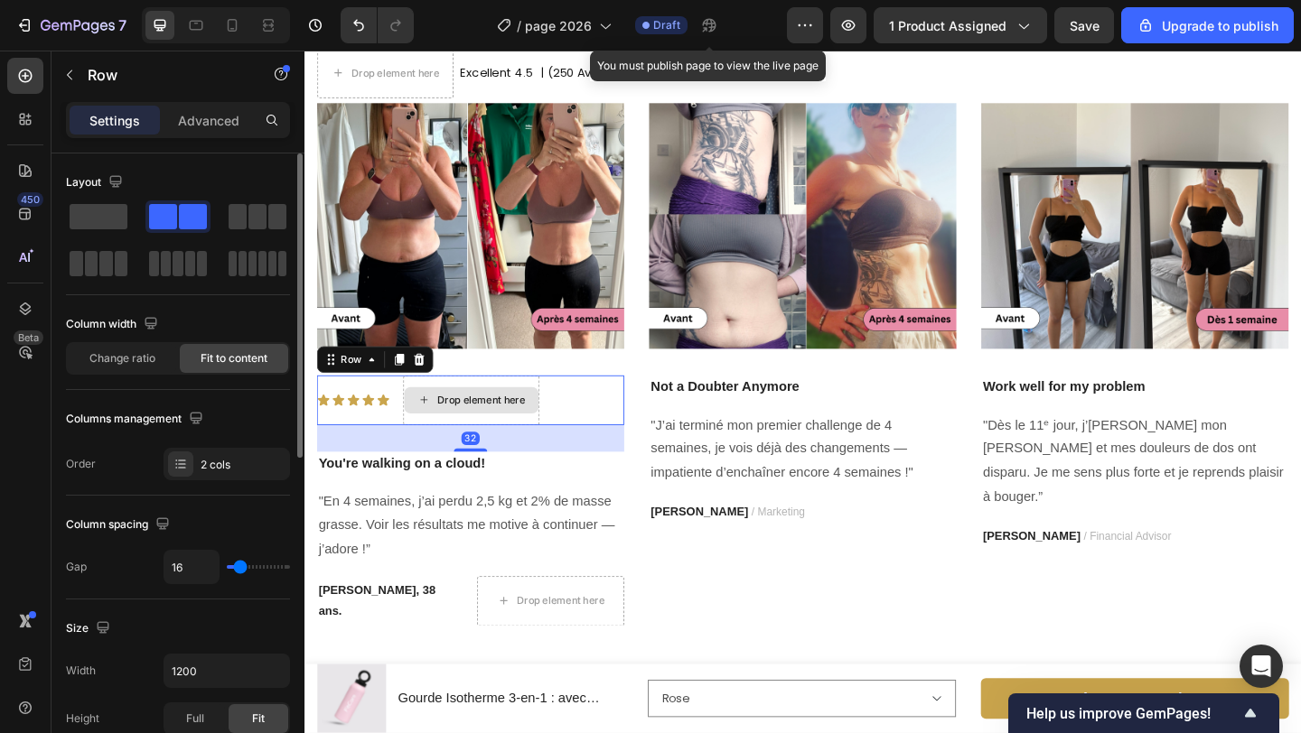
scroll to position [3580, 0]
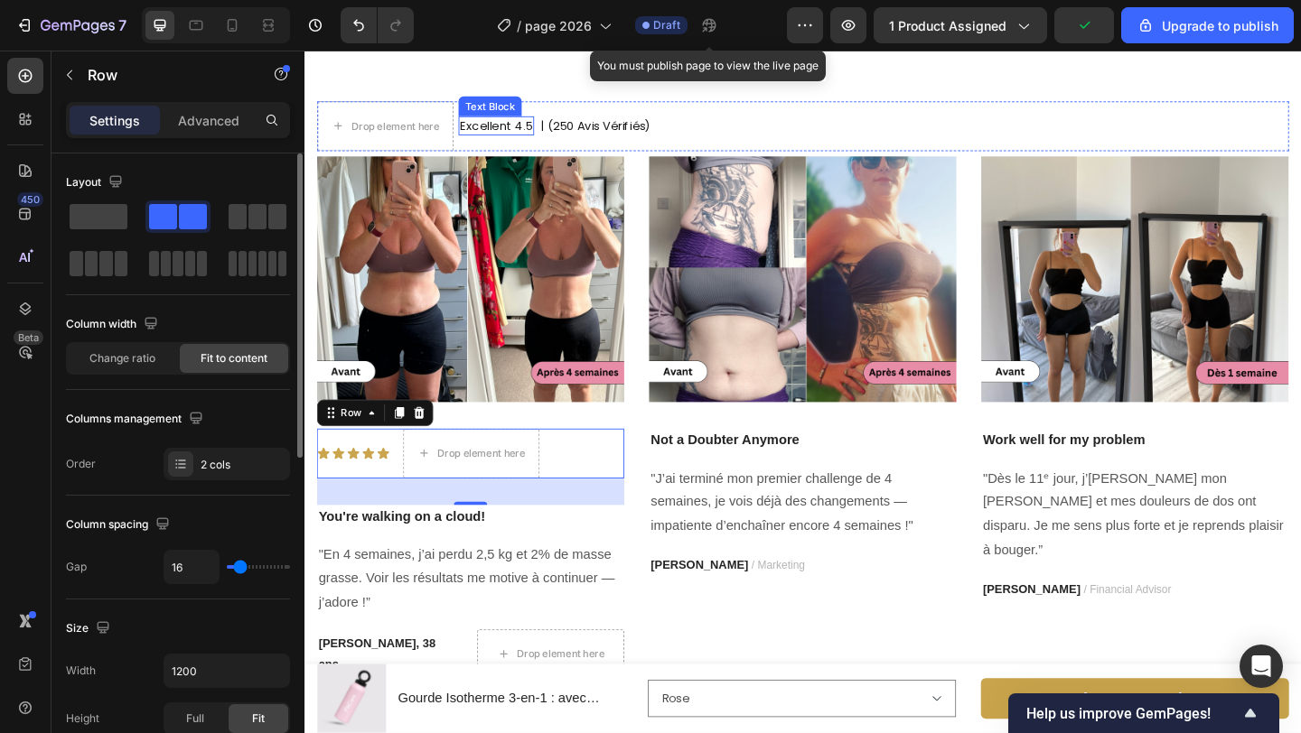
click at [523, 131] on p "Excellent 4.5" at bounding box center [512, 132] width 79 height 16
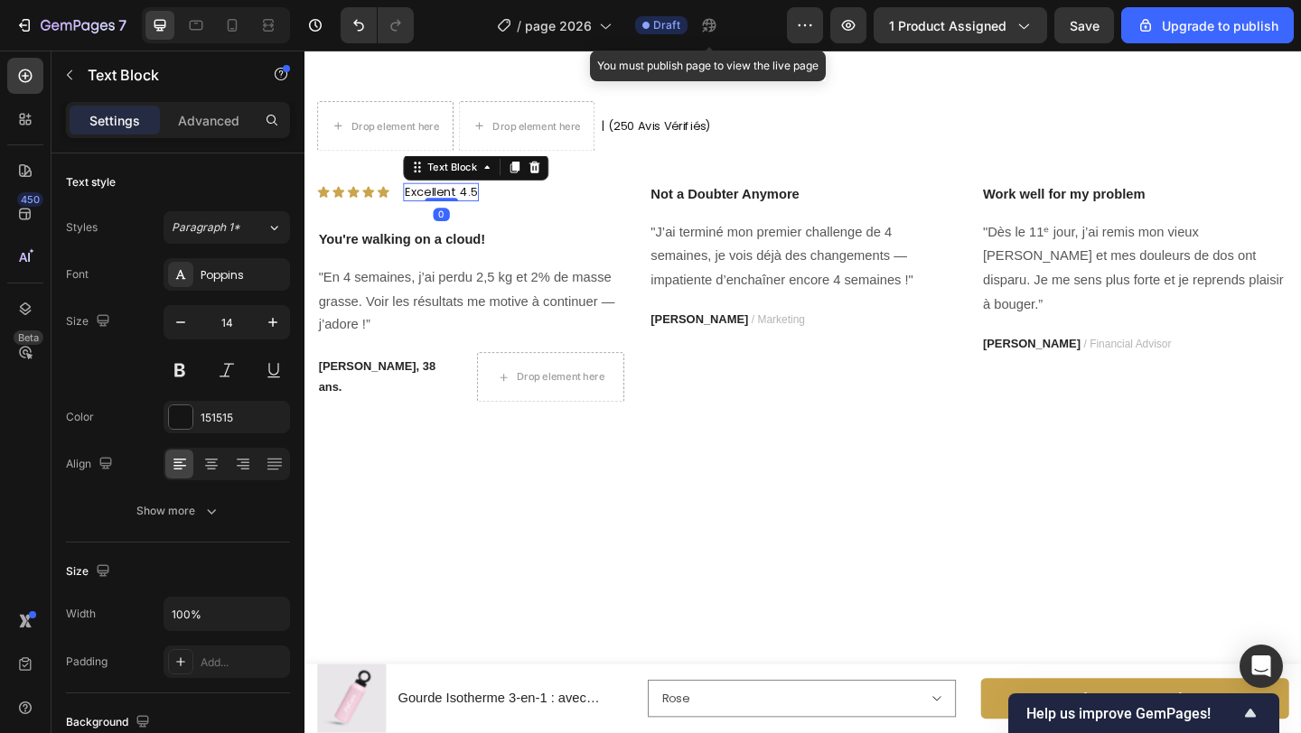
scroll to position [3581, 0]
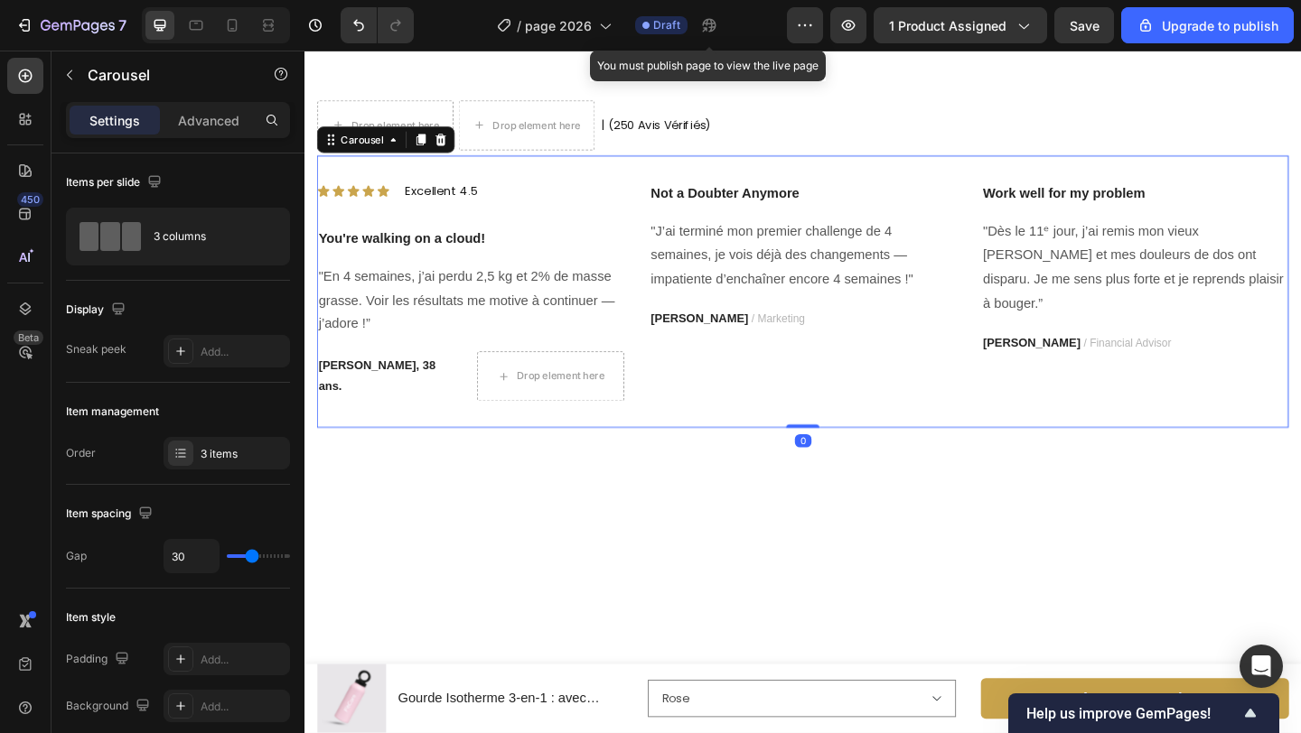
click at [518, 462] on div "Image Icon Icon Icon Icon Icon Icon List Excellent 4.5 Text Block Row You're wa…" at bounding box center [485, 312] width 334 height 297
click at [521, 213] on div "Icon Icon Icon Icon Icon Icon List Excellent 4.5 Text Block Row" at bounding box center [485, 203] width 334 height 20
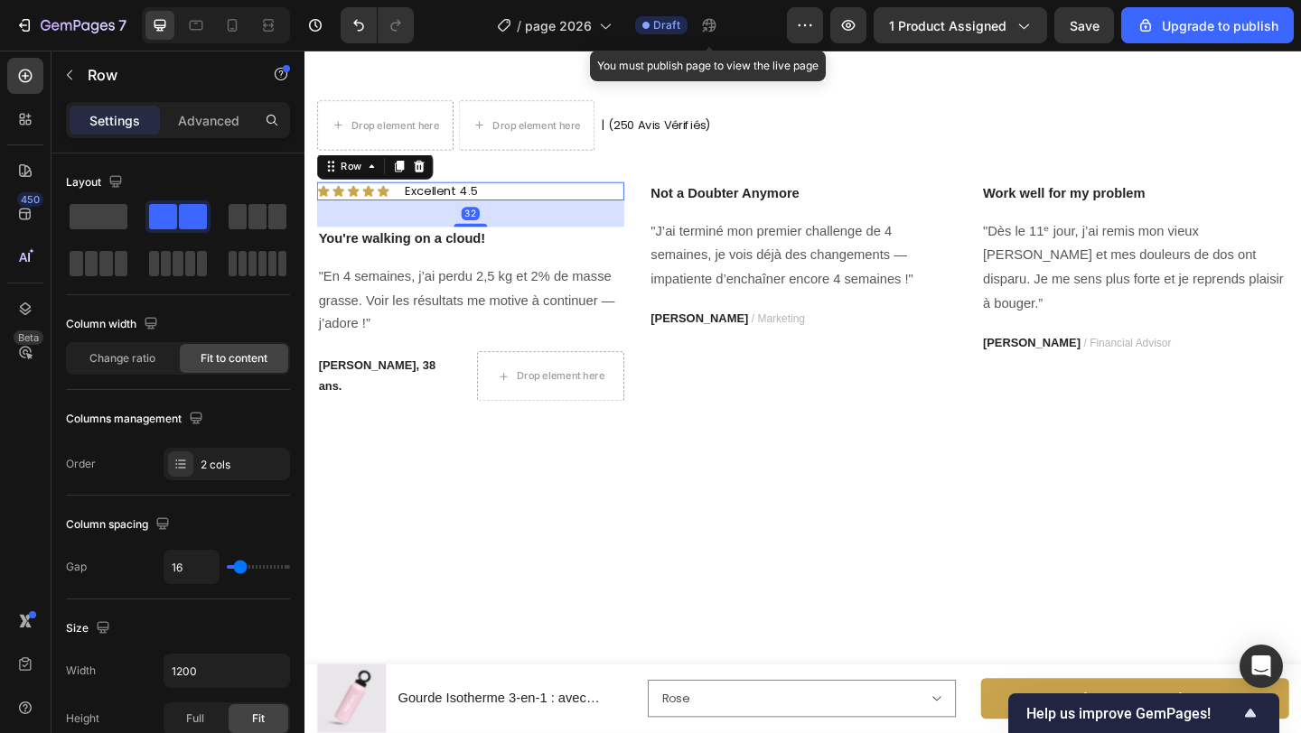
click at [211, 127] on p "Advanced" at bounding box center [208, 120] width 61 height 19
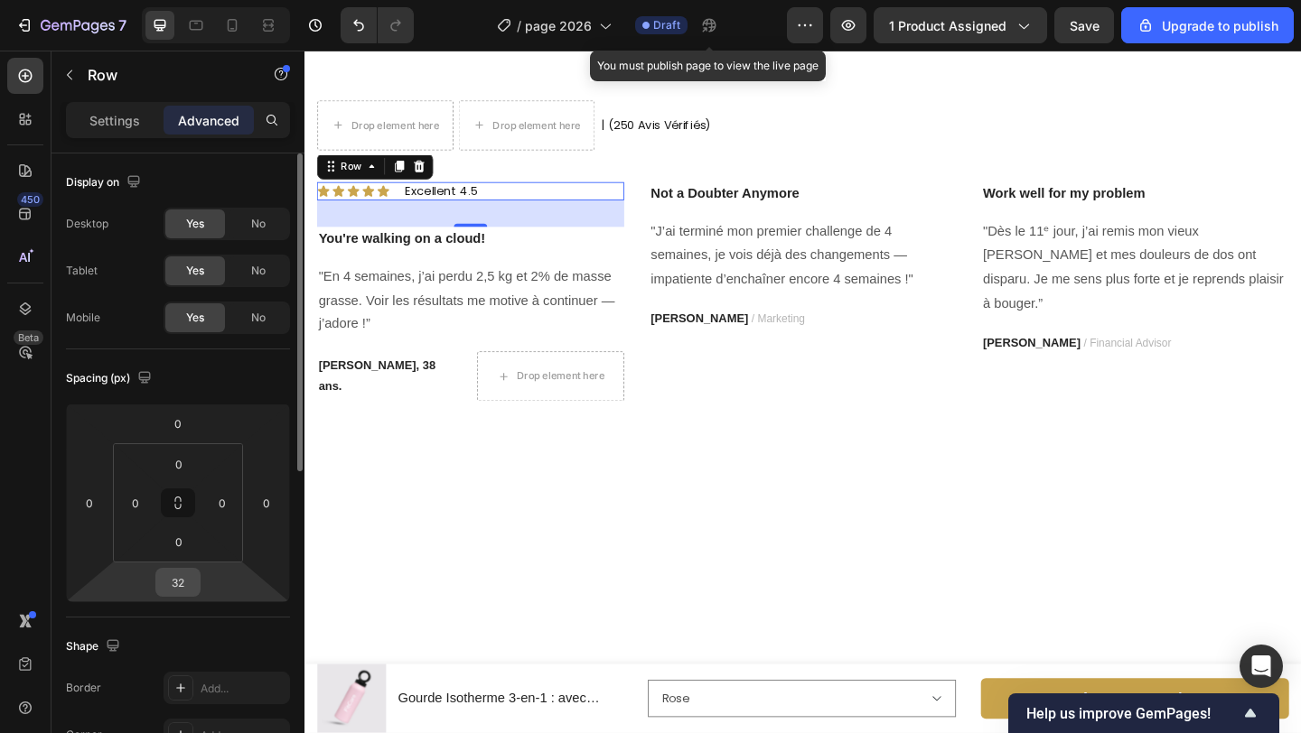
click at [191, 583] on input "32" at bounding box center [178, 582] width 36 height 27
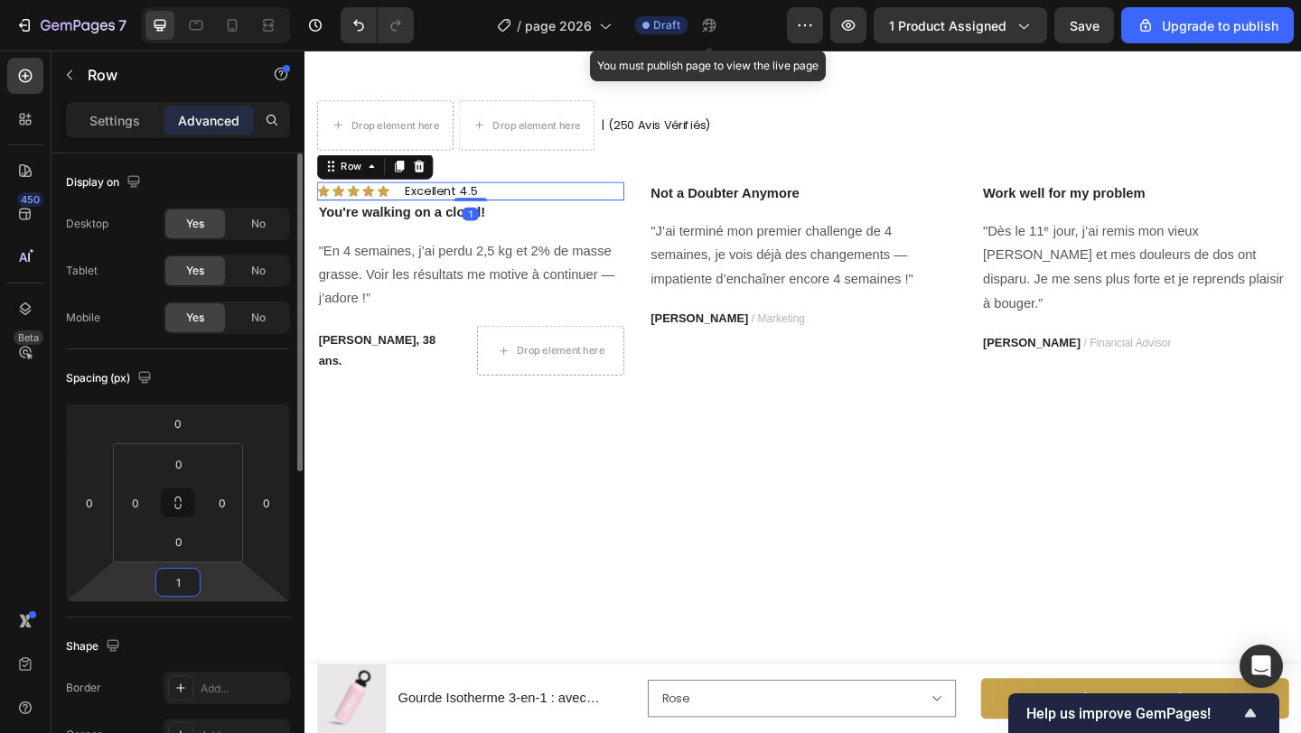
type input "12"
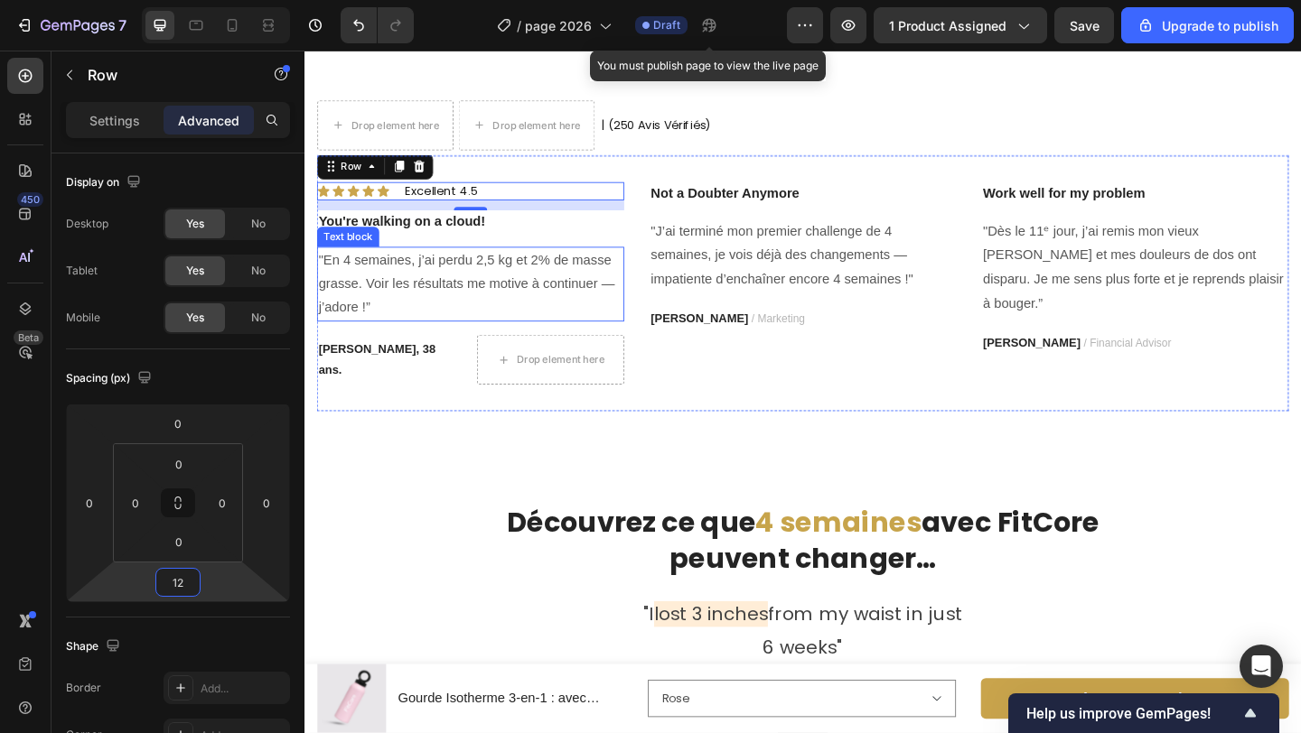
scroll to position [3656, 0]
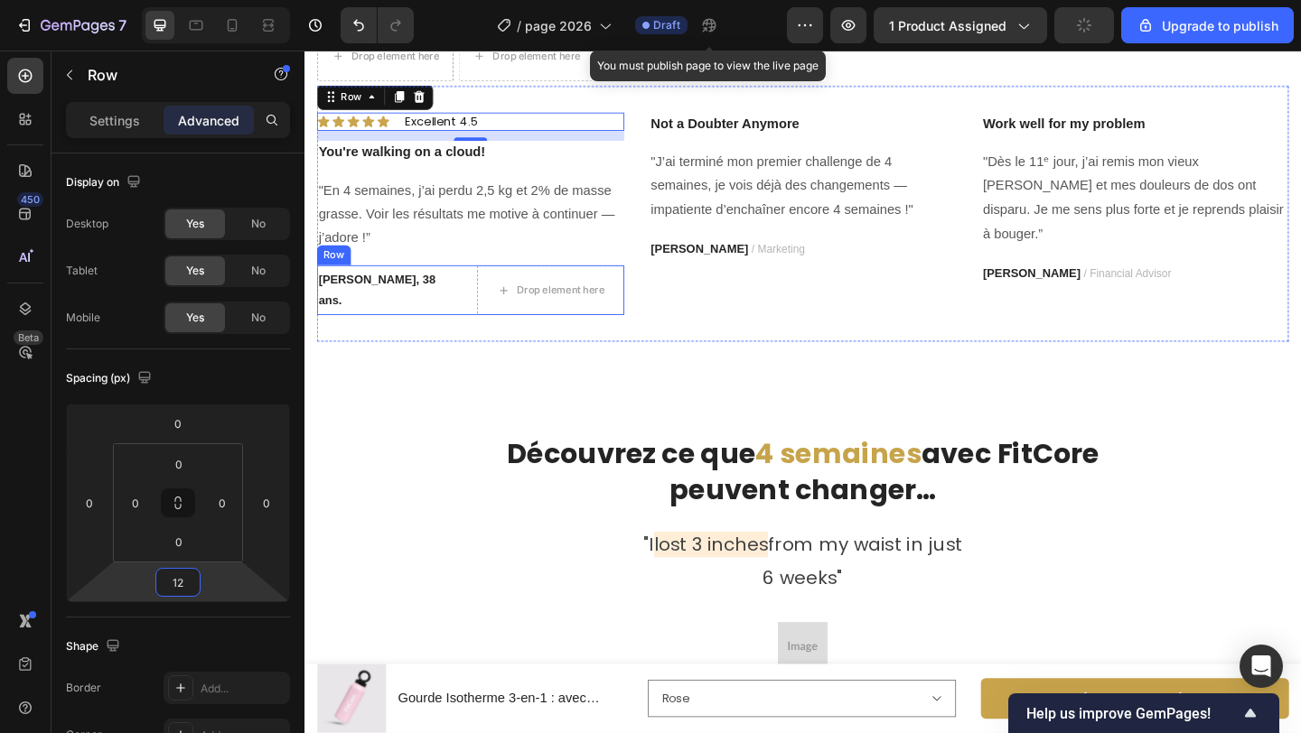
click at [487, 339] on div "[PERSON_NAME], 38 ans. Text block Drop element here Row" at bounding box center [485, 312] width 334 height 54
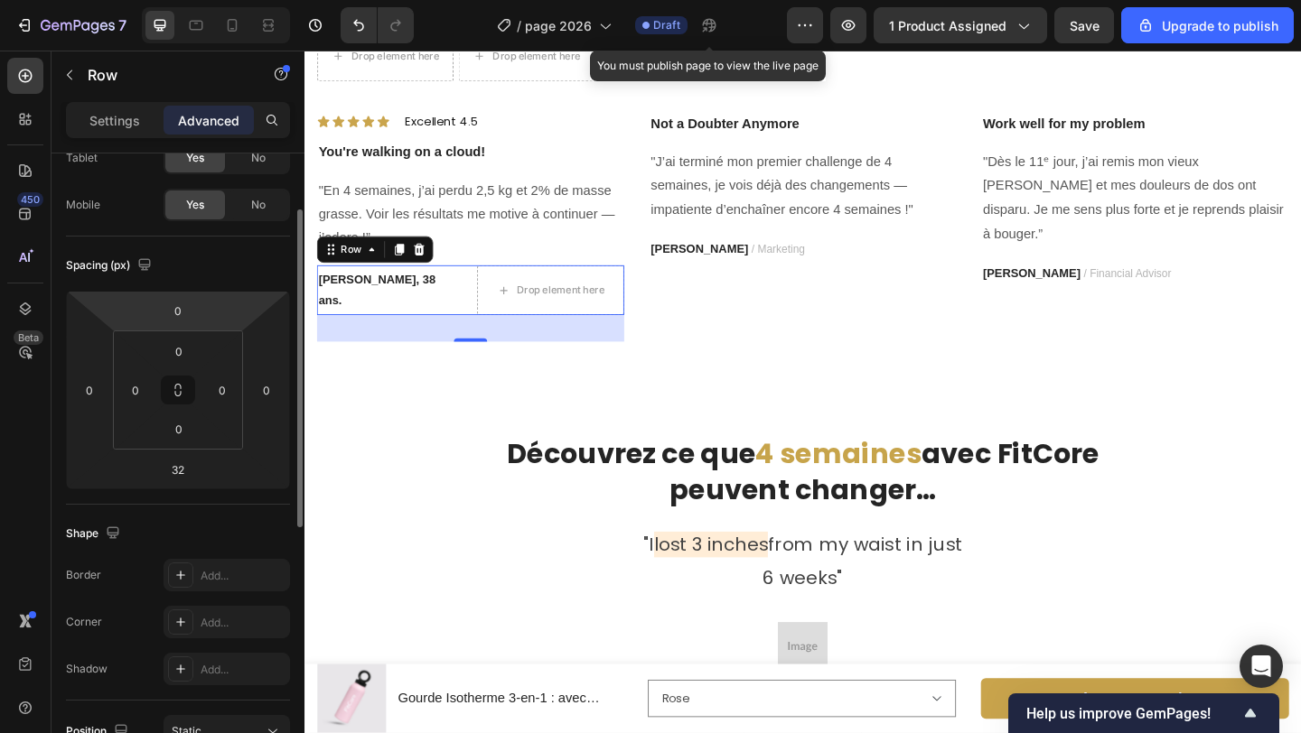
scroll to position [319, 0]
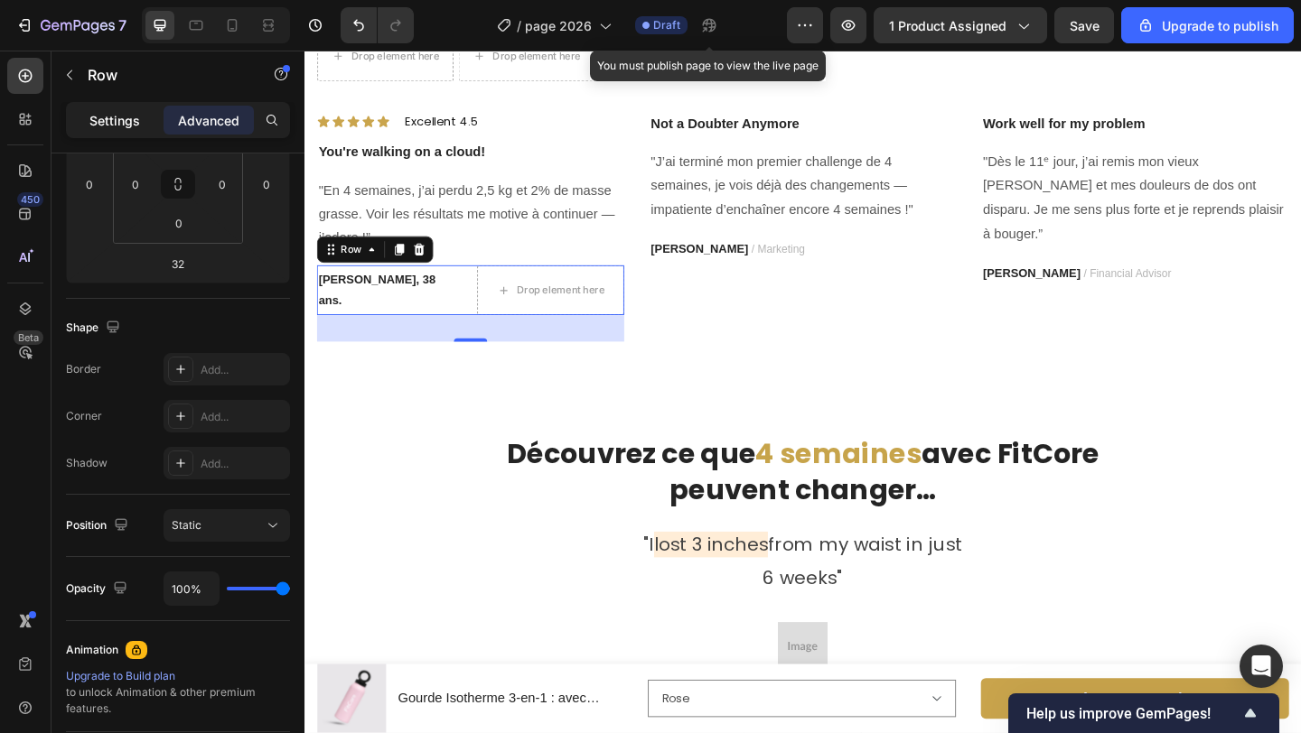
click at [121, 123] on p "Settings" at bounding box center [114, 120] width 51 height 19
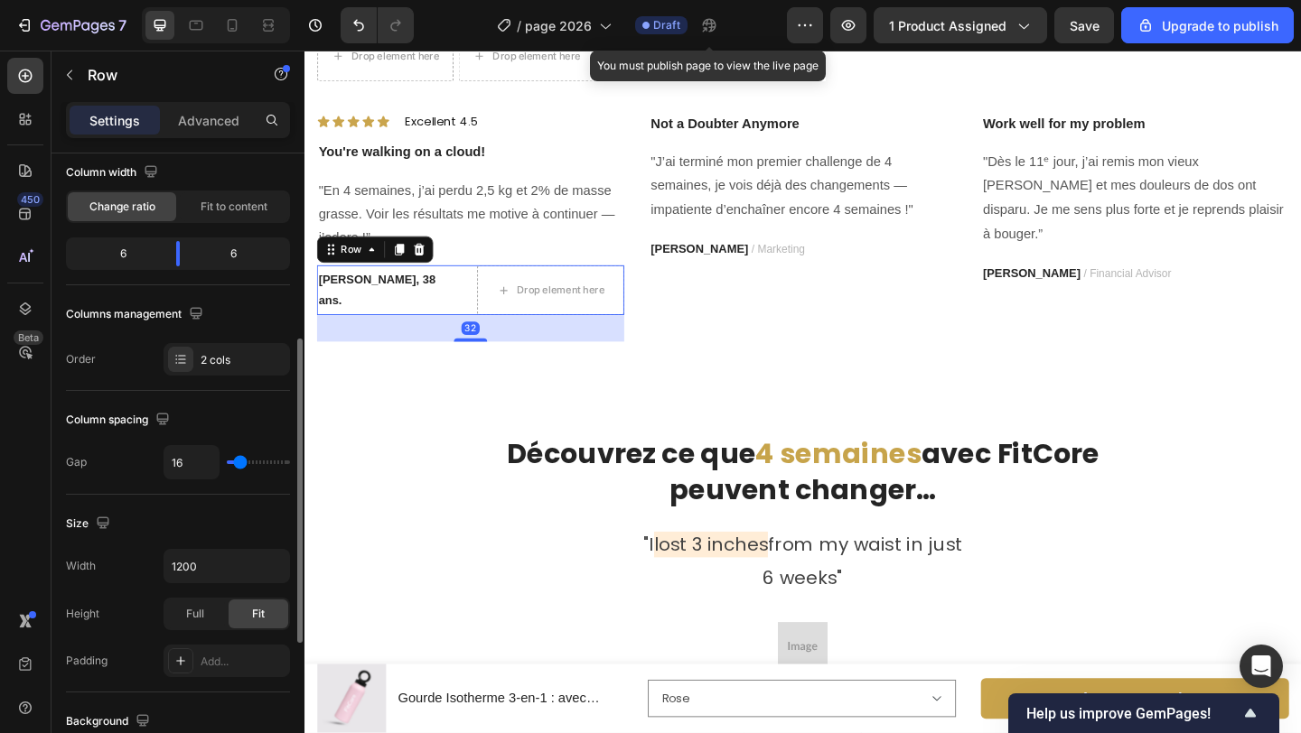
scroll to position [0, 0]
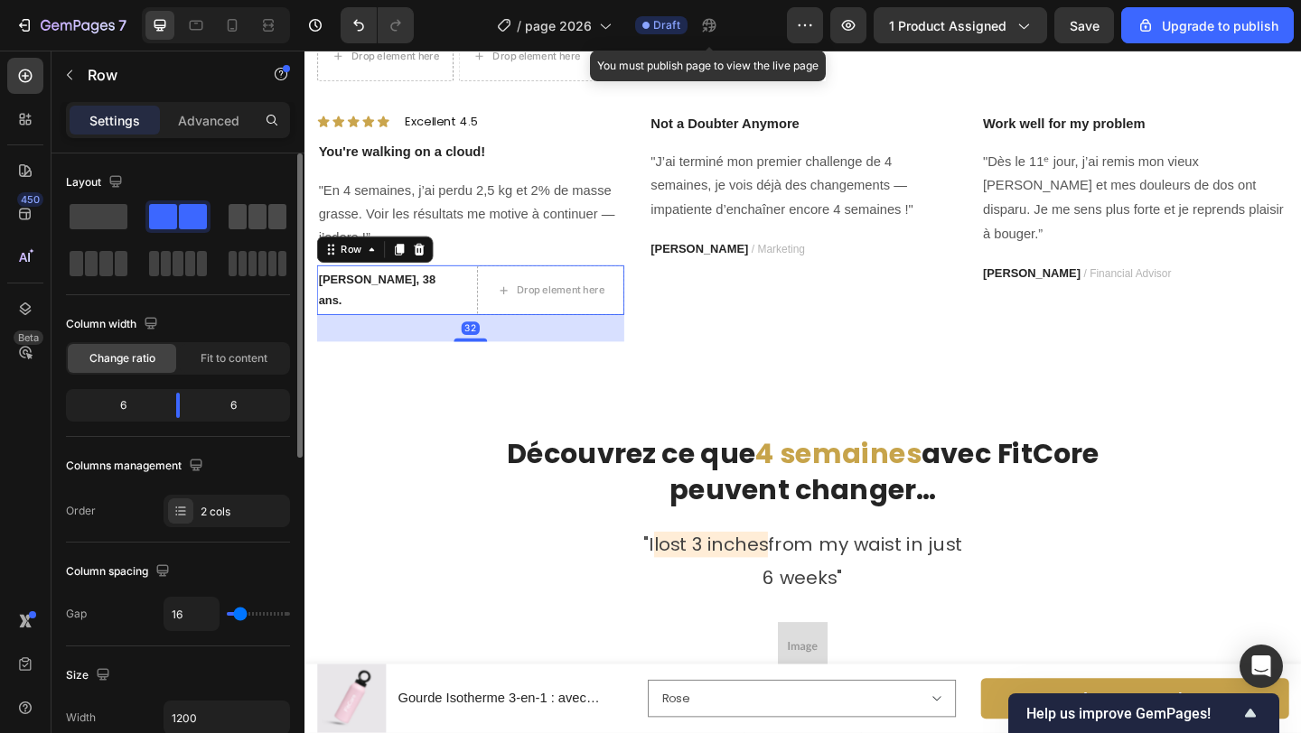
click at [231, 221] on span at bounding box center [238, 216] width 18 height 25
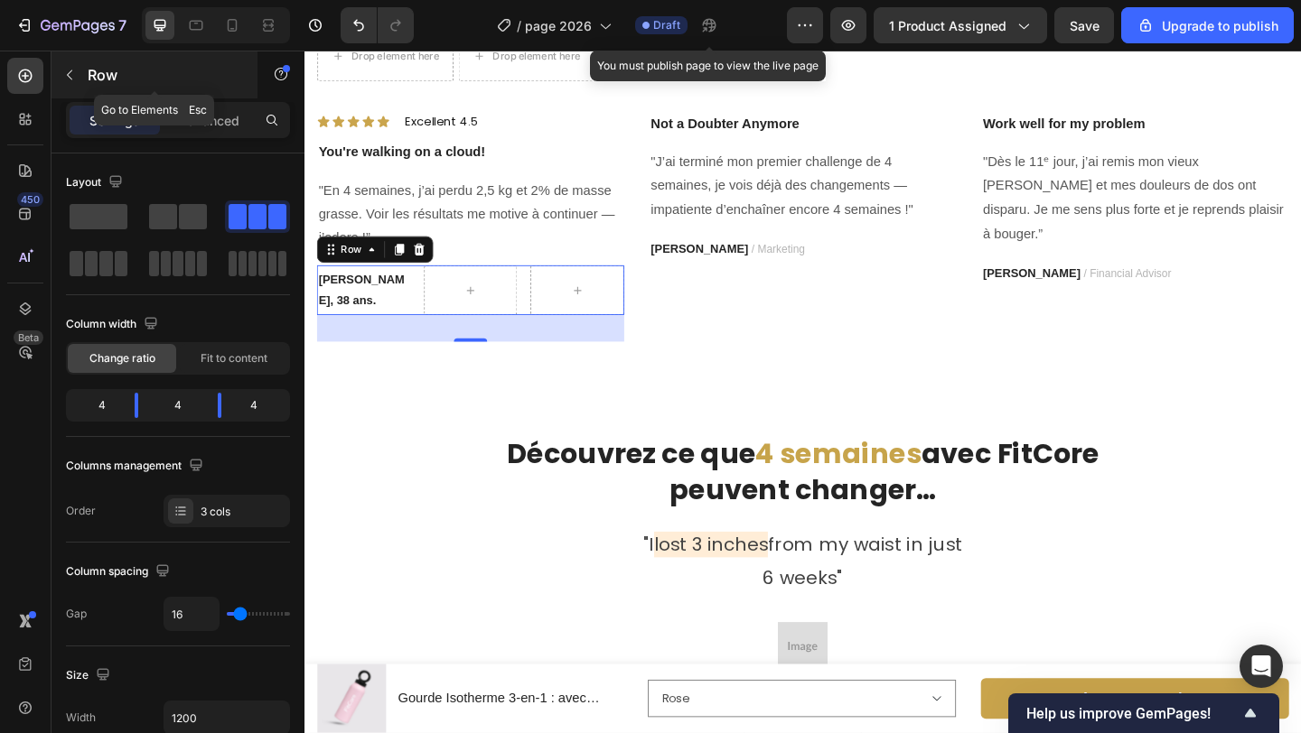
click at [78, 78] on button "button" at bounding box center [69, 75] width 29 height 29
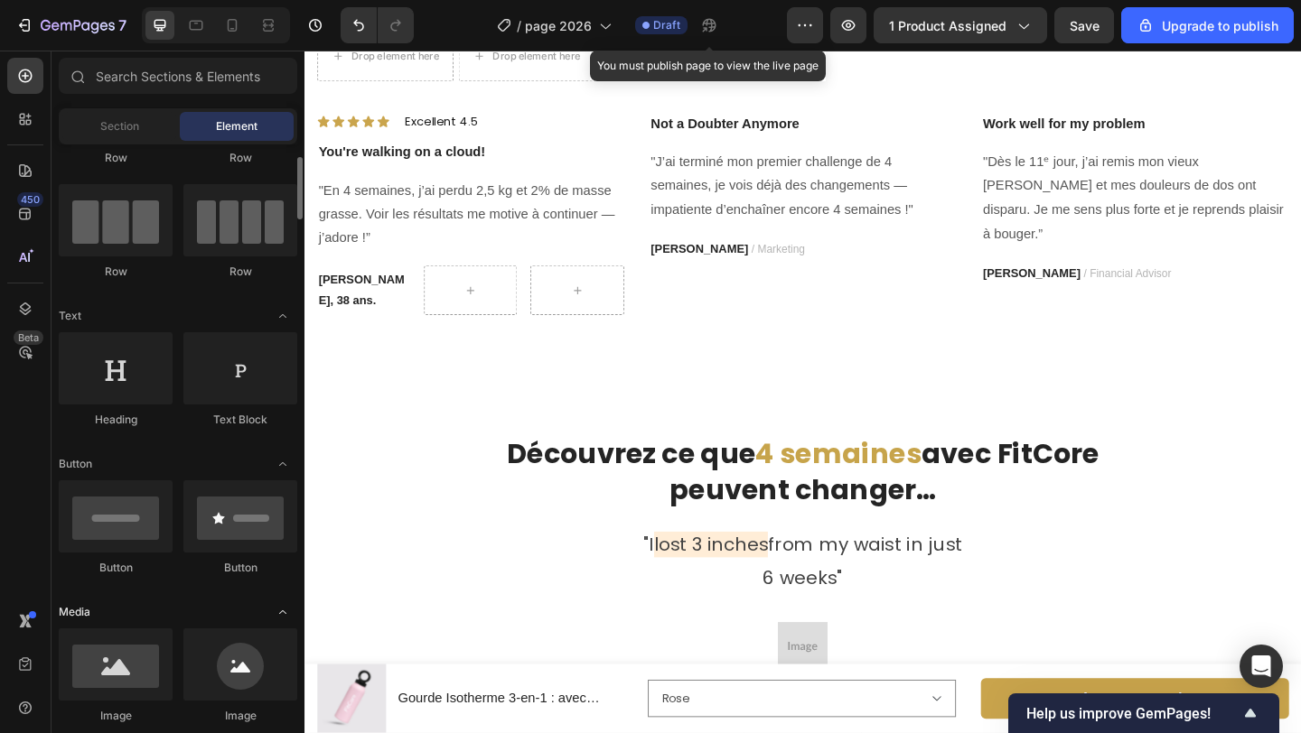
scroll to position [166, 0]
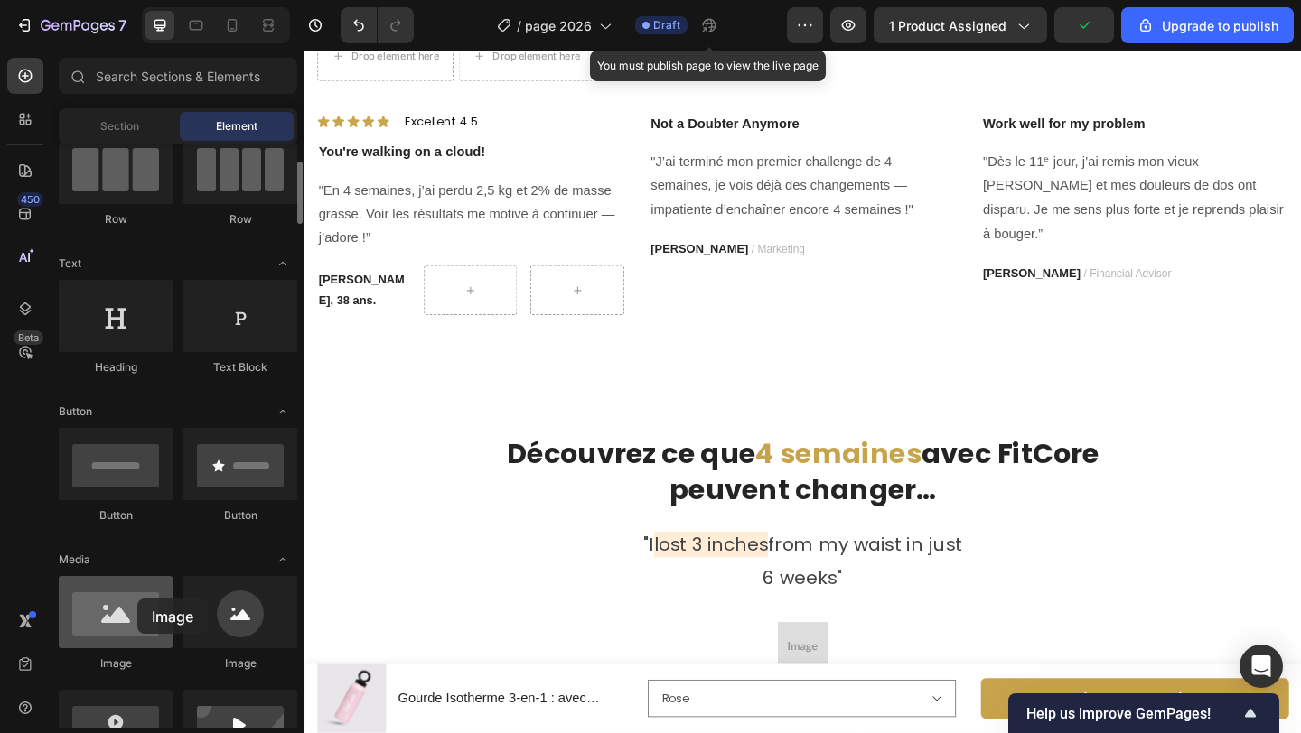
drag, startPoint x: 114, startPoint y: 614, endPoint x: 135, endPoint y: 597, distance: 27.6
click at [135, 598] on div at bounding box center [116, 612] width 114 height 72
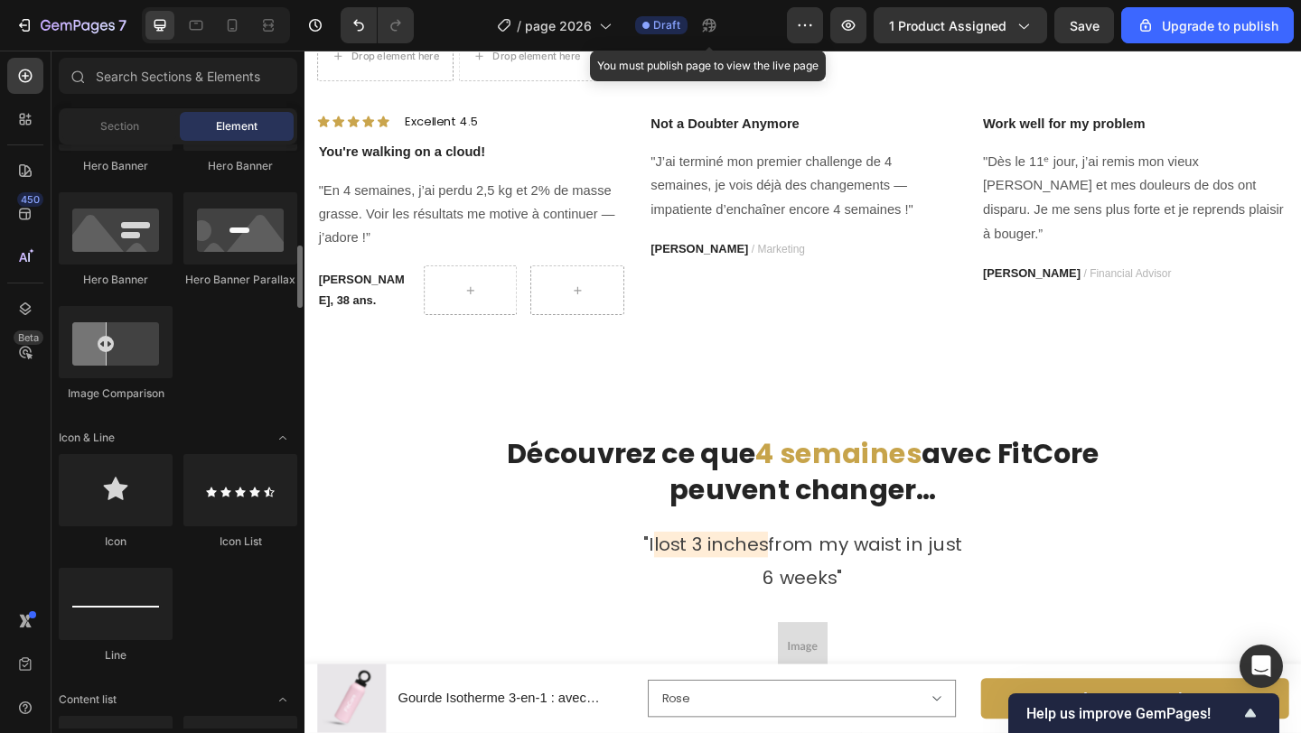
scroll to position [897, 0]
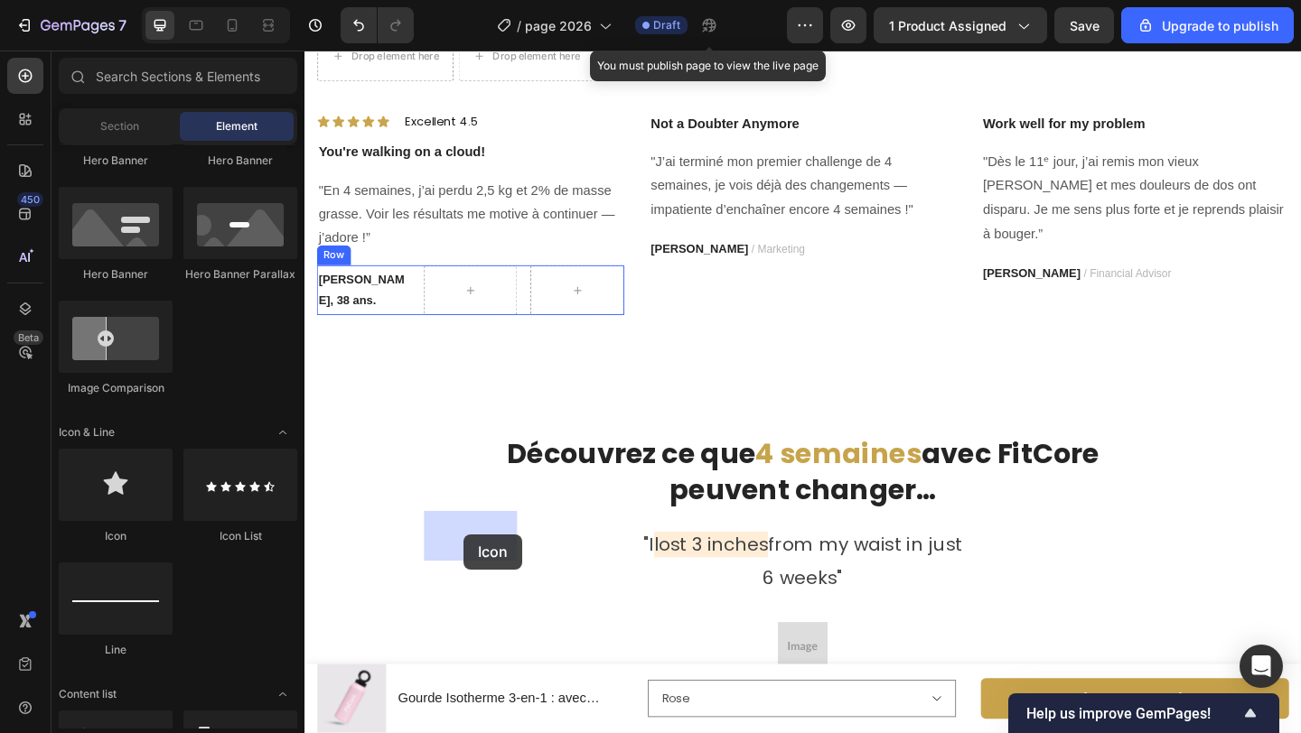
drag, startPoint x: 433, startPoint y: 536, endPoint x: 477, endPoint y: 577, distance: 60.7
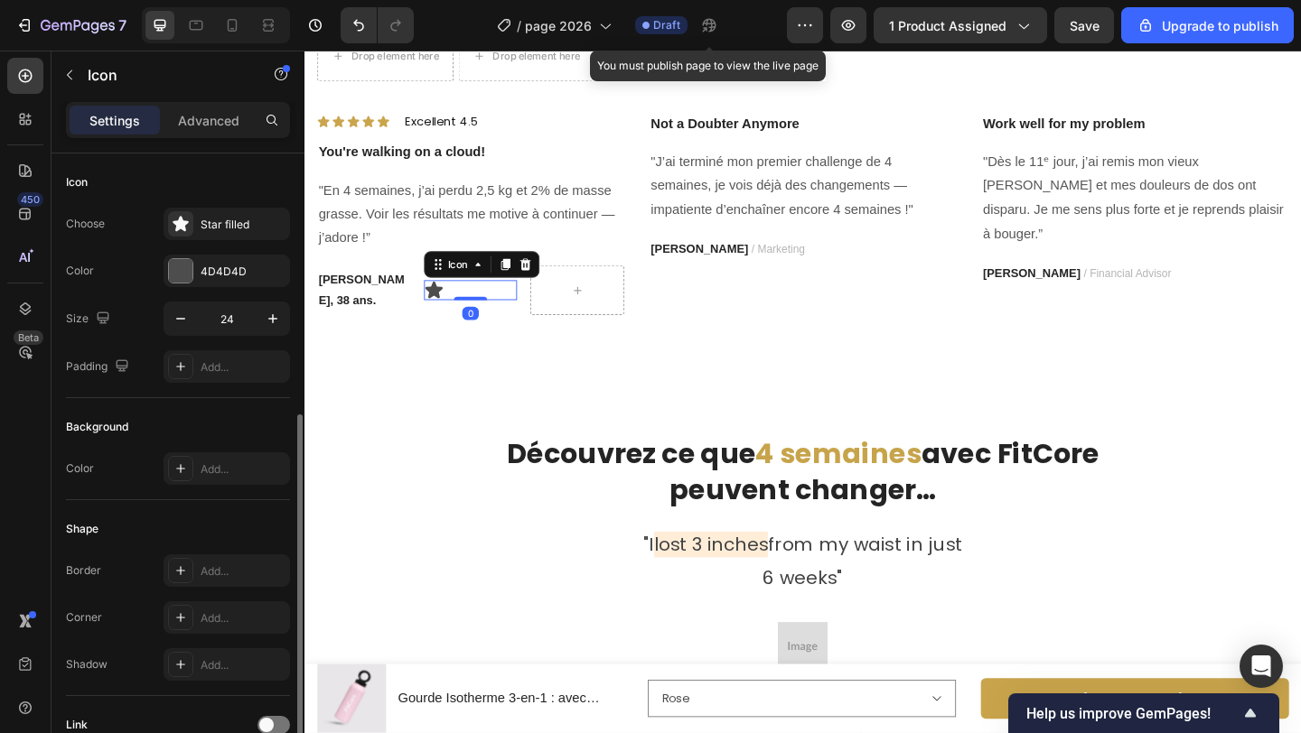
scroll to position [155, 0]
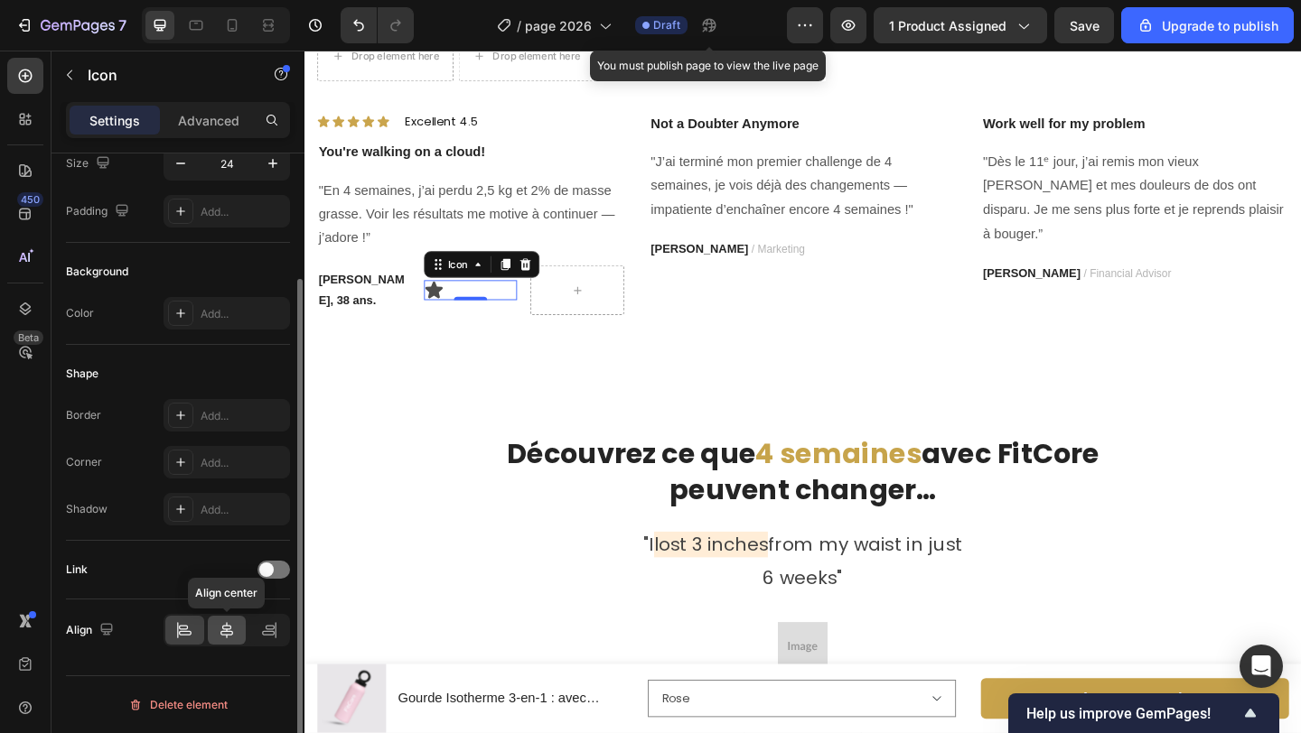
click at [226, 624] on icon at bounding box center [227, 630] width 18 height 18
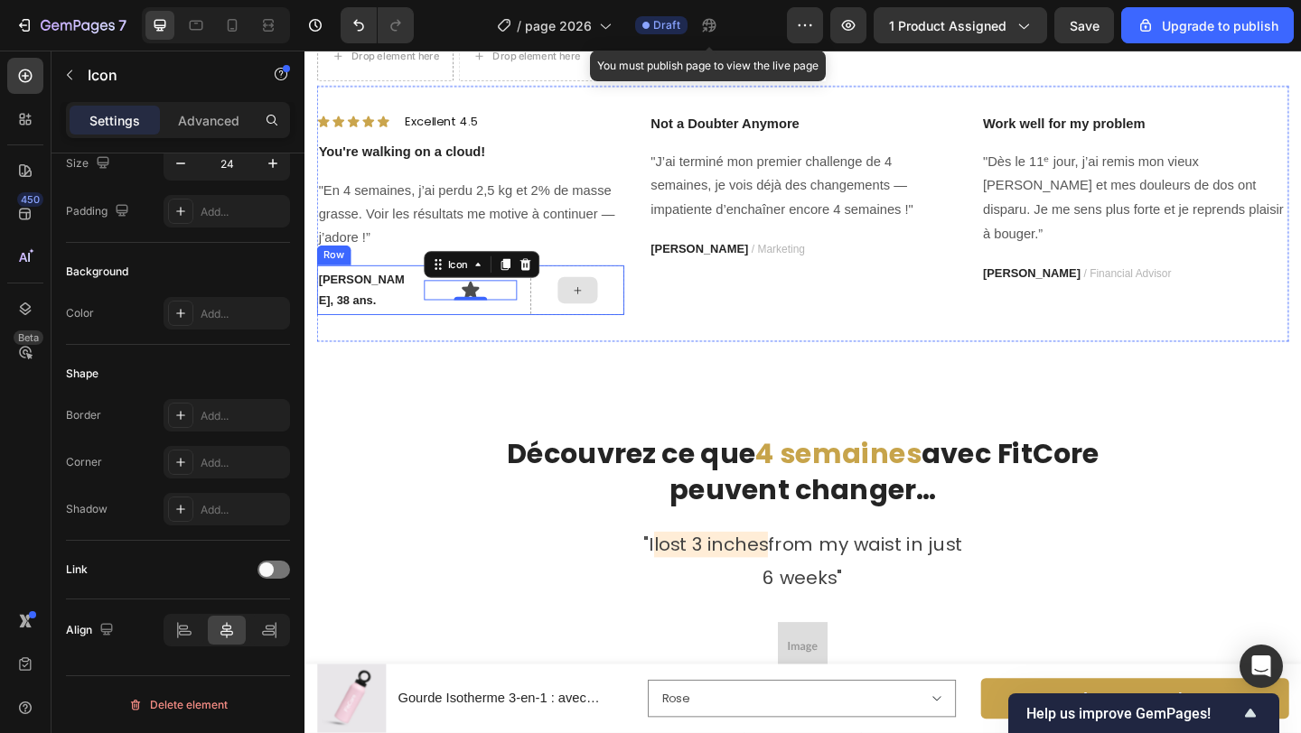
click at [570, 339] on div at bounding box center [601, 312] width 102 height 54
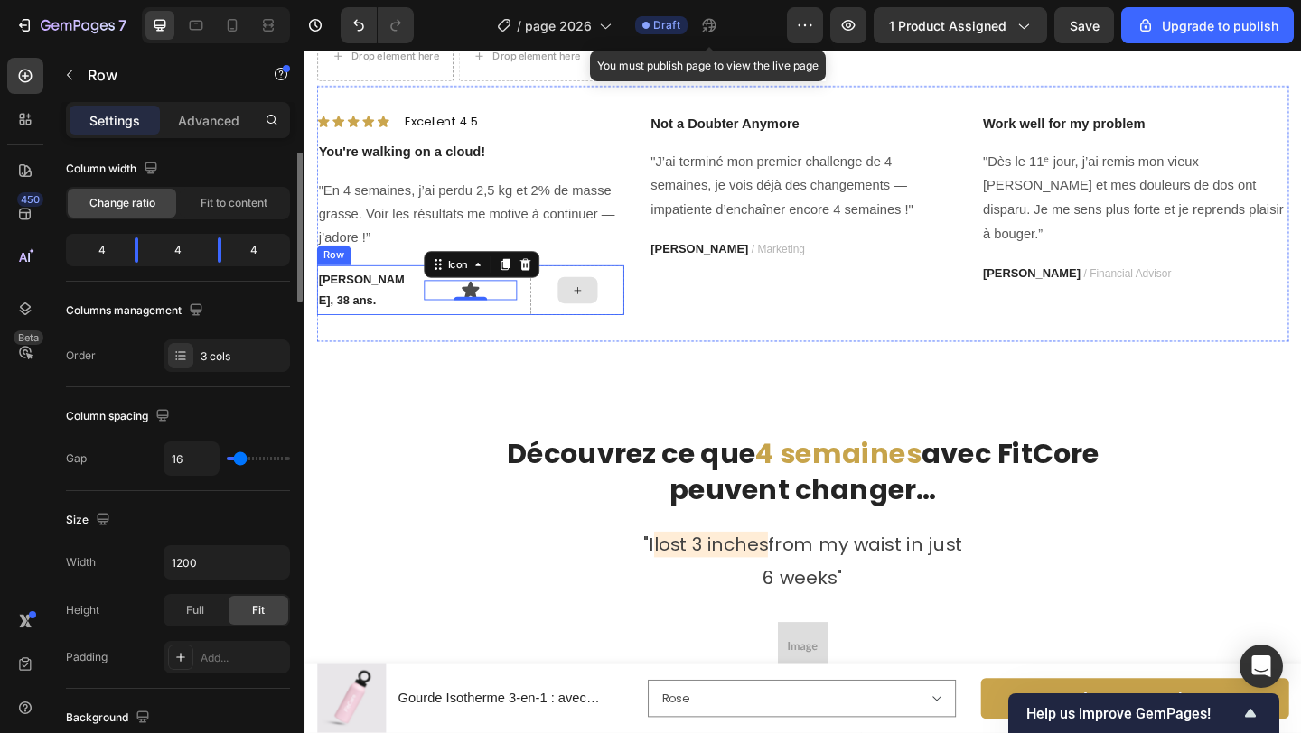
scroll to position [0, 0]
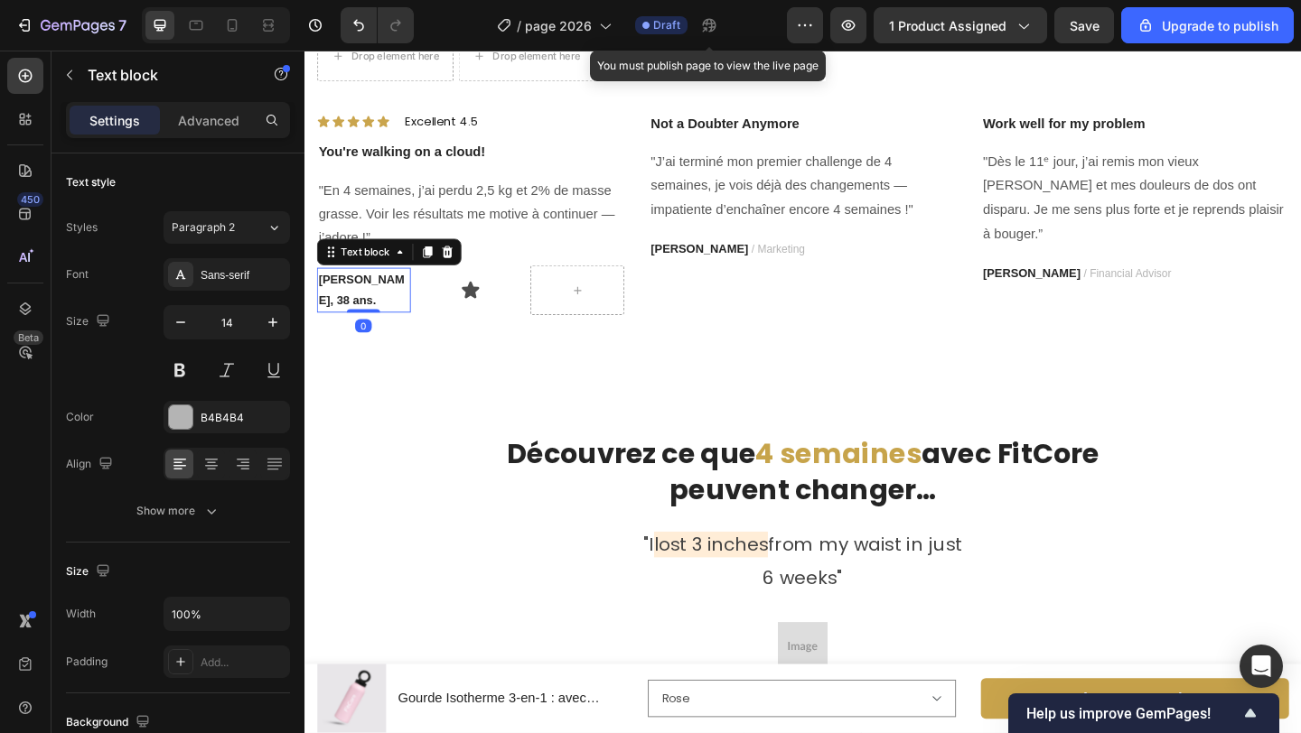
click at [342, 330] on strong "[PERSON_NAME], 38 ans." at bounding box center [366, 311] width 93 height 37
click at [432, 277] on icon at bounding box center [438, 270] width 14 height 14
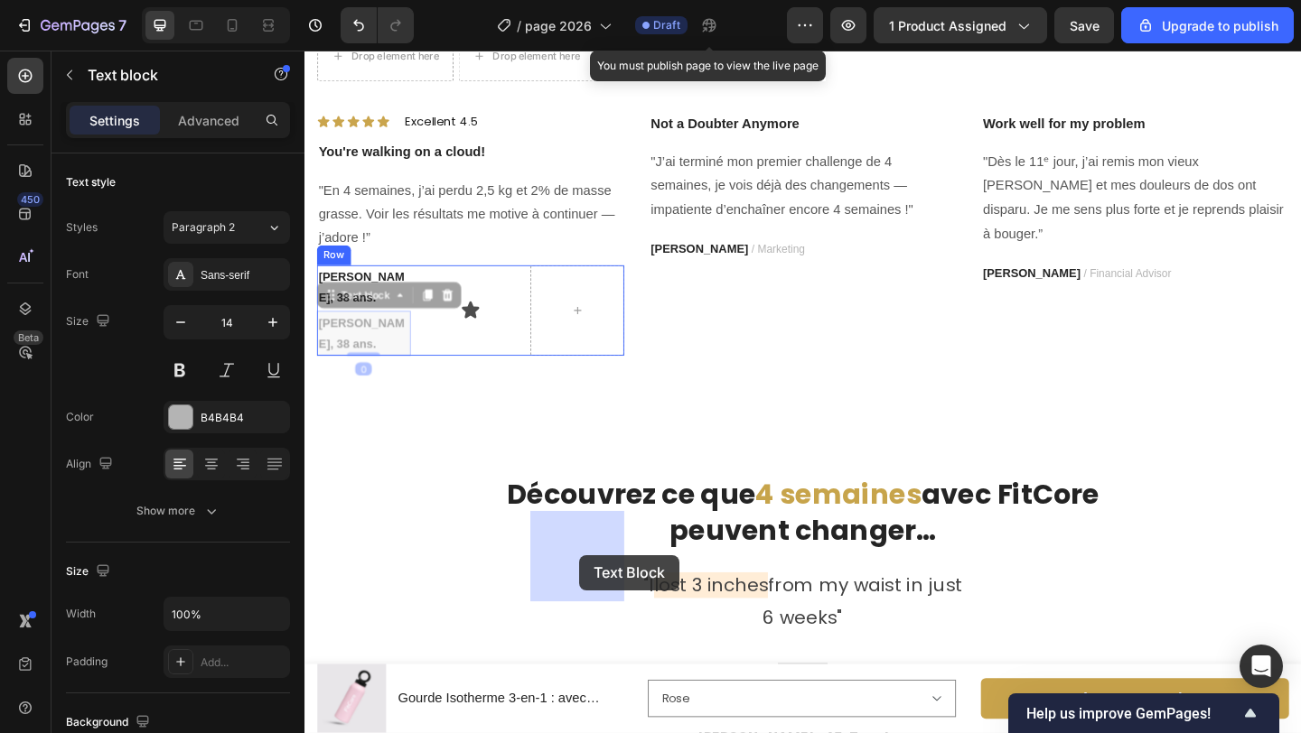
drag, startPoint x: 332, startPoint y: 586, endPoint x: 602, endPoint y: 600, distance: 270.4
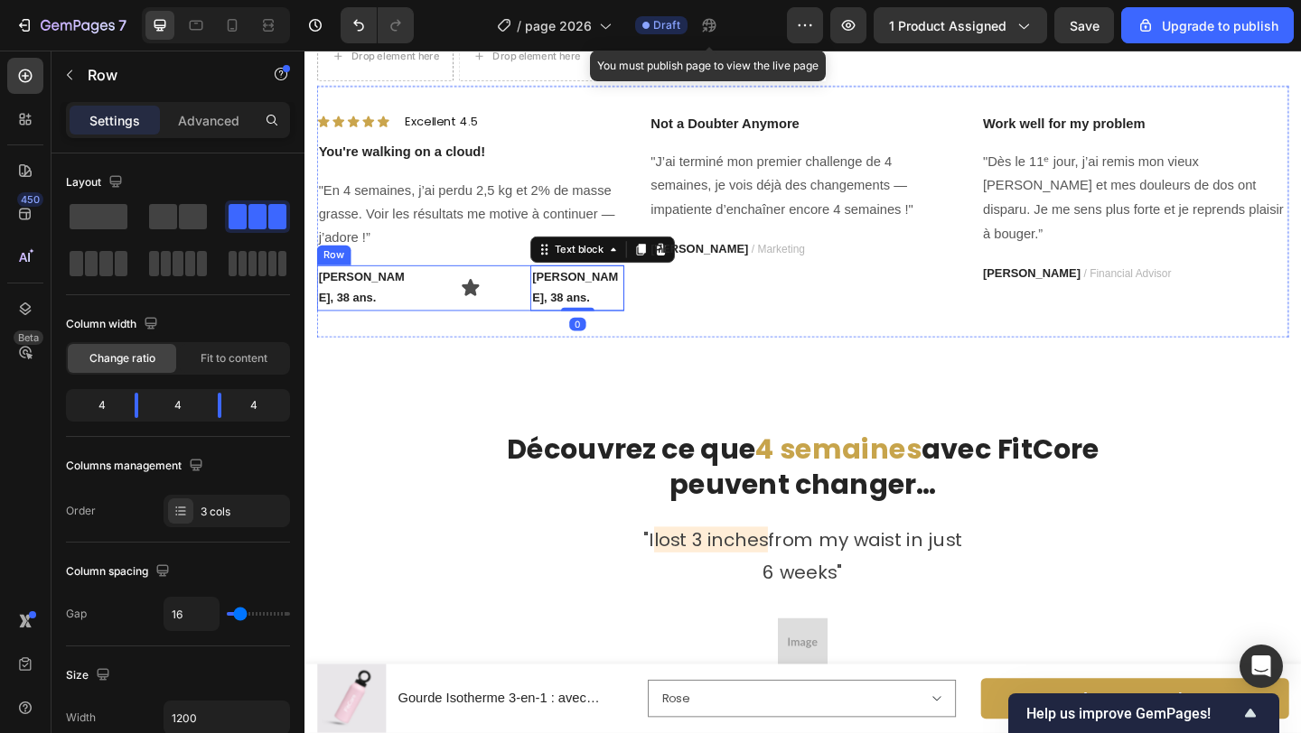
click at [422, 333] on div "[PERSON_NAME], 38 ans. Text block Icon [PERSON_NAME], 38 ans. Text block 0 Row" at bounding box center [485, 309] width 334 height 49
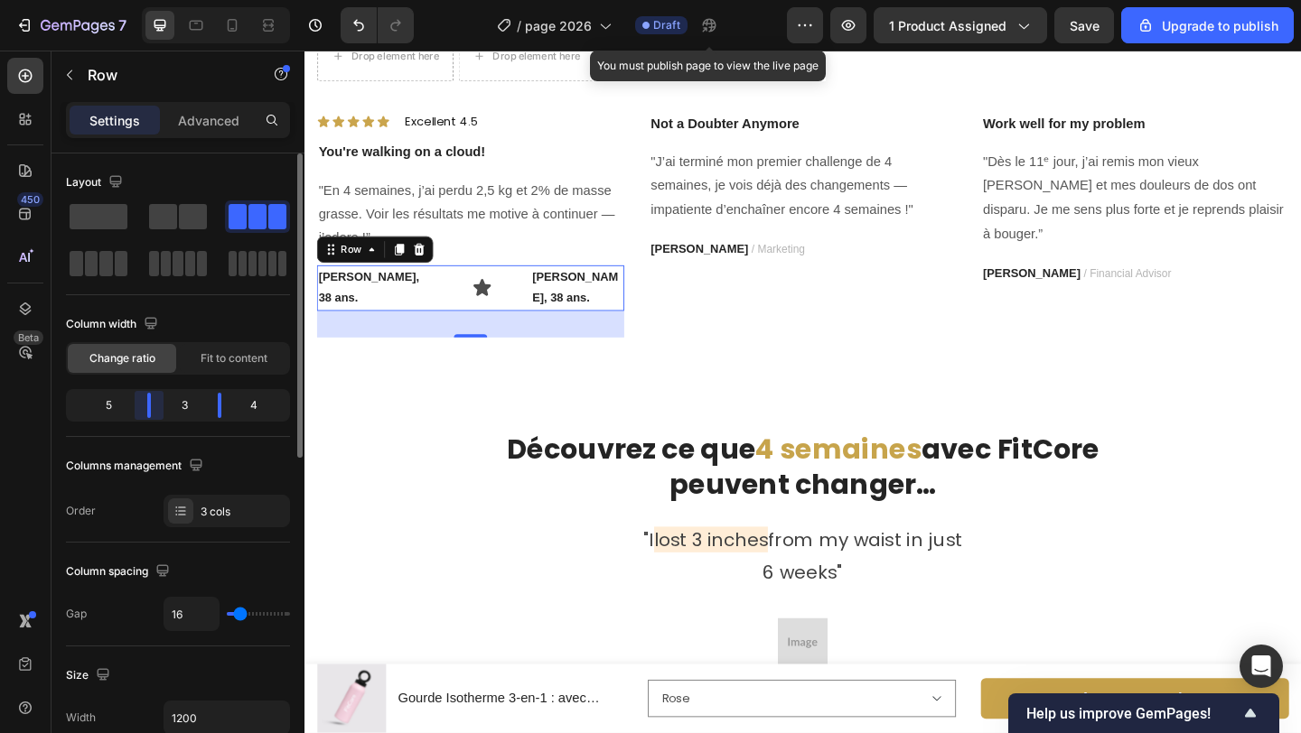
drag, startPoint x: 145, startPoint y: 413, endPoint x: 202, endPoint y: 414, distance: 57.8
click at [162, 0] on body "7 / page 2026 Draft You must publish page to view the live page Preview 1 produ…" at bounding box center [650, 0] width 1301 height 0
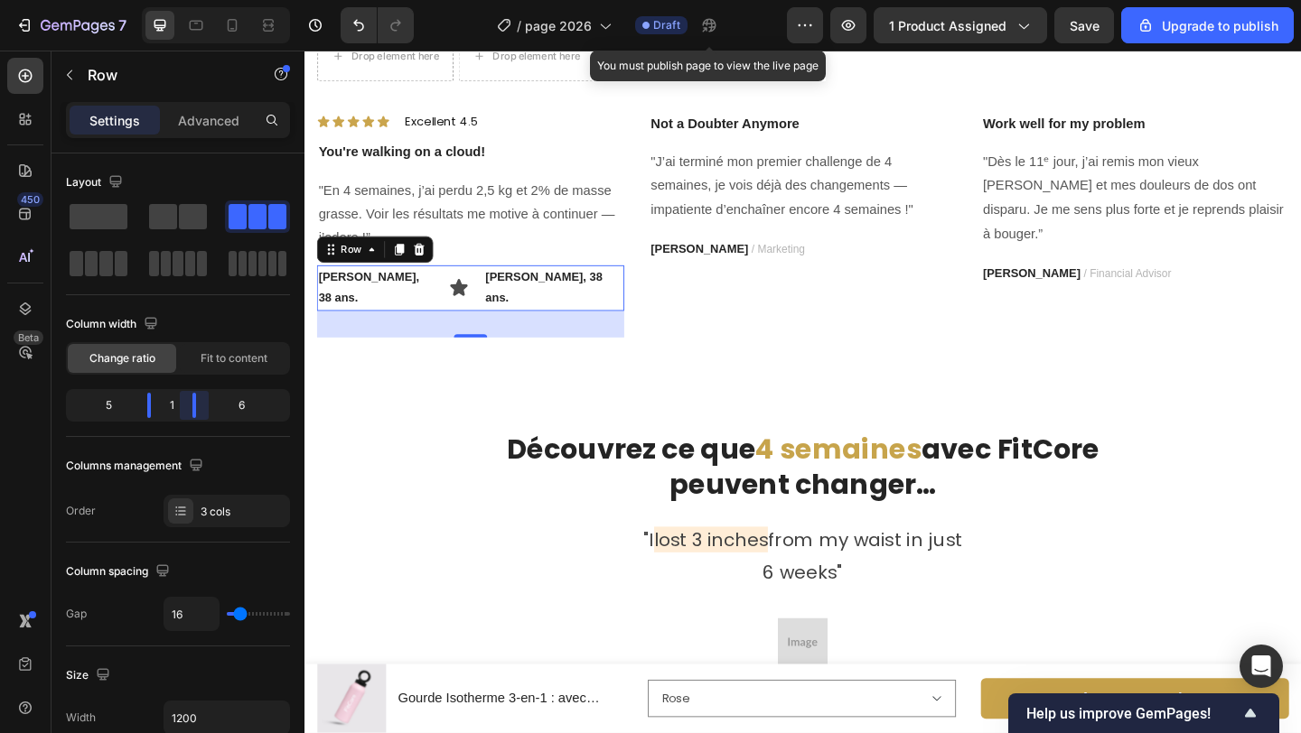
drag, startPoint x: 214, startPoint y: 414, endPoint x: 185, endPoint y: 414, distance: 28.9
click at [185, 0] on body "7 / page 2026 Draft You must publish page to view the live page Preview 1 produ…" at bounding box center [650, 0] width 1301 height 0
click at [462, 320] on icon at bounding box center [473, 309] width 22 height 22
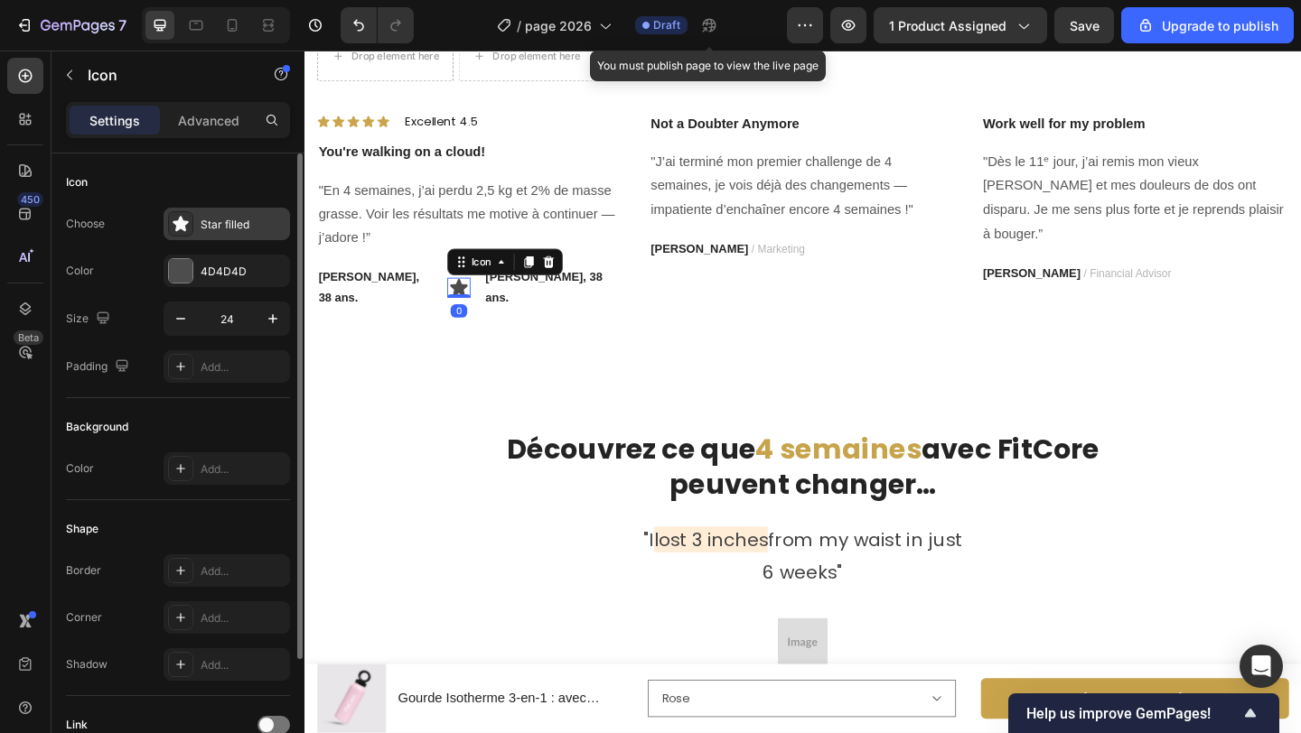
click at [222, 230] on div "Star filled" at bounding box center [243, 225] width 85 height 16
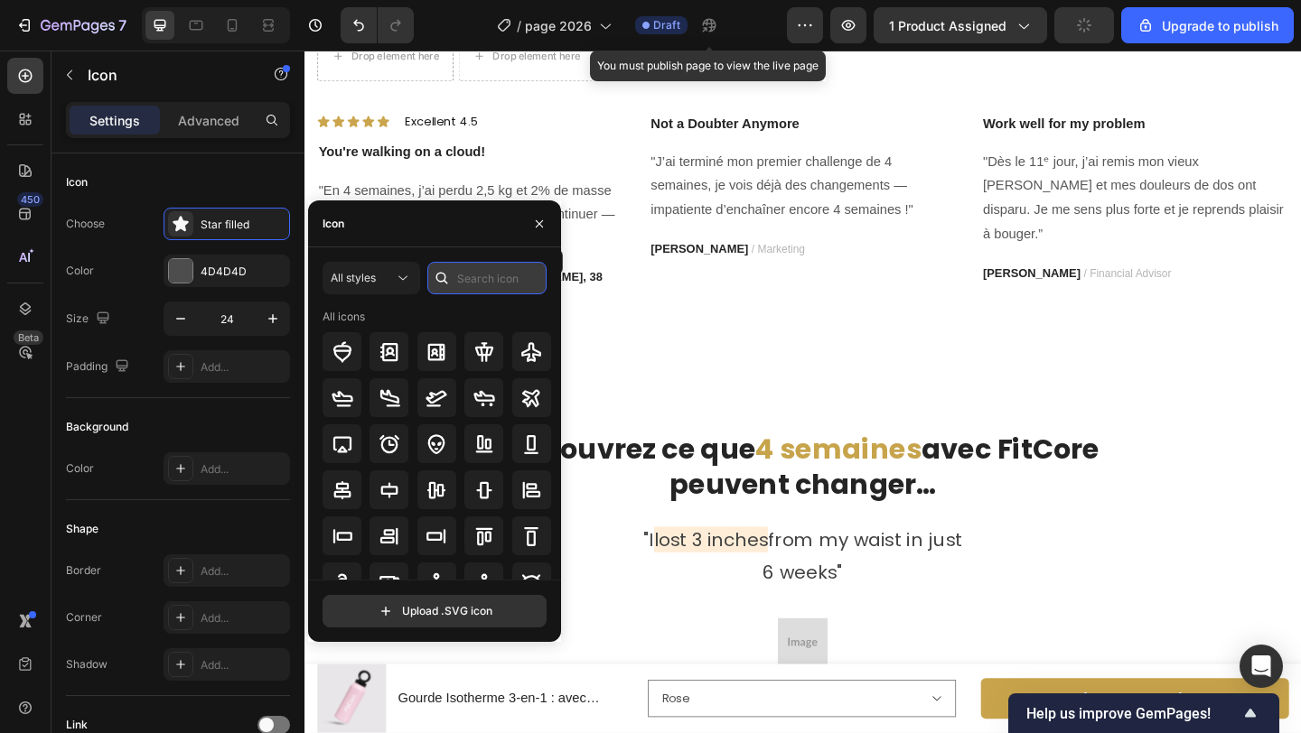
click at [467, 276] on input "text" at bounding box center [486, 278] width 119 height 33
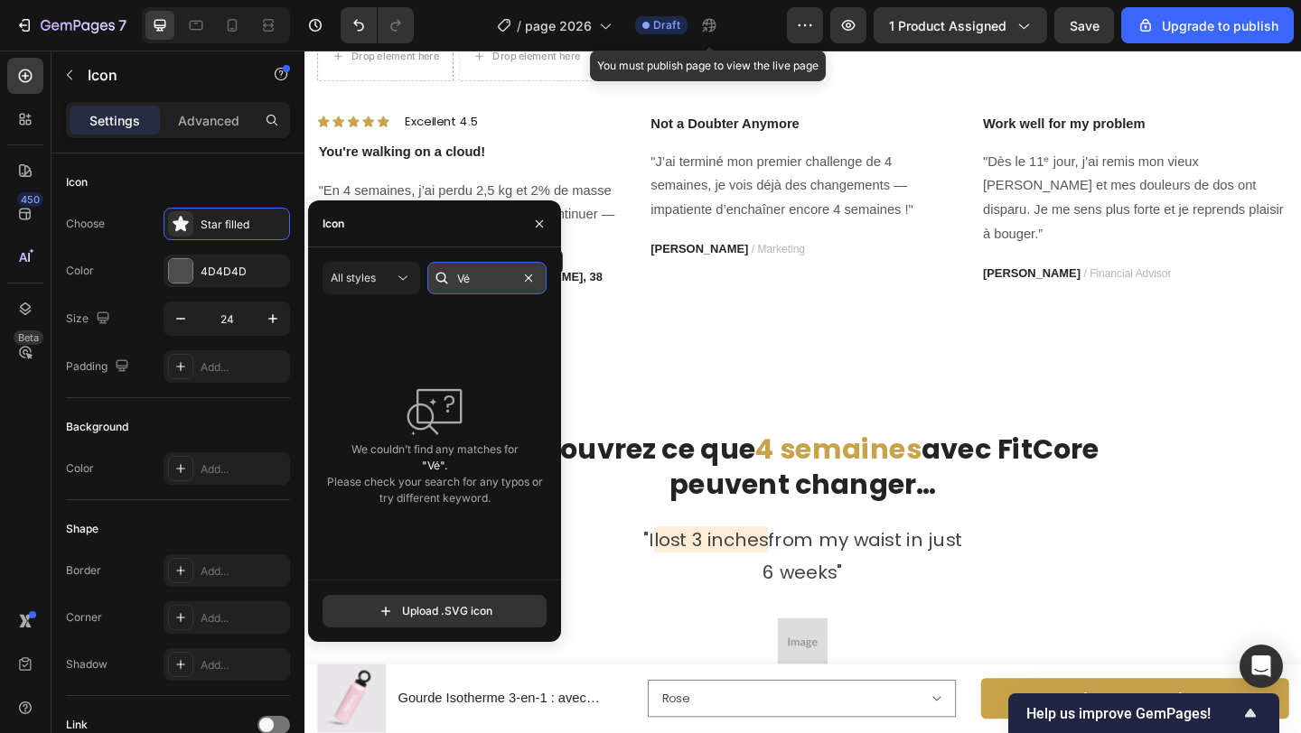
type input "V"
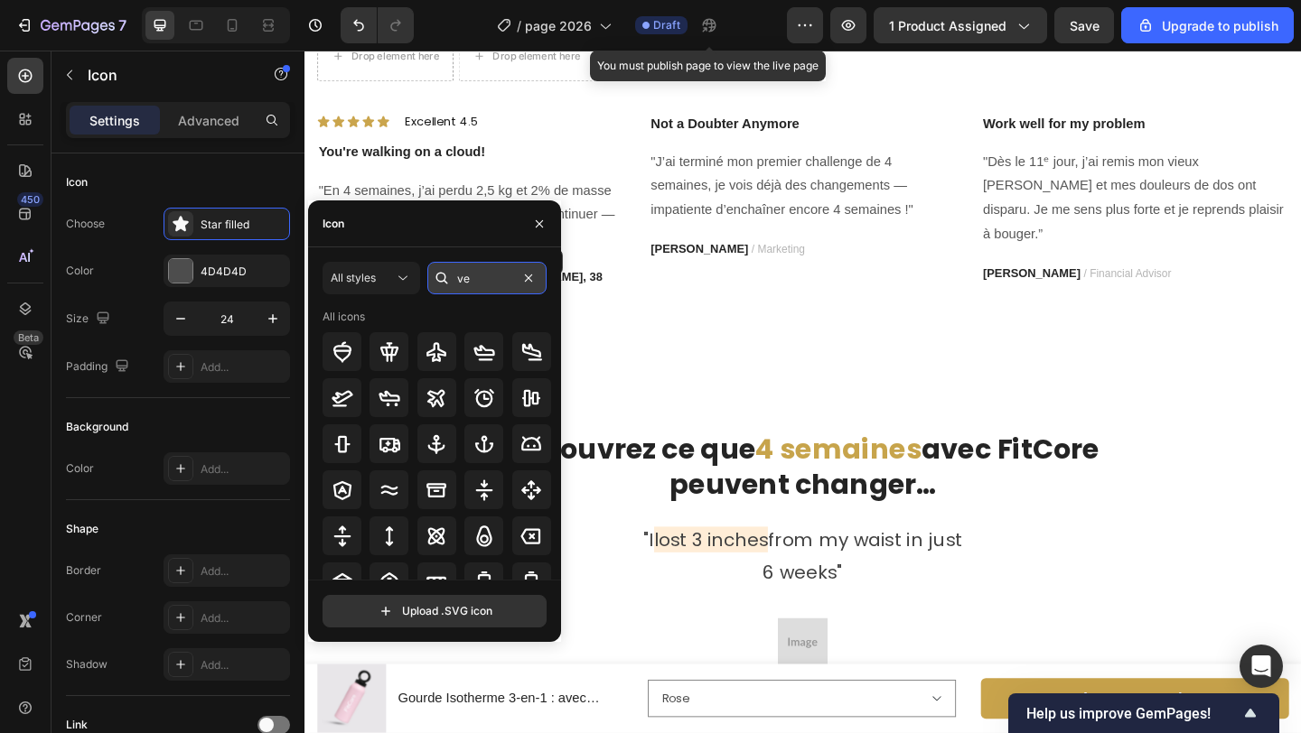
click at [501, 280] on input "ve" at bounding box center [486, 278] width 119 height 33
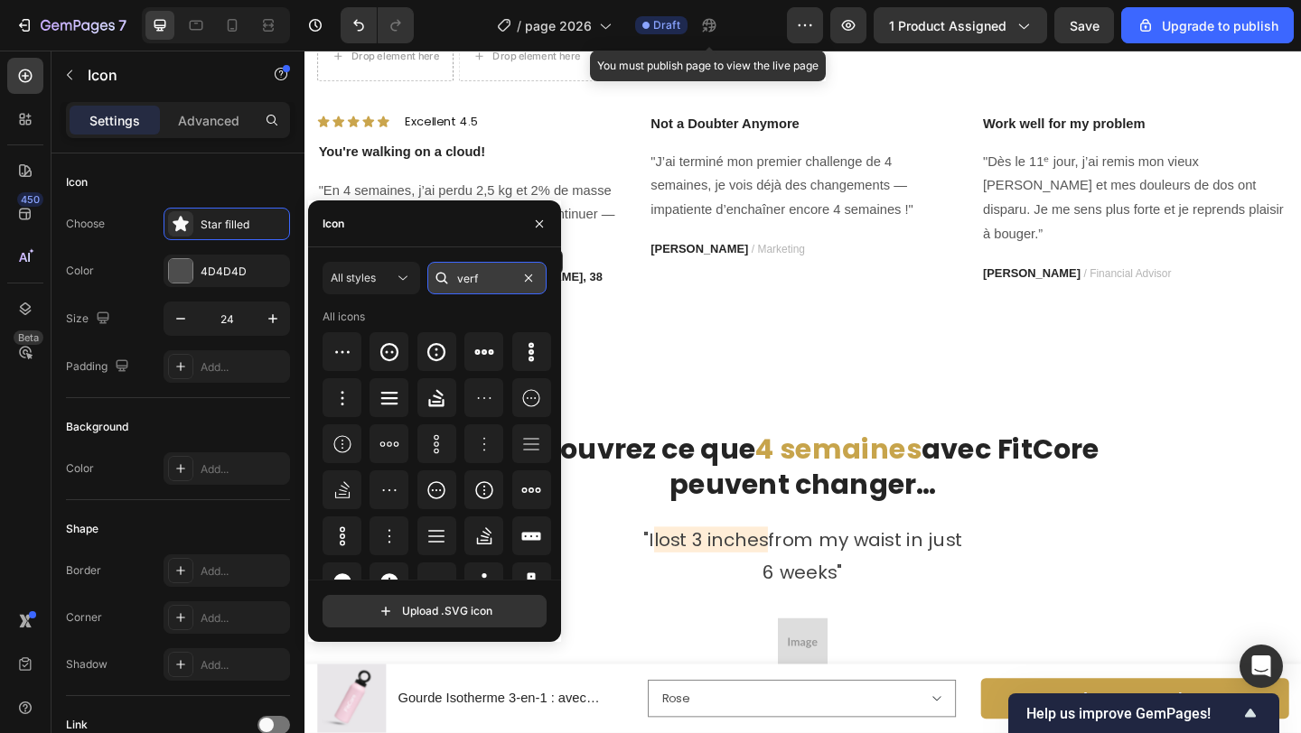
click at [503, 268] on input "verf" at bounding box center [486, 278] width 119 height 33
click at [491, 277] on input "verf" at bounding box center [486, 278] width 119 height 33
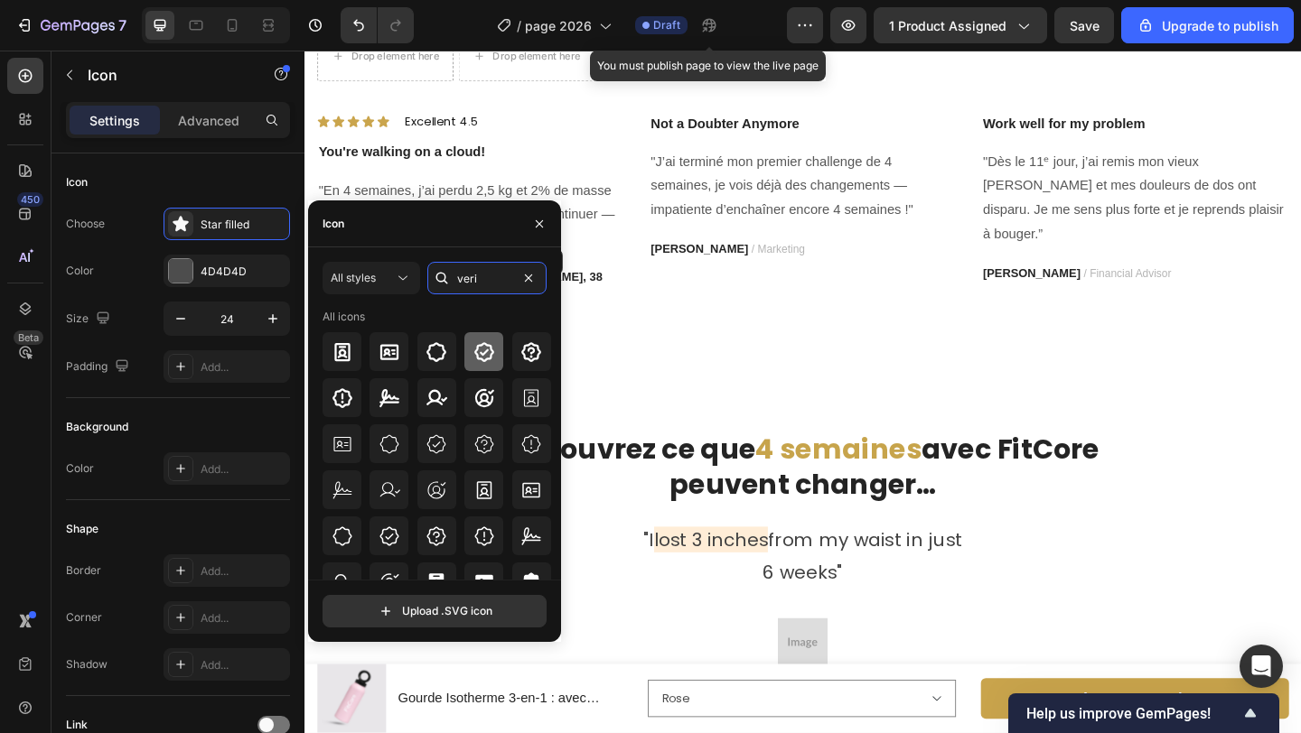
type input "veri"
click at [483, 359] on icon at bounding box center [484, 352] width 22 height 22
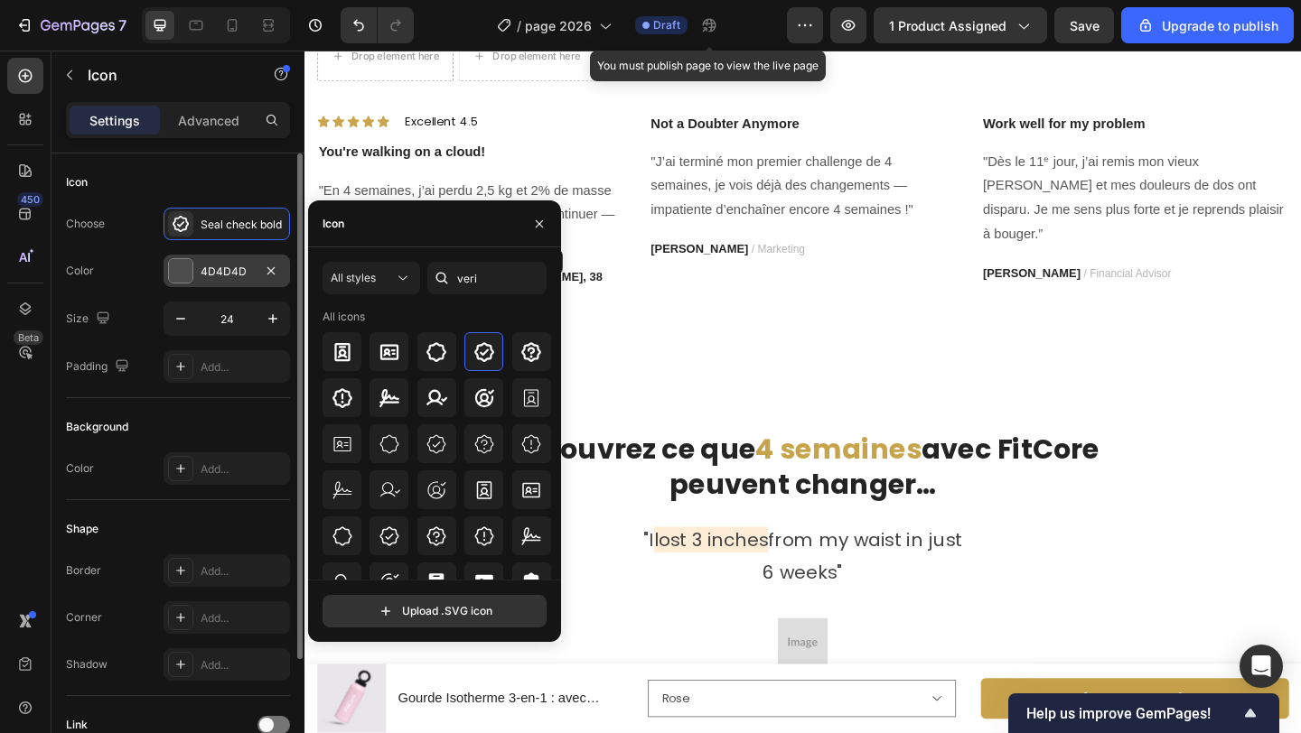
click at [195, 267] on div "4D4D4D" at bounding box center [226, 271] width 126 height 33
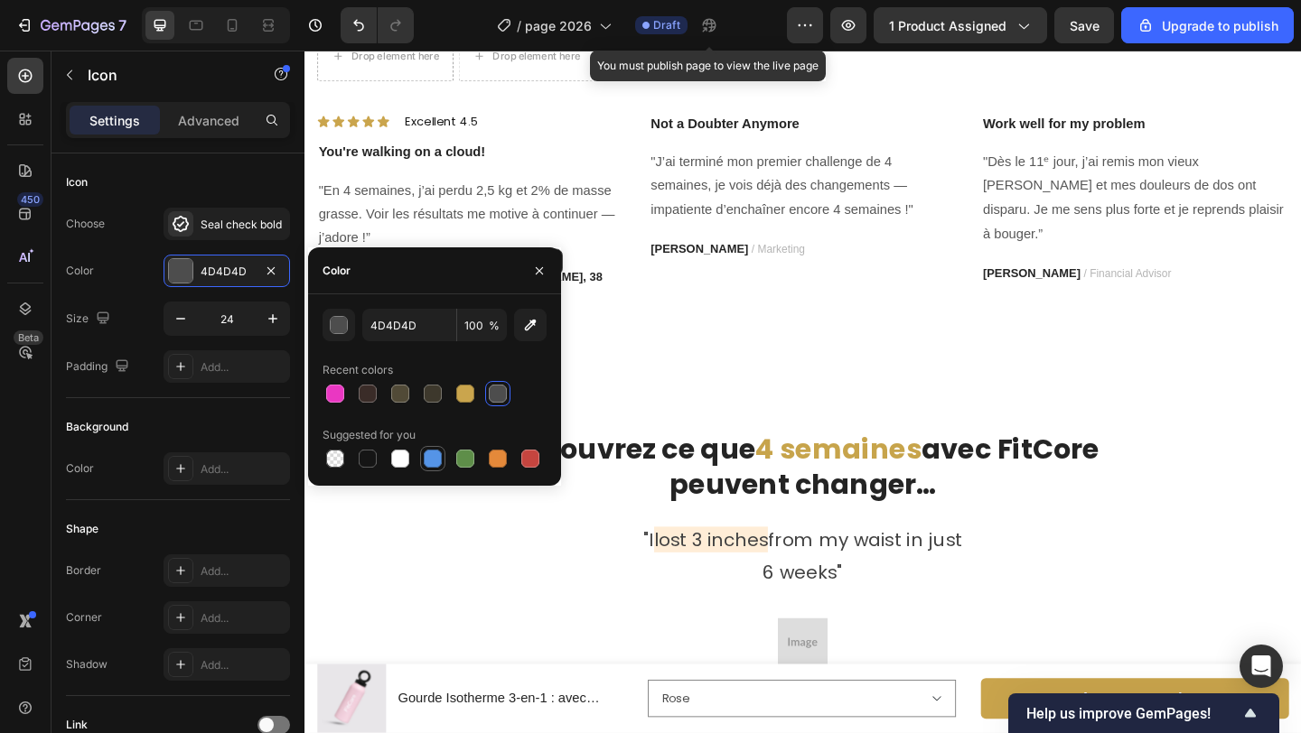
click at [428, 456] on div at bounding box center [433, 459] width 18 height 18
type input "5594E7"
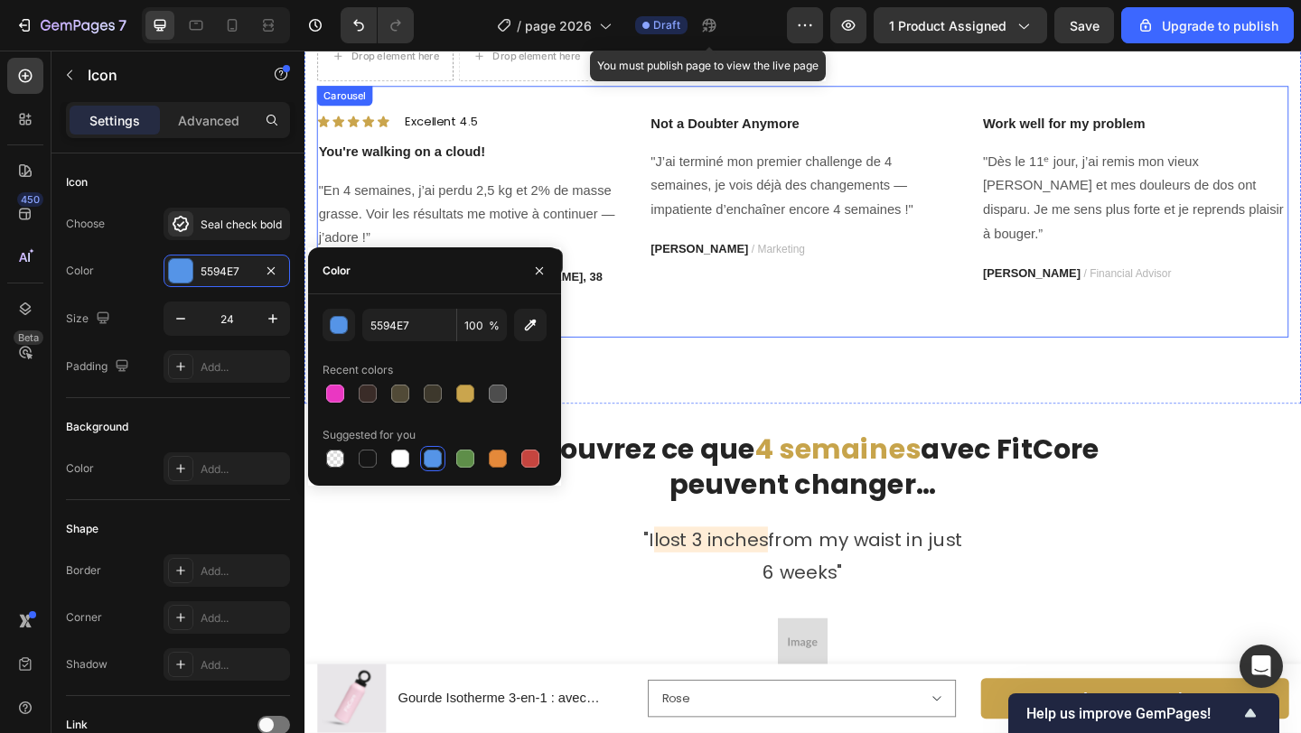
click at [621, 363] on div "Image Icon Icon Icon Icon Icon Icon List Excellent 4.5 Text Block Row You're wa…" at bounding box center [485, 226] width 334 height 274
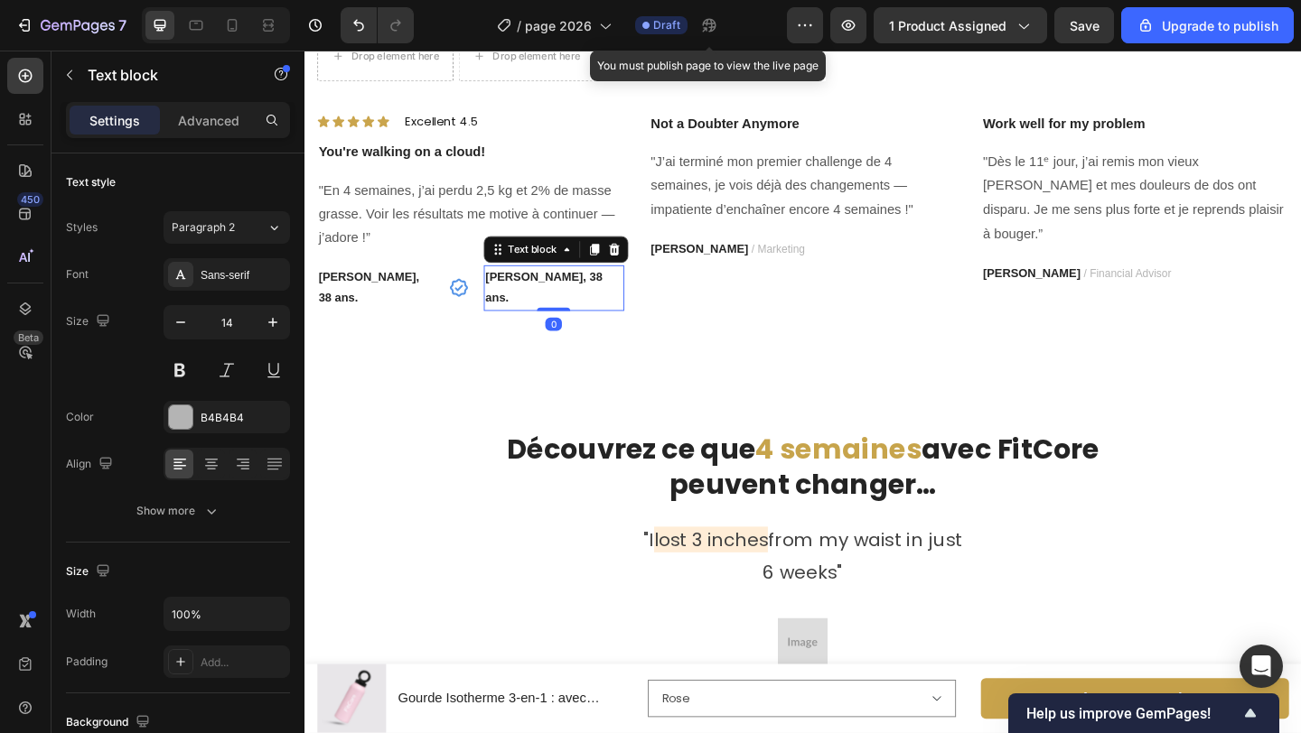
click at [589, 327] on strong "[PERSON_NAME], 38 ans." at bounding box center [564, 308] width 127 height 37
click at [529, 327] on strong "[PERSON_NAME], 38 ans." at bounding box center [564, 308] width 127 height 37
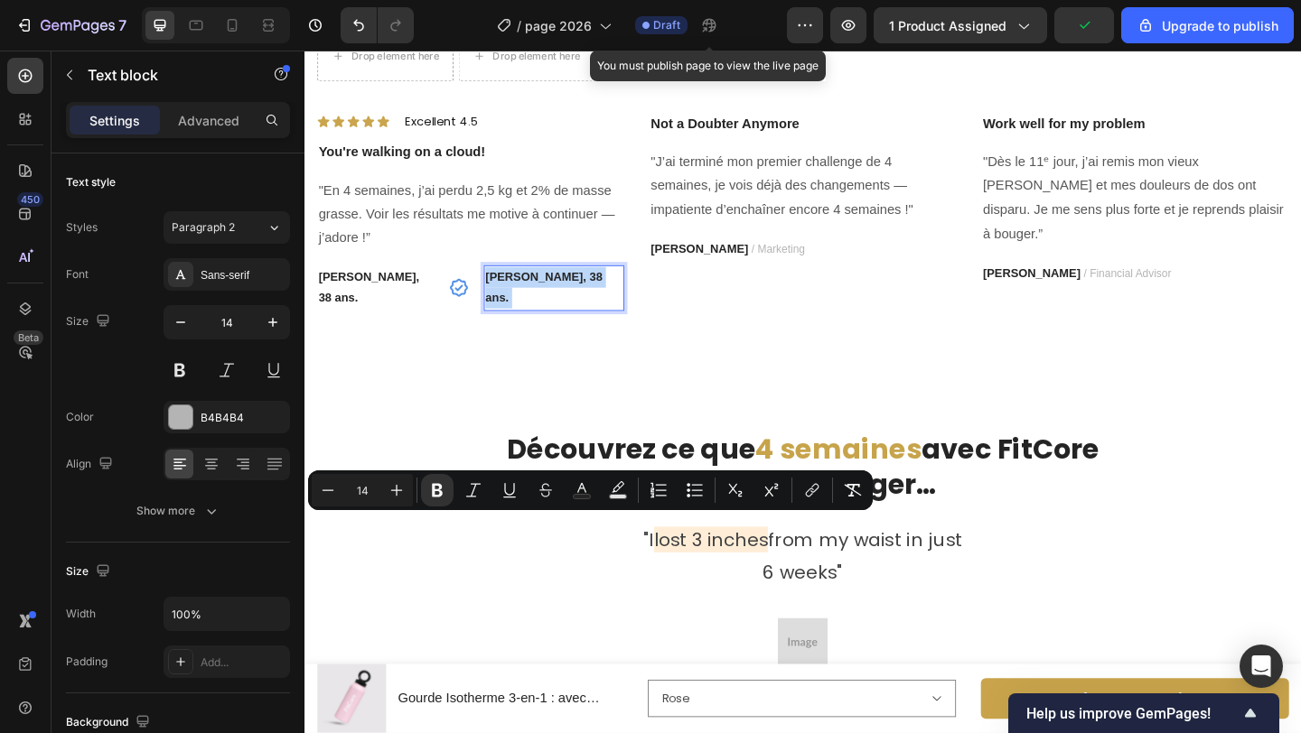
click at [529, 327] on strong "[PERSON_NAME], 38 ans." at bounding box center [564, 308] width 127 height 37
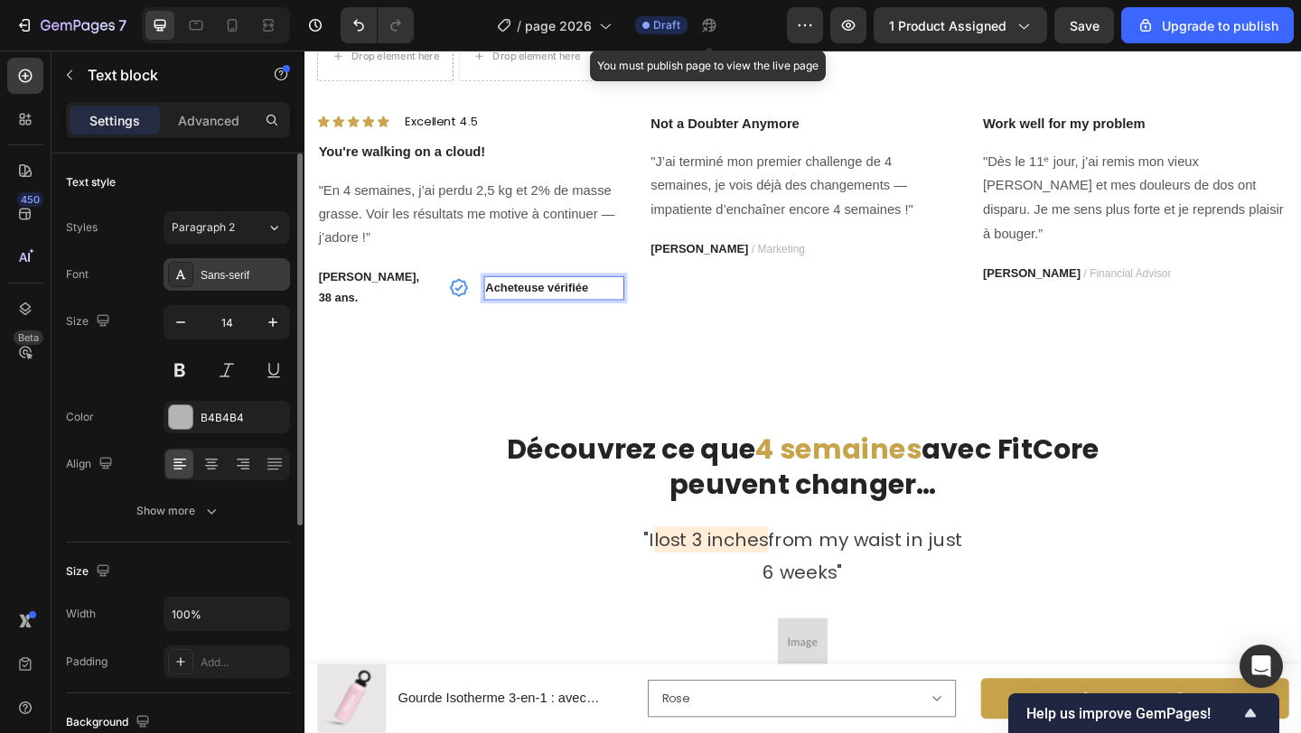
click at [214, 283] on div "Sans-serif" at bounding box center [243, 275] width 85 height 16
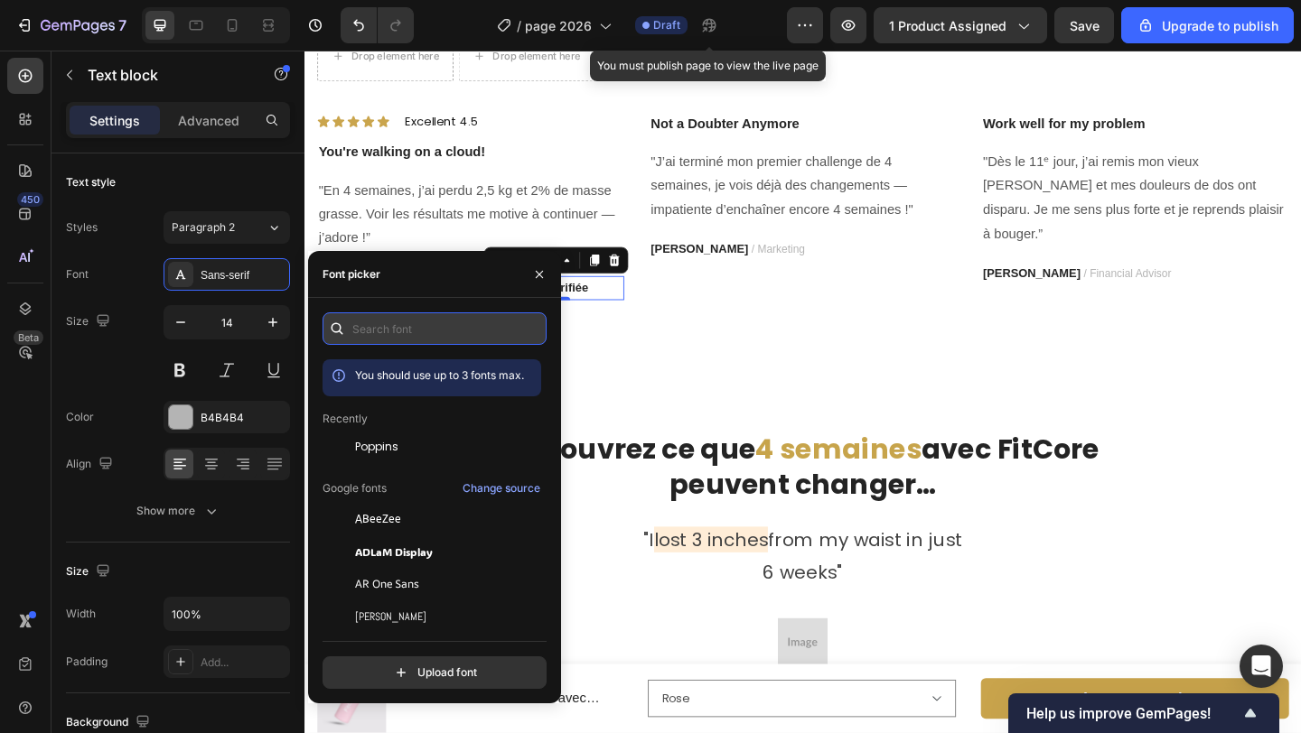
click at [406, 336] on input "text" at bounding box center [434, 329] width 224 height 33
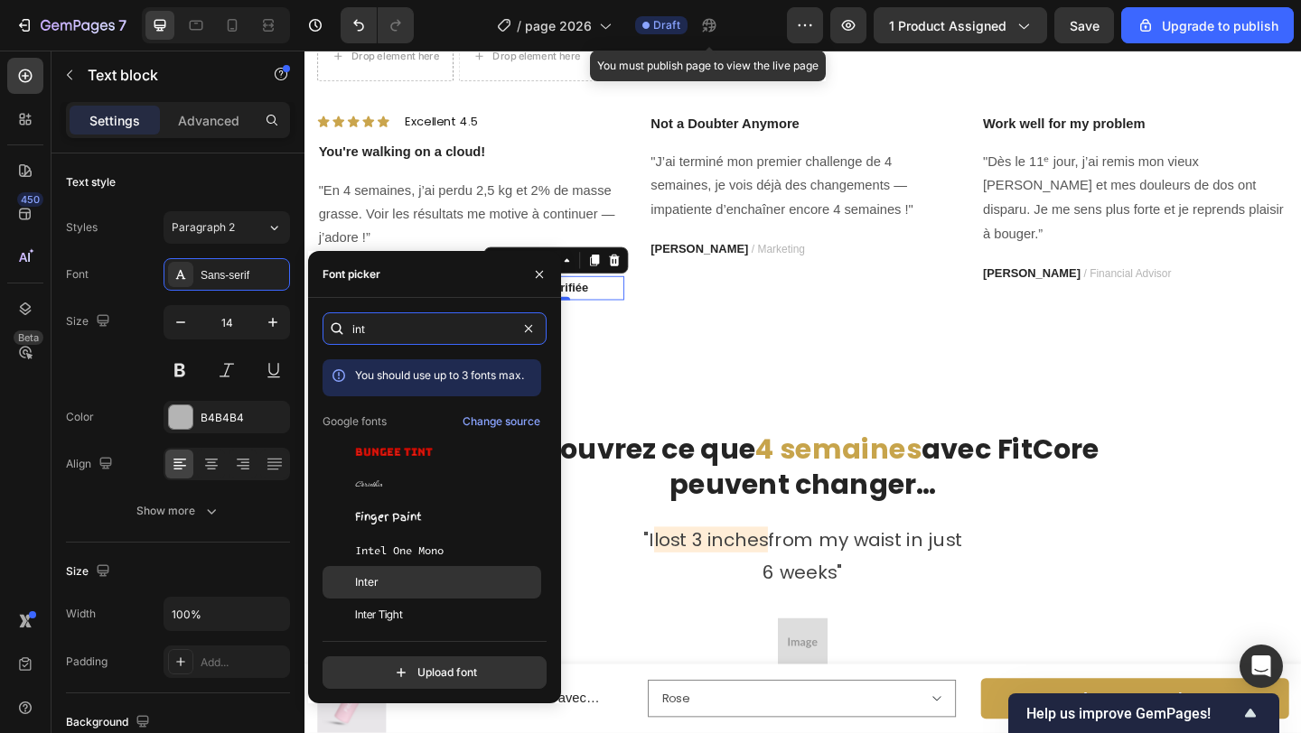
type input "int"
click at [429, 594] on div "Inter" at bounding box center [431, 582] width 219 height 33
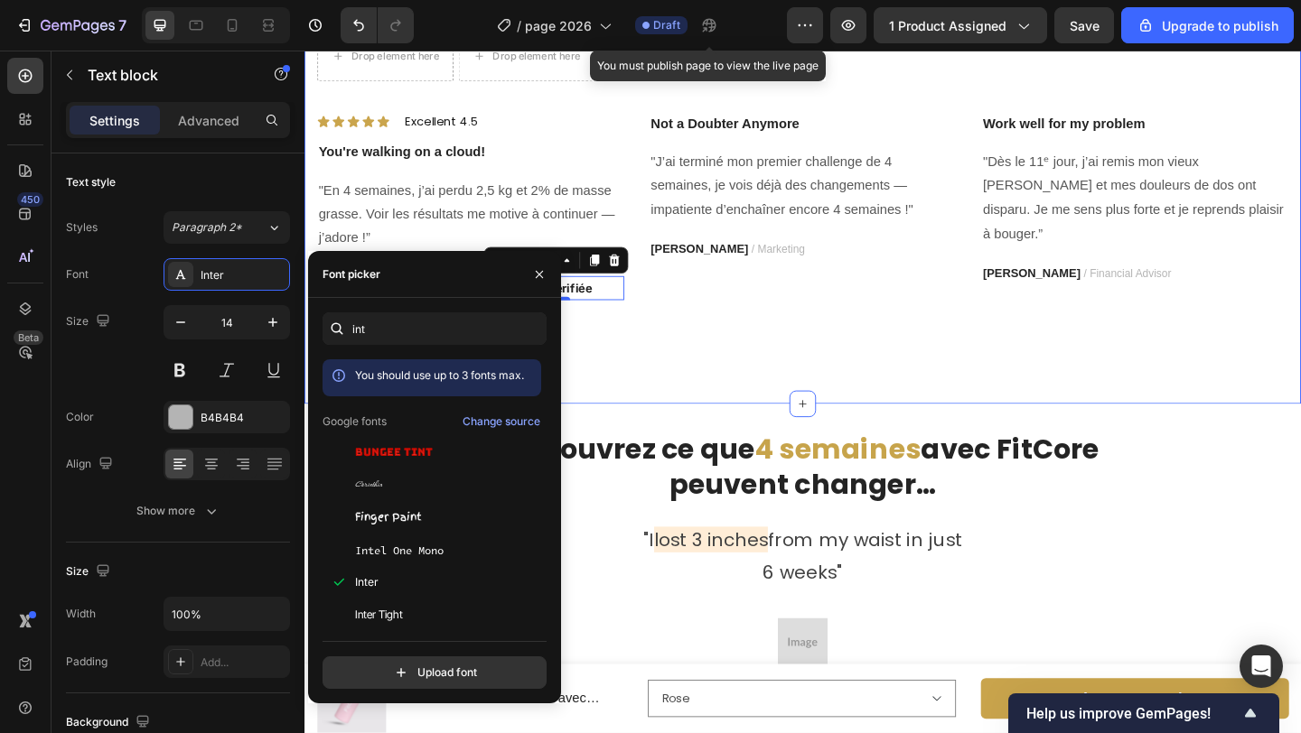
click at [648, 435] on div "Drop element here Drop element here | (250 Avis Vérifiés) Text Block Row Image …" at bounding box center [846, 197] width 1084 height 478
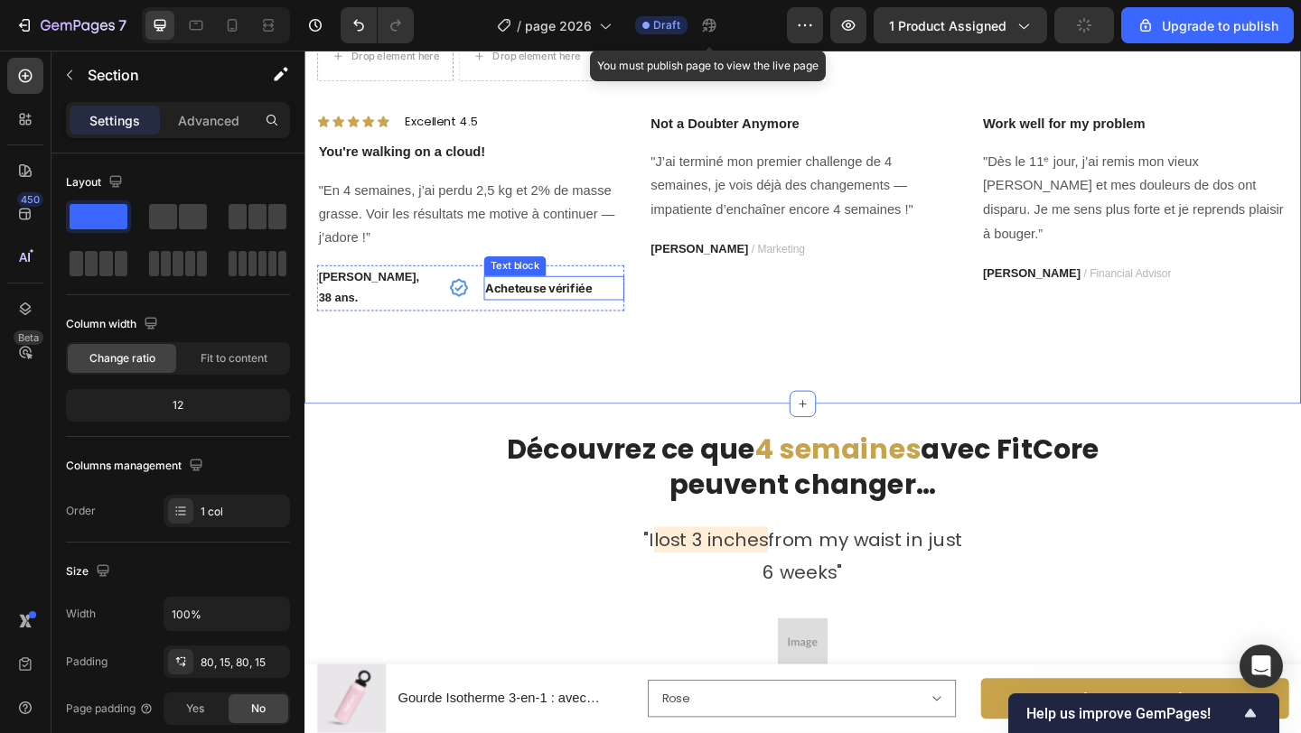
click at [579, 317] on strong "Acheteuse vérifiée" at bounding box center [559, 309] width 116 height 15
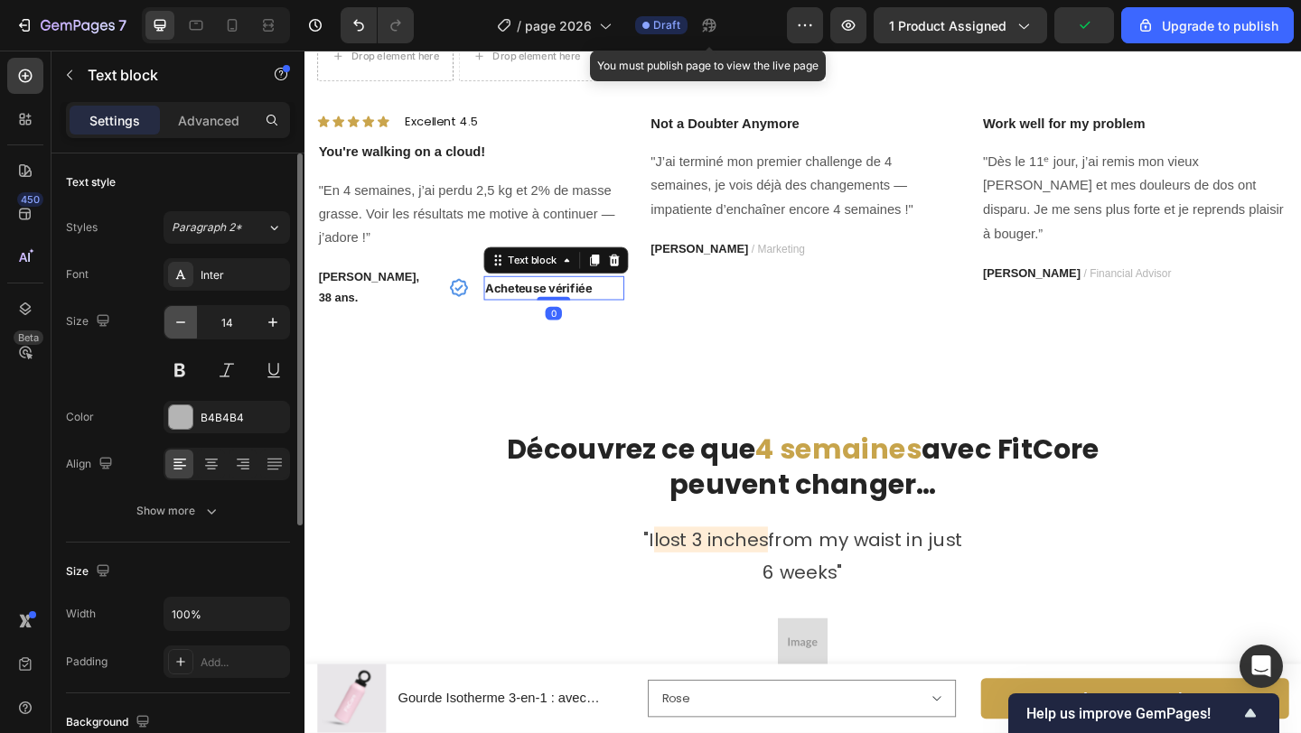
click at [182, 326] on icon "button" at bounding box center [181, 322] width 18 height 18
type input "12"
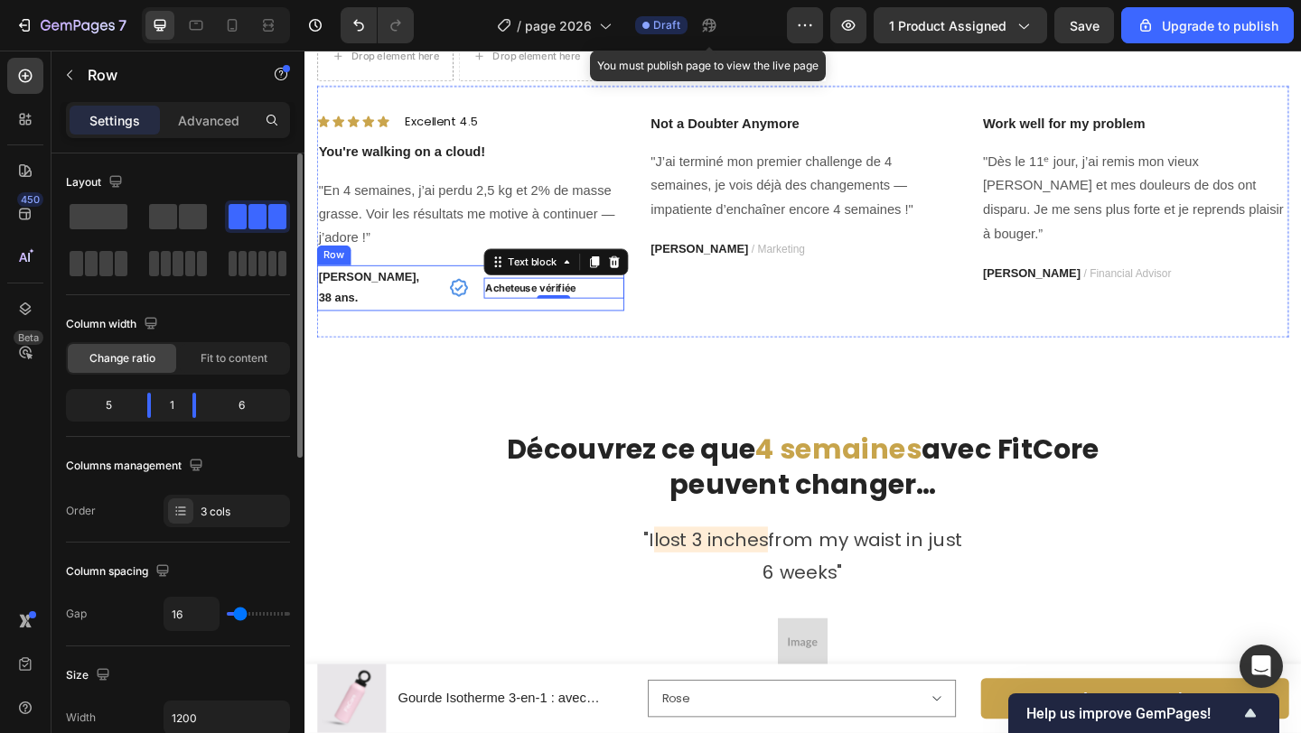
click at [490, 333] on div "[PERSON_NAME], 38 ans. Text block Icon Acheteuse vérifiée Text block 0 Row" at bounding box center [485, 309] width 334 height 49
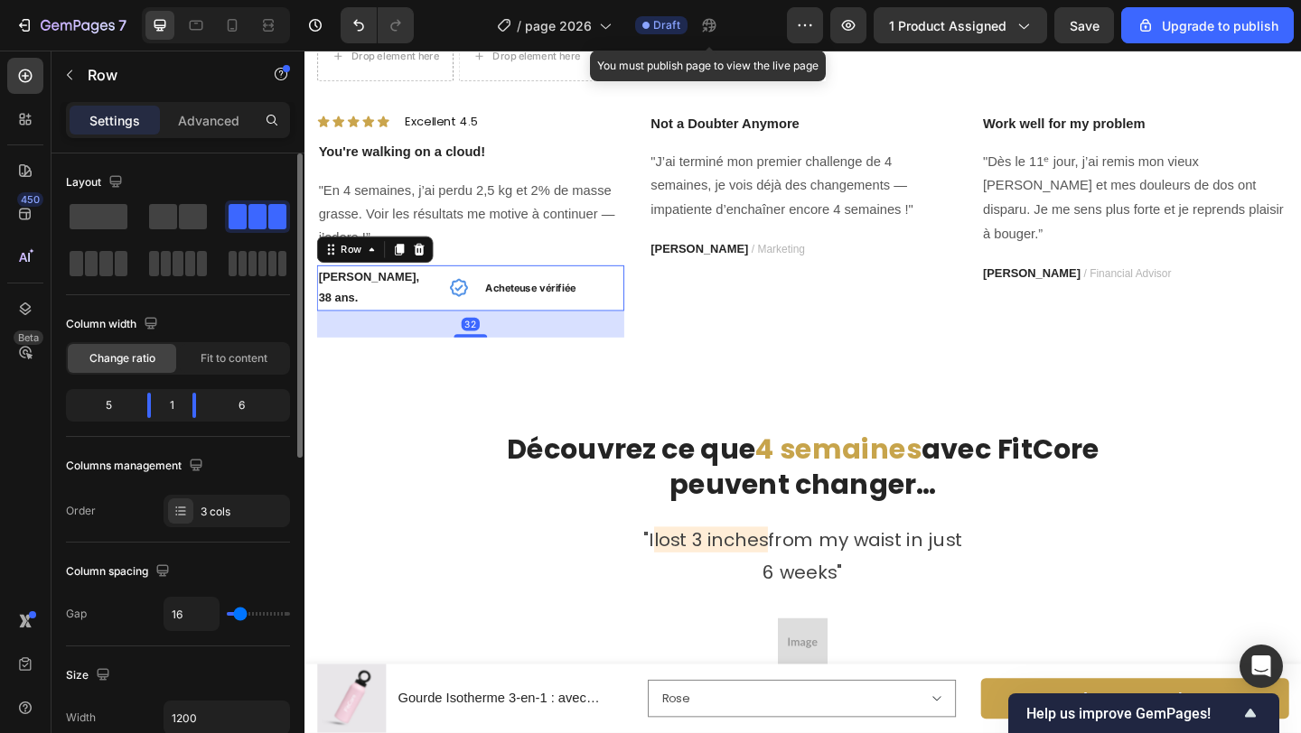
click at [454, 333] on div "[PERSON_NAME], 38 ans. Text block Icon Acheteuse vérifiée Text block Row 32" at bounding box center [485, 309] width 334 height 49
click at [473, 136] on p "Excellent 4.5" at bounding box center [453, 128] width 79 height 16
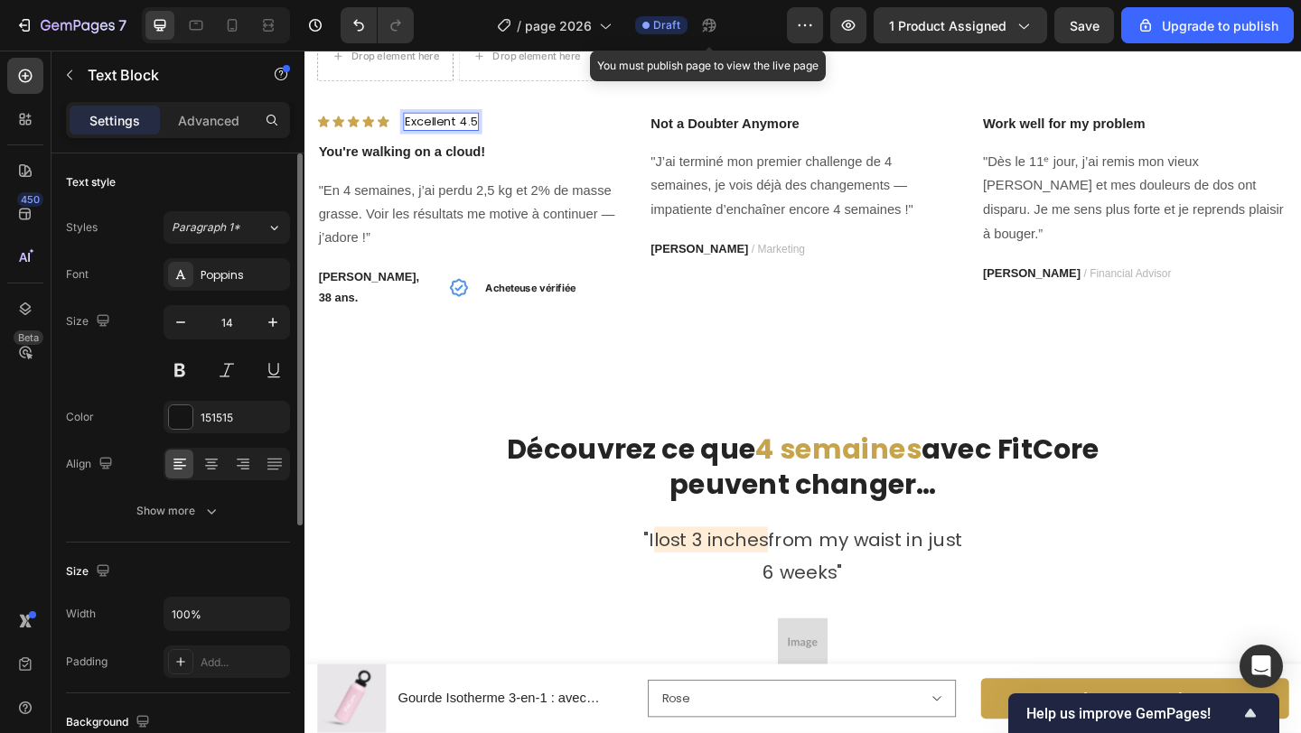
click at [456, 136] on p "Excellent 4.5" at bounding box center [453, 128] width 79 height 16
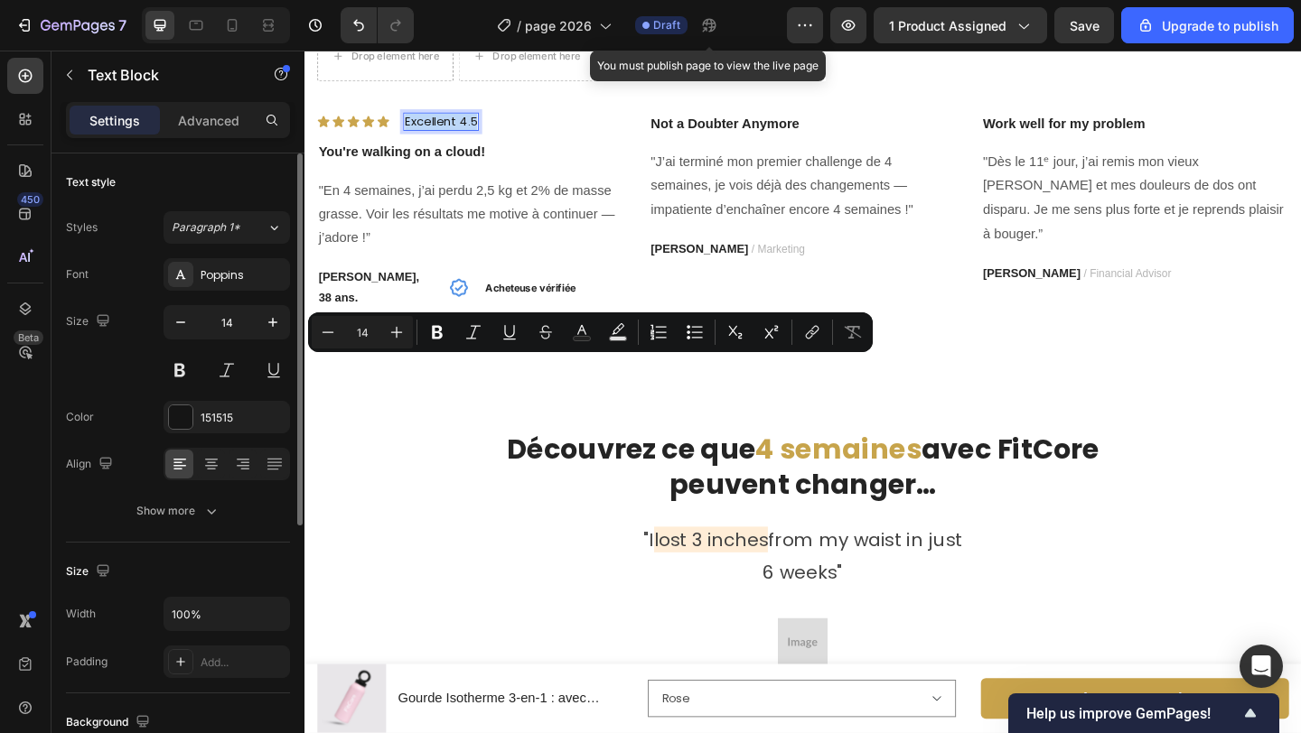
click at [456, 136] on p "Excellent 4.5" at bounding box center [453, 128] width 79 height 16
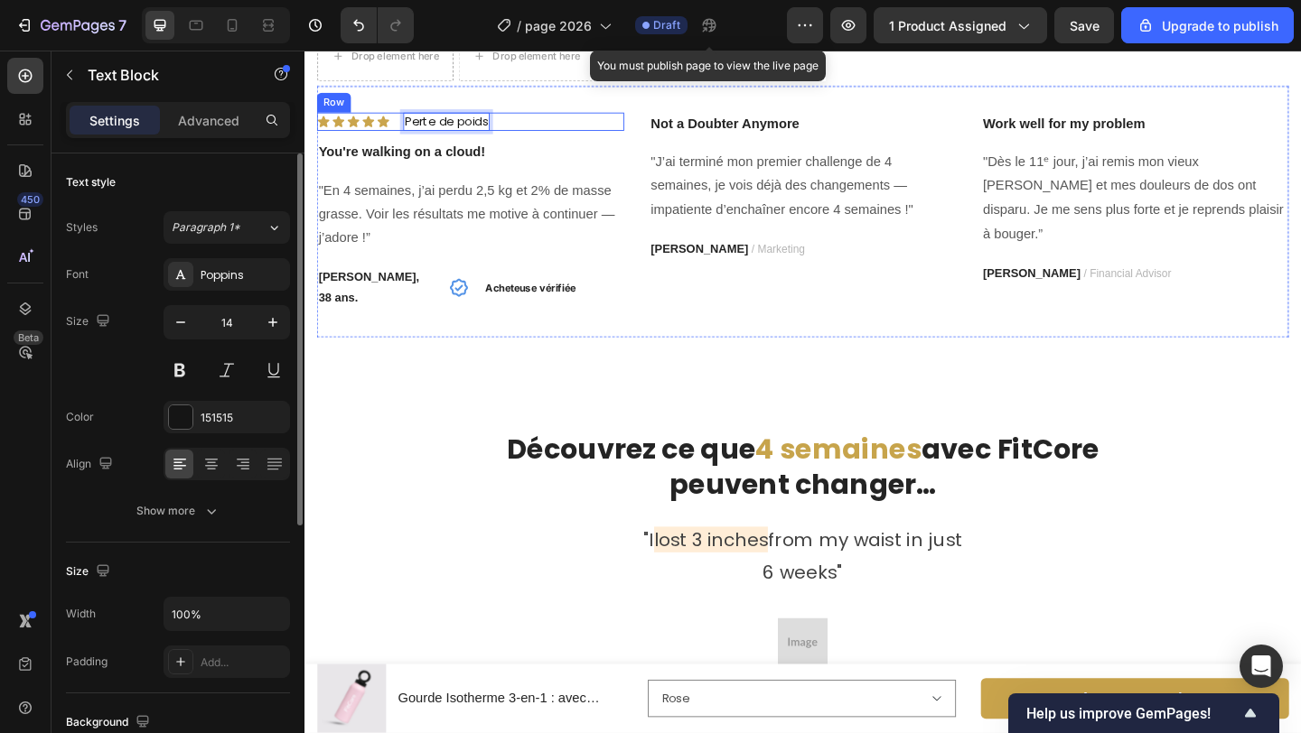
click at [544, 138] on div "Icon Icon Icon Icon Icon Icon List Perte de poids Text Block 0 Row" at bounding box center [485, 128] width 334 height 20
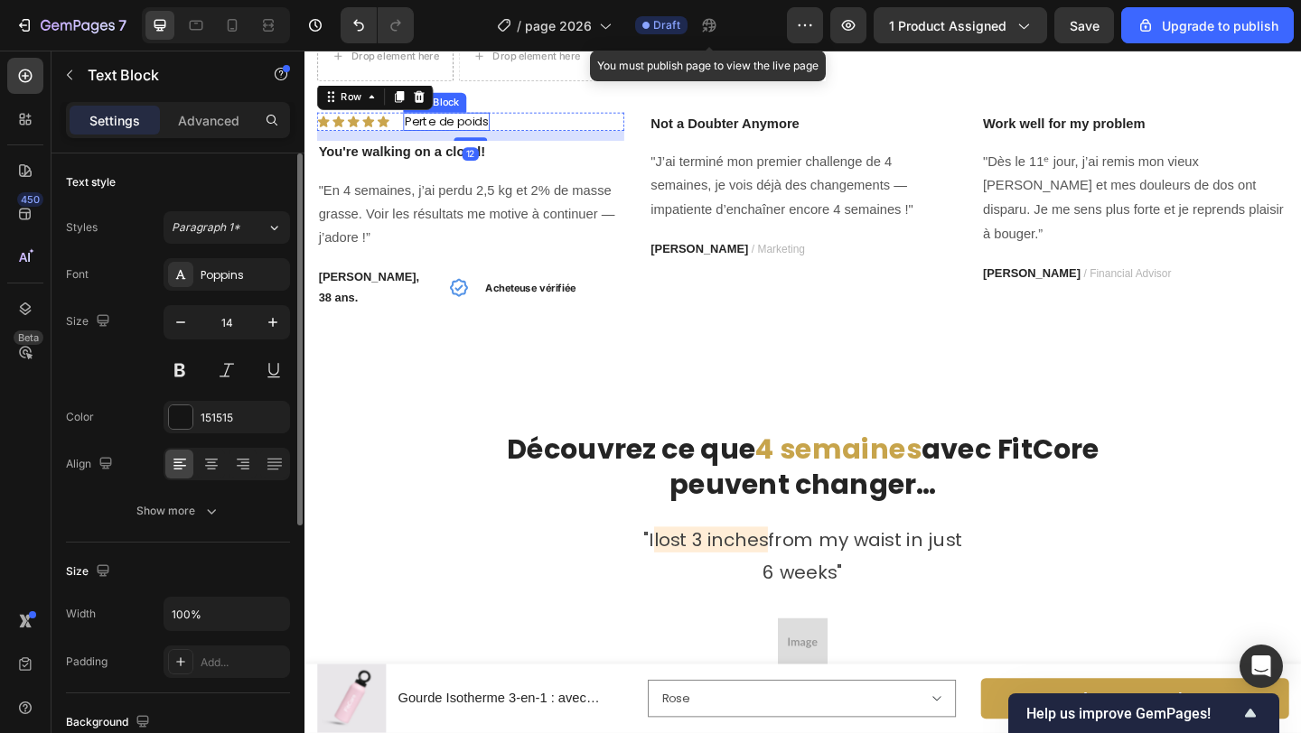
click at [504, 136] on p "Perte de poids" at bounding box center [459, 128] width 90 height 16
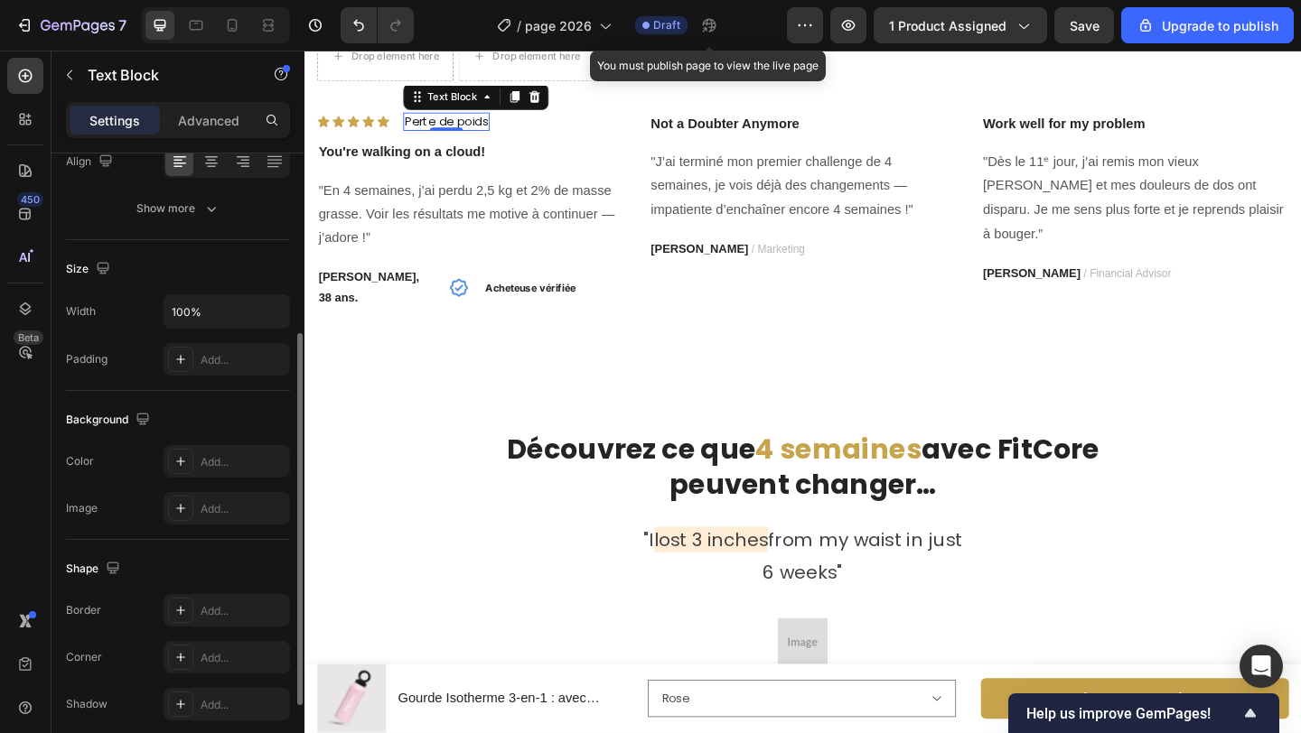
scroll to position [304, 0]
click at [201, 449] on div "Add..." at bounding box center [226, 459] width 126 height 33
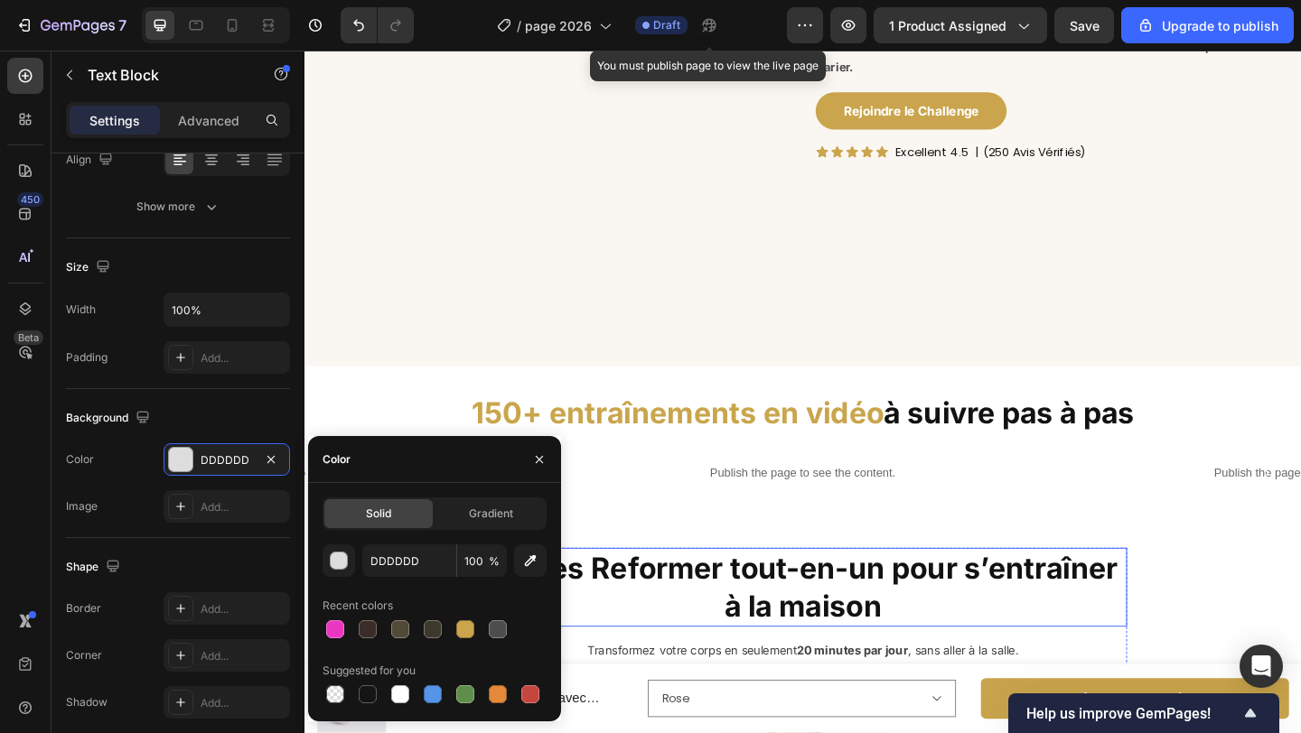
scroll to position [2142, 0]
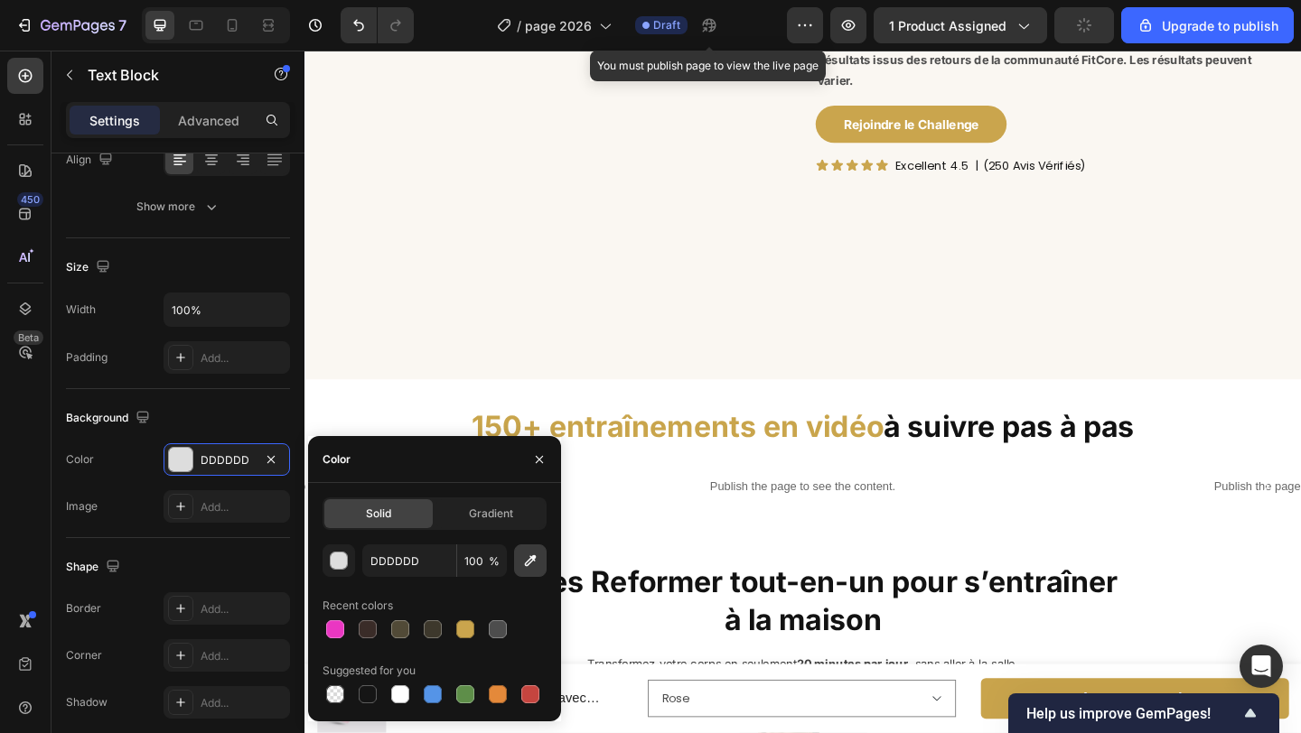
click at [536, 555] on icon "button" at bounding box center [530, 561] width 18 height 18
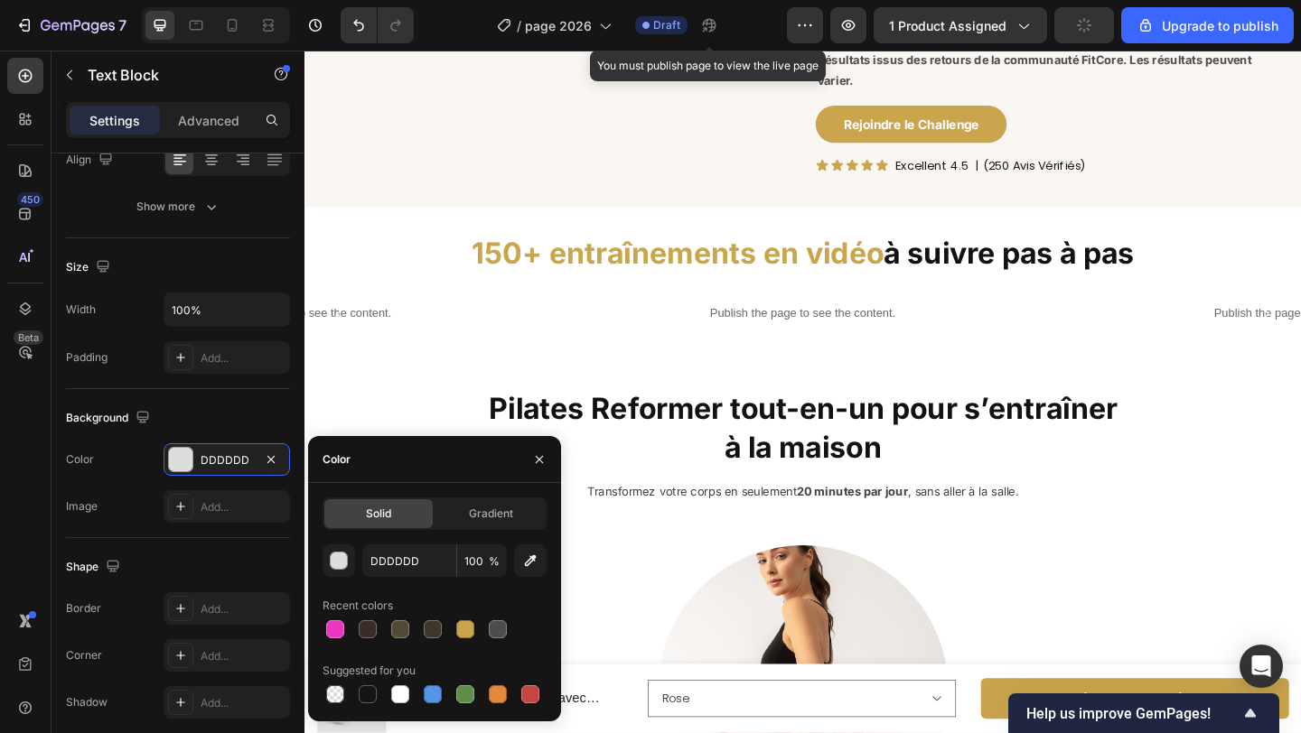
type input "FBF7F3"
click at [546, 451] on button "button" at bounding box center [539, 459] width 29 height 29
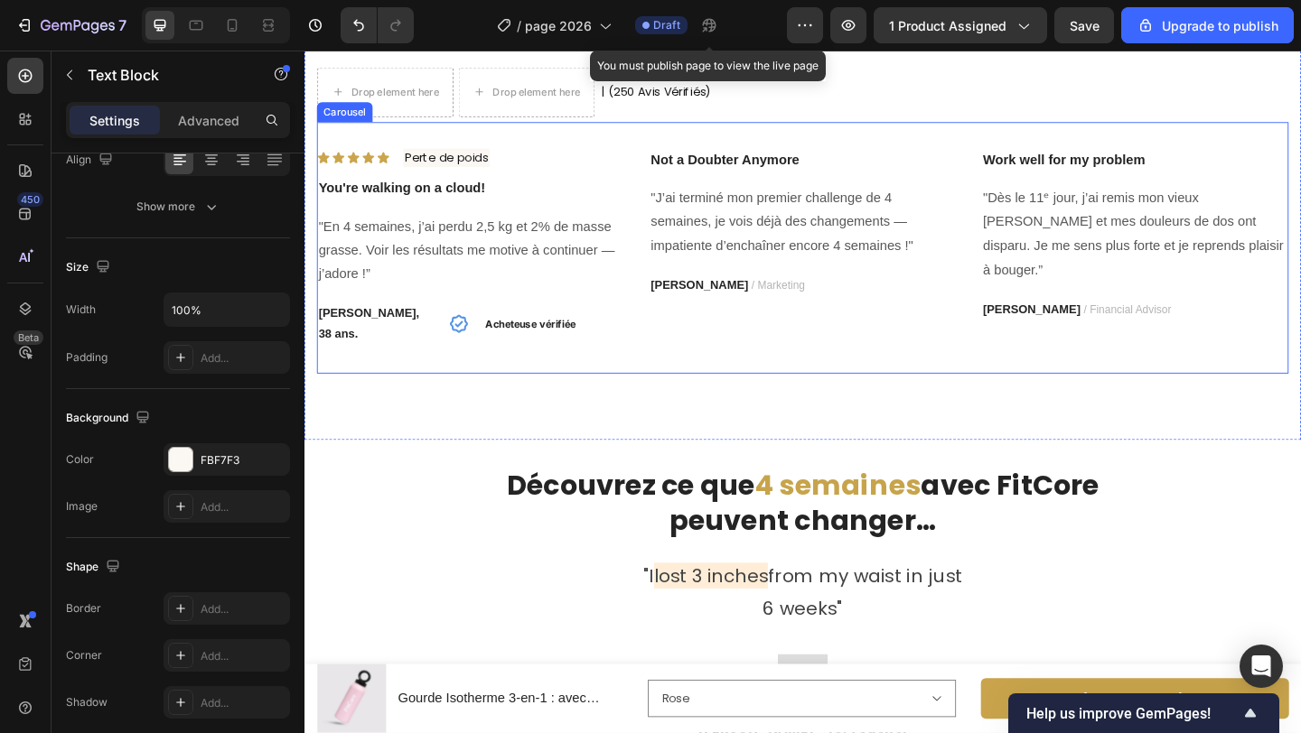
scroll to position [3619, 0]
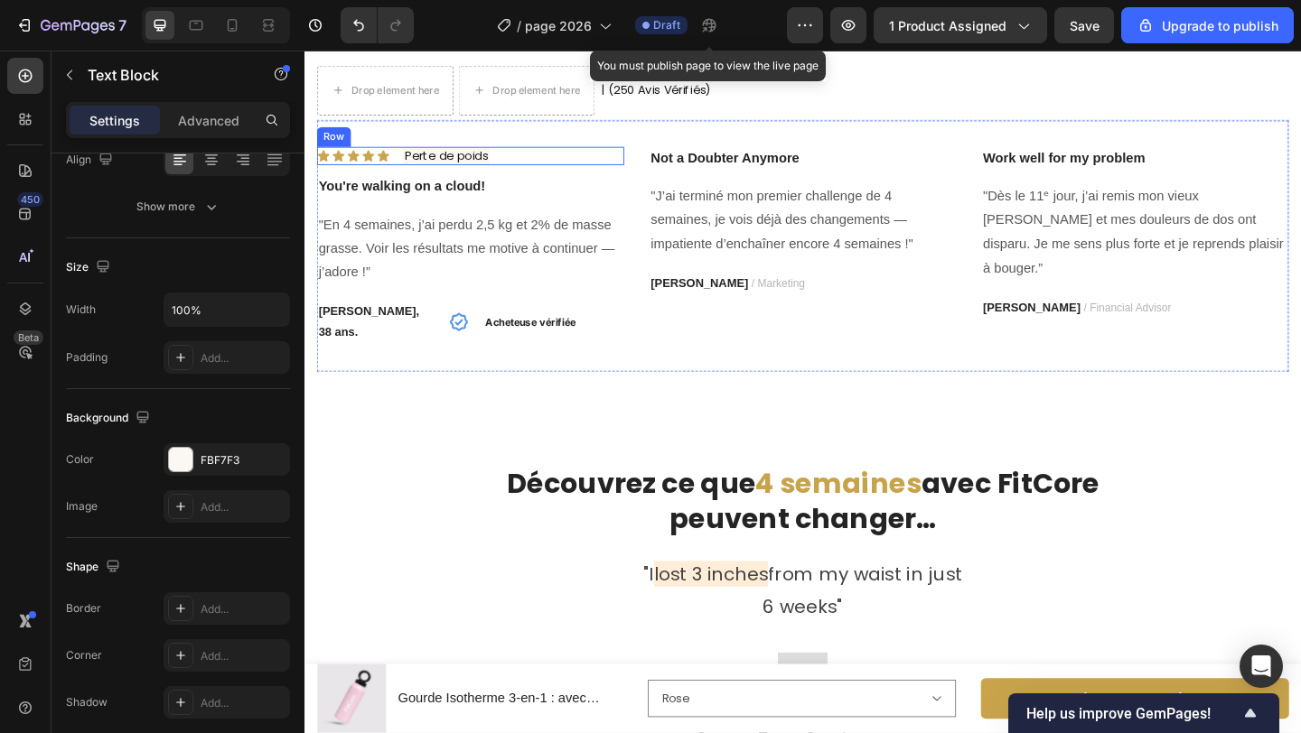
click at [569, 175] on div "Icon Icon Icon Icon Icon Icon List Perte de poids Text Block Row" at bounding box center [485, 165] width 334 height 20
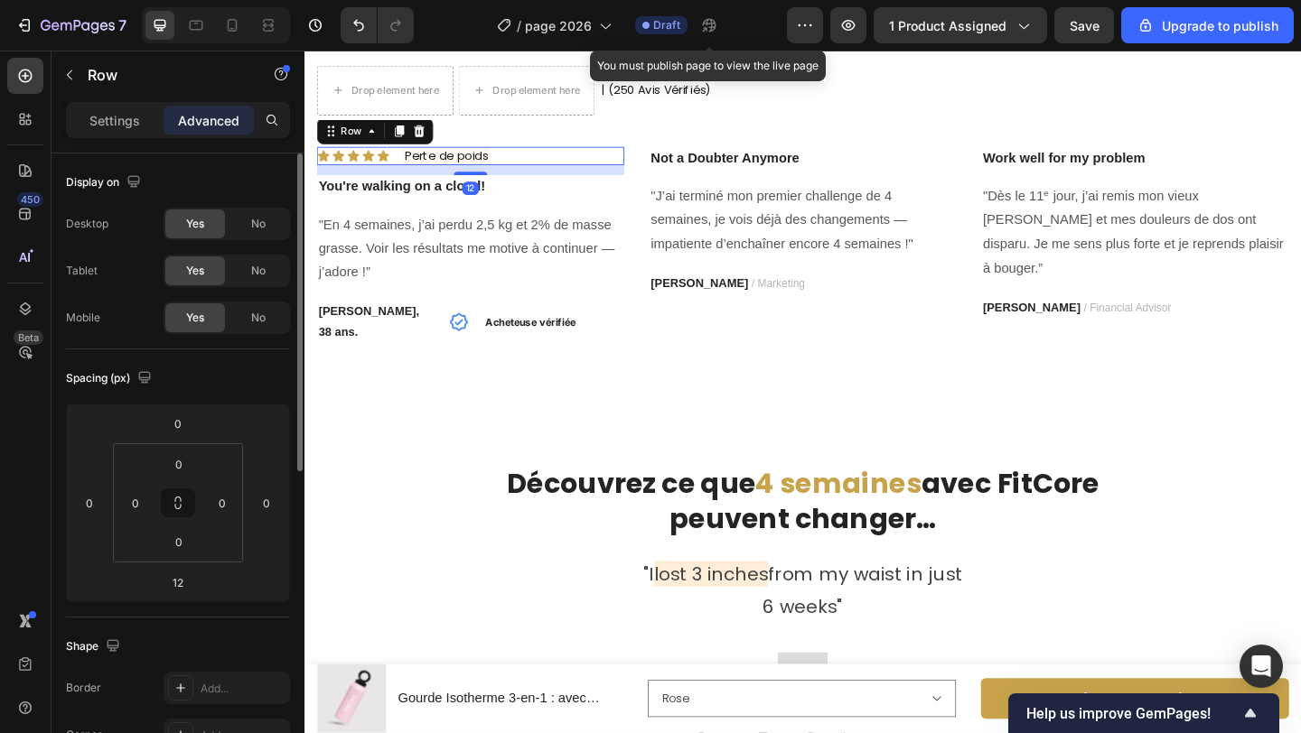
scroll to position [3552, 0]
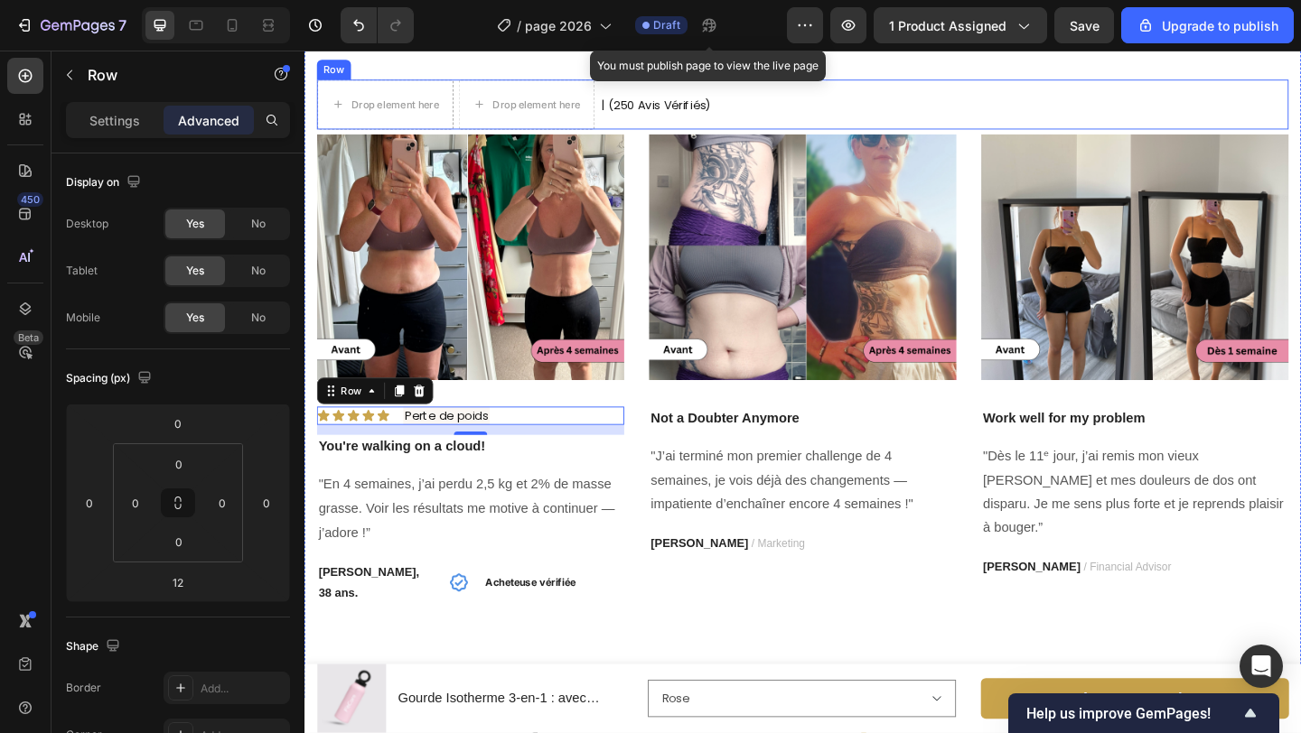
click at [627, 136] on div "| (250 Avis Vérifiés) Text Block" at bounding box center [687, 109] width 124 height 54
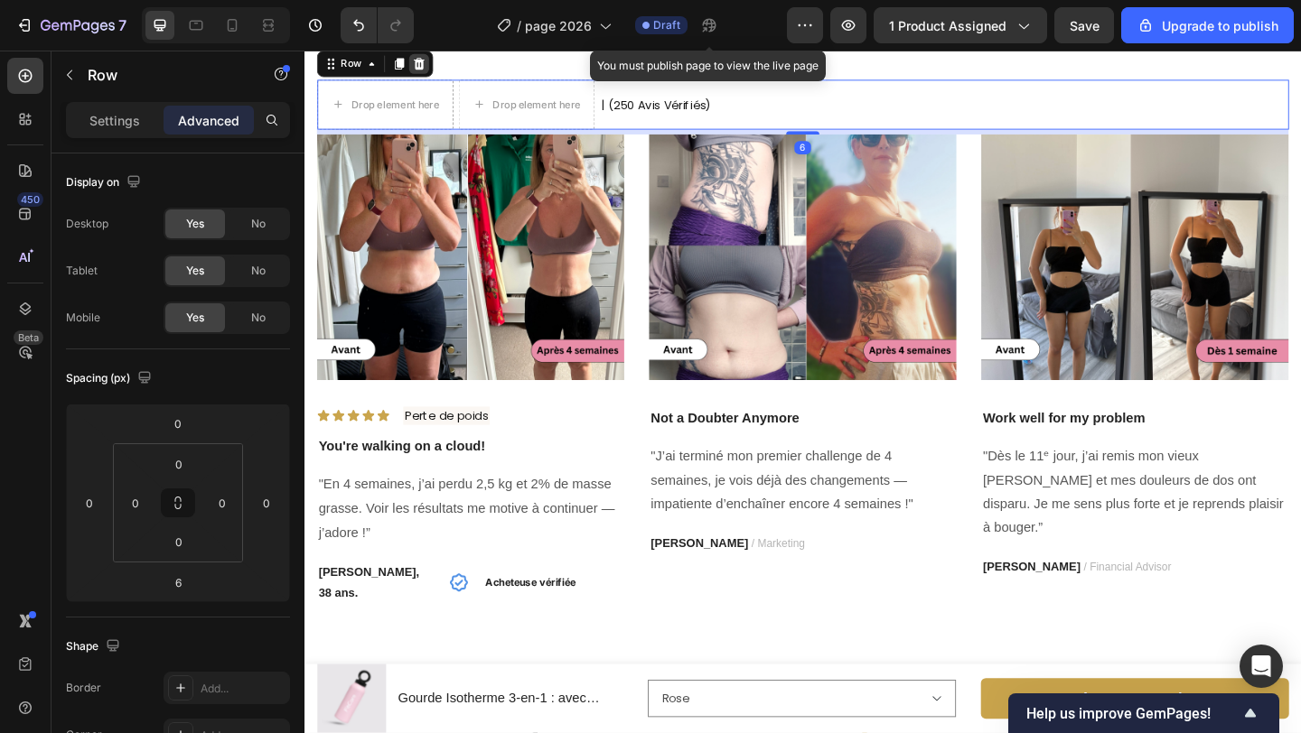
click at [432, 71] on icon at bounding box center [430, 65] width 12 height 13
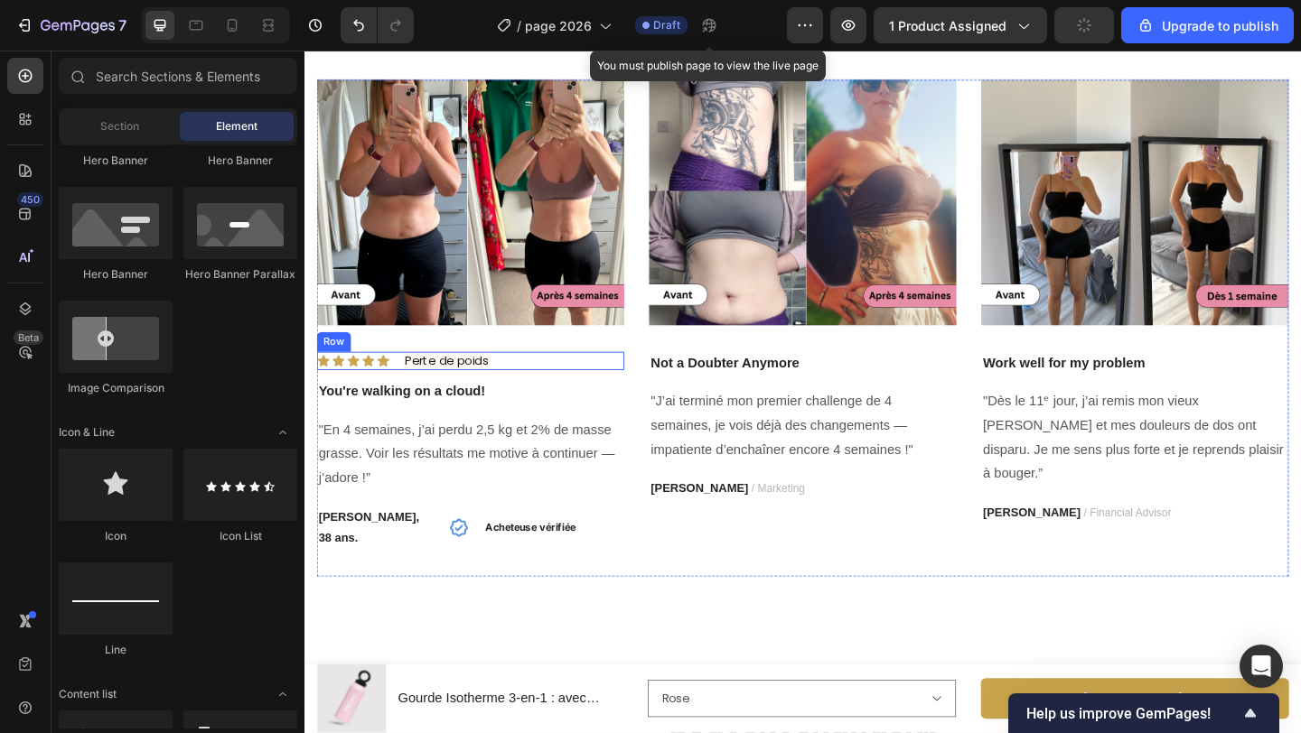
click at [539, 398] on div "Icon Icon Icon Icon Icon Icon List Perte de poids Text Block Row" at bounding box center [485, 388] width 334 height 20
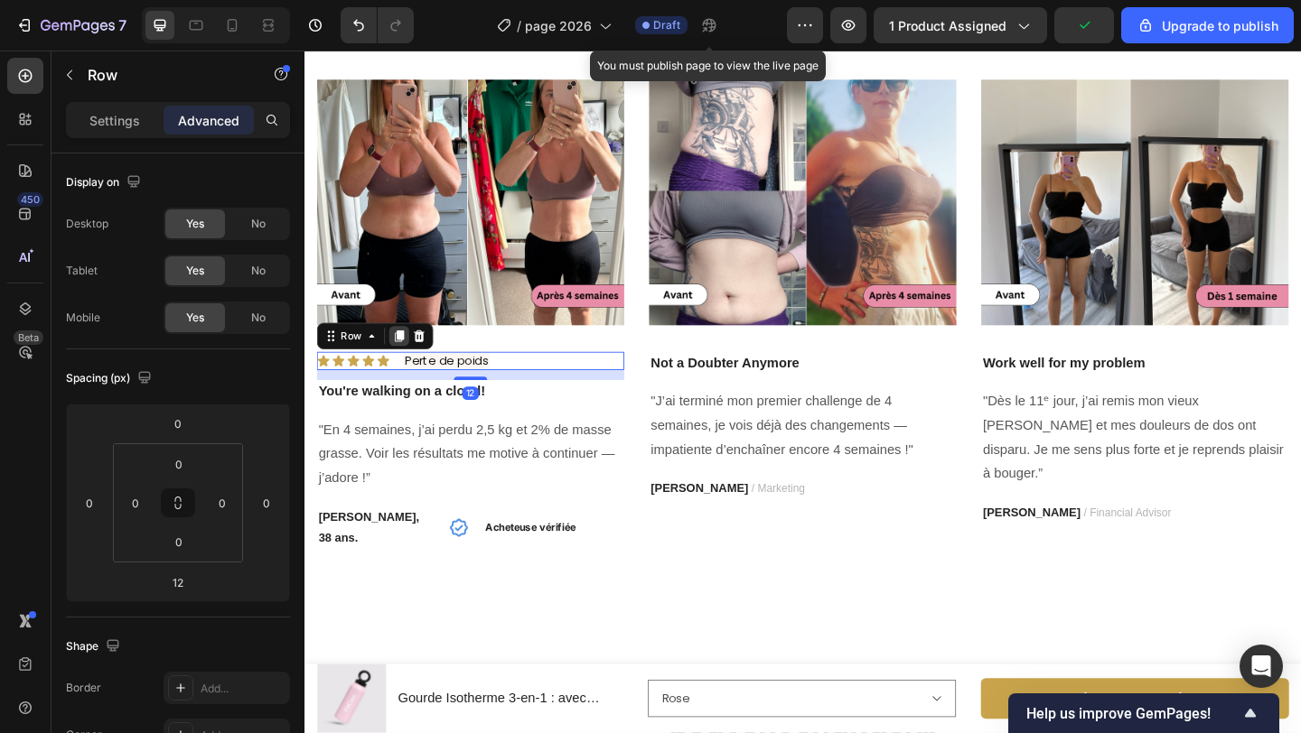
click at [409, 368] on icon at bounding box center [408, 361] width 10 height 13
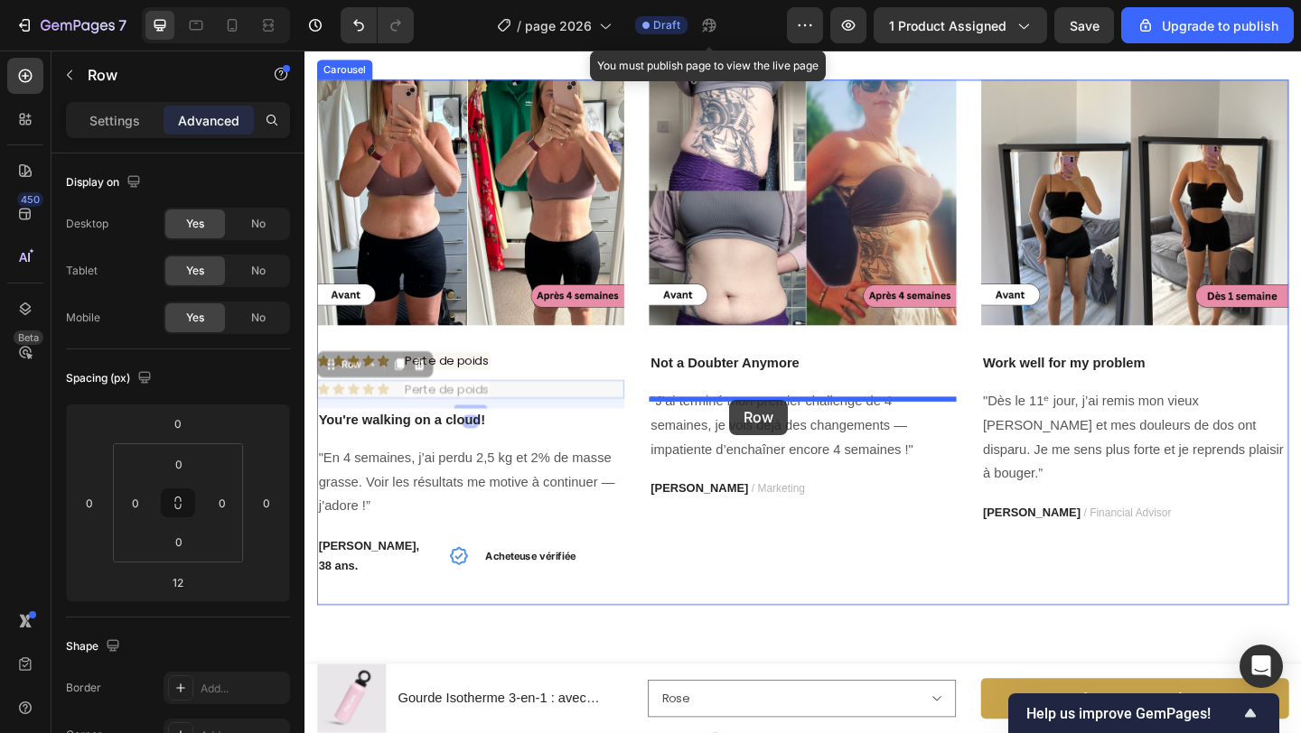
drag, startPoint x: 343, startPoint y: 442, endPoint x: 766, endPoint y: 431, distance: 422.9
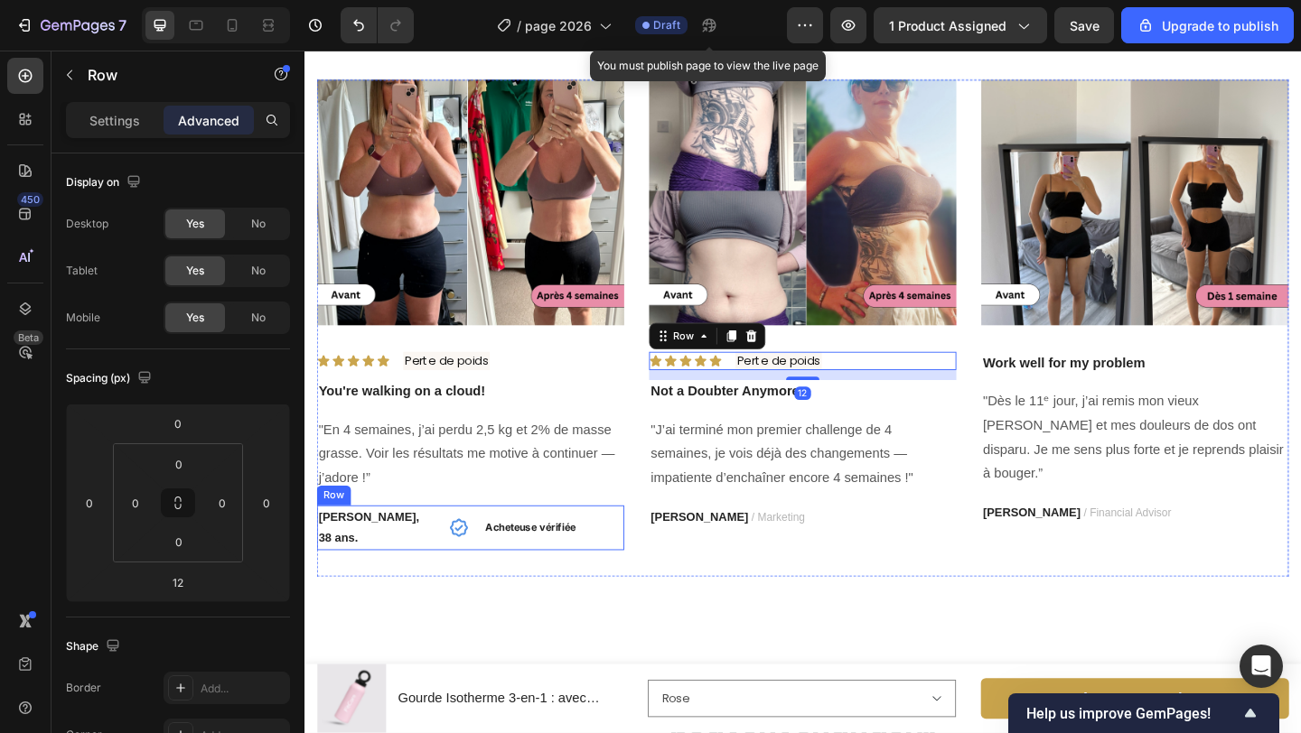
click at [454, 594] on div "[PERSON_NAME], 38 ans. Text block Icon Acheteuse vérifiée Text block Row" at bounding box center [485, 570] width 334 height 49
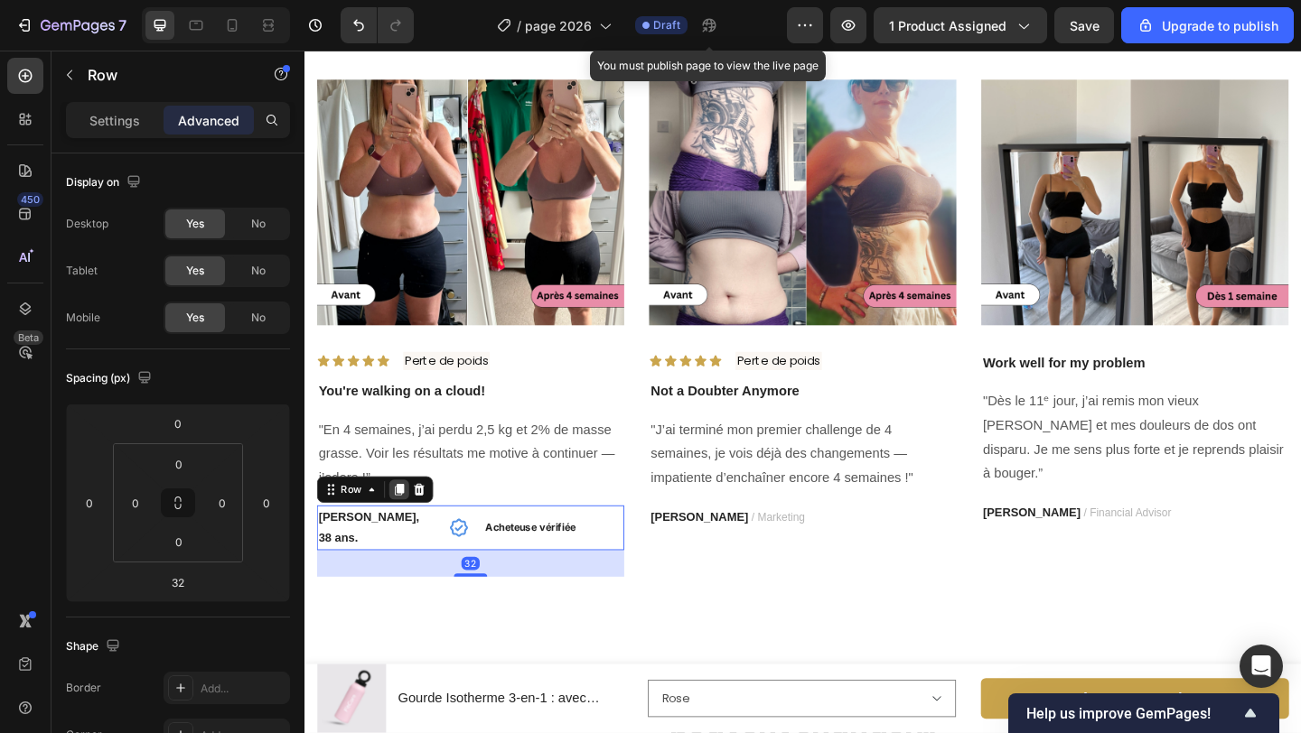
click at [407, 535] on icon at bounding box center [408, 528] width 10 height 13
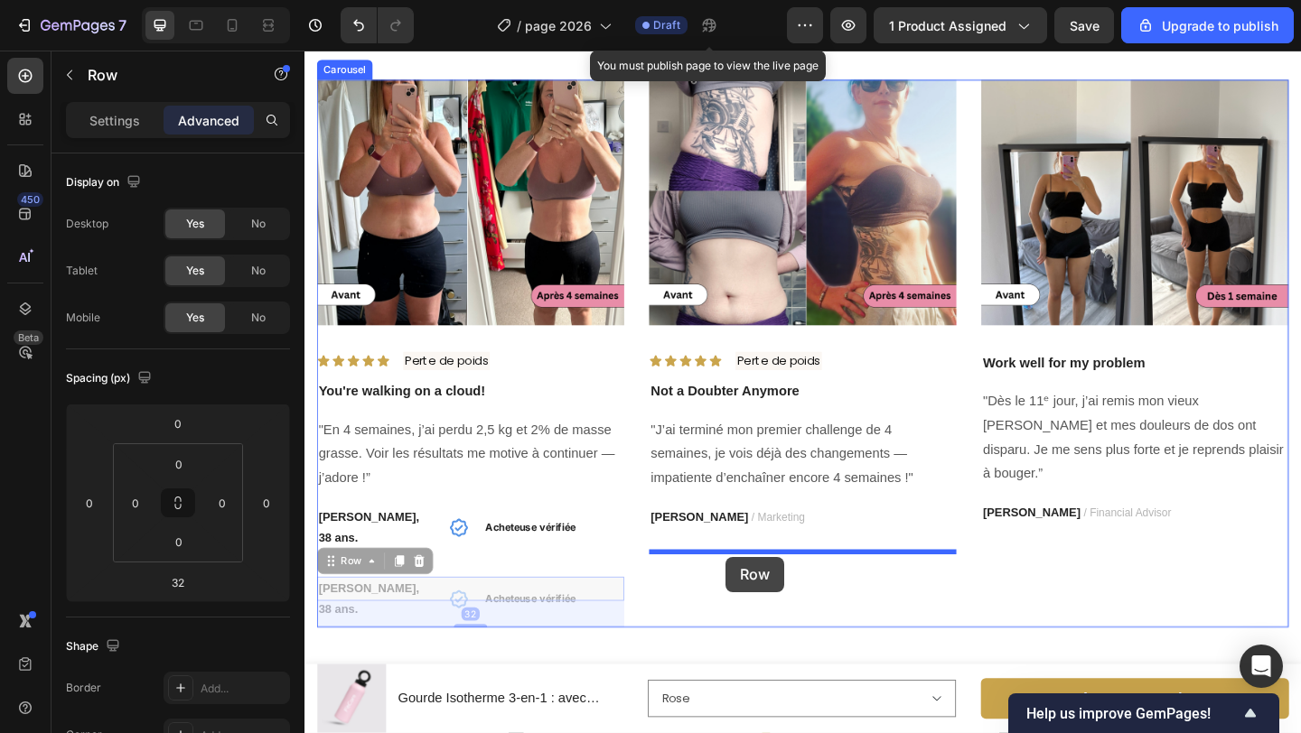
drag, startPoint x: 335, startPoint y: 636, endPoint x: 762, endPoint y: 602, distance: 428.6
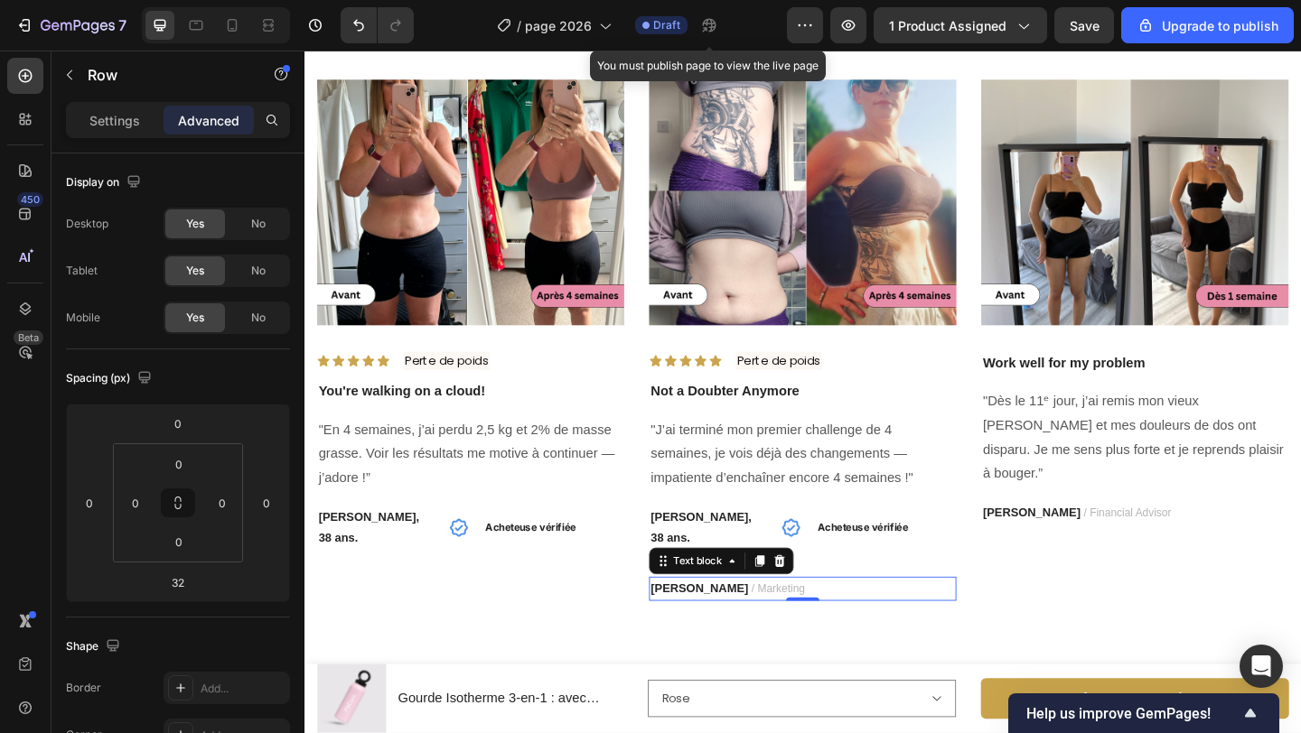
click at [885, 648] on p "[PERSON_NAME] / Marketing" at bounding box center [846, 636] width 331 height 23
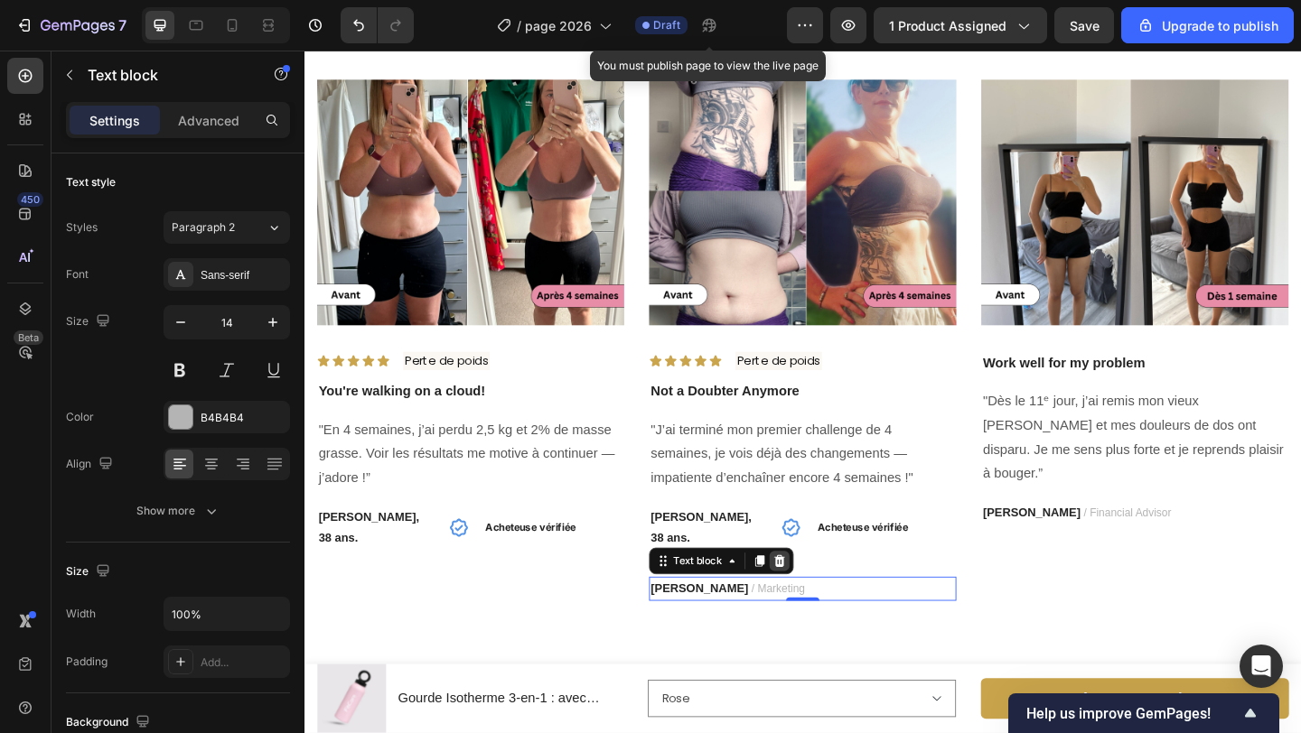
click at [823, 612] on icon at bounding box center [822, 606] width 12 height 13
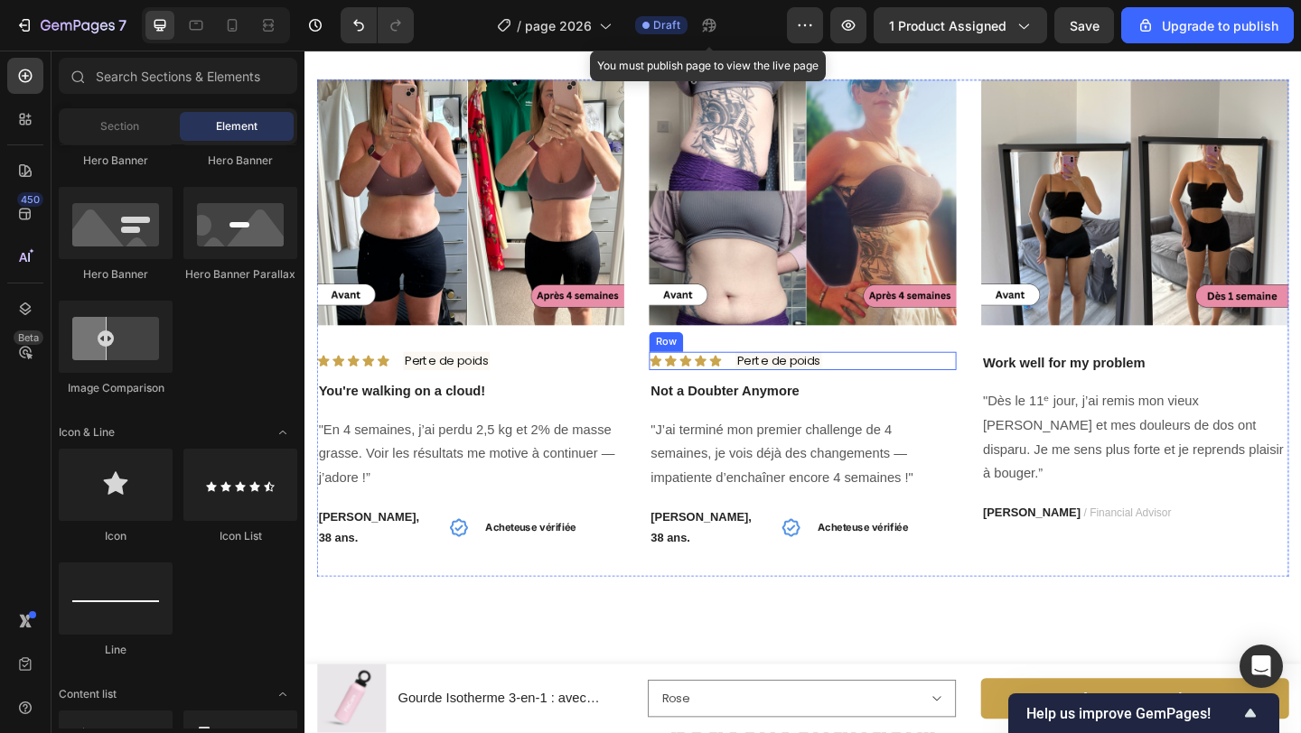
click at [910, 398] on div "Icon Icon Icon Icon Icon Icon List Perte de poids Text Block Row" at bounding box center [846, 388] width 334 height 20
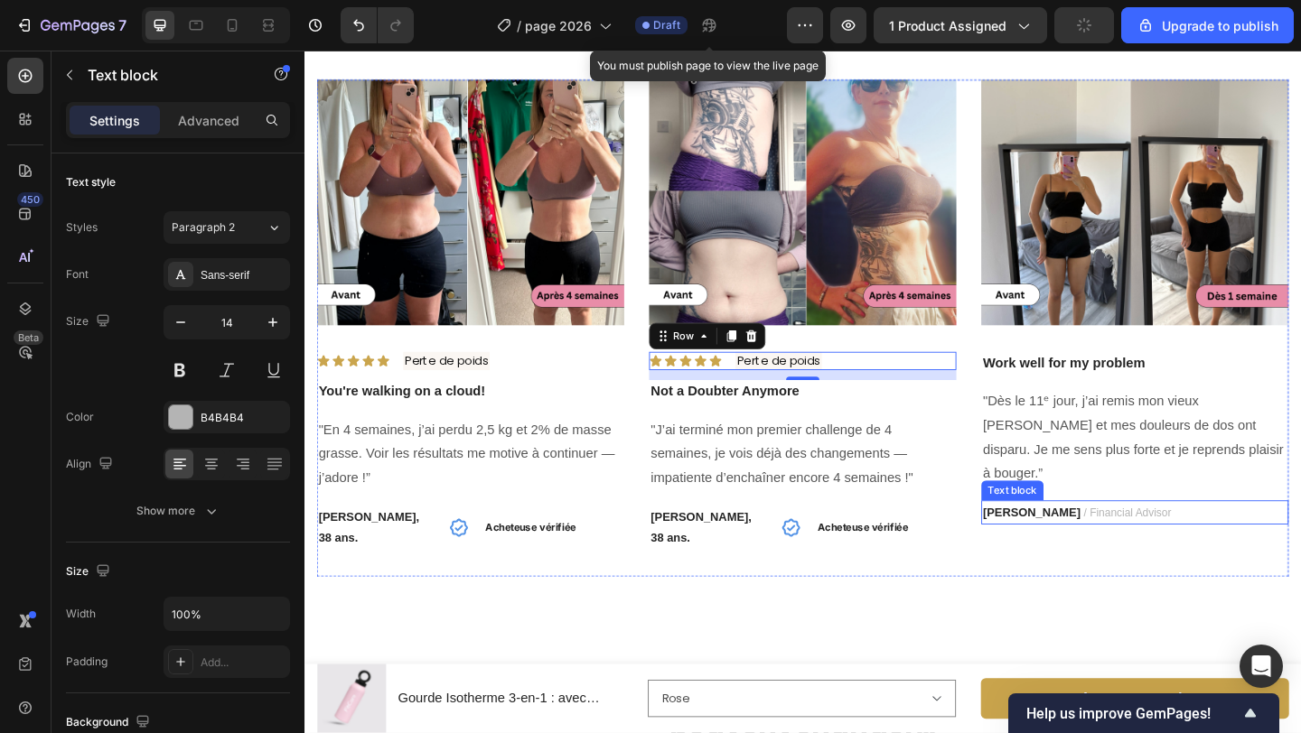
click at [1260, 565] on p "[PERSON_NAME] / Financial Advisor" at bounding box center [1207, 553] width 331 height 23
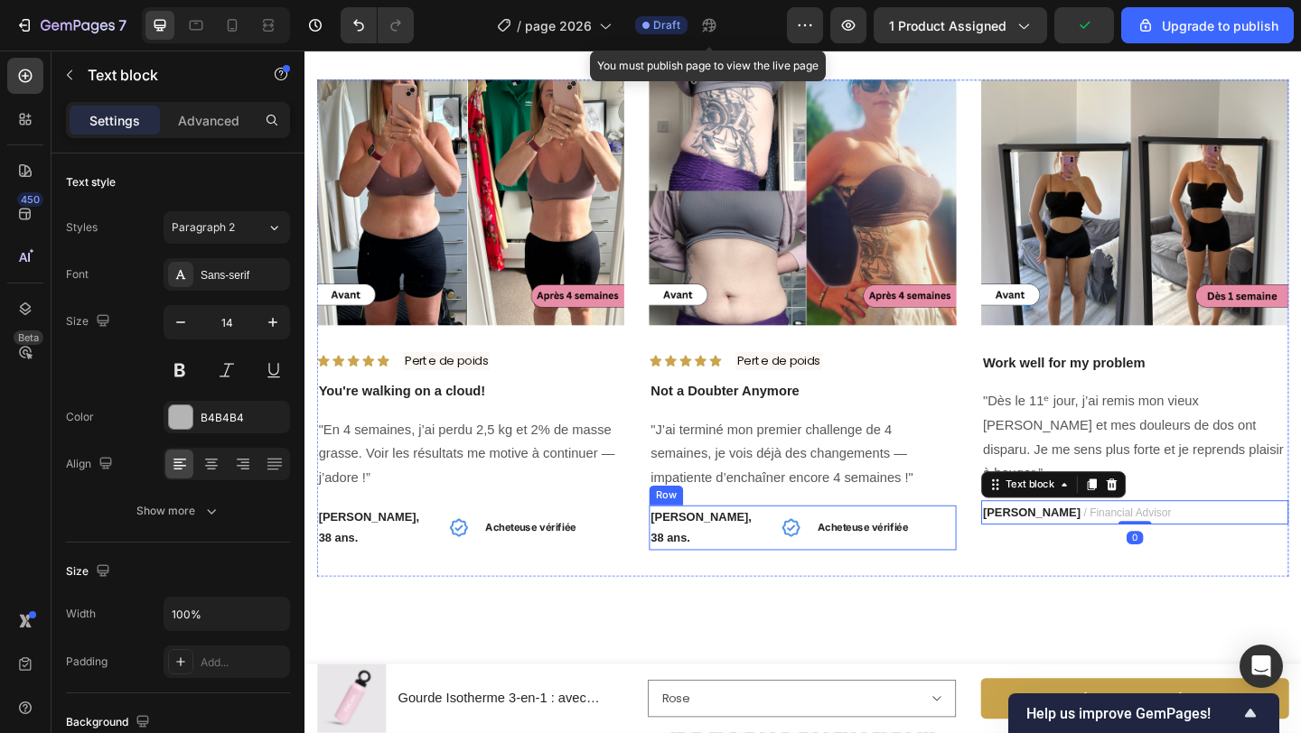
click at [811, 594] on div "[PERSON_NAME], 38 ans. Text block Icon Acheteuse vérifiée Text block Row" at bounding box center [846, 570] width 334 height 49
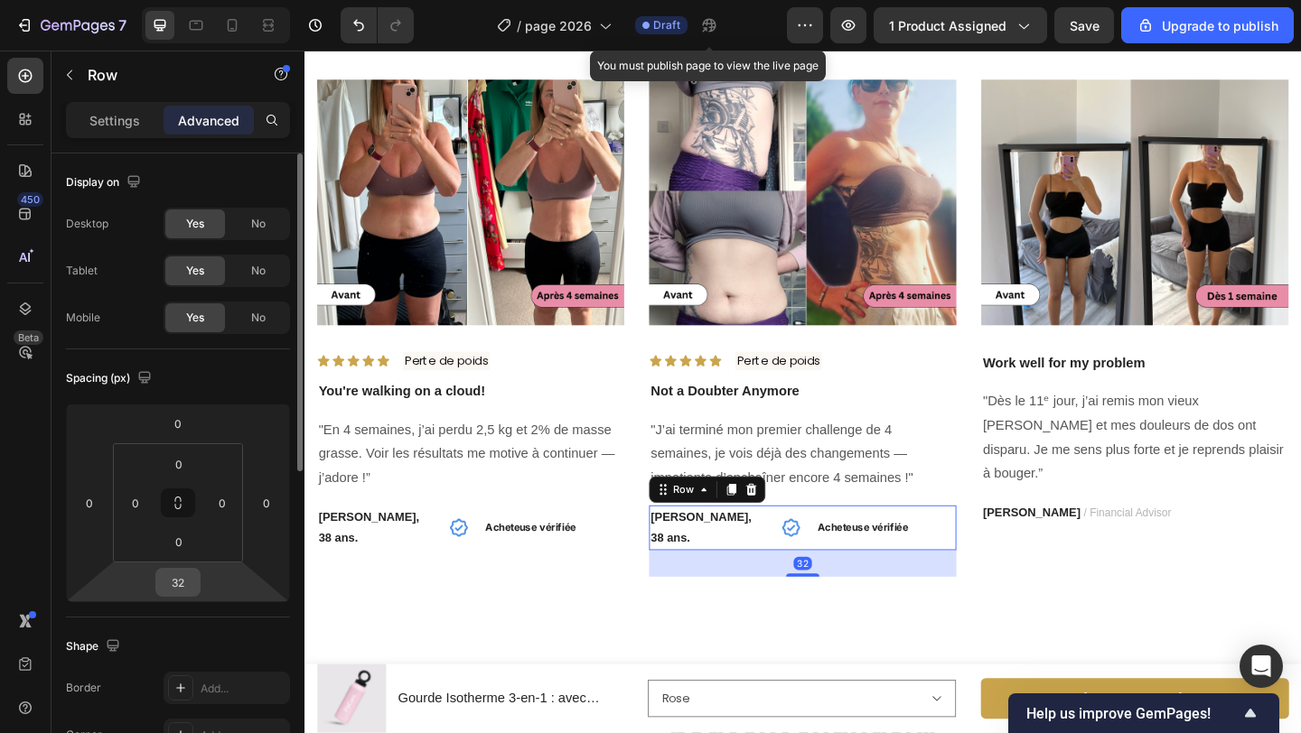
click at [191, 587] on input "32" at bounding box center [178, 582] width 36 height 27
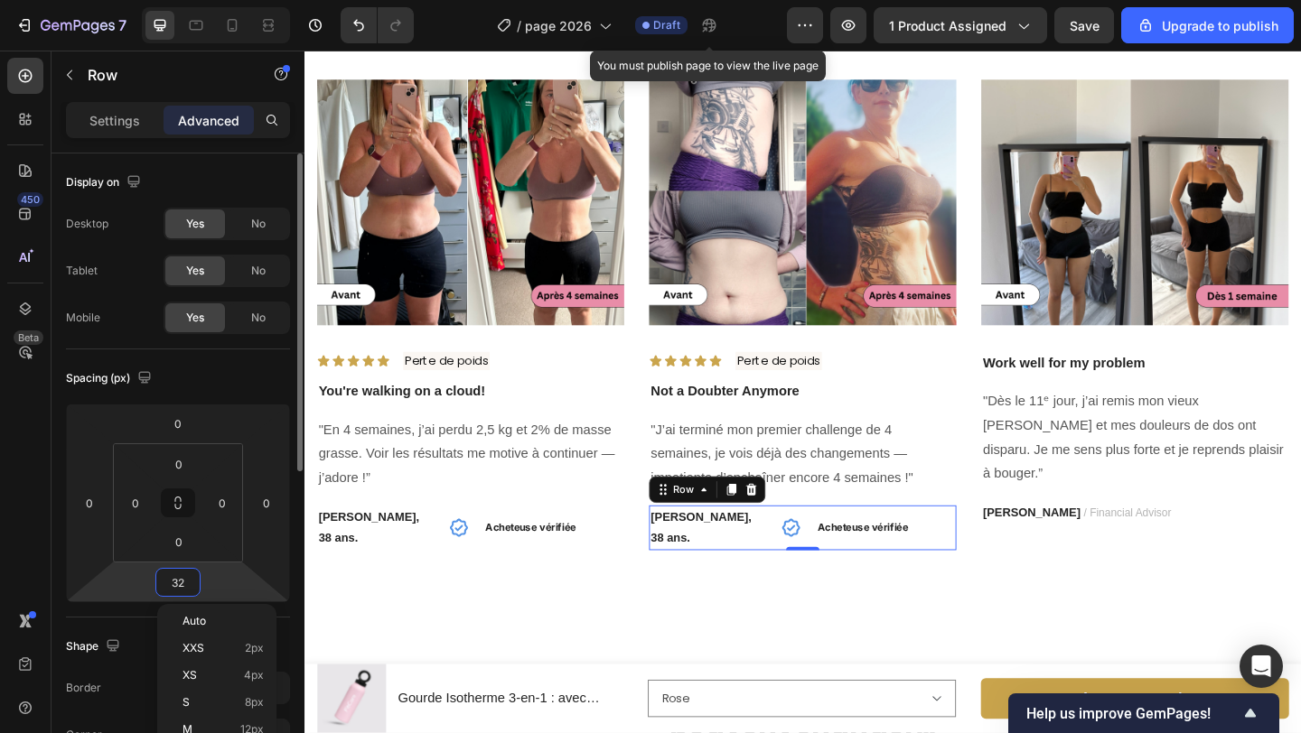
type input "0"
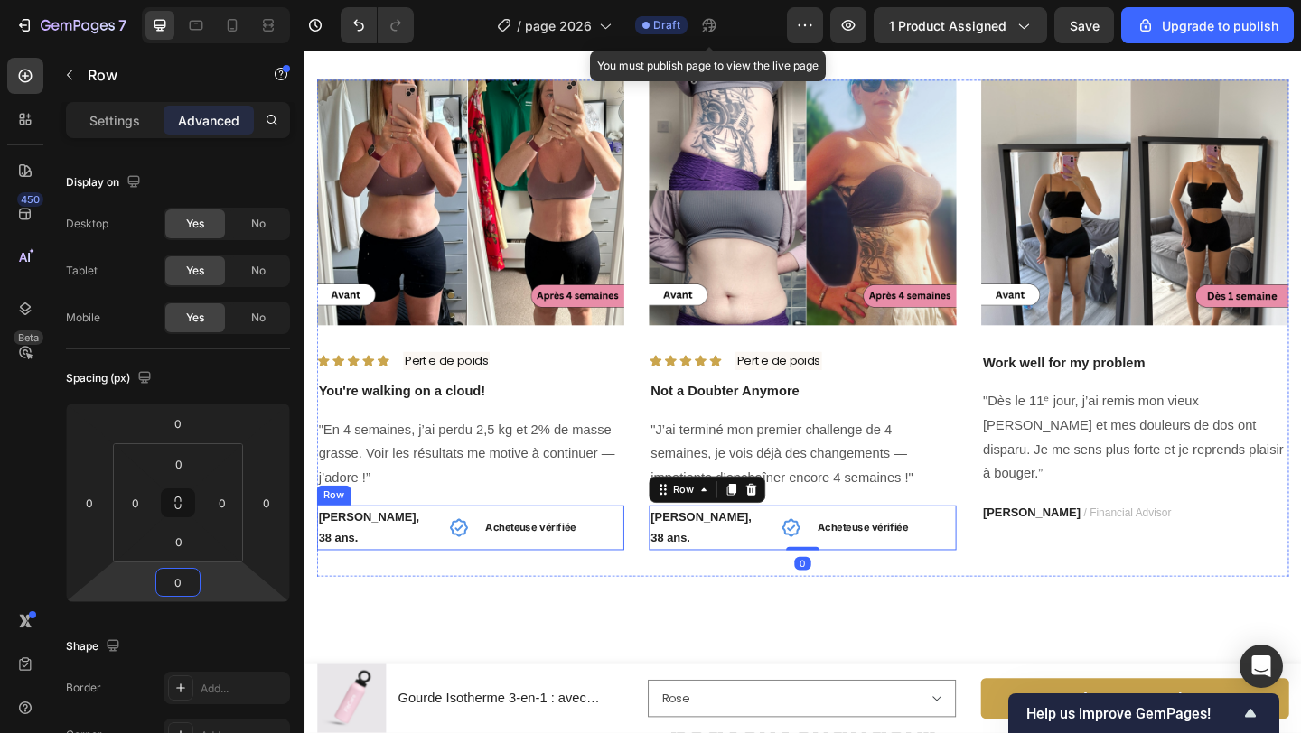
click at [453, 594] on div "[PERSON_NAME], 38 ans. Text block Icon Acheteuse vérifiée Text block Row" at bounding box center [485, 570] width 334 height 49
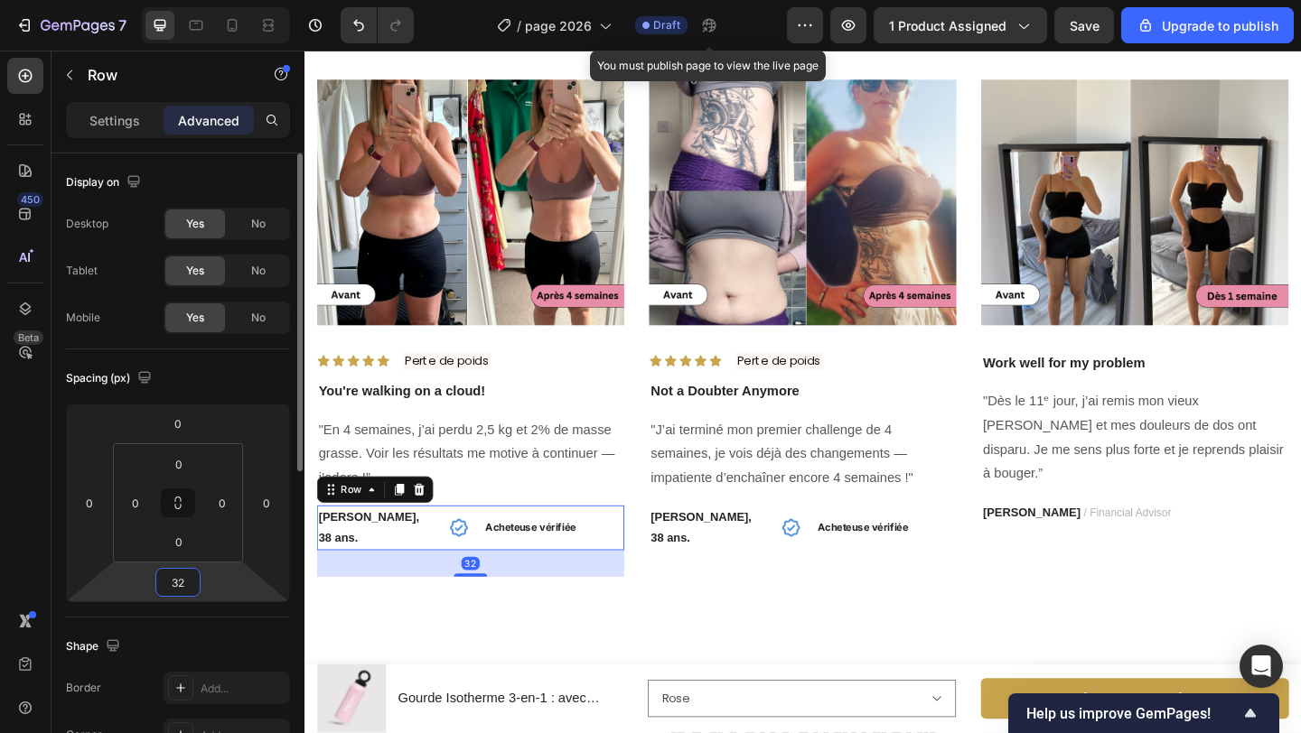
click at [183, 590] on input "32" at bounding box center [178, 582] width 36 height 27
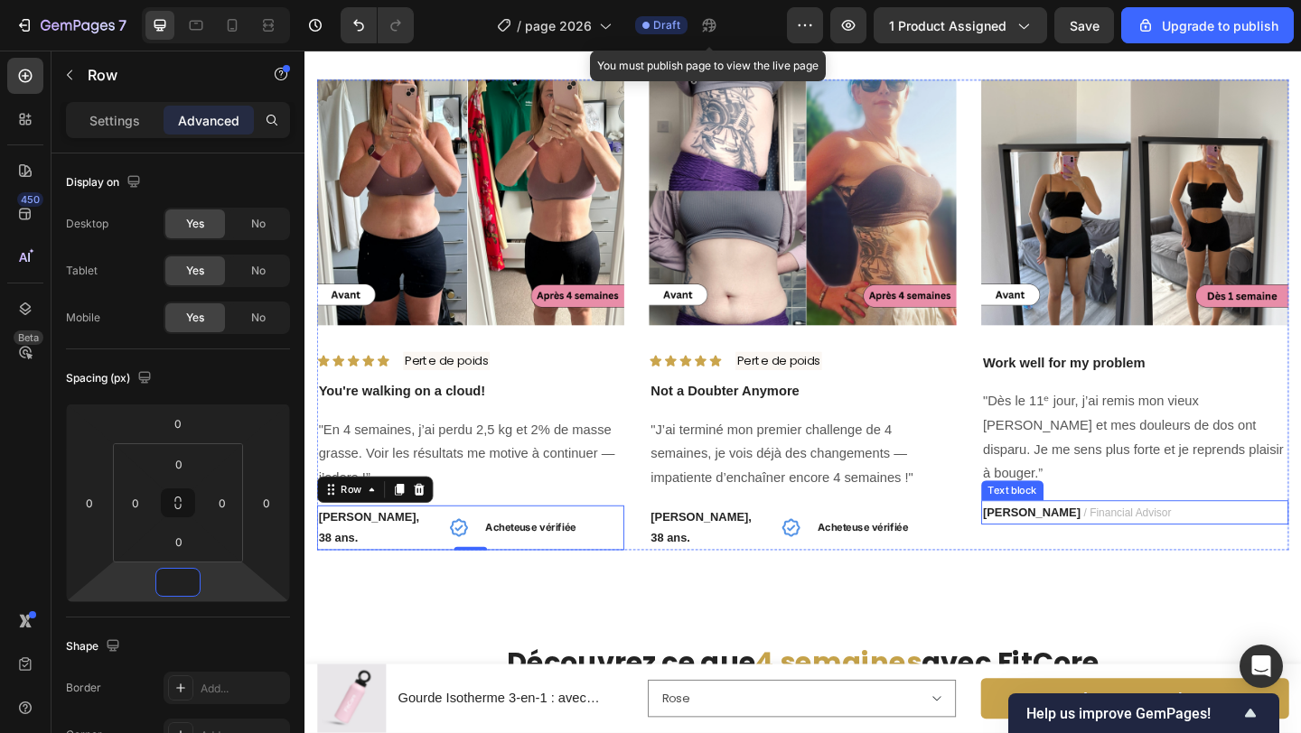
click at [1214, 565] on p "[PERSON_NAME] / Financial Advisor" at bounding box center [1207, 553] width 331 height 23
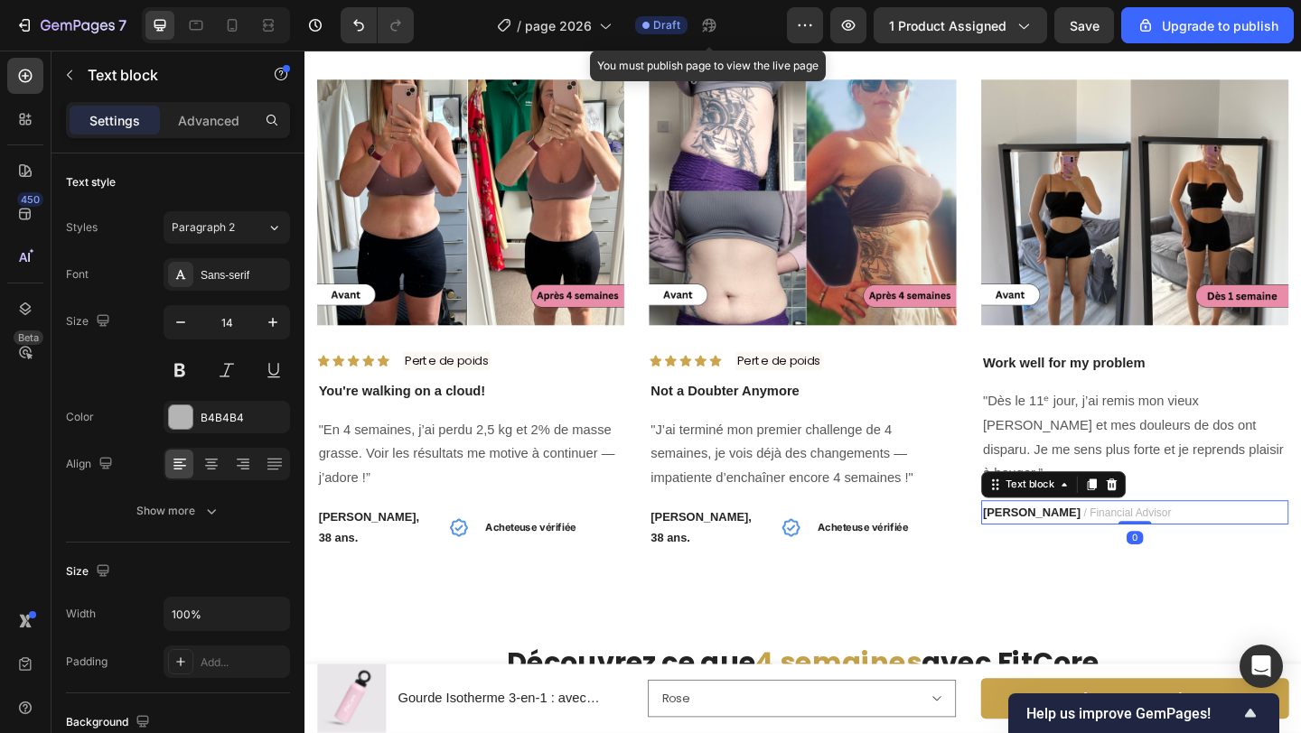
click at [1184, 530] on icon at bounding box center [1182, 523] width 14 height 14
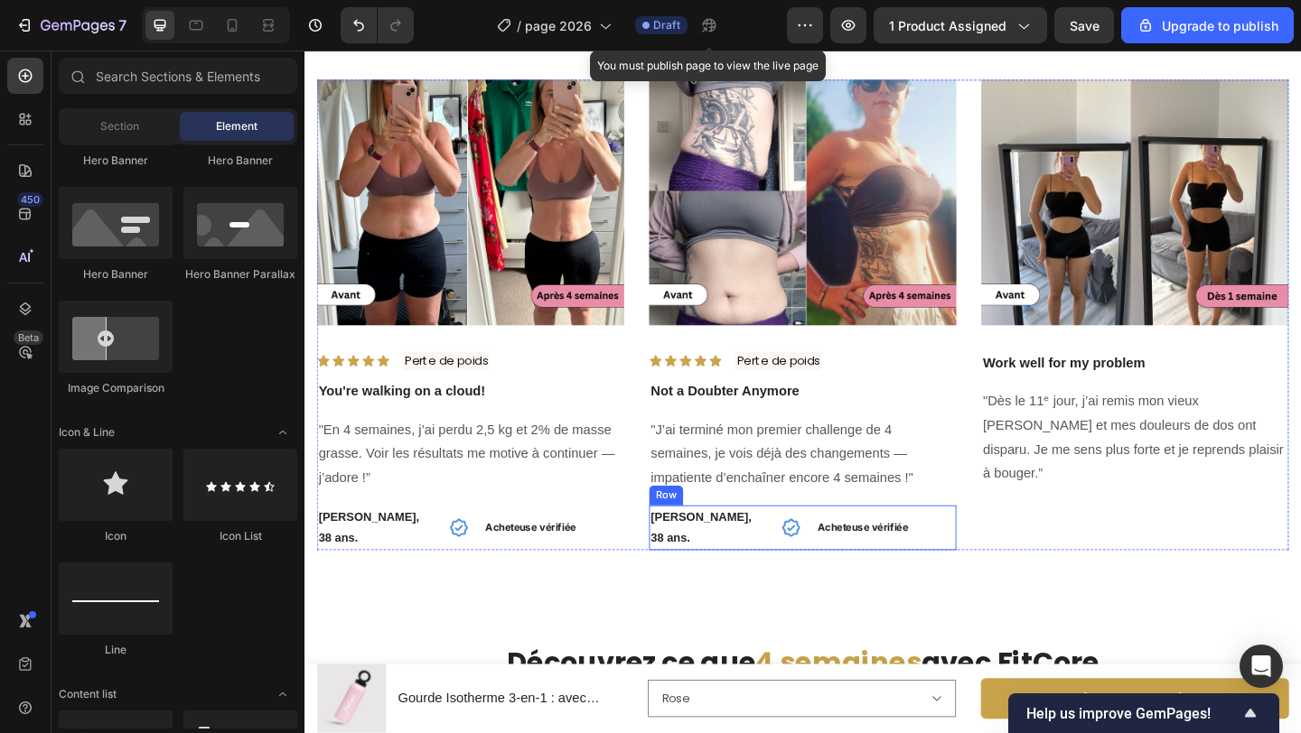
click at [817, 594] on div "[PERSON_NAME], 38 ans. Text block Icon Acheteuse vérifiée Text block Row" at bounding box center [846, 570] width 334 height 49
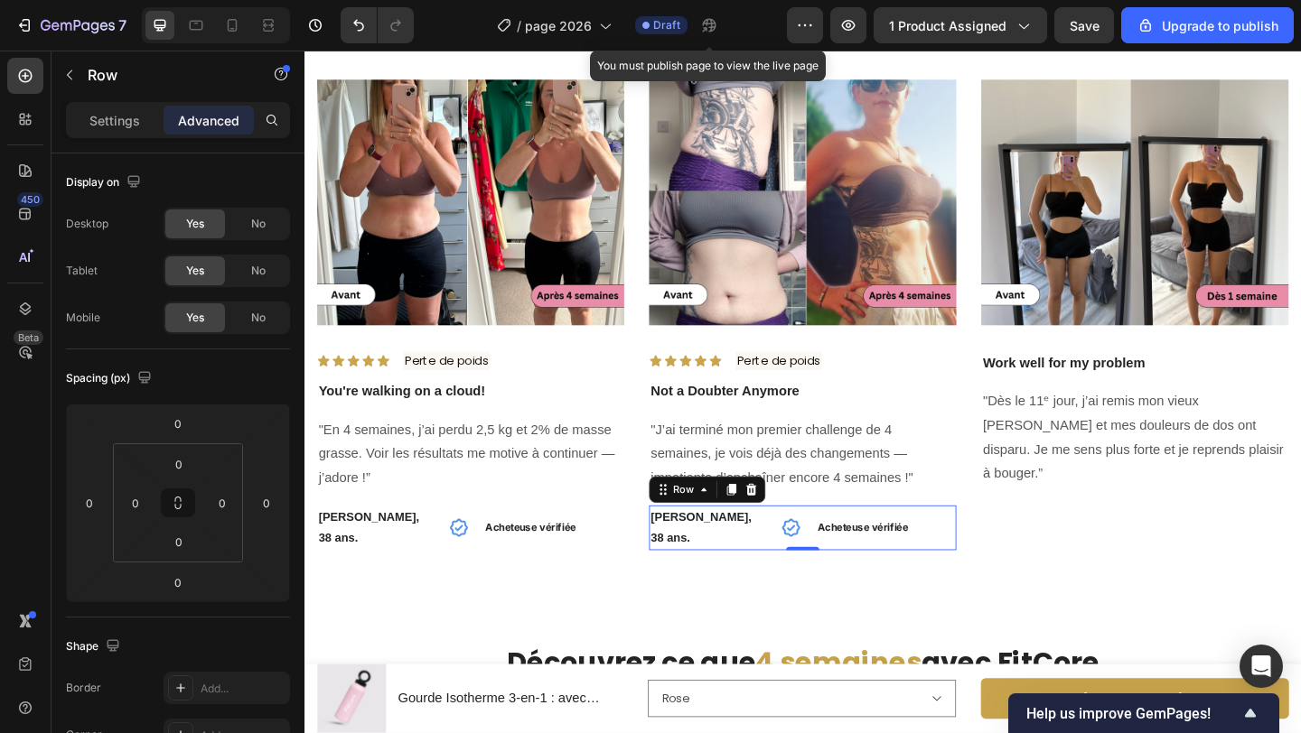
click at [766, 535] on icon at bounding box center [769, 528] width 10 height 13
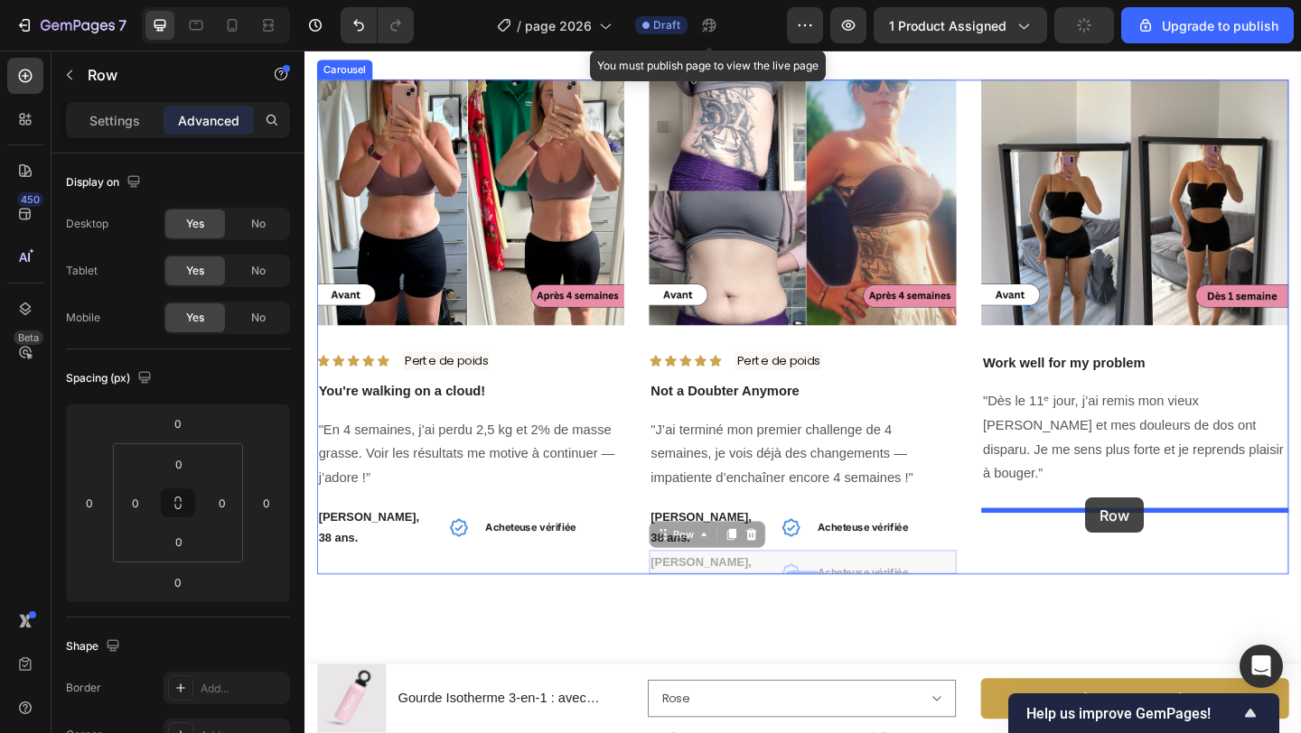
drag, startPoint x: 698, startPoint y: 611, endPoint x: 1153, endPoint y: 537, distance: 461.2
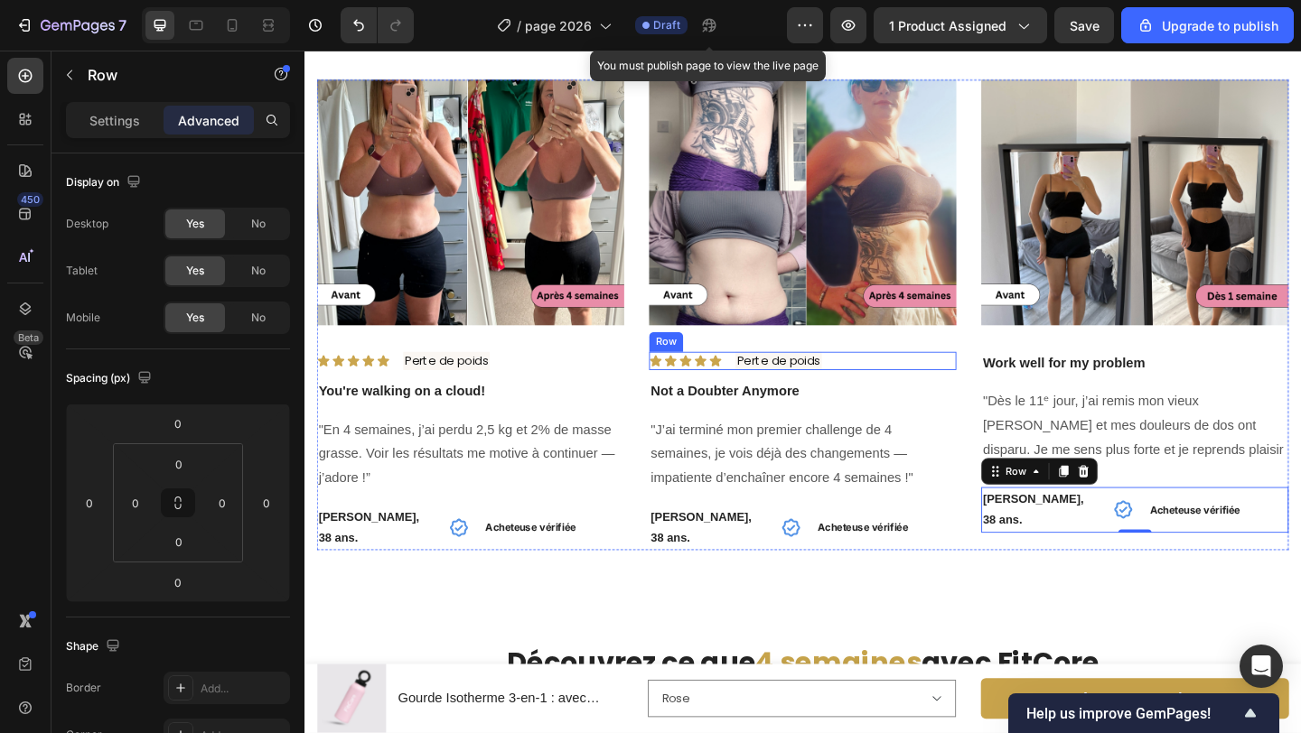
click at [899, 398] on div "Icon Icon Icon Icon Icon Icon List Perte de poids Text Block Row" at bounding box center [846, 388] width 334 height 20
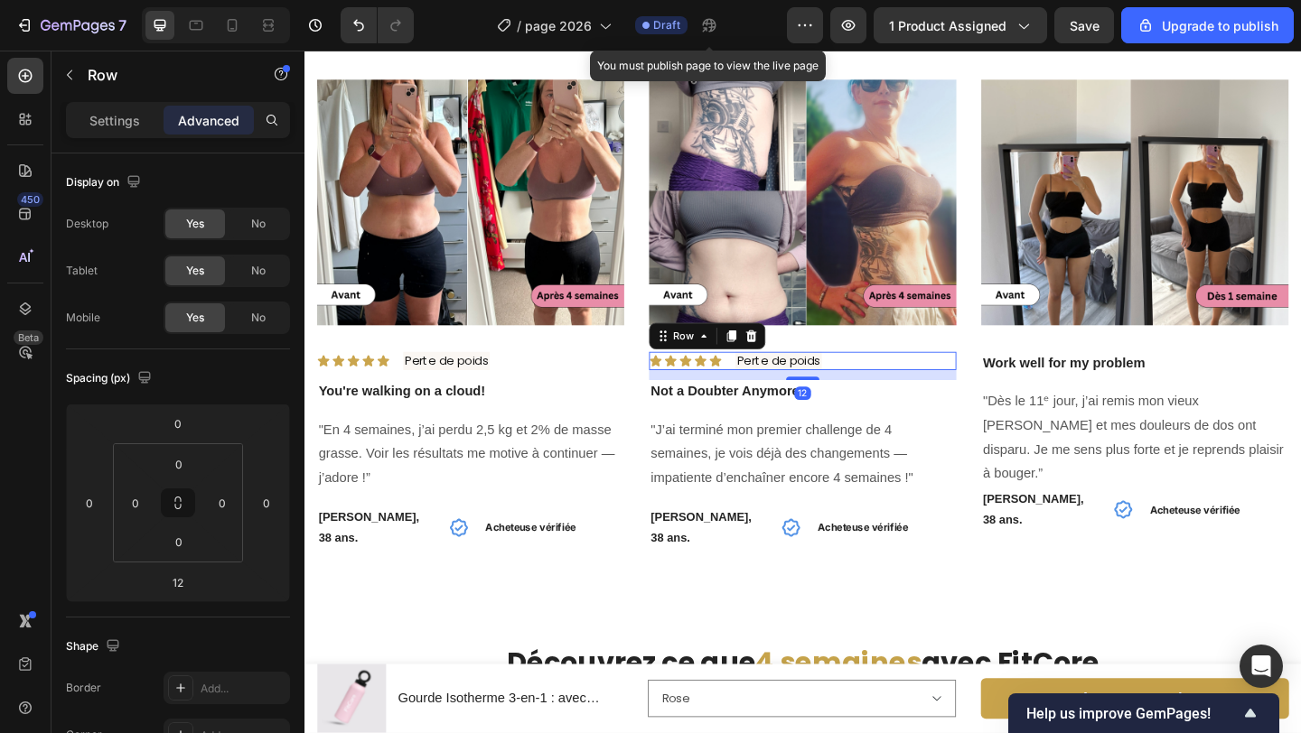
drag, startPoint x: 771, startPoint y: 414, endPoint x: 754, endPoint y: 427, distance: 21.9
click at [771, 368] on icon at bounding box center [769, 361] width 10 height 13
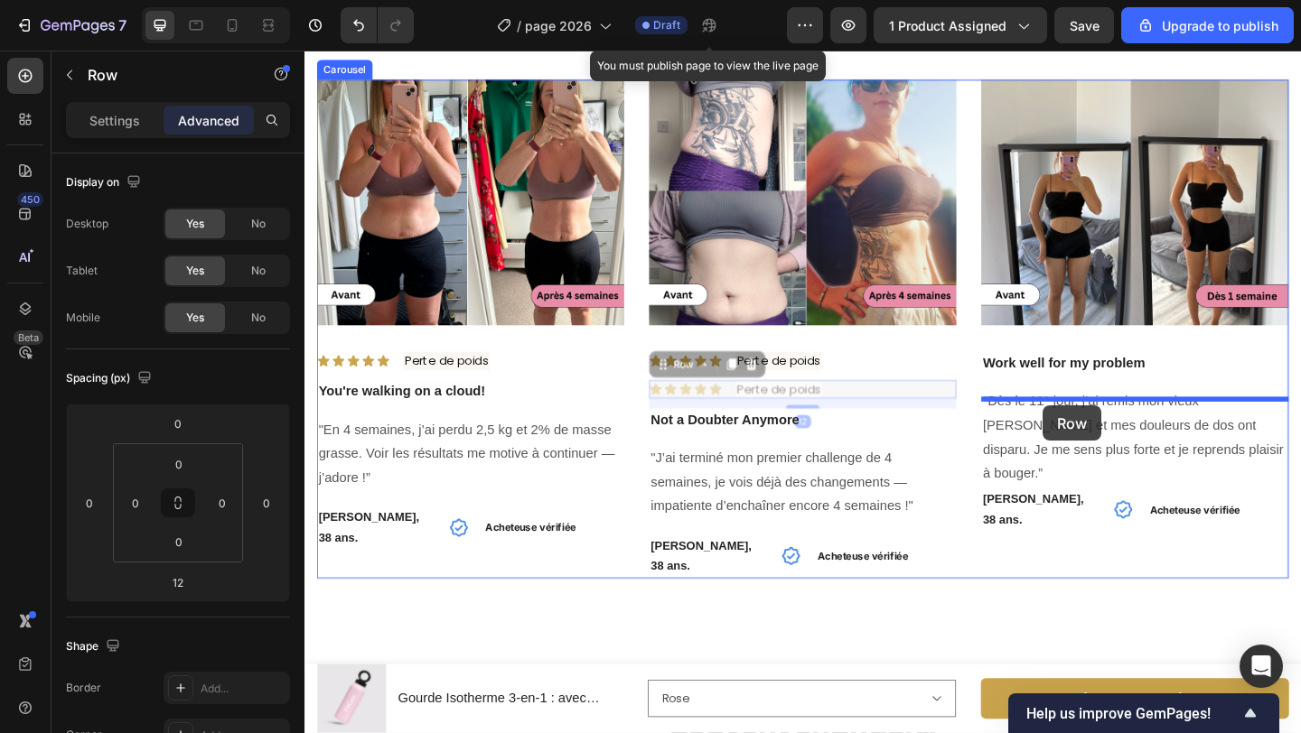
drag, startPoint x: 695, startPoint y: 444, endPoint x: 1107, endPoint y: 437, distance: 411.9
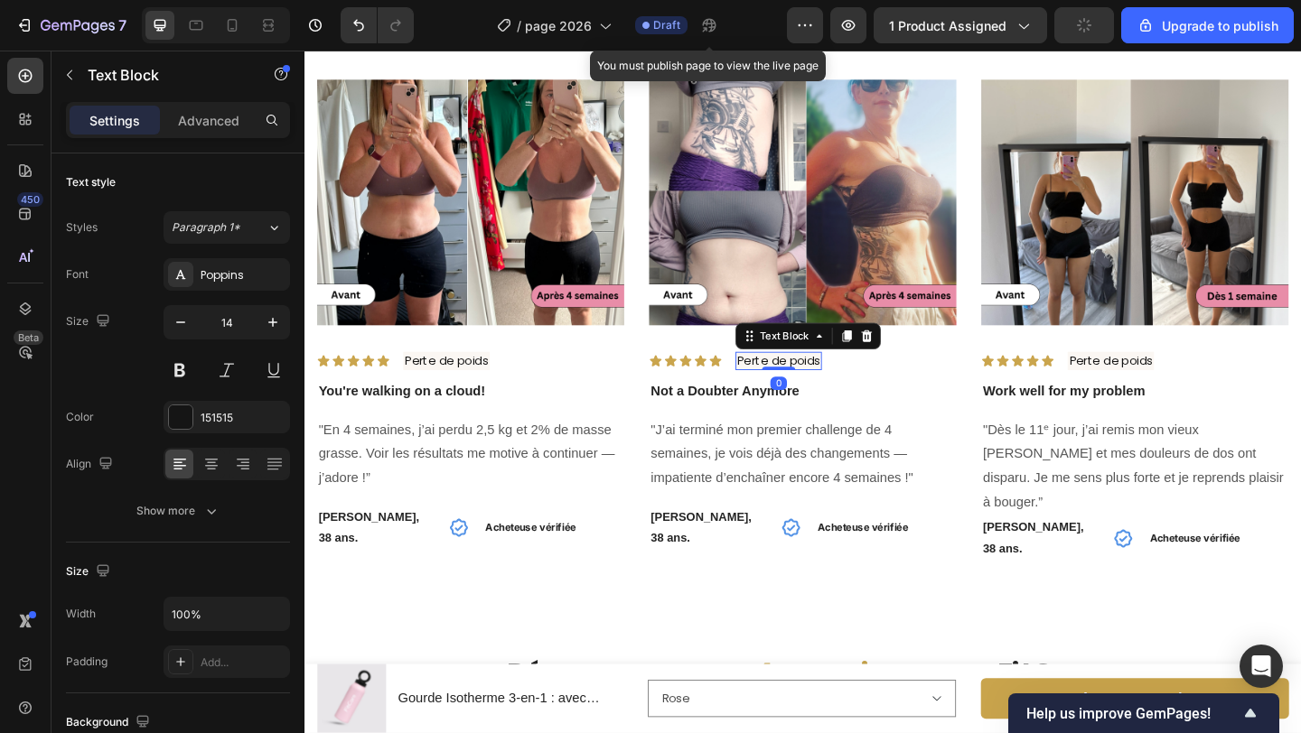
click at [823, 397] on p "Perte de poids" at bounding box center [820, 388] width 90 height 16
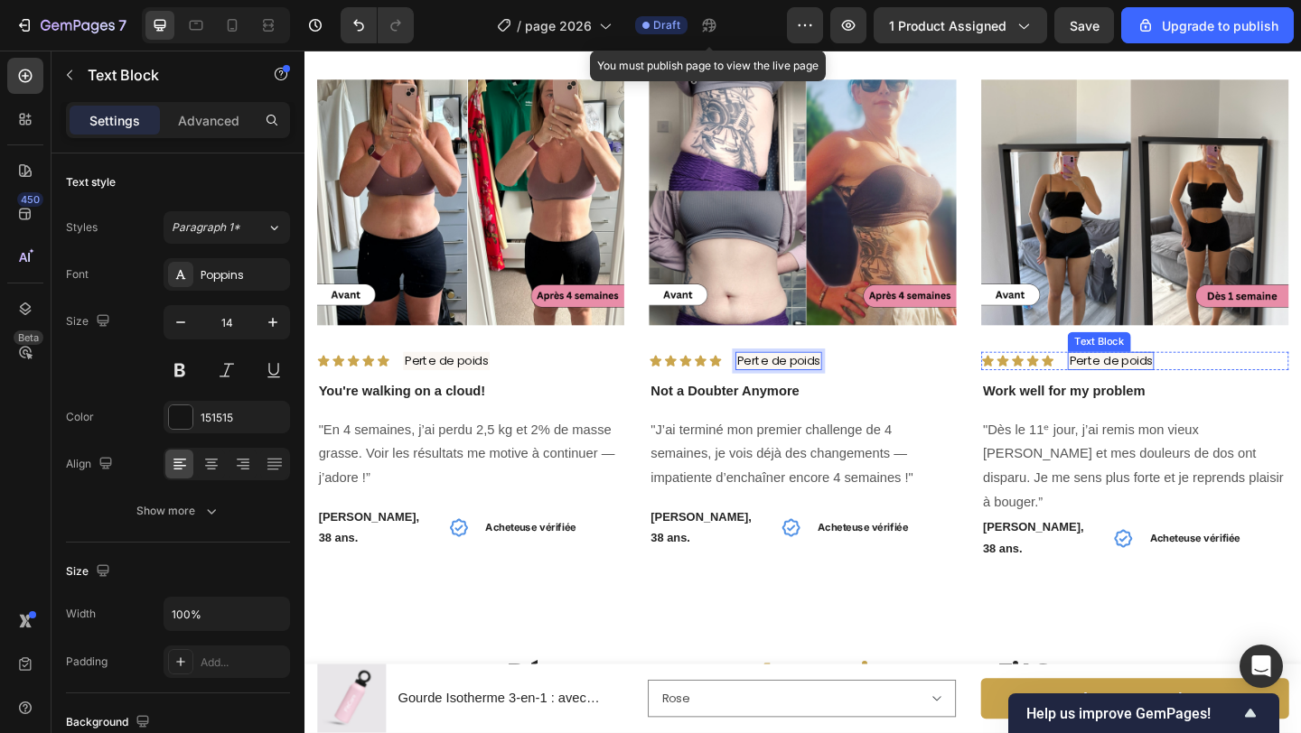
click at [1189, 397] on p "Perte de poids" at bounding box center [1181, 388] width 90 height 16
click at [847, 397] on p "Perte de poids" at bounding box center [820, 388] width 90 height 16
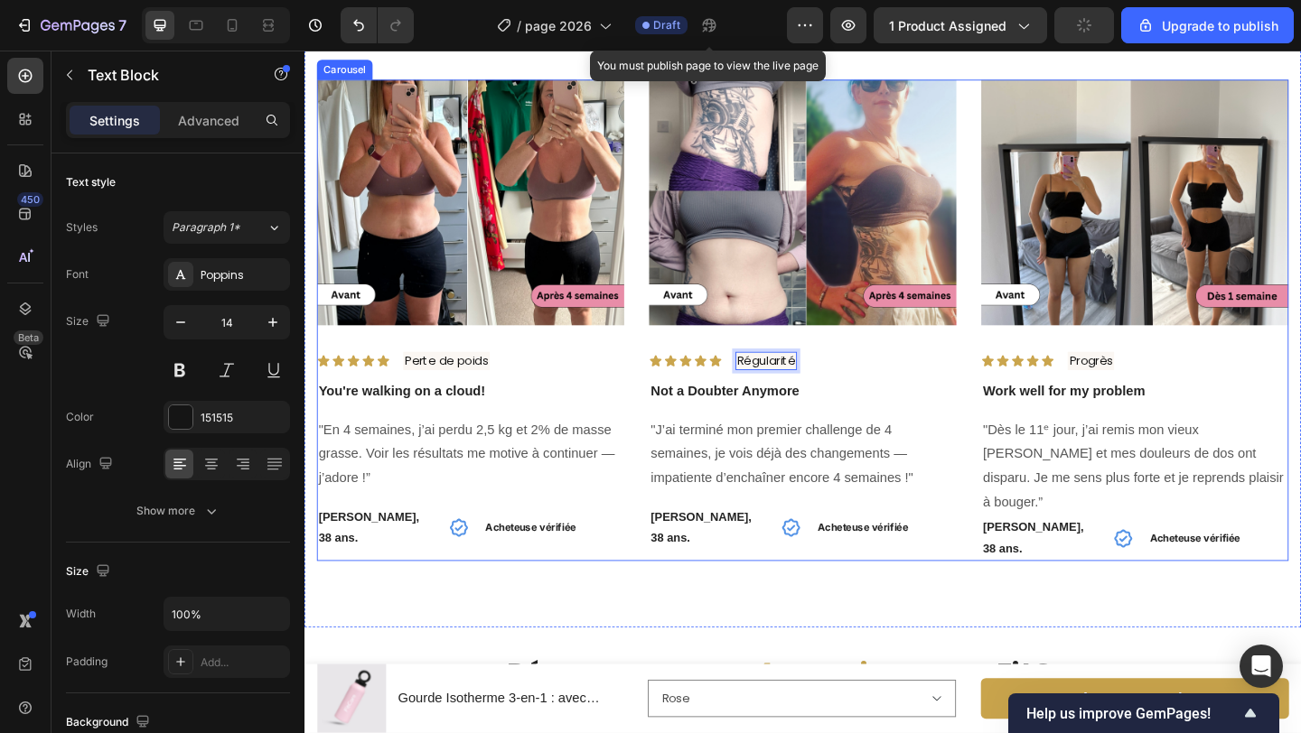
click at [896, 487] on div "Image Icon Icon Icon Icon Icon Icon List Régularité Text Block 0 Row Not a Doub…" at bounding box center [846, 344] width 334 height 524
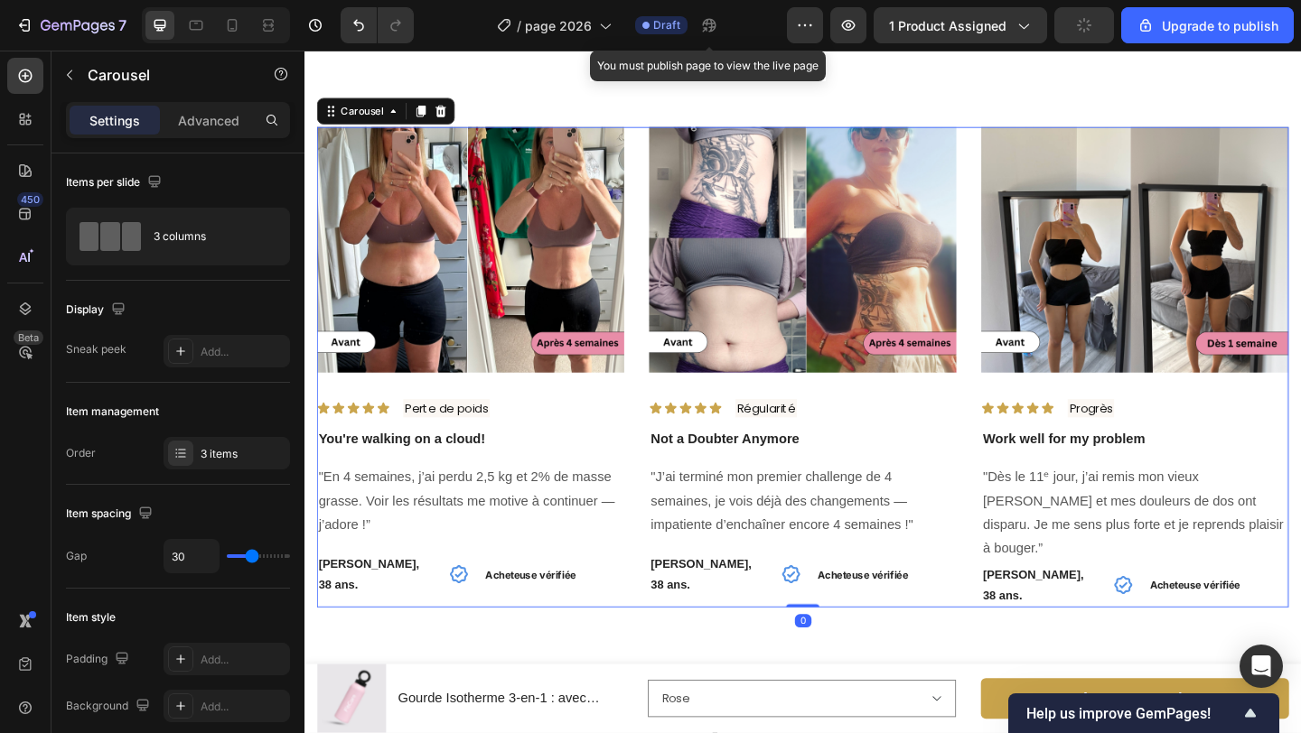
scroll to position [3608, 0]
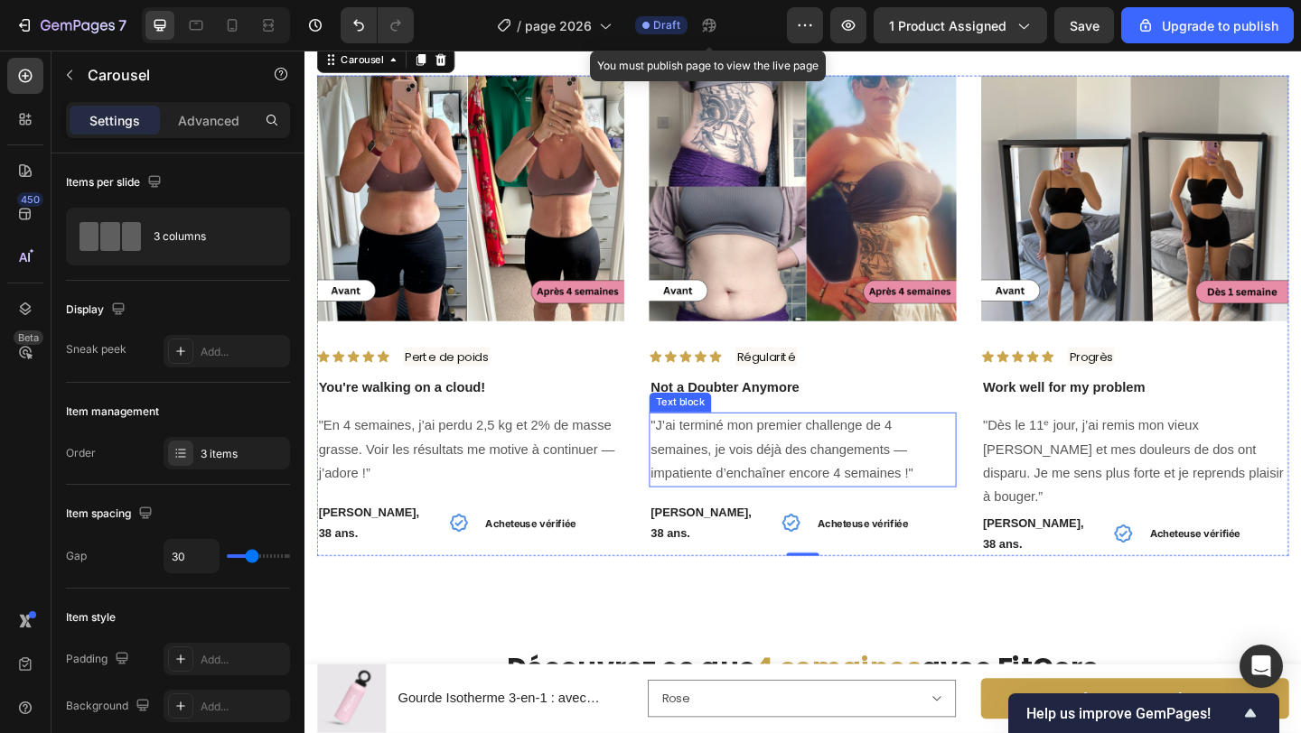
click at [896, 490] on p ""J’ai terminé mon premier challenge de 4 semaines, je vois déjà des changements…" at bounding box center [846, 485] width 331 height 78
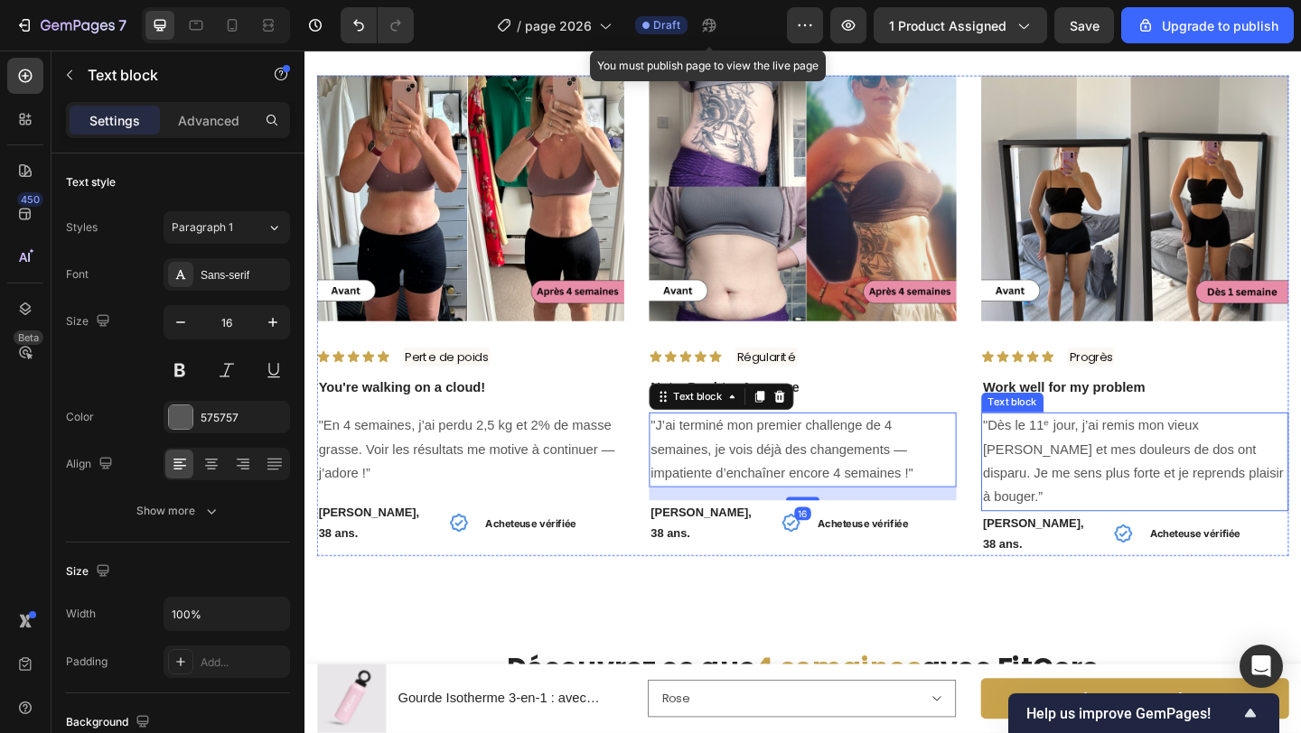
click at [1263, 515] on p ""Dès le 11ᵉ jour, j’ai remis mon vieux [PERSON_NAME] et mes douleurs de dos ont…" at bounding box center [1207, 498] width 331 height 104
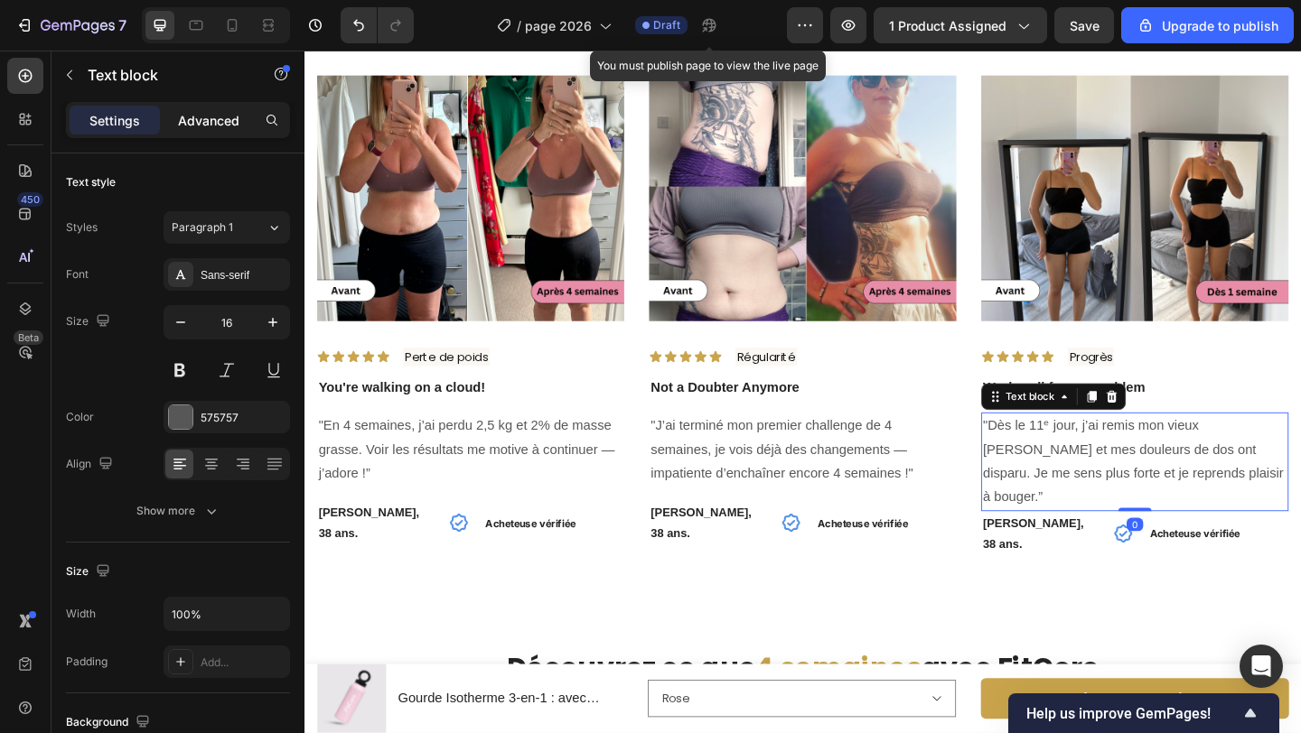
click at [231, 127] on p "Advanced" at bounding box center [208, 120] width 61 height 19
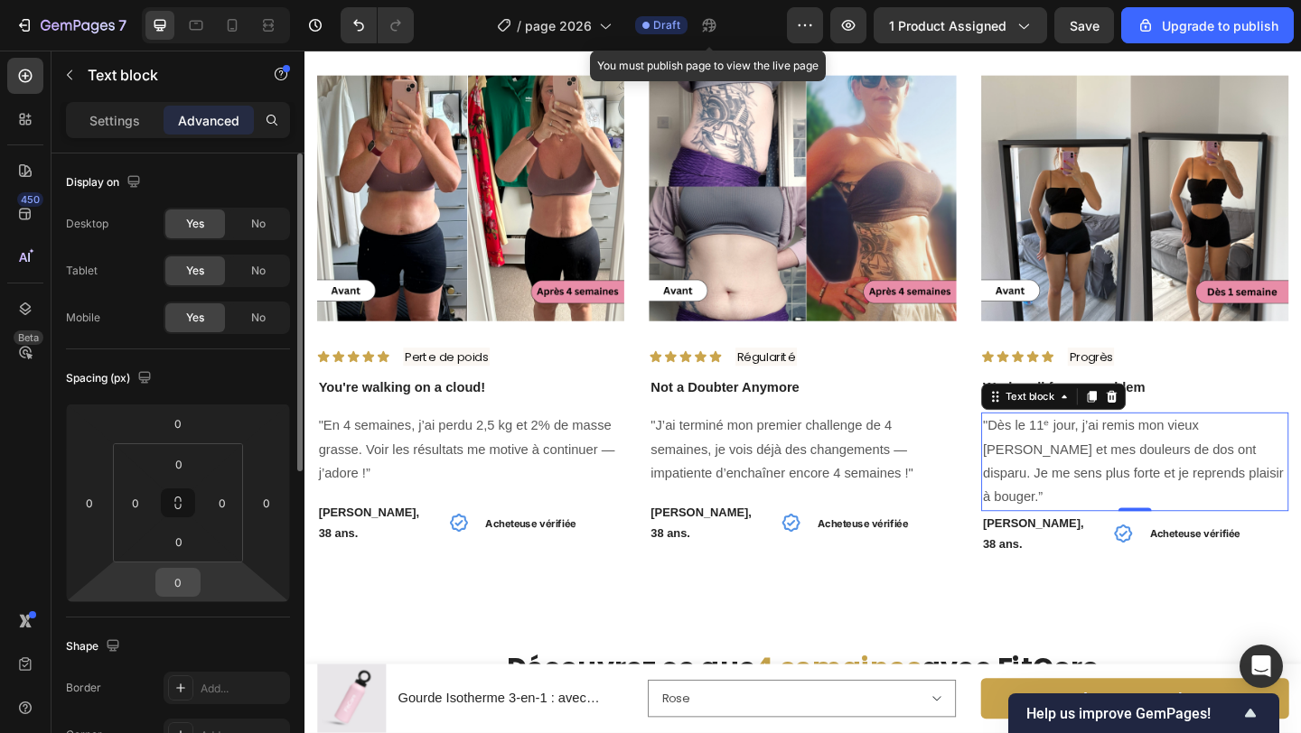
click at [191, 576] on input "0" at bounding box center [178, 582] width 36 height 27
type input "16"
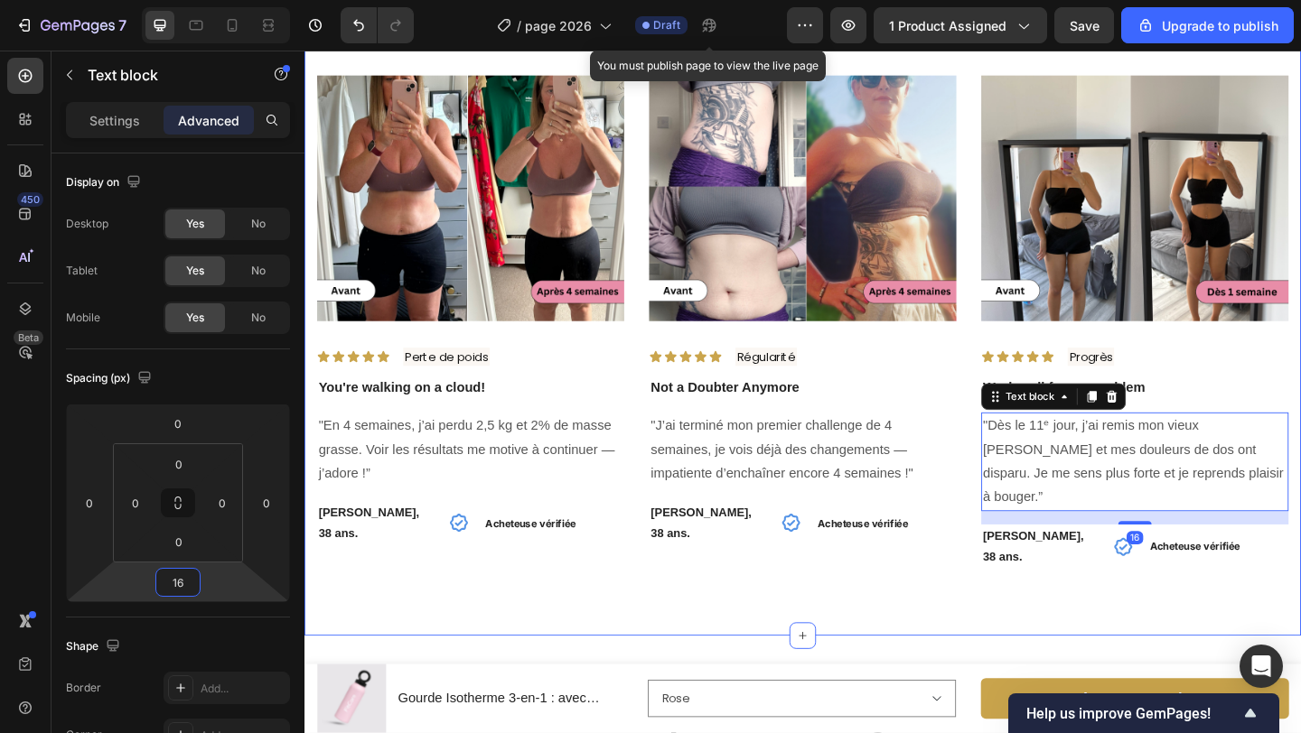
click at [865, 597] on div "Image Icon Icon Icon Icon Icon Icon List Perte de poids Text Block Row You're w…" at bounding box center [846, 346] width 1084 height 683
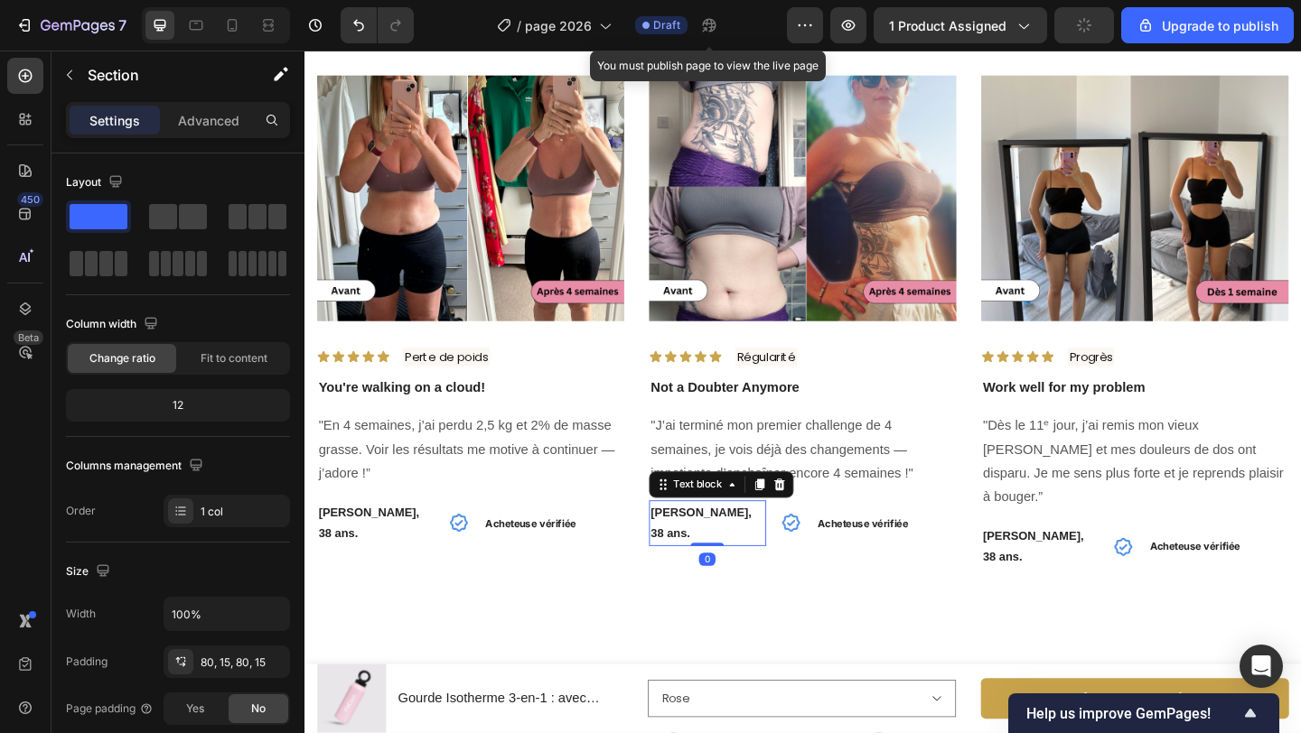
click at [749, 554] on strong "[PERSON_NAME], 38 ans." at bounding box center [735, 564] width 109 height 37
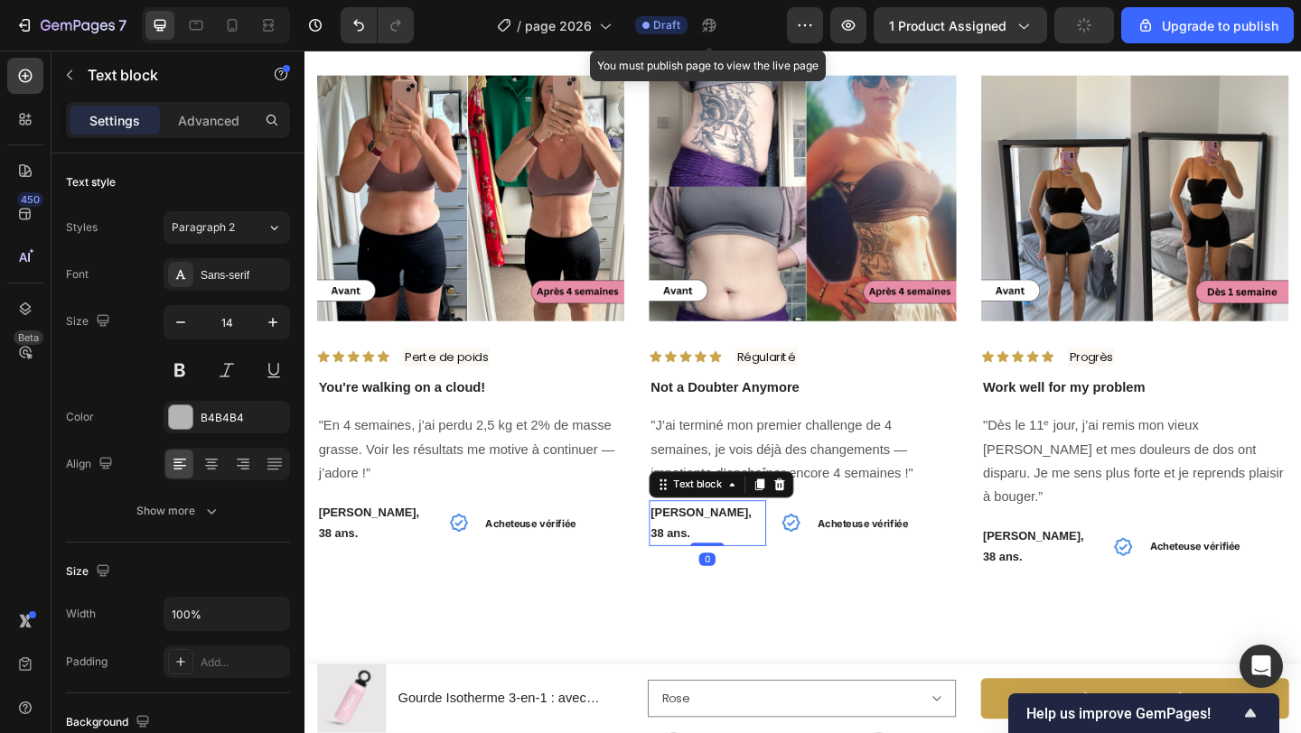
click at [749, 554] on strong "[PERSON_NAME], 38 ans." at bounding box center [735, 564] width 109 height 37
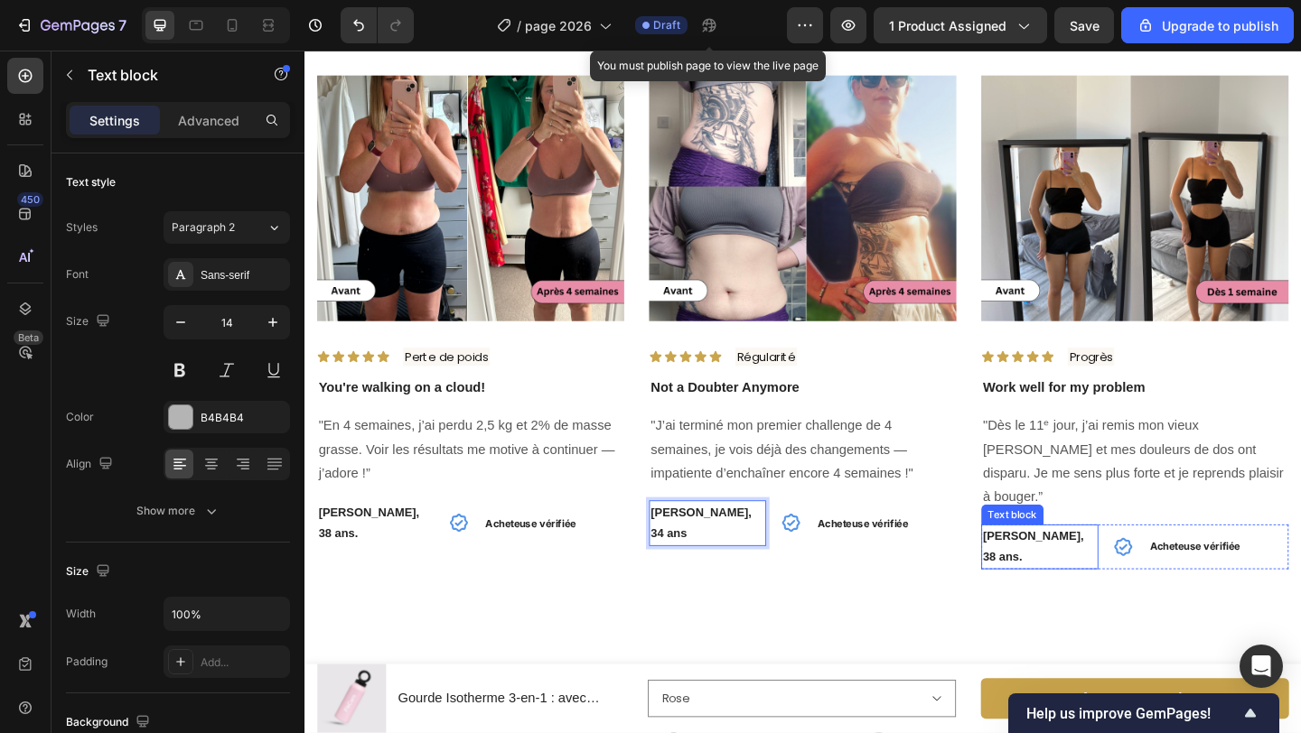
click at [1082, 572] on strong "[PERSON_NAME], 38 ans." at bounding box center [1096, 590] width 109 height 37
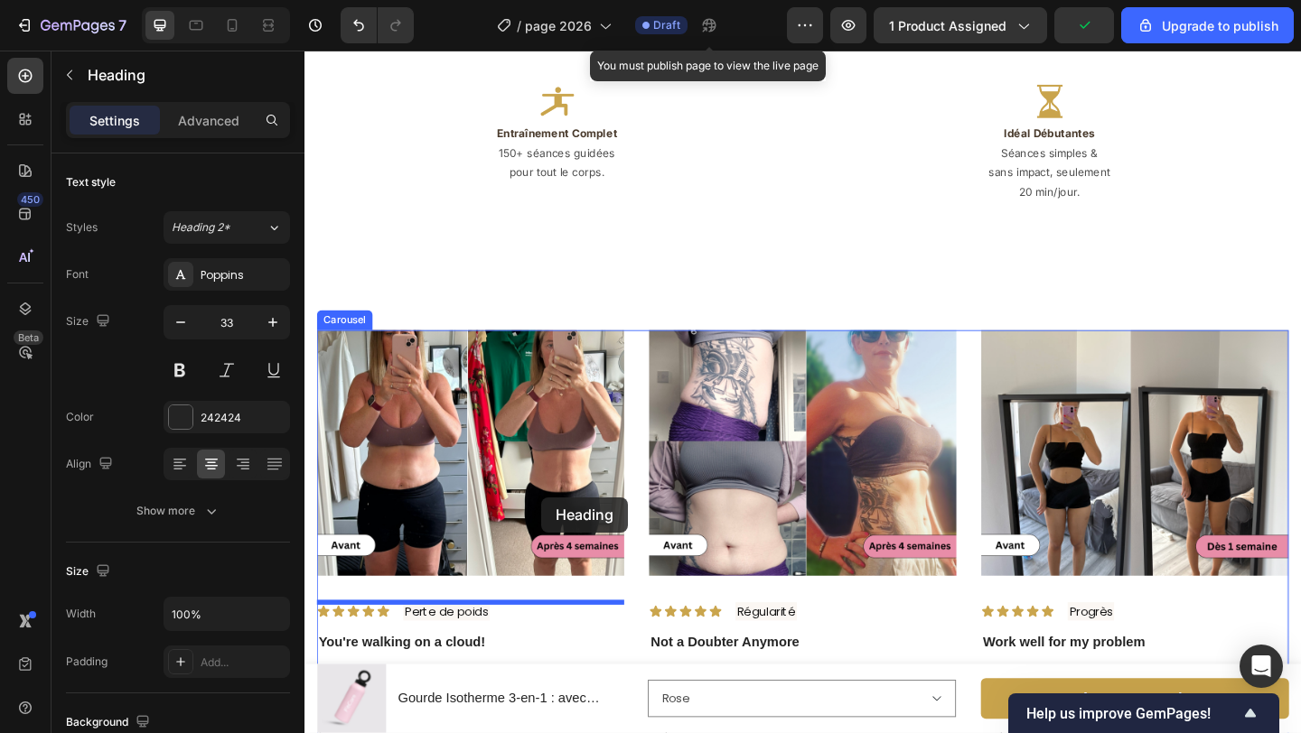
scroll to position [3241, 0]
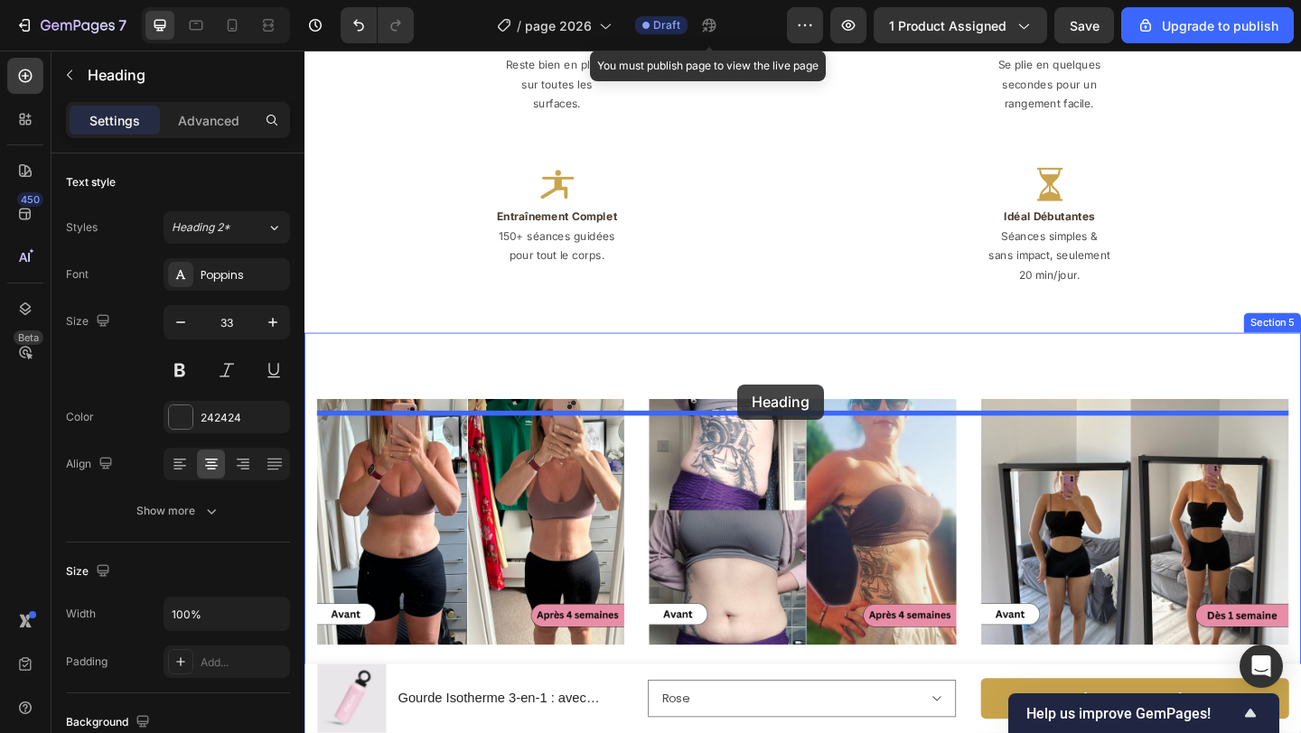
drag, startPoint x: 524, startPoint y: 627, endPoint x: 775, endPoint y: 414, distance: 329.4
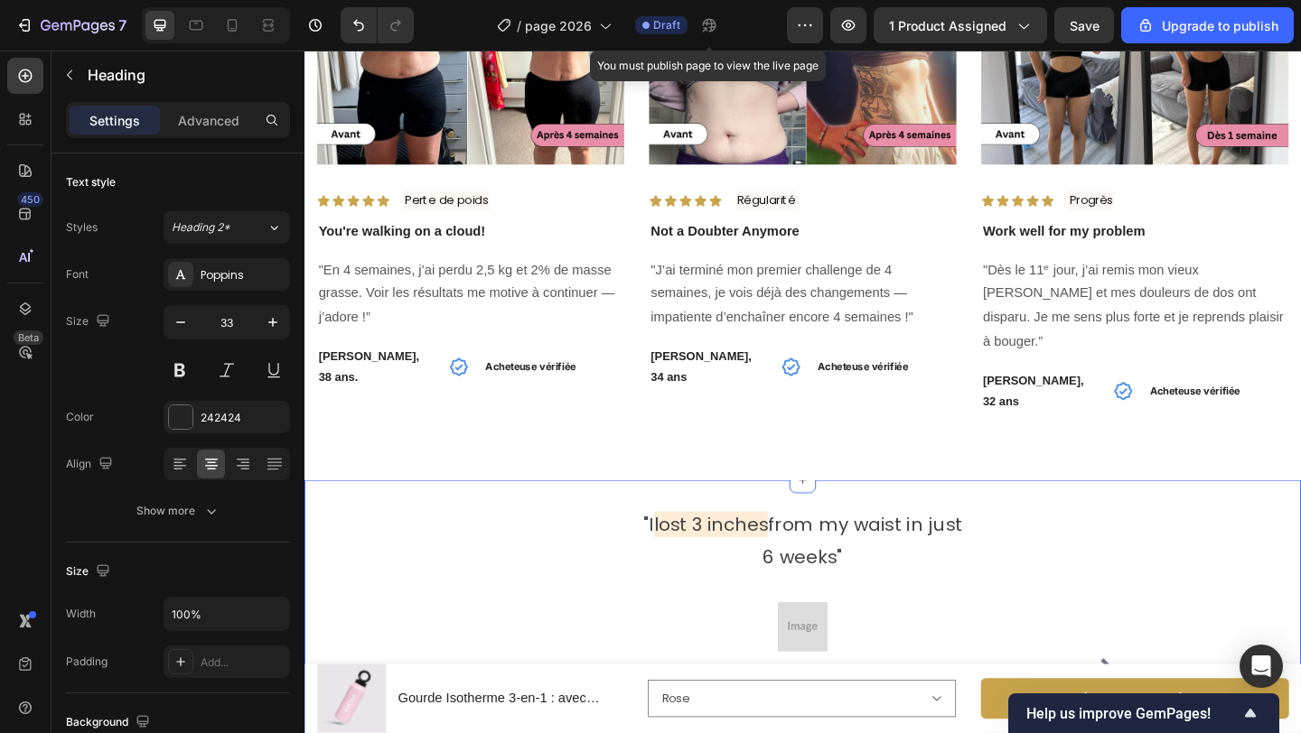
scroll to position [3841, 0]
click at [378, 546] on div ""I lost 3 inches from my waist in just 6 weeks" Text block Image [PERSON_NAME] …" at bounding box center [846, 721] width 1057 height 351
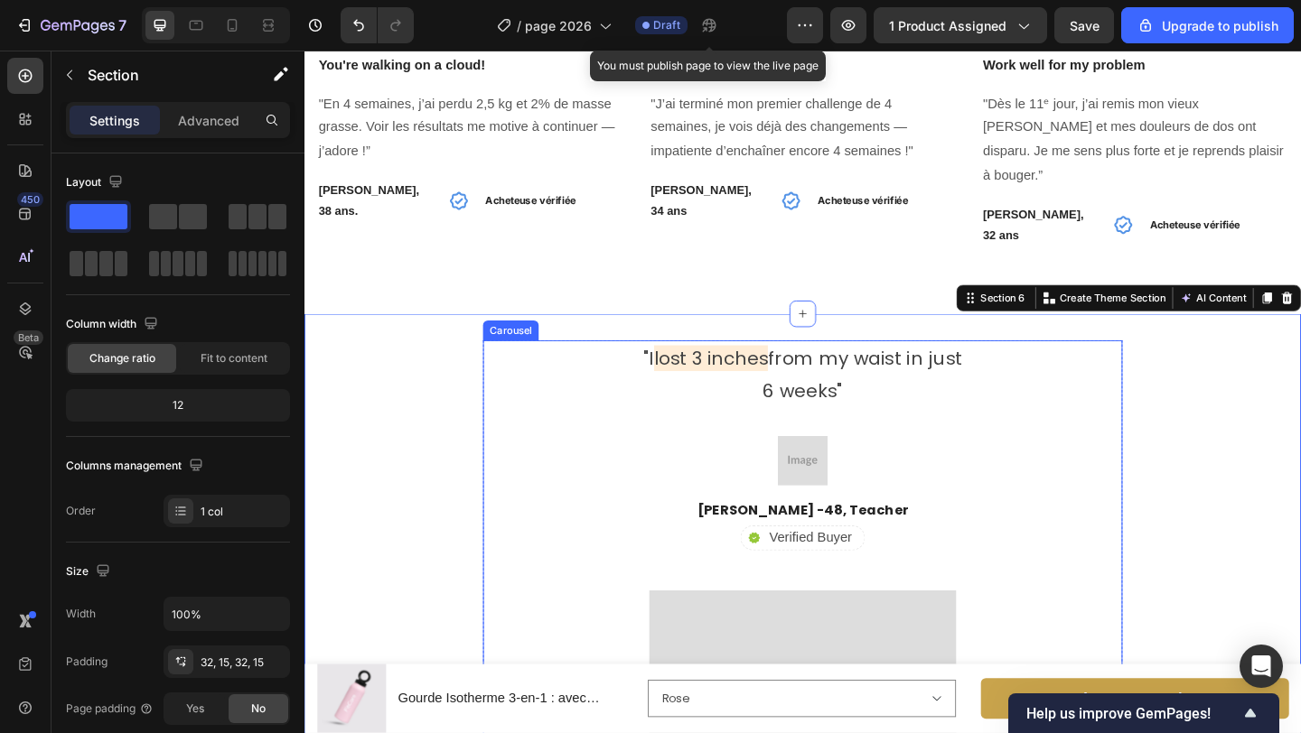
scroll to position [4031, 0]
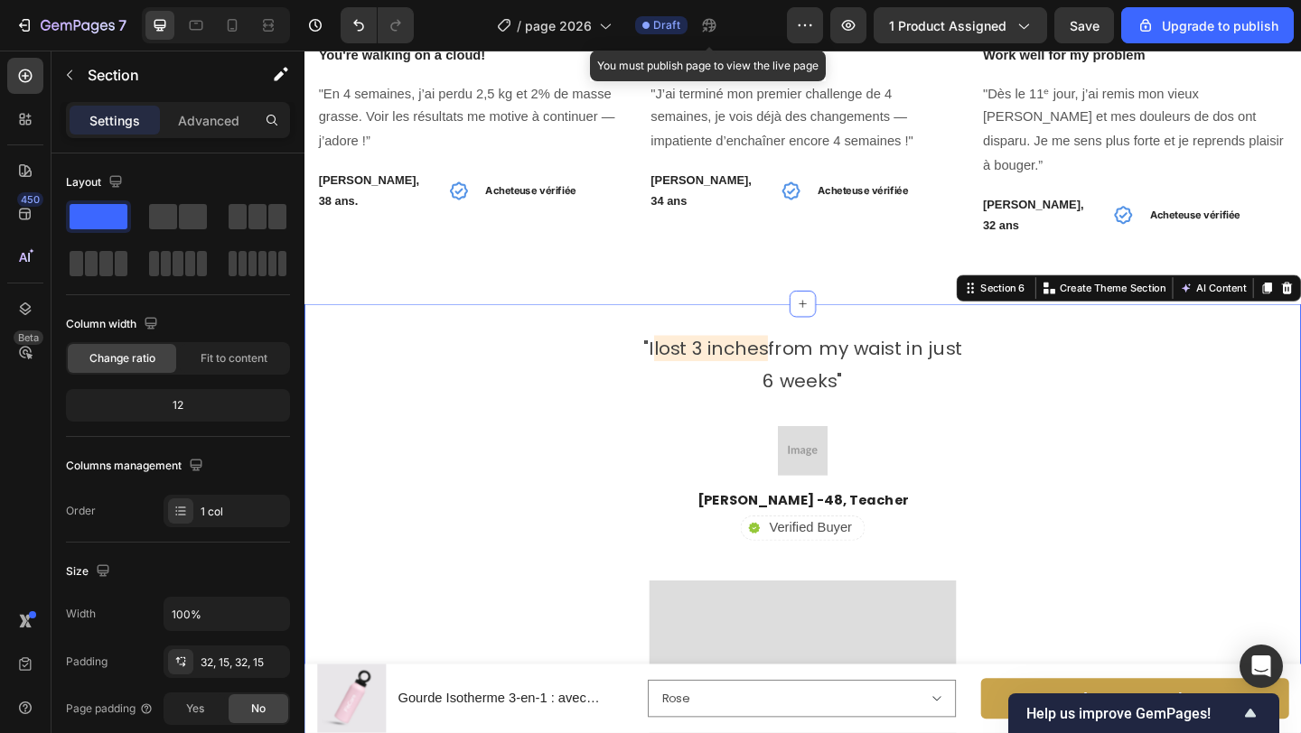
click at [478, 355] on div ""I lost 3 inches from my waist in just 6 weeks" Text block Image [PERSON_NAME] …" at bounding box center [846, 739] width 1057 height 769
click at [203, 123] on p "Advanced" at bounding box center [208, 120] width 61 height 19
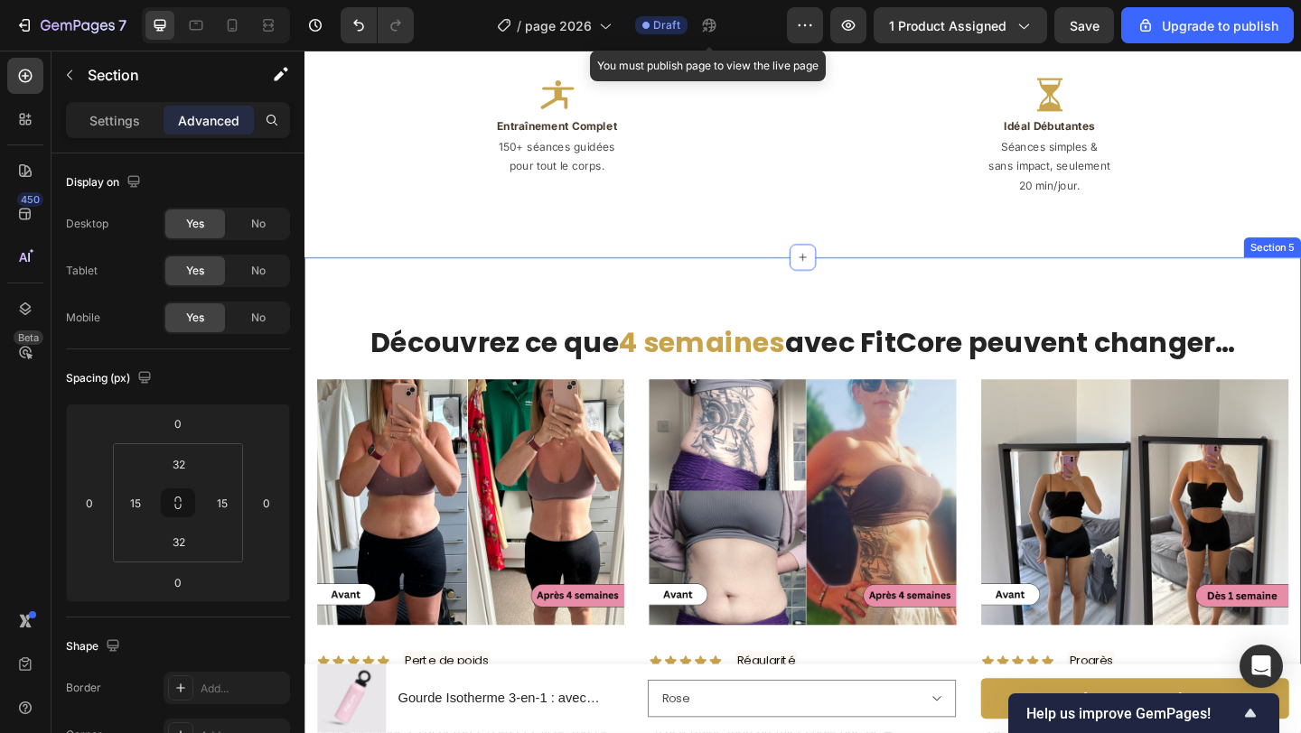
scroll to position [3337, 0]
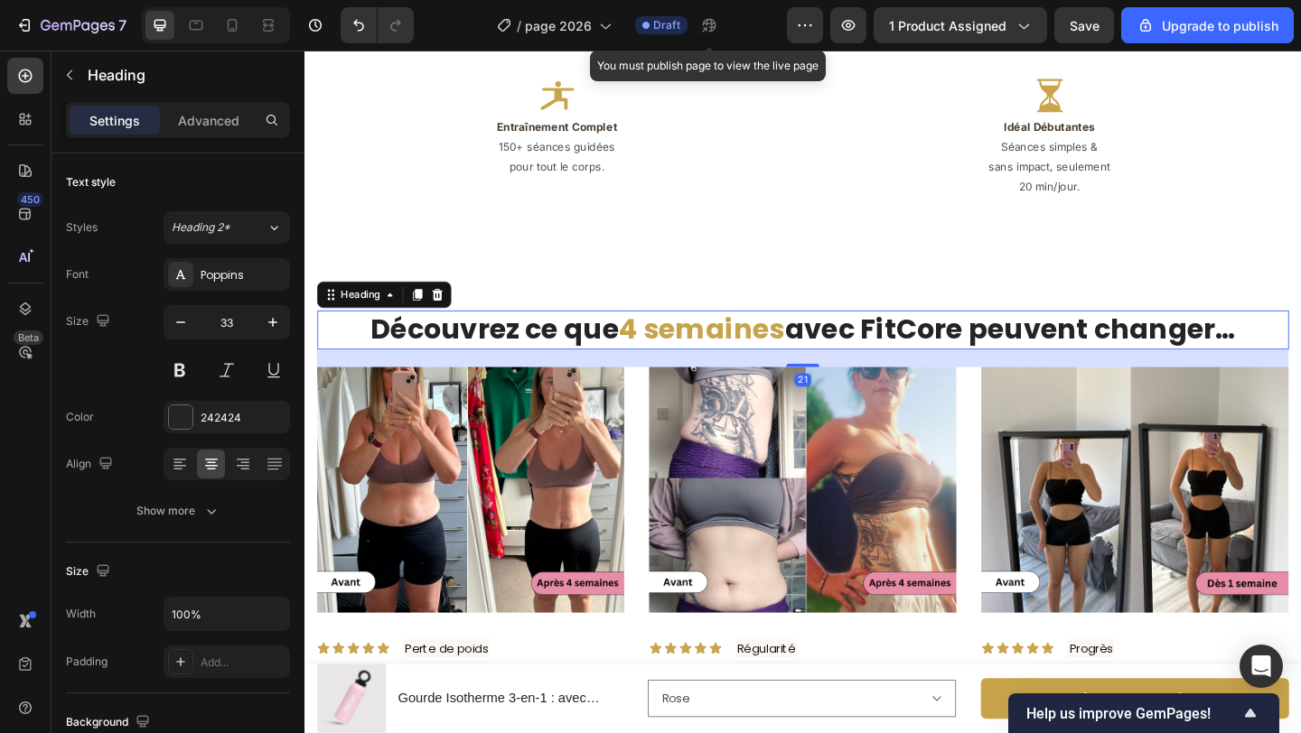
click at [713, 371] on span "4 semaines" at bounding box center [736, 353] width 181 height 42
click at [219, 115] on p "Advanced" at bounding box center [208, 120] width 61 height 19
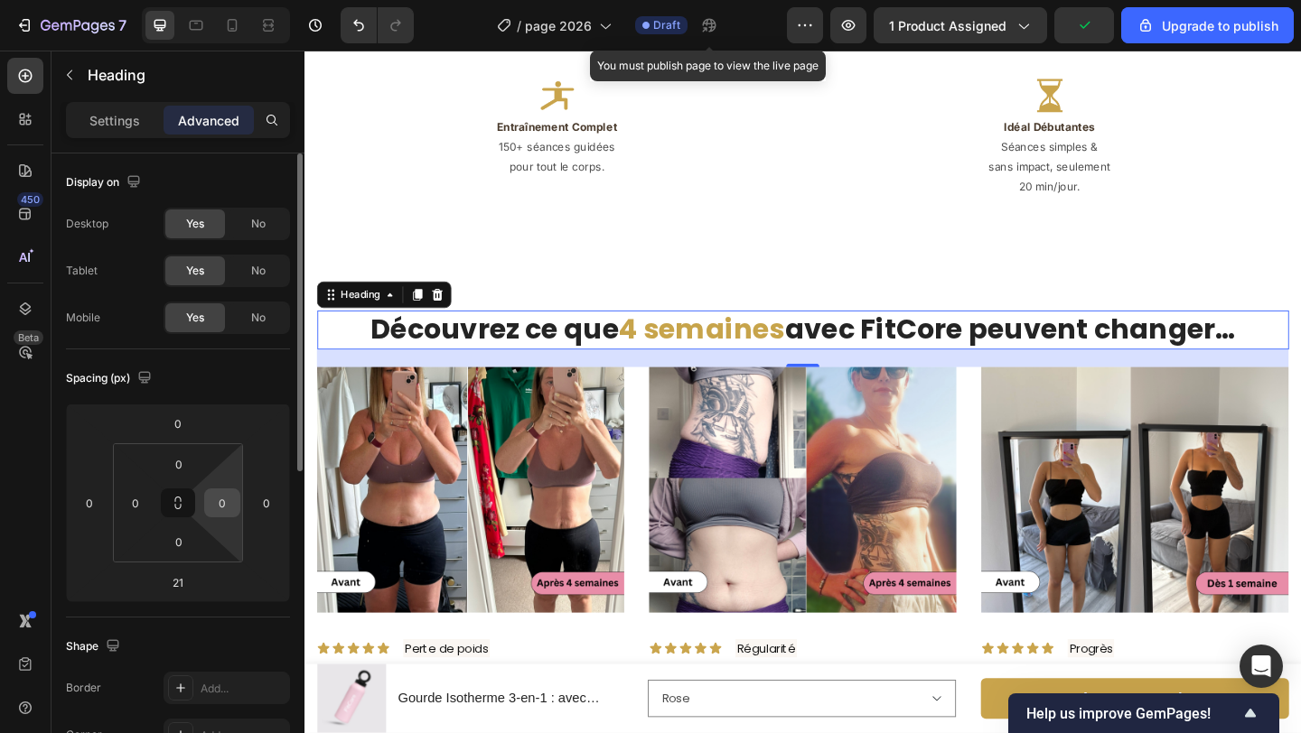
click at [221, 501] on input "0" at bounding box center [222, 503] width 27 height 27
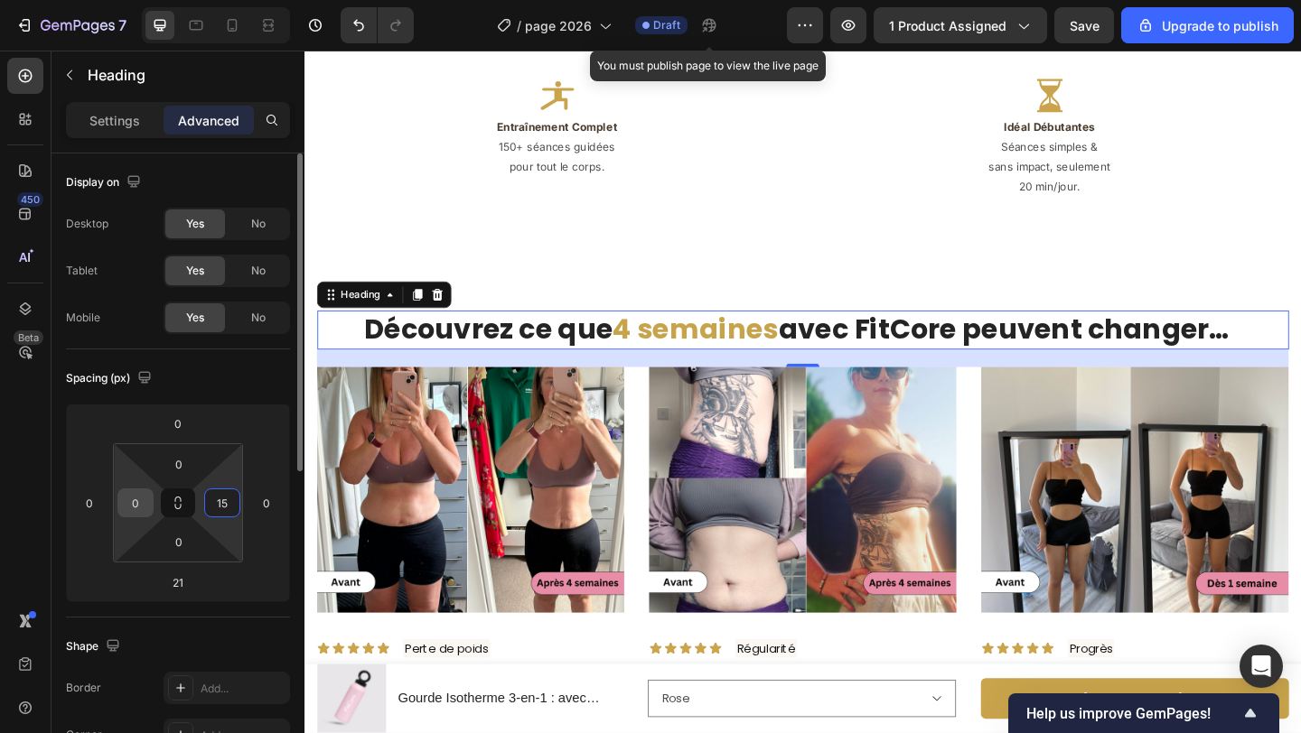
type input "15"
click at [138, 504] on input "0" at bounding box center [135, 503] width 27 height 27
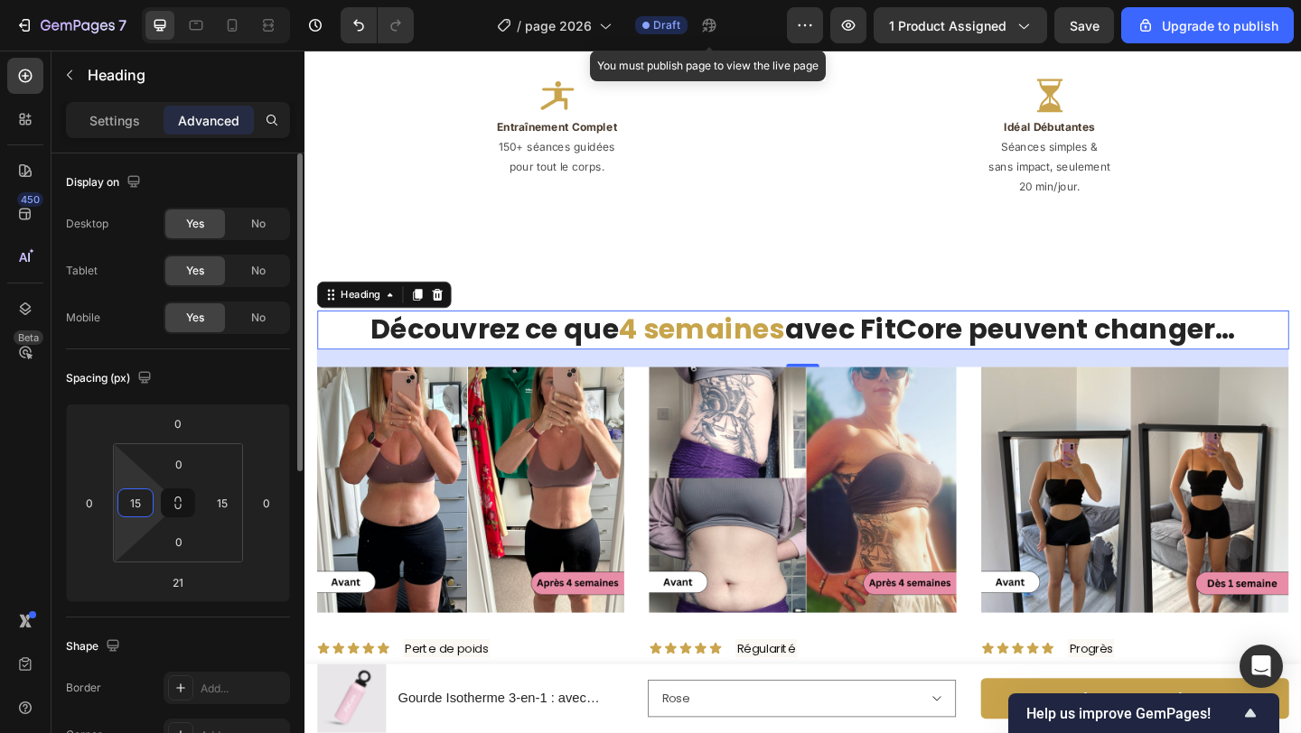
click at [140, 504] on input "15" at bounding box center [135, 503] width 27 height 27
type input "30"
click at [228, 507] on input "15" at bounding box center [222, 503] width 27 height 27
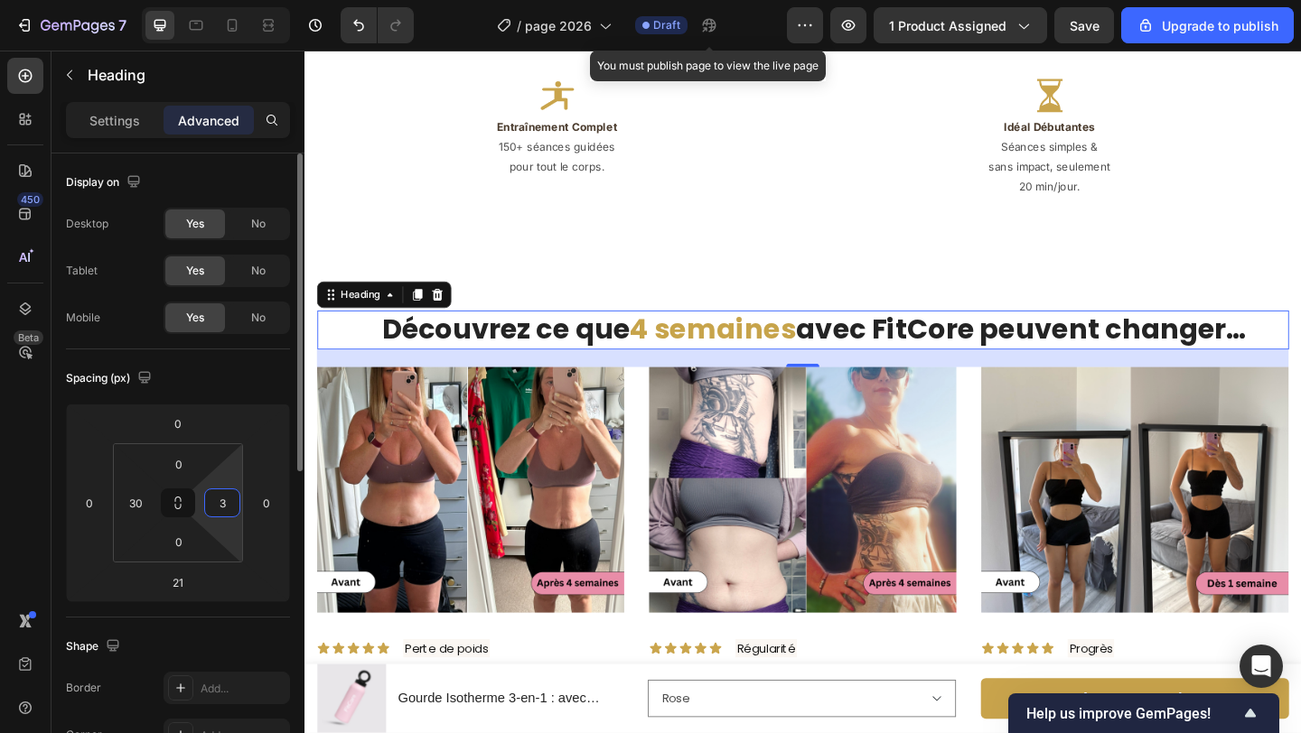
type input "30"
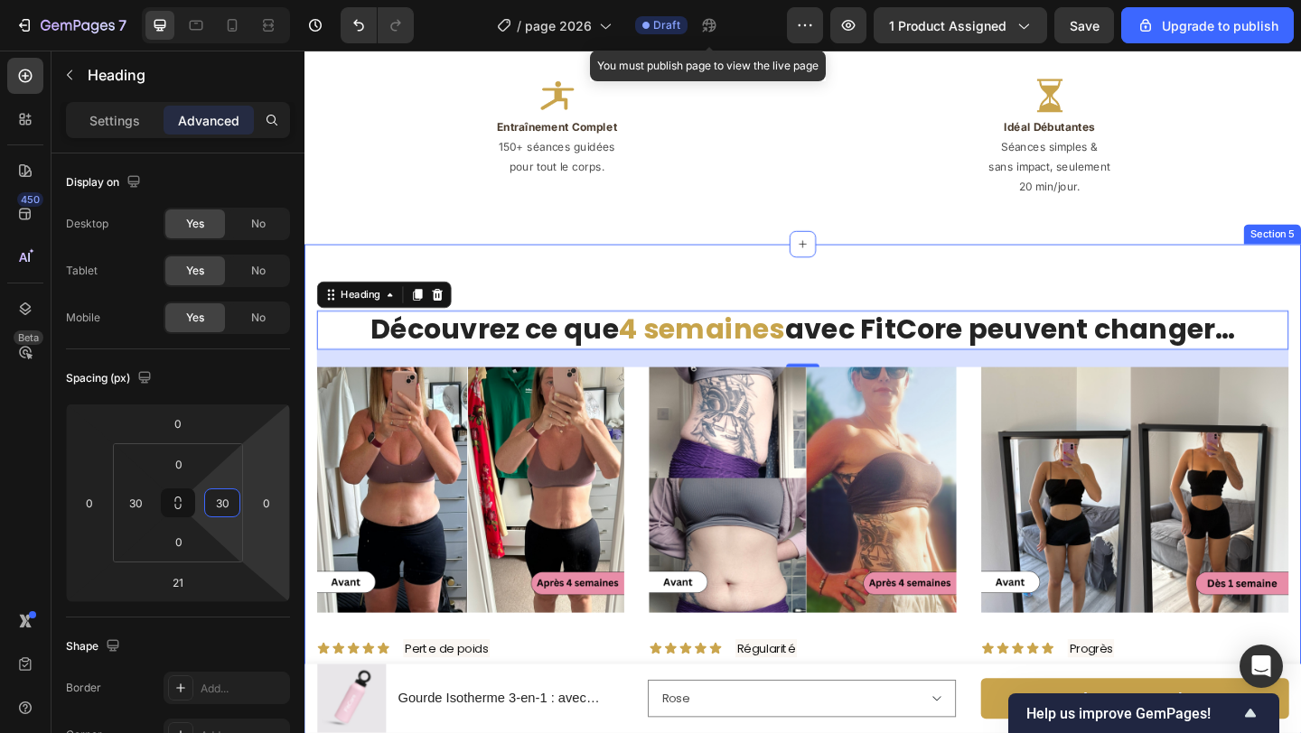
click at [829, 316] on div "Découvrez ce que 4 semaines avec FitCore peuvent changer… Heading 21 Image Icon…" at bounding box center [846, 633] width 1084 height 744
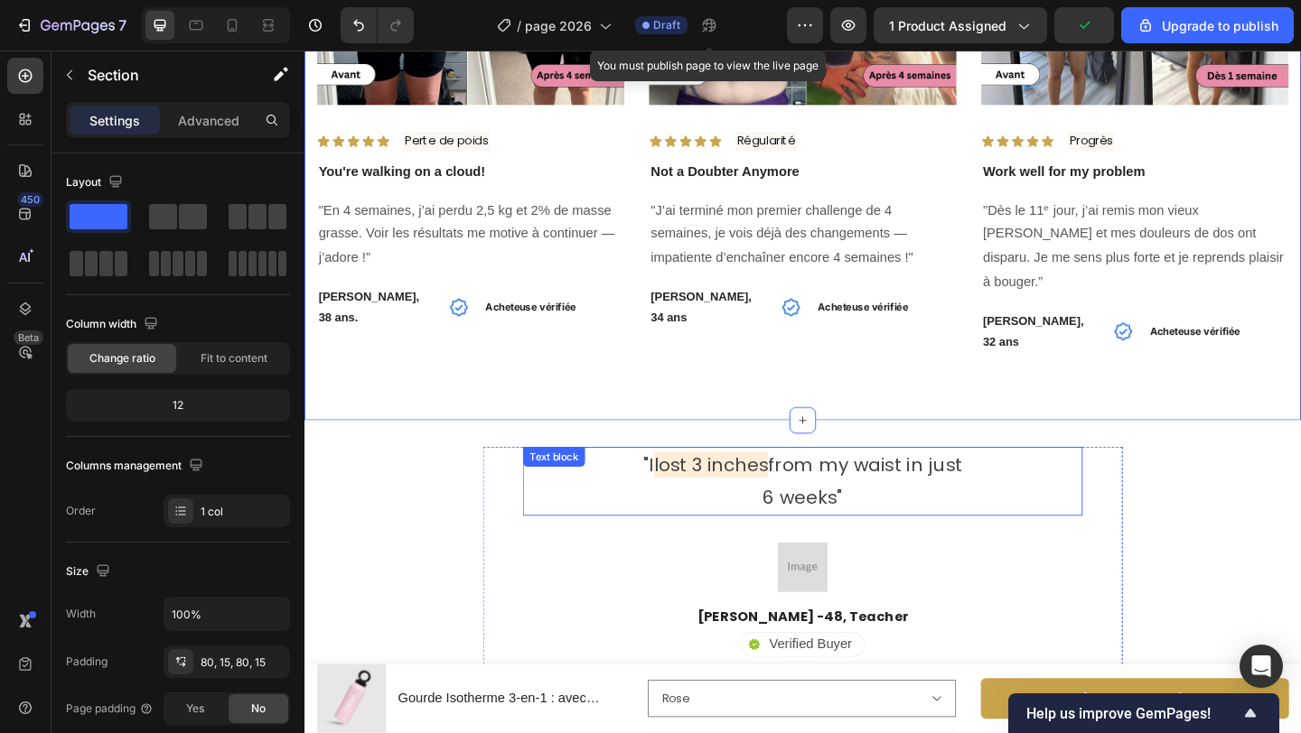
scroll to position [3908, 0]
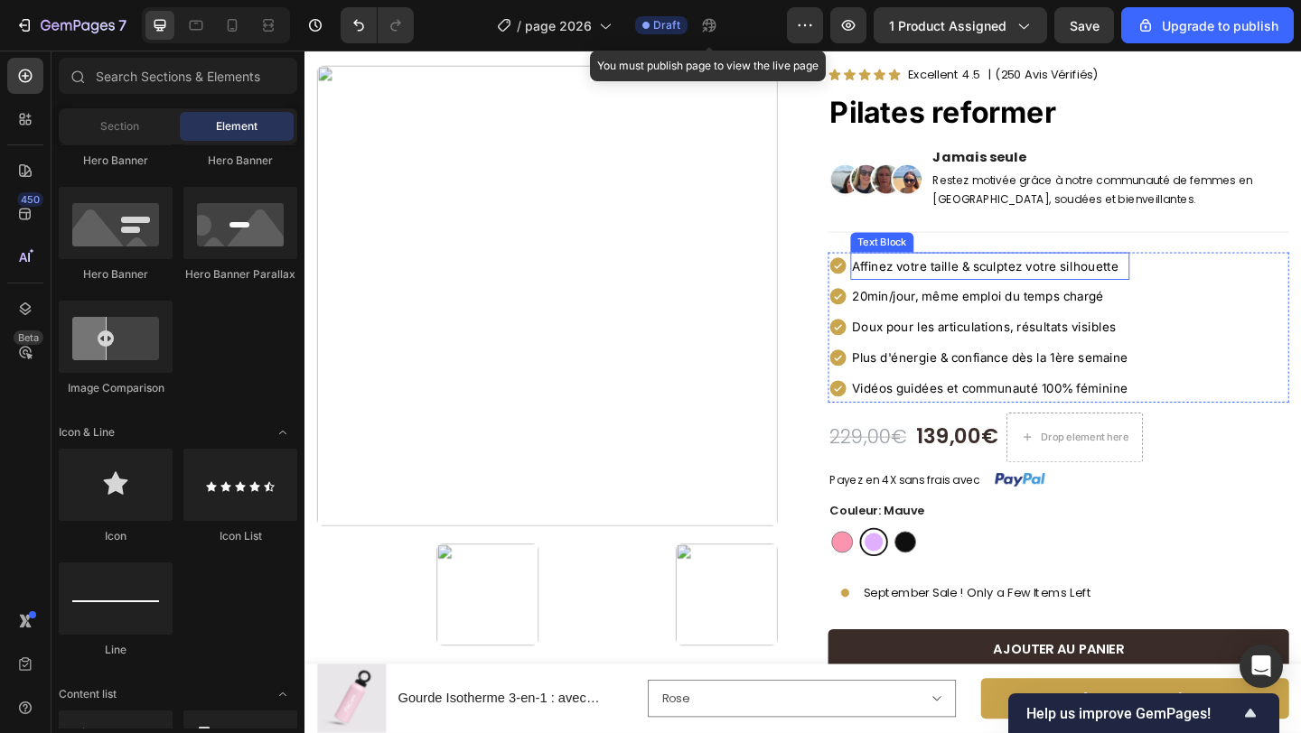
scroll to position [42, 0]
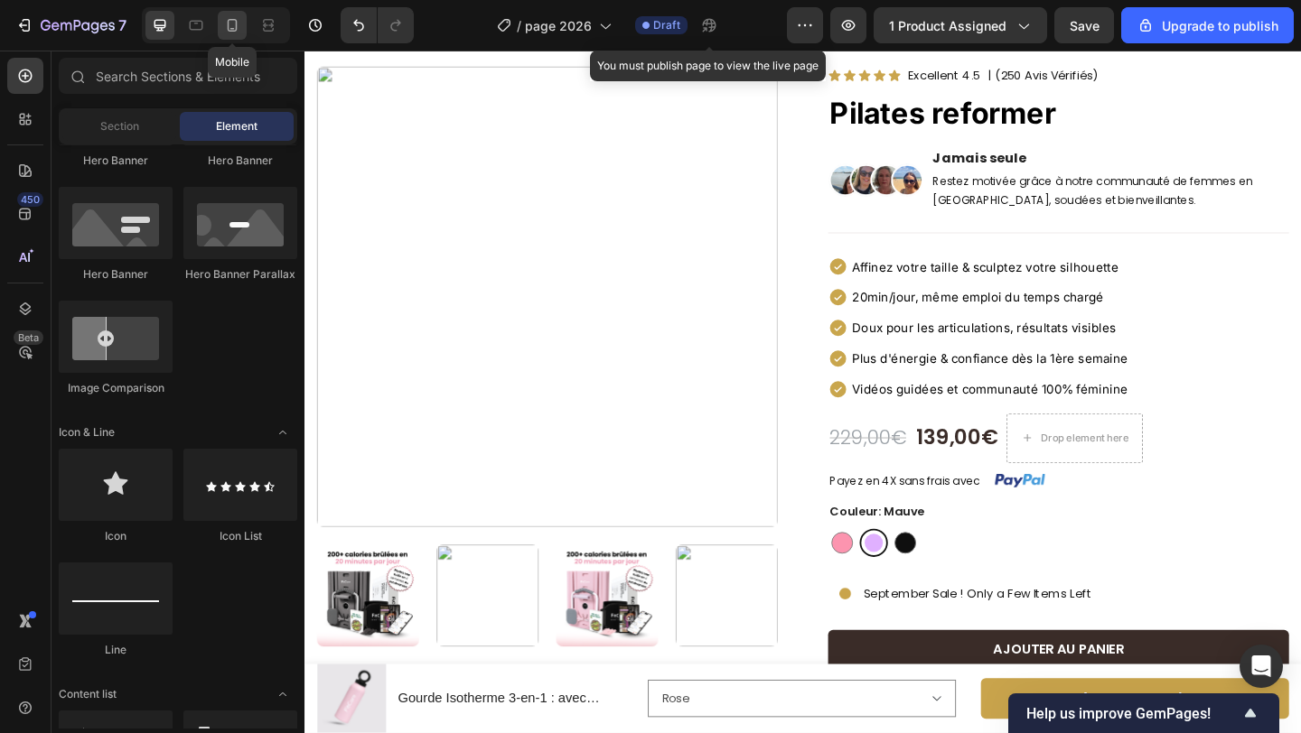
click at [227, 22] on icon at bounding box center [232, 25] width 18 height 18
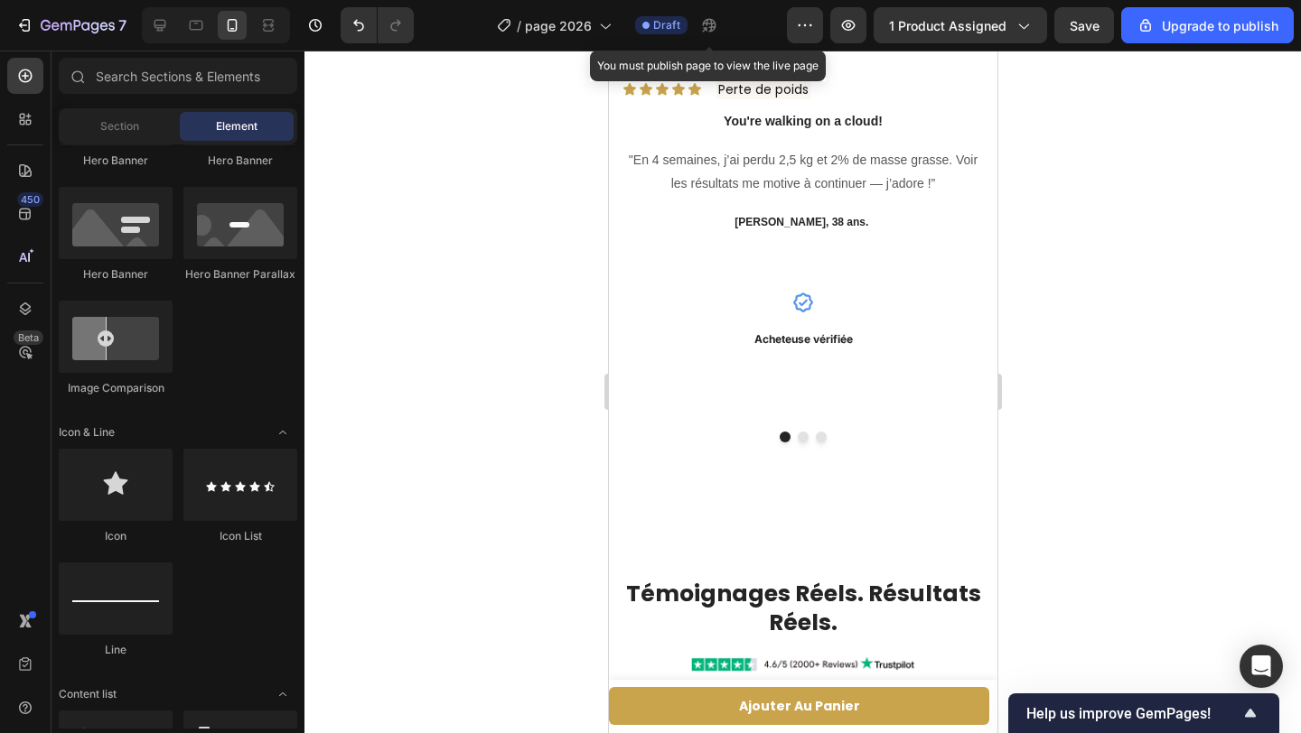
scroll to position [4355, 0]
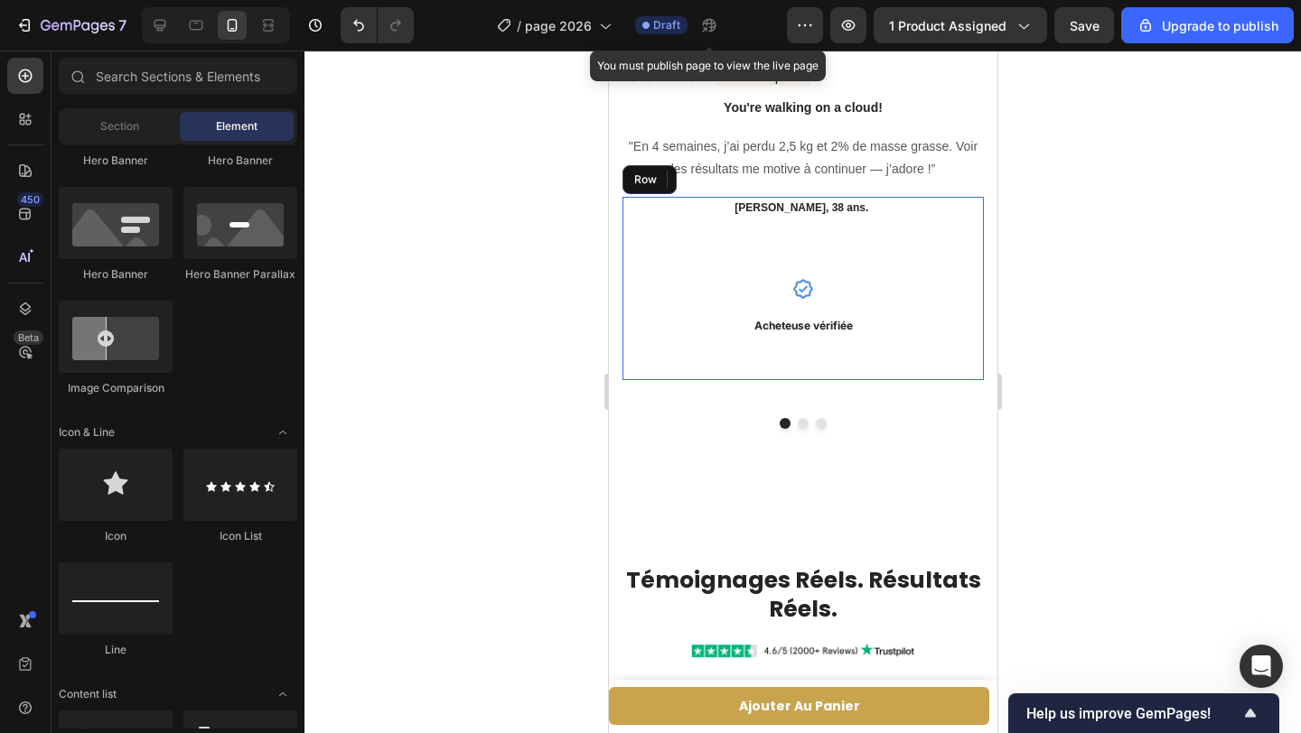
click at [703, 241] on div "[PERSON_NAME], 38 ans. Text block" at bounding box center [801, 230] width 361 height 67
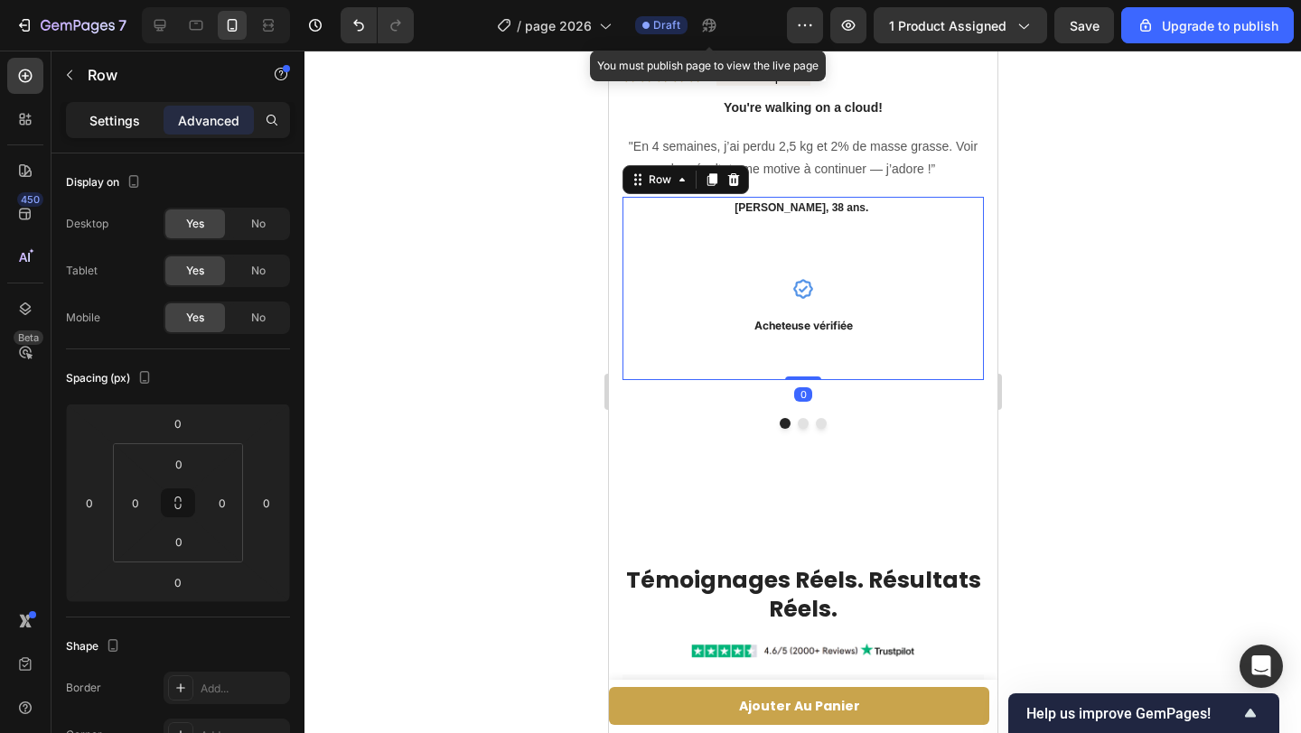
click at [123, 129] on p "Settings" at bounding box center [114, 120] width 51 height 19
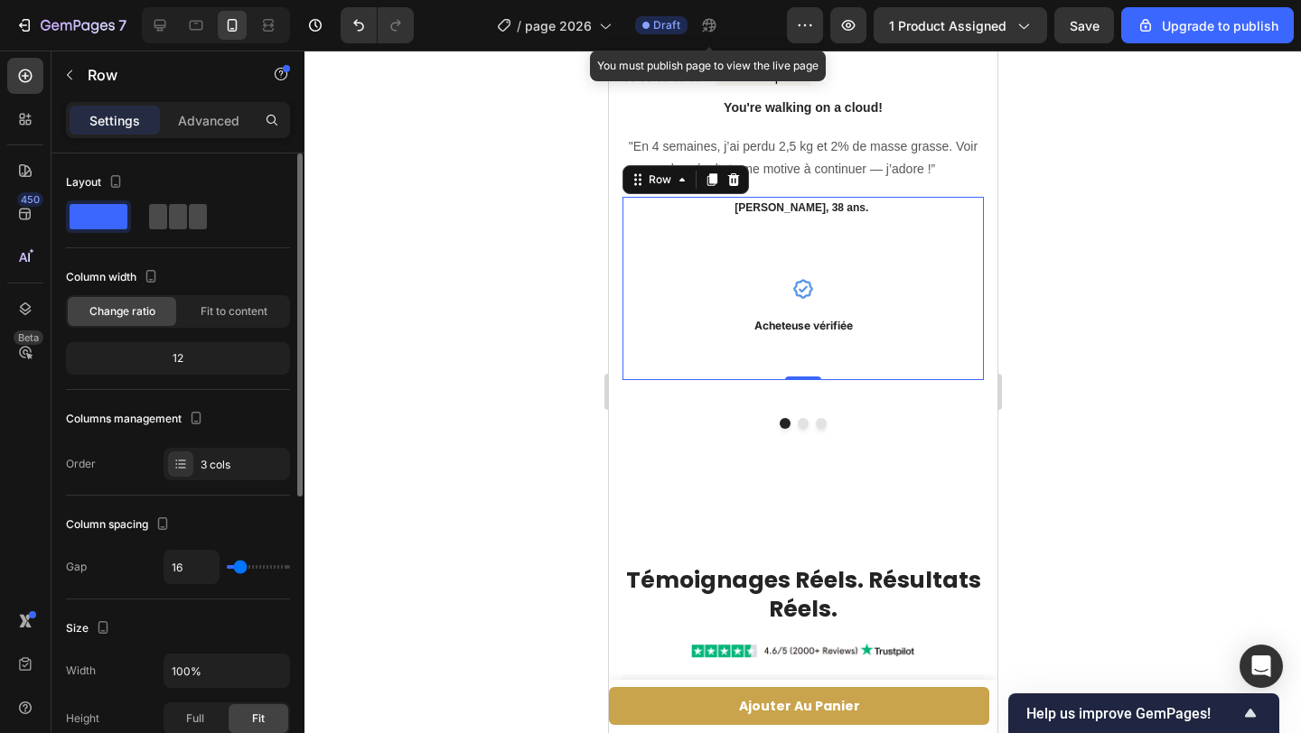
click at [153, 221] on span at bounding box center [158, 216] width 18 height 25
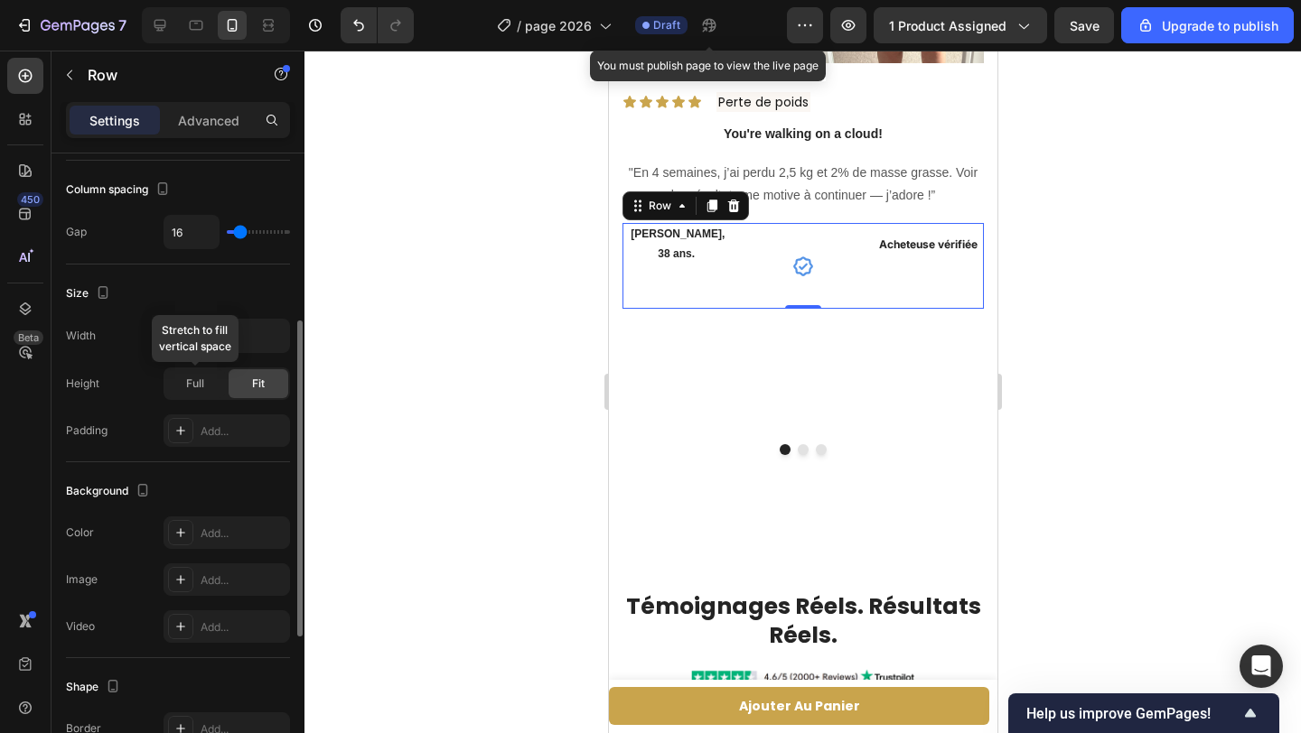
scroll to position [630, 0]
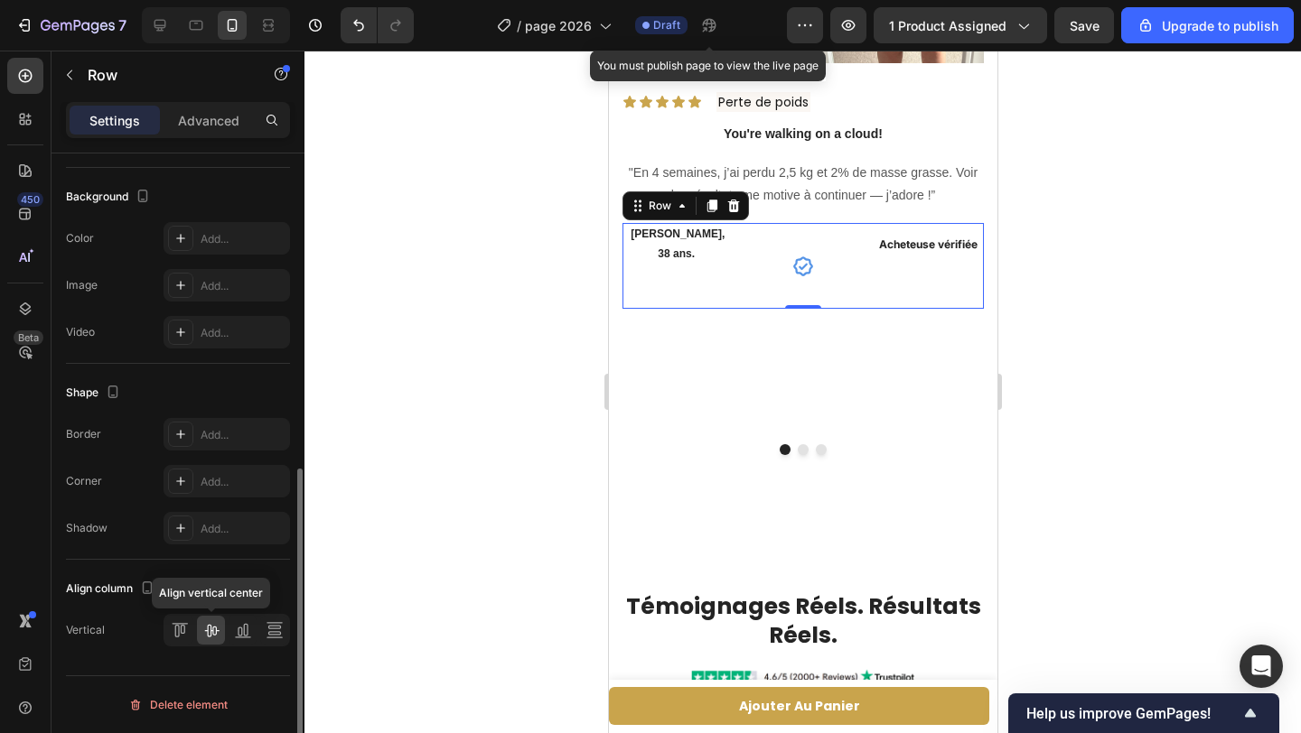
click at [206, 632] on icon at bounding box center [211, 630] width 18 height 18
click at [182, 632] on icon at bounding box center [180, 630] width 18 height 18
click at [205, 633] on icon at bounding box center [211, 630] width 18 height 18
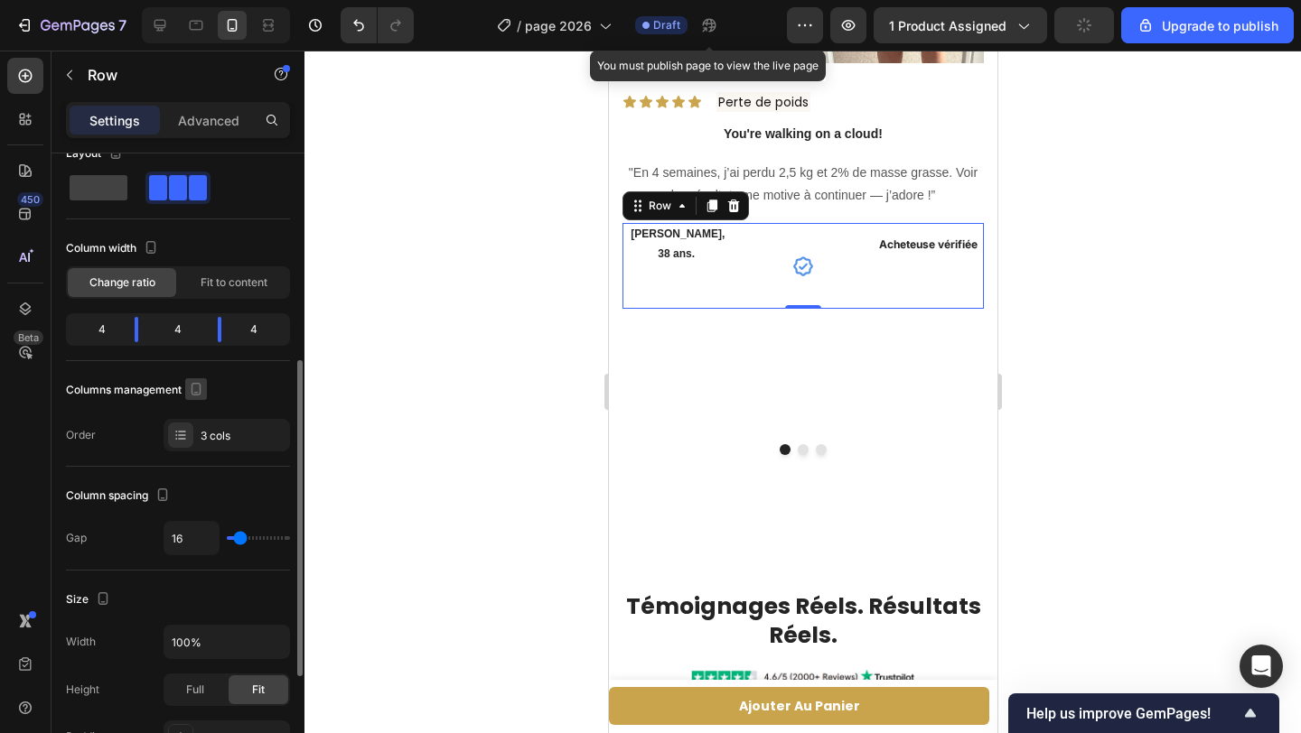
scroll to position [0, 0]
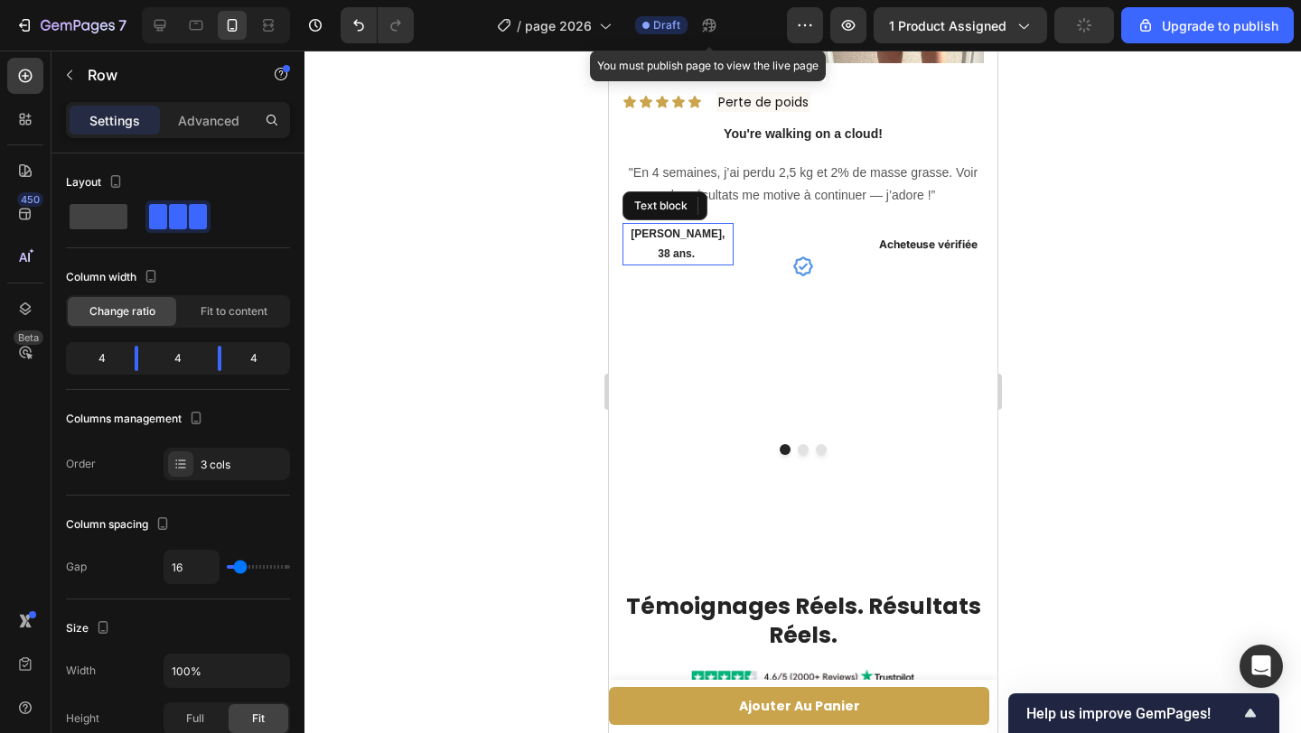
click at [704, 238] on strong "[PERSON_NAME], 38 ans." at bounding box center [677, 244] width 94 height 33
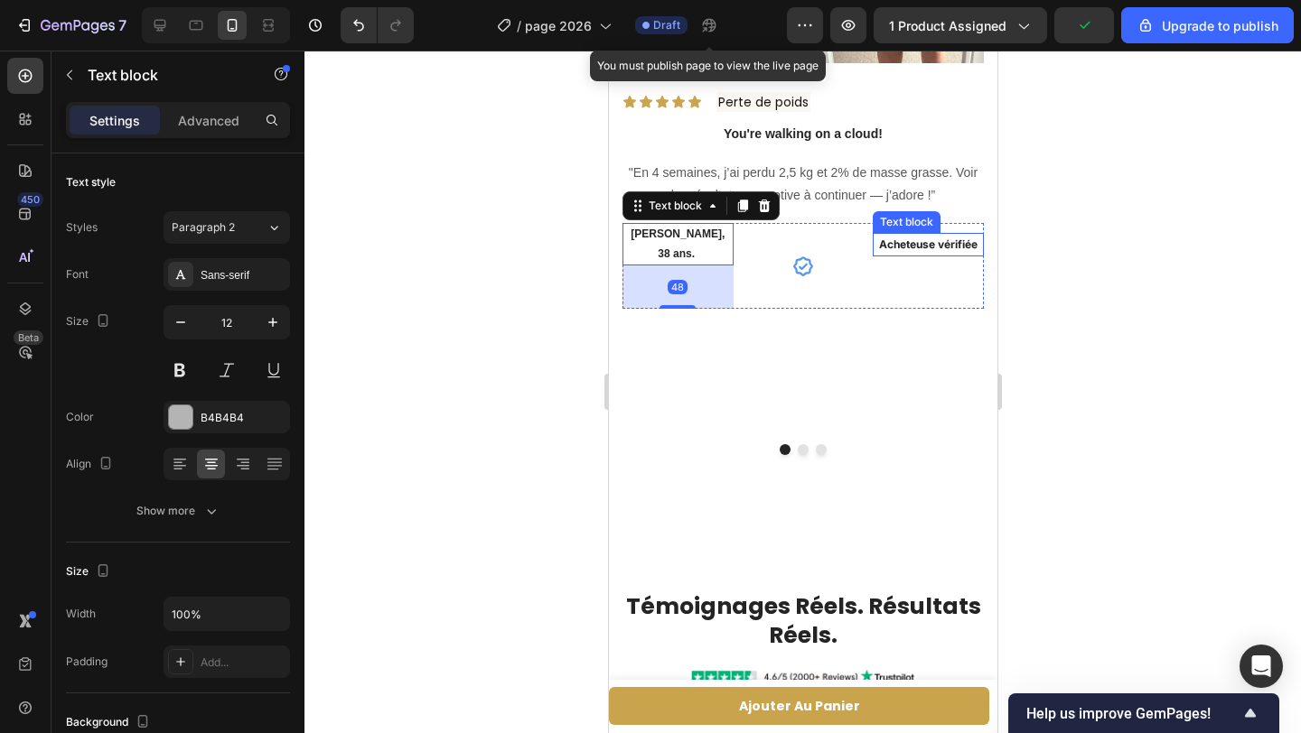
click at [945, 244] on p "Acheteuse vérifiée" at bounding box center [926, 245] width 107 height 20
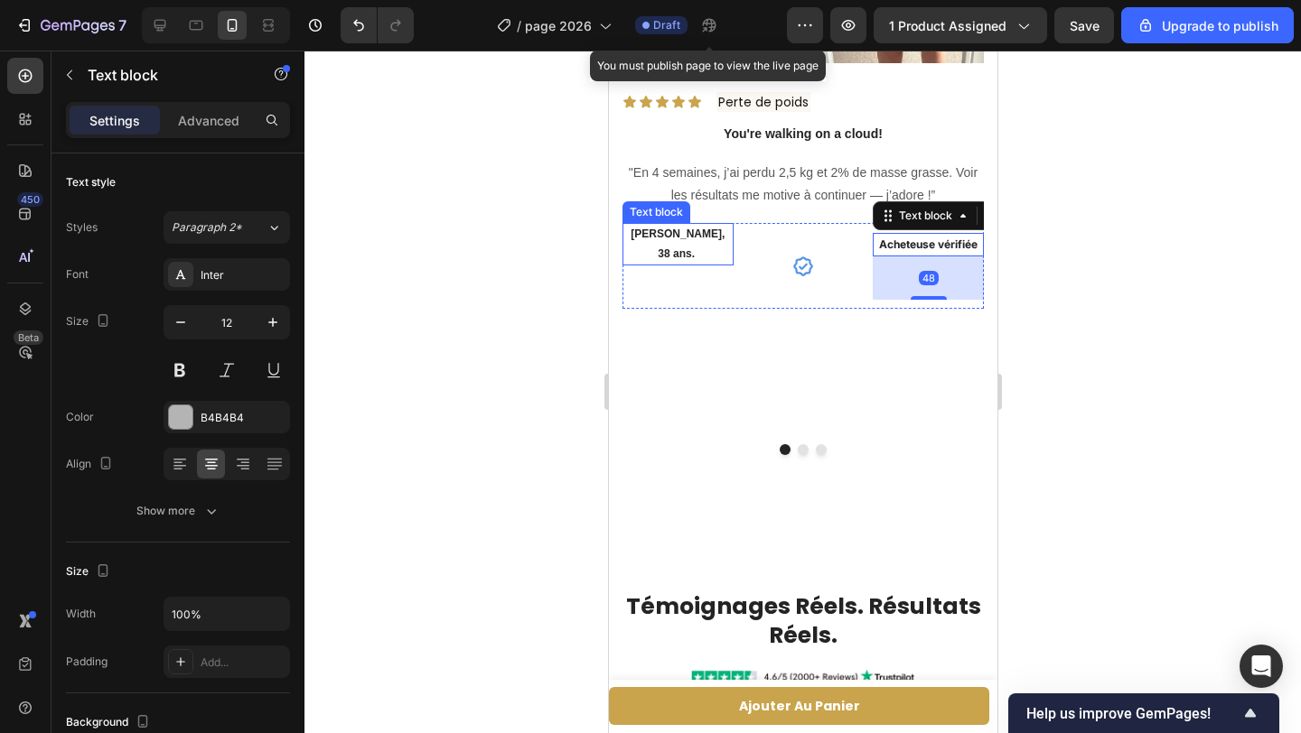
click at [702, 238] on strong "[PERSON_NAME], 38 ans." at bounding box center [677, 244] width 94 height 33
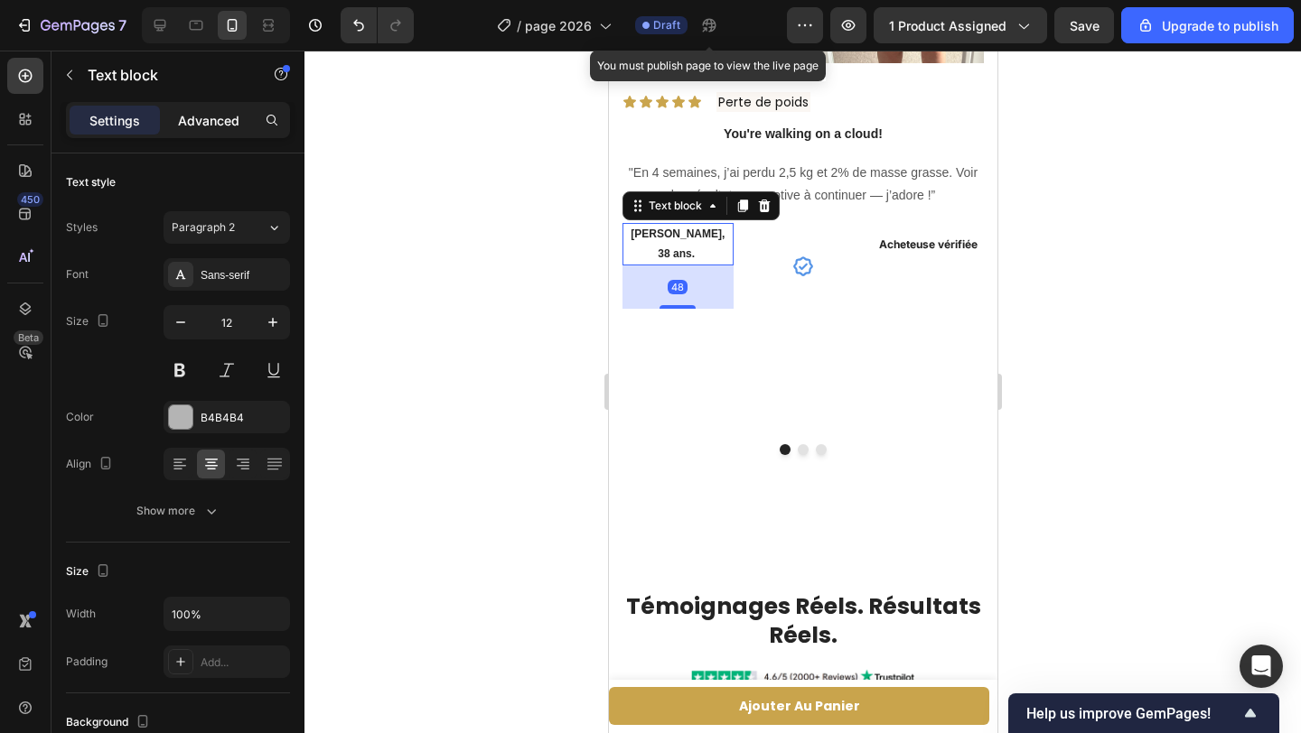
click at [205, 124] on p "Advanced" at bounding box center [208, 120] width 61 height 19
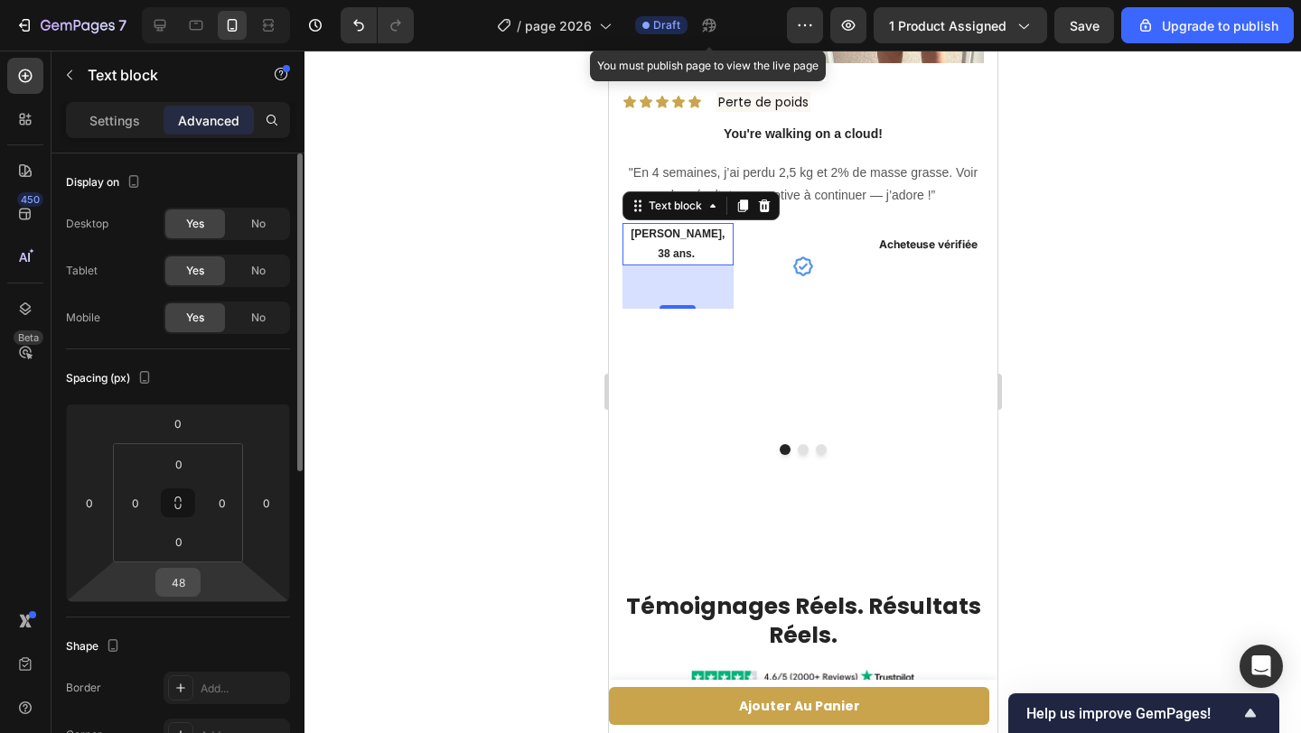
click at [192, 578] on input "48" at bounding box center [178, 582] width 36 height 27
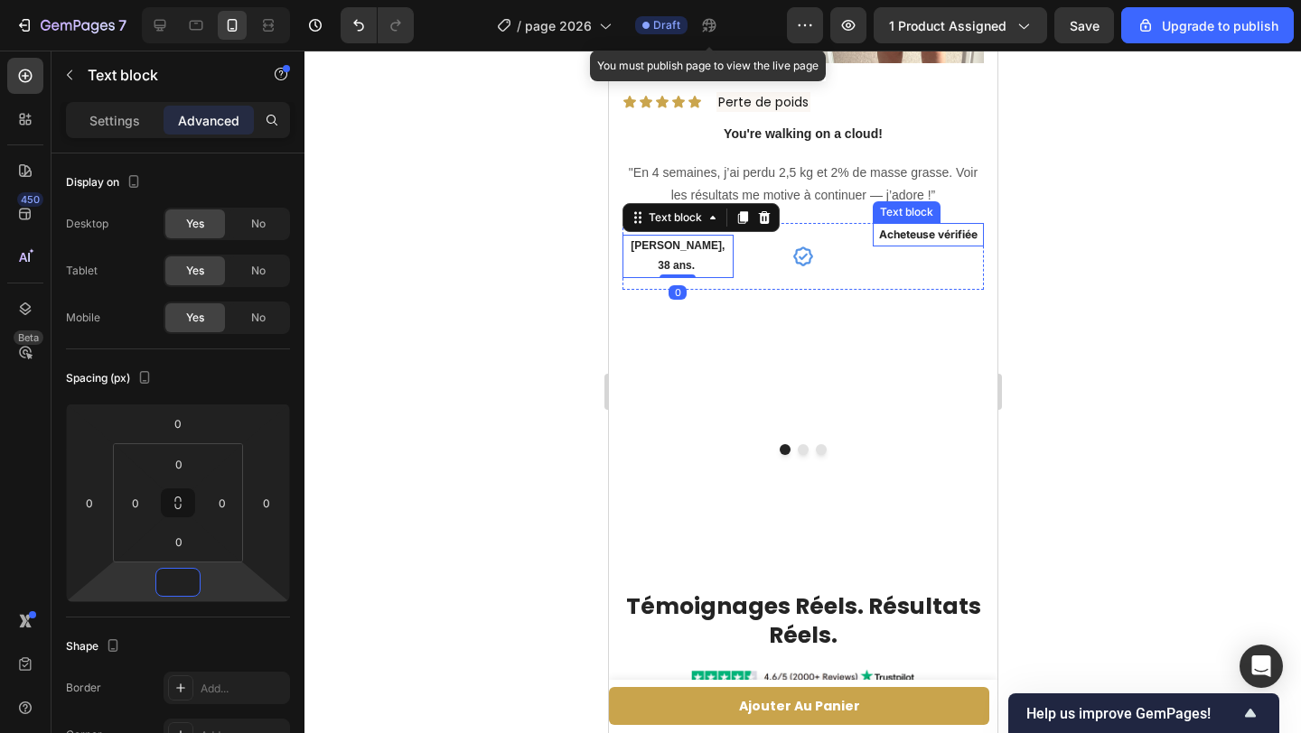
click at [893, 240] on strong "Acheteuse vérifiée" at bounding box center [927, 235] width 98 height 14
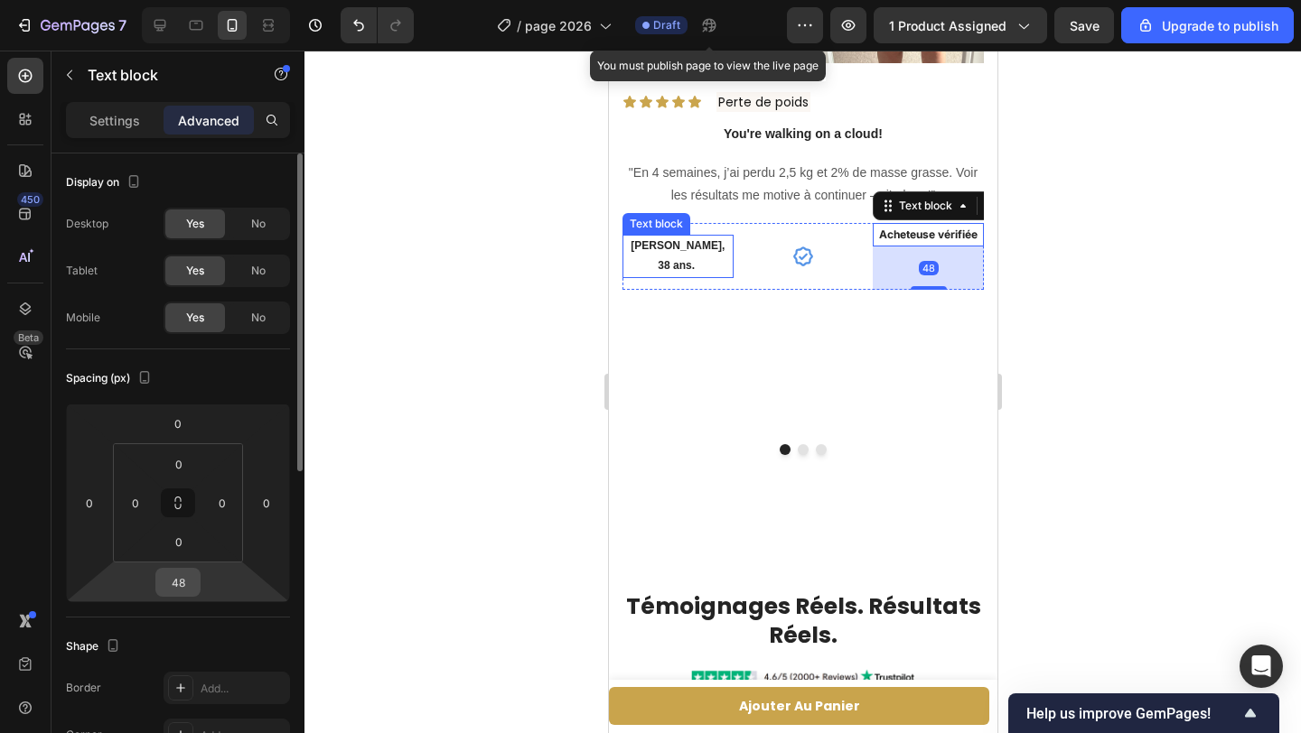
click at [188, 585] on input "48" at bounding box center [178, 582] width 36 height 27
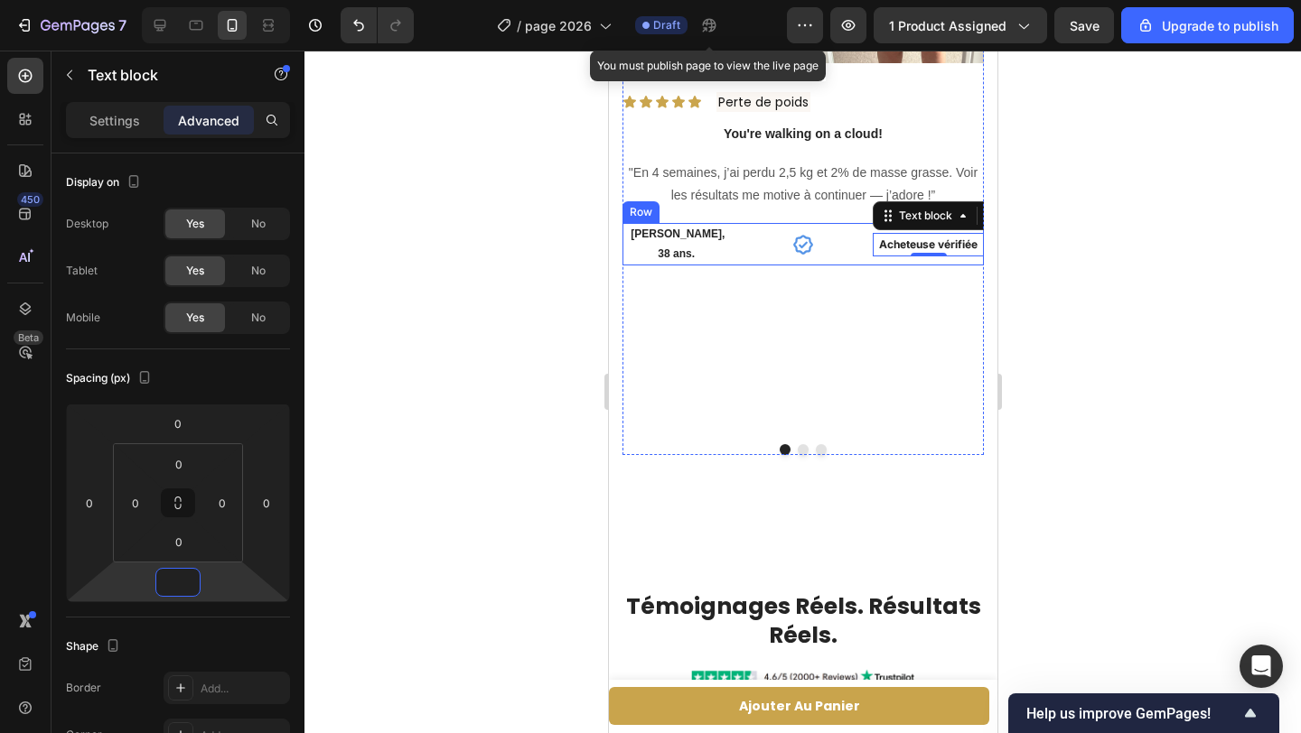
click at [864, 238] on div "[PERSON_NAME], 38 ans. Text block Icon Acheteuse vérifiée Text block 0 Row" at bounding box center [801, 244] width 361 height 42
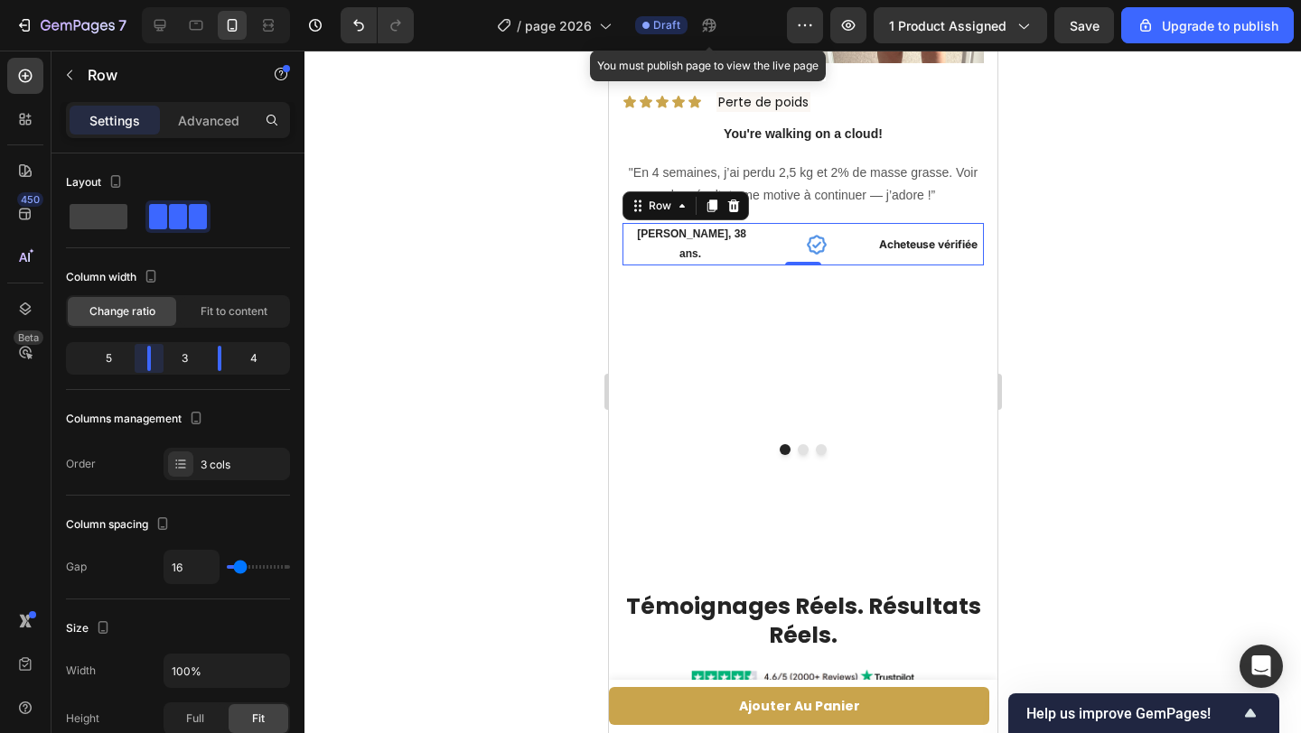
drag, startPoint x: 144, startPoint y: 355, endPoint x: 154, endPoint y: 355, distance: 9.9
click at [154, 0] on body "7 / page 2026 Draft You must publish page to view the live page Preview 1 produ…" at bounding box center [650, 0] width 1301 height 0
drag, startPoint x: 213, startPoint y: 358, endPoint x: 185, endPoint y: 359, distance: 28.1
click at [206, 0] on body "7 / page 2026 Draft You must publish page to view the live page Preview 1 produ…" at bounding box center [650, 0] width 1301 height 0
drag, startPoint x: 150, startPoint y: 359, endPoint x: 160, endPoint y: 359, distance: 9.9
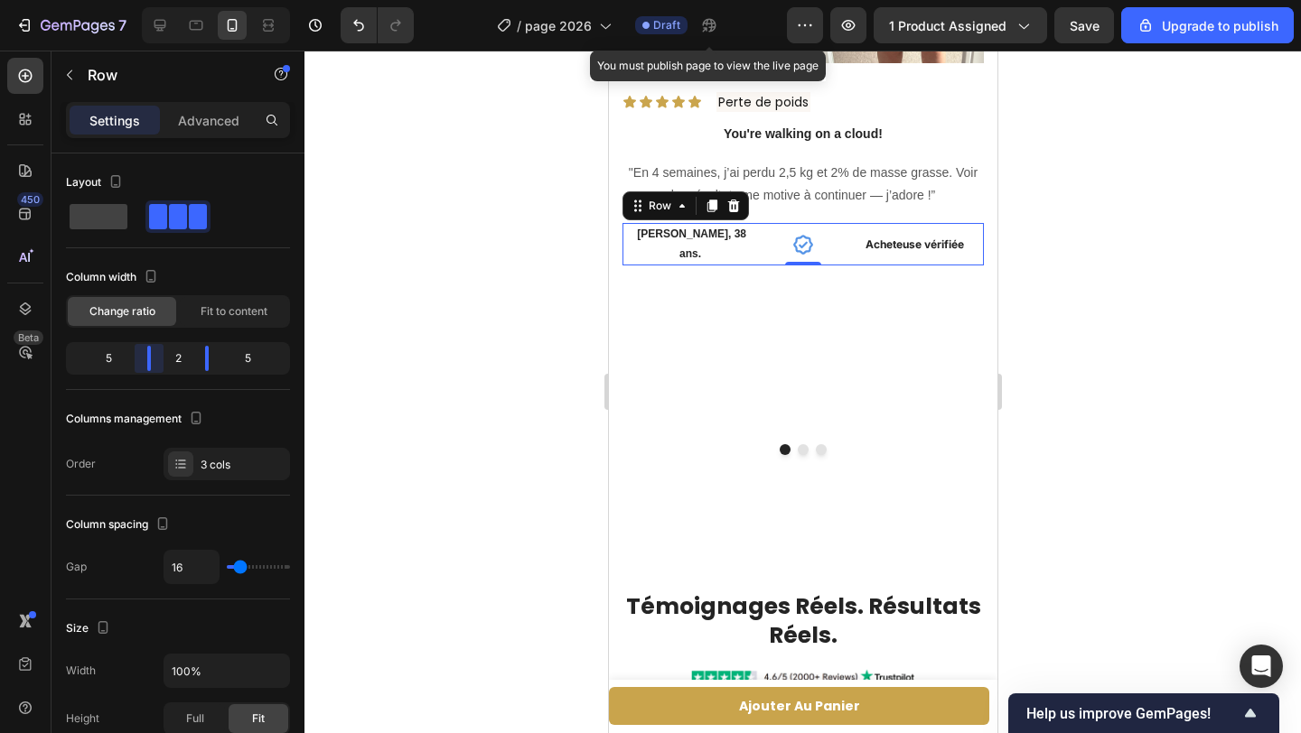
click at [160, 0] on body "7 / page 2026 Draft You must publish page to view the live page Preview 1 produ…" at bounding box center [650, 0] width 1301 height 0
drag, startPoint x: 202, startPoint y: 363, endPoint x: 187, endPoint y: 363, distance: 15.4
click at [187, 0] on body "7 / page 2026 Draft You must publish page to view the live page Preview 1 produ…" at bounding box center [650, 0] width 1301 height 0
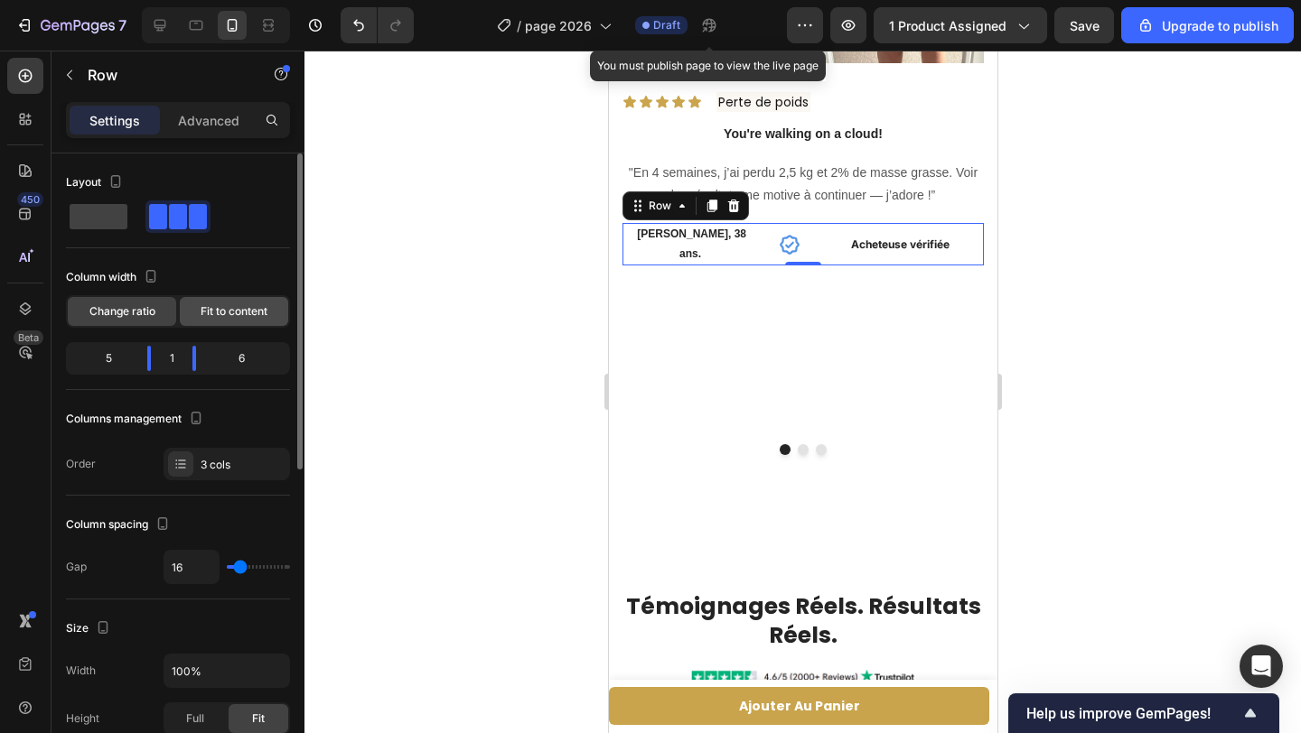
click at [216, 314] on span "Fit to content" at bounding box center [234, 311] width 67 height 16
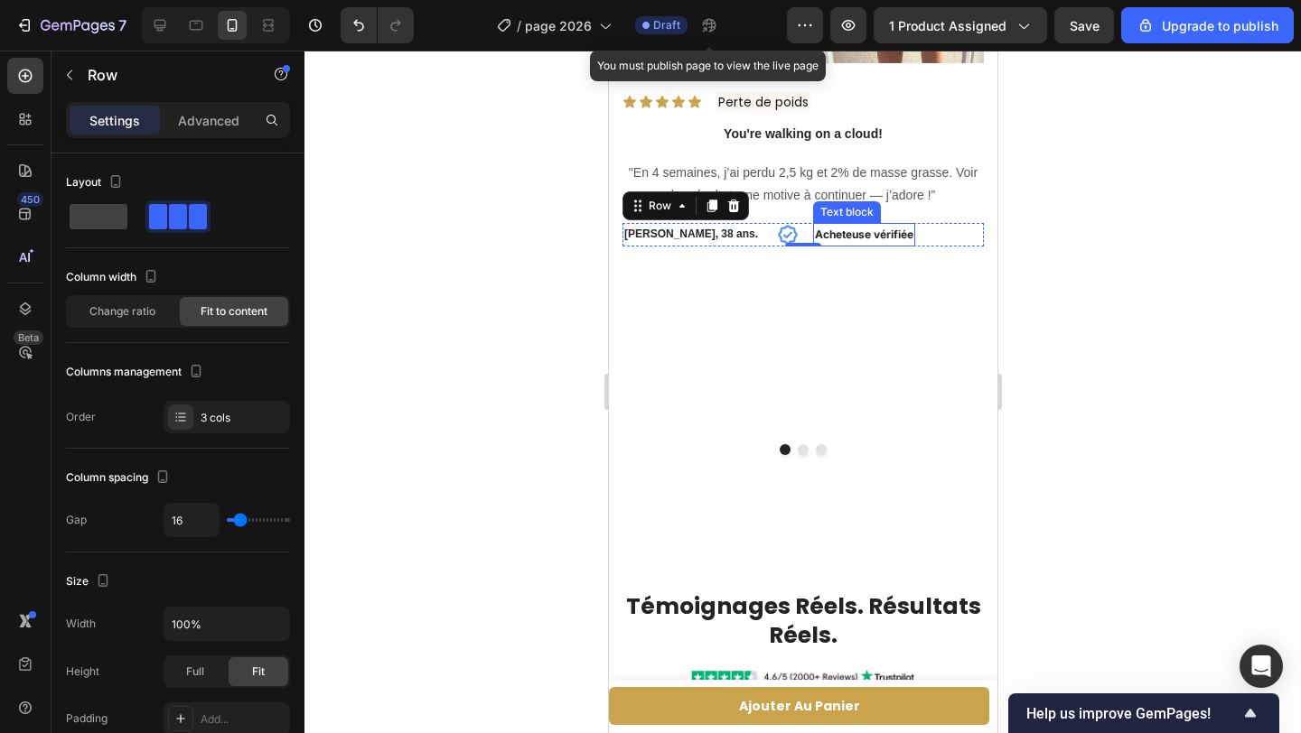
click at [814, 233] on strong "Acheteuse vérifiée" at bounding box center [863, 235] width 98 height 14
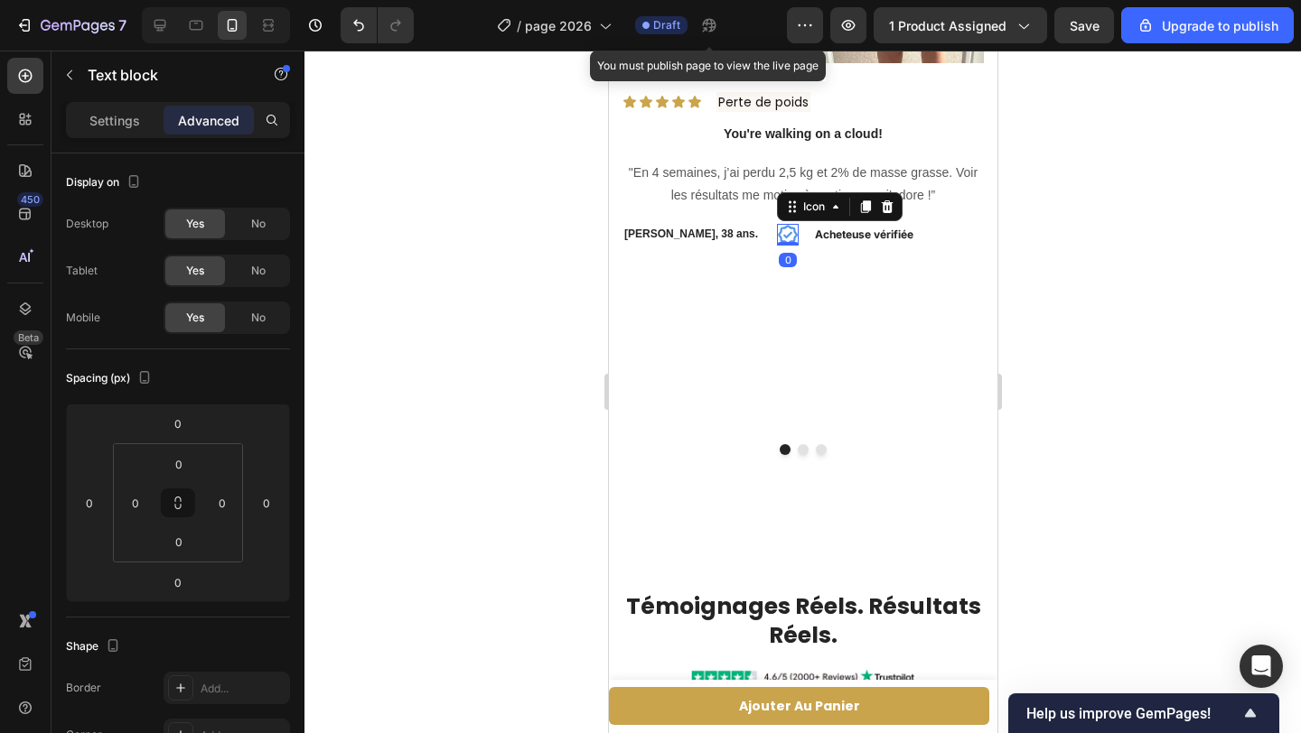
click at [776, 234] on icon at bounding box center [787, 235] width 22 height 22
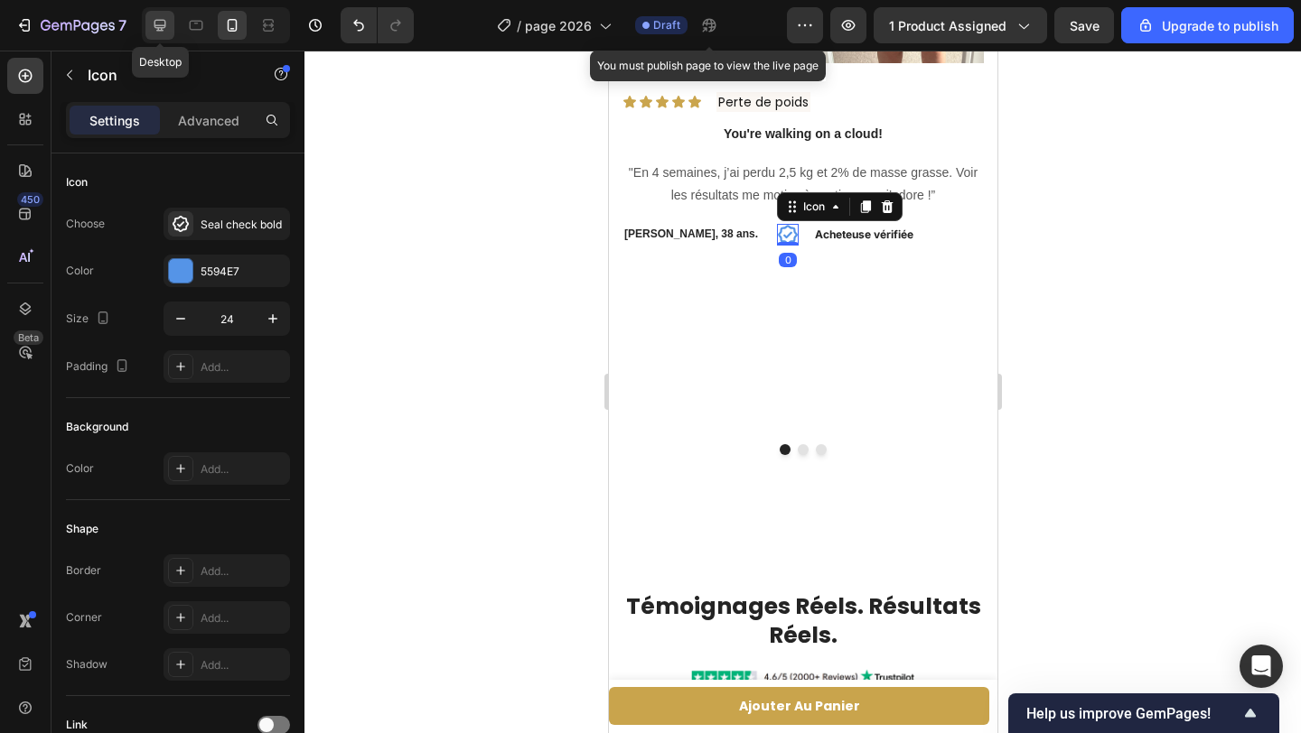
click at [158, 29] on icon at bounding box center [160, 26] width 12 height 12
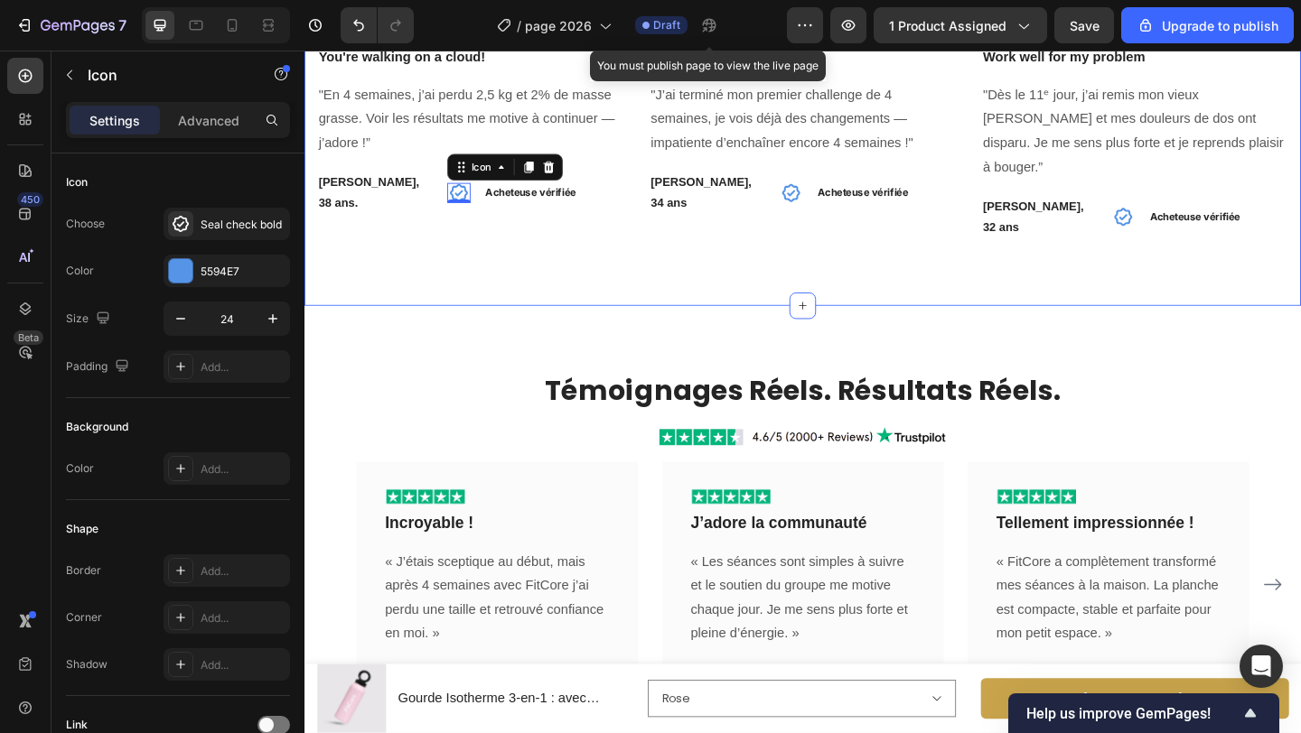
scroll to position [4328, 0]
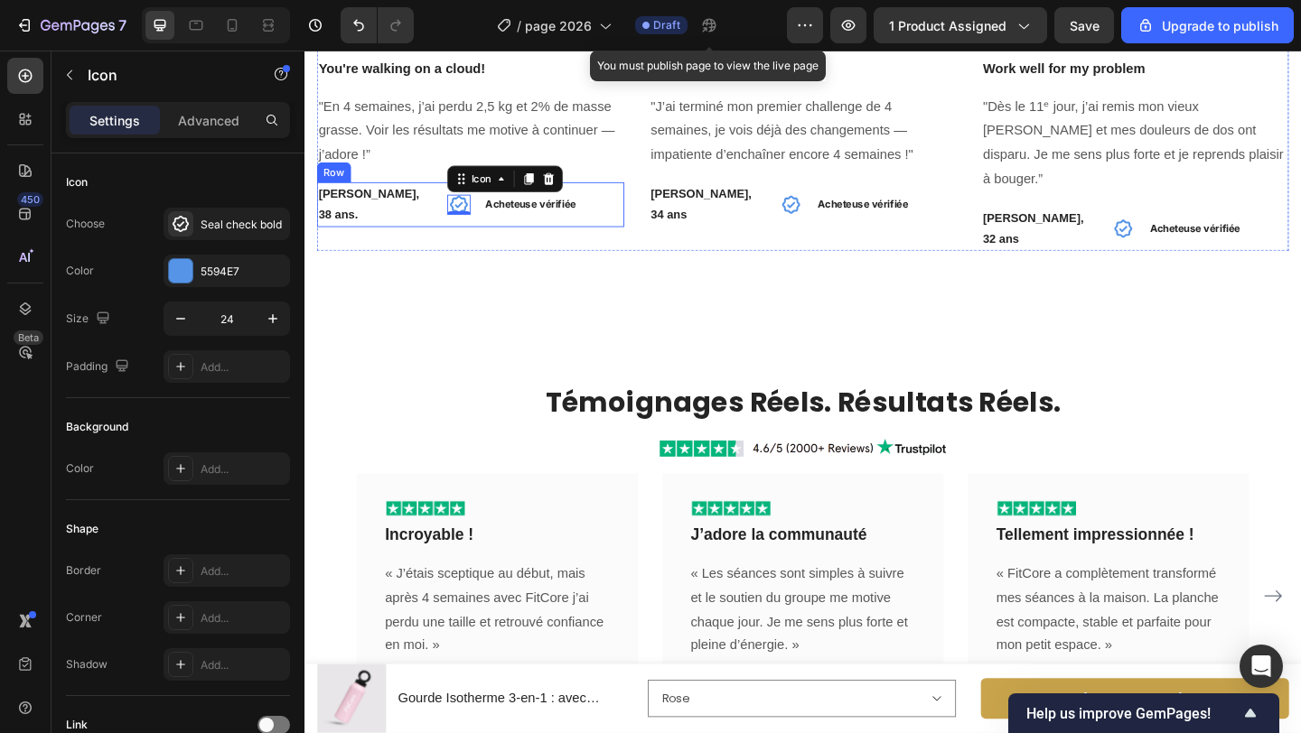
click at [497, 205] on div "[PERSON_NAME], 38 ans. Text block Icon 0 Acheteuse vérifiée Text block Row" at bounding box center [485, 217] width 334 height 49
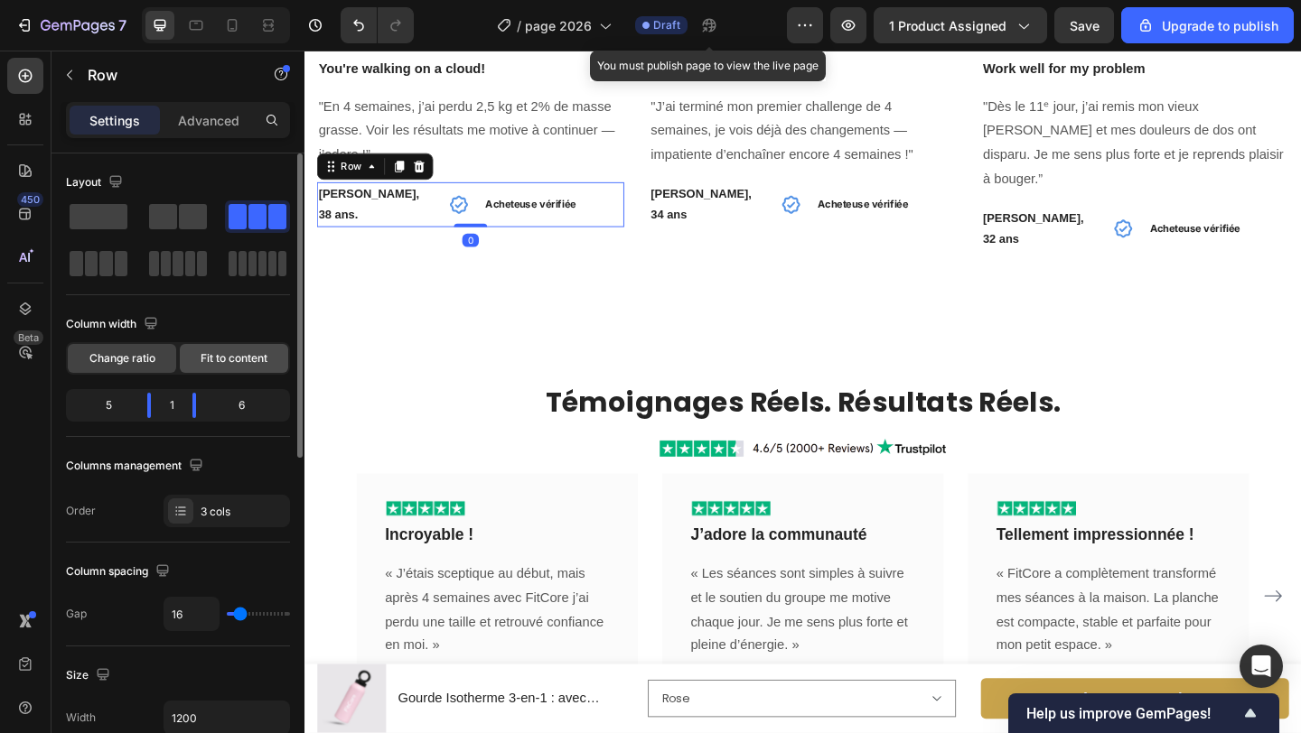
click at [220, 364] on span "Fit to content" at bounding box center [234, 358] width 67 height 16
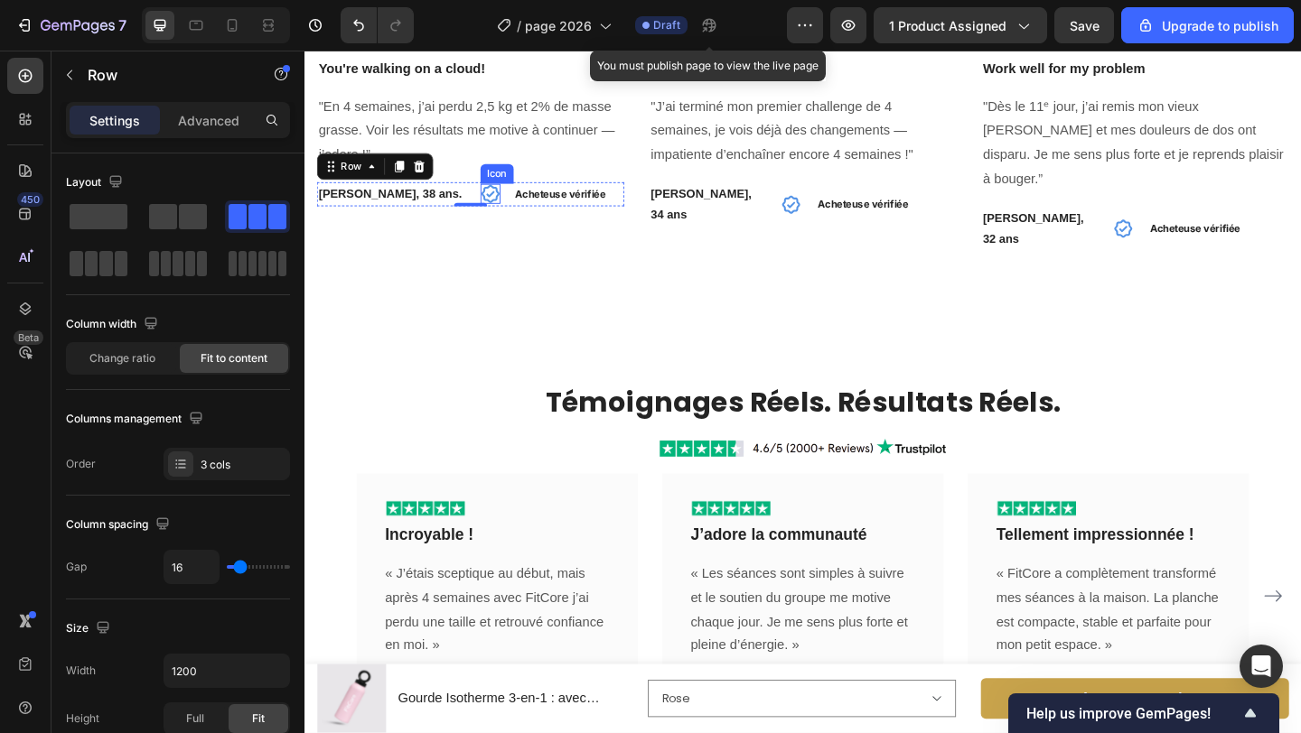
click at [496, 206] on icon at bounding box center [507, 206] width 22 height 22
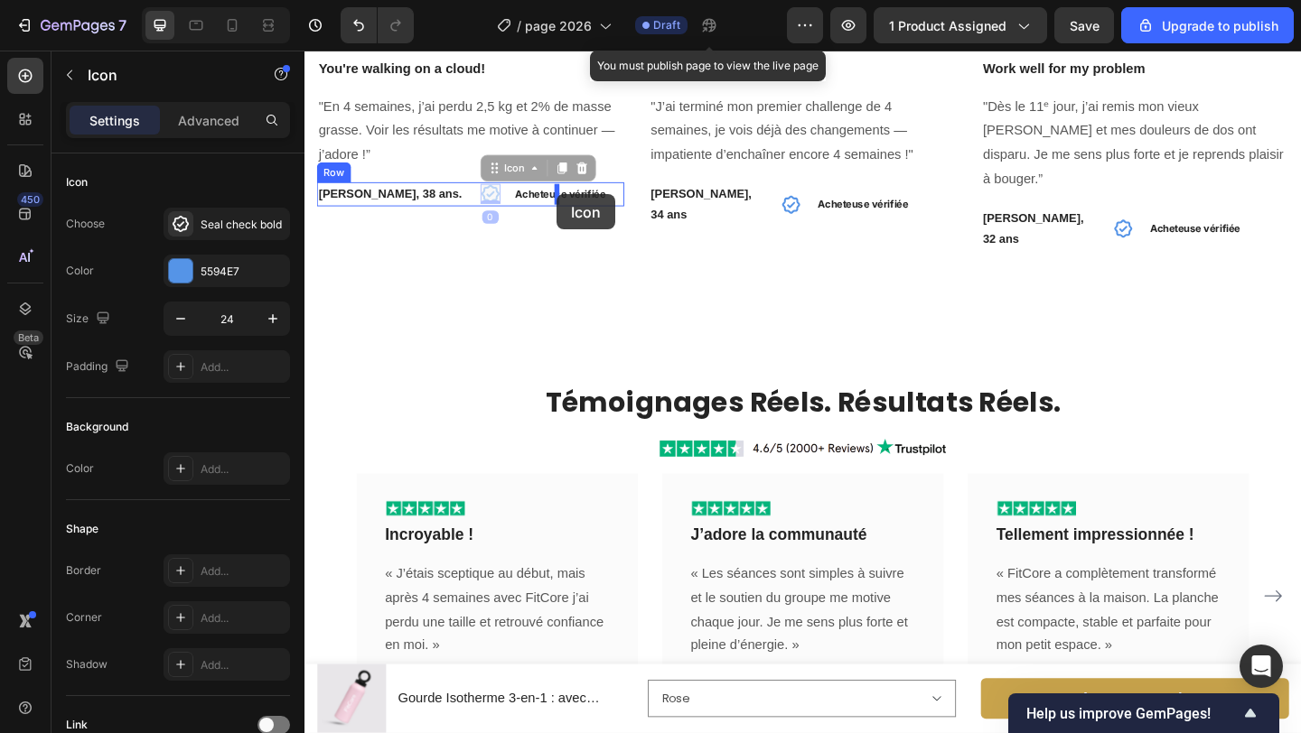
drag, startPoint x: 456, startPoint y: 205, endPoint x: 579, endPoint y: 207, distance: 122.9
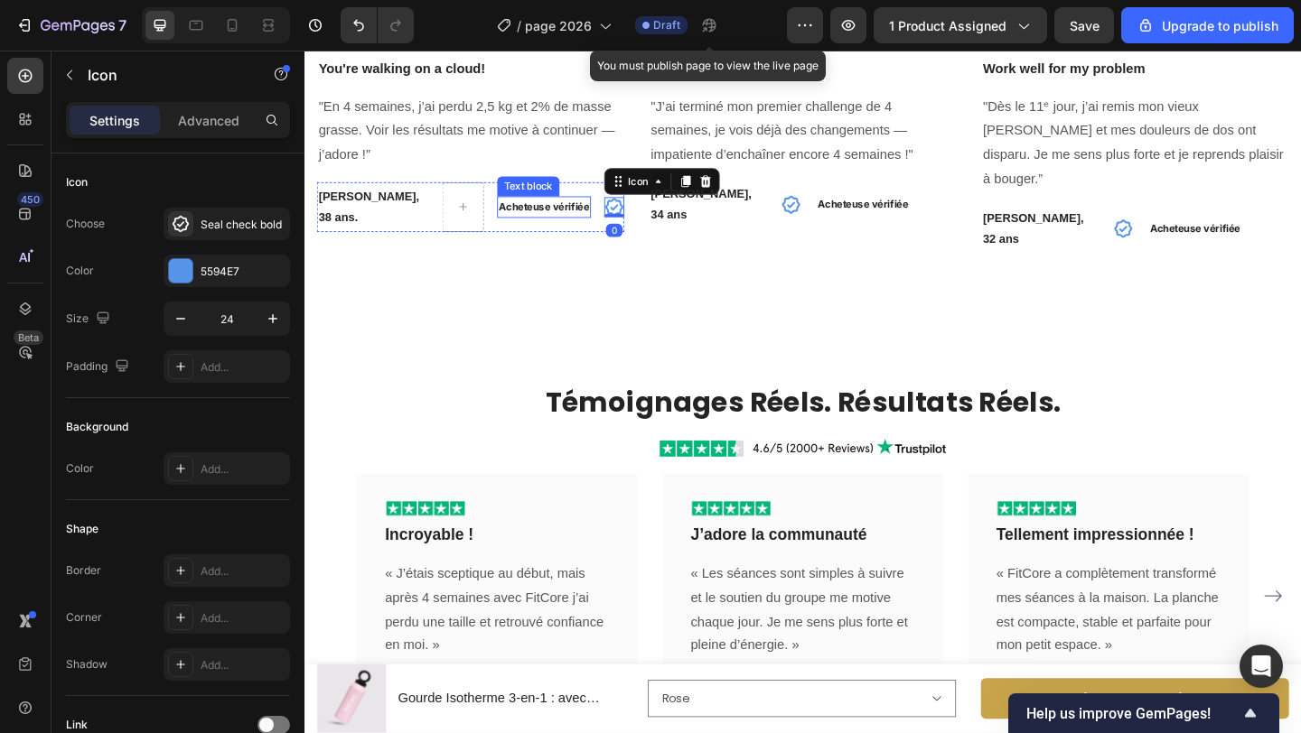
click at [541, 222] on strong "Acheteuse vérifiée" at bounding box center [565, 220] width 98 height 14
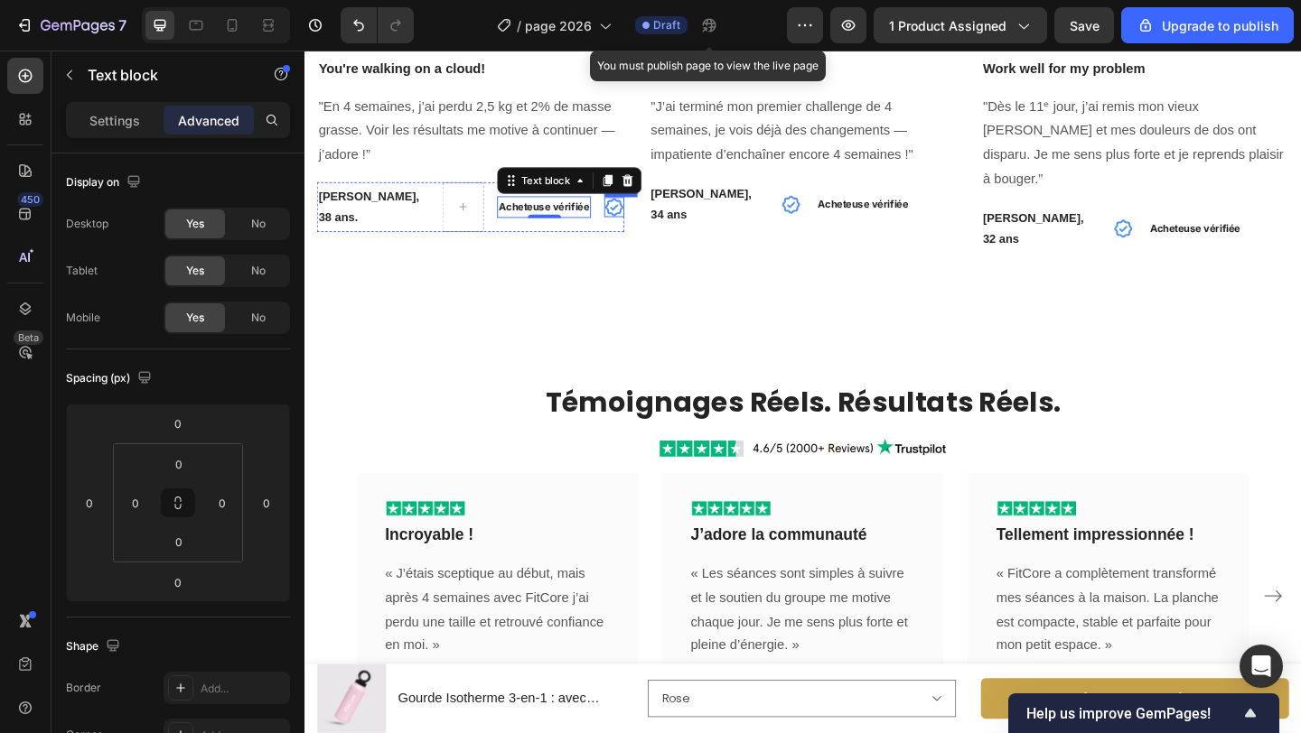
click at [634, 222] on icon at bounding box center [641, 221] width 22 height 22
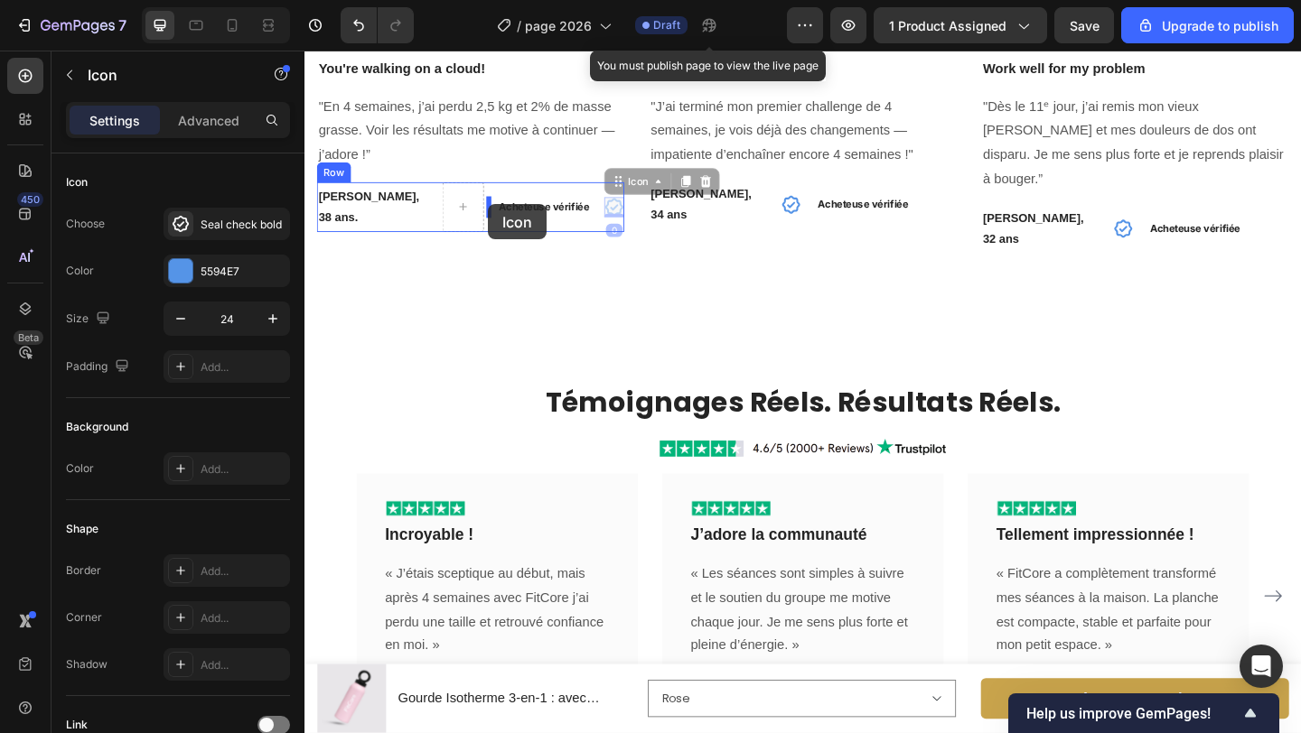
drag, startPoint x: 630, startPoint y: 197, endPoint x: 504, endPoint y: 218, distance: 128.1
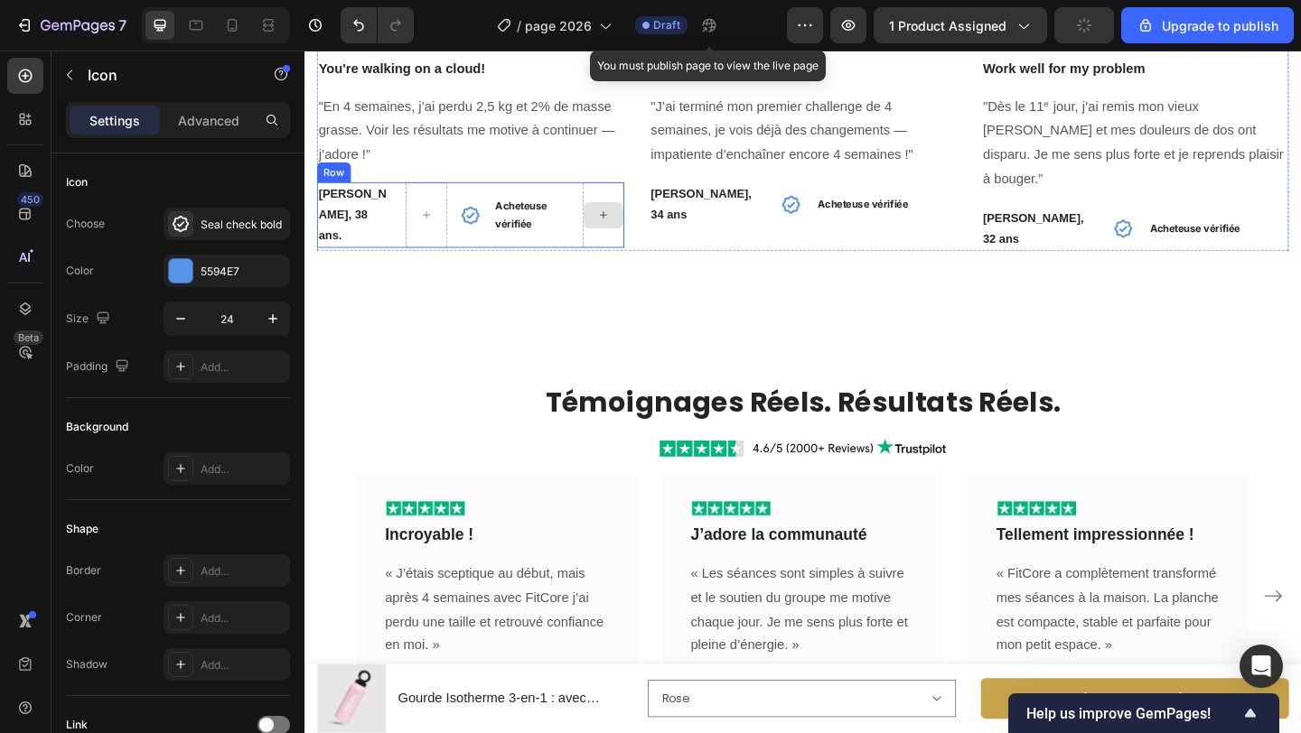
click at [620, 229] on div at bounding box center [629, 229] width 43 height 29
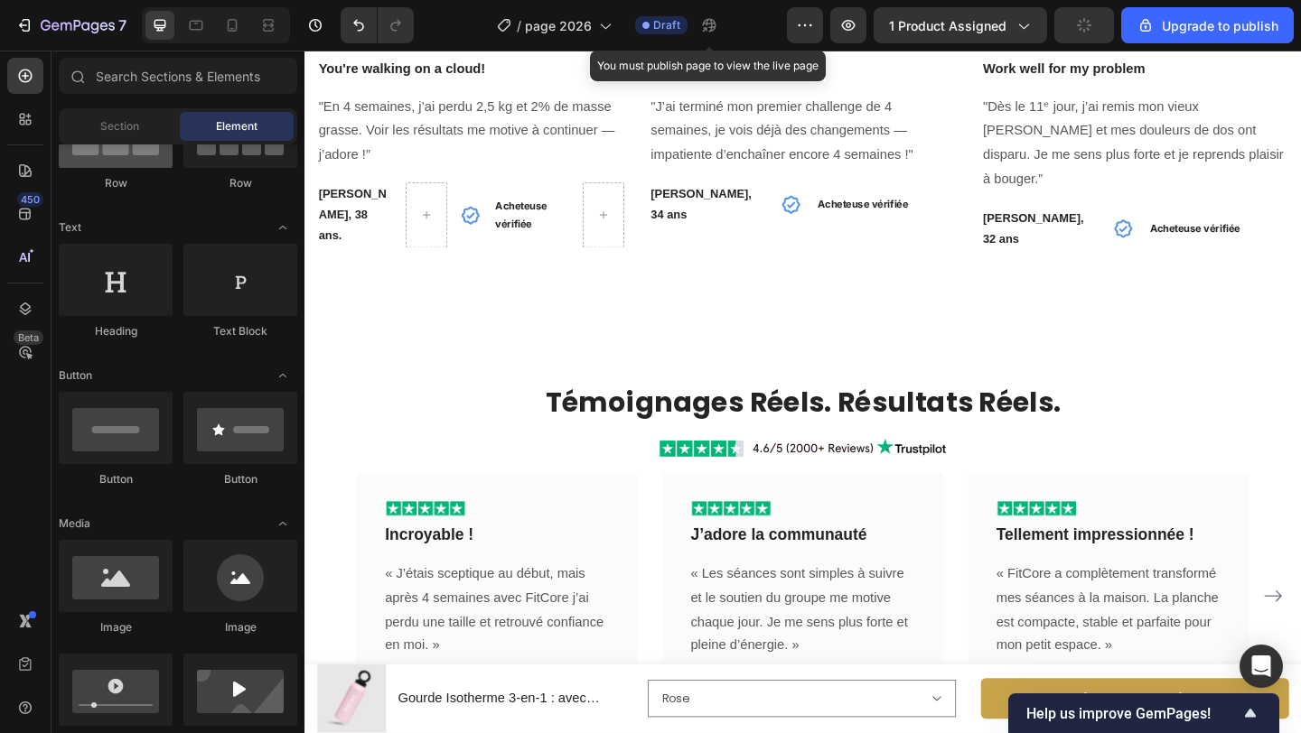
scroll to position [0, 0]
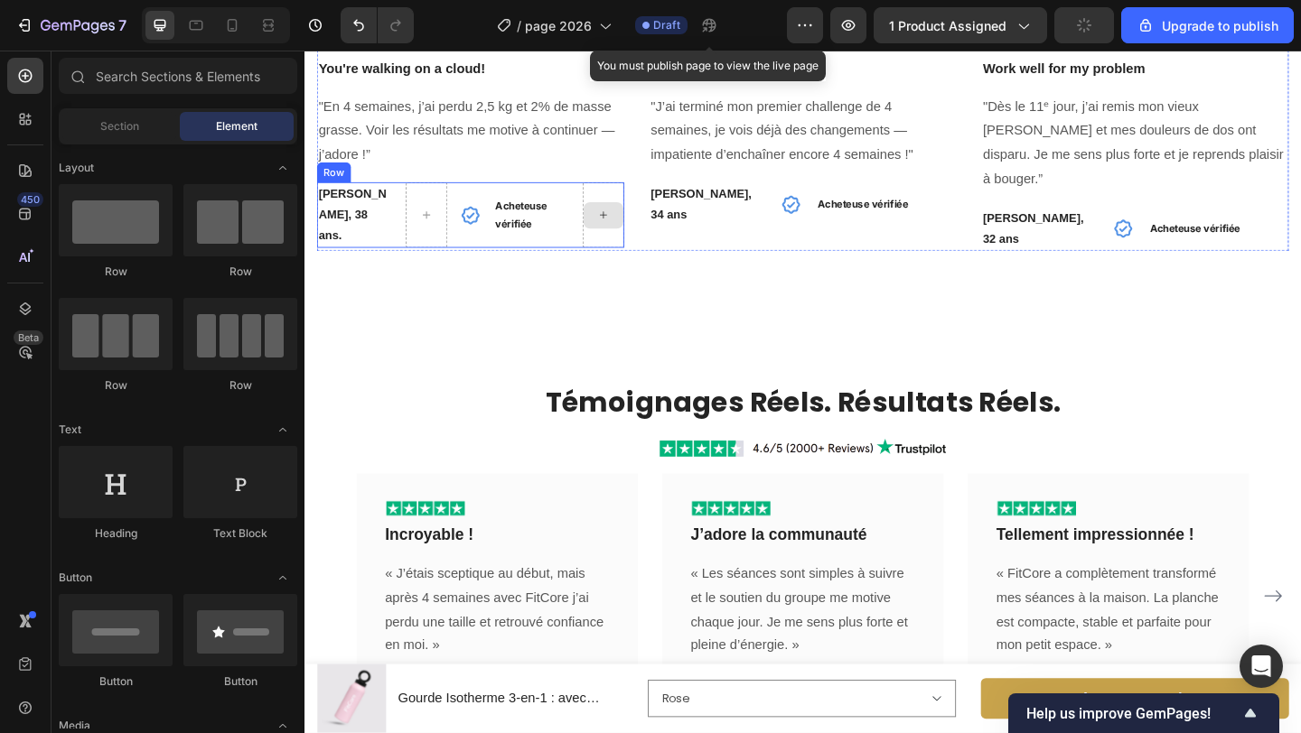
click at [626, 225] on icon at bounding box center [629, 228] width 7 height 7
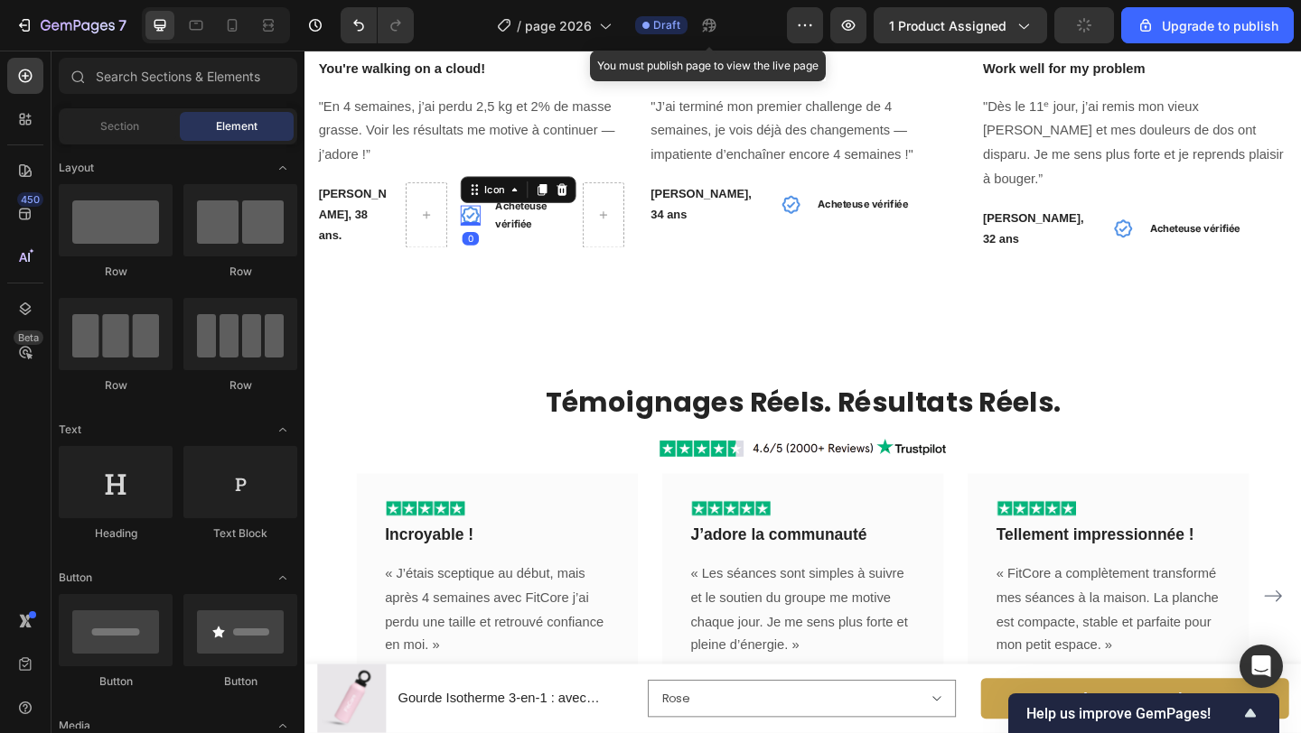
click at [478, 221] on icon at bounding box center [485, 229] width 20 height 20
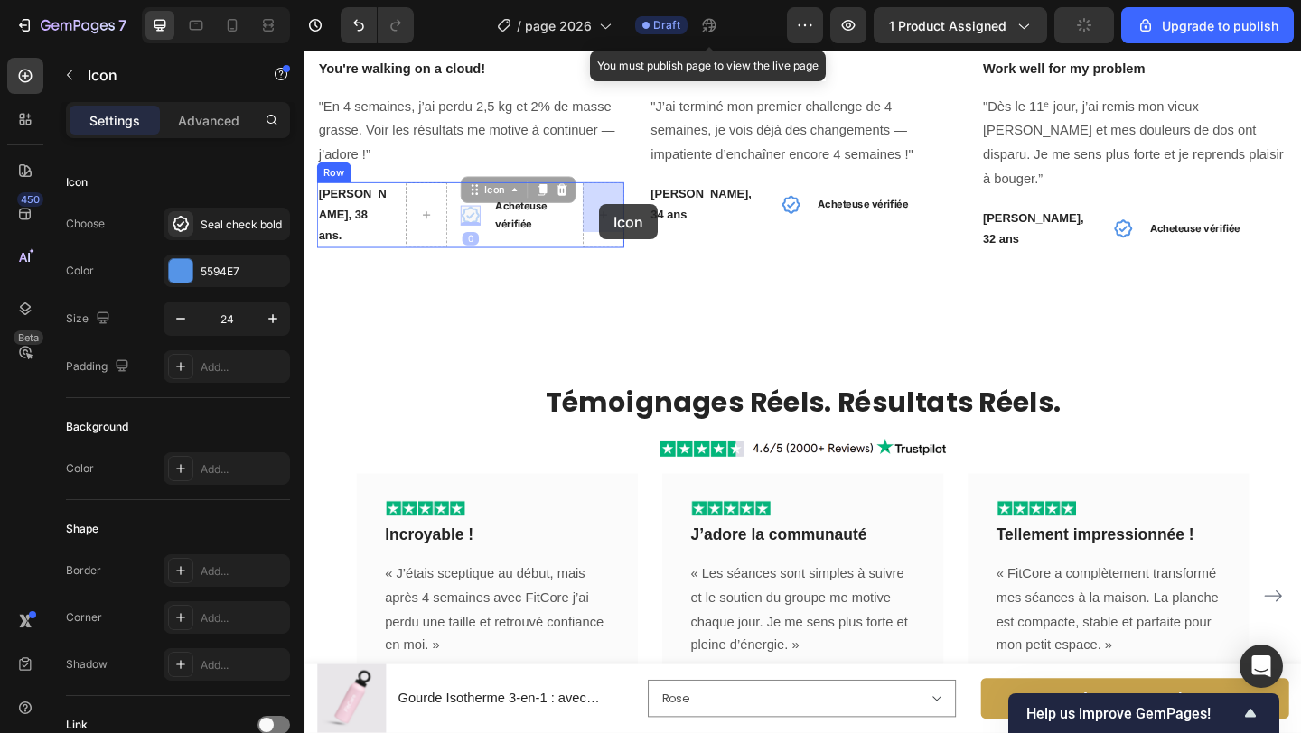
drag, startPoint x: 488, startPoint y: 196, endPoint x: 625, endPoint y: 218, distance: 139.0
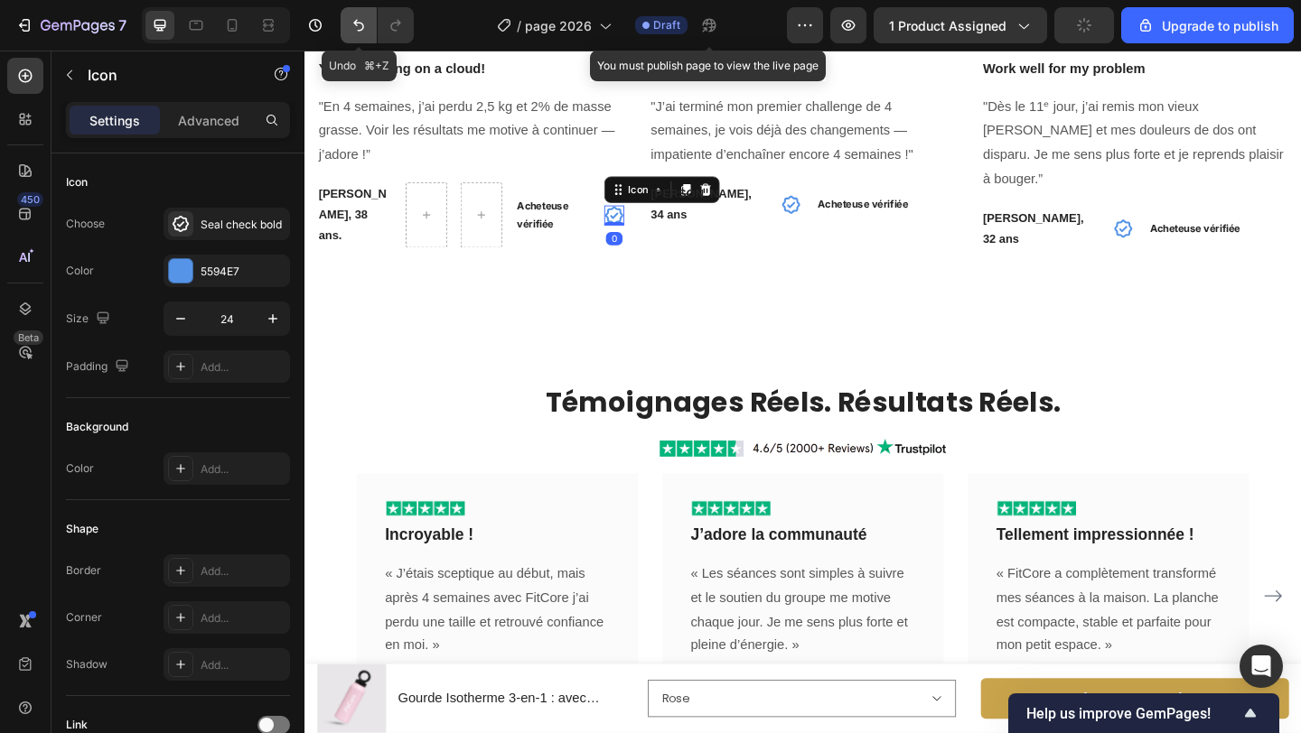
click at [365, 31] on icon "Undo/Redo" at bounding box center [359, 25] width 18 height 18
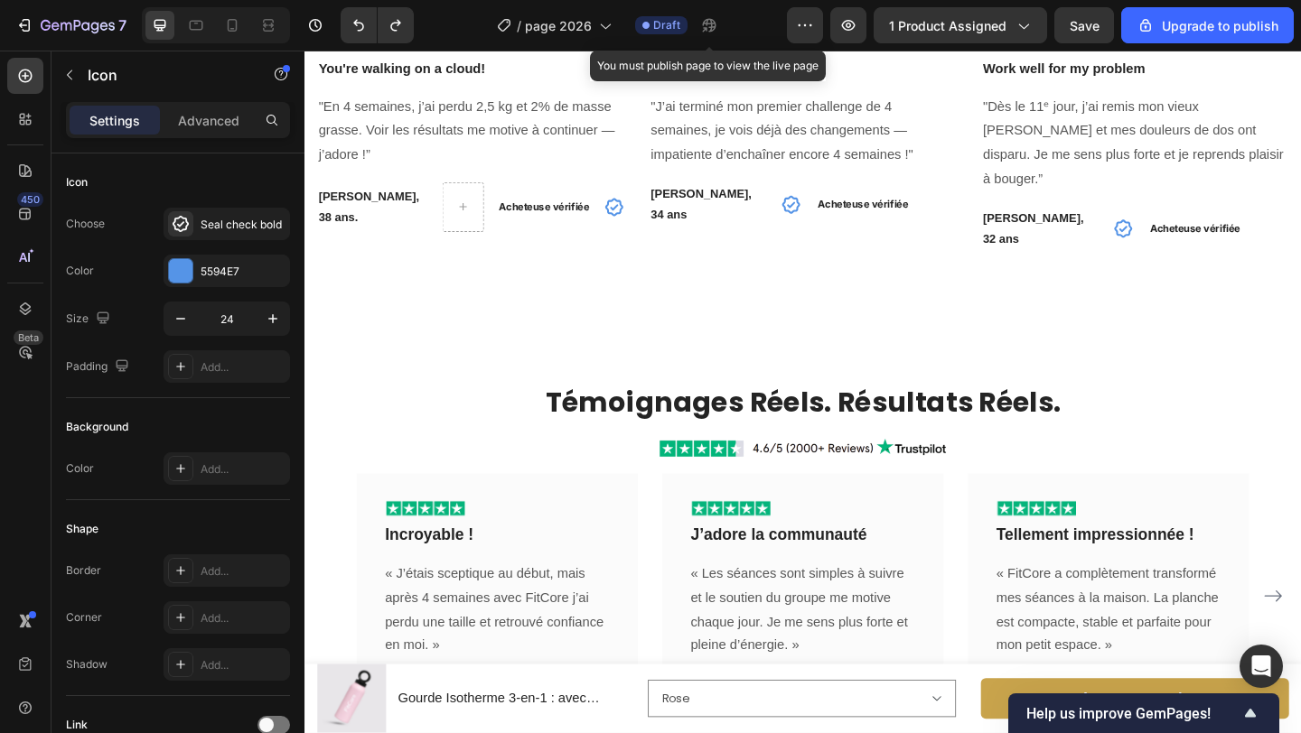
click at [631, 220] on icon at bounding box center [641, 220] width 20 height 20
click at [604, 218] on div "Acheteuse vérifiée" at bounding box center [565, 220] width 102 height 23
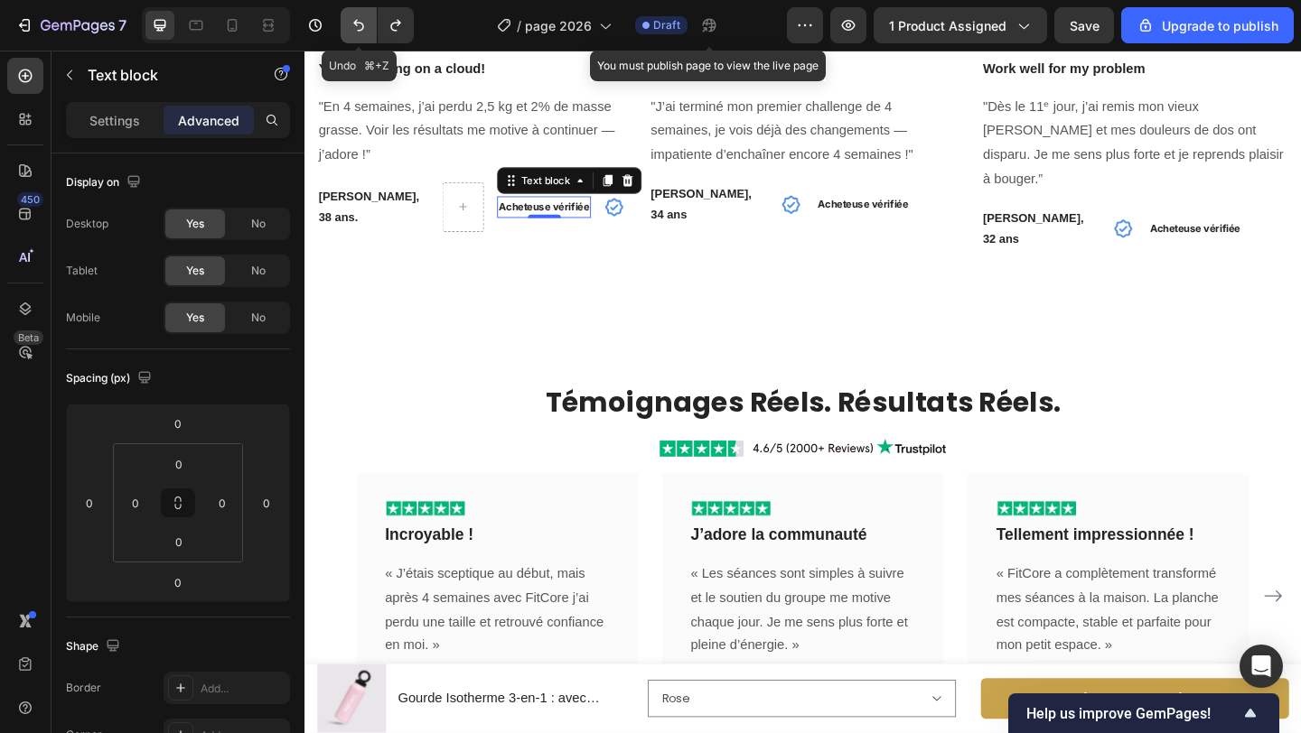
click at [357, 26] on icon "Undo/Redo" at bounding box center [359, 25] width 18 height 18
click at [357, 27] on icon "Undo/Redo" at bounding box center [359, 25] width 18 height 18
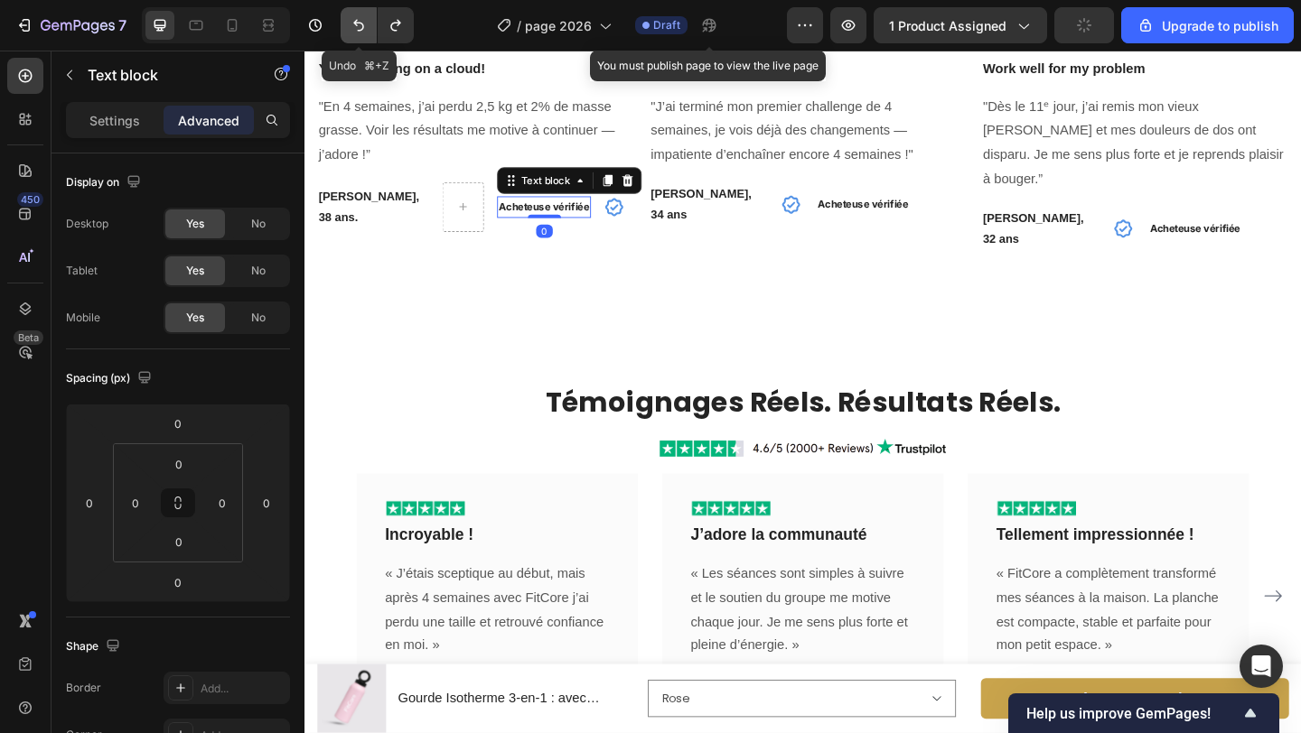
click at [357, 27] on icon "Undo/Redo" at bounding box center [359, 25] width 18 height 18
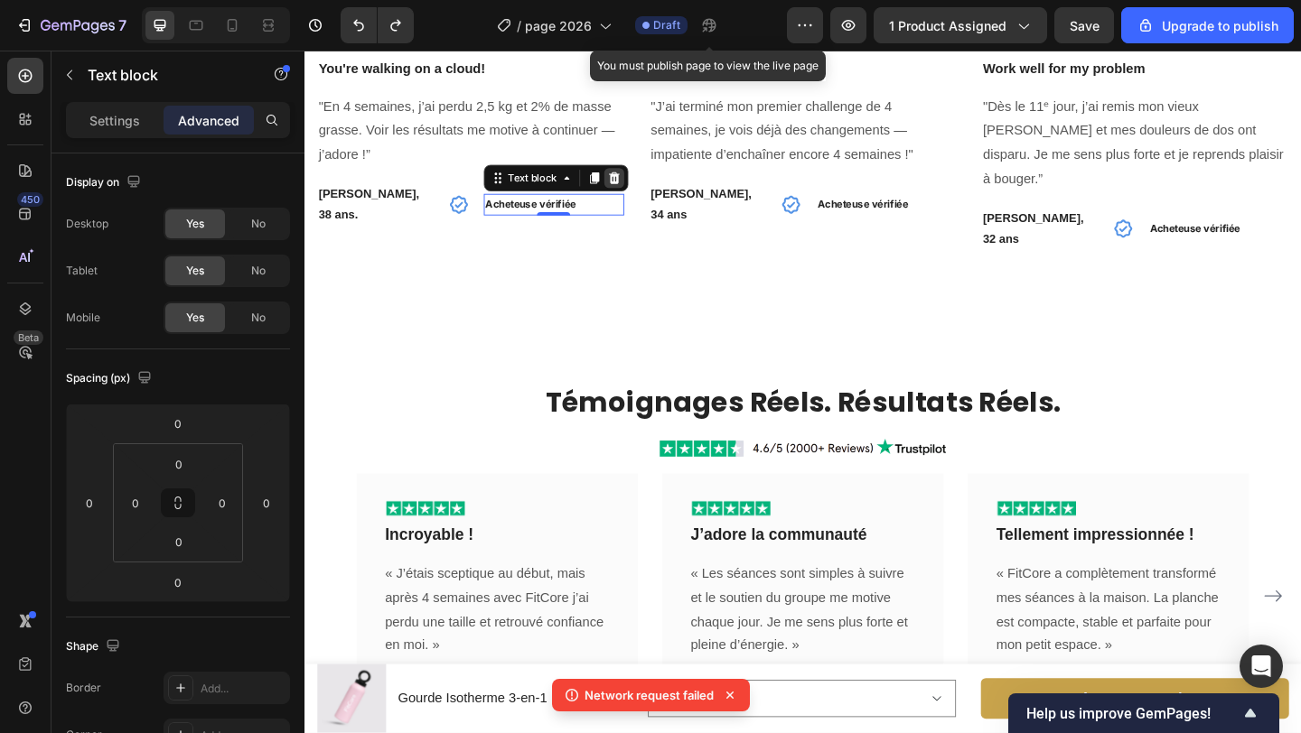
click at [644, 182] on icon at bounding box center [641, 188] width 12 height 13
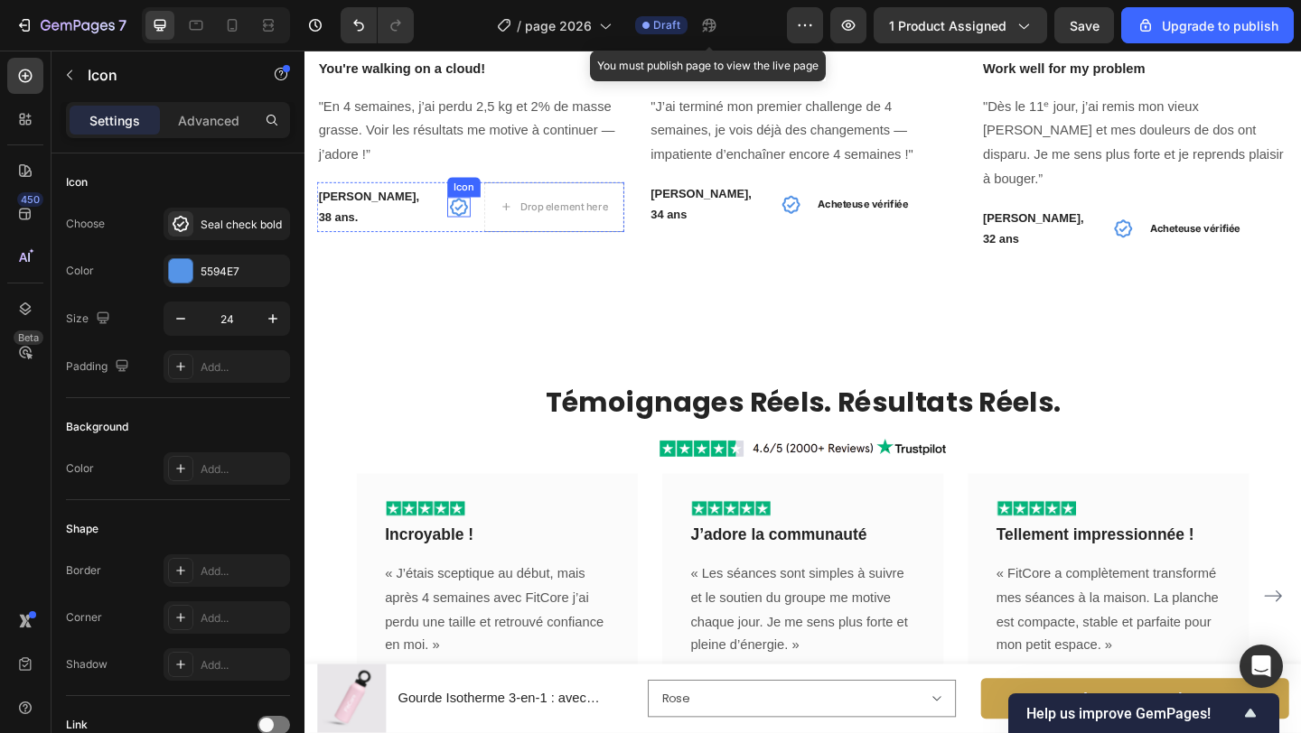
click at [472, 218] on icon at bounding box center [473, 221] width 22 height 22
click at [581, 195] on div at bounding box center [570, 193] width 22 height 22
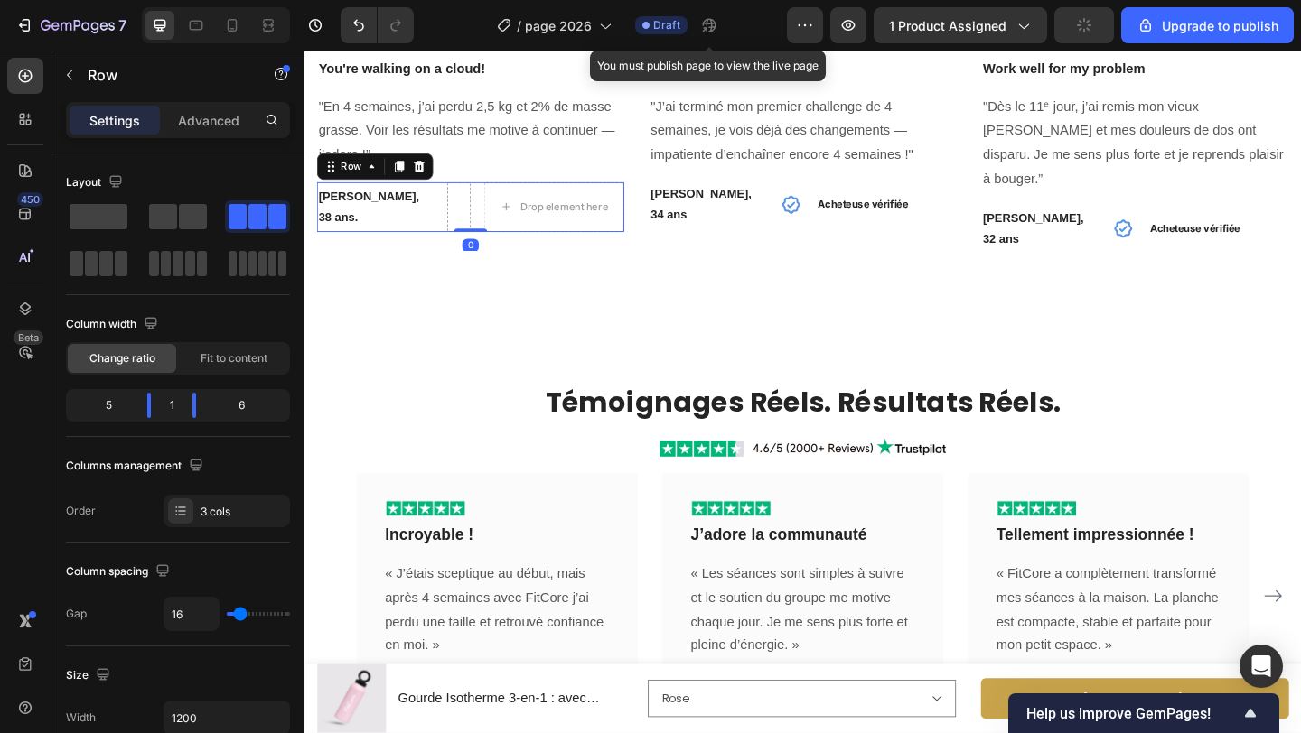
click at [494, 220] on div "[PERSON_NAME], 38 ans. Text block Drop element here Row 0" at bounding box center [485, 220] width 334 height 54
click at [168, 213] on span at bounding box center [163, 216] width 28 height 25
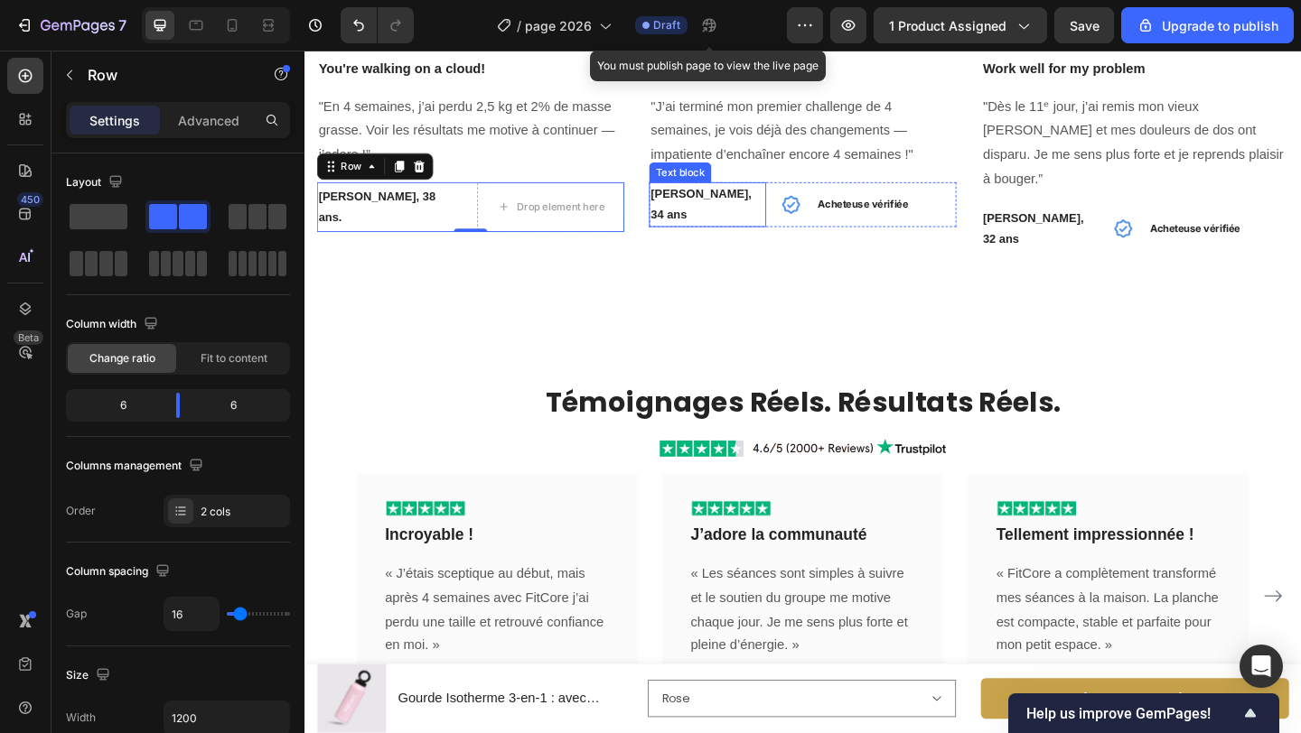
click at [791, 210] on p "[PERSON_NAME], 34 ans" at bounding box center [743, 217] width 124 height 45
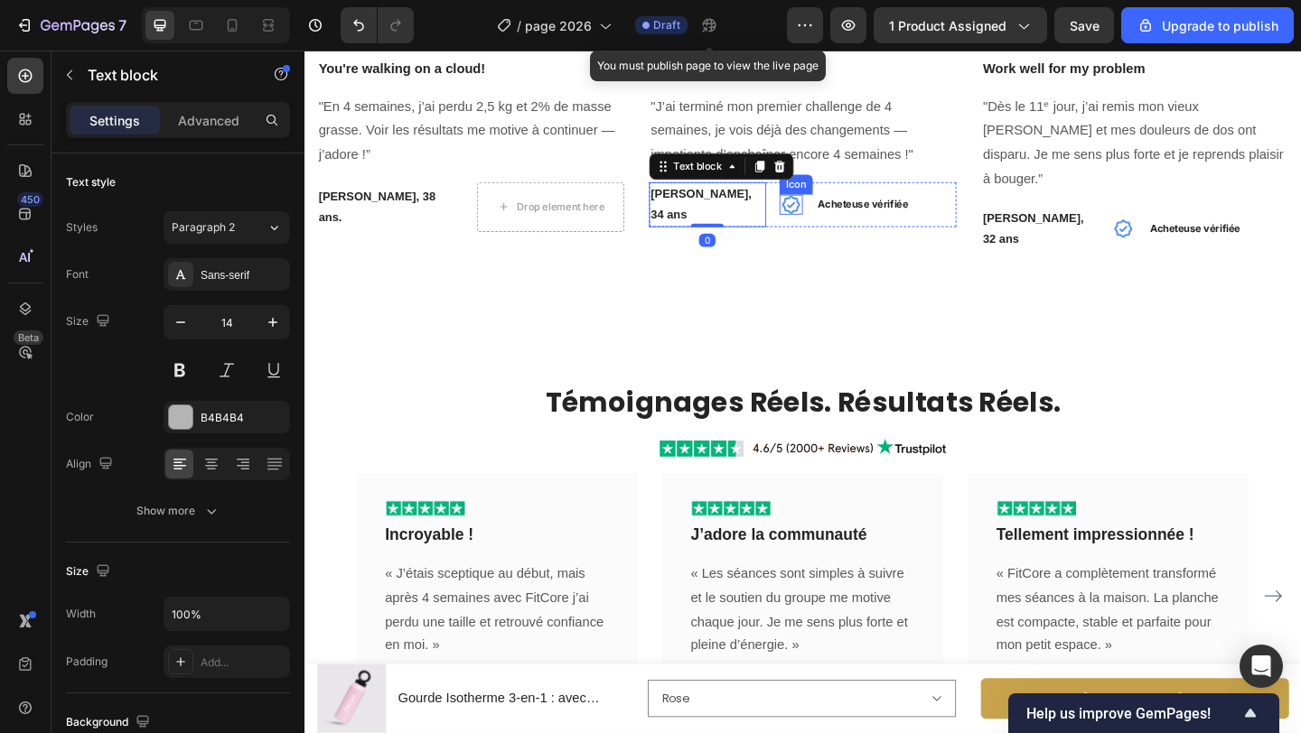
click at [821, 212] on div "Icon" at bounding box center [833, 218] width 25 height 22
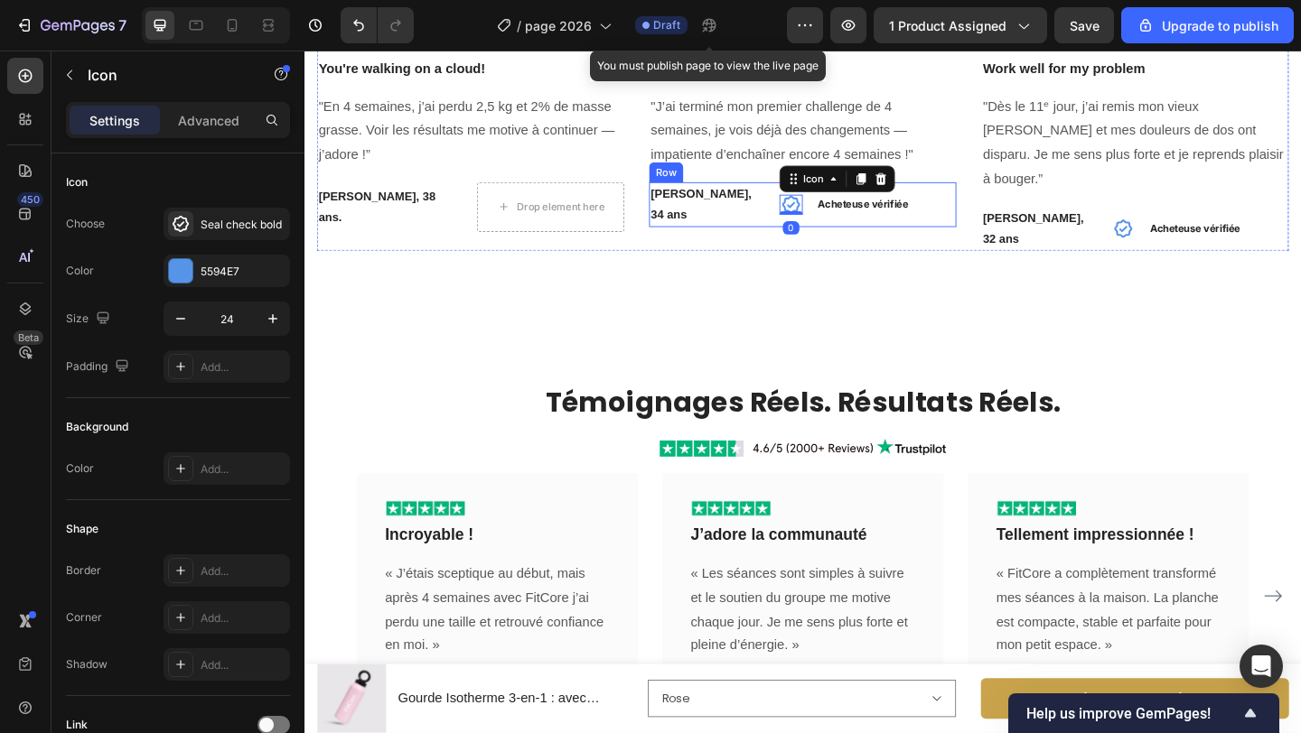
click at [809, 212] on div "[PERSON_NAME], 34 ans Text block Icon 0 Acheteuse vérifiée Text block Row" at bounding box center [846, 217] width 334 height 49
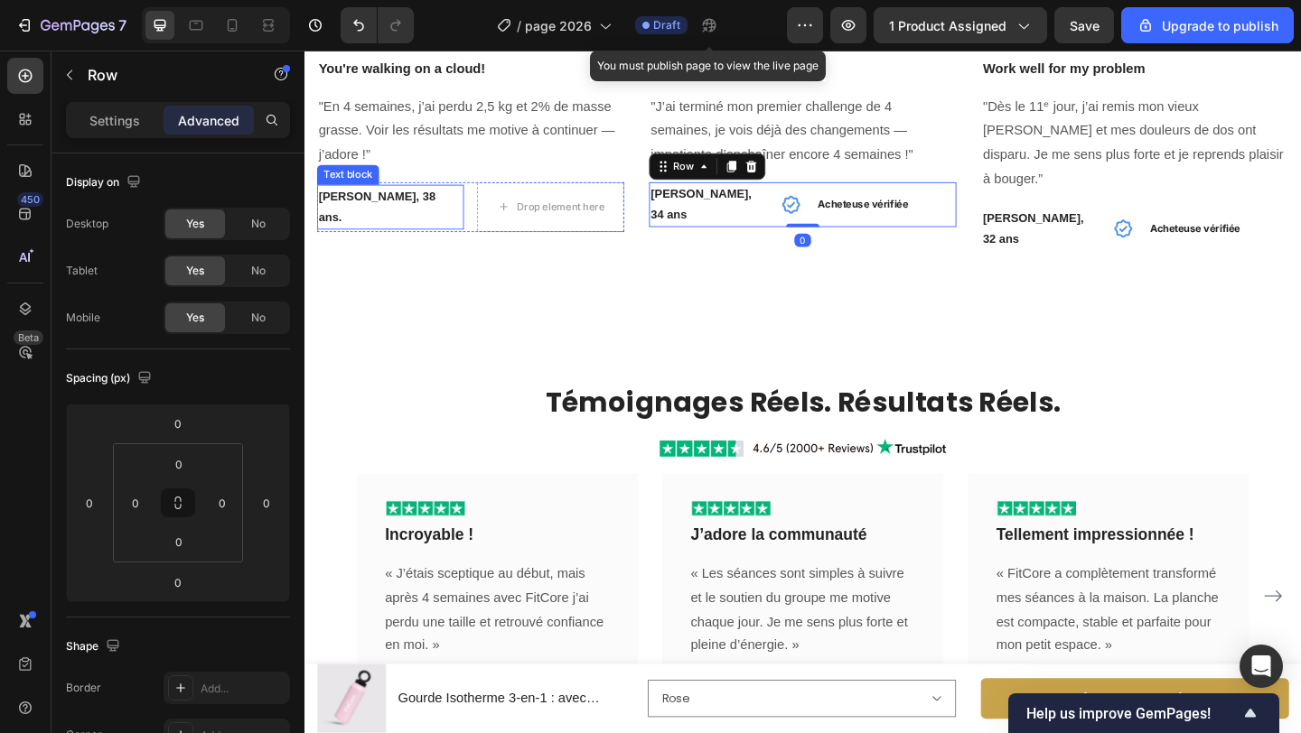
click at [403, 224] on strong "[PERSON_NAME], 38 ans." at bounding box center [383, 219] width 127 height 37
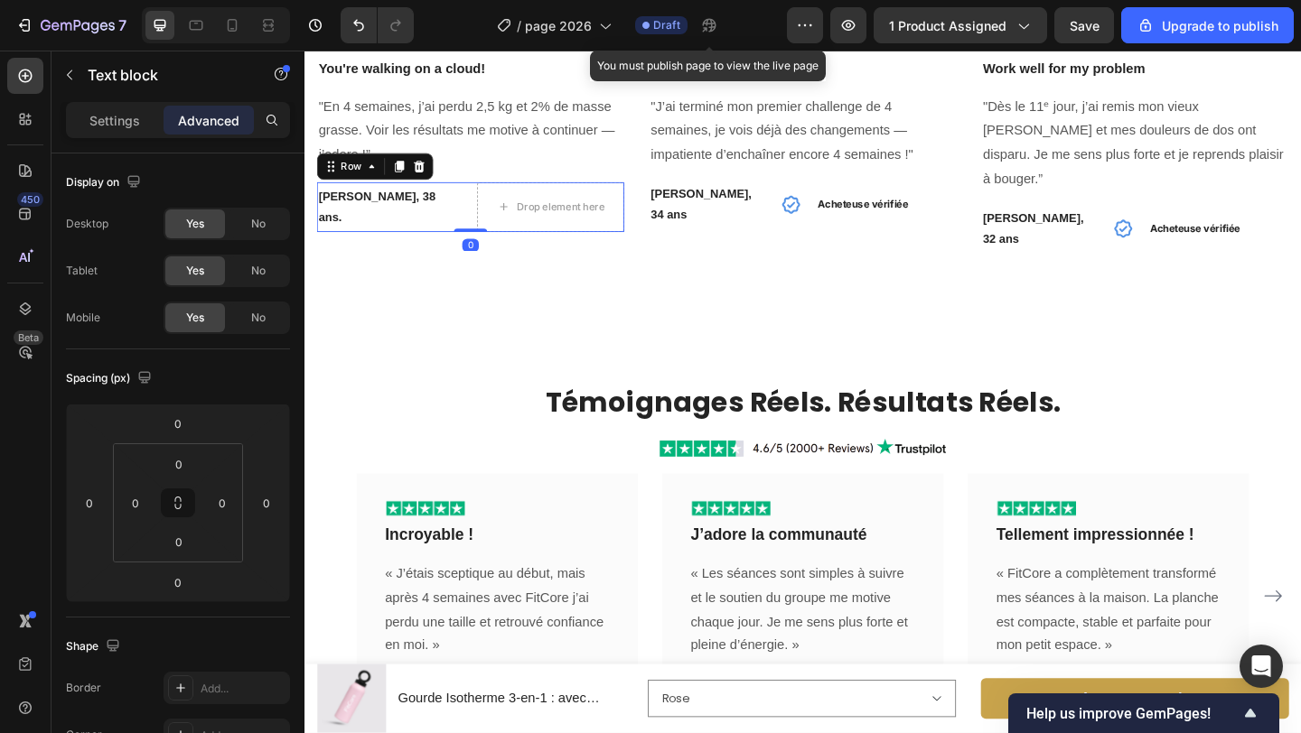
click at [487, 218] on div "[PERSON_NAME], 38 ans. Text block Drop element here Row 0" at bounding box center [485, 220] width 334 height 54
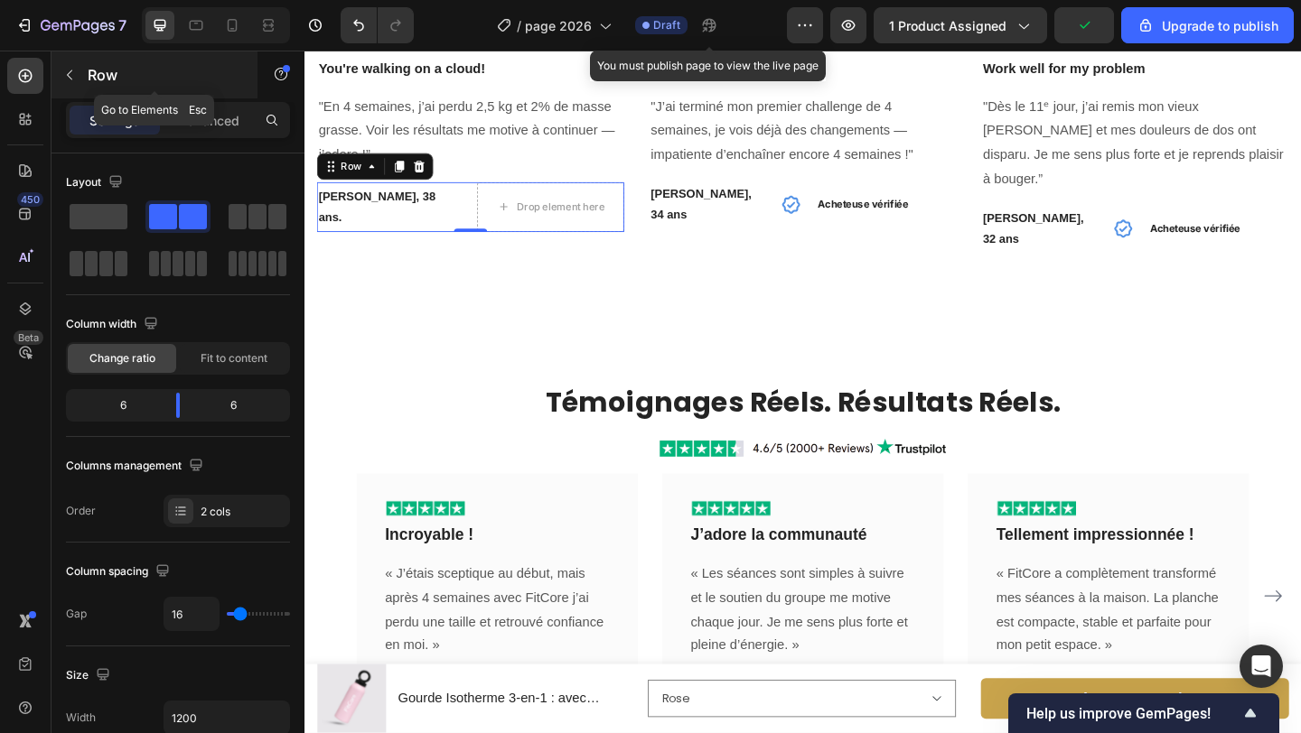
click at [79, 76] on button "button" at bounding box center [69, 75] width 29 height 29
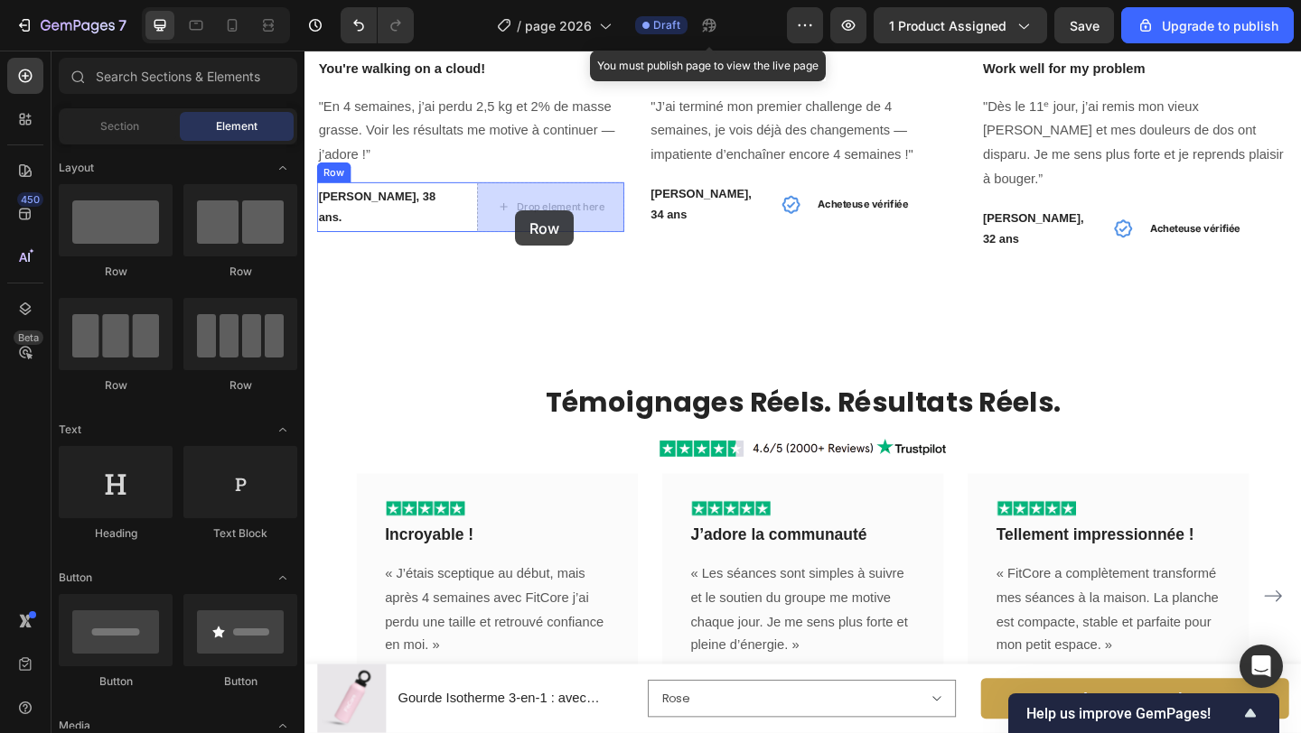
drag, startPoint x: 529, startPoint y: 281, endPoint x: 534, endPoint y: 225, distance: 56.2
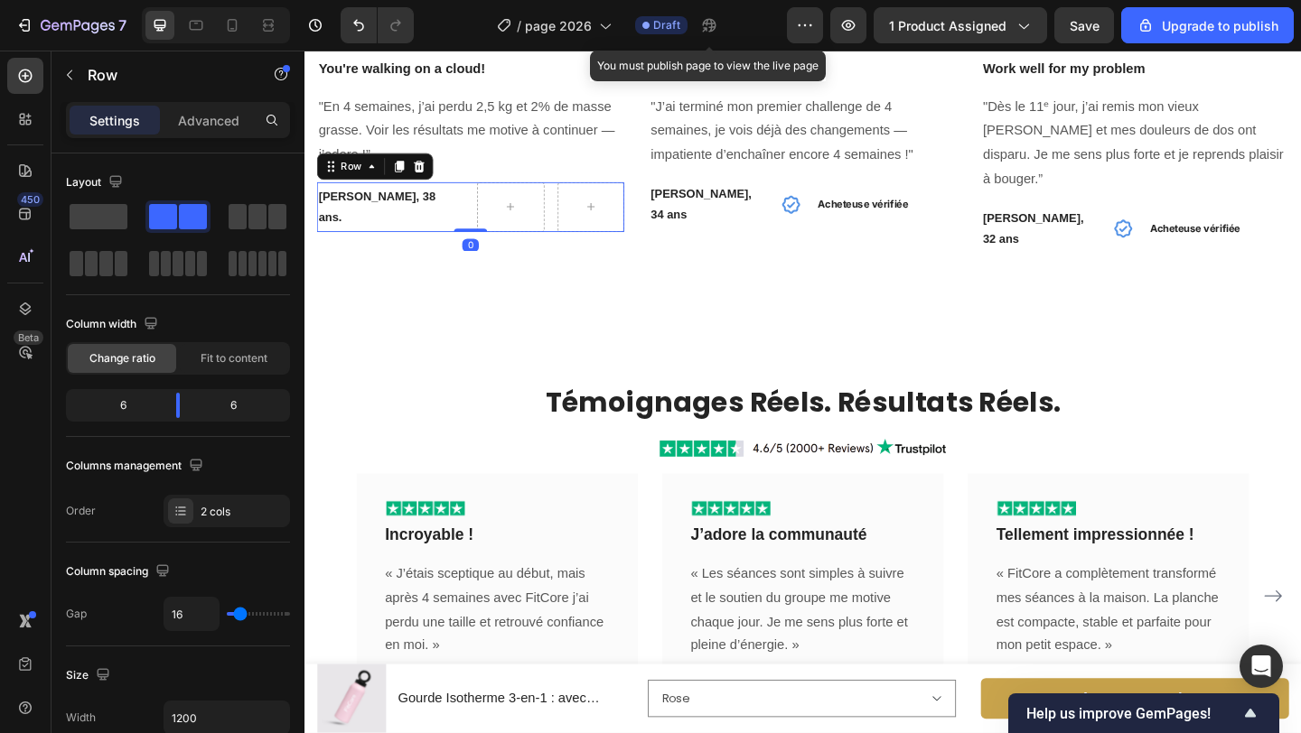
click at [484, 223] on div "[PERSON_NAME], 38 ans. Text block Row Row 0" at bounding box center [485, 220] width 334 height 54
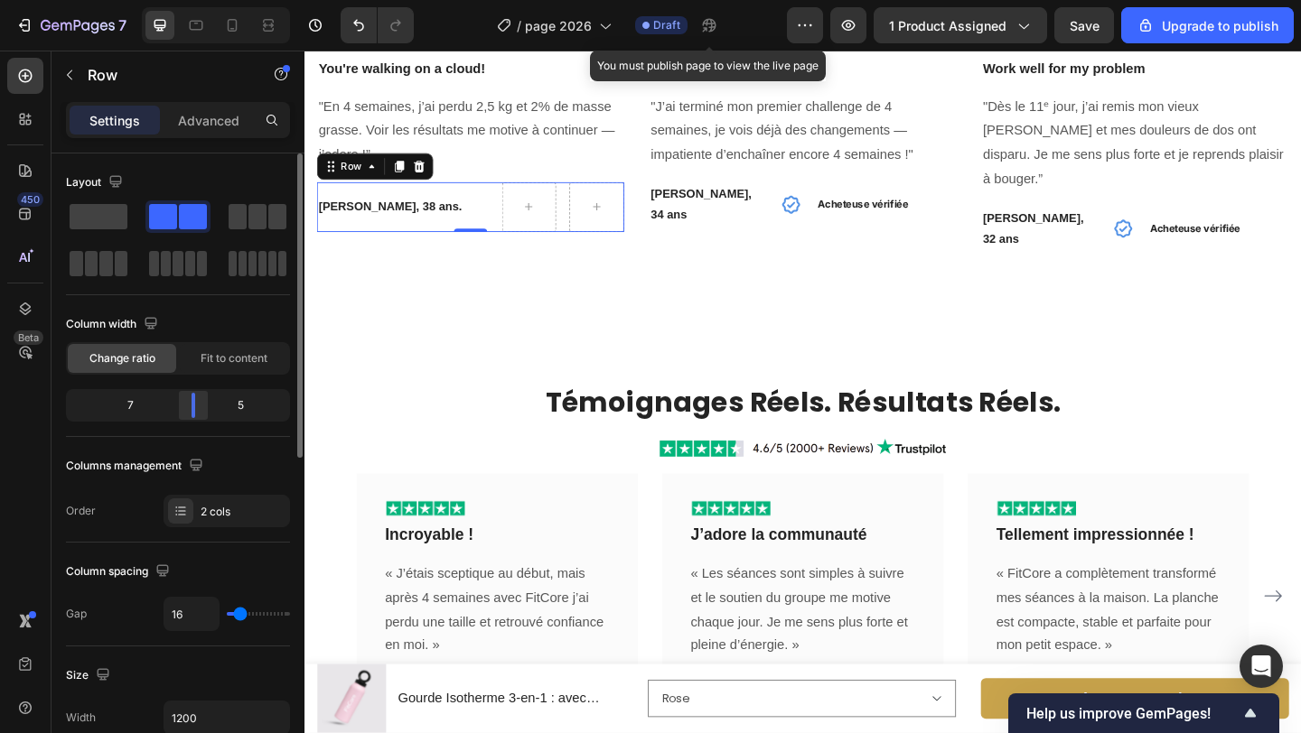
click at [191, 0] on body "7 / page 2026 Draft You must publish page to view the live page Preview 1 produ…" at bounding box center [650, 0] width 1301 height 0
click at [834, 207] on icon at bounding box center [834, 218] width 22 height 22
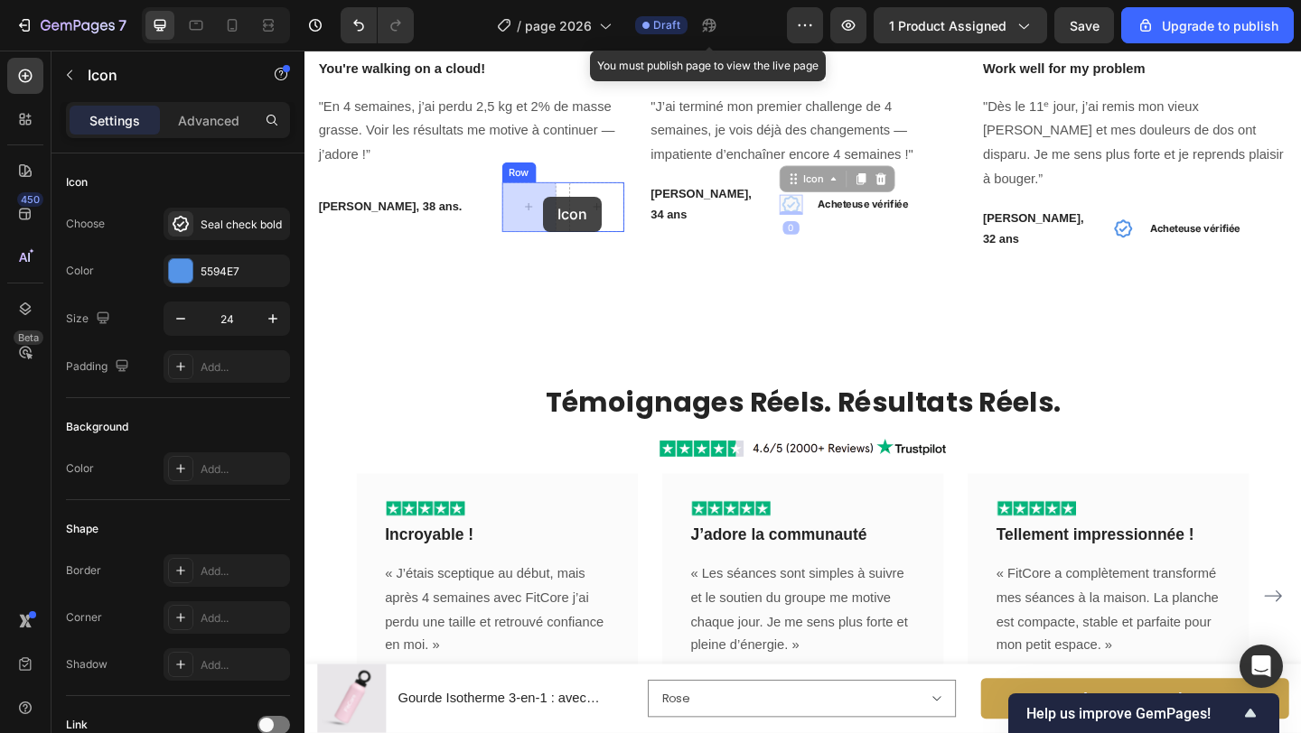
drag, startPoint x: 834, startPoint y: 180, endPoint x: 564, endPoint y: 210, distance: 271.7
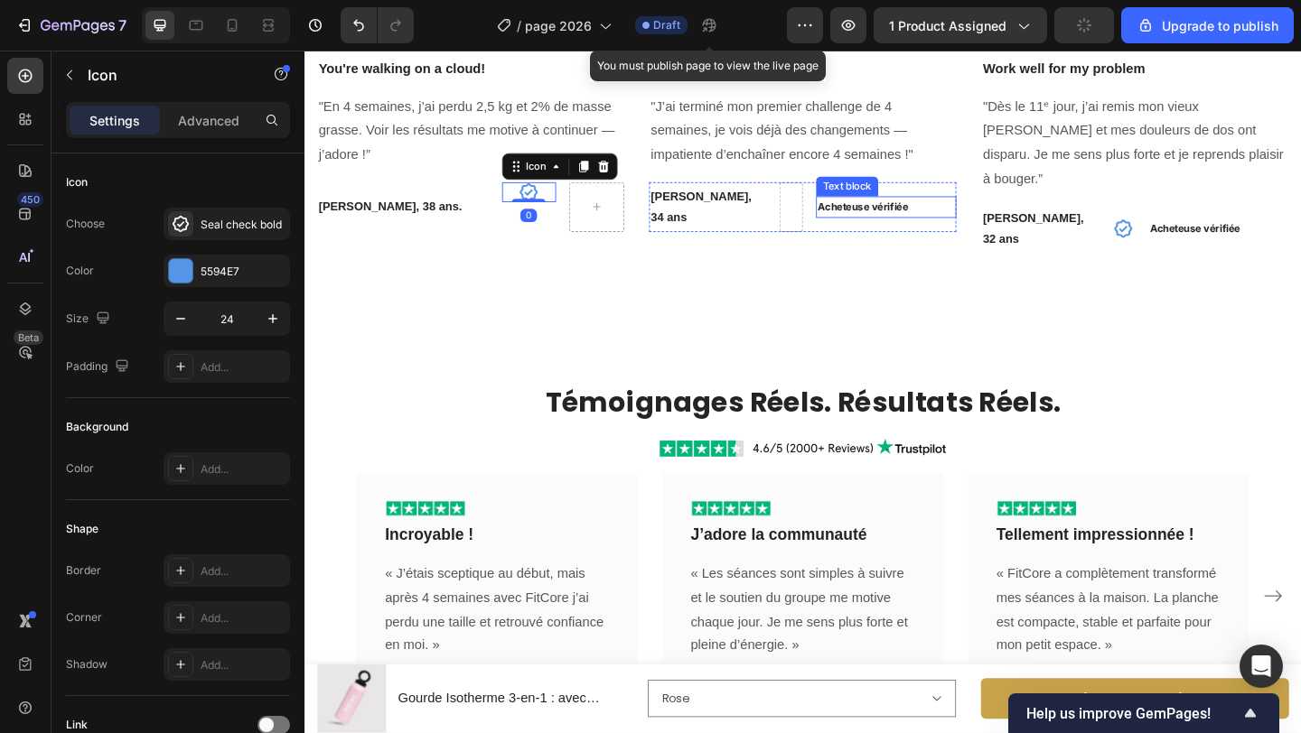
click at [906, 218] on strong "Acheteuse vérifiée" at bounding box center [912, 220] width 98 height 14
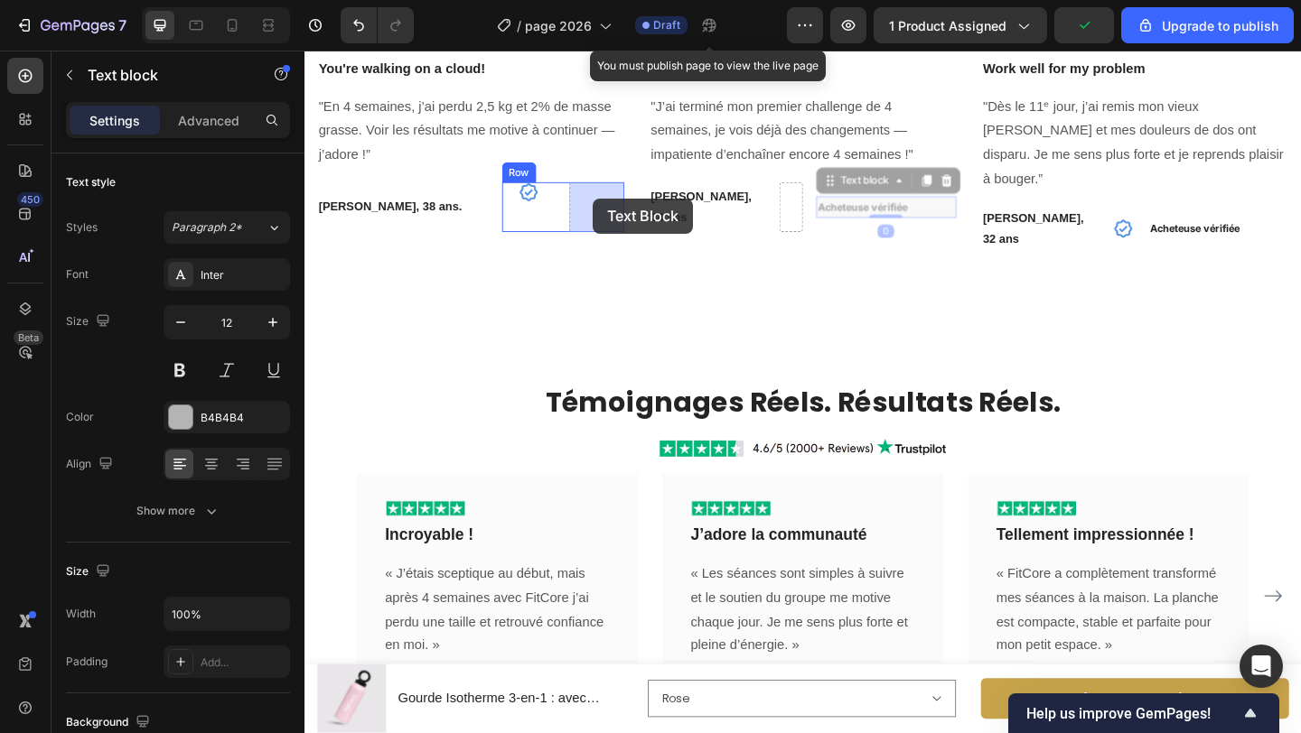
drag, startPoint x: 876, startPoint y: 196, endPoint x: 618, endPoint y: 211, distance: 258.8
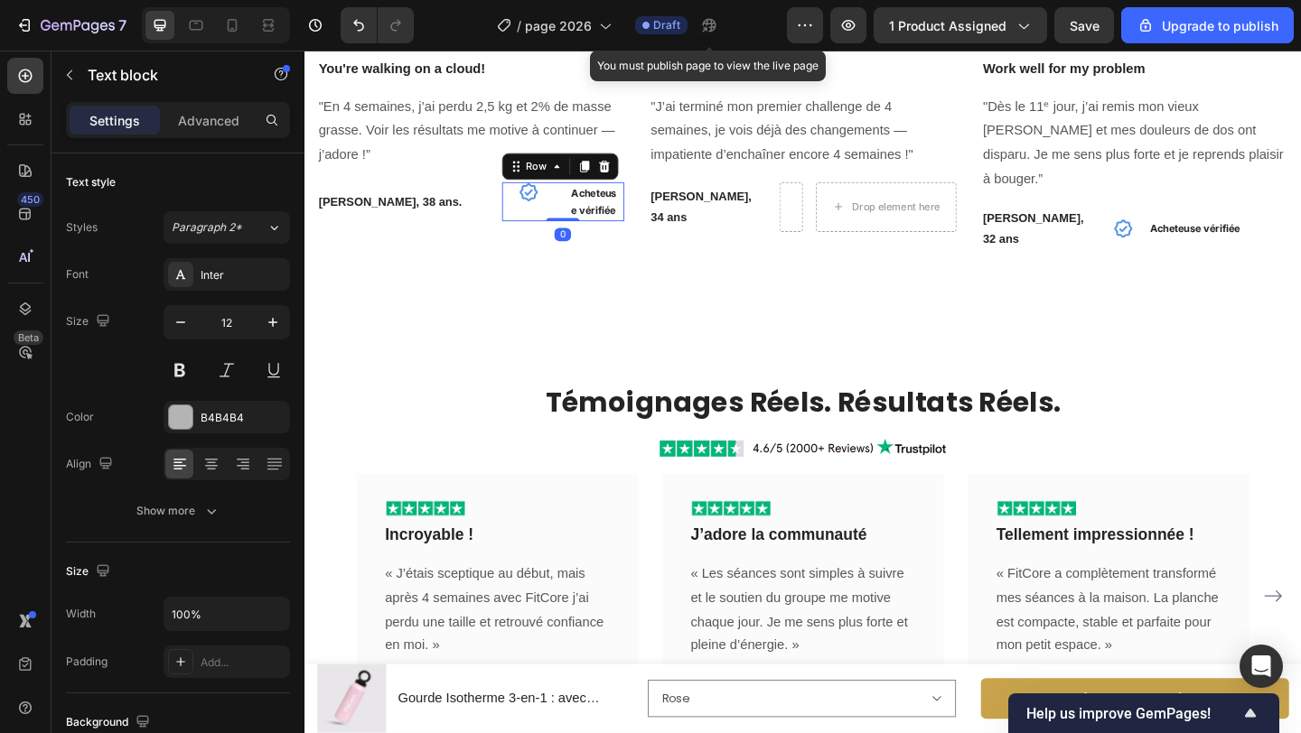
click at [578, 214] on div "Icon" at bounding box center [549, 214] width 60 height 42
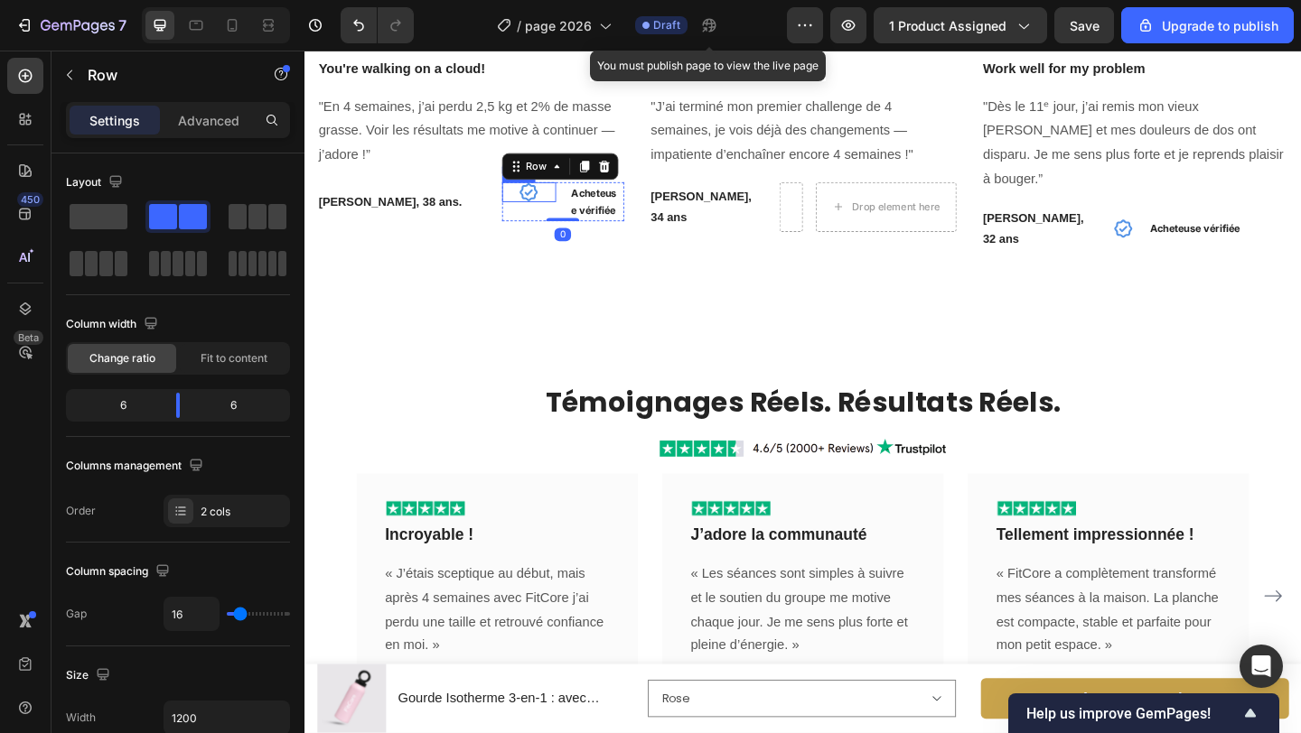
click at [556, 205] on icon at bounding box center [549, 204] width 20 height 20
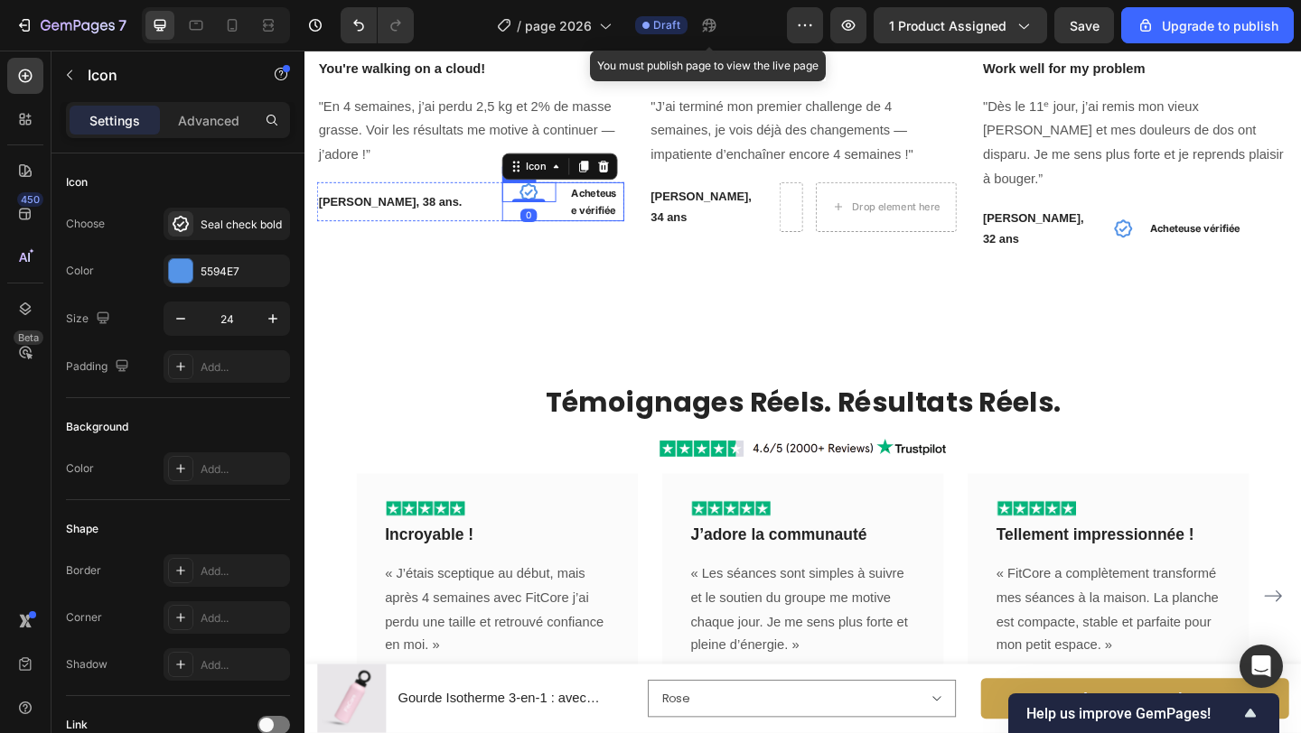
click at [602, 212] on p "Acheteuse vérifiée" at bounding box center [622, 214] width 56 height 39
click at [577, 213] on div "Icon" at bounding box center [549, 204] width 60 height 22
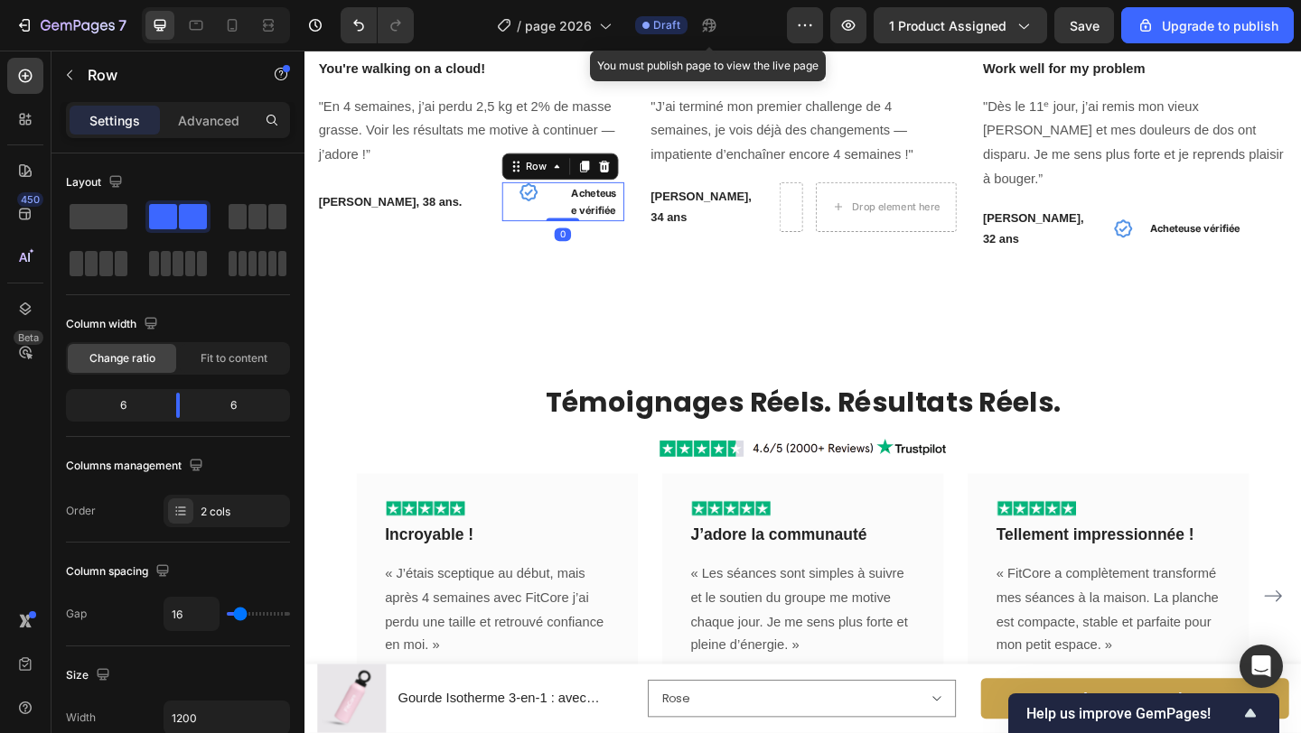
click at [584, 210] on div "Icon Acheteuse vérifiée Text block Row 0" at bounding box center [586, 214] width 134 height 42
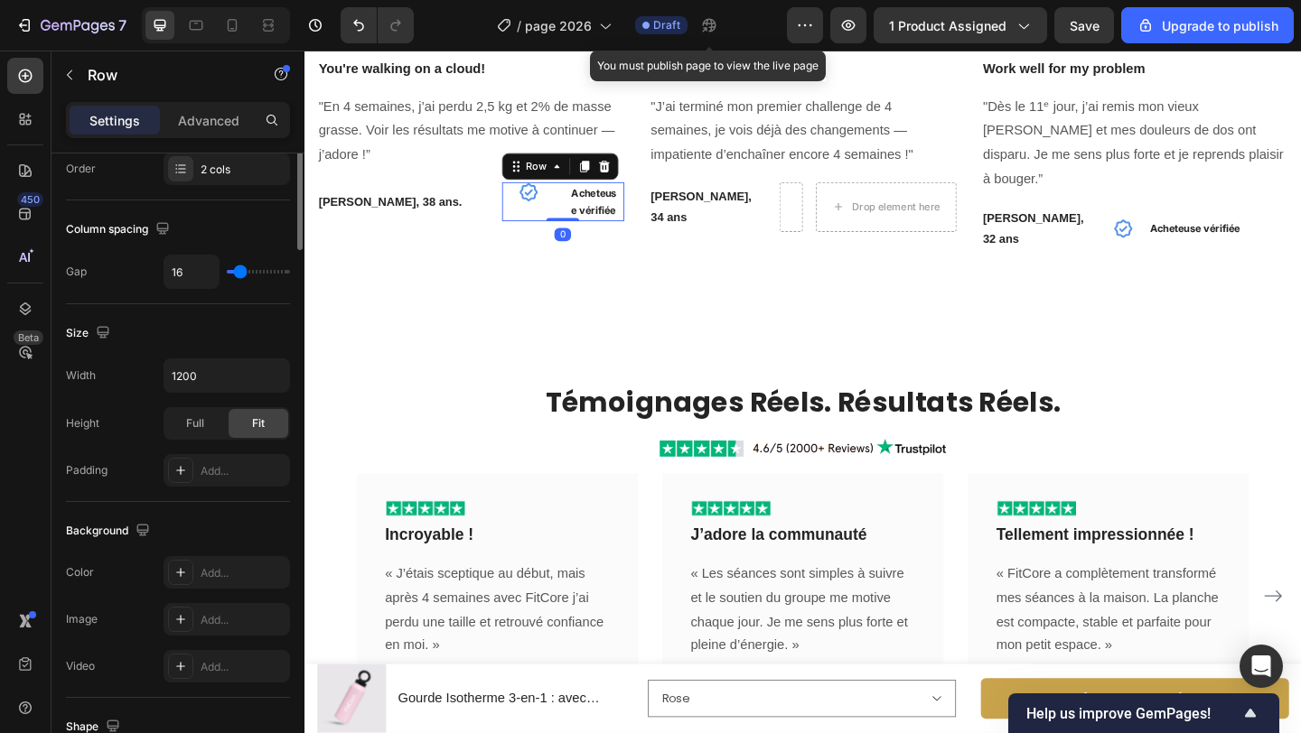
scroll to position [677, 0]
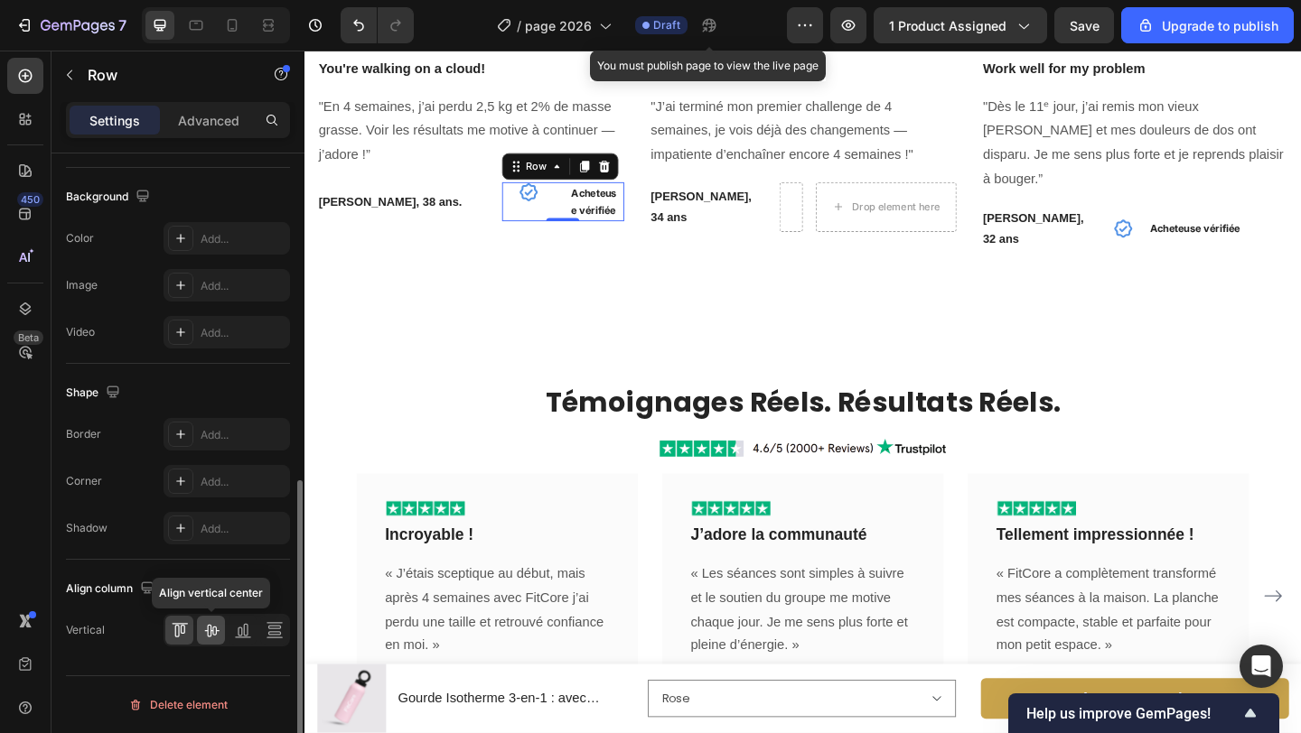
click at [212, 636] on icon at bounding box center [211, 630] width 18 height 18
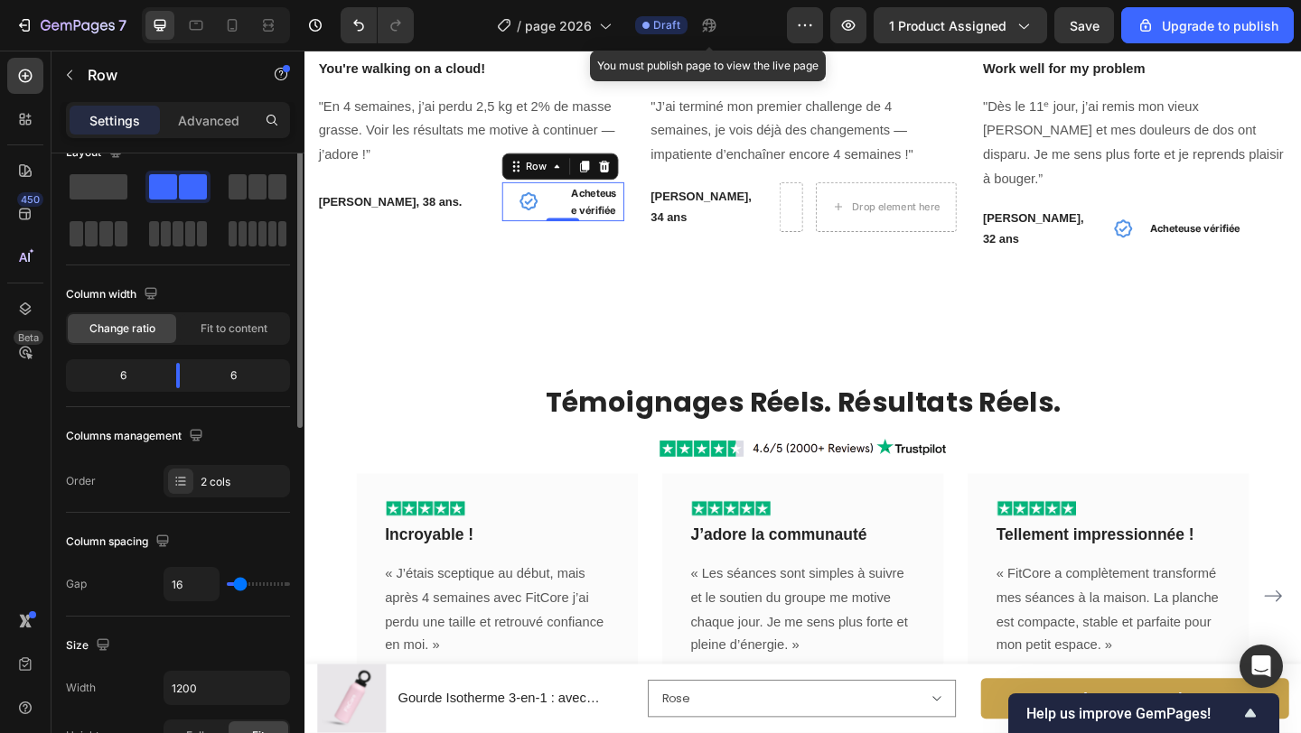
scroll to position [0, 0]
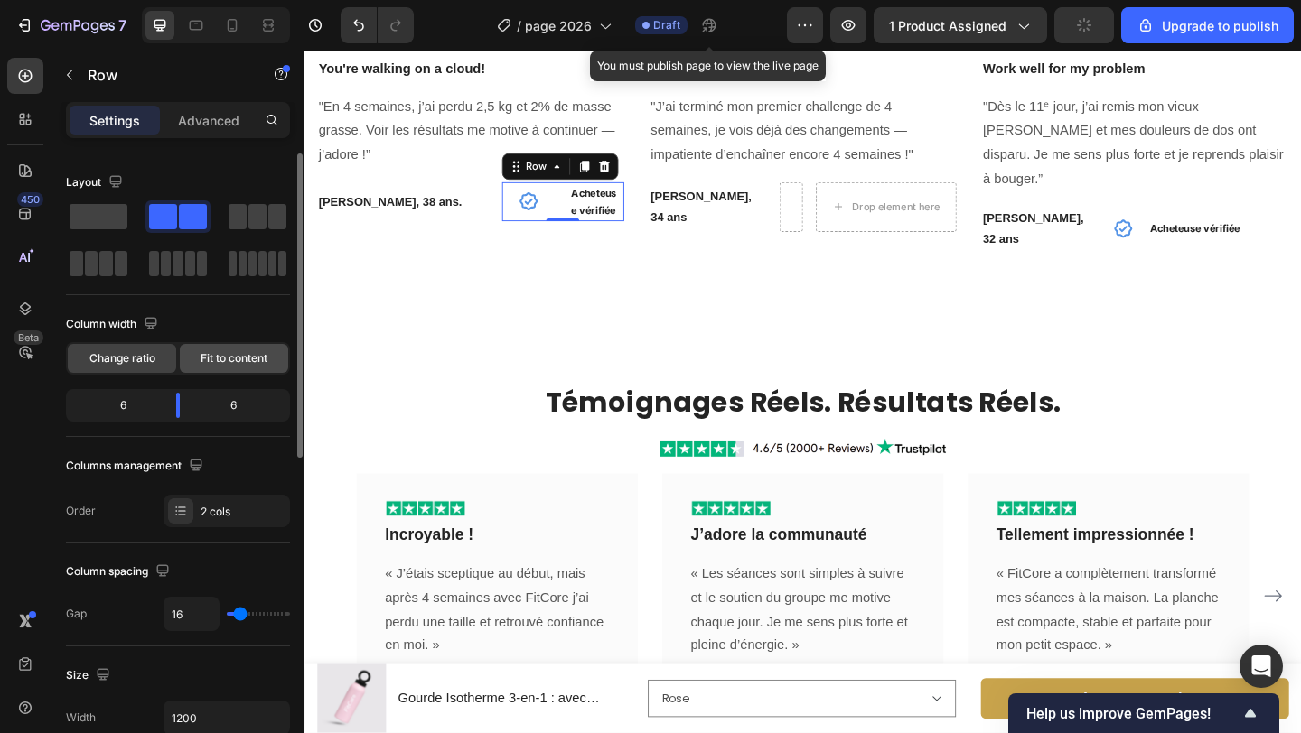
click at [222, 365] on span "Fit to content" at bounding box center [234, 358] width 67 height 16
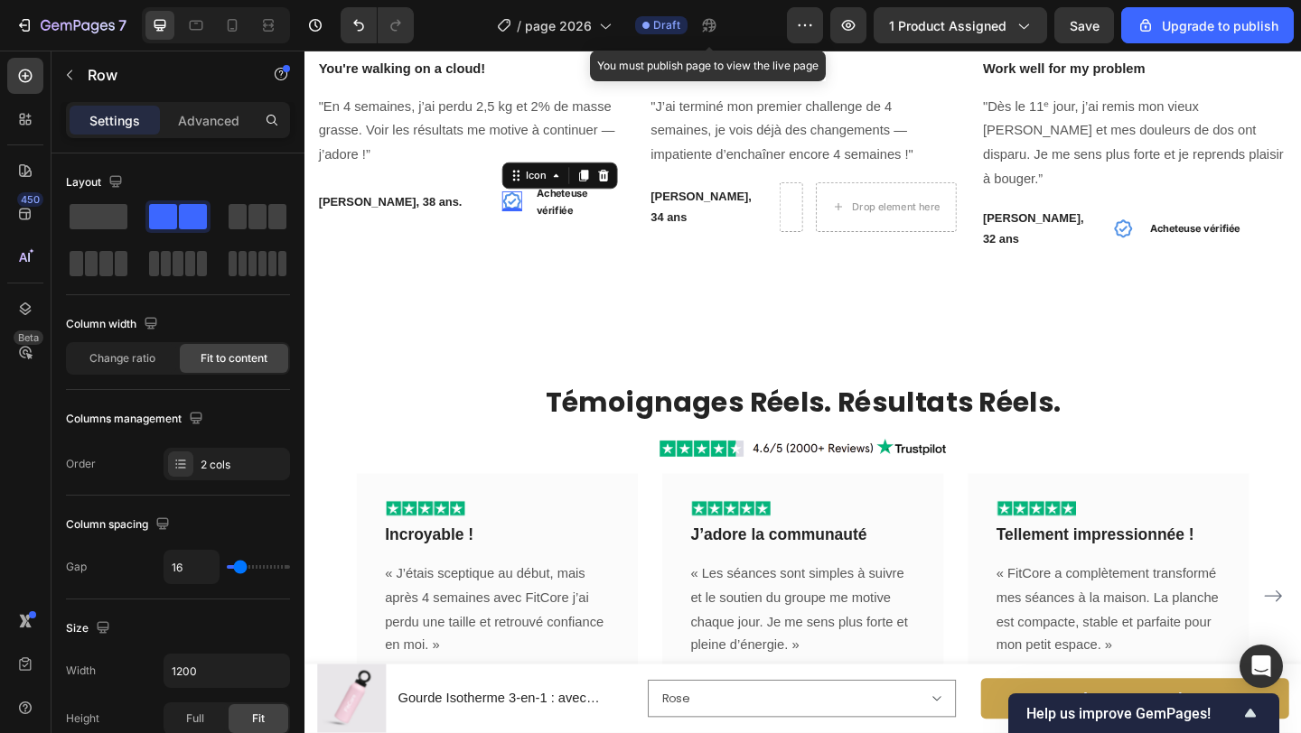
click at [526, 216] on icon at bounding box center [530, 214] width 20 height 20
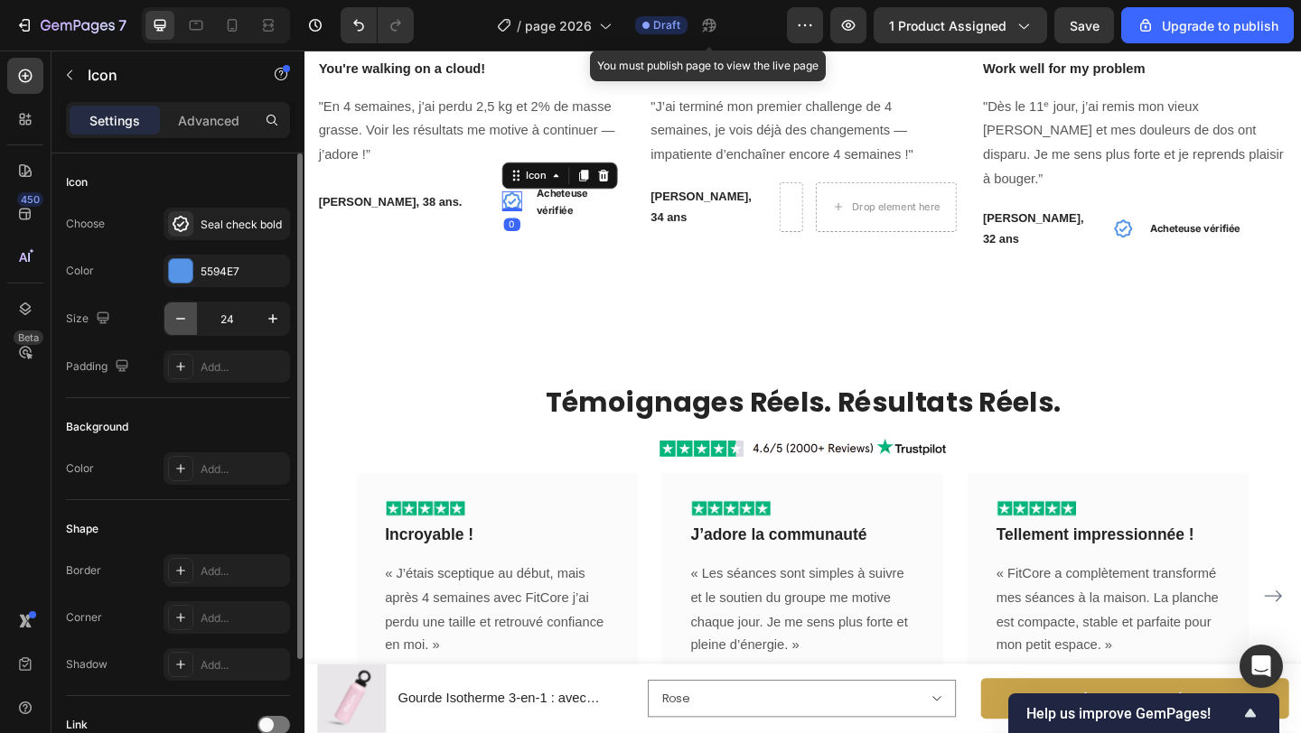
click at [187, 316] on icon "button" at bounding box center [181, 319] width 18 height 18
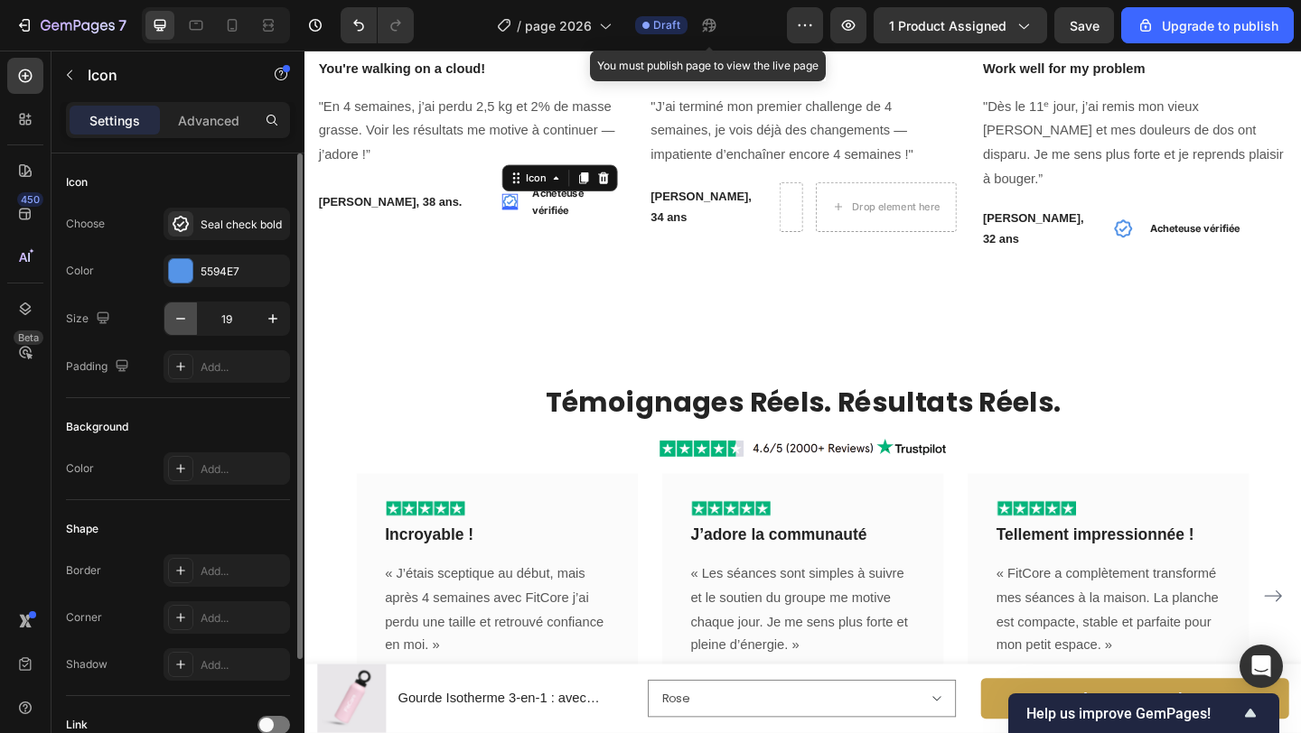
click at [187, 316] on icon "button" at bounding box center [181, 319] width 18 height 18
type input "18"
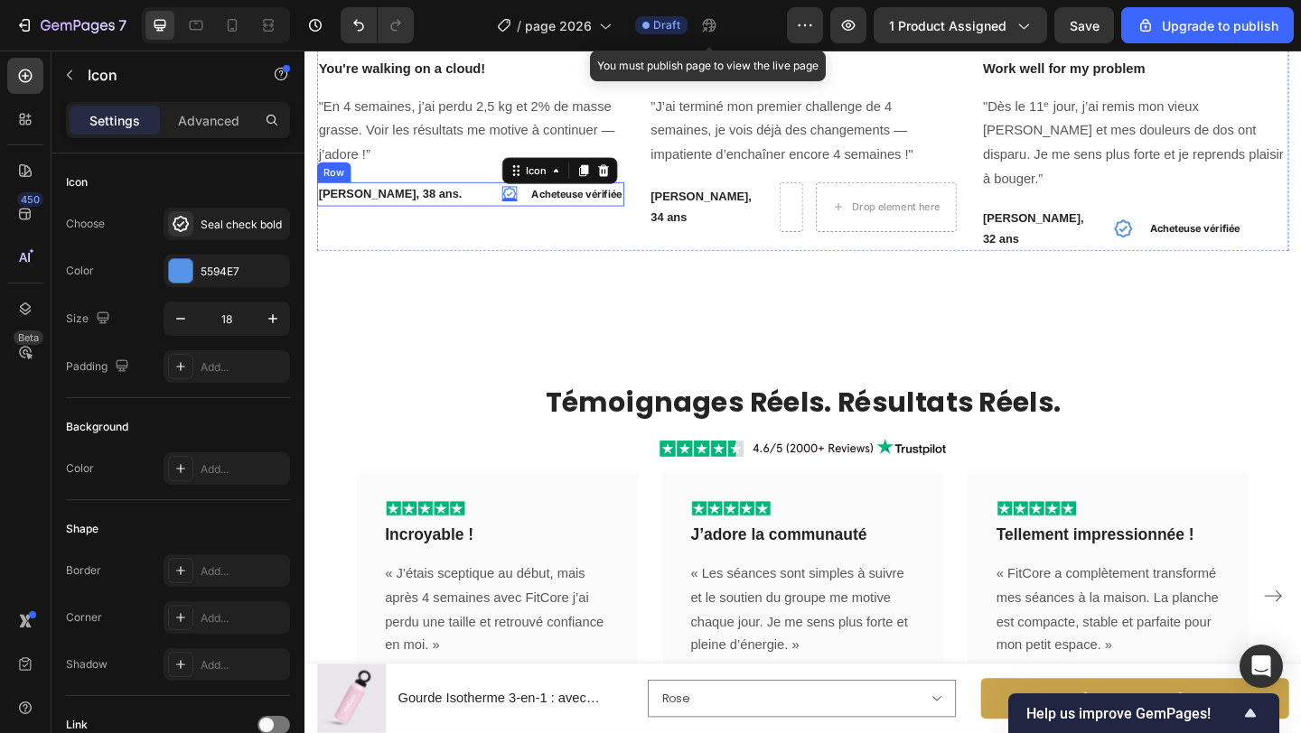
click at [511, 219] on div "Claire M., 38 ans. Text block Icon 0 Acheteuse vérifiée Text block Row Row" at bounding box center [485, 206] width 334 height 26
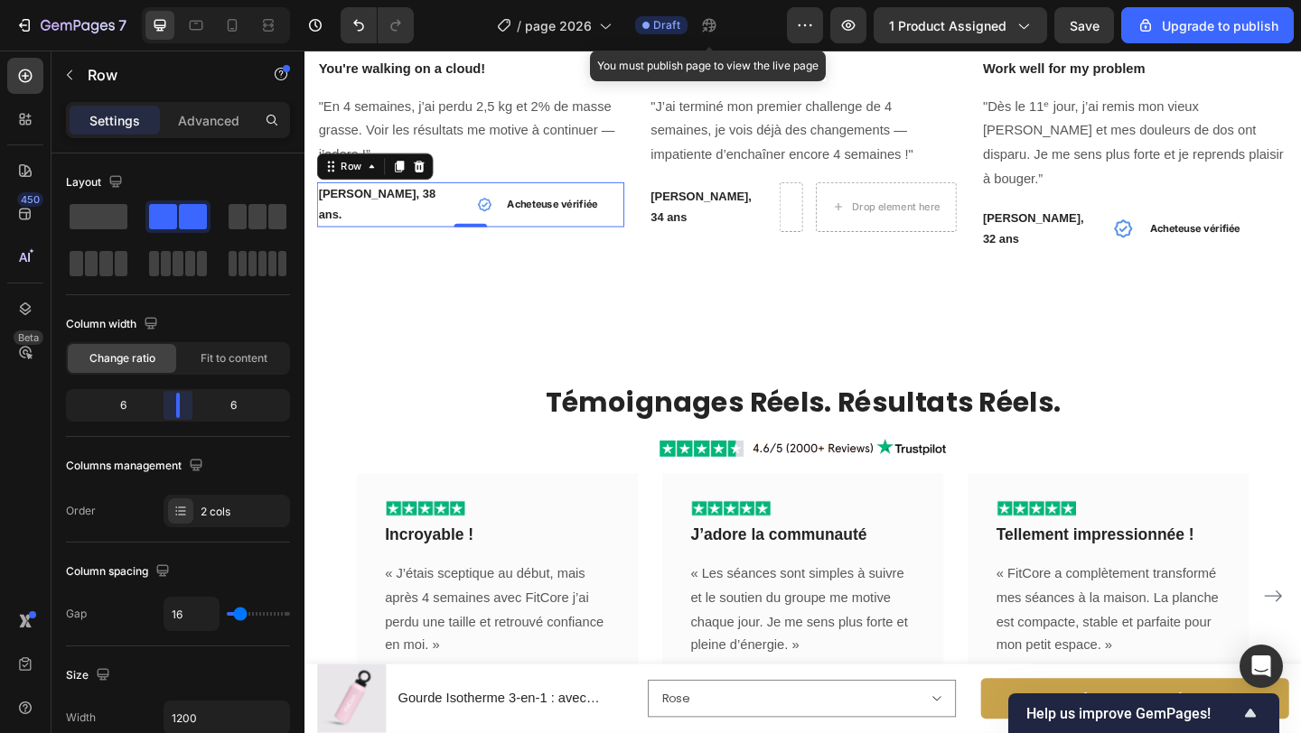
drag, startPoint x: 199, startPoint y: 403, endPoint x: 179, endPoint y: 402, distance: 19.9
click at [179, 0] on body "7 / page 2026 Draft You must publish page to view the live page Preview 1 produ…" at bounding box center [650, 0] width 1301 height 0
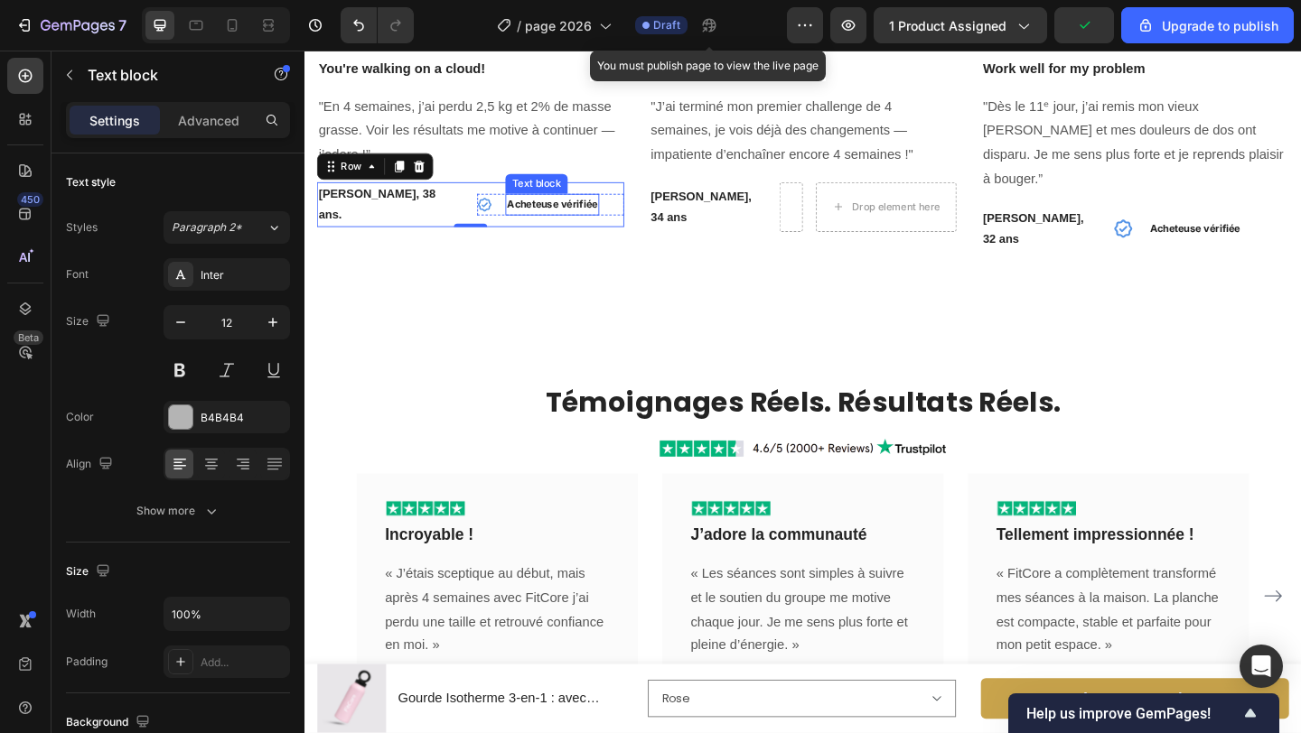
click at [565, 210] on strong "Acheteuse vérifiée" at bounding box center [574, 217] width 98 height 14
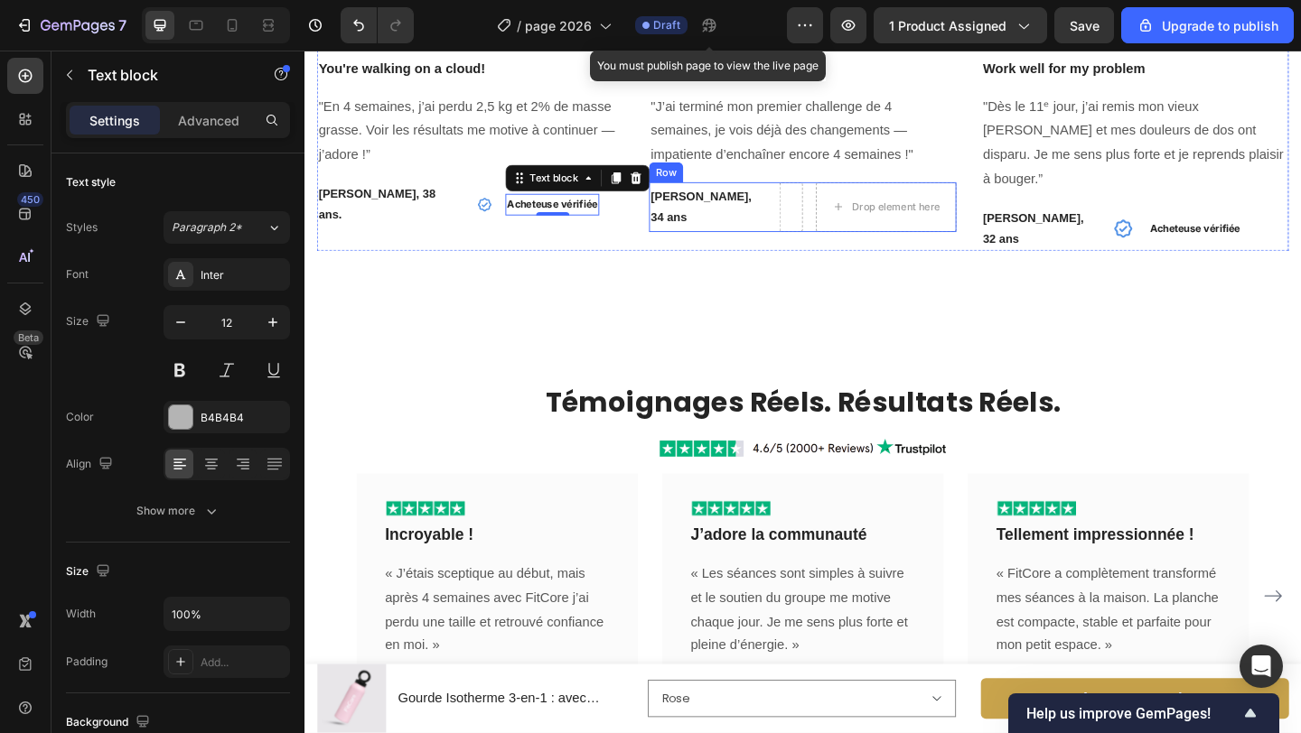
click at [859, 221] on div "Sophie L., 34 ans Text block Drop element here Row" at bounding box center [846, 220] width 334 height 54
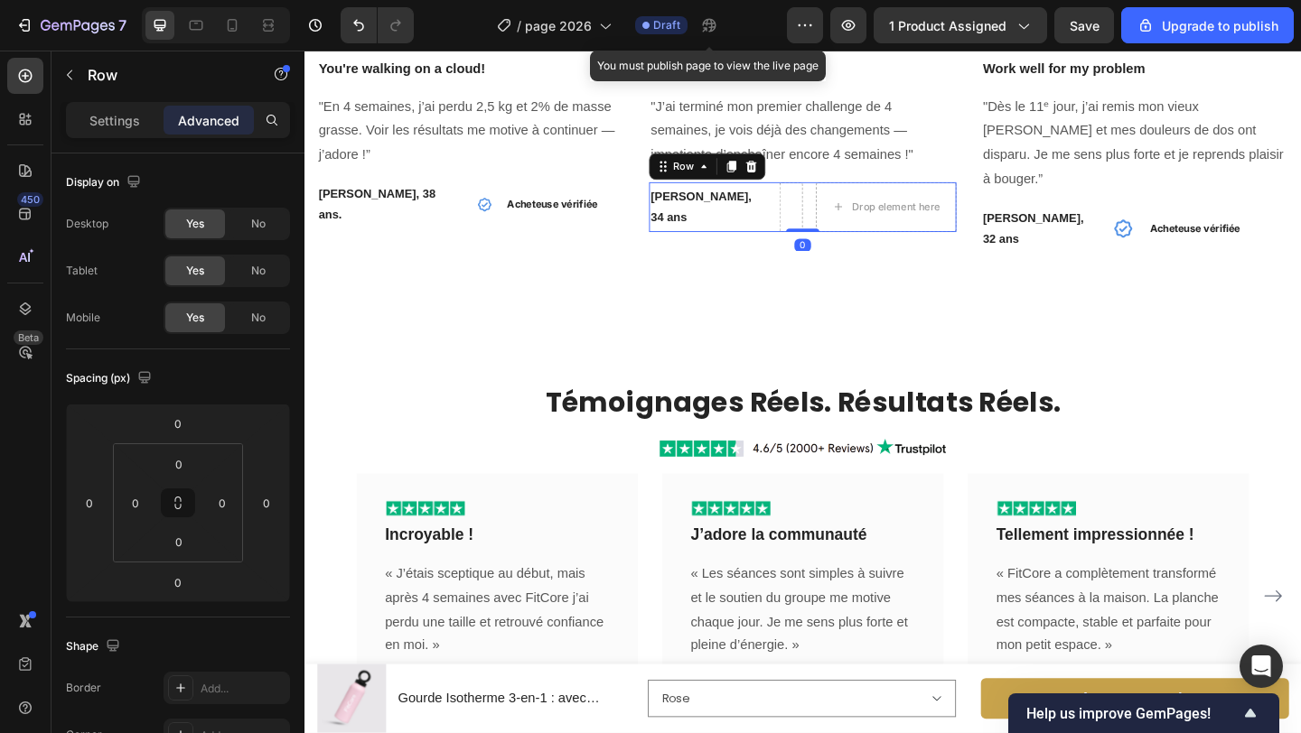
click at [790, 172] on icon at bounding box center [791, 176] width 12 height 13
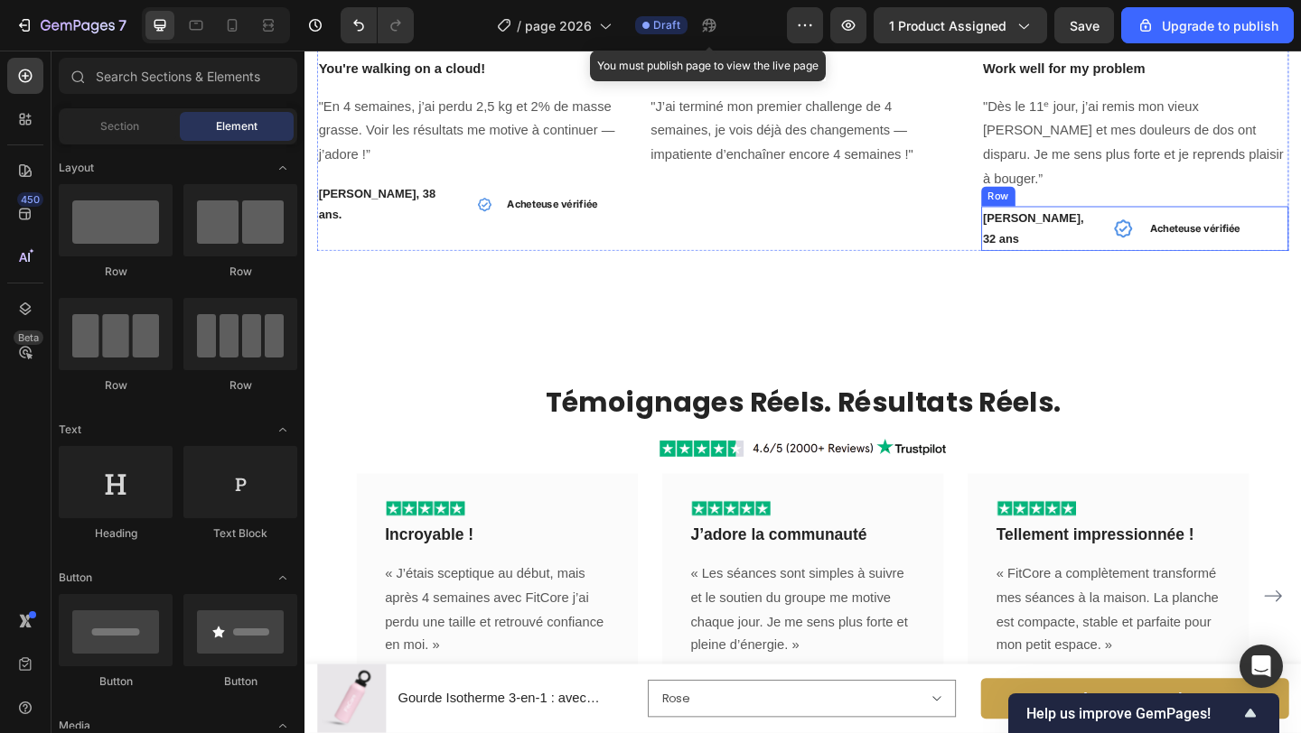
click at [1181, 219] on div "Émilie R., 32 ans Text block Icon Acheteuse vérifiée Text block Row" at bounding box center [1208, 243] width 334 height 49
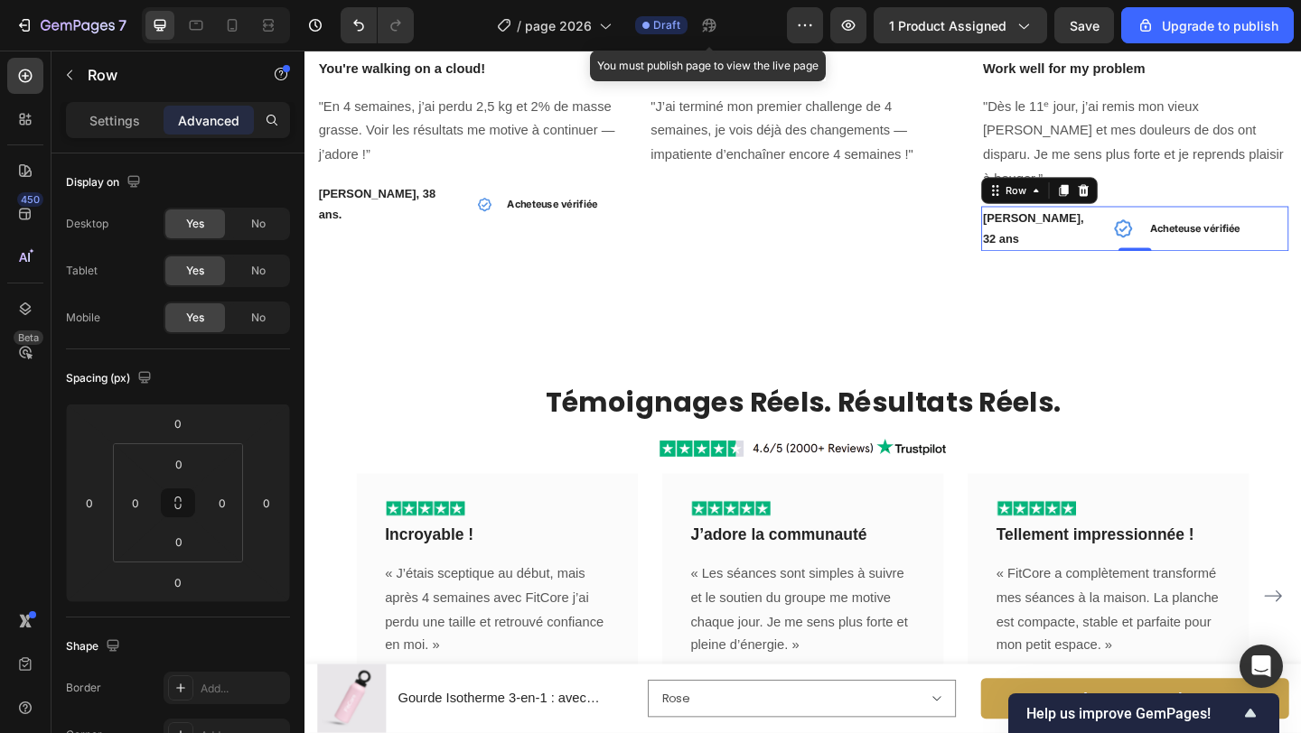
click at [1151, 195] on icon at bounding box center [1152, 201] width 12 height 13
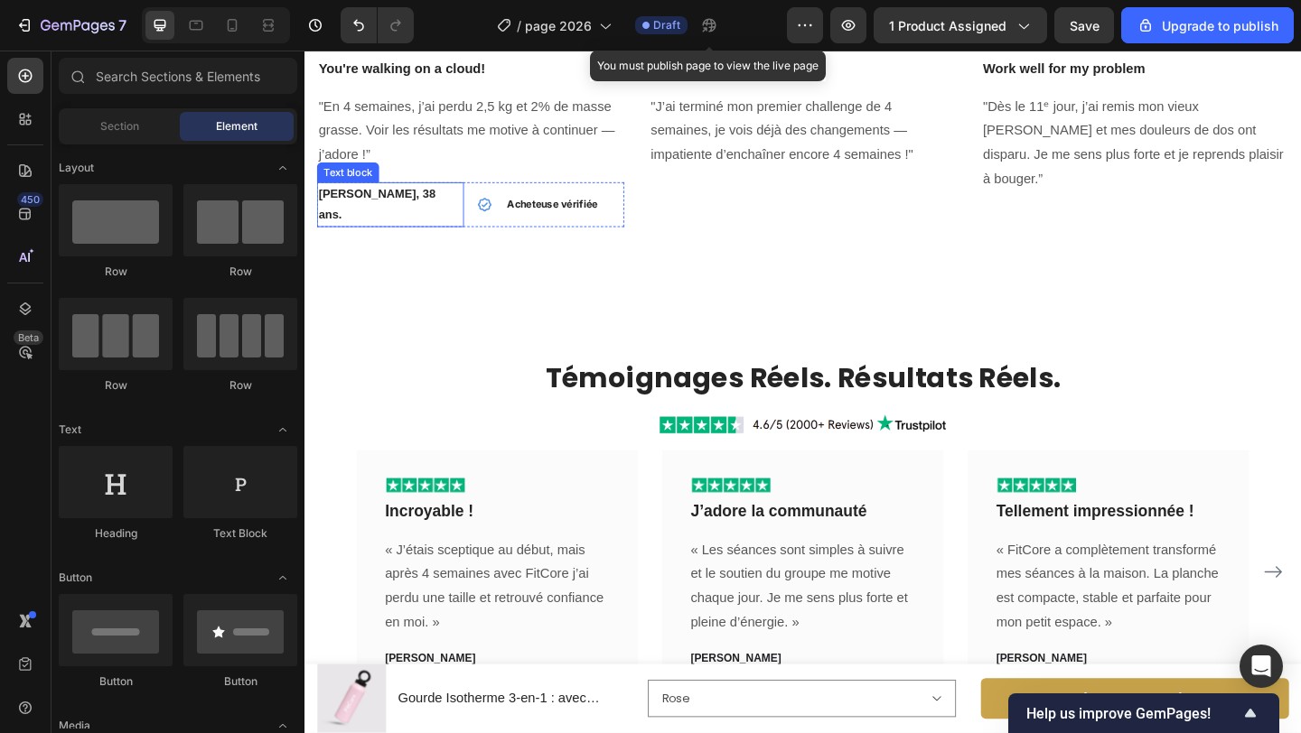
click at [467, 210] on p "[PERSON_NAME], 38 ans." at bounding box center [398, 217] width 156 height 45
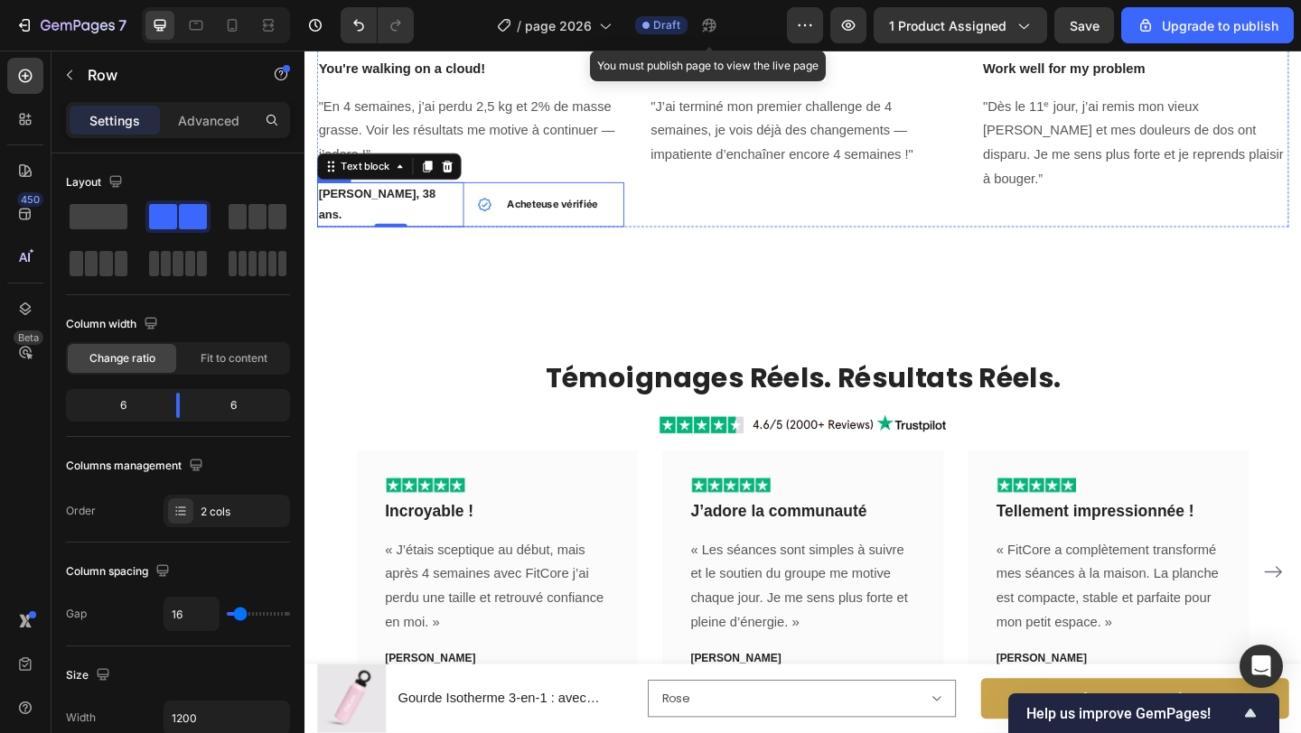
click at [482, 209] on div "Claire M., 38 ans. Text block 0 Icon Acheteuse vérifiée Text block Row Row" at bounding box center [485, 217] width 334 height 49
click at [519, 207] on div "Icon Acheteuse vérifiée Text block Row" at bounding box center [572, 217] width 160 height 23
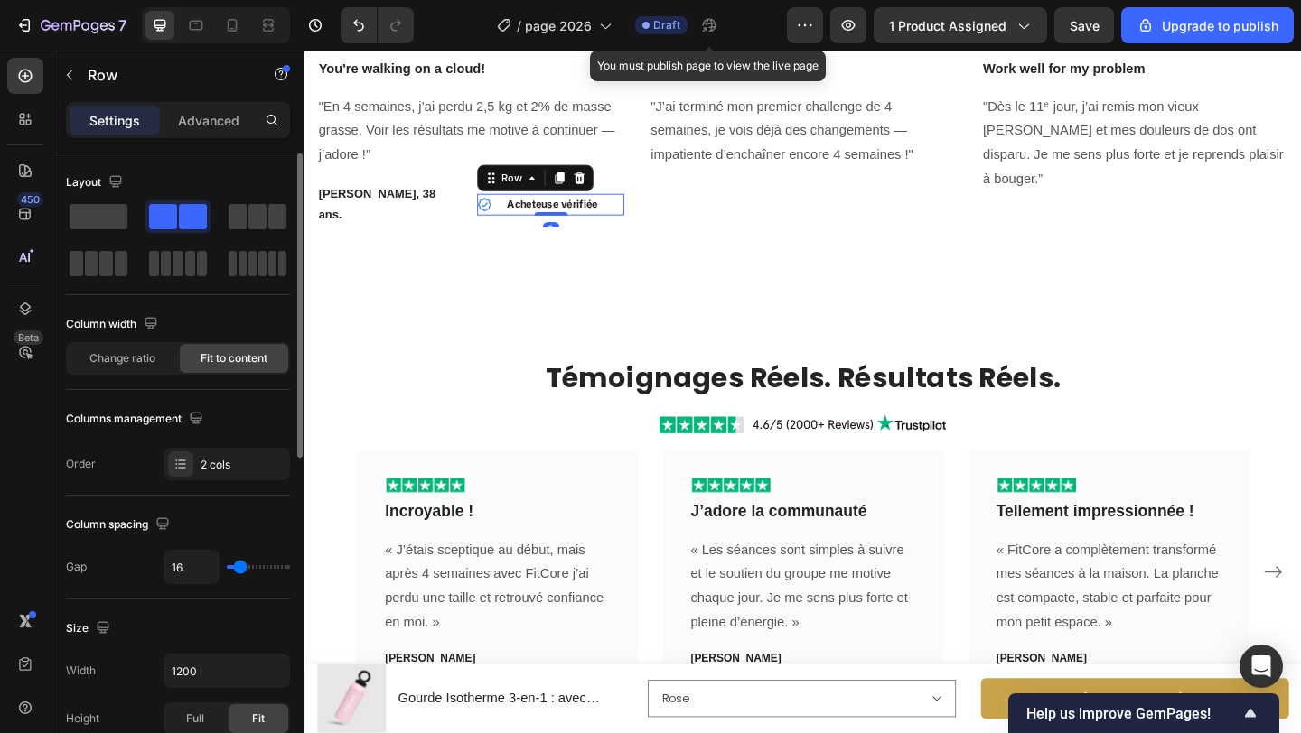
type input "29"
type input "28"
type input "27"
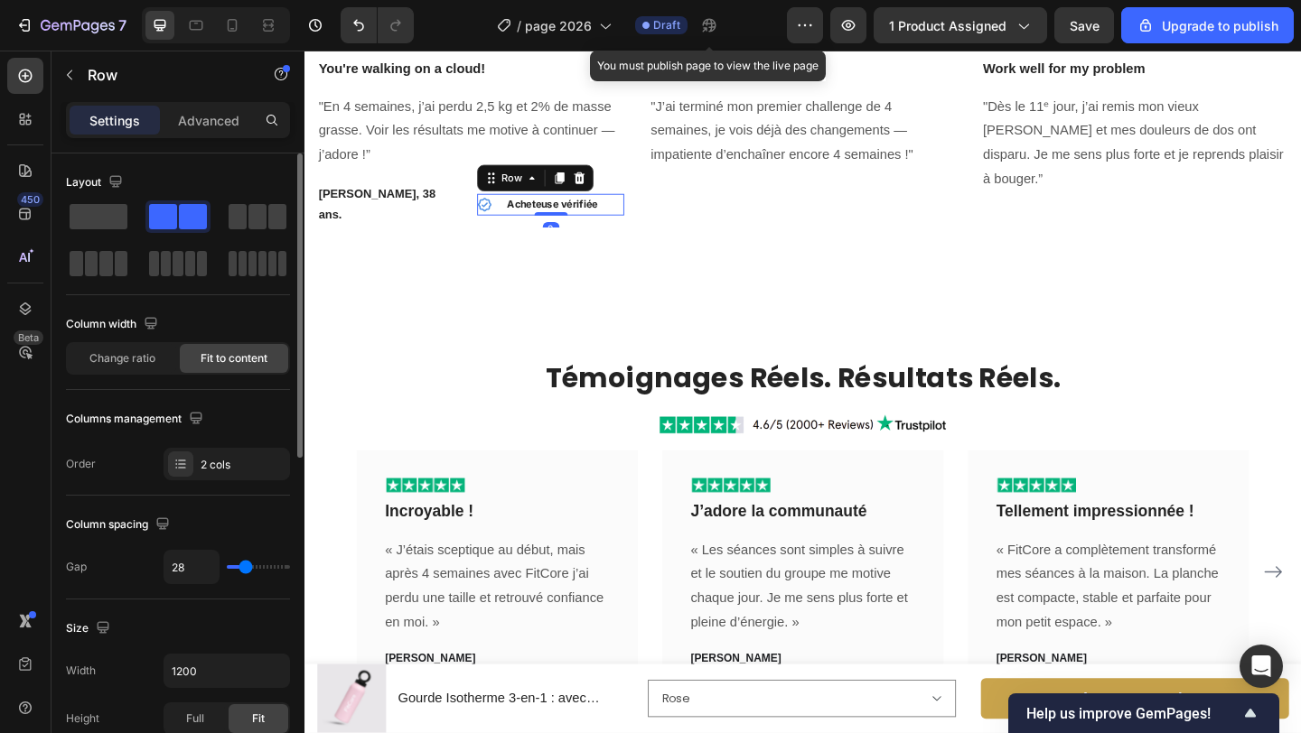
type input "27"
type input "26"
type input "23"
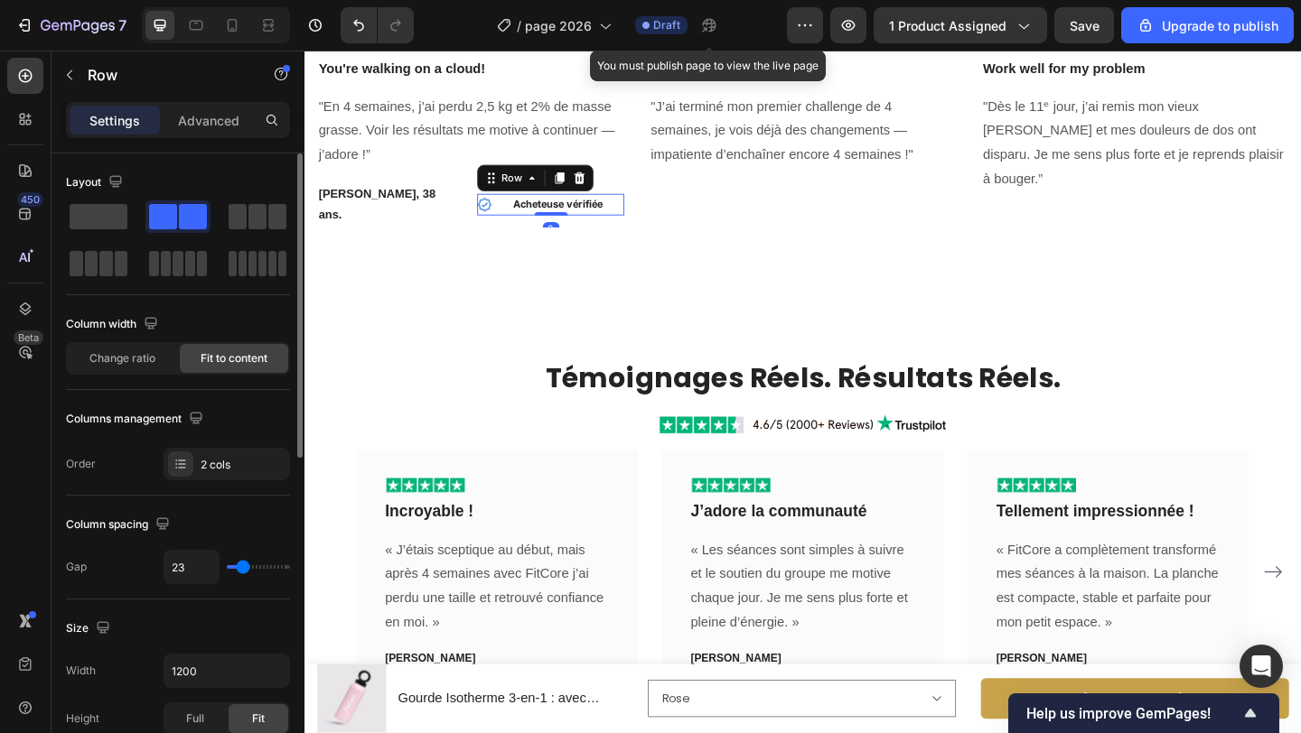
type input "22"
type input "21"
type input "18"
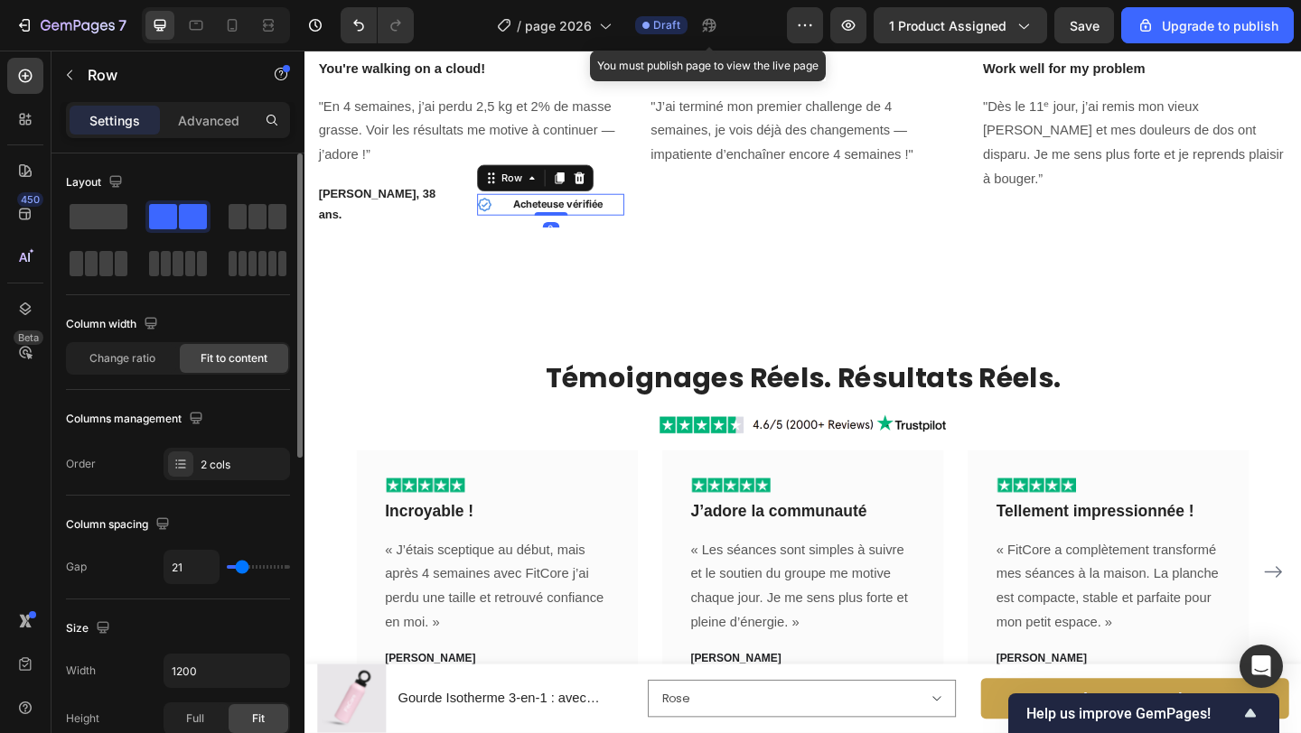
type input "18"
type input "17"
type input "16"
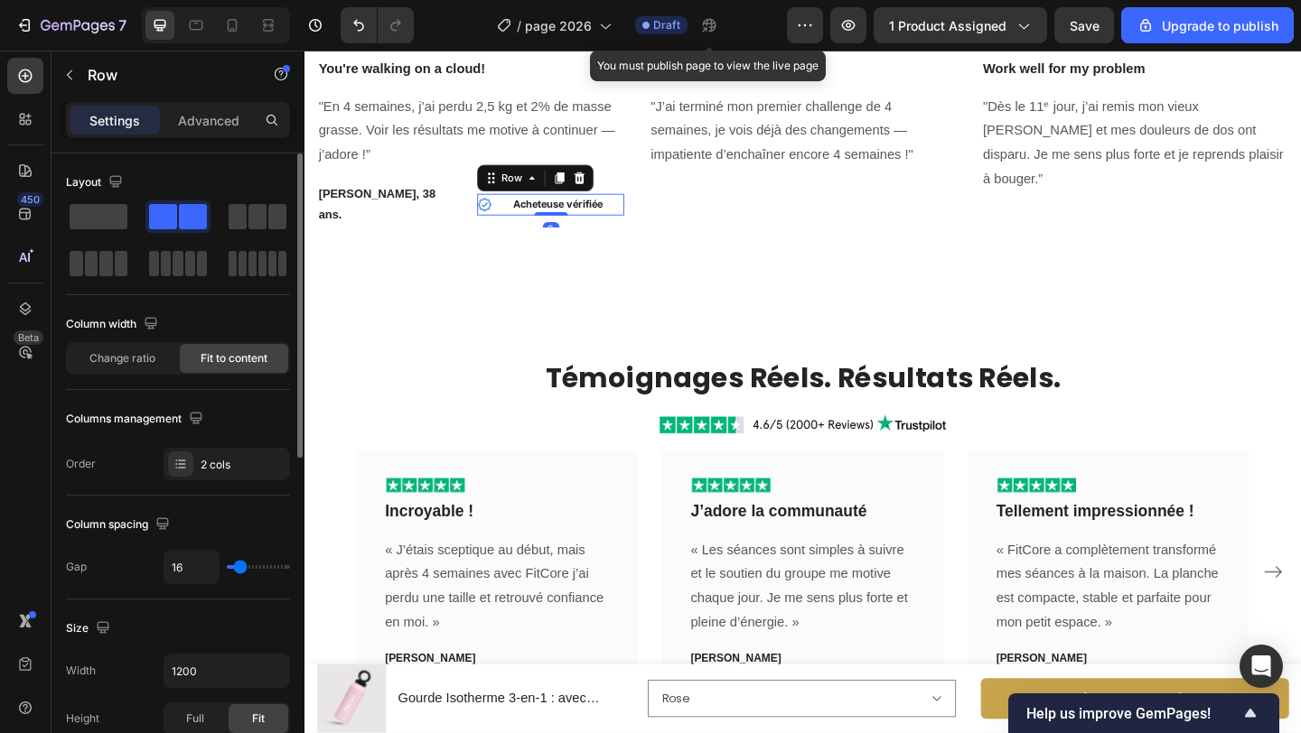
type input "15"
type input "14"
type input "13"
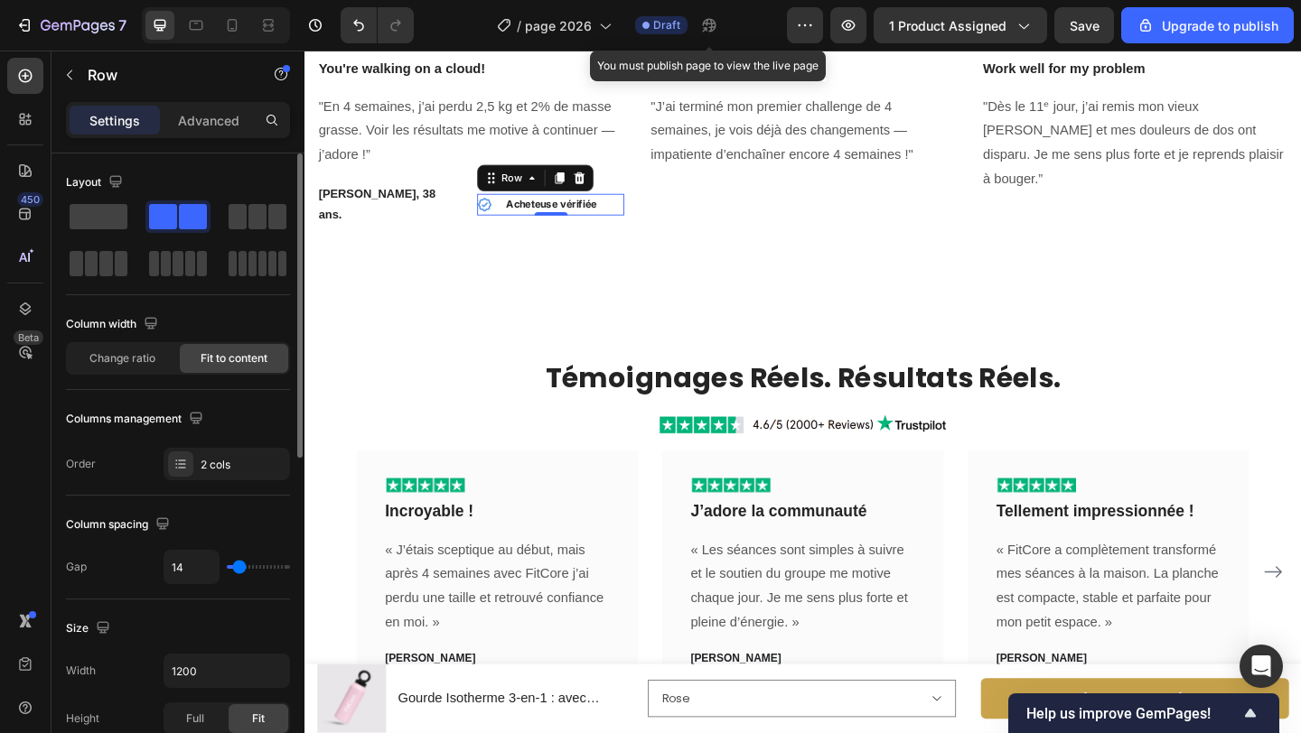
type input "13"
type input "11"
type input "10"
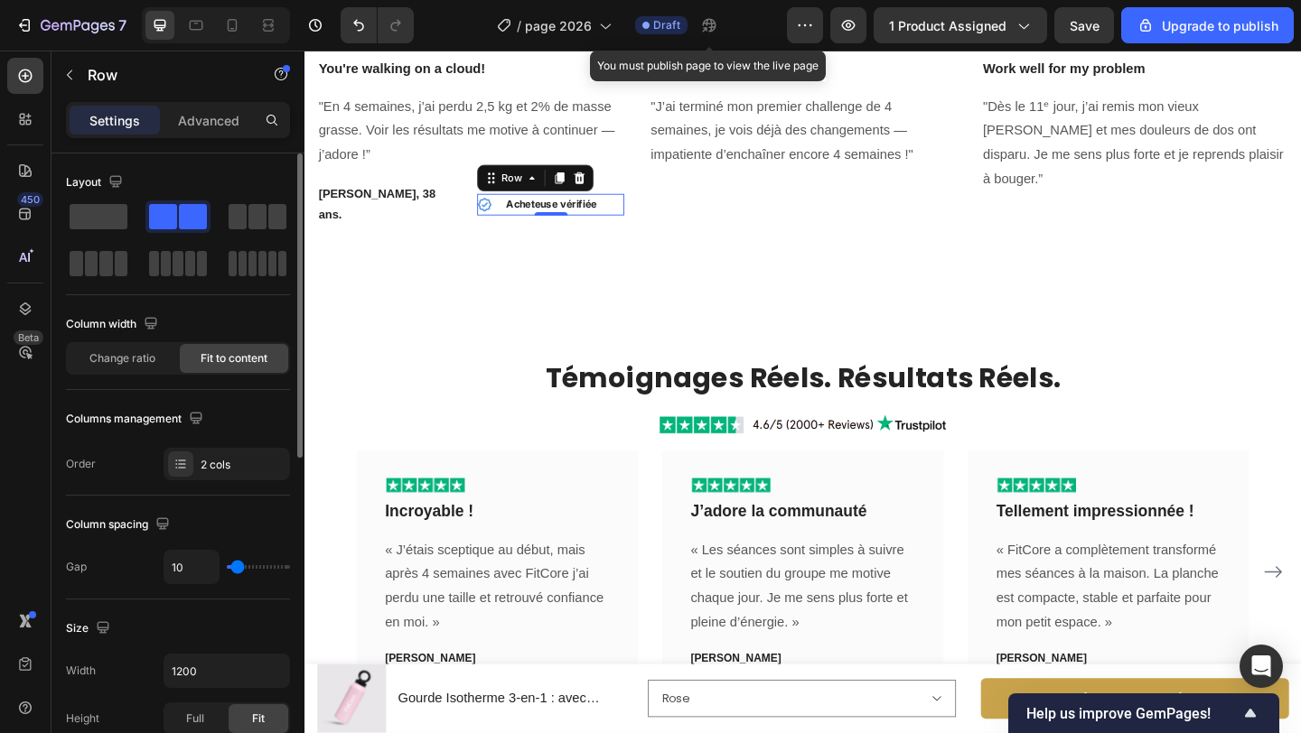
type input "8"
type input "7"
type input "6"
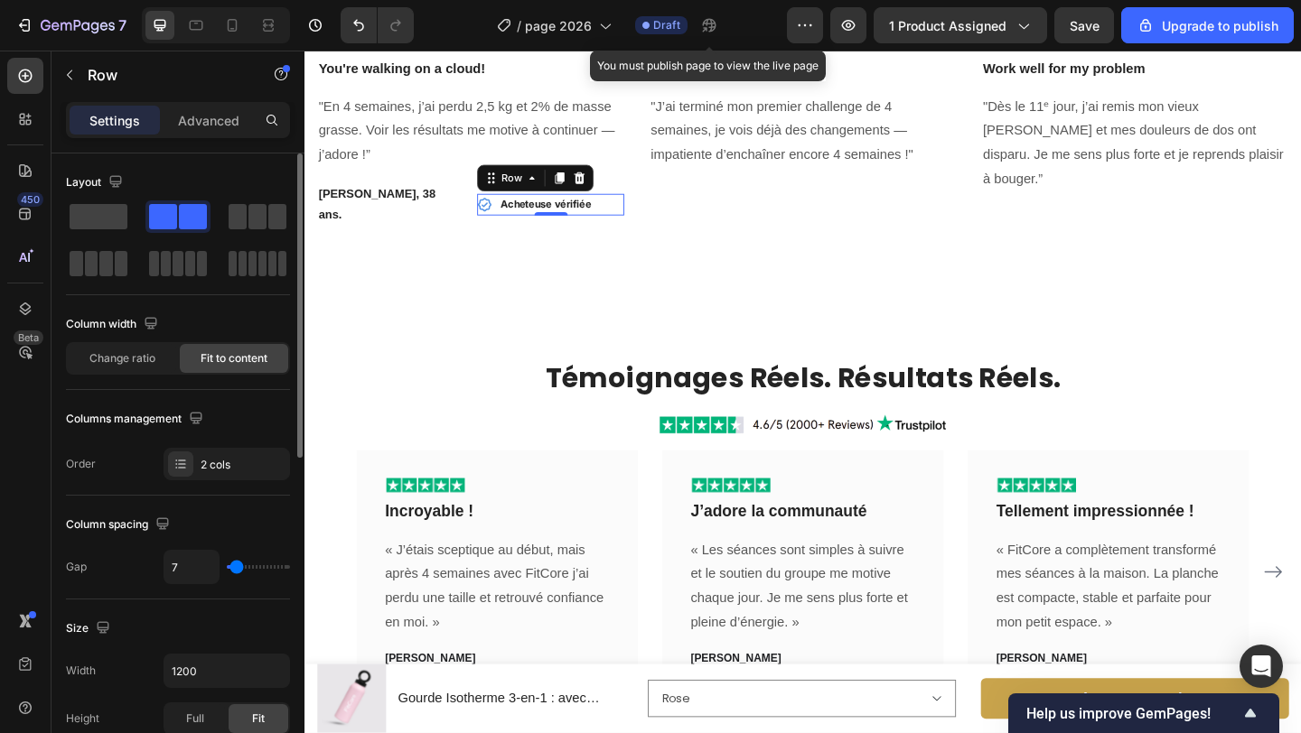
type input "6"
type input "5"
type input "3"
drag, startPoint x: 245, startPoint y: 566, endPoint x: 235, endPoint y: 566, distance: 9.9
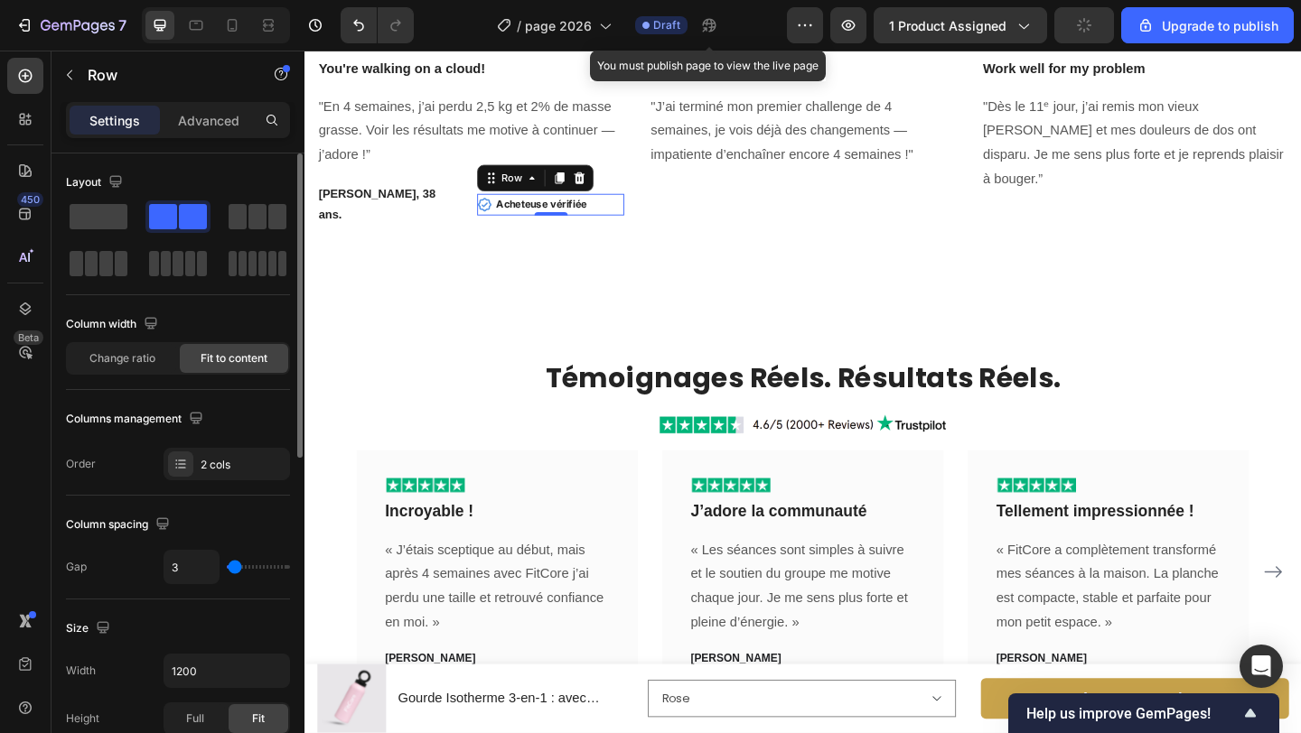
type input "3"
click at [235, 566] on input "range" at bounding box center [258, 567] width 63 height 4
click at [234, 30] on icon at bounding box center [233, 25] width 10 height 13
type input "100%"
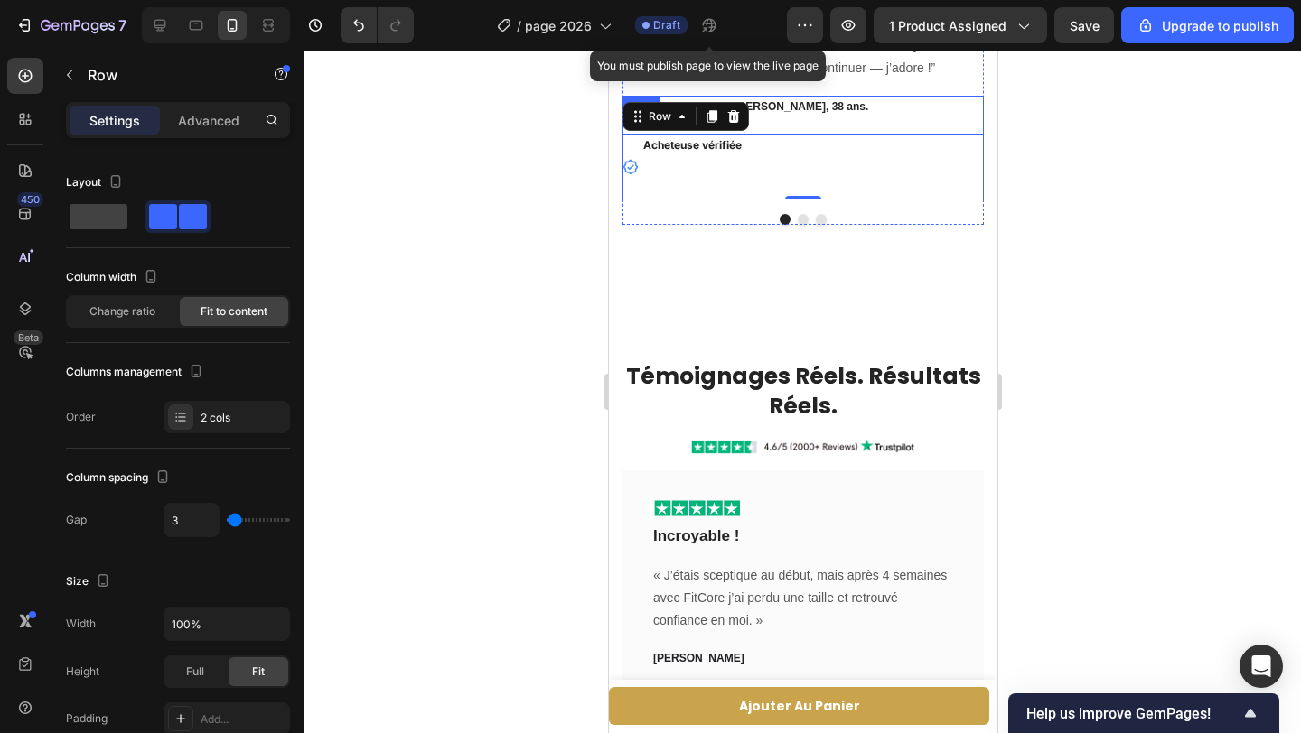
scroll to position [4452, 0]
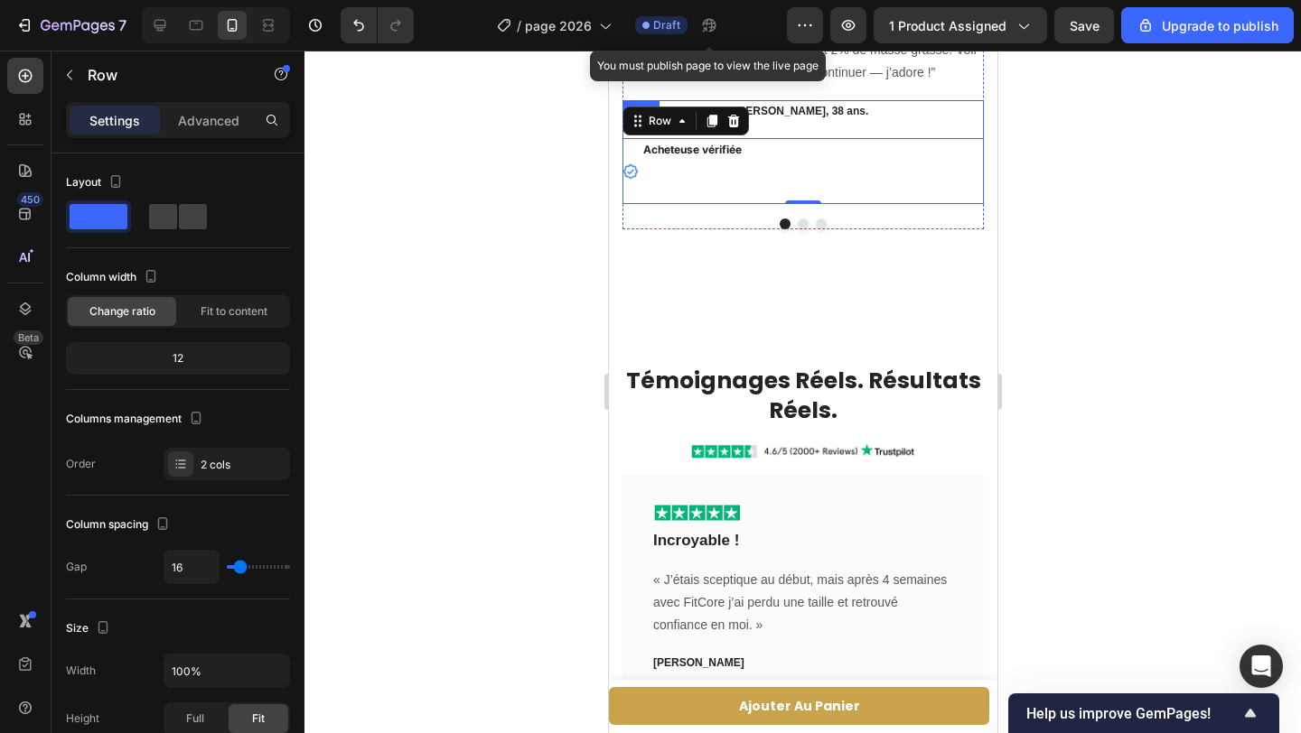
click at [916, 125] on div "Claire M., 38 ans. Text block Icon Acheteuse vérifiée Text block Row 0 Row" at bounding box center [801, 152] width 361 height 104
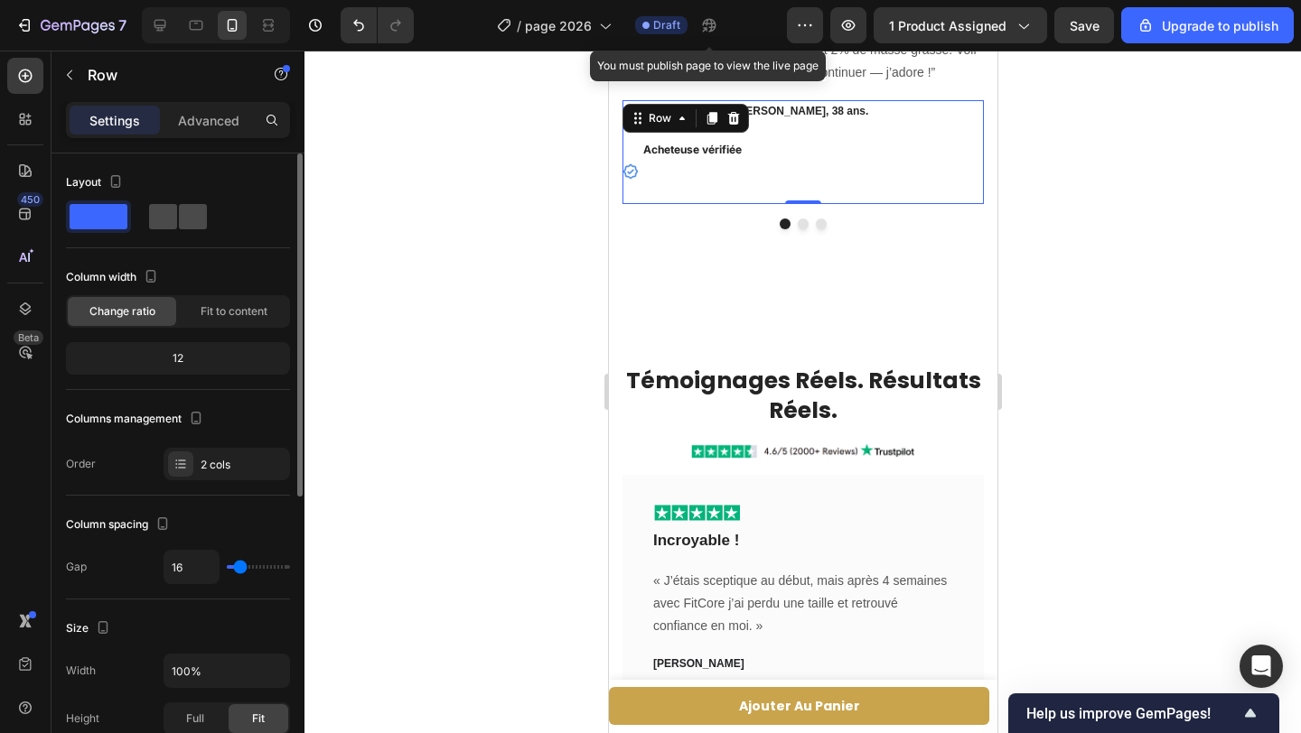
click at [167, 219] on span at bounding box center [163, 216] width 28 height 25
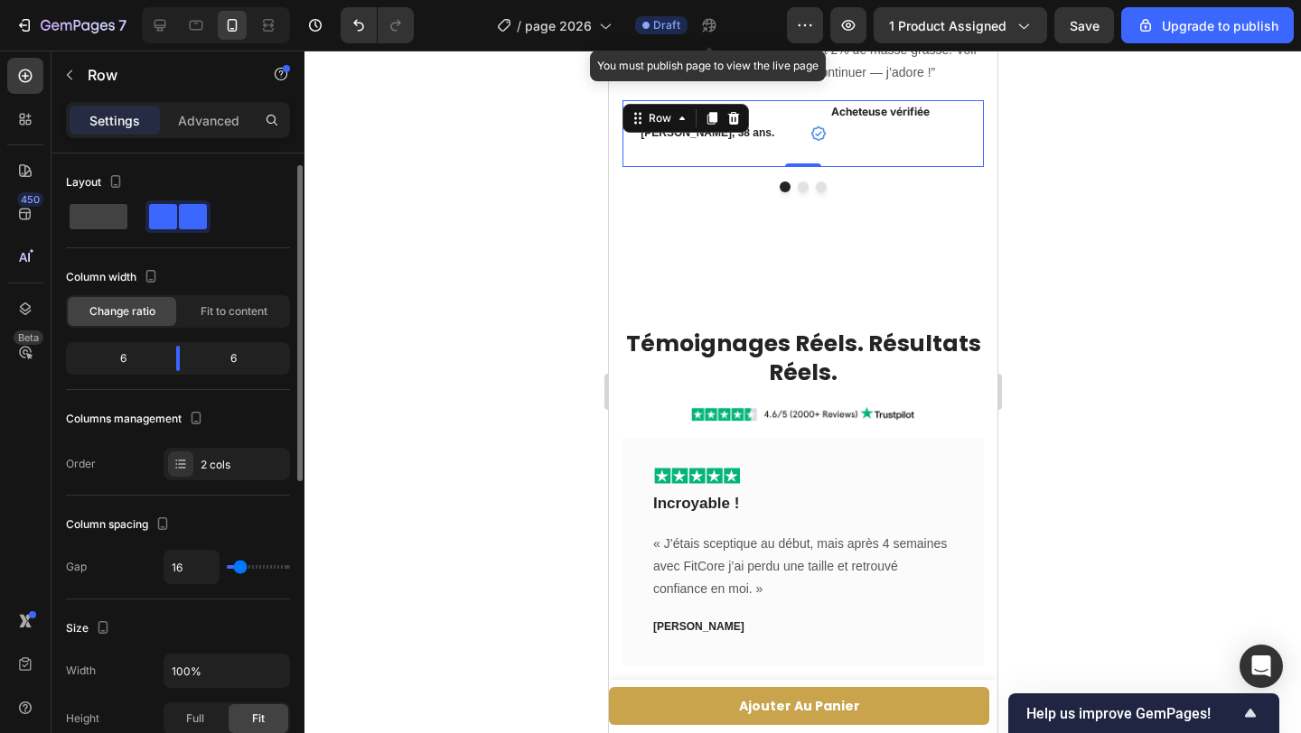
scroll to position [11, 0]
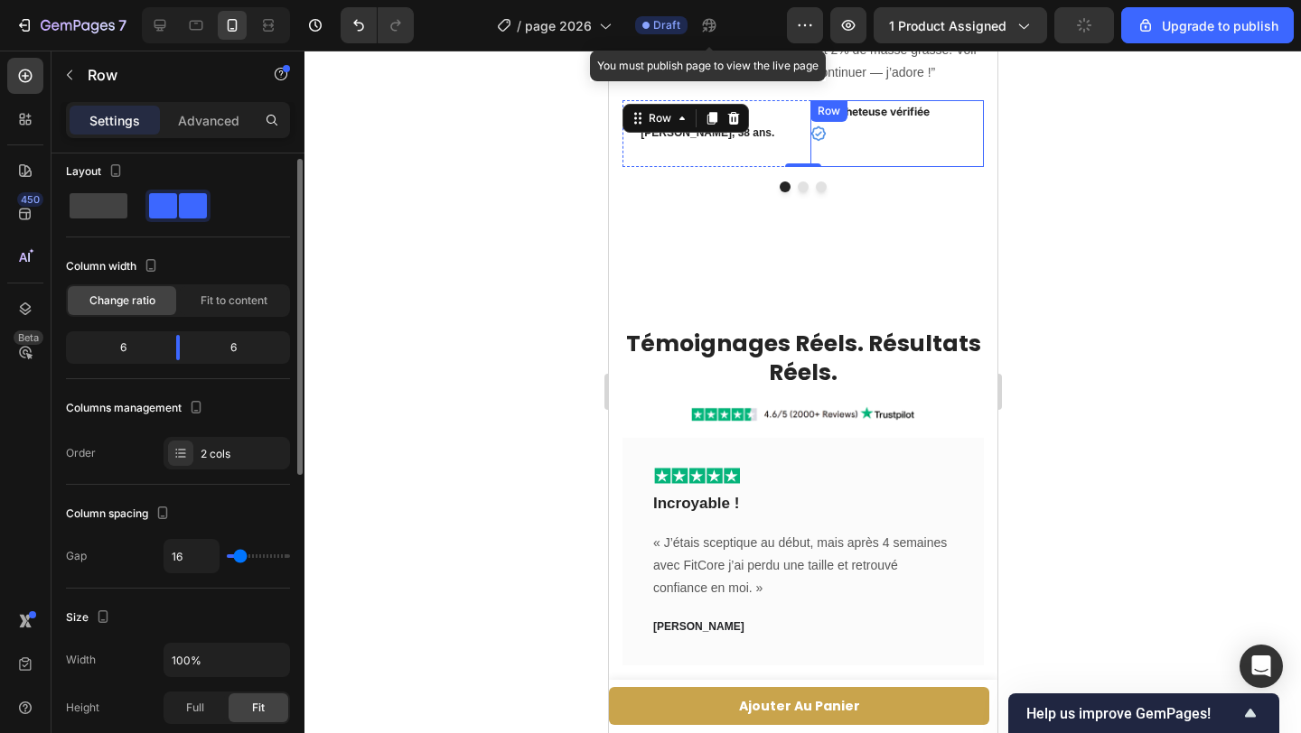
click at [862, 132] on div "Icon Acheteuse vérifiée Text block Row" at bounding box center [895, 133] width 173 height 67
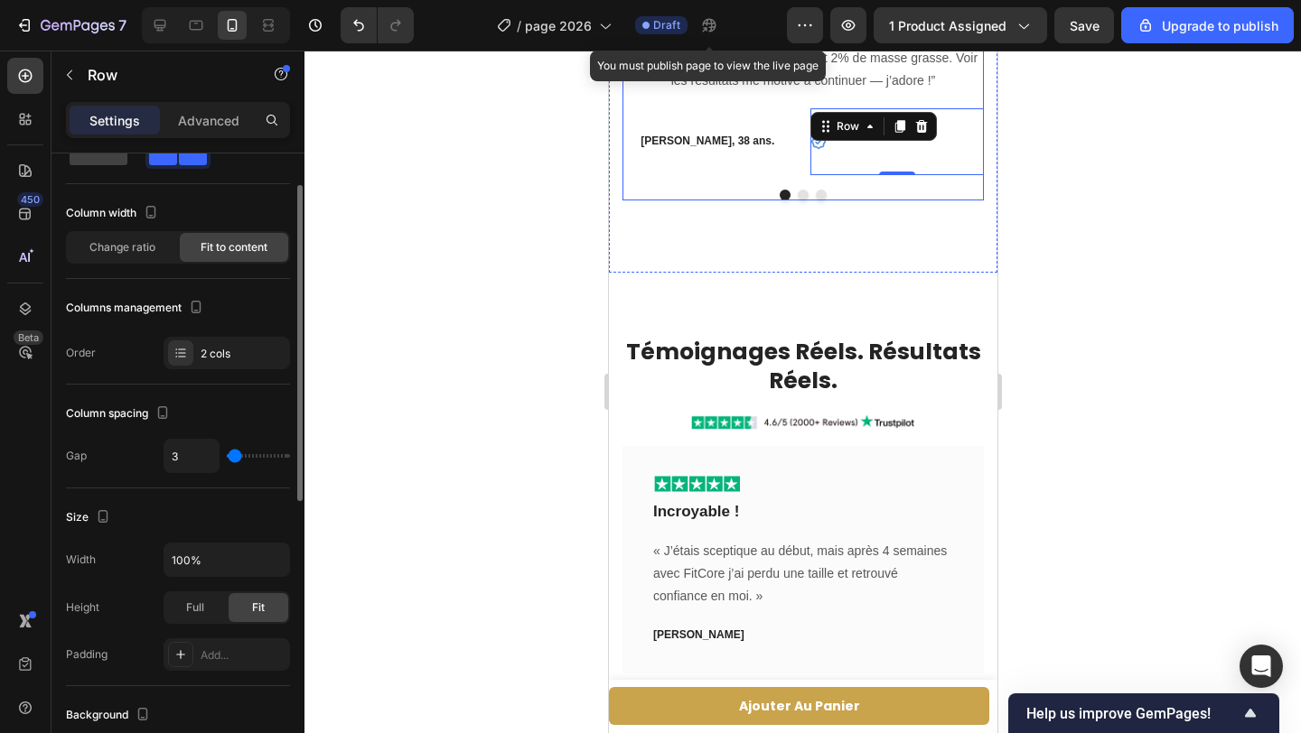
scroll to position [4443, 0]
click at [886, 193] on div at bounding box center [801, 196] width 361 height 11
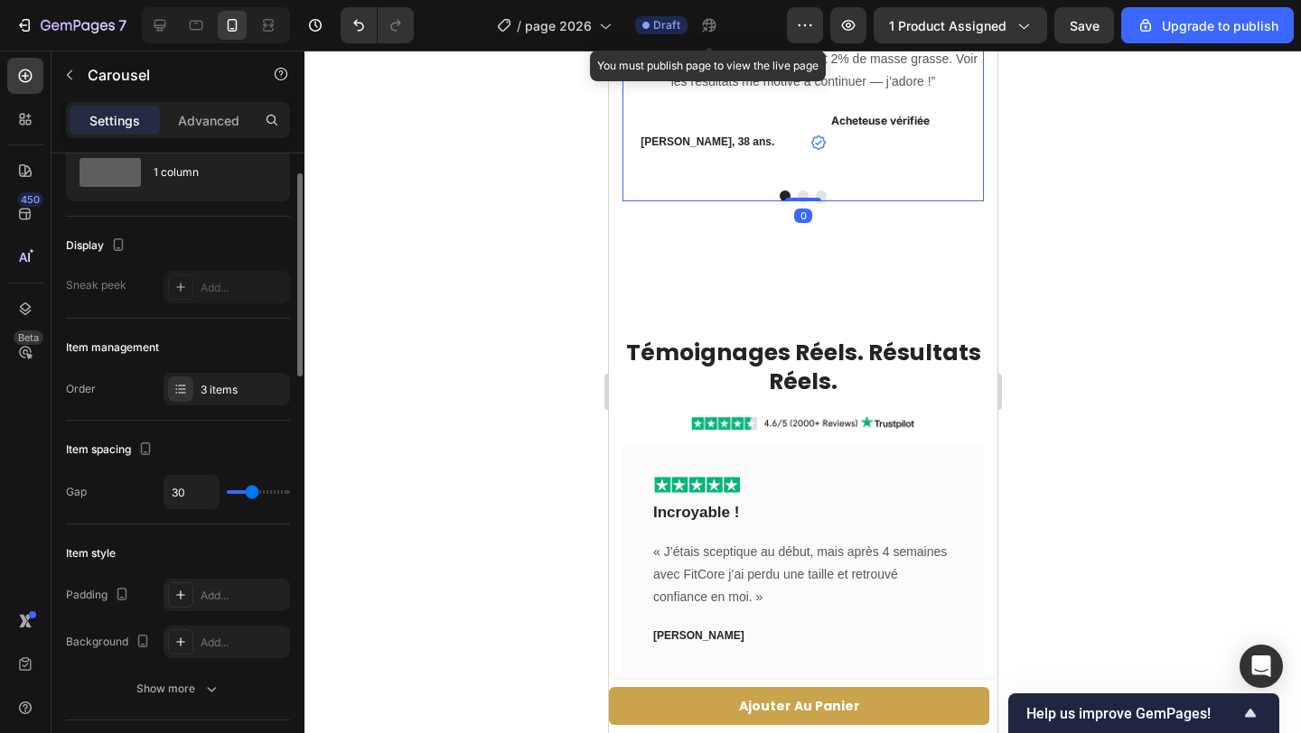
scroll to position [0, 0]
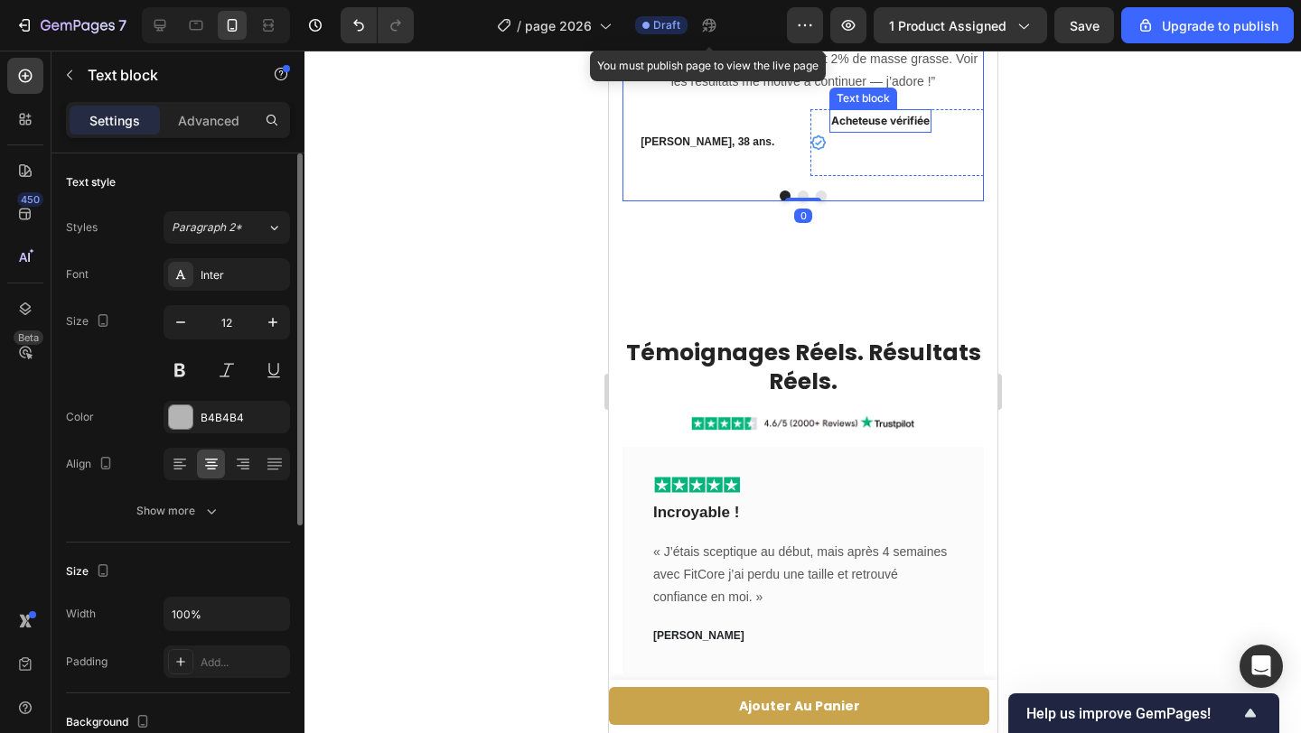
click at [903, 121] on strong "Acheteuse vérifiée" at bounding box center [879, 121] width 98 height 14
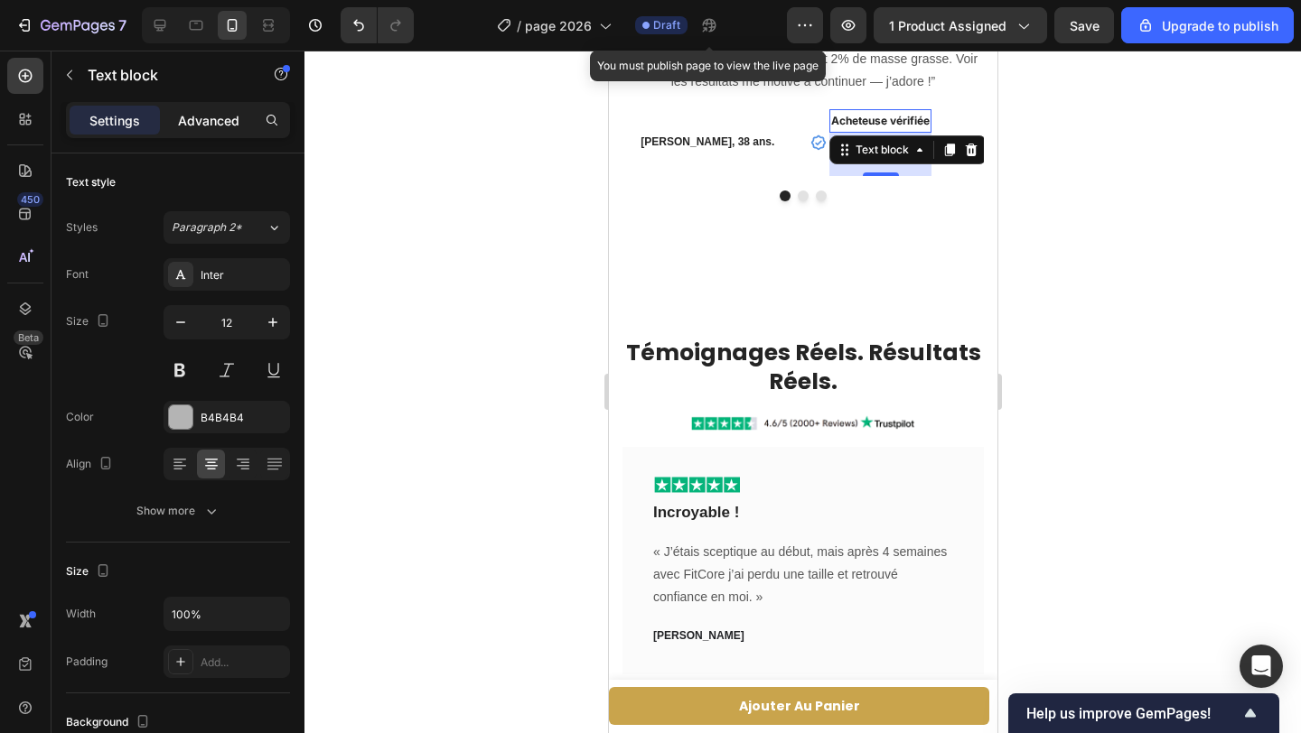
click at [192, 113] on p "Advanced" at bounding box center [208, 120] width 61 height 19
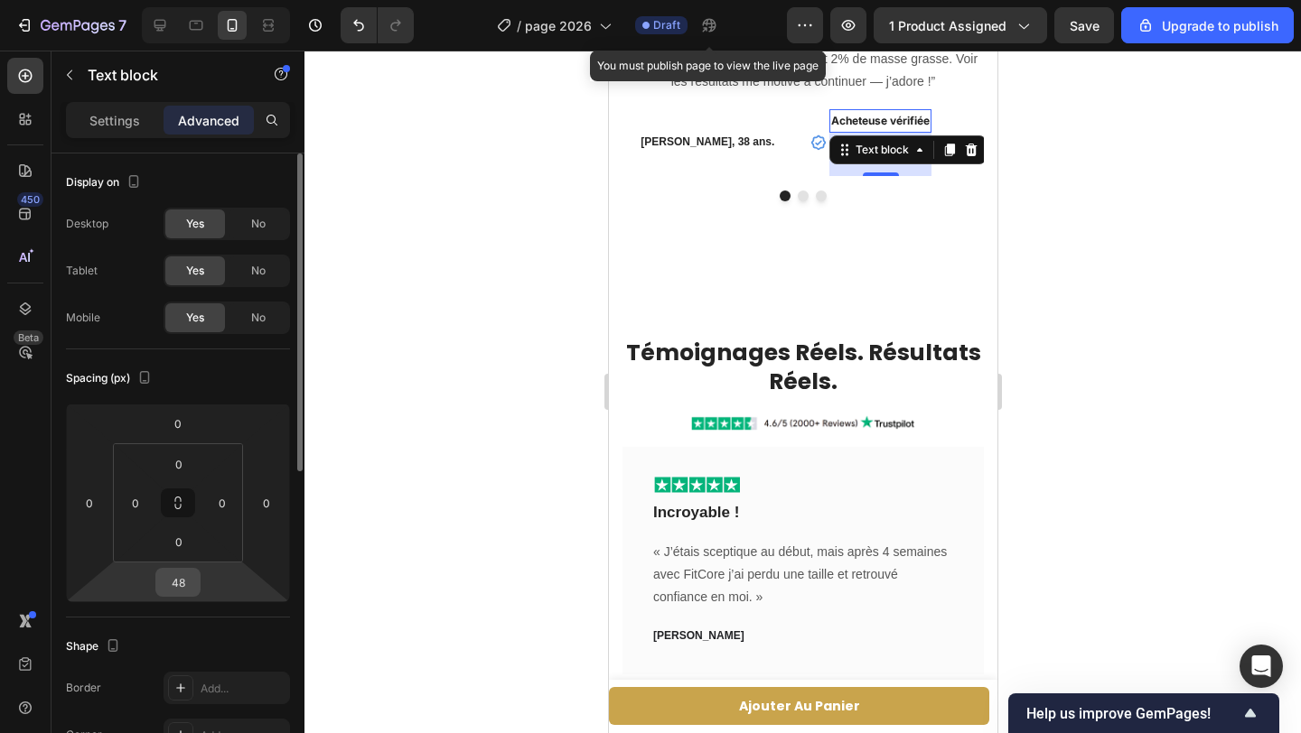
click at [191, 581] on input "48" at bounding box center [178, 582] width 36 height 27
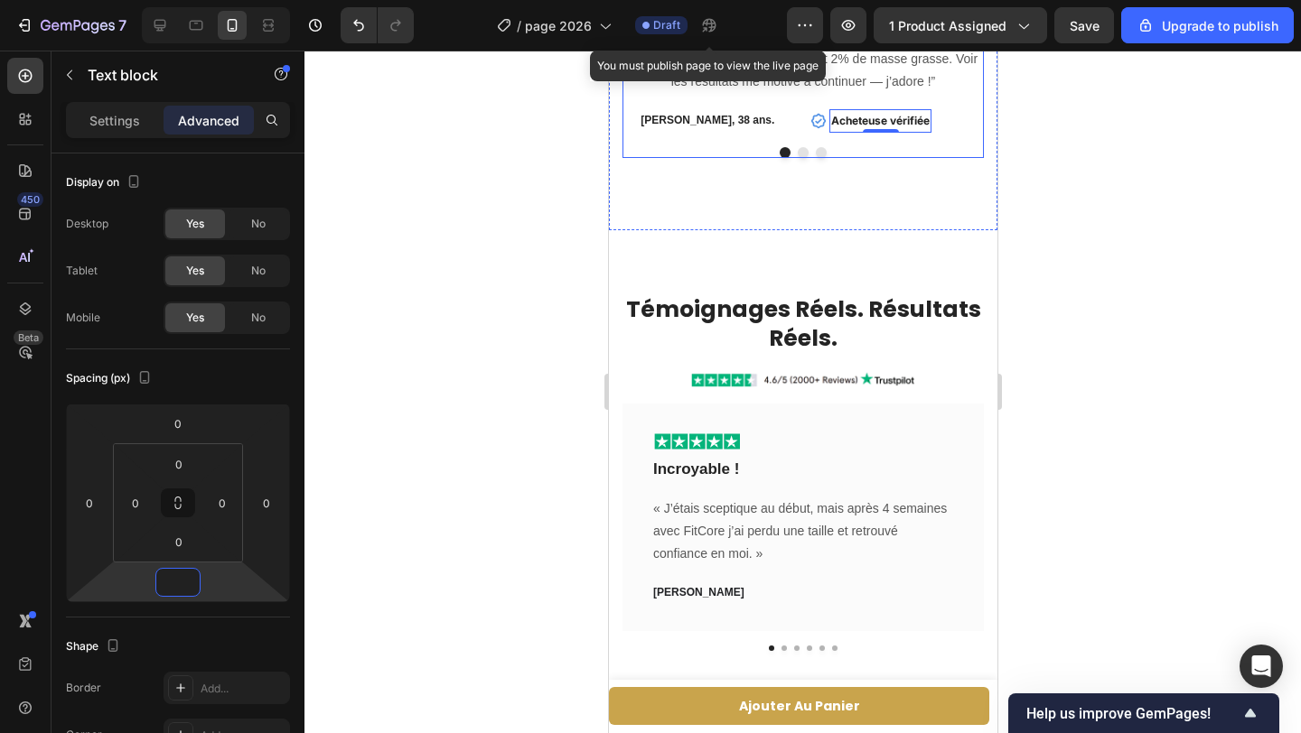
click at [803, 153] on button "Dot" at bounding box center [802, 152] width 11 height 11
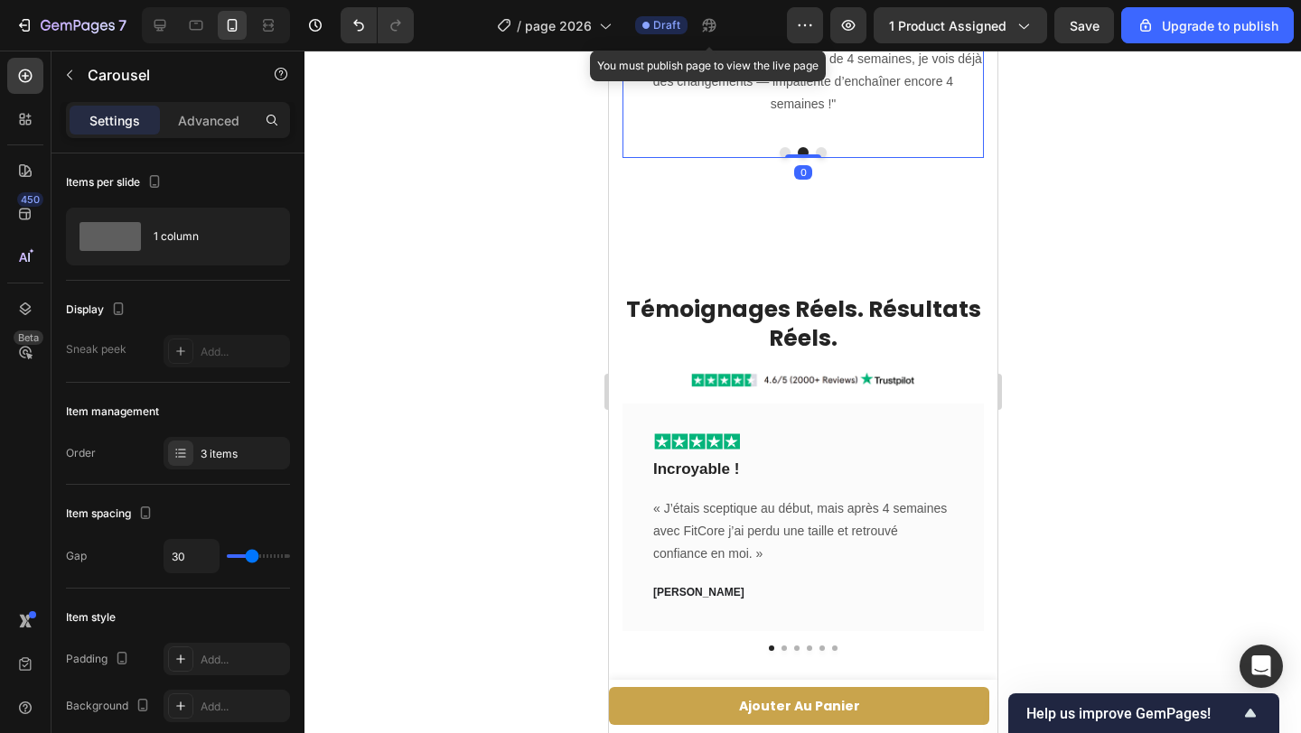
click at [781, 152] on button "Dot" at bounding box center [784, 152] width 11 height 11
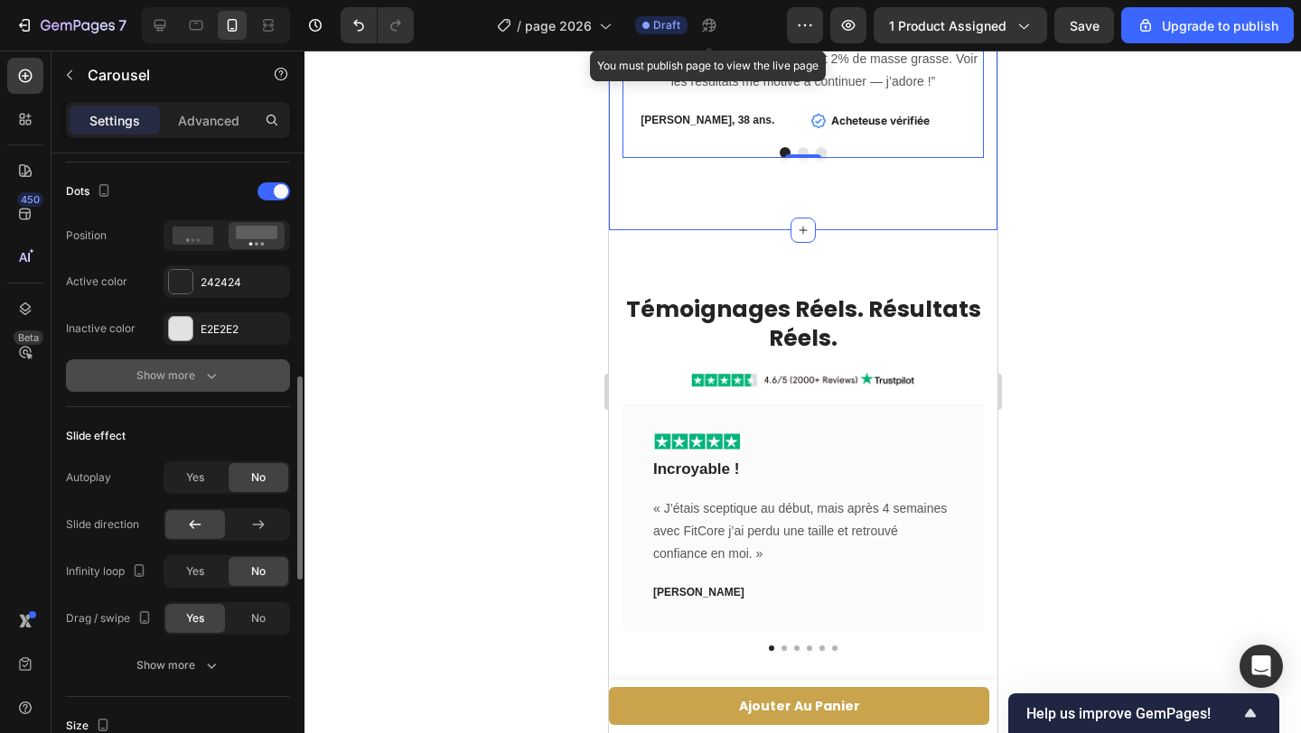
scroll to position [684, 0]
click at [207, 360] on button "Show more" at bounding box center [178, 373] width 224 height 33
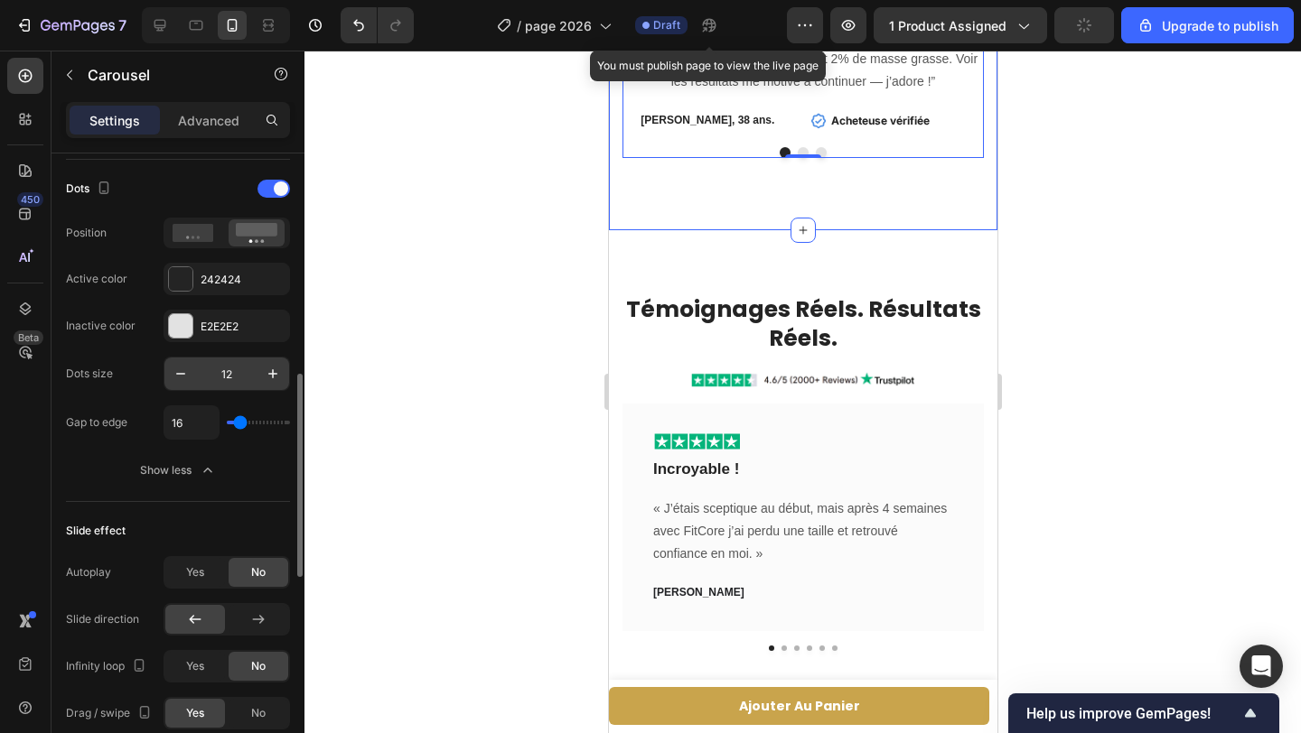
click at [197, 381] on input "12" at bounding box center [227, 374] width 60 height 33
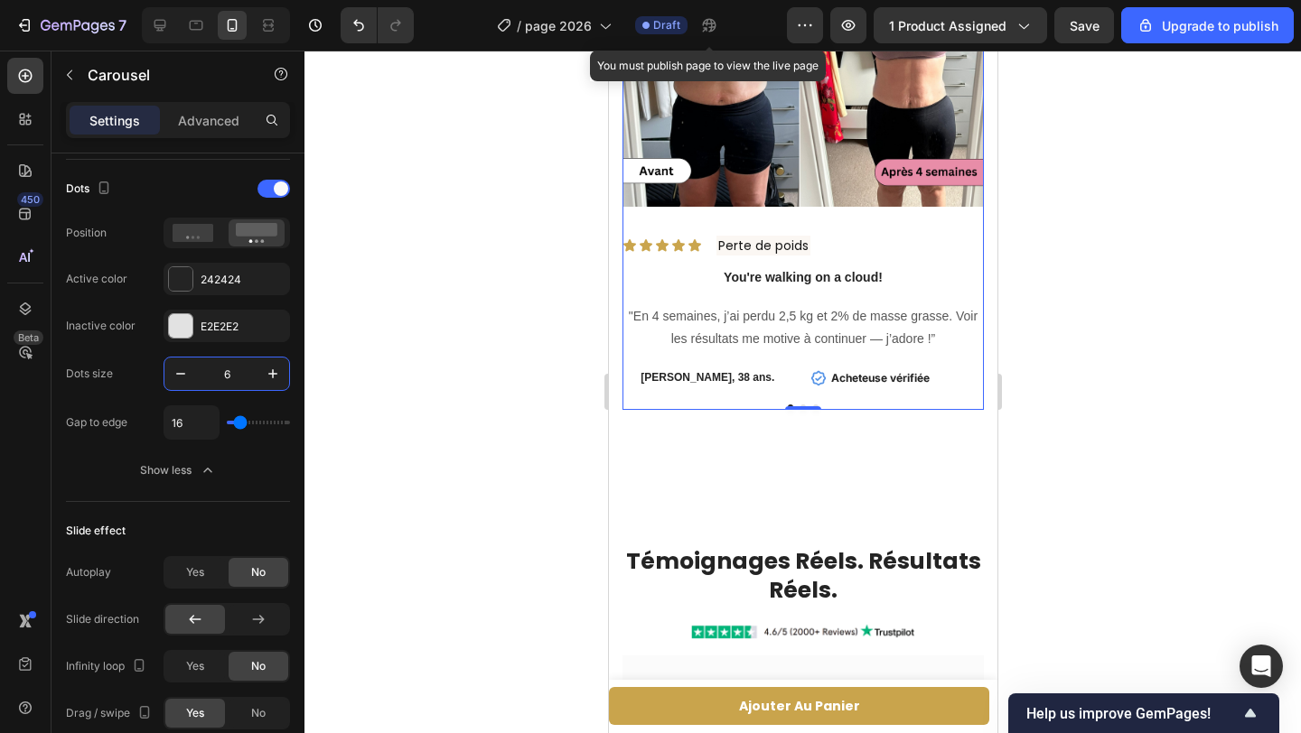
scroll to position [4181, 0]
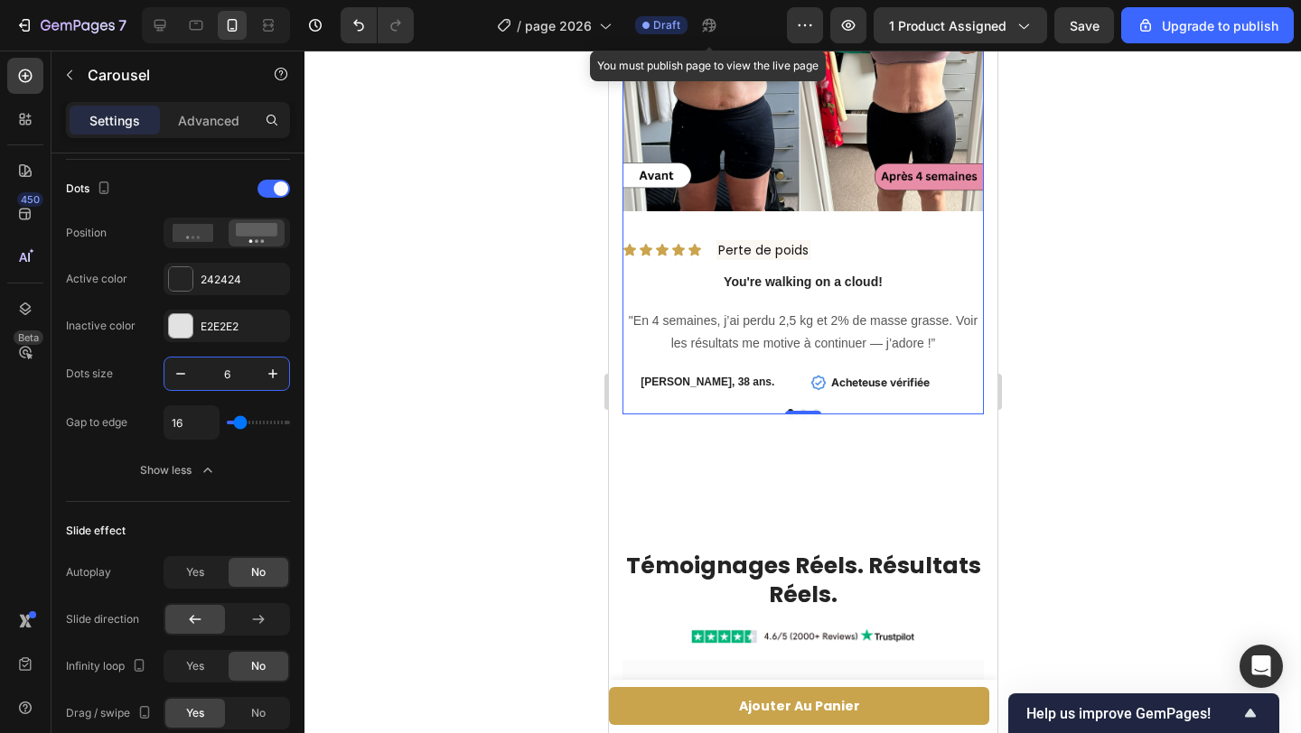
type input "6"
click at [838, 281] on p "You're walking on a cloud!" at bounding box center [802, 282] width 358 height 19
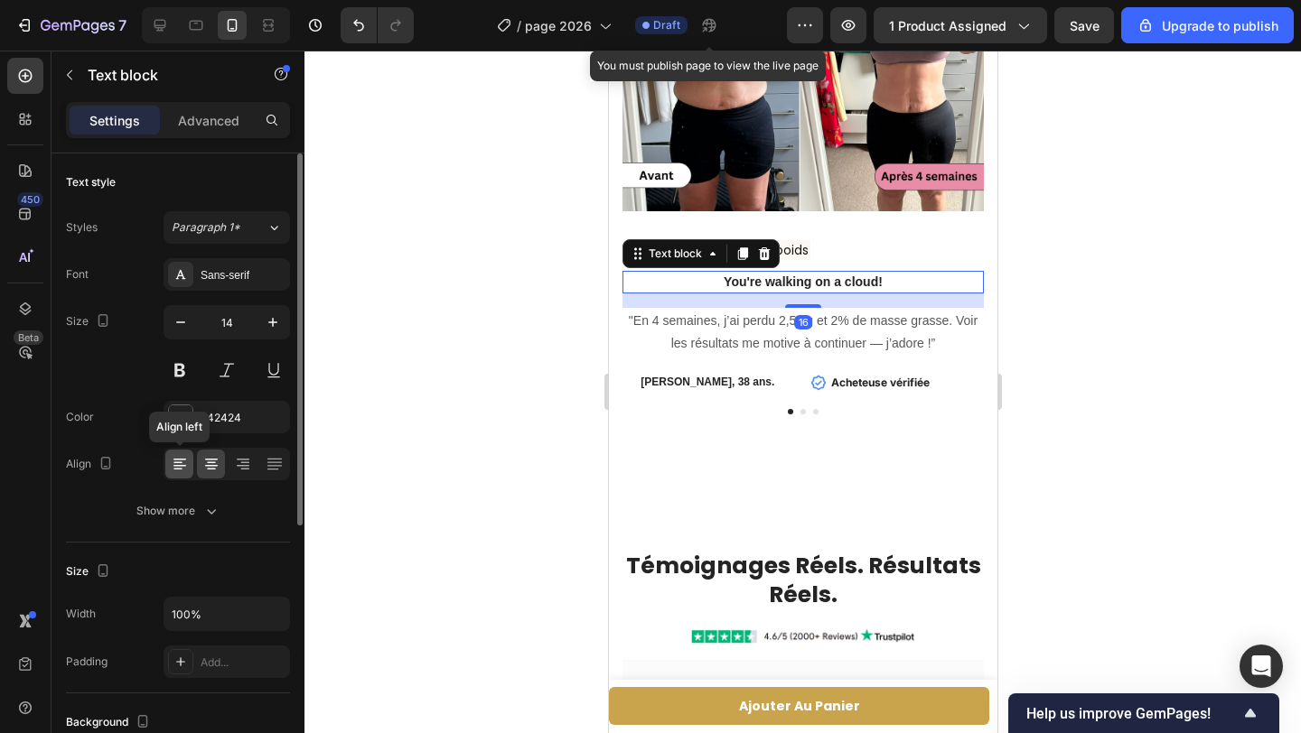
click at [189, 468] on div at bounding box center [179, 464] width 28 height 29
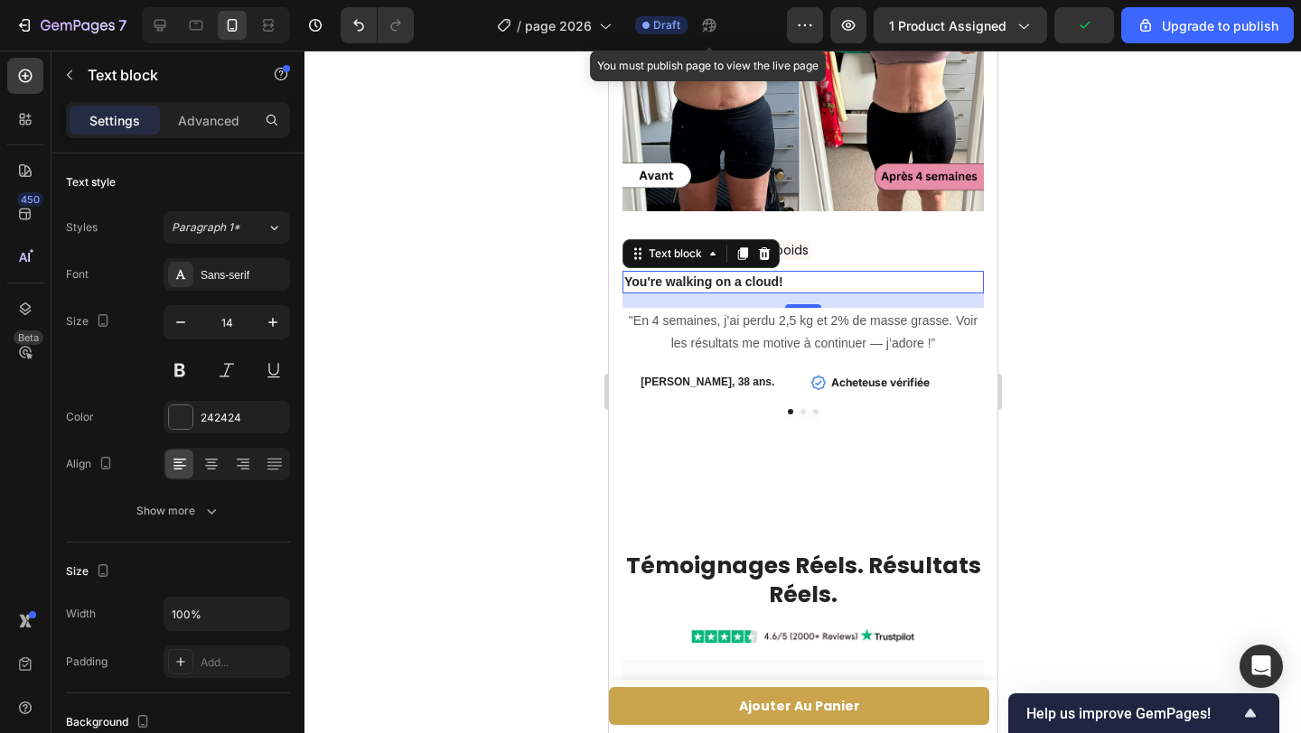
click at [768, 250] on icon at bounding box center [763, 254] width 14 height 14
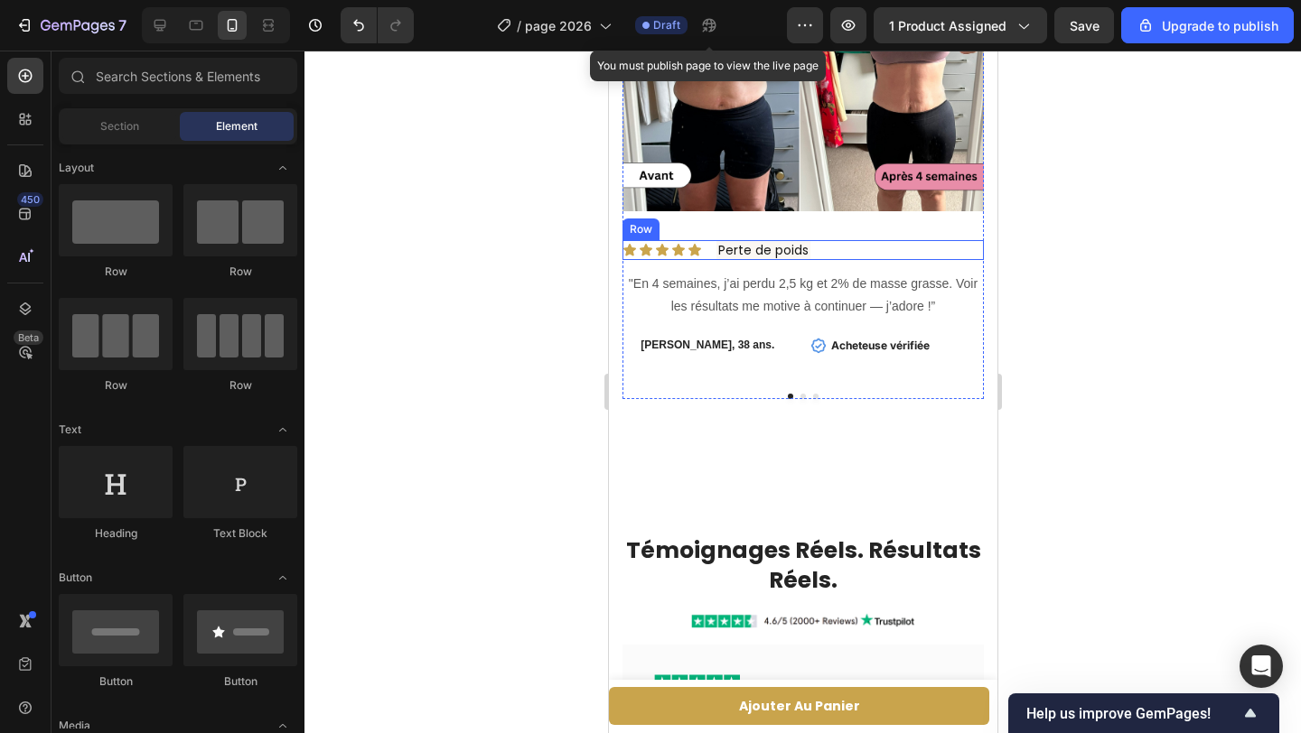
click at [882, 255] on div "Icon Icon Icon Icon Icon Icon List Perte de poids Text Block Row" at bounding box center [801, 250] width 361 height 20
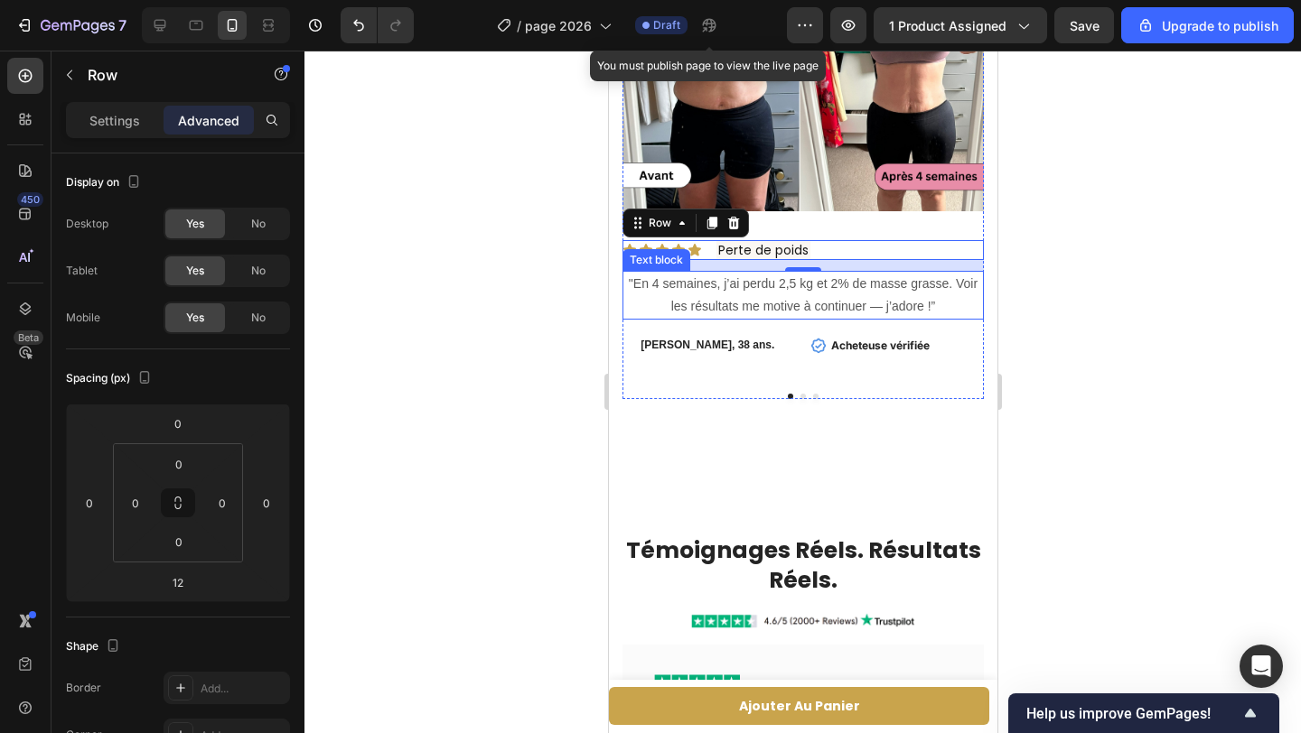
click at [684, 287] on p ""En 4 semaines, j’ai perdu 2,5 kg et 2% de masse grasse. Voir les résultats me …" at bounding box center [802, 295] width 358 height 45
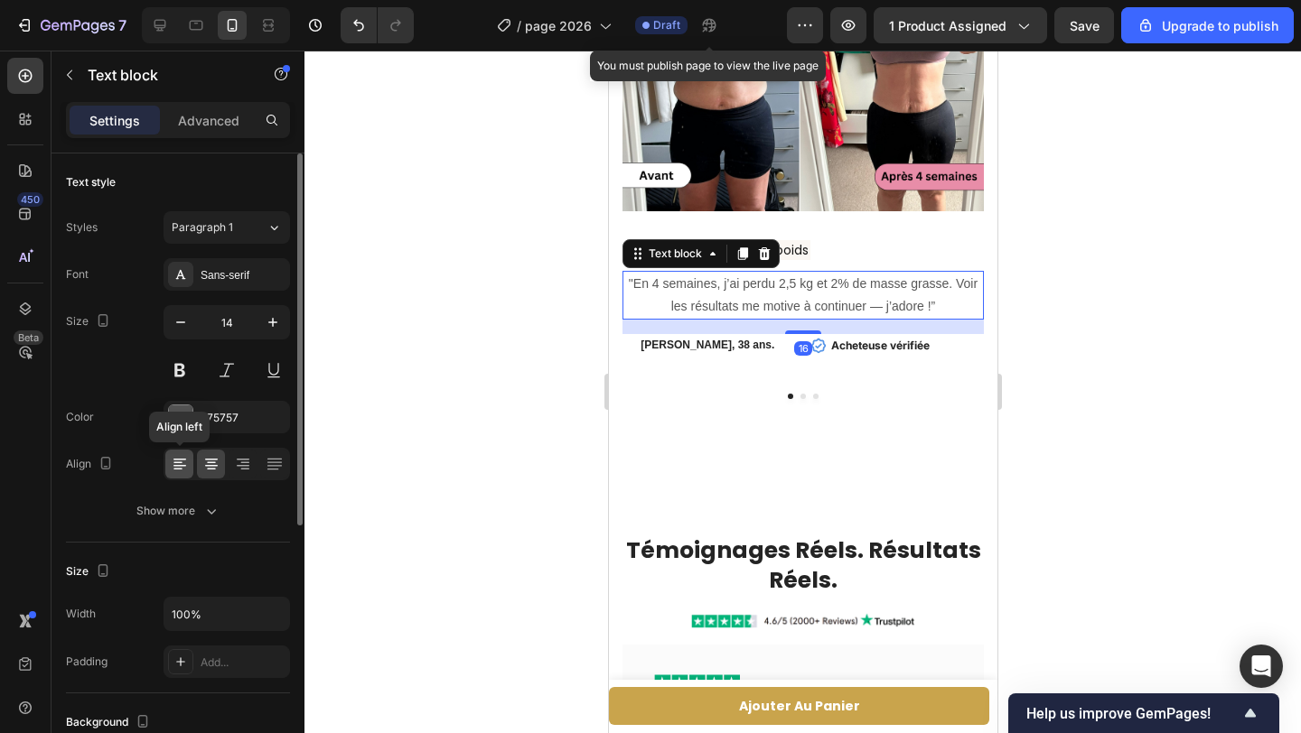
click at [182, 461] on icon at bounding box center [180, 464] width 18 height 18
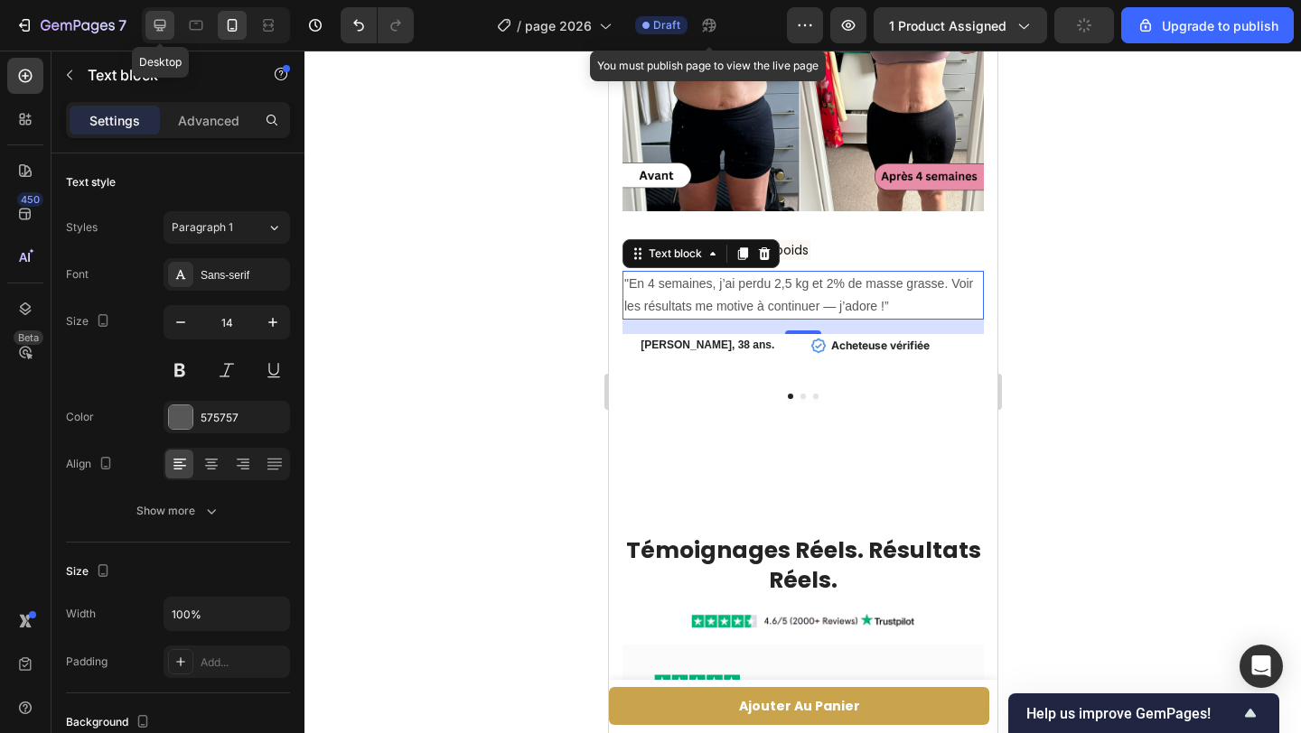
drag, startPoint x: 163, startPoint y: 24, endPoint x: 176, endPoint y: 37, distance: 18.5
click at [163, 24] on icon at bounding box center [160, 26] width 12 height 12
type input "16"
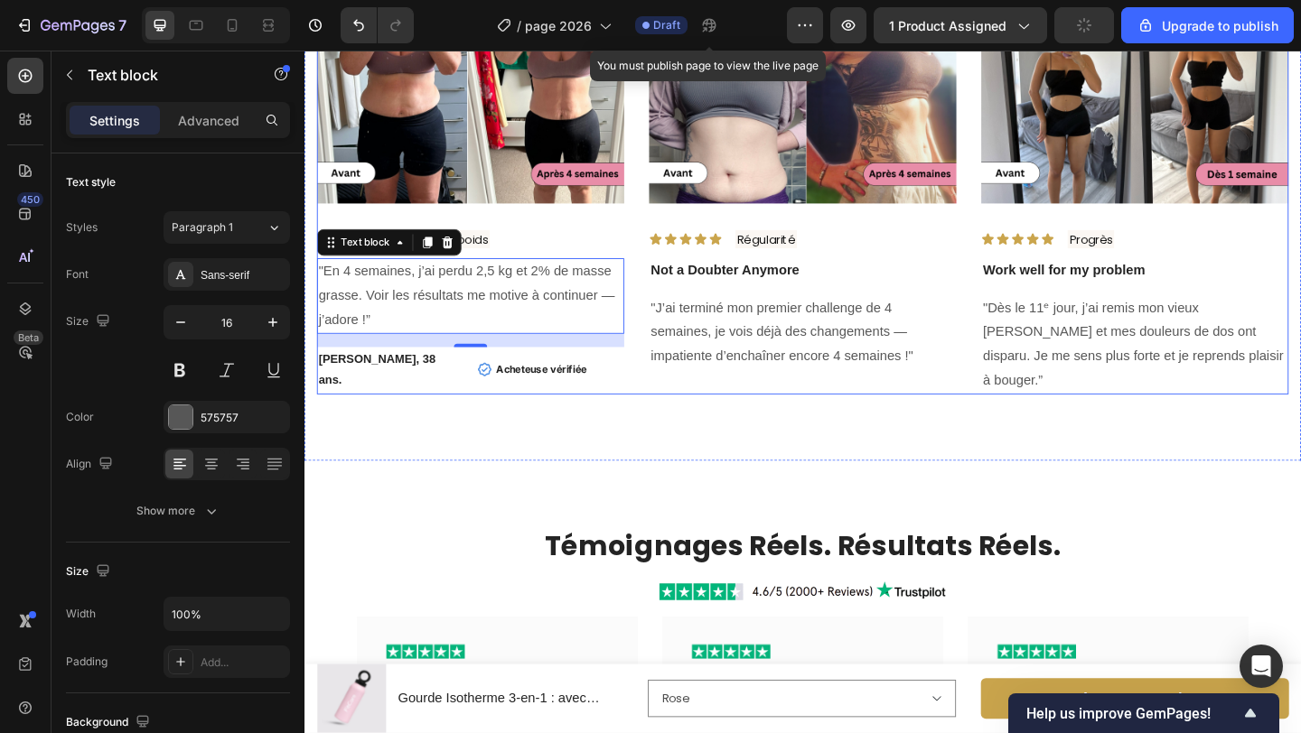
scroll to position [4108, 0]
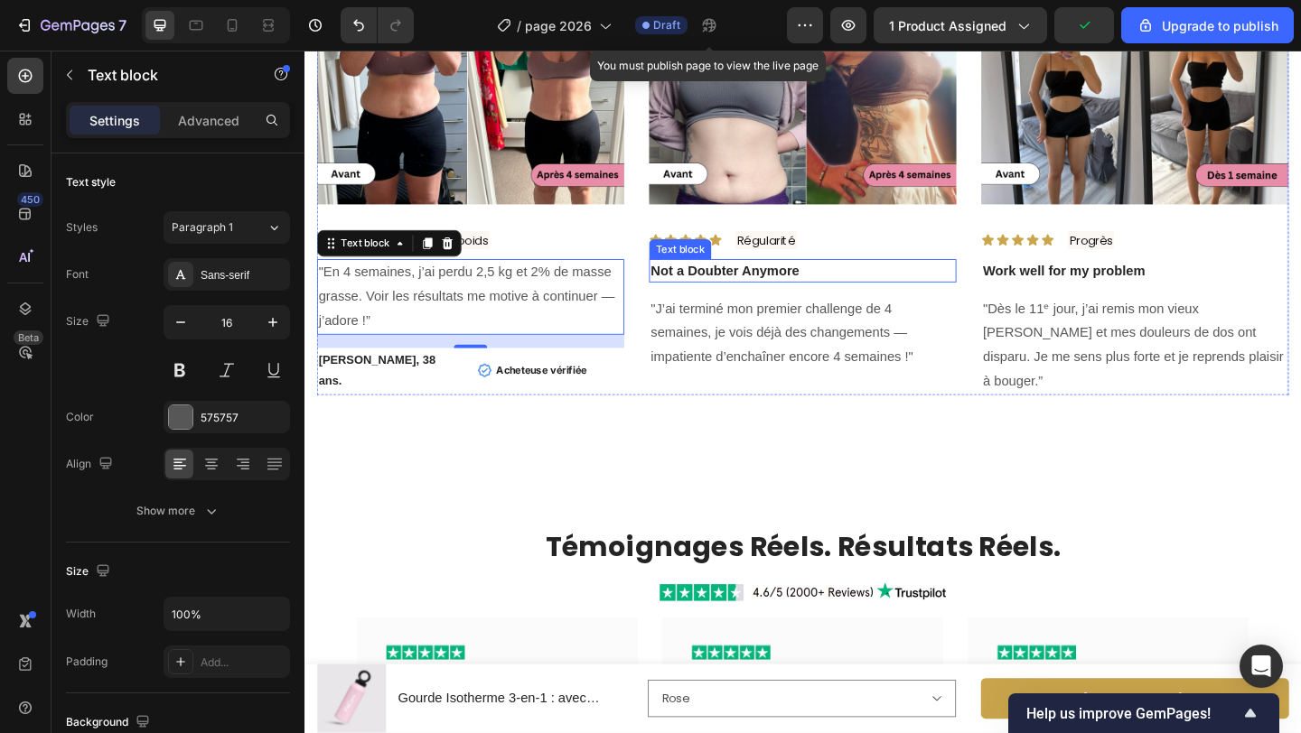
click at [855, 294] on p "Not a Doubter Anymore" at bounding box center [846, 290] width 331 height 22
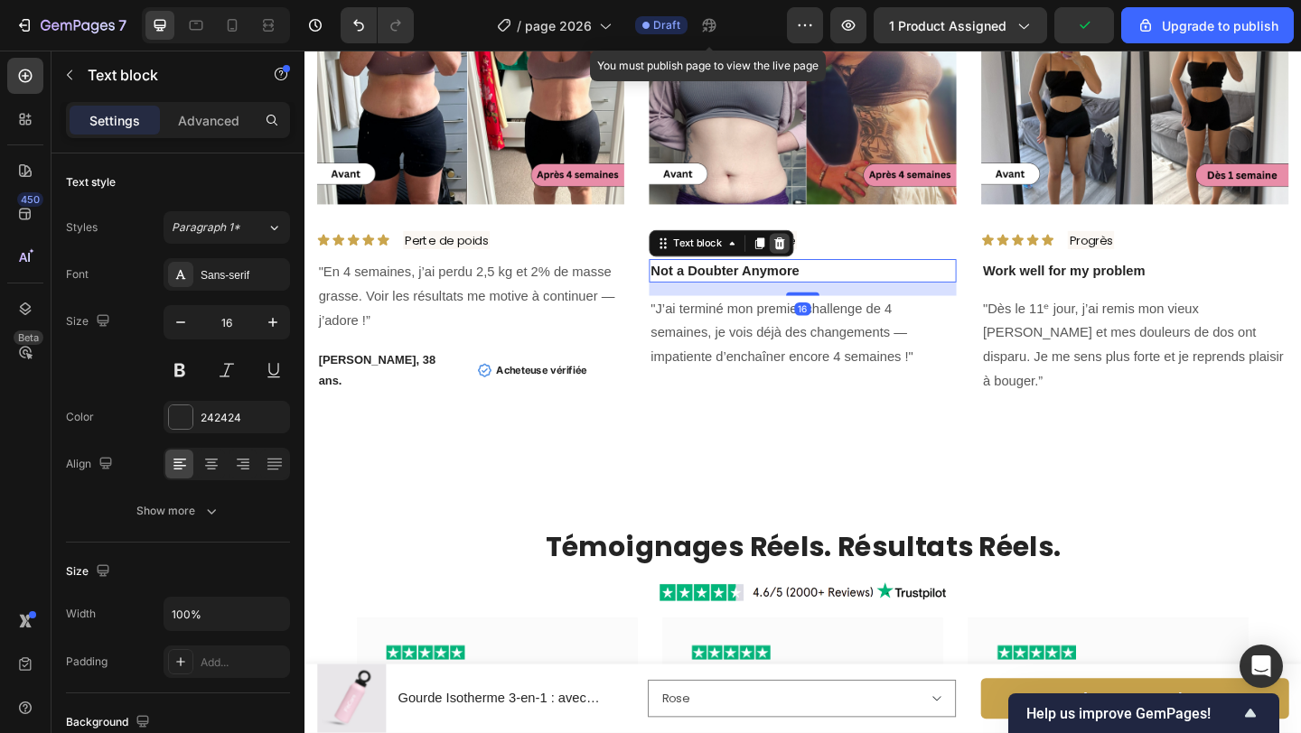
click at [821, 258] on icon at bounding box center [822, 260] width 12 height 13
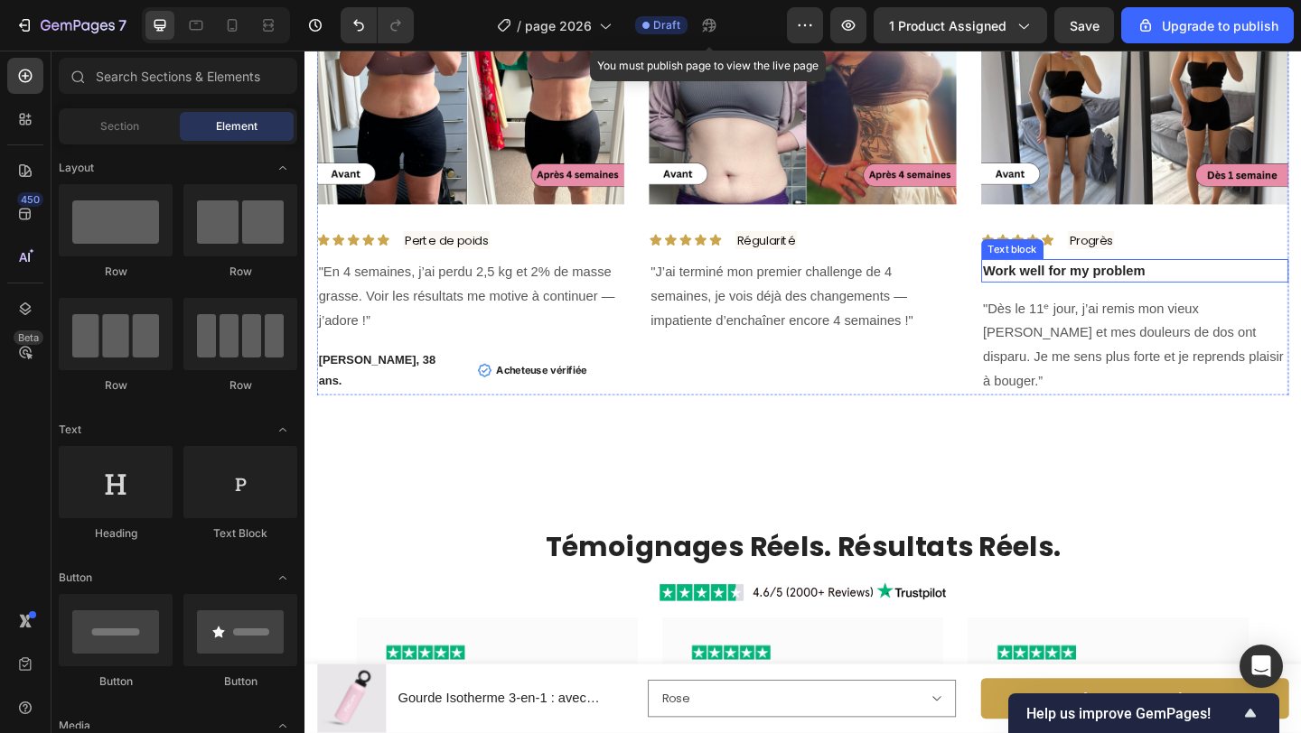
click at [1237, 290] on p "Work well for my problem" at bounding box center [1207, 290] width 331 height 22
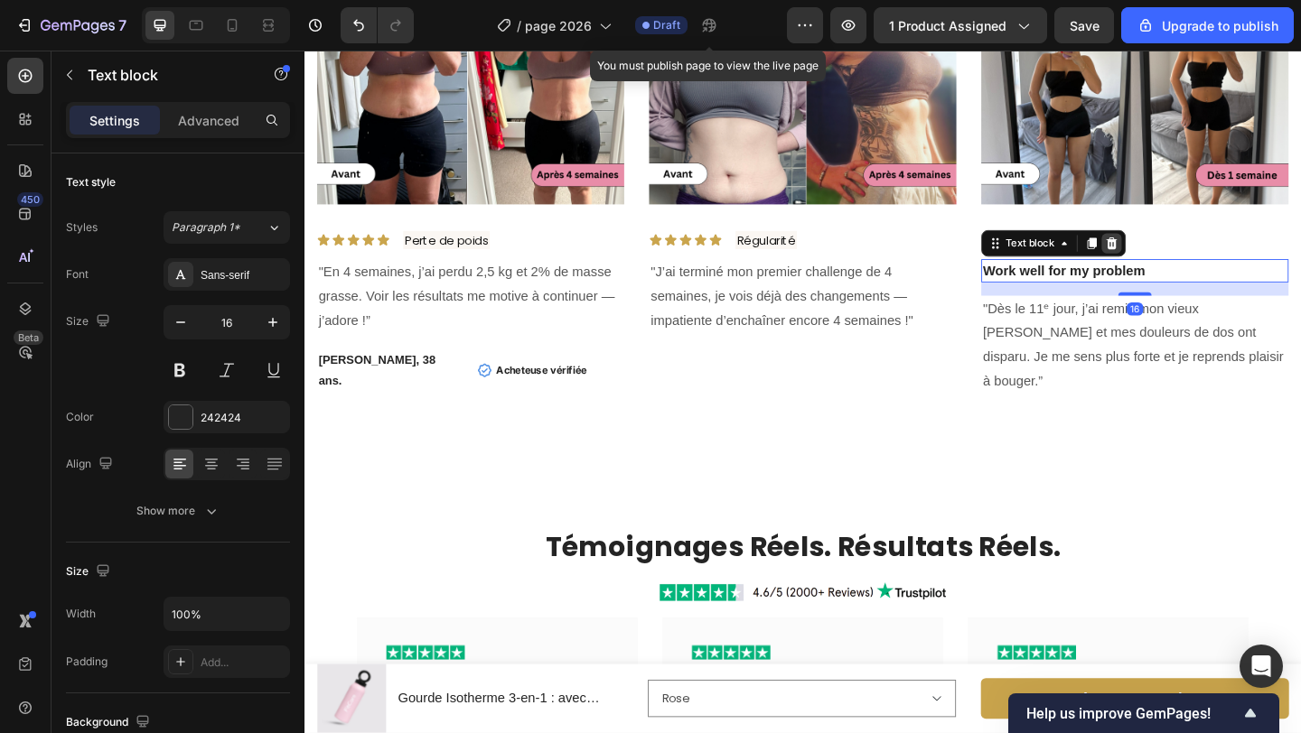
click at [1183, 264] on icon at bounding box center [1183, 260] width 12 height 13
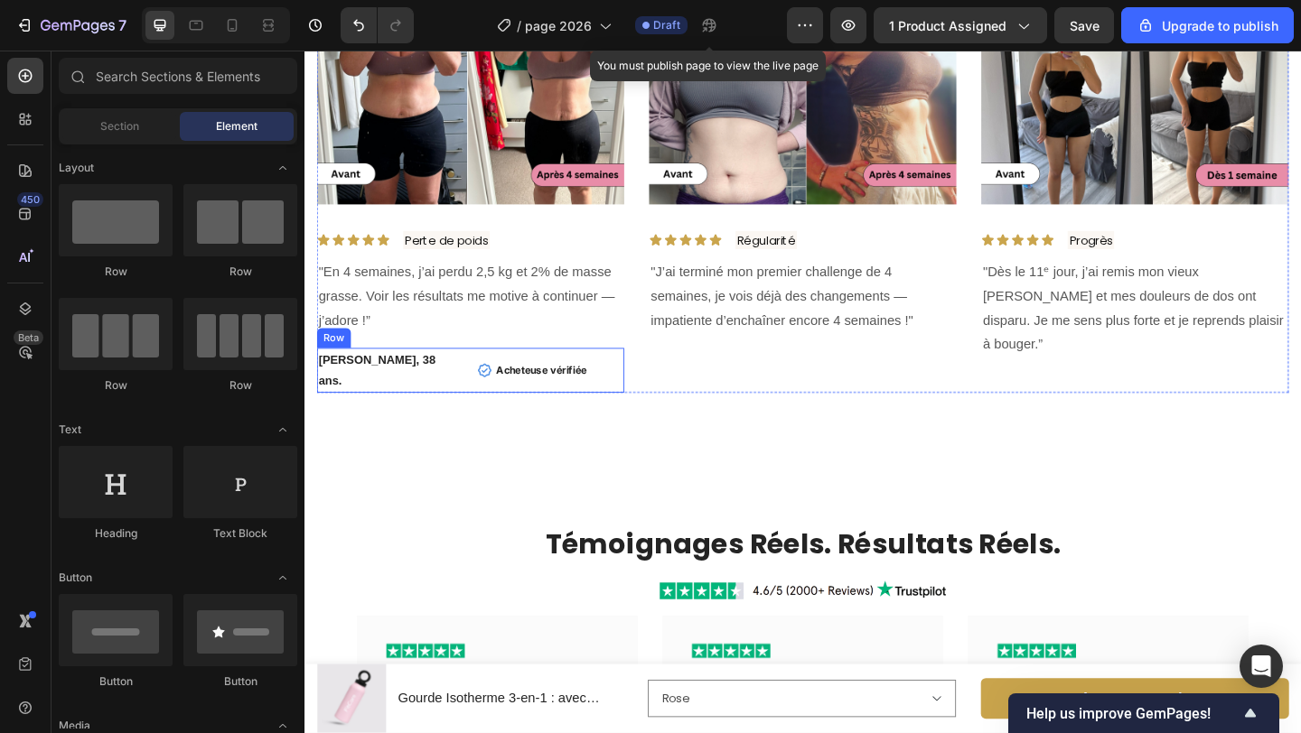
click at [481, 389] on div "Claire M., 38 ans. Text block Icon Acheteuse vérifiée Text block Row Row" at bounding box center [485, 398] width 334 height 49
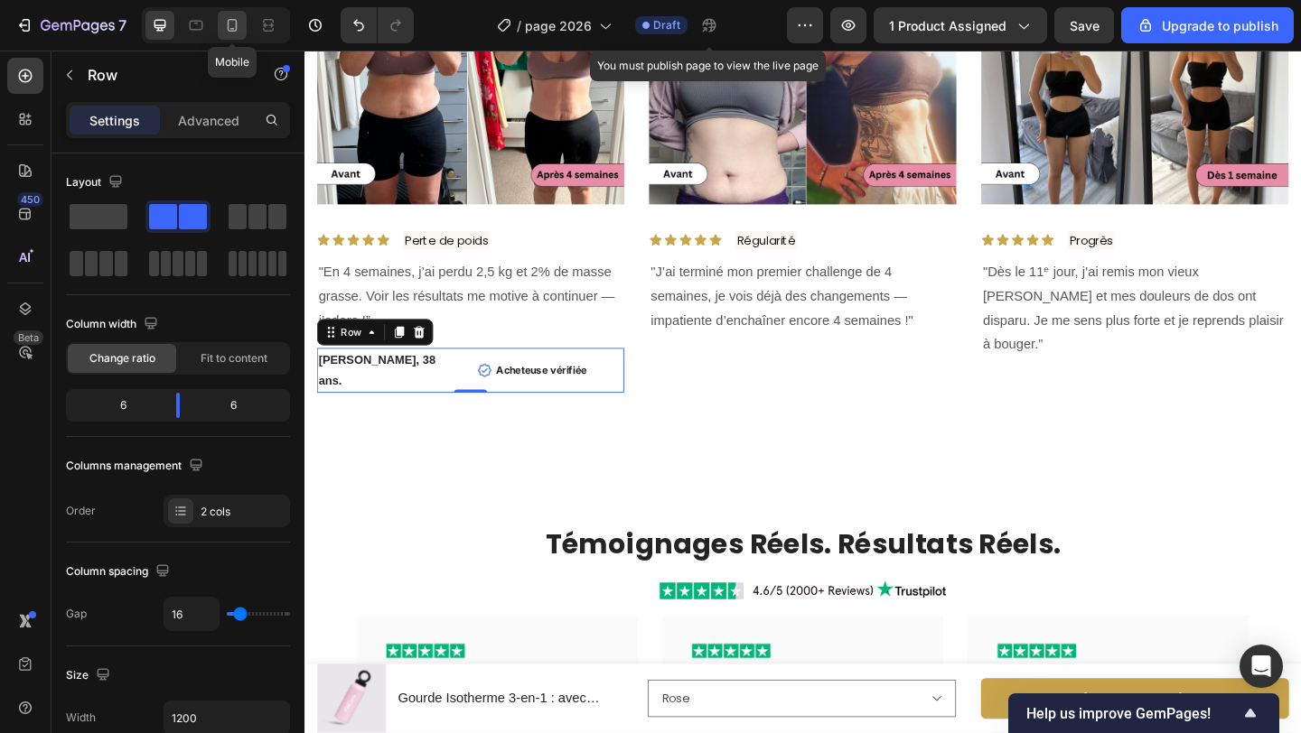
click at [237, 33] on div at bounding box center [232, 25] width 29 height 29
type input "100%"
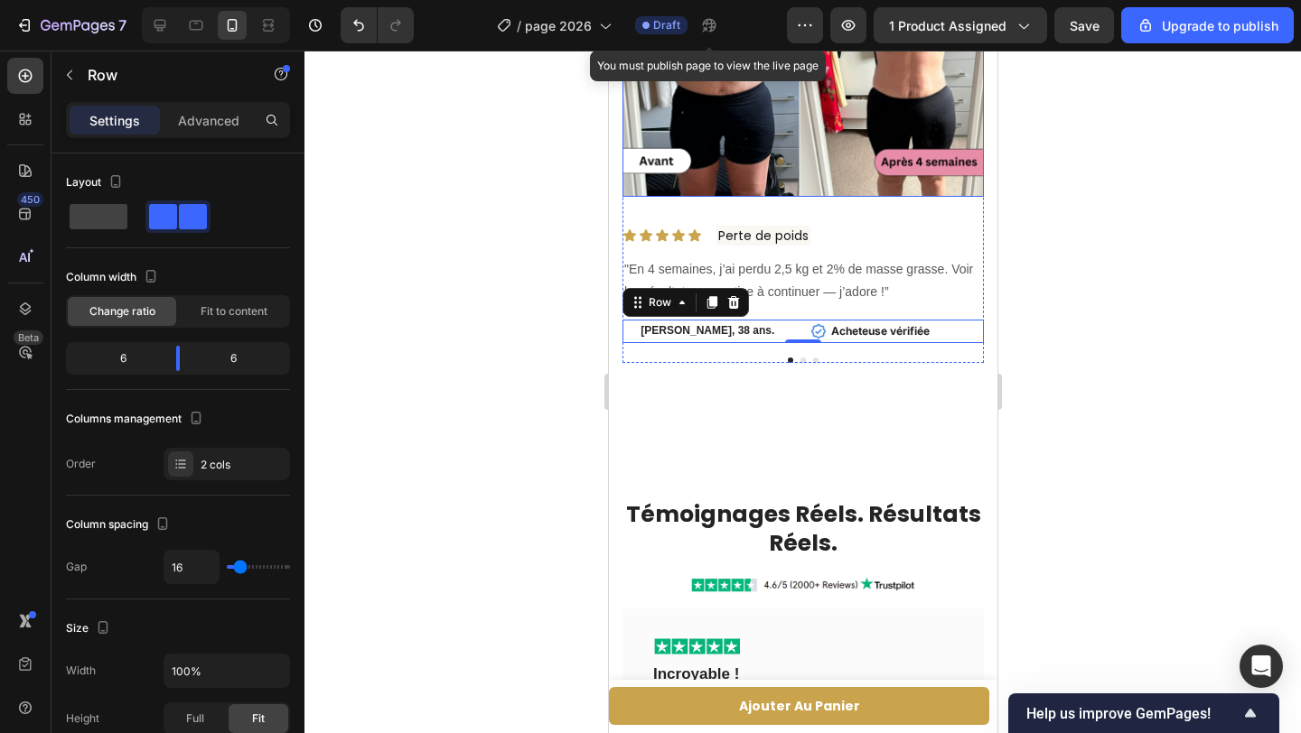
scroll to position [4195, 0]
click at [782, 331] on p "[PERSON_NAME], 38 ans." at bounding box center [708, 332] width 170 height 20
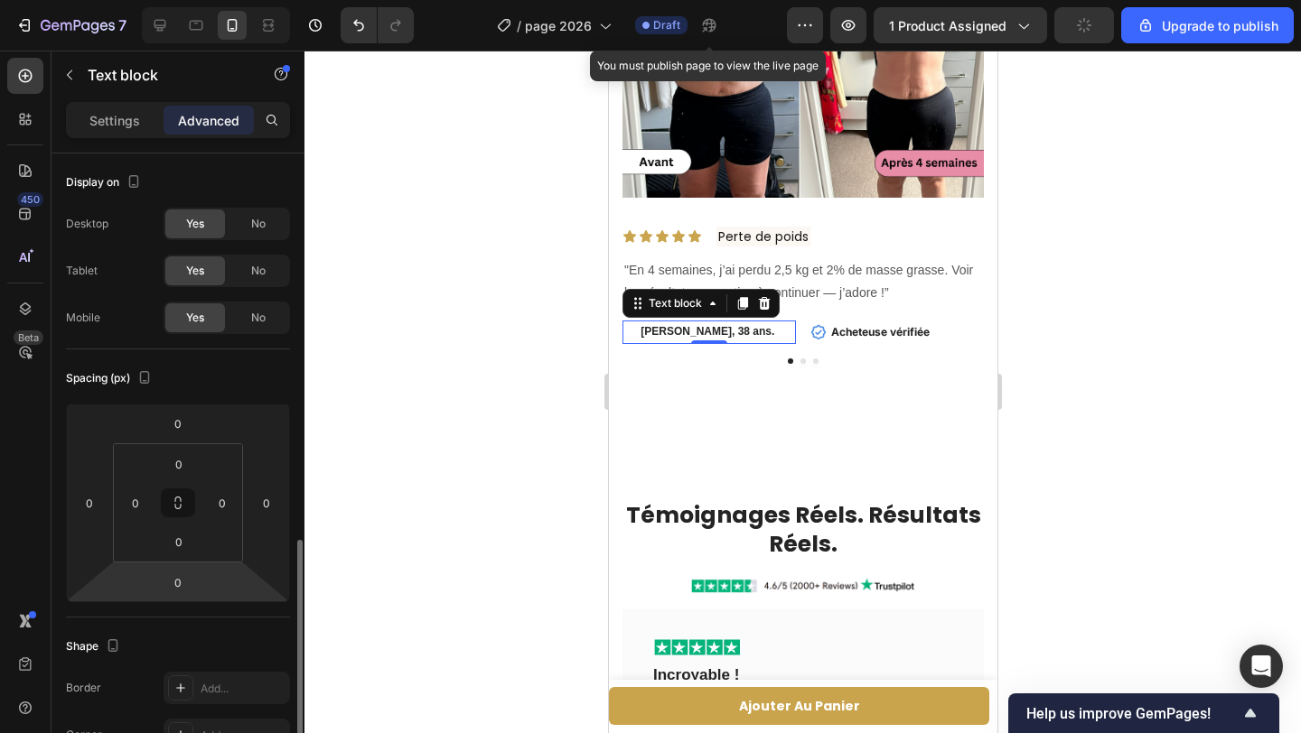
scroll to position [622, 0]
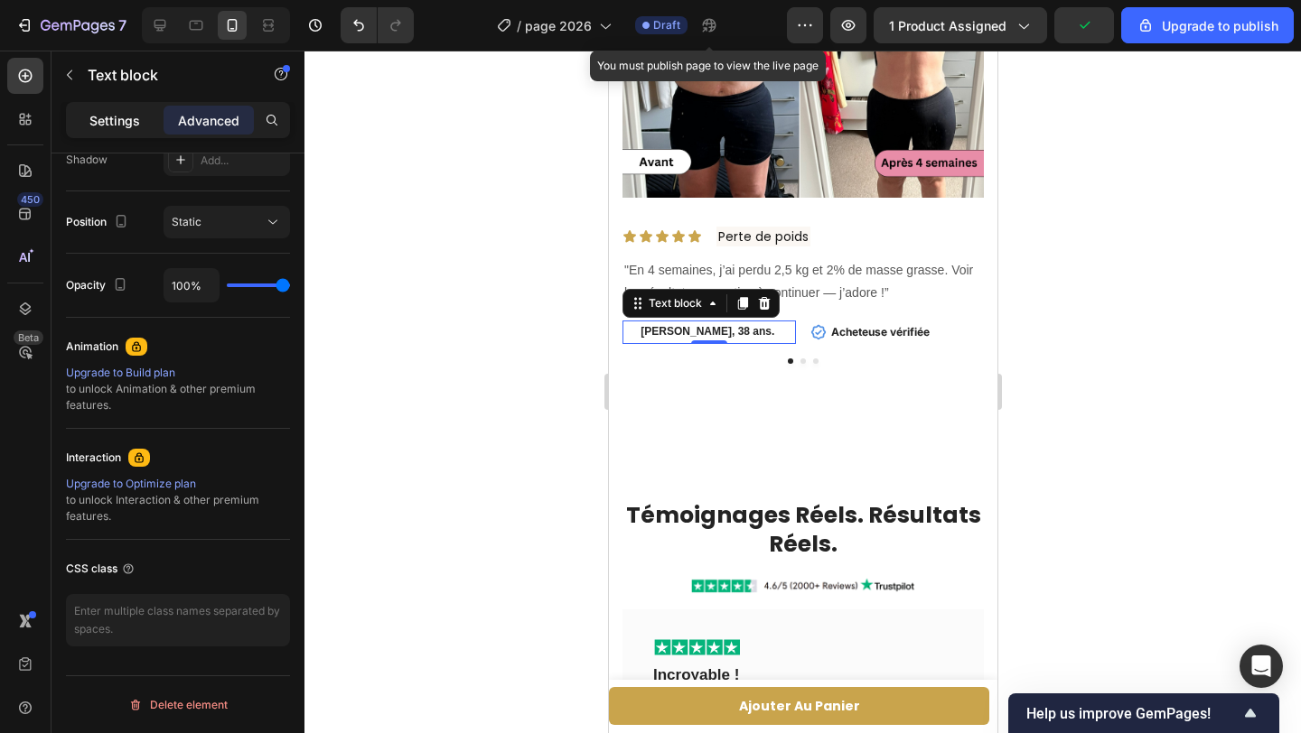
click at [116, 126] on p "Settings" at bounding box center [114, 120] width 51 height 19
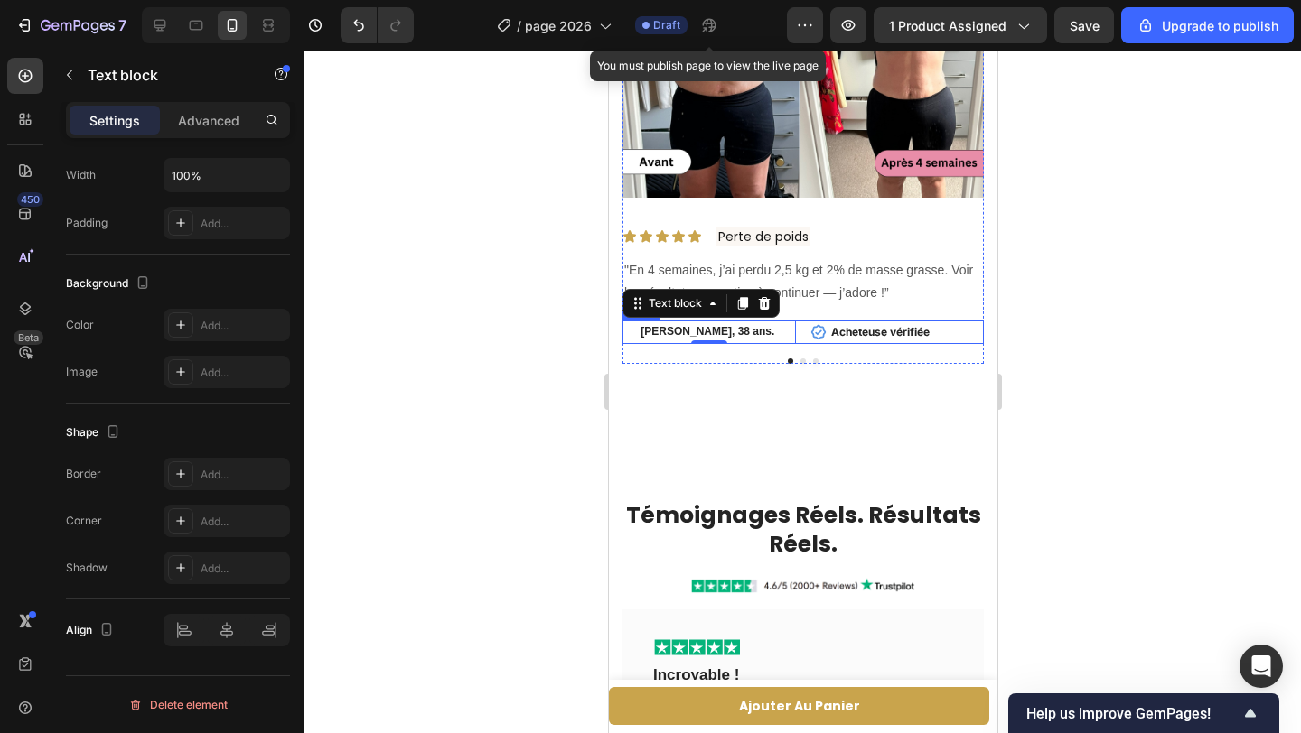
click at [801, 334] on div "Claire M., 38 ans. Text block 0 Icon Acheteuse vérifiée Text block Row Row" at bounding box center [801, 332] width 361 height 23
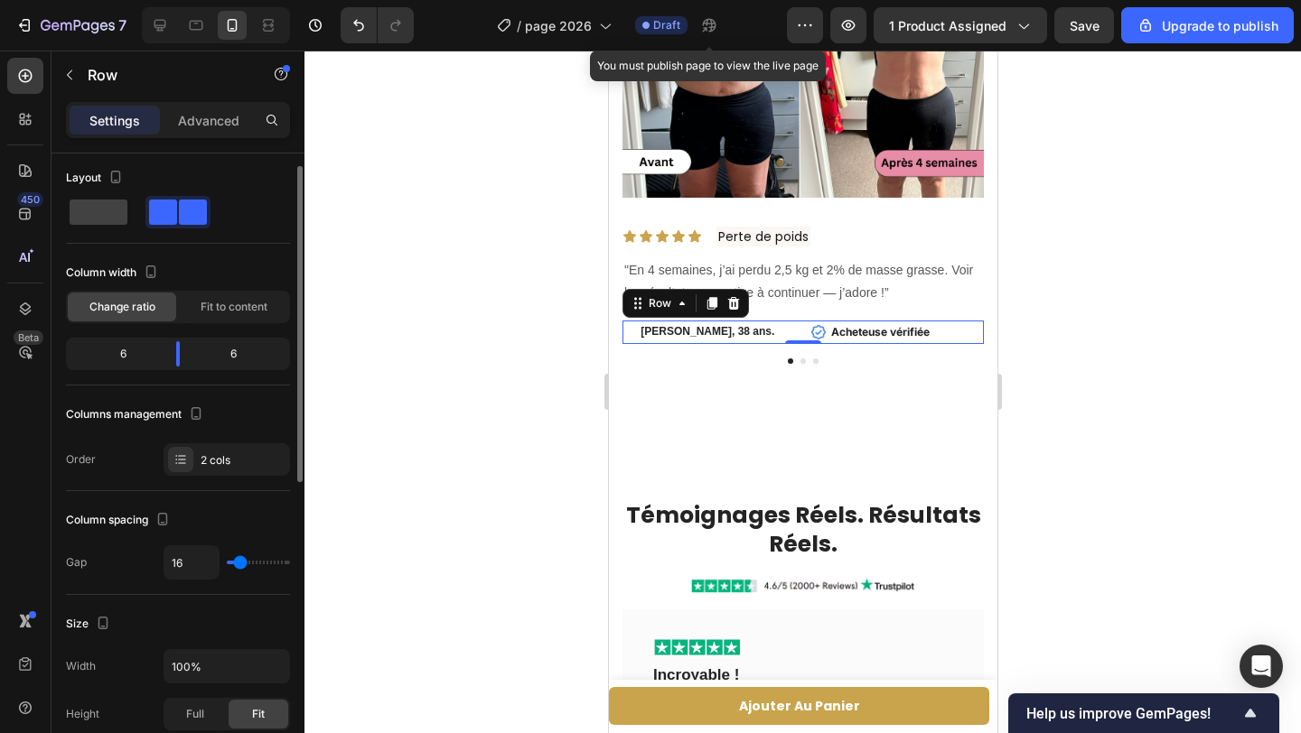
scroll to position [0, 0]
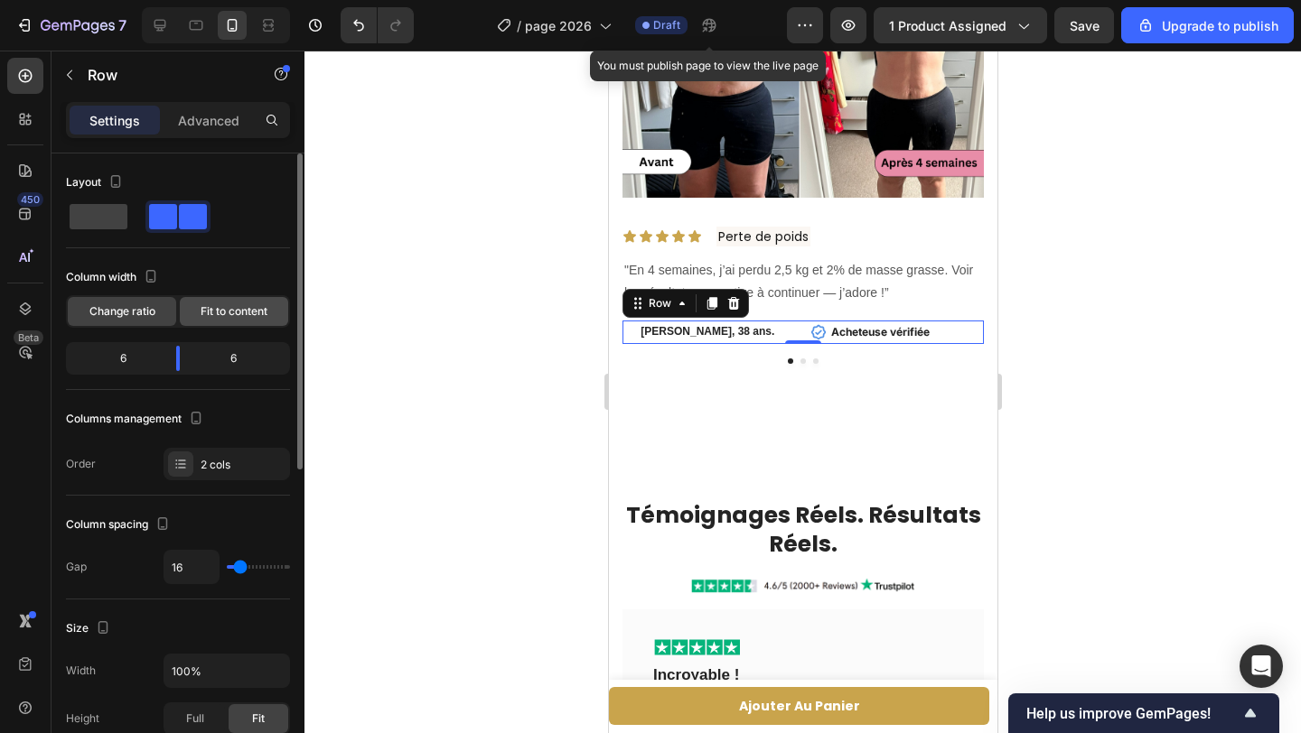
click at [206, 313] on span "Fit to content" at bounding box center [234, 311] width 67 height 16
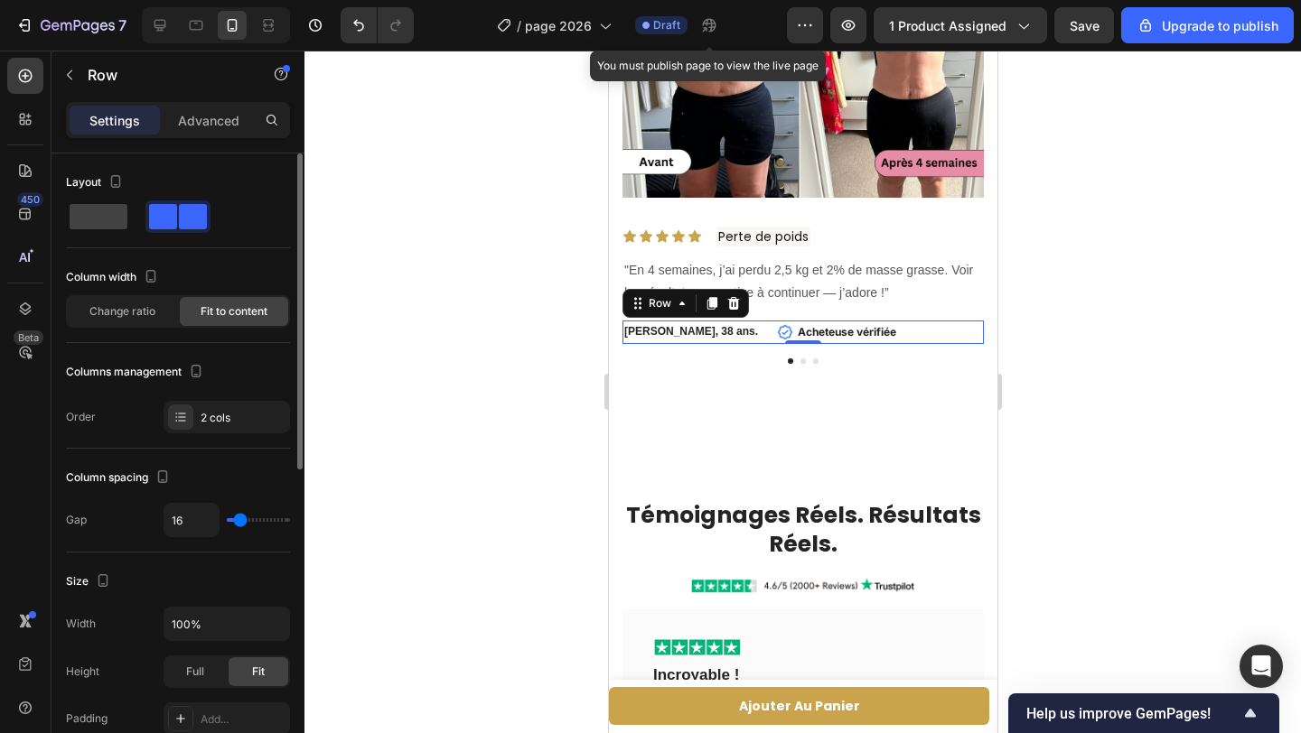
type input "17"
type input "27"
type input "31"
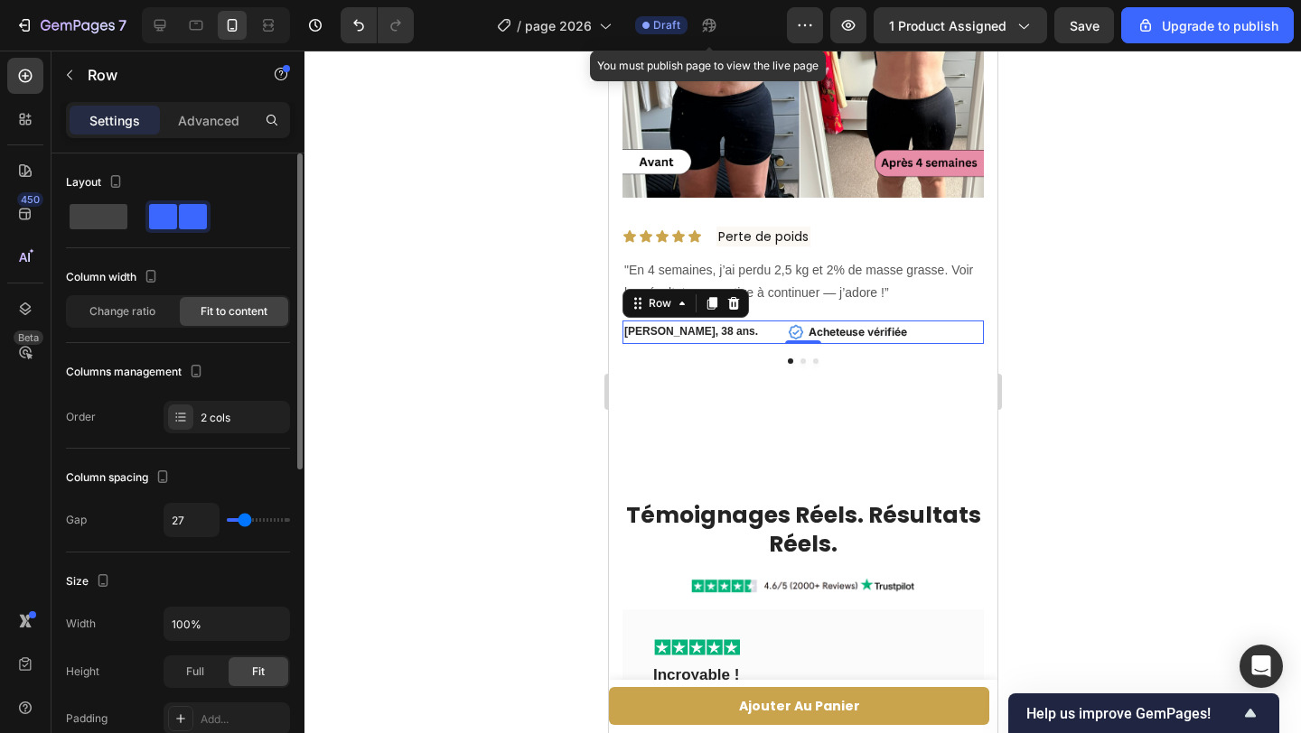
type input "31"
type input "36"
type input "66"
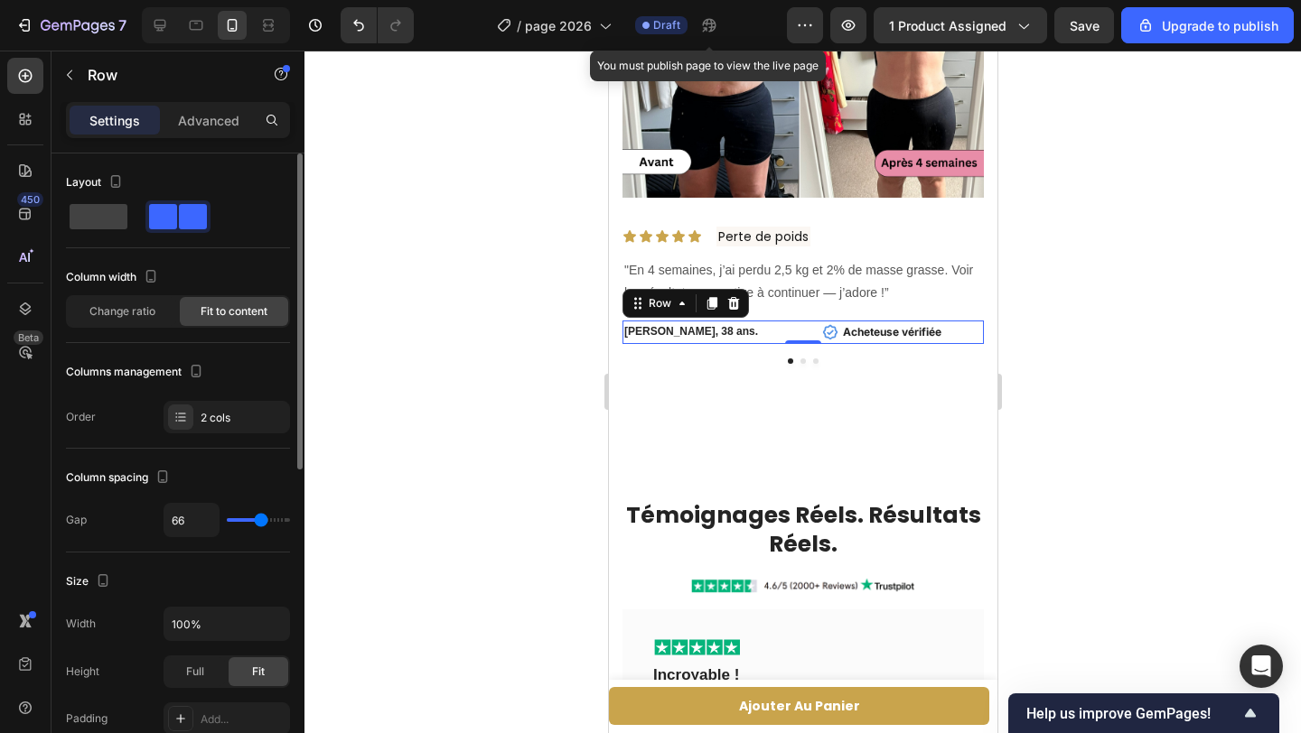
type input "91"
type input "108"
type input "111"
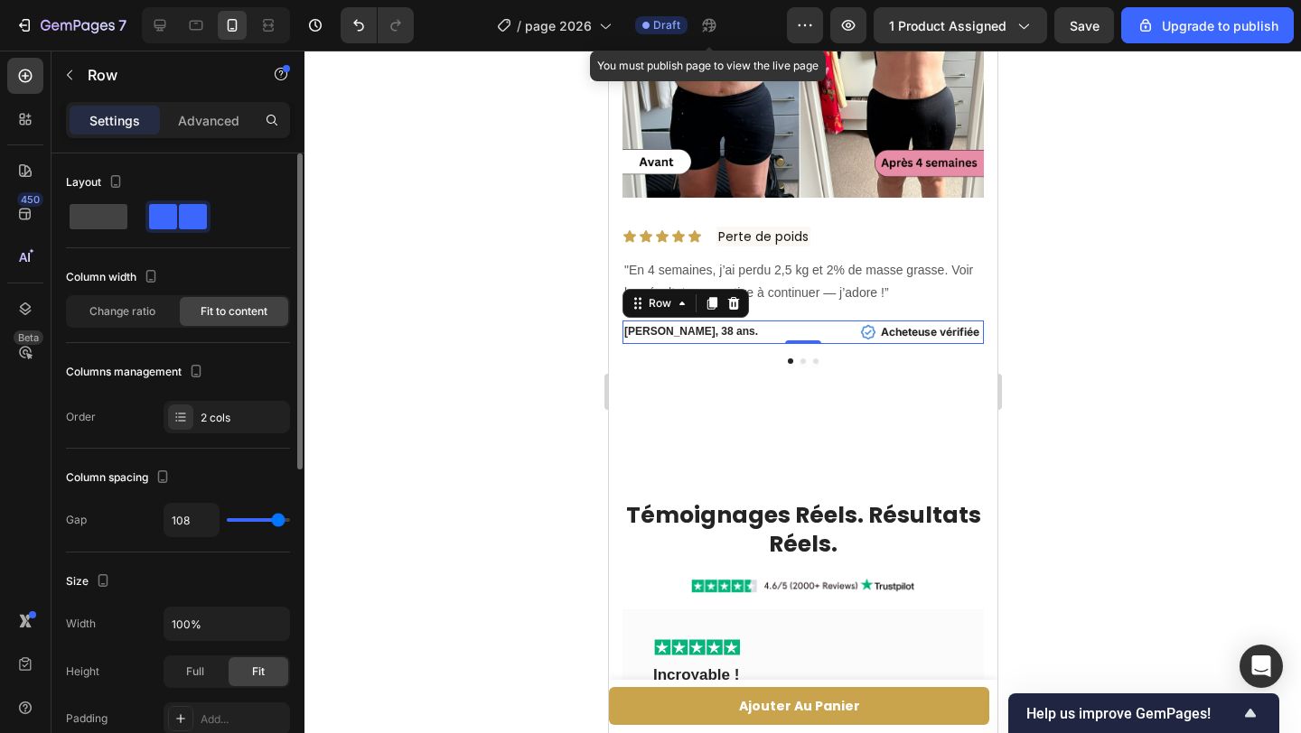
type input "111"
type input "112"
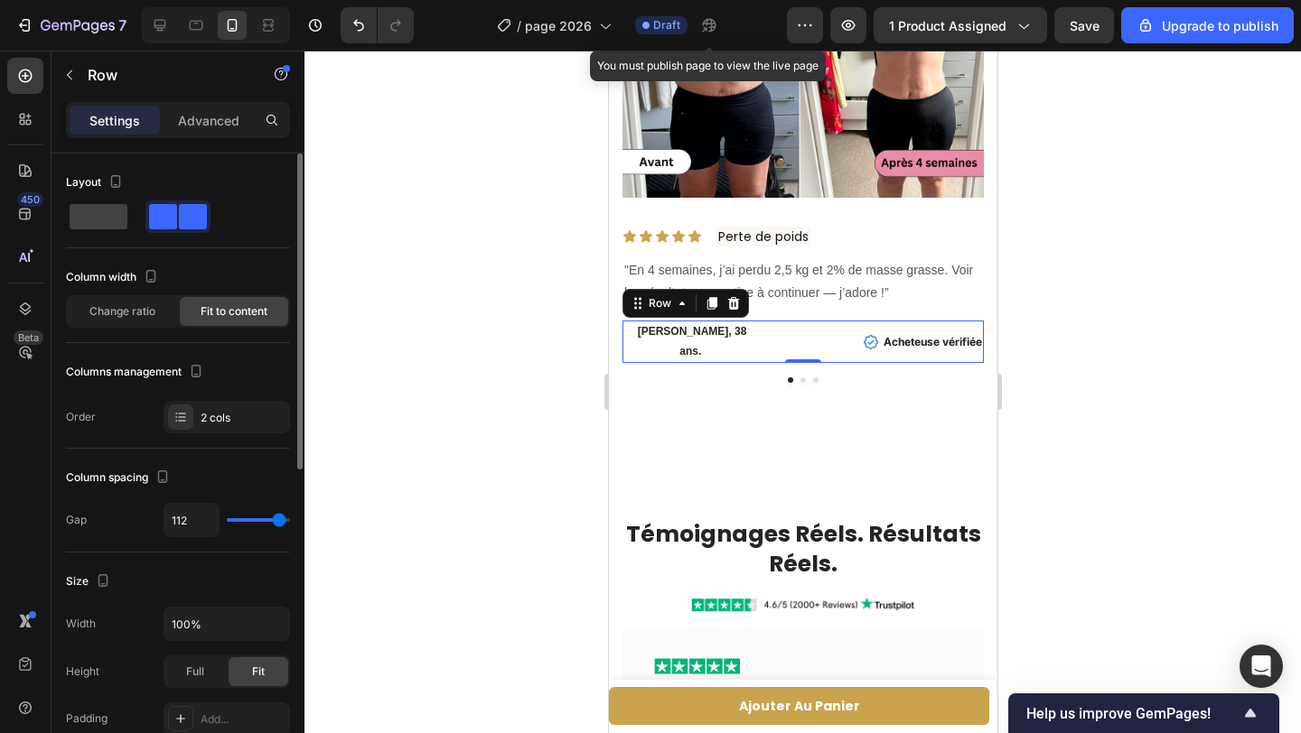
type input "113"
type input "114"
type input "115"
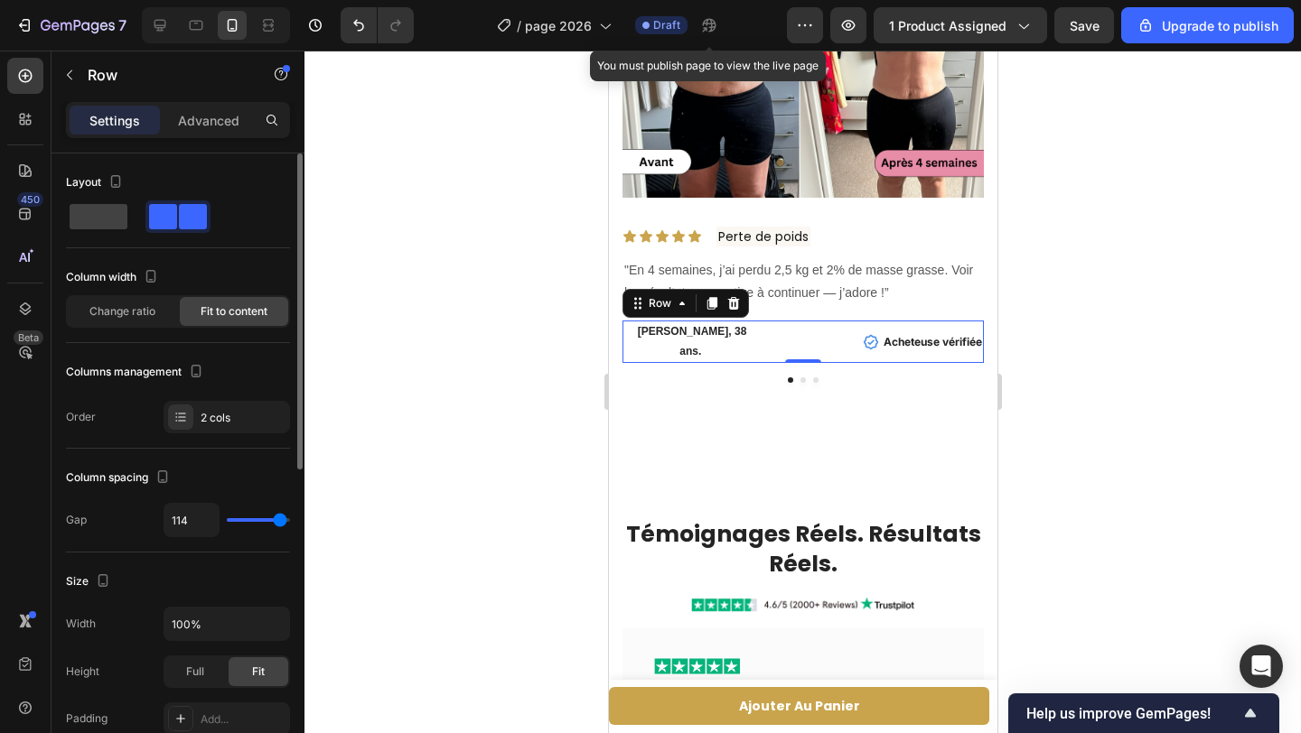
type input "115"
type input "116"
type input "117"
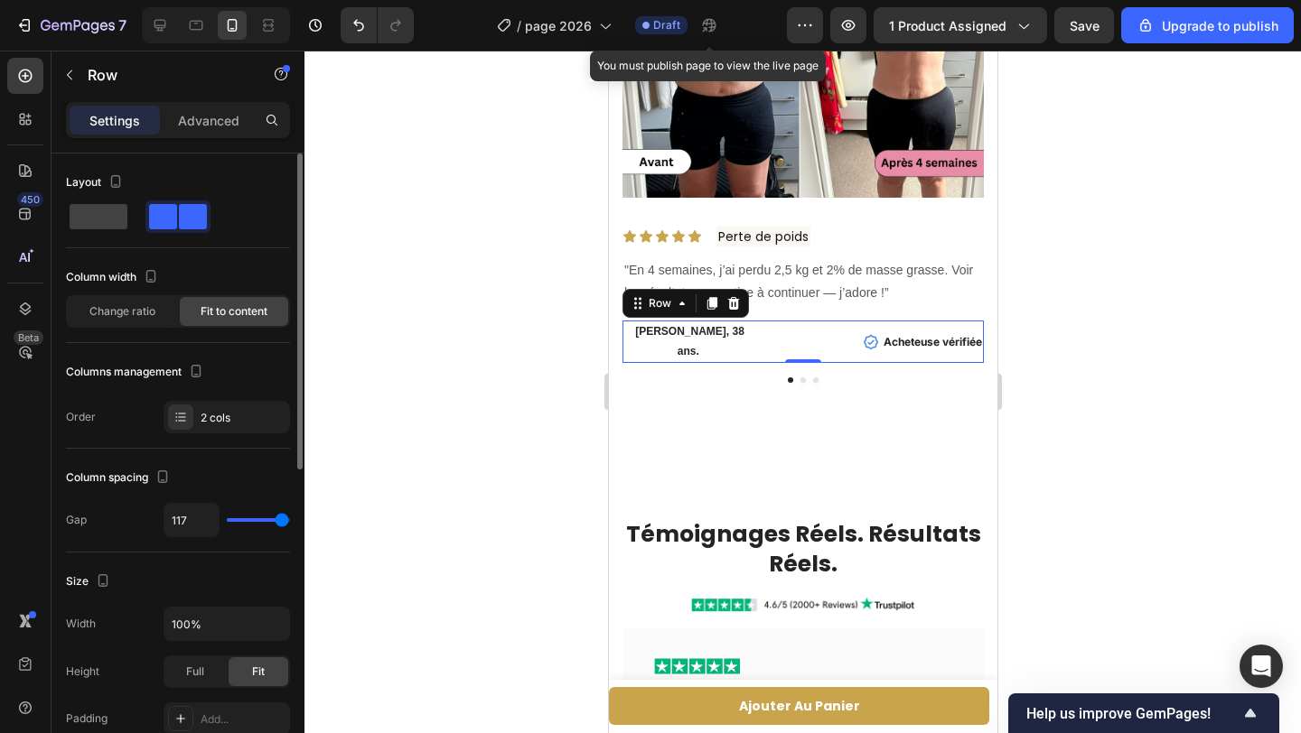
type input "118"
type input "120"
type input "118"
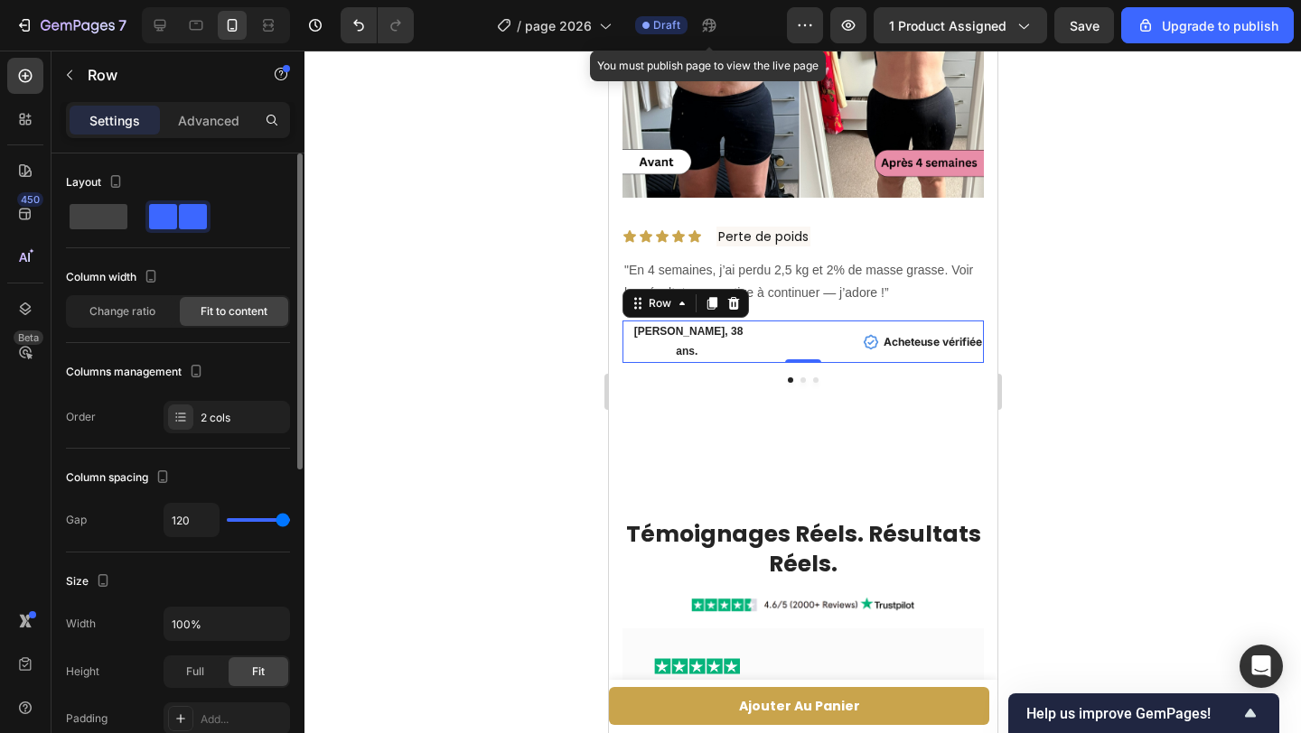
type input "118"
type input "116"
type input "115"
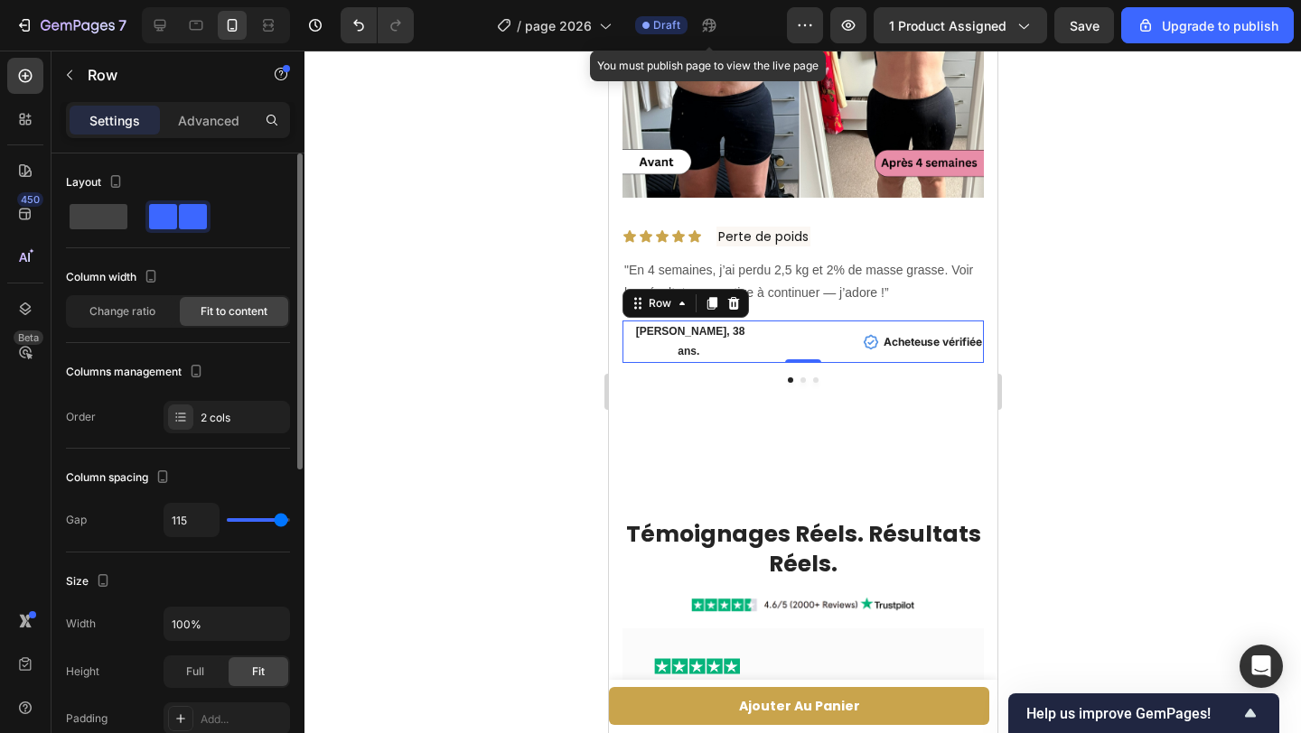
type input "113"
type input "112"
type input "110"
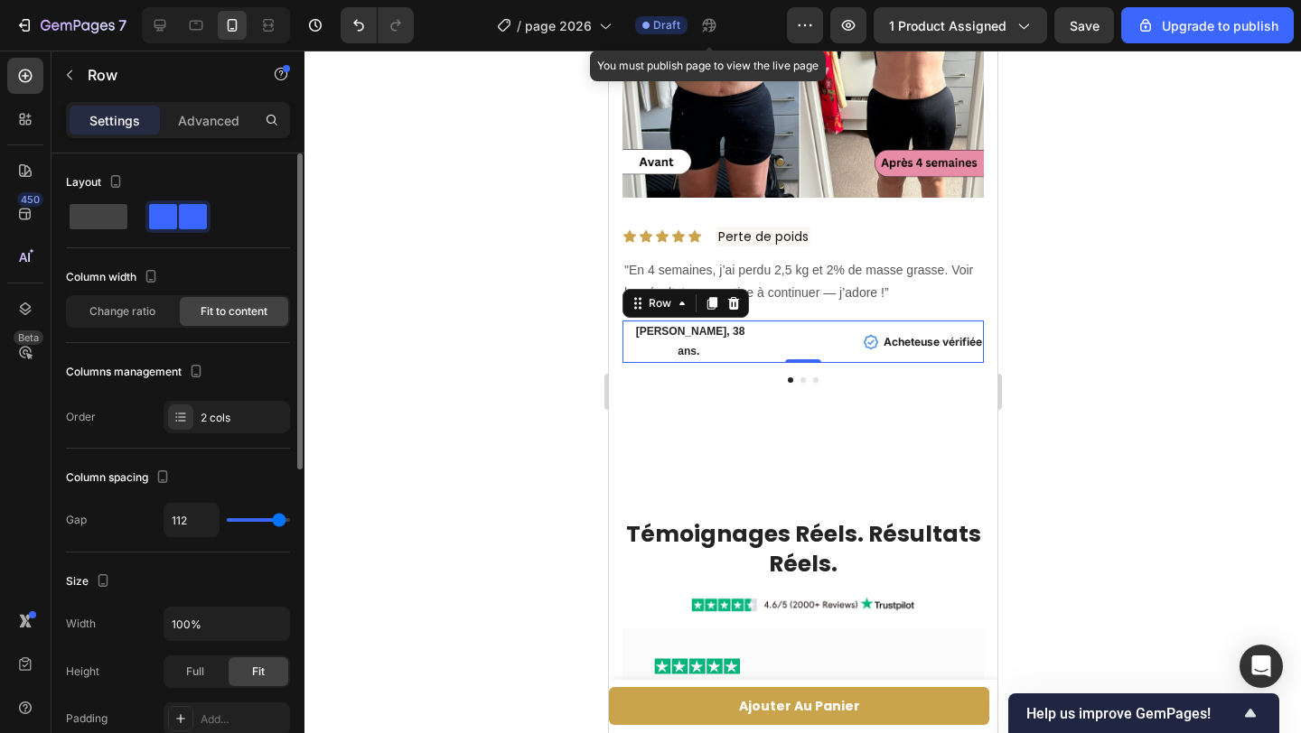
type input "110"
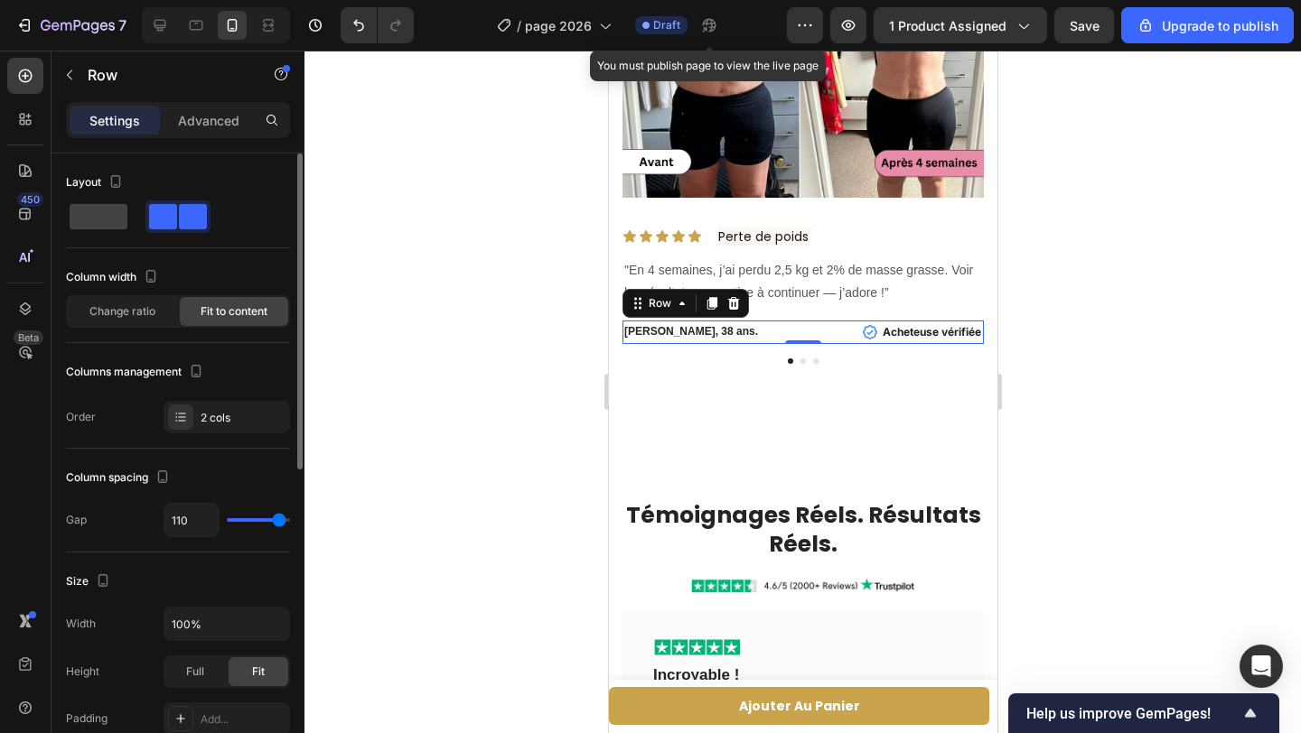
type input "109"
type input "108"
type input "107"
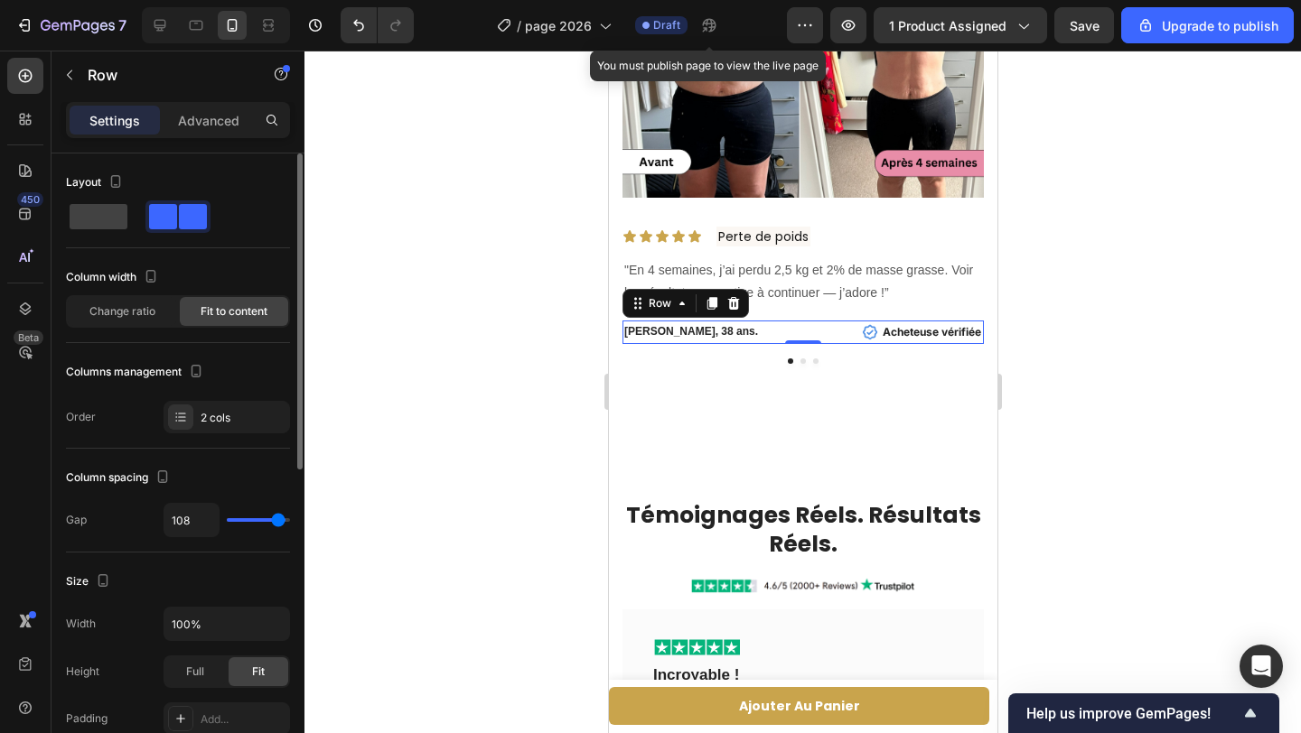
type input "107"
type input "106"
type input "101"
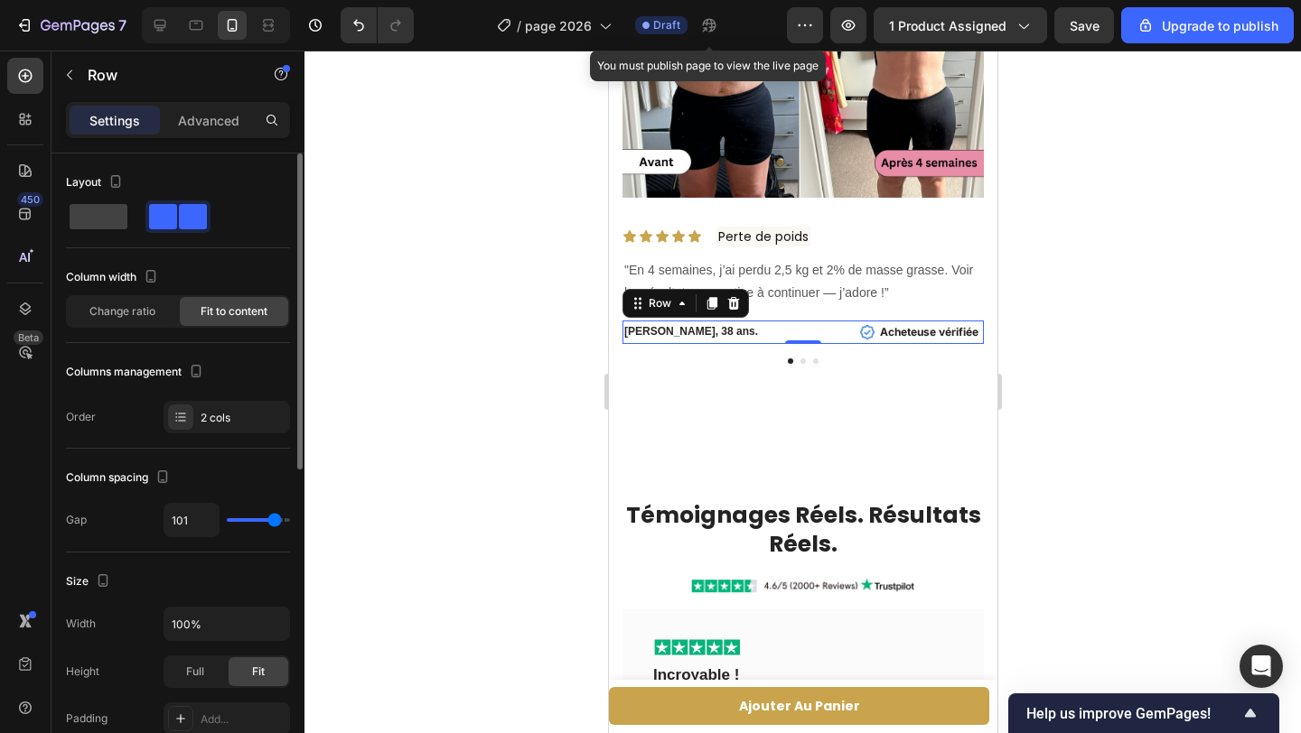
type input "100"
type input "99"
type input "98"
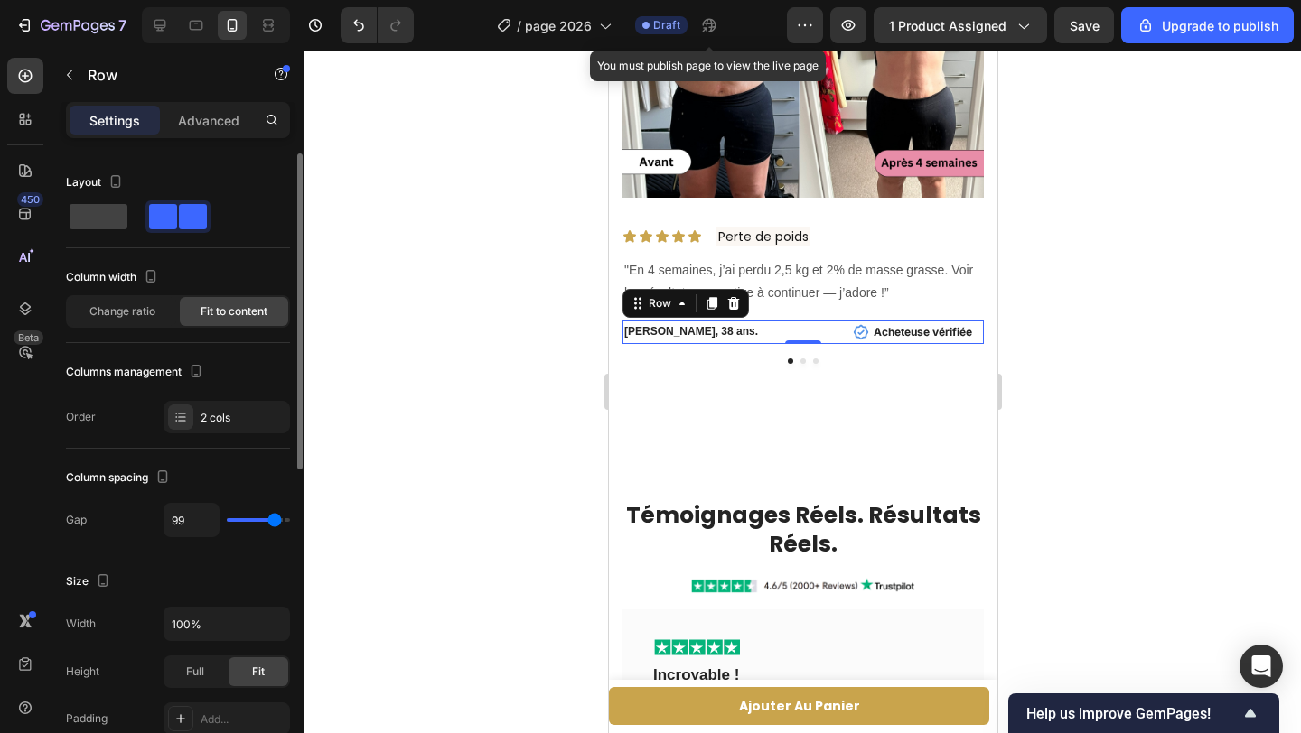
type input "98"
type input "95"
type input "91"
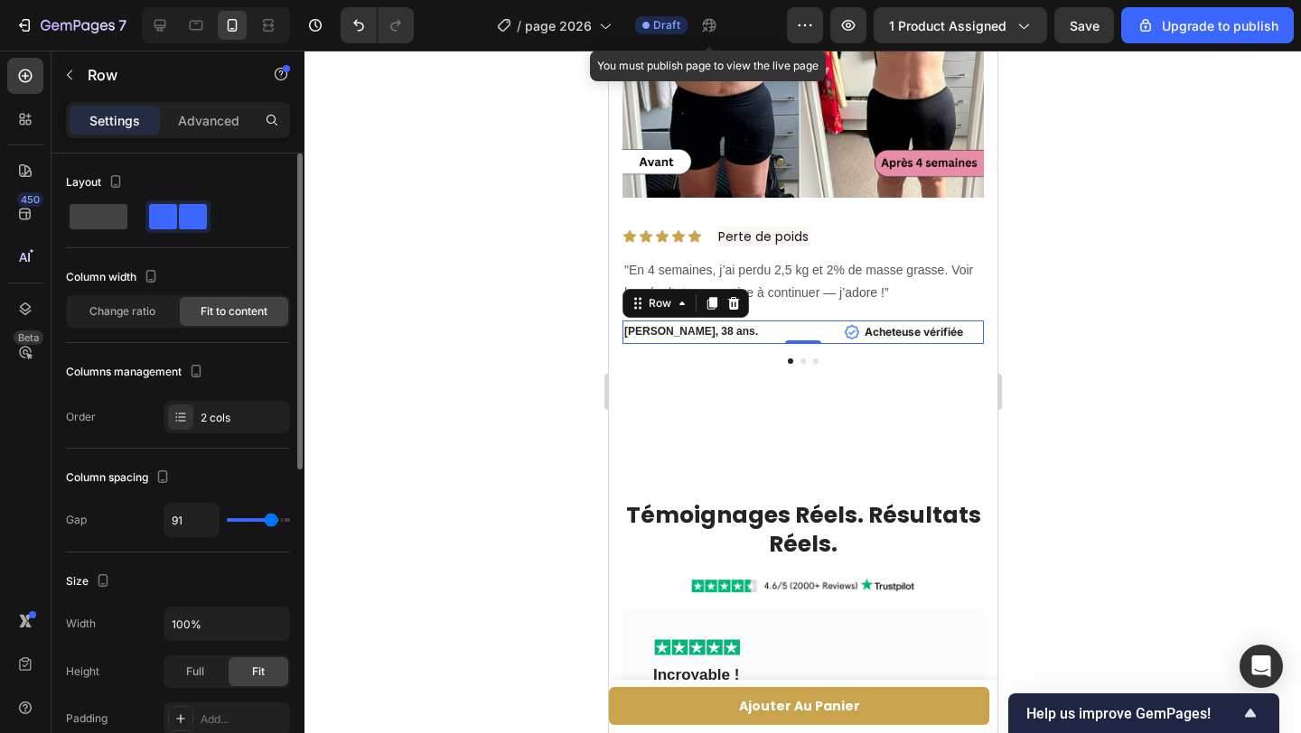
type input "87"
type input "85"
type input "84"
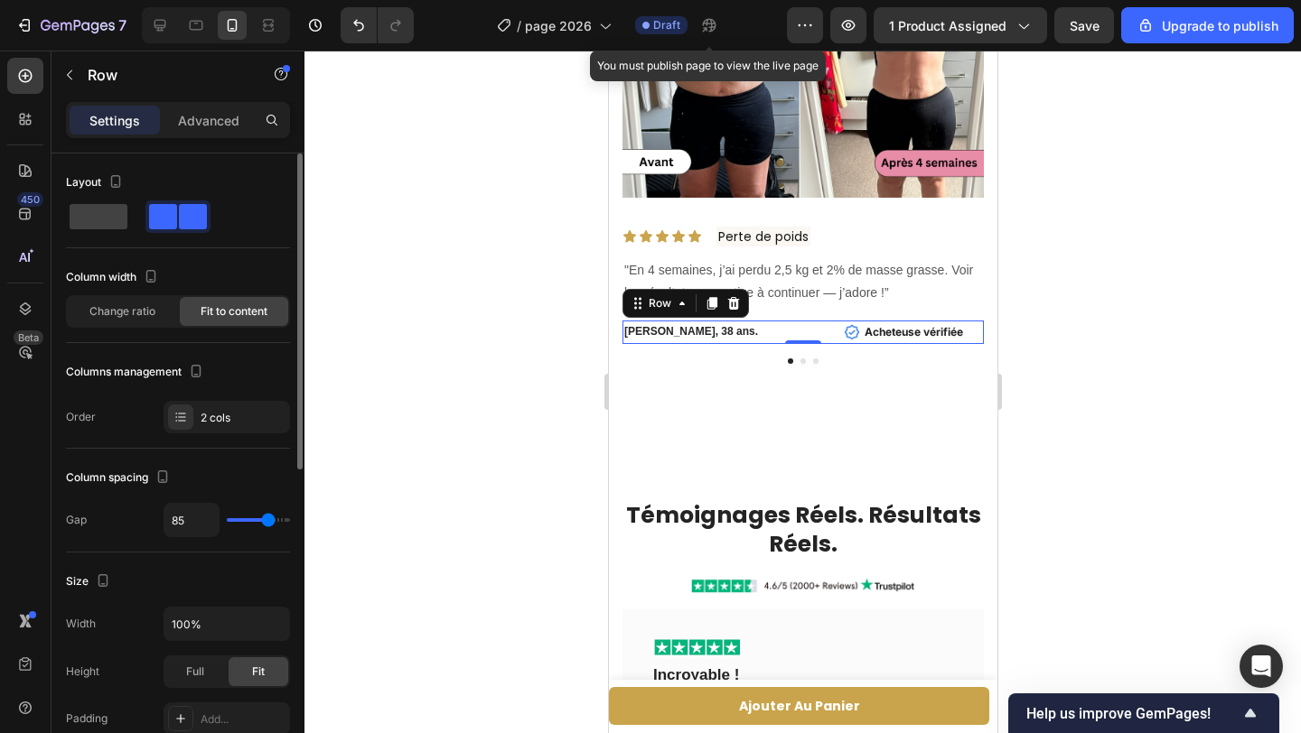
type input "84"
type input "82"
type input "79"
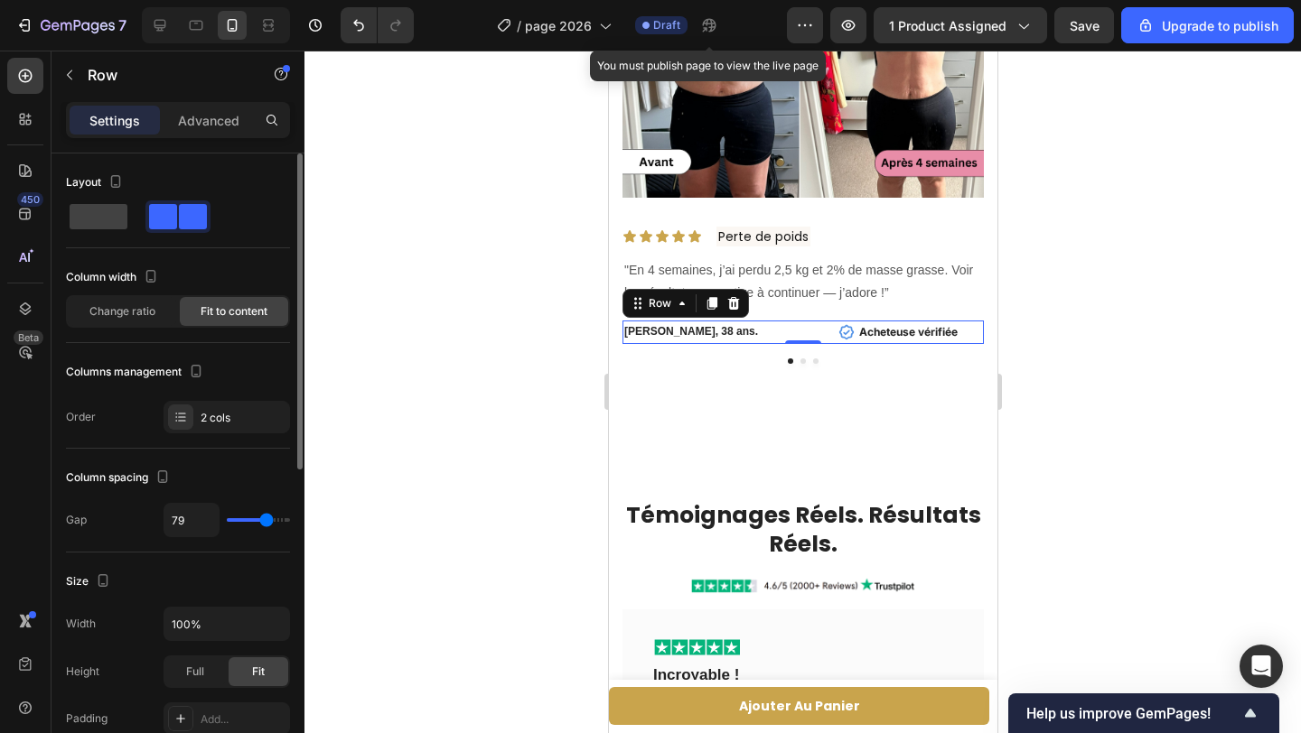
type input "70"
type input "67"
type input "69"
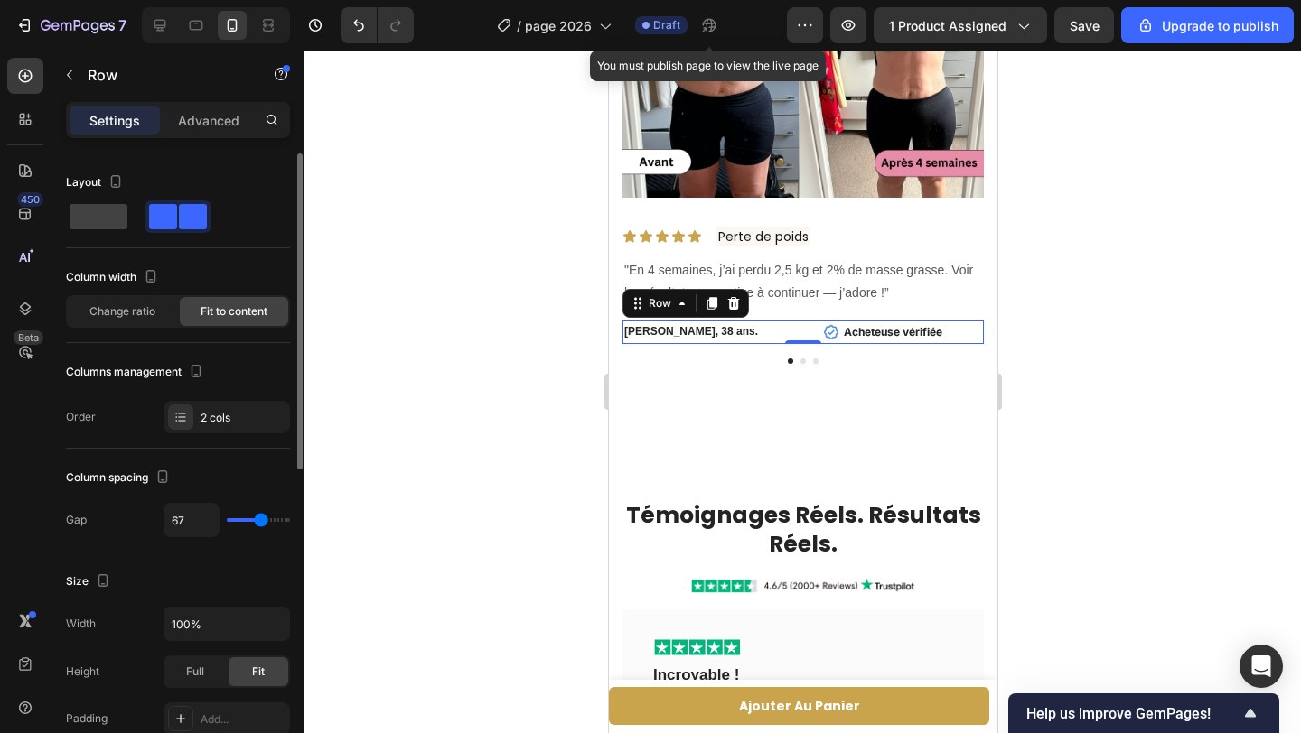
type input "69"
type input "81"
type input "86"
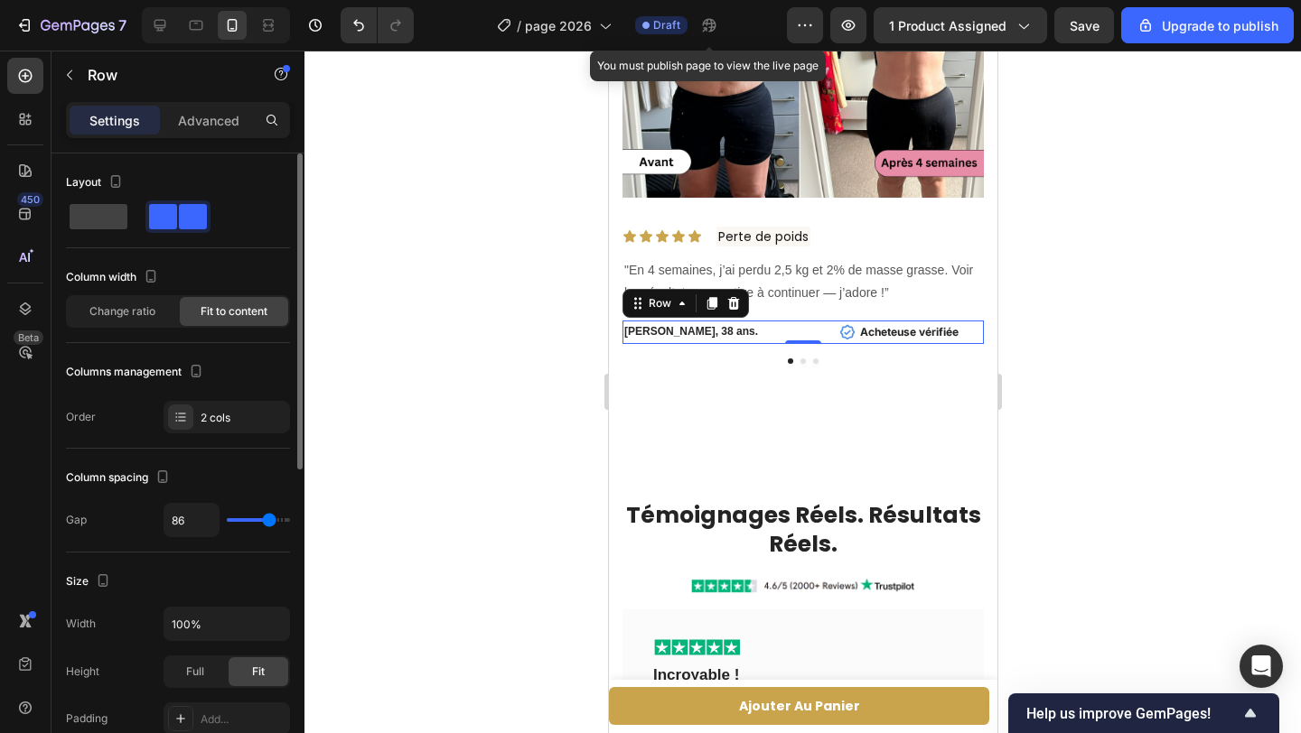
type input "90"
type input "91"
type input "96"
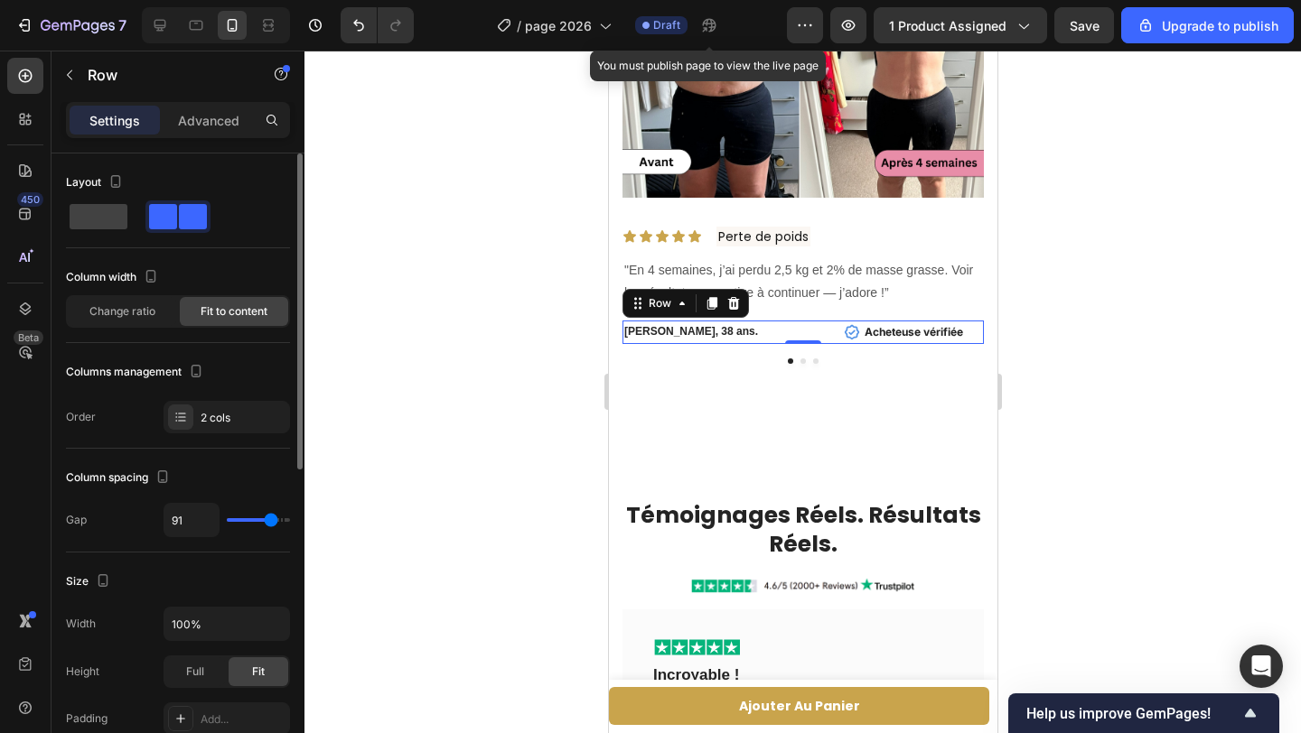
type input "96"
type input "100"
type input "101"
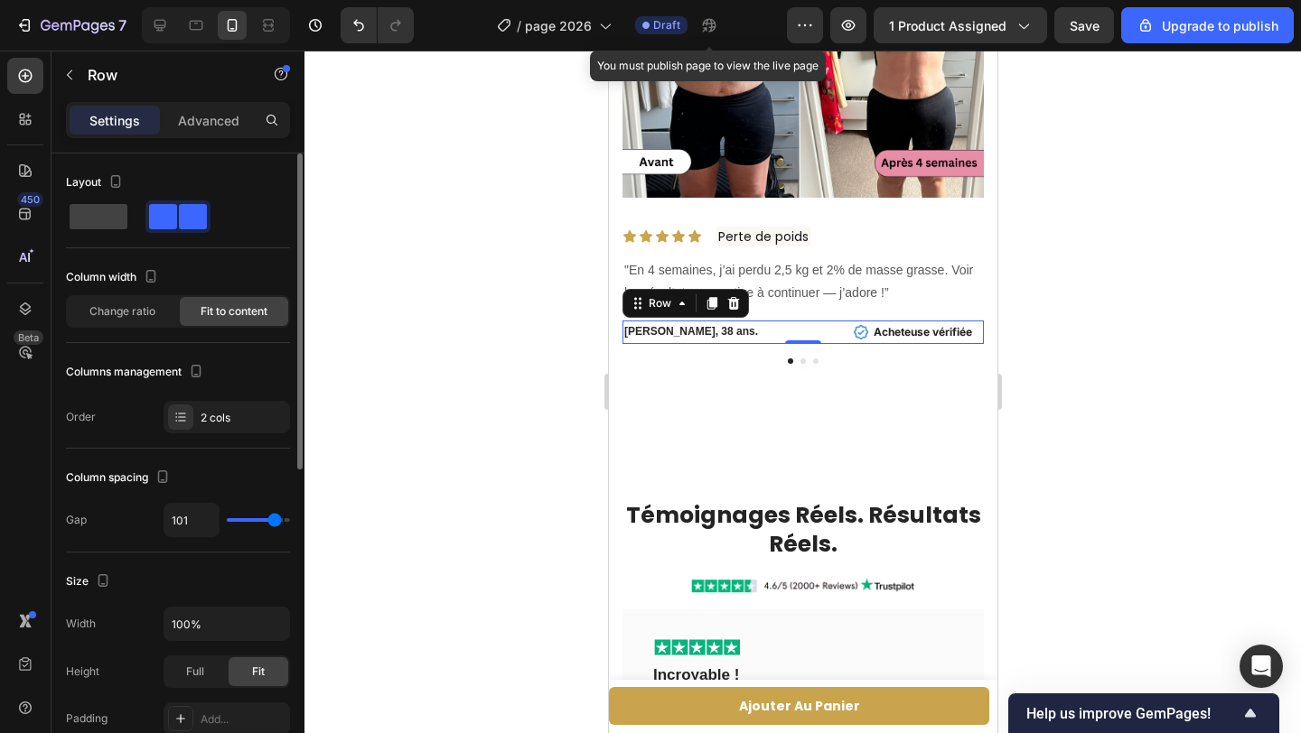
type input "104"
type input "105"
type input "106"
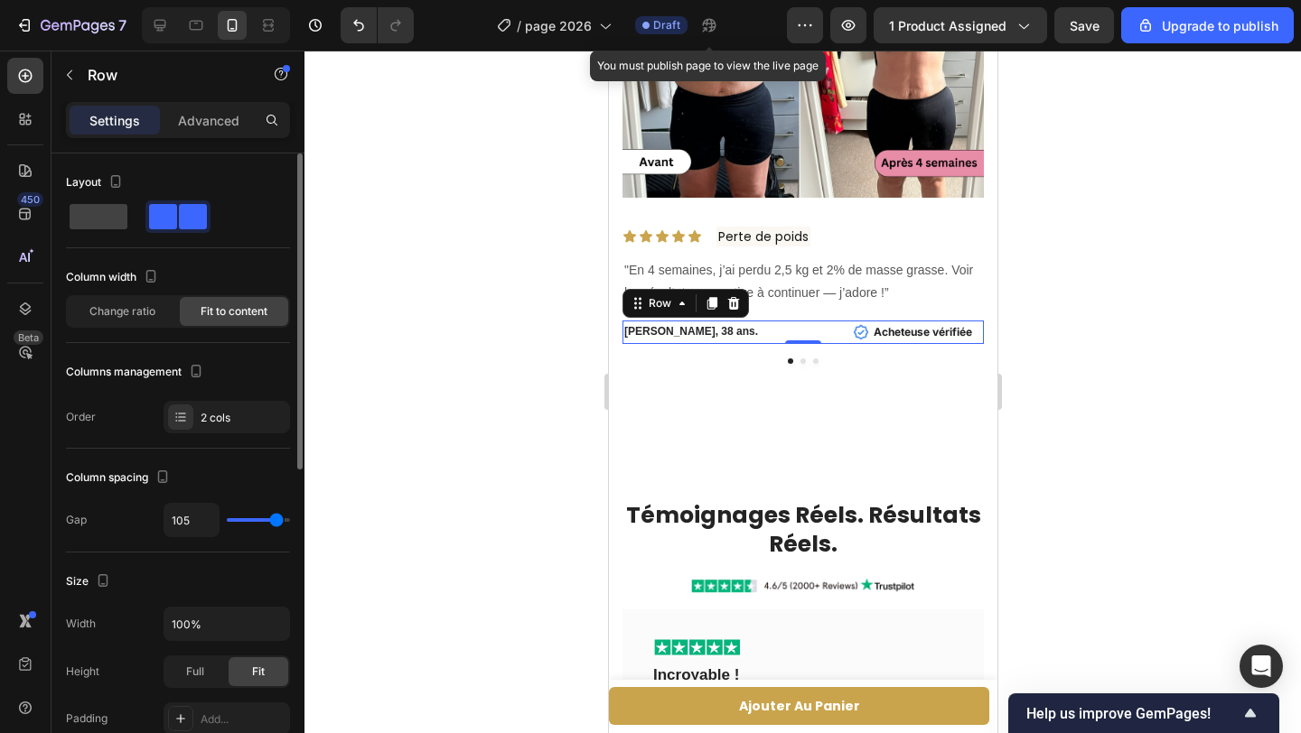
type input "106"
type input "107"
type input "108"
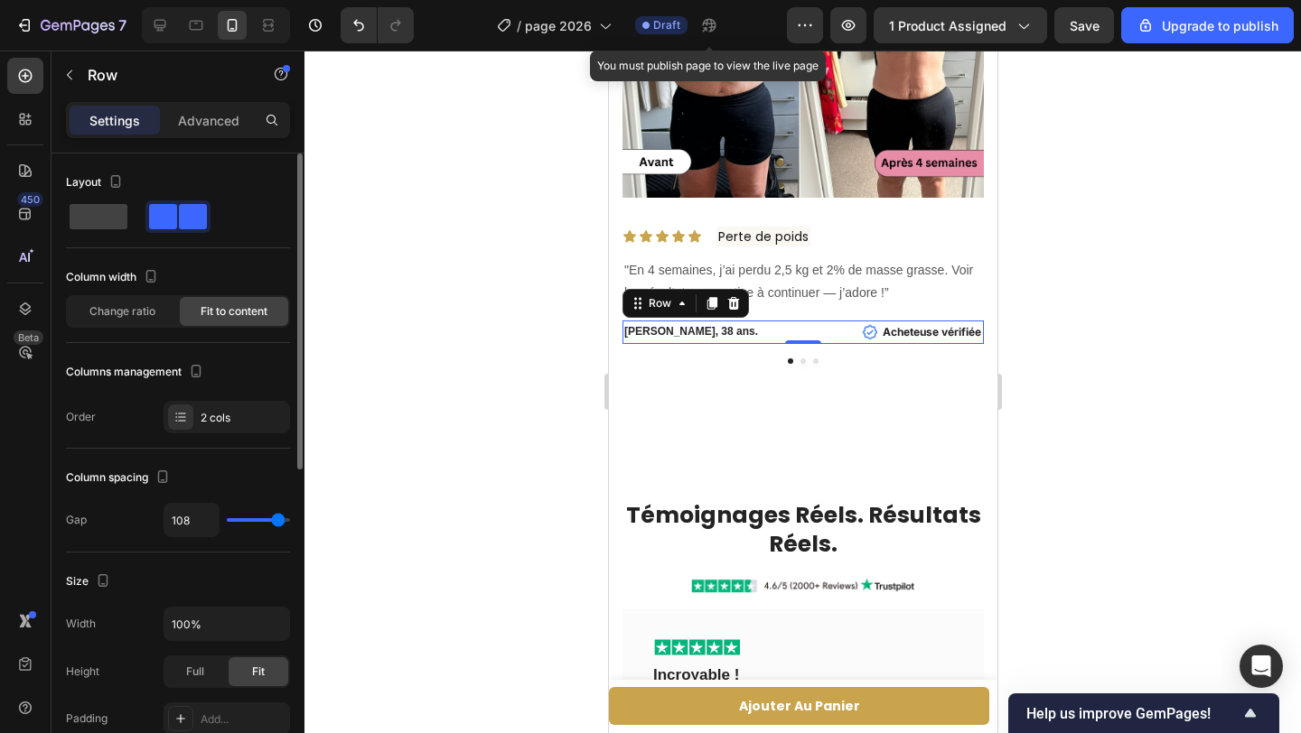
type input "110"
drag, startPoint x: 240, startPoint y: 518, endPoint x: 275, endPoint y: 515, distance: 35.3
type input "110"
click at [278, 518] on input "range" at bounding box center [258, 520] width 63 height 4
click at [168, 33] on icon at bounding box center [160, 25] width 18 height 18
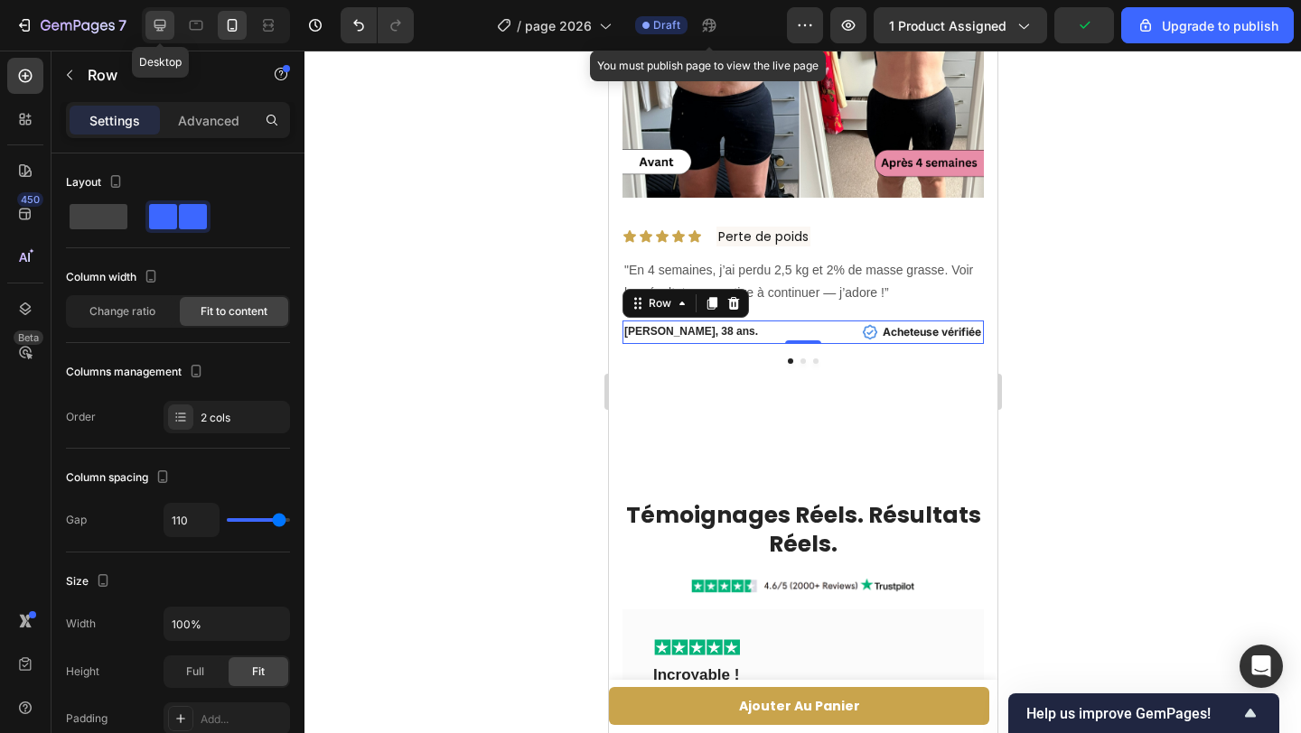
type input "16"
type input "1200"
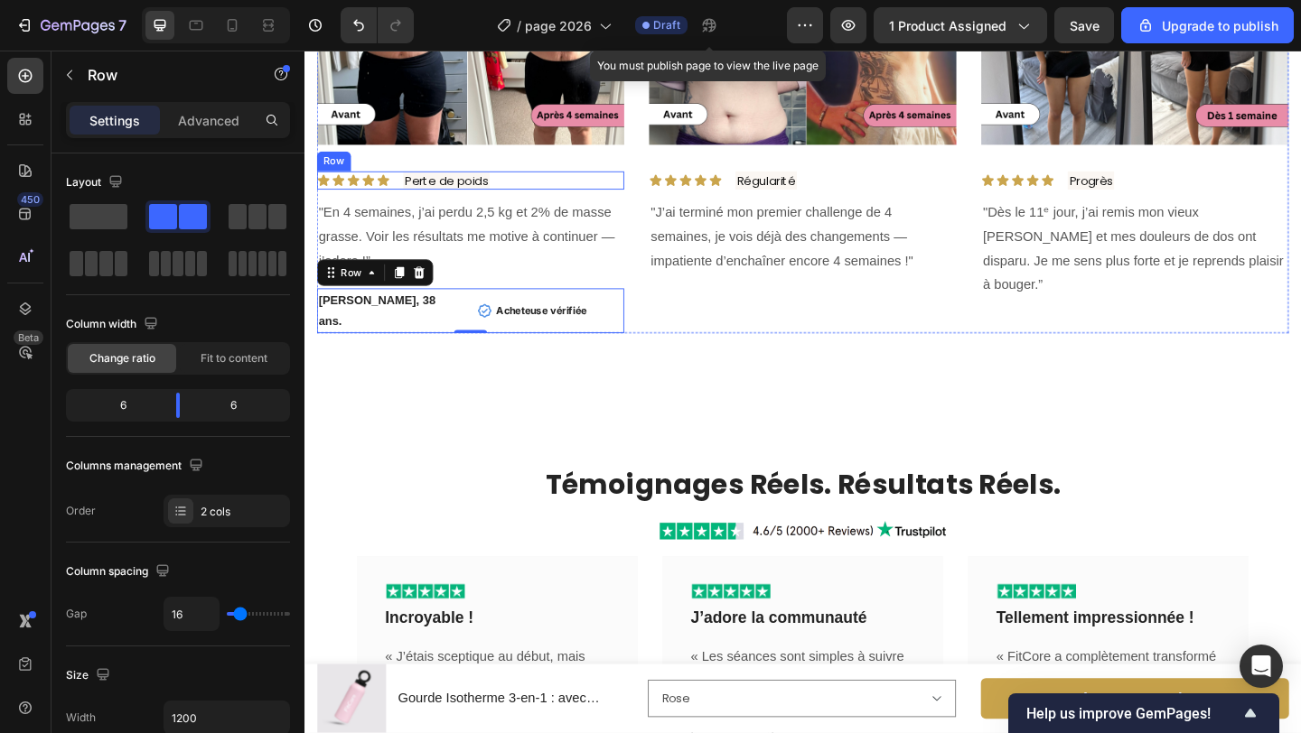
scroll to position [4159, 0]
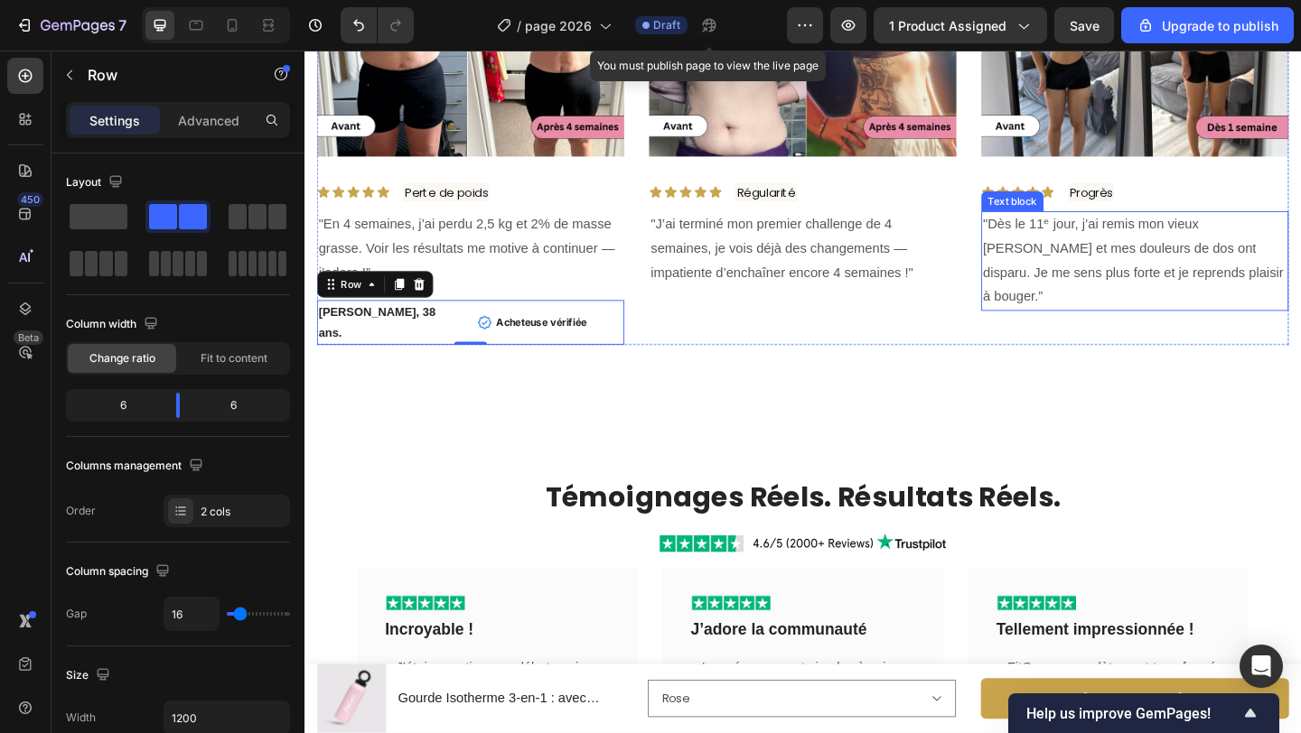
click at [1110, 268] on p ""Dès le 11ᵉ jour, j’ai remis mon vieux [PERSON_NAME] et mes douleurs de dos ont…" at bounding box center [1207, 280] width 331 height 104
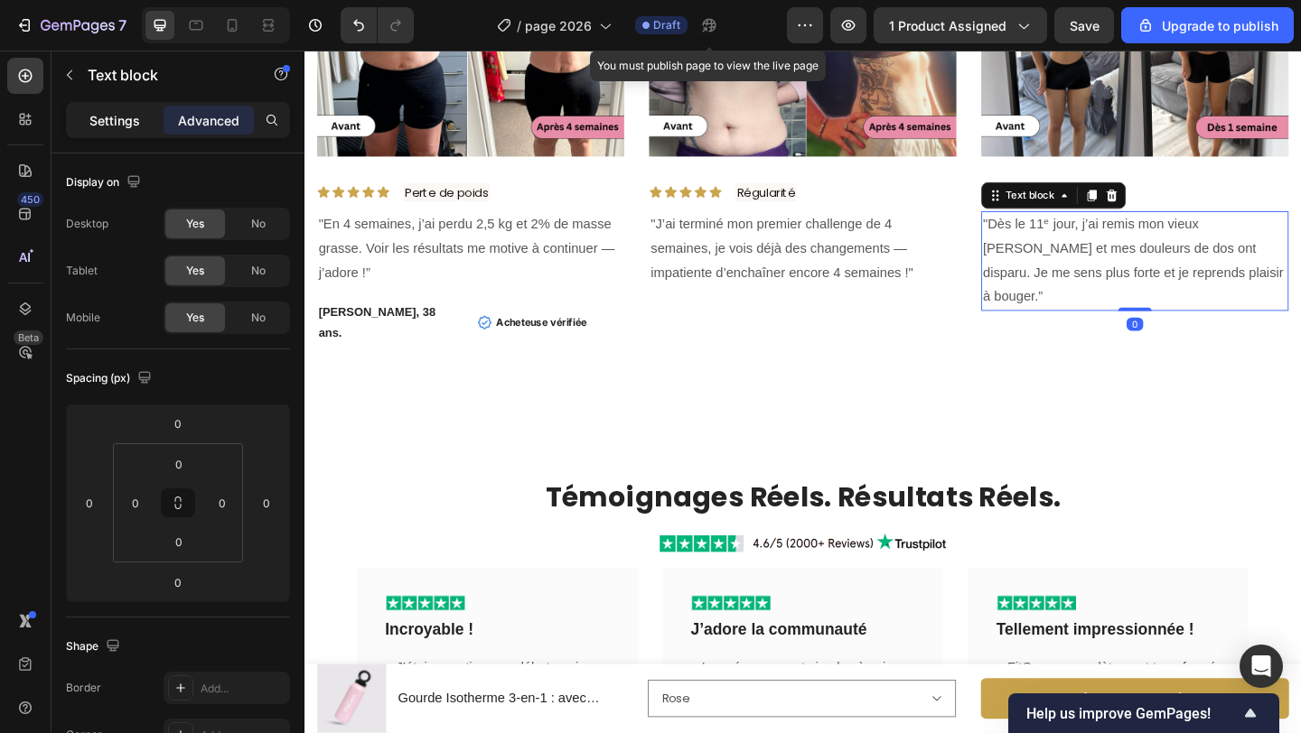
click at [90, 123] on p "Settings" at bounding box center [114, 120] width 51 height 19
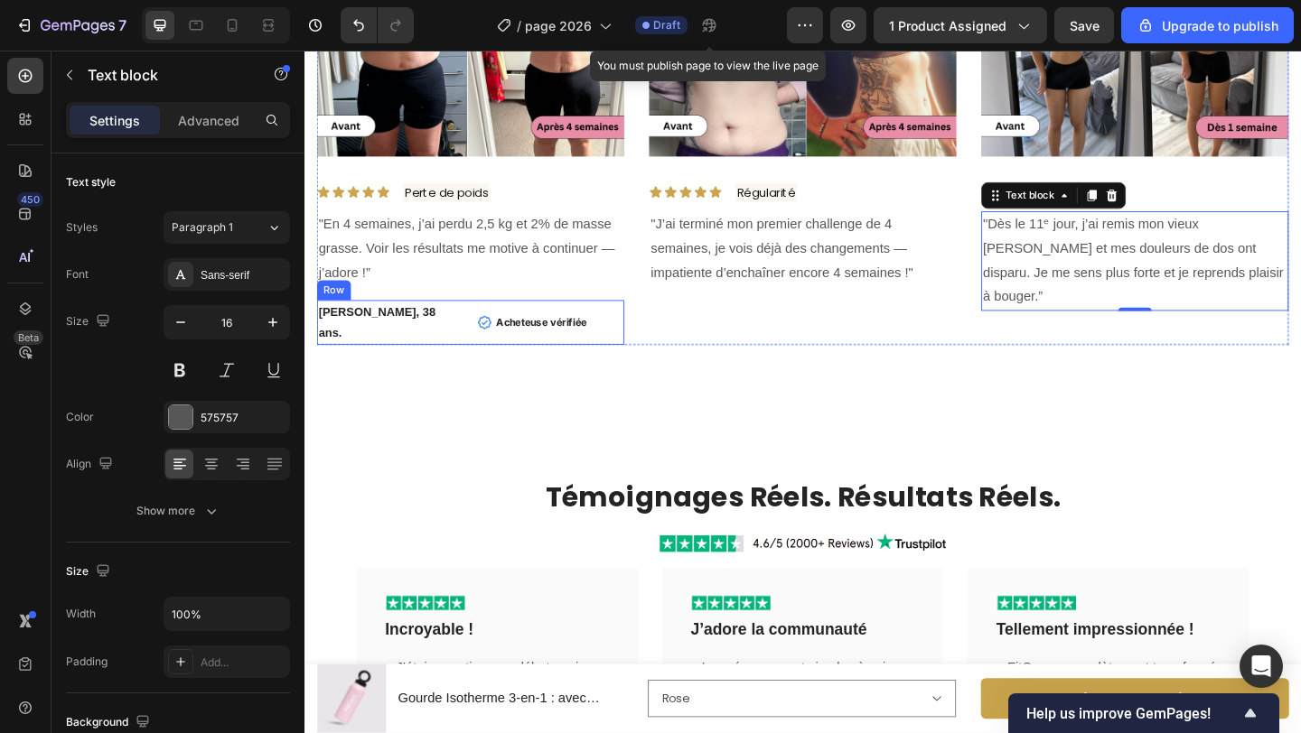
click at [480, 340] on div "Claire M., 38 ans. Text block Icon Acheteuse vérifiée Text block Row Row" at bounding box center [485, 346] width 334 height 49
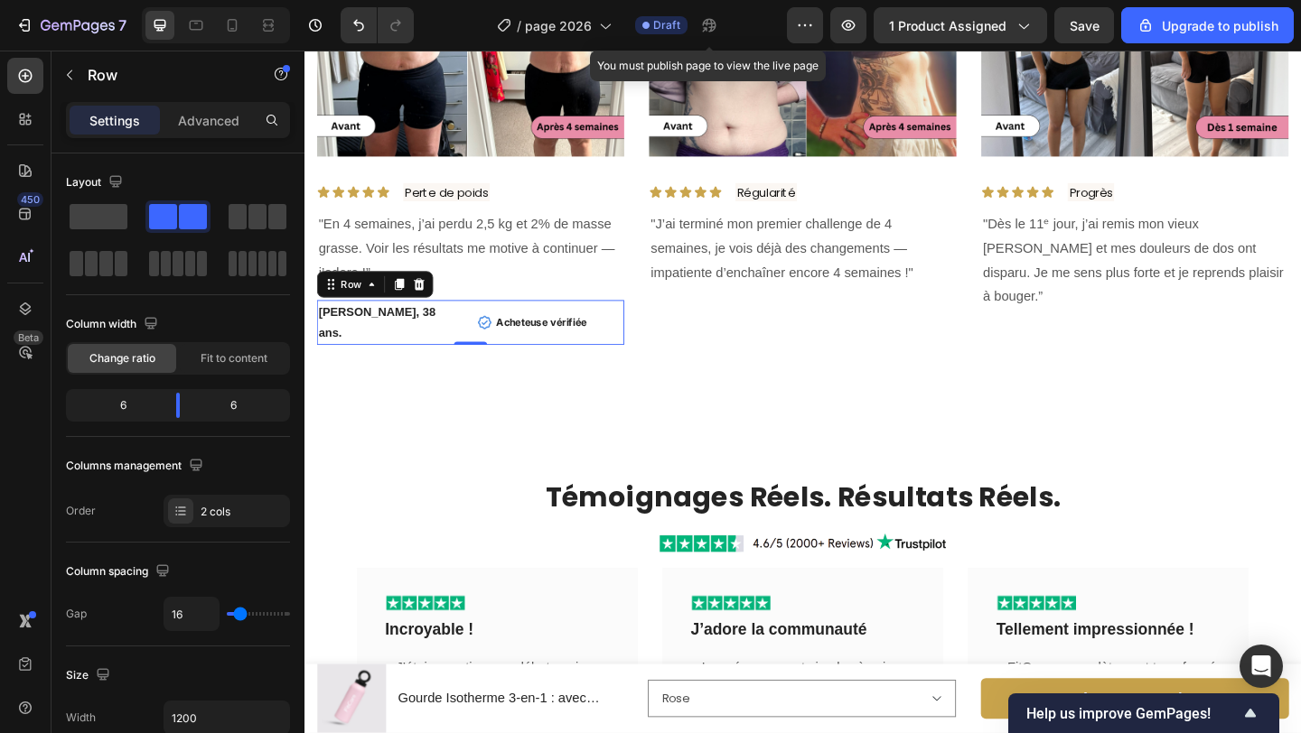
click at [407, 305] on icon at bounding box center [408, 305] width 10 height 13
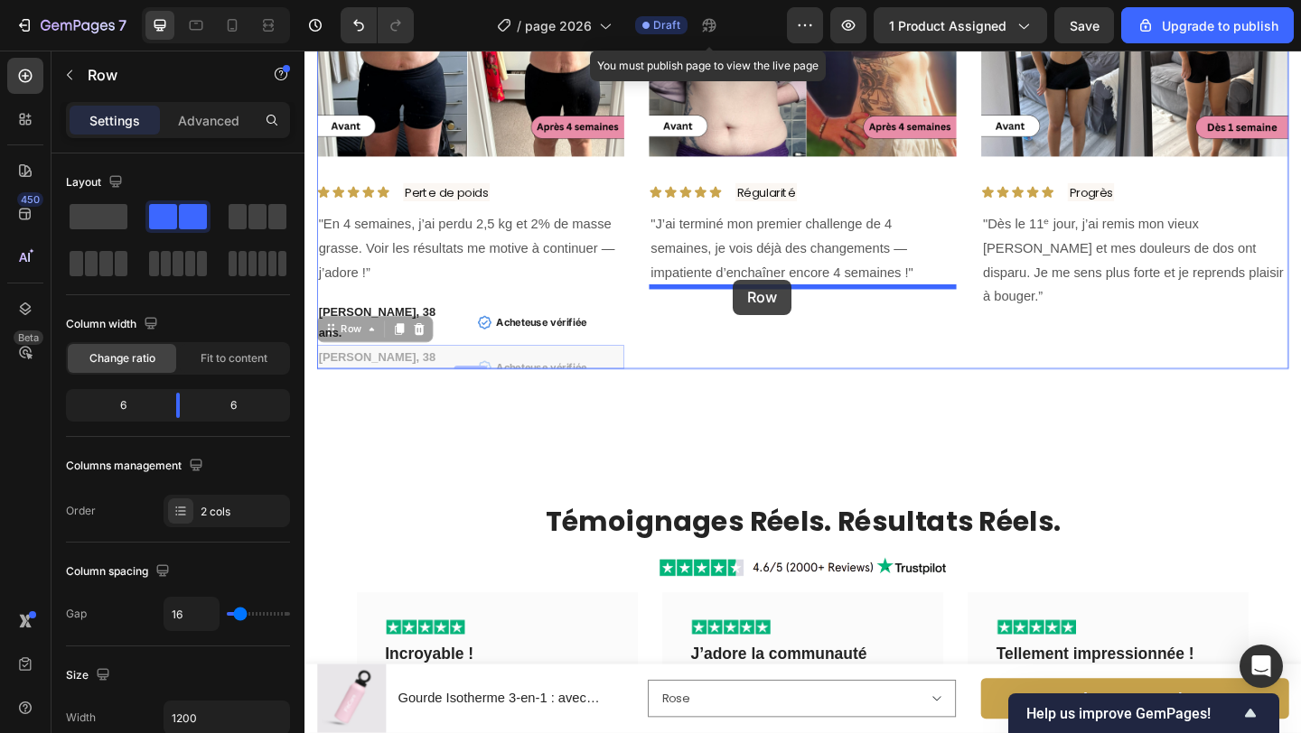
drag, startPoint x: 348, startPoint y: 337, endPoint x: 770, endPoint y: 300, distance: 423.4
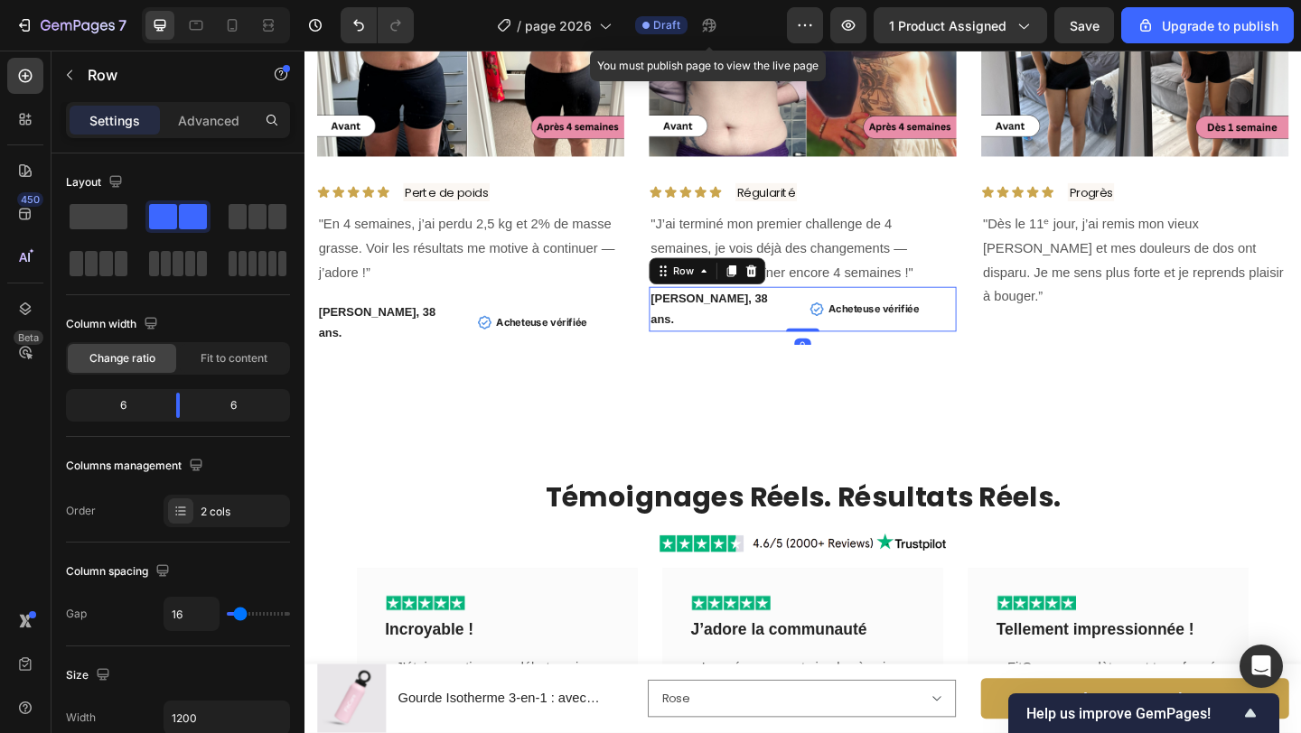
click at [764, 290] on icon at bounding box center [768, 291] width 14 height 14
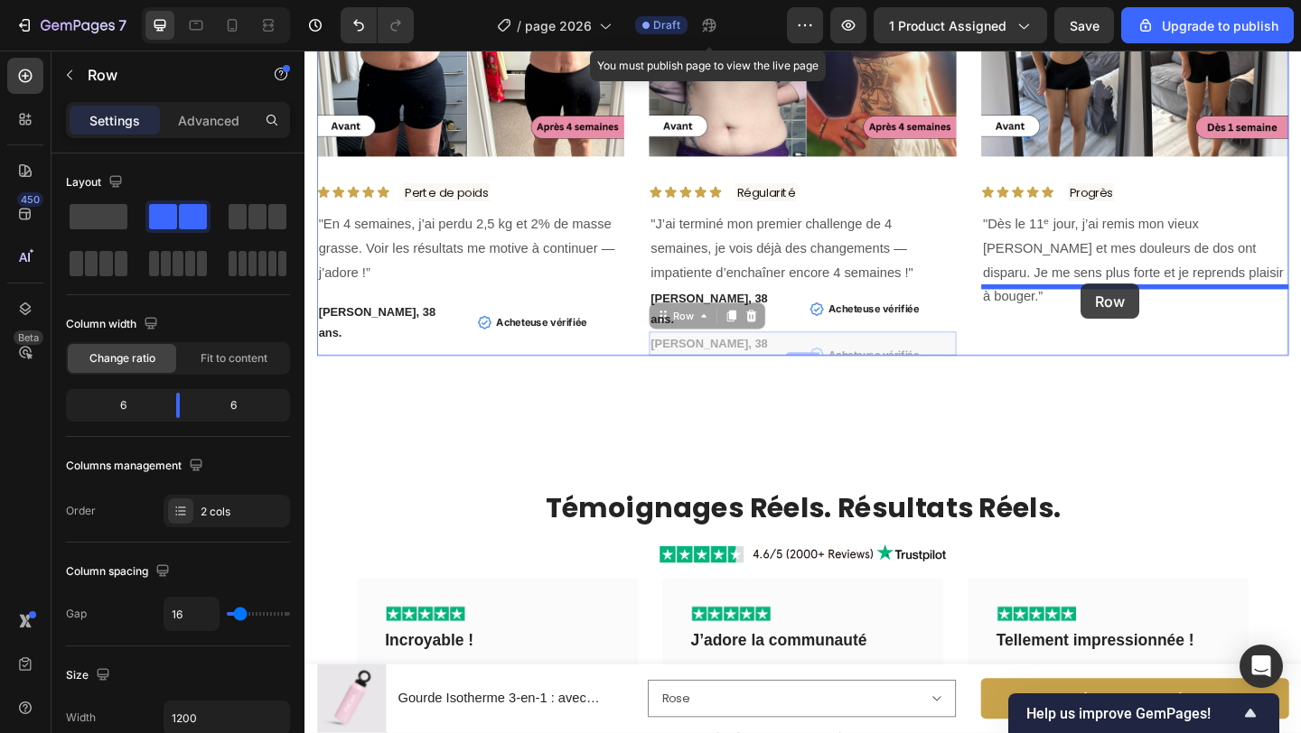
drag, startPoint x: 697, startPoint y: 316, endPoint x: 1145, endPoint y: 304, distance: 448.2
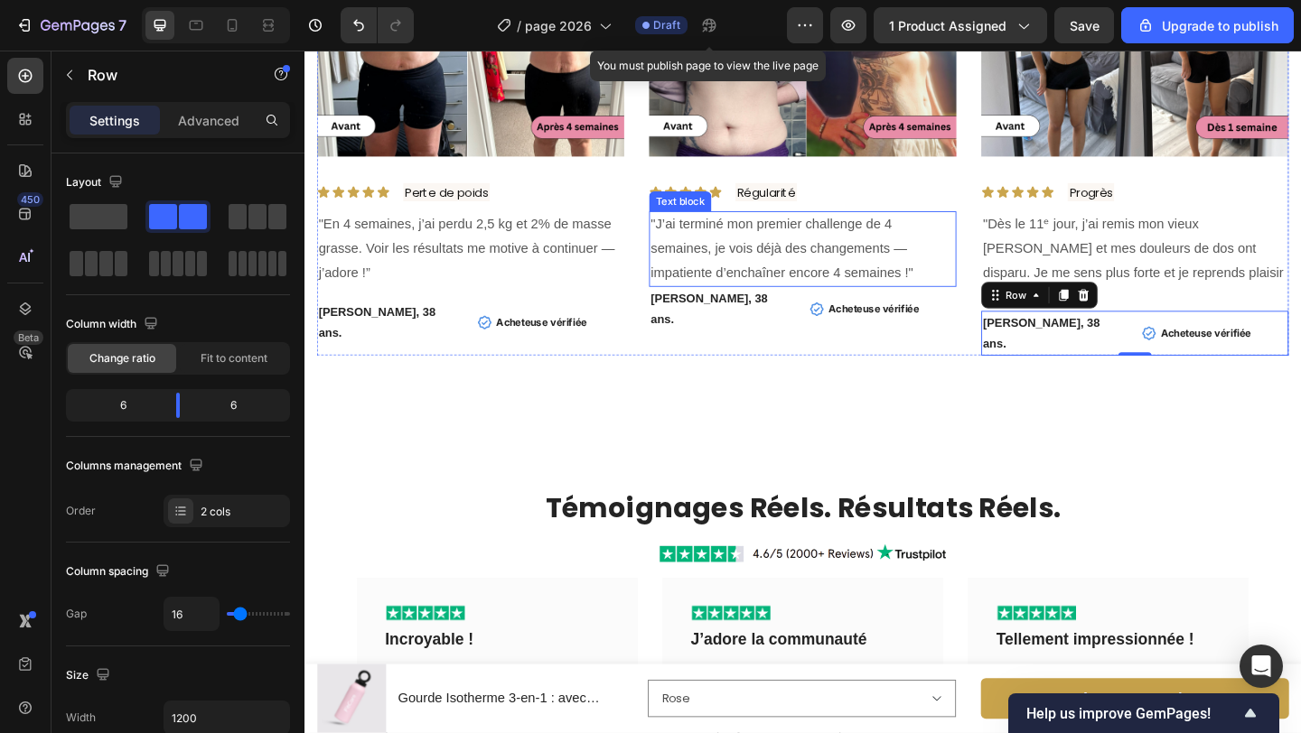
click at [923, 284] on p ""J’ai terminé mon premier challenge de 4 semaines, je vois déjà des changements…" at bounding box center [846, 267] width 331 height 78
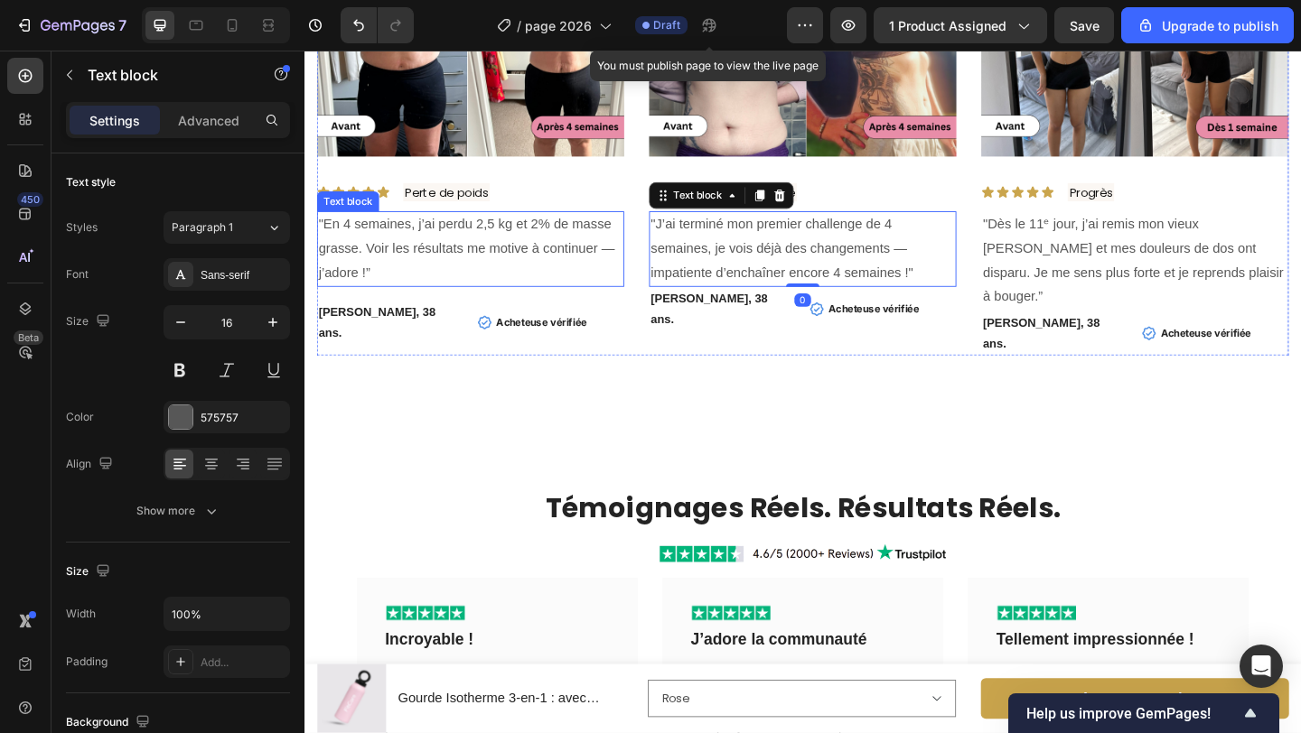
click at [573, 285] on p ""En 4 semaines, j’ai perdu 2,5 kg et 2% de masse grasse. Voir les résultats me …" at bounding box center [485, 267] width 331 height 78
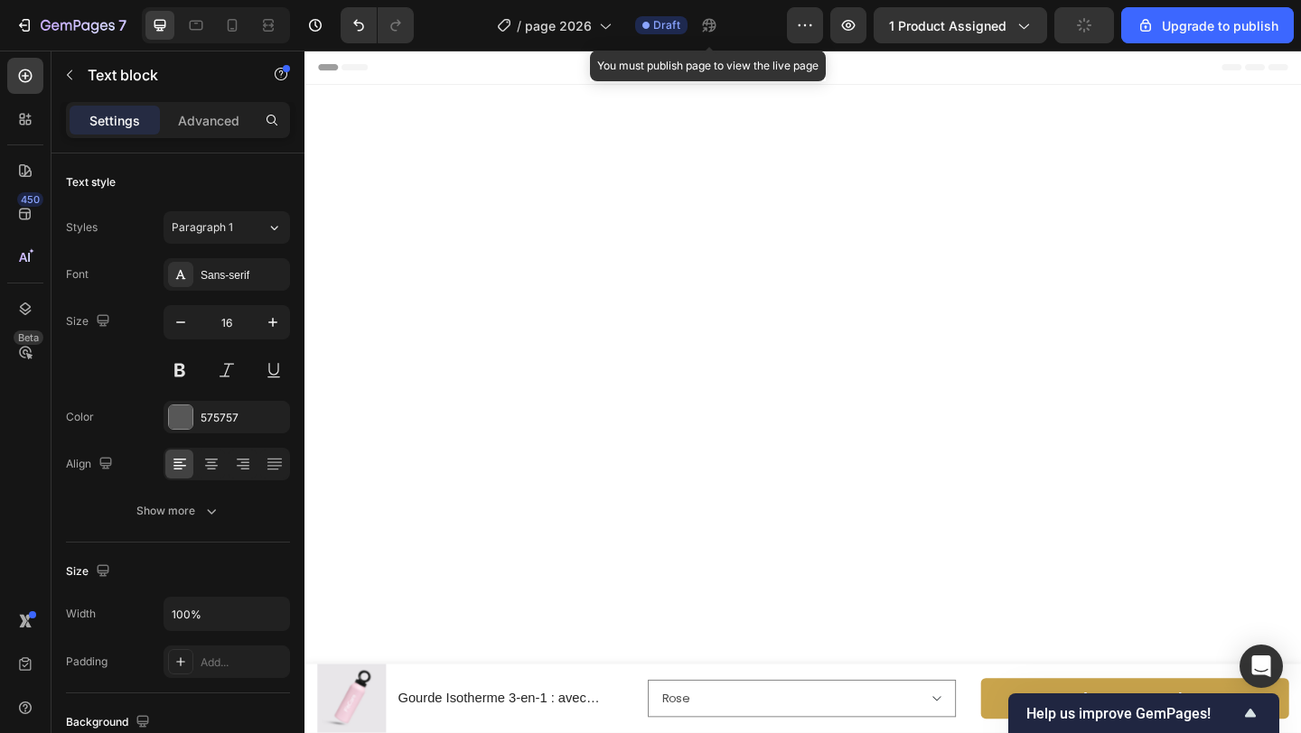
scroll to position [4159, 0]
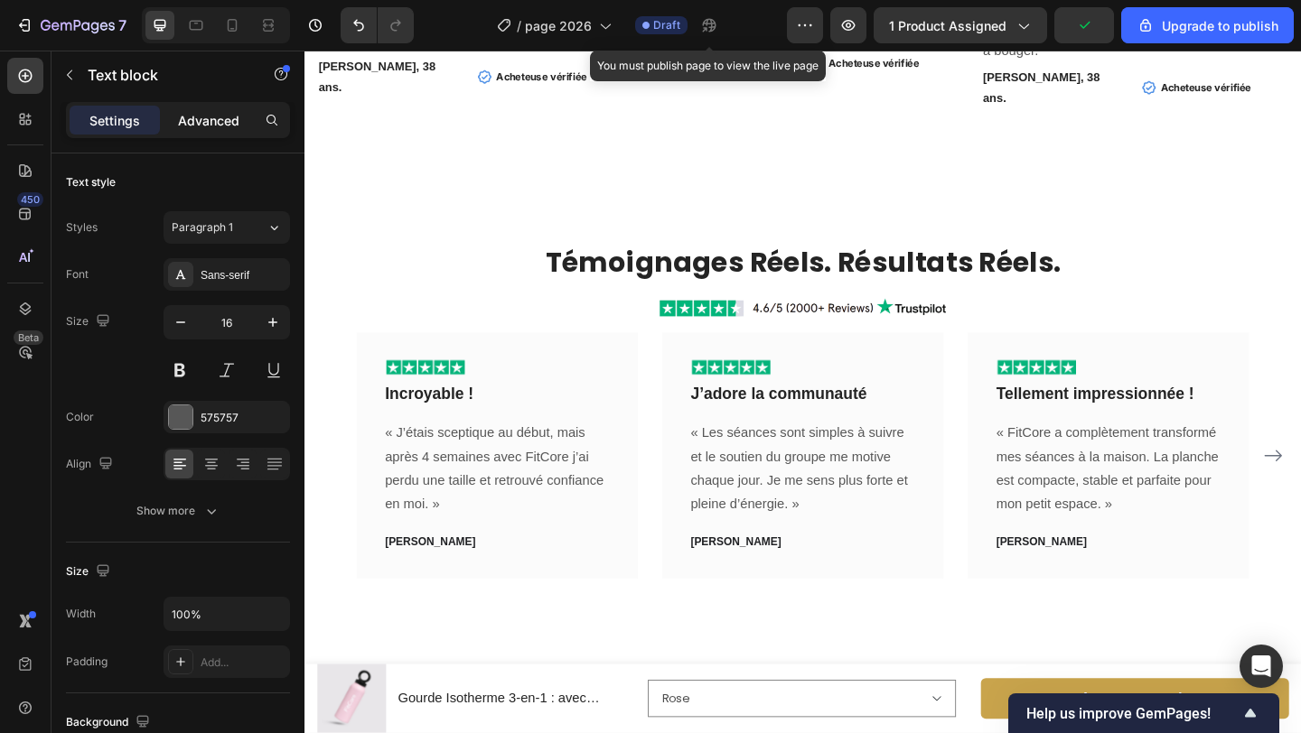
click at [209, 116] on p "Advanced" at bounding box center [208, 120] width 61 height 19
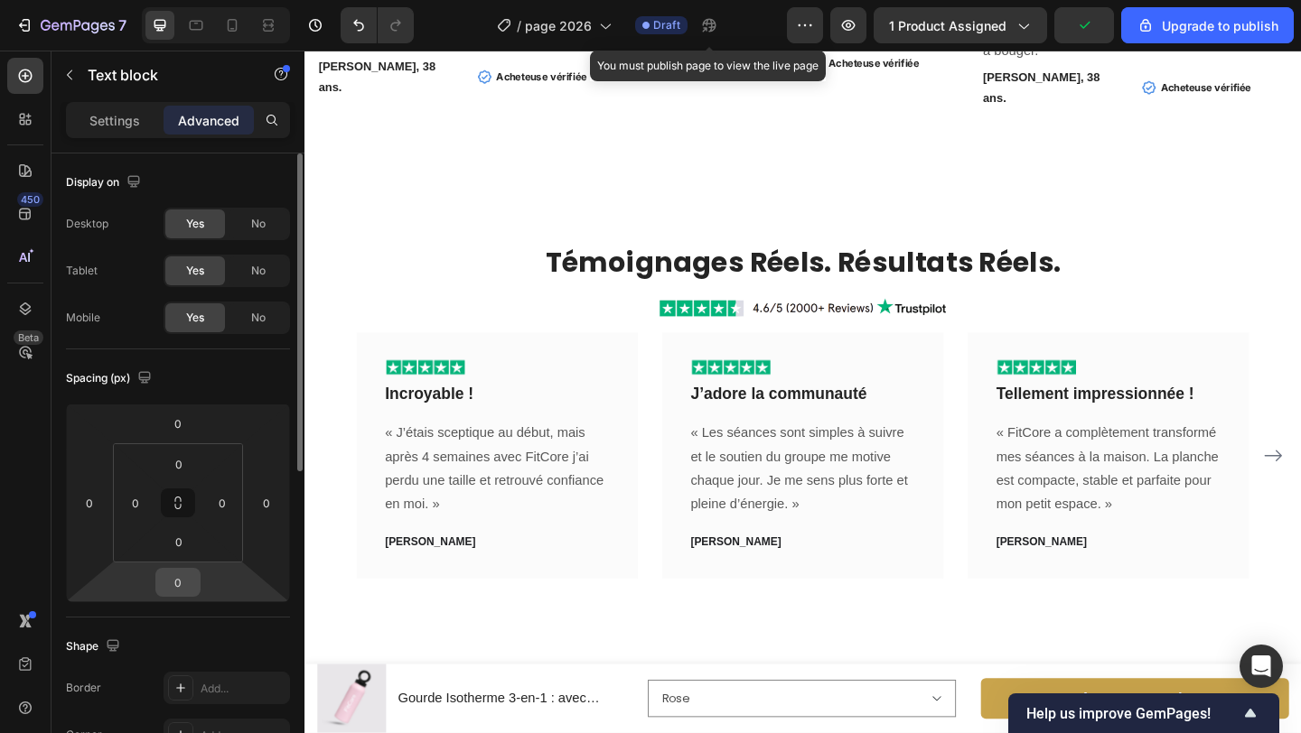
click at [181, 593] on input "0" at bounding box center [178, 582] width 36 height 27
type input "16"
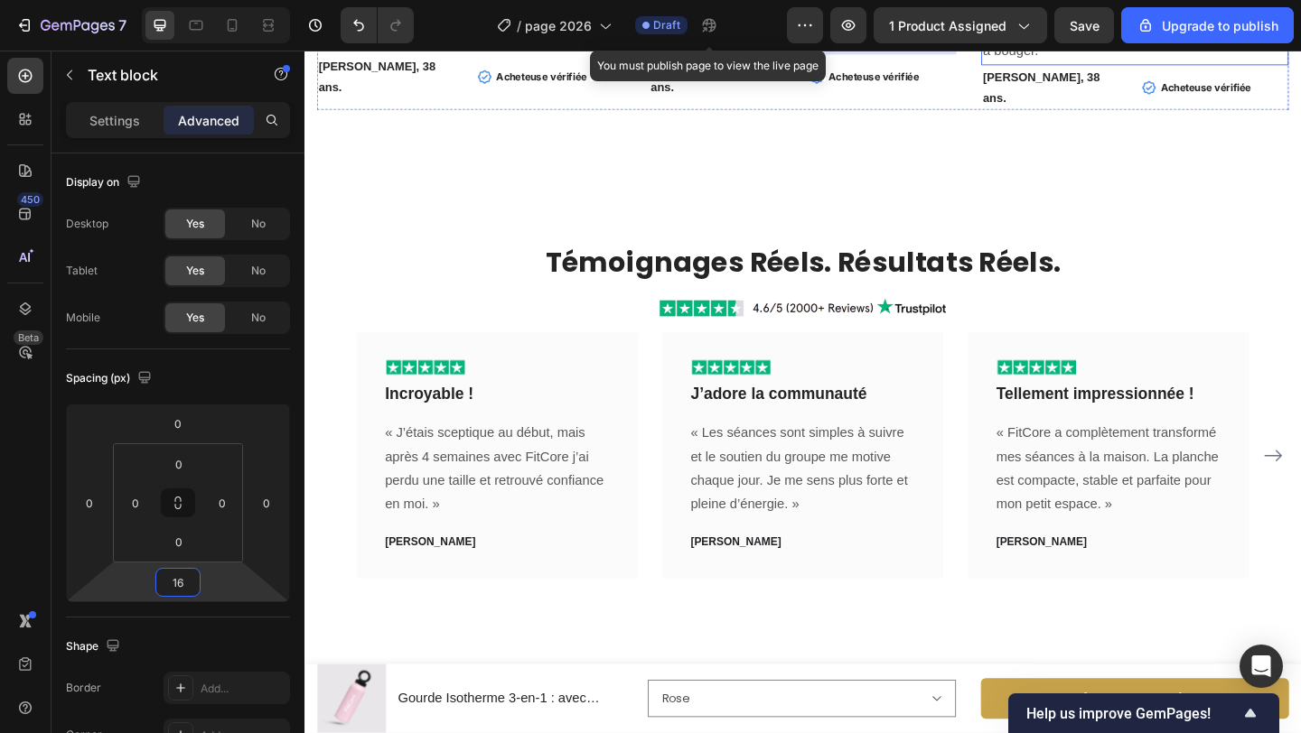
click at [1255, 64] on p ""Dès le 11ᵉ jour, j’ai remis mon vieux [PERSON_NAME] et mes douleurs de dos ont…" at bounding box center [1207, 12] width 331 height 104
click at [183, 578] on input "0" at bounding box center [178, 582] width 36 height 27
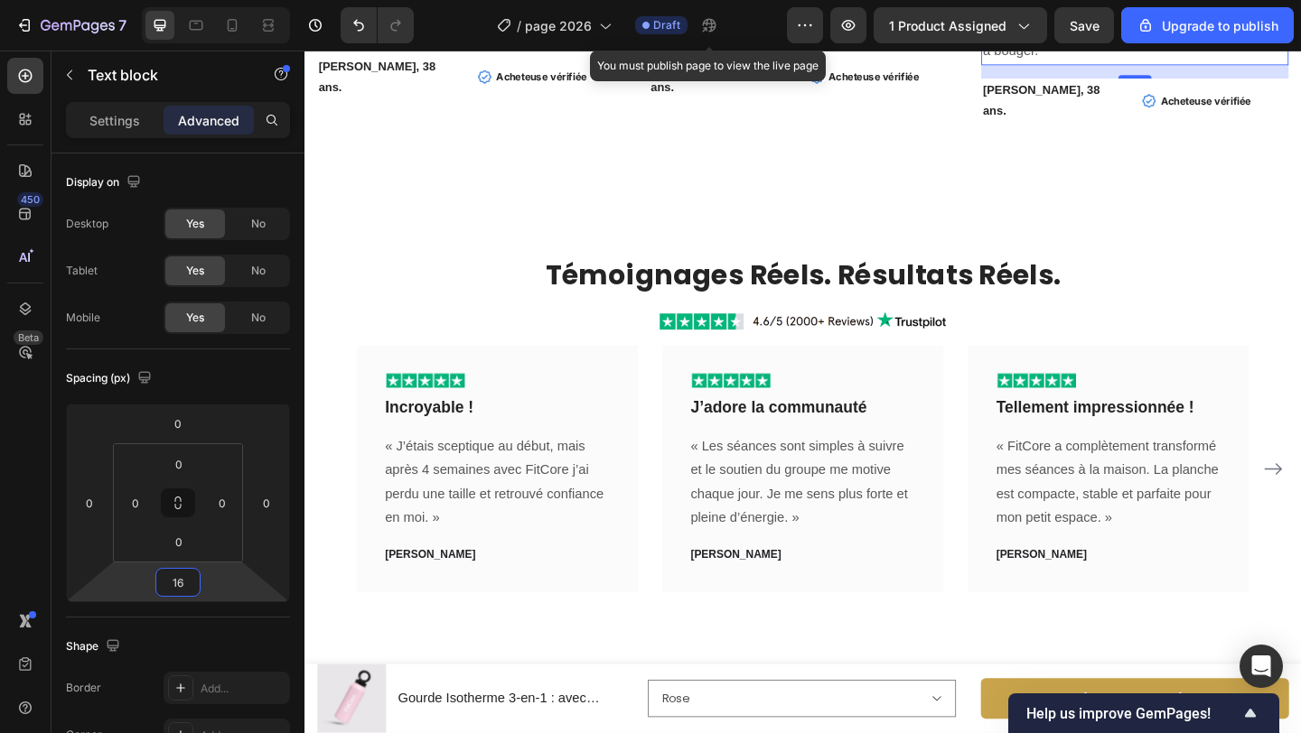
type input "16"
click at [733, 98] on strong "[PERSON_NAME], 38 ans." at bounding box center [744, 79] width 127 height 37
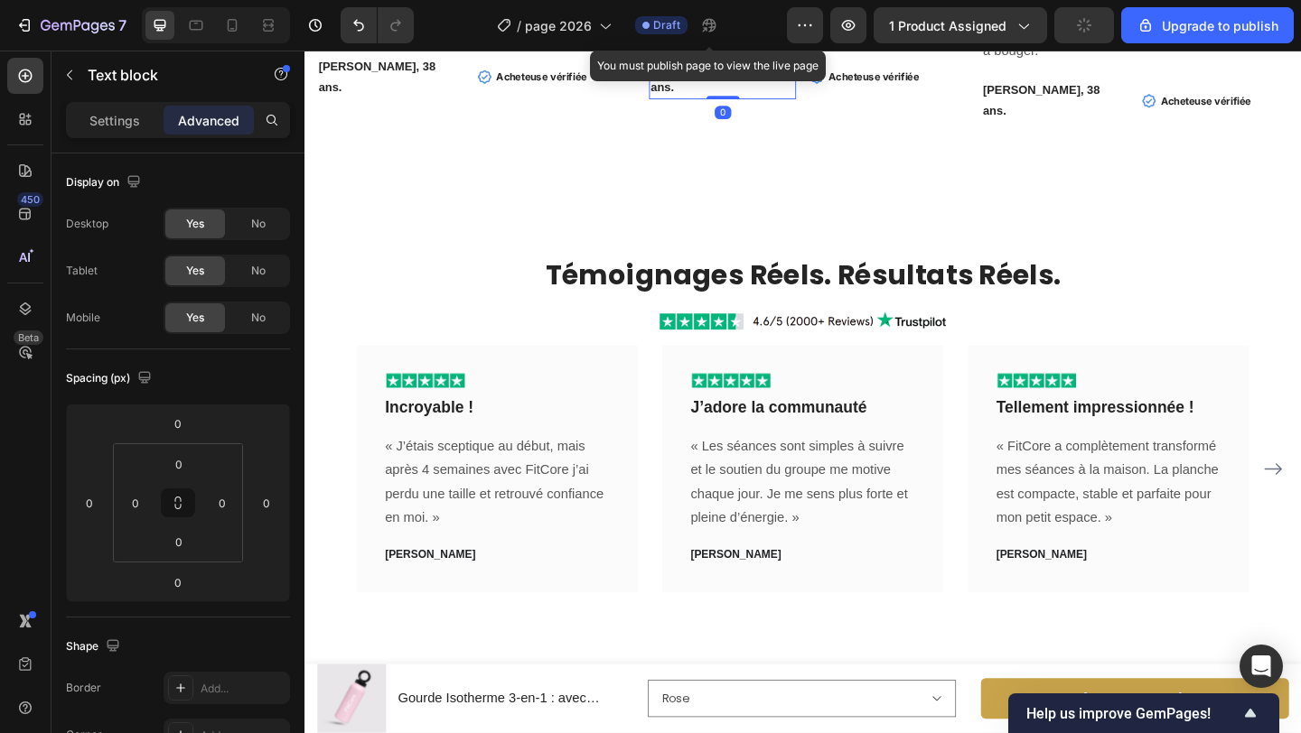
click at [733, 98] on strong "[PERSON_NAME], 38 ans." at bounding box center [744, 79] width 127 height 37
click at [1102, 124] on strong "[PERSON_NAME], 38 ans." at bounding box center [1105, 105] width 127 height 37
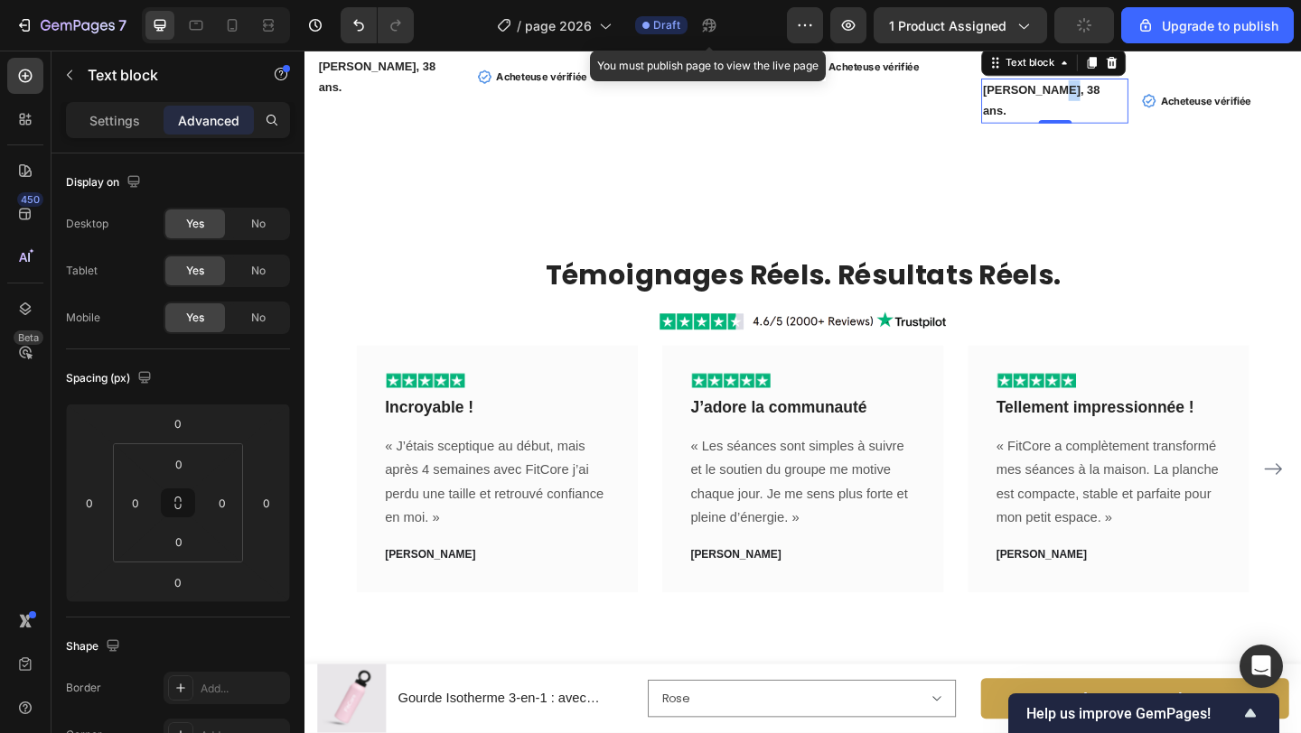
click at [1102, 124] on strong "[PERSON_NAME], 38 ans." at bounding box center [1105, 105] width 127 height 37
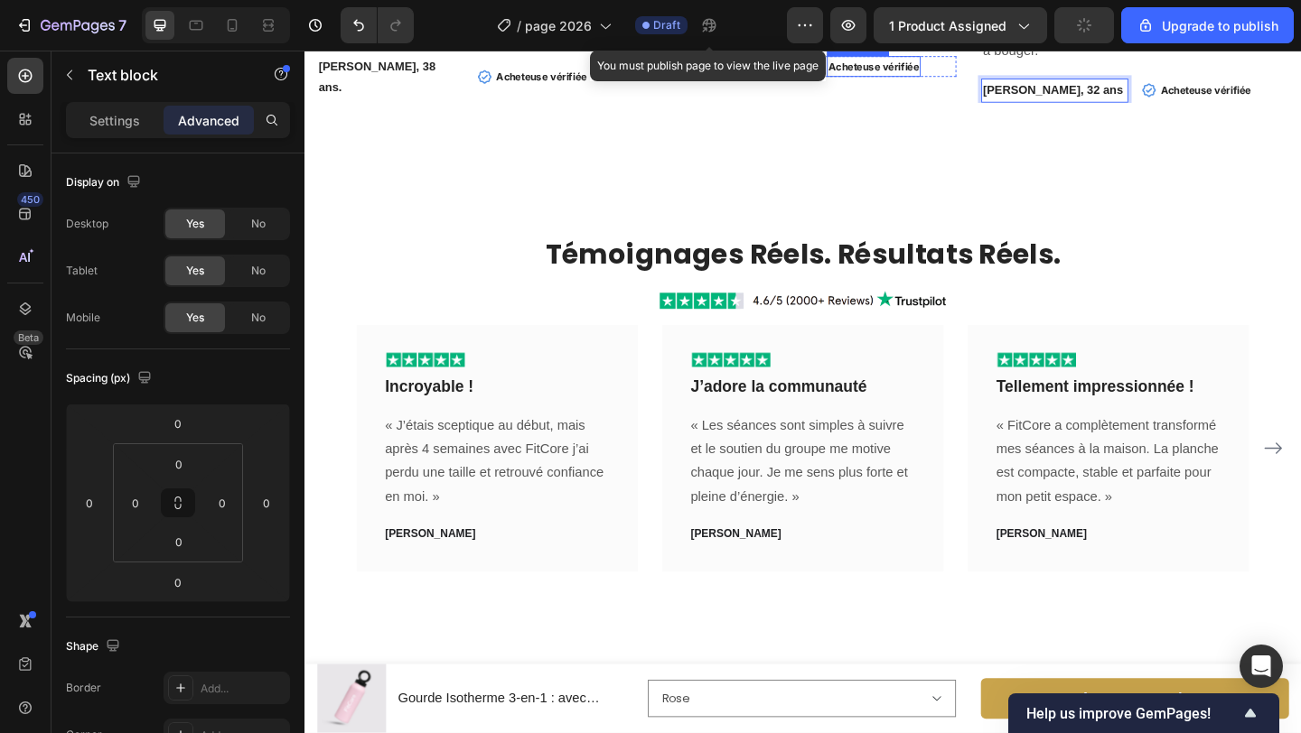
click at [941, 75] on strong "Acheteuse vérifiée" at bounding box center [923, 68] width 98 height 14
click at [114, 128] on p "Settings" at bounding box center [114, 120] width 51 height 19
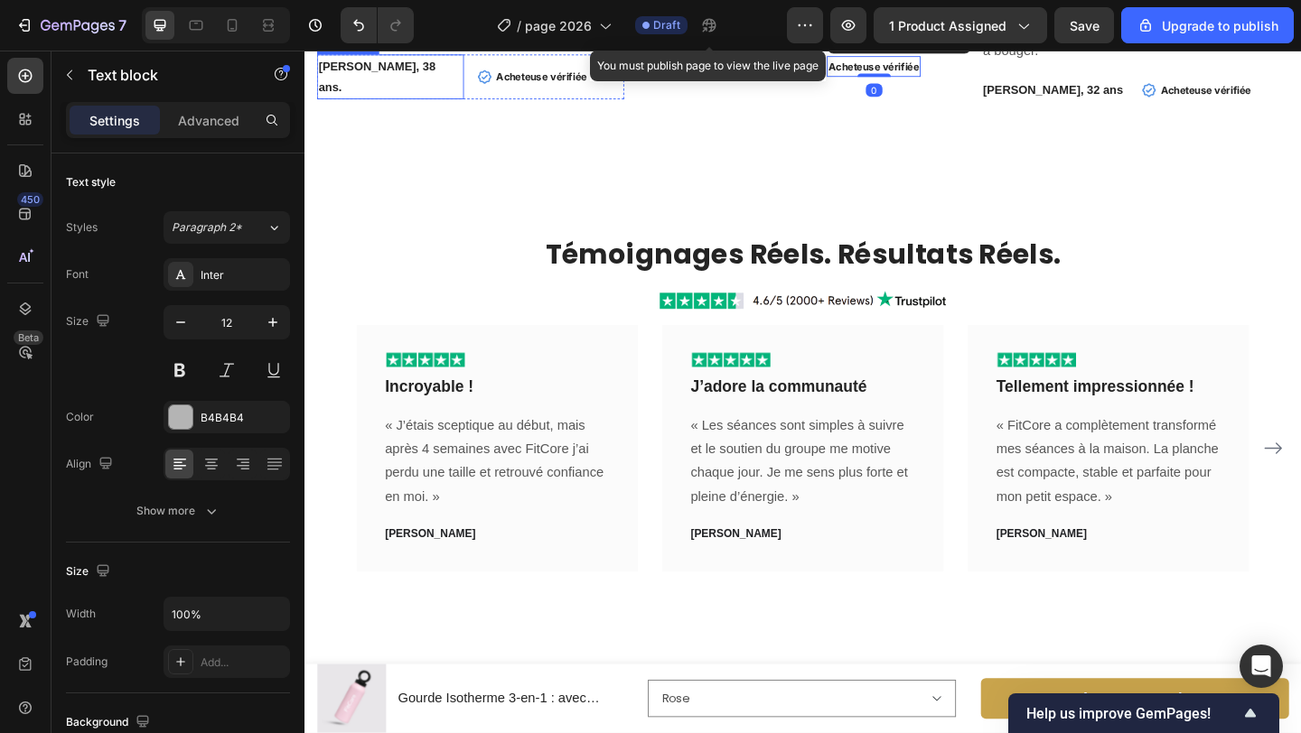
click at [395, 98] on strong "[PERSON_NAME], 38 ans." at bounding box center [383, 79] width 127 height 37
click at [564, 86] on strong "Acheteuse vérifiée" at bounding box center [562, 79] width 98 height 14
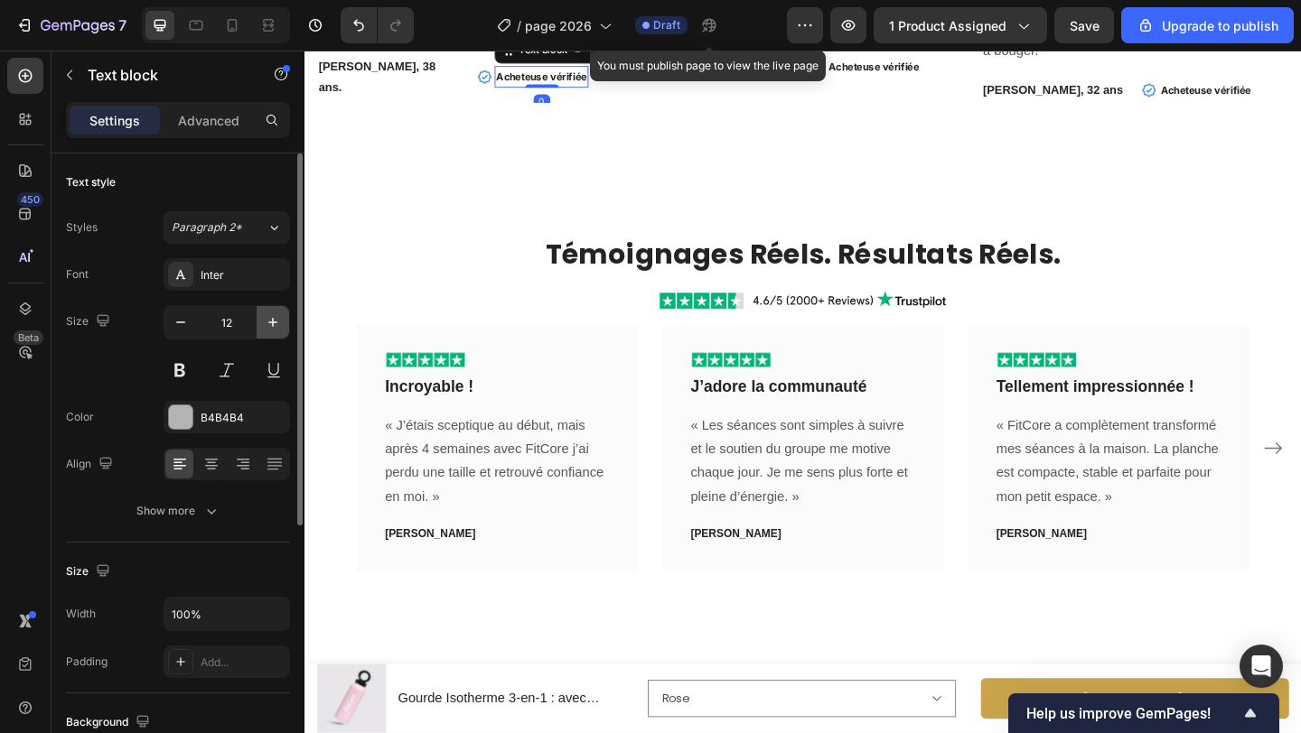
click at [280, 319] on icon "button" at bounding box center [273, 322] width 18 height 18
type input "13"
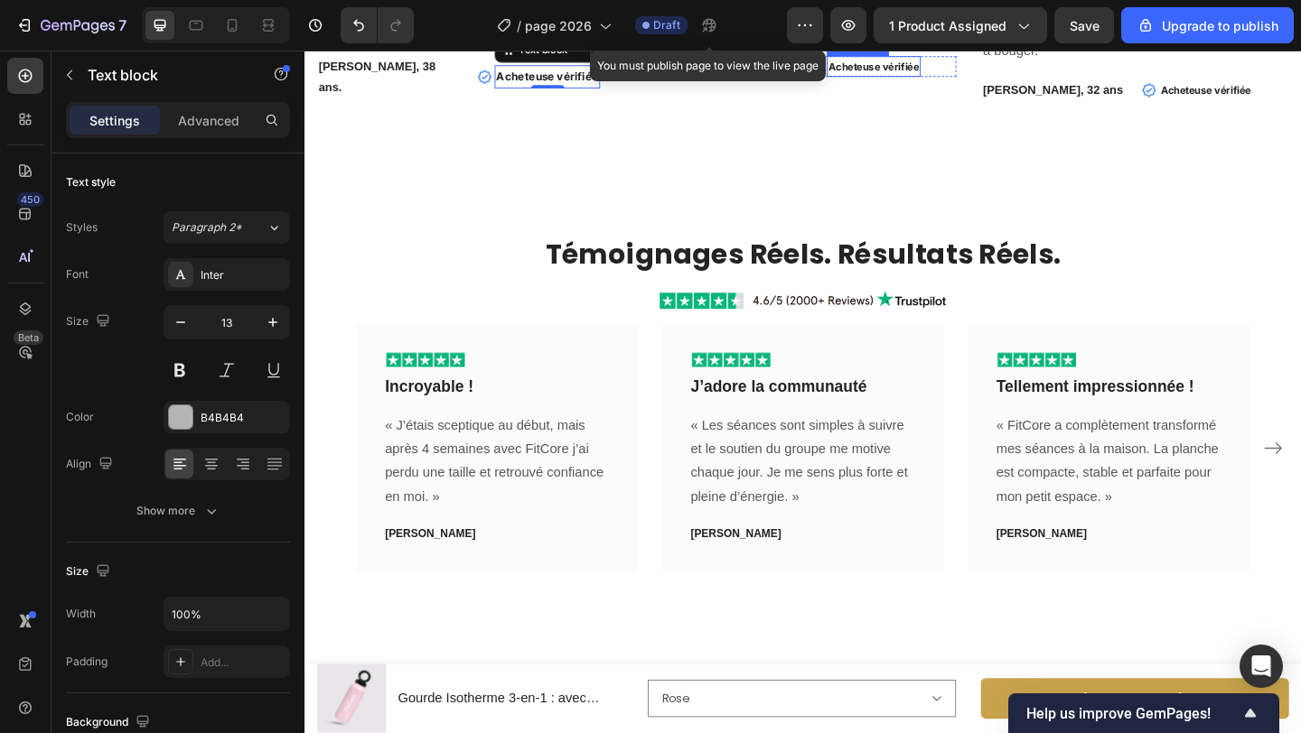
click at [935, 75] on strong "Acheteuse vérifiée" at bounding box center [923, 68] width 98 height 14
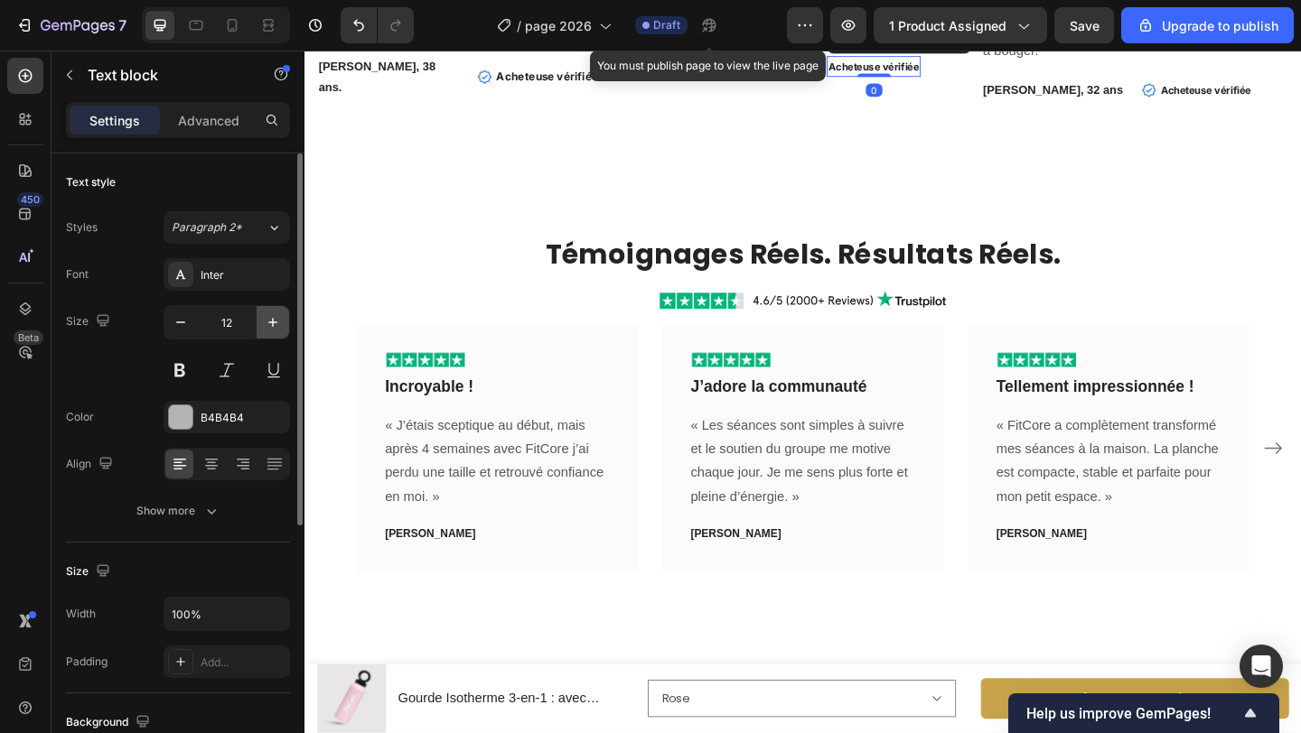
click at [276, 317] on icon "button" at bounding box center [273, 322] width 18 height 18
type input "13"
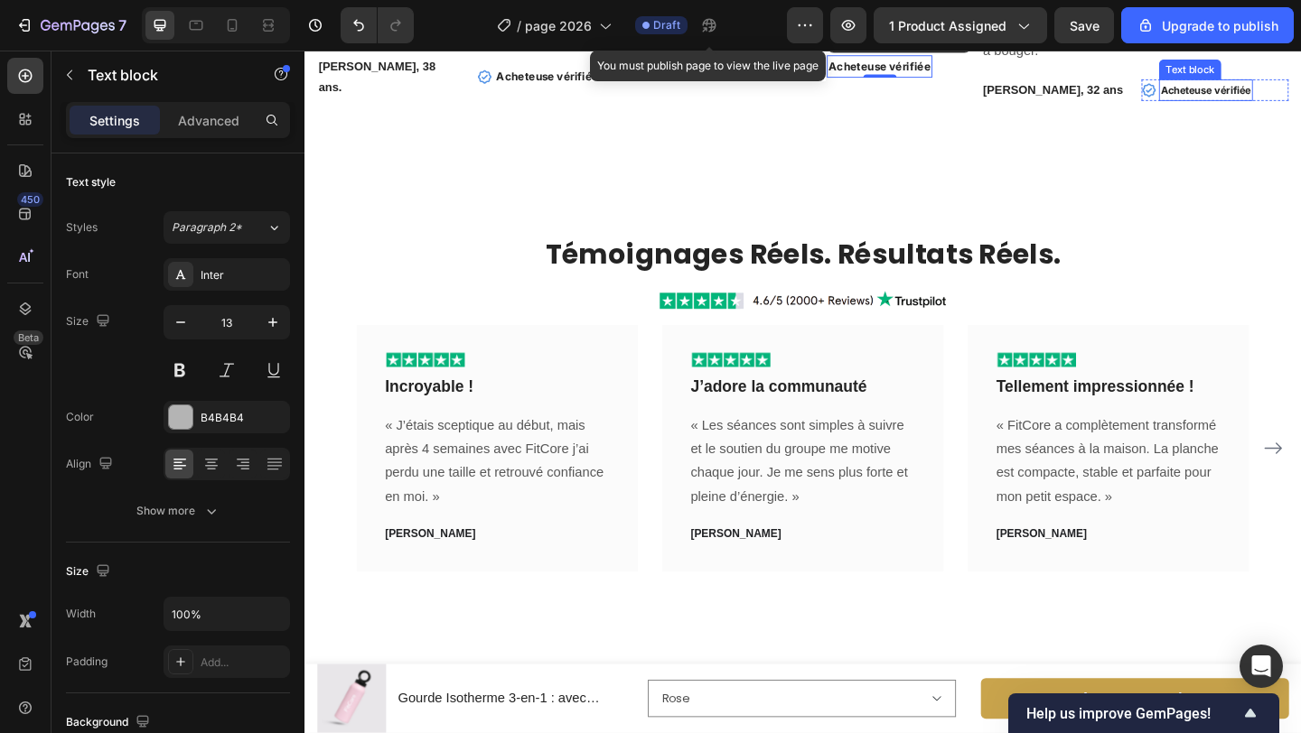
click at [1292, 100] on strong "Acheteuse vérifiée" at bounding box center [1285, 94] width 98 height 14
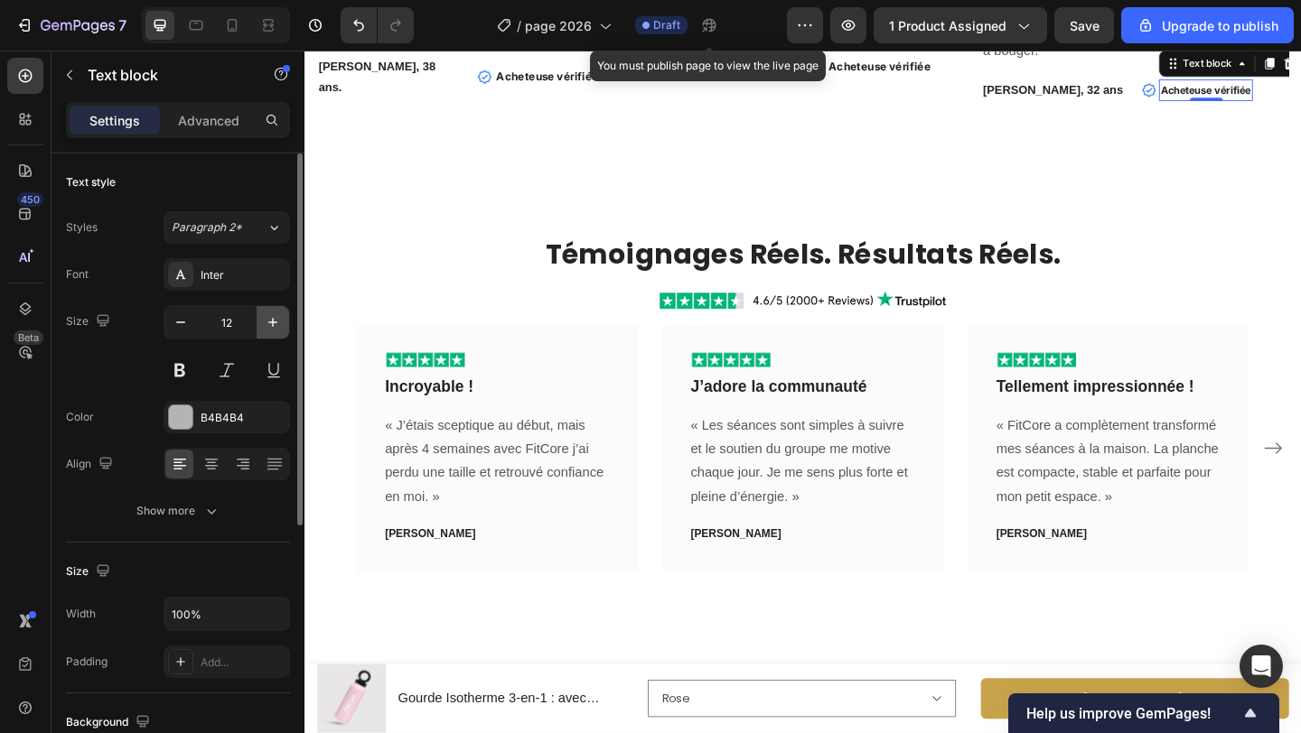
click at [271, 322] on icon "button" at bounding box center [272, 322] width 9 height 9
type input "13"
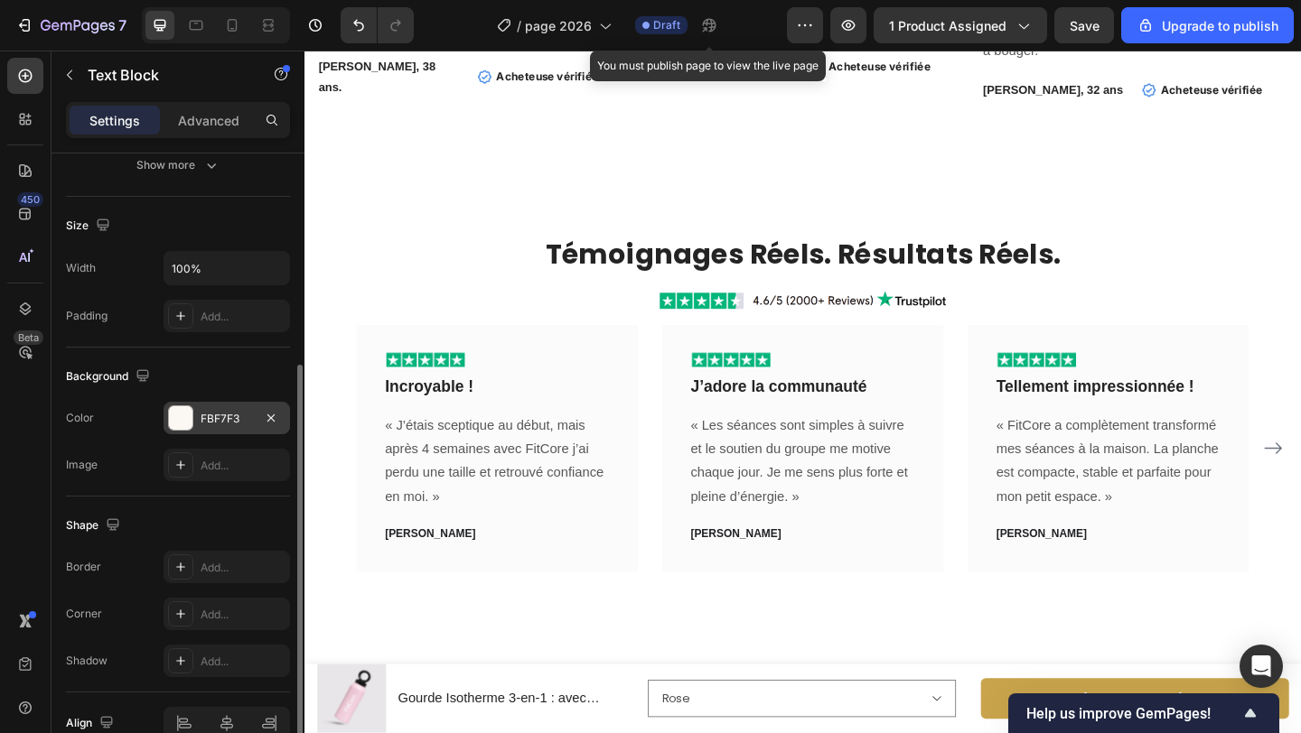
scroll to position [350, 0]
click at [225, 408] on div "FBF7F3" at bounding box center [227, 414] width 52 height 16
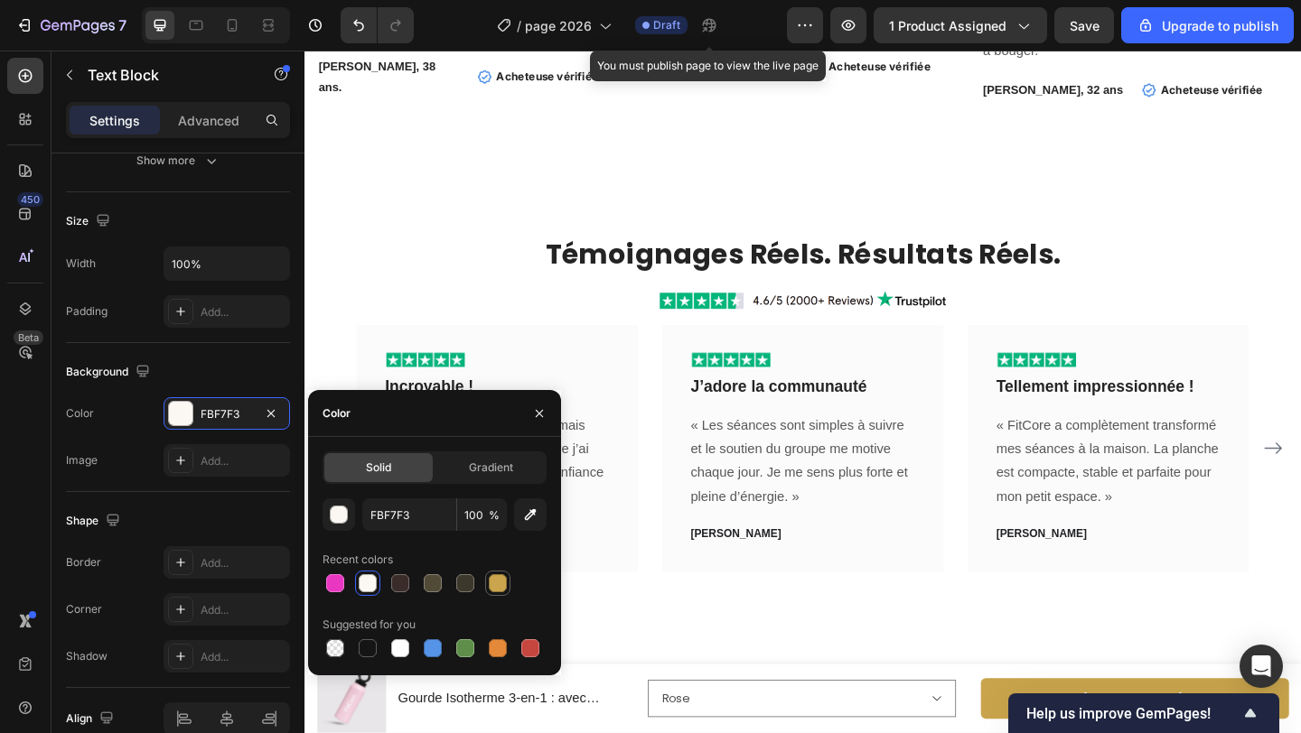
click at [497, 574] on div at bounding box center [498, 584] width 22 height 22
type input "CAA54D"
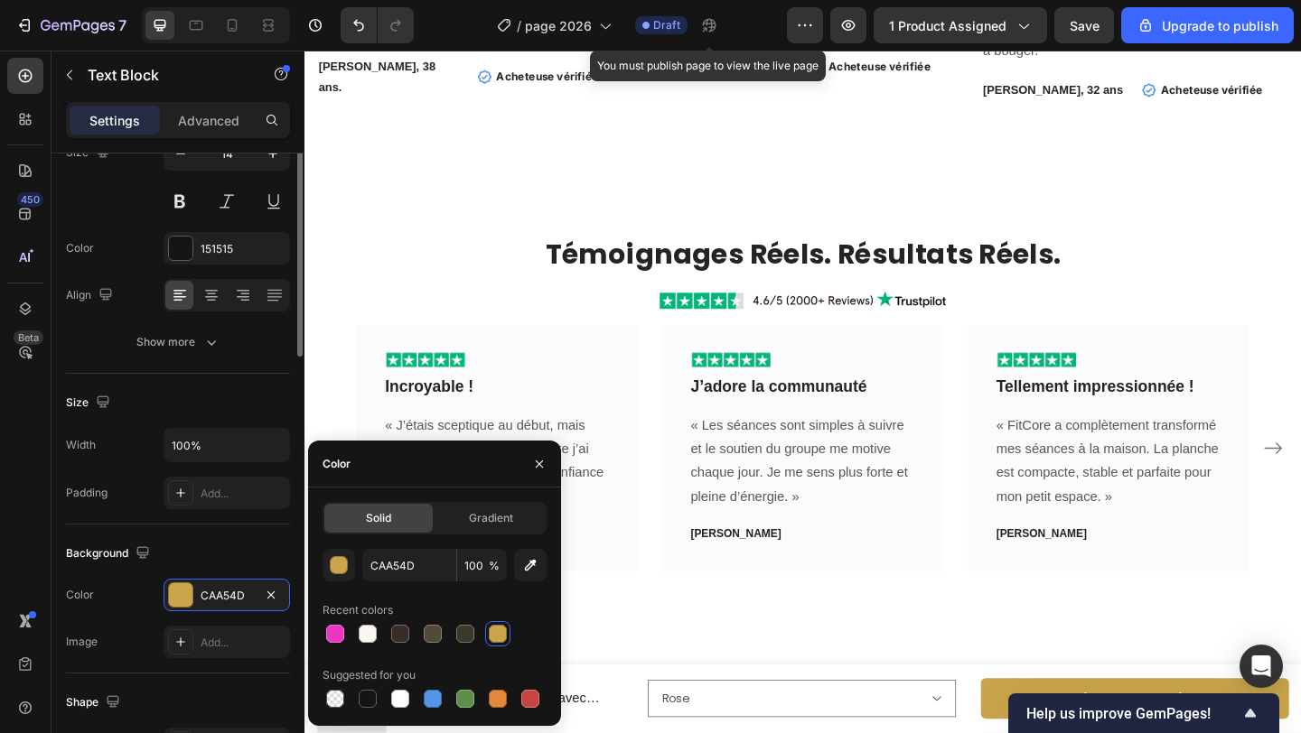
scroll to position [0, 0]
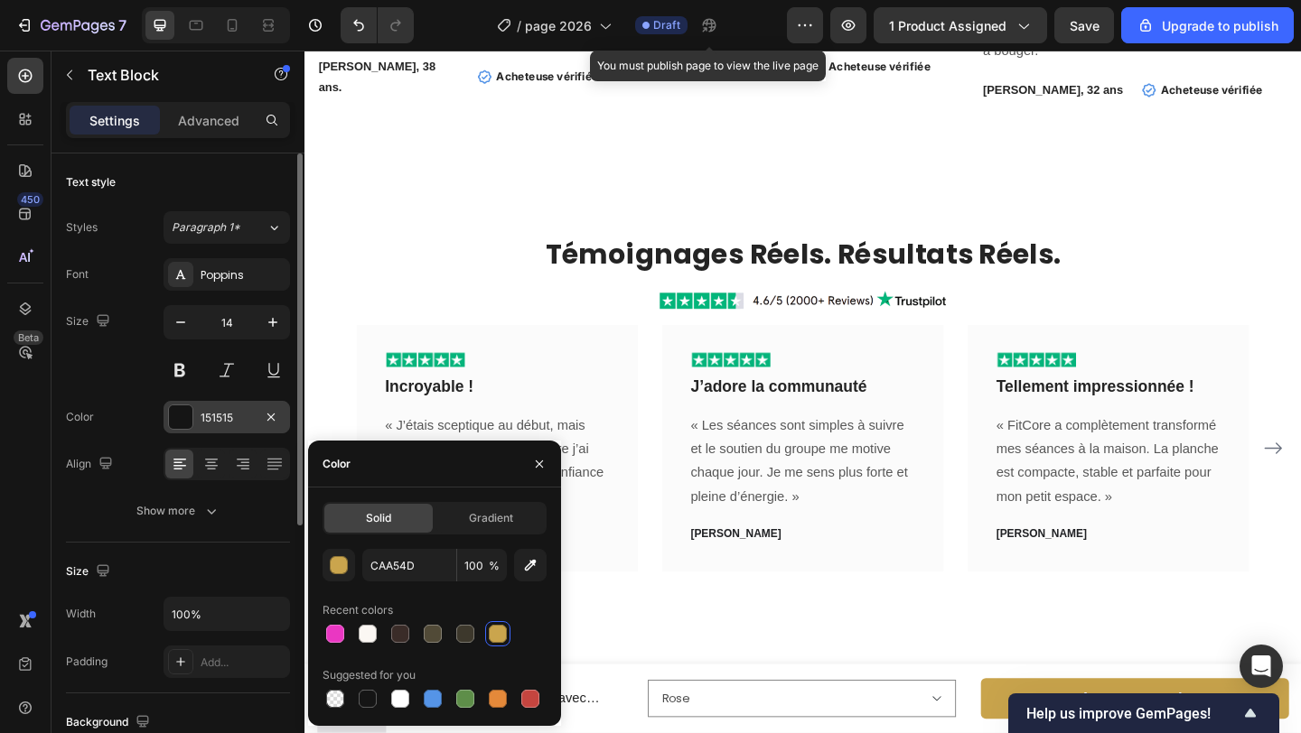
click at [188, 405] on div at bounding box center [180, 417] width 25 height 25
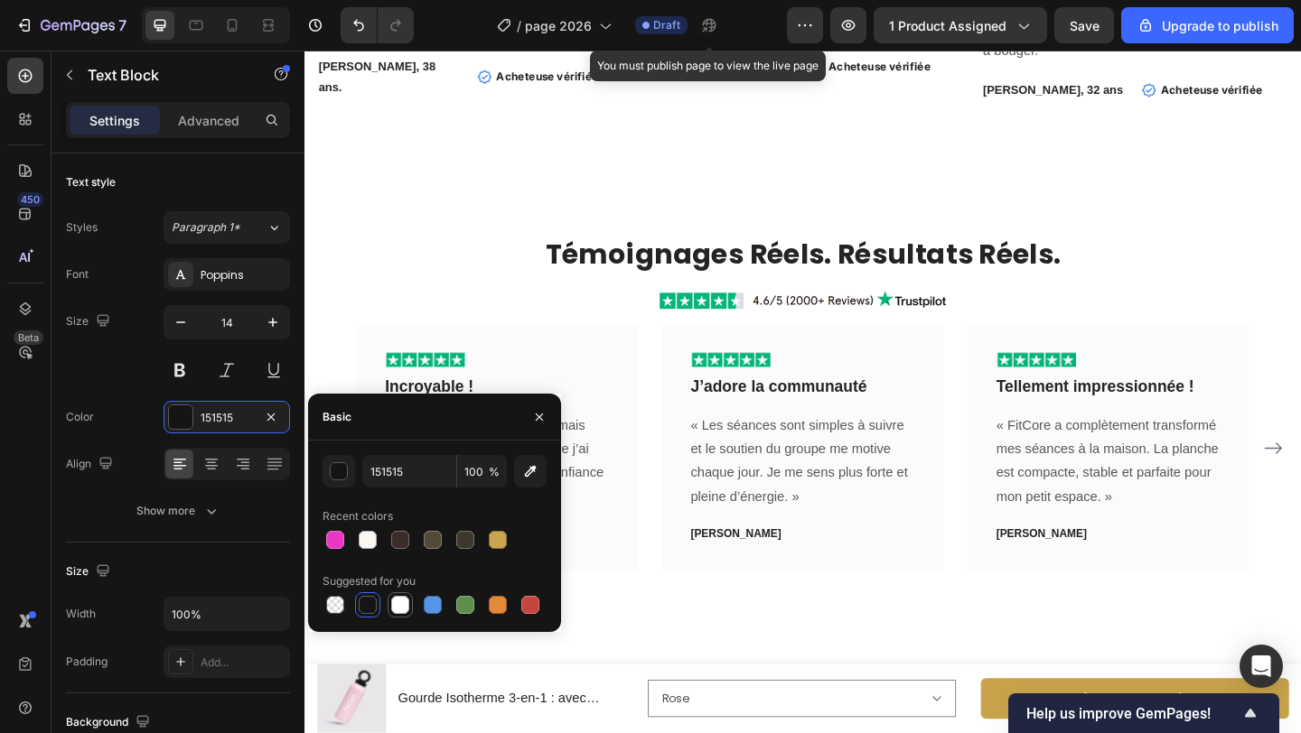
click at [398, 601] on div at bounding box center [400, 605] width 18 height 18
type input "FFFFFF"
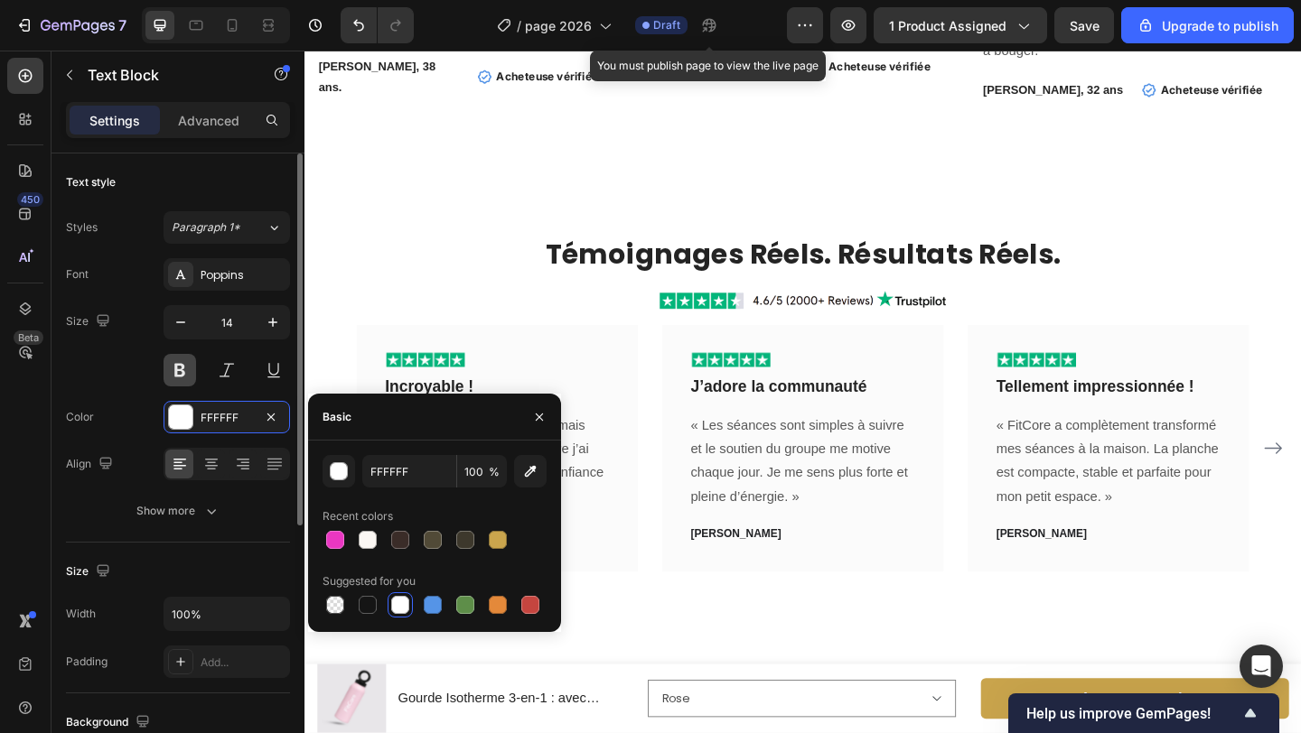
click at [182, 369] on button at bounding box center [179, 370] width 33 height 33
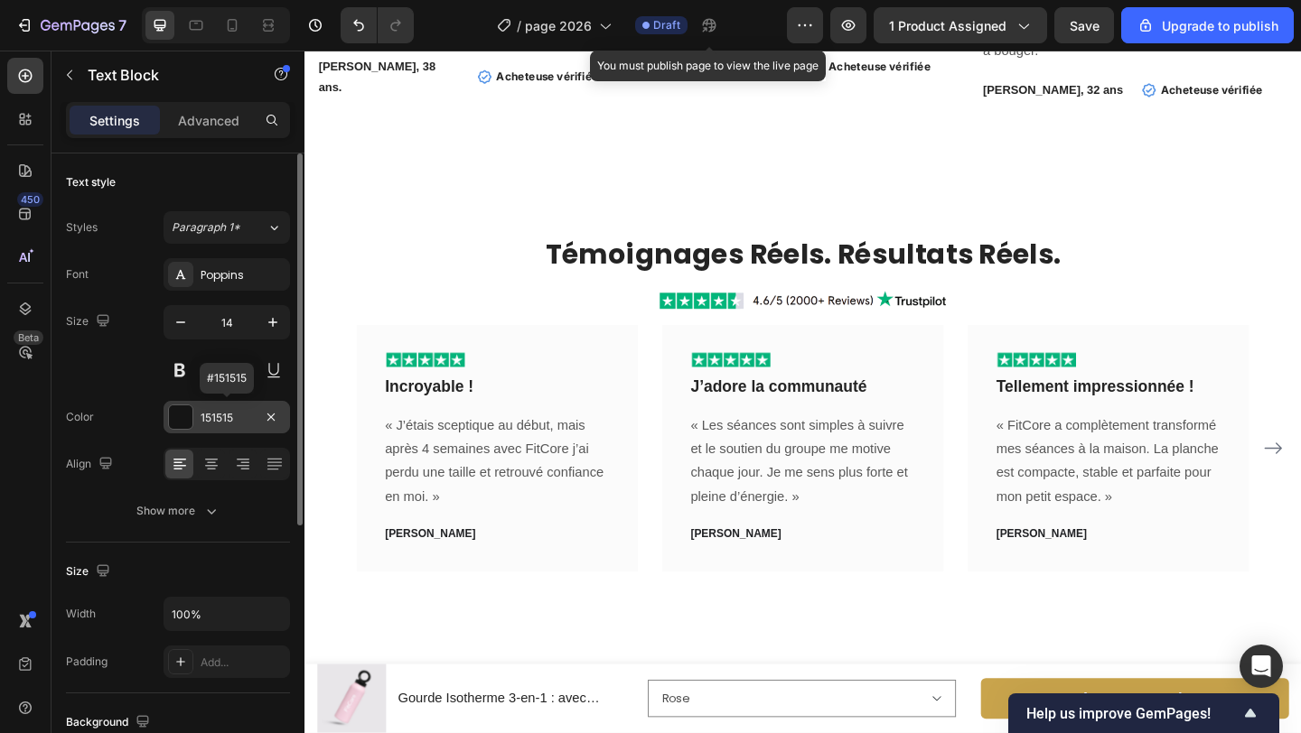
click at [210, 407] on div "151515" at bounding box center [226, 417] width 126 height 33
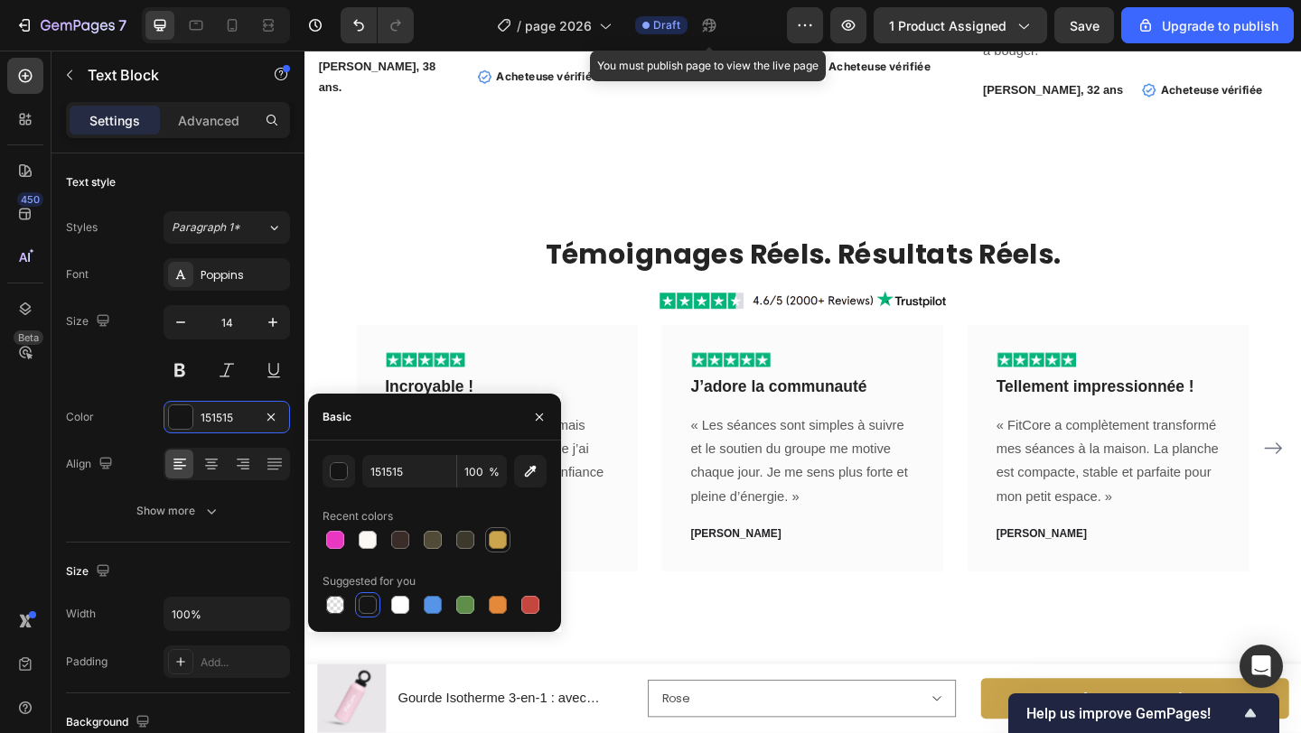
click at [498, 535] on div at bounding box center [498, 540] width 18 height 18
click at [406, 608] on div at bounding box center [400, 605] width 18 height 18
type input "FFFFFF"
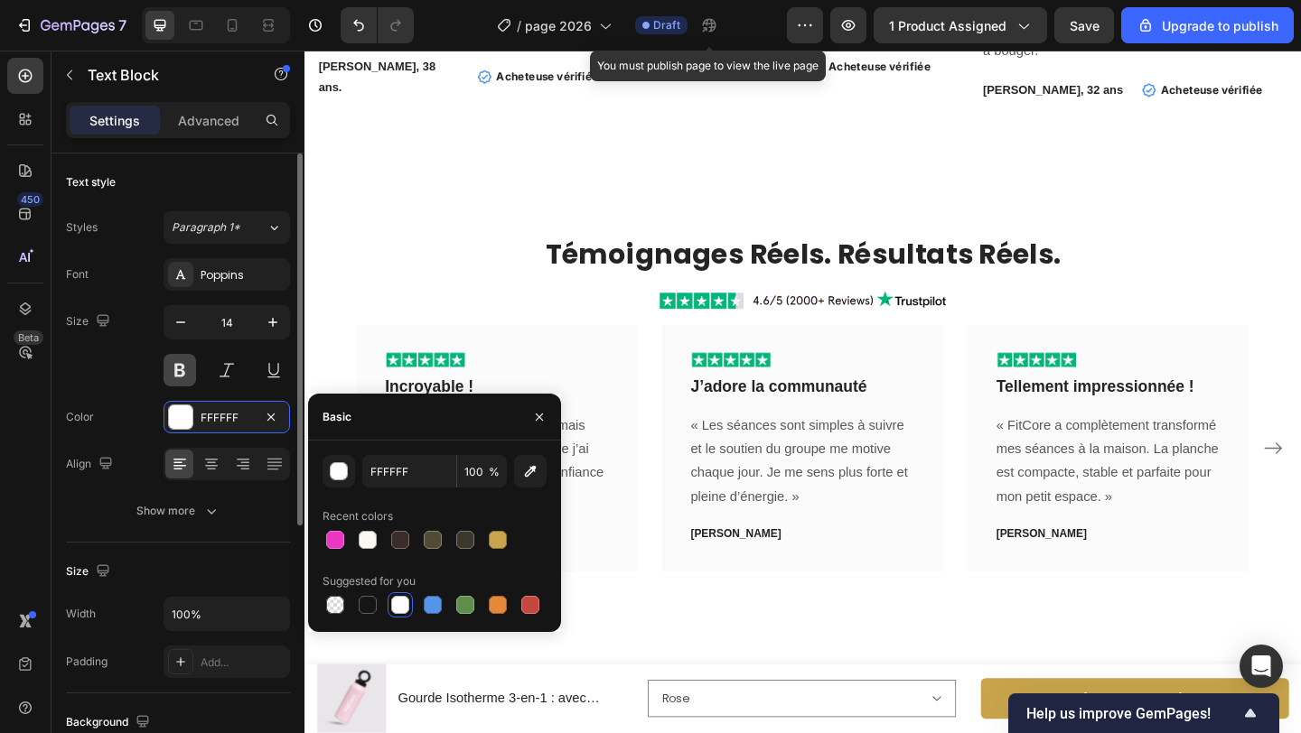
click at [182, 374] on button at bounding box center [179, 370] width 33 height 33
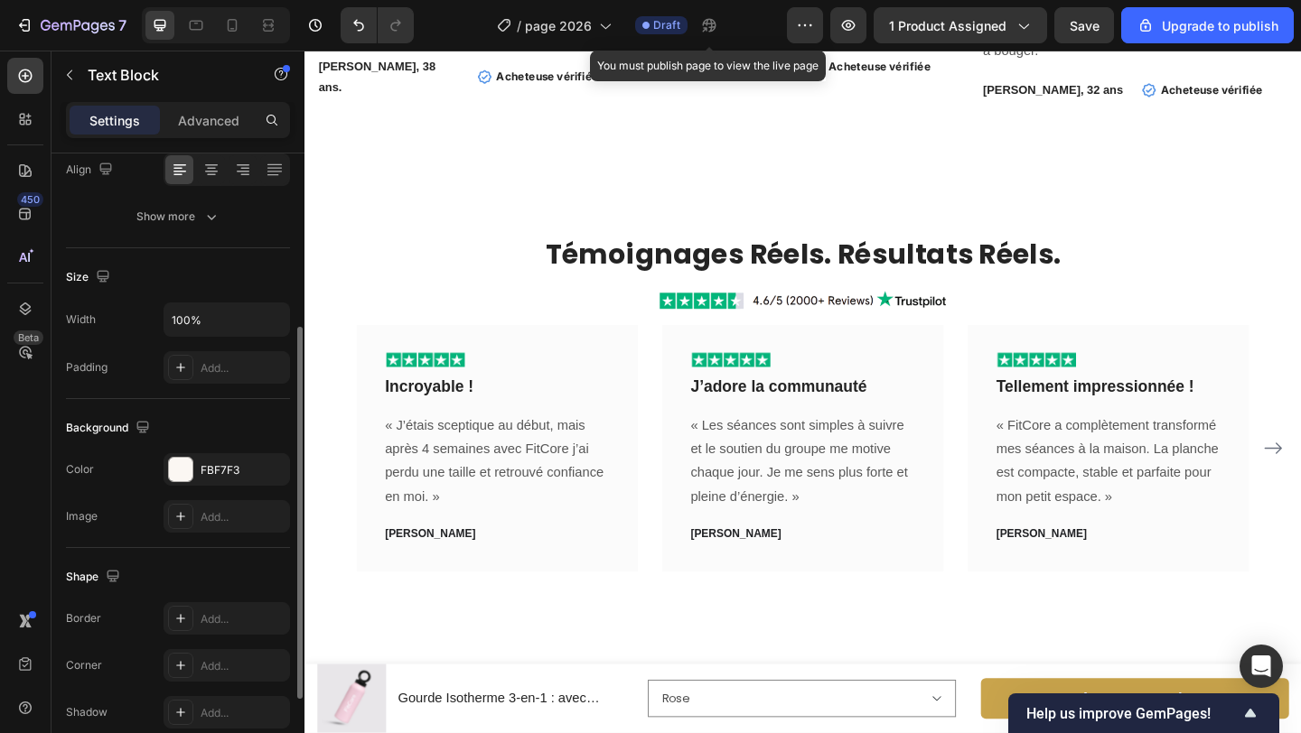
scroll to position [308, 0]
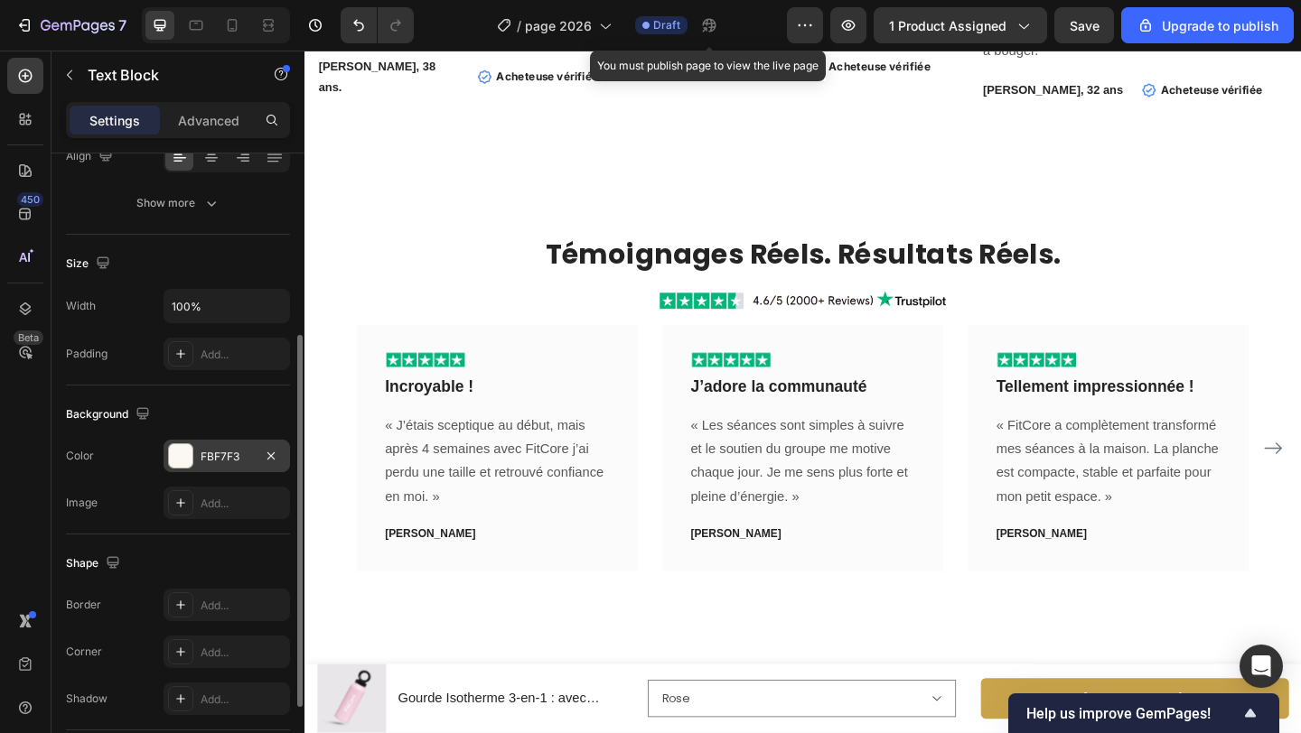
drag, startPoint x: 218, startPoint y: 465, endPoint x: 227, endPoint y: 462, distance: 9.4
click at [218, 465] on div "FBF7F3" at bounding box center [226, 456] width 126 height 33
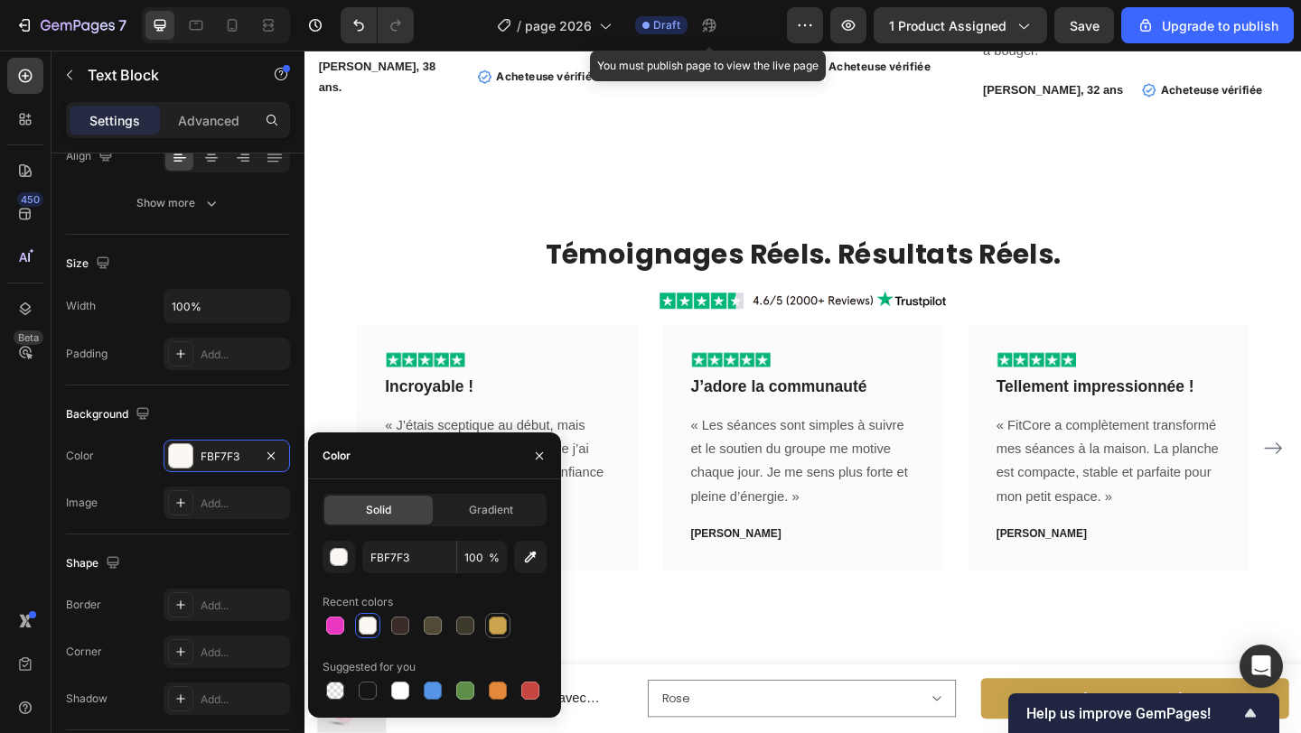
click at [504, 629] on div at bounding box center [498, 626] width 18 height 18
type input "CAA54D"
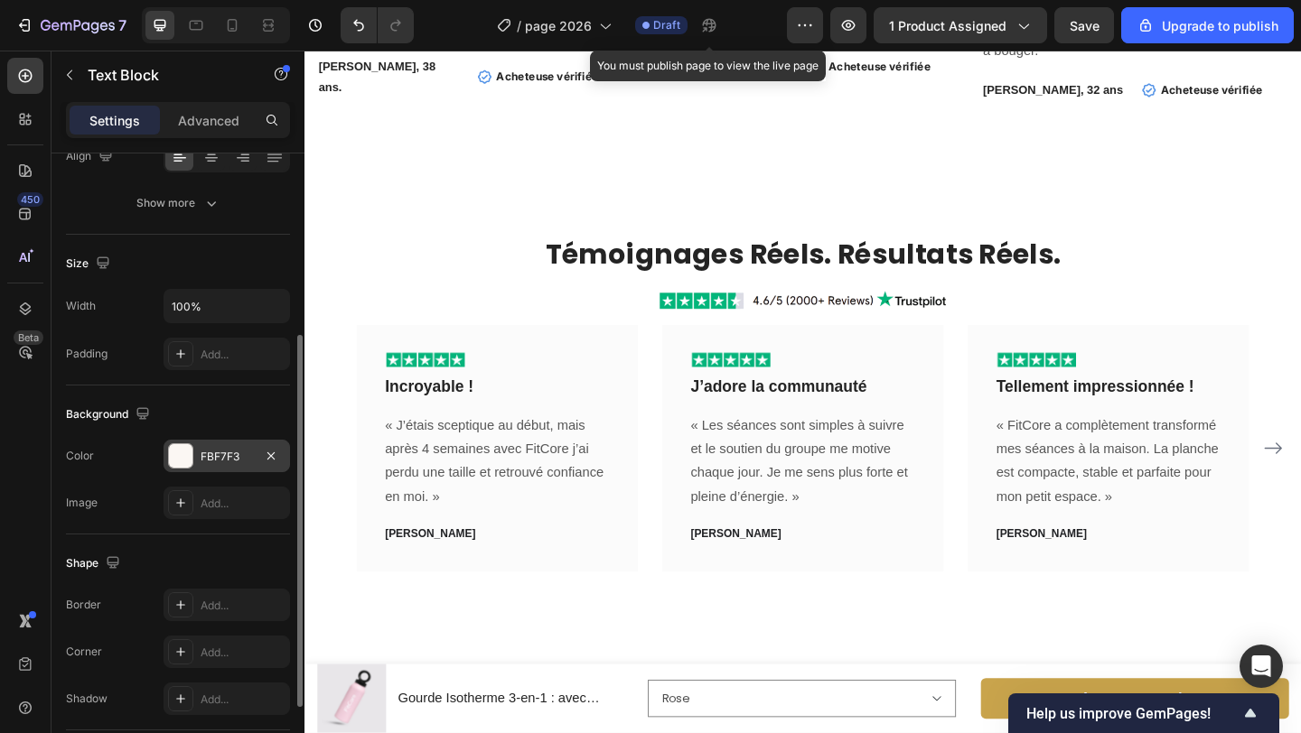
click at [216, 452] on div "FBF7F3" at bounding box center [227, 457] width 52 height 16
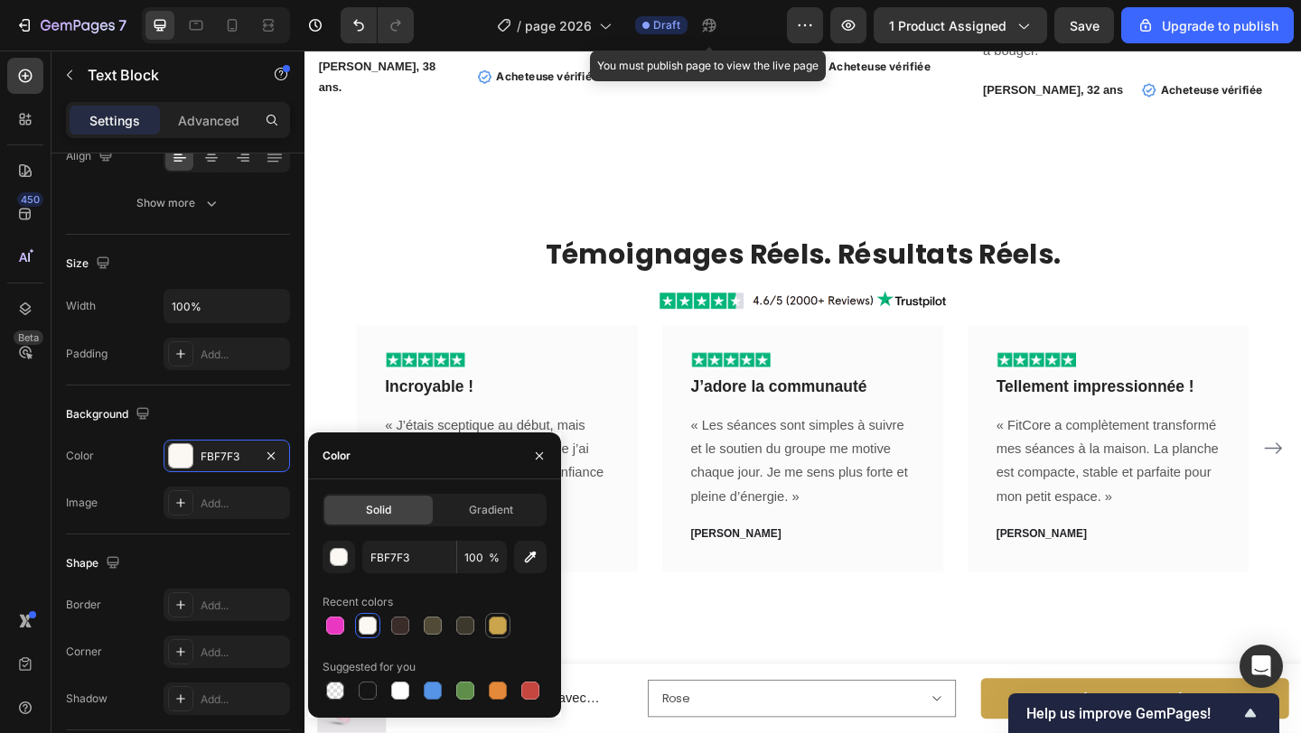
click at [488, 621] on div at bounding box center [498, 626] width 22 height 22
type input "CAA54D"
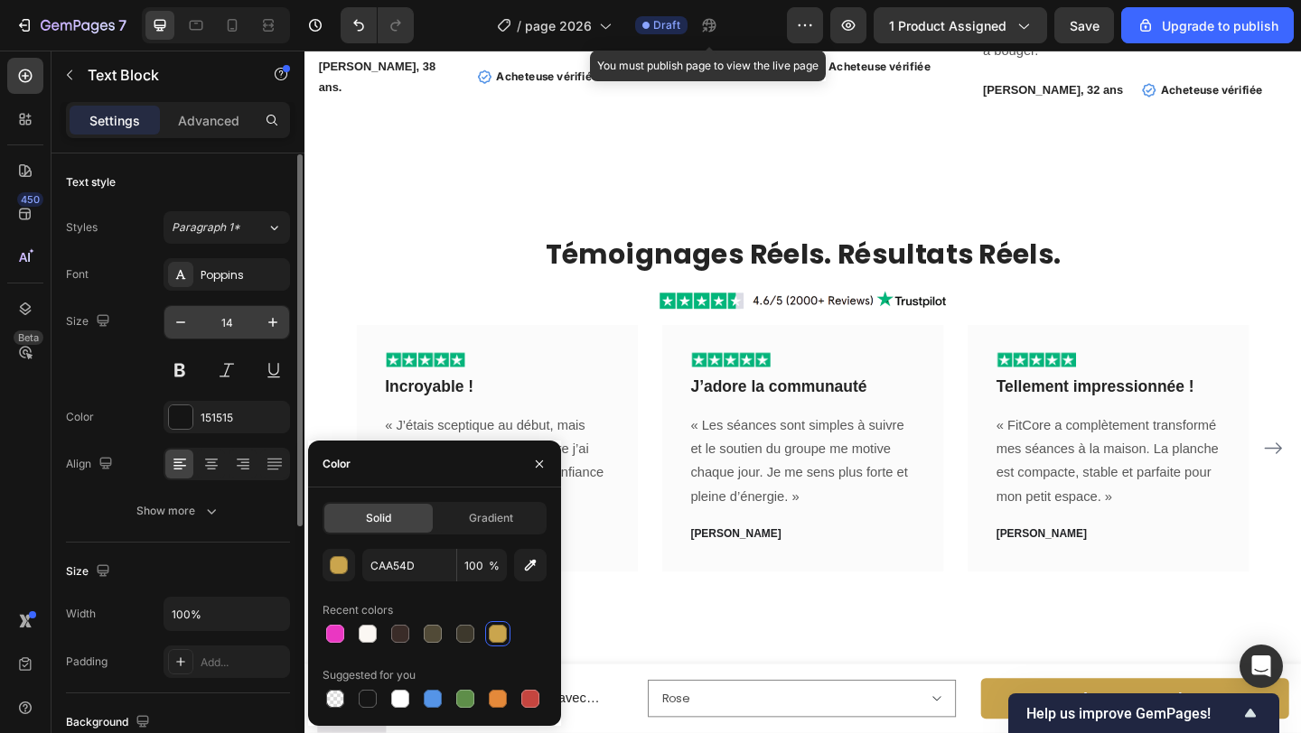
scroll to position [3, 0]
drag, startPoint x: 190, startPoint y: 416, endPoint x: 211, endPoint y: 422, distance: 22.3
click at [190, 416] on div at bounding box center [180, 414] width 23 height 23
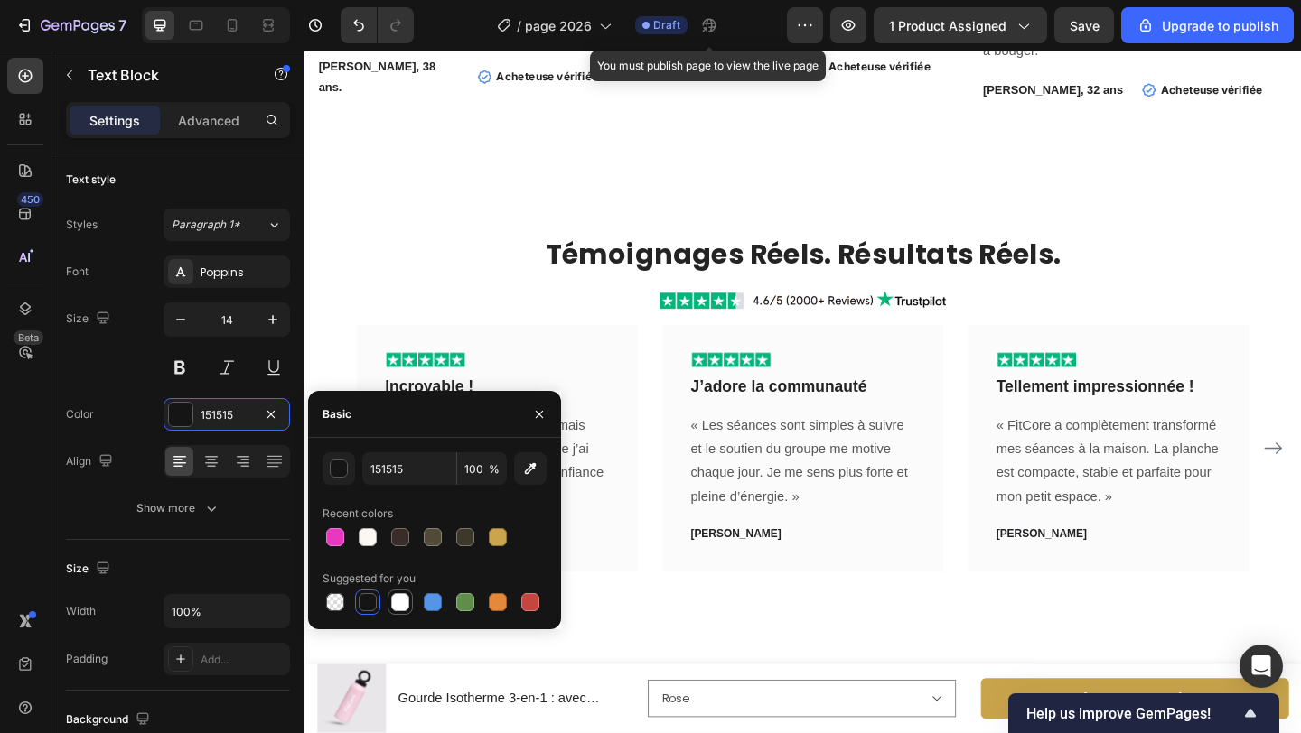
click at [405, 595] on div at bounding box center [400, 602] width 18 height 18
type input "FFFFFF"
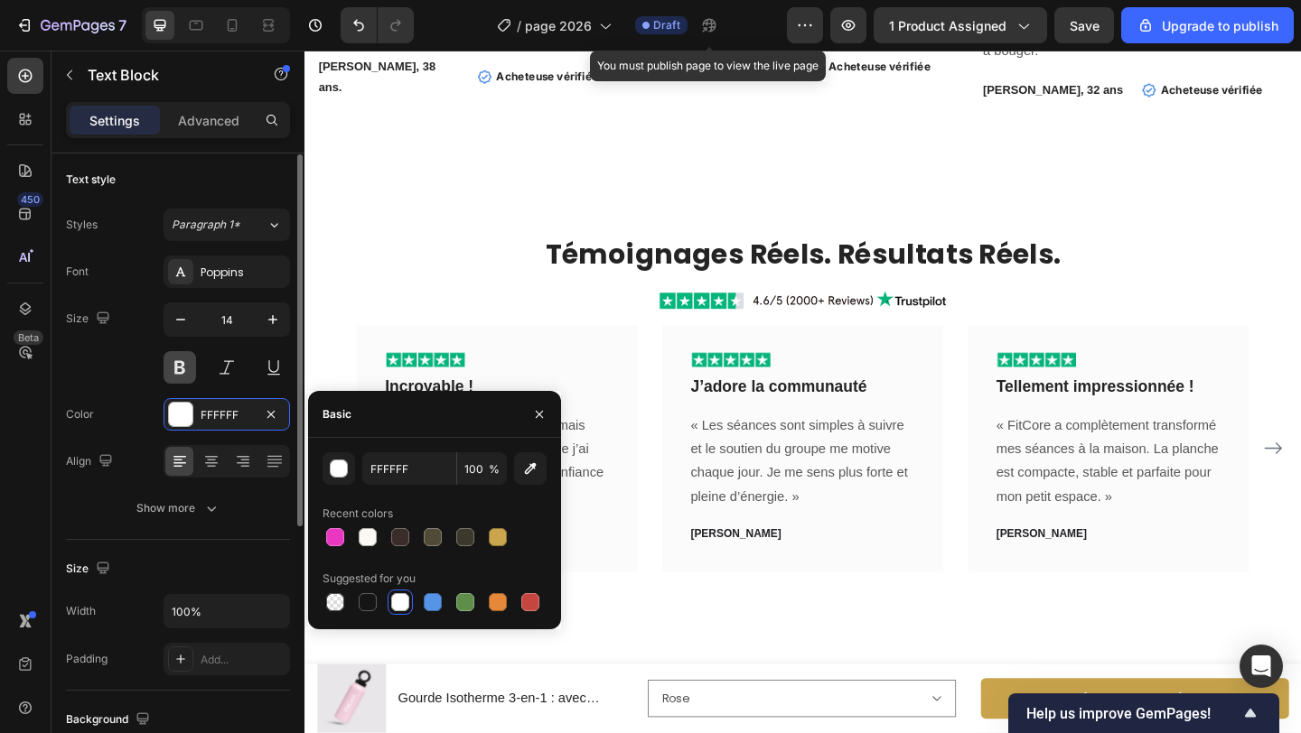
click at [173, 371] on button at bounding box center [179, 367] width 33 height 33
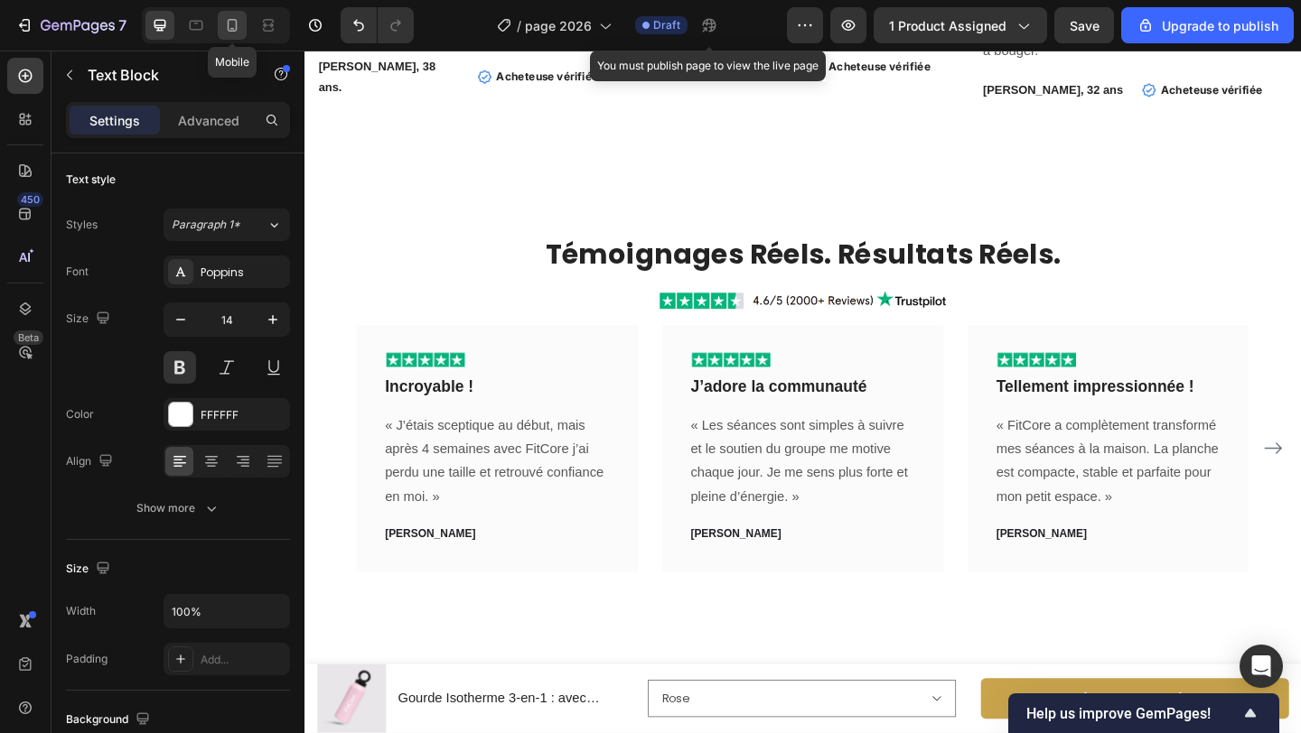
click at [224, 31] on icon at bounding box center [232, 25] width 18 height 18
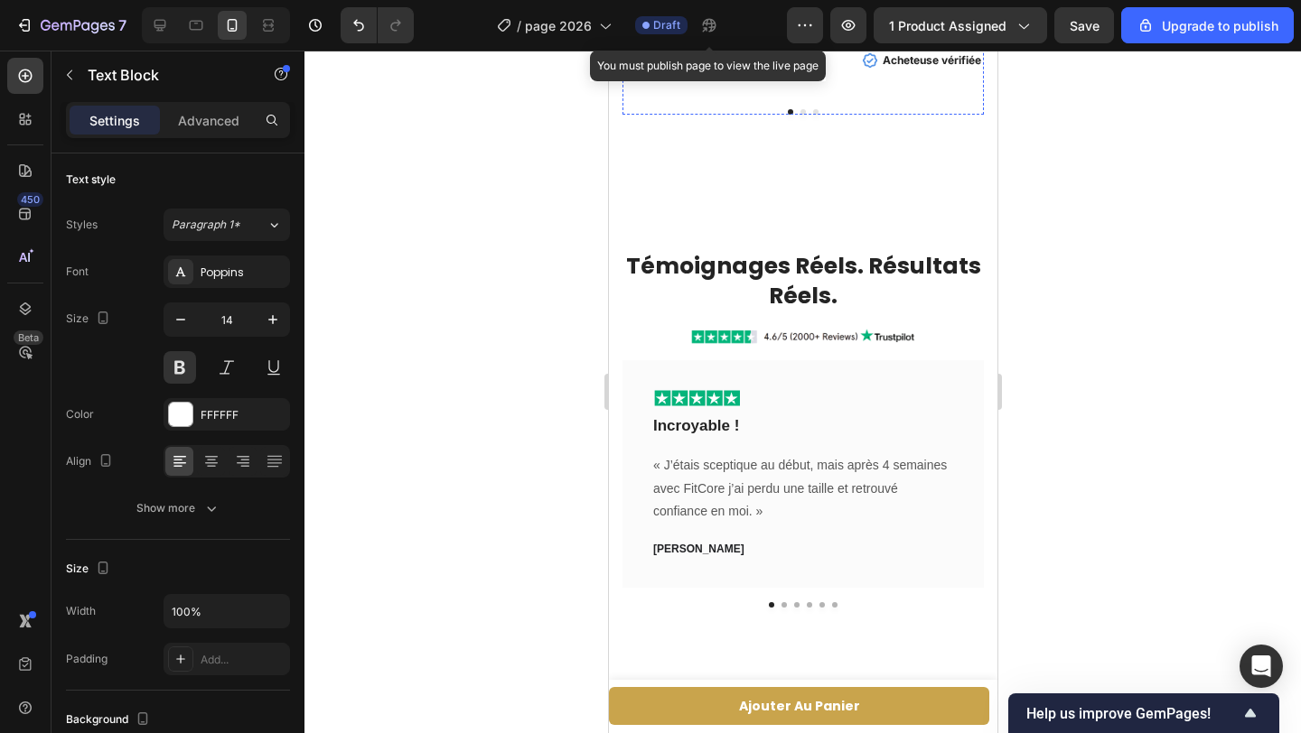
scroll to position [4180, 0]
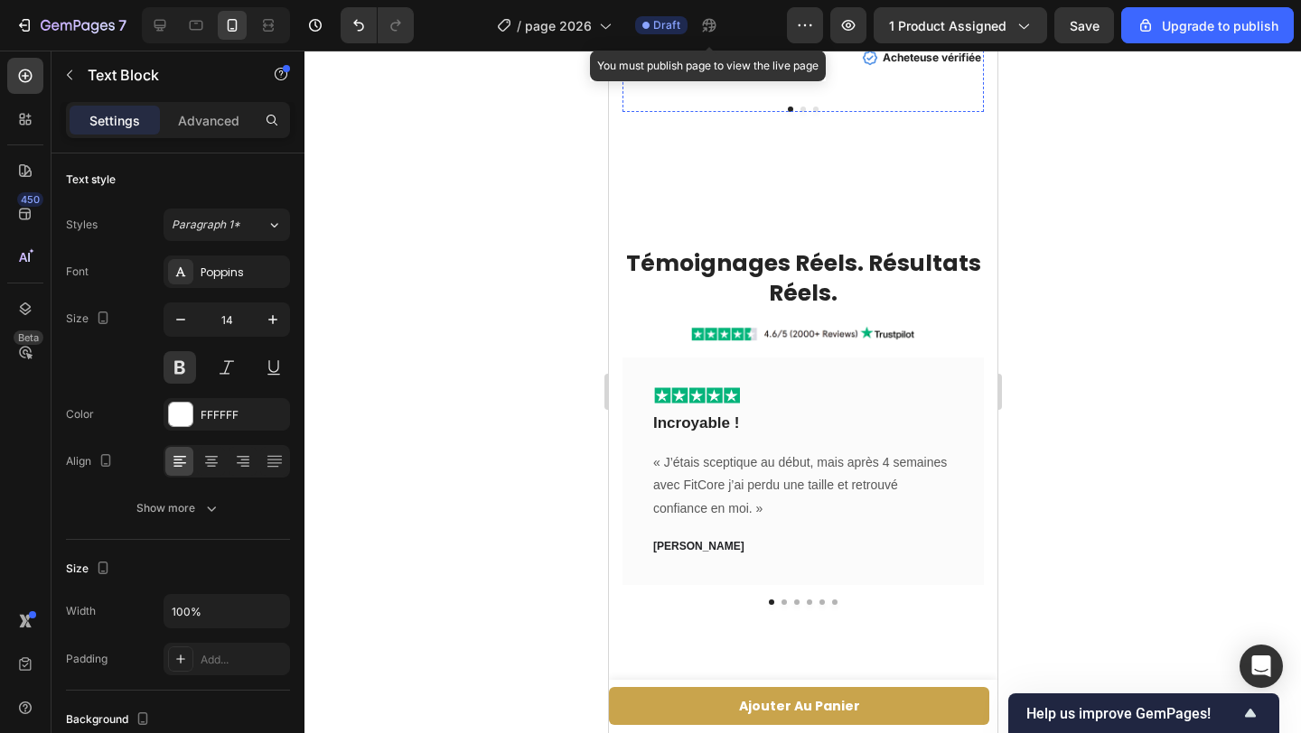
click at [925, 30] on p ""En 4 semaines, j’ai perdu 2,5 kg et 2% de masse grasse. Voir les résultats me …" at bounding box center [802, 7] width 358 height 45
click at [195, 121] on p "Advanced" at bounding box center [208, 120] width 61 height 19
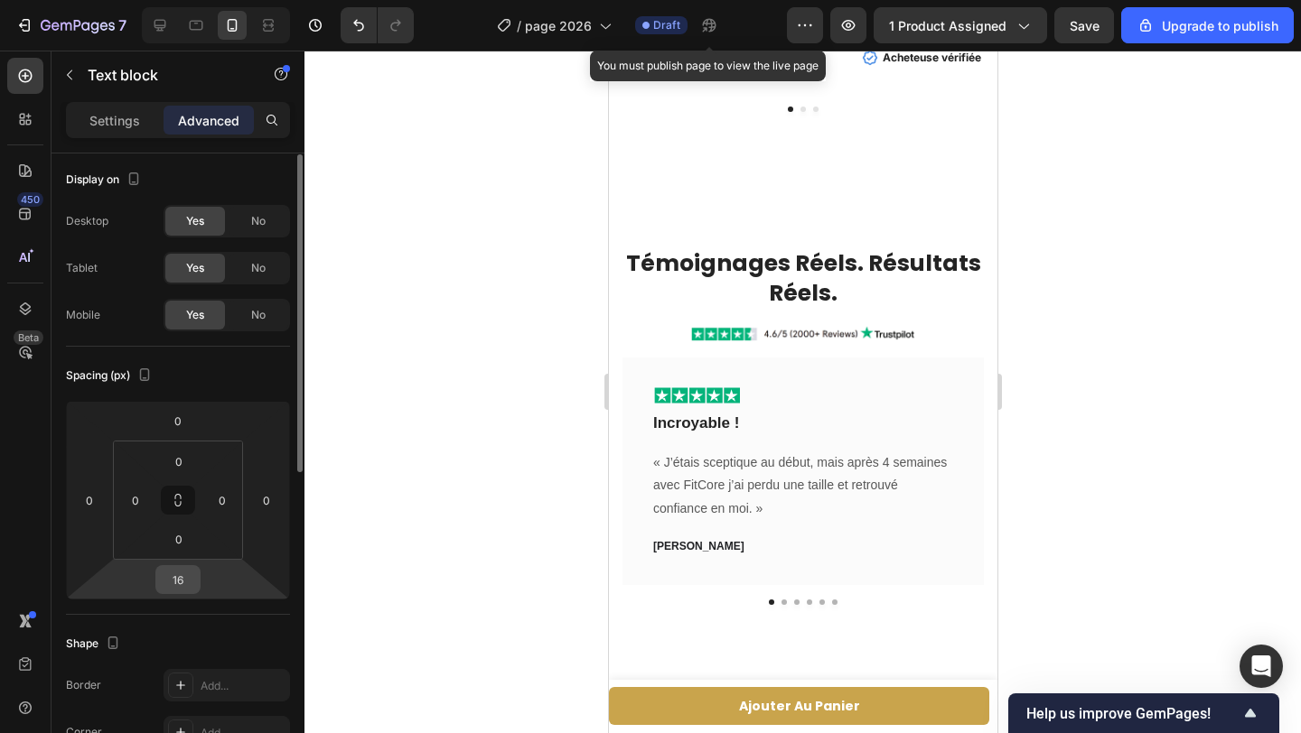
click at [183, 574] on input "16" at bounding box center [178, 579] width 36 height 27
type input "26"
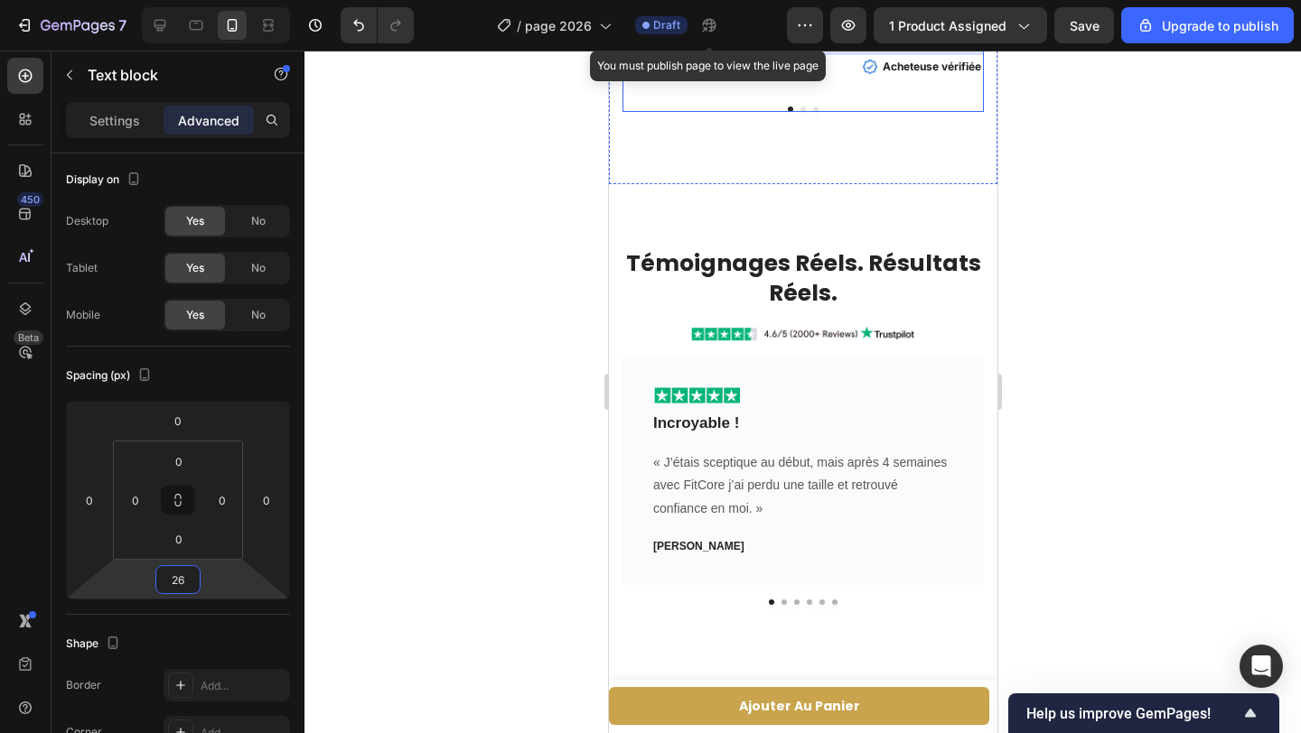
click at [799, 112] on button "Dot" at bounding box center [801, 109] width 5 height 5
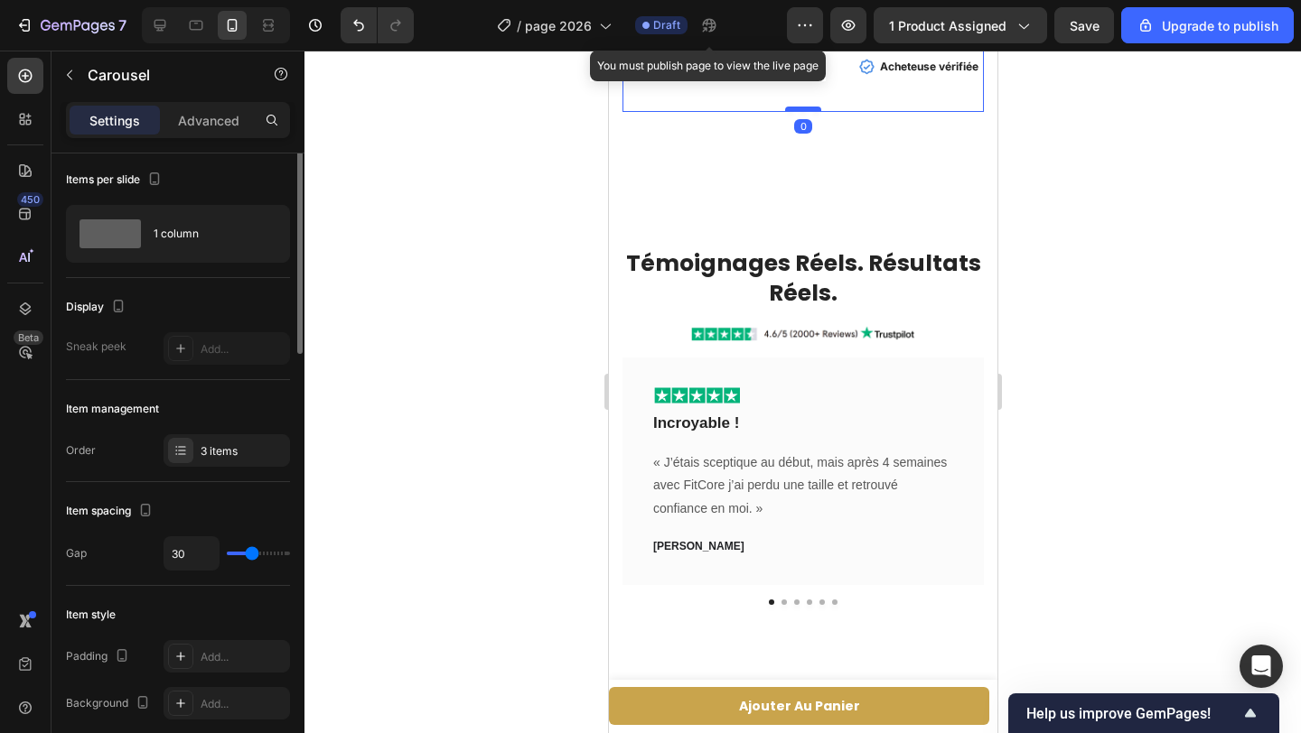
scroll to position [0, 0]
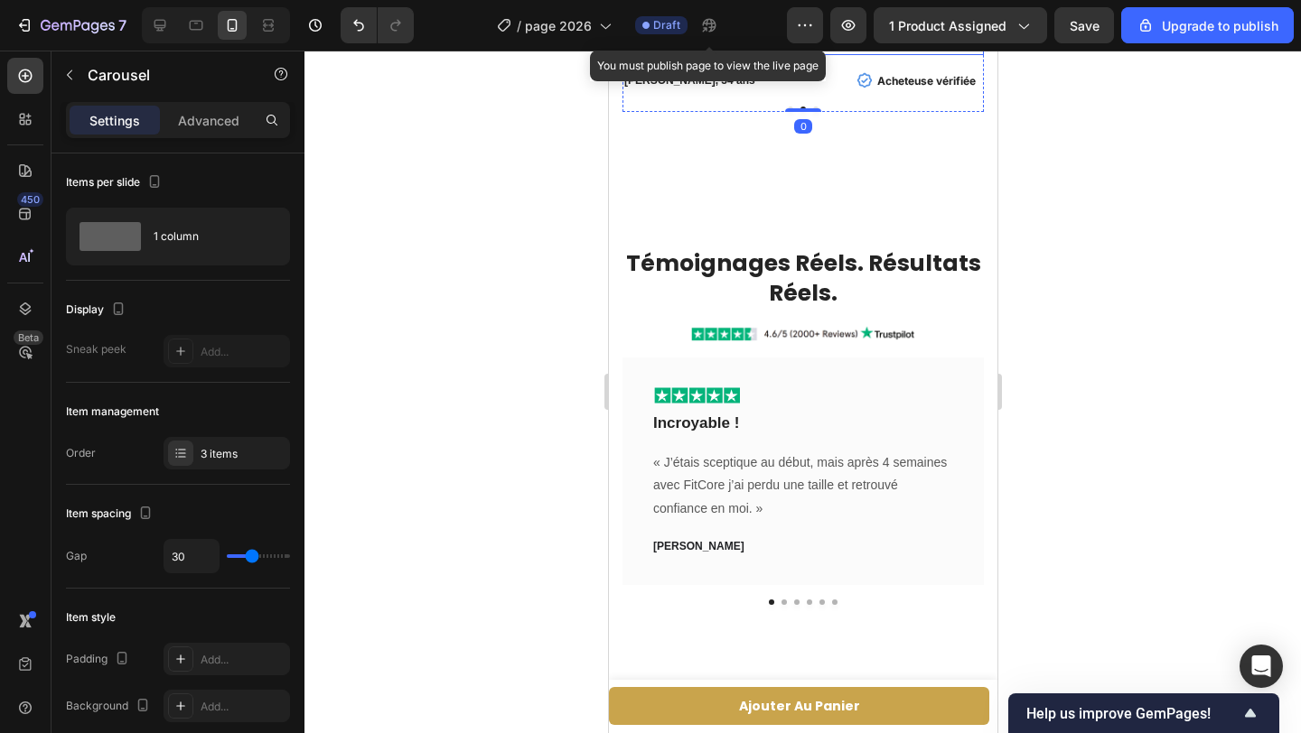
click at [862, 53] on p ""J’ai terminé mon premier challenge de 4 semaines, je vois déjà des changements…" at bounding box center [802, 19] width 358 height 69
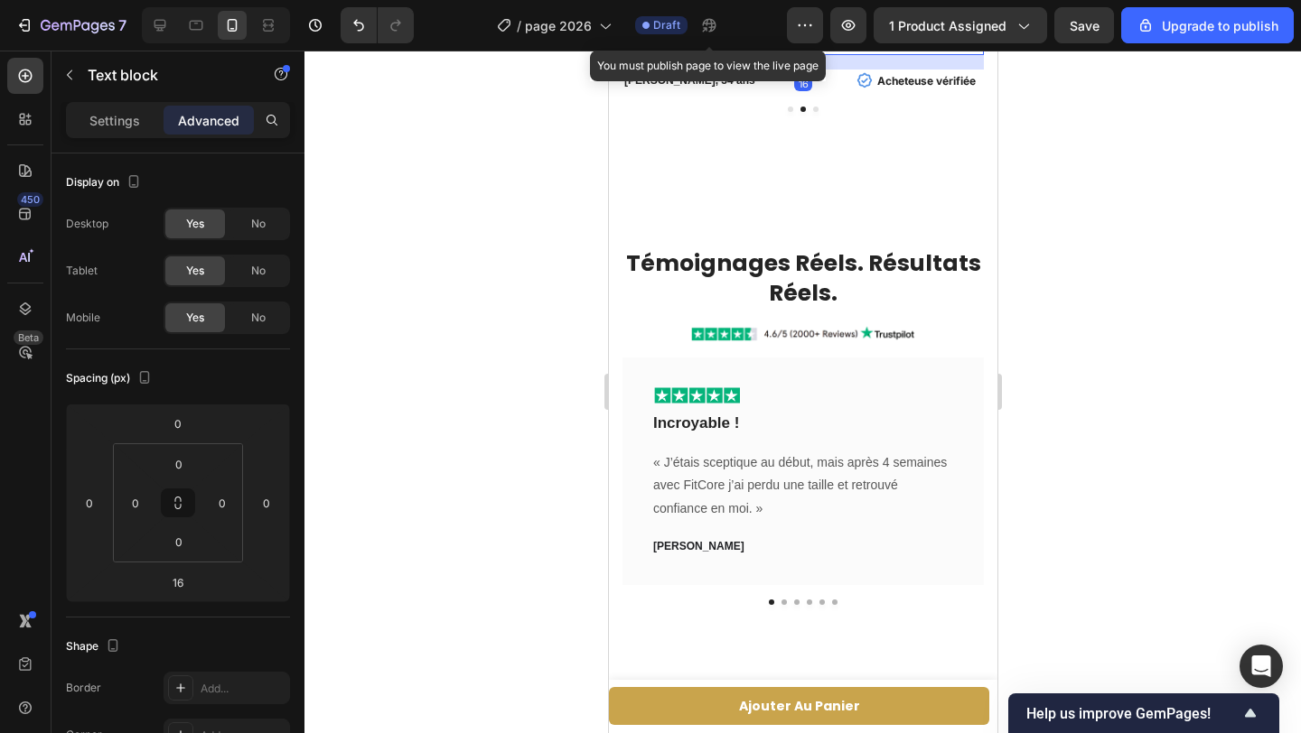
click at [125, 105] on div "Settings Advanced" at bounding box center [178, 120] width 224 height 36
click at [128, 127] on p "Settings" at bounding box center [114, 120] width 51 height 19
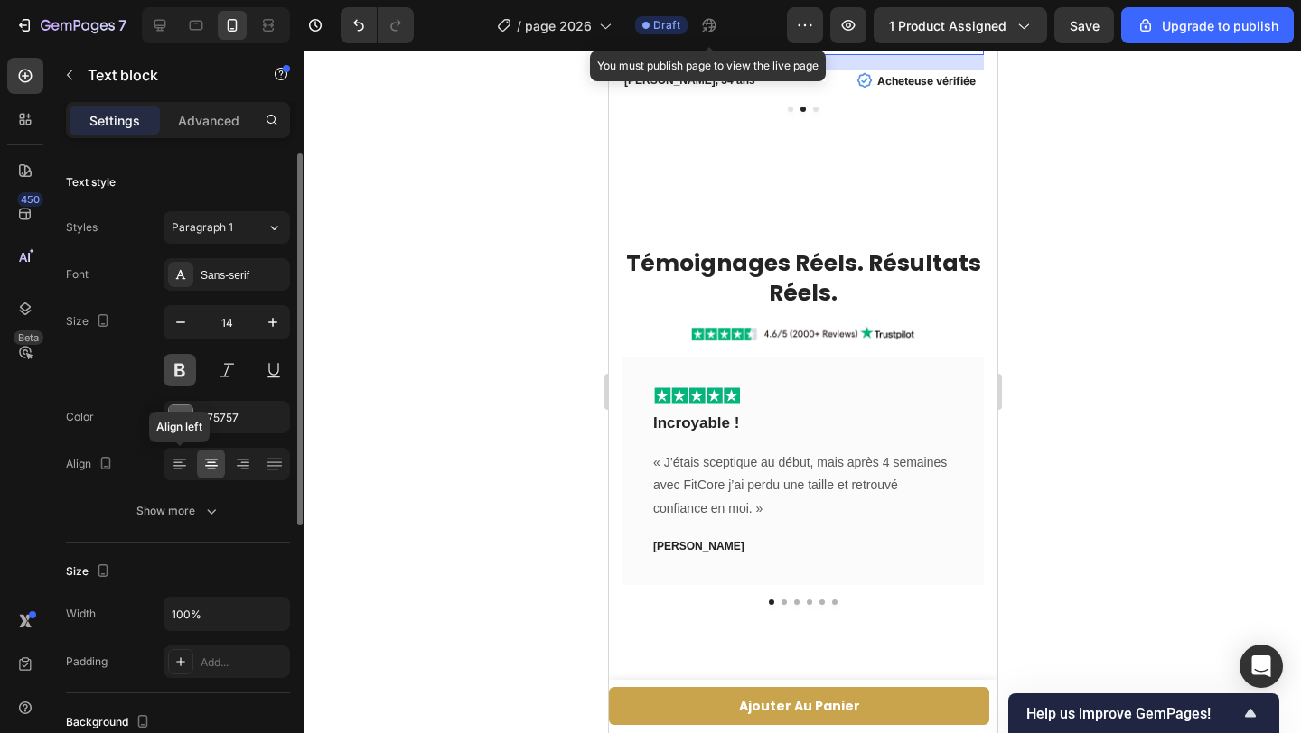
drag, startPoint x: 176, startPoint y: 458, endPoint x: 179, endPoint y: 375, distance: 83.1
click at [176, 458] on icon at bounding box center [180, 464] width 18 height 18
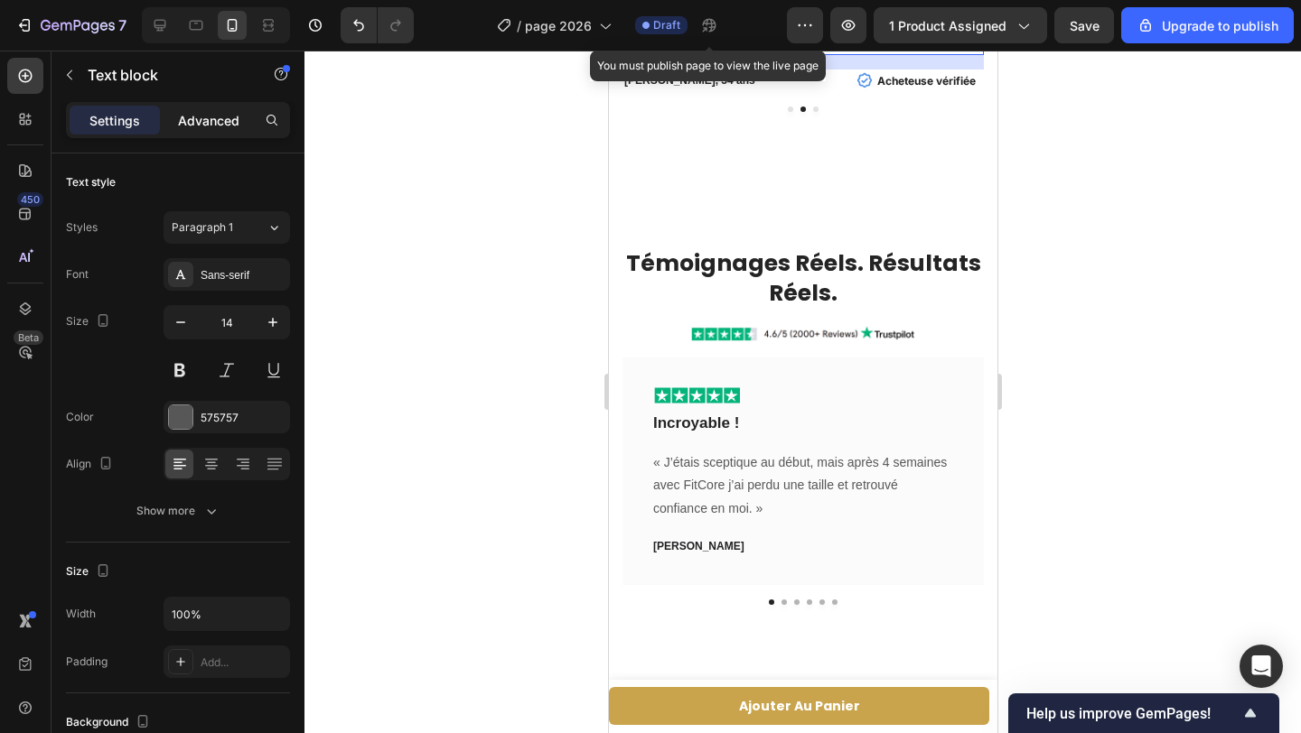
click at [194, 107] on div "Advanced" at bounding box center [208, 120] width 90 height 29
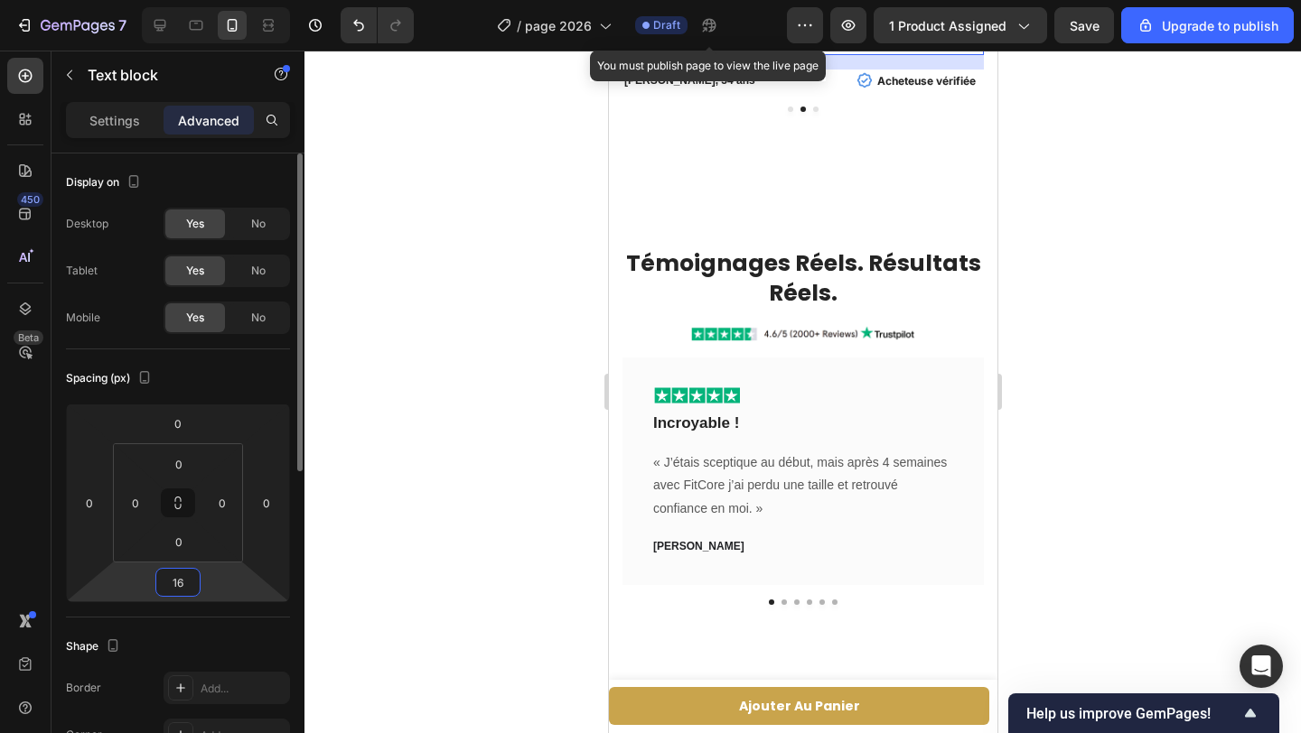
click at [182, 582] on input "16" at bounding box center [178, 582] width 36 height 27
type input "26"
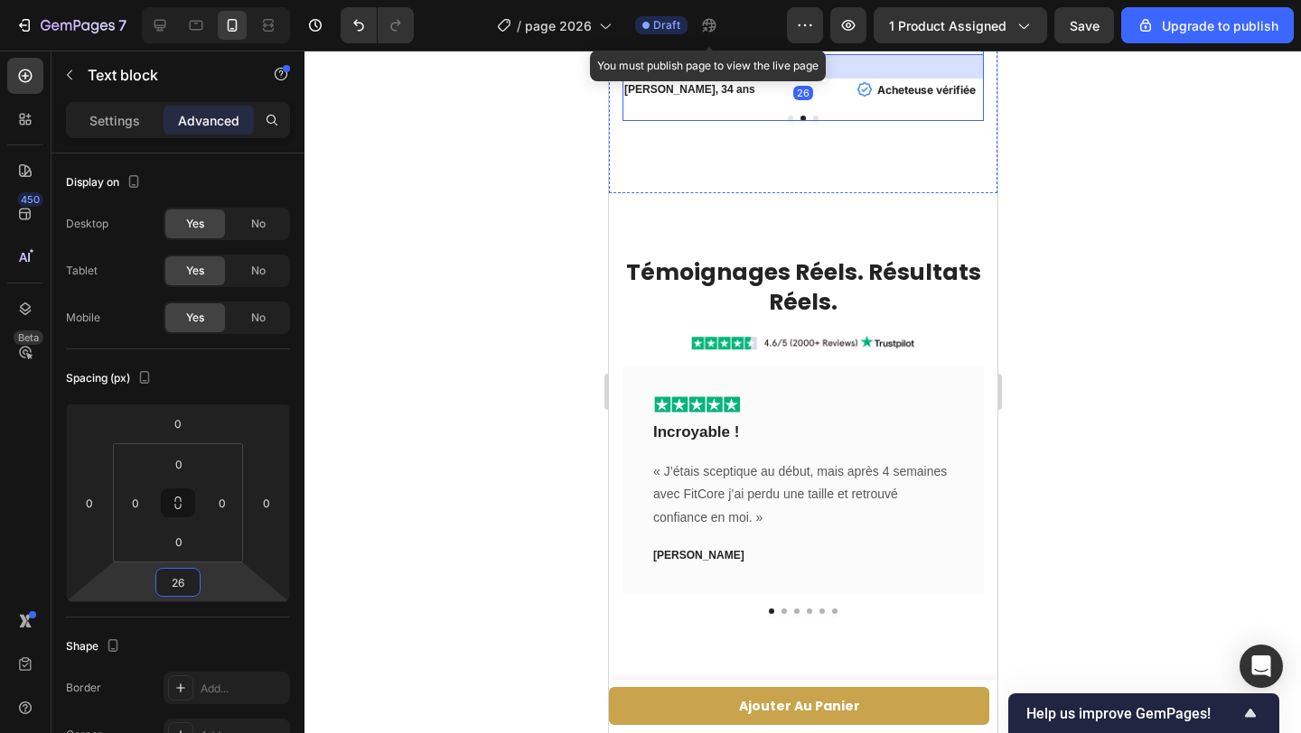
click at [817, 121] on div at bounding box center [801, 118] width 361 height 5
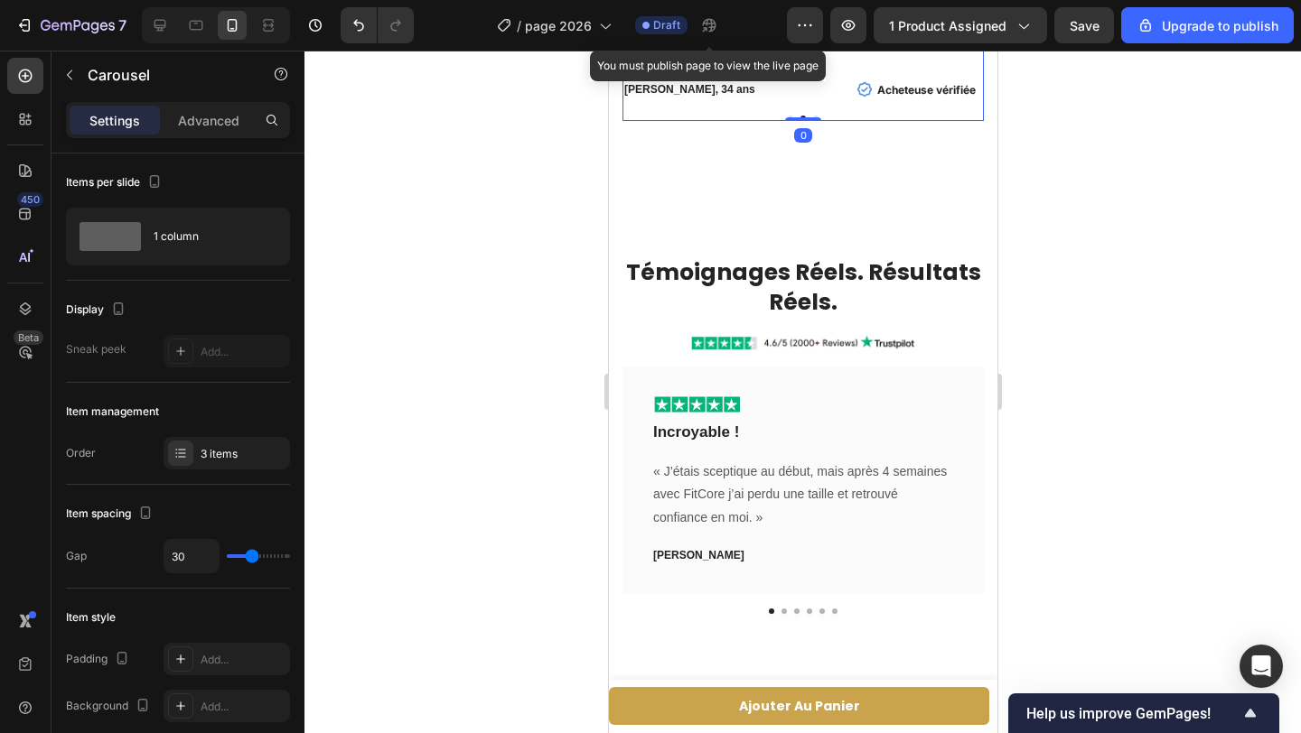
click at [816, 121] on button "Dot" at bounding box center [814, 118] width 5 height 5
click at [950, 93] on div "[PERSON_NAME], 32 ans Text block Icon Acheteuse vérifiée Text block Row Row" at bounding box center [801, 81] width 361 height 23
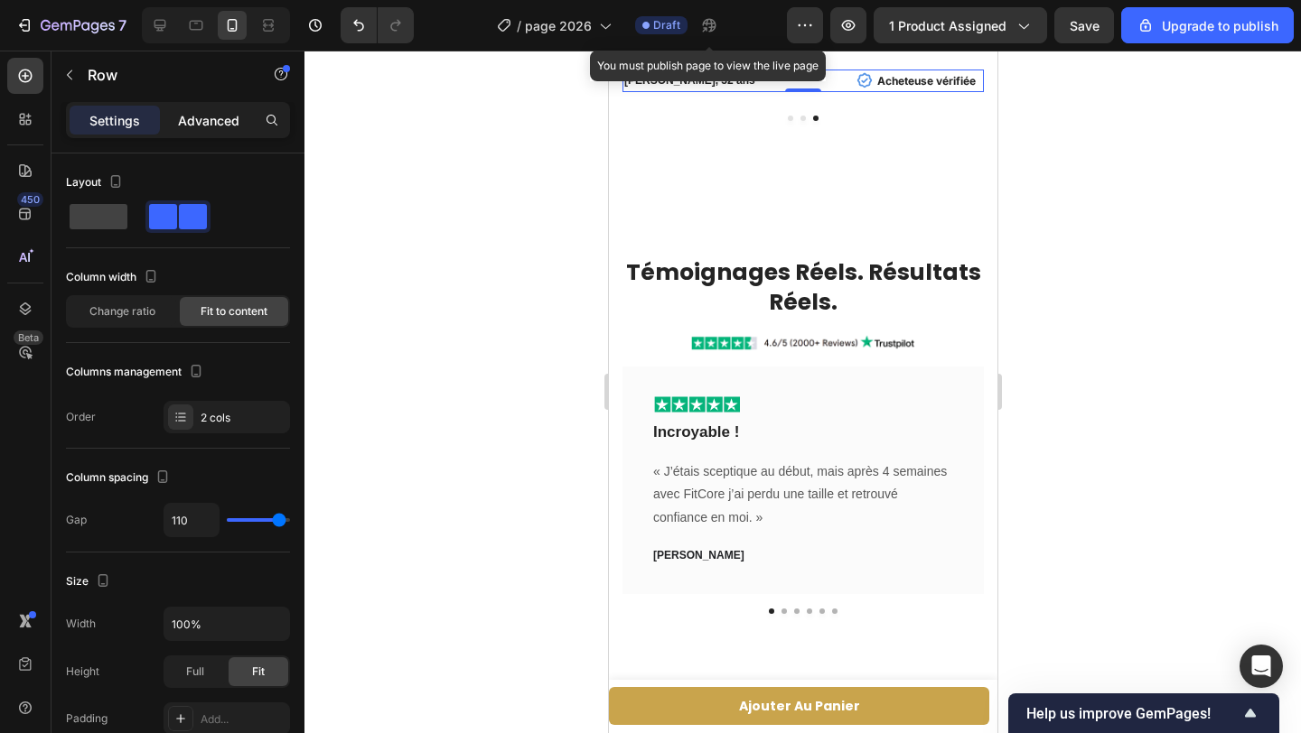
click at [207, 126] on p "Advanced" at bounding box center [208, 120] width 61 height 19
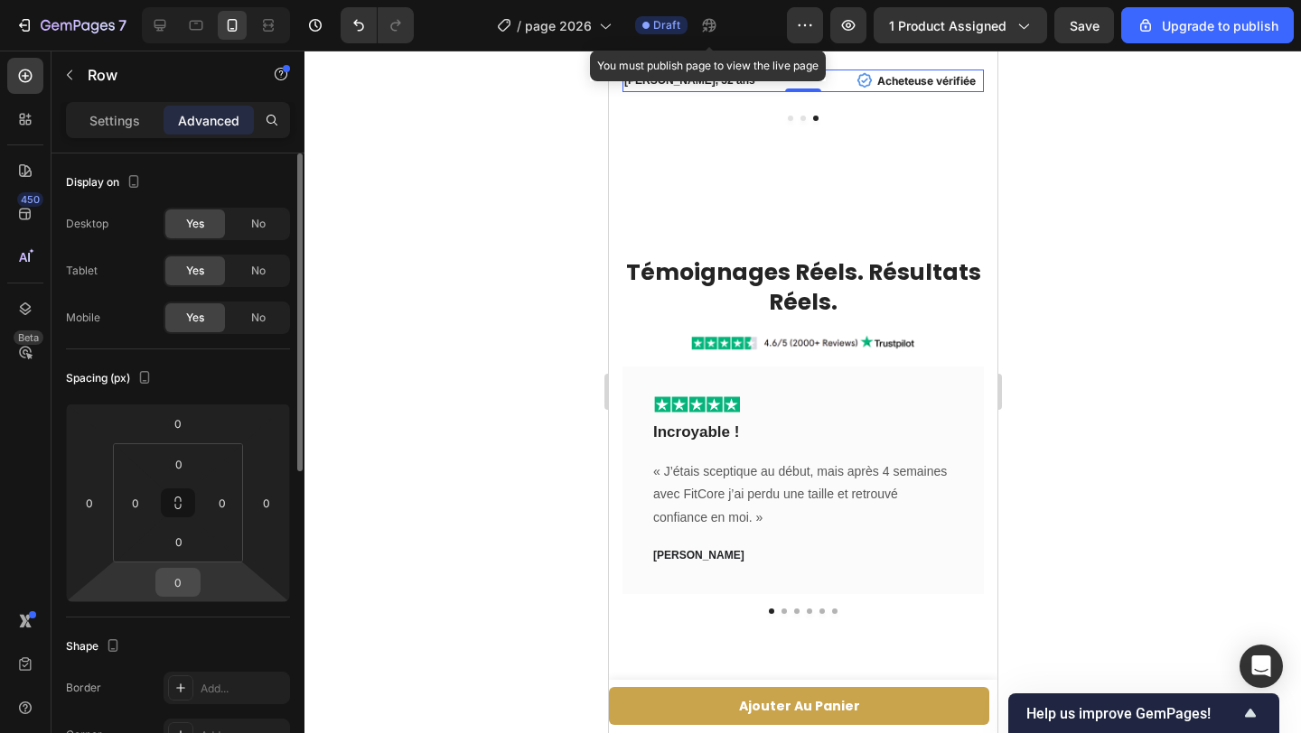
click at [188, 589] on input "0" at bounding box center [178, 582] width 36 height 27
type input "-1"
type input "26"
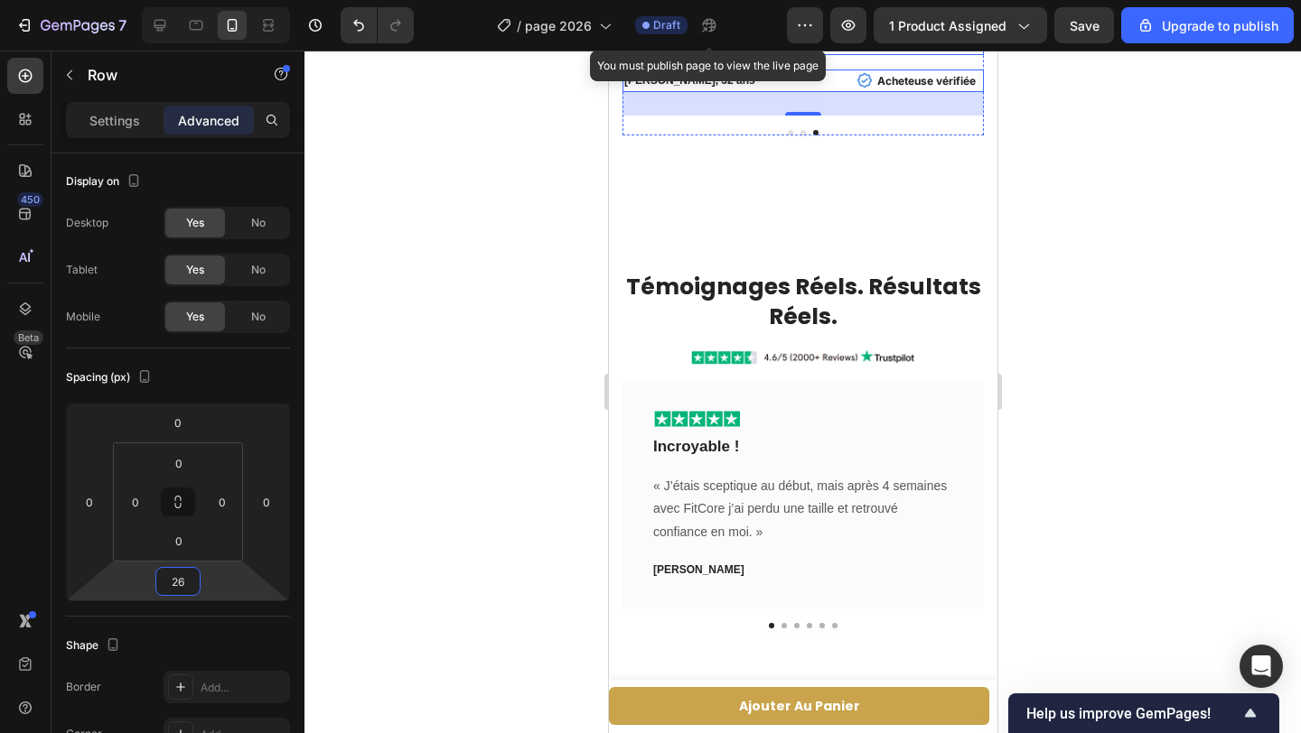
click at [786, 53] on p ""Dès le 11ᵉ jour, j’ai remis mon vieux [PERSON_NAME] et mes douleurs de dos ont…" at bounding box center [802, 19] width 358 height 69
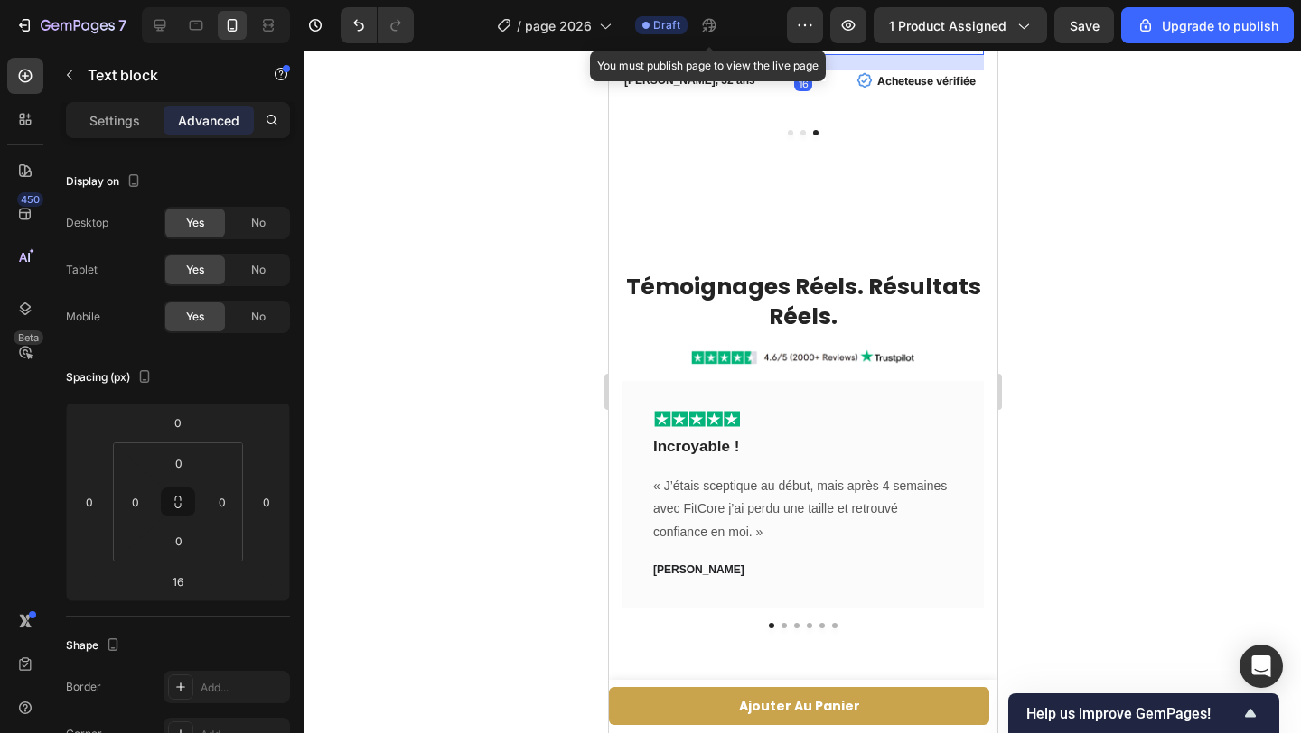
scroll to position [0, 0]
click at [118, 126] on p "Settings" at bounding box center [114, 120] width 51 height 19
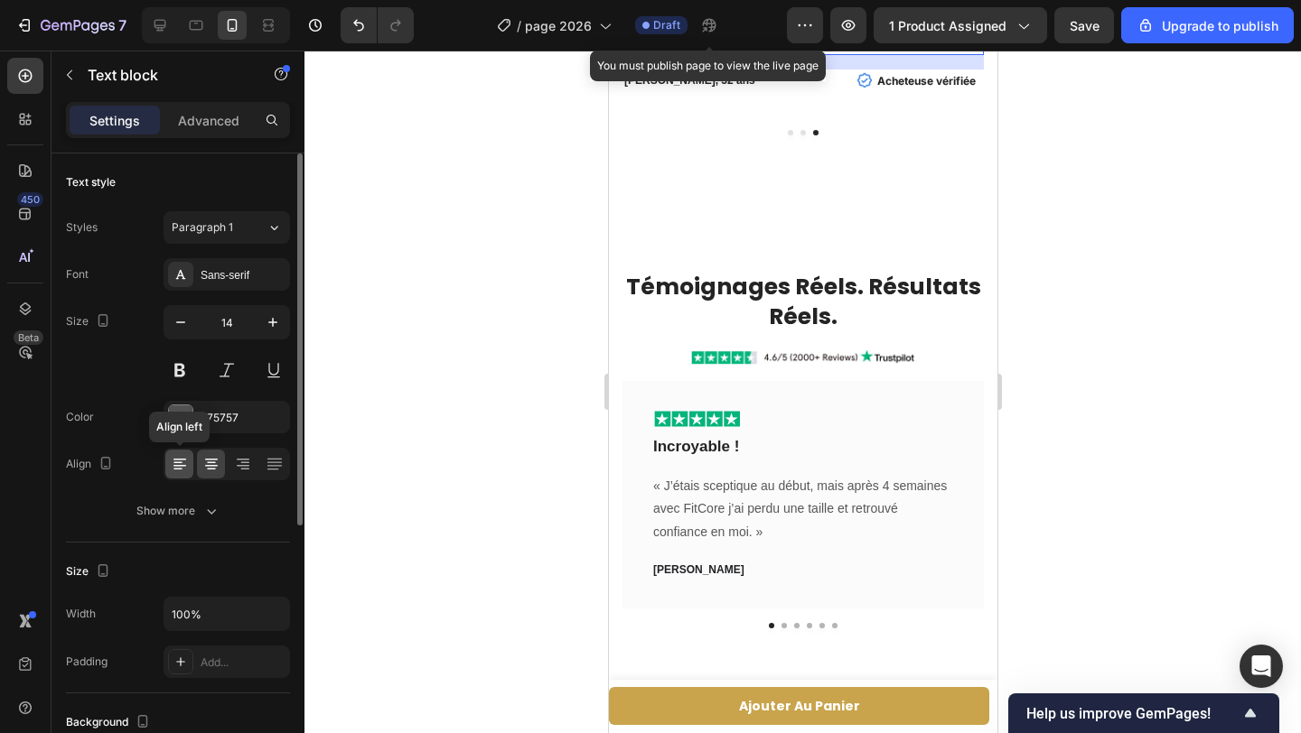
click at [186, 459] on icon at bounding box center [180, 464] width 18 height 18
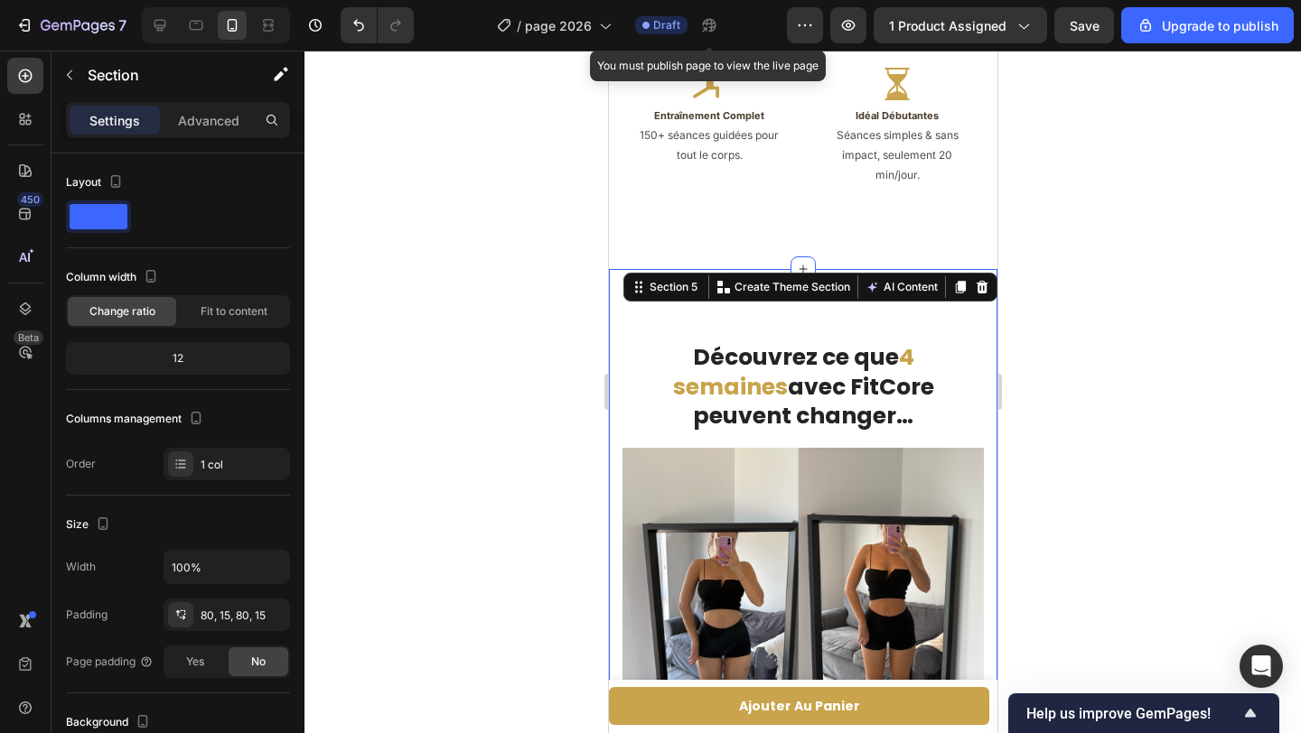
scroll to position [3634, 0]
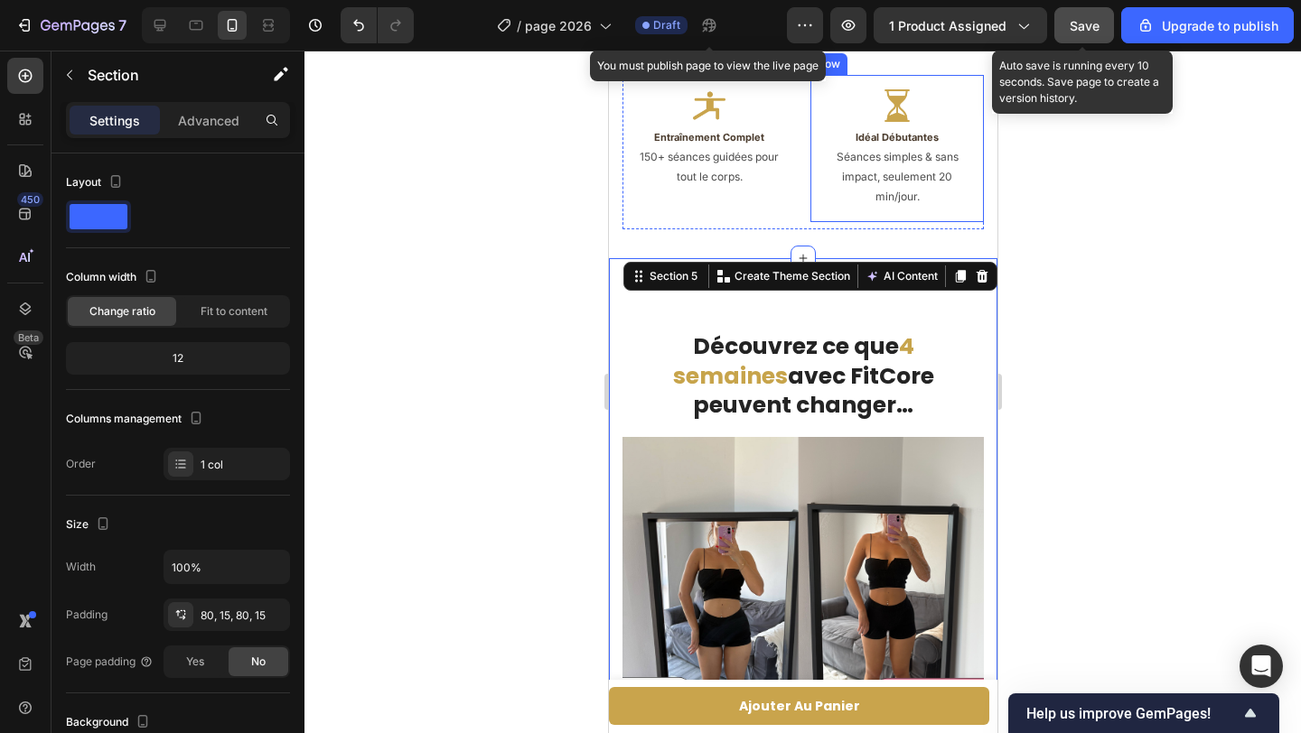
click at [1087, 24] on span "Save" at bounding box center [1084, 25] width 30 height 15
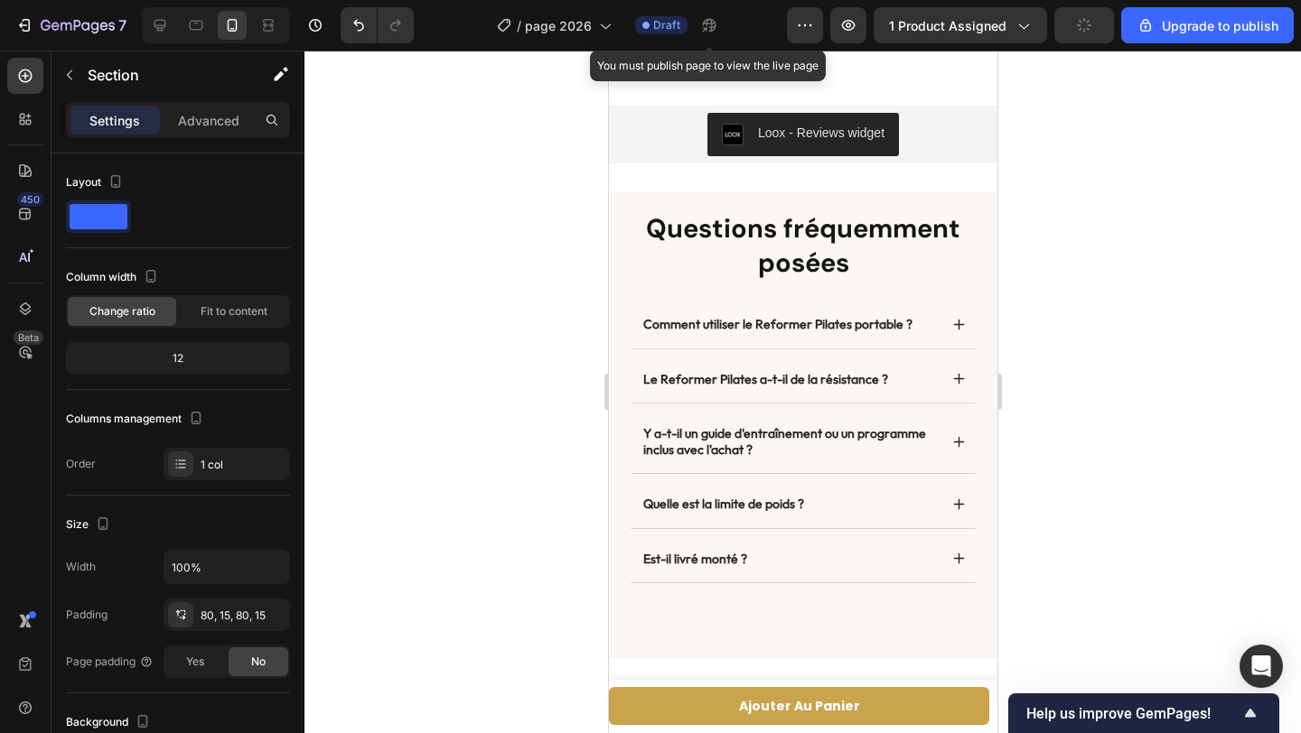
scroll to position [6086, 0]
click at [168, 31] on icon at bounding box center [160, 25] width 18 height 18
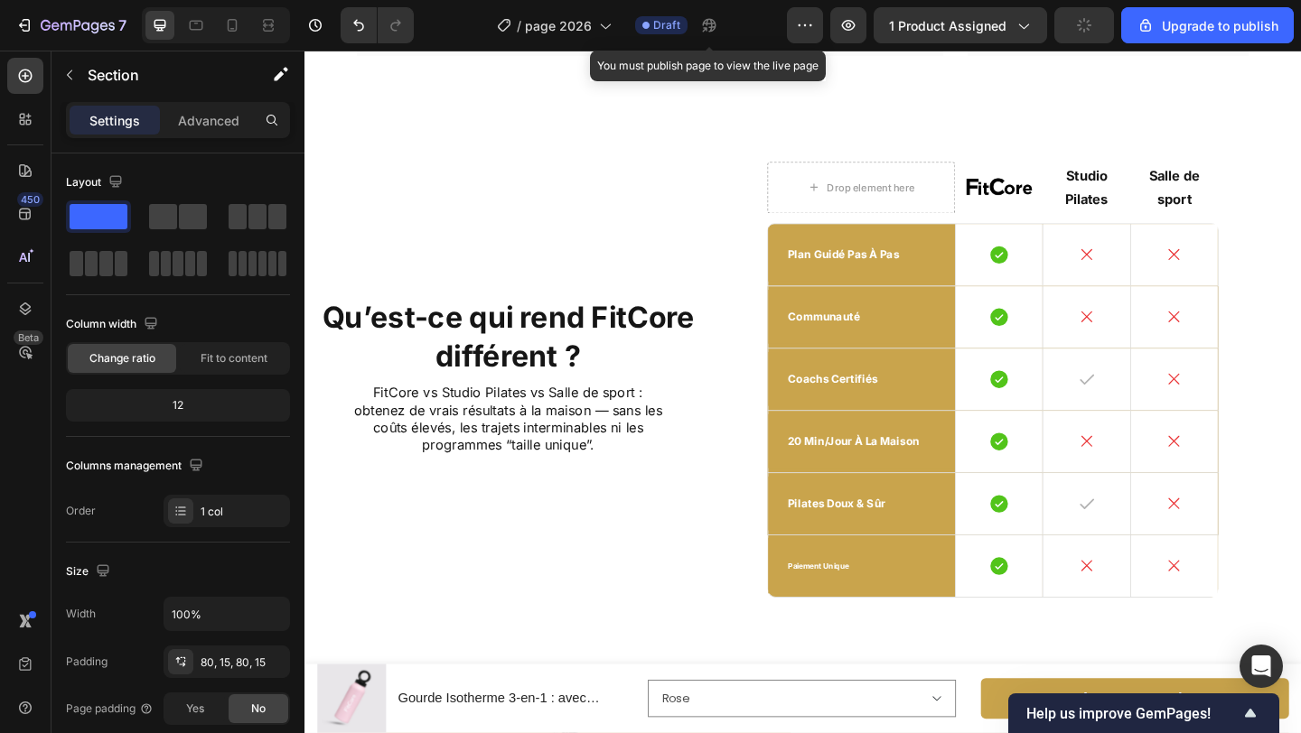
scroll to position [5103, 0]
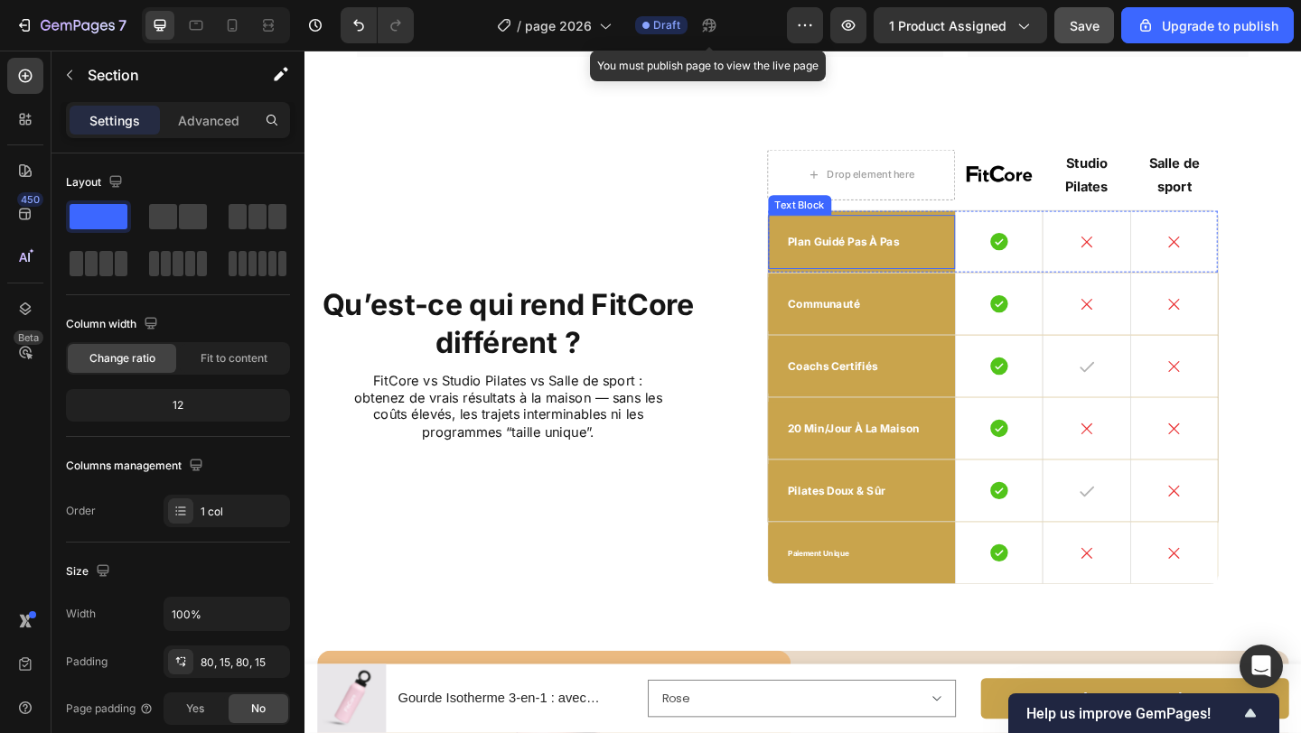
click at [886, 255] on p "plan guidé pas à pas" at bounding box center [910, 258] width 161 height 15
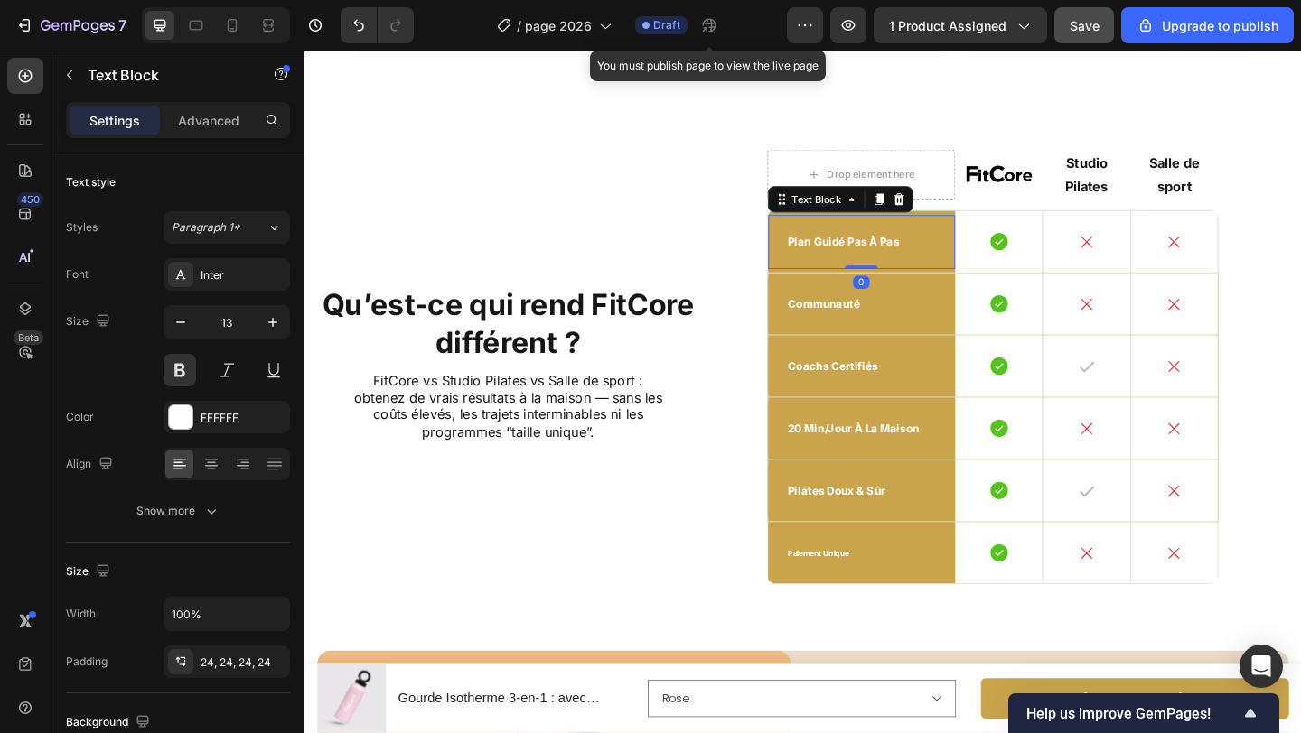
click at [886, 255] on p "plan guidé pas à pas" at bounding box center [910, 258] width 161 height 15
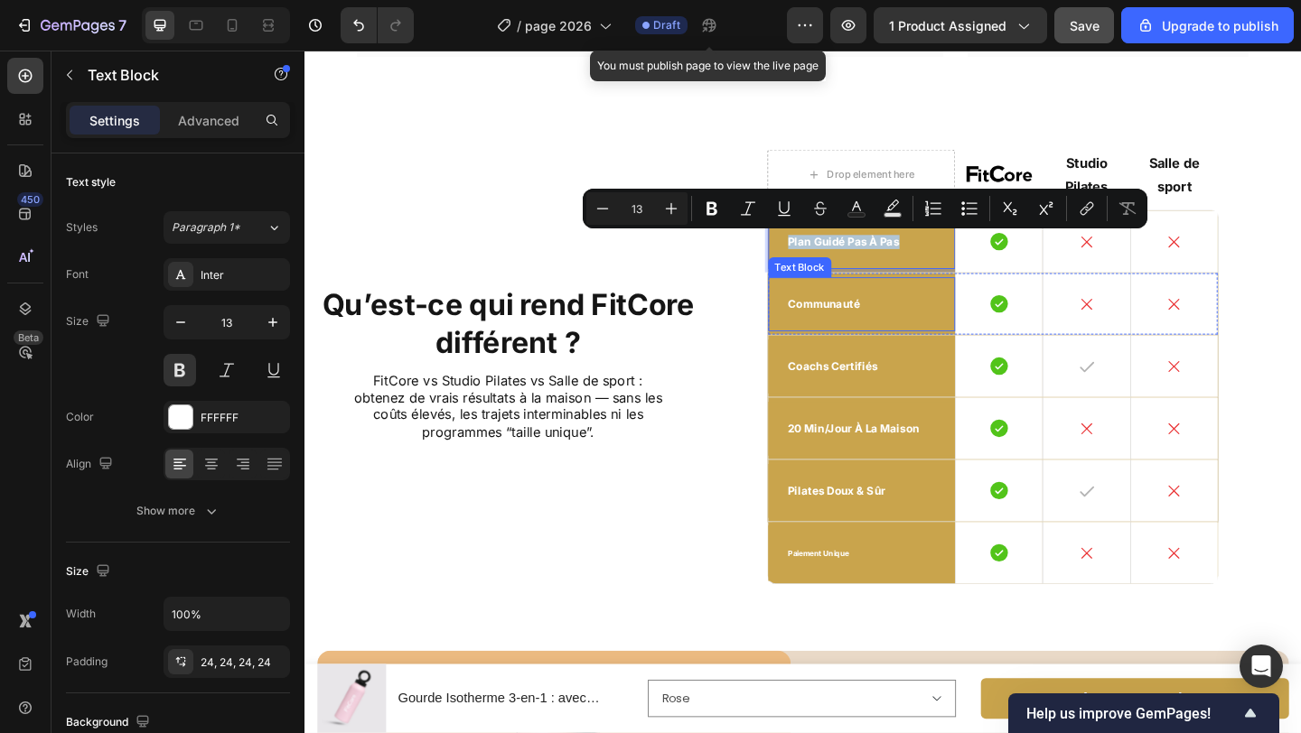
click at [876, 324] on p "communauté" at bounding box center [910, 326] width 161 height 15
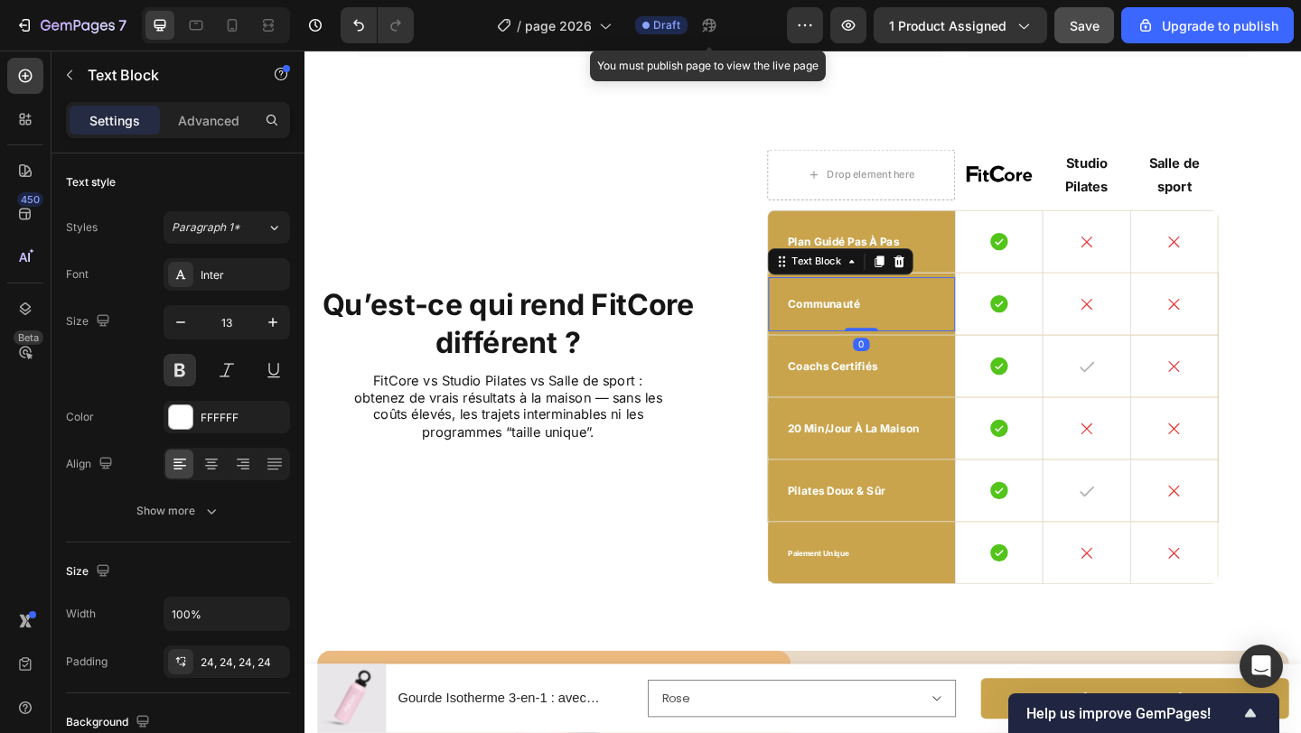
click at [876, 324] on p "communauté" at bounding box center [910, 326] width 161 height 15
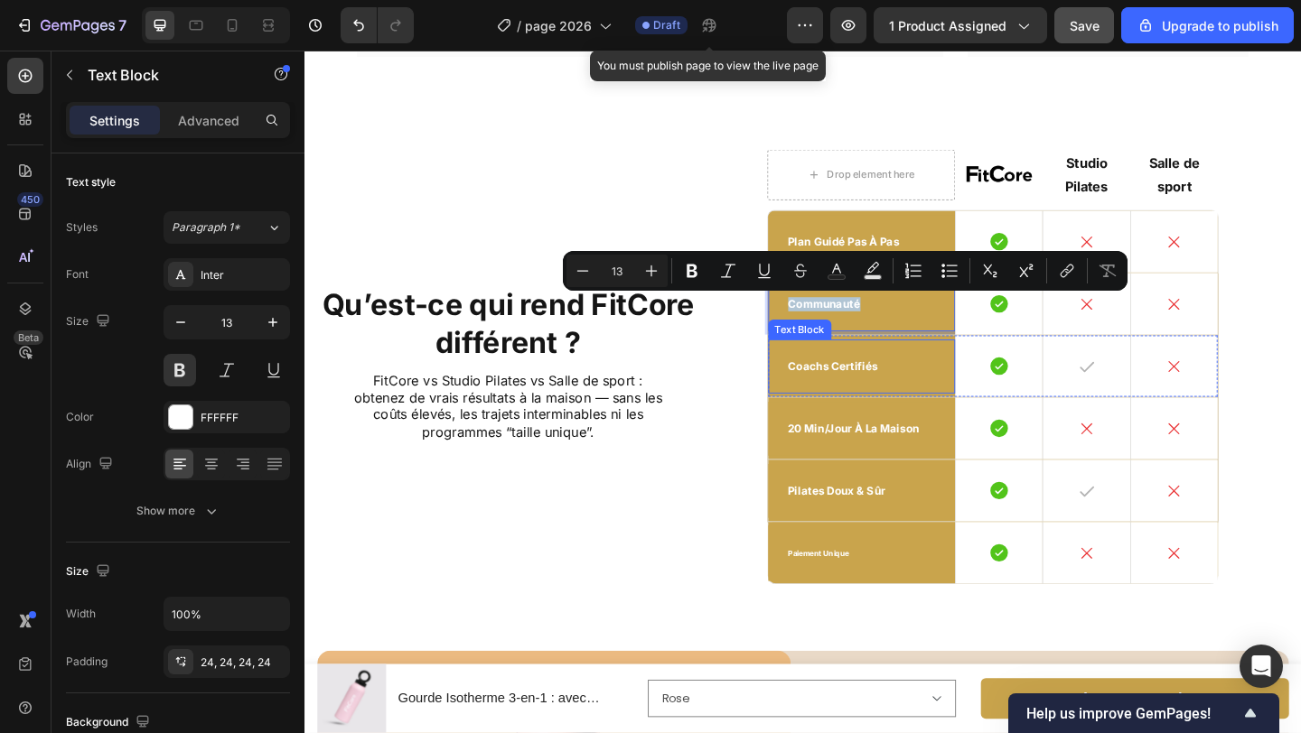
click at [860, 396] on p "coachs certifiés" at bounding box center [910, 394] width 161 height 15
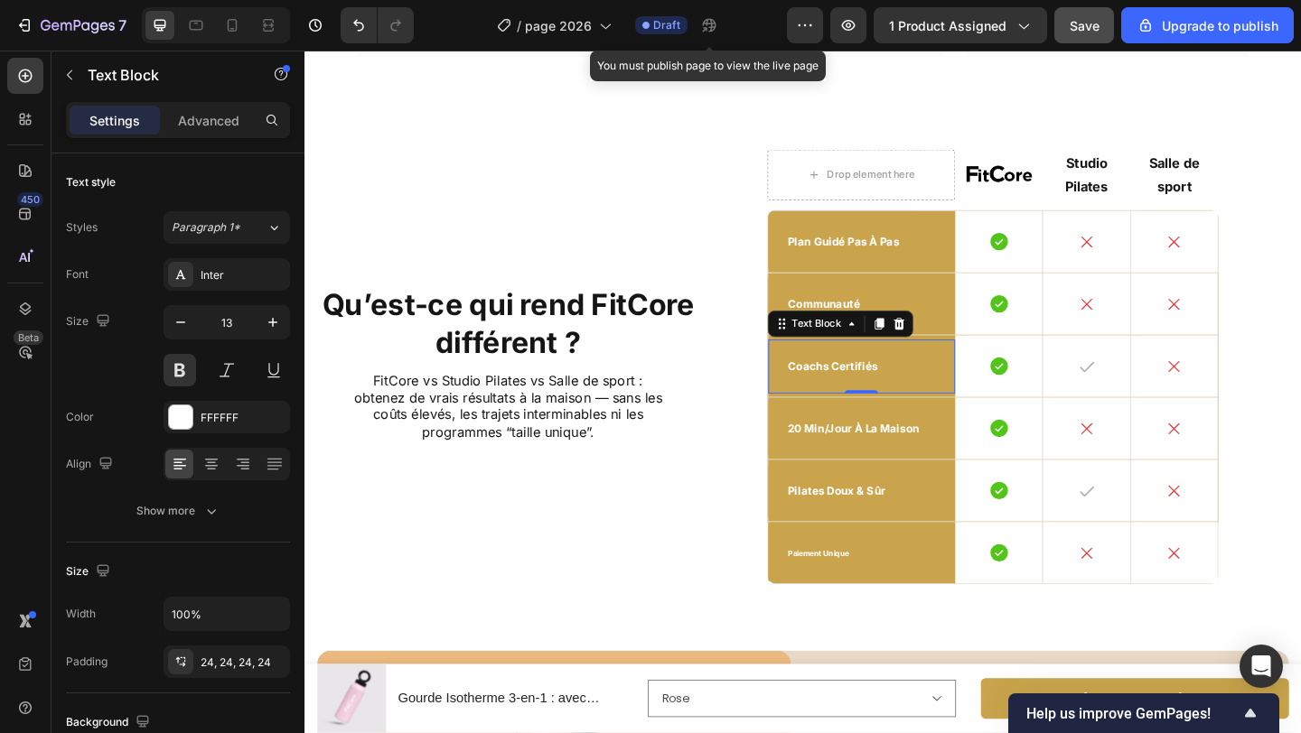
click at [860, 395] on p "coachs certifiés" at bounding box center [910, 394] width 161 height 15
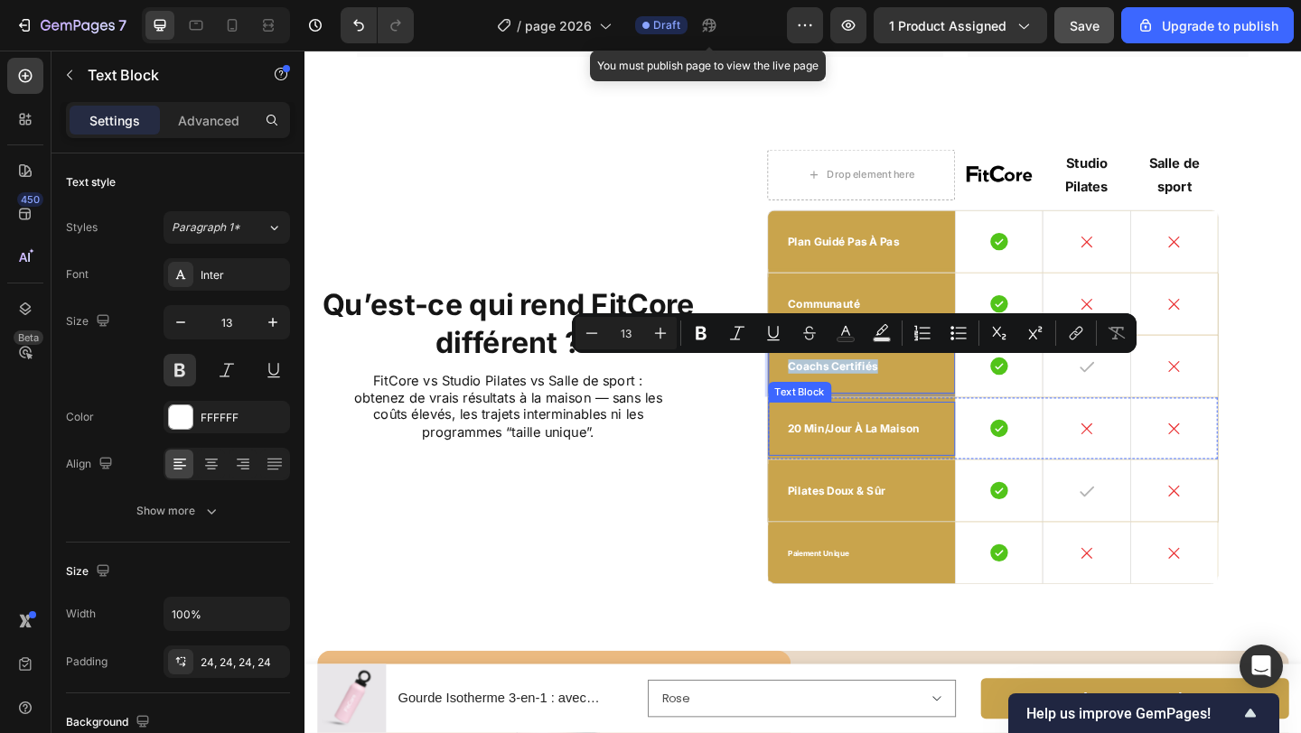
click at [886, 462] on p "20 min/jour à la maison" at bounding box center [910, 461] width 161 height 15
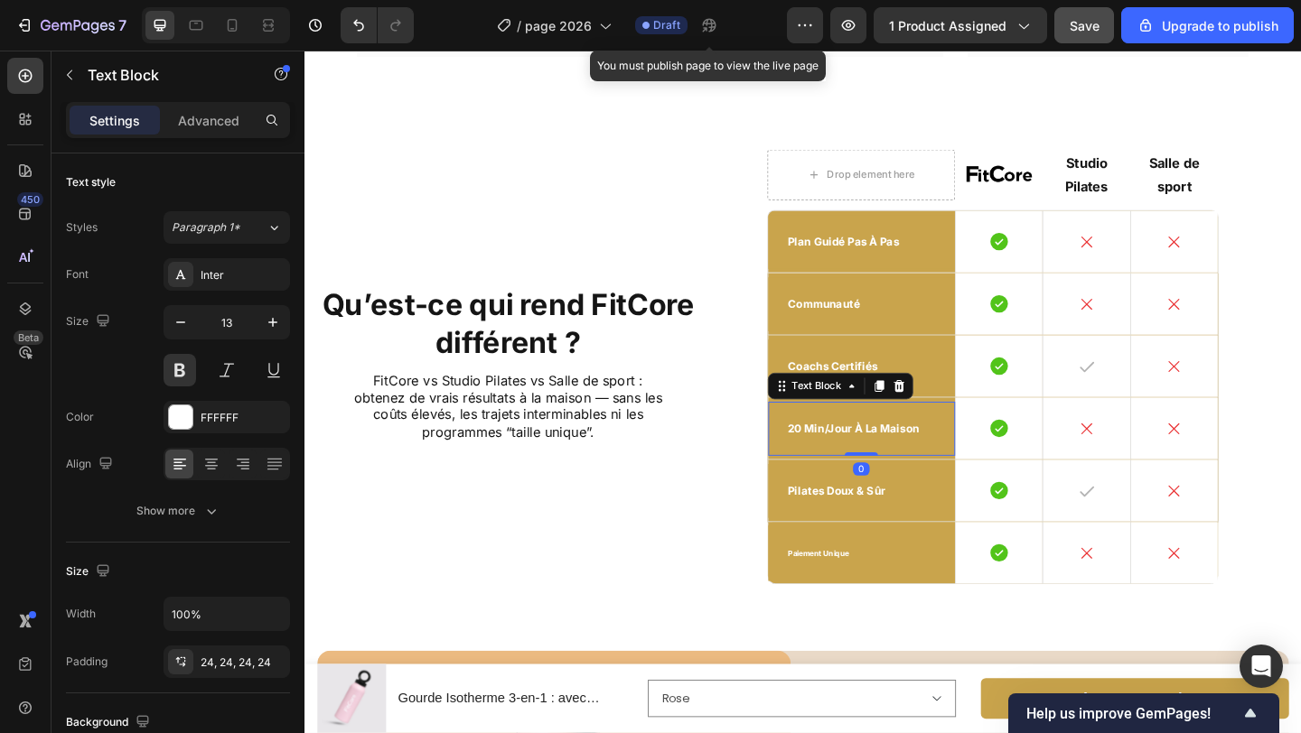
click at [887, 462] on p "20 min/jour à la maison" at bounding box center [910, 461] width 161 height 15
click at [886, 462] on p "20 min/jour à la maison" at bounding box center [910, 461] width 161 height 15
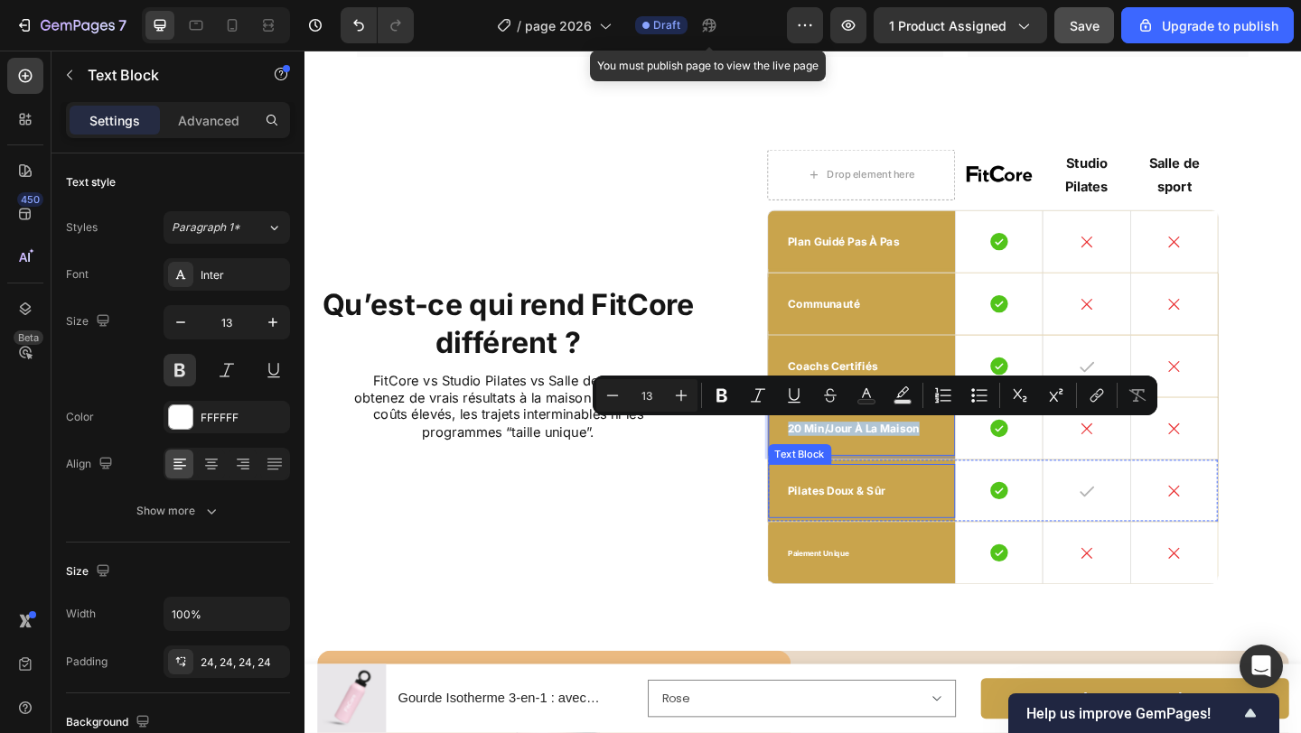
click at [891, 531] on p "pilates doux & sûr" at bounding box center [910, 529] width 161 height 15
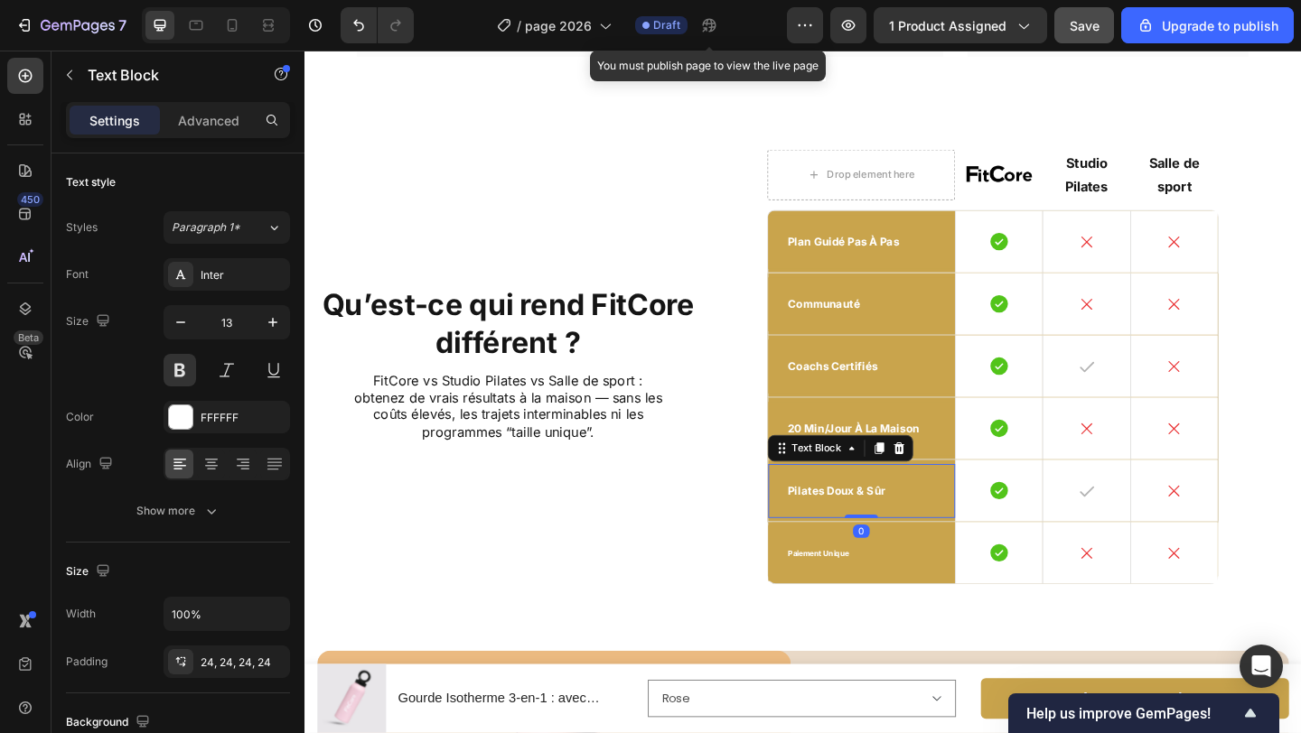
click at [892, 531] on p "pilates doux & sûr" at bounding box center [910, 529] width 161 height 15
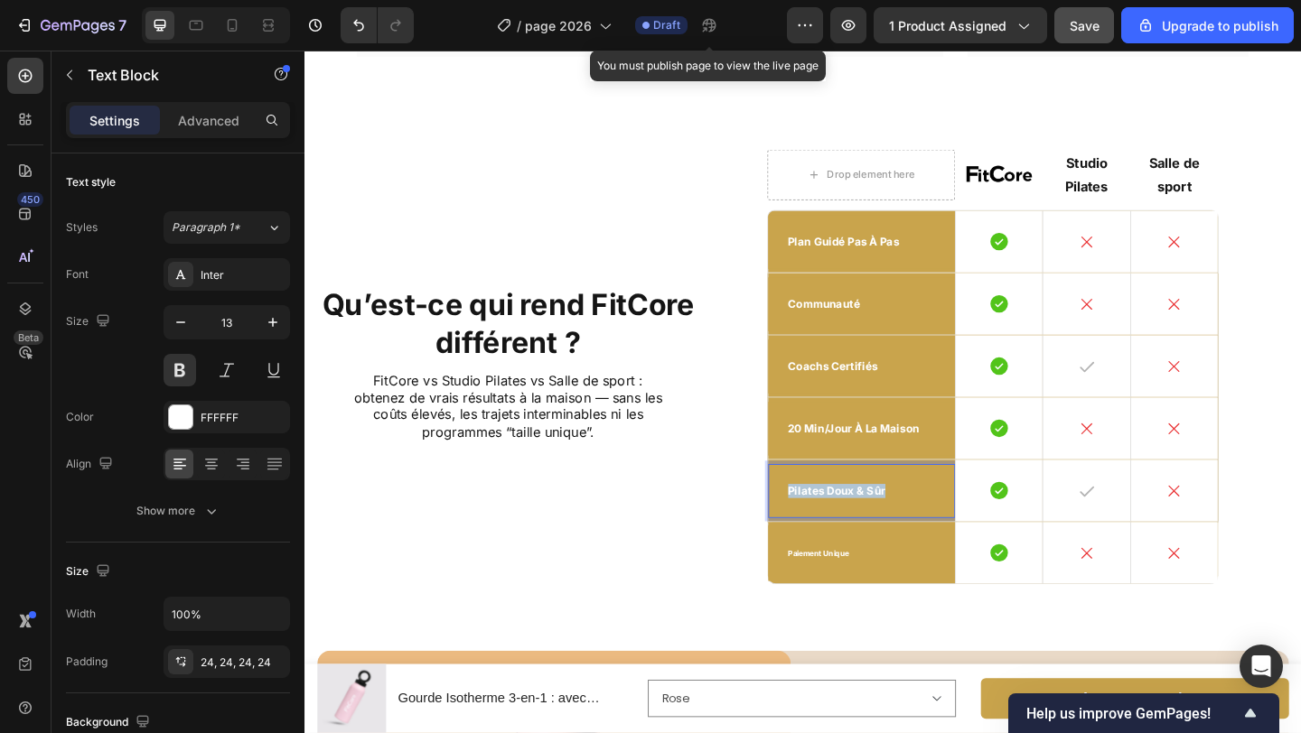
click at [892, 530] on p "pilates doux & sûr" at bounding box center [910, 529] width 161 height 15
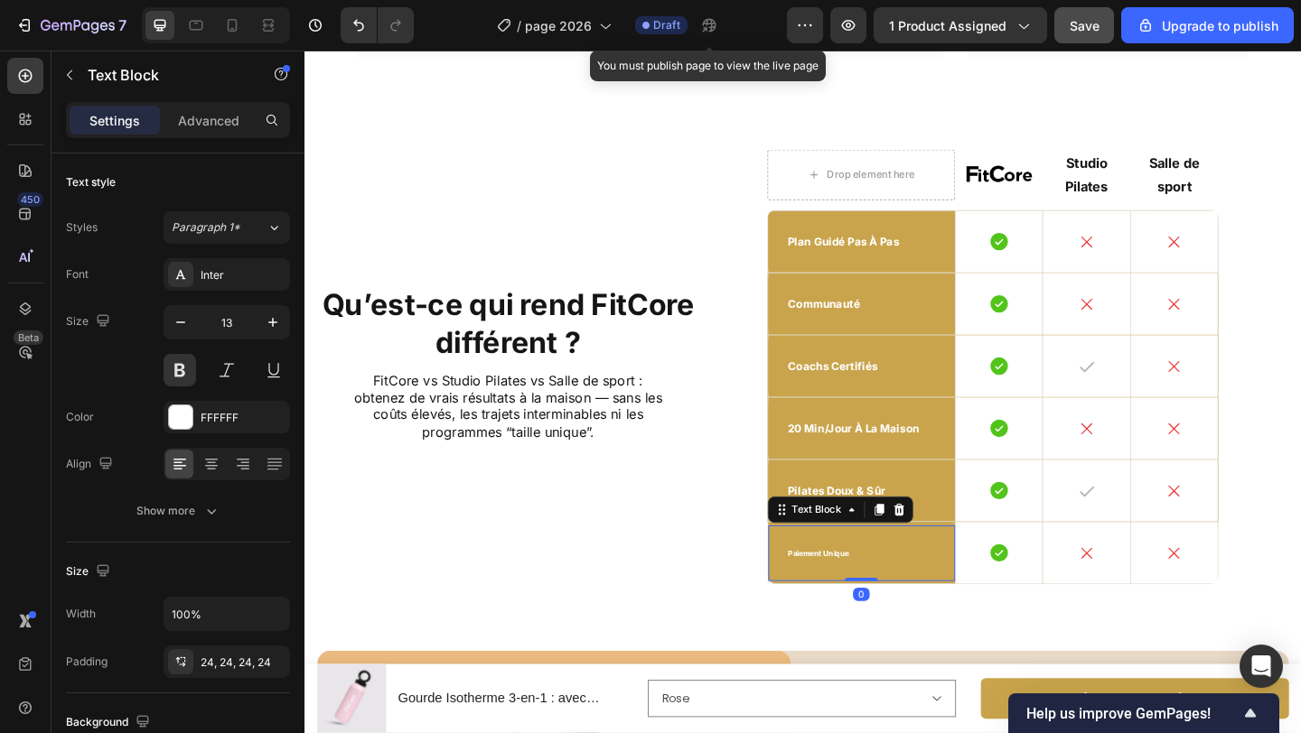
click at [880, 599] on span "paiement unique" at bounding box center [863, 598] width 67 height 10
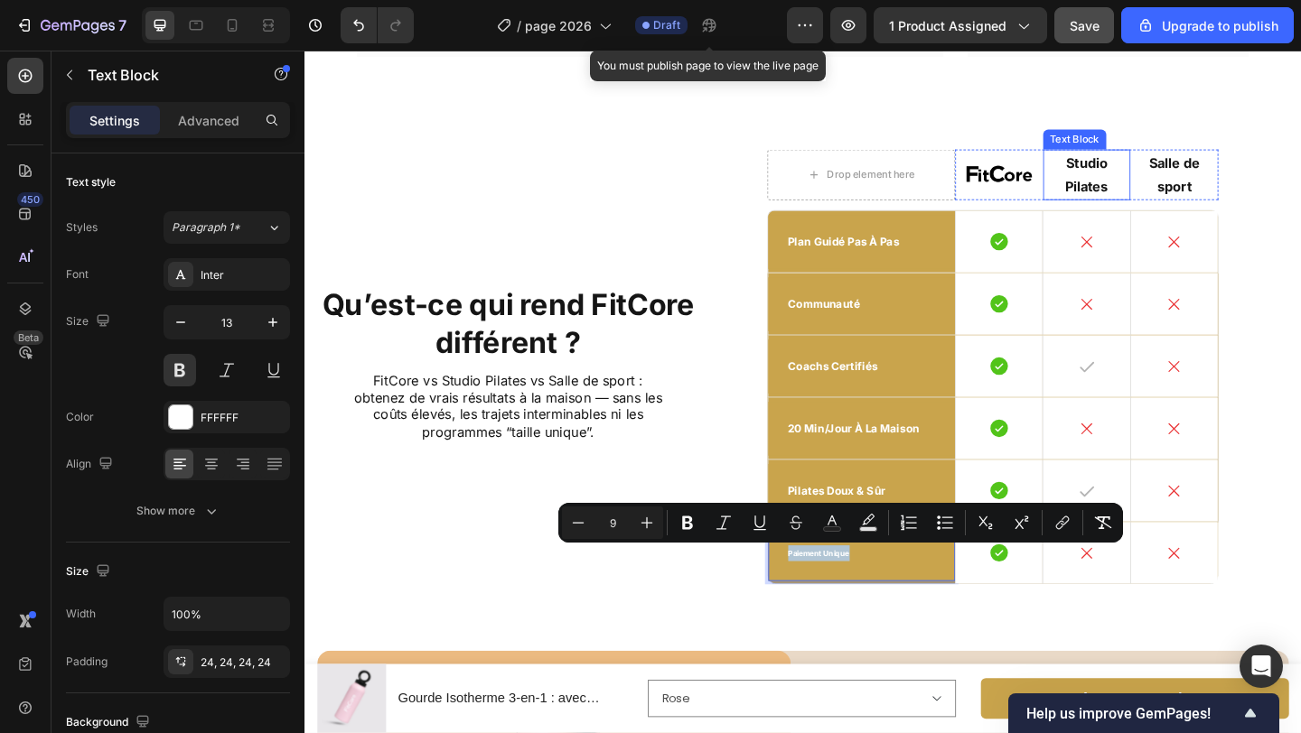
click at [1143, 198] on p "Studio Pilates" at bounding box center [1155, 186] width 92 height 52
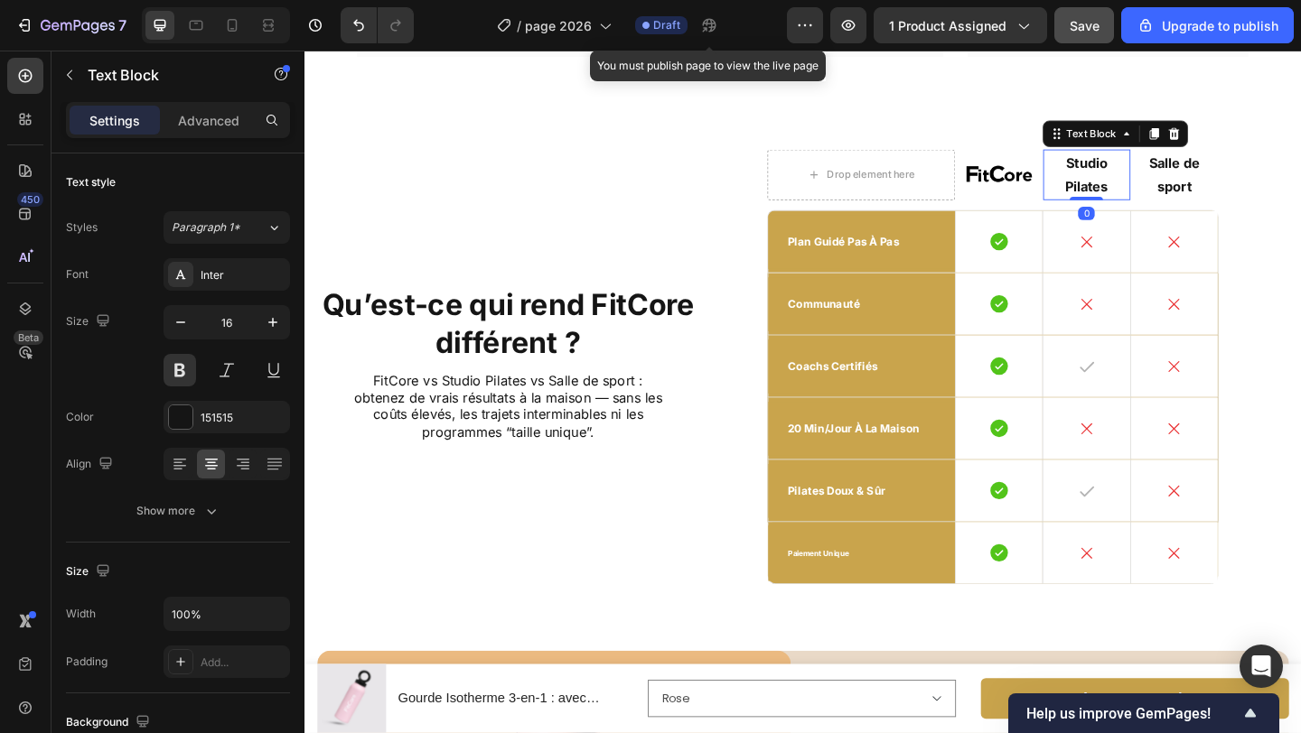
click at [1143, 198] on p "Studio Pilates" at bounding box center [1155, 186] width 92 height 52
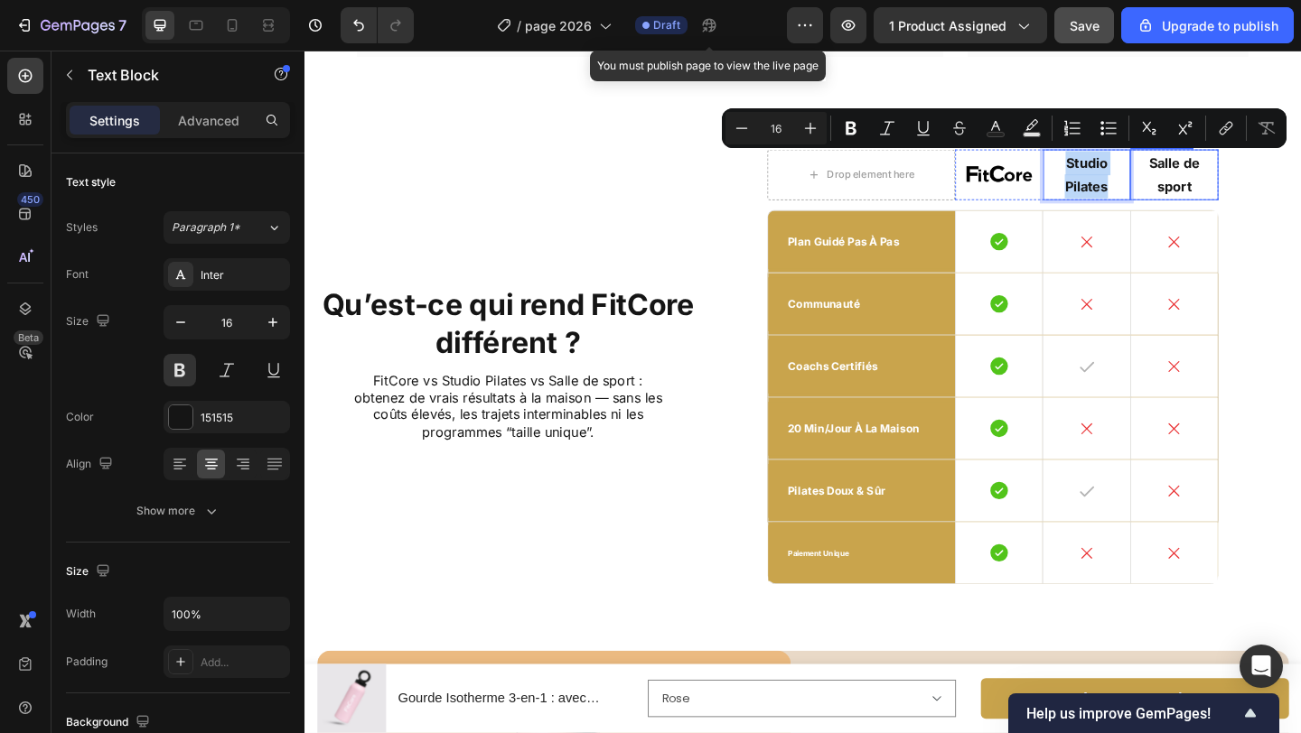
click at [1237, 194] on p "Salle de sport" at bounding box center [1250, 186] width 92 height 52
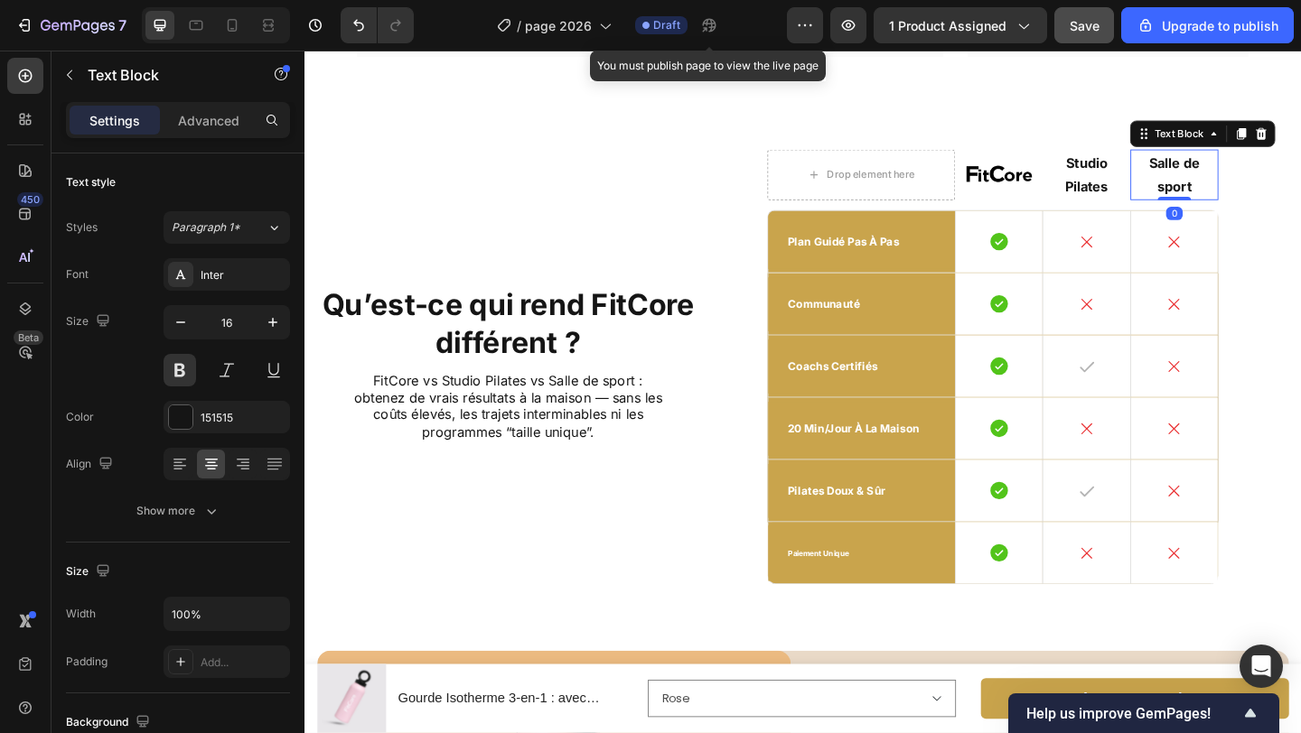
click at [1237, 194] on p "Salle de sport" at bounding box center [1250, 186] width 92 height 52
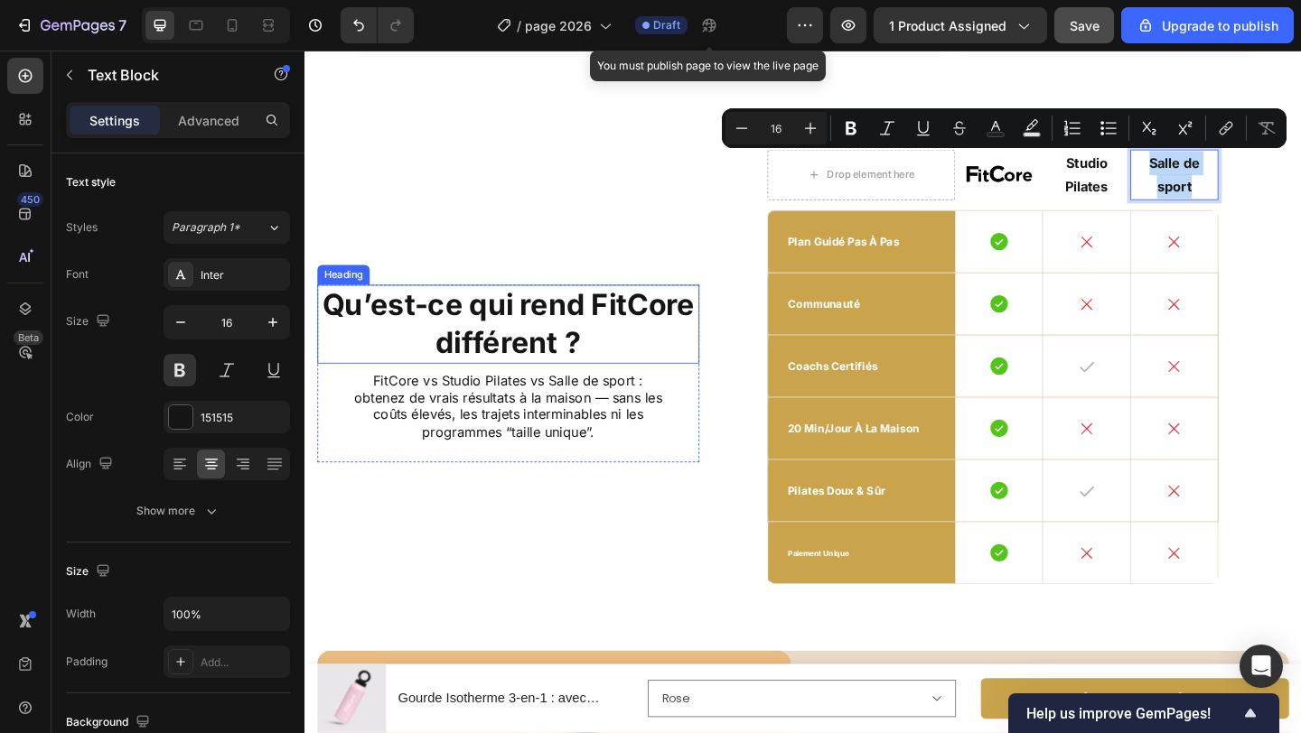
click at [653, 339] on strong "Qu’est-ce qui rend FitCore différent ?" at bounding box center [525, 347] width 405 height 79
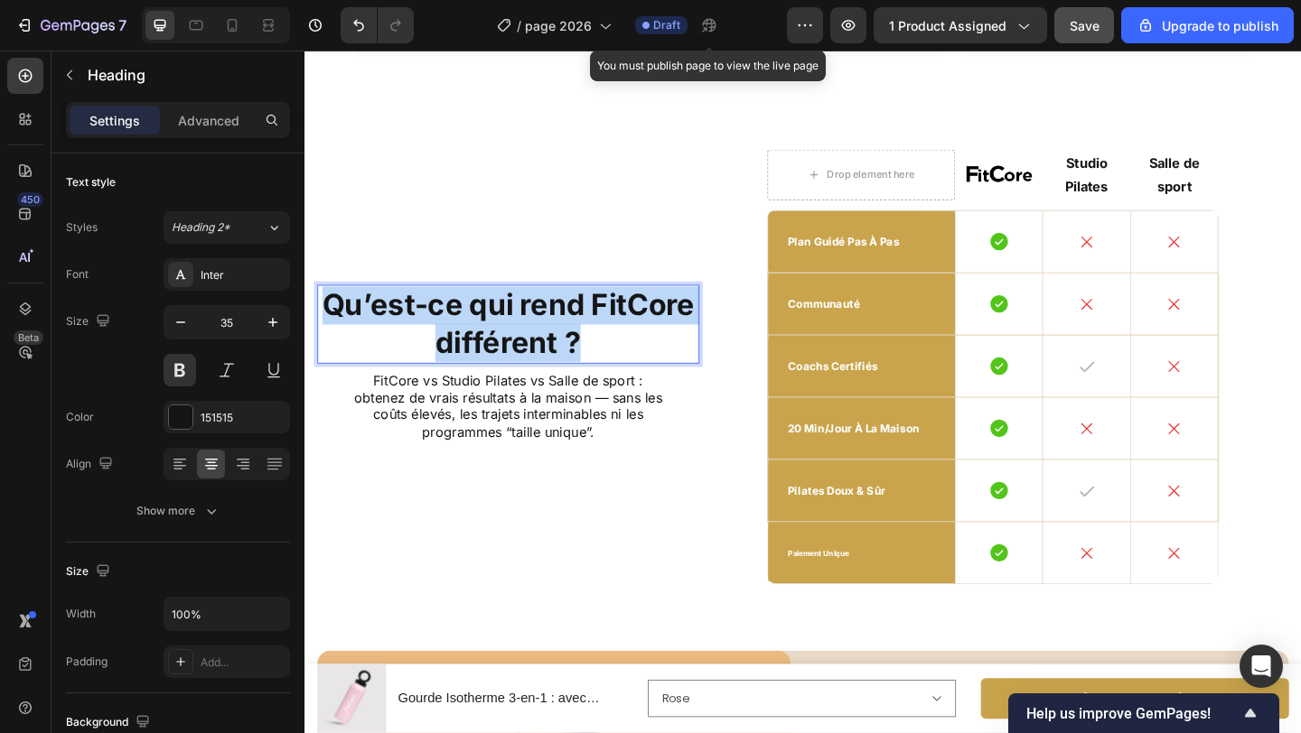
click at [653, 339] on strong "Qu’est-ce qui rend FitCore différent ?" at bounding box center [525, 347] width 405 height 79
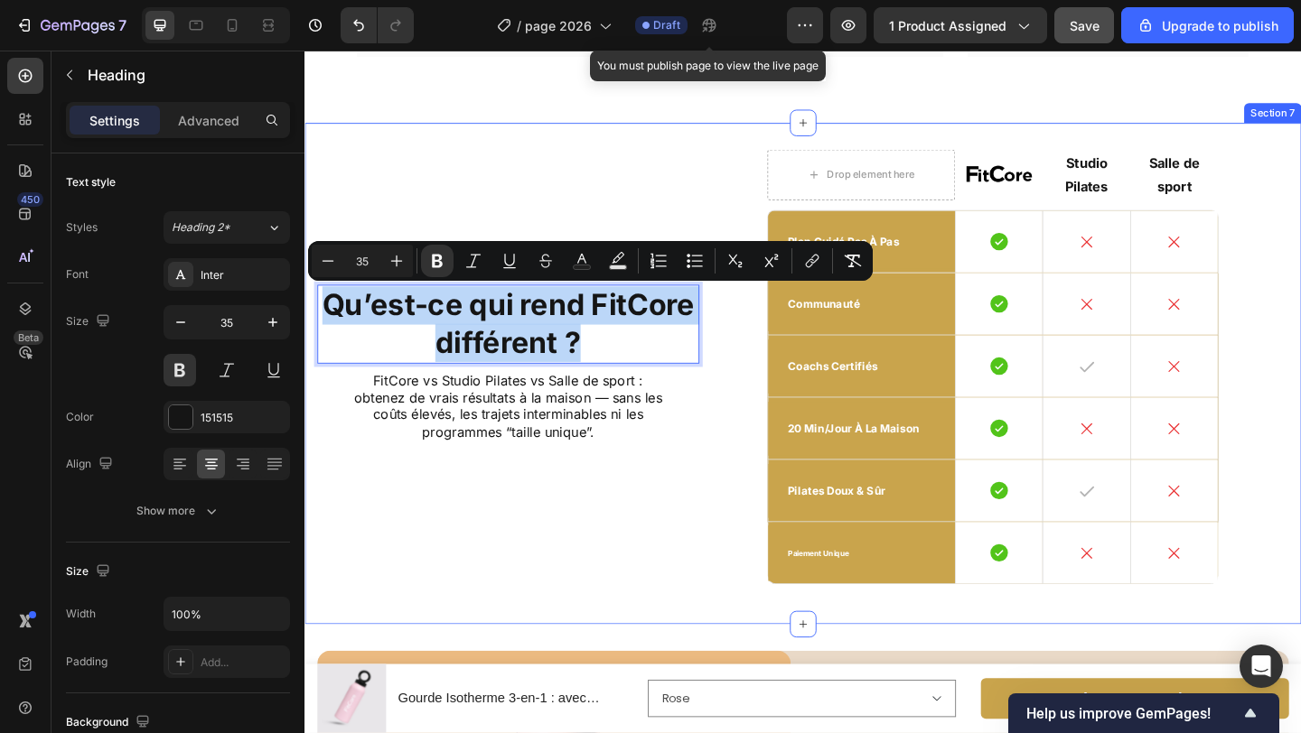
click at [726, 162] on div "Qu’est-ce qui rend FitCore différent ? Heading 8 FitCore vs Studio Pilates vs S…" at bounding box center [525, 402] width 415 height 489
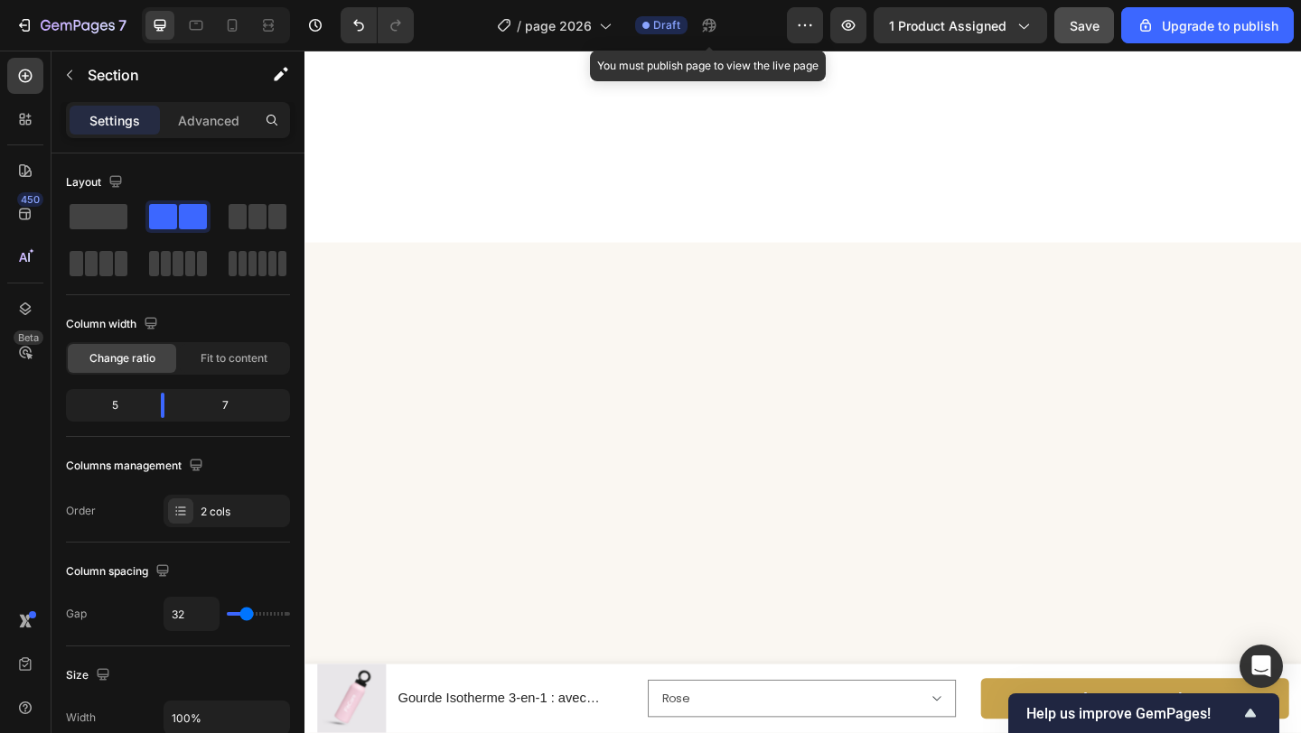
scroll to position [0, 0]
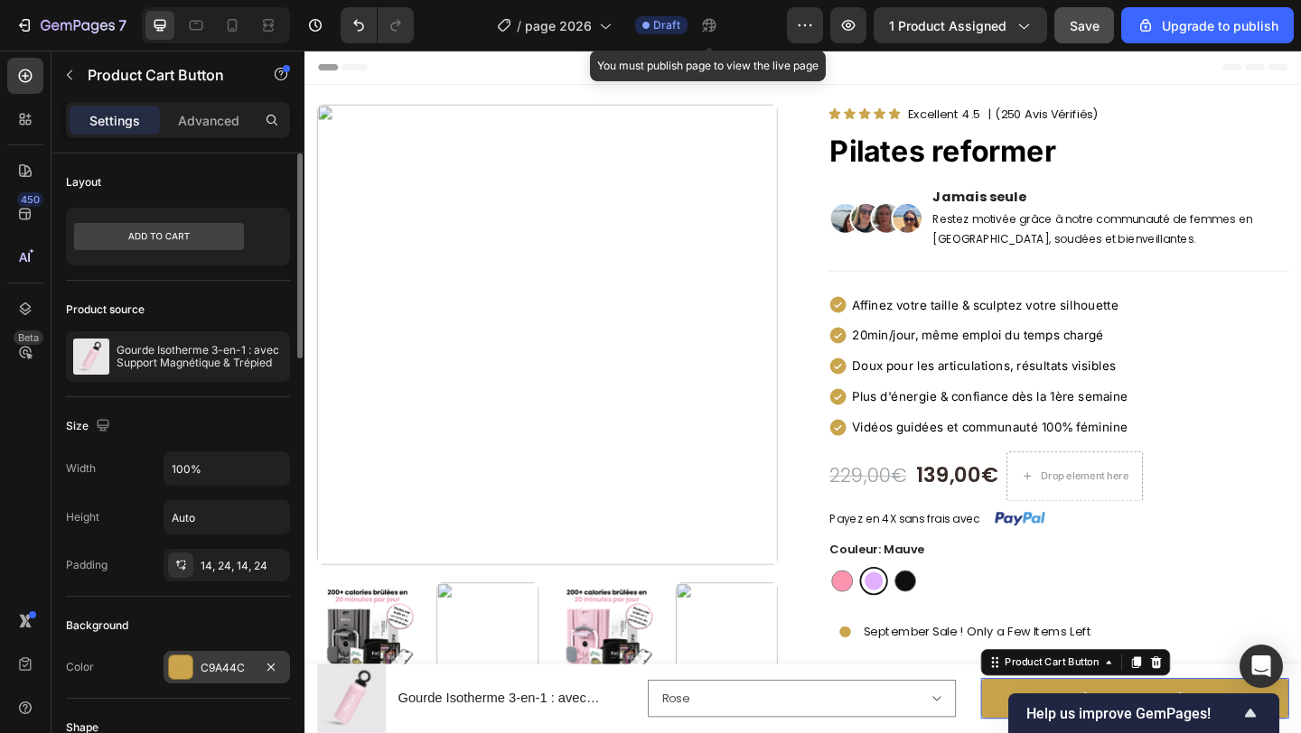
click at [219, 660] on div "C9A44C" at bounding box center [227, 668] width 52 height 16
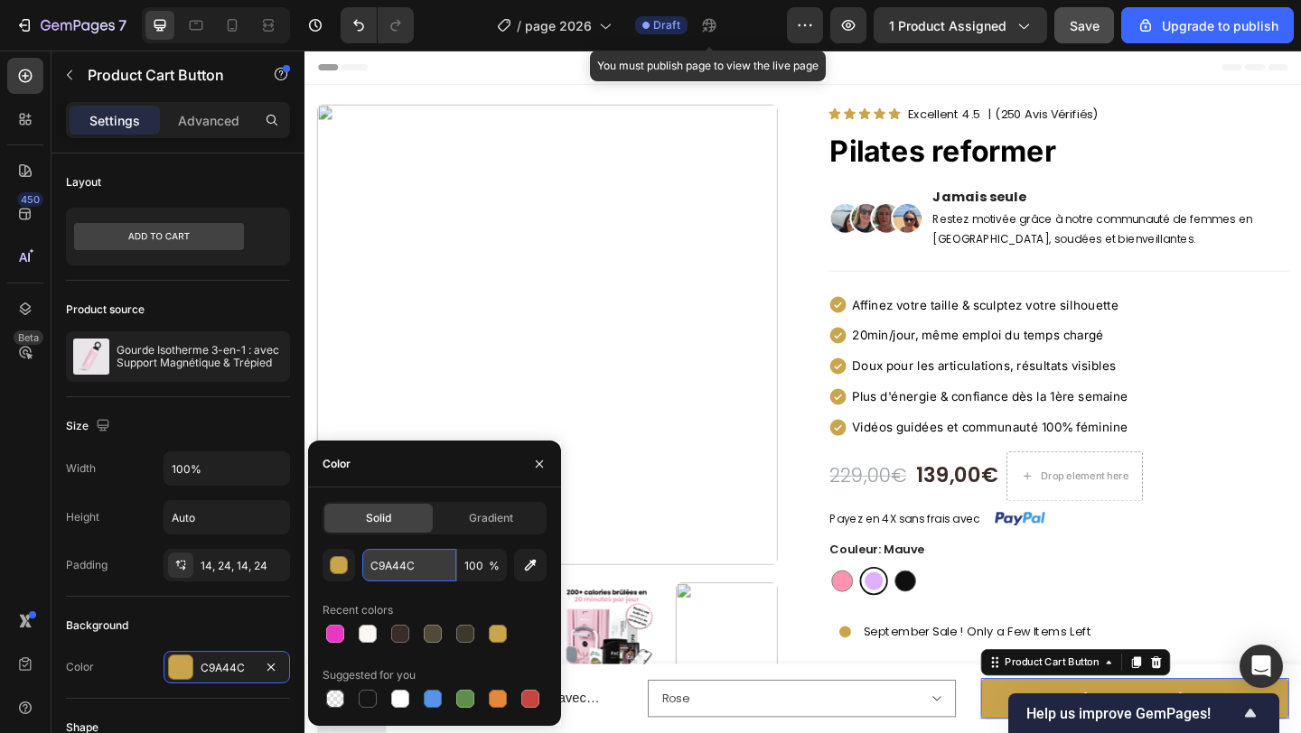
click at [398, 556] on input "C9A44C" at bounding box center [409, 565] width 94 height 33
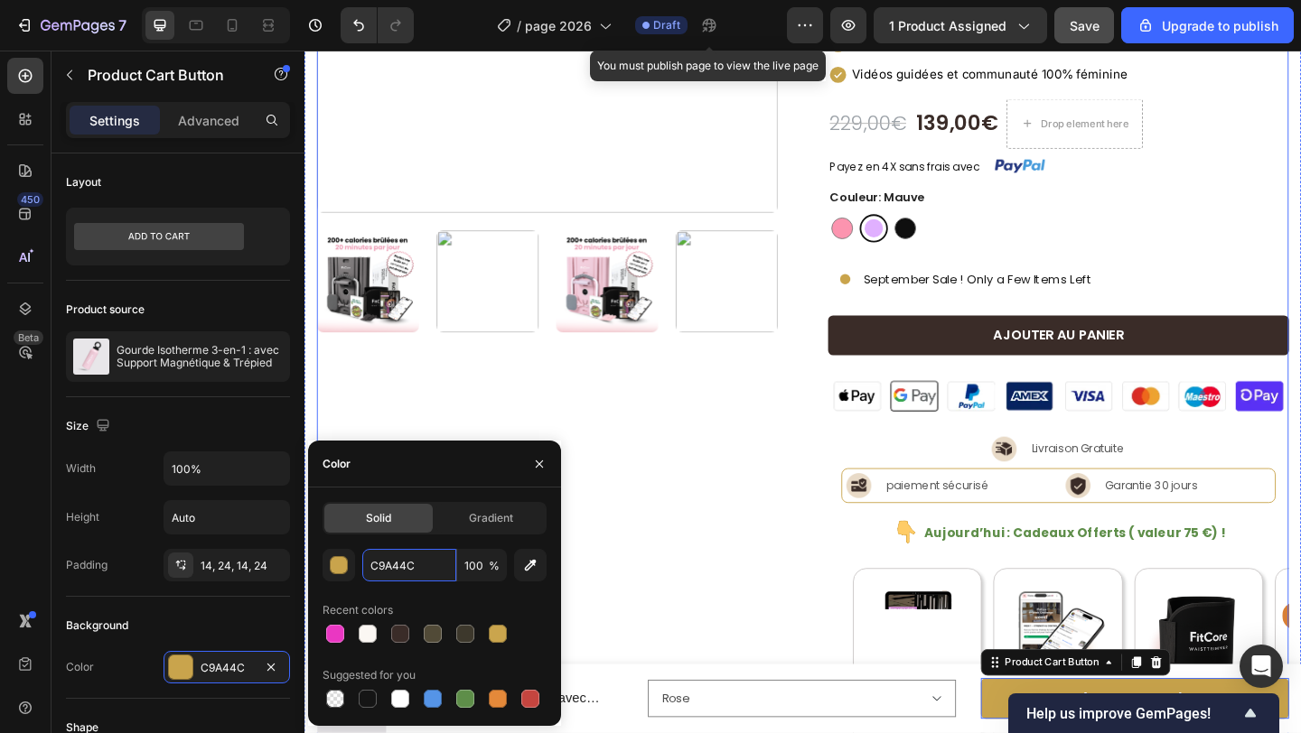
scroll to position [396, 0]
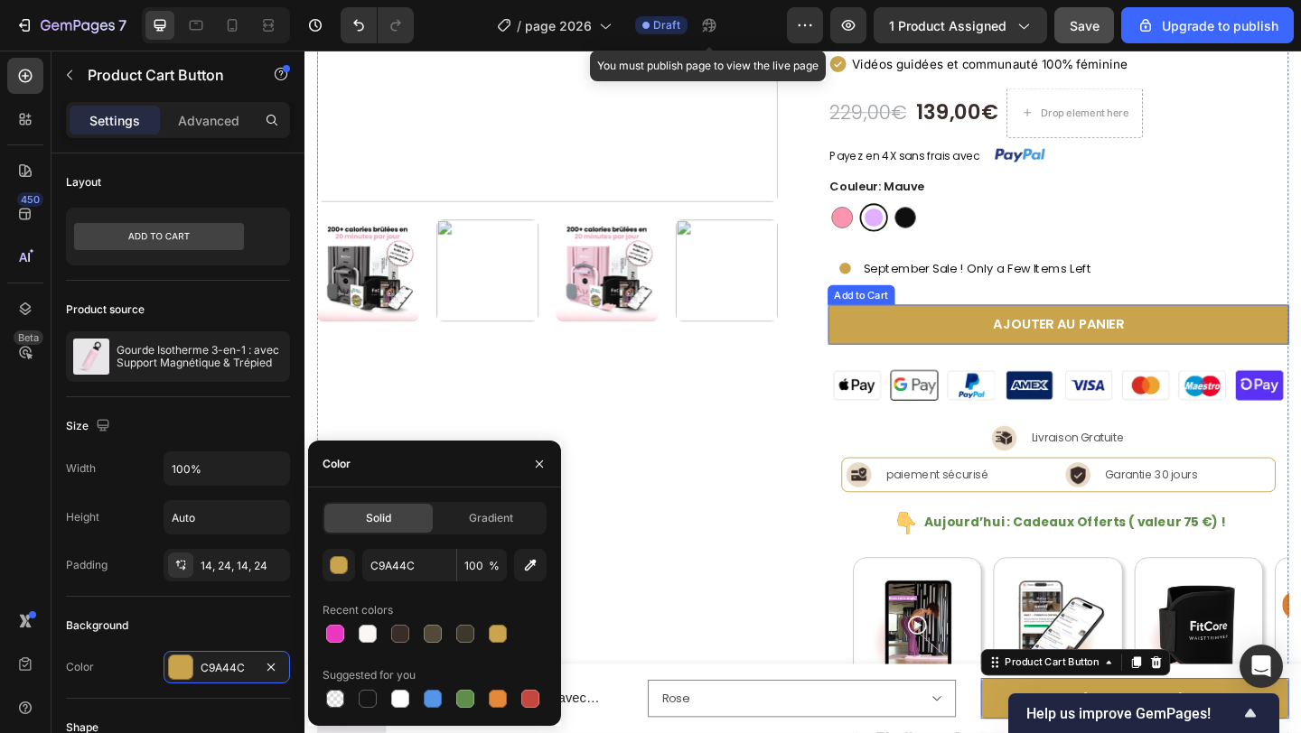
click at [960, 356] on button "Ajouter au panier" at bounding box center [1123, 348] width 501 height 43
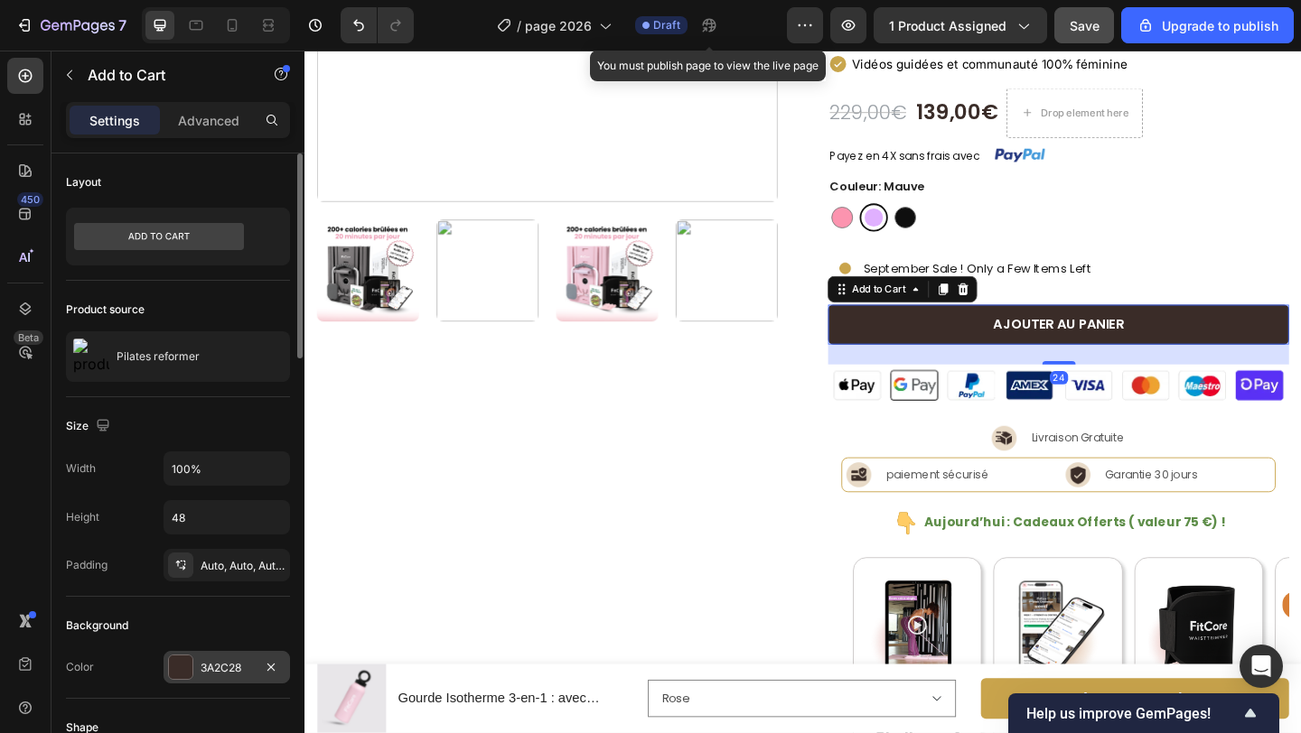
click at [222, 667] on div "3A2C28" at bounding box center [227, 668] width 52 height 16
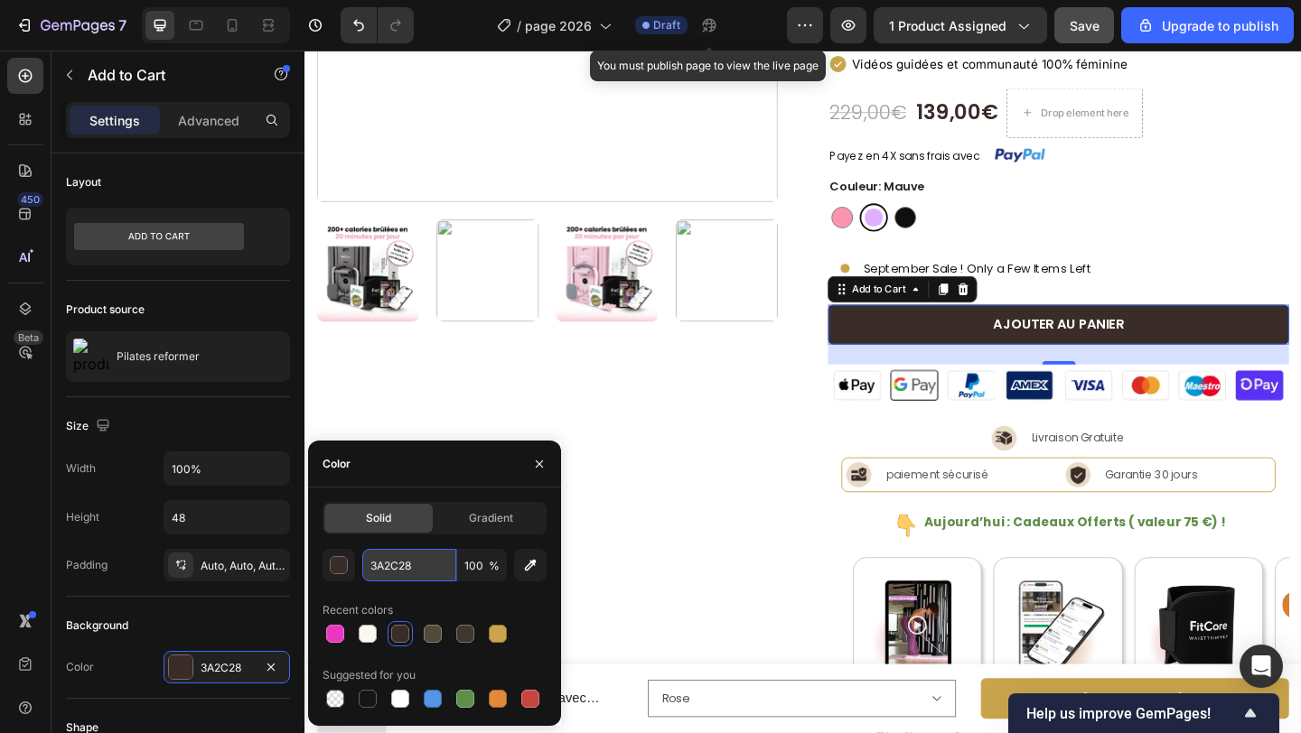
click at [409, 572] on input "3A2C28" at bounding box center [409, 565] width 94 height 33
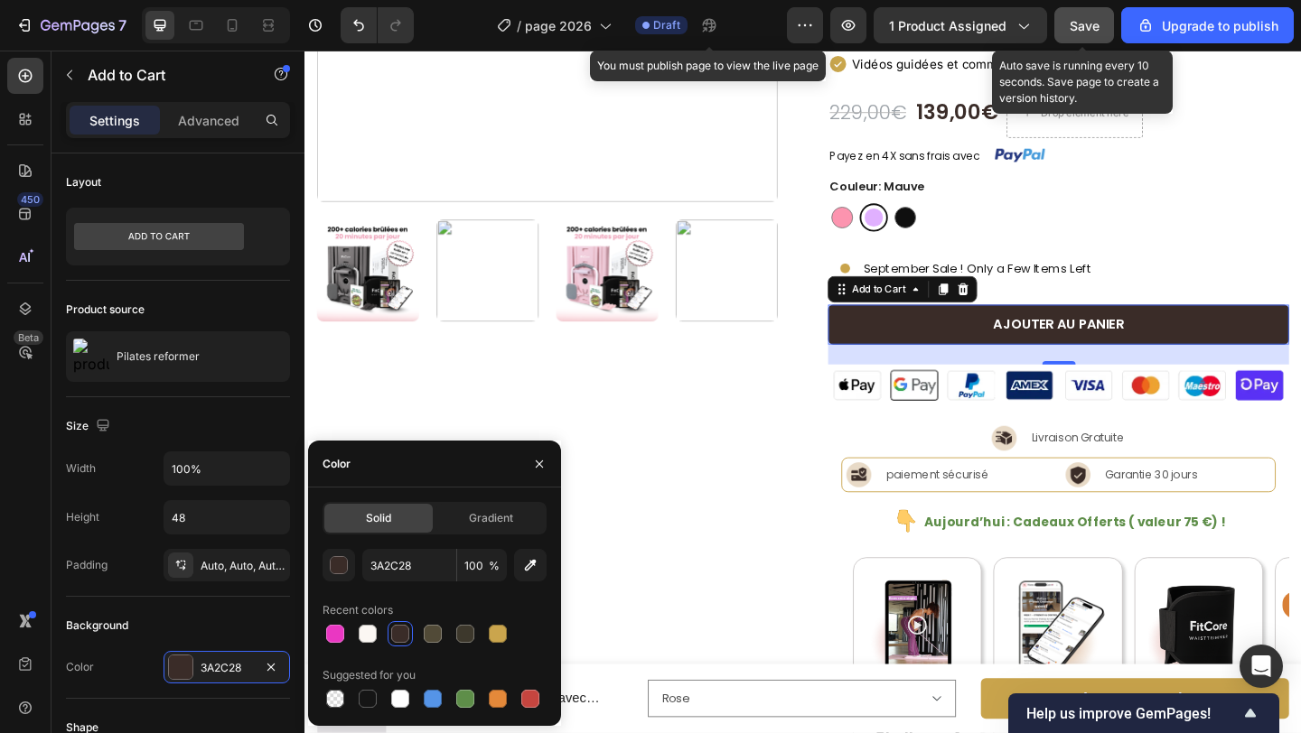
click at [1064, 19] on button "Save" at bounding box center [1084, 25] width 60 height 36
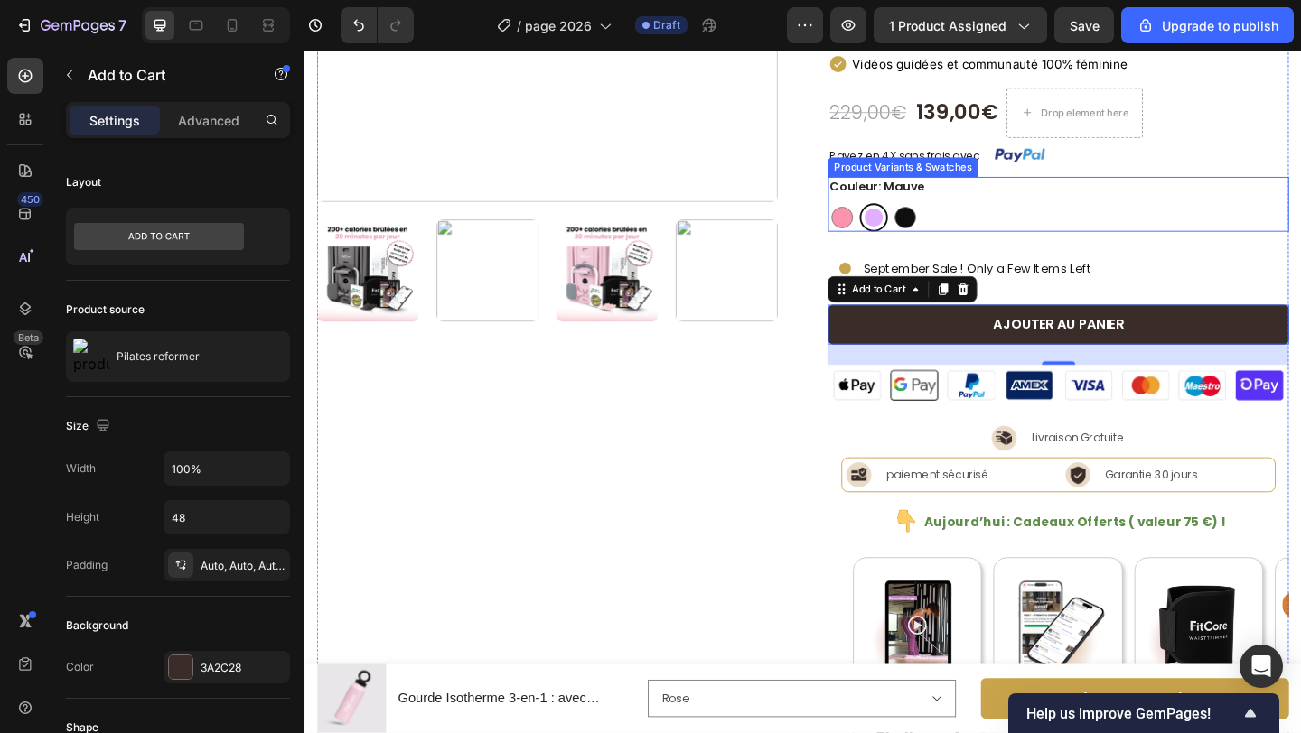
click at [1003, 226] on div "[PERSON_NAME] Mauve Mauve Noir Noir" at bounding box center [1123, 232] width 501 height 31
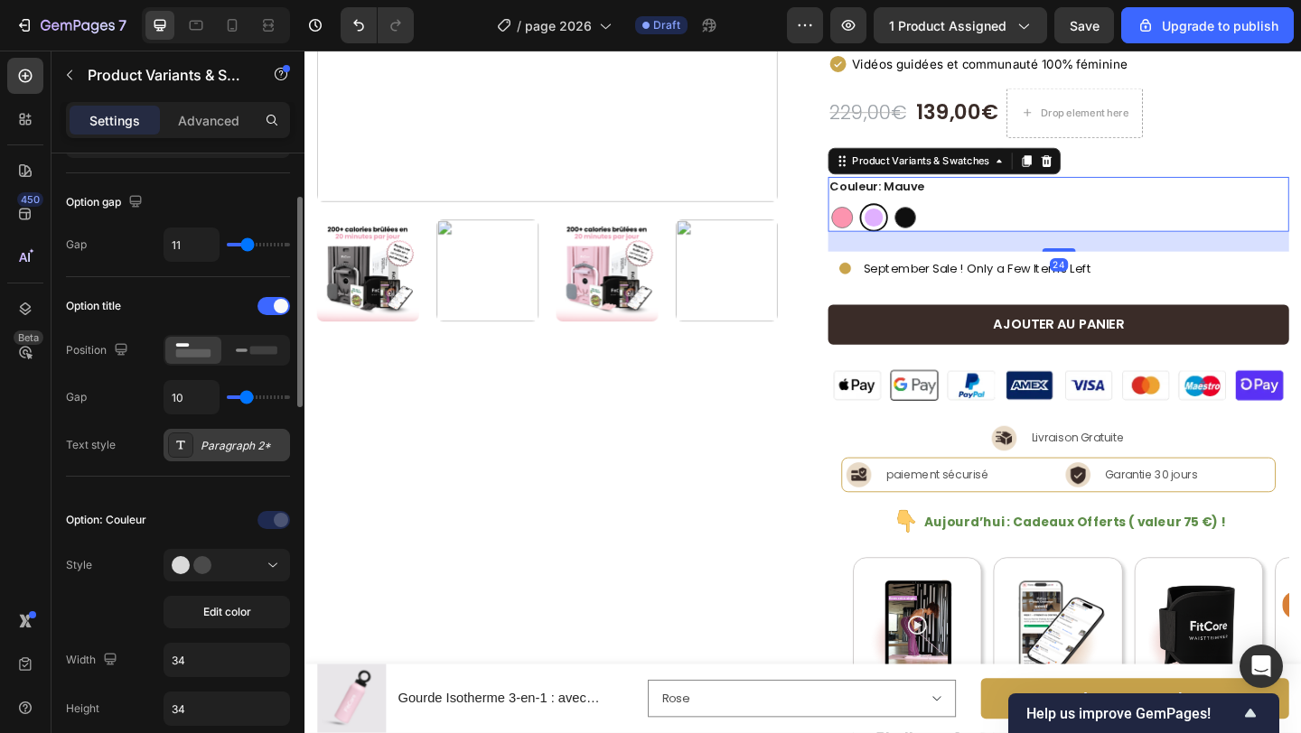
scroll to position [157, 0]
click at [245, 604] on span "Edit color" at bounding box center [227, 610] width 48 height 16
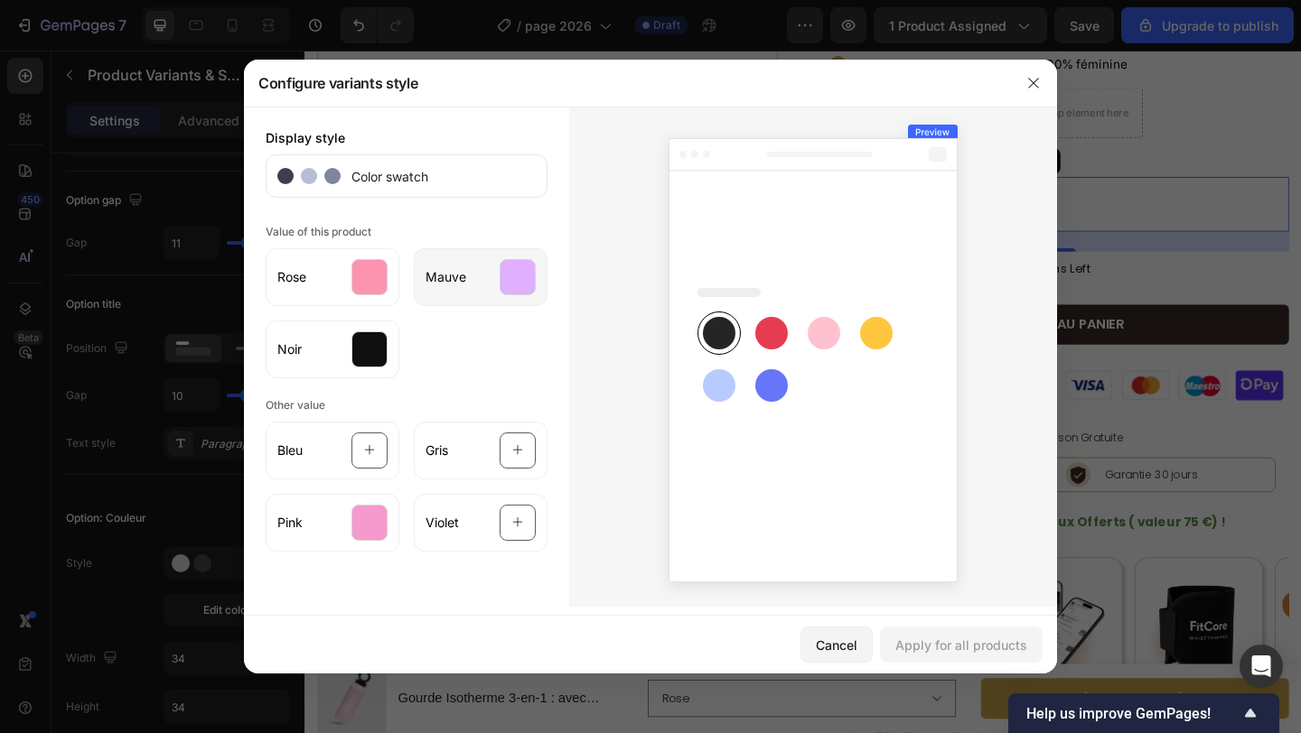
click at [520, 277] on div at bounding box center [517, 277] width 36 height 36
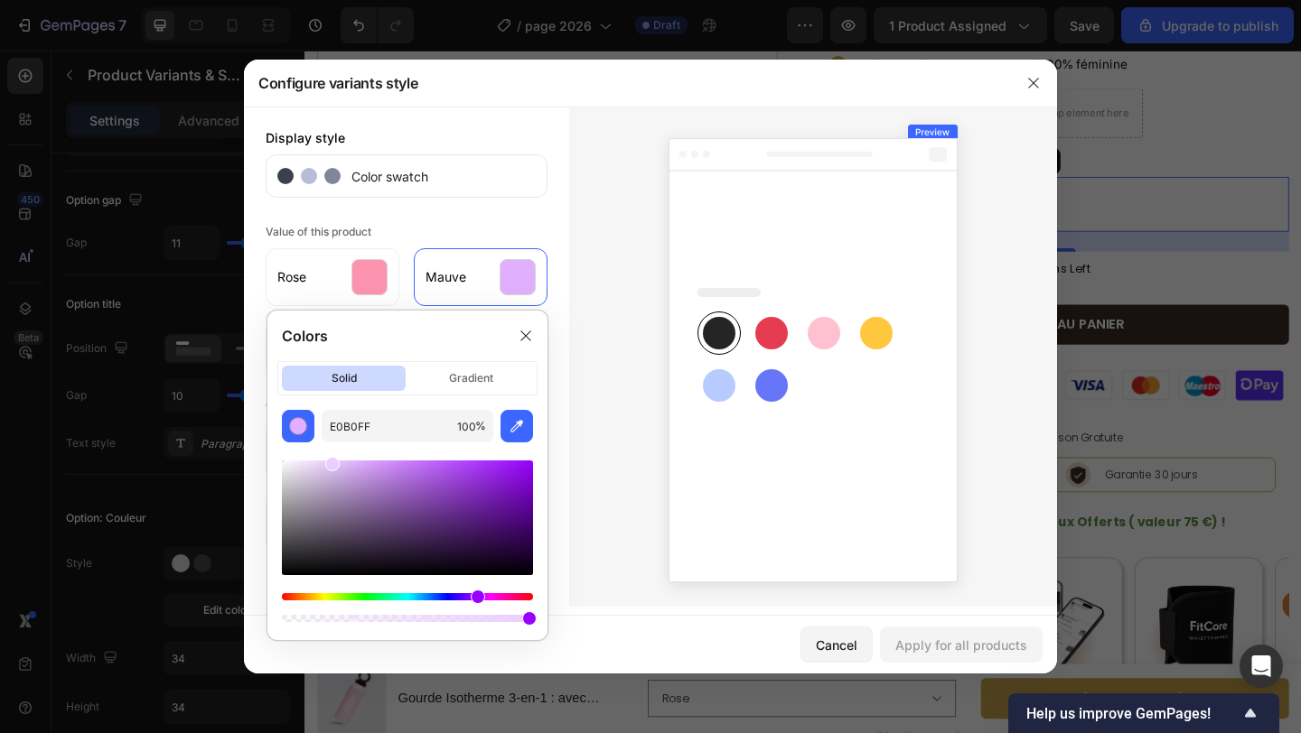
drag, startPoint x: 359, startPoint y: 463, endPoint x: 331, endPoint y: 461, distance: 27.2
click at [331, 461] on div at bounding box center [332, 464] width 14 height 14
click at [326, 462] on div at bounding box center [328, 465] width 14 height 14
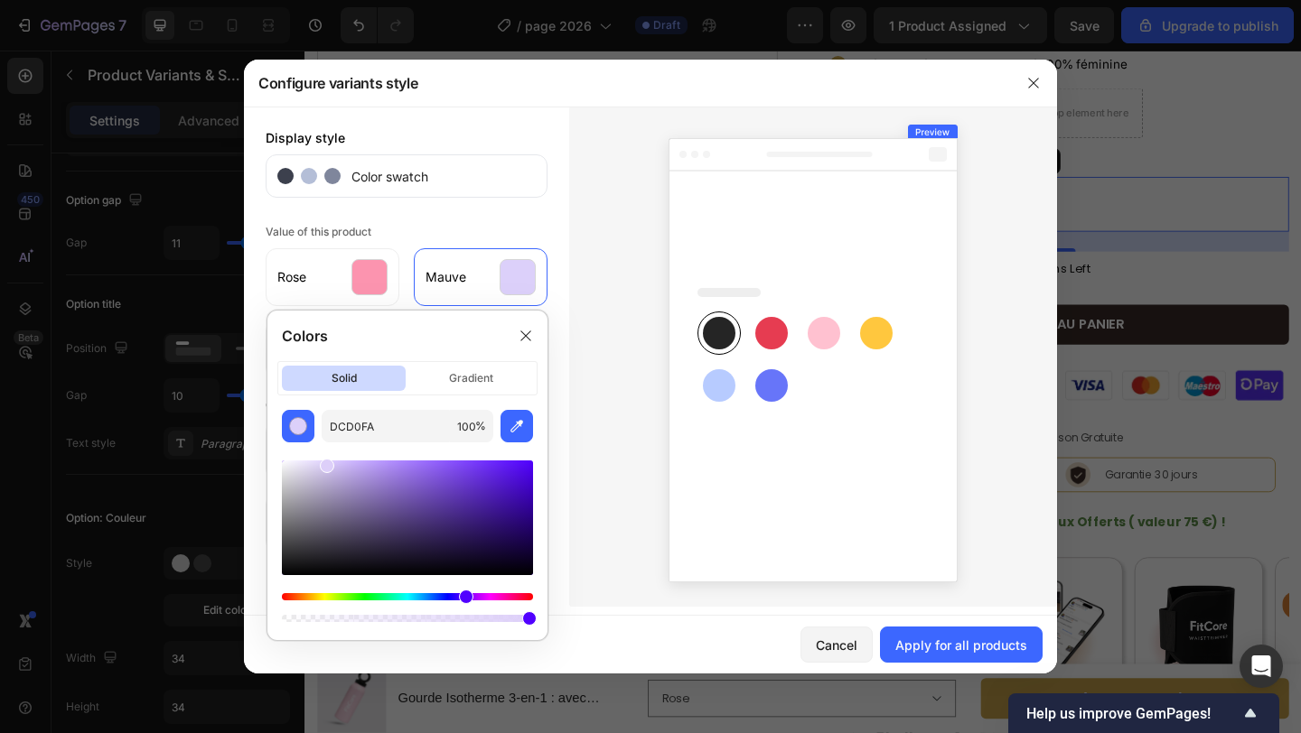
drag, startPoint x: 478, startPoint y: 595, endPoint x: 462, endPoint y: 594, distance: 15.4
click at [462, 594] on div "Hue" at bounding box center [466, 597] width 14 height 14
type input "DCCFF9"
click at [373, 274] on div at bounding box center [369, 277] width 36 height 36
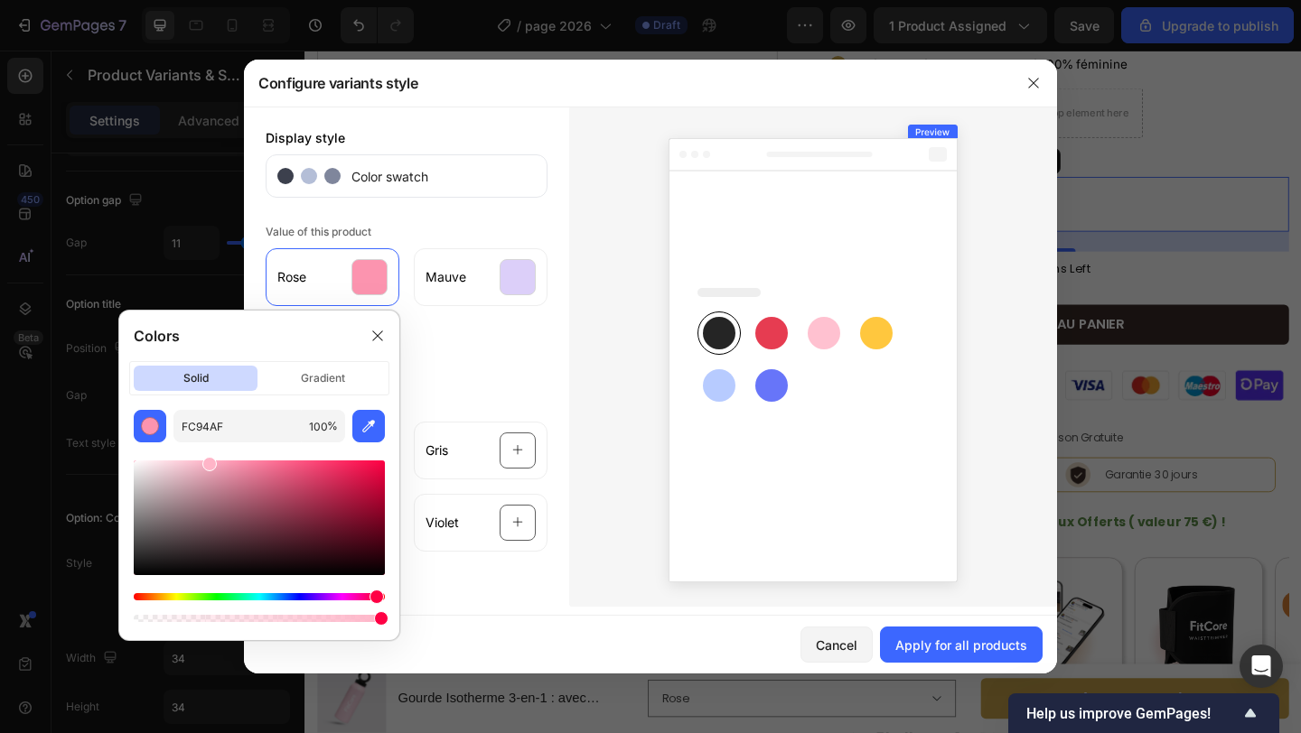
drag, startPoint x: 230, startPoint y: 464, endPoint x: 202, endPoint y: 460, distance: 28.4
click at [202, 460] on div at bounding box center [209, 464] width 14 height 14
drag, startPoint x: 201, startPoint y: 462, endPoint x: 212, endPoint y: 466, distance: 12.6
click at [201, 458] on div at bounding box center [202, 464] width 14 height 14
type input "FFBCCE"
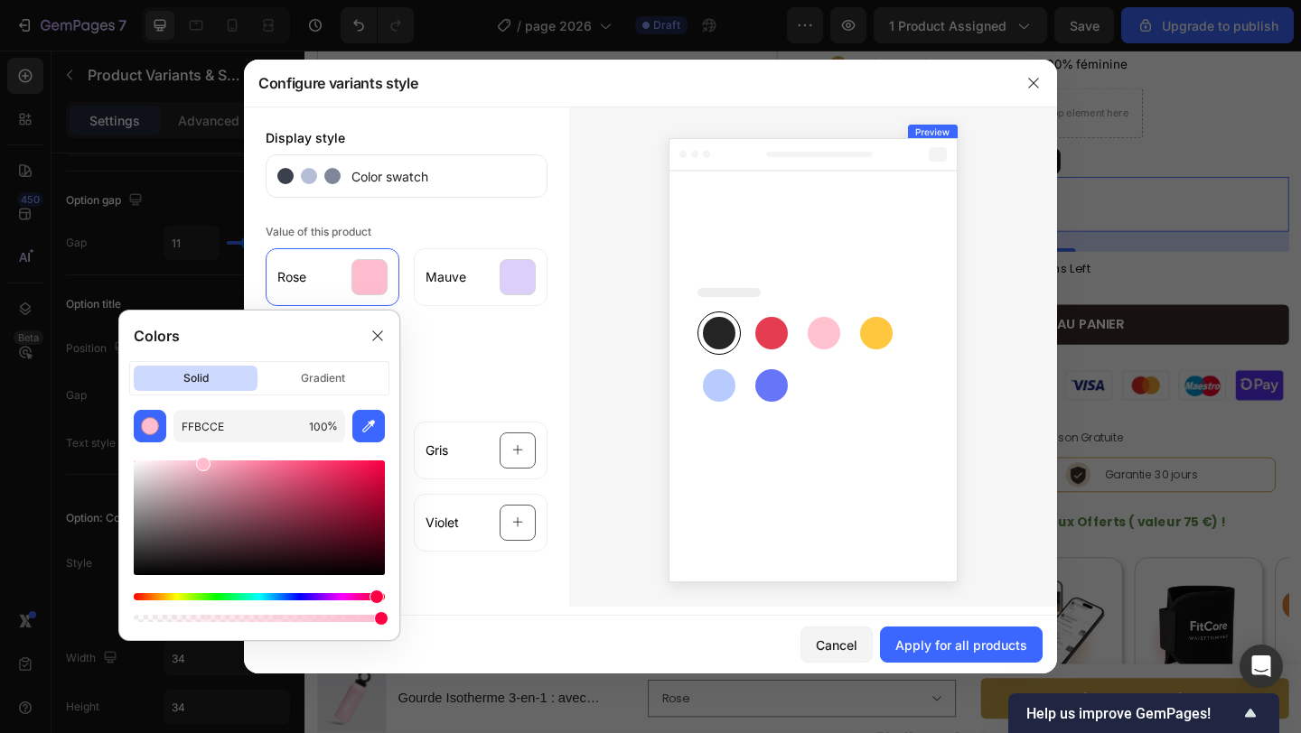
click at [472, 380] on div "Display style Color swatch Value of this product Rose Mauve Noir Other value Bl…" at bounding box center [406, 357] width 325 height 500
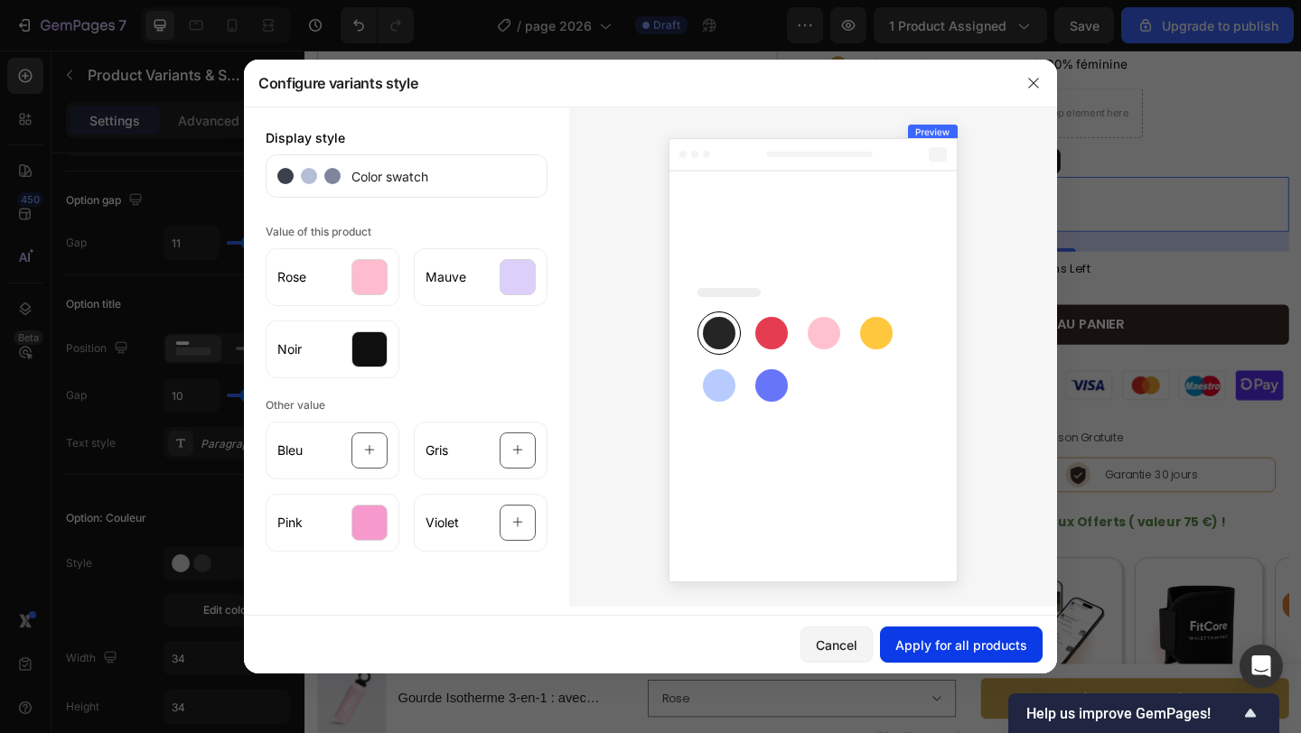
click at [920, 636] on div "Apply for all products" at bounding box center [961, 645] width 132 height 19
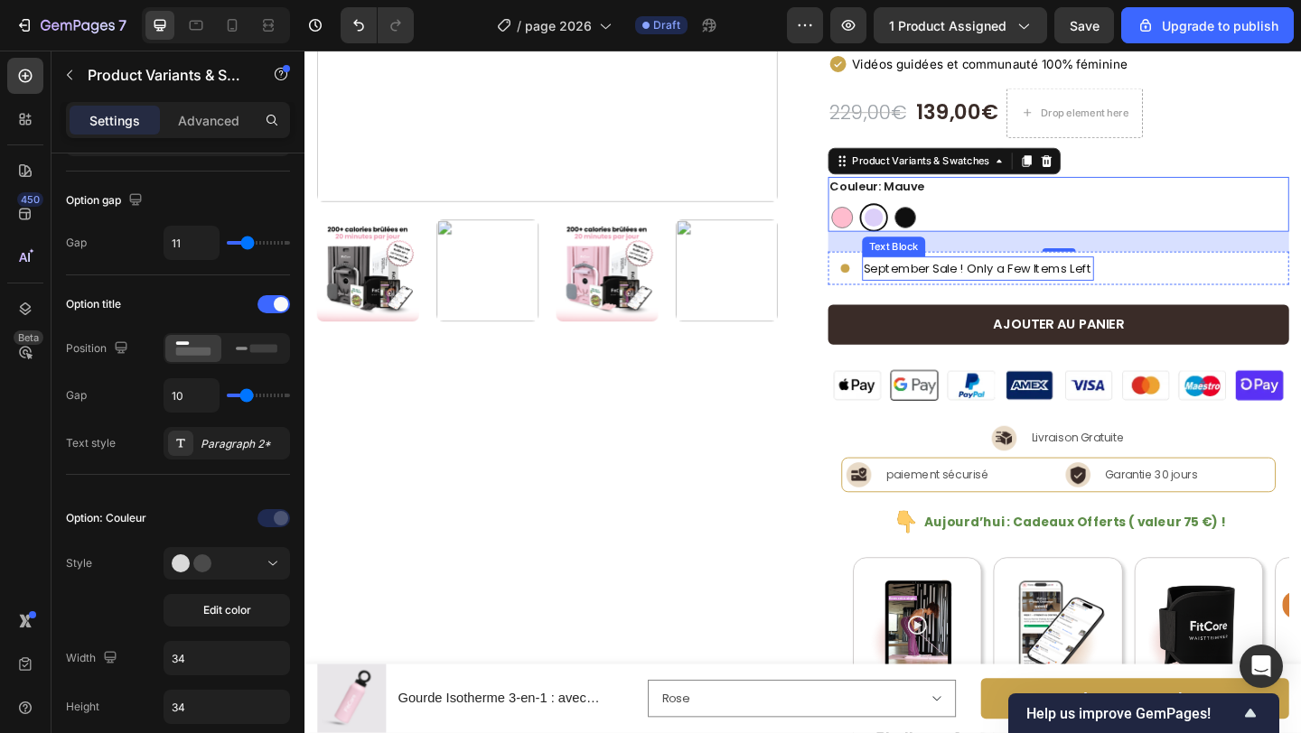
click at [1064, 287] on p "September Sale ! Only a Few Items Left" at bounding box center [1036, 287] width 248 height 23
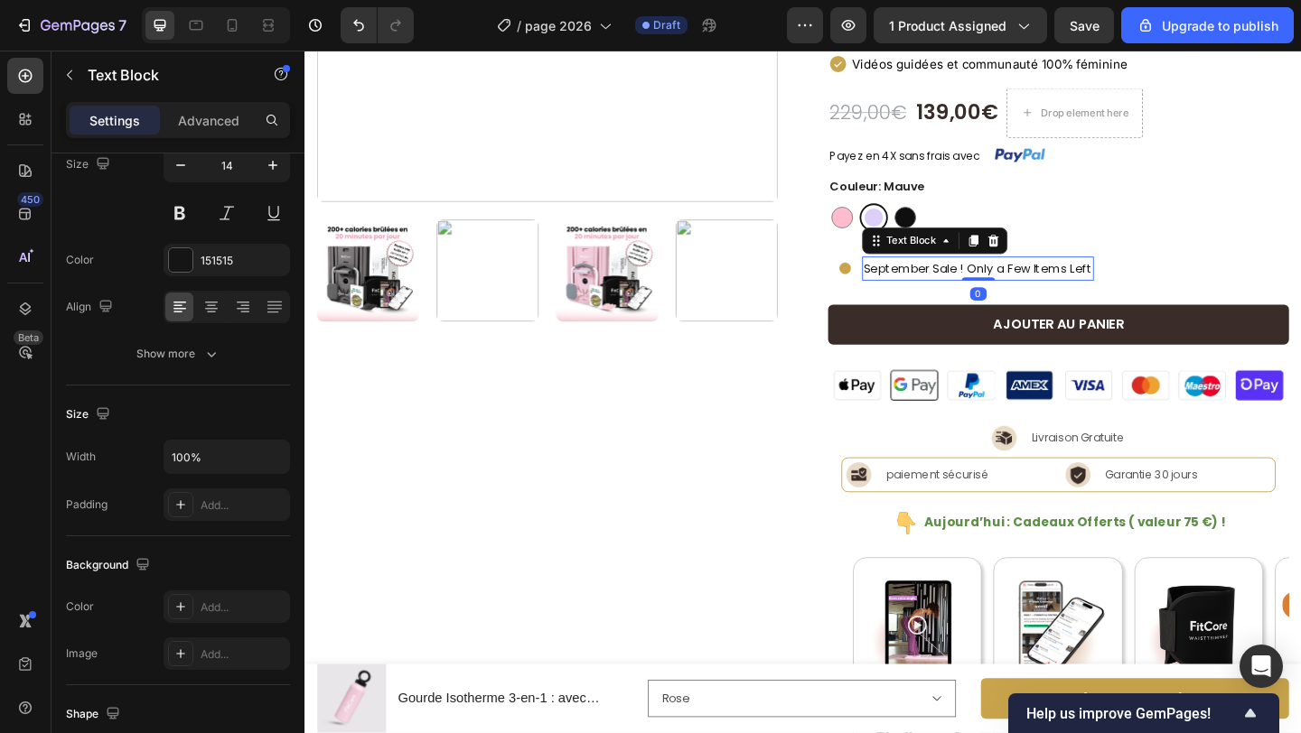
scroll to position [0, 0]
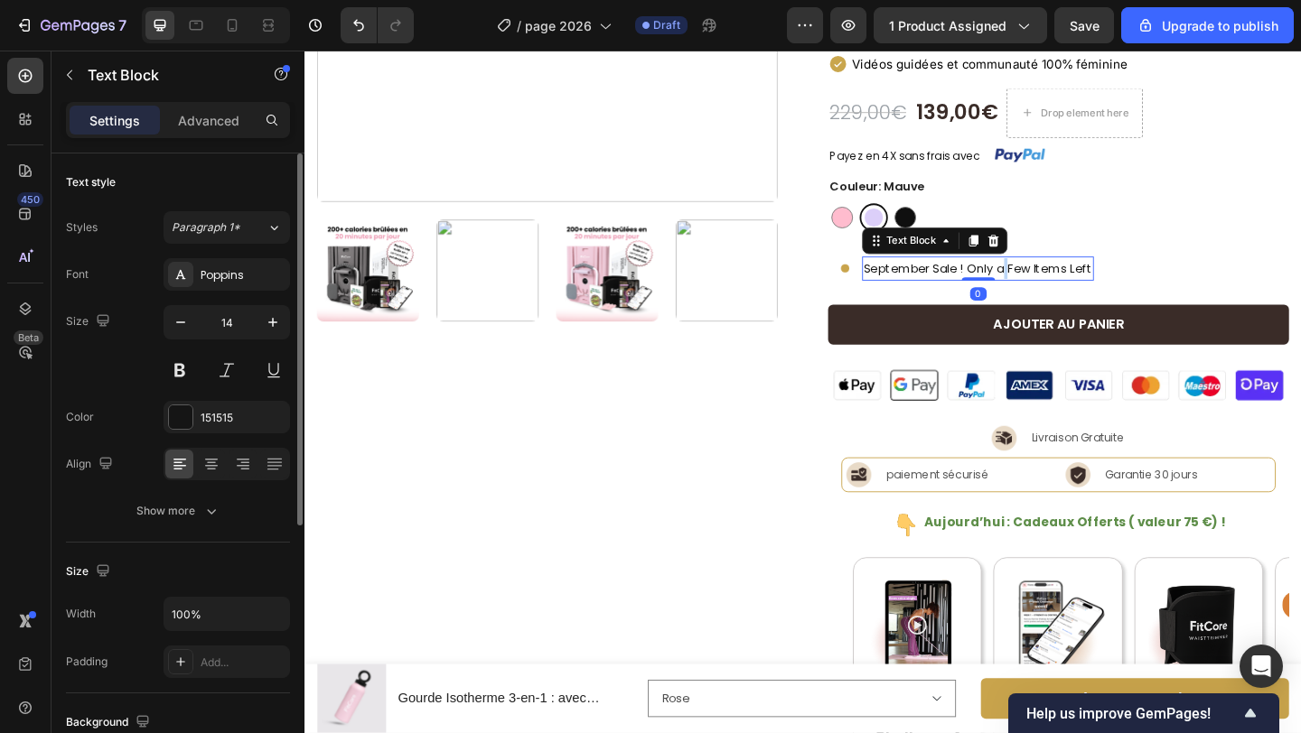
click at [1064, 287] on p "September Sale ! Only a Few Items Left" at bounding box center [1036, 287] width 248 height 23
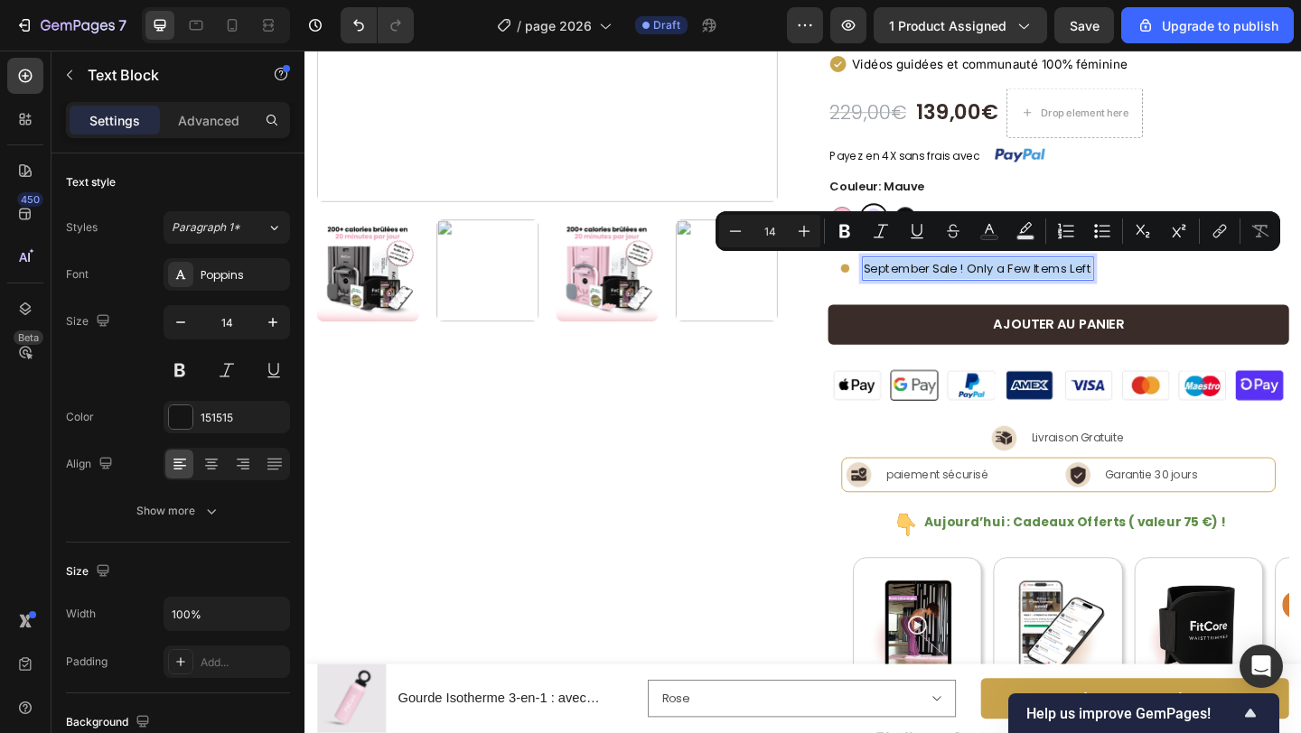
copy p "September Sale ! Only a Few Items Left"
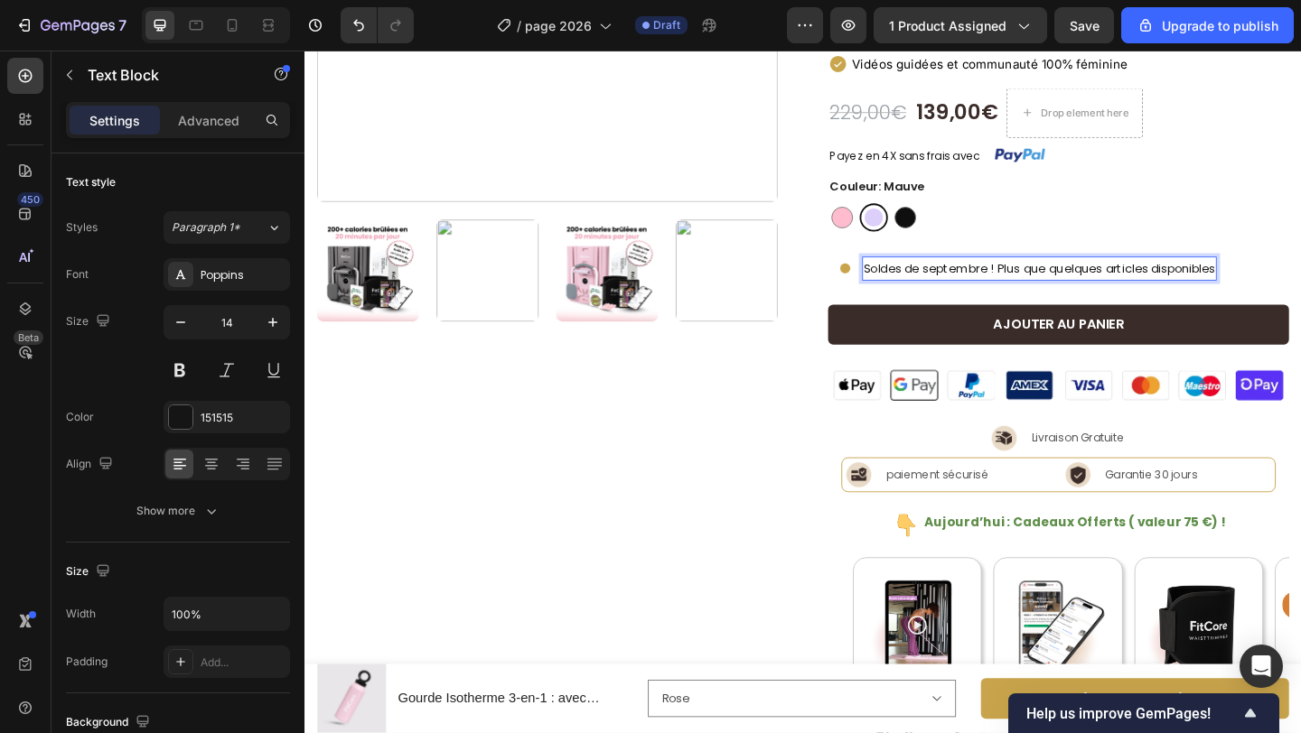
click at [1056, 285] on p "Soldes de septembre ! Plus que quelques articles disponibles" at bounding box center [1103, 287] width 382 height 23
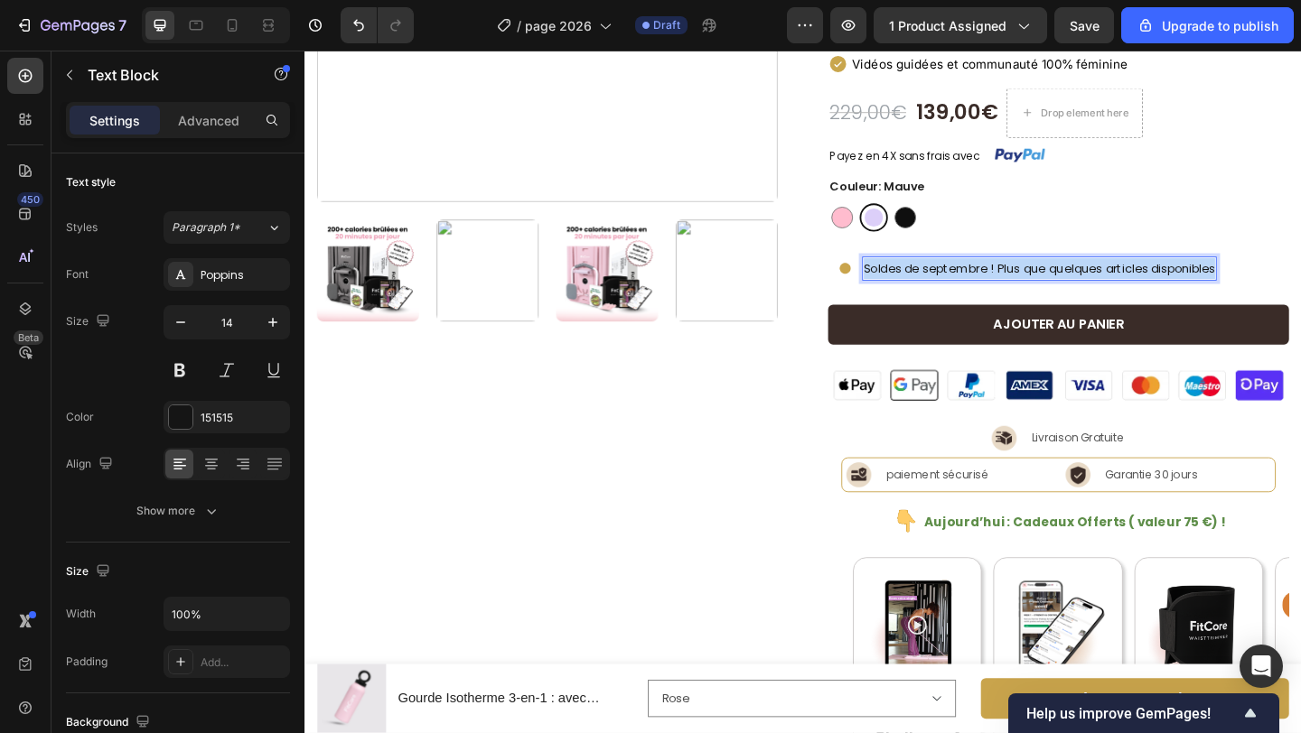
click at [1056, 285] on p "Soldes de septembre ! Plus que quelques articles disponibles" at bounding box center [1103, 287] width 382 height 23
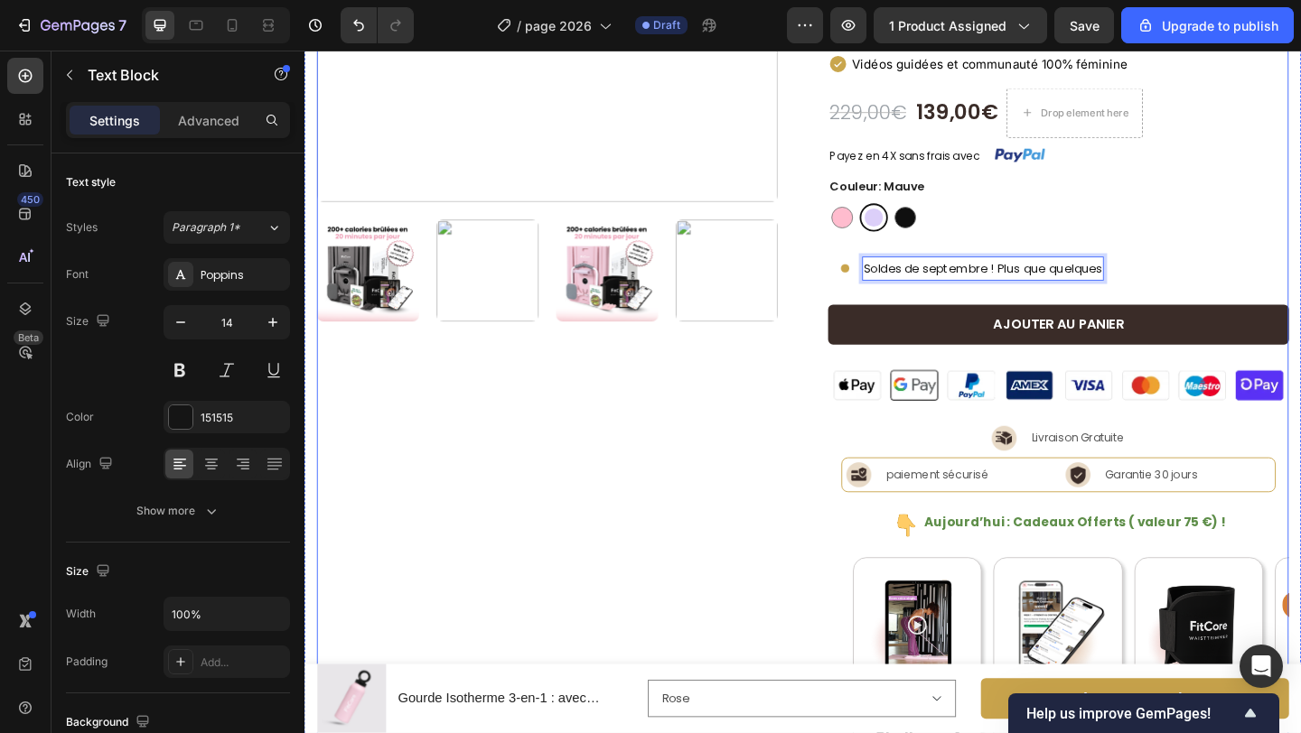
click at [823, 380] on div "Product Images Icon Icon Icon Icon Icon Icon List Excellent 4.5 Text Block | (2…" at bounding box center [846, 435] width 1057 height 1442
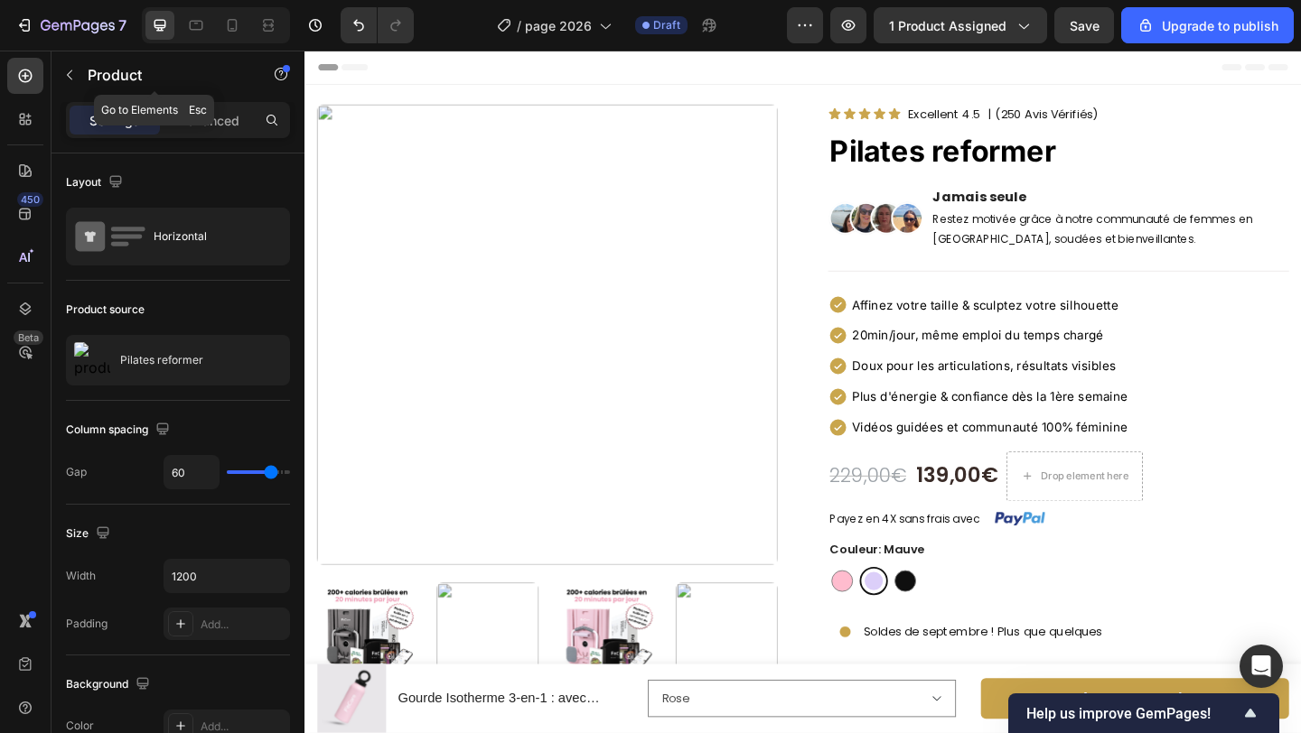
click at [79, 76] on button "button" at bounding box center [69, 75] width 29 height 29
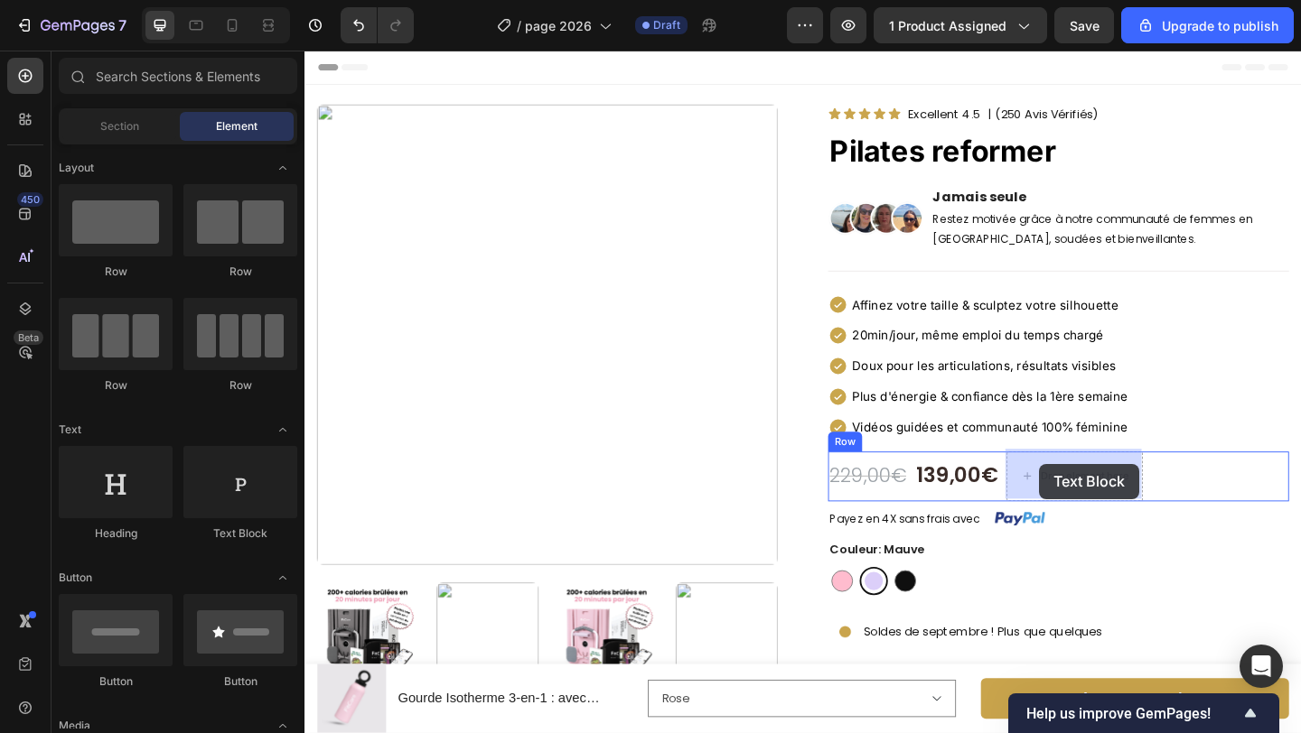
drag, startPoint x: 531, startPoint y: 527, endPoint x: 1103, endPoint y: 500, distance: 572.3
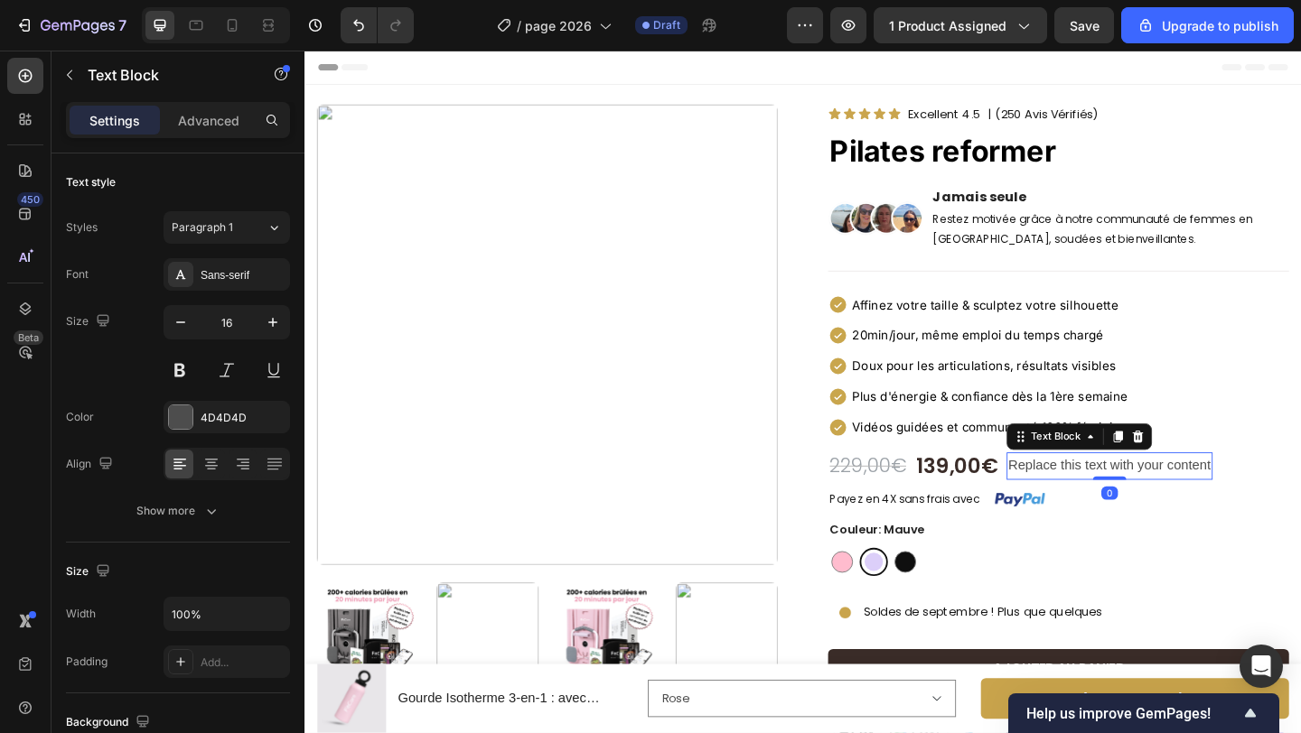
scroll to position [1, 0]
click at [1122, 499] on div "Replace this text with your content" at bounding box center [1180, 502] width 224 height 30
click at [1122, 499] on p "Replace this text with your content" at bounding box center [1179, 502] width 220 height 26
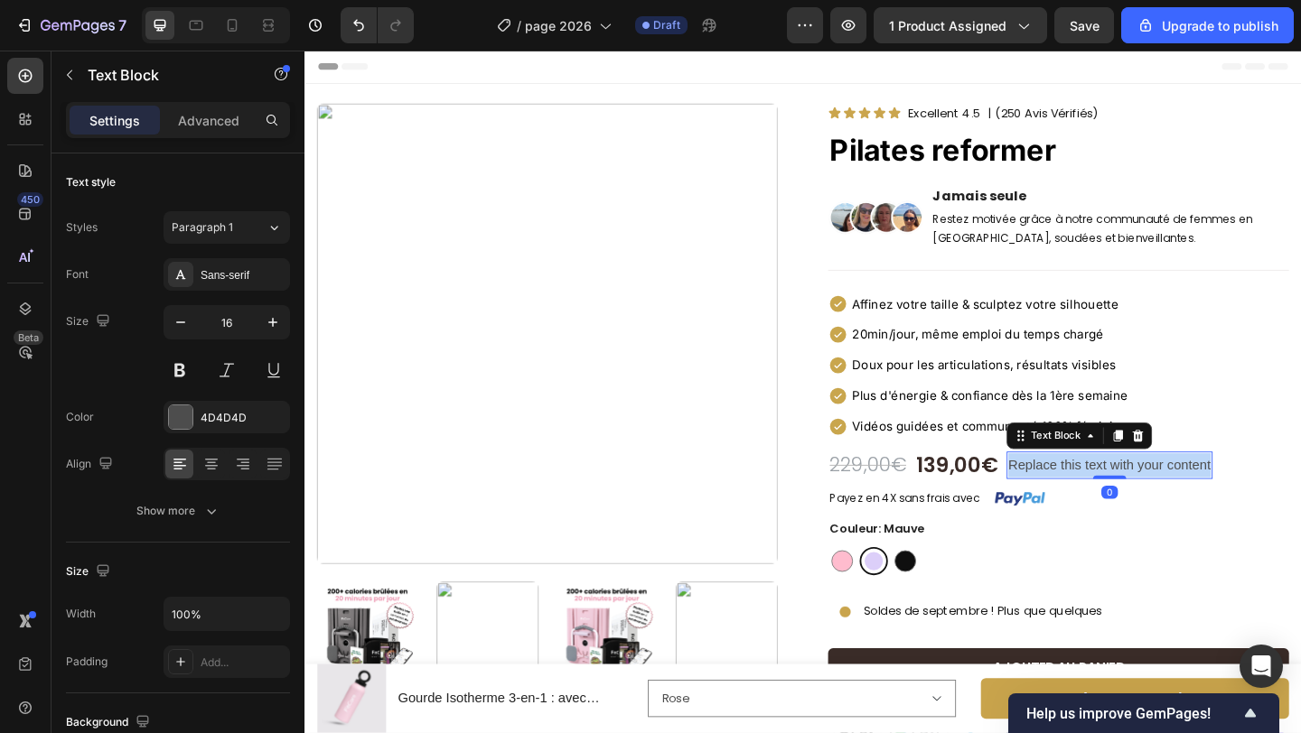
click at [1122, 499] on p "Replace this text with your content" at bounding box center [1179, 502] width 220 height 26
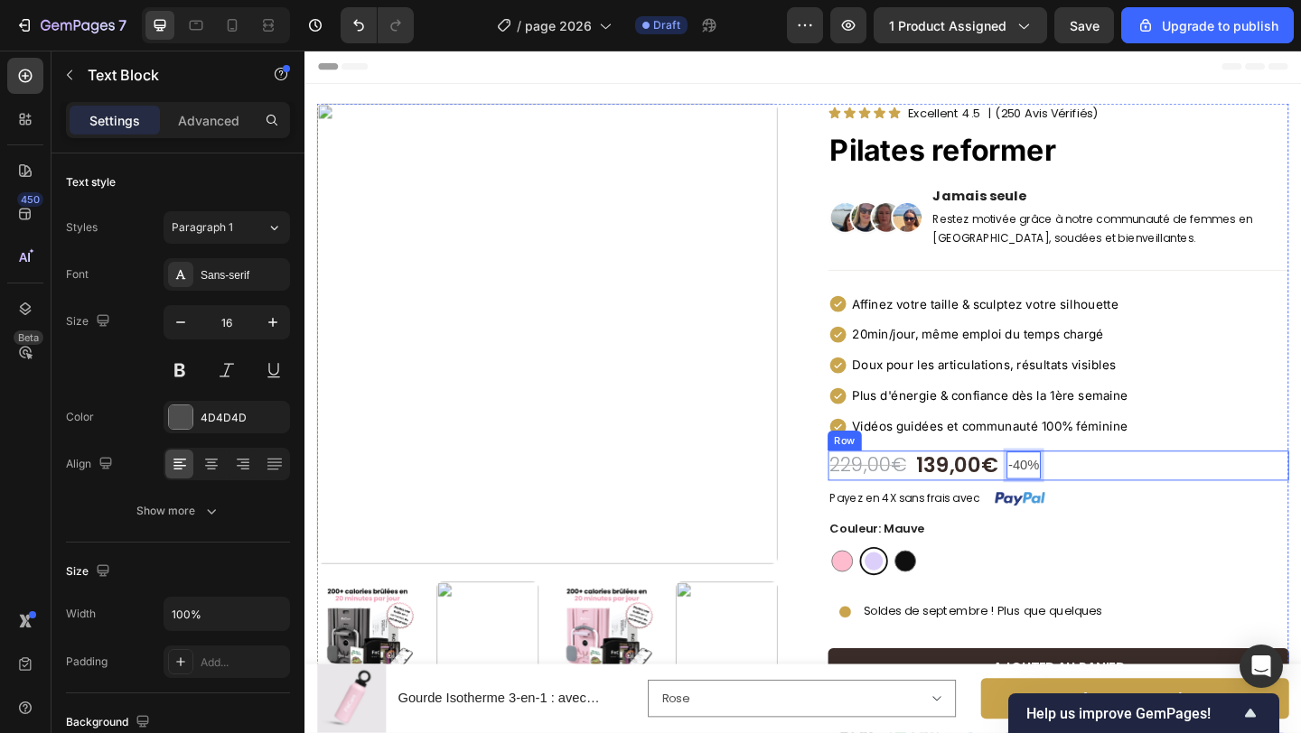
click at [1139, 505] on div "229,00€ Product Price Product Price 139,00€ Product Price Product Price -40% Te…" at bounding box center [1123, 502] width 501 height 33
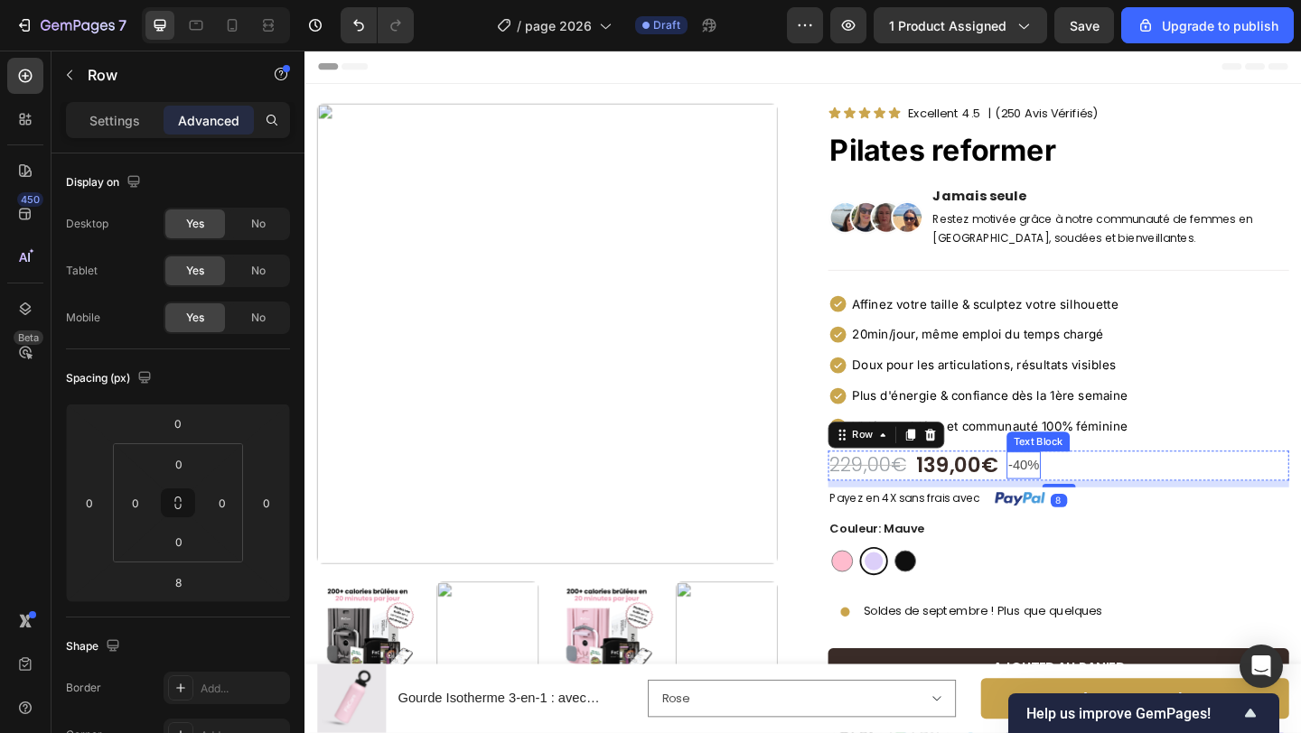
click at [1091, 505] on p "-40%" at bounding box center [1085, 502] width 33 height 26
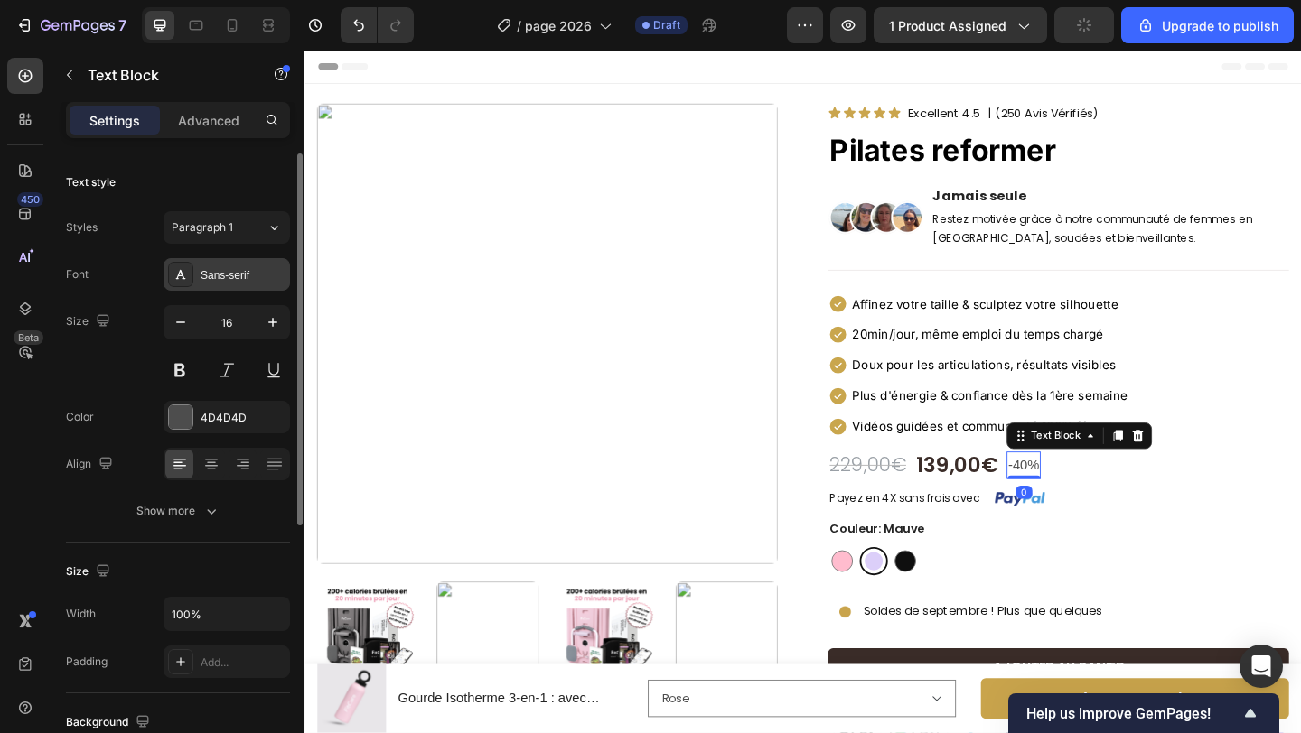
click at [234, 283] on div "Sans-serif" at bounding box center [226, 274] width 126 height 33
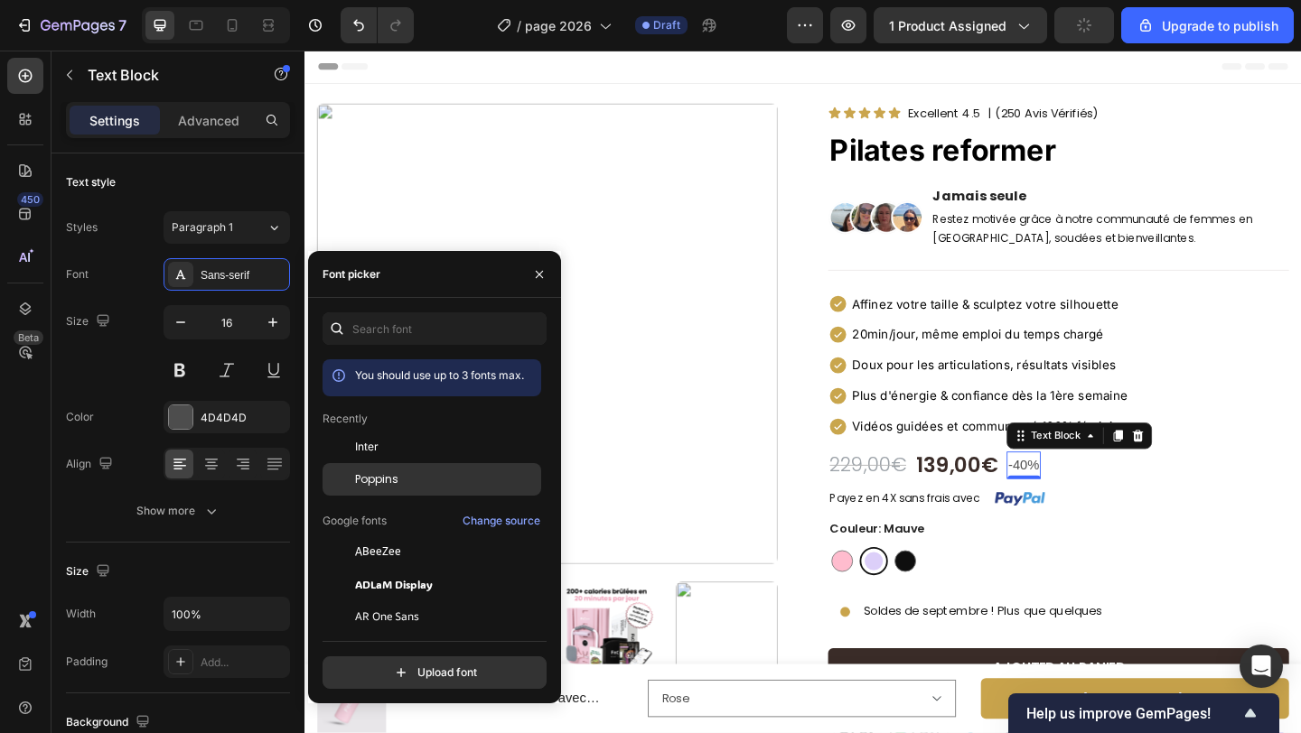
click at [397, 473] on span "Poppins" at bounding box center [376, 479] width 43 height 16
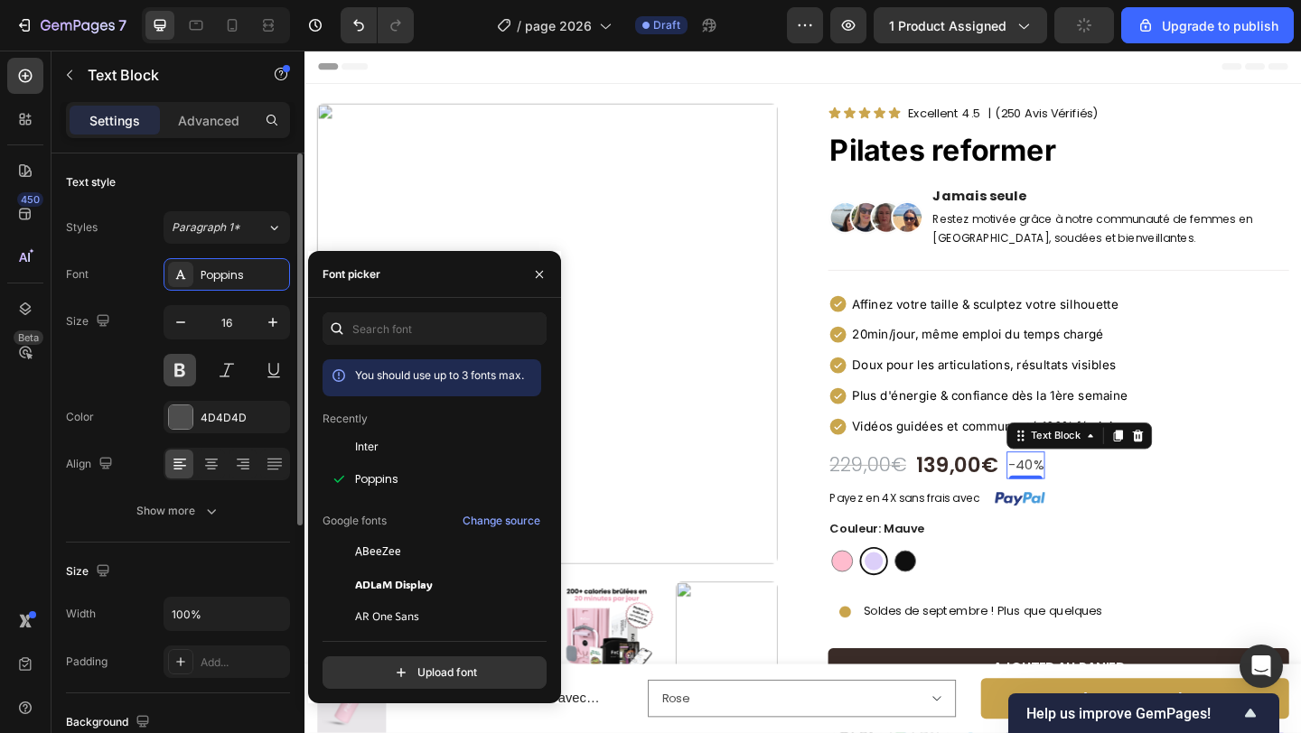
click at [182, 378] on button at bounding box center [179, 370] width 33 height 33
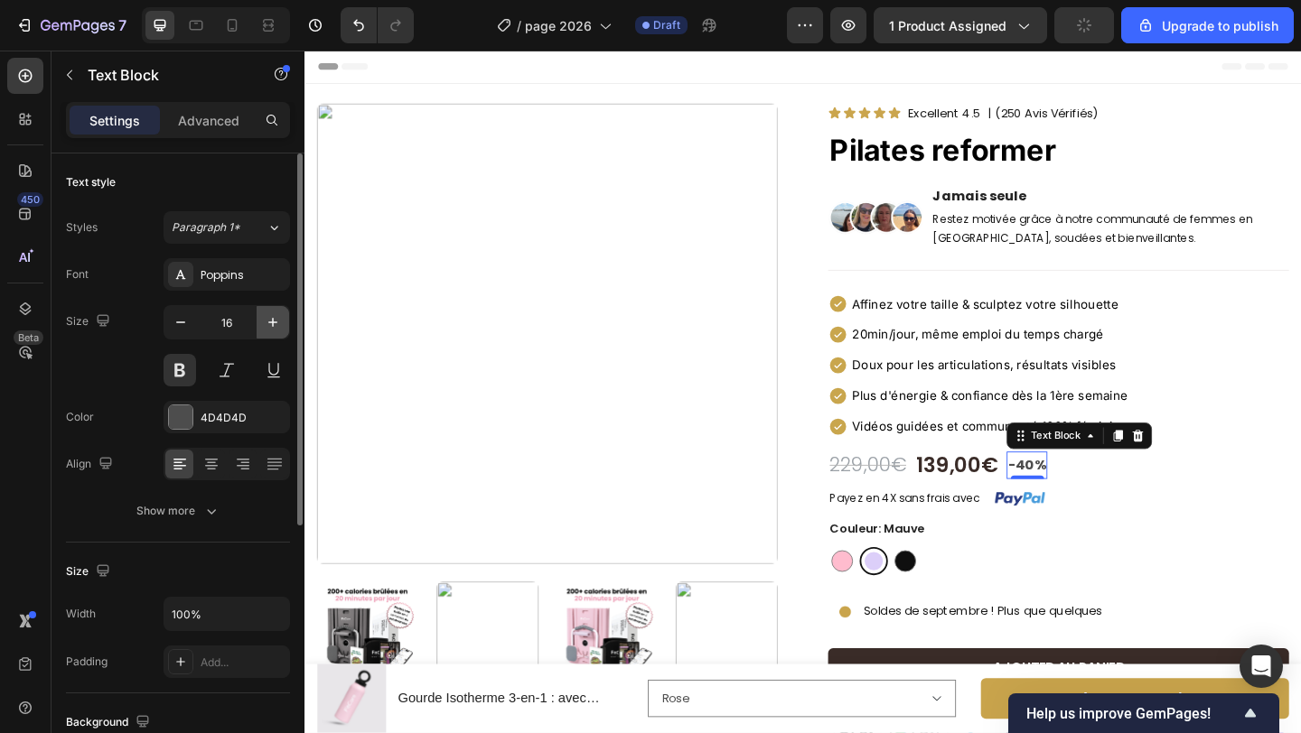
click at [266, 329] on icon "button" at bounding box center [273, 322] width 18 height 18
click at [267, 328] on icon "button" at bounding box center [273, 322] width 18 height 18
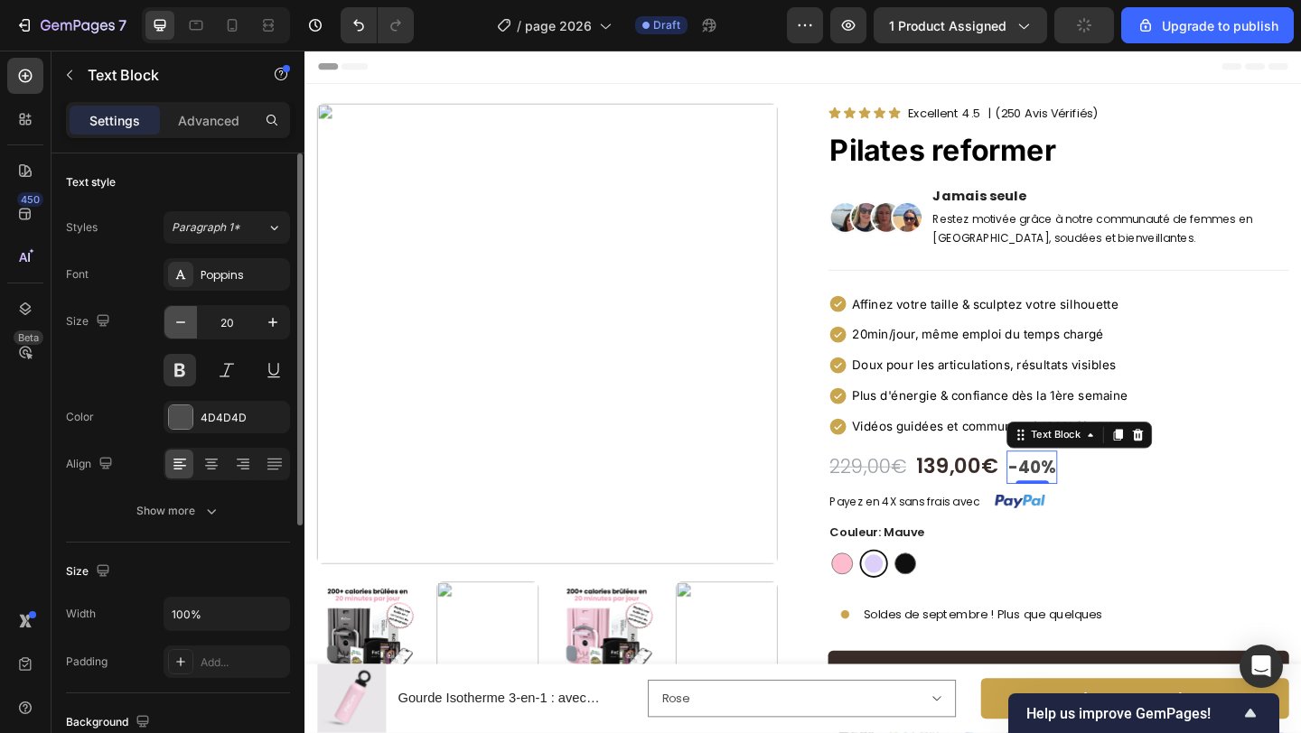
click at [186, 322] on icon "button" at bounding box center [181, 322] width 18 height 18
type input "19"
click at [210, 420] on div "4D4D4D" at bounding box center [227, 418] width 52 height 16
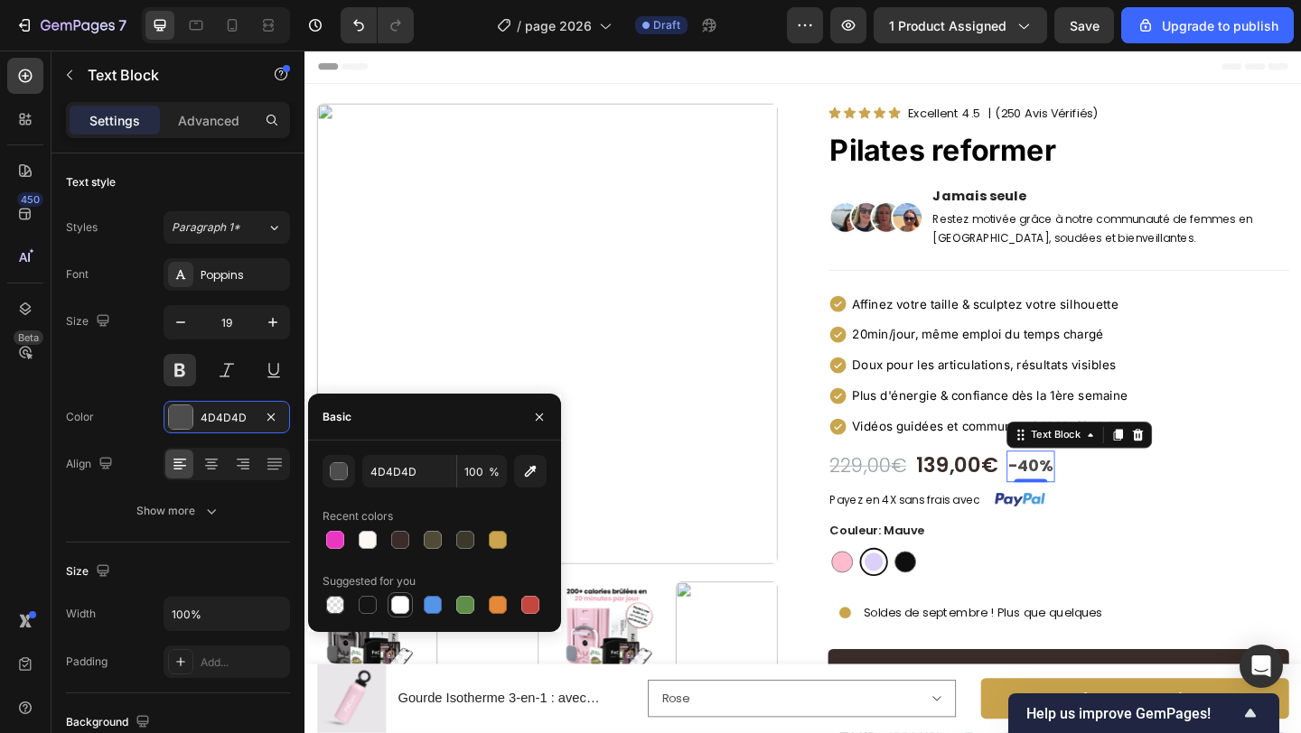
click at [396, 601] on div at bounding box center [400, 605] width 18 height 18
type input "FFFFFF"
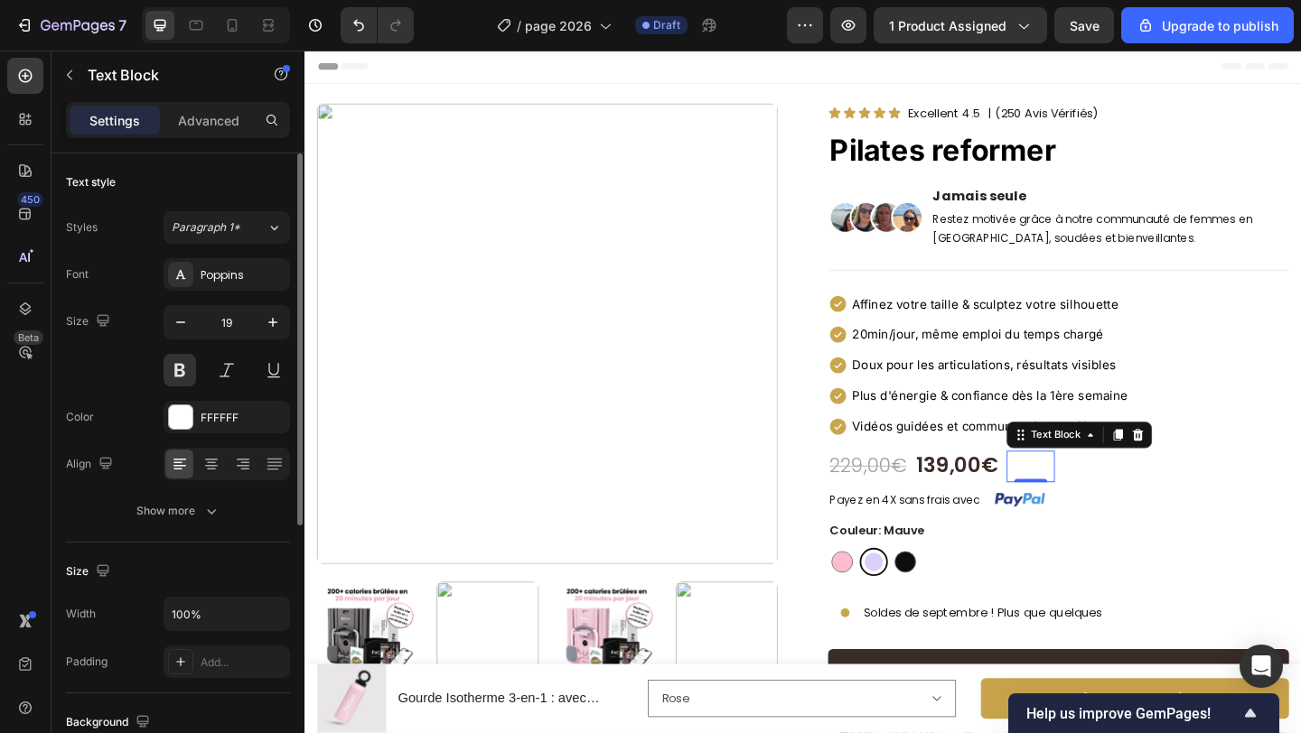
click at [209, 562] on div "Size" at bounding box center [178, 571] width 224 height 29
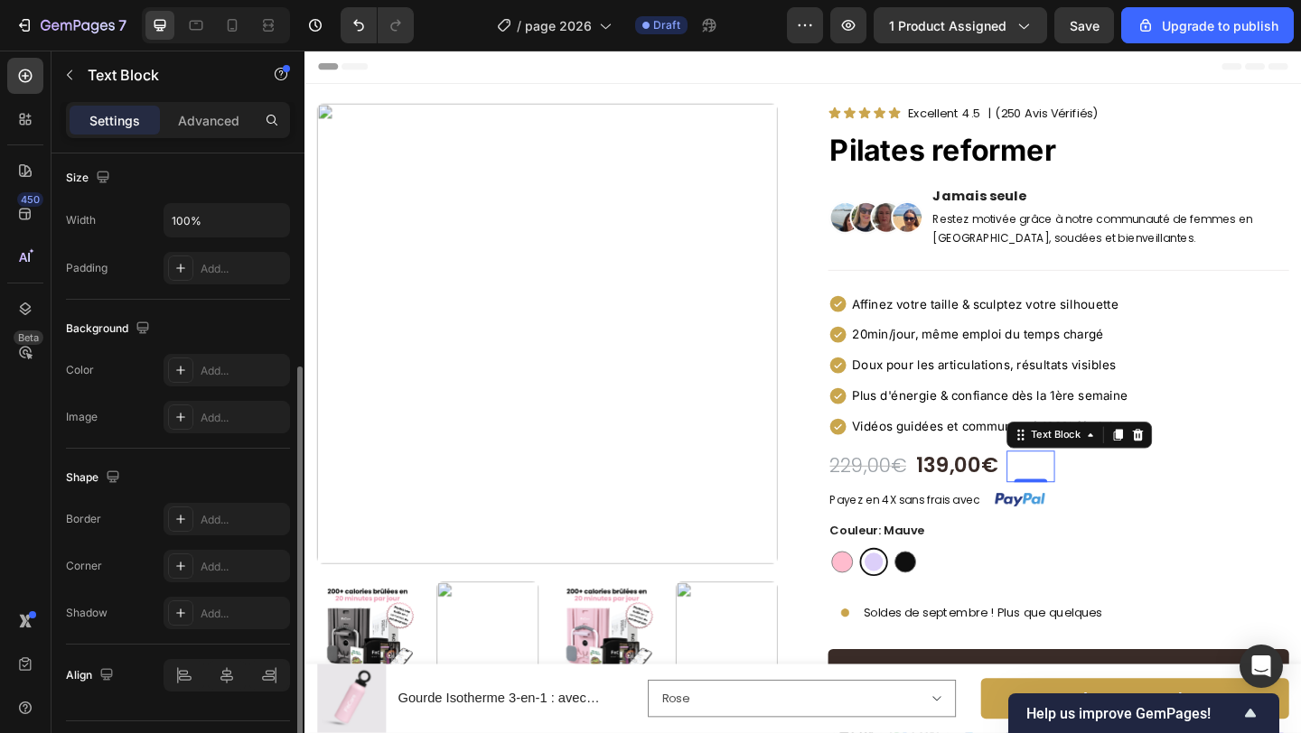
scroll to position [395, 0]
click at [196, 370] on div "Add..." at bounding box center [226, 369] width 126 height 33
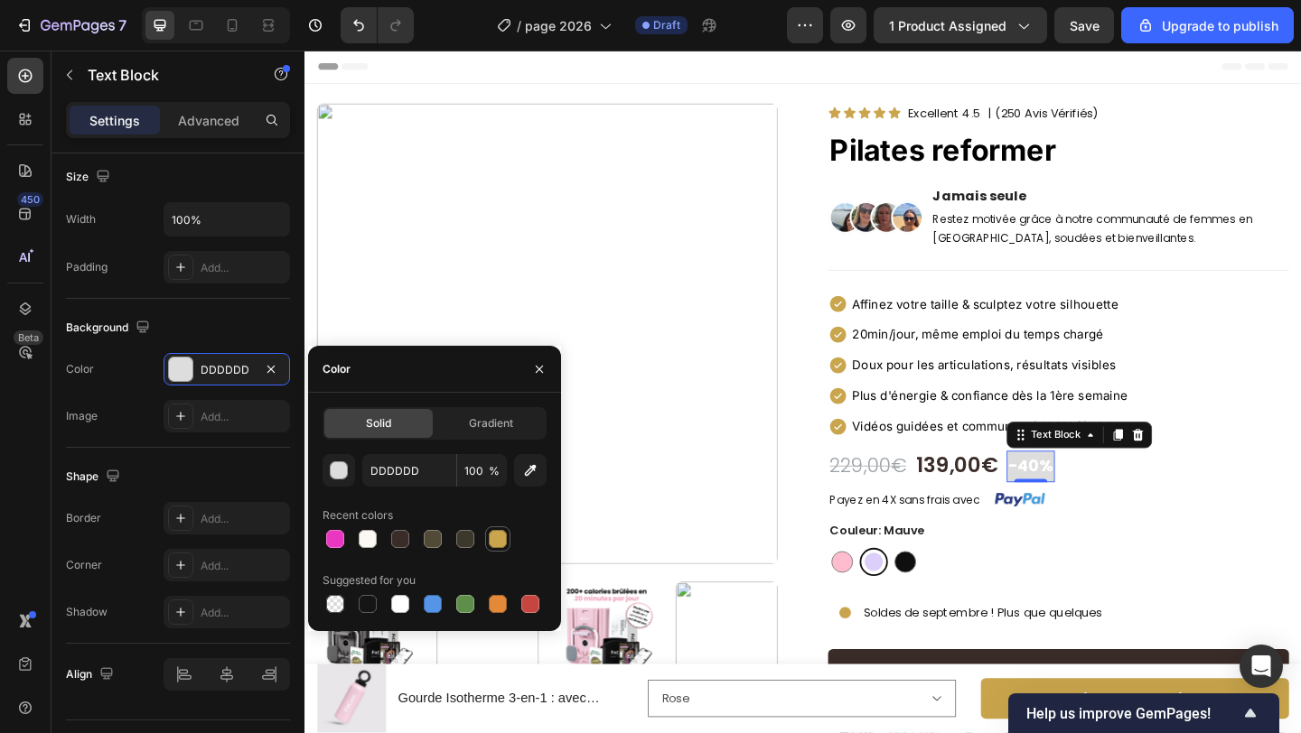
click at [487, 535] on div at bounding box center [498, 539] width 22 height 22
click at [341, 463] on div "button" at bounding box center [340, 471] width 18 height 18
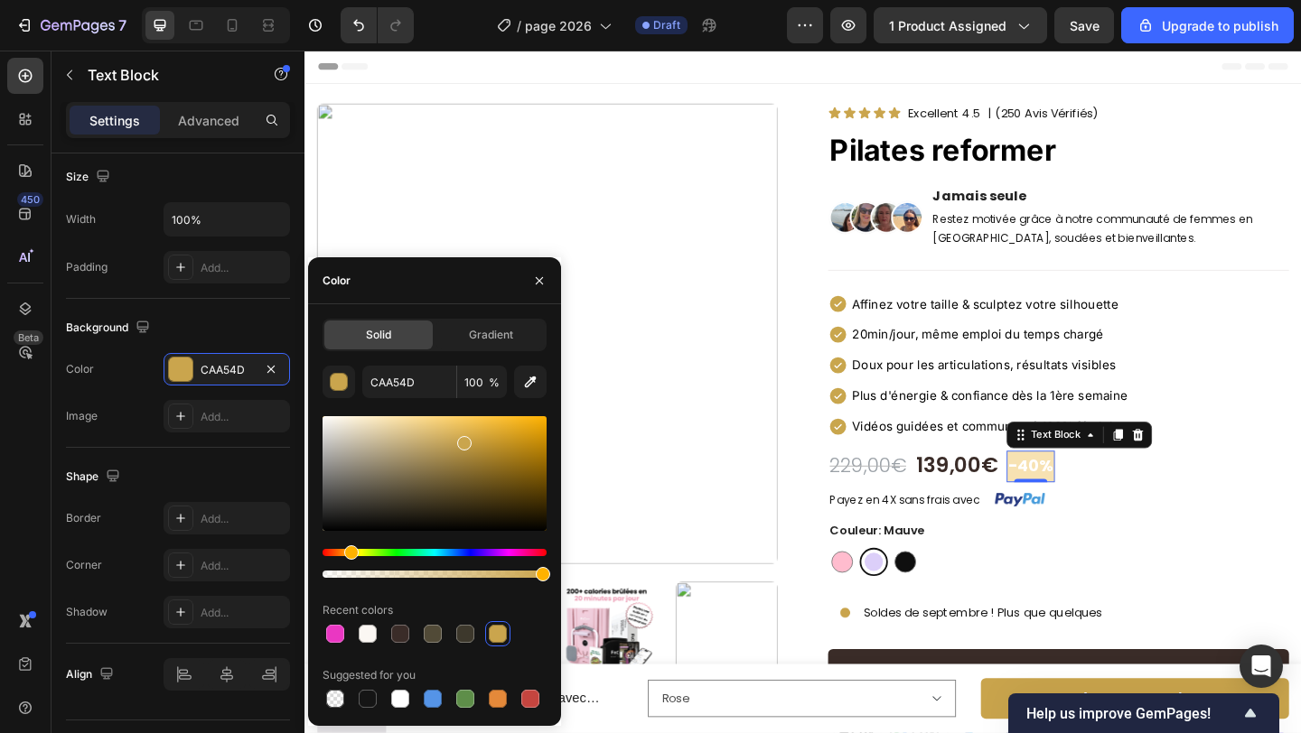
click at [387, 419] on div at bounding box center [434, 473] width 224 height 115
drag, startPoint x: 388, startPoint y: 420, endPoint x: 404, endPoint y: 431, distance: 18.8
click at [404, 431] on div at bounding box center [406, 434] width 14 height 14
type input "DDC58D"
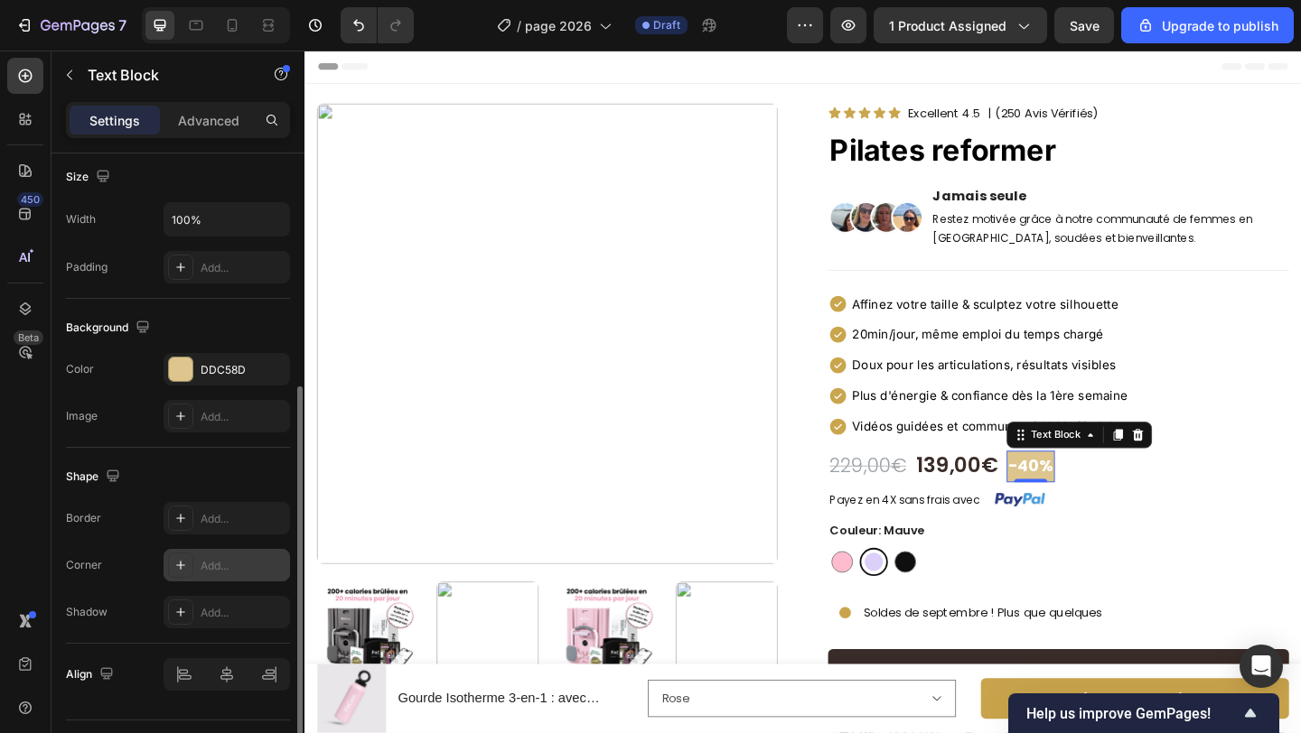
click at [216, 565] on div "Add..." at bounding box center [243, 566] width 85 height 16
click at [222, 519] on div "Add..." at bounding box center [243, 519] width 85 height 16
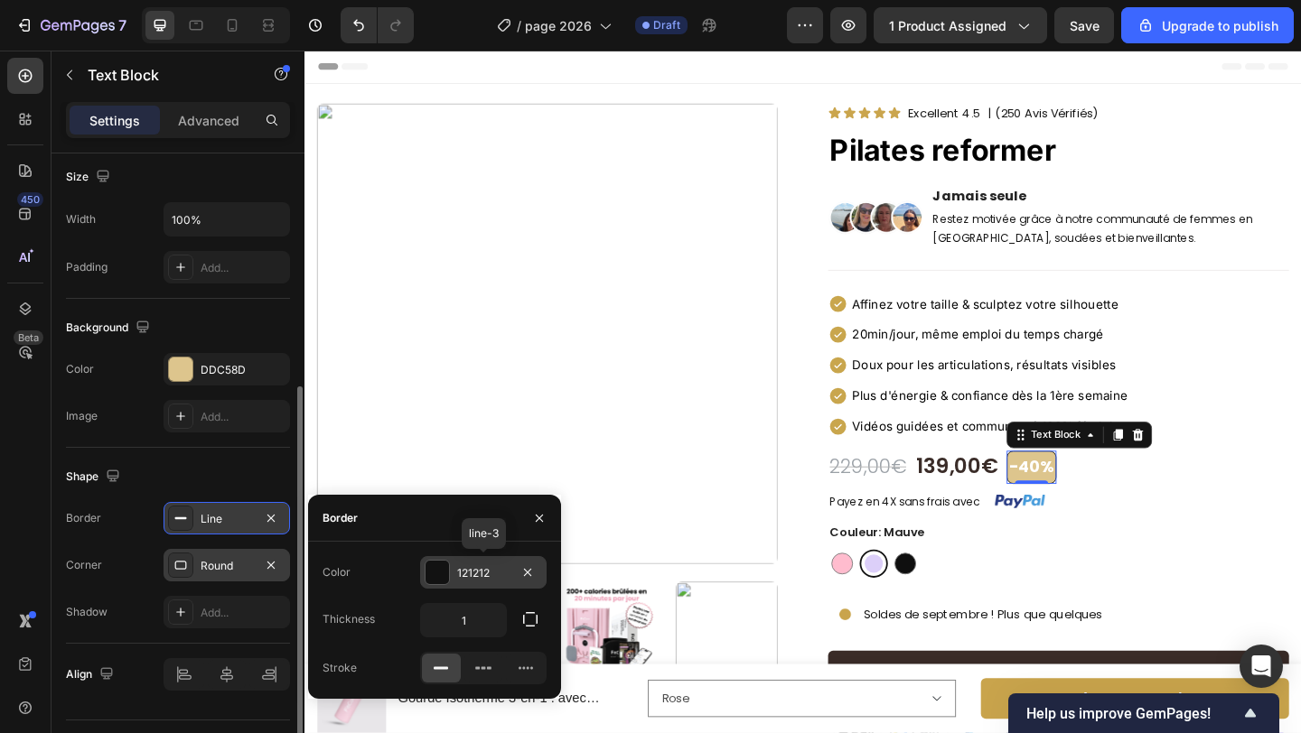
click at [437, 579] on div at bounding box center [436, 572] width 23 height 23
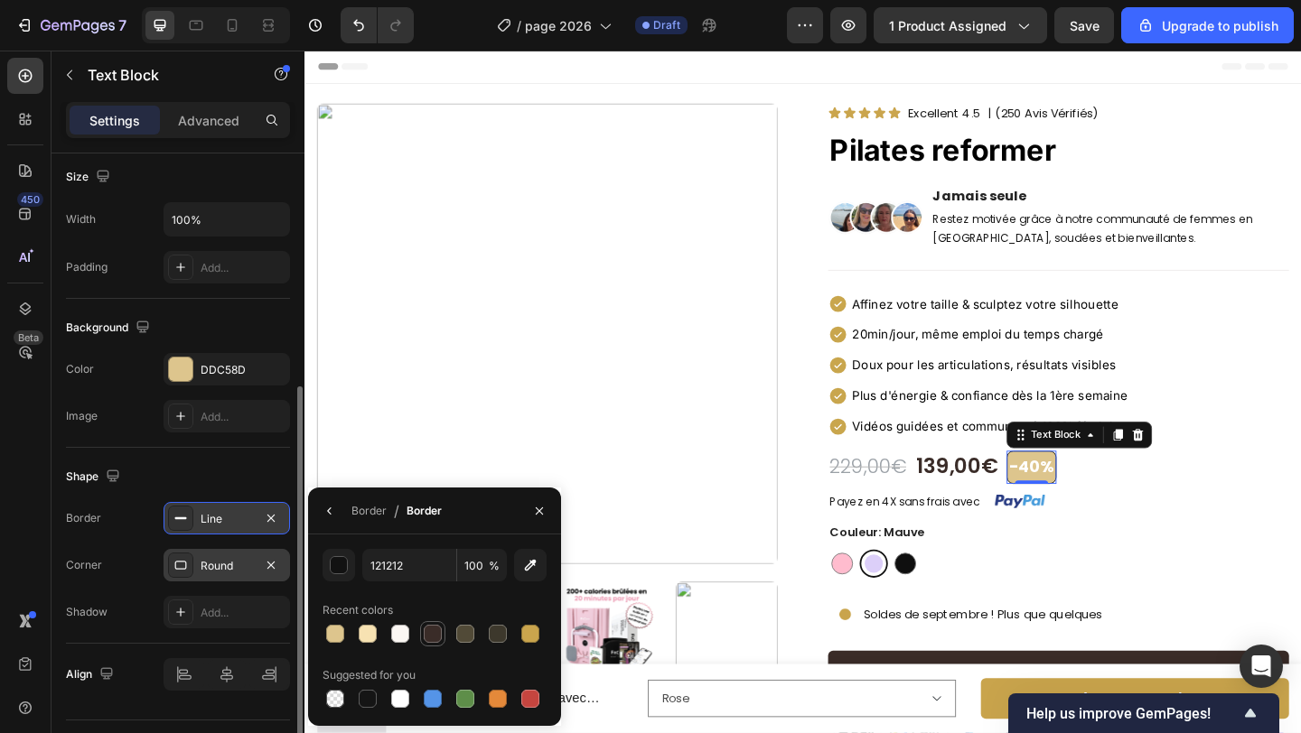
click at [434, 633] on div at bounding box center [433, 634] width 18 height 18
type input "3A2C28"
click at [200, 376] on div "DDC58D" at bounding box center [226, 369] width 126 height 33
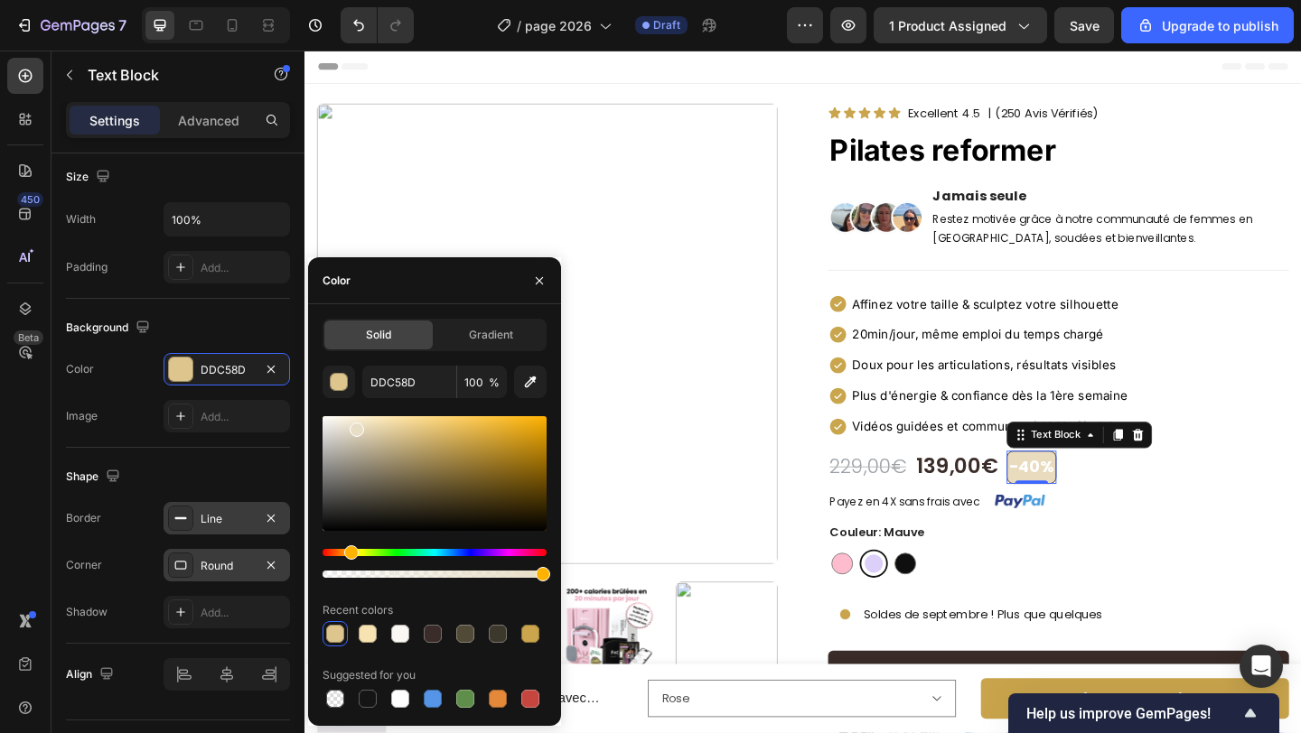
drag, startPoint x: 404, startPoint y: 431, endPoint x: 355, endPoint y: 426, distance: 49.0
click at [355, 426] on div at bounding box center [357, 430] width 14 height 14
click at [355, 425] on div at bounding box center [357, 429] width 14 height 14
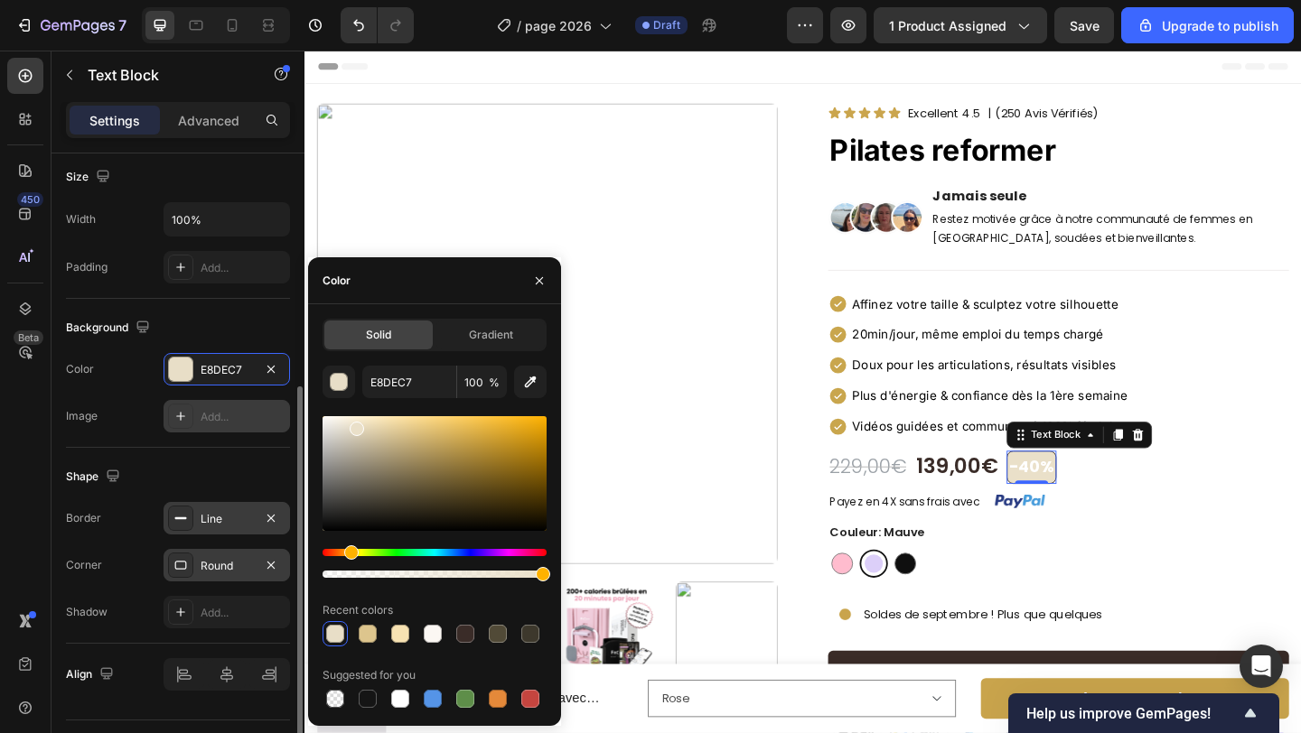
type input "EAE0C9"
click at [145, 397] on div "The changes might be hidden by the video. Color EAE0C9 Image Add..." at bounding box center [178, 392] width 224 height 79
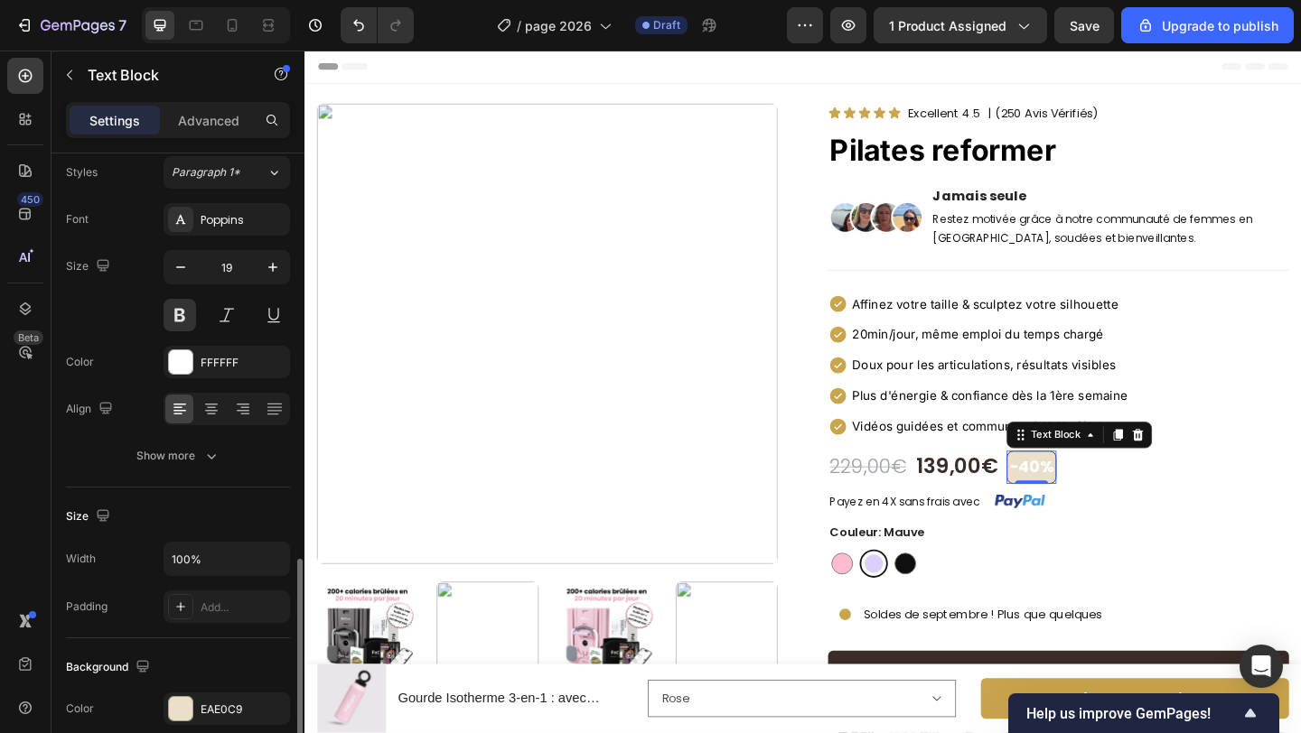
scroll to position [0, 0]
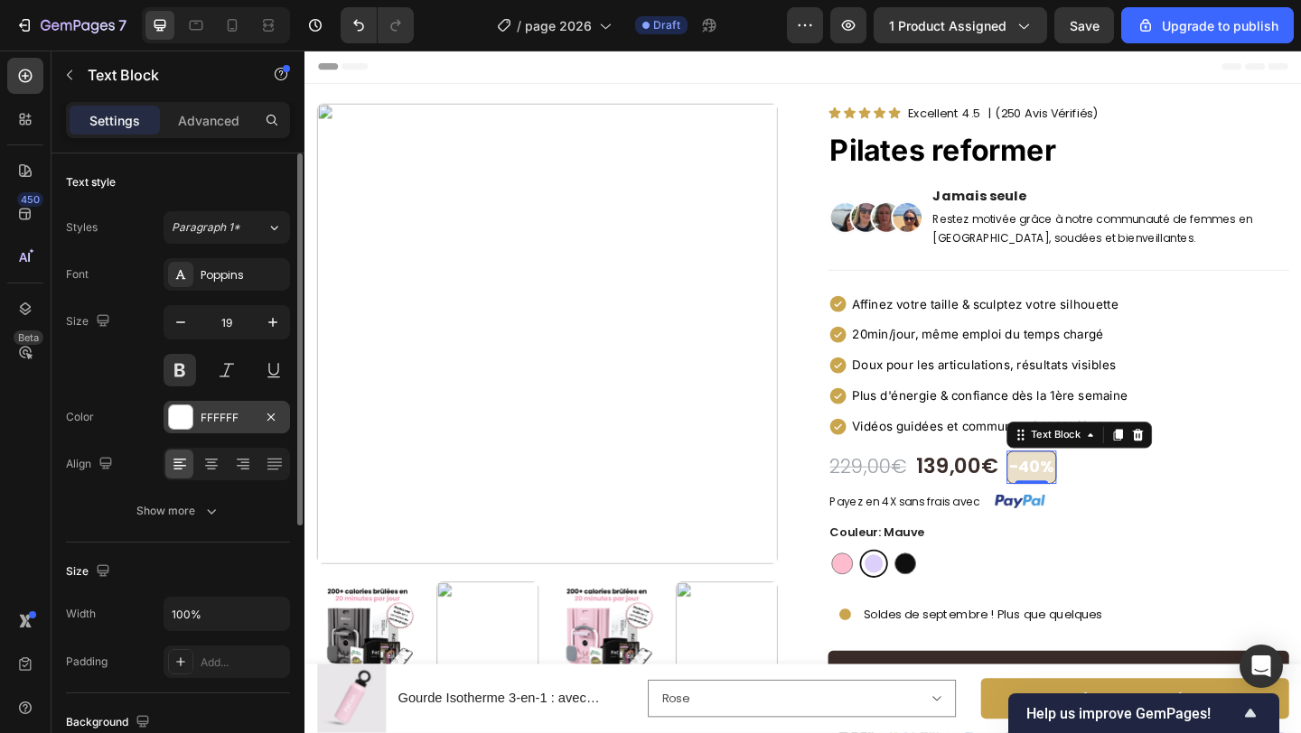
click at [189, 421] on div at bounding box center [180, 417] width 23 height 23
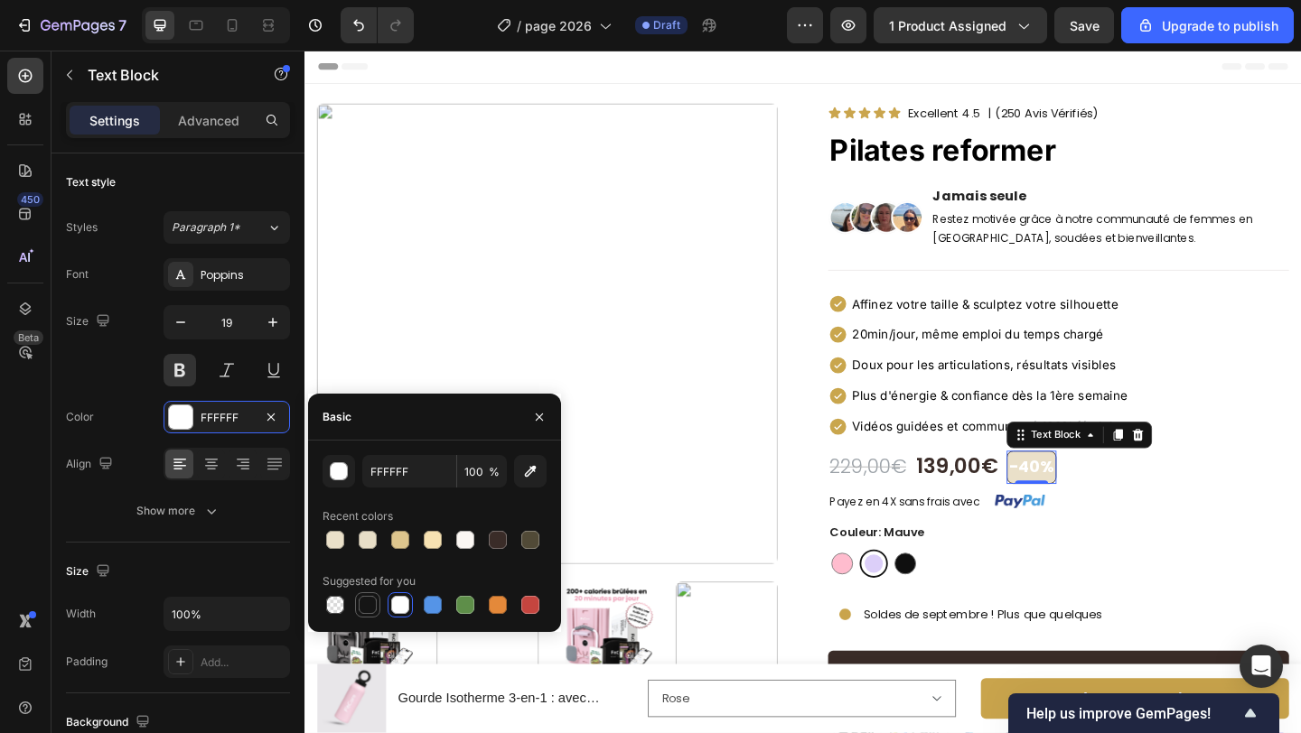
click at [373, 603] on div at bounding box center [368, 605] width 18 height 18
click at [499, 545] on div at bounding box center [498, 540] width 18 height 18
type input "3A2C28"
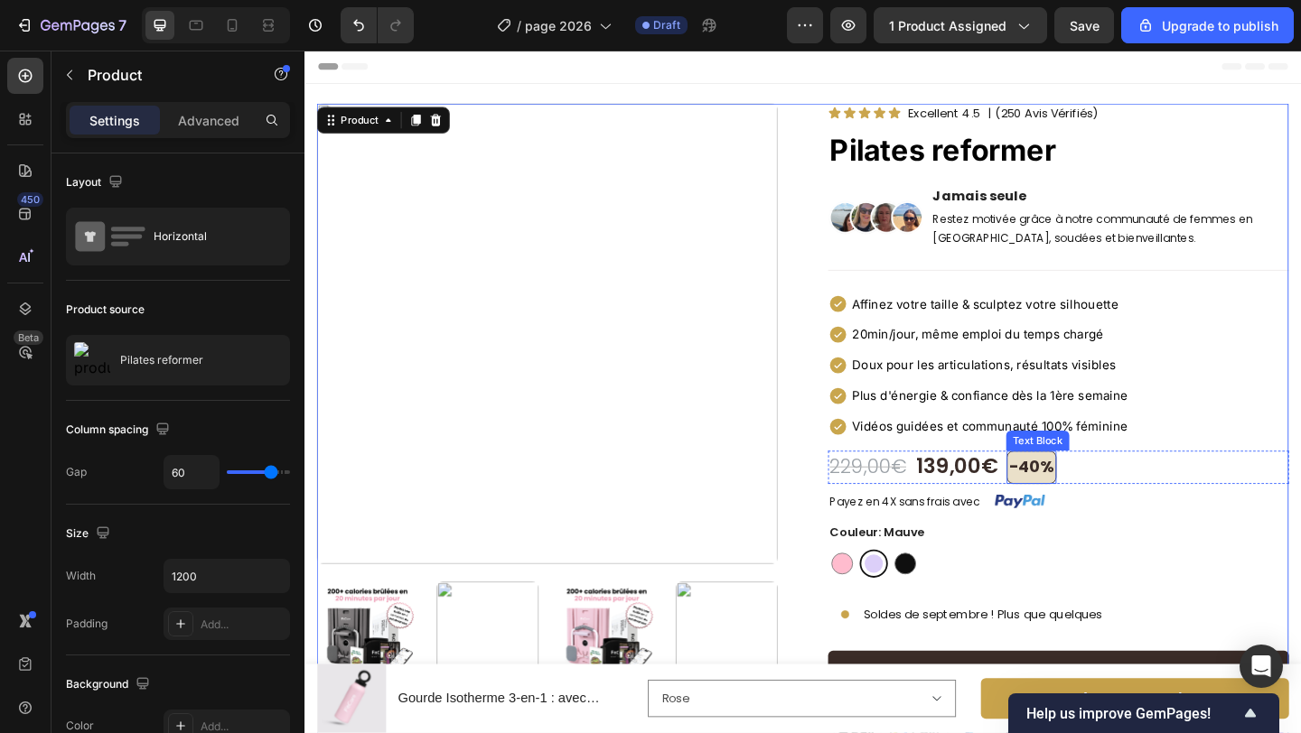
click at [1109, 511] on p "-40%" at bounding box center [1094, 504] width 49 height 31
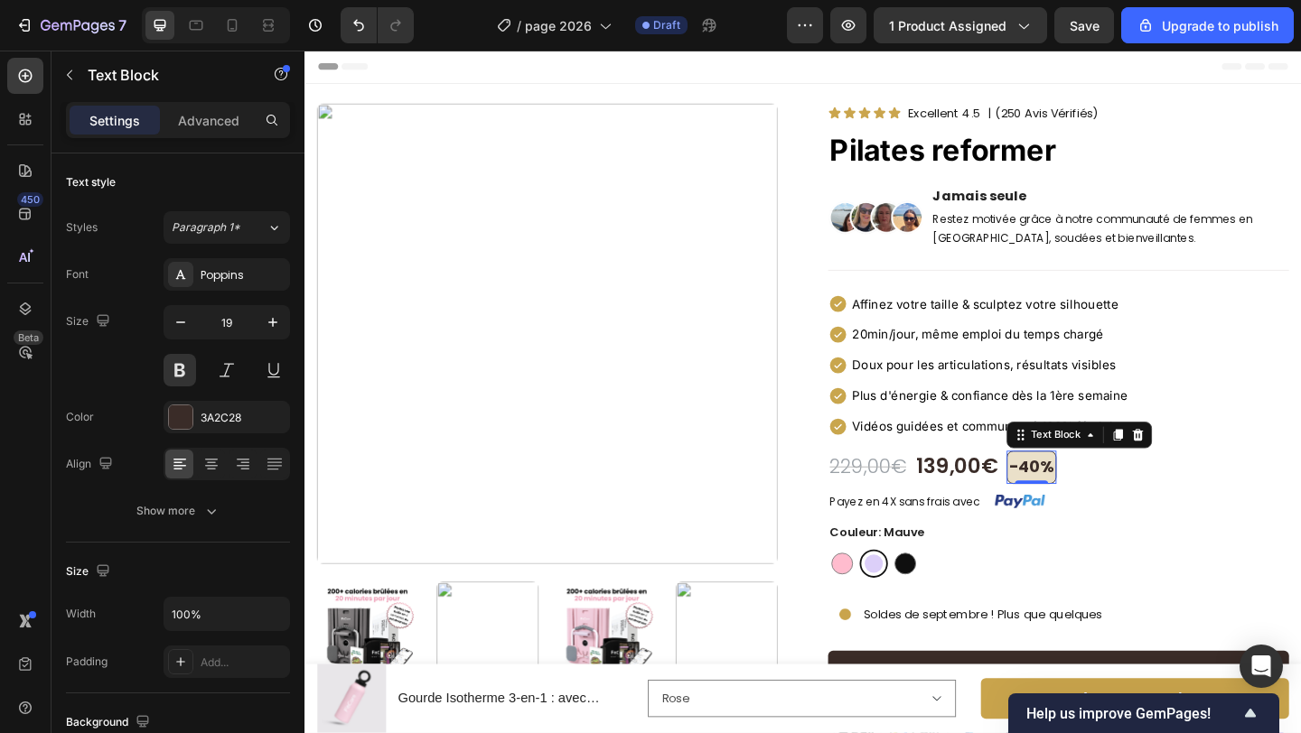
scroll to position [439, 0]
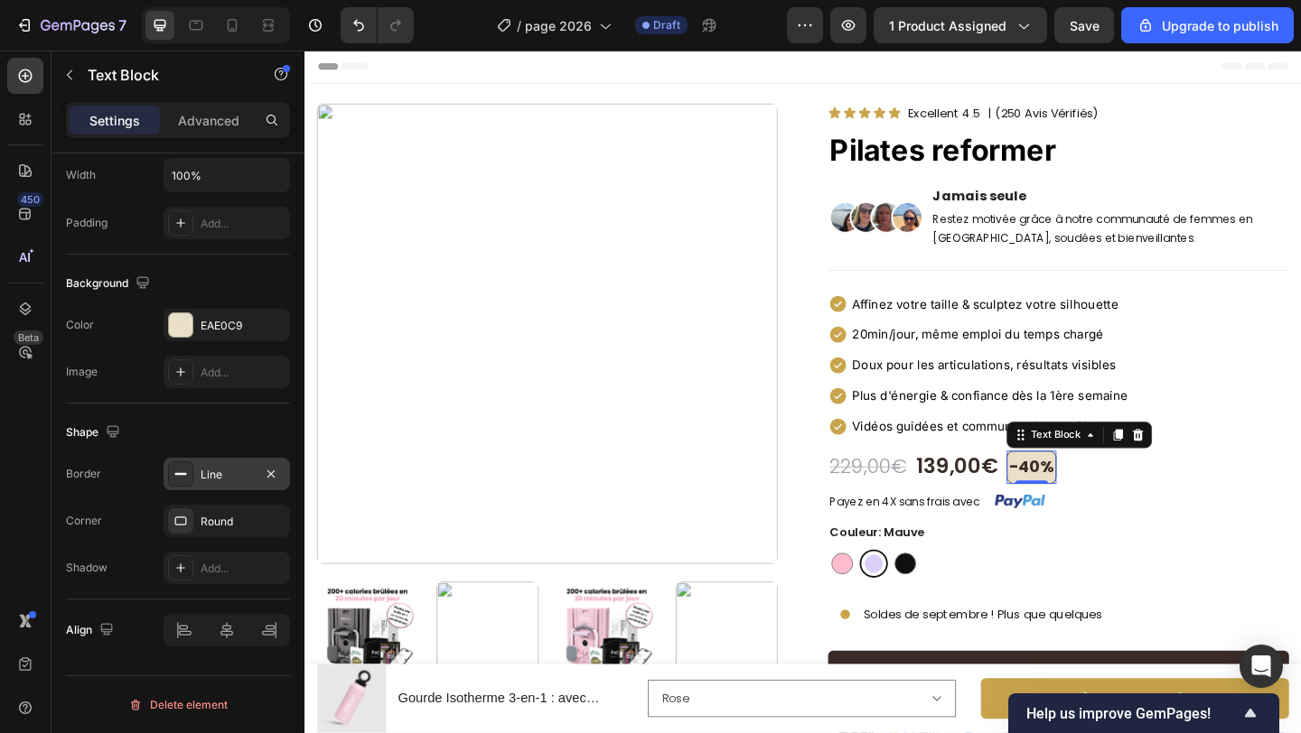
click at [204, 481] on div "Line" at bounding box center [227, 475] width 52 height 16
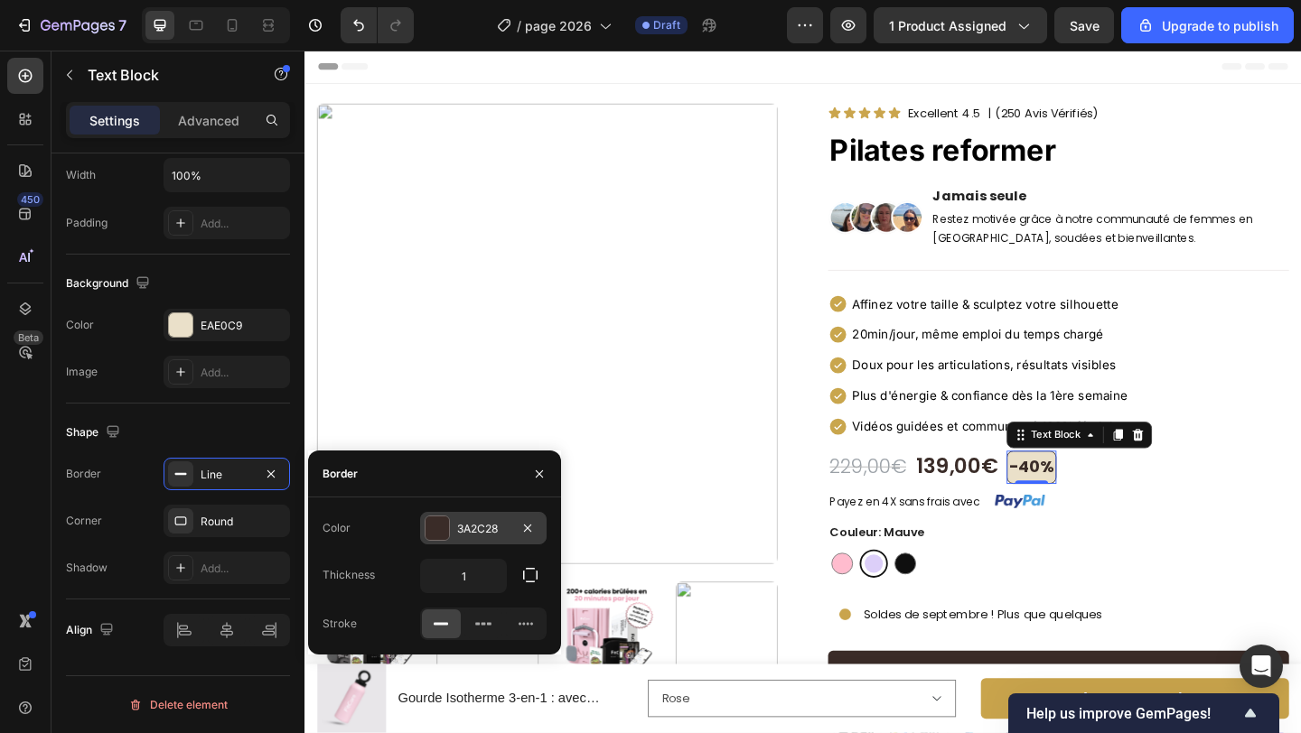
click at [467, 527] on div "3A2C28" at bounding box center [483, 529] width 52 height 16
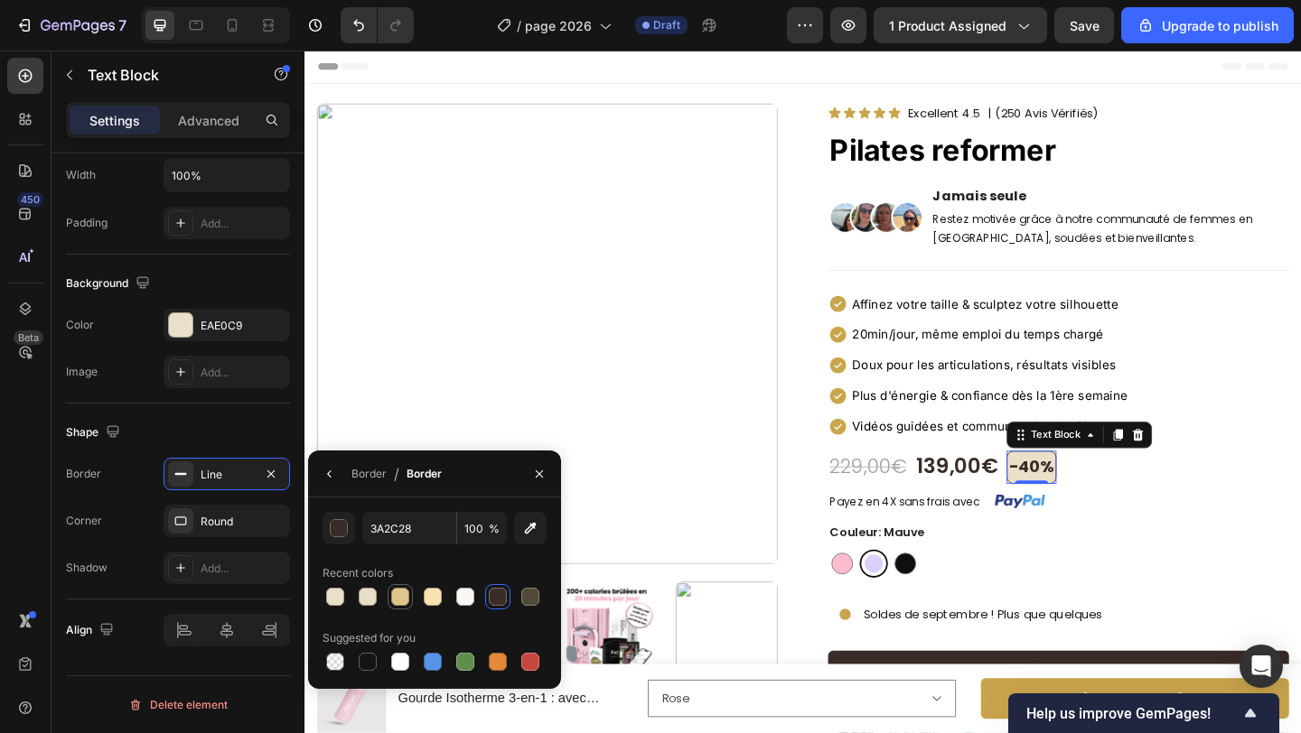
click at [400, 595] on div at bounding box center [400, 597] width 18 height 18
click at [534, 521] on icon "button" at bounding box center [530, 528] width 18 height 18
type input "CAA74D"
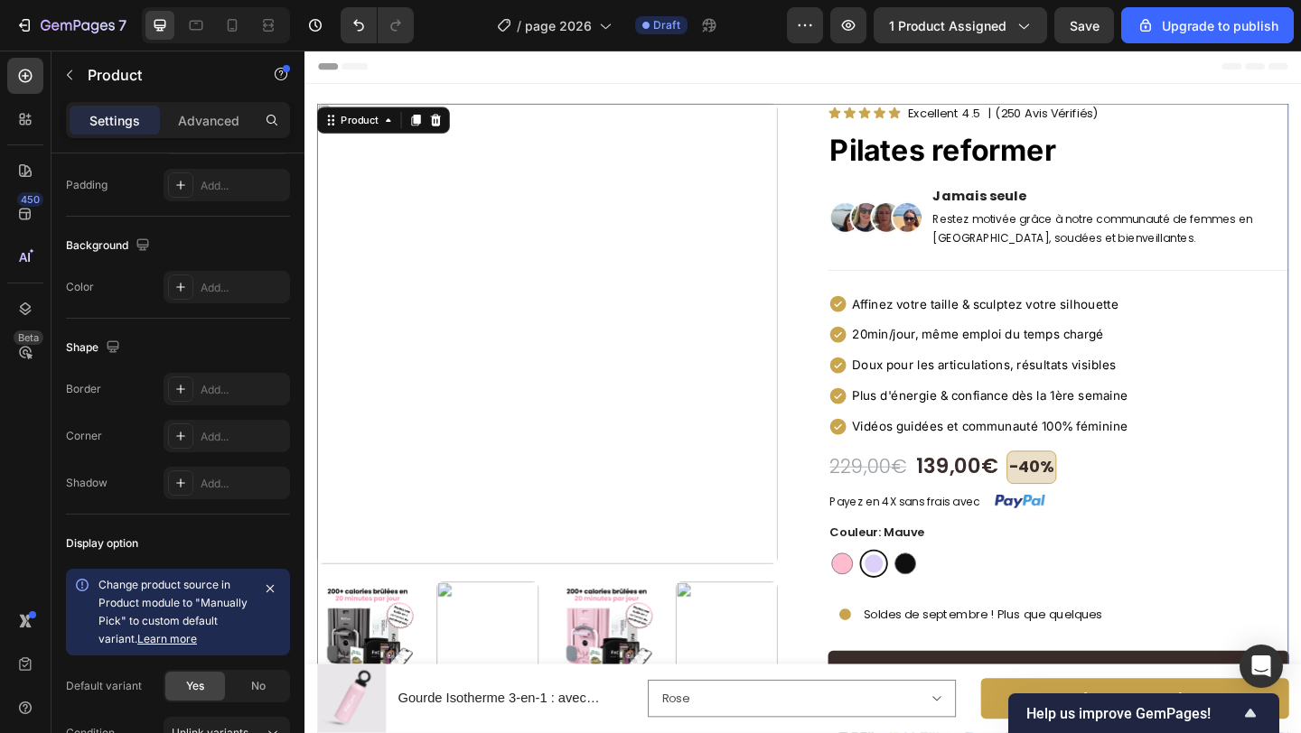
scroll to position [0, 0]
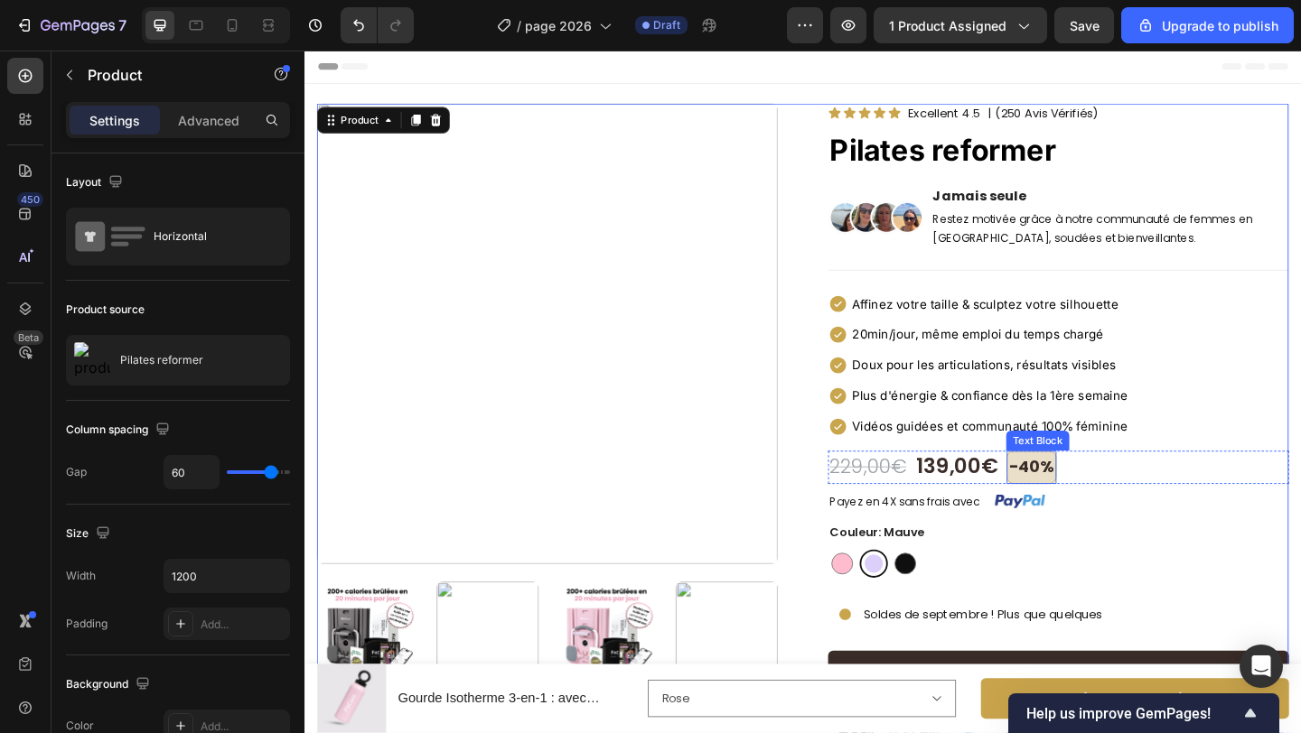
click at [1088, 495] on p "-40%" at bounding box center [1094, 504] width 49 height 31
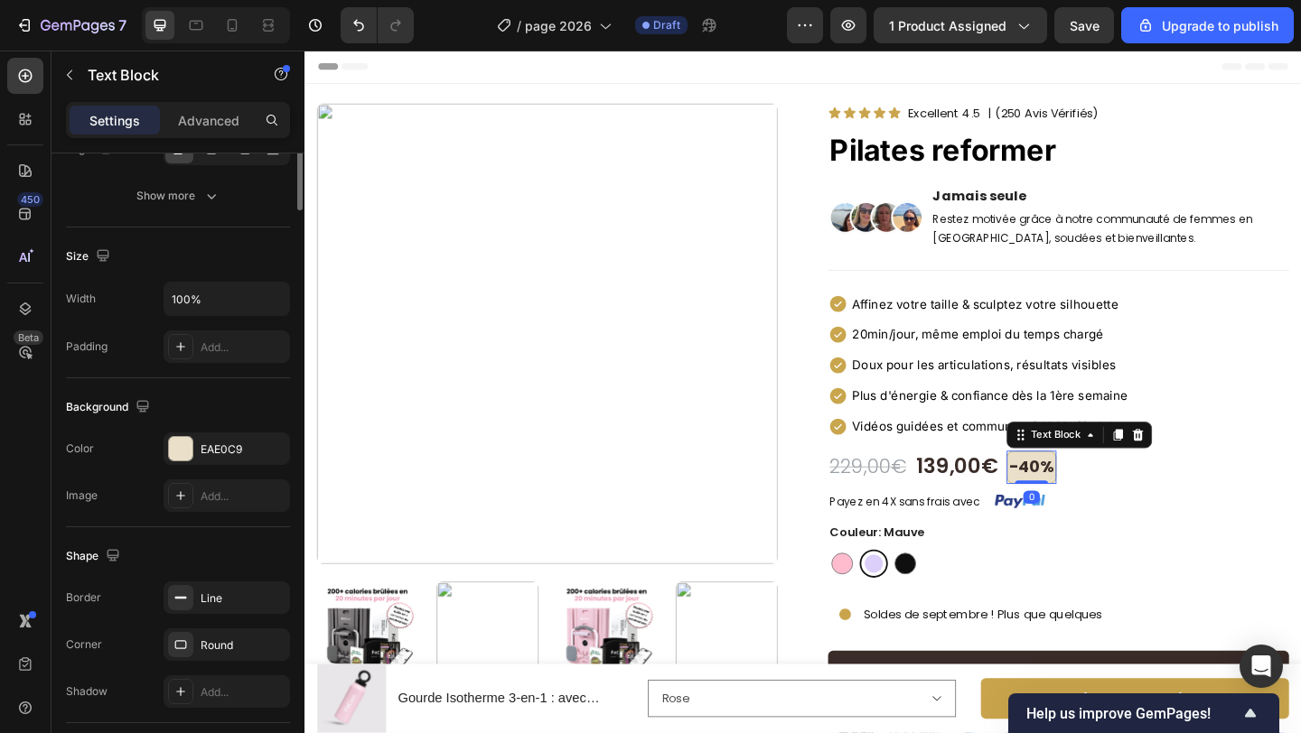
scroll to position [439, 0]
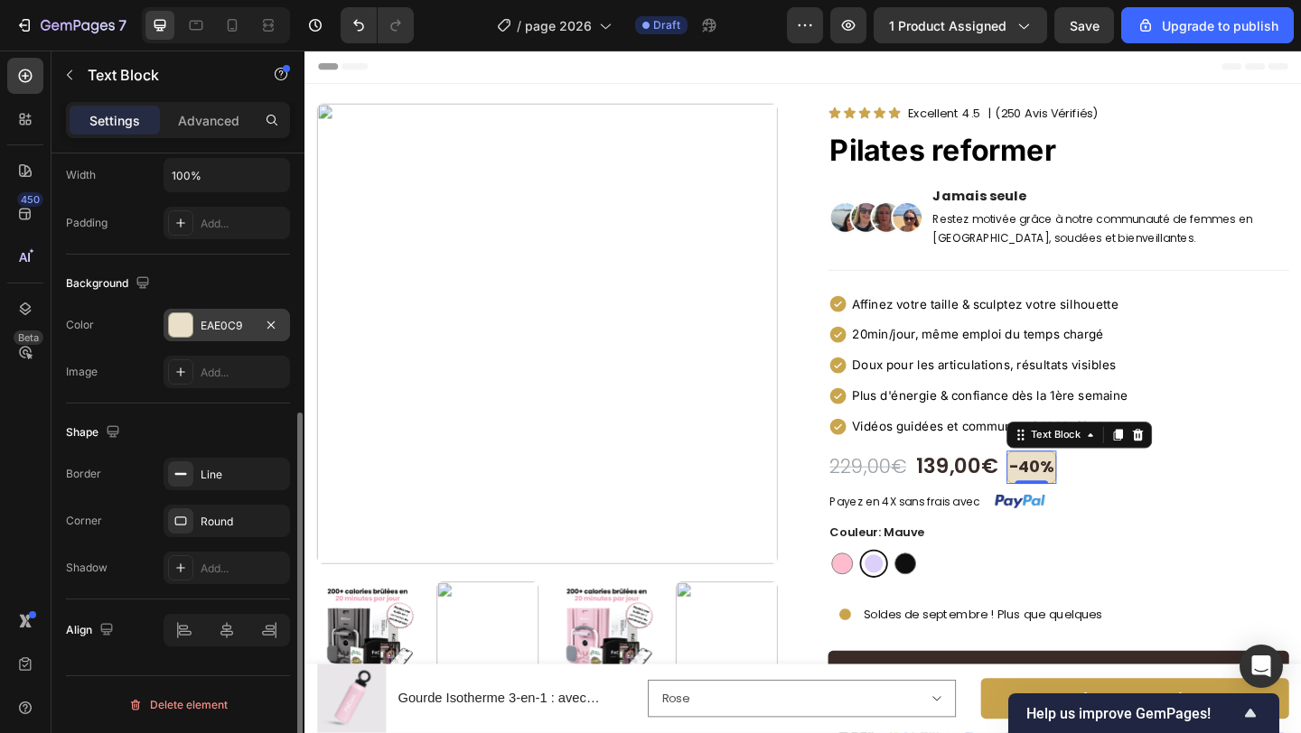
click at [203, 334] on div "EAE0C9" at bounding box center [226, 325] width 126 height 33
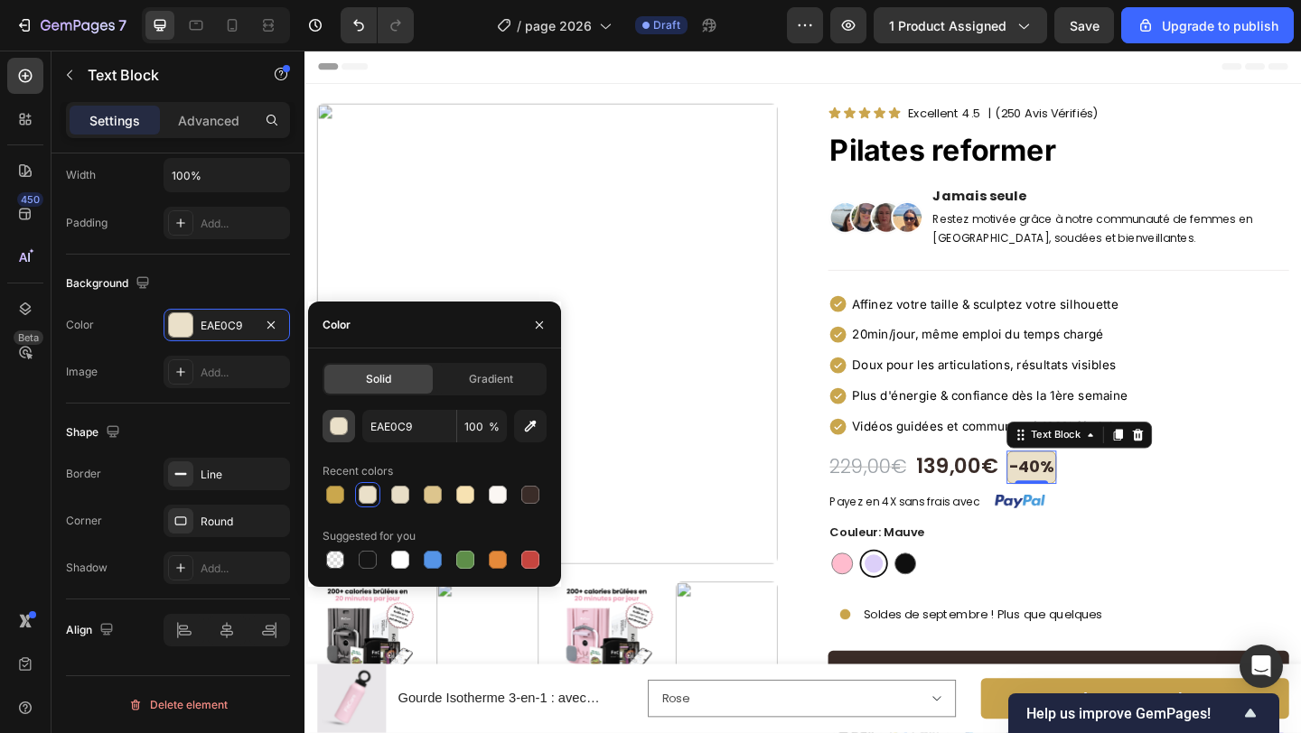
click at [345, 425] on div "button" at bounding box center [340, 427] width 18 height 18
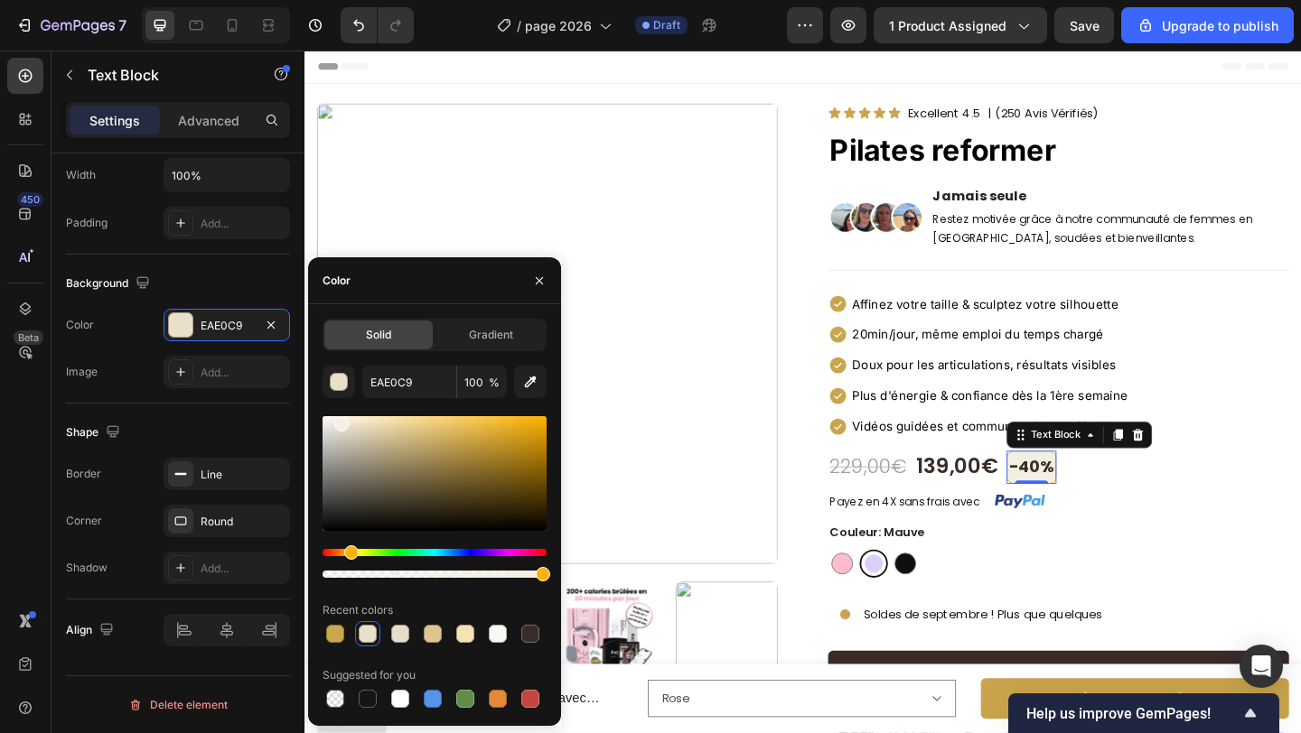
type input "F4EFE3"
drag, startPoint x: 353, startPoint y: 430, endPoint x: 339, endPoint y: 420, distance: 17.5
click at [339, 420] on div at bounding box center [341, 424] width 14 height 14
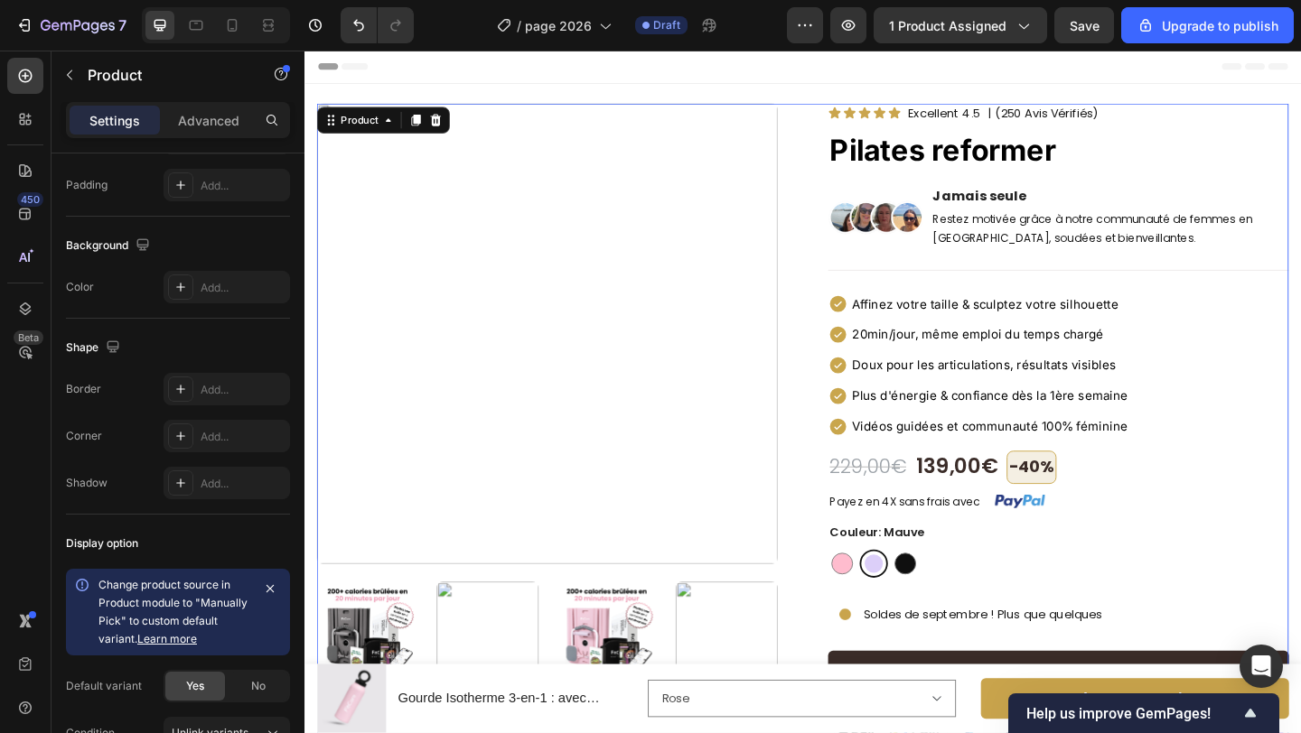
scroll to position [0, 0]
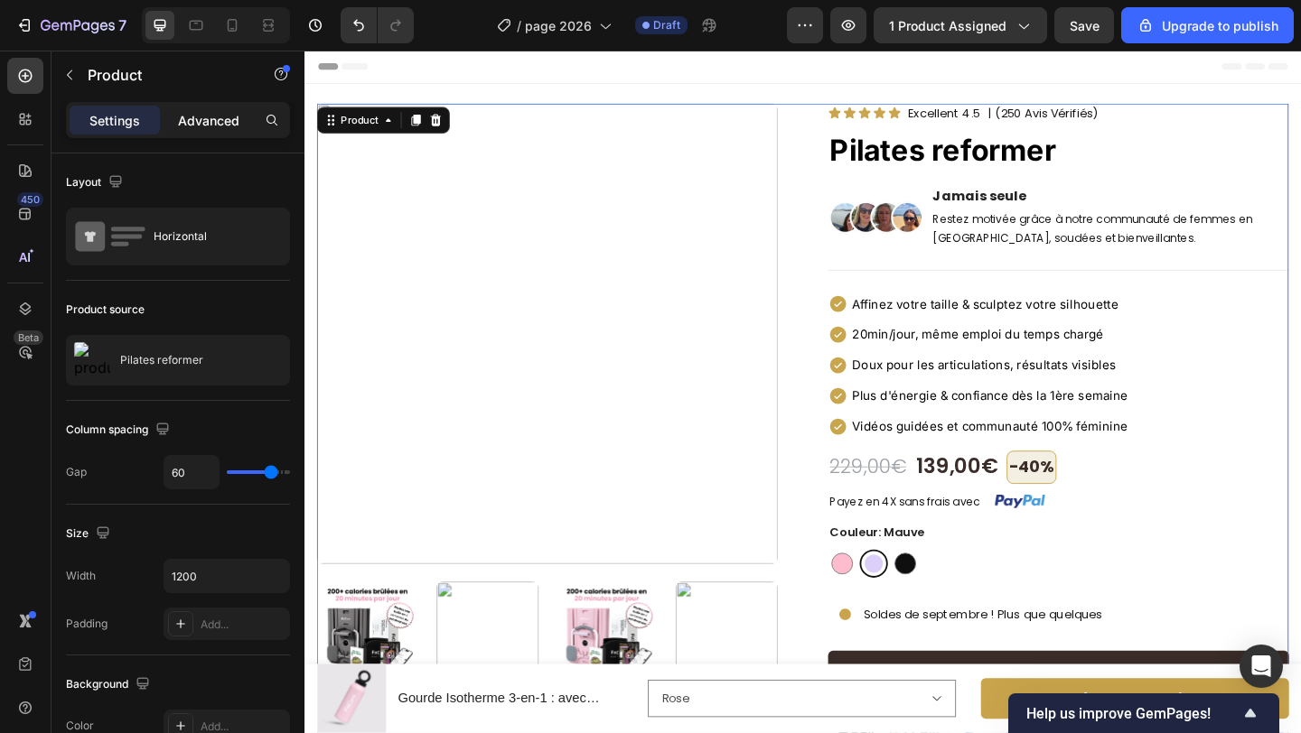
click at [213, 132] on div "Advanced" at bounding box center [208, 120] width 90 height 29
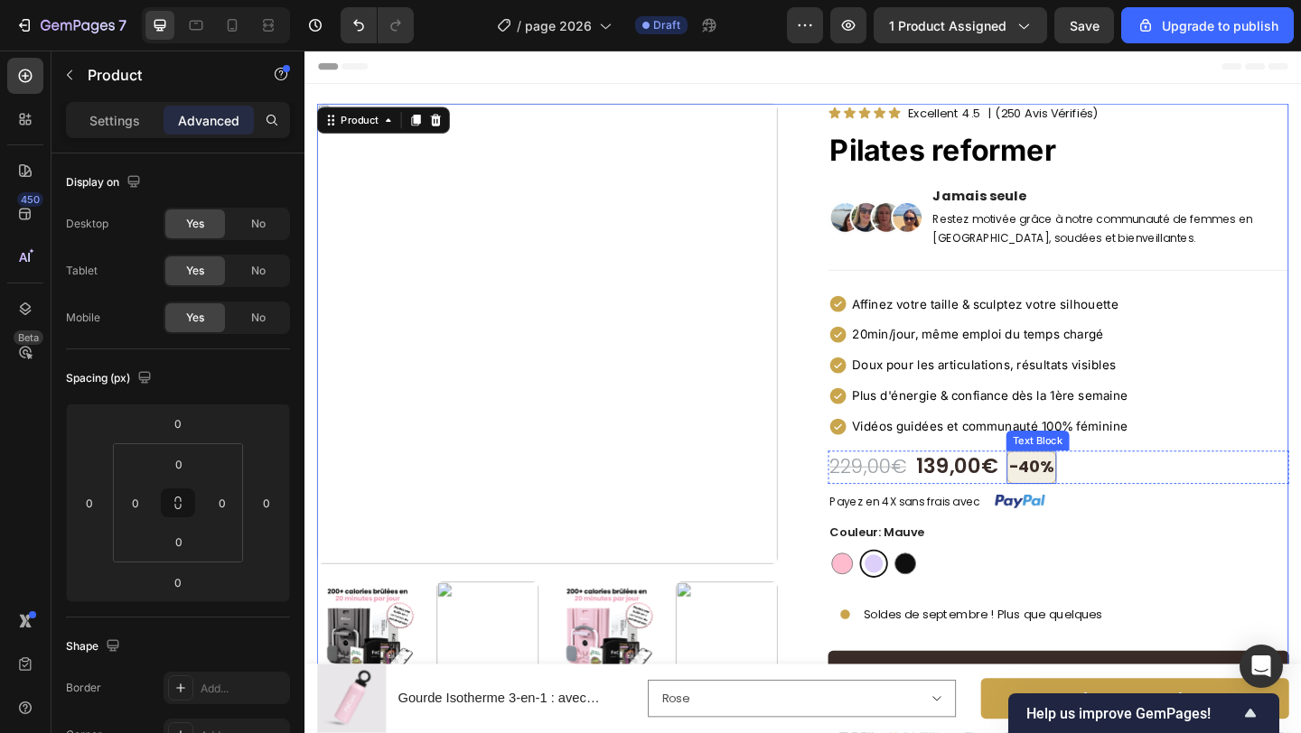
click at [1073, 502] on p "-40%" at bounding box center [1094, 504] width 49 height 31
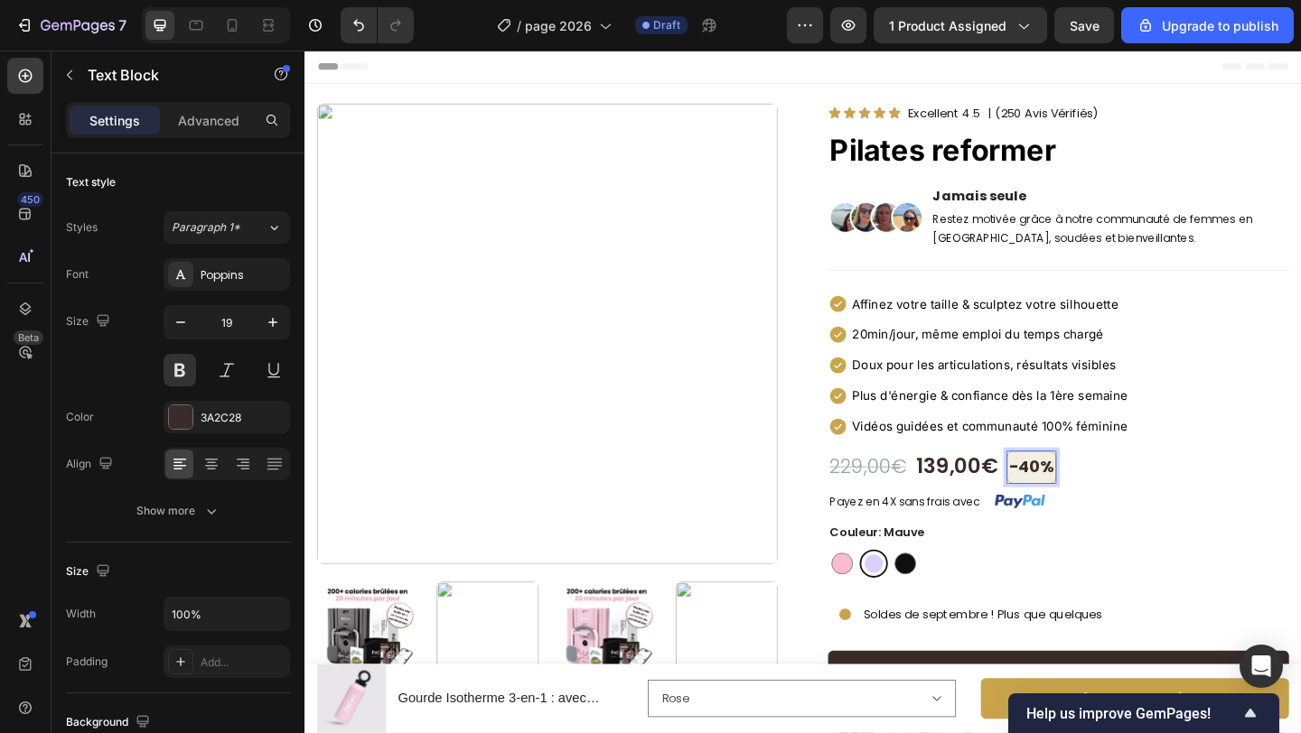
click at [1119, 500] on p "-40%" at bounding box center [1094, 504] width 49 height 31
click at [1188, 529] on div "Payez en 4X sans frais avec Text block Image Row" at bounding box center [1123, 541] width 501 height 24
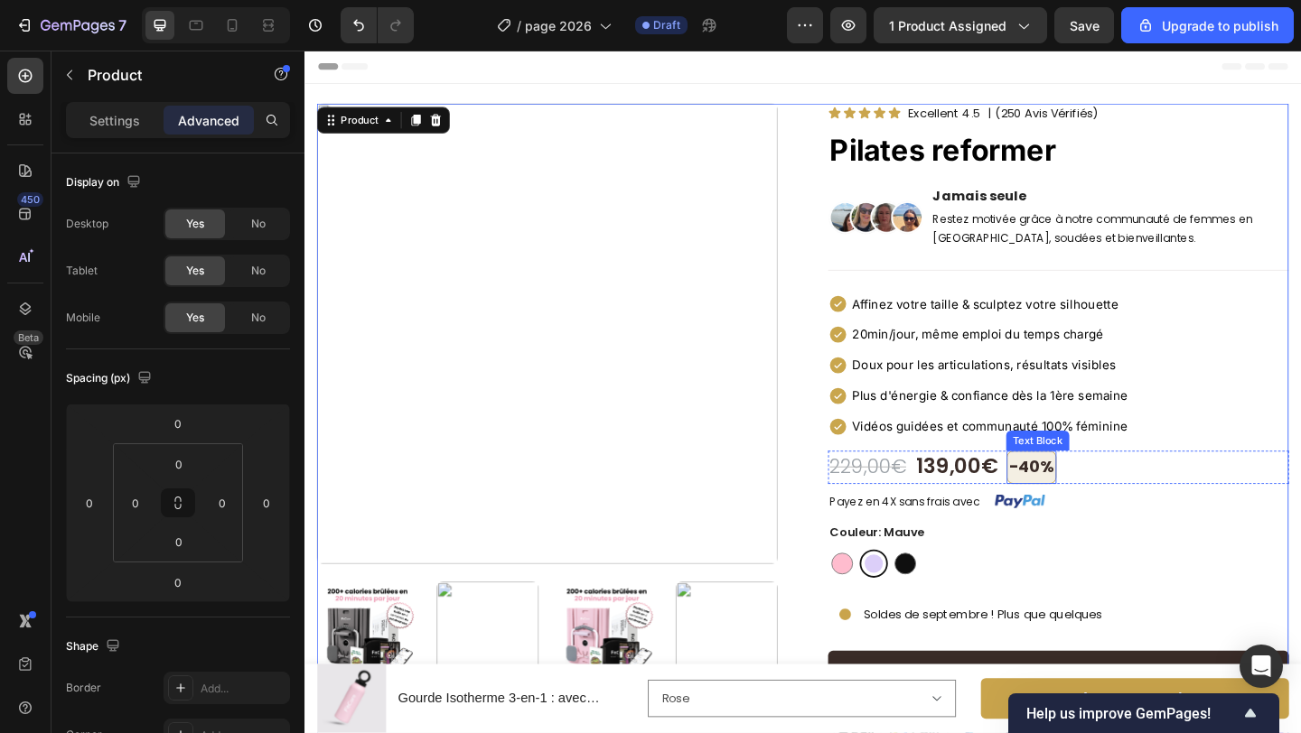
click at [1092, 495] on p "-40%" at bounding box center [1094, 504] width 49 height 31
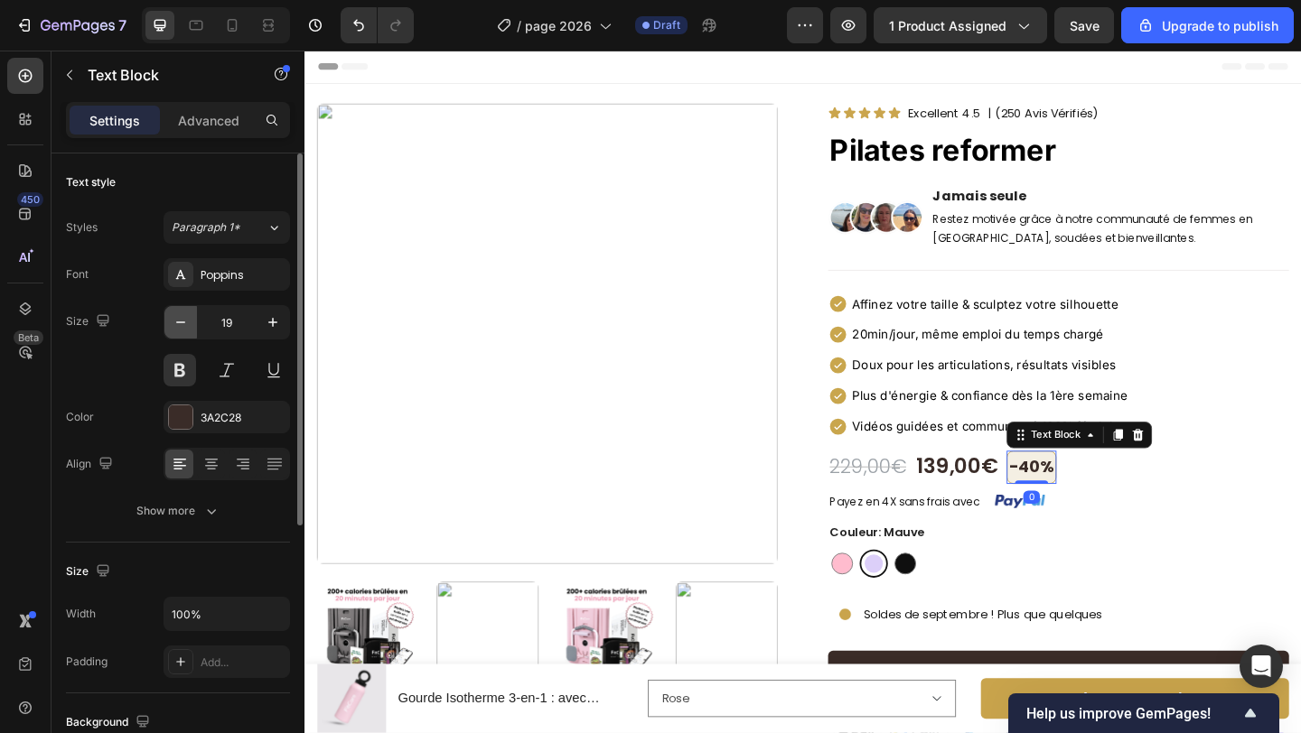
click at [188, 323] on icon "button" at bounding box center [181, 322] width 18 height 18
click at [187, 322] on icon "button" at bounding box center [181, 322] width 18 height 18
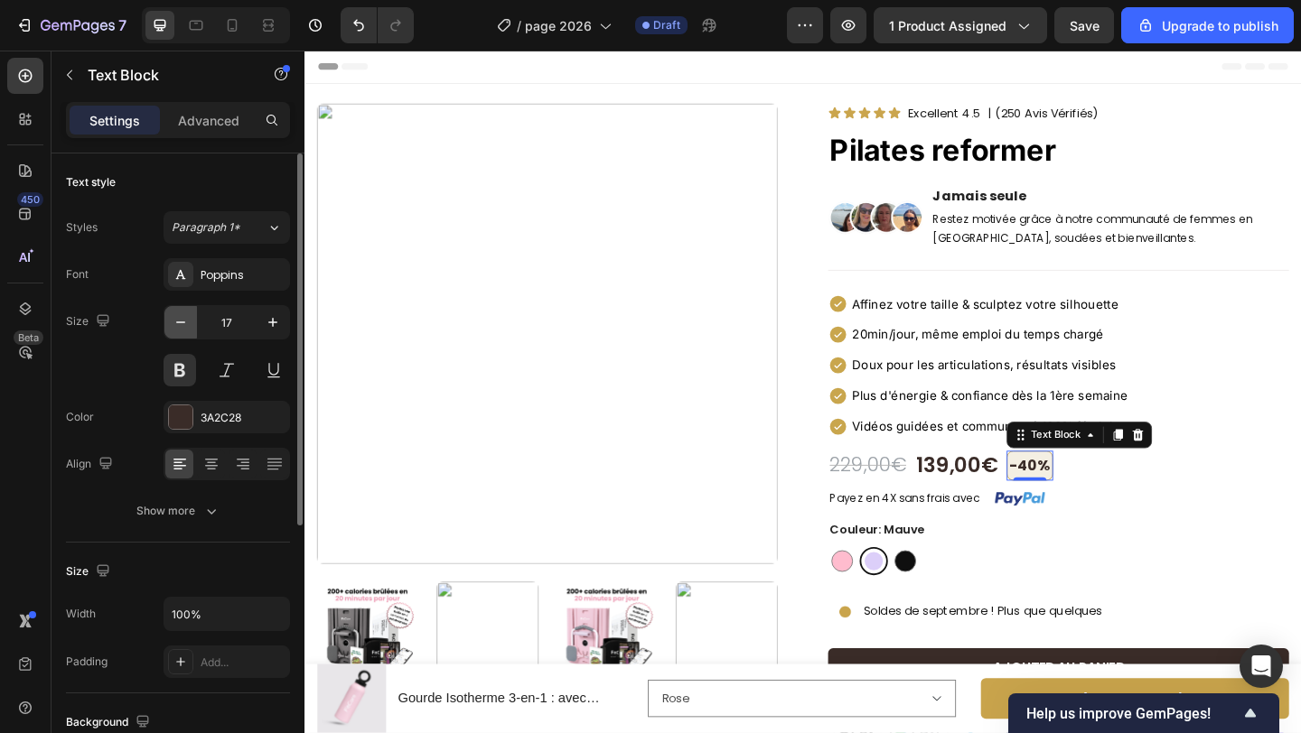
click at [187, 322] on icon "button" at bounding box center [181, 322] width 18 height 18
click at [266, 321] on icon "button" at bounding box center [273, 322] width 18 height 18
click at [266, 320] on icon "button" at bounding box center [273, 322] width 18 height 18
type input "18"
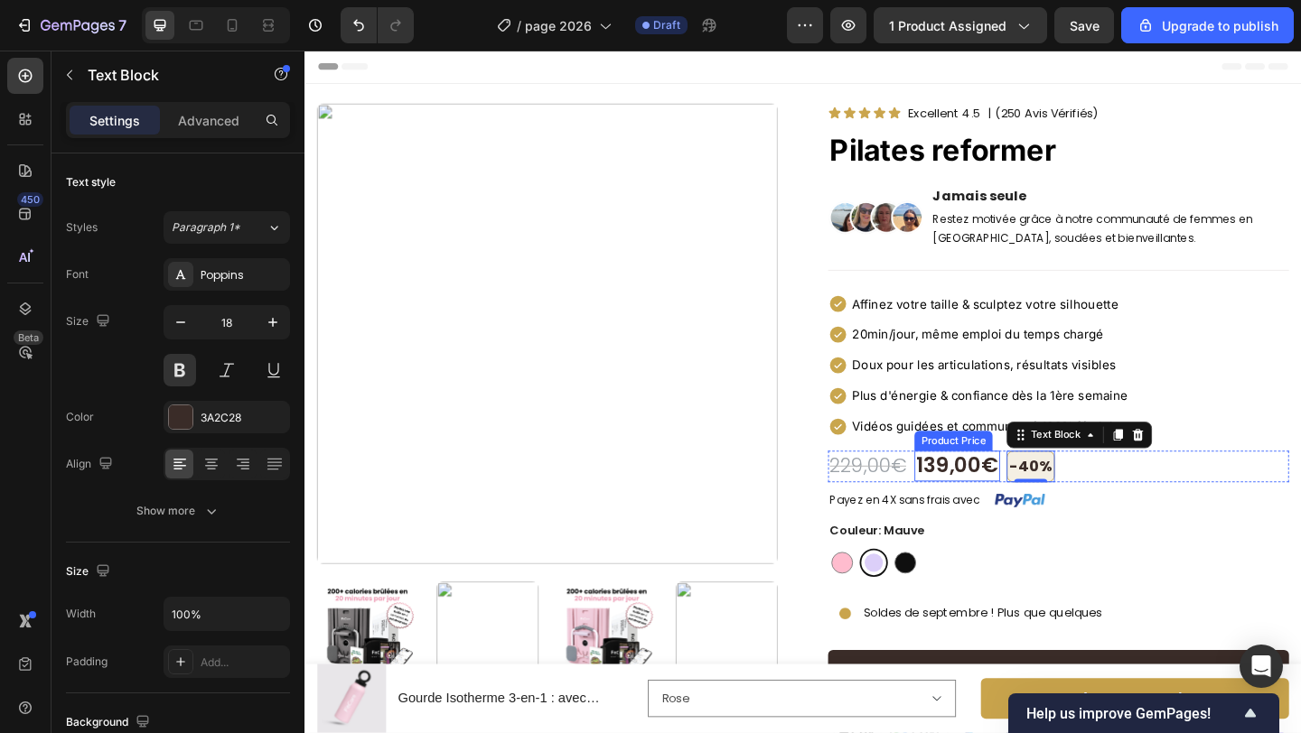
click at [1001, 499] on div "139,00€" at bounding box center [1013, 502] width 93 height 33
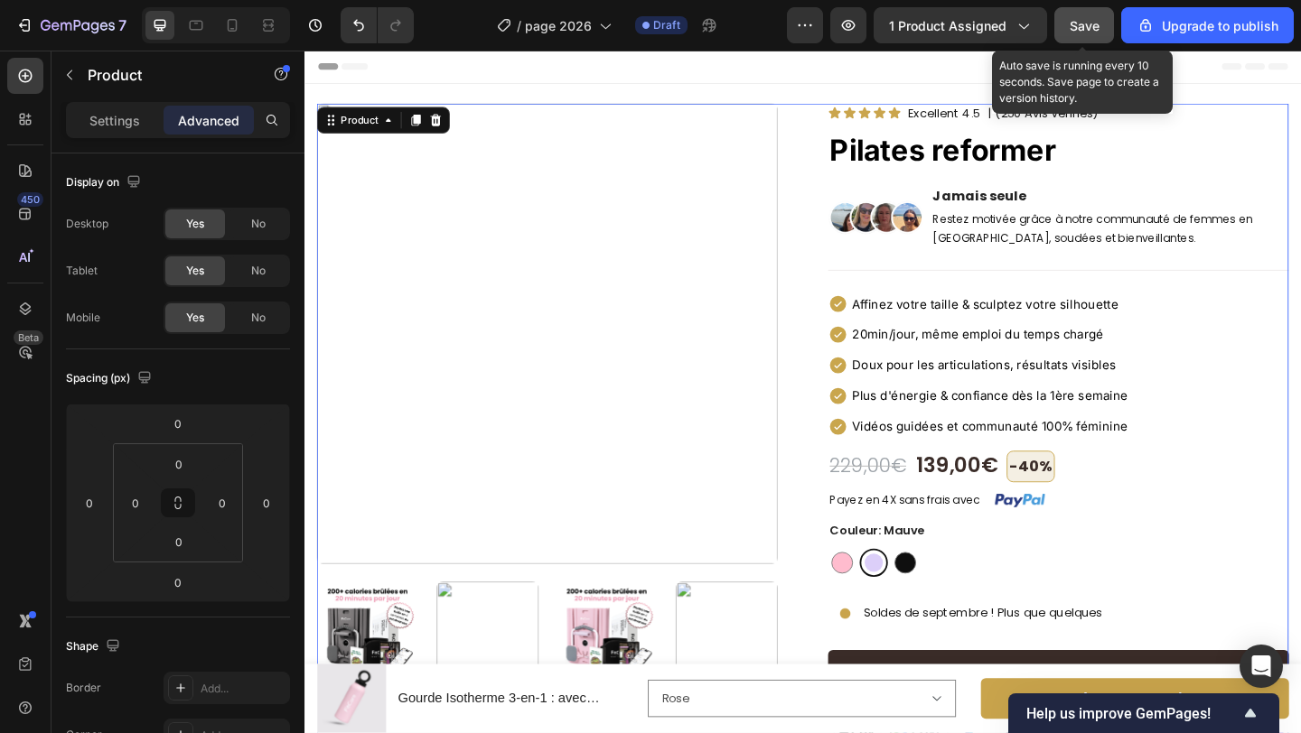
click at [1072, 19] on span "Save" at bounding box center [1084, 25] width 30 height 15
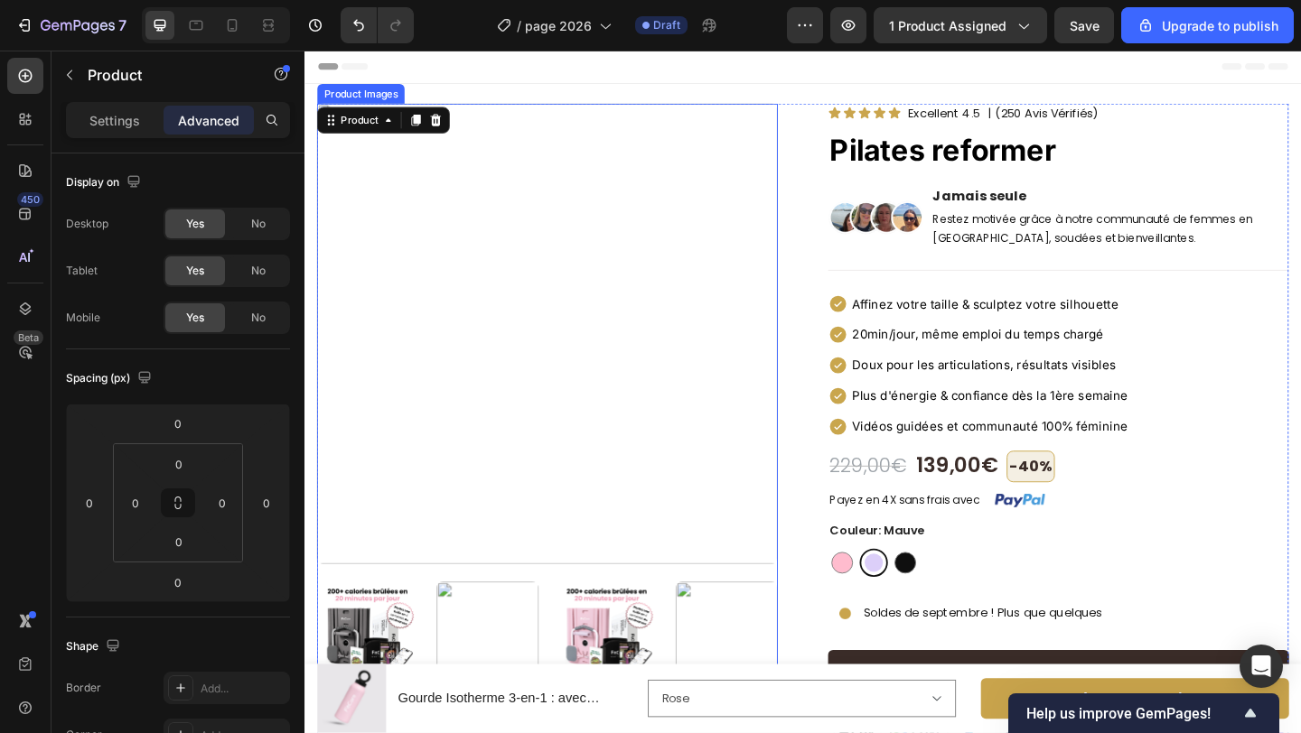
click at [564, 190] on img at bounding box center [568, 358] width 501 height 501
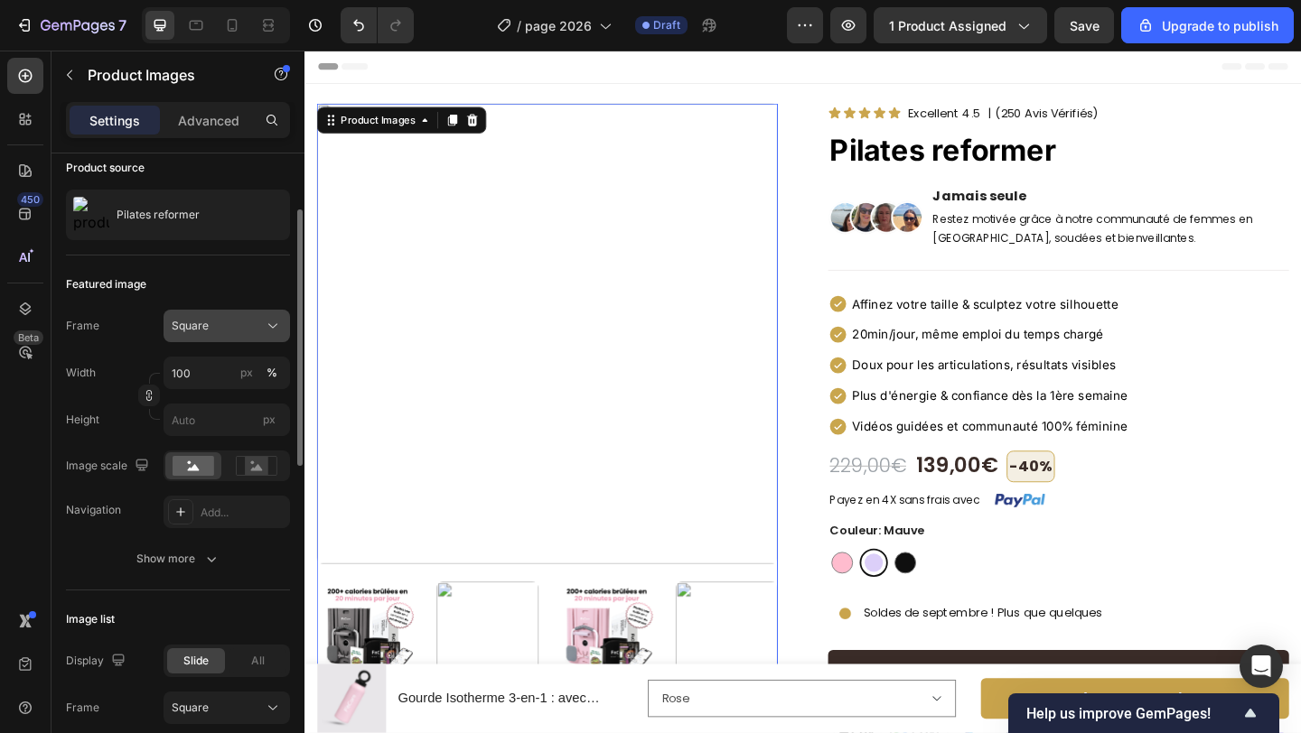
scroll to position [146, 0]
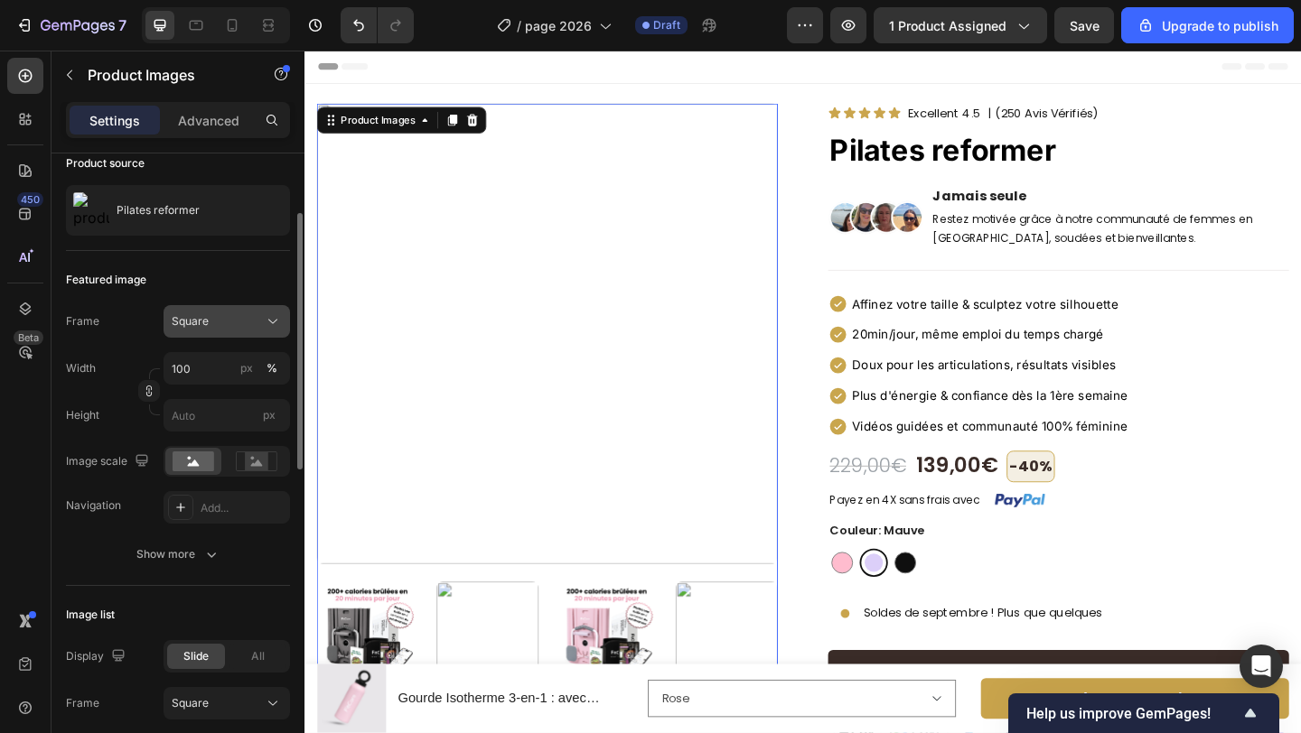
click at [229, 322] on div "Square" at bounding box center [216, 321] width 89 height 16
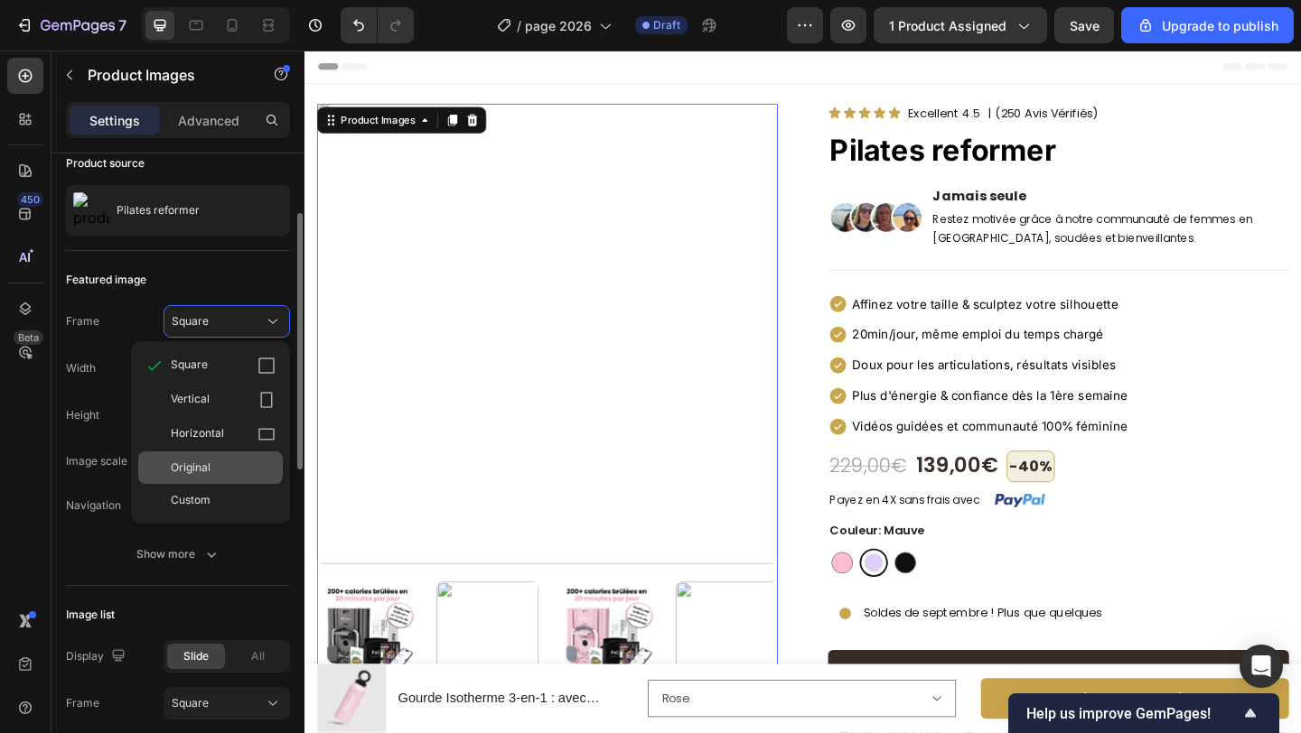
click at [216, 457] on div "Original" at bounding box center [210, 468] width 145 height 33
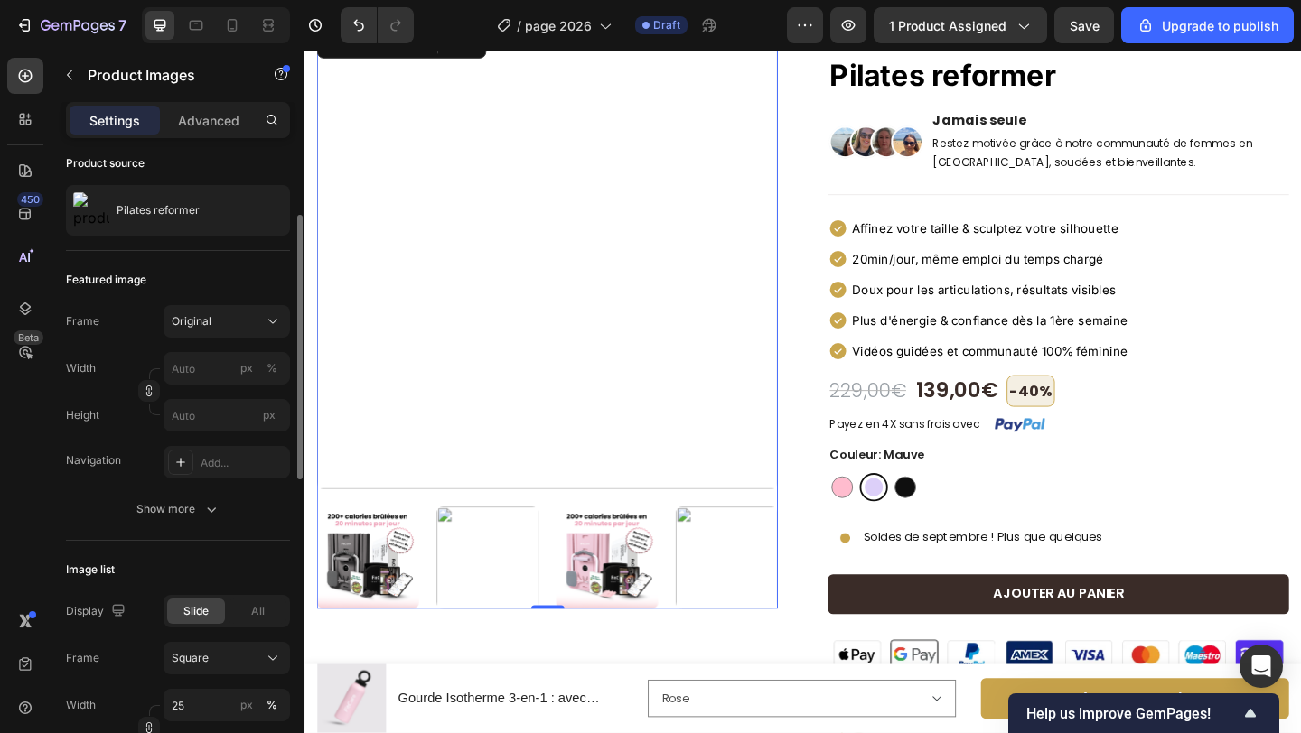
scroll to position [93, 0]
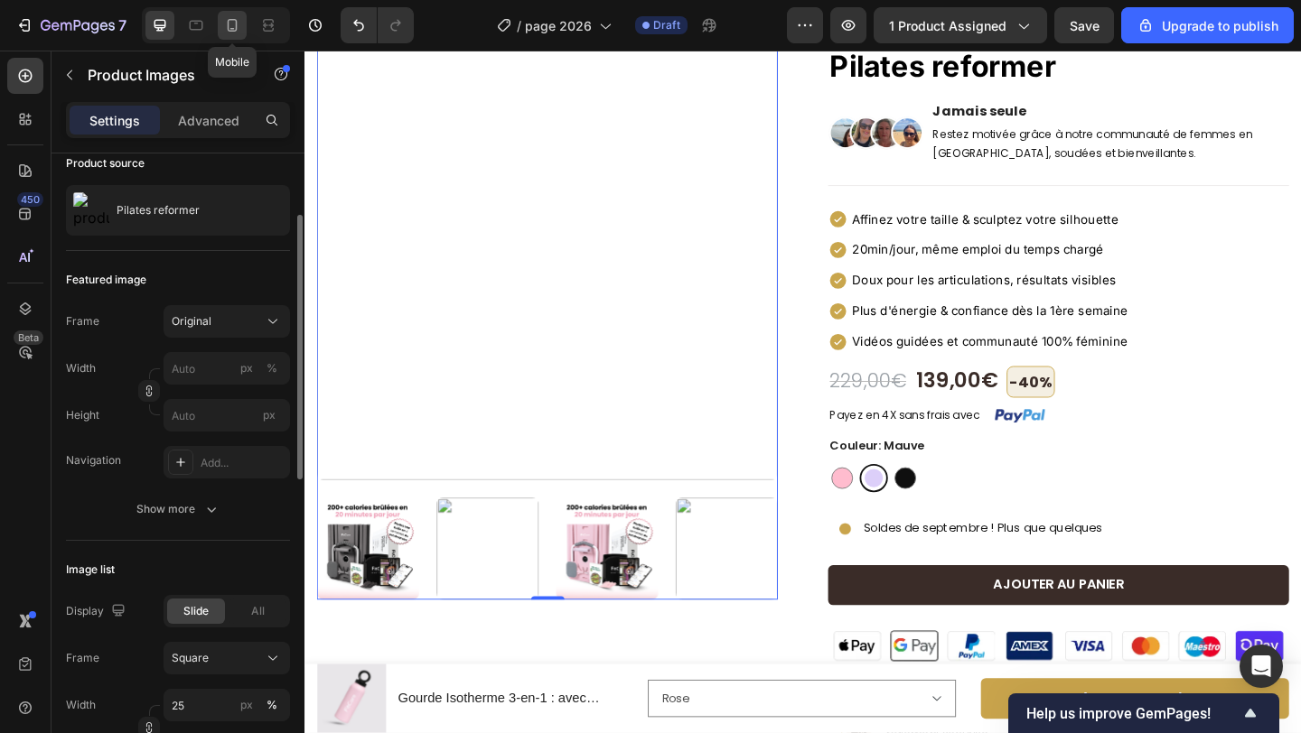
click at [238, 37] on div at bounding box center [232, 25] width 29 height 29
type input "12"
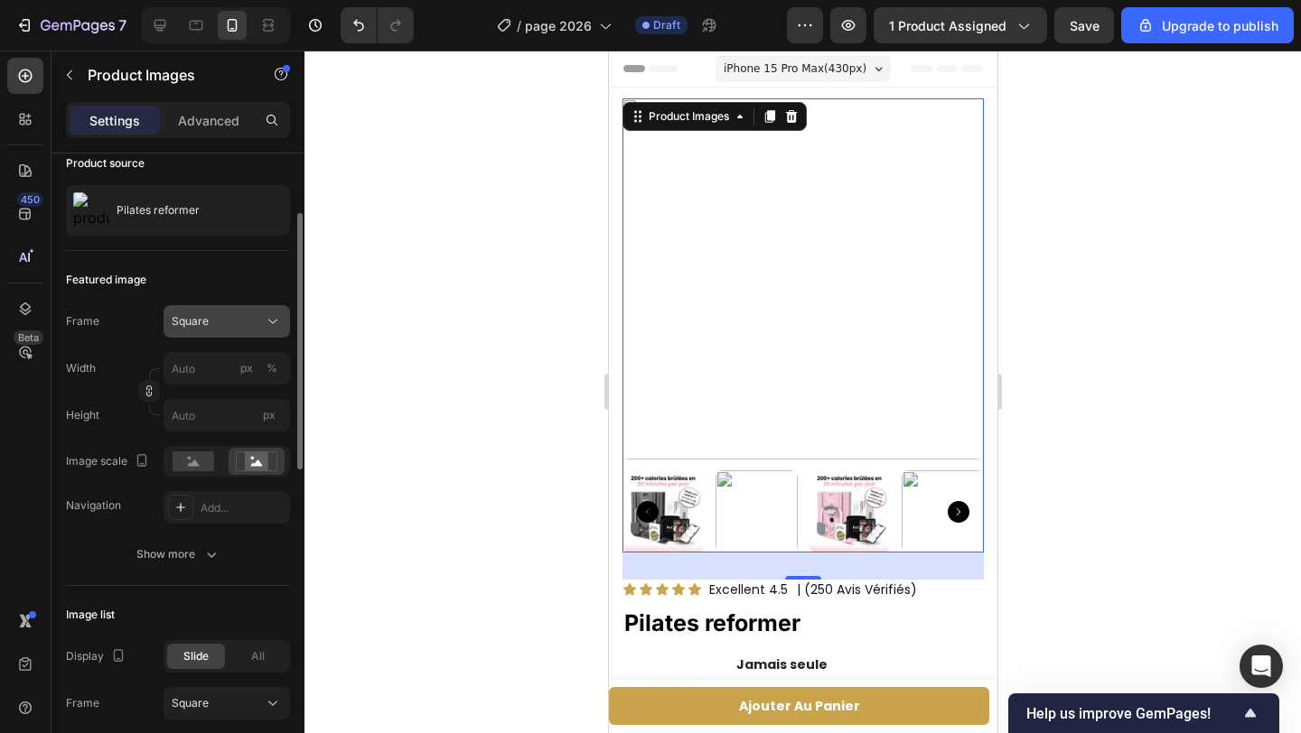
click at [213, 327] on div "Square" at bounding box center [216, 321] width 89 height 16
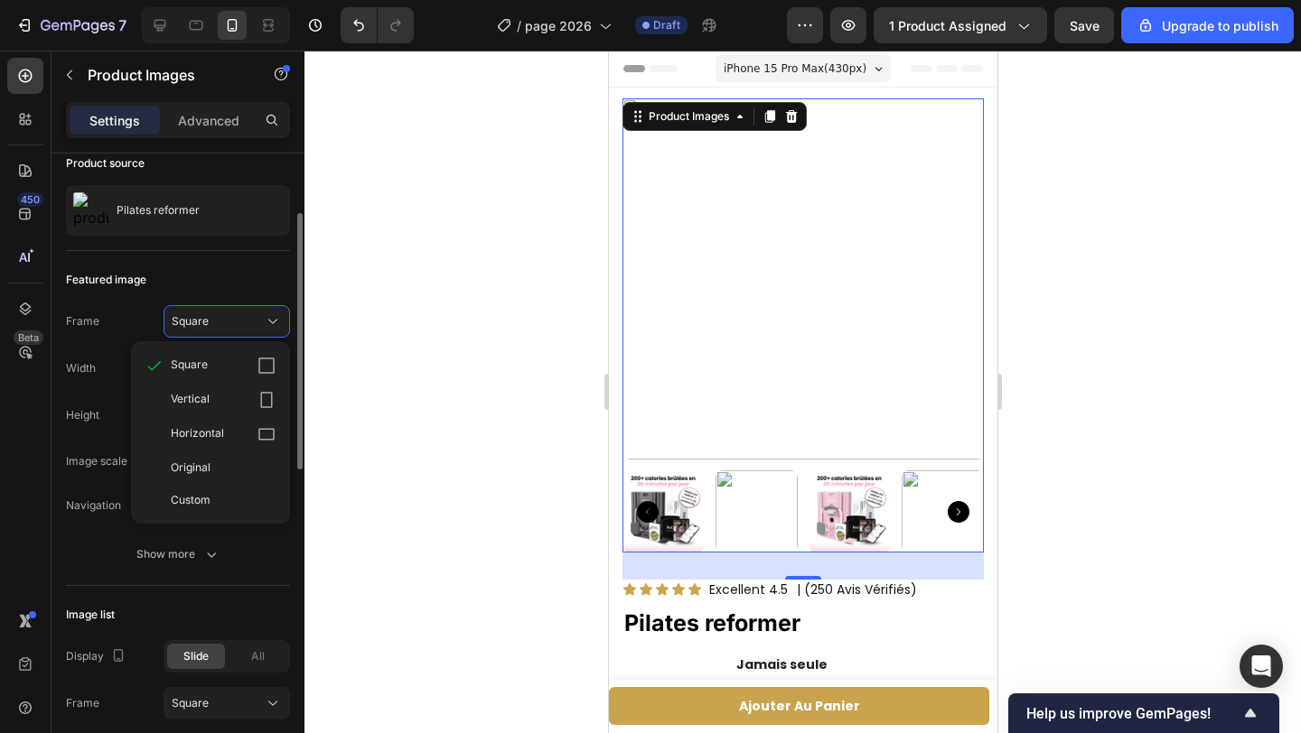
drag, startPoint x: 216, startPoint y: 457, endPoint x: 179, endPoint y: 438, distance: 41.6
click at [216, 457] on div "Original" at bounding box center [210, 468] width 145 height 33
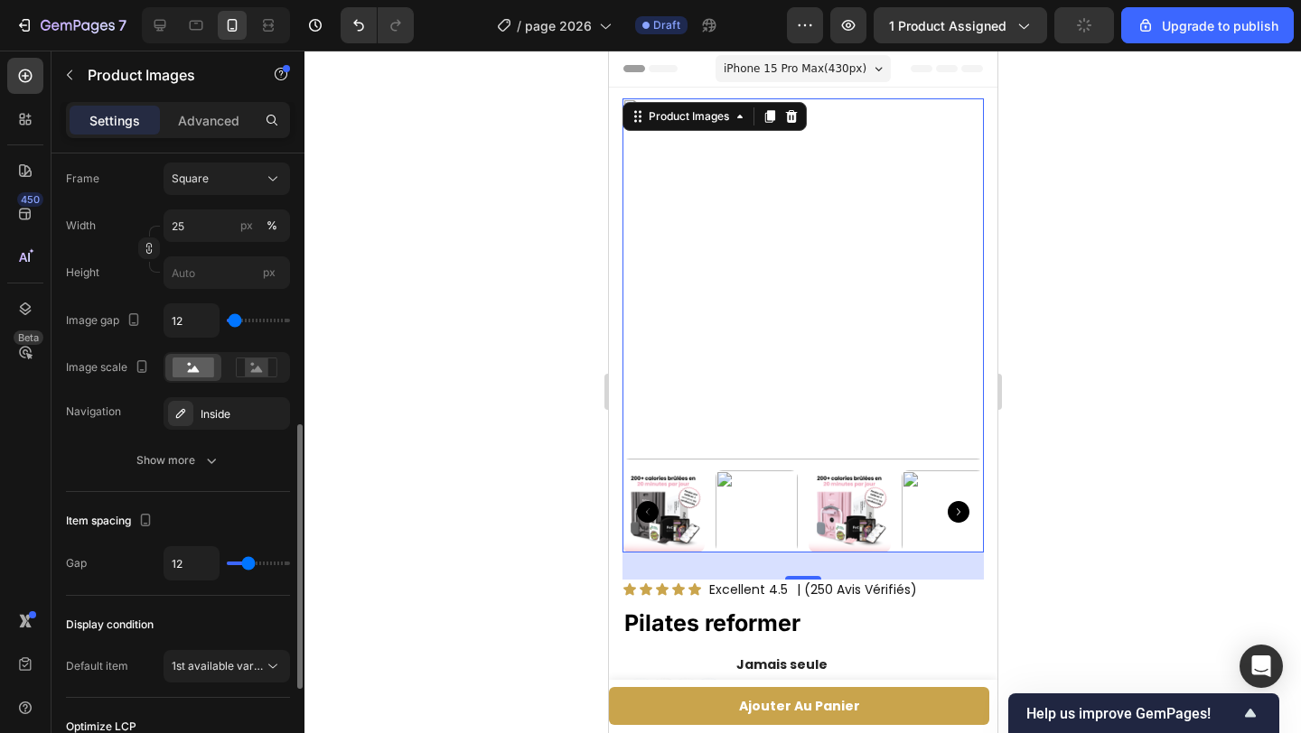
scroll to position [632, 0]
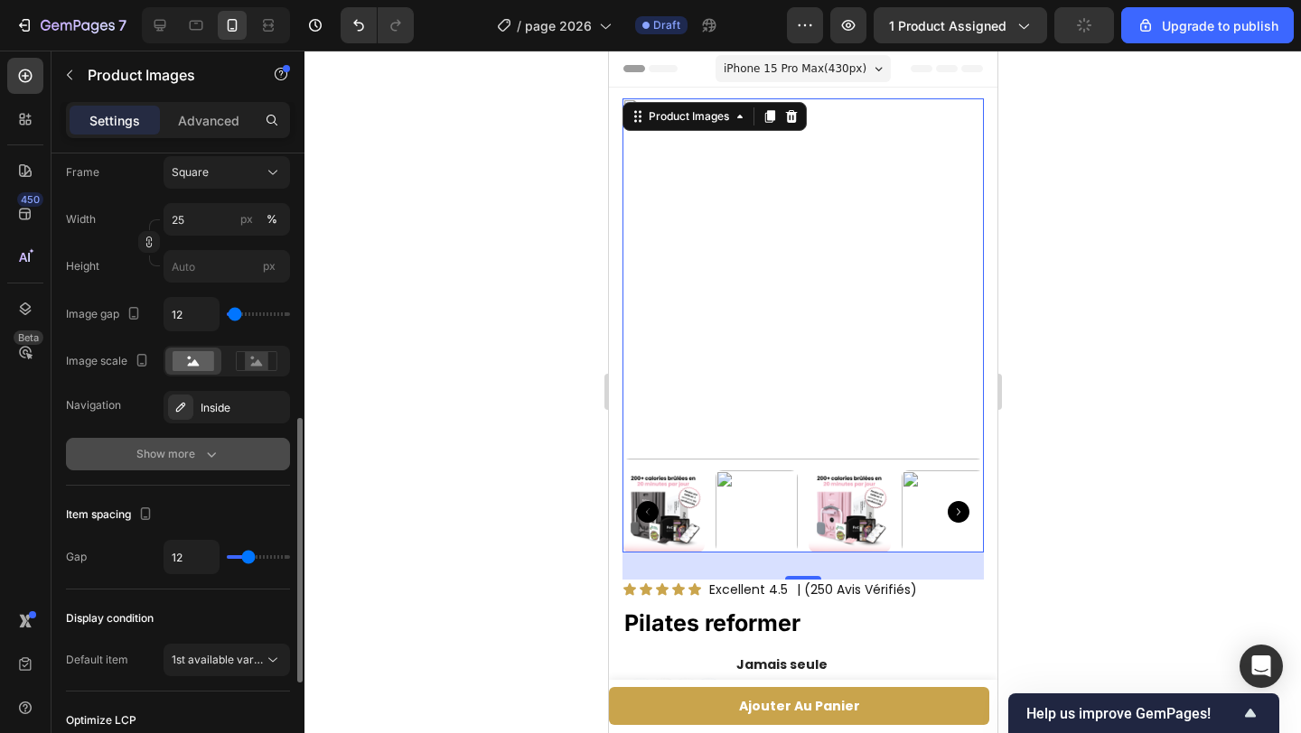
click at [191, 462] on div "Show more" at bounding box center [178, 454] width 84 height 18
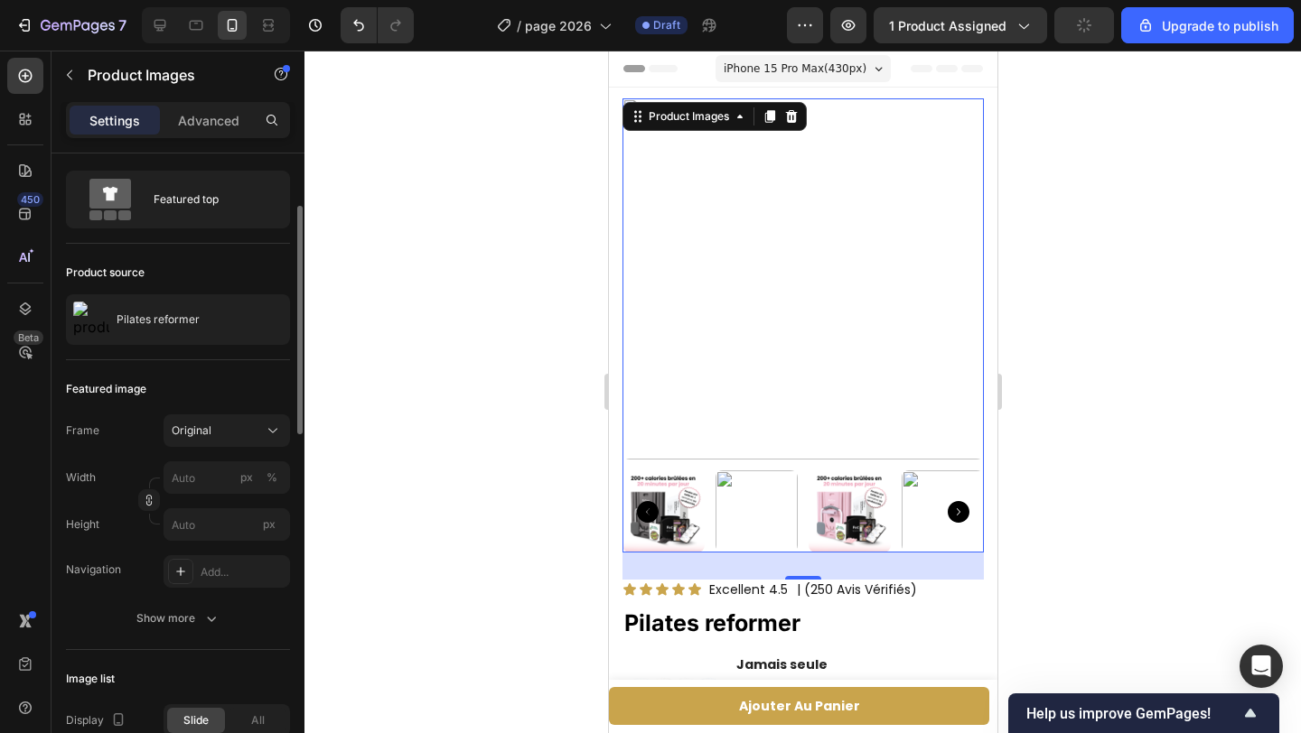
scroll to position [0, 0]
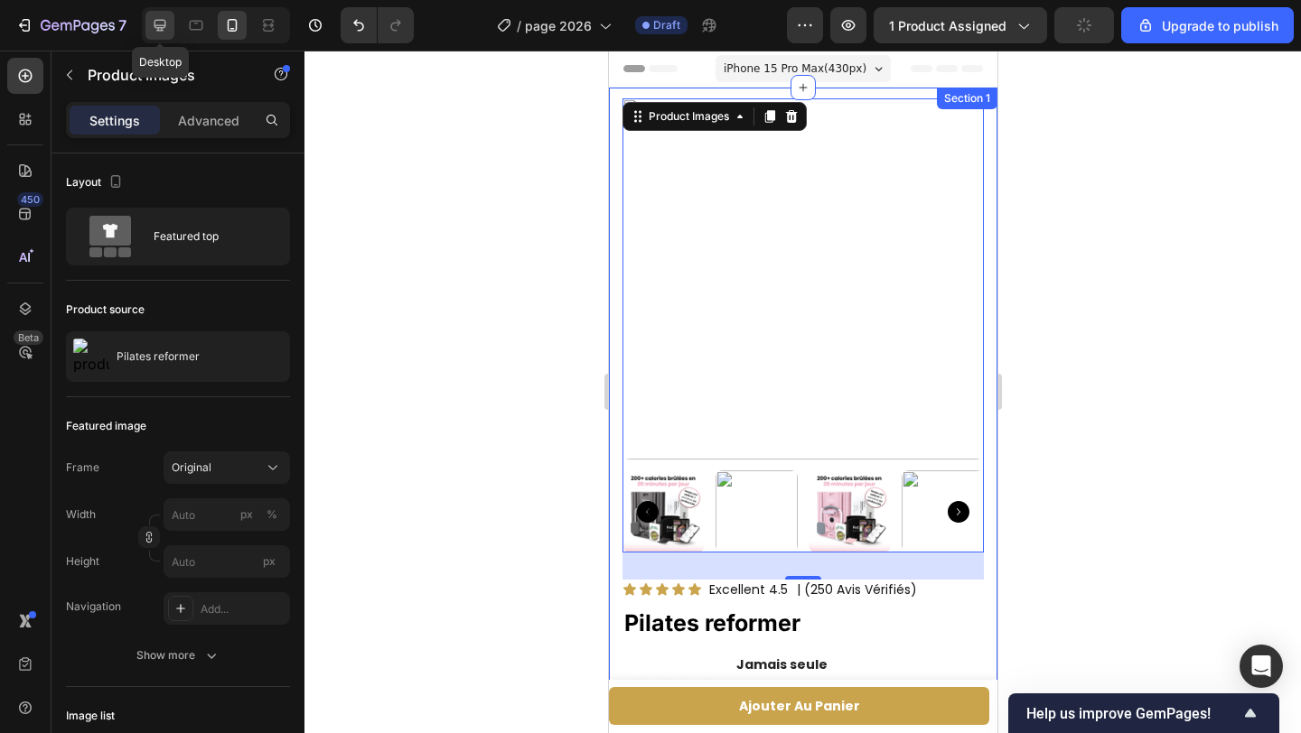
drag, startPoint x: 157, startPoint y: 24, endPoint x: 161, endPoint y: 33, distance: 9.7
click at [156, 23] on icon at bounding box center [160, 25] width 18 height 18
type input "21"
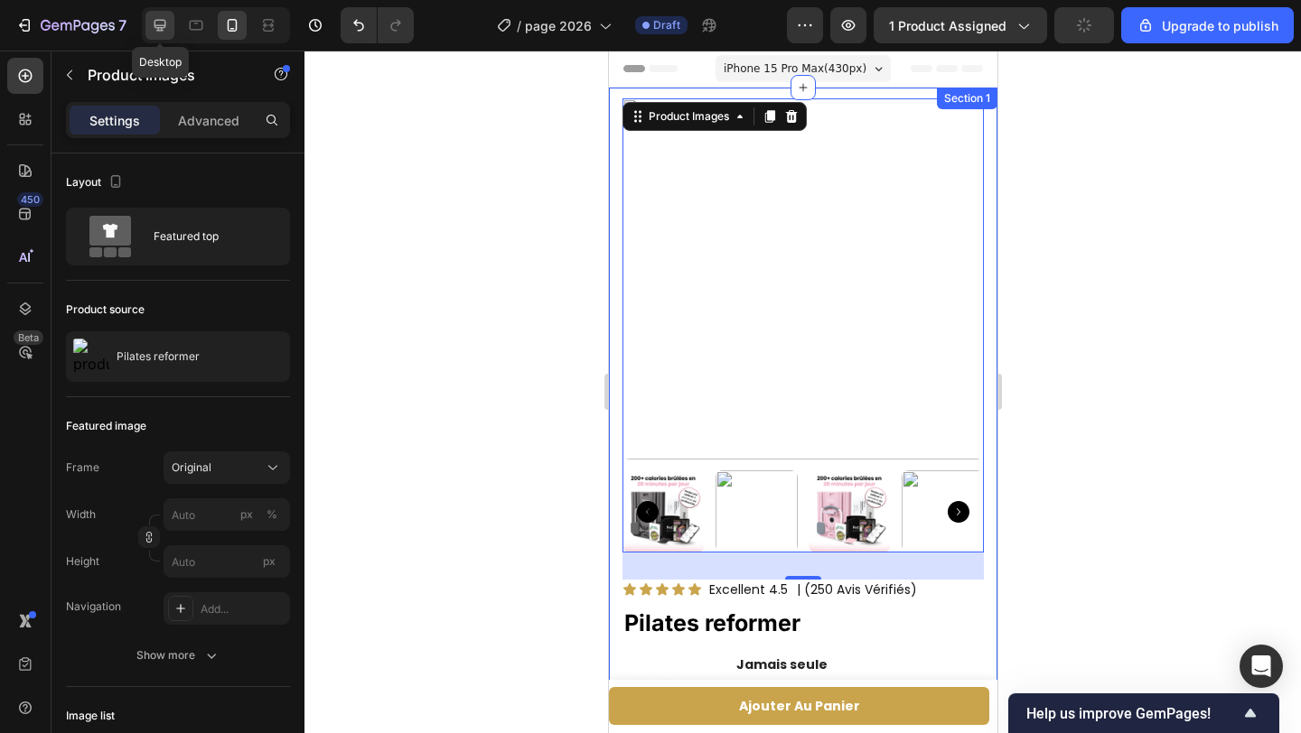
type input "21"
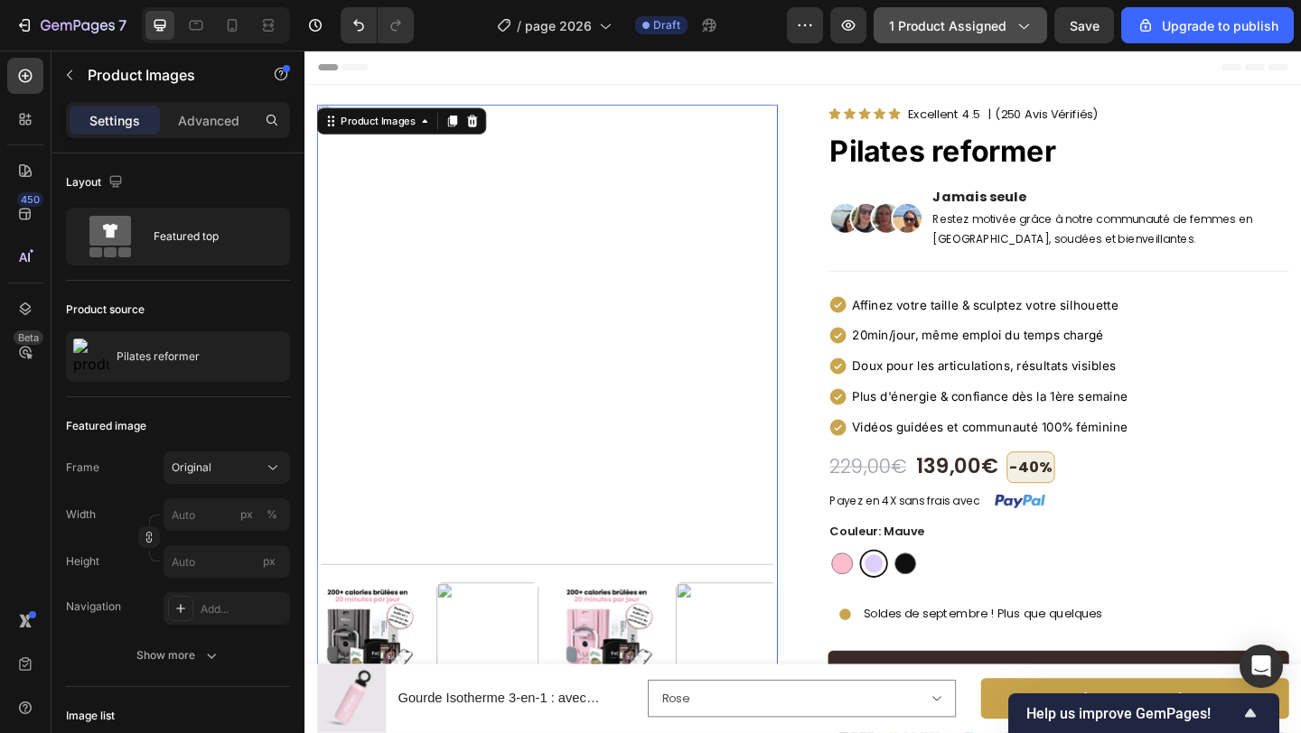
click at [974, 31] on span "1 product assigned" at bounding box center [947, 25] width 117 height 19
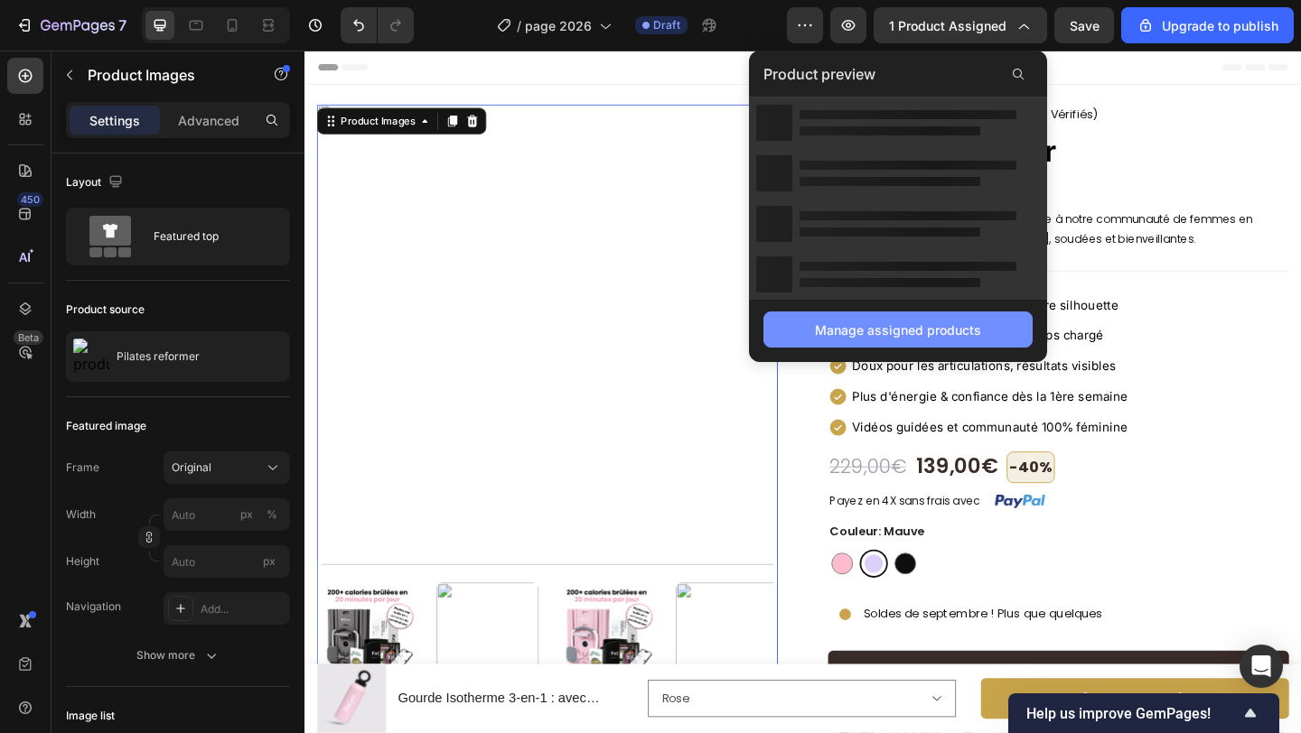
click at [954, 333] on div "Manage assigned products" at bounding box center [898, 330] width 166 height 19
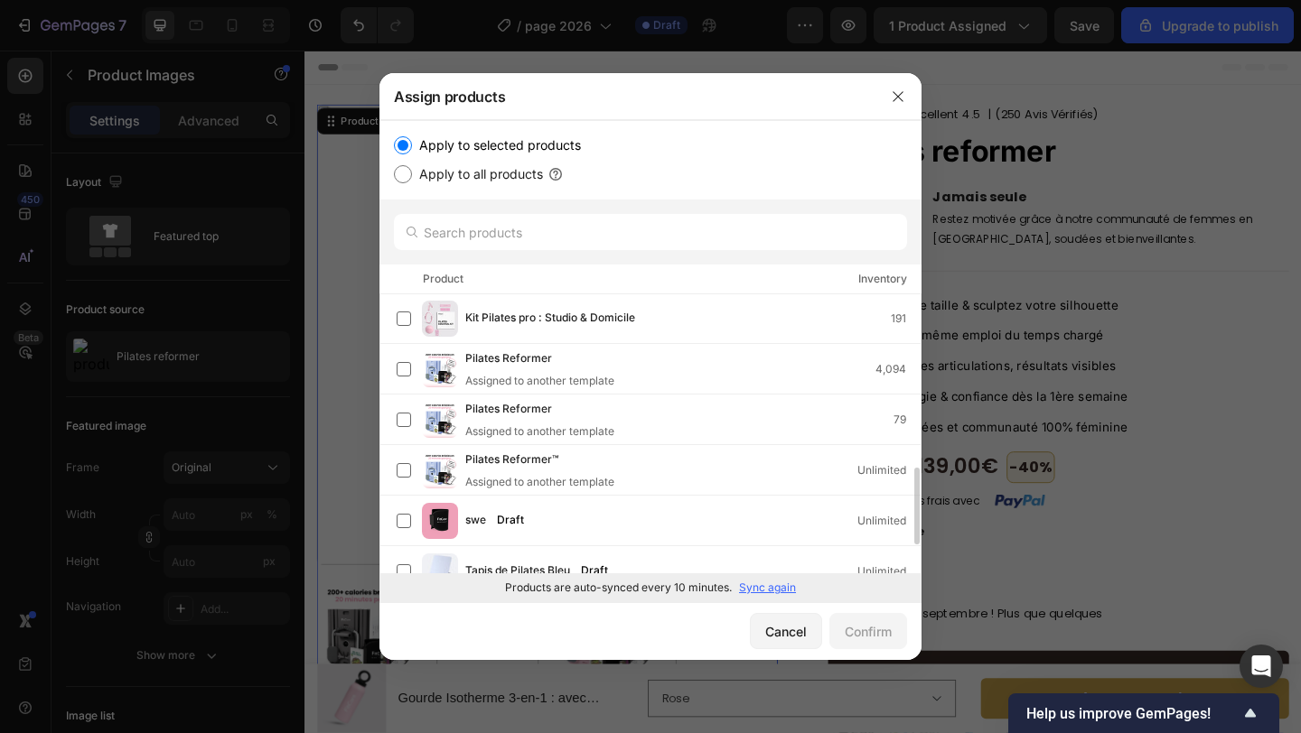
scroll to position [574, 0]
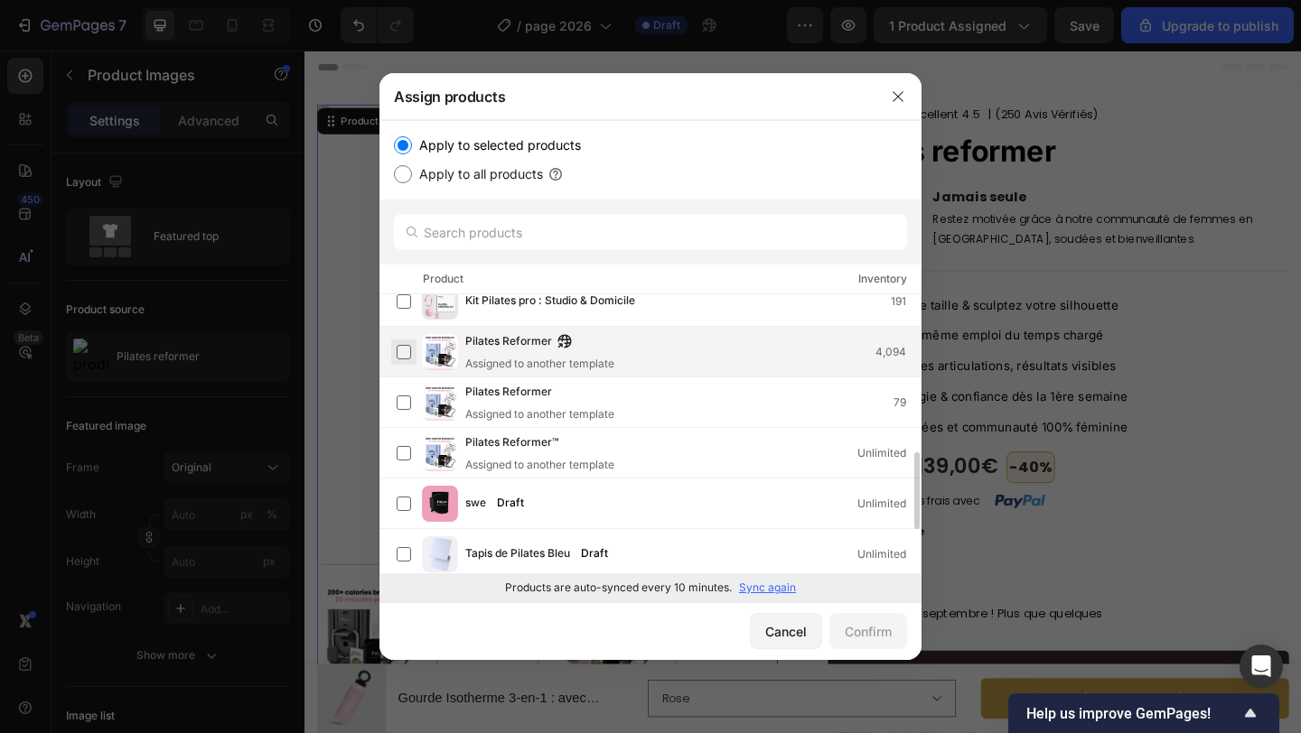
click at [407, 353] on label at bounding box center [404, 352] width 14 height 14
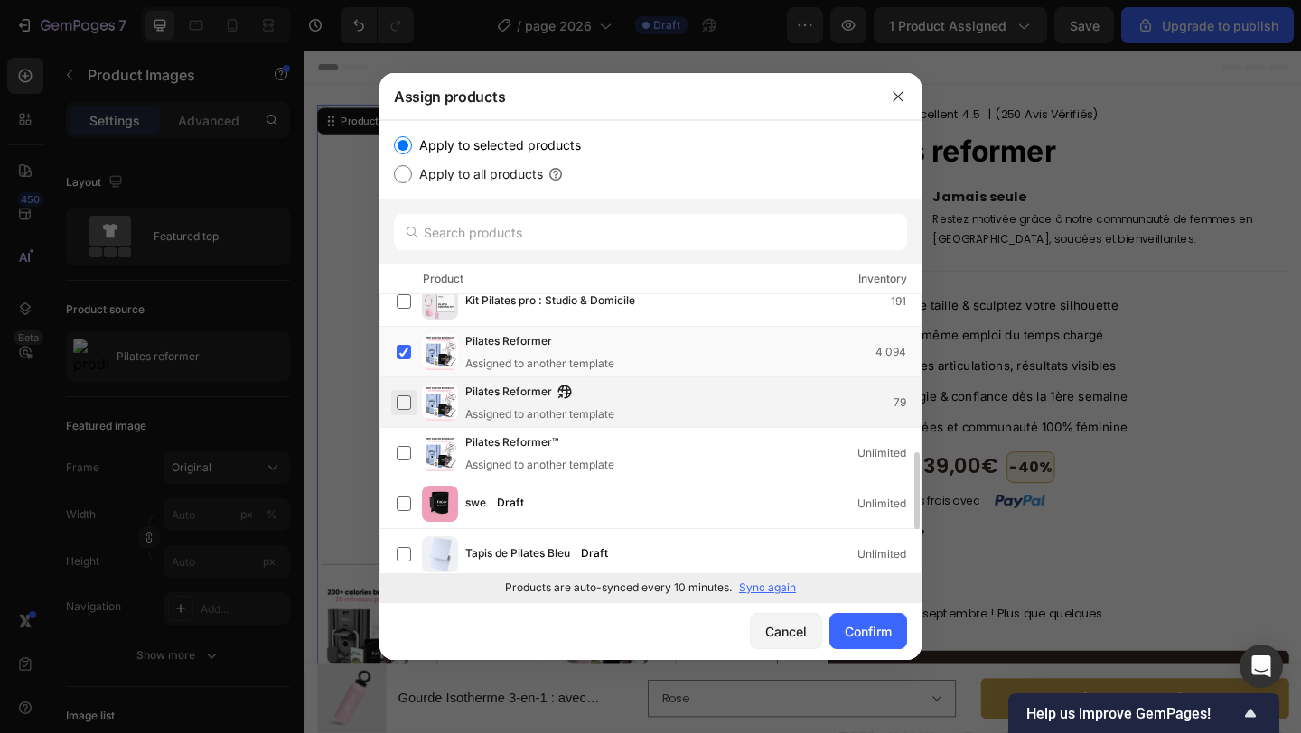
click at [404, 399] on label at bounding box center [404, 403] width 14 height 14
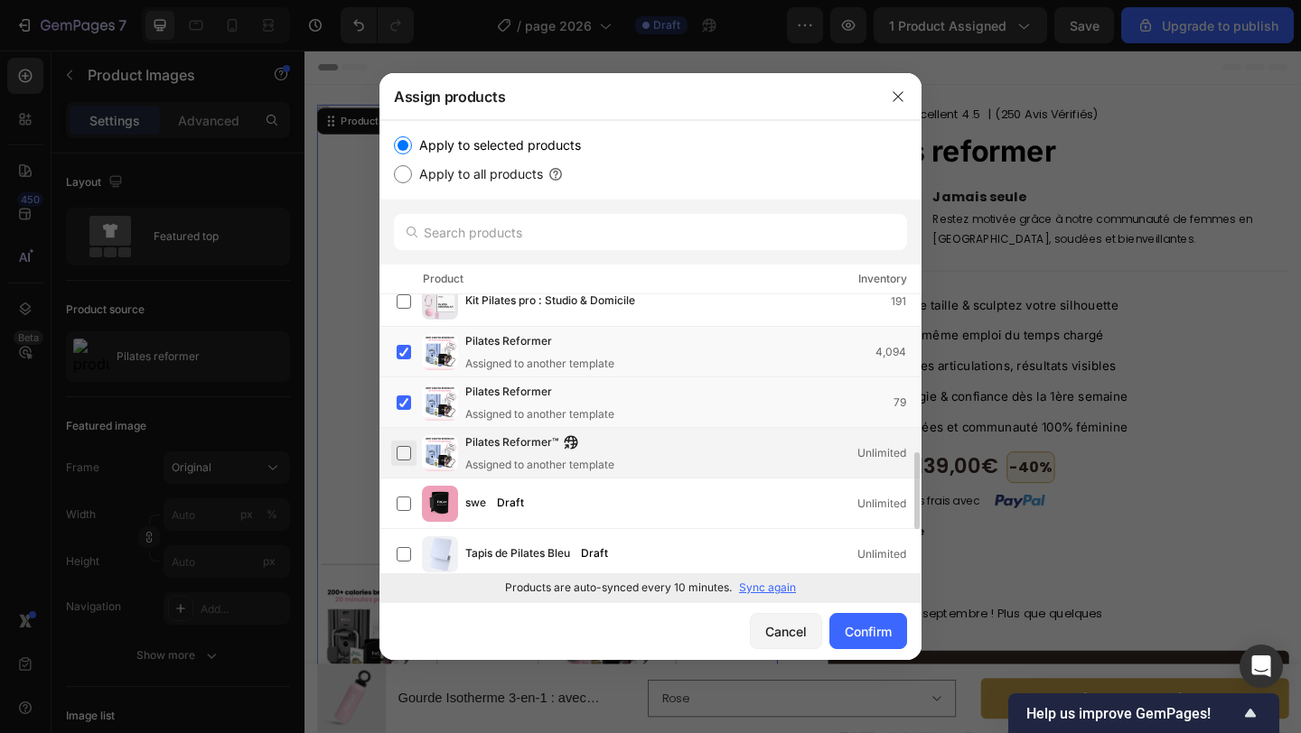
click at [400, 447] on label at bounding box center [404, 453] width 14 height 14
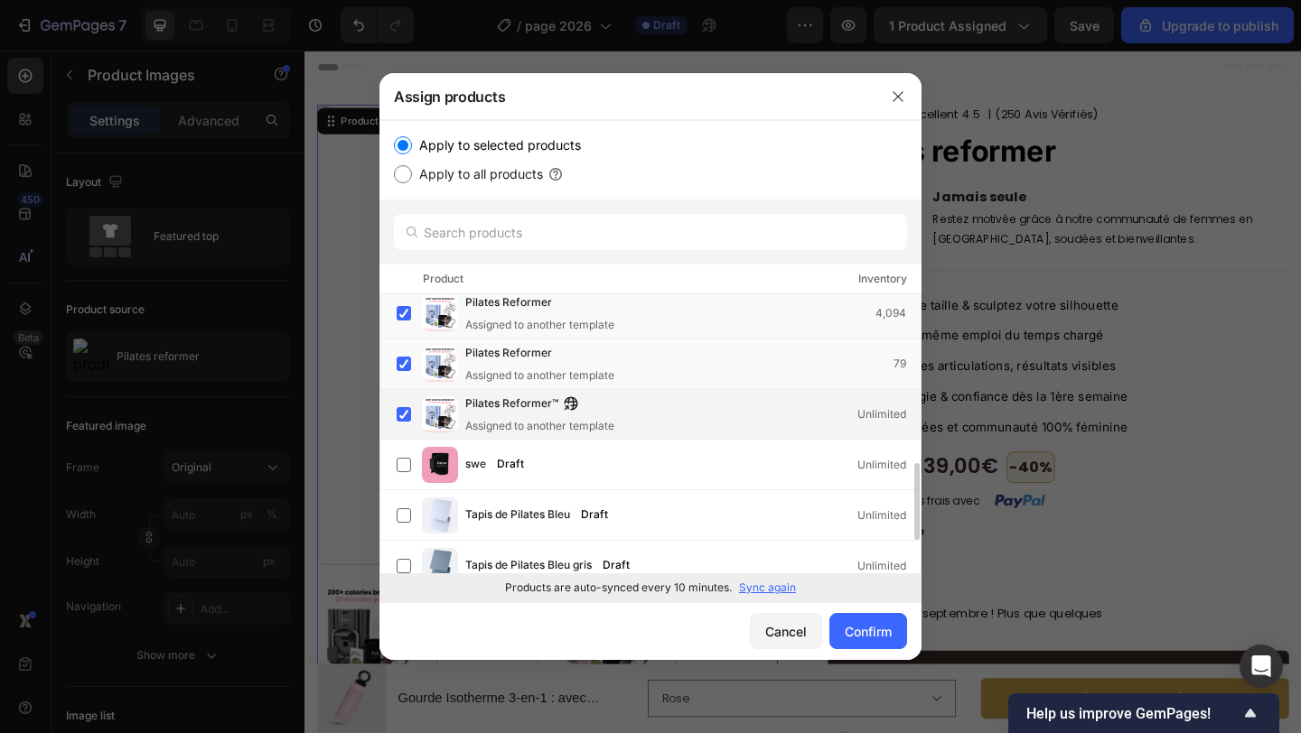
scroll to position [615, 0]
click at [881, 625] on div "Confirm" at bounding box center [868, 631] width 47 height 19
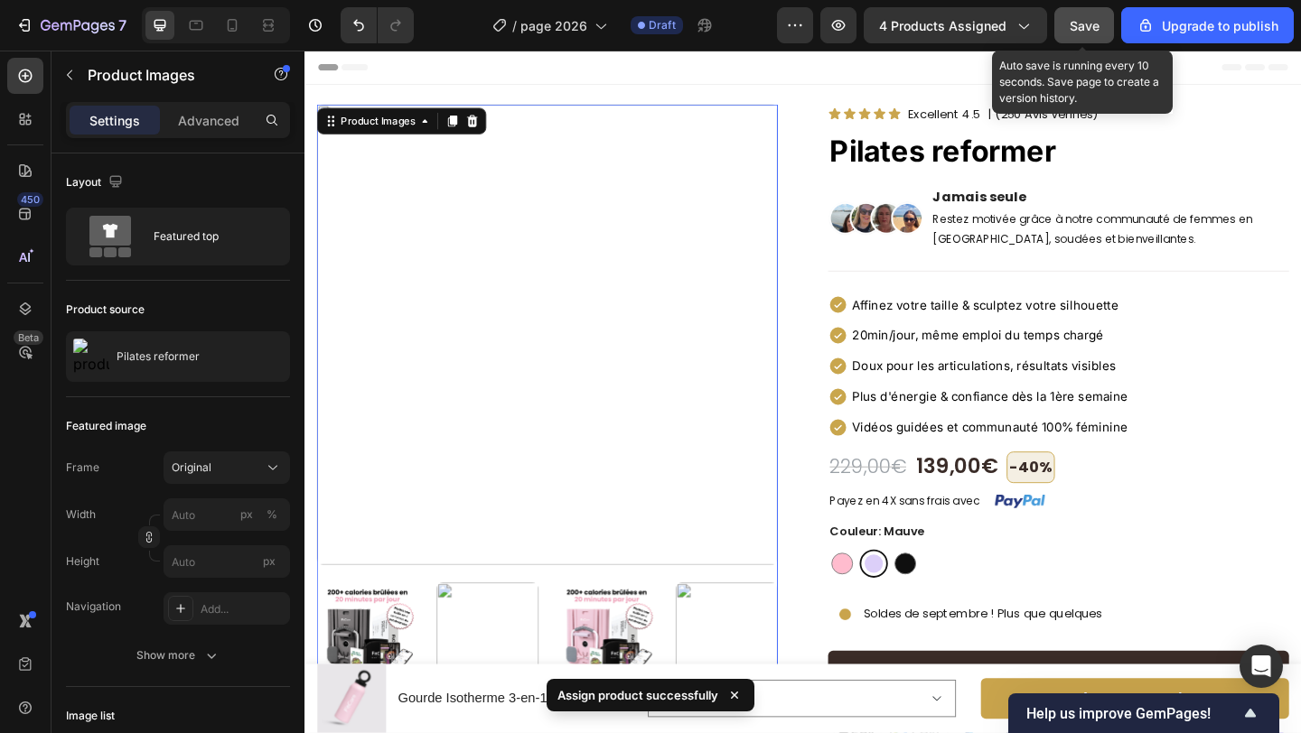
click at [1106, 26] on button "Save" at bounding box center [1084, 25] width 60 height 36
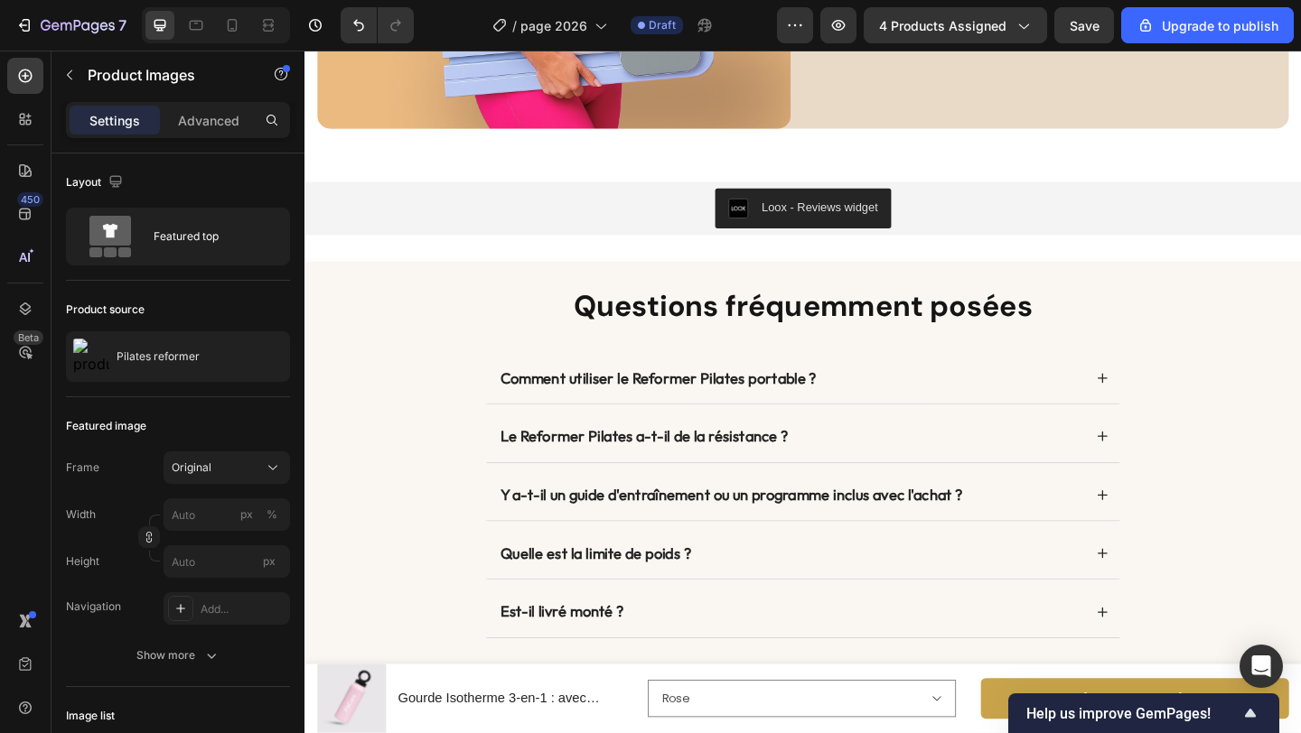
scroll to position [5471, 0]
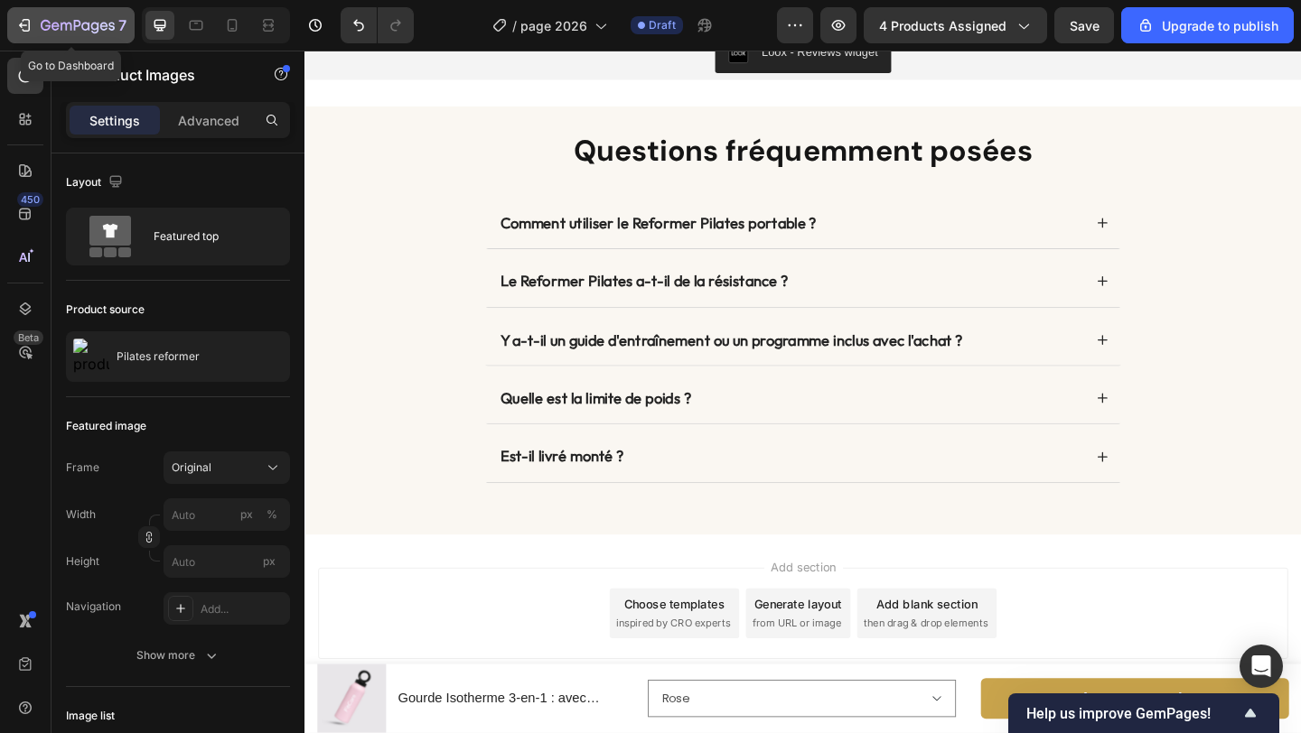
click at [84, 33] on icon "button" at bounding box center [78, 26] width 74 height 15
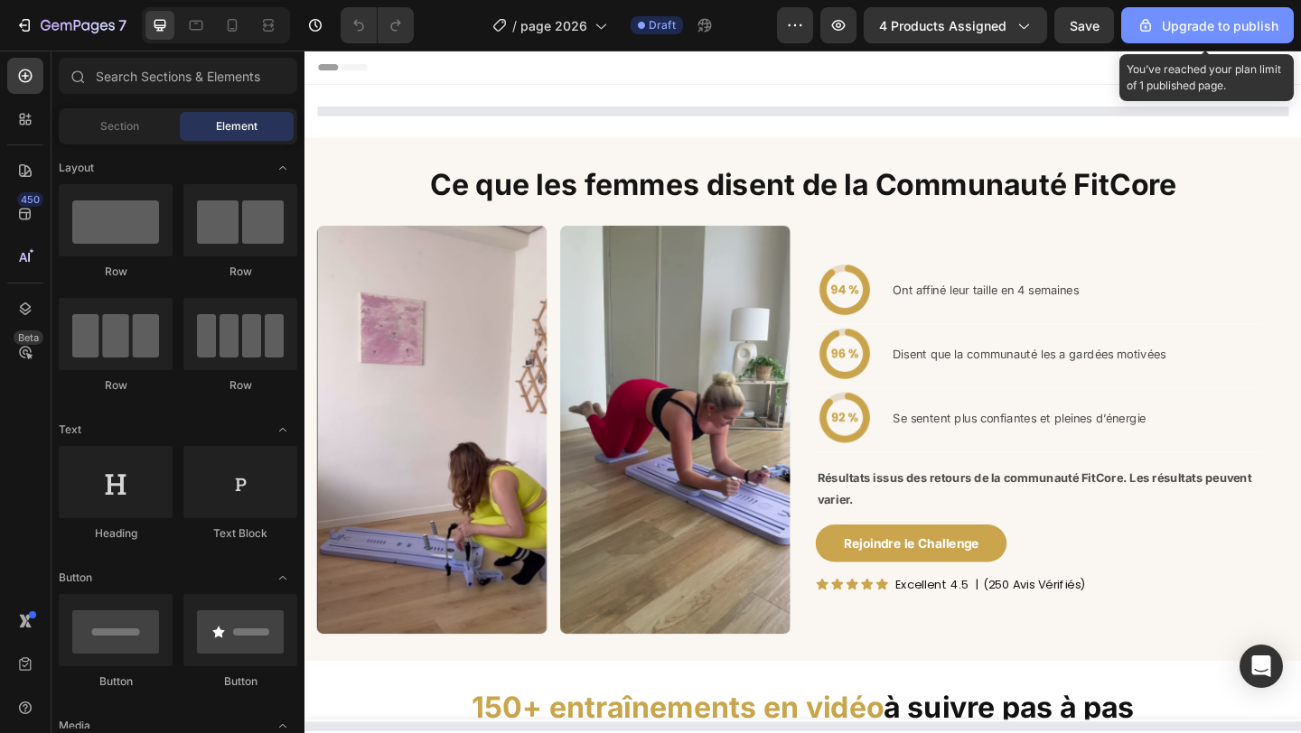
click at [1164, 33] on div "Upgrade to publish" at bounding box center [1207, 25] width 142 height 19
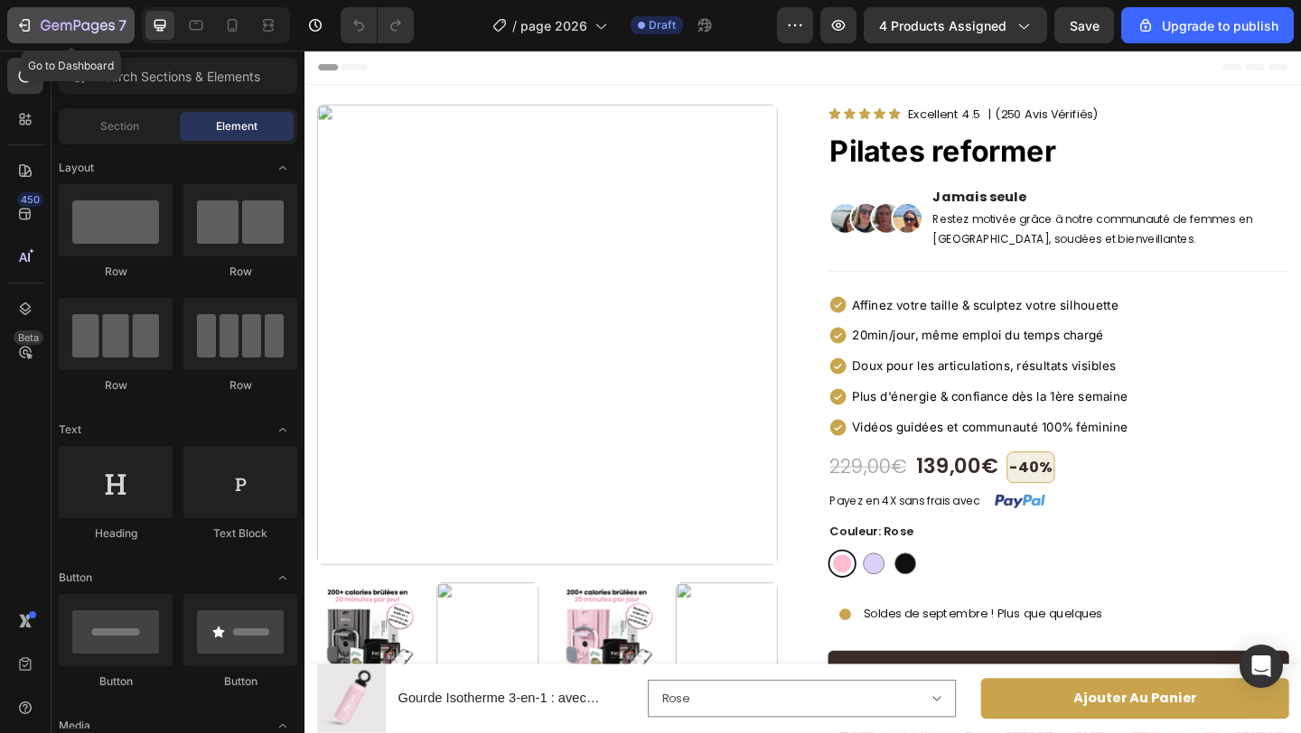
click at [66, 21] on icon "button" at bounding box center [78, 26] width 74 height 15
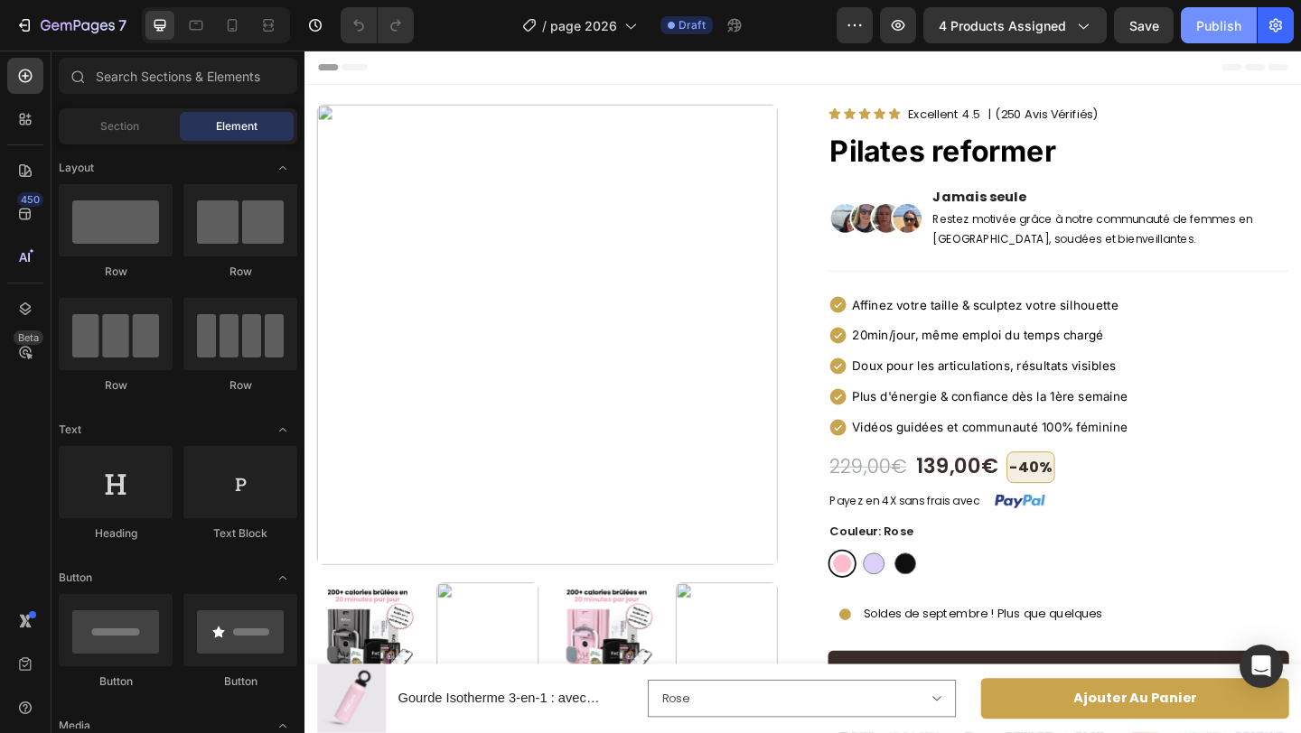
drag, startPoint x: 0, startPoint y: 0, endPoint x: 1199, endPoint y: 30, distance: 1199.0
click at [1199, 30] on div "Publish" at bounding box center [1218, 25] width 45 height 19
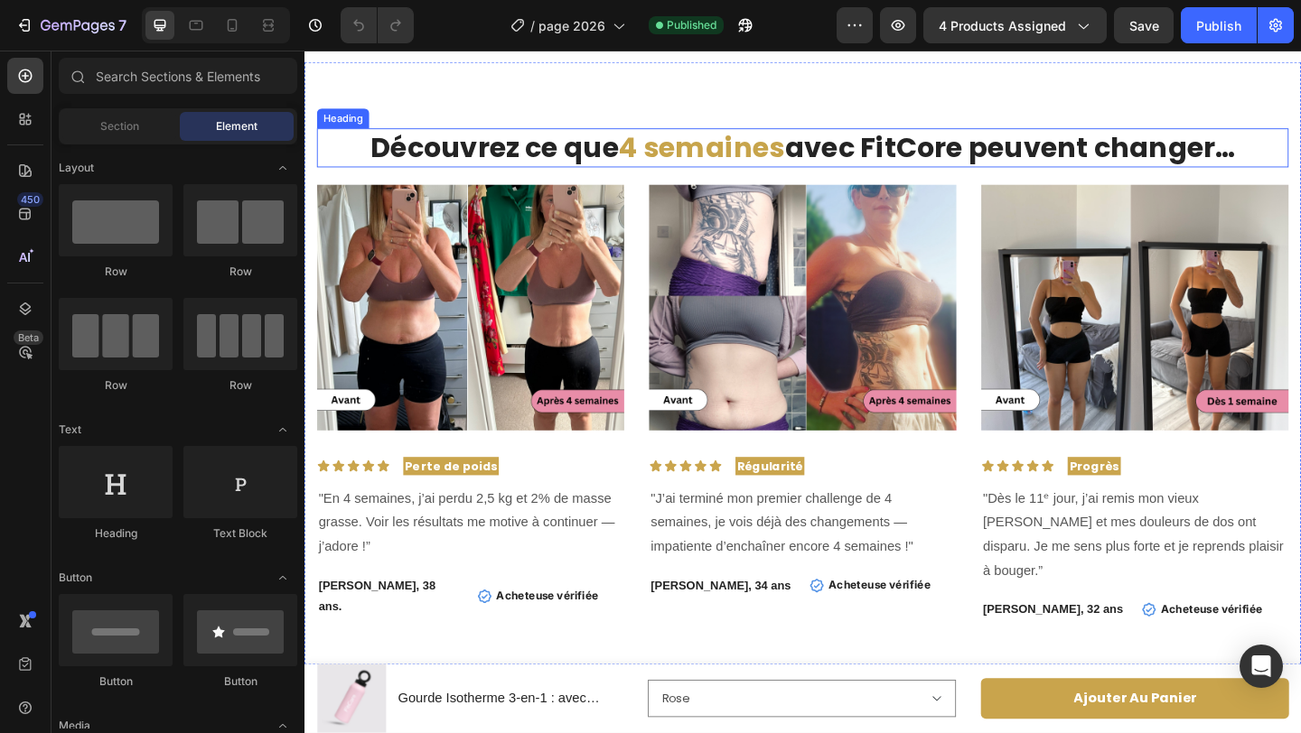
scroll to position [3127, 0]
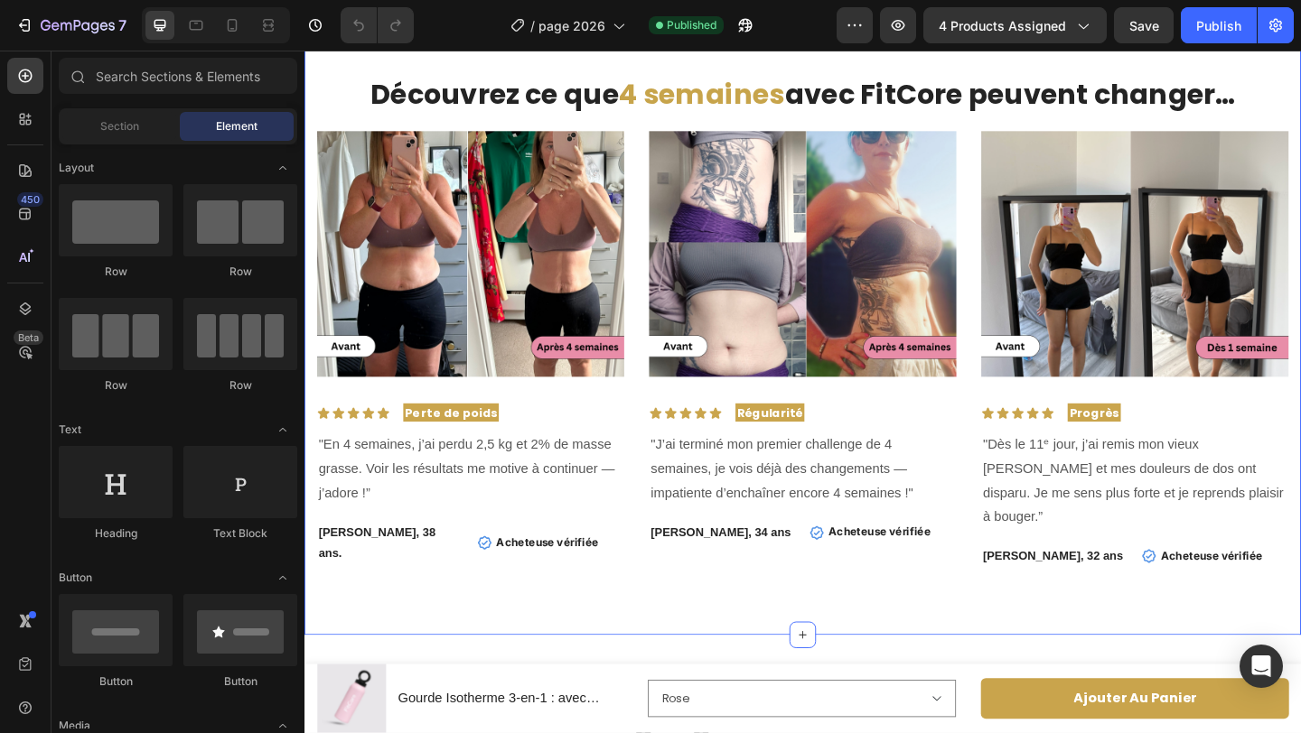
click at [897, 98] on div "Découvrez ce que 4 semaines avec FitCore peuvent changer… Heading Image Icon Ic…" at bounding box center [846, 346] width 1084 height 682
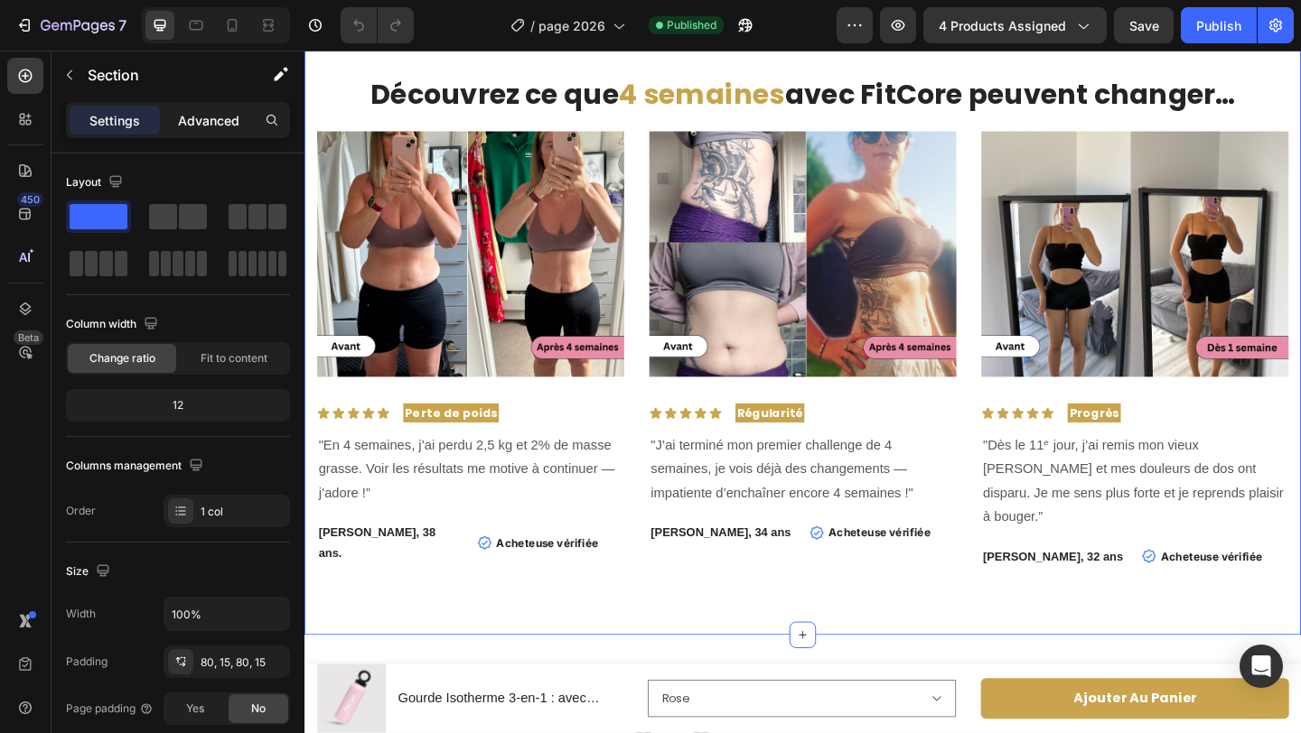
click at [195, 116] on p "Advanced" at bounding box center [208, 120] width 61 height 19
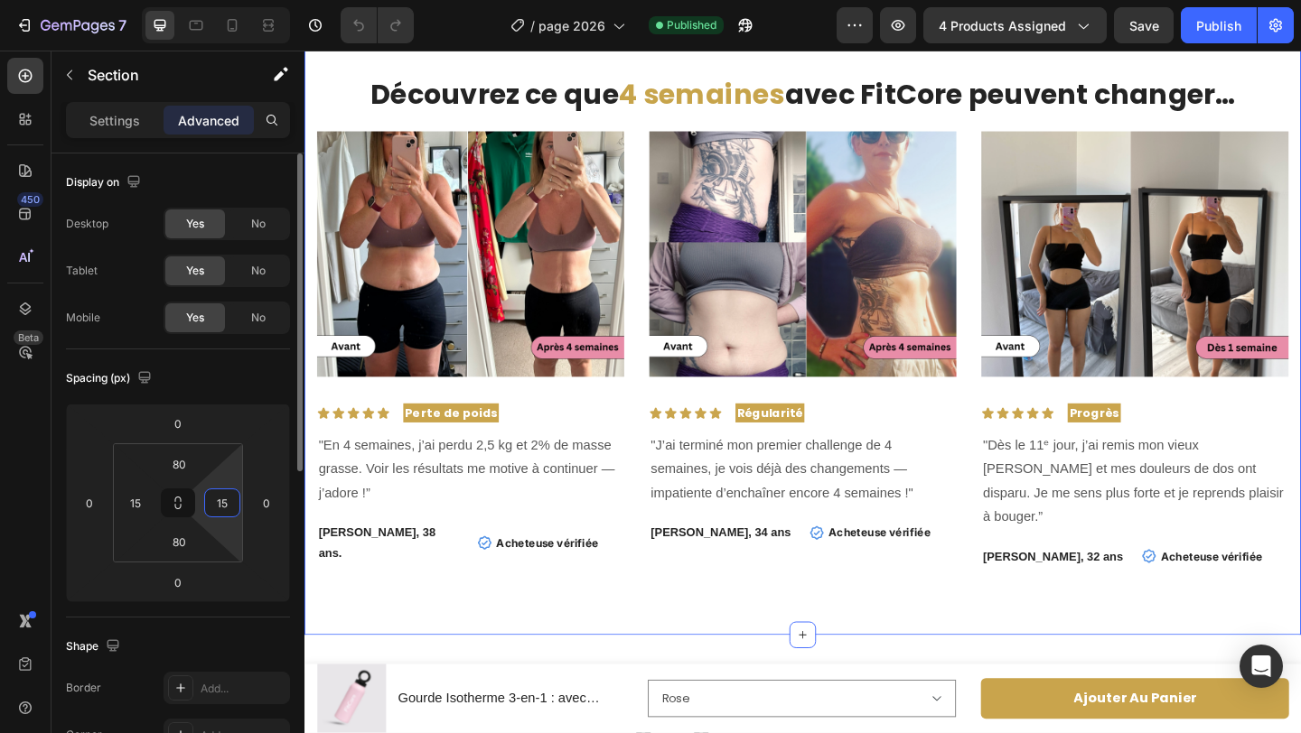
click at [233, 499] on input "15" at bounding box center [222, 503] width 27 height 27
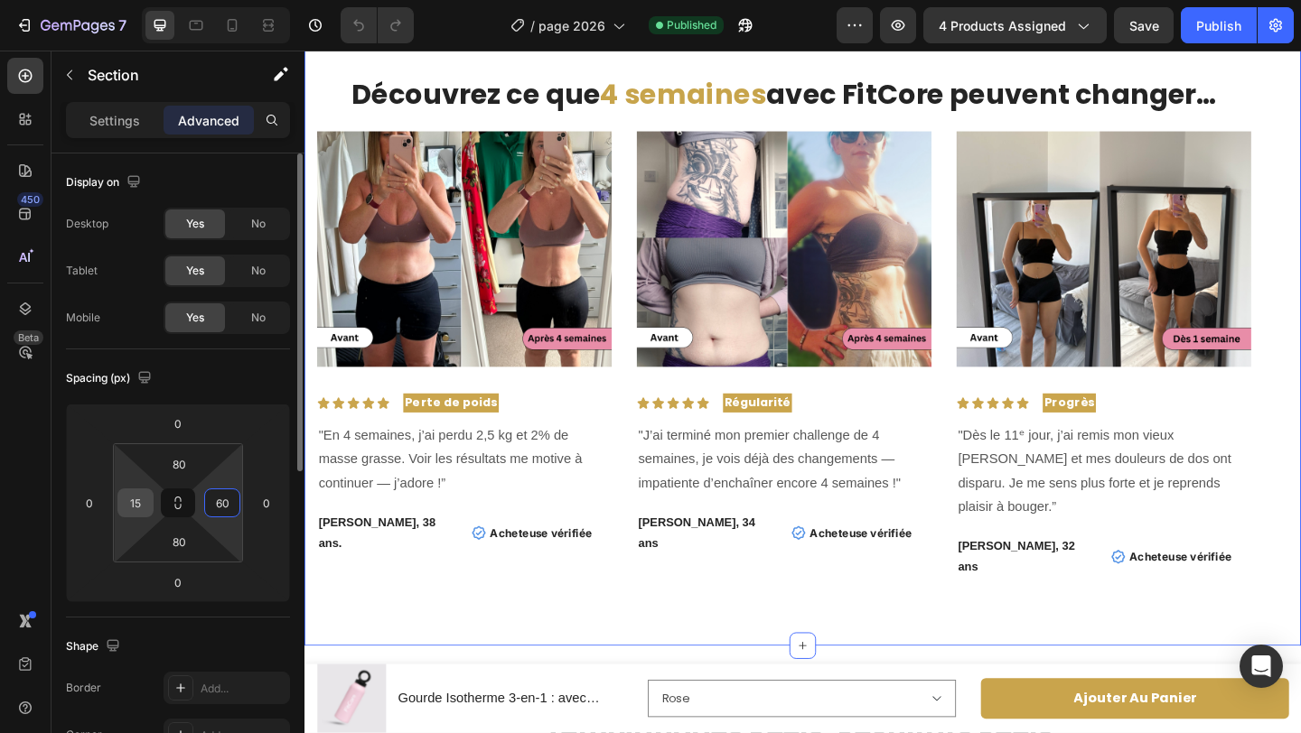
type input "60"
click at [142, 500] on input "15" at bounding box center [135, 503] width 27 height 27
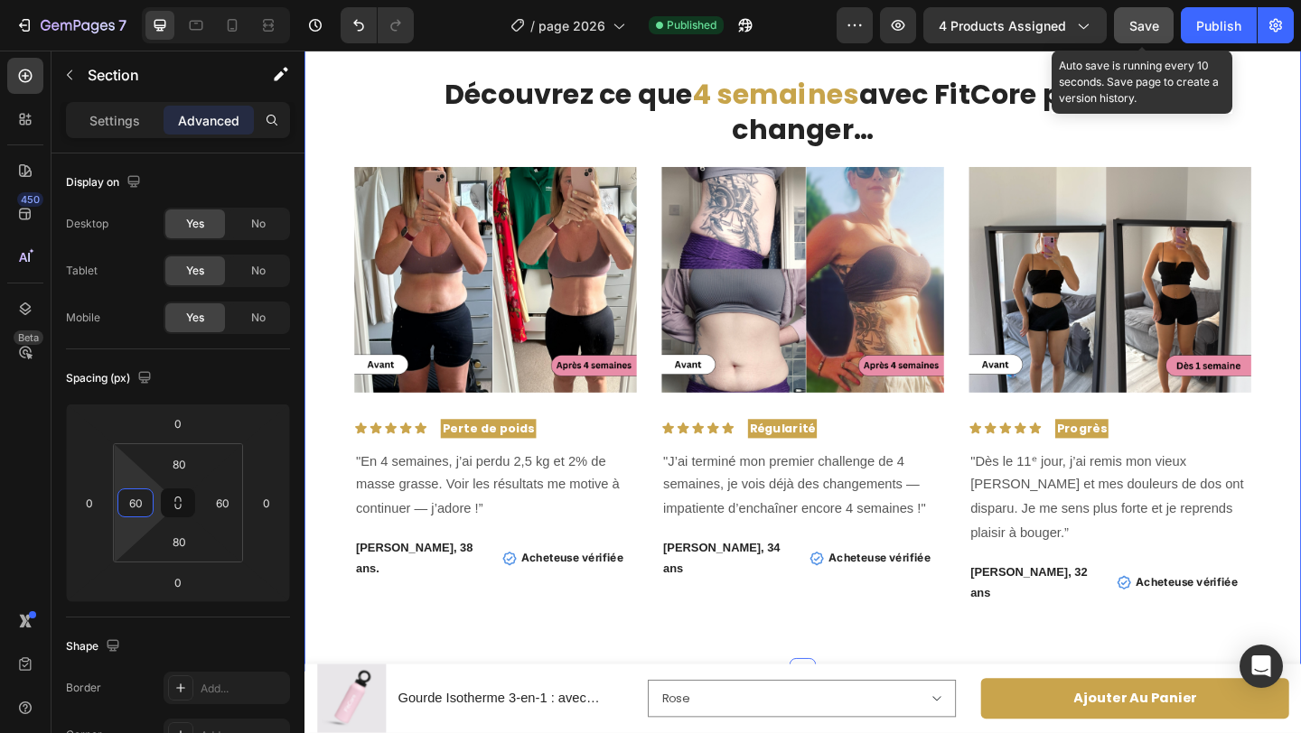
click at [1143, 29] on span "Save" at bounding box center [1144, 25] width 30 height 15
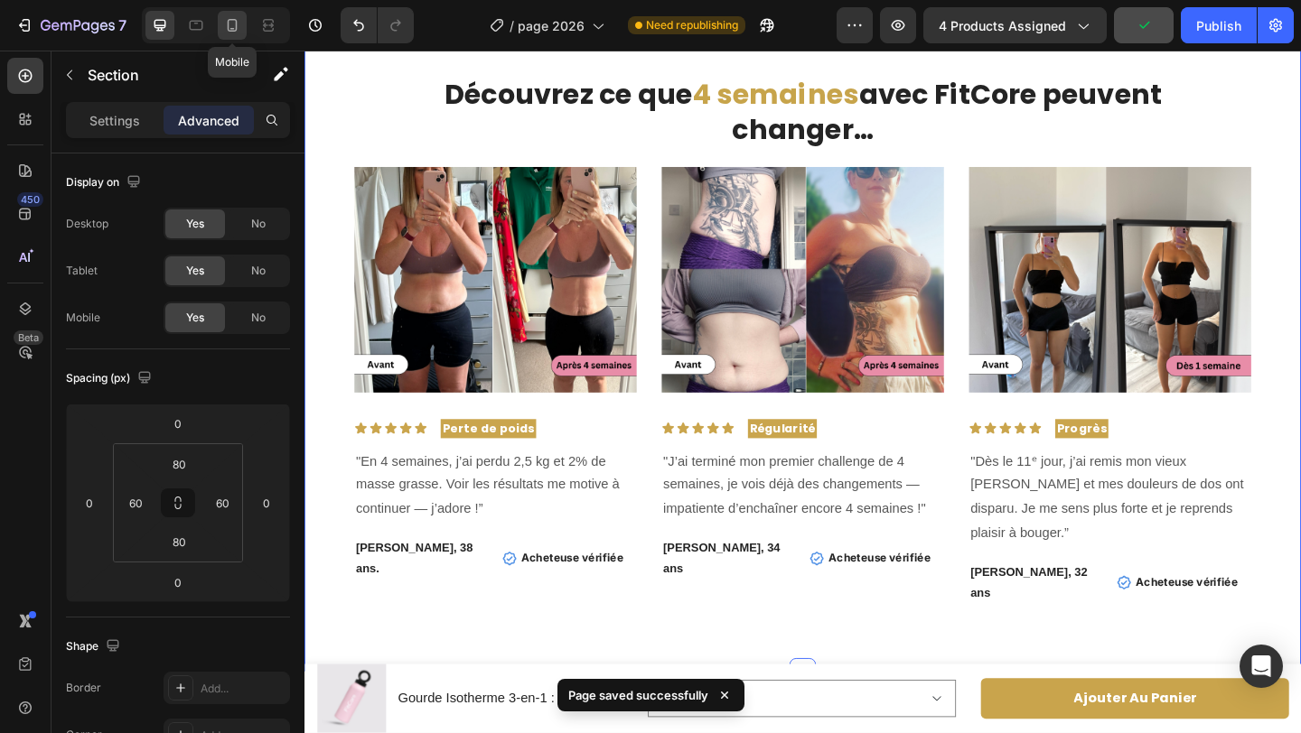
click at [234, 33] on icon at bounding box center [232, 25] width 18 height 18
type input "15"
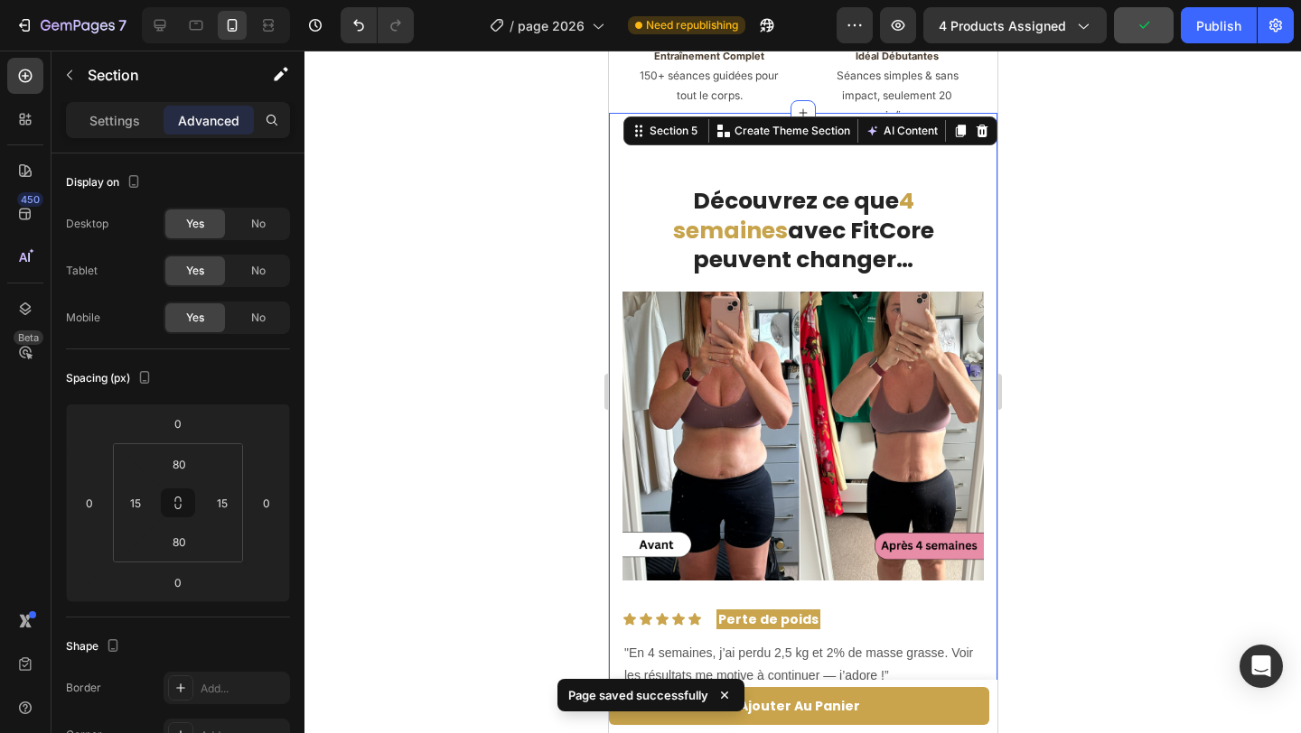
scroll to position [2797, 0]
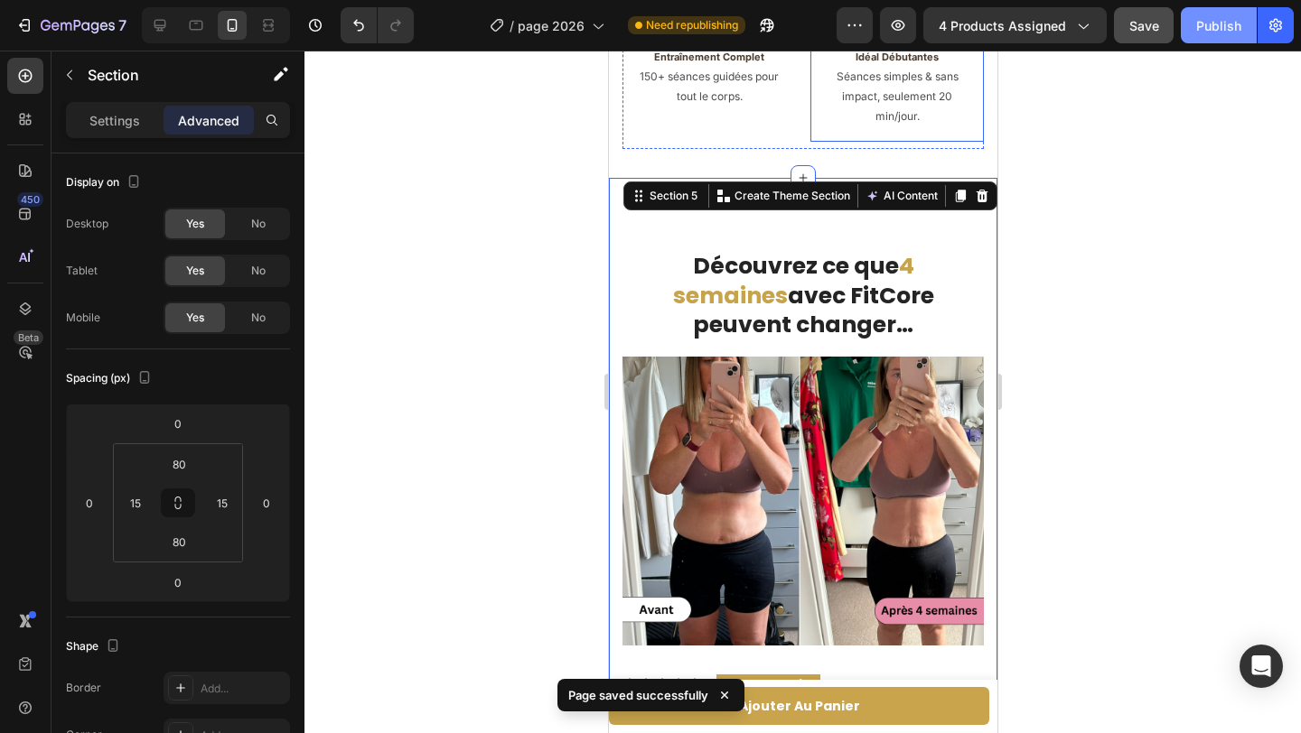
click at [1223, 33] on div "Publish" at bounding box center [1218, 25] width 45 height 19
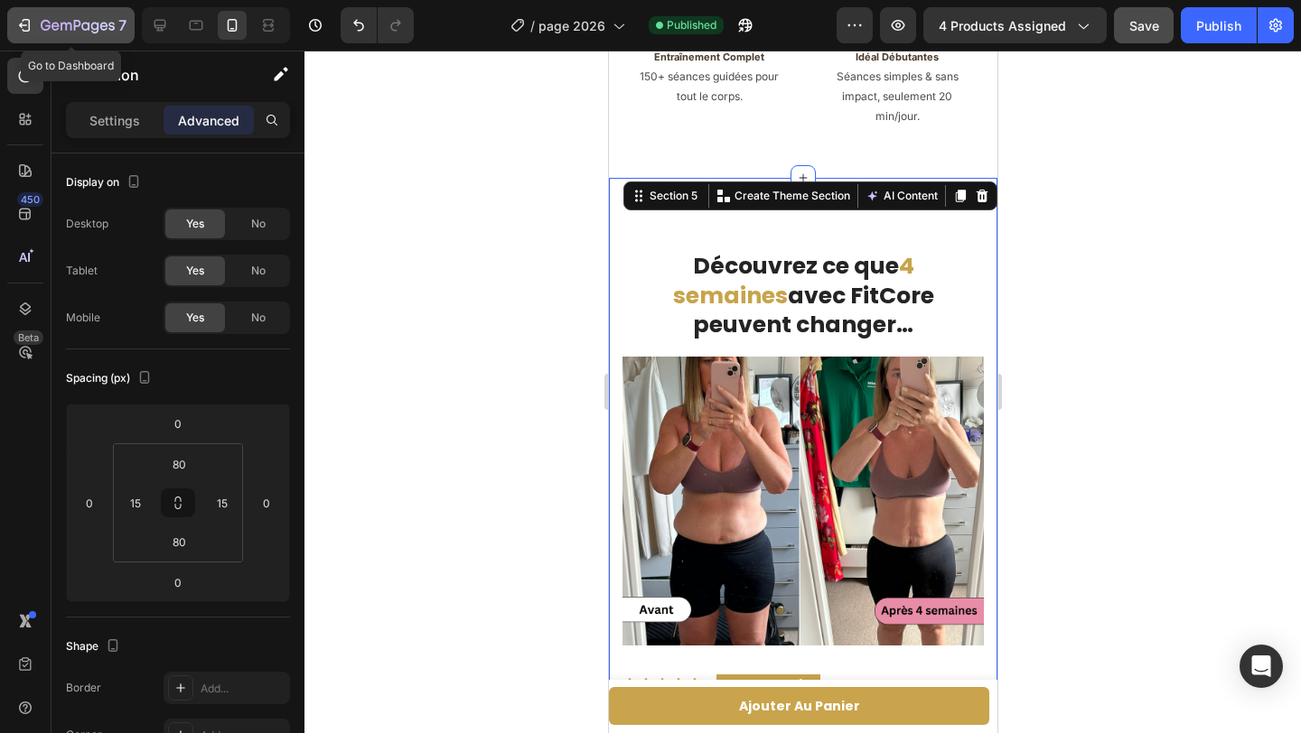
click at [98, 16] on div "7" at bounding box center [84, 25] width 86 height 22
